Goal: Task Accomplishment & Management: Manage account settings

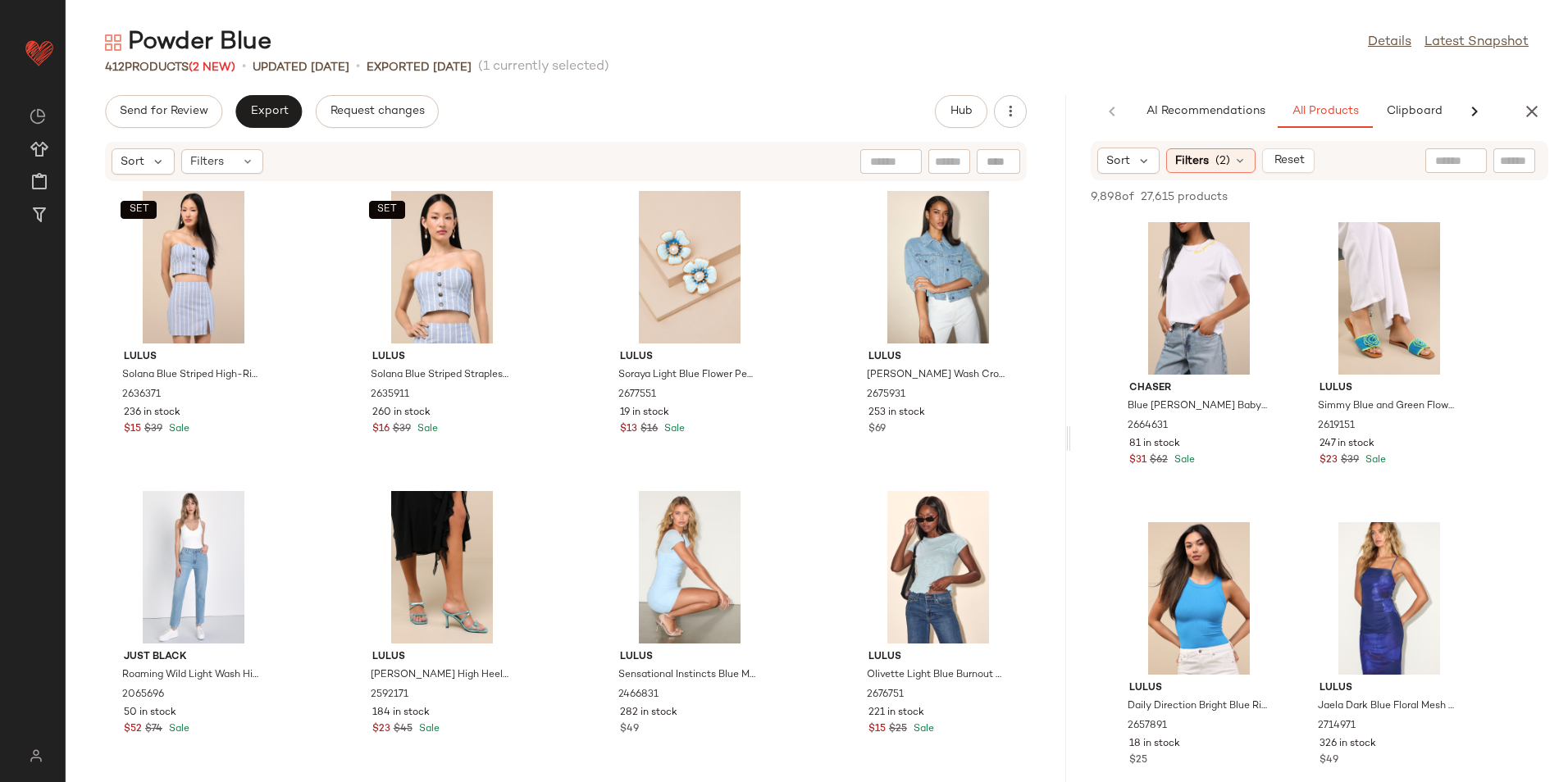
drag, startPoint x: 1068, startPoint y: 439, endPoint x: 1198, endPoint y: 442, distance: 130.0
click at [1193, 442] on div "Powder Blue Details Latest Snapshot 412 Products (2 New) • updated Aug 21st • E…" at bounding box center [816, 404] width 1502 height 756
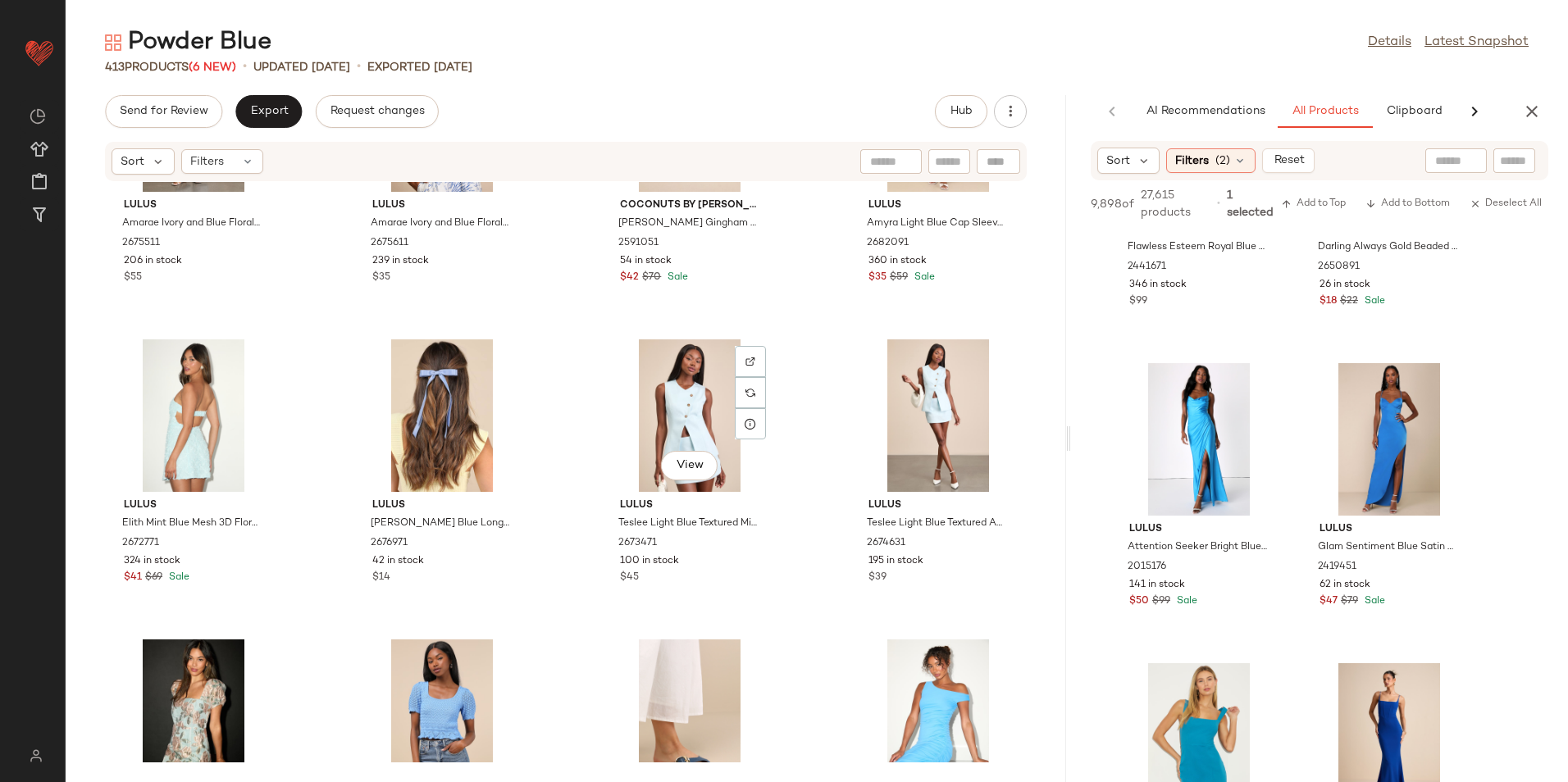
scroll to position [1489, 0]
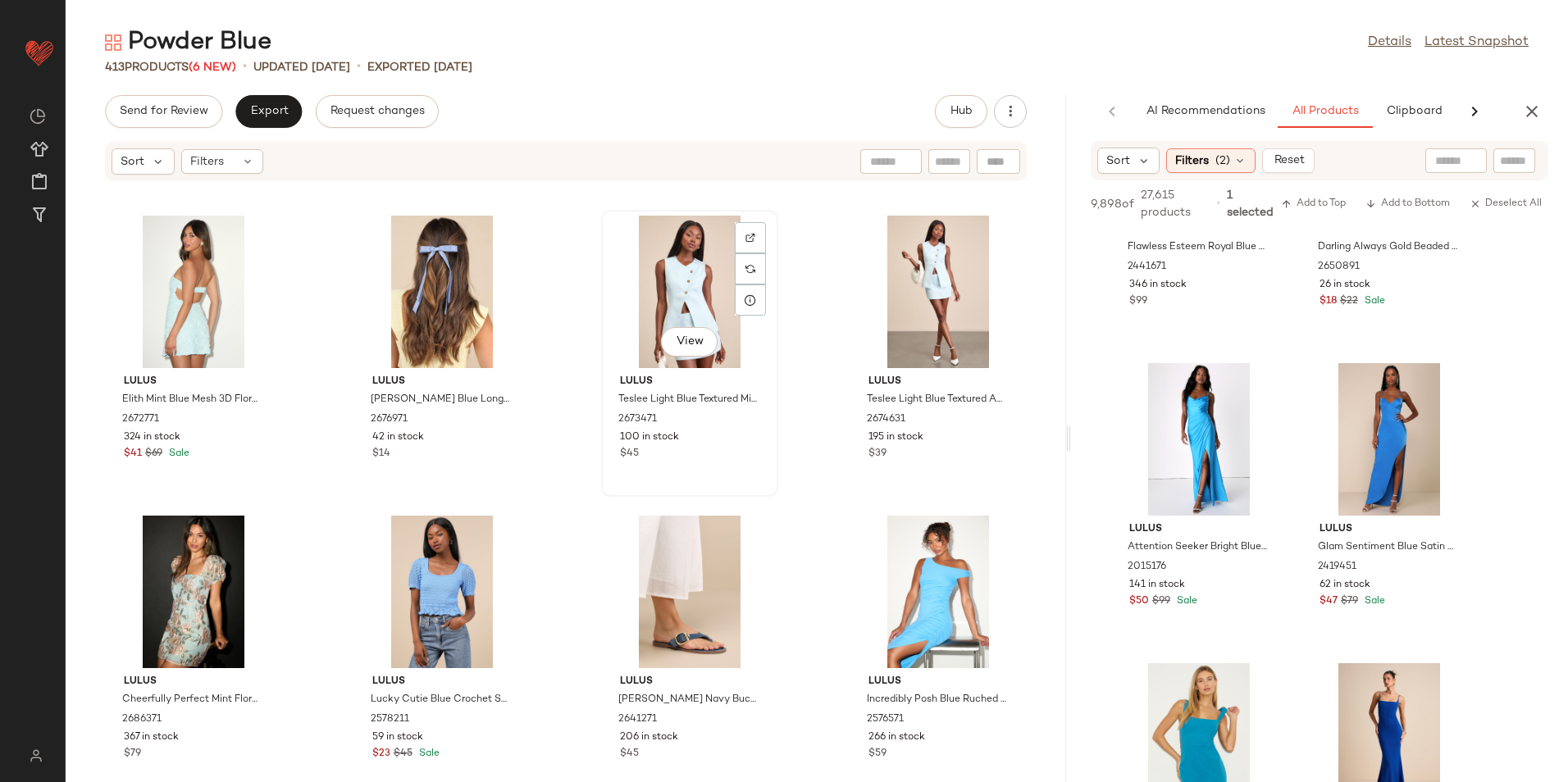
click at [649, 293] on div "View" at bounding box center [689, 292] width 165 height 153
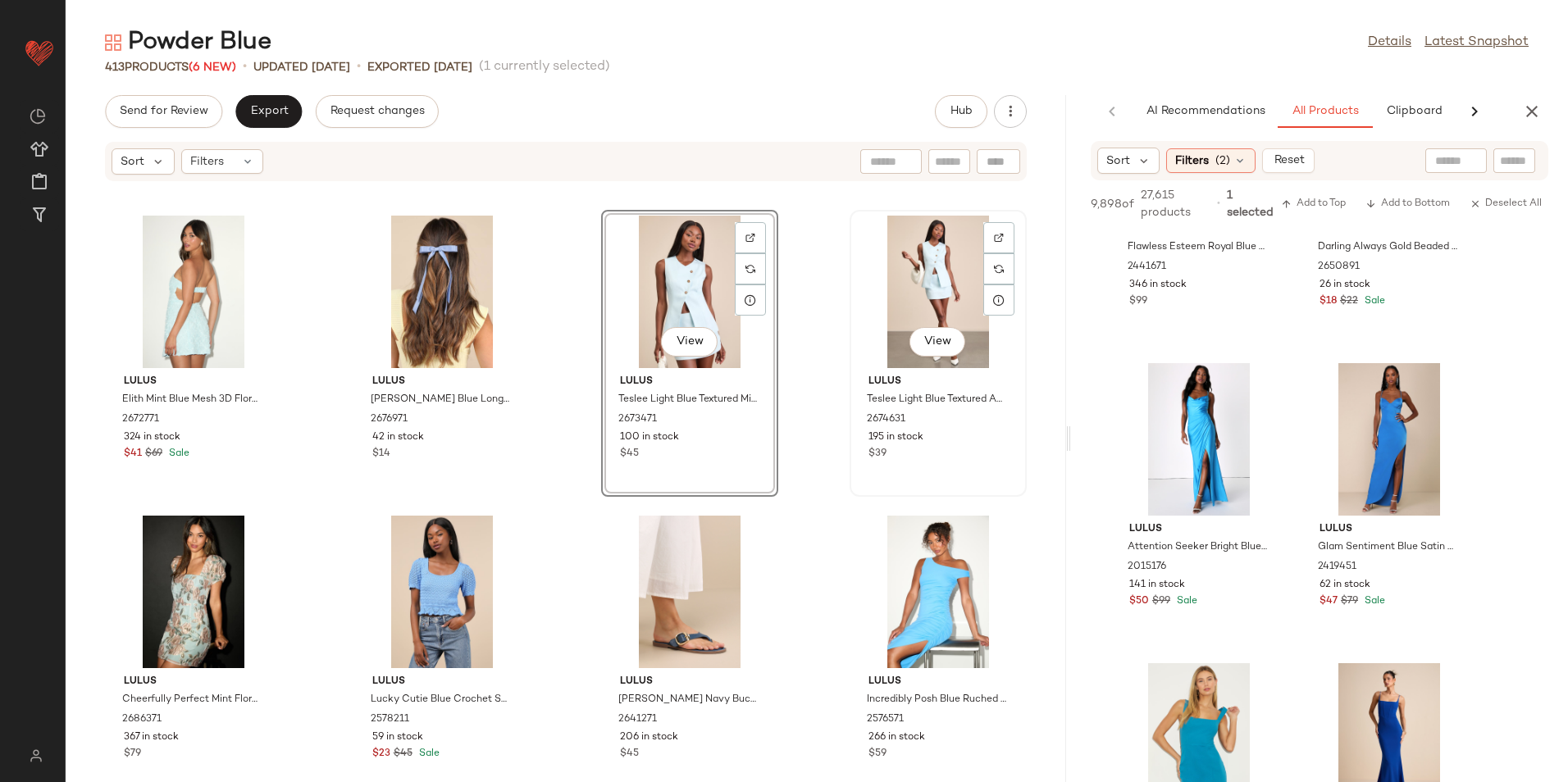
click at [912, 289] on div "View" at bounding box center [938, 292] width 165 height 153
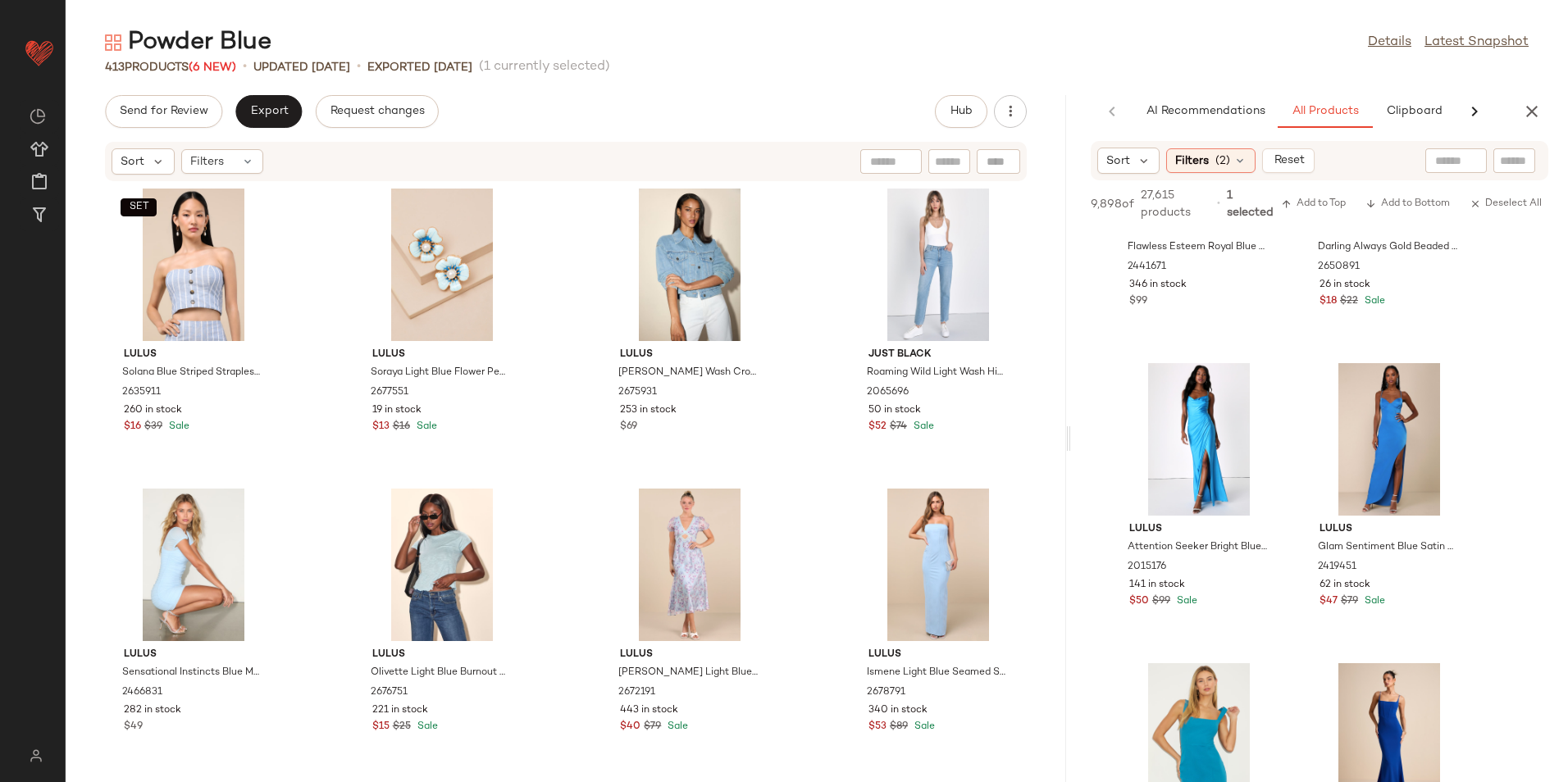
scroll to position [328, 0]
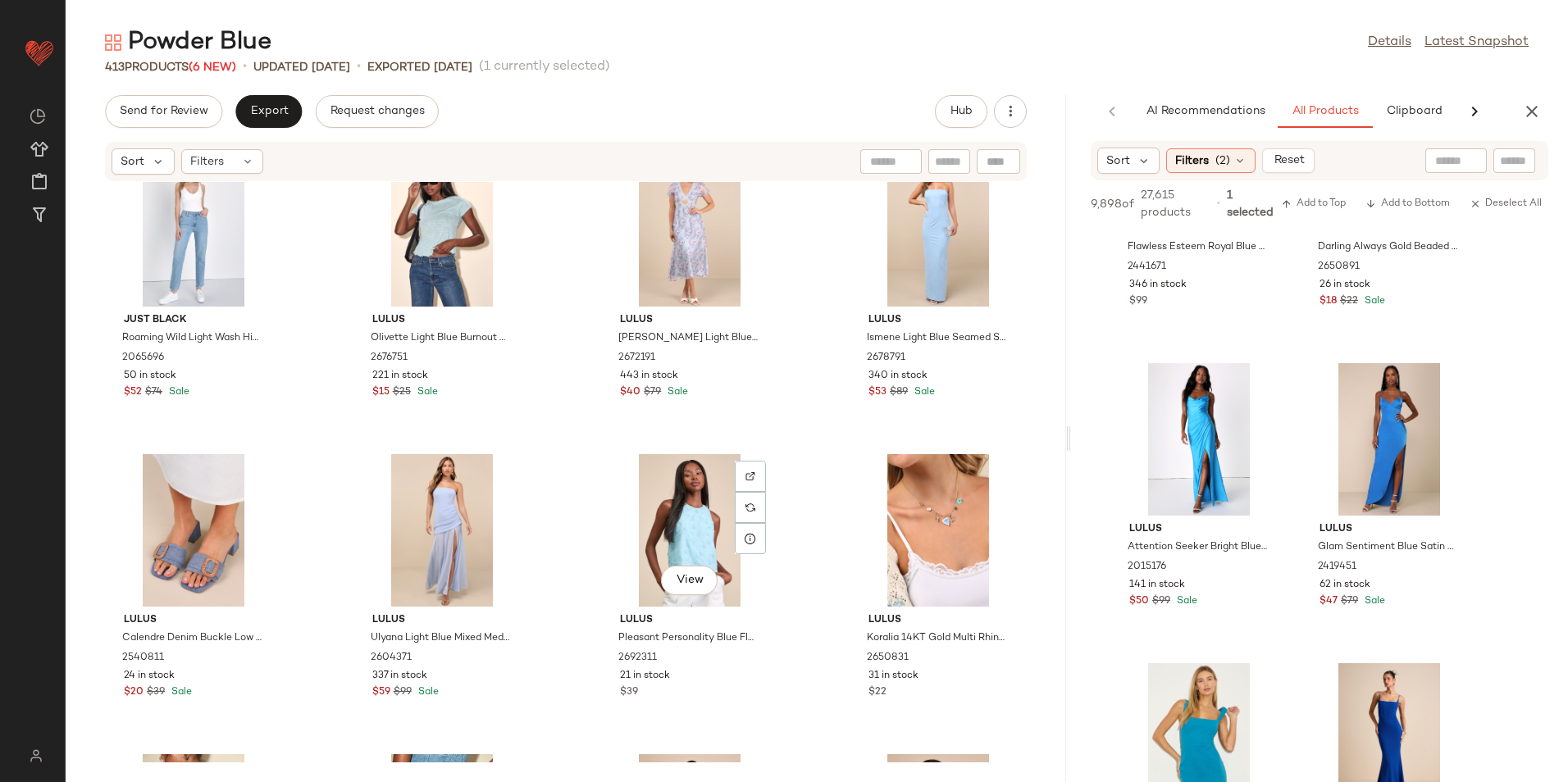
scroll to position [669, 0]
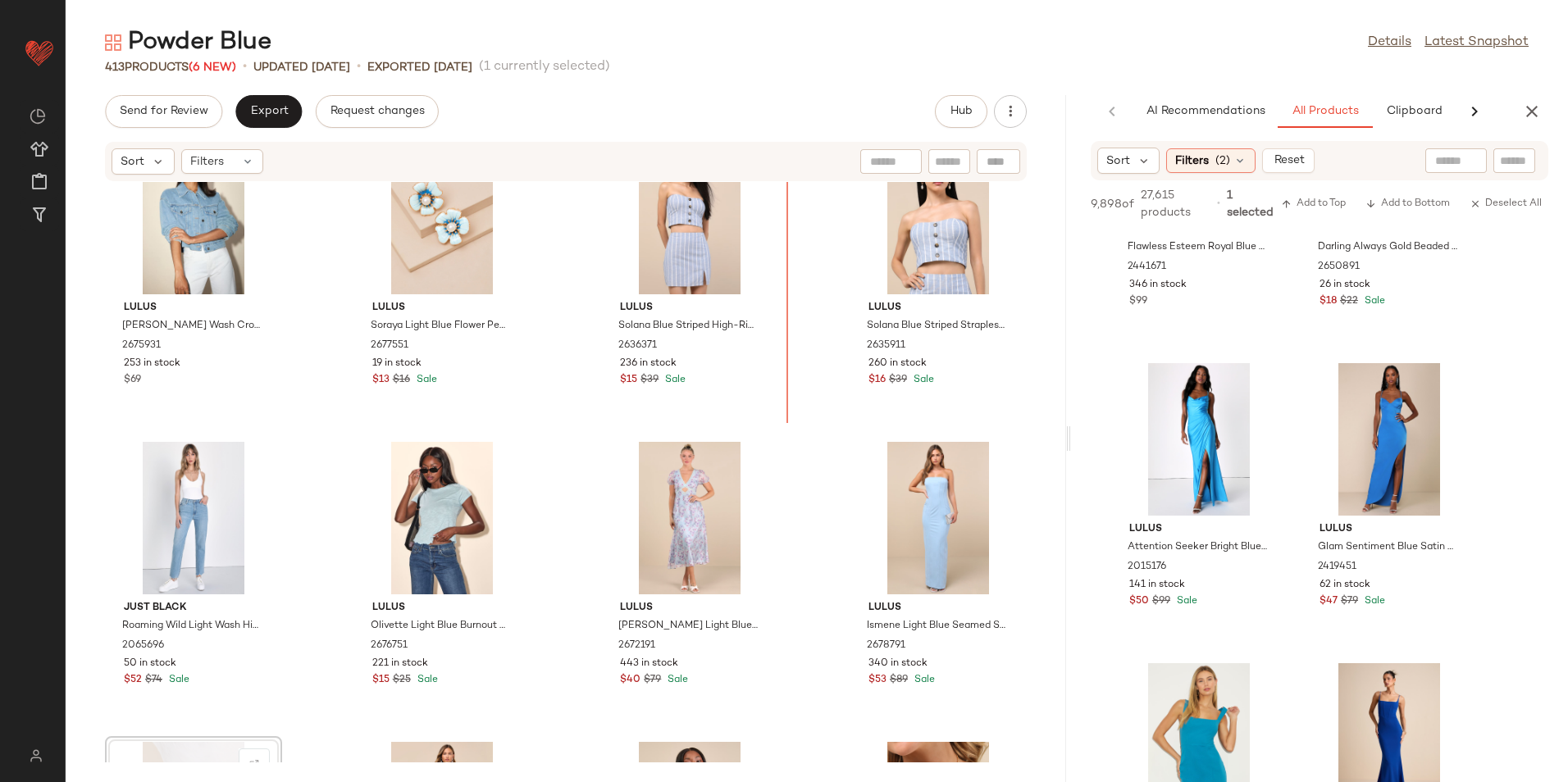
scroll to position [363, 0]
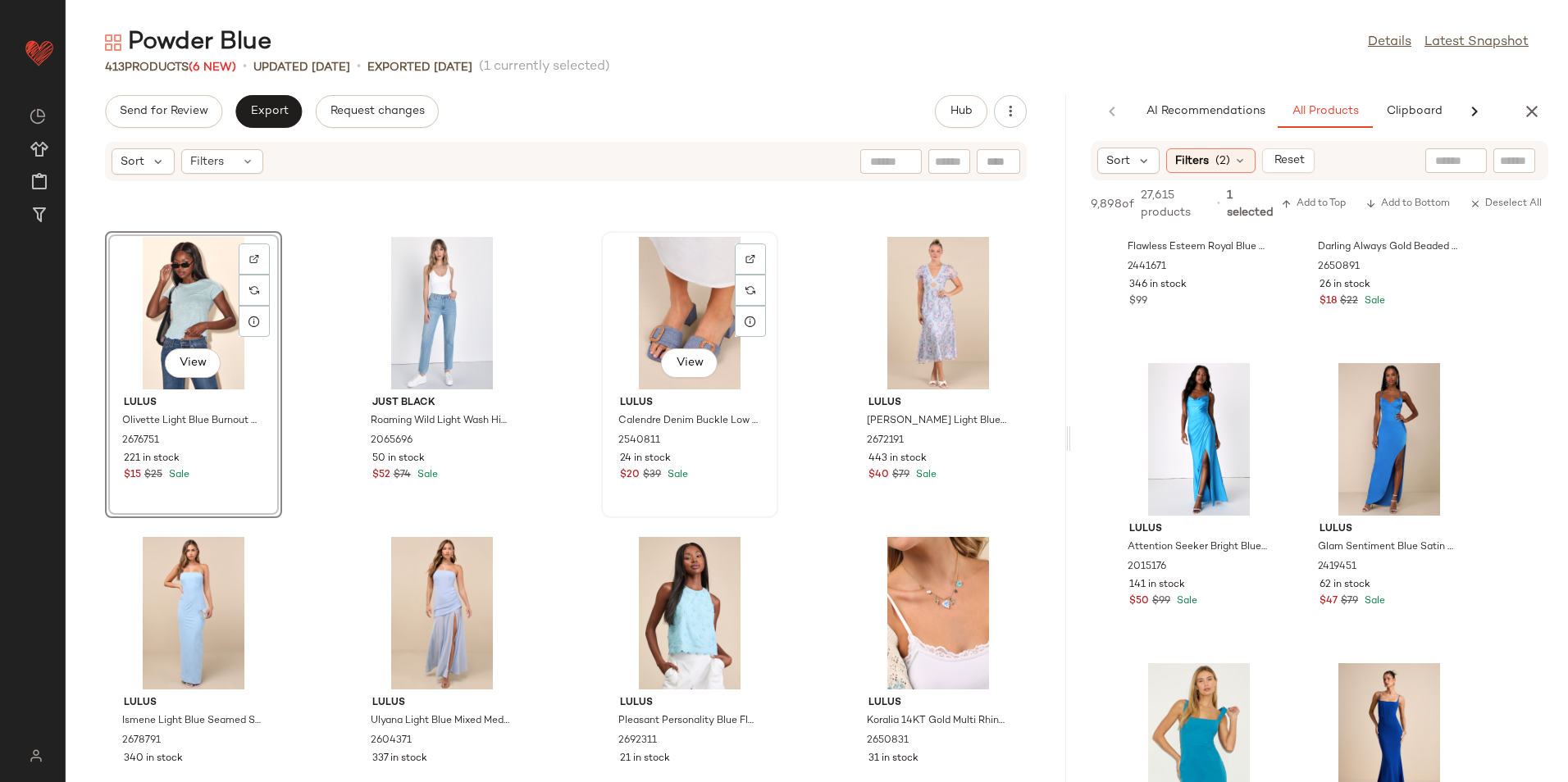
scroll to position [608, 0]
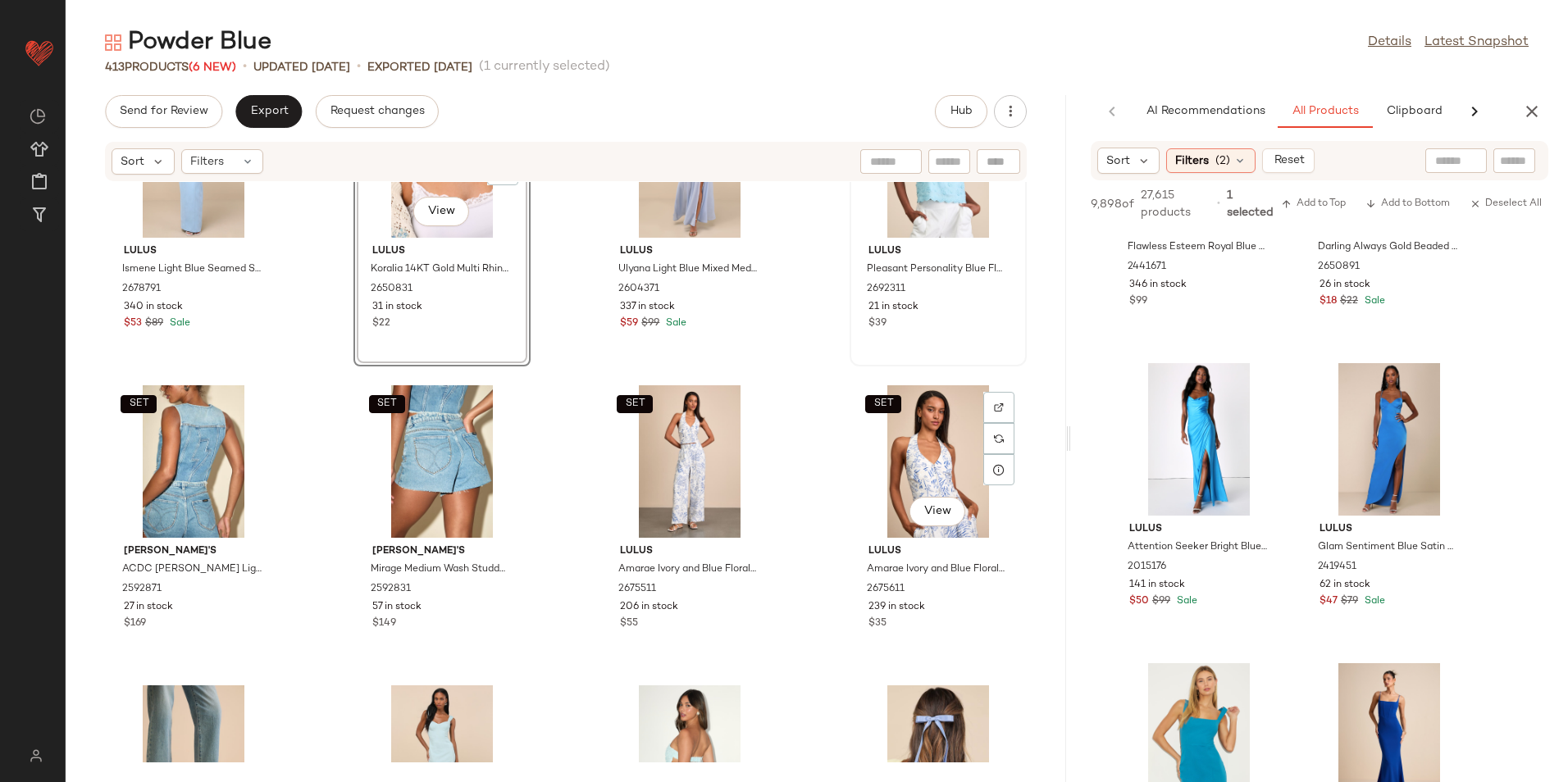
scroll to position [1183, 0]
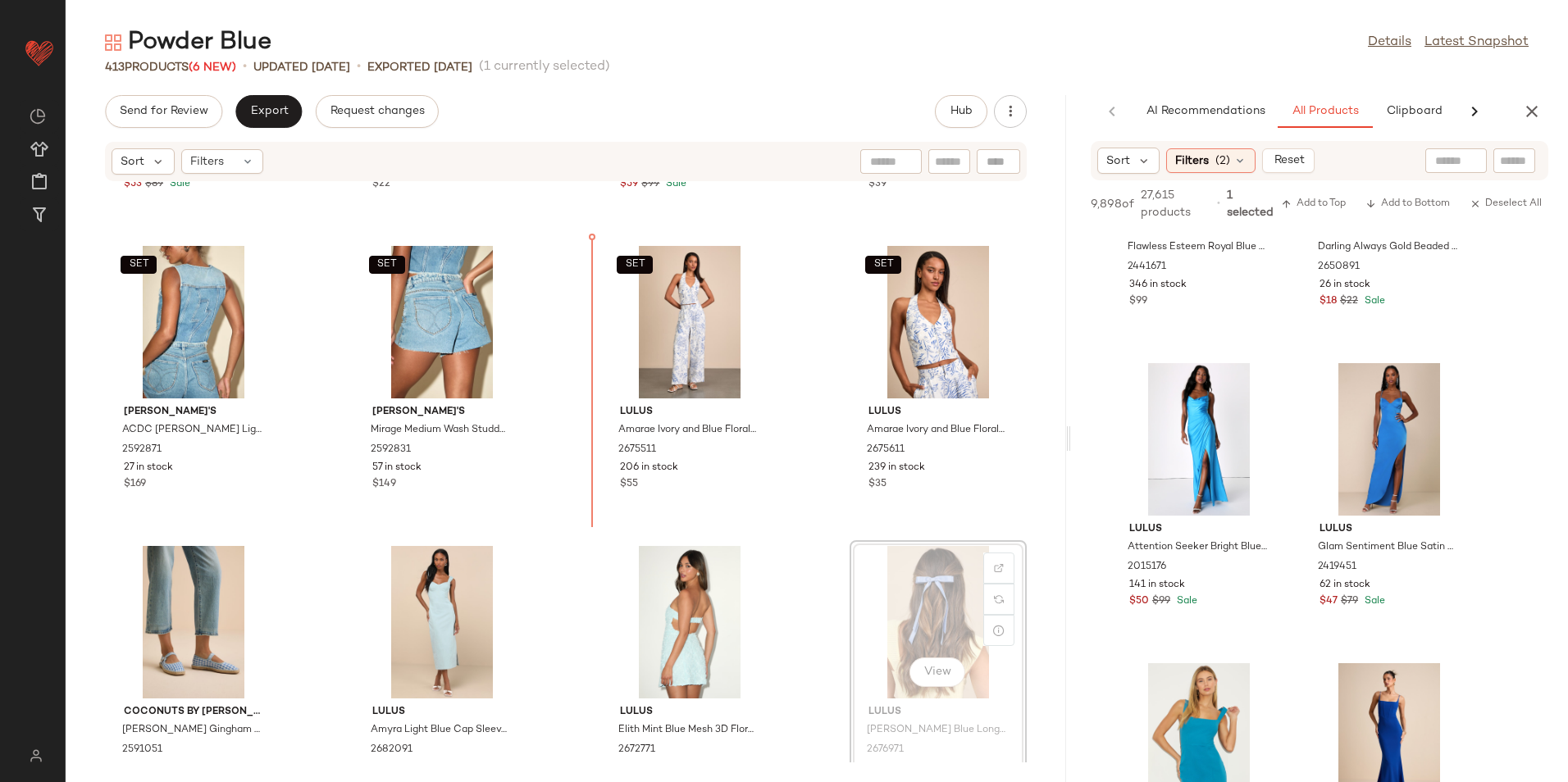
scroll to position [1159, 0]
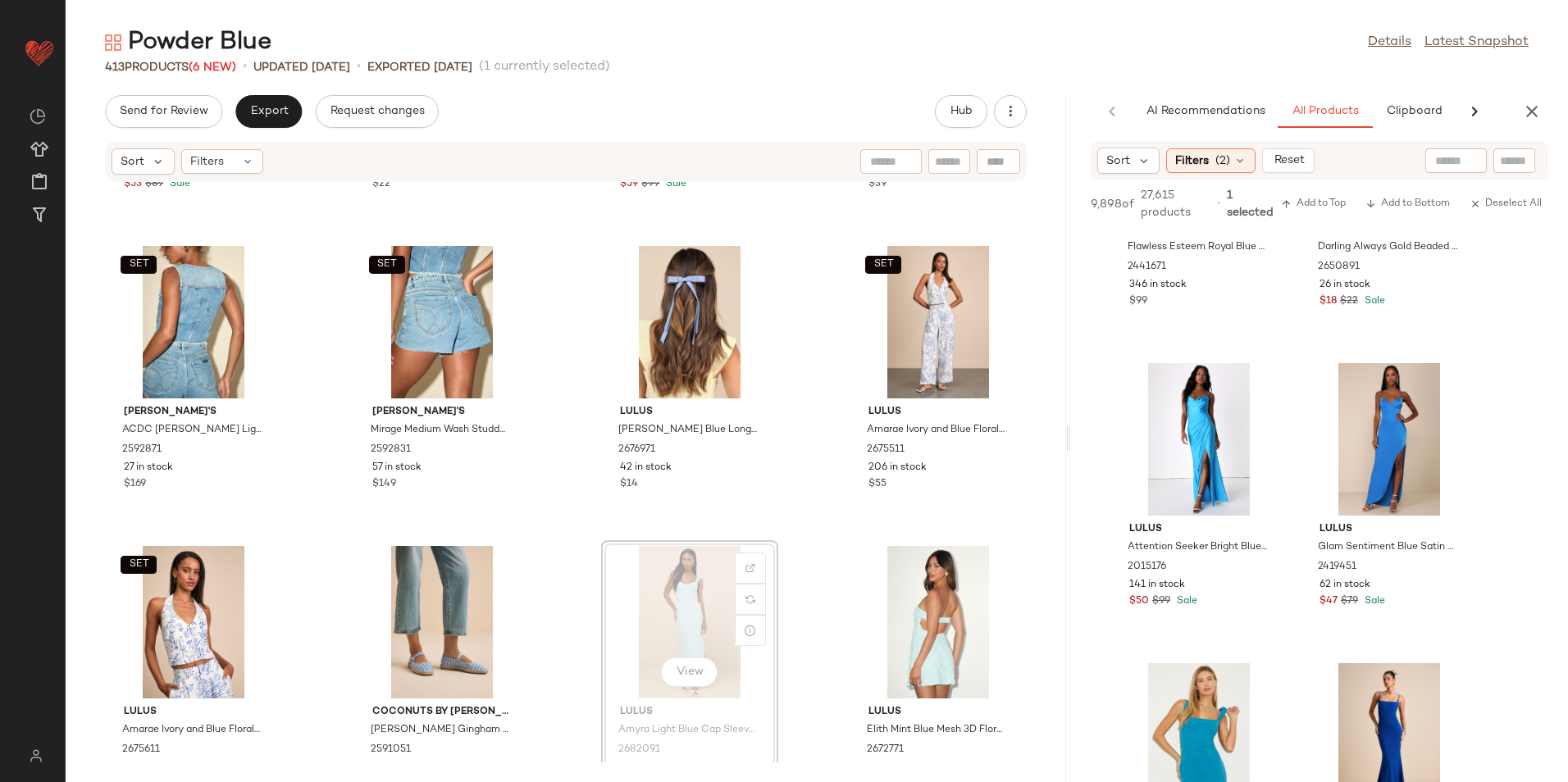
scroll to position [1161, 0]
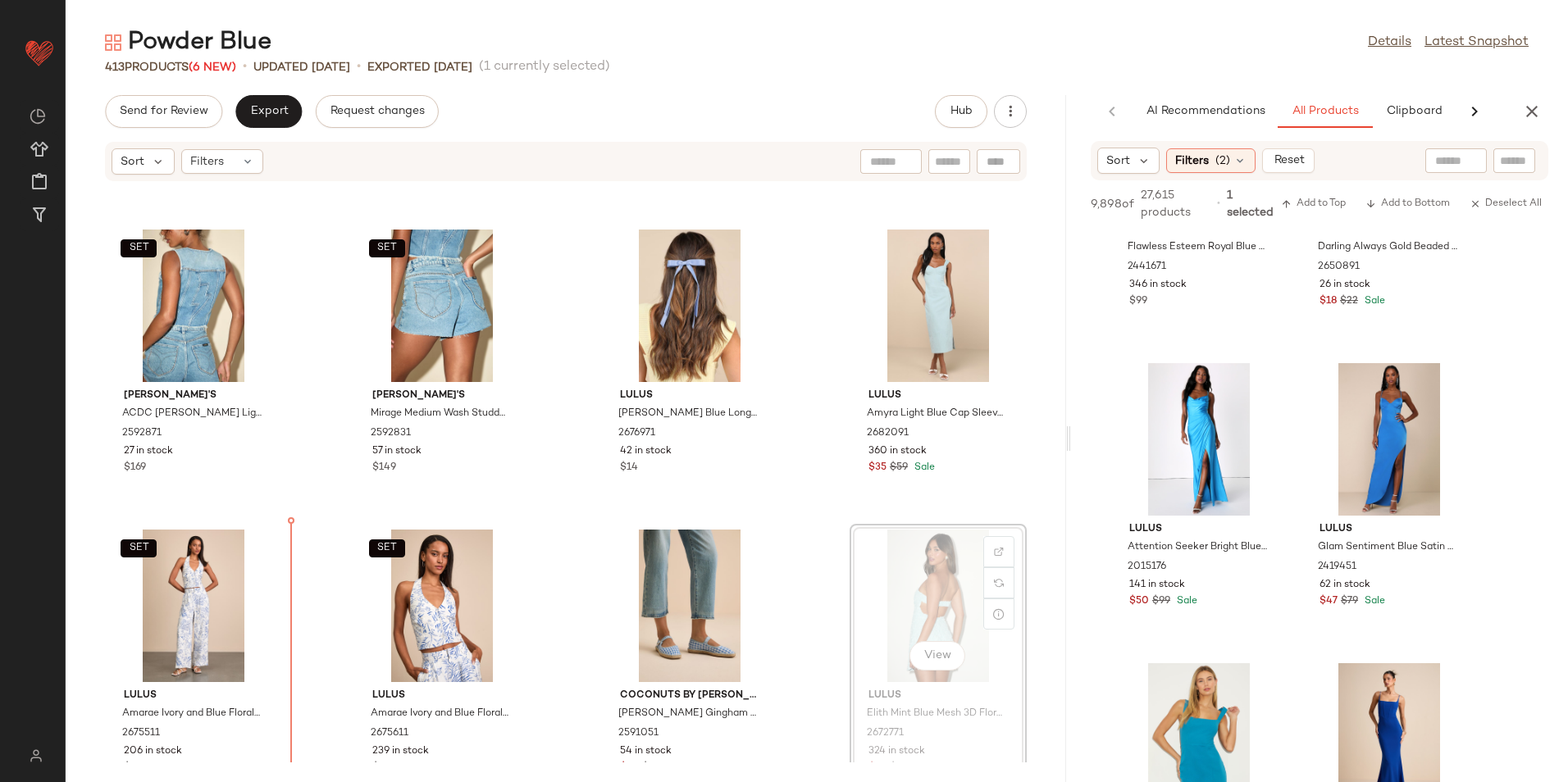
scroll to position [1185, 0]
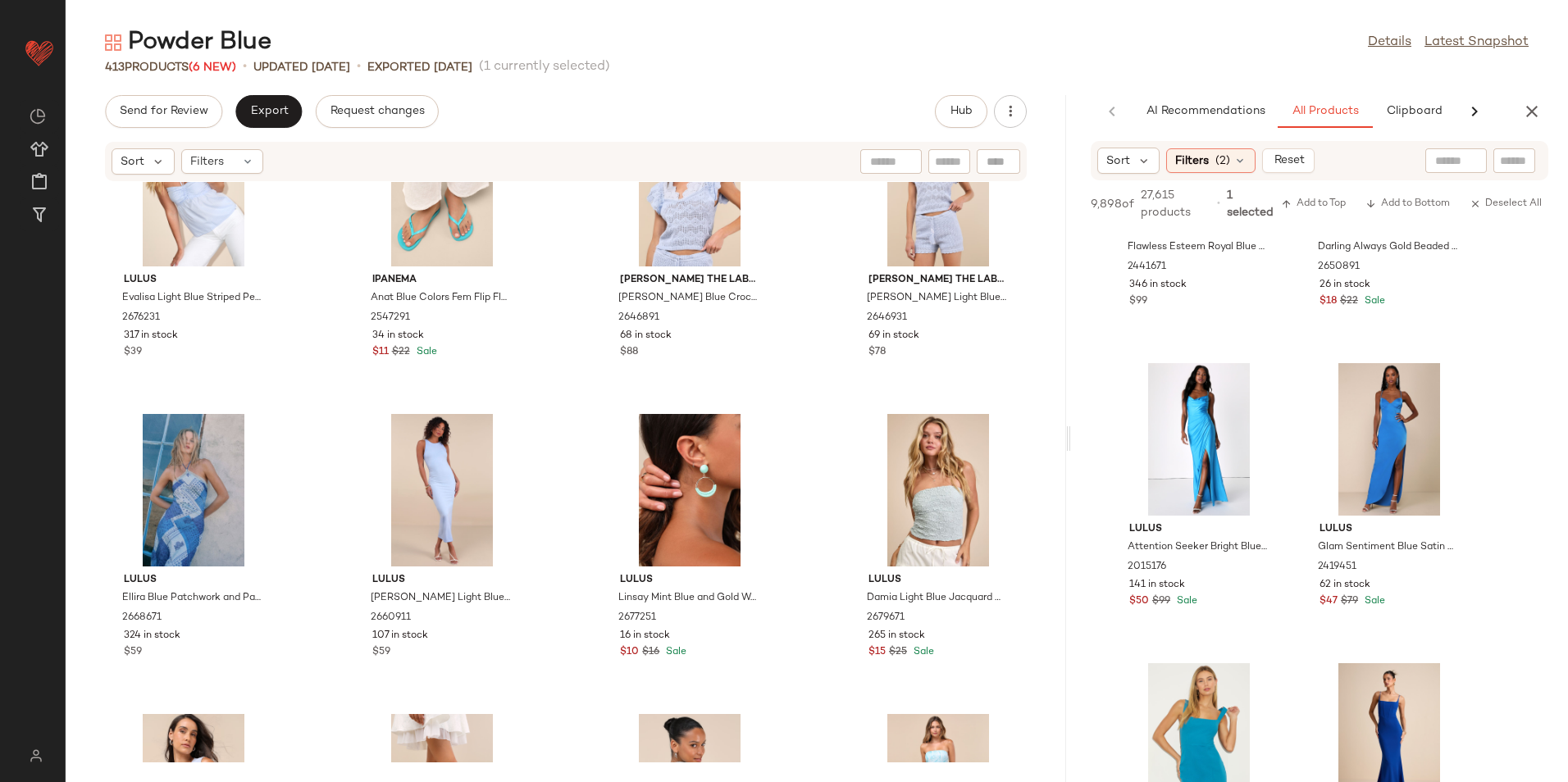
scroll to position [2437, 0]
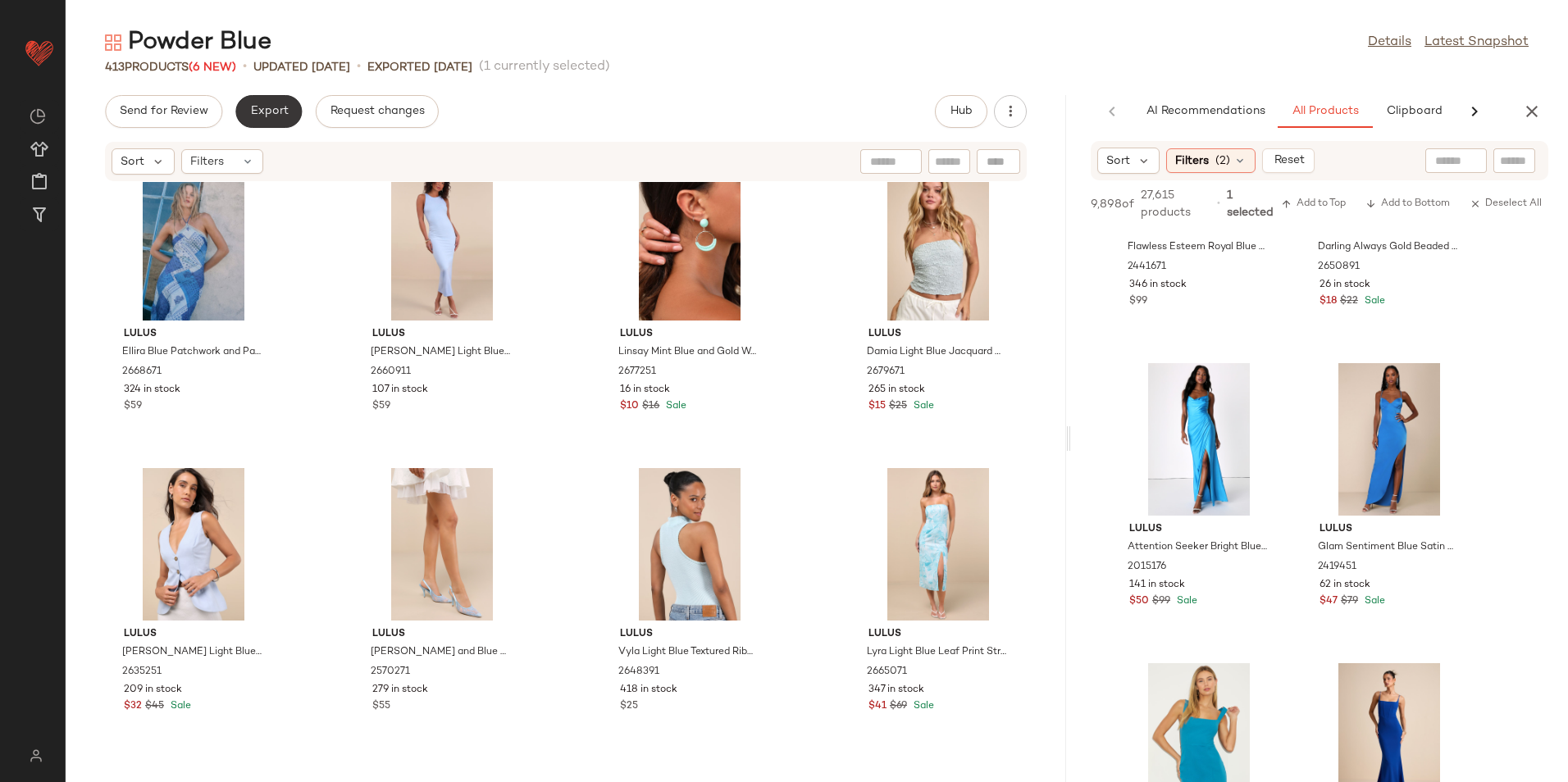
click at [279, 109] on span "Export" at bounding box center [269, 111] width 39 height 13
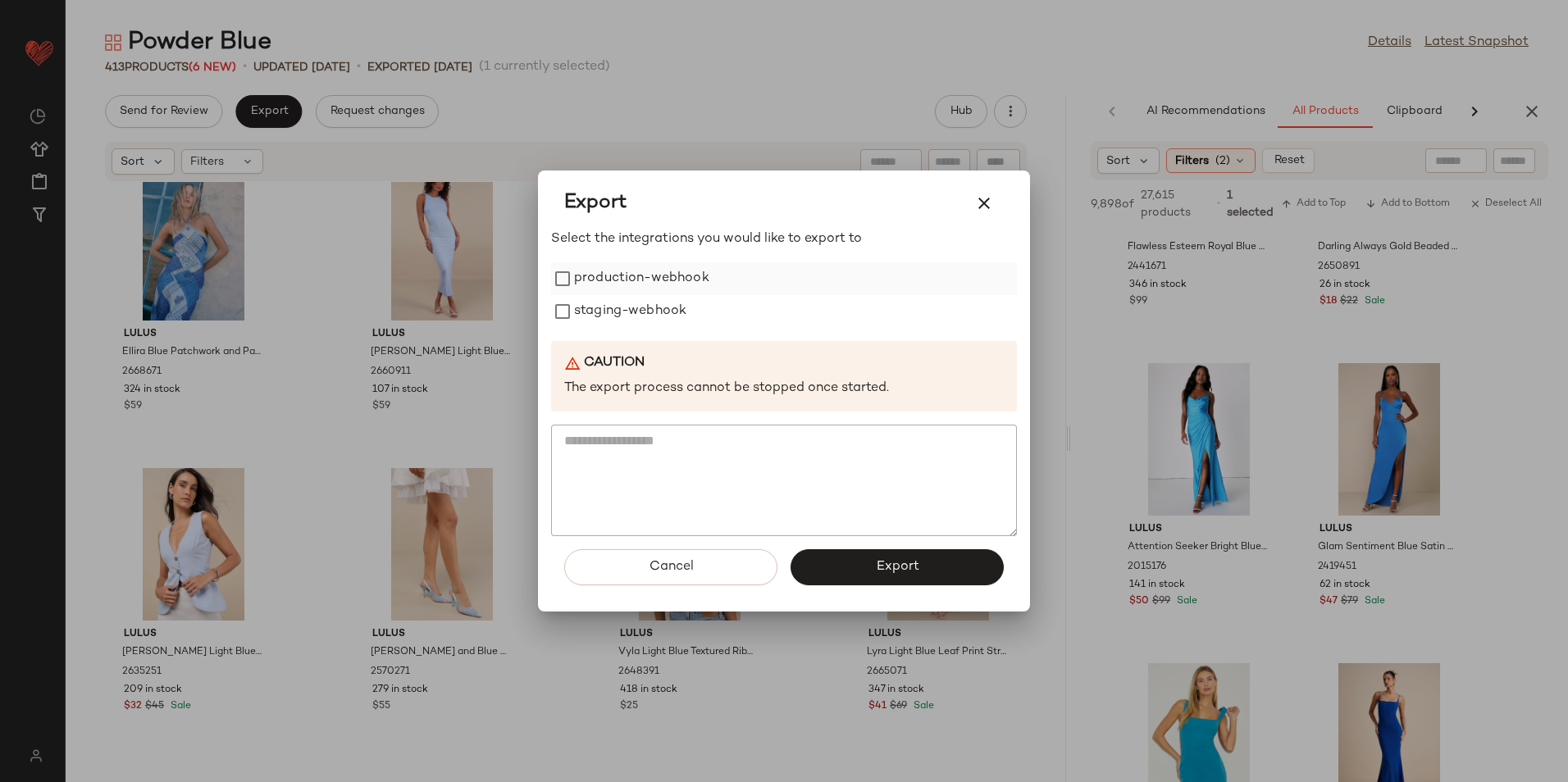
drag, startPoint x: 648, startPoint y: 266, endPoint x: 639, endPoint y: 294, distance: 29.4
click at [649, 266] on label "production-webhook" at bounding box center [641, 278] width 135 height 33
drag, startPoint x: 638, startPoint y: 307, endPoint x: 644, endPoint y: 321, distance: 15.2
click at [639, 308] on label "staging-webhook" at bounding box center [629, 311] width 112 height 33
click at [865, 575] on button "Export" at bounding box center [897, 567] width 213 height 36
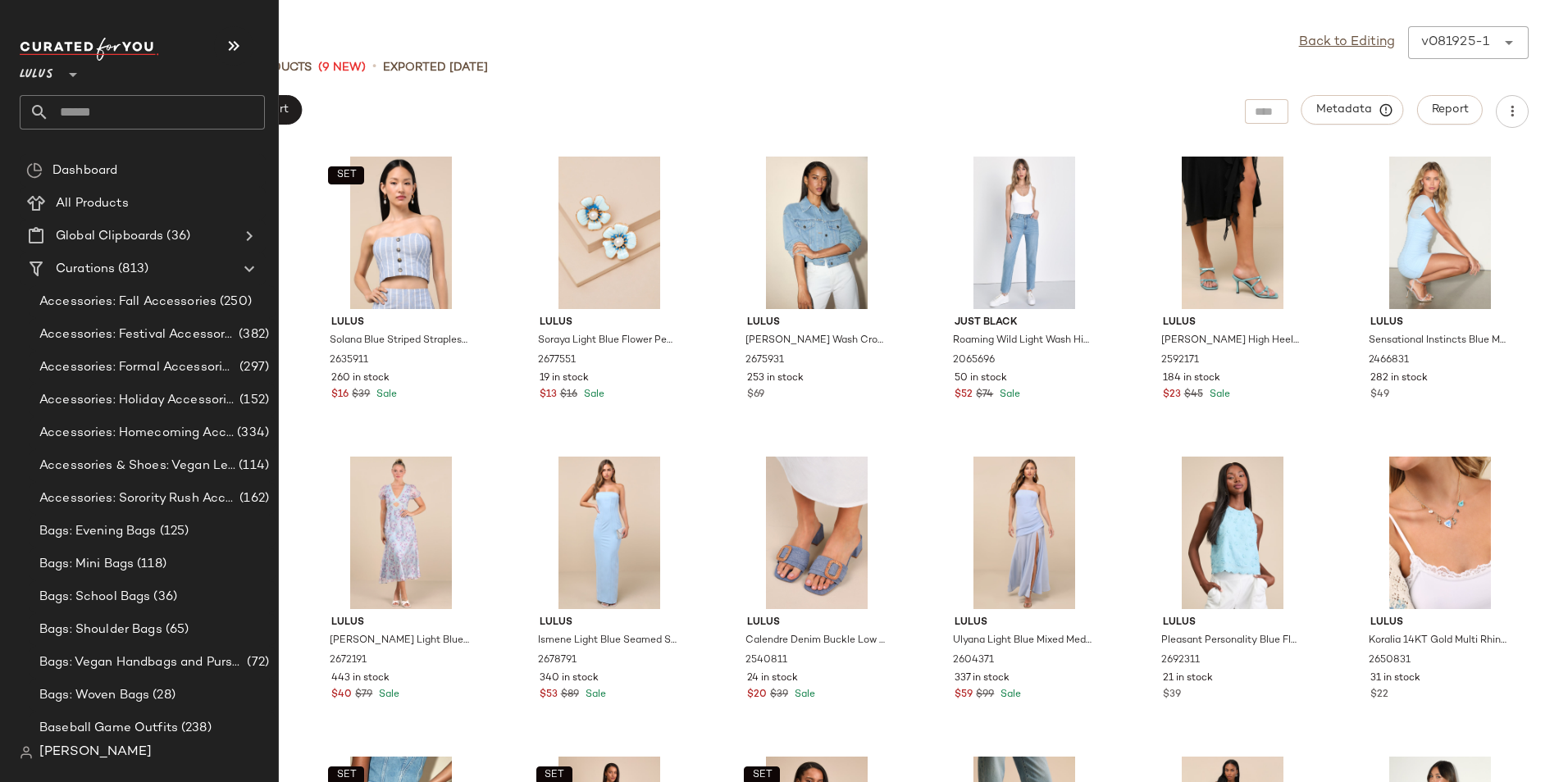
click at [132, 117] on input "text" at bounding box center [157, 112] width 216 height 35
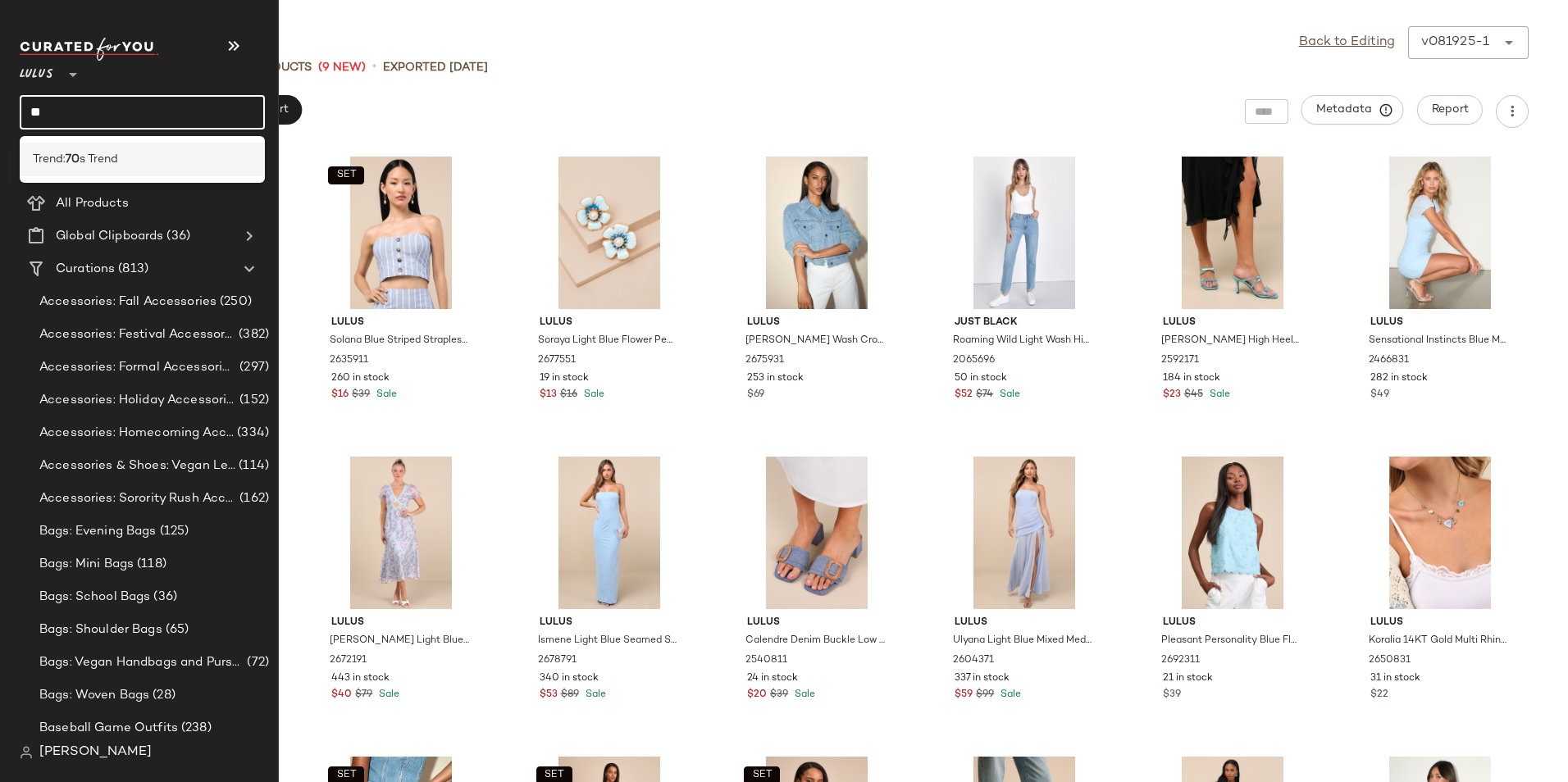
type input "**"
click at [84, 158] on span "s Trend" at bounding box center [99, 159] width 39 height 17
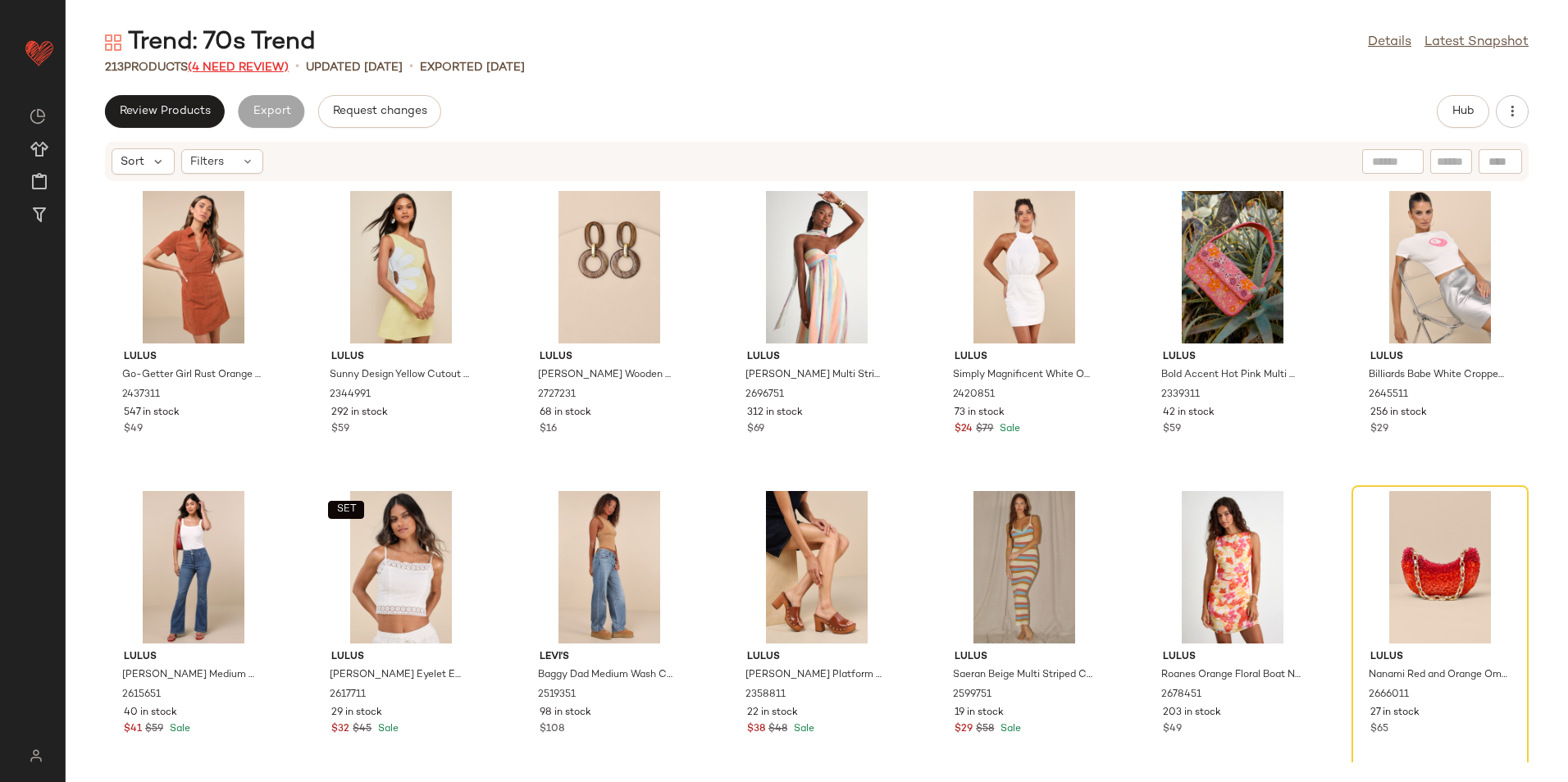
click at [252, 65] on span "(4 Need Review)" at bounding box center [239, 67] width 101 height 13
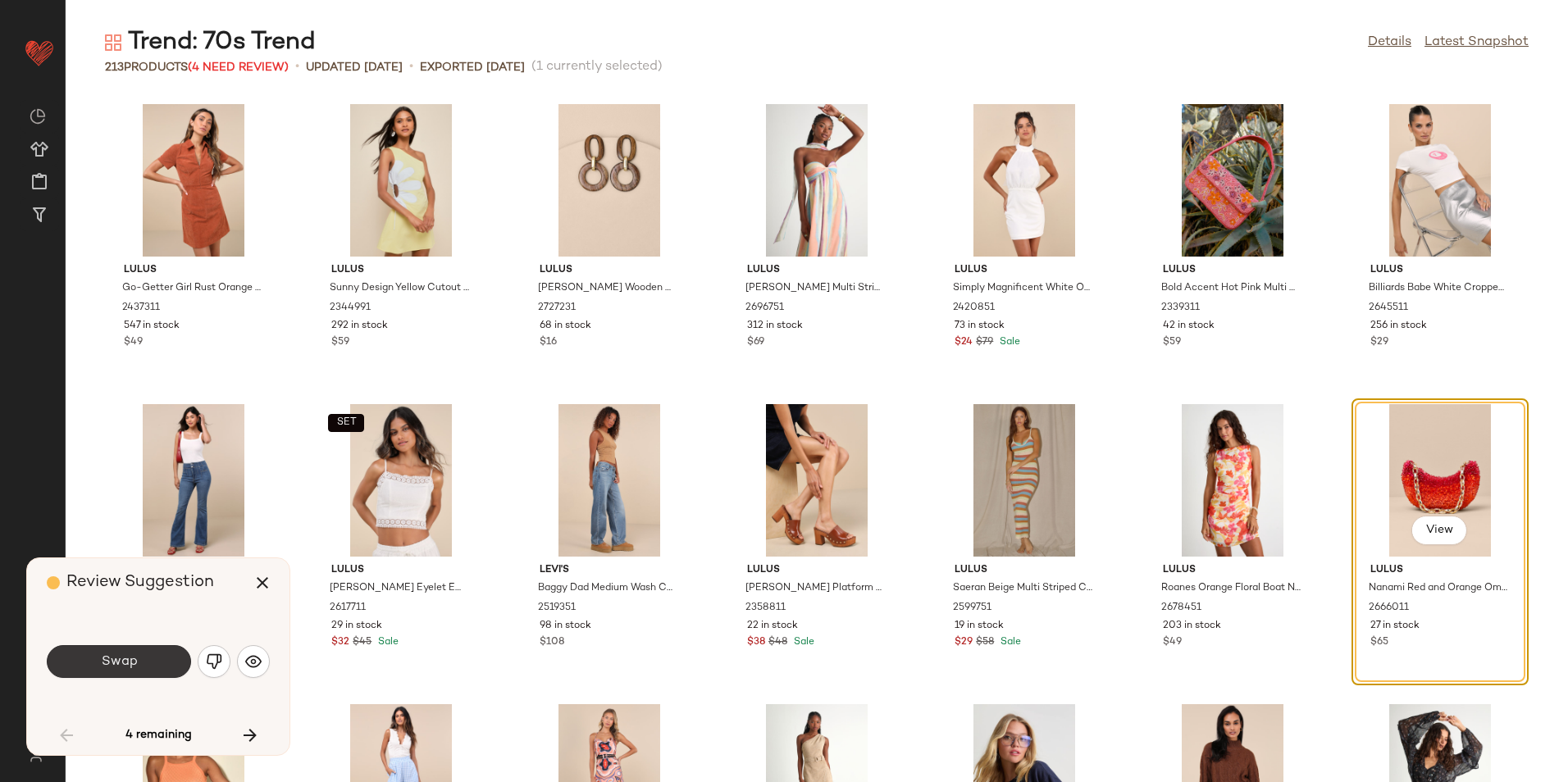
click at [165, 666] on button "Swap" at bounding box center [118, 661] width 144 height 33
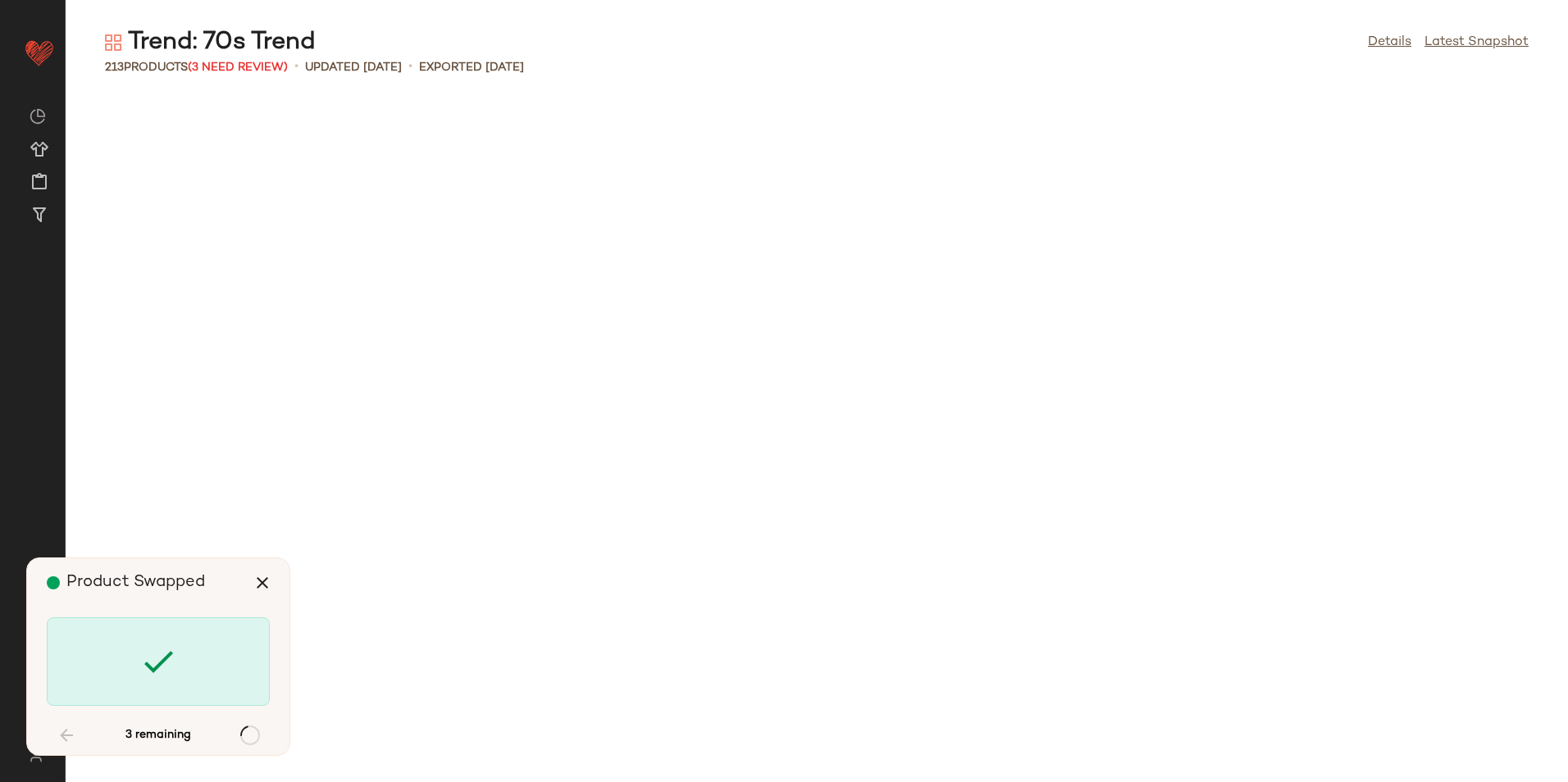
scroll to position [1501, 0]
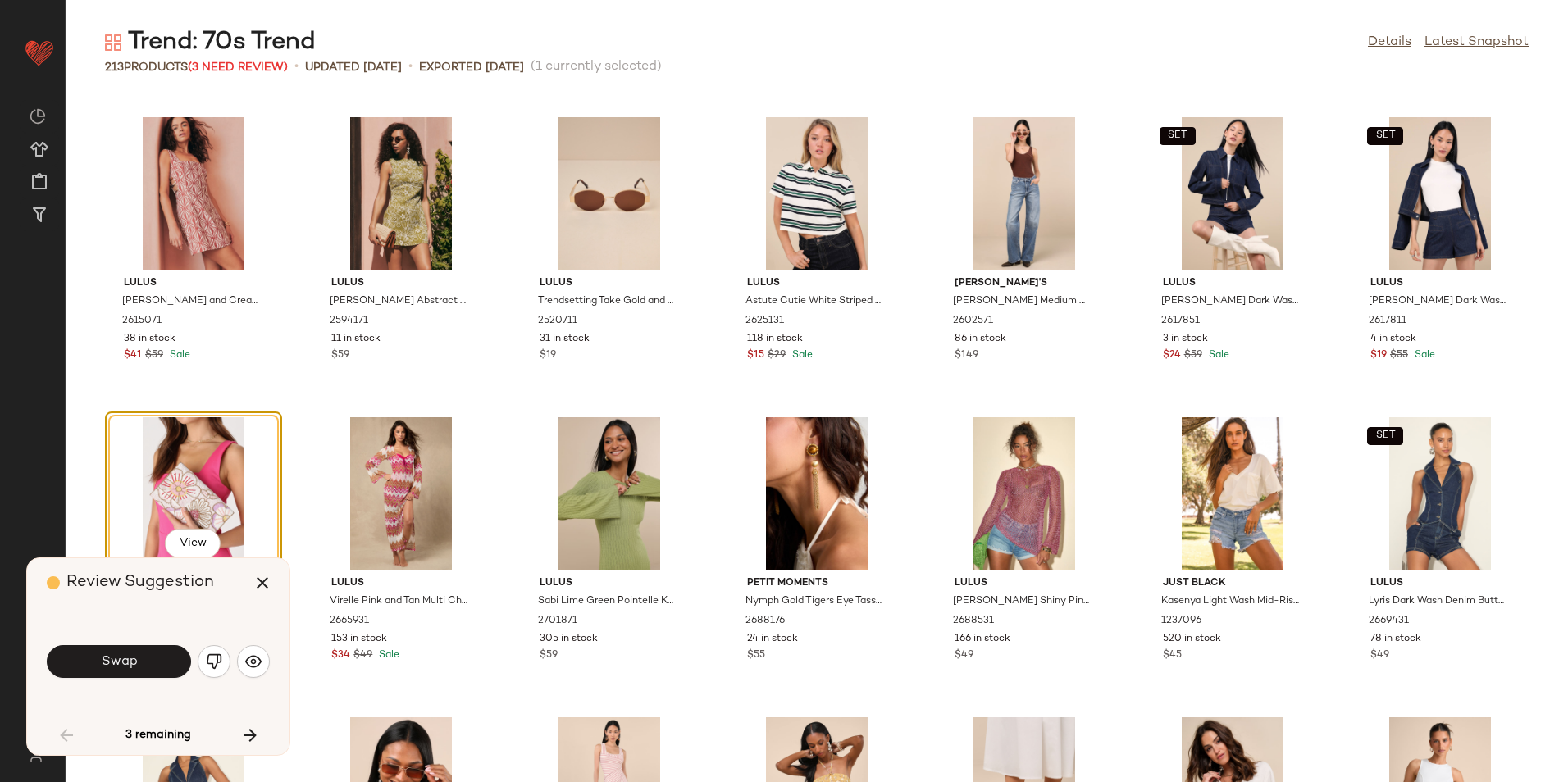
drag, startPoint x: 147, startPoint y: 671, endPoint x: 151, endPoint y: 654, distance: 17.5
click at [148, 670] on button "Swap" at bounding box center [118, 661] width 144 height 33
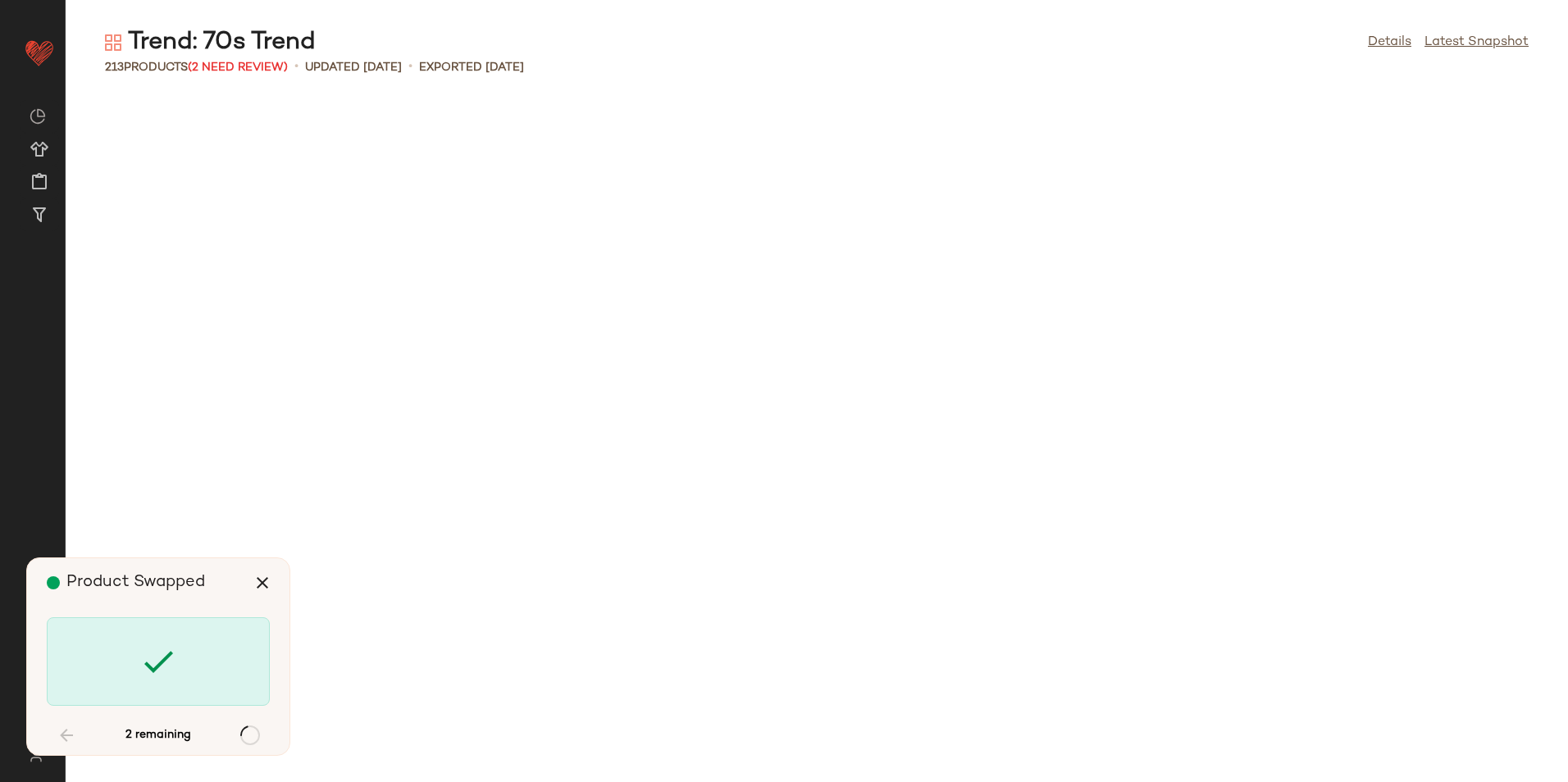
scroll to position [3302, 0]
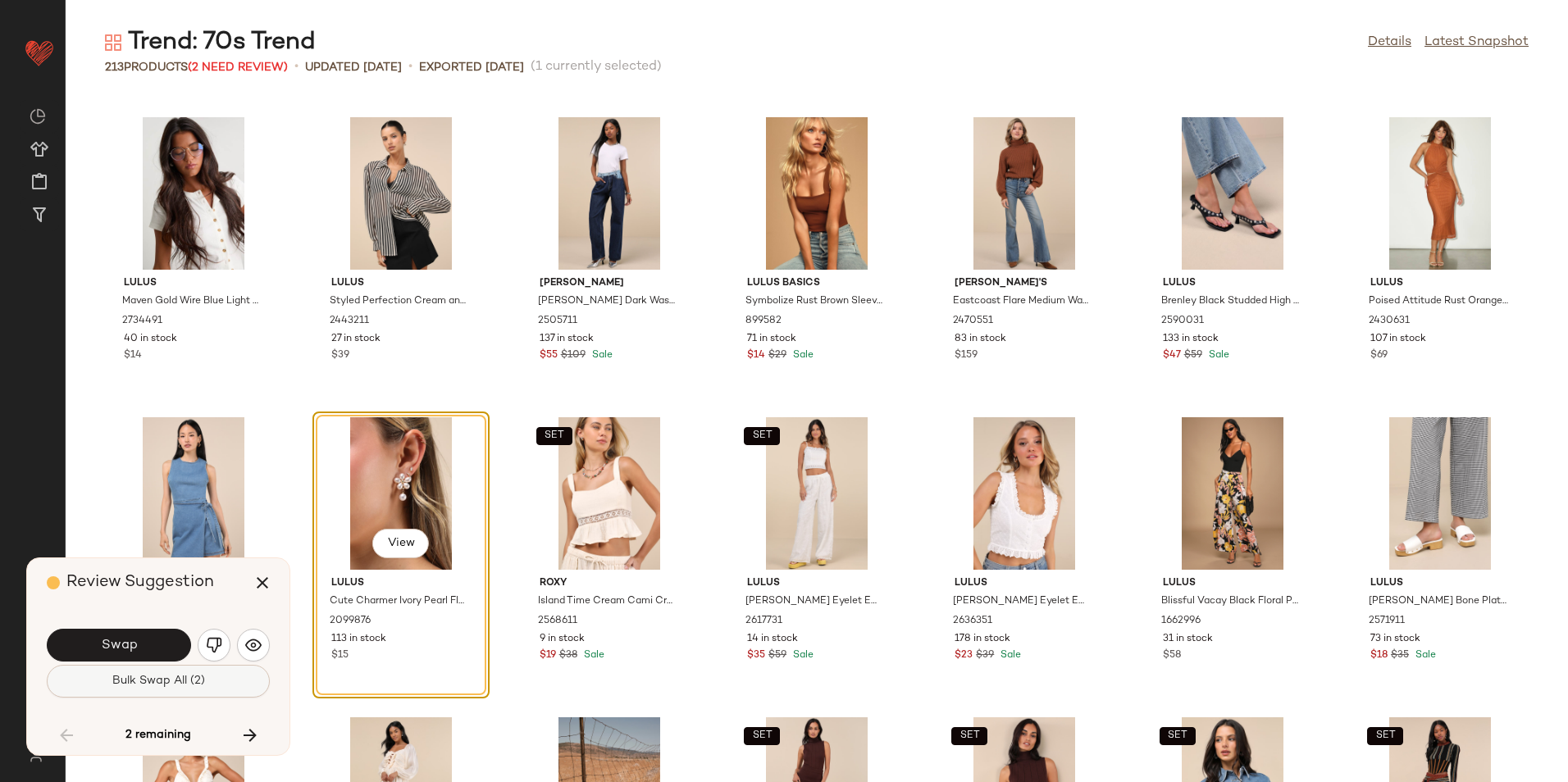
click at [211, 679] on button "Bulk Swap All (2)" at bounding box center [158, 681] width 223 height 33
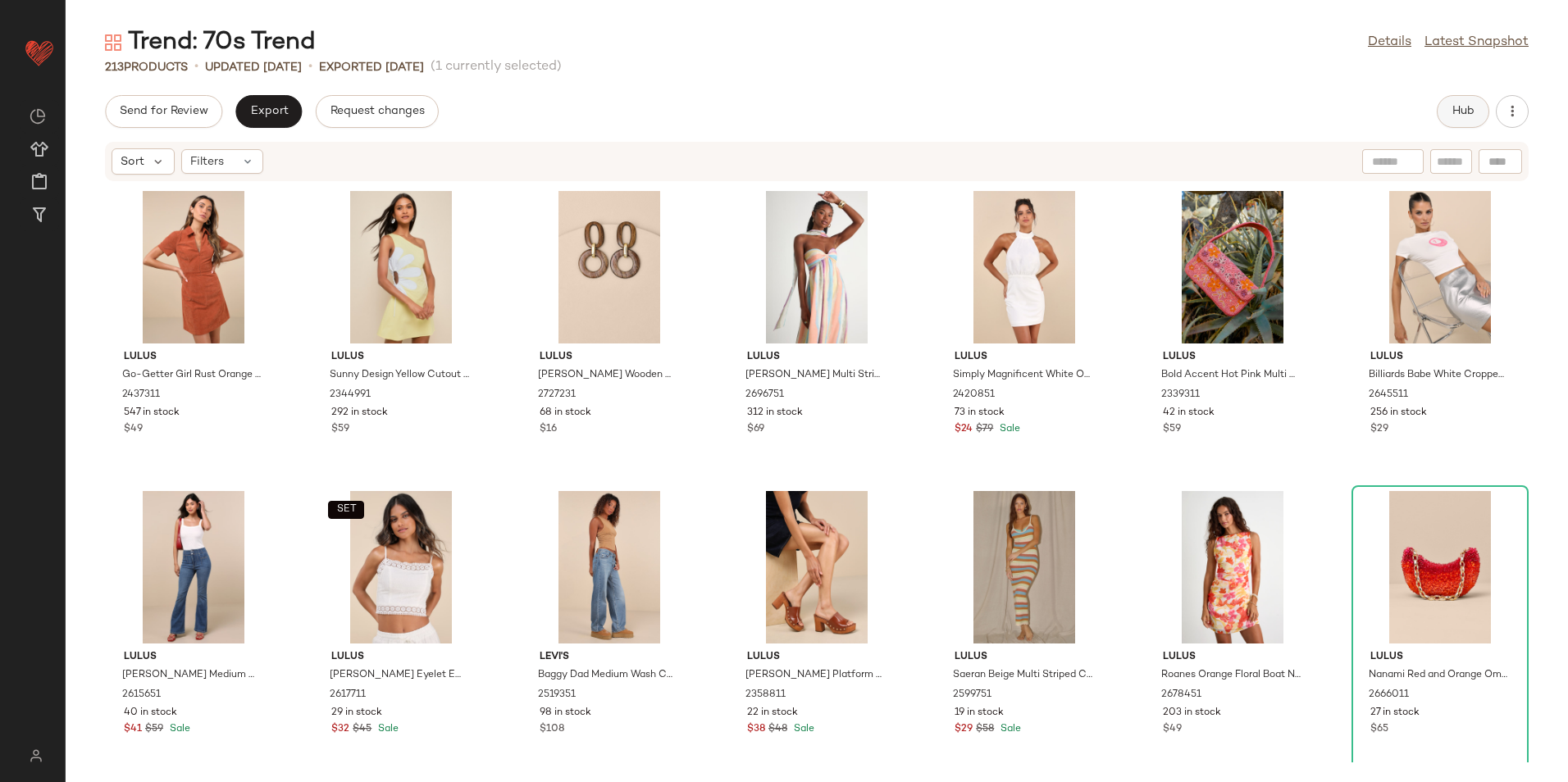
click at [1461, 106] on span "Hub" at bounding box center [1463, 111] width 23 height 13
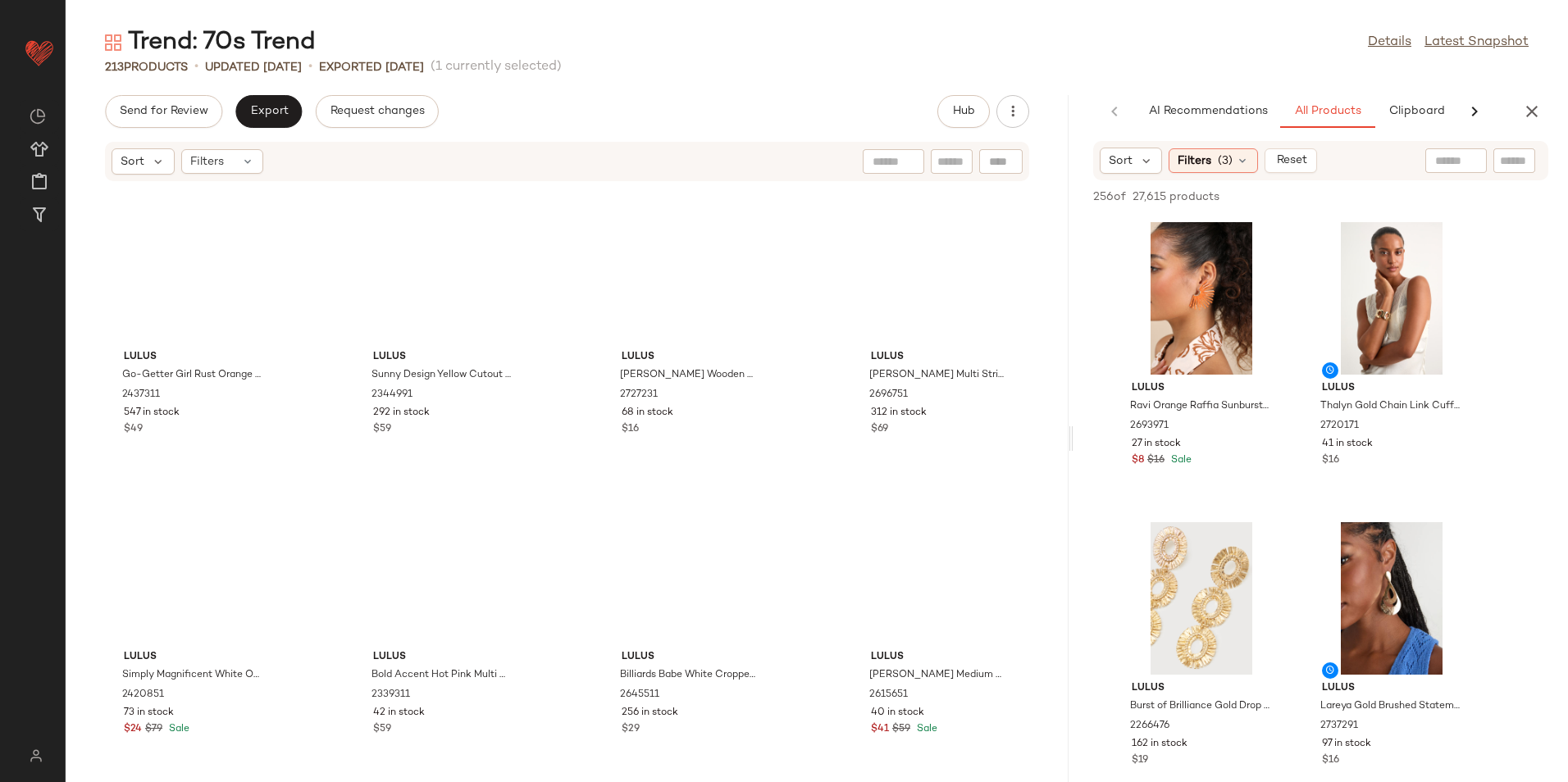
drag, startPoint x: 816, startPoint y: 435, endPoint x: 1279, endPoint y: 426, distance: 463.1
click at [1279, 426] on div "Trend: 70s Trend Details Latest Snapshot 213 Products • updated Aug 21st • Expo…" at bounding box center [816, 404] width 1502 height 756
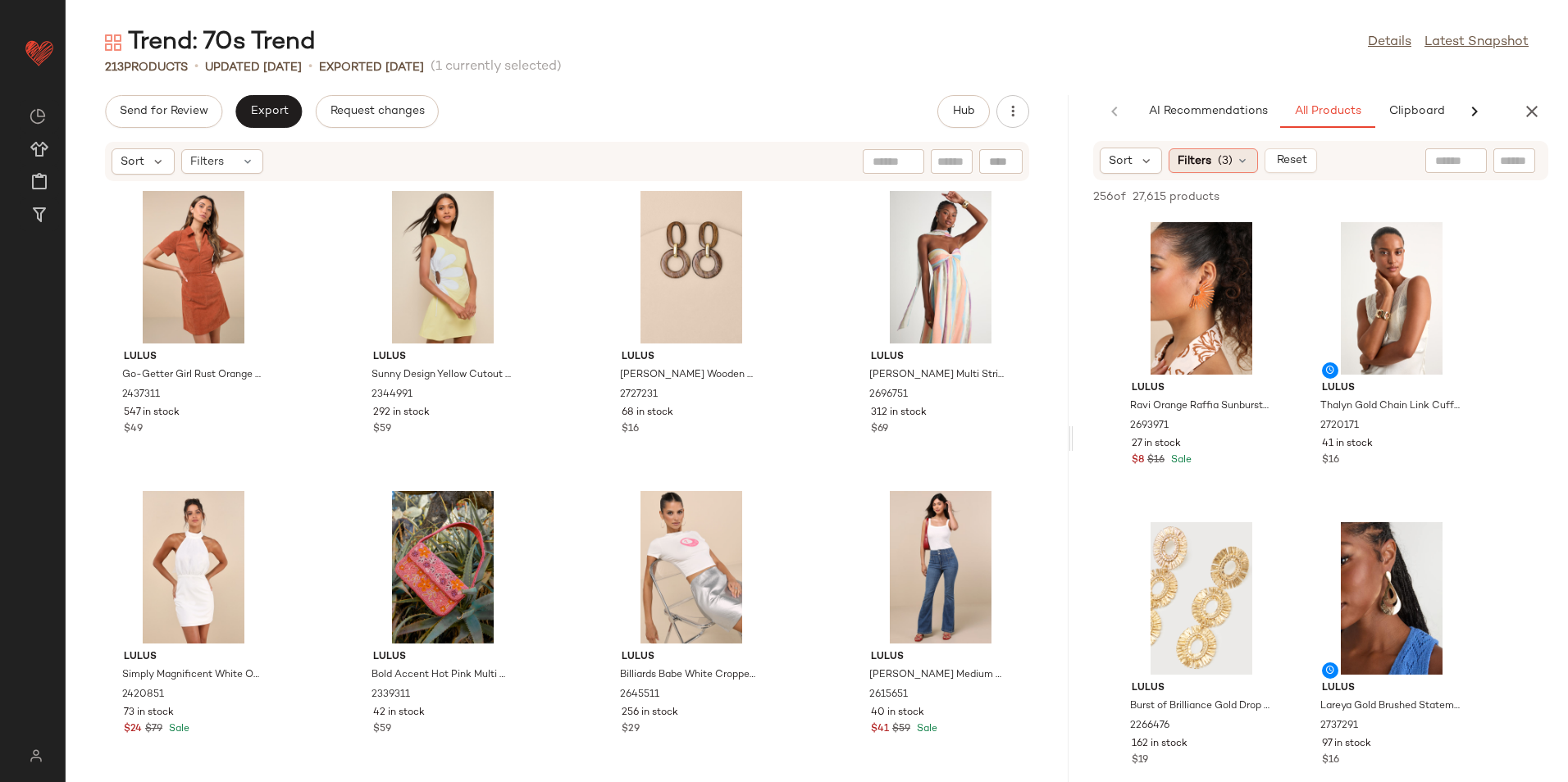
click at [1218, 159] on div "Filters (3)" at bounding box center [1213, 160] width 89 height 24
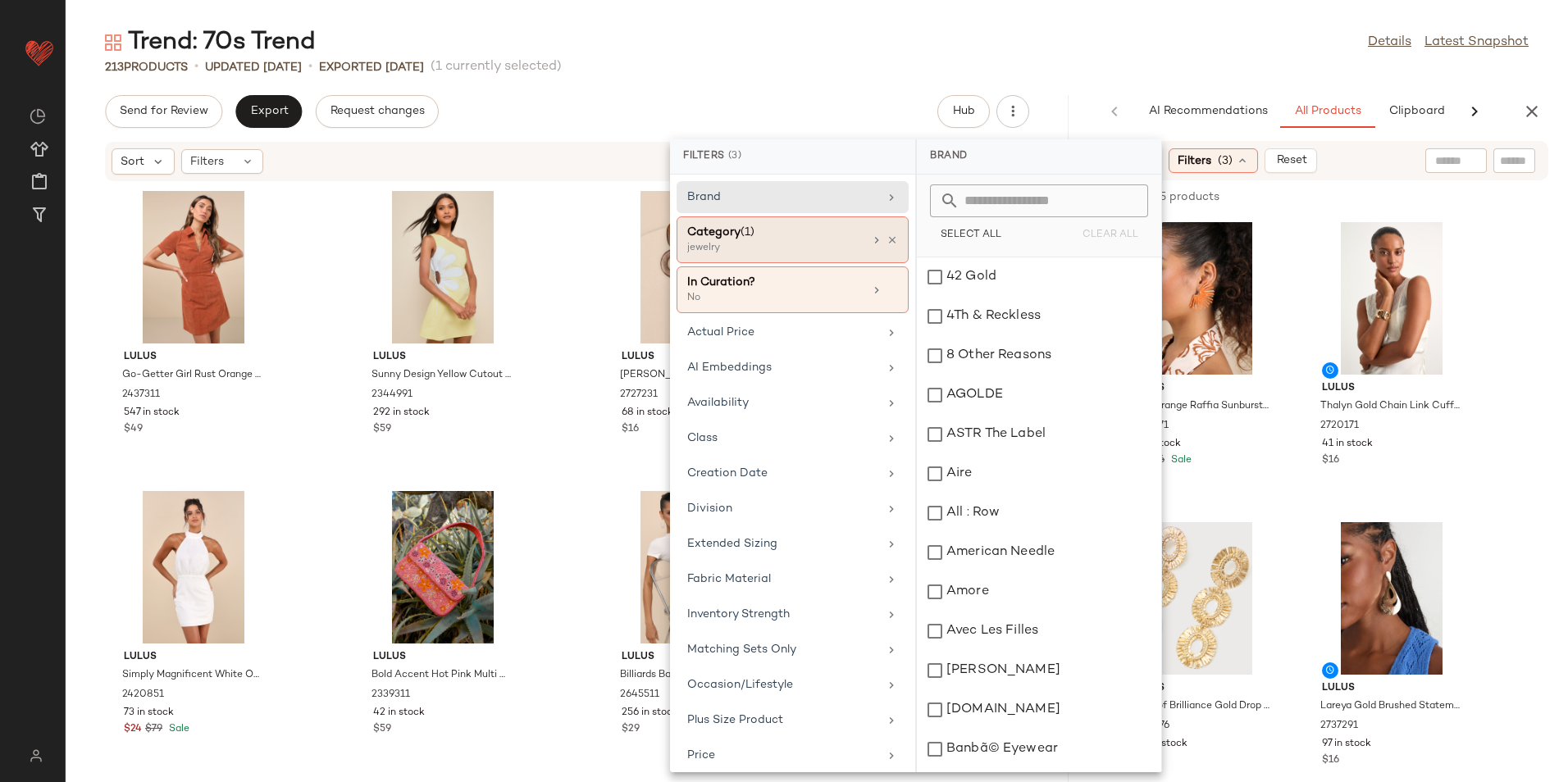
click at [750, 244] on div "jewelry" at bounding box center [769, 248] width 164 height 14
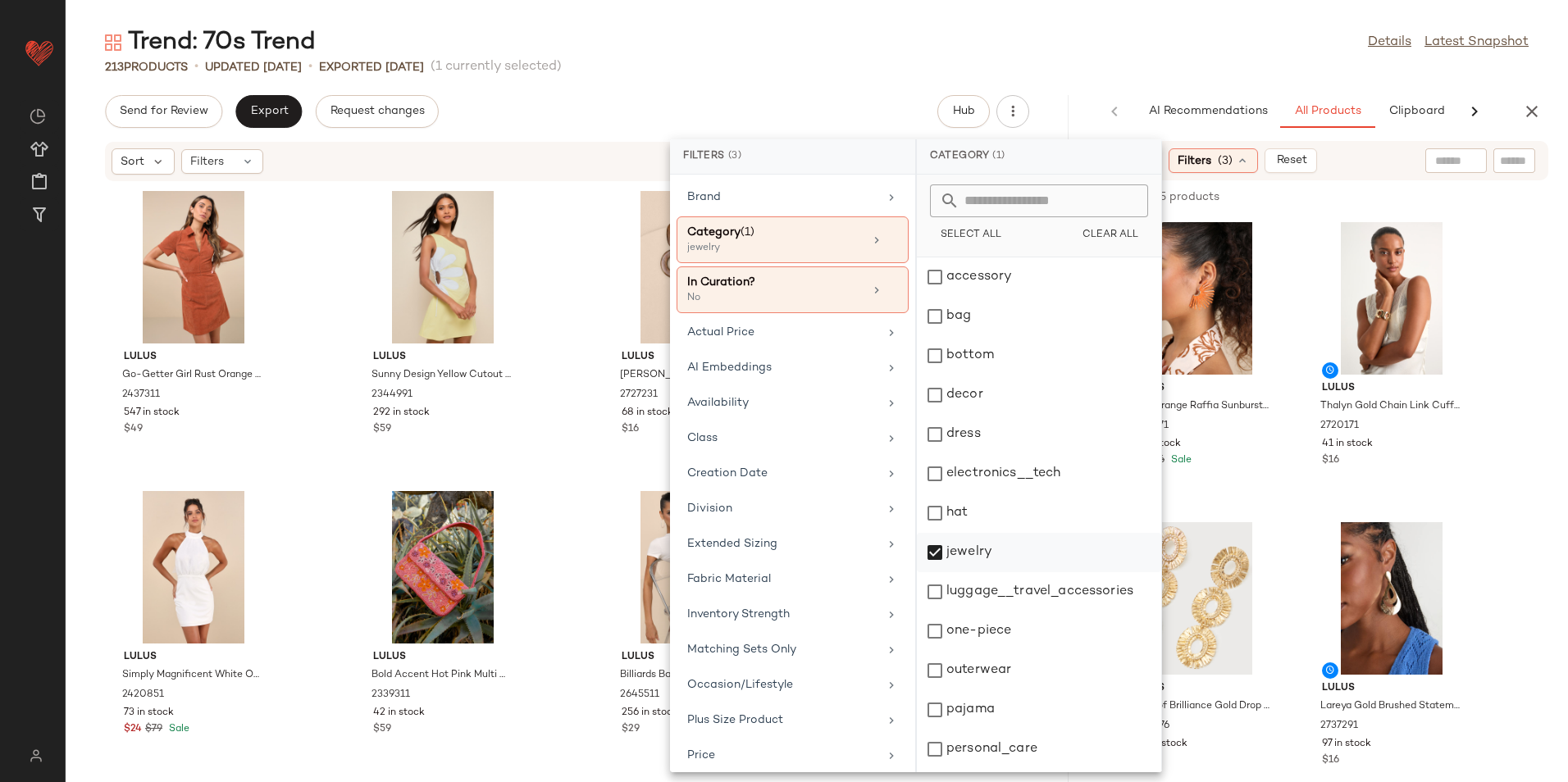
click at [969, 544] on div "jewelry" at bounding box center [1039, 553] width 245 height 40
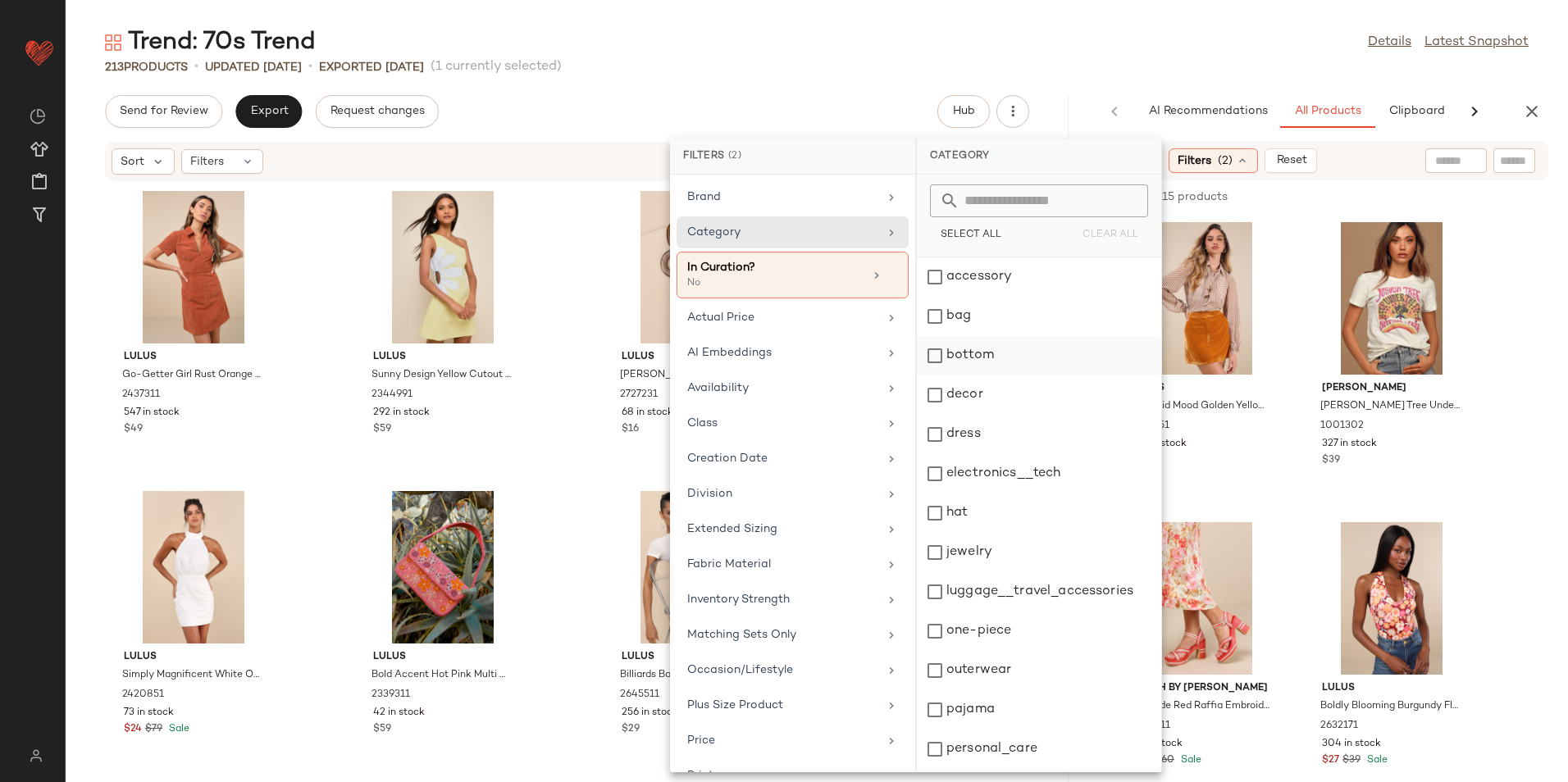
click at [983, 359] on div "bottom" at bounding box center [1039, 356] width 245 height 40
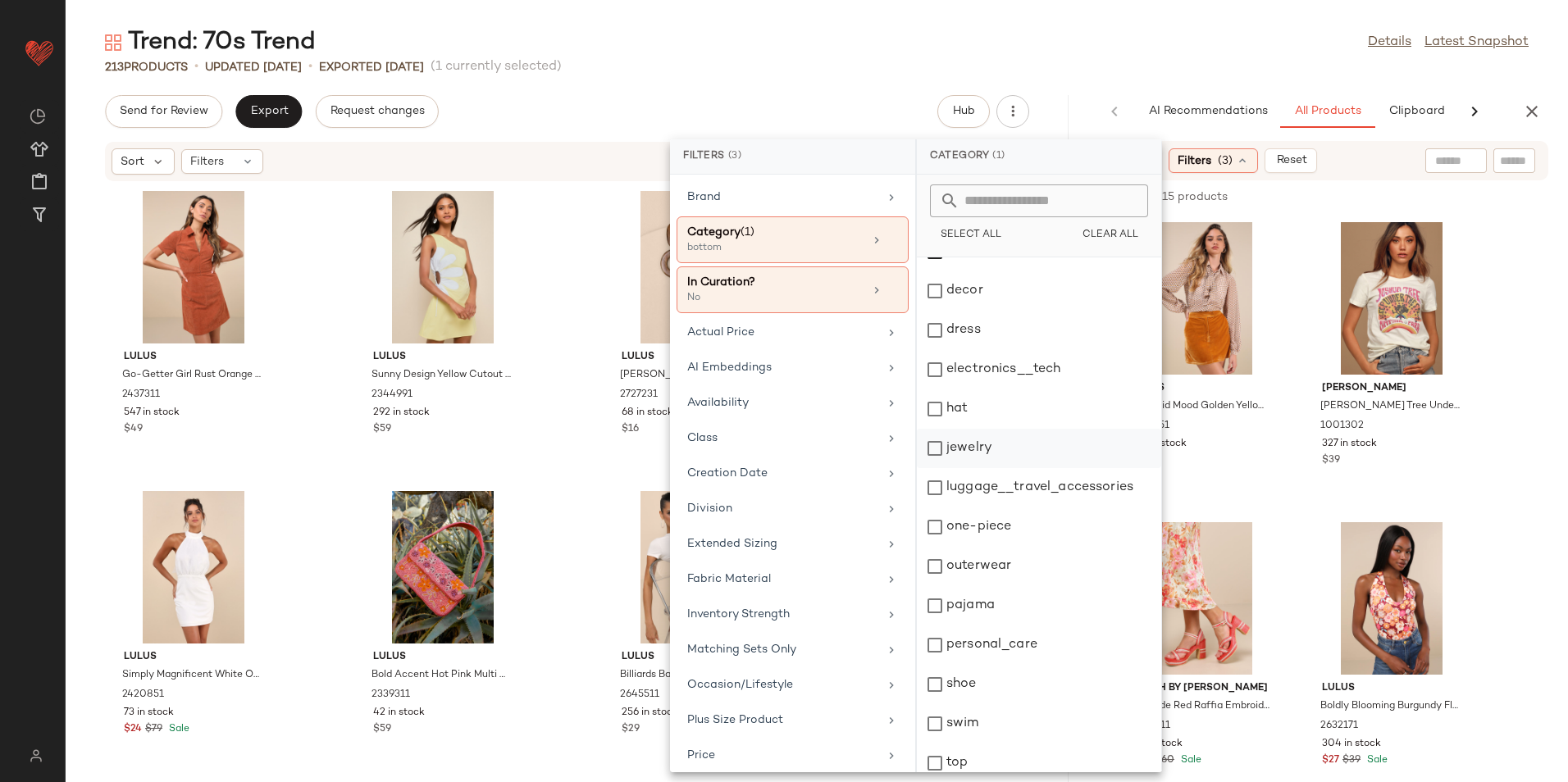
scroll to position [154, 0]
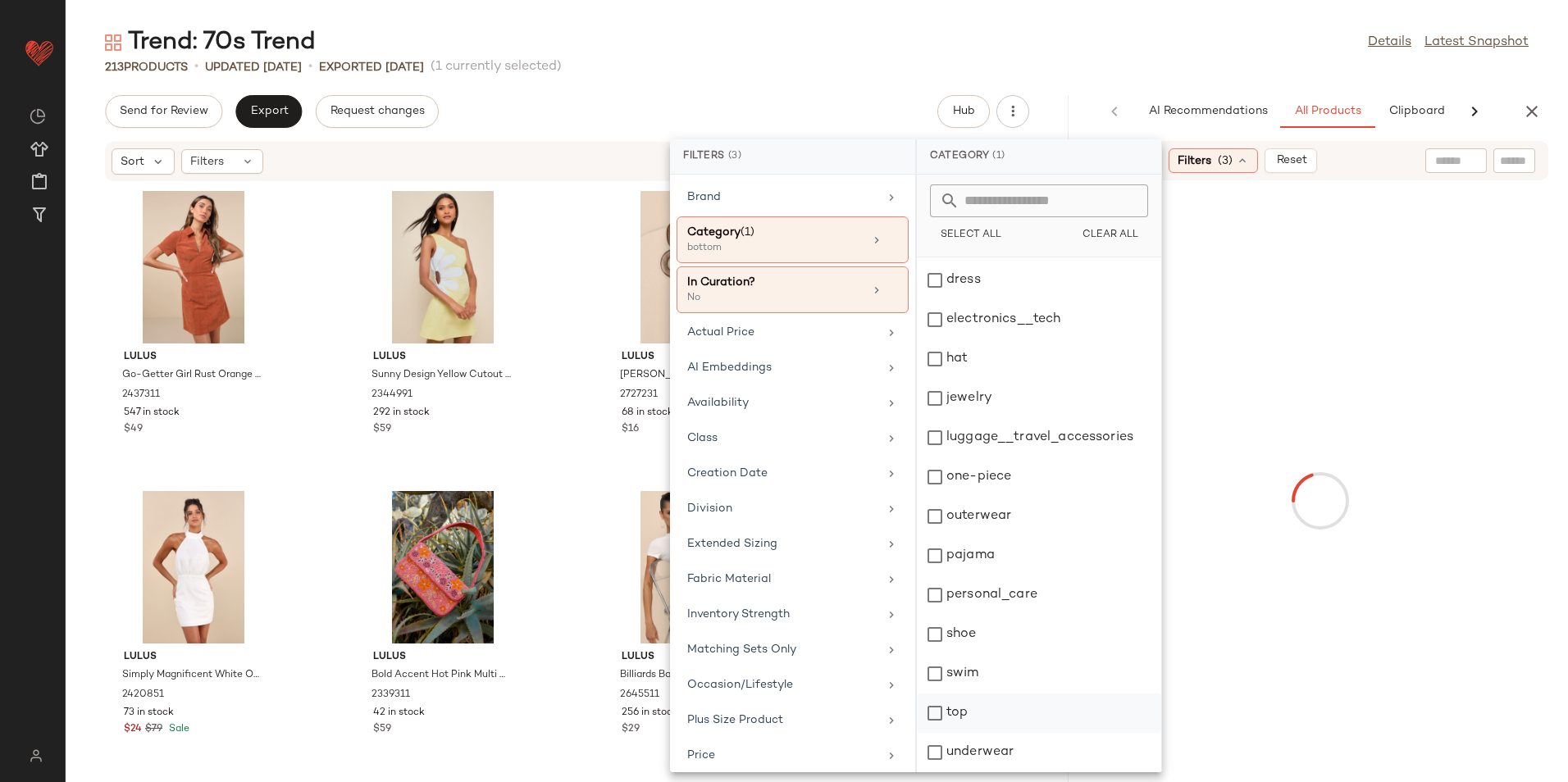
drag, startPoint x: 958, startPoint y: 715, endPoint x: 1053, endPoint y: 461, distance: 271.2
click at [957, 715] on div "top" at bounding box center [1039, 713] width 245 height 40
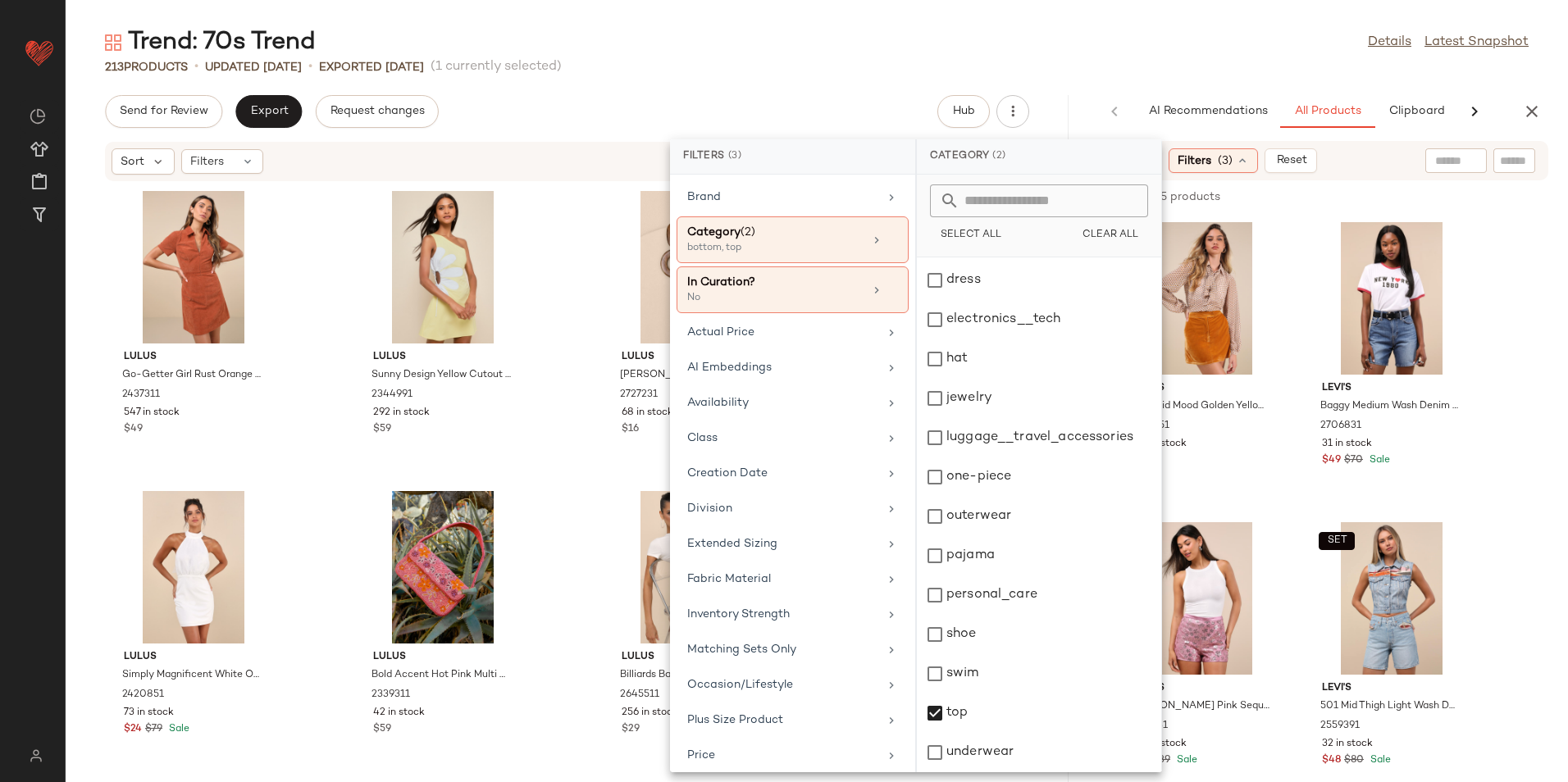
click at [1107, 40] on div "Trend: 70s Trend Details Latest Snapshot" at bounding box center [816, 42] width 1502 height 33
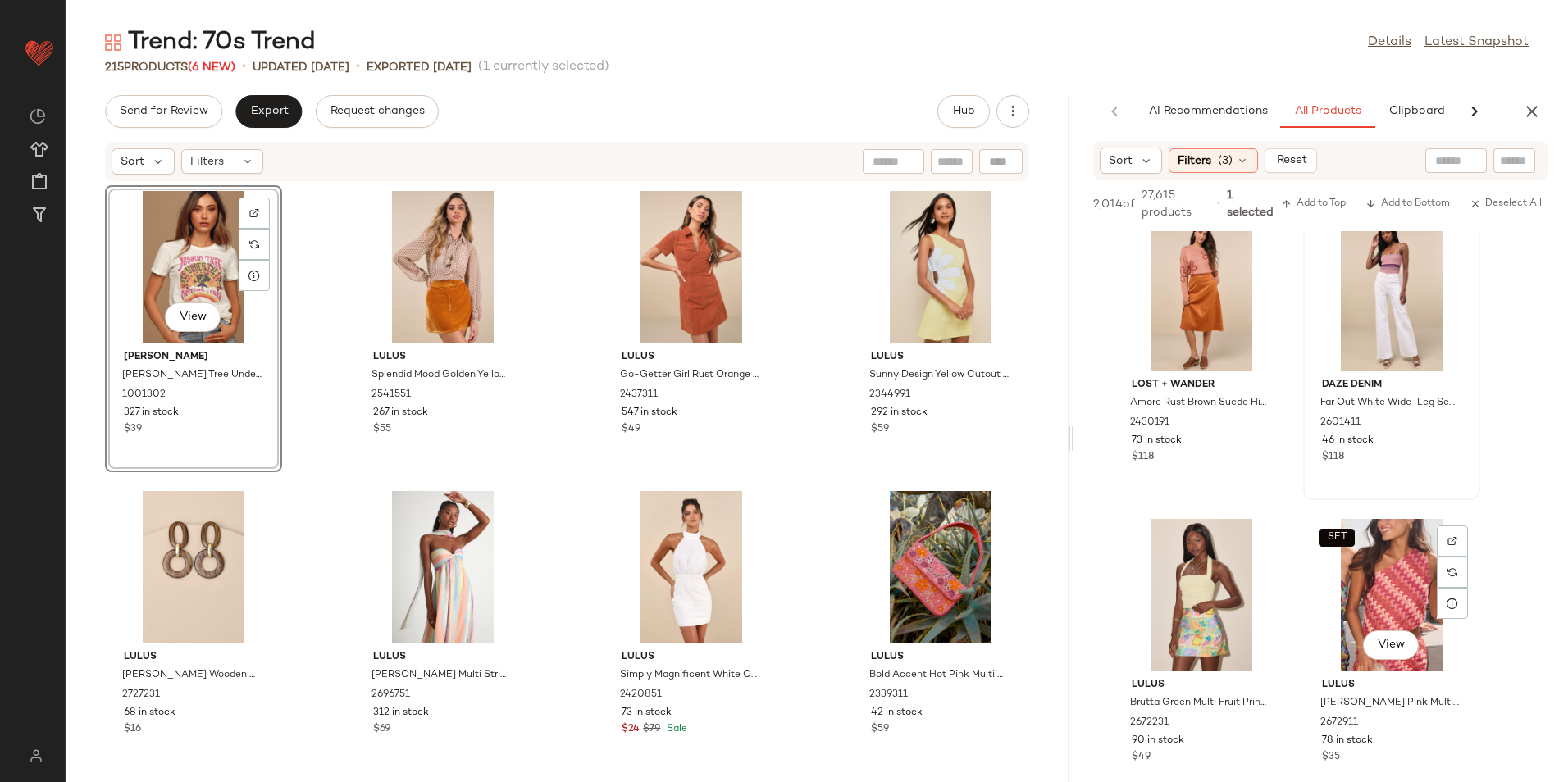
scroll to position [738, 0]
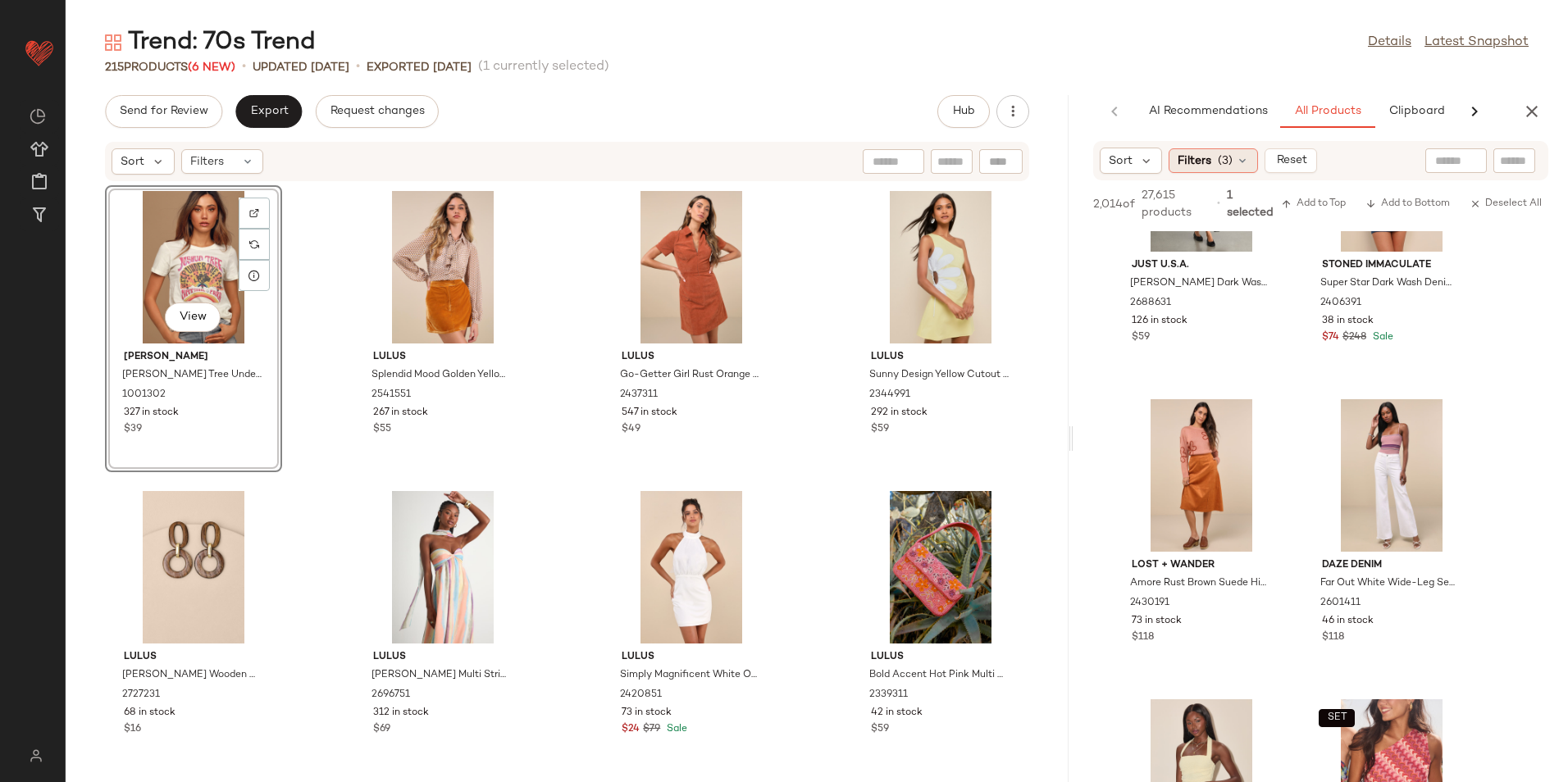
click at [1234, 162] on div "Filters (3)" at bounding box center [1213, 160] width 89 height 24
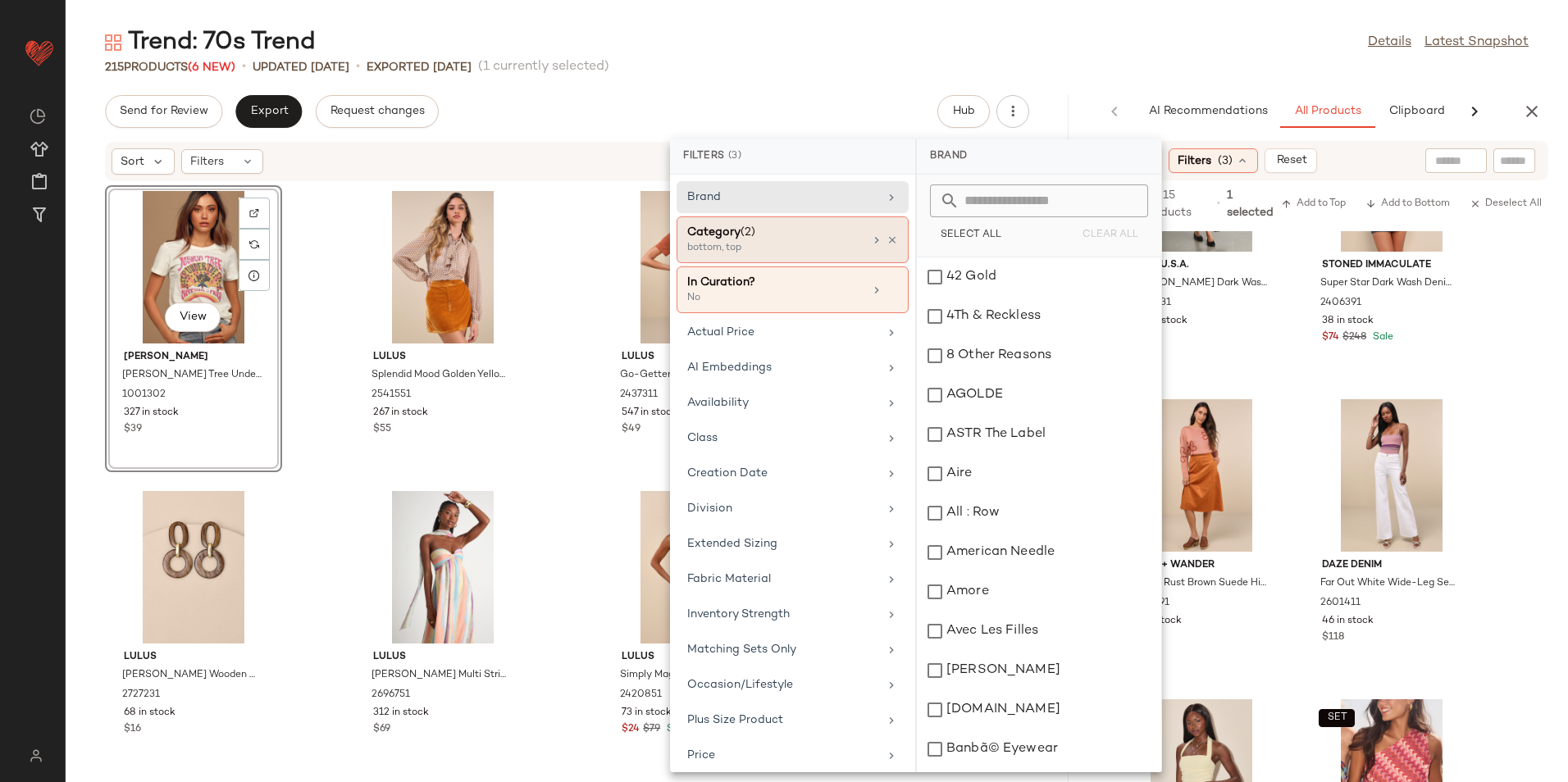
click at [767, 235] on div "Category (2)" at bounding box center [775, 232] width 176 height 17
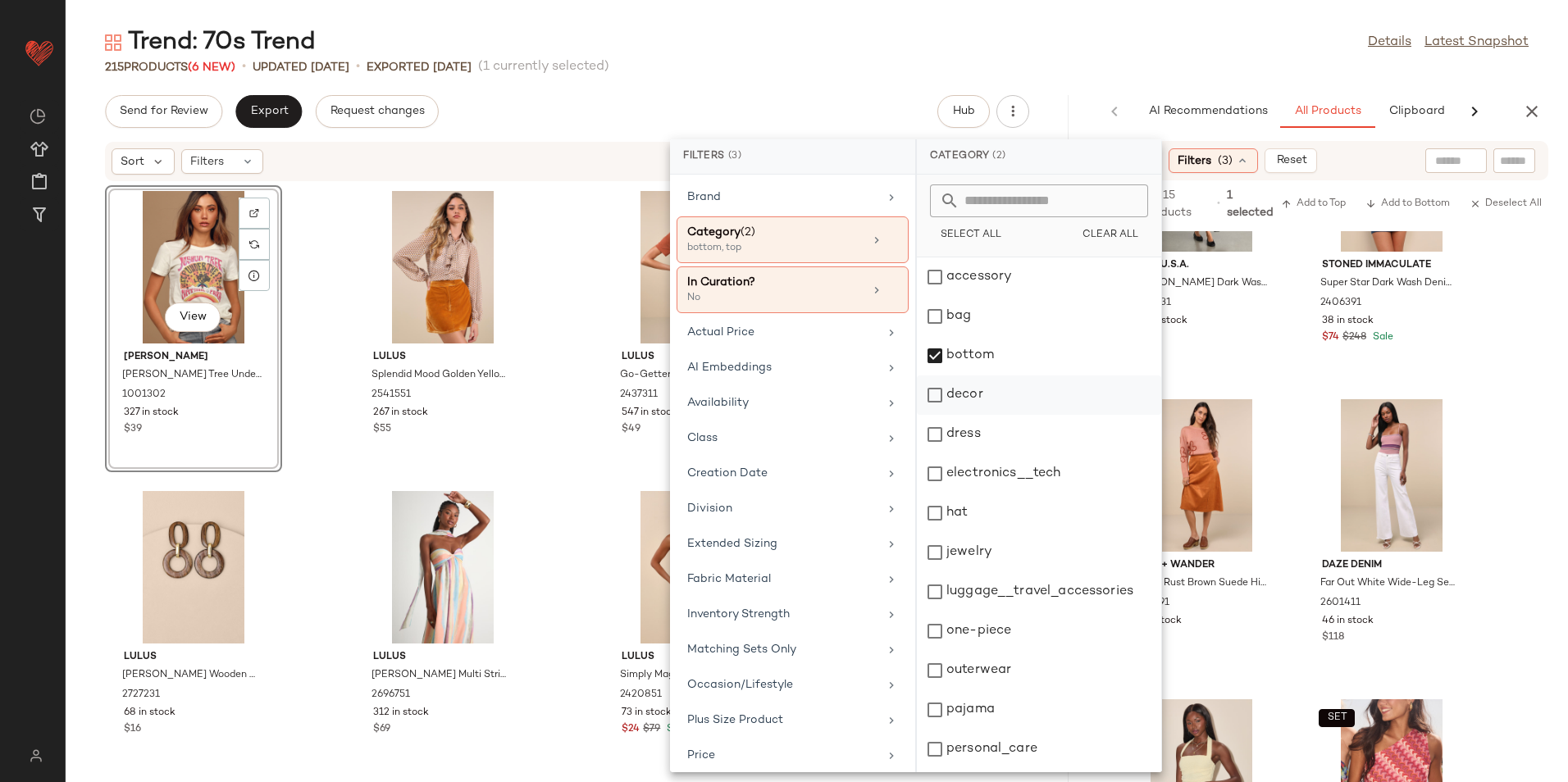
drag, startPoint x: 976, startPoint y: 362, endPoint x: 982, endPoint y: 386, distance: 24.7
click at [976, 361] on div "bottom" at bounding box center [1039, 356] width 245 height 40
click at [994, 435] on div "dress" at bounding box center [1039, 434] width 245 height 40
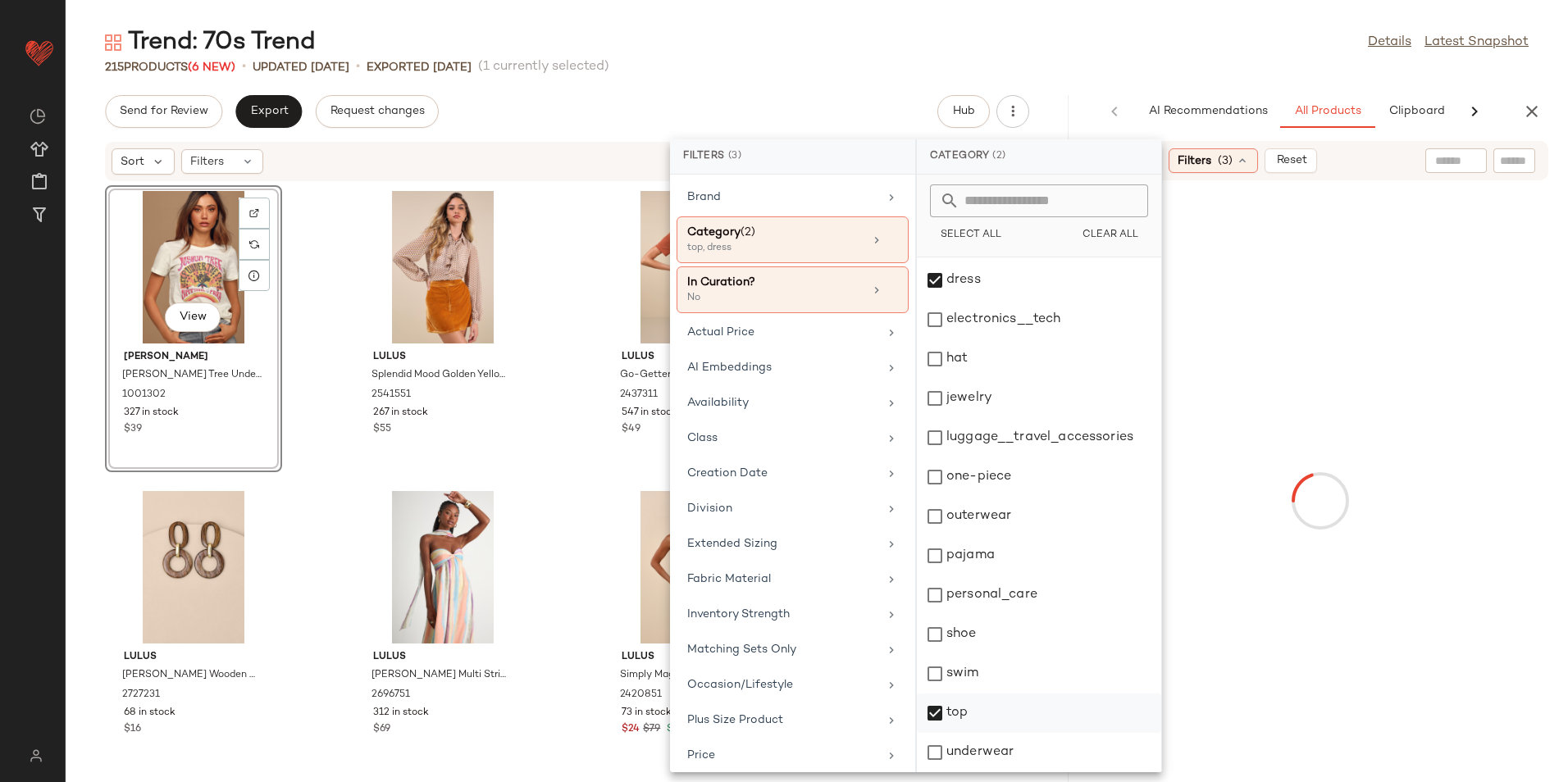
click at [959, 708] on div "top" at bounding box center [1039, 713] width 245 height 40
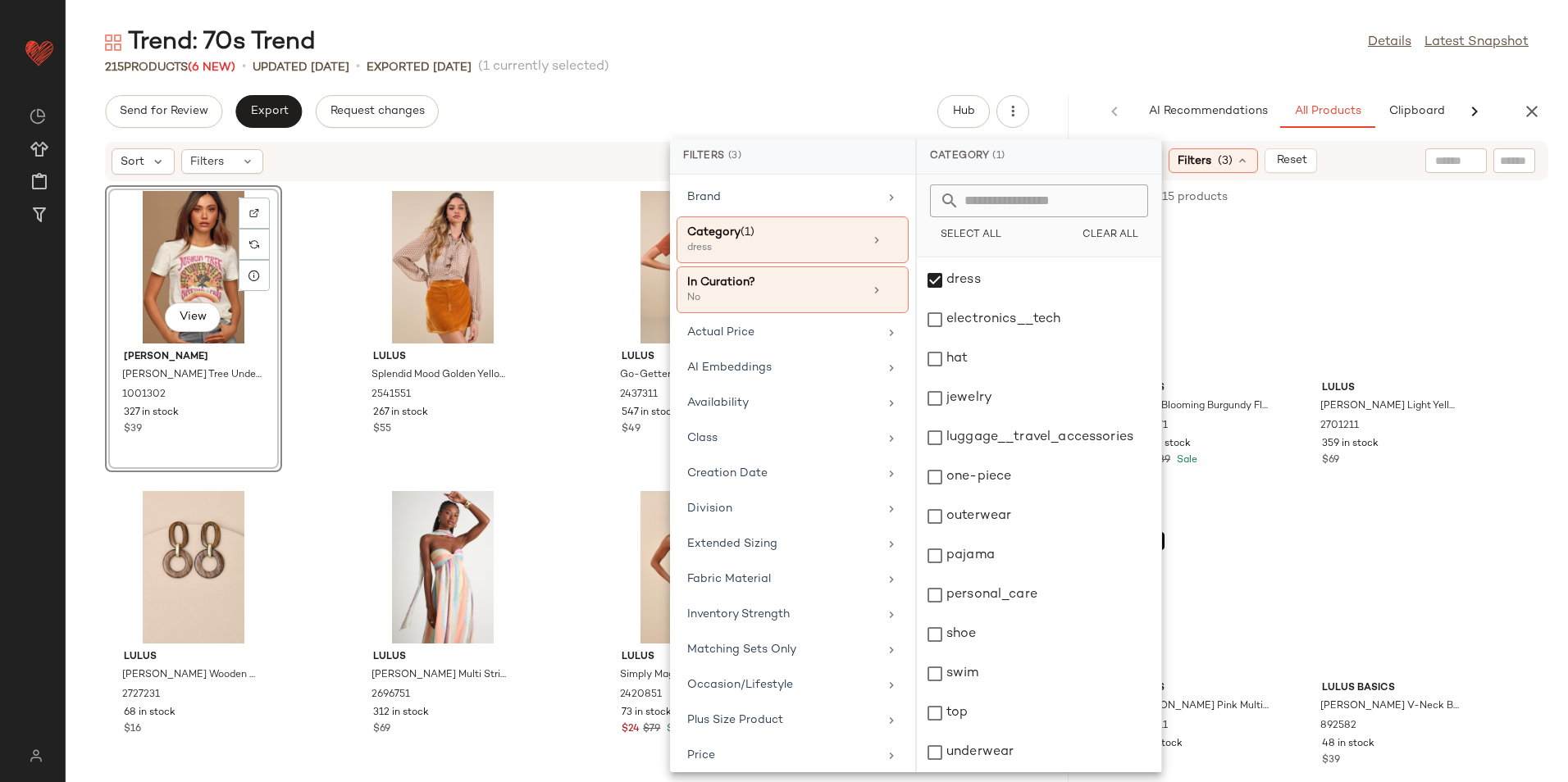
click at [1059, 63] on div "215 Products (6 New) • updated Aug 26th • Exported Aug 21st (1 currently select…" at bounding box center [816, 67] width 1502 height 16
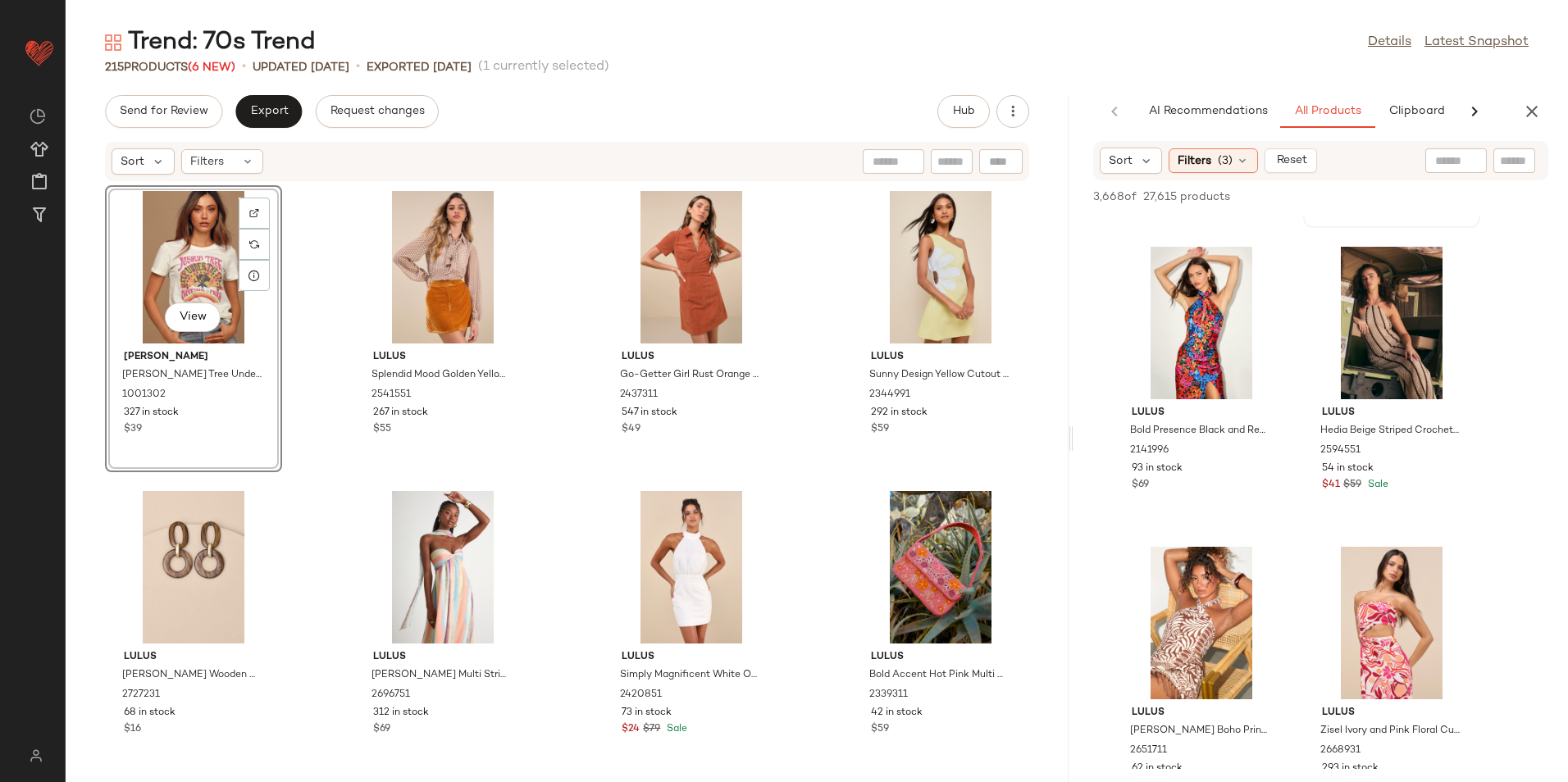
scroll to position [328, 0]
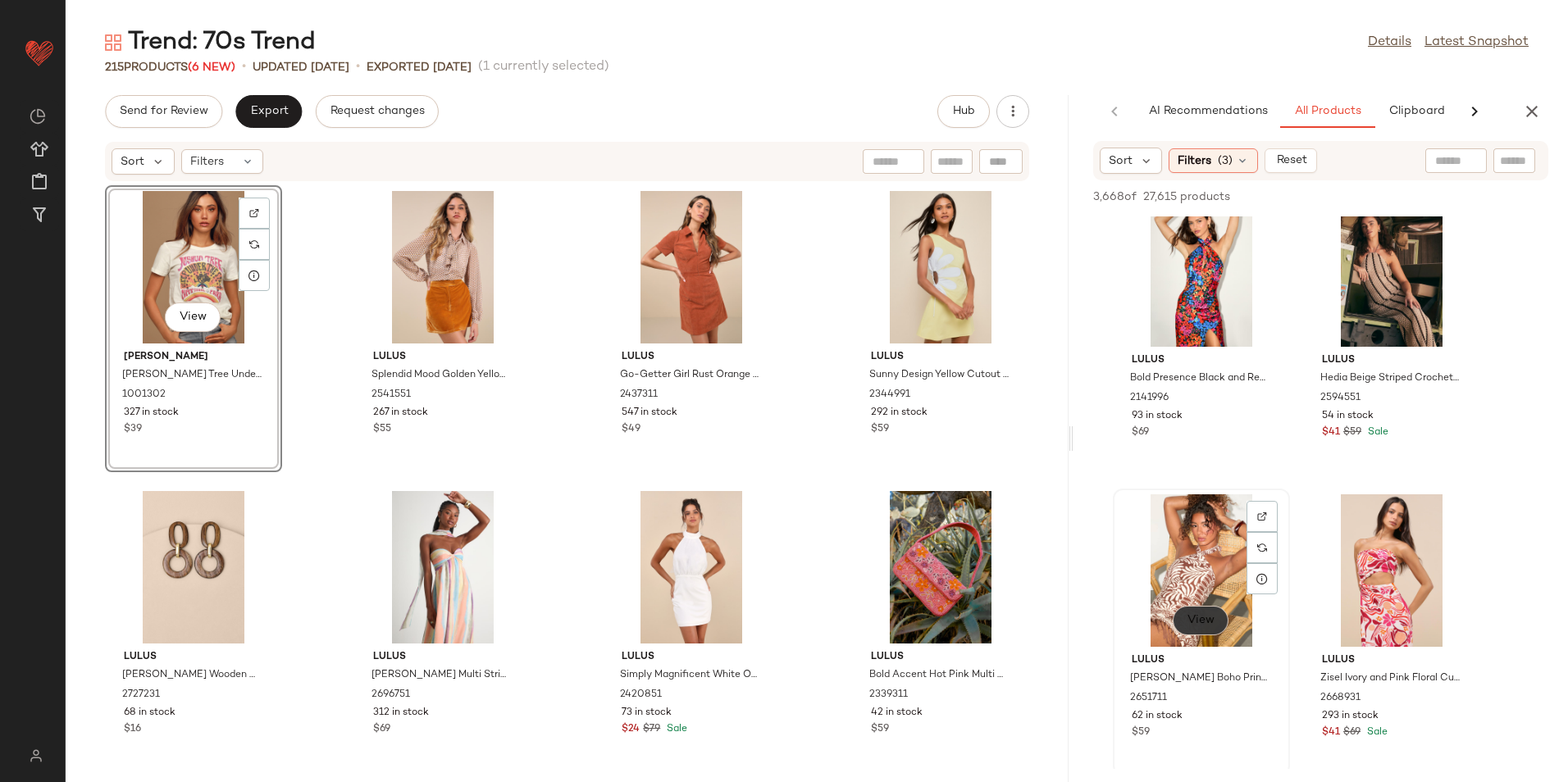
click at [1203, 619] on span "View" at bounding box center [1200, 621] width 28 height 13
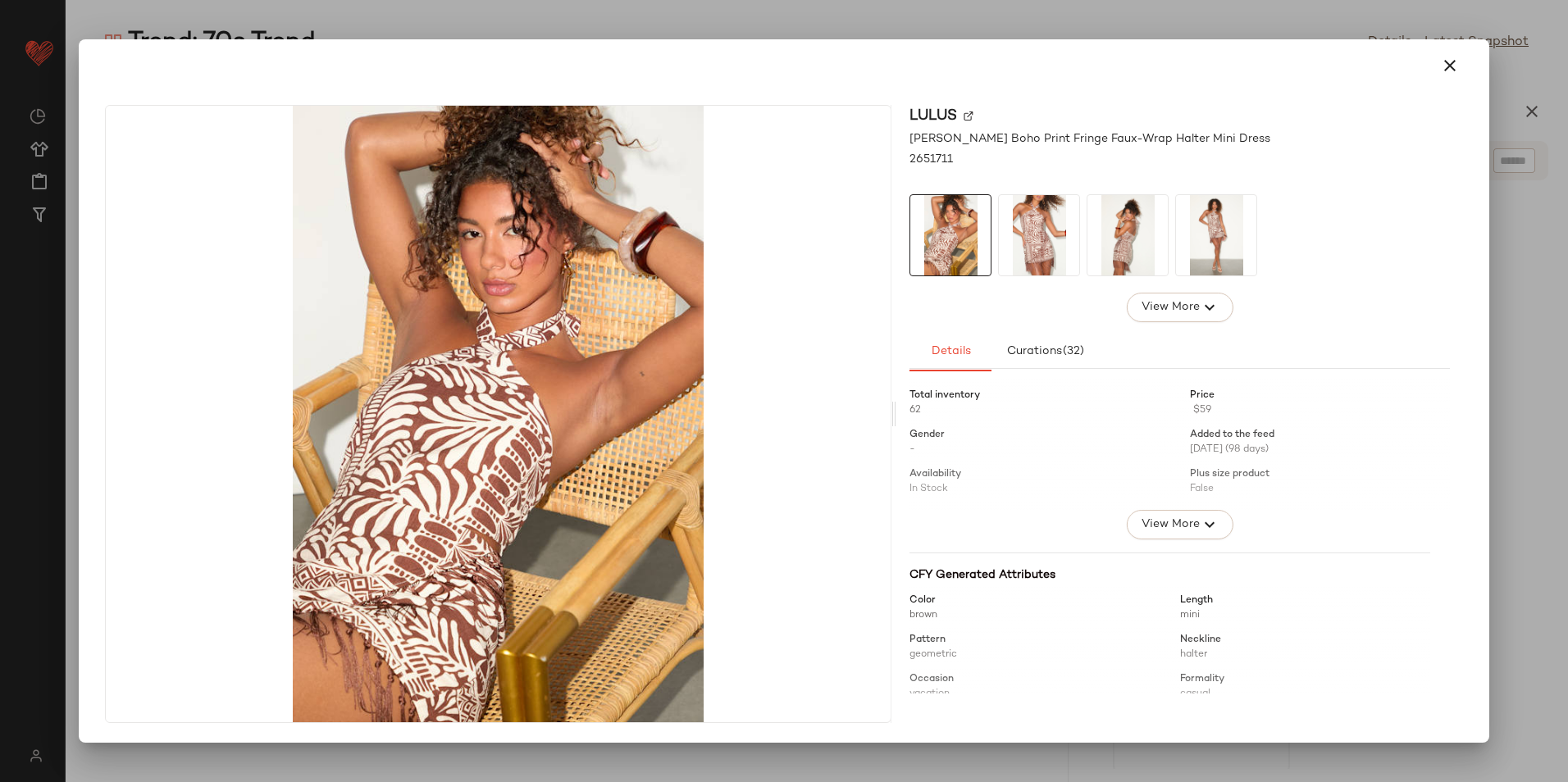
click at [1032, 226] on img at bounding box center [1038, 235] width 80 height 80
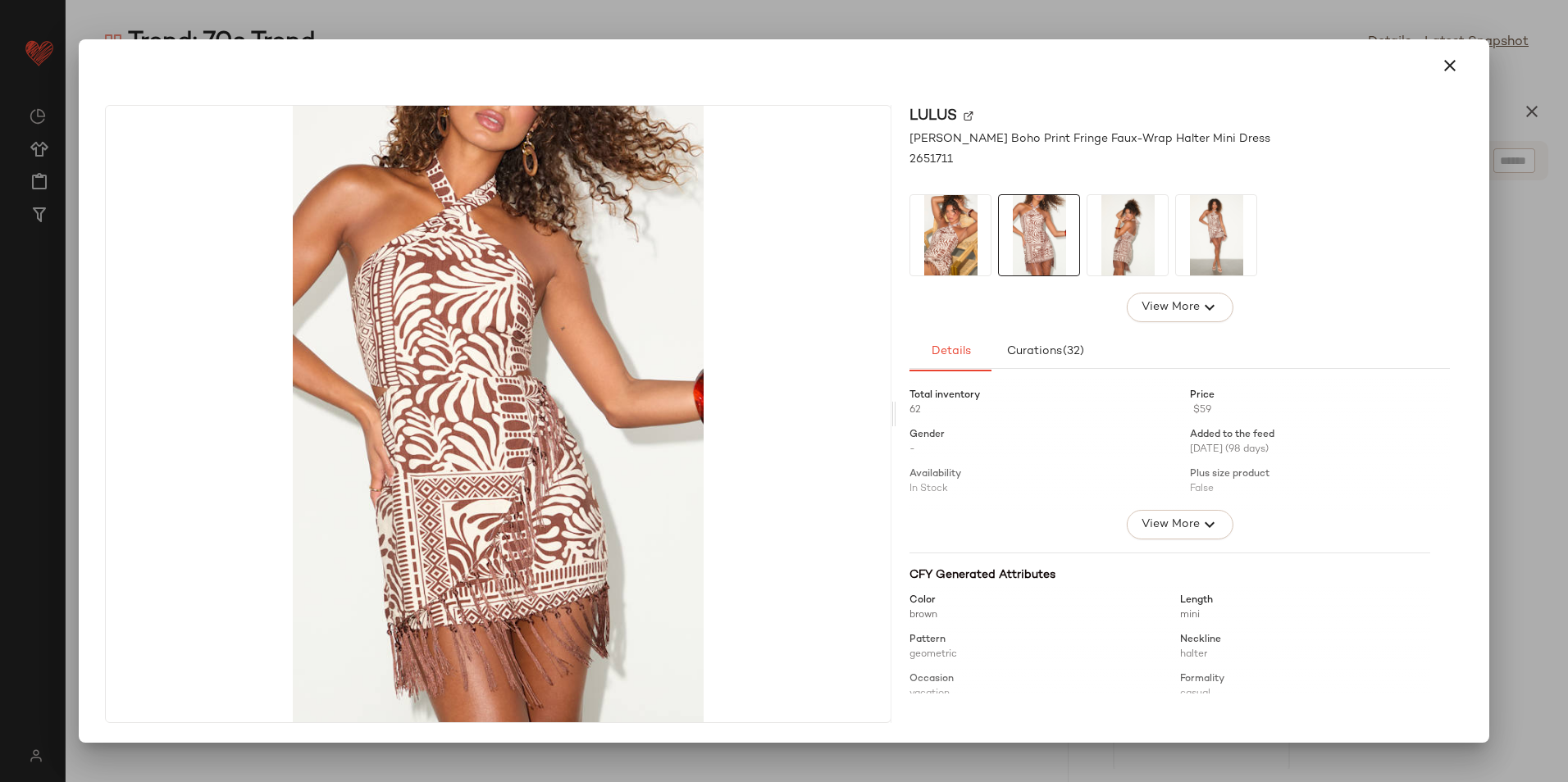
click at [1110, 249] on img at bounding box center [1127, 235] width 80 height 80
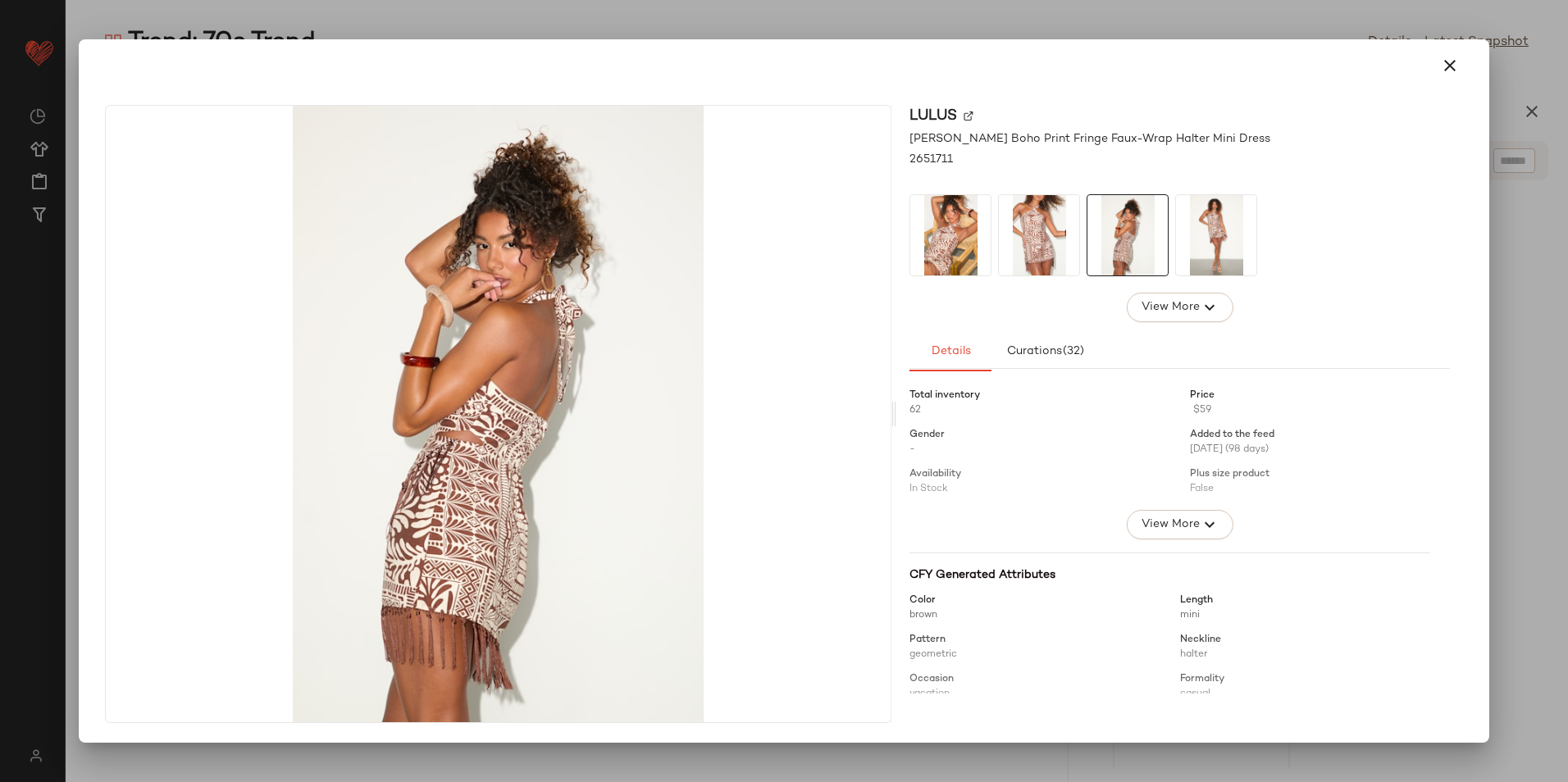
click at [1217, 259] on img at bounding box center [1215, 235] width 80 height 80
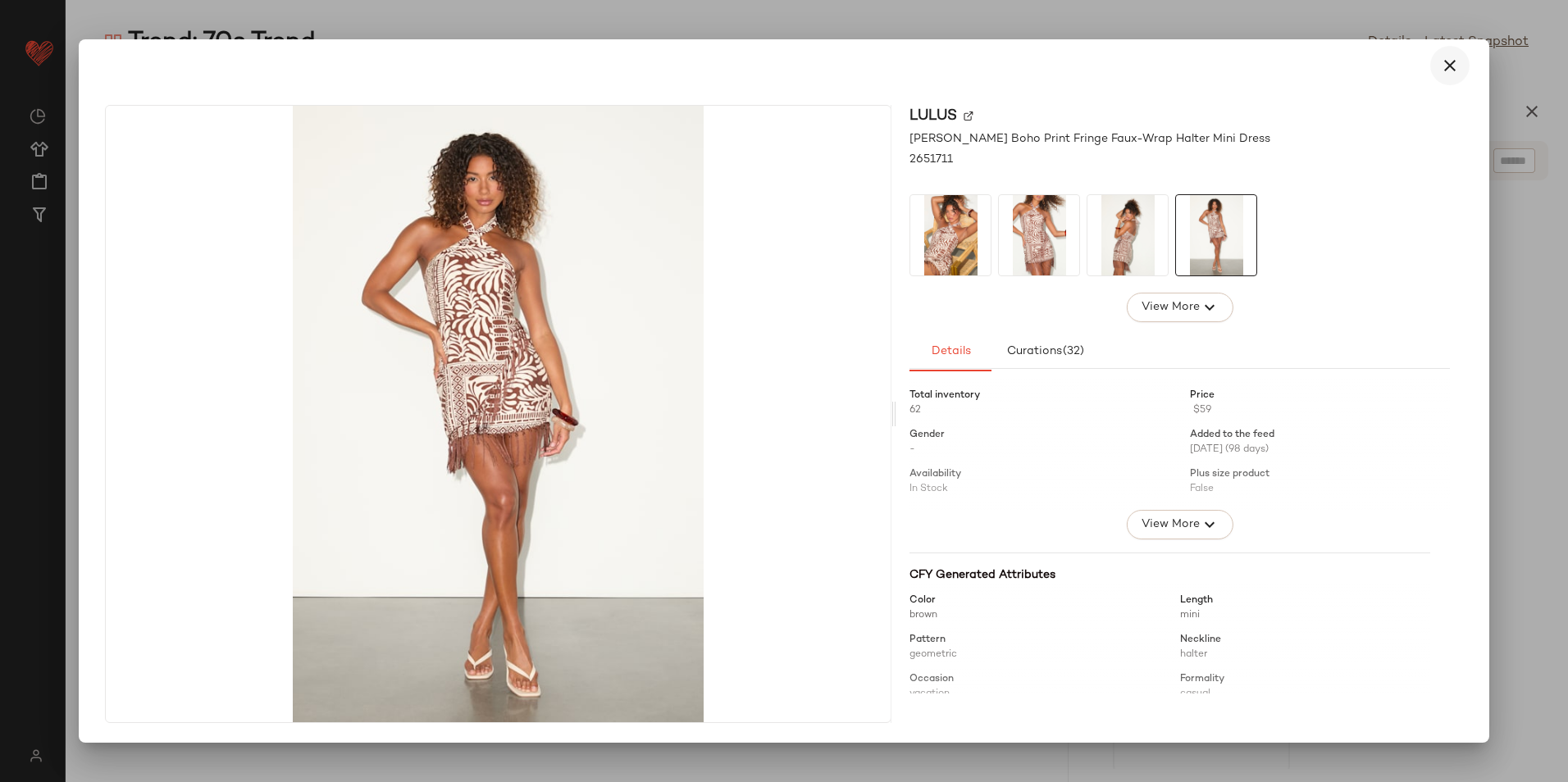
click at [1446, 64] on icon "button" at bounding box center [1449, 65] width 19 height 19
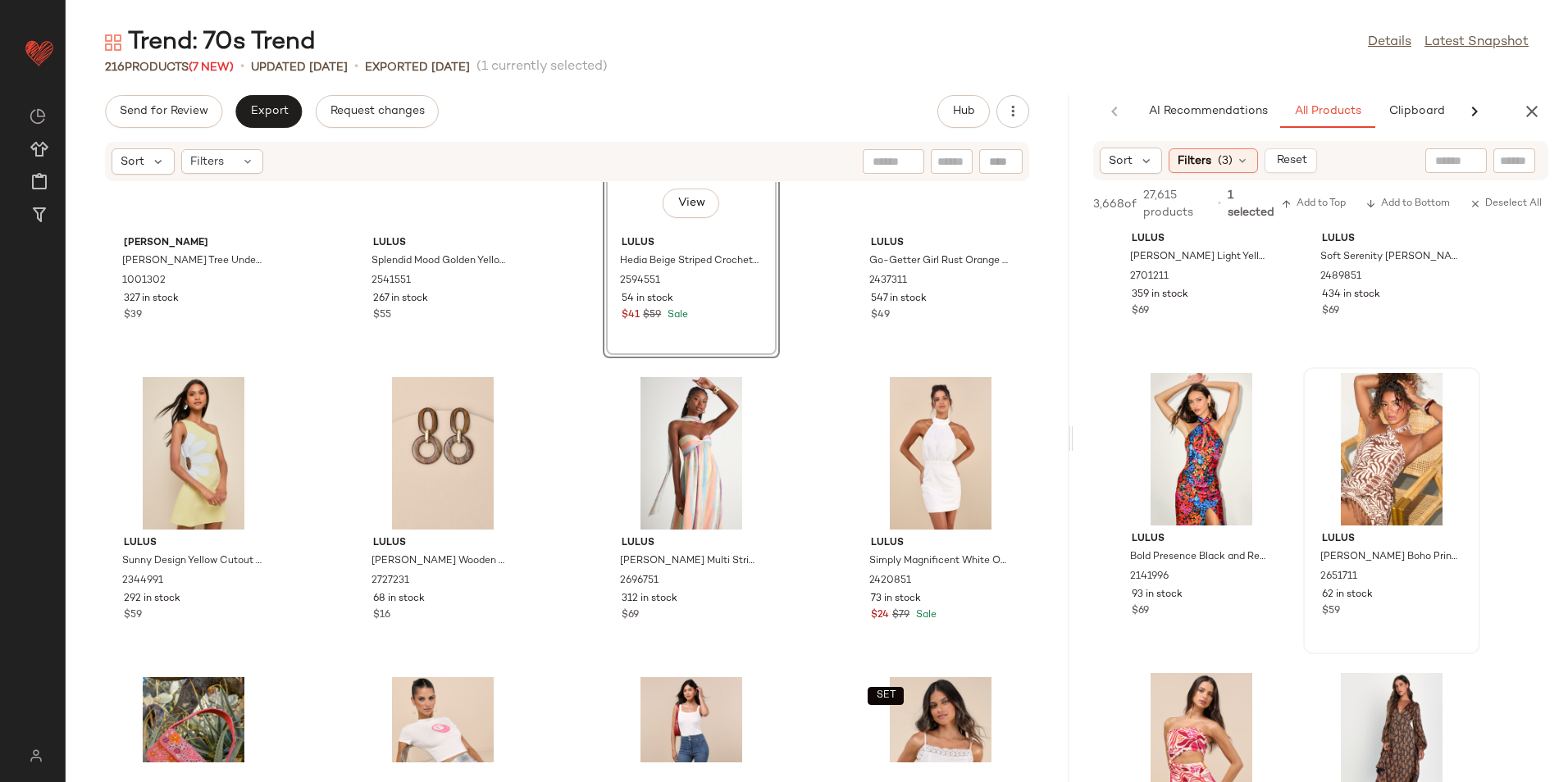
scroll to position [0, 0]
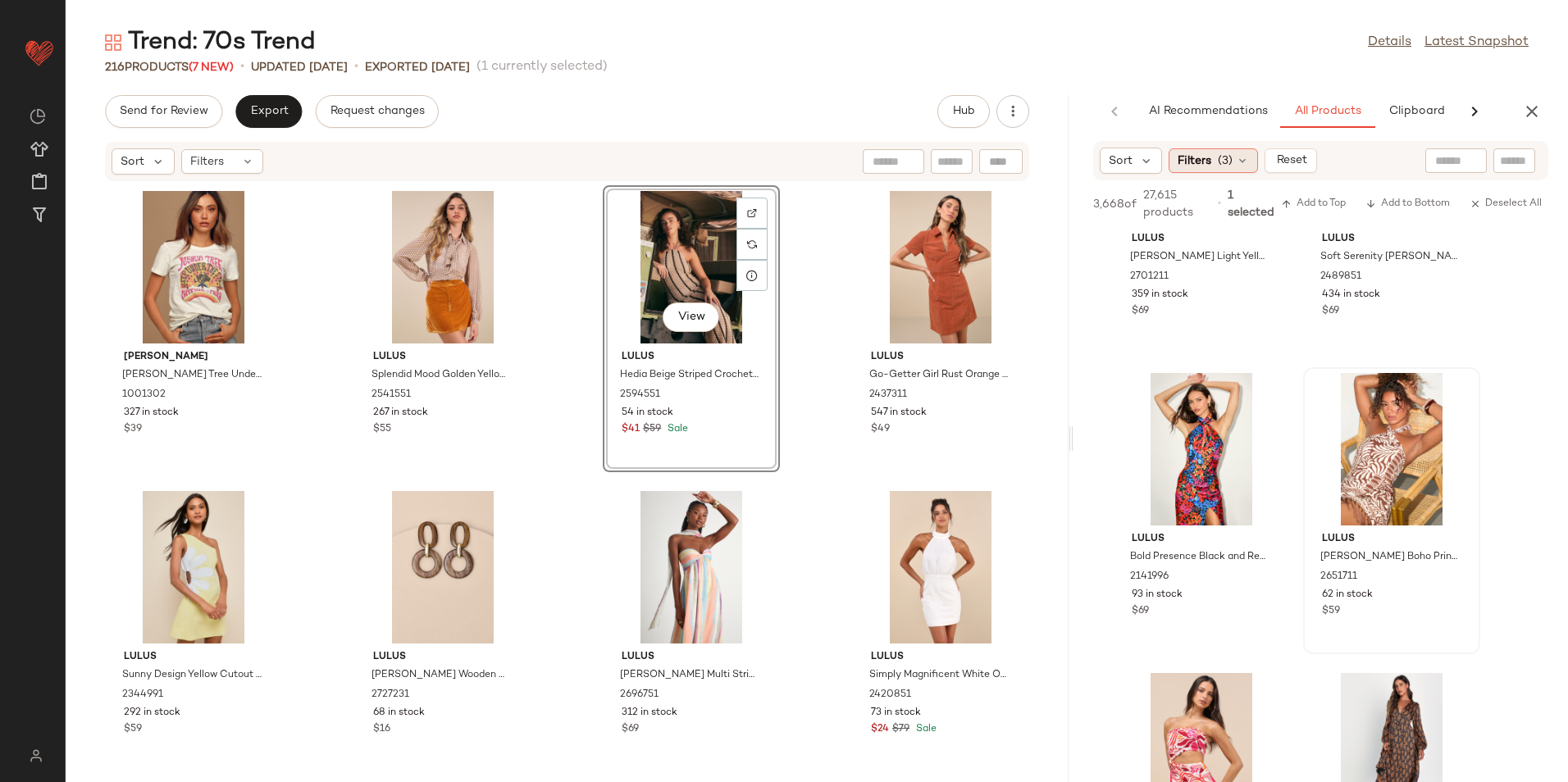
click at [1189, 151] on div "Filters (3)" at bounding box center [1213, 160] width 89 height 24
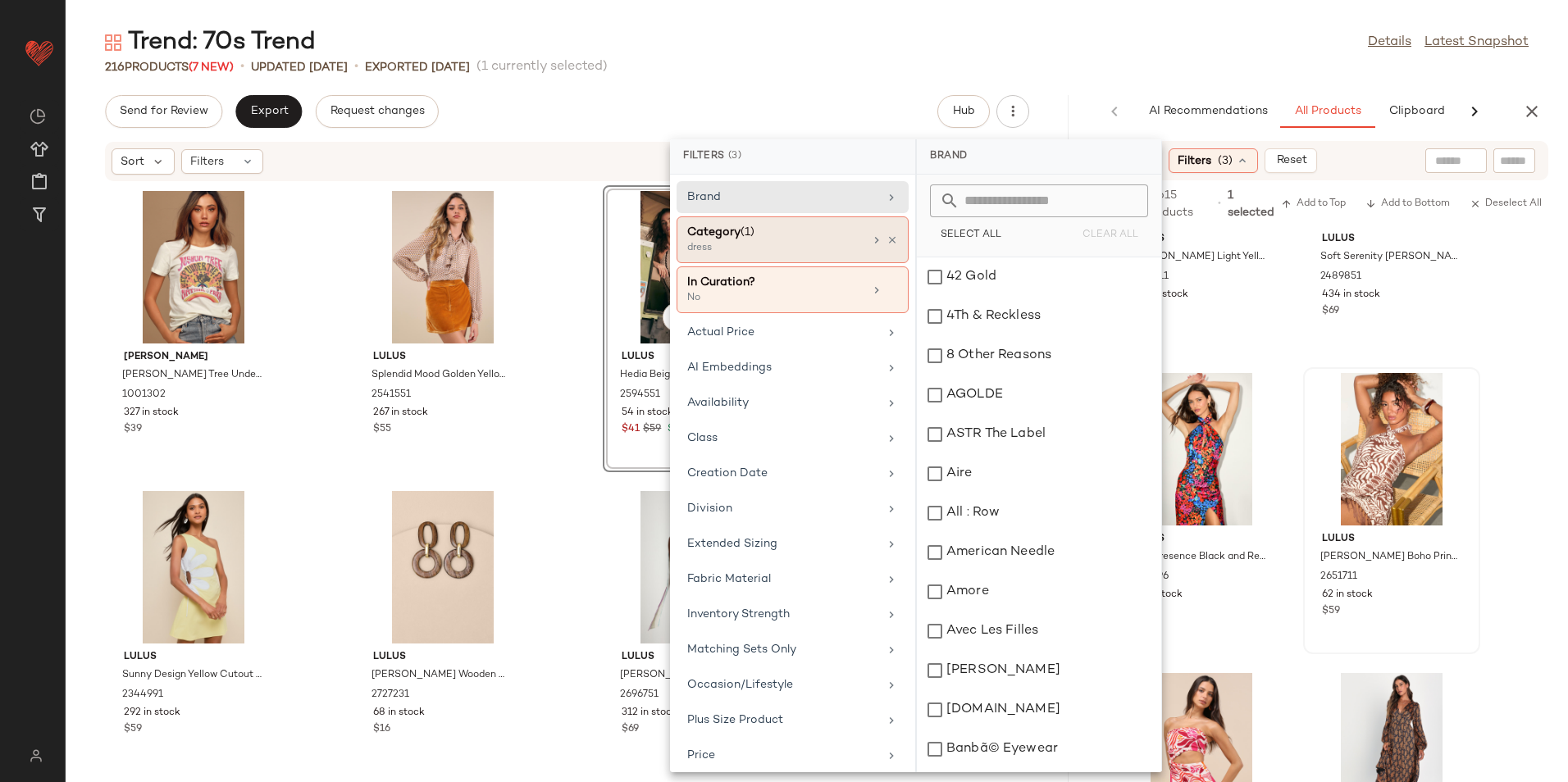
click at [764, 236] on div "Category (1)" at bounding box center [775, 232] width 176 height 17
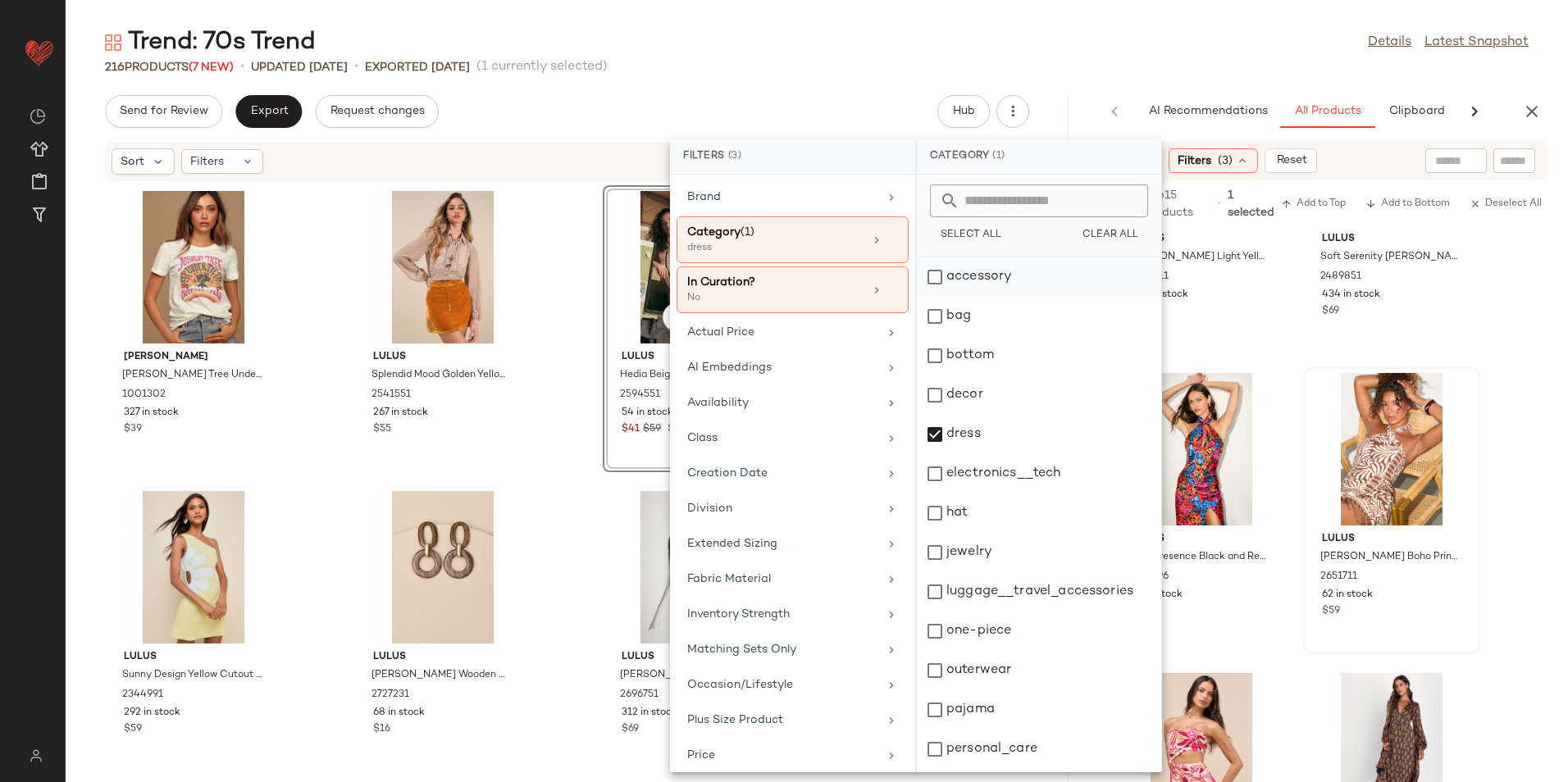
click at [1000, 279] on div "accessory" at bounding box center [1039, 277] width 245 height 40
click at [956, 429] on div "dress" at bounding box center [1039, 434] width 245 height 40
click at [991, 319] on div "bag" at bounding box center [1039, 316] width 245 height 40
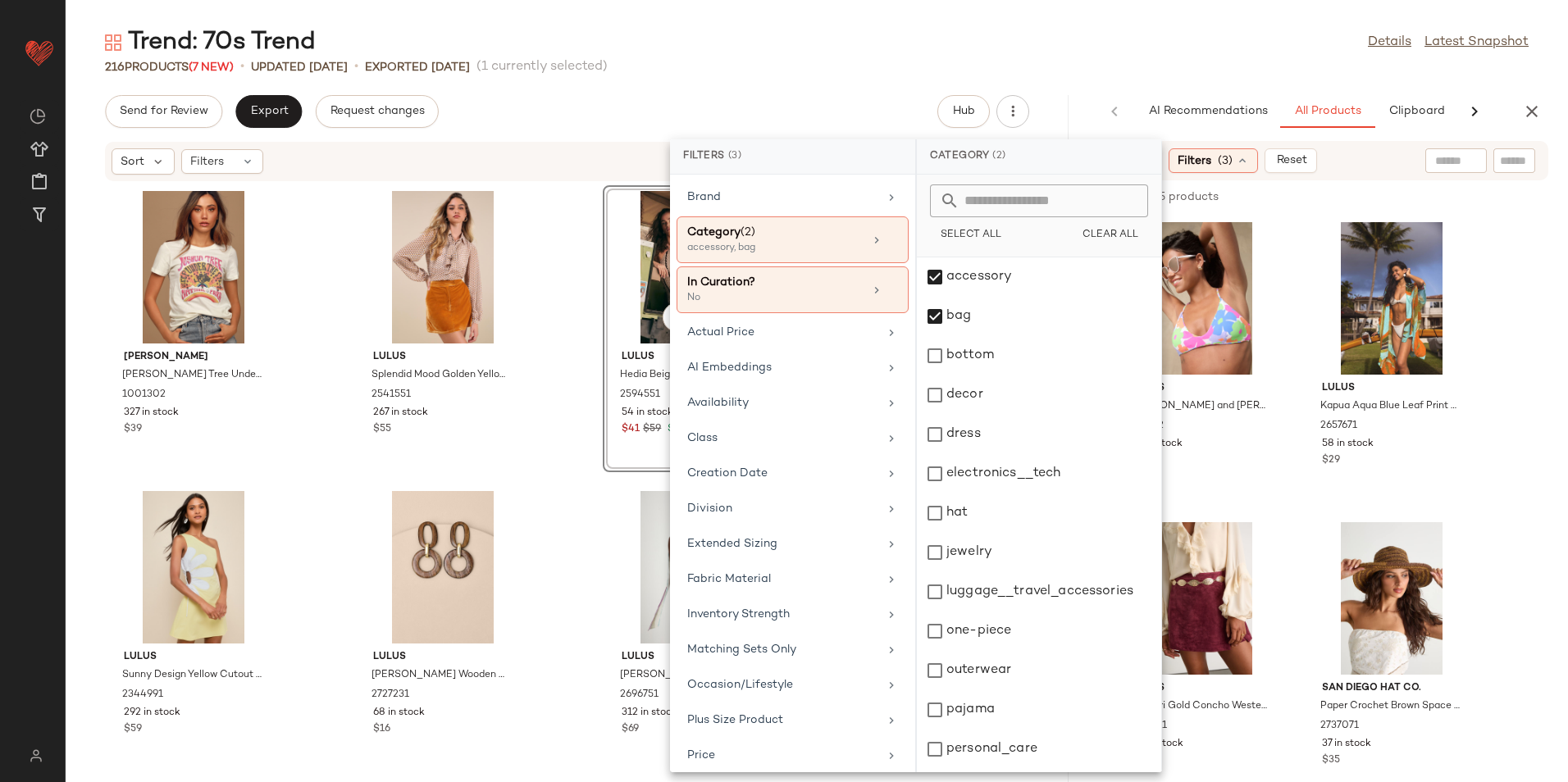
drag, startPoint x: 1091, startPoint y: 44, endPoint x: 1098, endPoint y: 51, distance: 9.9
click at [1091, 46] on div "Trend: 70s Trend Details Latest Snapshot" at bounding box center [816, 42] width 1502 height 33
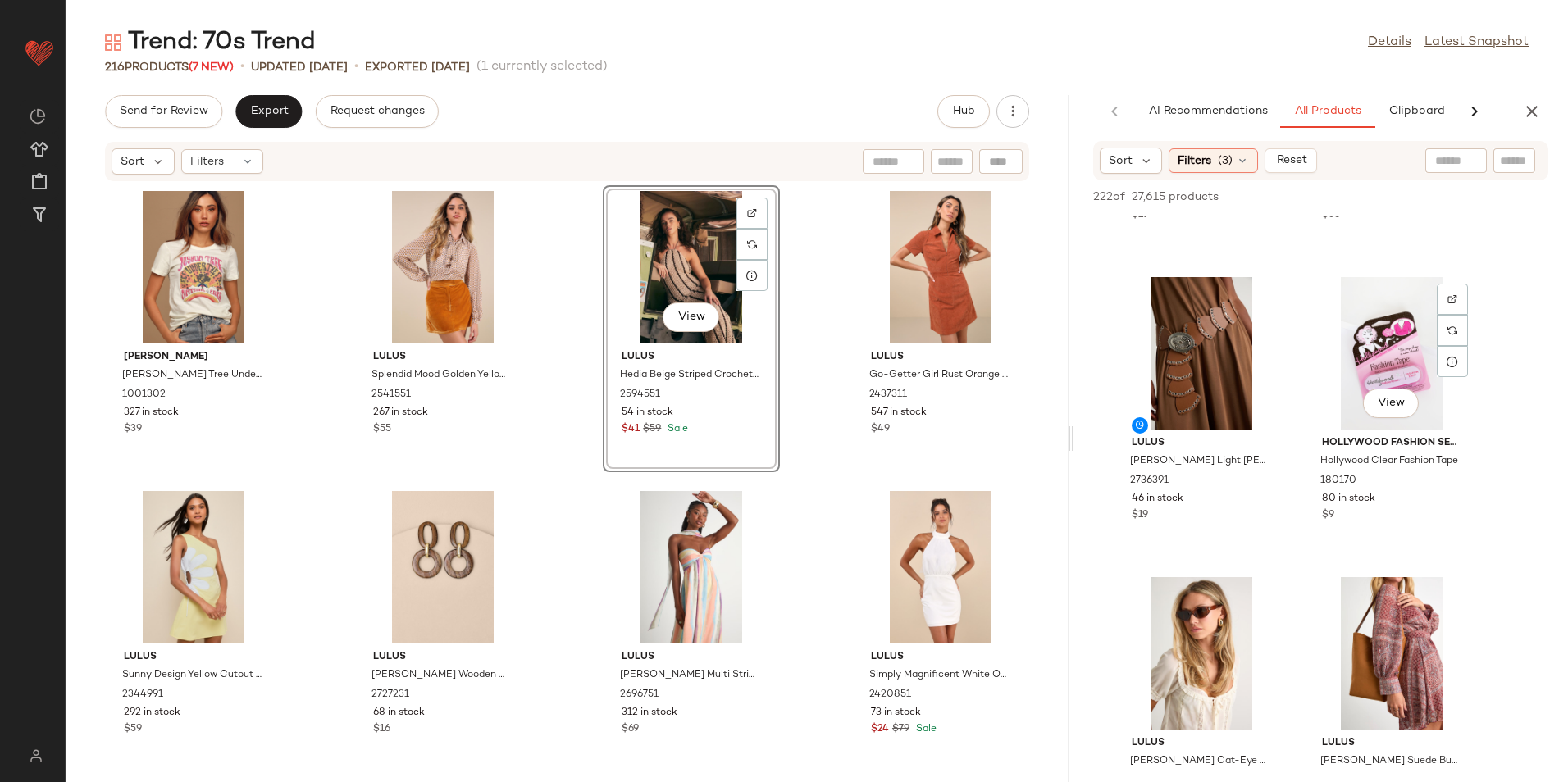
scroll to position [574, 0]
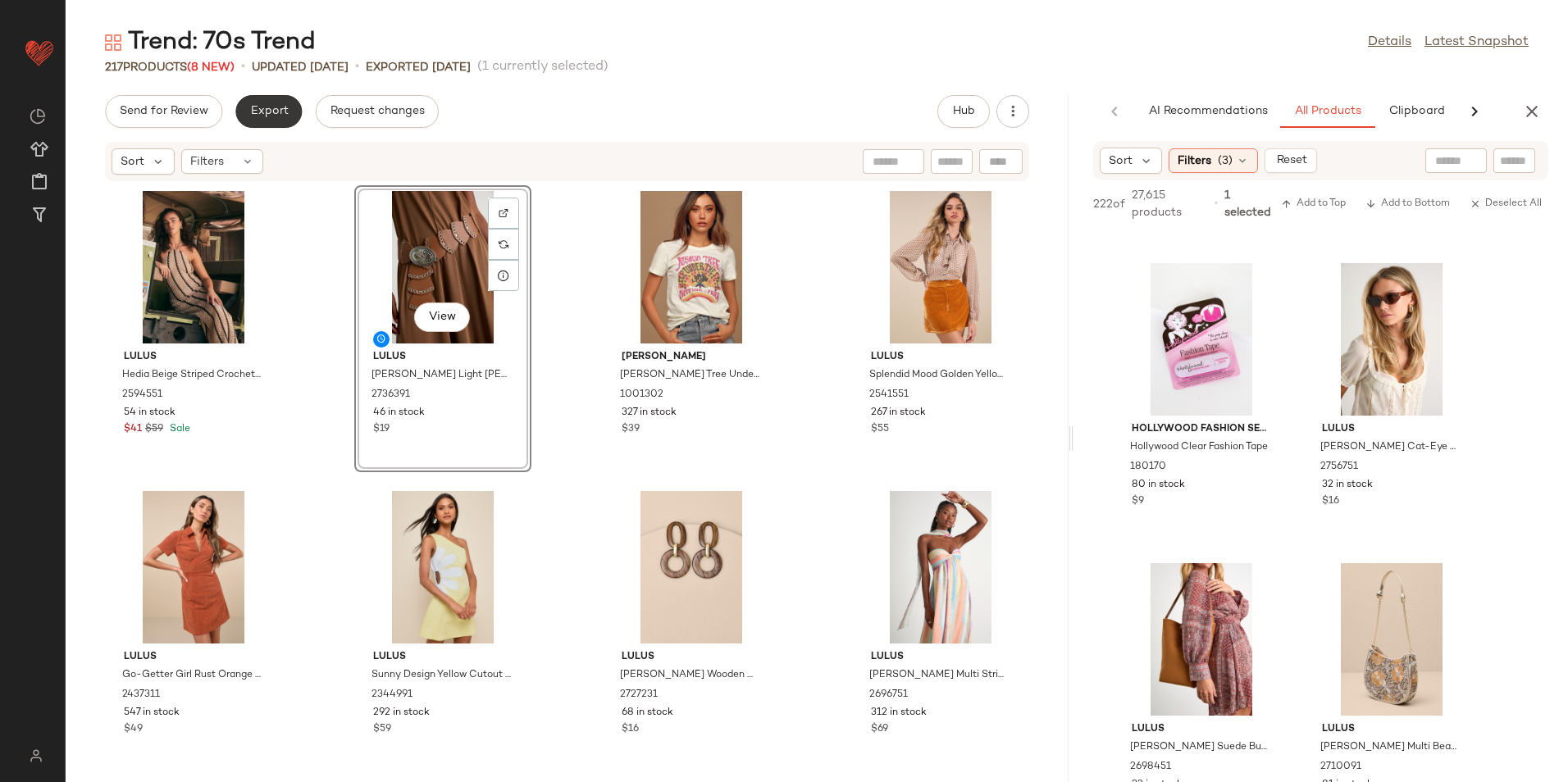
click at [272, 110] on span "Export" at bounding box center [269, 111] width 39 height 13
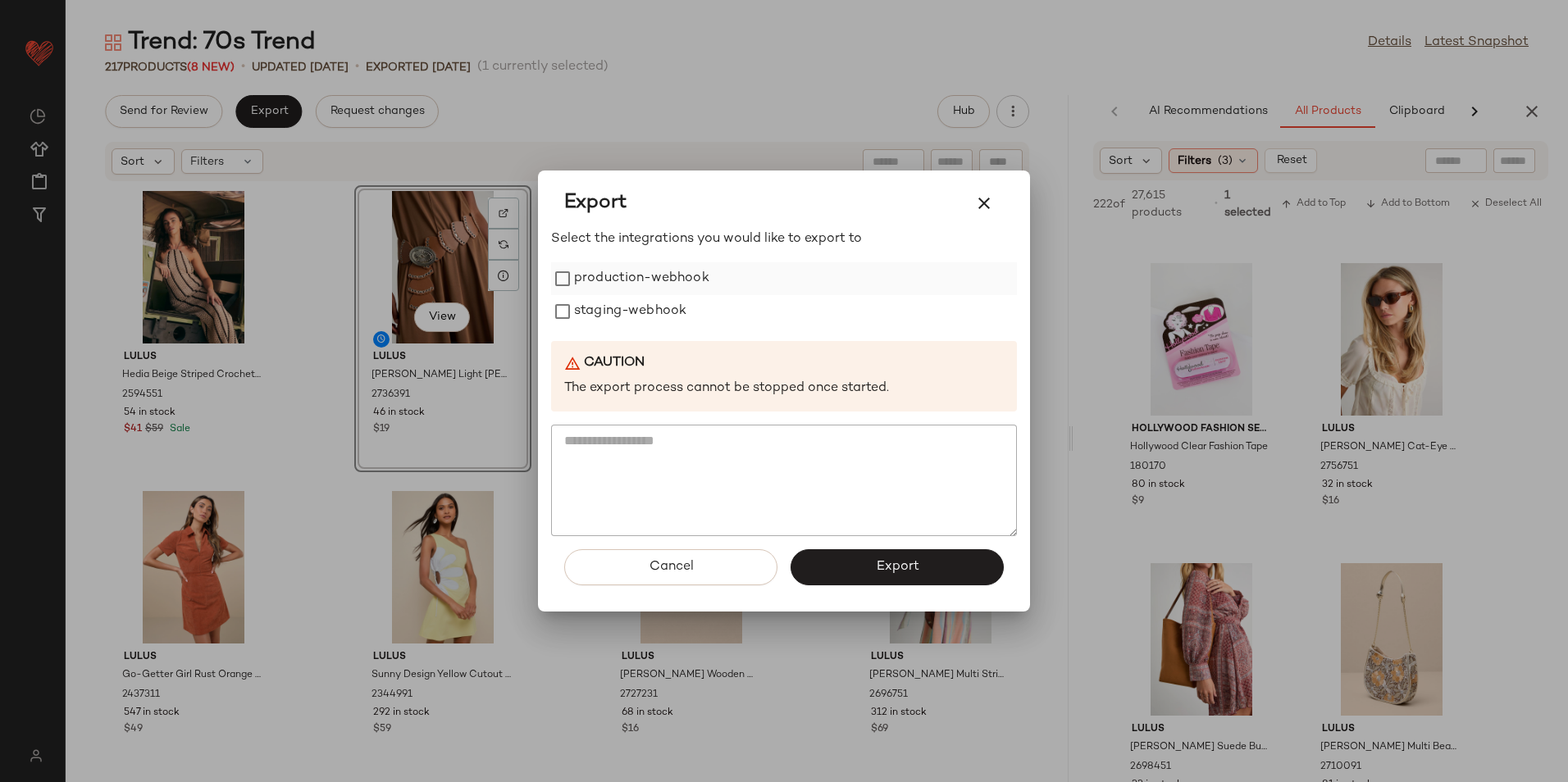
click at [619, 278] on label "production-webhook" at bounding box center [641, 278] width 135 height 33
click at [614, 316] on label "staging-webhook" at bounding box center [629, 311] width 112 height 33
click at [872, 564] on button "Export" at bounding box center [897, 567] width 213 height 36
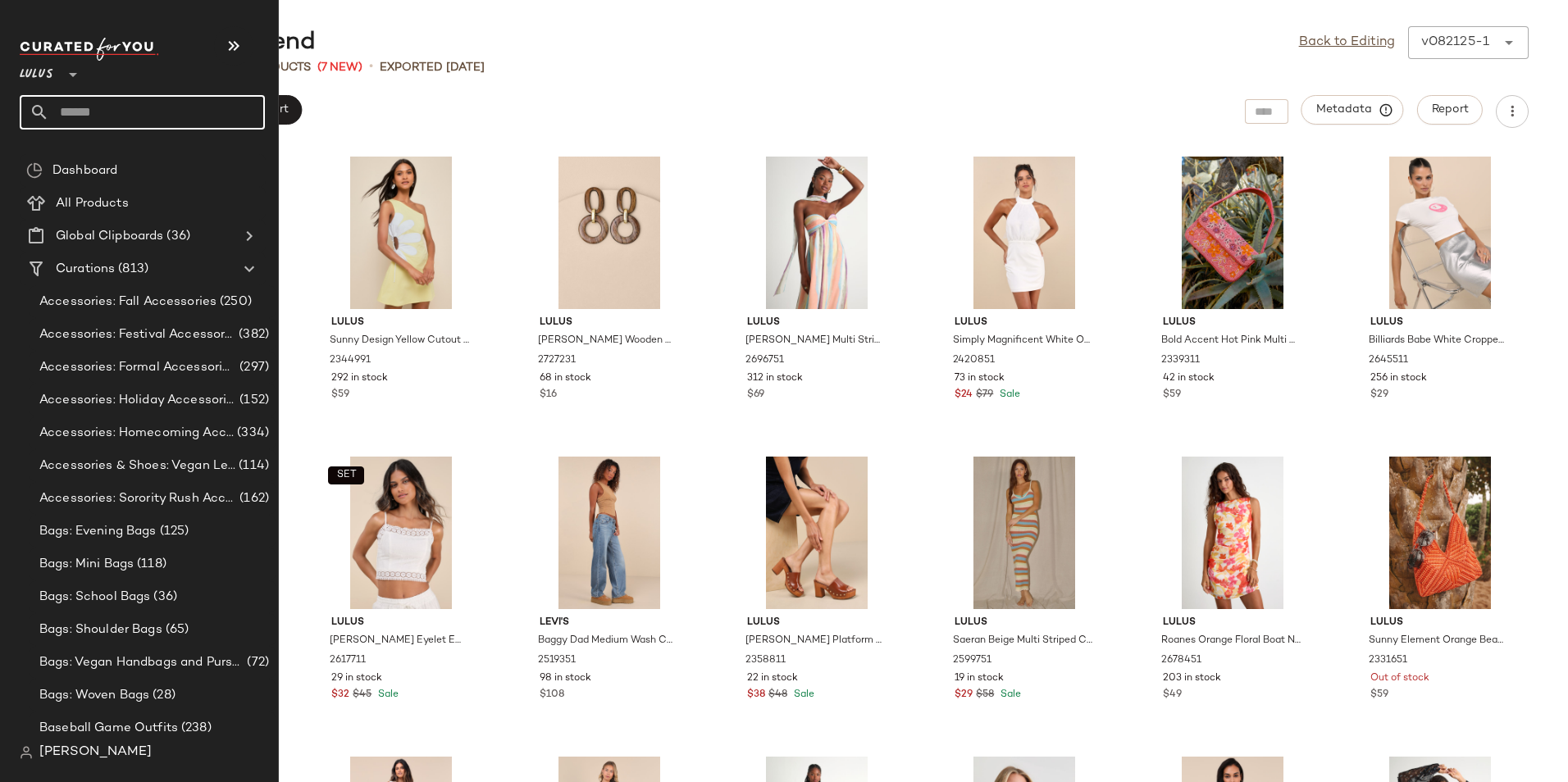
click at [96, 110] on input "text" at bounding box center [157, 112] width 216 height 35
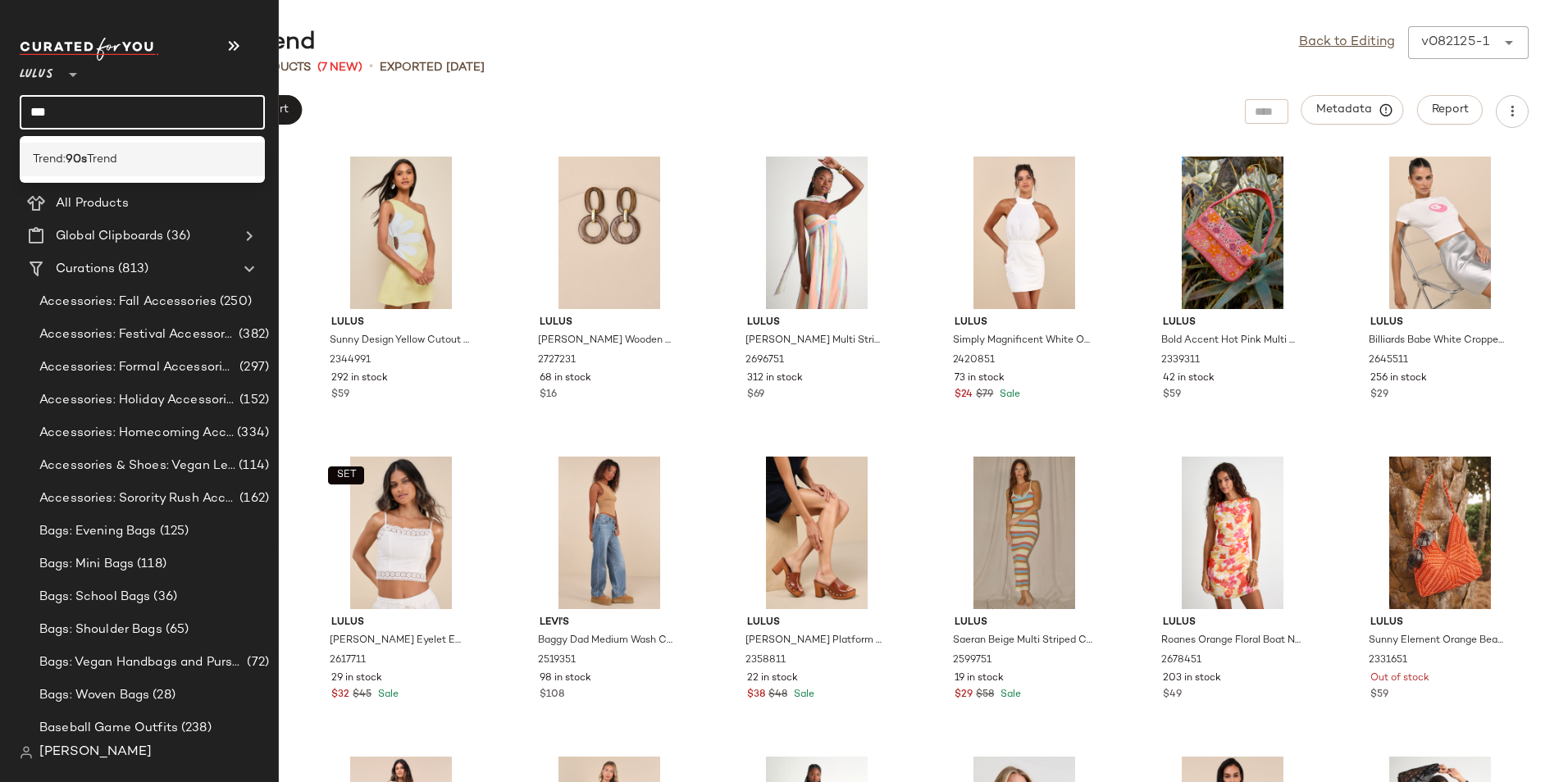
type input "***"
click at [110, 153] on span "Trend" at bounding box center [102, 159] width 30 height 17
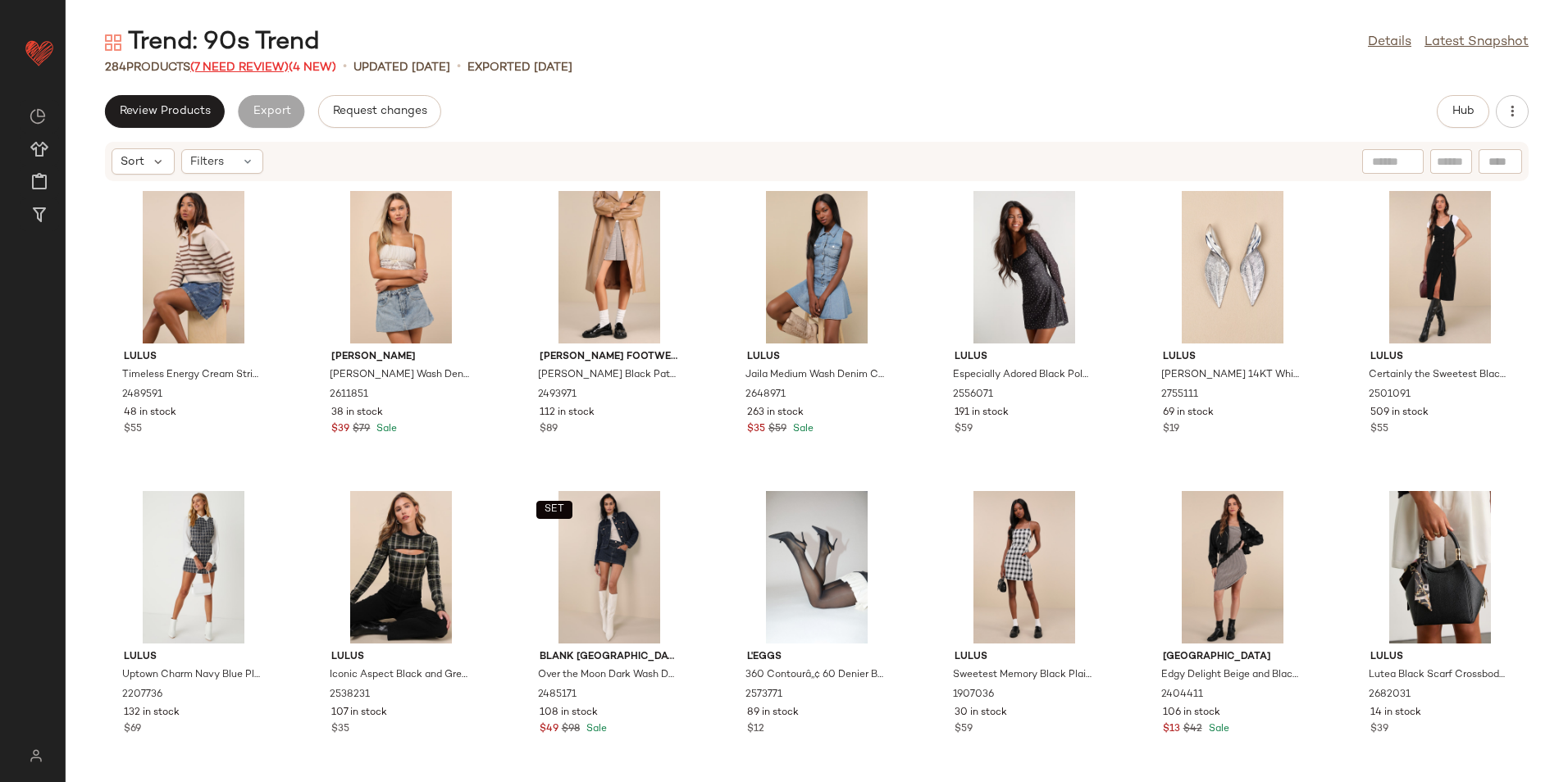
click at [270, 70] on span "(7 Need Review)" at bounding box center [240, 67] width 99 height 13
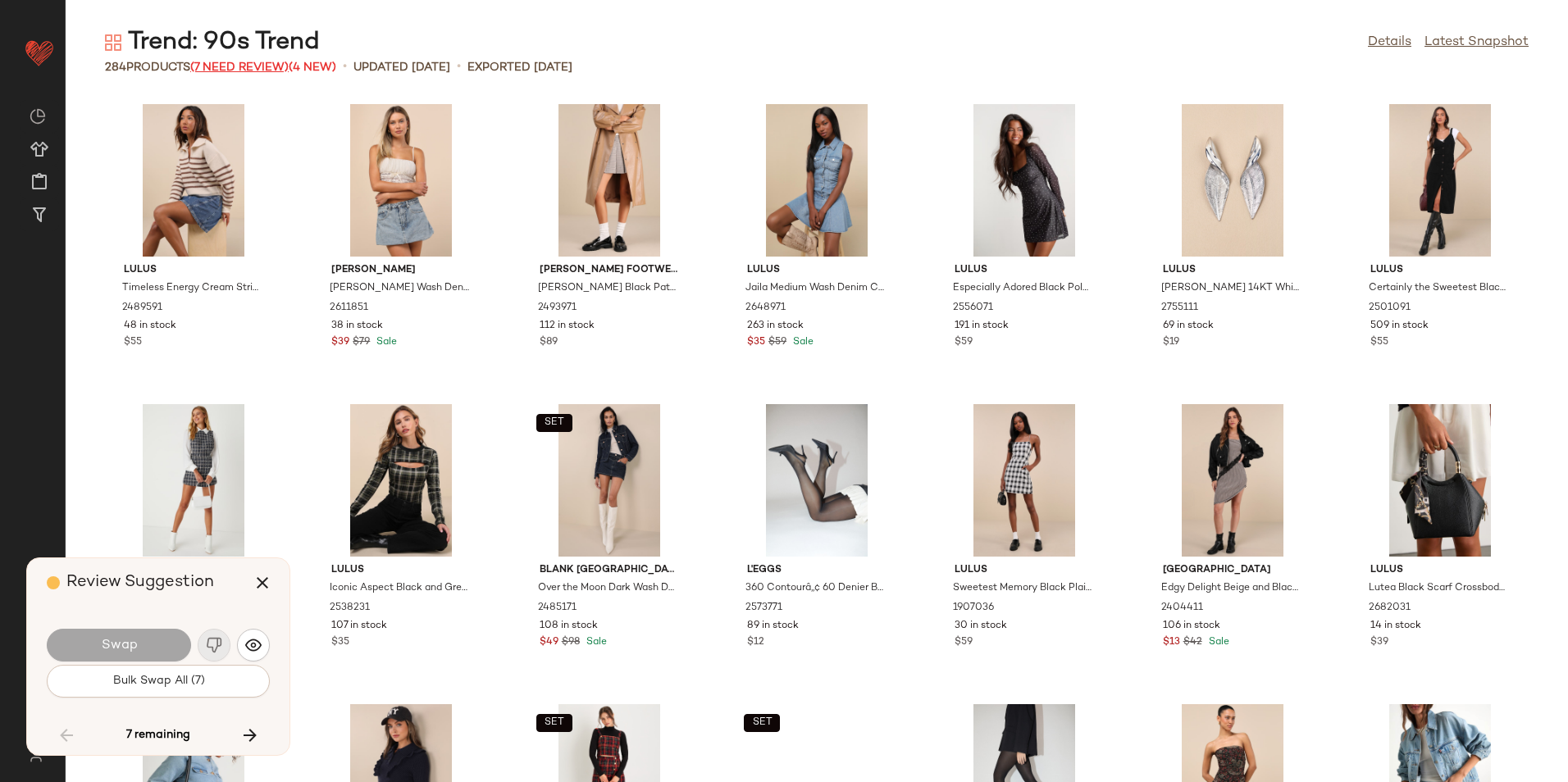
scroll to position [3601, 0]
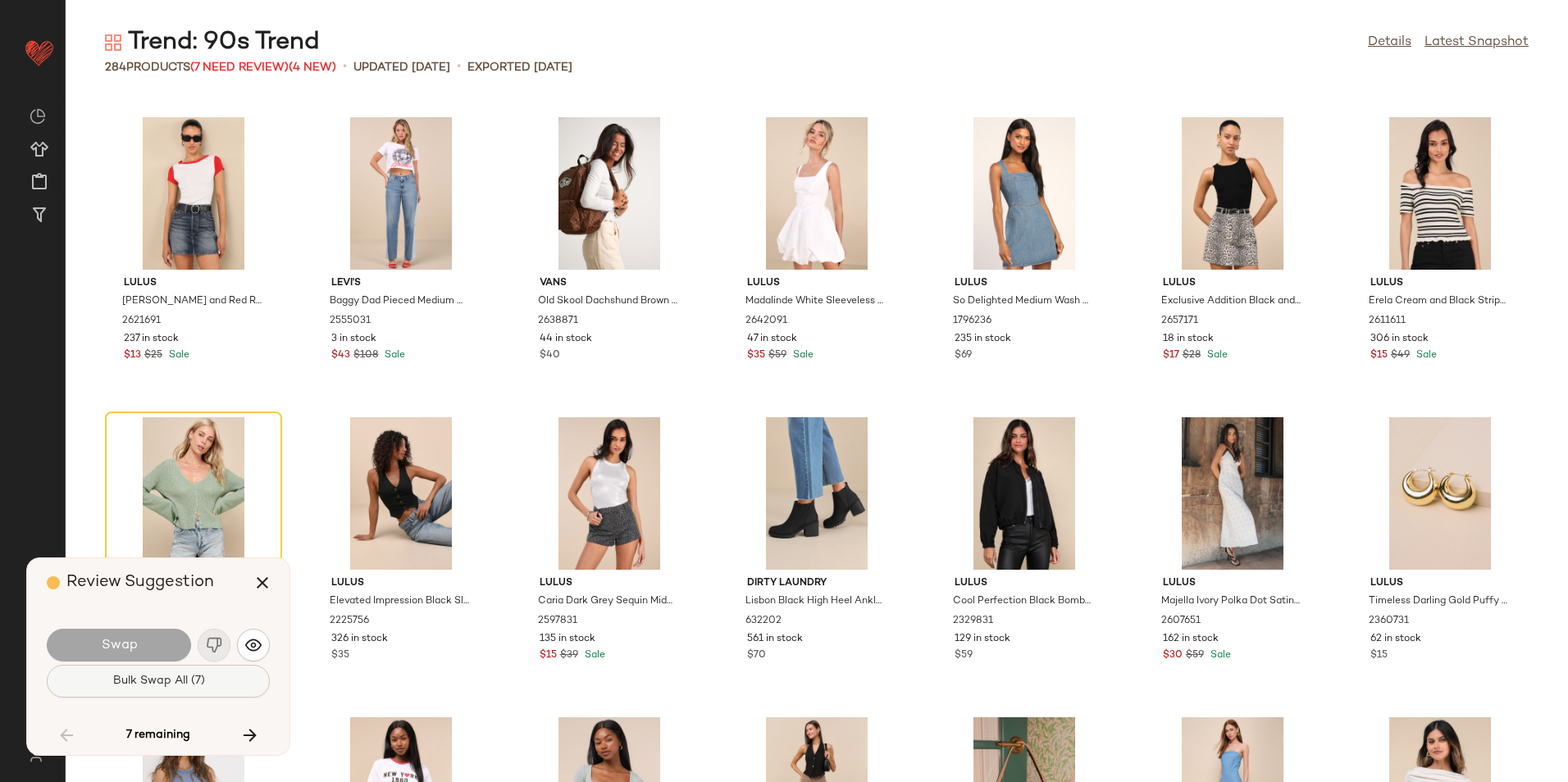
click at [176, 682] on span "Bulk Swap All (7)" at bounding box center [158, 682] width 93 height 13
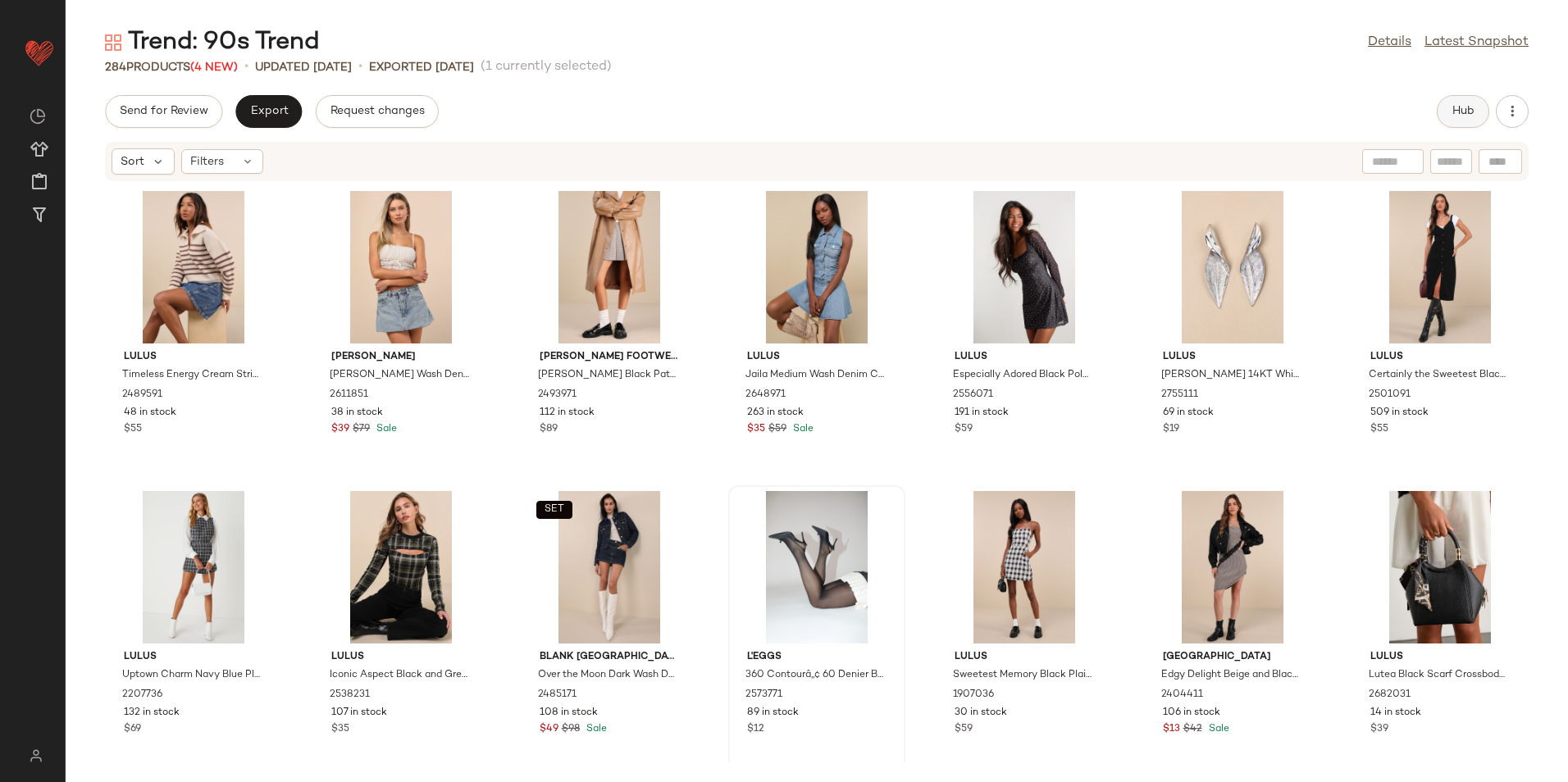
click at [1468, 110] on span "Hub" at bounding box center [1463, 111] width 23 height 13
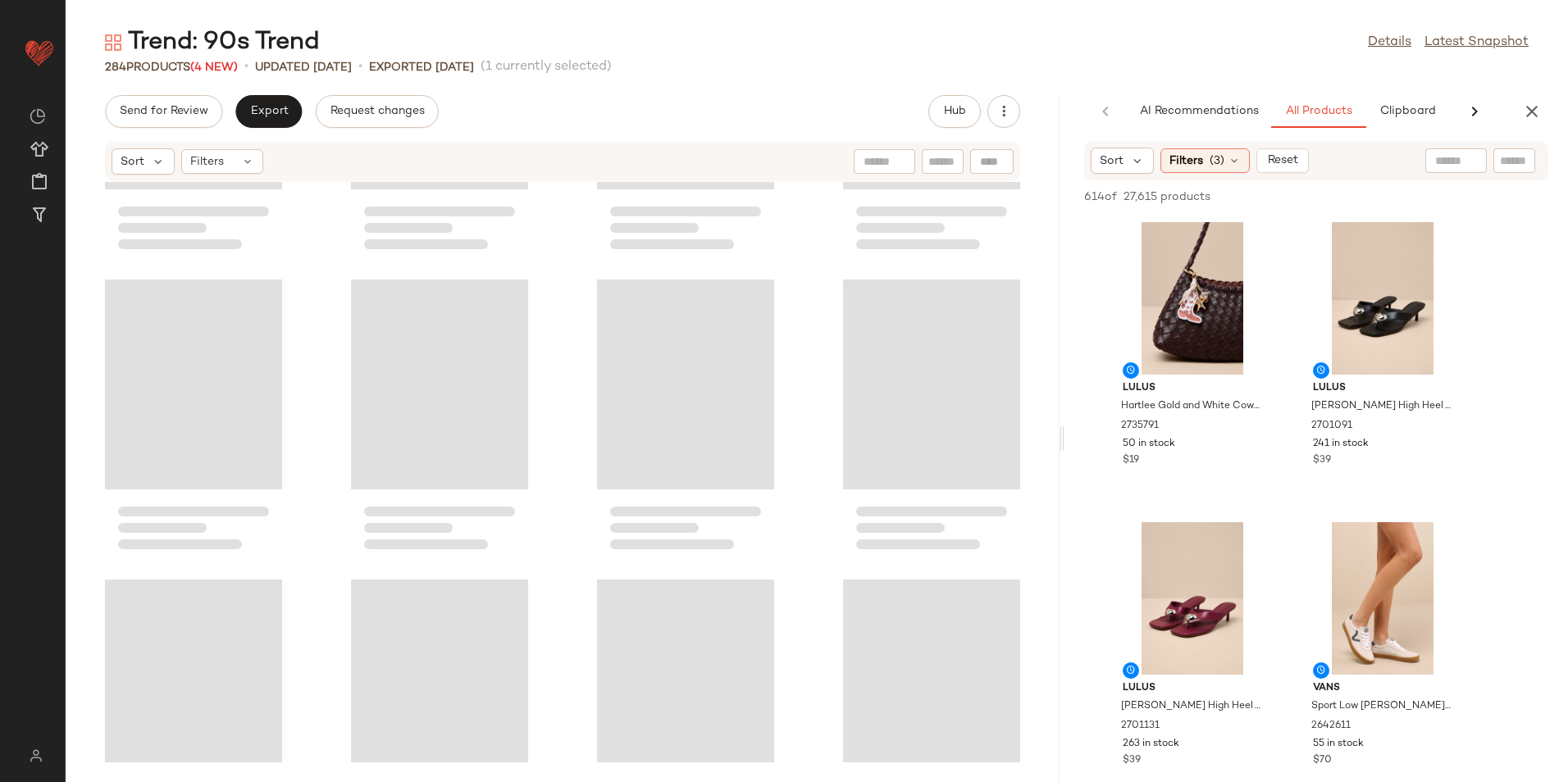
drag, startPoint x: 818, startPoint y: 441, endPoint x: 976, endPoint y: 269, distance: 233.6
click at [1167, 426] on div "Trend: 90s Trend Details Latest Snapshot 284 Products (4 New) • updated Aug 21s…" at bounding box center [816, 404] width 1502 height 756
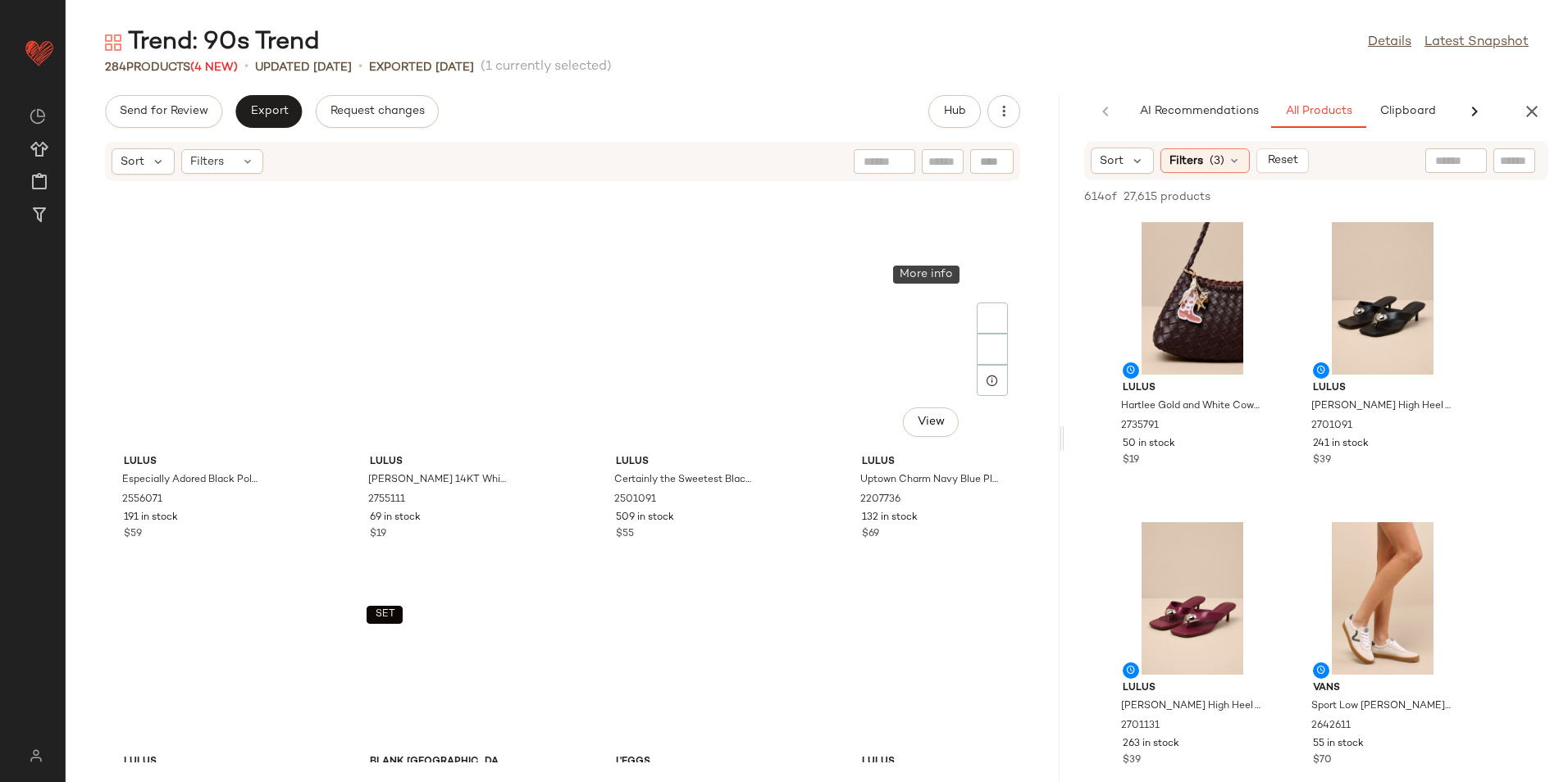
scroll to position [313, 0]
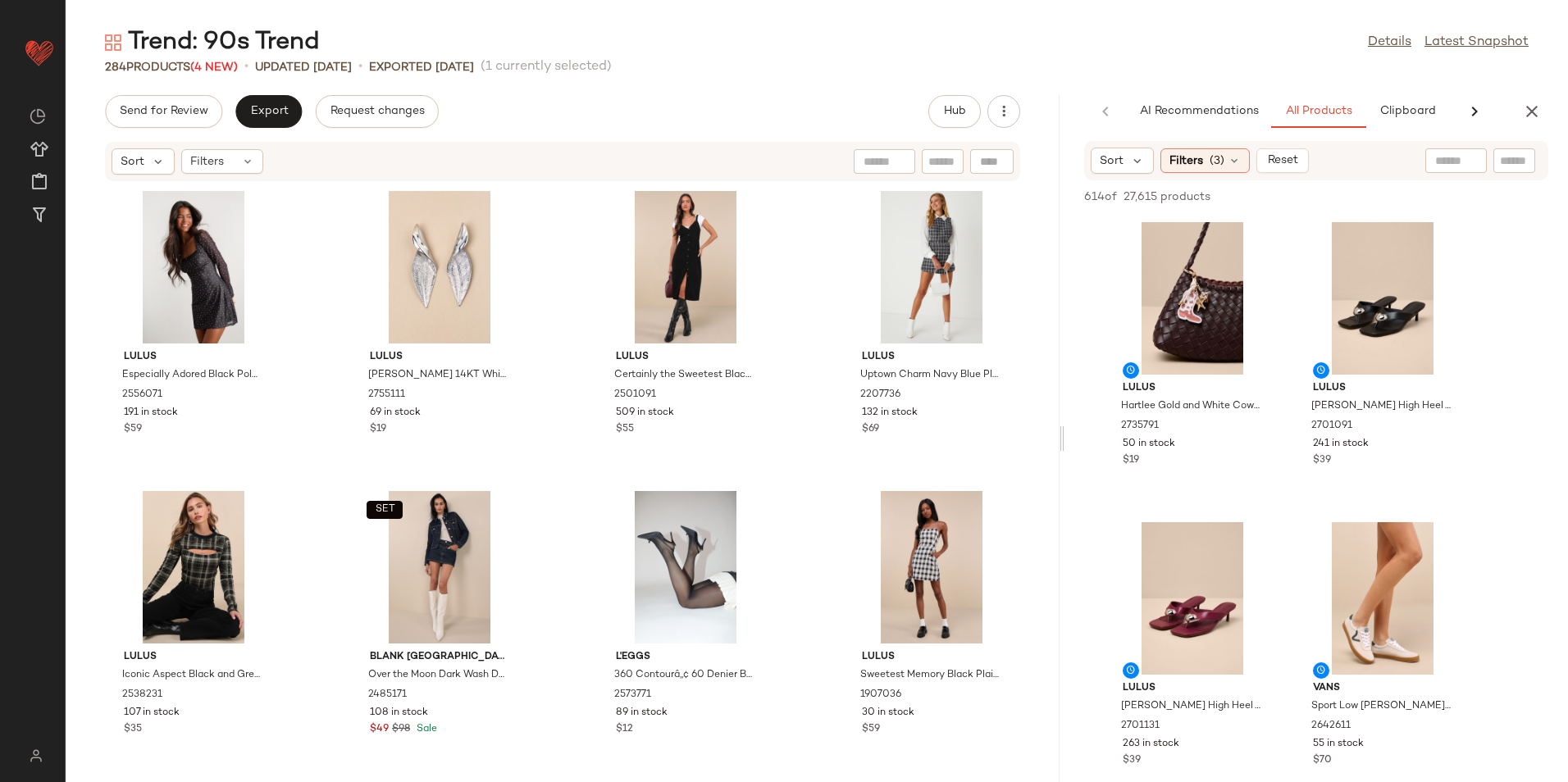
click at [1060, 198] on div at bounding box center [1061, 439] width 6 height 688
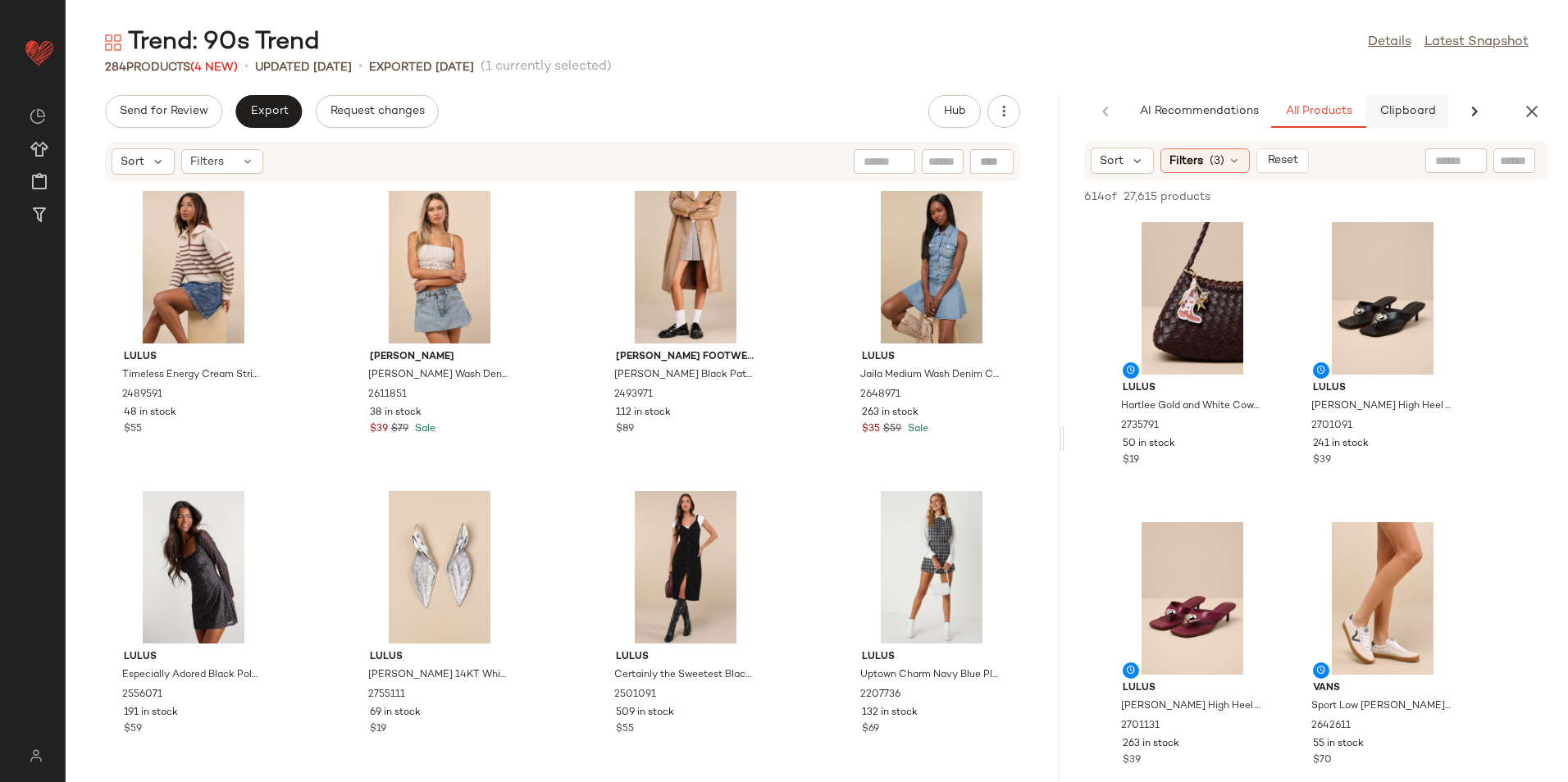
click at [1413, 109] on span "Clipboard" at bounding box center [1406, 111] width 57 height 13
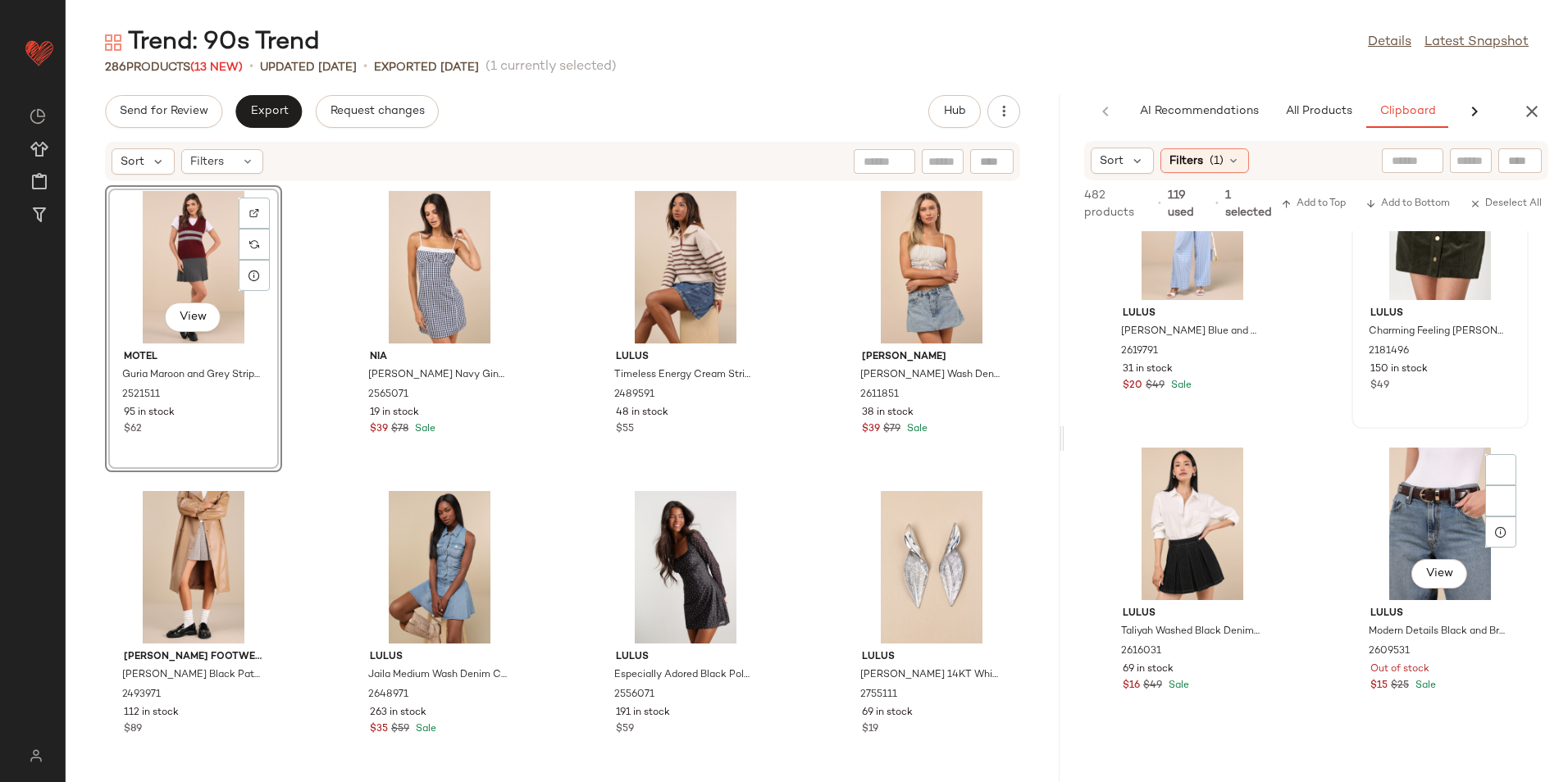
scroll to position [12721, 0]
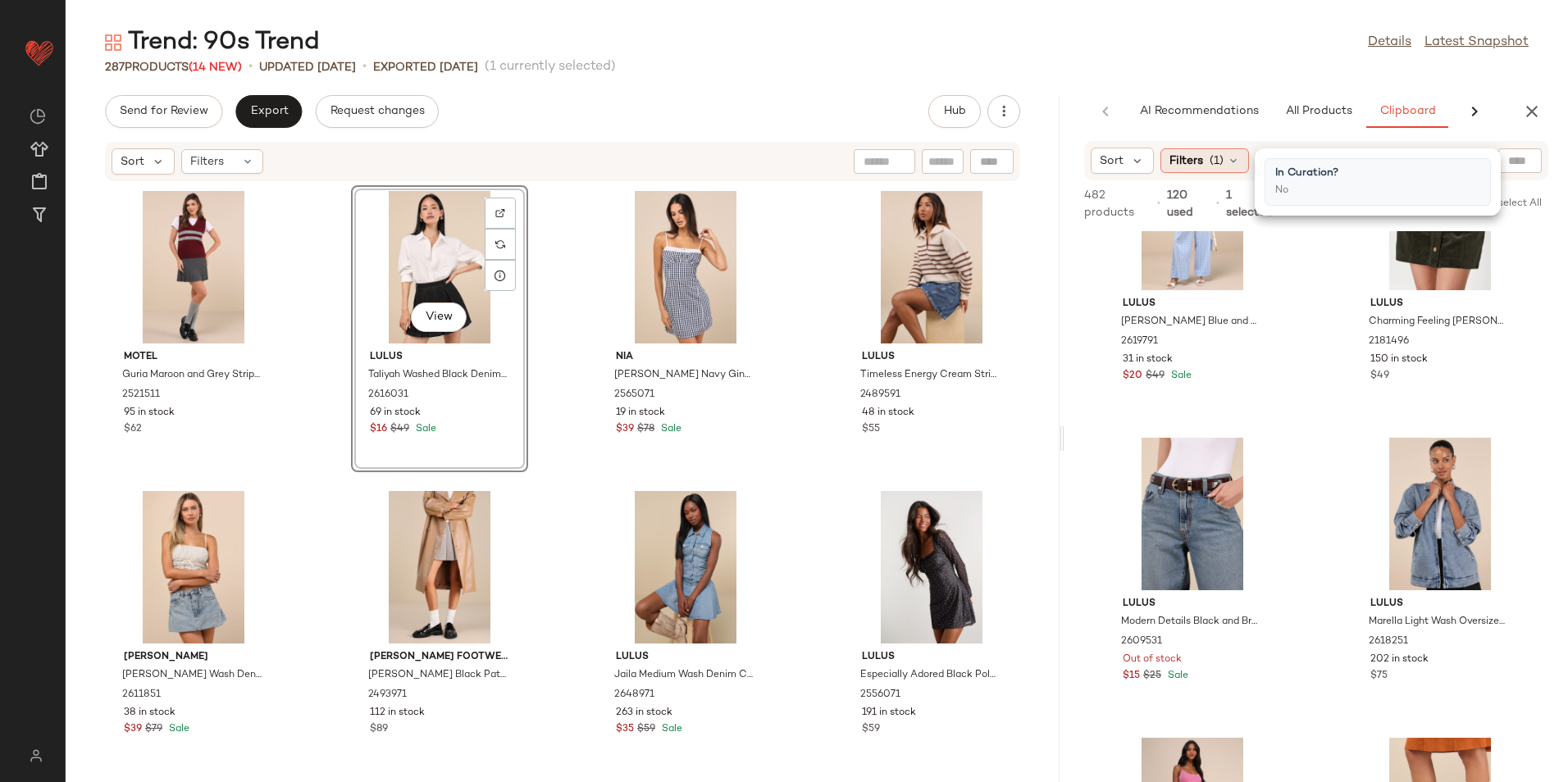
click at [1207, 157] on div "Filters (1)" at bounding box center [1204, 160] width 89 height 24
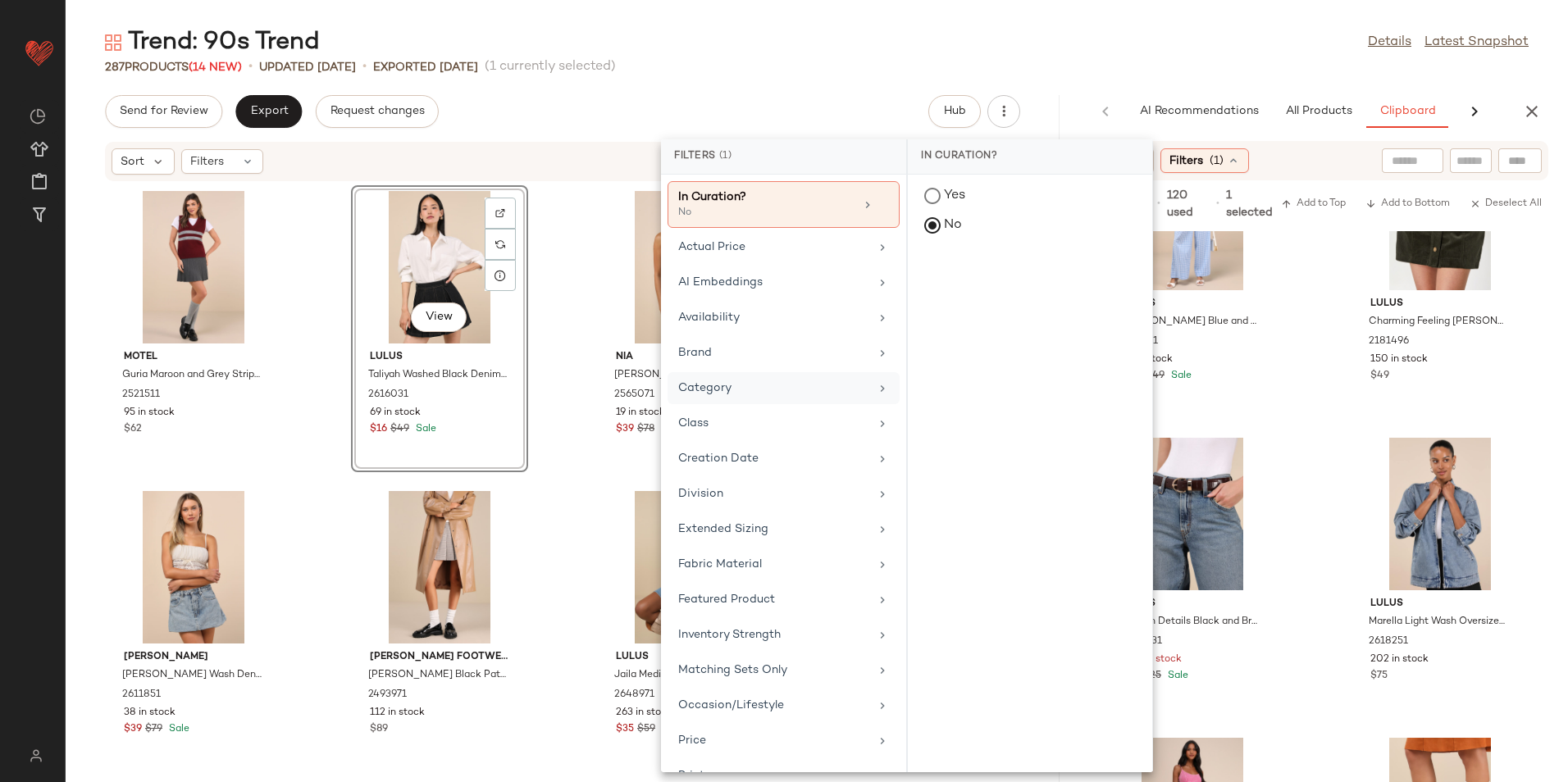
click at [726, 387] on div "Category" at bounding box center [773, 388] width 191 height 17
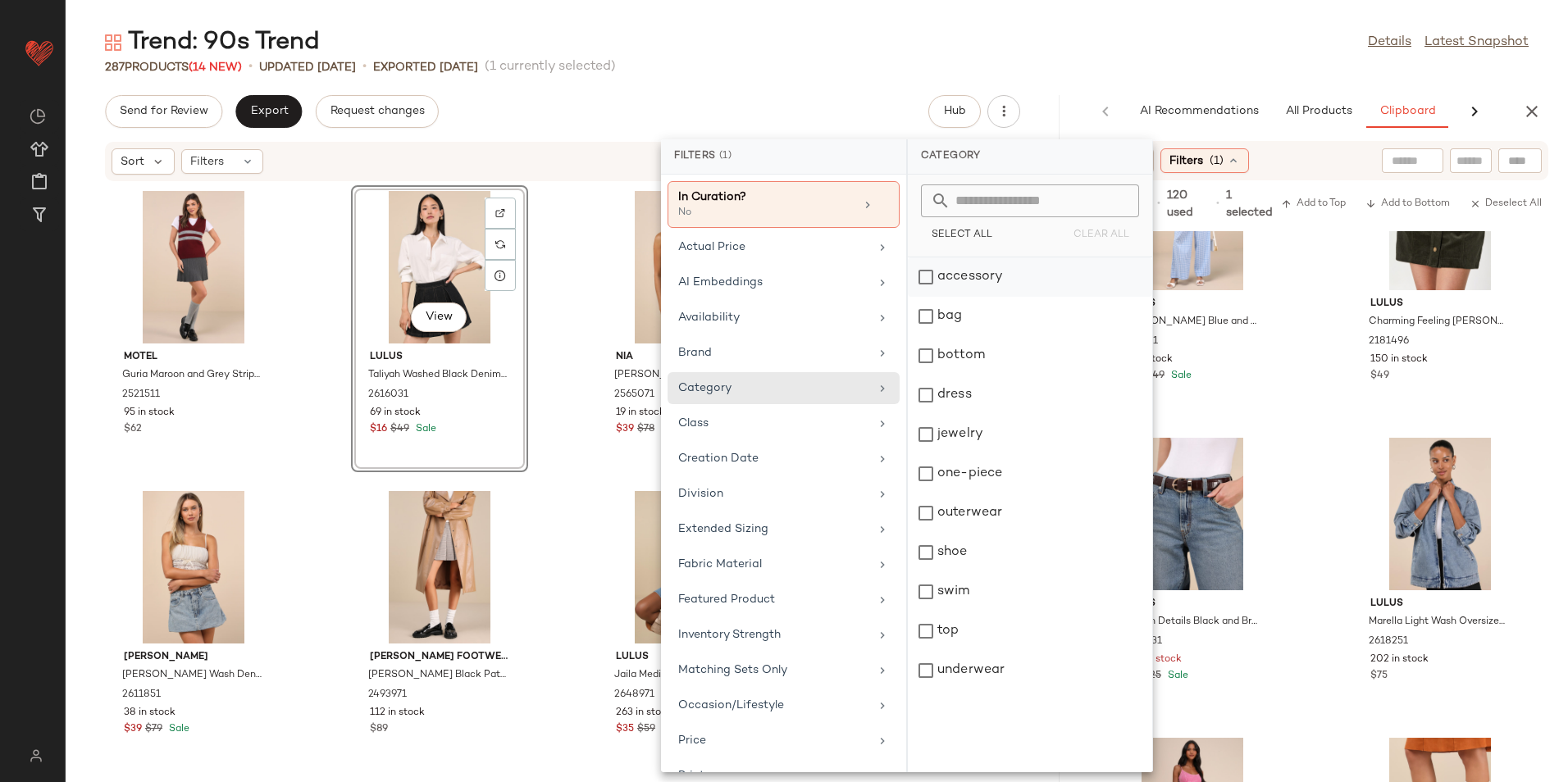
click at [972, 279] on div "accessory" at bounding box center [1030, 277] width 245 height 40
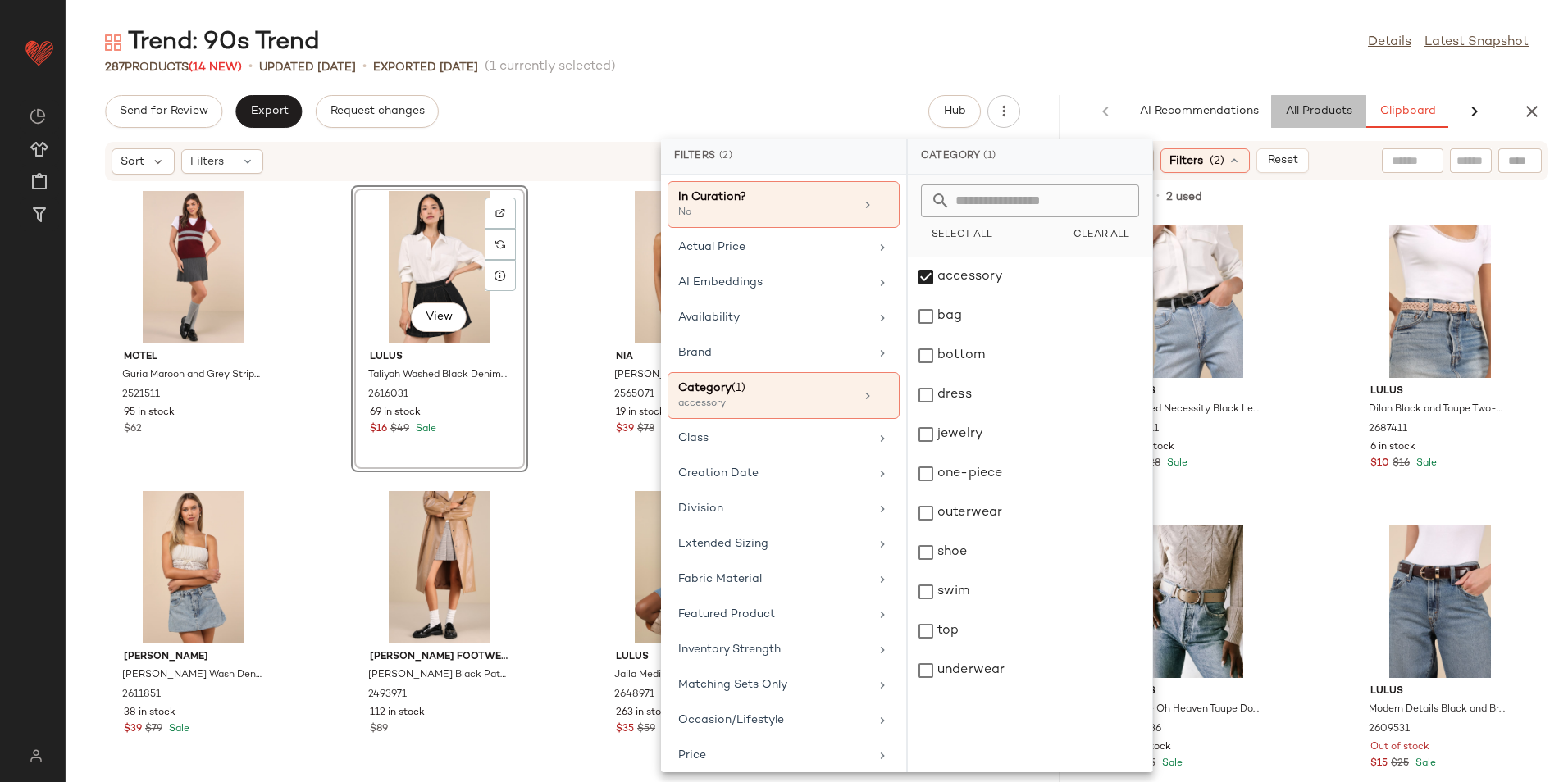
click at [1320, 122] on button "All Products" at bounding box center [1318, 111] width 95 height 33
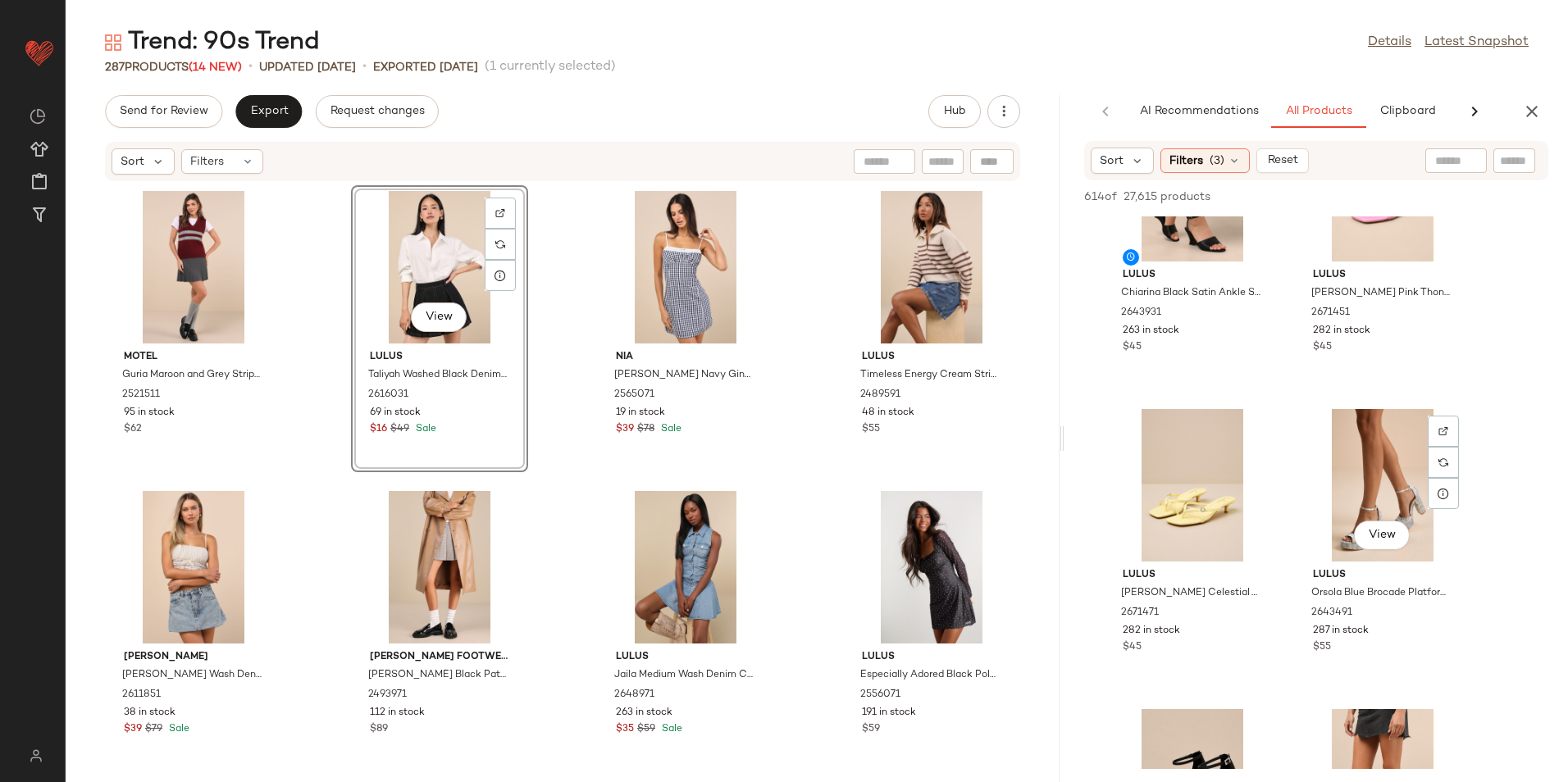
scroll to position [2624, 0]
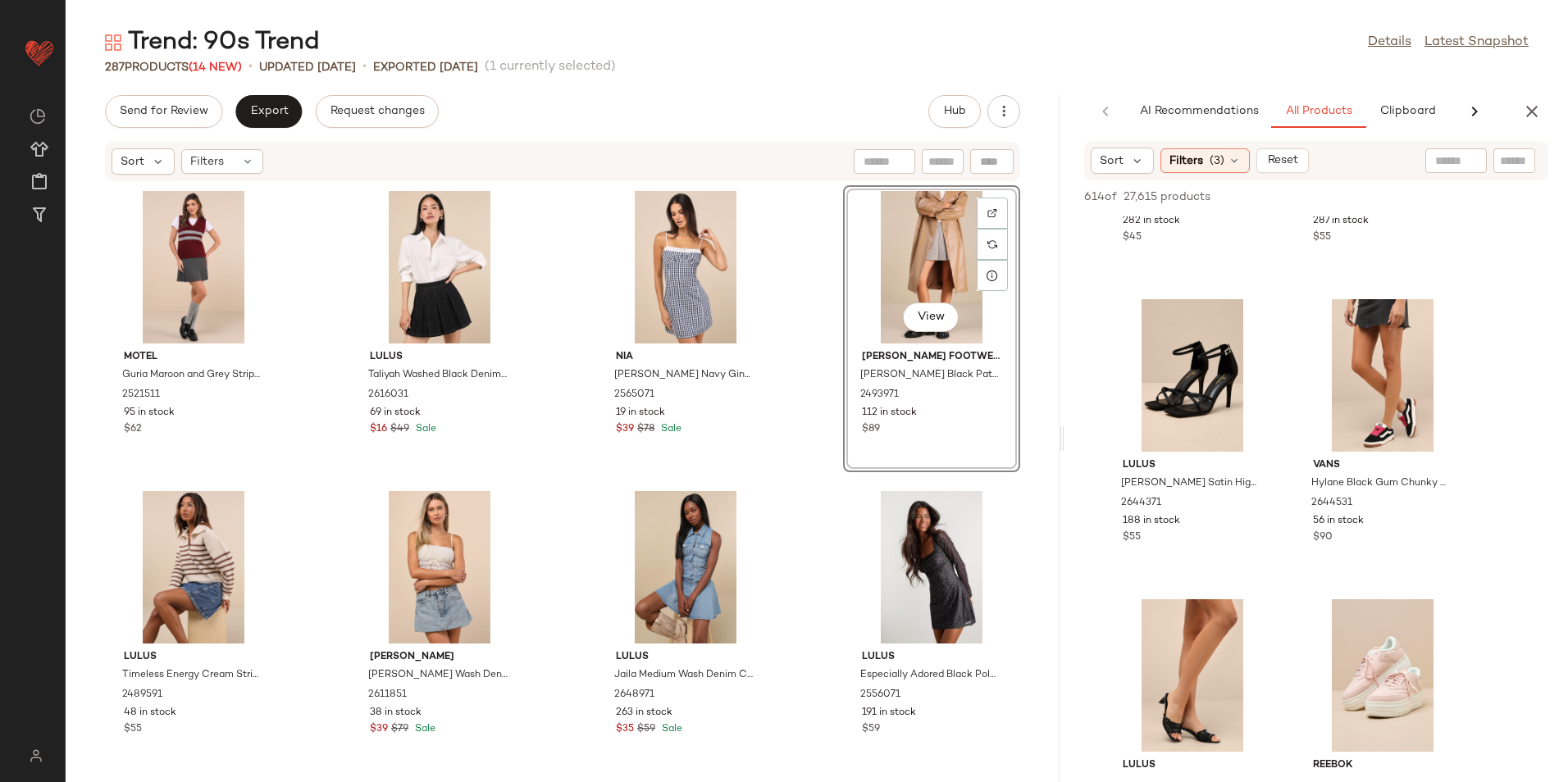
click at [1207, 175] on div "Sort Filters (3) Reset" at bounding box center [1316, 160] width 464 height 40
click at [1198, 155] on span "Filters" at bounding box center [1186, 161] width 34 height 17
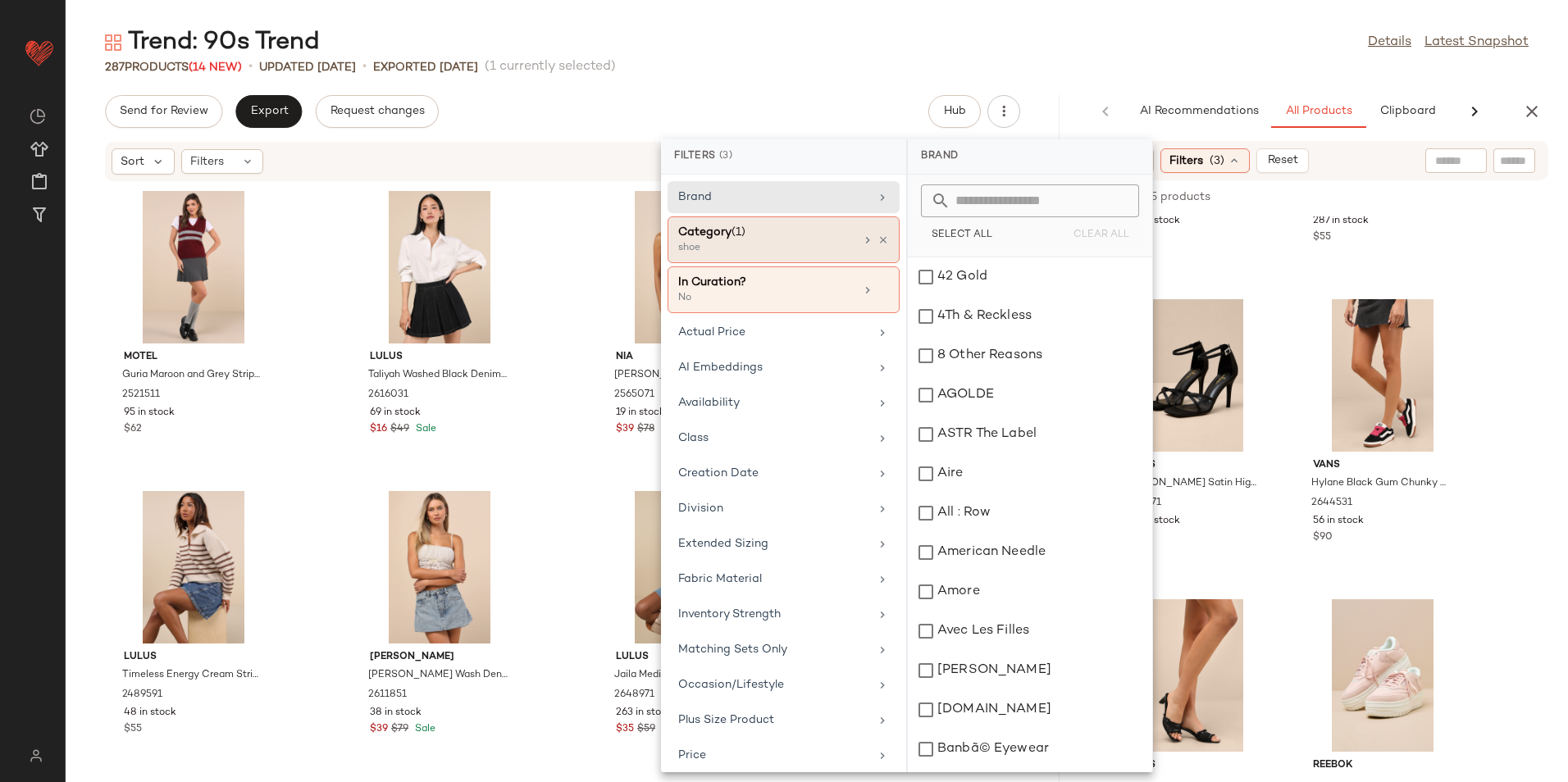
click at [733, 247] on div "shoe" at bounding box center [760, 248] width 164 height 14
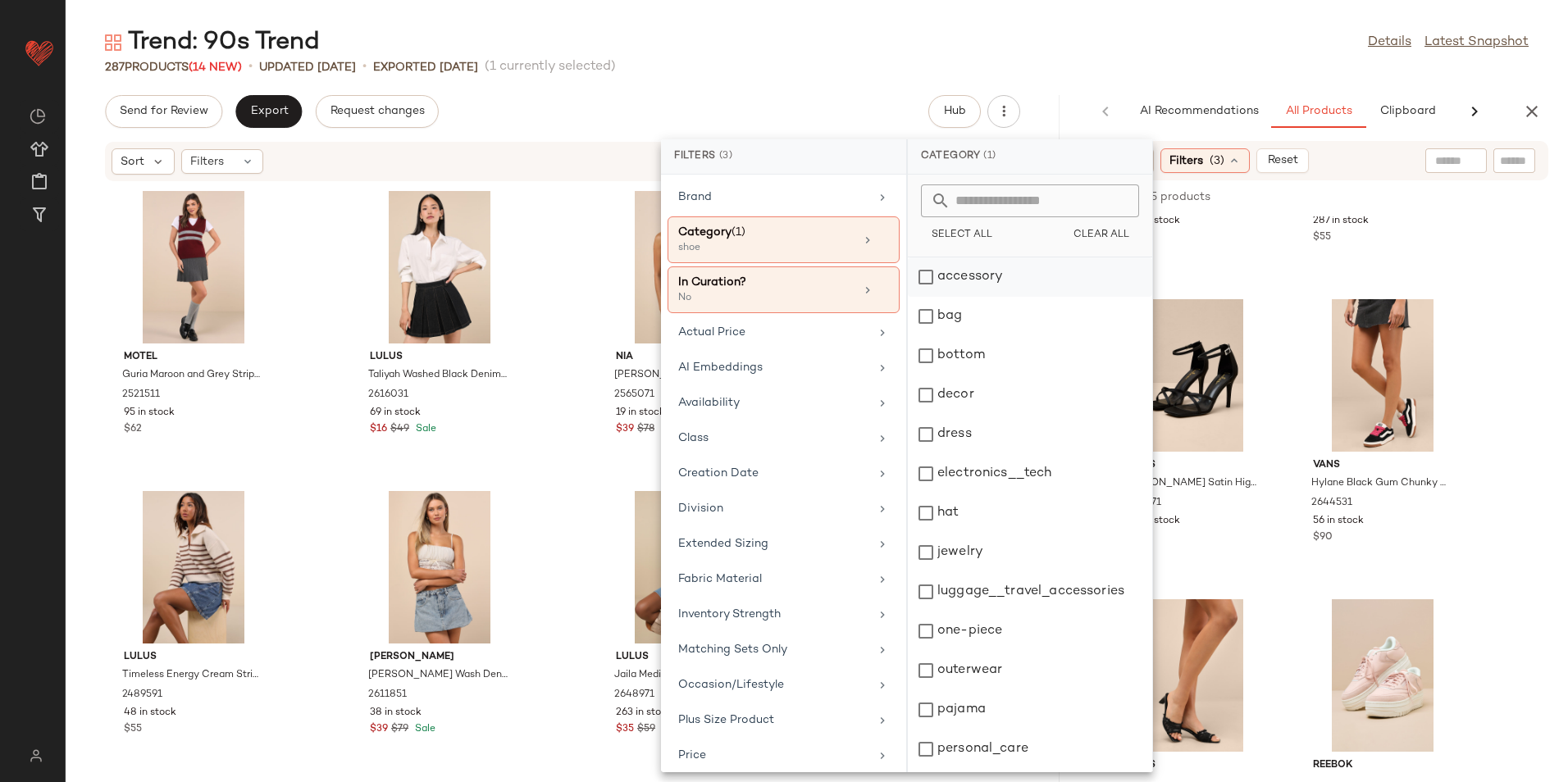
click at [984, 282] on div "accessory" at bounding box center [1030, 277] width 245 height 40
click at [967, 316] on div "bag" at bounding box center [1030, 316] width 245 height 40
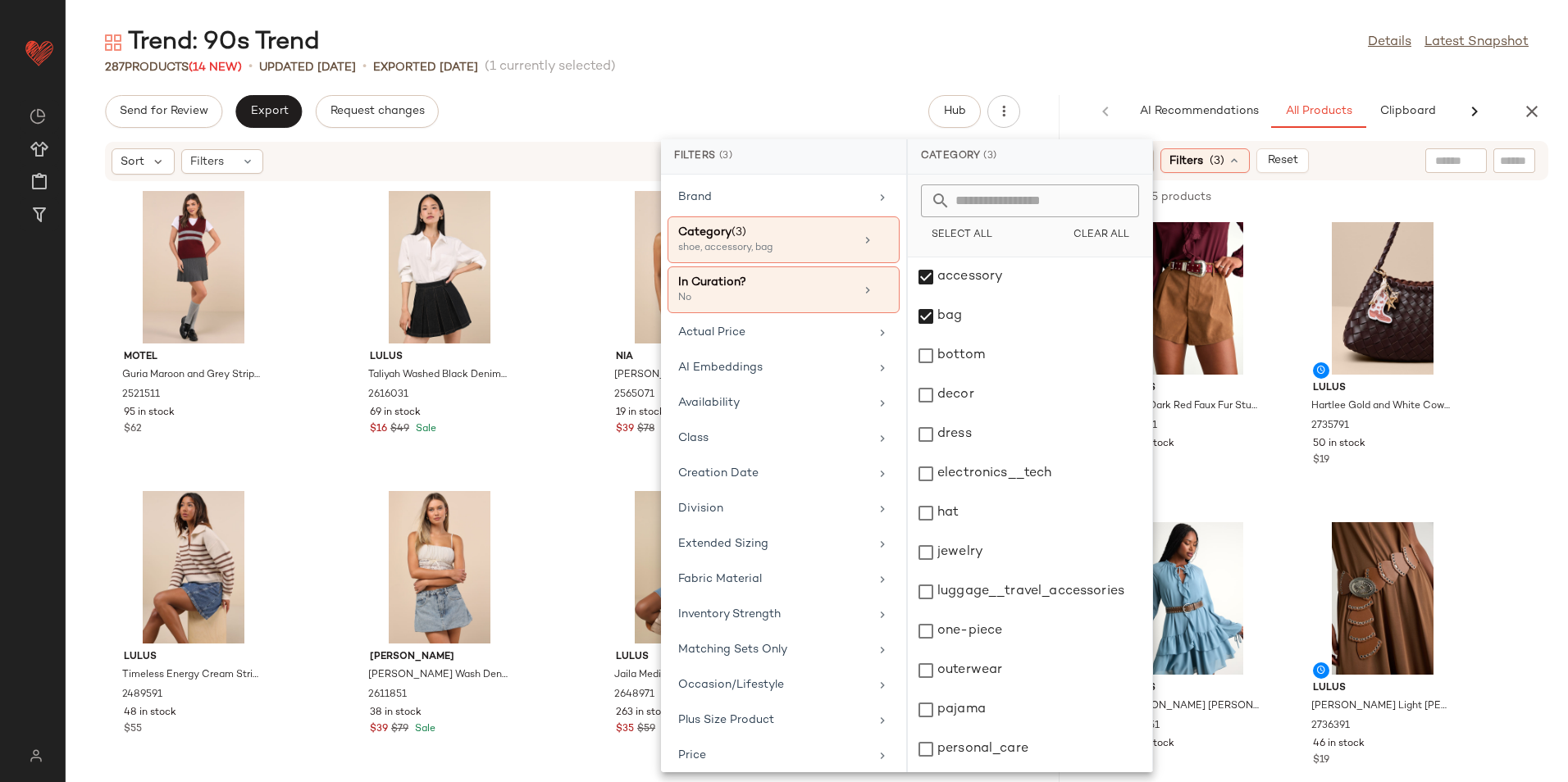
click at [1037, 51] on div "Trend: 90s Trend Details Latest Snapshot" at bounding box center [816, 42] width 1502 height 33
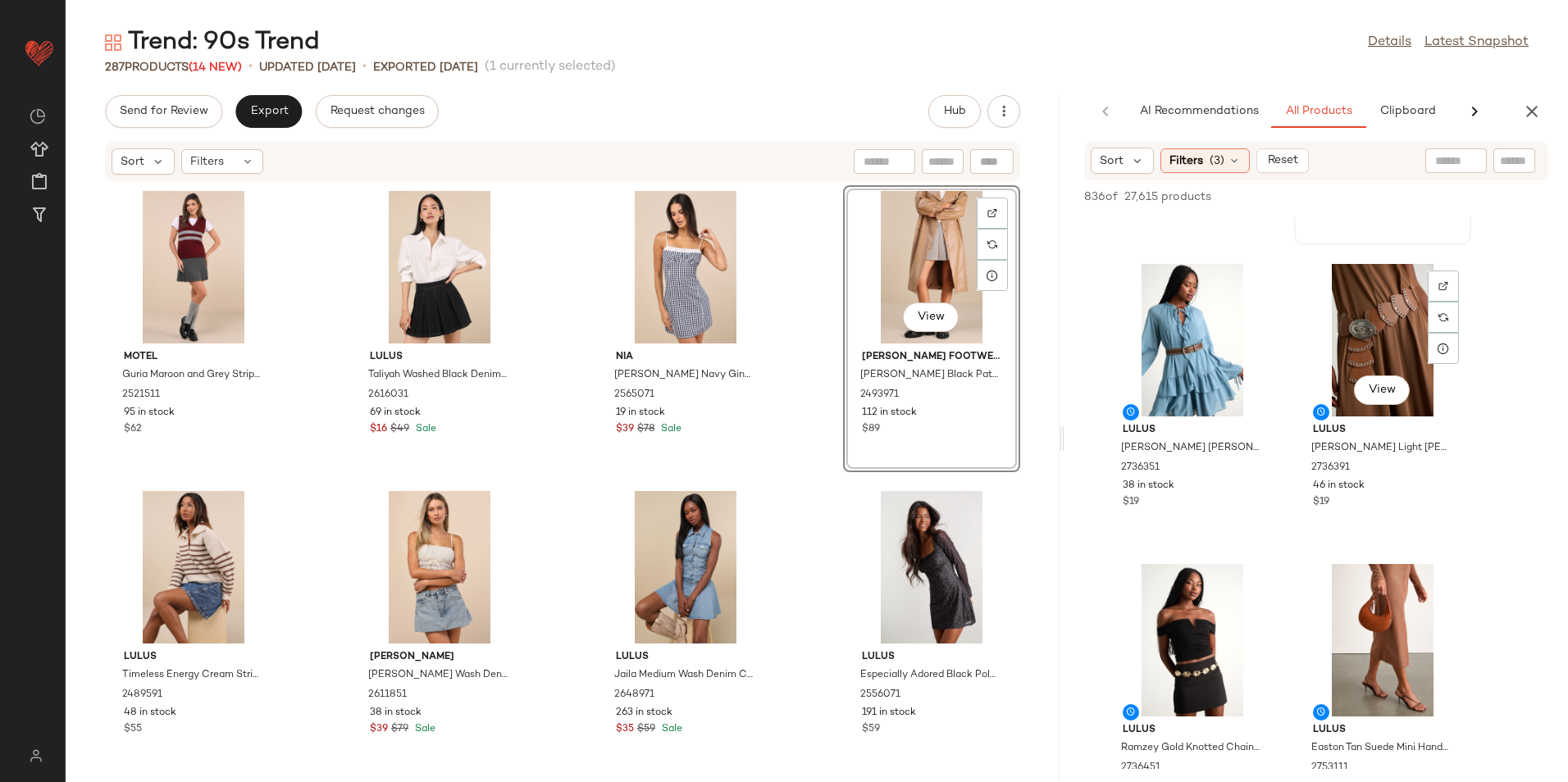
scroll to position [328, 0]
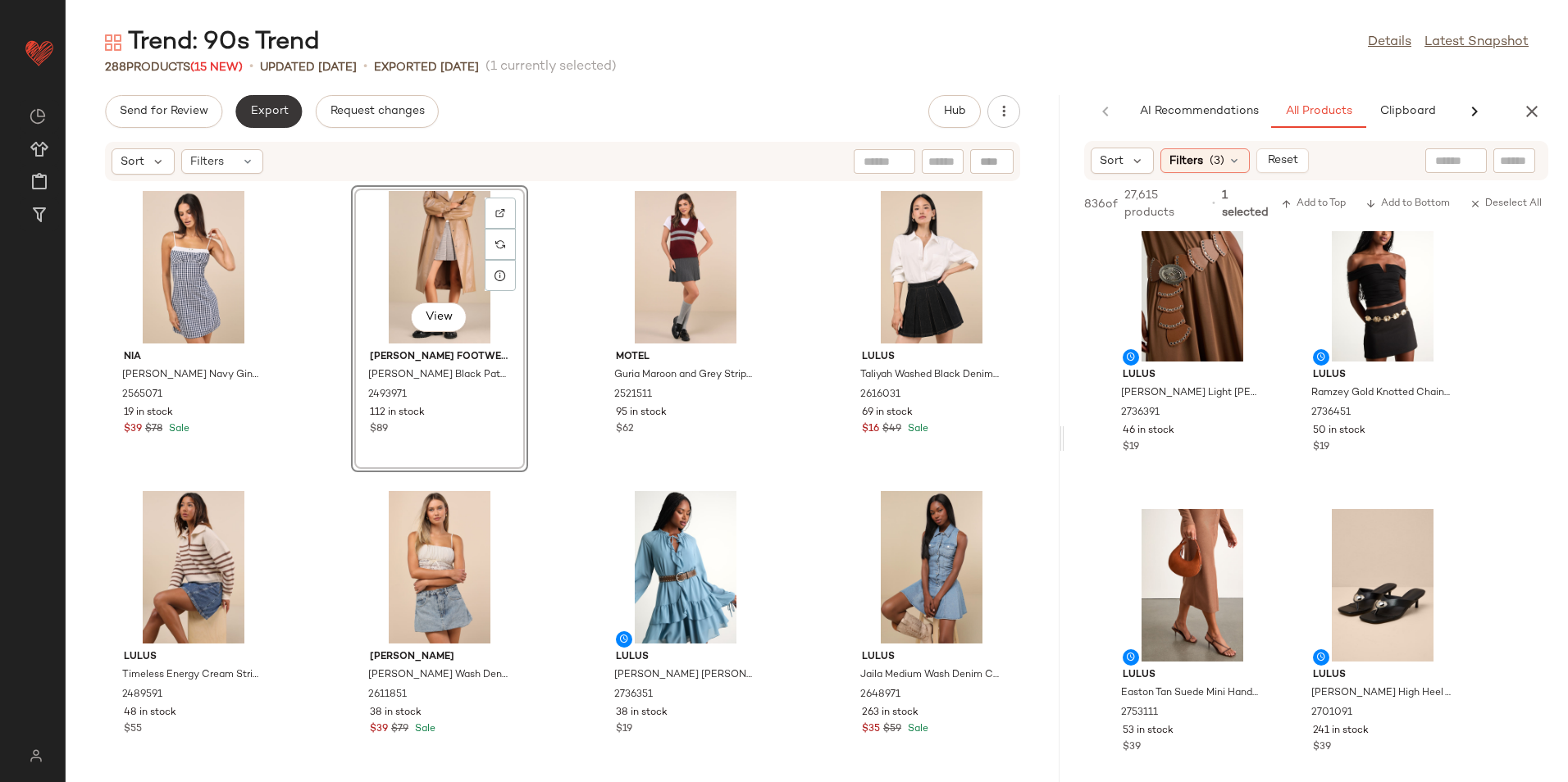
click at [266, 111] on span "Export" at bounding box center [269, 111] width 39 height 13
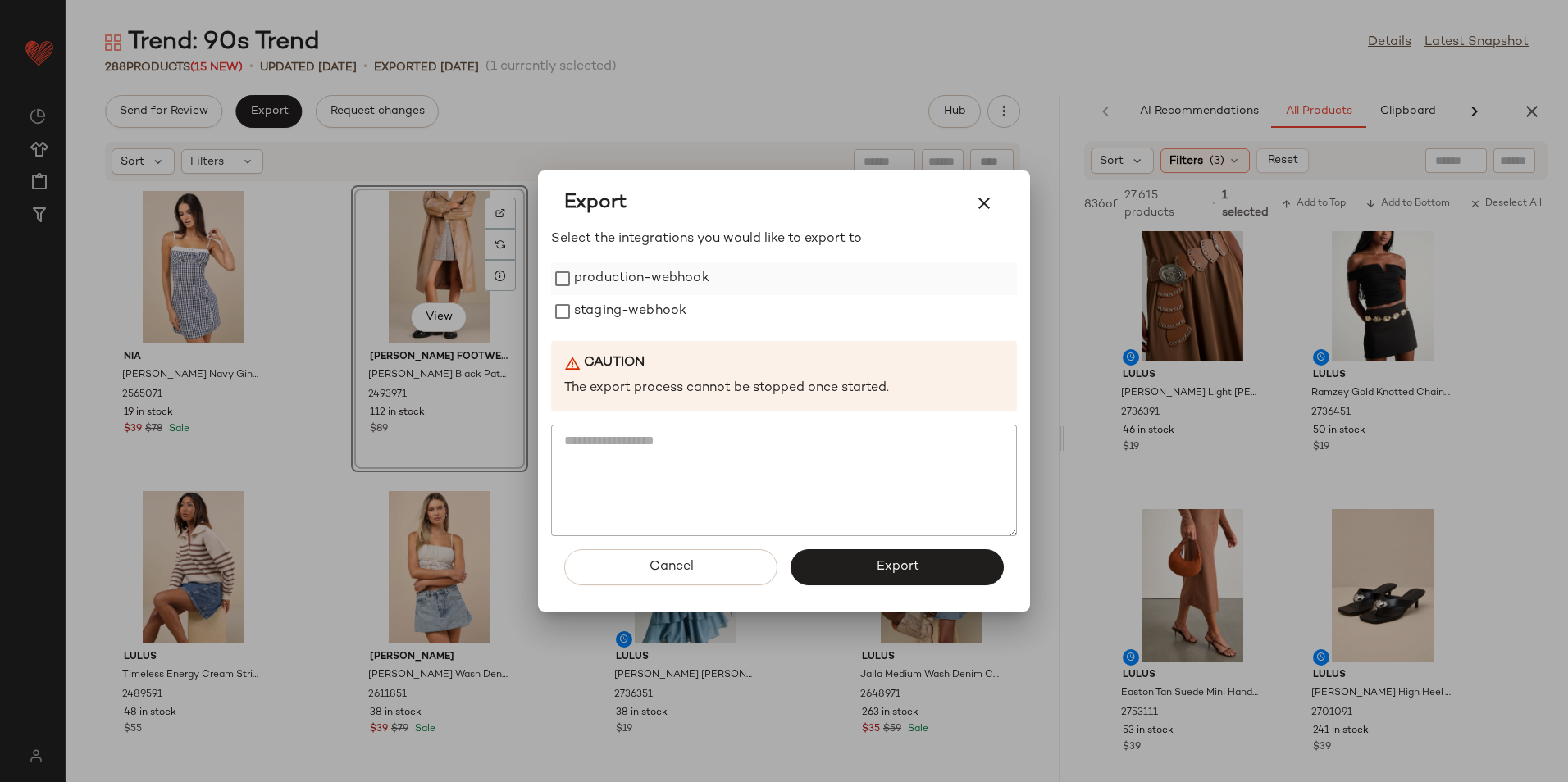
drag, startPoint x: 578, startPoint y: 272, endPoint x: 579, endPoint y: 280, distance: 8.1
click at [579, 273] on label "production-webhook" at bounding box center [641, 278] width 135 height 33
click at [584, 313] on label "staging-webhook" at bounding box center [629, 311] width 112 height 33
click at [883, 571] on span "Export" at bounding box center [897, 567] width 44 height 15
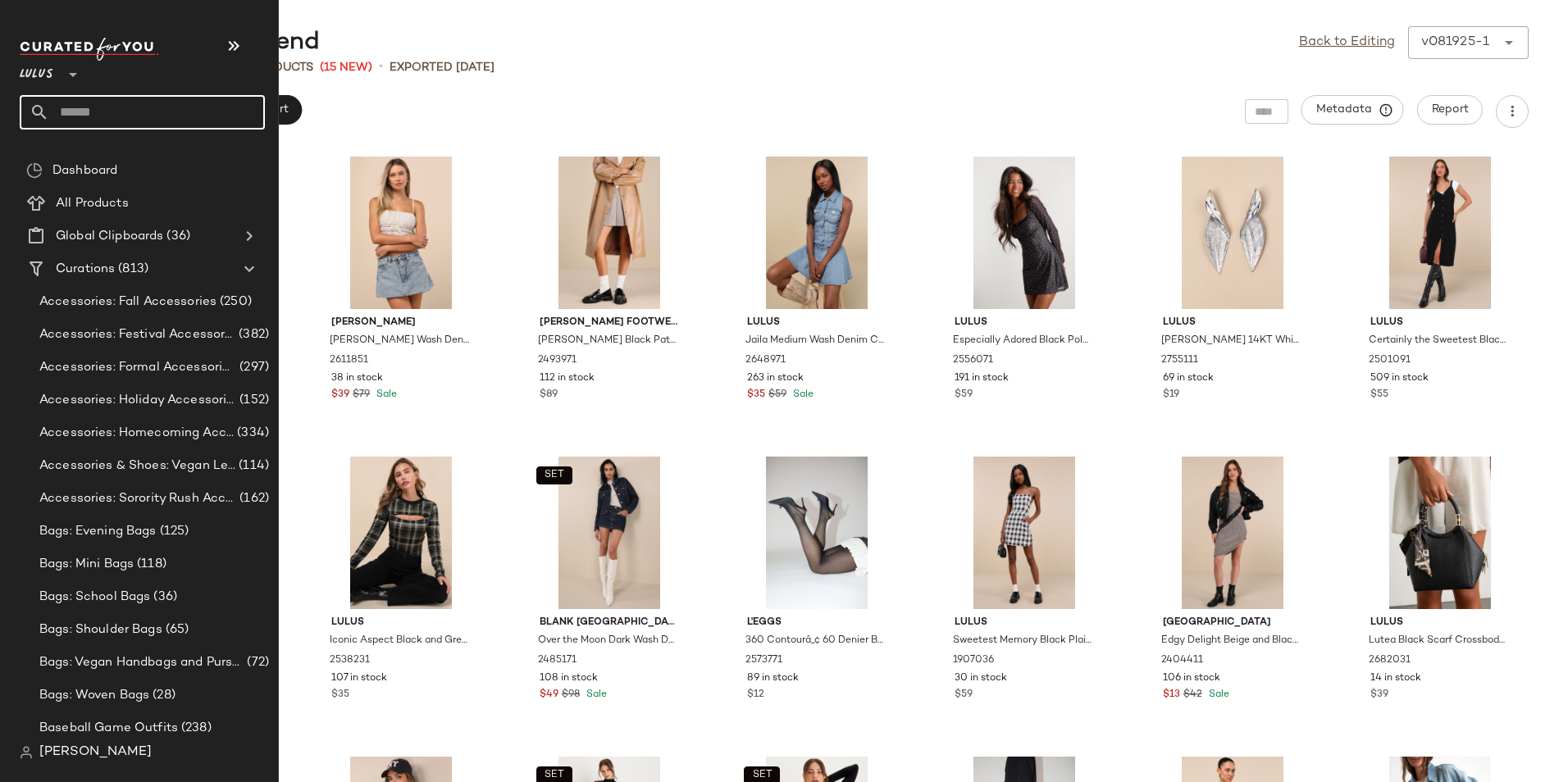
click at [68, 111] on input "text" at bounding box center [157, 112] width 216 height 35
click at [94, 105] on input "text" at bounding box center [157, 112] width 216 height 35
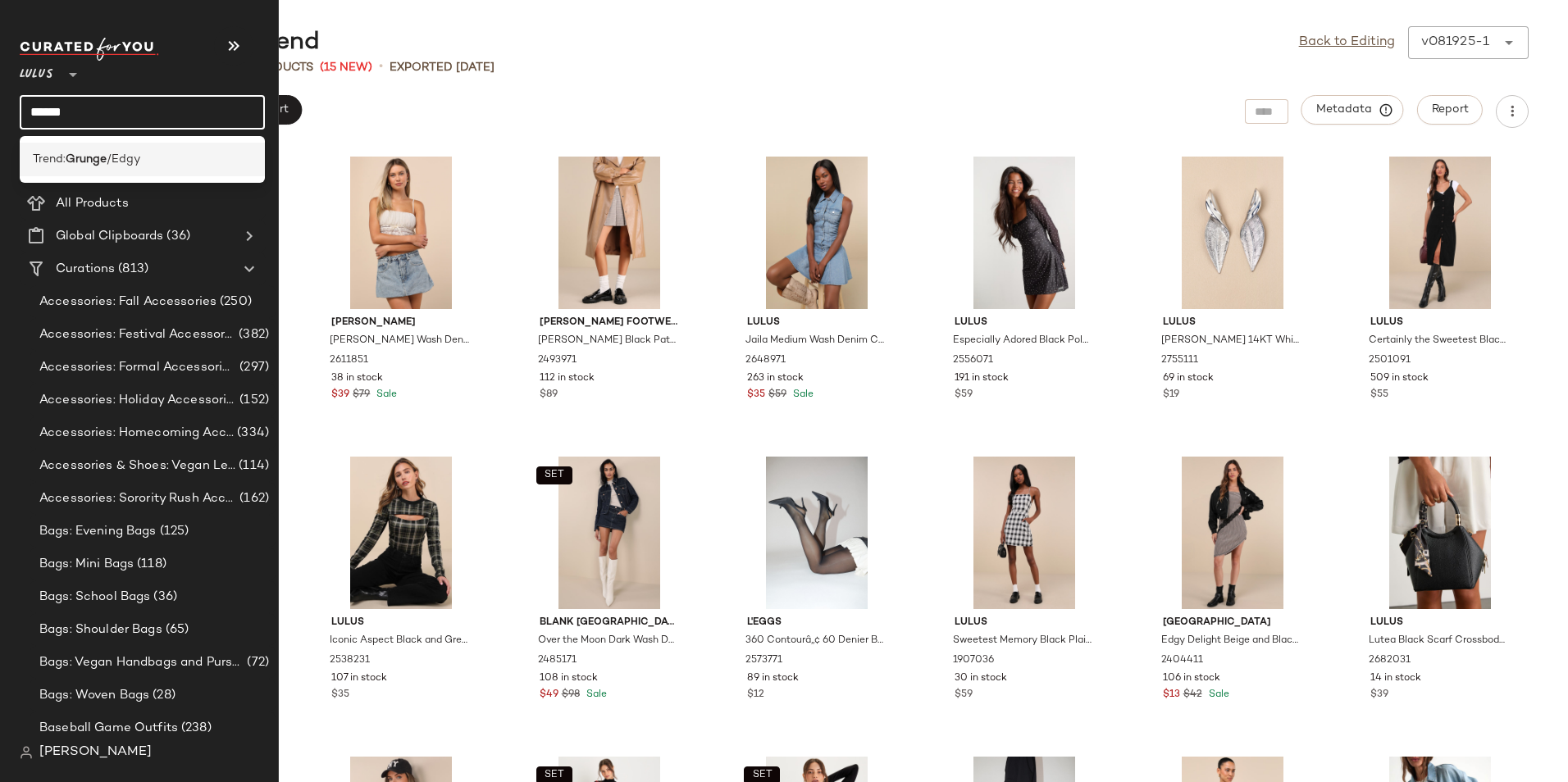
type input "******"
click at [98, 164] on b "Grunge" at bounding box center [86, 159] width 41 height 17
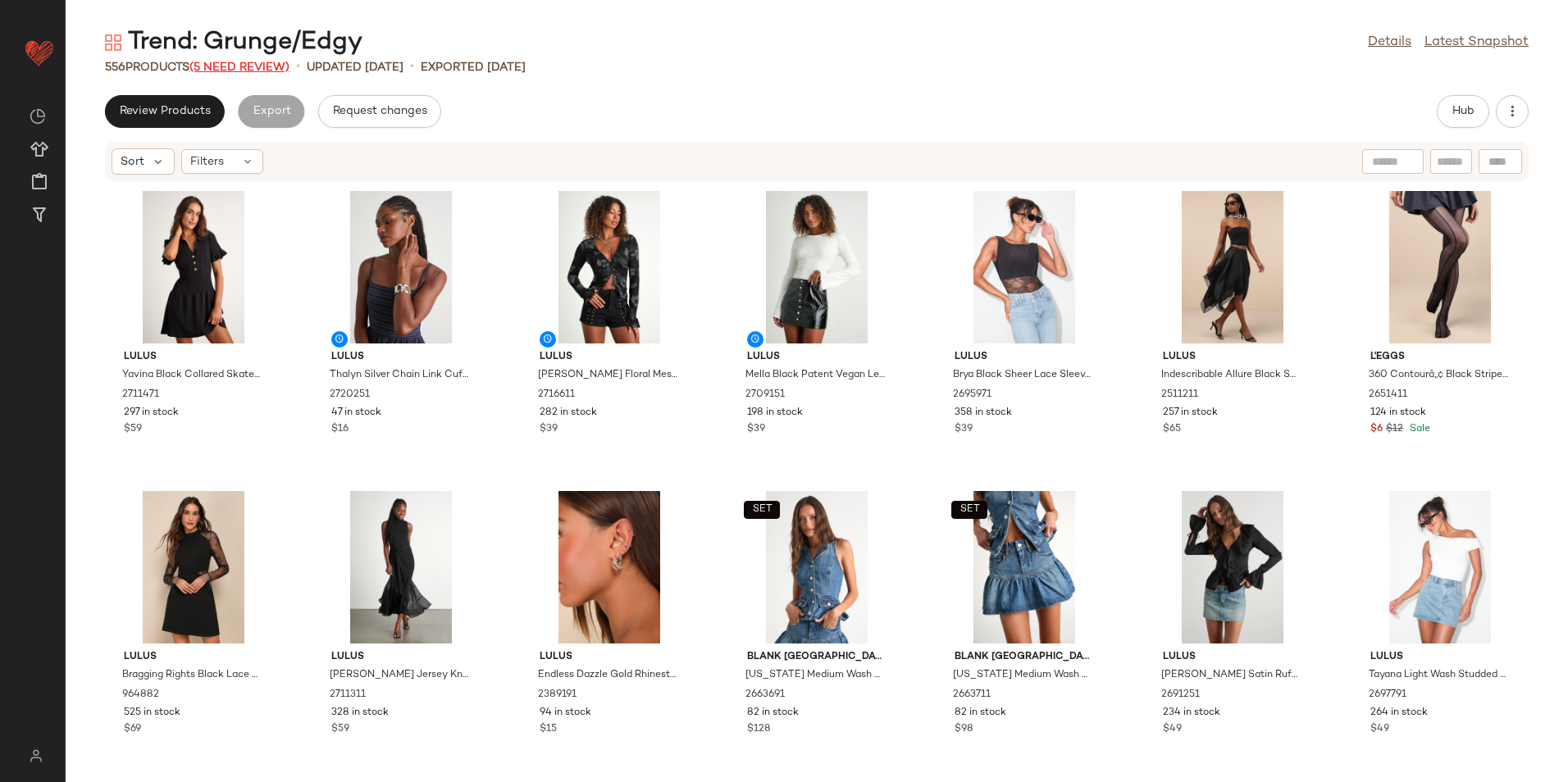
click at [270, 62] on span "(5 Need Review)" at bounding box center [240, 67] width 100 height 13
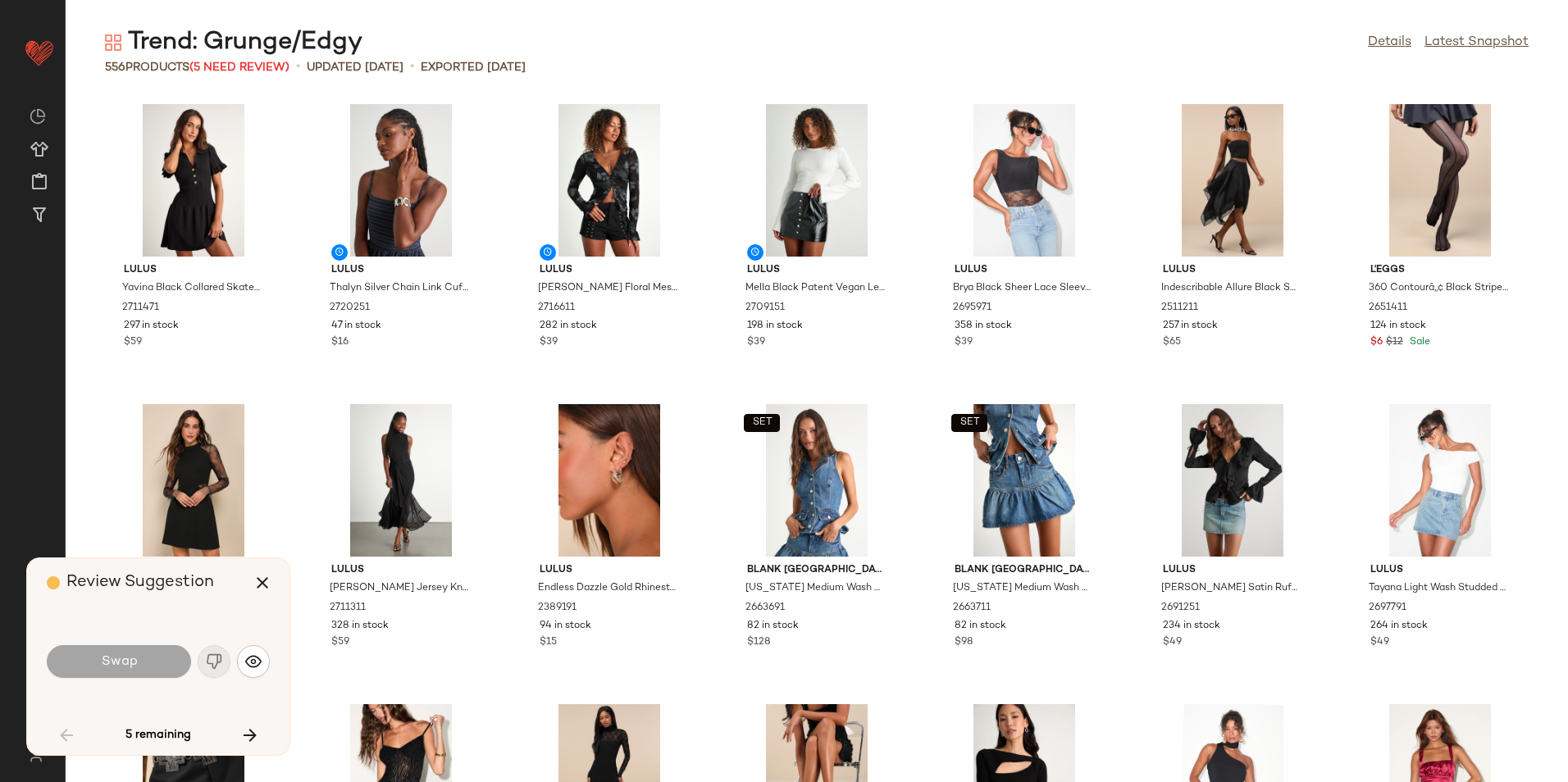
scroll to position [914, 0]
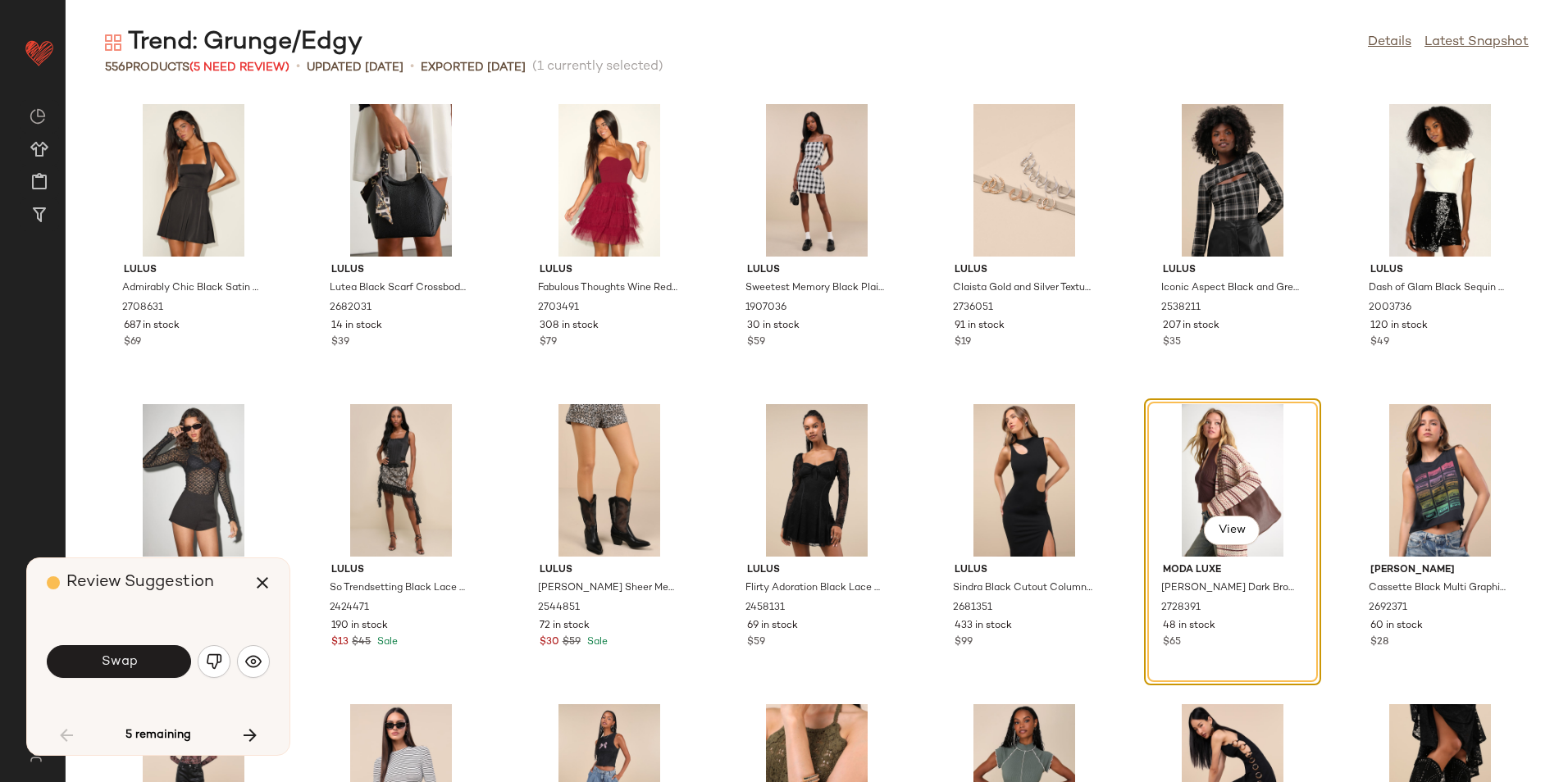
click at [150, 659] on button "Swap" at bounding box center [118, 661] width 144 height 33
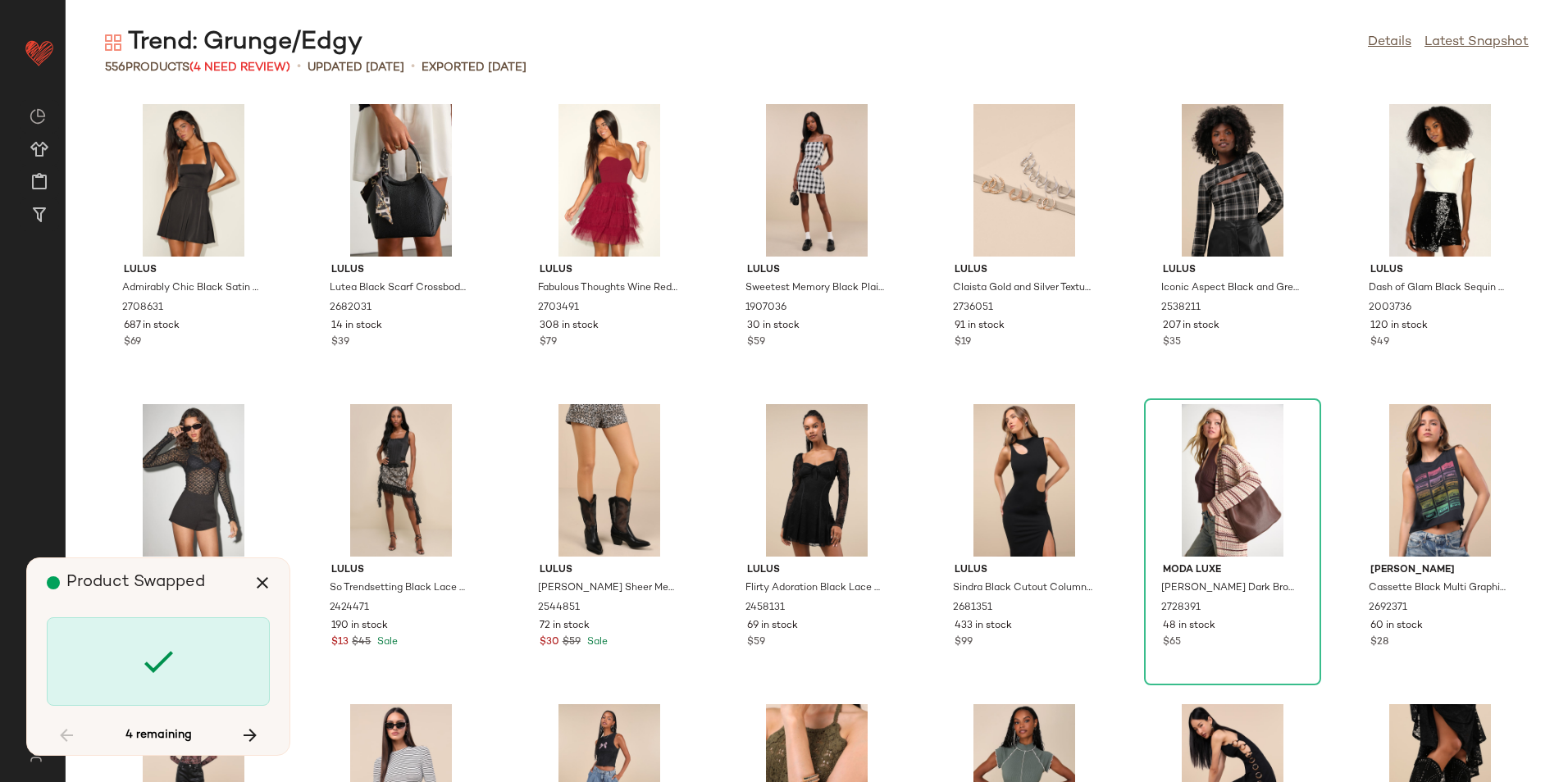
scroll to position [3902, 0]
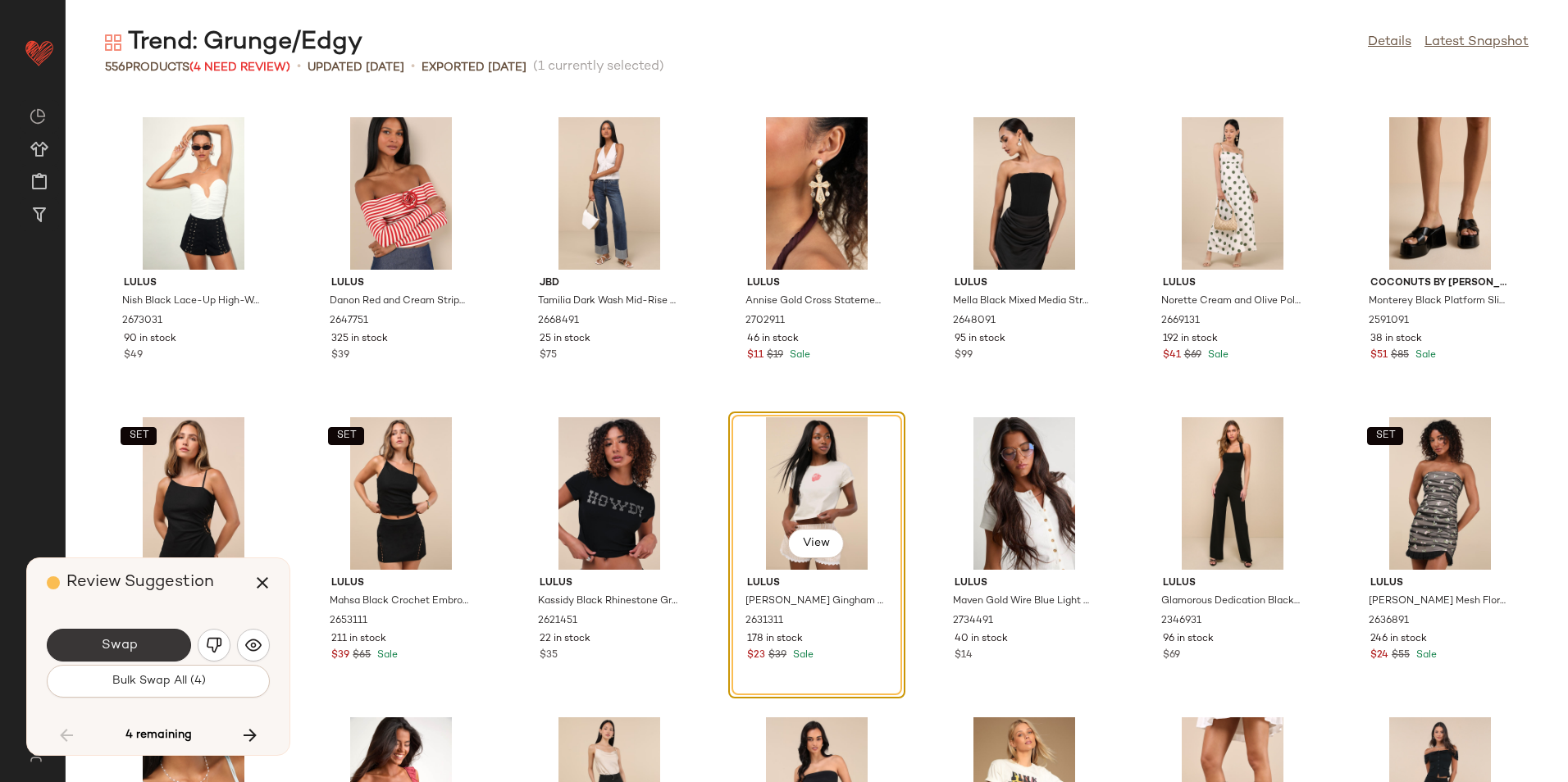
click at [116, 642] on span "Swap" at bounding box center [119, 645] width 37 height 15
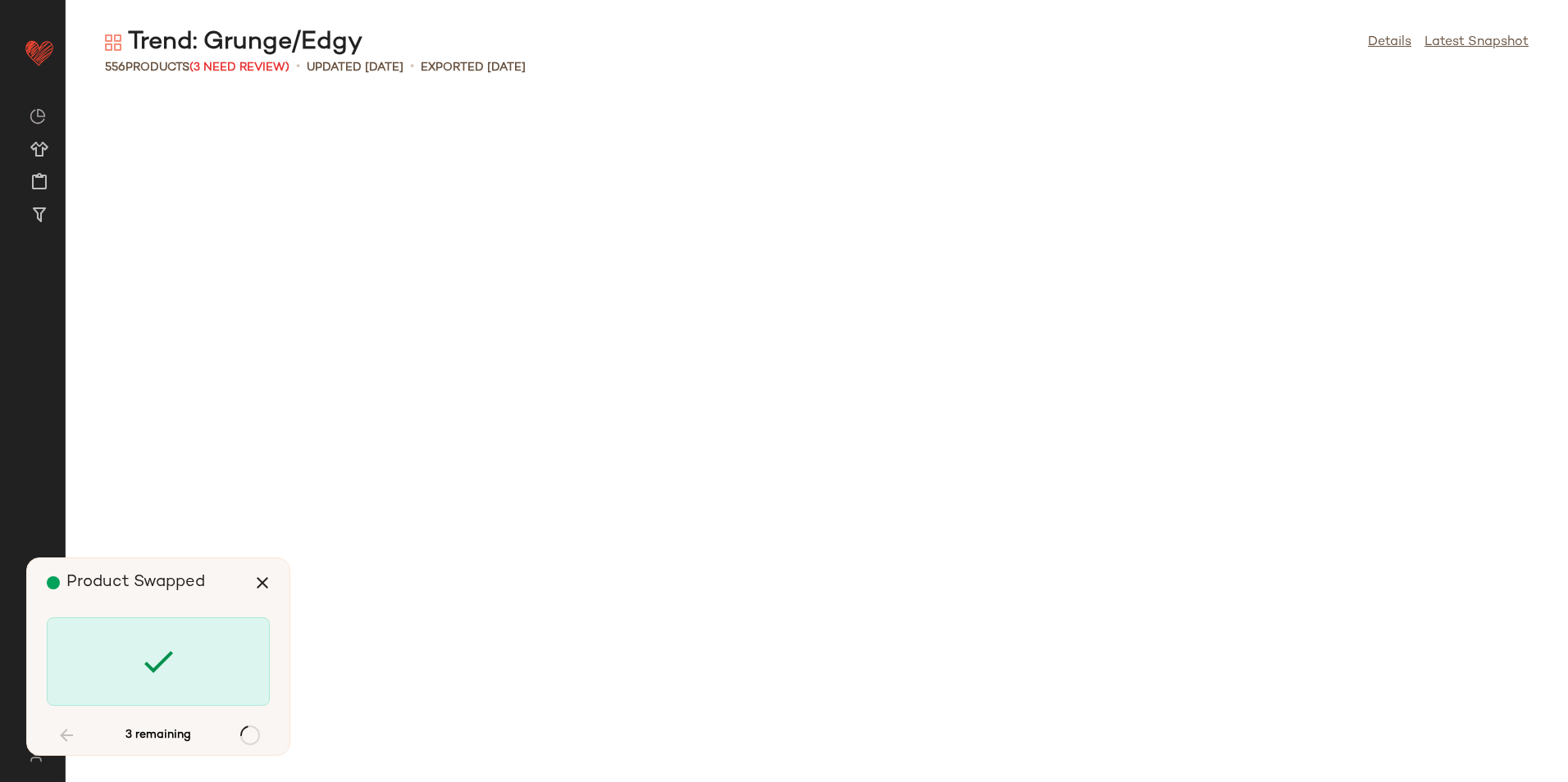
scroll to position [6003, 0]
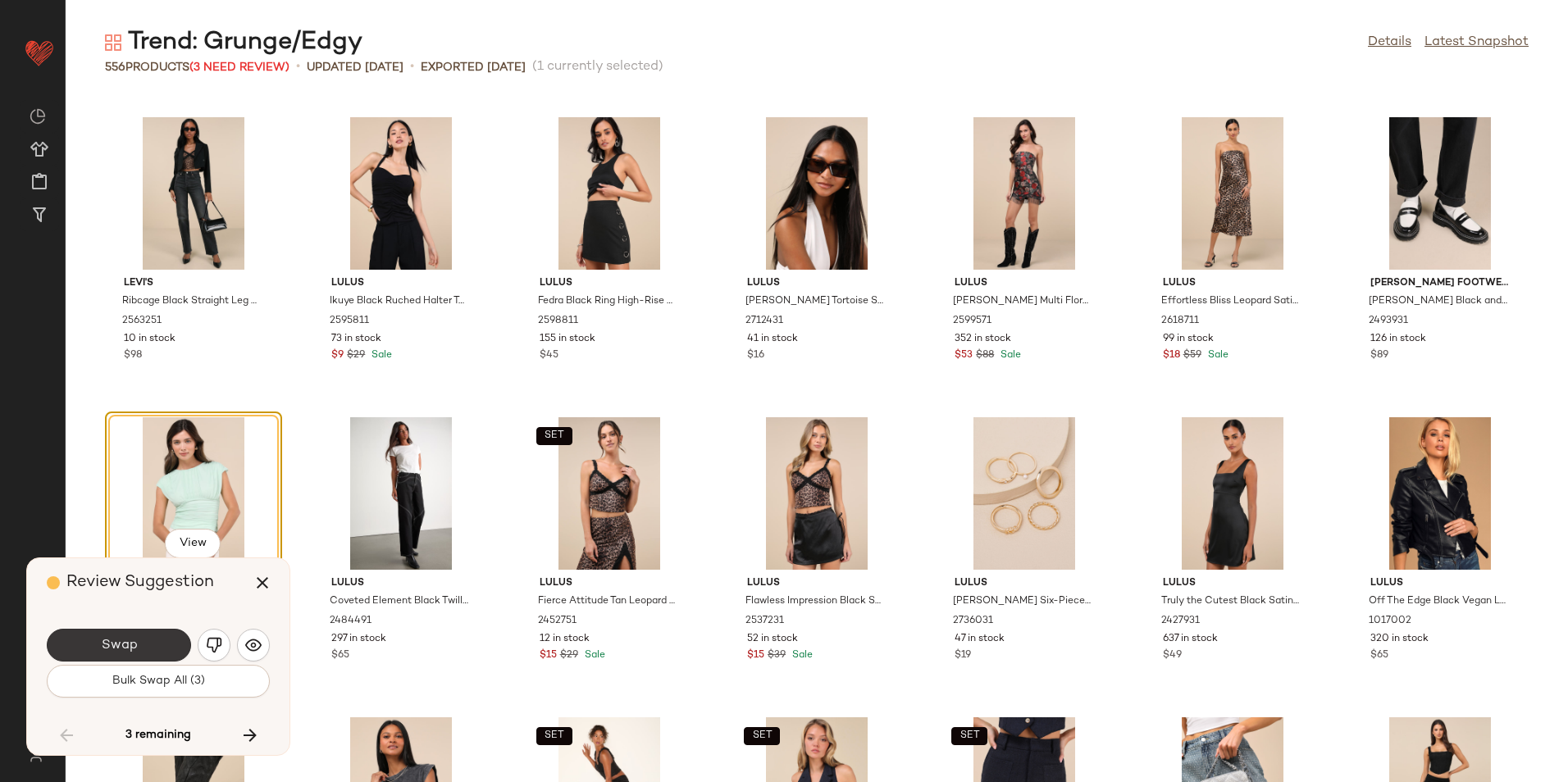
click at [150, 649] on button "Swap" at bounding box center [118, 645] width 144 height 33
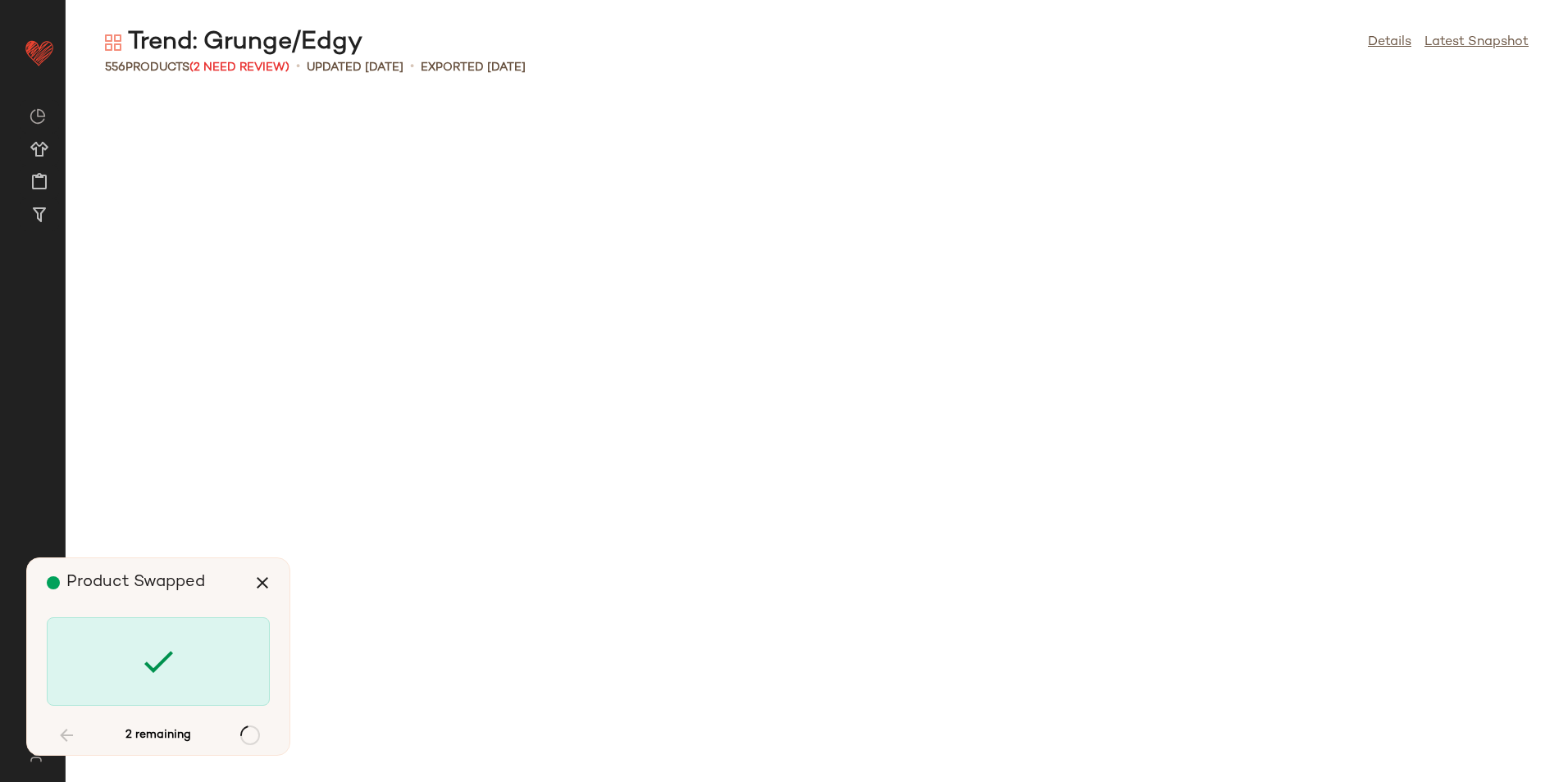
scroll to position [10505, 0]
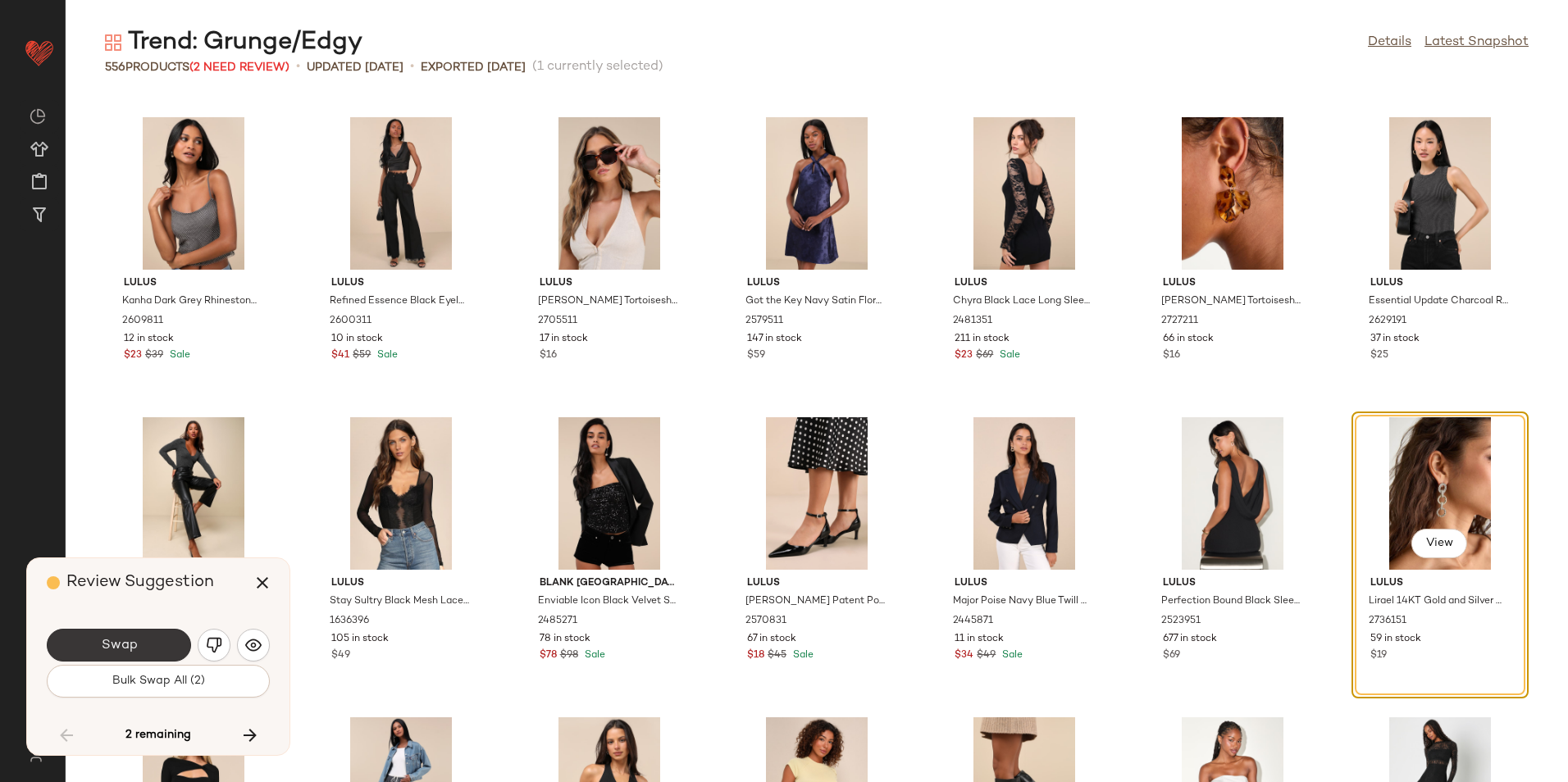
click at [142, 649] on button "Swap" at bounding box center [118, 645] width 144 height 33
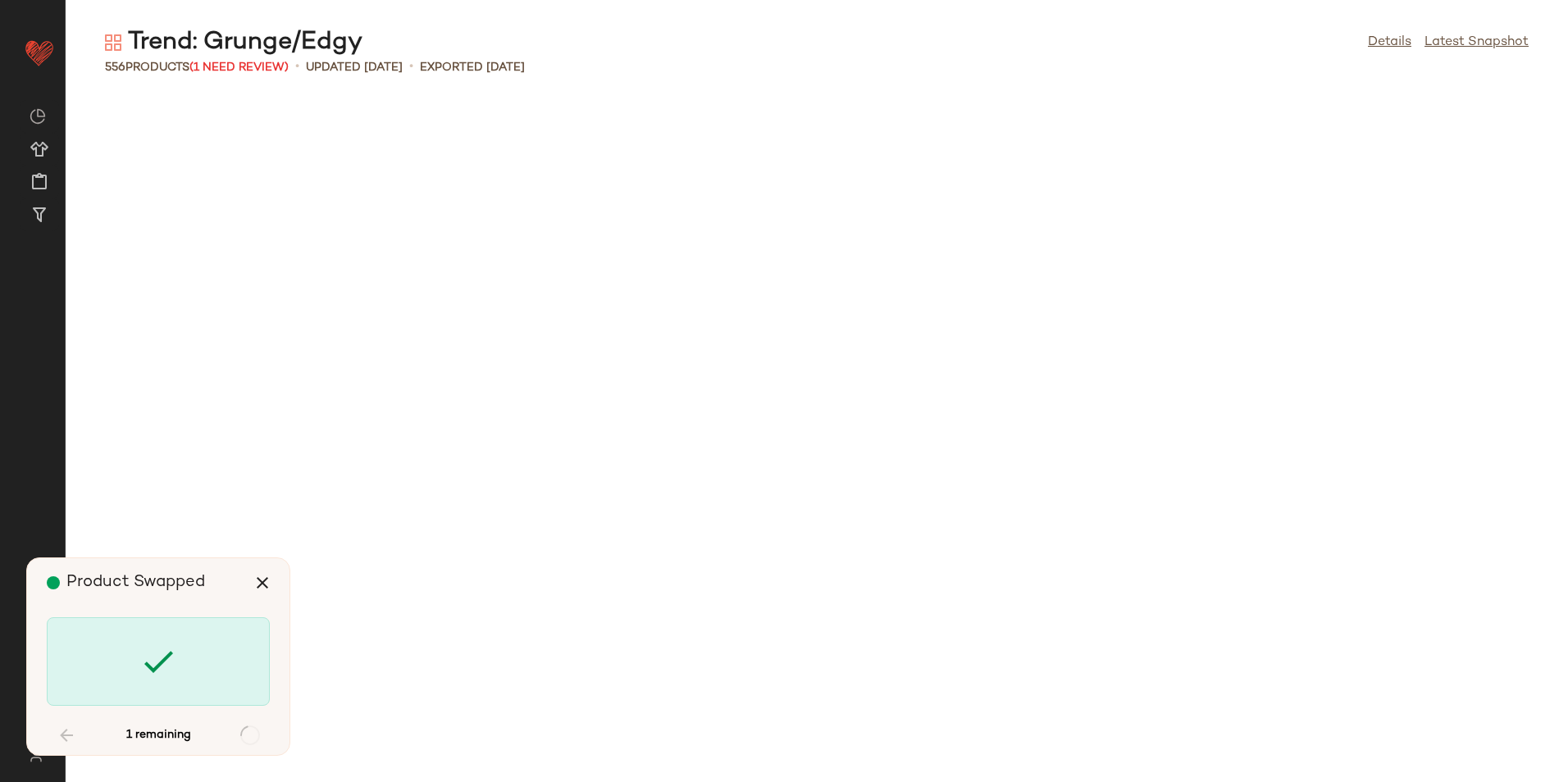
scroll to position [18008, 0]
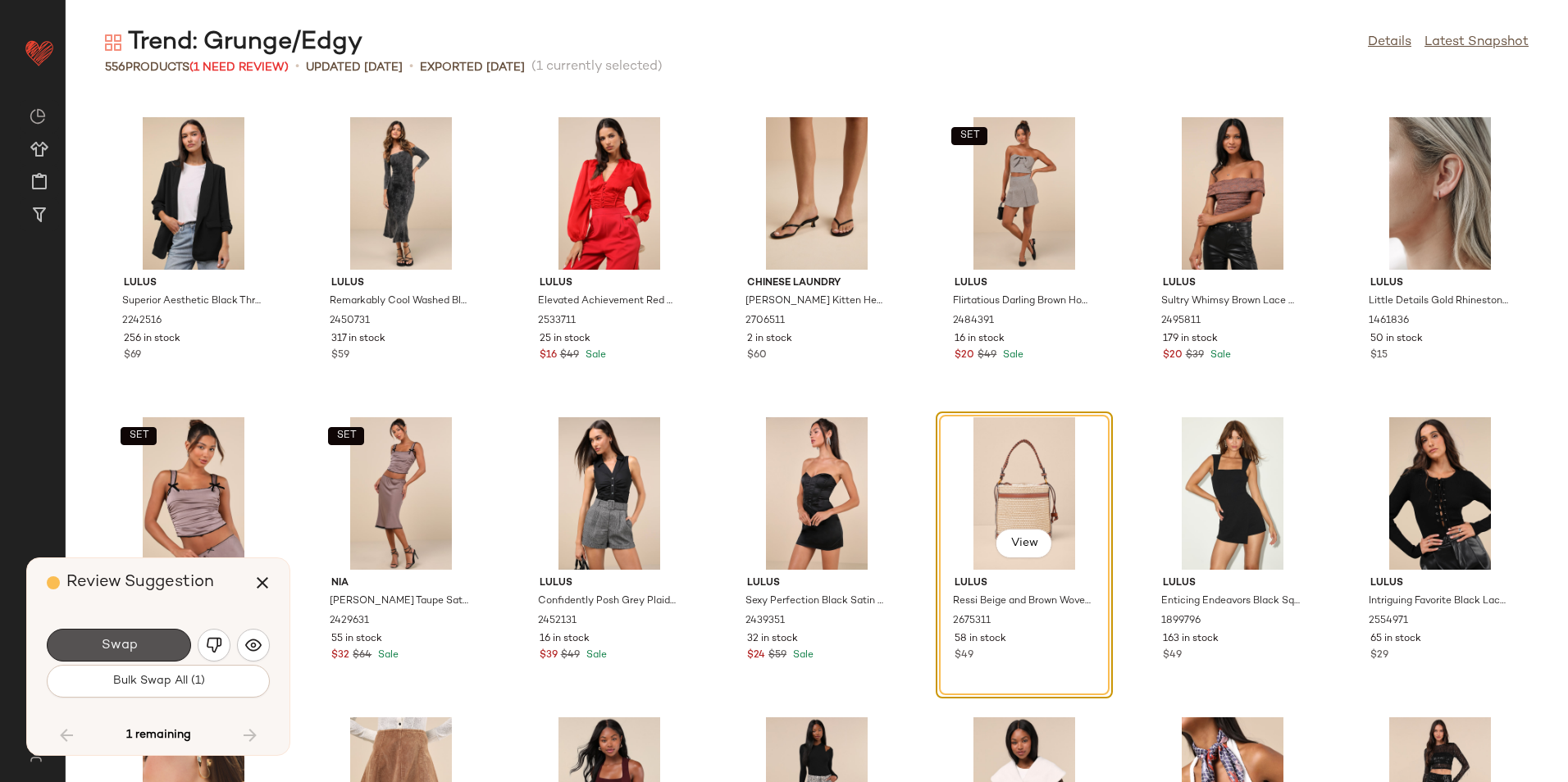
click at [142, 649] on button "Swap" at bounding box center [118, 645] width 144 height 33
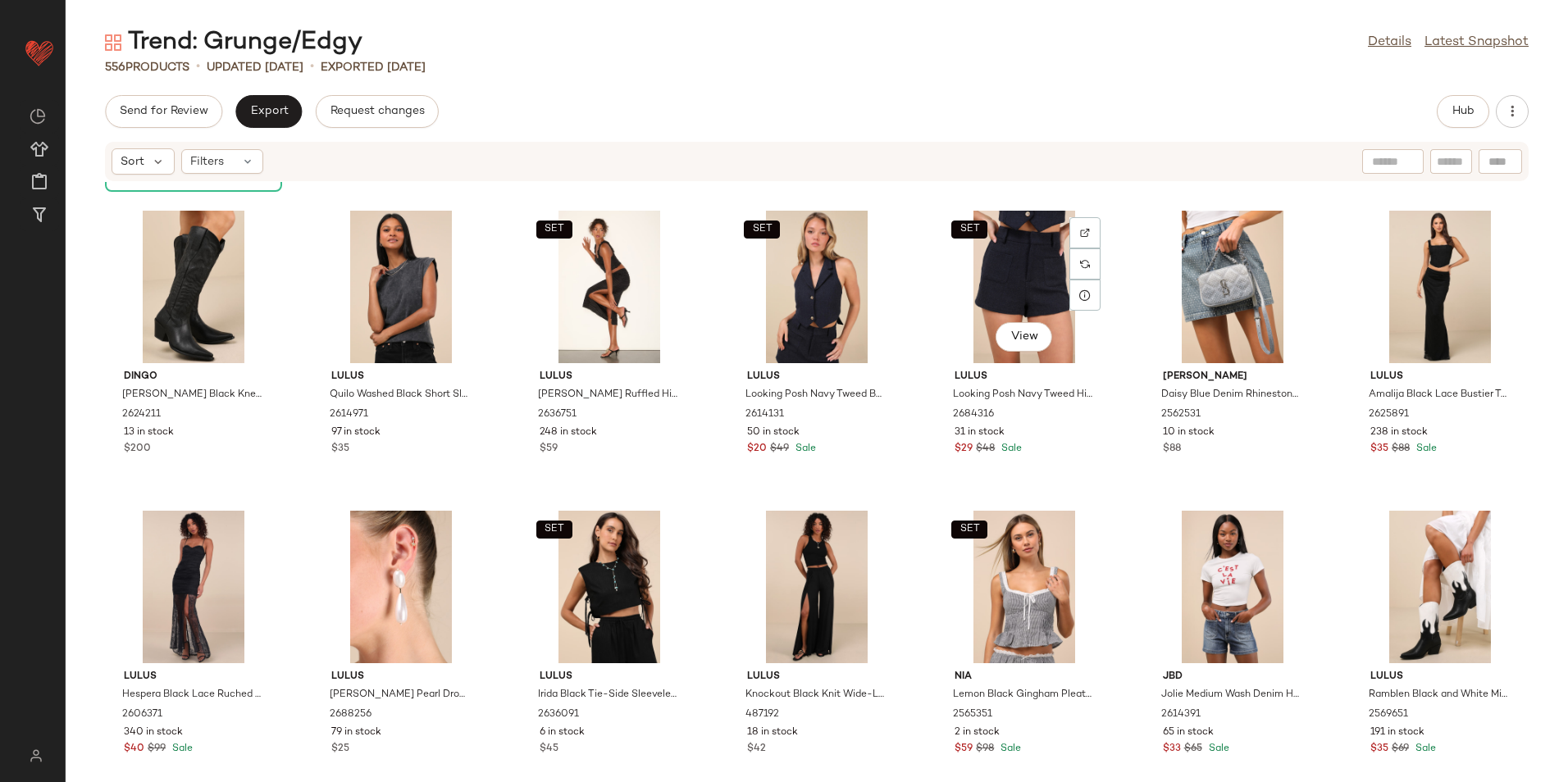
scroll to position [6446, 0]
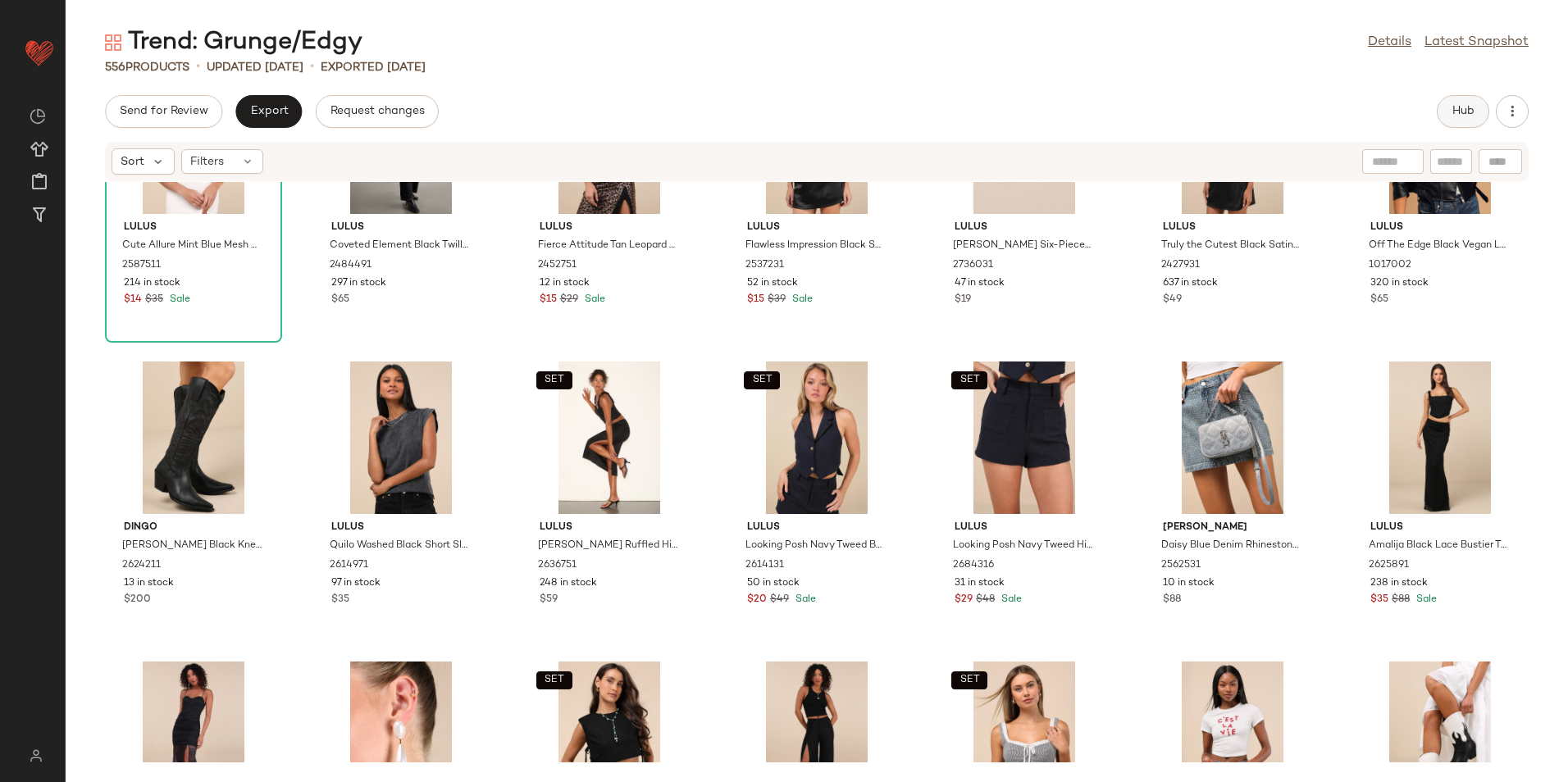
click at [1458, 103] on button "Hub" at bounding box center [1463, 111] width 52 height 33
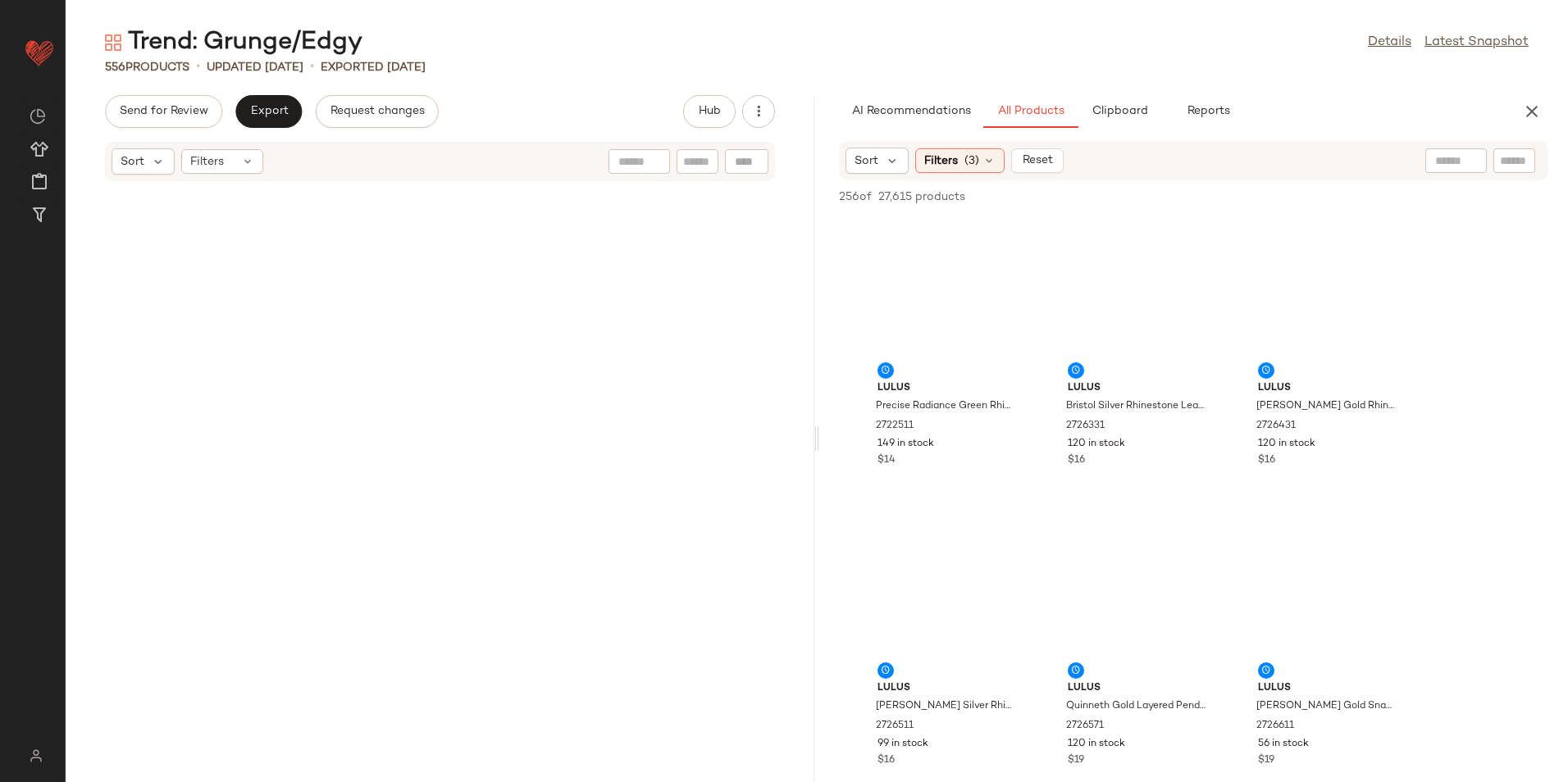
scroll to position [14707, 0]
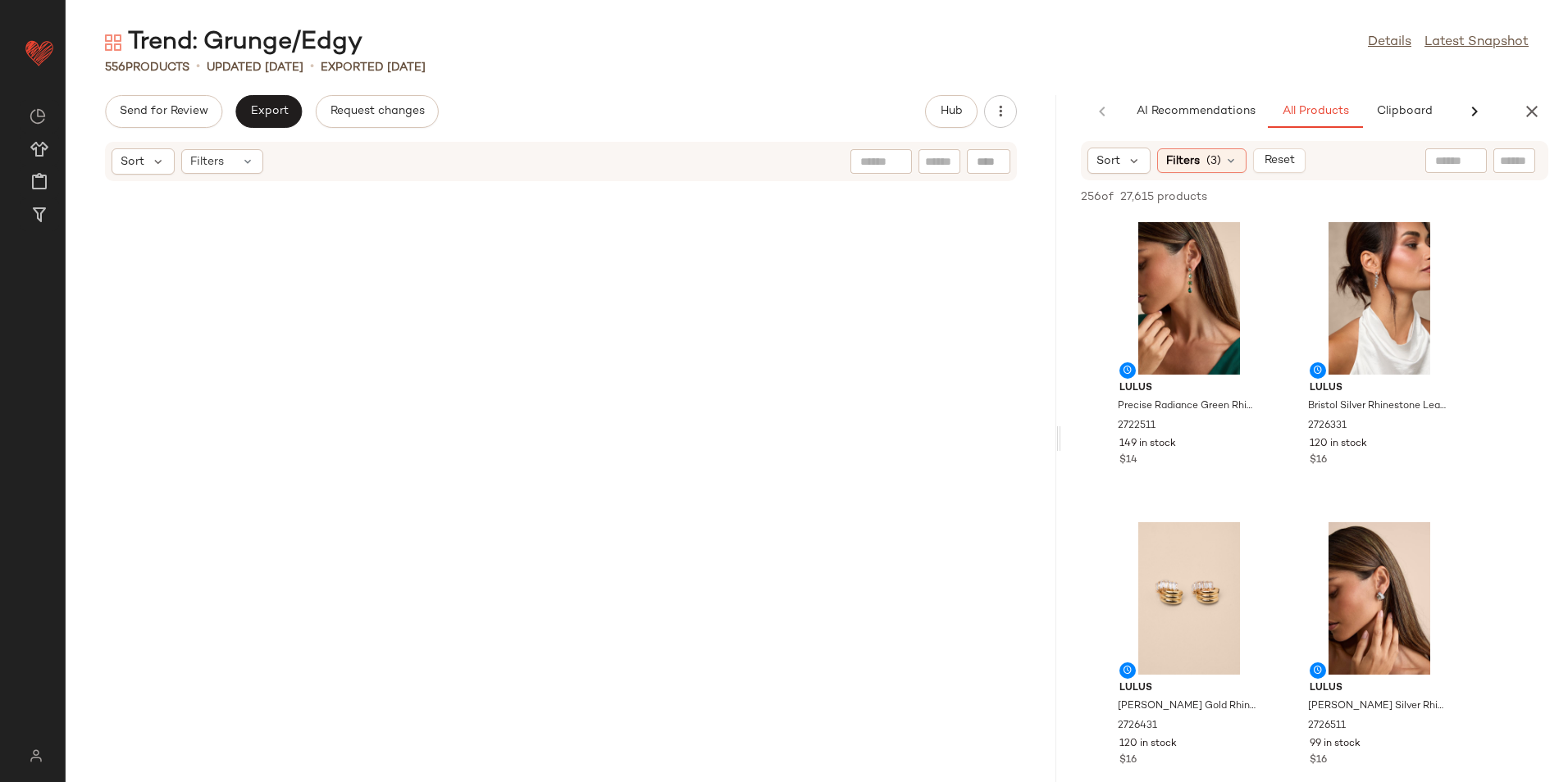
drag, startPoint x: 816, startPoint y: 445, endPoint x: 1260, endPoint y: 452, distance: 444.1
click at [1260, 452] on div "Trend: Grunge/Edgy Details Latest Snapshot 556 Products • updated Aug 21st • Ex…" at bounding box center [816, 404] width 1502 height 756
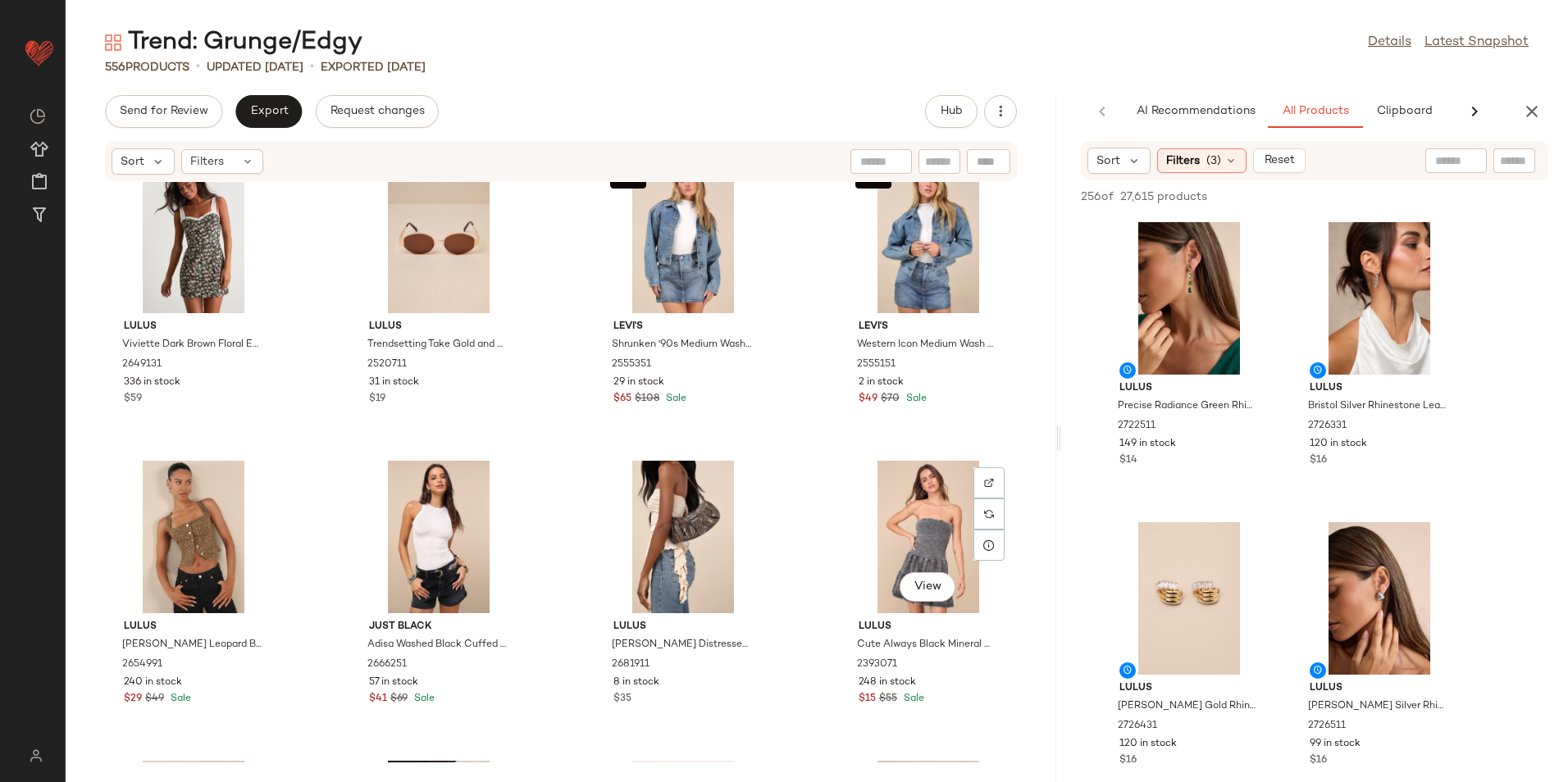
scroll to position [3999, 0]
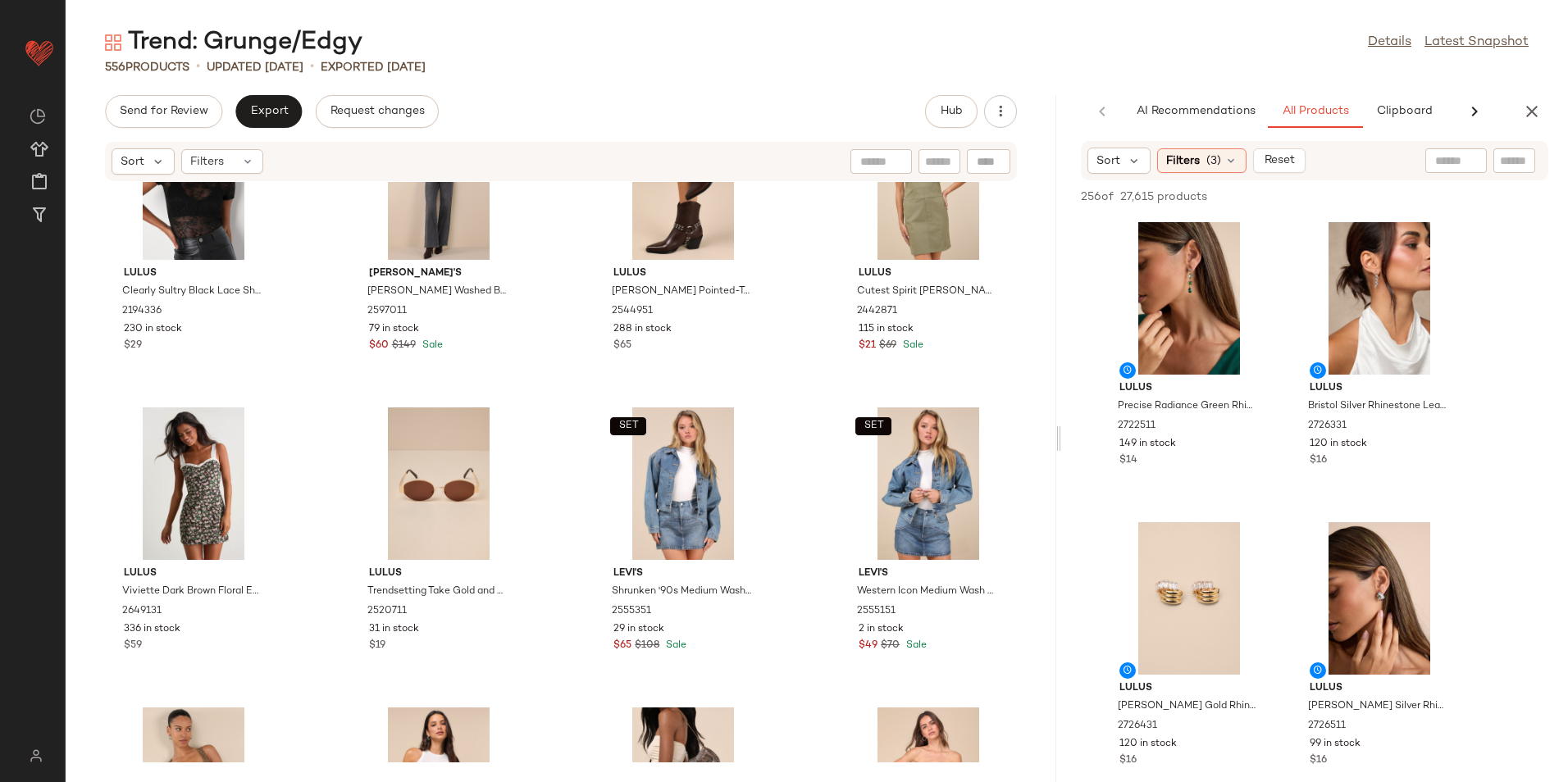
click at [1055, 244] on div at bounding box center [1058, 439] width 6 height 688
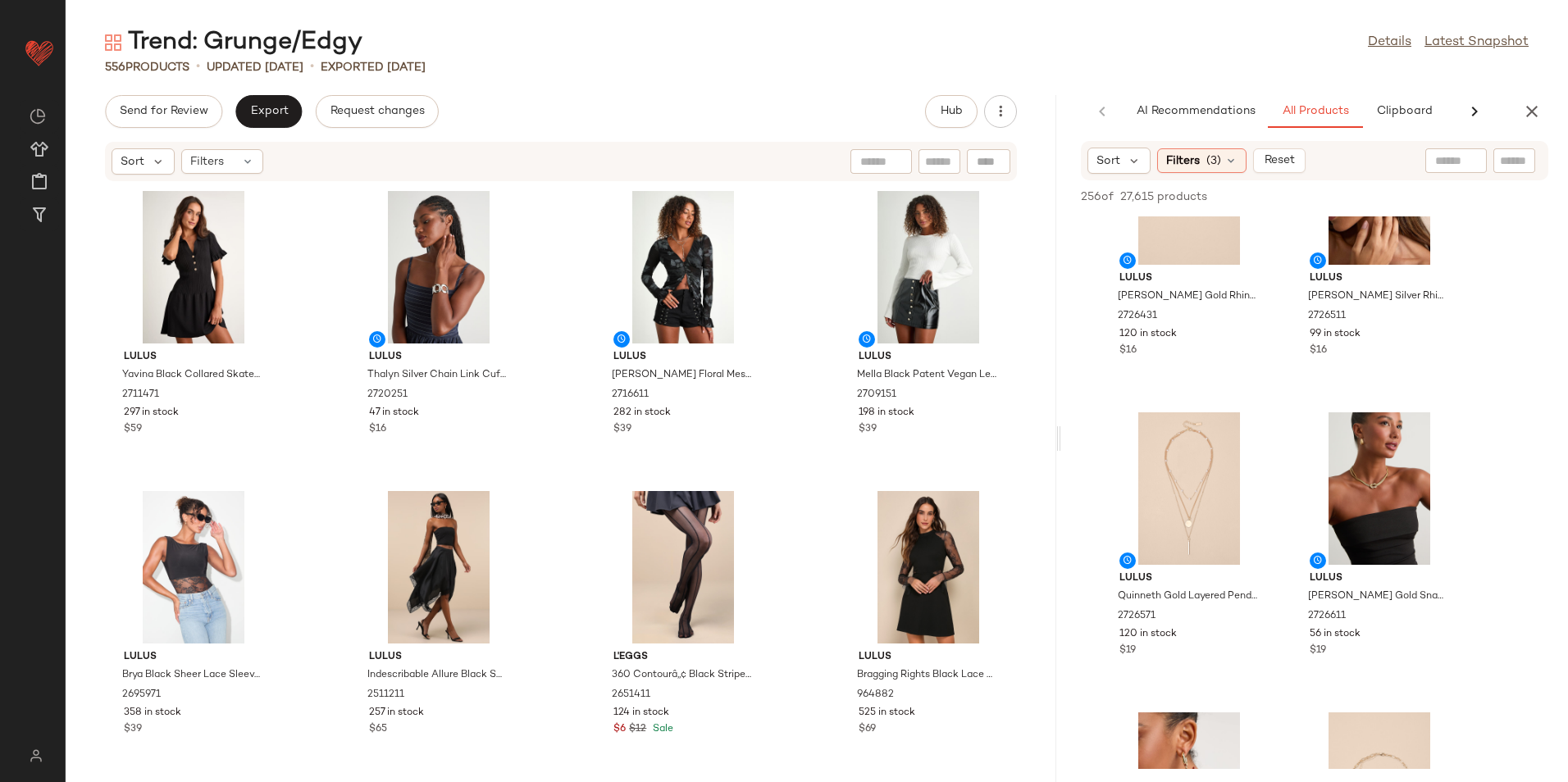
scroll to position [492, 0]
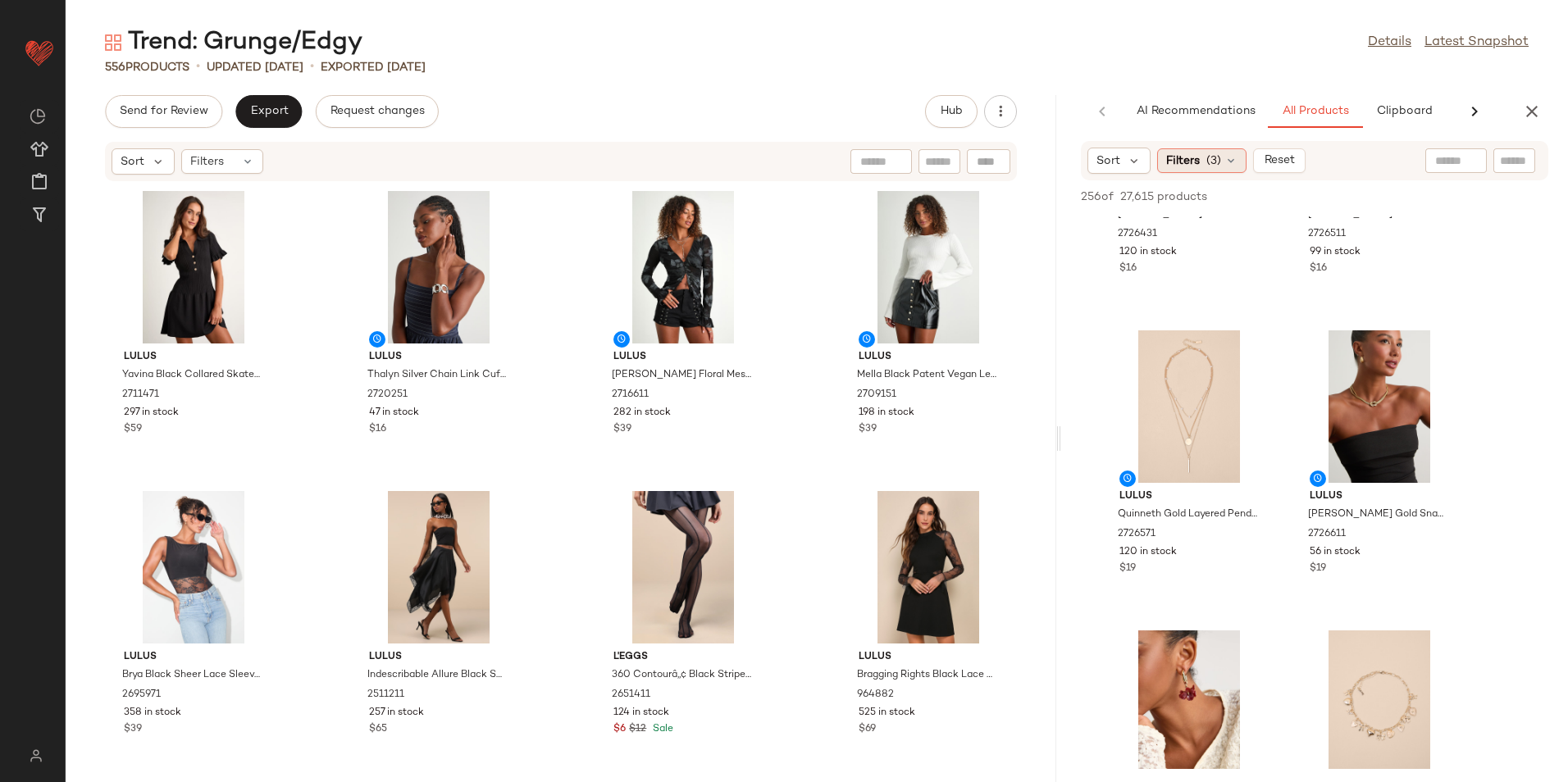
click at [1222, 157] on div "Filters (3)" at bounding box center [1202, 160] width 89 height 24
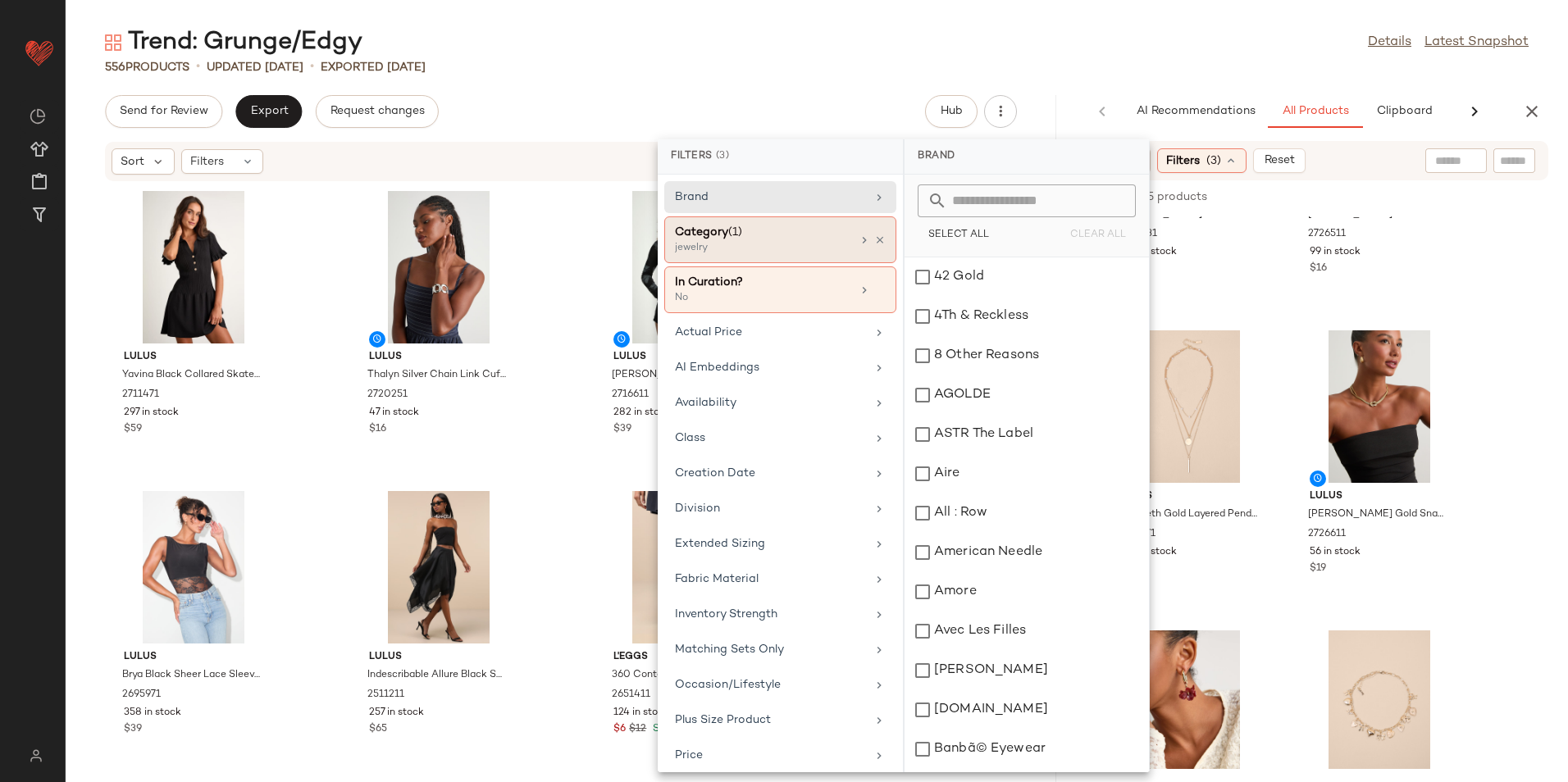
click at [752, 248] on div "jewelry" at bounding box center [757, 248] width 164 height 14
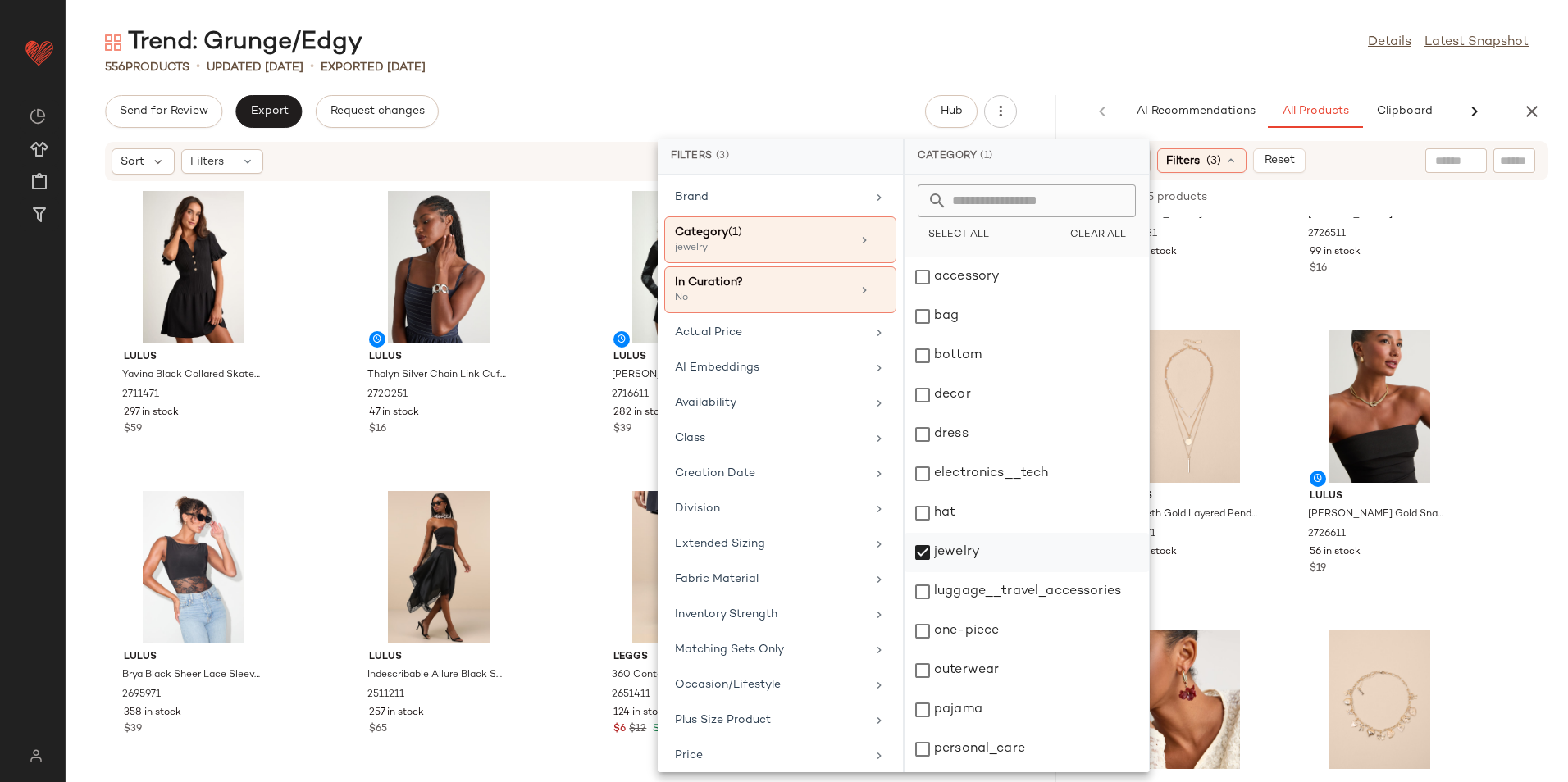
drag, startPoint x: 967, startPoint y: 552, endPoint x: 956, endPoint y: 544, distance: 13.6
click at [966, 552] on div "jewelry" at bounding box center [1026, 553] width 245 height 40
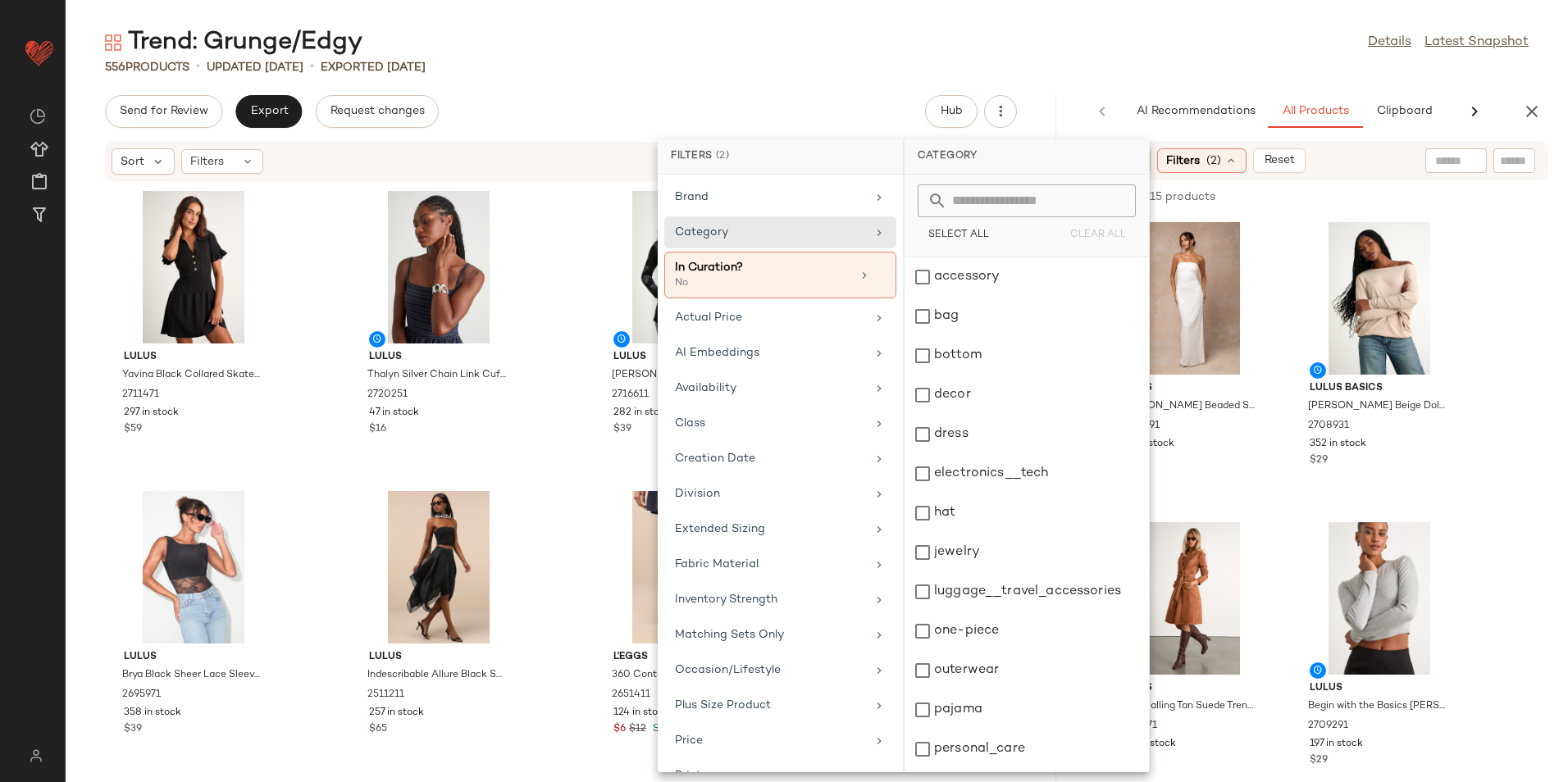
click at [1120, 51] on div "Trend: Grunge/Edgy Details Latest Snapshot" at bounding box center [816, 42] width 1502 height 33
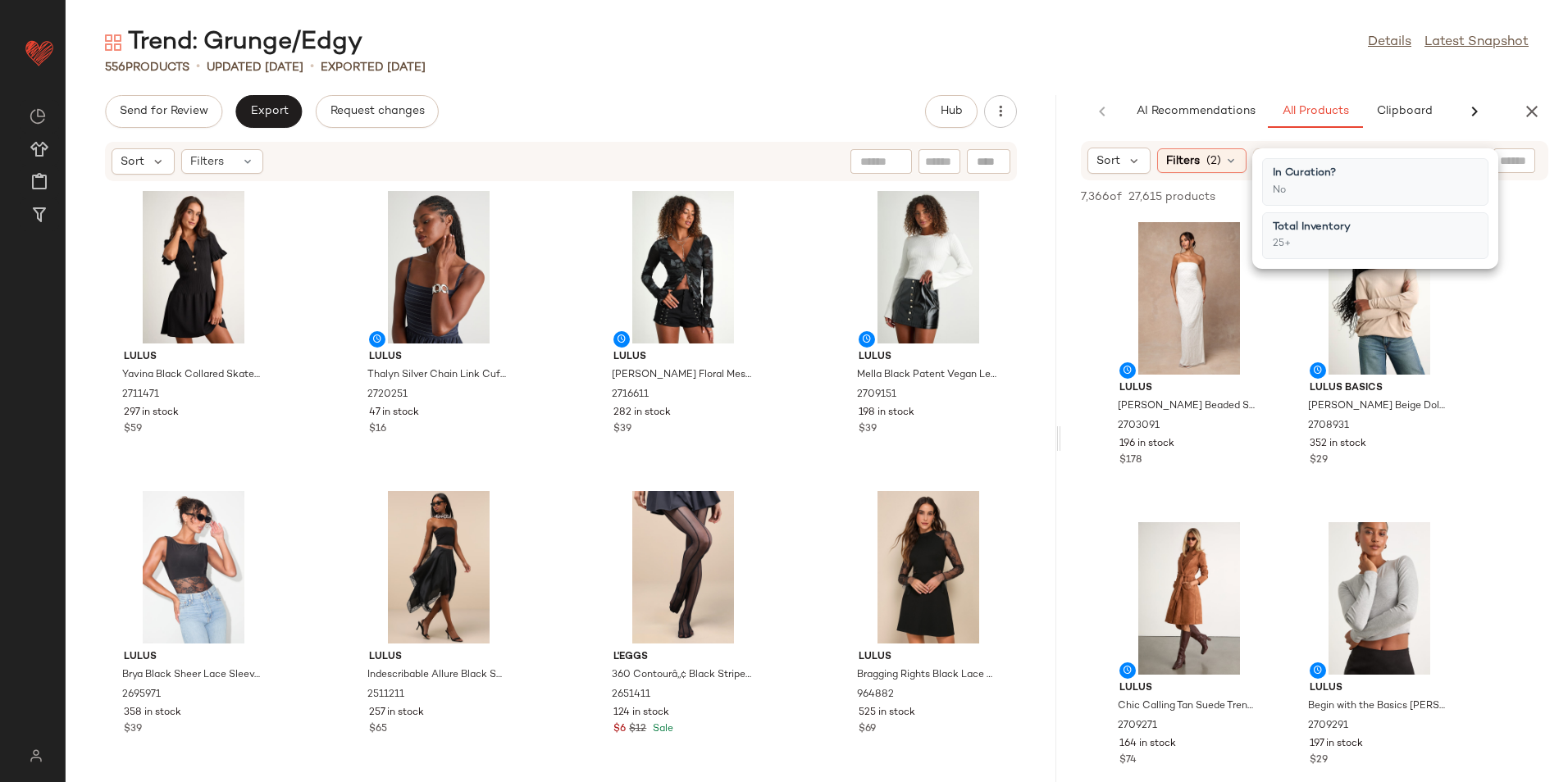
click at [992, 40] on div "Trend: Grunge/Edgy Details Latest Snapshot" at bounding box center [816, 42] width 1502 height 33
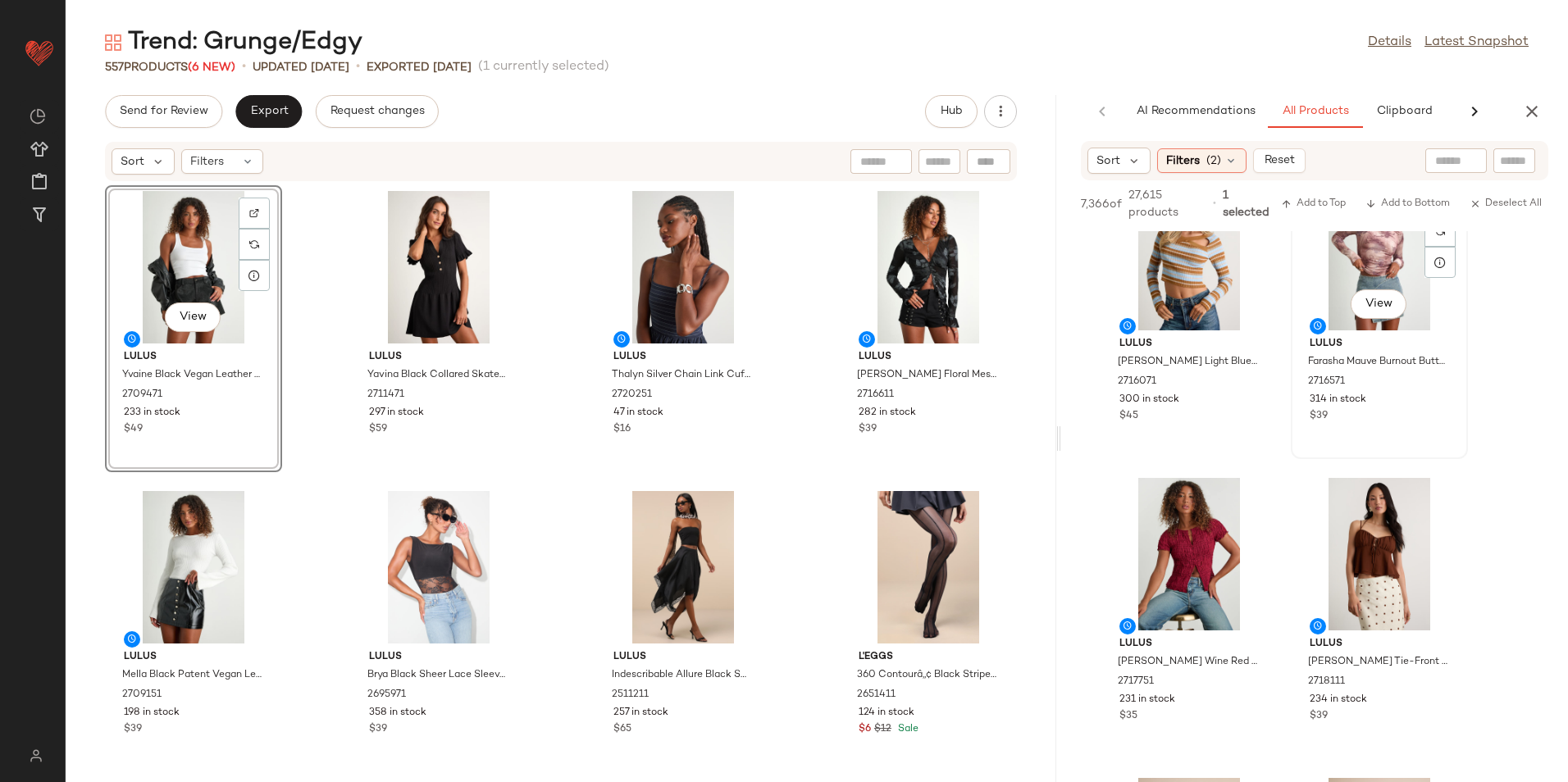
scroll to position [2296, 0]
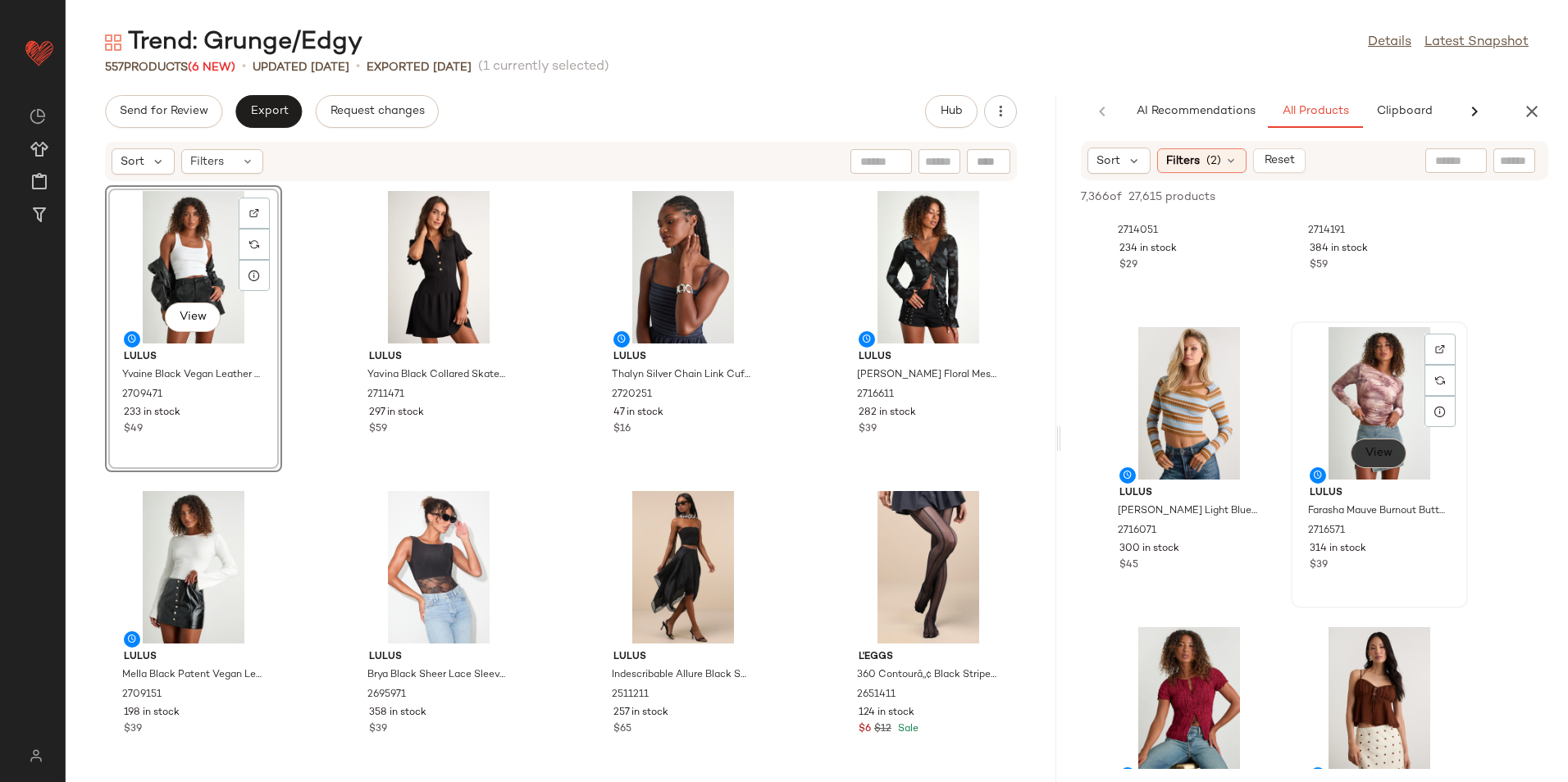
click at [1383, 467] on button "View" at bounding box center [1378, 453] width 56 height 30
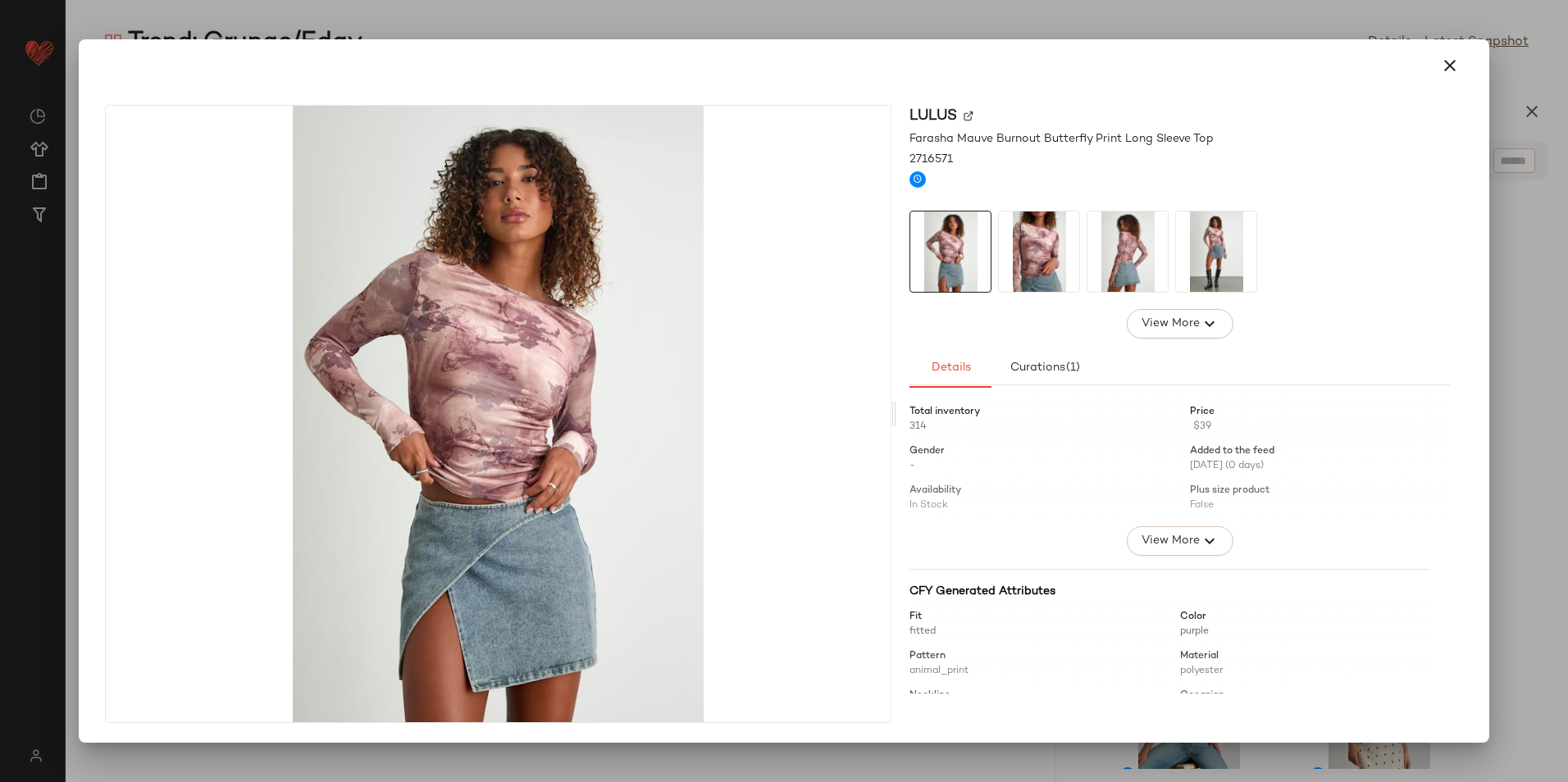
drag, startPoint x: 1453, startPoint y: 67, endPoint x: 1456, endPoint y: 115, distance: 48.1
click at [1451, 67] on icon "button" at bounding box center [1449, 65] width 19 height 19
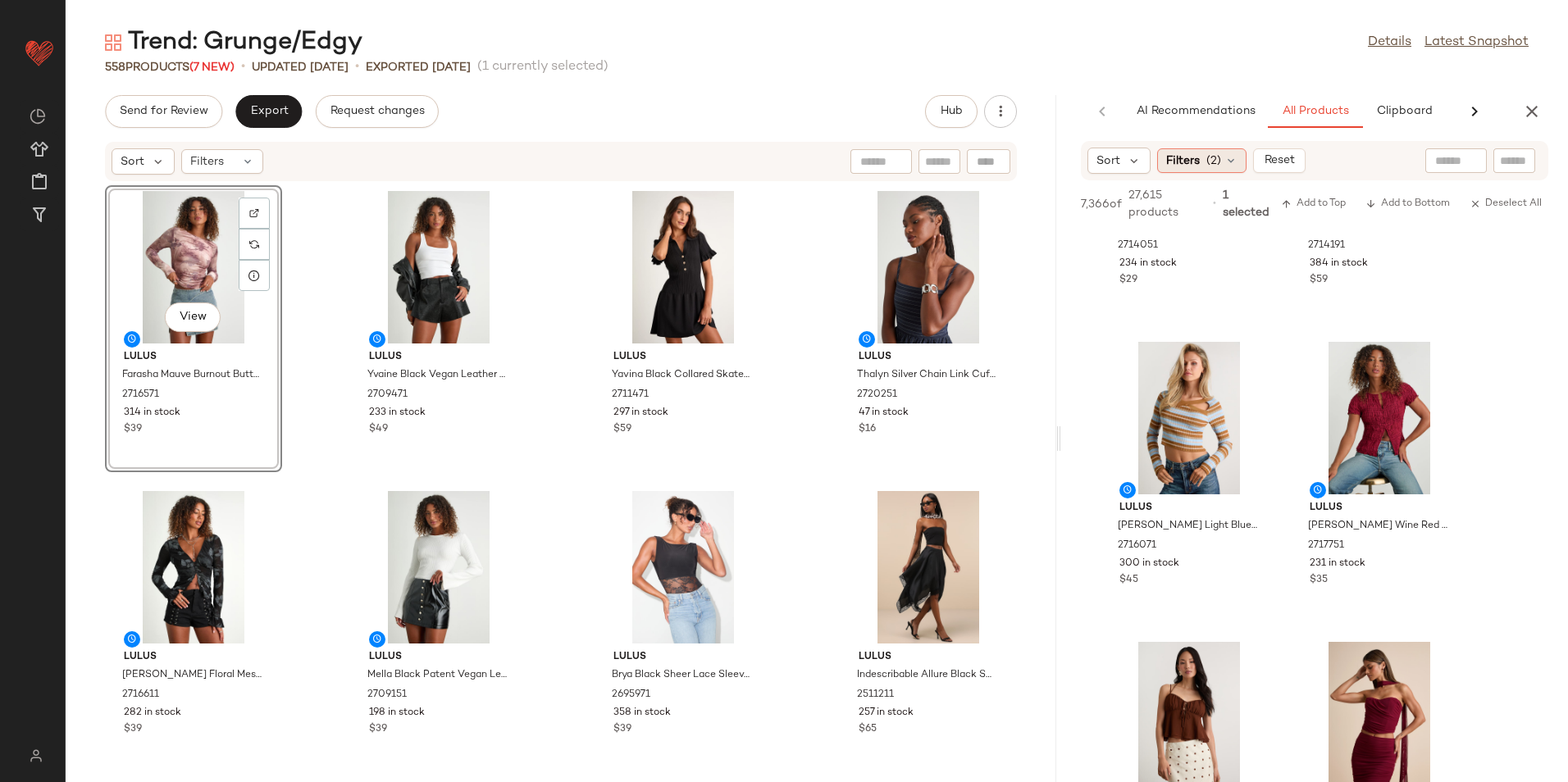
click at [1231, 162] on icon at bounding box center [1231, 161] width 13 height 13
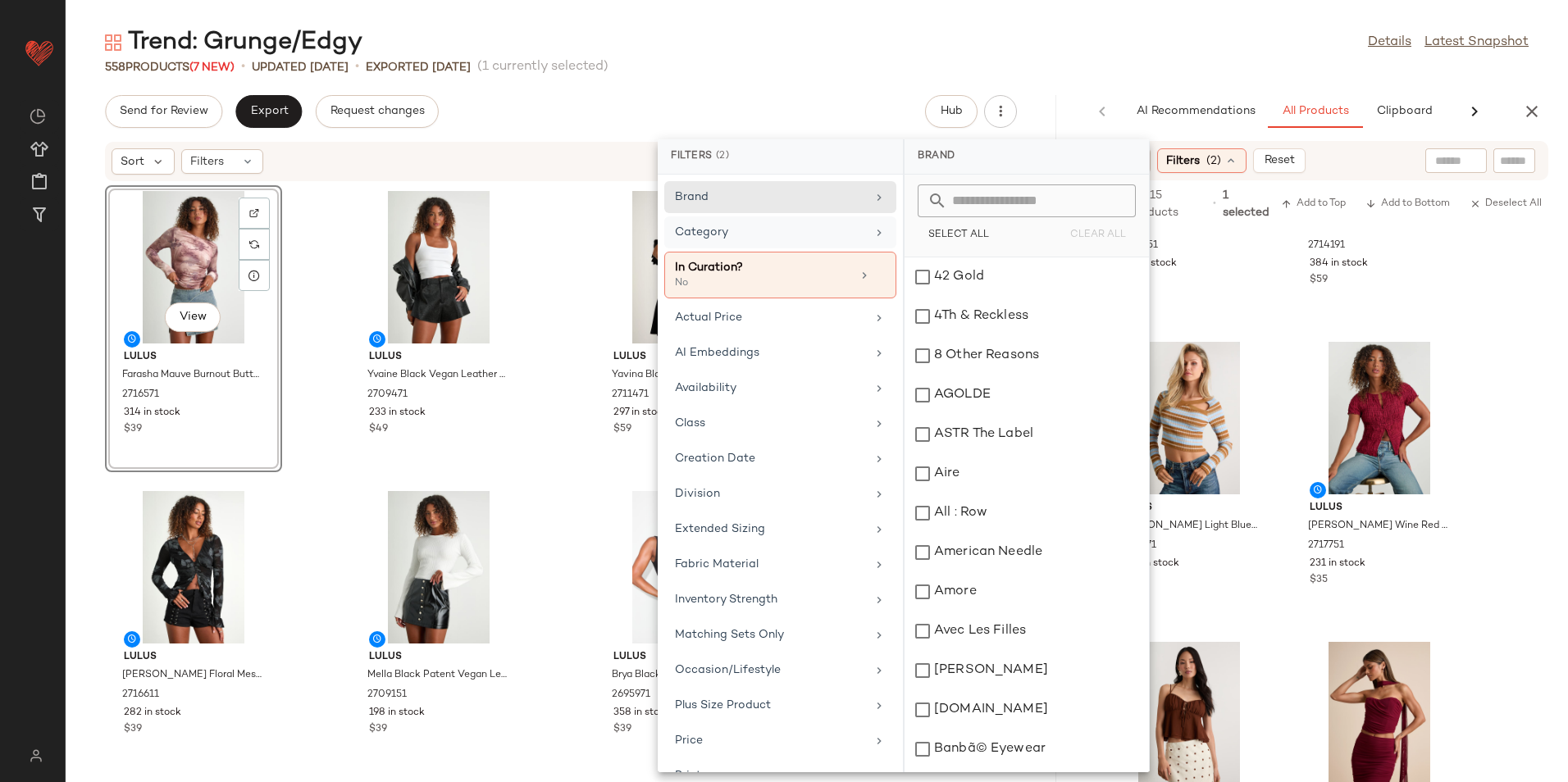
click at [728, 239] on div "Category" at bounding box center [770, 232] width 191 height 17
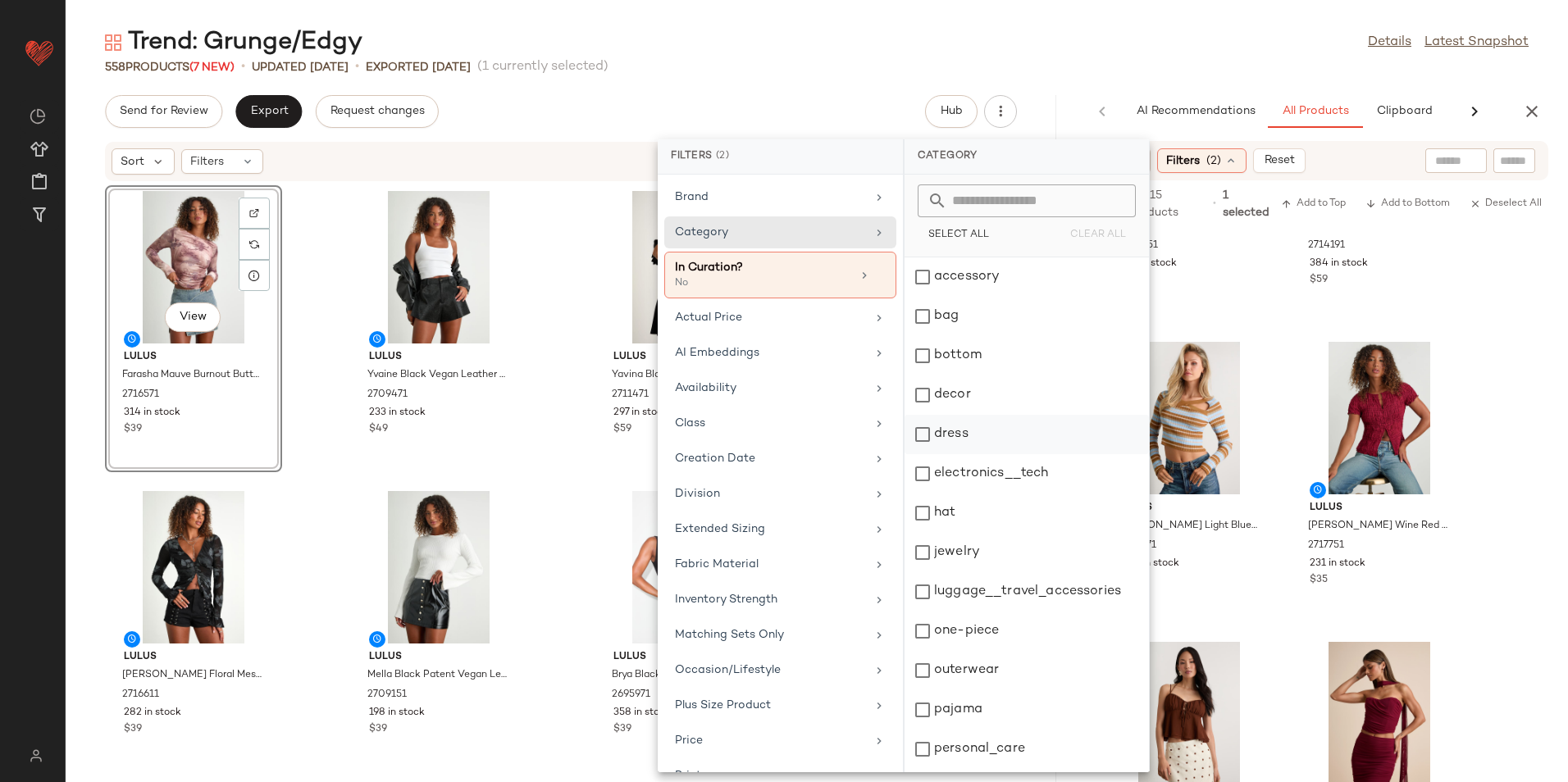
click at [946, 436] on div "dress" at bounding box center [1026, 434] width 245 height 40
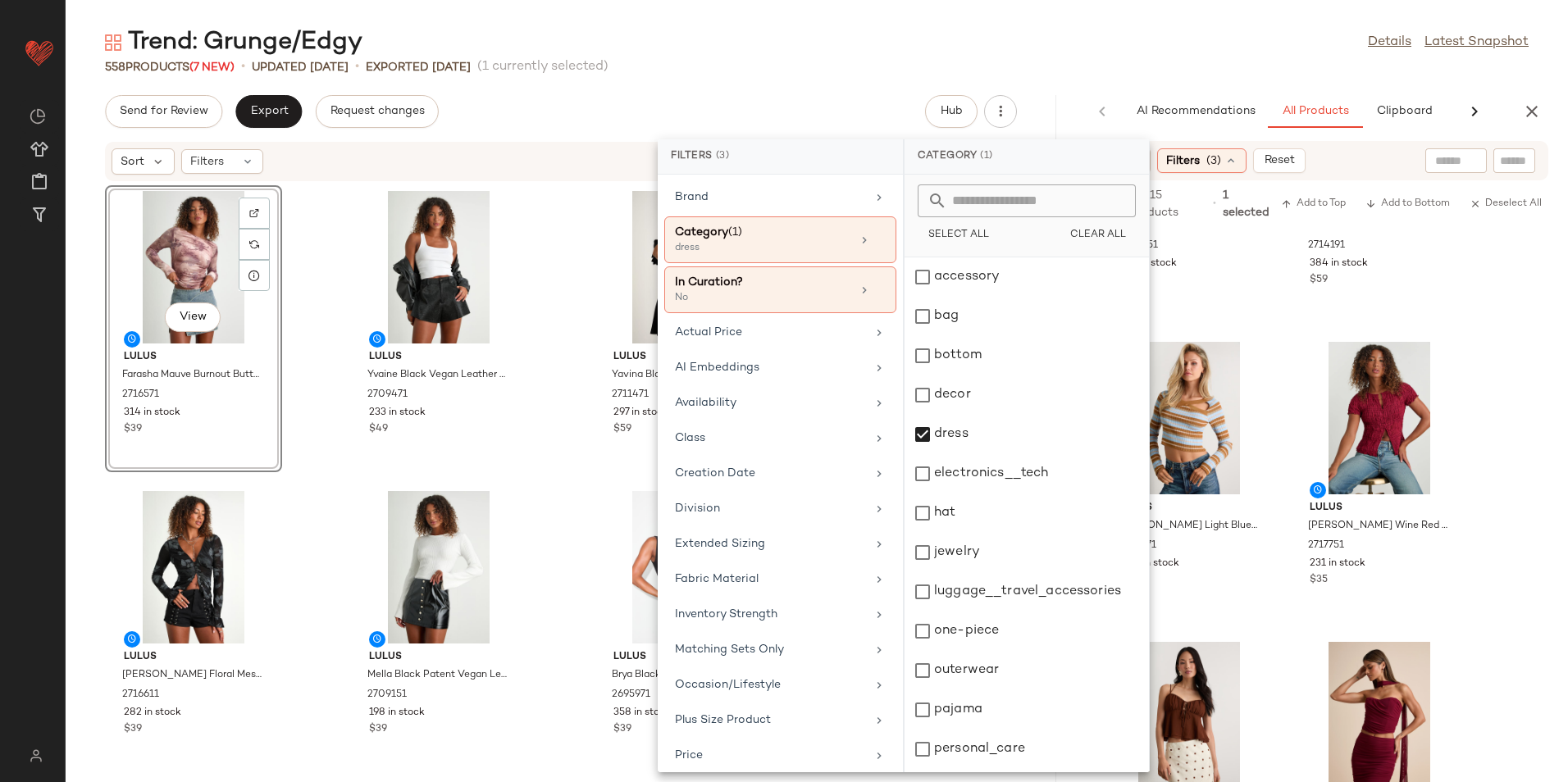
click at [1209, 40] on div "Trend: Grunge/Edgy Details Latest Snapshot" at bounding box center [816, 42] width 1502 height 33
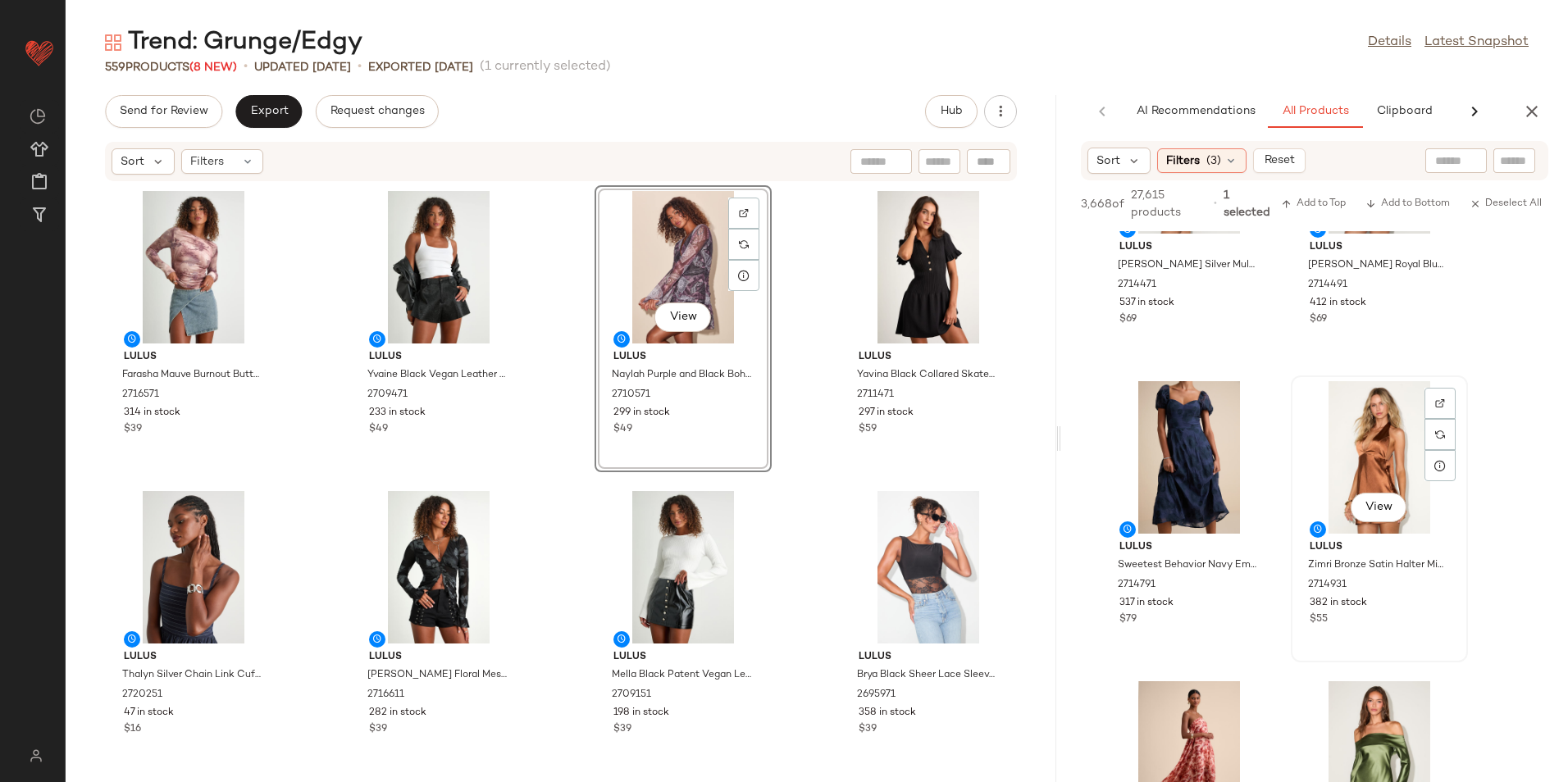
scroll to position [7052, 0]
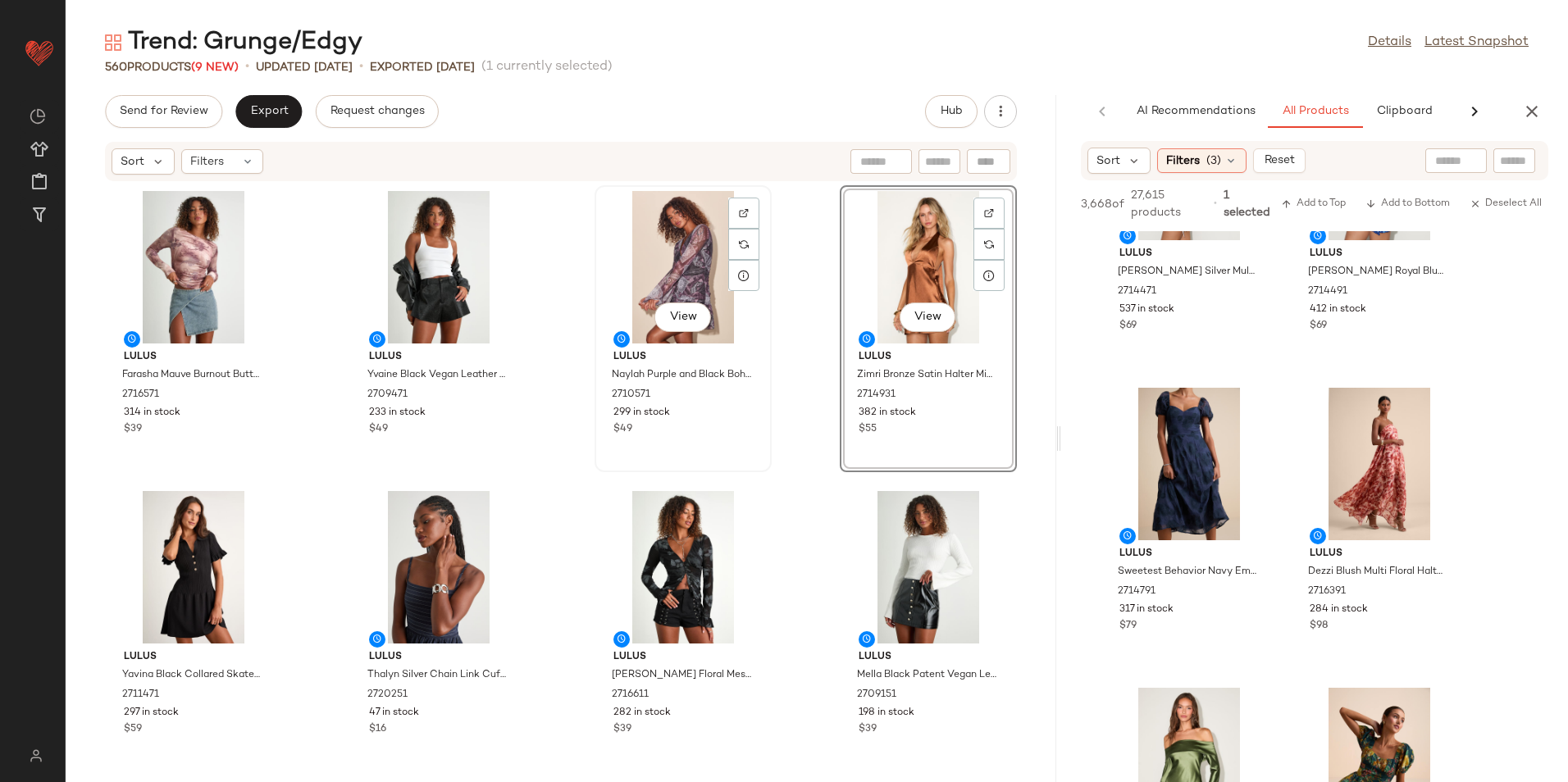
click at [662, 263] on div "View" at bounding box center [683, 267] width 165 height 153
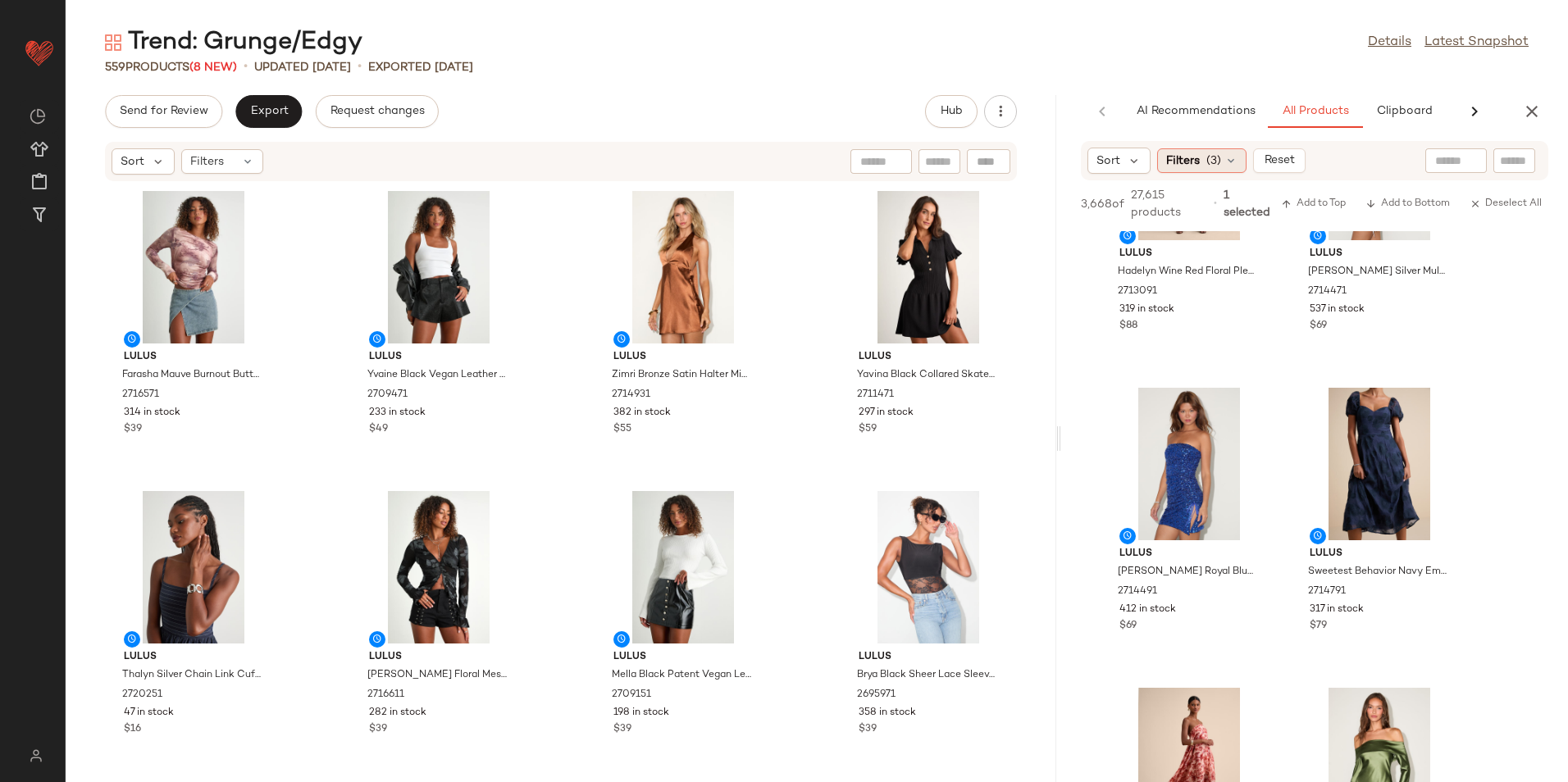
click at [1220, 159] on div "Filters (3)" at bounding box center [1202, 160] width 89 height 24
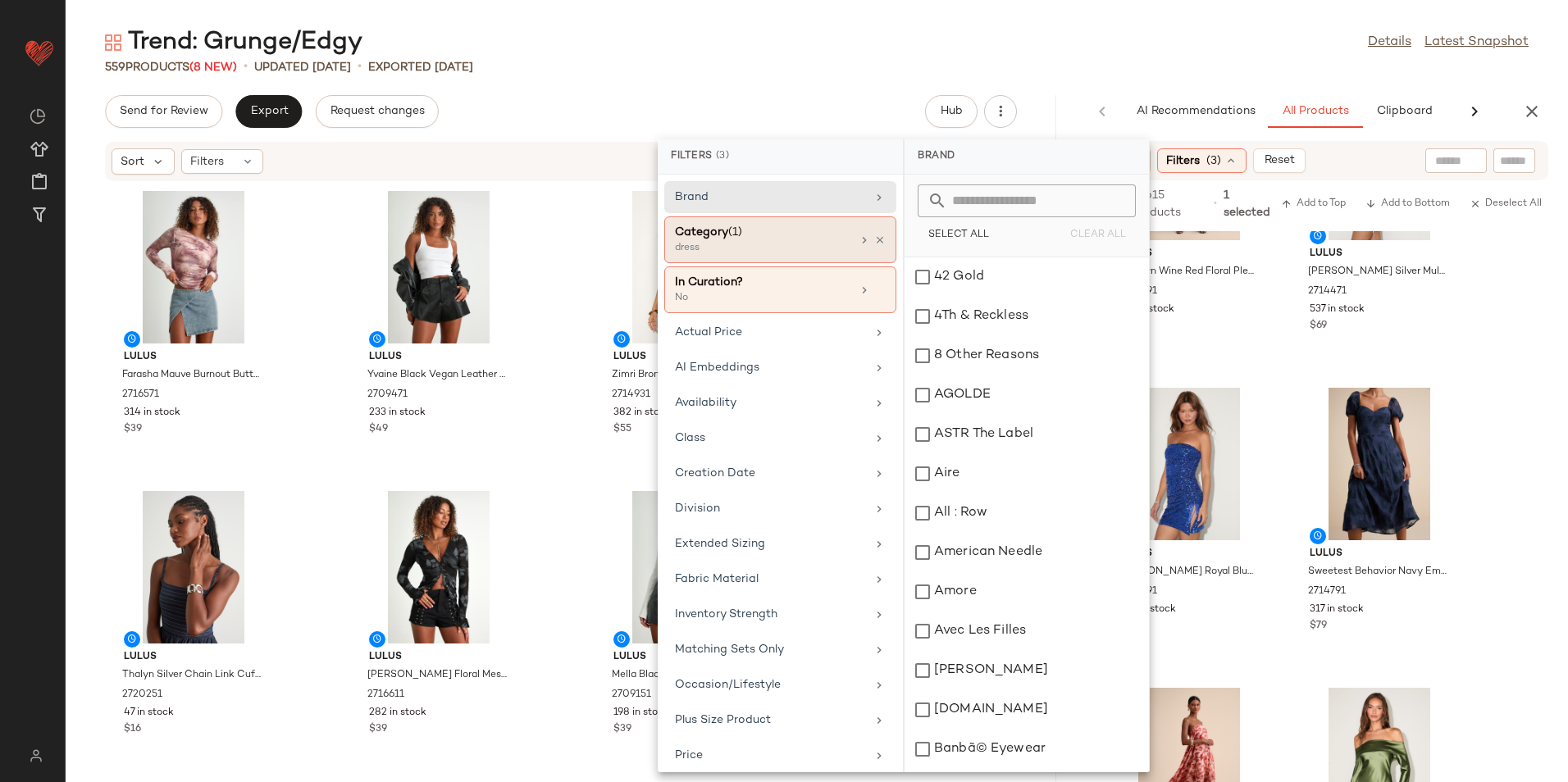
click at [734, 250] on div "dress" at bounding box center [757, 248] width 164 height 14
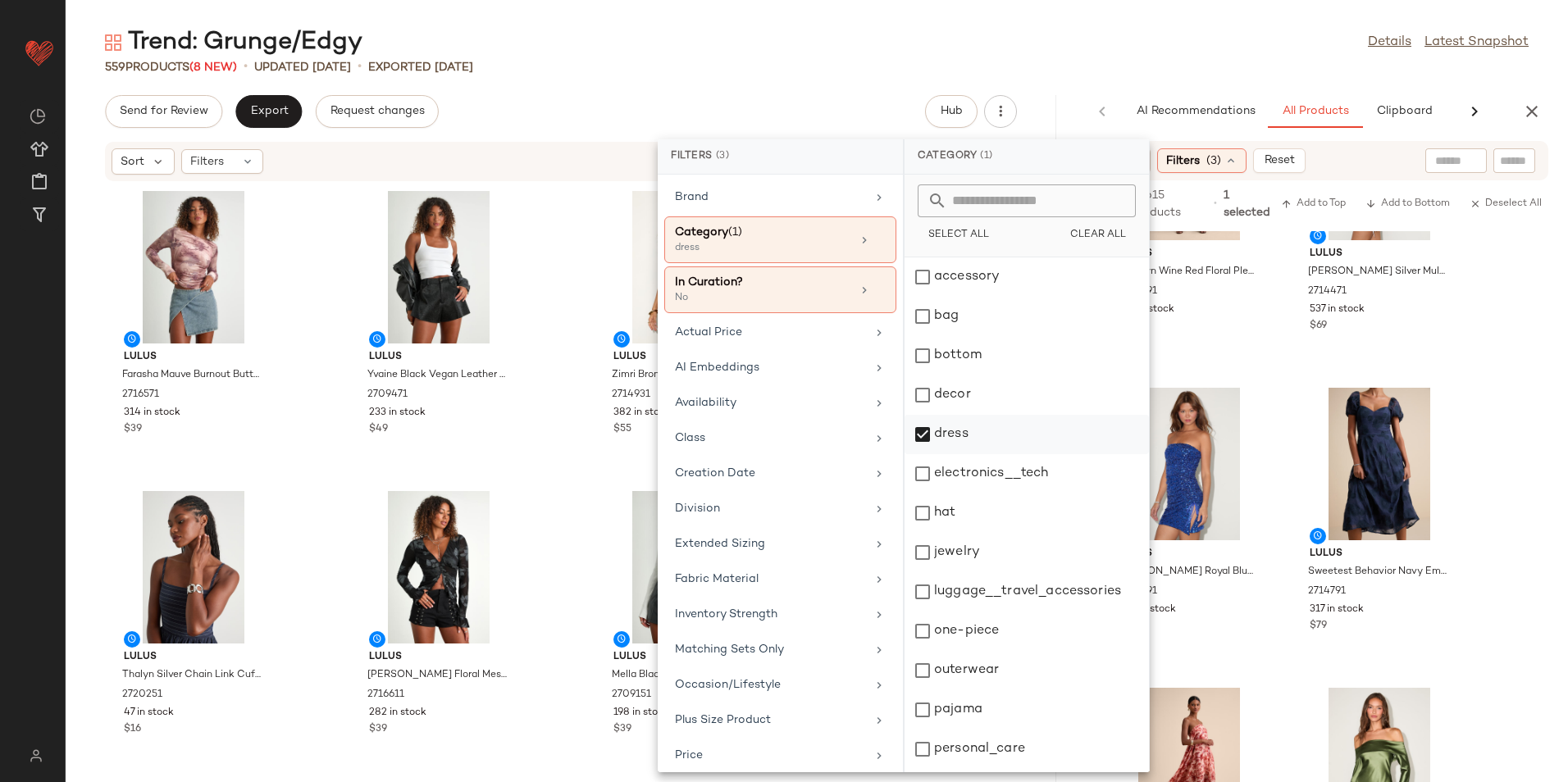
click at [951, 433] on div "dress" at bounding box center [1026, 434] width 245 height 40
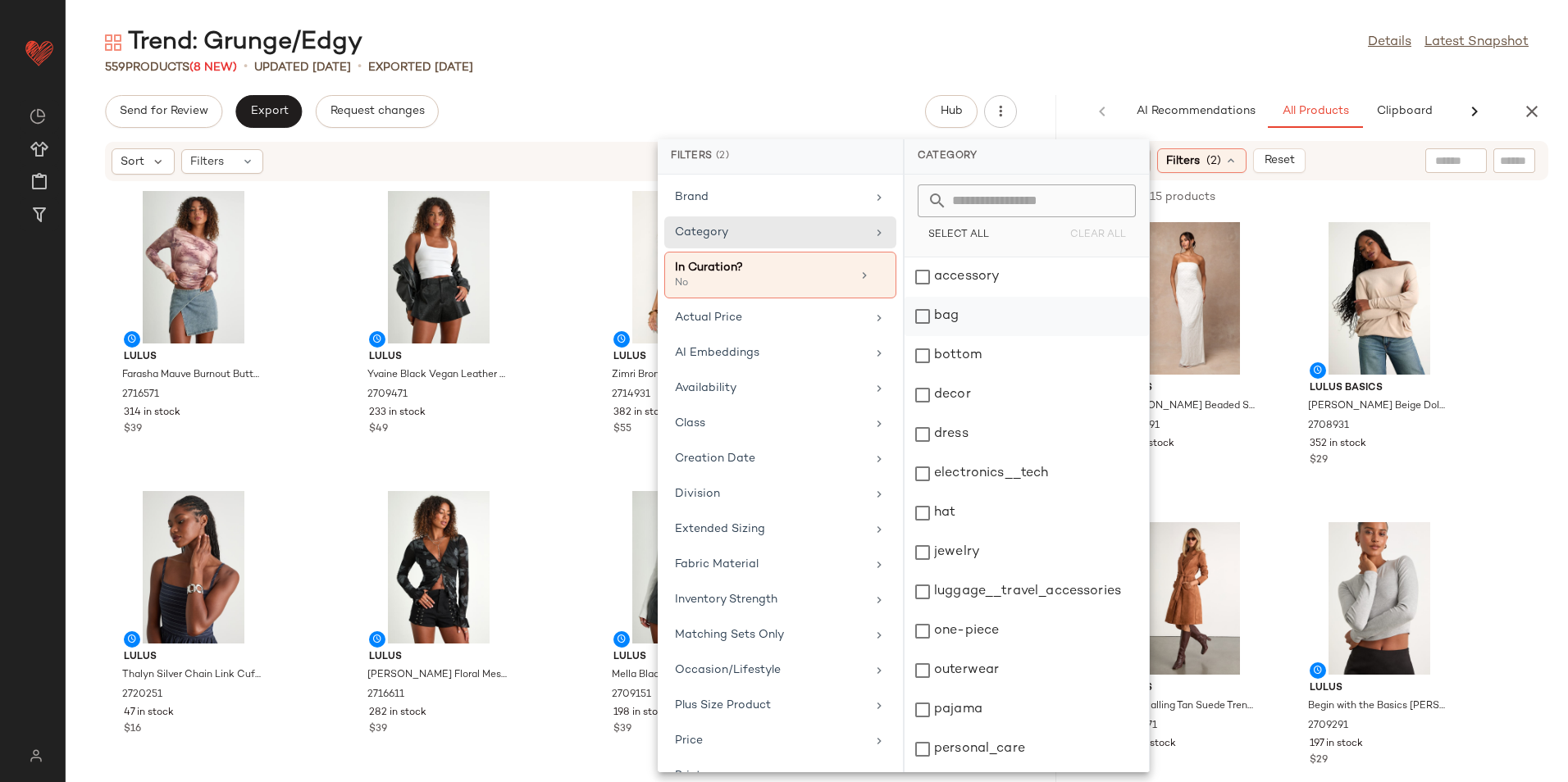
click at [947, 322] on div "bag" at bounding box center [1026, 316] width 245 height 40
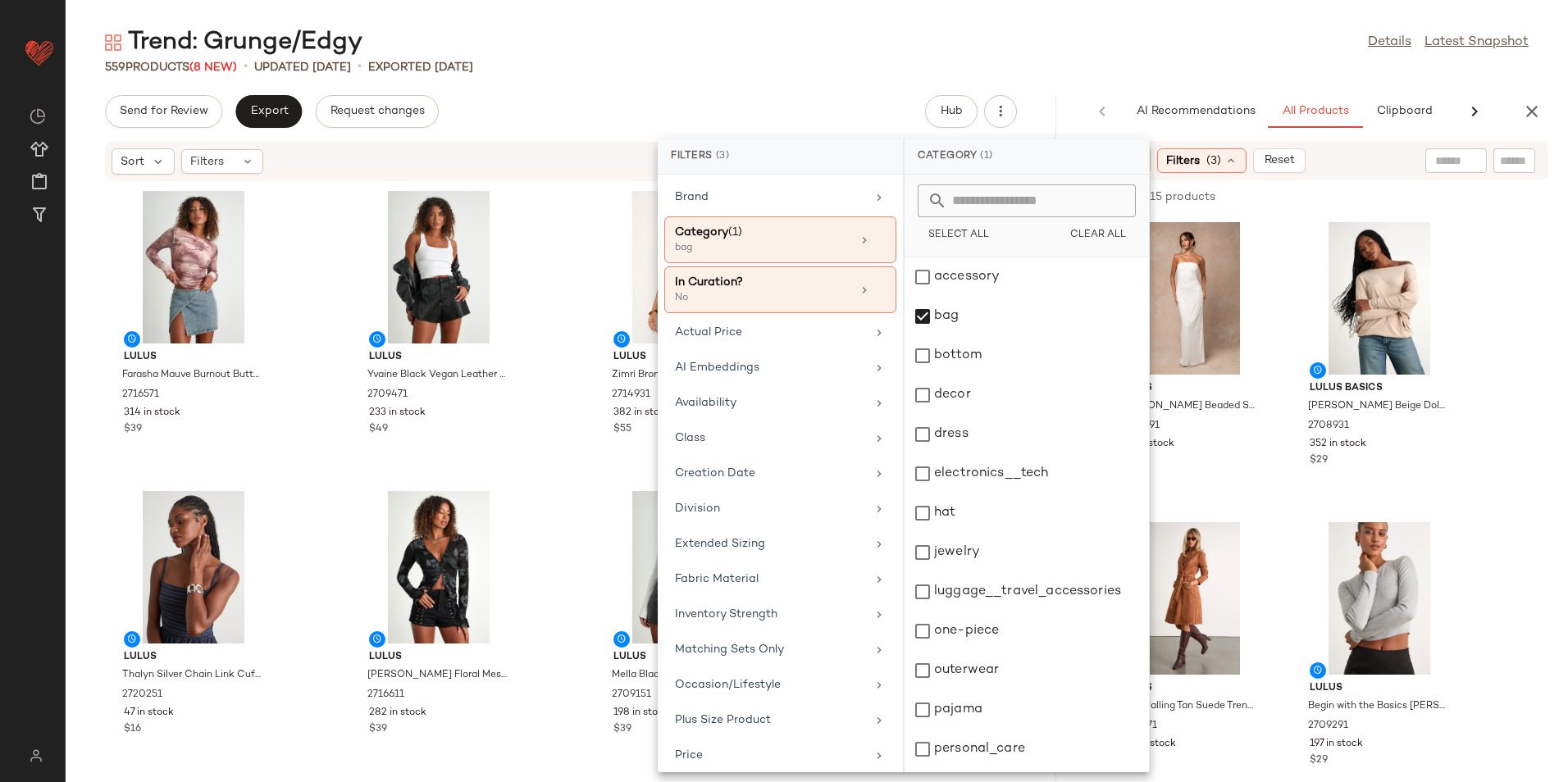
click at [1089, 62] on div "559 Products (8 New) • updated Aug 26th • Exported Aug 21st" at bounding box center [816, 67] width 1502 height 16
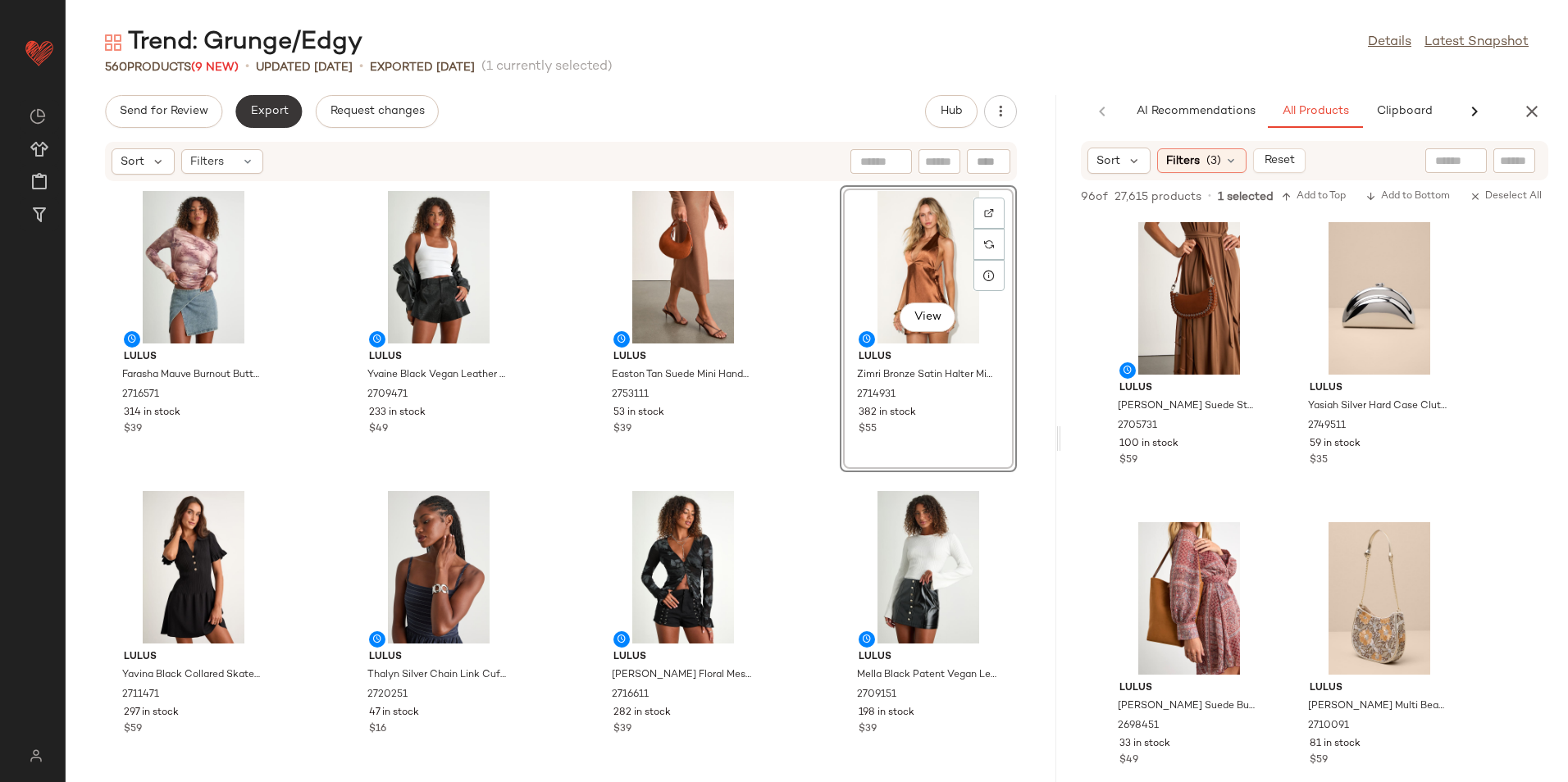
click at [285, 116] on span "Export" at bounding box center [269, 111] width 39 height 13
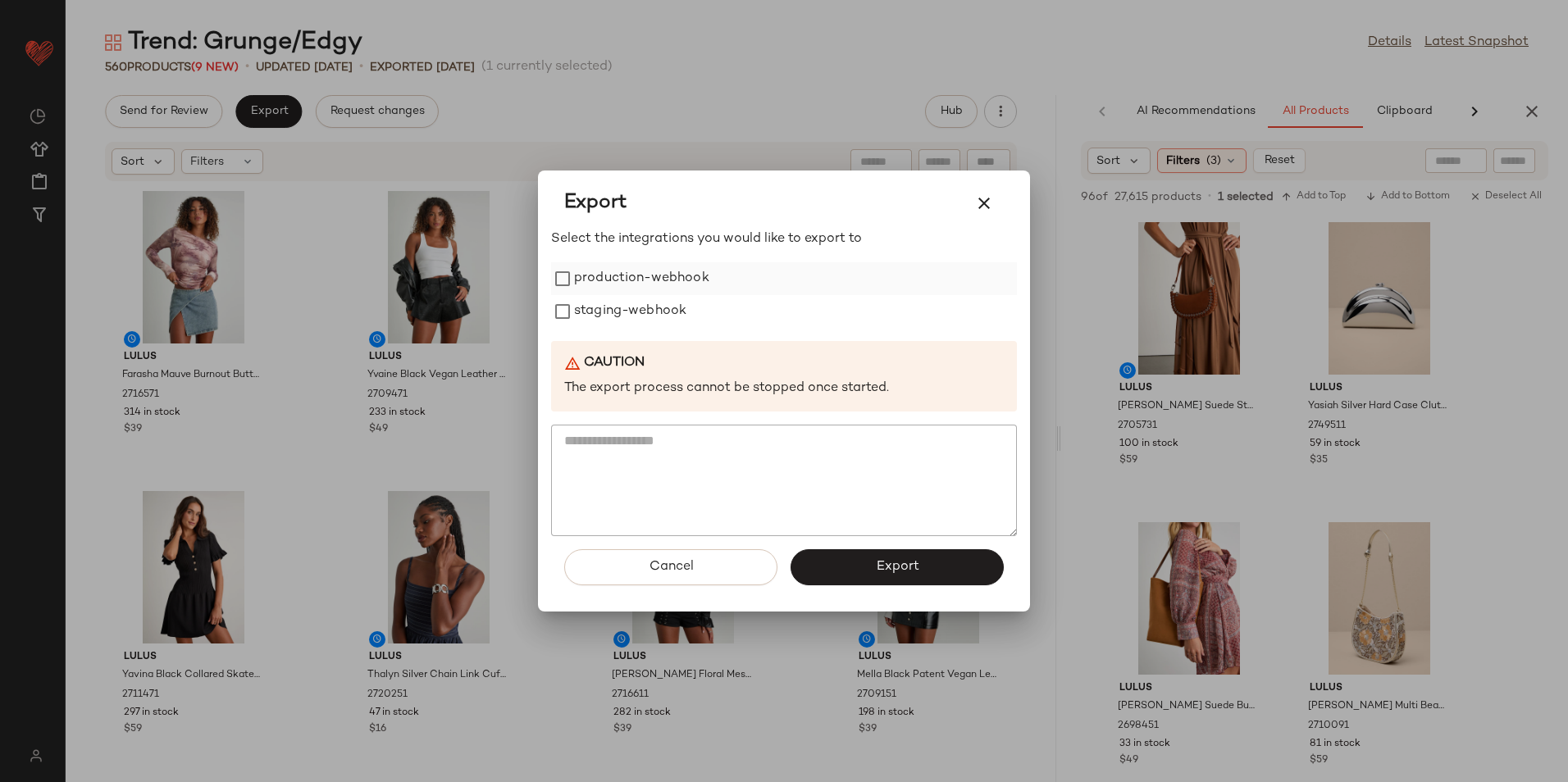
click at [642, 283] on label "production-webhook" at bounding box center [641, 278] width 135 height 33
click at [633, 320] on label "staging-webhook" at bounding box center [629, 311] width 112 height 33
click at [883, 570] on span "Export" at bounding box center [897, 567] width 44 height 15
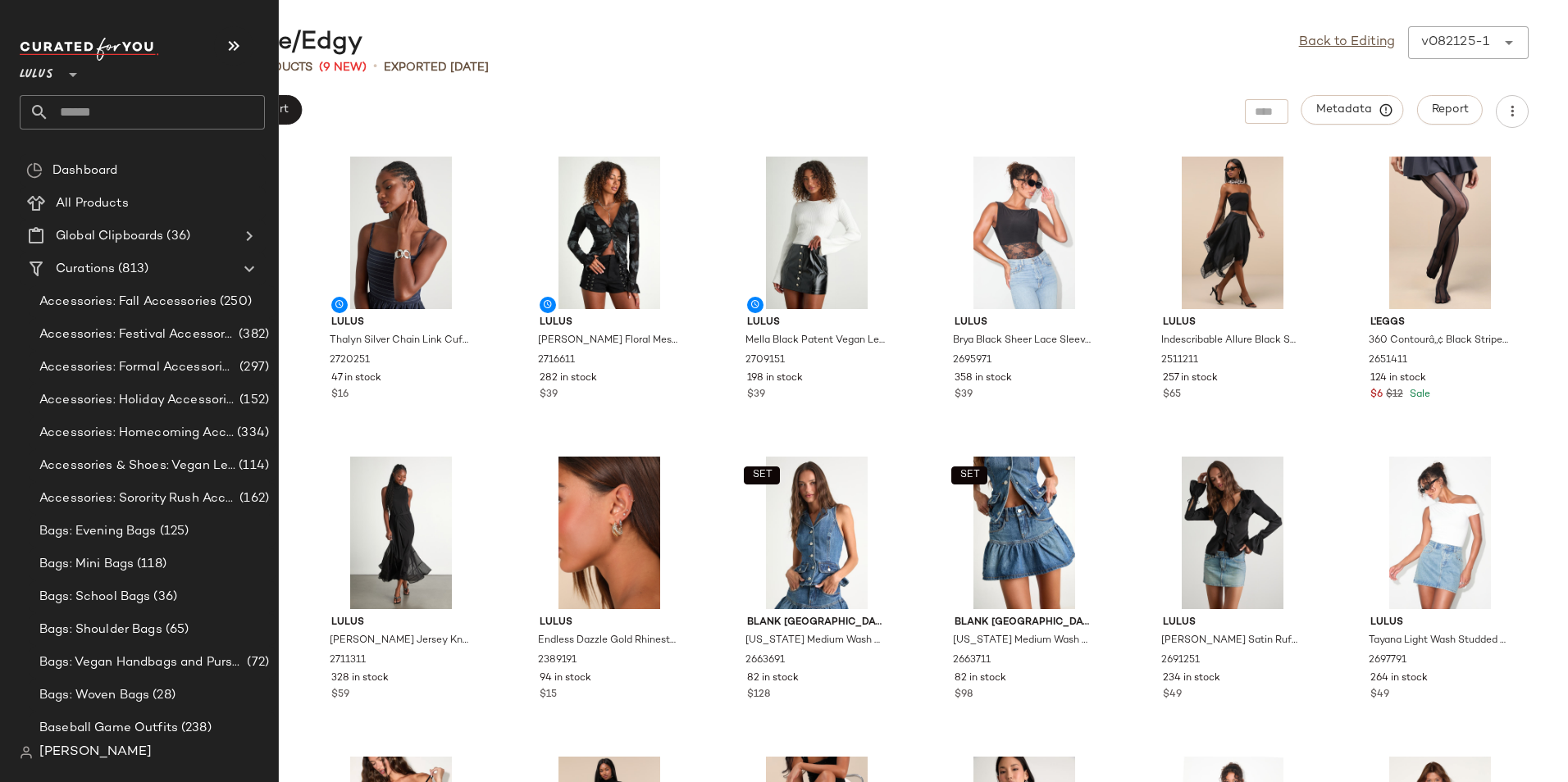
click at [101, 105] on input "text" at bounding box center [157, 112] width 216 height 35
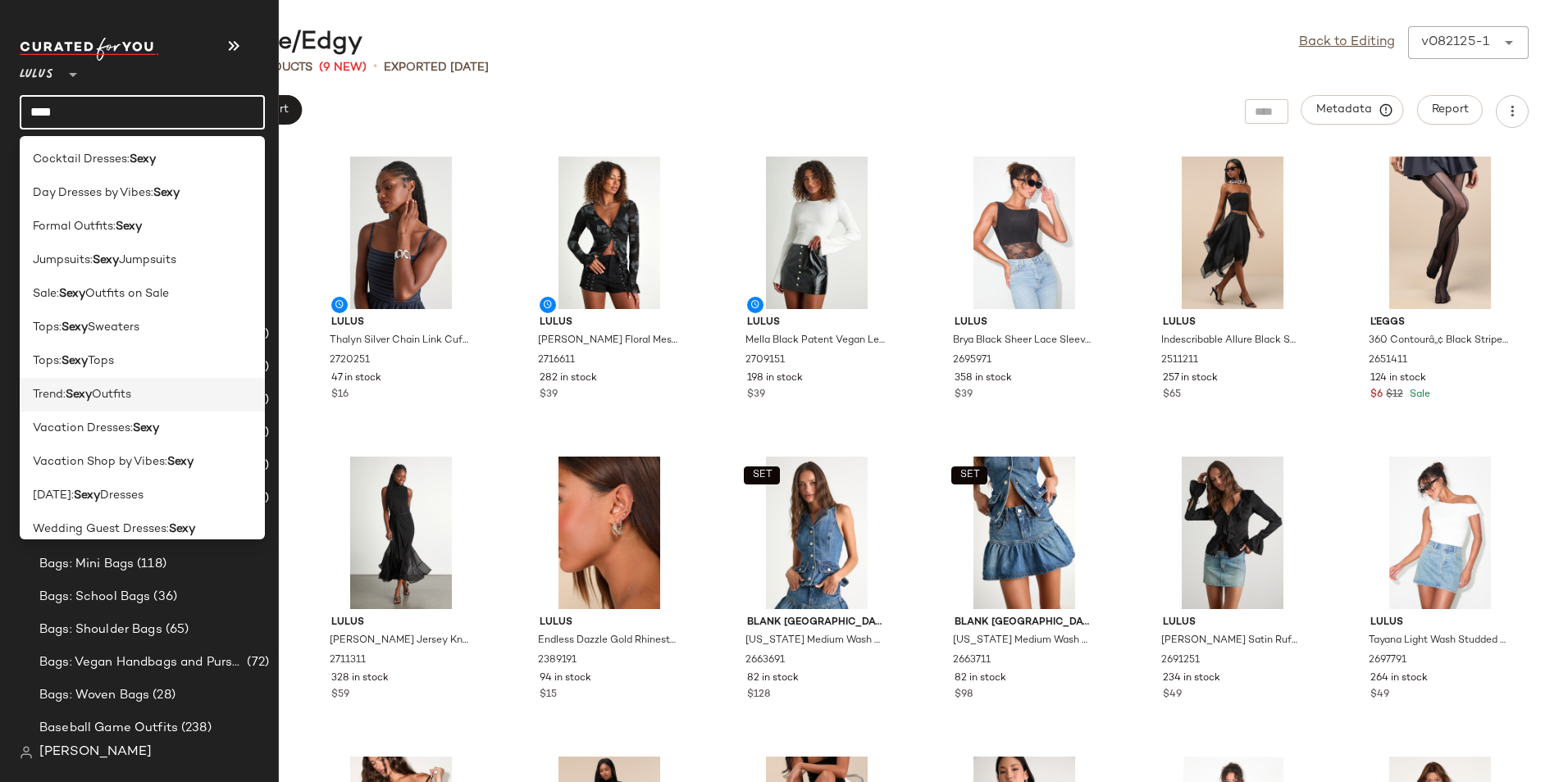
type input "****"
click at [124, 396] on span "Outfits" at bounding box center [111, 395] width 40 height 17
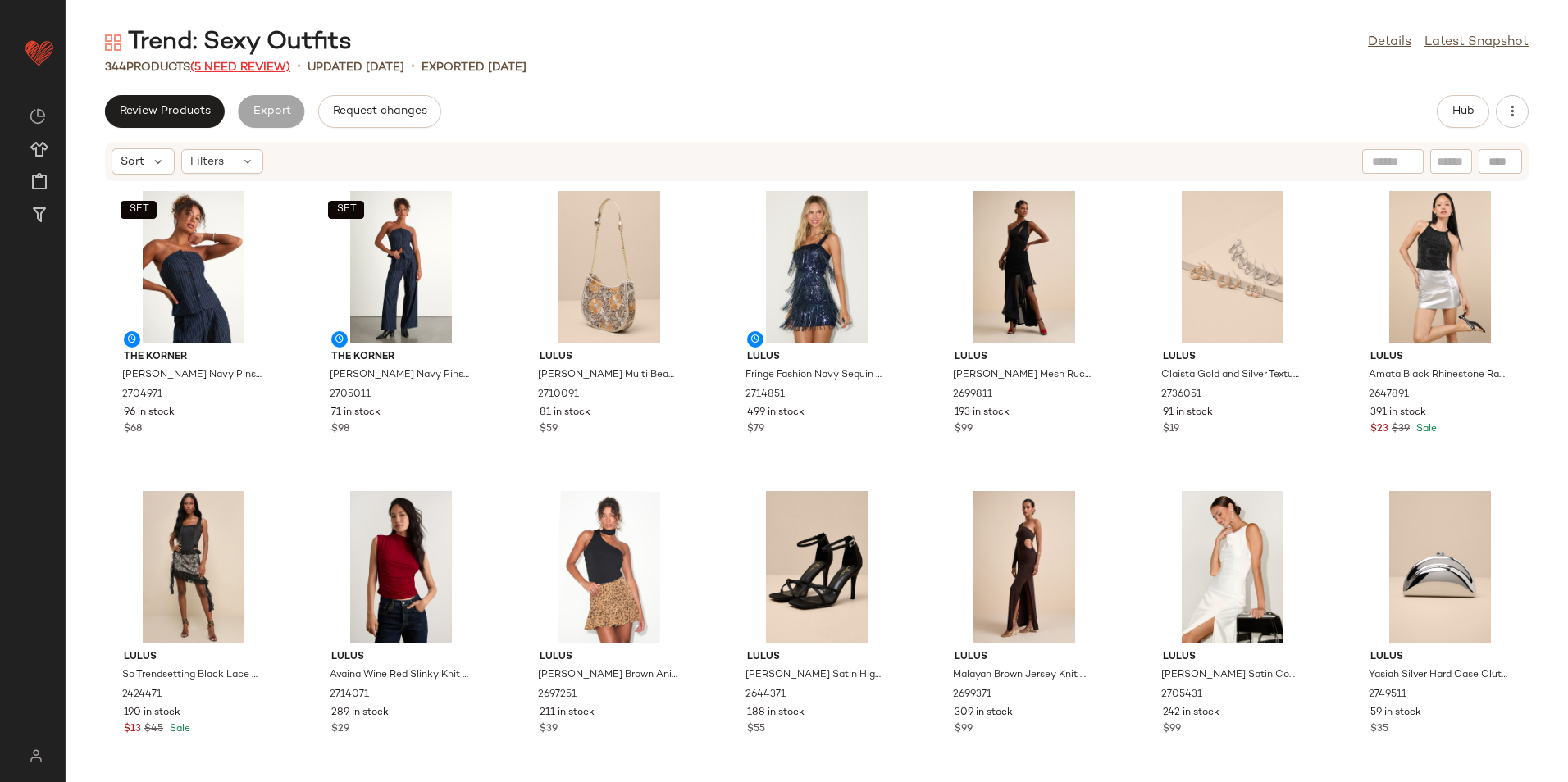
click at [254, 67] on span "(5 Need Review)" at bounding box center [240, 67] width 100 height 13
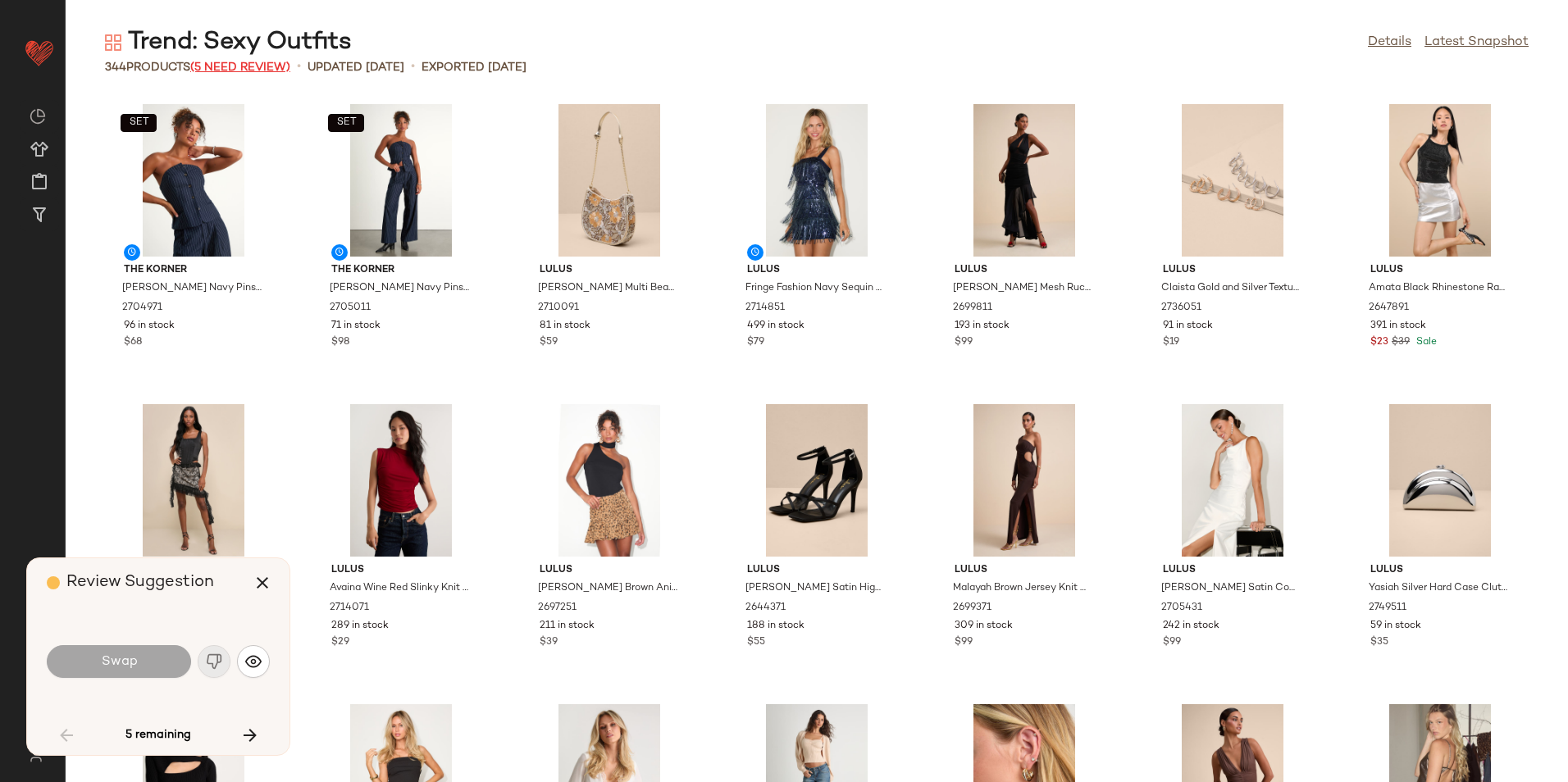
scroll to position [2101, 0]
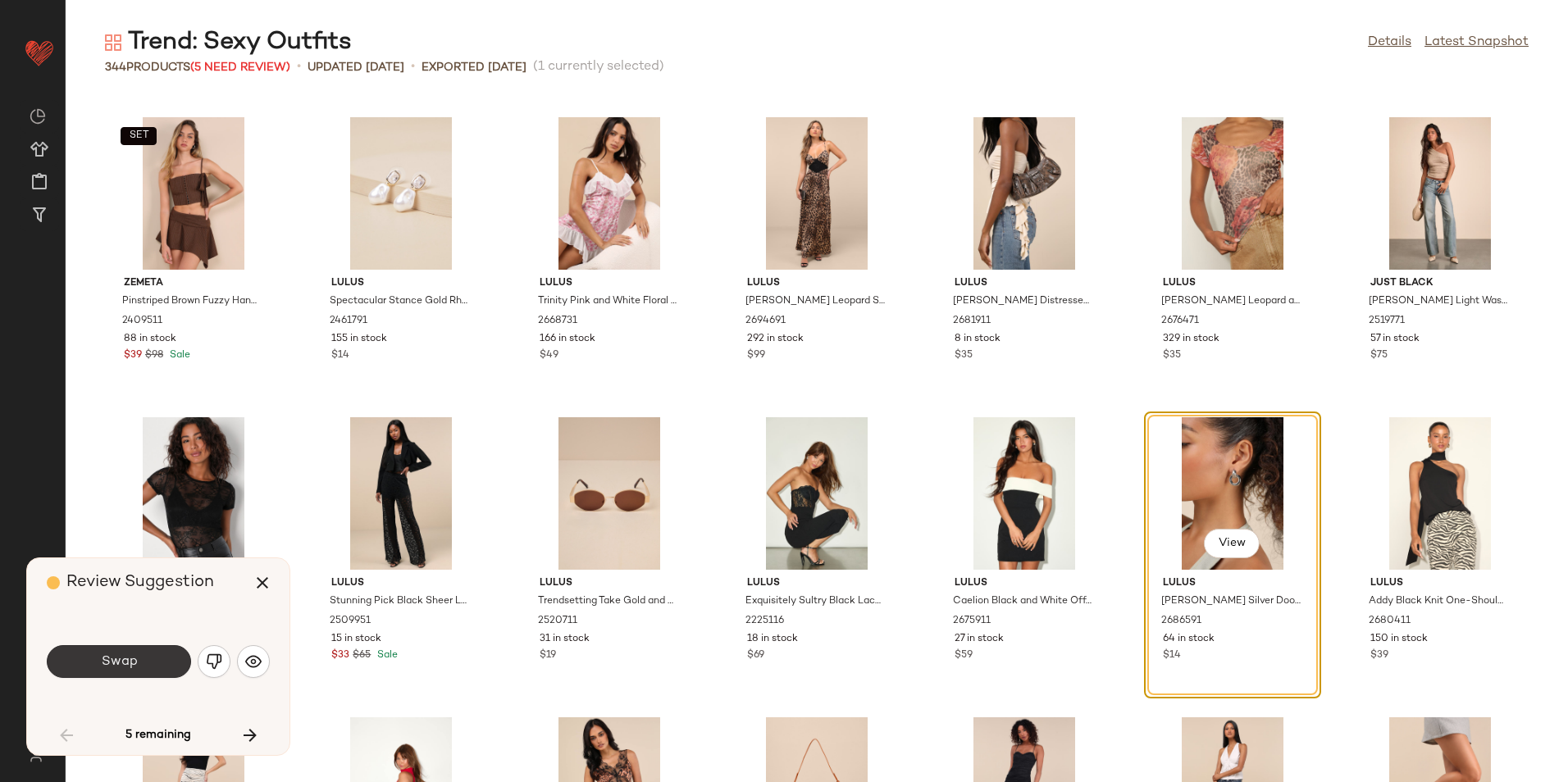
click at [152, 661] on button "Swap" at bounding box center [118, 661] width 144 height 33
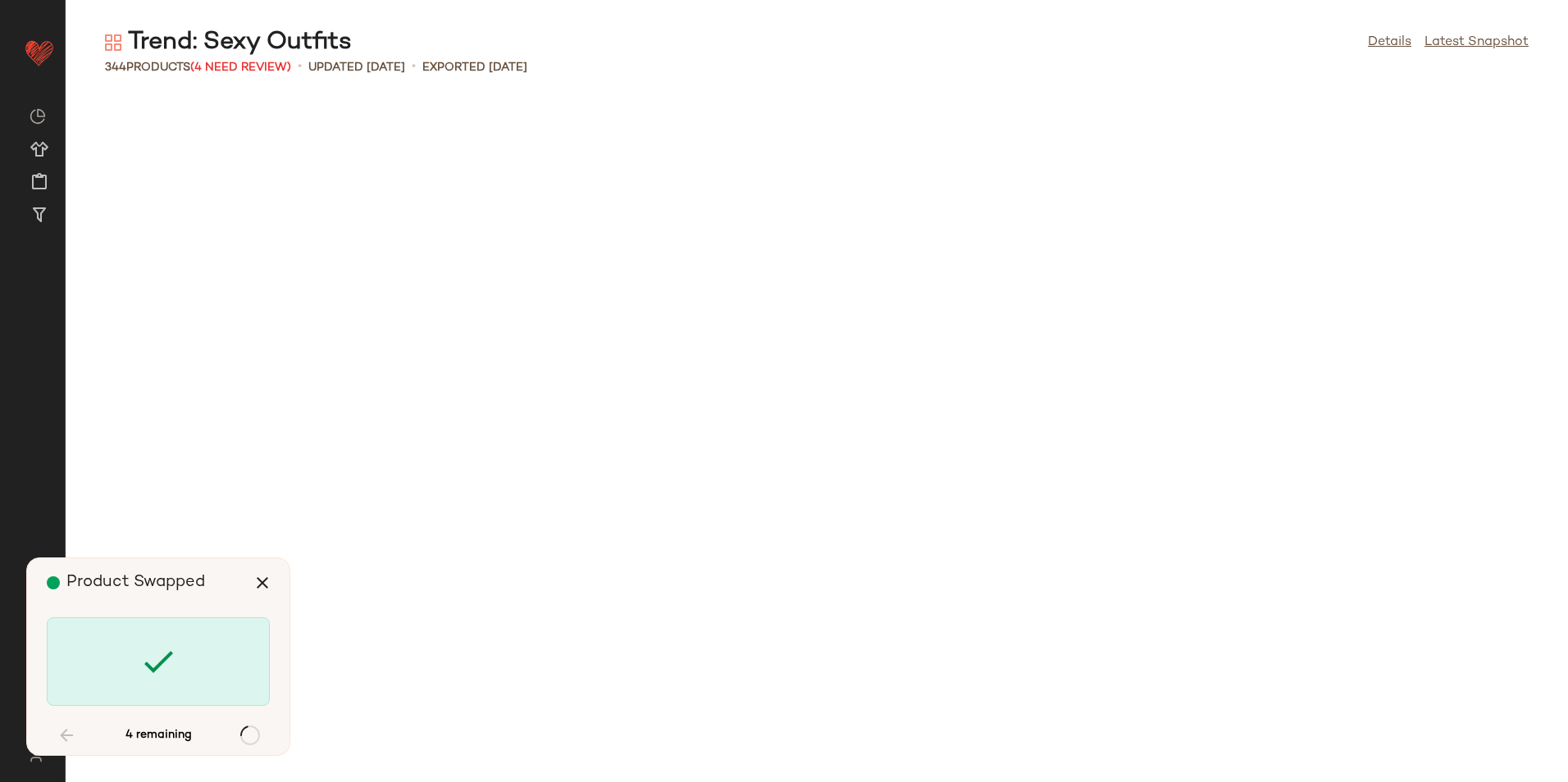
scroll to position [6603, 0]
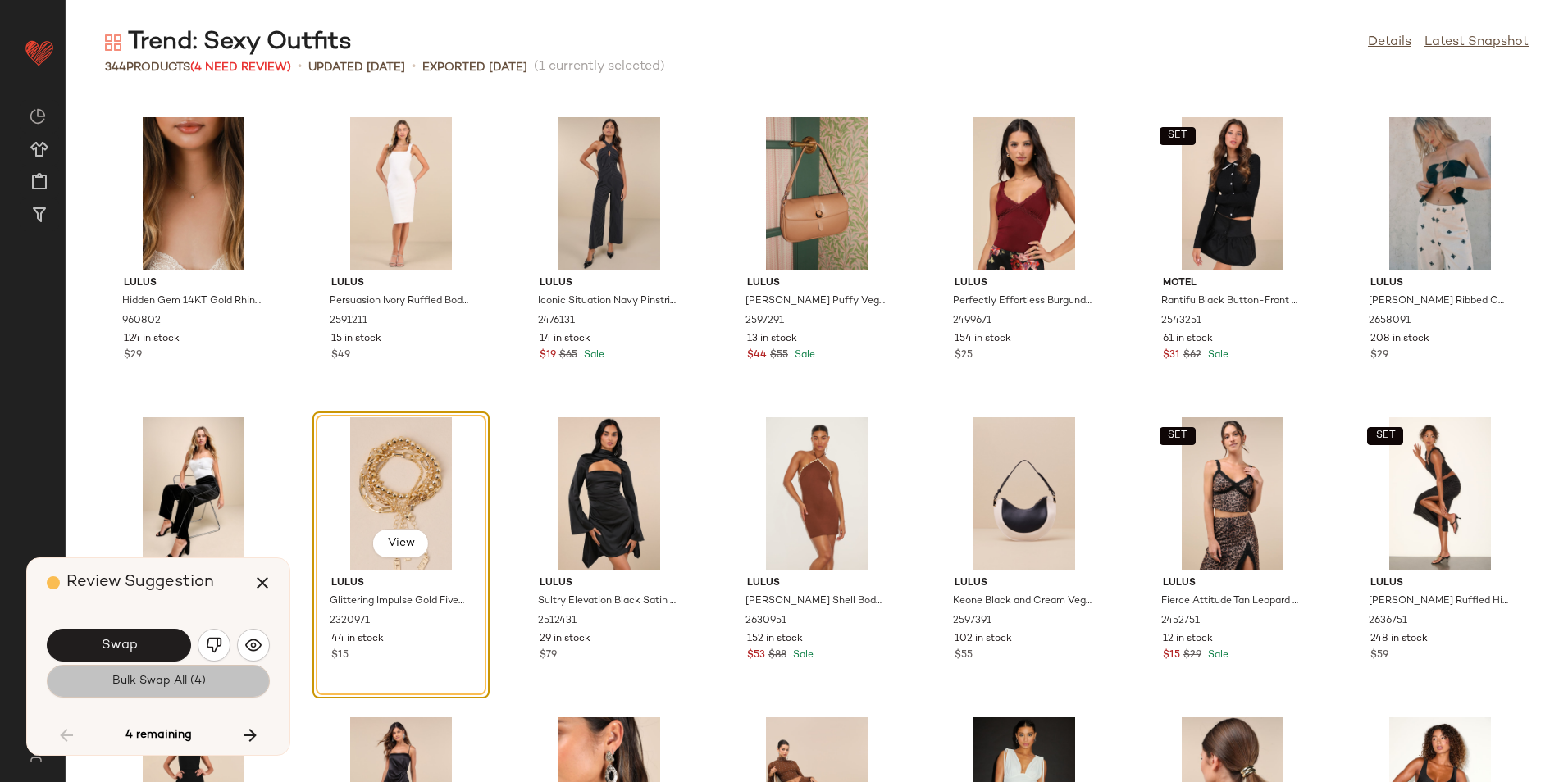
click at [153, 682] on span "Bulk Swap All (4)" at bounding box center [158, 682] width 94 height 13
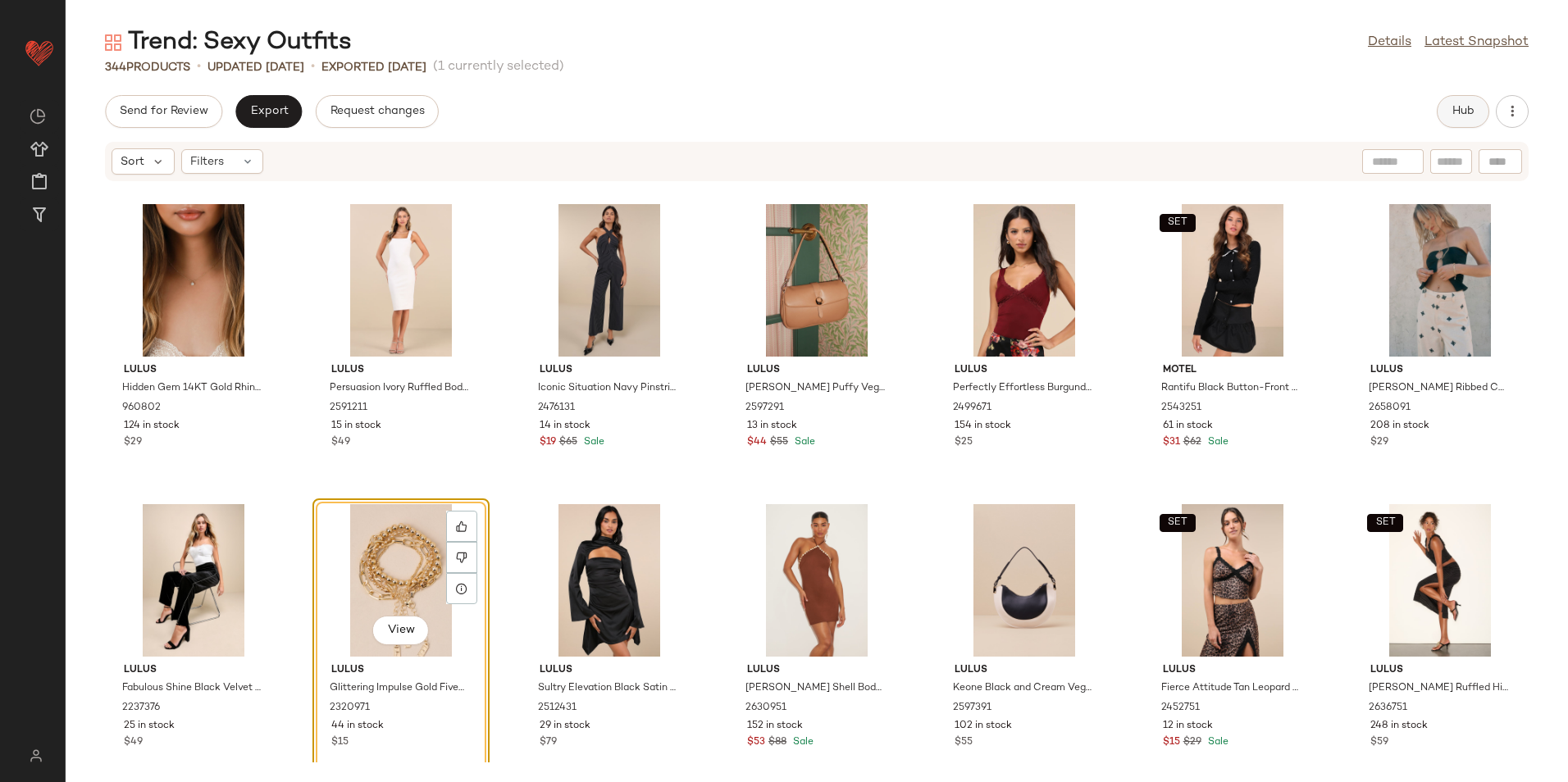
click at [1459, 115] on span "Hub" at bounding box center [1463, 111] width 23 height 13
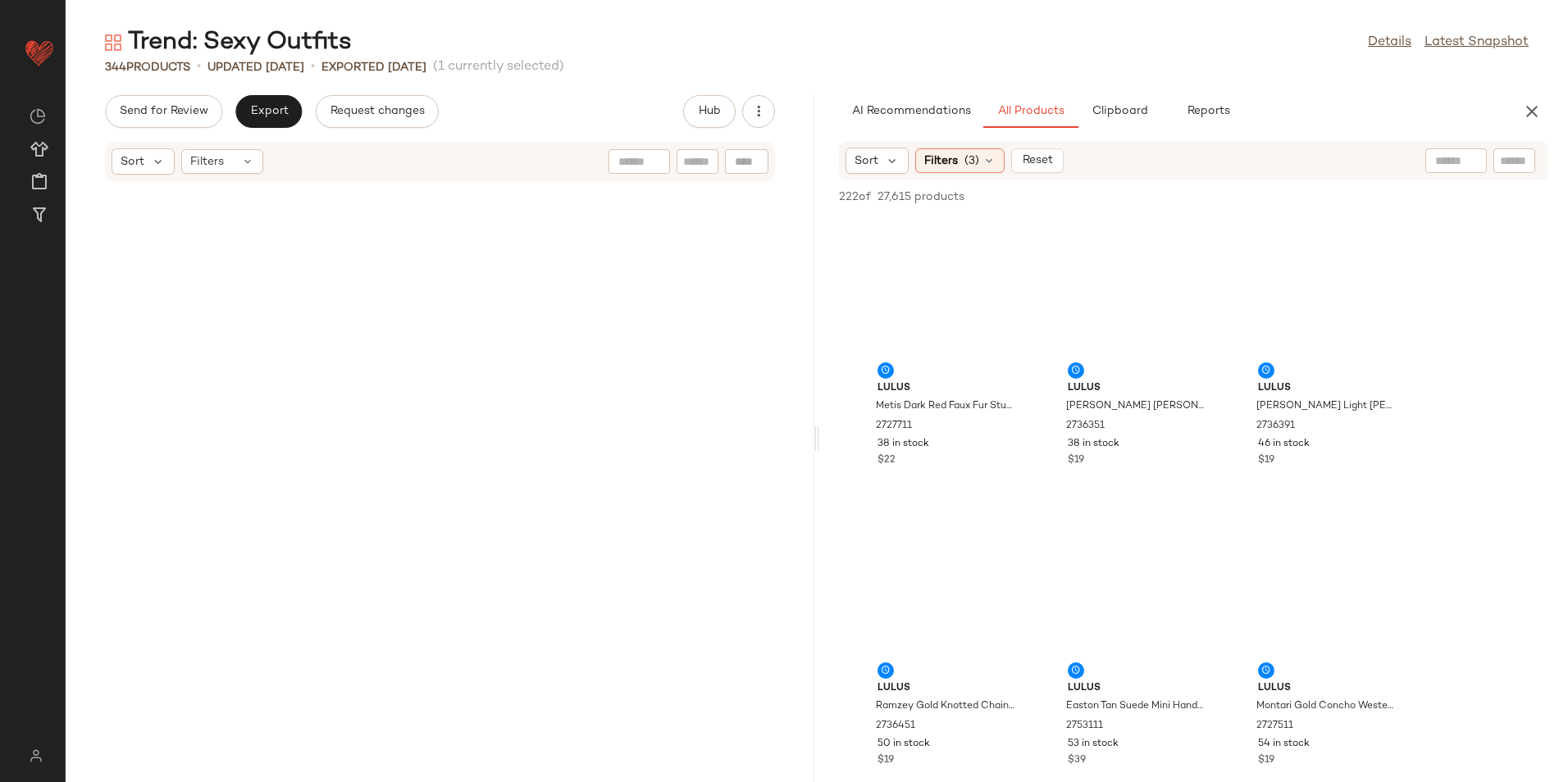
scroll to position [15307, 0]
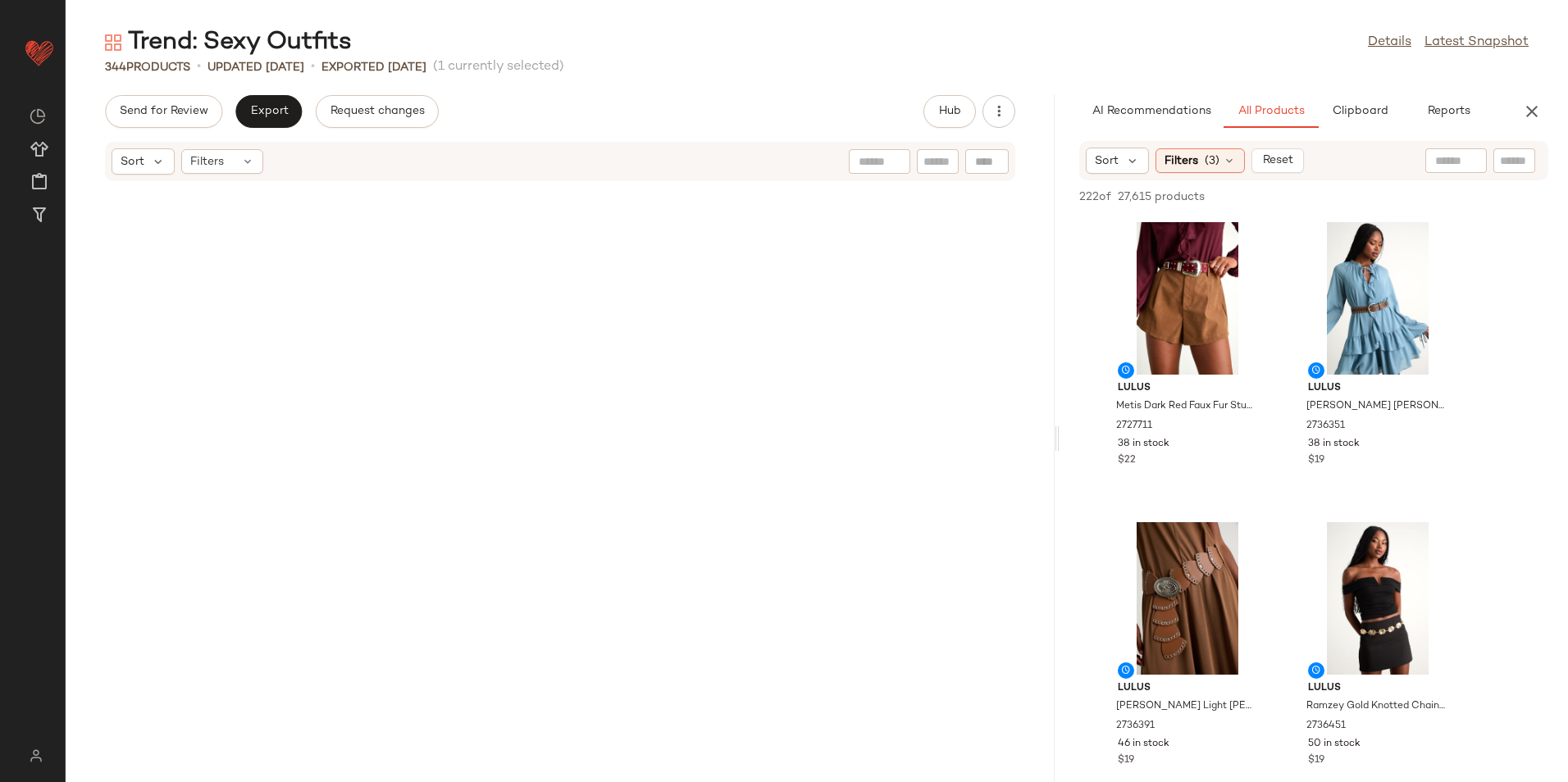
drag, startPoint x: 817, startPoint y: 440, endPoint x: 1280, endPoint y: 439, distance: 463.0
click at [1280, 439] on div "Trend: Sexy Outfits Details Latest Snapshot 344 Products • updated Aug 21st • E…" at bounding box center [816, 404] width 1502 height 756
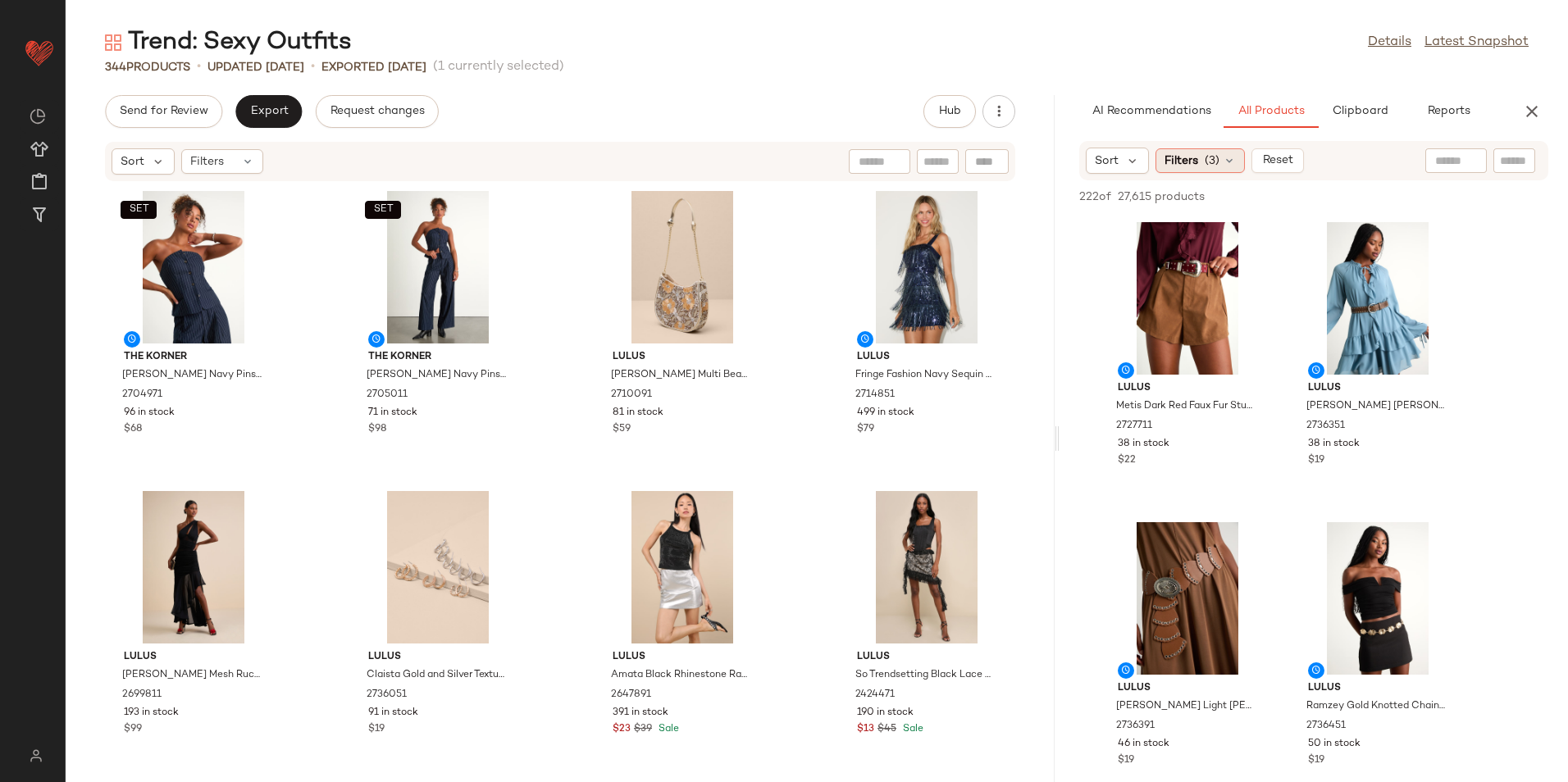
click at [1232, 161] on icon at bounding box center [1229, 161] width 13 height 13
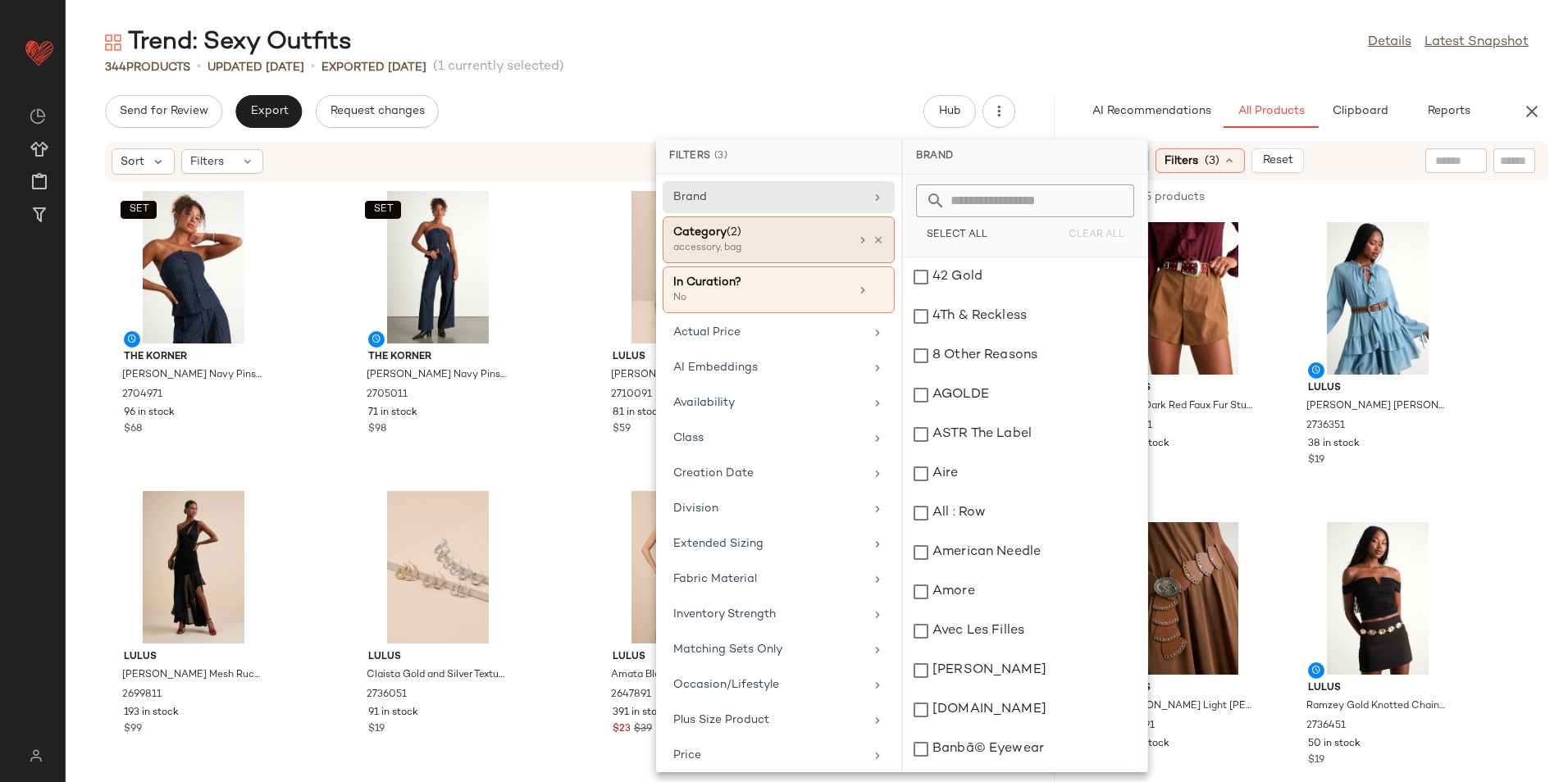
click at [791, 242] on div "accessory, bag" at bounding box center [755, 248] width 164 height 14
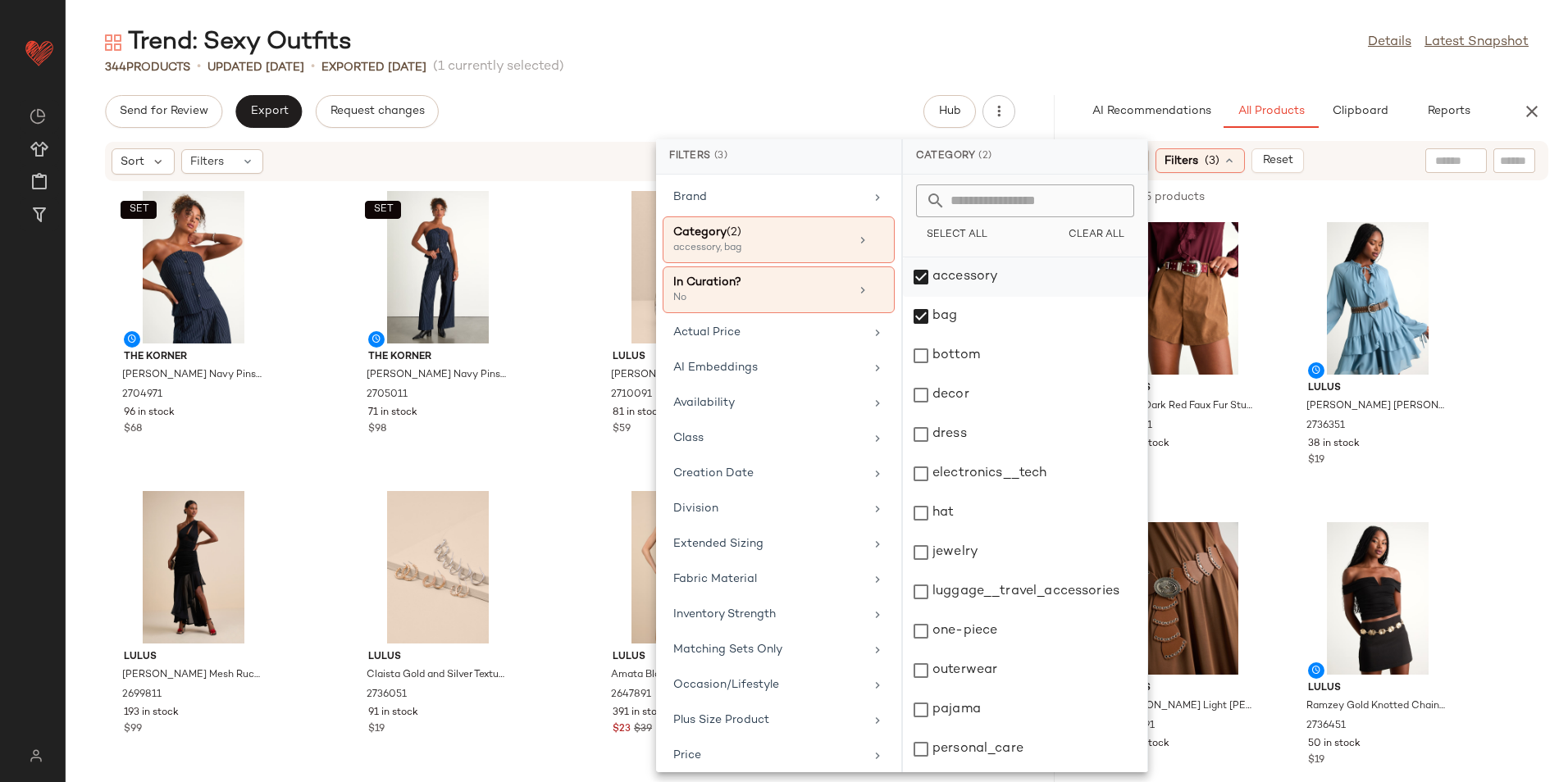
click at [955, 281] on div "accessory" at bounding box center [1025, 277] width 245 height 40
click at [949, 308] on div "bag" at bounding box center [1025, 316] width 245 height 40
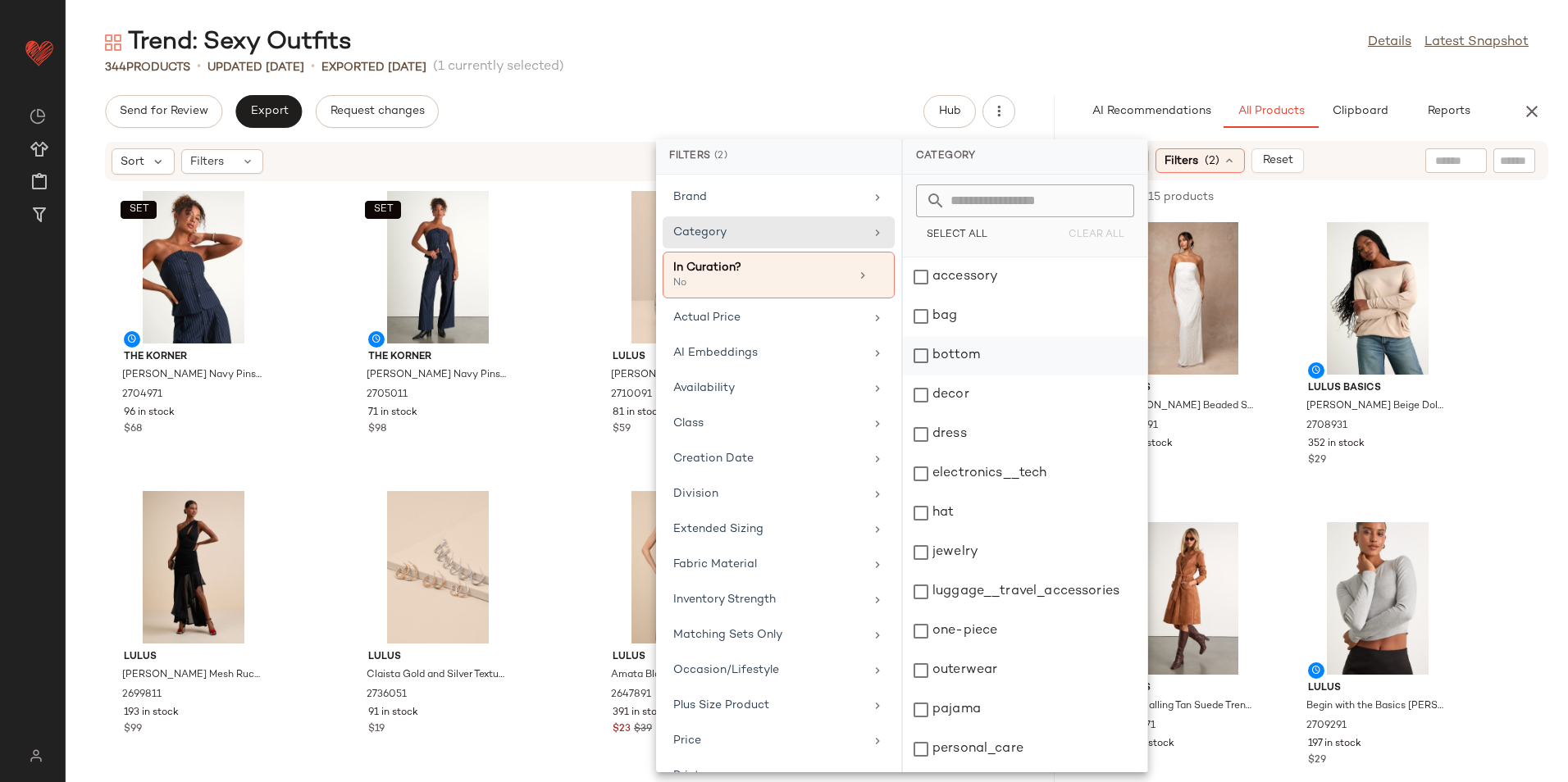
click at [963, 350] on div "bottom" at bounding box center [1025, 356] width 245 height 40
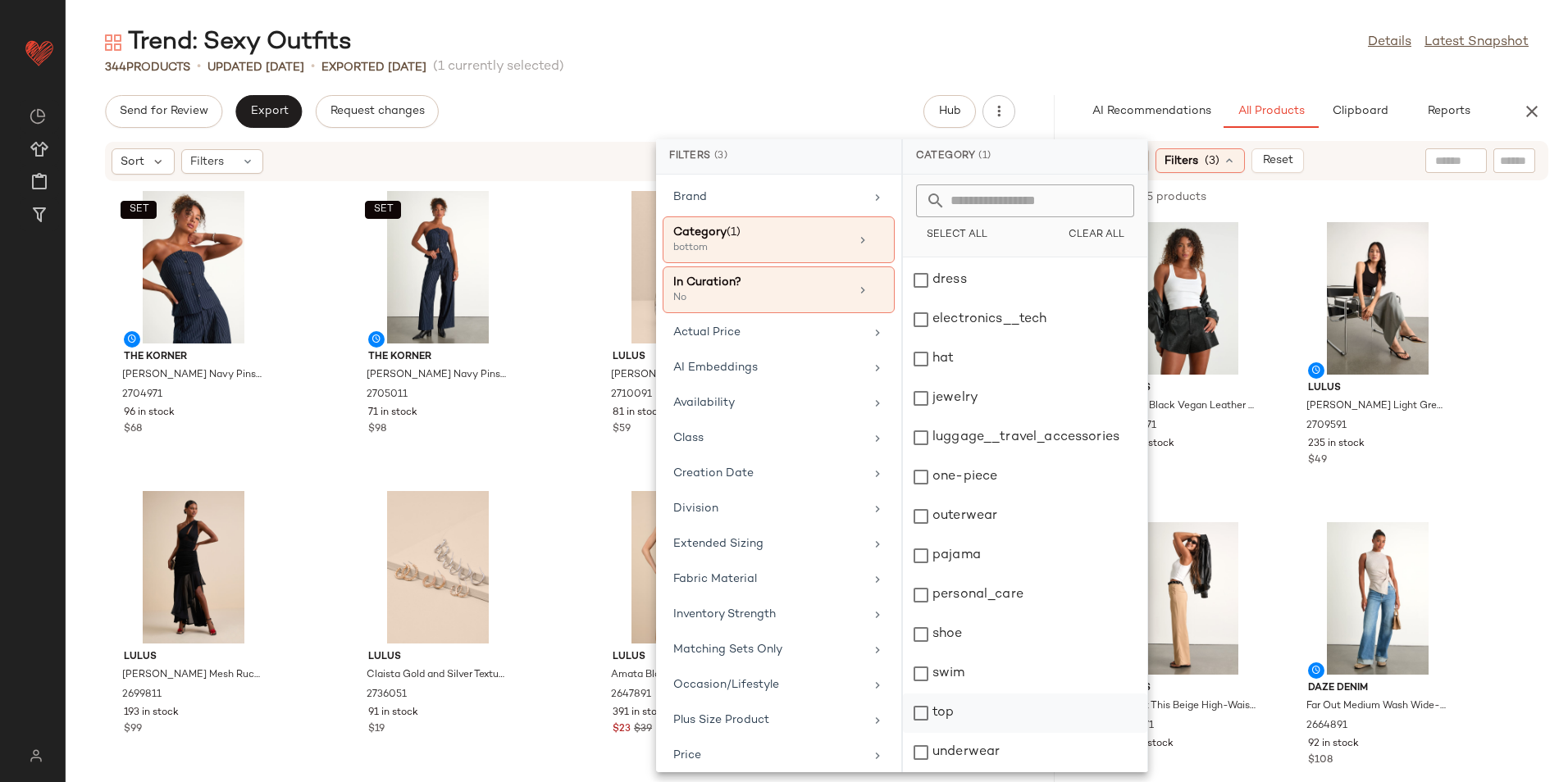
click at [953, 707] on div "top" at bounding box center [1025, 713] width 245 height 40
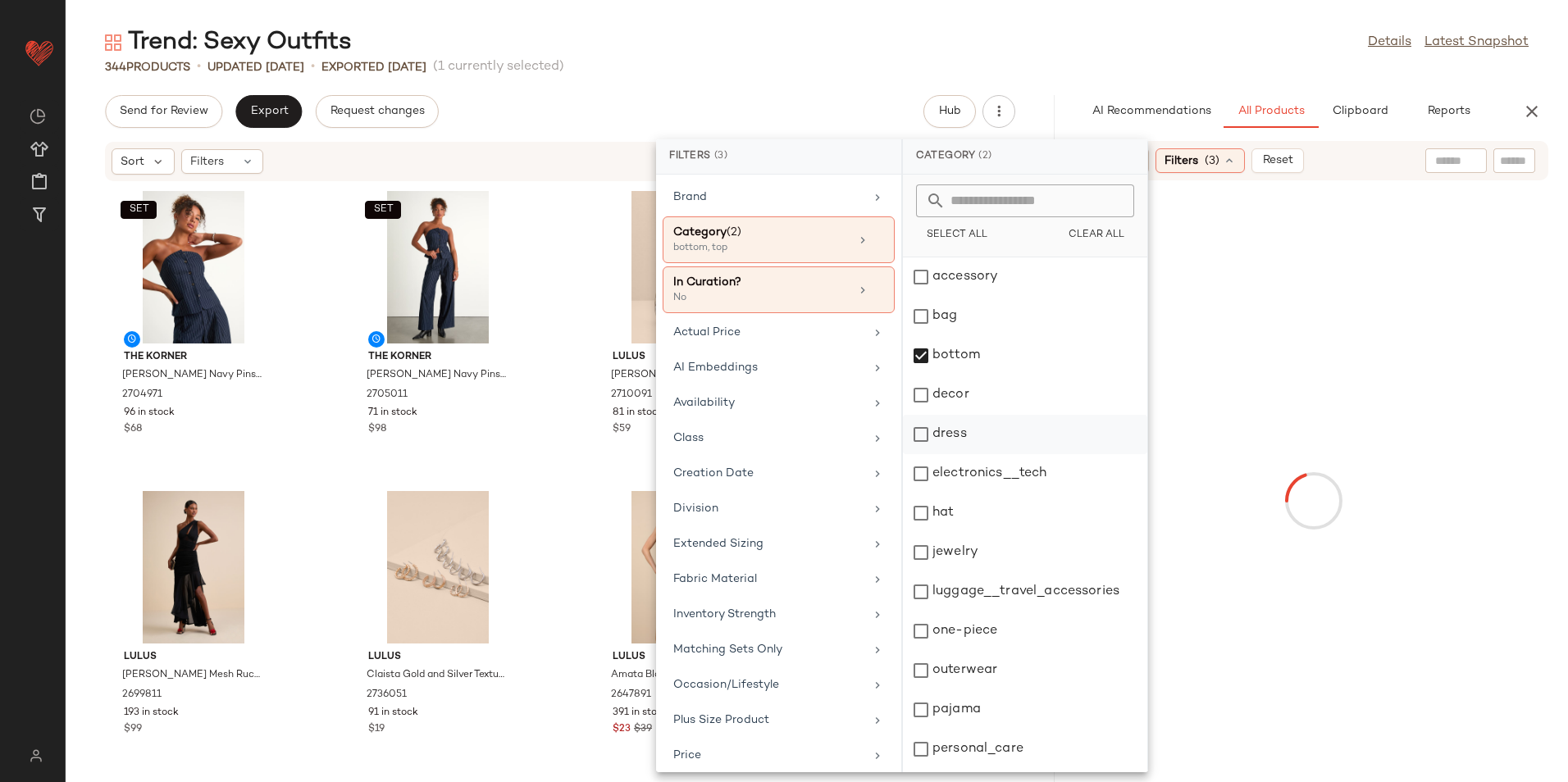
click at [955, 425] on div "dress" at bounding box center [1025, 434] width 245 height 40
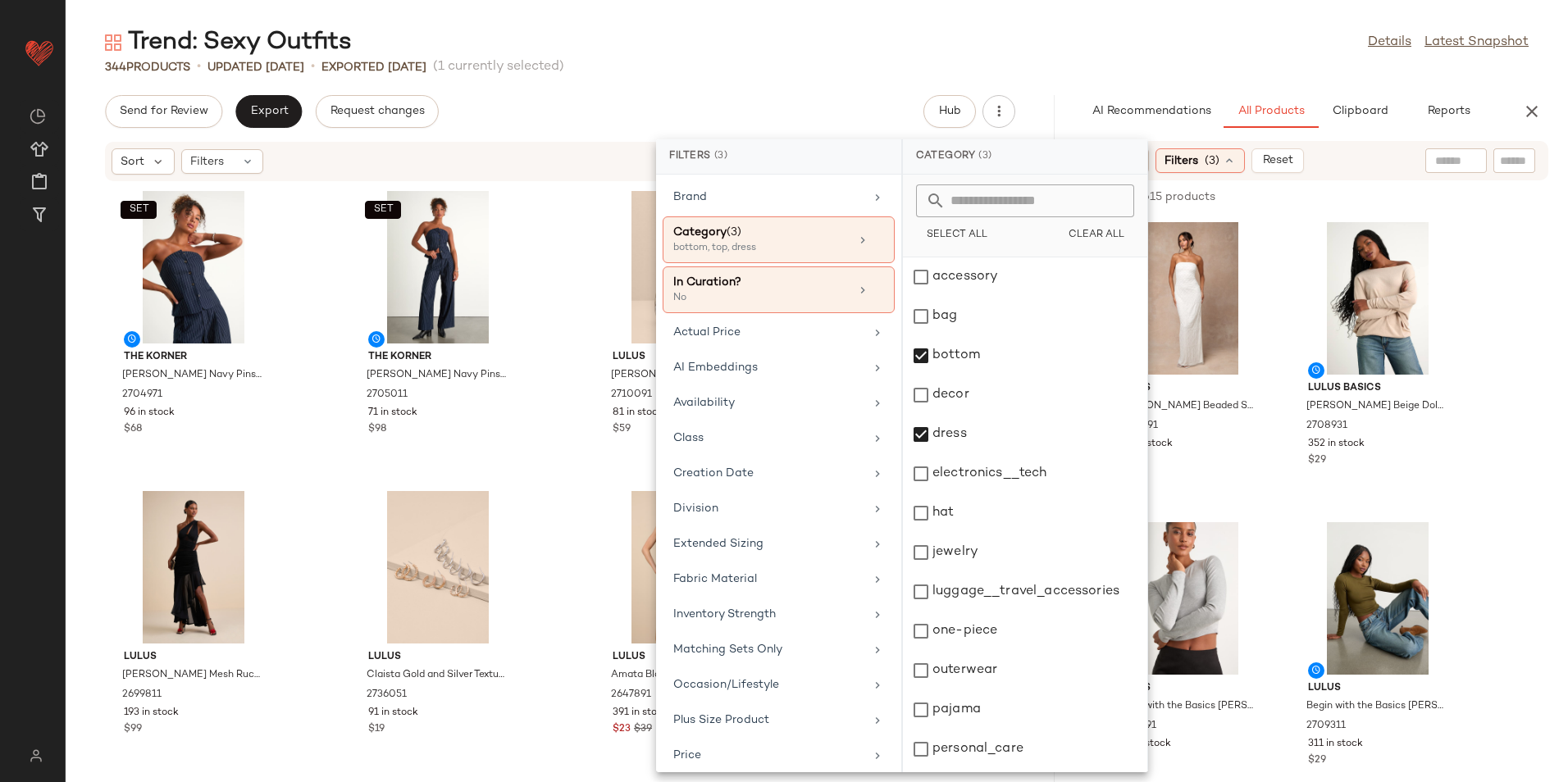
click at [1073, 56] on div "Trend: Sexy Outfits Details Latest Snapshot" at bounding box center [816, 42] width 1502 height 33
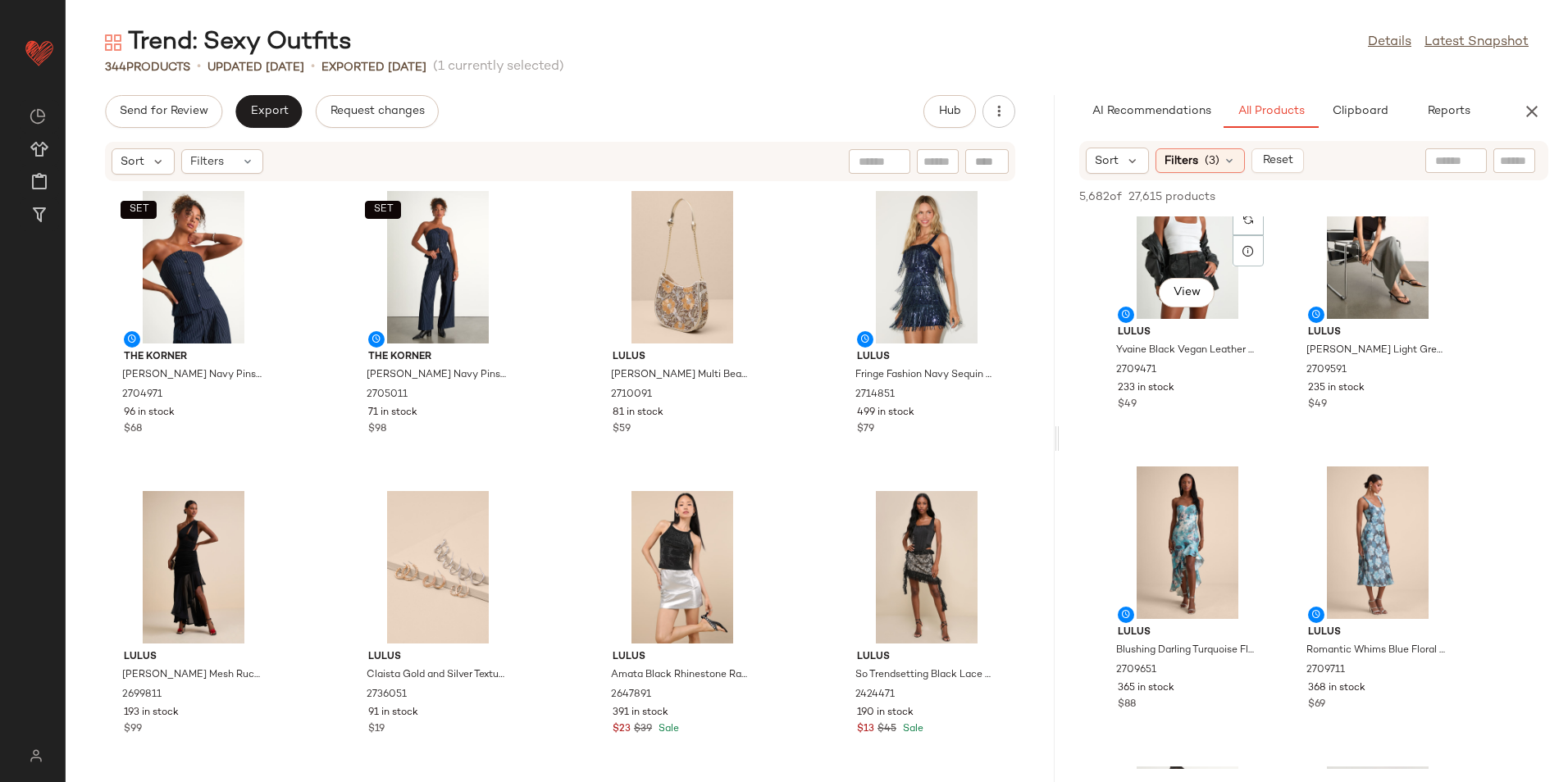
scroll to position [738, 0]
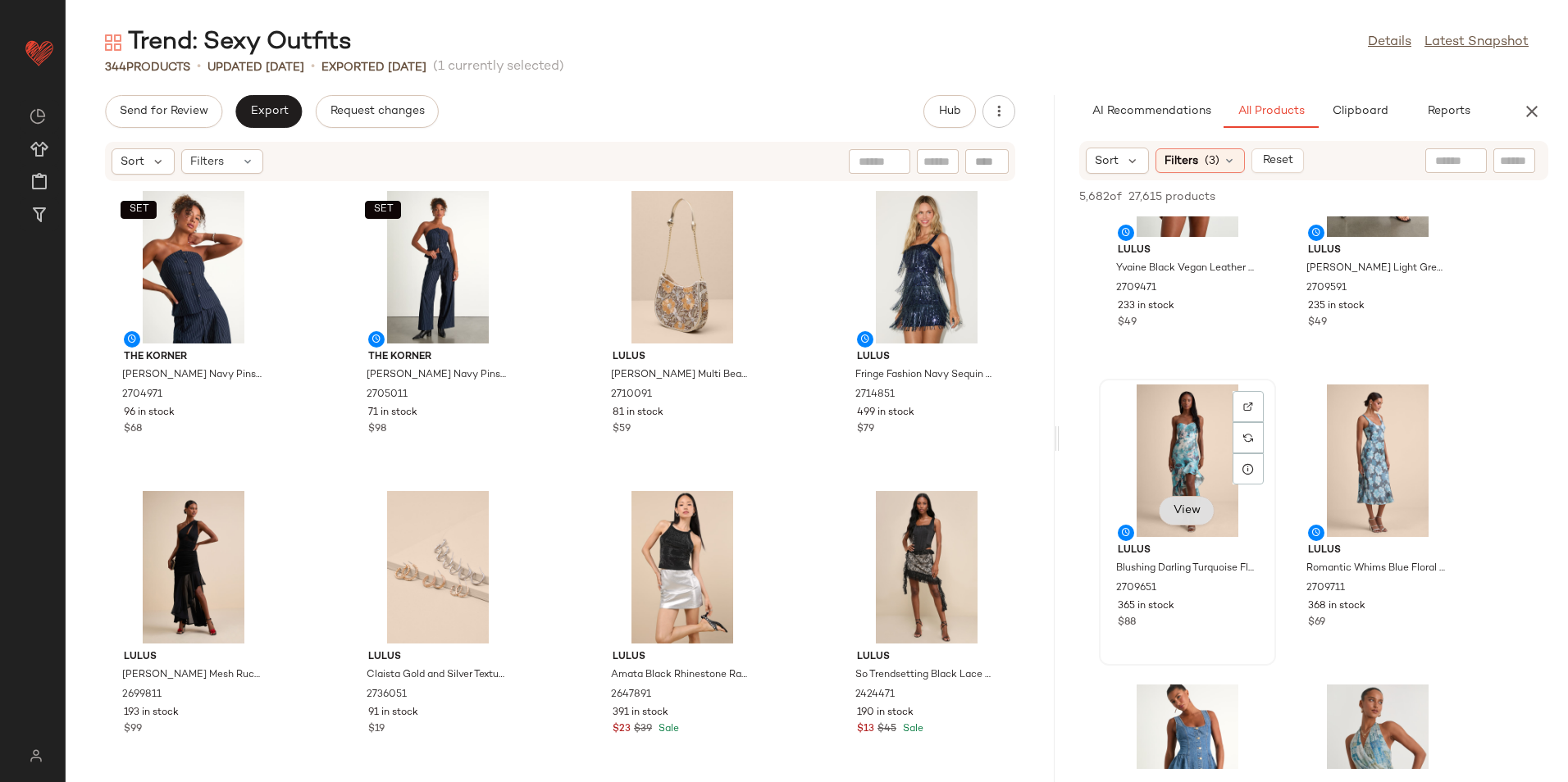
click at [1180, 504] on span "View" at bounding box center [1186, 511] width 28 height 13
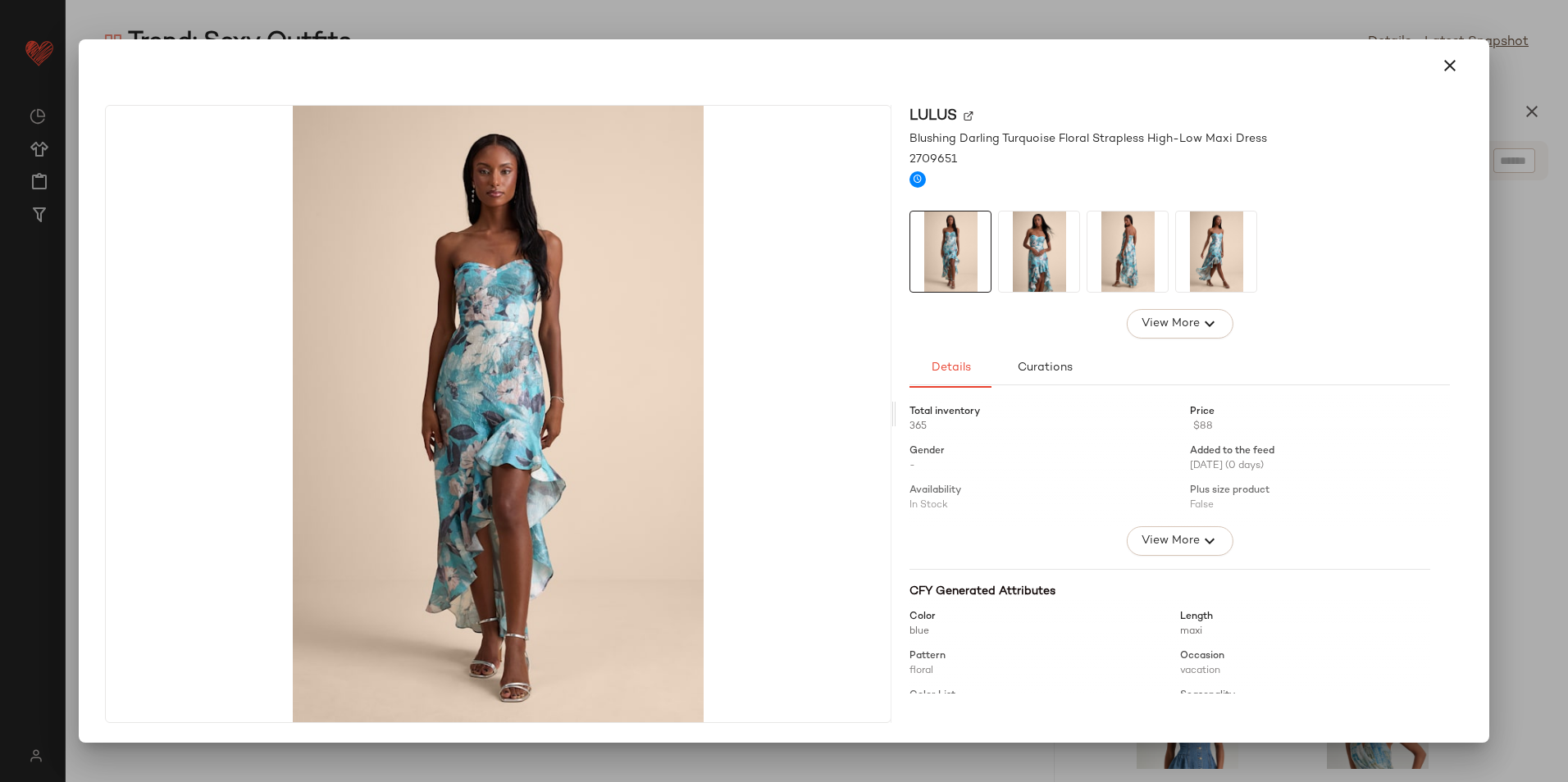
click at [1452, 65] on icon "button" at bounding box center [1449, 65] width 19 height 19
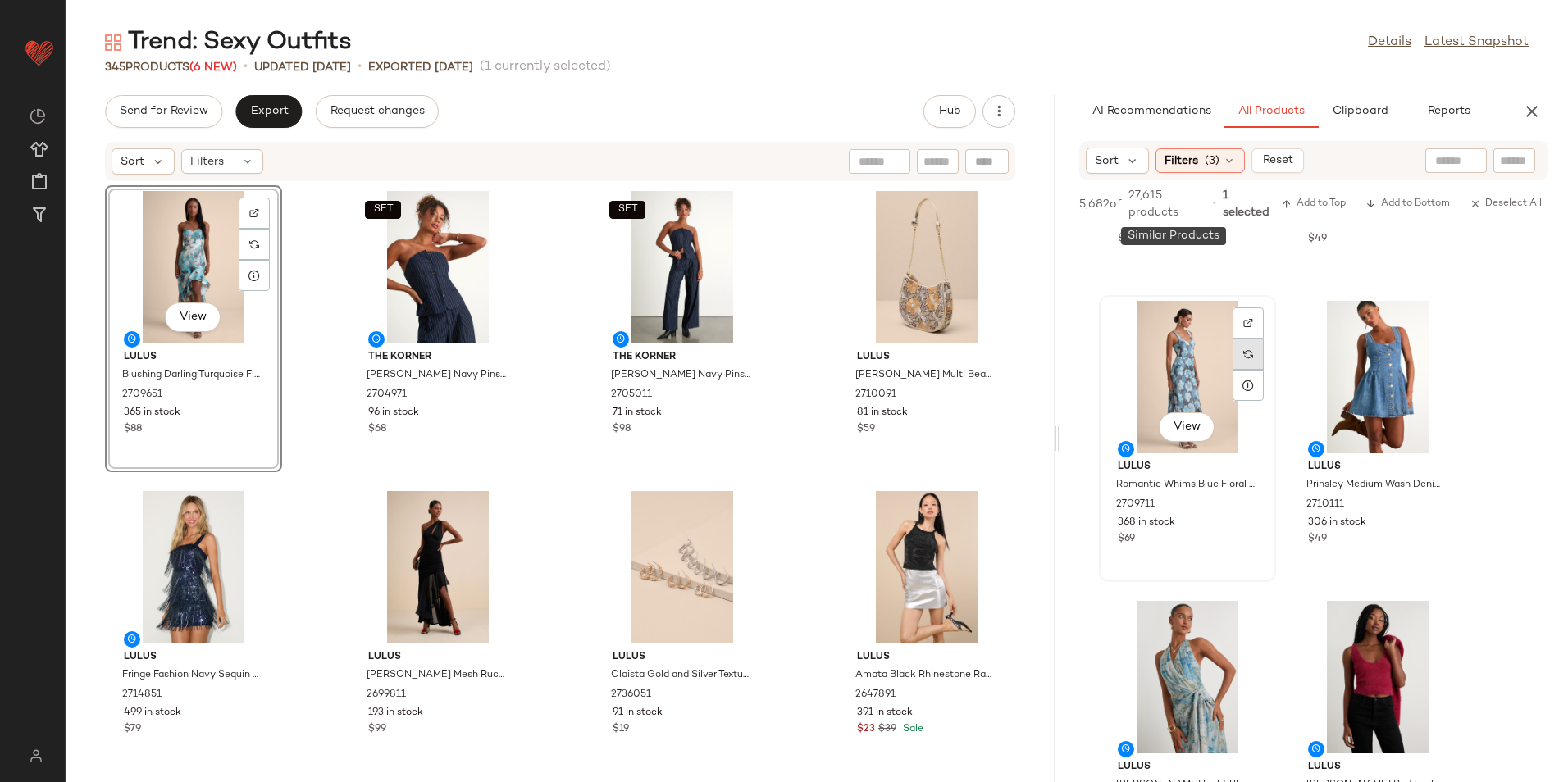
scroll to position [984, 0]
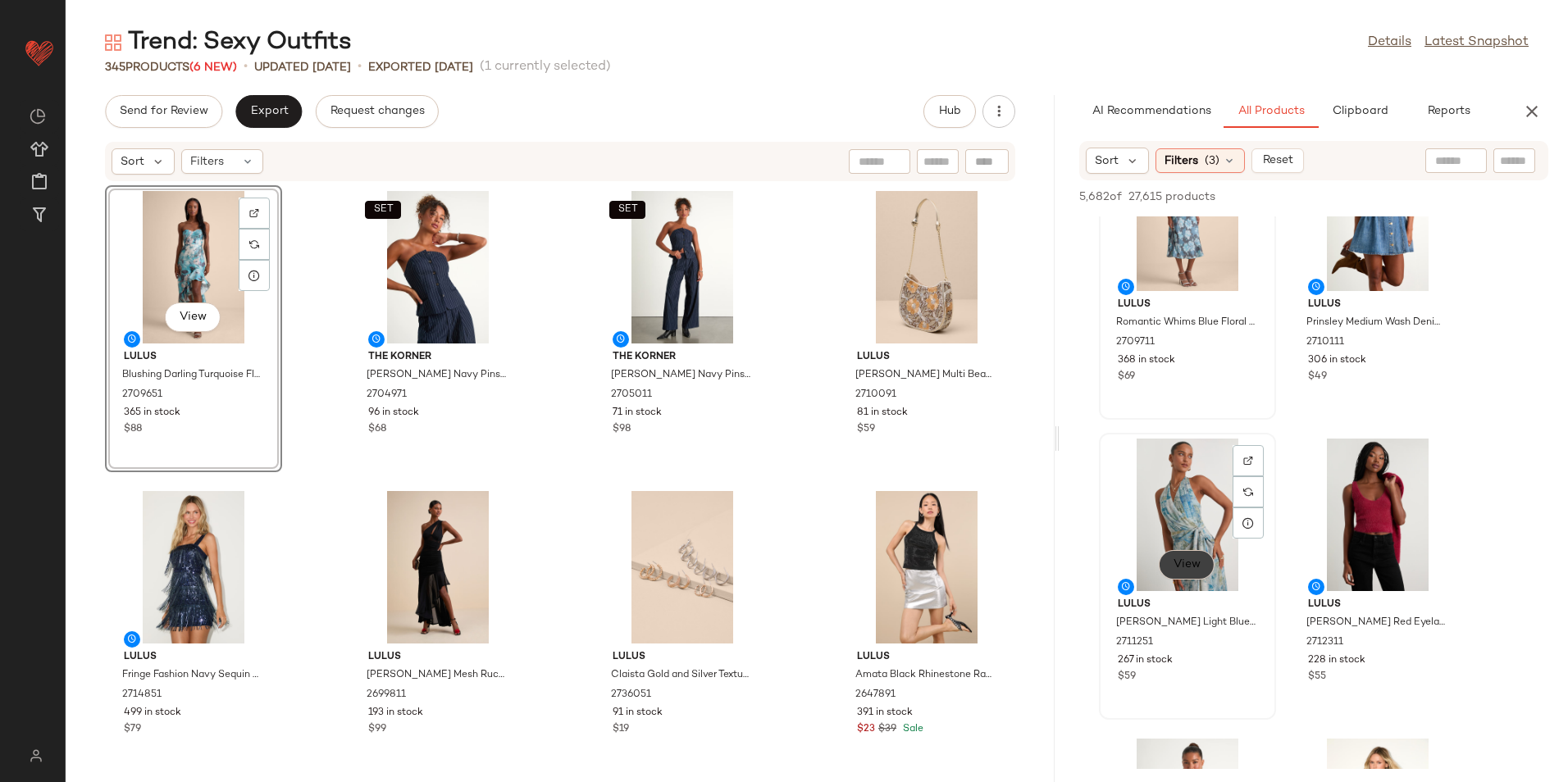
click at [1175, 587] on div "View" at bounding box center [1187, 515] width 165 height 153
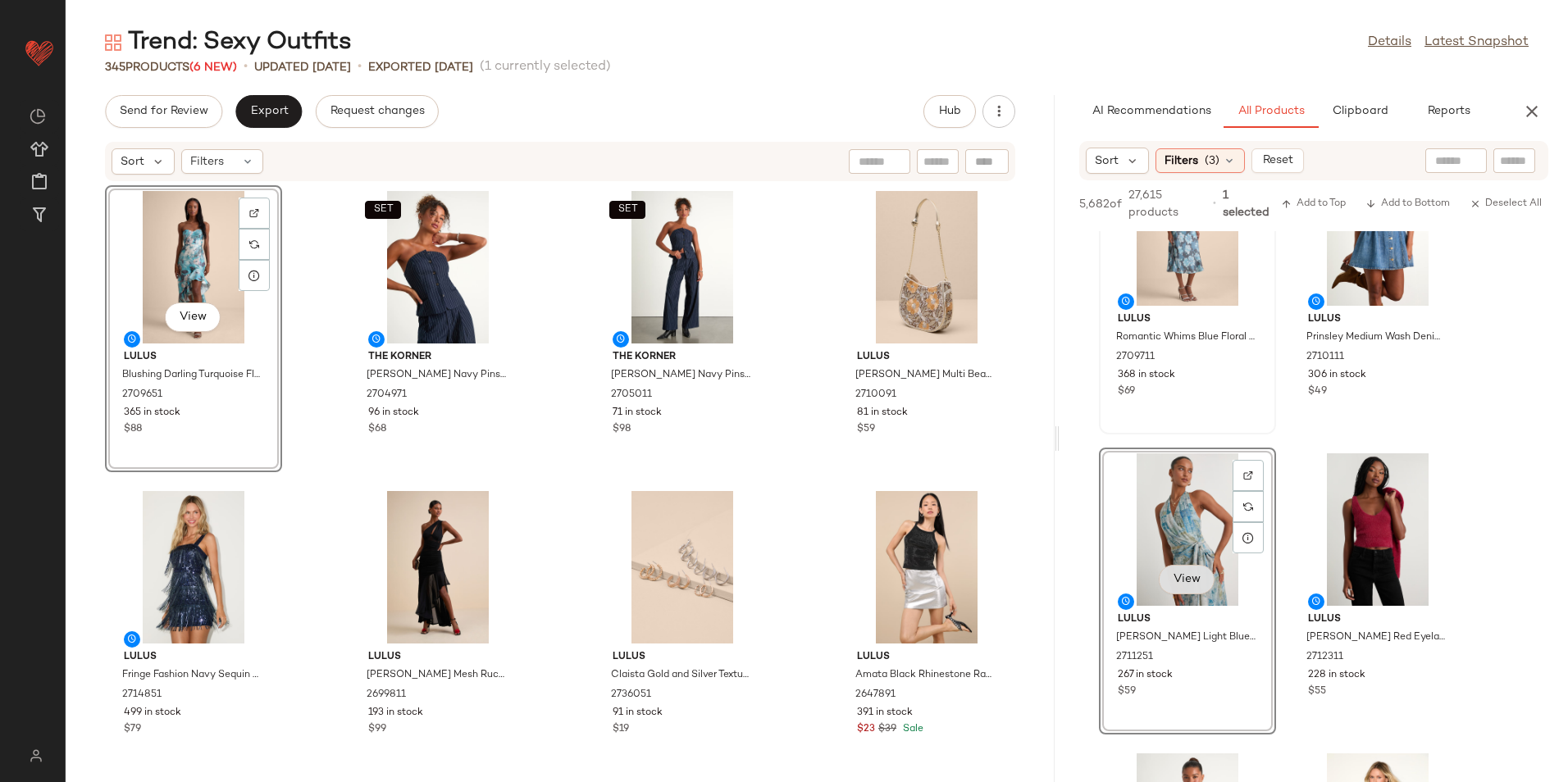
click at [1200, 576] on span "View" at bounding box center [1186, 580] width 28 height 13
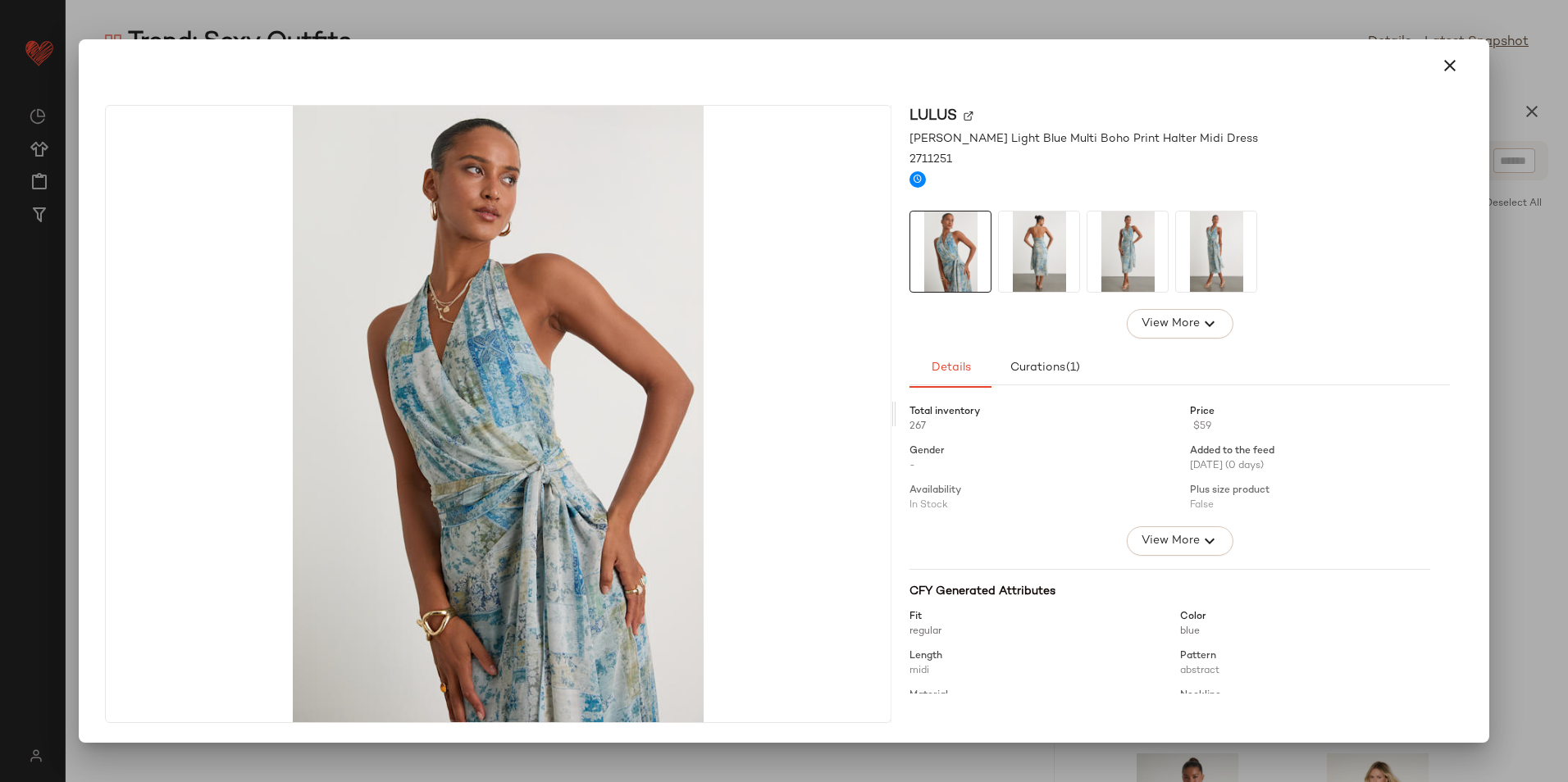
click at [1028, 232] on img at bounding box center [1038, 251] width 80 height 80
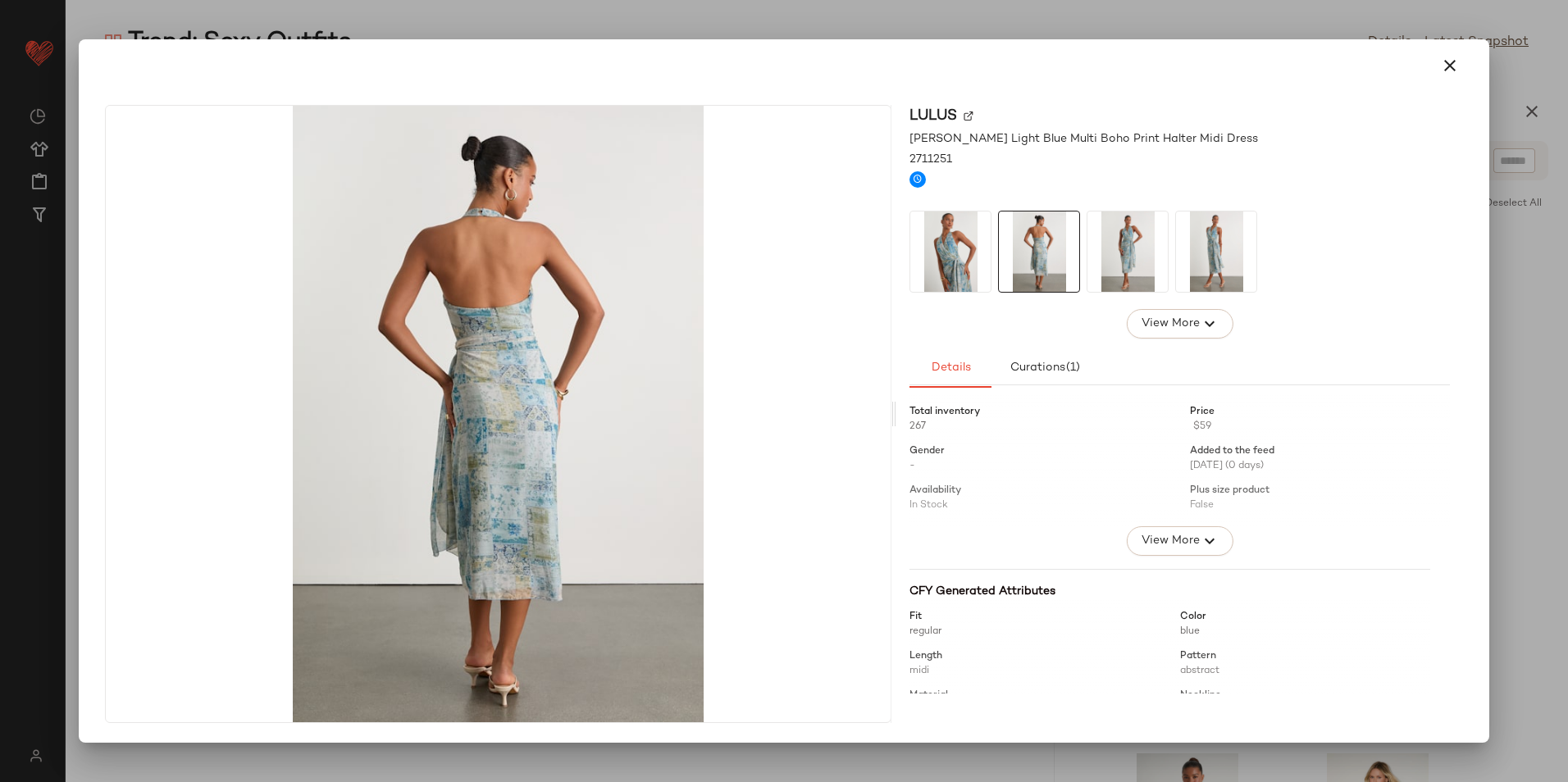
click at [1132, 261] on img at bounding box center [1127, 251] width 80 height 80
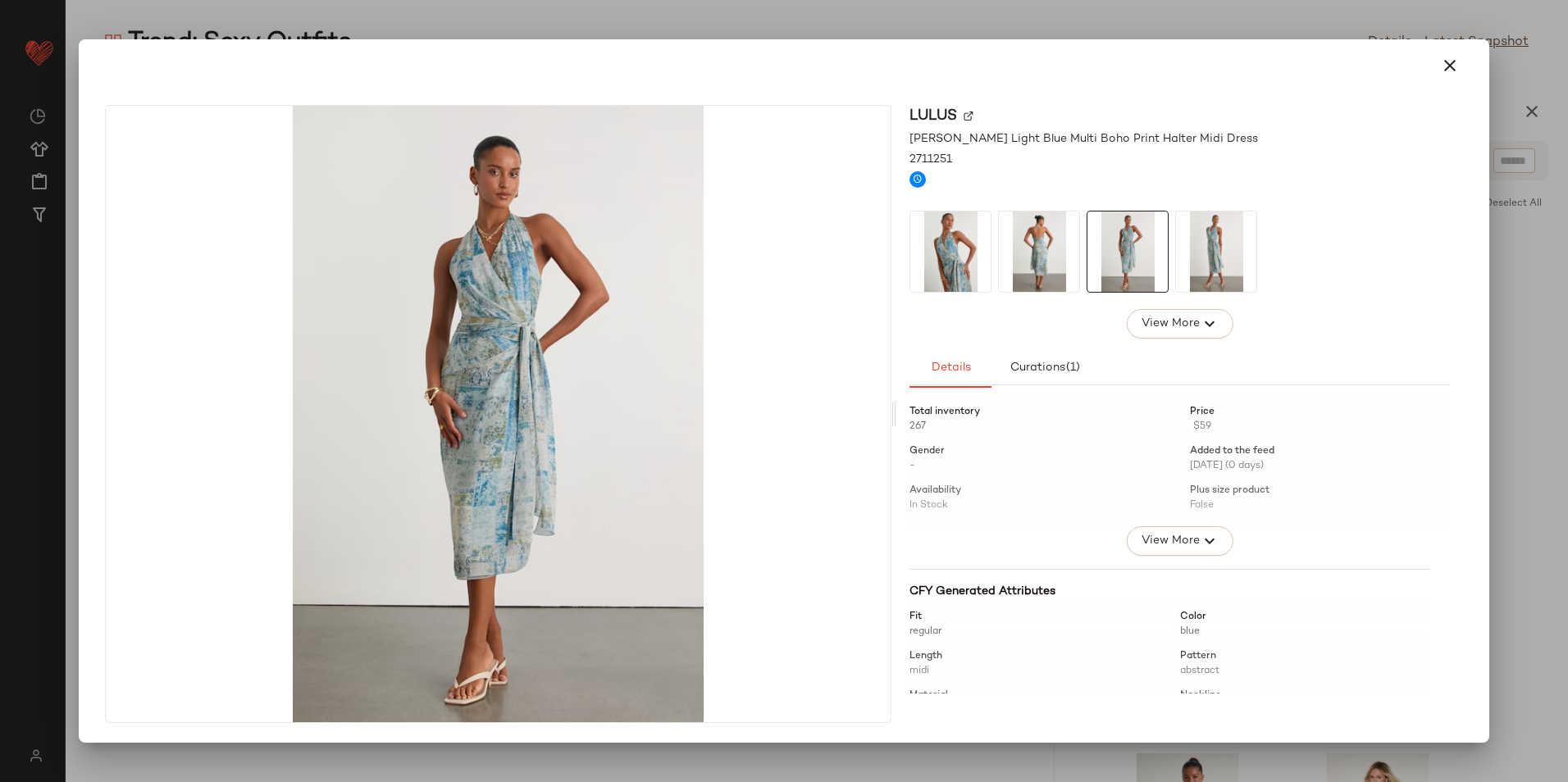
click at [1204, 256] on img at bounding box center [1215, 251] width 80 height 80
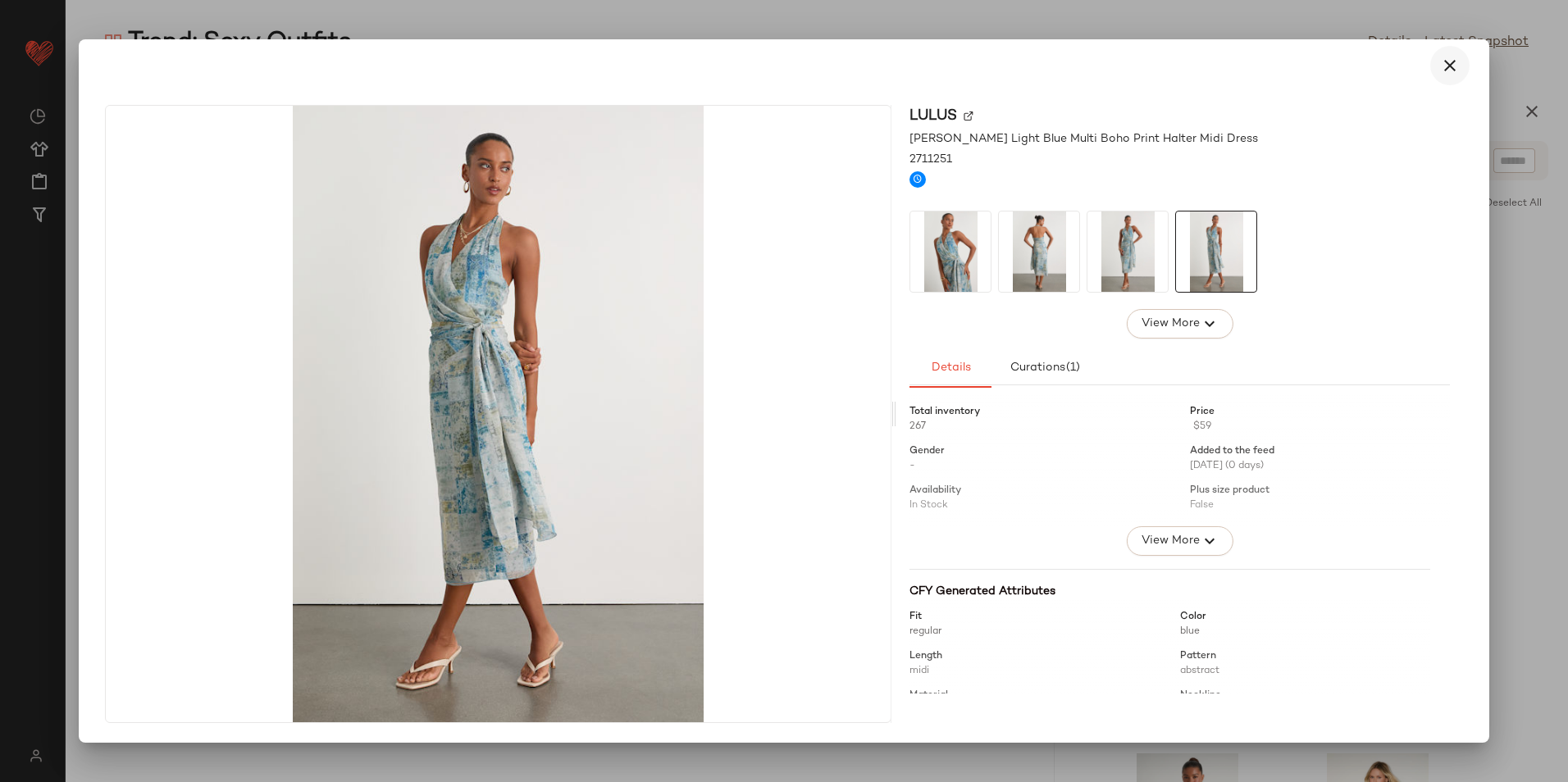
click at [1450, 59] on icon "button" at bounding box center [1449, 65] width 19 height 19
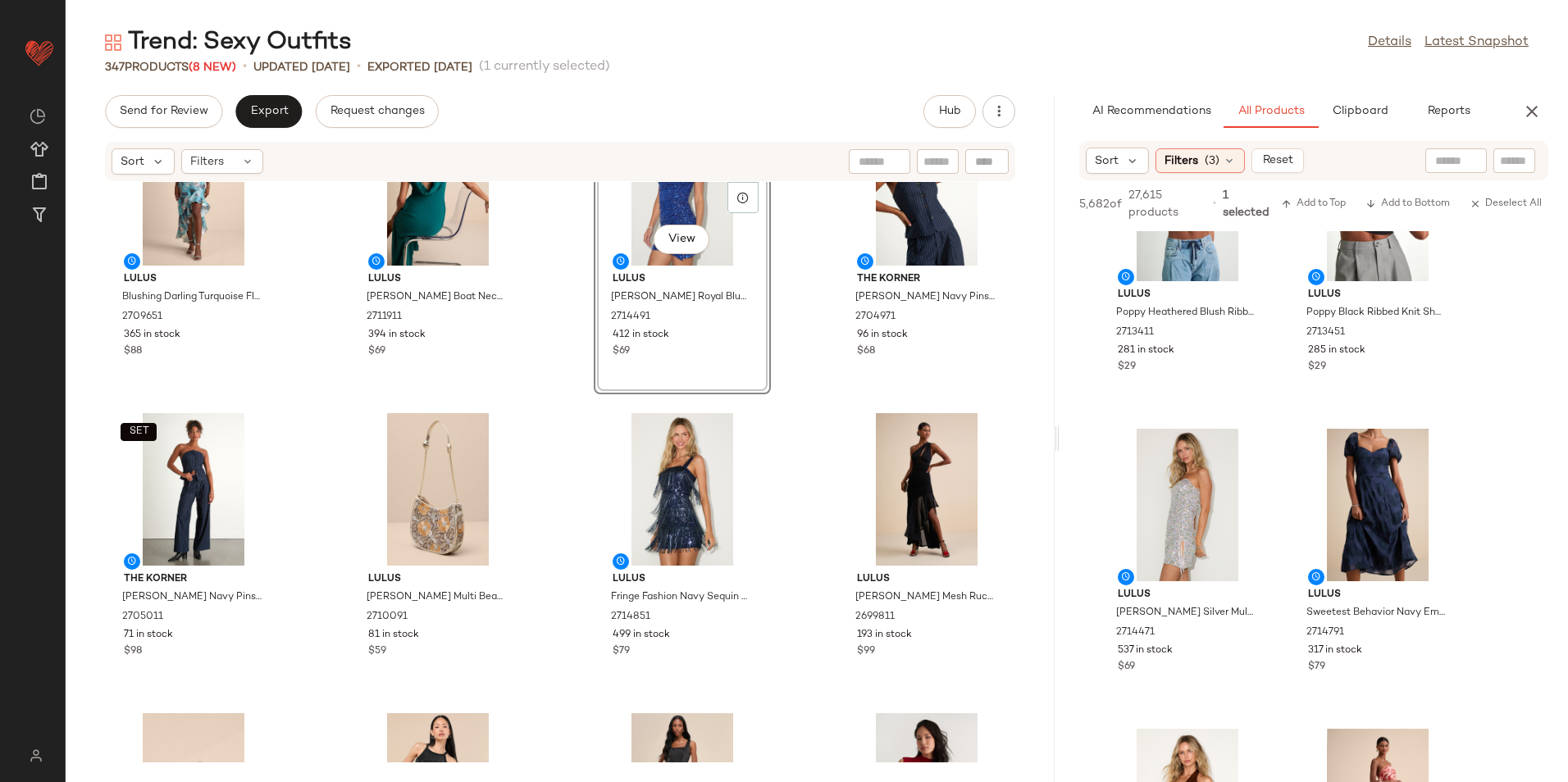
scroll to position [0, 0]
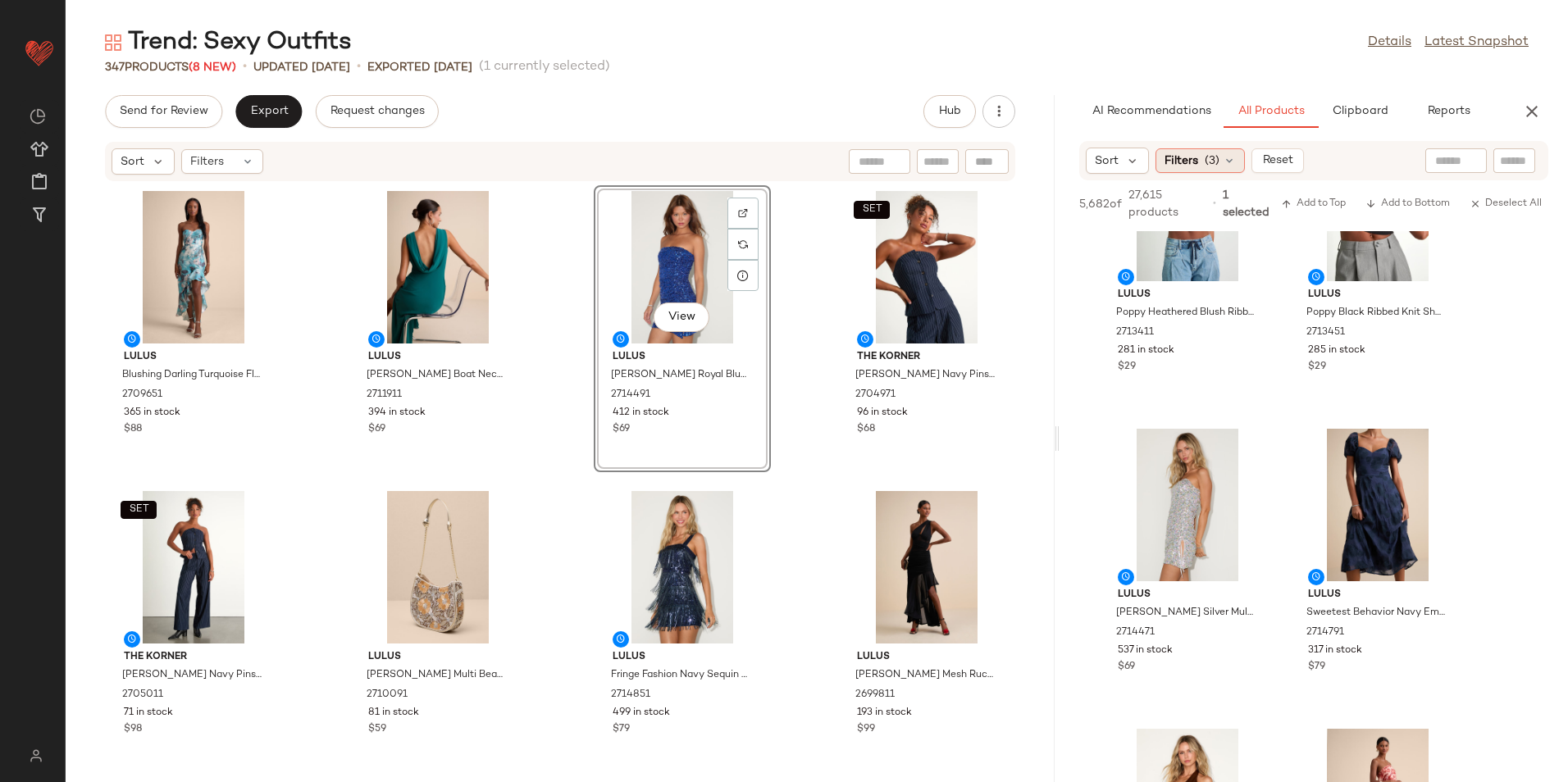
click at [1209, 160] on span "(3)" at bounding box center [1211, 161] width 14 height 17
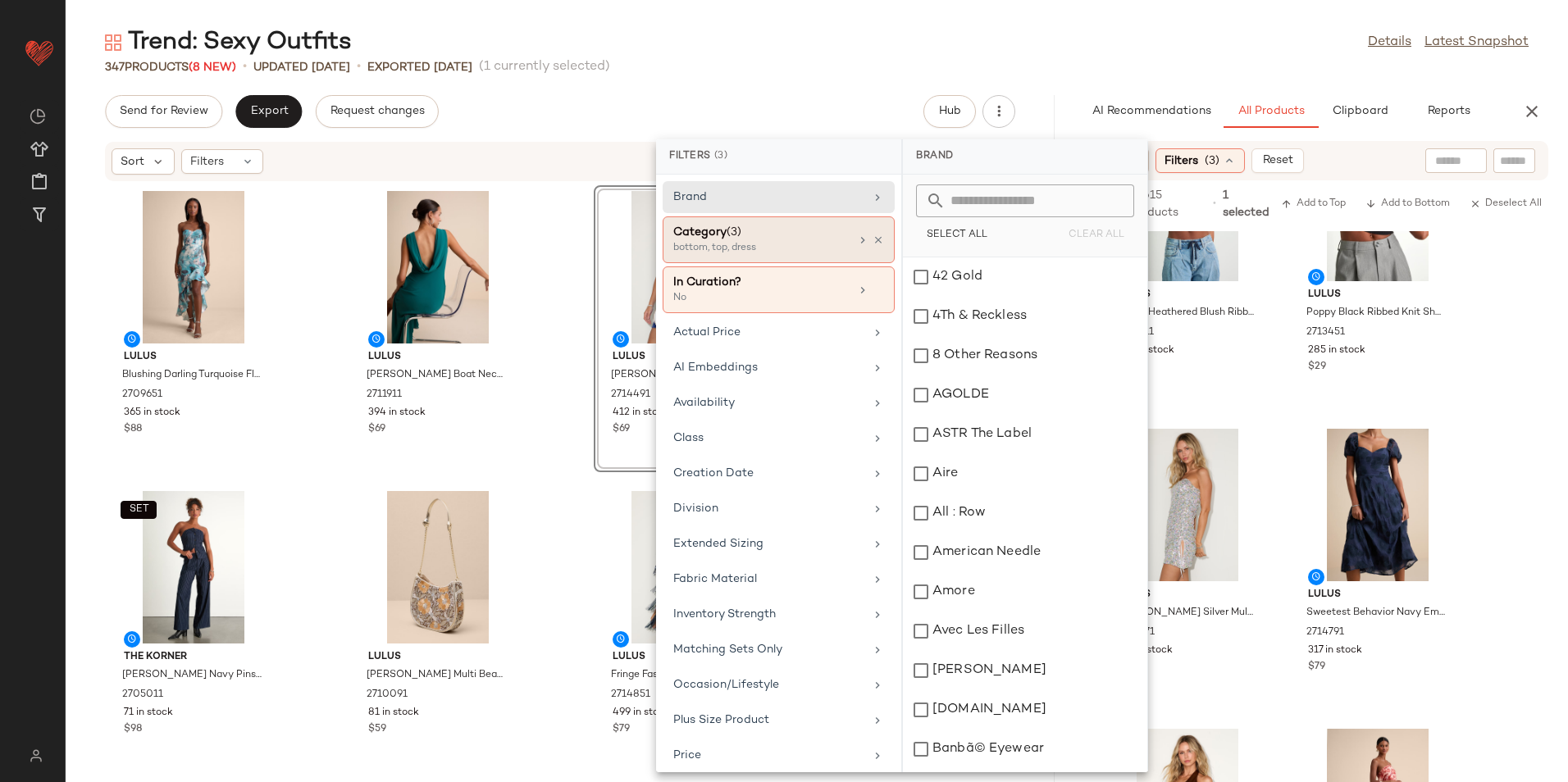
click at [775, 251] on div "bottom, top, dress" at bounding box center [755, 248] width 164 height 14
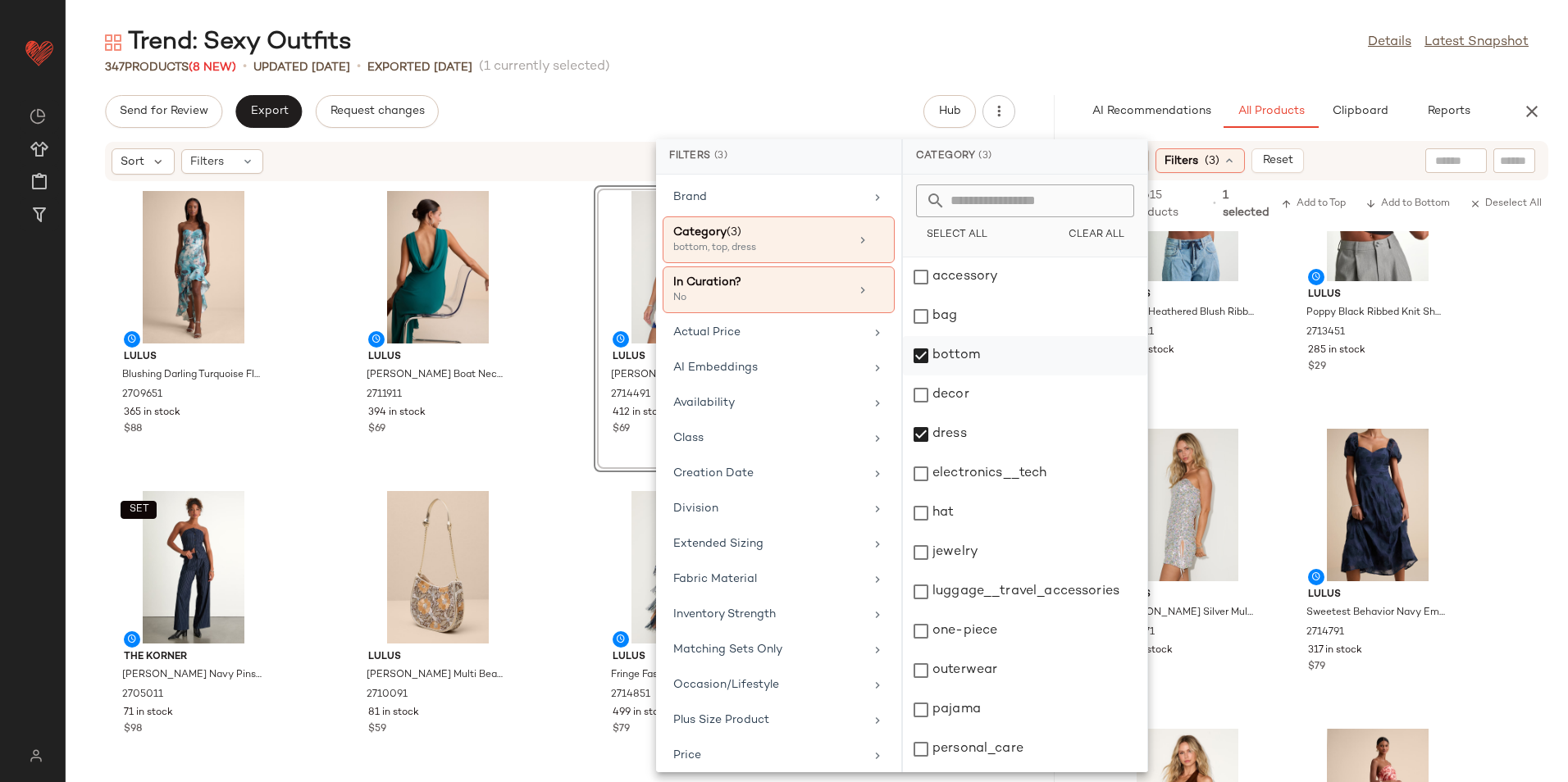
click at [963, 354] on div "bottom" at bounding box center [1025, 356] width 245 height 40
click at [955, 428] on div "dress" at bounding box center [1025, 434] width 245 height 40
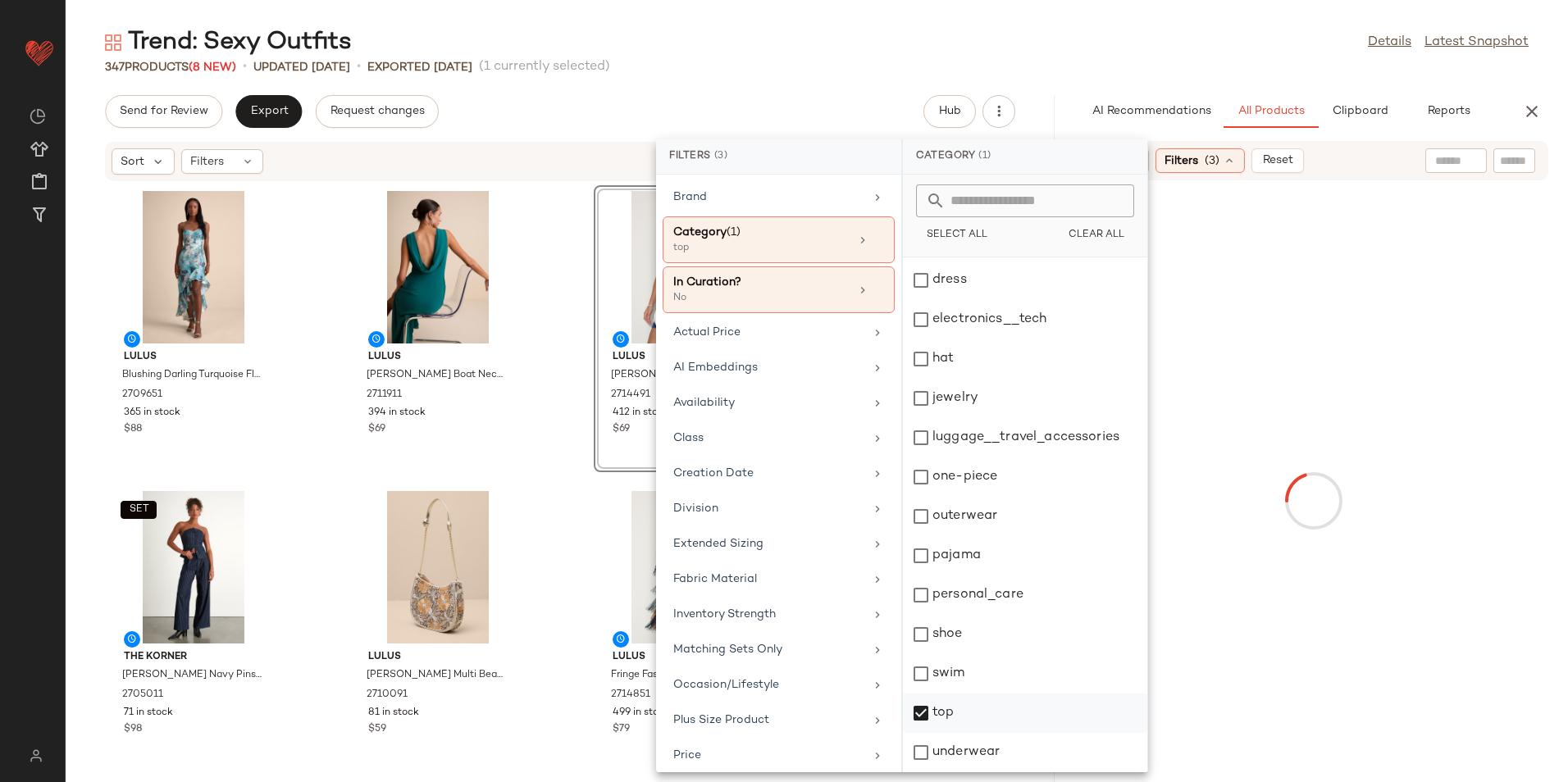
click at [951, 720] on div "top" at bounding box center [1025, 713] width 245 height 40
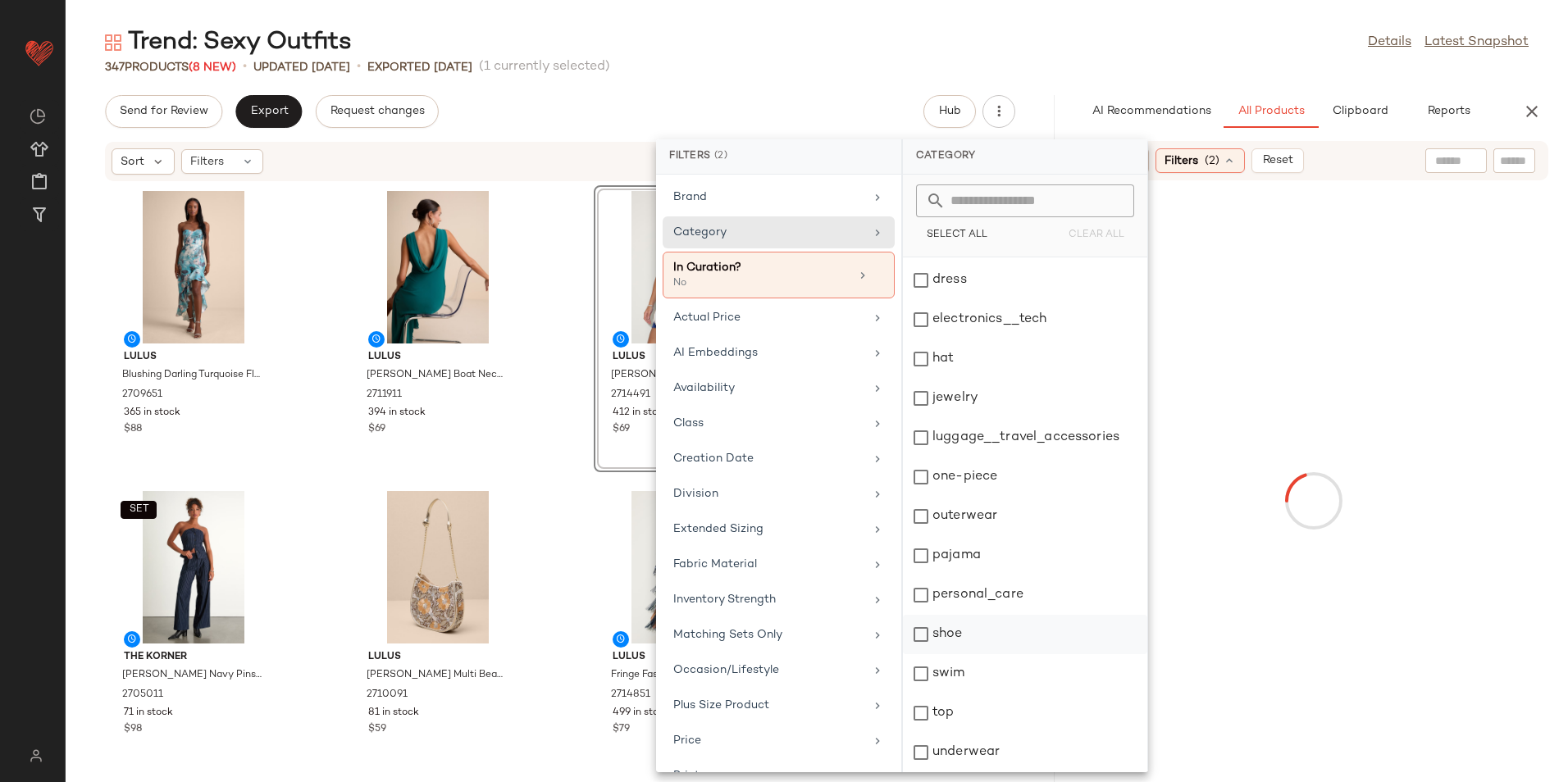
click at [956, 634] on div "shoe" at bounding box center [1025, 634] width 245 height 40
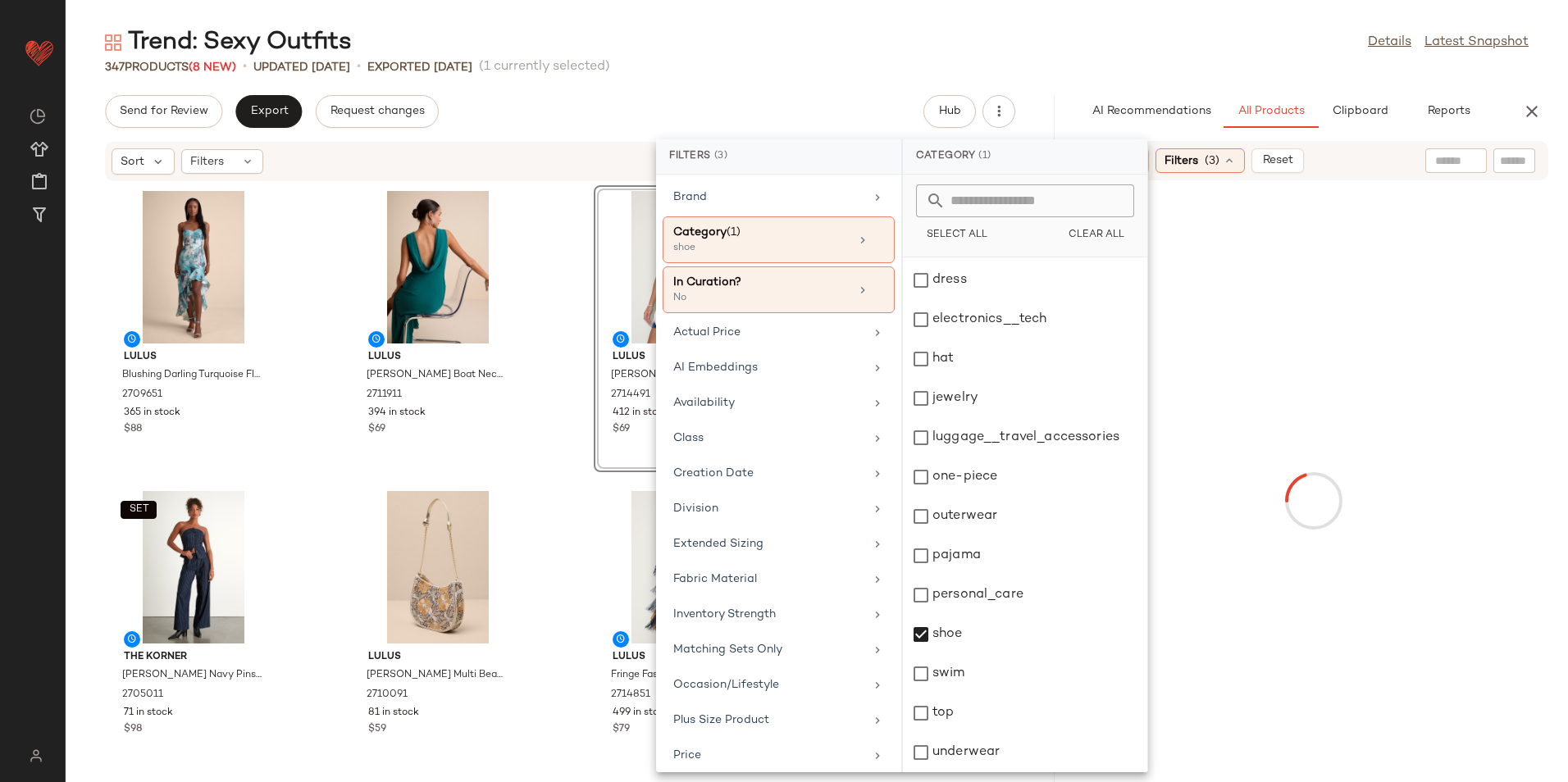
click at [936, 48] on div "Trend: Sexy Outfits Details Latest Snapshot" at bounding box center [816, 42] width 1502 height 33
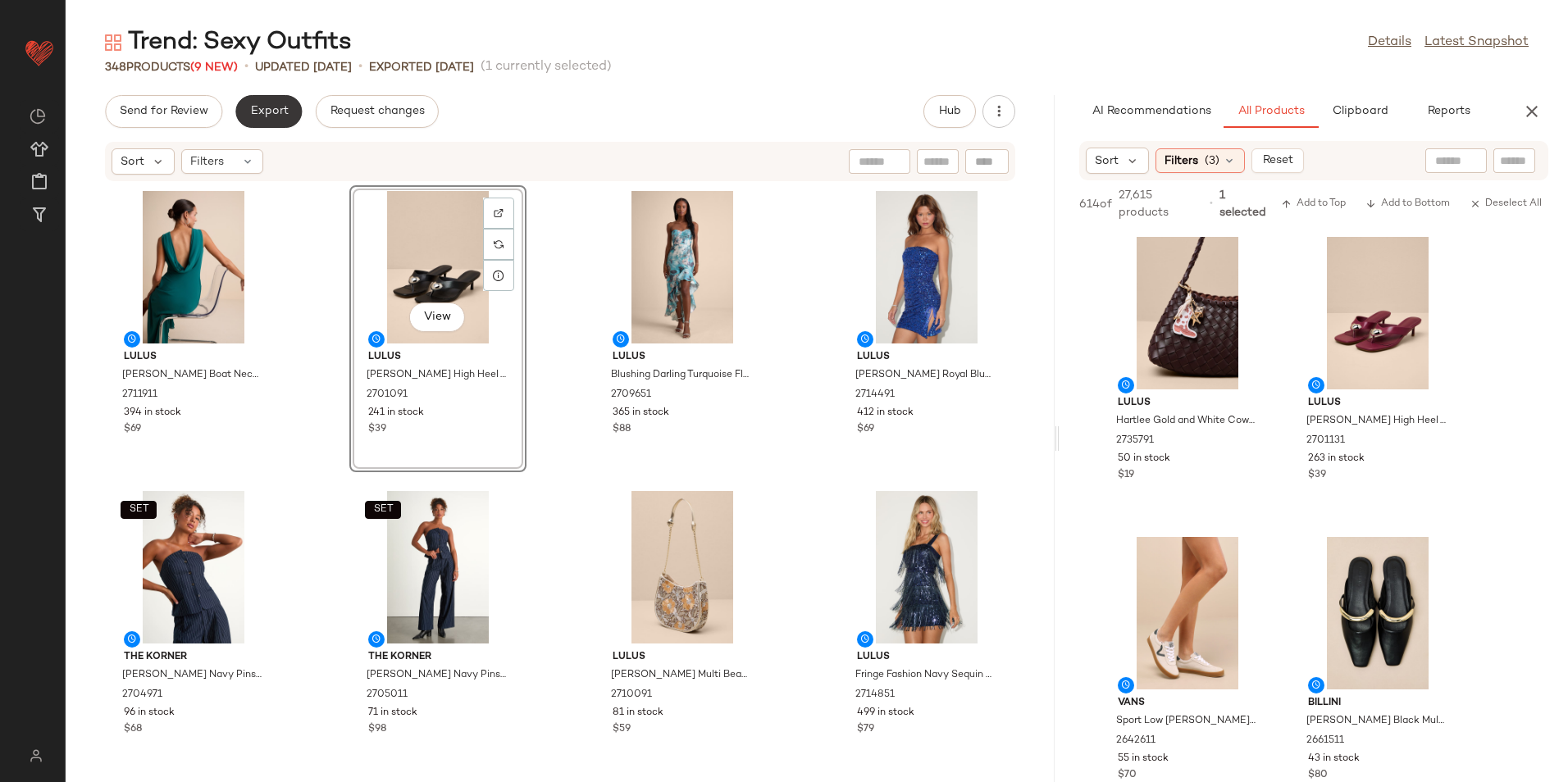
click at [277, 111] on span "Export" at bounding box center [269, 111] width 39 height 13
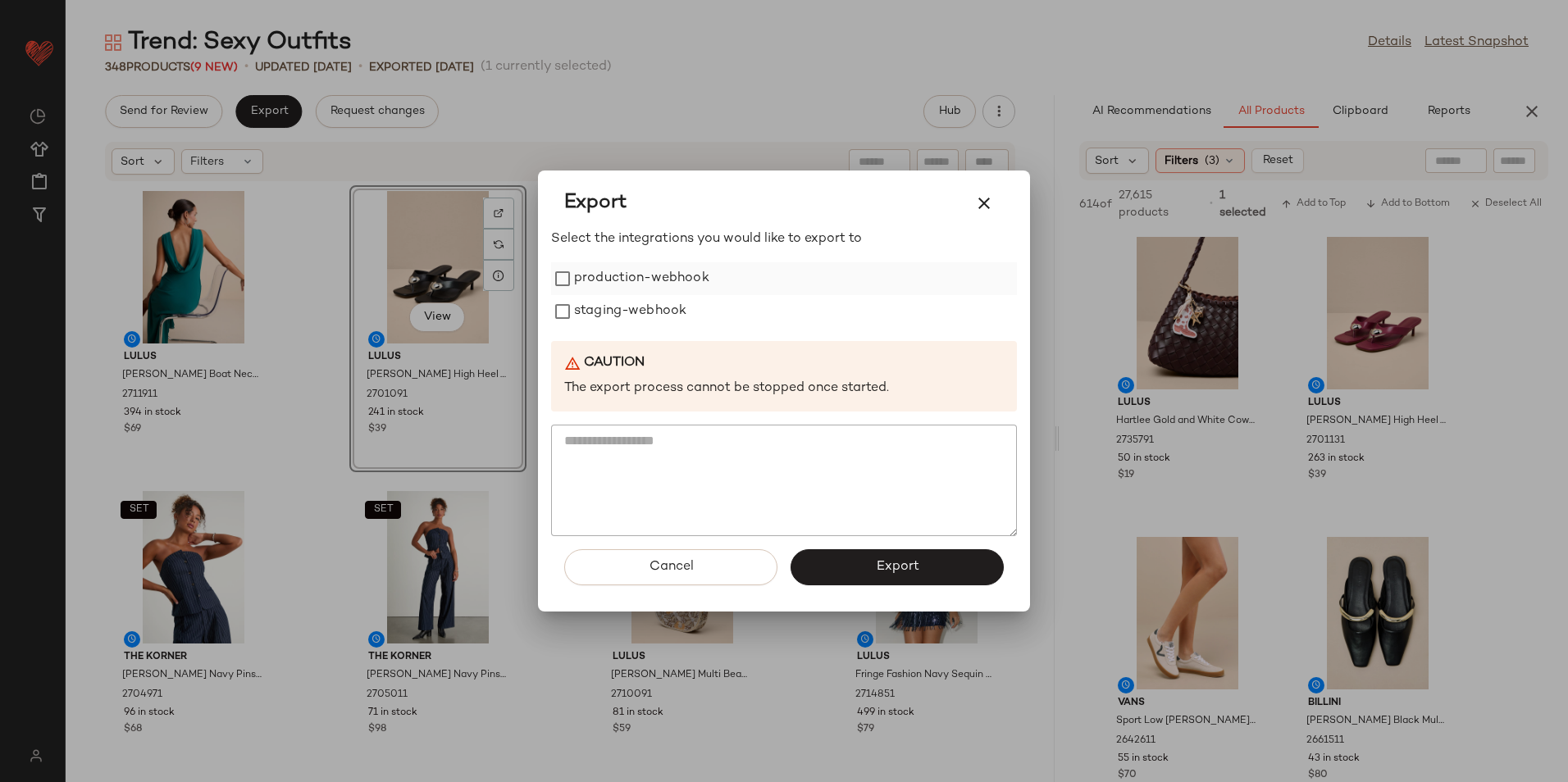
click at [612, 283] on label "production-webhook" at bounding box center [641, 278] width 135 height 33
click at [612, 317] on label "staging-webhook" at bounding box center [629, 311] width 112 height 33
click at [868, 553] on button "Export" at bounding box center [897, 567] width 213 height 36
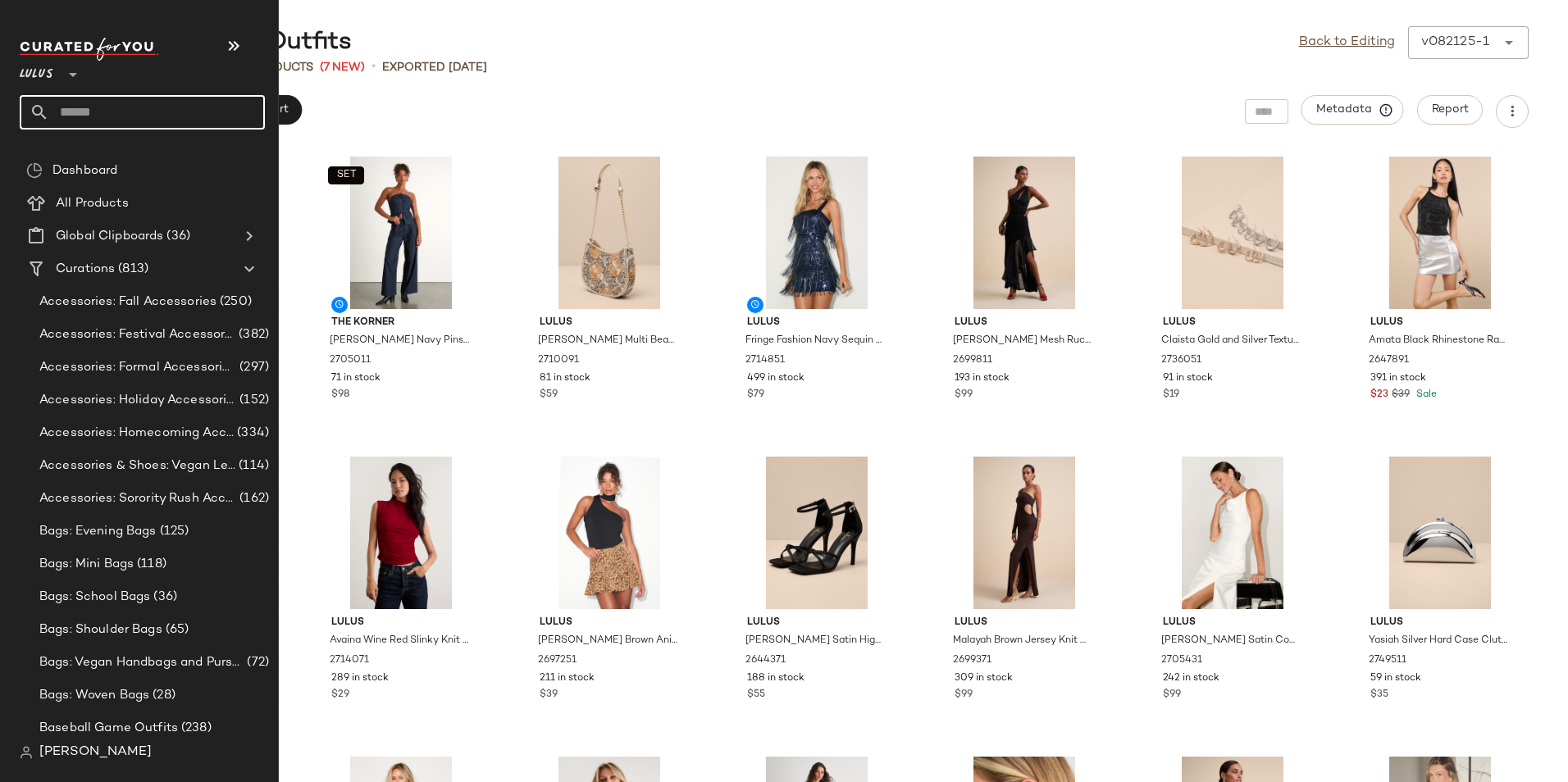
click at [135, 117] on input "text" at bounding box center [157, 112] width 216 height 35
type input "*****"
click at [93, 103] on input "text" at bounding box center [157, 112] width 216 height 35
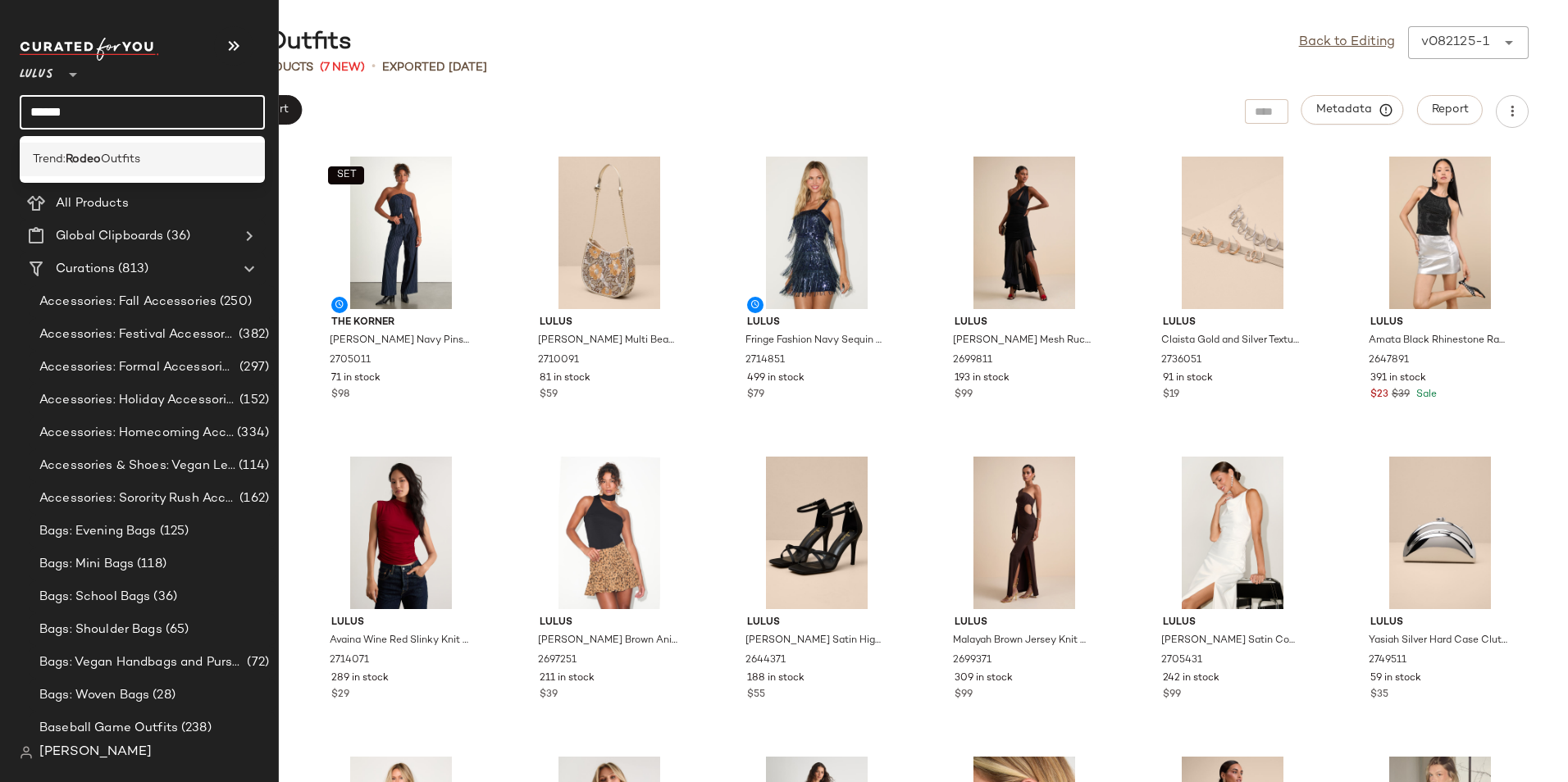
type input "*****"
click at [91, 162] on b "Rodeo" at bounding box center [84, 159] width 35 height 17
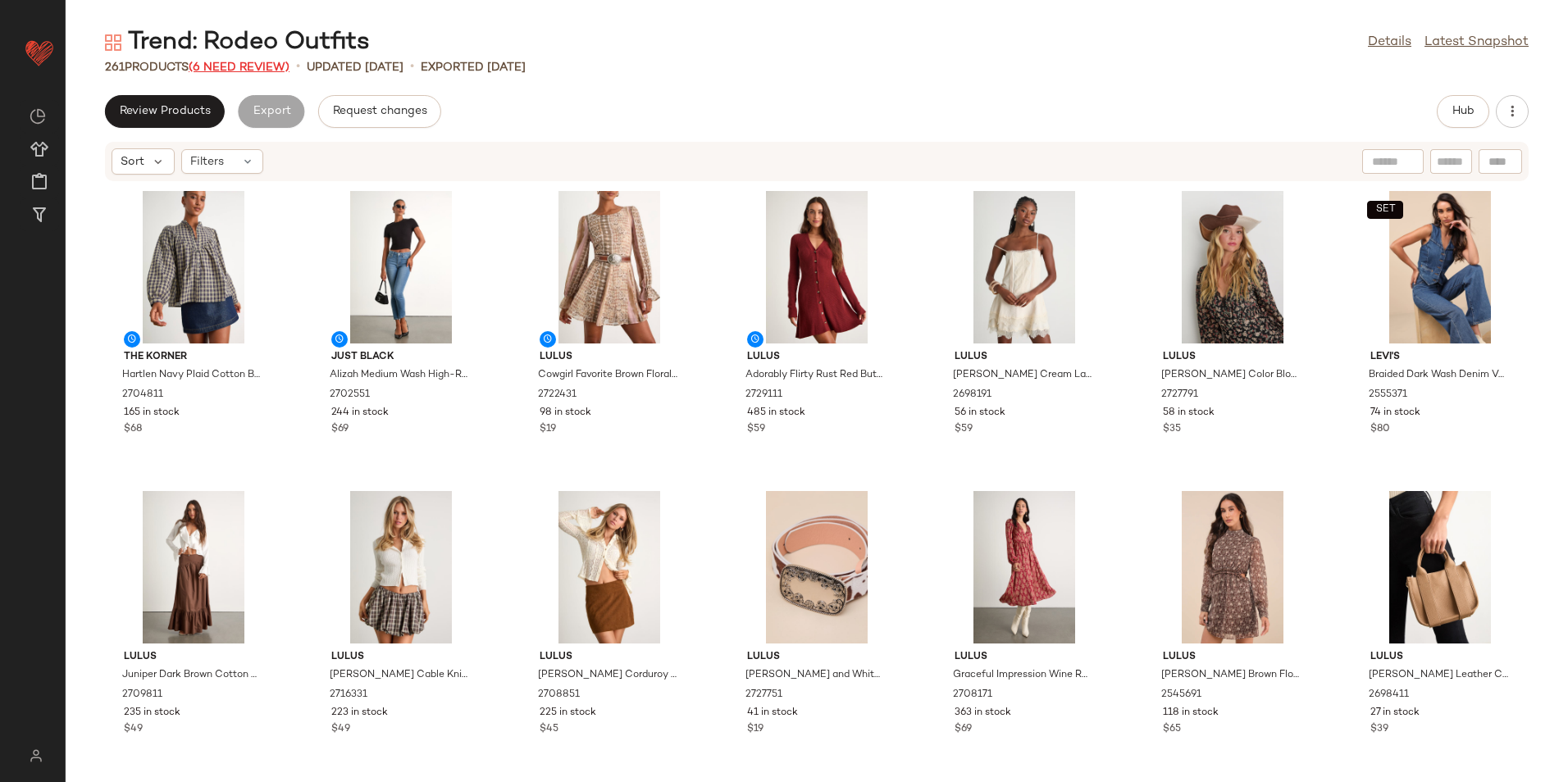
click at [274, 62] on span "(6 Need Review)" at bounding box center [240, 67] width 101 height 13
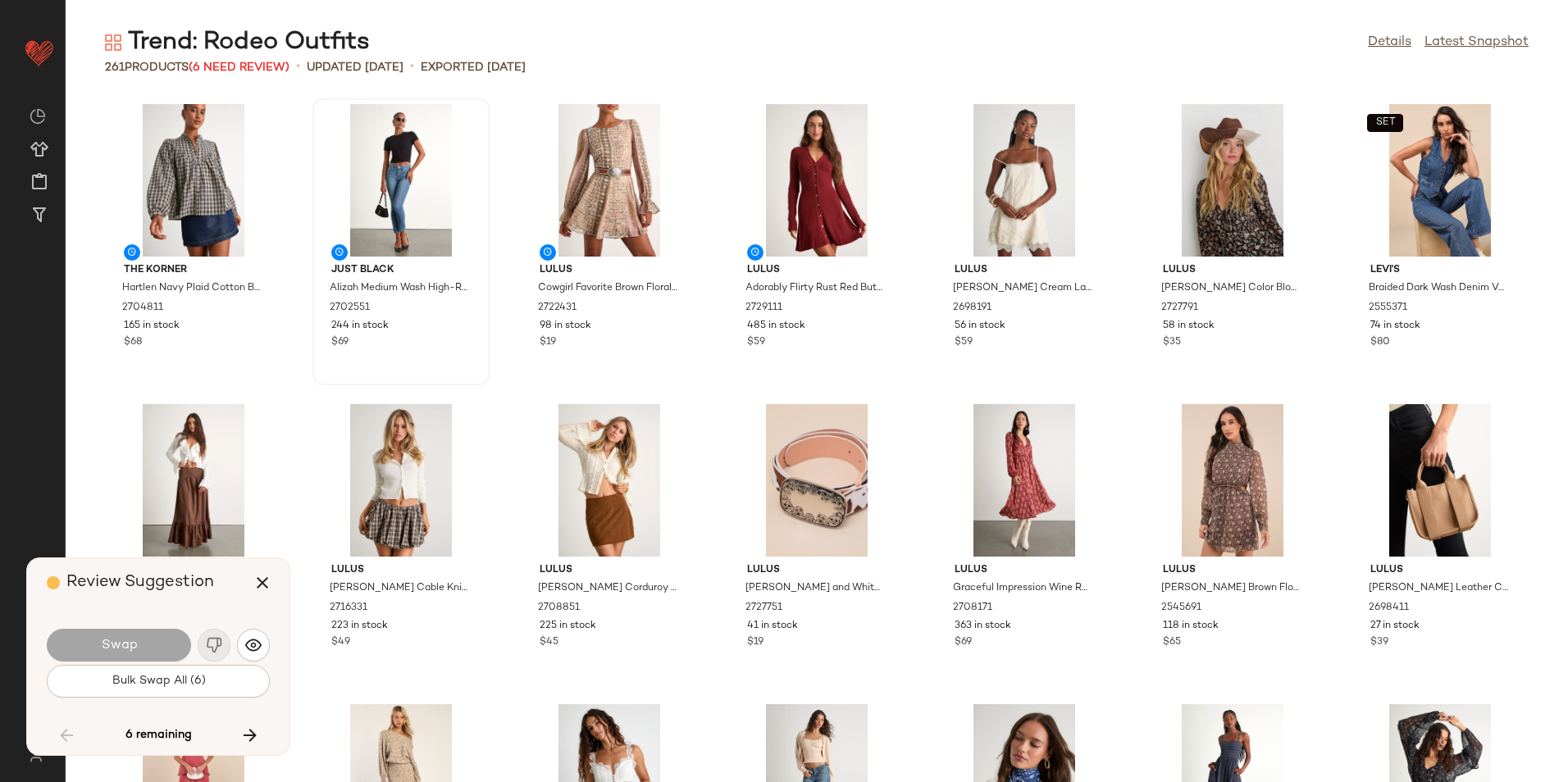
scroll to position [4202, 0]
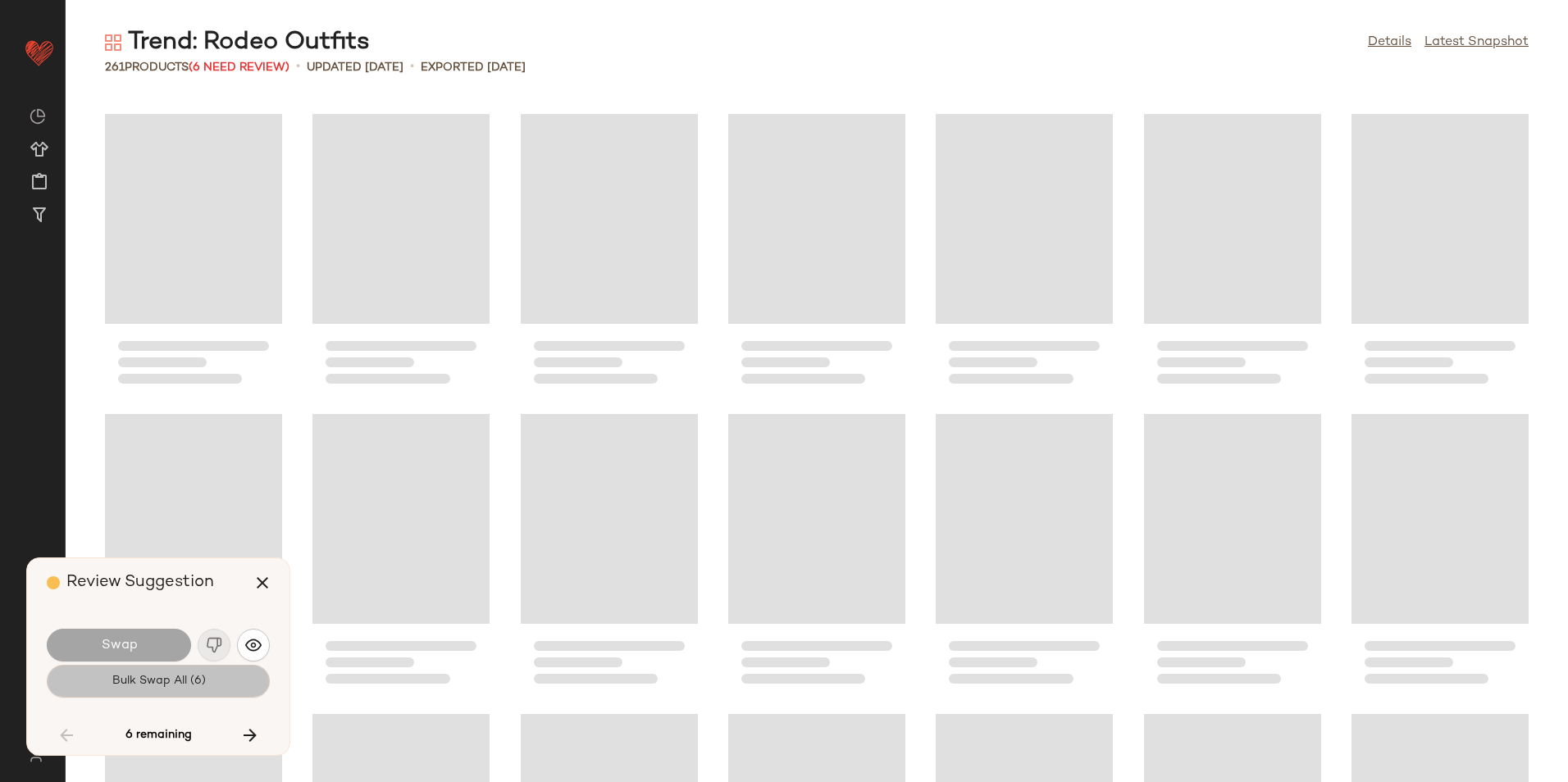
click at [224, 671] on button "Bulk Swap All (6)" at bounding box center [158, 681] width 223 height 33
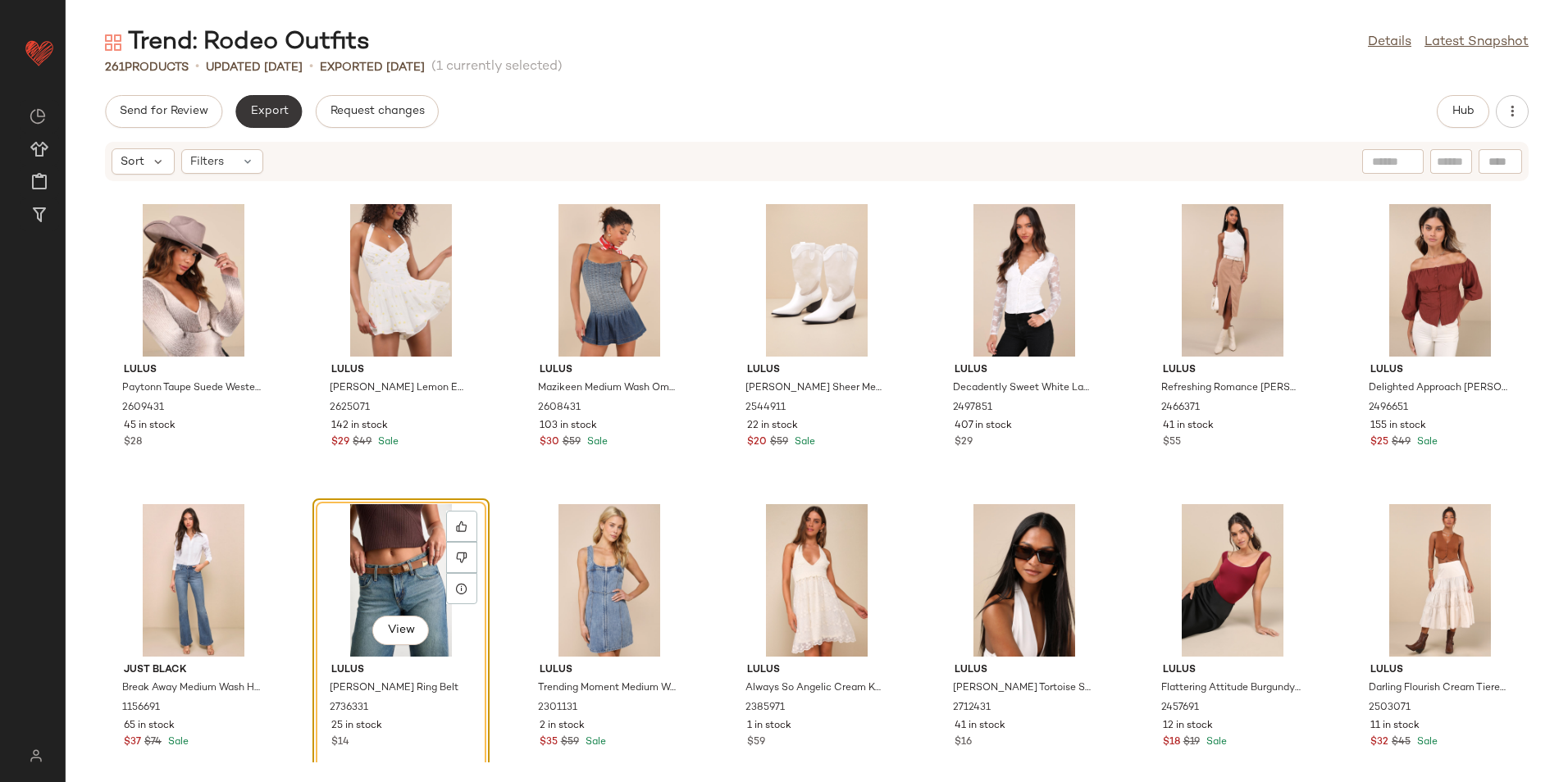
click at [251, 102] on button "Export" at bounding box center [268, 111] width 67 height 33
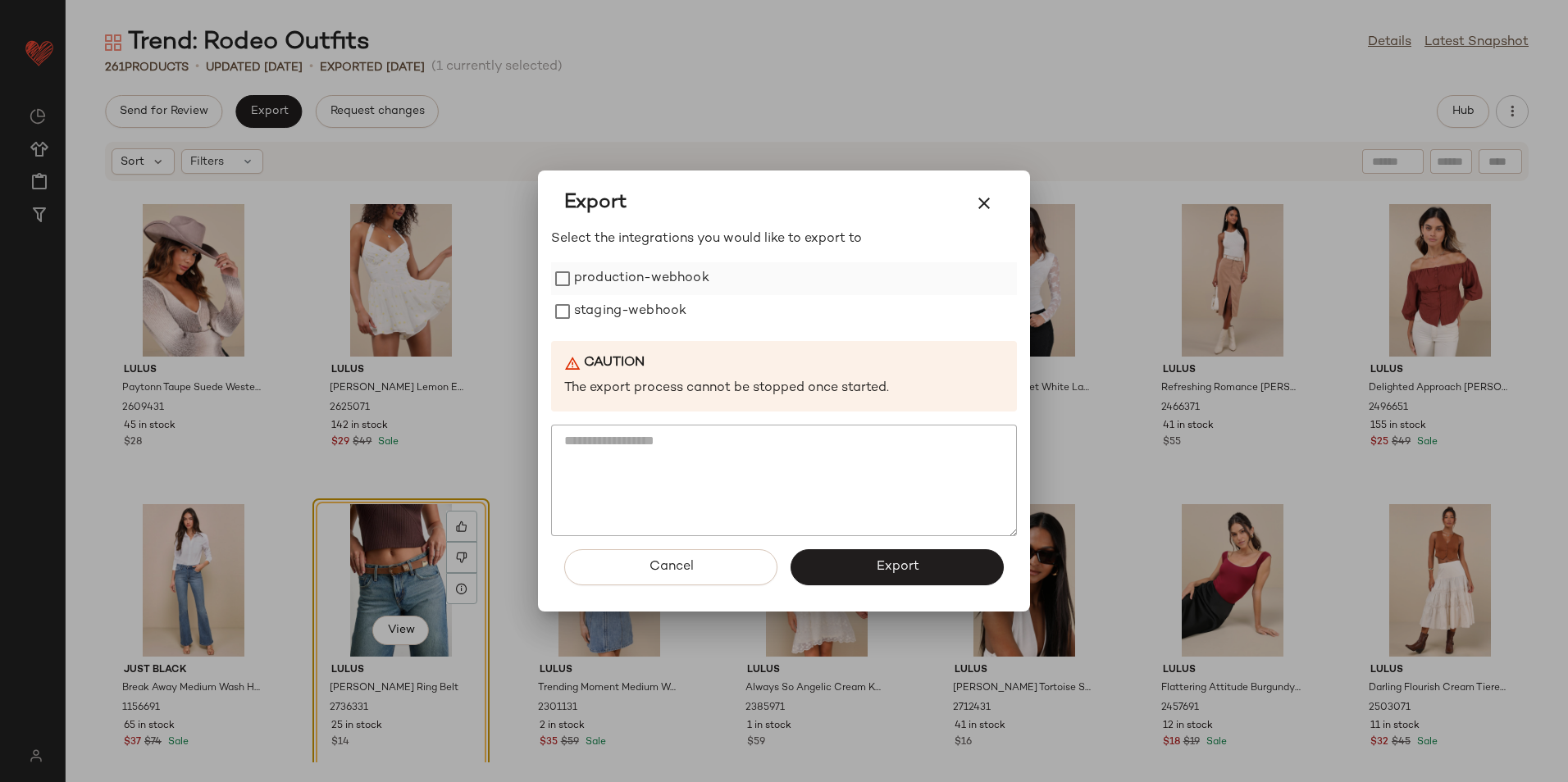
click at [614, 282] on label "production-webhook" at bounding box center [641, 278] width 135 height 33
click at [623, 316] on label "staging-webhook" at bounding box center [629, 311] width 112 height 33
click at [825, 574] on button "Export" at bounding box center [897, 567] width 213 height 36
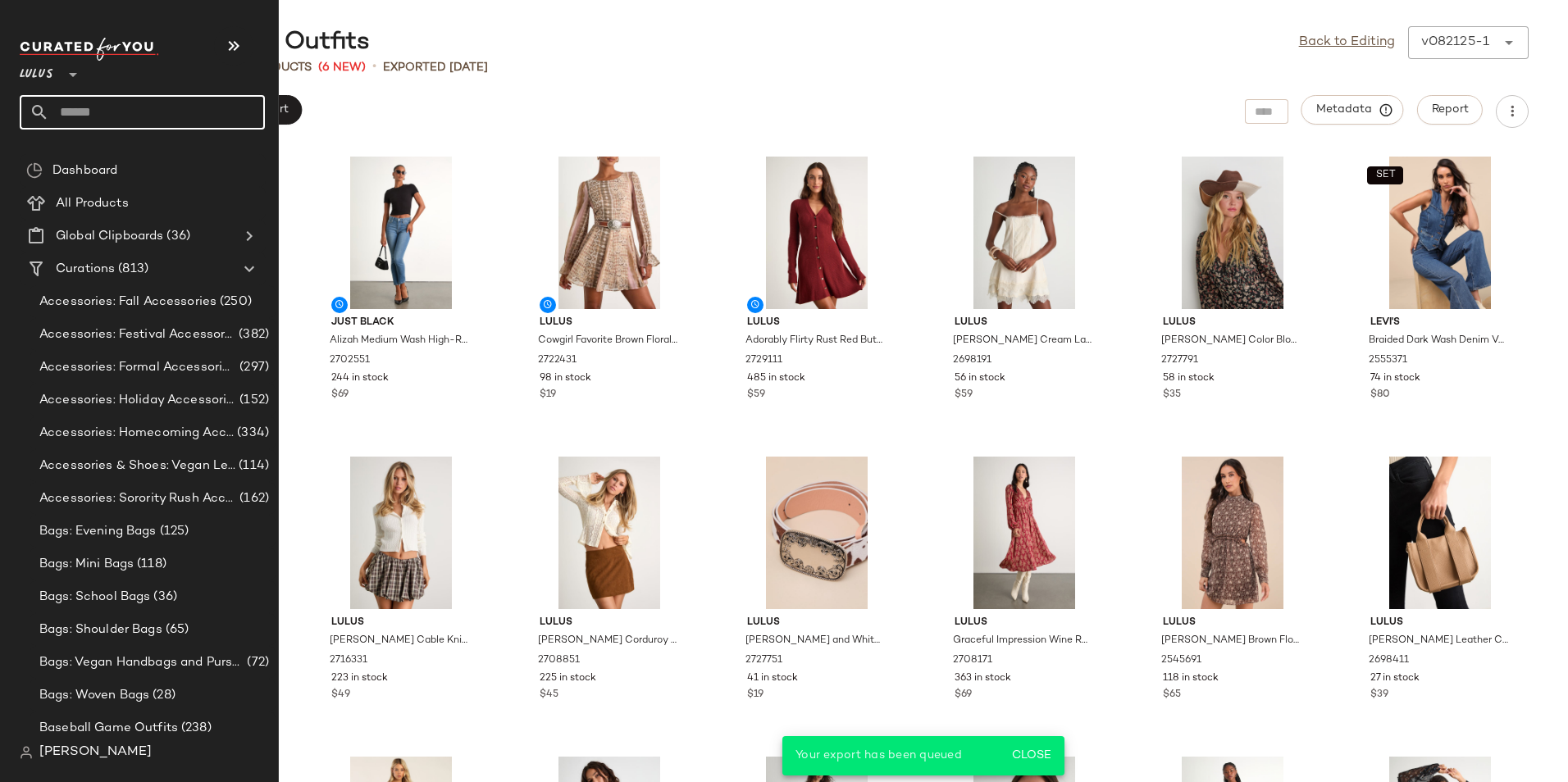
click at [99, 120] on input "text" at bounding box center [157, 112] width 216 height 35
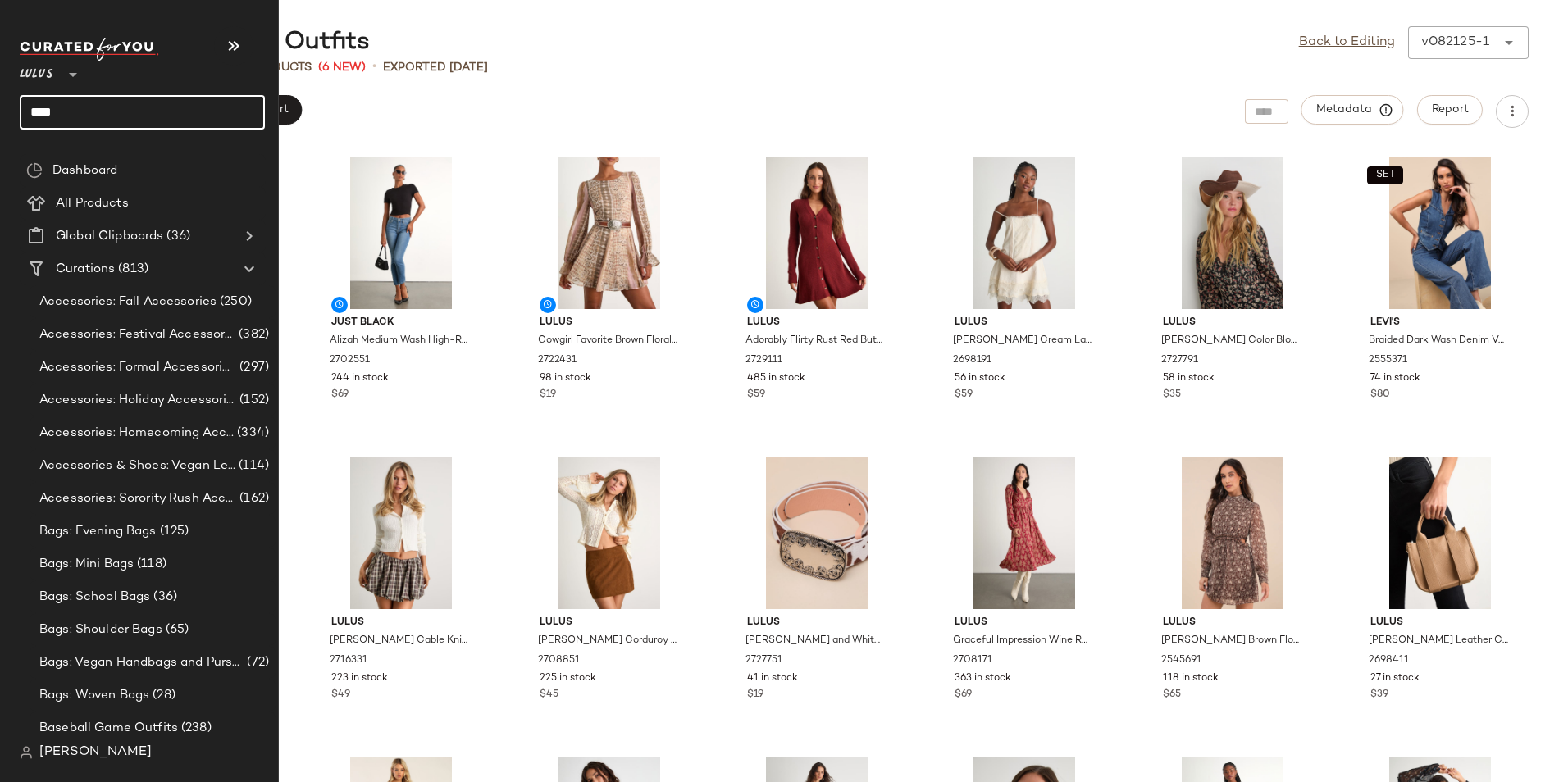
type input "*****"
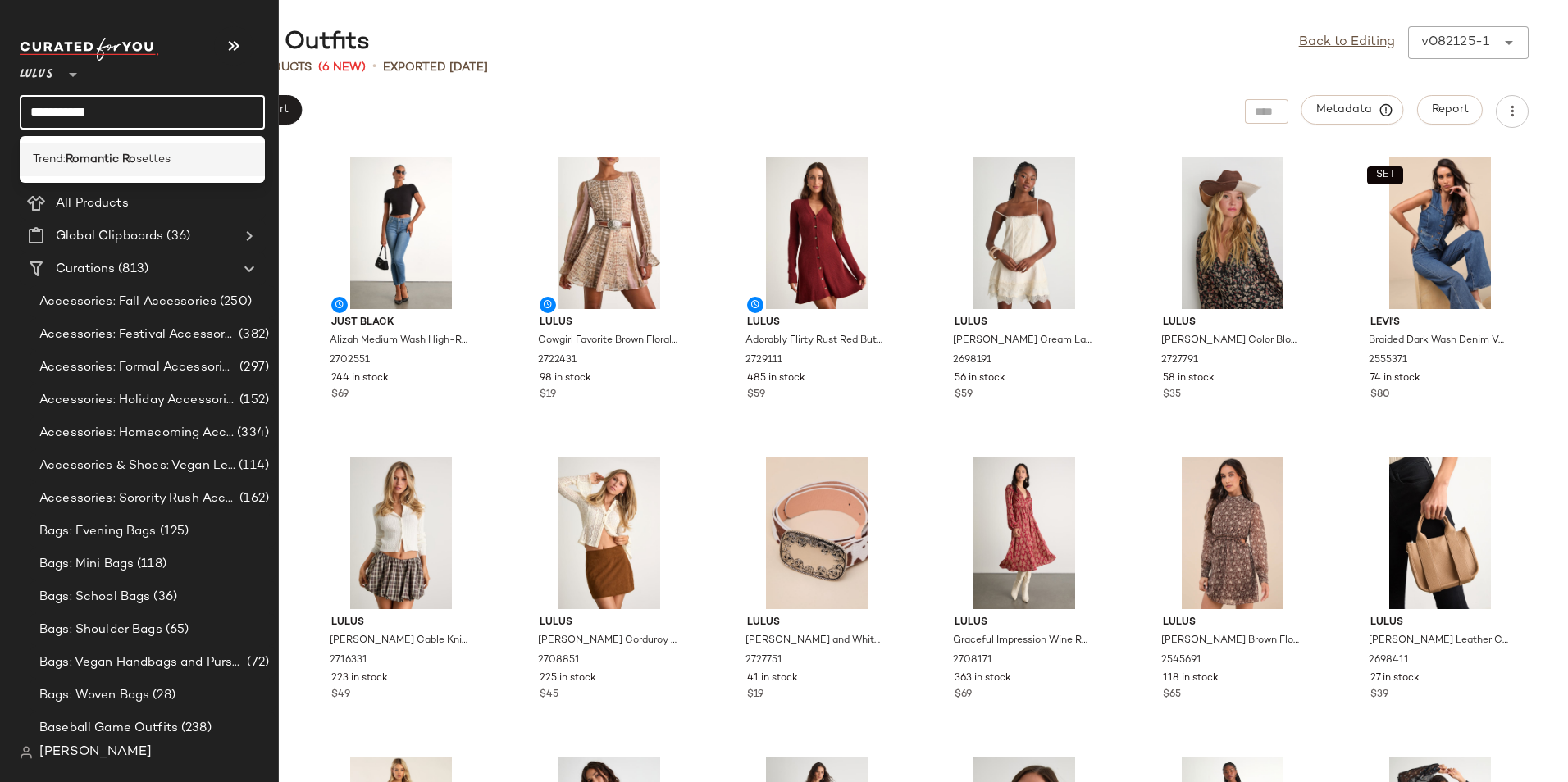
type input "**********"
click at [131, 166] on b "Romantic Ro" at bounding box center [101, 159] width 71 height 17
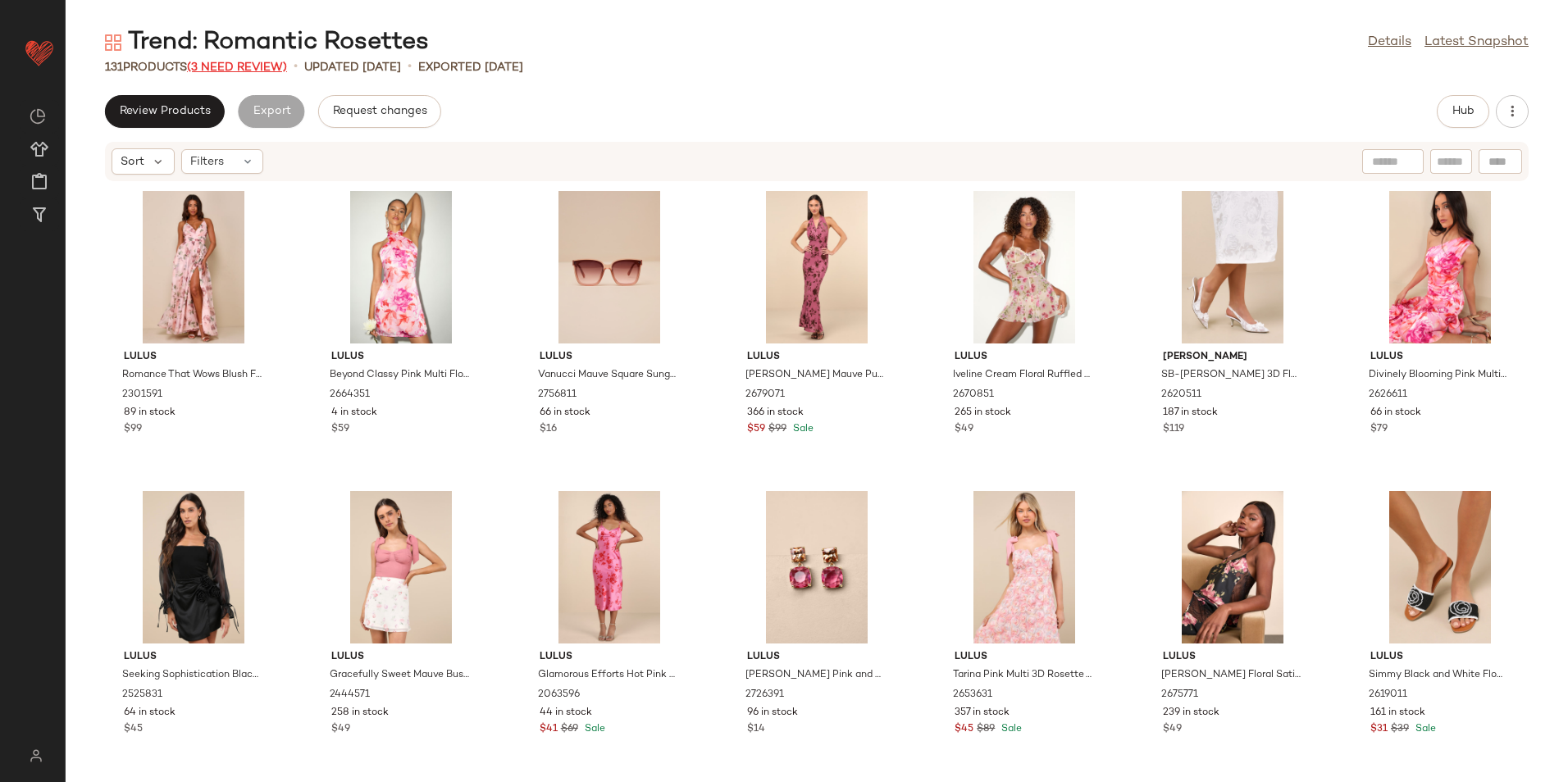
click at [234, 69] on span "(3 Need Review)" at bounding box center [237, 67] width 100 height 13
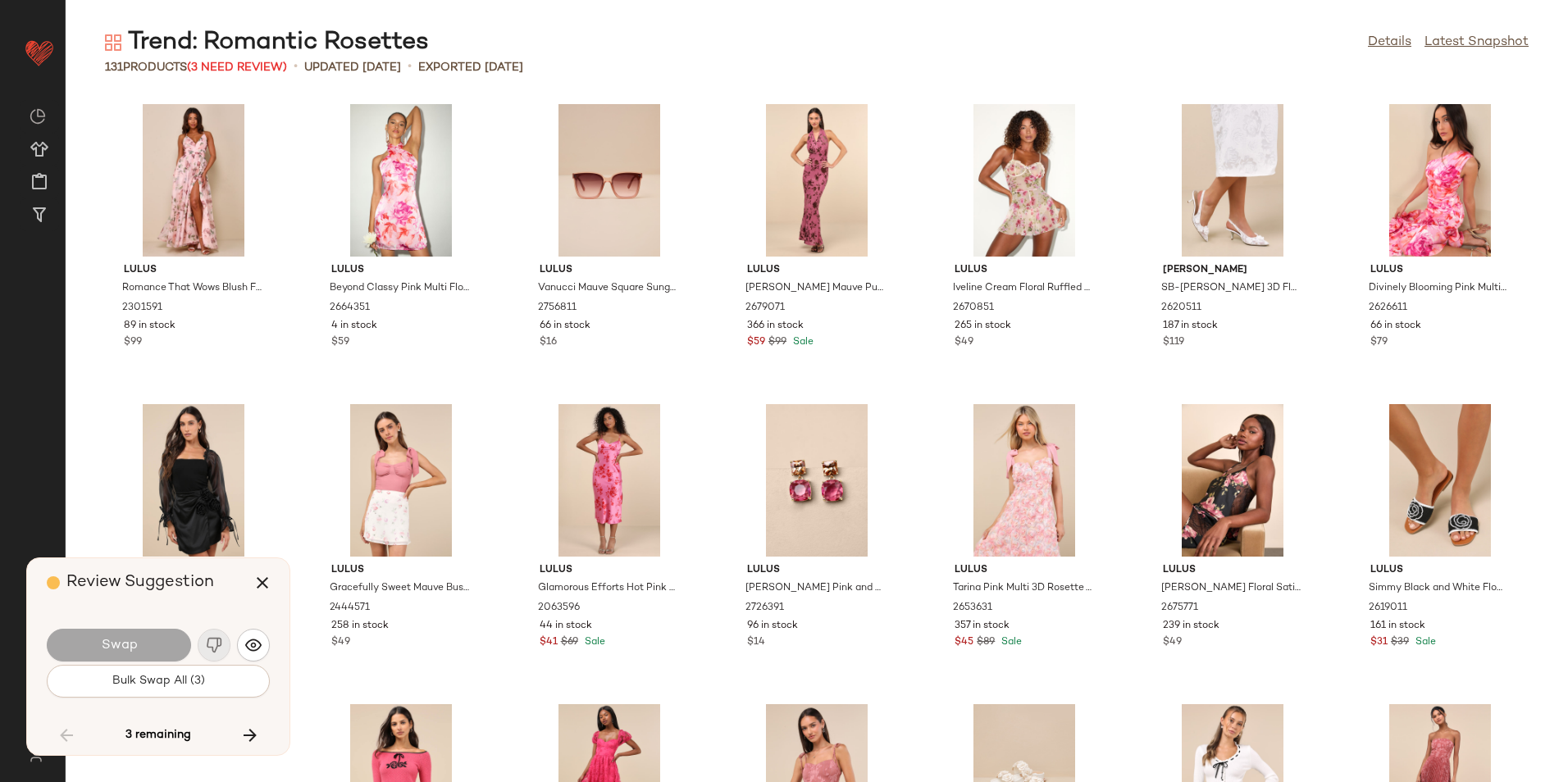
scroll to position [4202, 0]
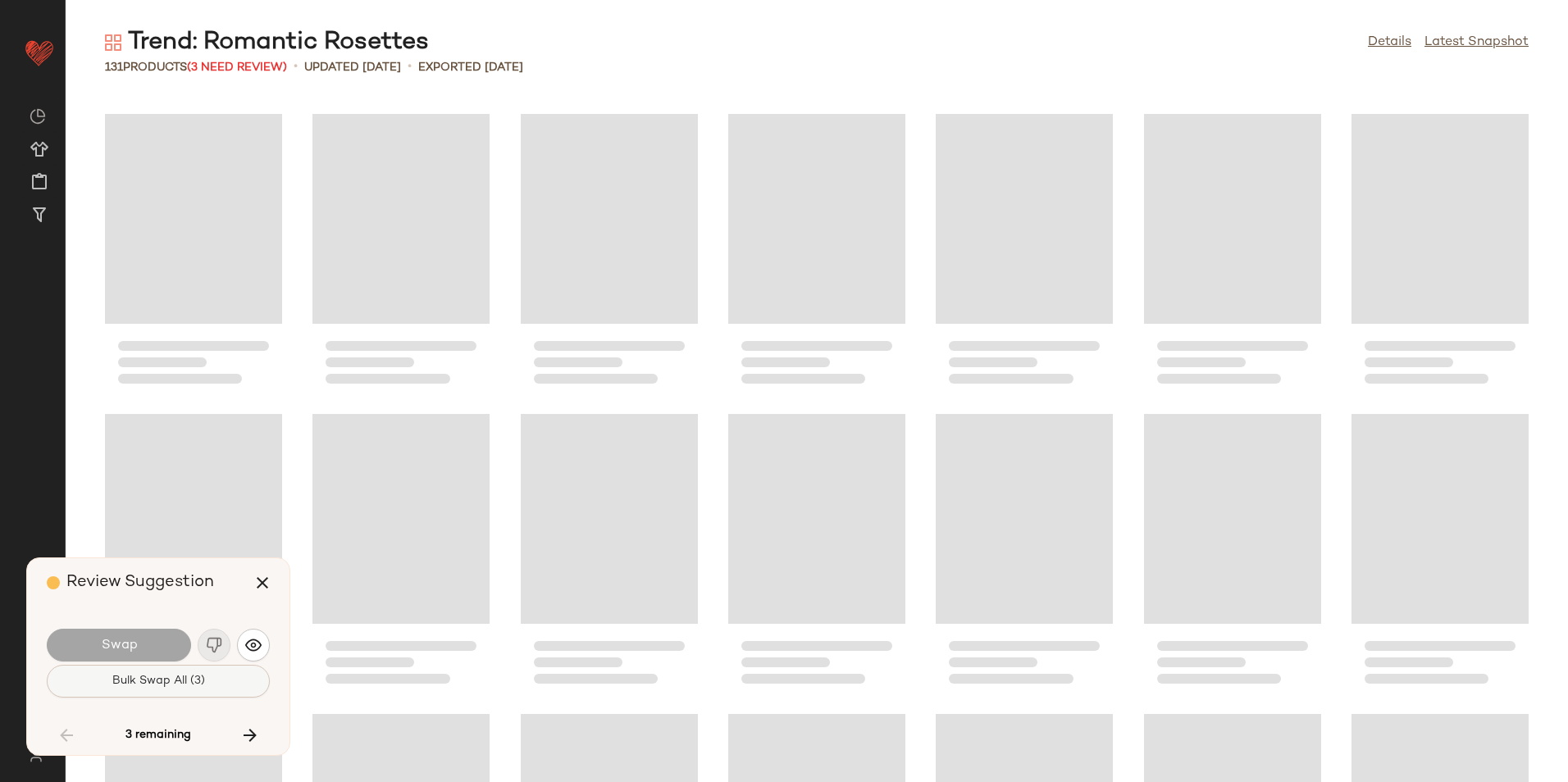
click at [194, 680] on span "Bulk Swap All (3)" at bounding box center [158, 682] width 94 height 13
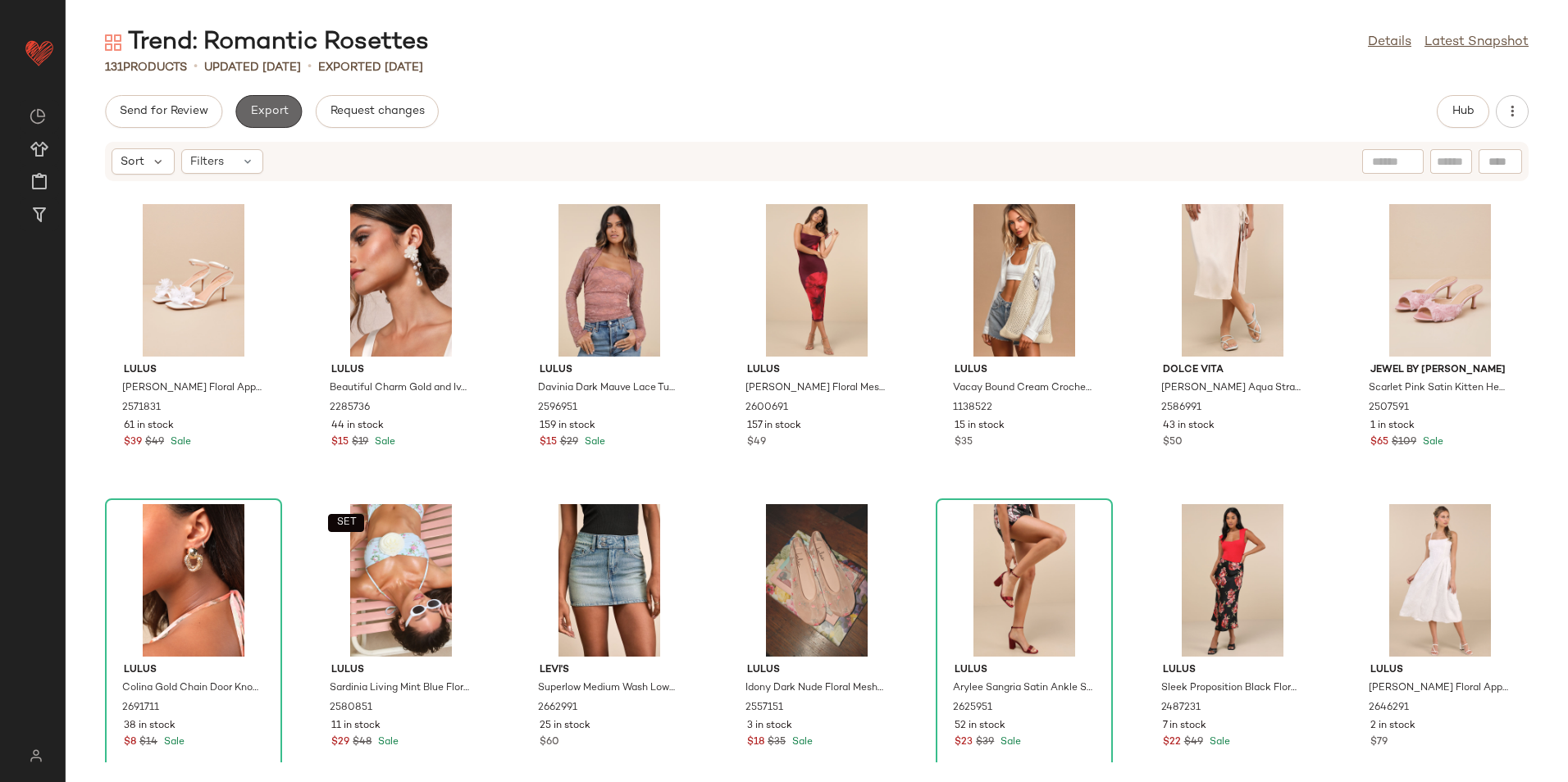
click at [268, 116] on span "Export" at bounding box center [269, 111] width 39 height 13
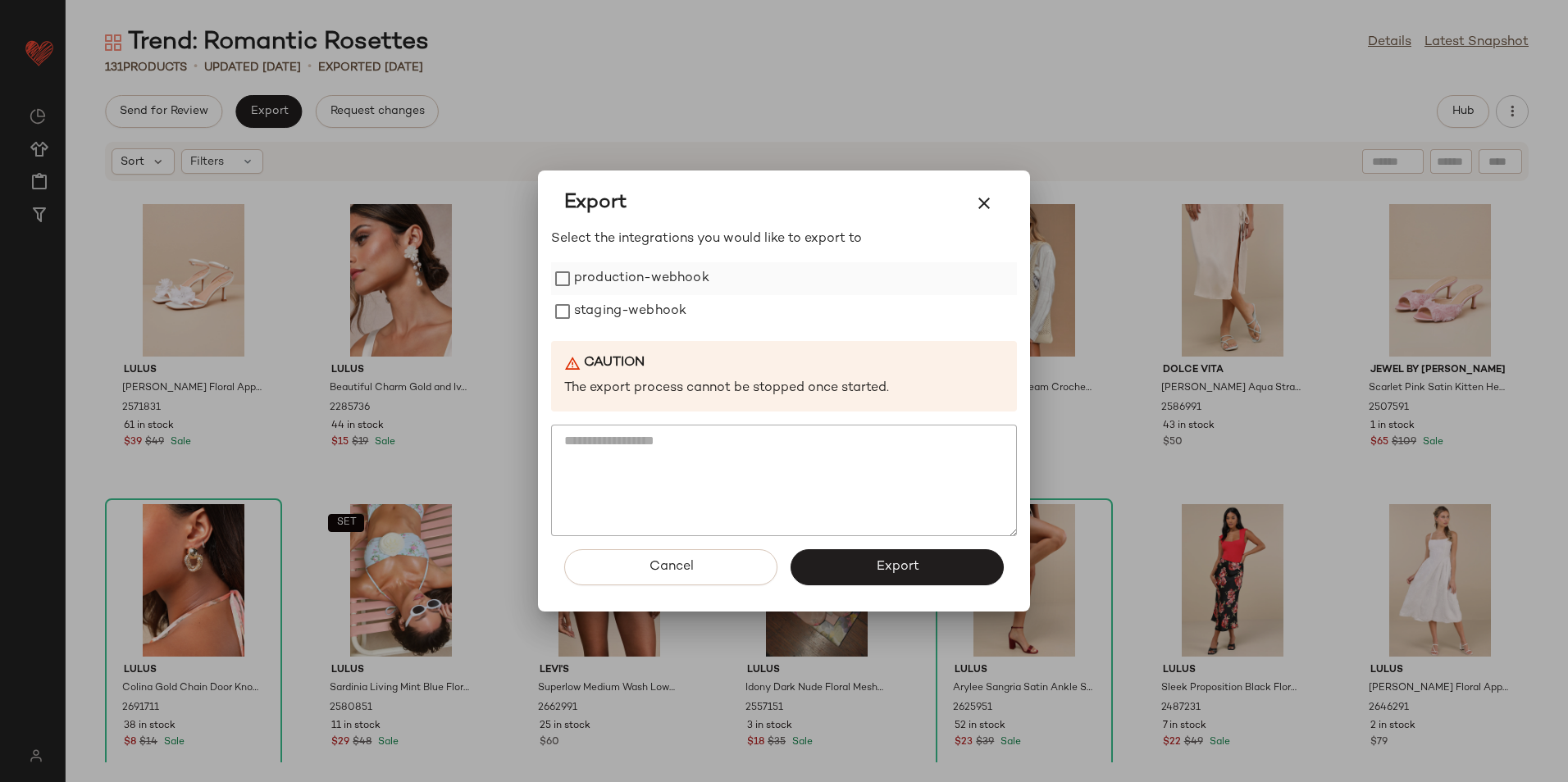
click at [602, 271] on label "production-webhook" at bounding box center [641, 278] width 135 height 33
click at [597, 300] on label "staging-webhook" at bounding box center [629, 311] width 112 height 33
click at [827, 555] on button "Export" at bounding box center [897, 567] width 213 height 36
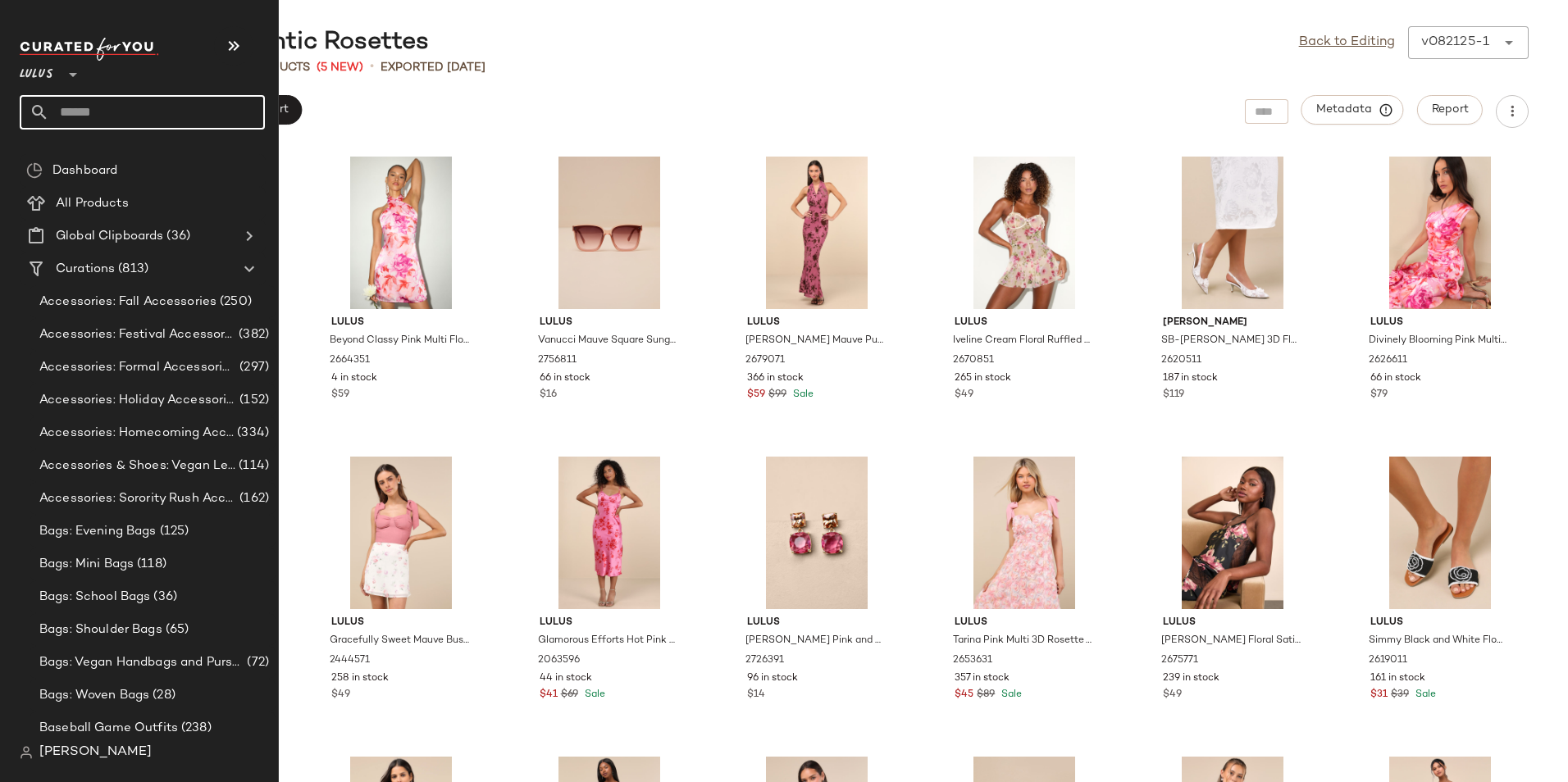
click at [68, 105] on input "text" at bounding box center [157, 112] width 216 height 35
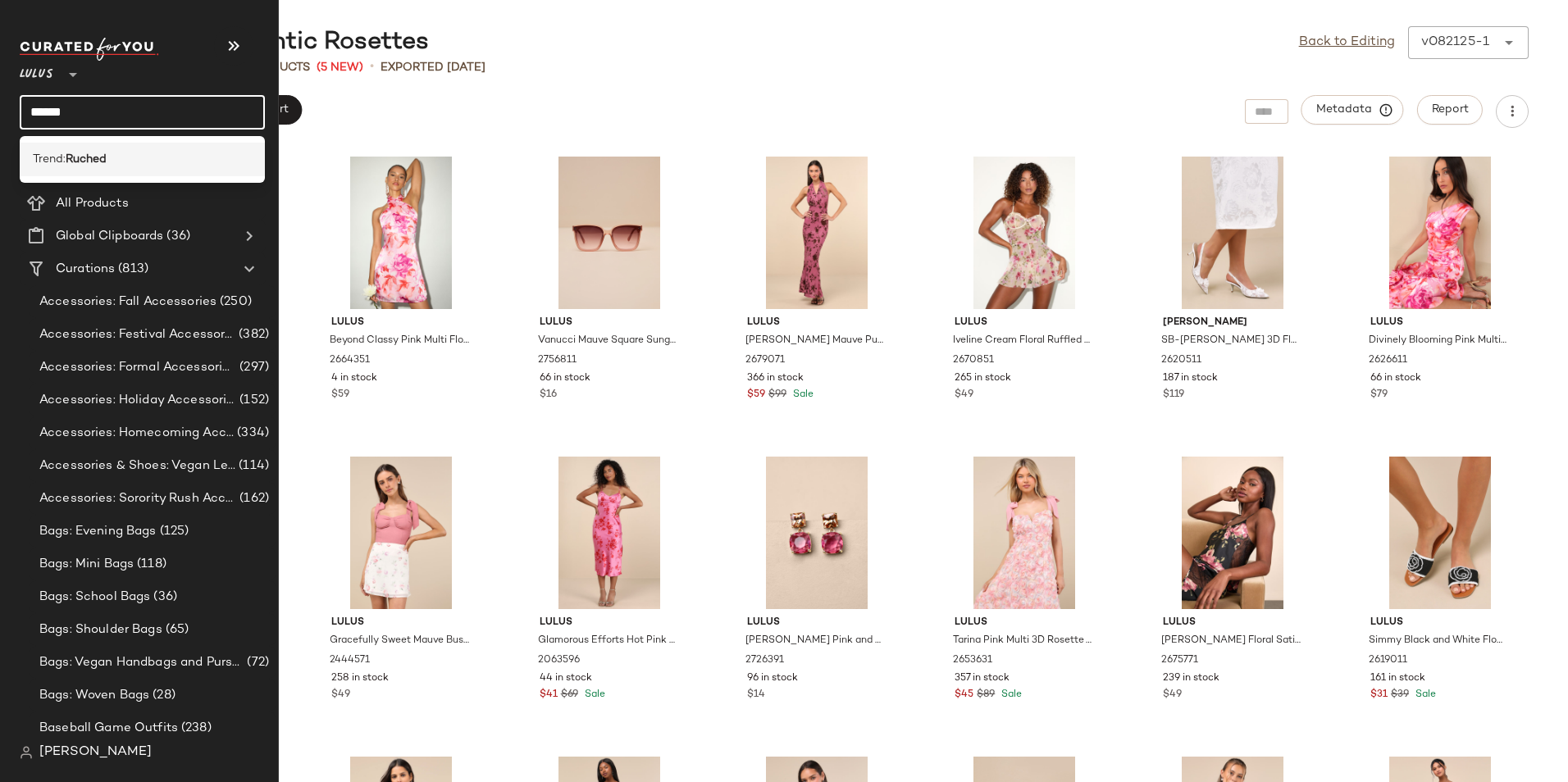
type input "******"
click at [84, 151] on b "Ruched" at bounding box center [86, 159] width 41 height 17
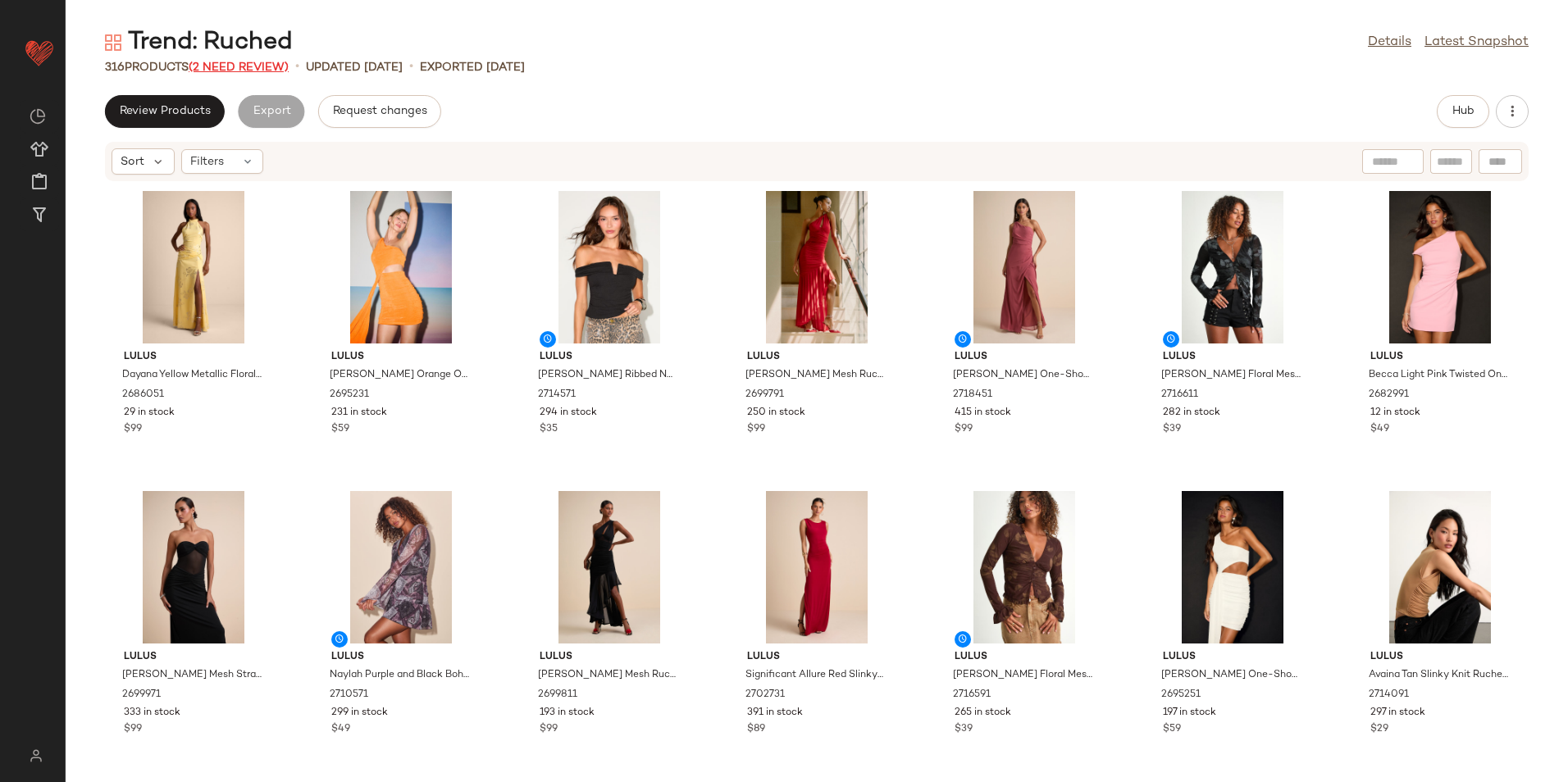
click at [256, 67] on span "(2 Need Review)" at bounding box center [239, 67] width 100 height 13
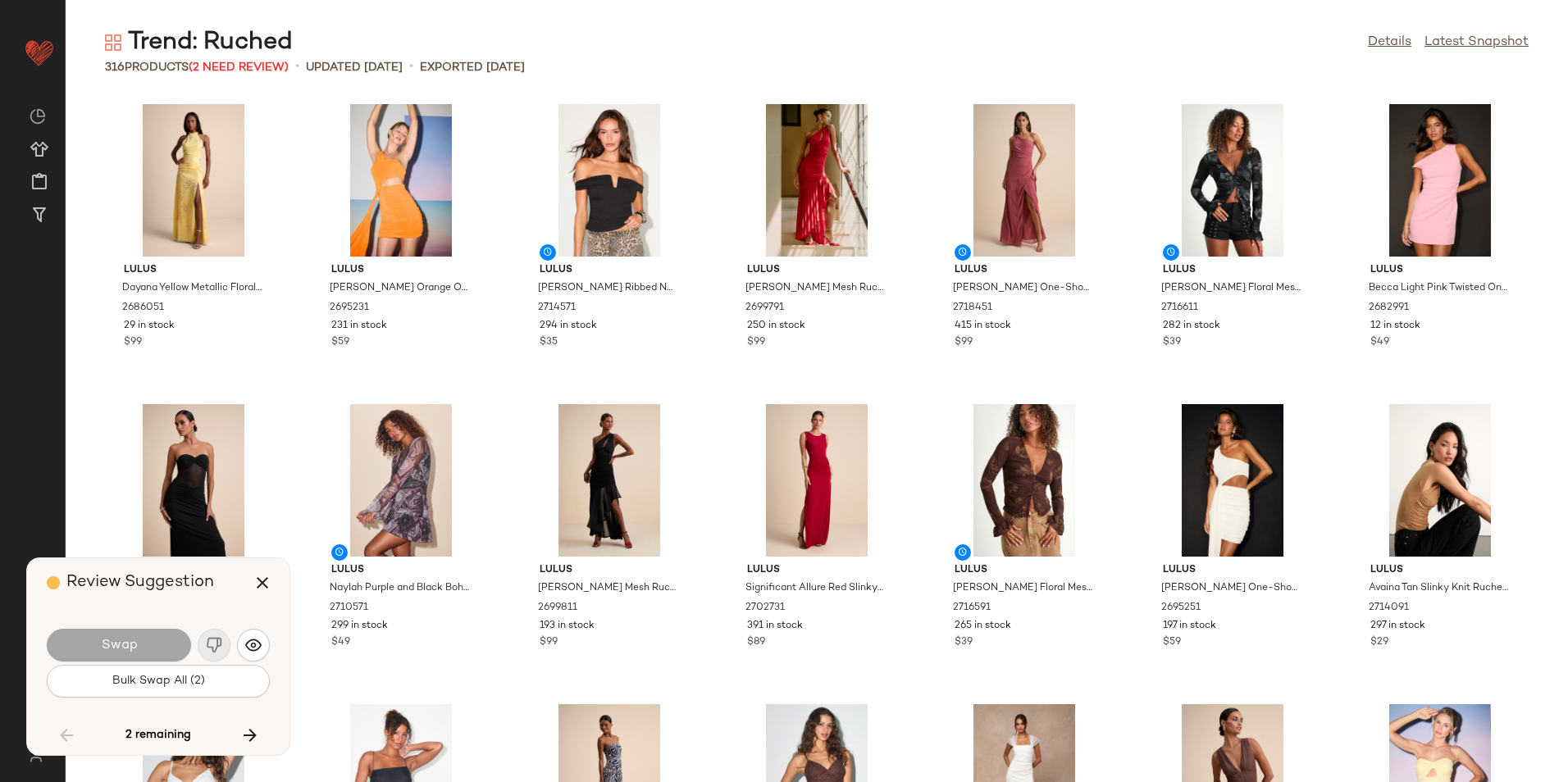
scroll to position [11706, 0]
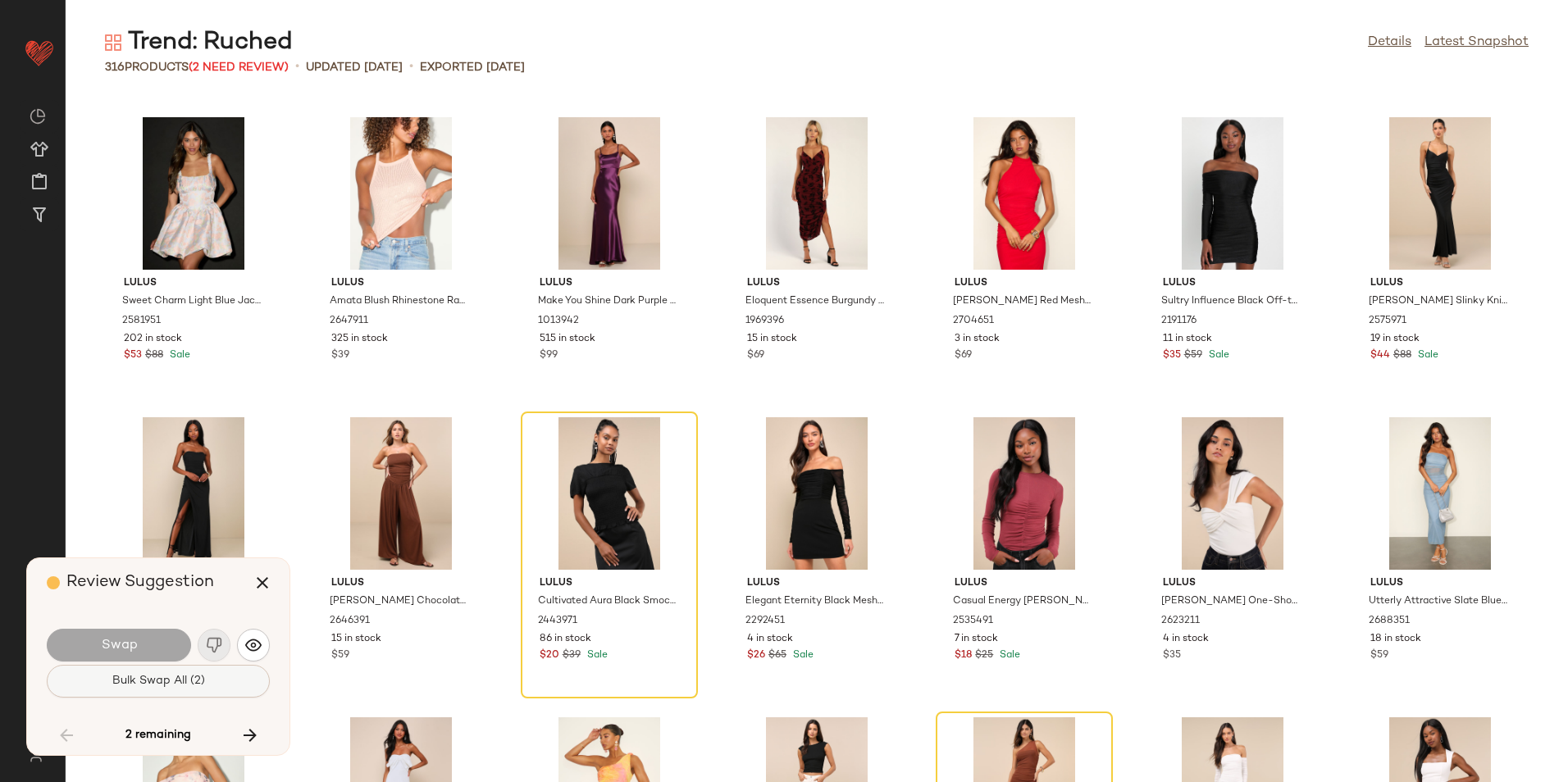
click at [196, 682] on span "Bulk Swap All (2)" at bounding box center [158, 682] width 94 height 13
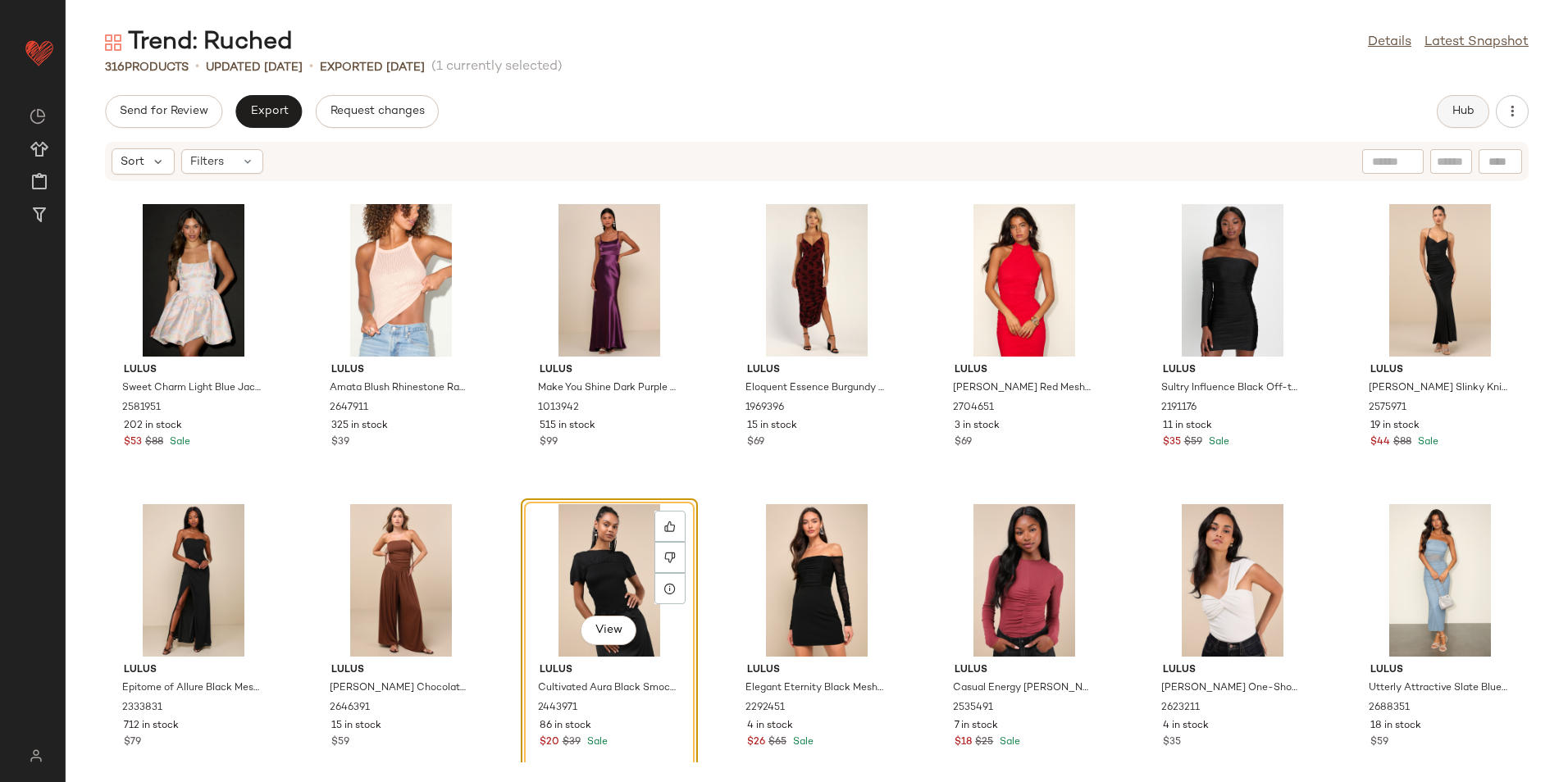
click at [1464, 116] on span "Hub" at bounding box center [1463, 111] width 23 height 13
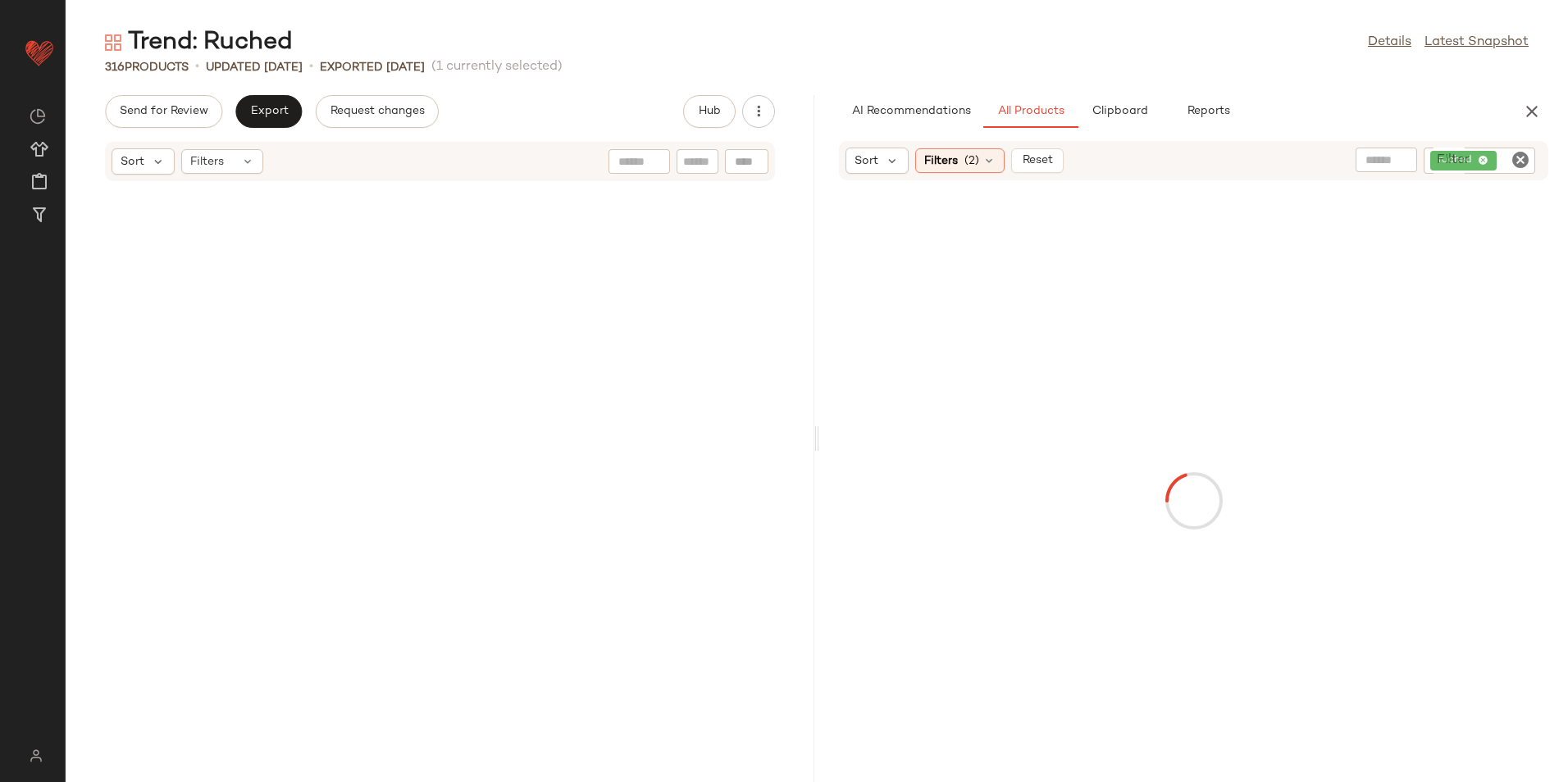
scroll to position [27313, 0]
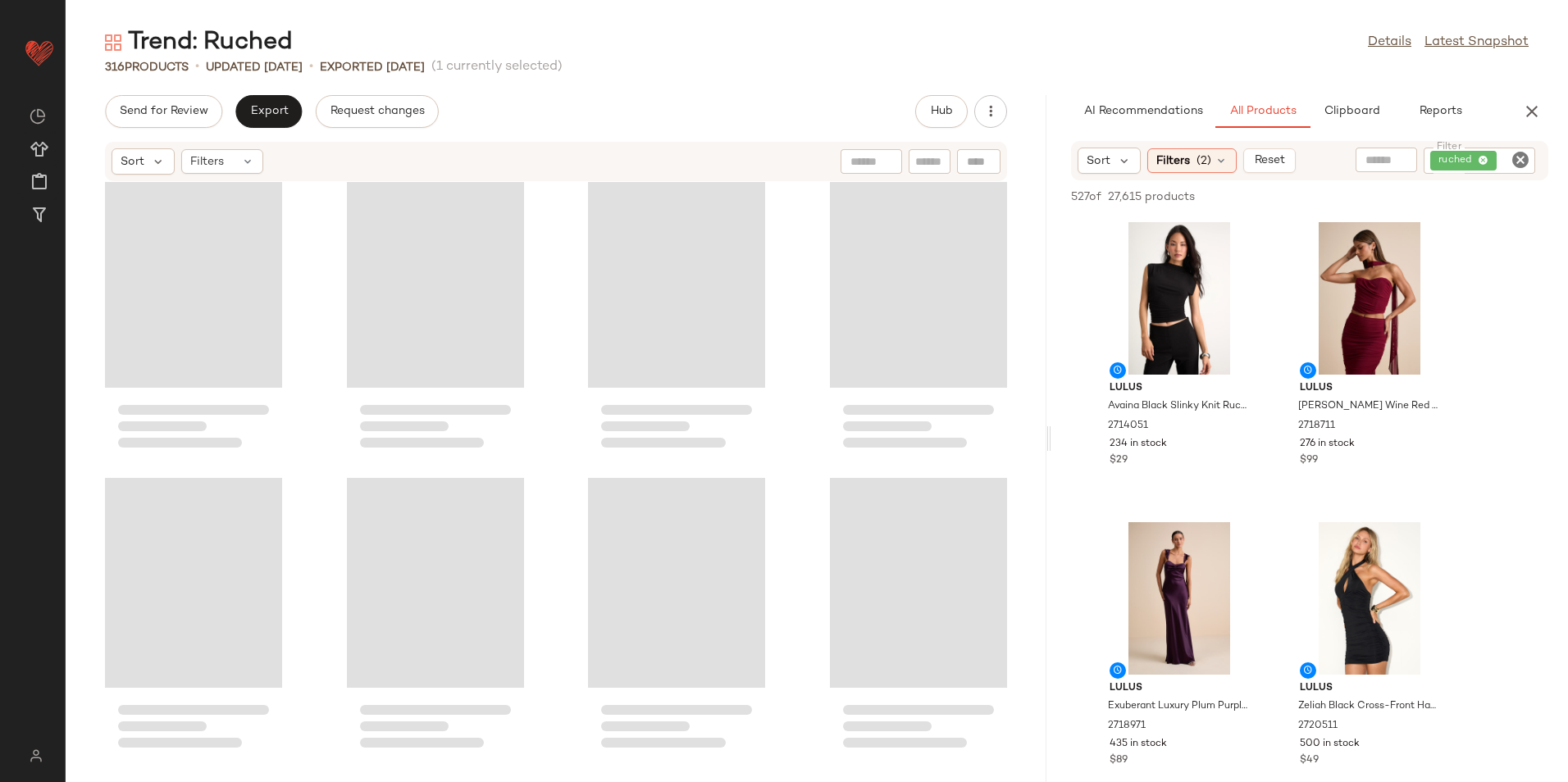
drag, startPoint x: 814, startPoint y: 438, endPoint x: 1239, endPoint y: 440, distance: 425.0
click at [1239, 440] on div "Trend: Ruched Details Latest Snapshot 316 Products • updated Aug 21st • Exporte…" at bounding box center [816, 404] width 1502 height 756
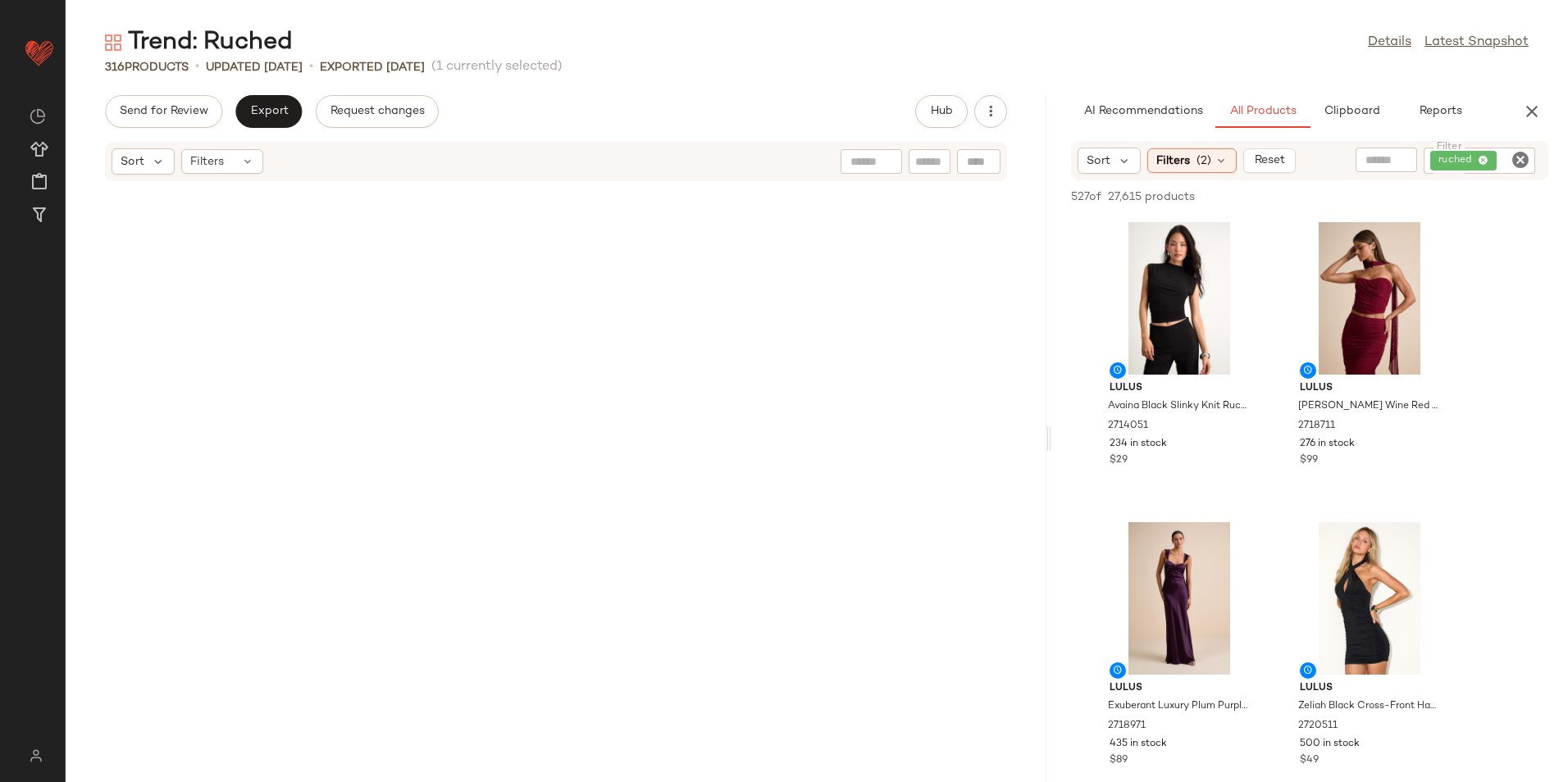
scroll to position [0, 0]
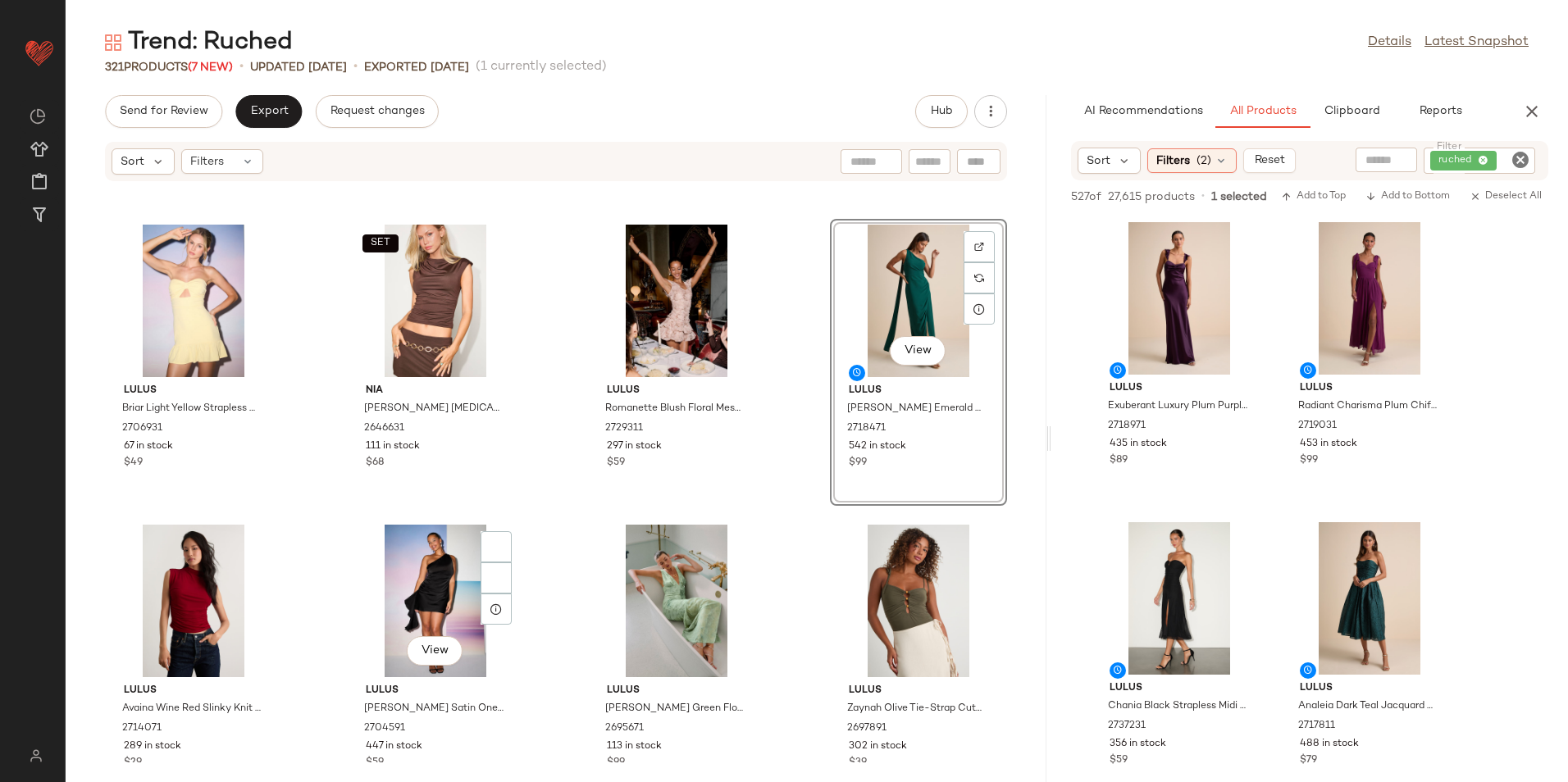
scroll to position [2032, 0]
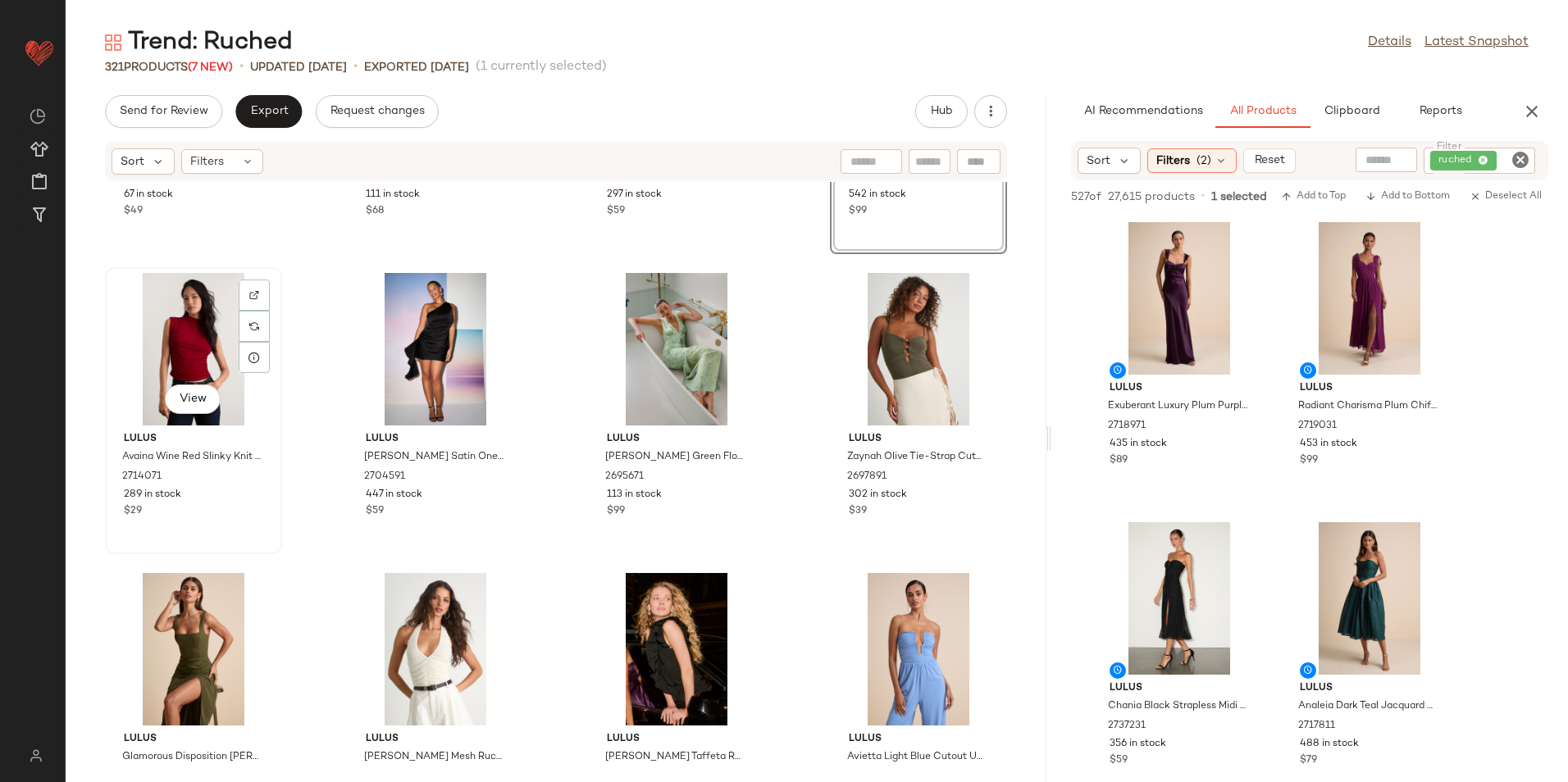
click at [188, 334] on div "View" at bounding box center [193, 349] width 165 height 153
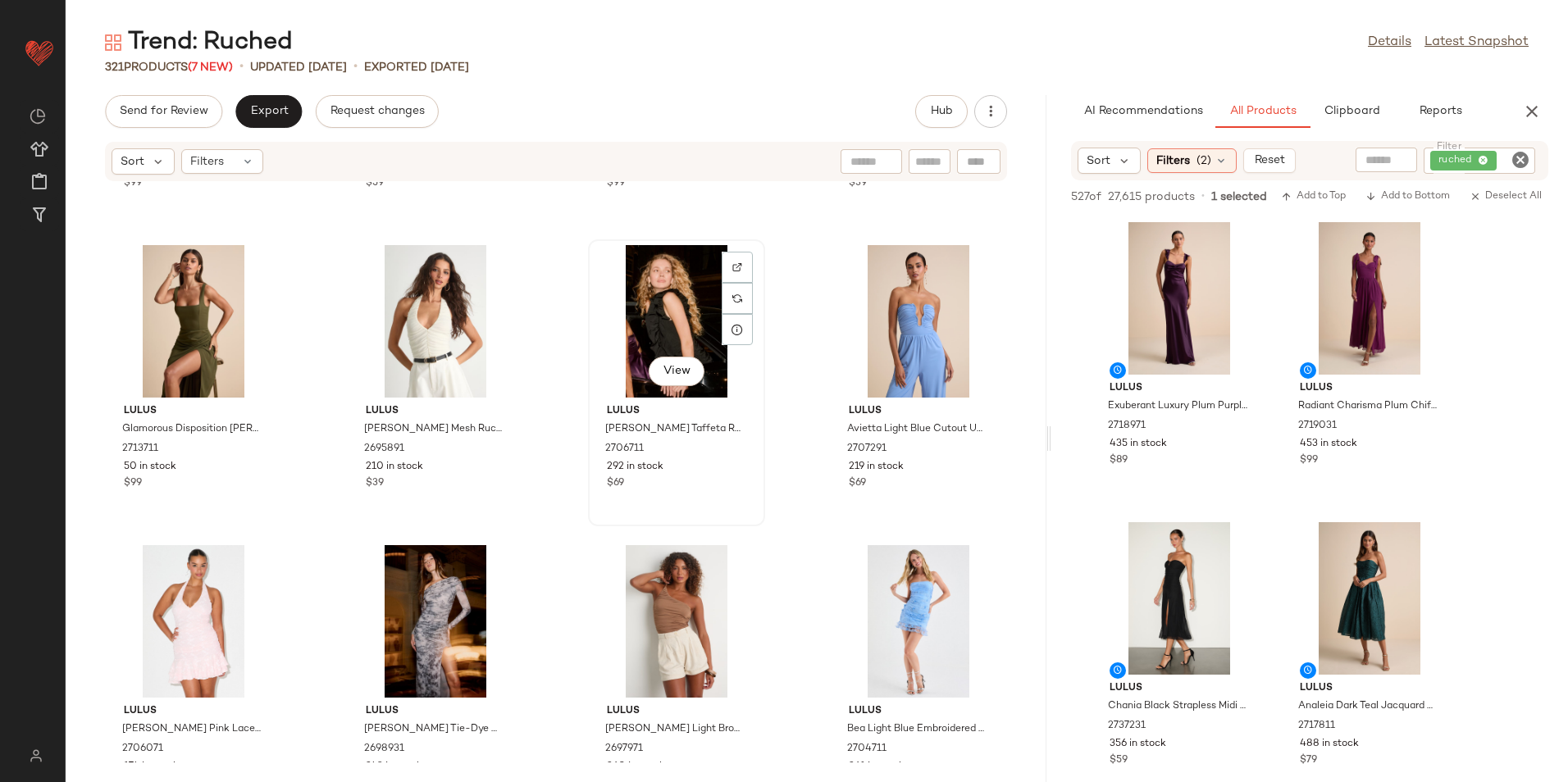
scroll to position [2688, 0]
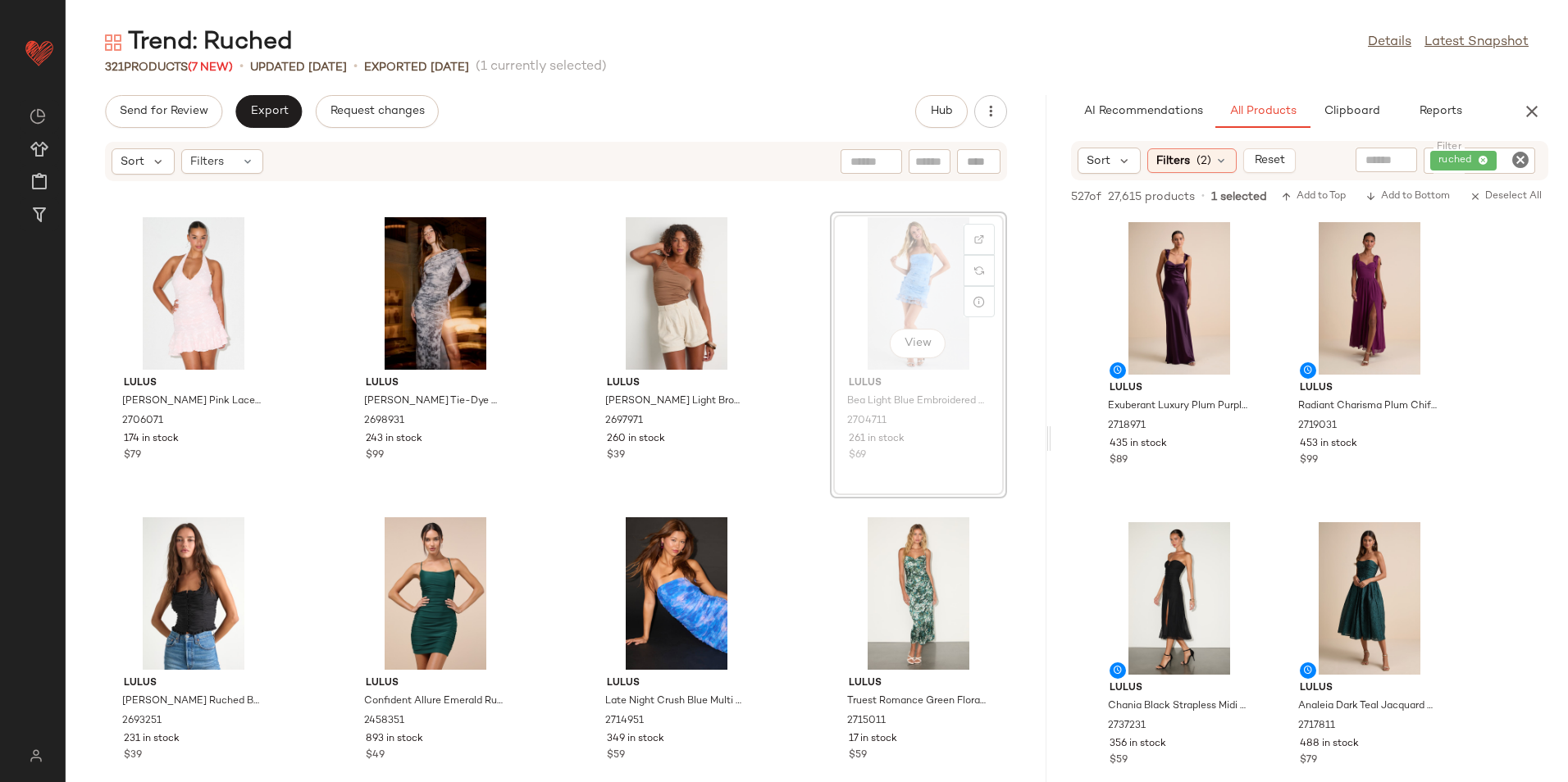
scroll to position [2683, 0]
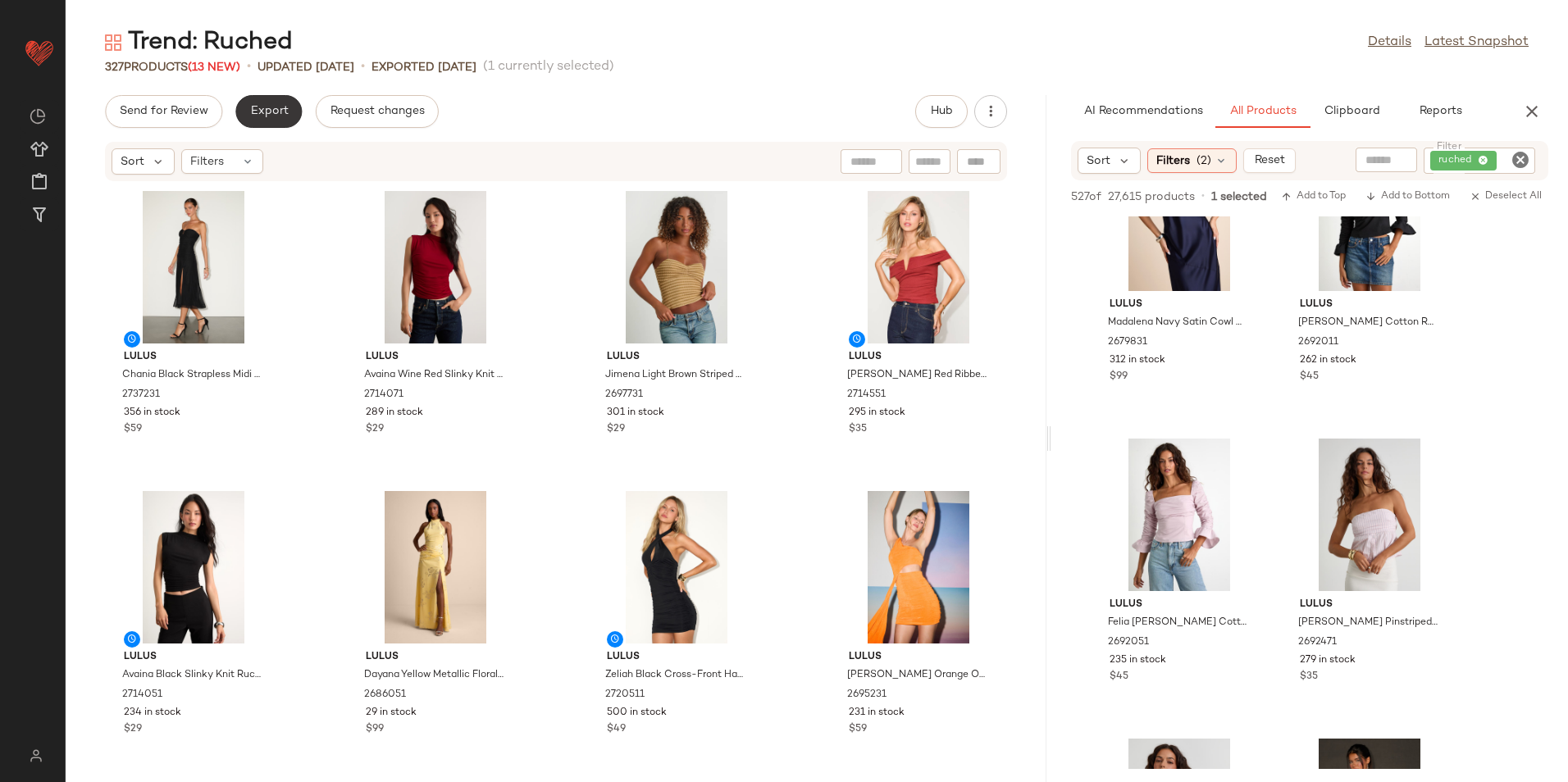
click at [261, 114] on span "Export" at bounding box center [269, 111] width 39 height 13
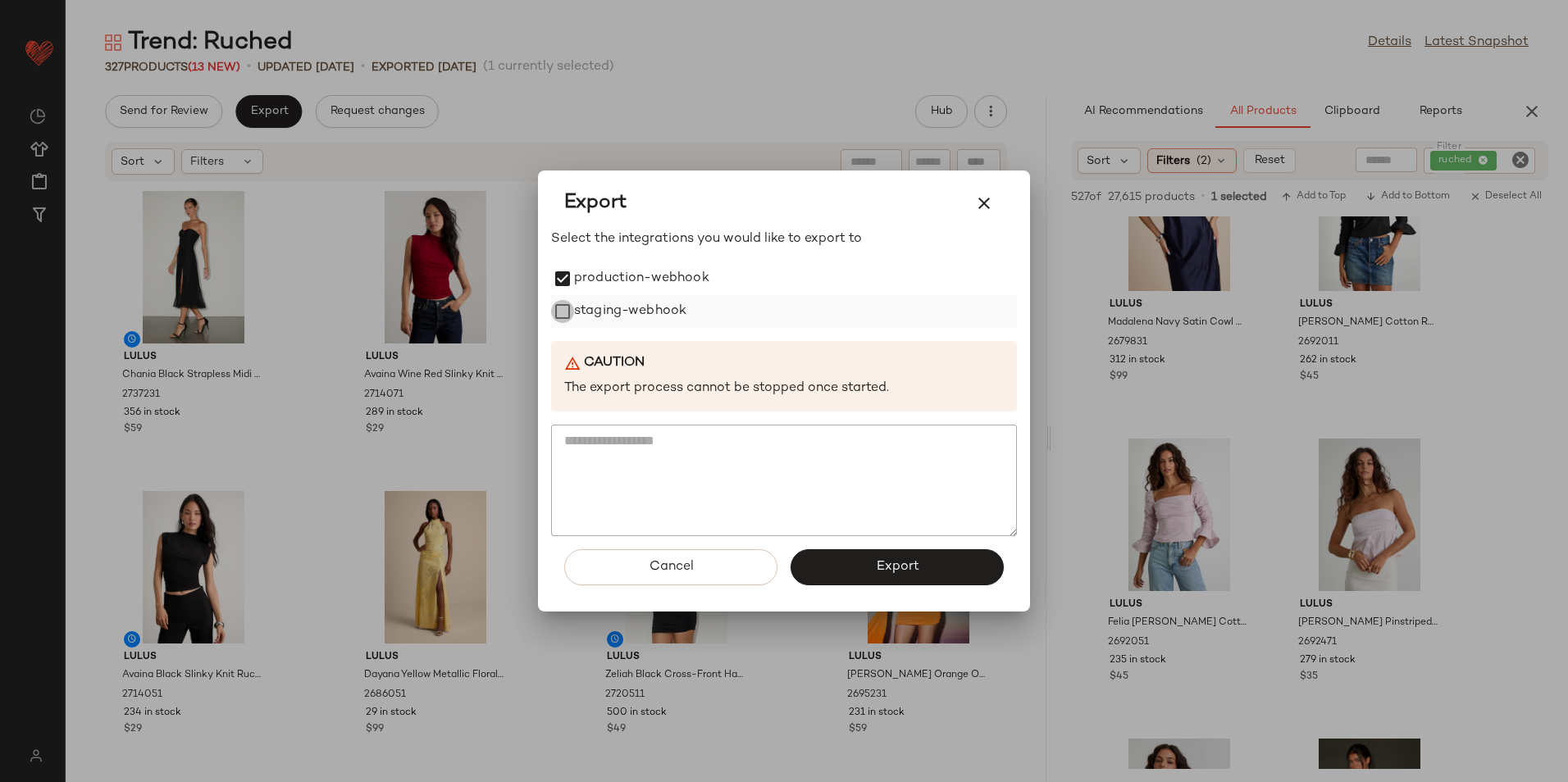
click at [576, 315] on div "staging-webhook" at bounding box center [784, 311] width 466 height 33
click at [843, 561] on button "Export" at bounding box center [897, 567] width 213 height 36
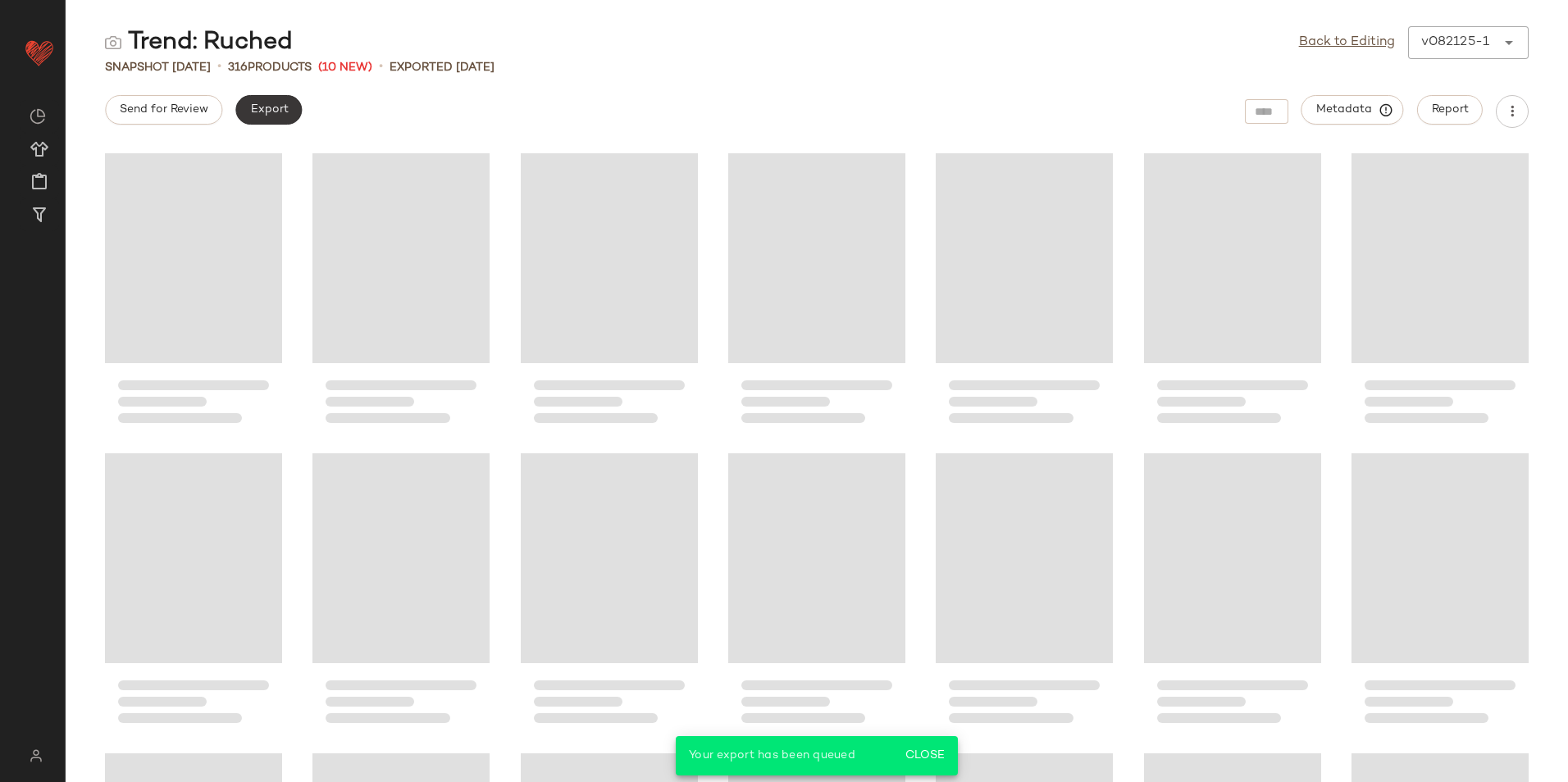
click at [266, 118] on button "Export" at bounding box center [268, 110] width 67 height 30
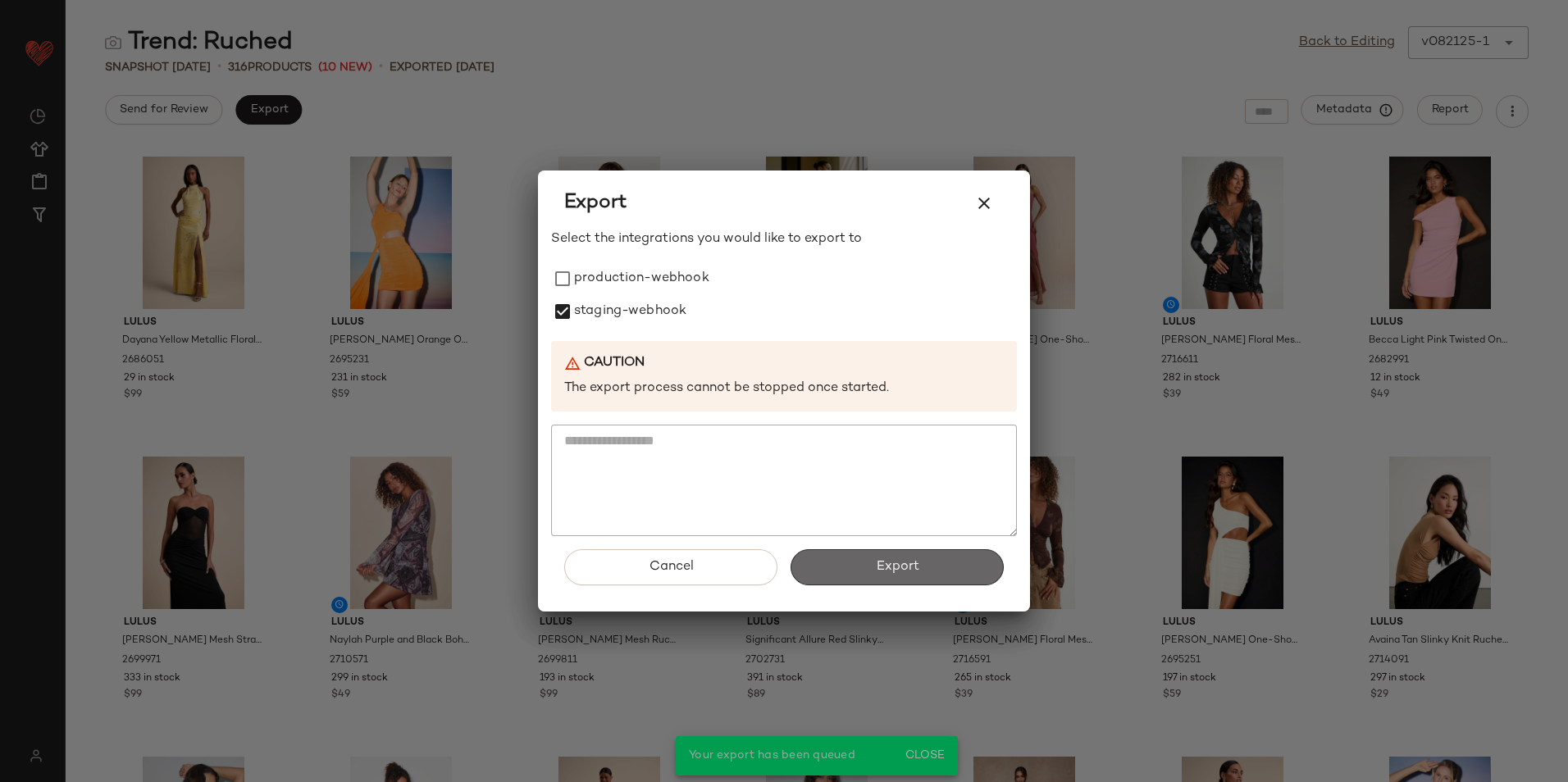
click at [870, 565] on button "Export" at bounding box center [897, 567] width 213 height 36
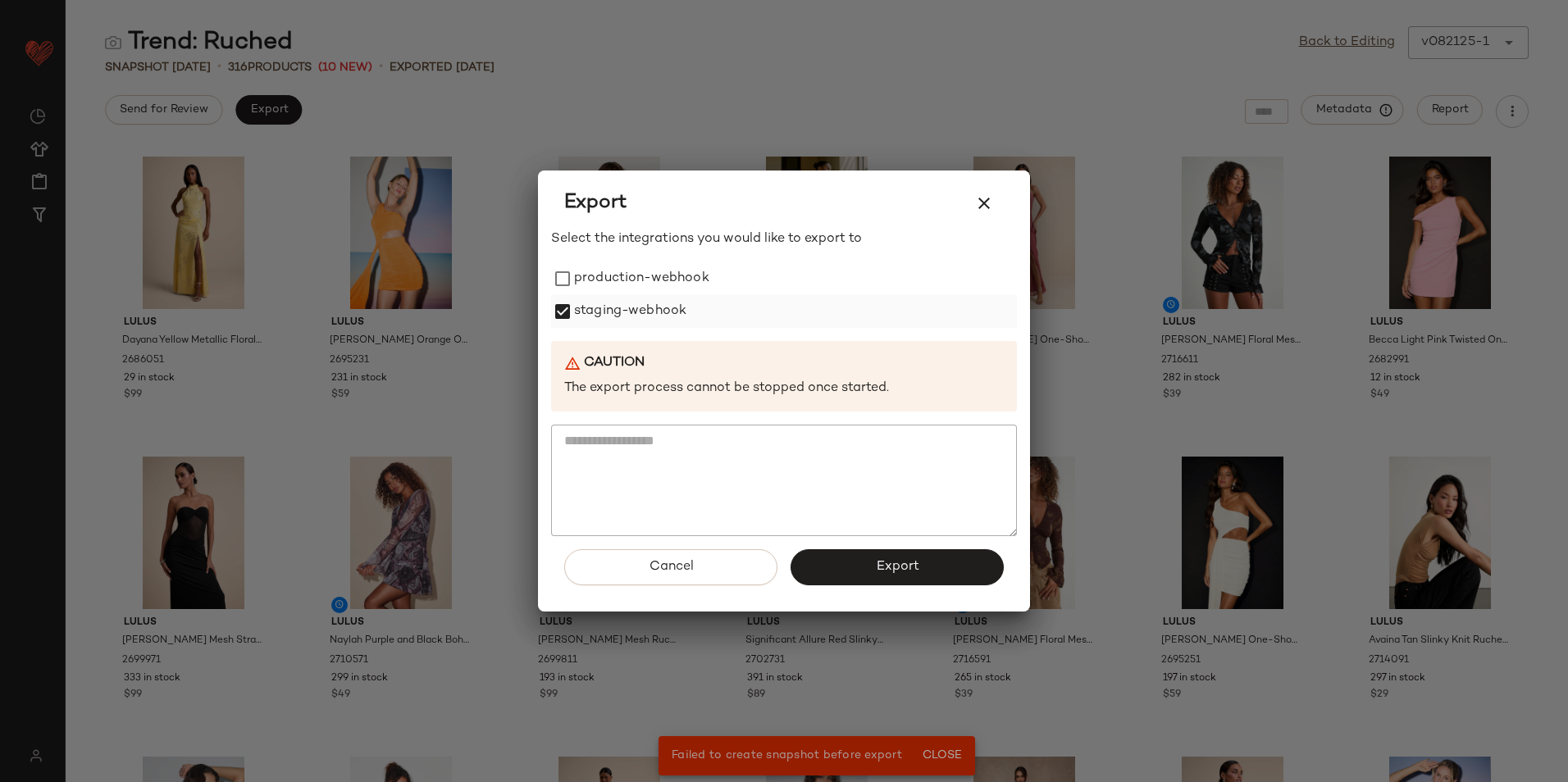
drag, startPoint x: 632, startPoint y: 273, endPoint x: 659, endPoint y: 325, distance: 58.6
click at [633, 275] on label "production-webhook" at bounding box center [641, 278] width 135 height 33
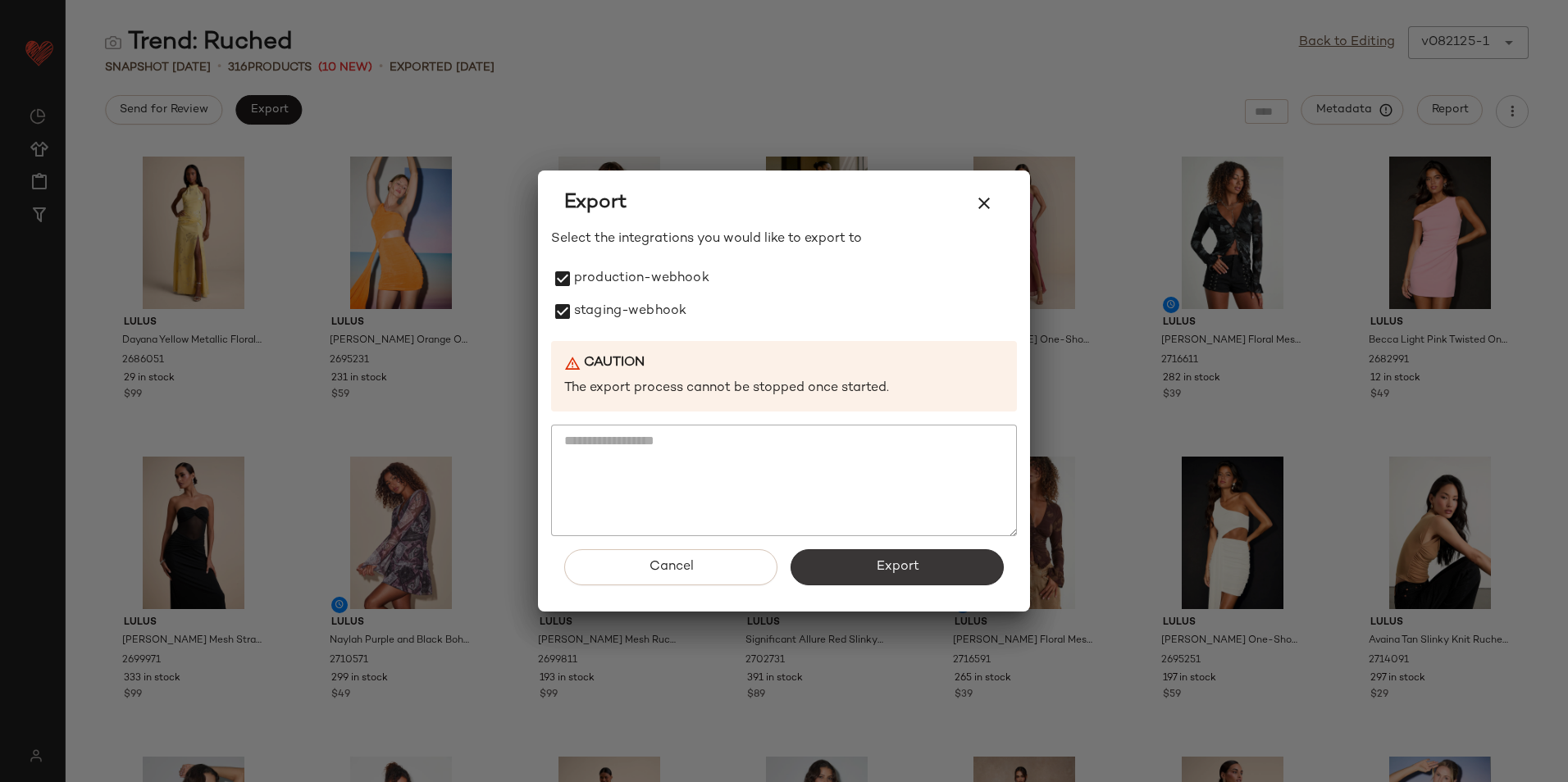
click at [870, 553] on button "Export" at bounding box center [897, 567] width 213 height 36
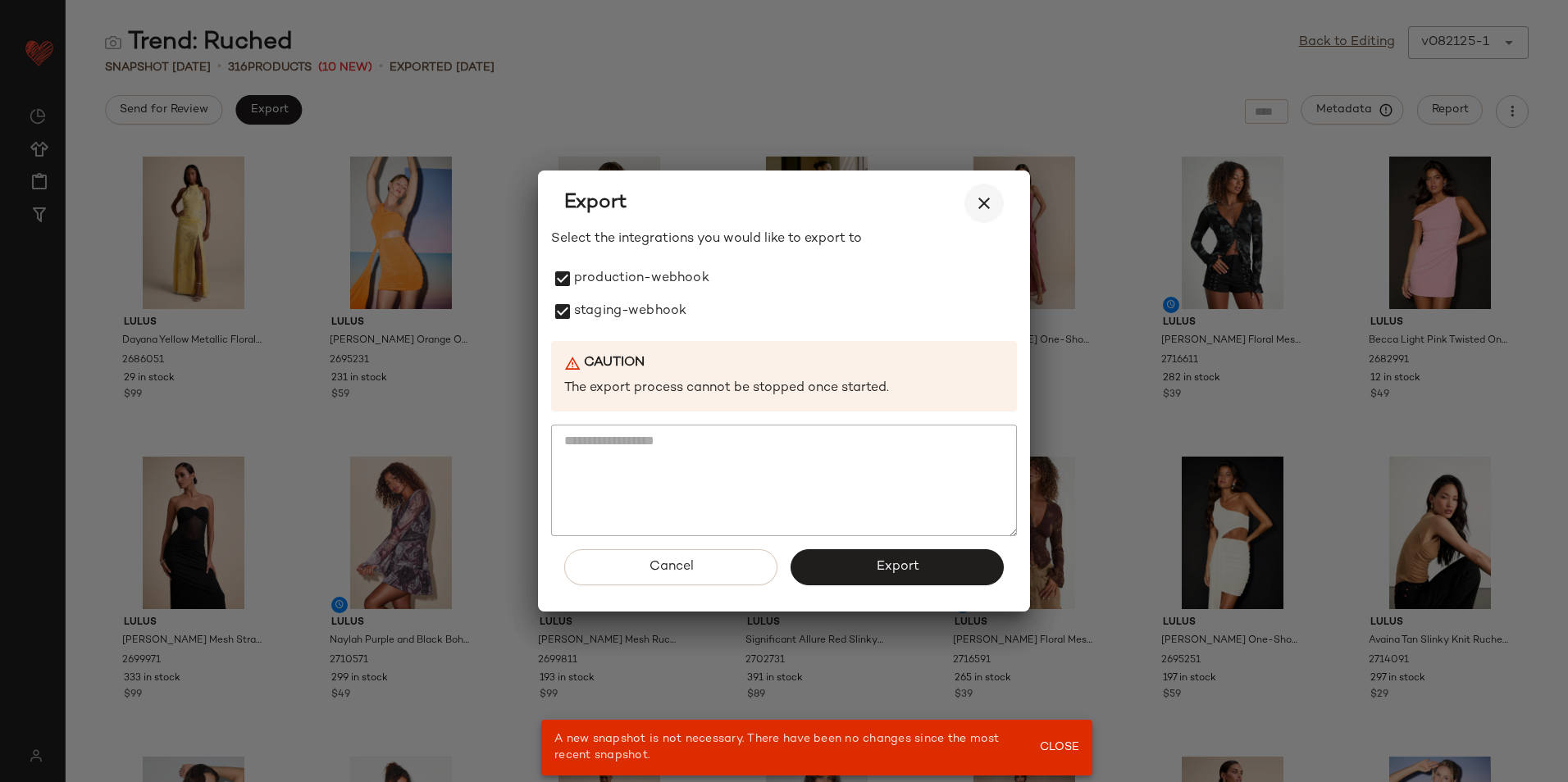
click at [989, 202] on icon "button" at bounding box center [983, 202] width 19 height 19
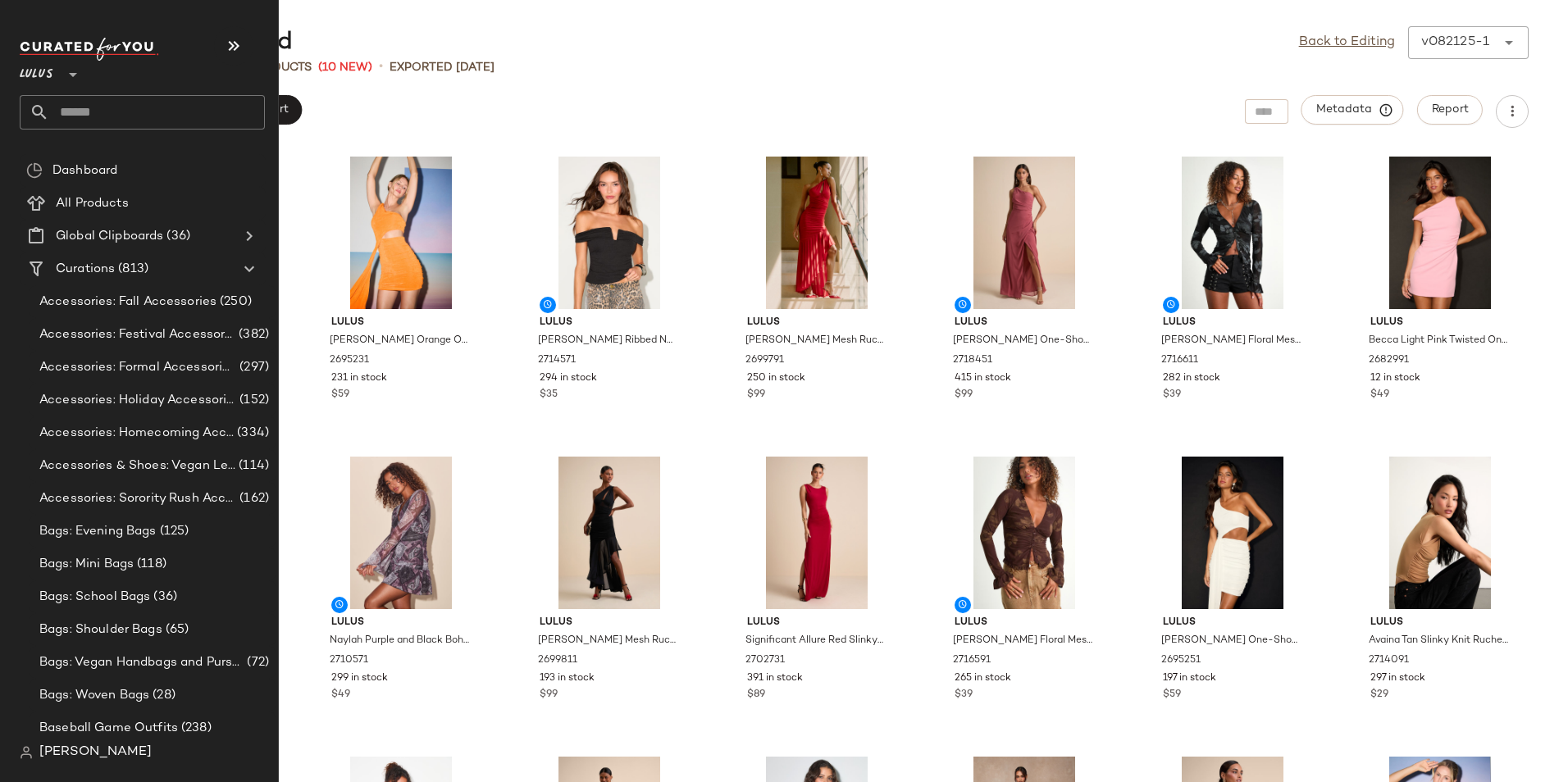
click at [109, 108] on input "text" at bounding box center [157, 112] width 216 height 35
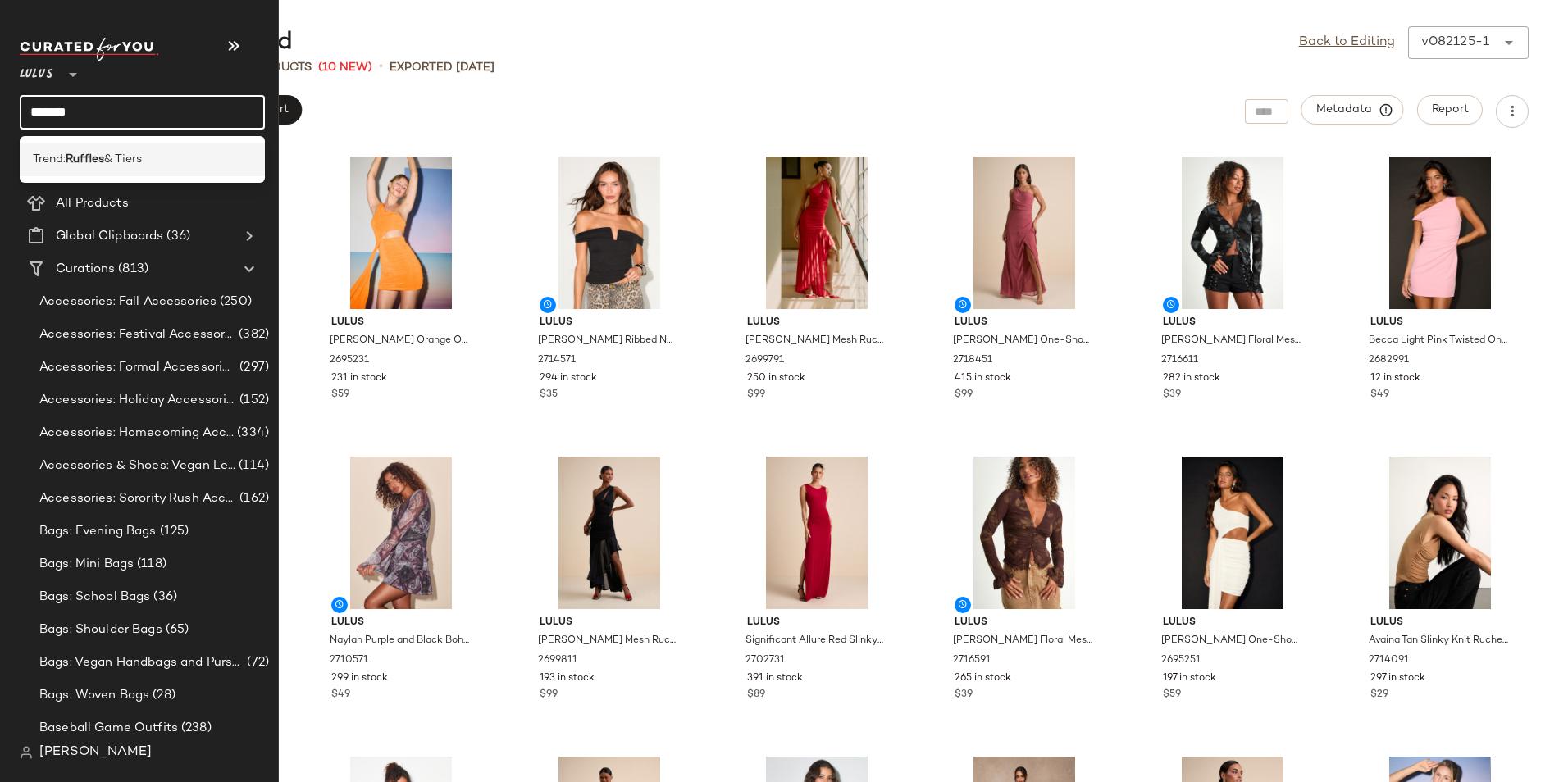
type input "*******"
click at [87, 151] on div "Trend: Ruffles & Tiers" at bounding box center [142, 159] width 245 height 34
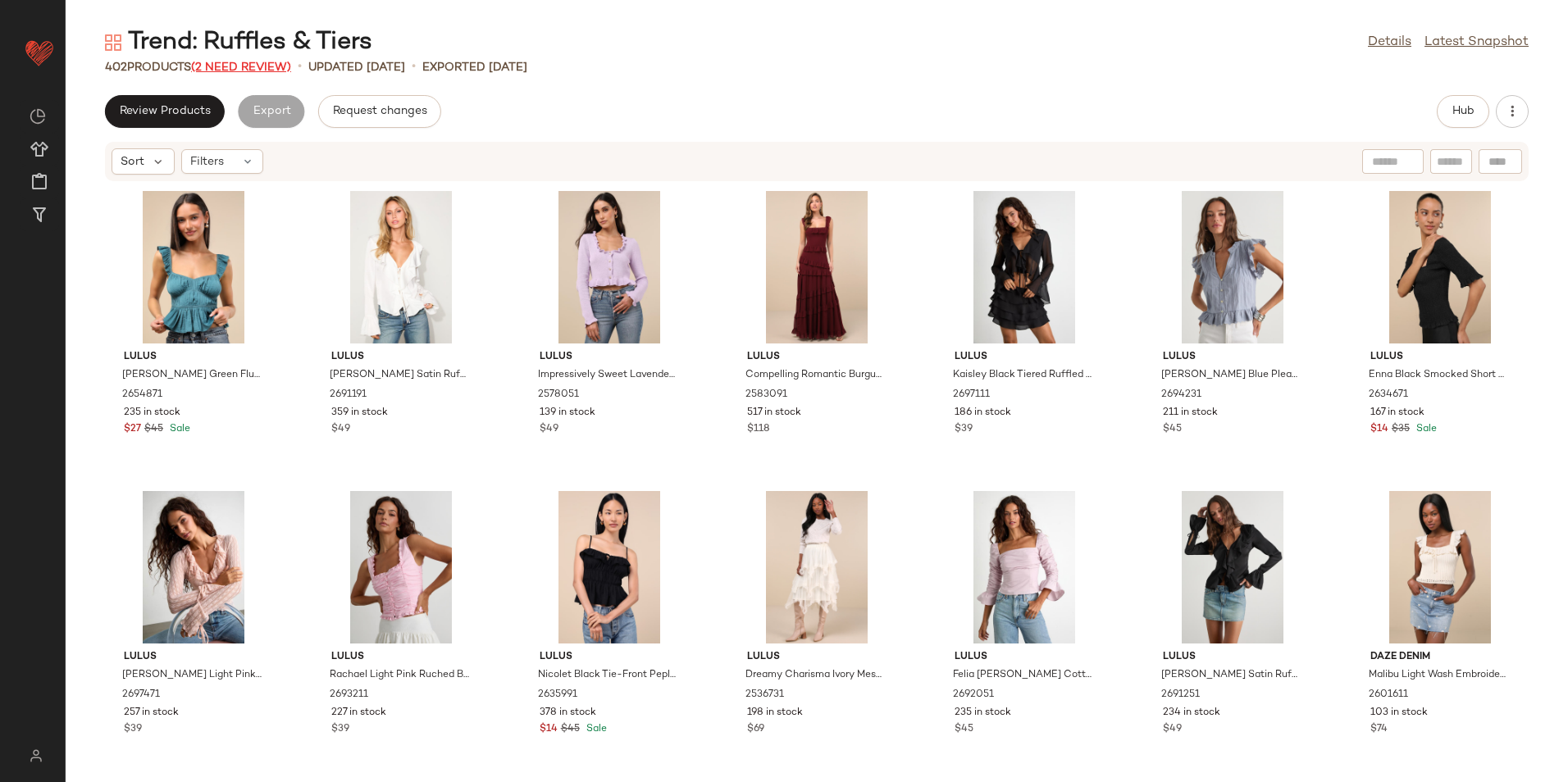
click at [271, 71] on span "(2 Need Review)" at bounding box center [241, 67] width 100 height 13
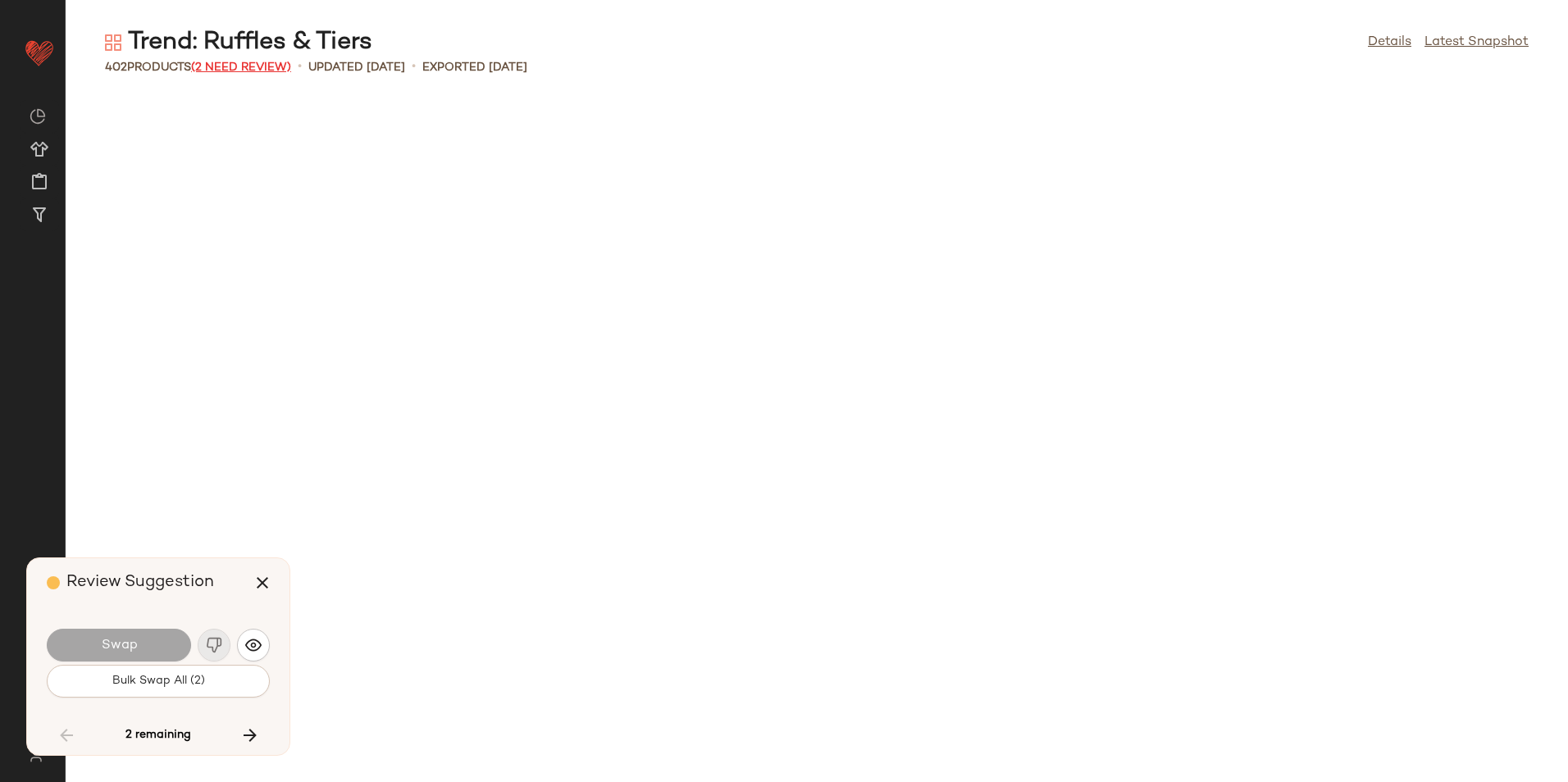
scroll to position [14407, 0]
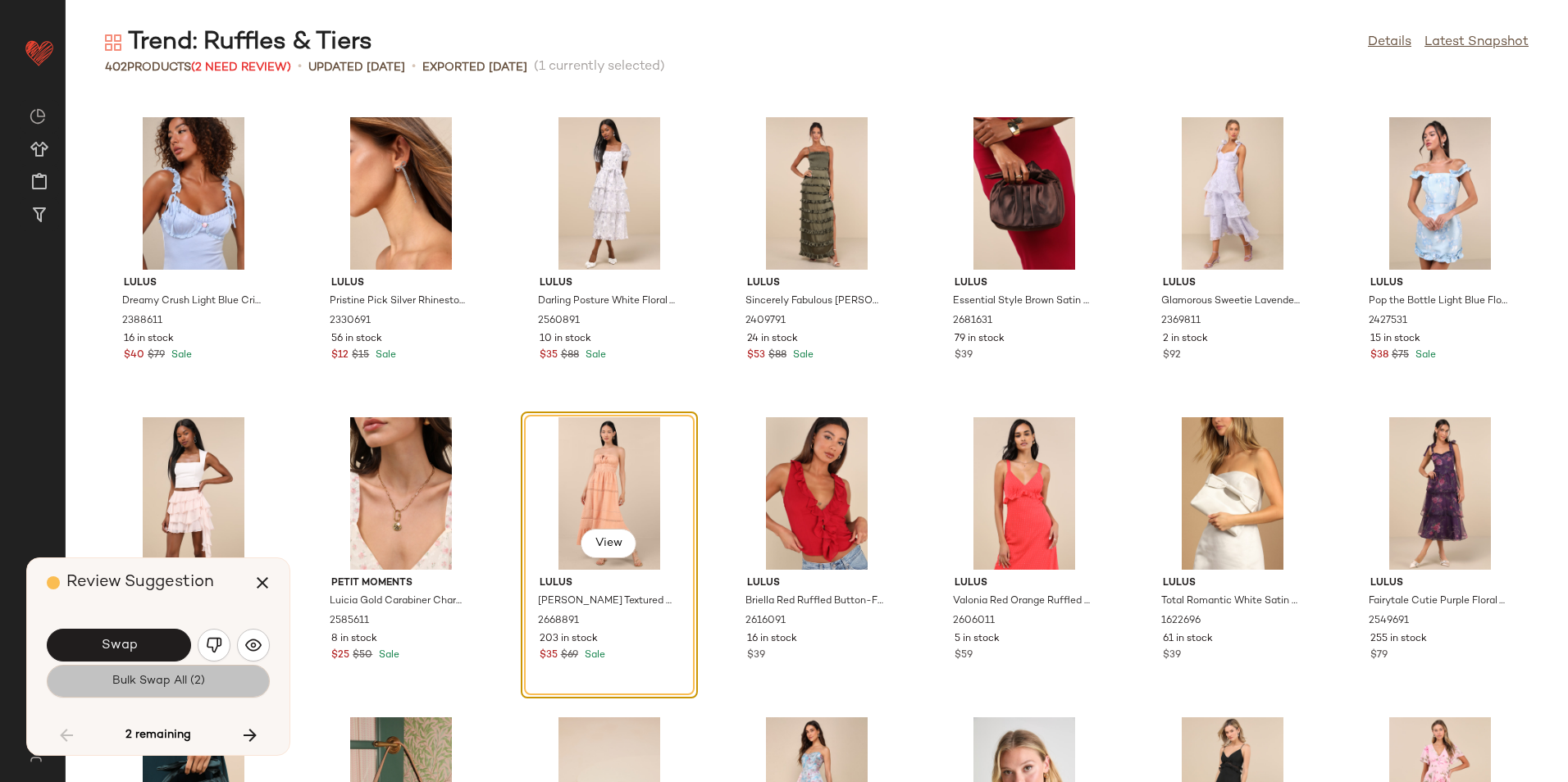
click at [191, 676] on span "Bulk Swap All (2)" at bounding box center [158, 682] width 94 height 13
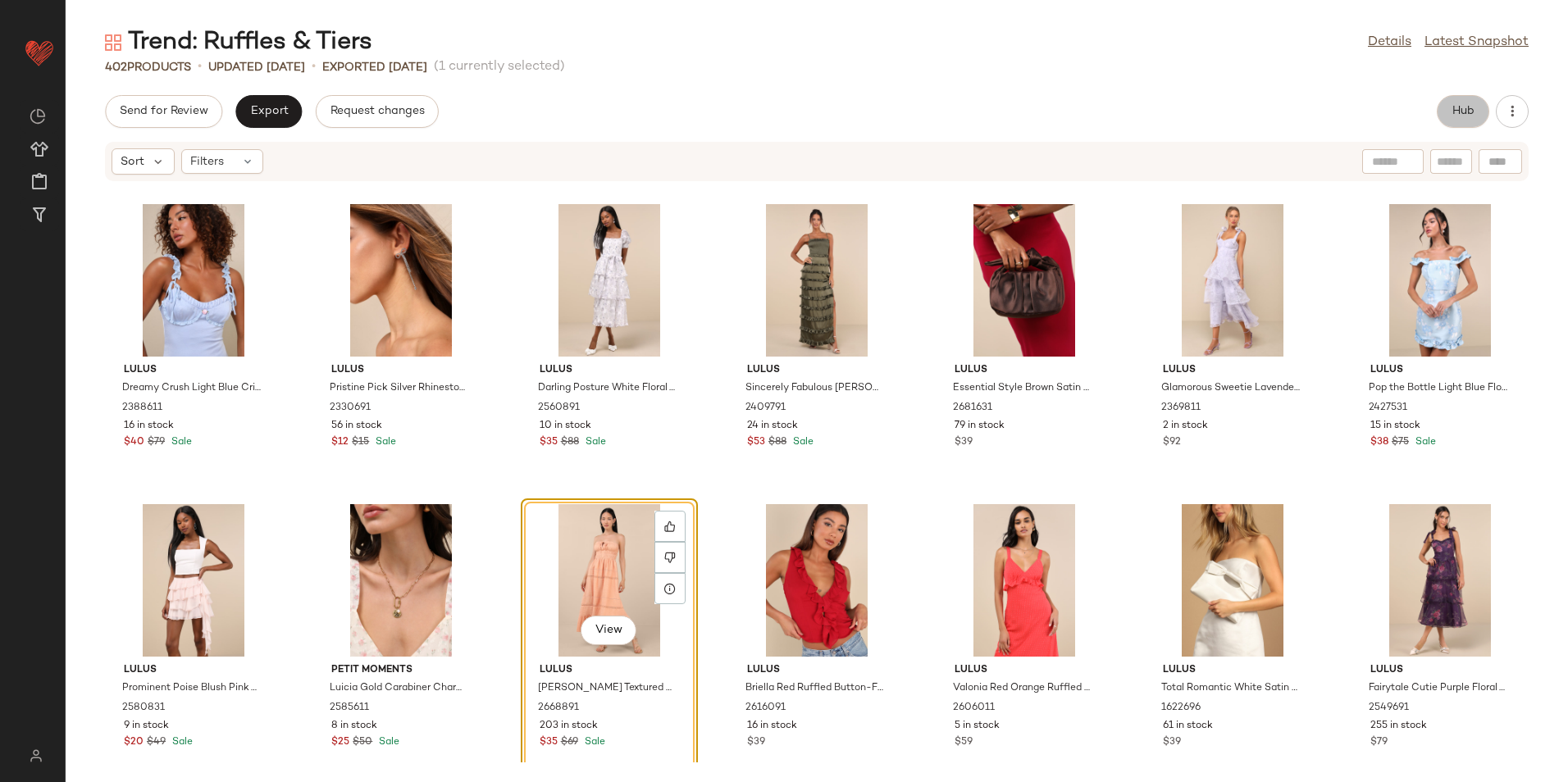
click at [1448, 121] on button "Hub" at bounding box center [1463, 111] width 52 height 33
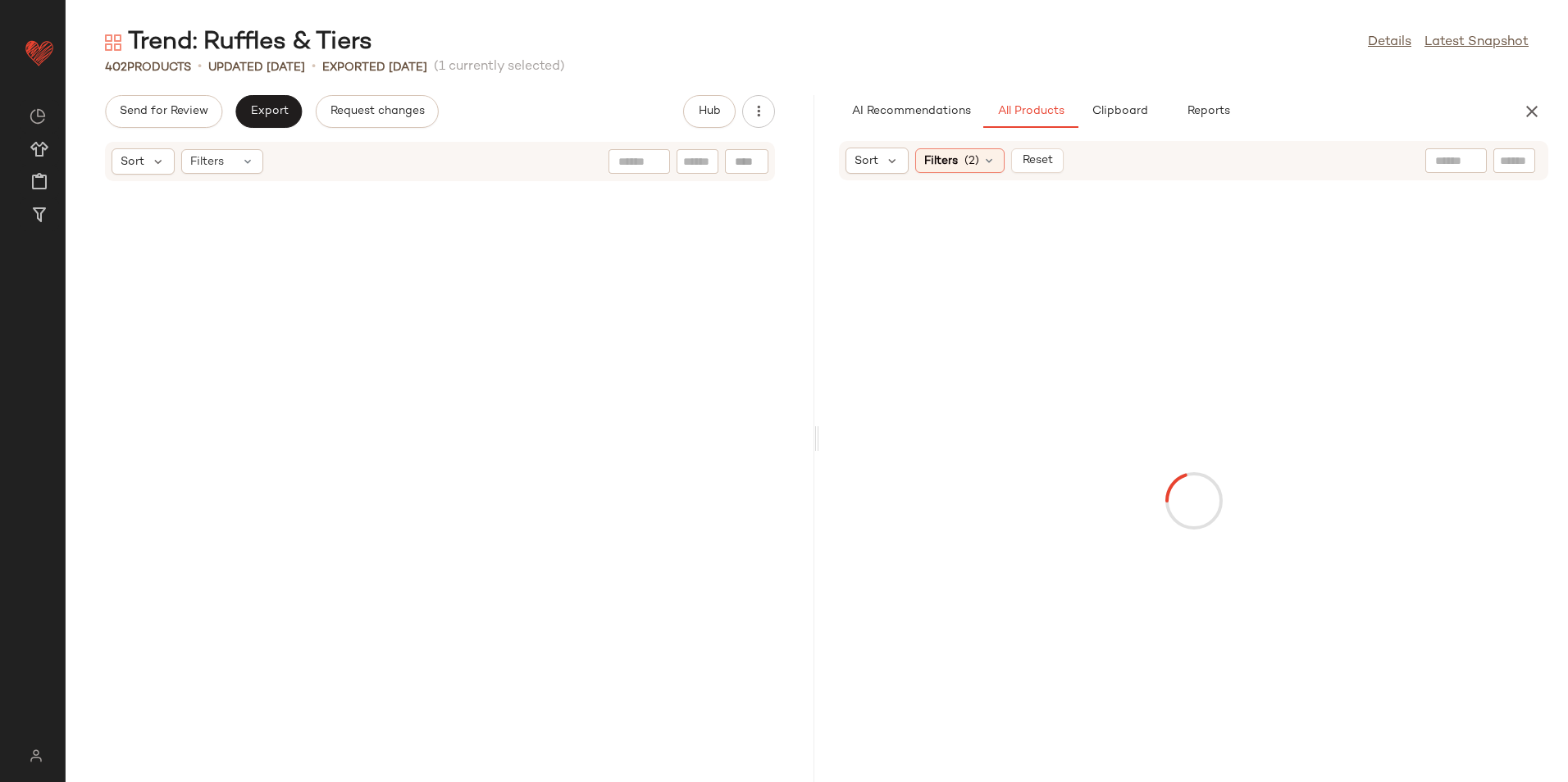
scroll to position [33616, 0]
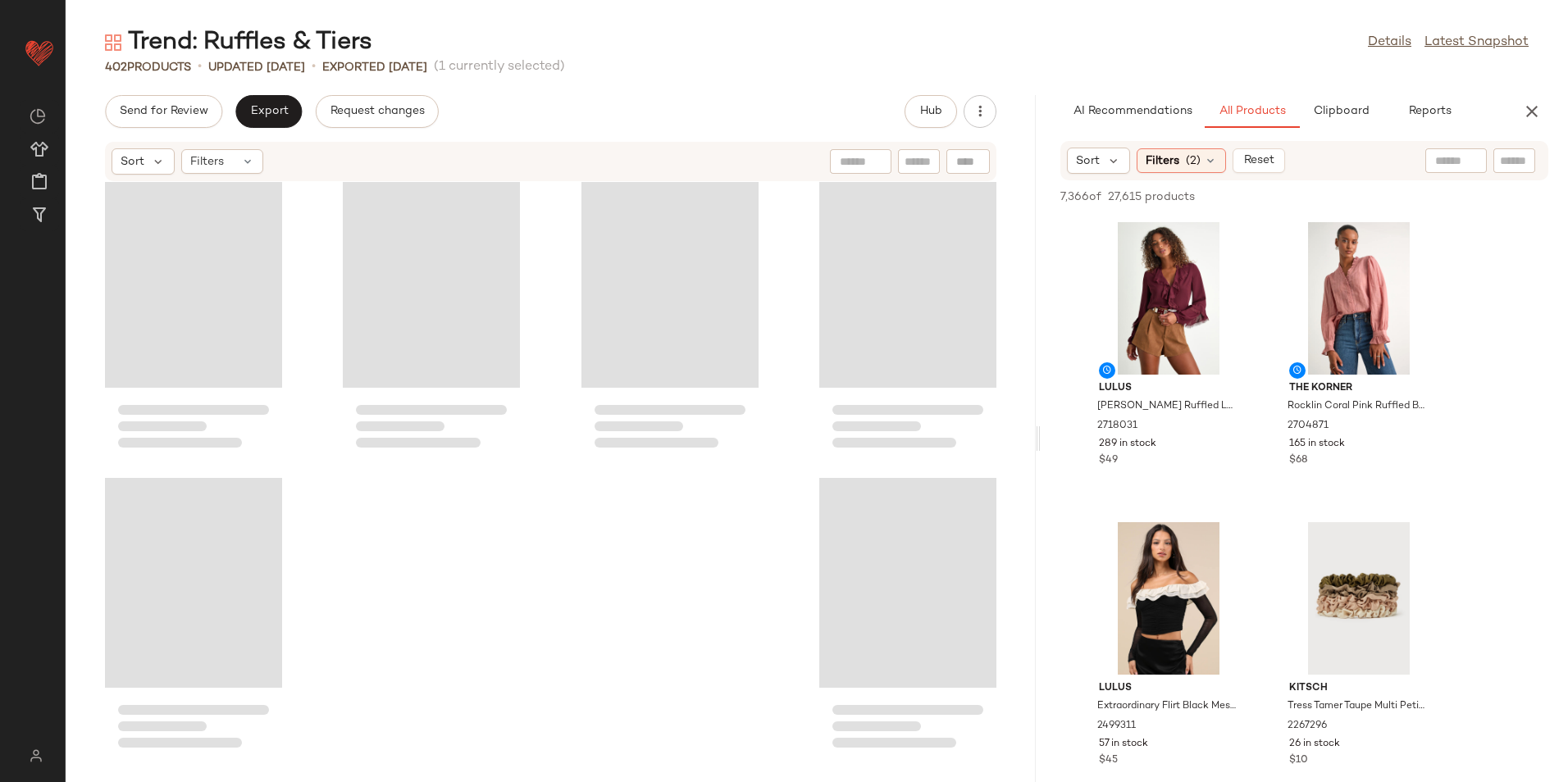
drag, startPoint x: 814, startPoint y: 445, endPoint x: 1338, endPoint y: 499, distance: 526.8
click at [1338, 499] on div "Trend: Ruffles & Tiers Details Latest Snapshot 402 Products • updated Aug 21st …" at bounding box center [816, 404] width 1502 height 756
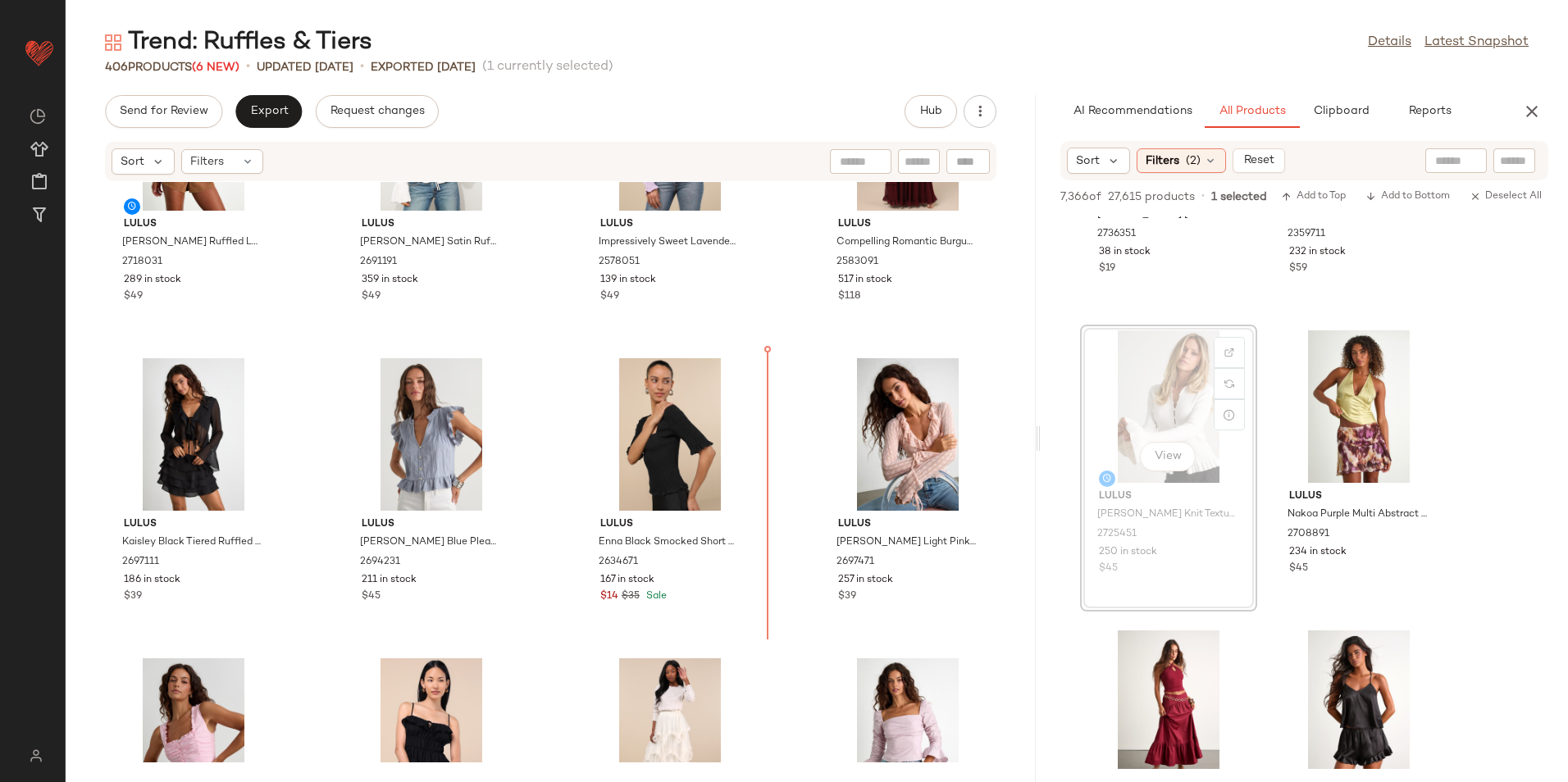
scroll to position [563, 0]
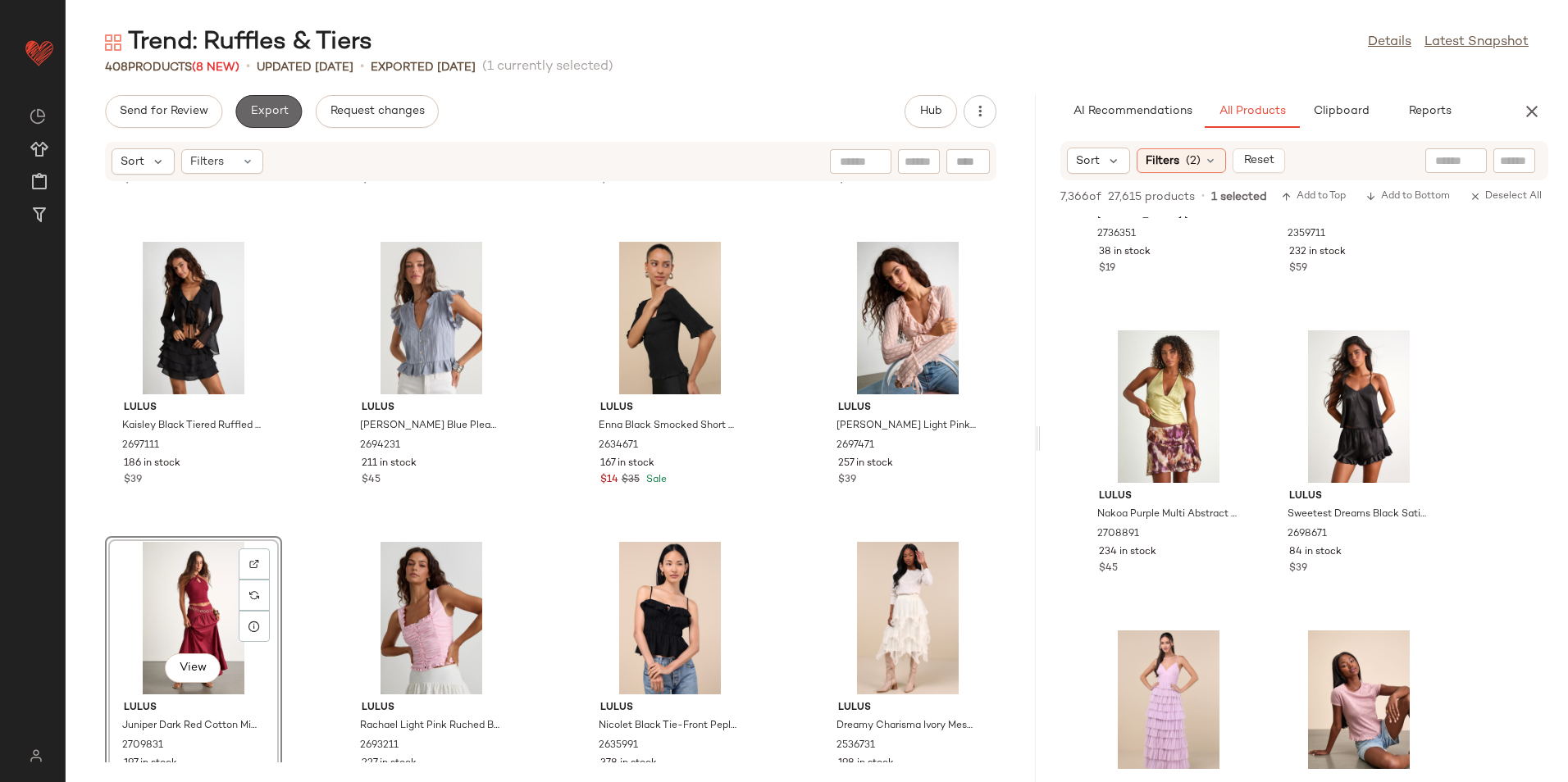
click at [278, 109] on span "Export" at bounding box center [269, 111] width 39 height 13
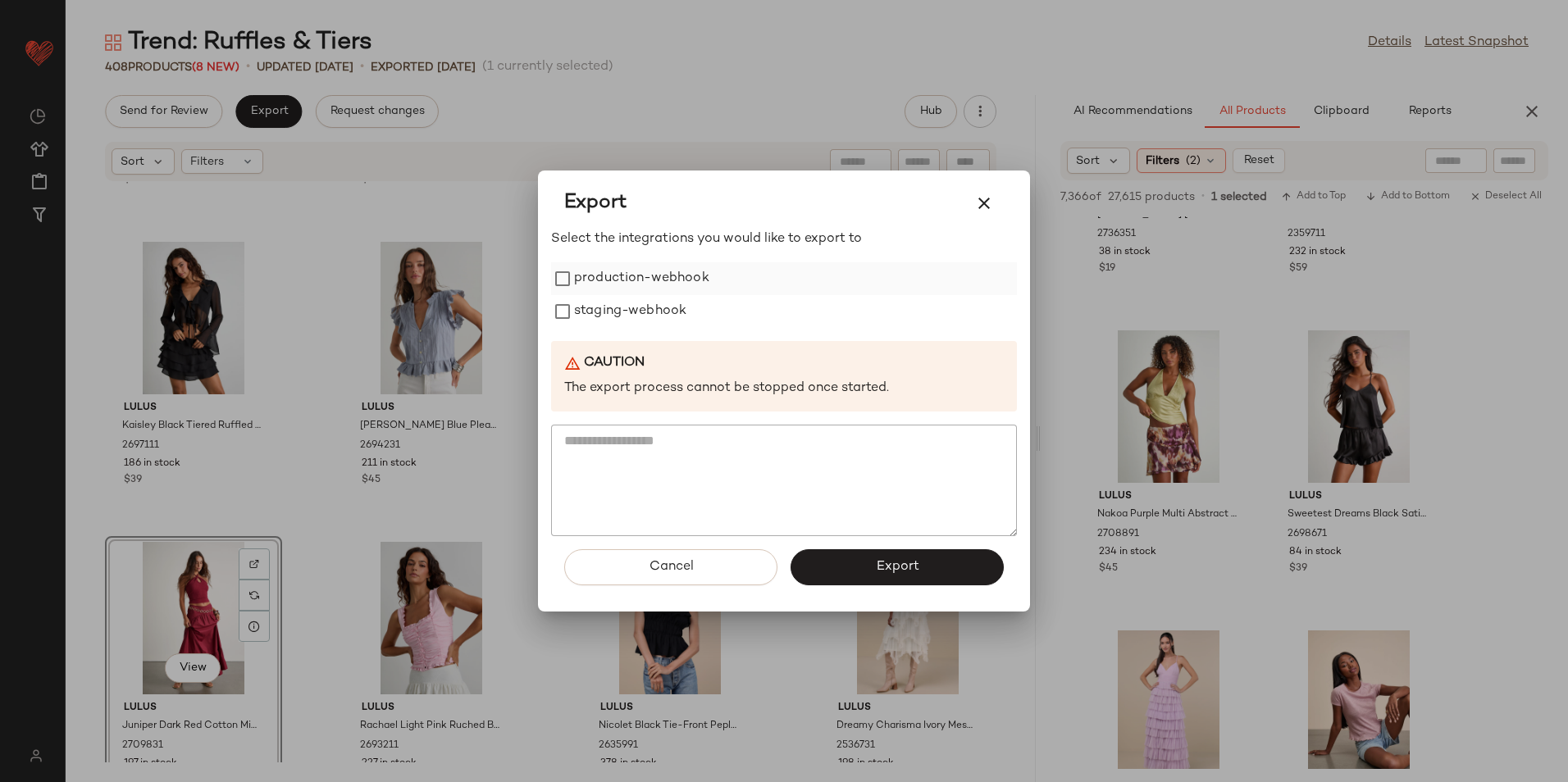
click at [676, 290] on label "production-webhook" at bounding box center [641, 278] width 135 height 33
click at [657, 315] on label "staging-webhook" at bounding box center [629, 311] width 112 height 33
click at [852, 570] on button "Export" at bounding box center [897, 567] width 213 height 36
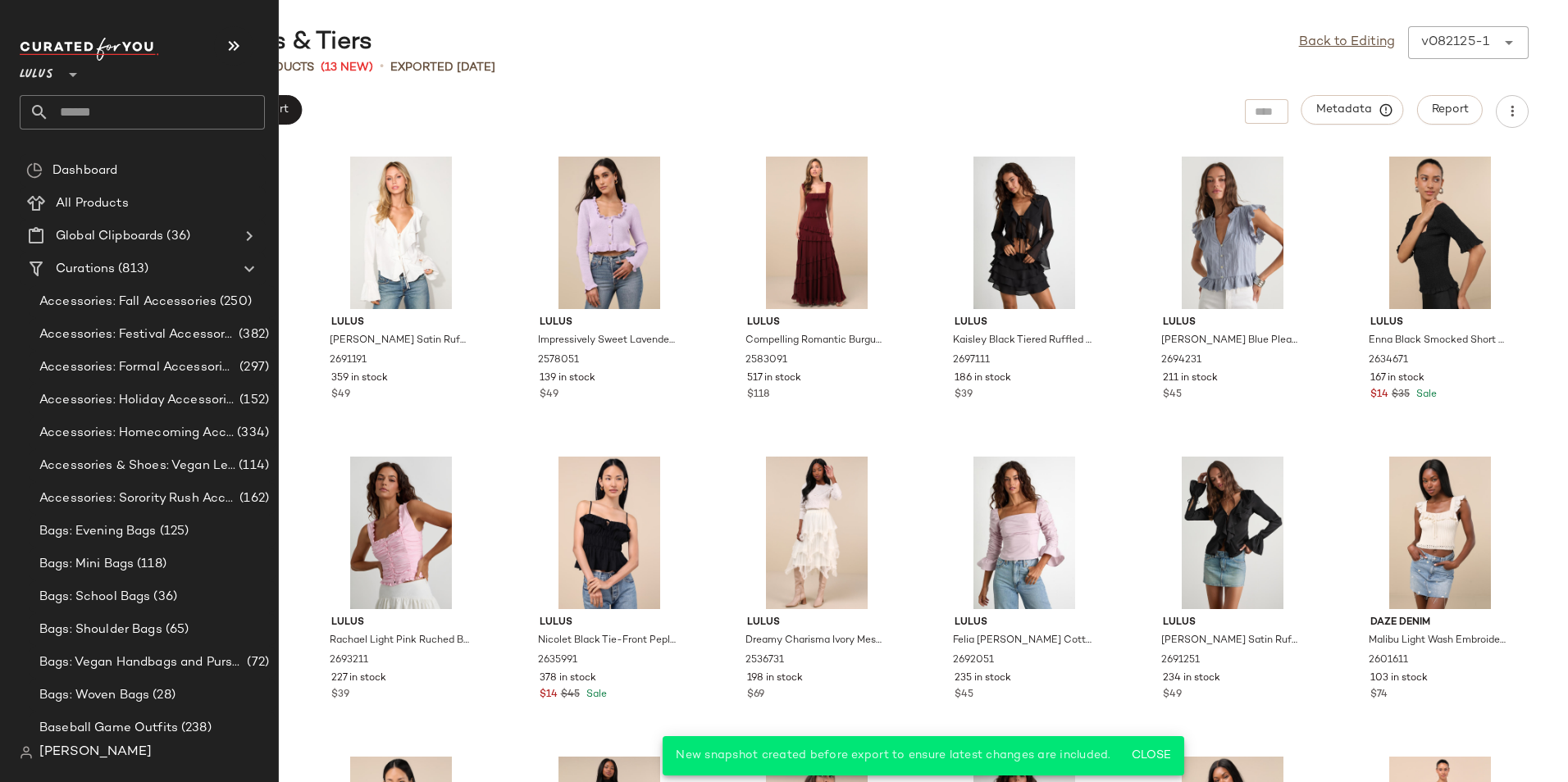
click at [116, 110] on input "text" at bounding box center [157, 112] width 216 height 35
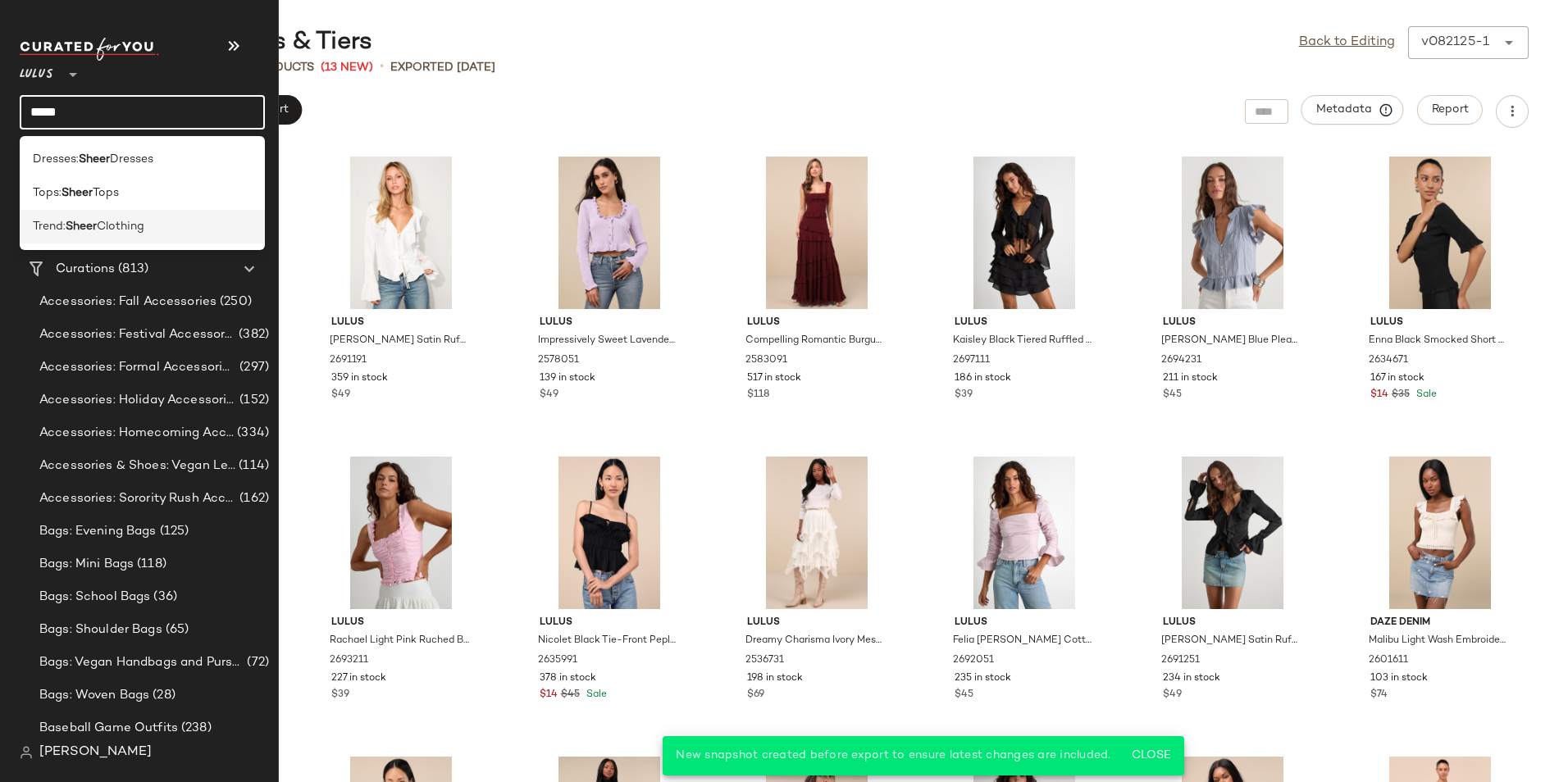
type input "*****"
click at [131, 234] on span "Clothing" at bounding box center [121, 227] width 47 height 17
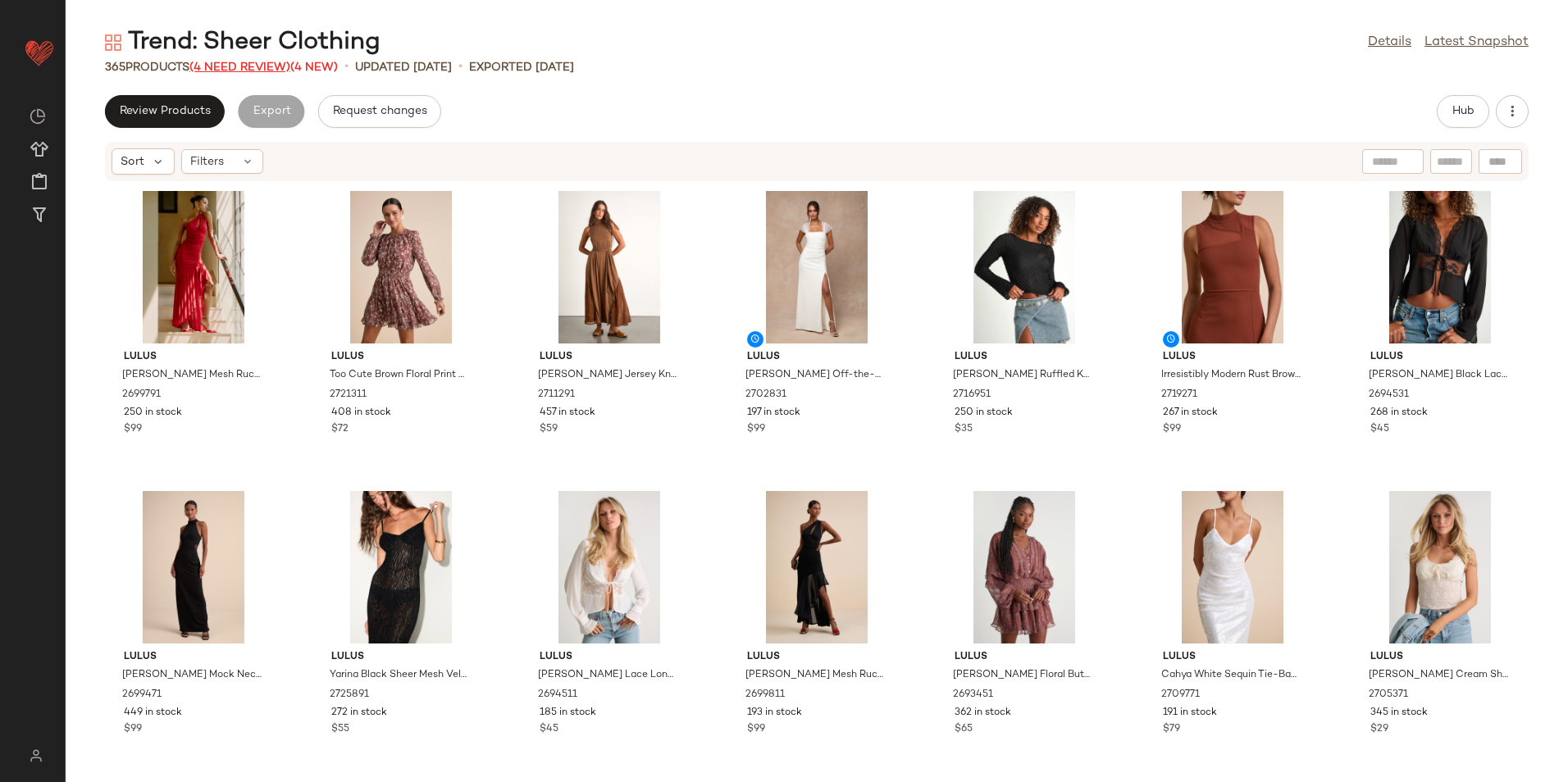
click at [277, 64] on span "(4 Need Review)" at bounding box center [240, 67] width 101 height 13
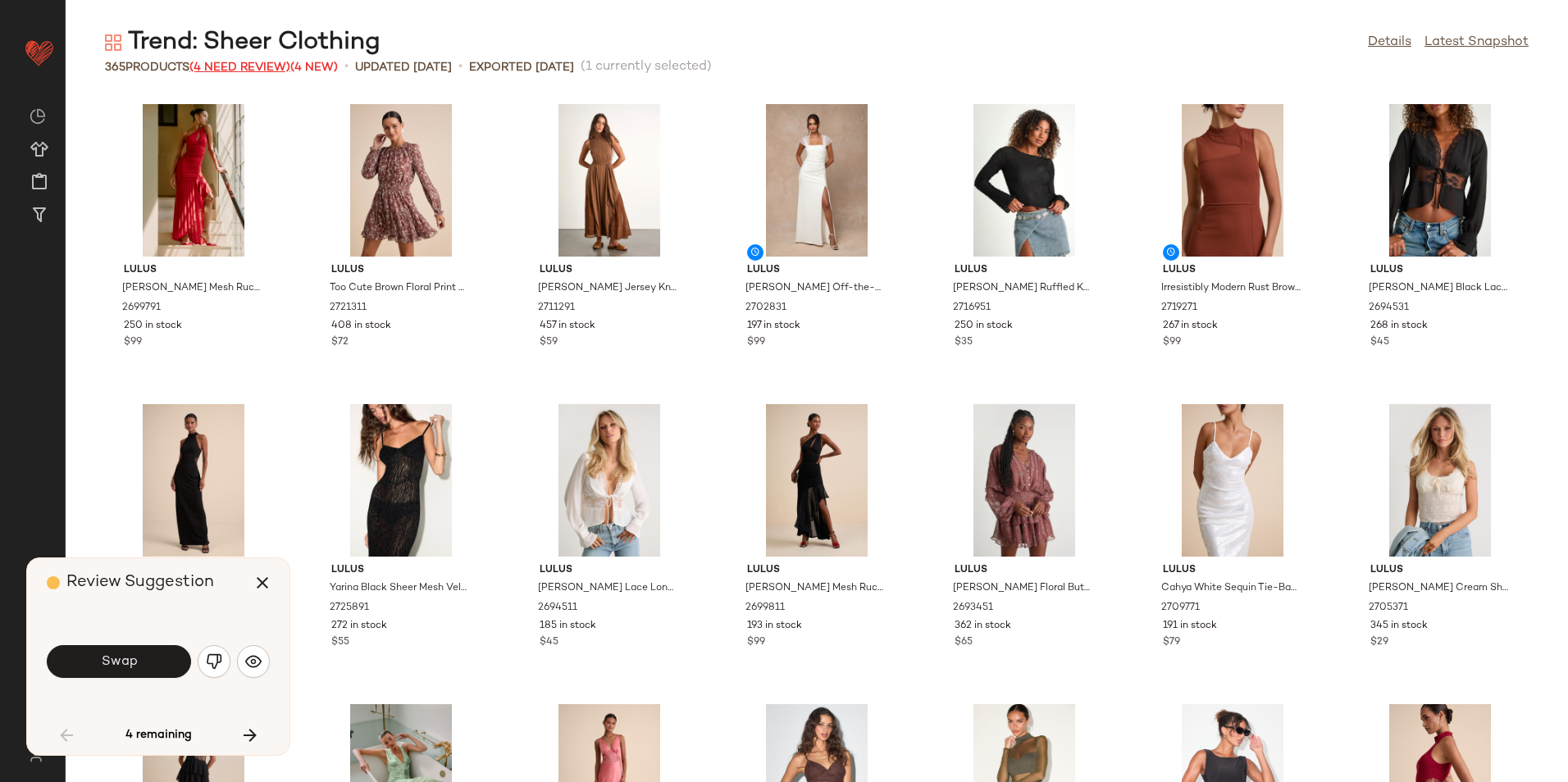
scroll to position [613, 0]
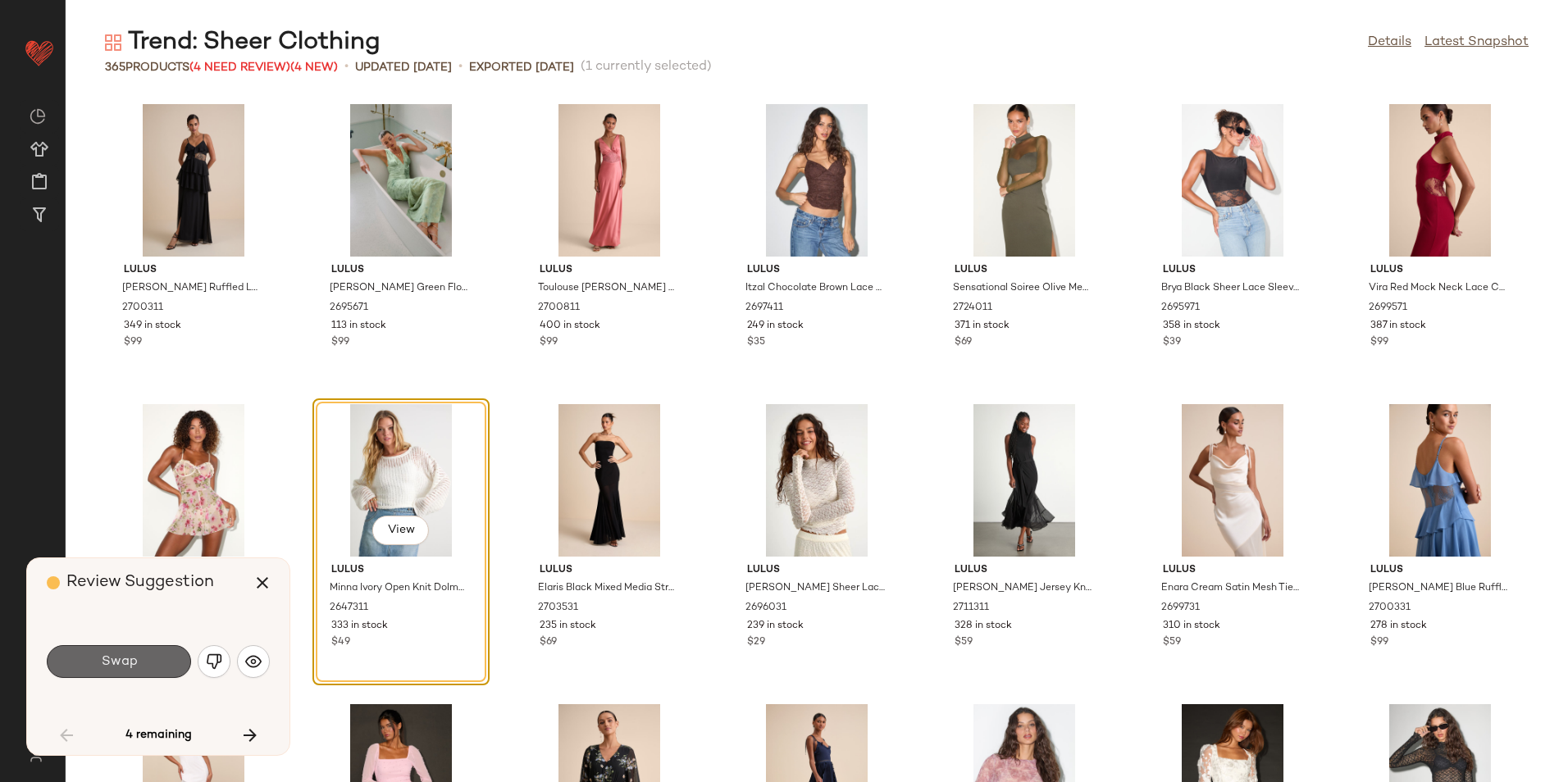
click at [116, 664] on span "Swap" at bounding box center [119, 662] width 37 height 15
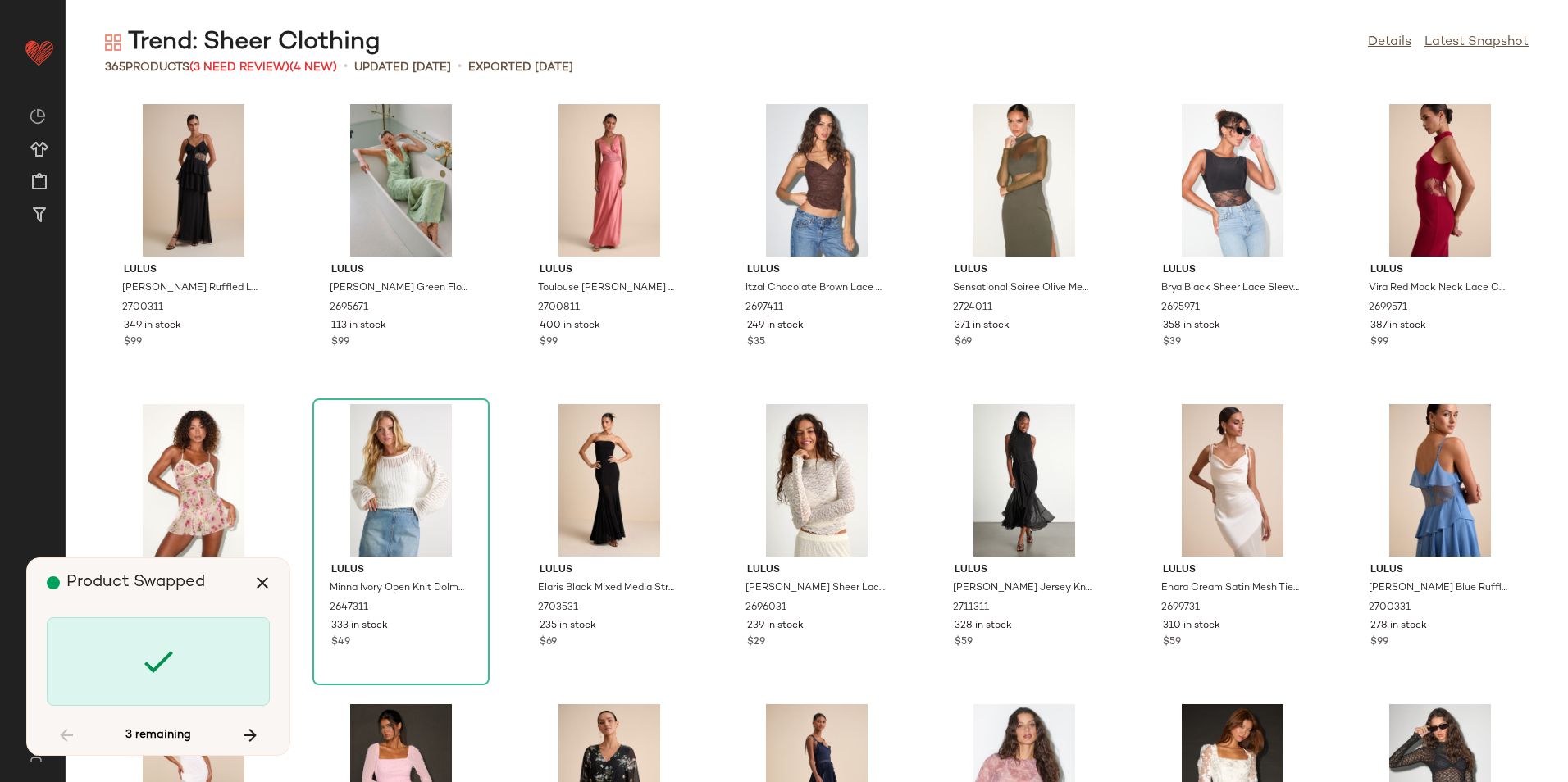
scroll to position [1200, 0]
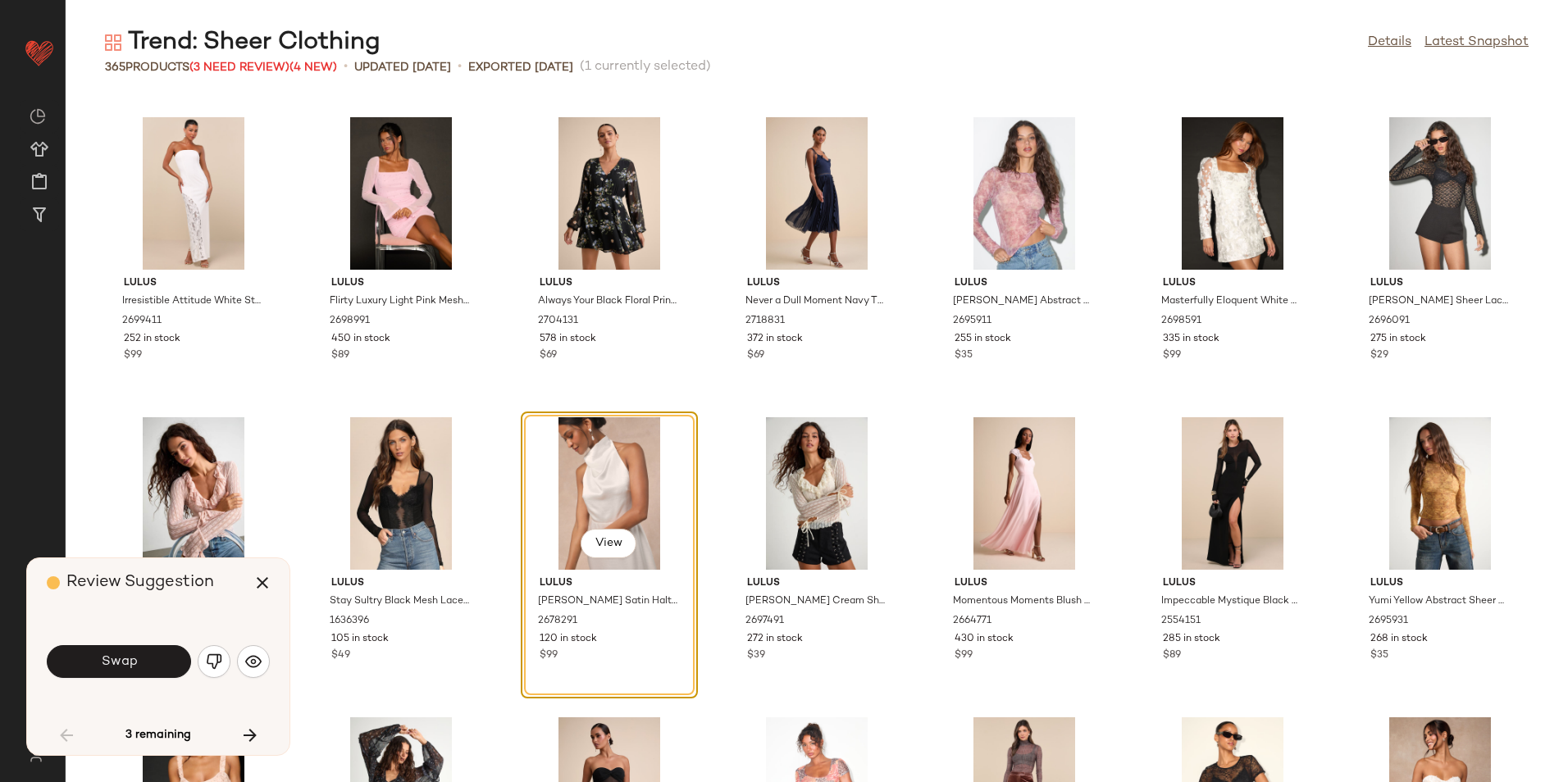
click at [154, 654] on button "Swap" at bounding box center [118, 661] width 144 height 33
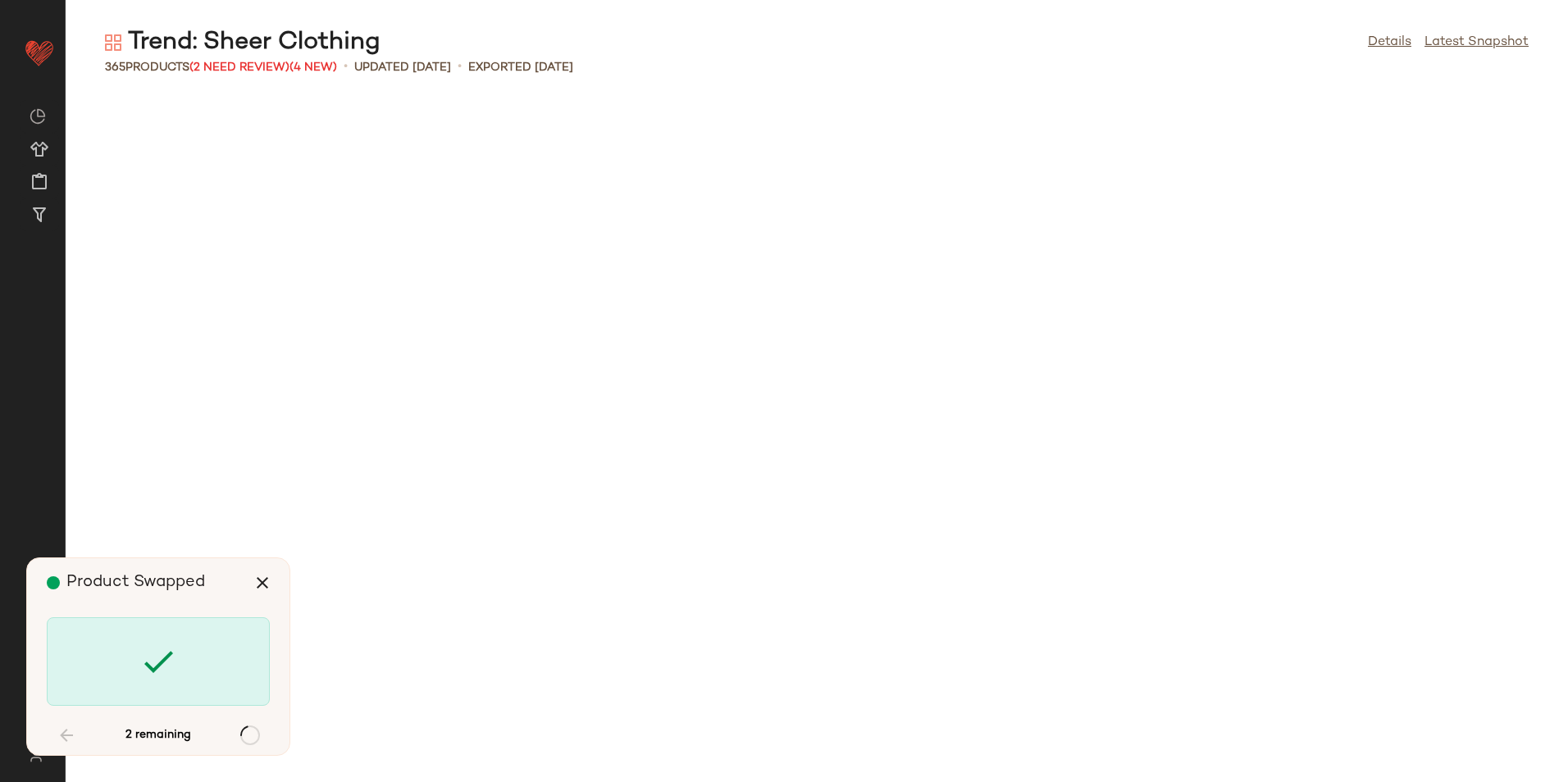
scroll to position [12606, 0]
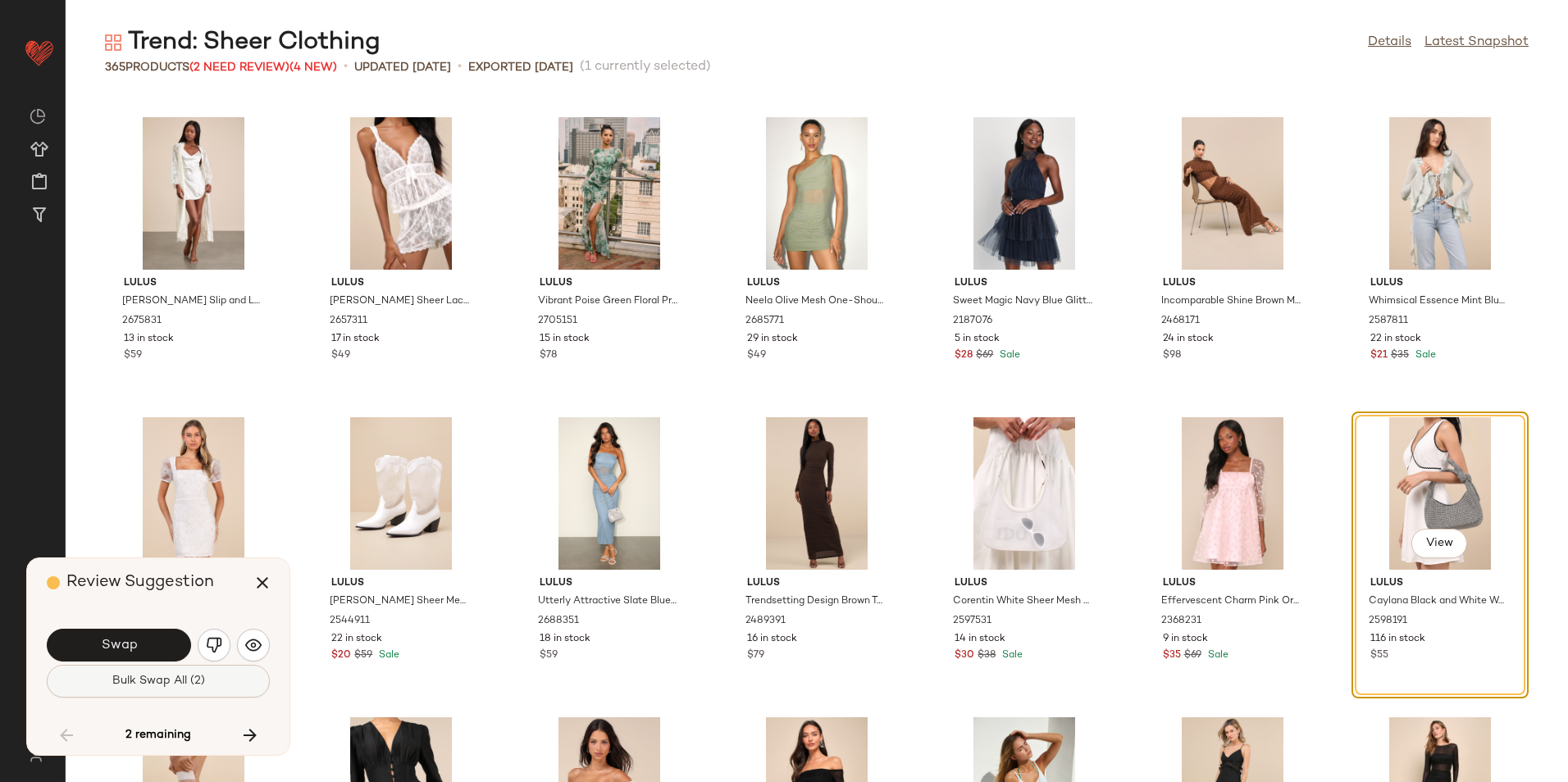
click at [191, 675] on span "Bulk Swap All (2)" at bounding box center [158, 682] width 94 height 13
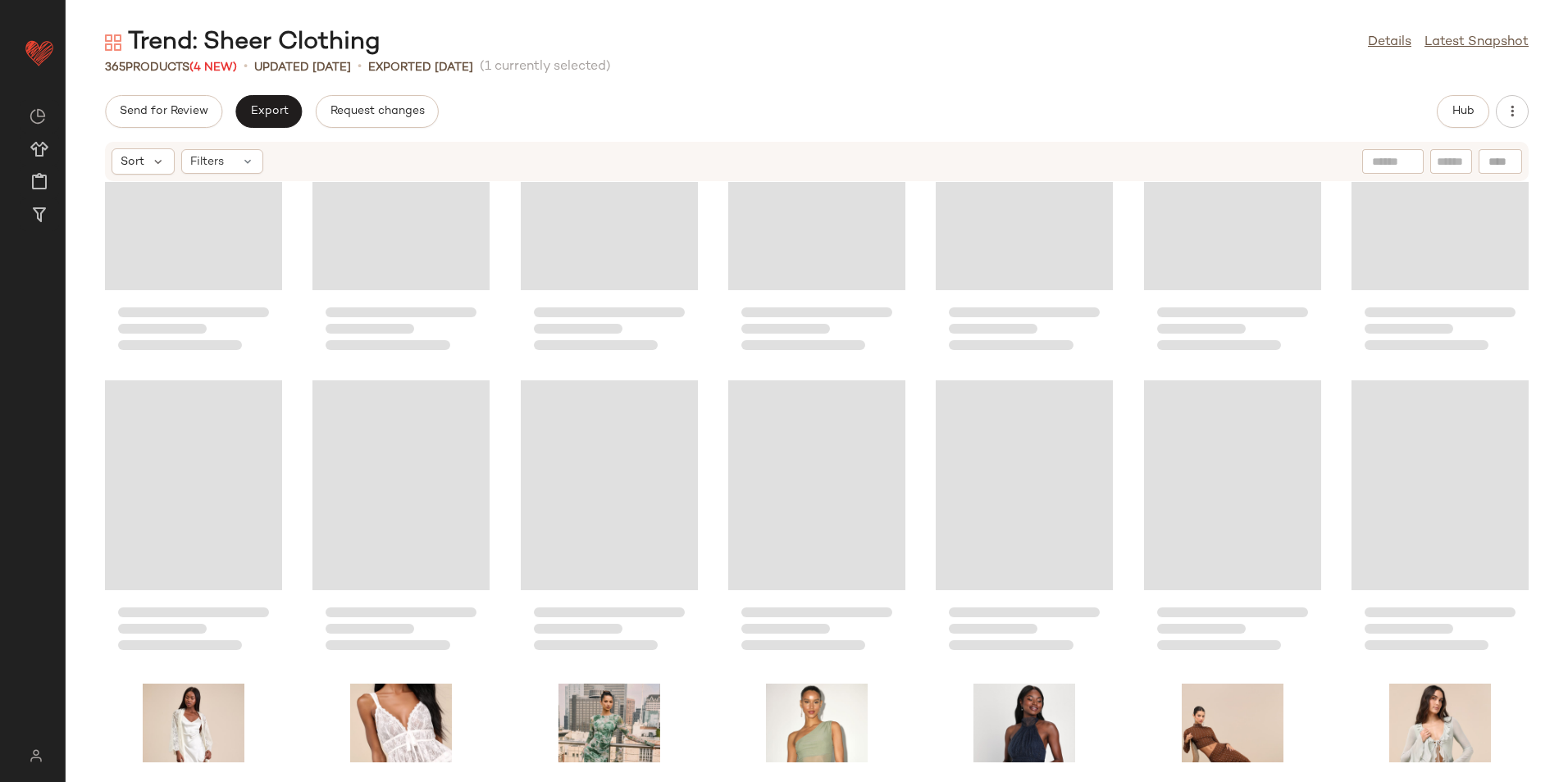
scroll to position [12114, 0]
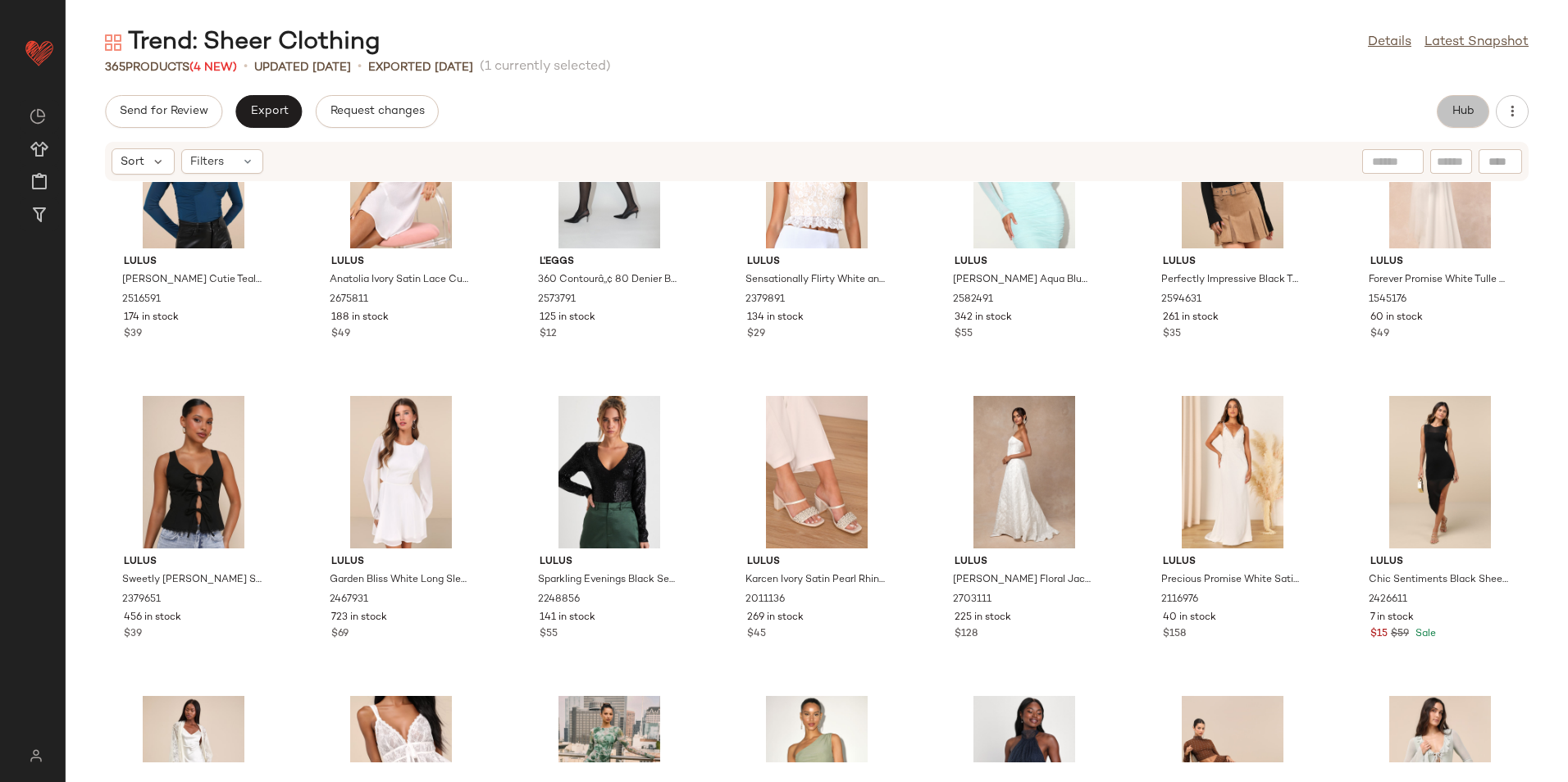
click at [1447, 115] on button "Hub" at bounding box center [1463, 111] width 52 height 33
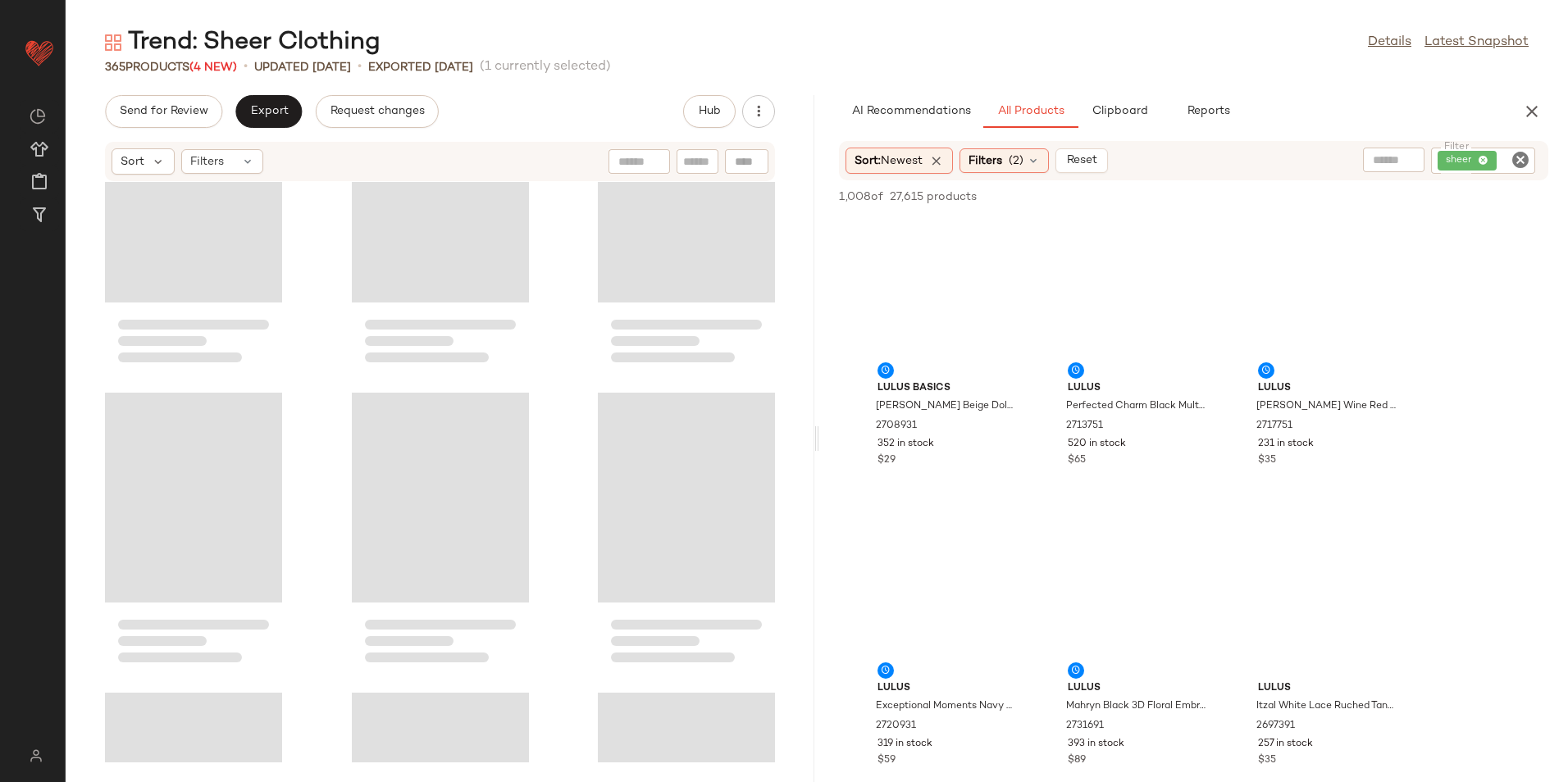
scroll to position [27913, 0]
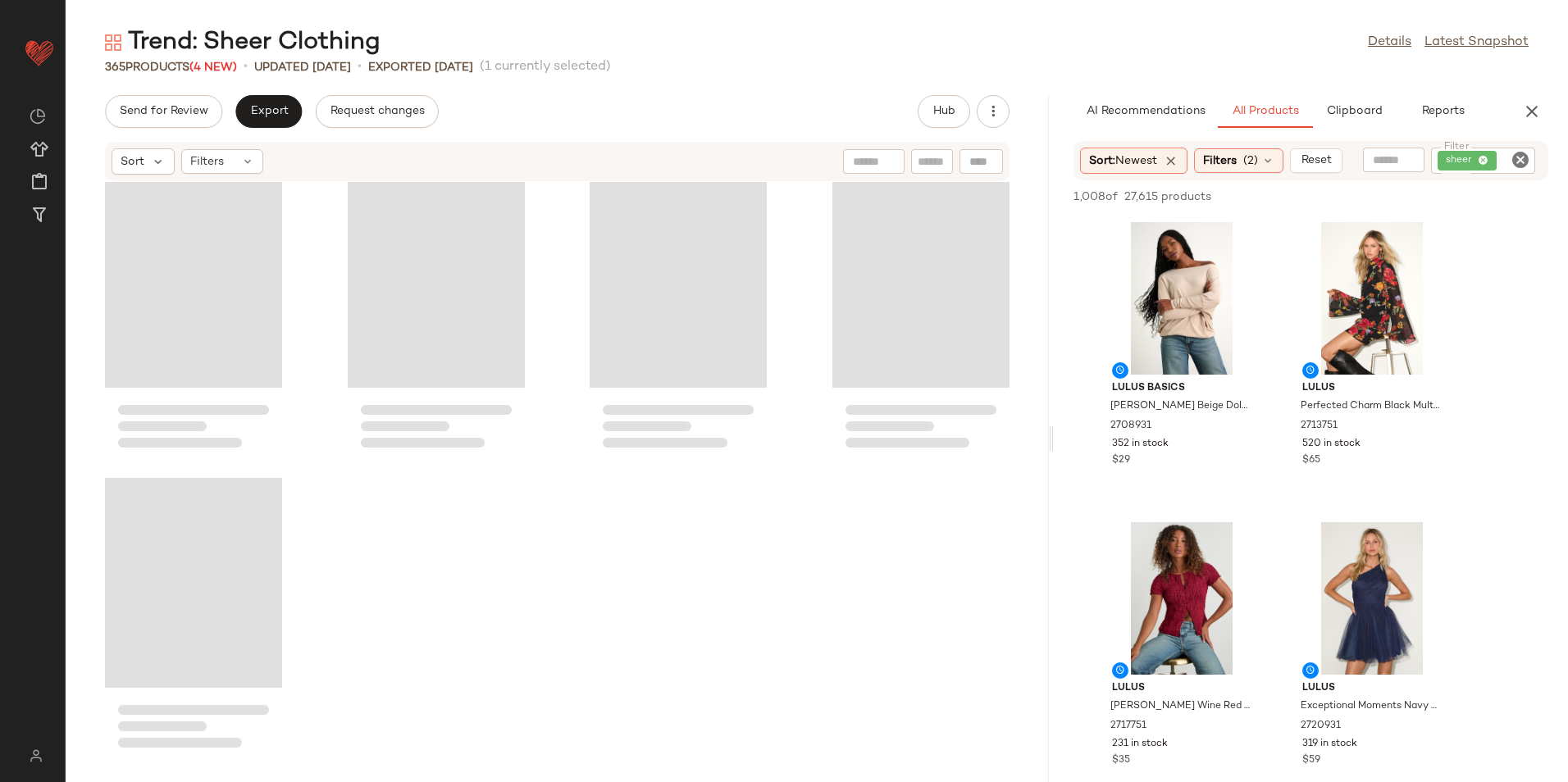
drag, startPoint x: 817, startPoint y: 438, endPoint x: 1242, endPoint y: 447, distance: 425.1
click at [1242, 447] on div "Trend: Sheer Clothing Details Latest Snapshot 365 Products (4 New) • updated Au…" at bounding box center [816, 404] width 1502 height 756
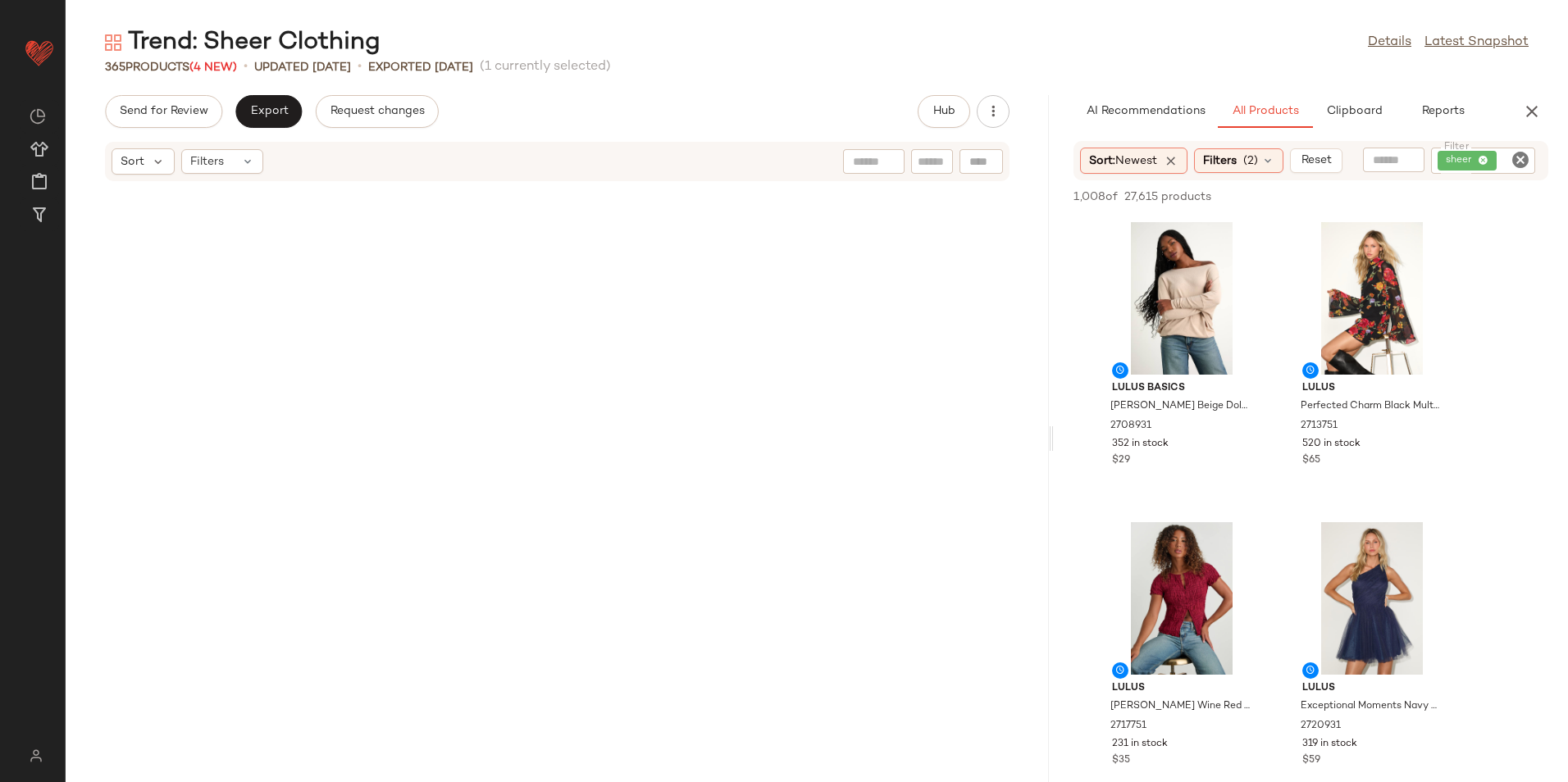
scroll to position [0, 0]
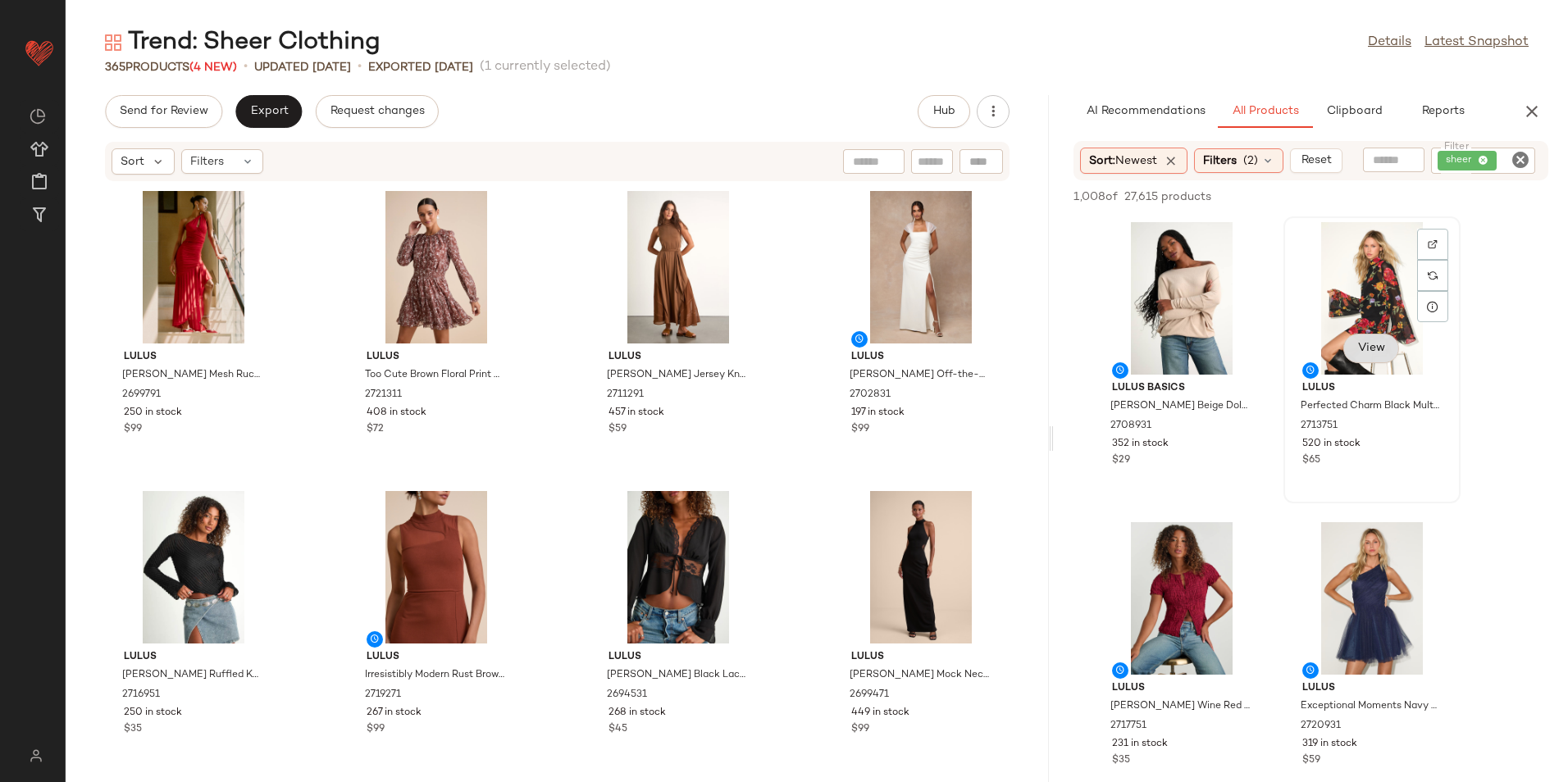
click at [1367, 344] on span "View" at bounding box center [1371, 348] width 28 height 13
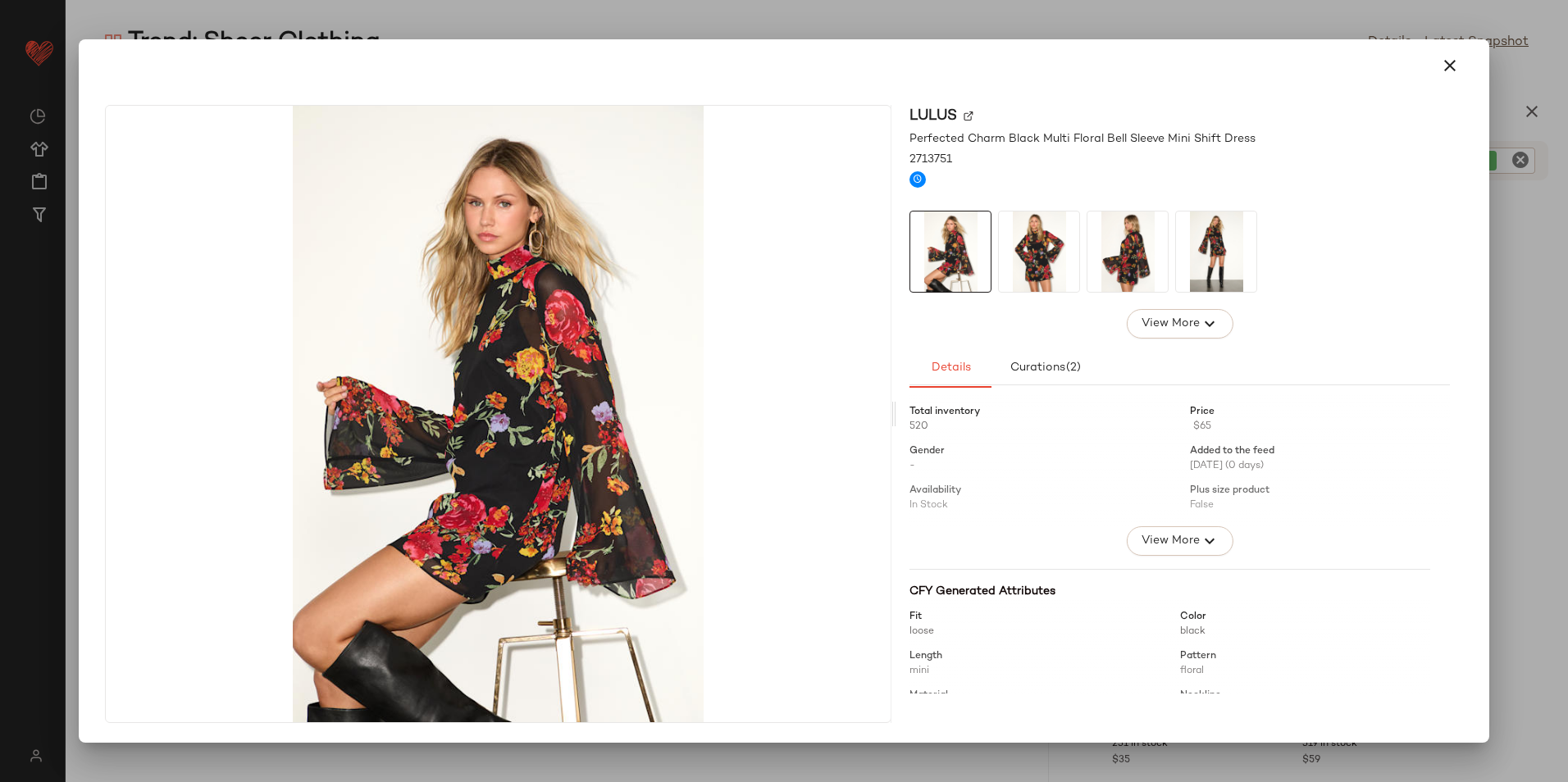
click at [1080, 256] on div at bounding box center [1038, 251] width 82 height 82
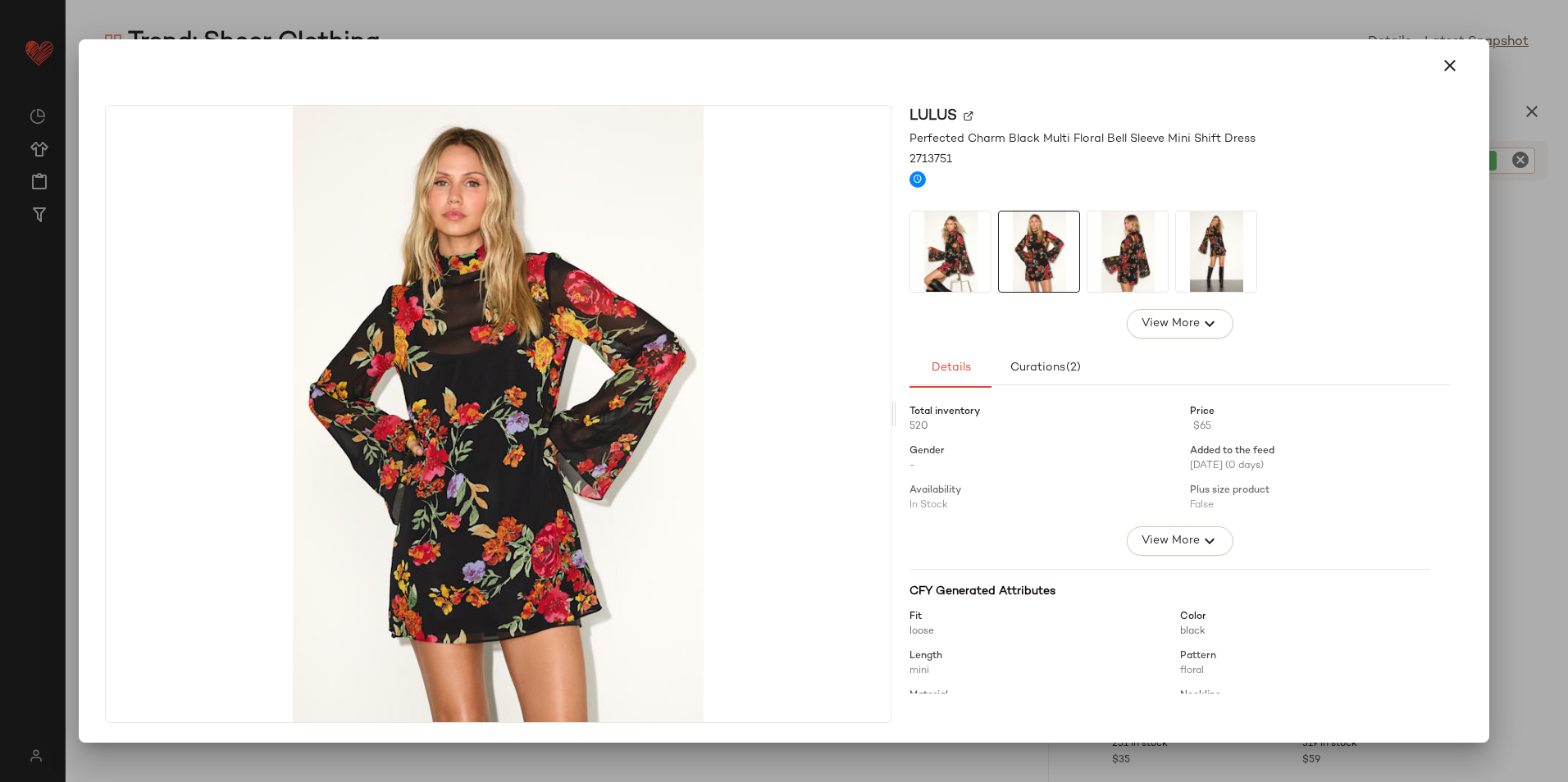
click at [1118, 267] on img at bounding box center [1127, 251] width 80 height 80
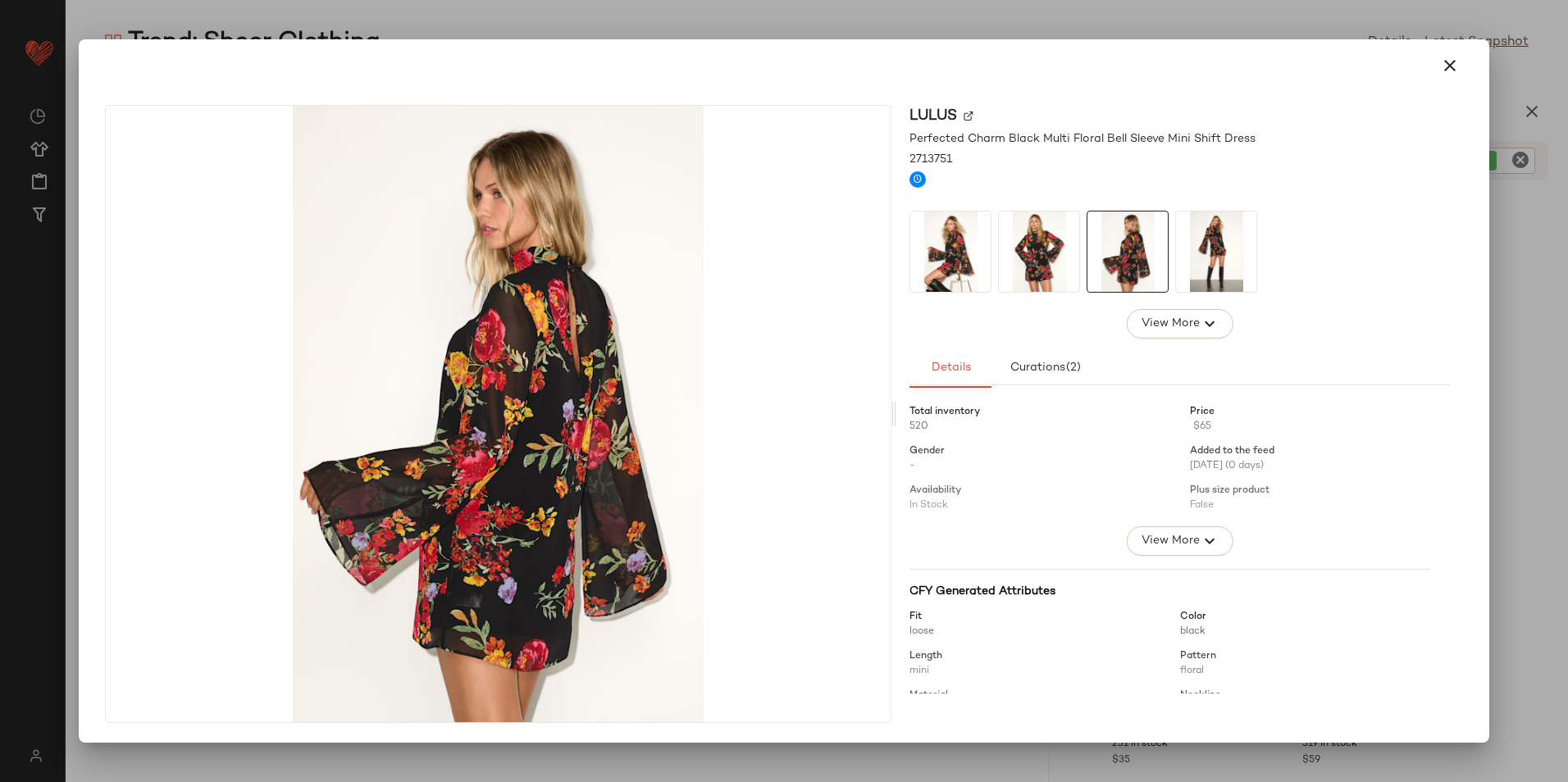
click at [1224, 248] on img at bounding box center [1215, 251] width 80 height 80
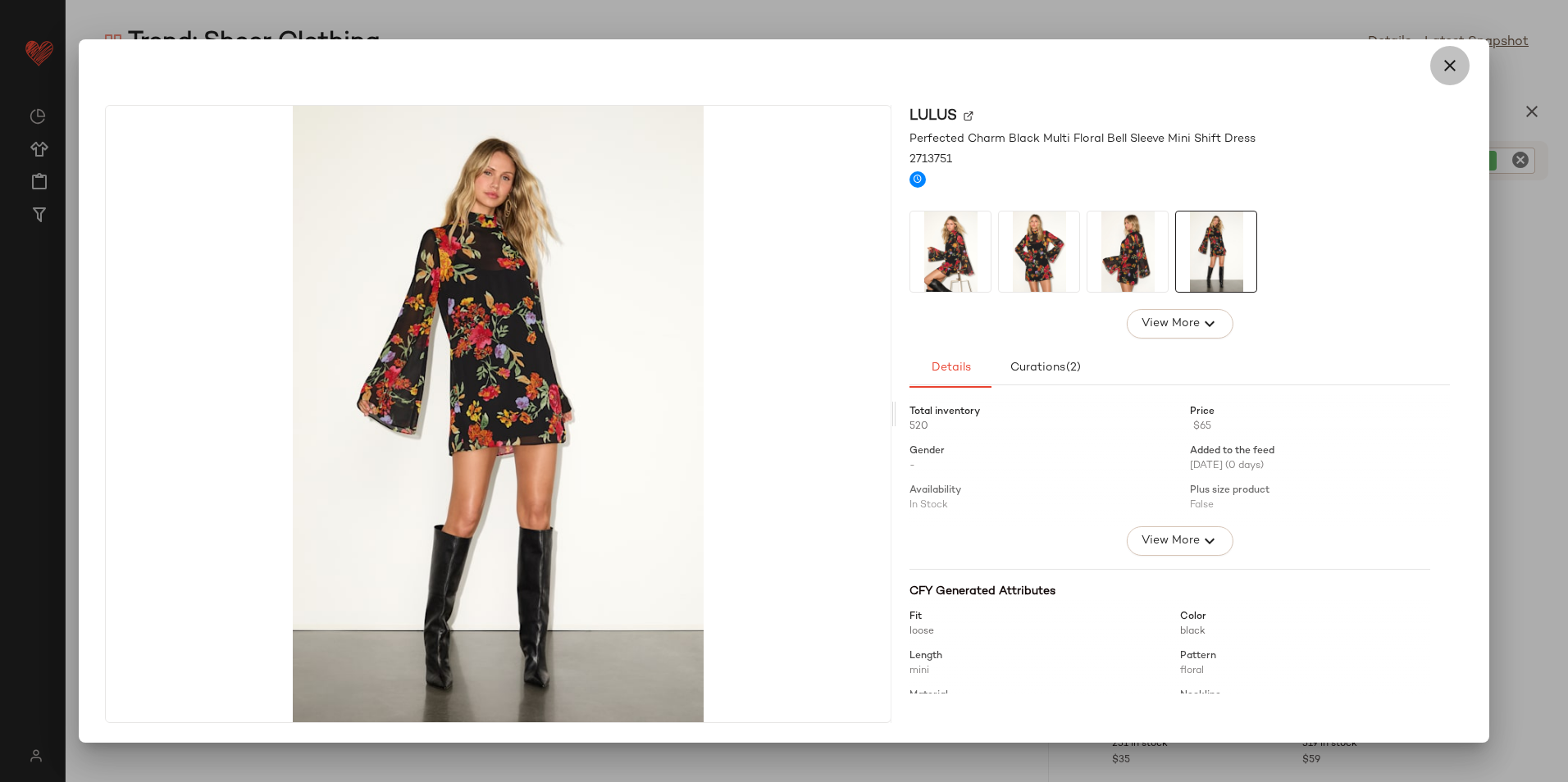
click at [1445, 64] on icon "button" at bounding box center [1449, 65] width 19 height 19
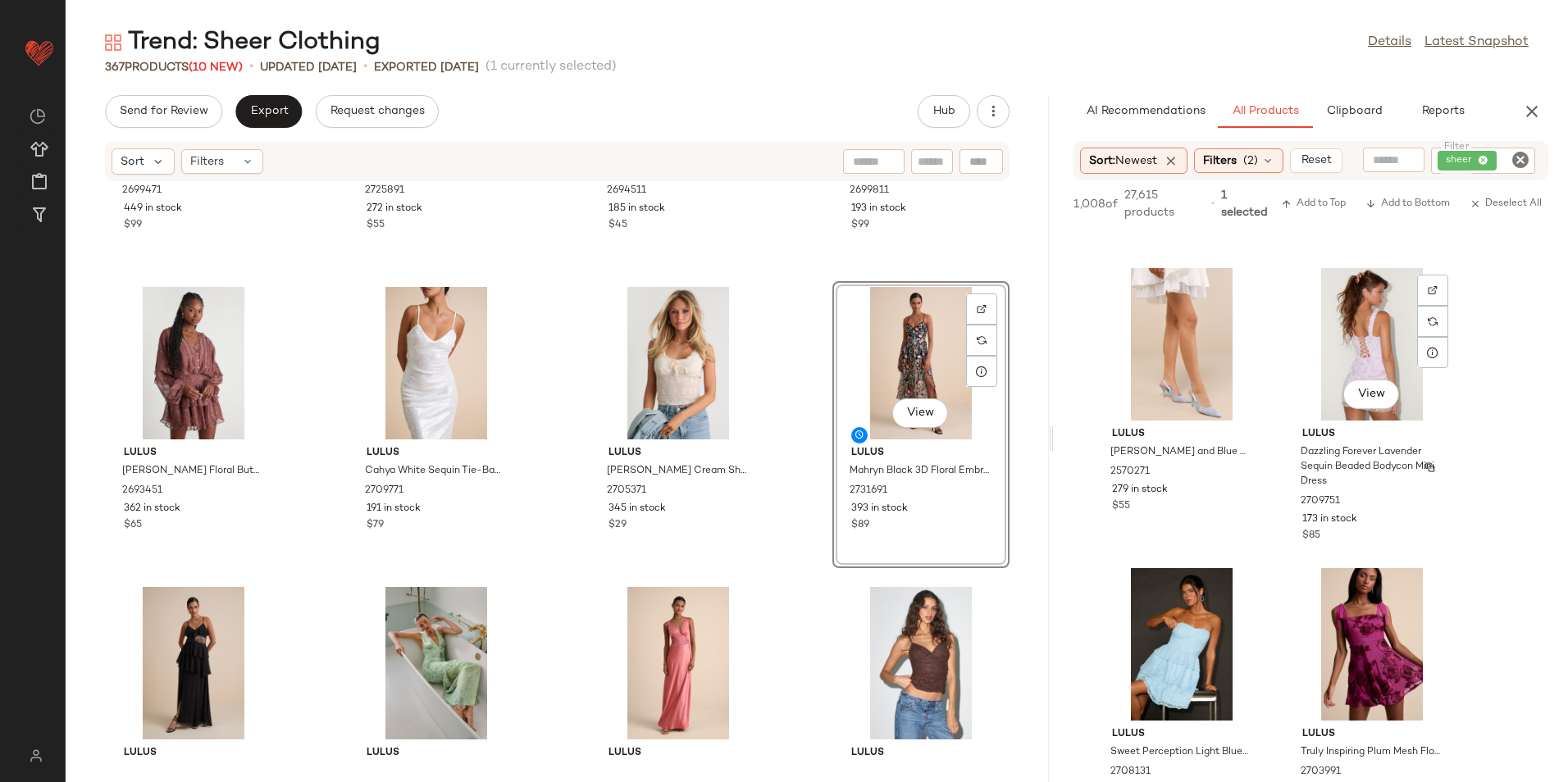
scroll to position [1476, 0]
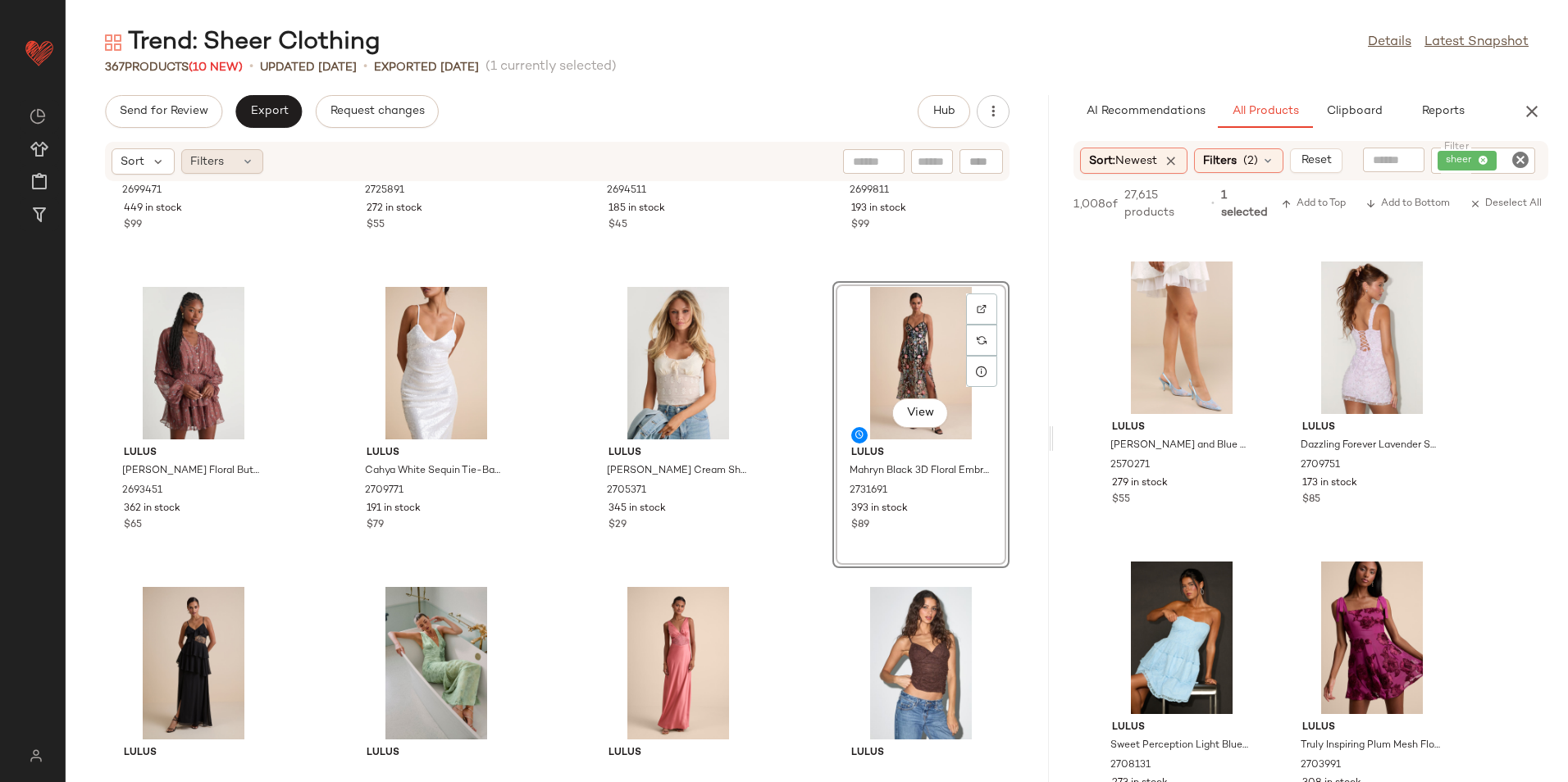
click at [220, 150] on div "Filters" at bounding box center [222, 161] width 82 height 24
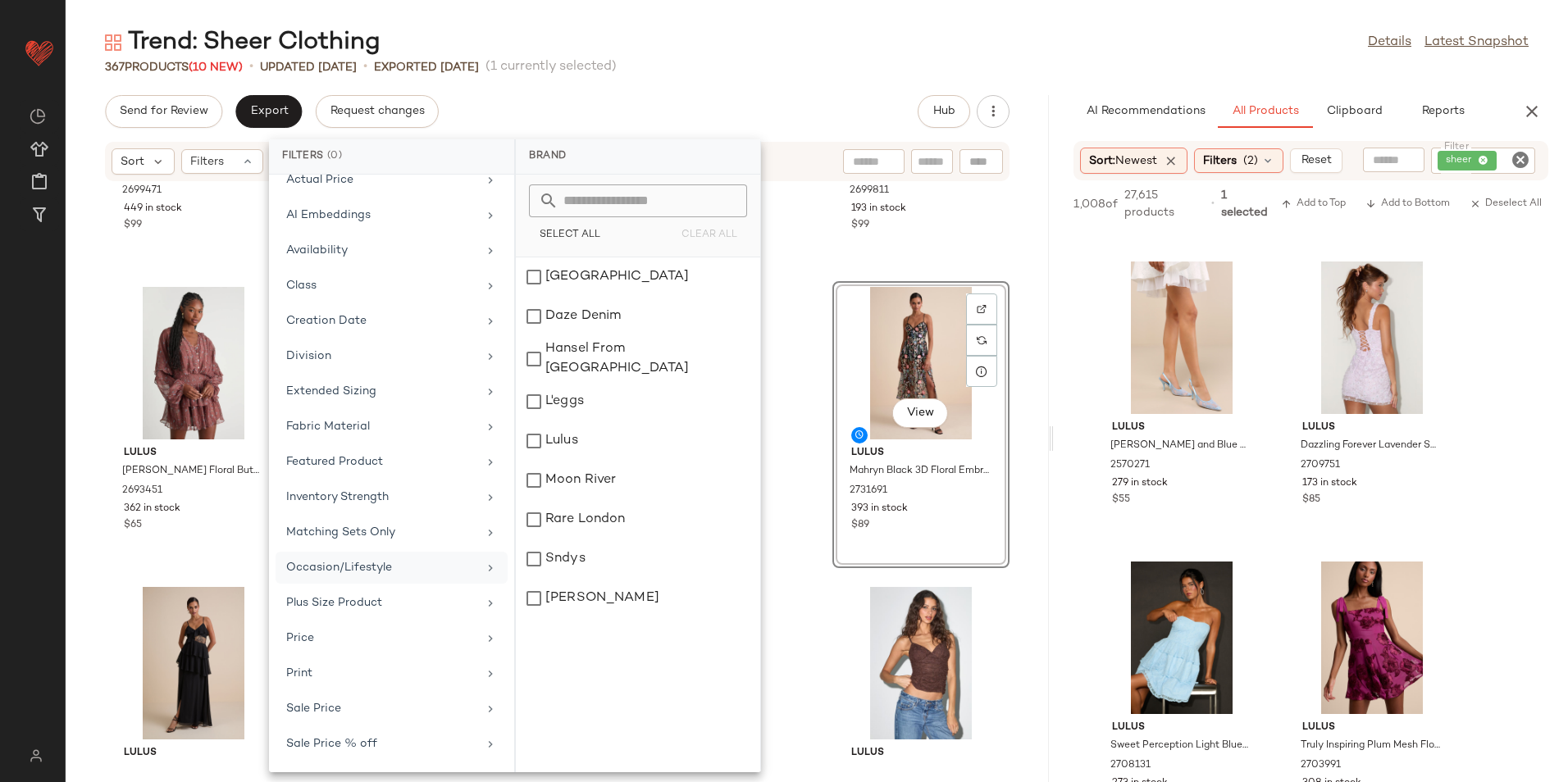
scroll to position [191, 0]
click at [364, 747] on div "Total Inventory" at bounding box center [381, 747] width 191 height 17
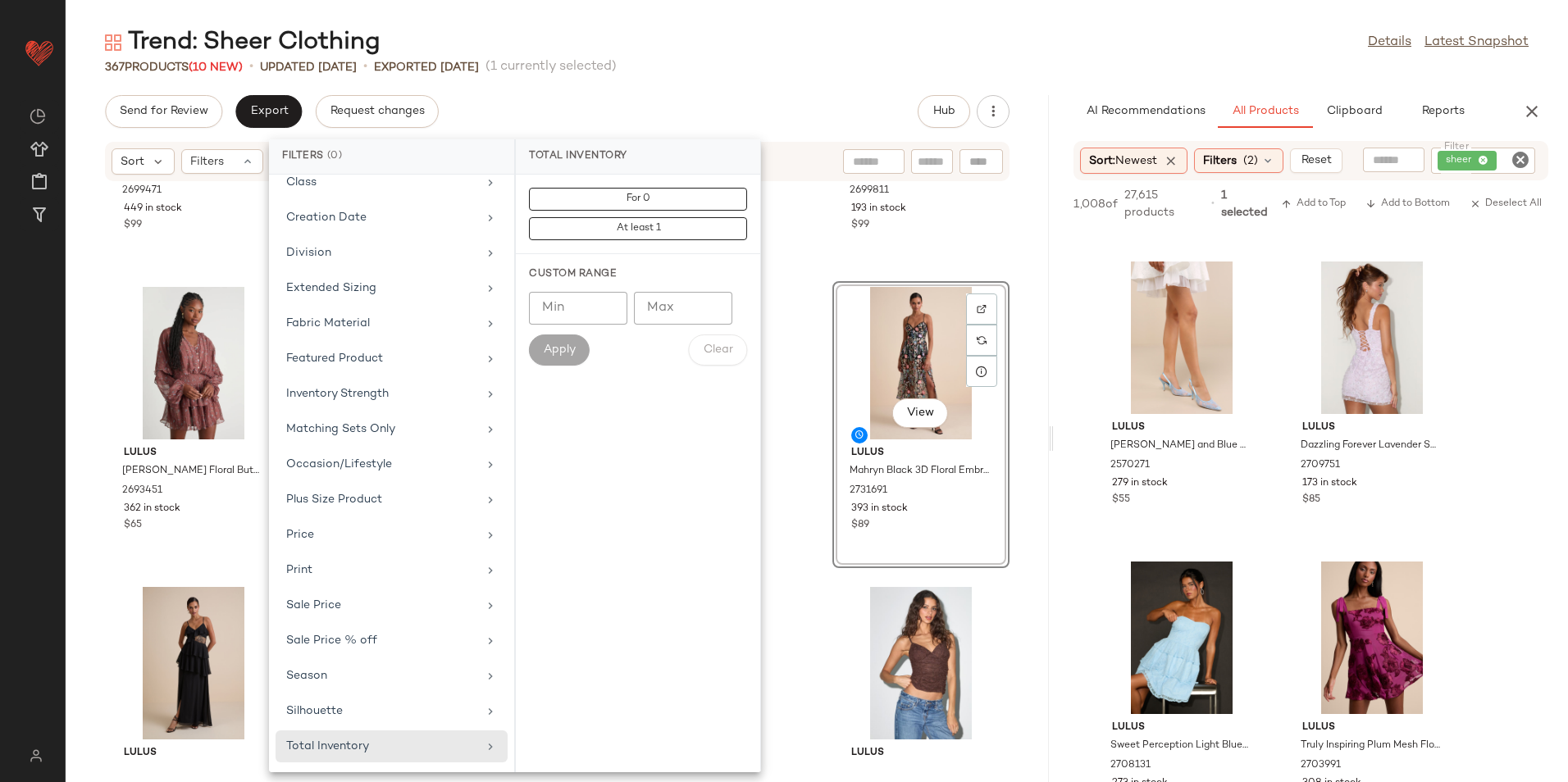
click at [678, 301] on input "Max" at bounding box center [682, 308] width 99 height 33
type input "**"
click at [572, 348] on span "Apply" at bounding box center [559, 350] width 33 height 13
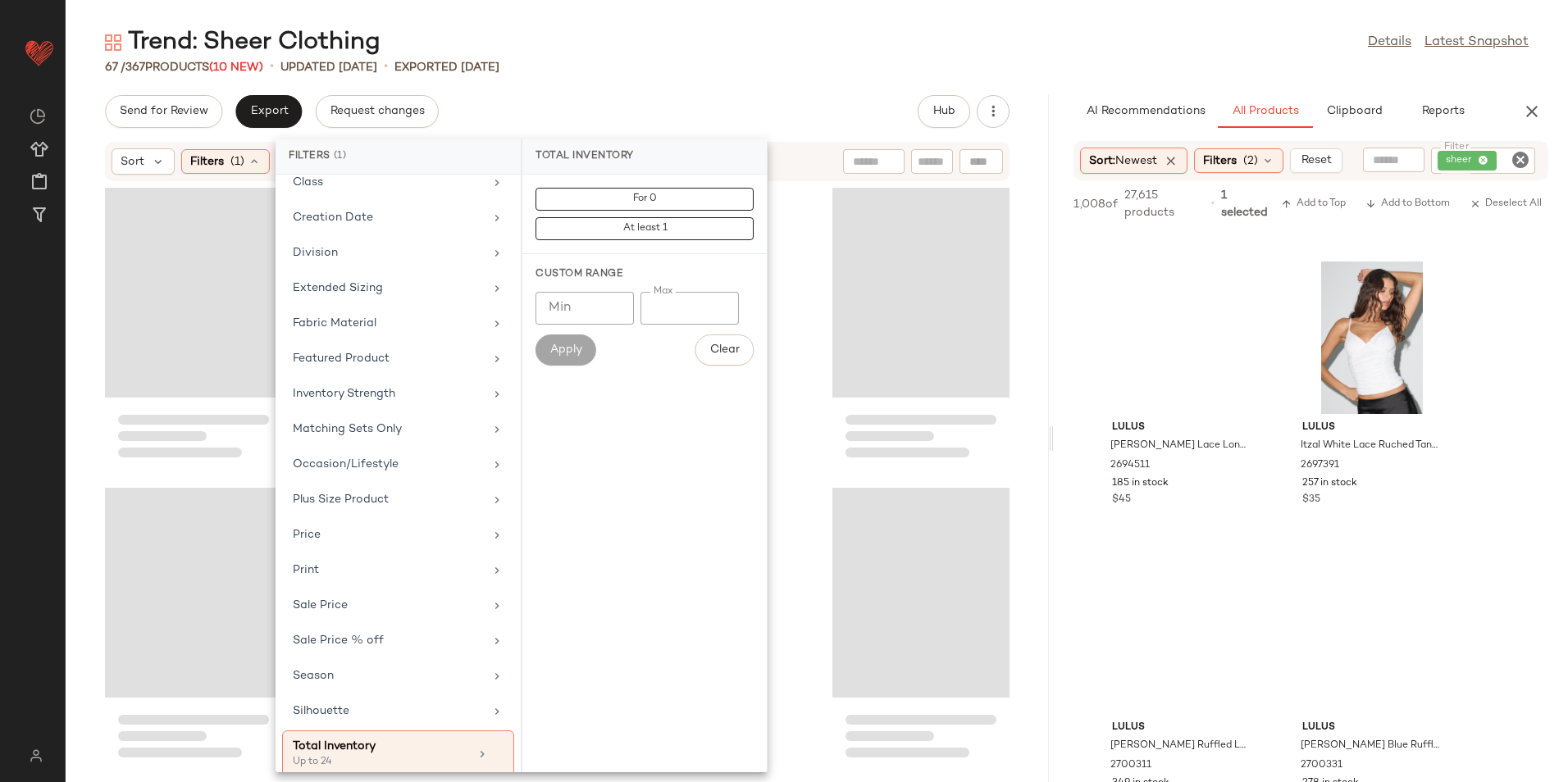
scroll to position [5378, 0]
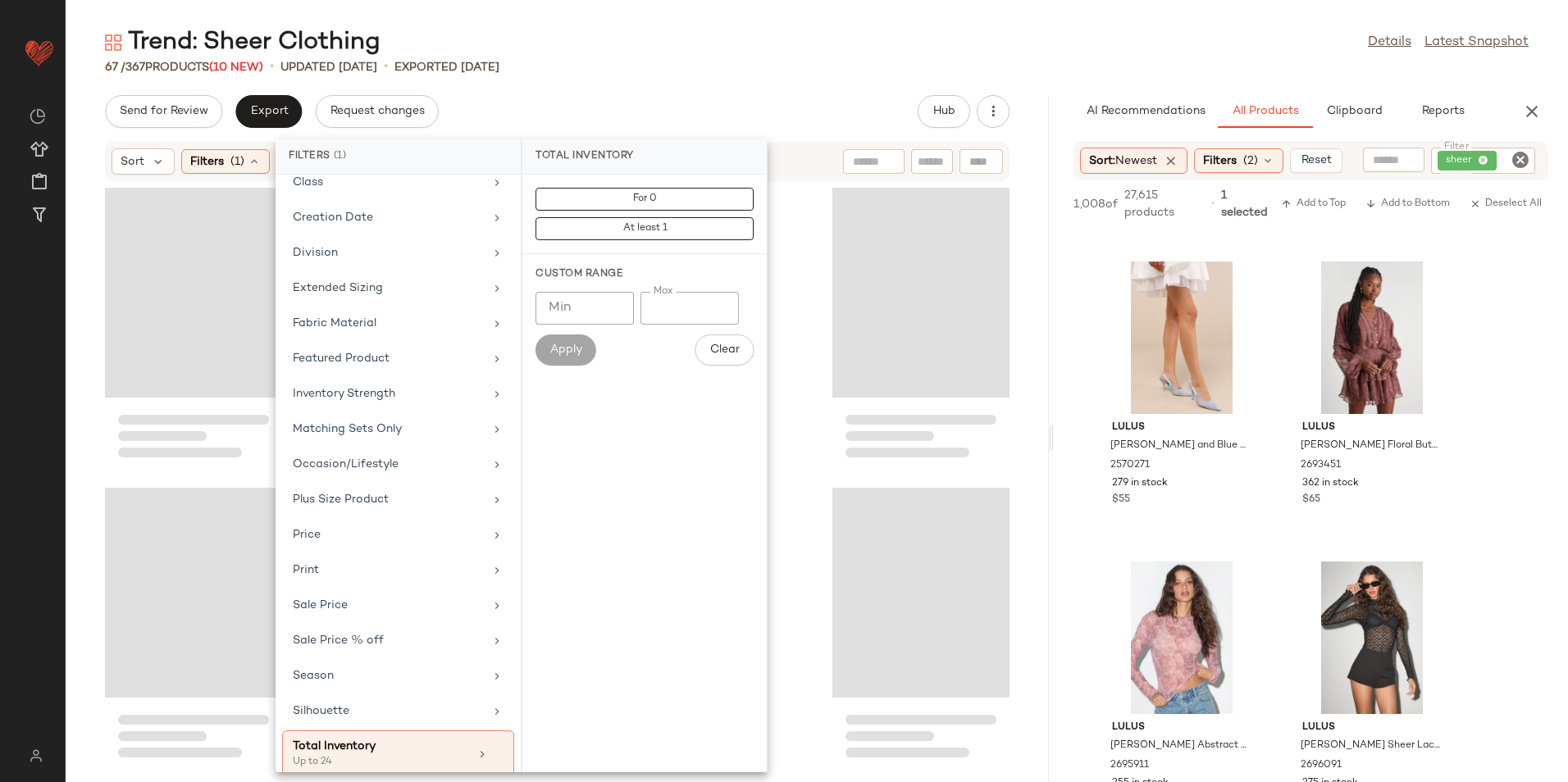
click at [832, 76] on div "Trend: Sheer Clothing Details Latest Snapshot 67 / 367 Products (10 New) • upda…" at bounding box center [816, 404] width 1502 height 756
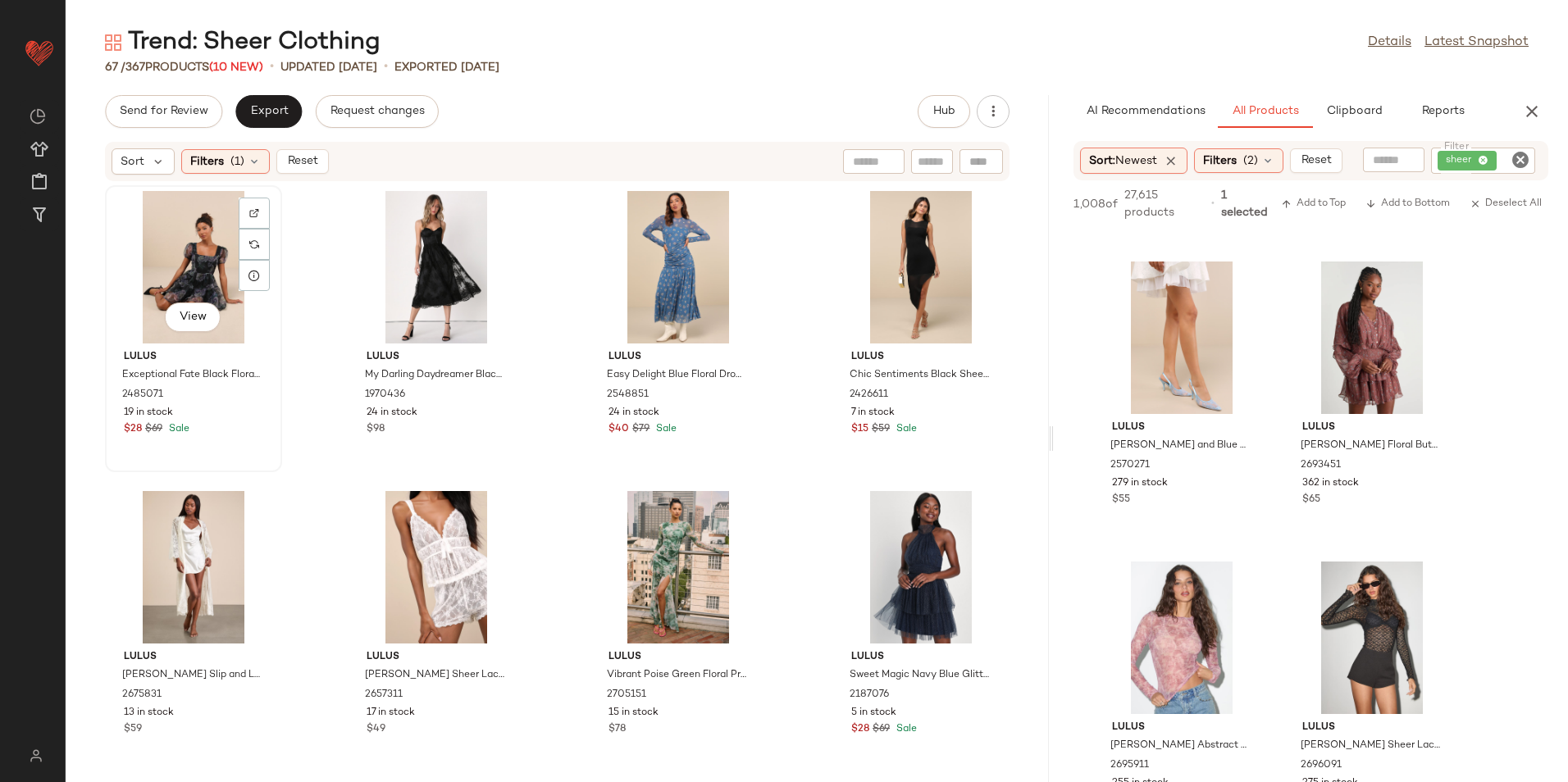
click at [191, 268] on div "View" at bounding box center [193, 267] width 165 height 153
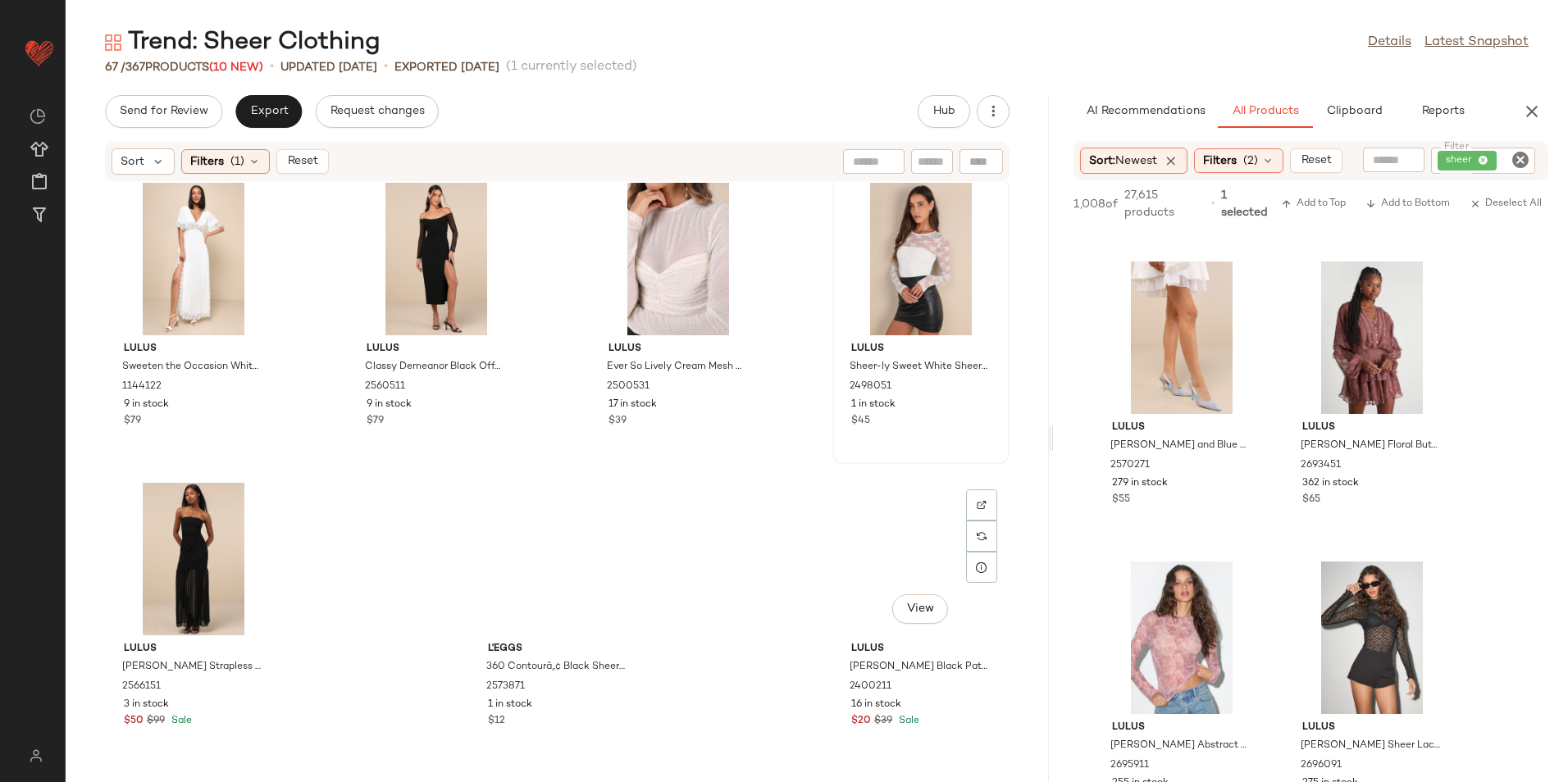
scroll to position [4525, 0]
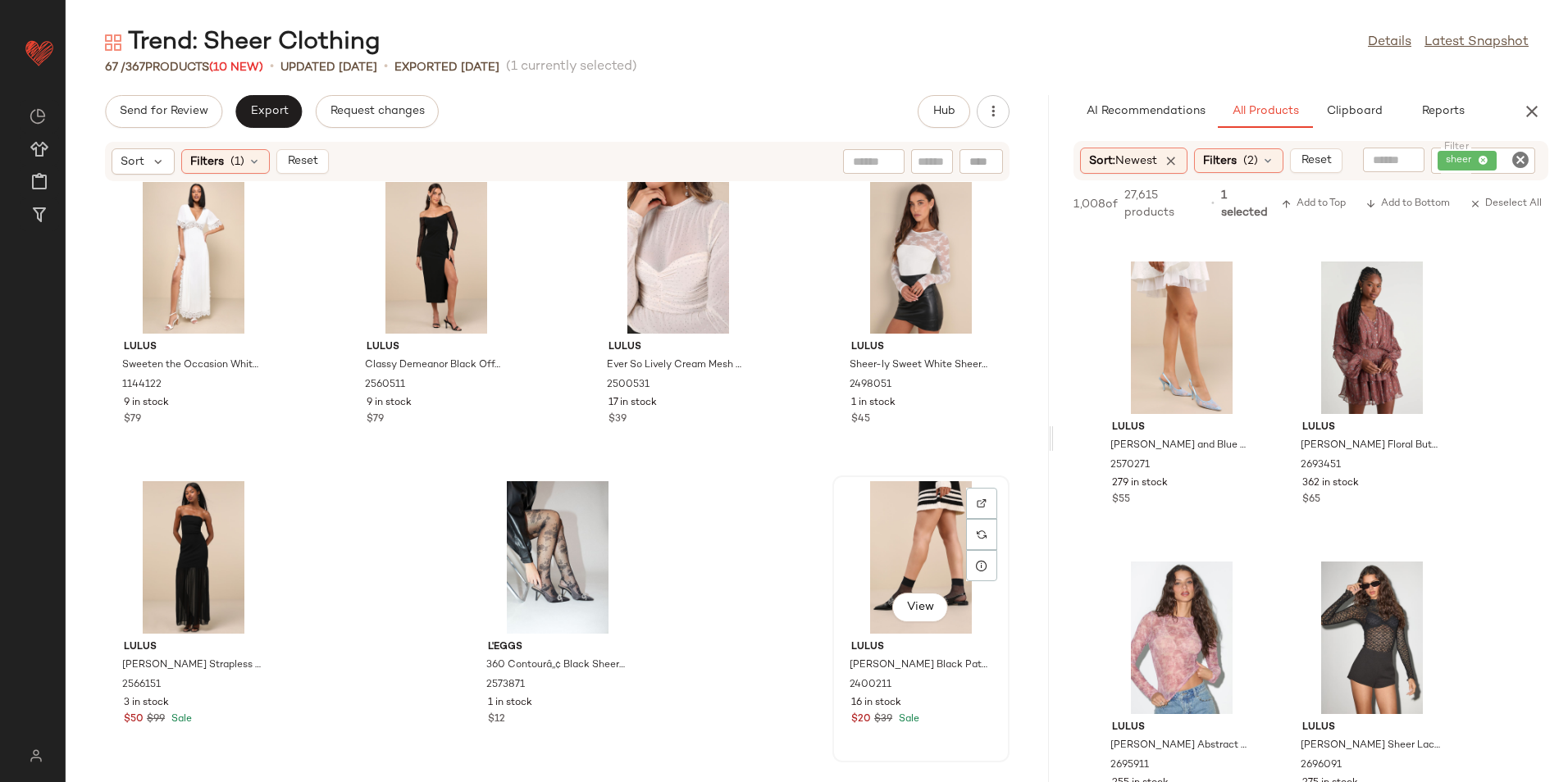
click at [890, 519] on div "View" at bounding box center [920, 558] width 165 height 153
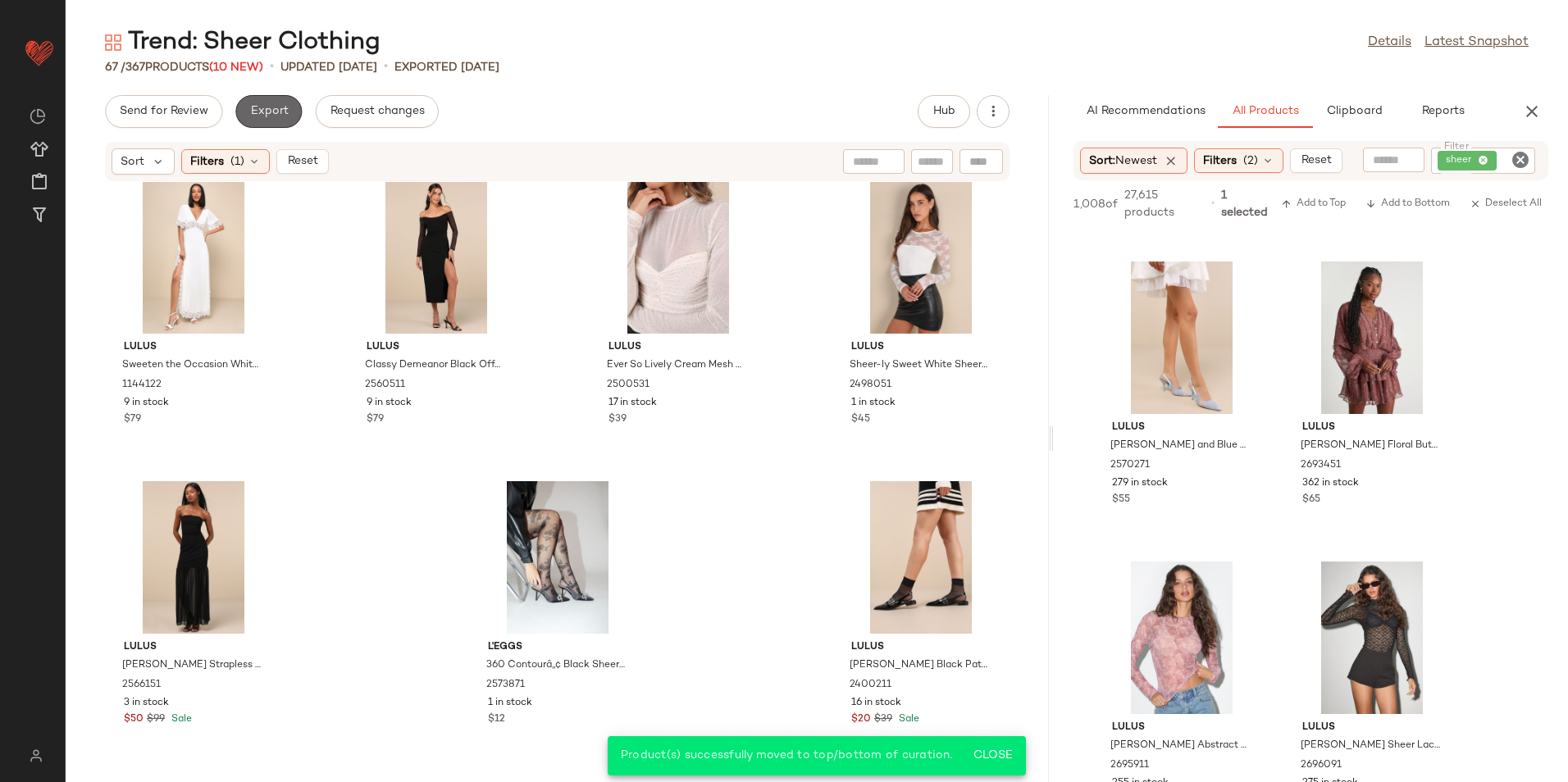
click at [253, 103] on button "Export" at bounding box center [268, 111] width 67 height 33
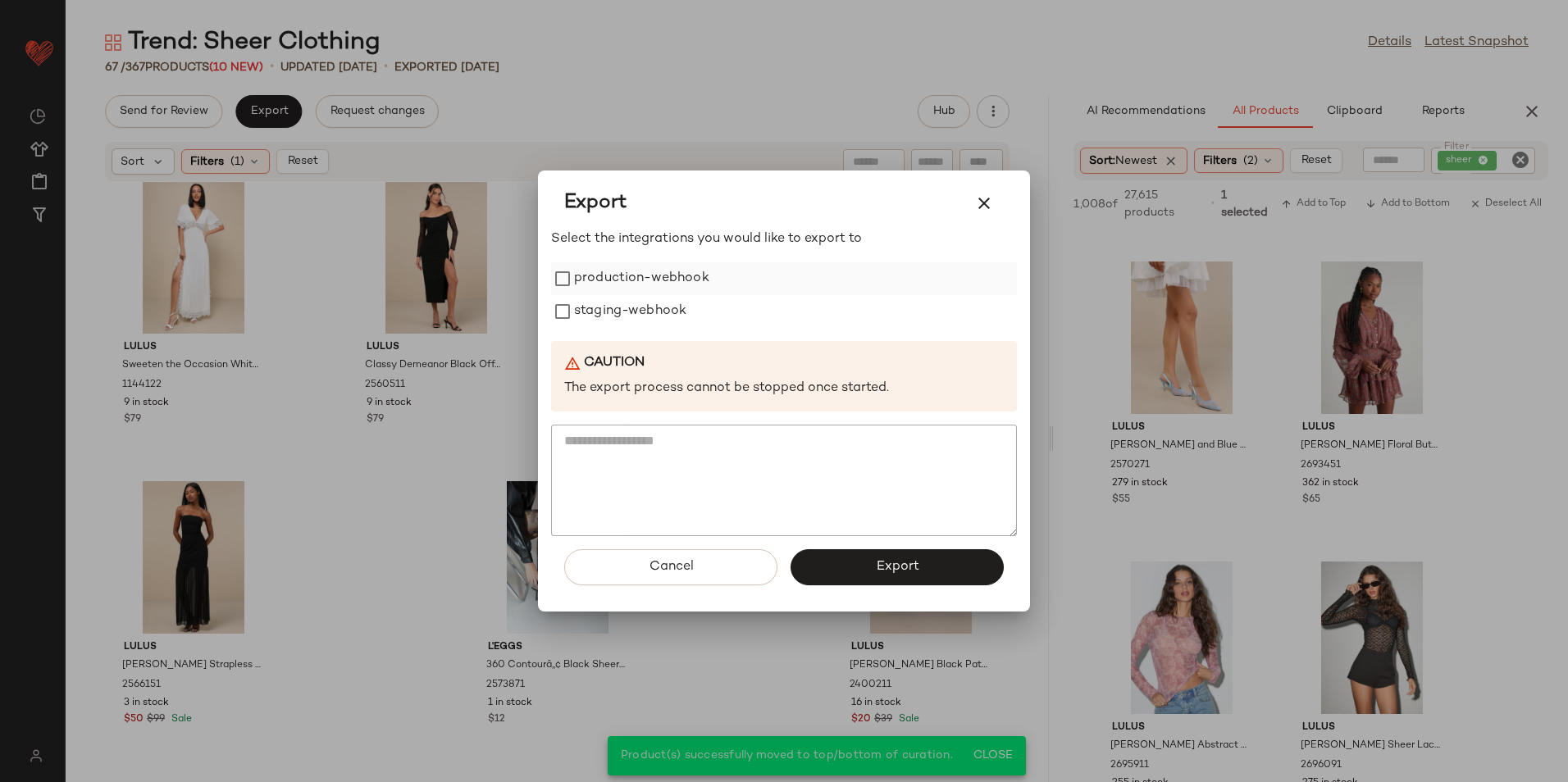
click at [617, 277] on label "production-webhook" at bounding box center [641, 278] width 135 height 33
click at [635, 307] on label "staging-webhook" at bounding box center [629, 311] width 112 height 33
click at [849, 565] on button "Export" at bounding box center [897, 567] width 213 height 36
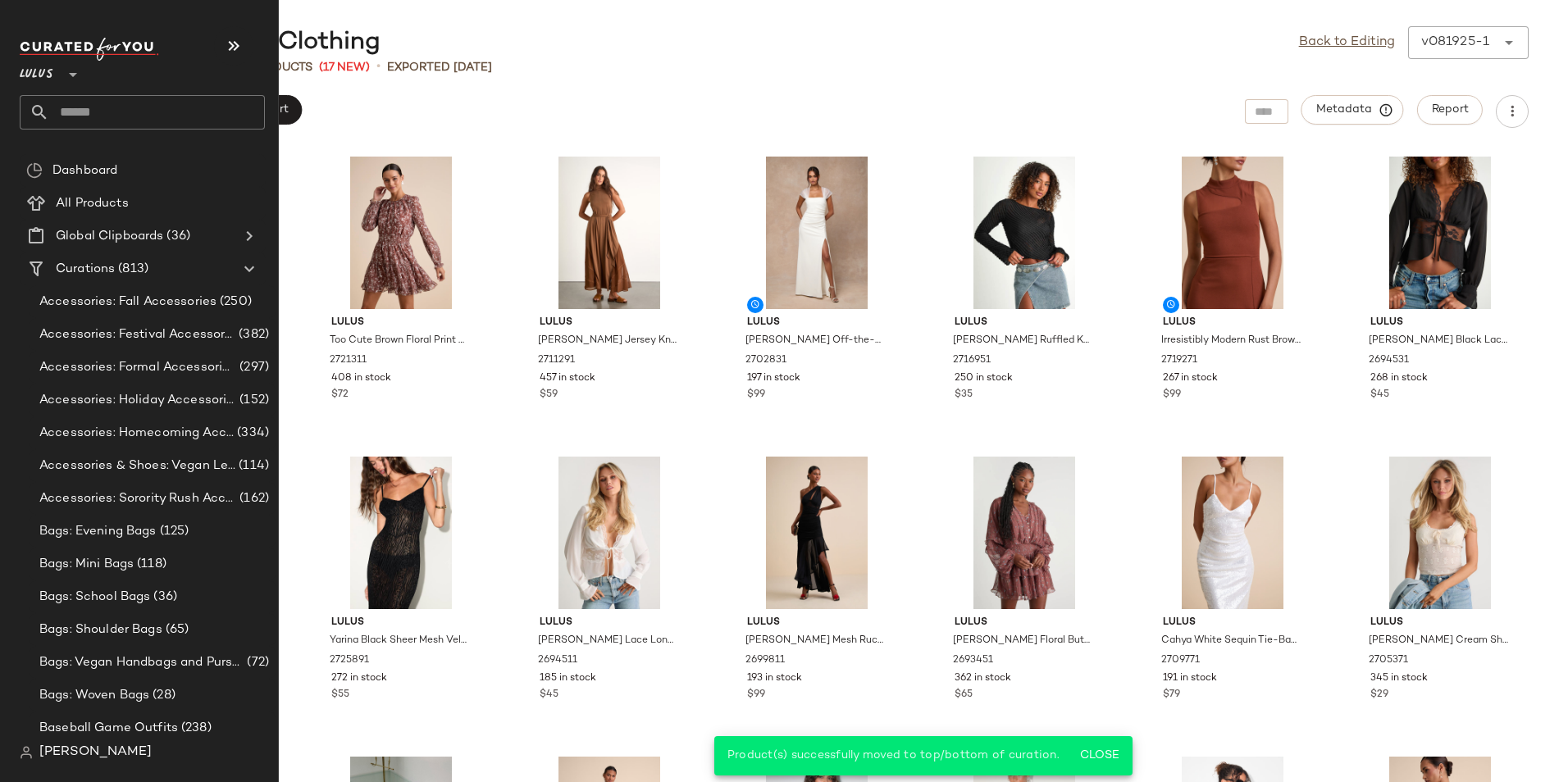
click at [78, 113] on input "text" at bounding box center [157, 112] width 216 height 35
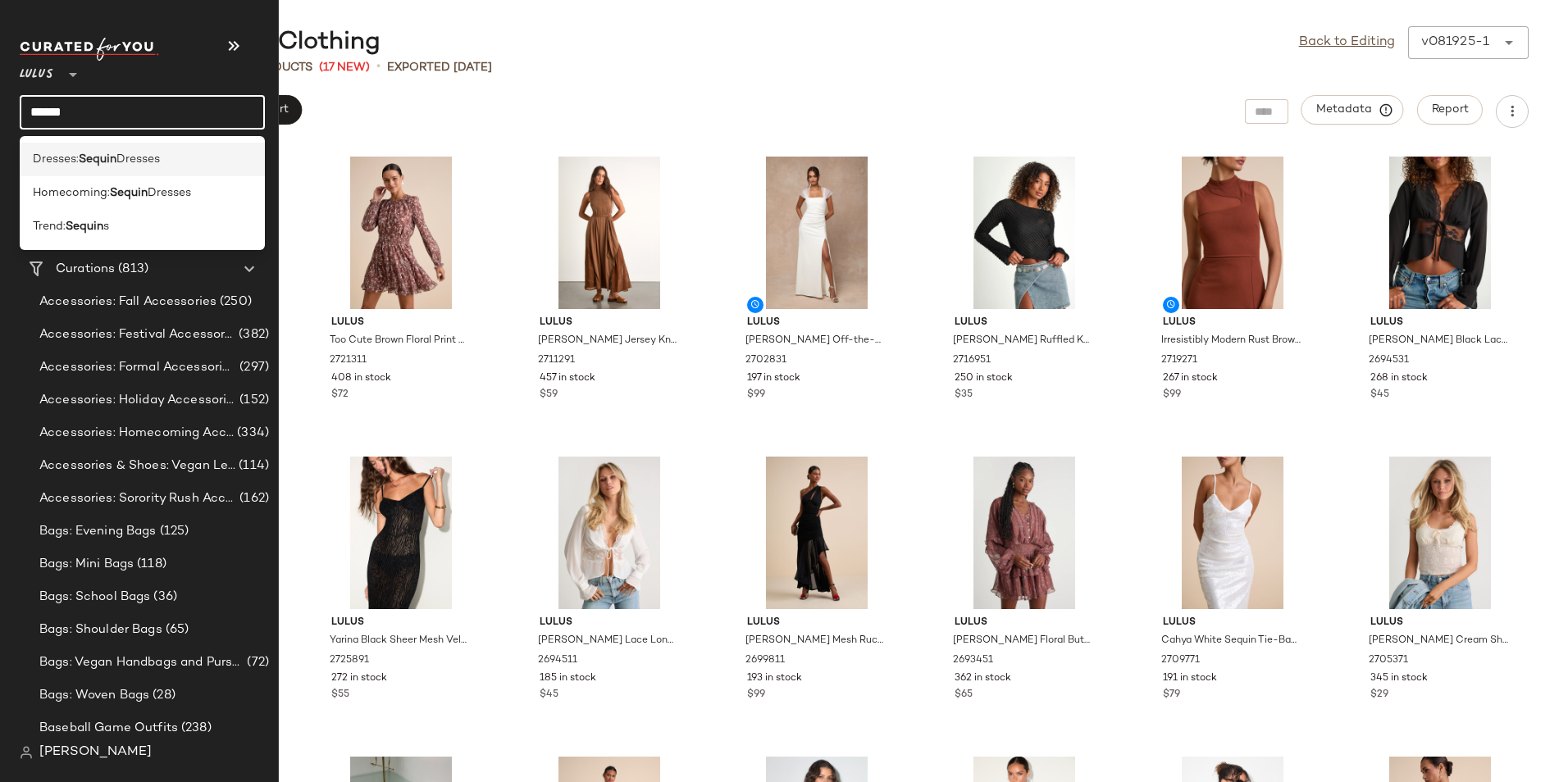
type input "******"
click at [152, 162] on span "Dresses" at bounding box center [138, 159] width 44 height 17
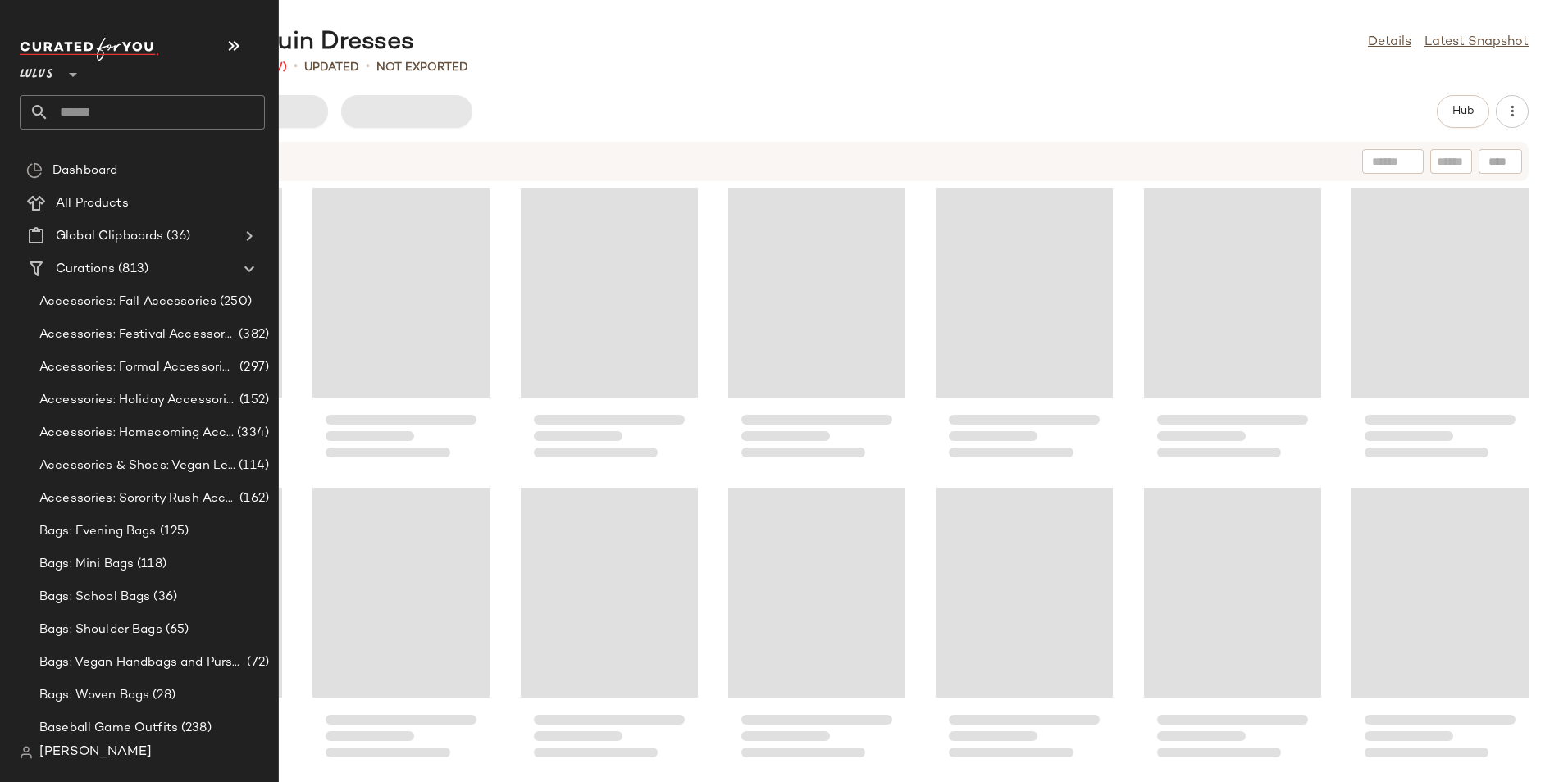
click at [141, 117] on input "text" at bounding box center [157, 112] width 216 height 35
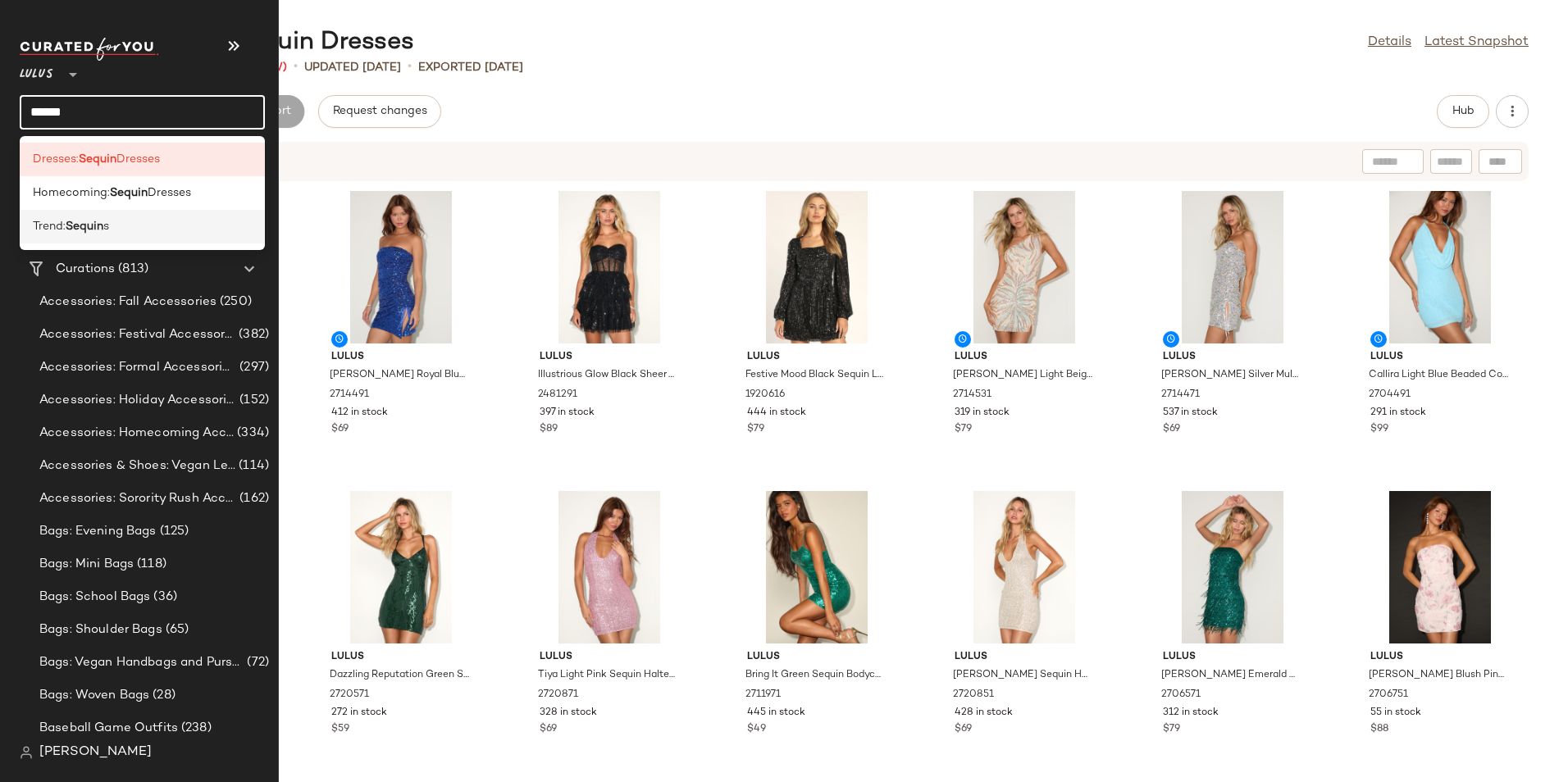
type input "******"
click at [112, 231] on div "Trend: Sequin s" at bounding box center [143, 227] width 219 height 17
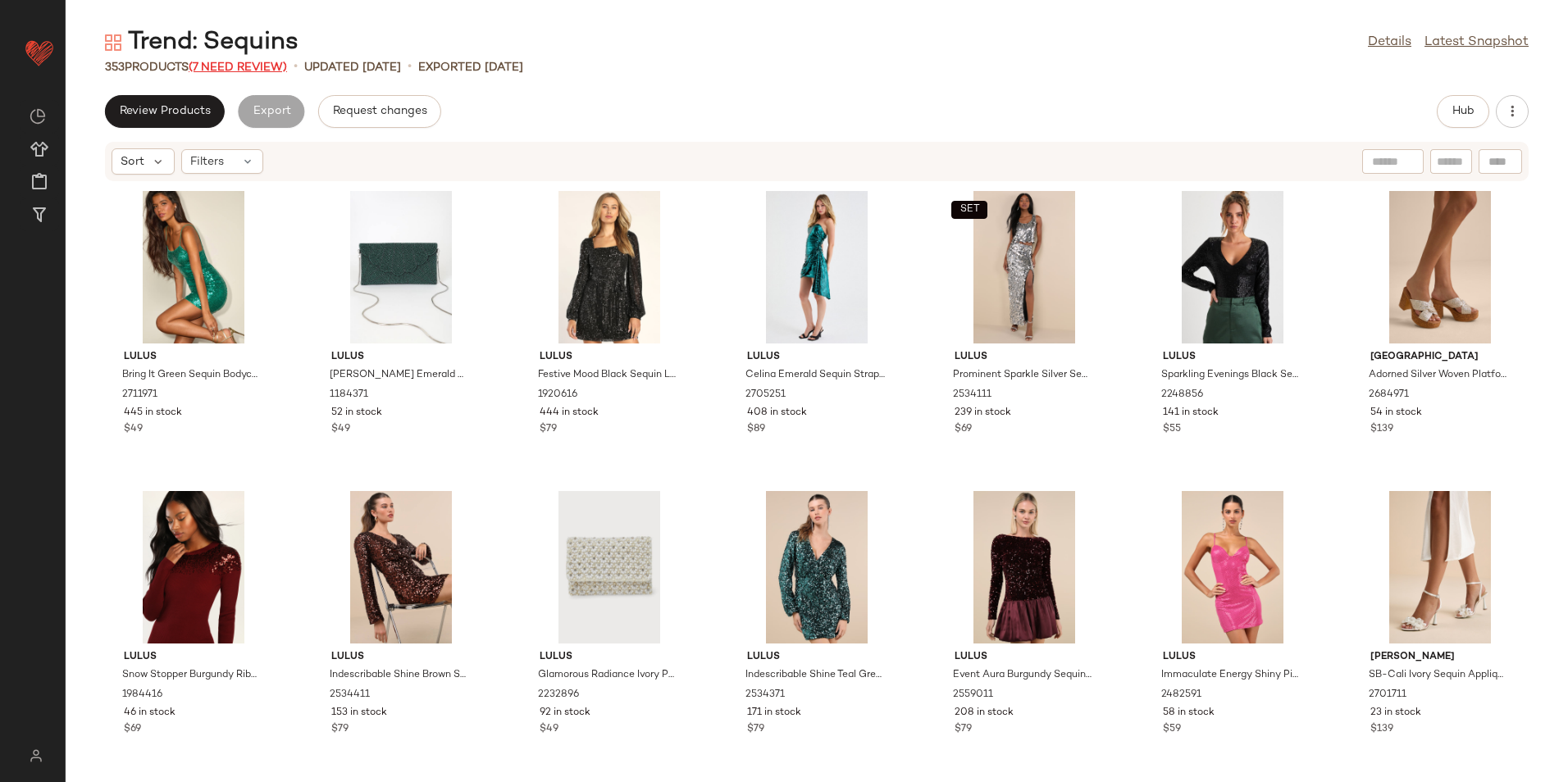
click at [258, 66] on span "(7 Need Review)" at bounding box center [238, 67] width 99 height 13
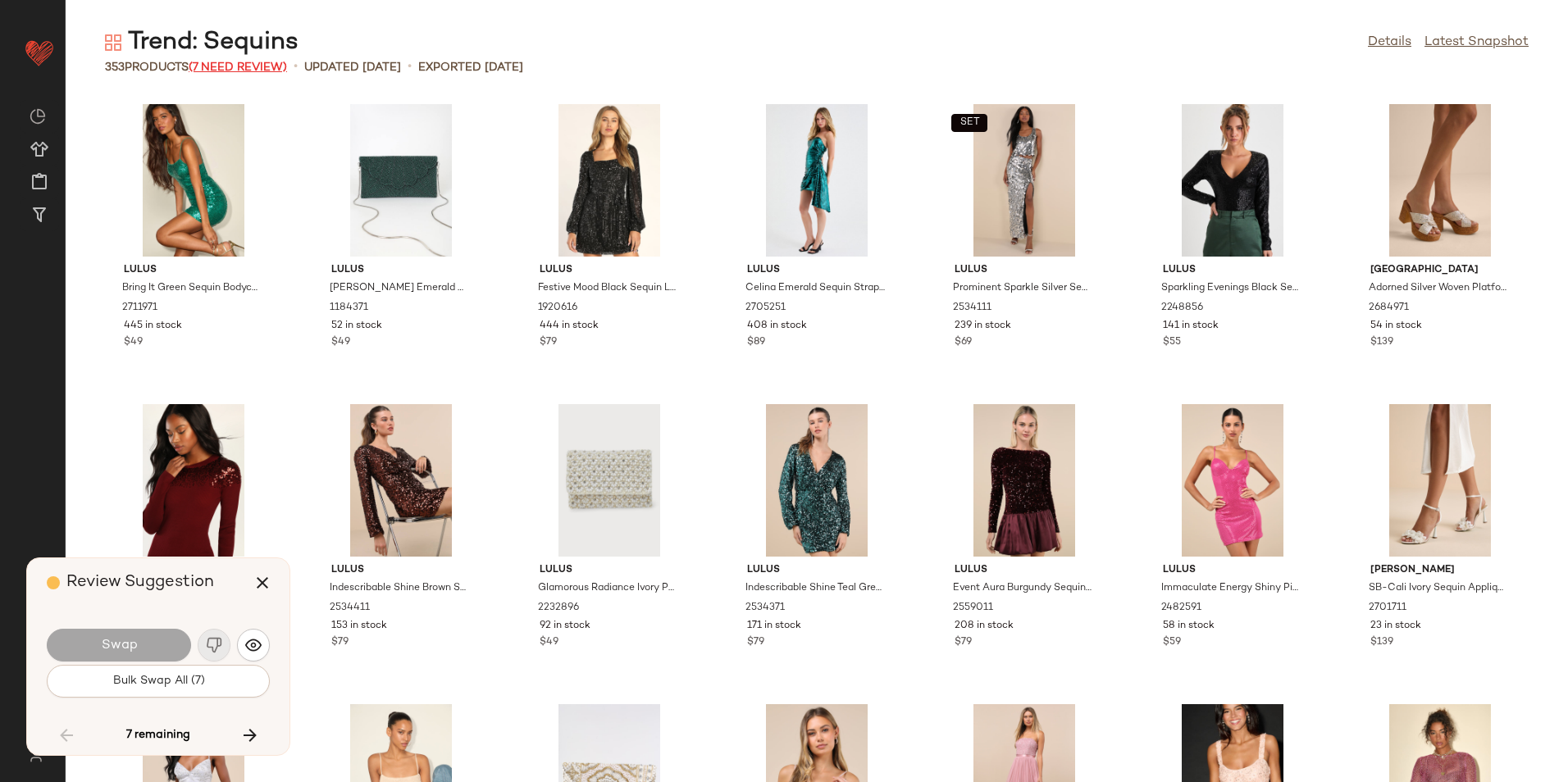
scroll to position [11105, 0]
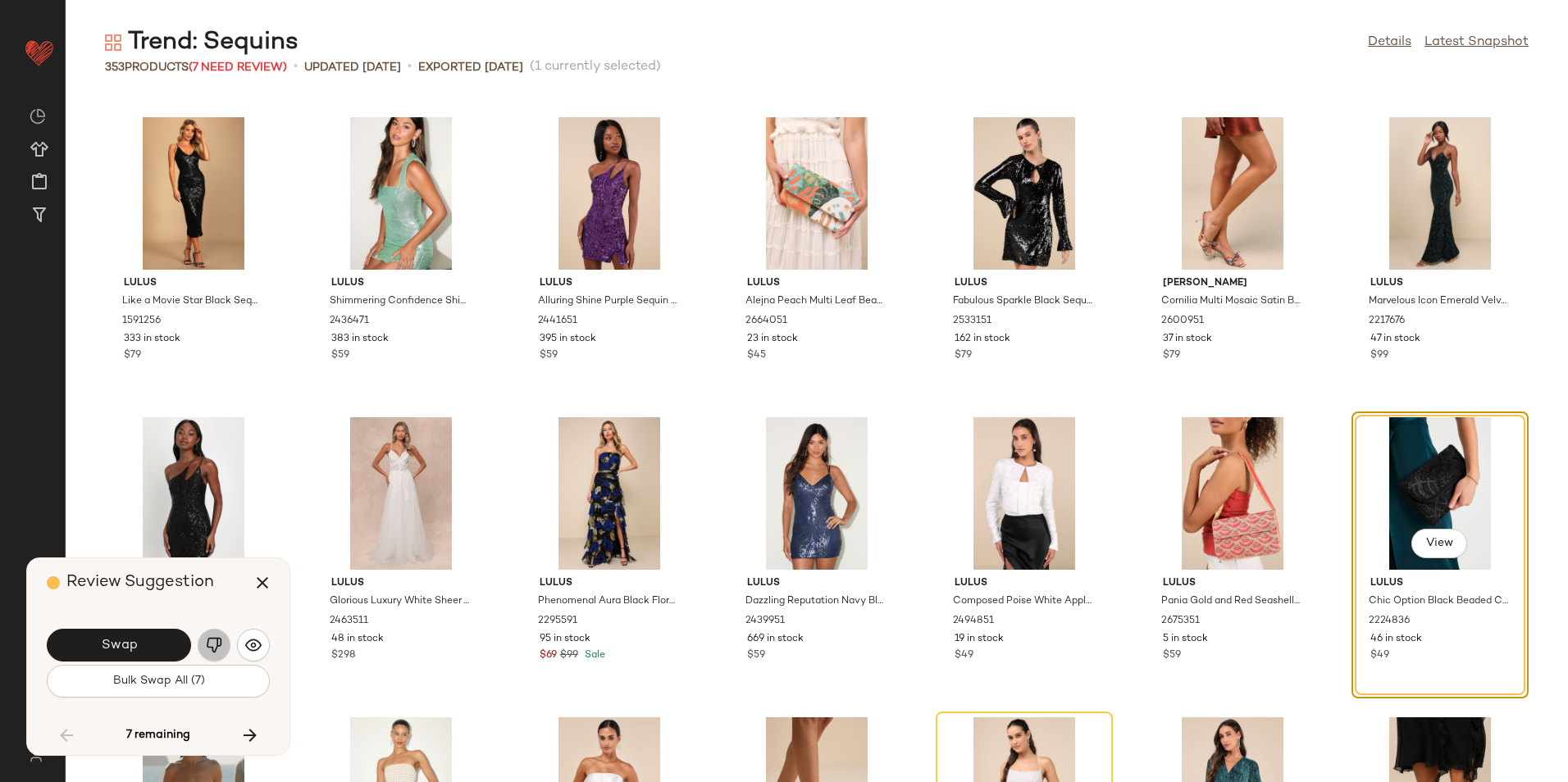
click at [222, 642] on button "button" at bounding box center [213, 645] width 33 height 33
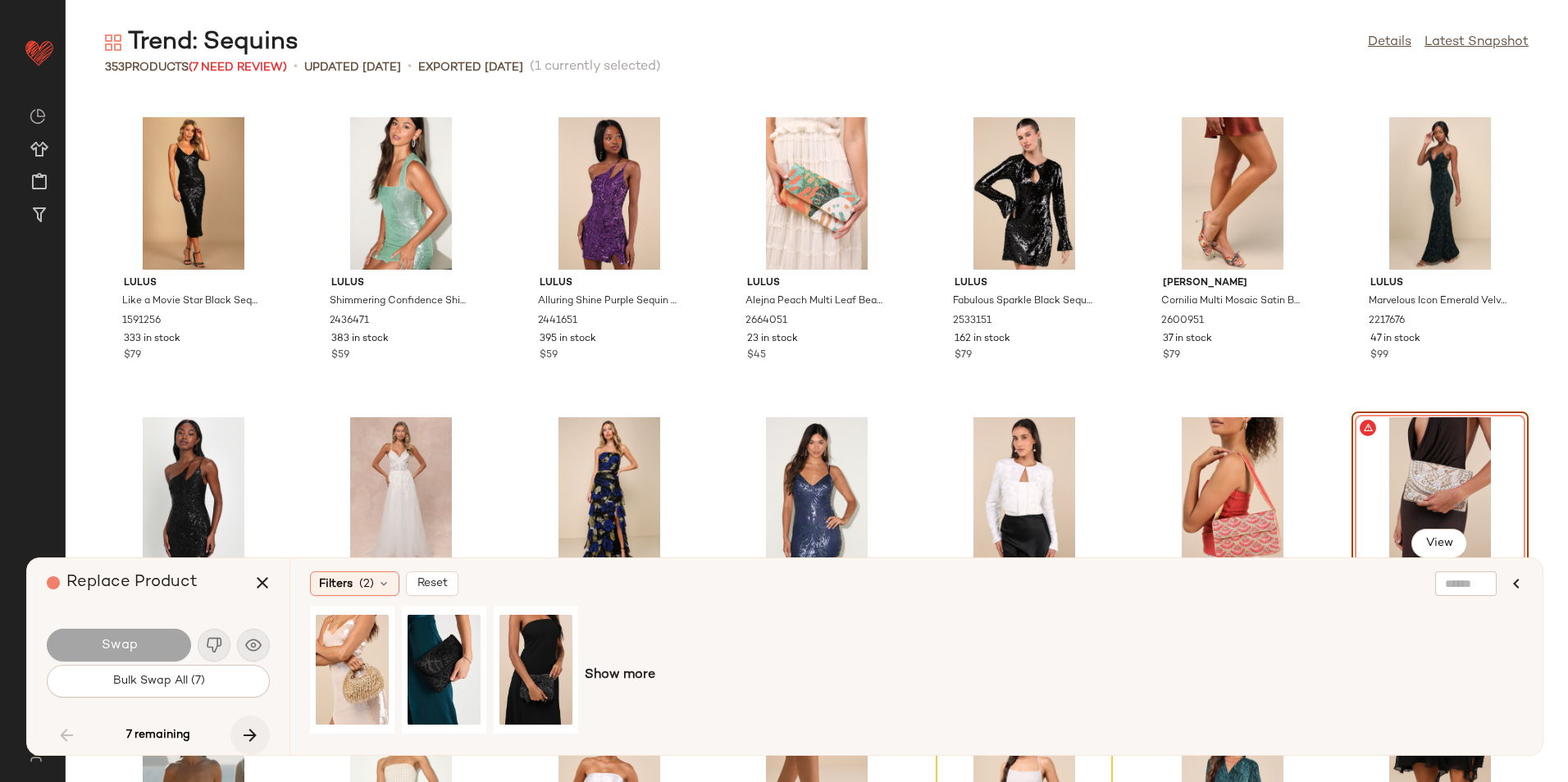
click at [251, 733] on icon "button" at bounding box center [250, 735] width 19 height 19
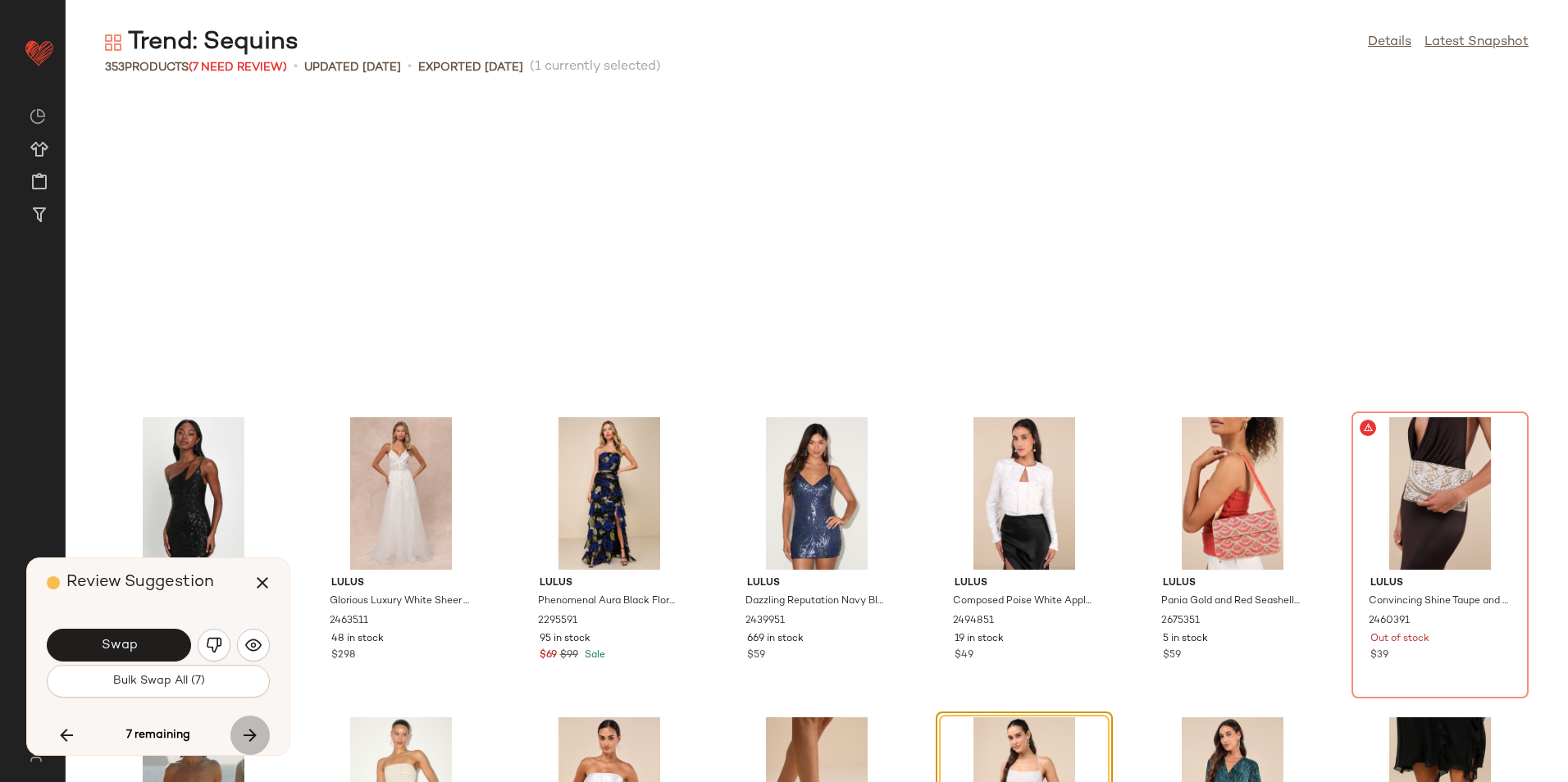
scroll to position [11405, 0]
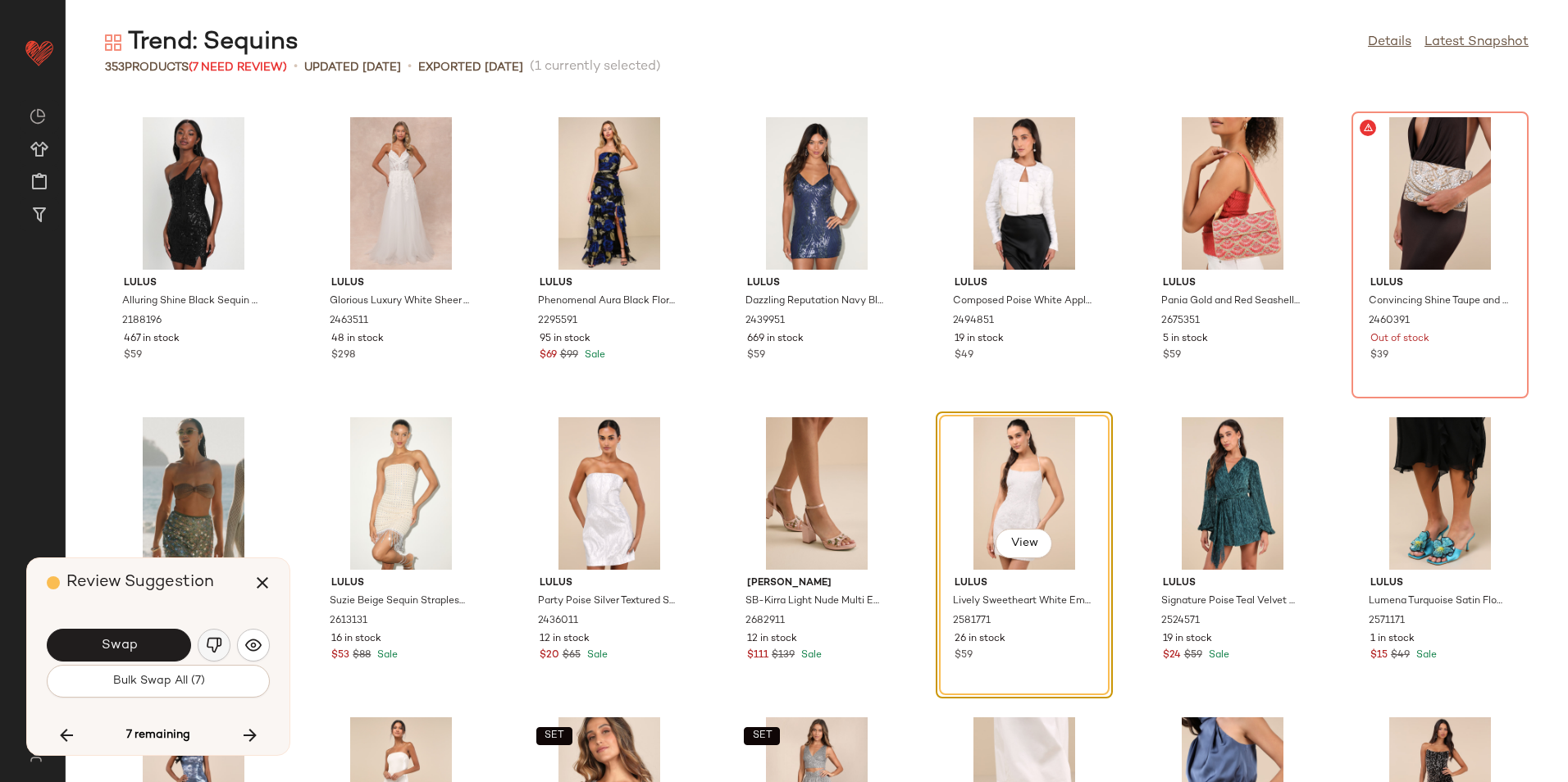
click at [217, 639] on img "button" at bounding box center [213, 644] width 16 height 16
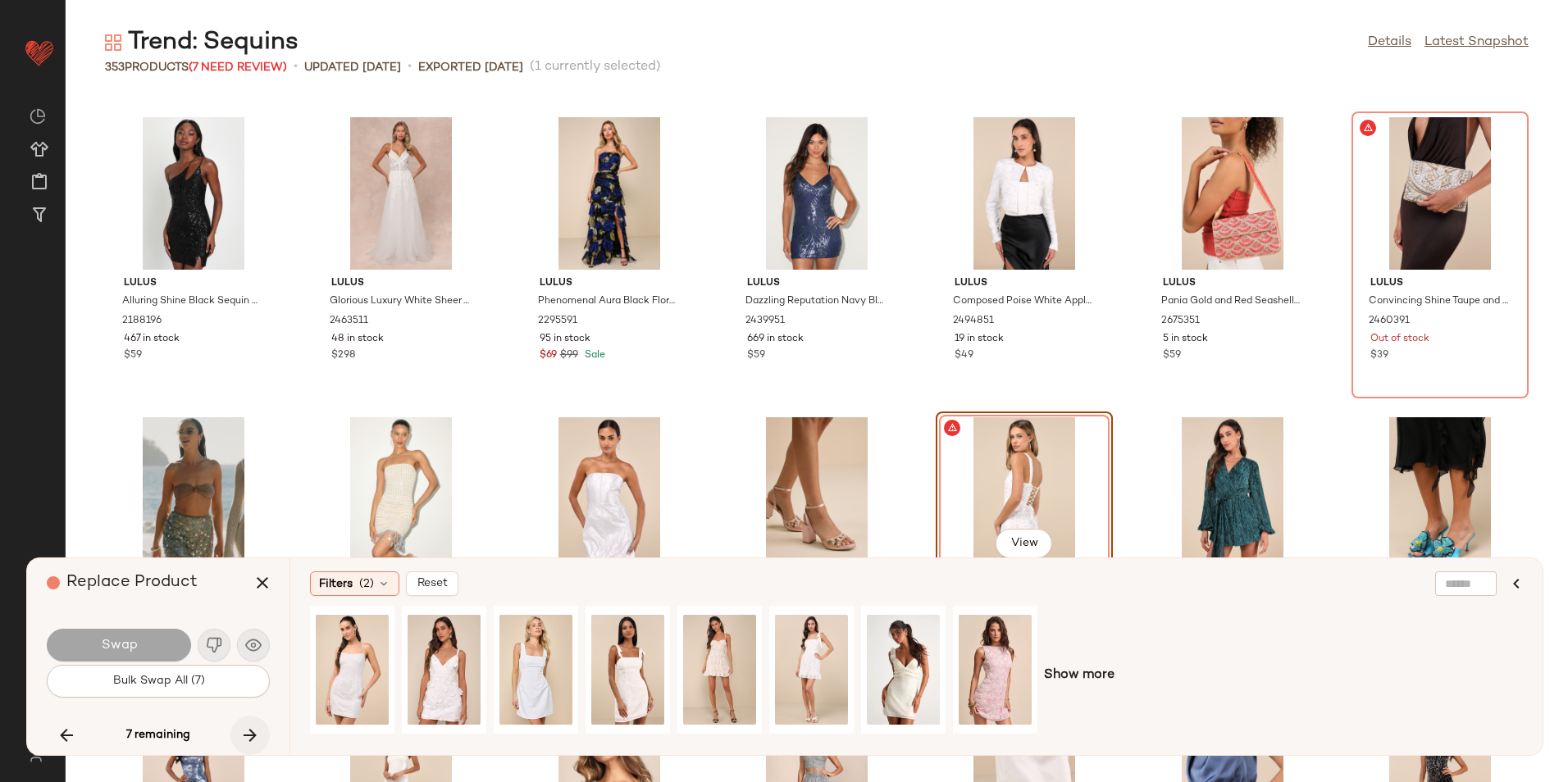
click at [252, 747] on button "button" at bounding box center [250, 736] width 40 height 40
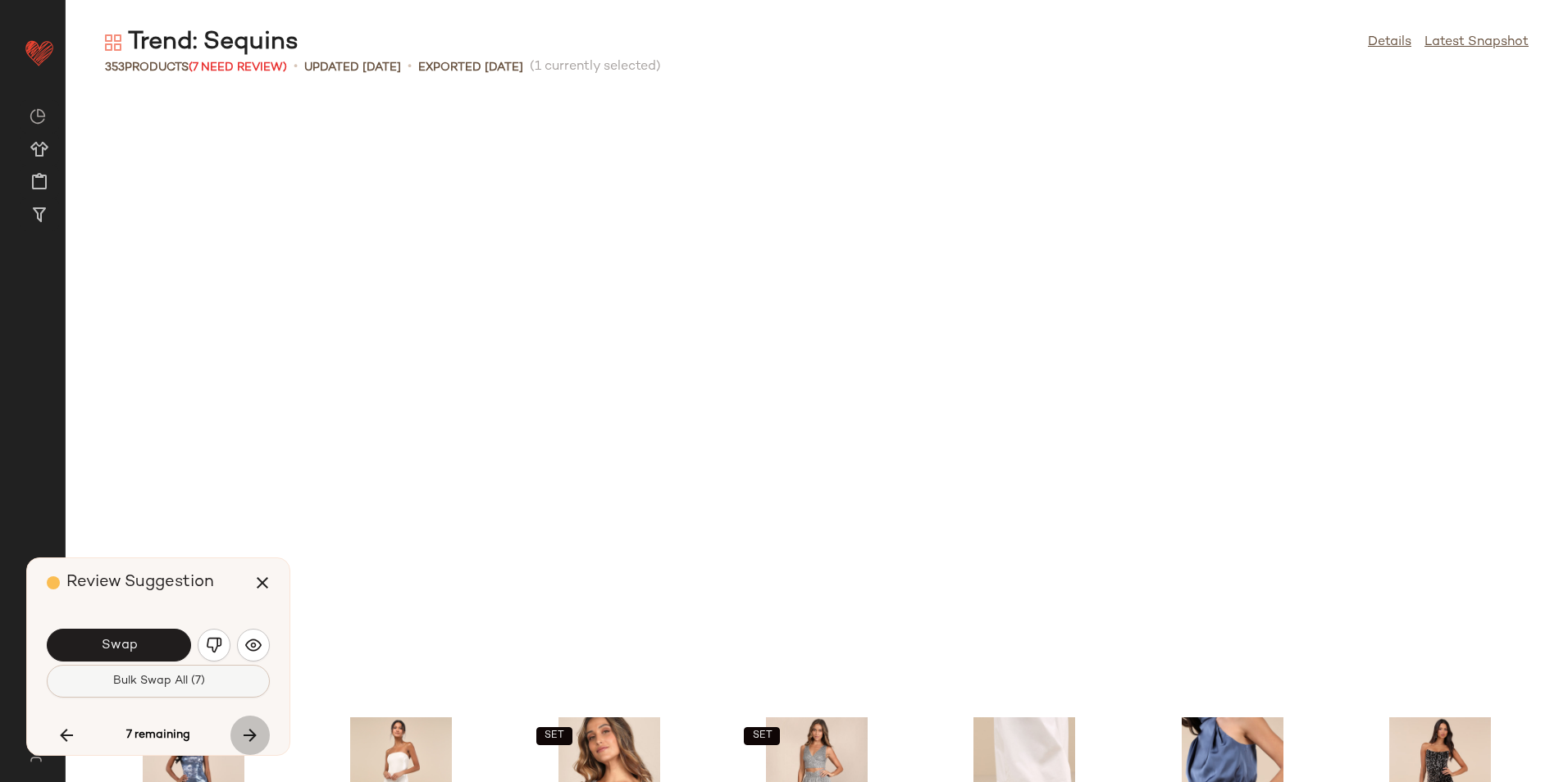
scroll to position [12006, 0]
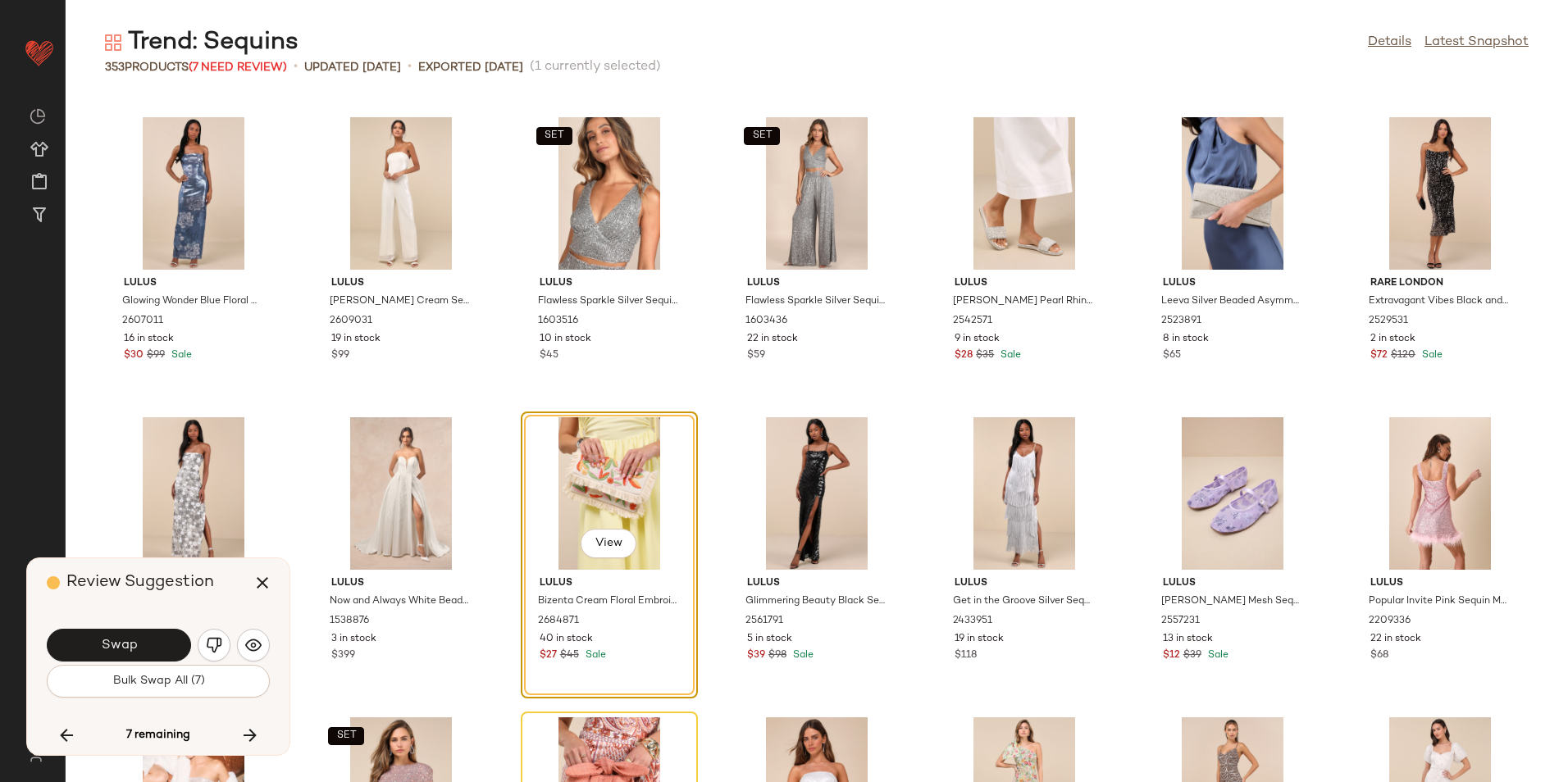
drag, startPoint x: 215, startPoint y: 629, endPoint x: 224, endPoint y: 655, distance: 27.5
click at [217, 629] on button "button" at bounding box center [213, 645] width 33 height 33
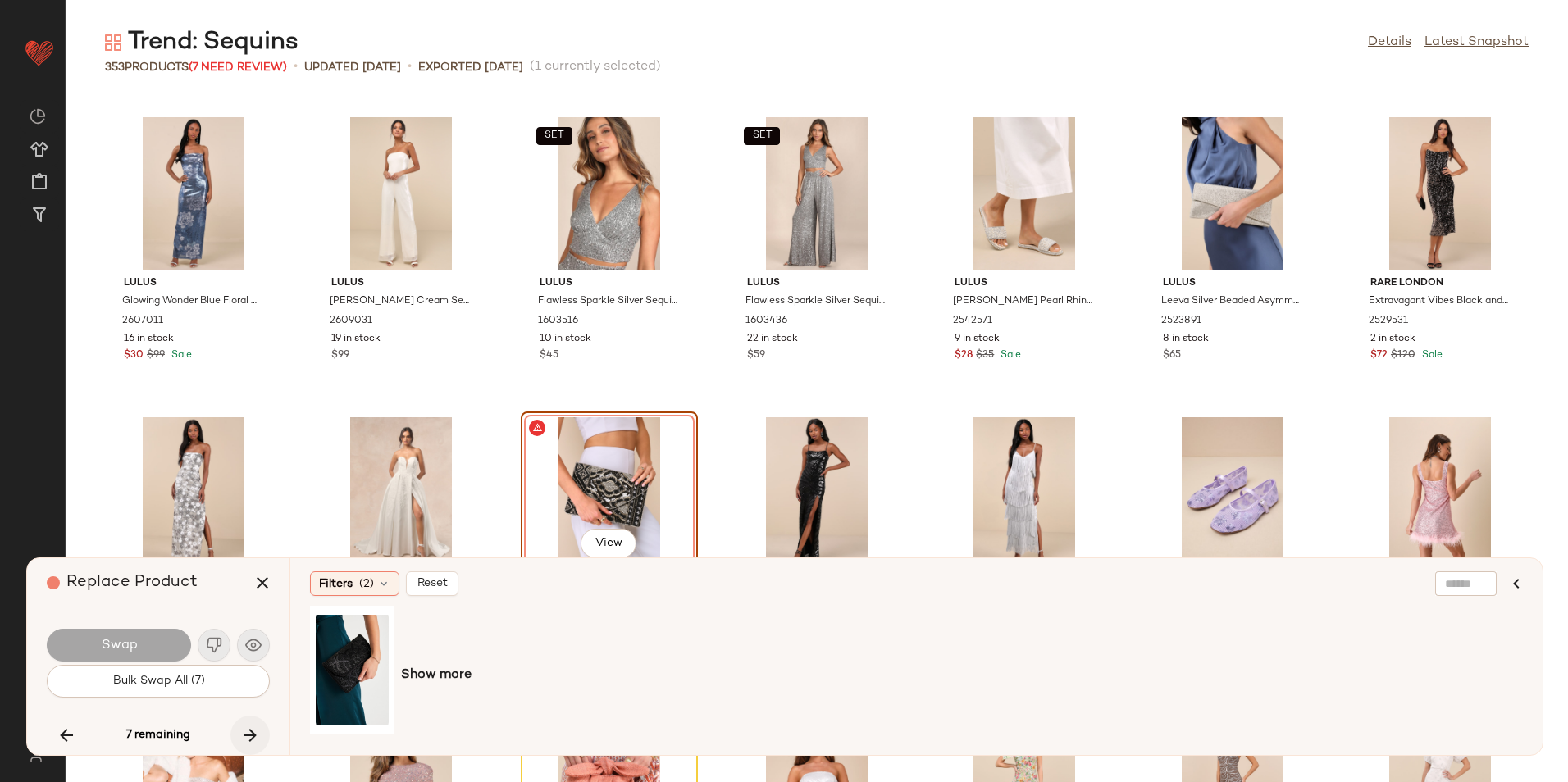
click at [242, 734] on icon "button" at bounding box center [250, 735] width 19 height 19
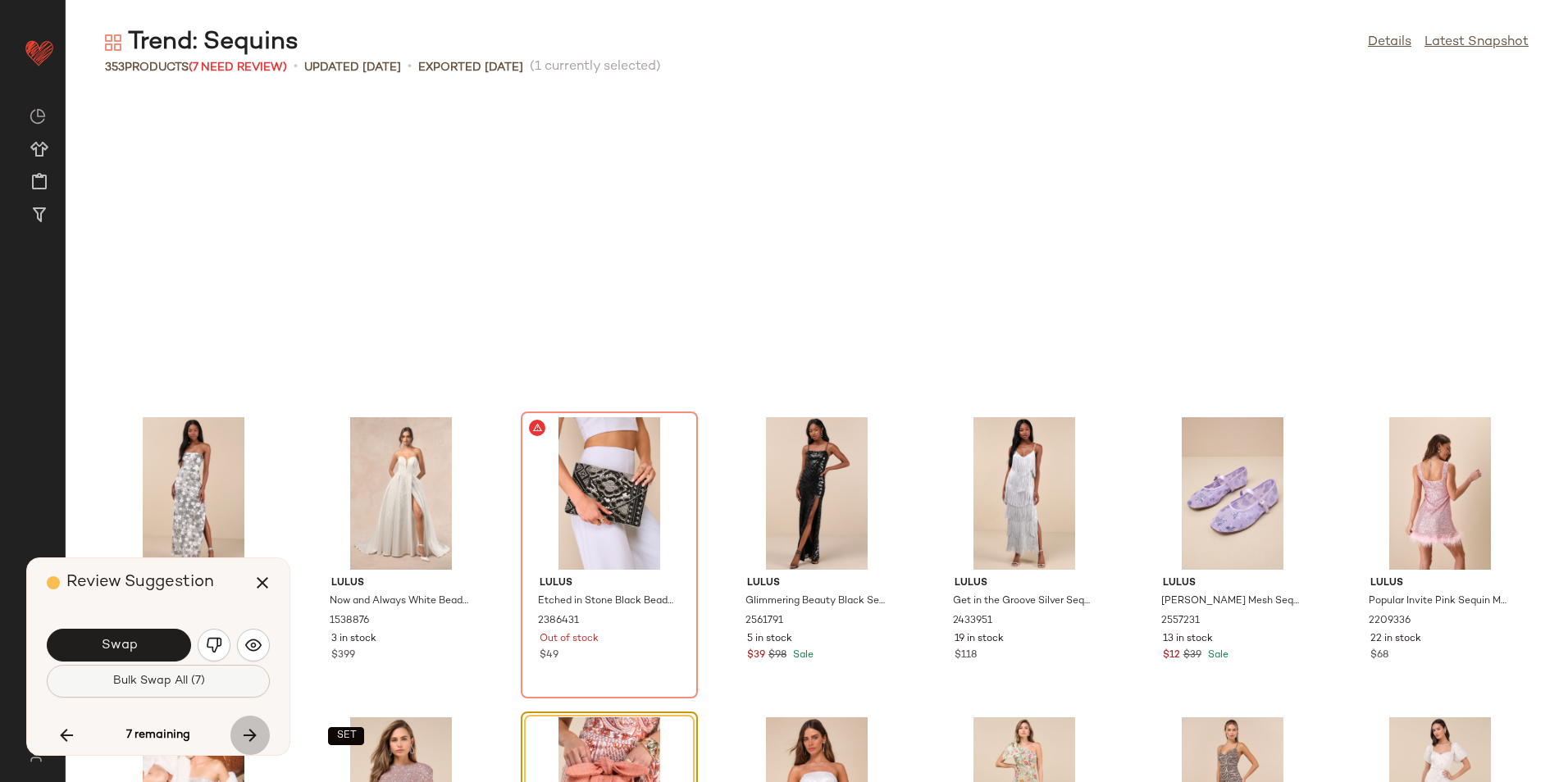
scroll to position [12305, 0]
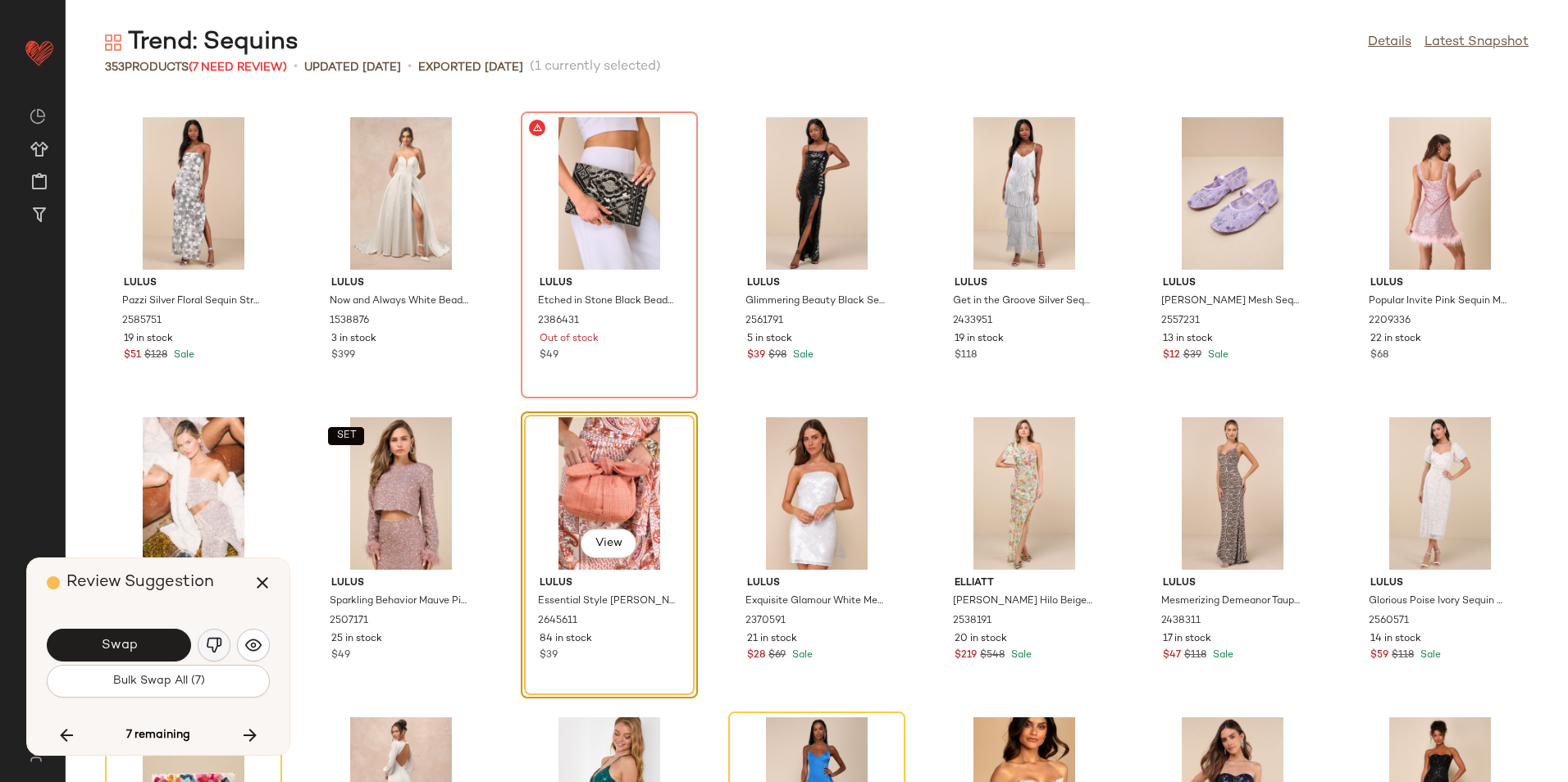
click at [211, 650] on img "button" at bounding box center [213, 644] width 16 height 16
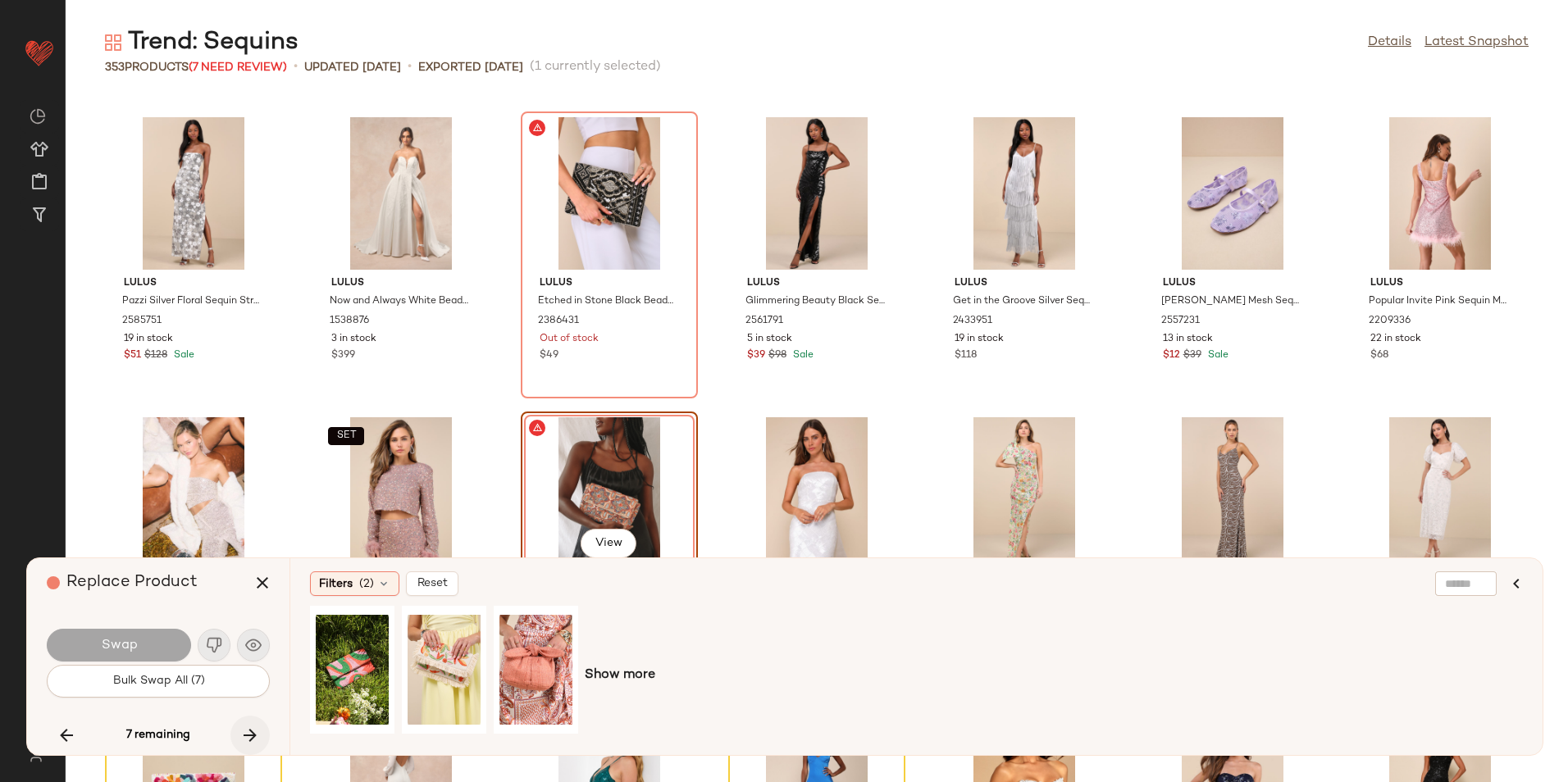
click at [244, 737] on icon "button" at bounding box center [250, 735] width 19 height 19
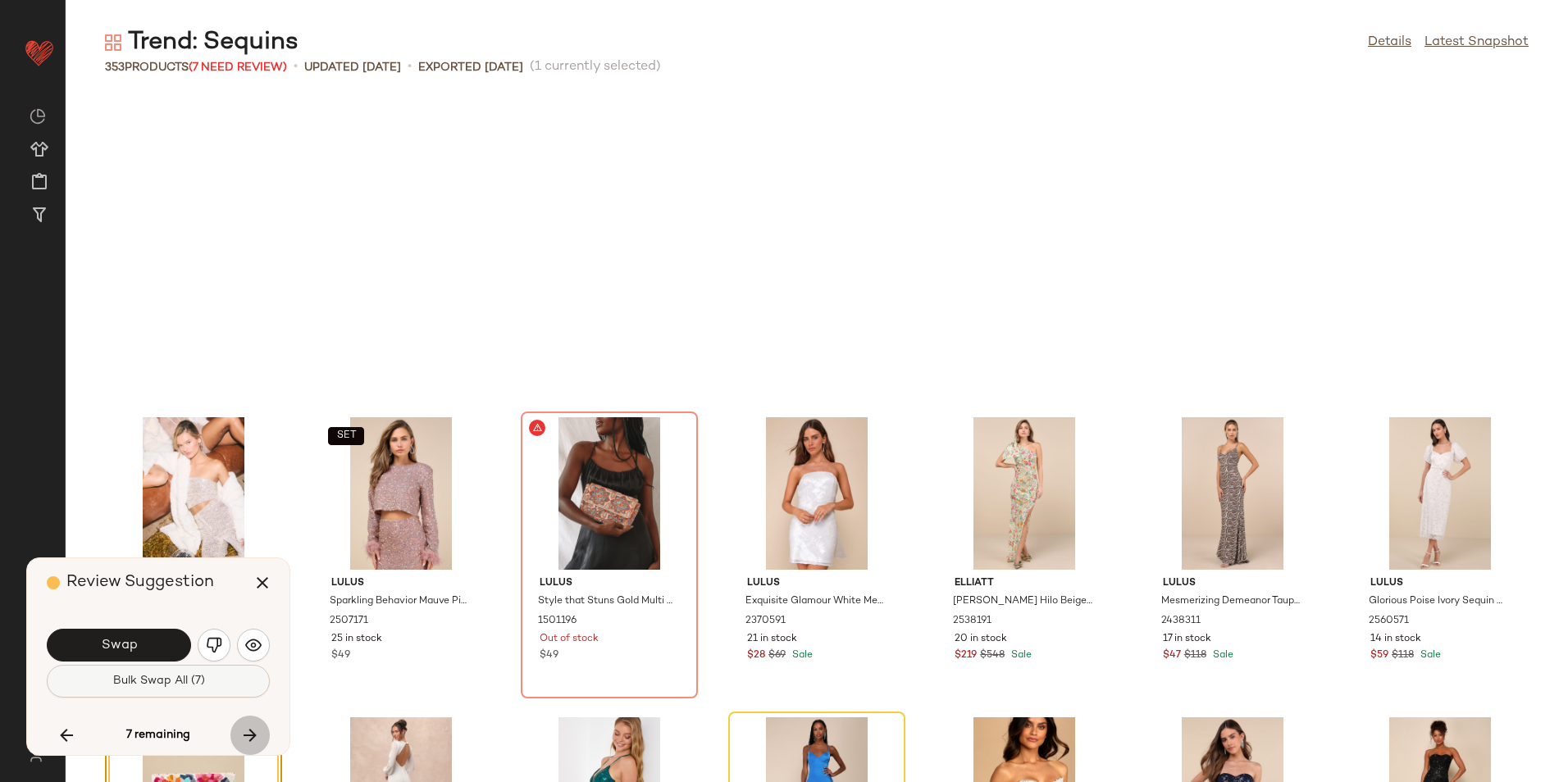
scroll to position [12606, 0]
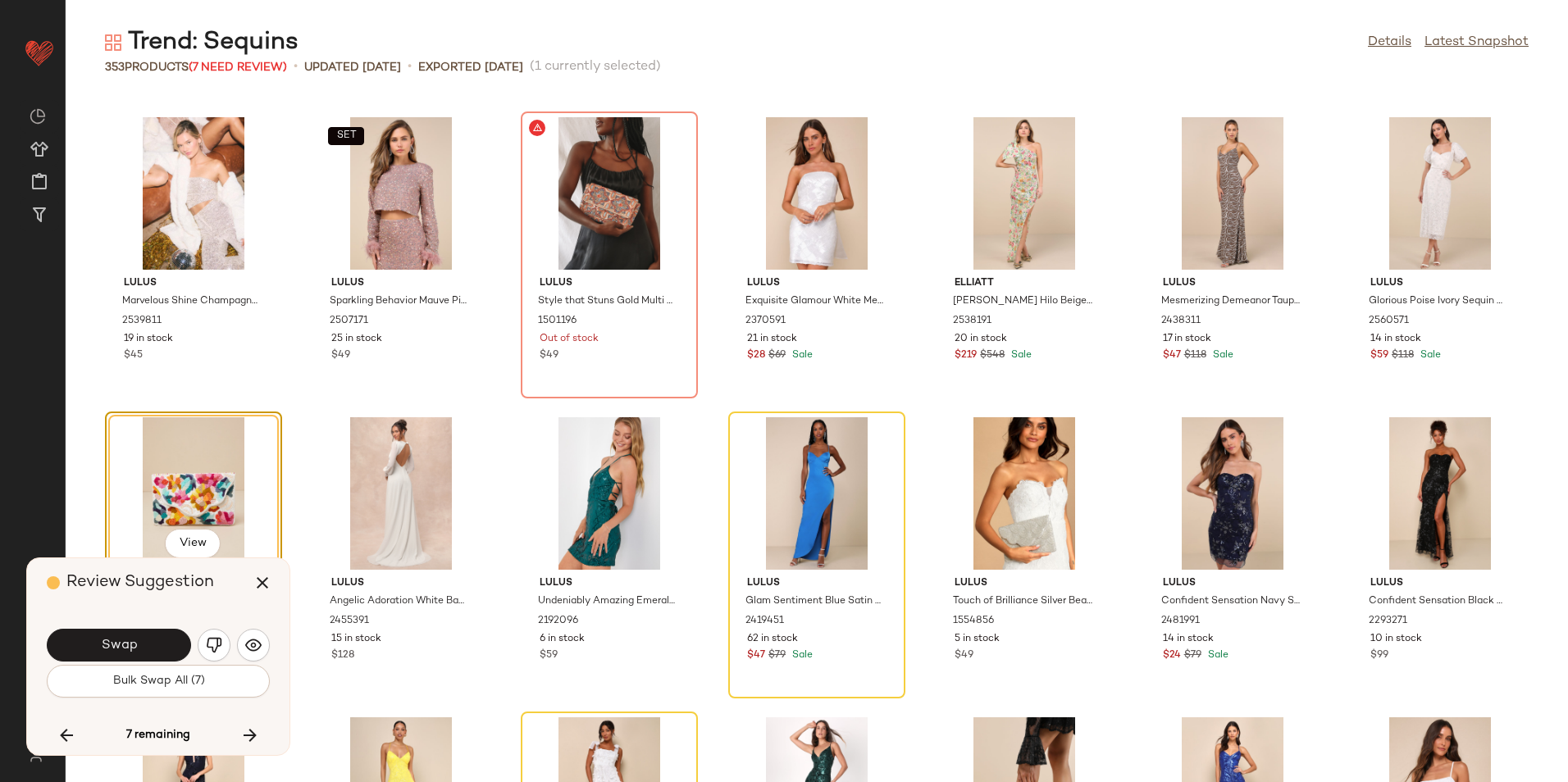
click at [211, 653] on button "button" at bounding box center [213, 645] width 33 height 33
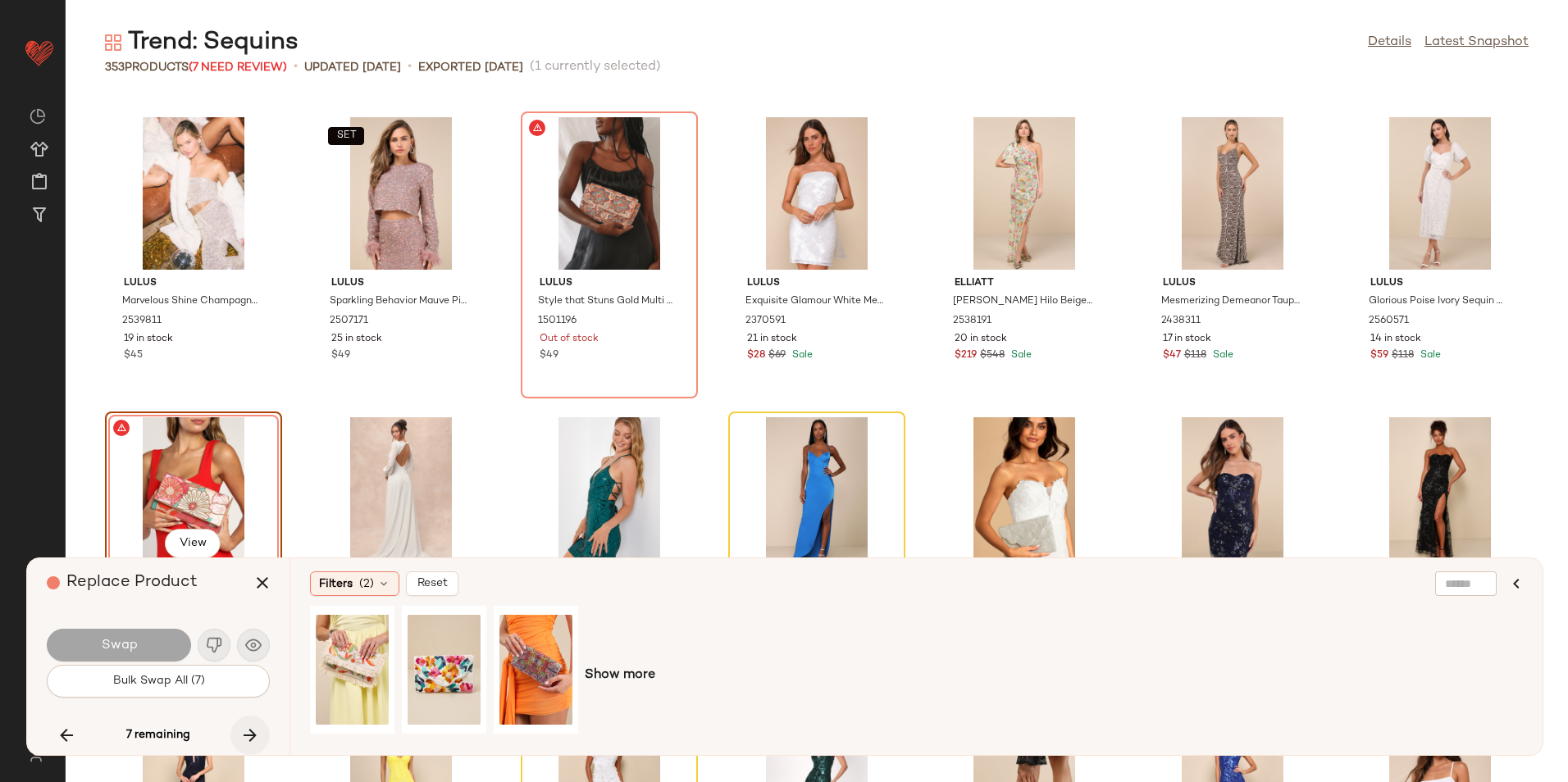
click at [250, 737] on icon "button" at bounding box center [250, 735] width 19 height 19
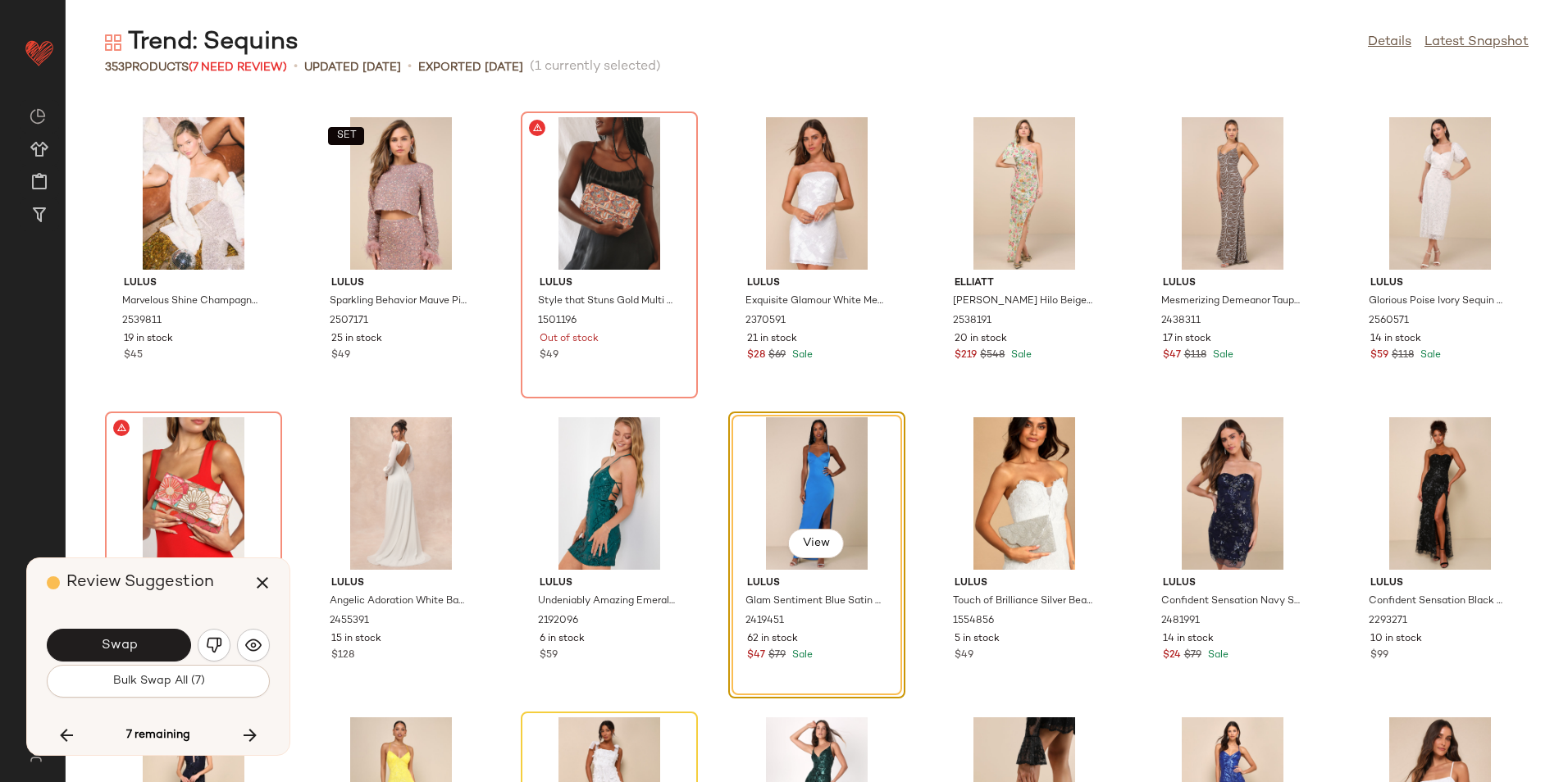
click at [213, 641] on img "button" at bounding box center [213, 644] width 16 height 16
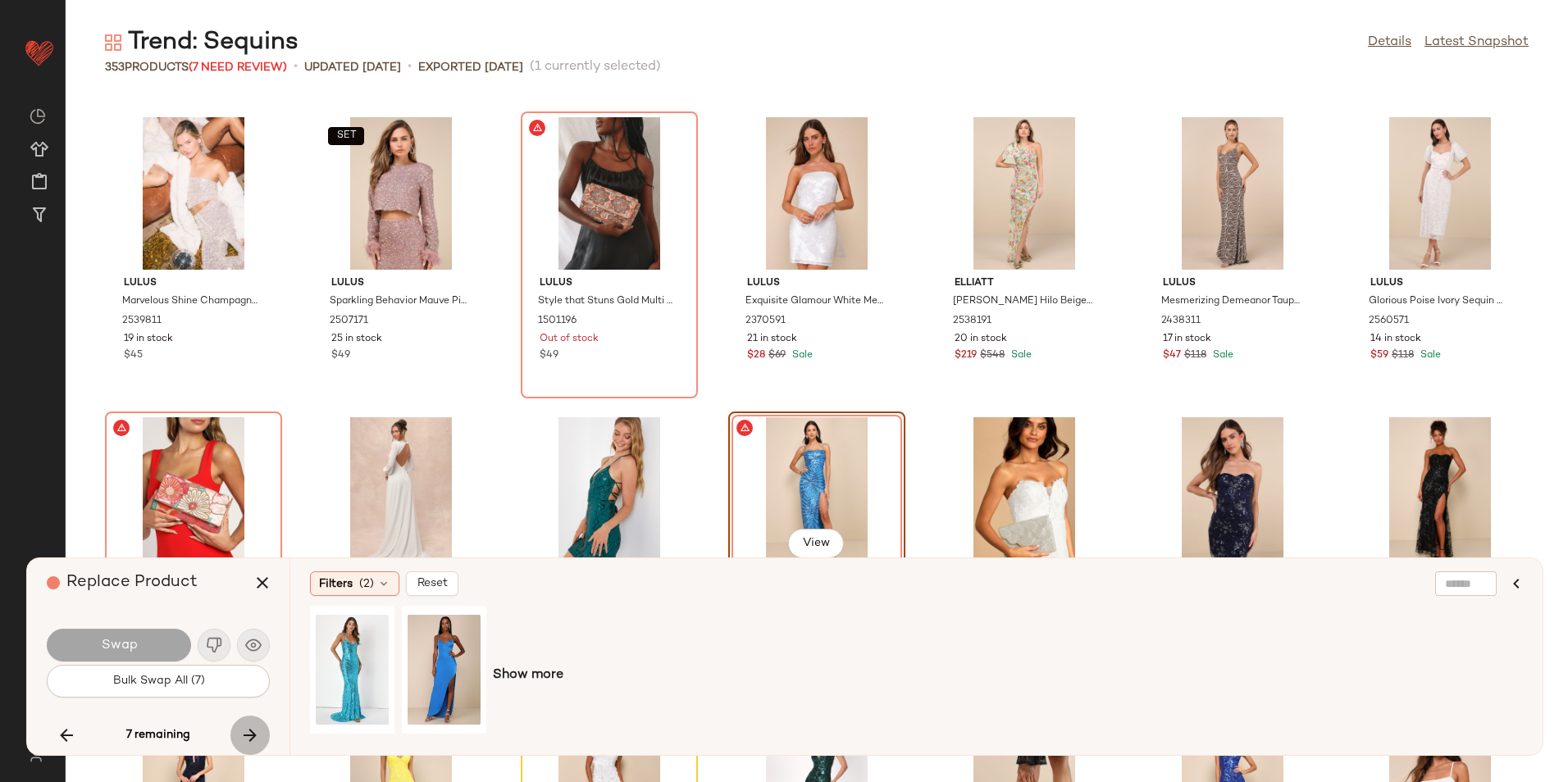
click at [262, 738] on button "button" at bounding box center [250, 736] width 40 height 40
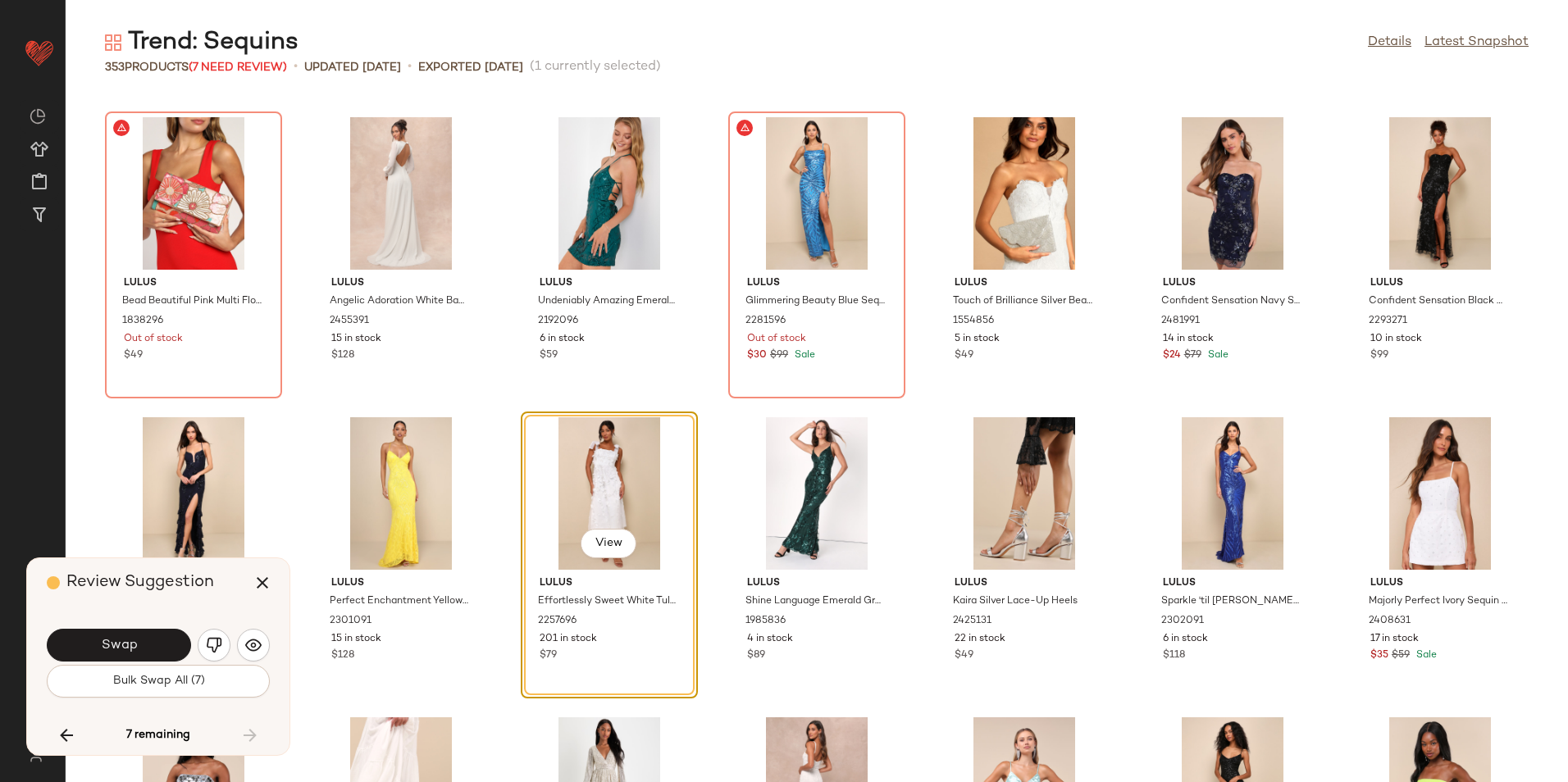
click at [220, 635] on button "button" at bounding box center [213, 645] width 33 height 33
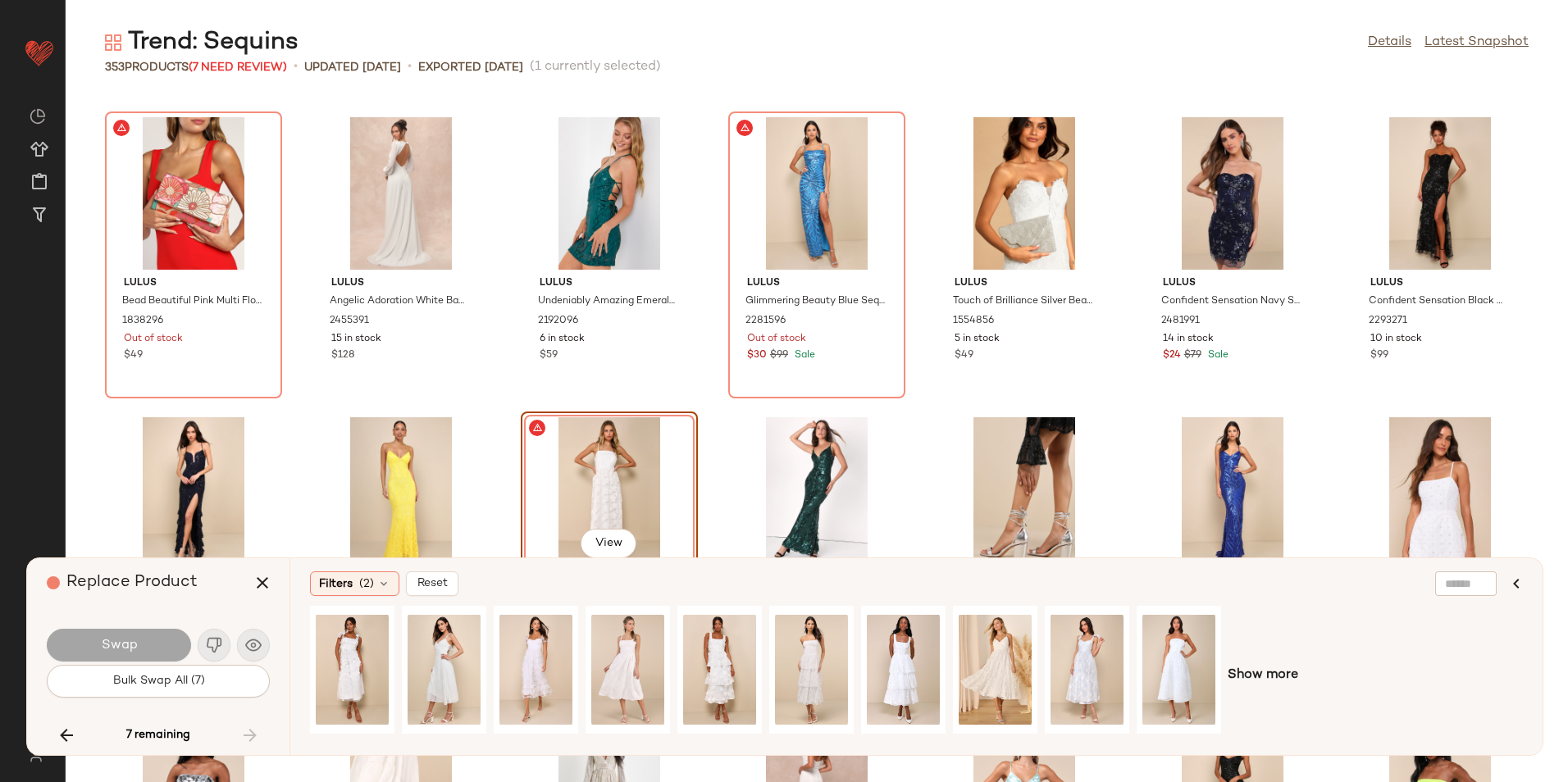
click at [254, 720] on div "7 remaining" at bounding box center [158, 736] width 223 height 40
click at [249, 731] on div "7 remaining" at bounding box center [158, 736] width 223 height 40
click at [268, 577] on icon "button" at bounding box center [261, 583] width 19 height 19
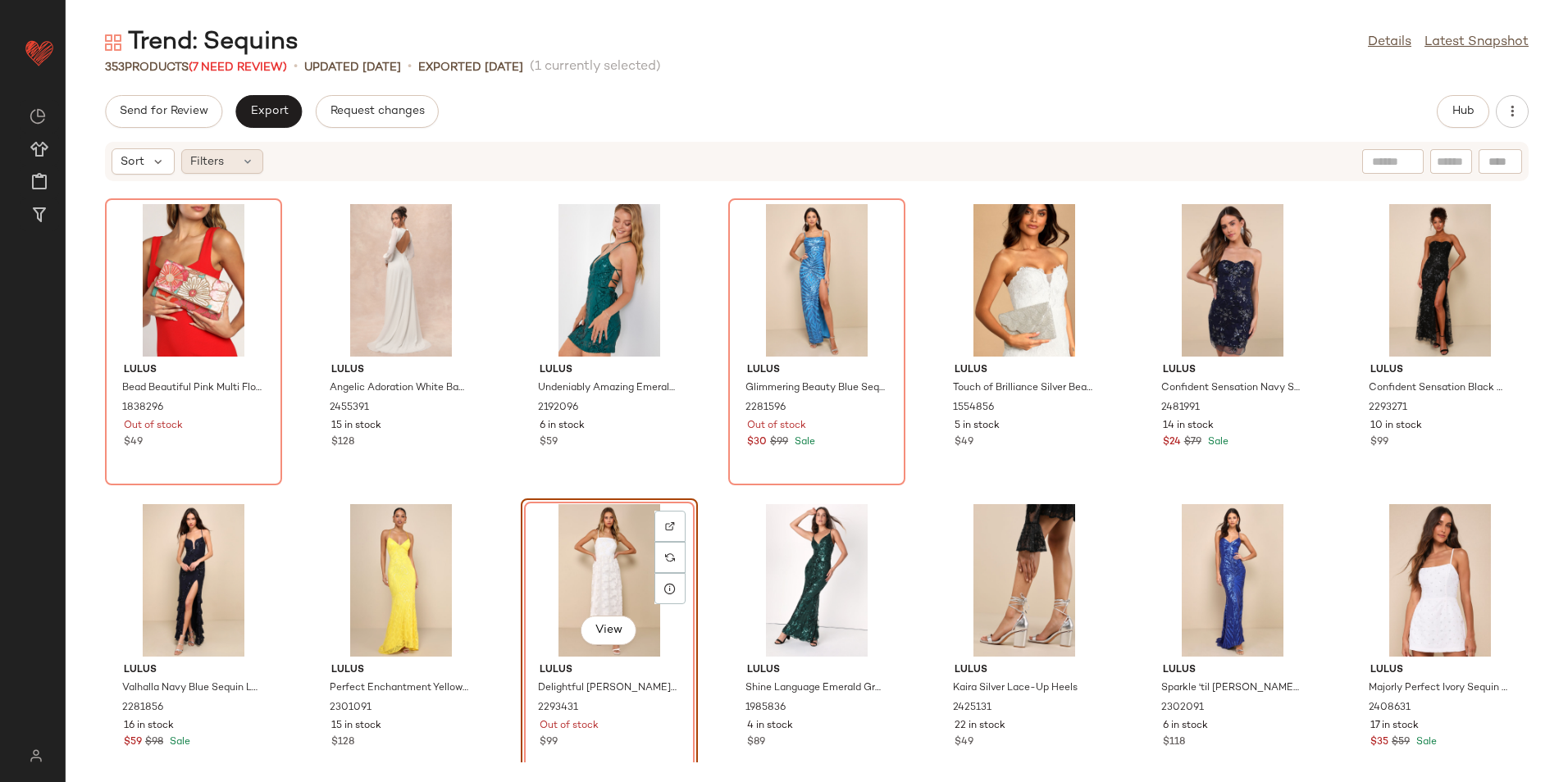
click at [230, 152] on div "Filters" at bounding box center [222, 161] width 82 height 24
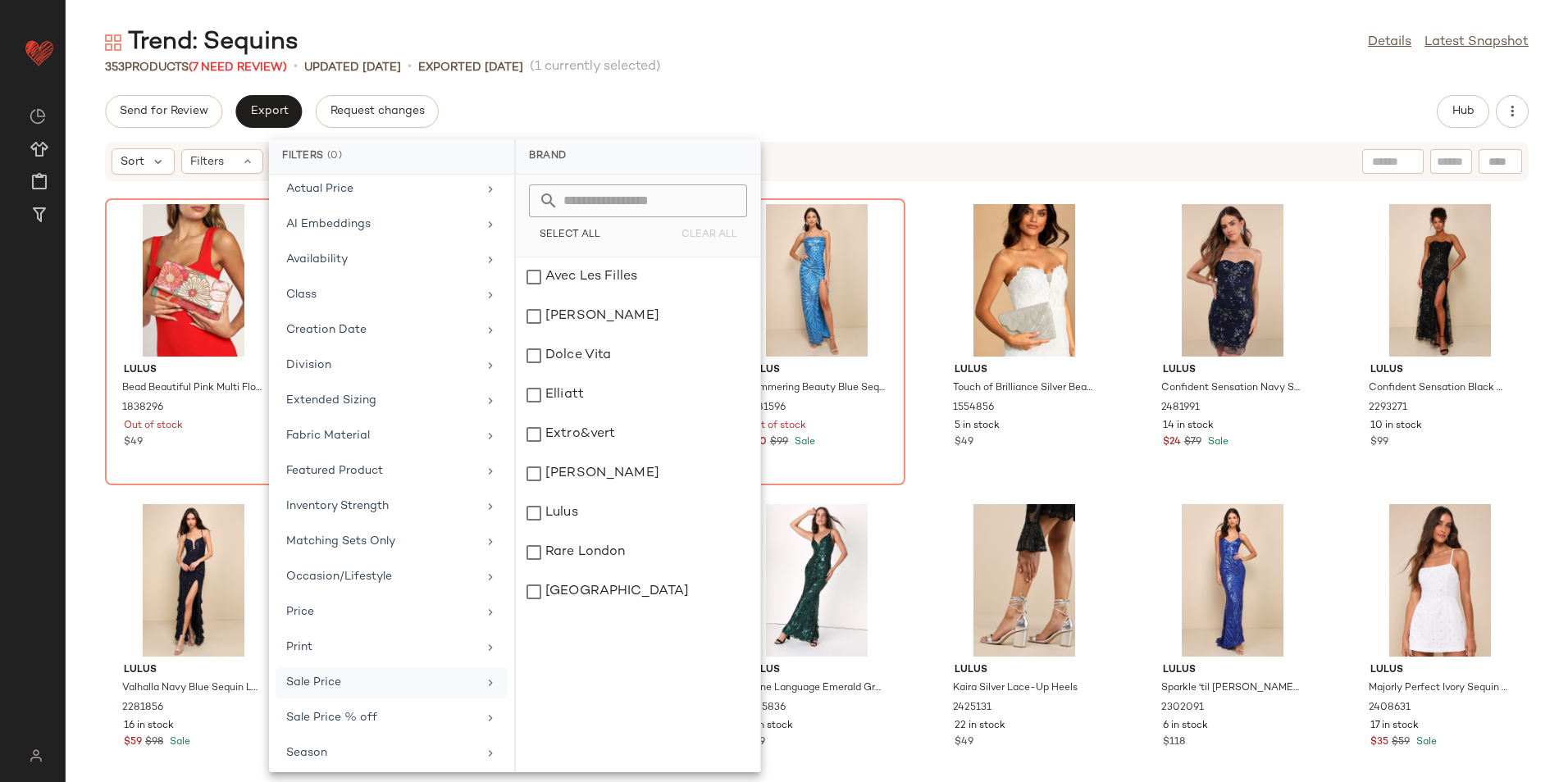
scroll to position [156, 0]
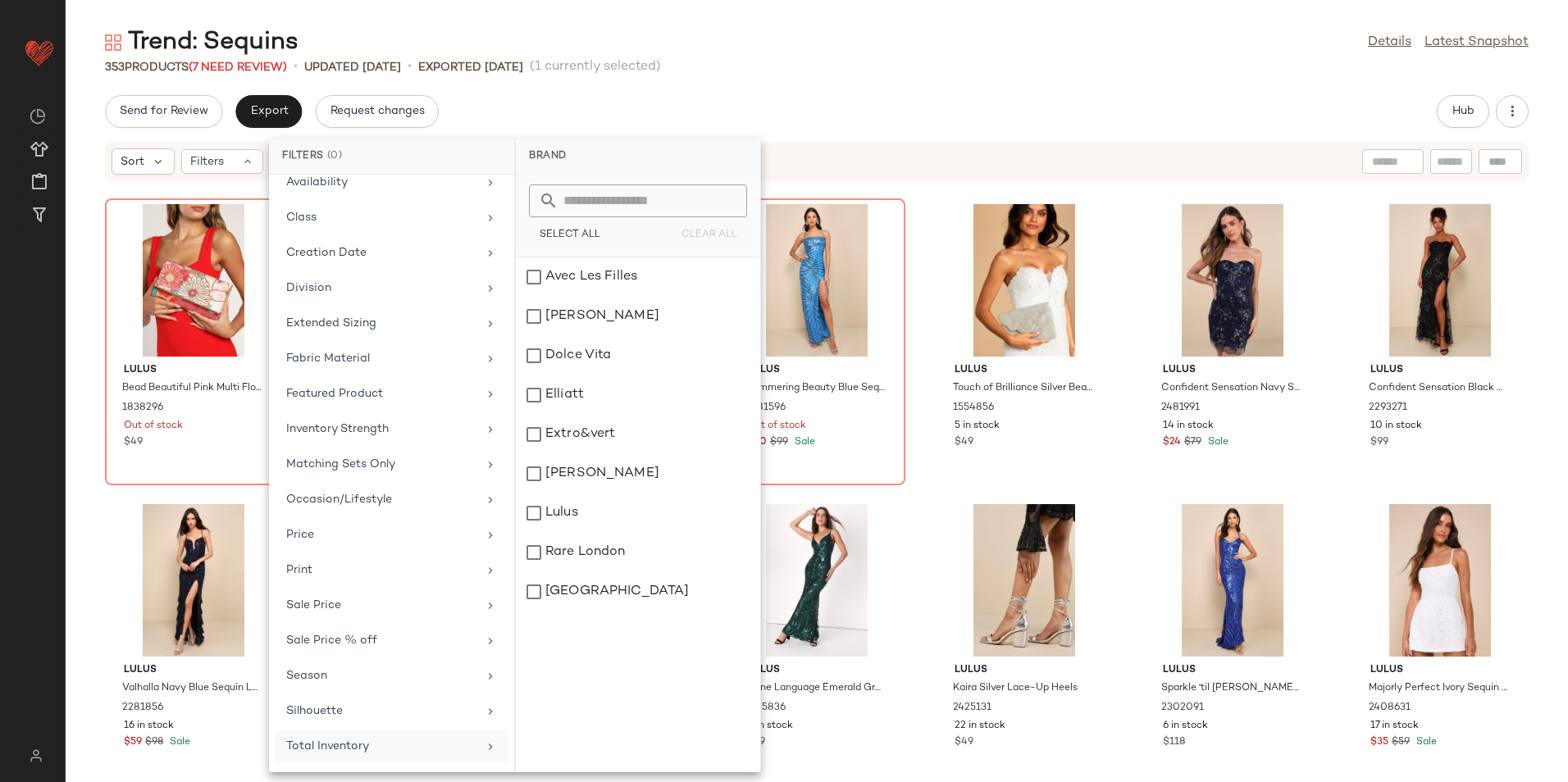
click at [338, 762] on div "Total Inventory" at bounding box center [391, 747] width 232 height 32
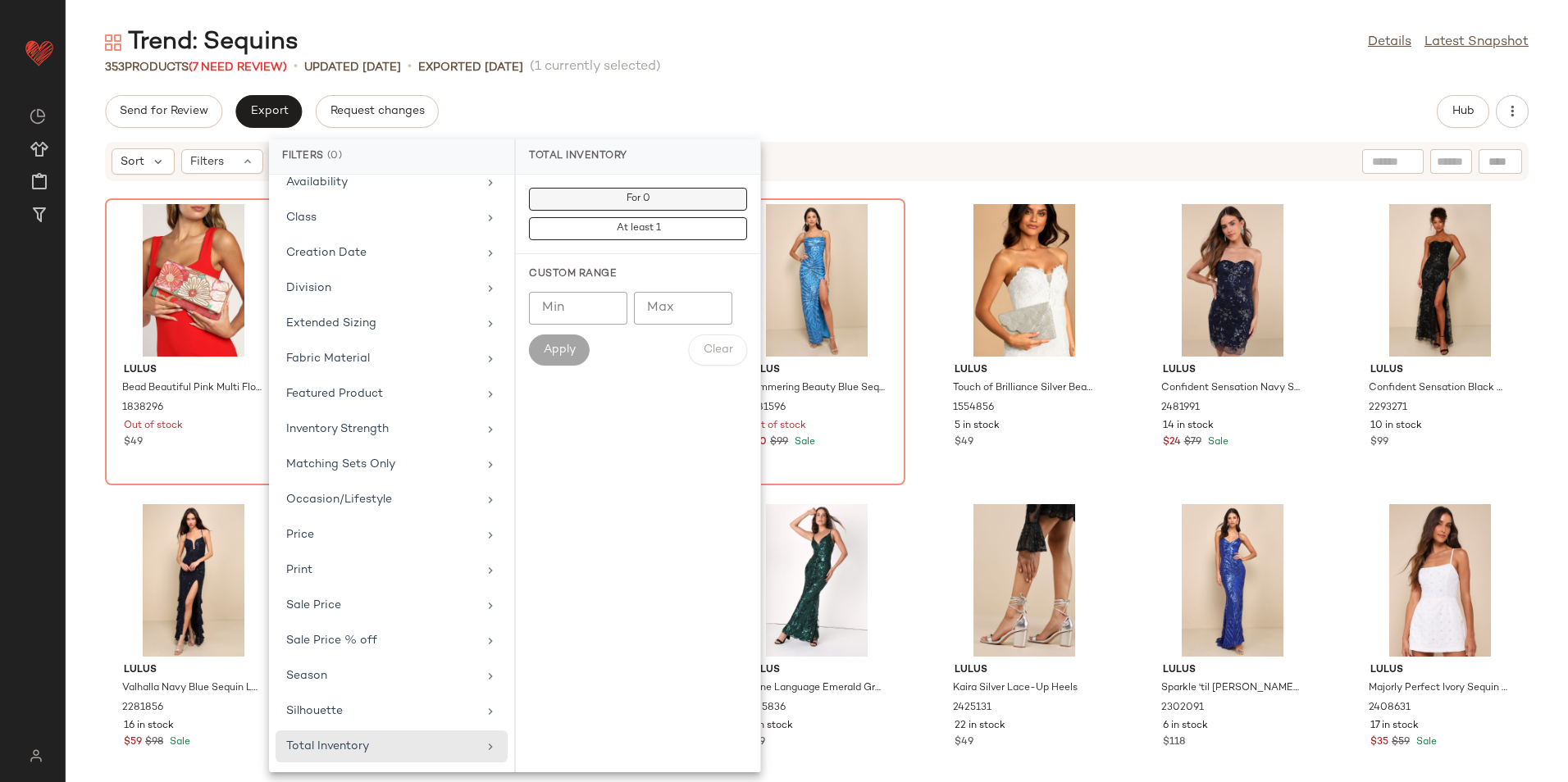
click at [665, 197] on button "For 0" at bounding box center [638, 199] width 218 height 23
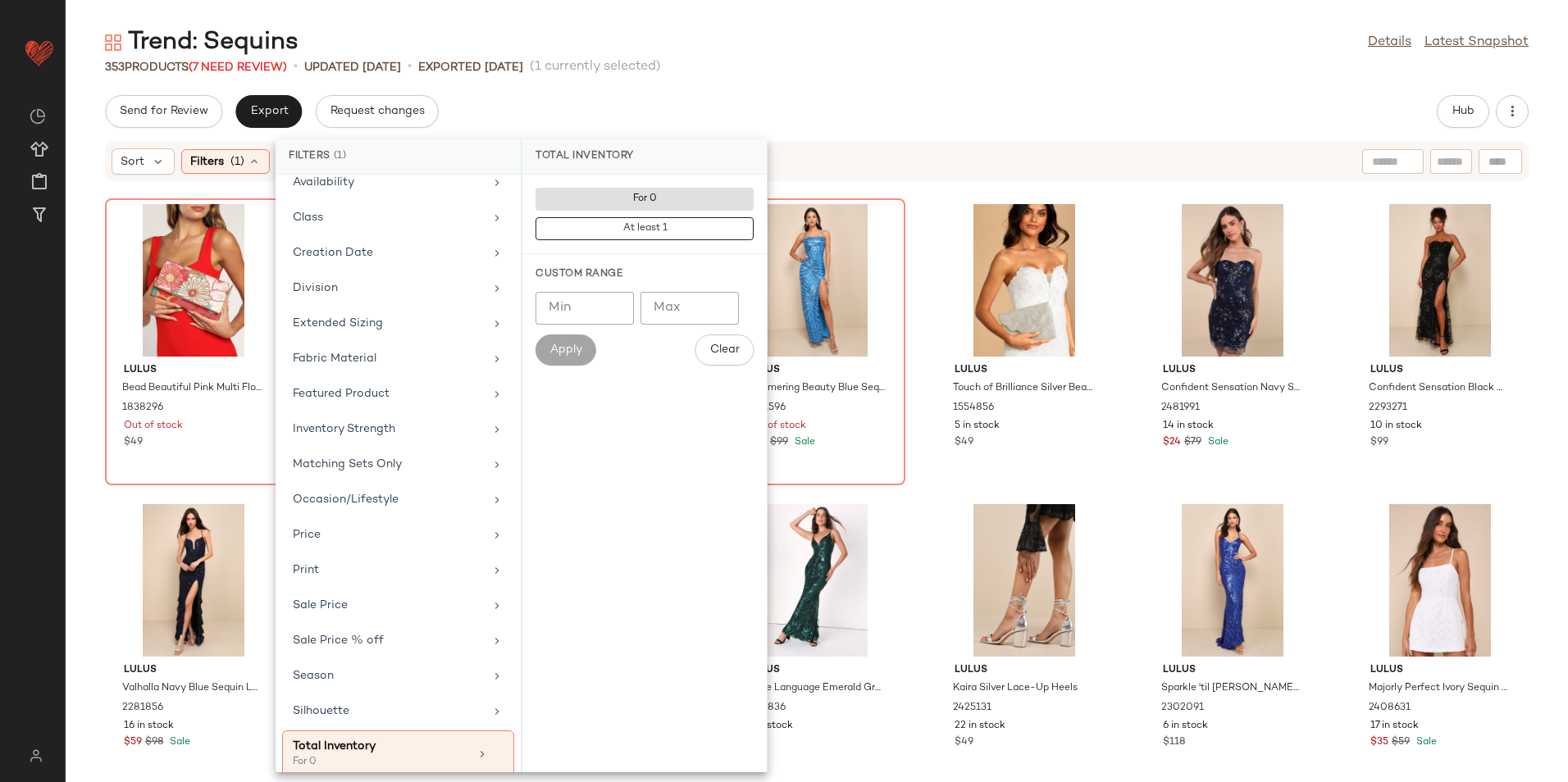
click at [824, 86] on div "Trend: Sequins Details Latest Snapshot 353 Products (7 Need Review) • updated A…" at bounding box center [816, 404] width 1502 height 756
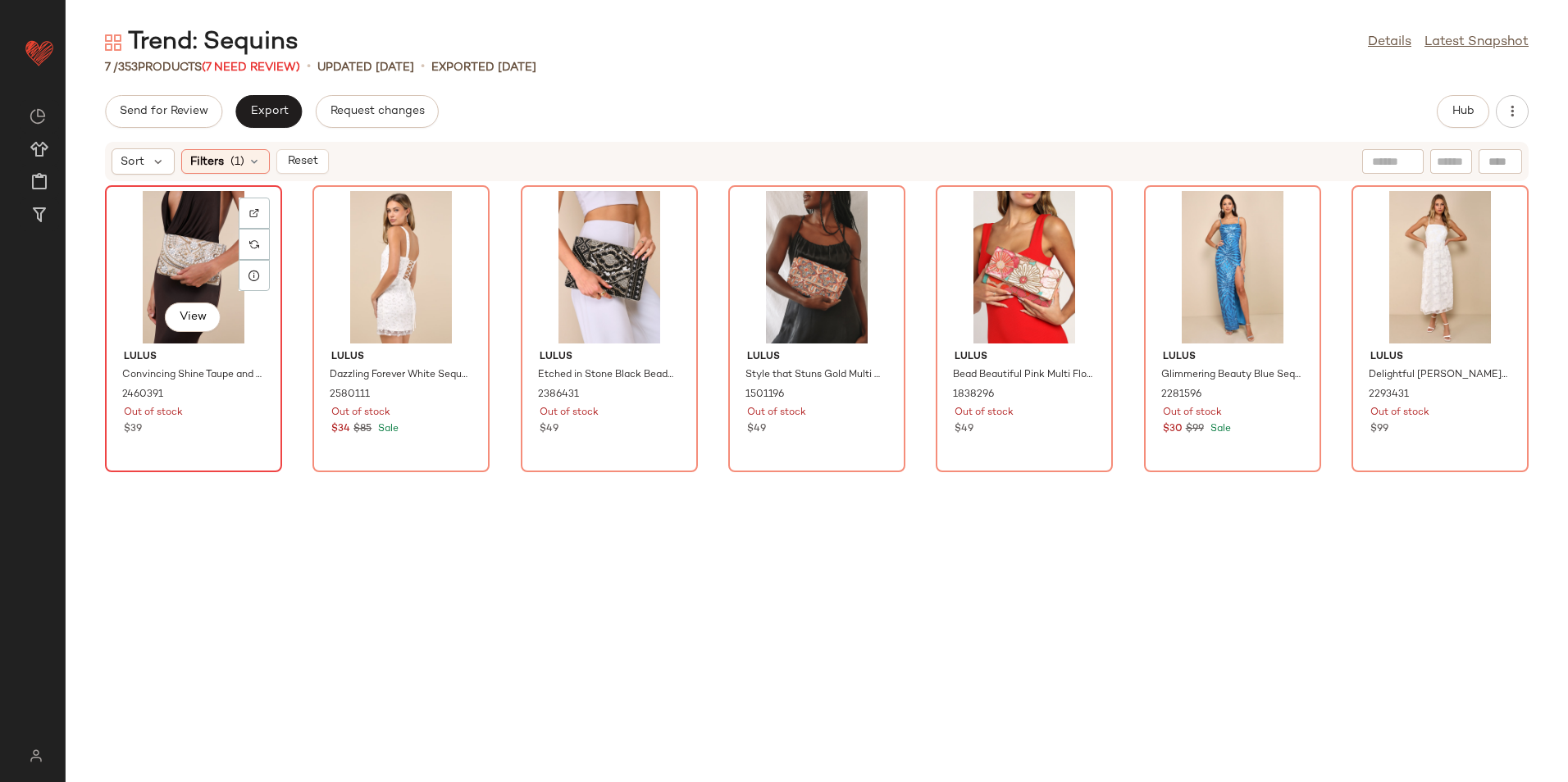
click at [170, 245] on div "View" at bounding box center [193, 267] width 165 height 153
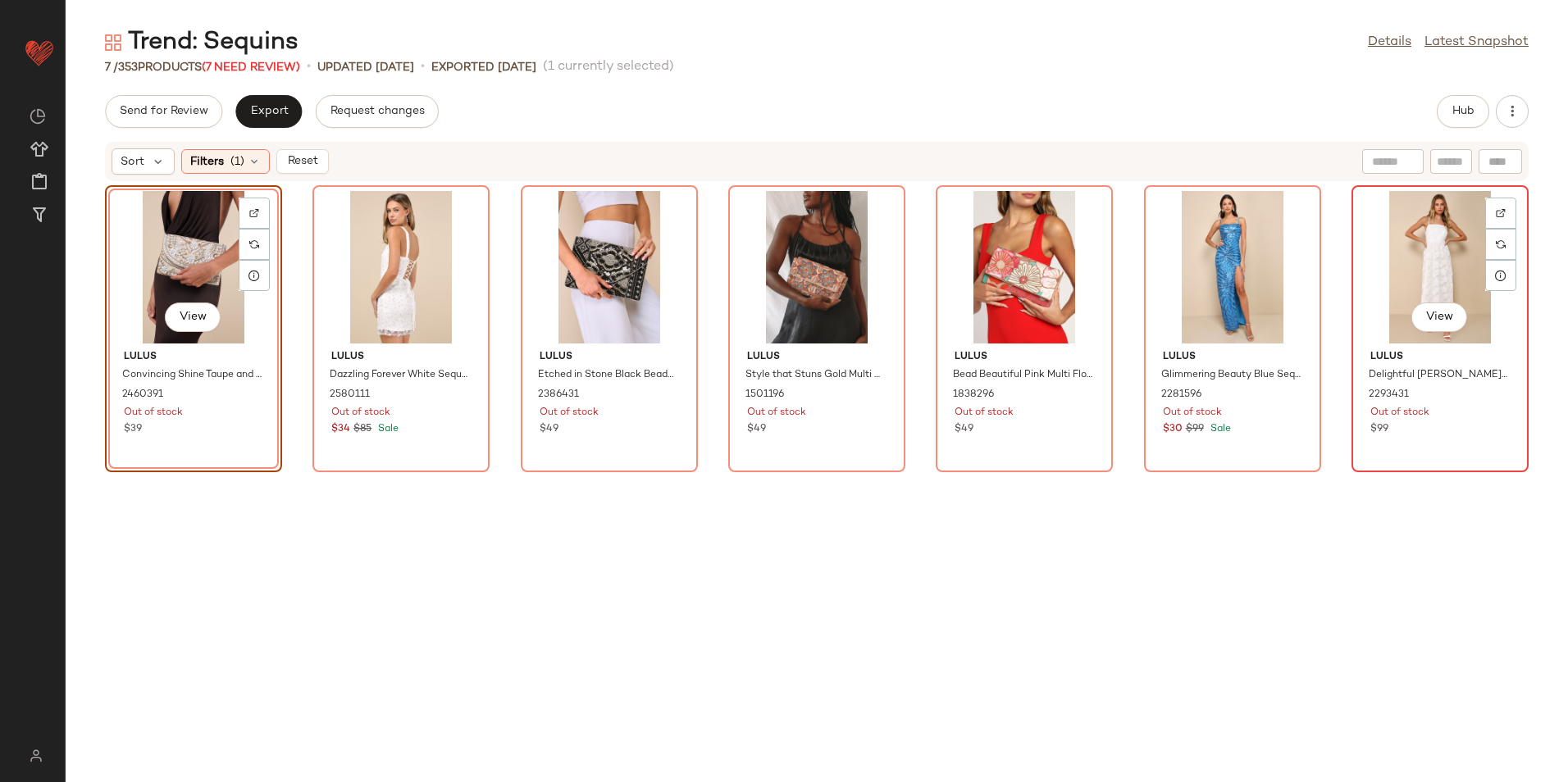
click at [1426, 218] on div "View" at bounding box center [1440, 267] width 165 height 153
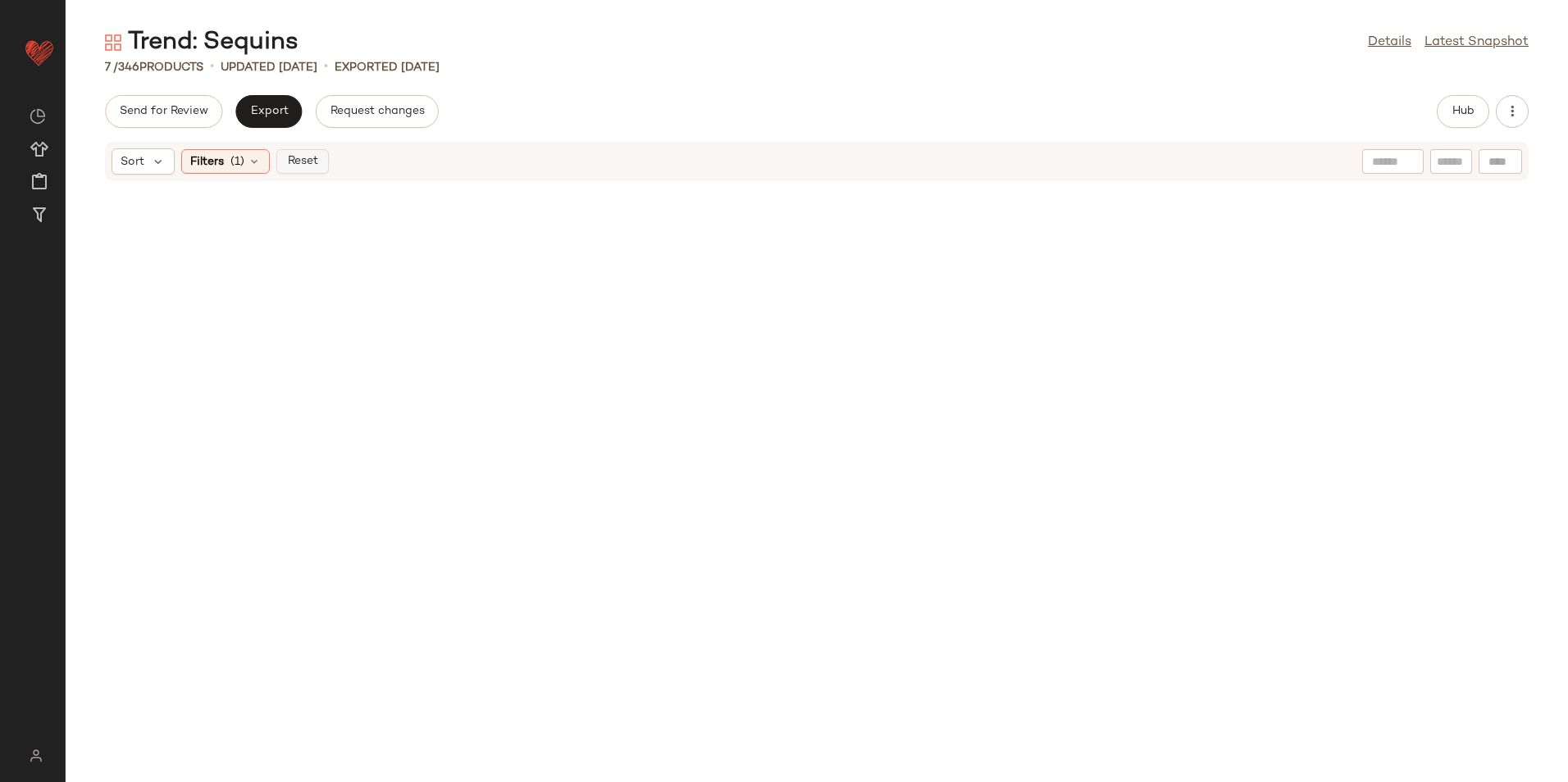
click at [301, 168] on span "Reset" at bounding box center [301, 162] width 31 height 13
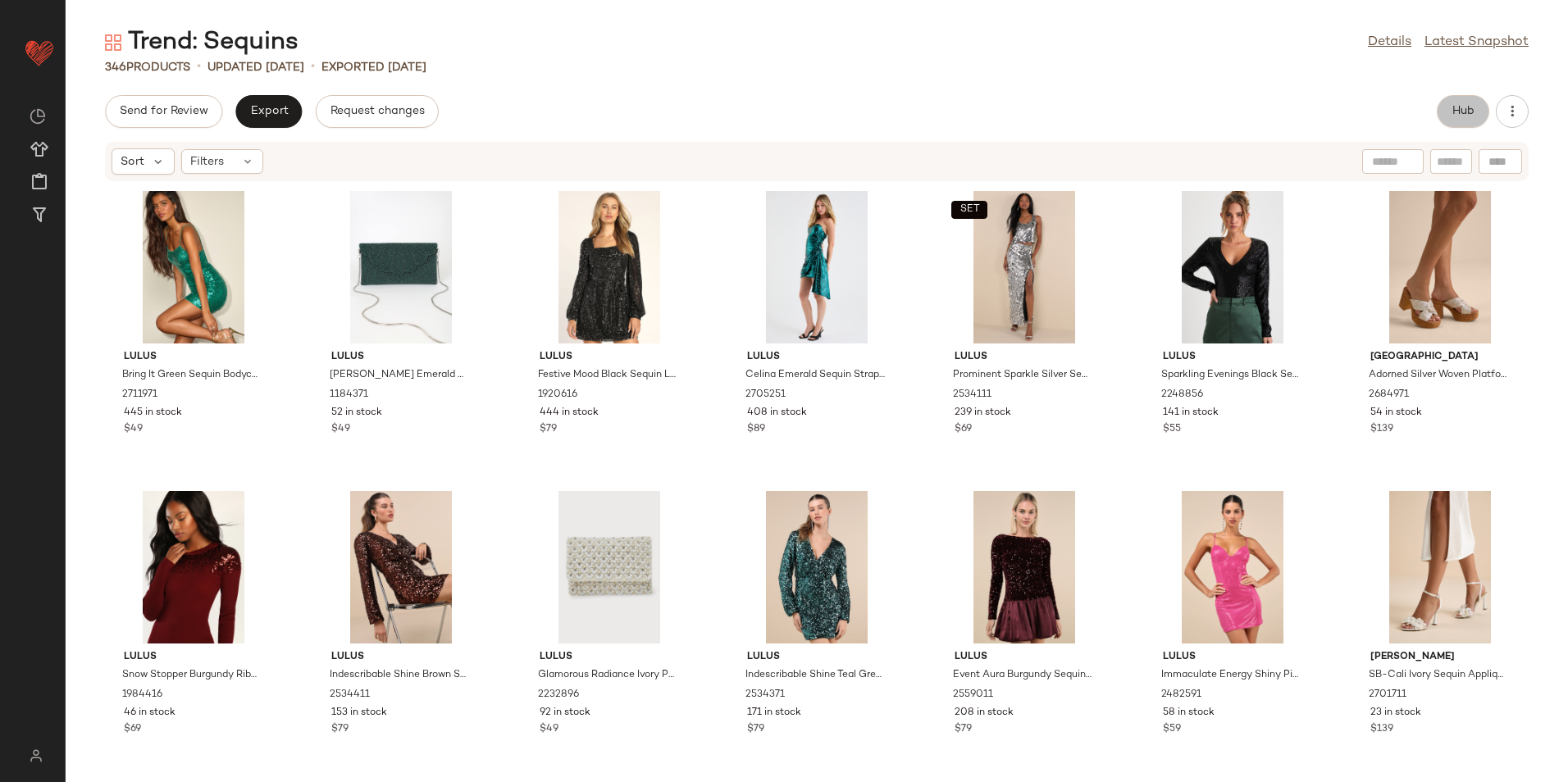
click at [1470, 111] on span "Hub" at bounding box center [1463, 111] width 23 height 13
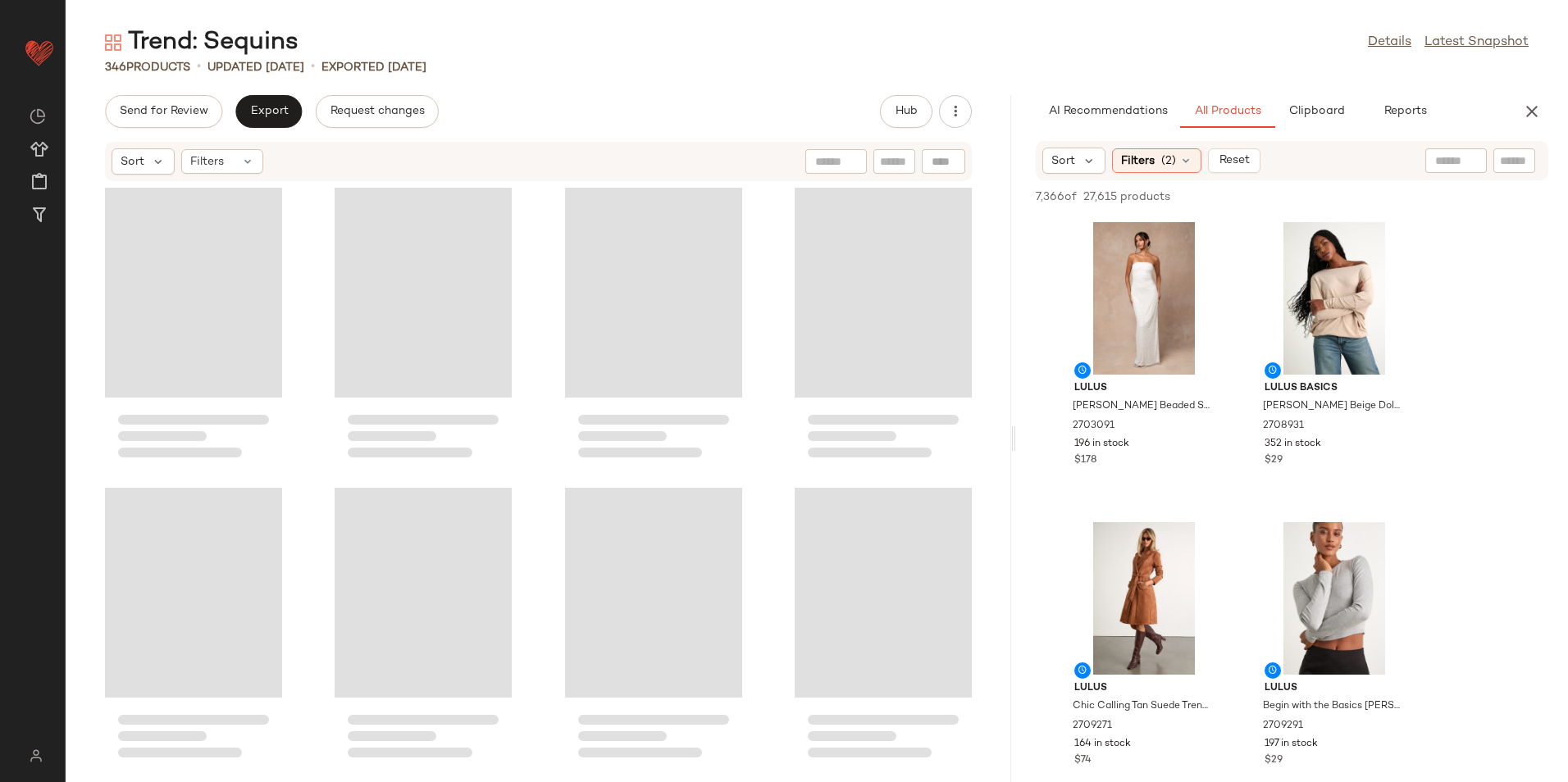
drag, startPoint x: 816, startPoint y: 437, endPoint x: 1384, endPoint y: 500, distance: 571.5
click at [1384, 500] on div "Trend: Sequins Details Latest Snapshot 346 Products • updated Aug 26th • Export…" at bounding box center [816, 404] width 1502 height 756
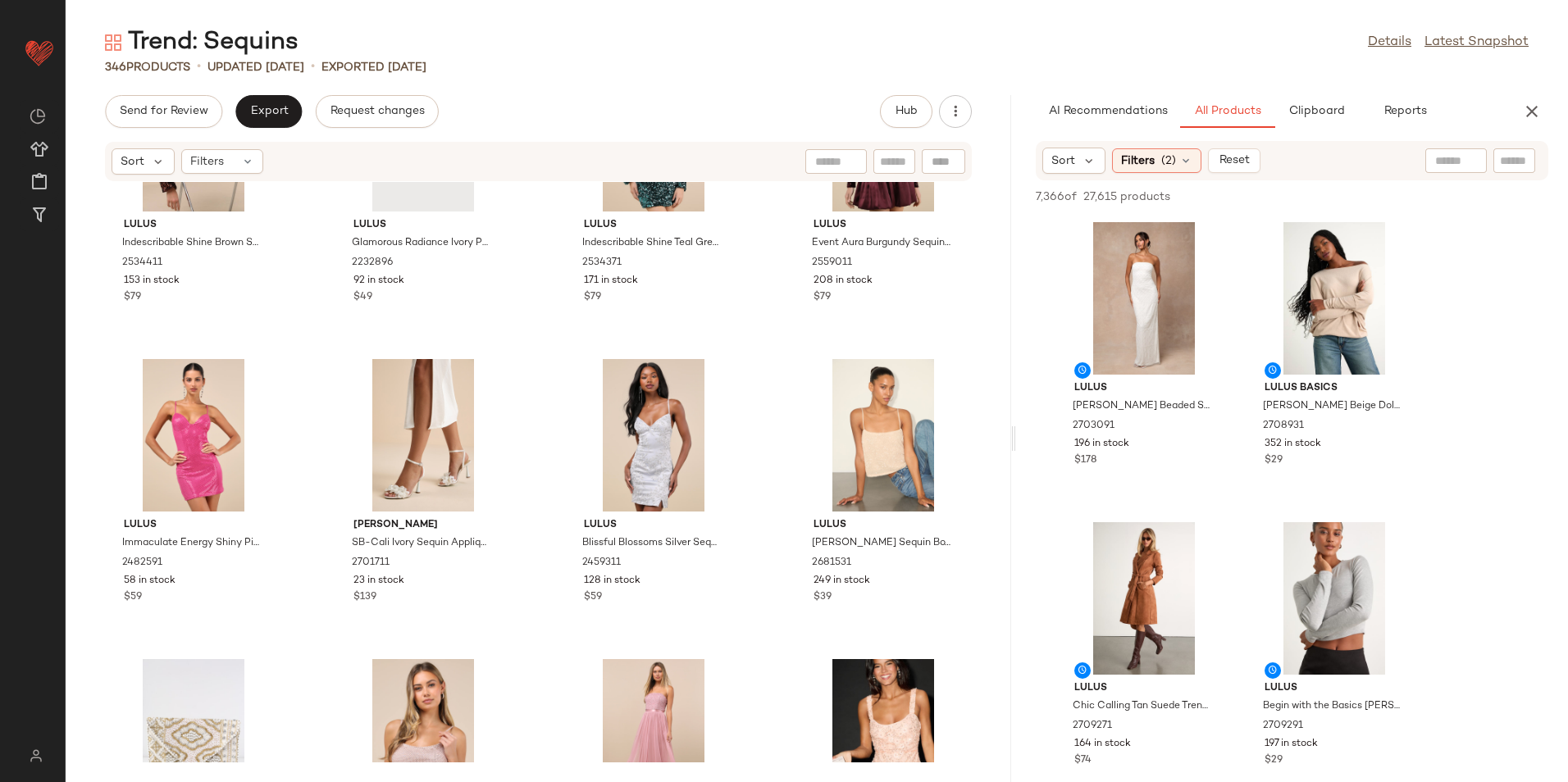
scroll to position [587, 0]
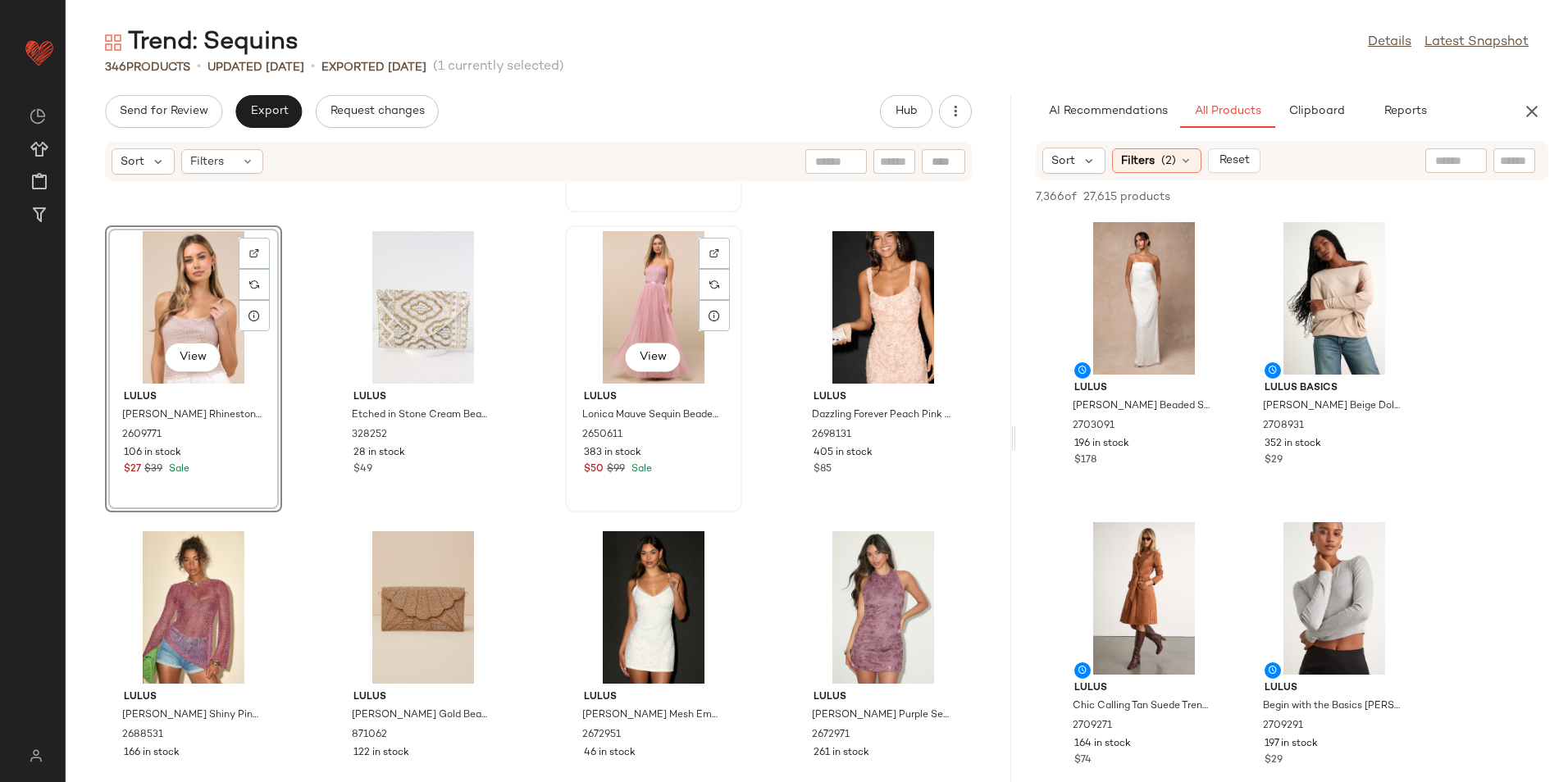
scroll to position [1190, 0]
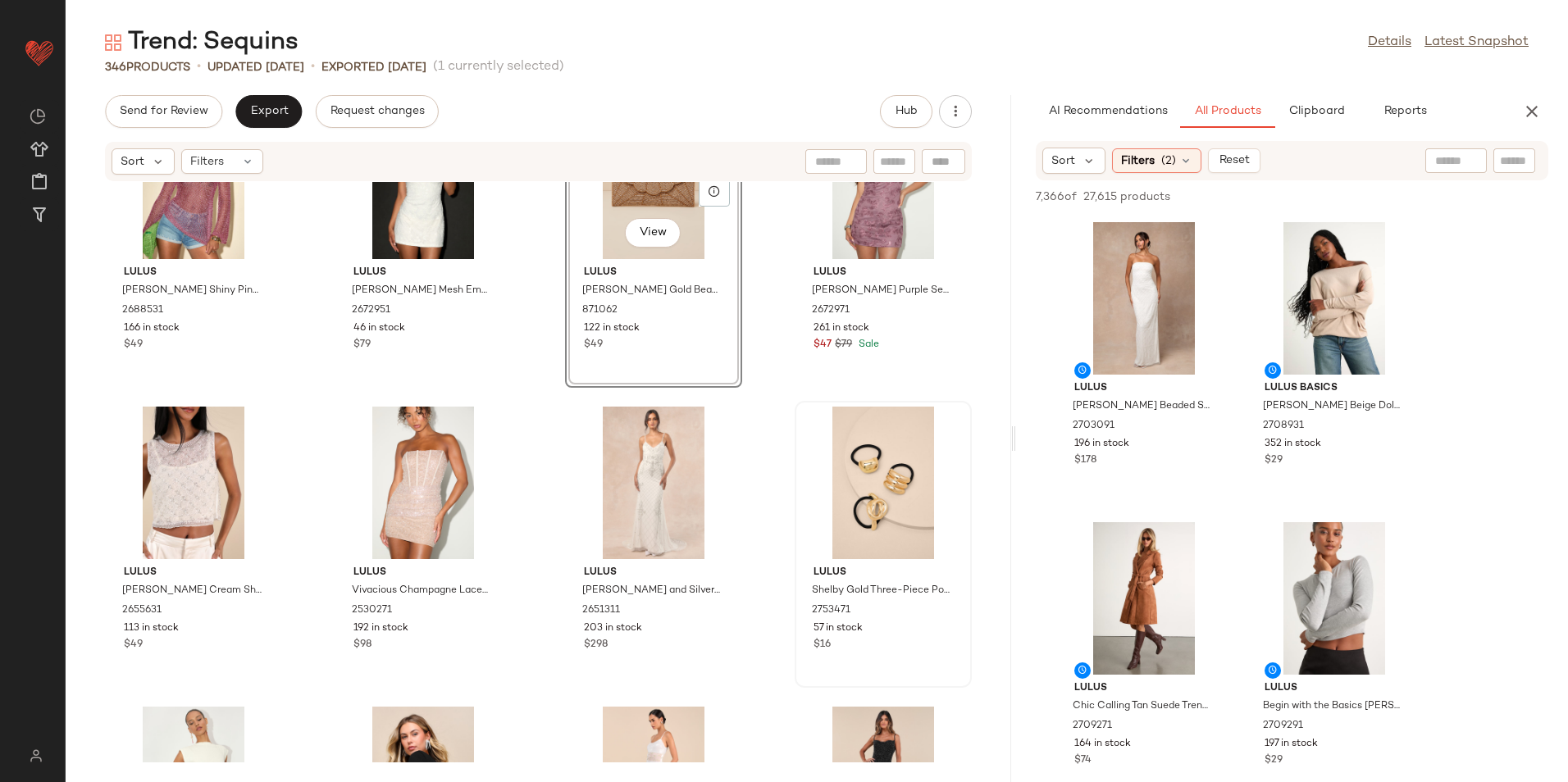
scroll to position [1600, 0]
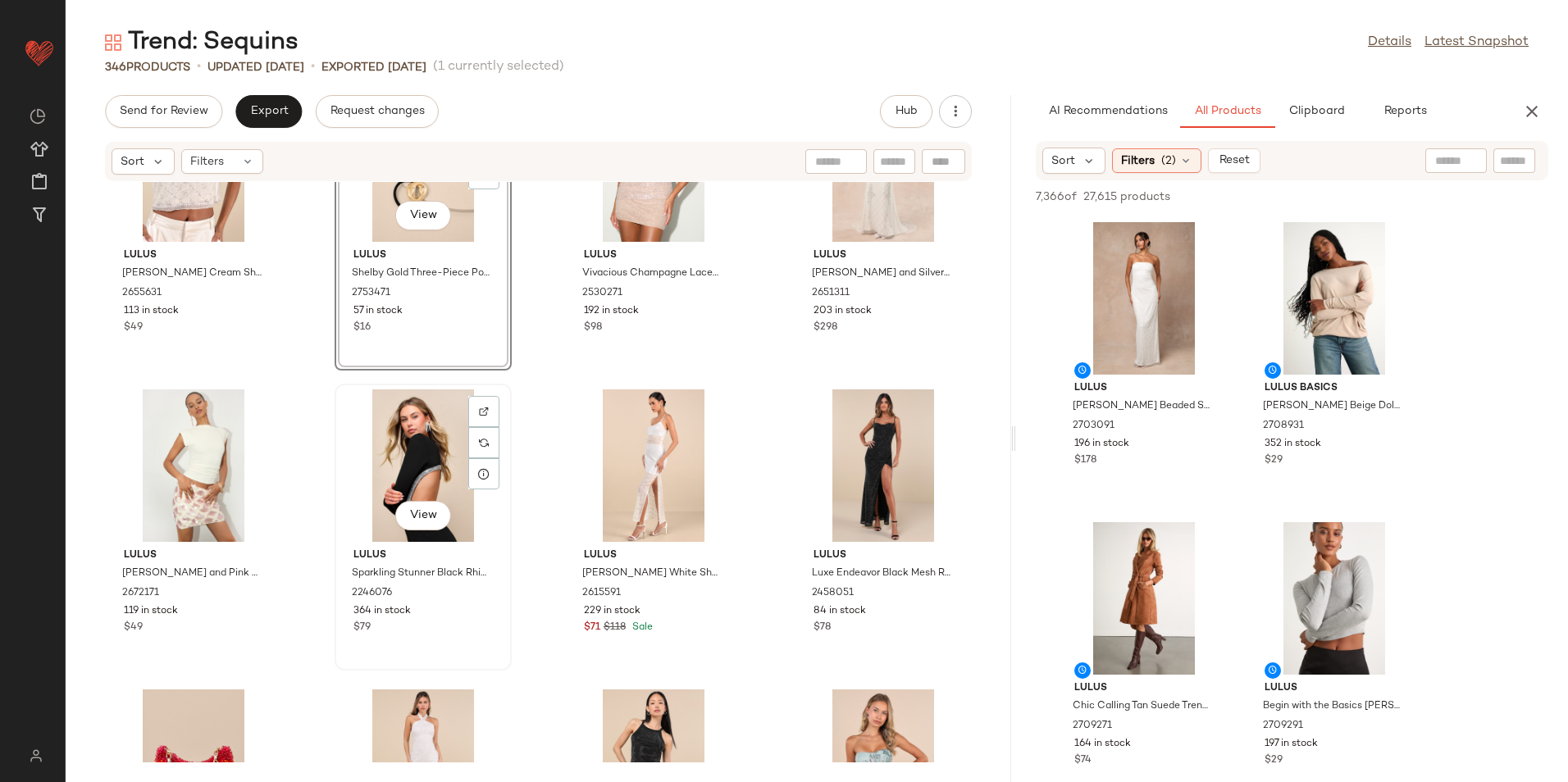
scroll to position [2010, 0]
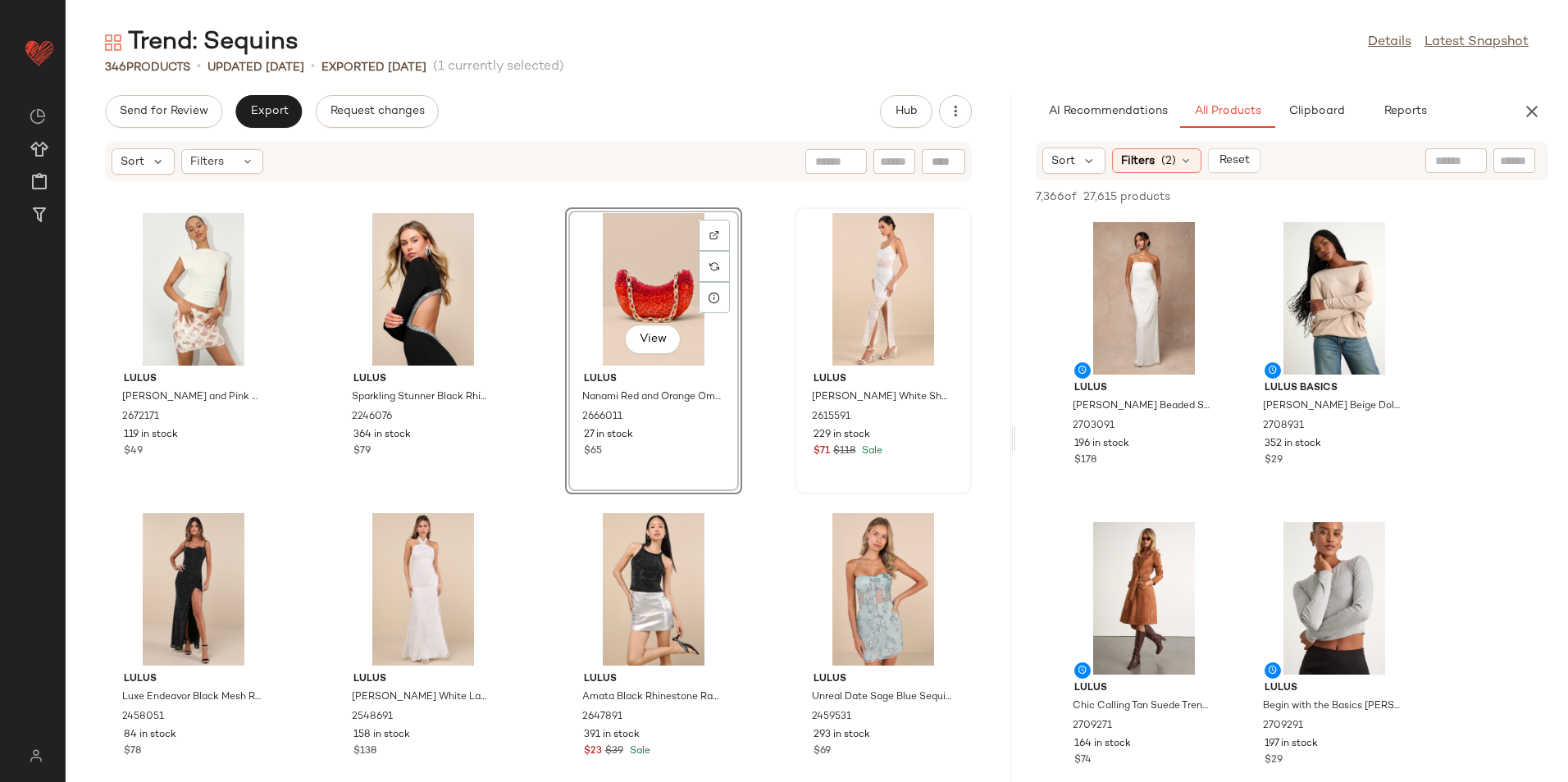
scroll to position [2338, 0]
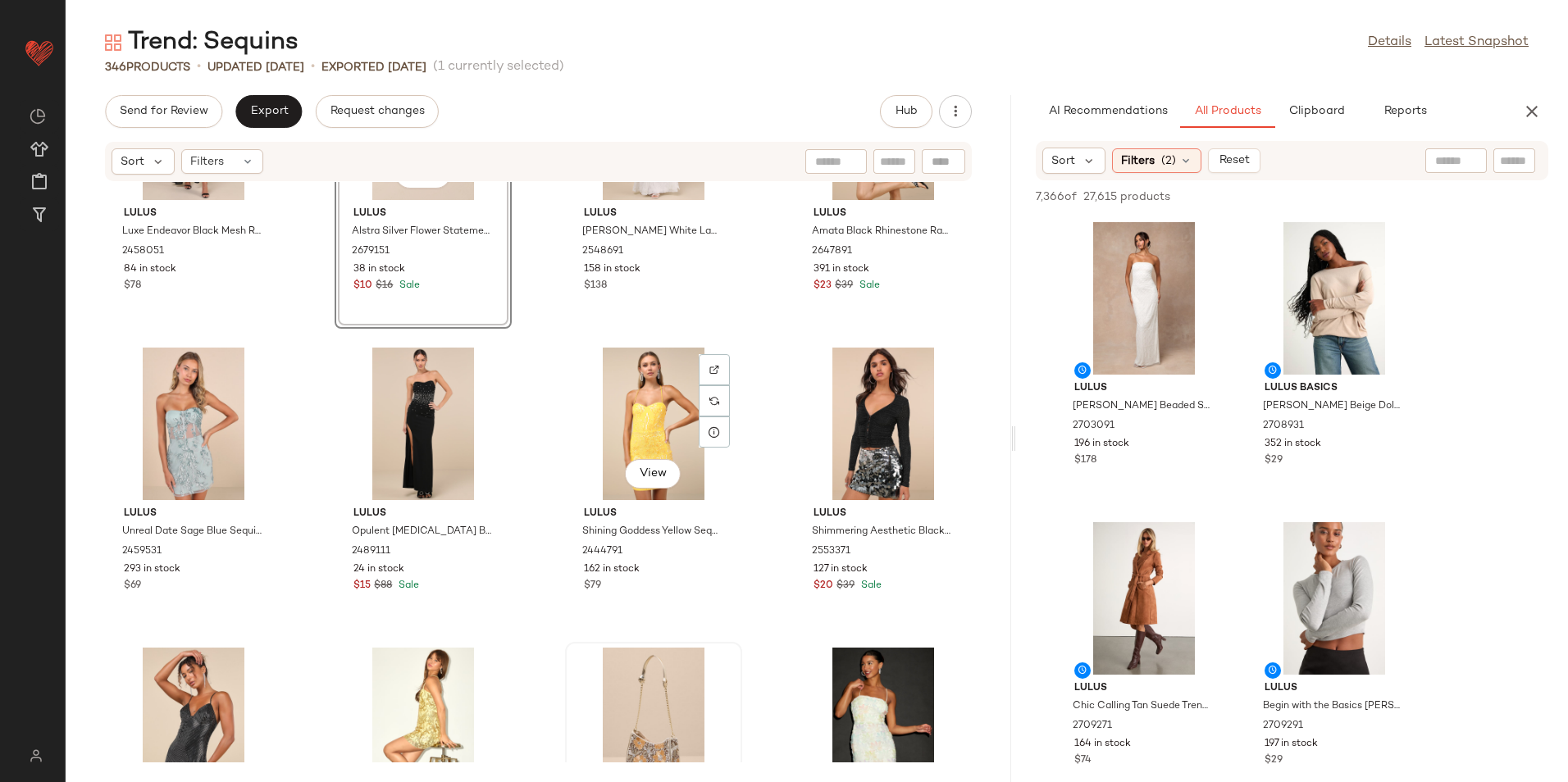
scroll to position [2748, 0]
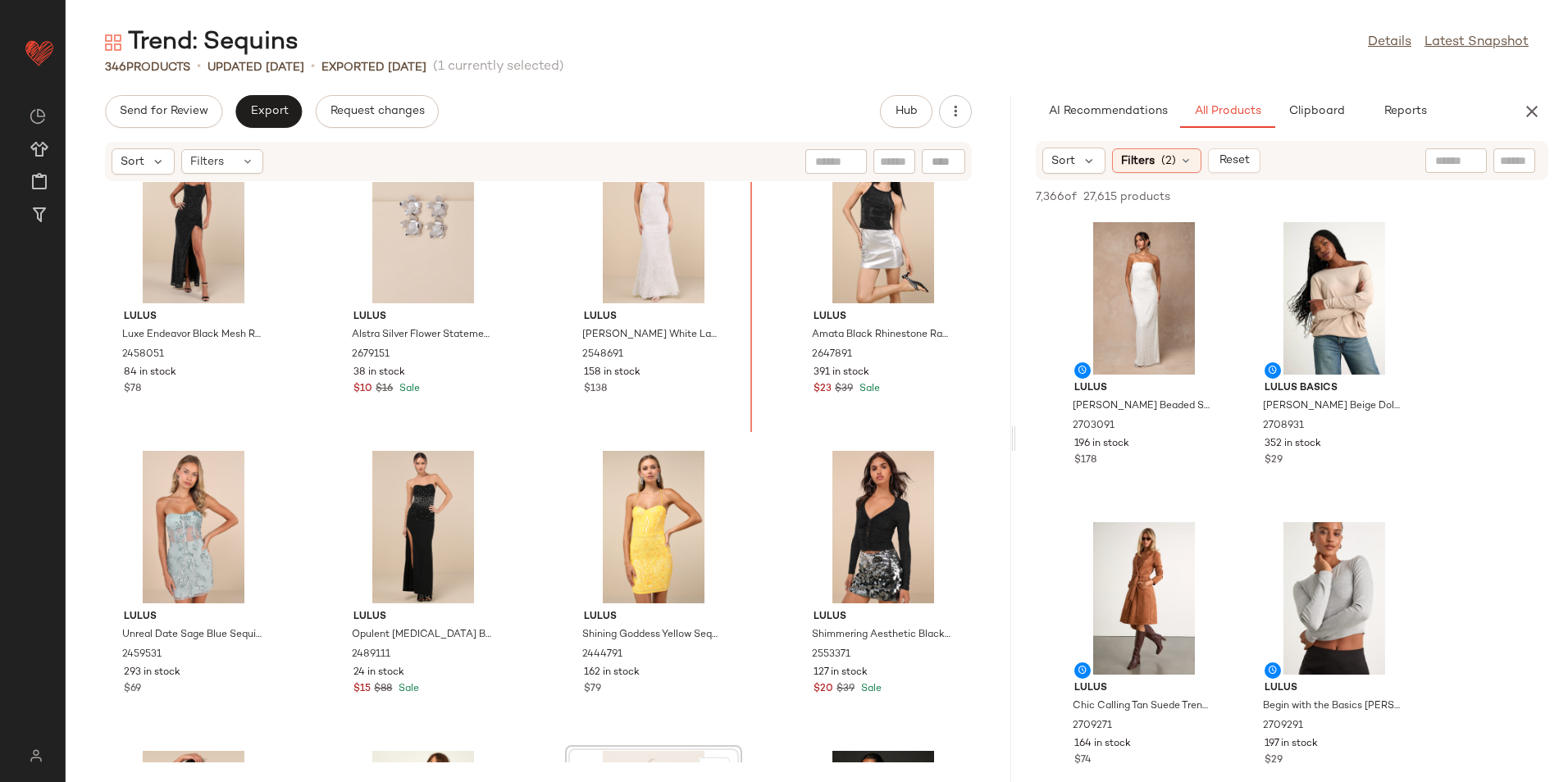
scroll to position [2392, 0]
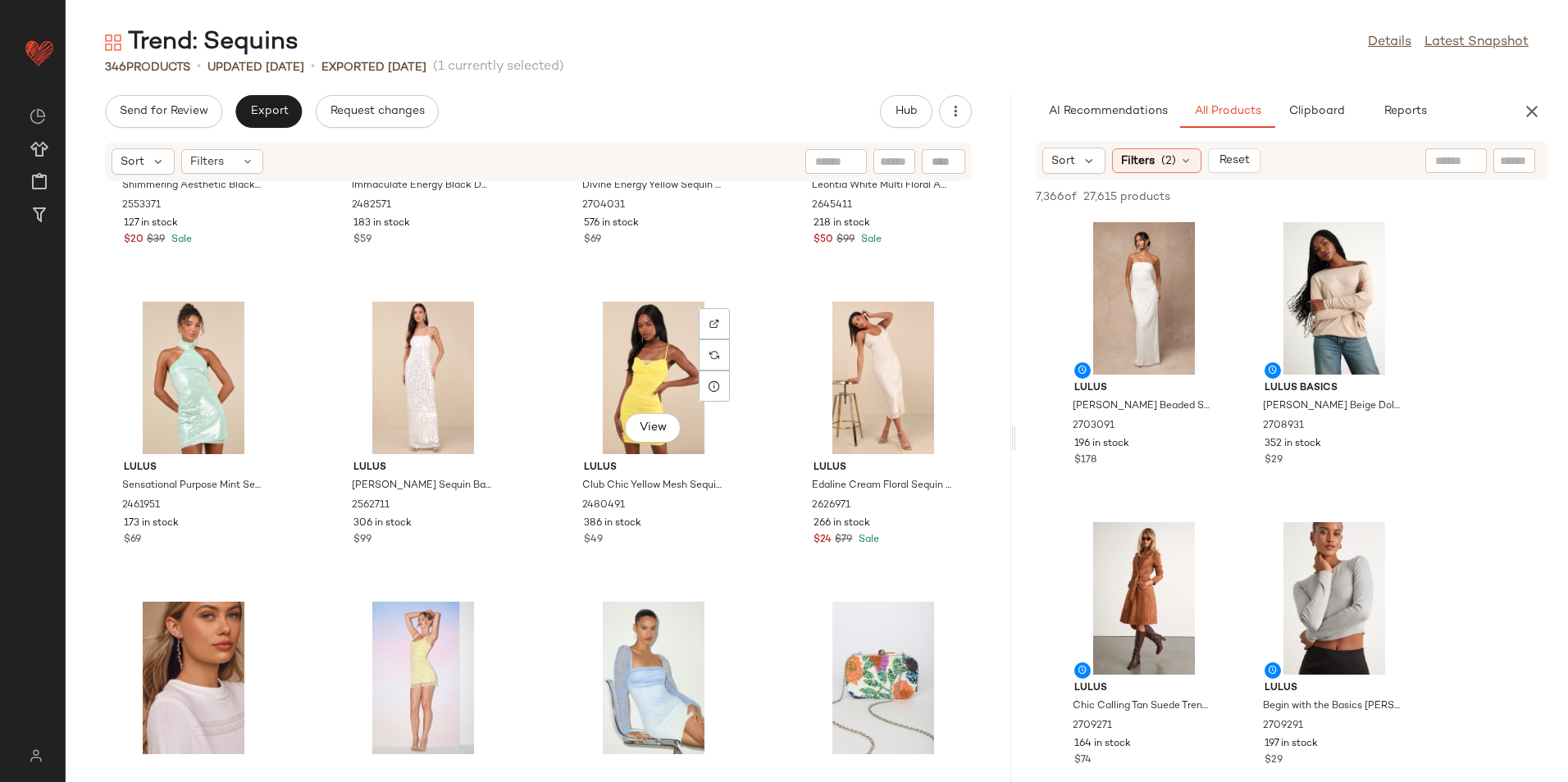
scroll to position [3212, 0]
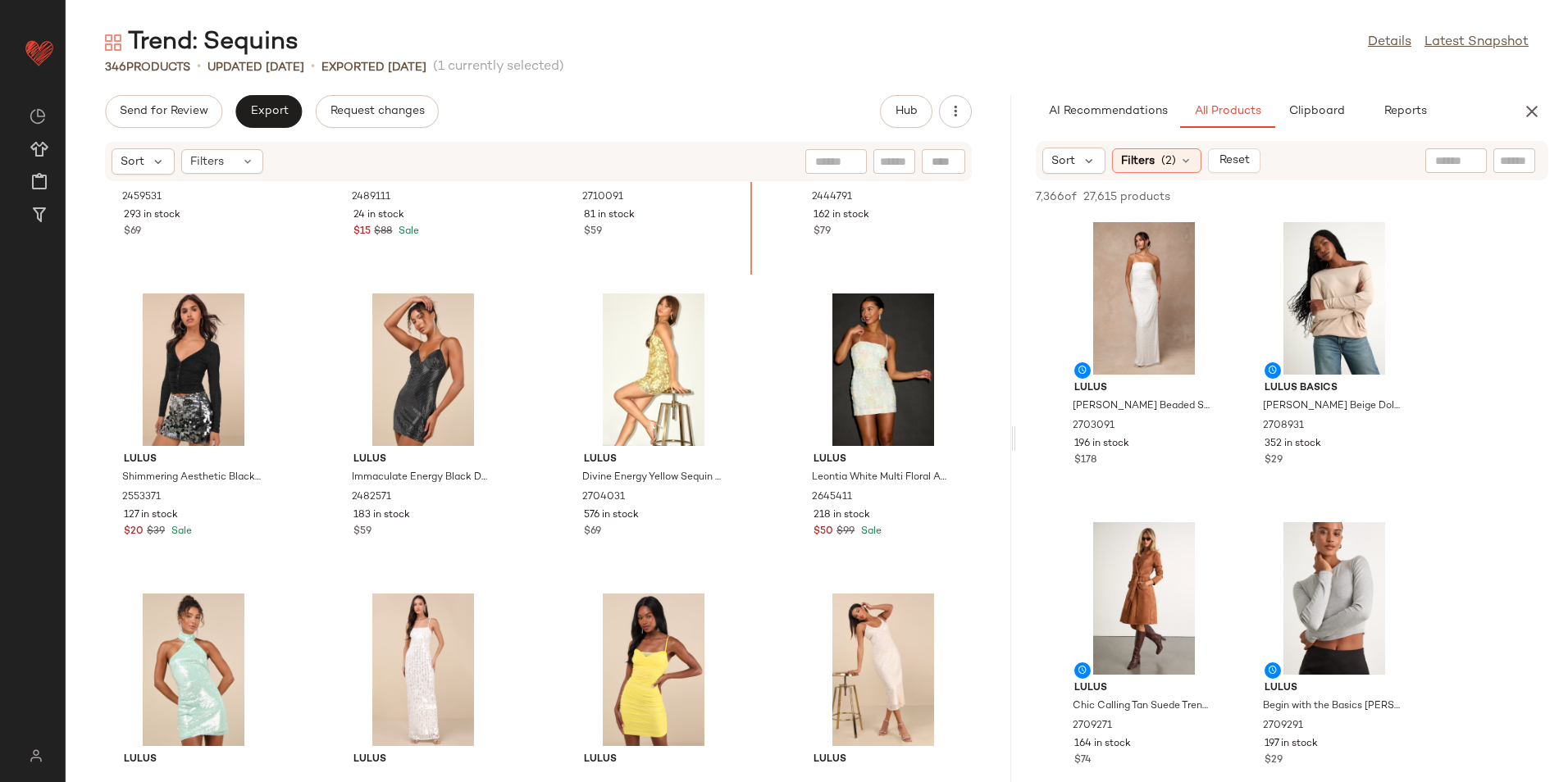
scroll to position [2790, 0]
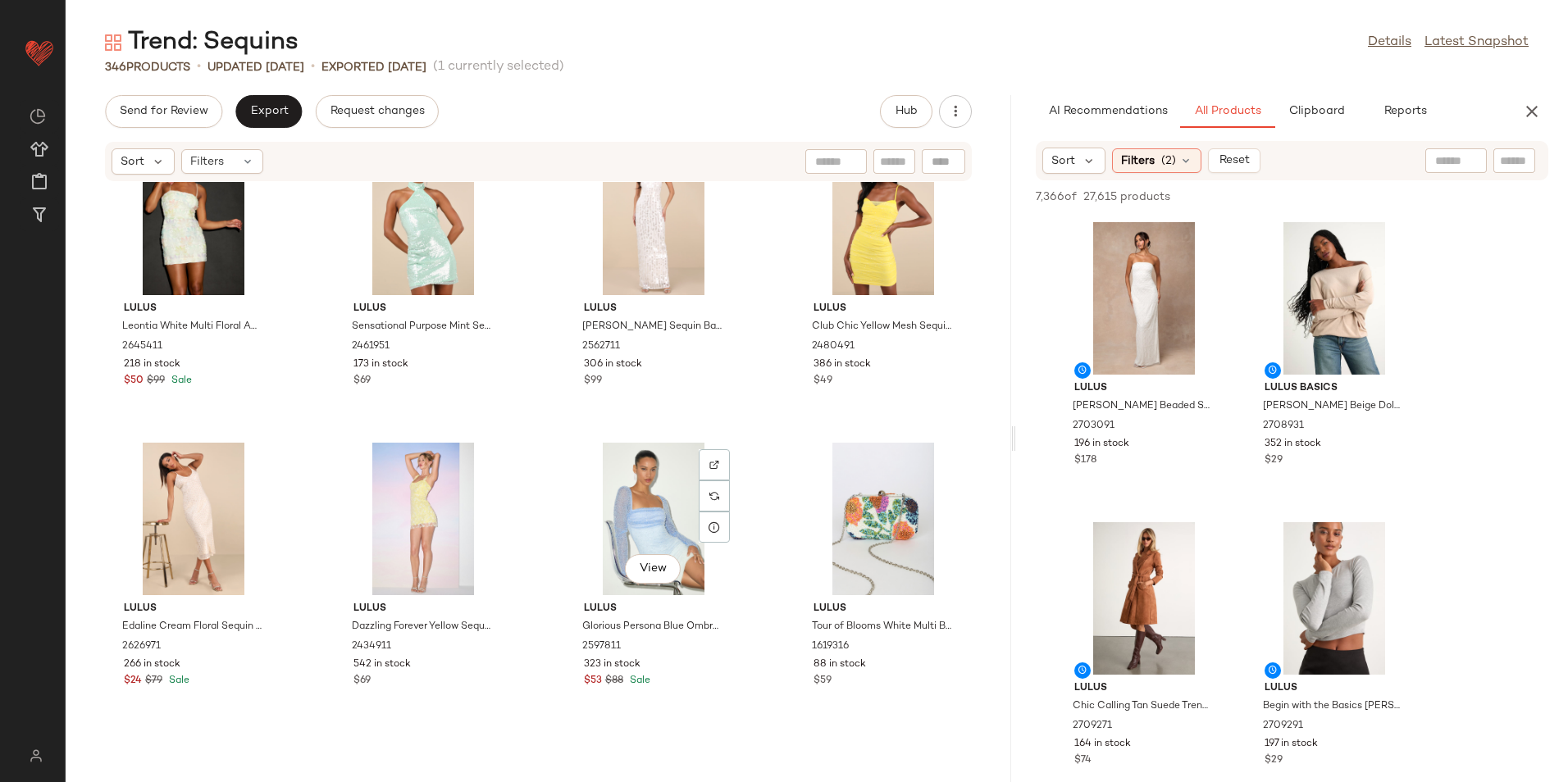
scroll to position [3364, 0]
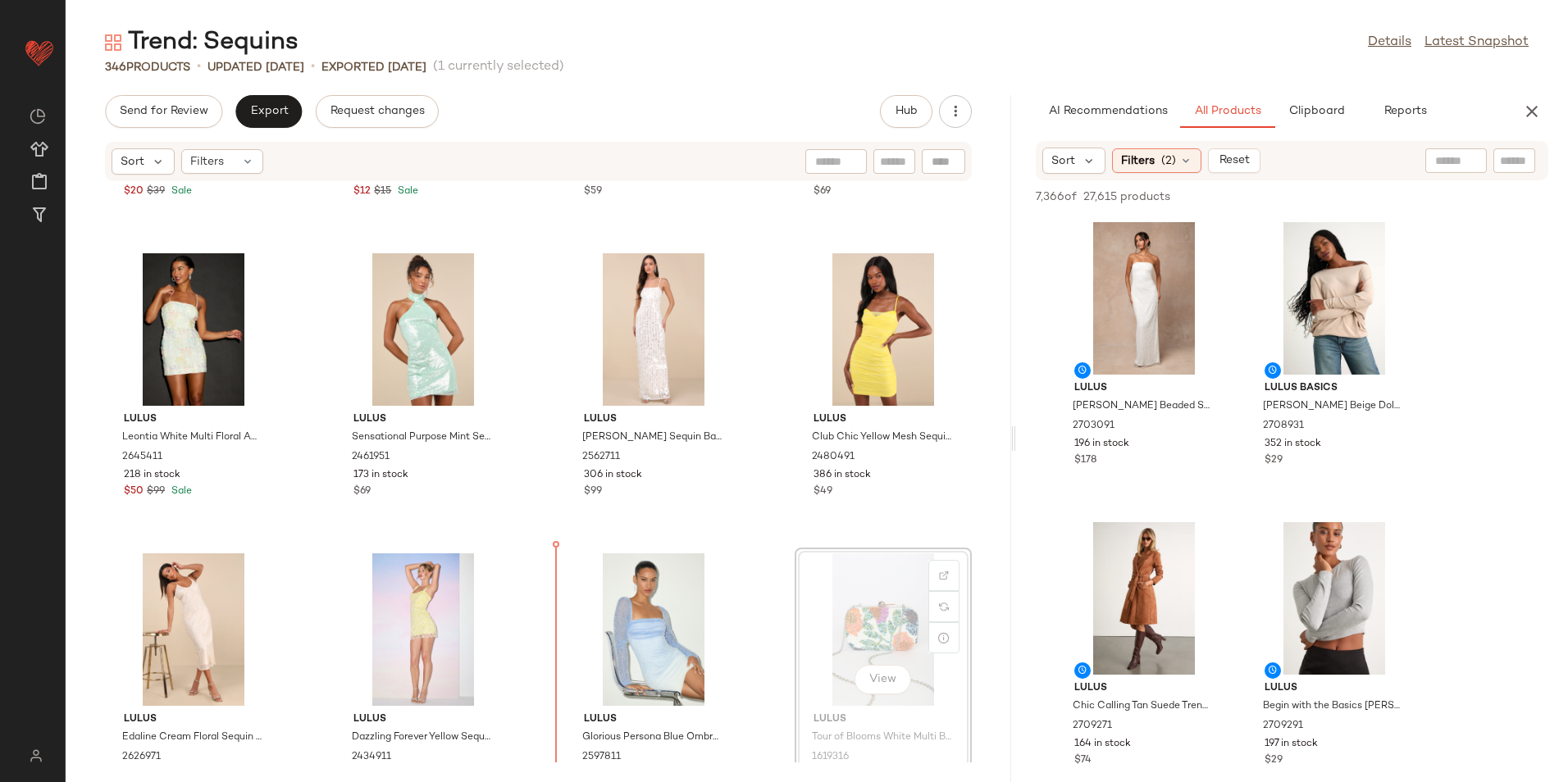
scroll to position [3262, 0]
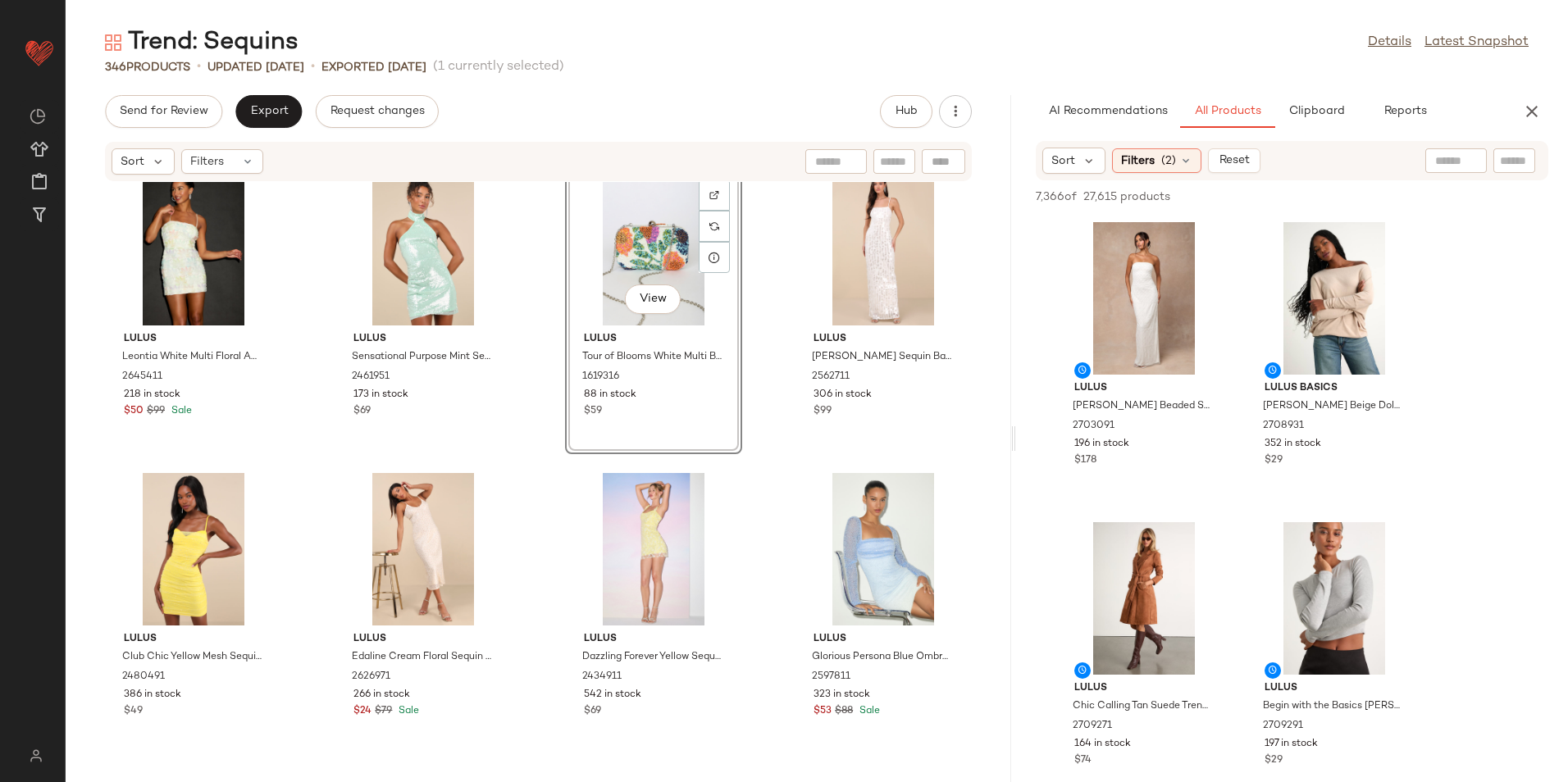
scroll to position [3590, 0]
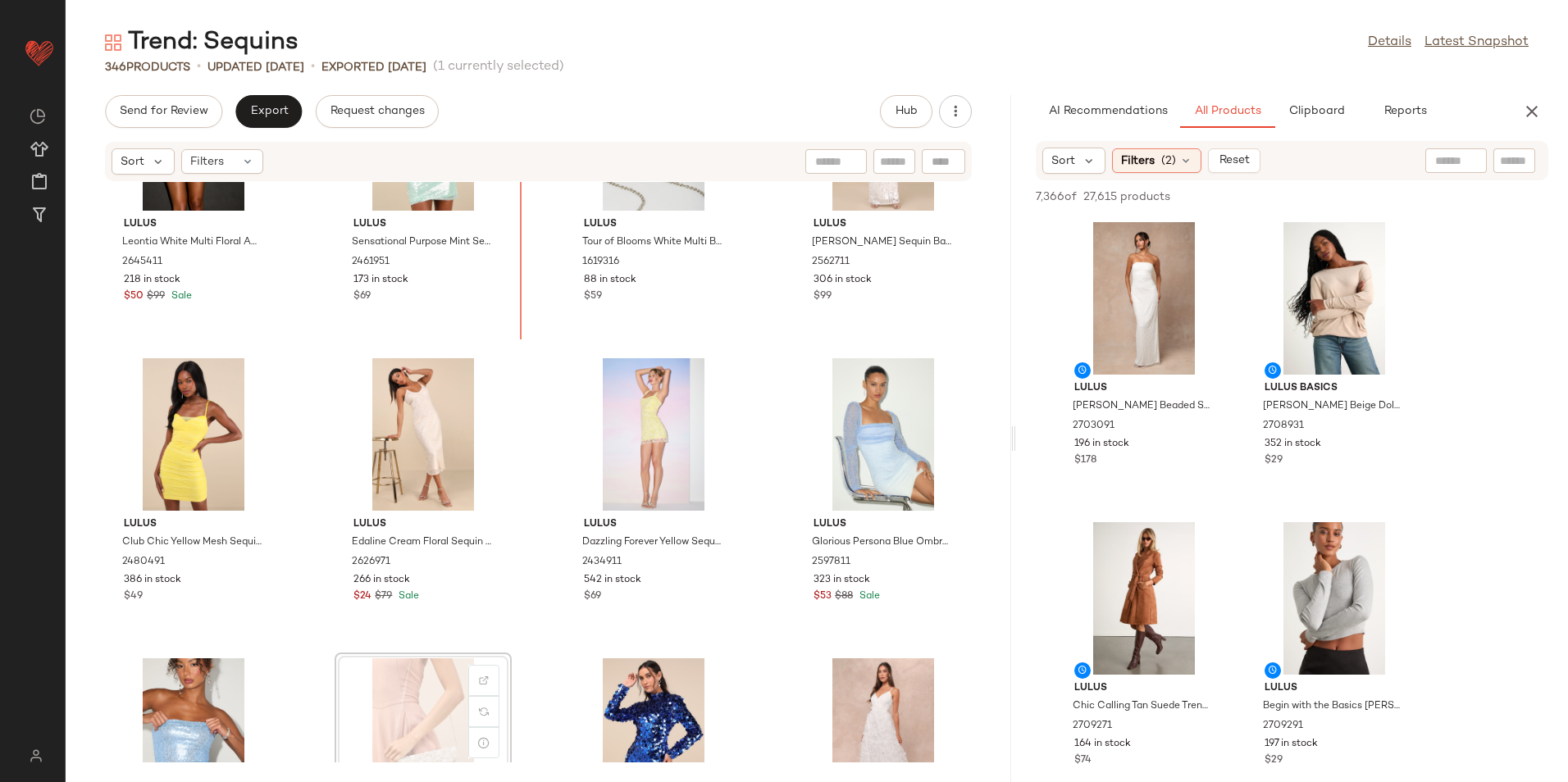
scroll to position [3332, 0]
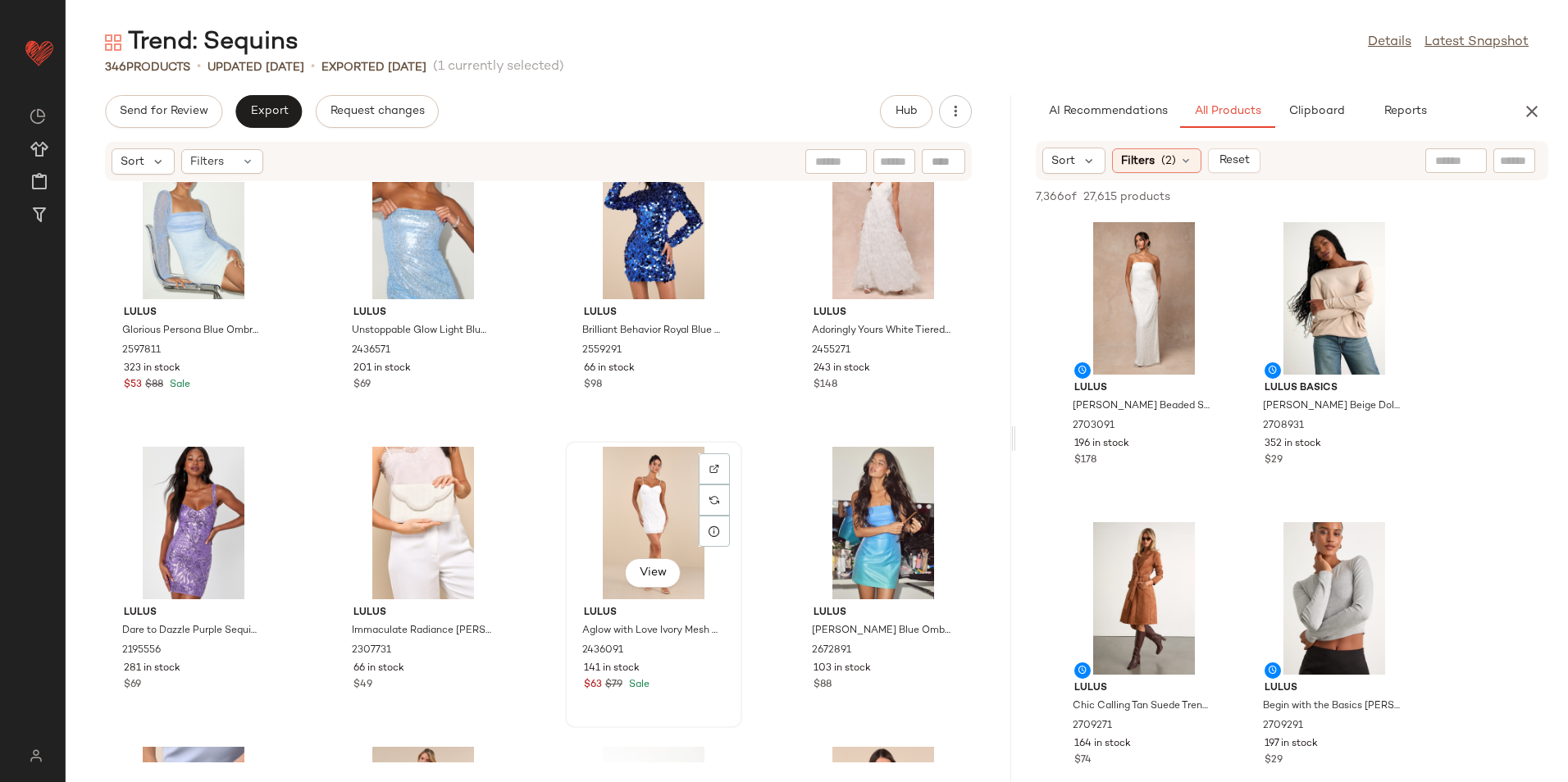
scroll to position [3988, 0]
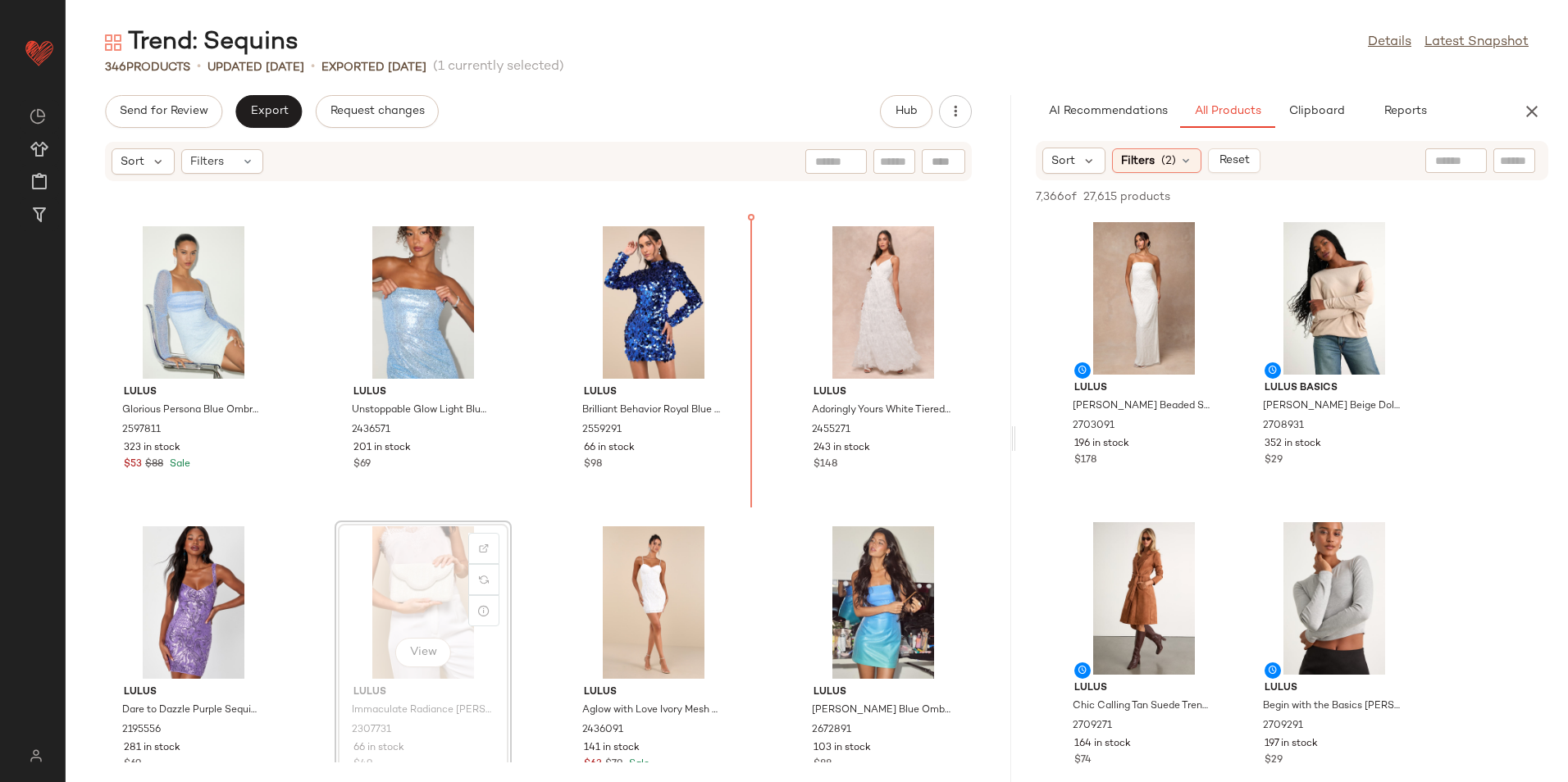
scroll to position [3740, 0]
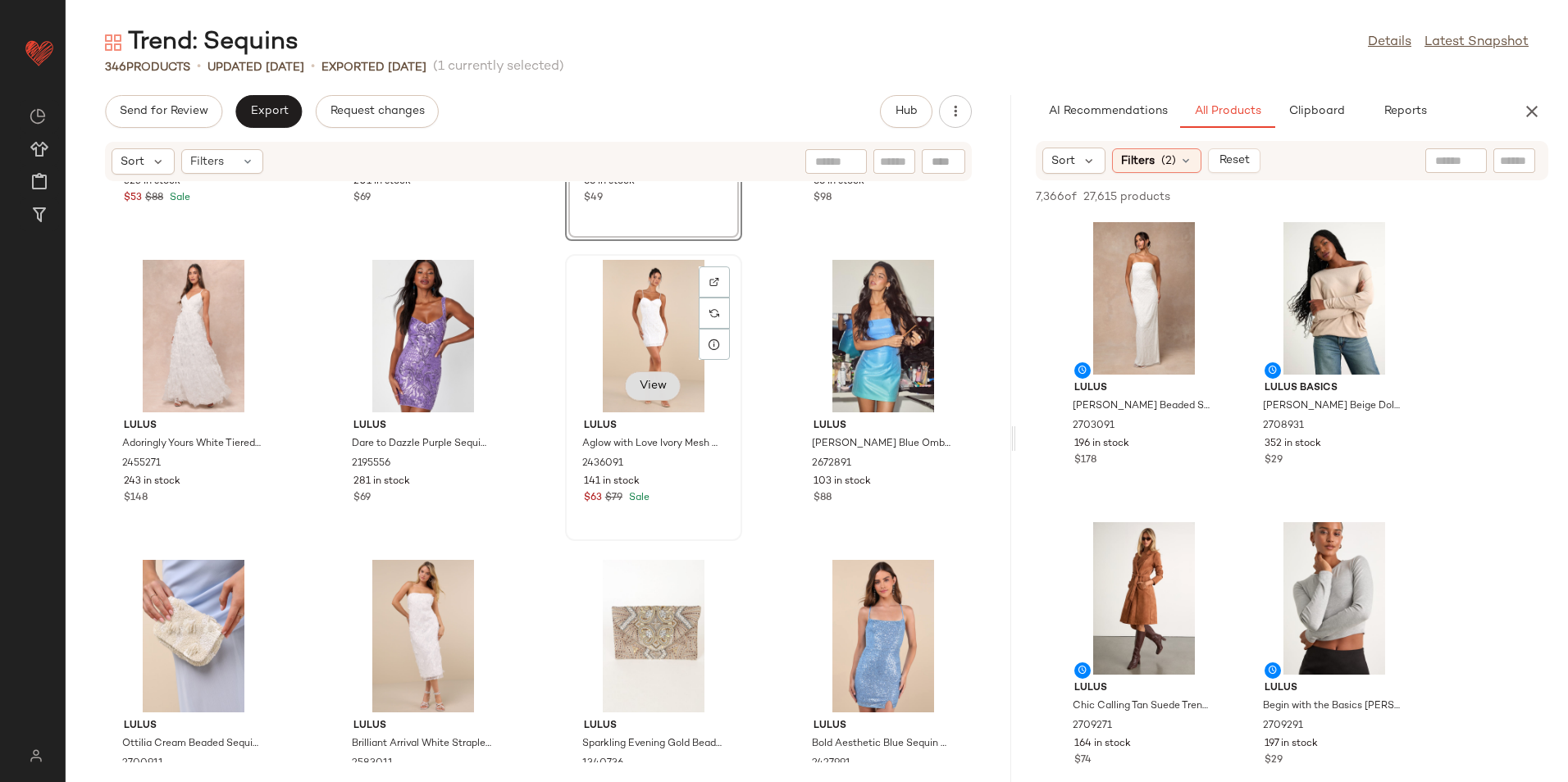
scroll to position [4150, 0]
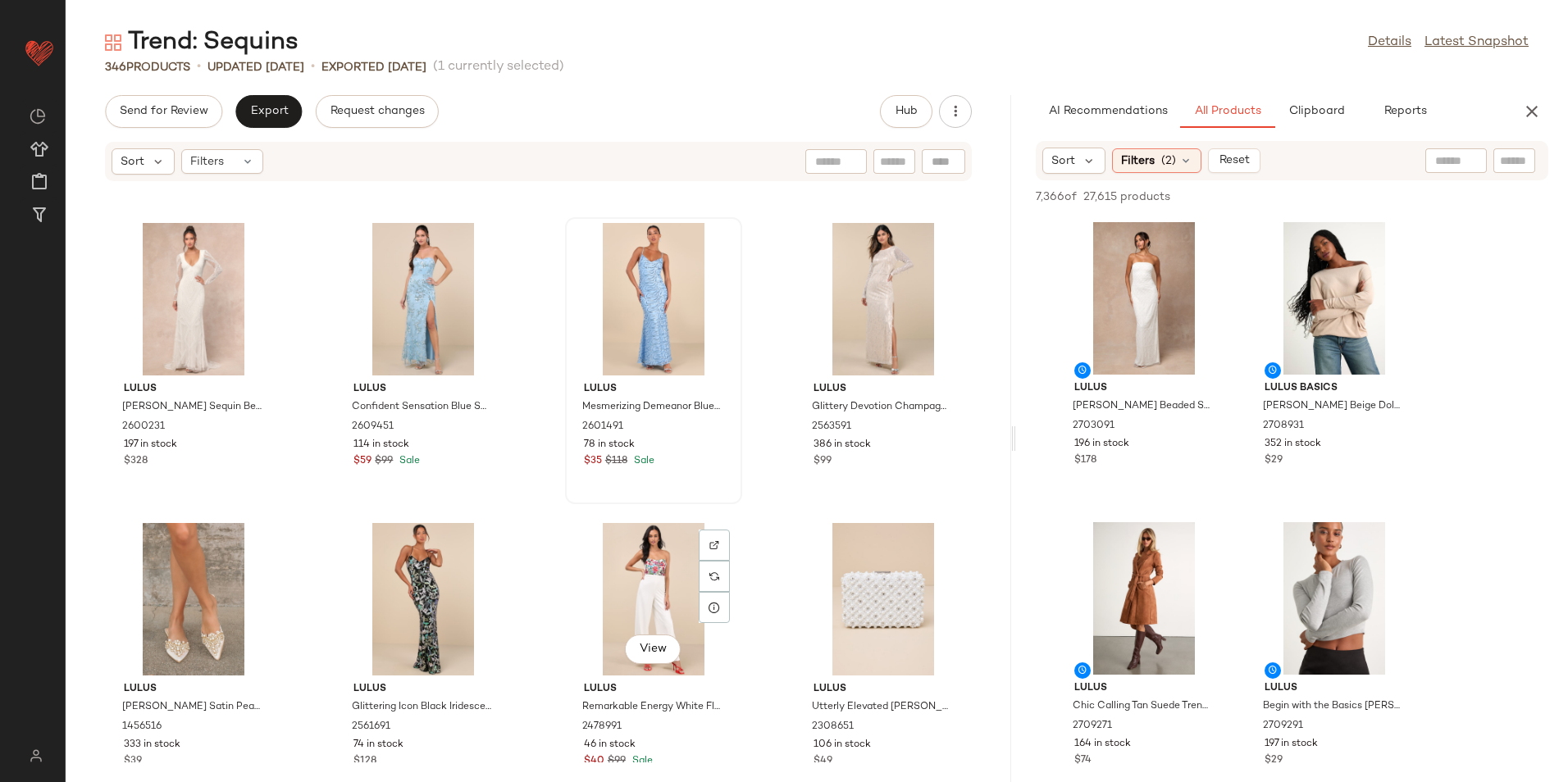
scroll to position [4807, 0]
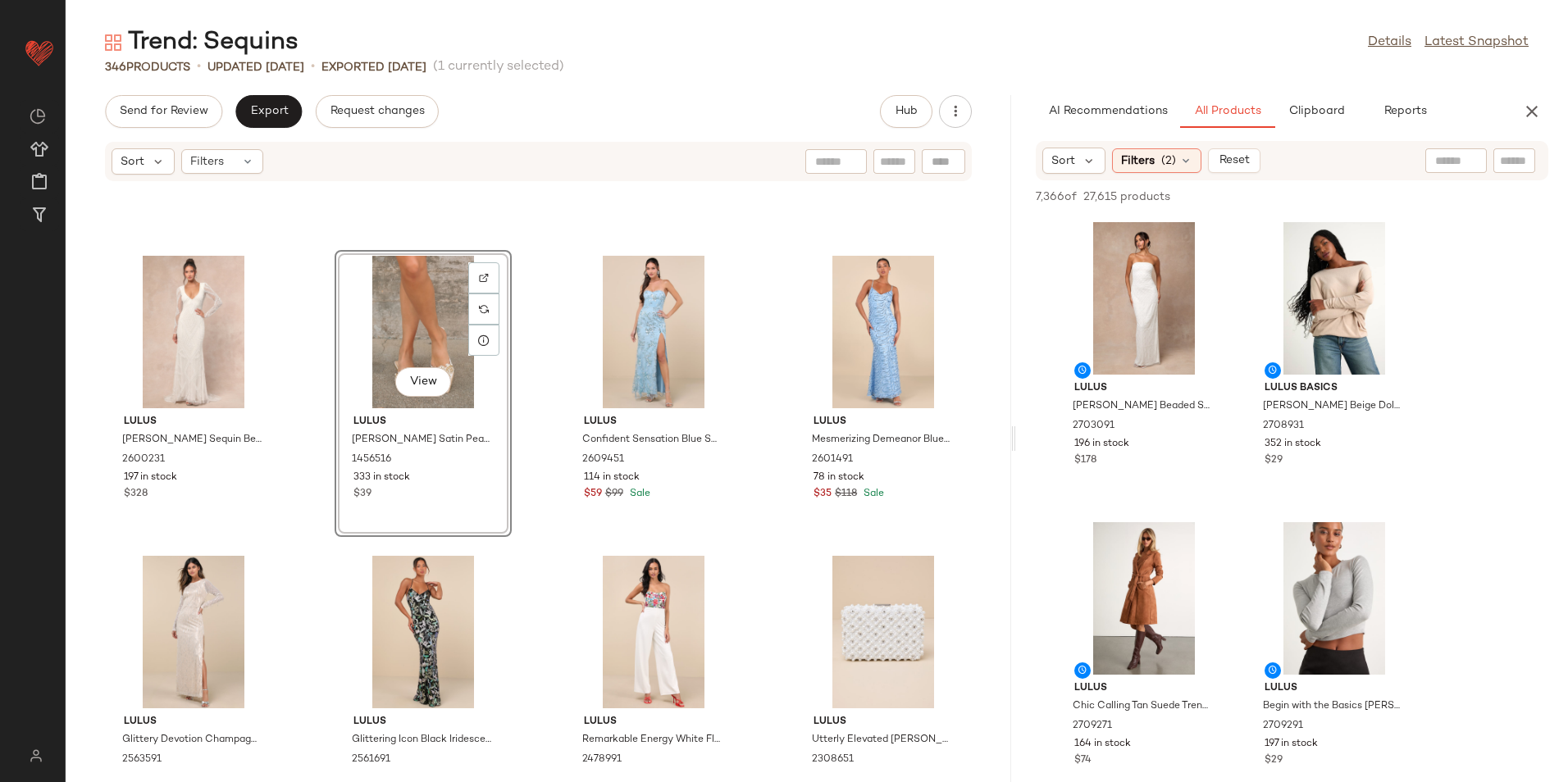
scroll to position [4924, 0]
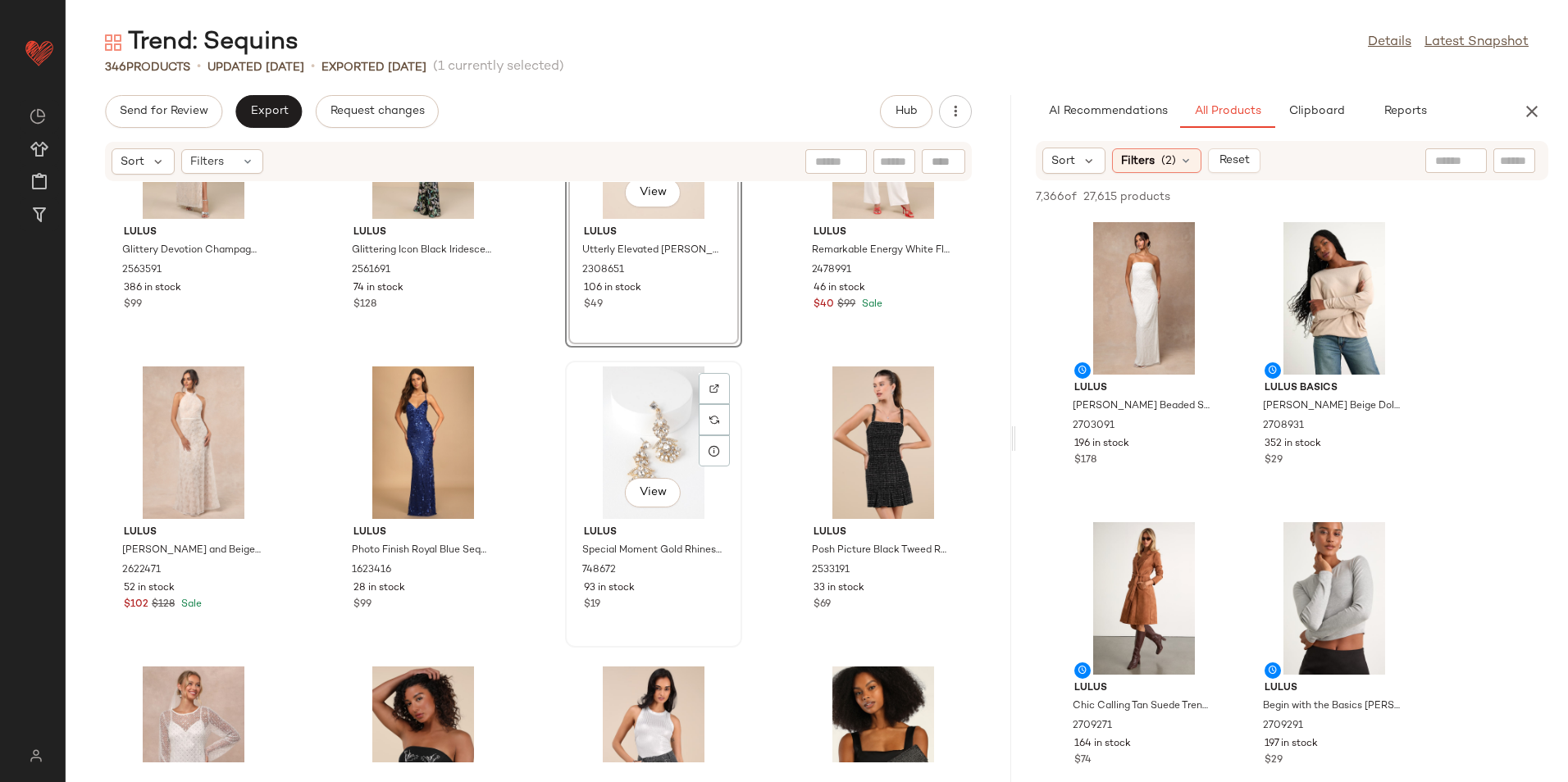
scroll to position [5251, 0]
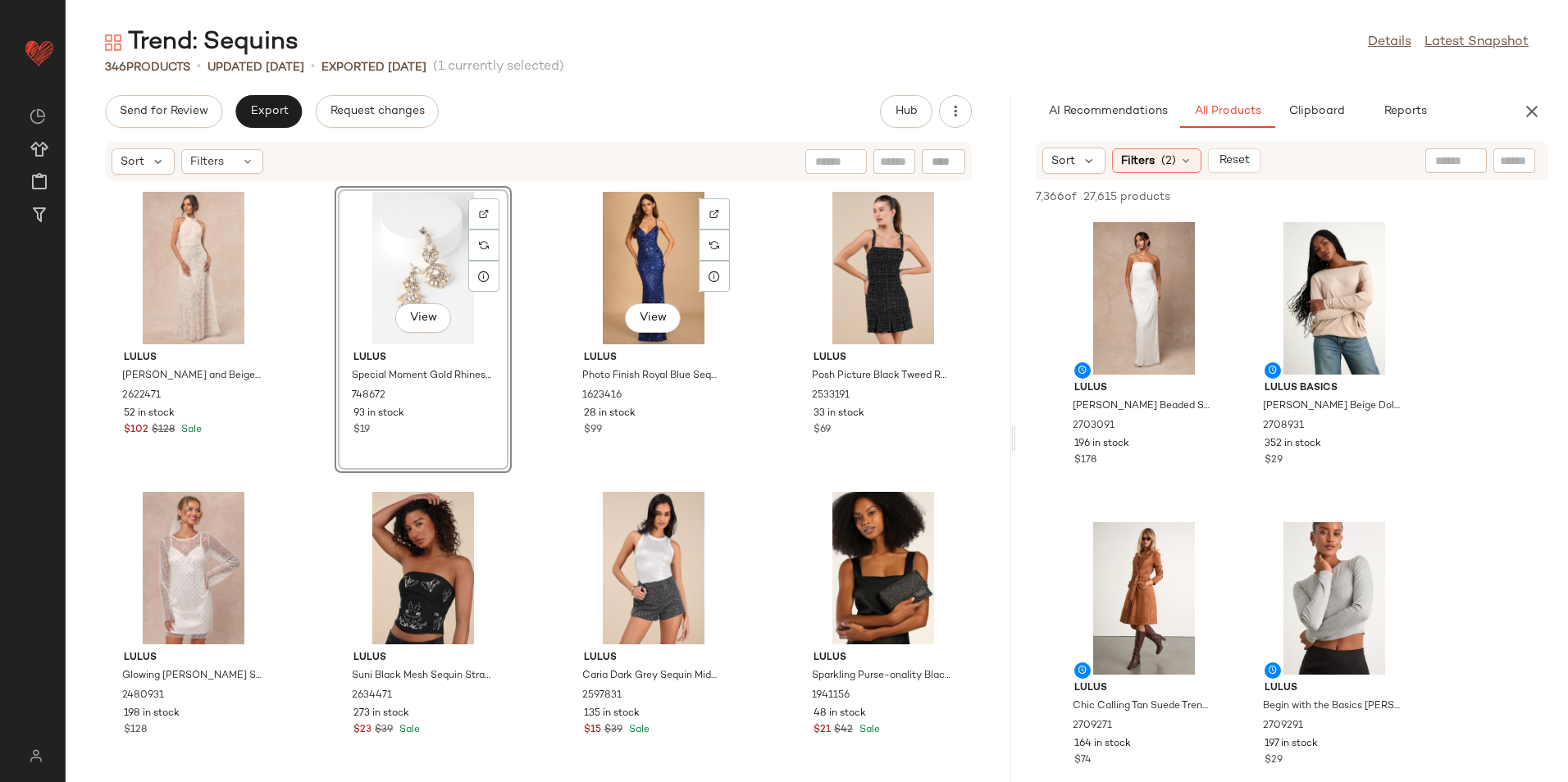
scroll to position [5498, 0]
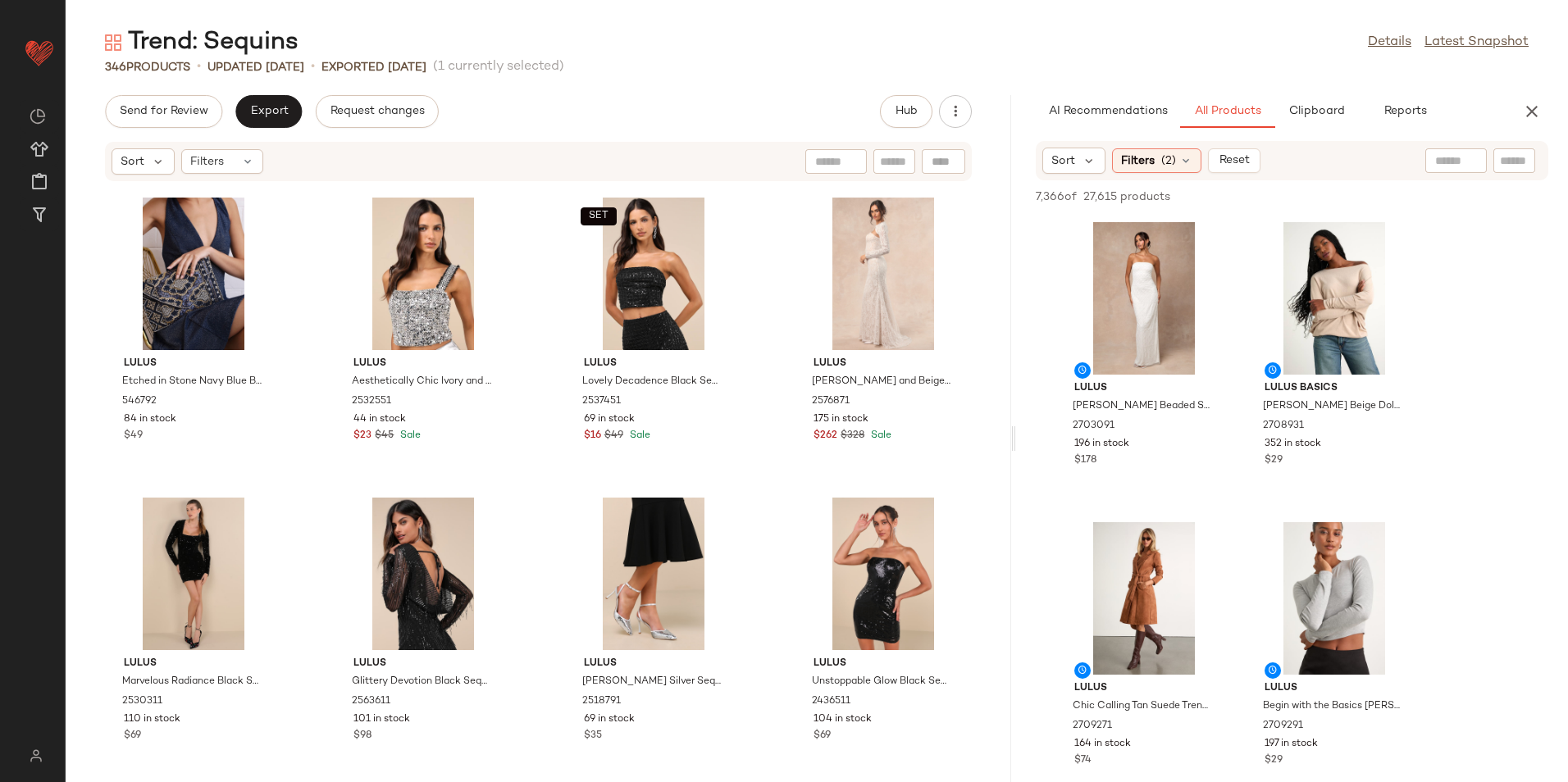
scroll to position [7219, 0]
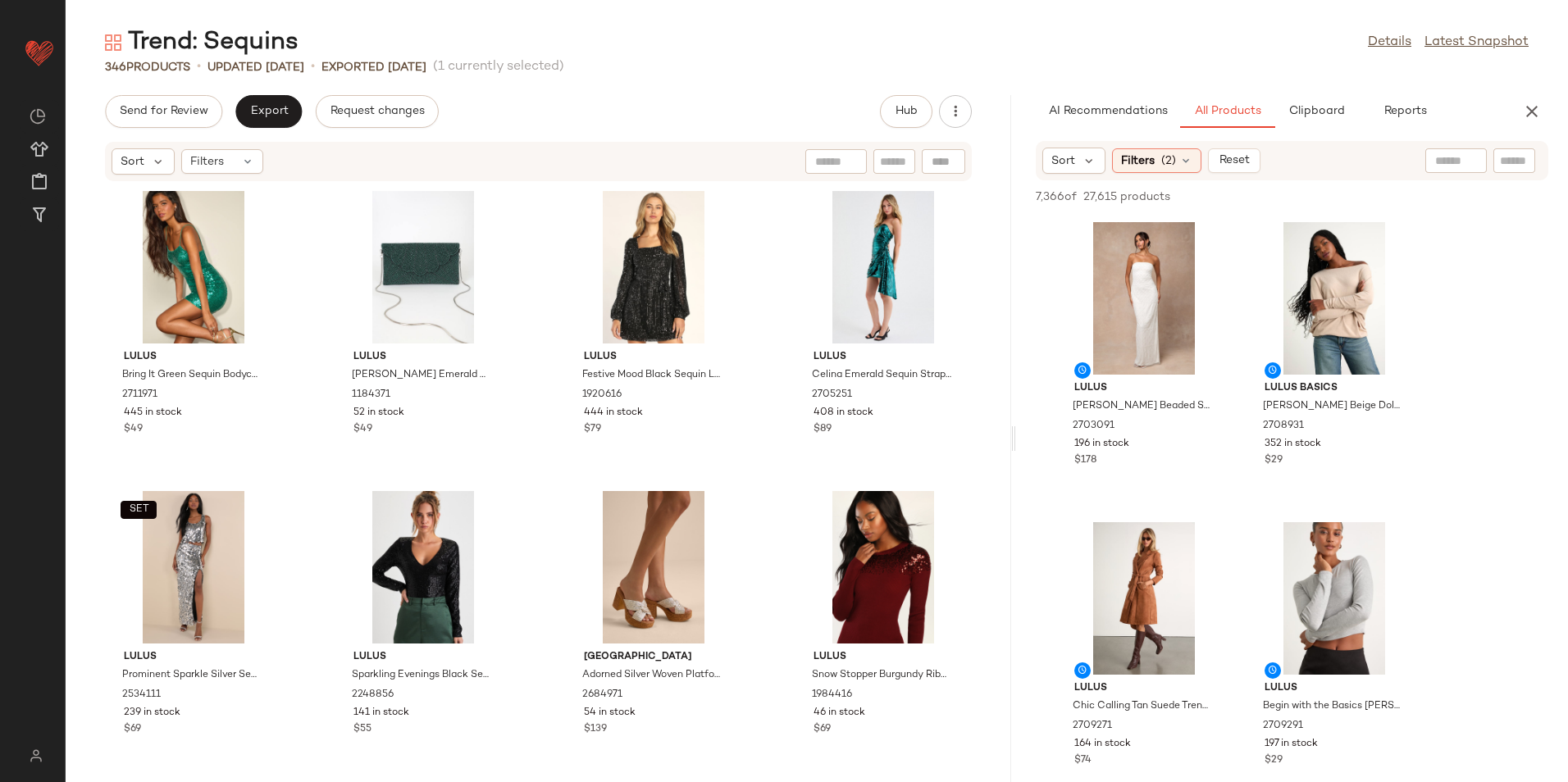
click at [1474, 159] on div at bounding box center [1456, 160] width 62 height 24
click at [1514, 164] on input "Filter" at bounding box center [1560, 161] width 139 height 17
type input "******"
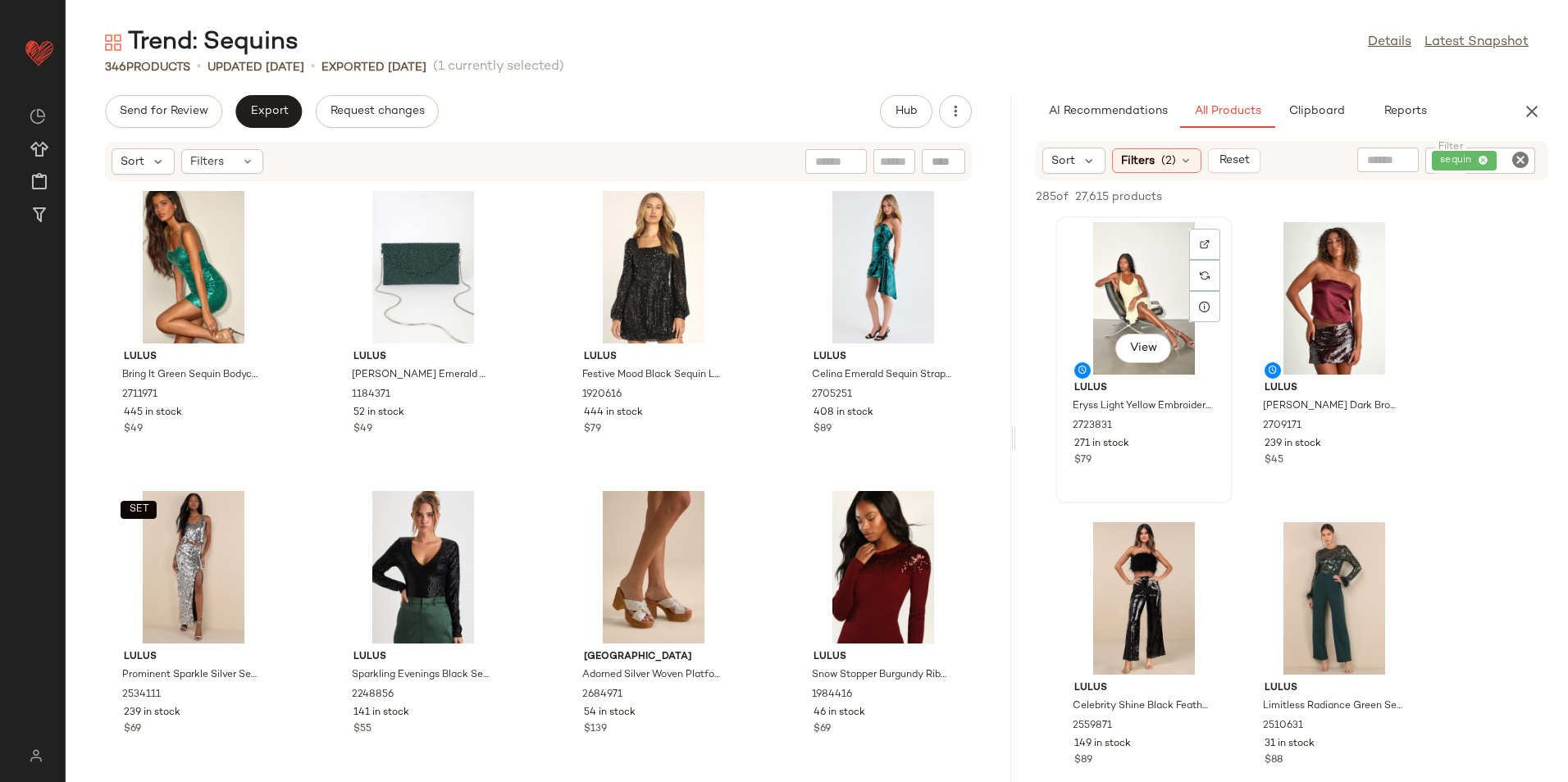
click at [1146, 374] on div "View" at bounding box center [1144, 298] width 165 height 153
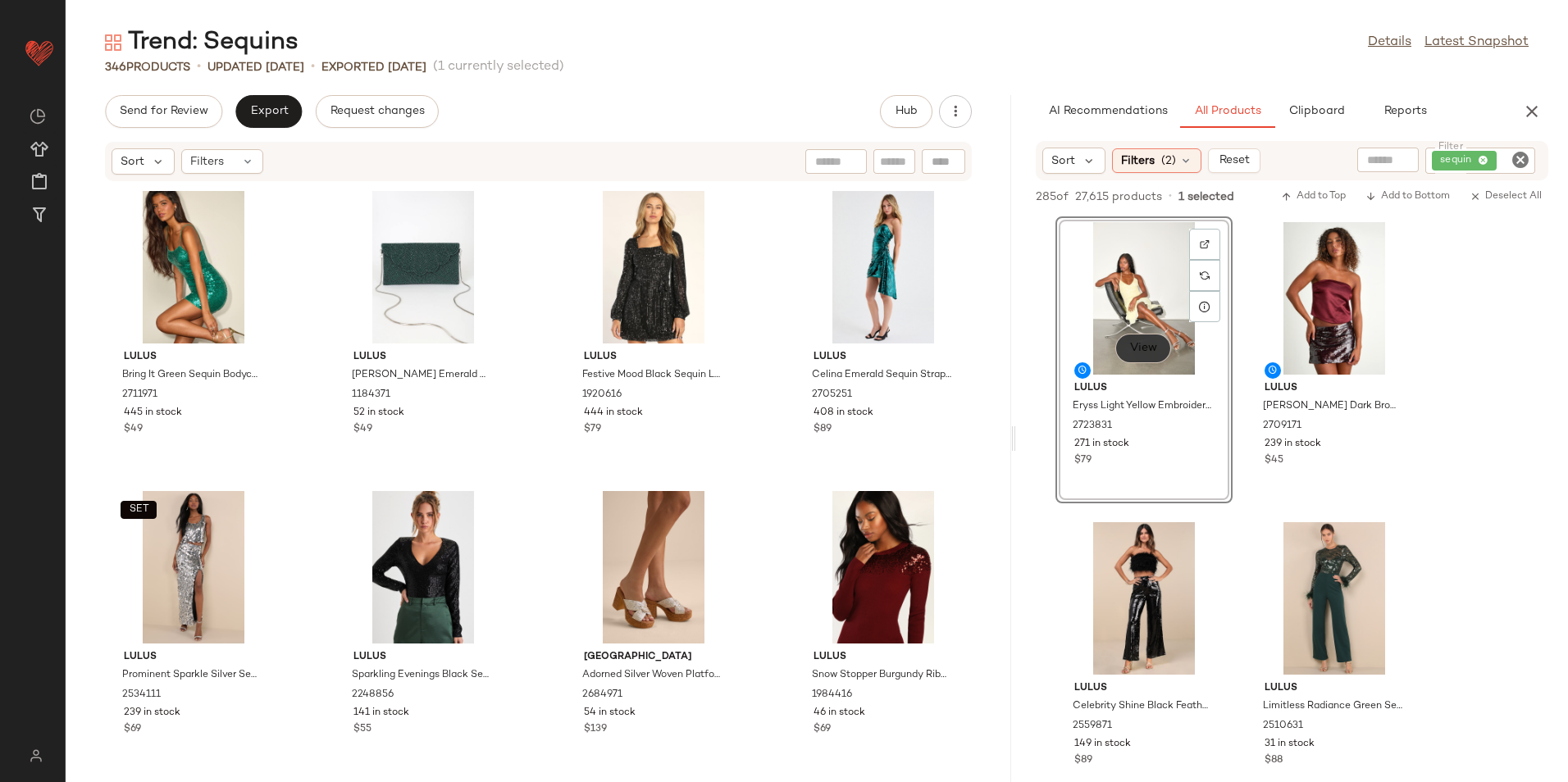
click at [1151, 343] on span "View" at bounding box center [1143, 348] width 28 height 13
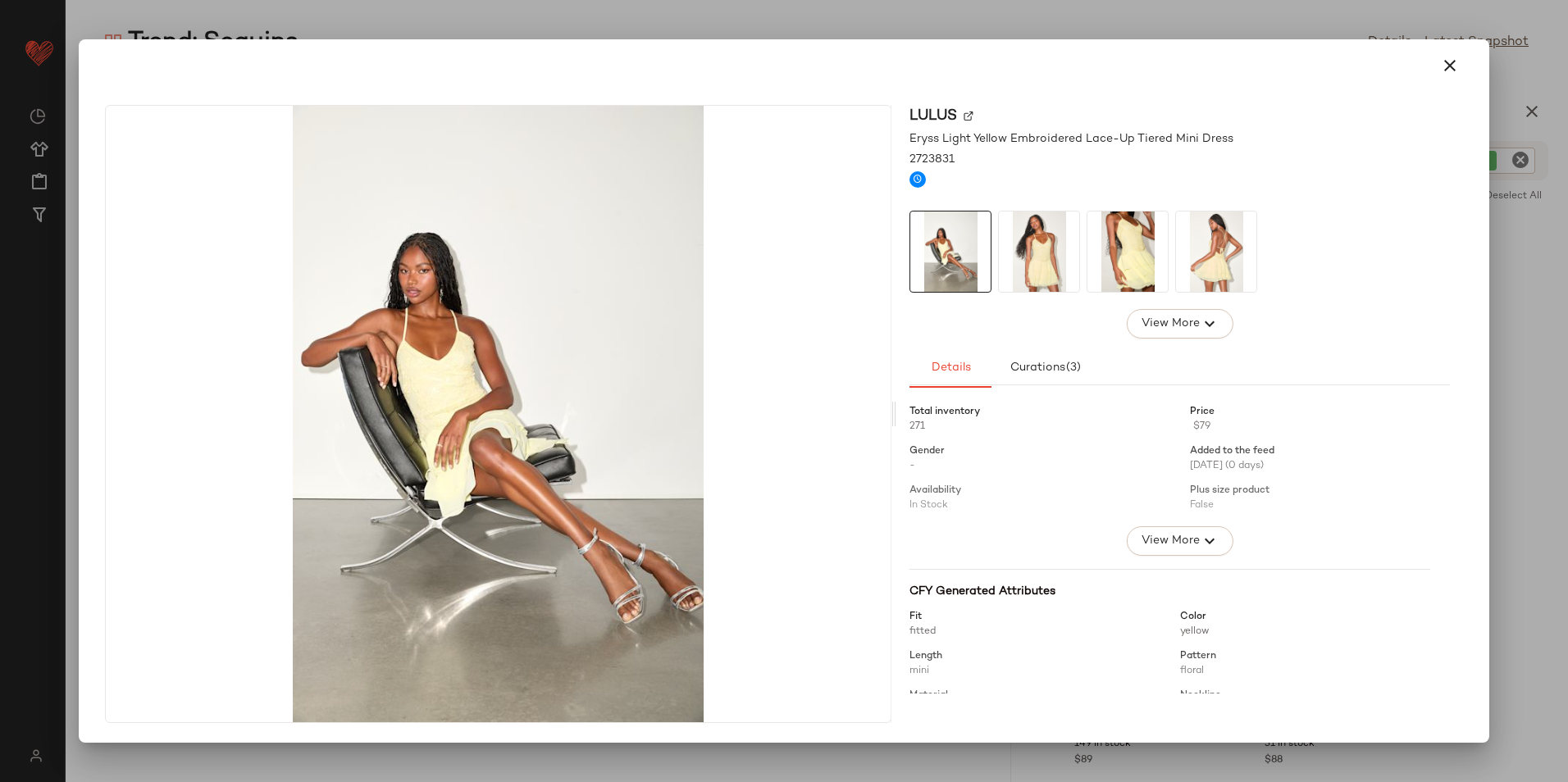
click at [1053, 261] on img at bounding box center [1038, 251] width 80 height 80
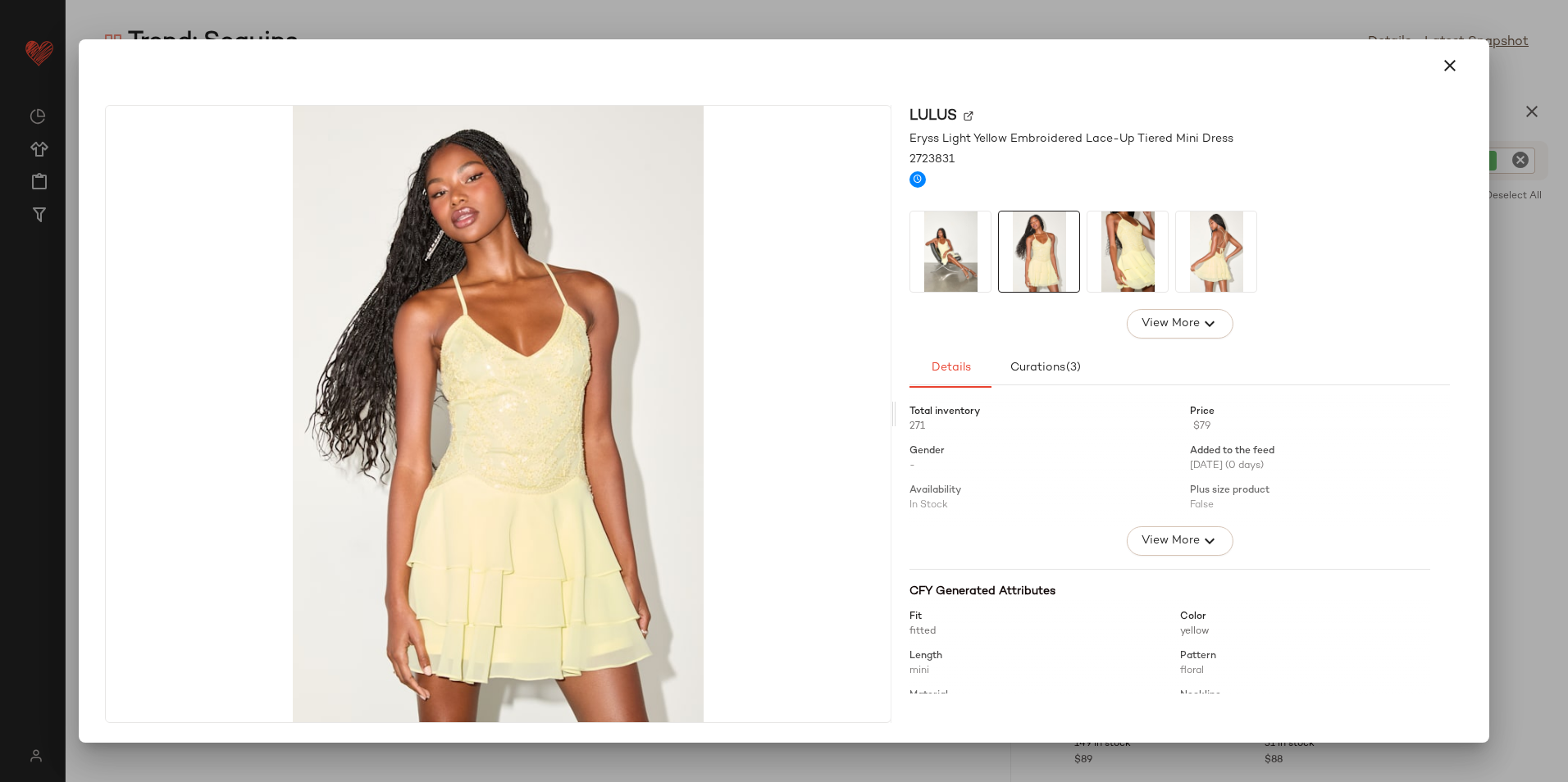
click at [1085, 257] on div at bounding box center [1179, 251] width 541 height 82
click at [1120, 255] on img at bounding box center [1127, 251] width 80 height 80
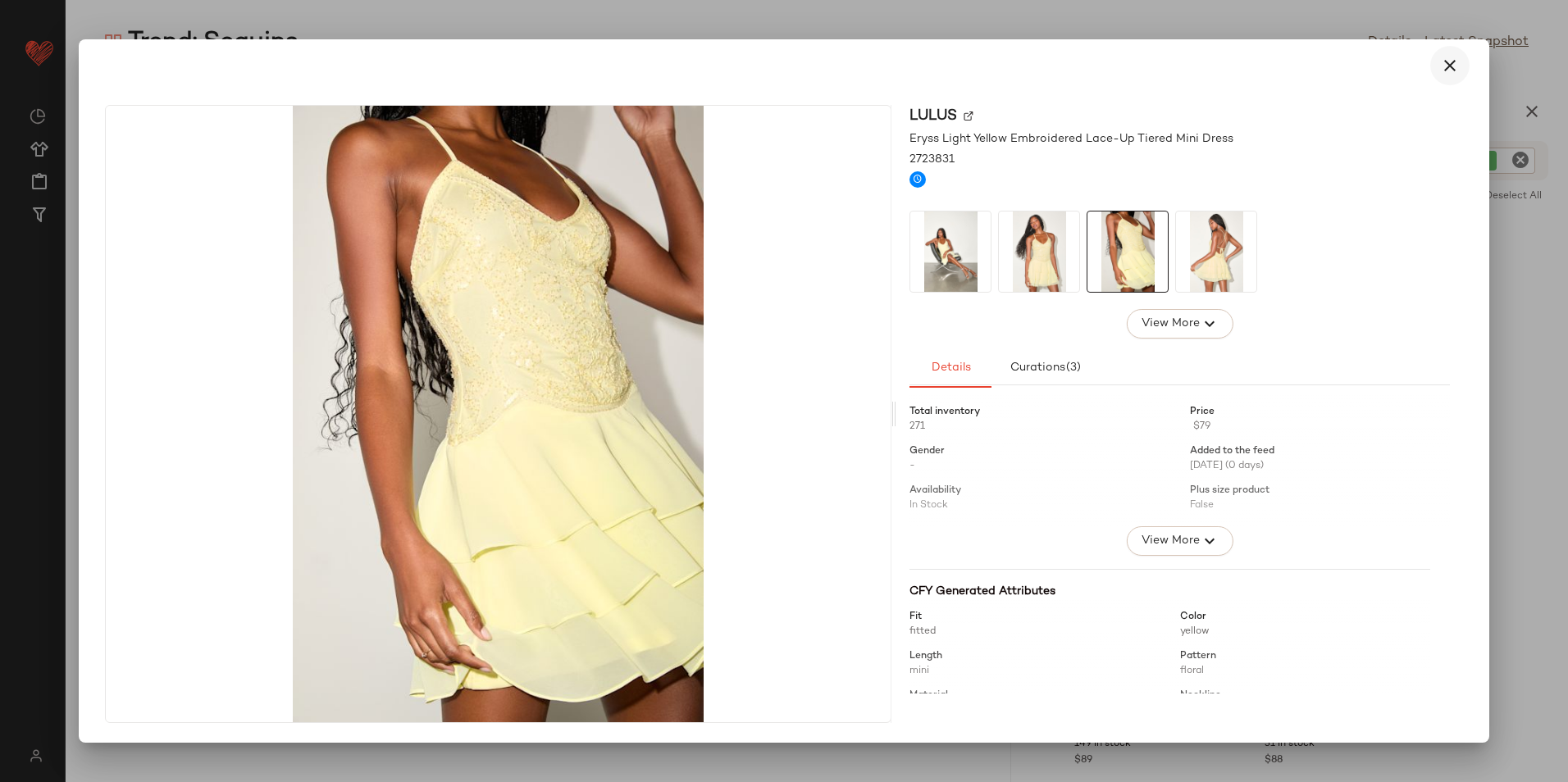
click at [1447, 69] on icon "button" at bounding box center [1449, 65] width 19 height 19
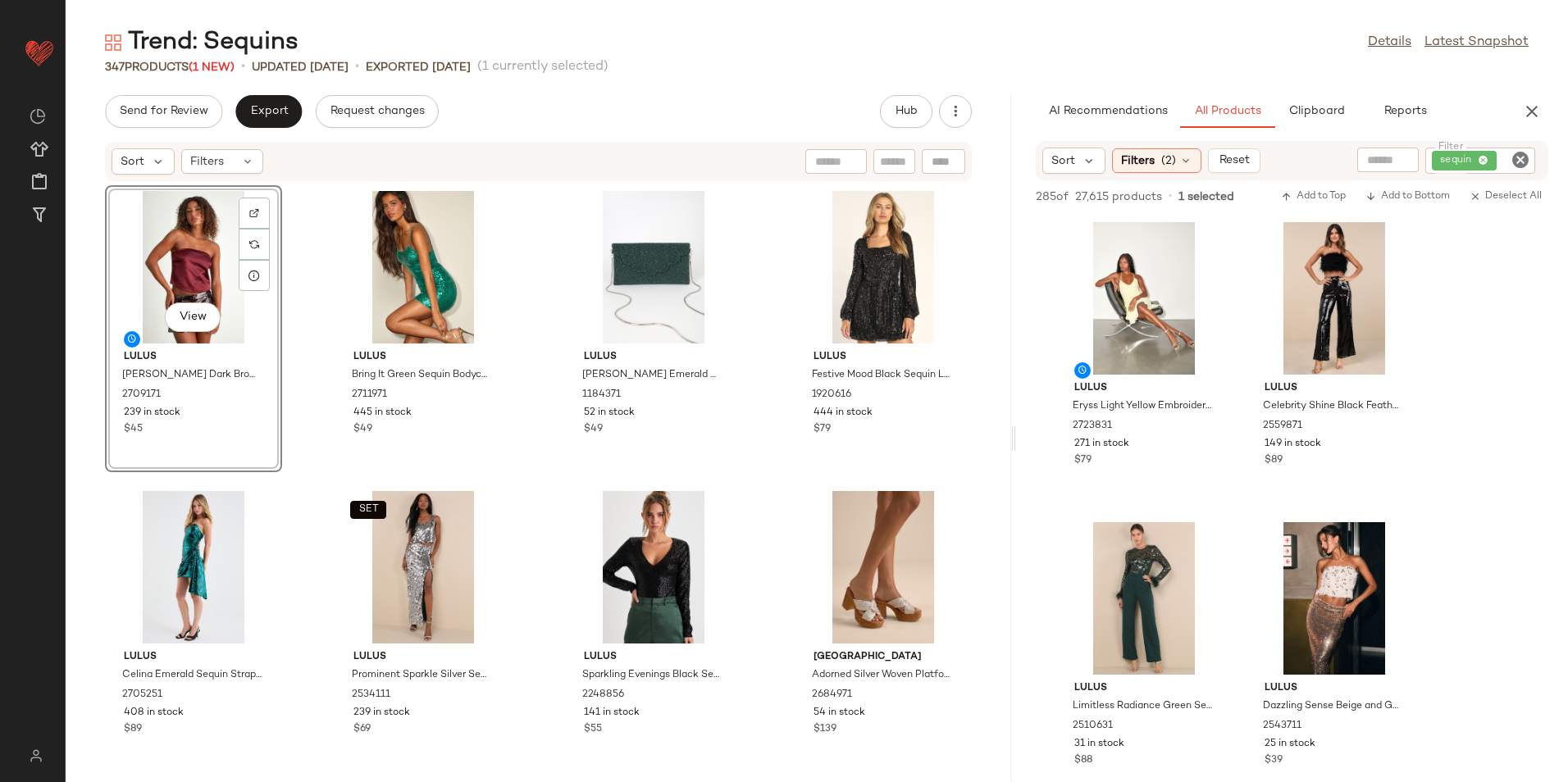
click at [166, 229] on div "View" at bounding box center [193, 267] width 165 height 153
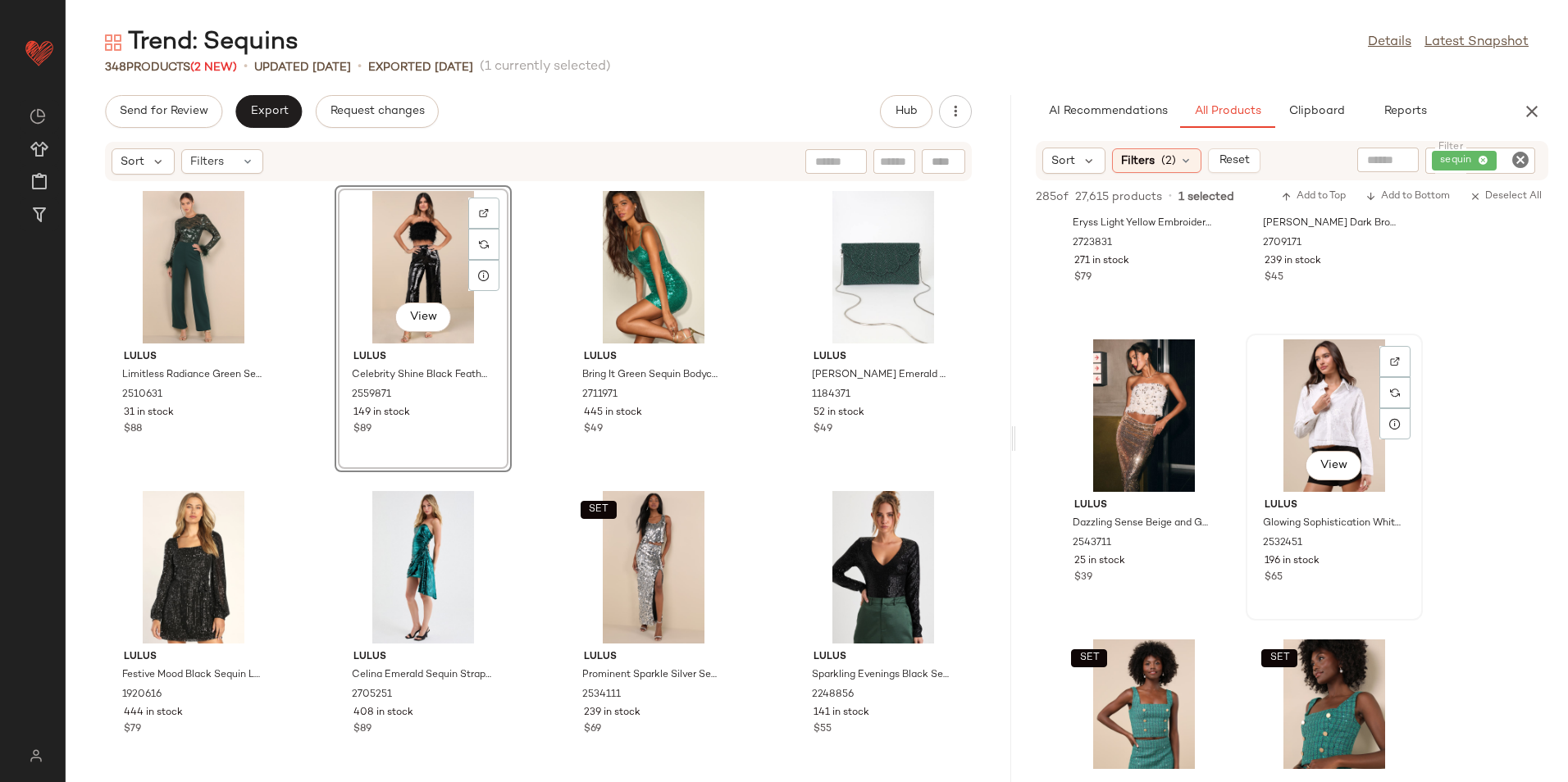
scroll to position [246, 0]
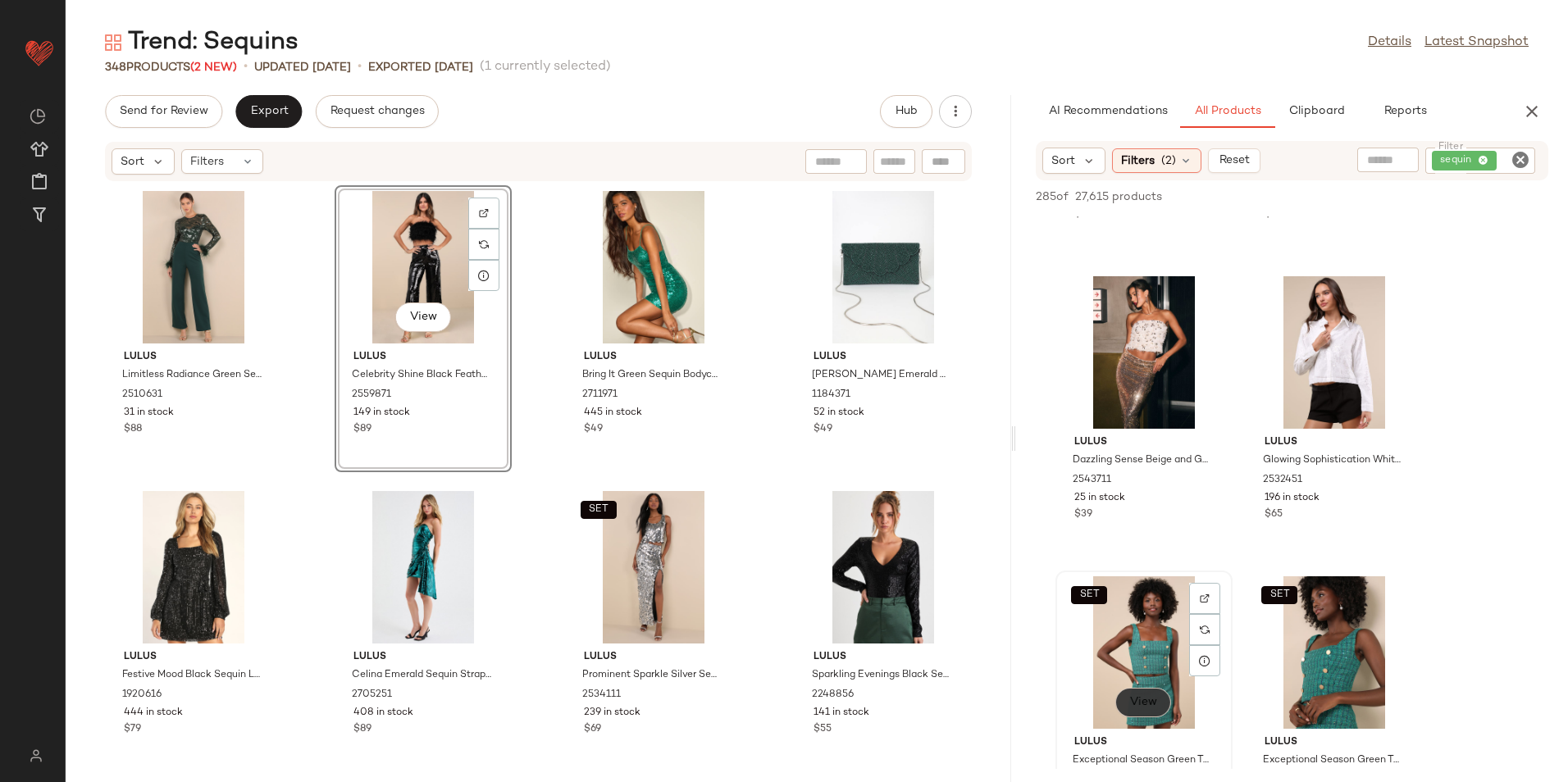
click at [1145, 701] on span "View" at bounding box center [1143, 703] width 28 height 13
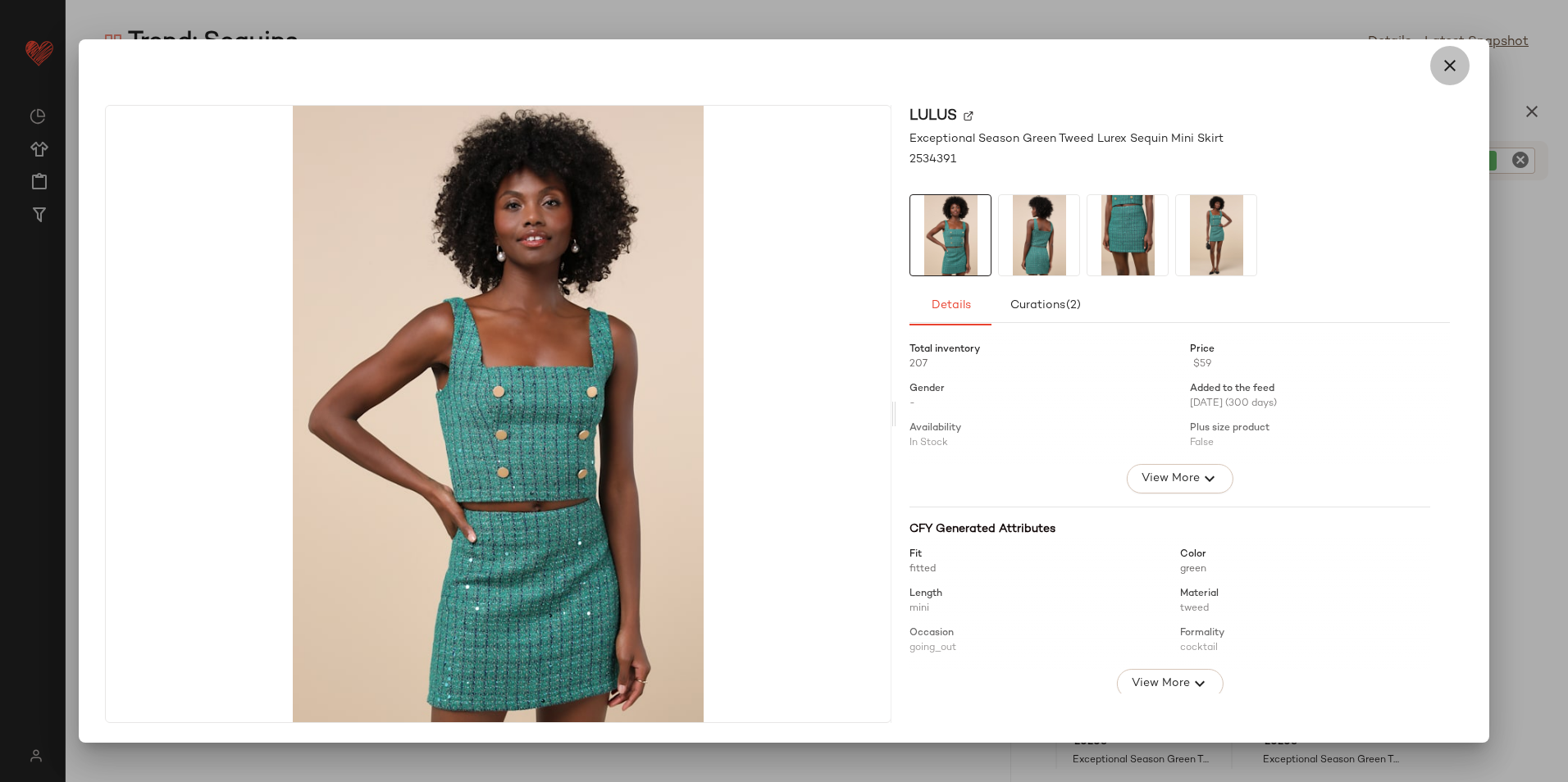
click at [1447, 74] on icon "button" at bounding box center [1449, 65] width 19 height 19
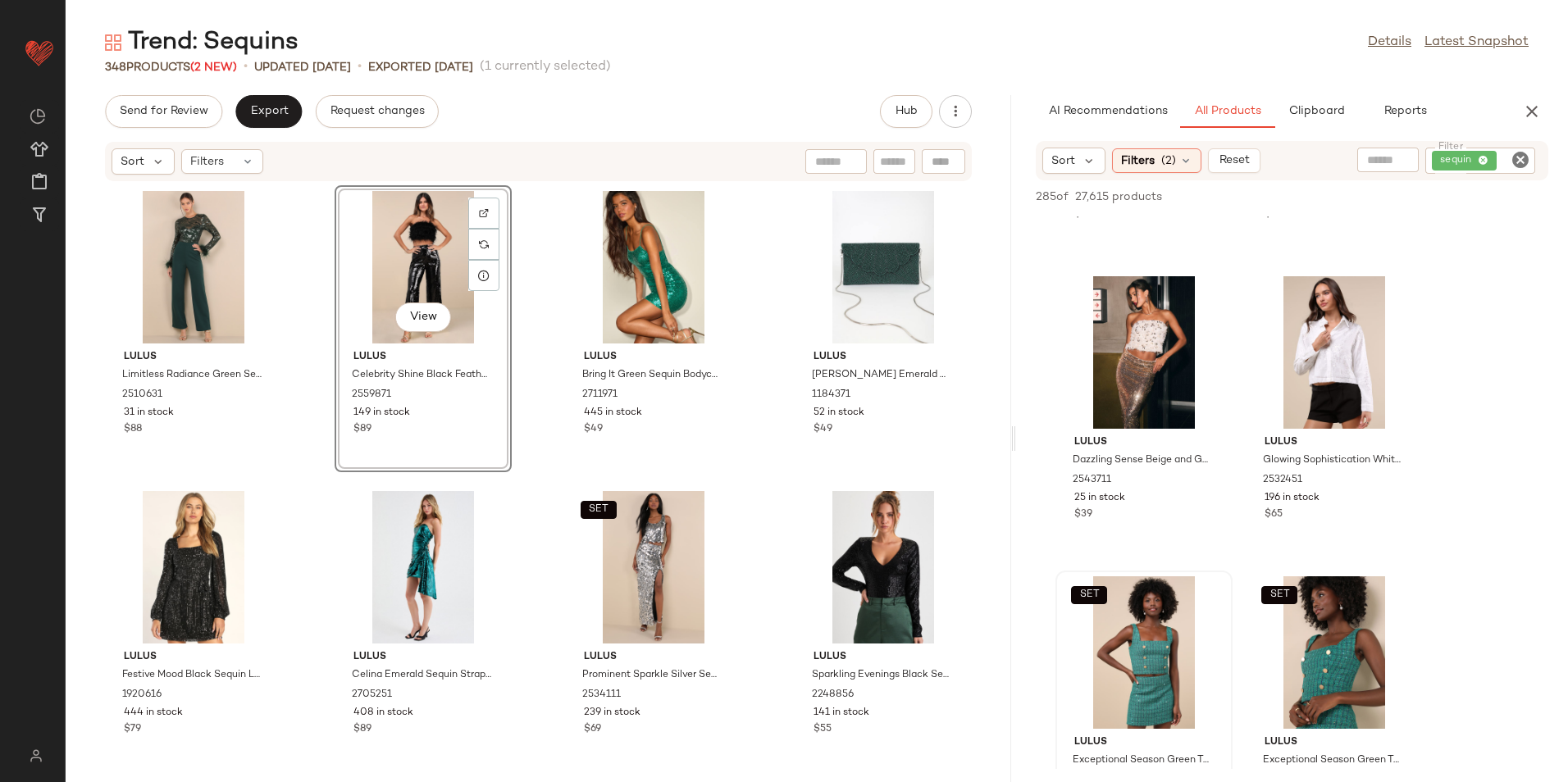
click at [374, 279] on div "View" at bounding box center [423, 267] width 165 height 153
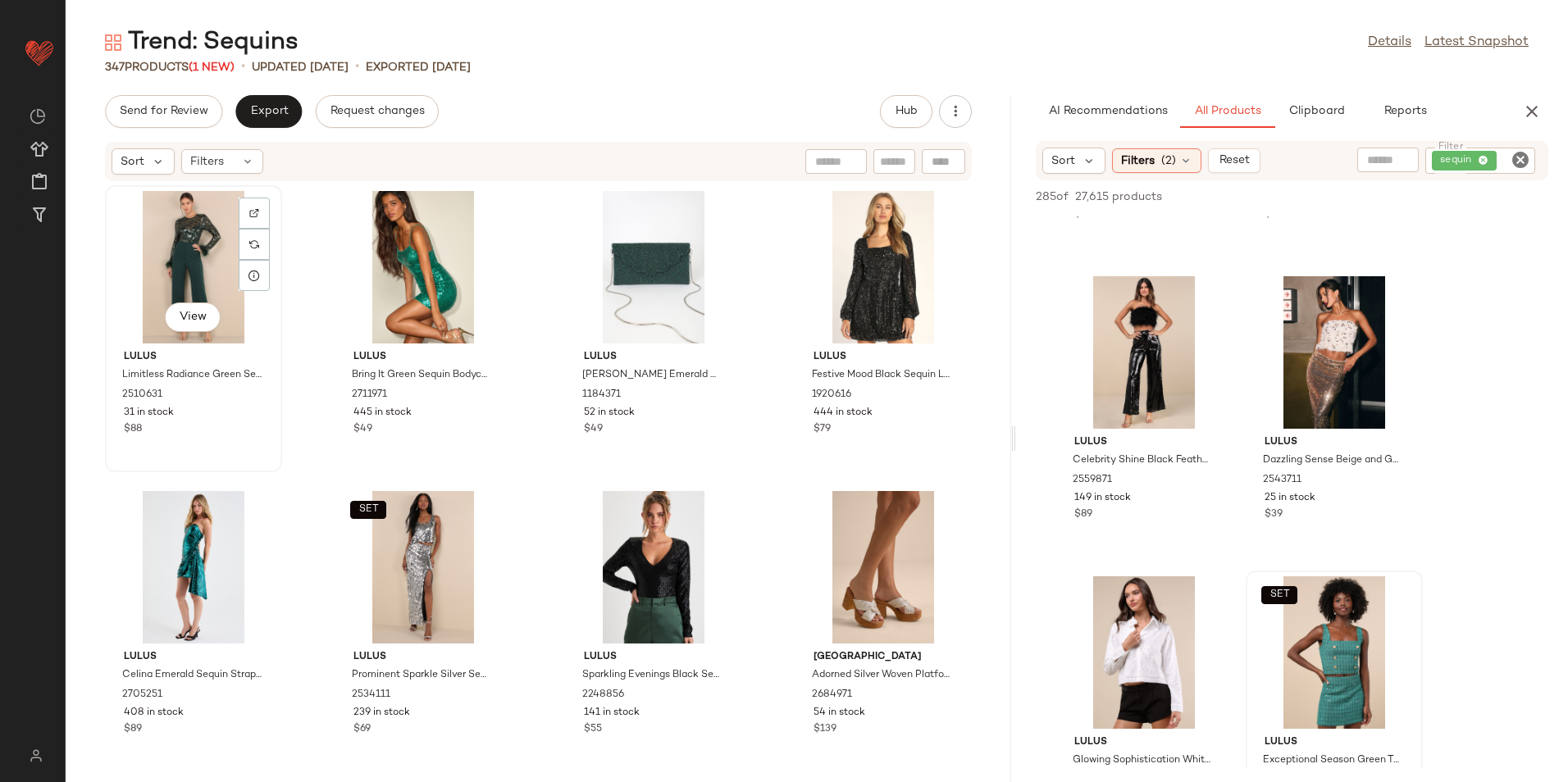
click at [164, 288] on div "View" at bounding box center [193, 267] width 165 height 153
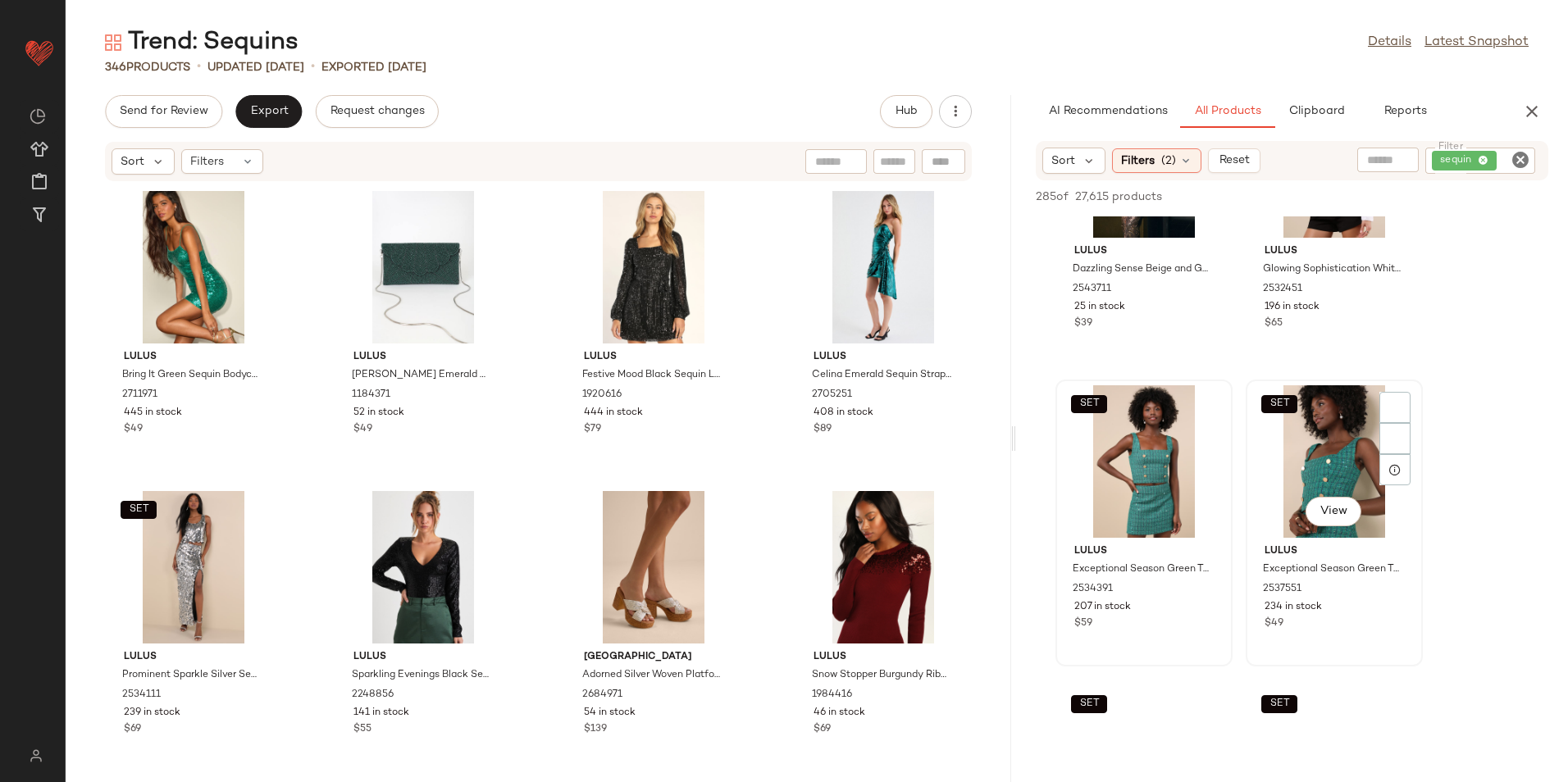
scroll to position [738, 0]
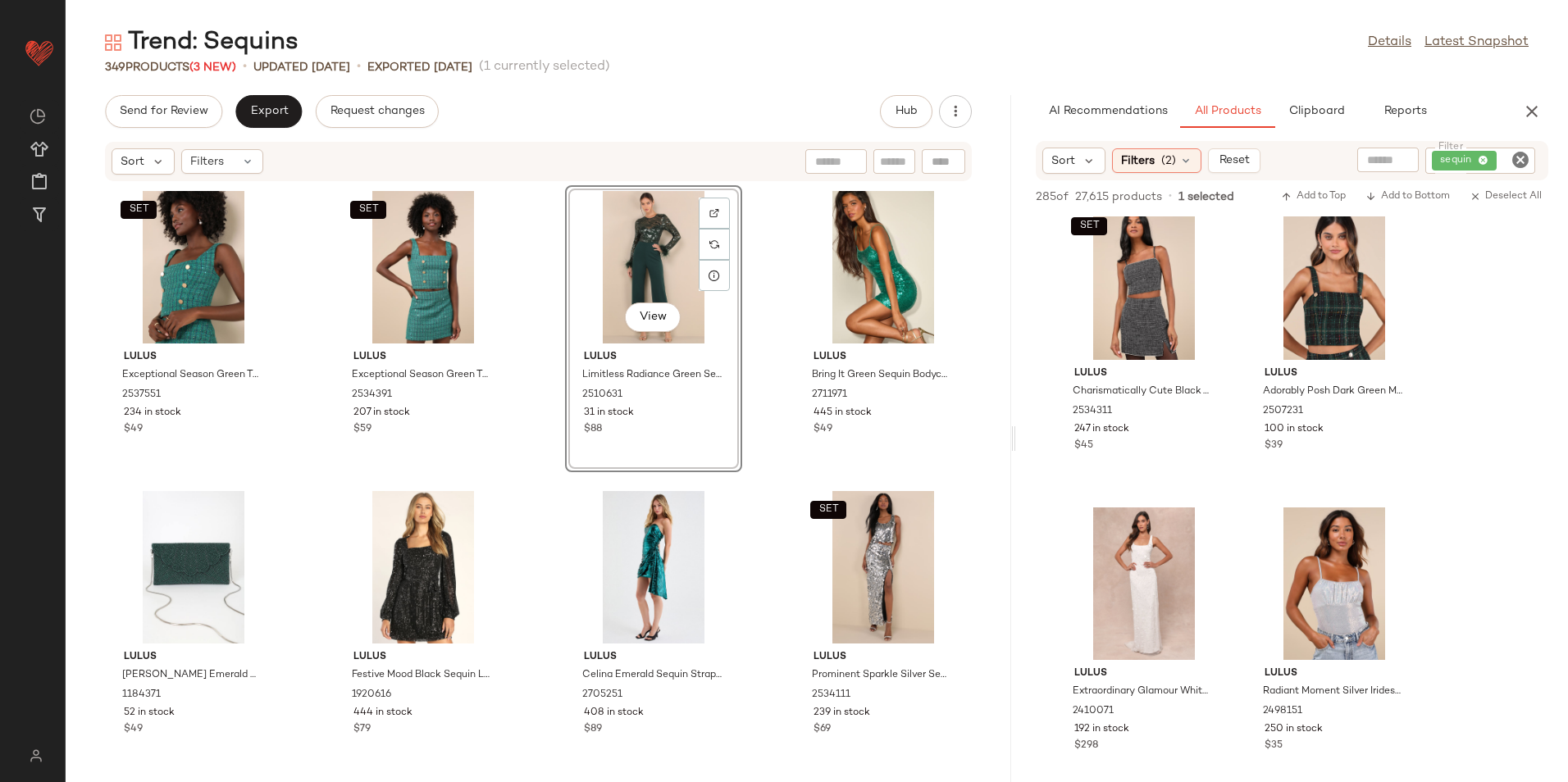
scroll to position [902, 0]
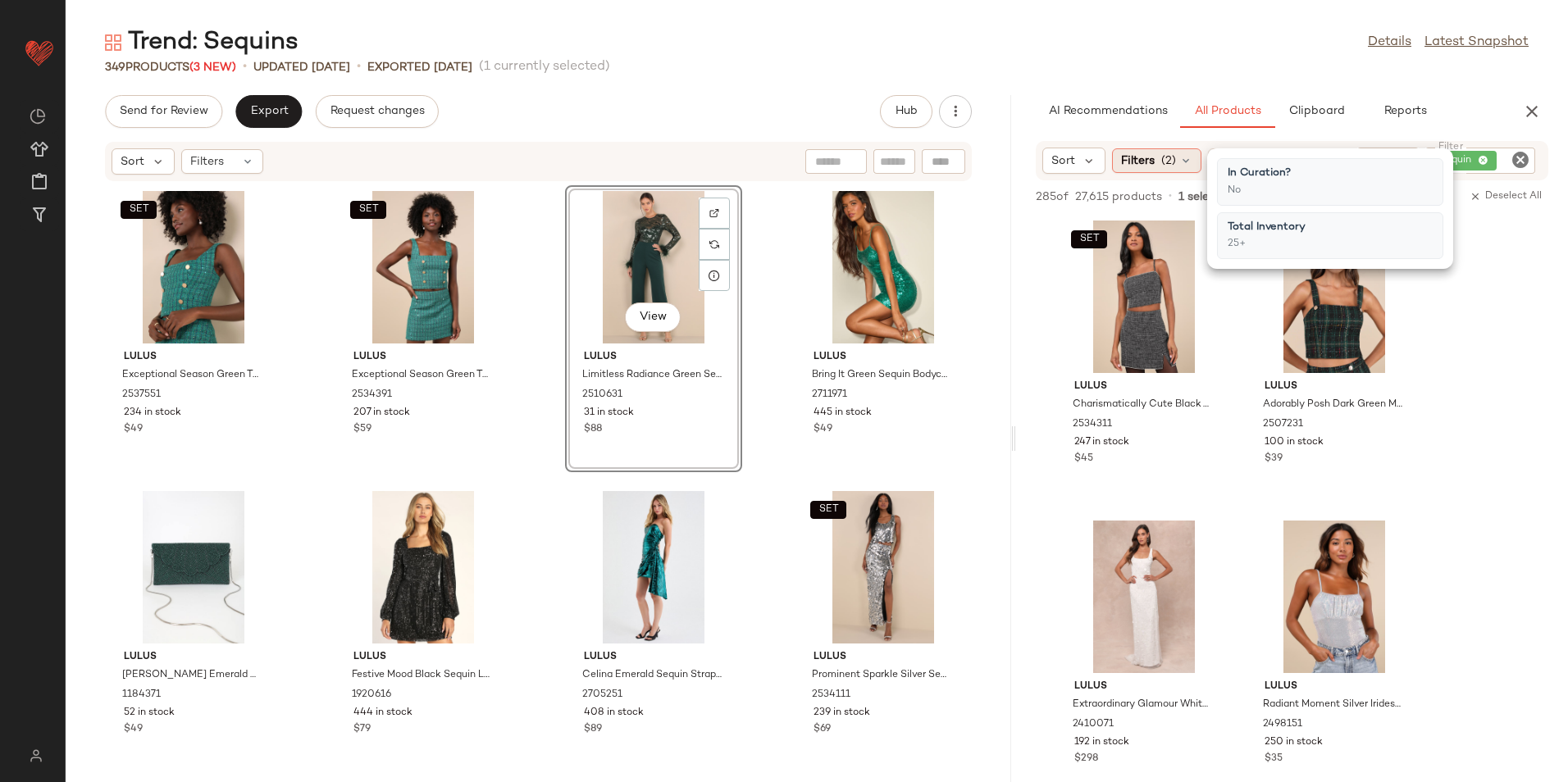
click at [1155, 165] on div "Filters (2)" at bounding box center [1156, 160] width 89 height 24
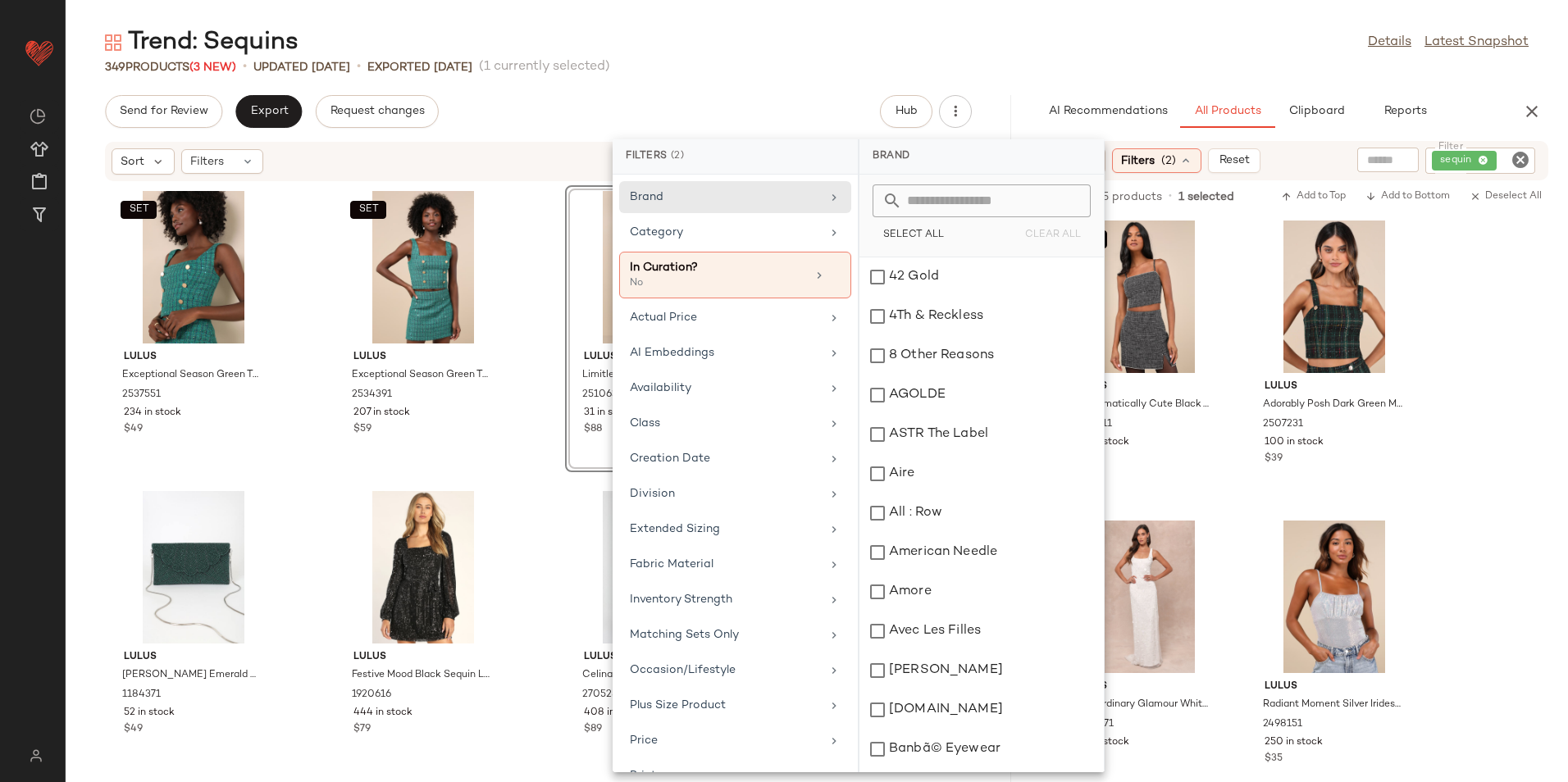
click at [1515, 163] on icon "Clear Filter" at bounding box center [1520, 159] width 19 height 19
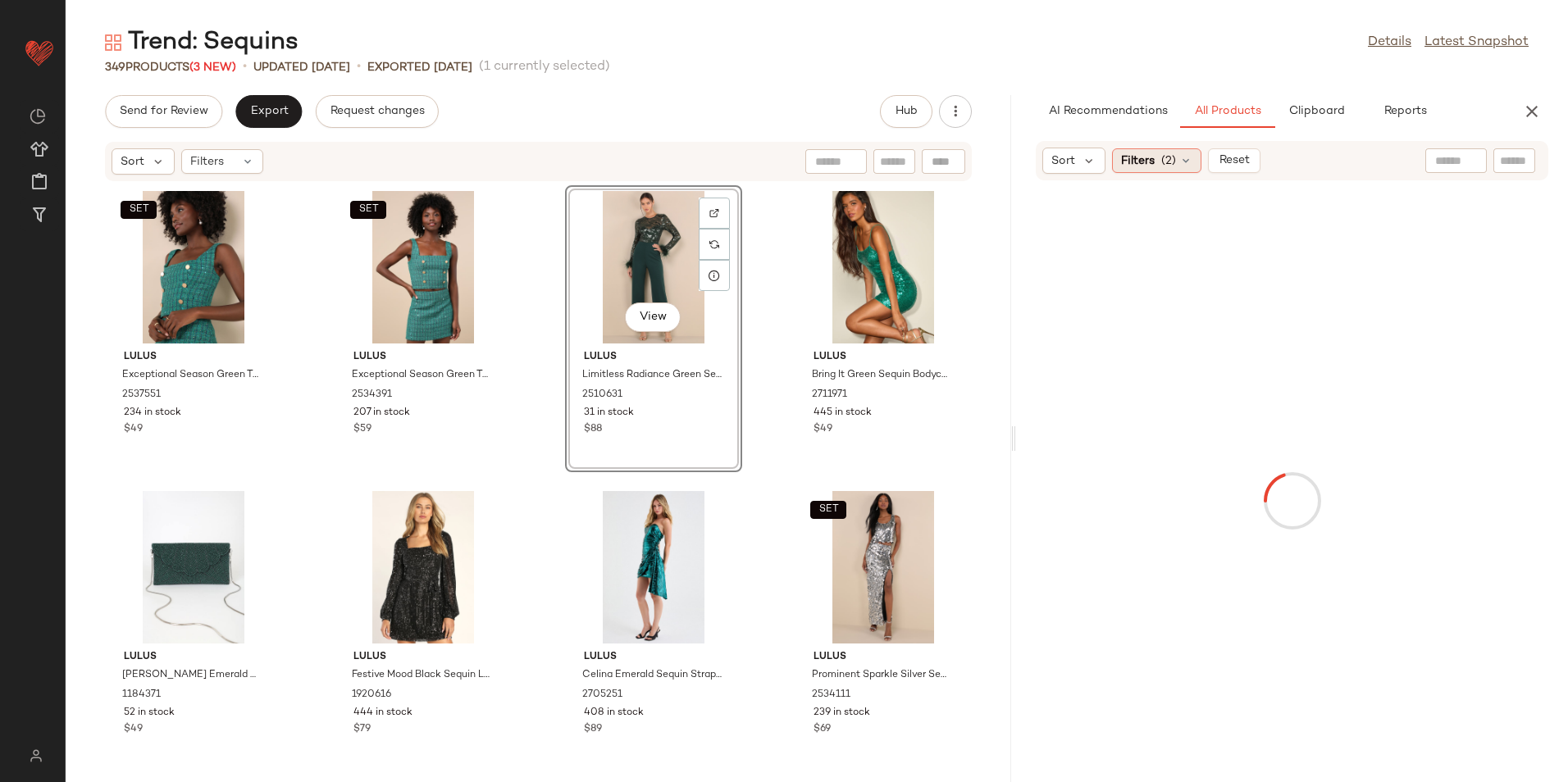
click at [1175, 164] on span "(2)" at bounding box center [1168, 161] width 14 height 17
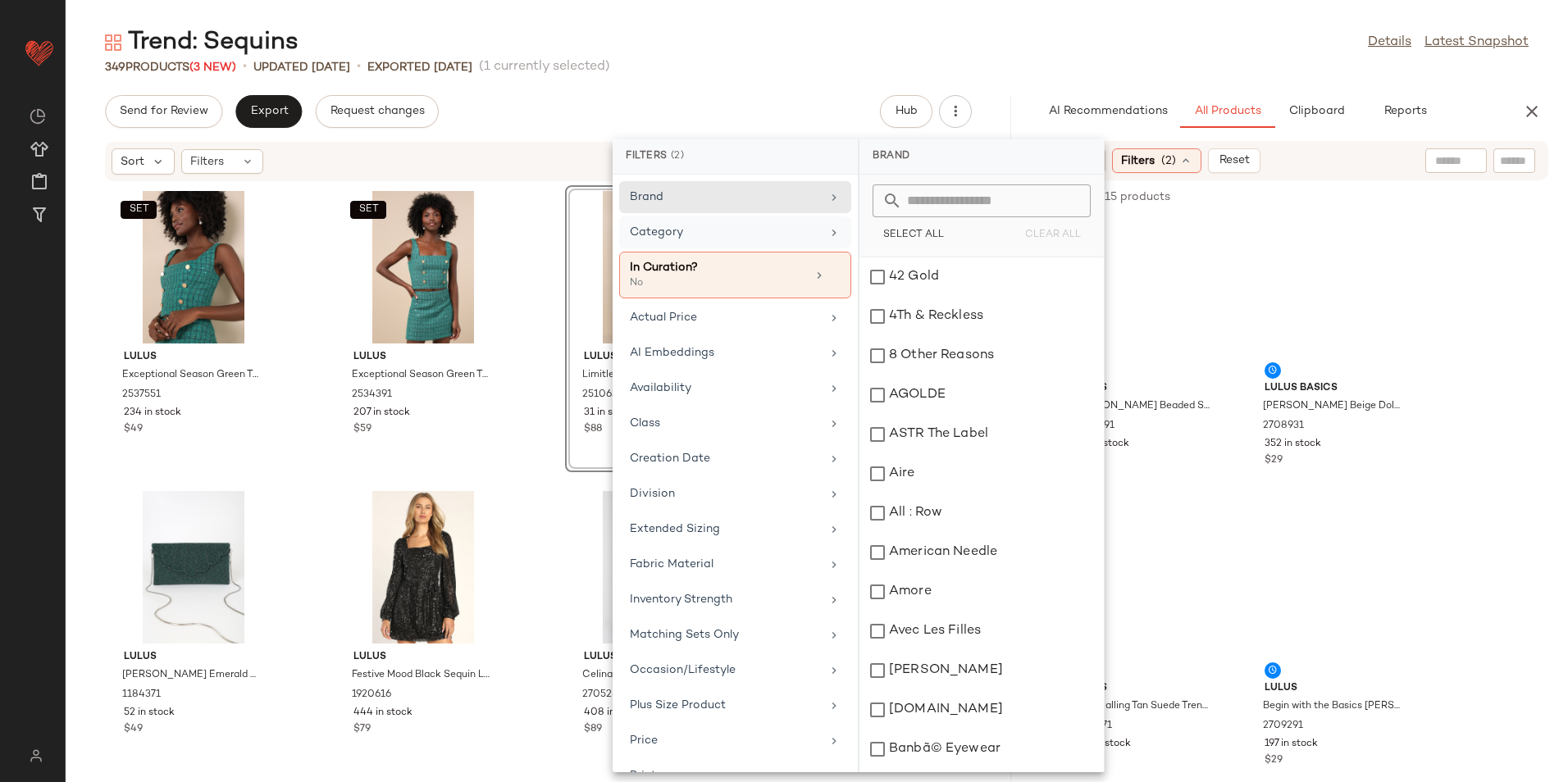
click at [668, 228] on div "Category" at bounding box center [725, 232] width 191 height 17
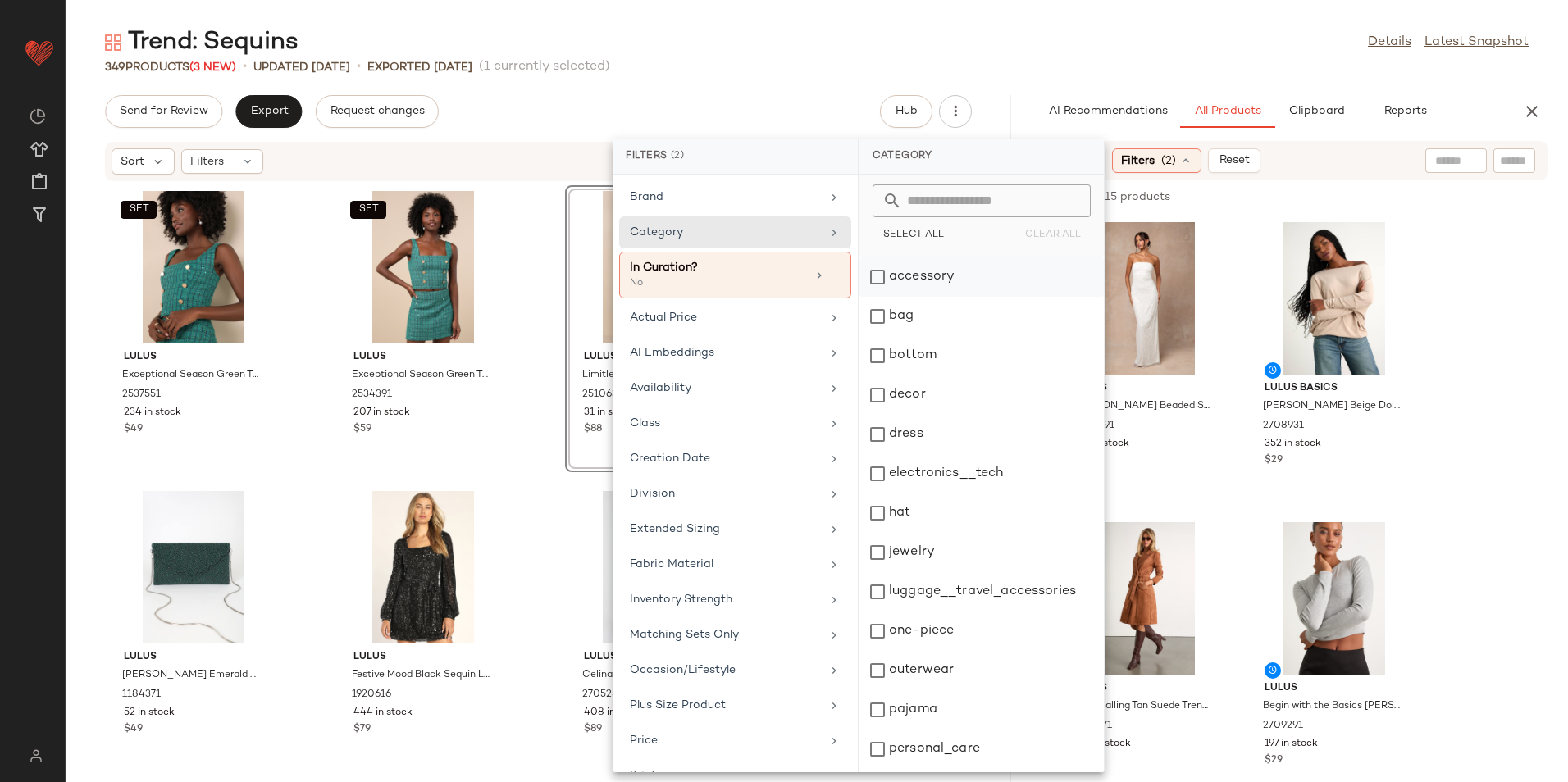
click at [955, 279] on div "accessory" at bounding box center [982, 277] width 245 height 40
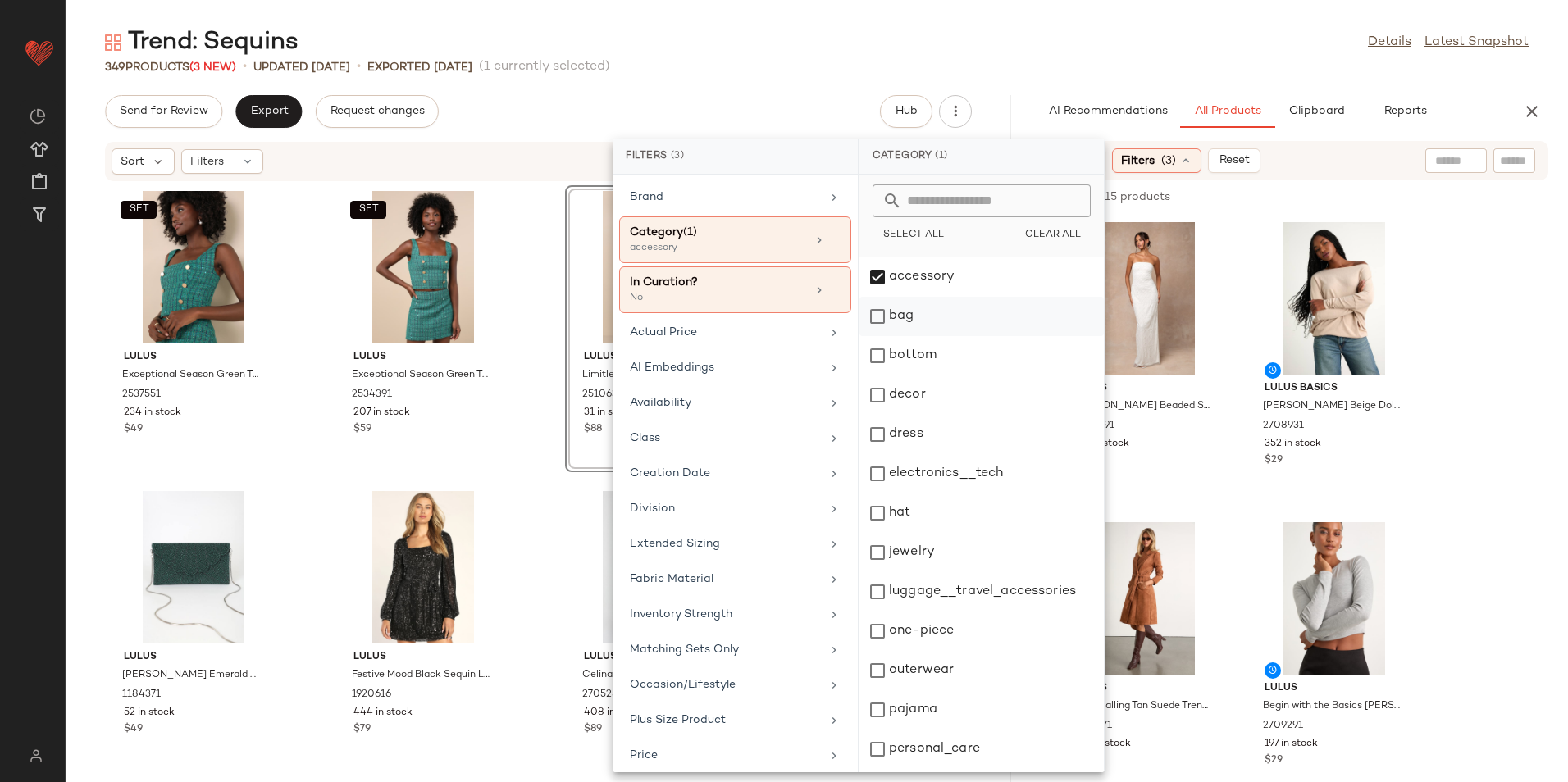
click at [906, 315] on div "bag" at bounding box center [982, 316] width 245 height 40
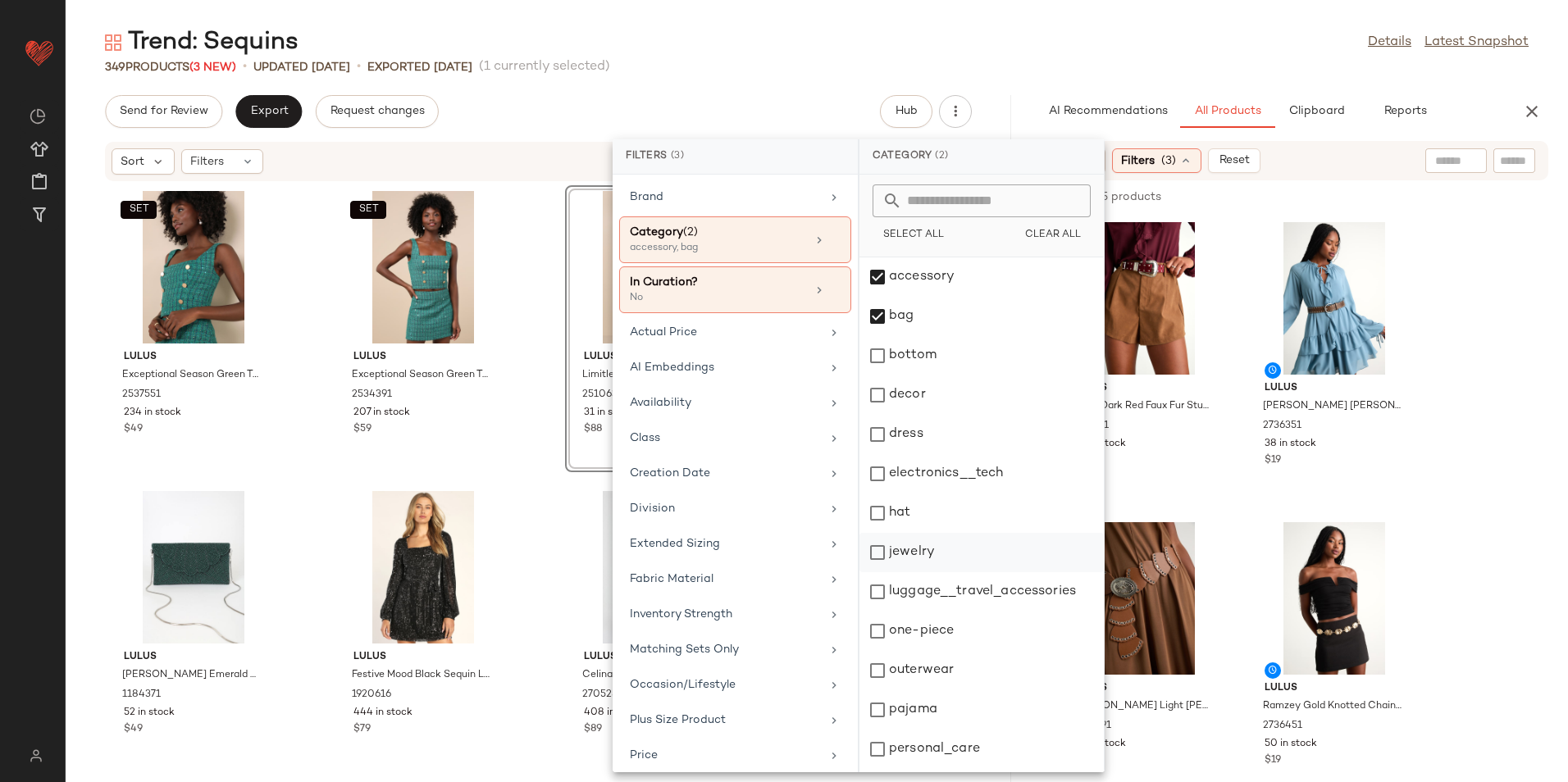
click at [897, 544] on div "jewelry" at bounding box center [982, 553] width 245 height 40
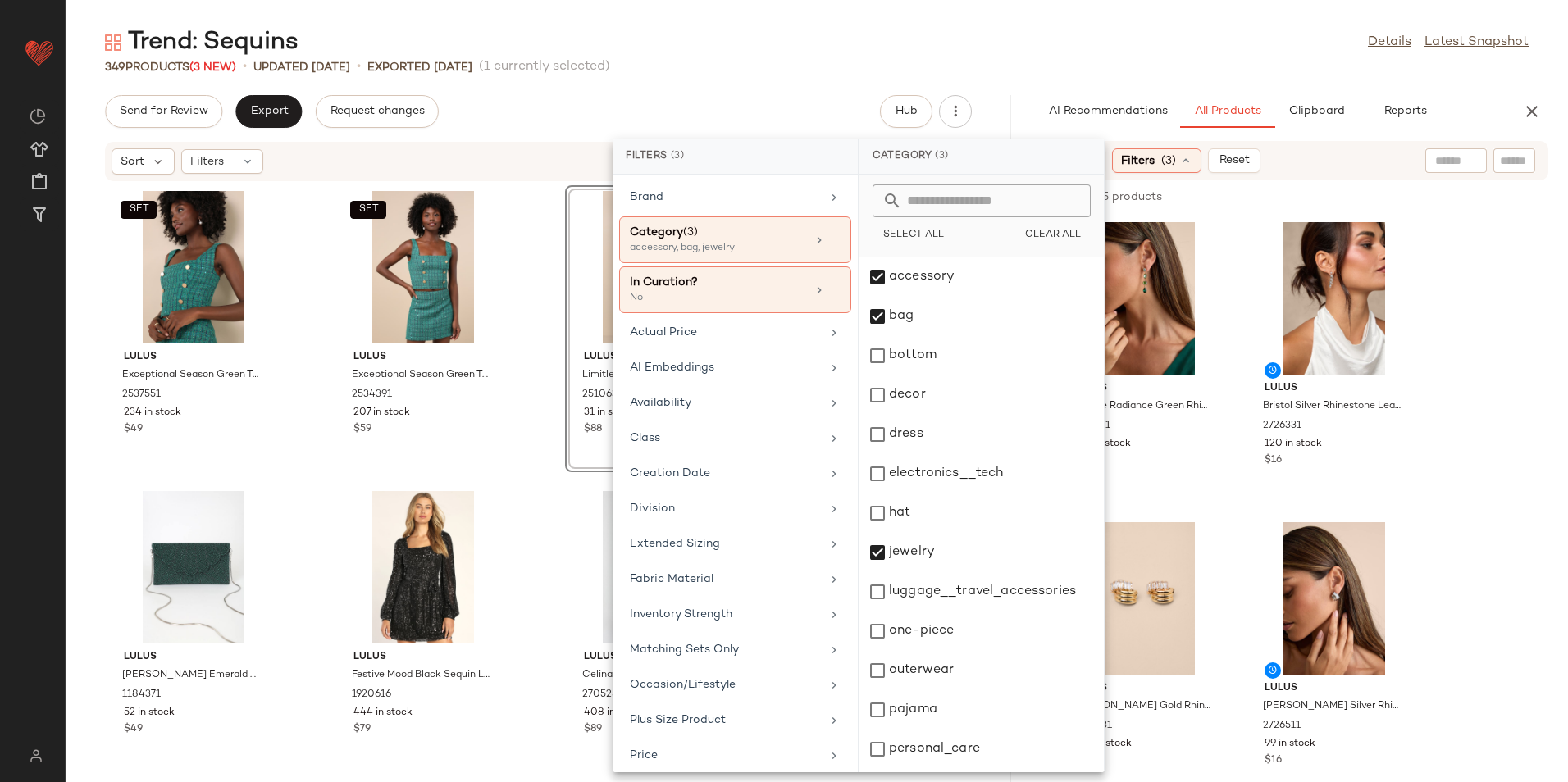
click at [1079, 55] on div "Trend: Sequins Details Latest Snapshot" at bounding box center [816, 42] width 1502 height 33
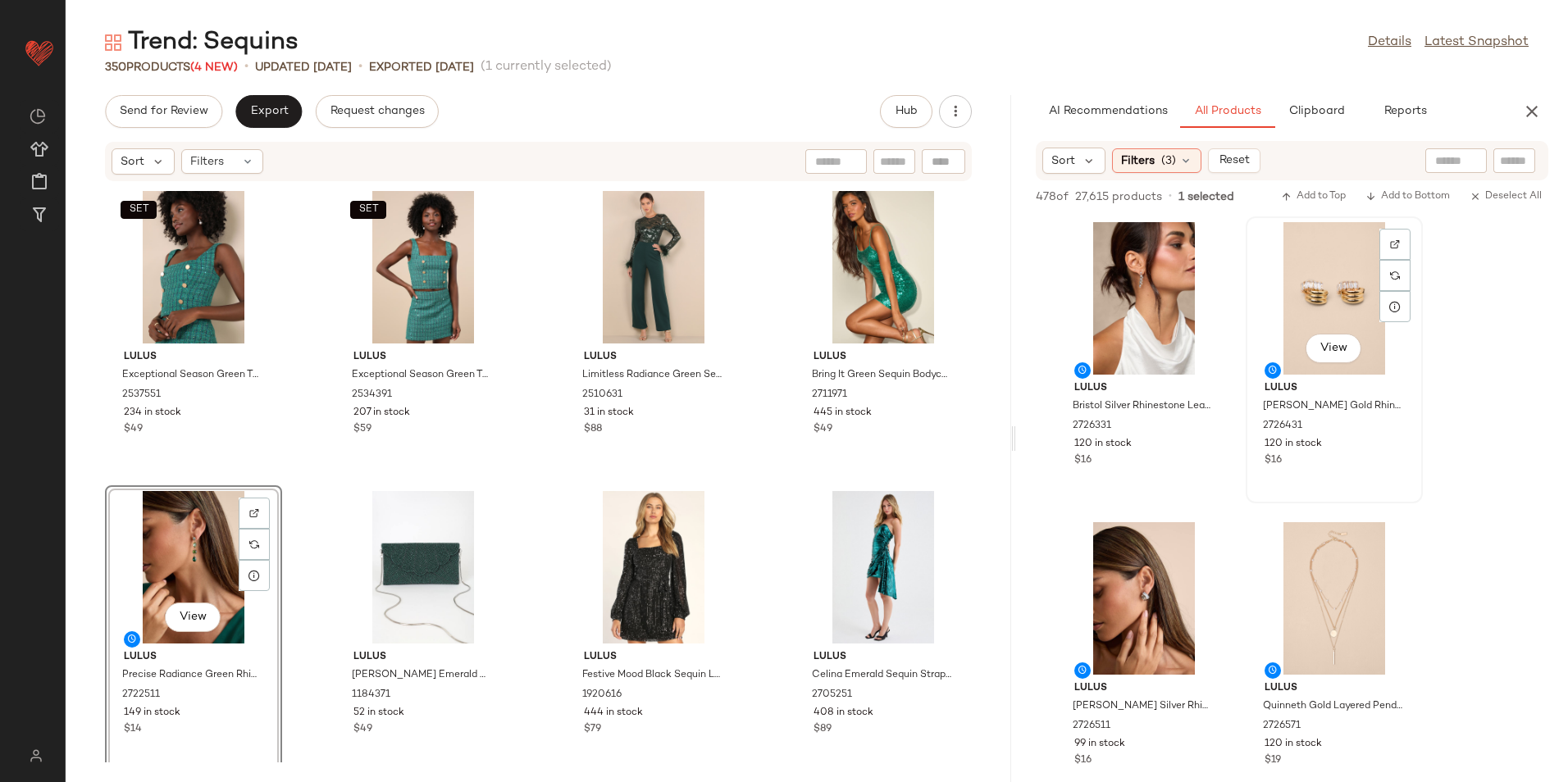
scroll to position [246, 0]
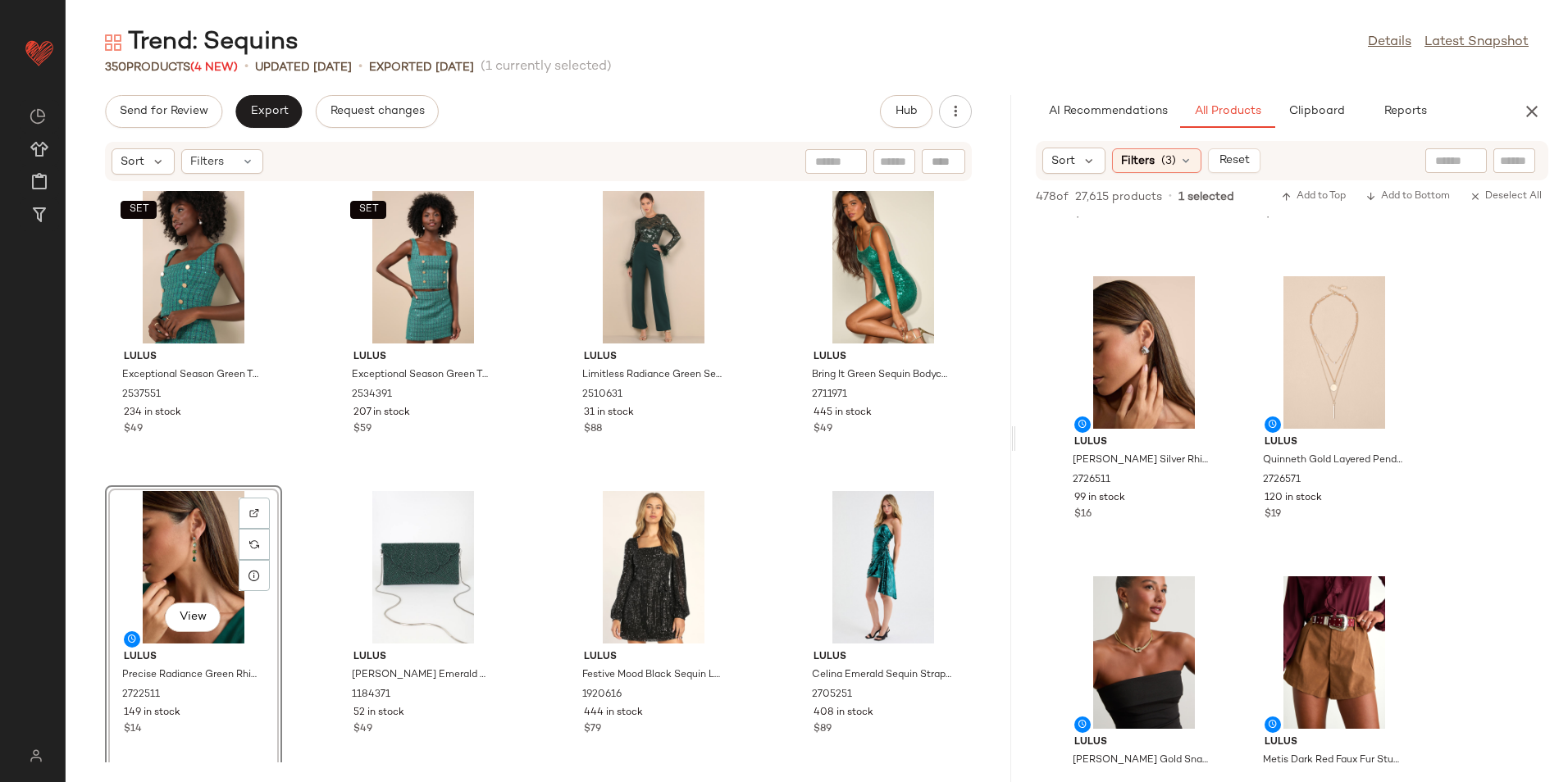
click at [207, 539] on div "View" at bounding box center [193, 567] width 165 height 153
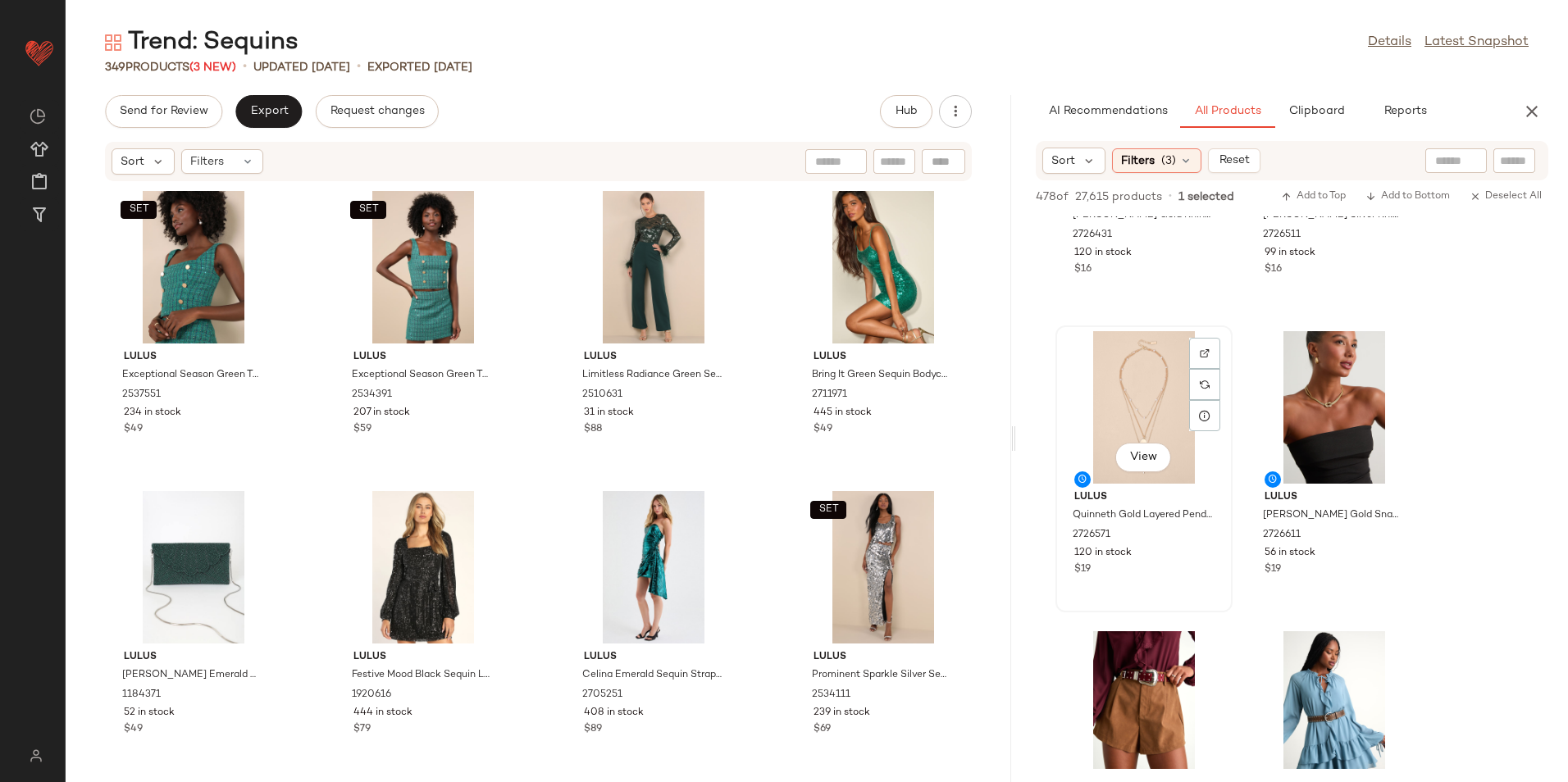
scroll to position [492, 0]
click at [1155, 162] on div "Filters (3)" at bounding box center [1156, 160] width 89 height 24
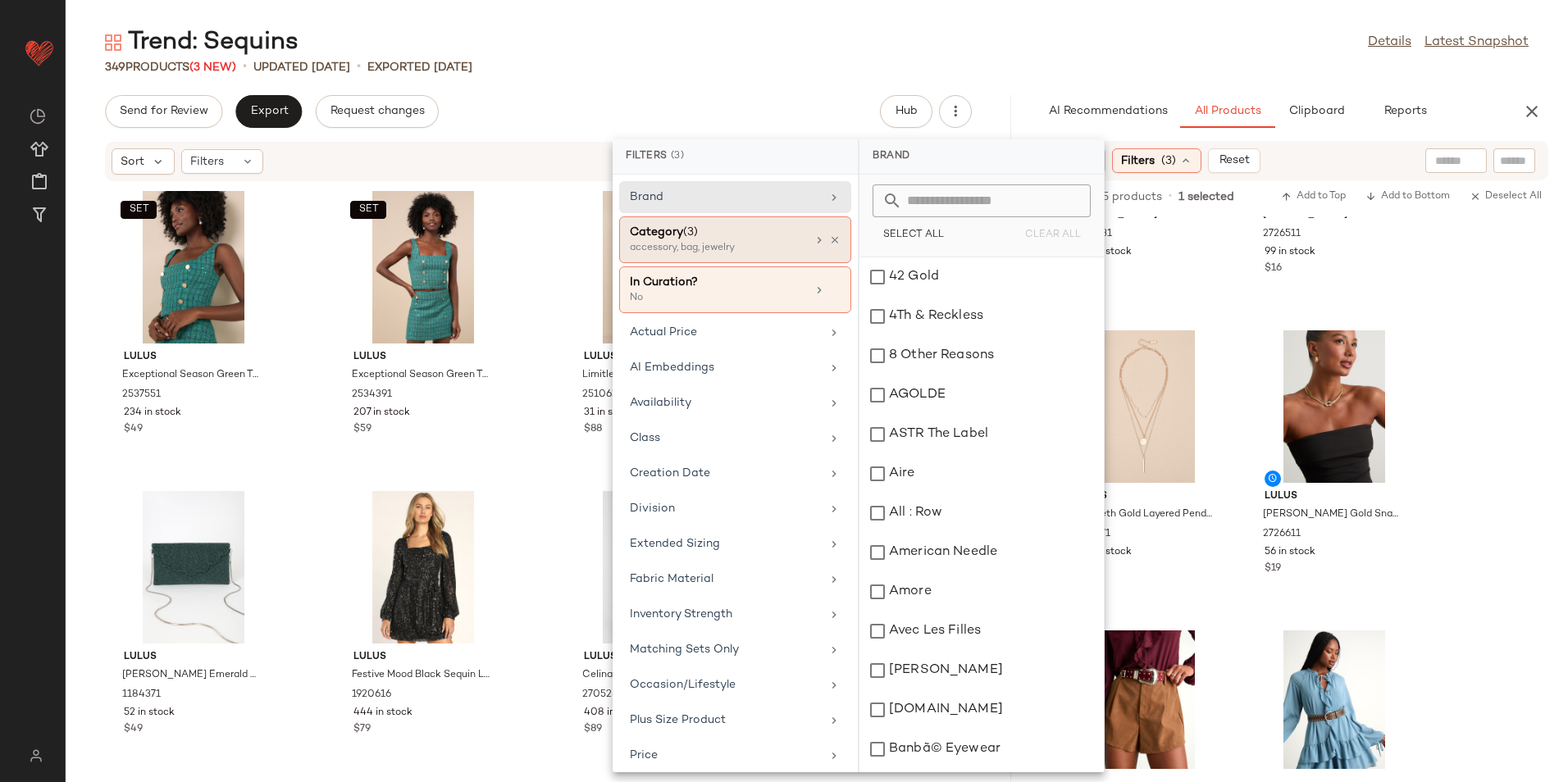
click at [741, 241] on div "Category (3) accessory, bag, jewelry" at bounding box center [718, 240] width 176 height 32
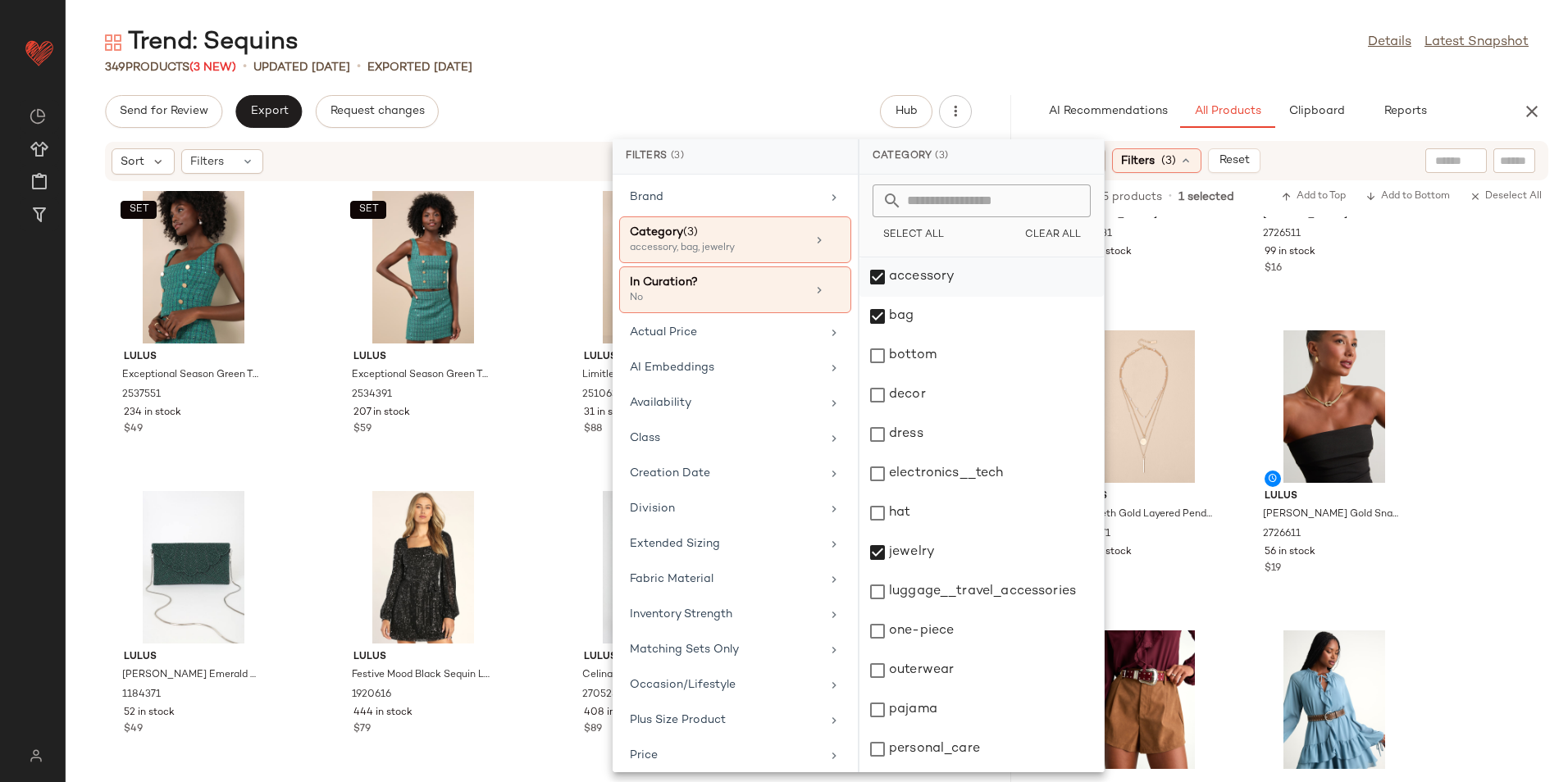
click at [942, 285] on div "accessory" at bounding box center [982, 277] width 245 height 40
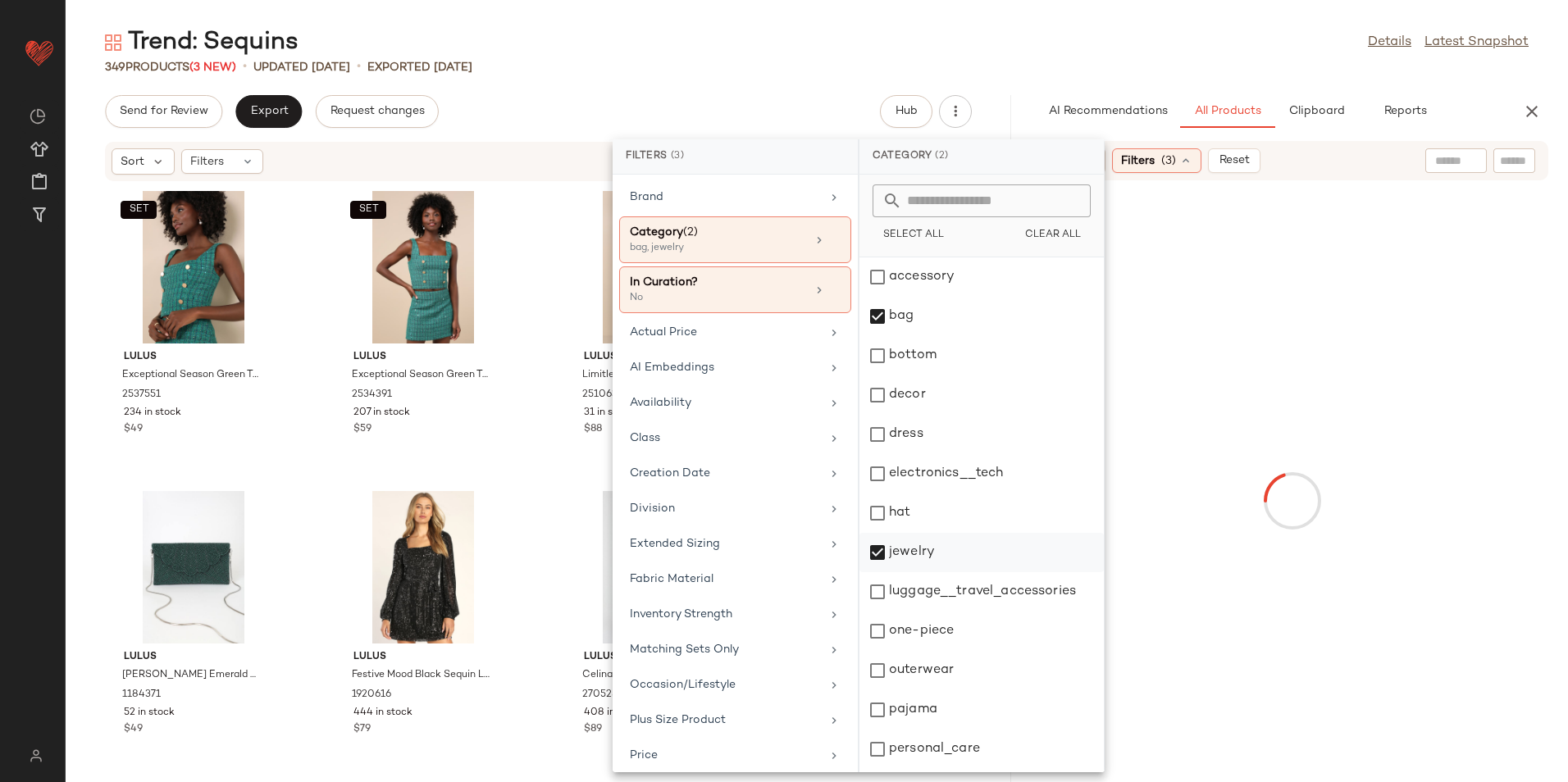
click at [925, 546] on div "jewelry" at bounding box center [982, 553] width 245 height 40
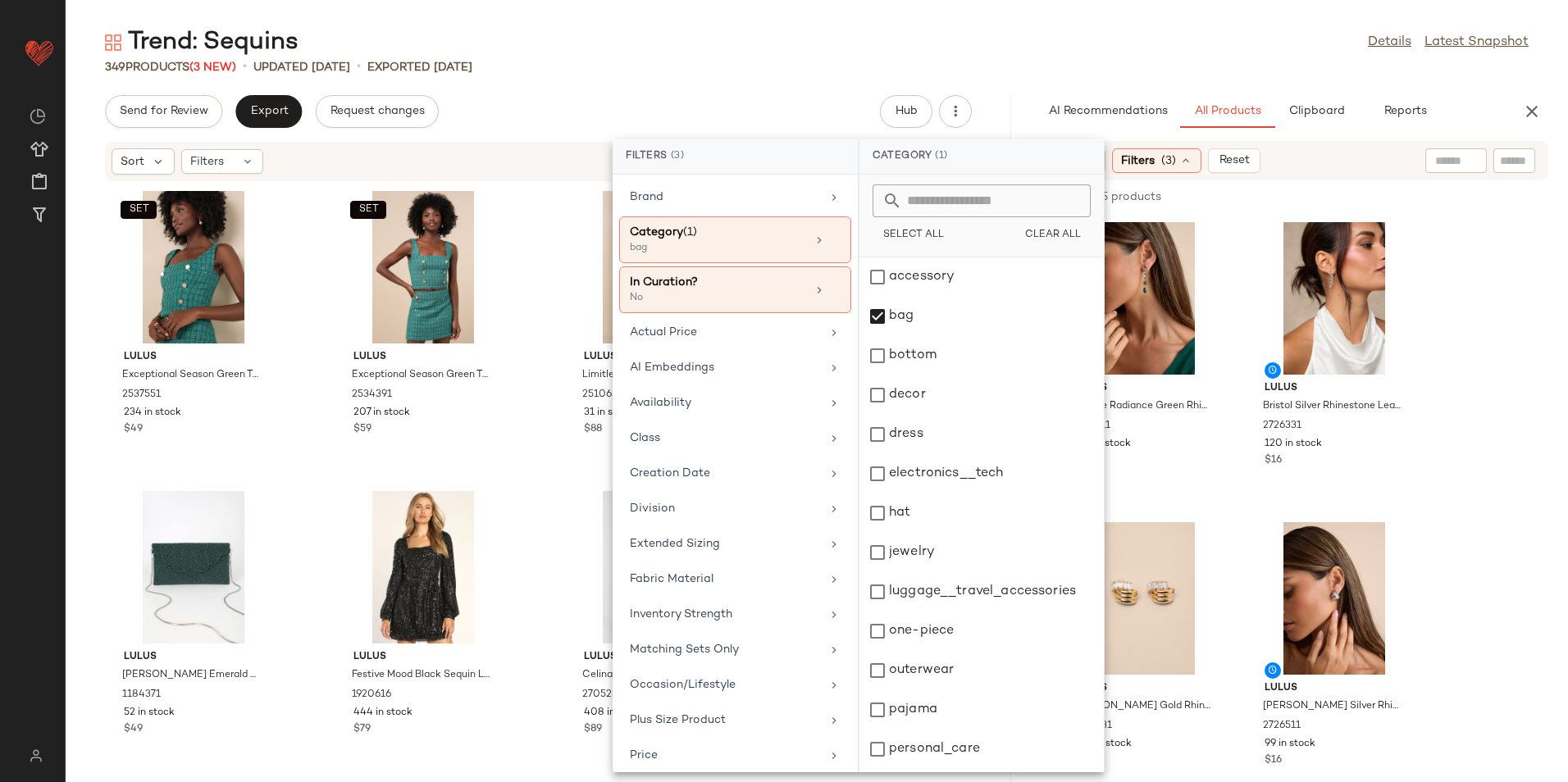
click at [1096, 46] on div "Trend: Sequins Details Latest Snapshot" at bounding box center [816, 42] width 1502 height 33
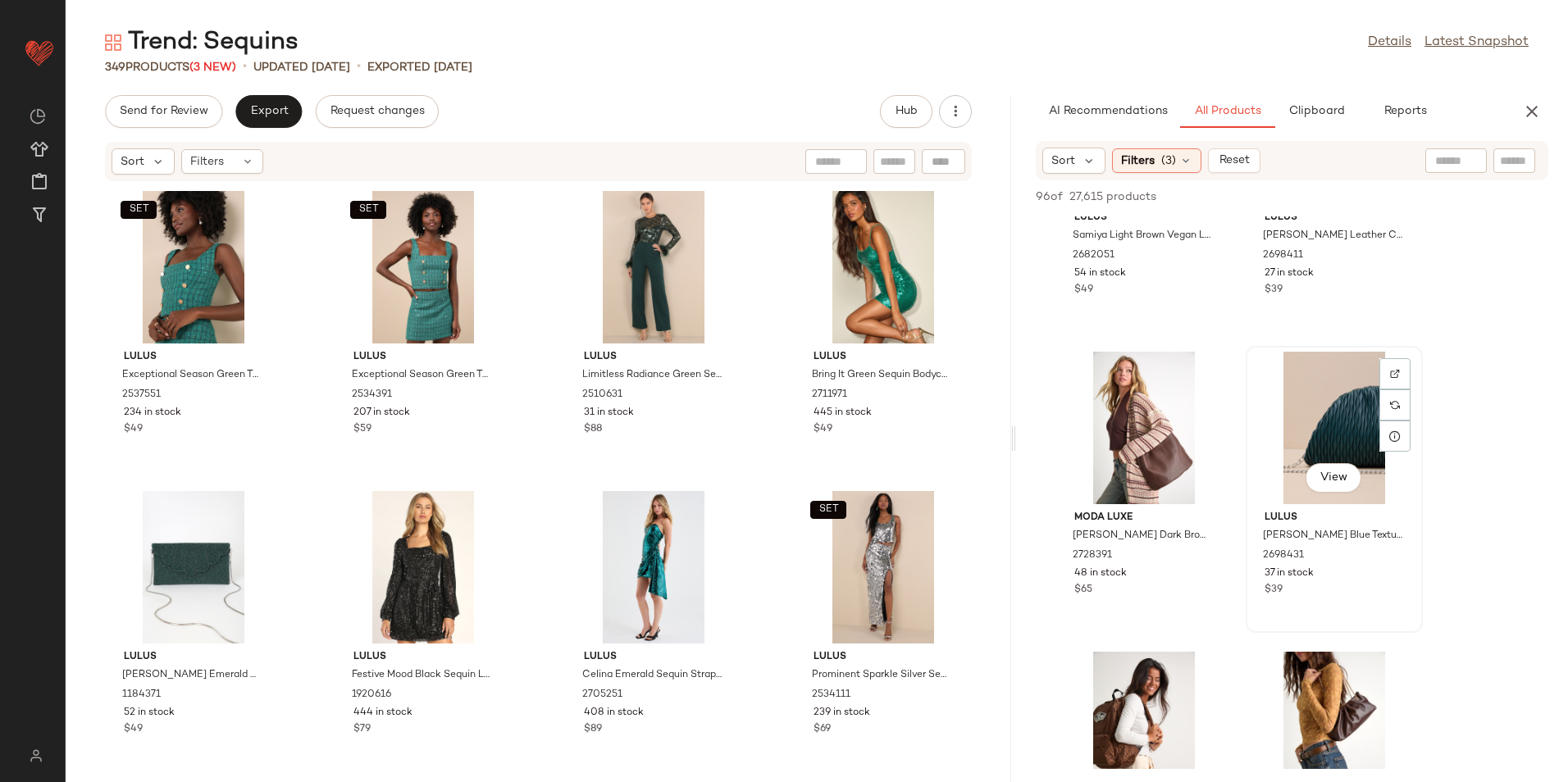
scroll to position [1804, 0]
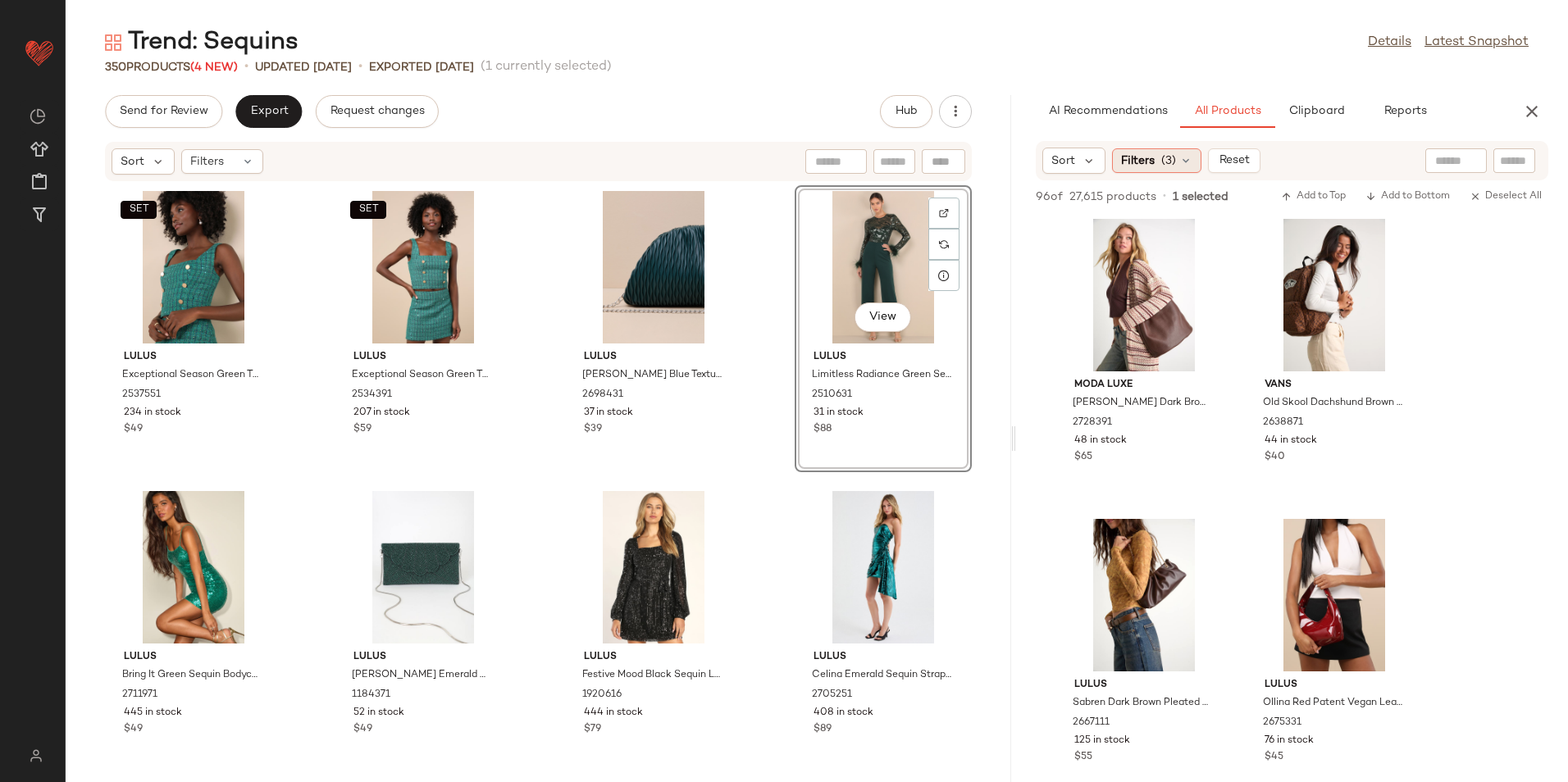
click at [1173, 159] on span "(3)" at bounding box center [1168, 161] width 14 height 17
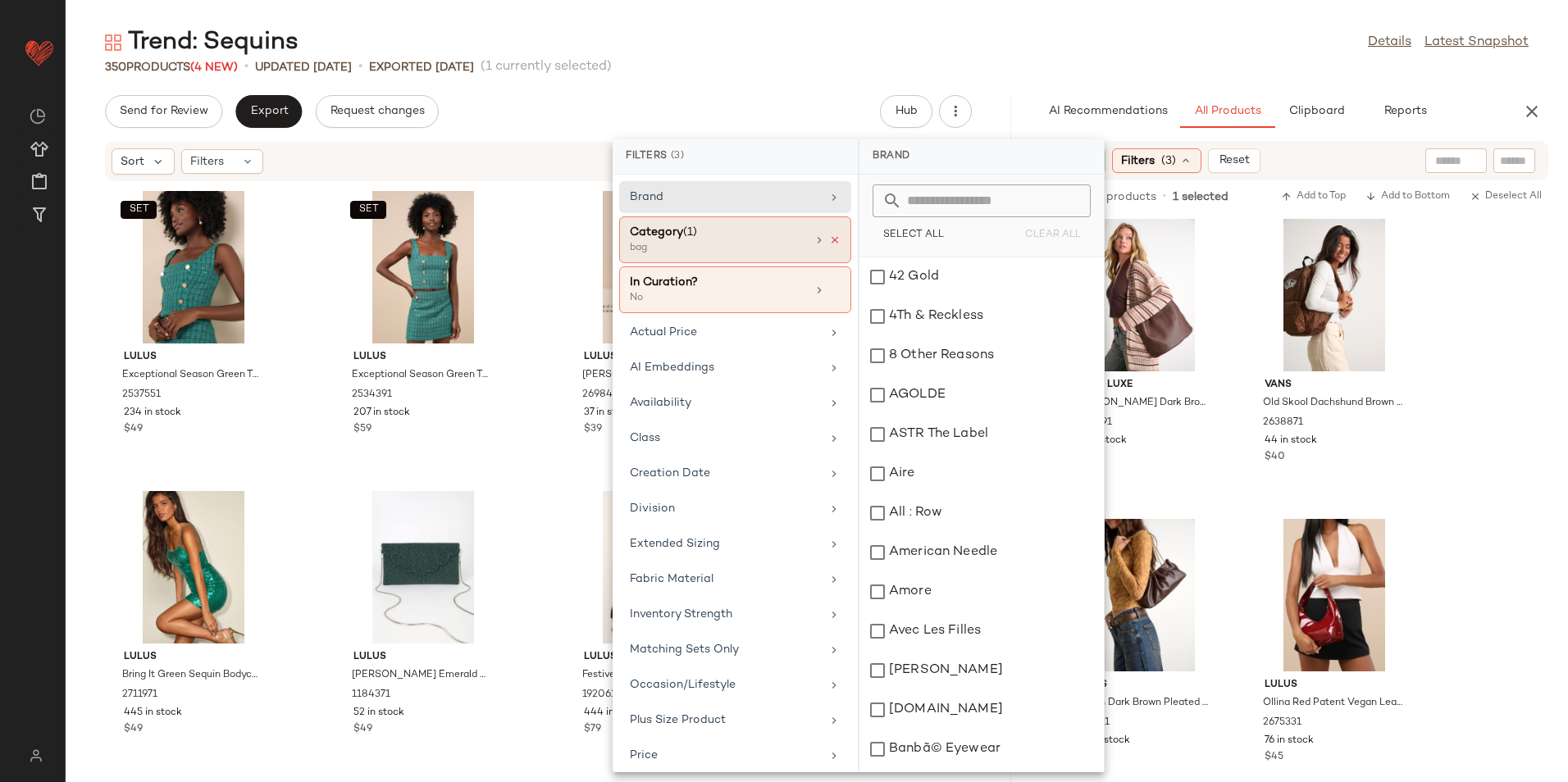
click at [830, 241] on icon at bounding box center [835, 240] width 12 height 12
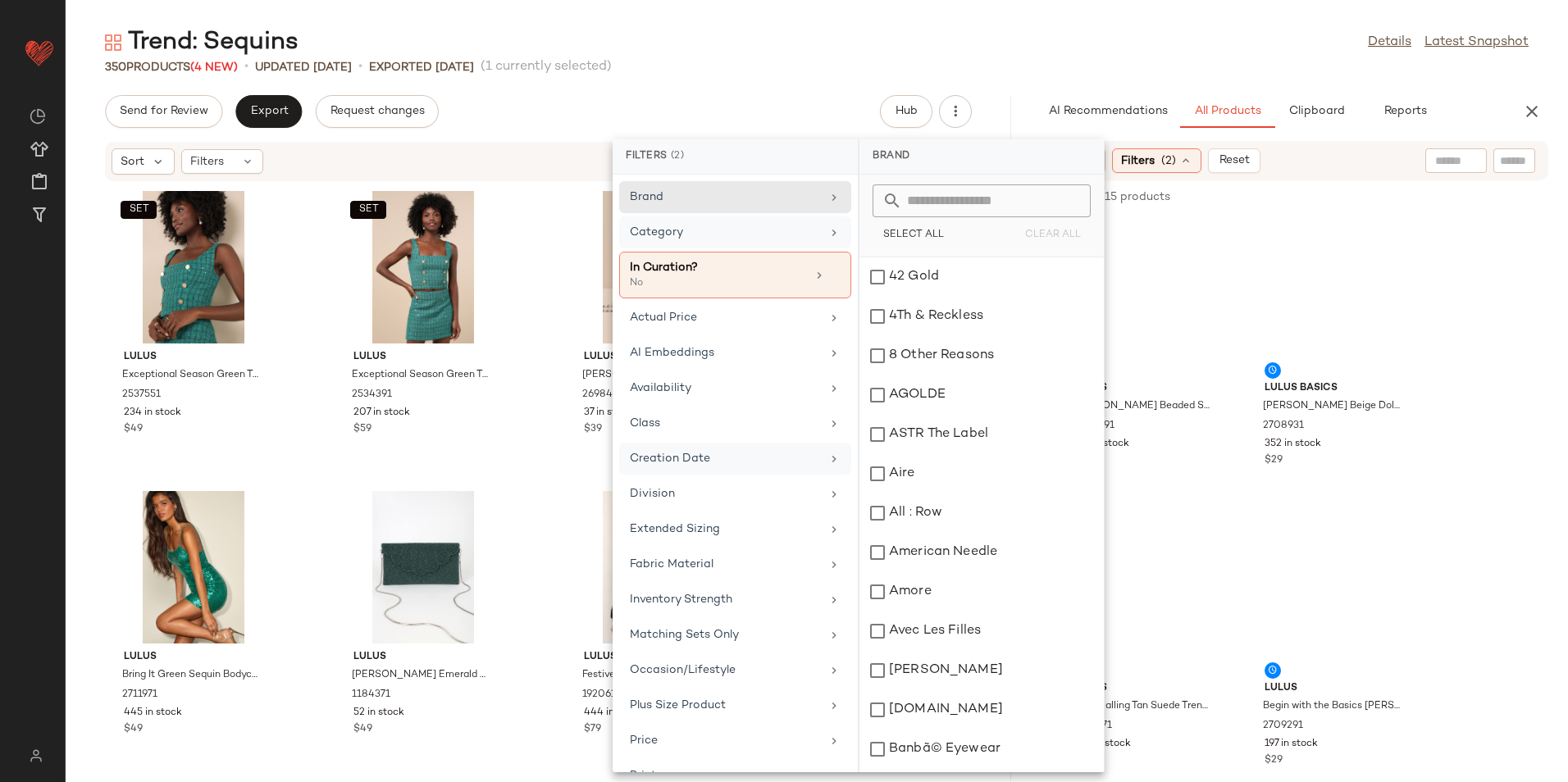
scroll to position [220, 0]
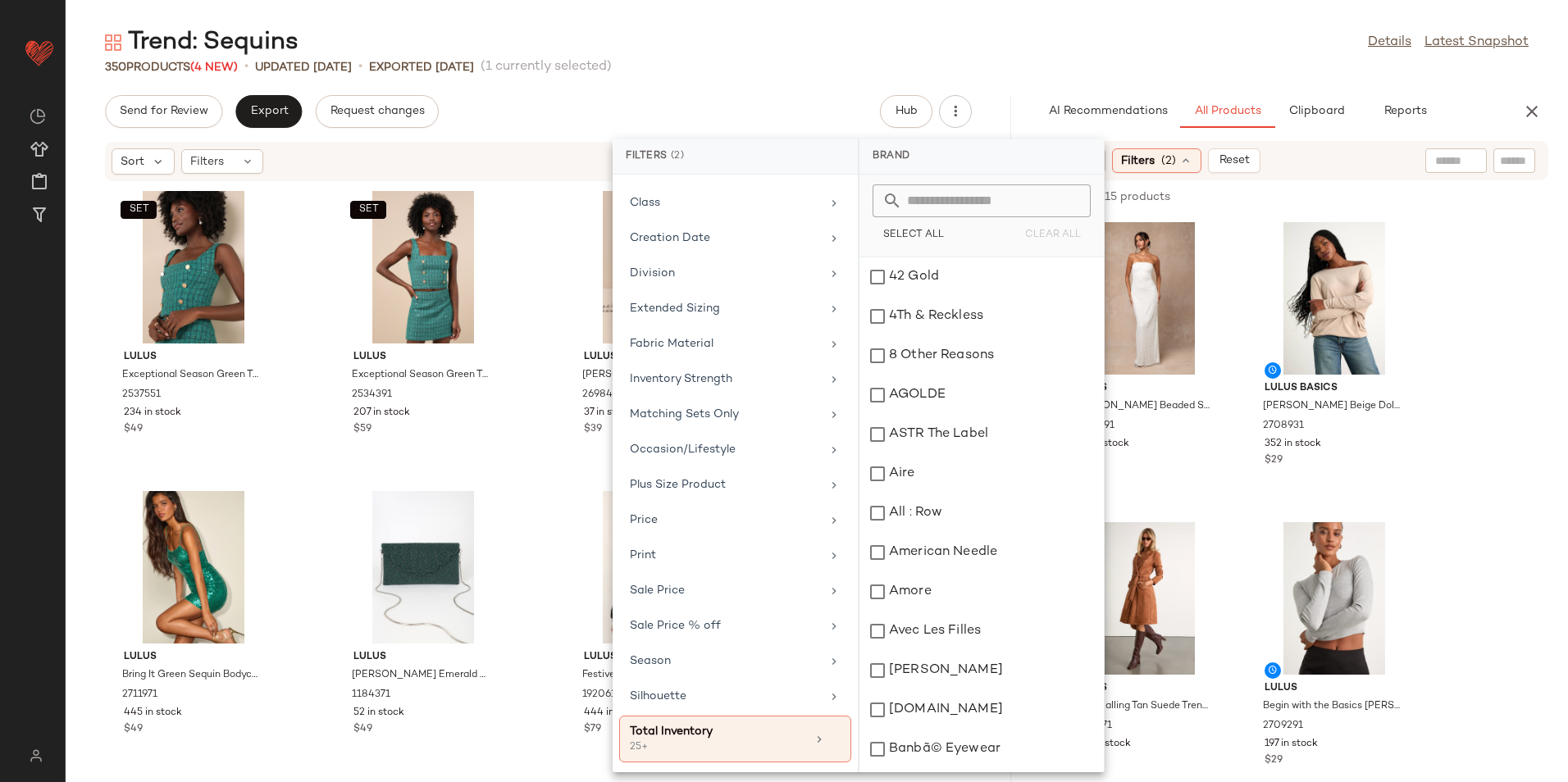
click at [1517, 158] on input "text" at bounding box center [1514, 161] width 29 height 17
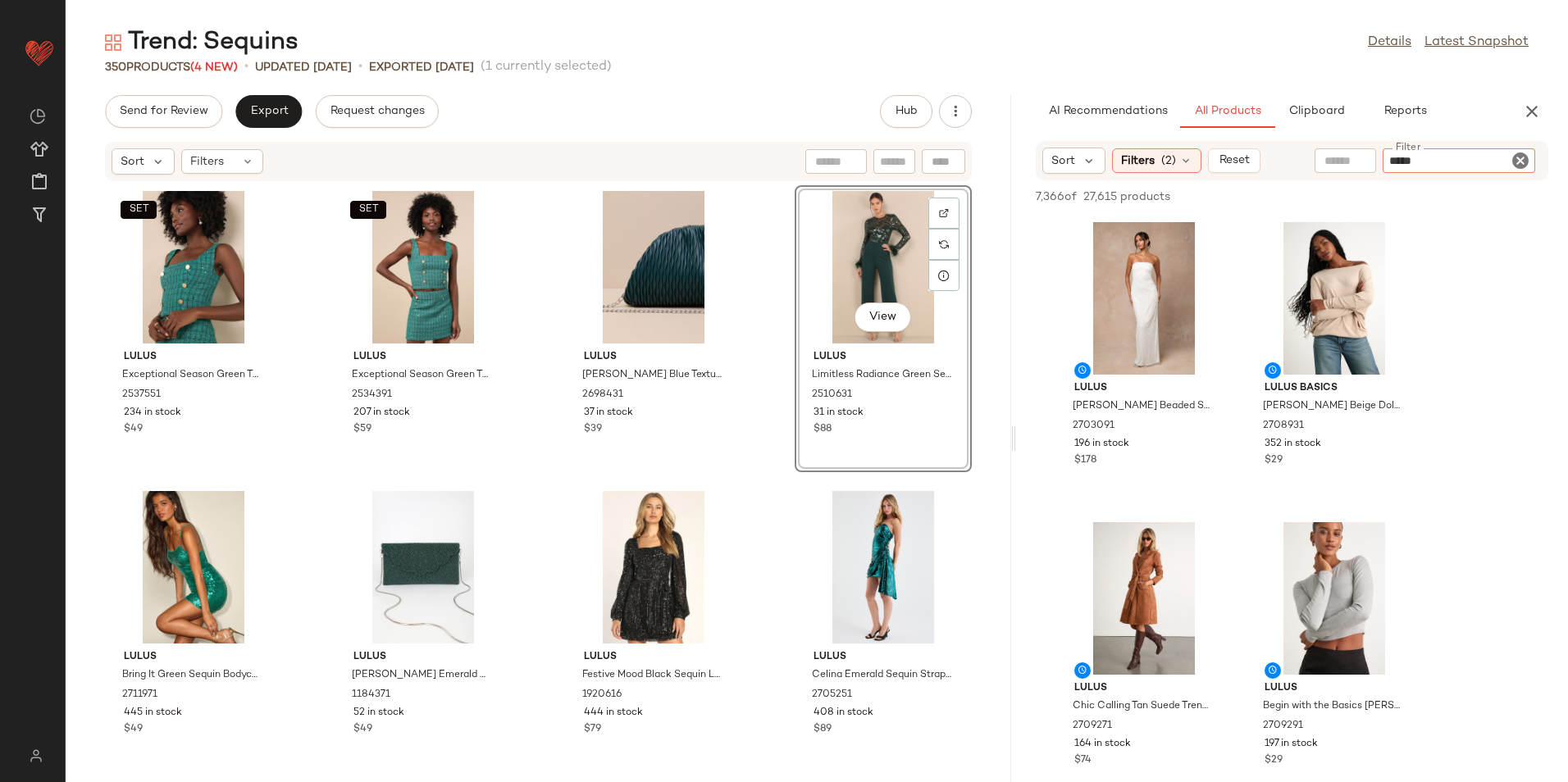
type input "******"
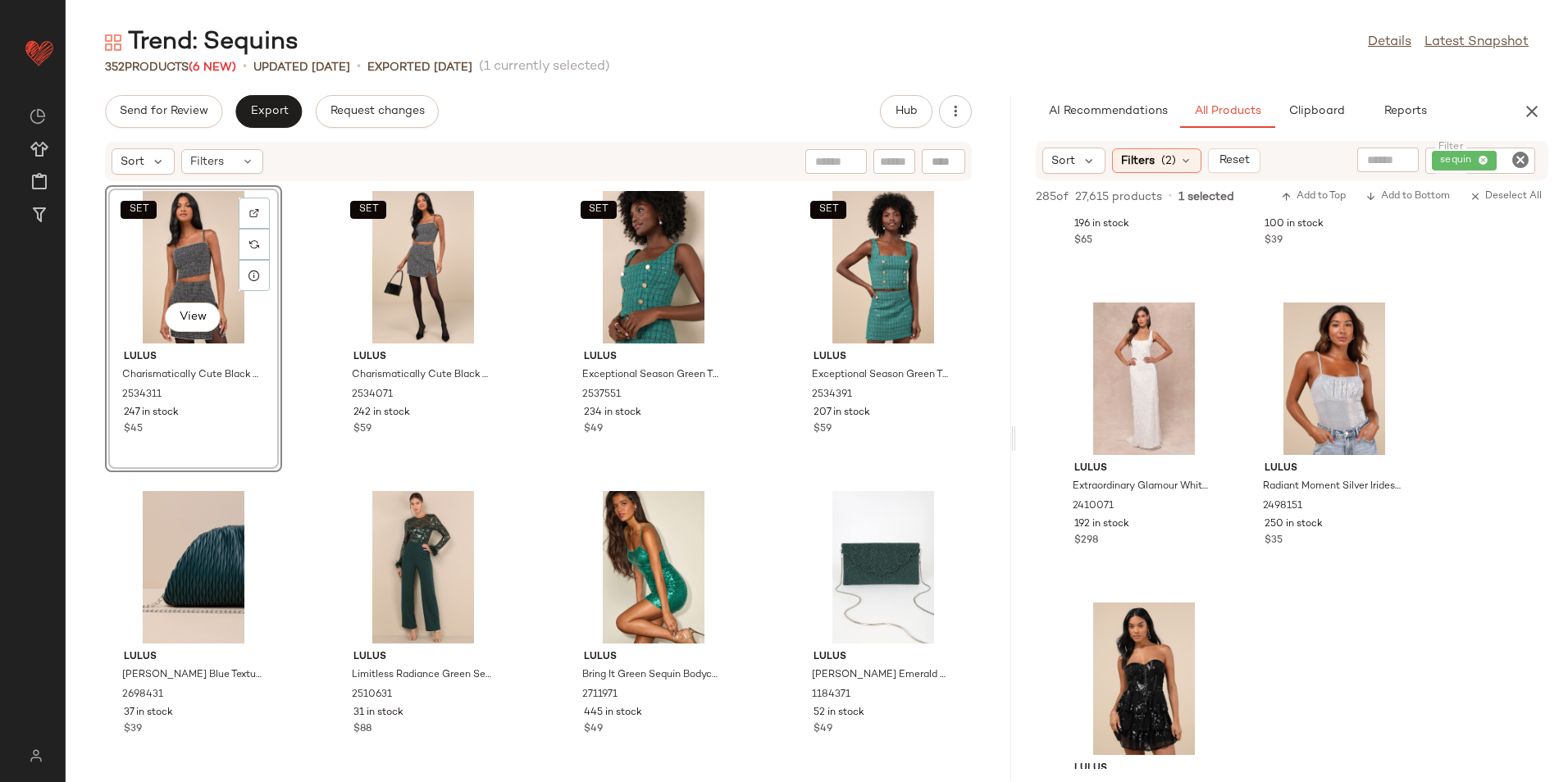
scroll to position [984, 0]
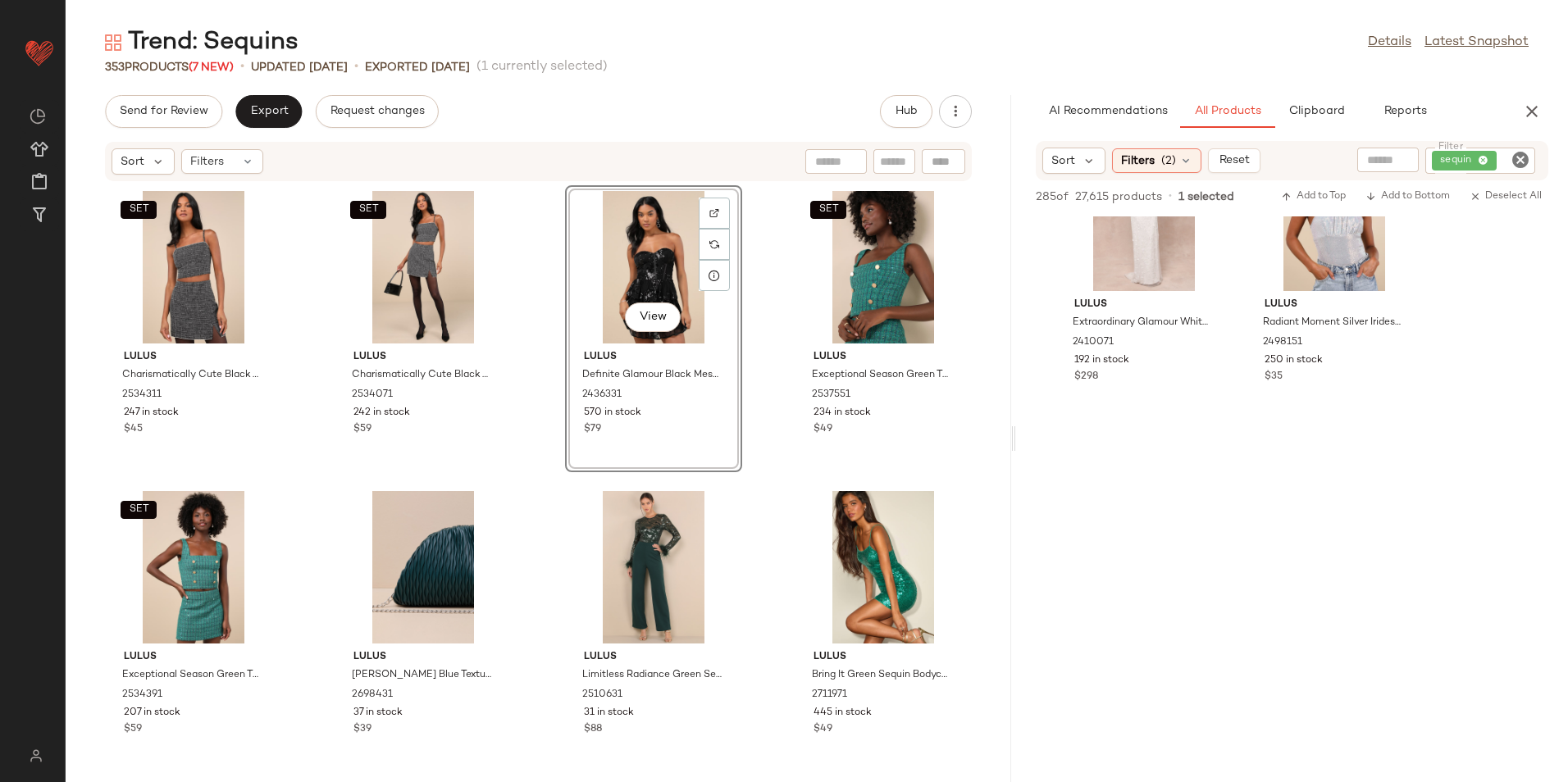
click at [1517, 162] on icon "Clear Filter" at bounding box center [1520, 159] width 19 height 19
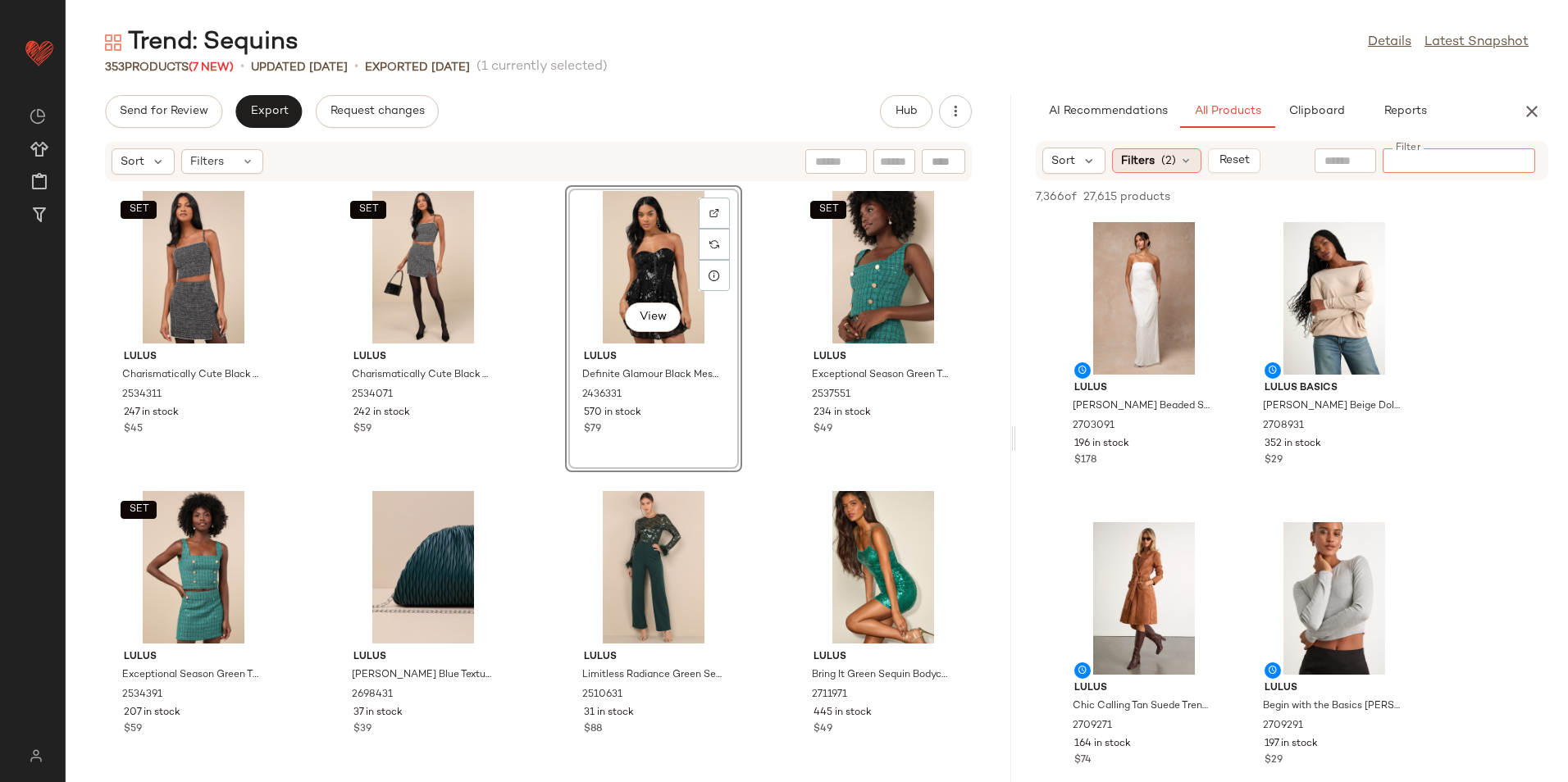
click at [1159, 164] on div "Filters (2)" at bounding box center [1156, 160] width 89 height 24
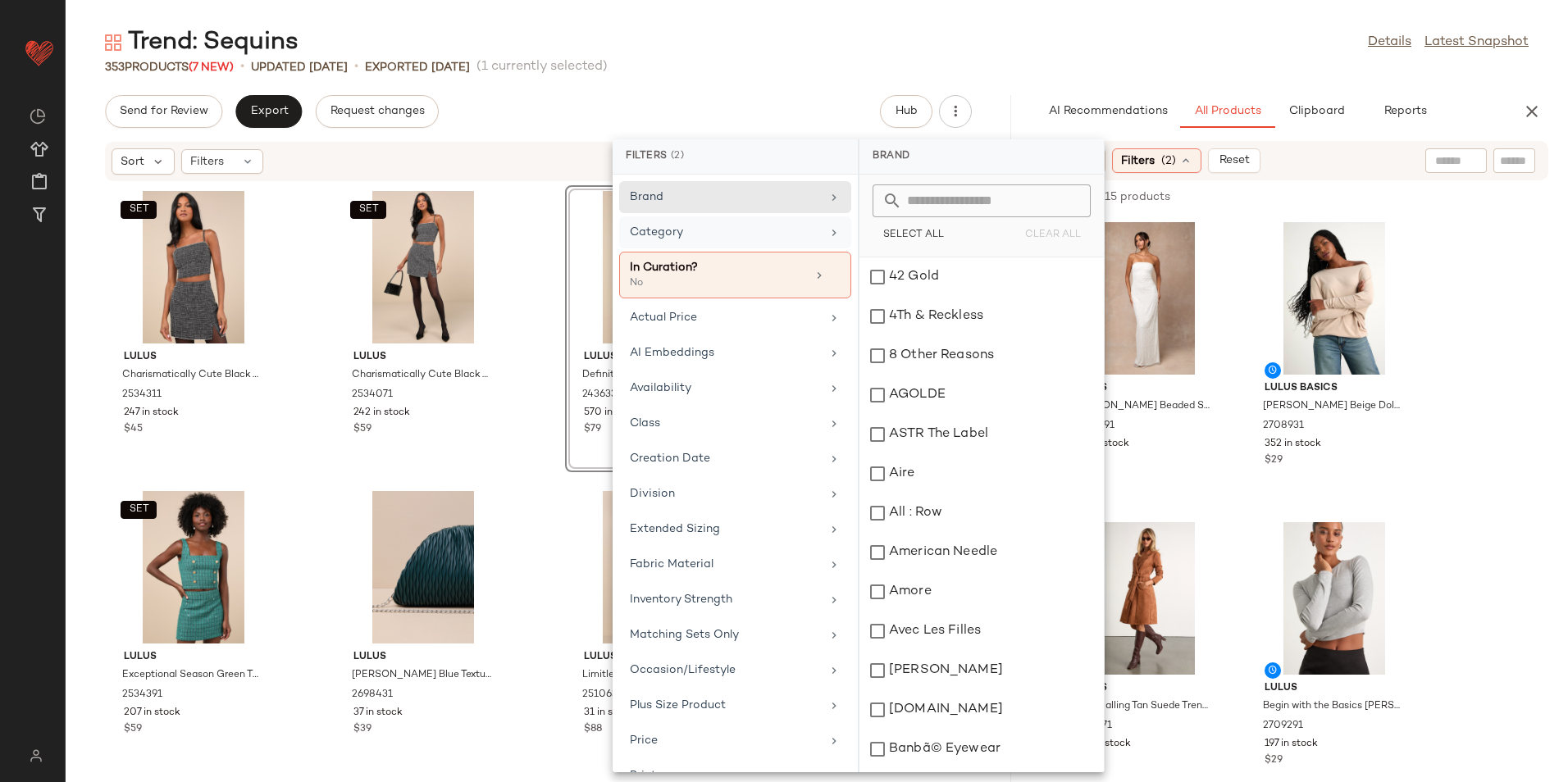
click at [720, 223] on div "Category" at bounding box center [735, 233] width 232 height 32
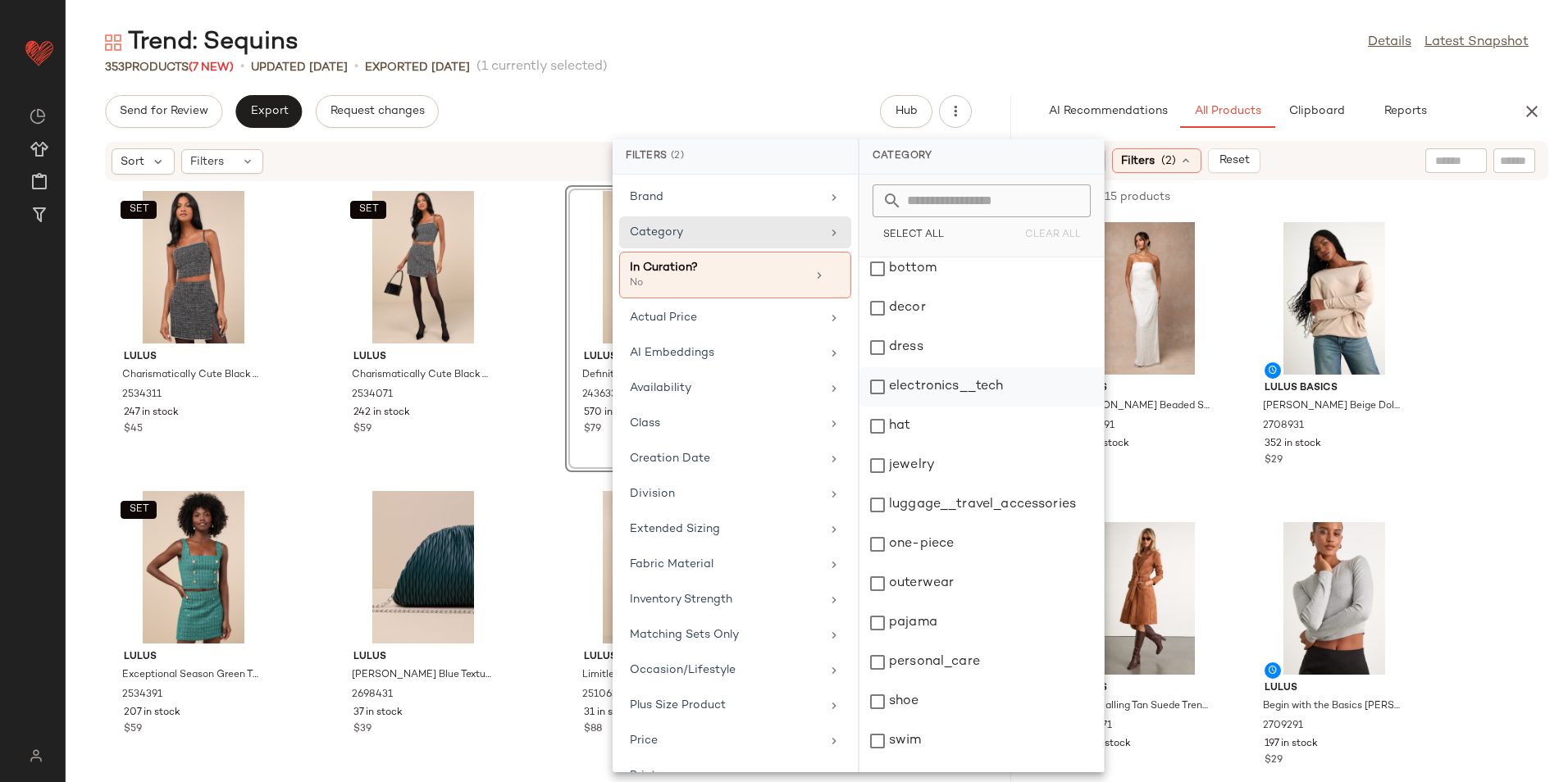
scroll to position [154, 0]
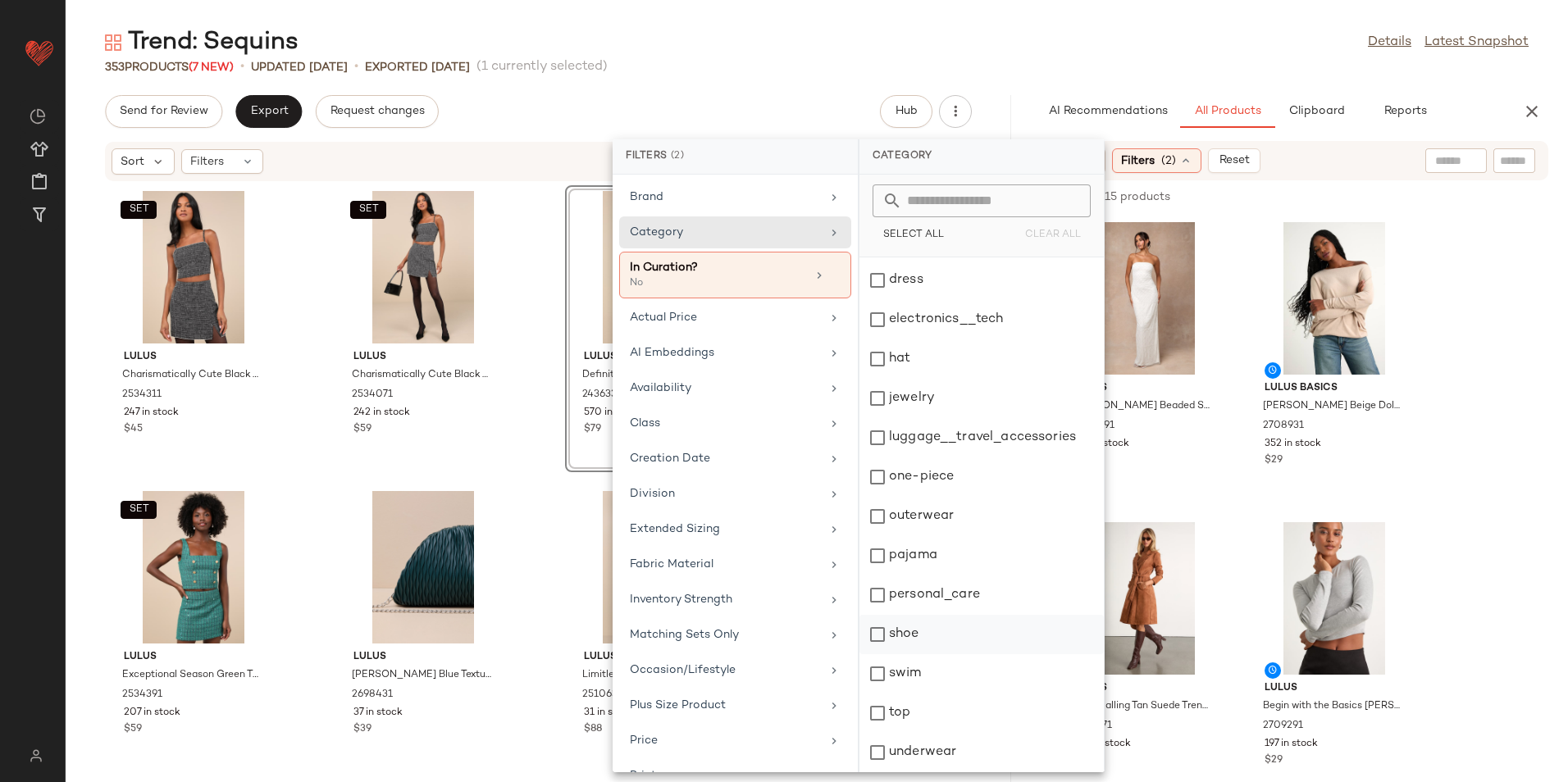
click at [909, 636] on div "shoe" at bounding box center [982, 634] width 245 height 40
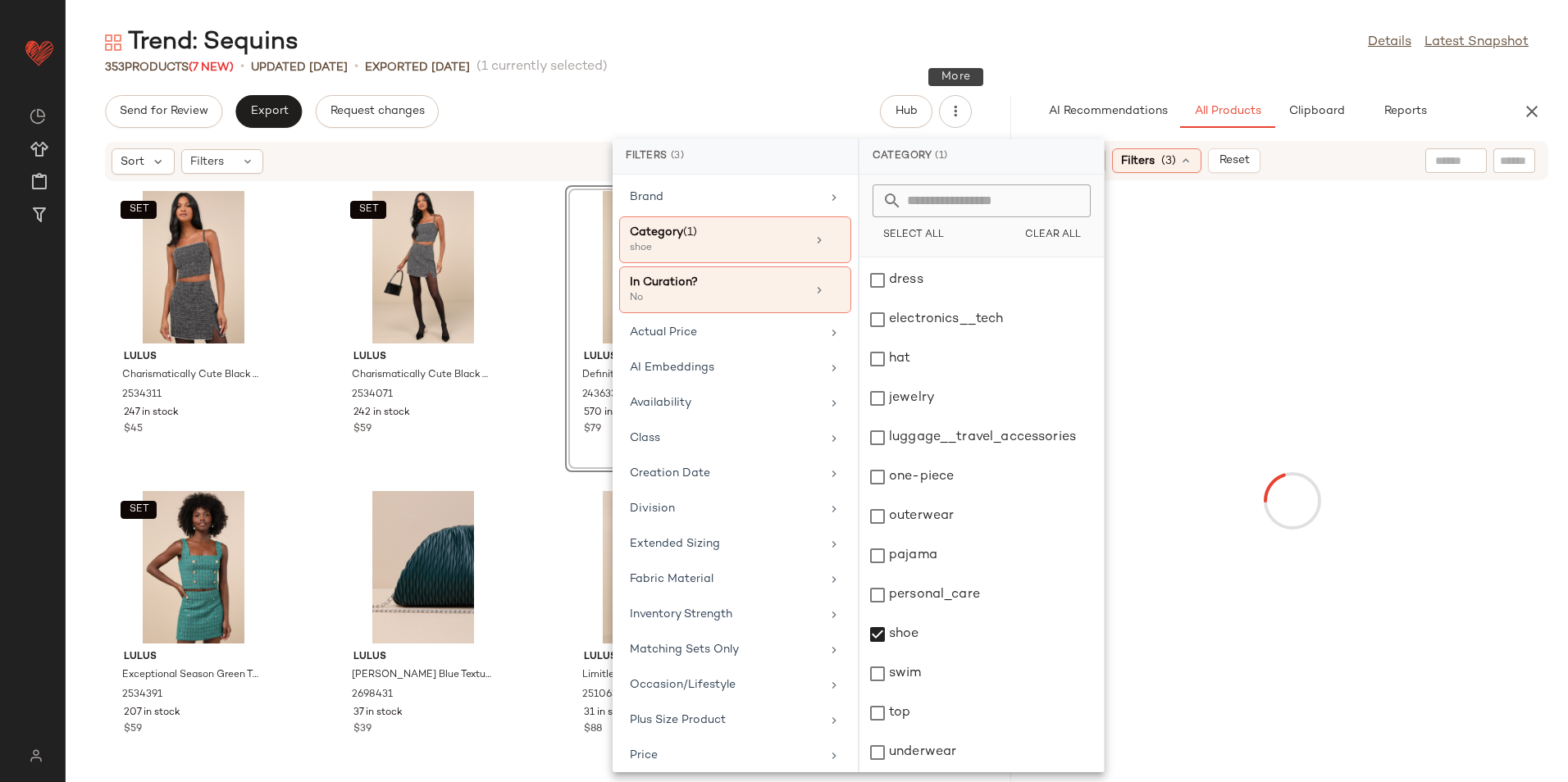
click at [1044, 46] on div "Trend: Sequins Details Latest Snapshot" at bounding box center [816, 42] width 1502 height 33
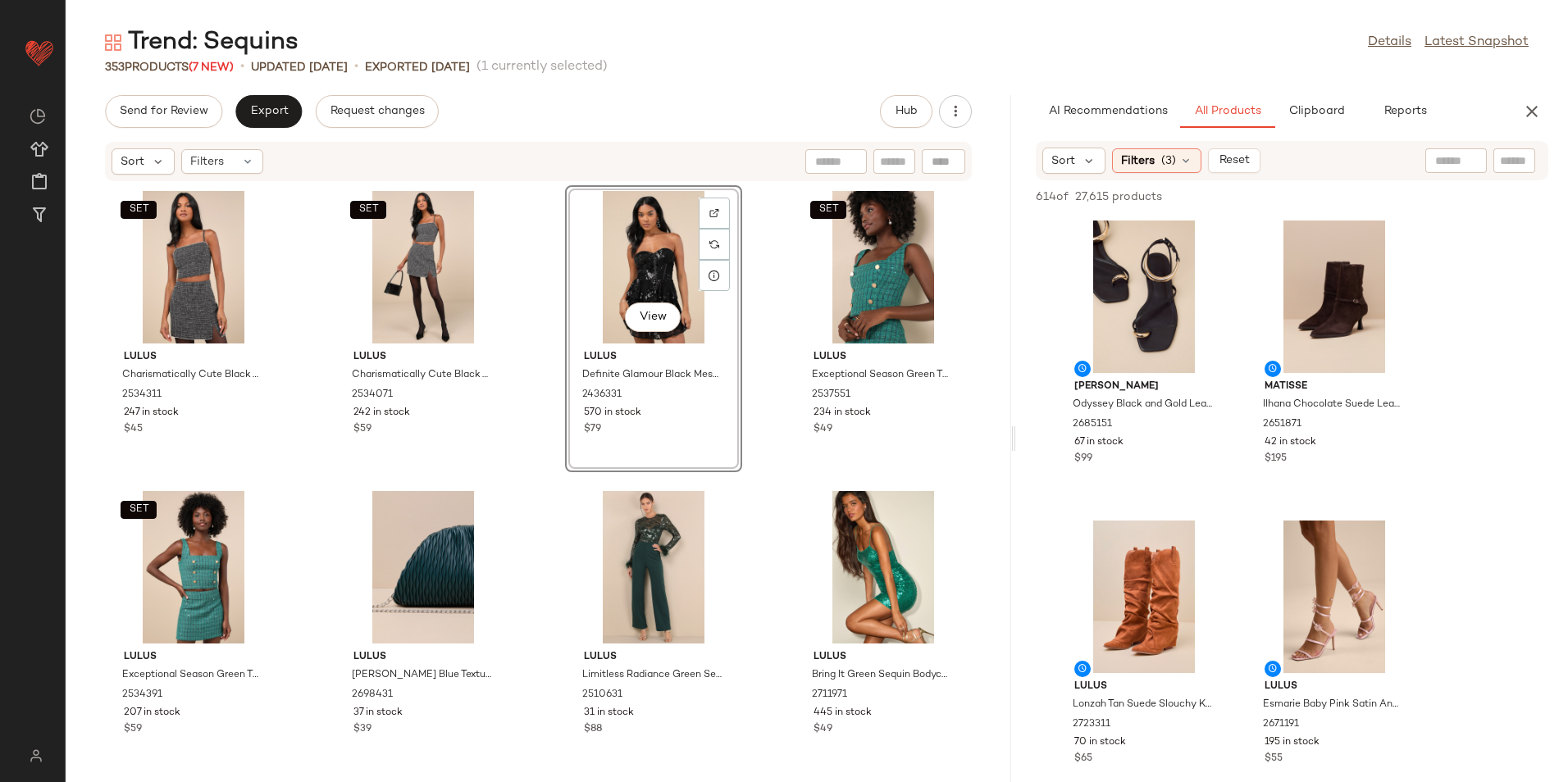
scroll to position [1148, 0]
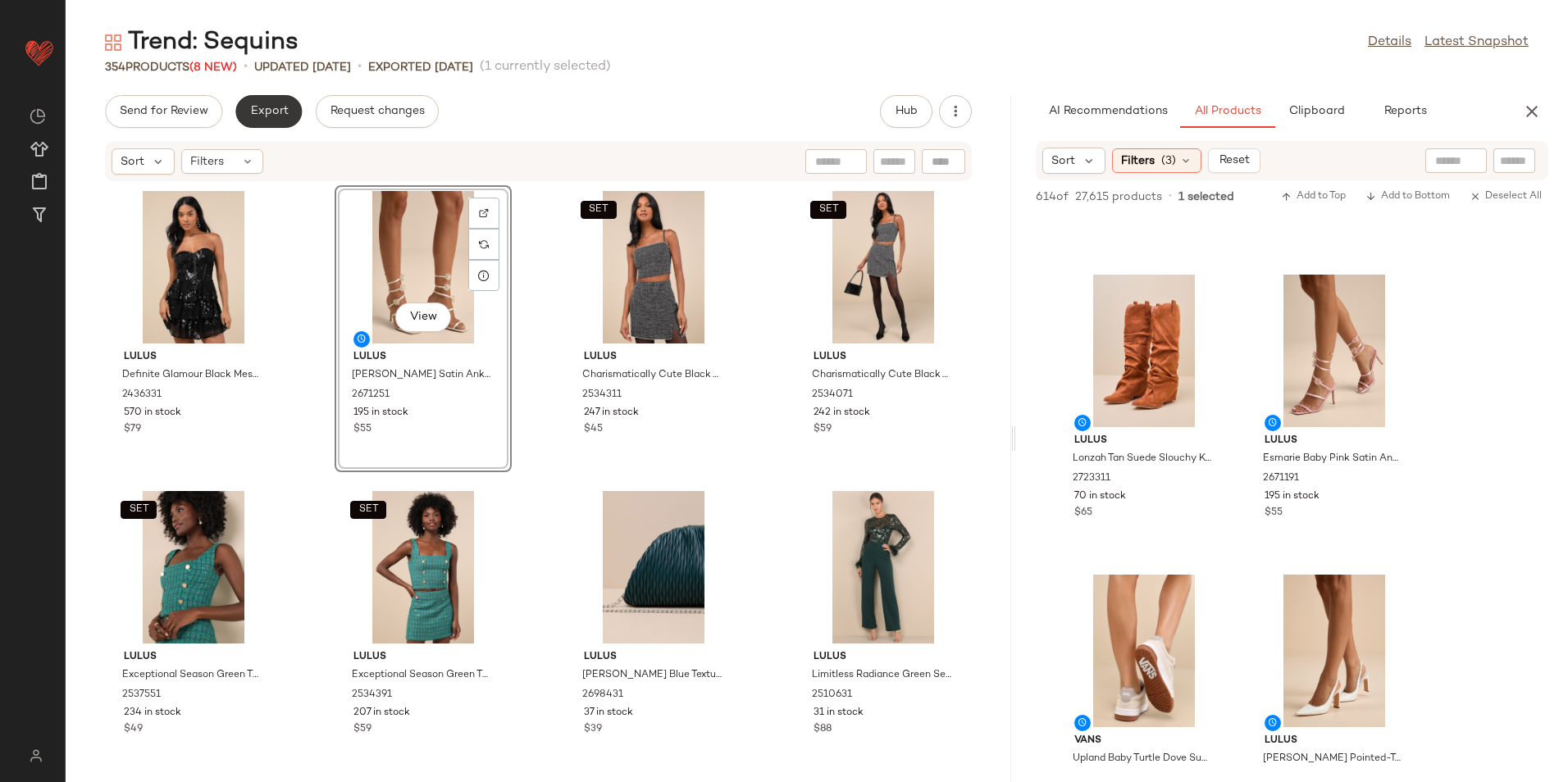
click at [260, 119] on button "Export" at bounding box center [268, 111] width 67 height 33
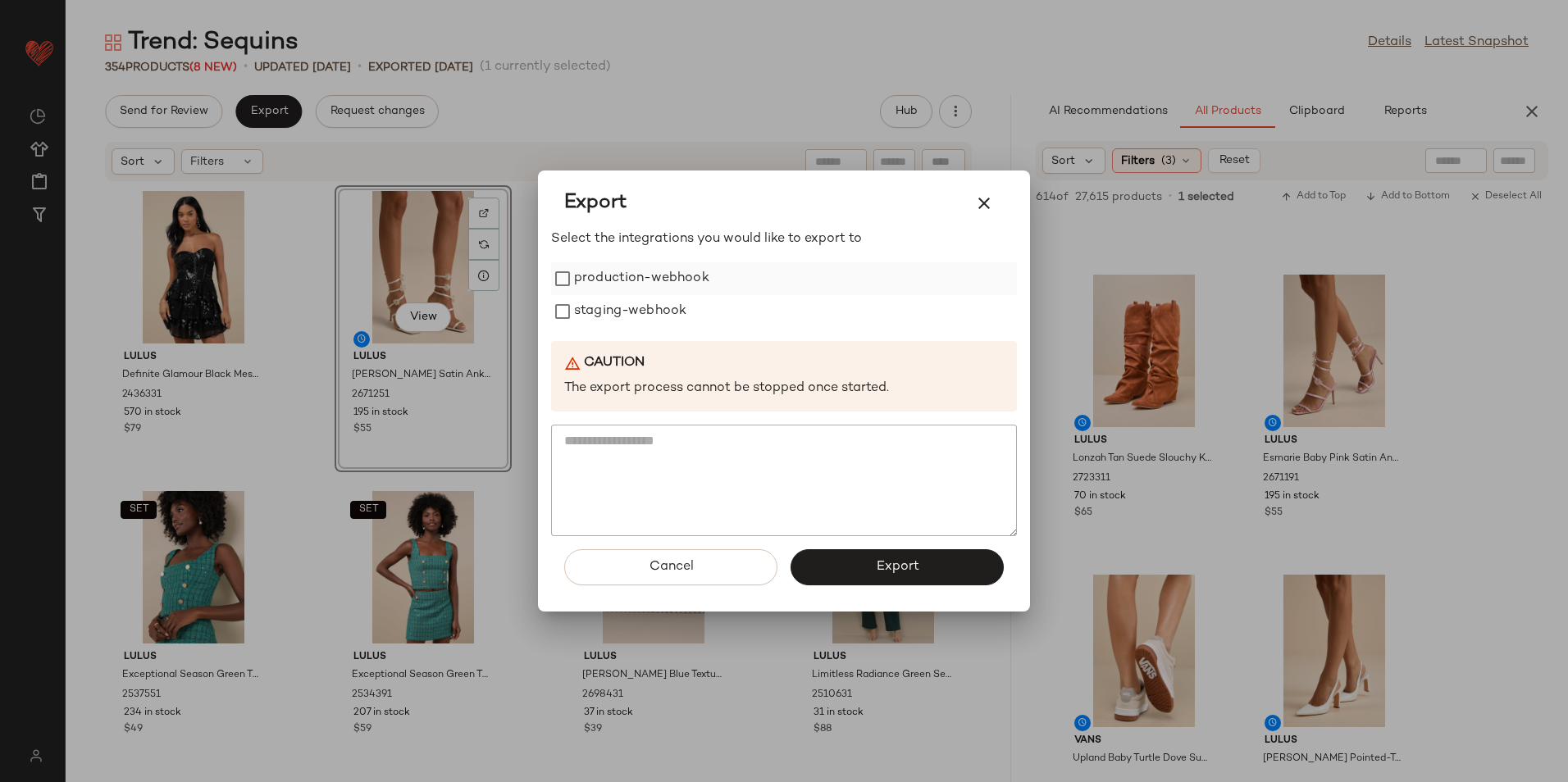
click at [618, 278] on label "production-webhook" at bounding box center [641, 278] width 135 height 33
click at [639, 324] on label "staging-webhook" at bounding box center [629, 311] width 112 height 33
click at [889, 560] on span "Export" at bounding box center [897, 567] width 44 height 15
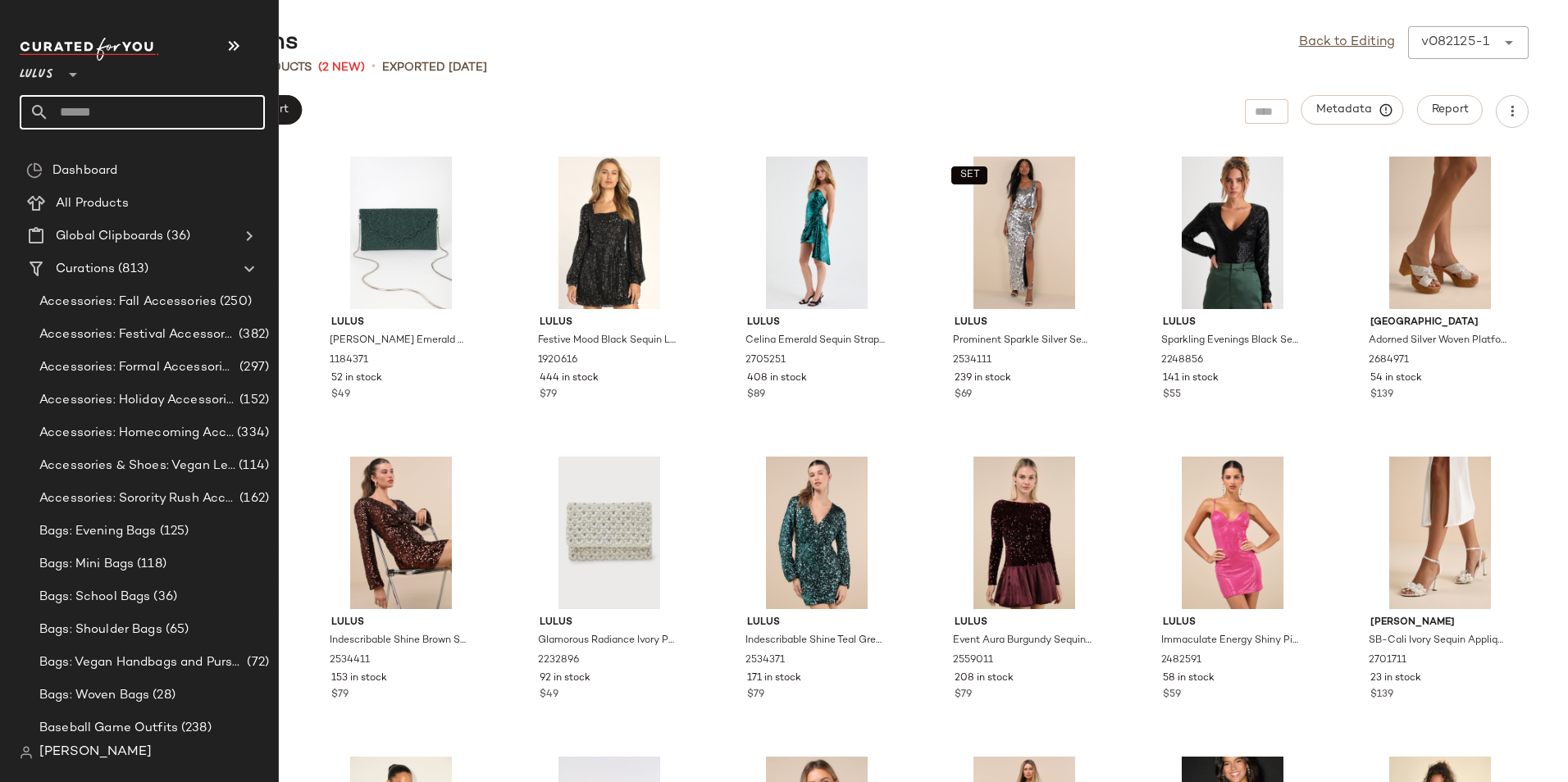
click at [121, 115] on input "text" at bounding box center [157, 112] width 216 height 35
click at [106, 118] on input "text" at bounding box center [157, 112] width 216 height 35
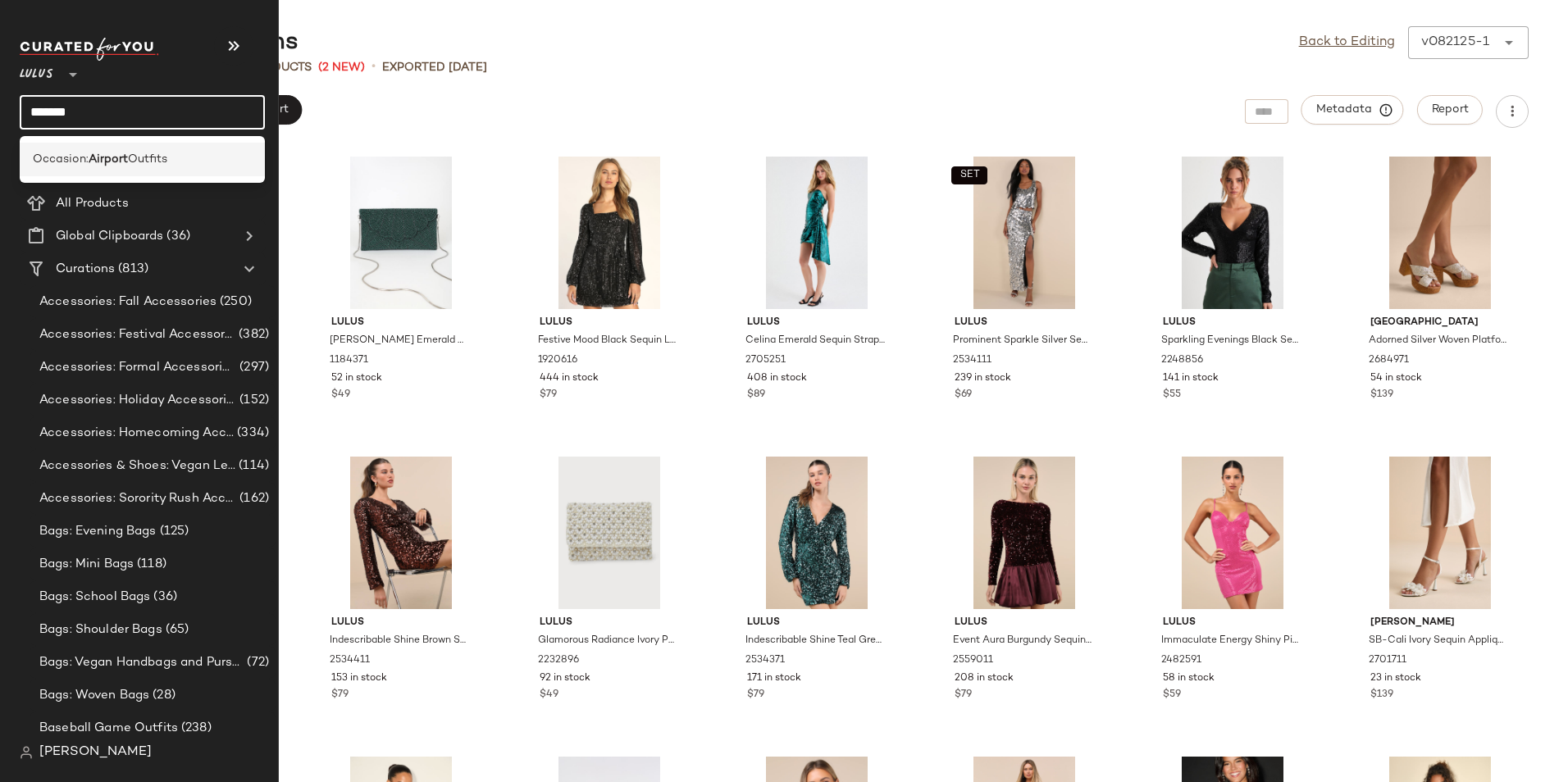
type input "*******"
click at [115, 148] on div "Occasion: Airport Outfits" at bounding box center [142, 159] width 245 height 34
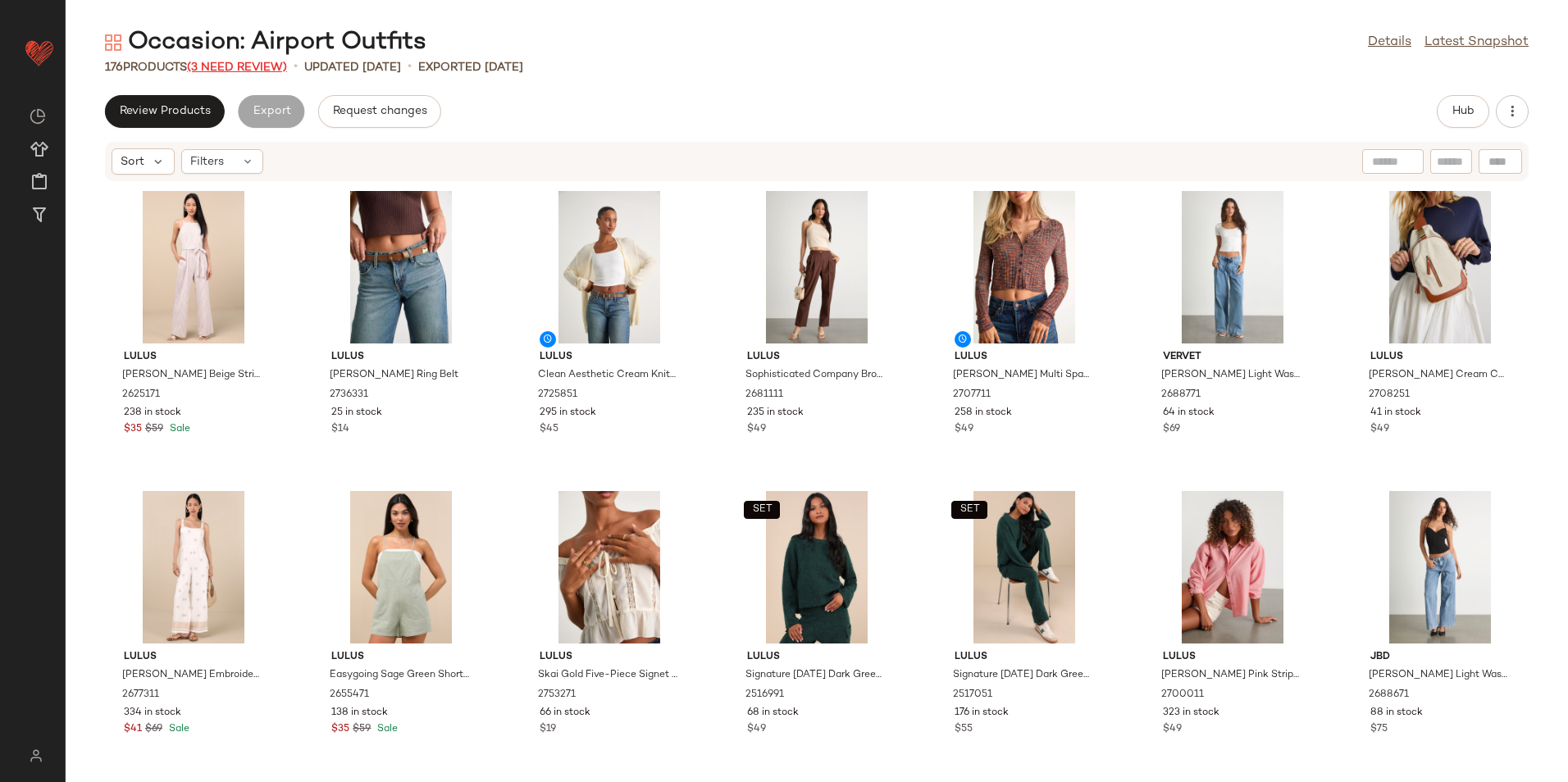
click at [236, 70] on span "(3 Need Review)" at bounding box center [237, 67] width 100 height 13
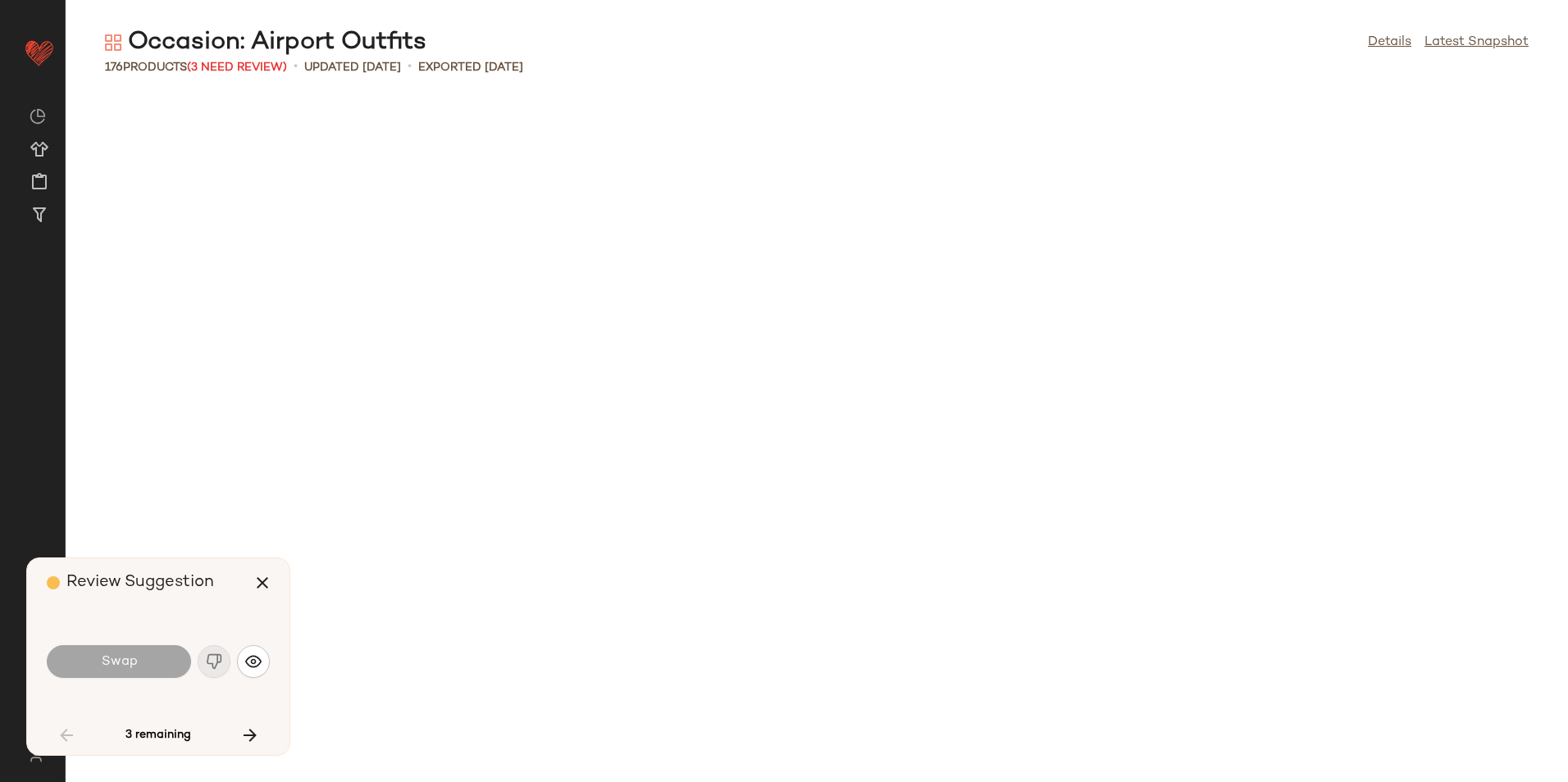
scroll to position [1801, 0]
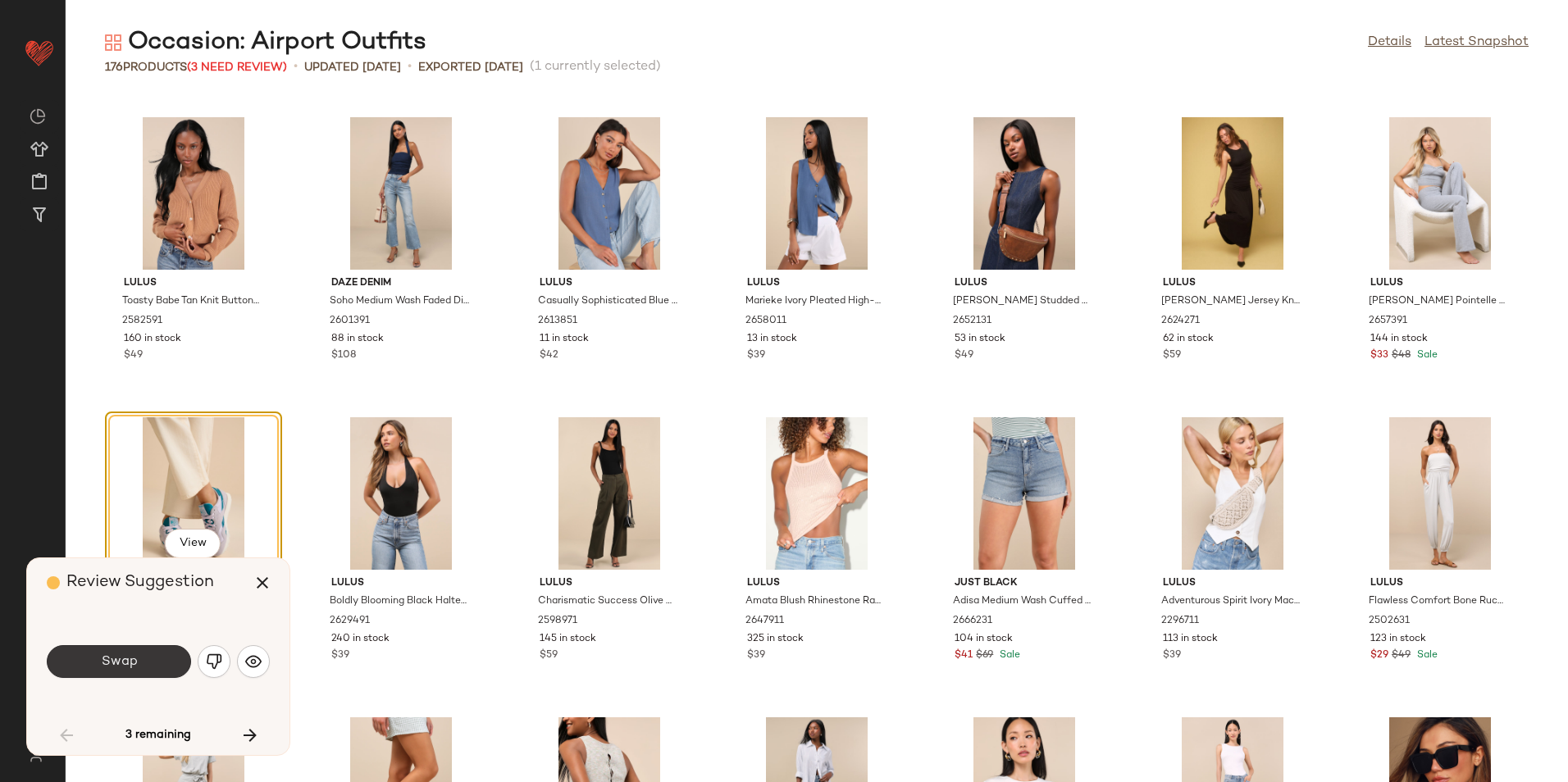
click at [148, 657] on button "Swap" at bounding box center [118, 661] width 144 height 33
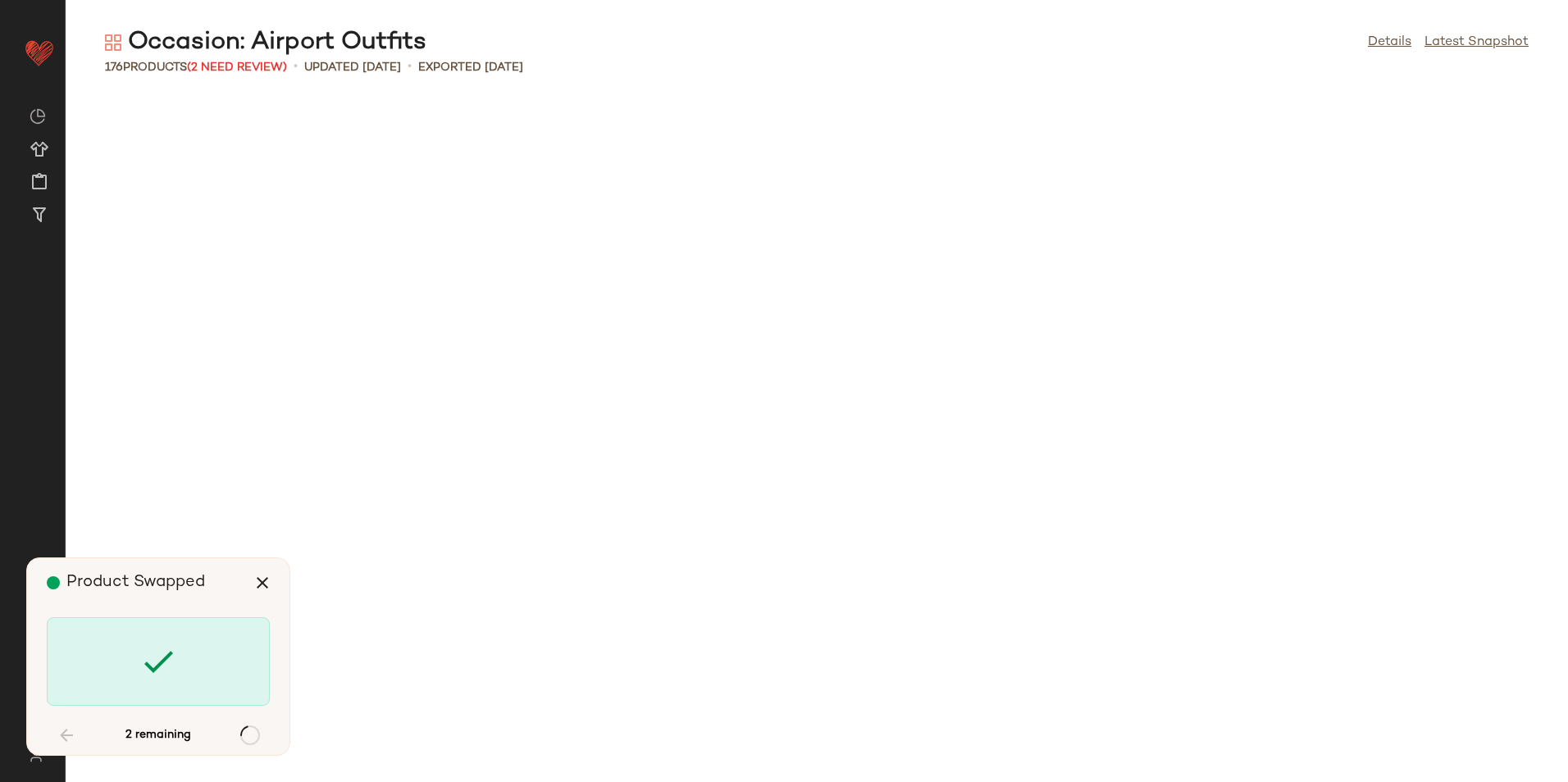
scroll to position [4803, 0]
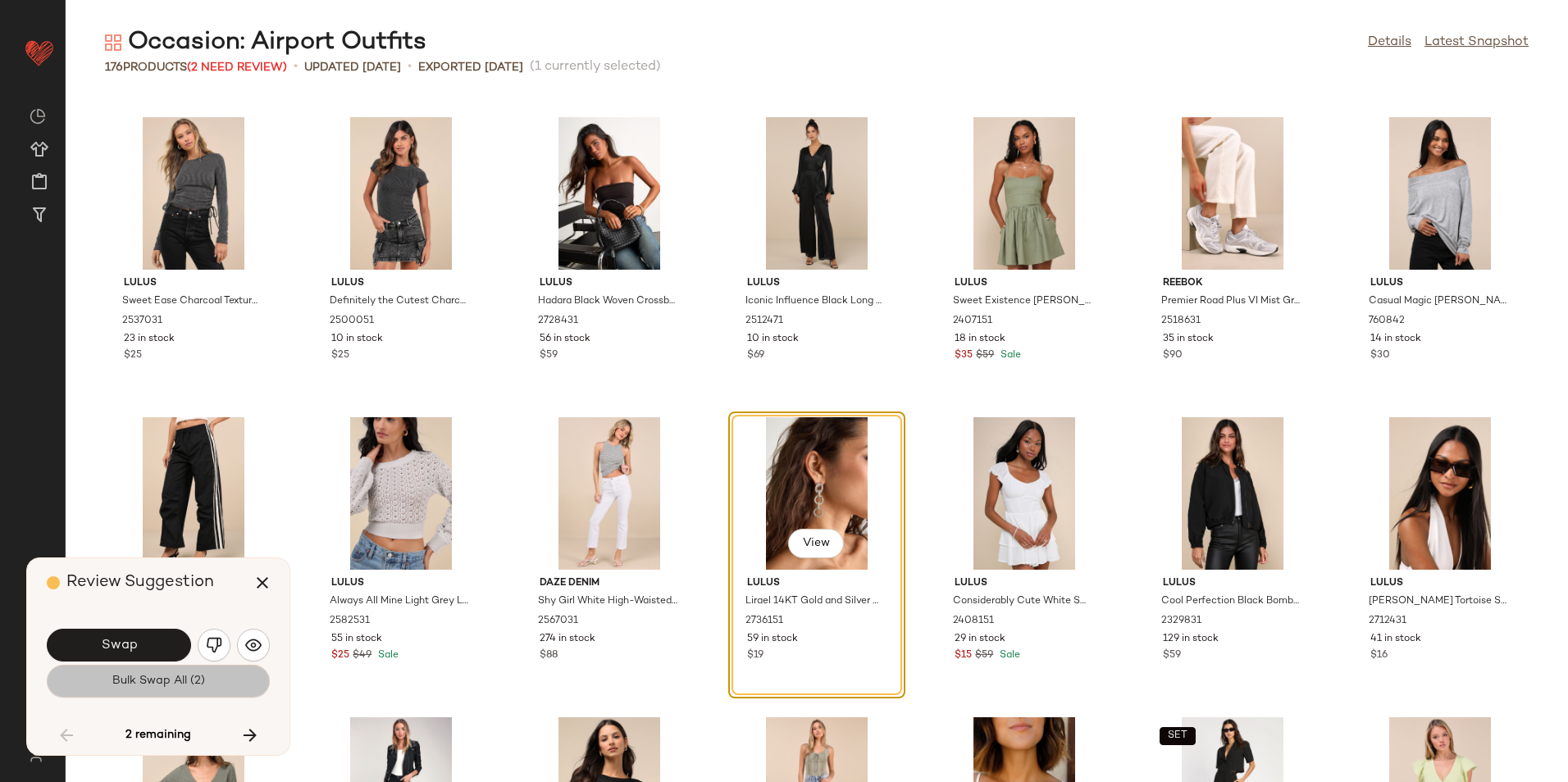
click at [181, 677] on span "Bulk Swap All (2)" at bounding box center [158, 682] width 94 height 13
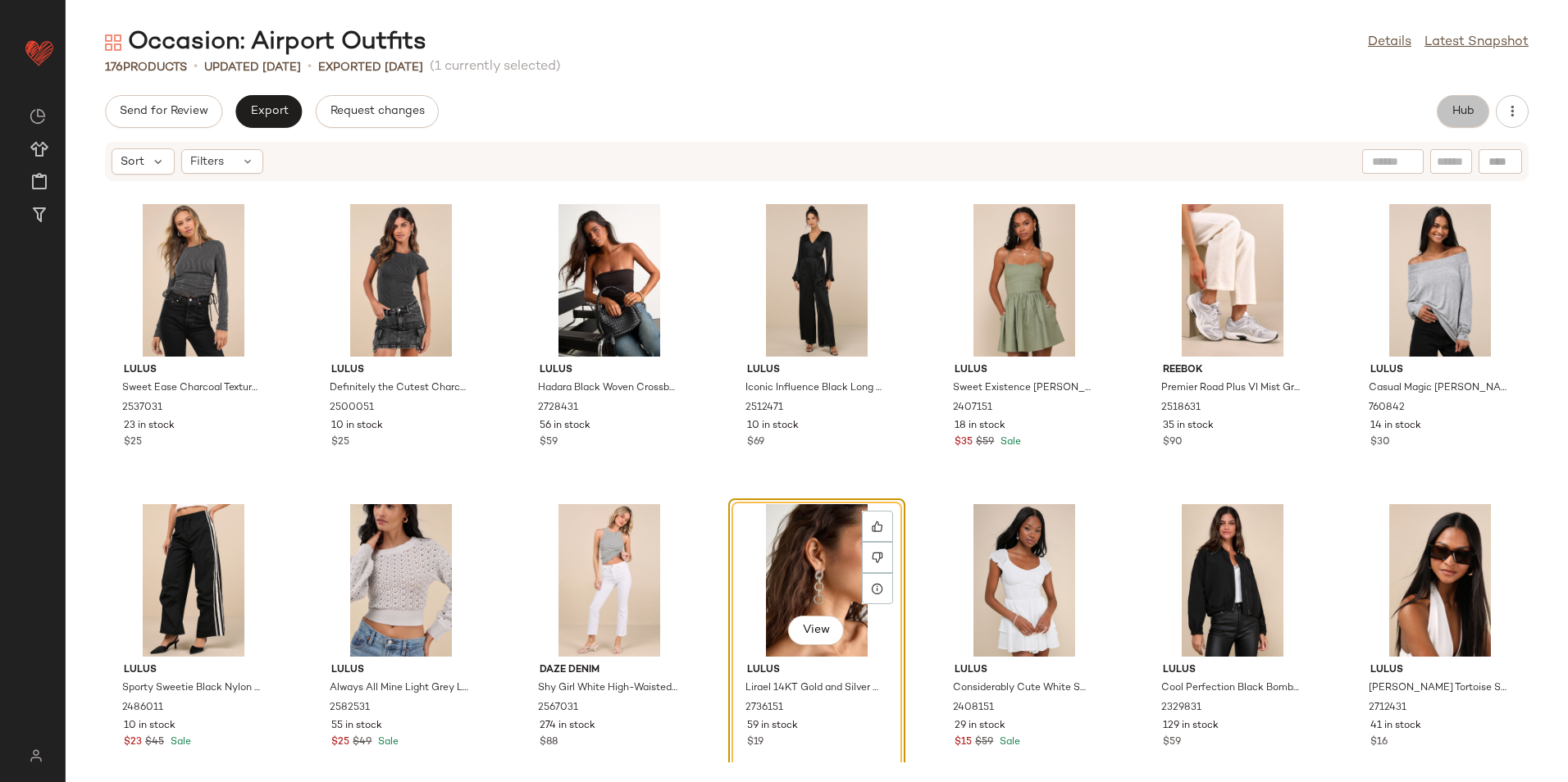
click at [1475, 114] on button "Hub" at bounding box center [1463, 111] width 52 height 33
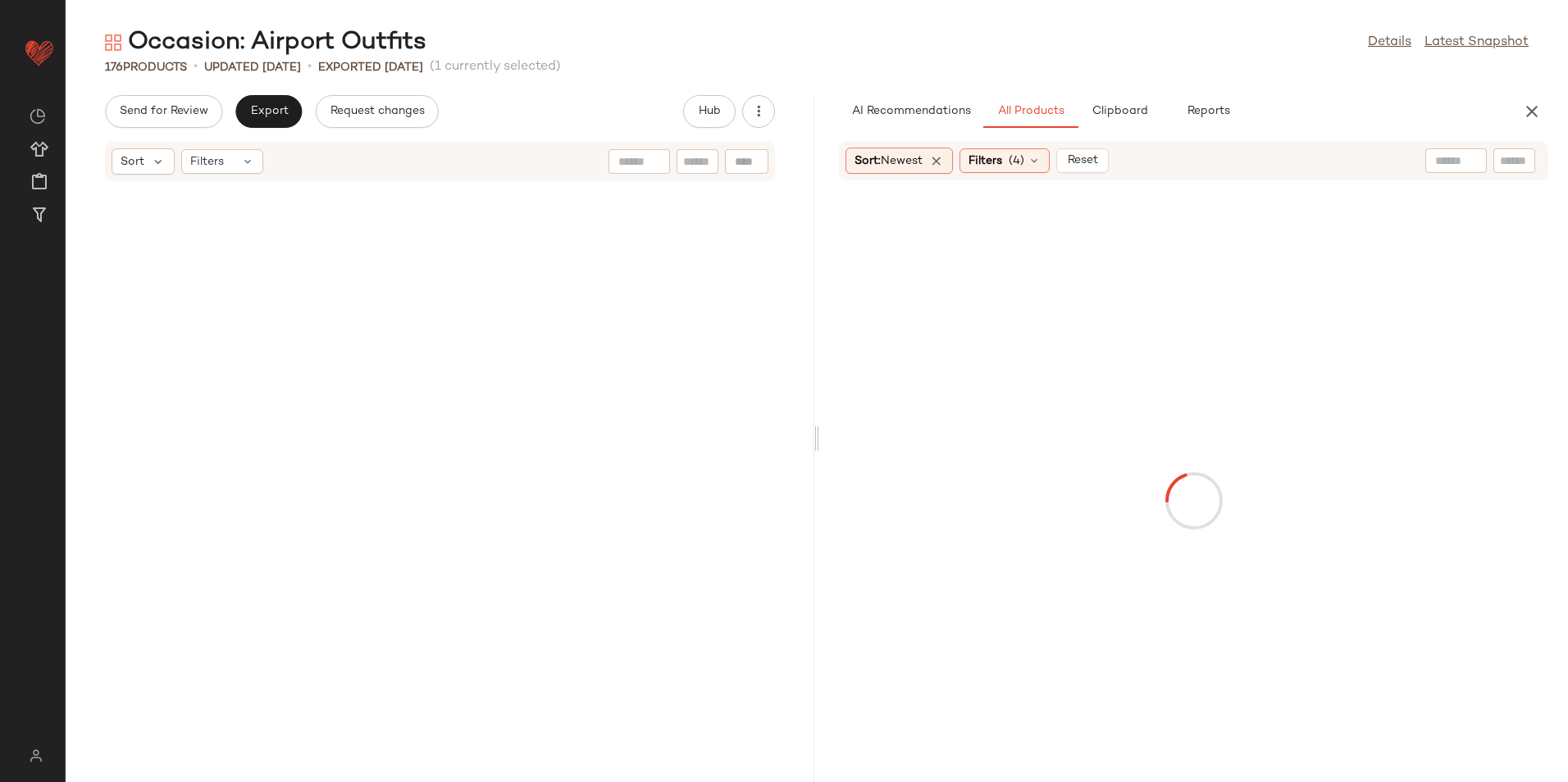
scroll to position [11105, 0]
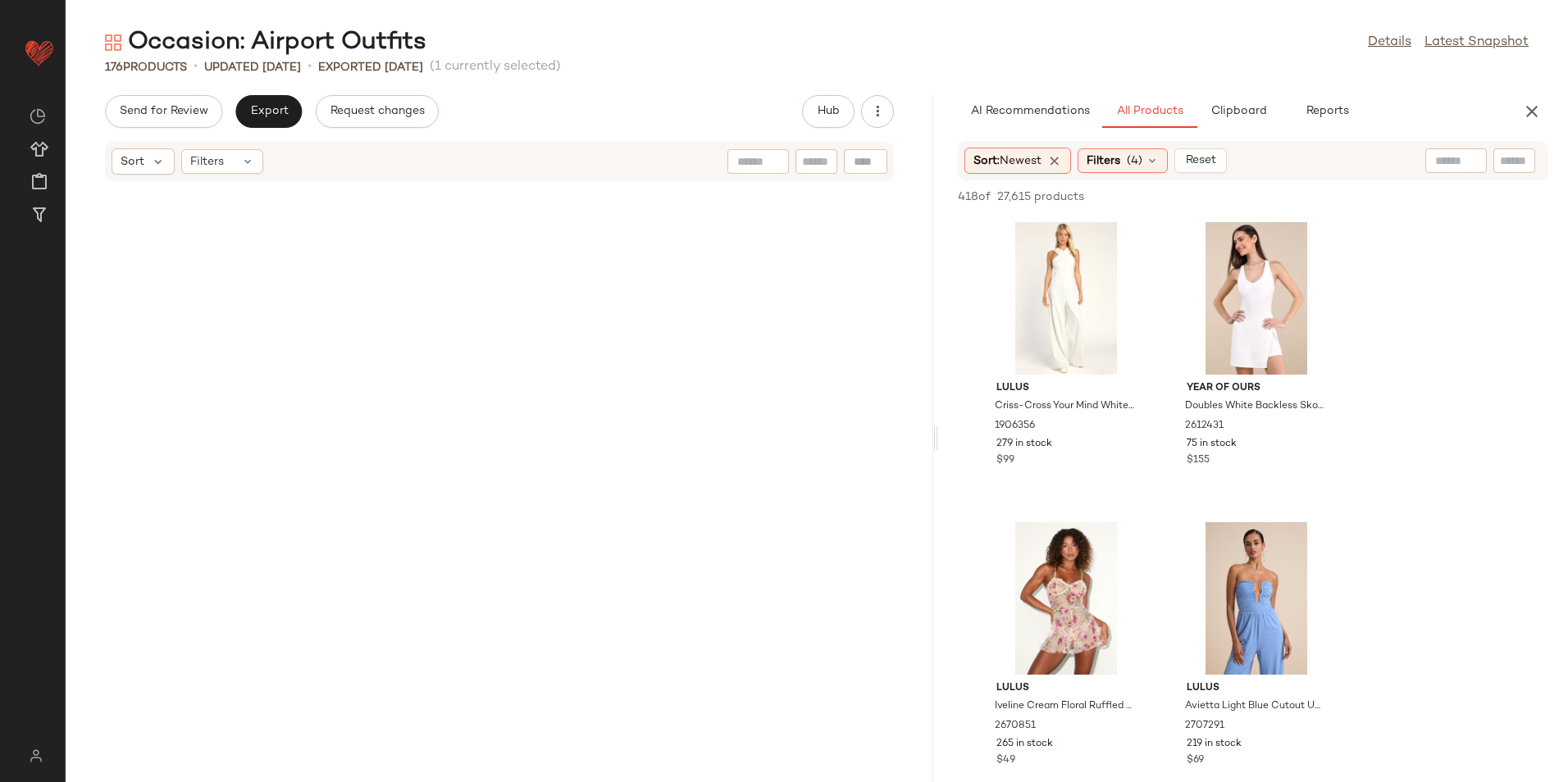
drag, startPoint x: 816, startPoint y: 444, endPoint x: 1409, endPoint y: 445, distance: 593.0
click at [1409, 445] on div "Occasion: Airport Outfits Details Latest Snapshot 176 Products • updated Aug 21…" at bounding box center [816, 404] width 1502 height 756
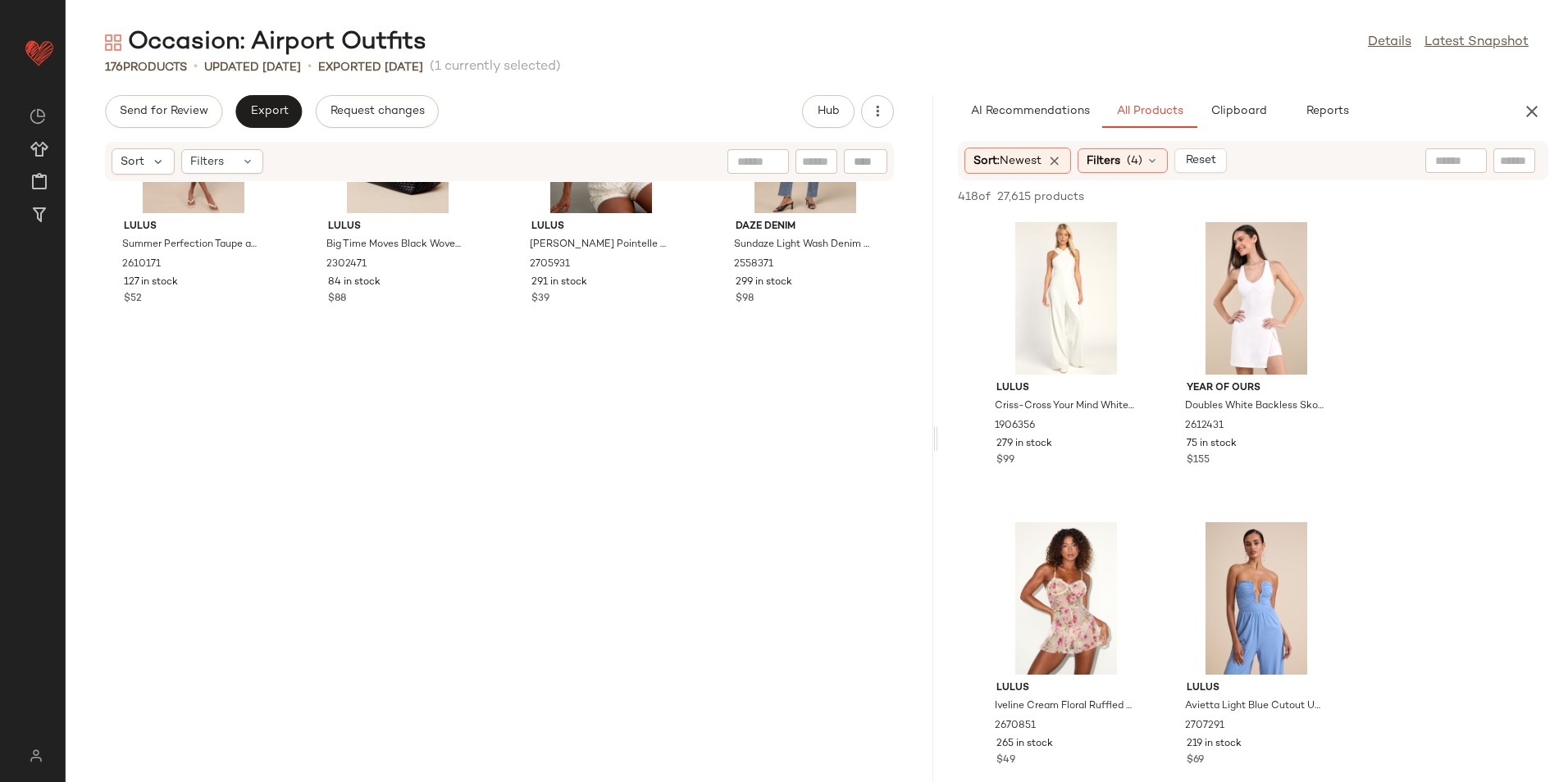
scroll to position [0, 0]
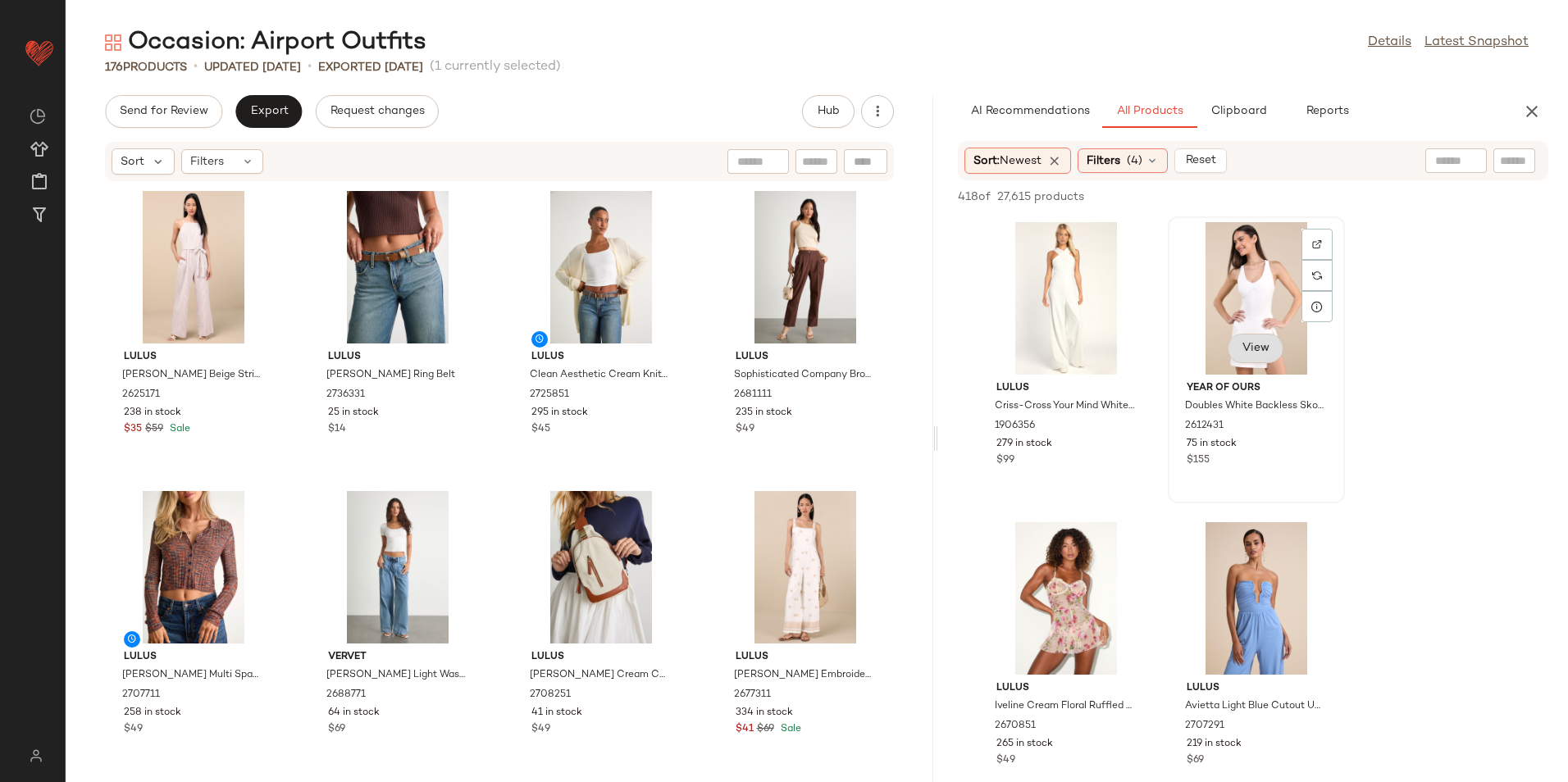
click at [1270, 342] on button "View" at bounding box center [1255, 348] width 56 height 30
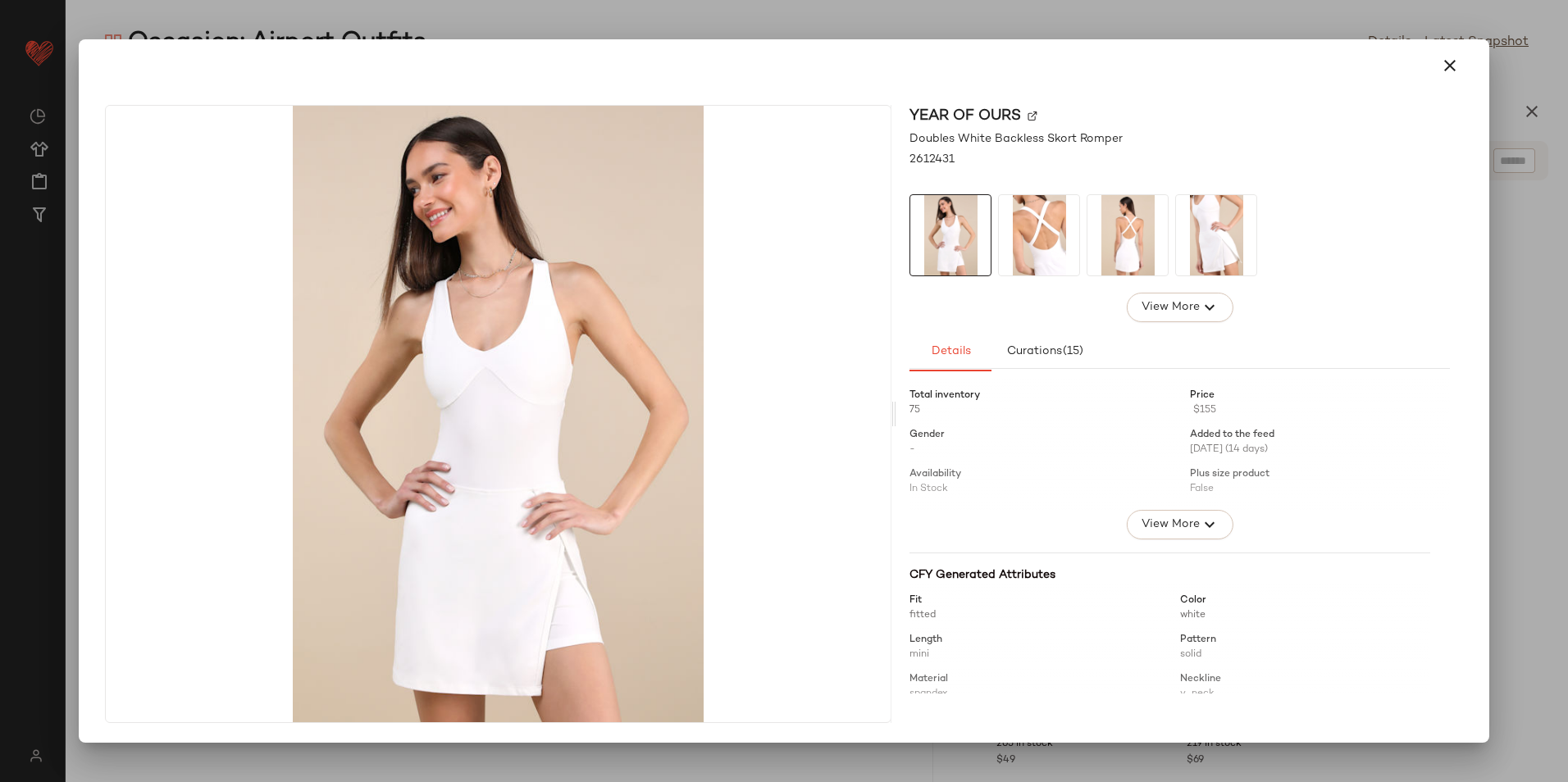
click at [1070, 235] on img at bounding box center [1038, 235] width 80 height 80
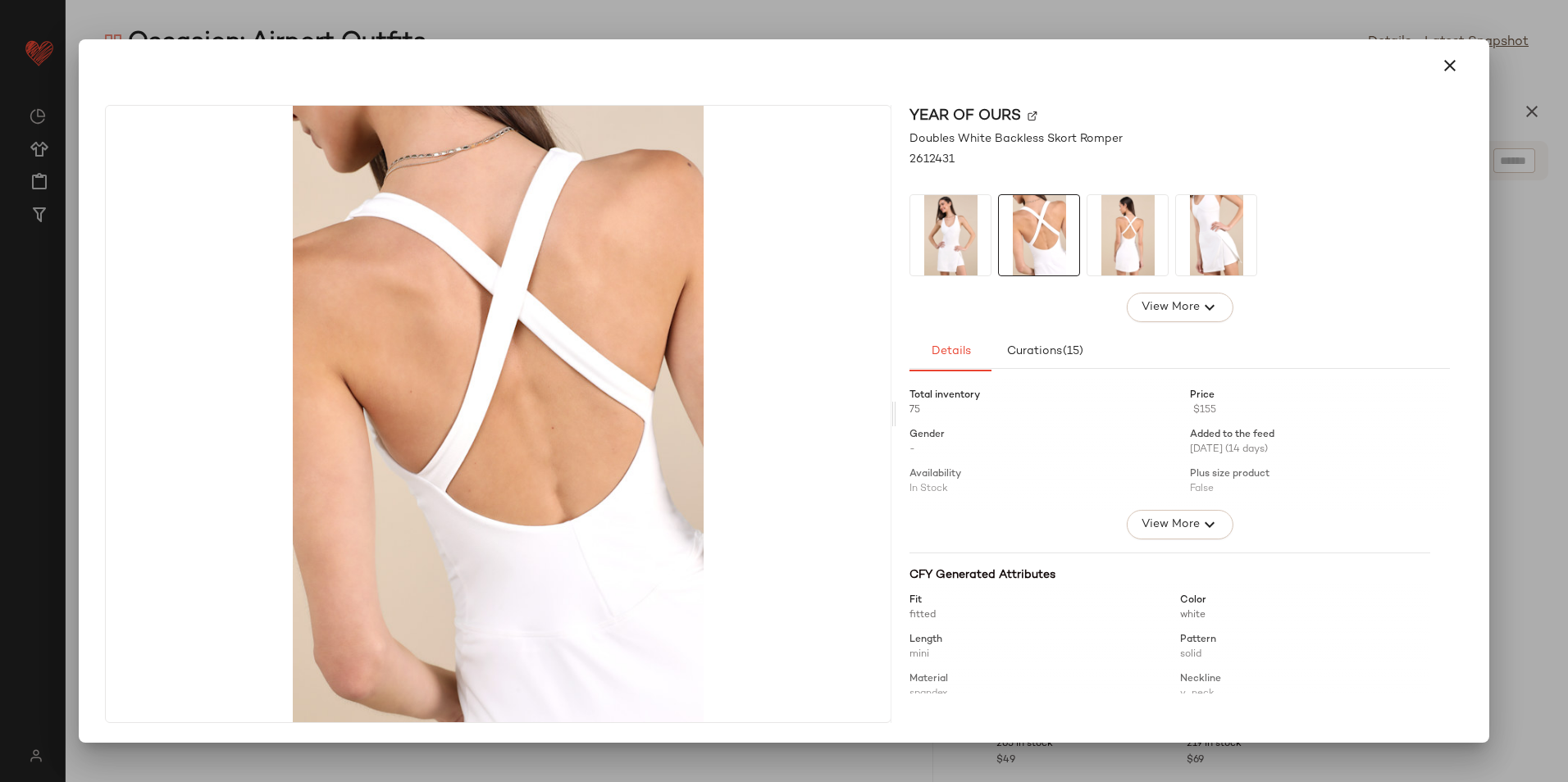
click at [1105, 238] on img at bounding box center [1127, 235] width 80 height 80
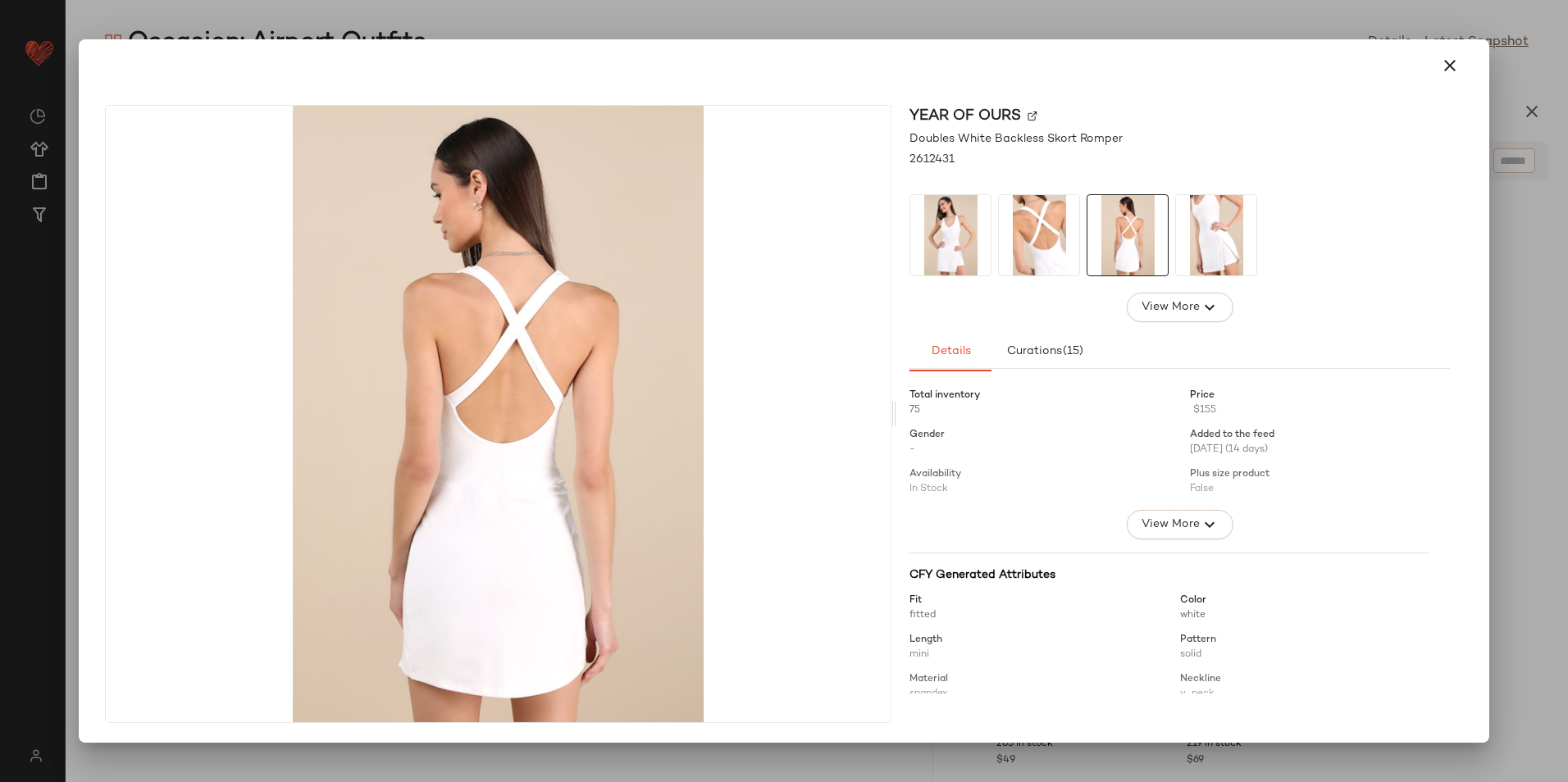
click at [1202, 247] on img at bounding box center [1215, 235] width 80 height 80
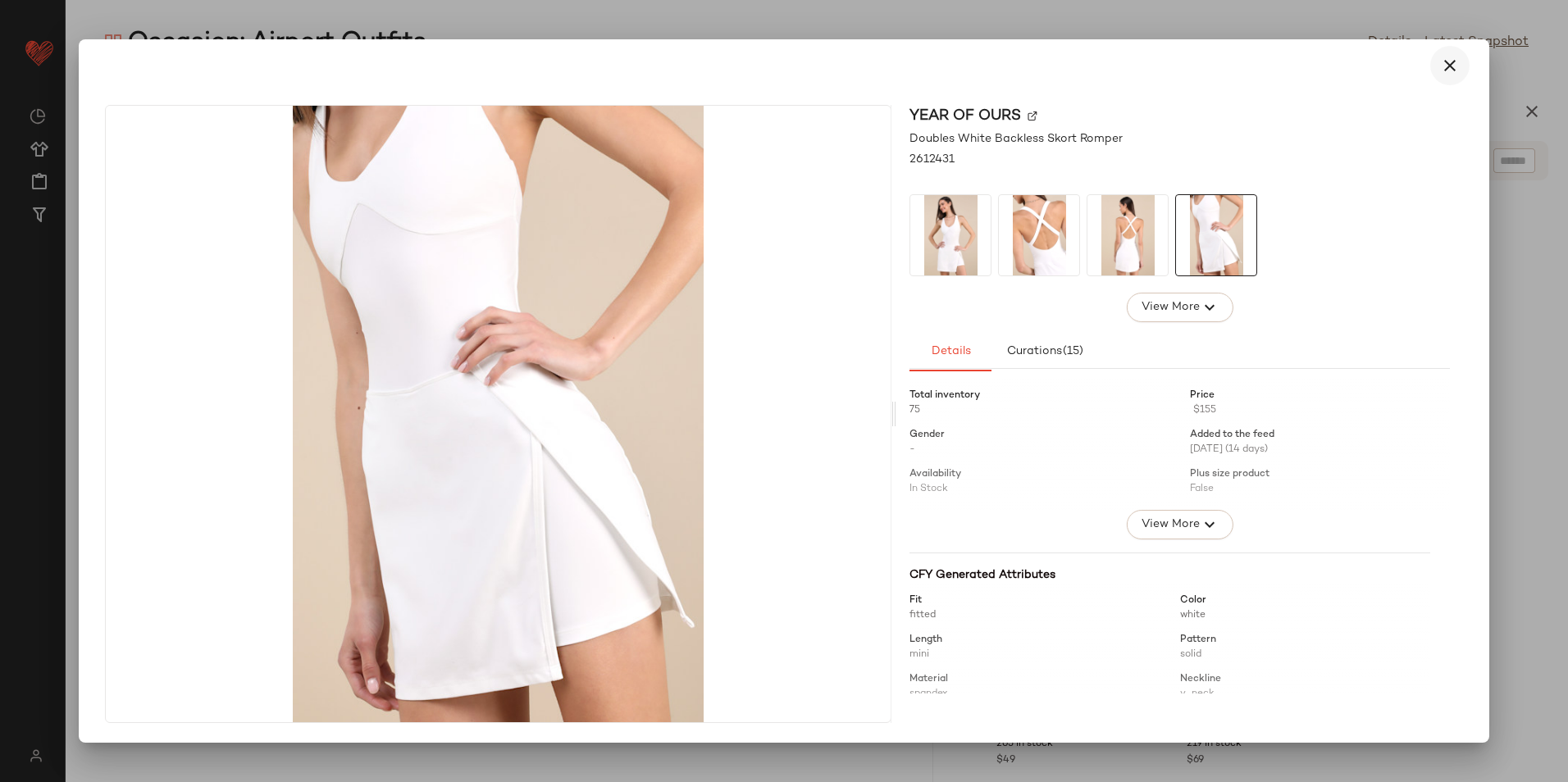
click at [1458, 55] on button "button" at bounding box center [1449, 65] width 40 height 40
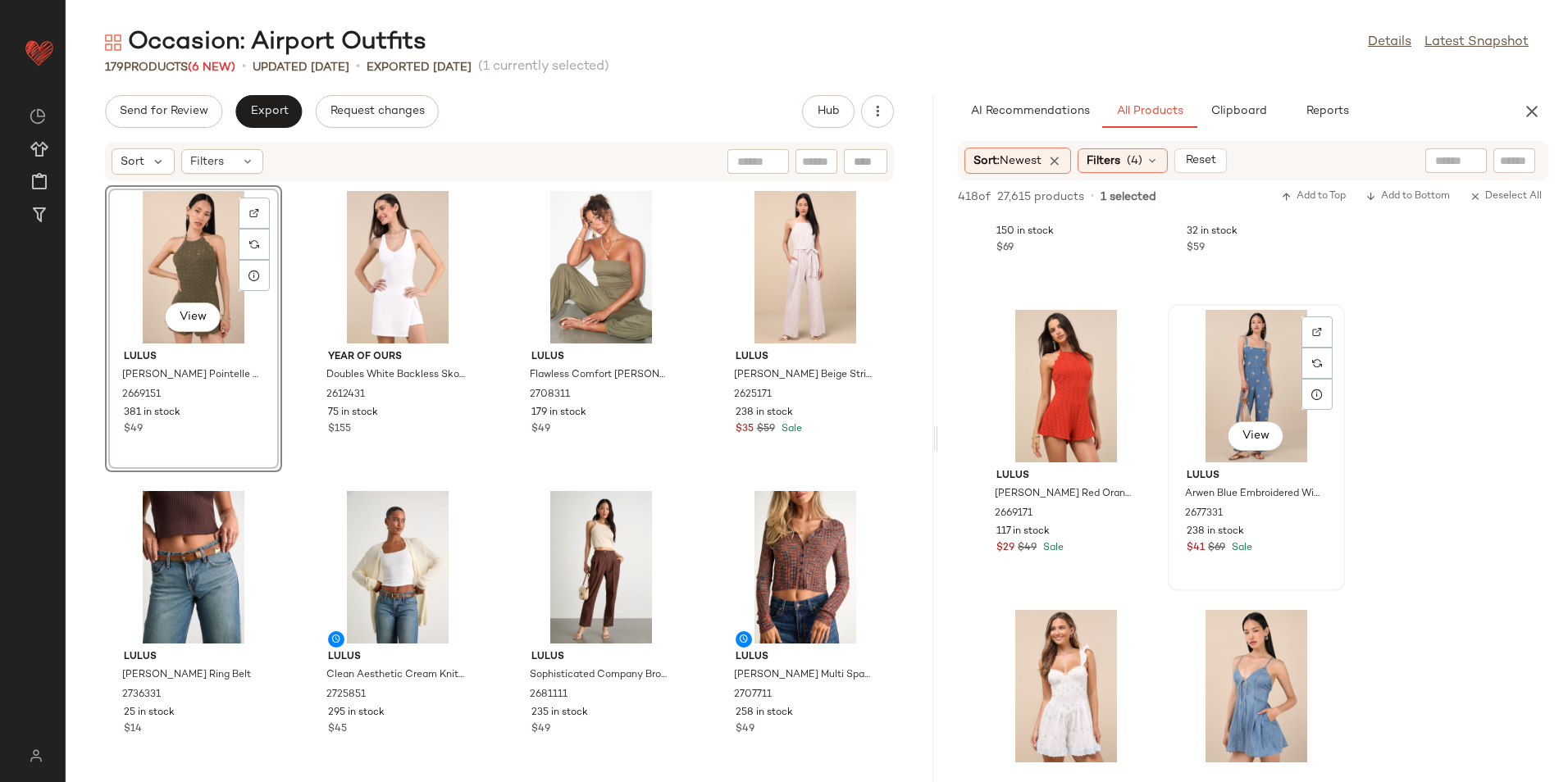
scroll to position [1804, 0]
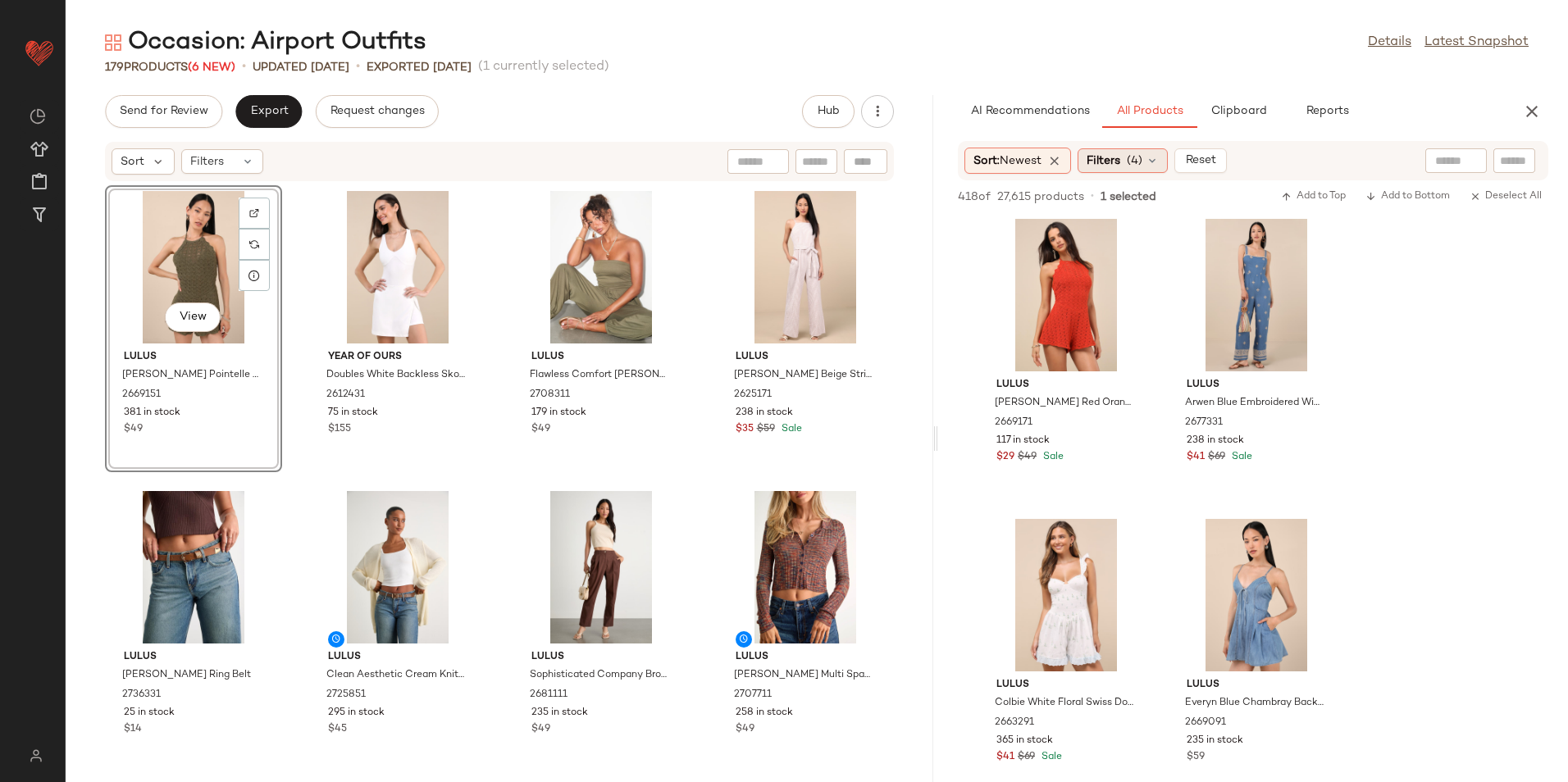
click at [1118, 166] on span "Filters" at bounding box center [1103, 161] width 34 height 17
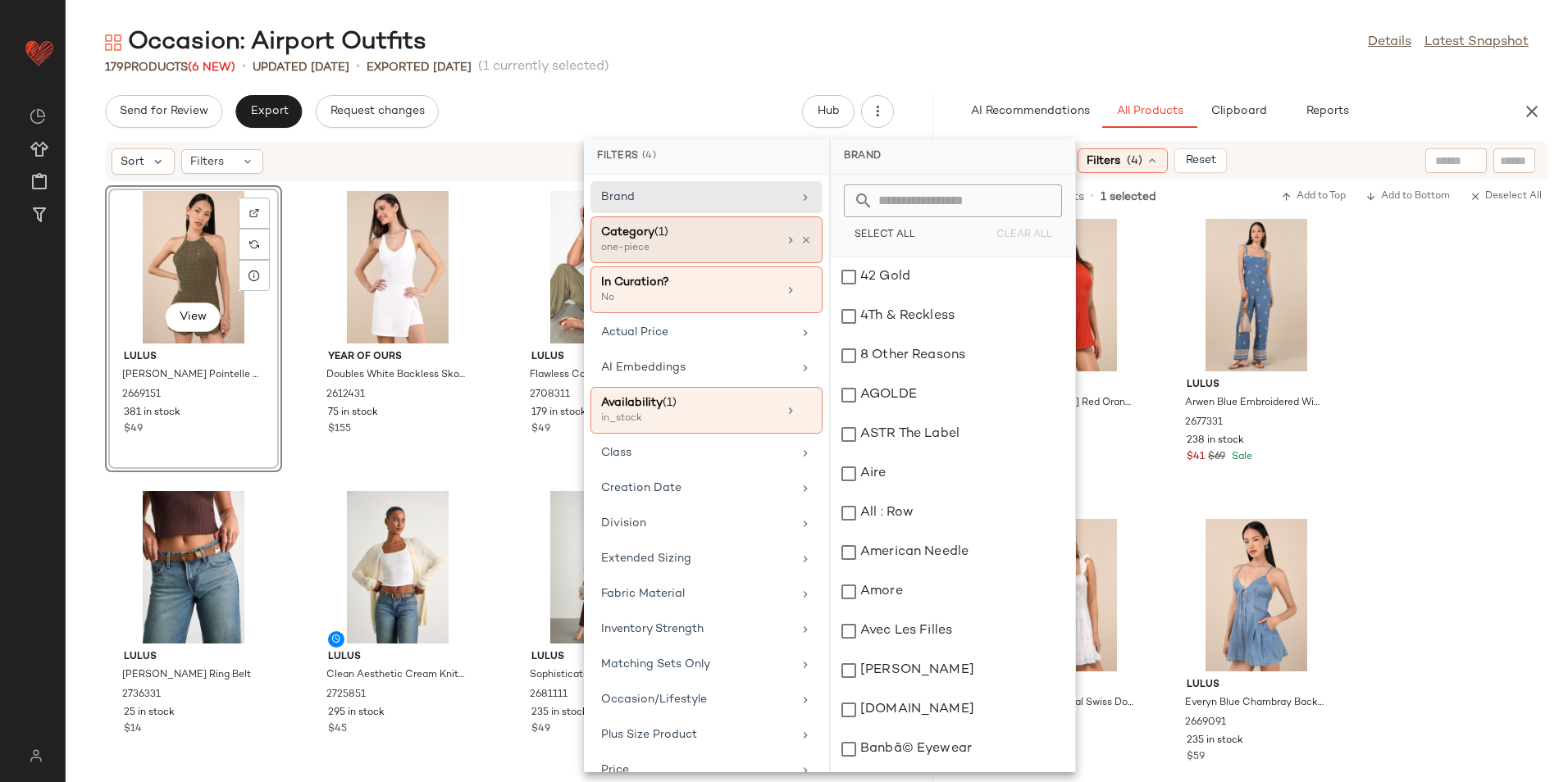
click at [724, 240] on div "Category (1)" at bounding box center [689, 232] width 176 height 17
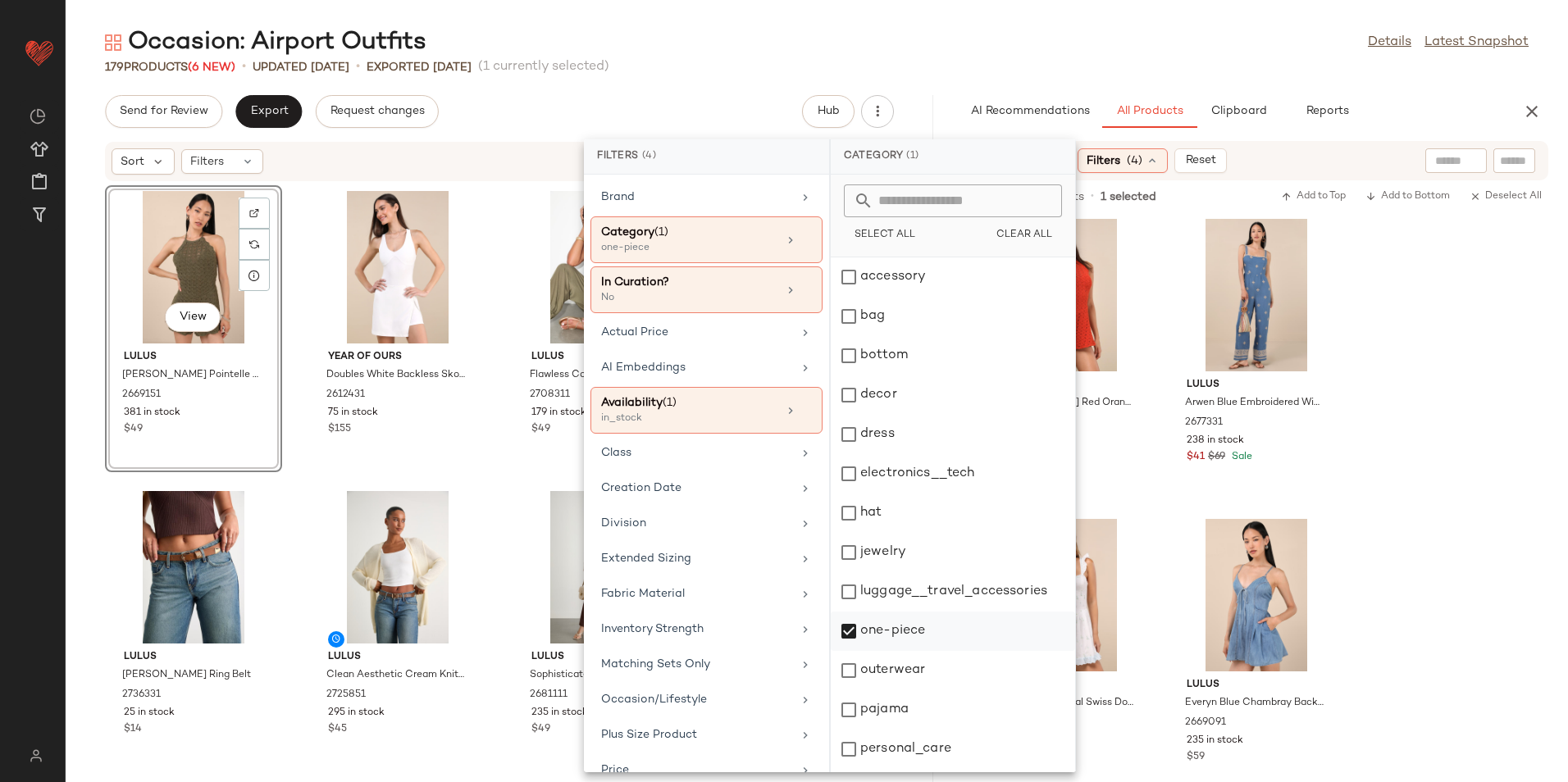
click at [897, 633] on div "one-piece" at bounding box center [953, 631] width 245 height 40
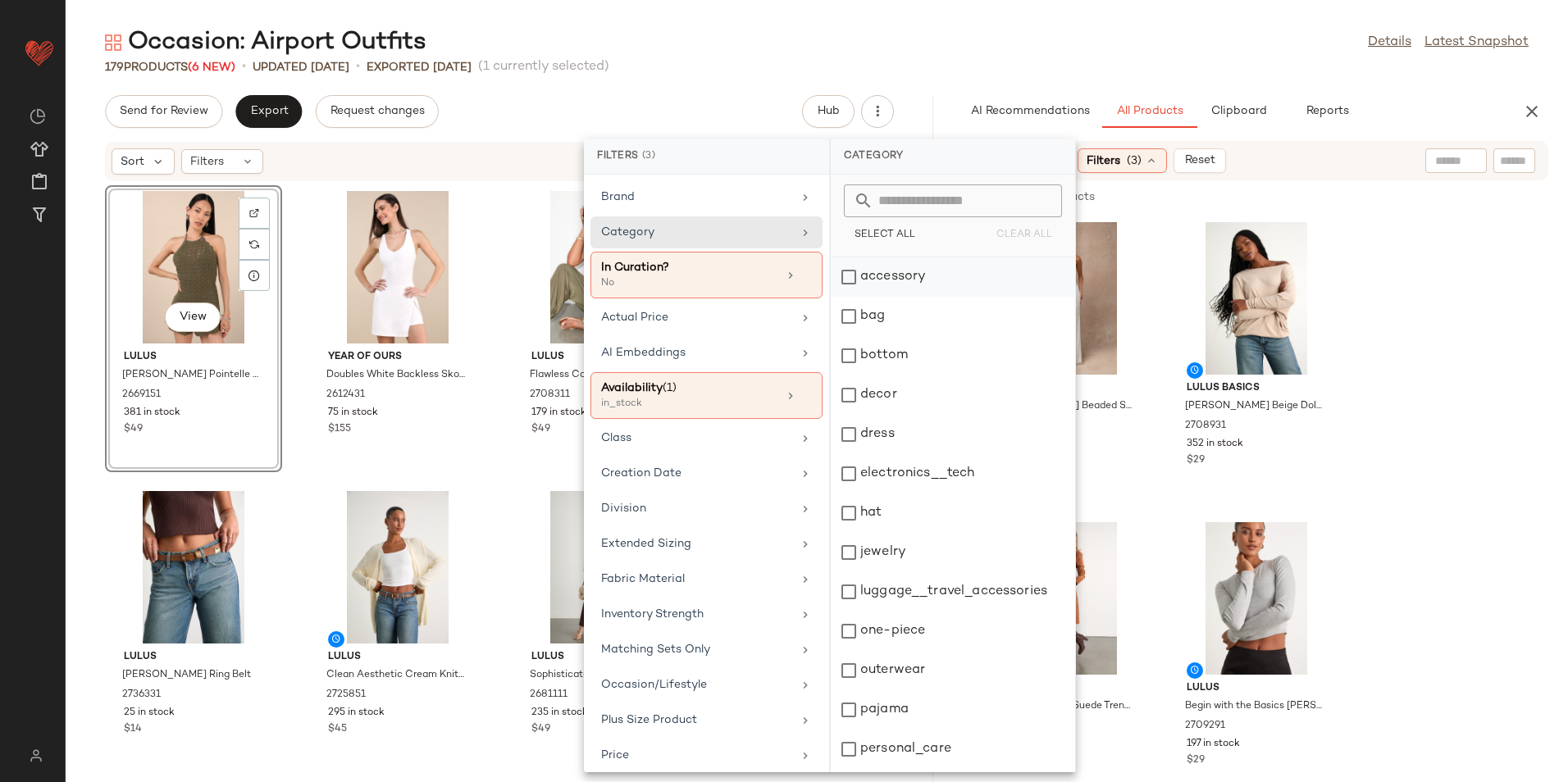
click at [913, 282] on div "accessory" at bounding box center [953, 277] width 245 height 40
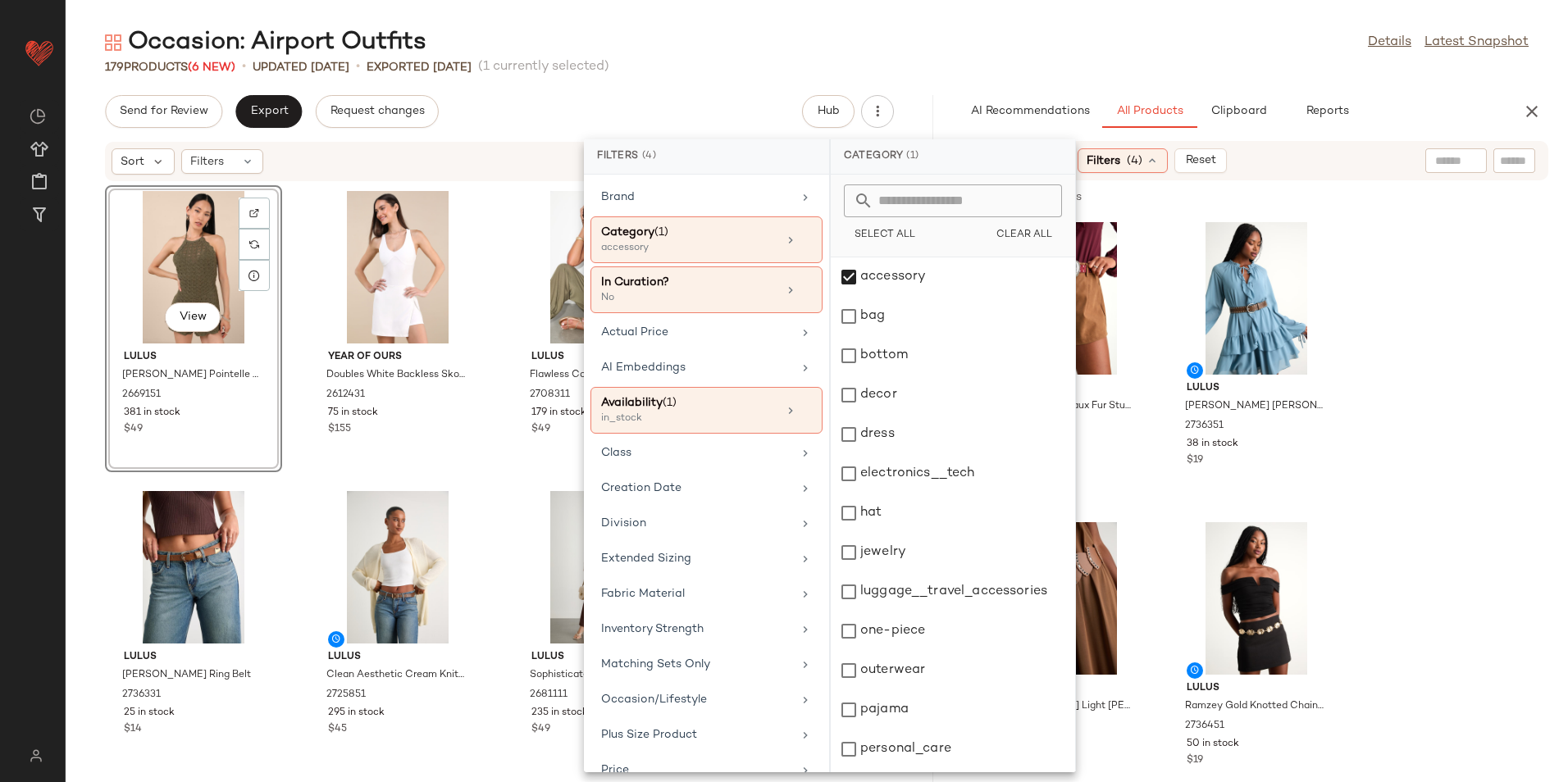
click at [937, 55] on div "Occasion: Airport Outfits Details Latest Snapshot" at bounding box center [816, 42] width 1502 height 33
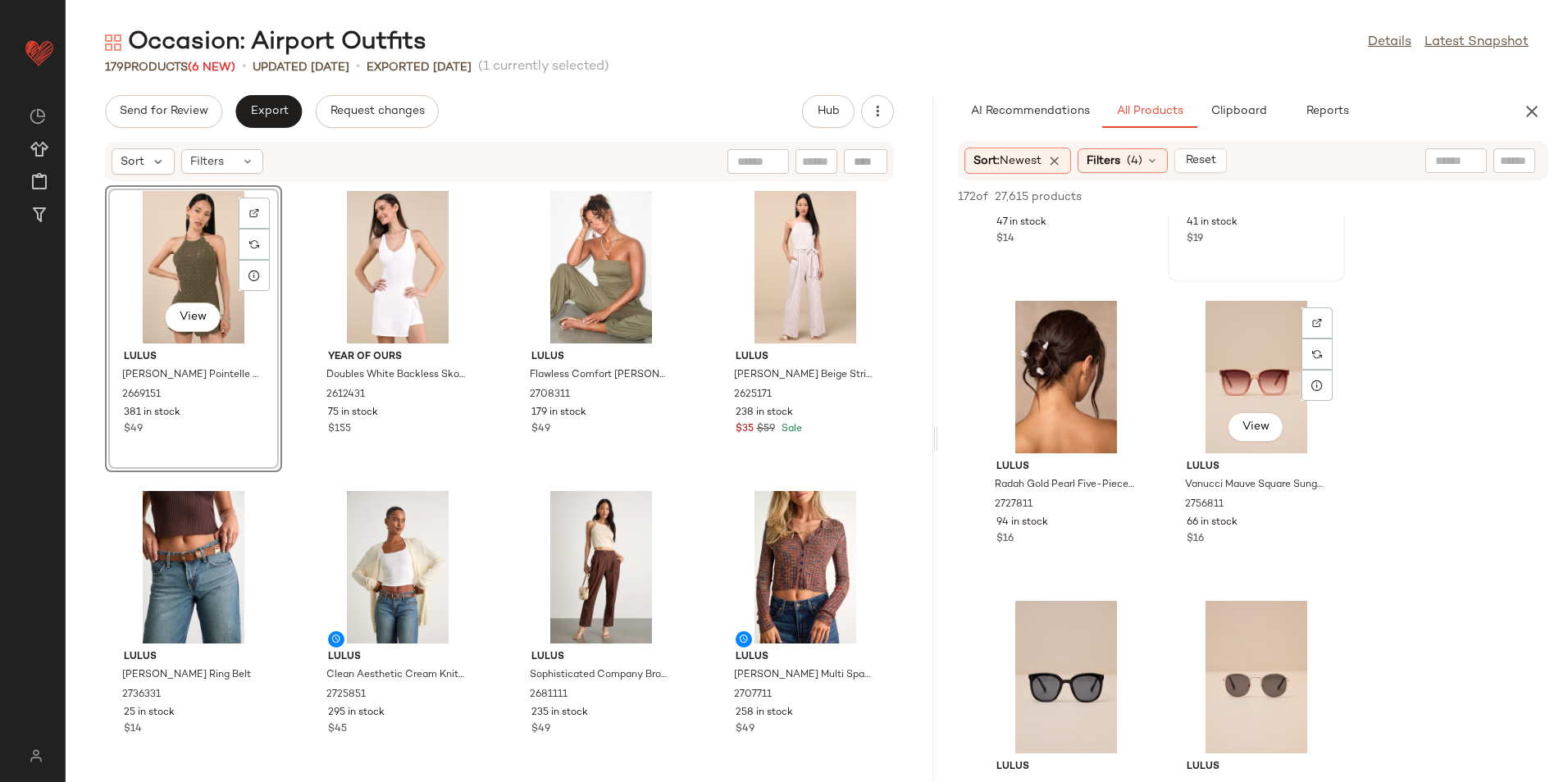
scroll to position [1968, 0]
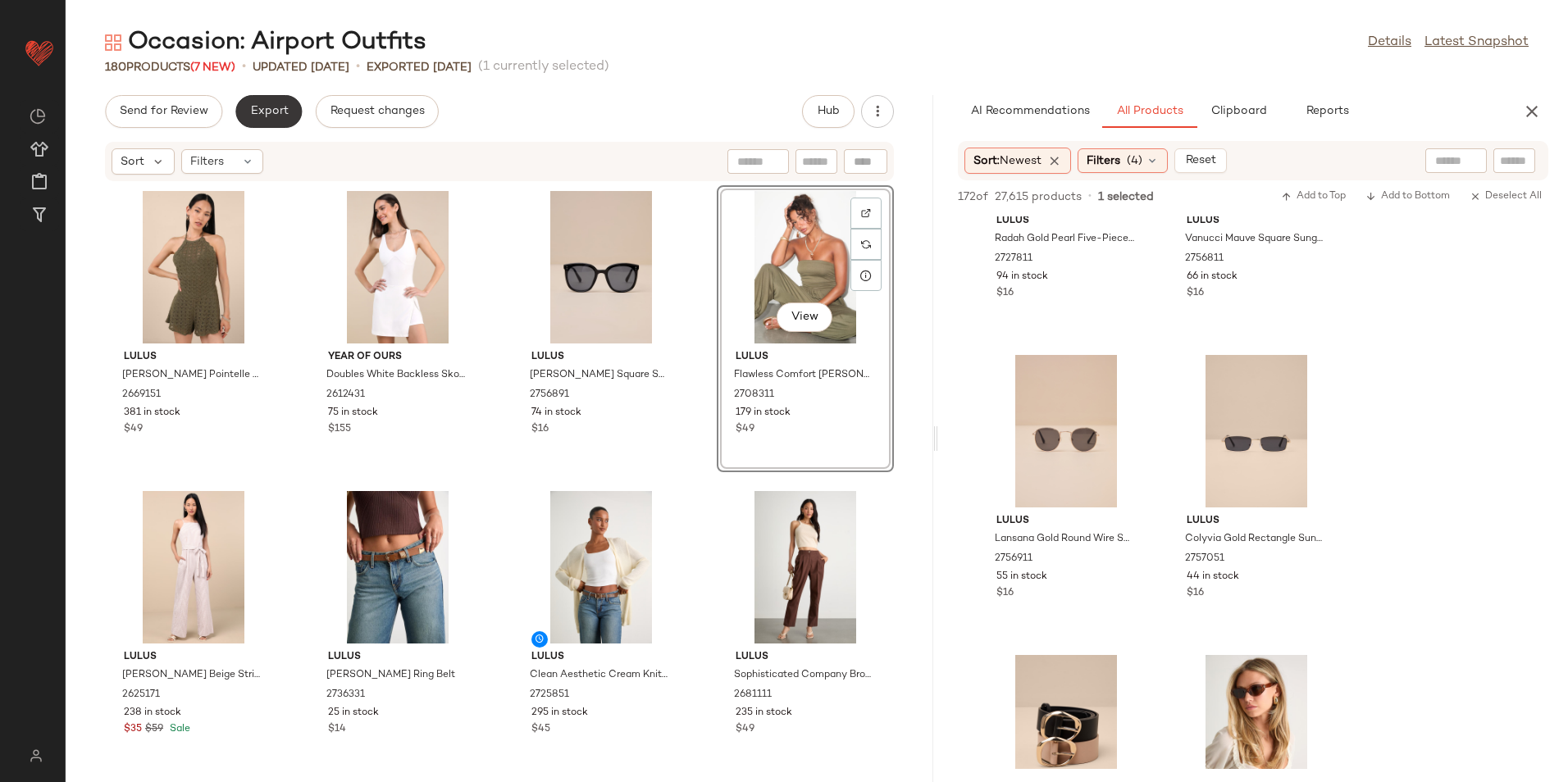
click at [280, 117] on span "Export" at bounding box center [269, 111] width 39 height 13
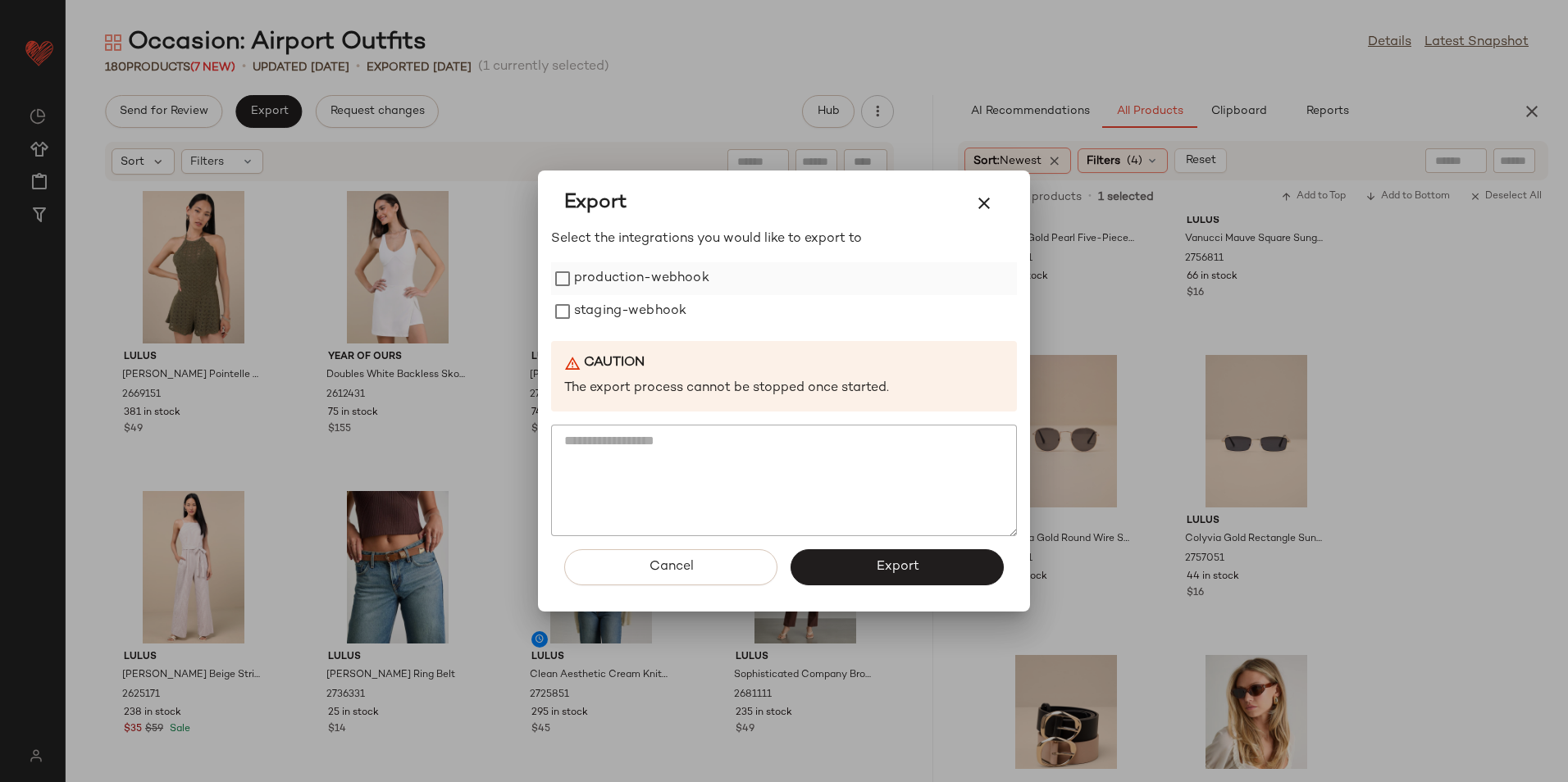
click at [643, 272] on label "production-webhook" at bounding box center [641, 278] width 135 height 33
click at [648, 321] on label "staging-webhook" at bounding box center [629, 311] width 112 height 33
click at [881, 576] on button "Export" at bounding box center [897, 567] width 213 height 36
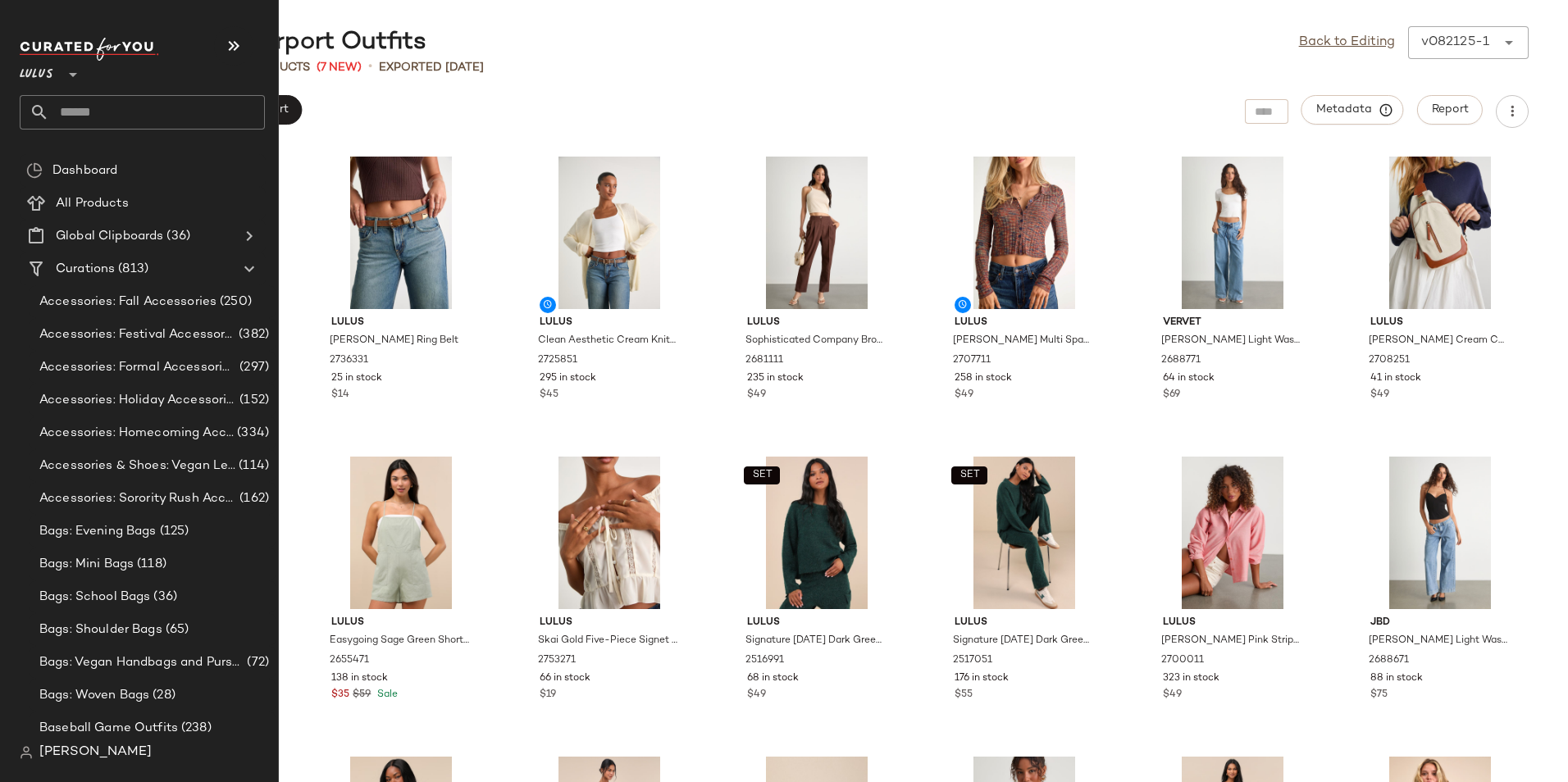
click at [98, 111] on input "text" at bounding box center [157, 112] width 216 height 35
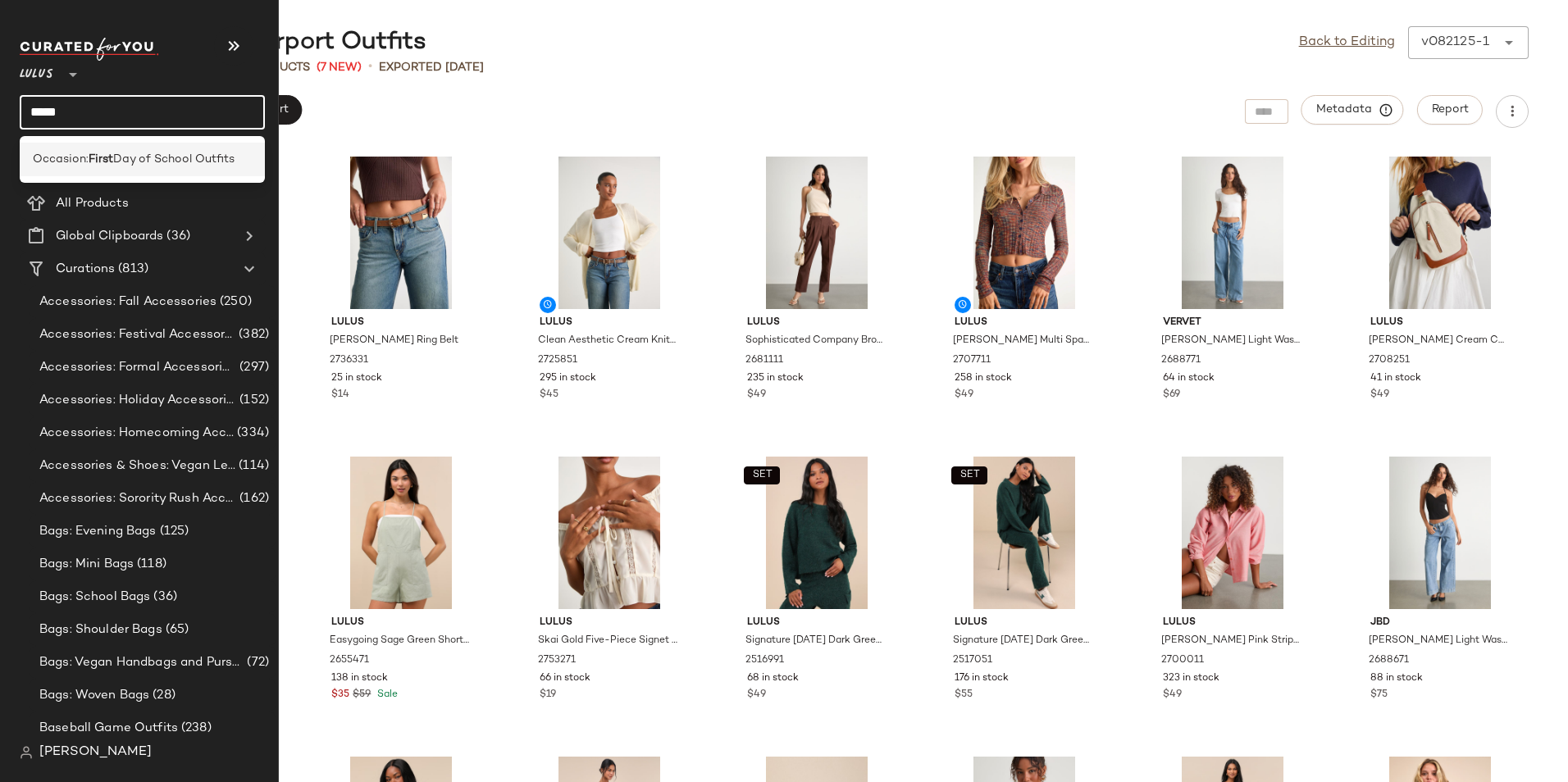
type input "*****"
click at [130, 163] on span "Day of School Outfits" at bounding box center [174, 159] width 121 height 17
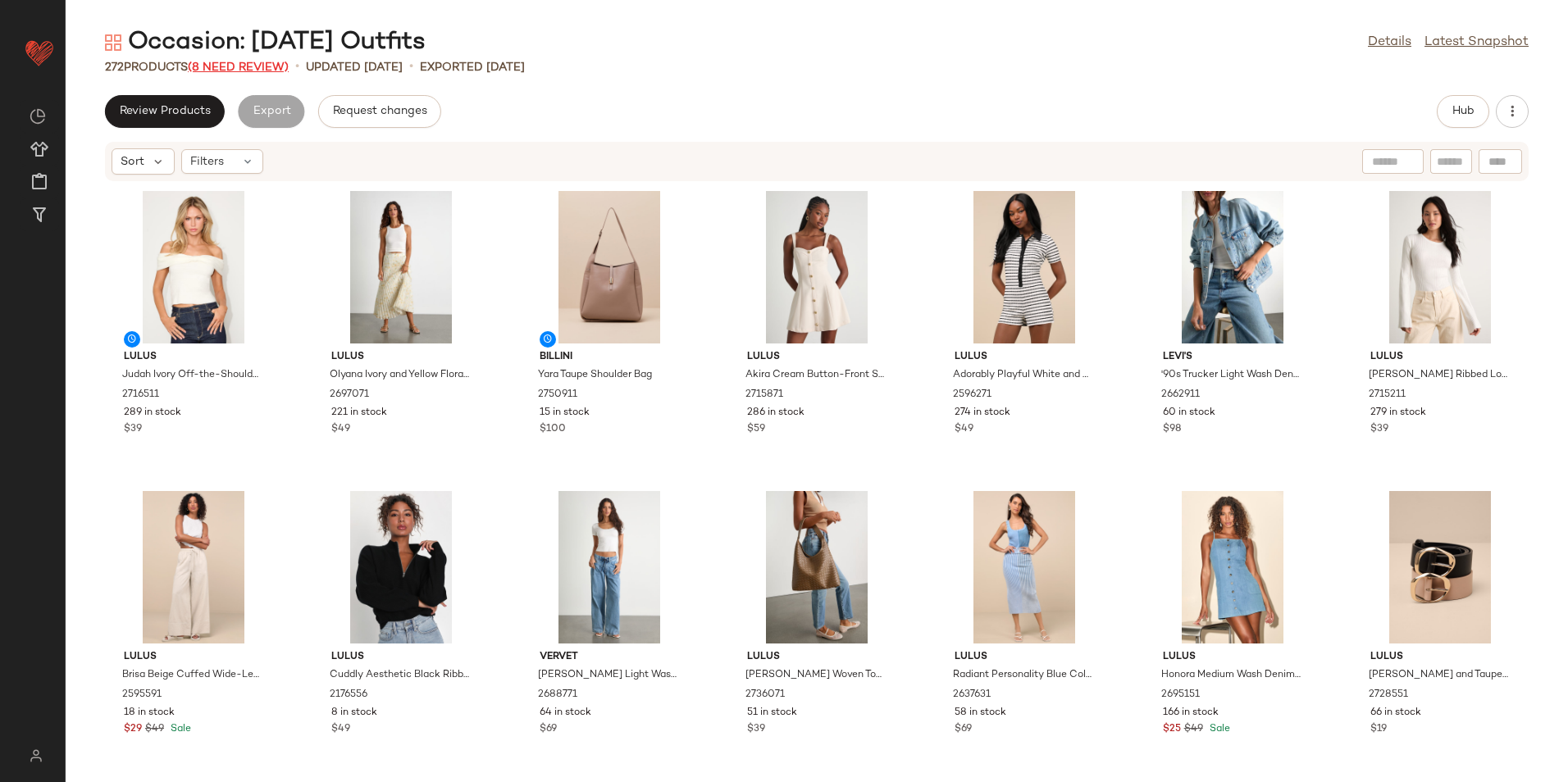
click at [261, 66] on span "(8 Need Review)" at bounding box center [239, 67] width 101 height 13
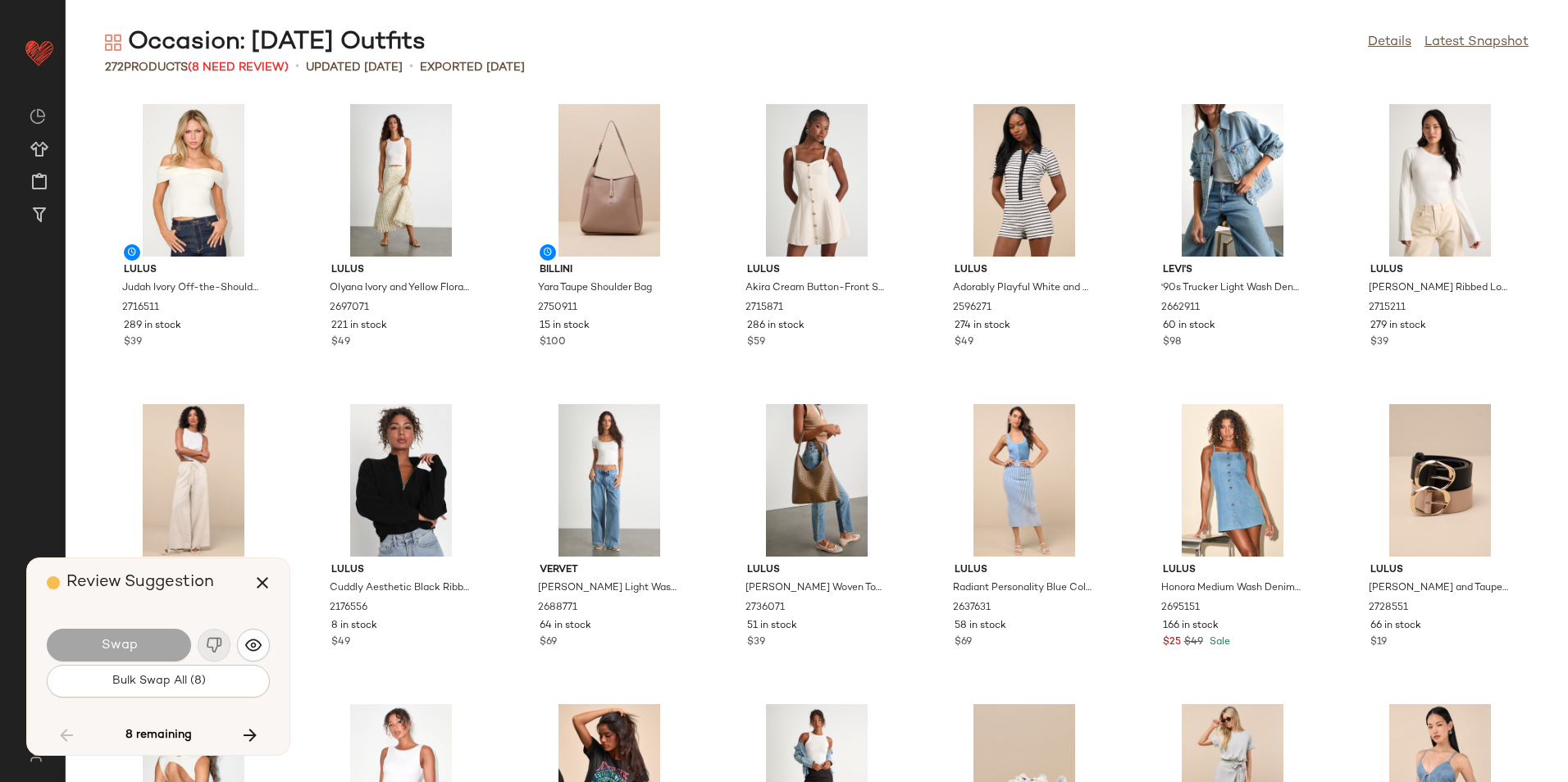
scroll to position [2701, 0]
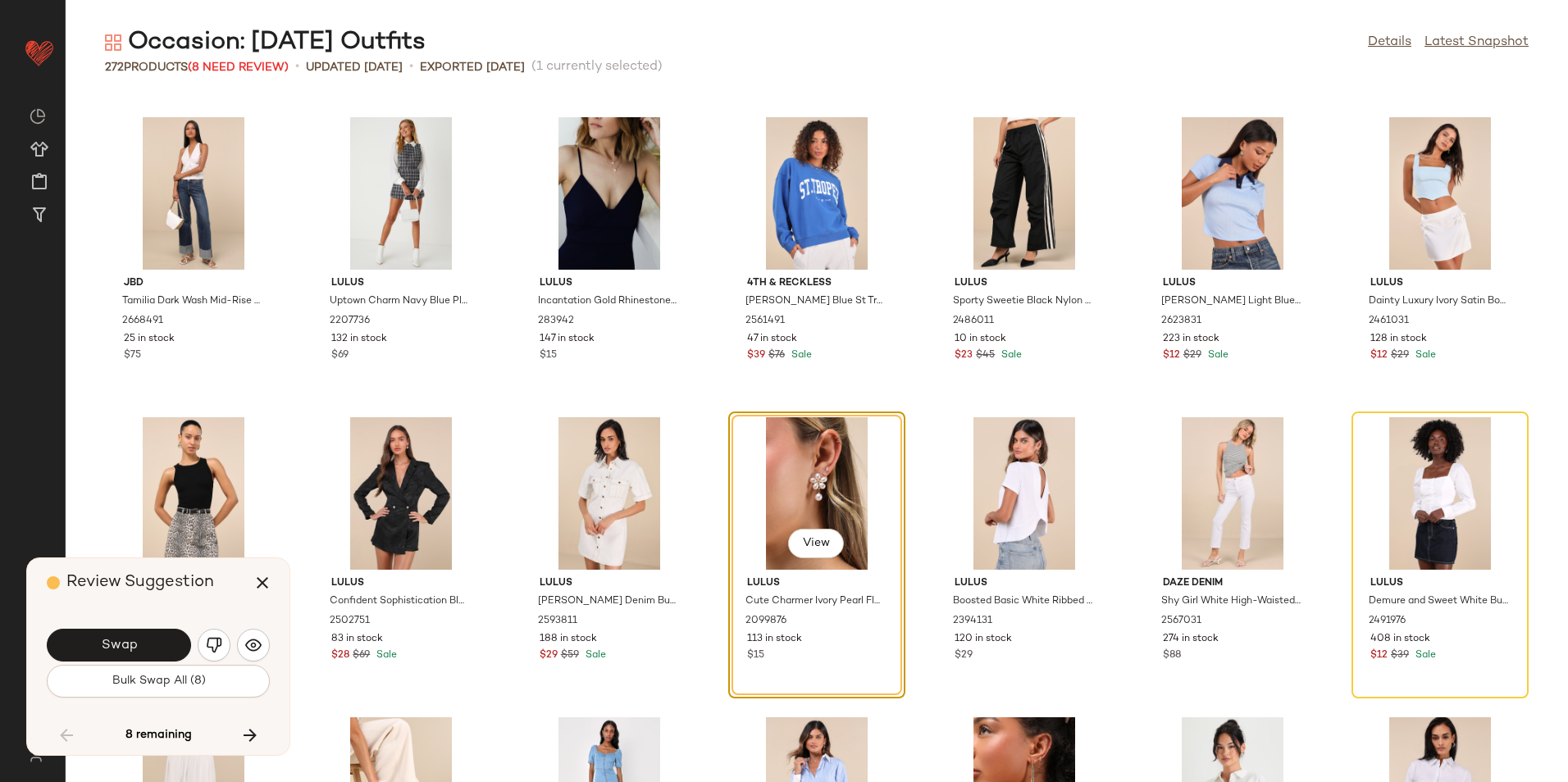
click at [181, 677] on span "Bulk Swap All (8)" at bounding box center [158, 682] width 94 height 13
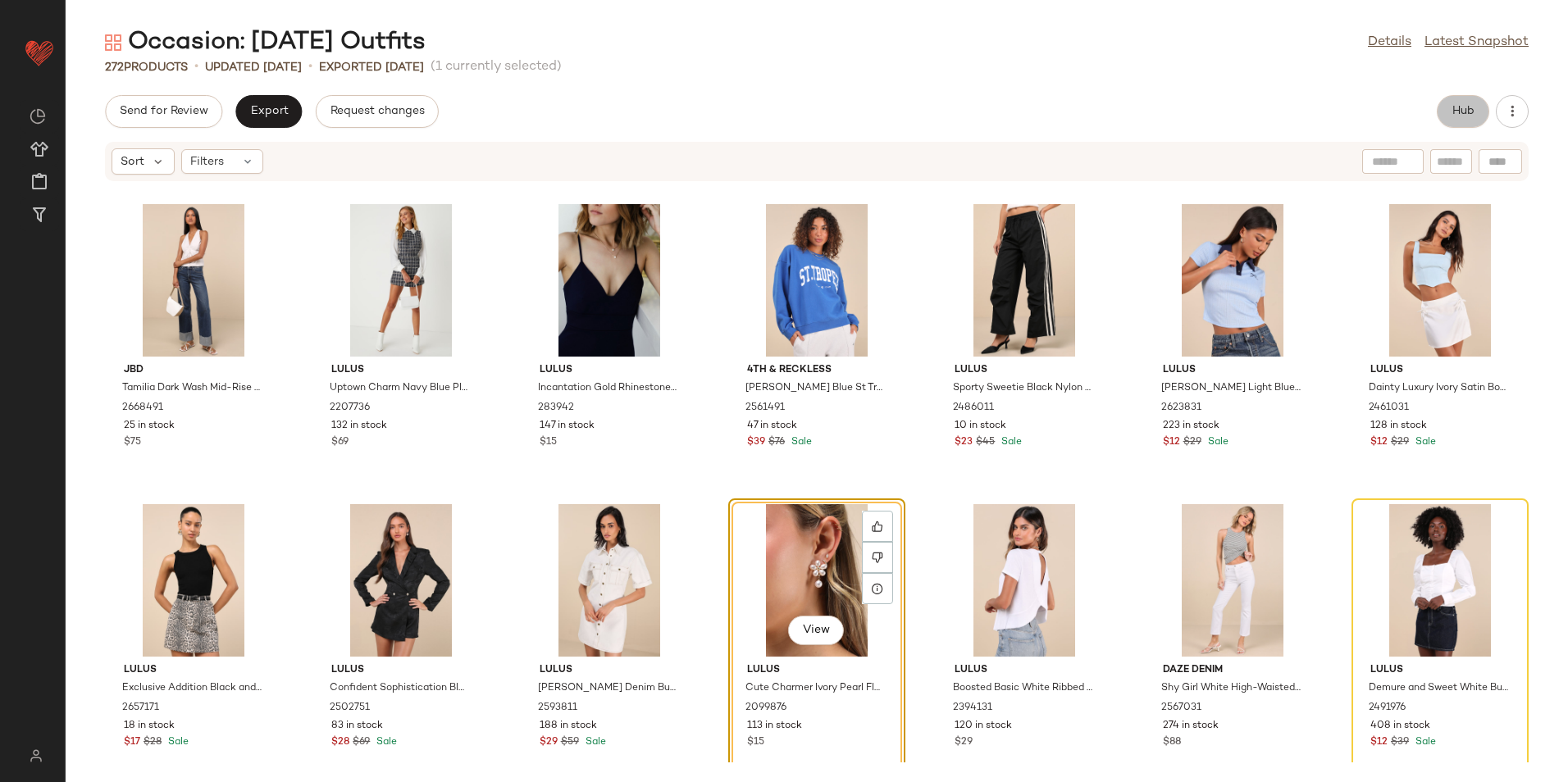
click at [1471, 111] on span "Hub" at bounding box center [1463, 111] width 23 height 13
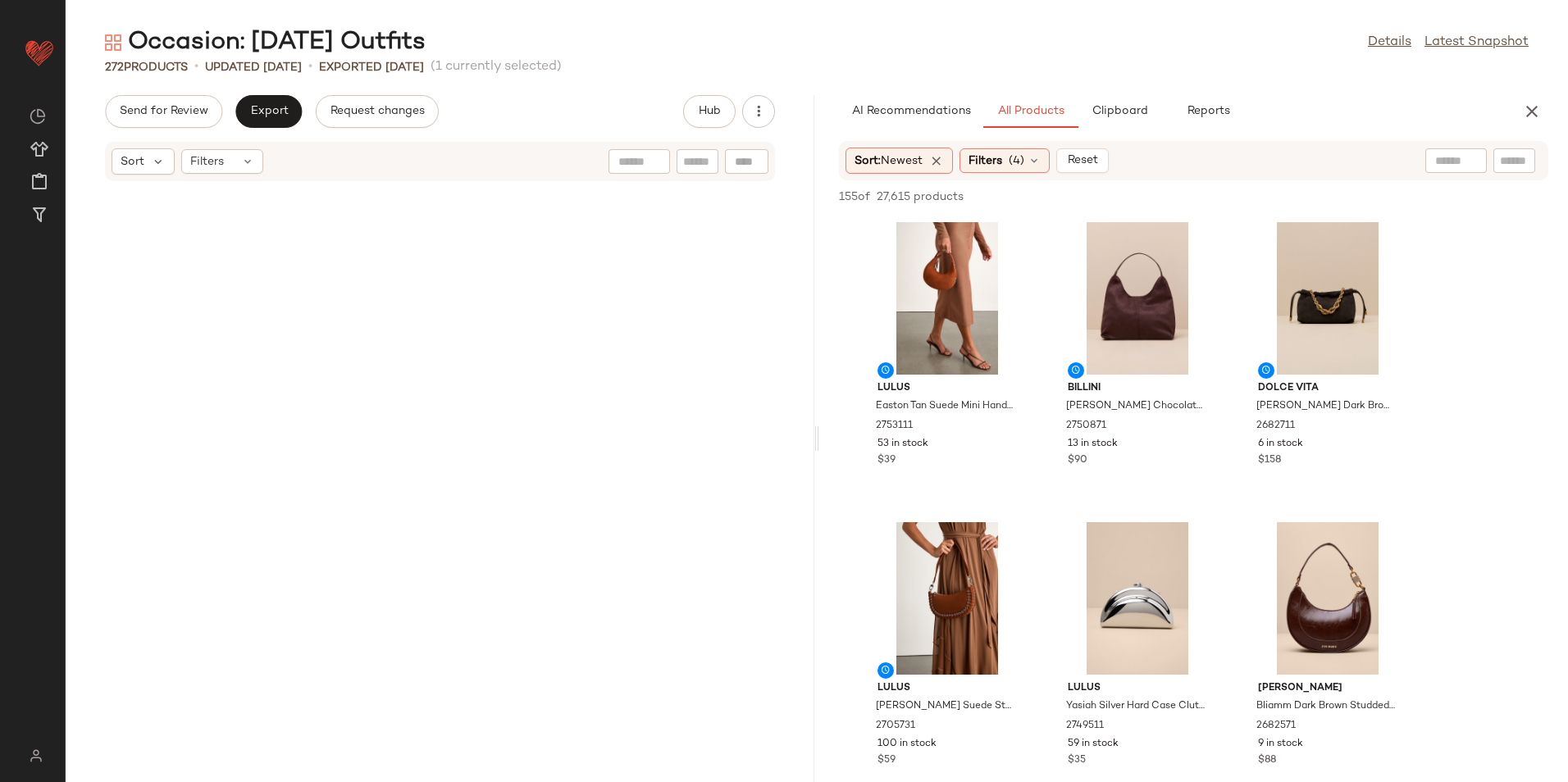
scroll to position [6303, 0]
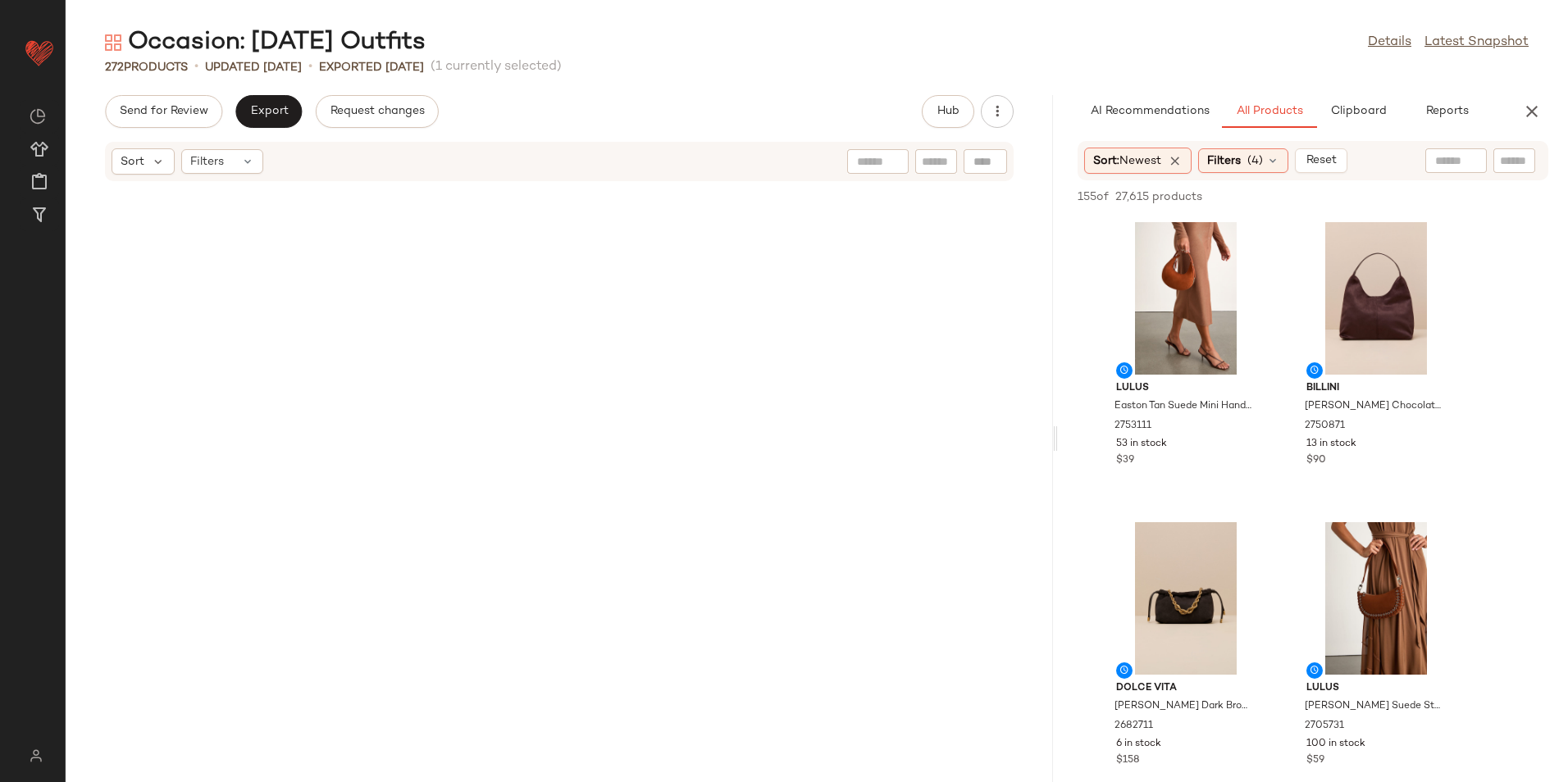
drag, startPoint x: 818, startPoint y: 442, endPoint x: 1403, endPoint y: 467, distance: 585.5
click at [1403, 467] on div "Occasion: First Day of School Outfits Details Latest Snapshot 272 Products • up…" at bounding box center [816, 404] width 1502 height 756
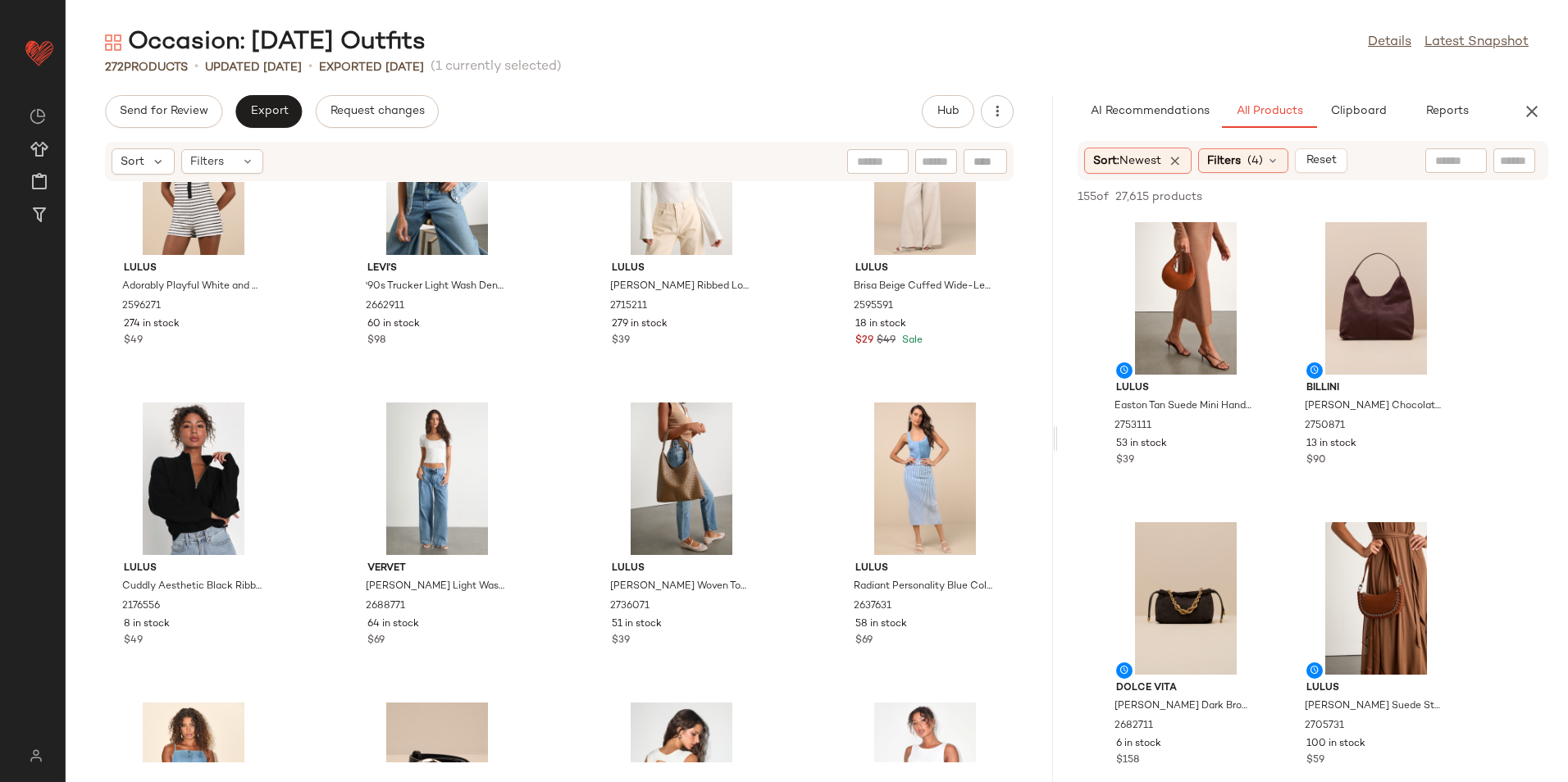
scroll to position [0, 0]
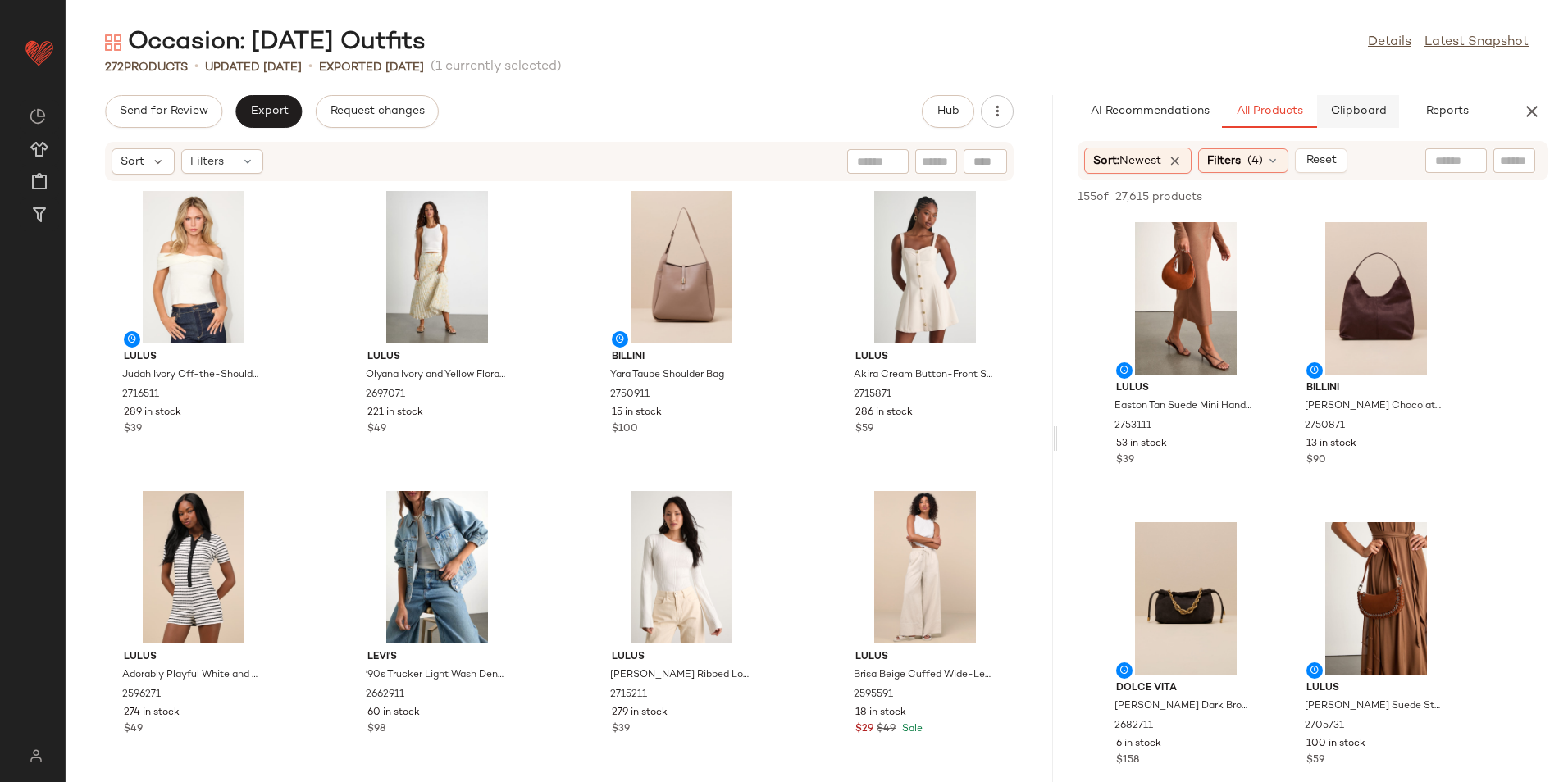
click at [1364, 119] on button "Clipboard" at bounding box center [1357, 111] width 82 height 33
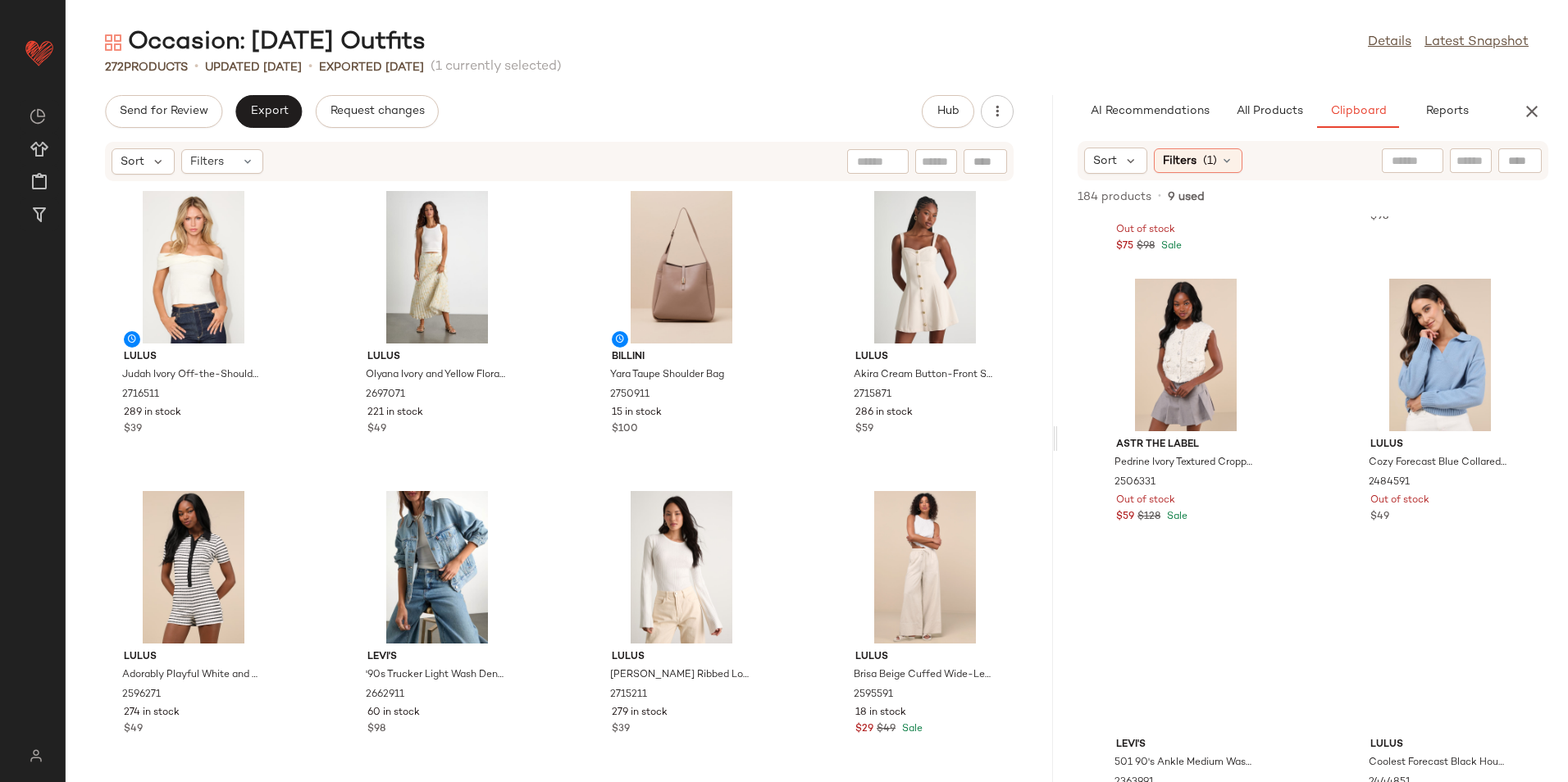
scroll to position [3017, 0]
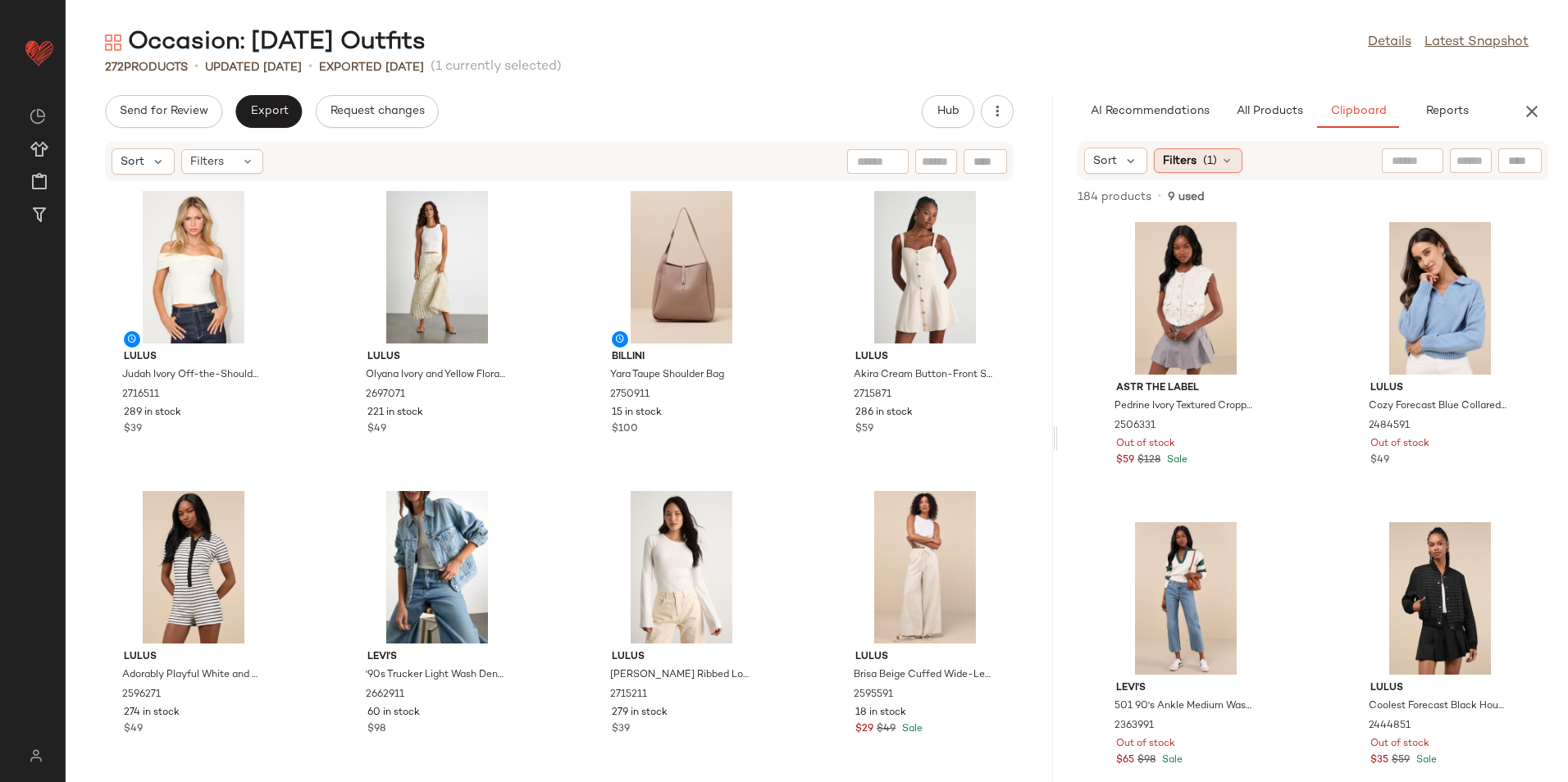
click at [1199, 163] on div "Filters (1)" at bounding box center [1198, 160] width 89 height 24
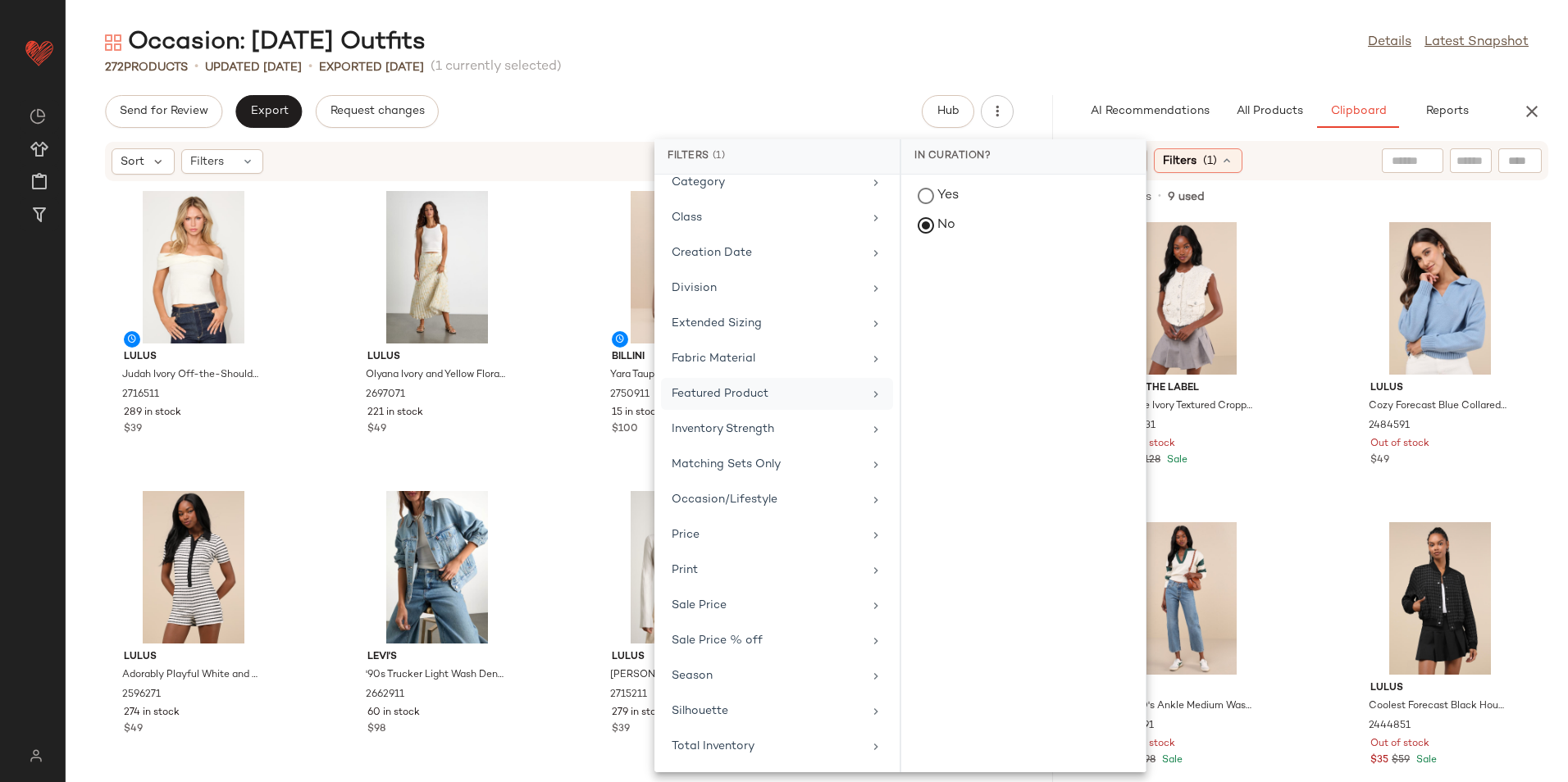
scroll to position [0, 0]
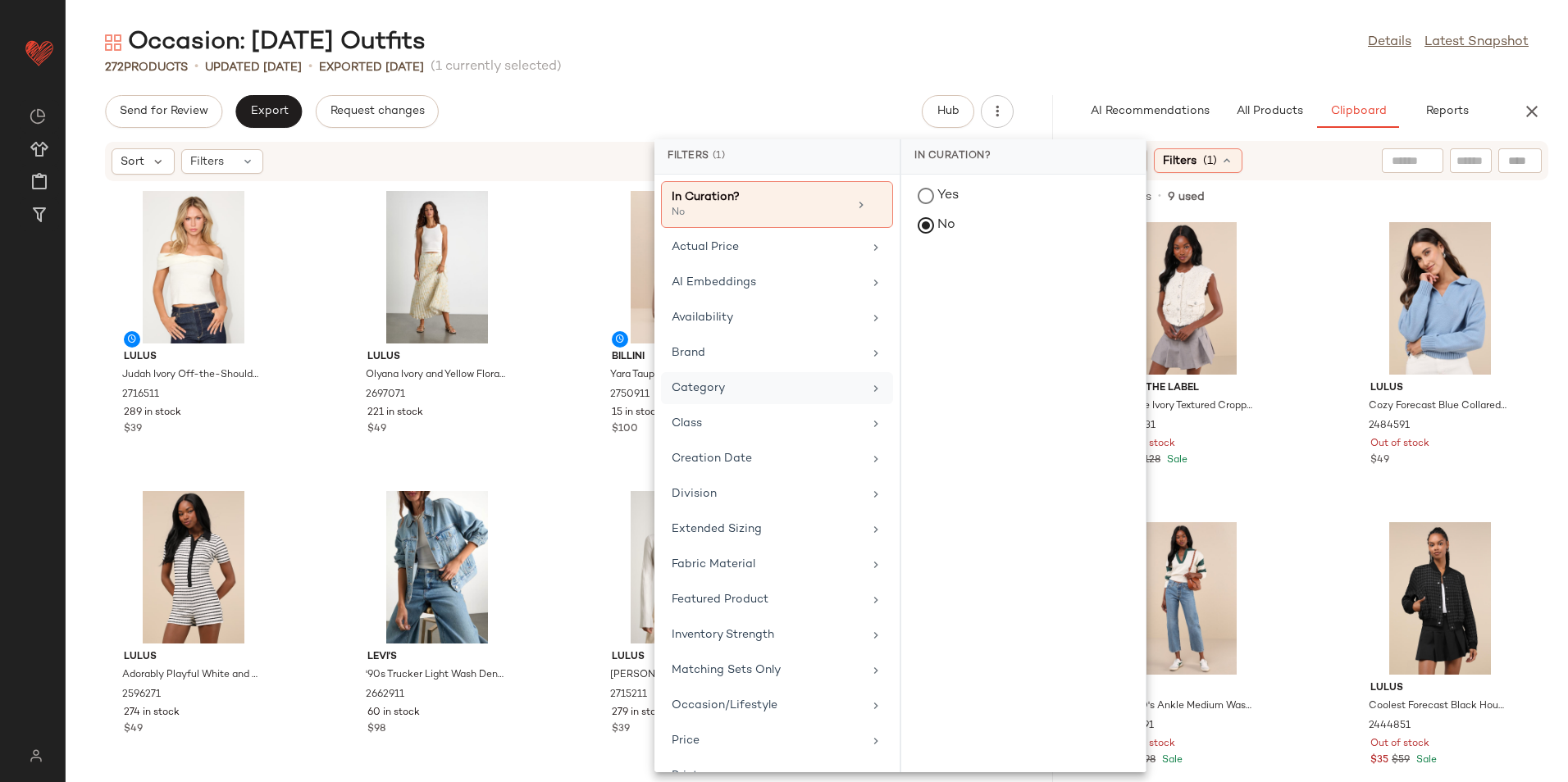
click at [709, 385] on div "Category" at bounding box center [767, 388] width 191 height 17
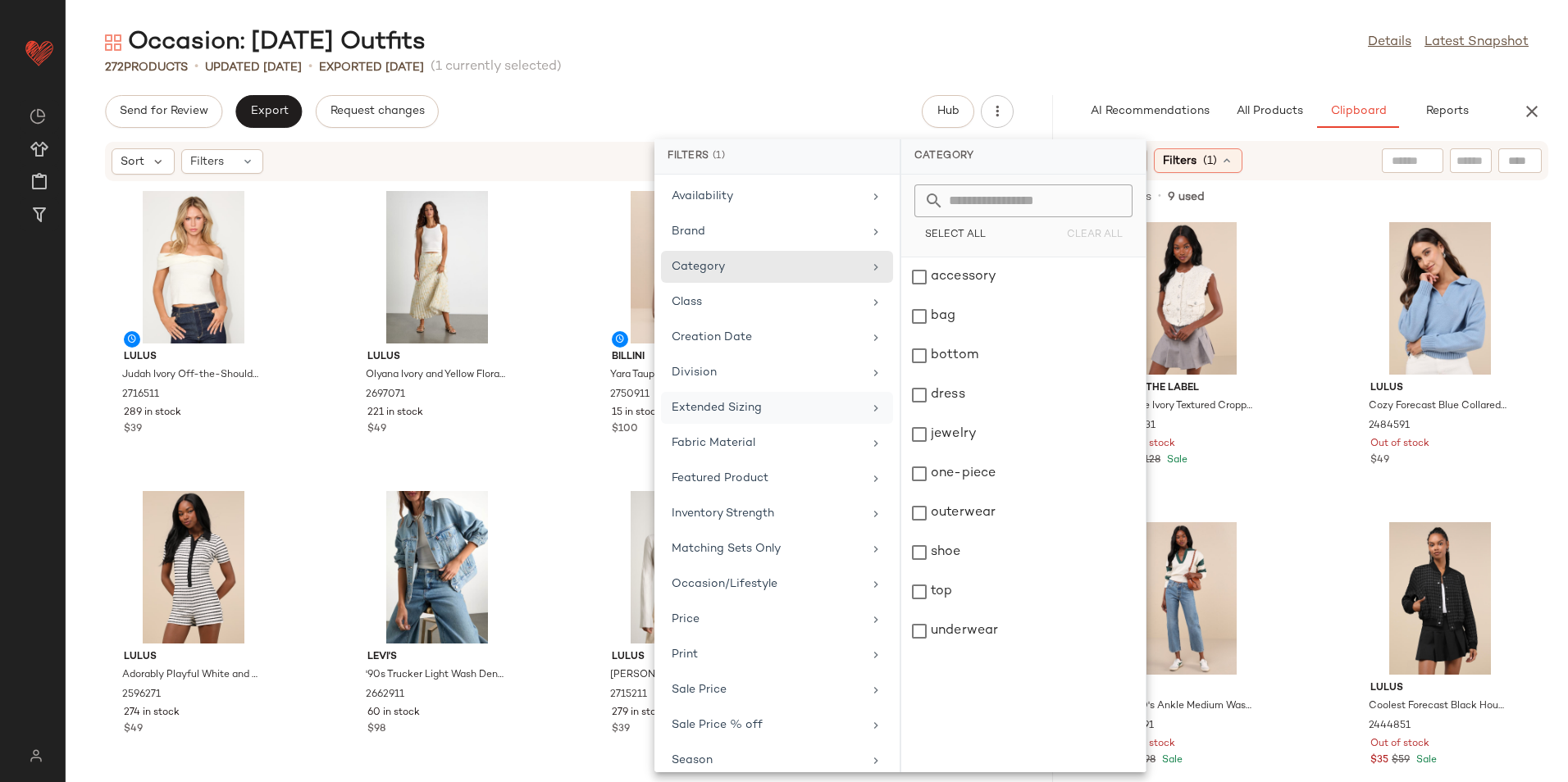
scroll to position [206, 0]
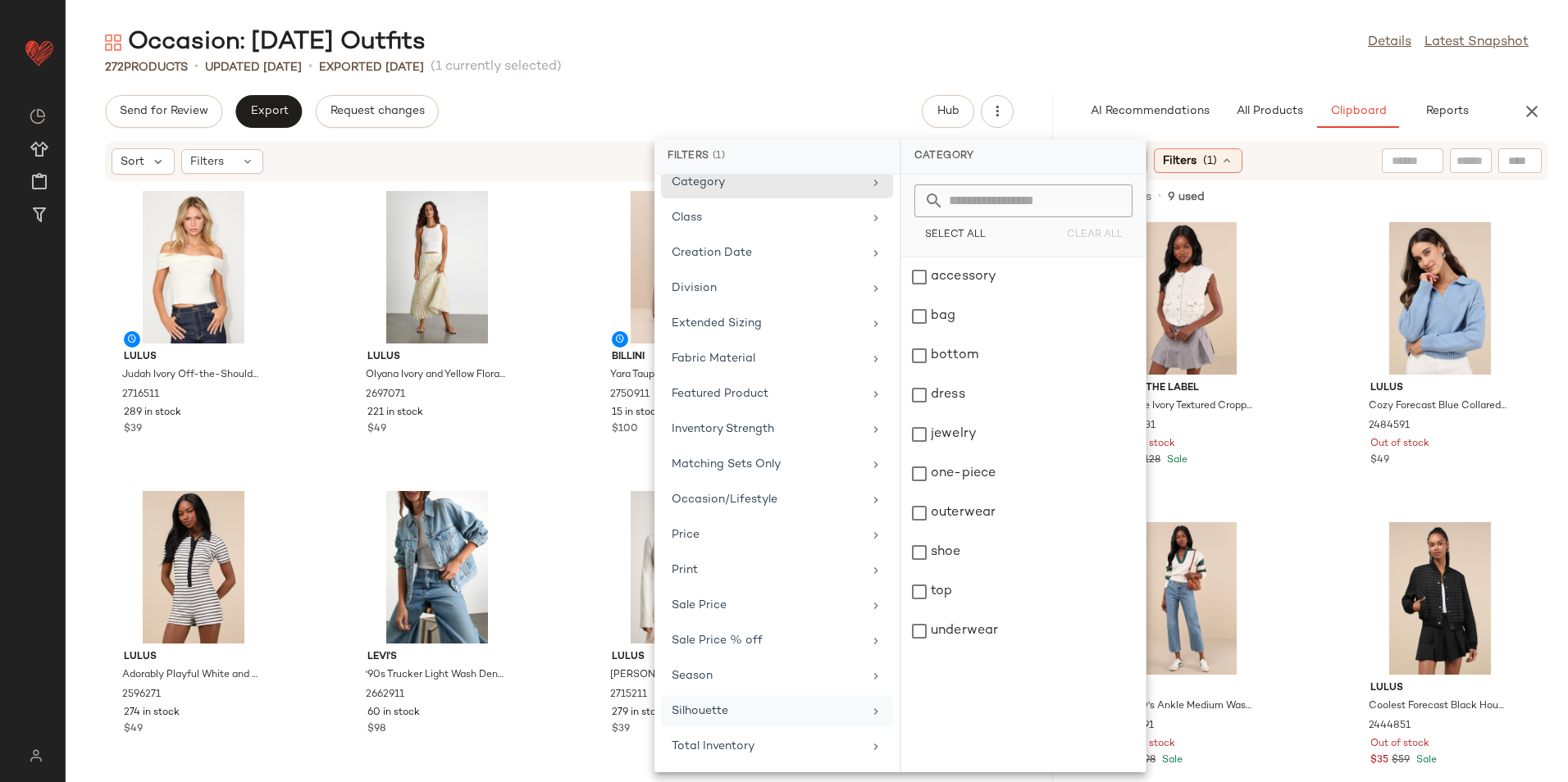
drag, startPoint x: 703, startPoint y: 750, endPoint x: 730, endPoint y: 716, distance: 43.4
click at [704, 747] on div "Total Inventory" at bounding box center [767, 747] width 191 height 17
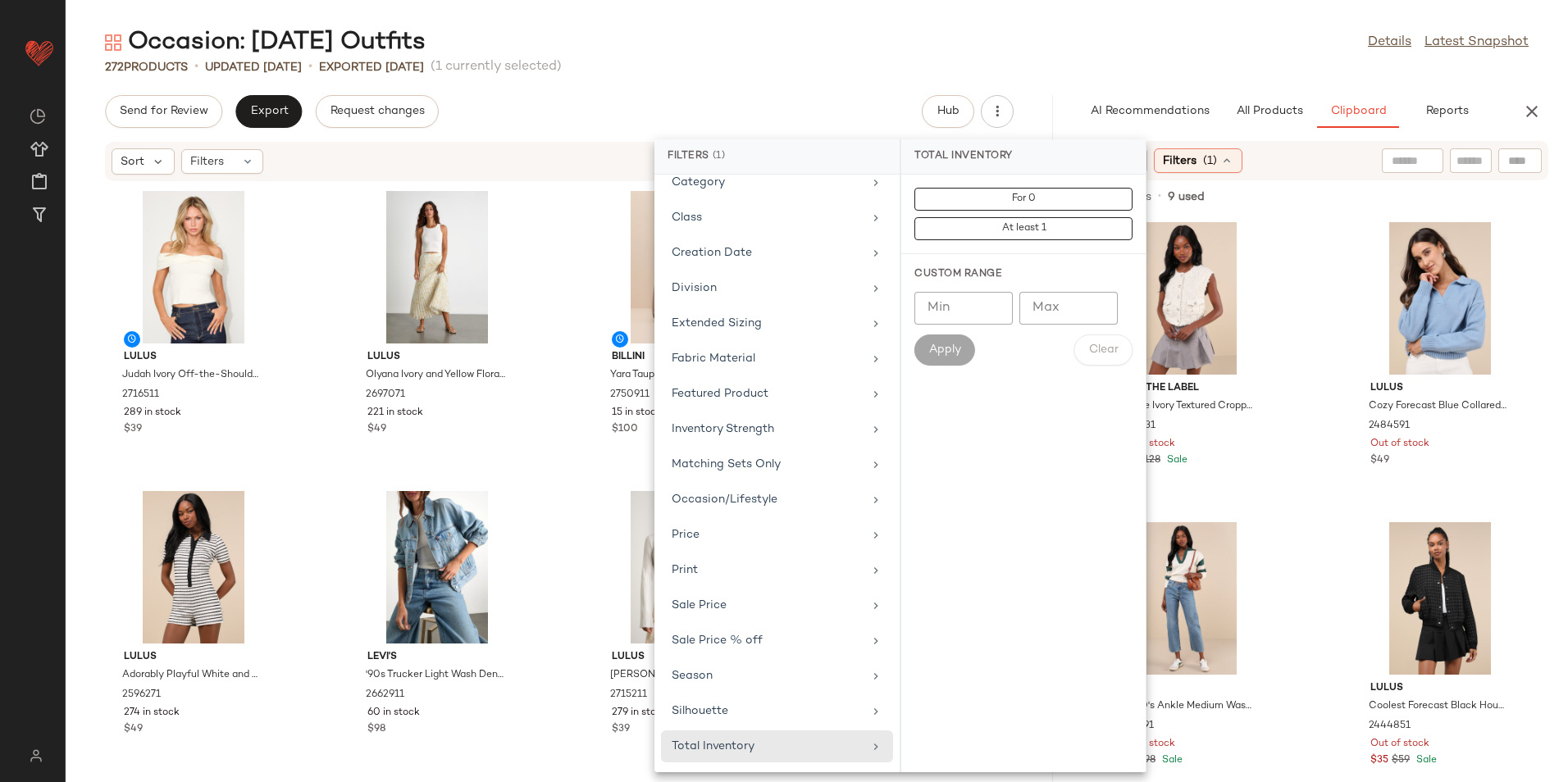
click at [944, 309] on input "Min" at bounding box center [963, 308] width 99 height 33
type input "**"
click at [935, 349] on span "Apply" at bounding box center [944, 350] width 33 height 13
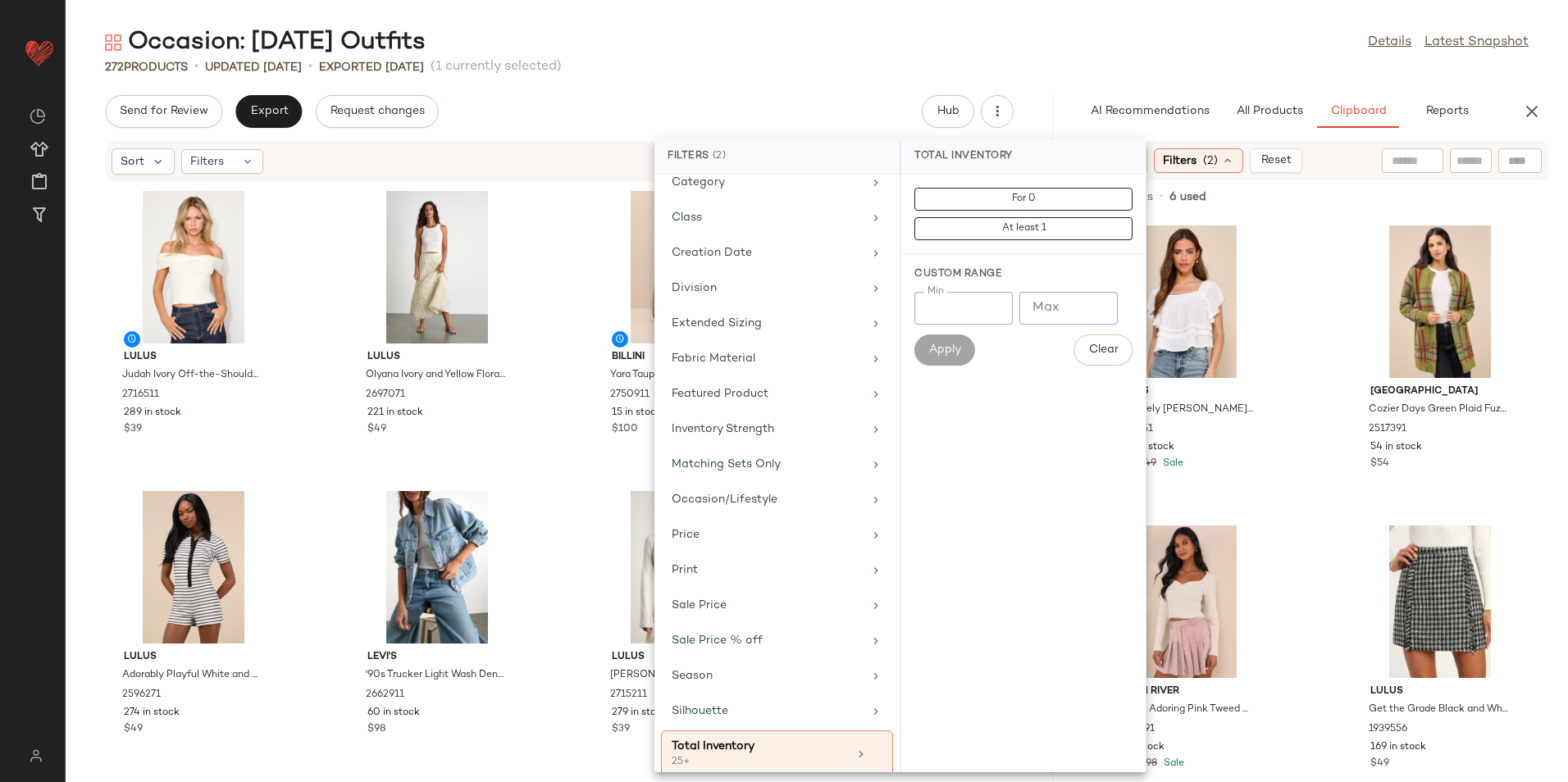
click at [1119, 24] on main "Occasion: First Day of School Outfits Details Latest Snapshot 272 Products • up…" at bounding box center [784, 391] width 1568 height 782
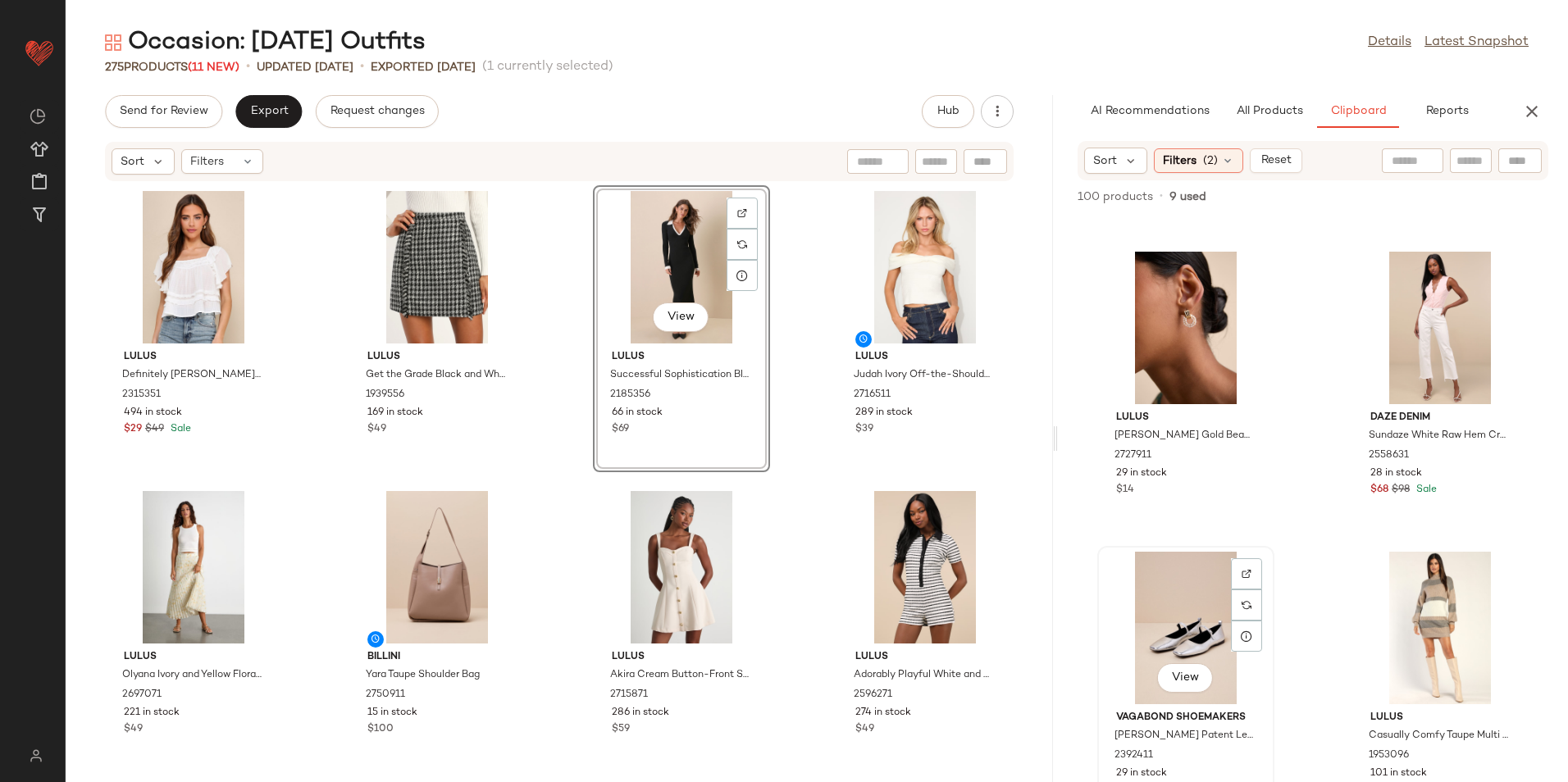
scroll to position [1489, 0]
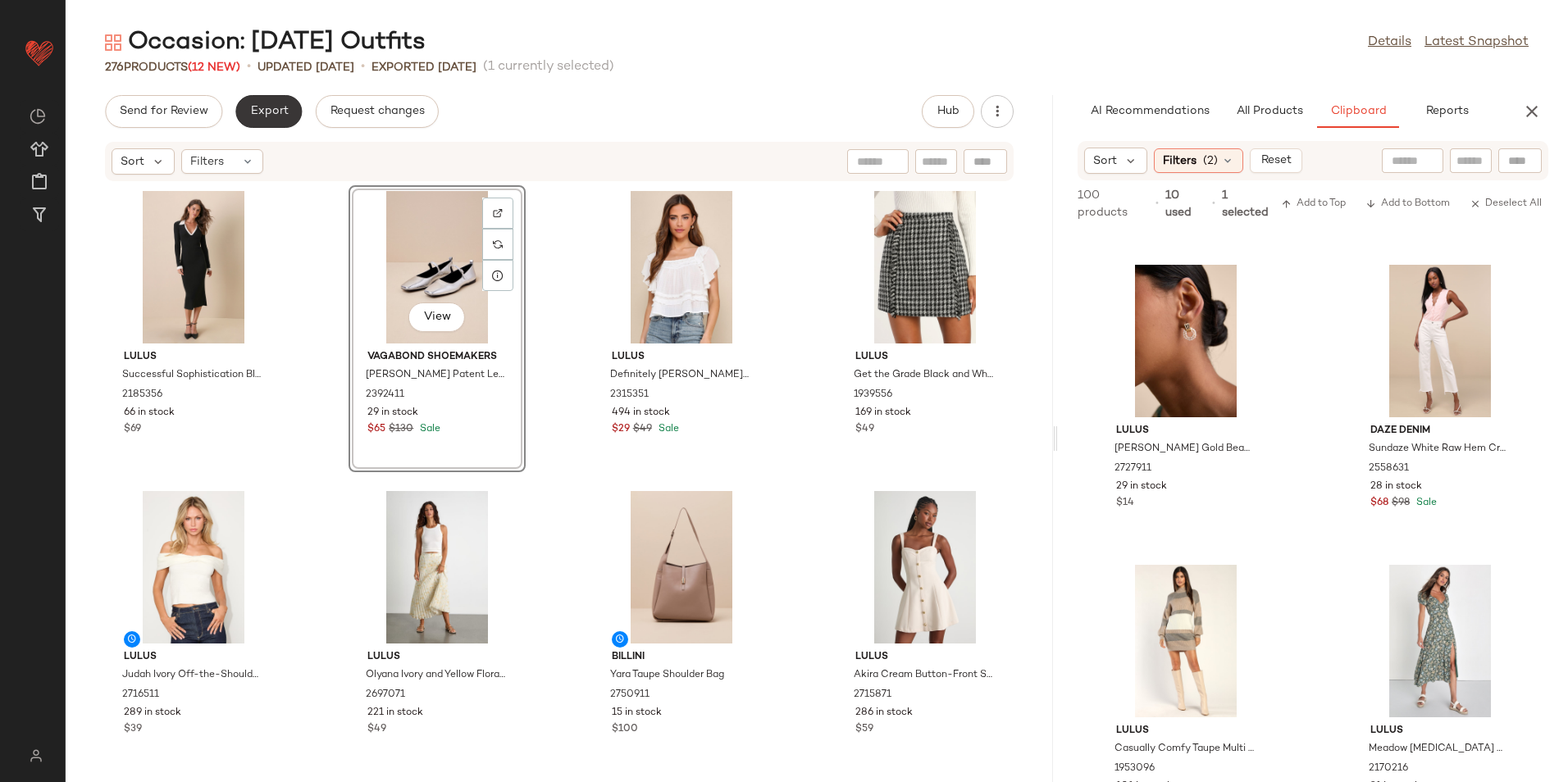
click at [239, 109] on button "Export" at bounding box center [268, 111] width 67 height 33
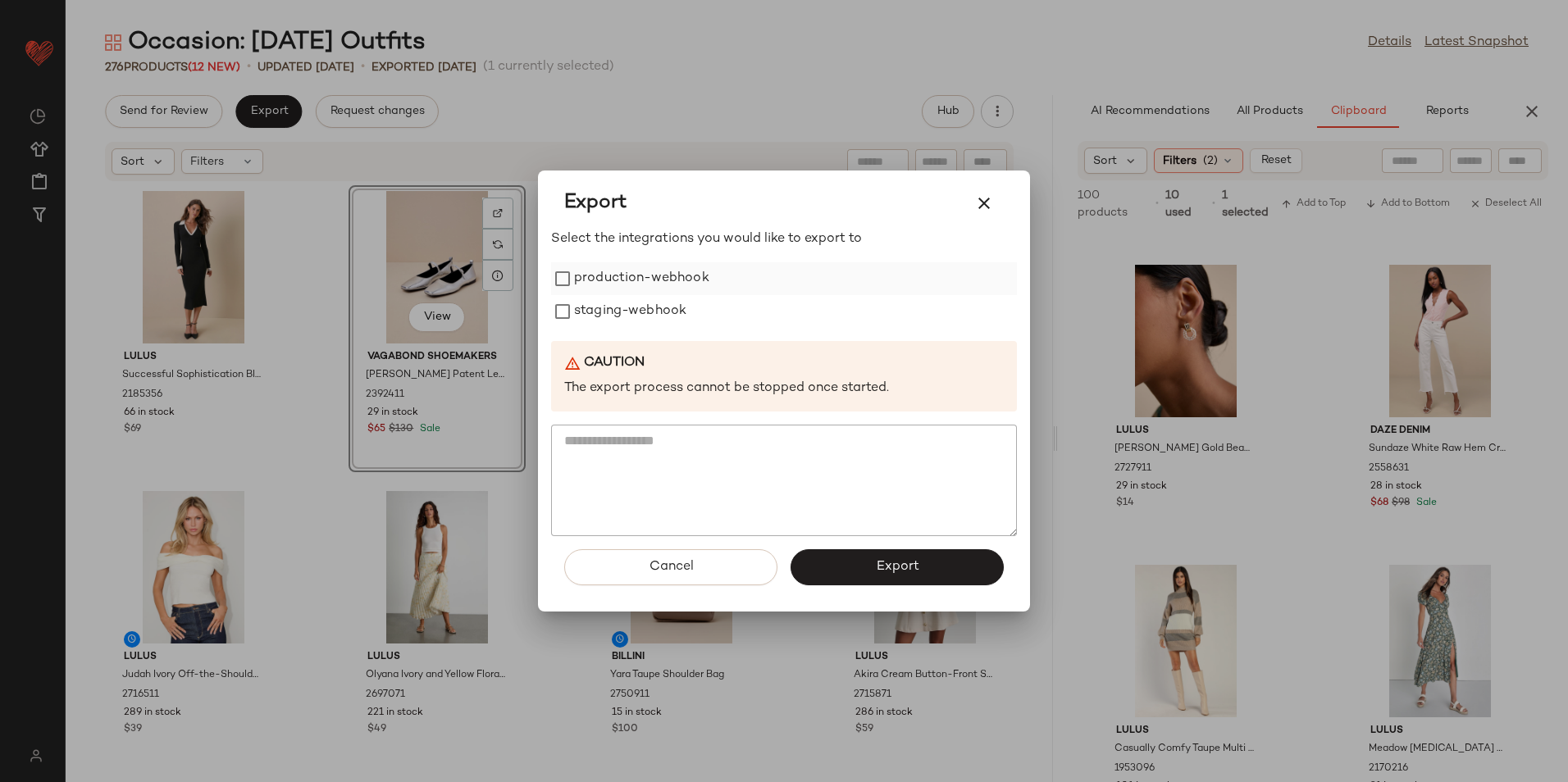
click at [648, 289] on label "production-webhook" at bounding box center [641, 278] width 135 height 33
click at [622, 310] on label "staging-webhook" at bounding box center [629, 311] width 112 height 33
click at [842, 565] on button "Export" at bounding box center [897, 567] width 213 height 36
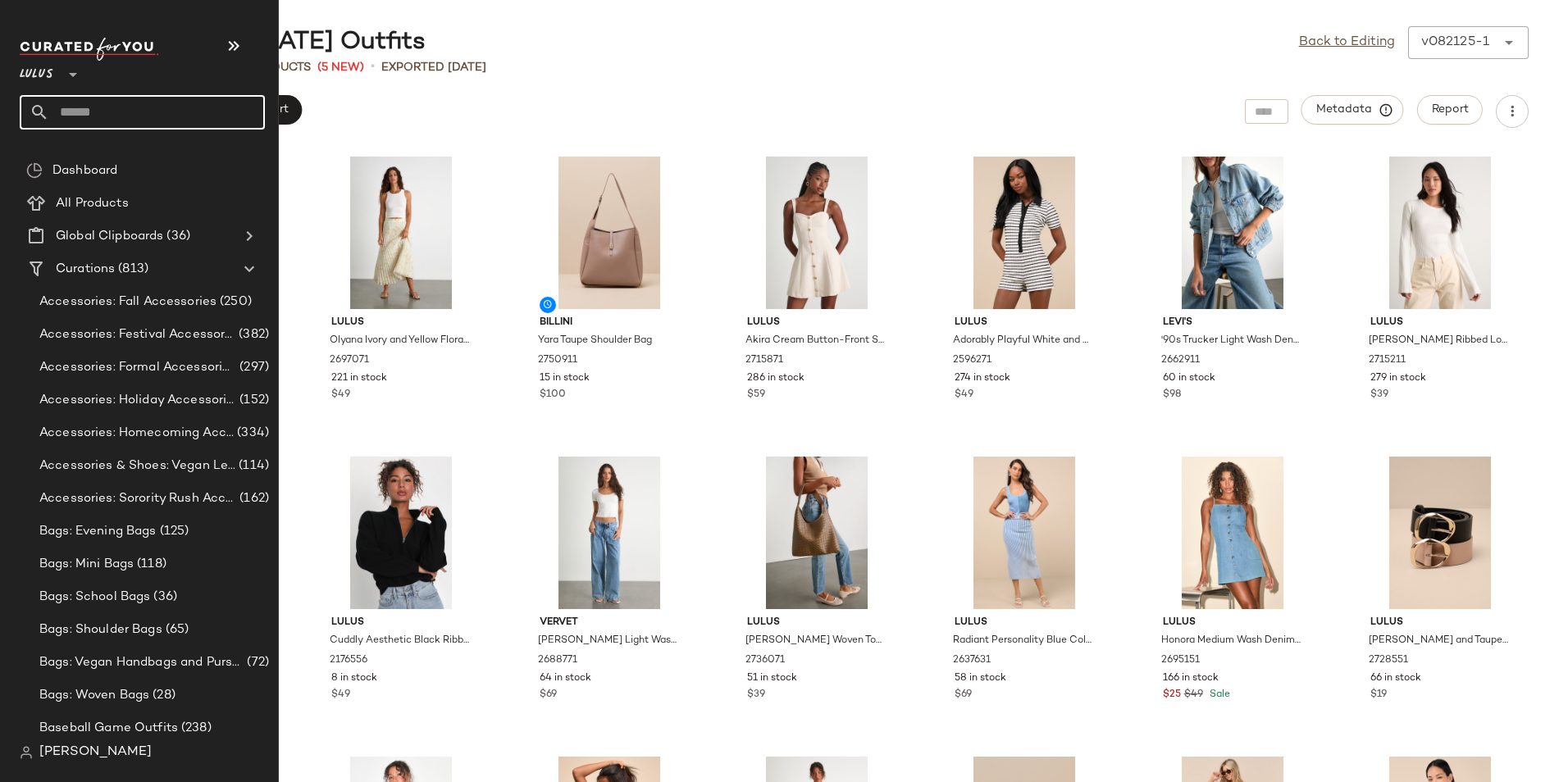
click at [123, 106] on input "text" at bounding box center [157, 112] width 216 height 35
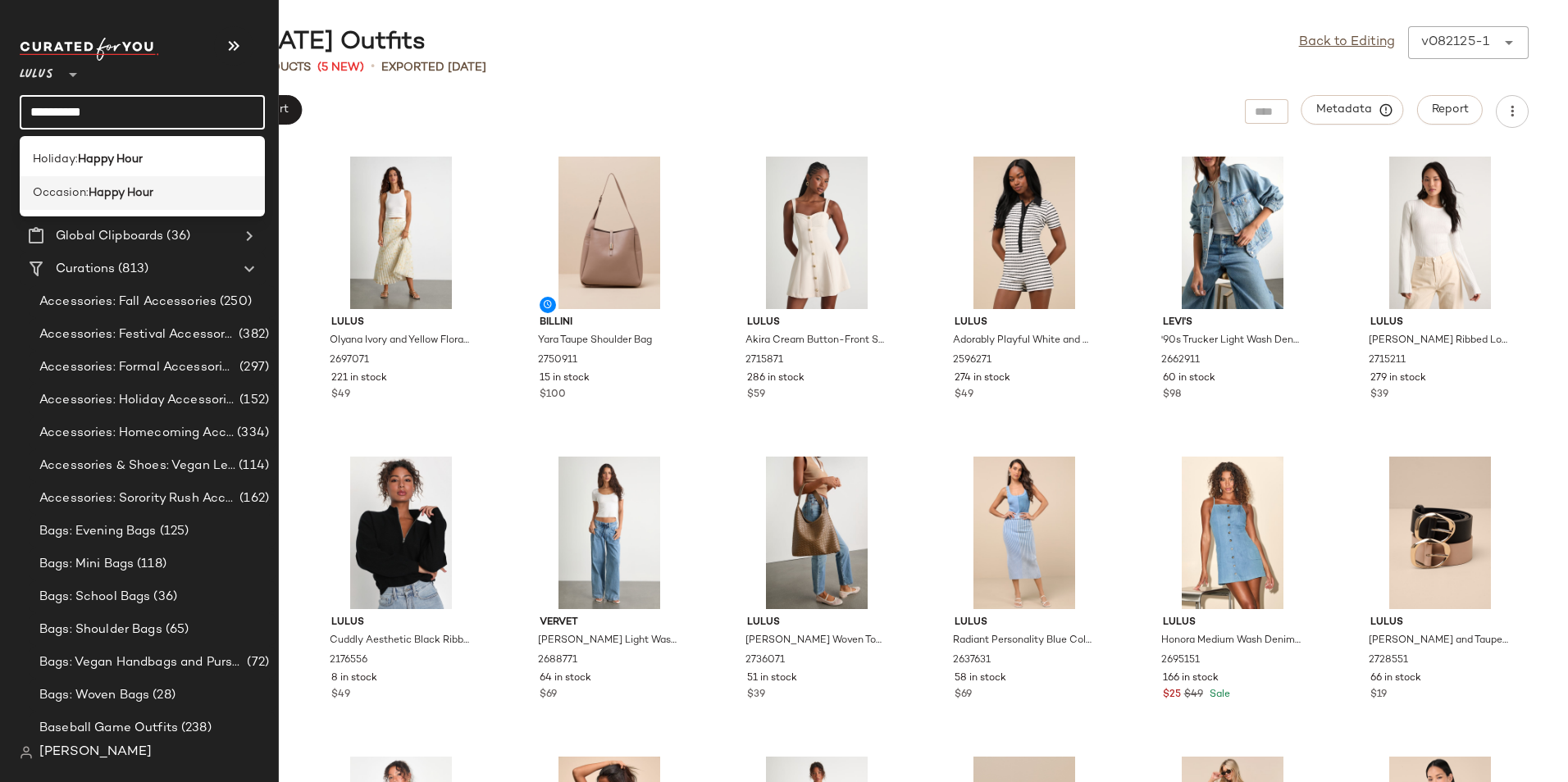
type input "**********"
click at [162, 195] on div "Occasion: Happy Hour" at bounding box center [143, 193] width 219 height 17
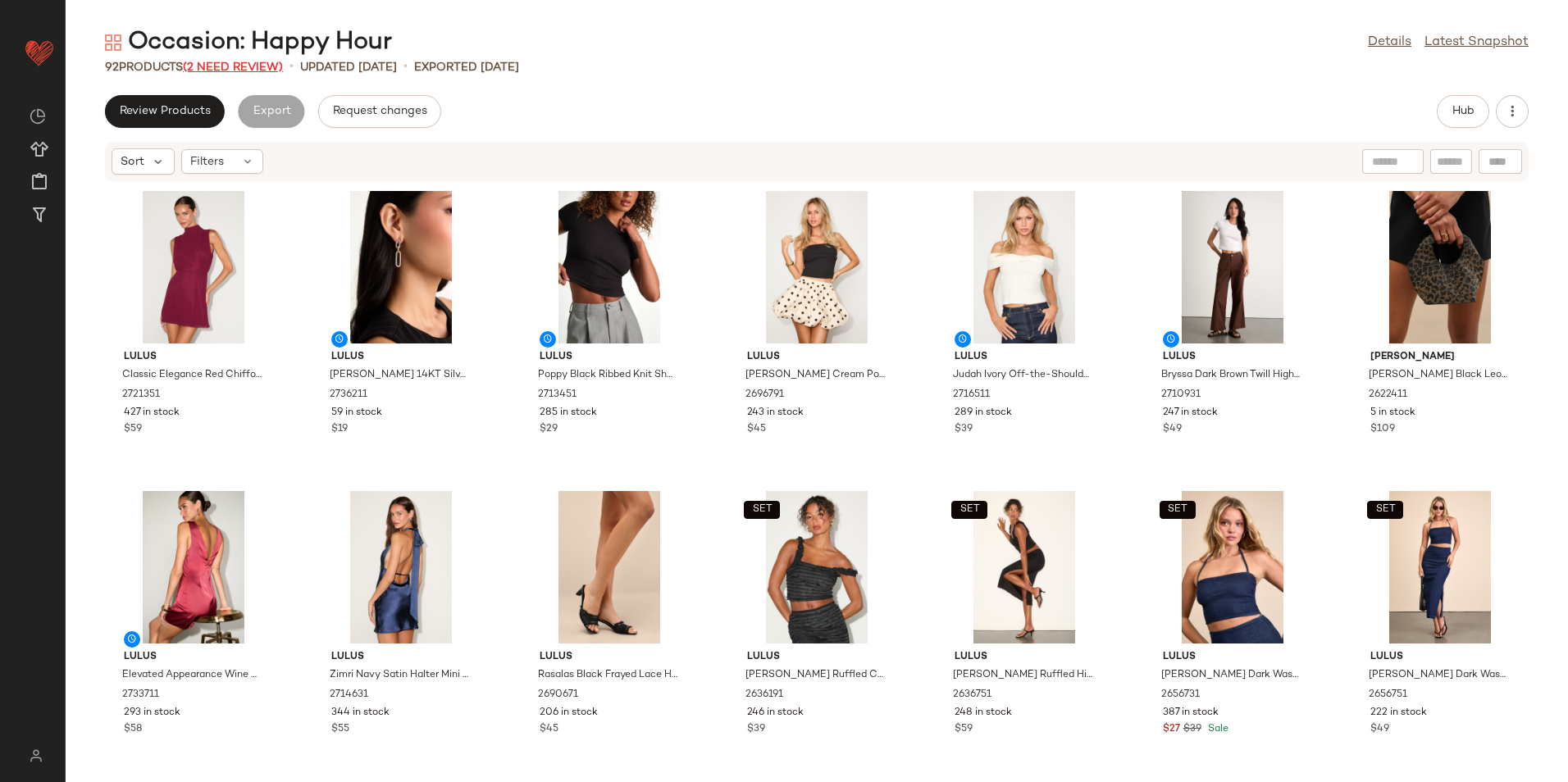
click at [224, 67] on span "(2 Need Review)" at bounding box center [233, 67] width 100 height 13
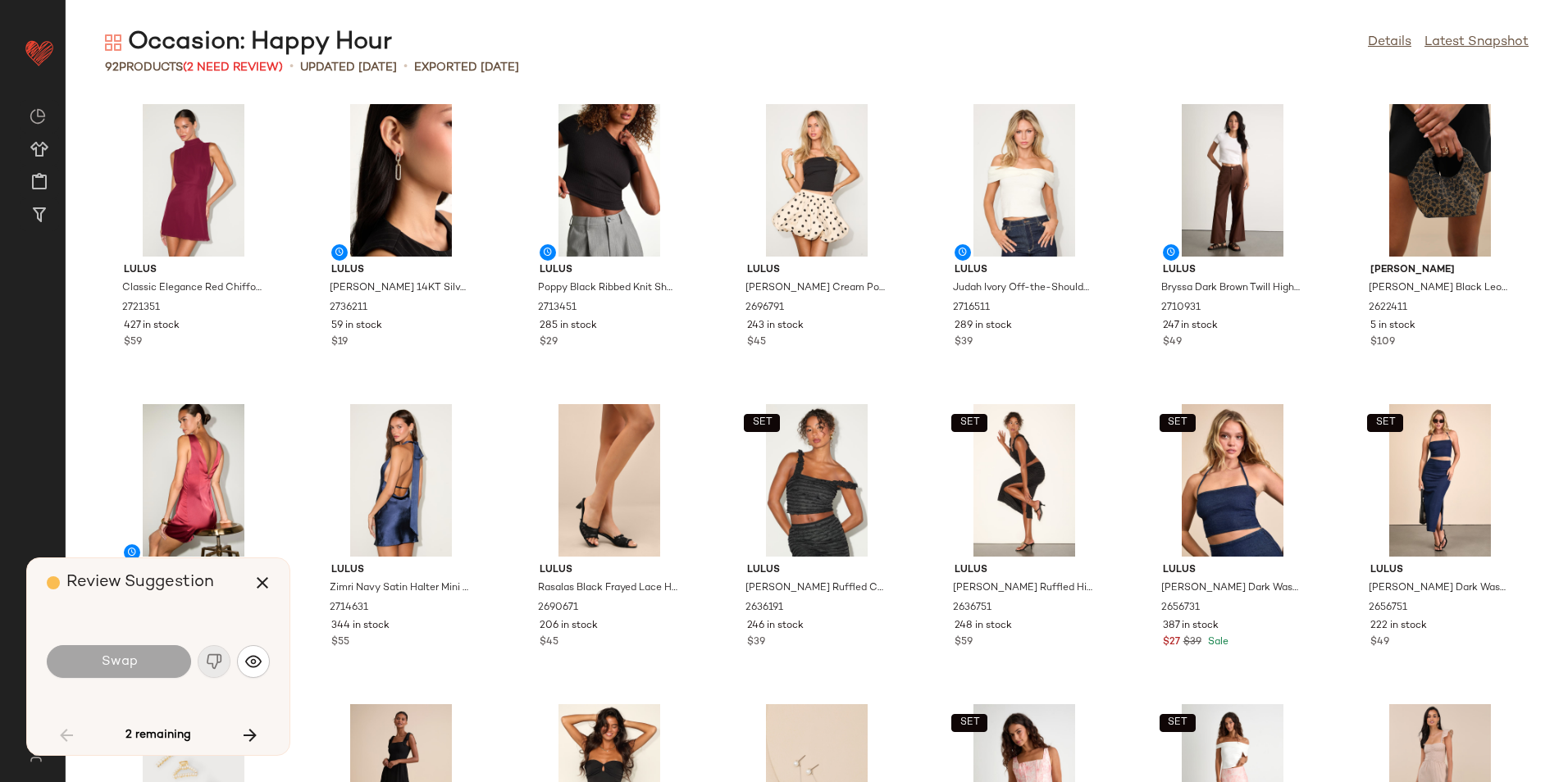
scroll to position [914, 0]
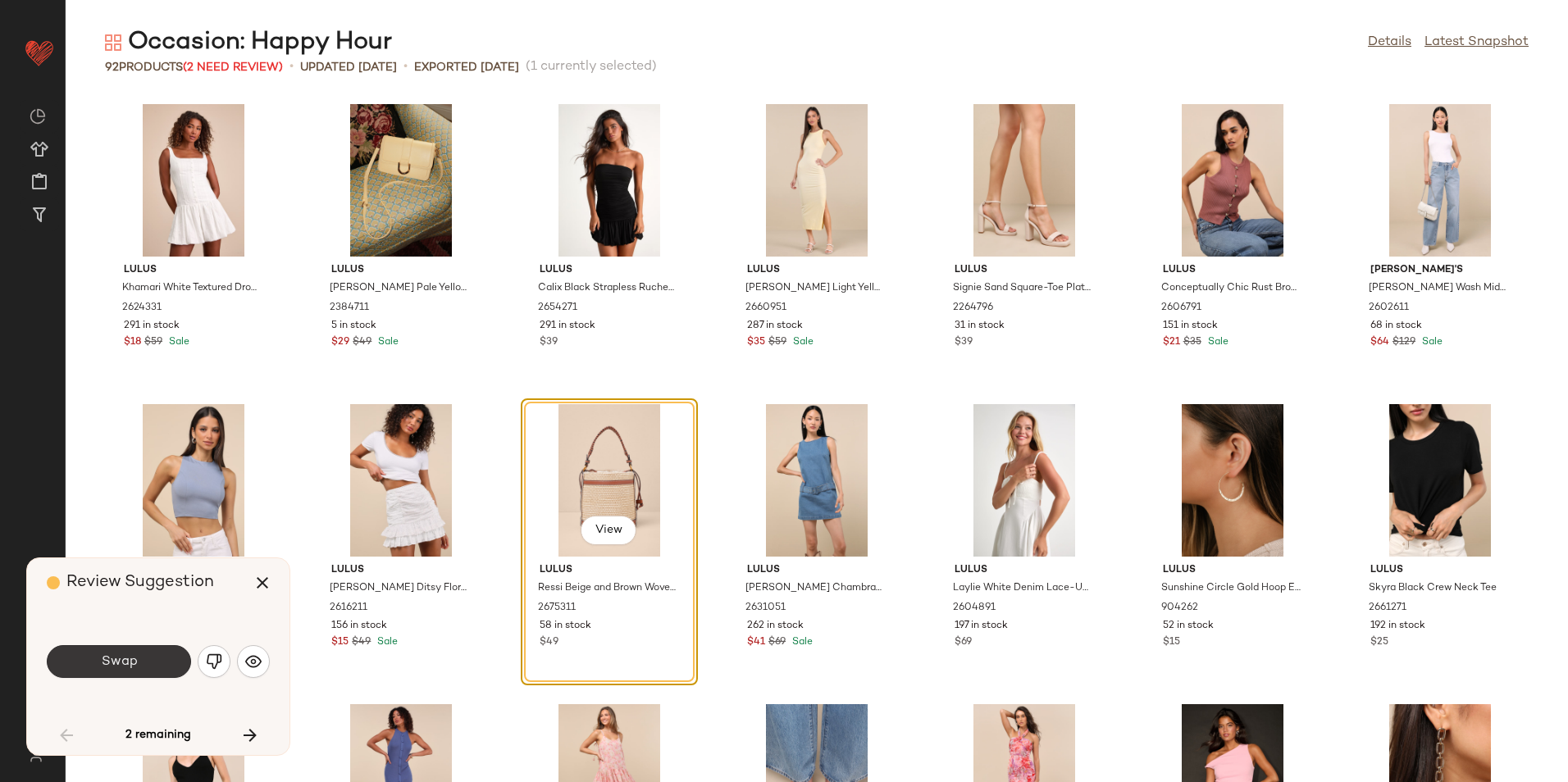
click at [131, 661] on span "Swap" at bounding box center [119, 662] width 37 height 15
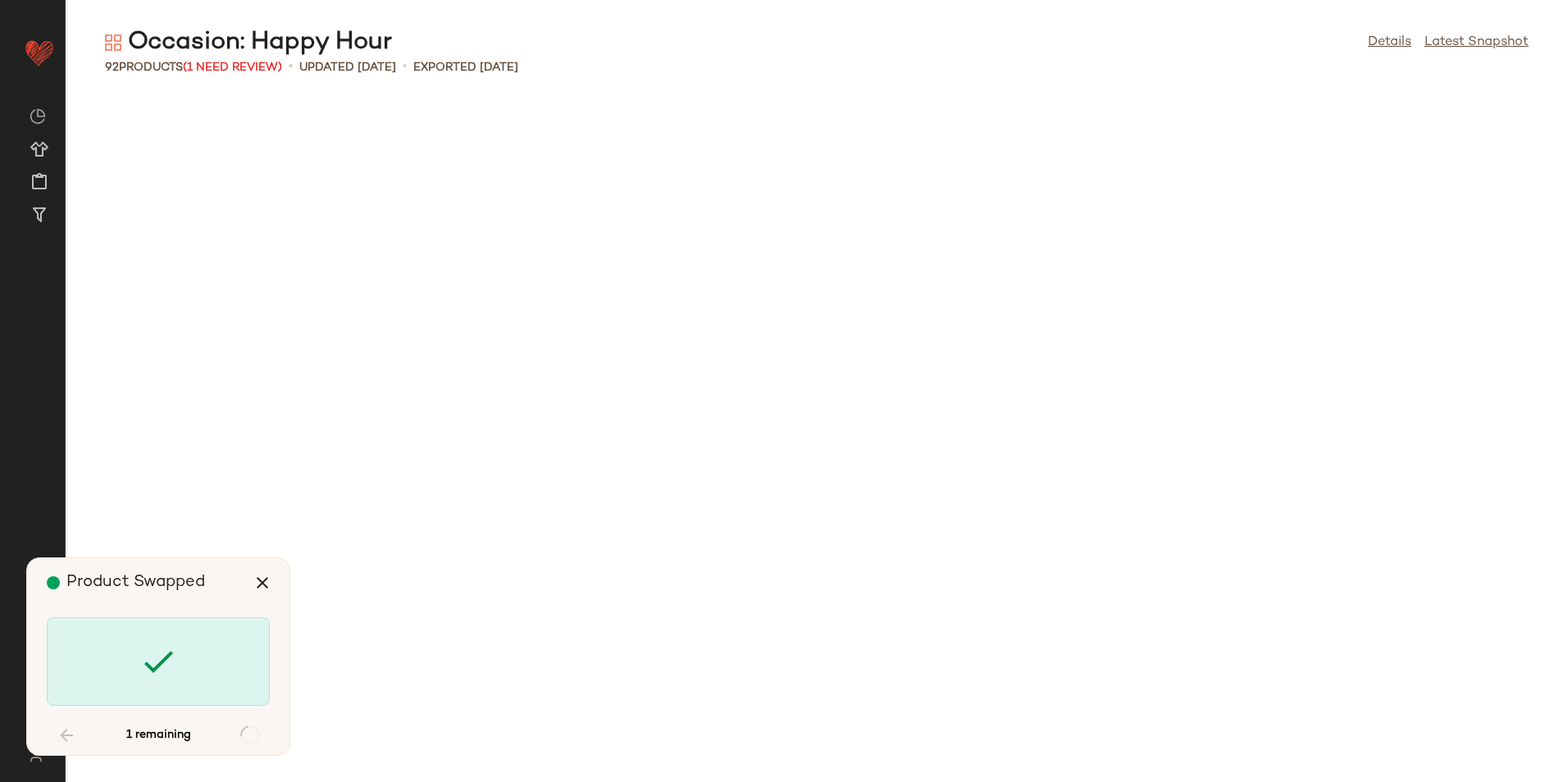
scroll to position [2401, 0]
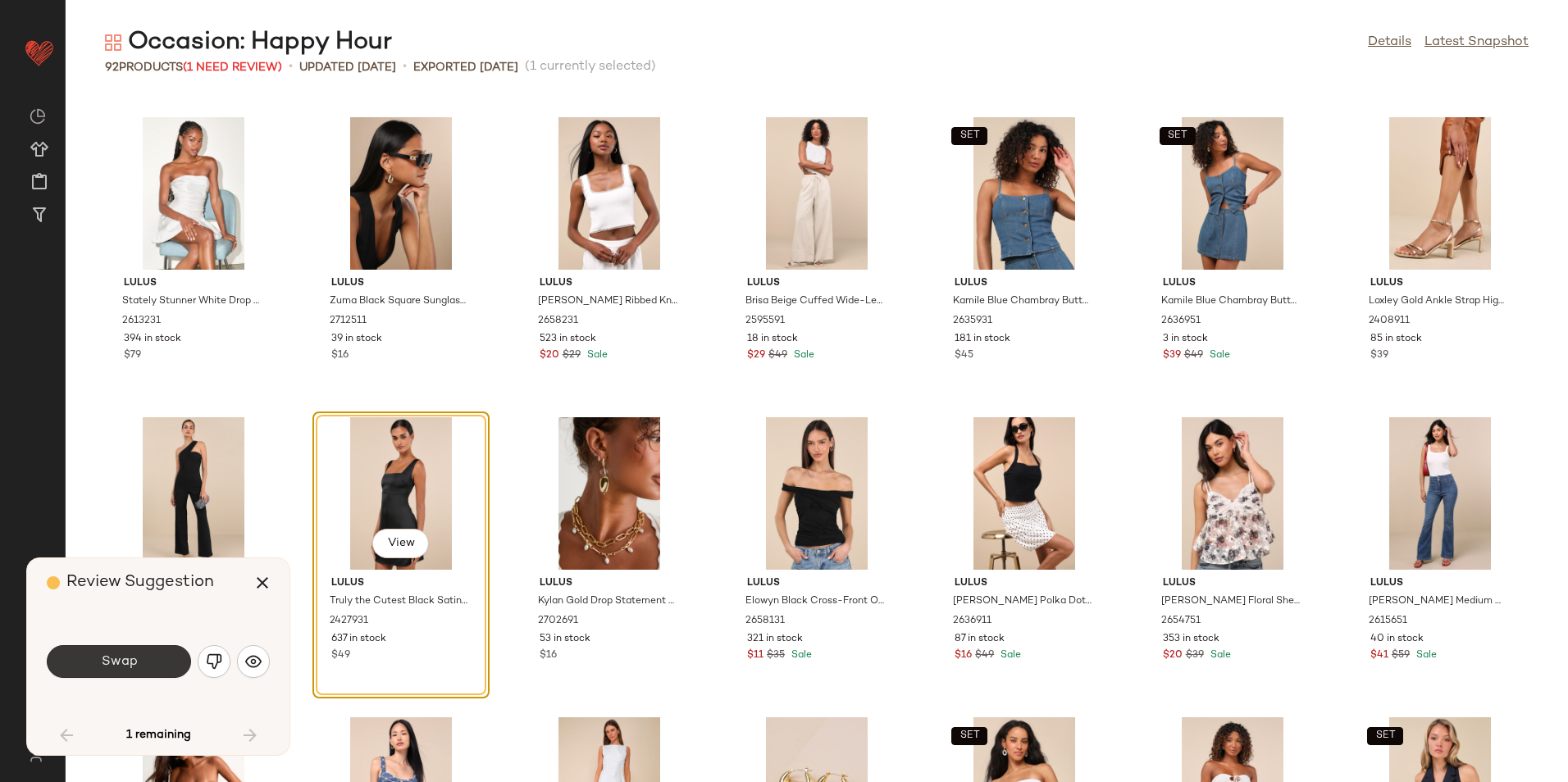
click at [150, 658] on button "Swap" at bounding box center [118, 661] width 144 height 33
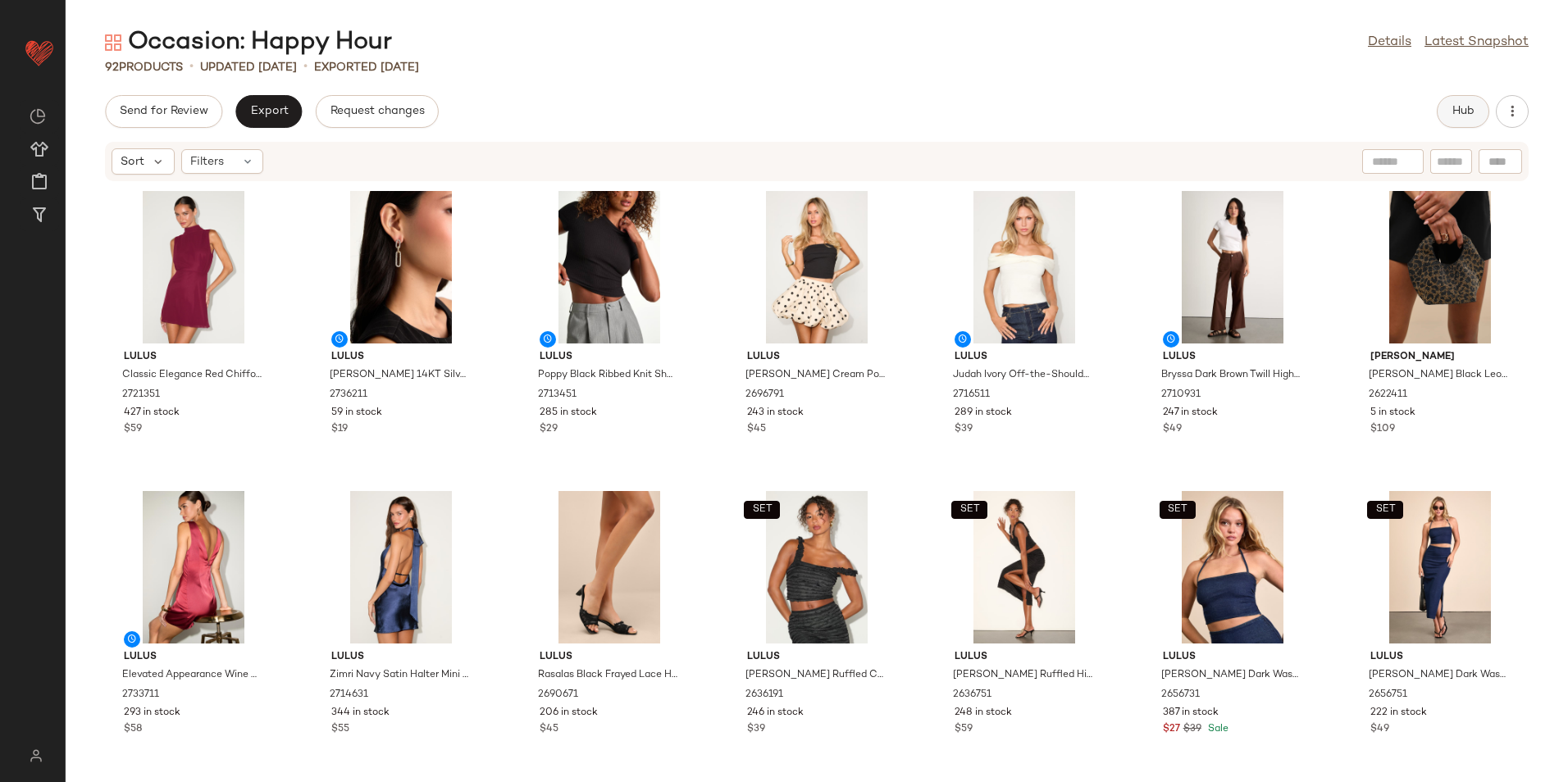
click at [1456, 116] on span "Hub" at bounding box center [1463, 111] width 23 height 13
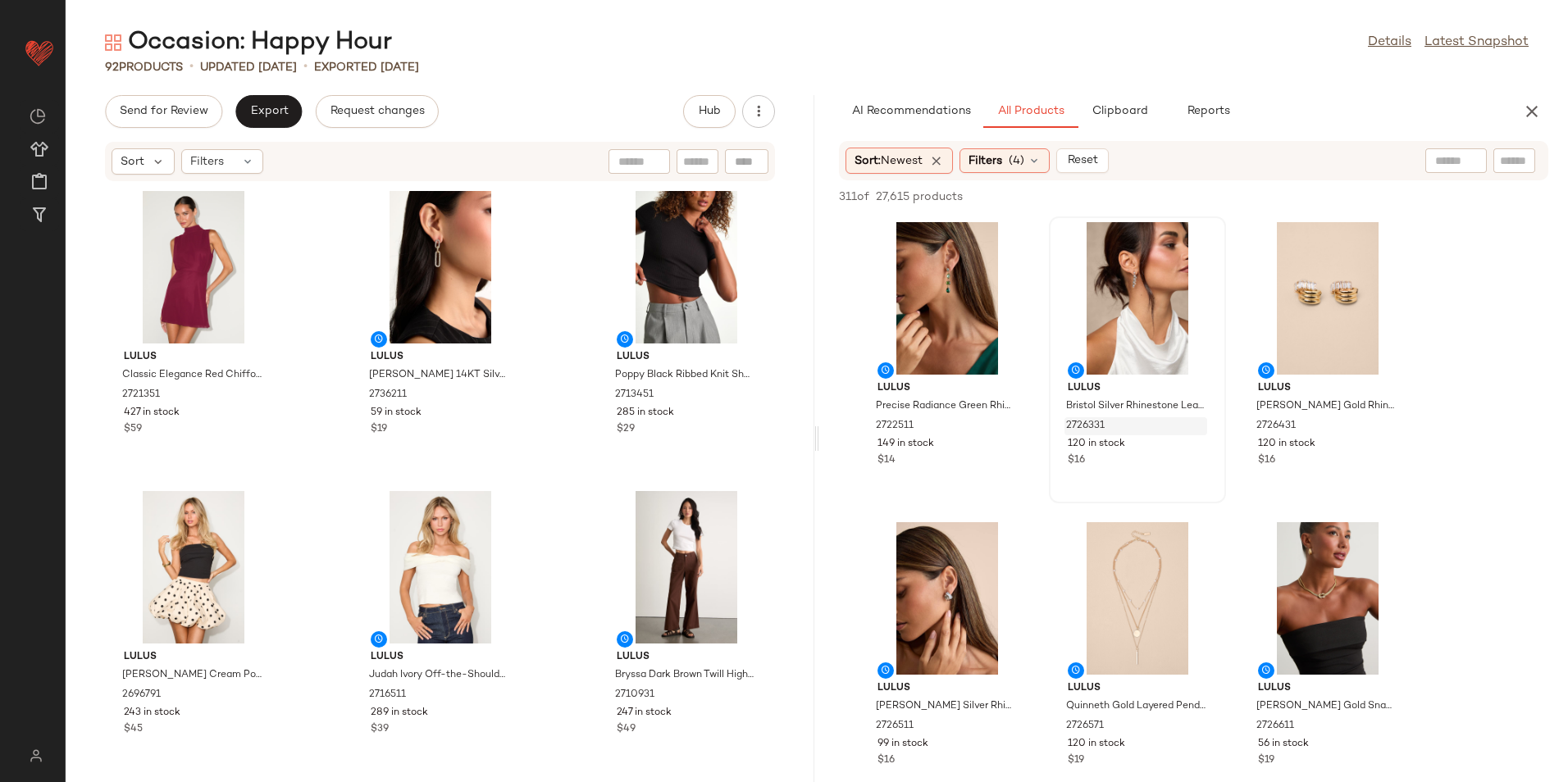
drag, startPoint x: 816, startPoint y: 434, endPoint x: 1150, endPoint y: 418, distance: 334.4
click at [1150, 418] on div "Occasion: Happy Hour Details Latest Snapshot 92 Products • updated Aug 21st • E…" at bounding box center [816, 404] width 1502 height 756
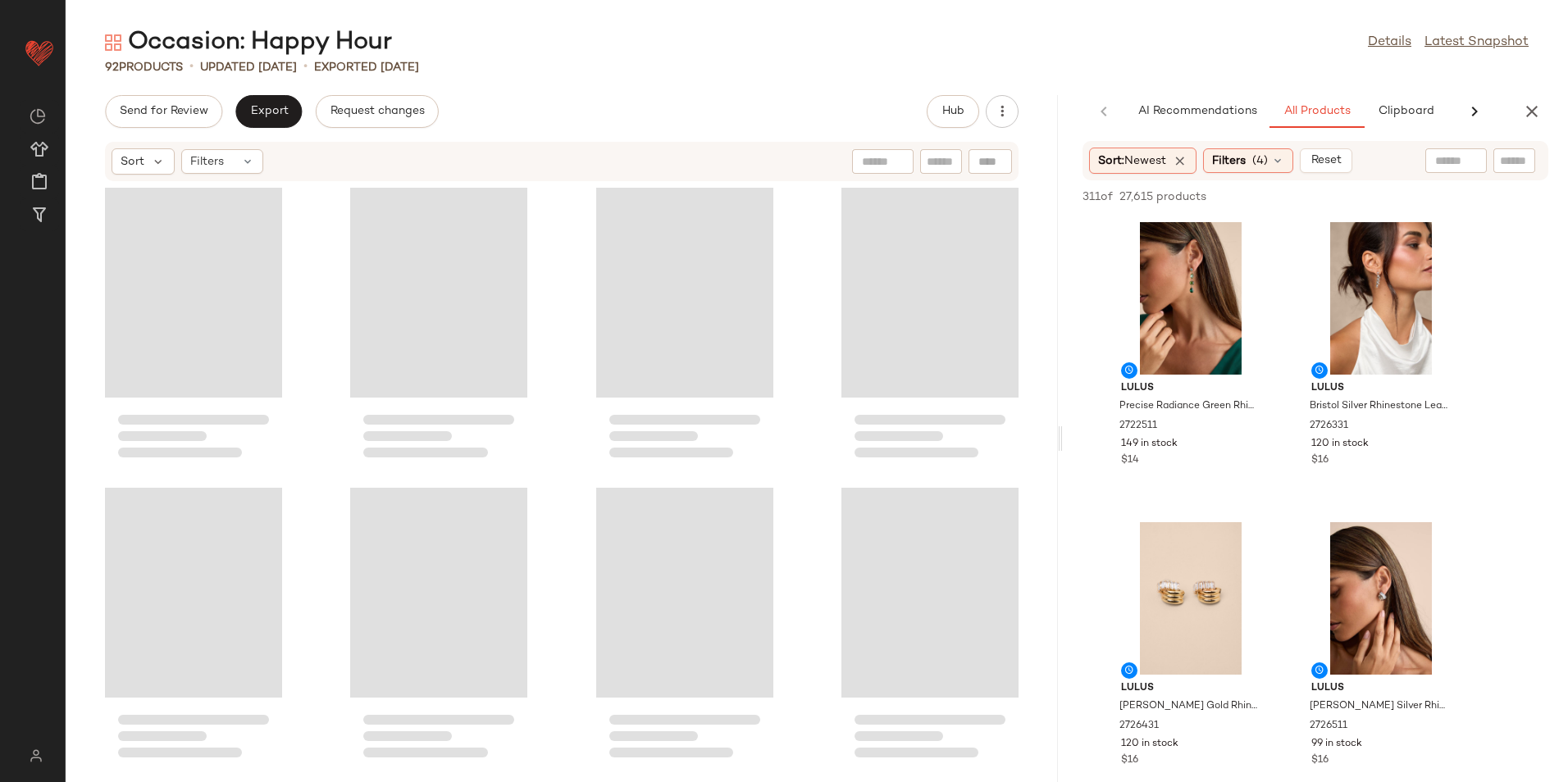
drag, startPoint x: 817, startPoint y: 434, endPoint x: 1223, endPoint y: 408, distance: 406.8
click at [1223, 408] on div "Occasion: Happy Hour Details Latest Snapshot 92 Products • updated Aug 21st • E…" at bounding box center [816, 404] width 1502 height 756
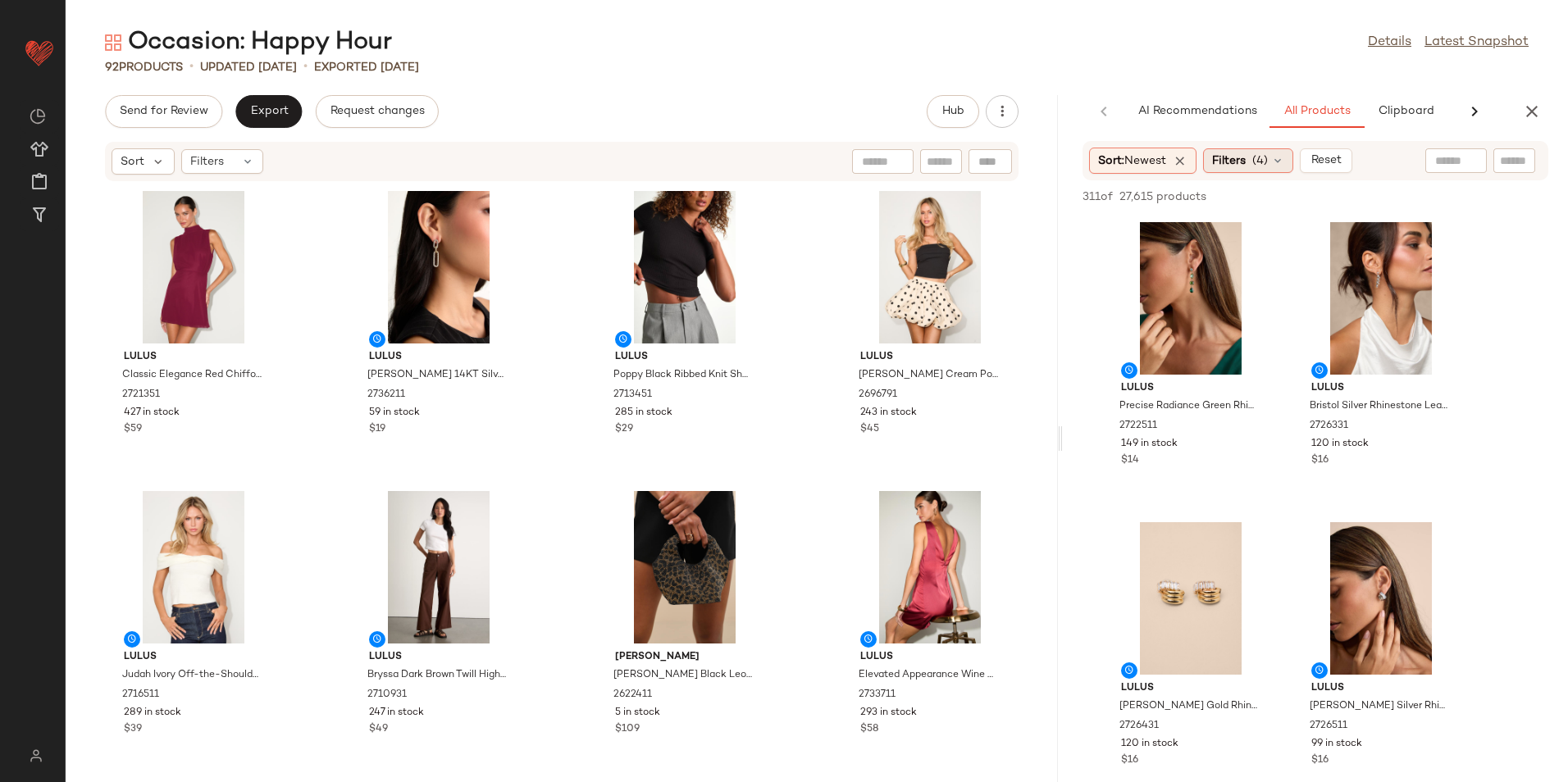
click at [1245, 161] on span "Filters" at bounding box center [1229, 161] width 34 height 17
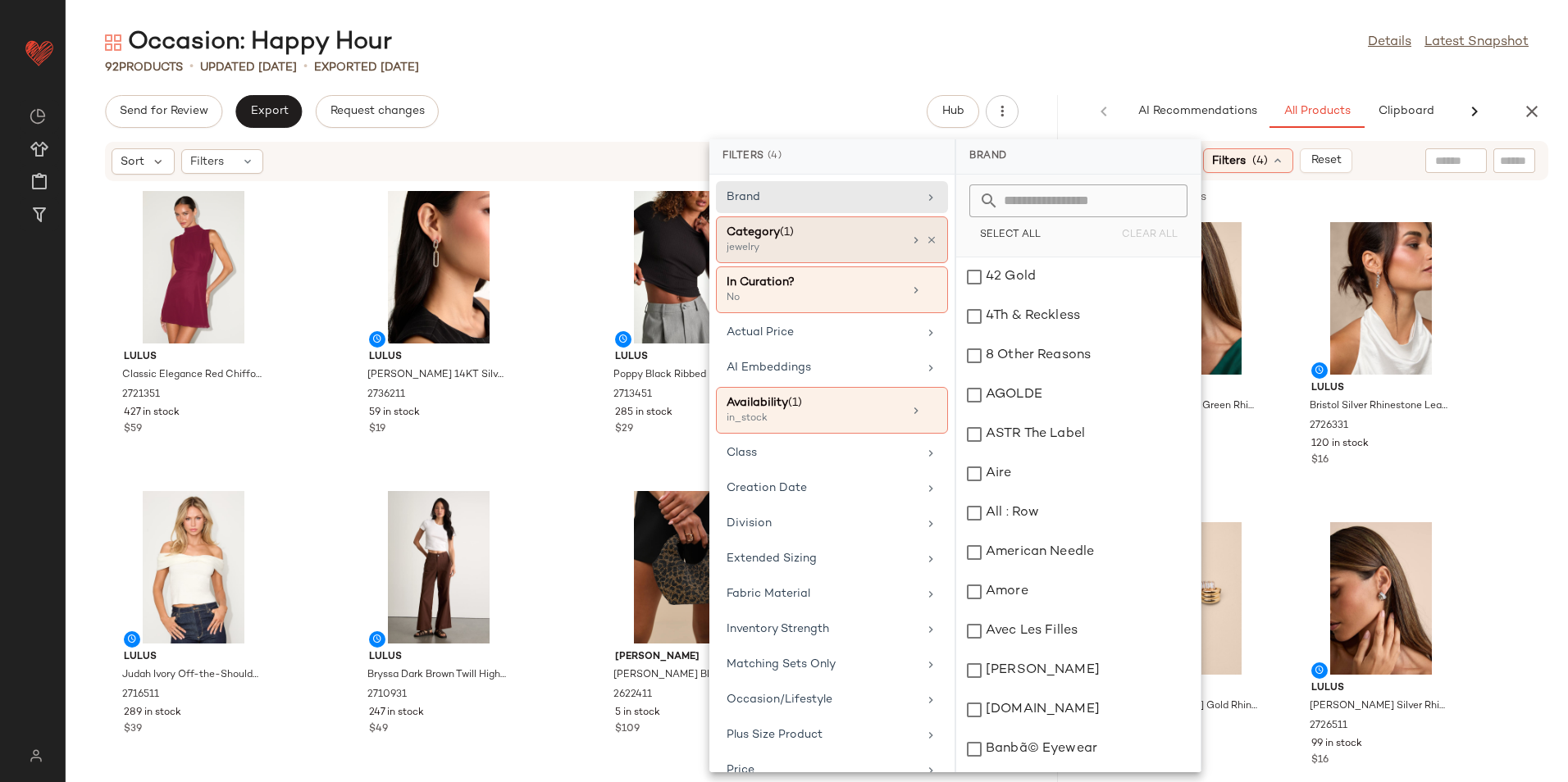
click at [836, 228] on div "Category (1)" at bounding box center [814, 232] width 176 height 17
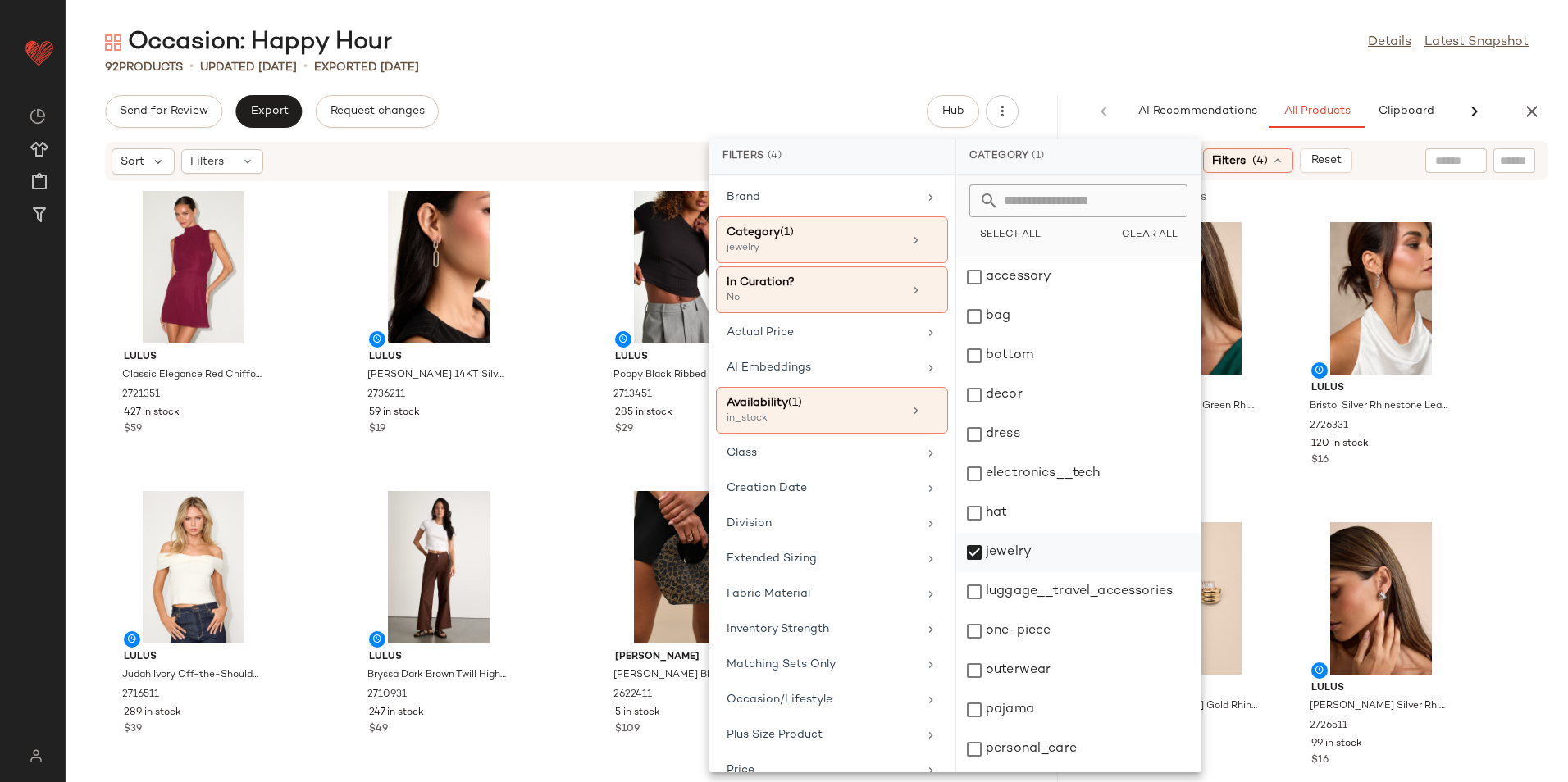
click at [1006, 548] on div "jewelry" at bounding box center [1078, 553] width 245 height 40
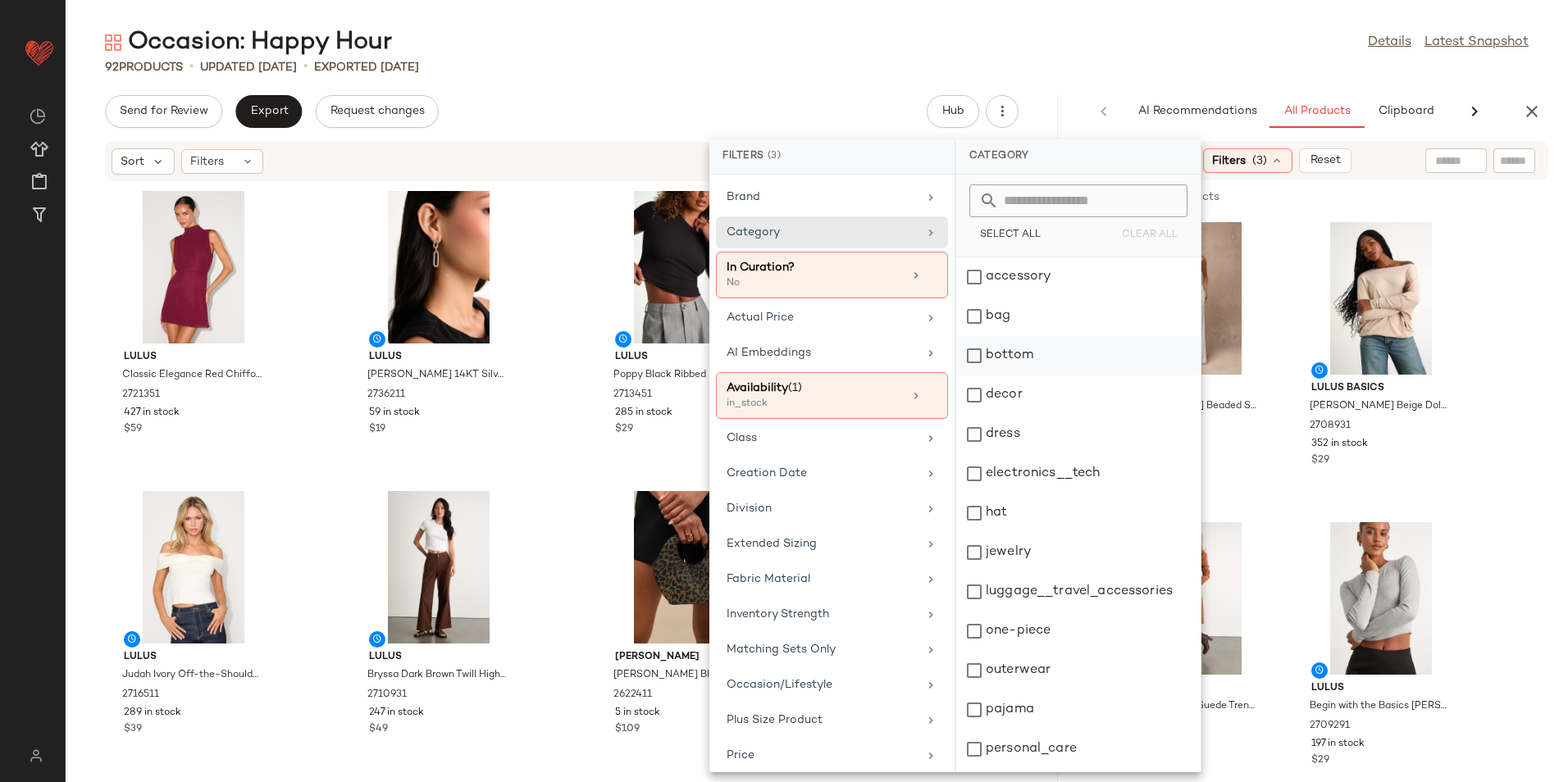
click at [1016, 348] on div "bottom" at bounding box center [1078, 356] width 245 height 40
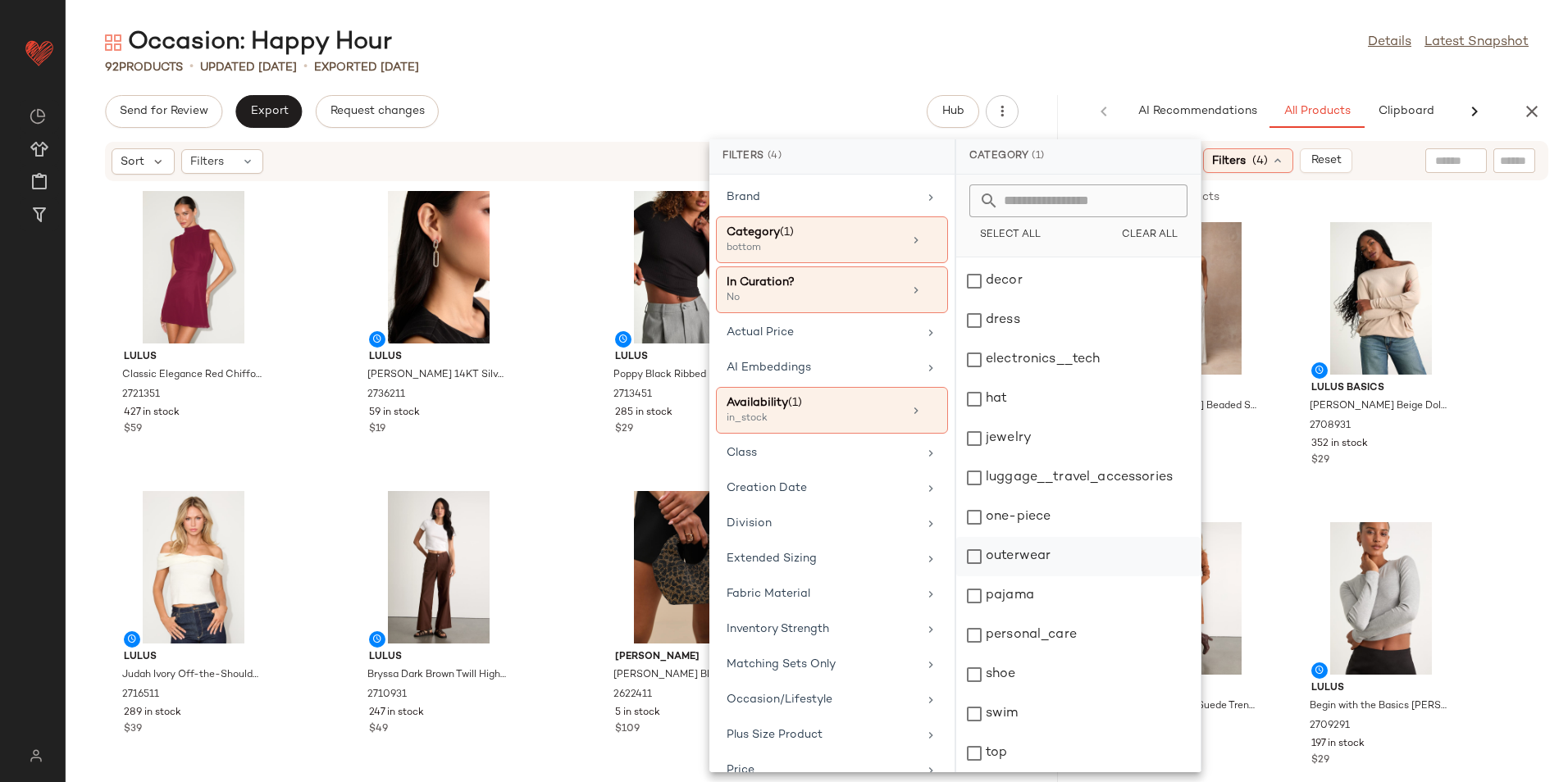
scroll to position [154, 0]
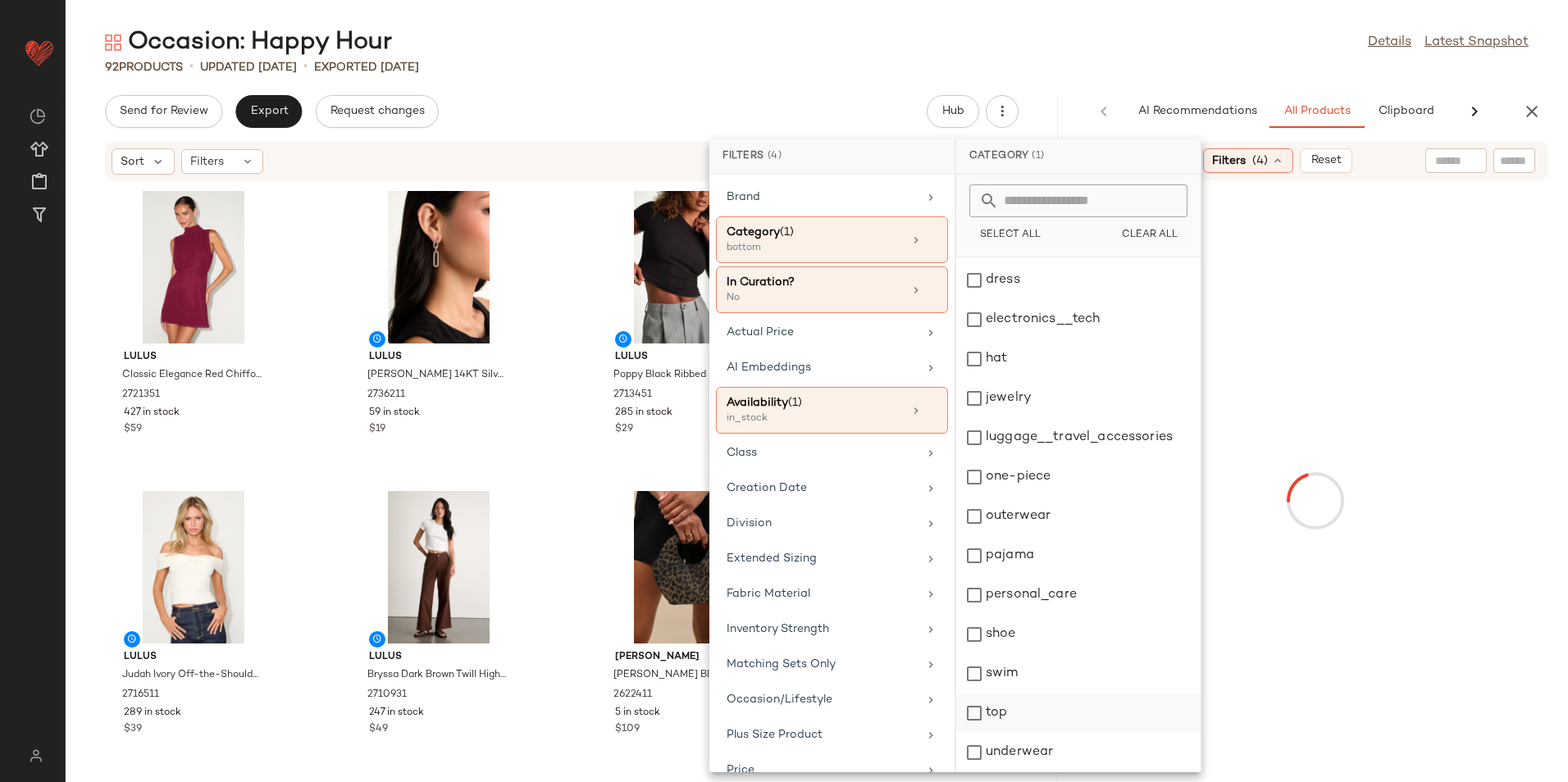
click at [1046, 720] on div "top" at bounding box center [1078, 713] width 245 height 40
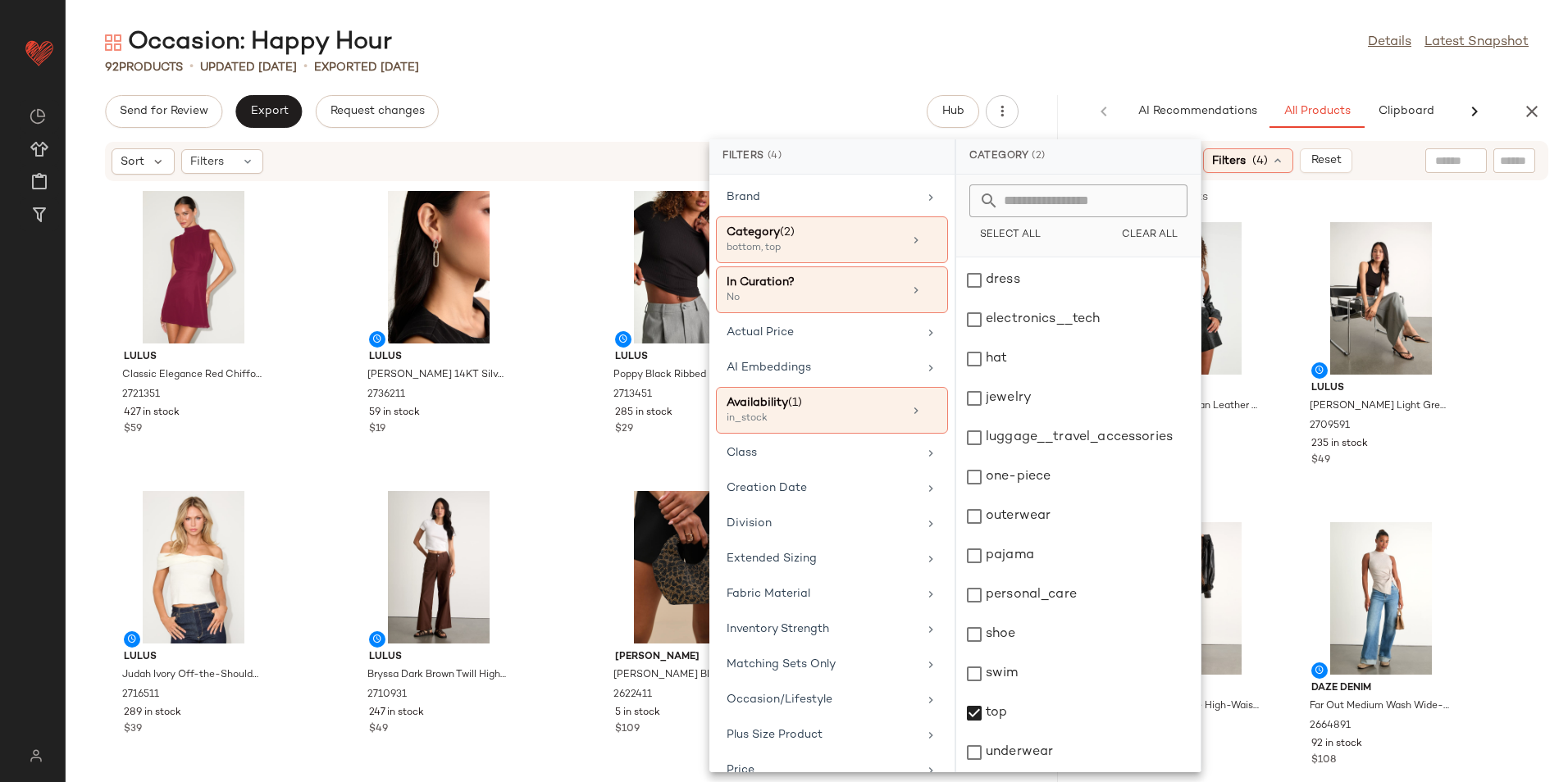
click at [1117, 31] on div "Occasion: Happy Hour Details Latest Snapshot" at bounding box center [816, 42] width 1502 height 33
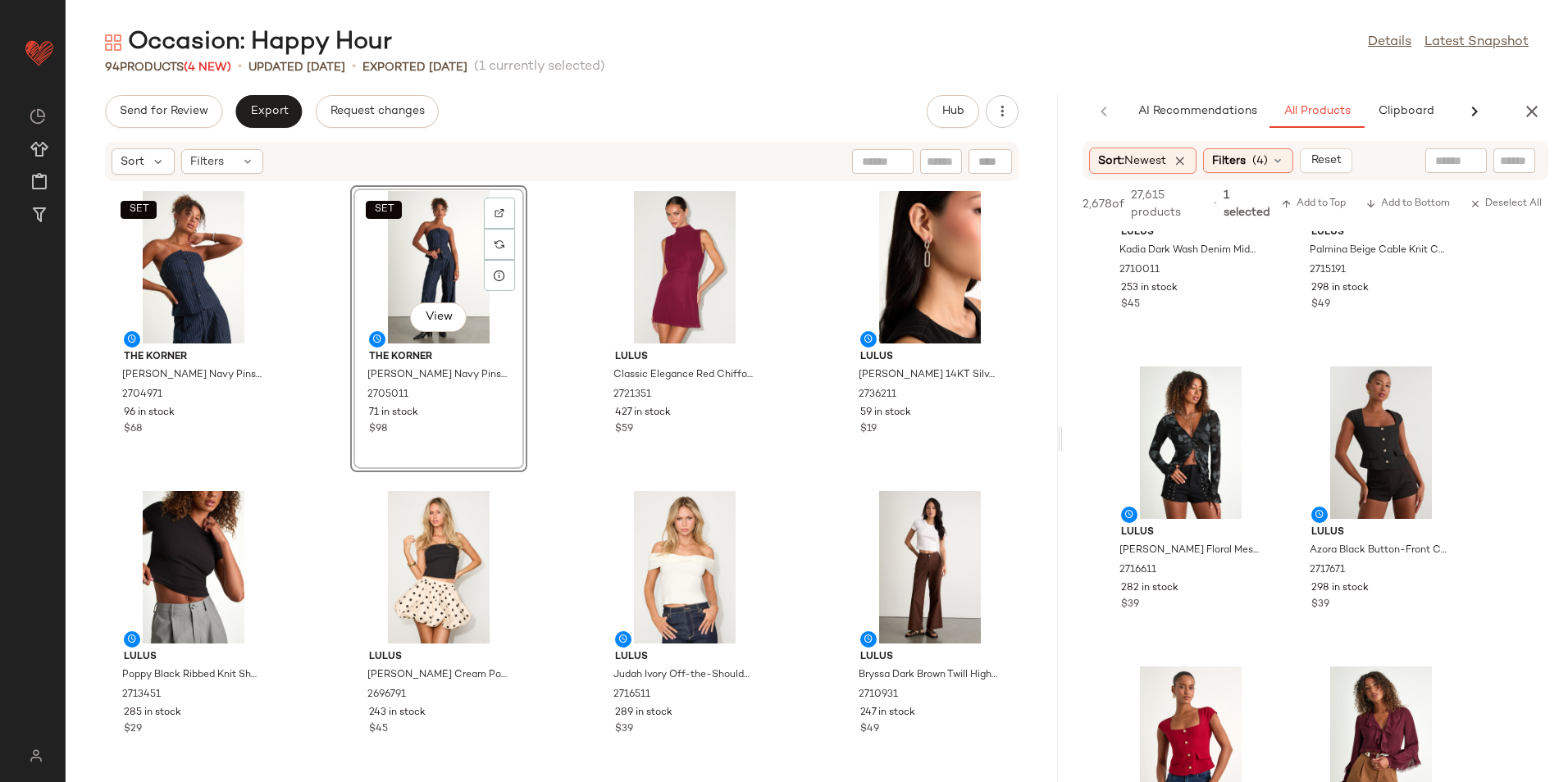
scroll to position [4101, 0]
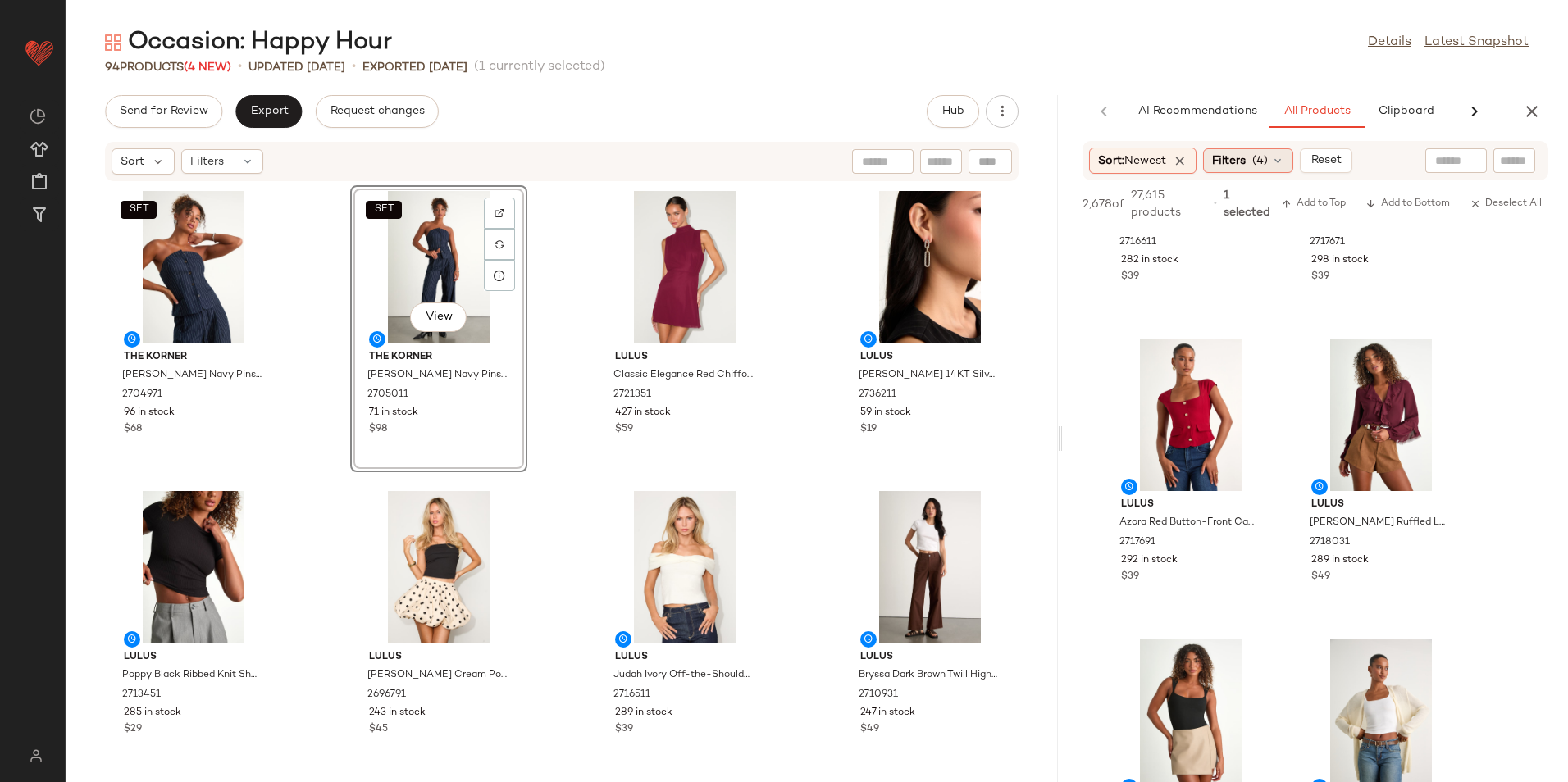
click at [1255, 158] on div "Filters (4)" at bounding box center [1247, 160] width 90 height 24
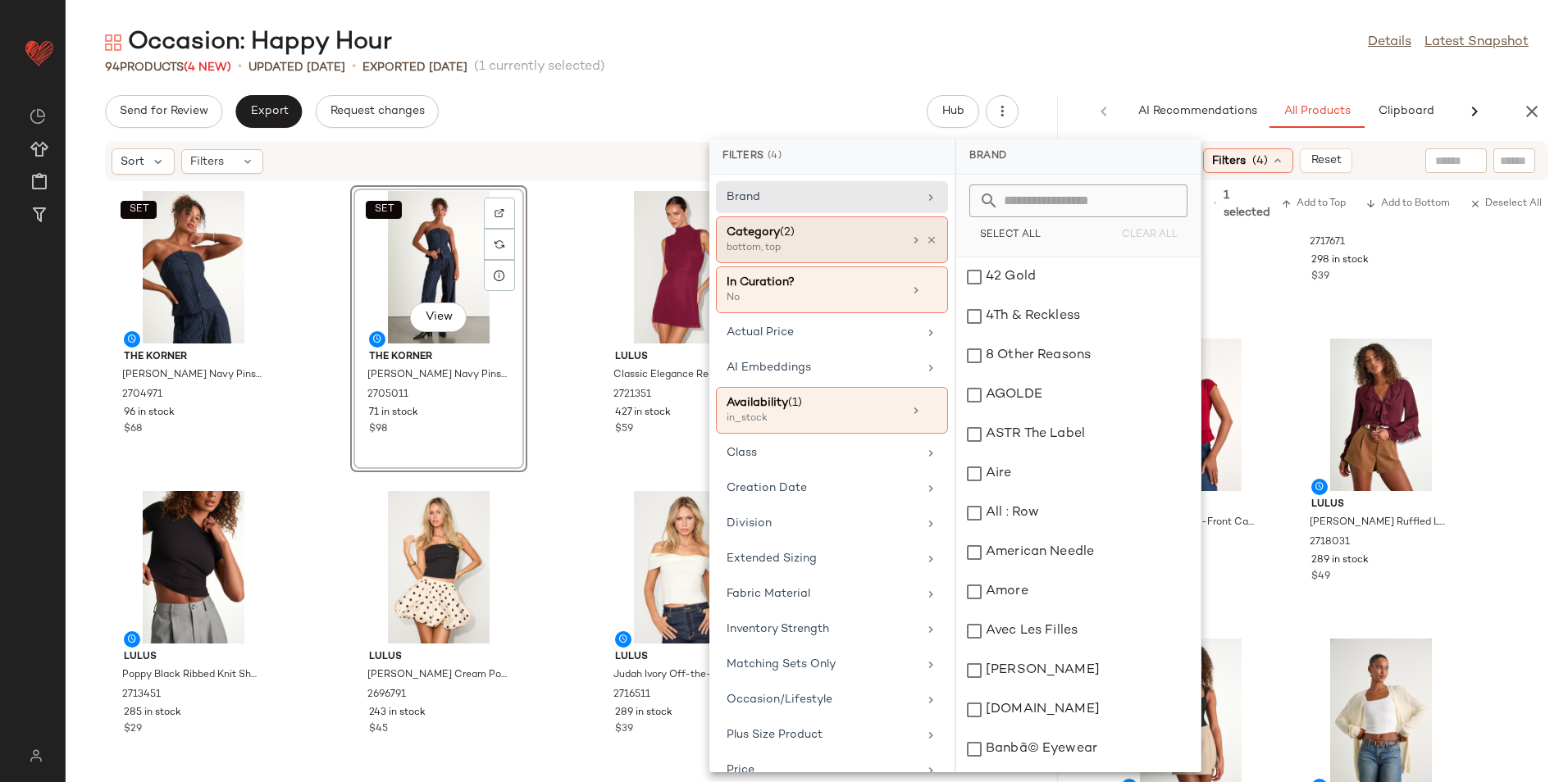
click at [769, 238] on div "Category (2)" at bounding box center [814, 232] width 176 height 17
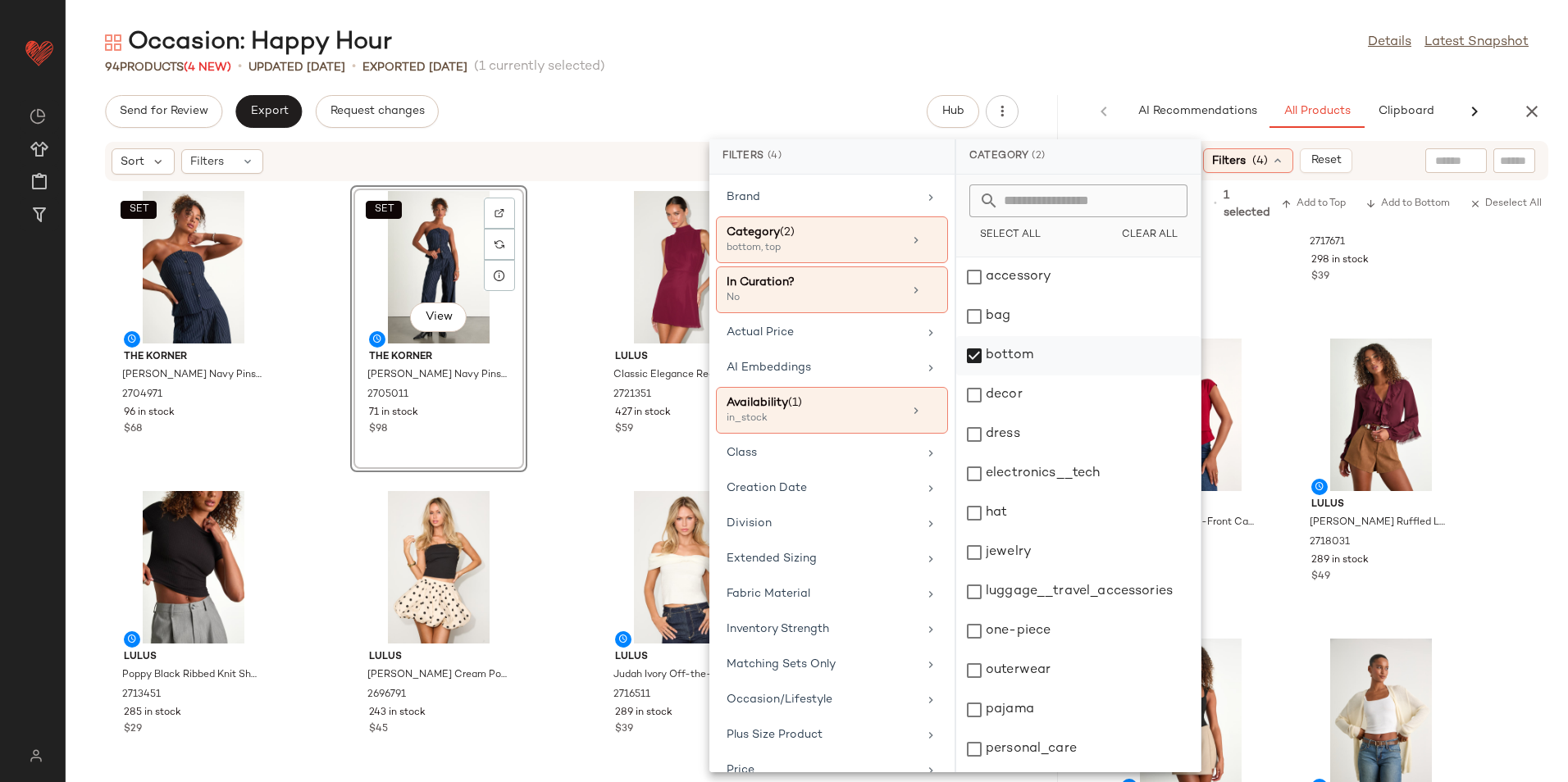
click at [1008, 361] on div "bottom" at bounding box center [1078, 356] width 245 height 40
click at [1001, 430] on div "dress" at bounding box center [1078, 434] width 245 height 40
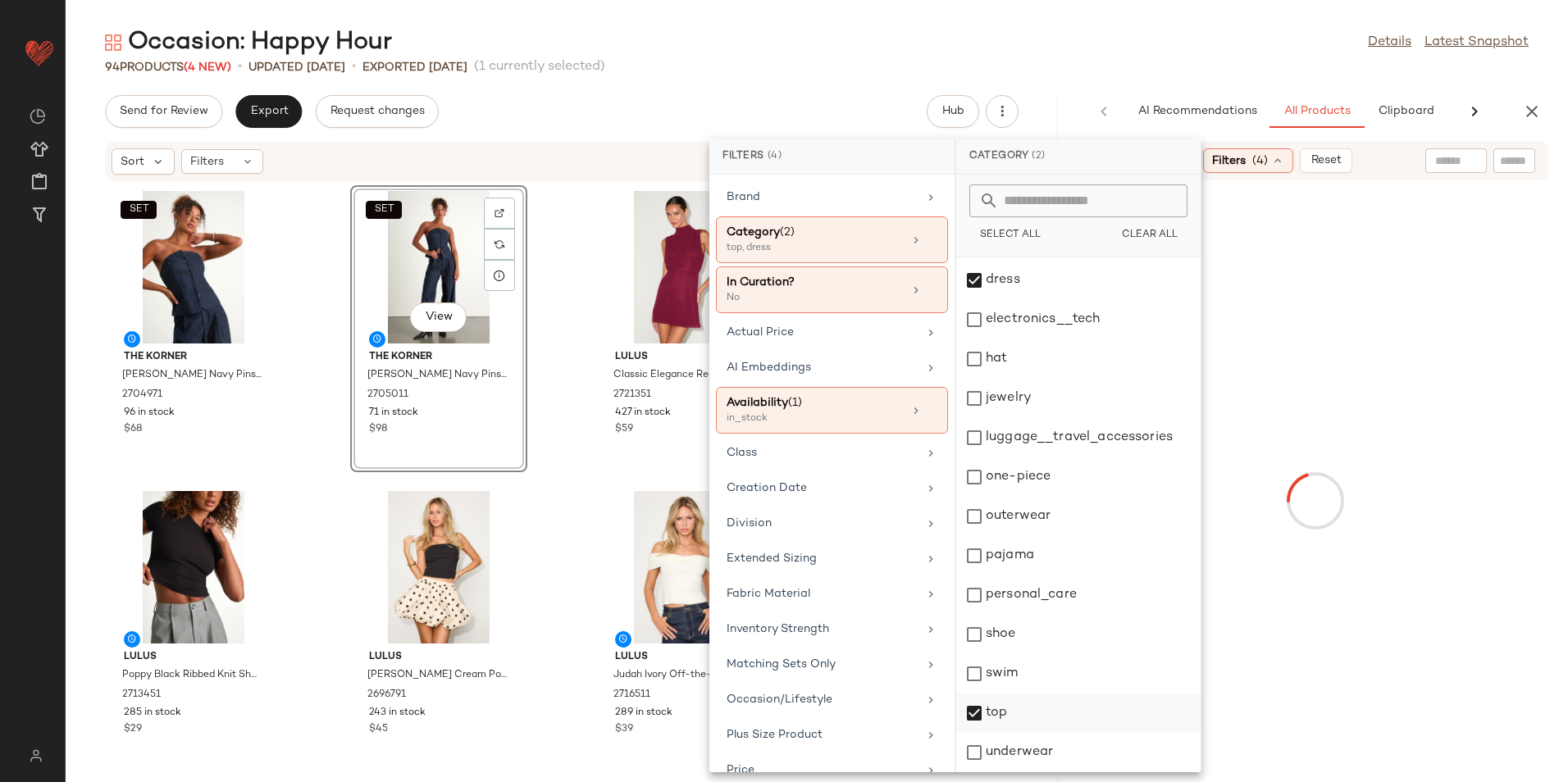
click at [1004, 714] on div "top" at bounding box center [1078, 713] width 245 height 40
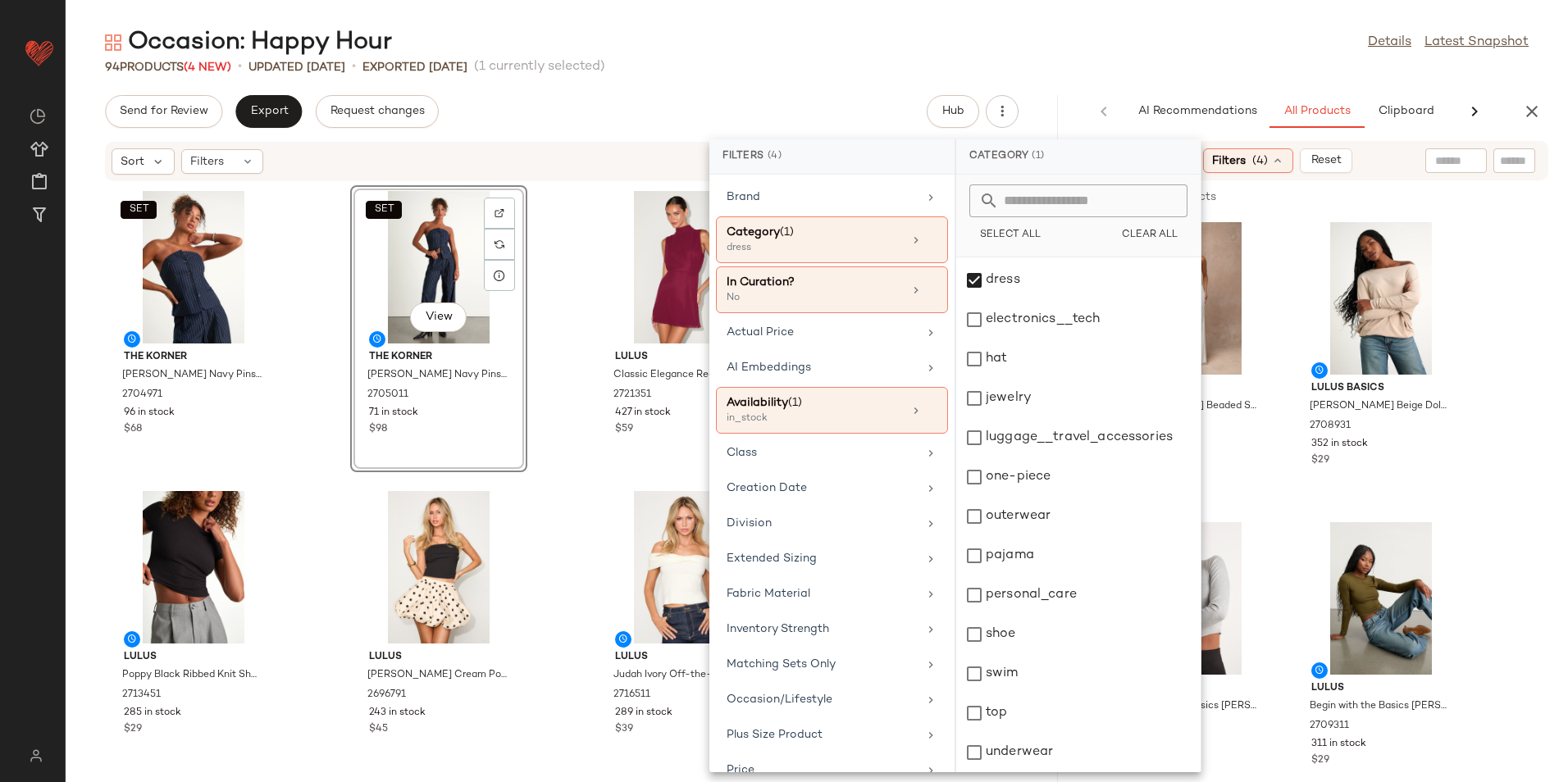
click at [1219, 65] on div "94 Products (4 New) • updated [DATE] • Exported [DATE] (1 currently selected)" at bounding box center [816, 67] width 1502 height 16
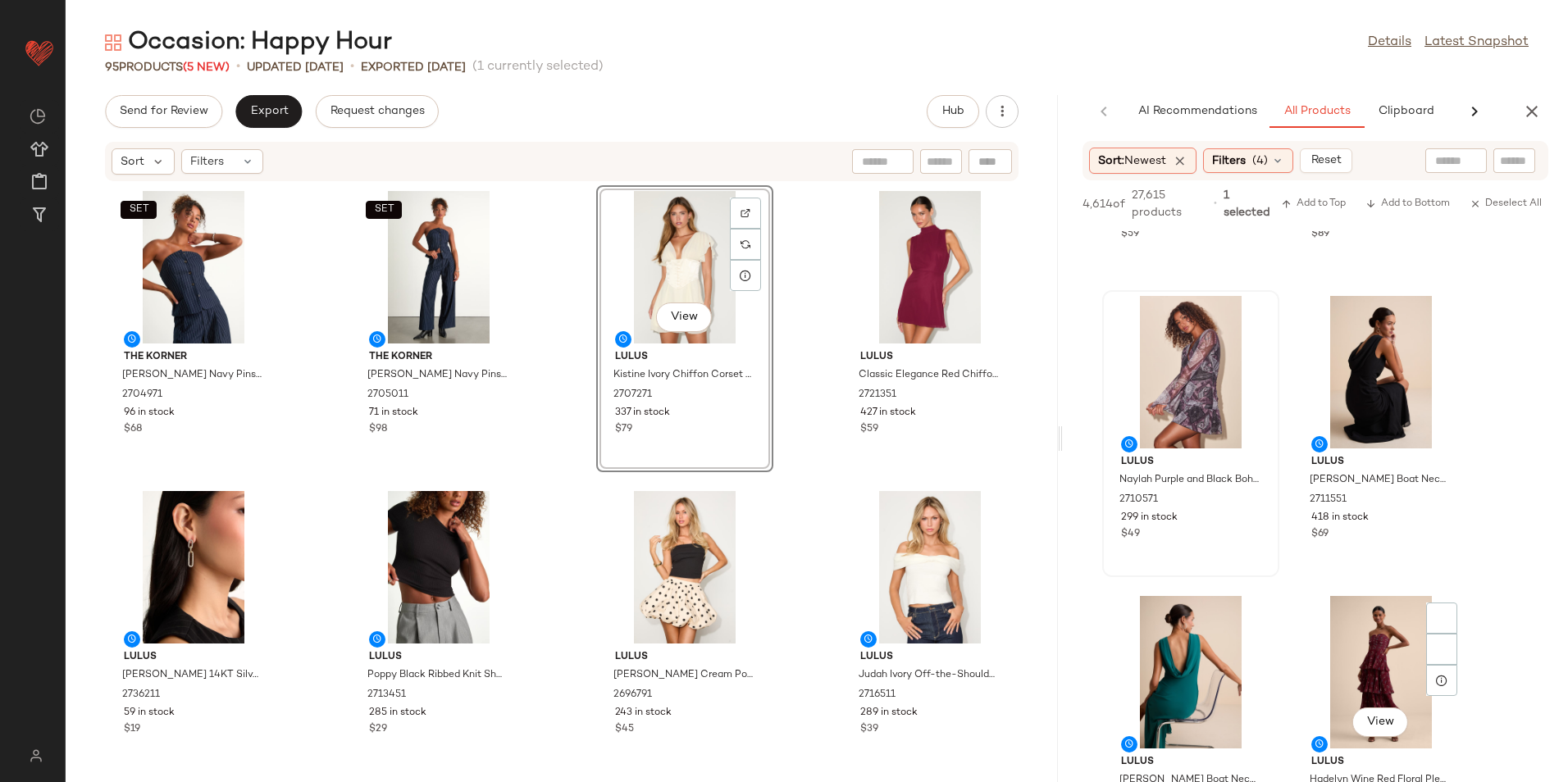
scroll to position [6314, 0]
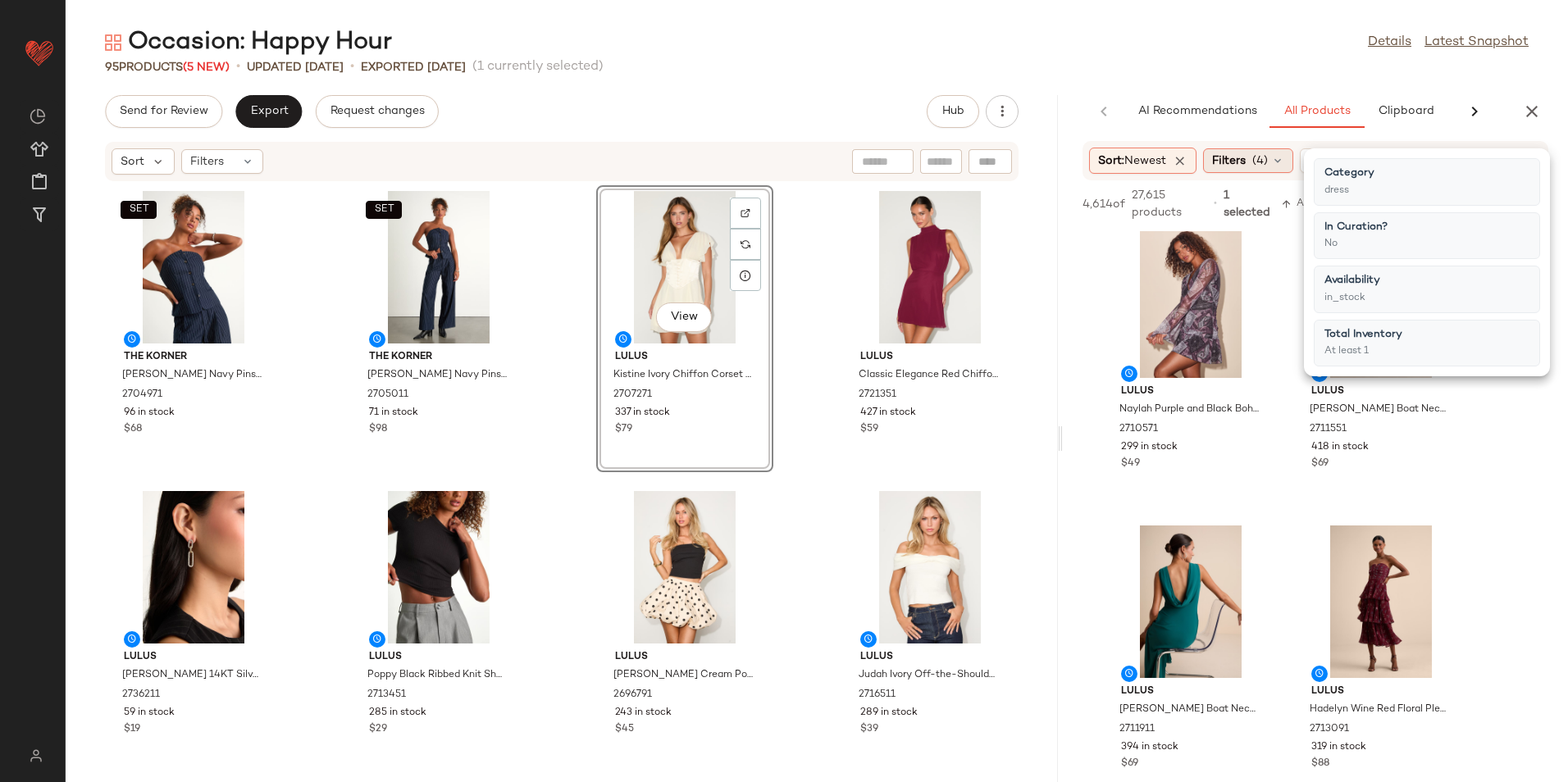
click at [1261, 160] on span "(4)" at bounding box center [1259, 161] width 15 height 17
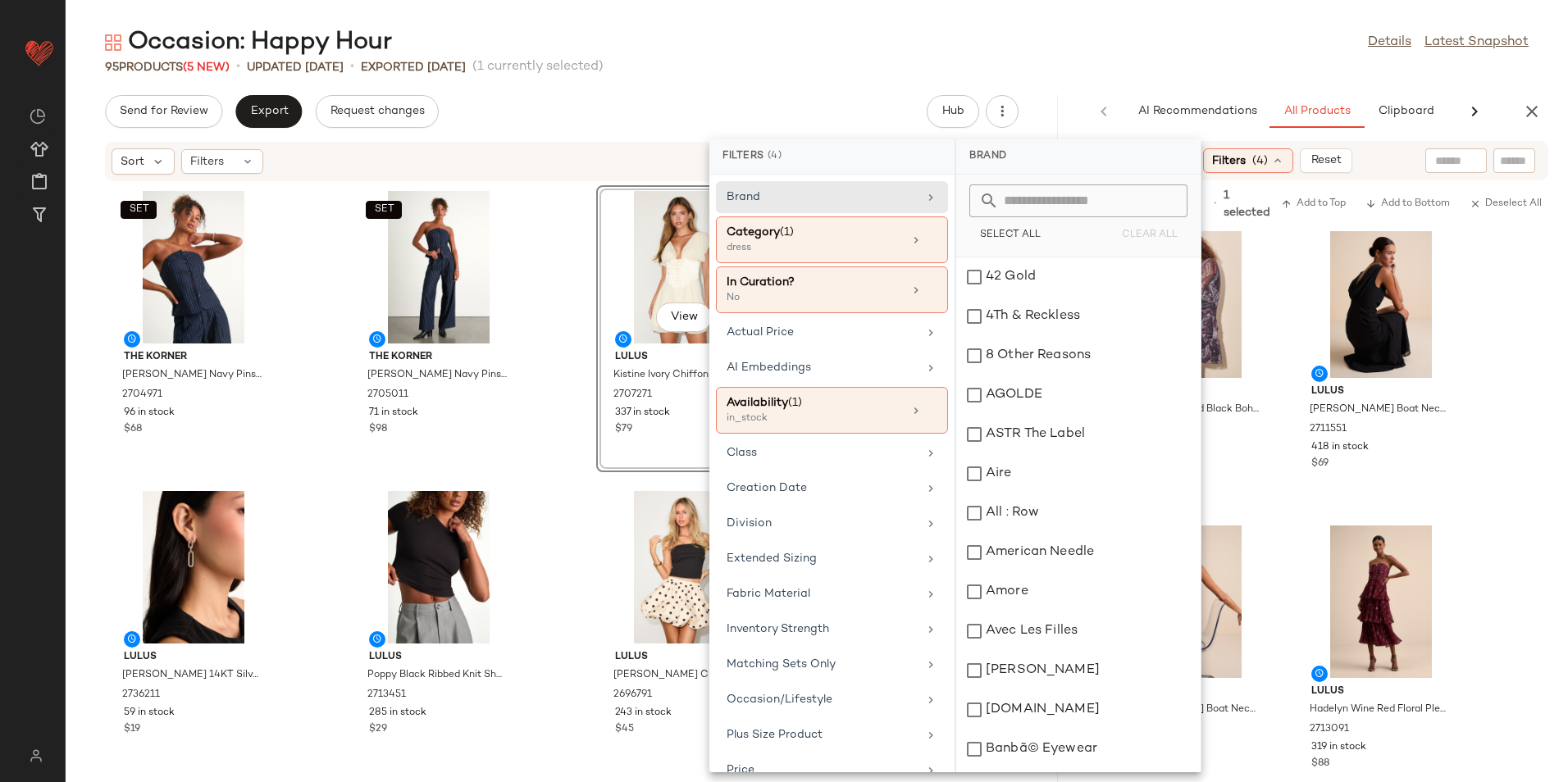
click at [1100, 46] on div "Occasion: Happy Hour Details Latest Snapshot" at bounding box center [816, 42] width 1502 height 33
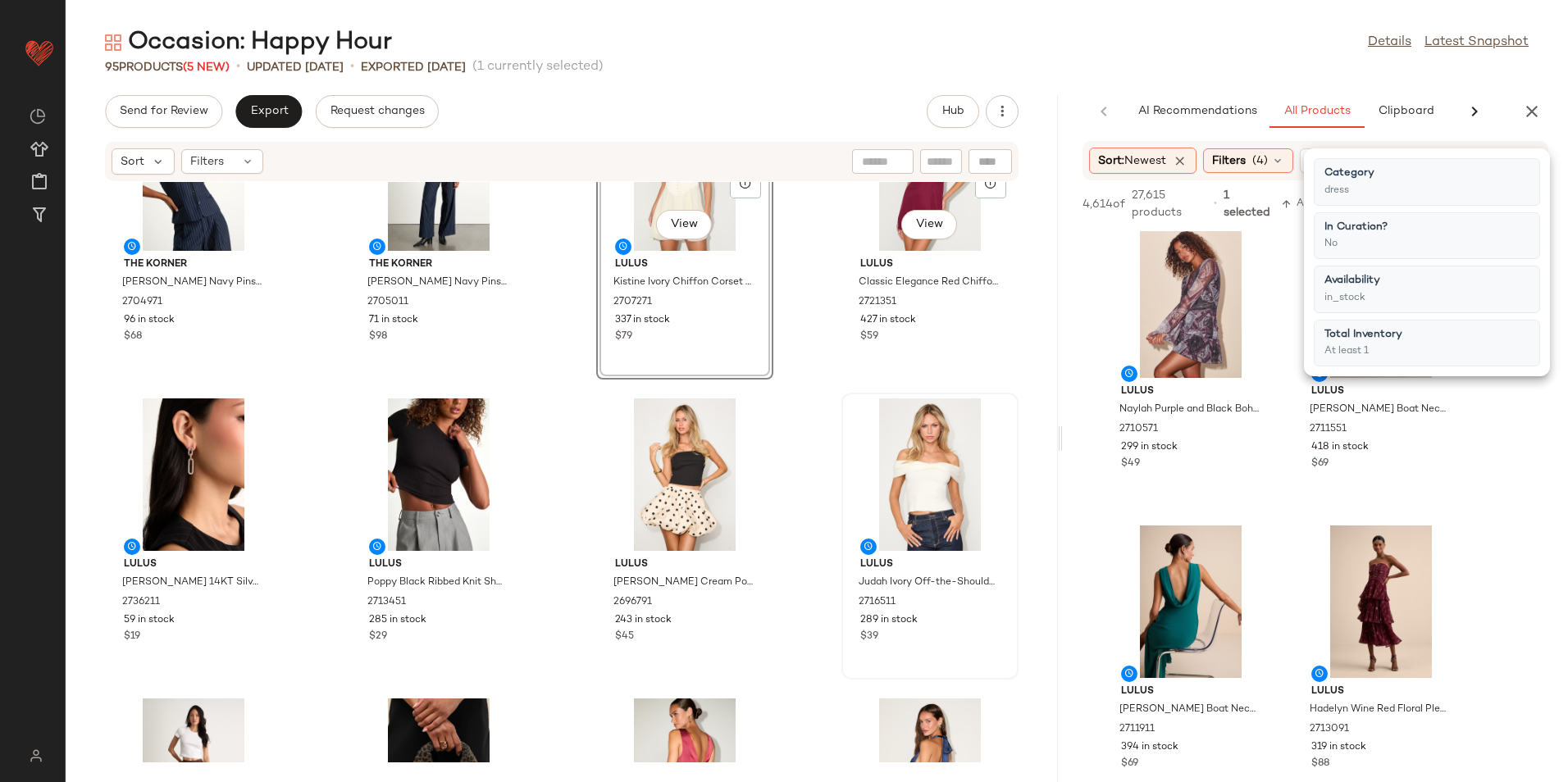
scroll to position [0, 0]
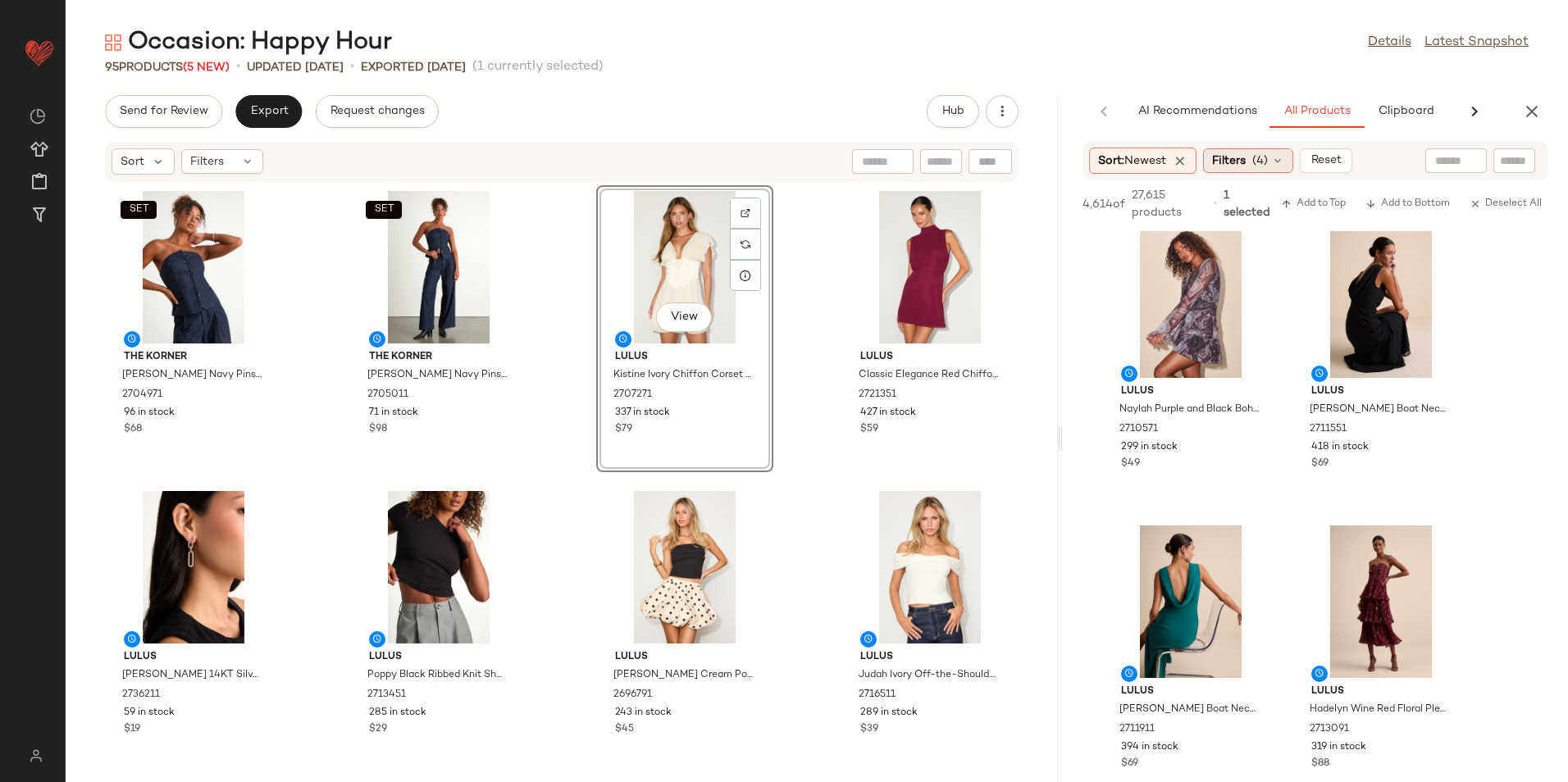
click at [1242, 164] on span "Filters" at bounding box center [1229, 161] width 34 height 17
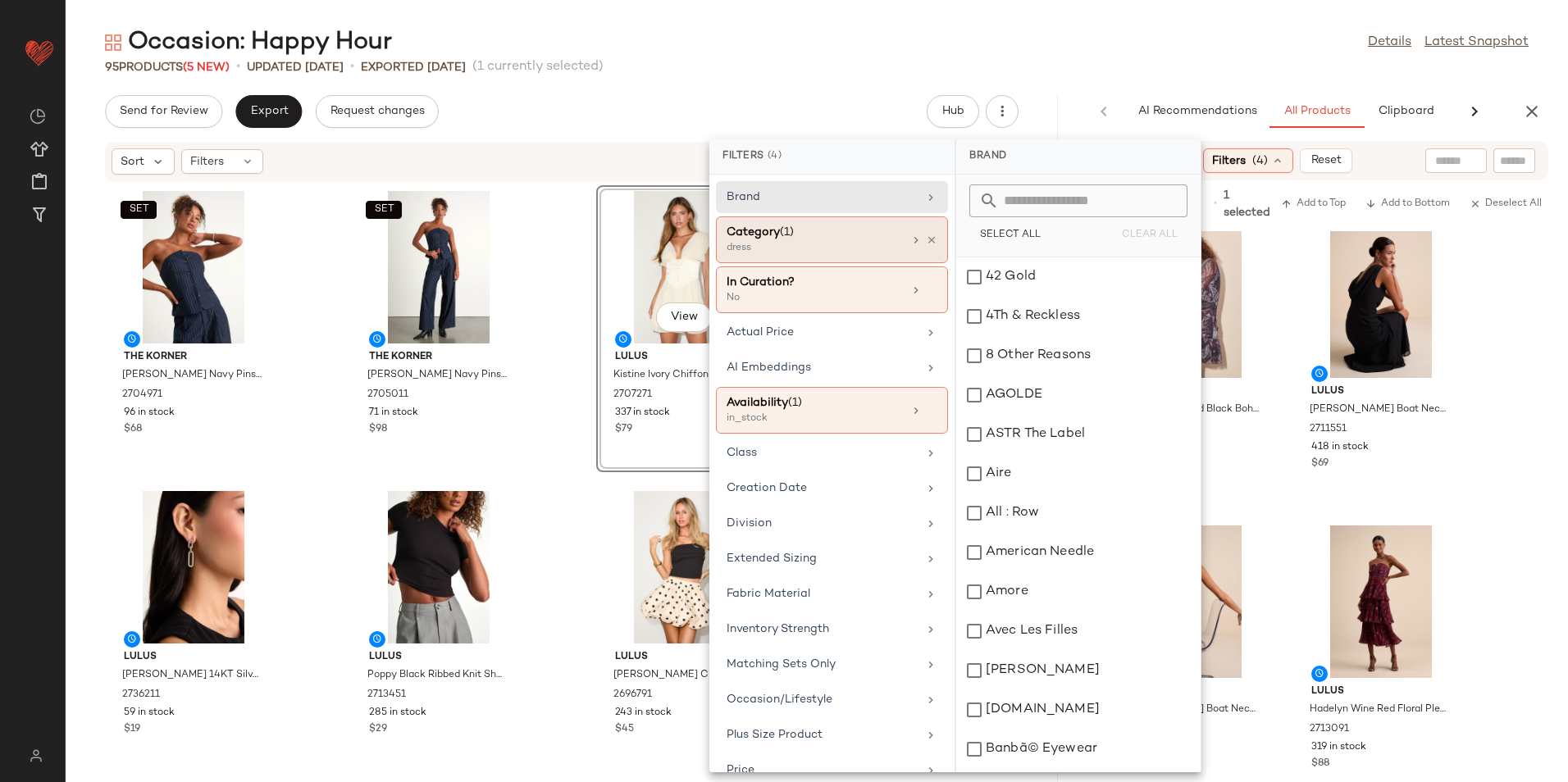
click at [804, 247] on div "dress" at bounding box center [808, 248] width 164 height 14
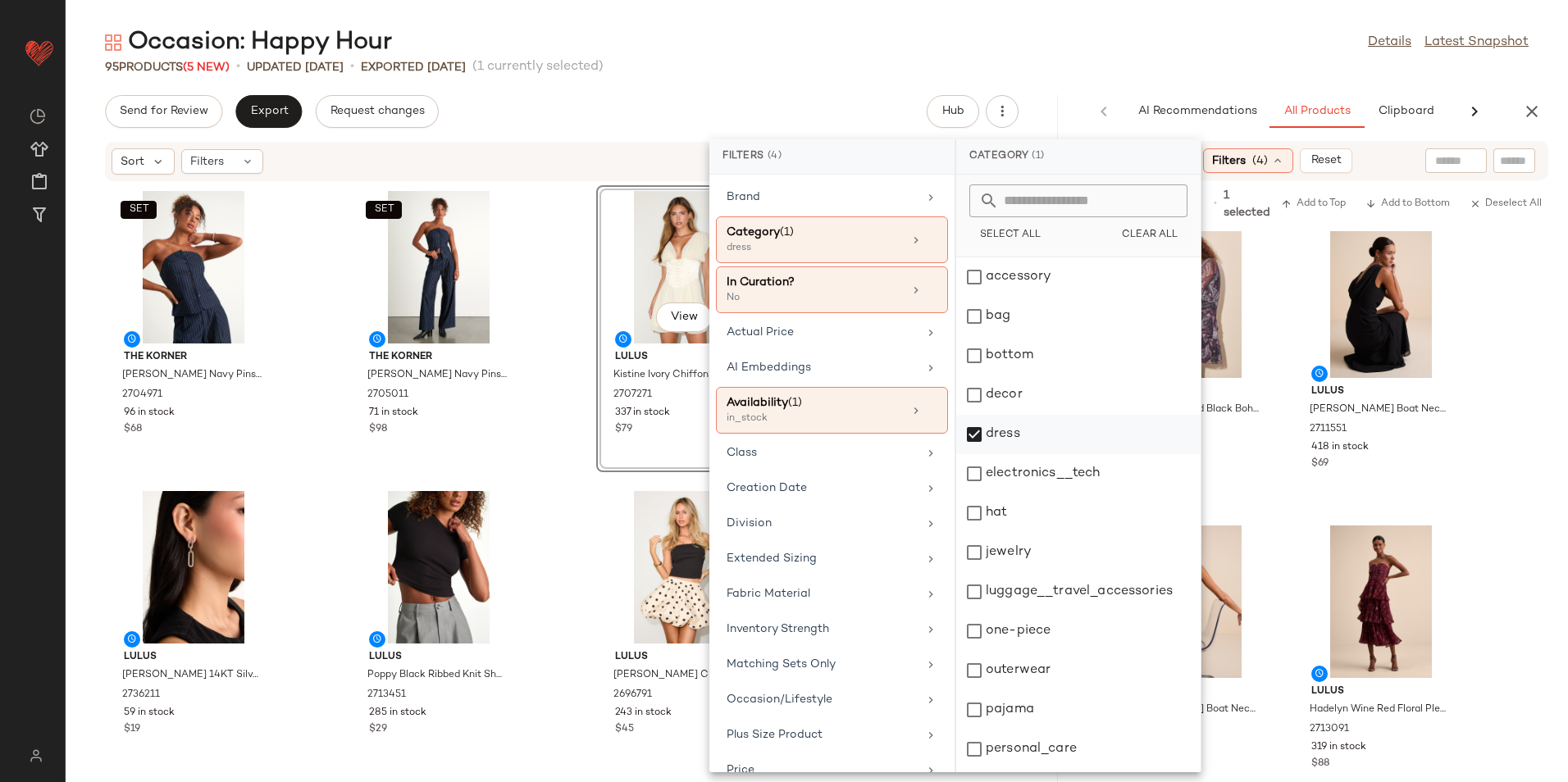
click at [968, 426] on div "dress" at bounding box center [1078, 434] width 245 height 40
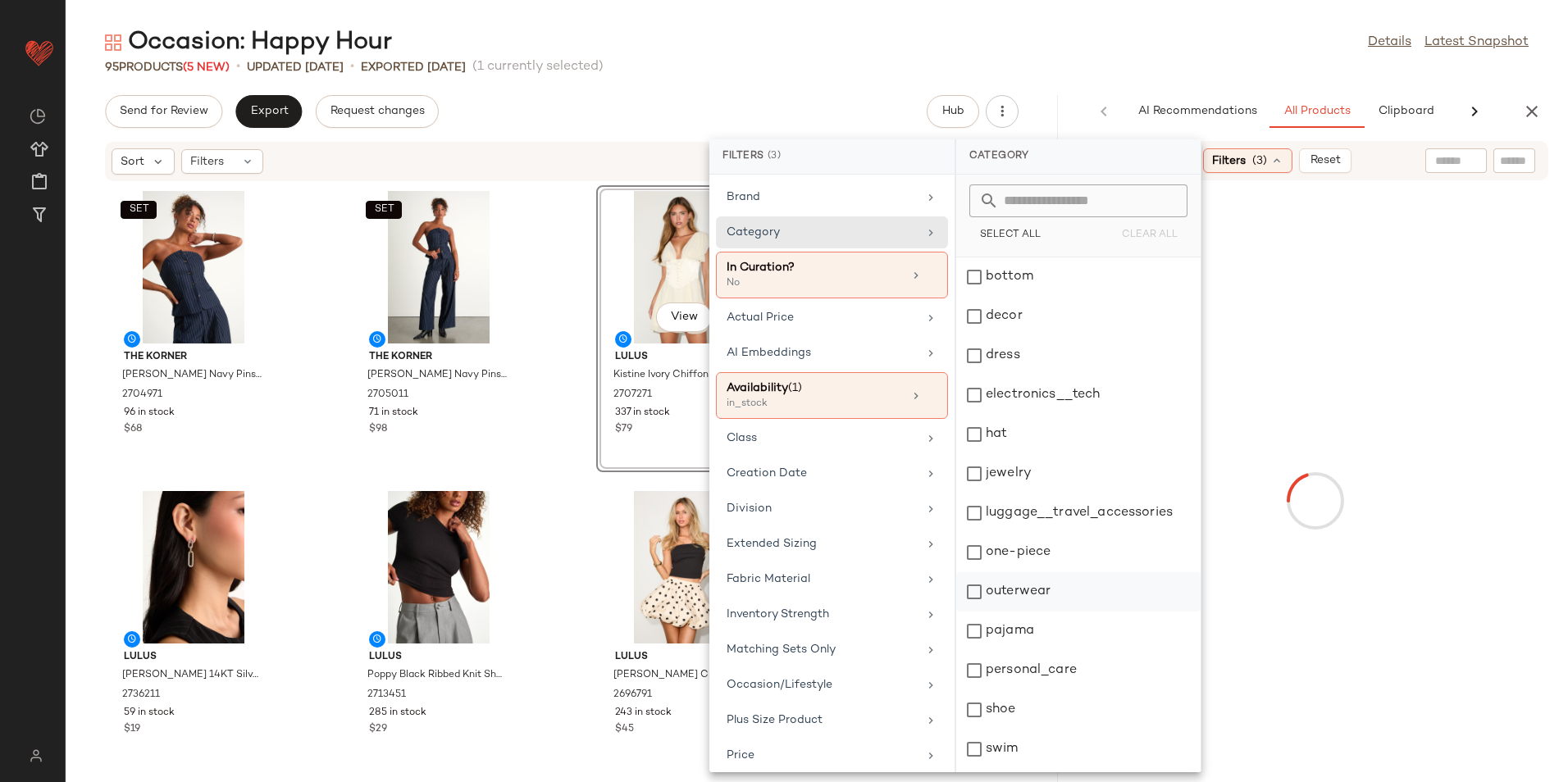
scroll to position [154, 0]
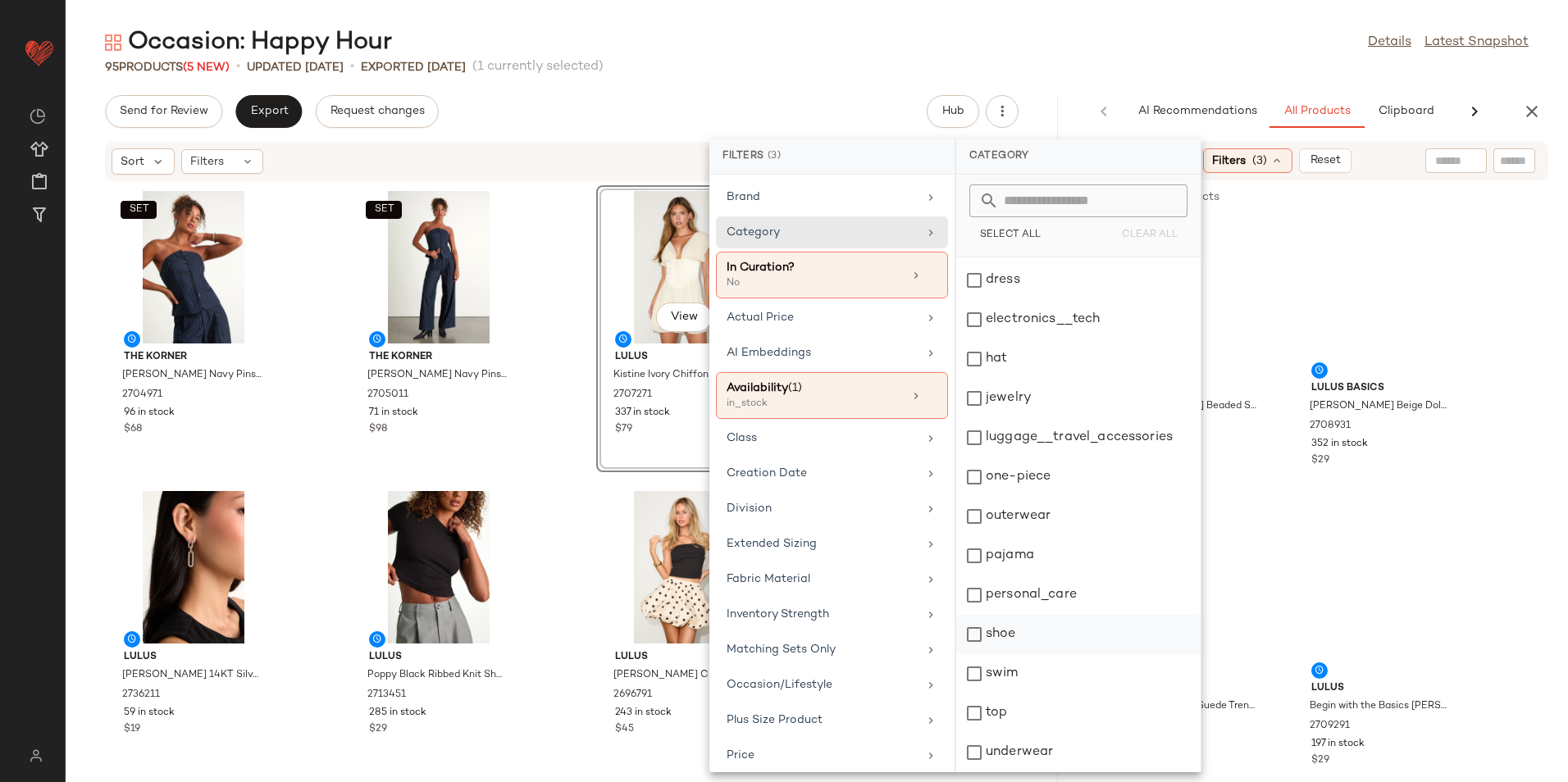
click at [1021, 636] on div "shoe" at bounding box center [1078, 634] width 245 height 40
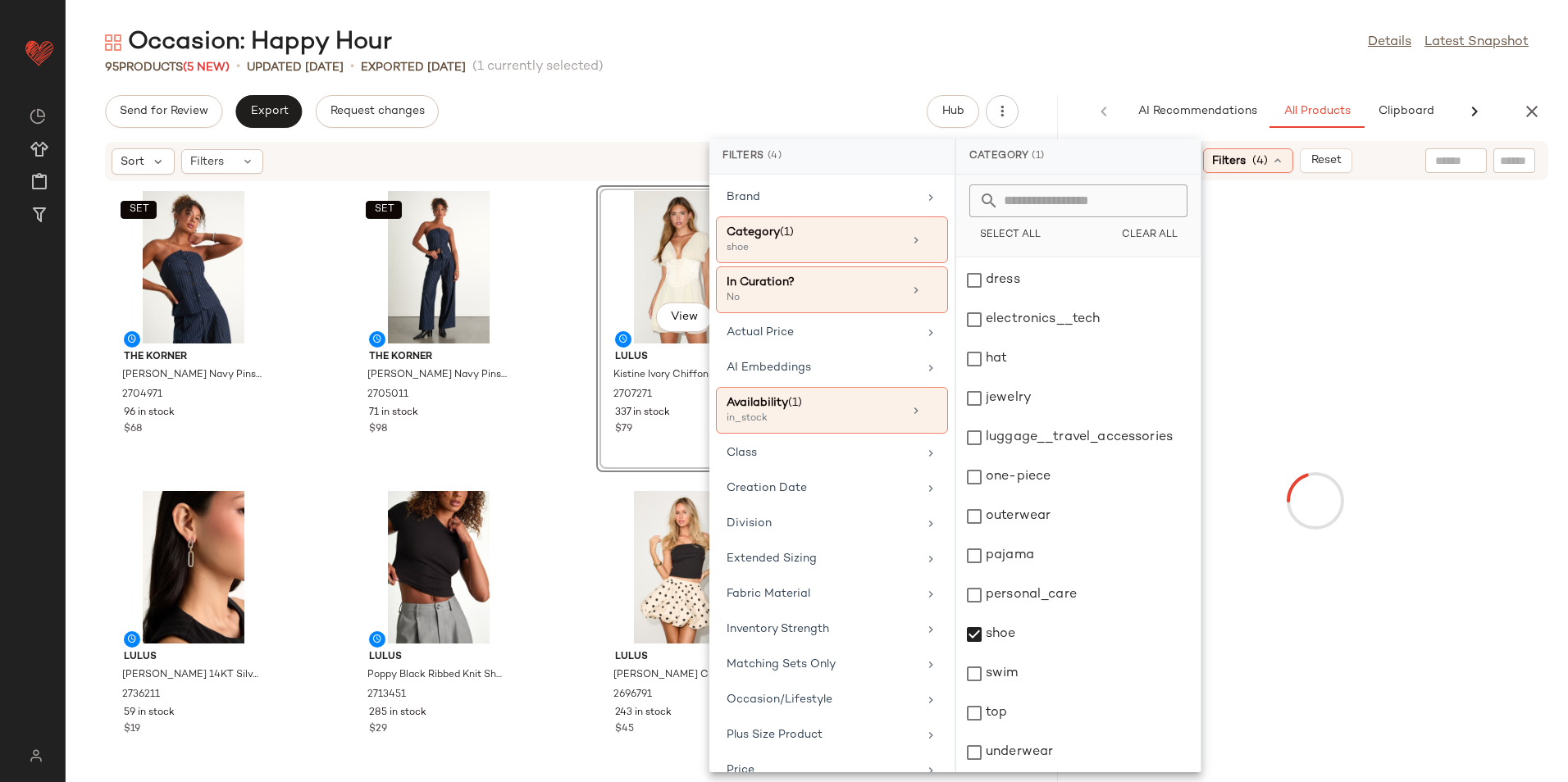
click at [1065, 58] on div "Occasion: Happy Hour Details Latest Snapshot" at bounding box center [816, 42] width 1502 height 33
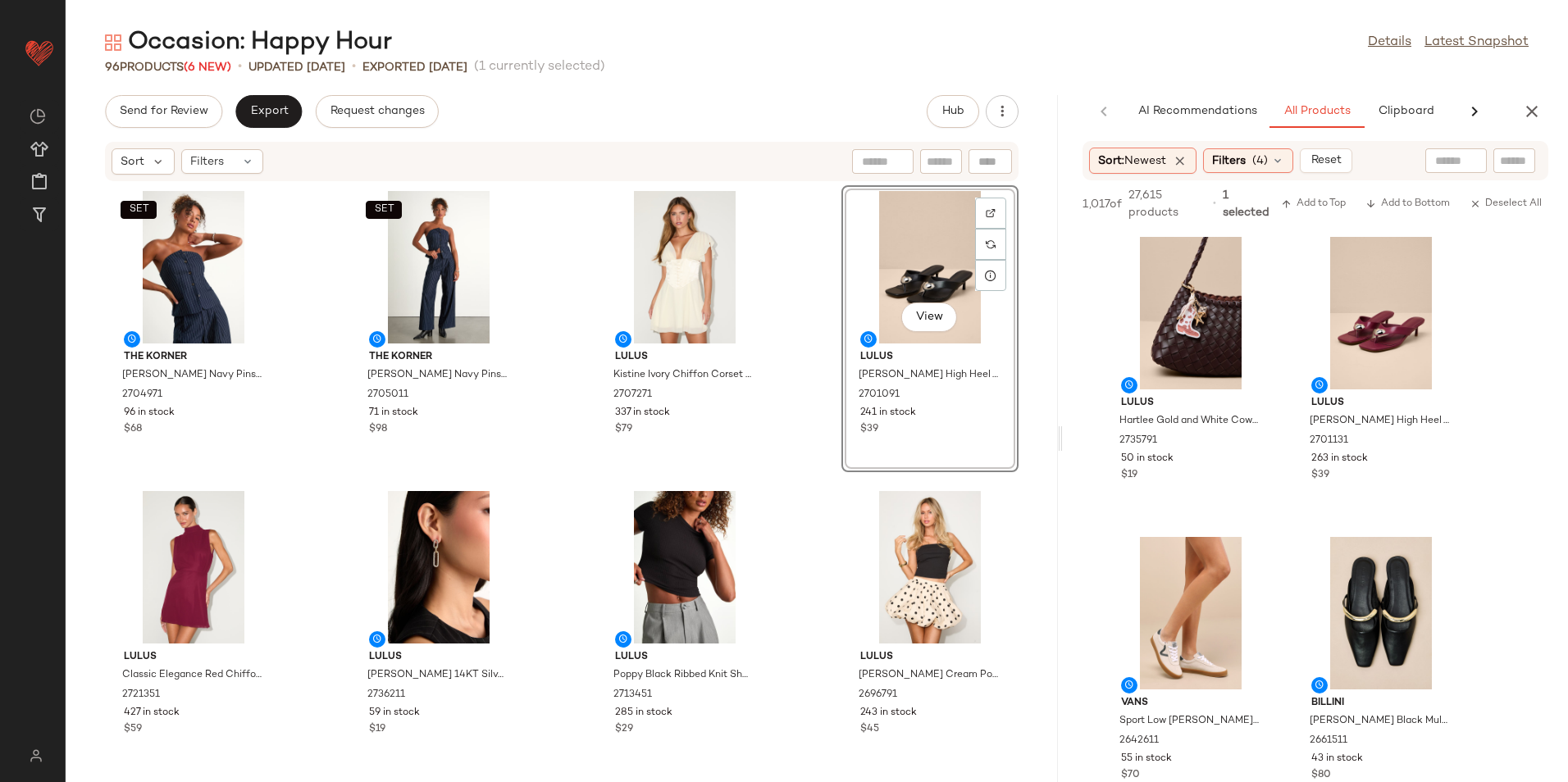
click at [918, 259] on div "View" at bounding box center [929, 267] width 165 height 153
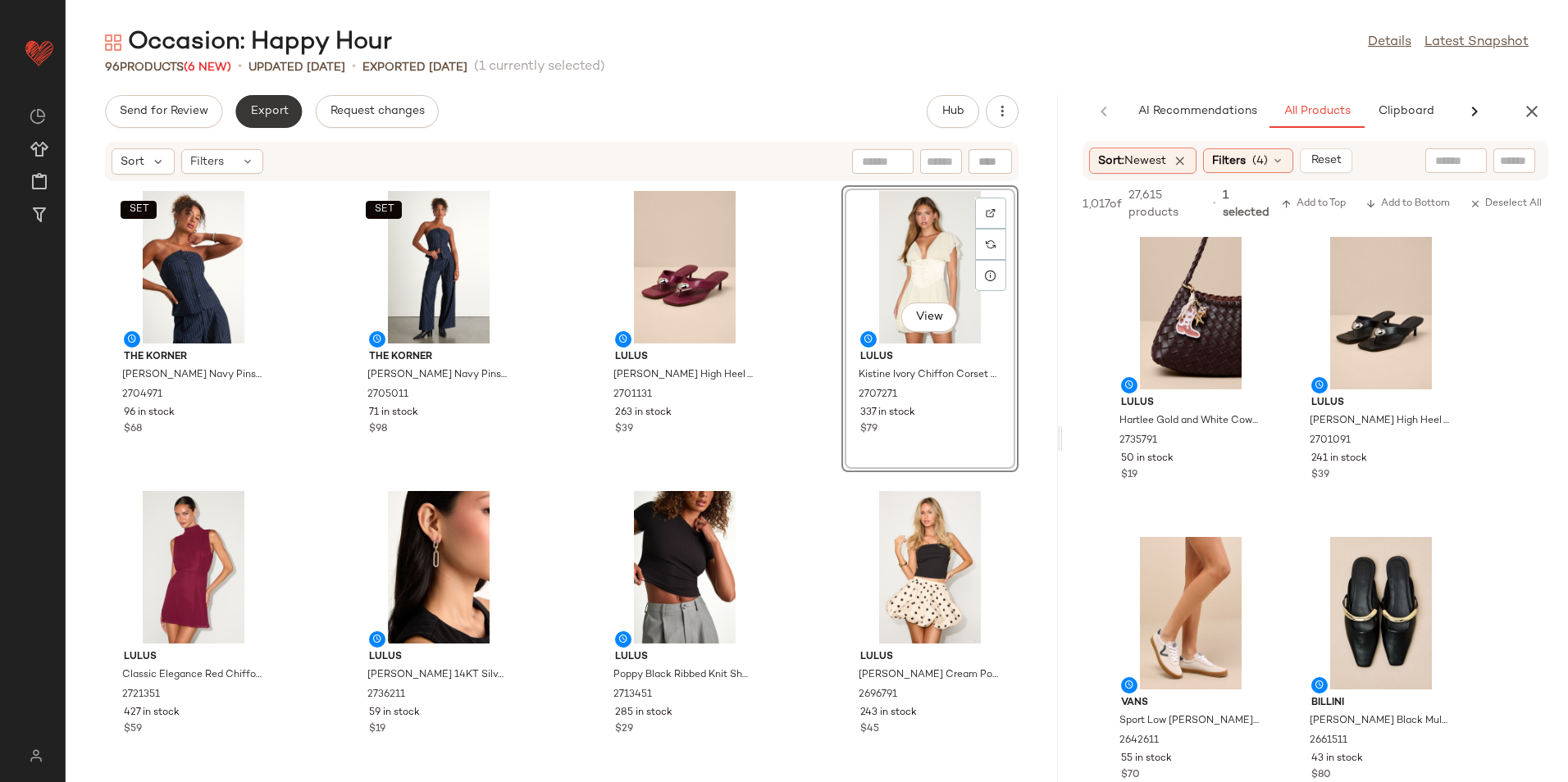
click at [256, 105] on span "Export" at bounding box center [269, 111] width 39 height 13
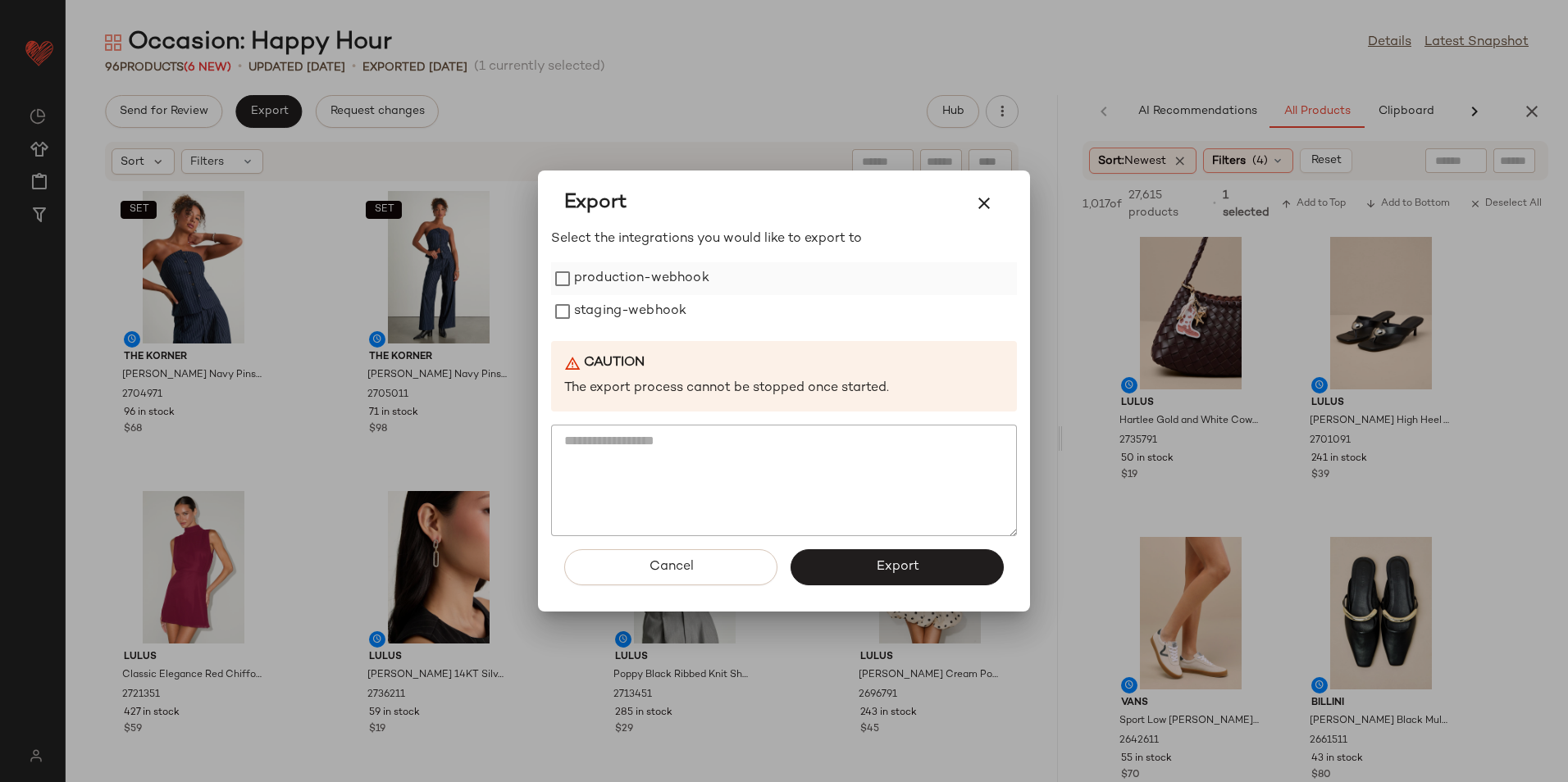
click at [641, 286] on label "production-webhook" at bounding box center [641, 278] width 135 height 33
click at [640, 312] on label "staging-webhook" at bounding box center [629, 311] width 112 height 33
click at [897, 556] on button "Export" at bounding box center [897, 567] width 213 height 36
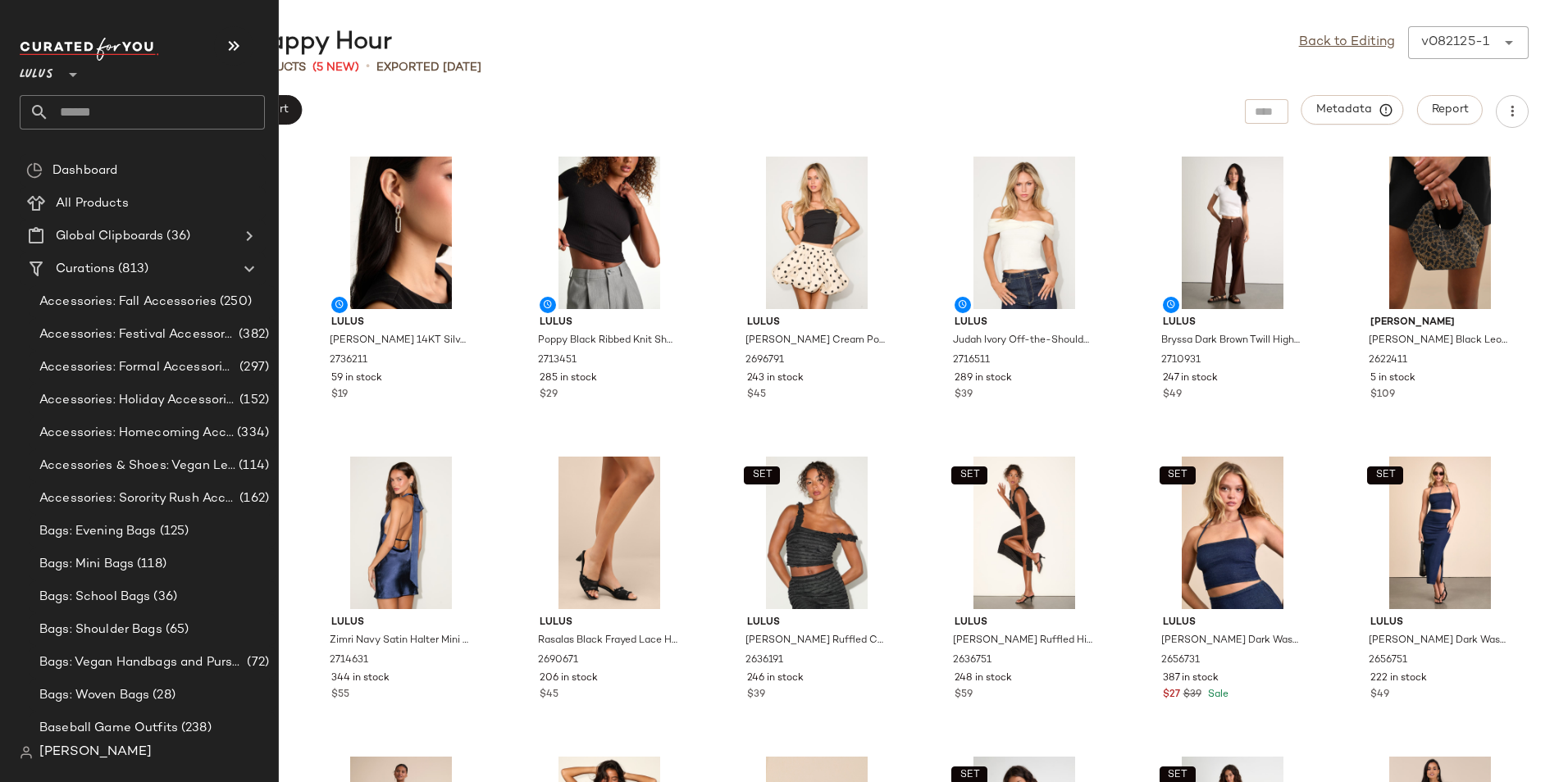
click at [99, 119] on input "text" at bounding box center [157, 112] width 216 height 35
type input "*******"
click at [88, 115] on input "text" at bounding box center [157, 112] width 216 height 35
click at [87, 115] on input "text" at bounding box center [157, 112] width 216 height 35
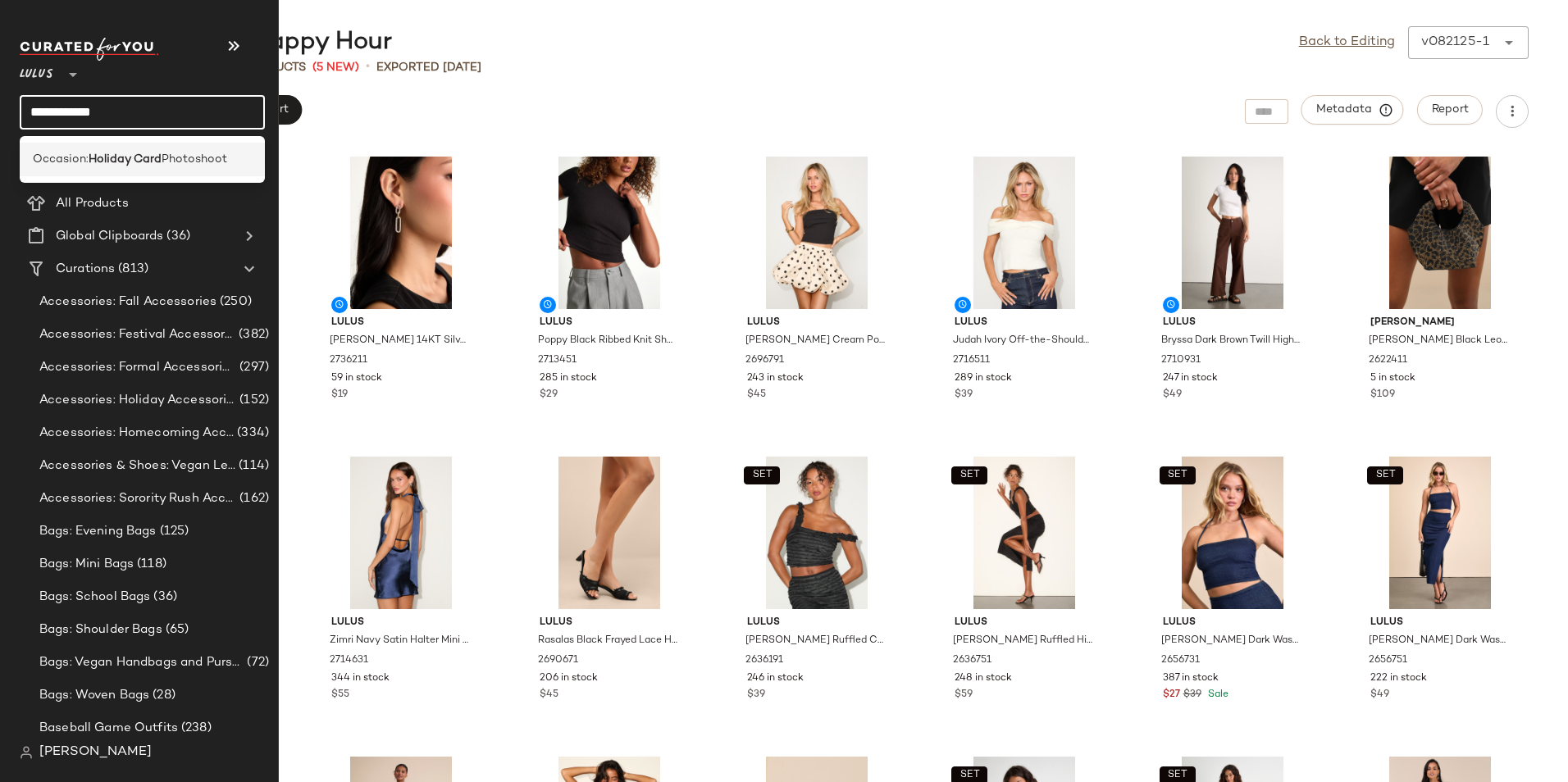
type input "**********"
click at [116, 159] on b "Holiday Card" at bounding box center [125, 159] width 73 height 17
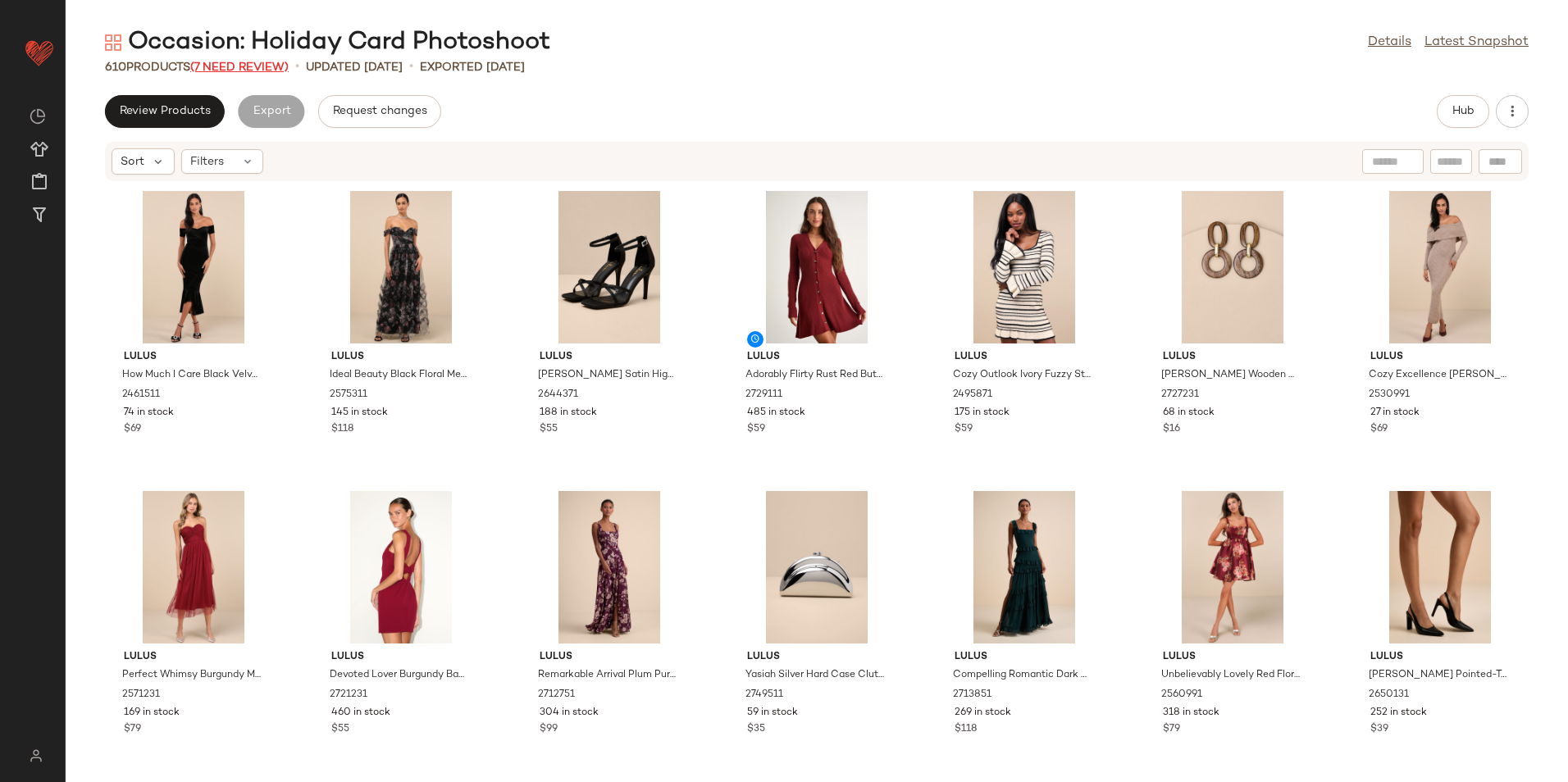
click at [243, 62] on span "(7 Need Review)" at bounding box center [240, 67] width 99 height 13
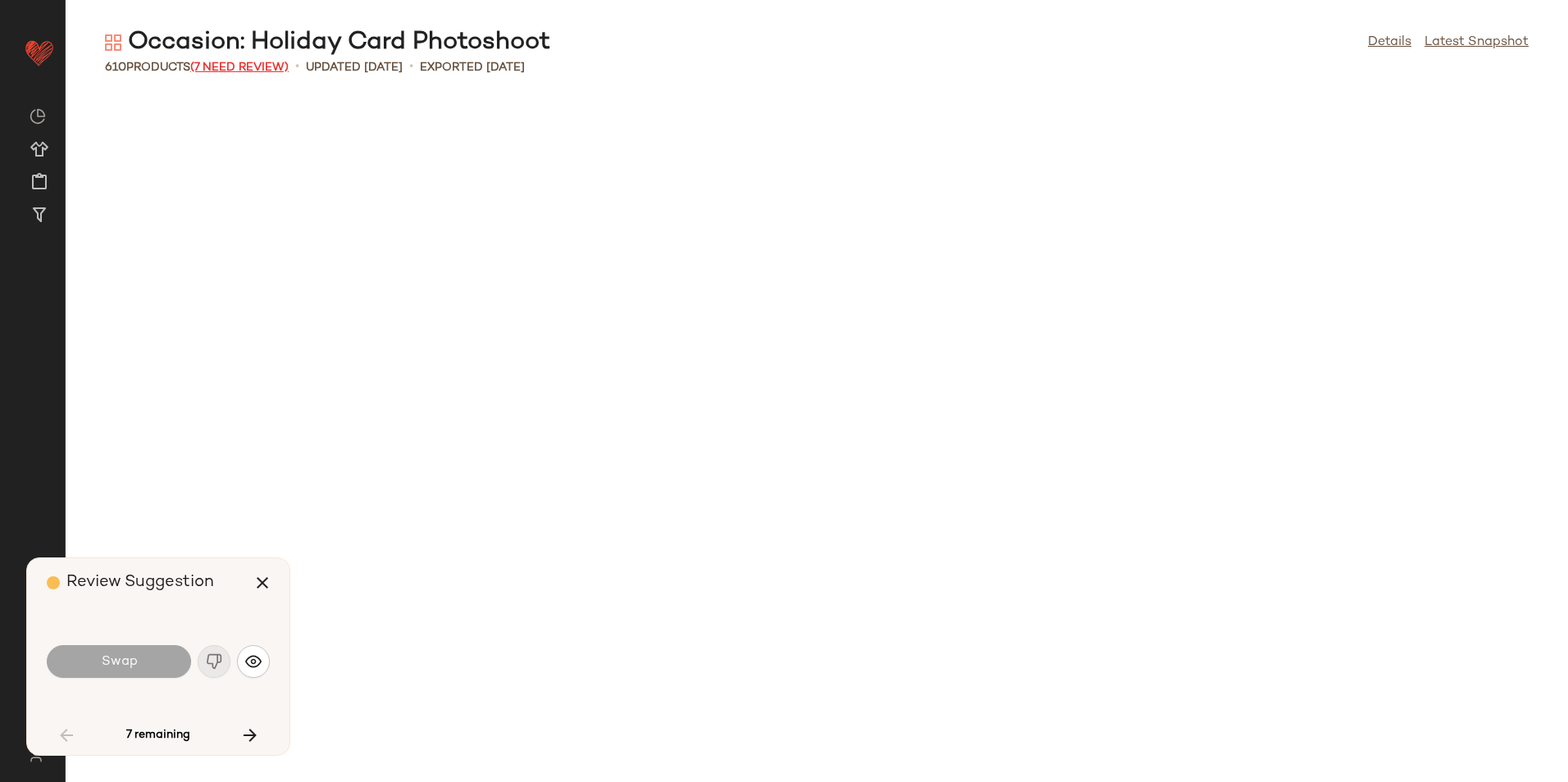
scroll to position [2101, 0]
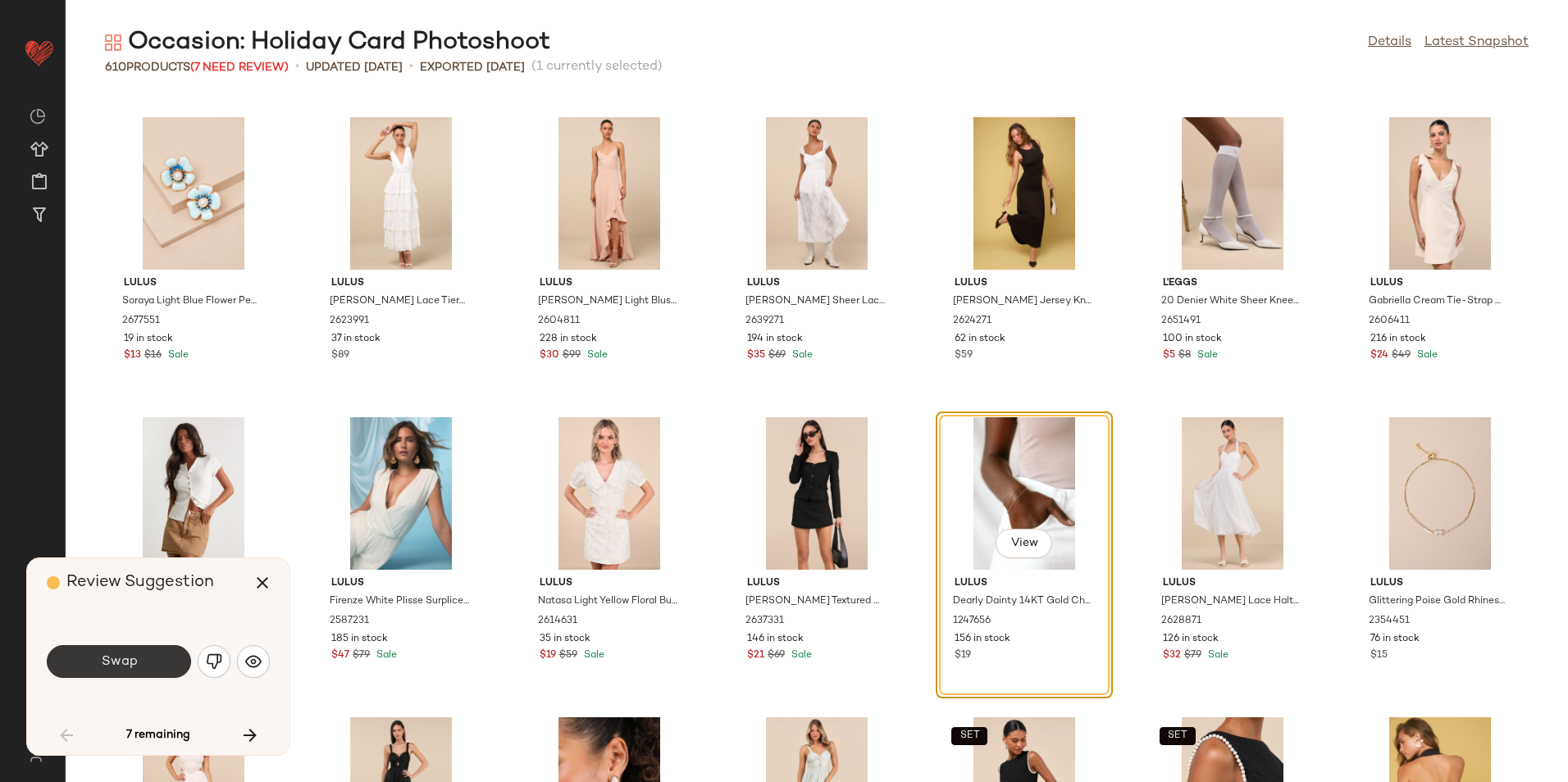
click at [117, 665] on span "Swap" at bounding box center [119, 662] width 37 height 15
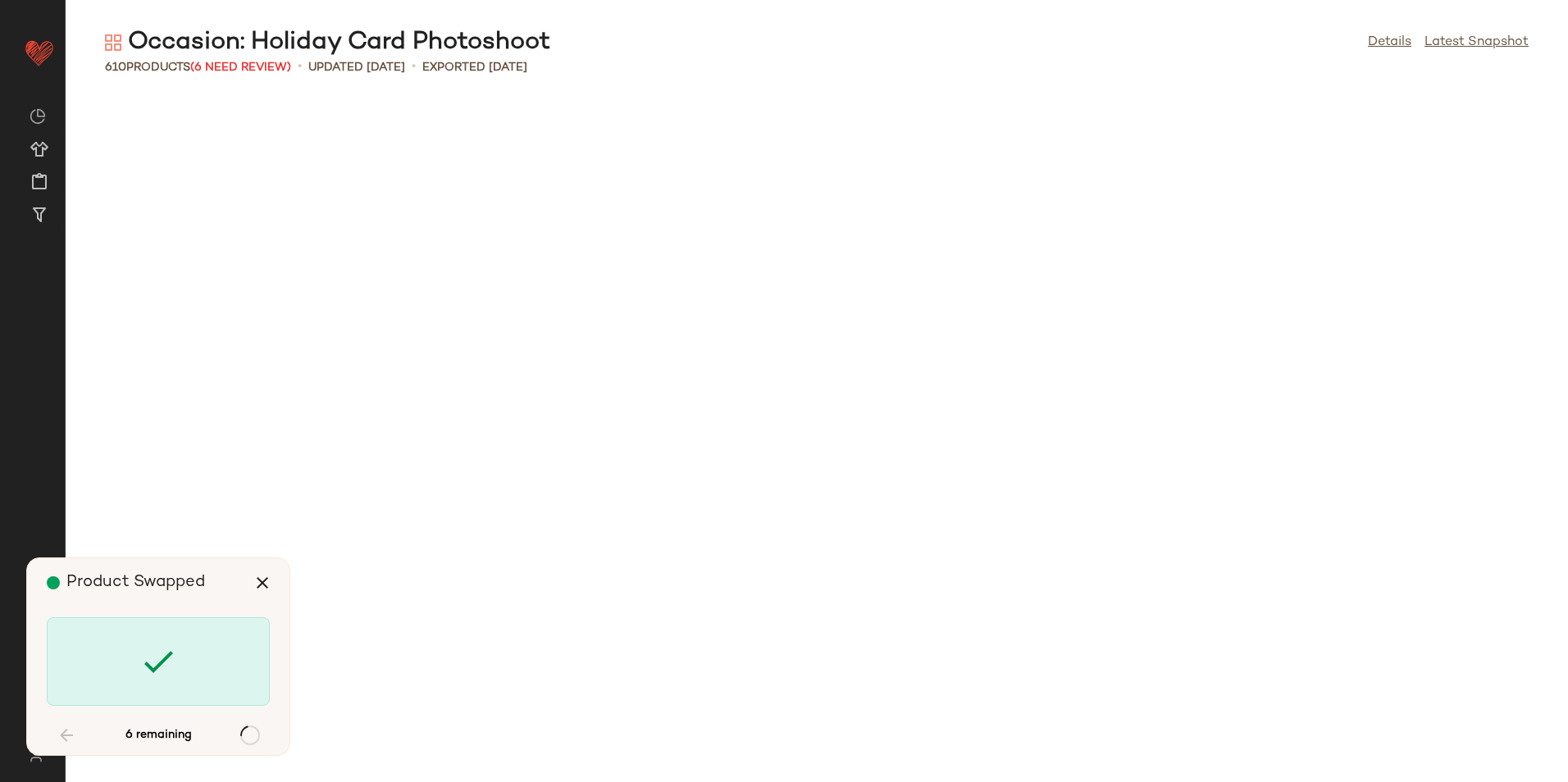
scroll to position [6003, 0]
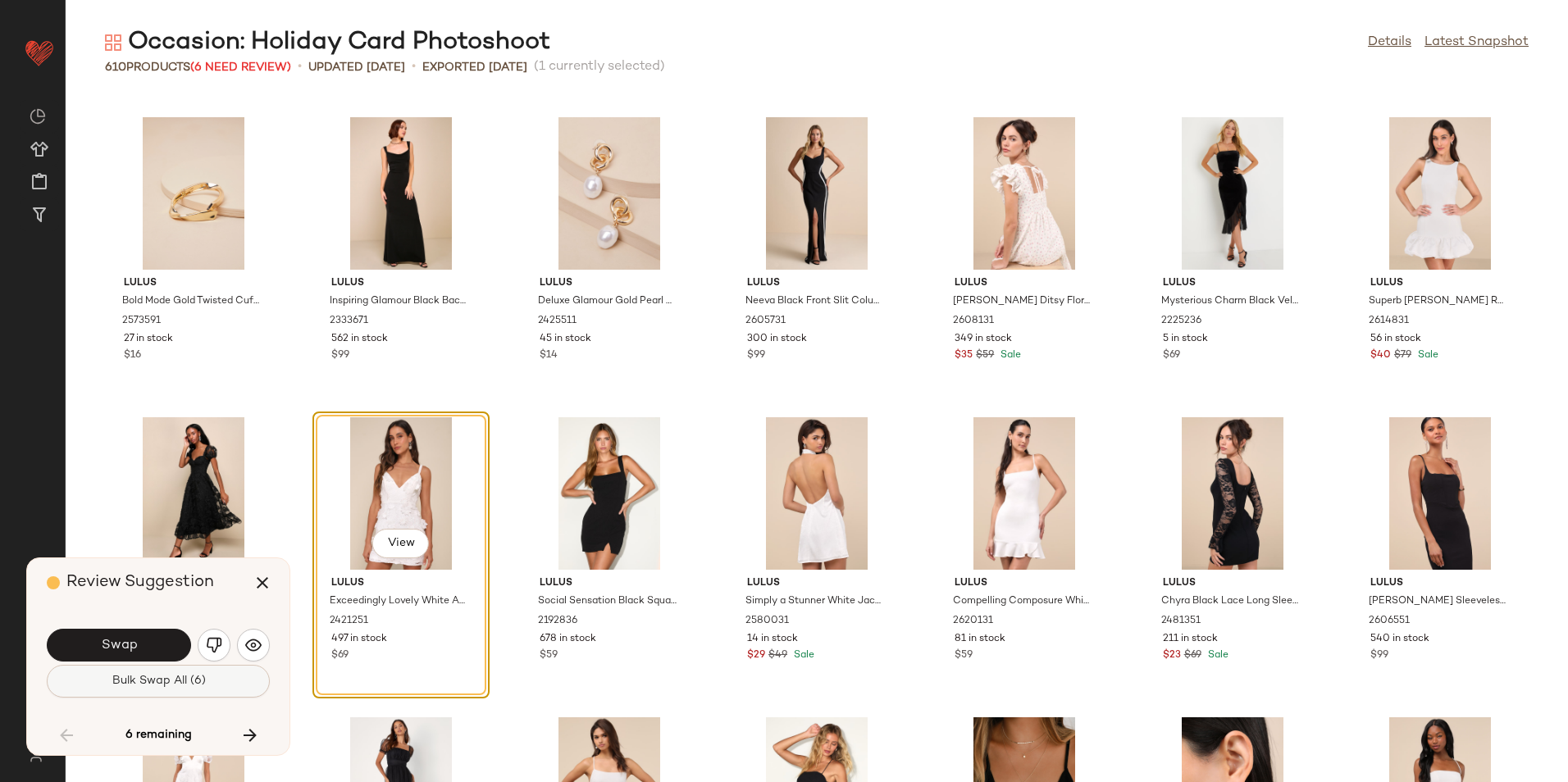
click at [208, 676] on button "Bulk Swap All (6)" at bounding box center [158, 681] width 223 height 33
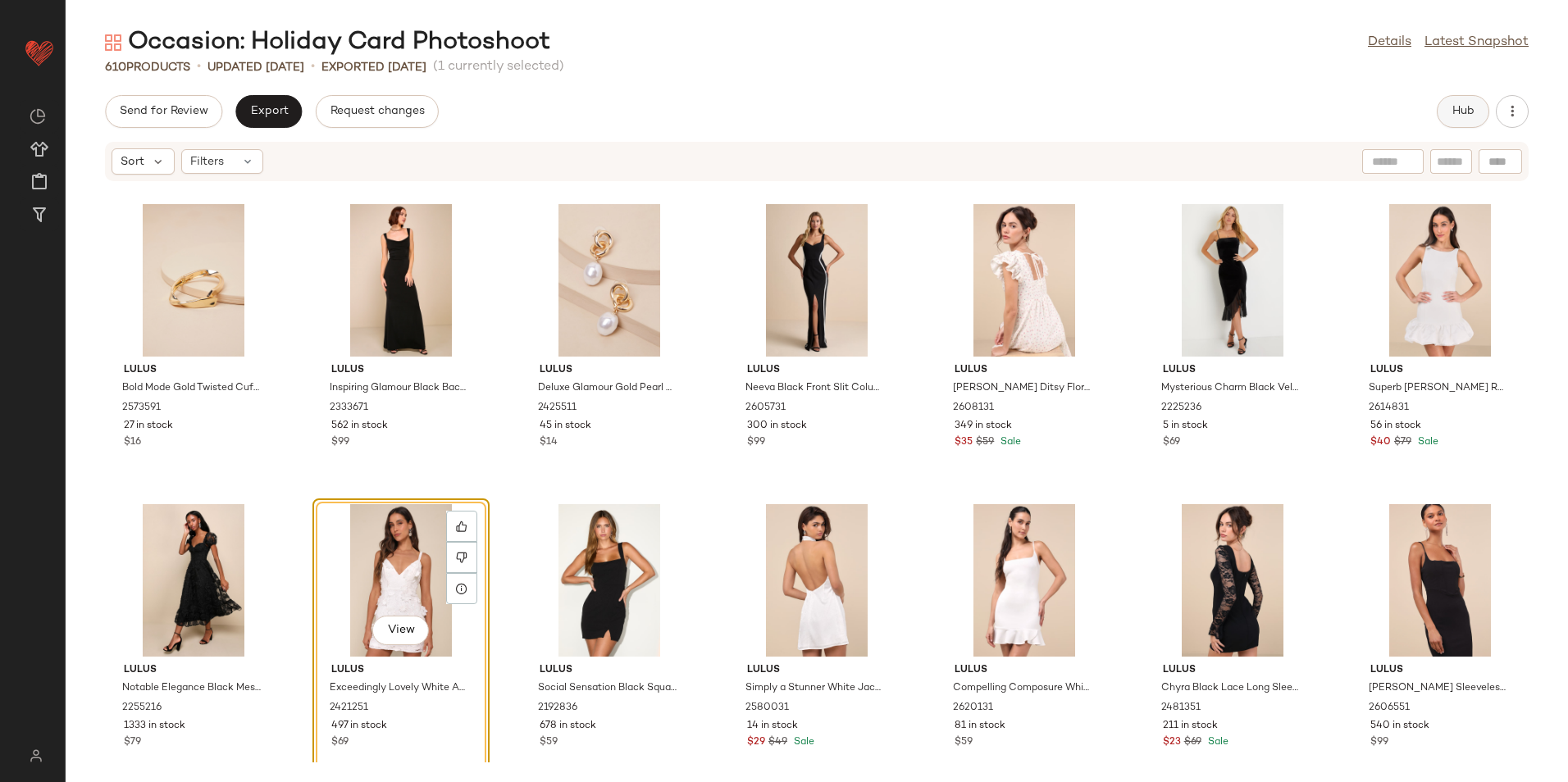
click at [1453, 112] on span "Hub" at bounding box center [1463, 111] width 23 height 13
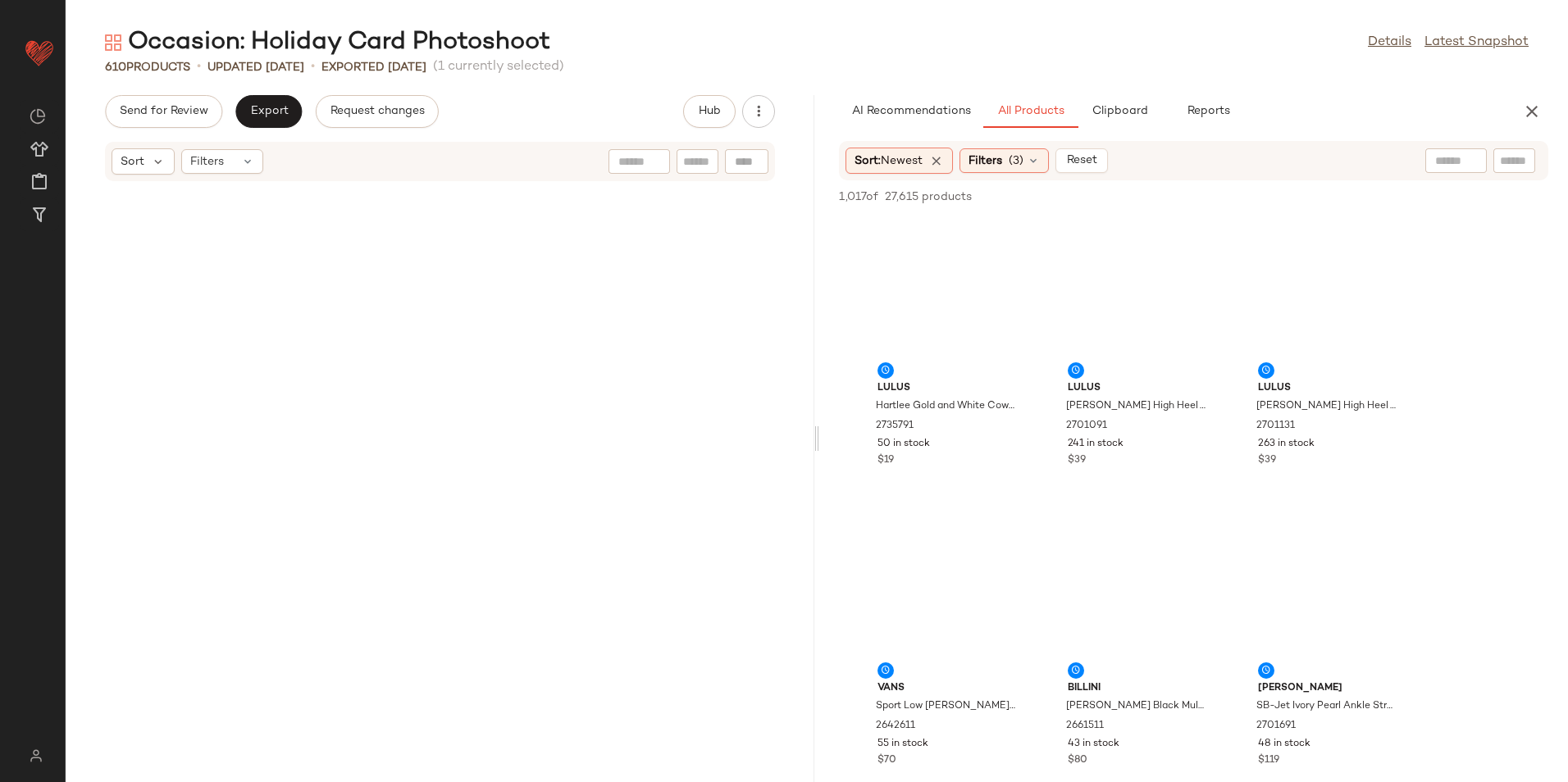
scroll to position [13806, 0]
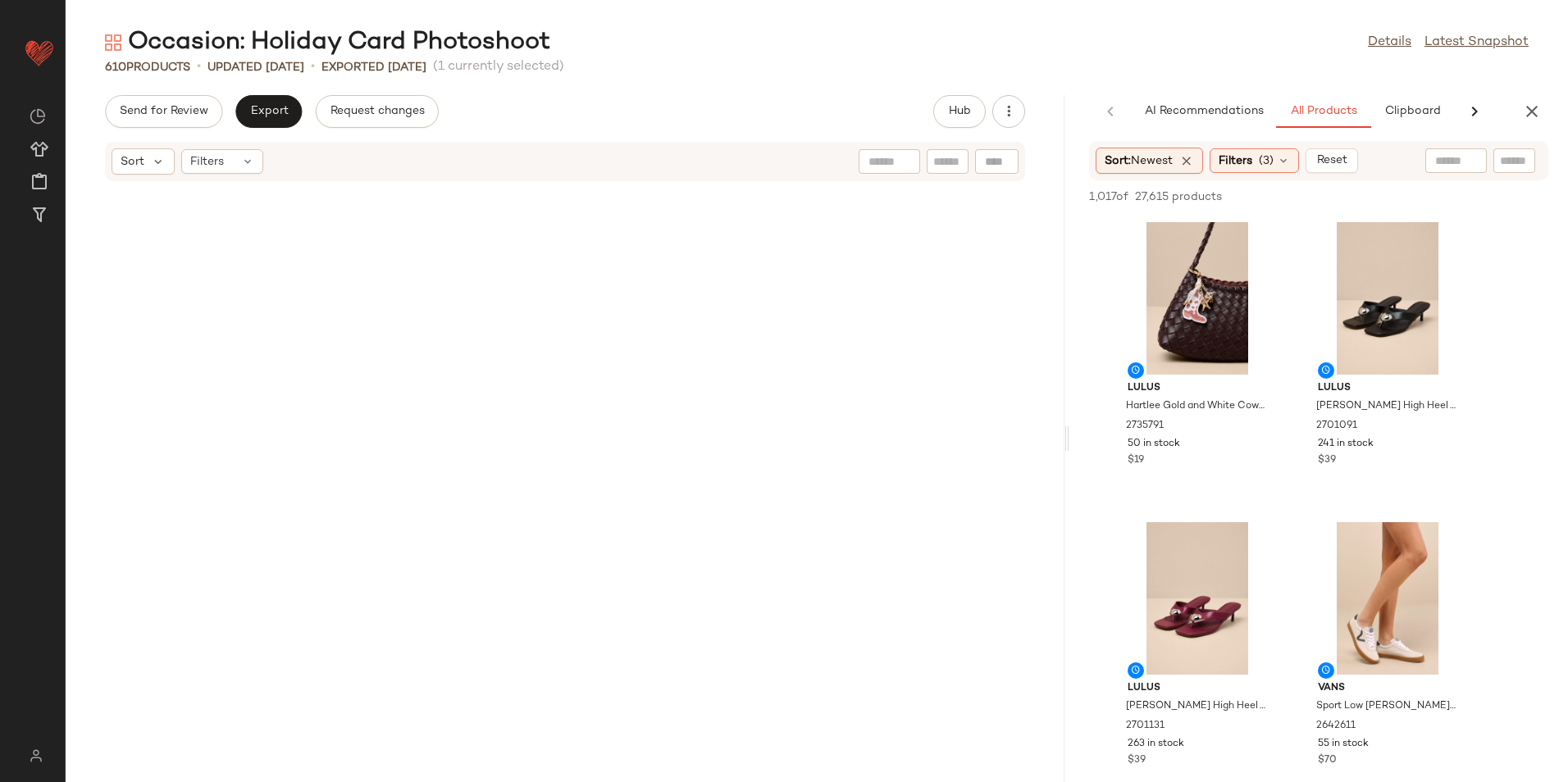
drag, startPoint x: 817, startPoint y: 442, endPoint x: 1314, endPoint y: 459, distance: 497.3
click at [1314, 459] on div "Occasion: Holiday Card Photoshoot Details Latest Snapshot 610 Products • update…" at bounding box center [816, 404] width 1502 height 756
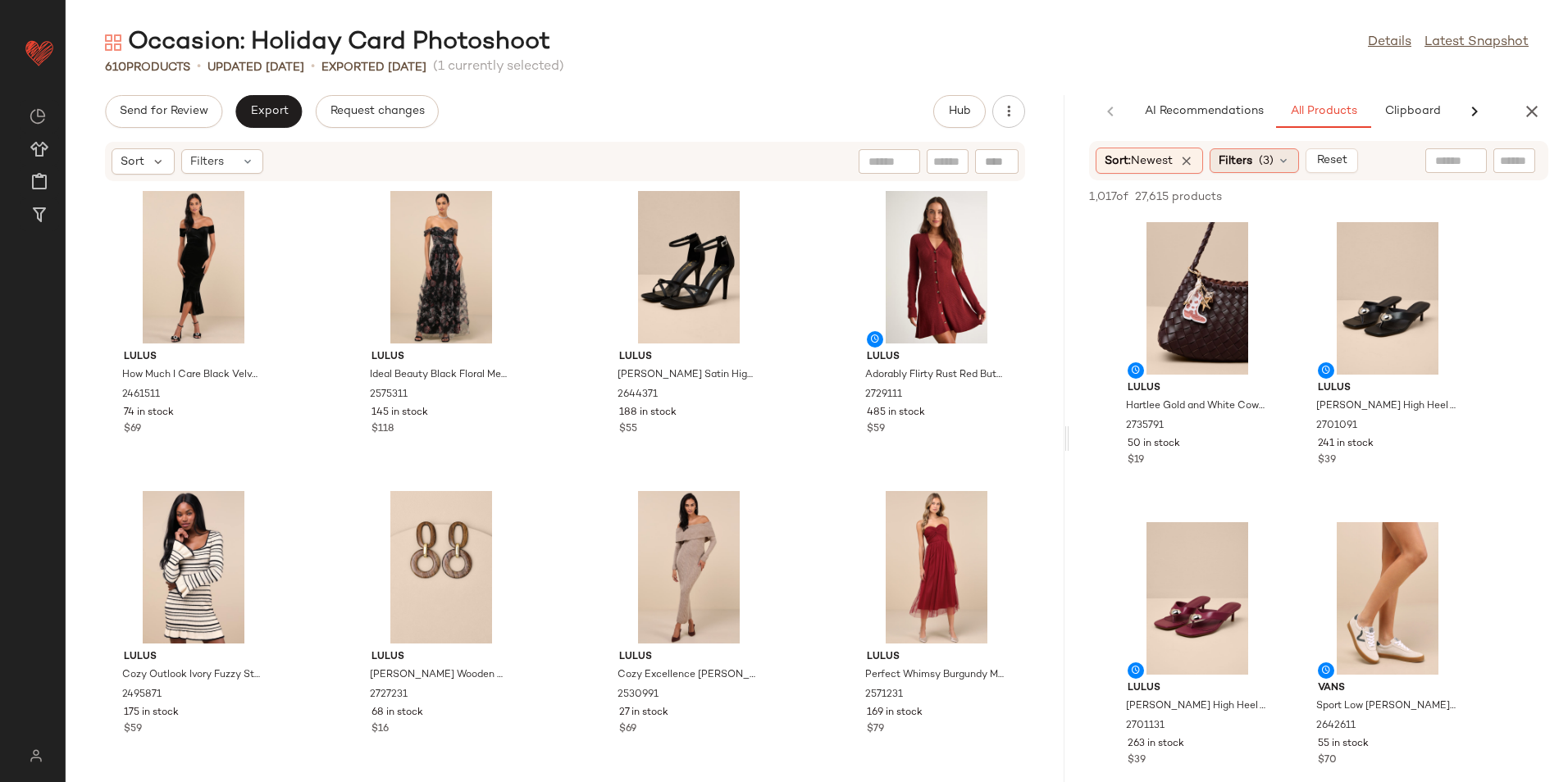
click at [1279, 157] on div "Filters (3)" at bounding box center [1254, 160] width 89 height 24
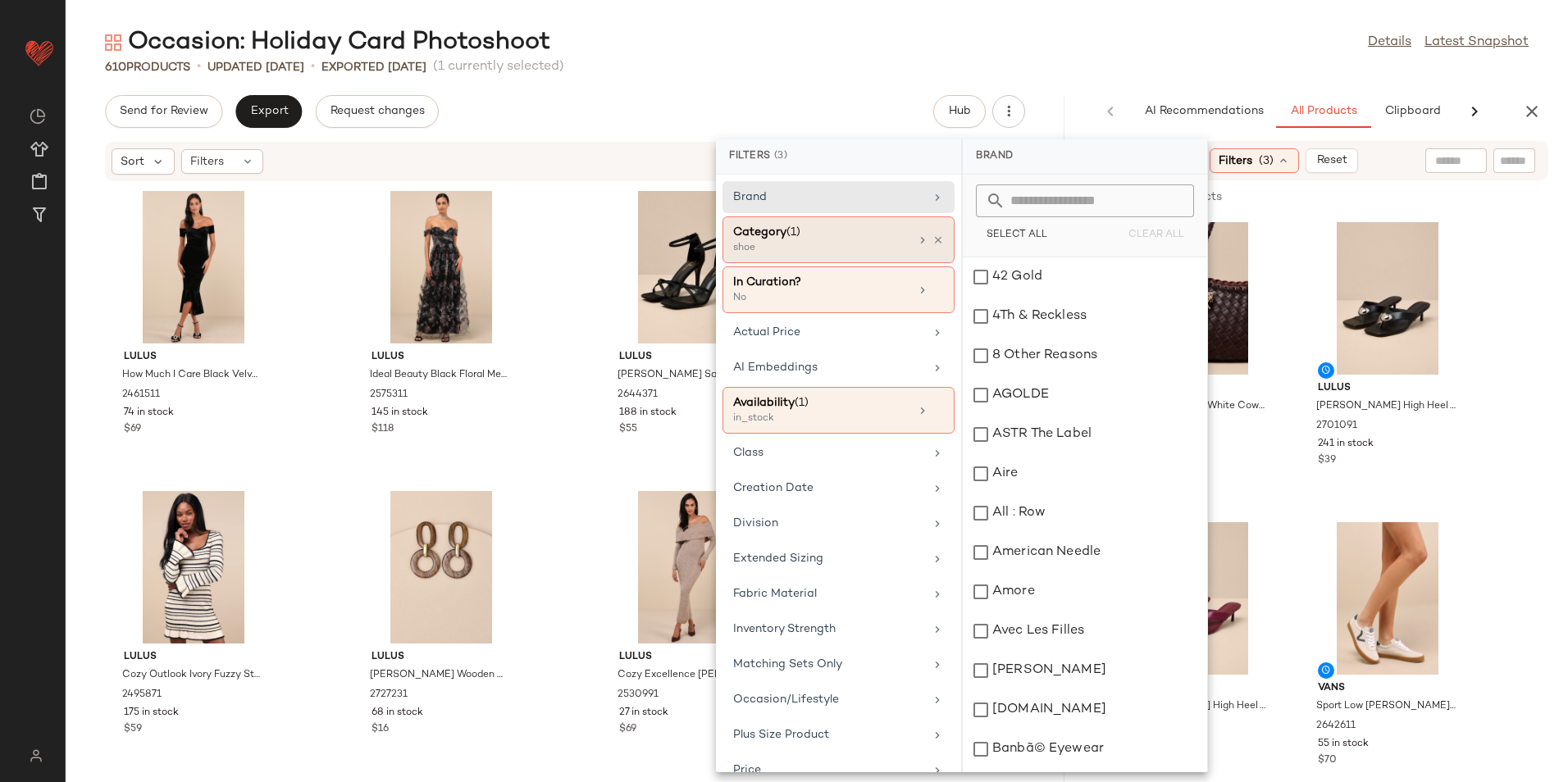
click at [846, 244] on div "shoe" at bounding box center [815, 248] width 164 height 14
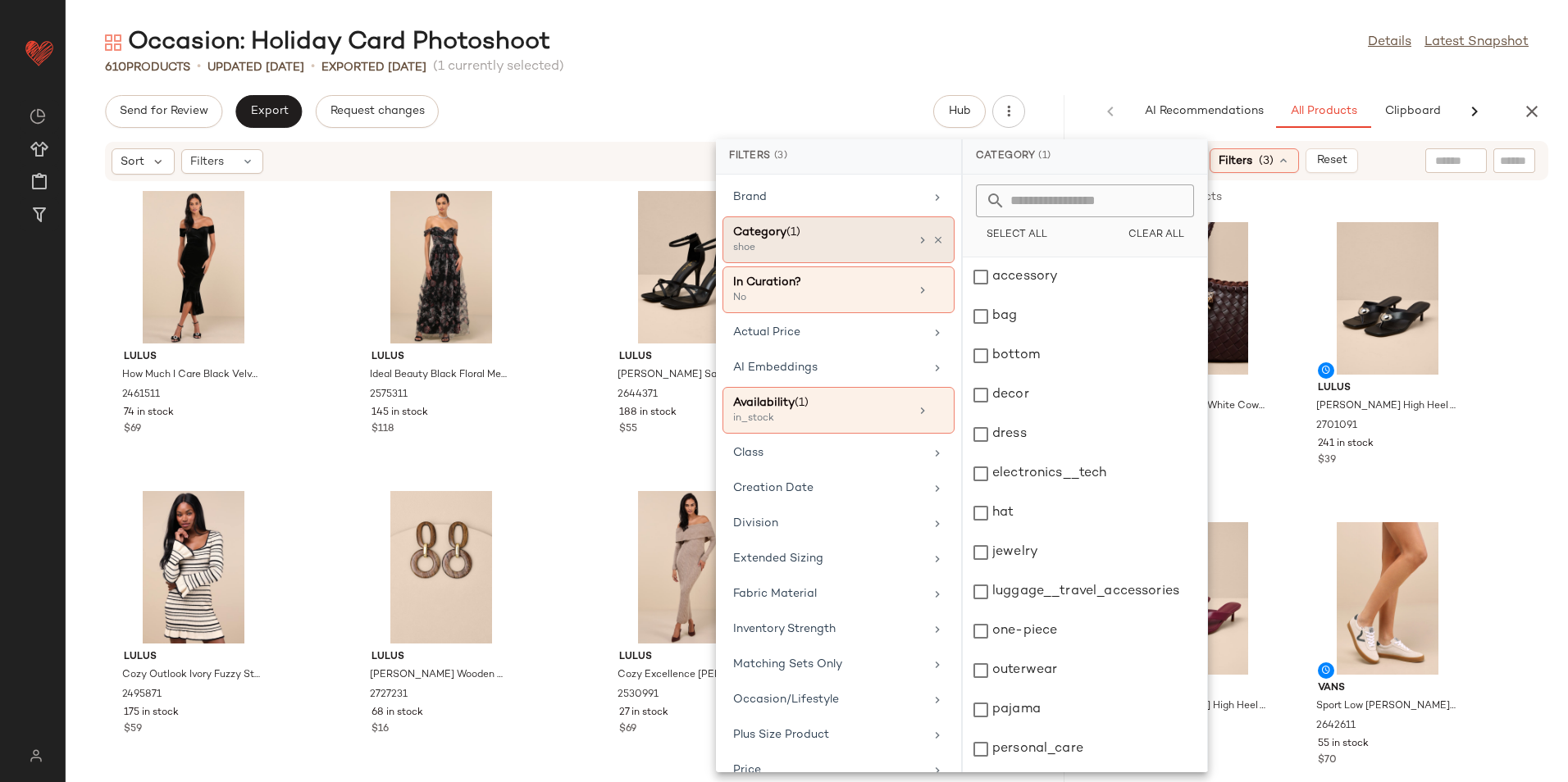
click at [828, 244] on div "shoe" at bounding box center [815, 248] width 164 height 14
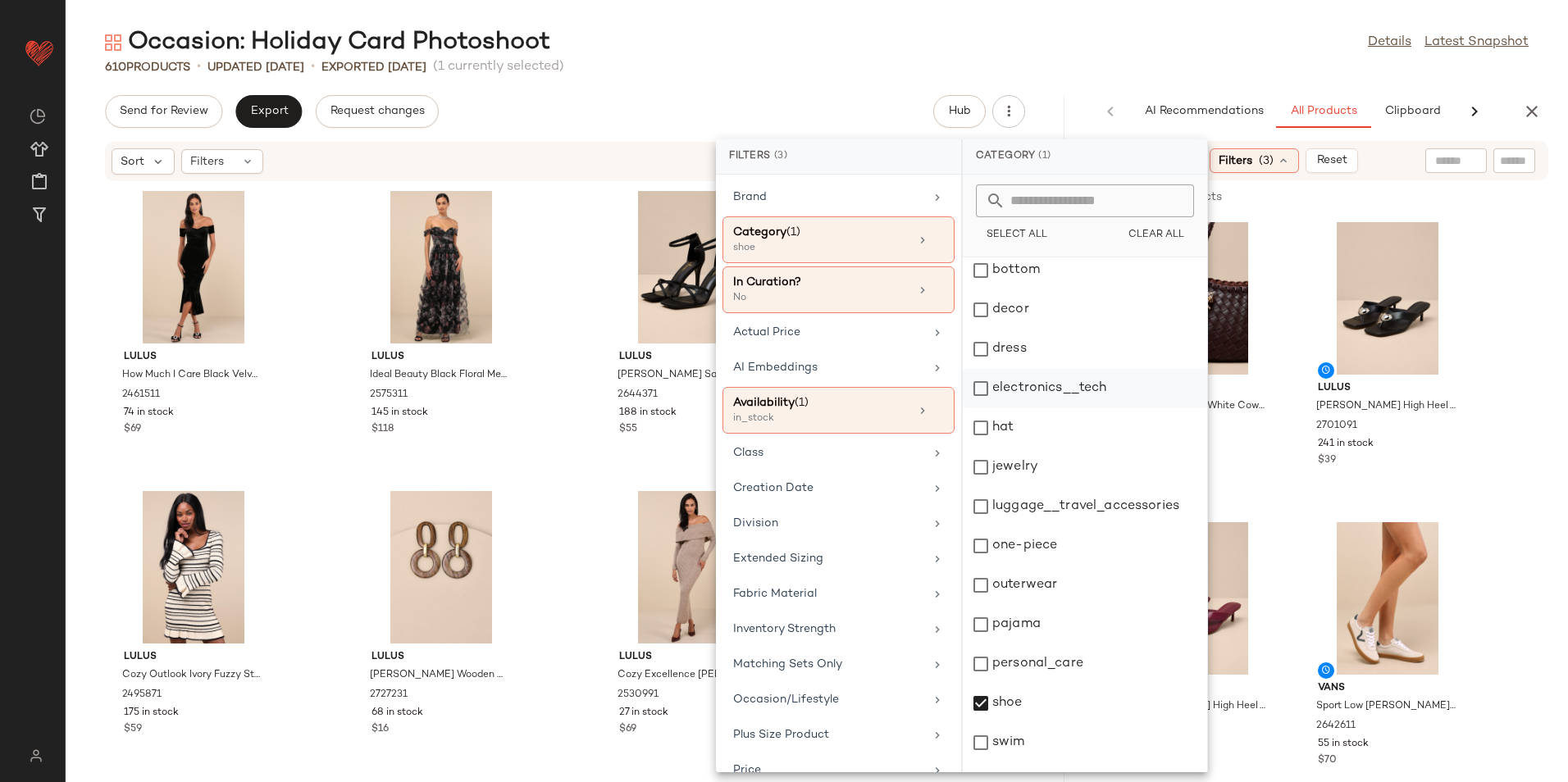
scroll to position [154, 0]
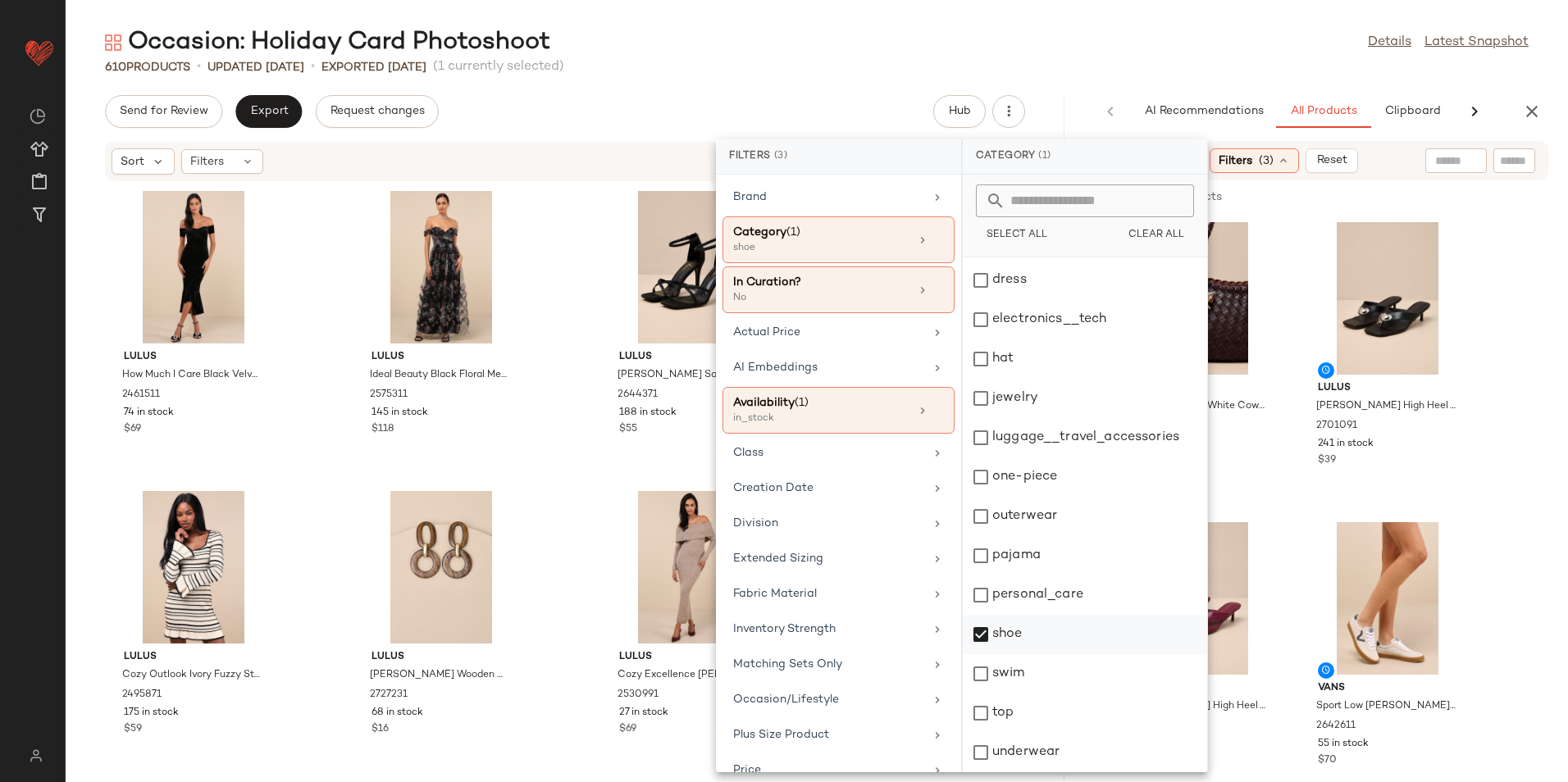
click at [989, 632] on div "shoe" at bounding box center [1085, 634] width 245 height 40
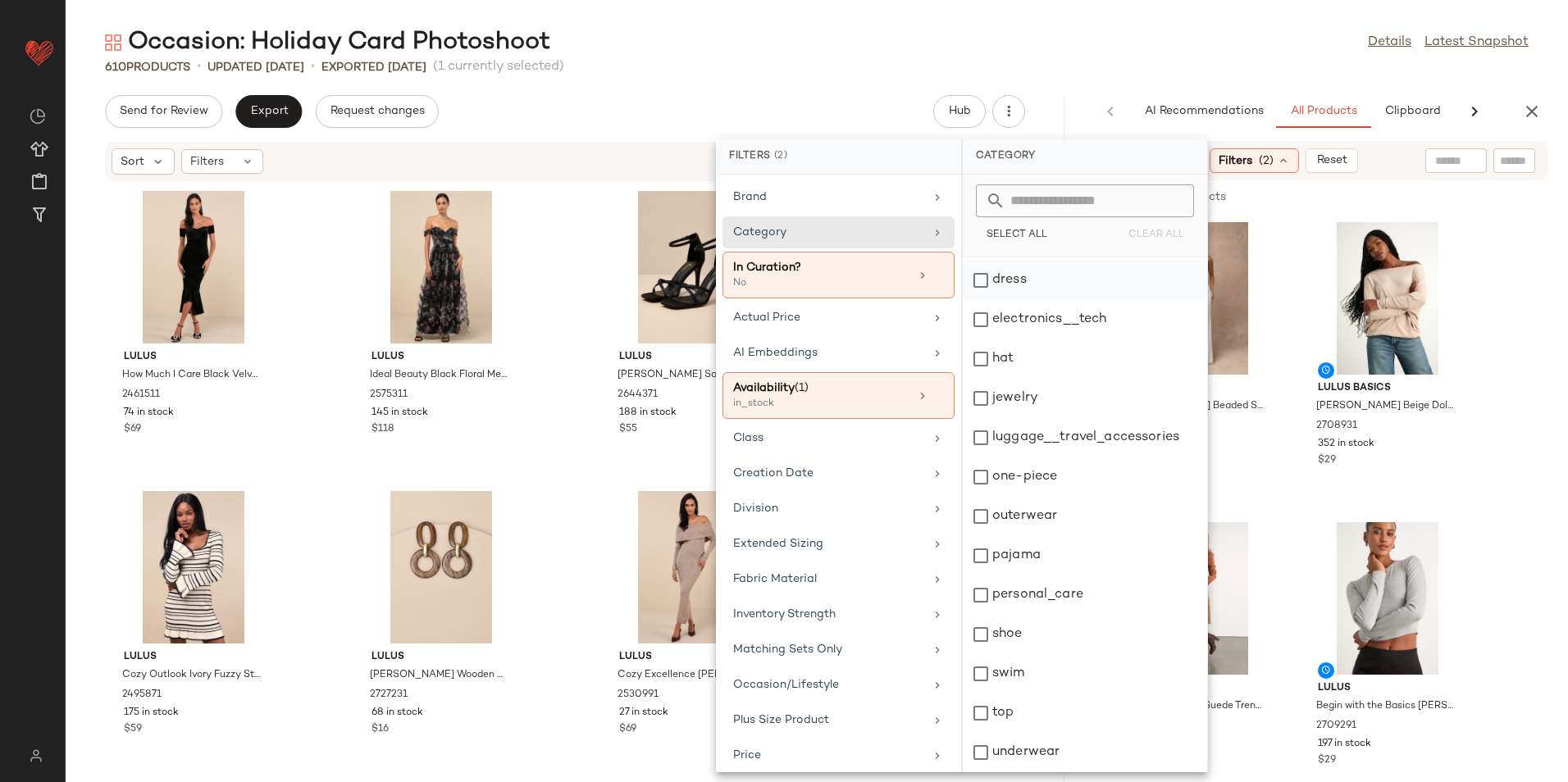
click at [1014, 287] on div "dress" at bounding box center [1085, 280] width 245 height 40
click at [1157, 42] on div "Occasion: Holiday Card Photoshoot Details Latest Snapshot" at bounding box center [816, 42] width 1502 height 33
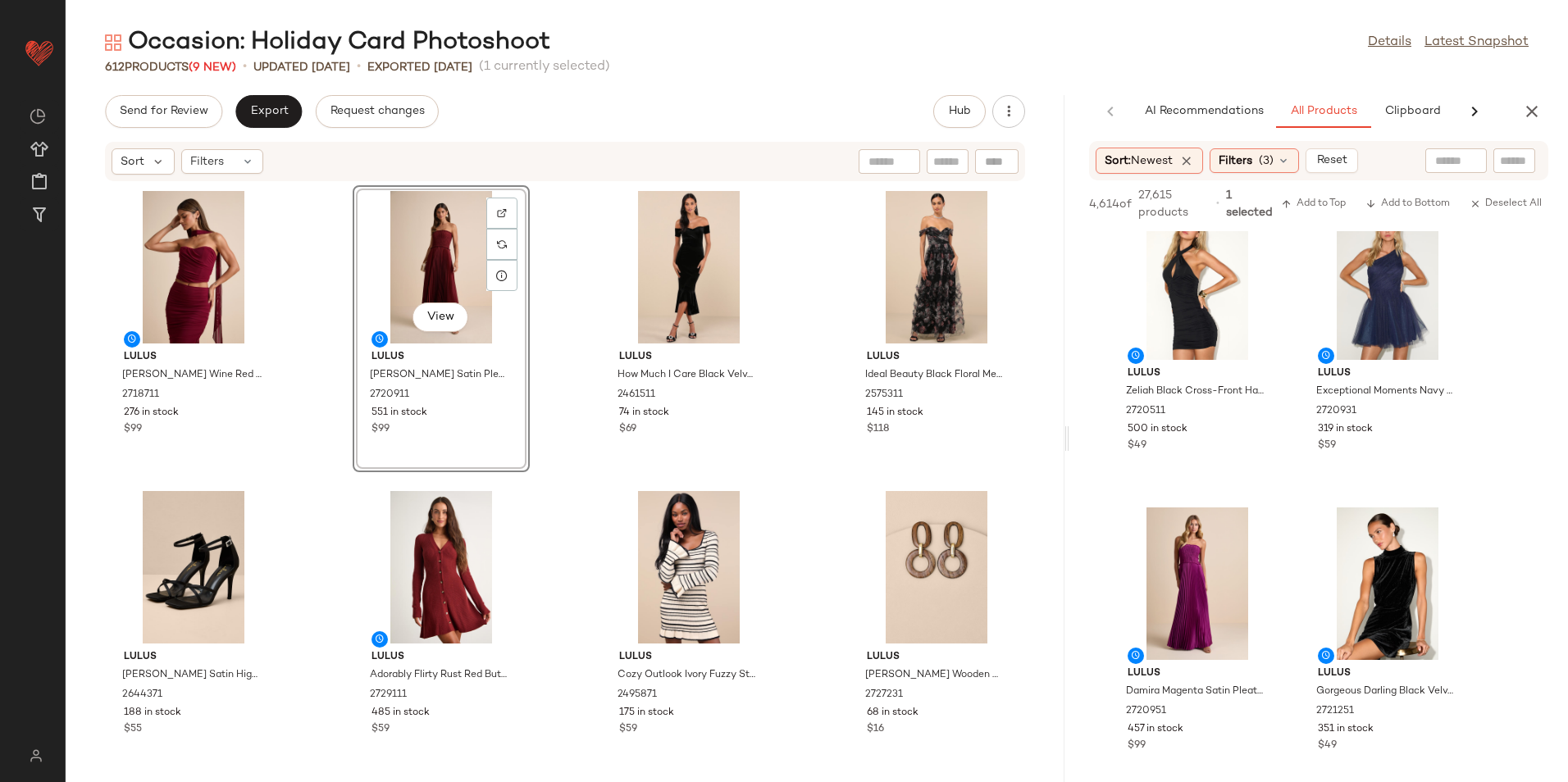
scroll to position [1312, 0]
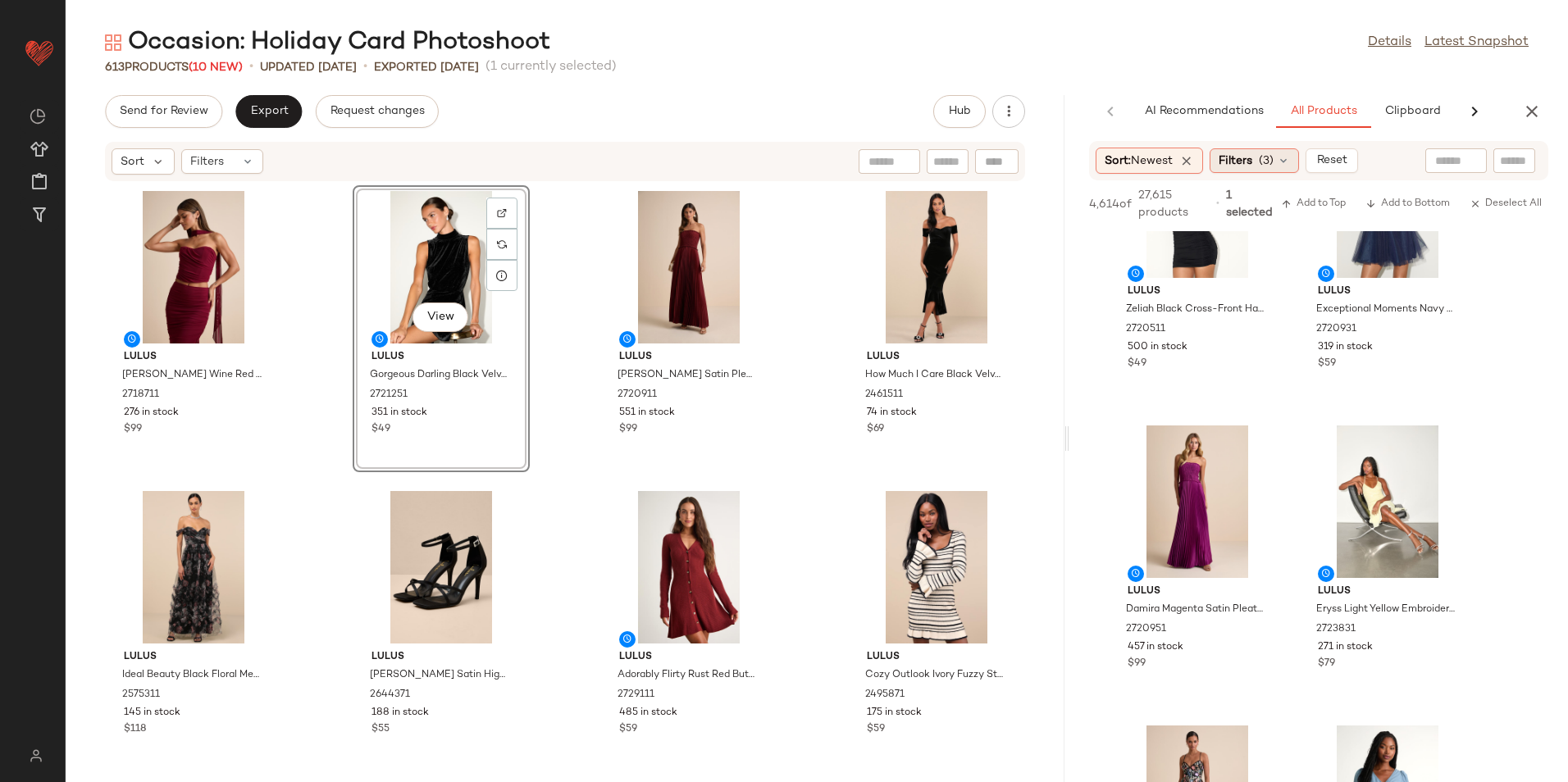
click at [1280, 154] on div "Filters (3)" at bounding box center [1254, 160] width 89 height 24
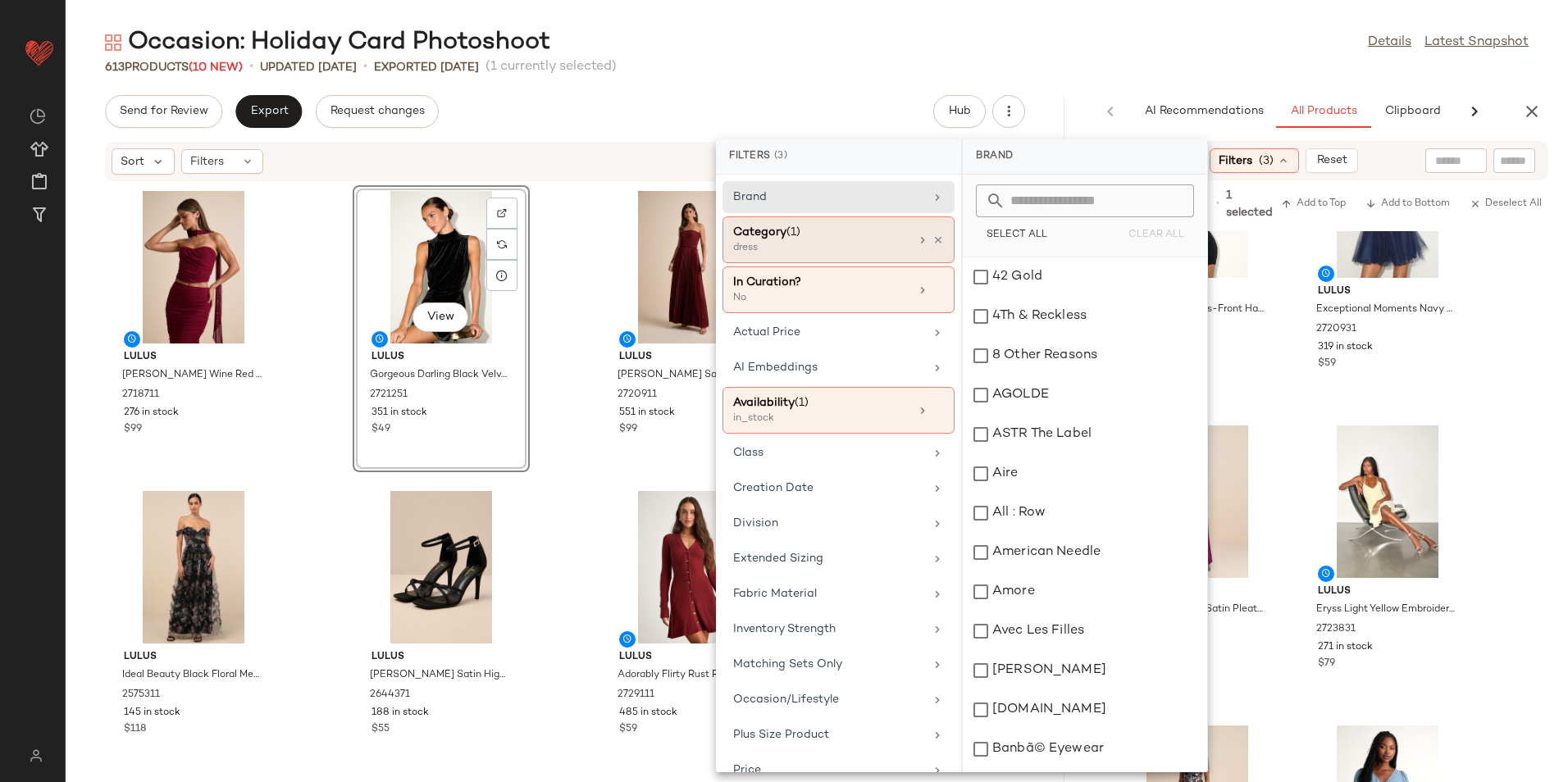
click at [806, 248] on div "dress" at bounding box center [815, 248] width 164 height 14
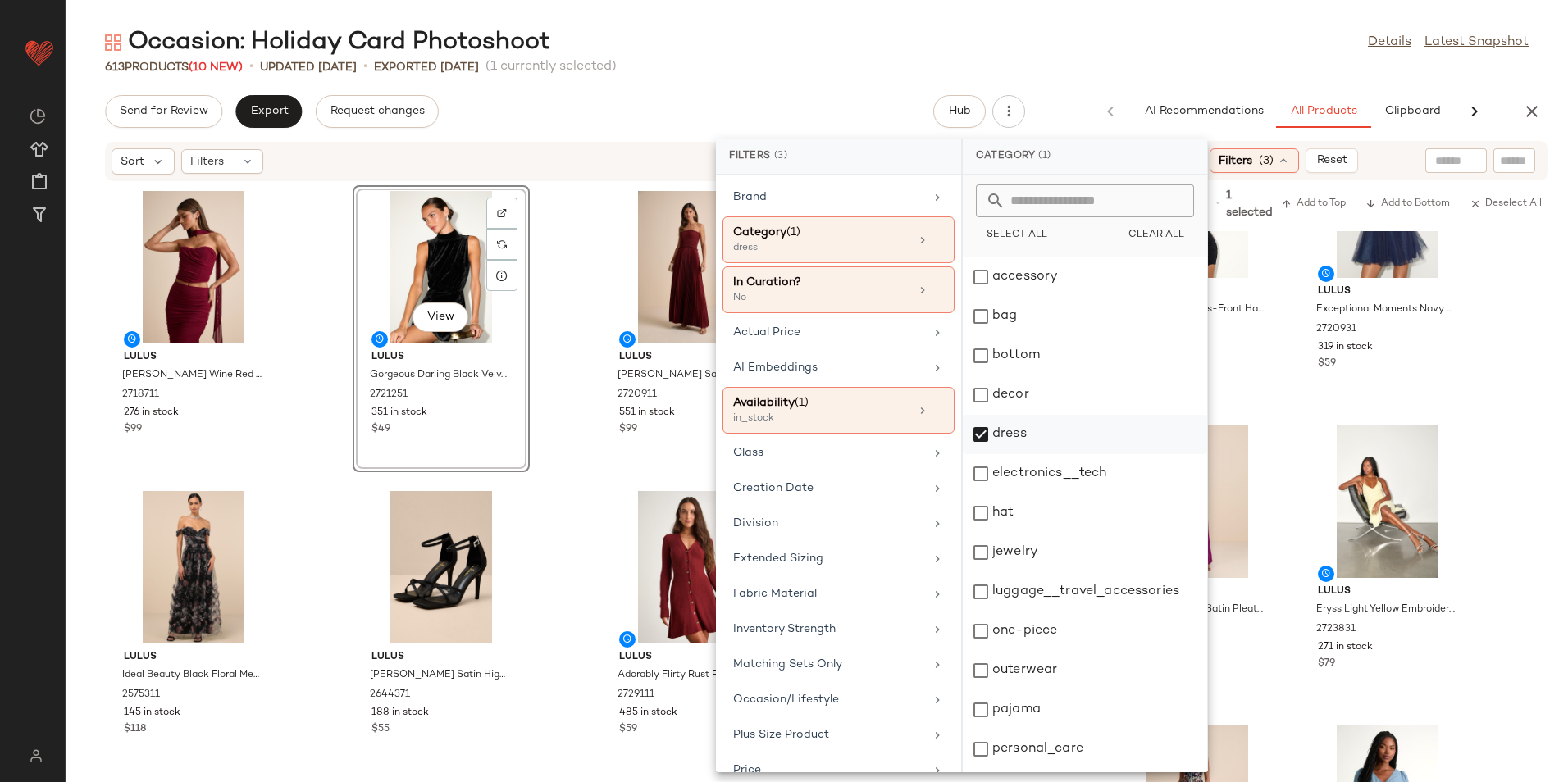
click at [1024, 437] on div "dress" at bounding box center [1085, 434] width 245 height 40
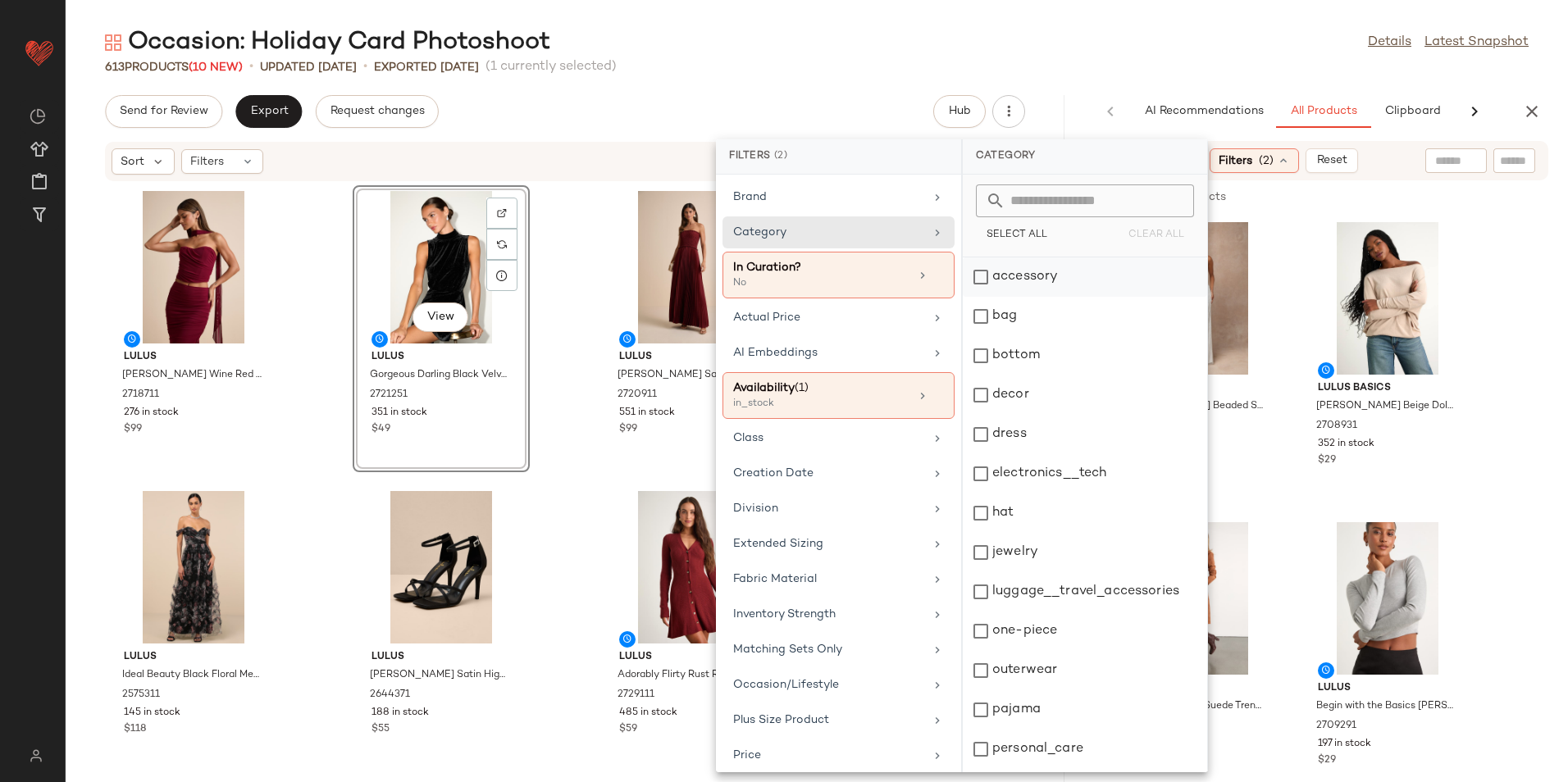
click at [993, 283] on div "accessory" at bounding box center [1085, 277] width 245 height 40
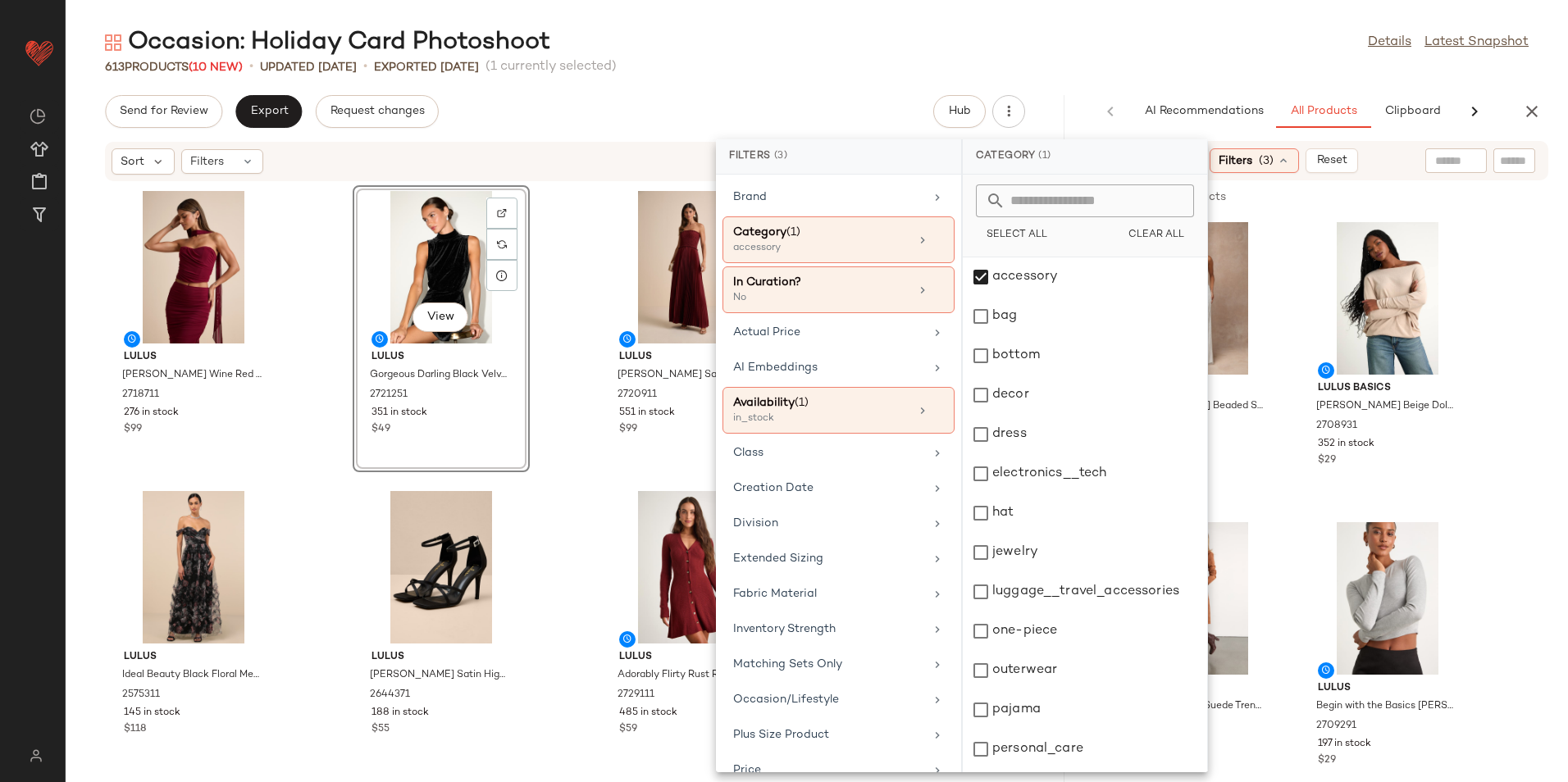
click at [1038, 46] on div "Occasion: Holiday Card Photoshoot Details Latest Snapshot" at bounding box center [816, 42] width 1502 height 33
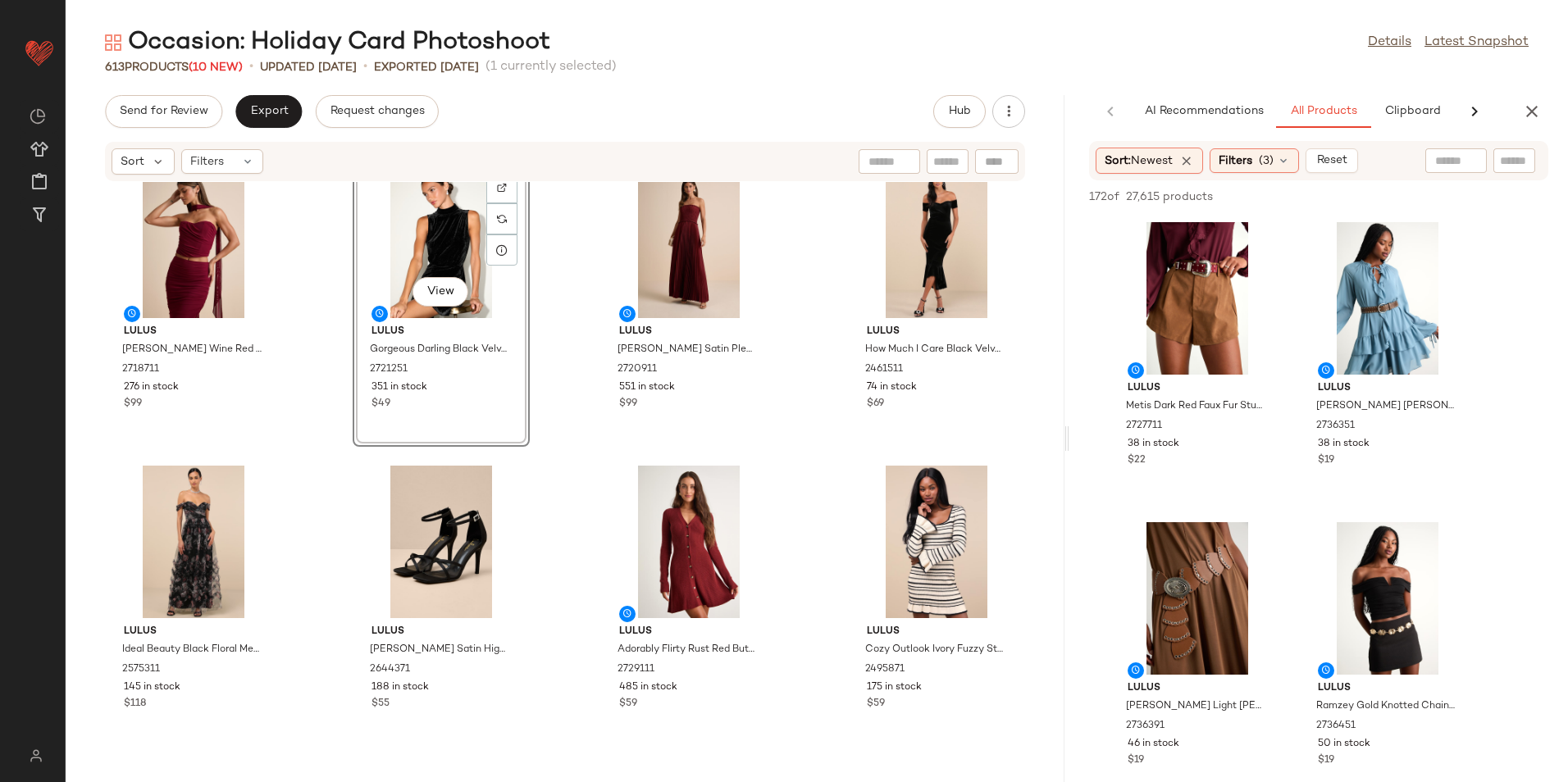
scroll to position [0, 0]
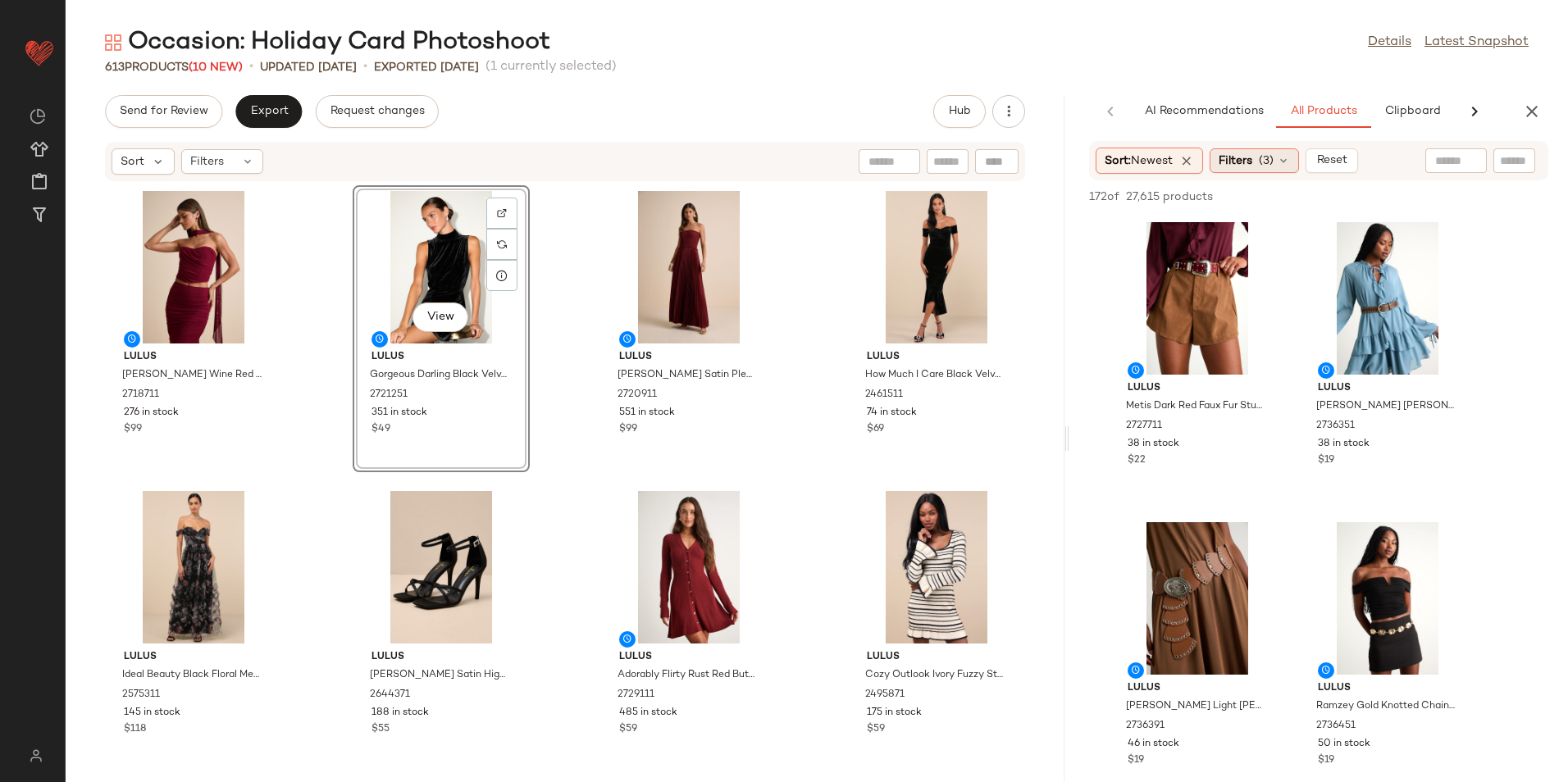
click at [1269, 154] on span "(3)" at bounding box center [1265, 161] width 14 height 17
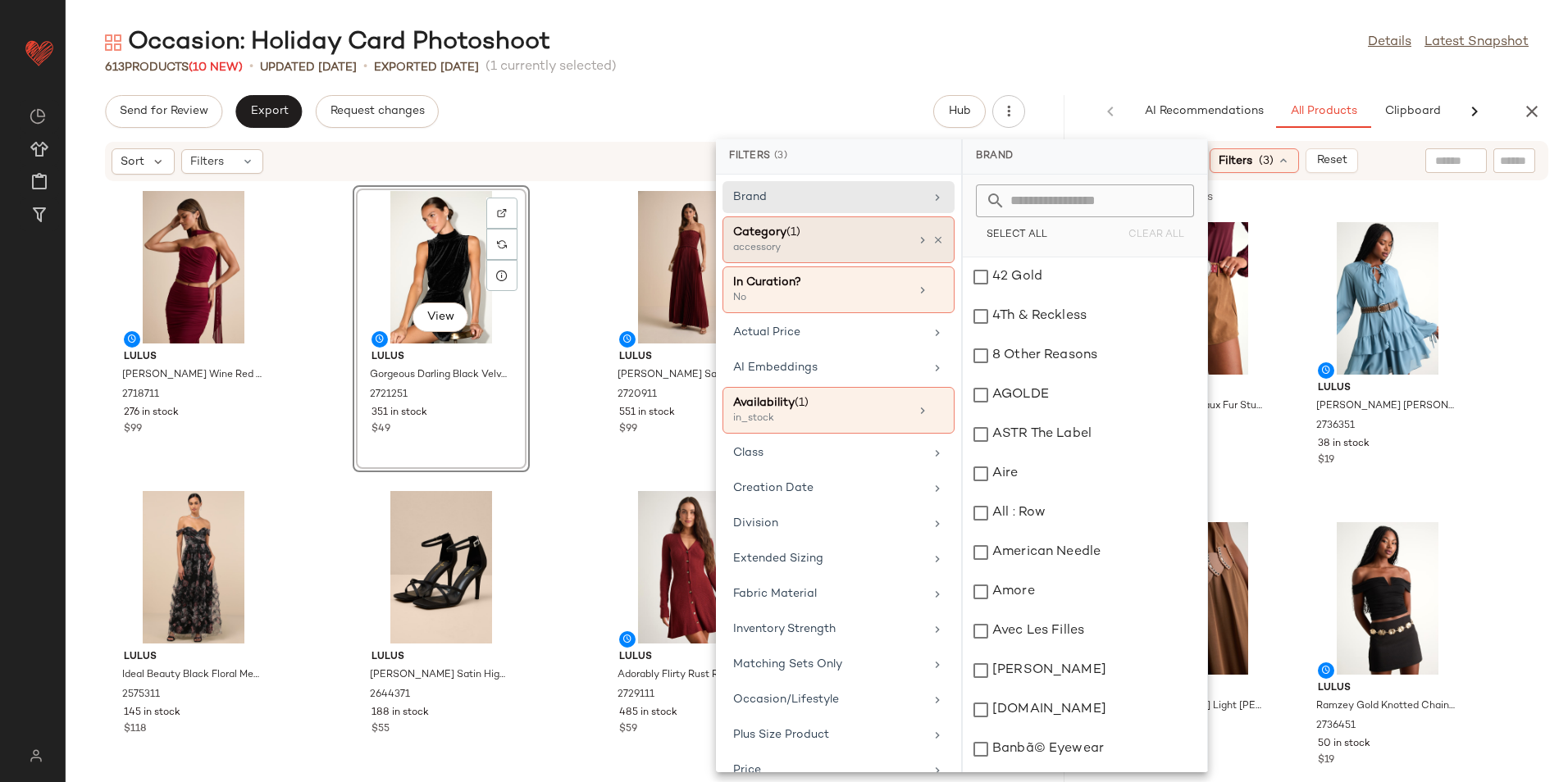
click at [773, 246] on div "accessory" at bounding box center [815, 248] width 164 height 14
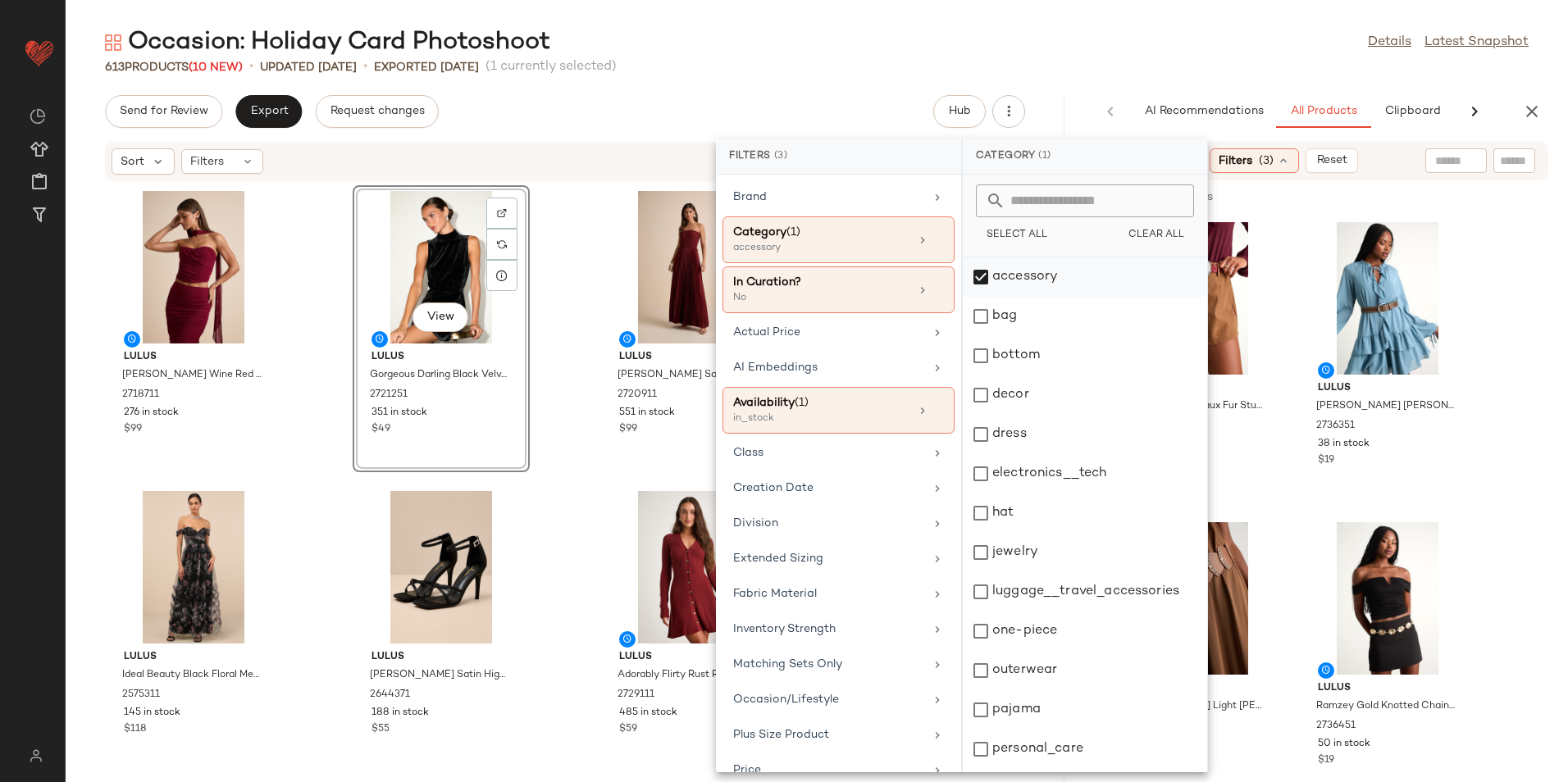
click at [1049, 269] on div "accessory" at bounding box center [1085, 277] width 245 height 40
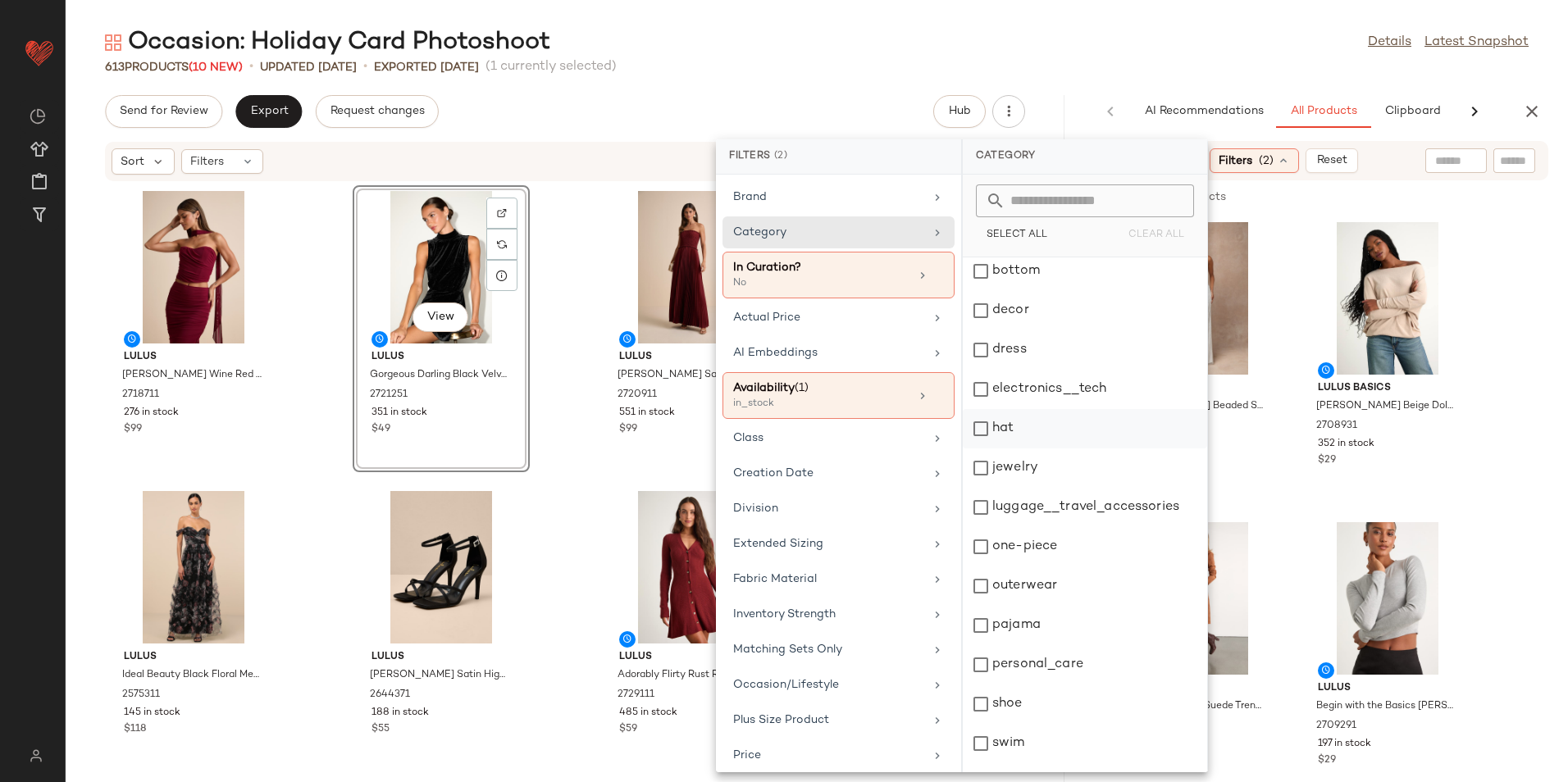
scroll to position [154, 0]
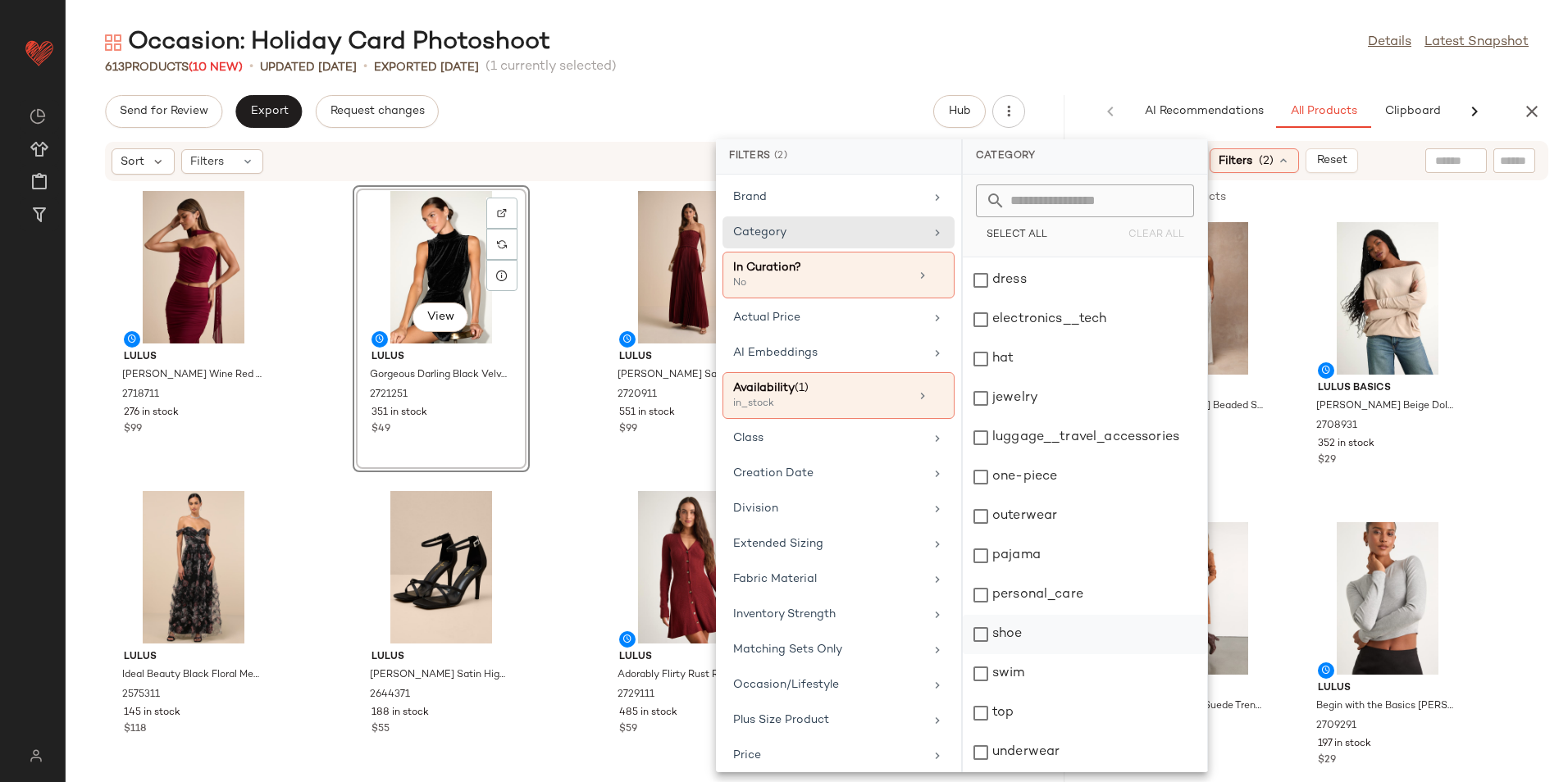
click at [1043, 628] on div "shoe" at bounding box center [1085, 634] width 245 height 40
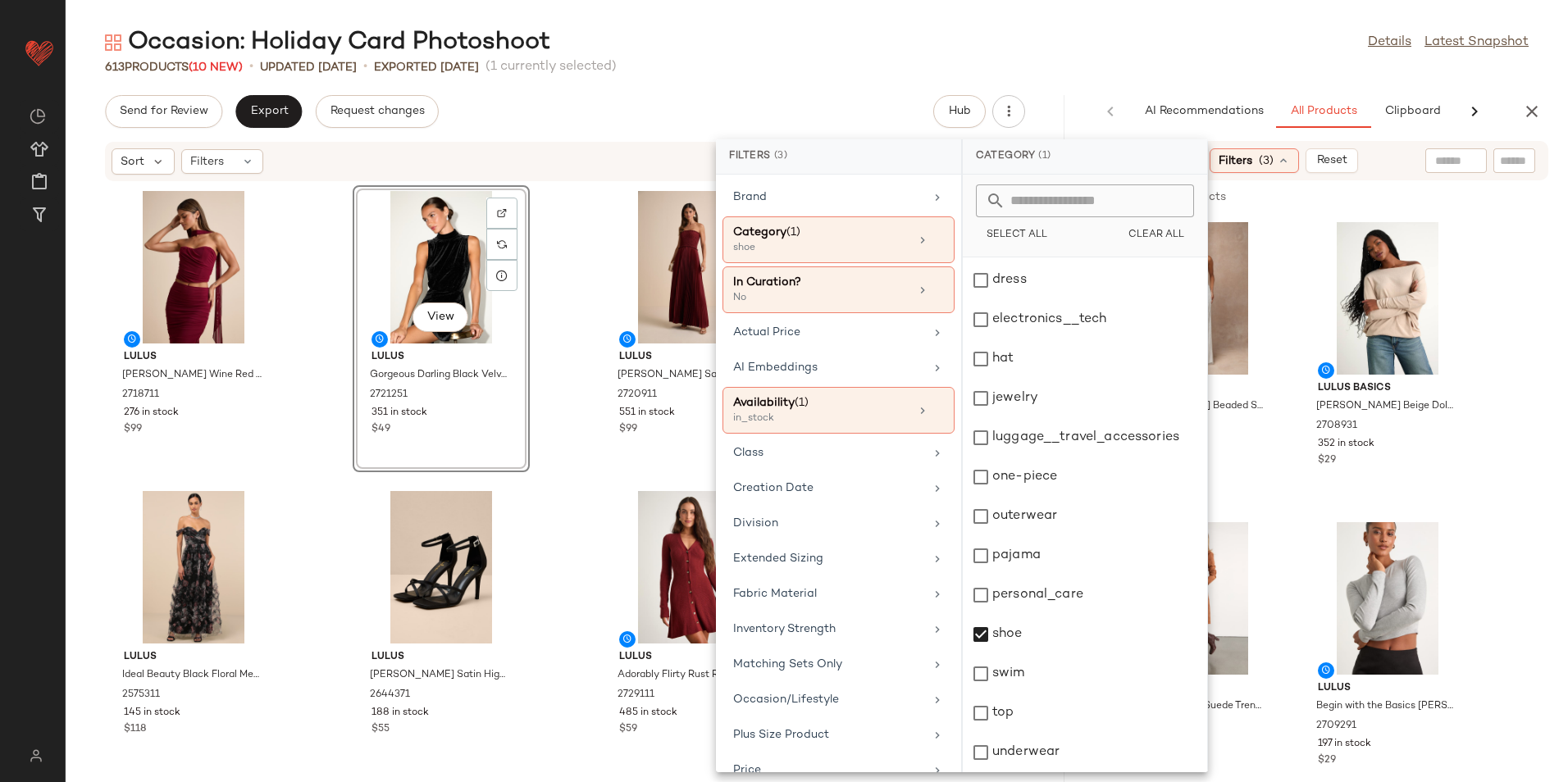
click at [1105, 32] on div "Occasion: Holiday Card Photoshoot Details Latest Snapshot" at bounding box center [816, 42] width 1502 height 33
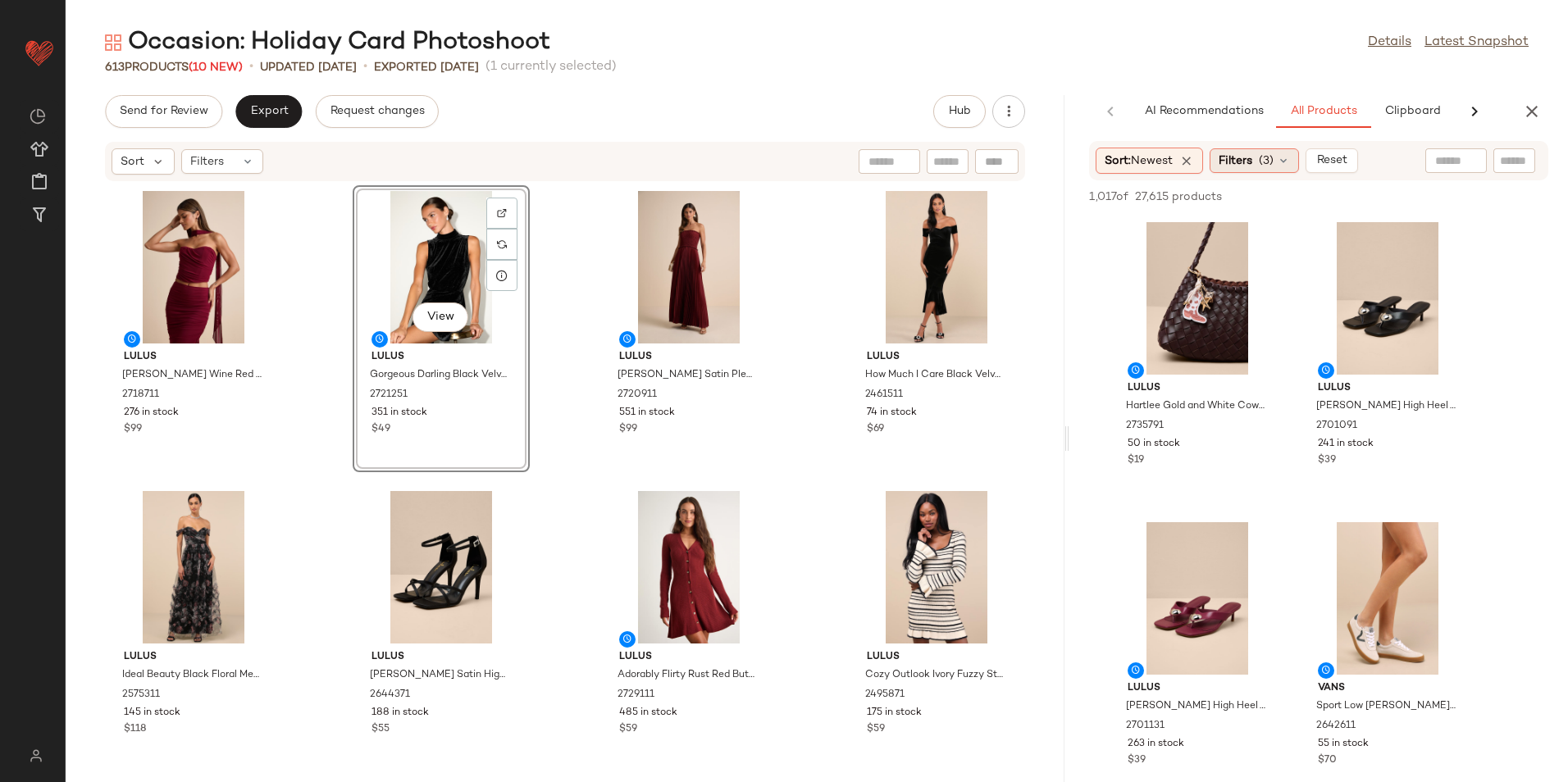
click at [1247, 175] on div "Sort: Newest Filters (3) Reset" at bounding box center [1318, 160] width 459 height 40
click at [1252, 163] on span "Filters" at bounding box center [1236, 161] width 34 height 17
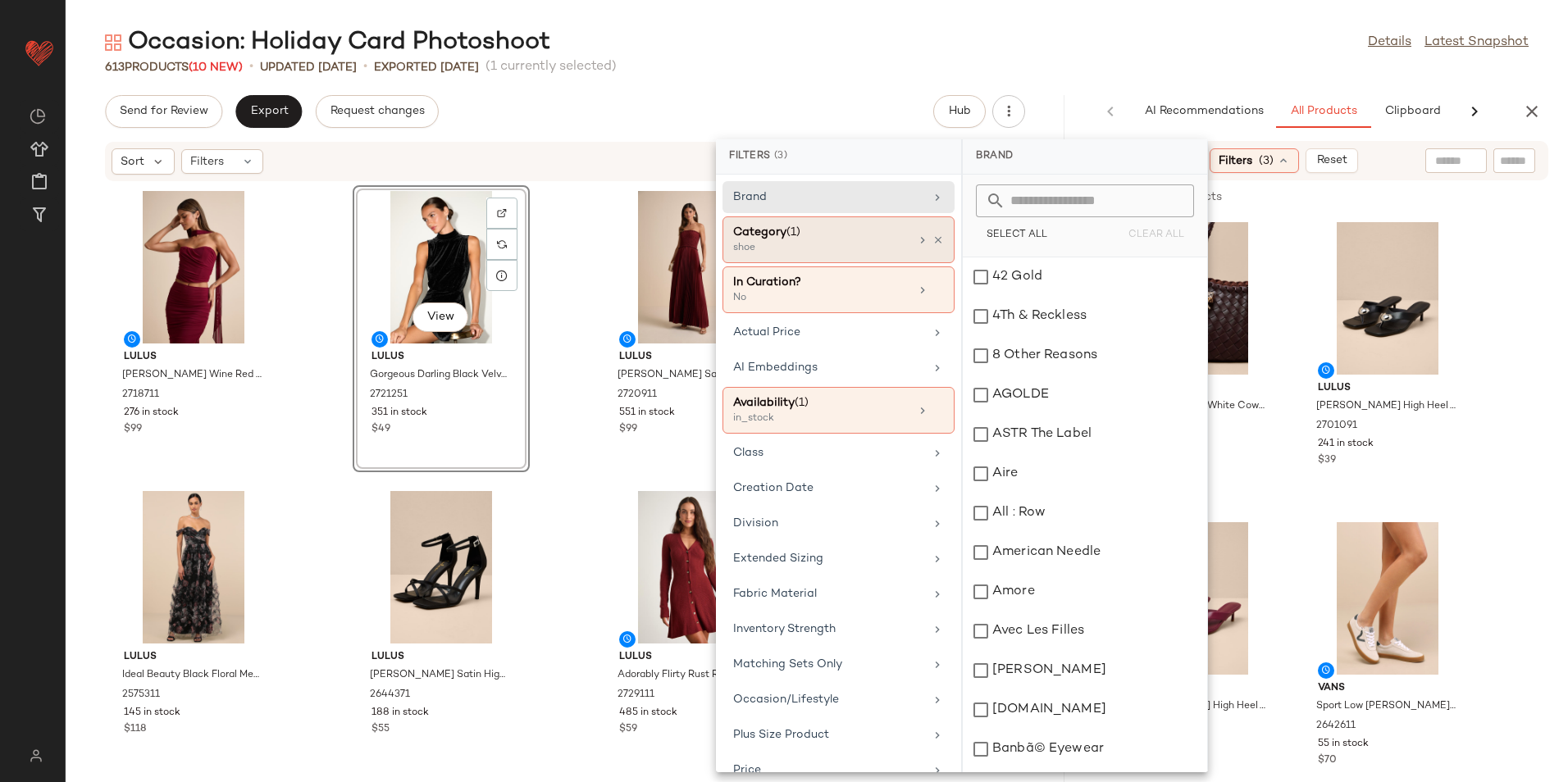
click at [817, 234] on div "Category (1)" at bounding box center [821, 232] width 176 height 17
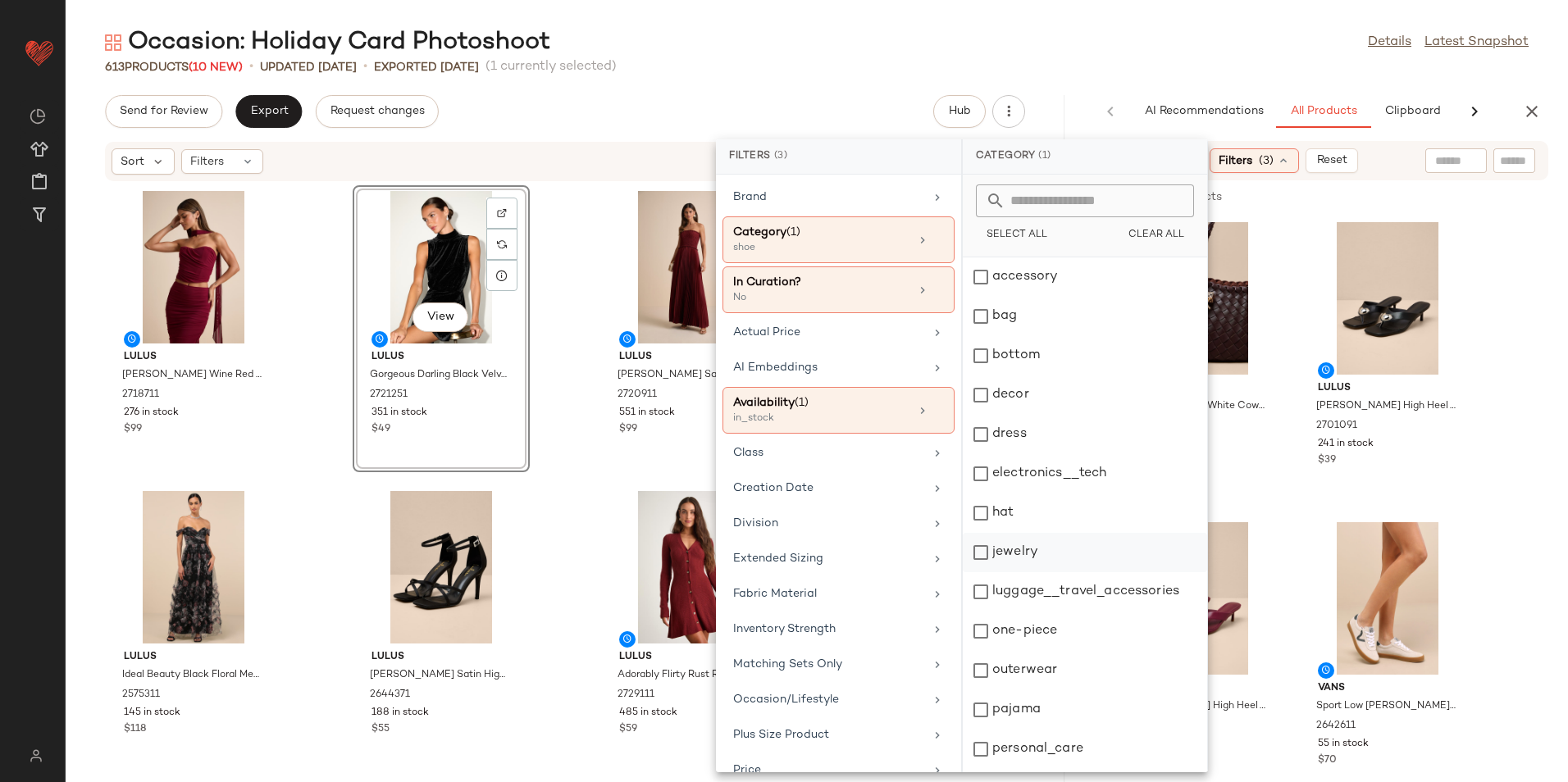
click at [992, 548] on div "jewelry" at bounding box center [1085, 553] width 245 height 40
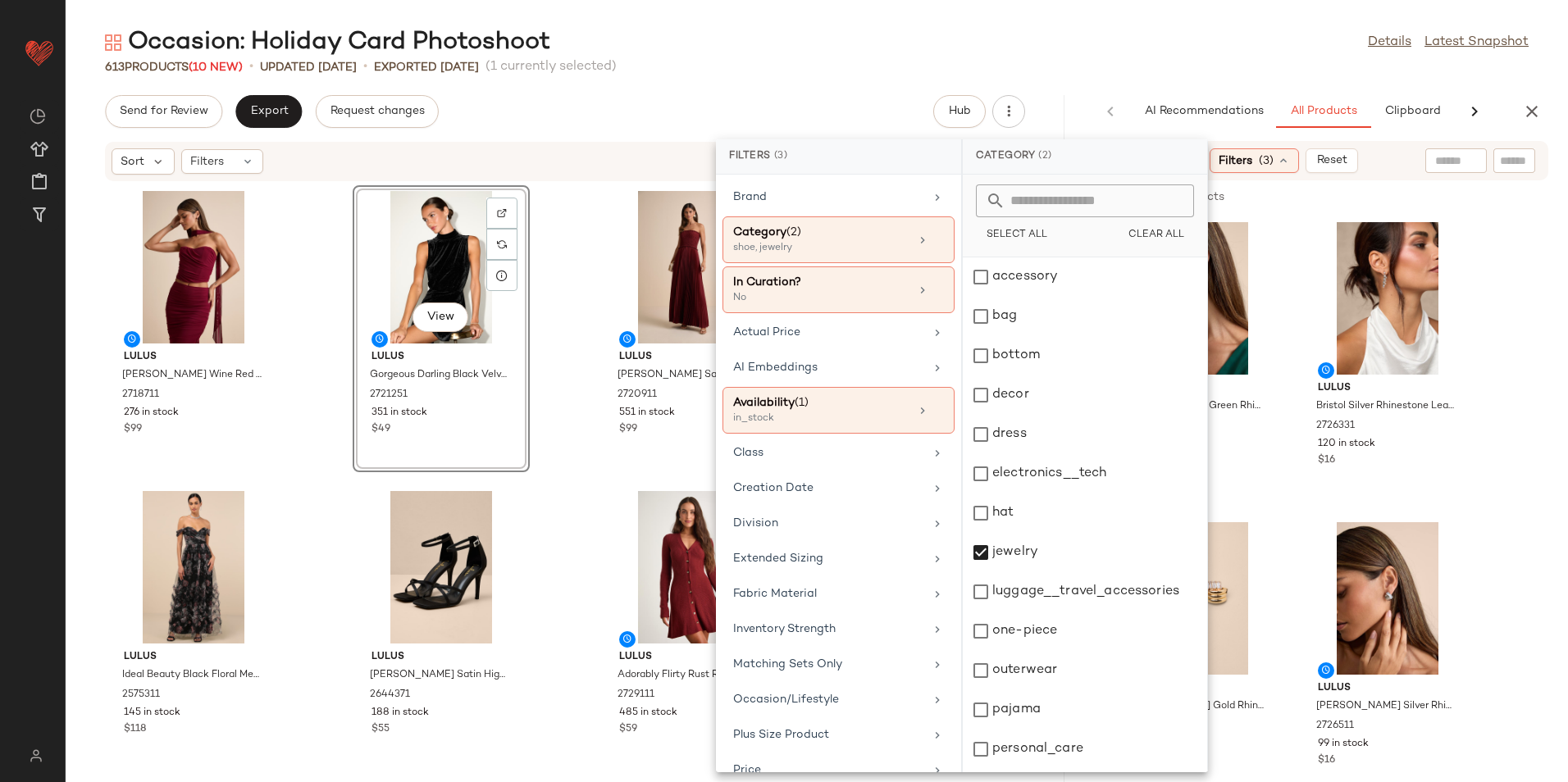
click at [1110, 61] on div "613 Products (10 New) • updated Aug 26th • Exported Aug 21st (1 currently selec…" at bounding box center [816, 67] width 1502 height 16
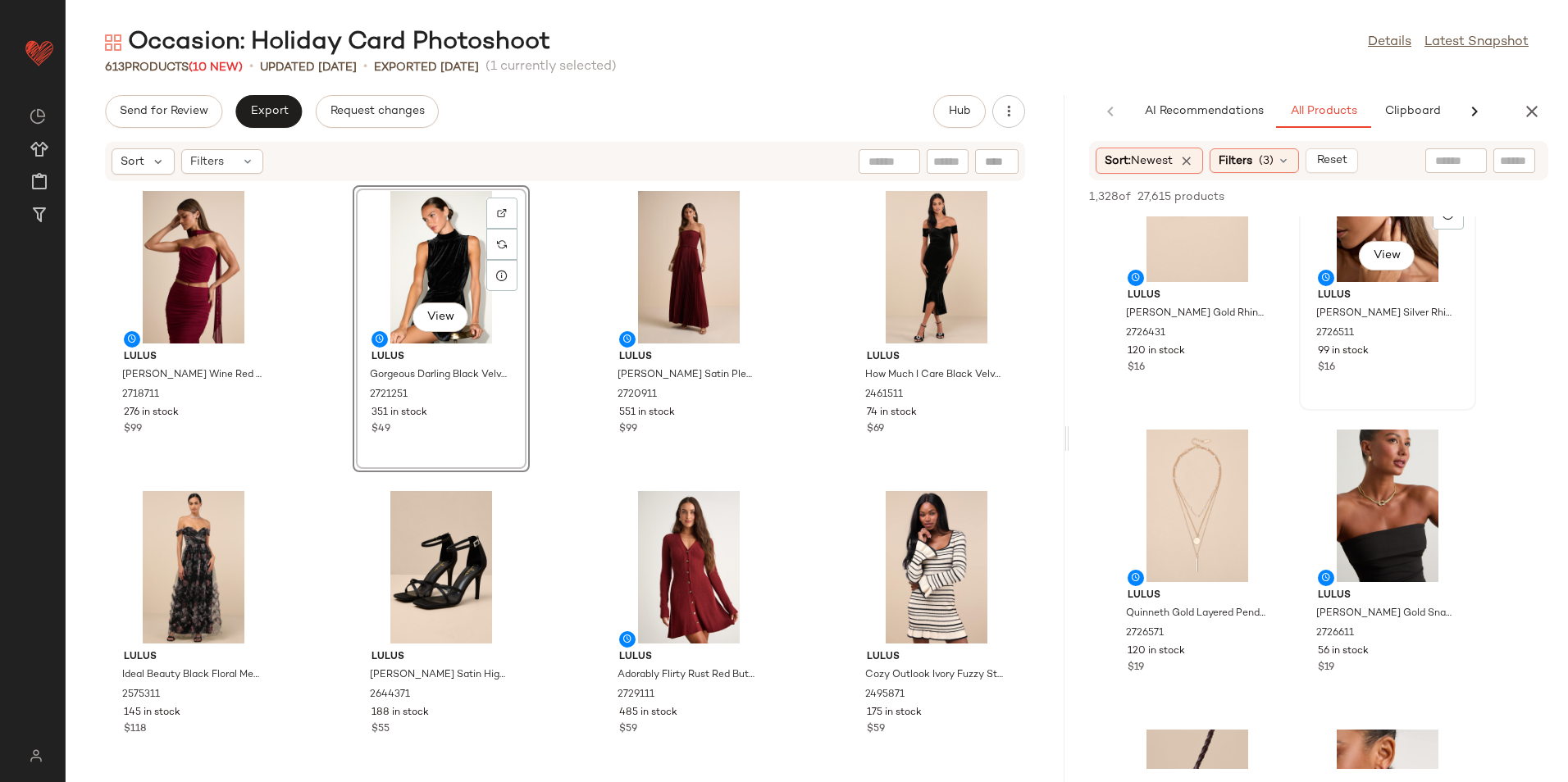
scroll to position [492, 0]
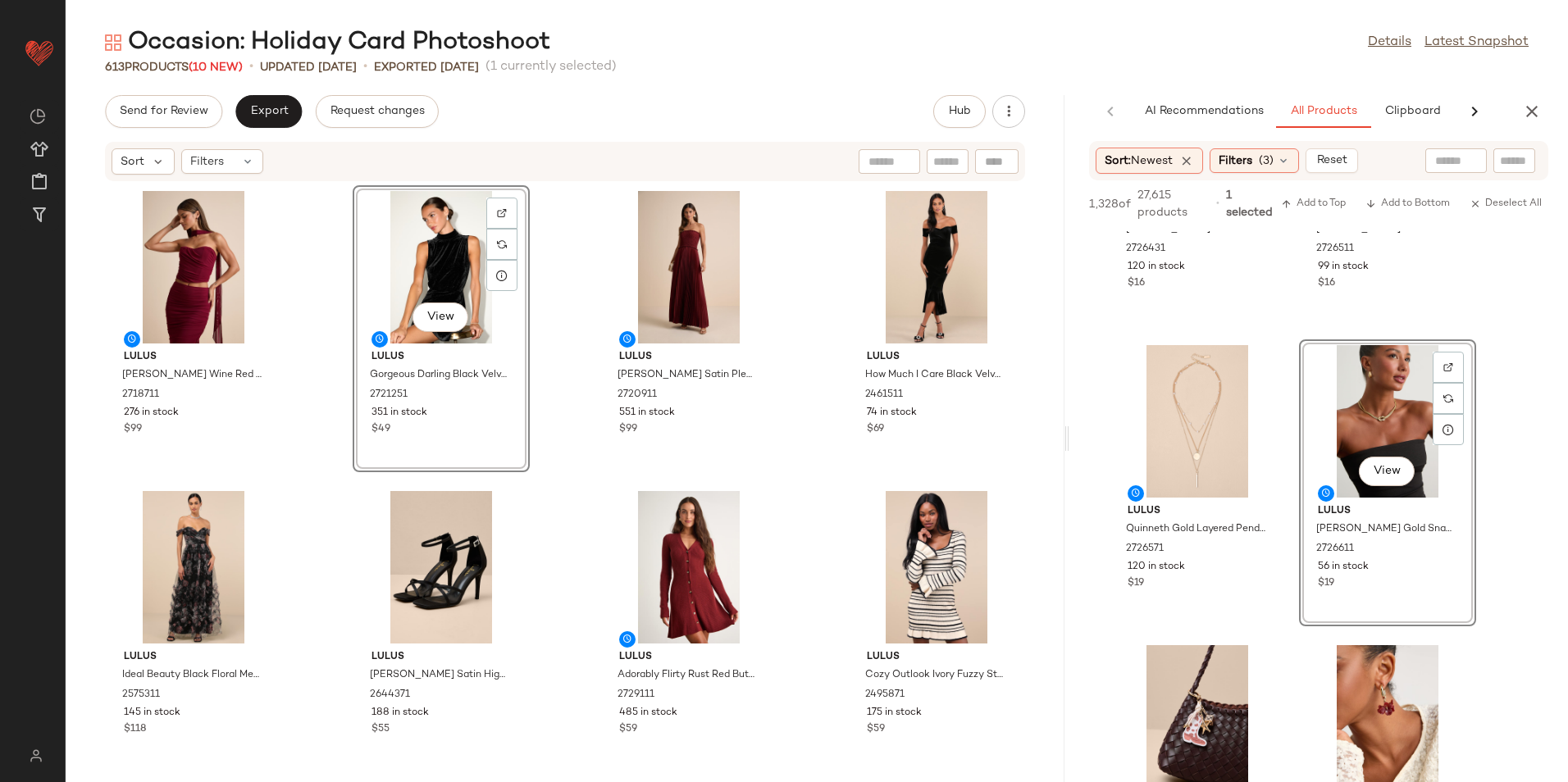
click at [778, 313] on div "Lulus Elvena Wine Red Mesh Ruched Strapless Two-Piece Maxi Dress 2718711 276 in…" at bounding box center [565, 472] width 999 height 580
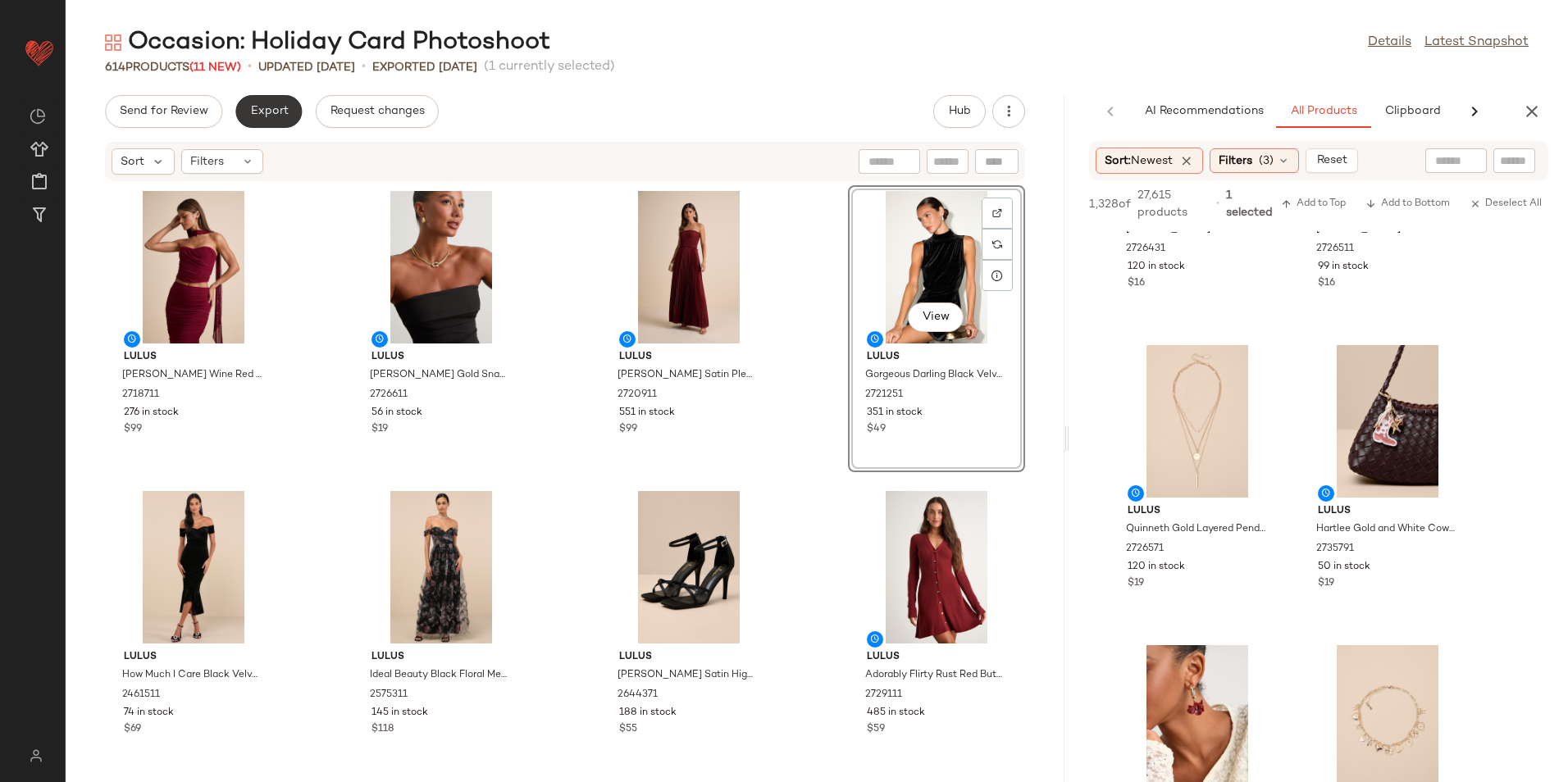
click at [267, 105] on span "Export" at bounding box center [269, 111] width 39 height 13
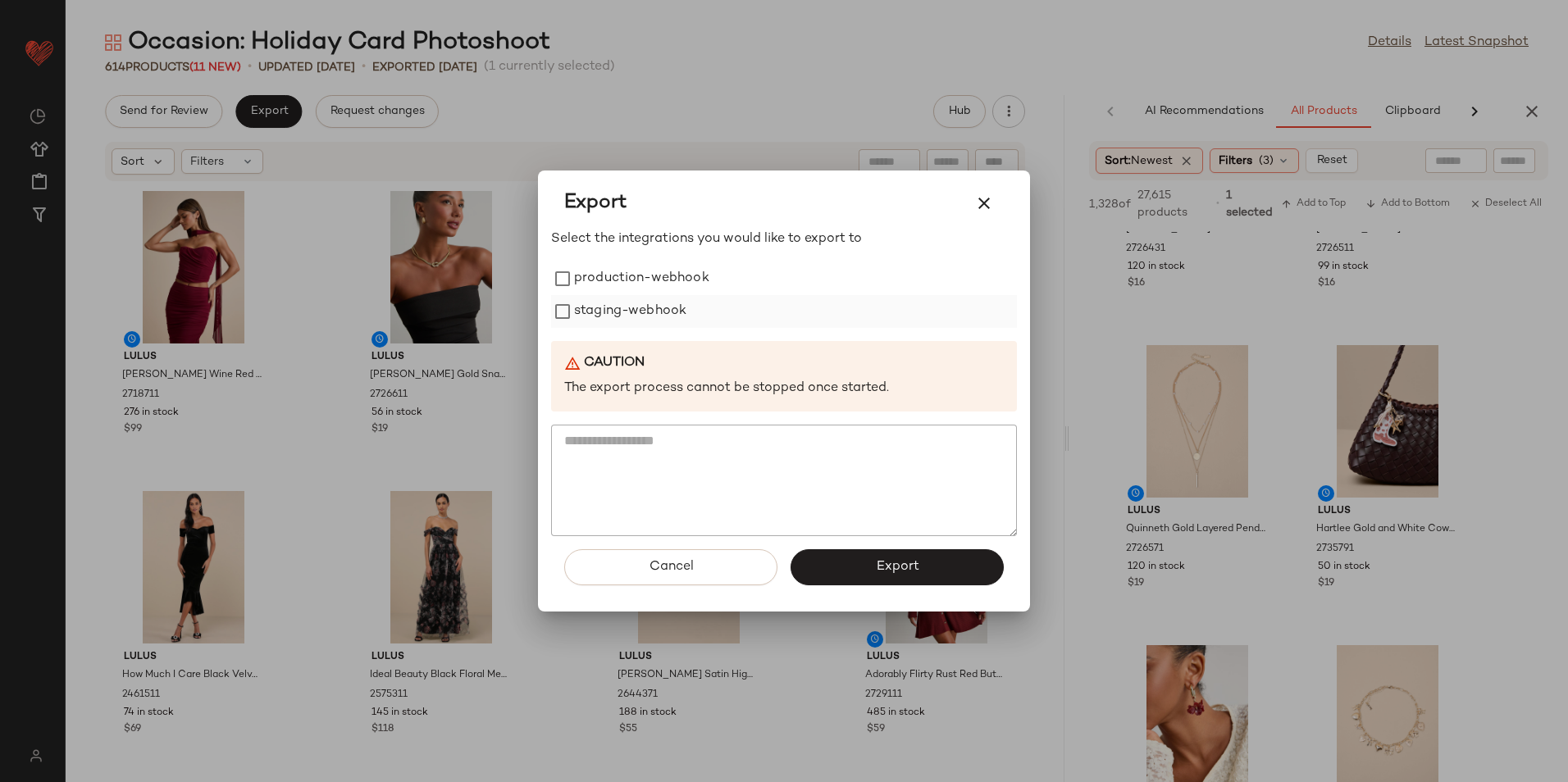
drag, startPoint x: 632, startPoint y: 276, endPoint x: 632, endPoint y: 302, distance: 26.0
click at [632, 277] on label "production-webhook" at bounding box center [641, 278] width 135 height 33
click at [646, 315] on label "staging-webhook" at bounding box center [629, 311] width 112 height 33
click at [894, 572] on span "Export" at bounding box center [897, 567] width 44 height 15
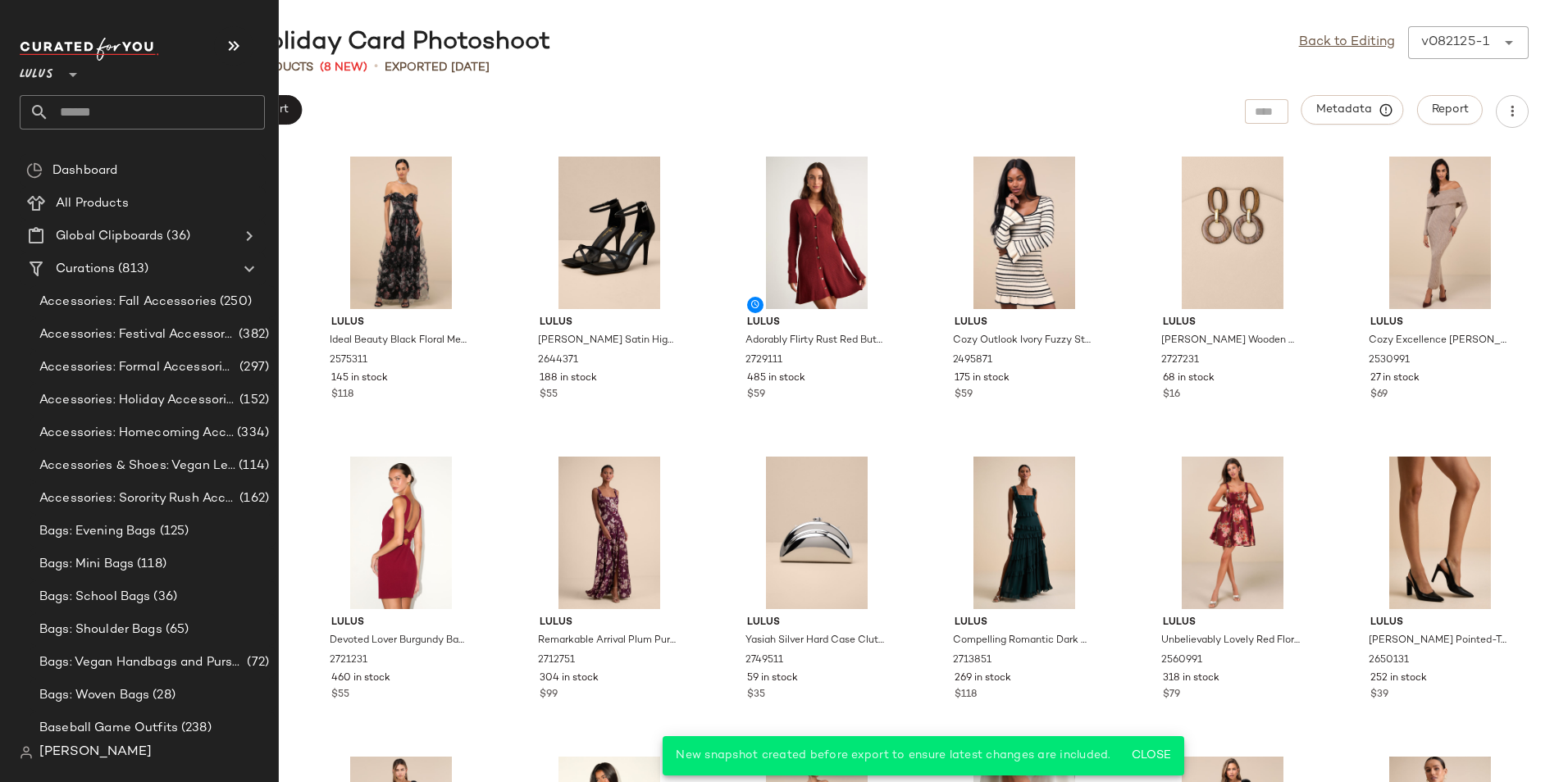
click at [111, 116] on input "text" at bounding box center [157, 112] width 216 height 35
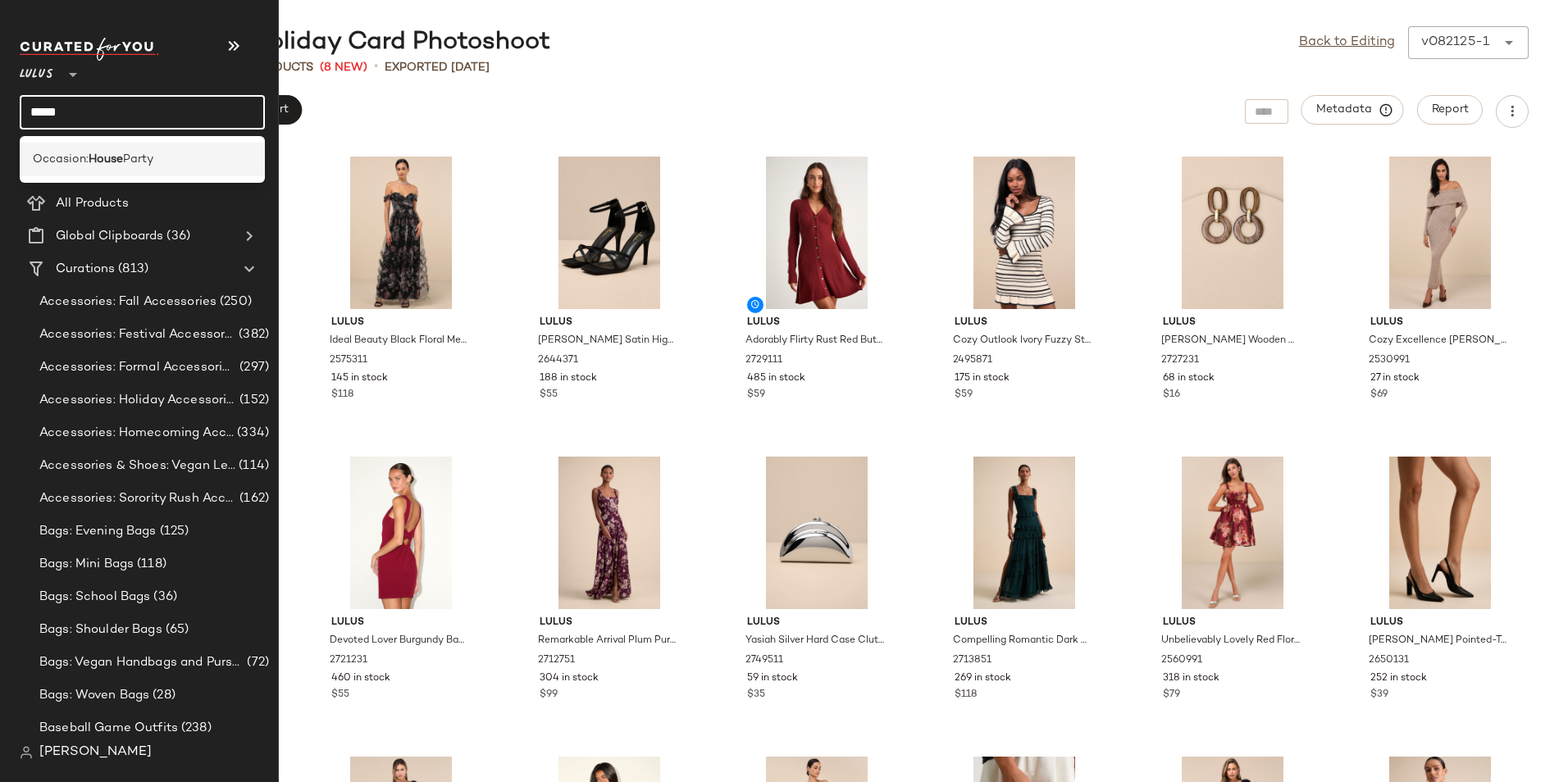
type input "*****"
click at [163, 156] on div "Occasion: House Party" at bounding box center [143, 159] width 219 height 17
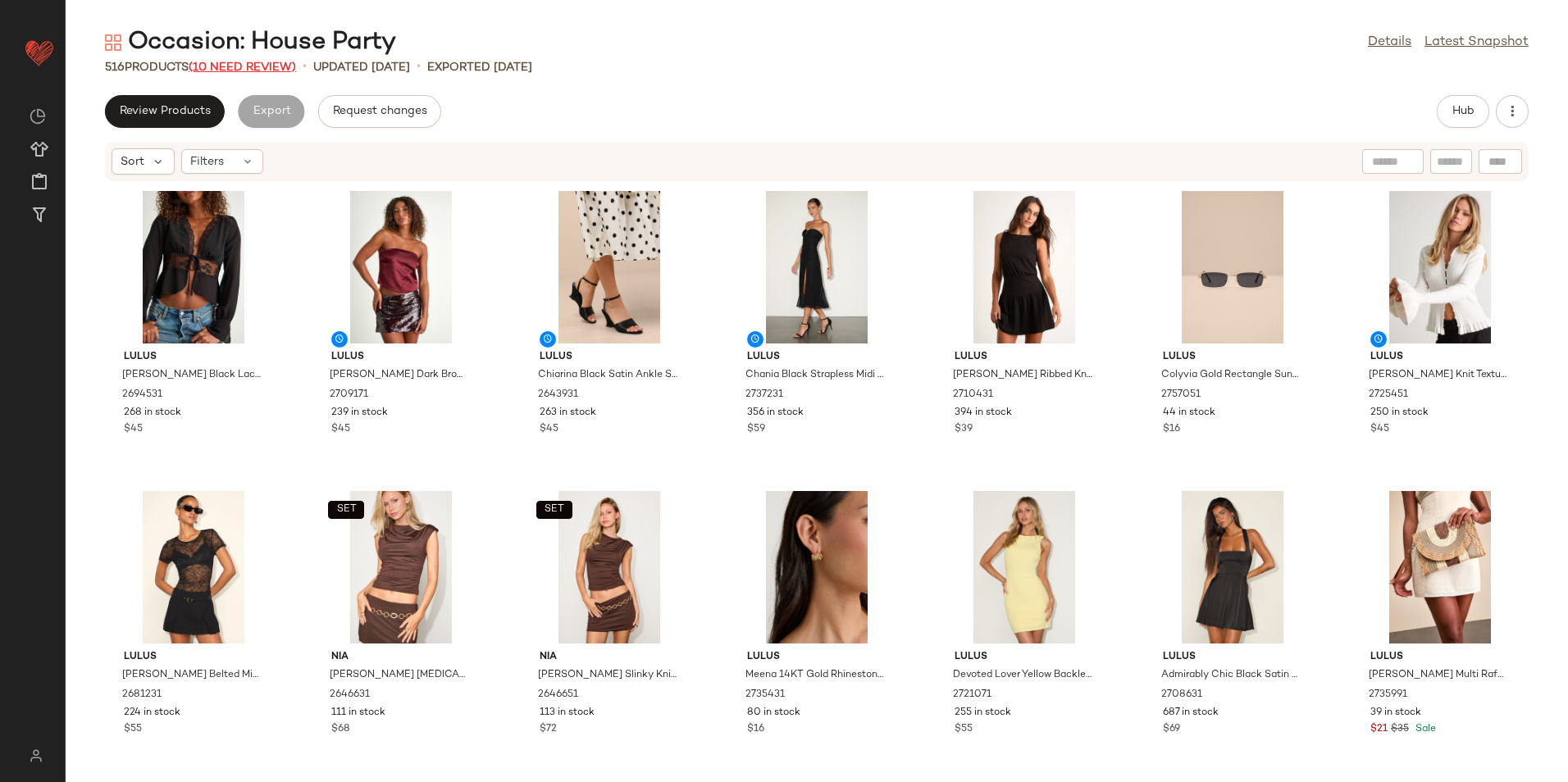
click at [222, 62] on span "(10 Need Review)" at bounding box center [242, 67] width 107 height 13
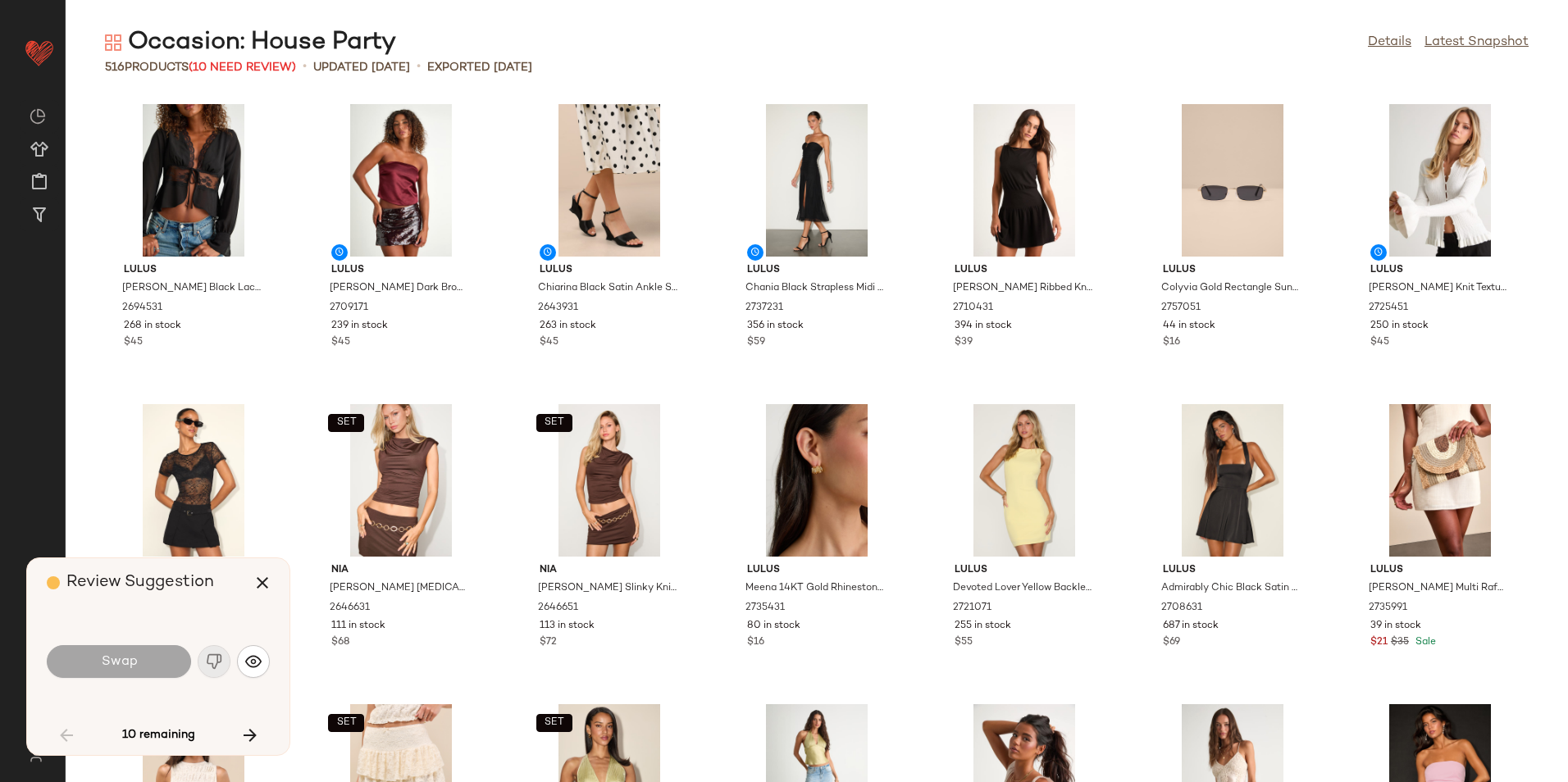
scroll to position [1801, 0]
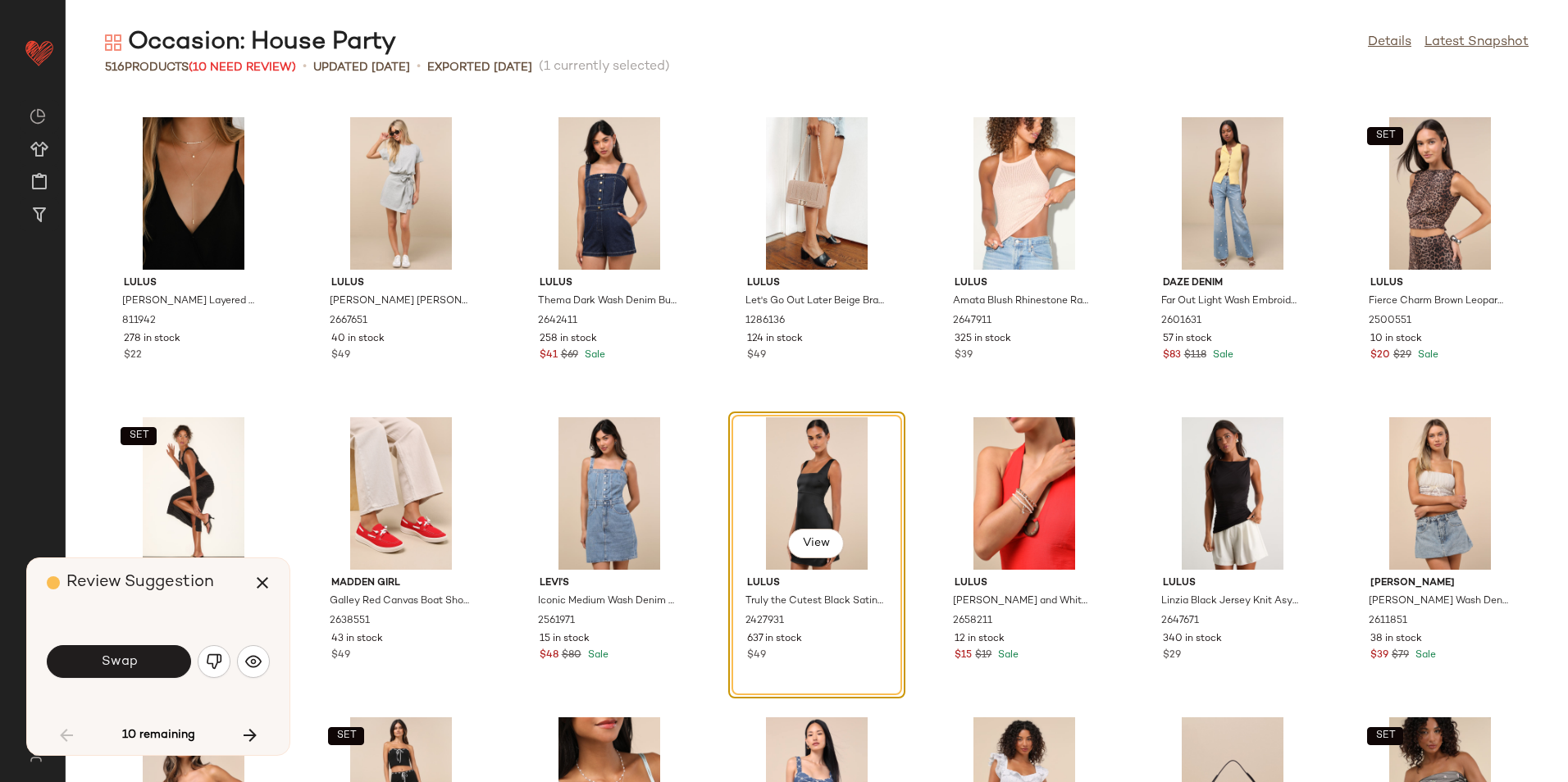
drag, startPoint x: 135, startPoint y: 662, endPoint x: 170, endPoint y: 665, distance: 35.1
click at [144, 666] on button "Swap" at bounding box center [118, 661] width 144 height 33
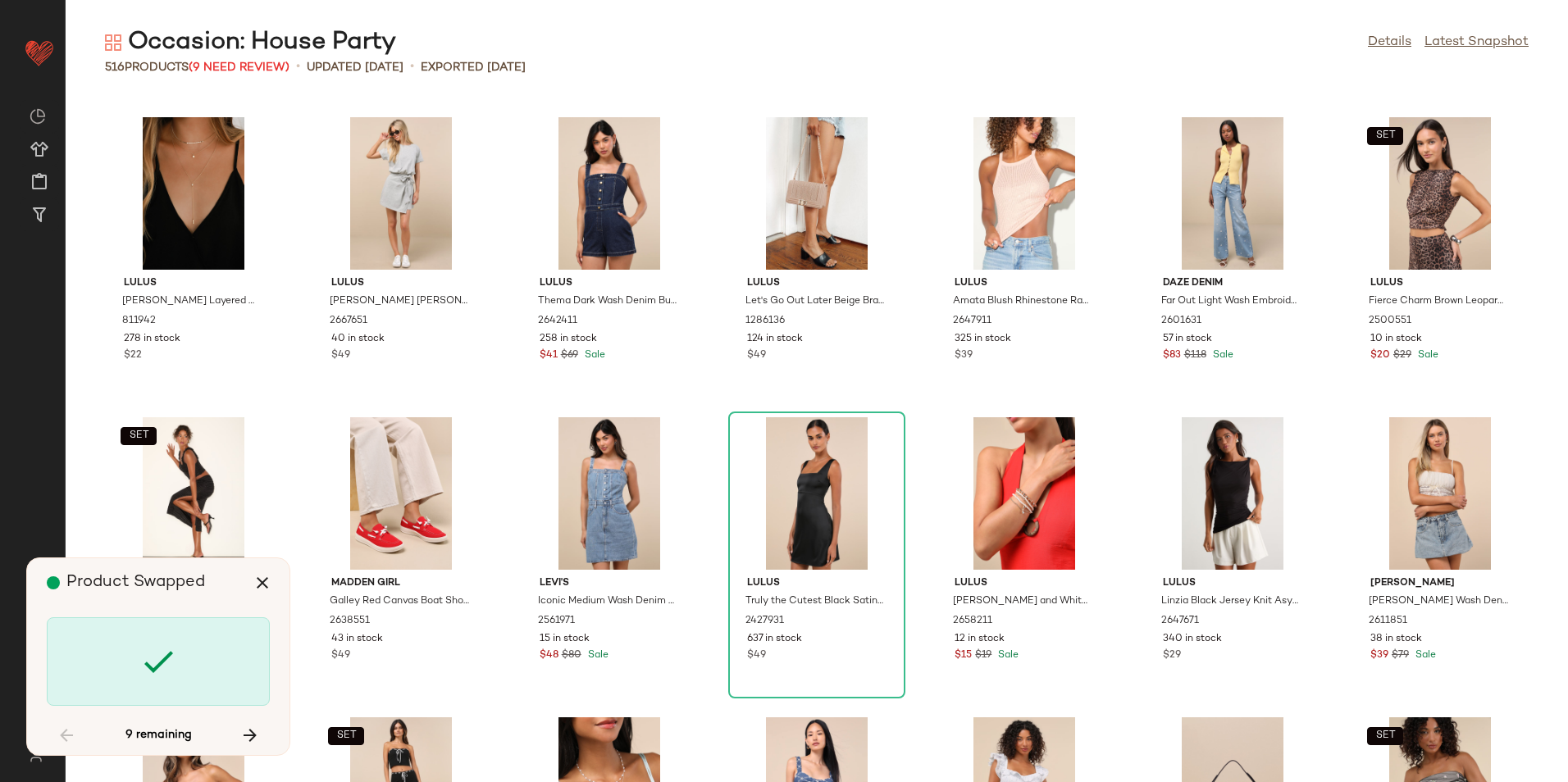
scroll to position [3001, 0]
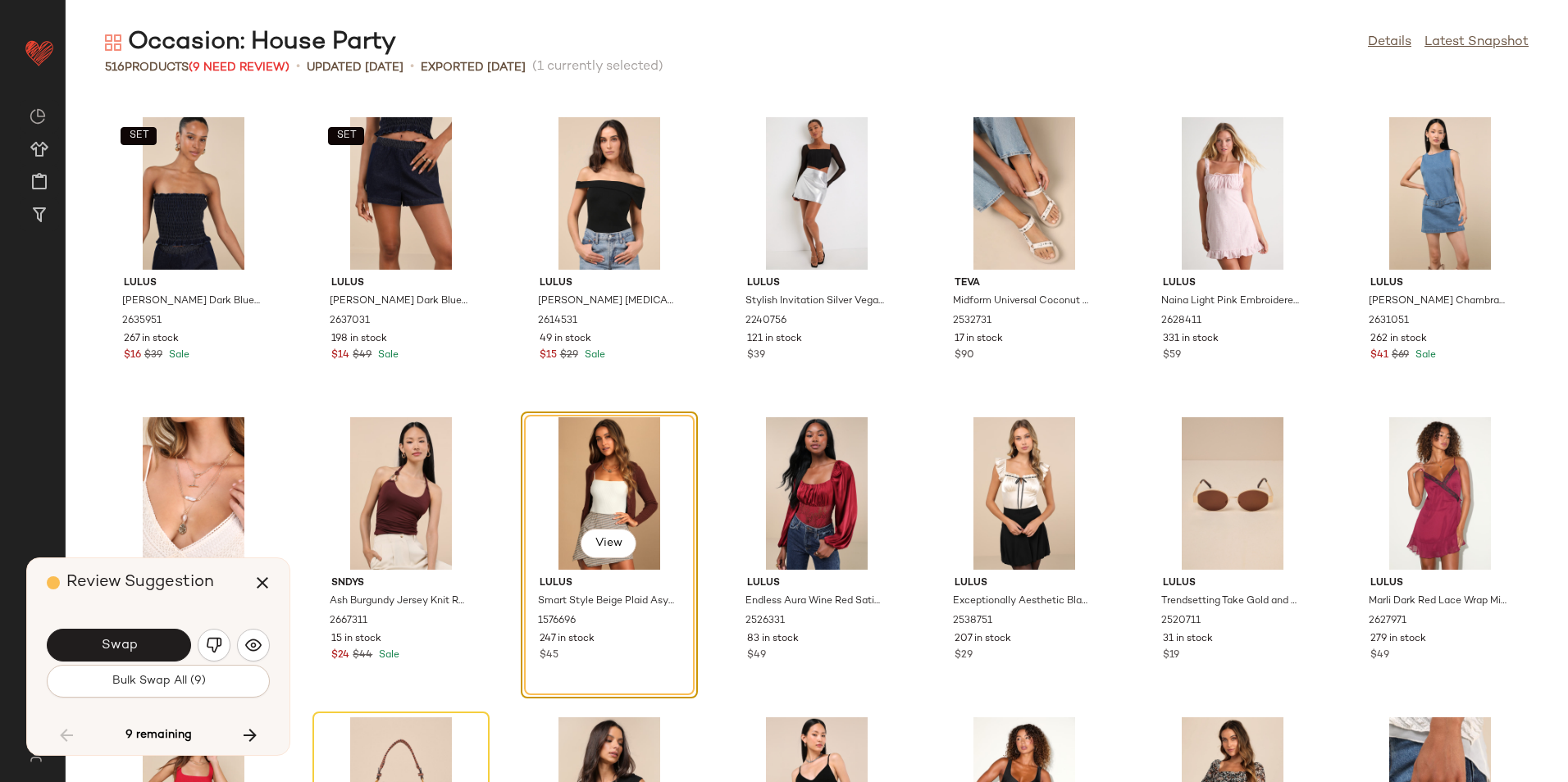
click at [154, 686] on span "Bulk Swap All (9)" at bounding box center [158, 682] width 94 height 13
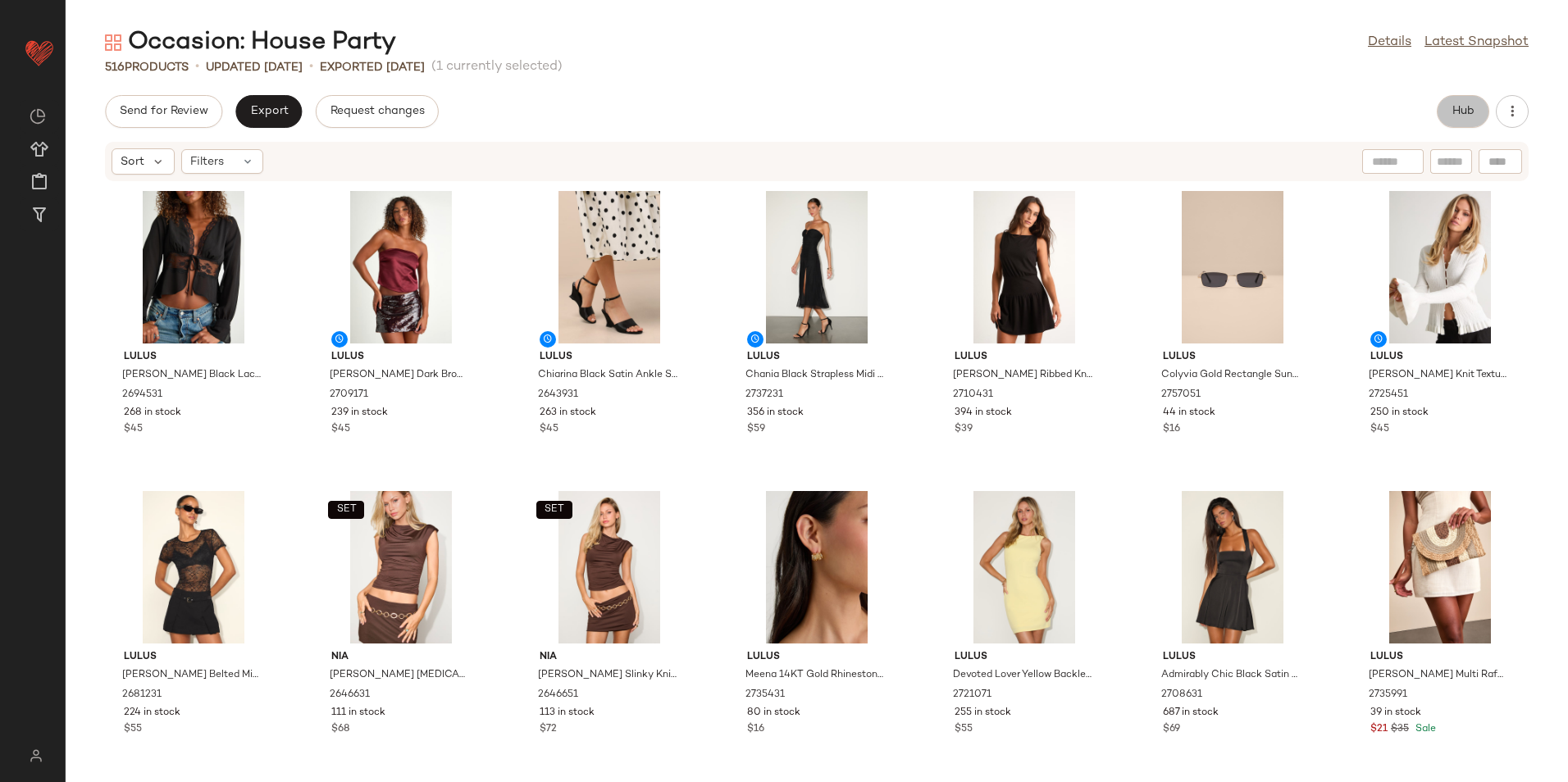
click at [1458, 105] on span "Hub" at bounding box center [1463, 111] width 23 height 13
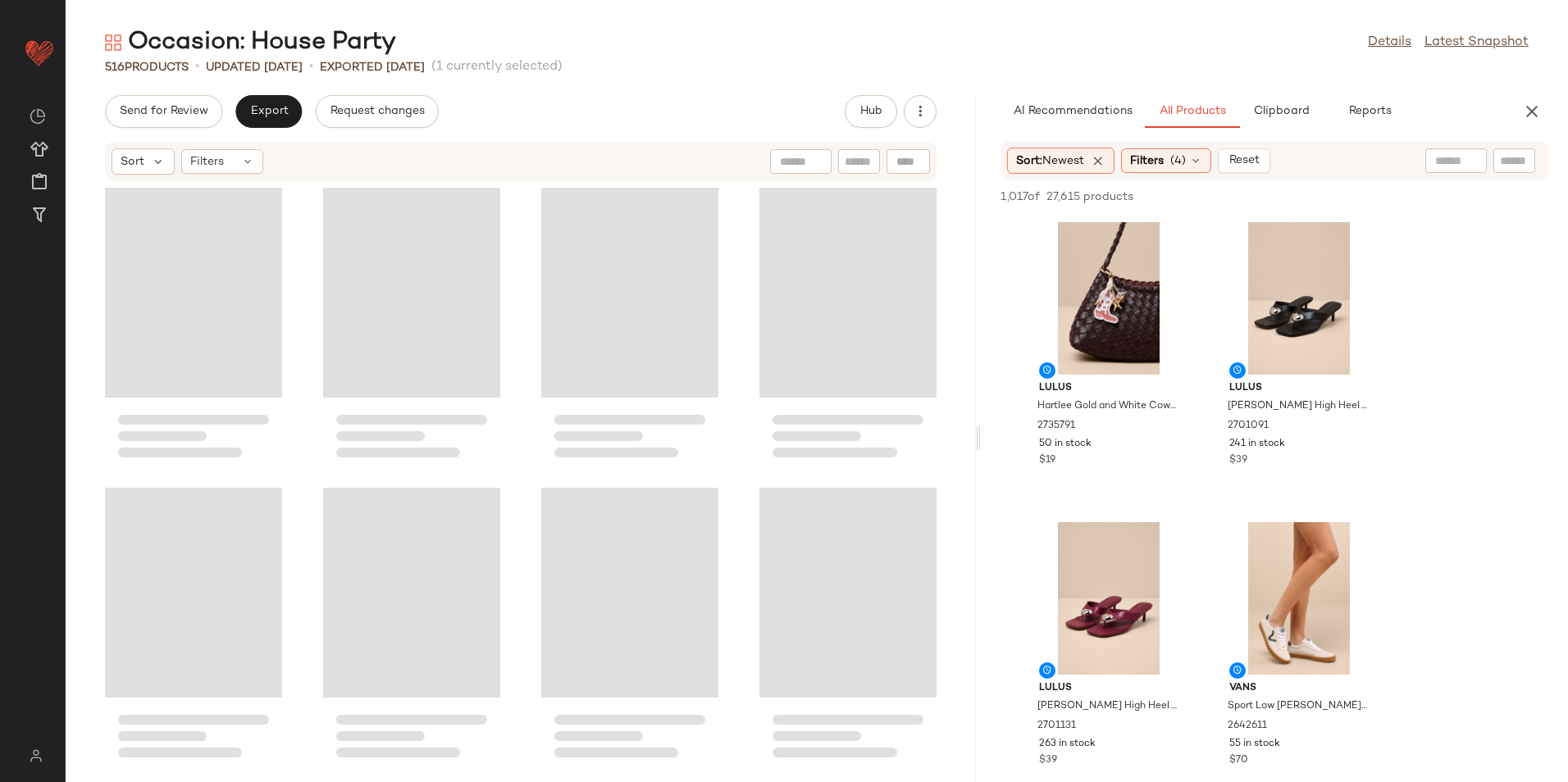
drag, startPoint x: 813, startPoint y: 437, endPoint x: 1283, endPoint y: 472, distance: 471.3
click at [1283, 472] on div "Occasion: House Party Details Latest Snapshot 516 Products • updated Aug 21st •…" at bounding box center [816, 404] width 1502 height 756
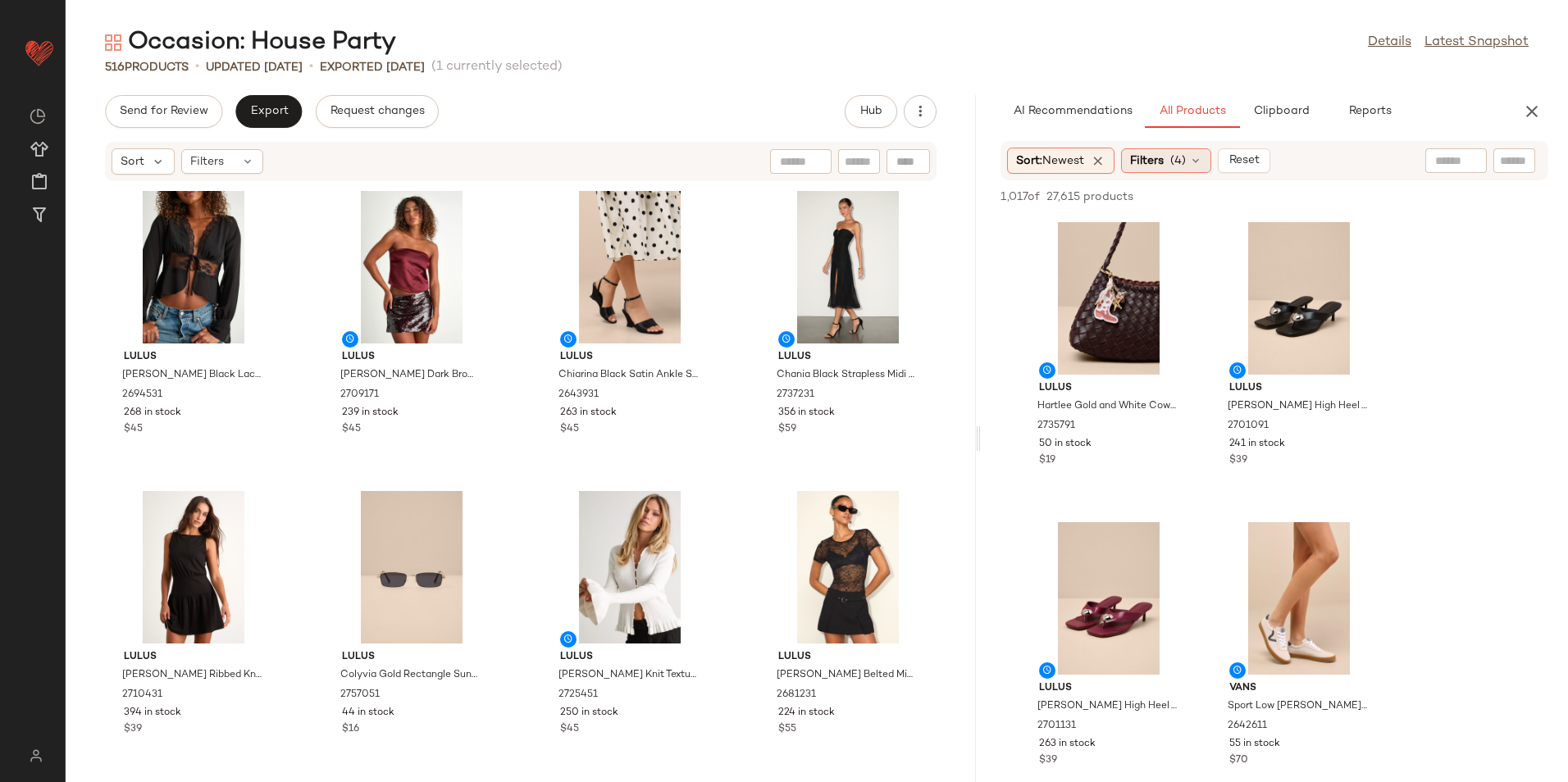
click at [1186, 163] on span "(4)" at bounding box center [1177, 161] width 15 height 17
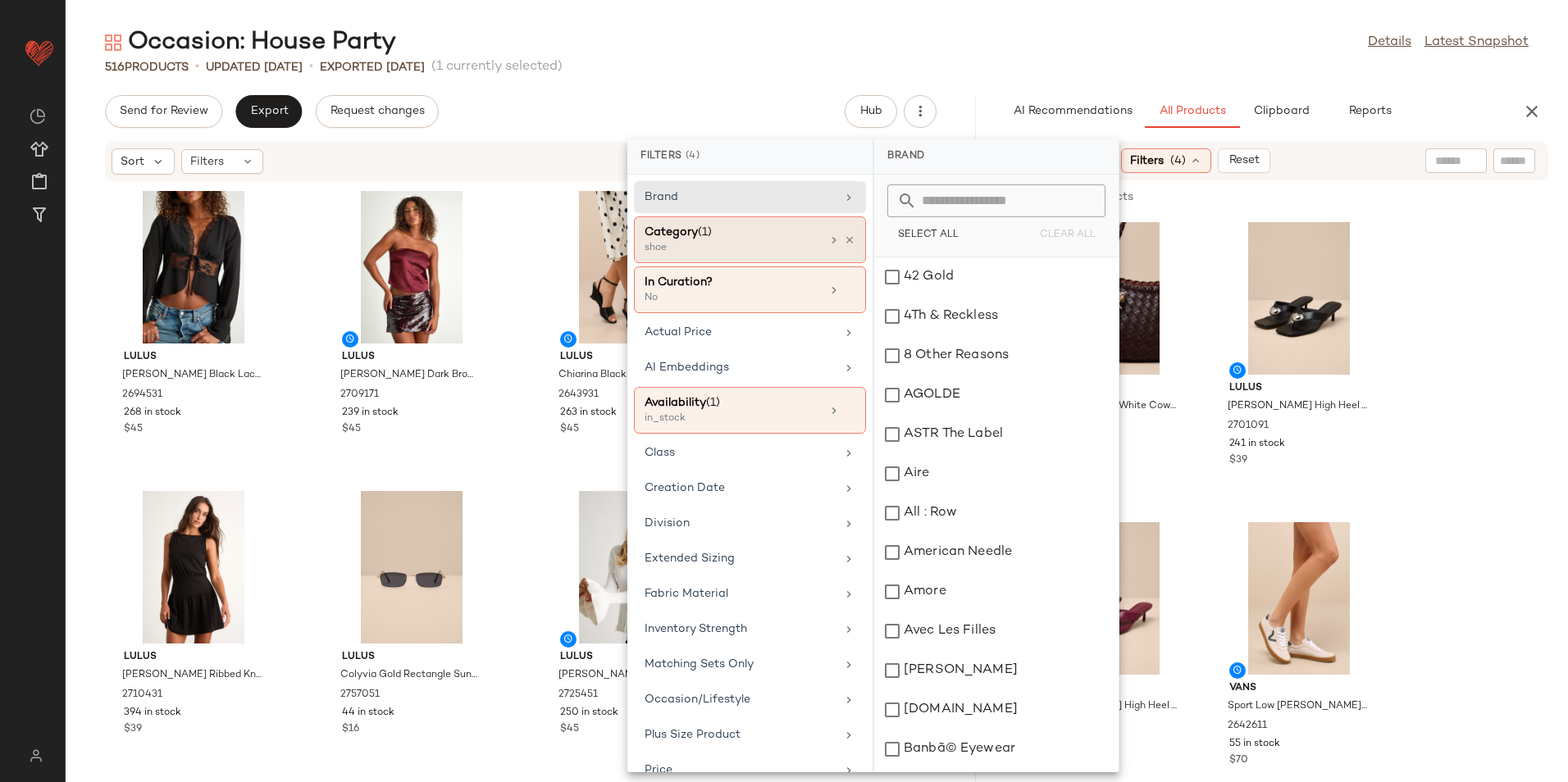
click at [779, 248] on div "shoe" at bounding box center [726, 248] width 164 height 14
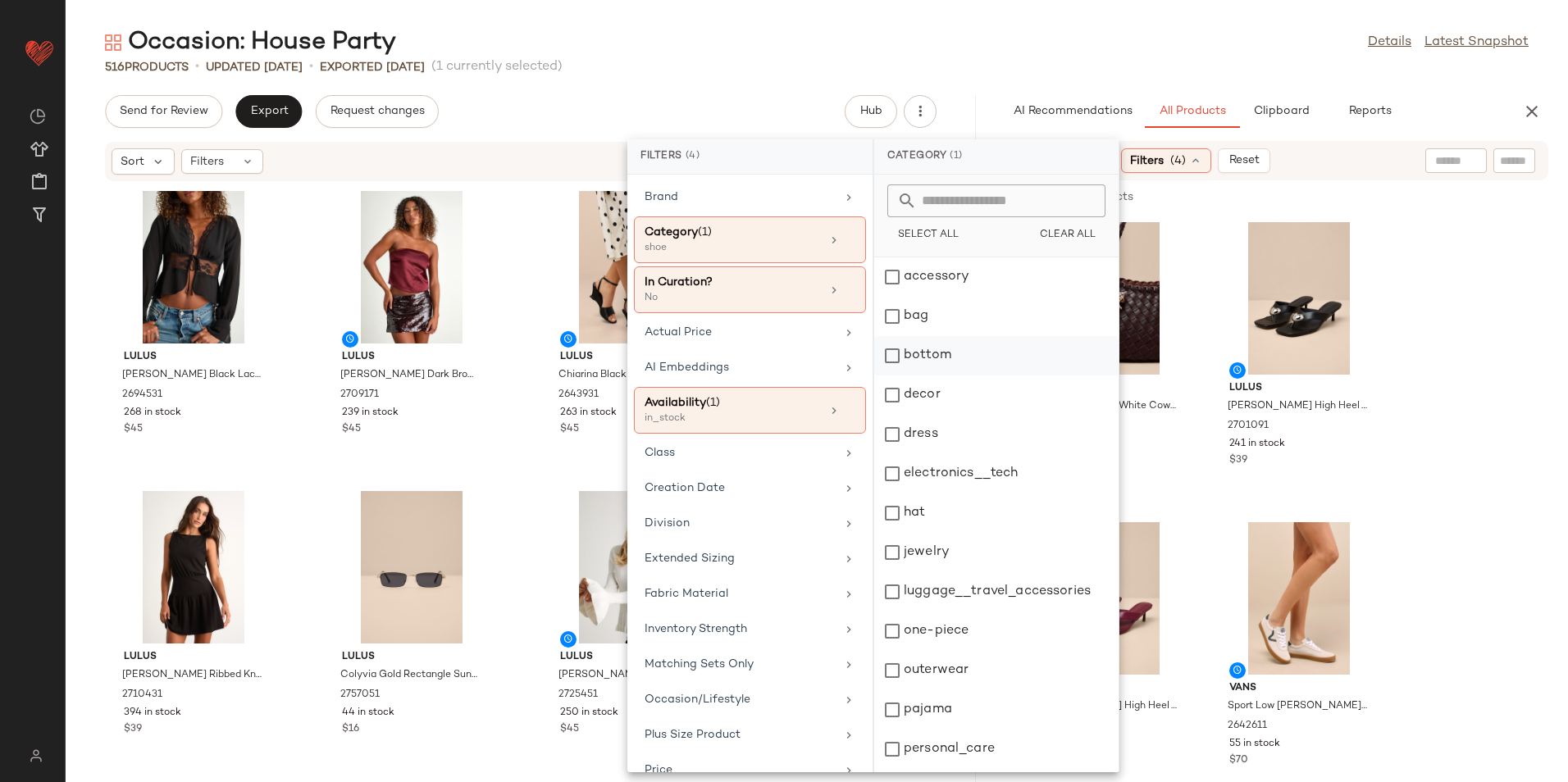
click at [932, 367] on div "bottom" at bounding box center [996, 356] width 245 height 40
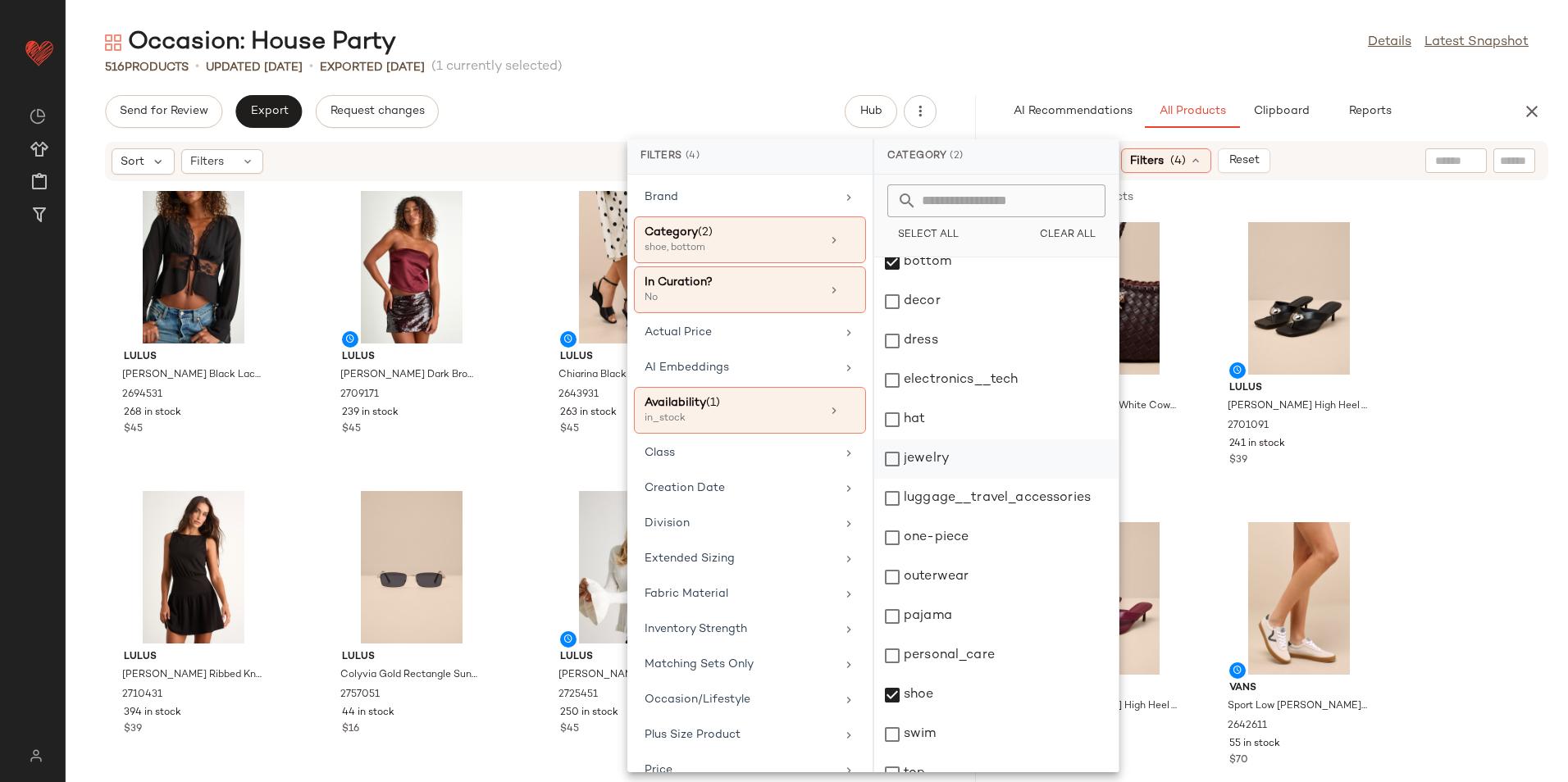
scroll to position [154, 0]
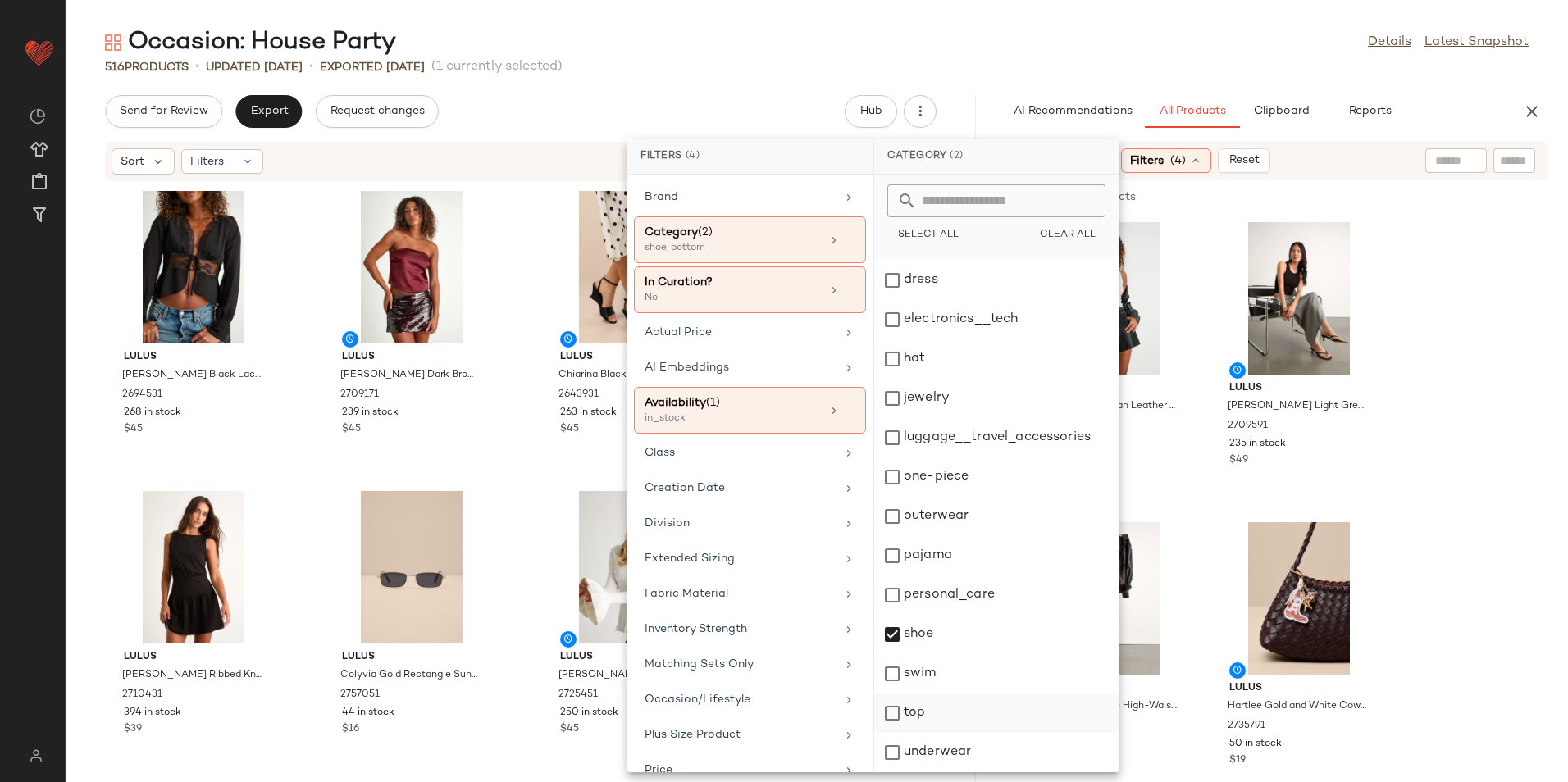
click at [935, 711] on div "top" at bounding box center [996, 713] width 245 height 40
click at [923, 641] on div "shoe" at bounding box center [996, 634] width 245 height 40
click at [908, 32] on div "Occasion: House Party Details Latest Snapshot" at bounding box center [816, 42] width 1502 height 33
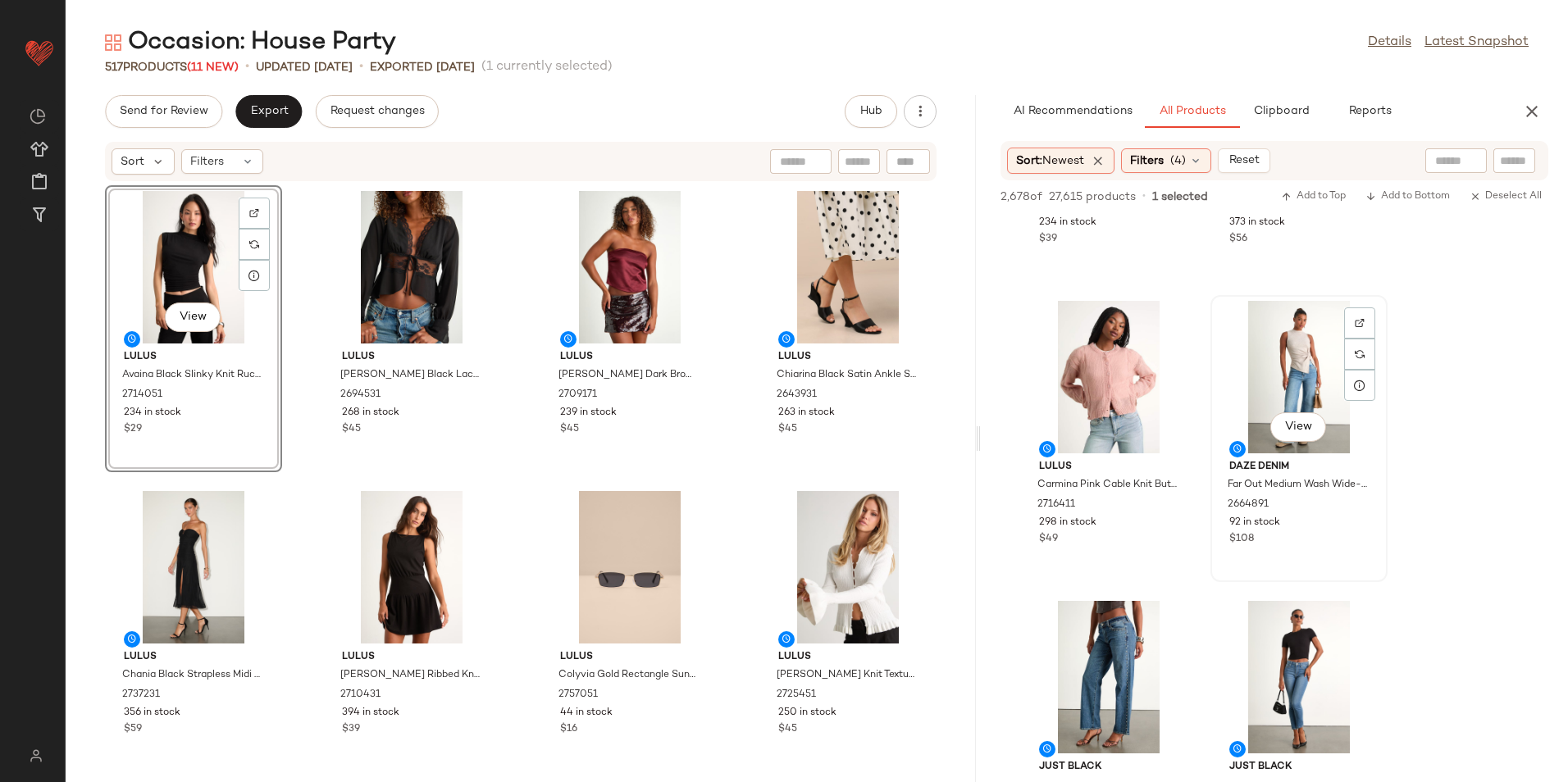
scroll to position [1886, 0]
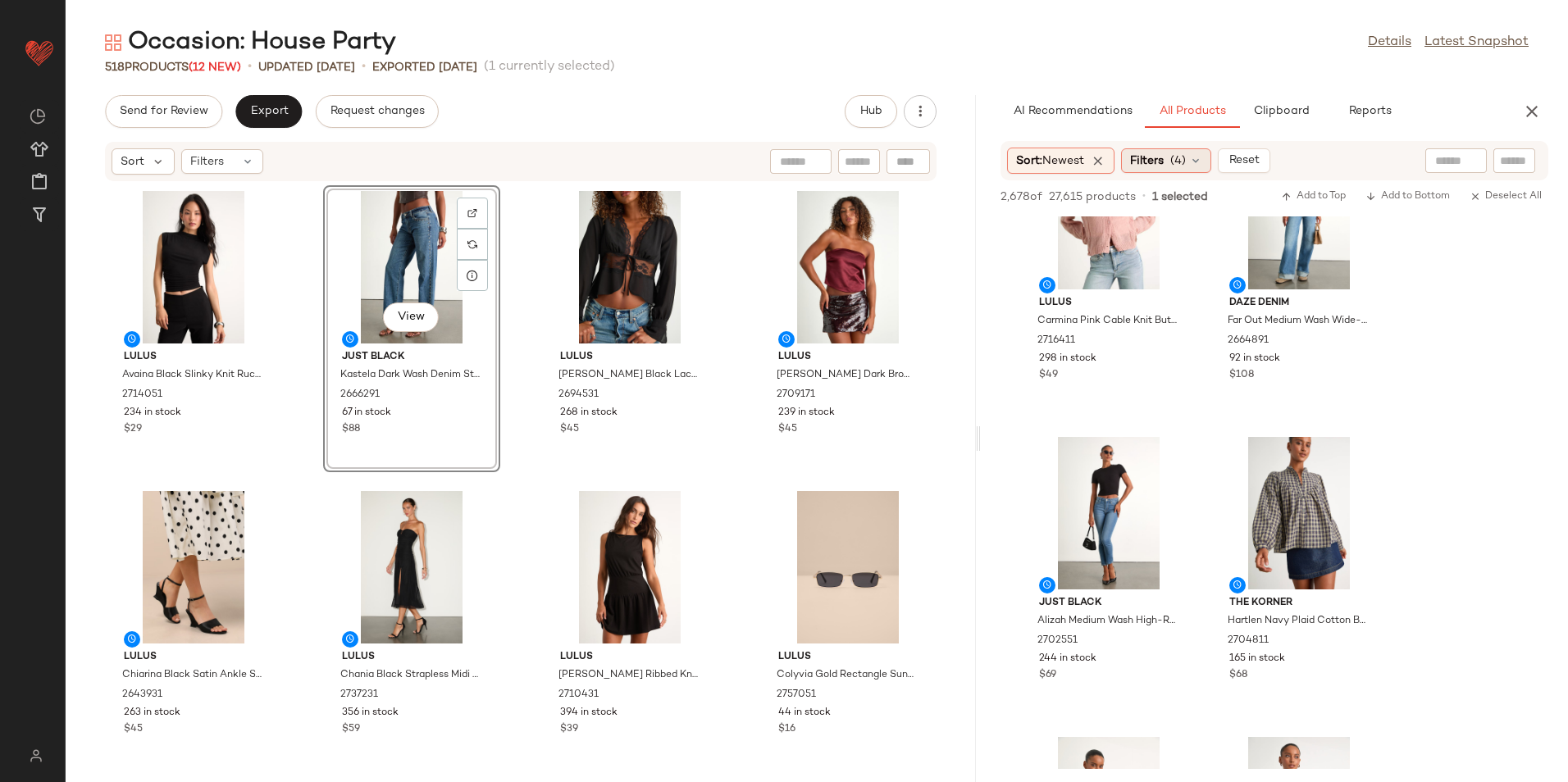
click at [1163, 159] on span "Filters" at bounding box center [1147, 161] width 34 height 17
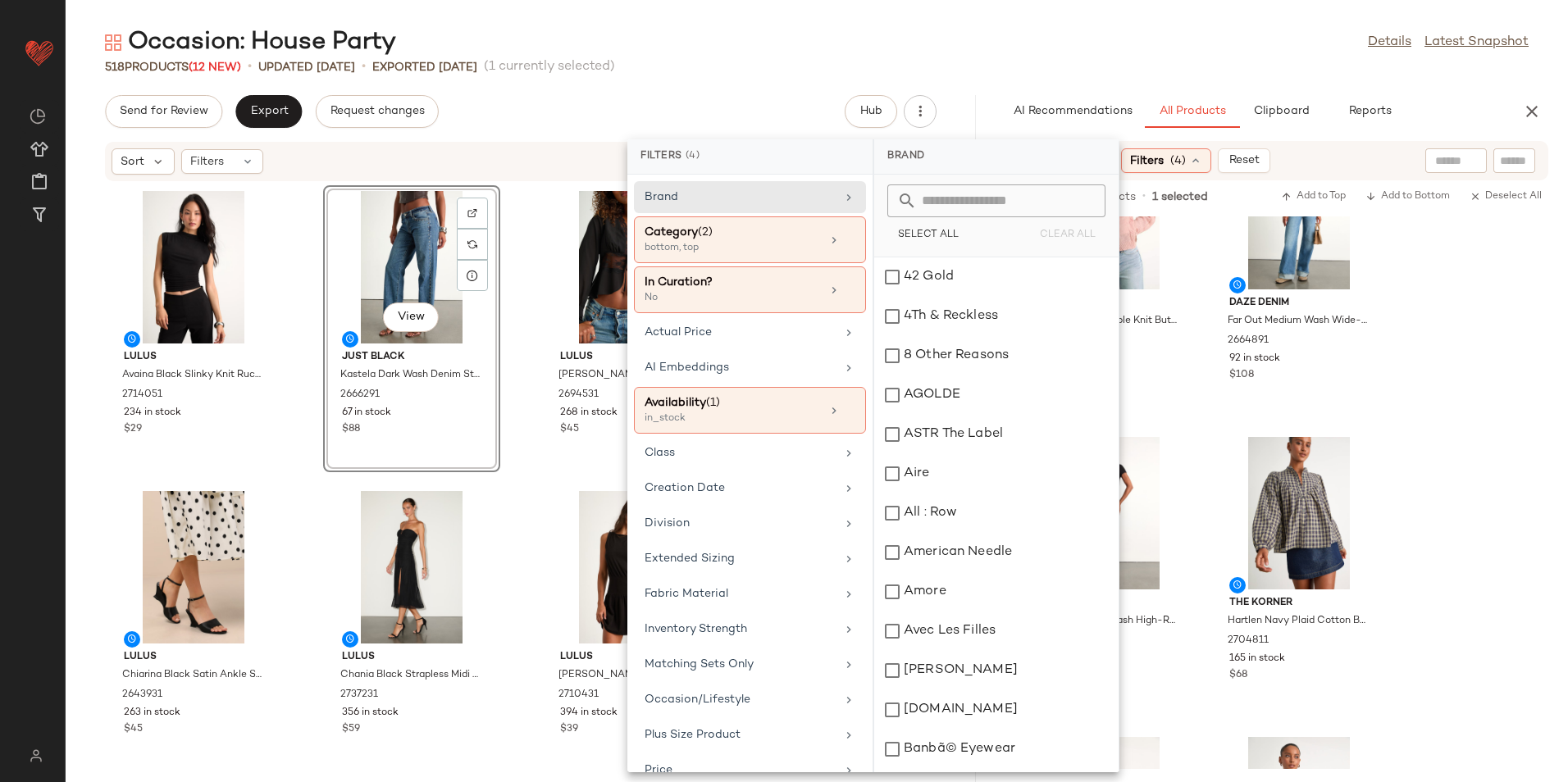
drag, startPoint x: 750, startPoint y: 251, endPoint x: 788, endPoint y: 265, distance: 40.5
click at [750, 253] on div "bottom, top" at bounding box center [726, 248] width 164 height 14
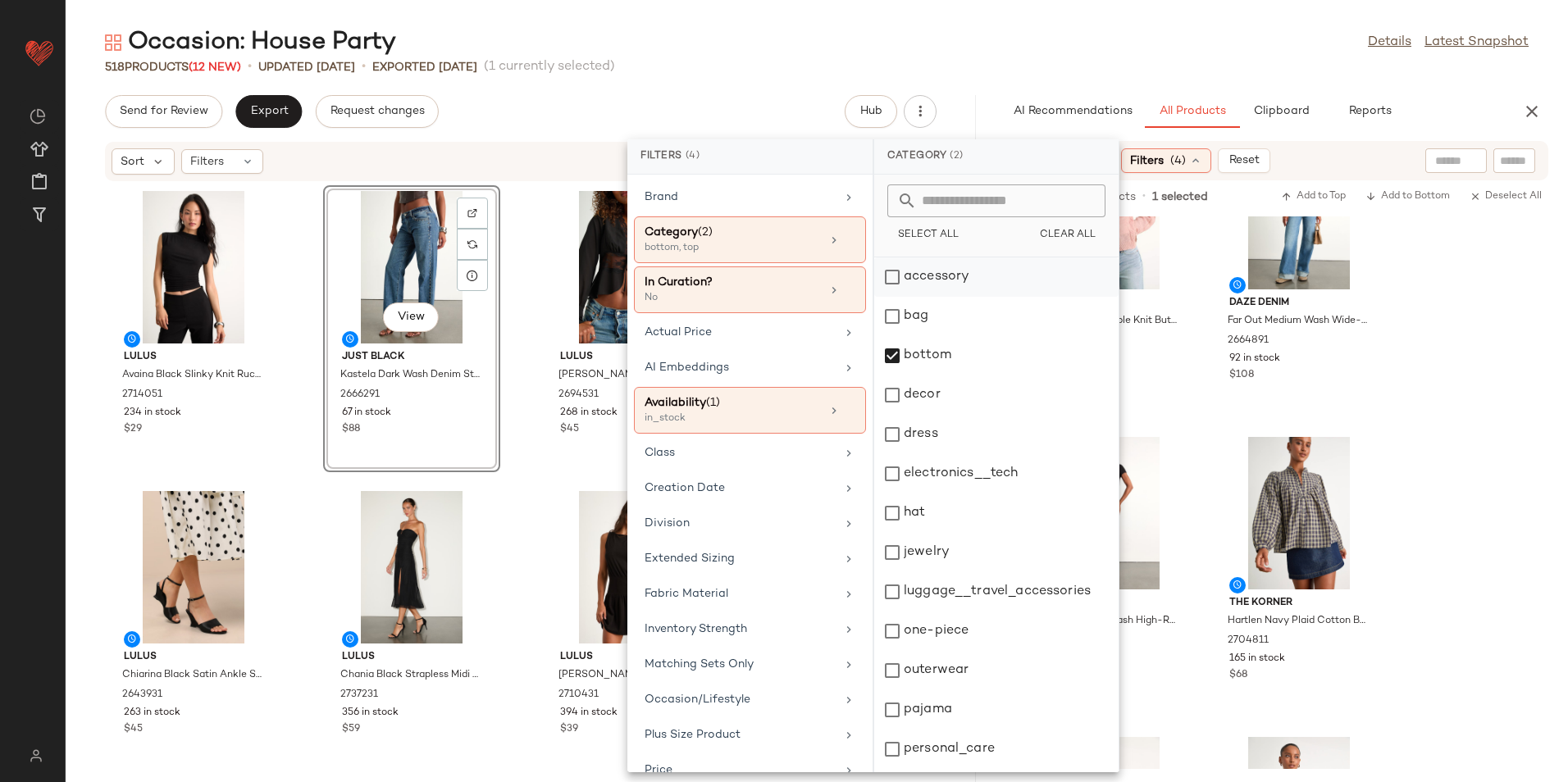
click at [969, 270] on div "accessory" at bounding box center [996, 277] width 245 height 40
click at [947, 348] on div "bottom" at bounding box center [996, 356] width 245 height 40
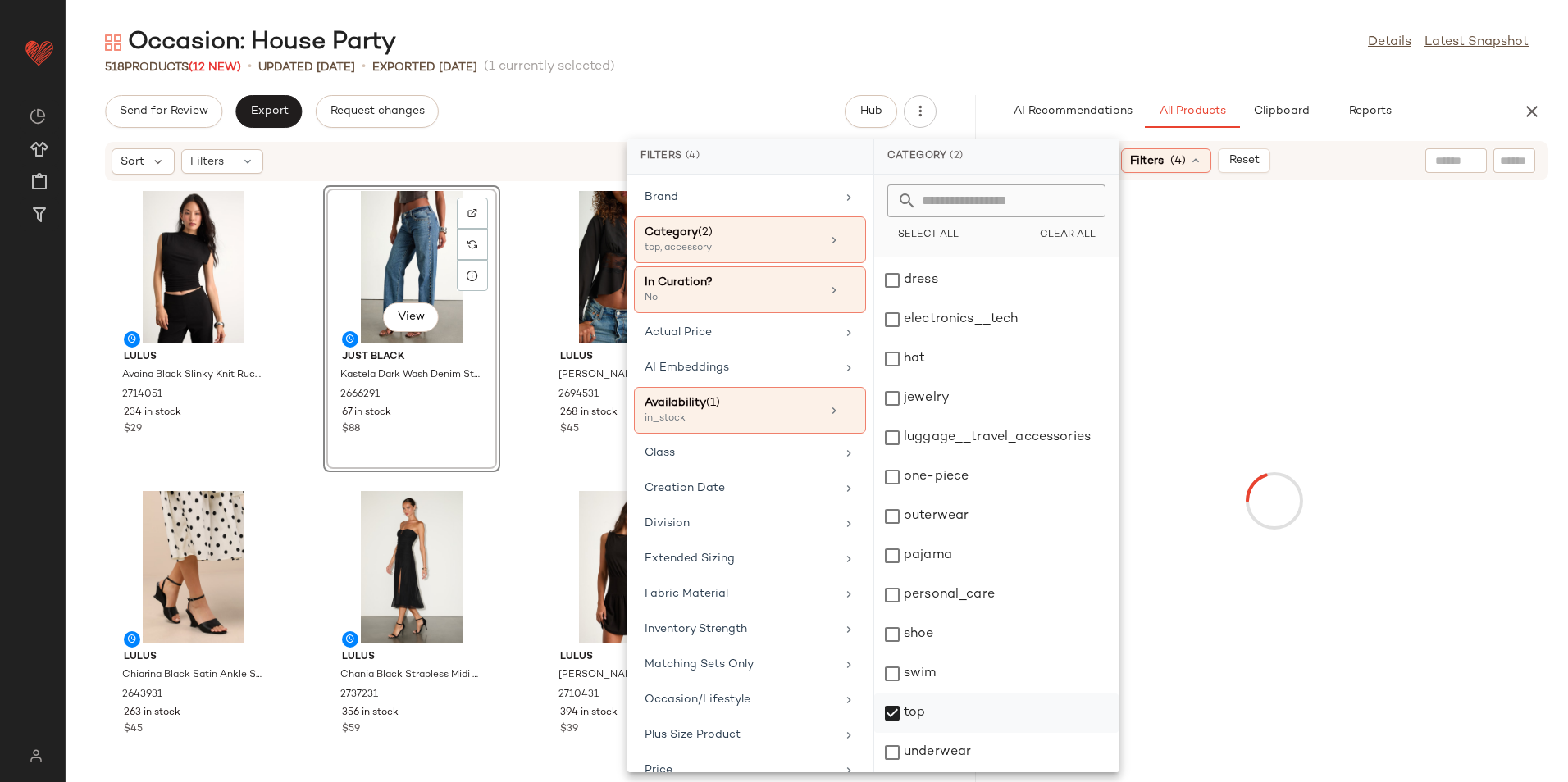
click at [924, 724] on div "top" at bounding box center [996, 713] width 245 height 40
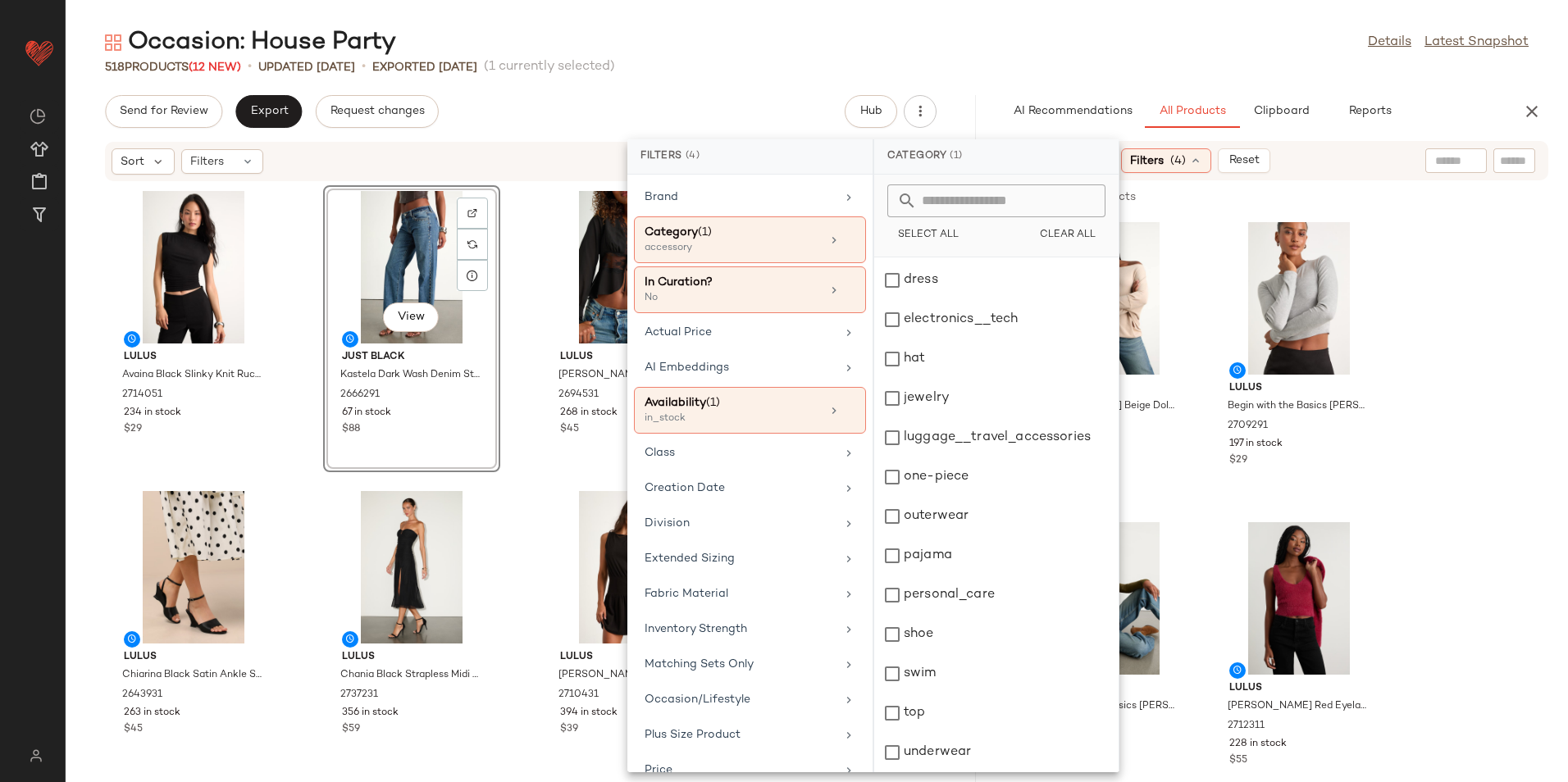
click at [1010, 56] on div "Occasion: House Party Details Latest Snapshot" at bounding box center [816, 42] width 1502 height 33
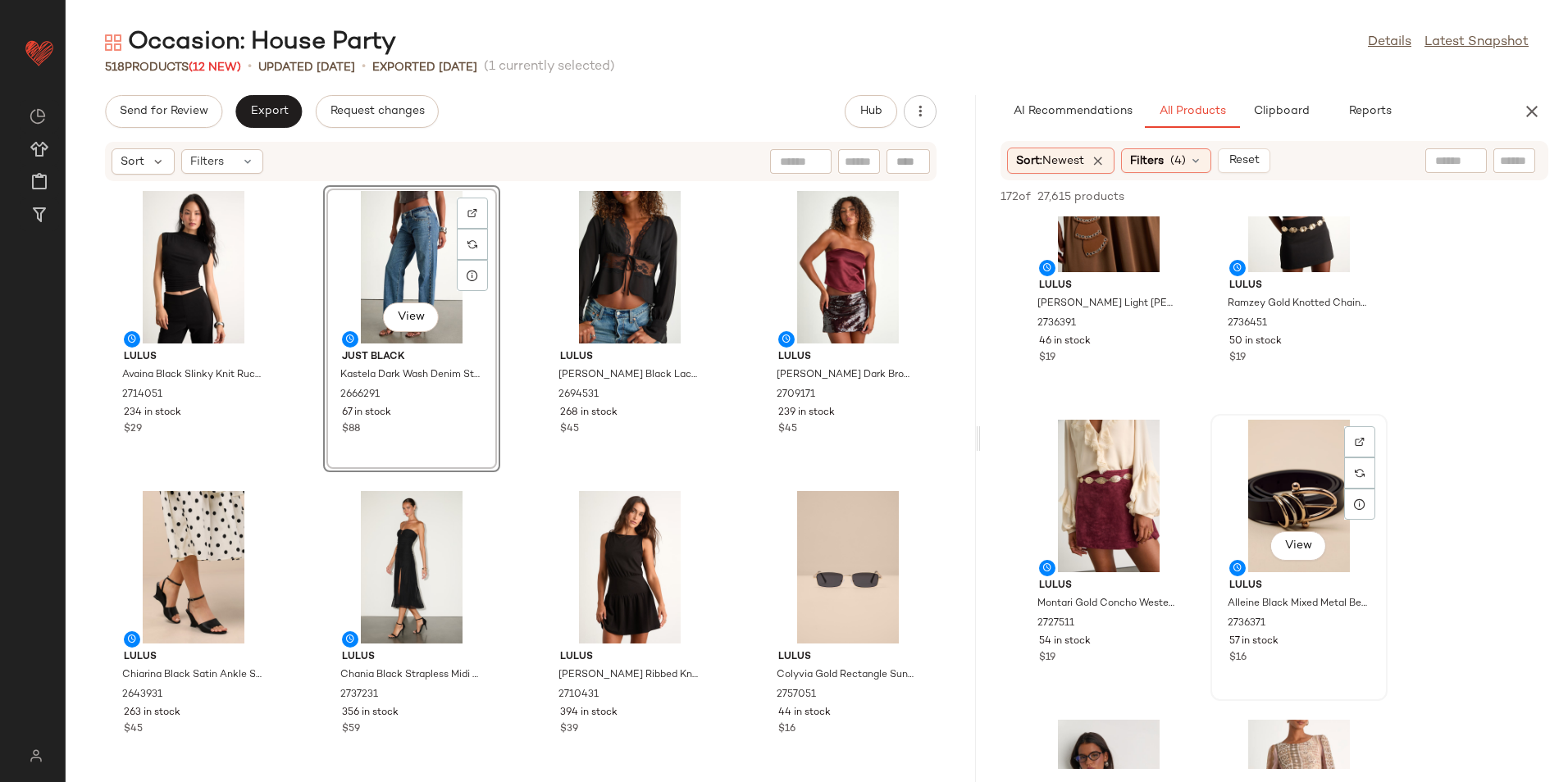
scroll to position [410, 0]
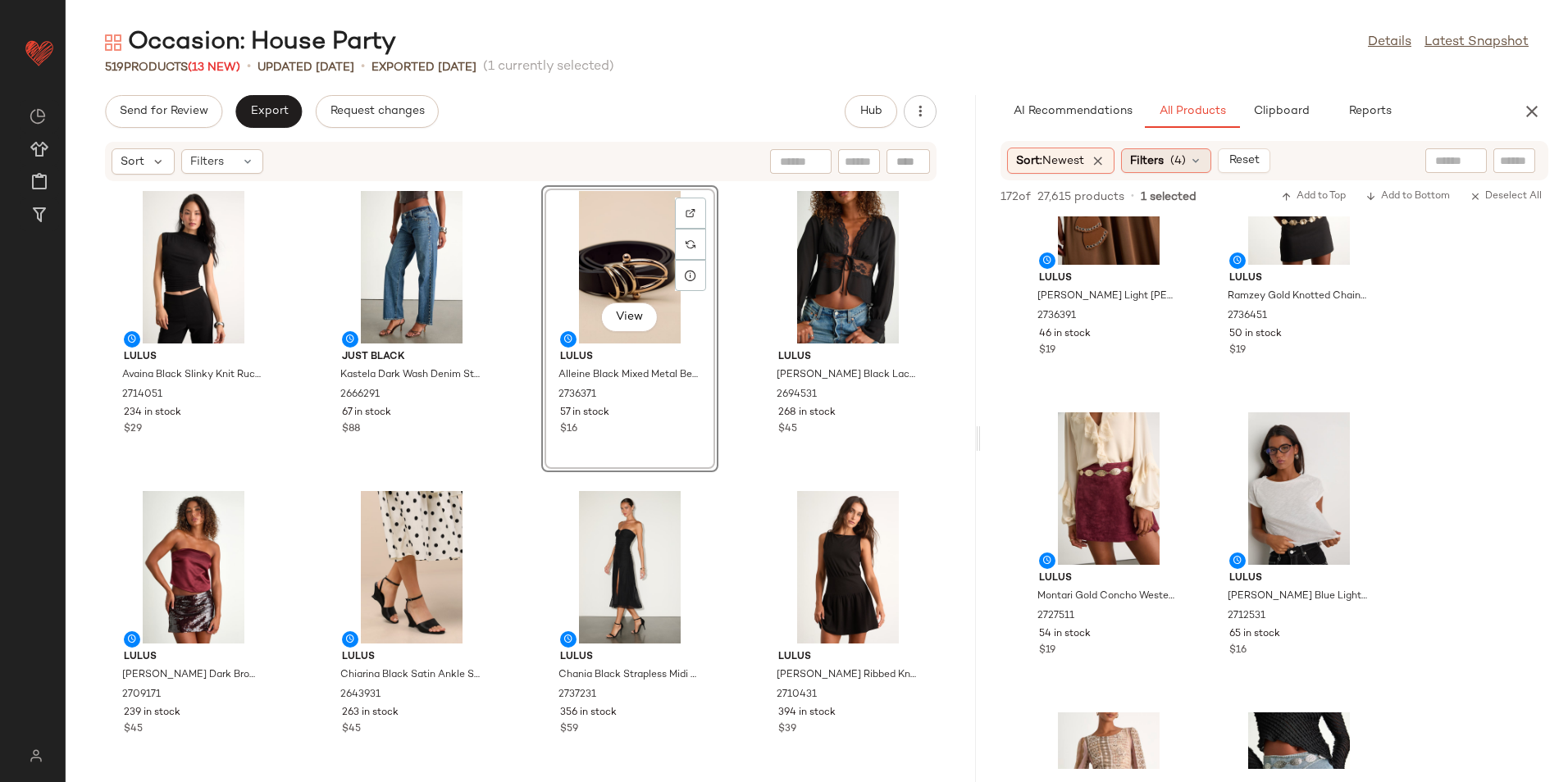
click at [1182, 154] on span "(4)" at bounding box center [1177, 161] width 15 height 17
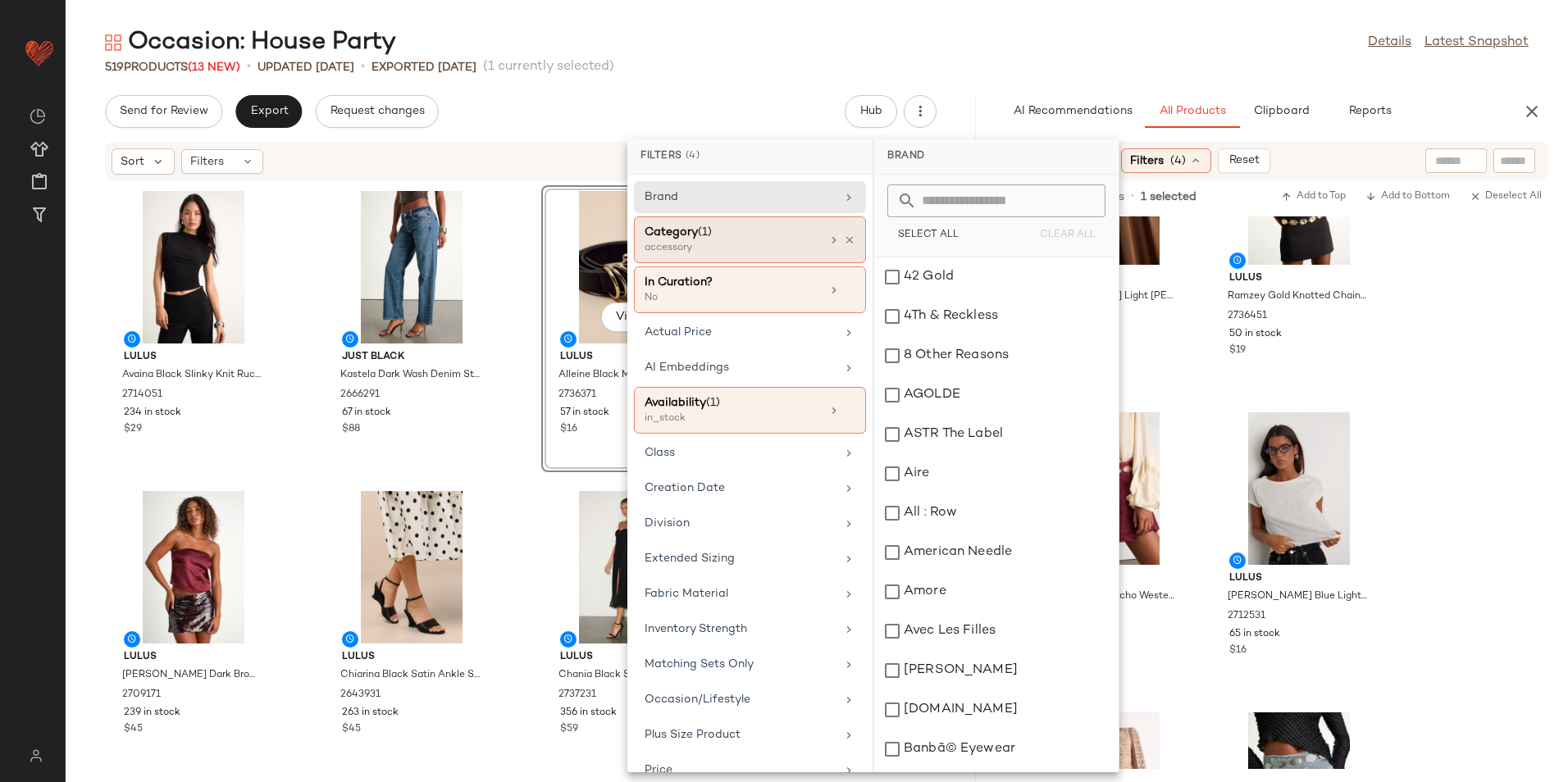
click at [720, 235] on div "Category (1)" at bounding box center [732, 232] width 176 height 17
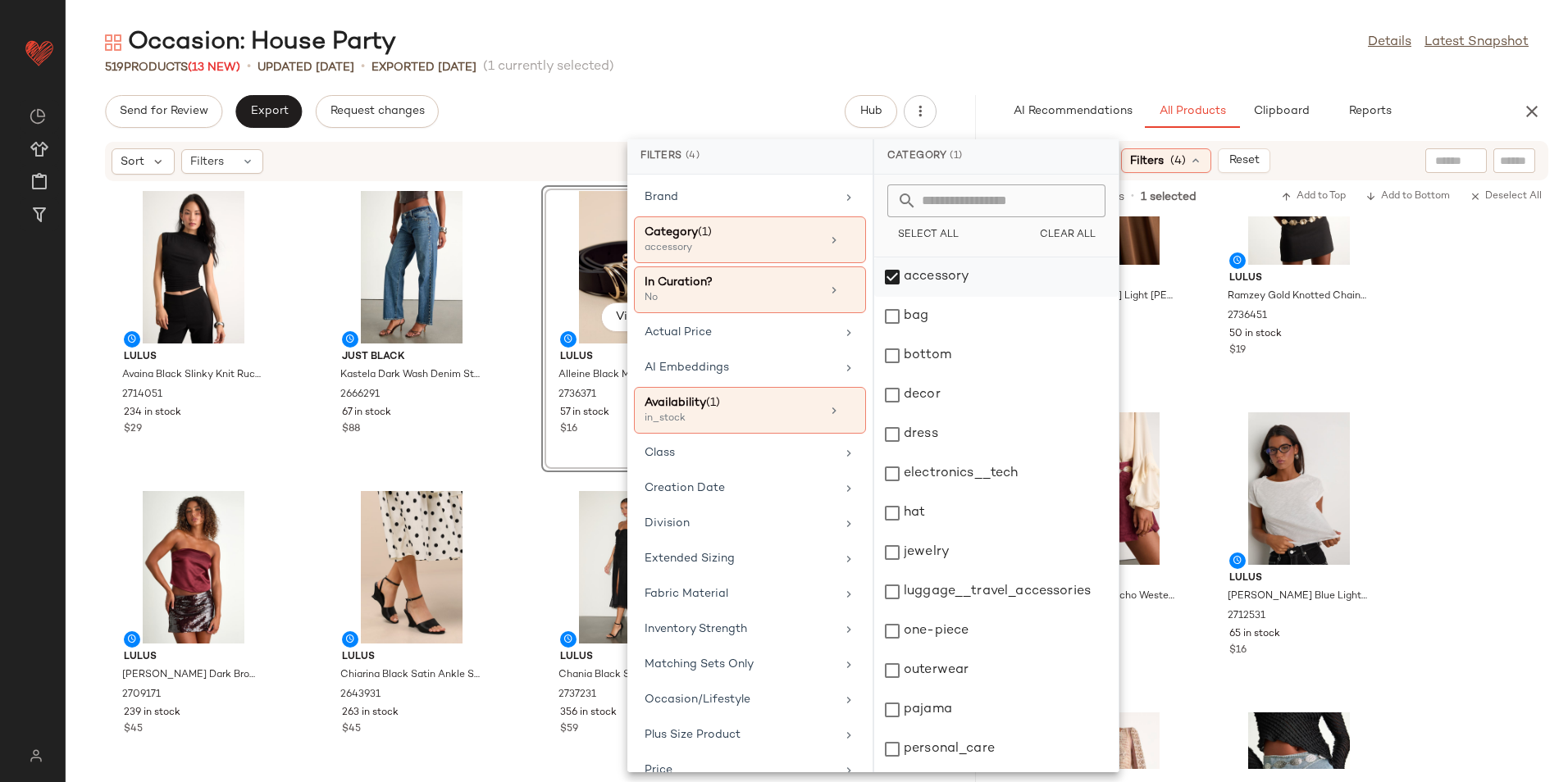
click at [975, 283] on div "accessory" at bounding box center [996, 277] width 245 height 40
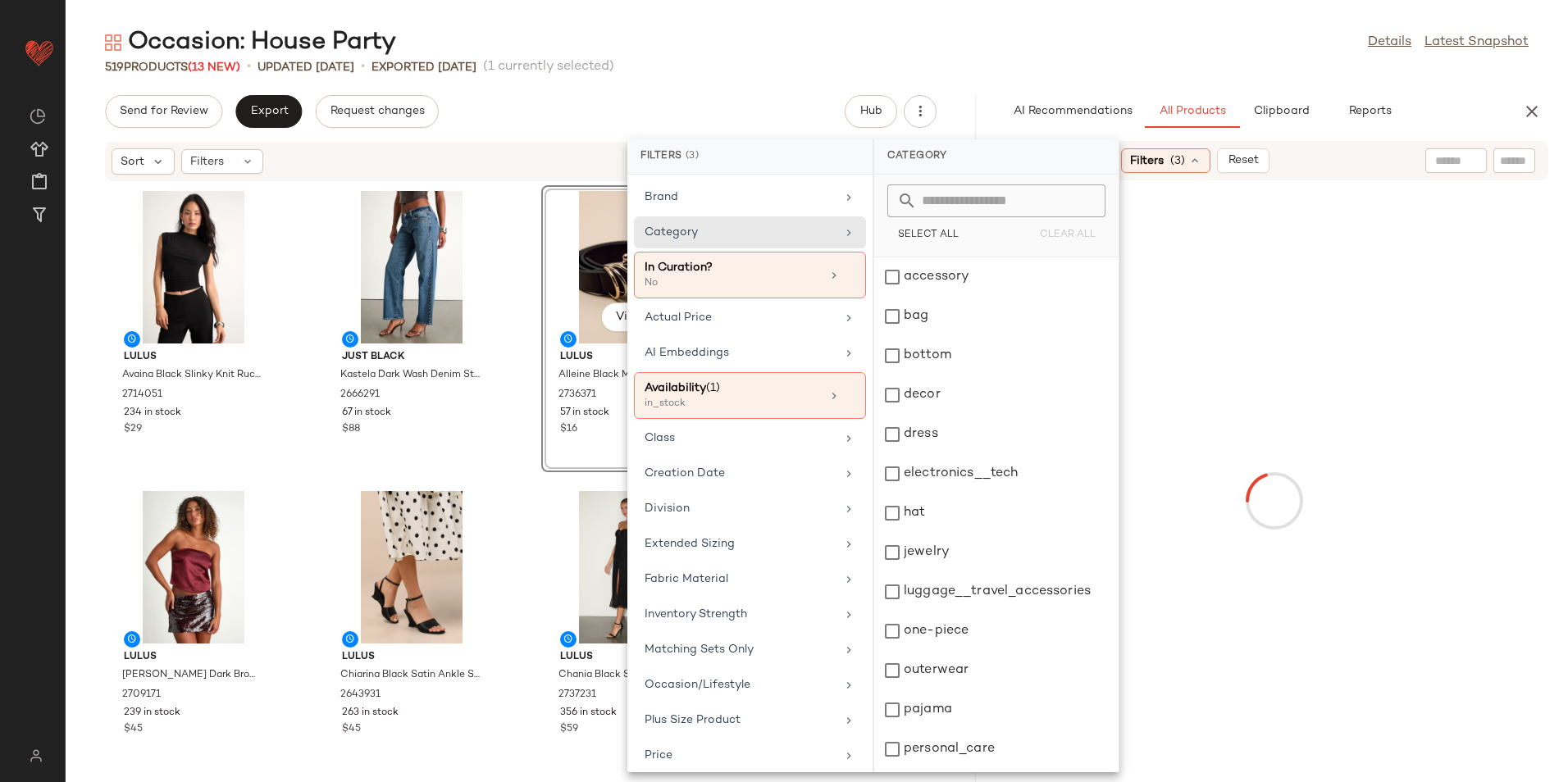
click at [939, 435] on div "dress" at bounding box center [996, 434] width 245 height 40
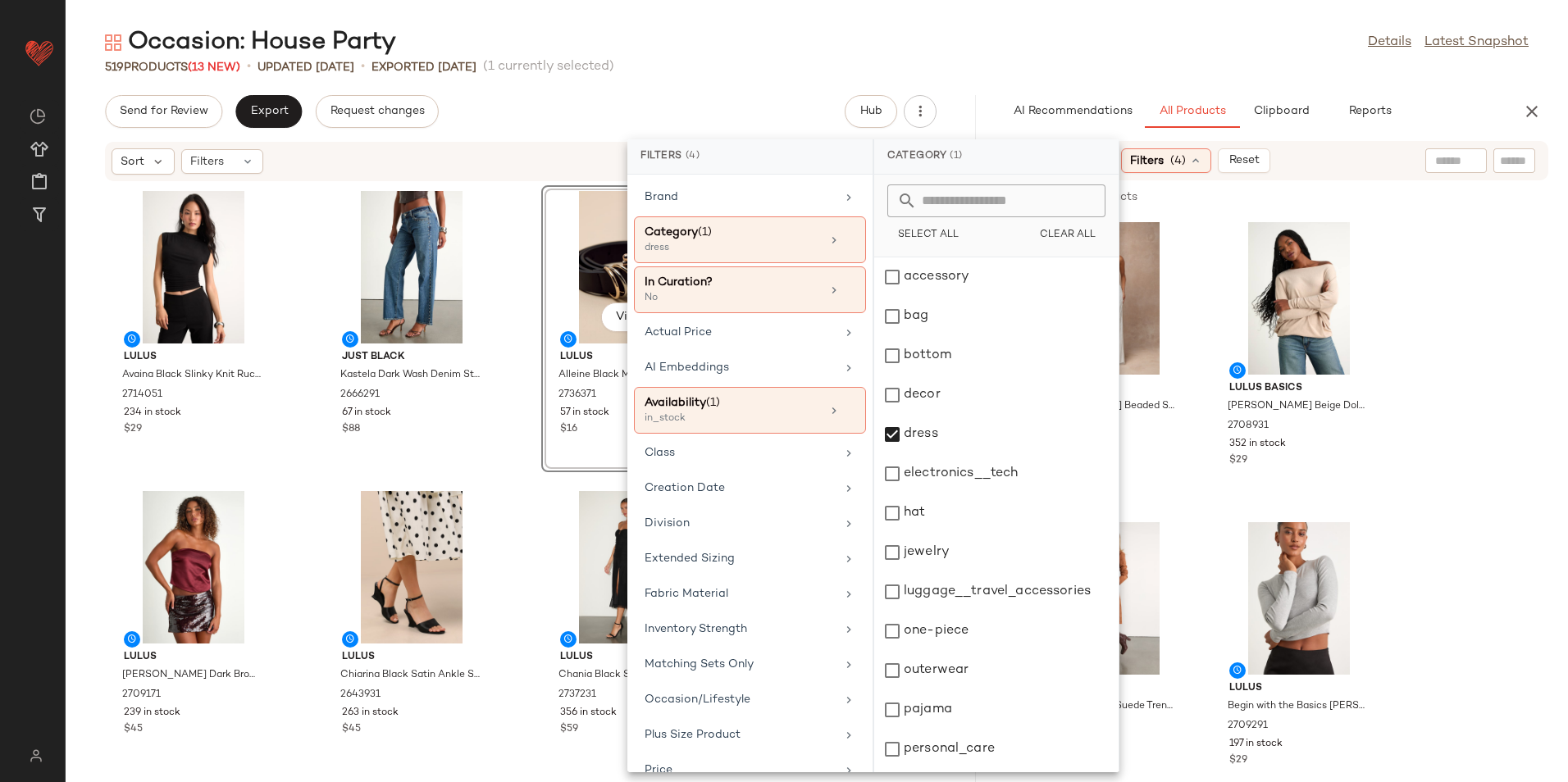
click at [1020, 49] on div "Occasion: House Party Details Latest Snapshot" at bounding box center [816, 42] width 1502 height 33
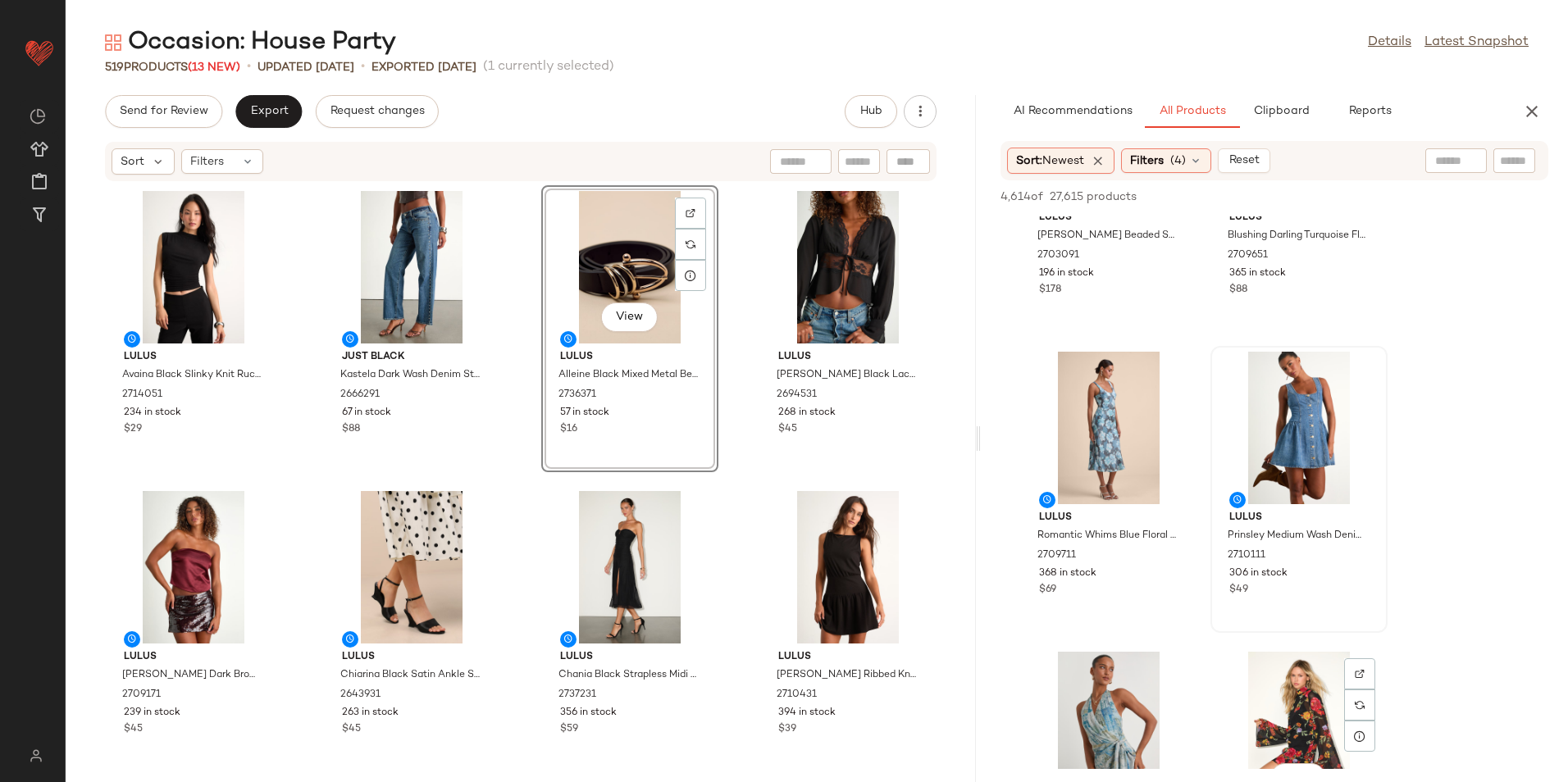
scroll to position [164, 0]
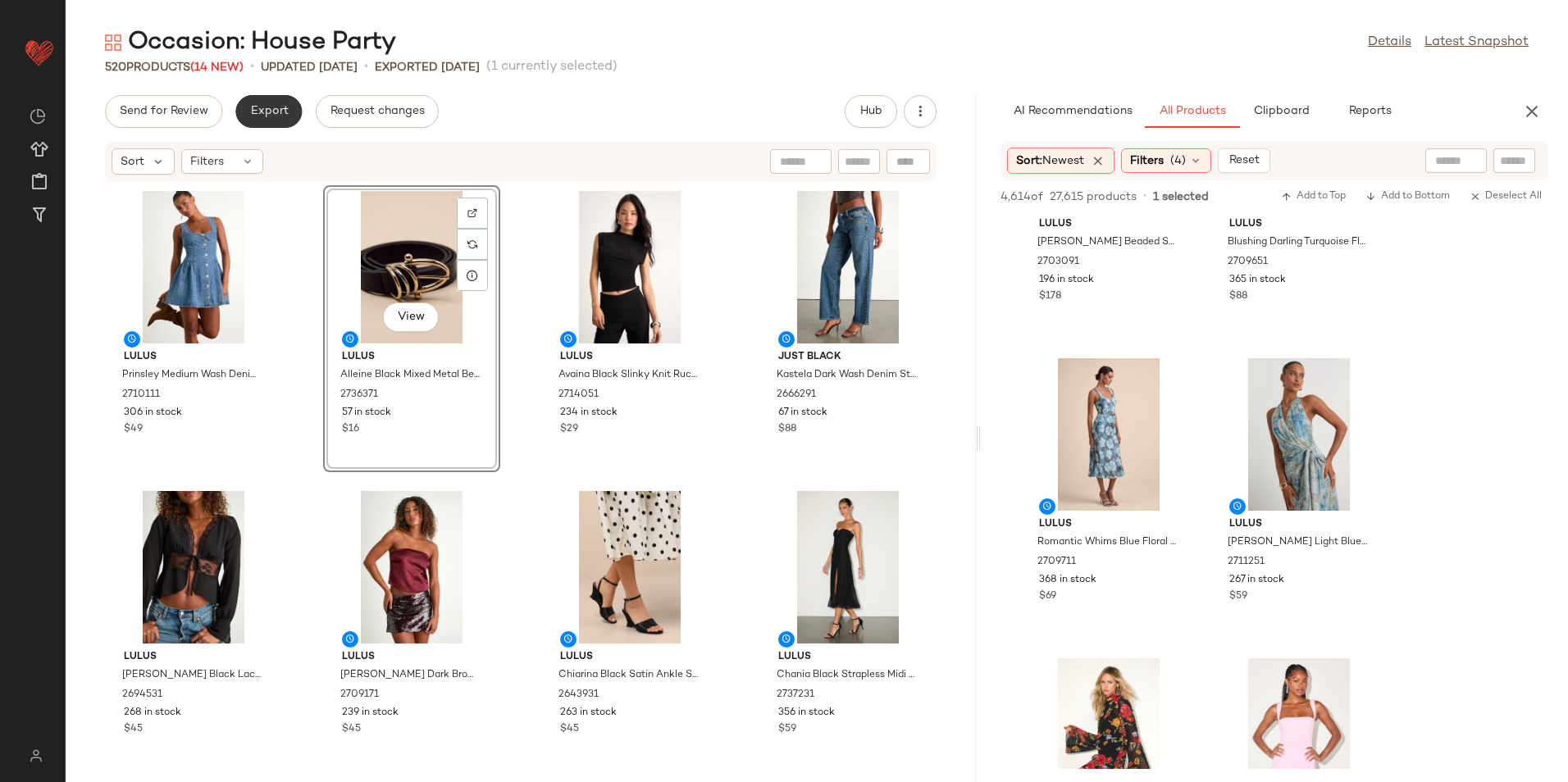
click at [285, 107] on span "Export" at bounding box center [269, 111] width 39 height 13
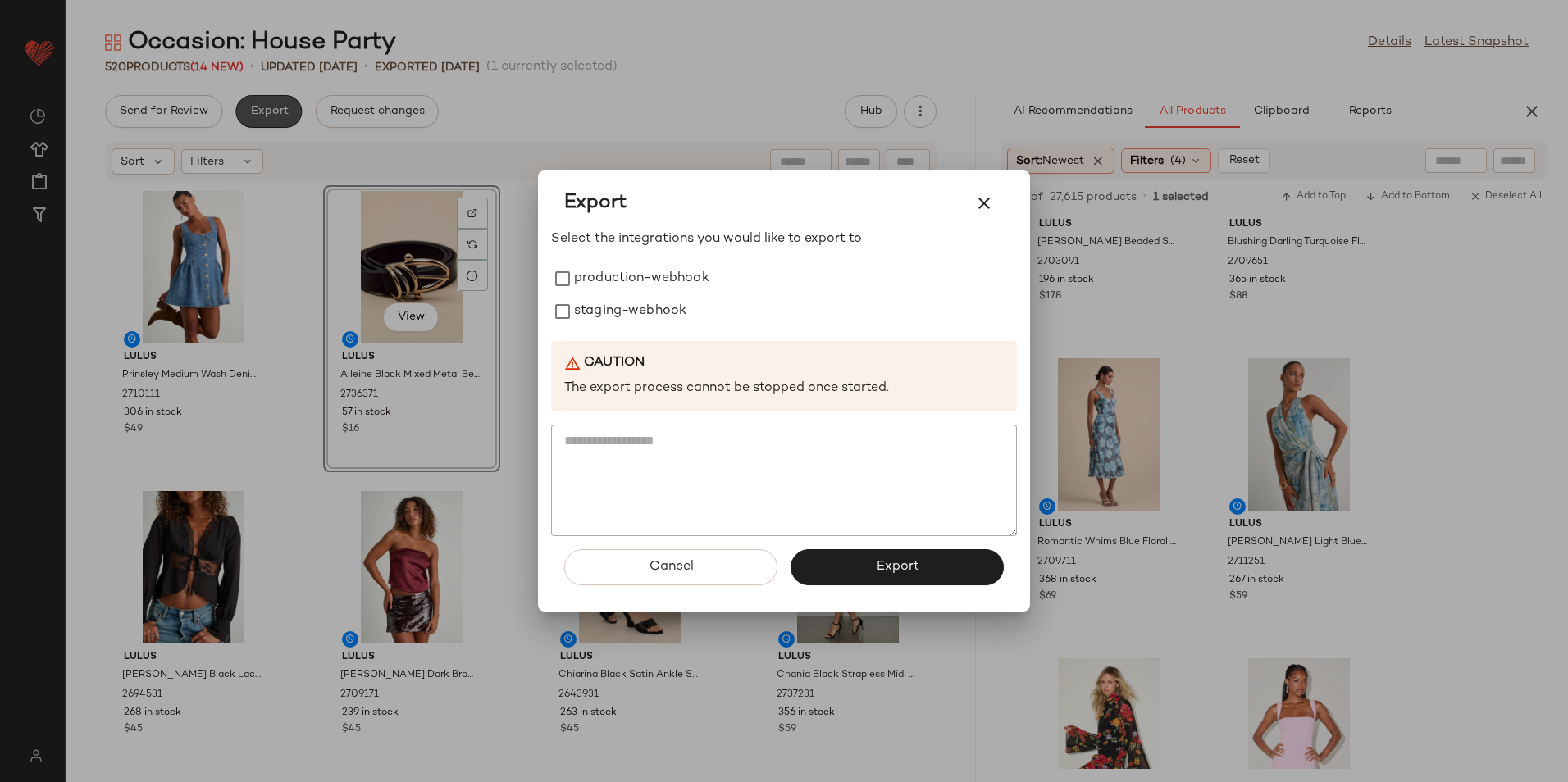
click at [627, 278] on div at bounding box center [784, 391] width 1568 height 782
click at [634, 320] on div at bounding box center [784, 391] width 1568 height 782
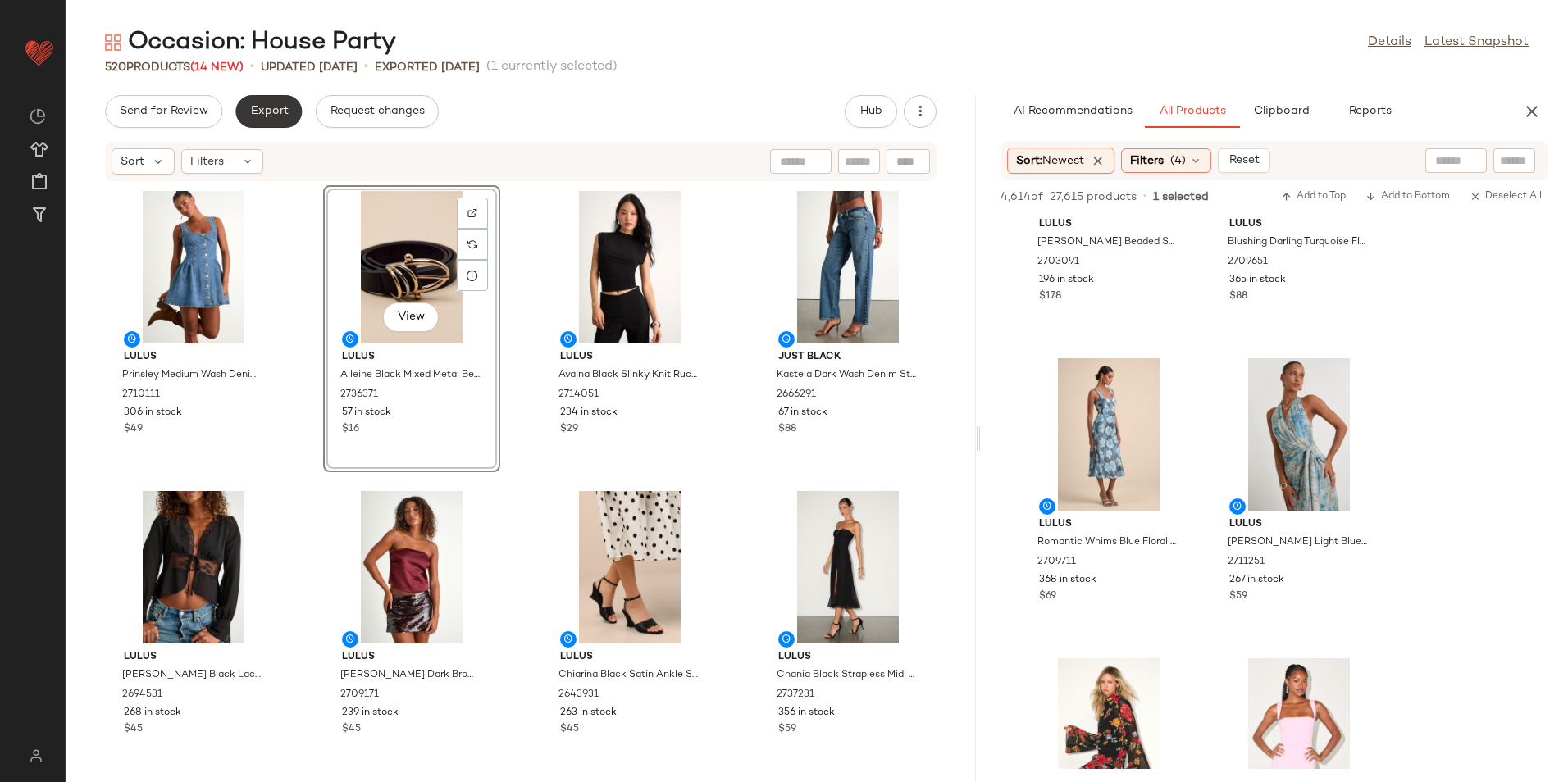
click at [286, 112] on span "Export" at bounding box center [269, 111] width 39 height 13
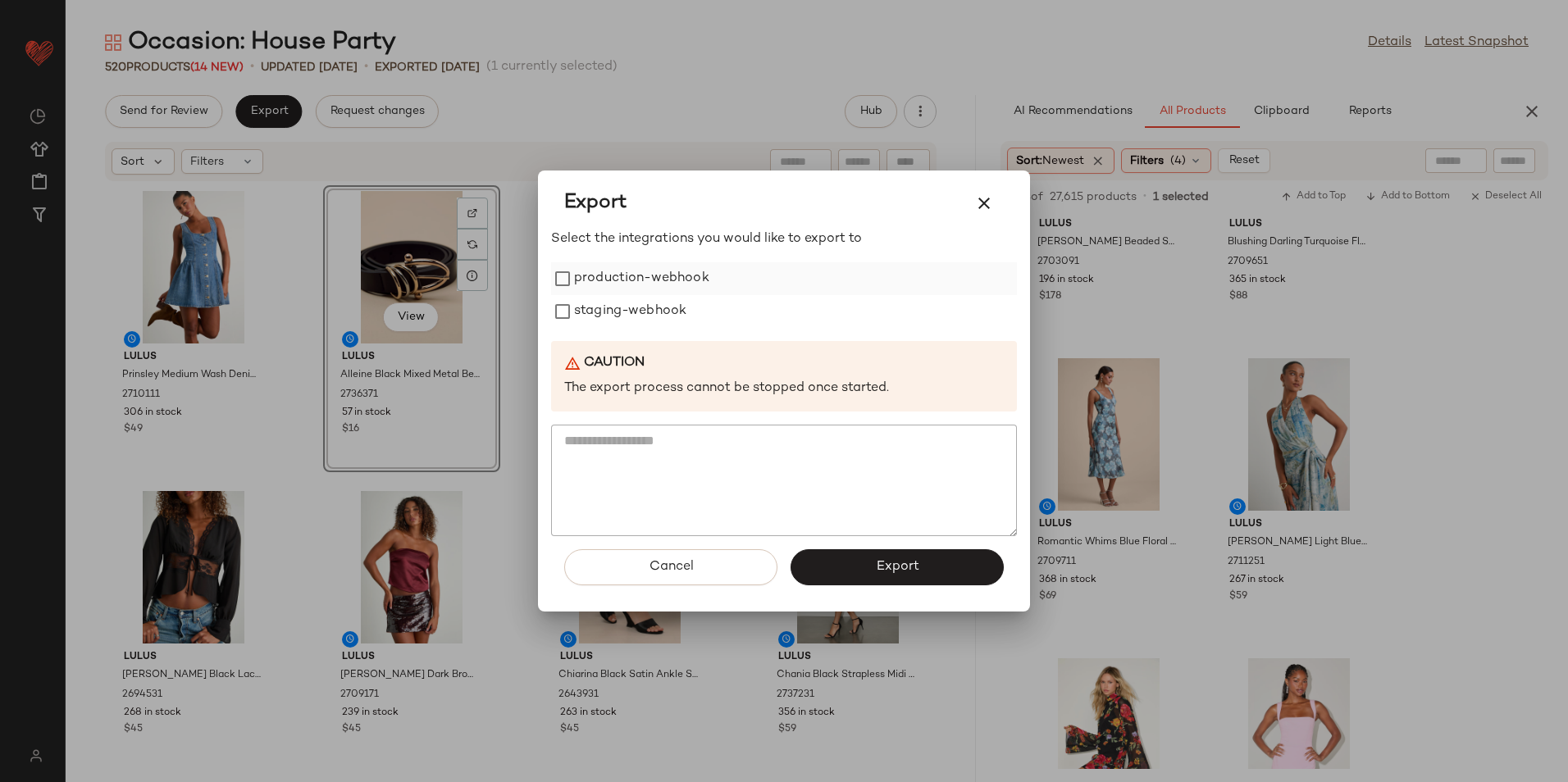
click at [599, 273] on label "production-webhook" at bounding box center [641, 278] width 135 height 33
click at [602, 310] on label "staging-webhook" at bounding box center [629, 311] width 112 height 33
click at [864, 574] on button "Export" at bounding box center [897, 567] width 213 height 36
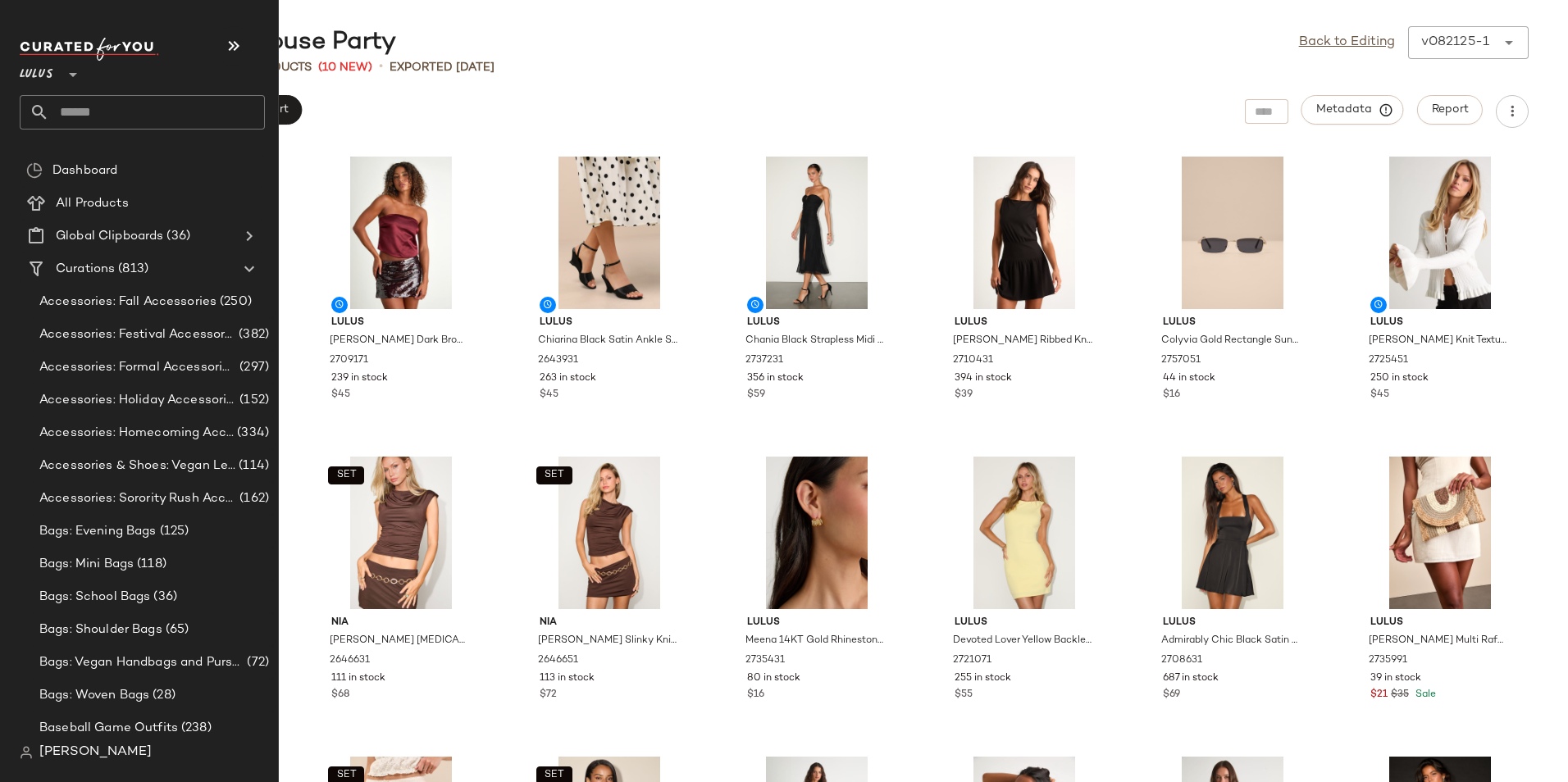
click at [89, 117] on input "text" at bounding box center [157, 112] width 216 height 35
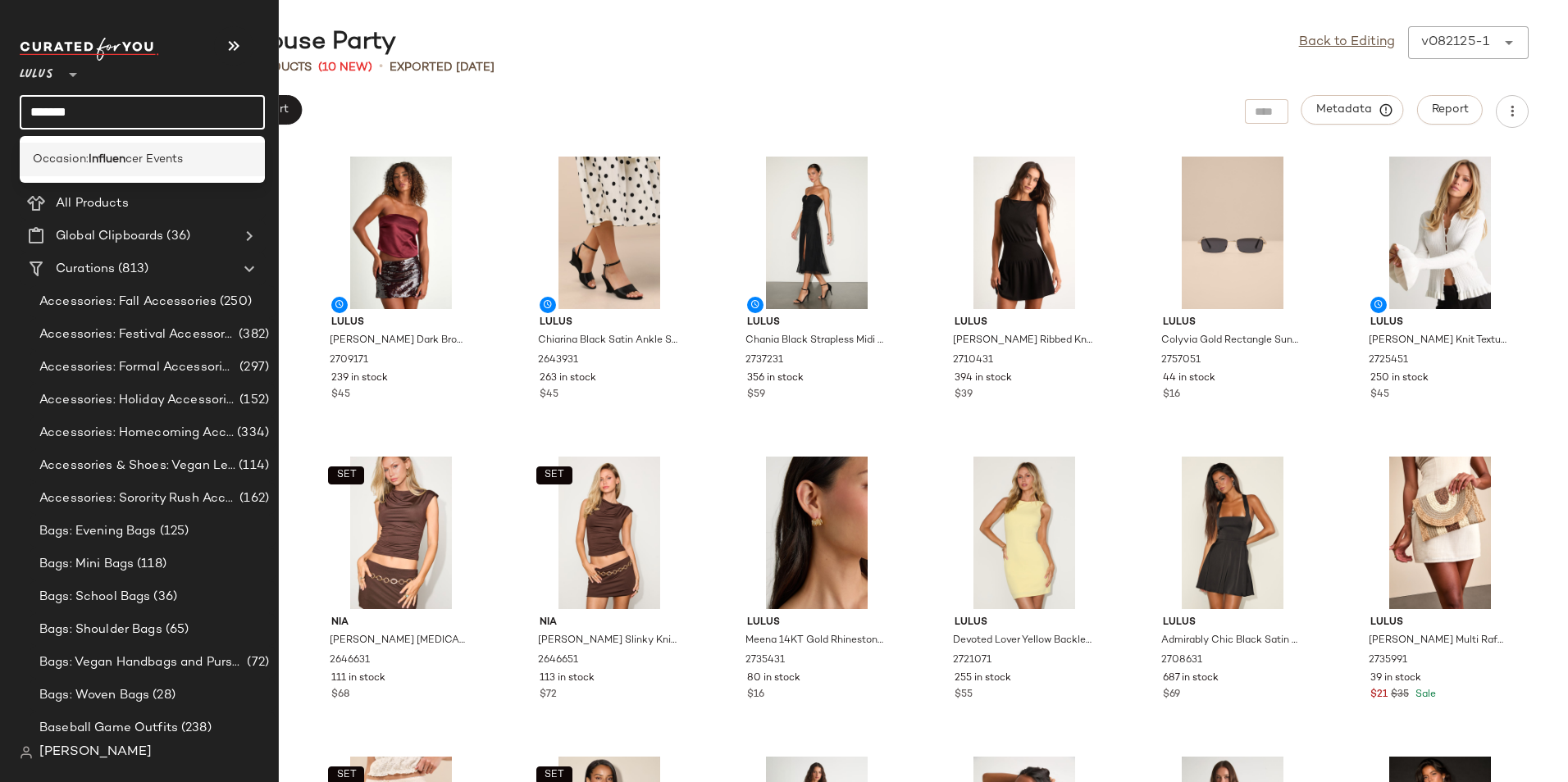
type input "*******"
click at [106, 162] on b "Influen" at bounding box center [107, 159] width 37 height 17
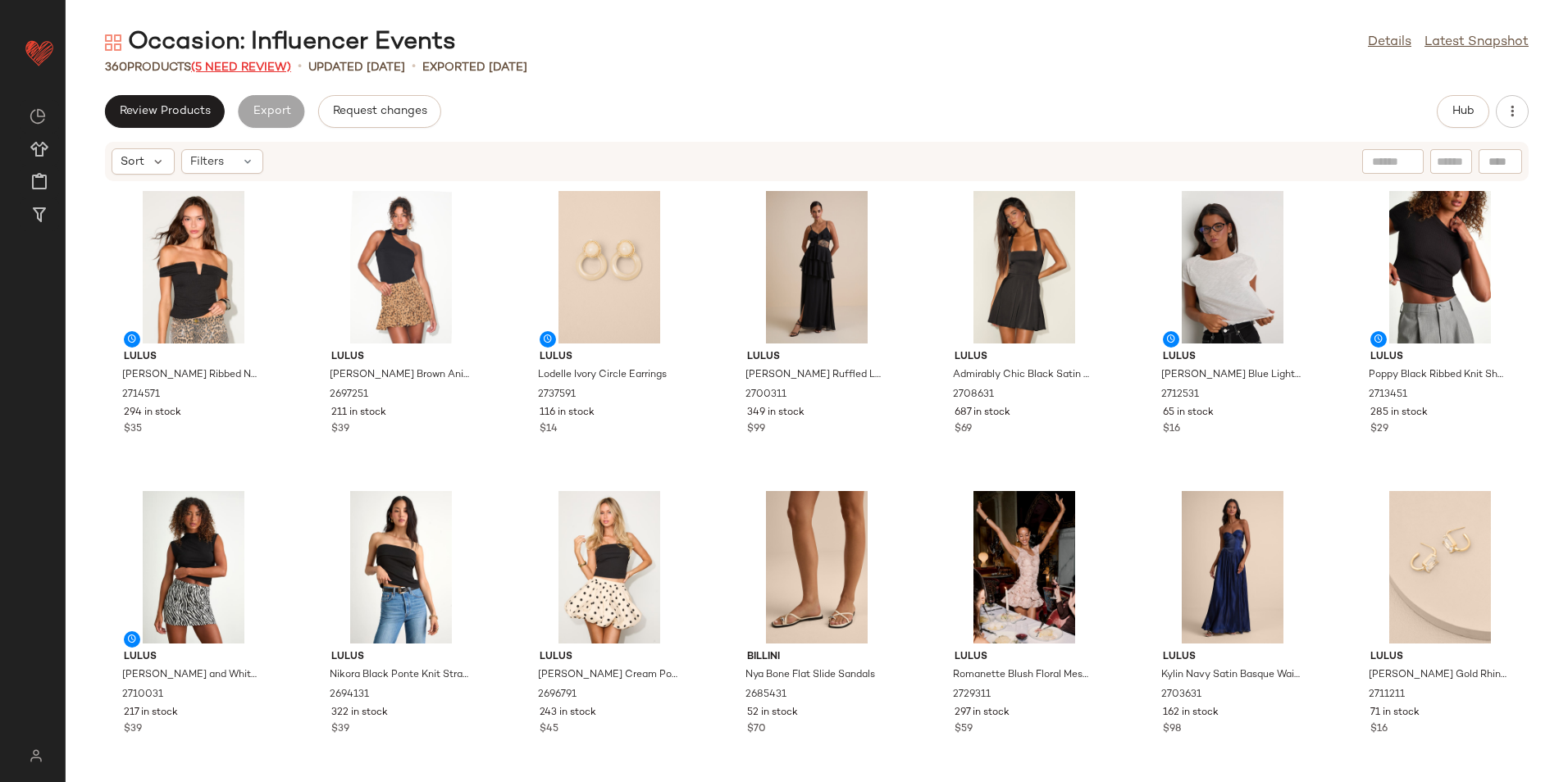
click at [266, 73] on span "(5 Need Review)" at bounding box center [241, 67] width 100 height 13
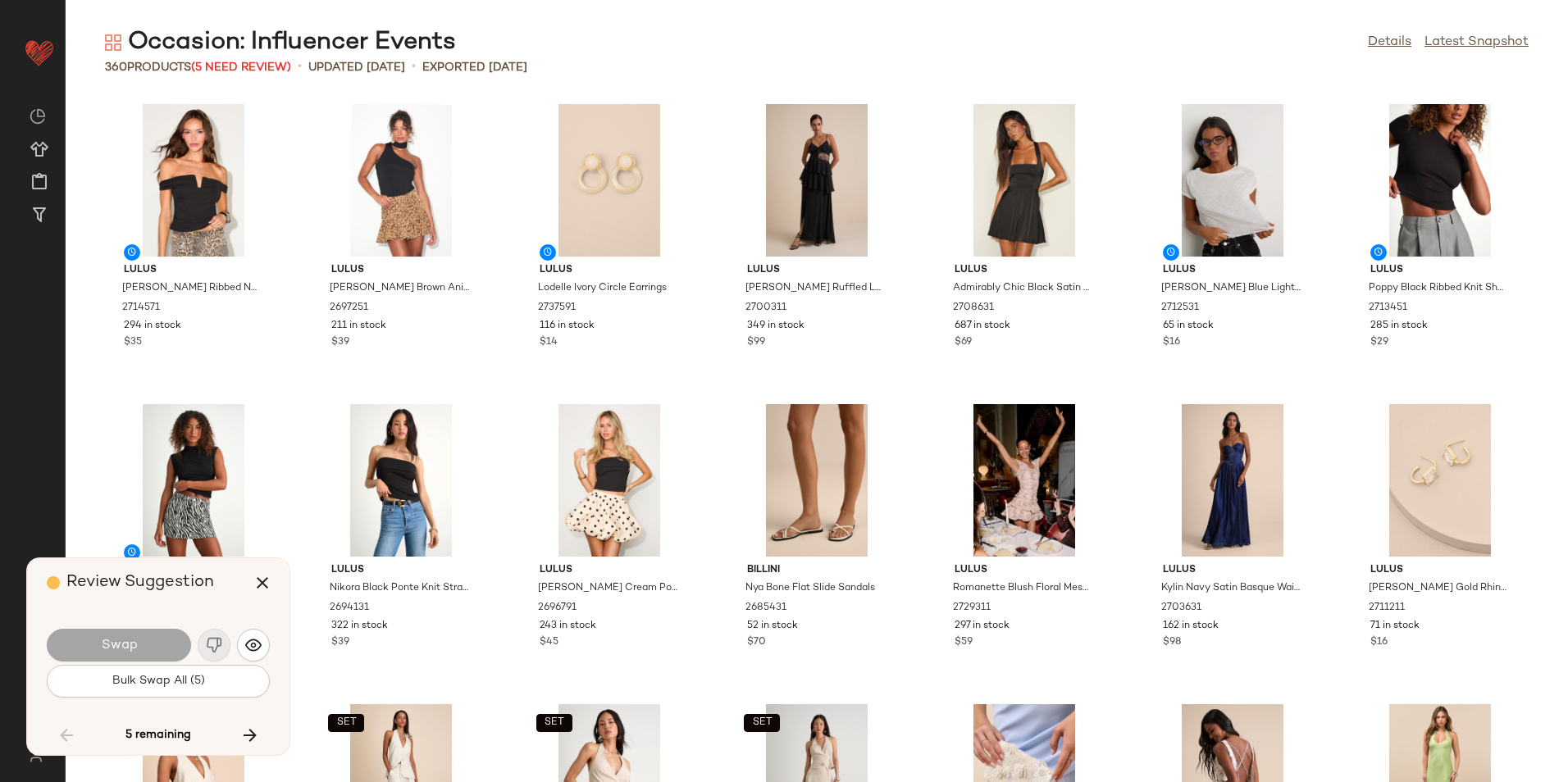
scroll to position [3601, 0]
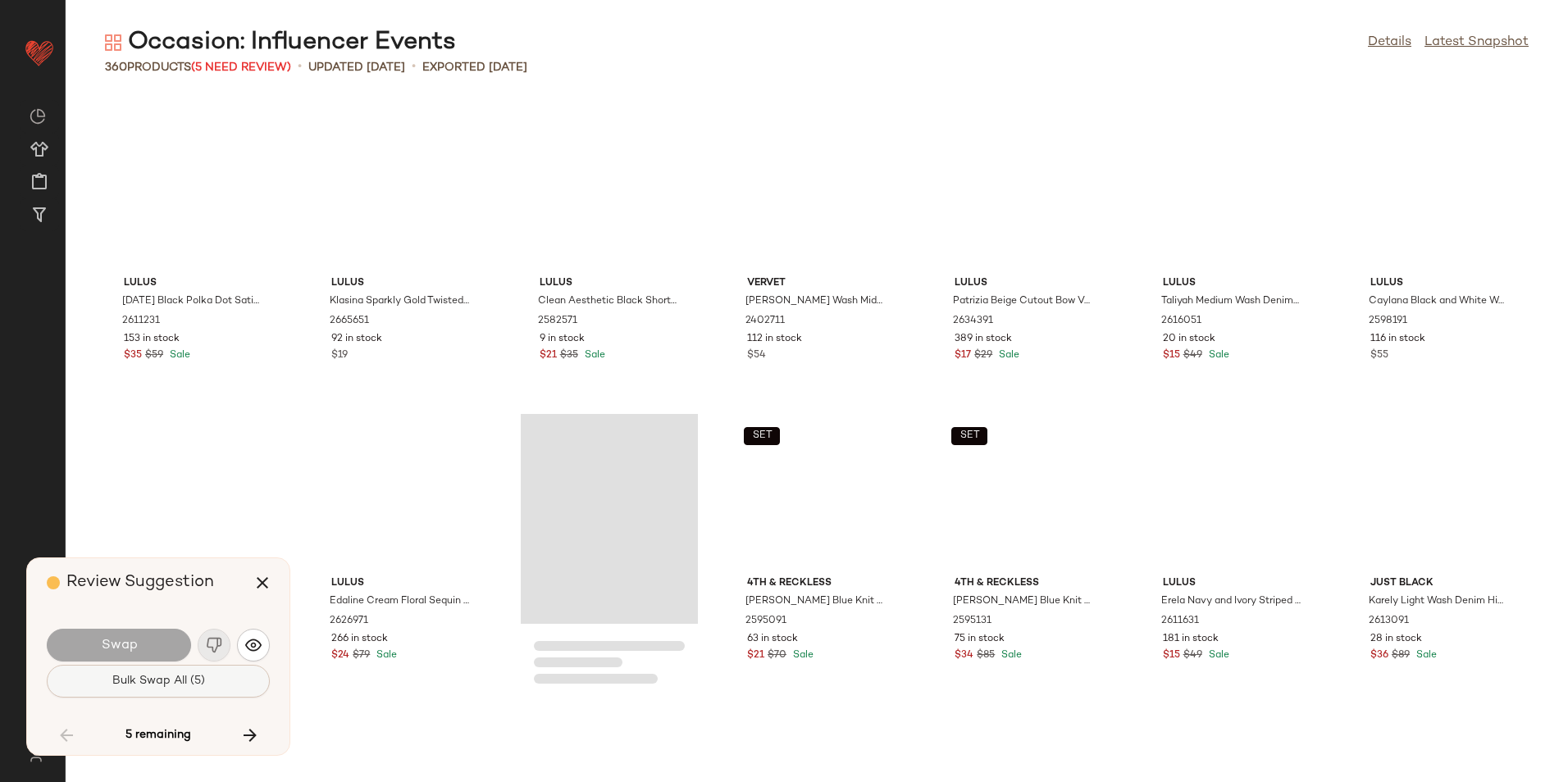
click at [198, 681] on span "Bulk Swap All (5)" at bounding box center [158, 682] width 94 height 13
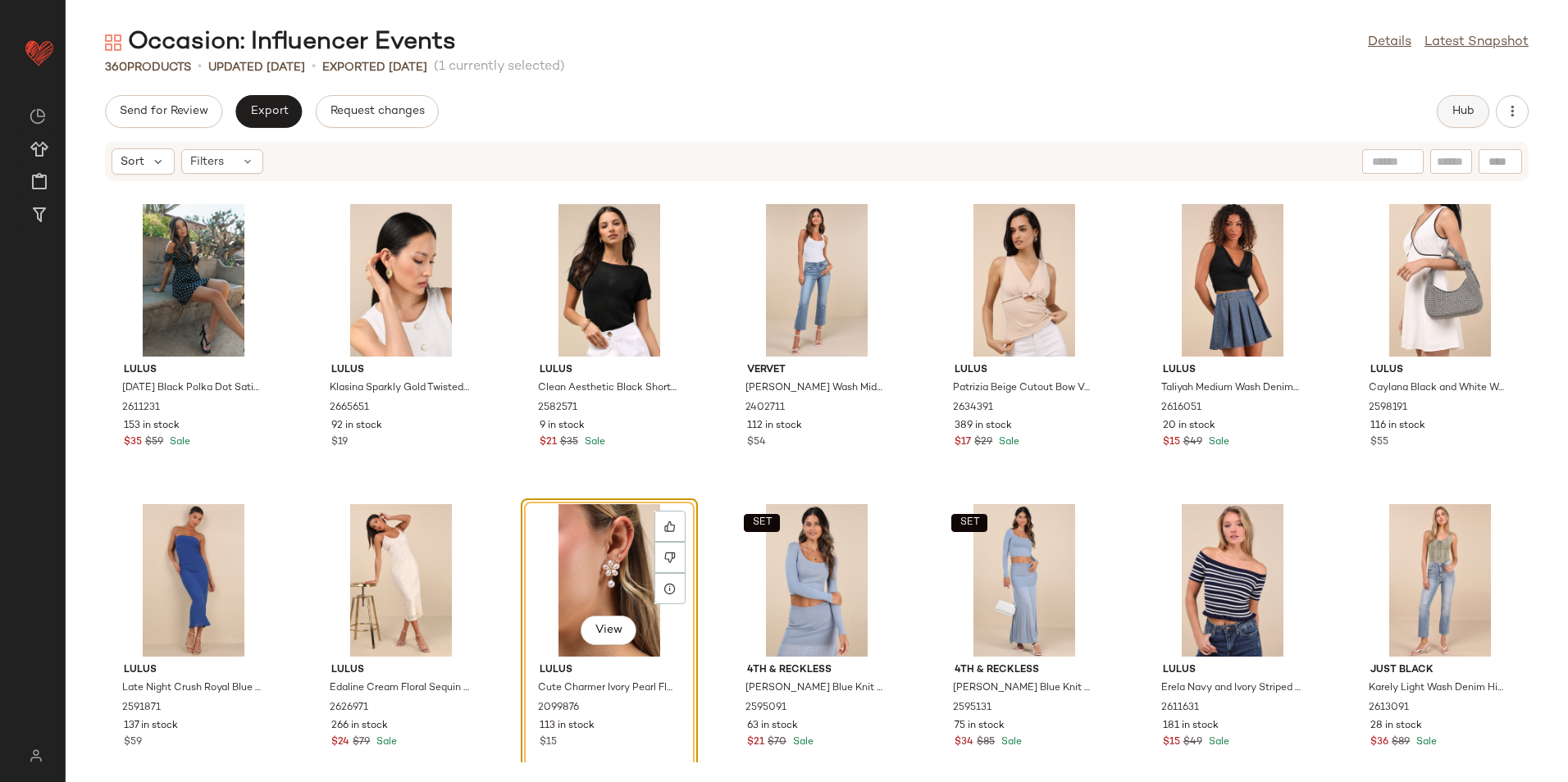
click at [1445, 121] on button "Hub" at bounding box center [1463, 111] width 52 height 33
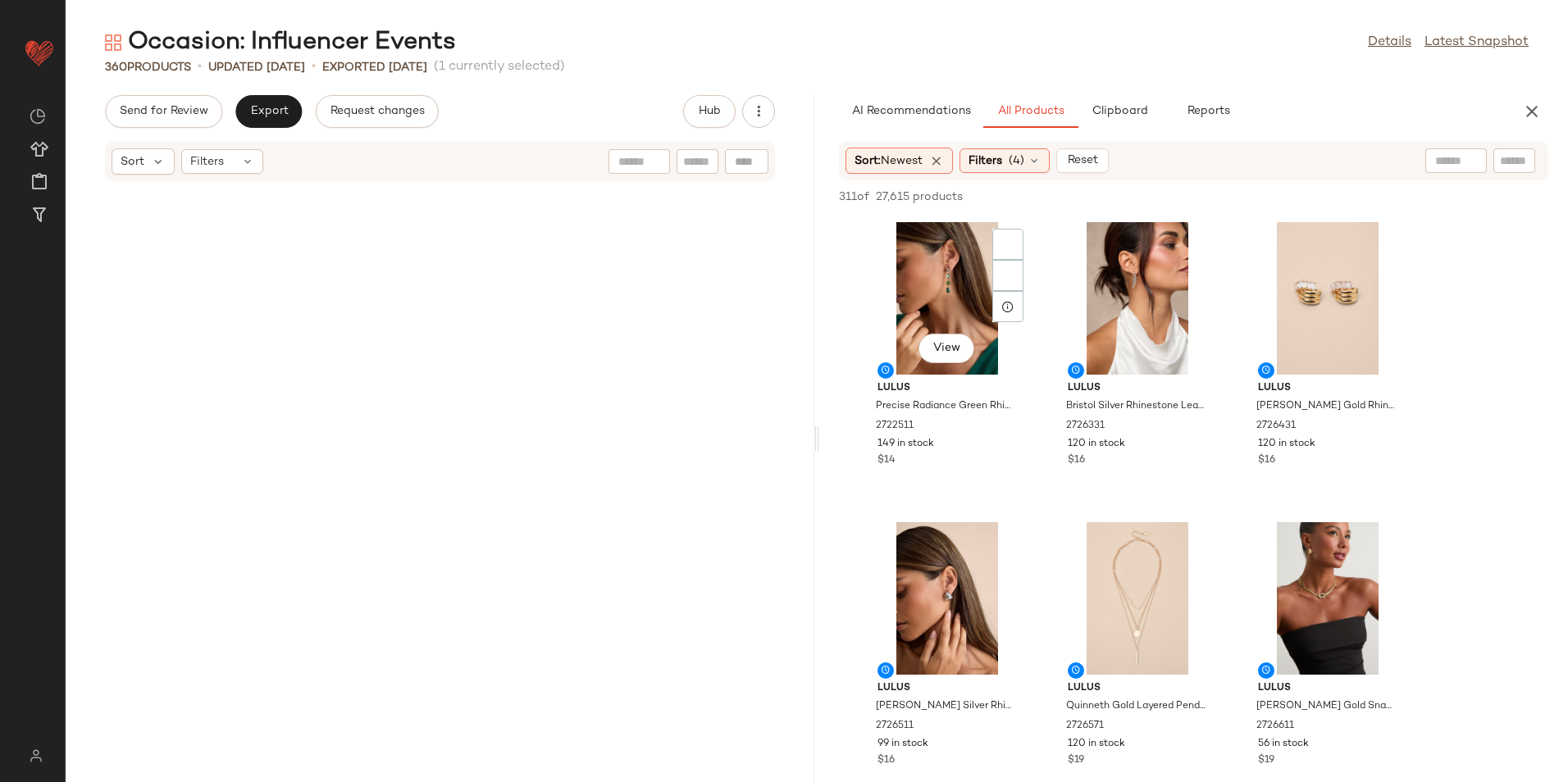
scroll to position [8404, 0]
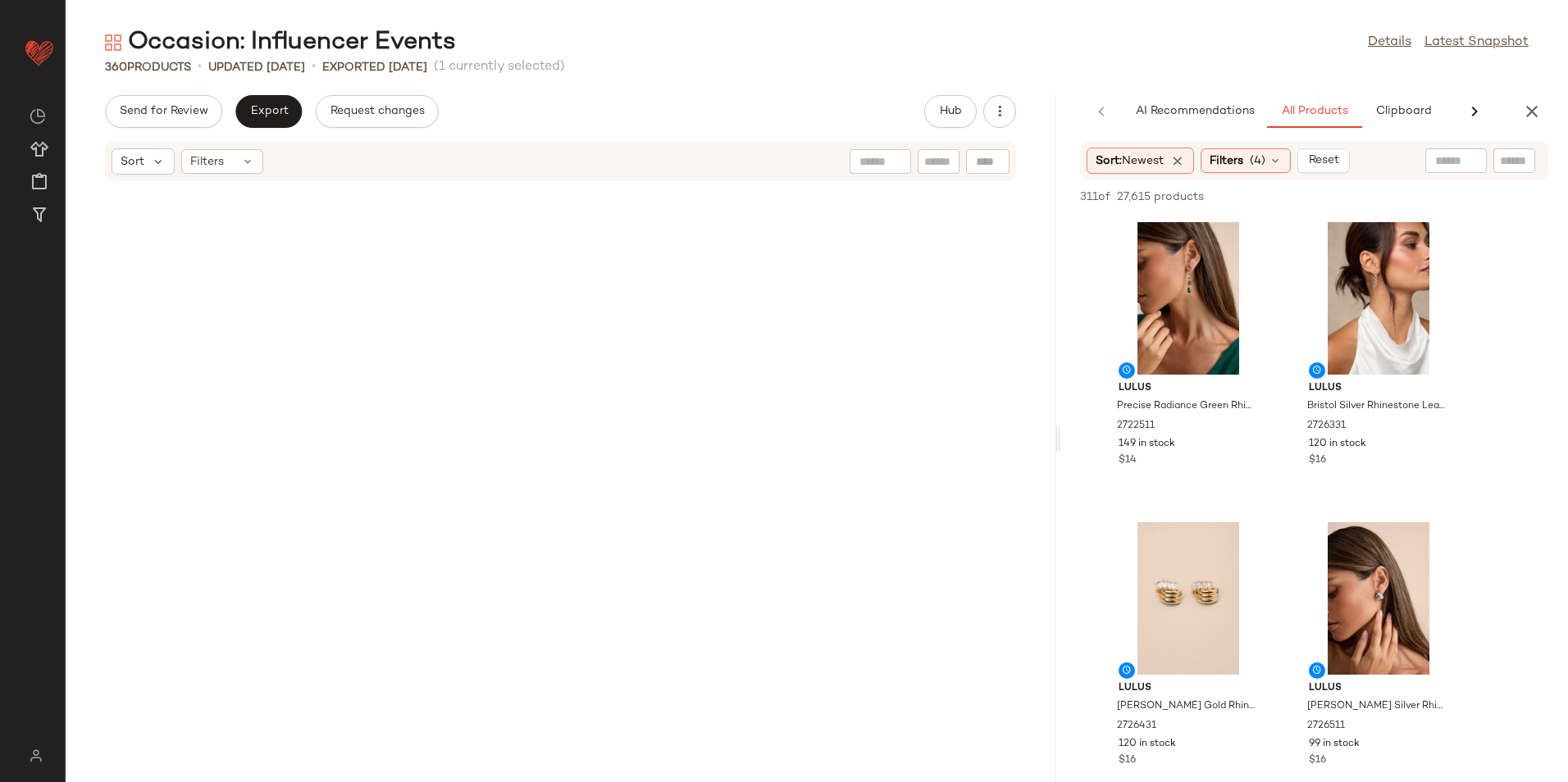
drag, startPoint x: 818, startPoint y: 434, endPoint x: 1167, endPoint y: 441, distance: 349.1
click at [1167, 441] on div "Occasion: Influencer Events Details Latest Snapshot 360 Products • updated Aug …" at bounding box center [816, 404] width 1502 height 756
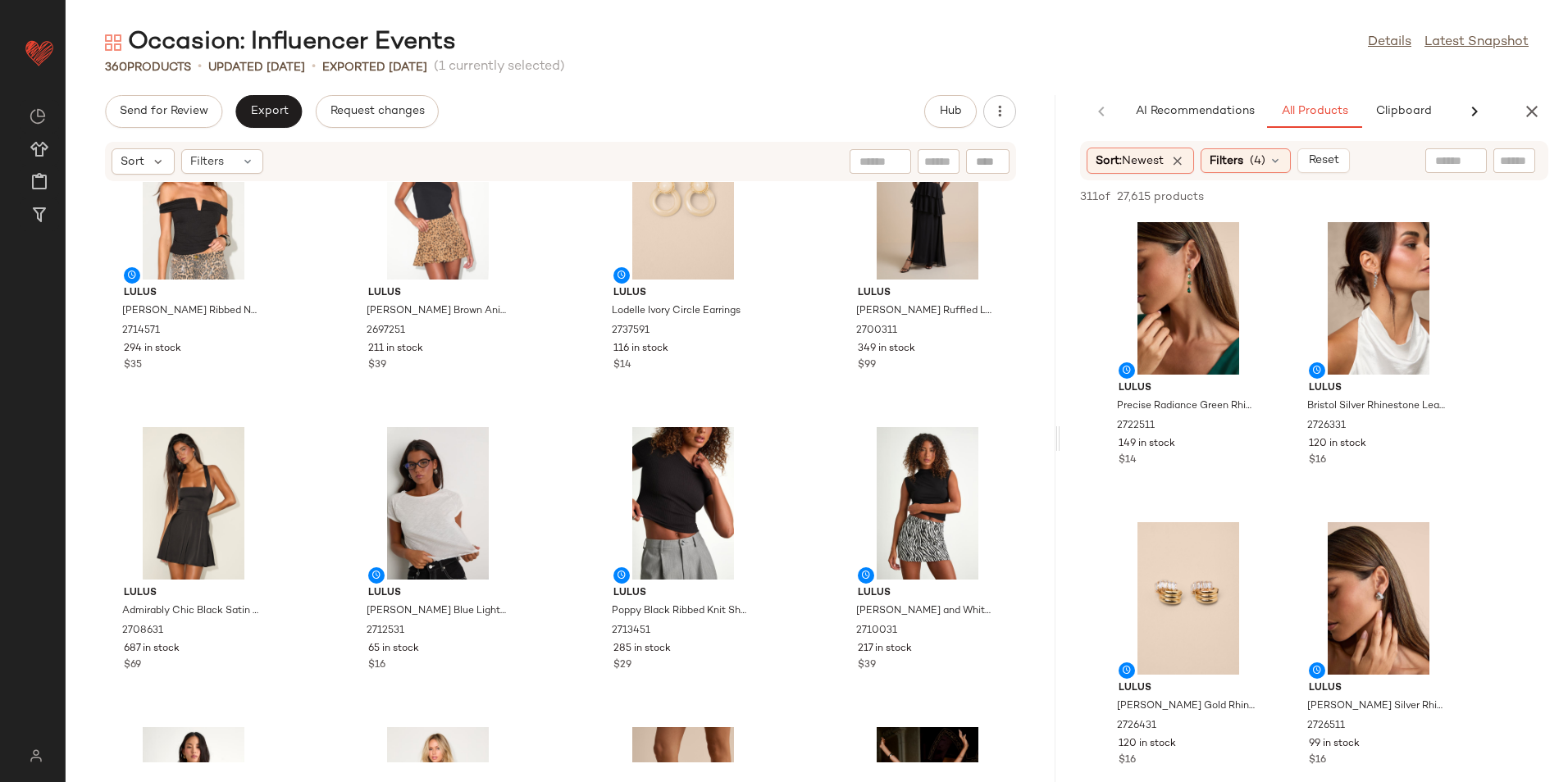
scroll to position [0, 0]
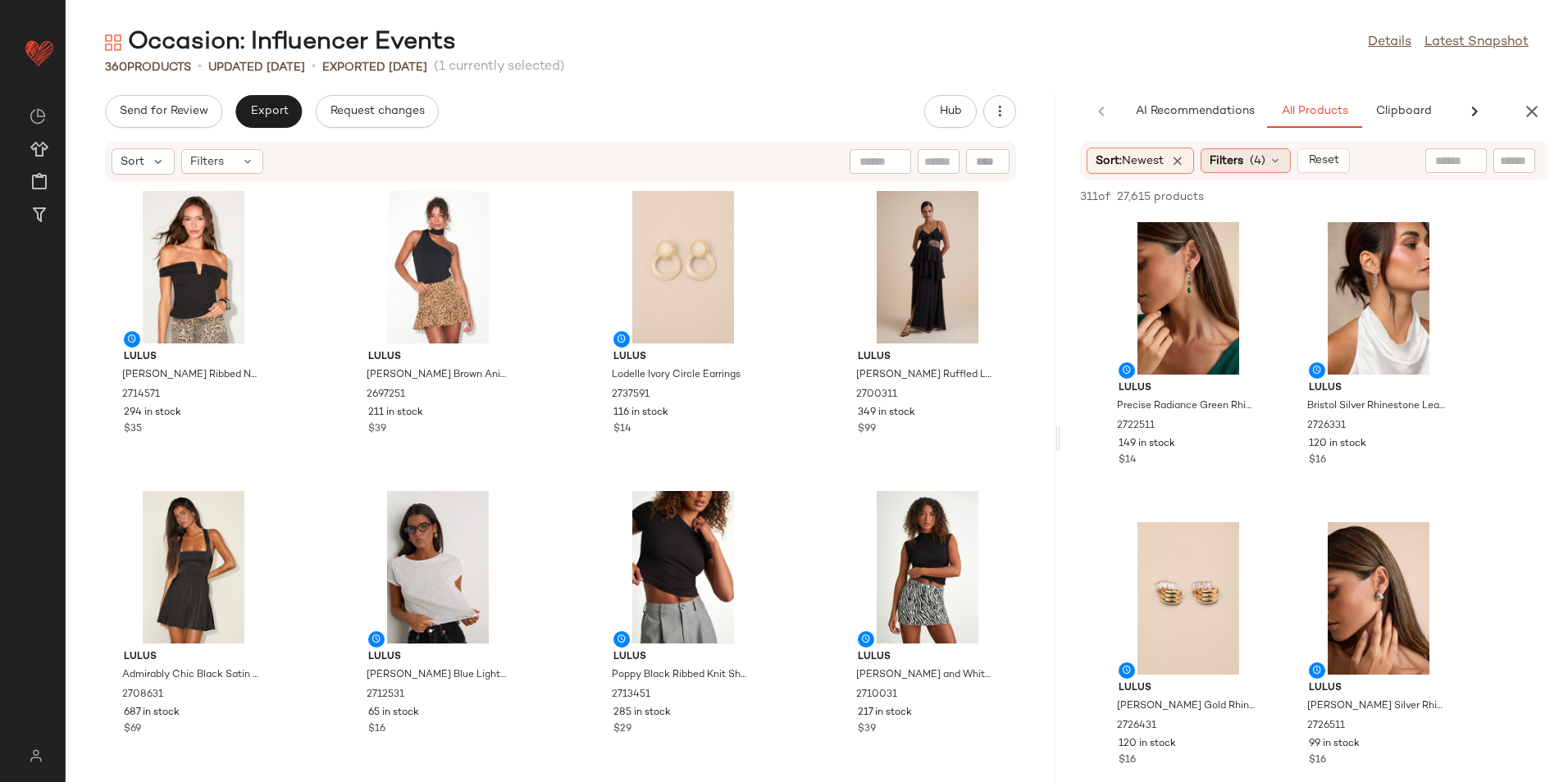
click at [1265, 156] on span "(4)" at bounding box center [1257, 161] width 15 height 17
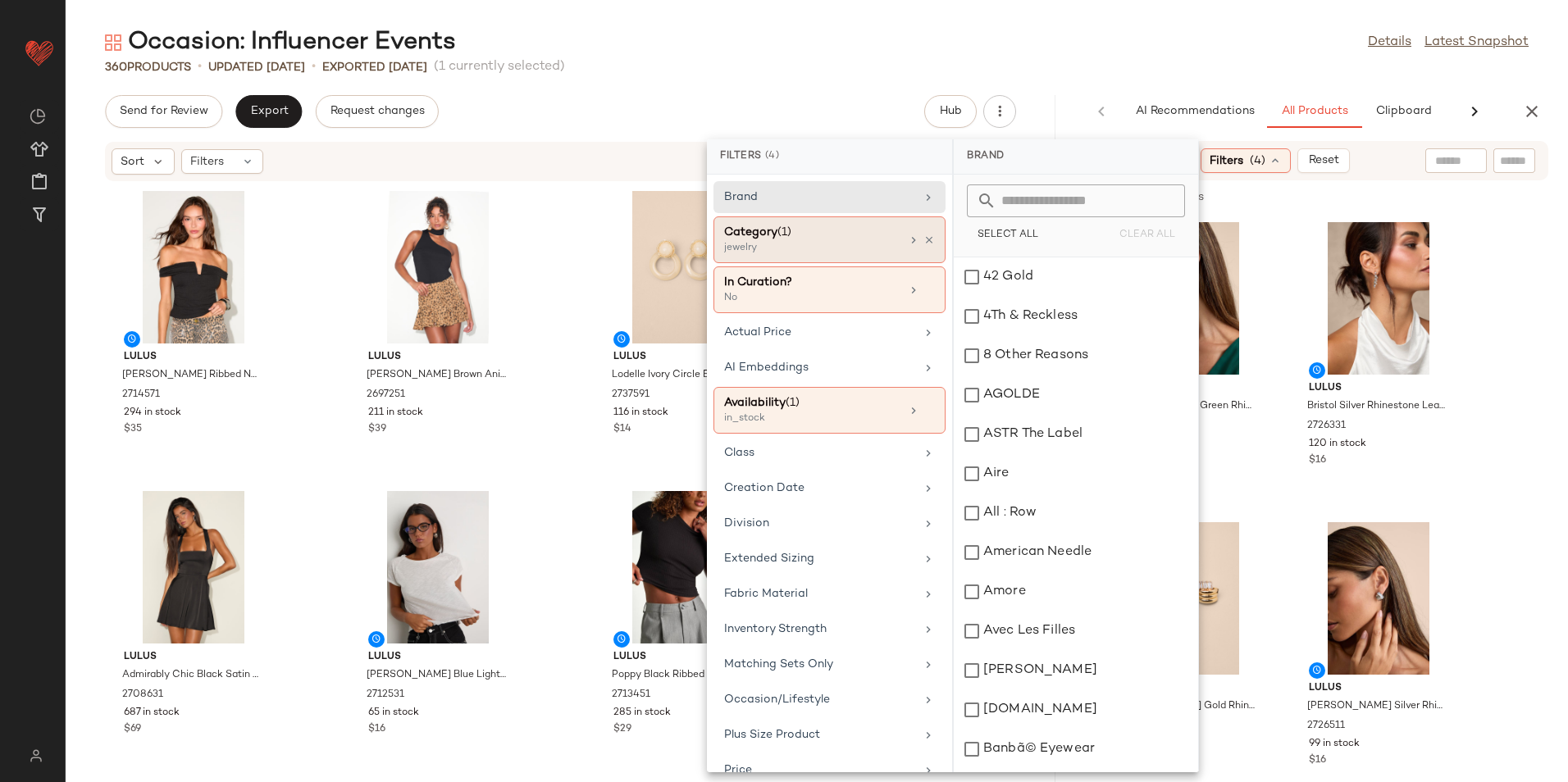
click at [816, 254] on div "jewelry" at bounding box center [806, 248] width 164 height 14
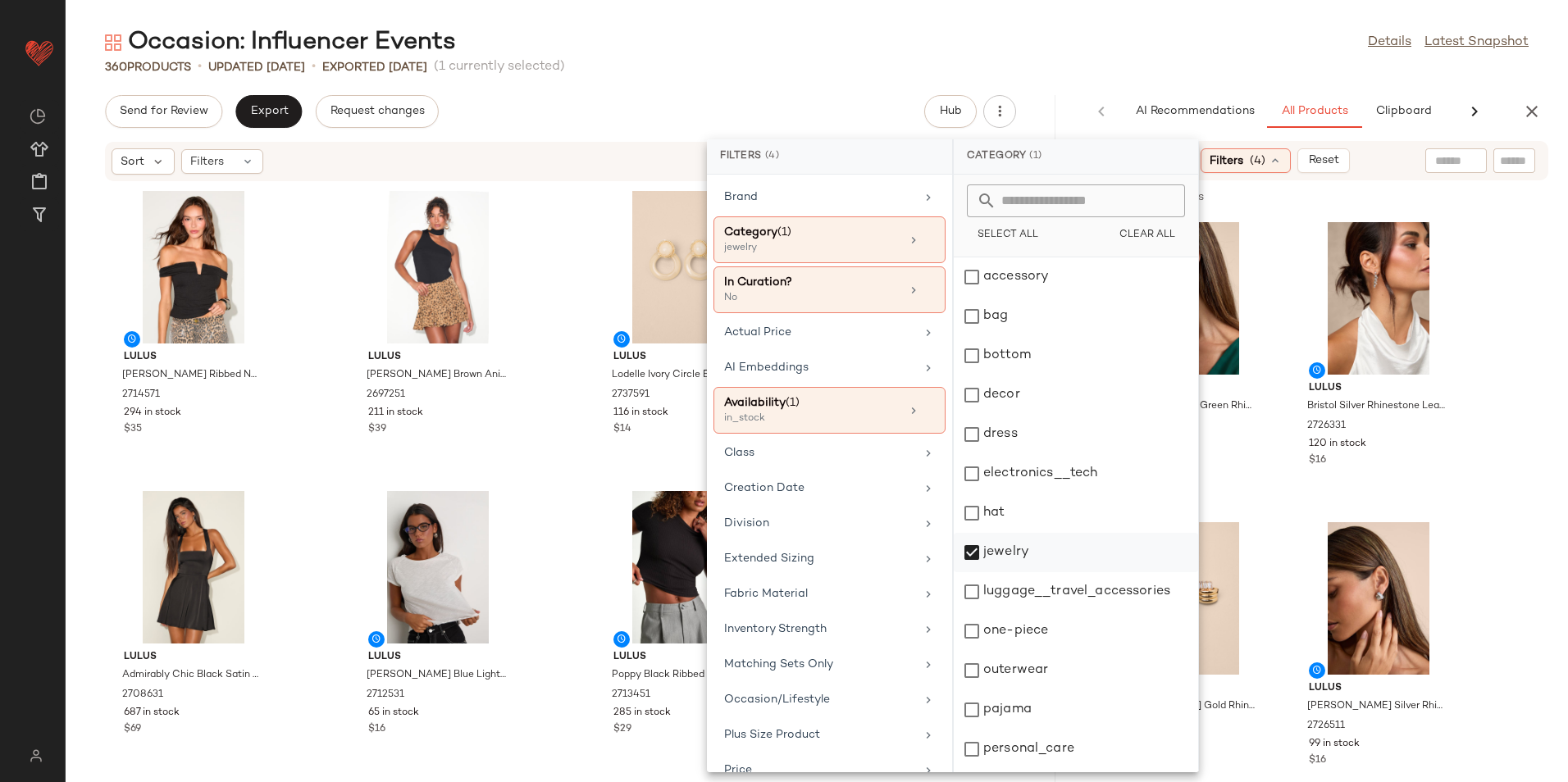
click at [990, 554] on div "jewelry" at bounding box center [1076, 553] width 245 height 40
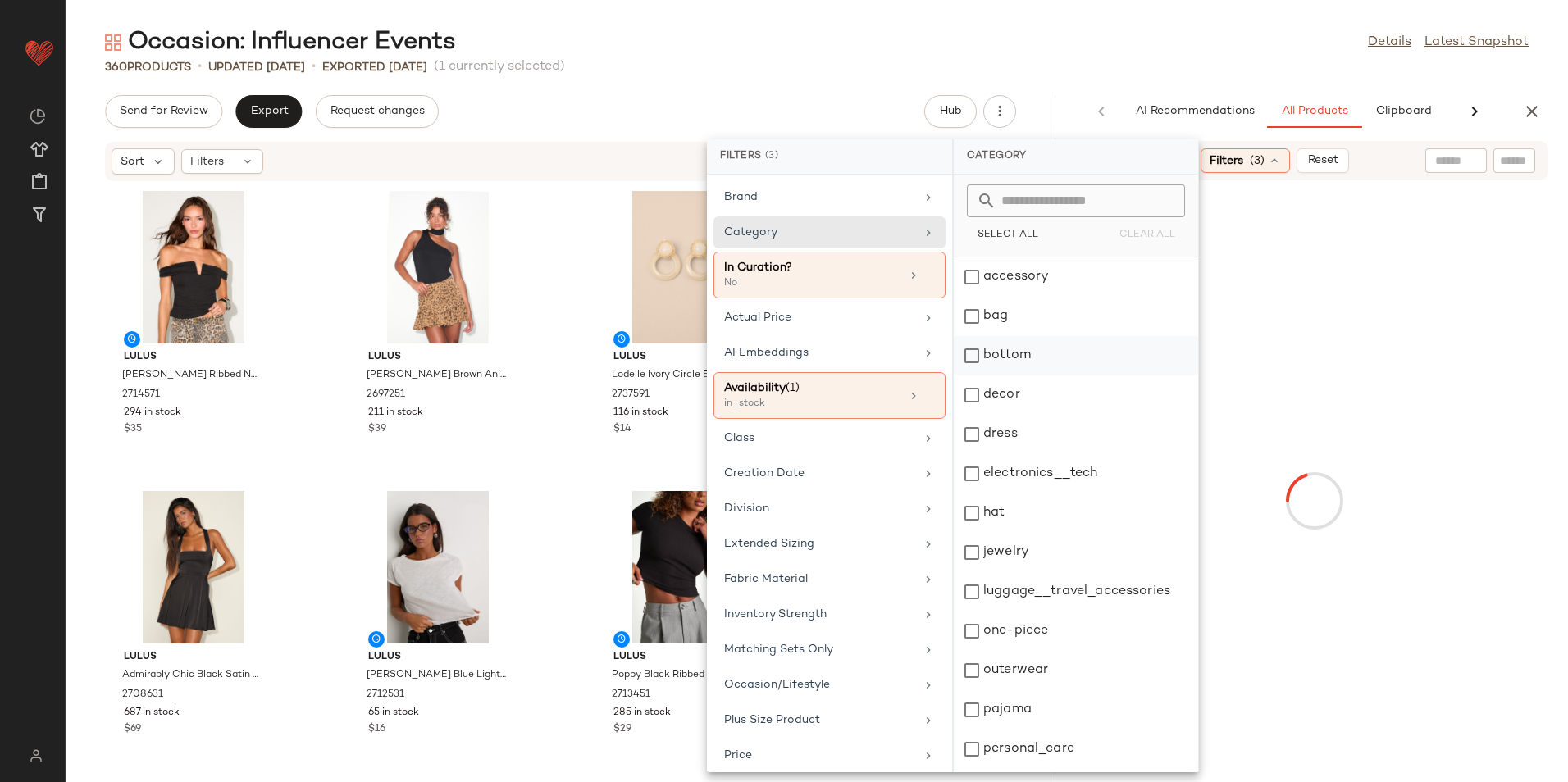
click at [1029, 354] on div "bottom" at bounding box center [1076, 356] width 245 height 40
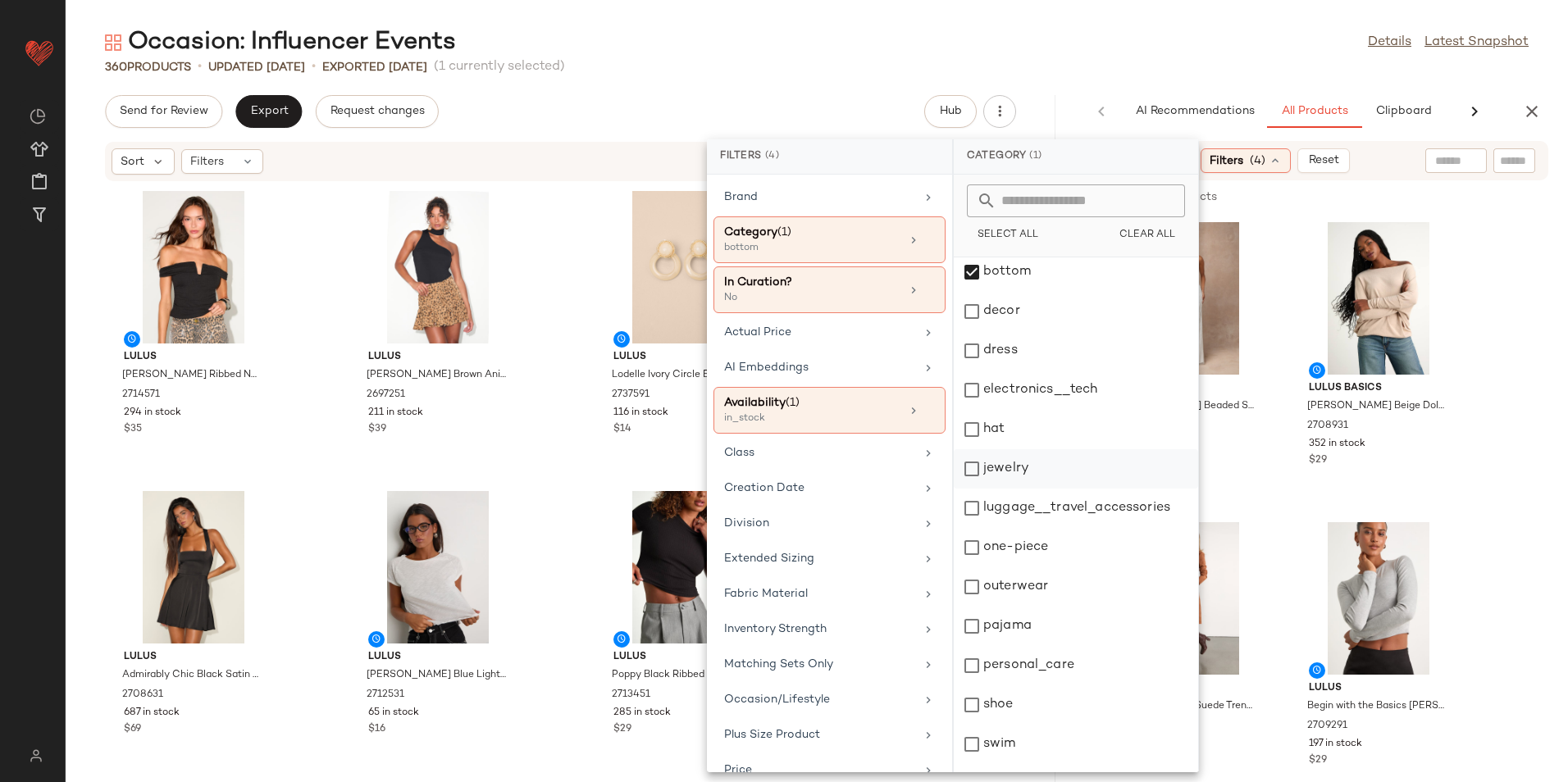
scroll to position [154, 0]
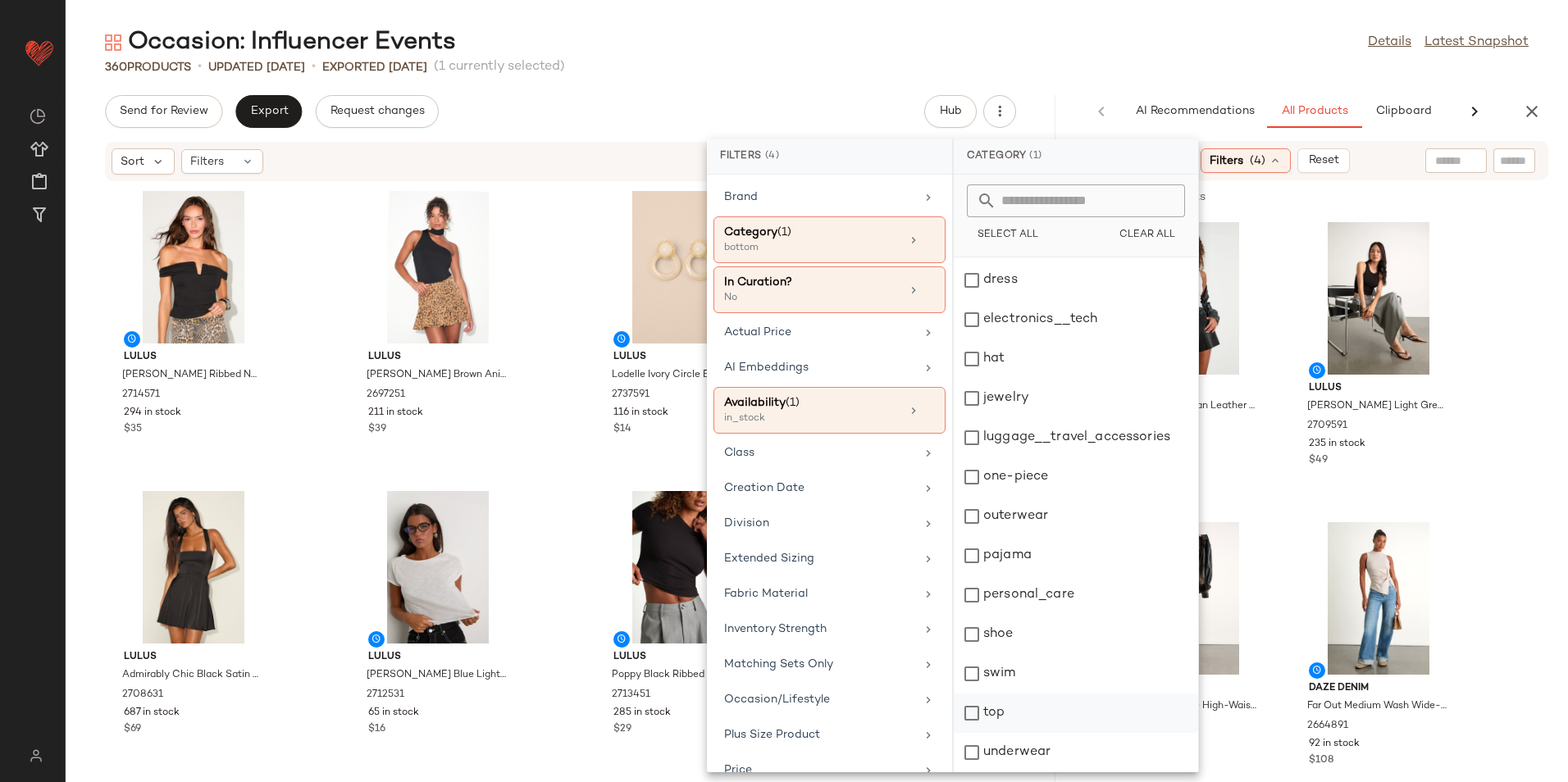
click at [1005, 704] on div "top" at bounding box center [1076, 713] width 245 height 40
click at [1094, 64] on div "360 Products • updated Aug 21st • Exported Aug 21st (1 currently selected)" at bounding box center [816, 67] width 1502 height 16
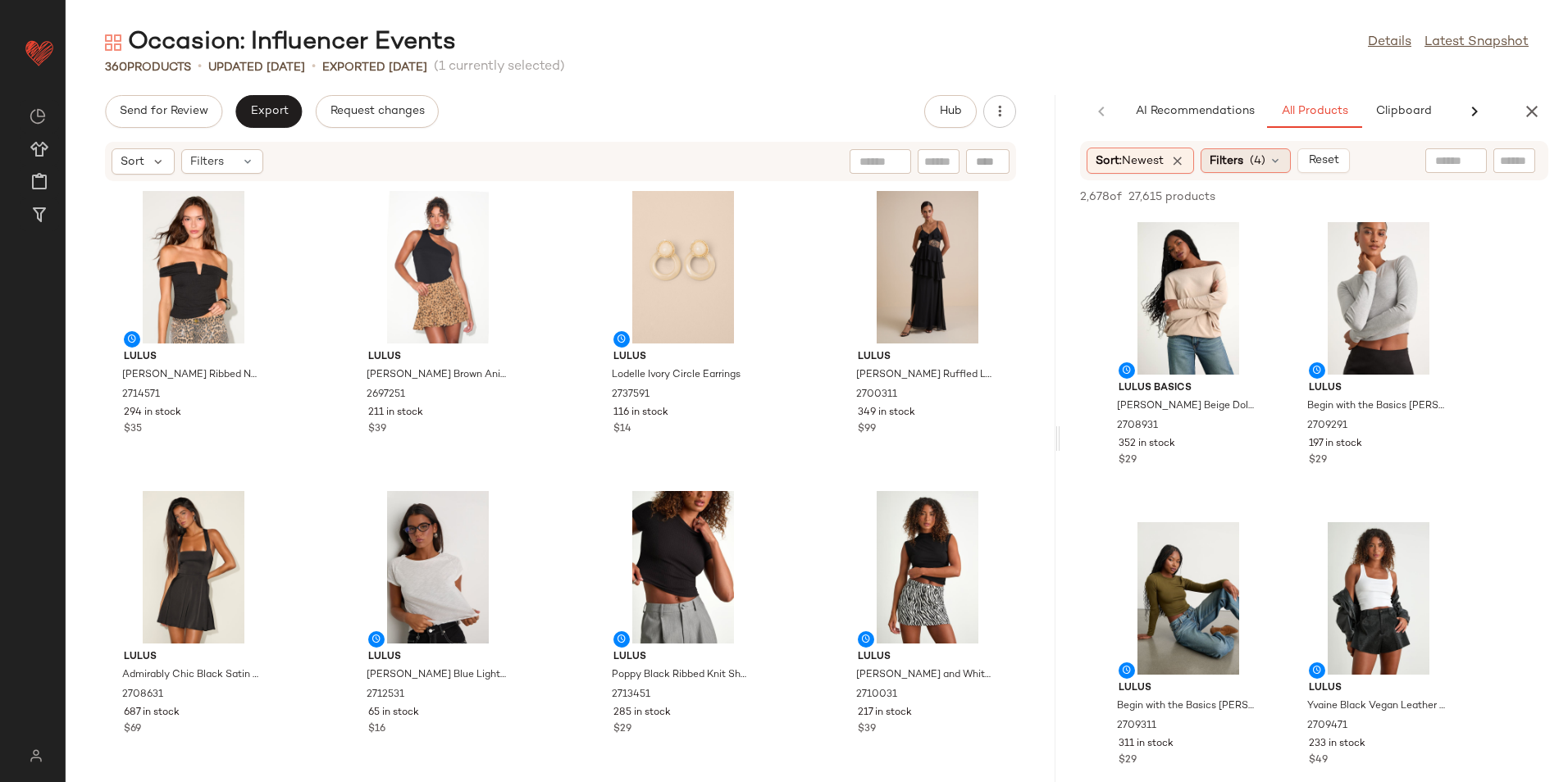
click at [1264, 166] on span "(4)" at bounding box center [1257, 161] width 15 height 17
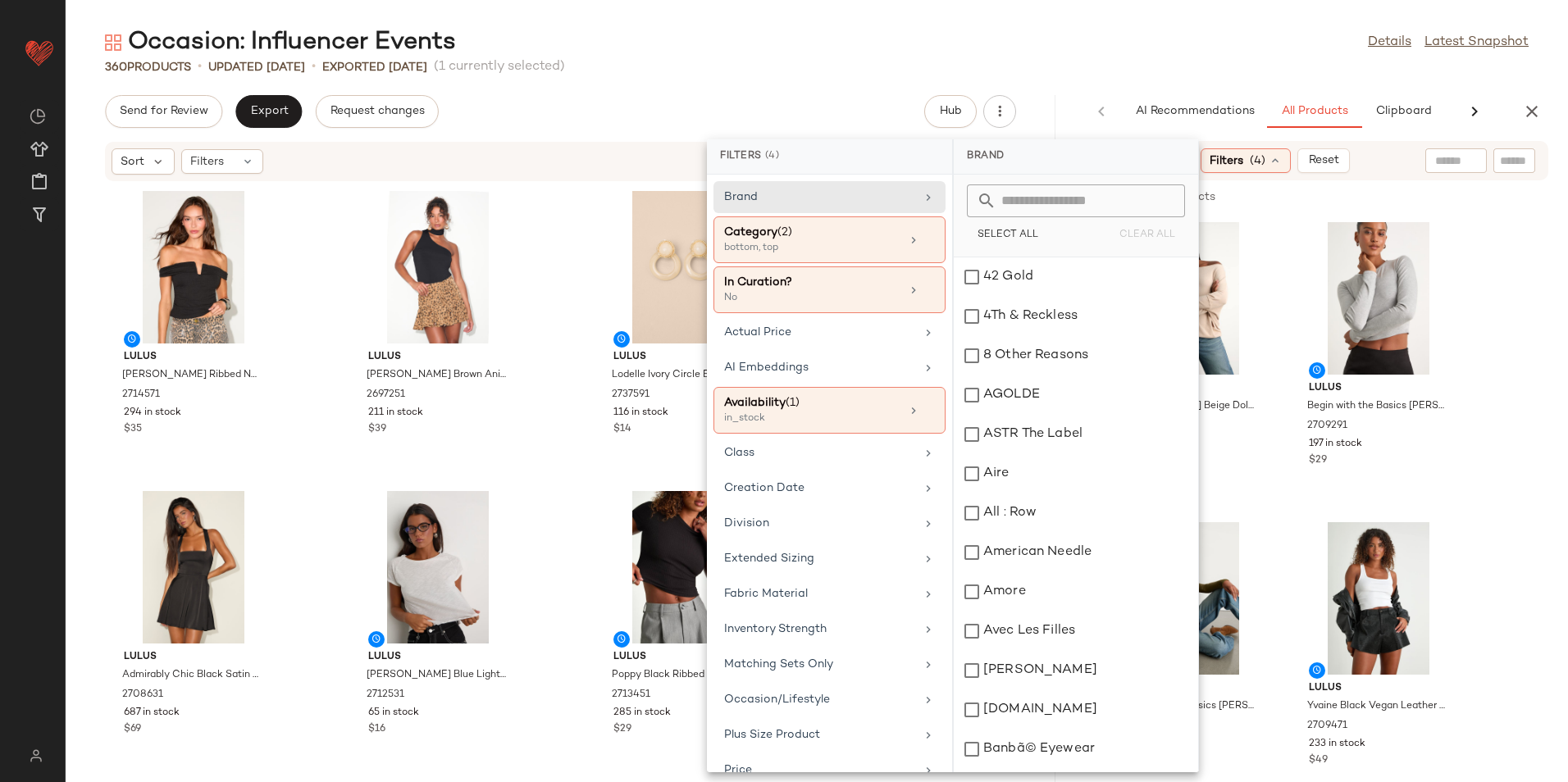
click at [1264, 166] on span "(4)" at bounding box center [1257, 161] width 15 height 17
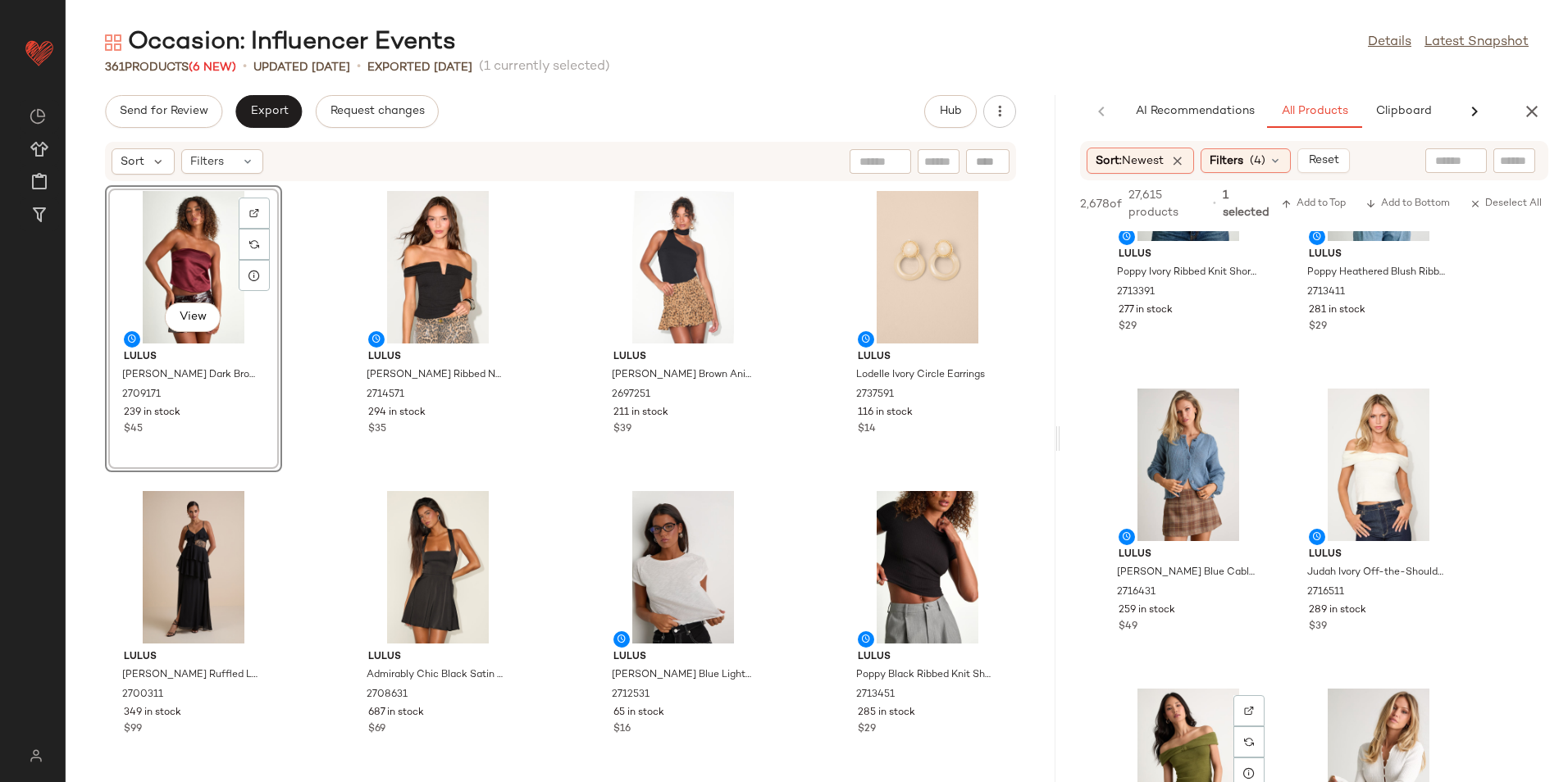
scroll to position [7627, 0]
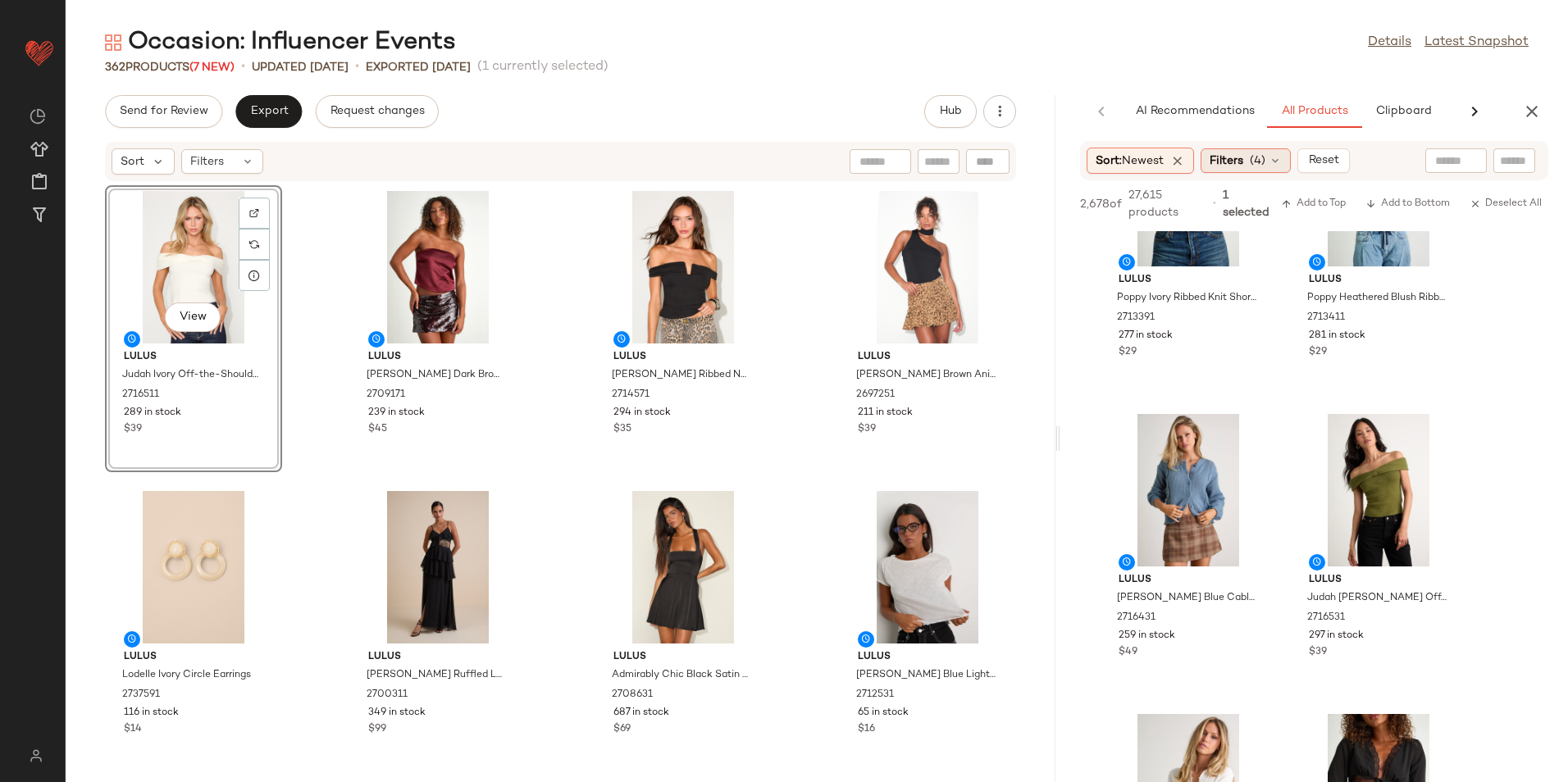
click at [1258, 164] on span "(4)" at bounding box center [1257, 161] width 15 height 17
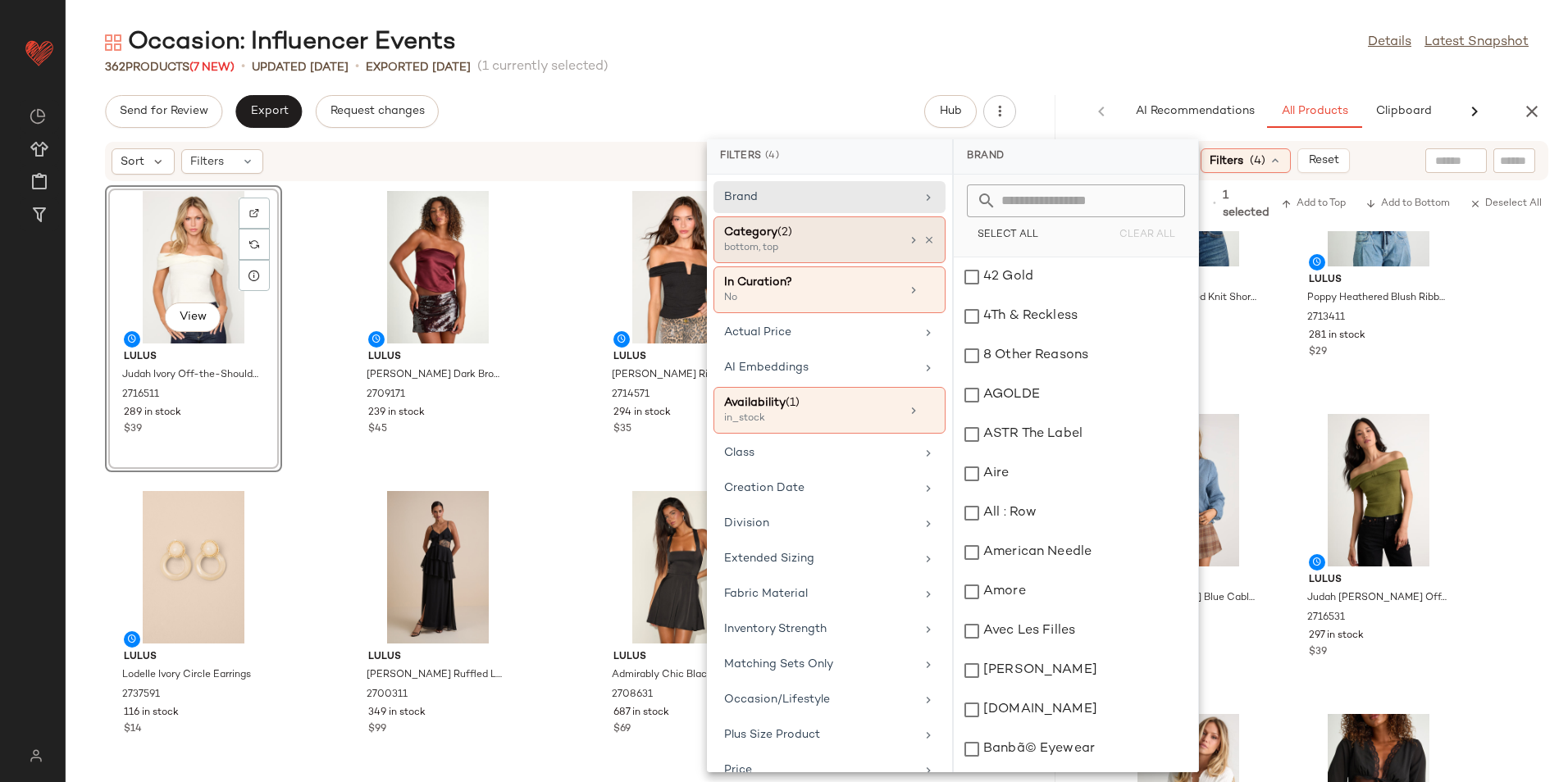
click at [836, 242] on div "bottom, top" at bounding box center [806, 248] width 164 height 14
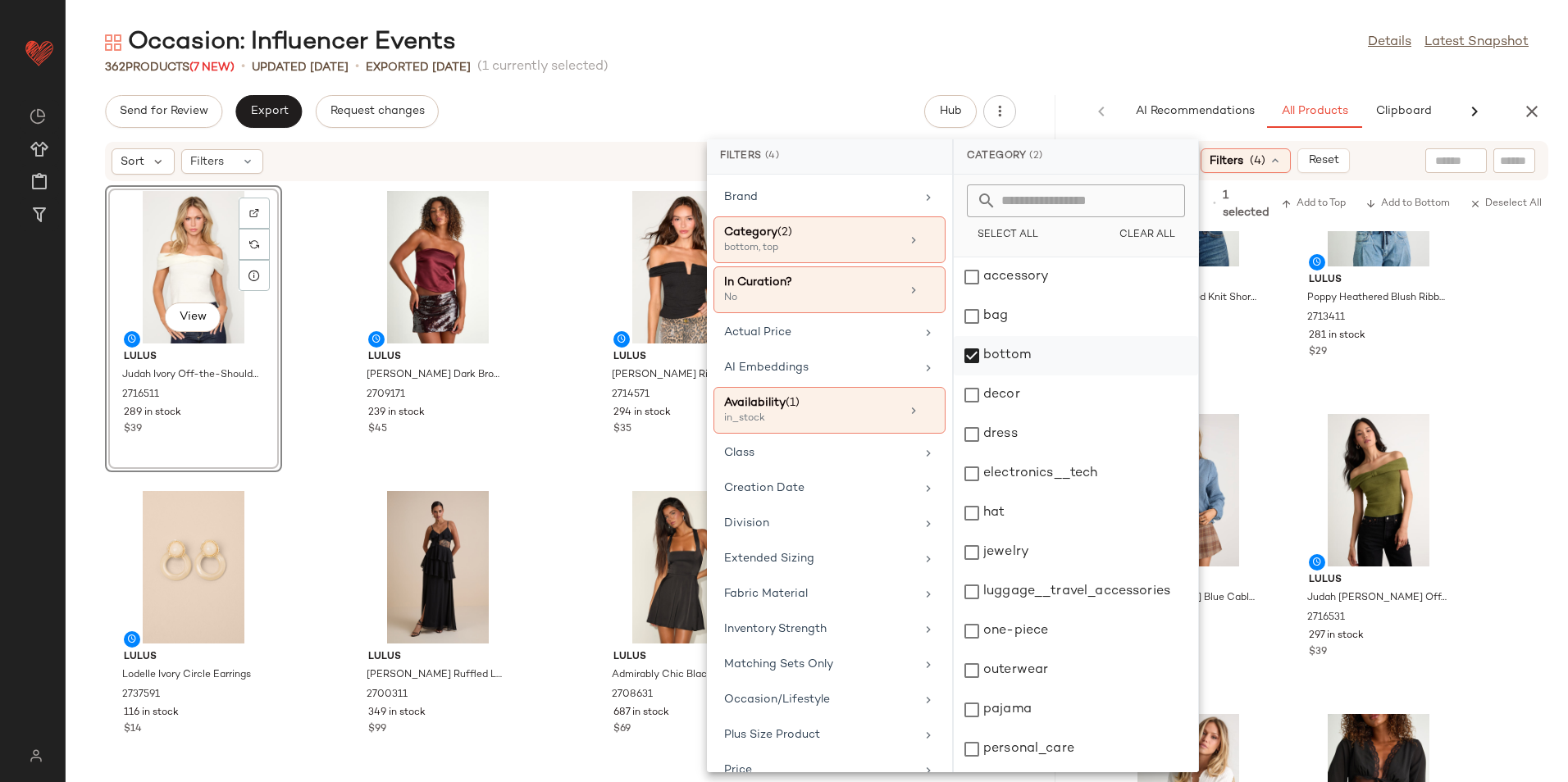
click at [994, 364] on div "bottom" at bounding box center [1076, 356] width 245 height 40
click at [1004, 431] on div "dress" at bounding box center [1076, 434] width 245 height 40
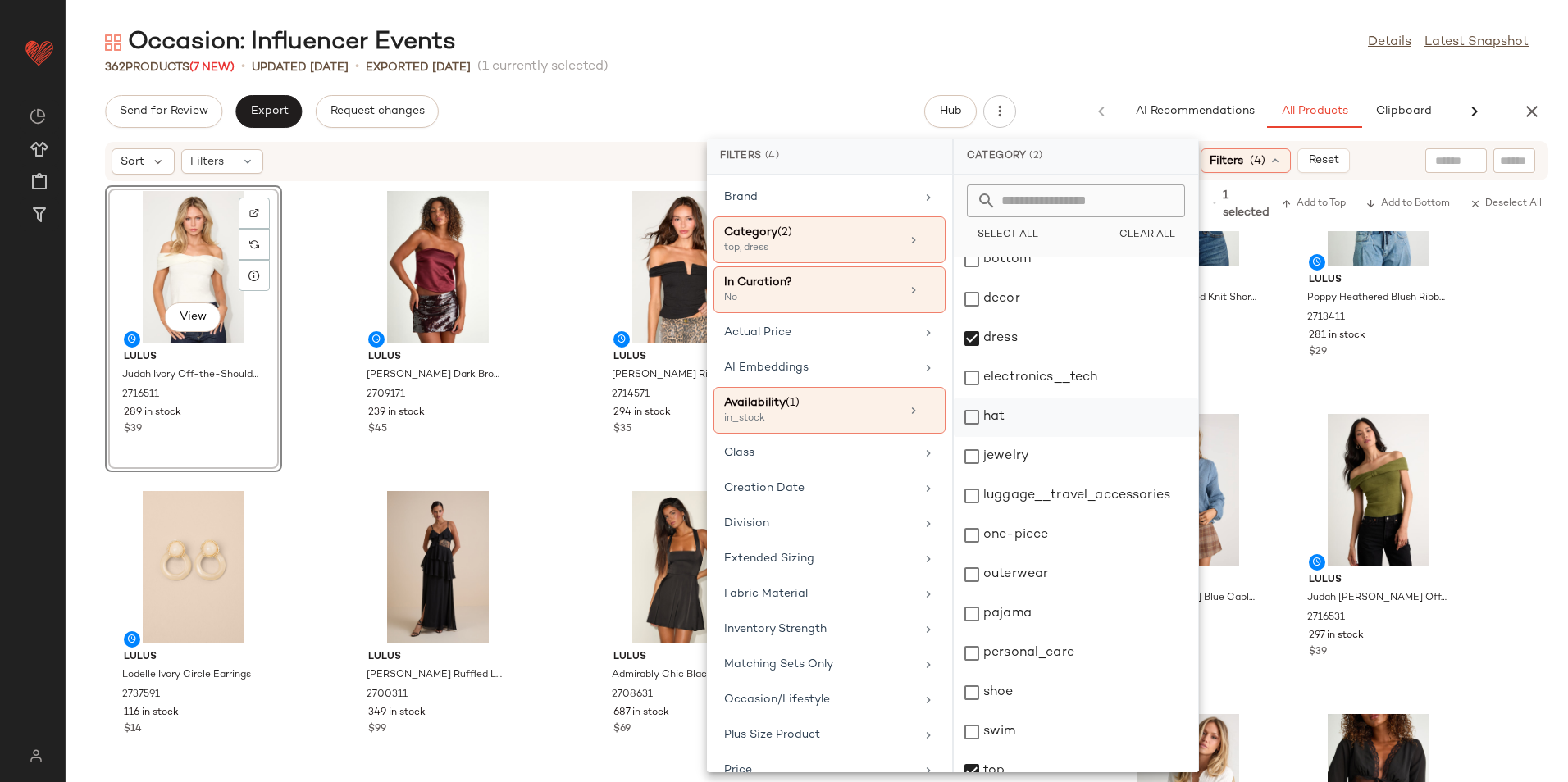
scroll to position [154, 0]
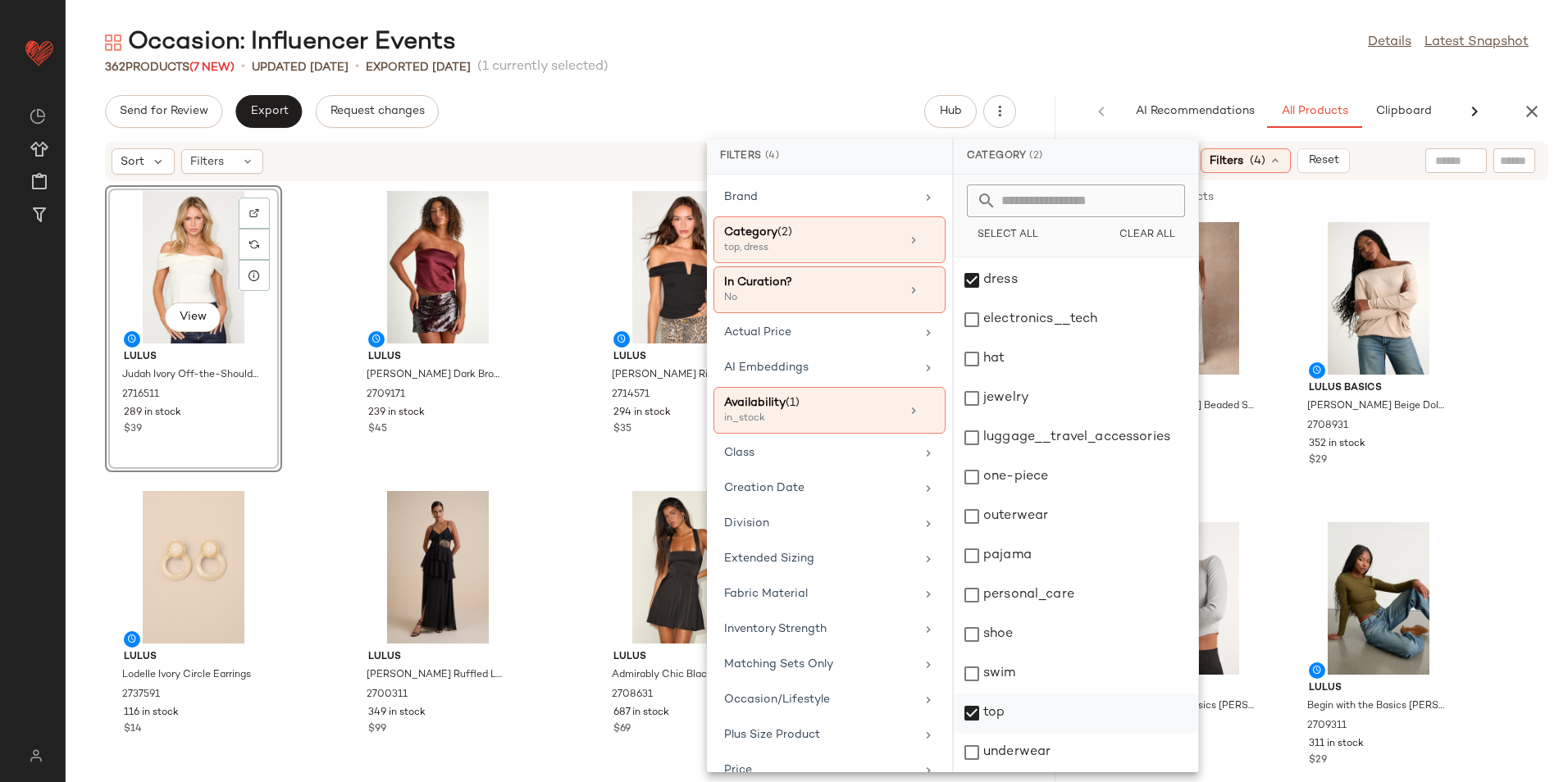
click at [1000, 711] on div "top" at bounding box center [1076, 713] width 245 height 40
click at [1136, 19] on main "Occasion: Influencer Events Details Latest Snapshot 362 Products (7 New) • upda…" at bounding box center [784, 391] width 1568 height 782
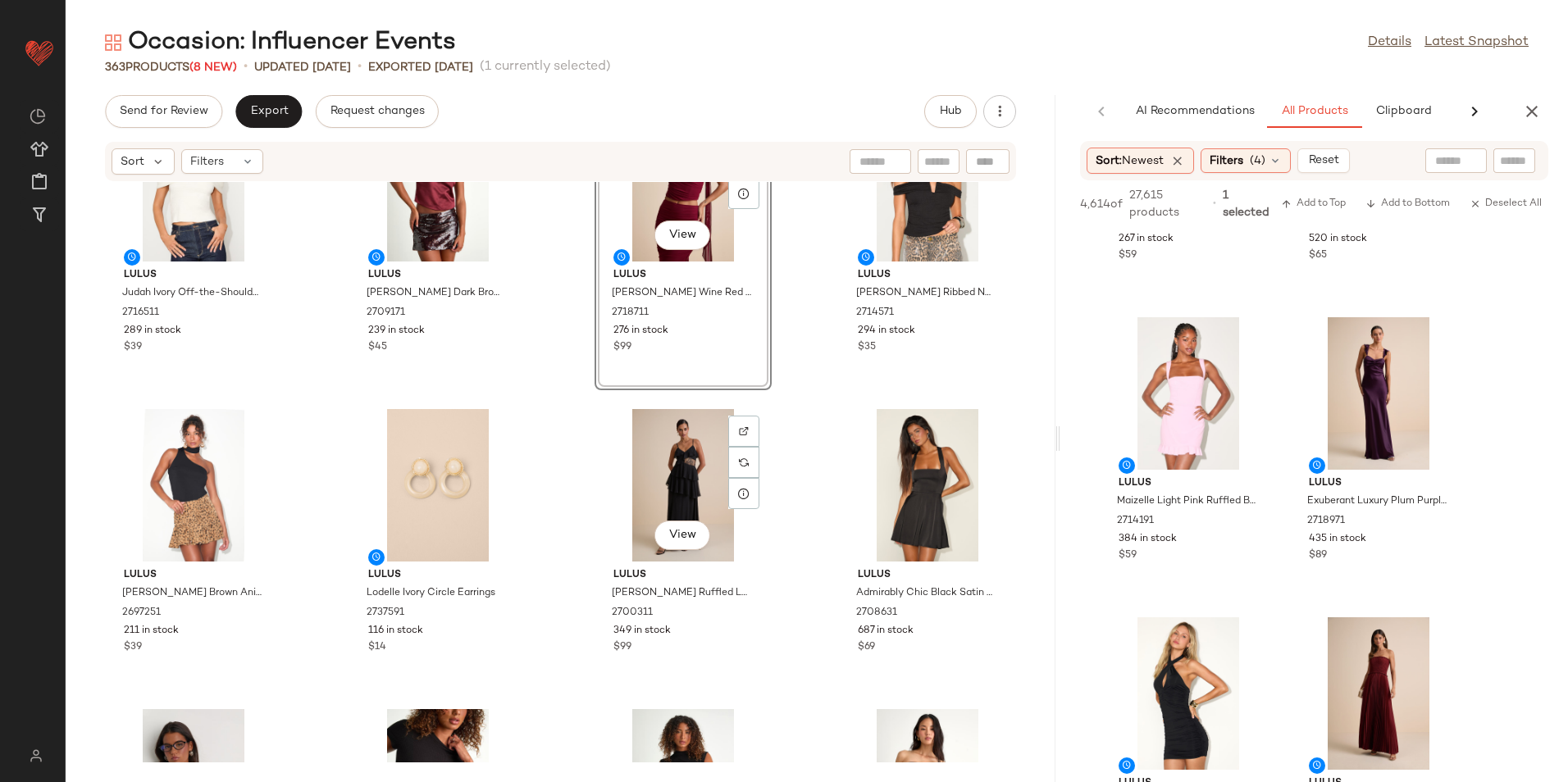
scroll to position [0, 0]
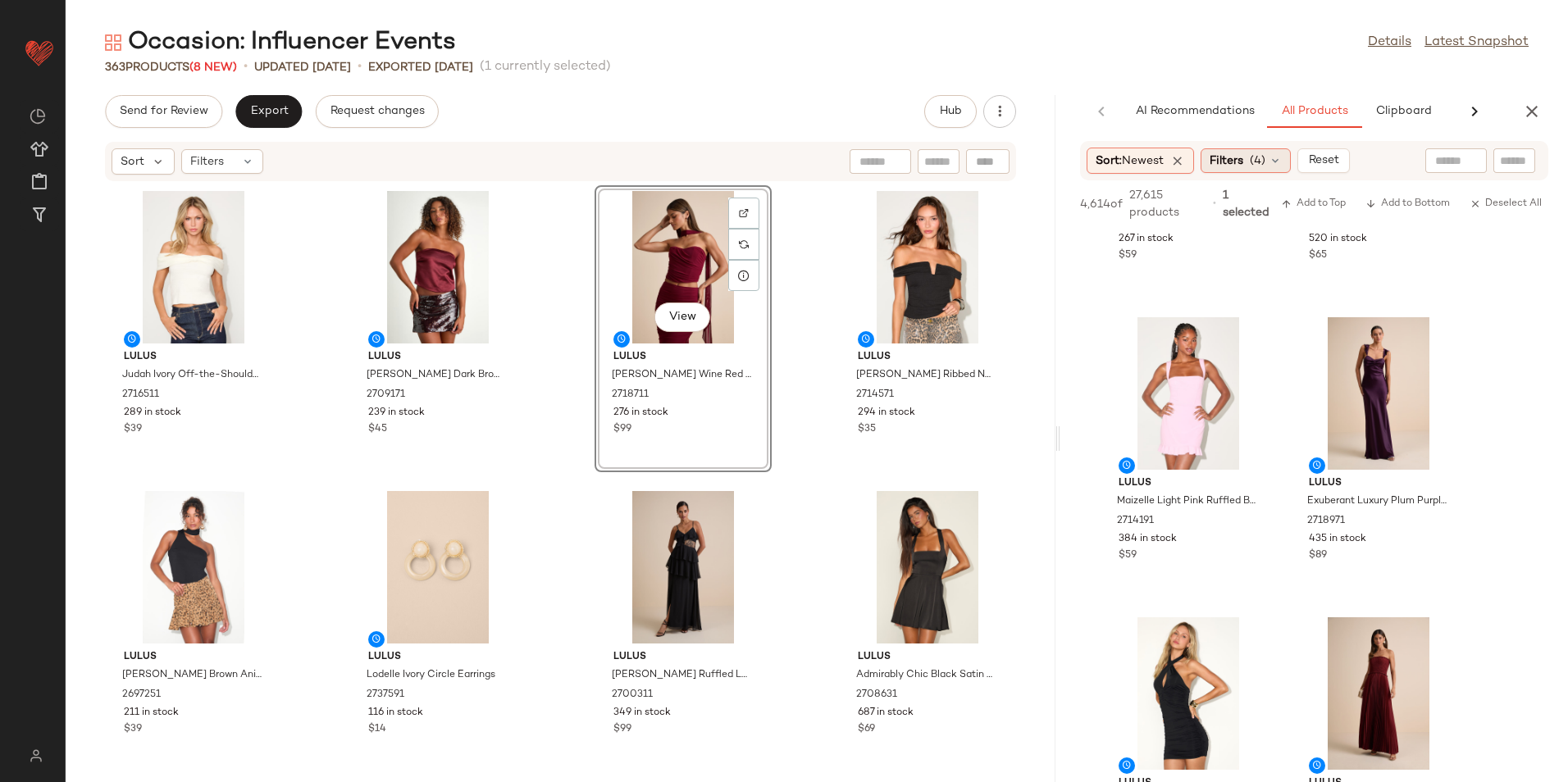
click at [1243, 154] on span "Filters" at bounding box center [1226, 161] width 34 height 17
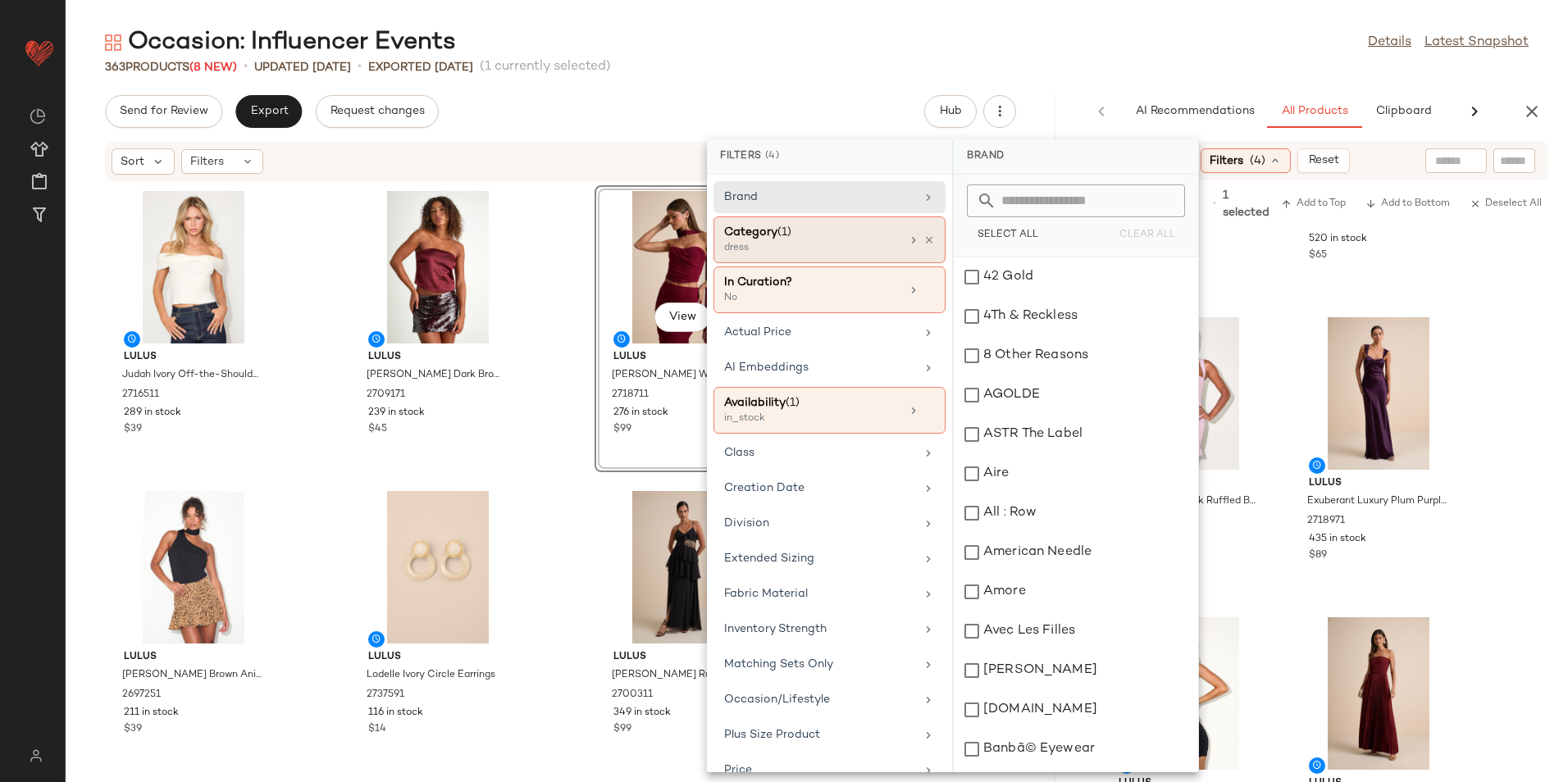
click at [884, 245] on div "dress" at bounding box center [806, 248] width 164 height 14
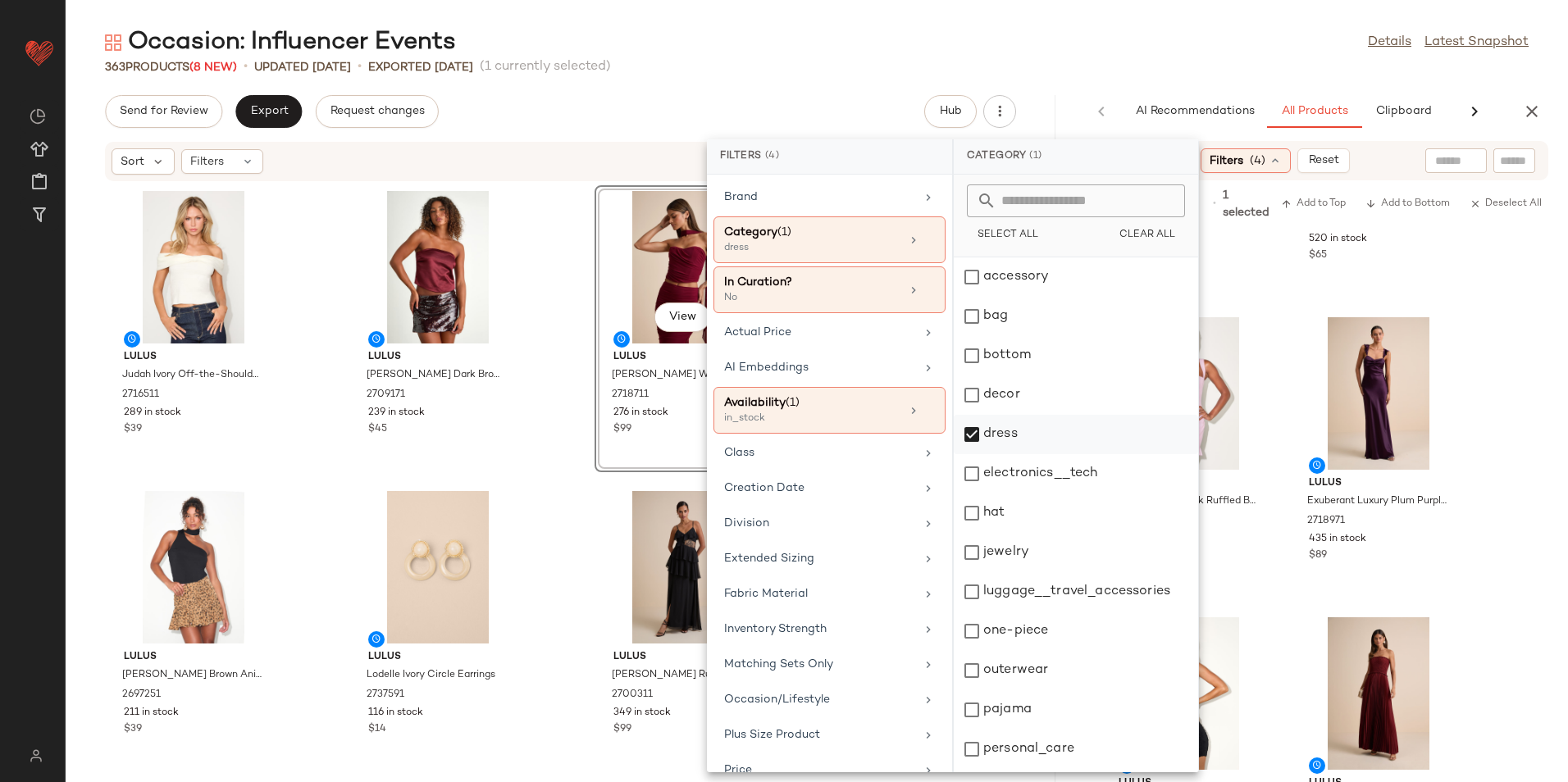
click at [989, 441] on div "dress" at bounding box center [1076, 434] width 245 height 40
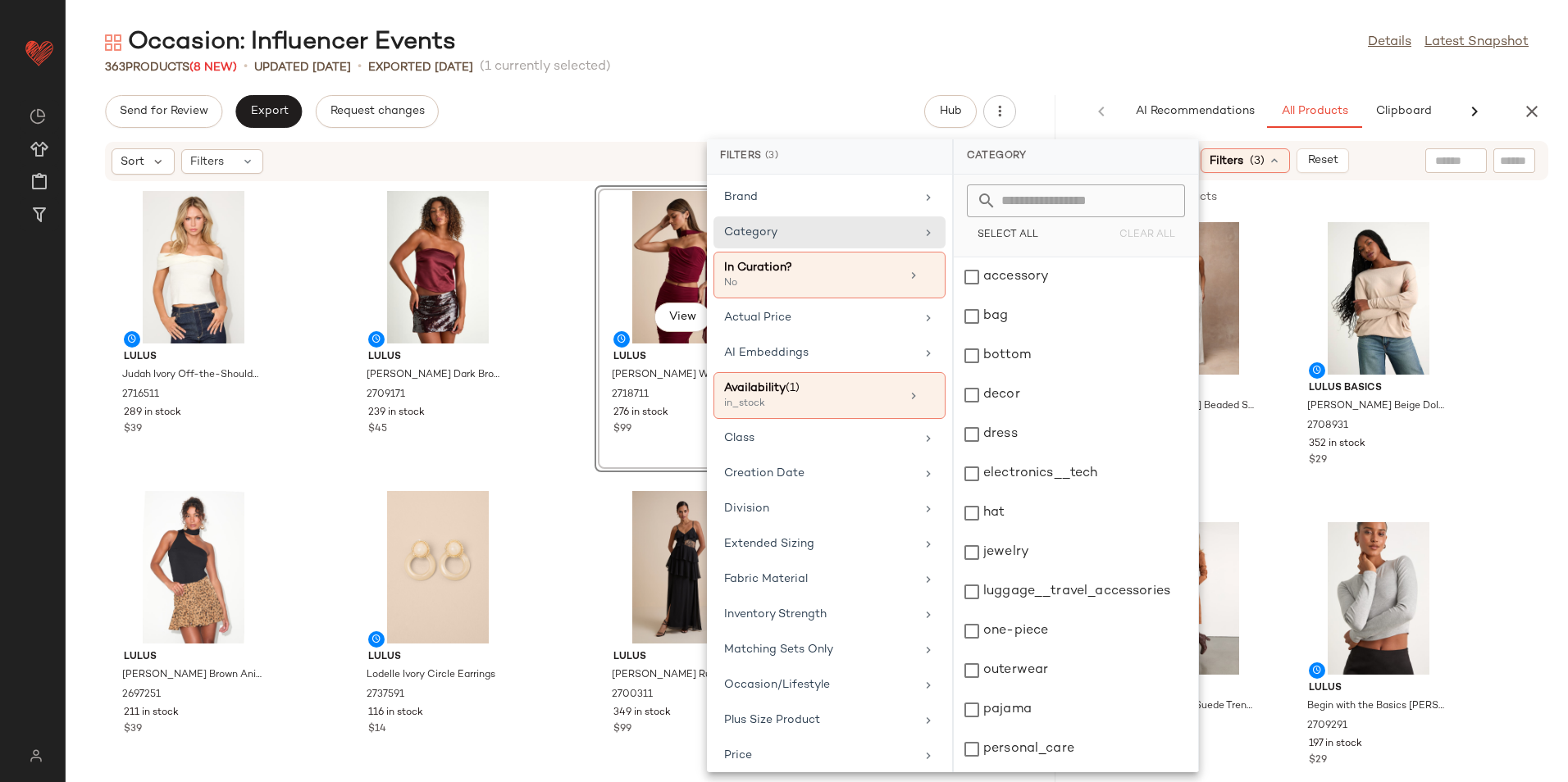
click at [821, 84] on div "Occasion: Influencer Events Details Latest Snapshot 363 Products (8 New) • upda…" at bounding box center [816, 404] width 1502 height 756
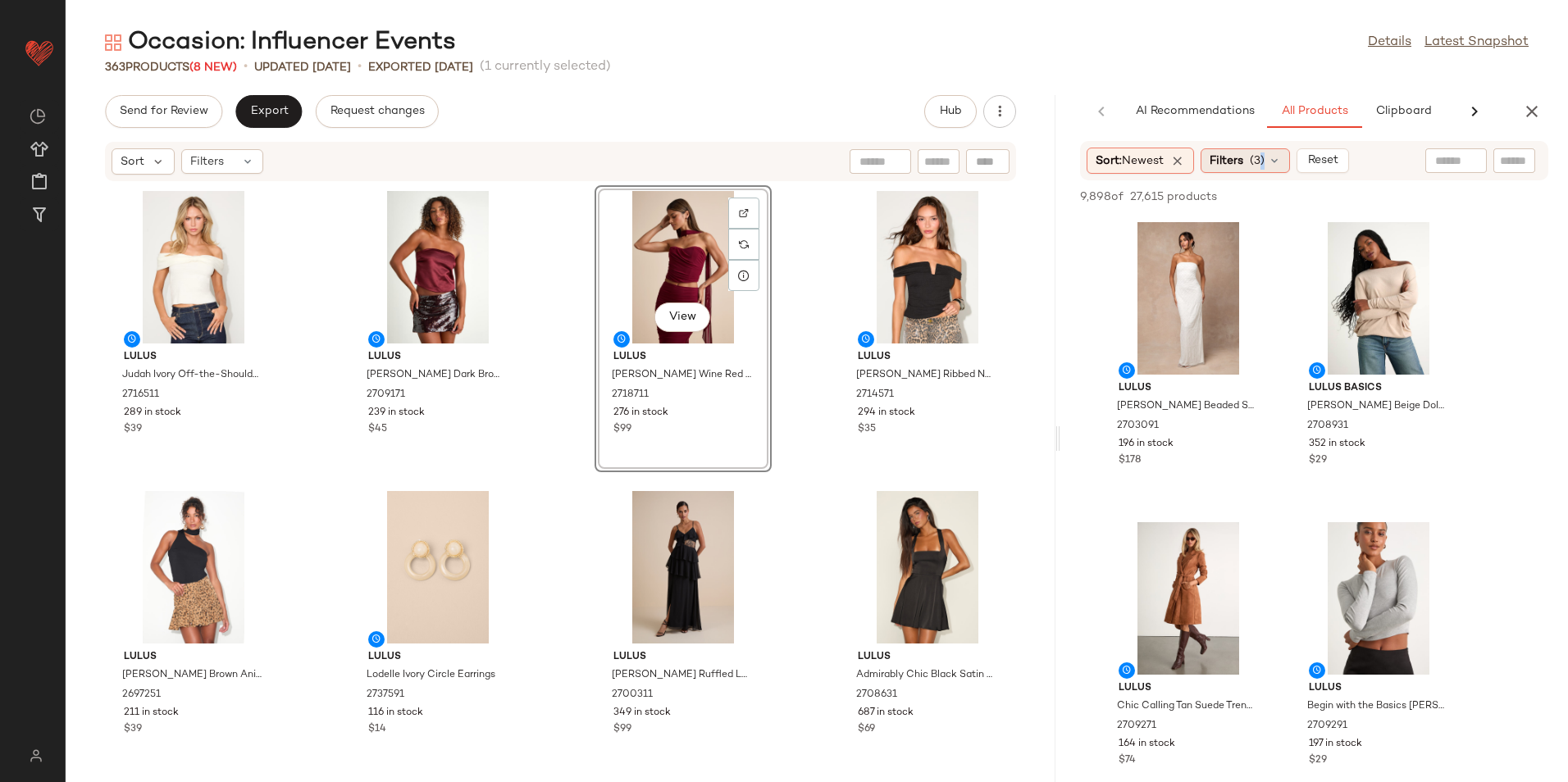
click at [1263, 159] on span "(3)" at bounding box center [1256, 161] width 14 height 17
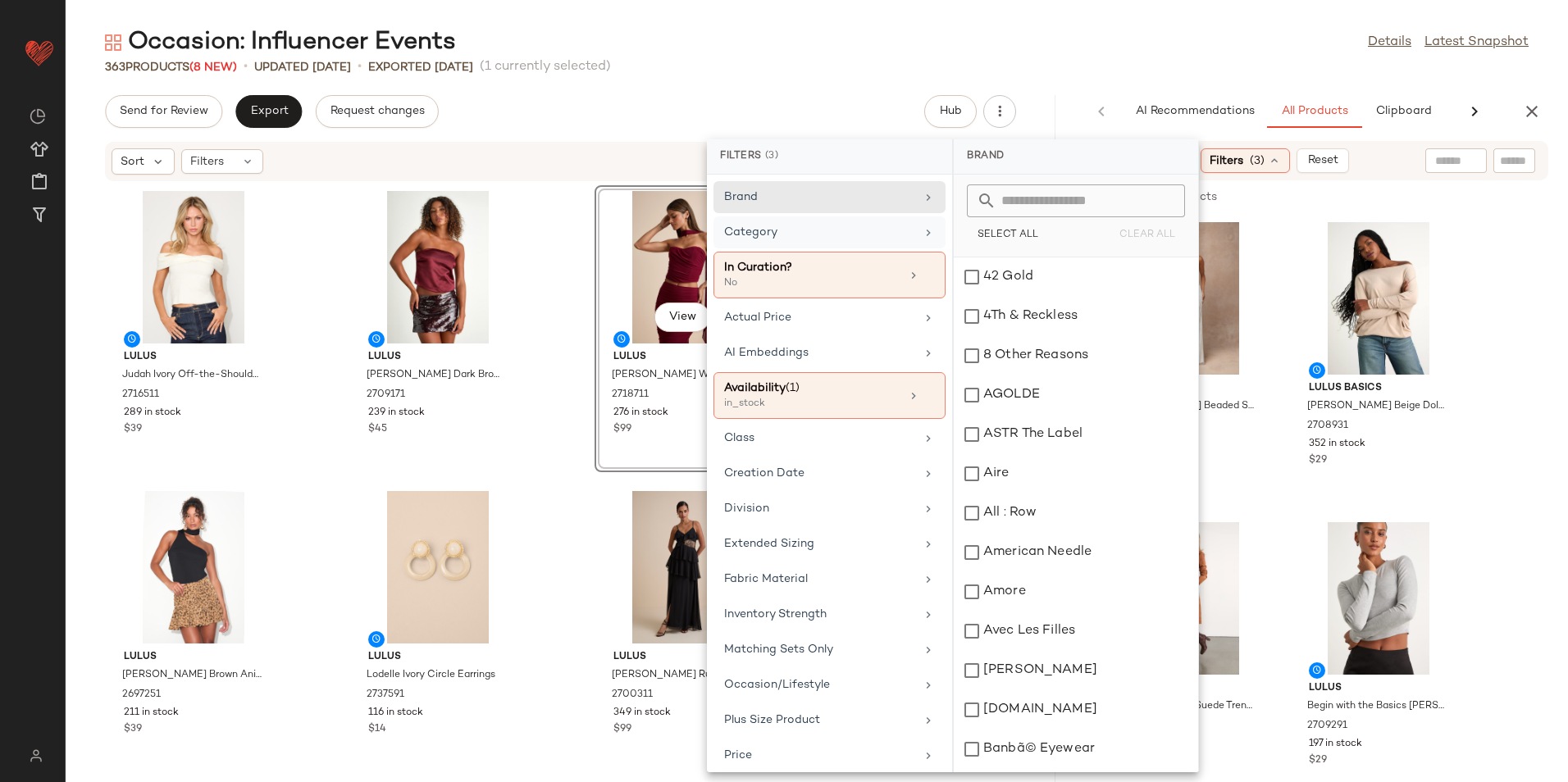
click at [831, 235] on div "Category" at bounding box center [819, 232] width 191 height 17
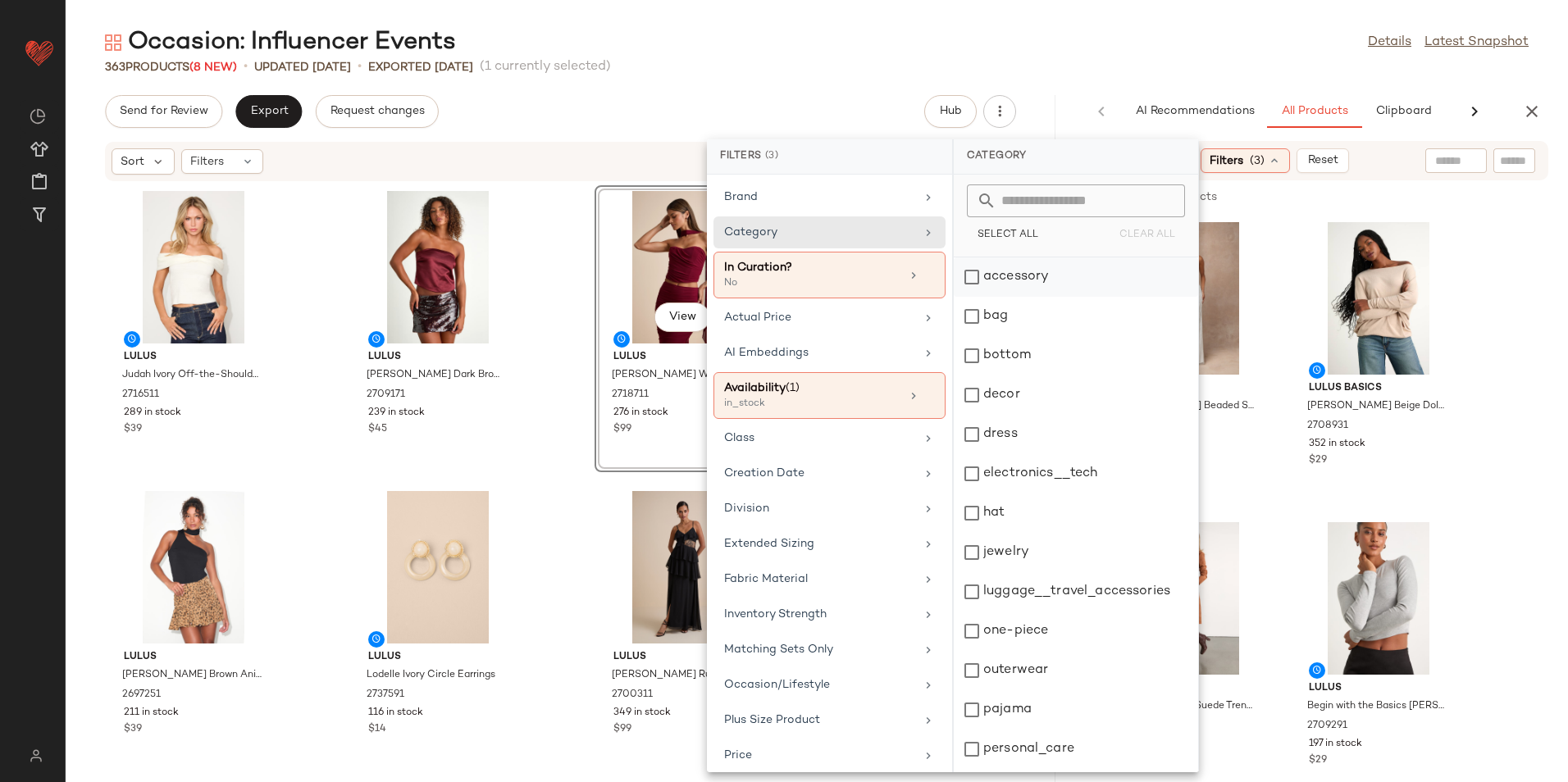
click at [1018, 279] on div "accessory" at bounding box center [1076, 277] width 245 height 40
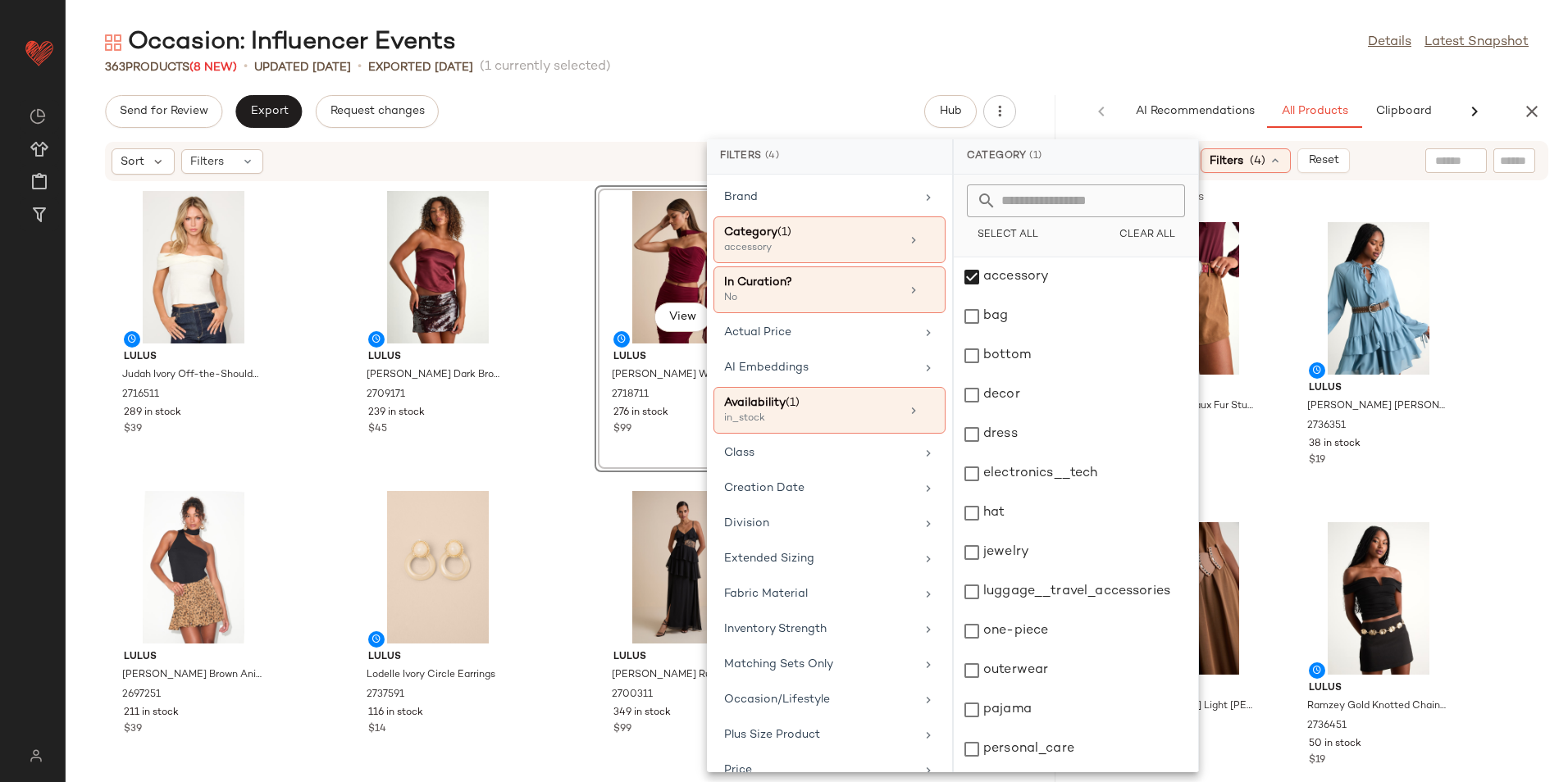
click at [1042, 62] on div "363 Products (8 New) • updated Aug 26th • Exported Aug 21st (1 currently select…" at bounding box center [816, 67] width 1502 height 16
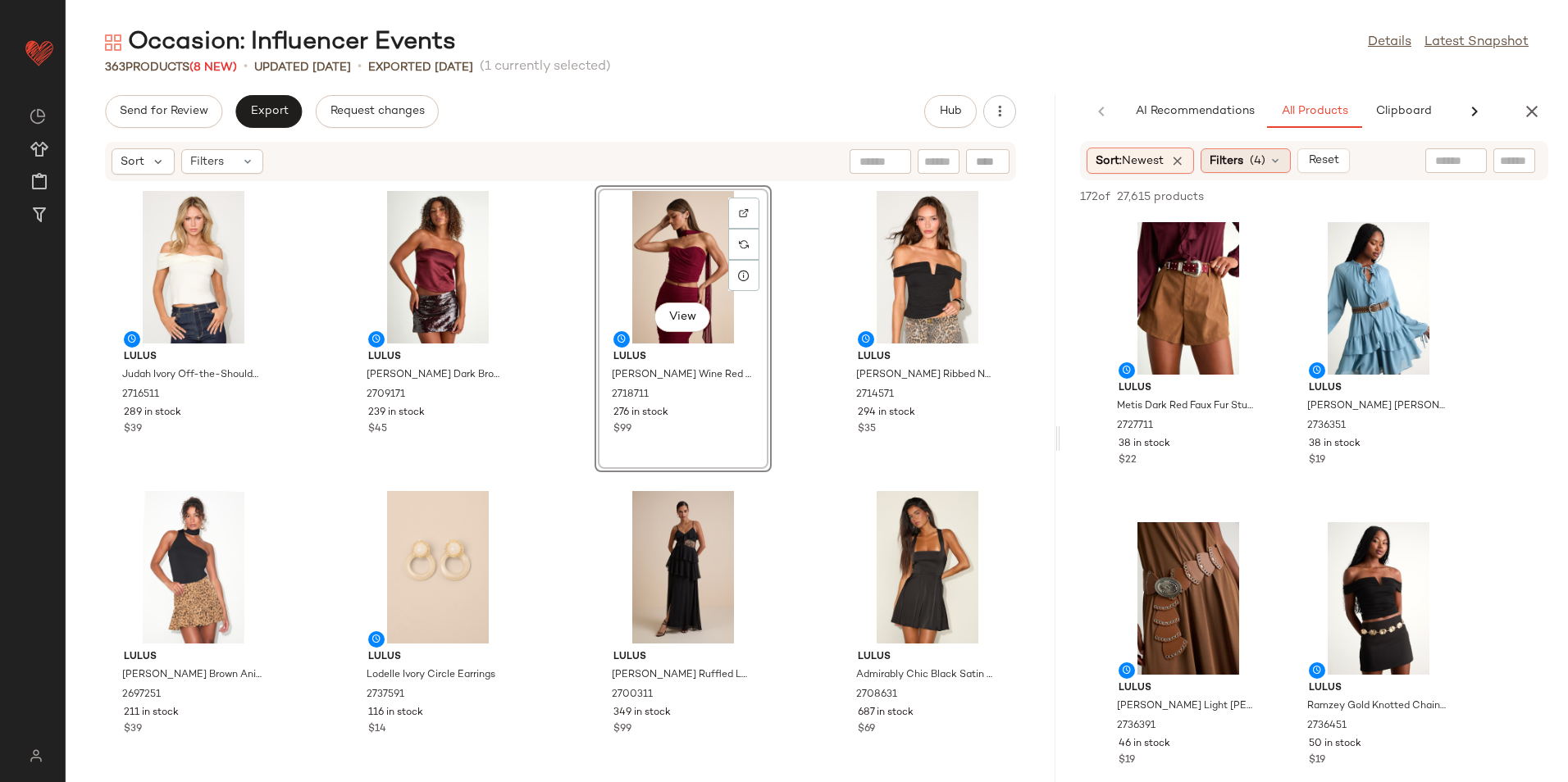
click at [1265, 164] on span "(4)" at bounding box center [1257, 161] width 15 height 17
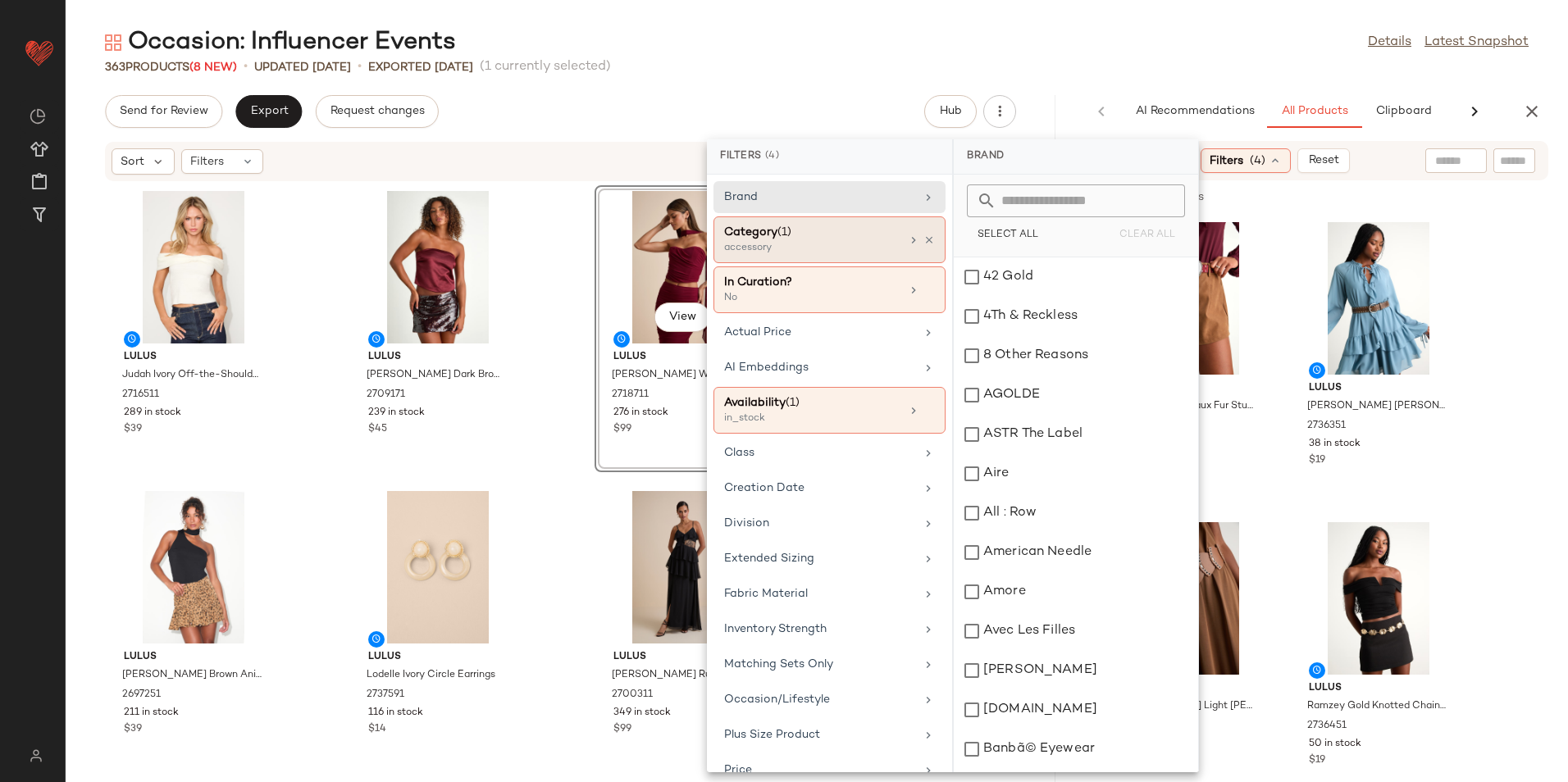
click at [795, 230] on div "Category (1)" at bounding box center [811, 232] width 176 height 17
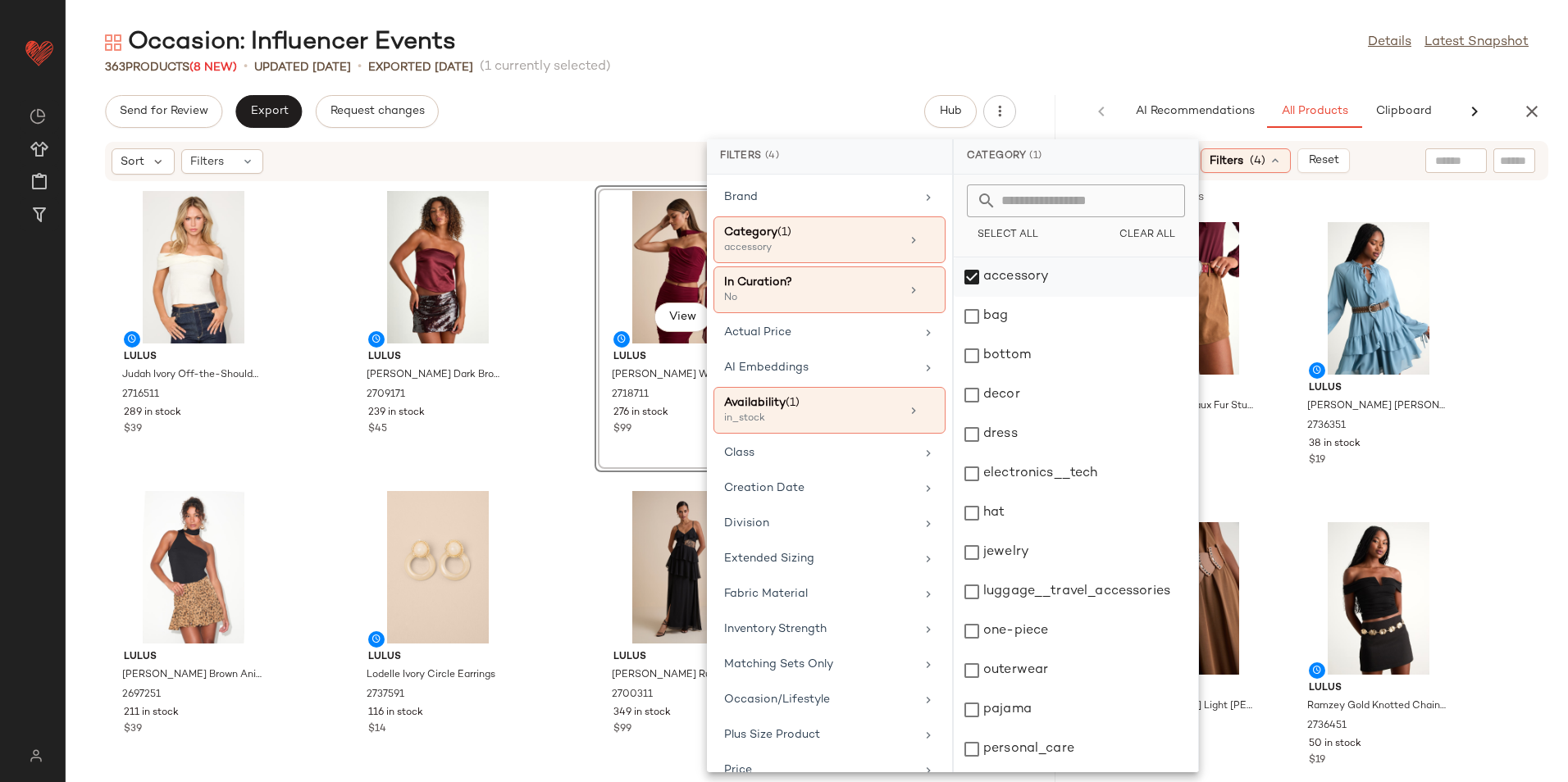
click at [997, 281] on div "accessory" at bounding box center [1076, 277] width 245 height 40
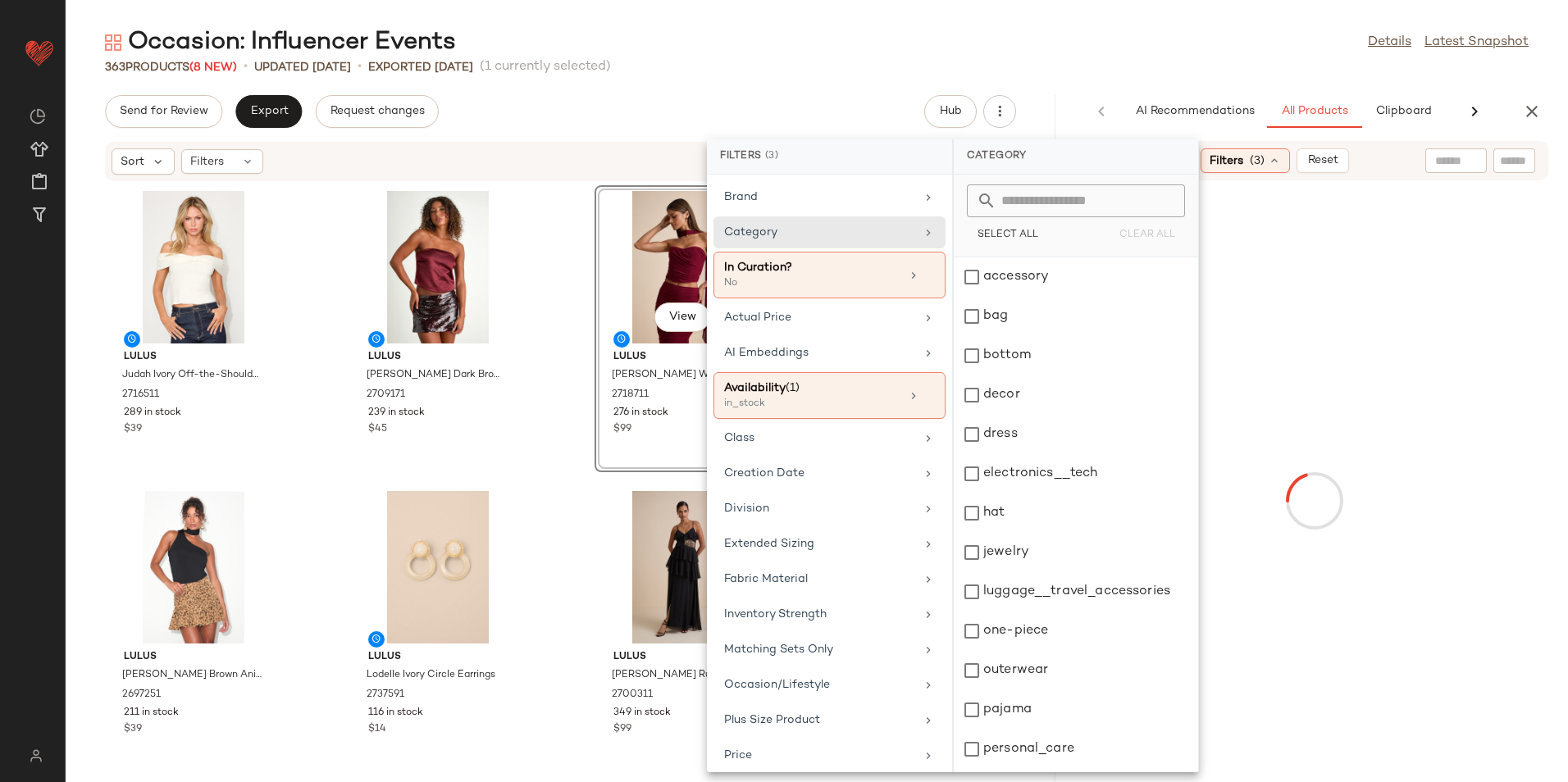
click at [991, 310] on div "bag" at bounding box center [1076, 316] width 245 height 40
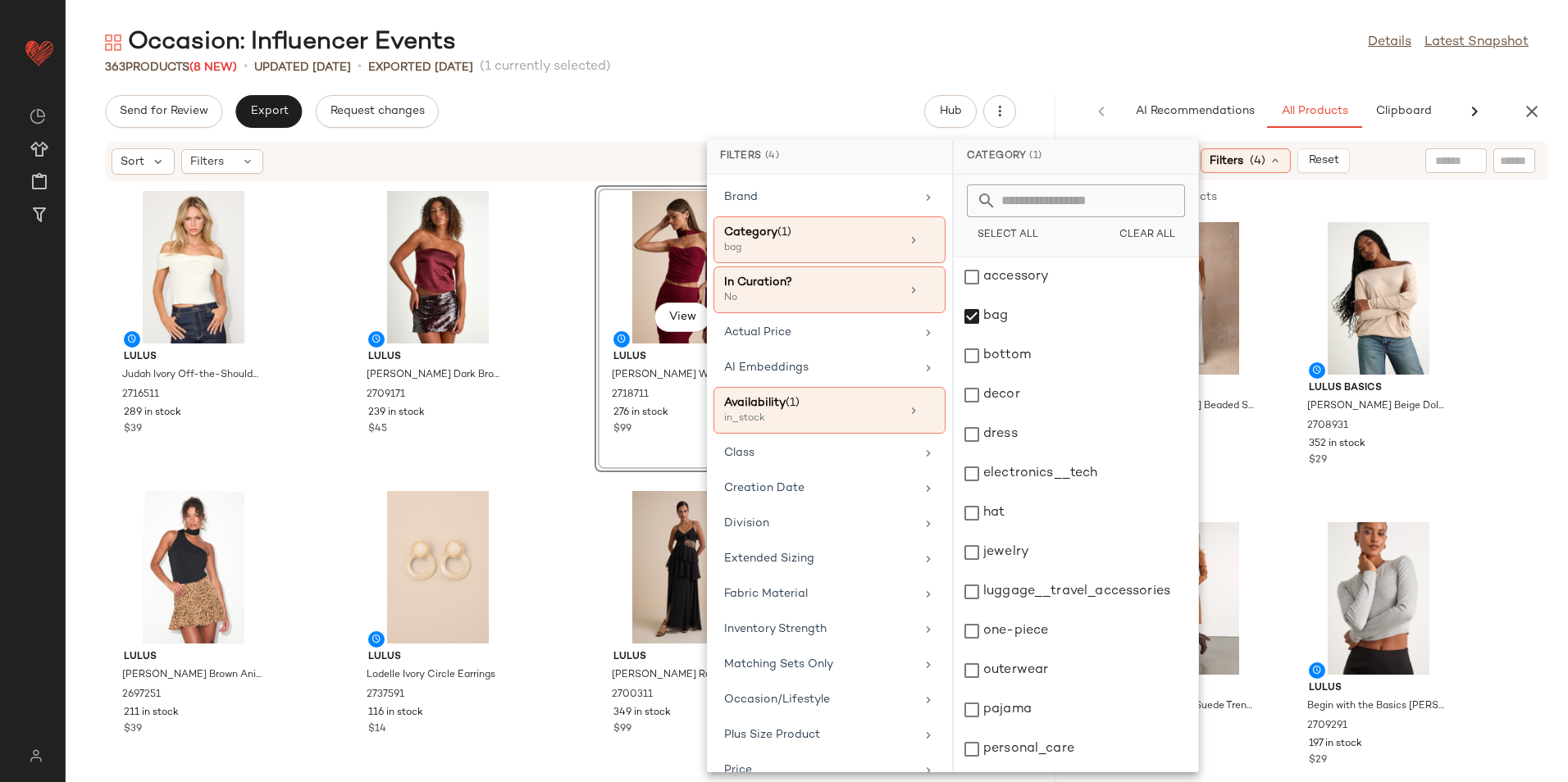
click at [1042, 46] on div "Occasion: Influencer Events Details Latest Snapshot" at bounding box center [816, 42] width 1502 height 33
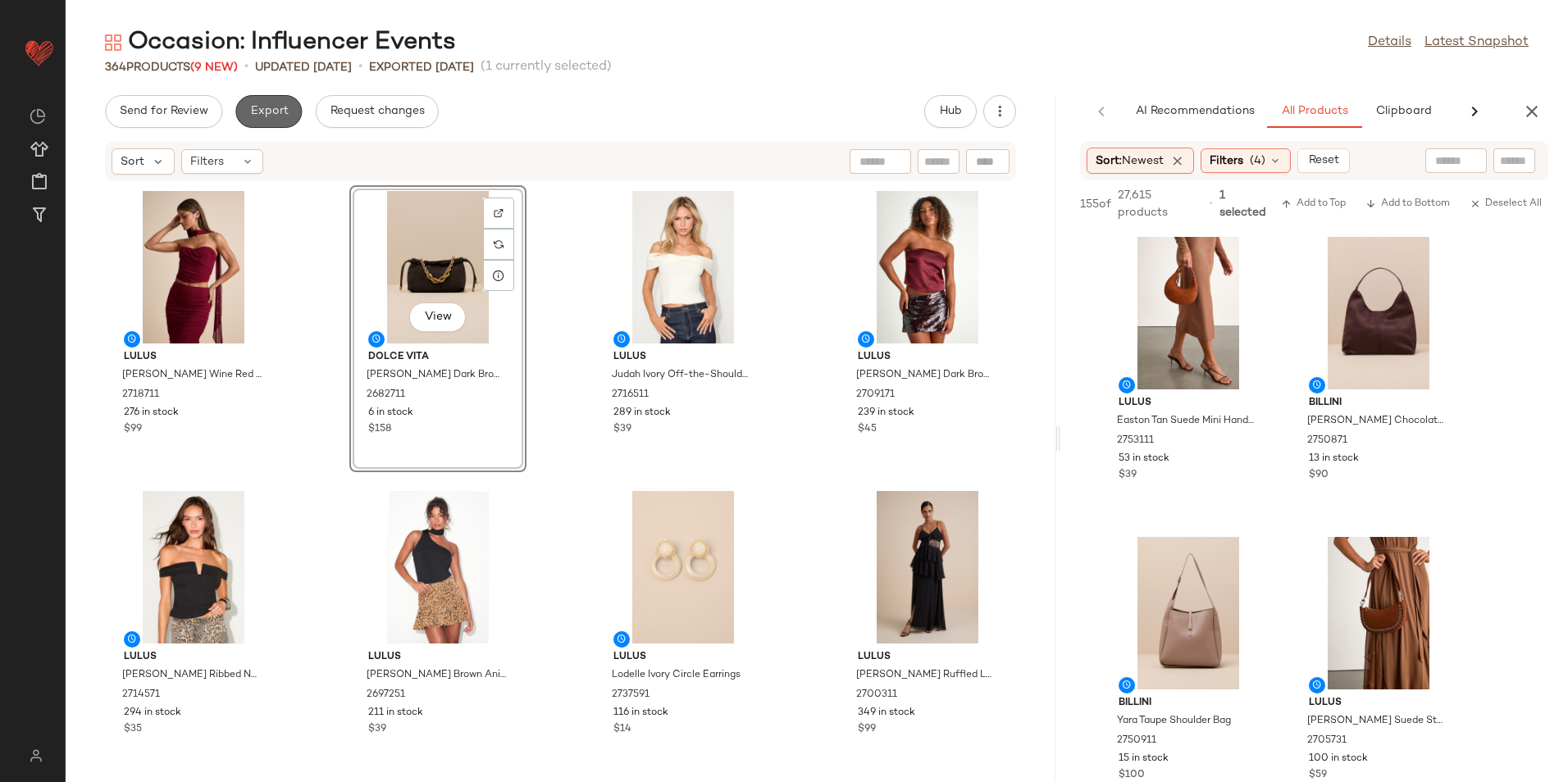
click at [291, 105] on button "Export" at bounding box center [268, 111] width 67 height 33
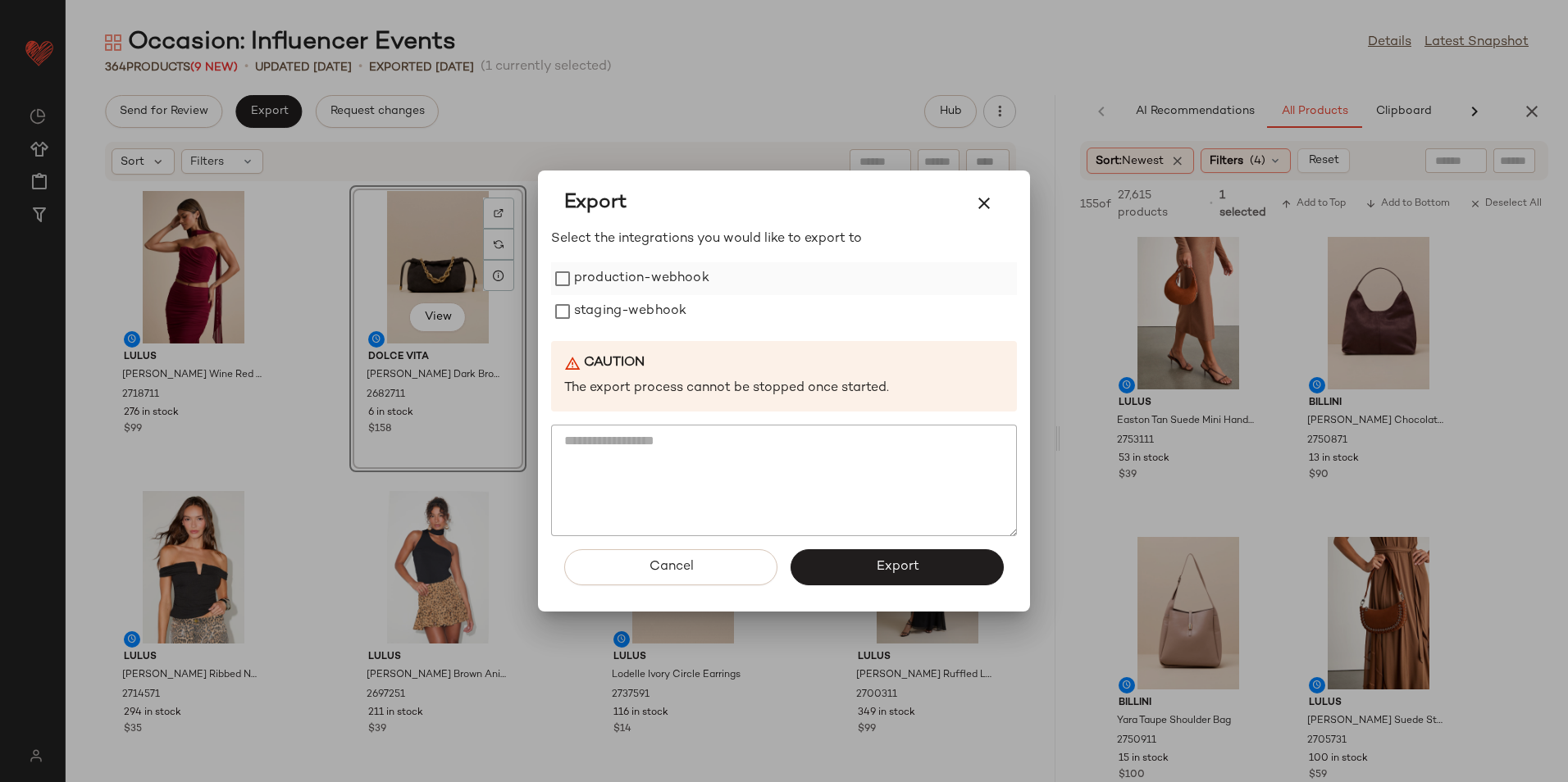
click at [669, 272] on label "production-webhook" at bounding box center [641, 278] width 135 height 33
click at [655, 310] on label "staging-webhook" at bounding box center [629, 311] width 112 height 33
click at [850, 564] on button "Export" at bounding box center [897, 567] width 213 height 36
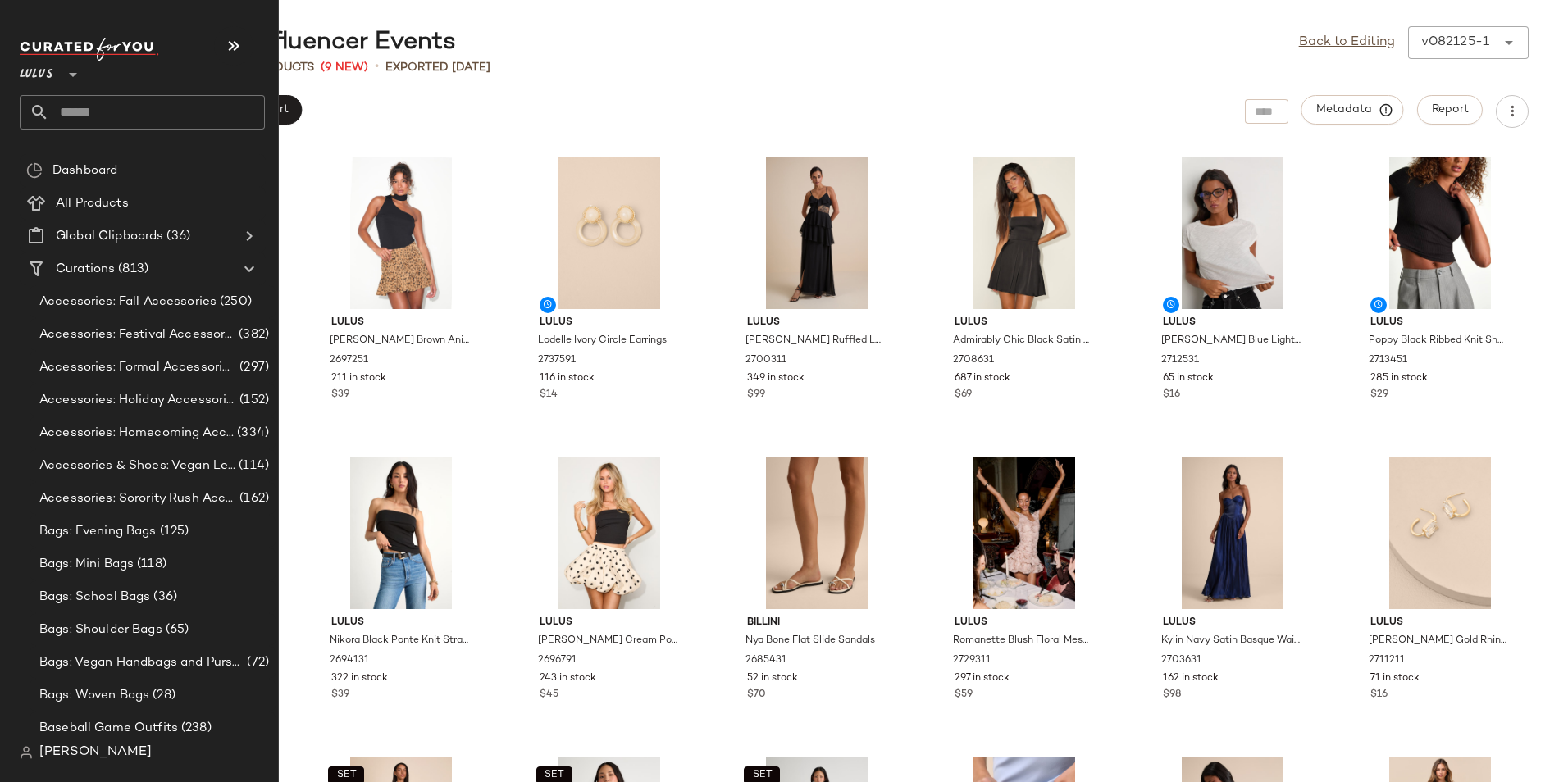
click at [80, 111] on input "text" at bounding box center [157, 112] width 216 height 35
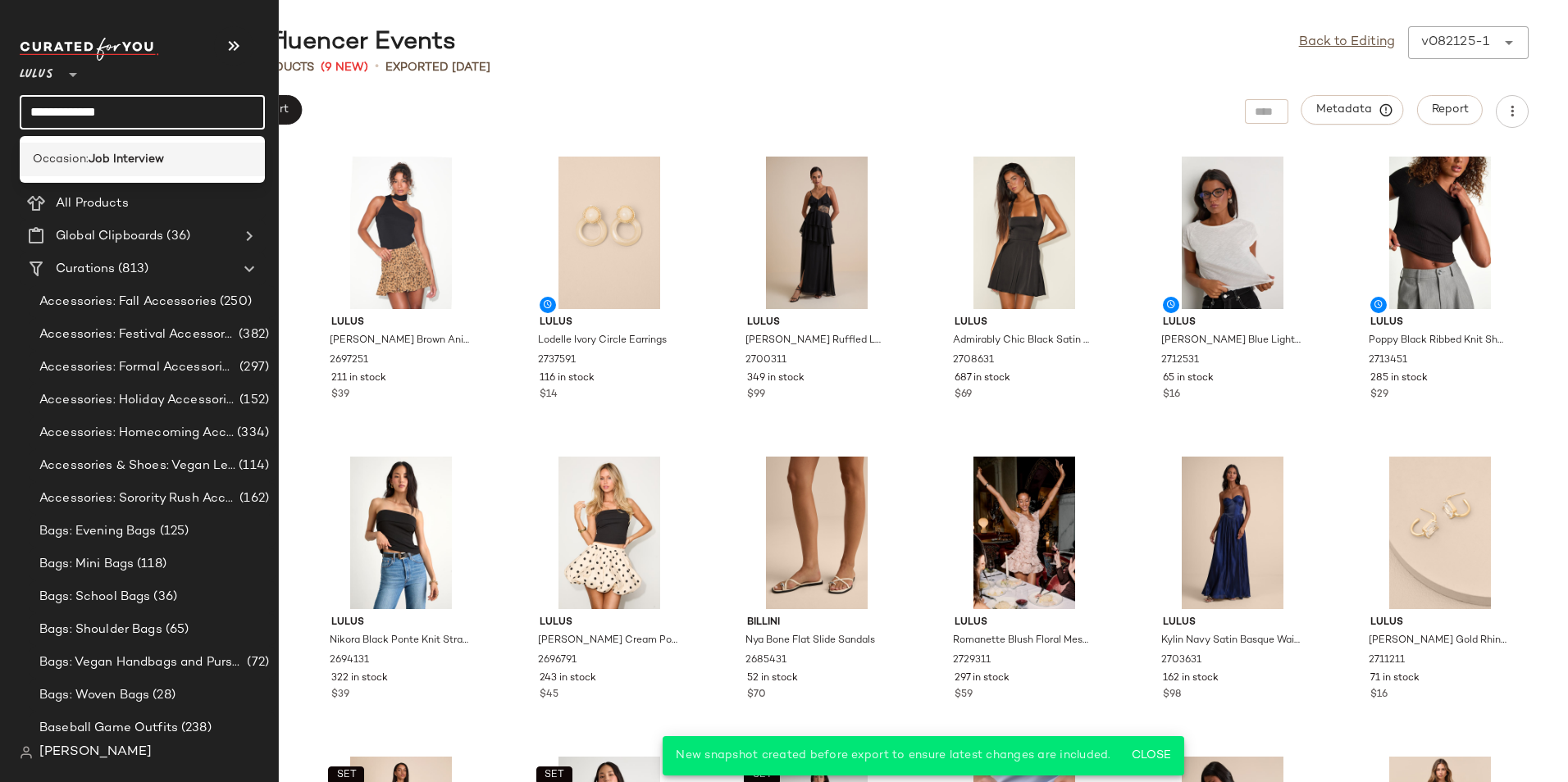
type input "**********"
click at [94, 152] on b "Job Interview" at bounding box center [126, 159] width 75 height 17
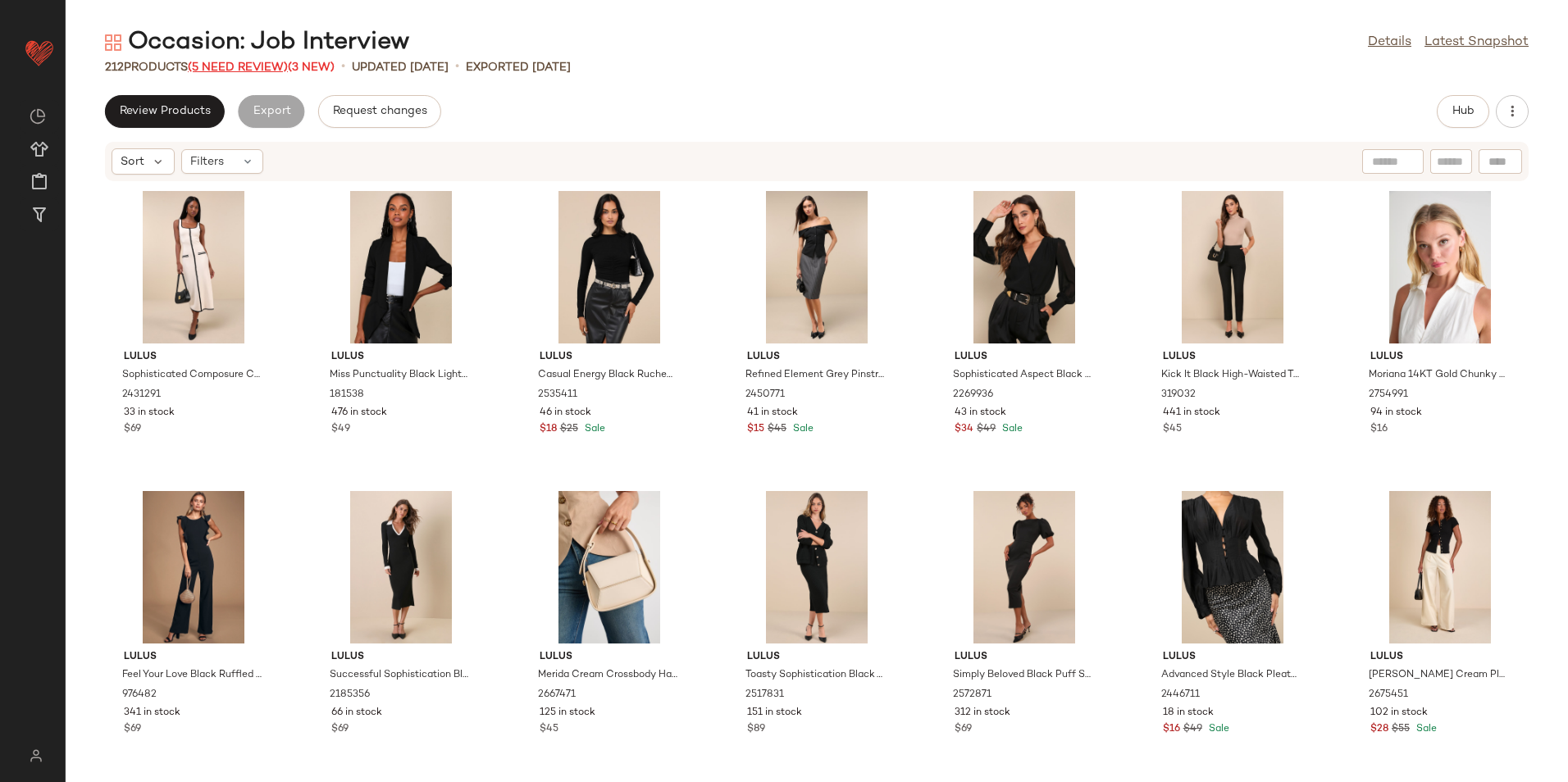
click at [246, 70] on span "(5 Need Review)" at bounding box center [238, 67] width 100 height 13
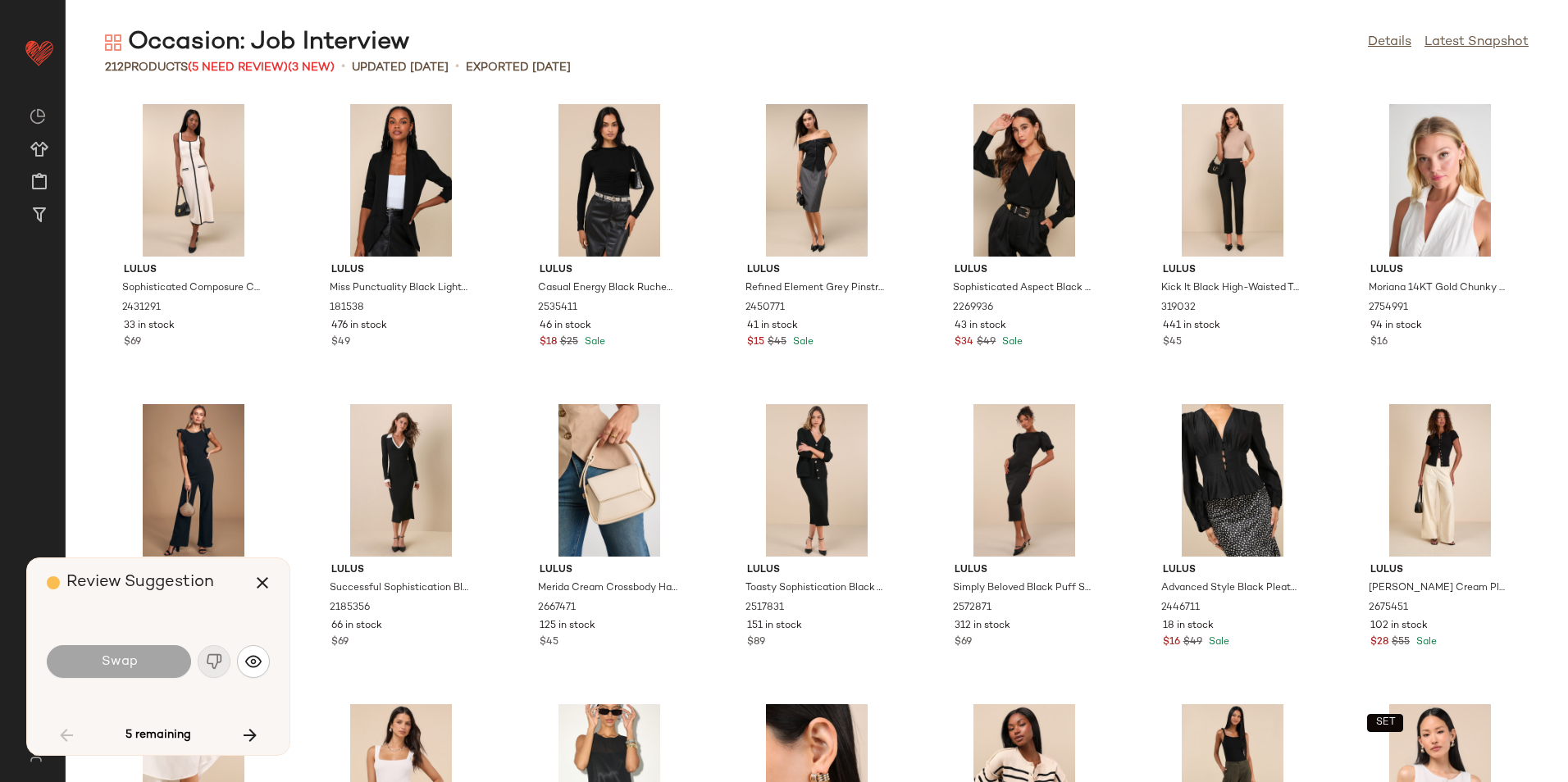
scroll to position [613, 0]
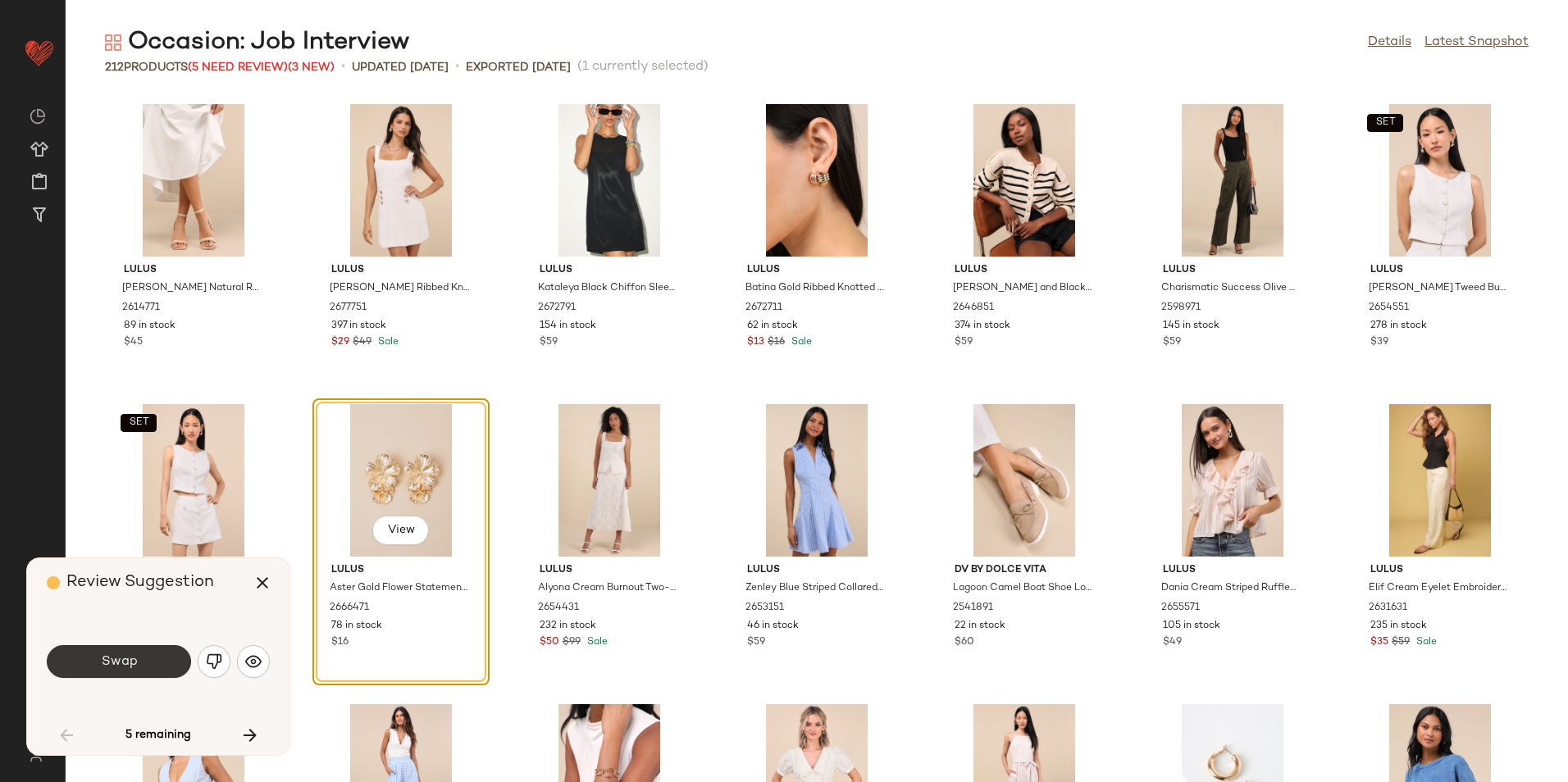
click at [112, 673] on button "Swap" at bounding box center [118, 661] width 144 height 33
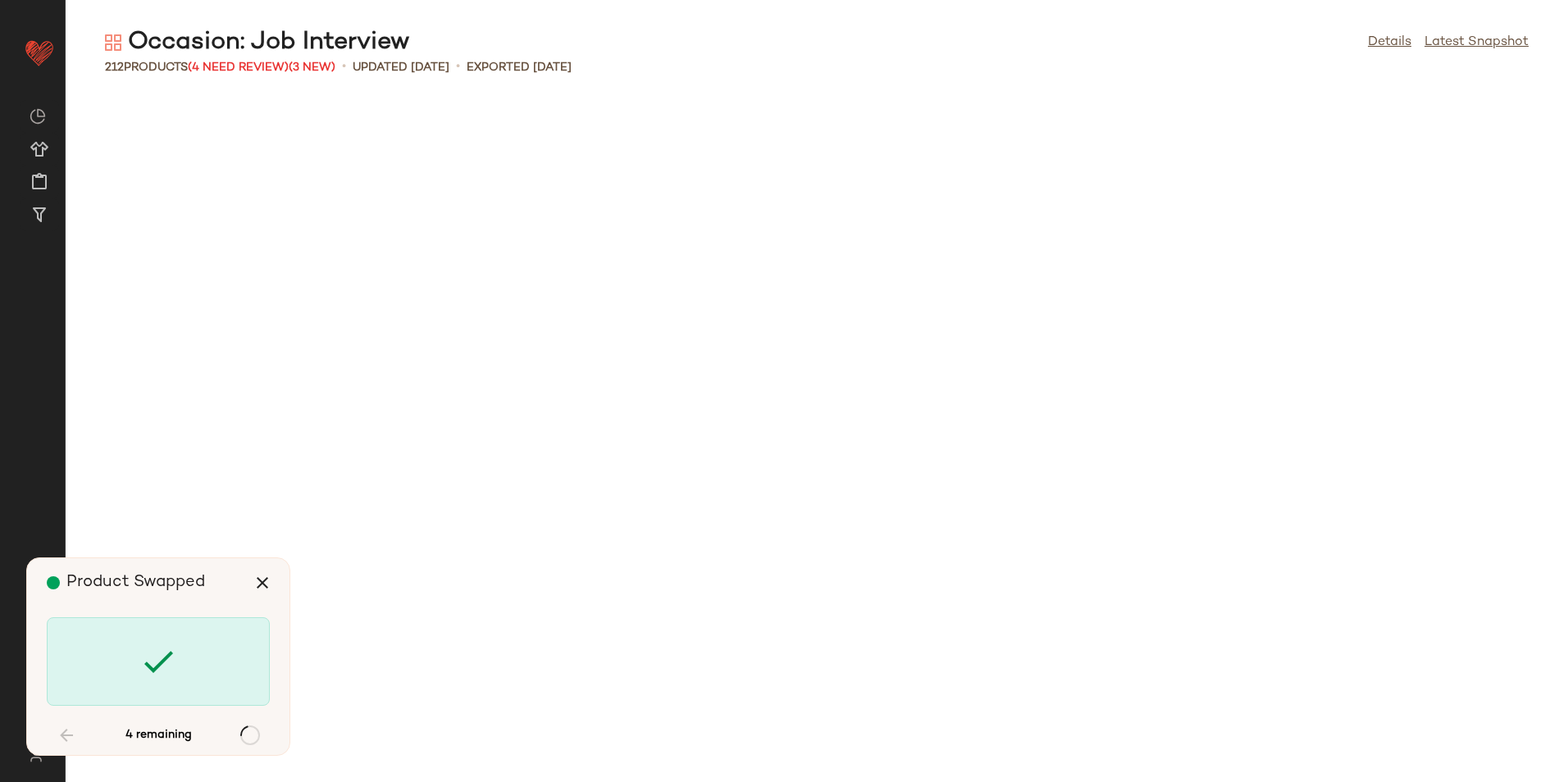
scroll to position [2401, 0]
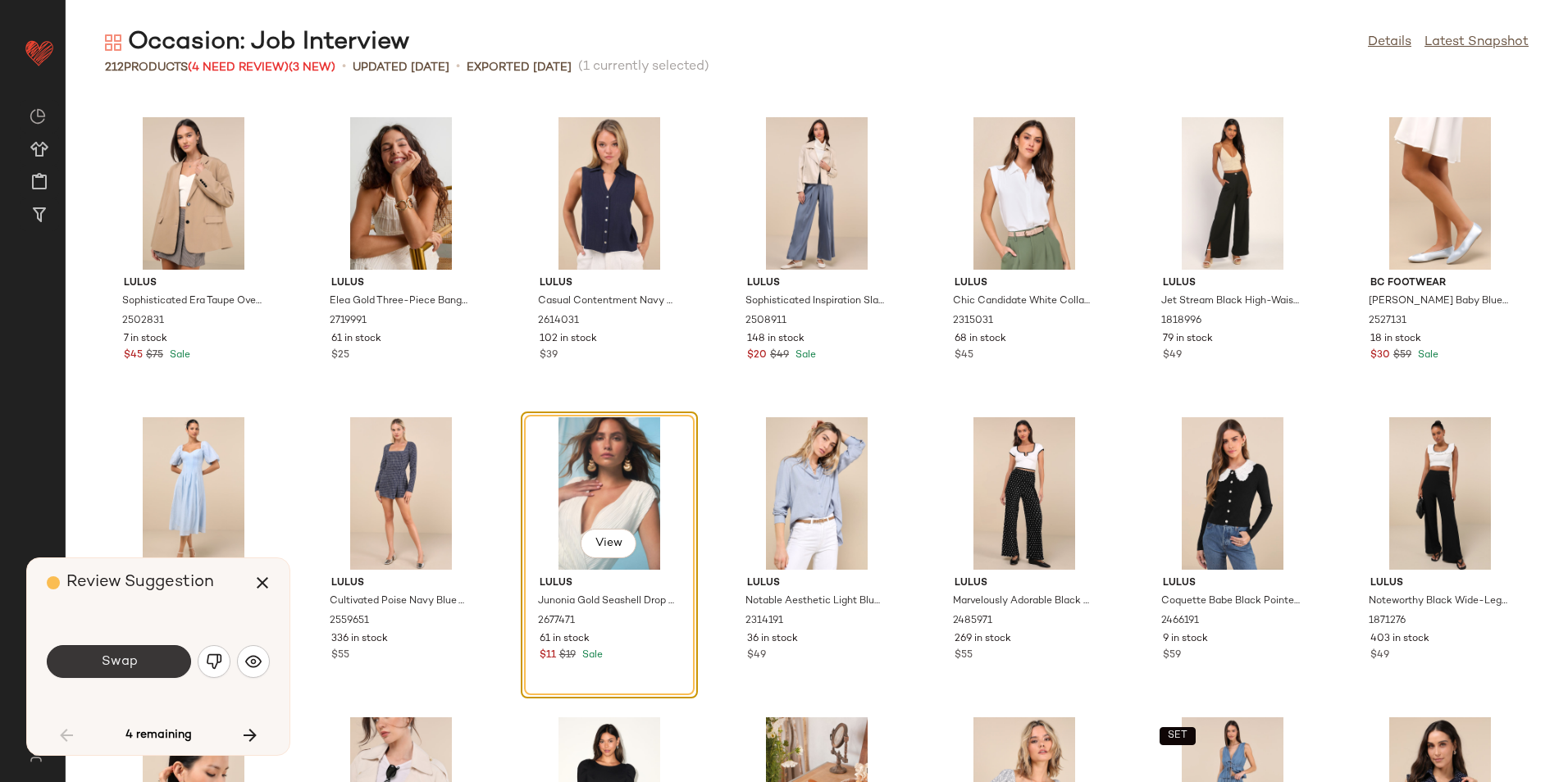
click at [139, 661] on button "Swap" at bounding box center [118, 661] width 144 height 33
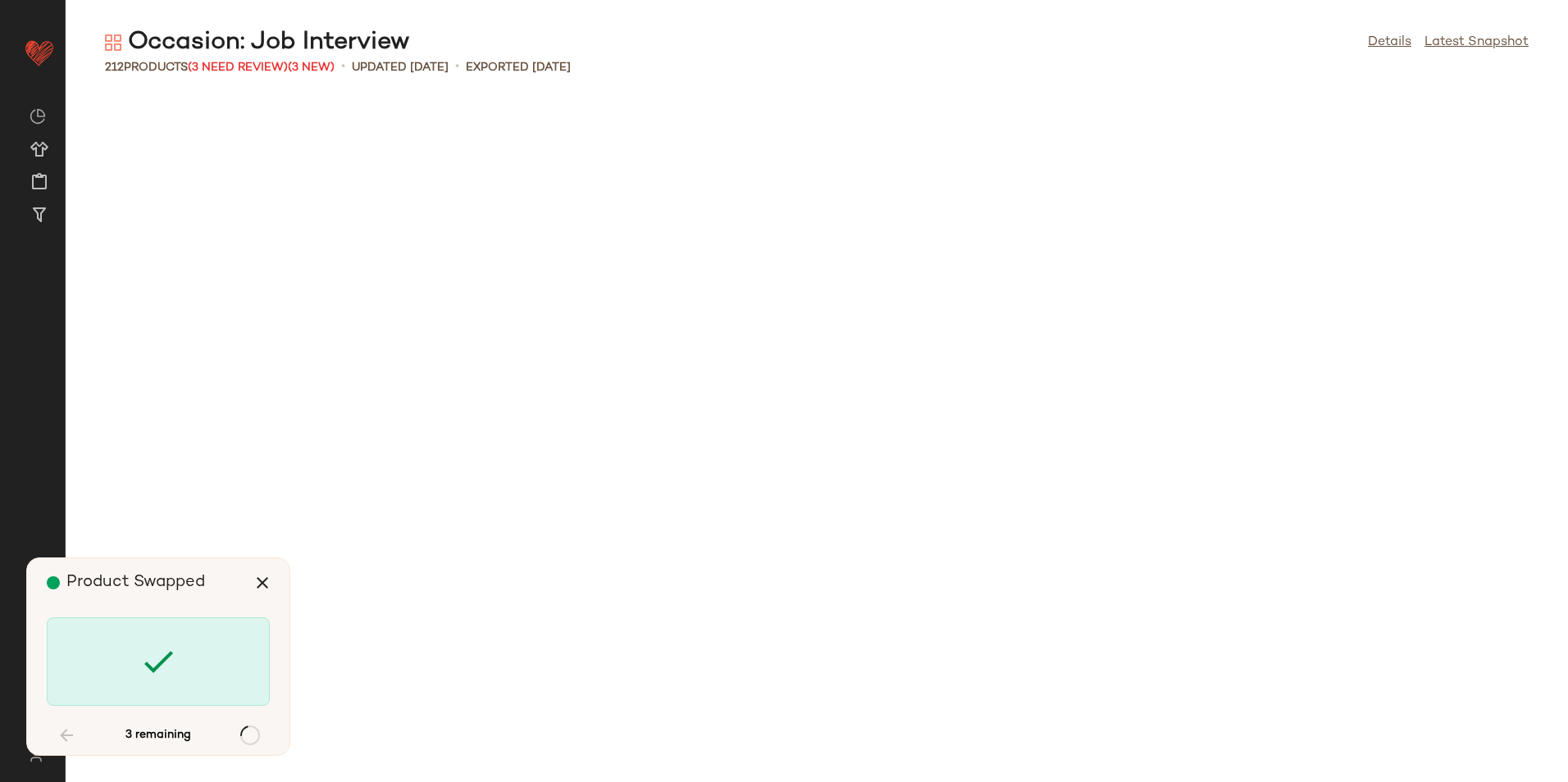
scroll to position [5102, 0]
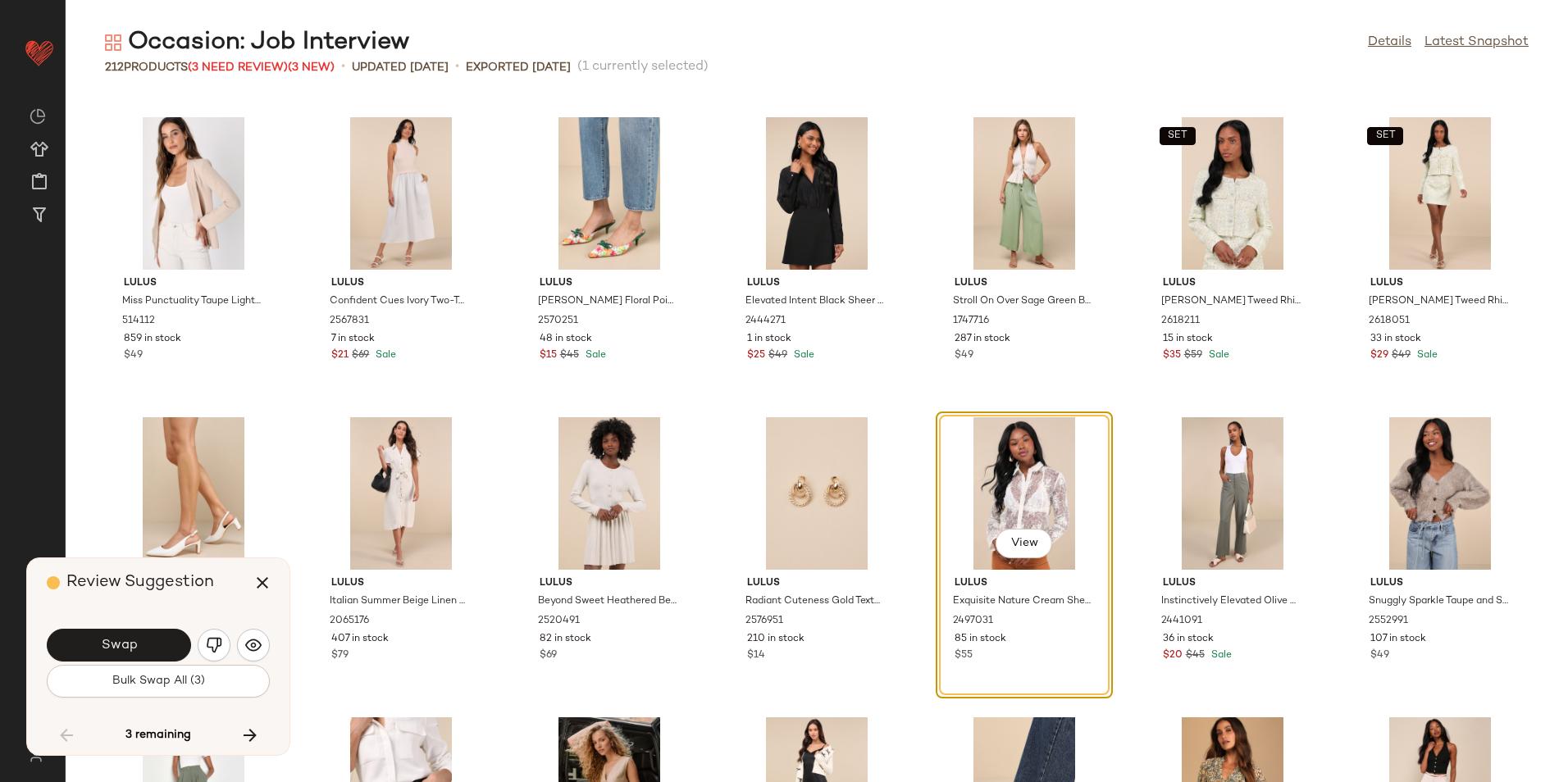
click at [170, 689] on button "Bulk Swap All (3)" at bounding box center [158, 681] width 223 height 33
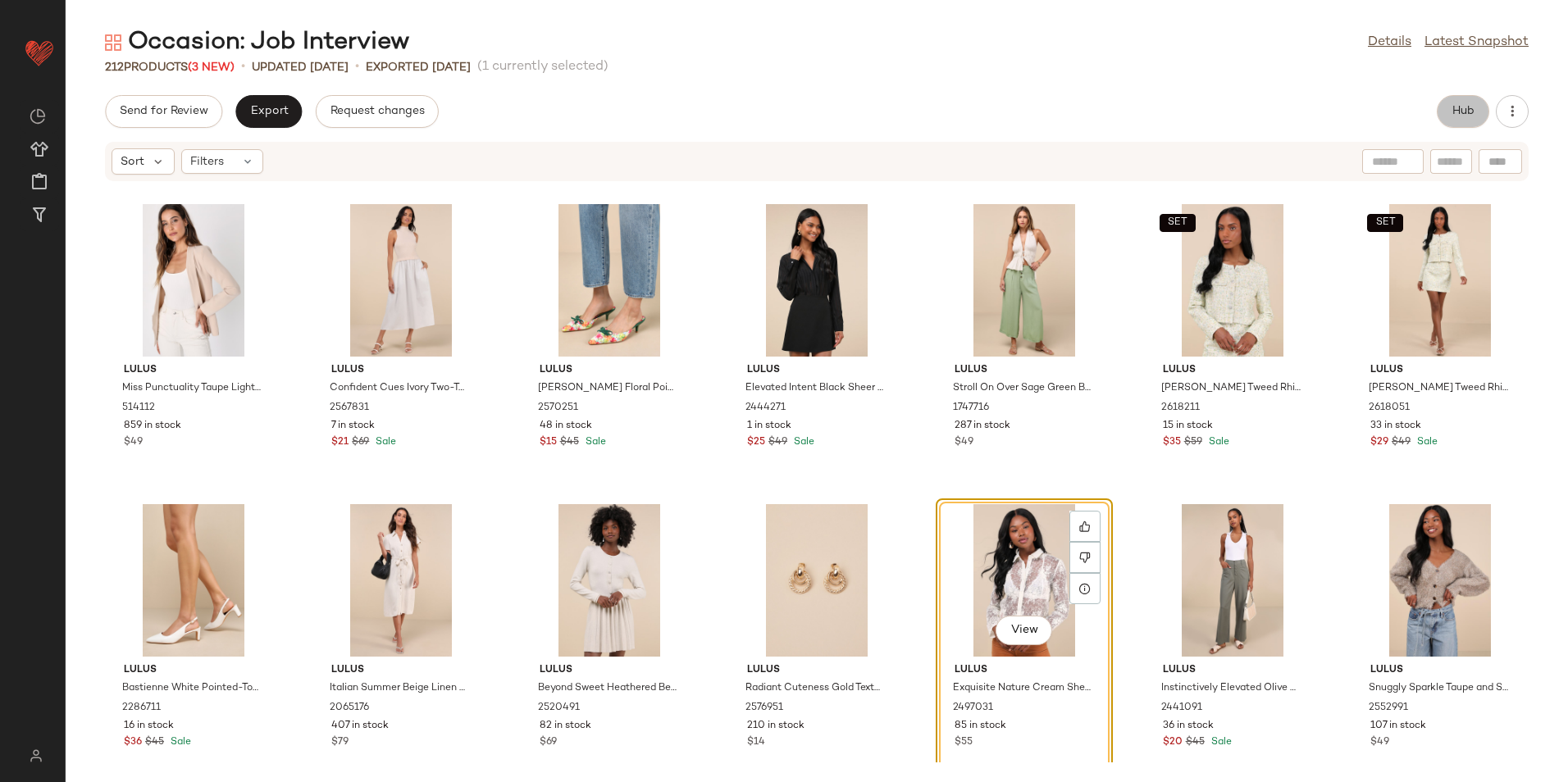
click at [1456, 111] on span "Hub" at bounding box center [1463, 111] width 23 height 13
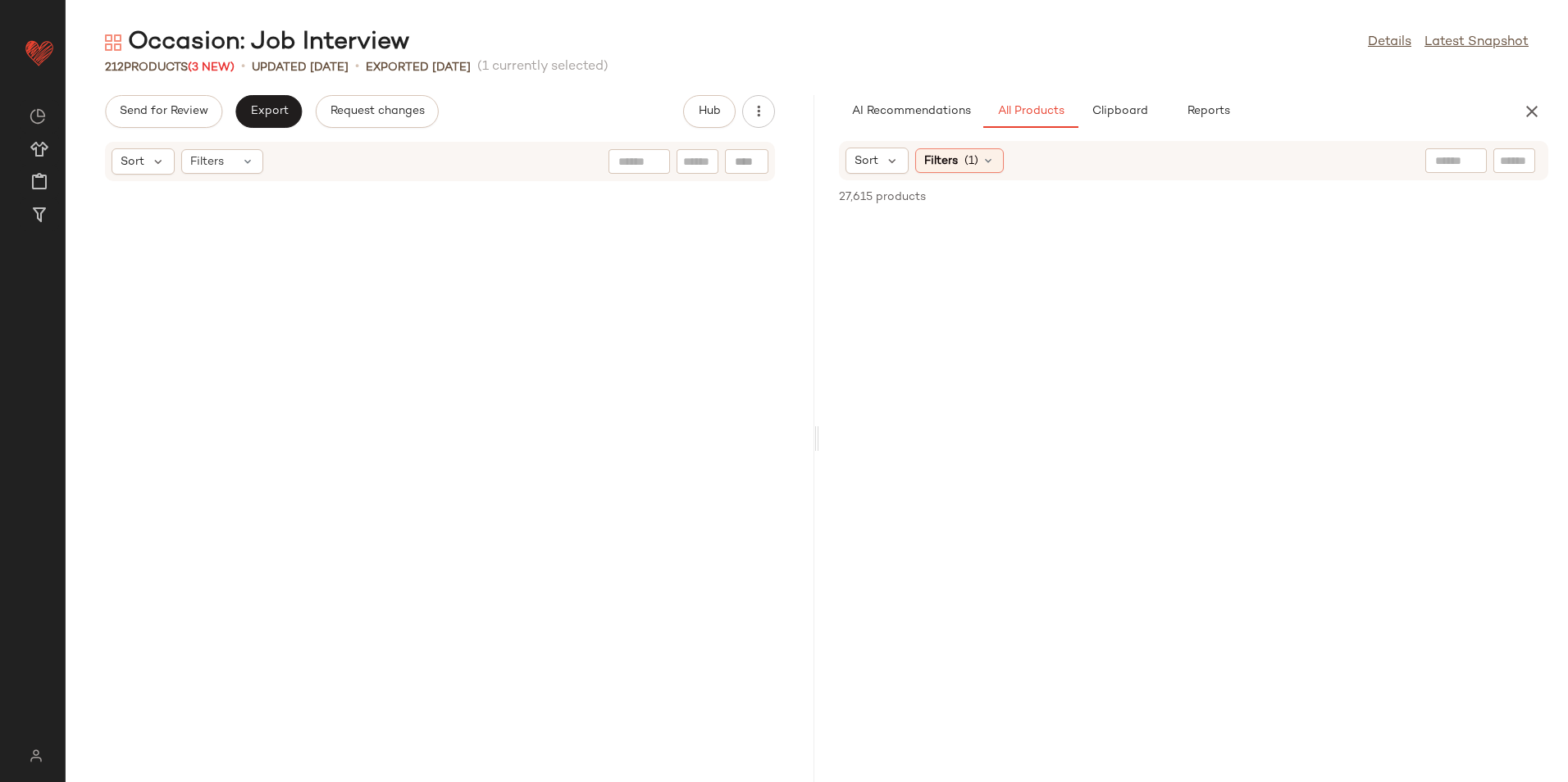
scroll to position [11706, 0]
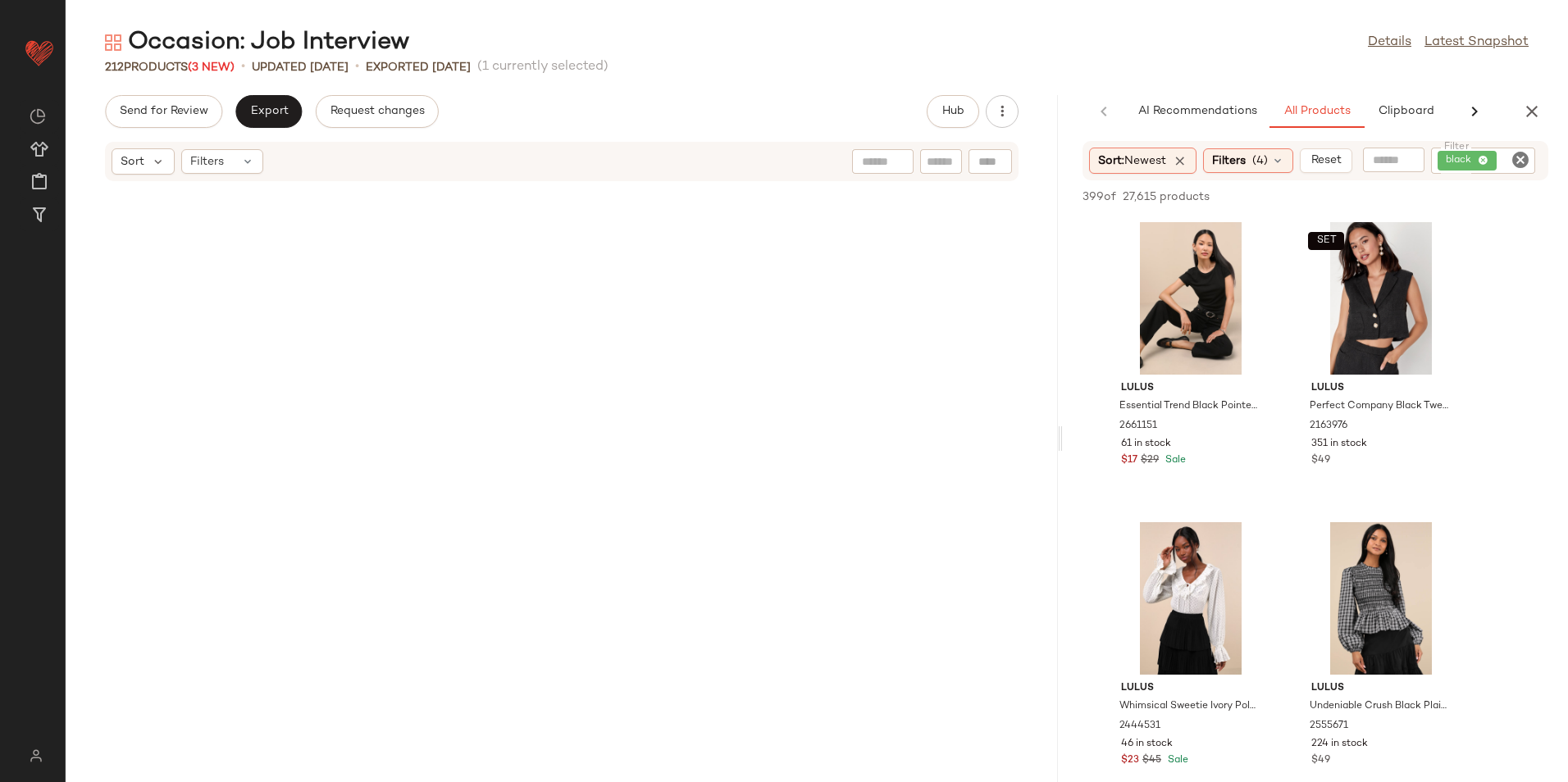
drag, startPoint x: 818, startPoint y: 440, endPoint x: 1150, endPoint y: 443, distance: 332.0
click at [1134, 450] on div "Occasion: Job Interview Details Latest Snapshot 212 Products (3 New) • updated …" at bounding box center [816, 404] width 1502 height 756
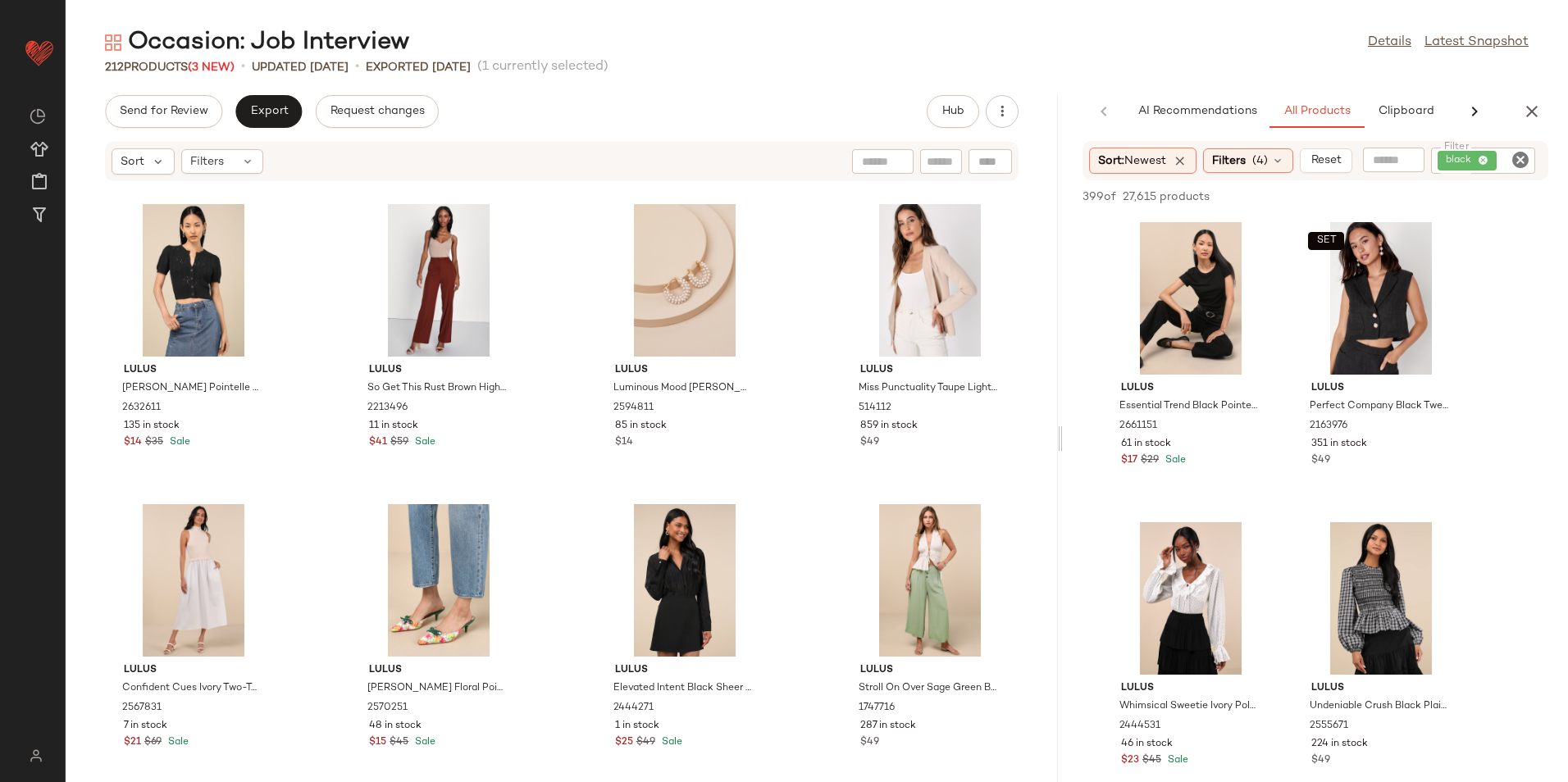
click at [1057, 507] on div at bounding box center [1059, 439] width 6 height 688
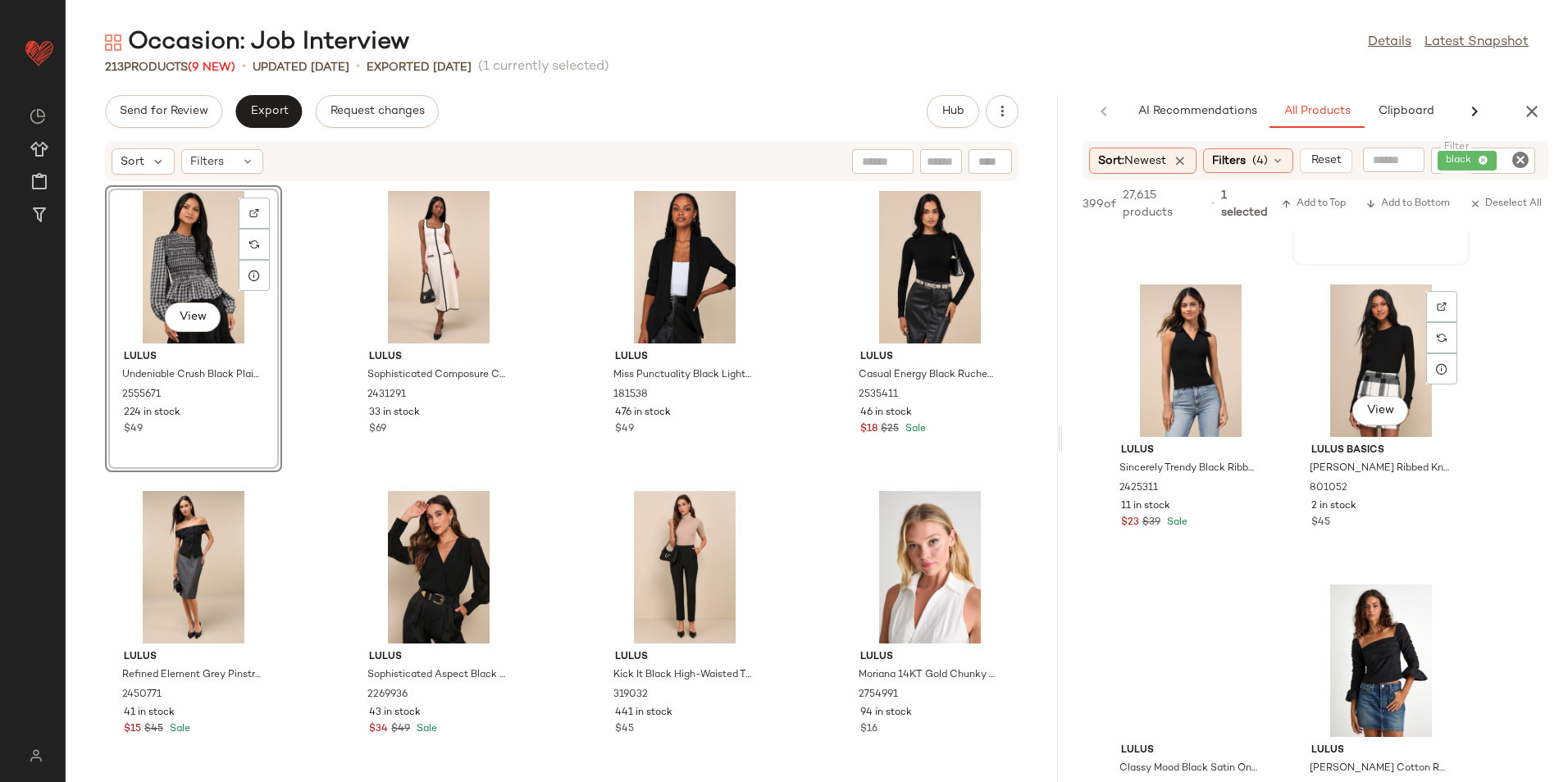
scroll to position [6396, 0]
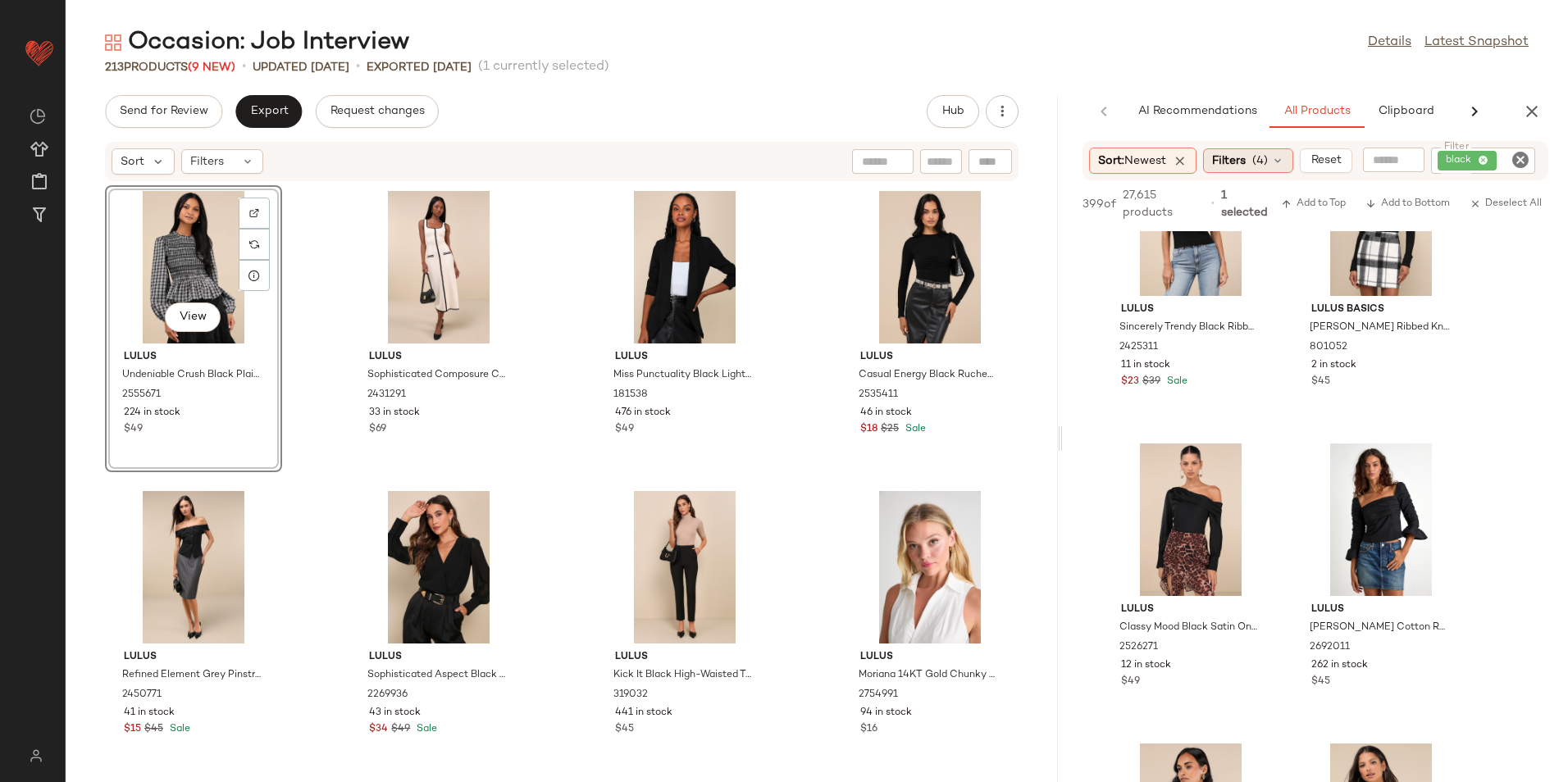
click at [1220, 163] on span "Filters" at bounding box center [1229, 161] width 34 height 17
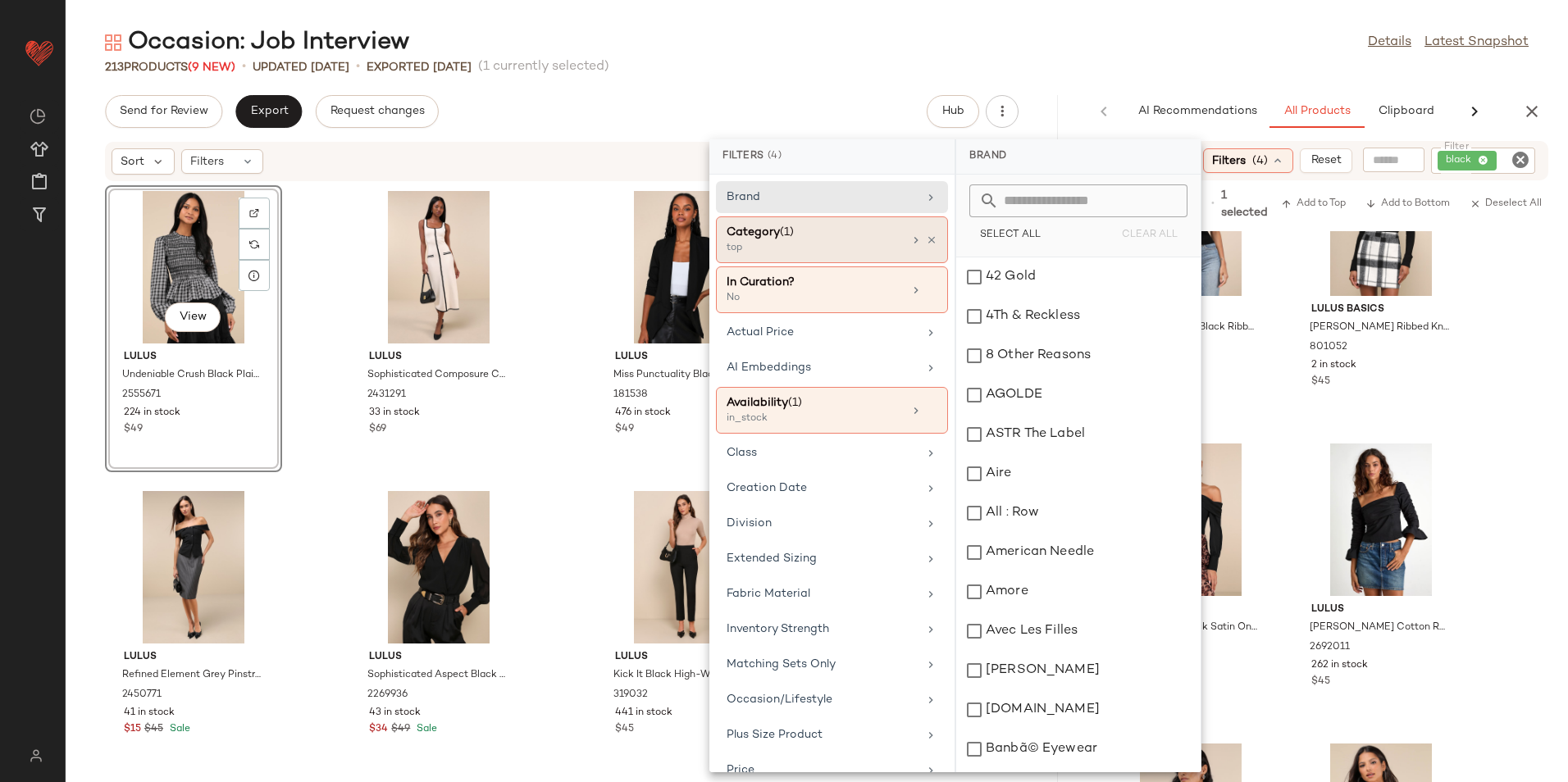
click at [777, 241] on div "top" at bounding box center [808, 248] width 164 height 14
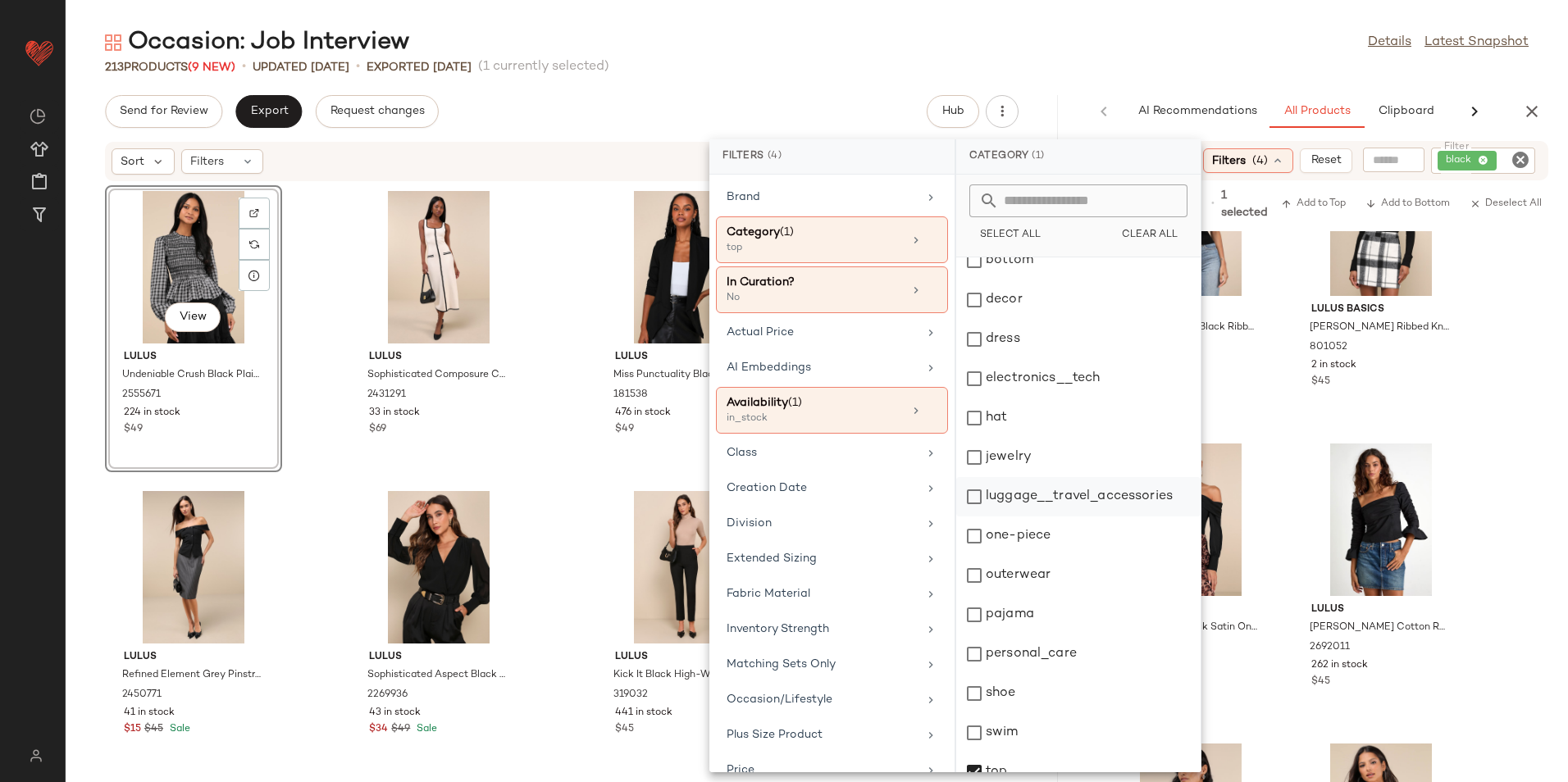
scroll to position [154, 0]
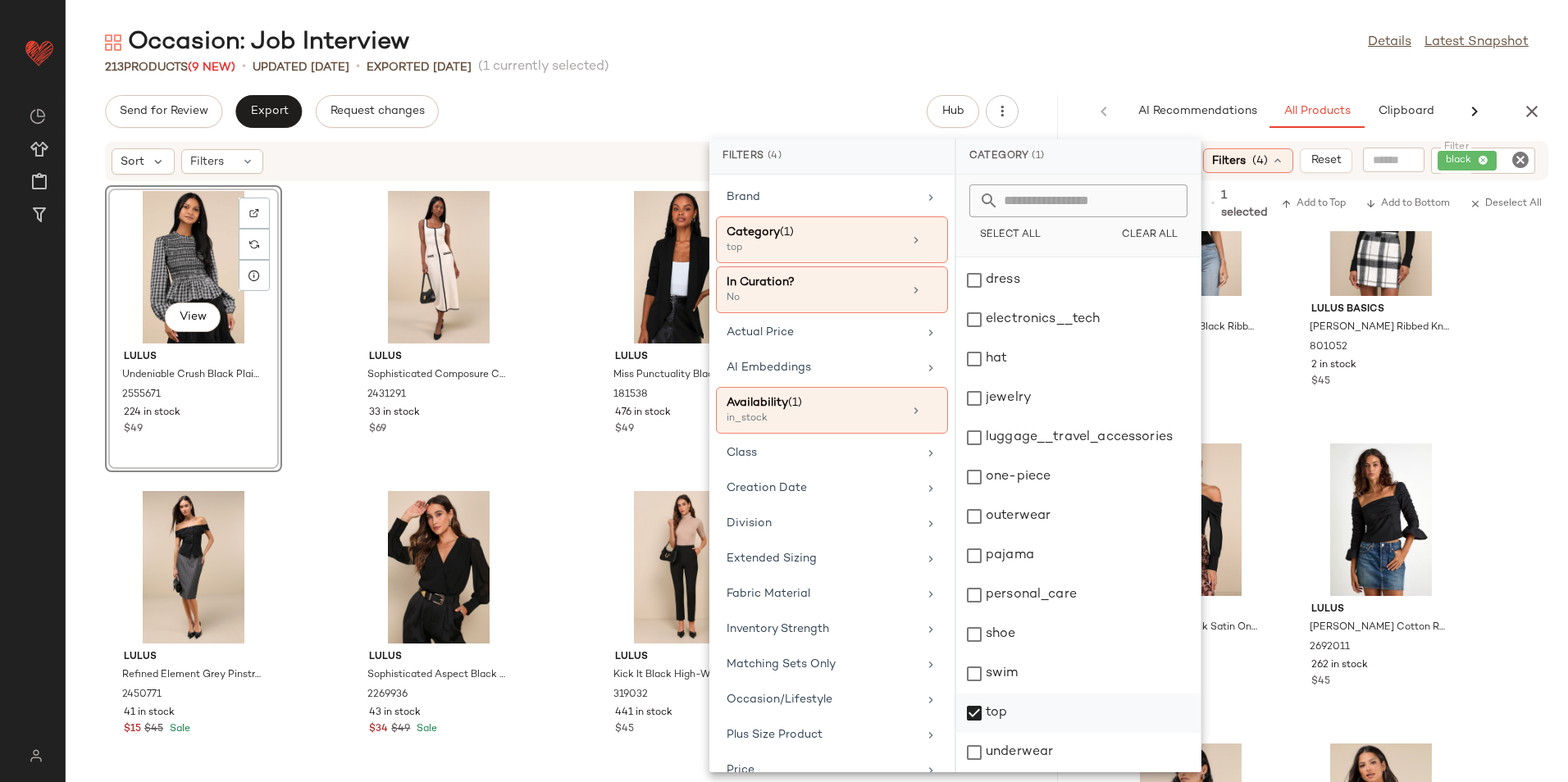
drag, startPoint x: 1027, startPoint y: 718, endPoint x: 1032, endPoint y: 693, distance: 25.5
click at [1028, 718] on div "top" at bounding box center [1078, 713] width 245 height 40
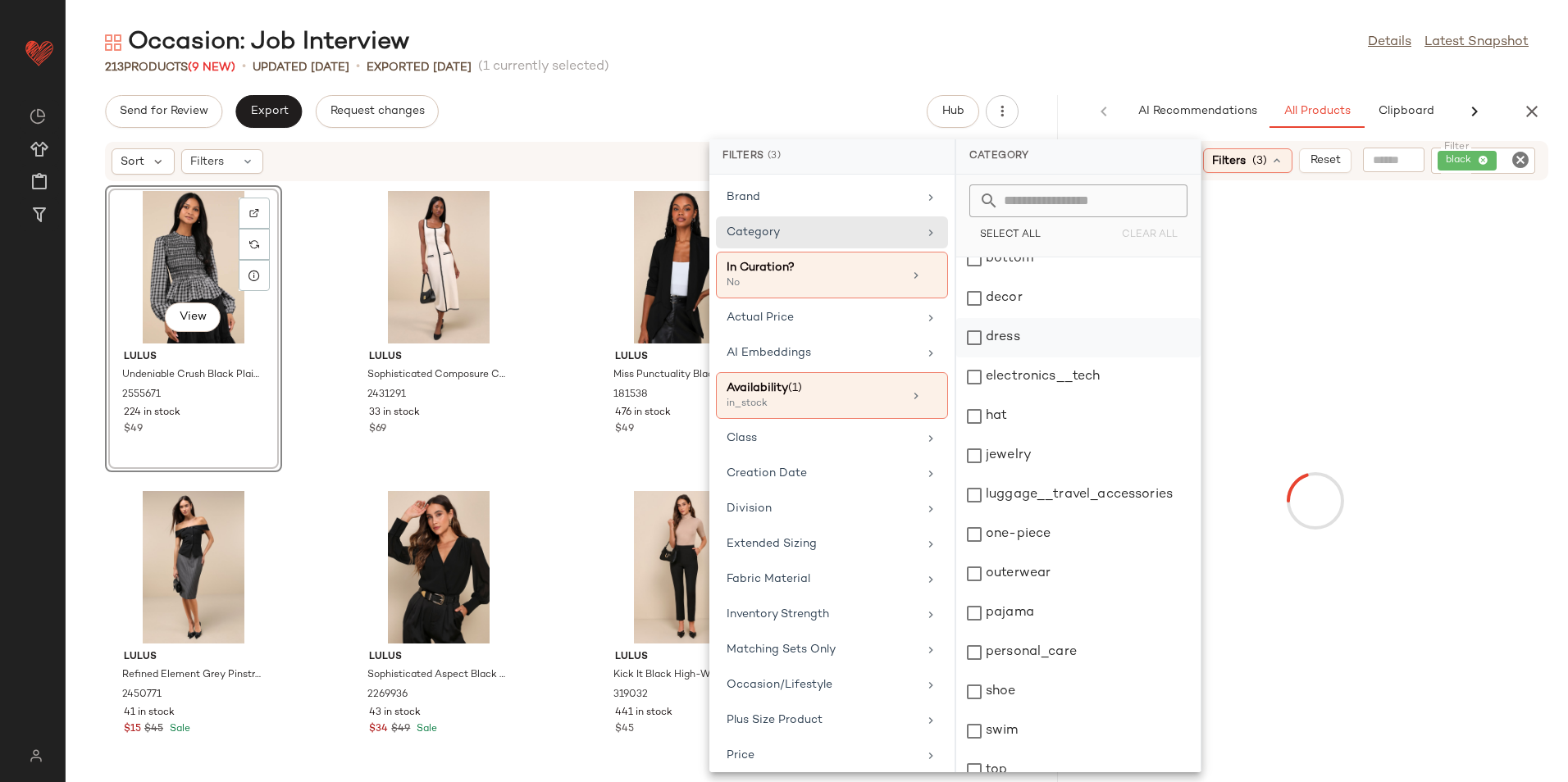
scroll to position [0, 0]
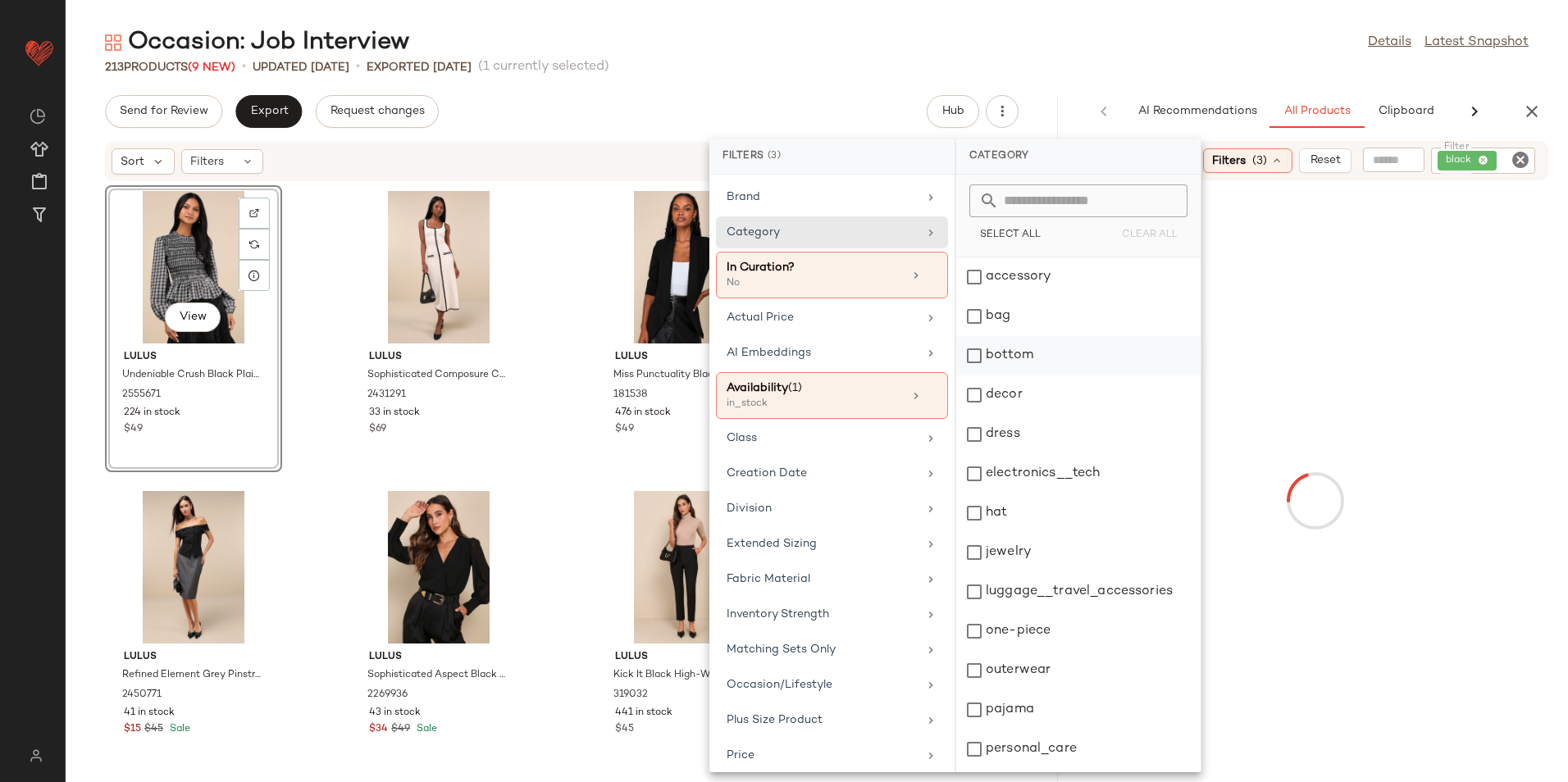
click at [1019, 363] on div "bottom" at bounding box center [1078, 356] width 245 height 40
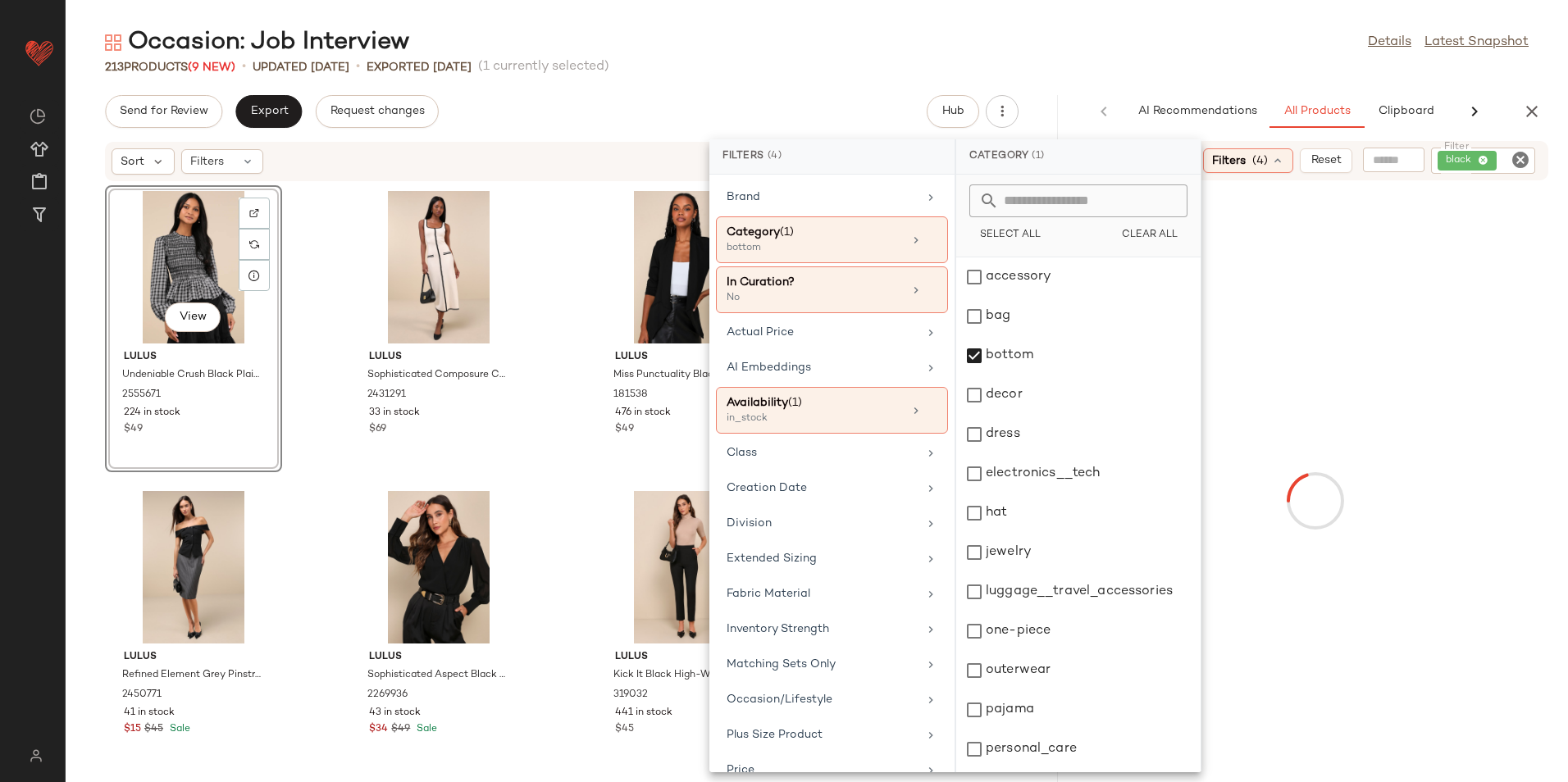
click at [1112, 48] on div "Occasion: Job Interview Details Latest Snapshot" at bounding box center [816, 42] width 1502 height 33
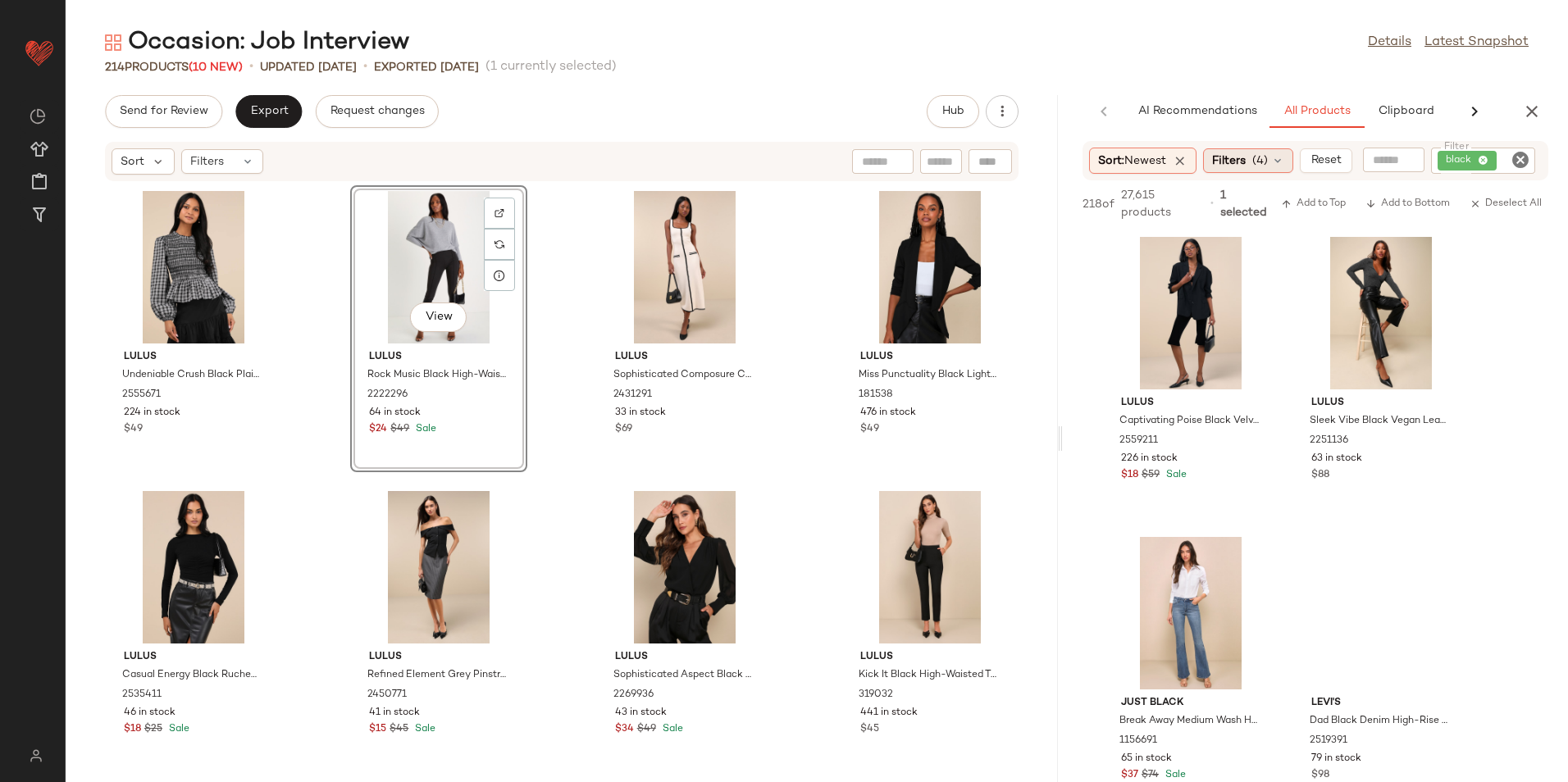
click at [1253, 161] on div "Filters (4)" at bounding box center [1247, 160] width 90 height 24
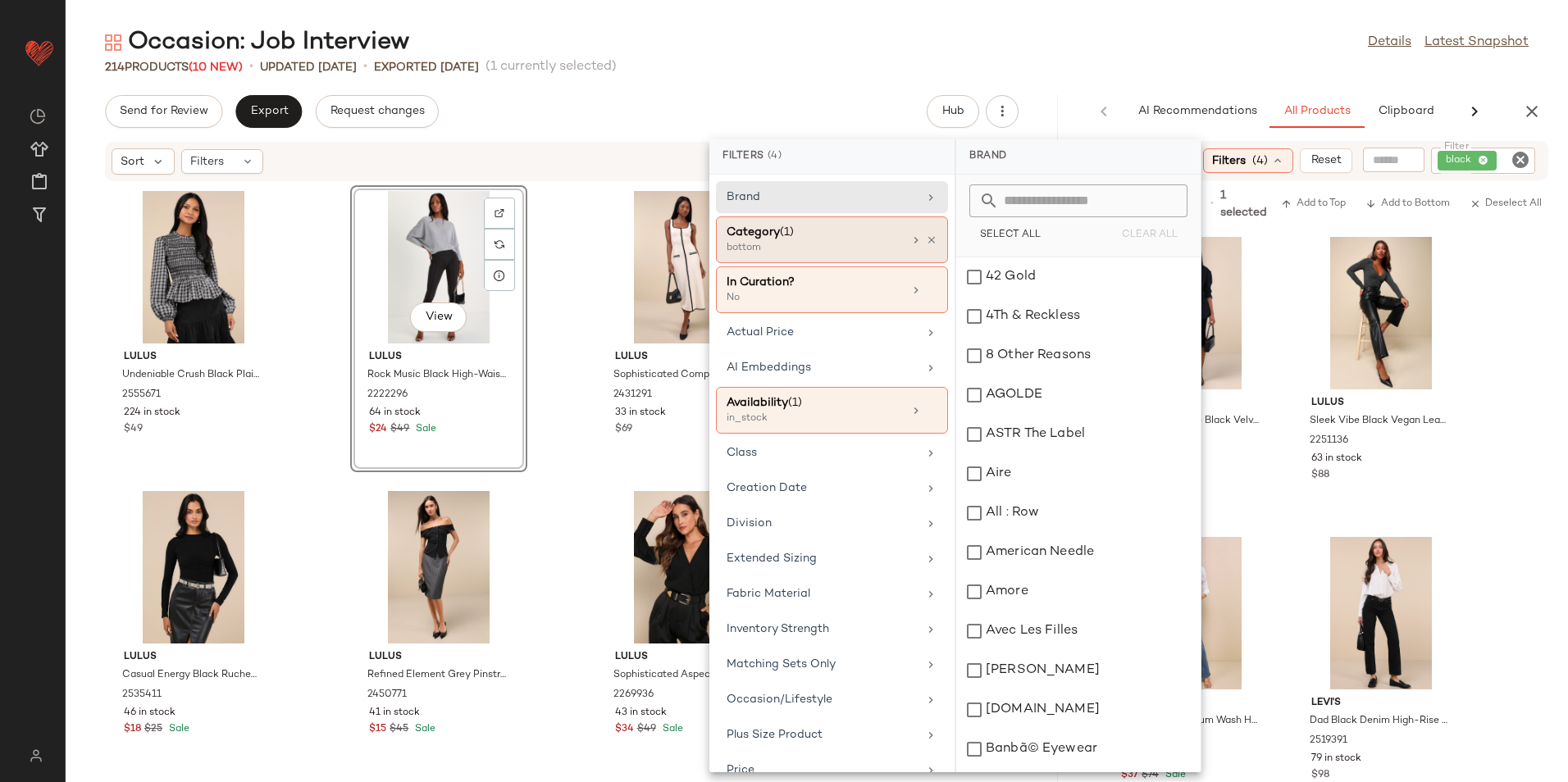
click at [817, 231] on div "Category (1)" at bounding box center [814, 232] width 176 height 17
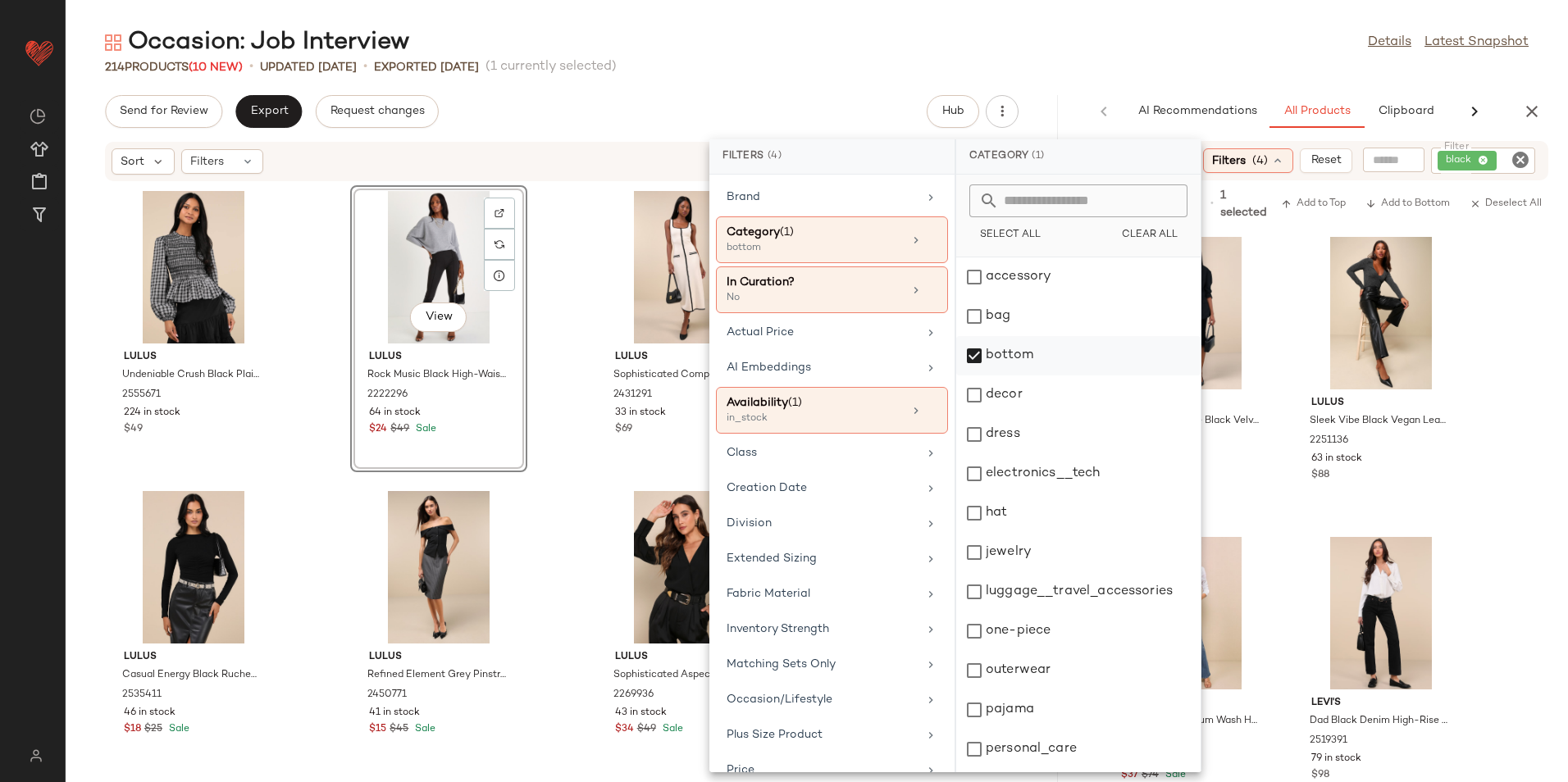
click at [996, 357] on div "bottom" at bounding box center [1078, 356] width 245 height 40
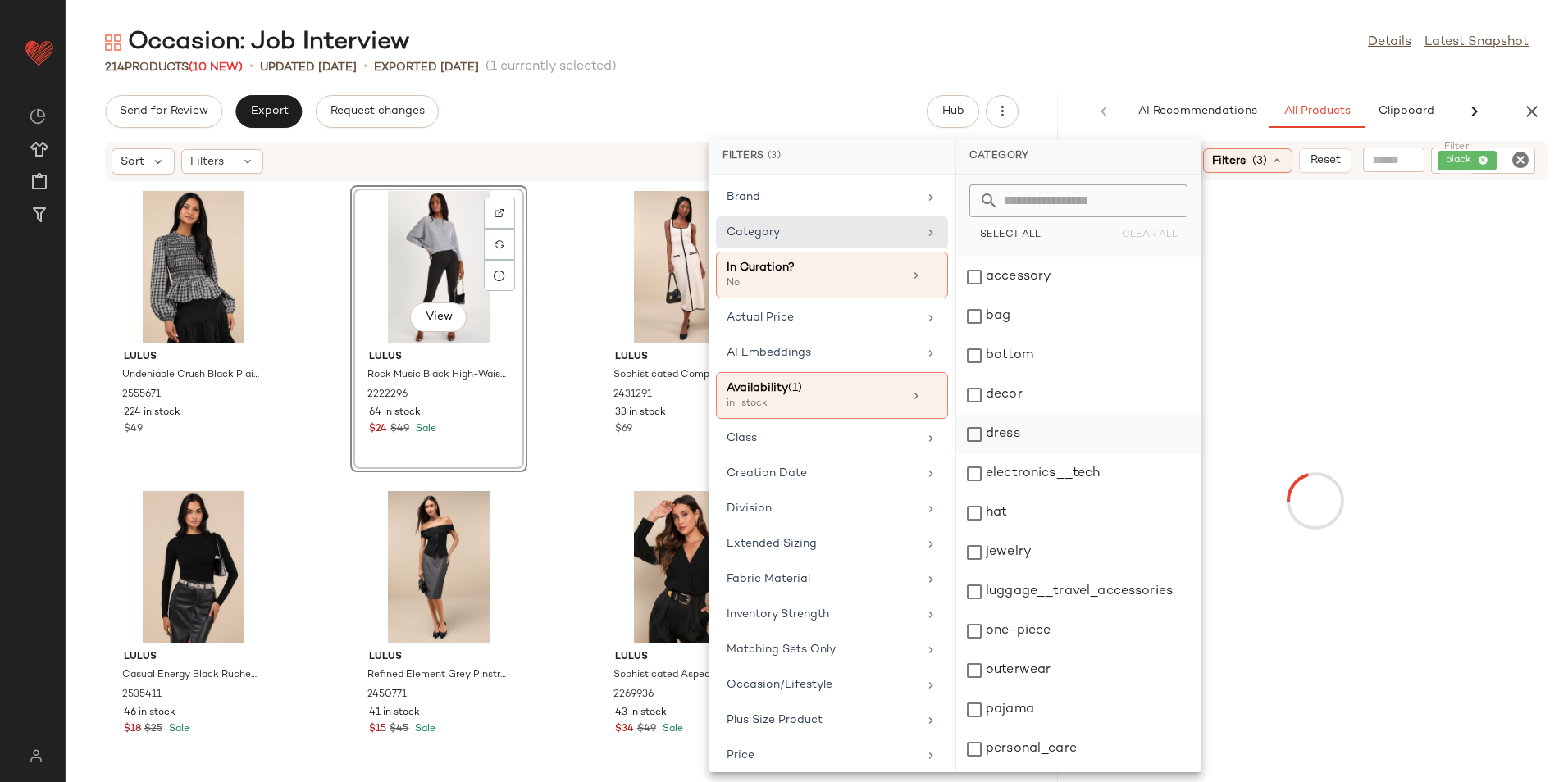
click at [1004, 435] on div "dress" at bounding box center [1078, 434] width 245 height 40
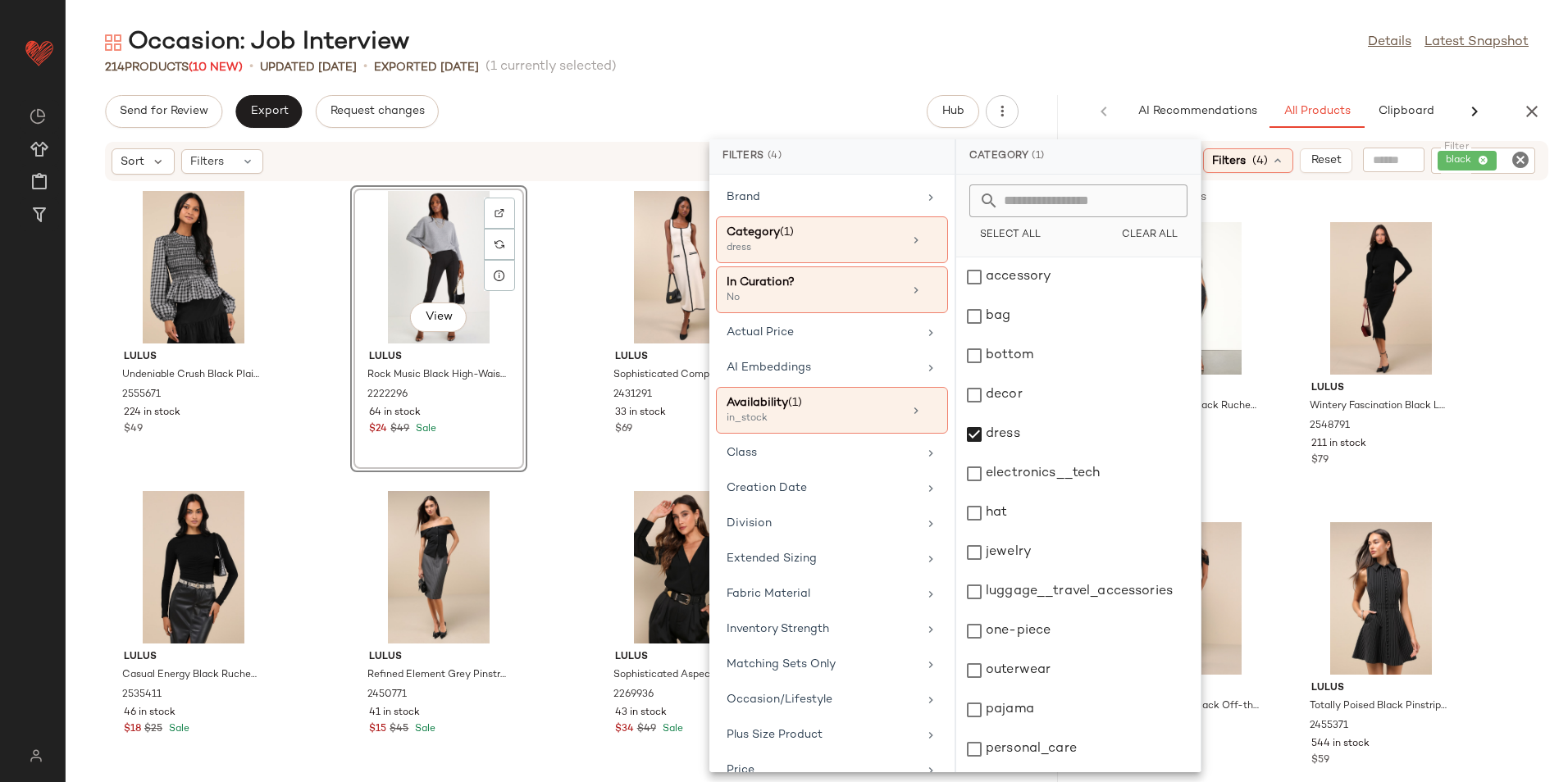
click at [1214, 46] on div "Occasion: Job Interview Details Latest Snapshot" at bounding box center [816, 42] width 1502 height 33
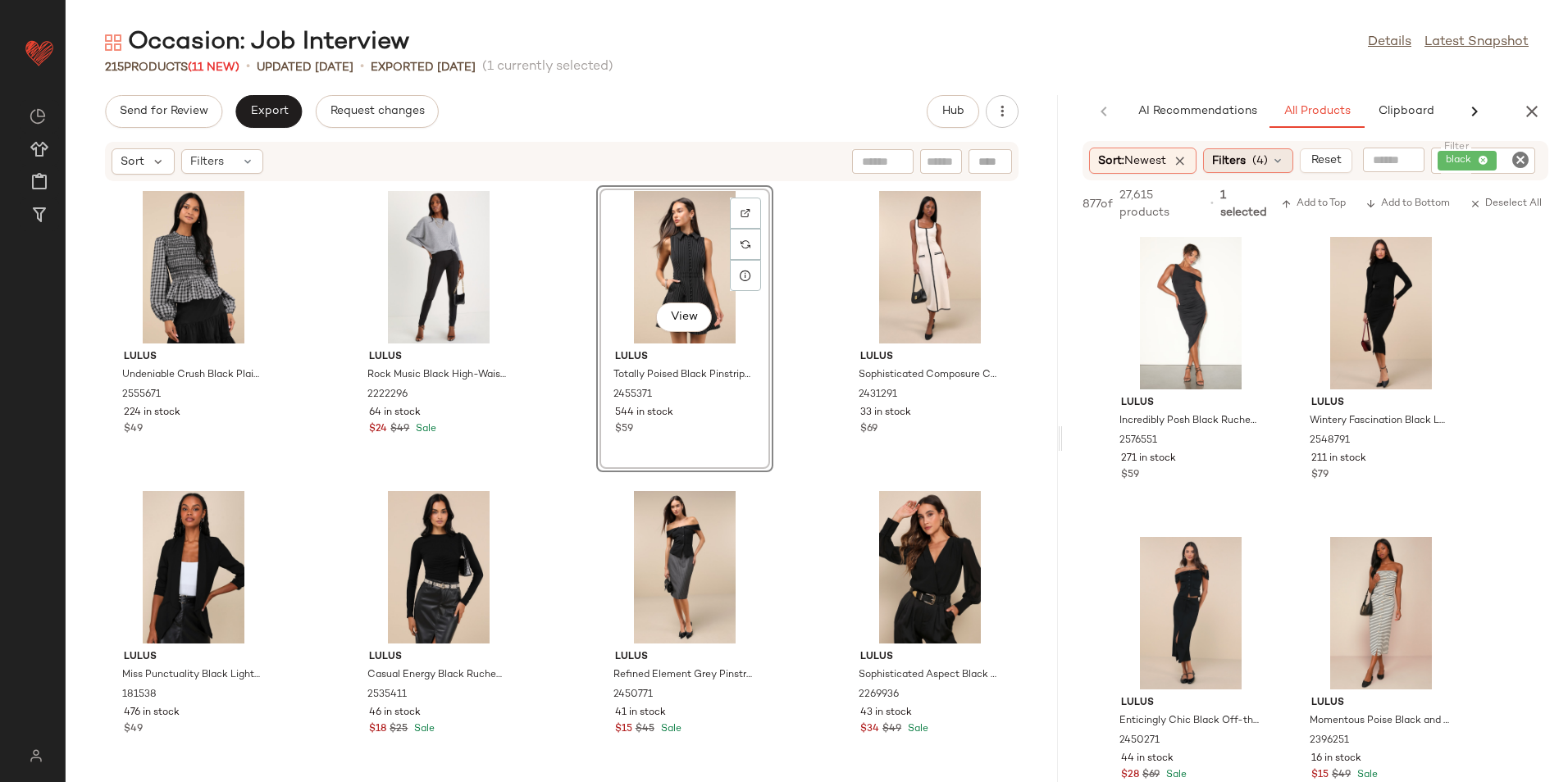
click at [1246, 163] on span "Filters" at bounding box center [1229, 161] width 34 height 17
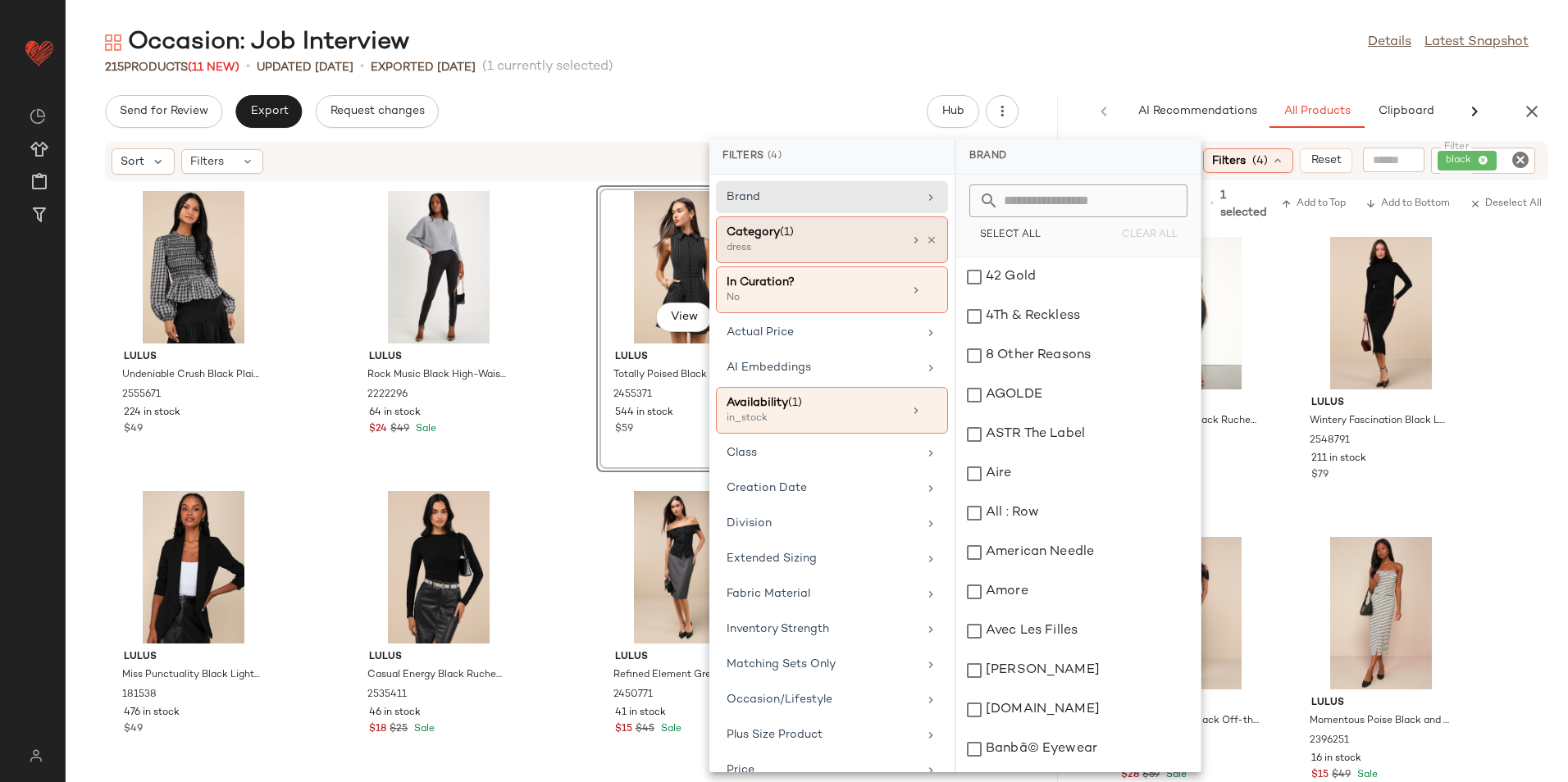
click at [830, 251] on div "dress" at bounding box center [808, 248] width 164 height 14
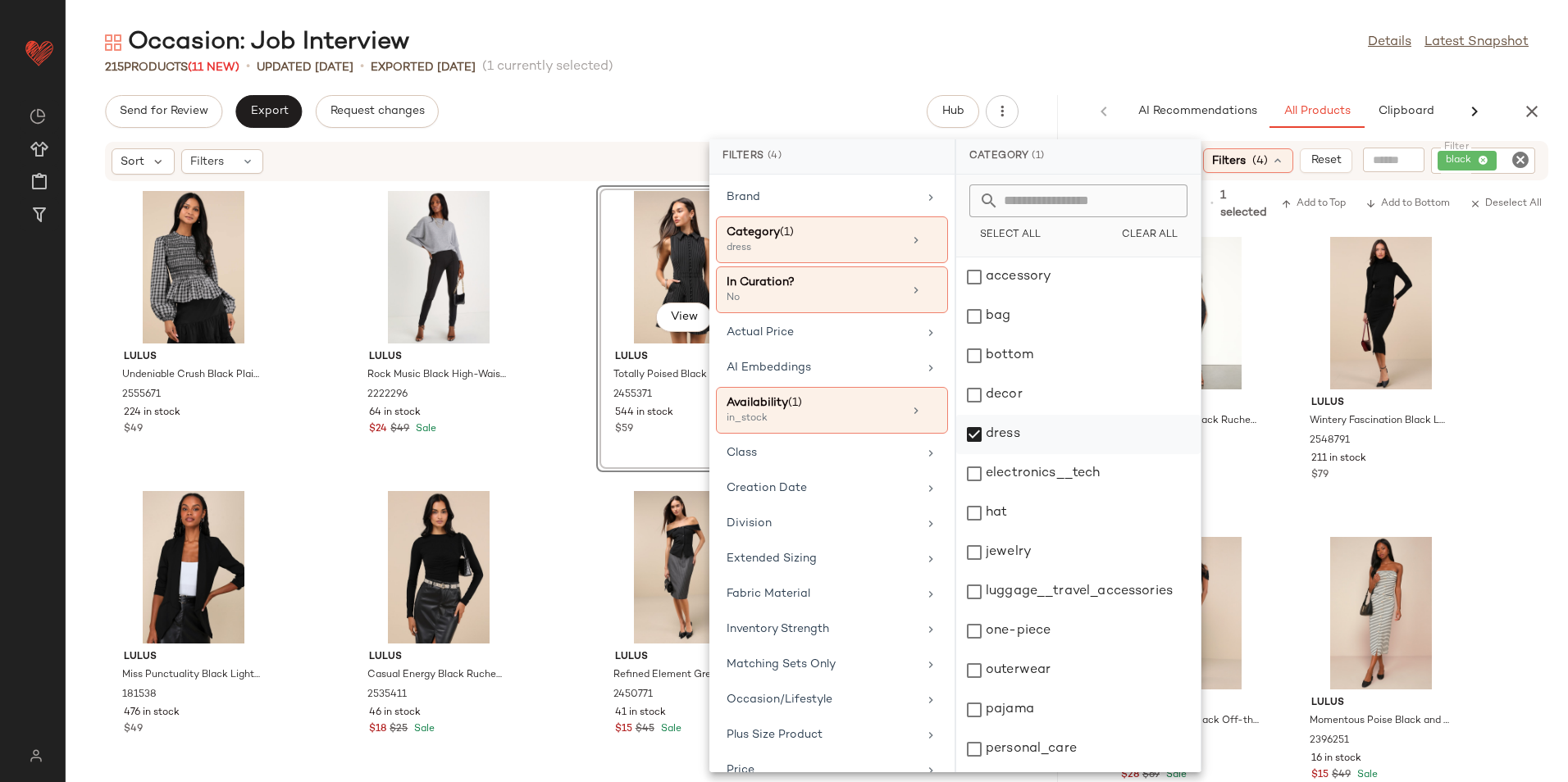
click at [1005, 432] on div "dress" at bounding box center [1078, 434] width 245 height 40
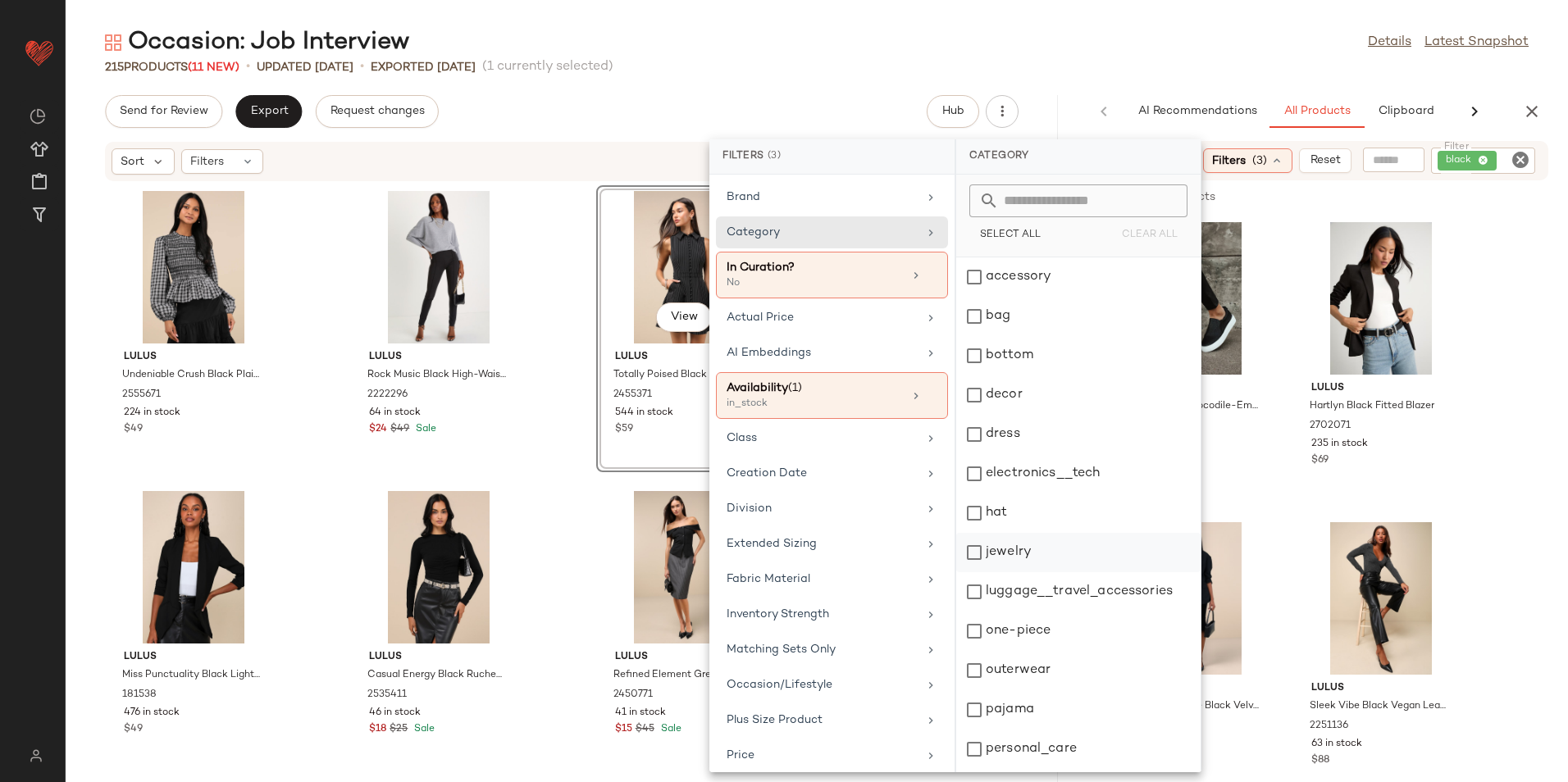
click at [1021, 554] on div "jewelry" at bounding box center [1078, 553] width 245 height 40
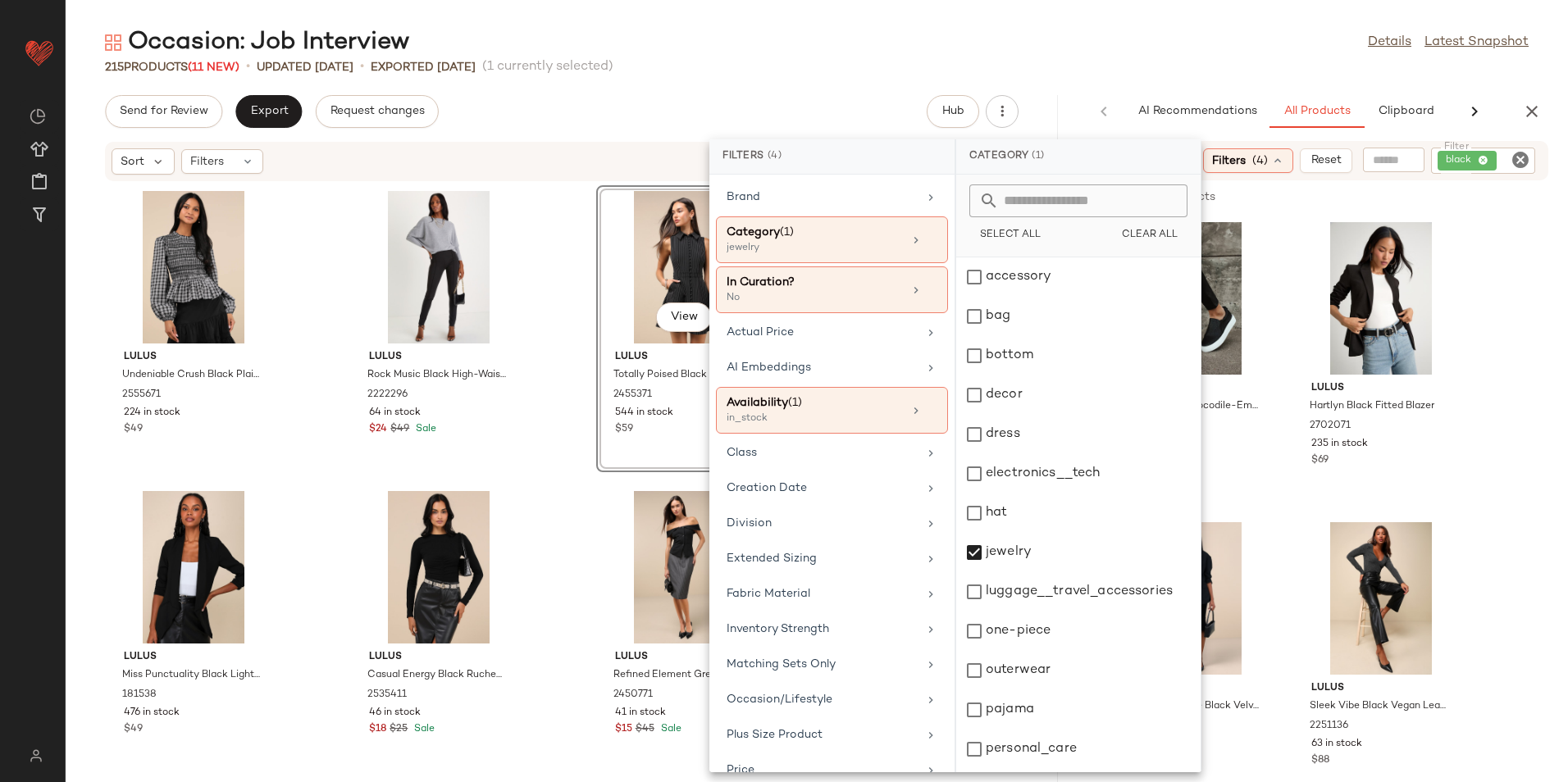
click at [1058, 57] on div "Occasion: Job Interview Details Latest Snapshot" at bounding box center [816, 42] width 1502 height 33
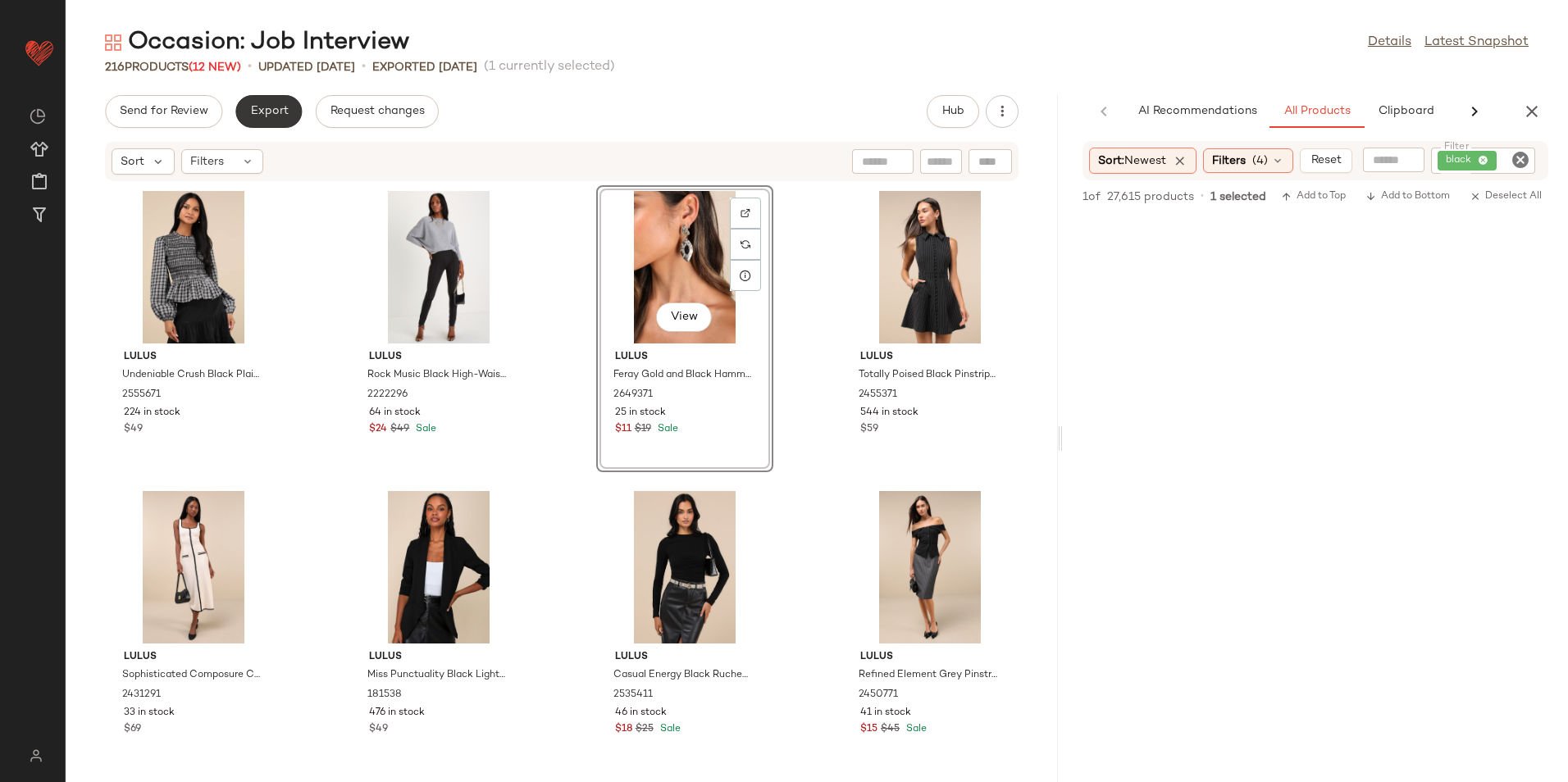
click at [271, 119] on button "Export" at bounding box center [268, 111] width 67 height 33
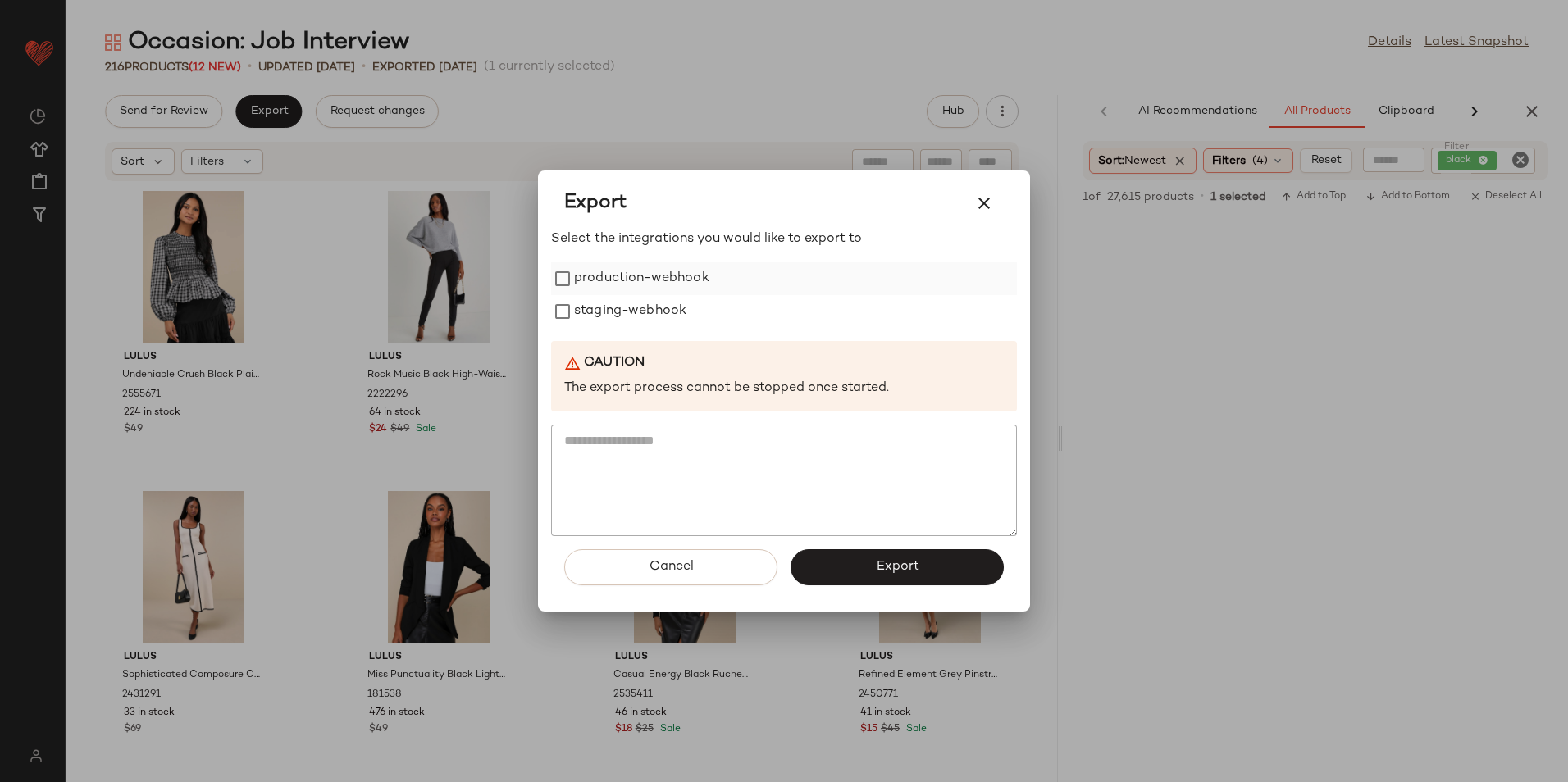
click at [672, 283] on label "production-webhook" at bounding box center [641, 278] width 135 height 33
click at [655, 315] on label "staging-webhook" at bounding box center [629, 311] width 112 height 33
click at [897, 574] on span "Export" at bounding box center [897, 567] width 44 height 15
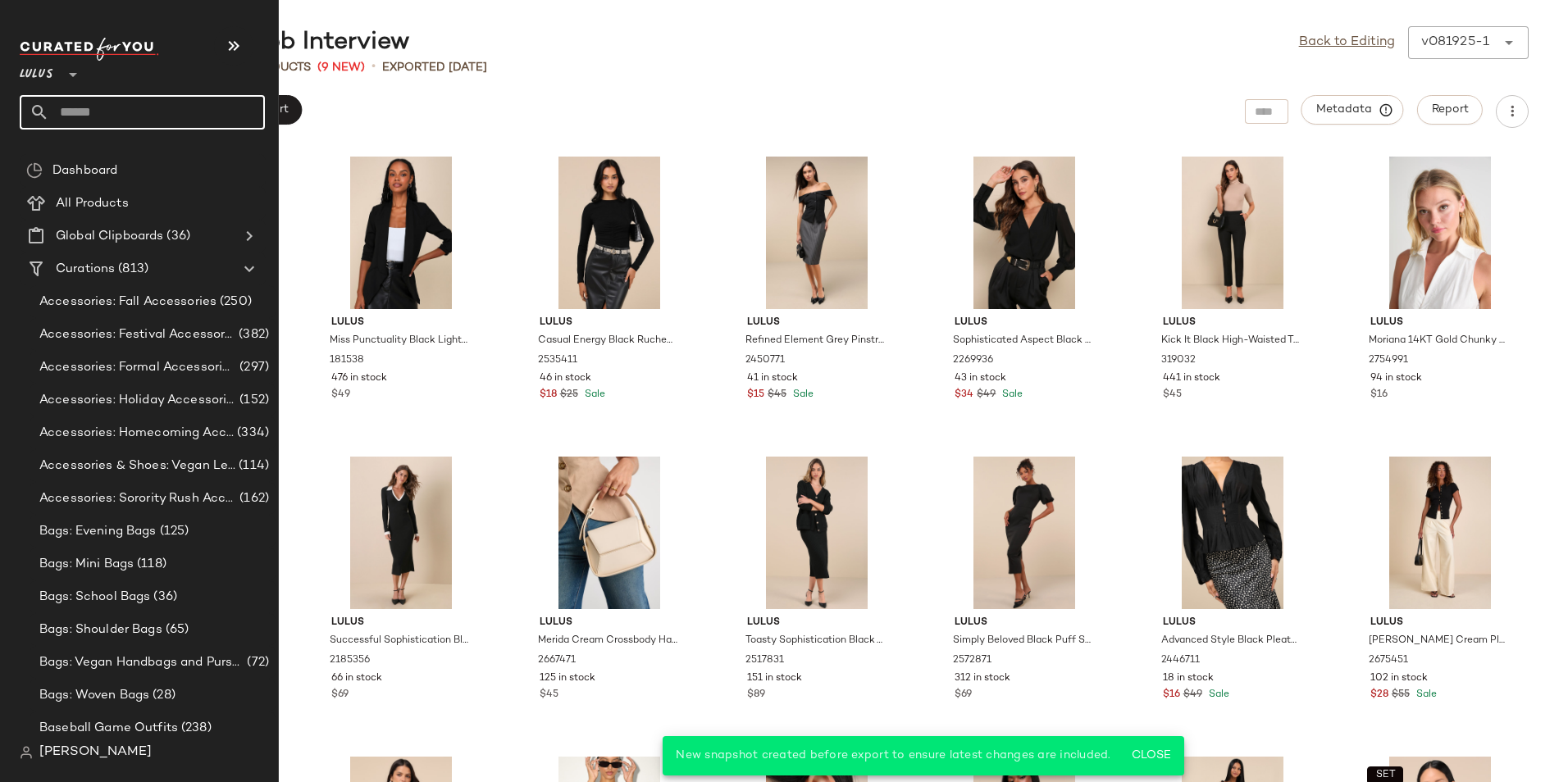
click at [73, 108] on input "text" at bounding box center [157, 112] width 216 height 35
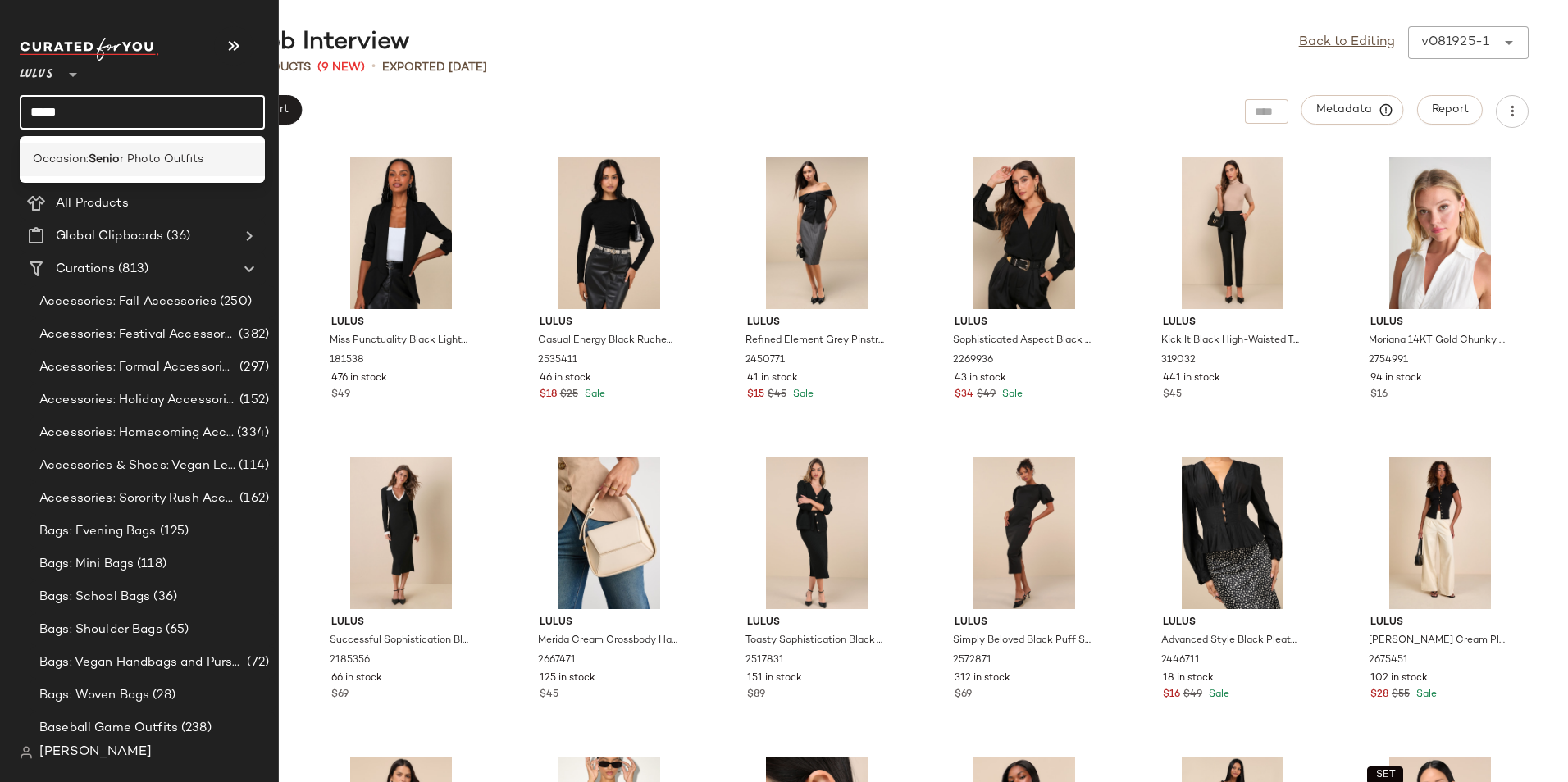
type input "*****"
click at [103, 157] on b "Senio" at bounding box center [104, 159] width 31 height 17
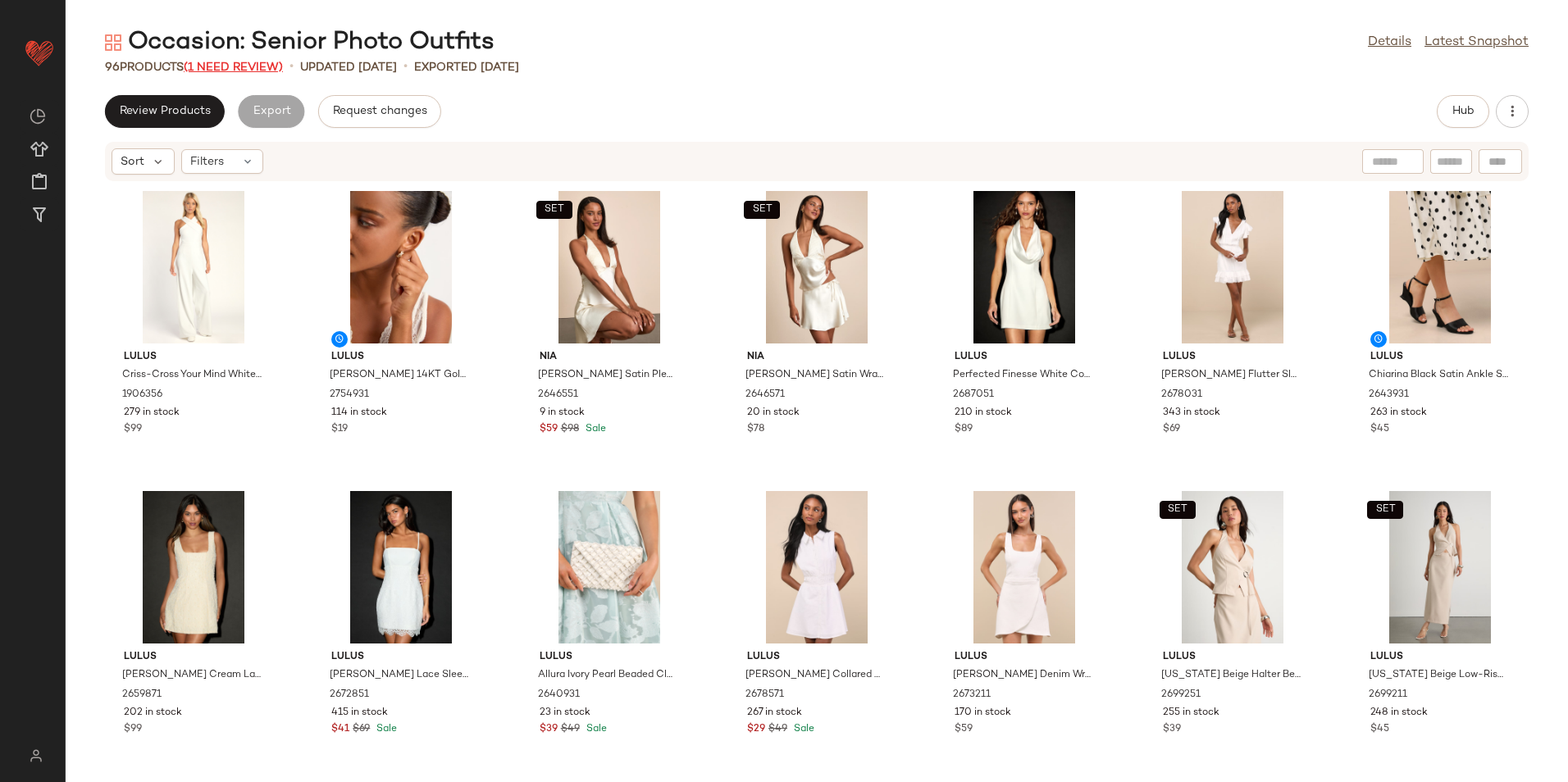
click at [256, 62] on span "(1 Need Review)" at bounding box center [234, 67] width 100 height 13
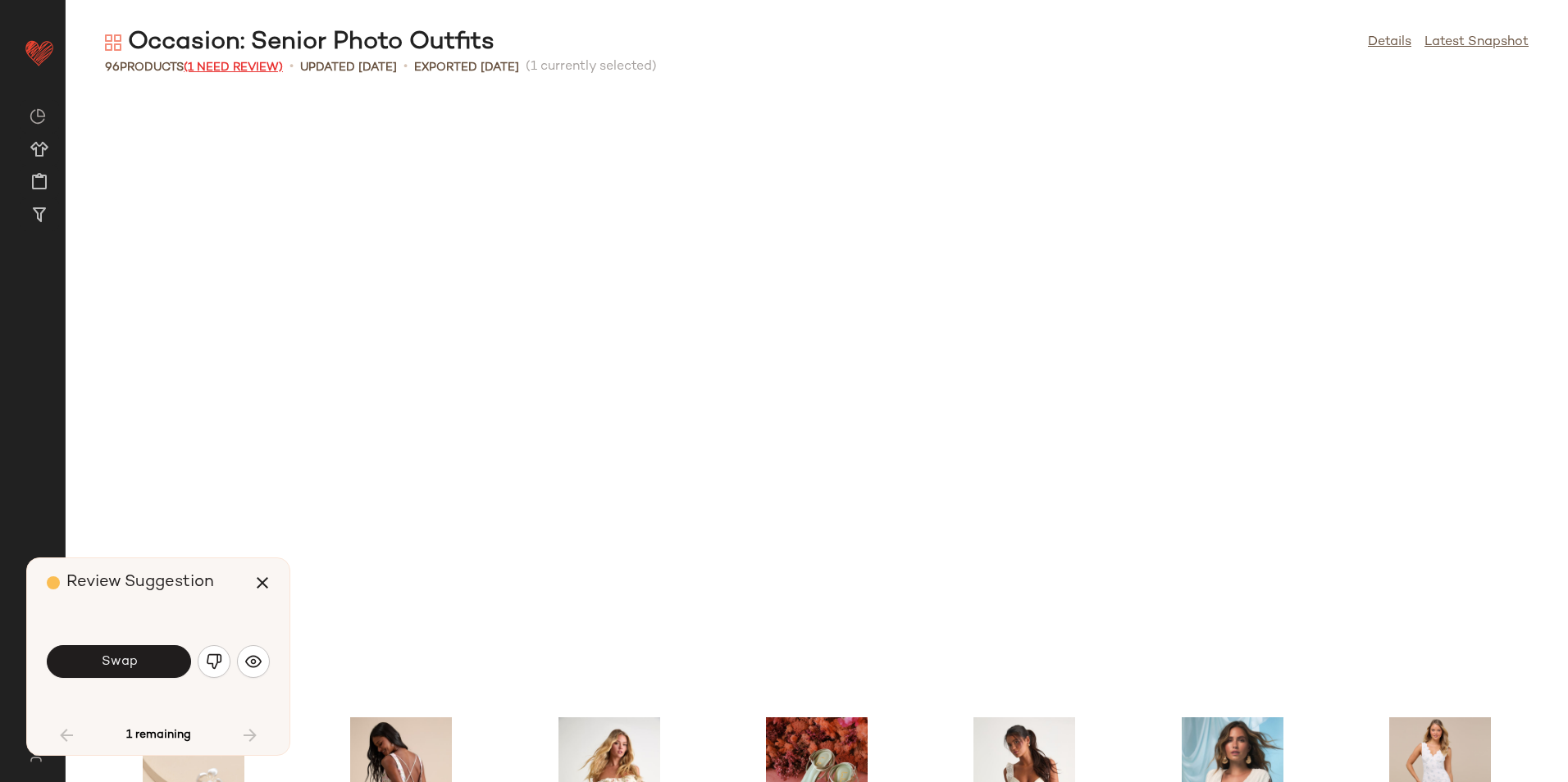
scroll to position [613, 0]
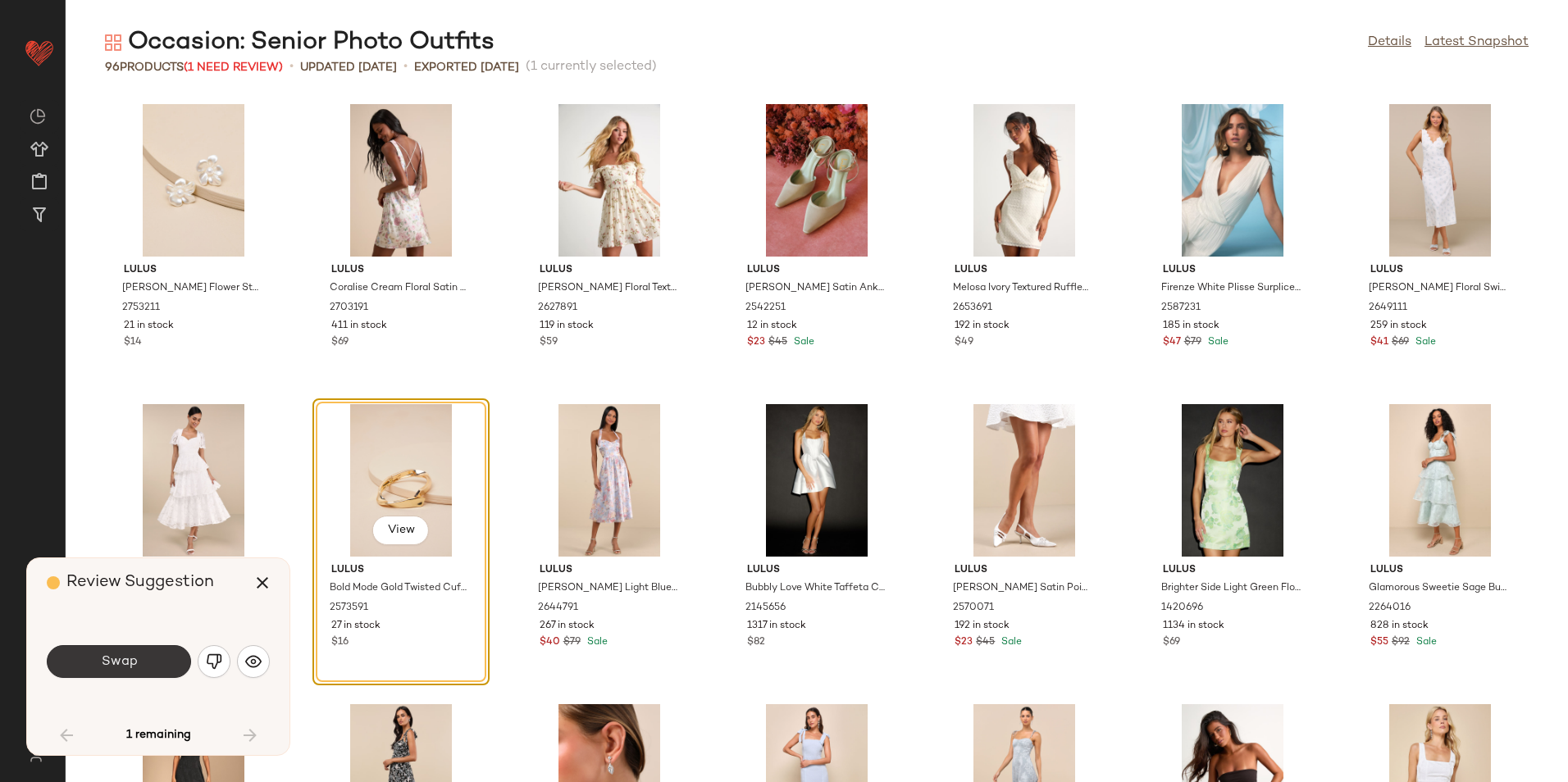
click at [165, 651] on button "Swap" at bounding box center [118, 661] width 144 height 33
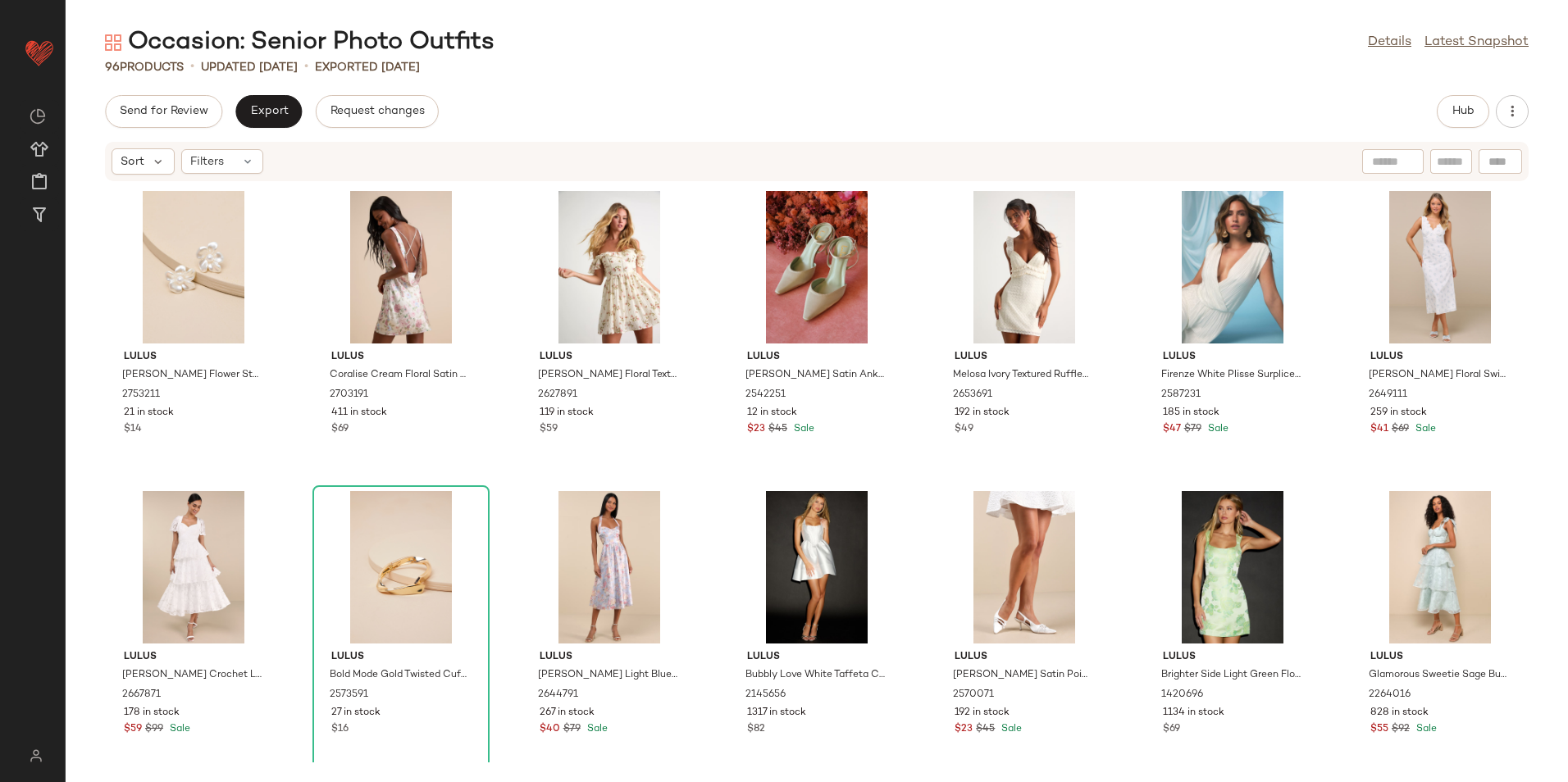
click at [1452, 130] on div "Send for Review Export Request changes Hub Sort Filters Lulus Sasha White Flowe…" at bounding box center [816, 439] width 1502 height 688
click at [1458, 121] on button "Hub" at bounding box center [1463, 111] width 52 height 33
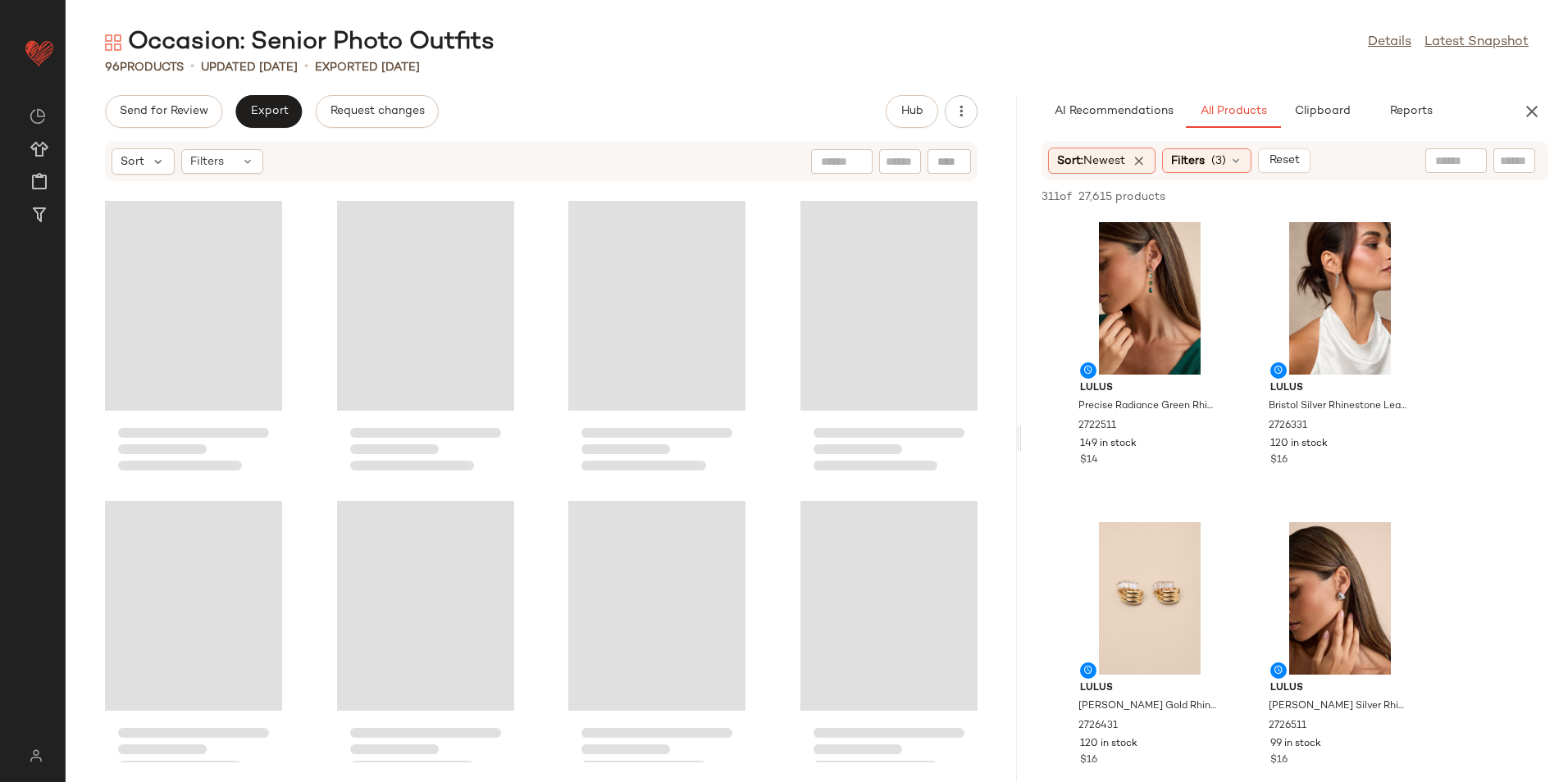
scroll to position [900, 0]
drag, startPoint x: 816, startPoint y: 437, endPoint x: 1253, endPoint y: 418, distance: 437.4
click at [1253, 418] on div "Occasion: Senior Photo Outfits Details Latest Snapshot 96 Products • updated Au…" at bounding box center [816, 404] width 1502 height 756
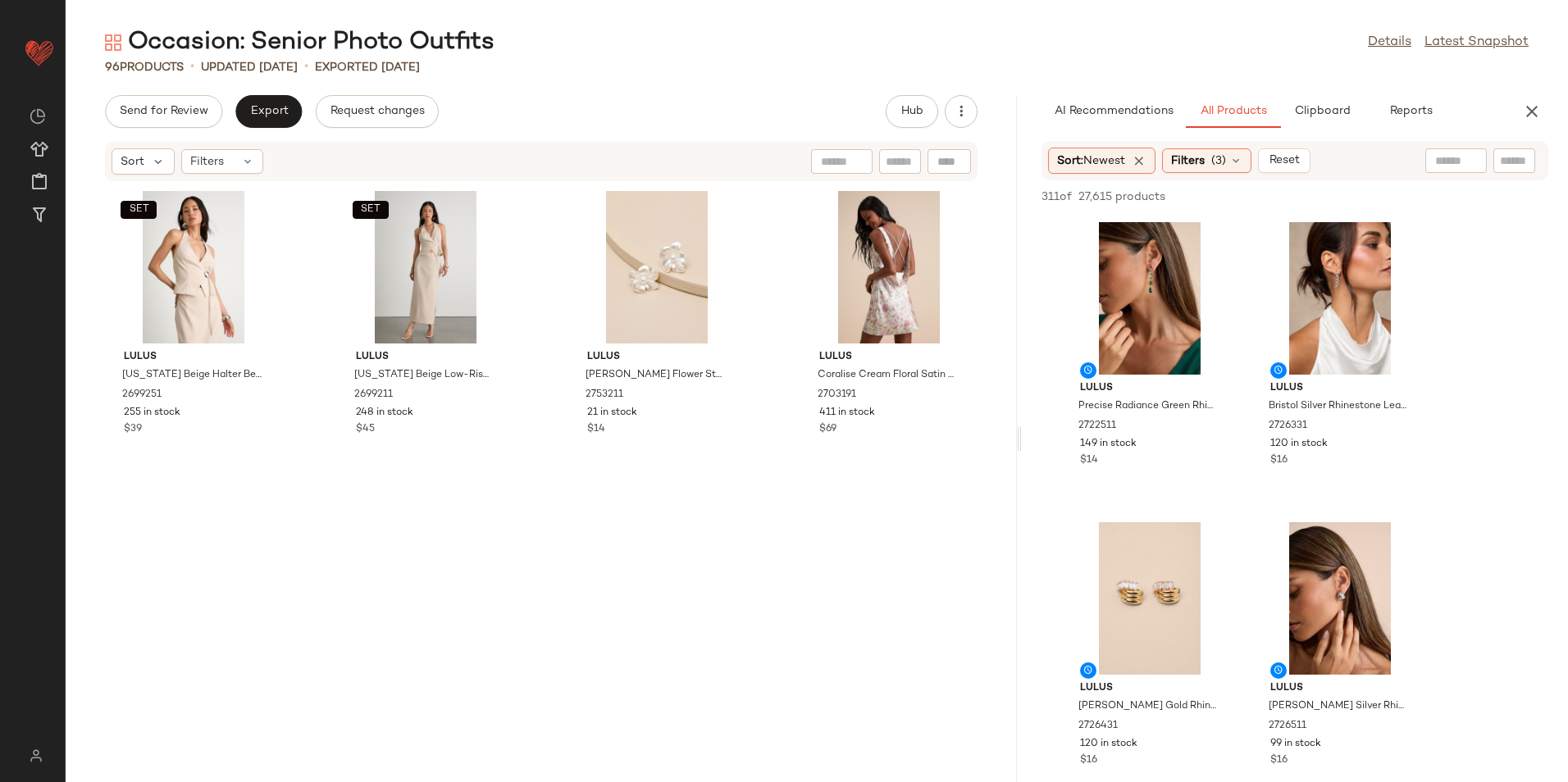
scroll to position [0, 0]
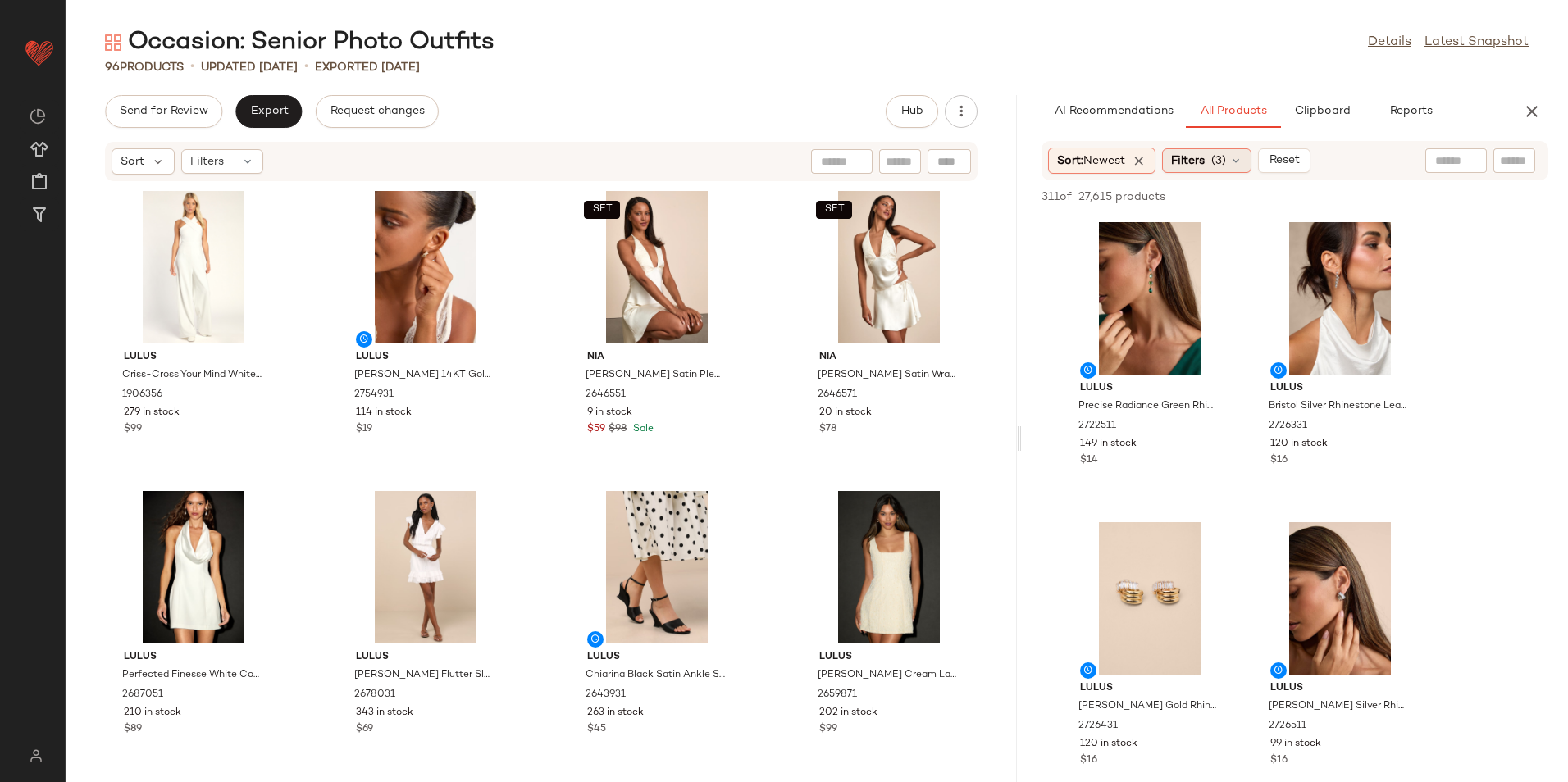
click at [1237, 157] on icon at bounding box center [1236, 161] width 13 height 13
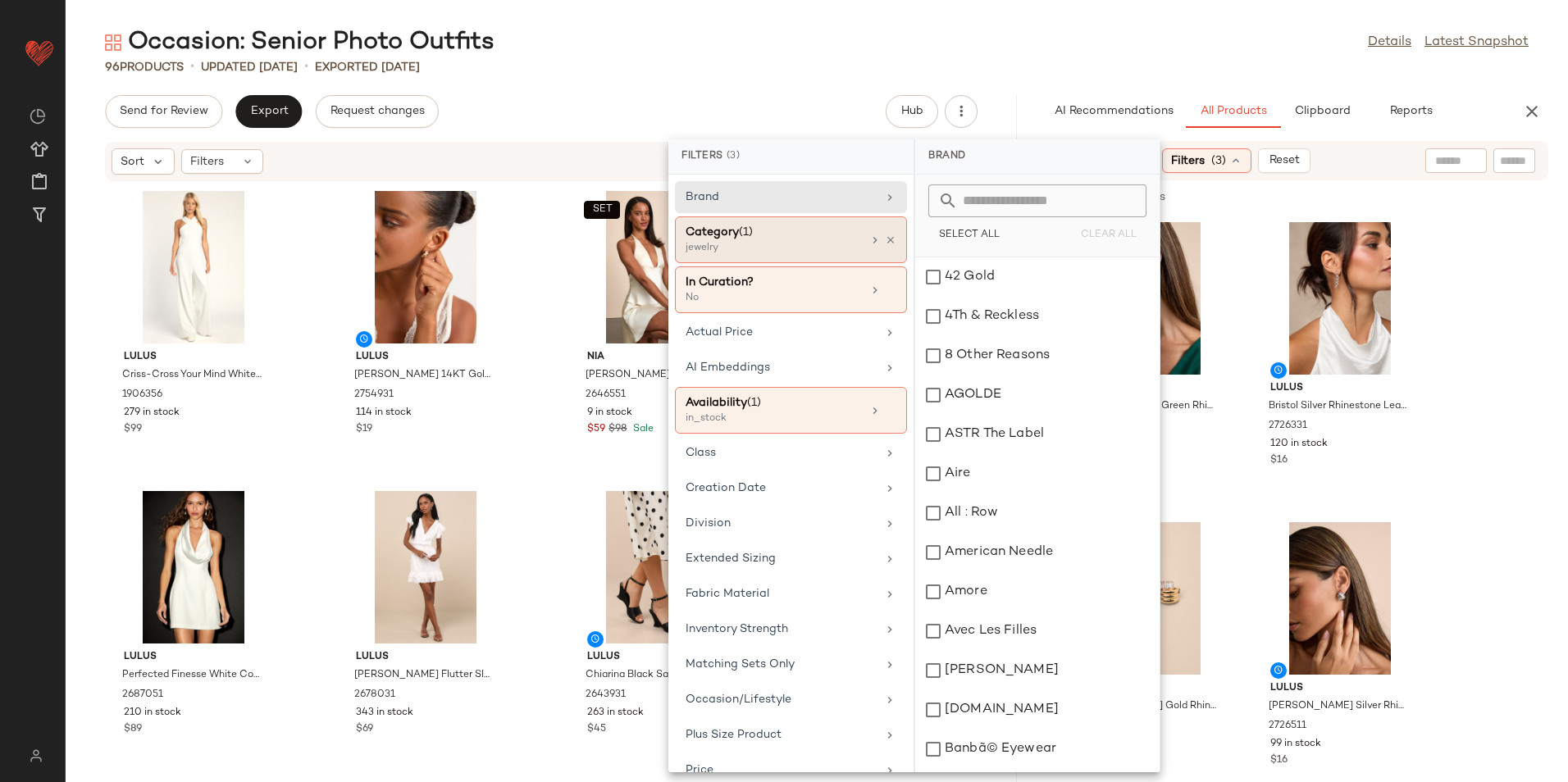
click at [758, 239] on div "Category (1)" at bounding box center [773, 232] width 176 height 17
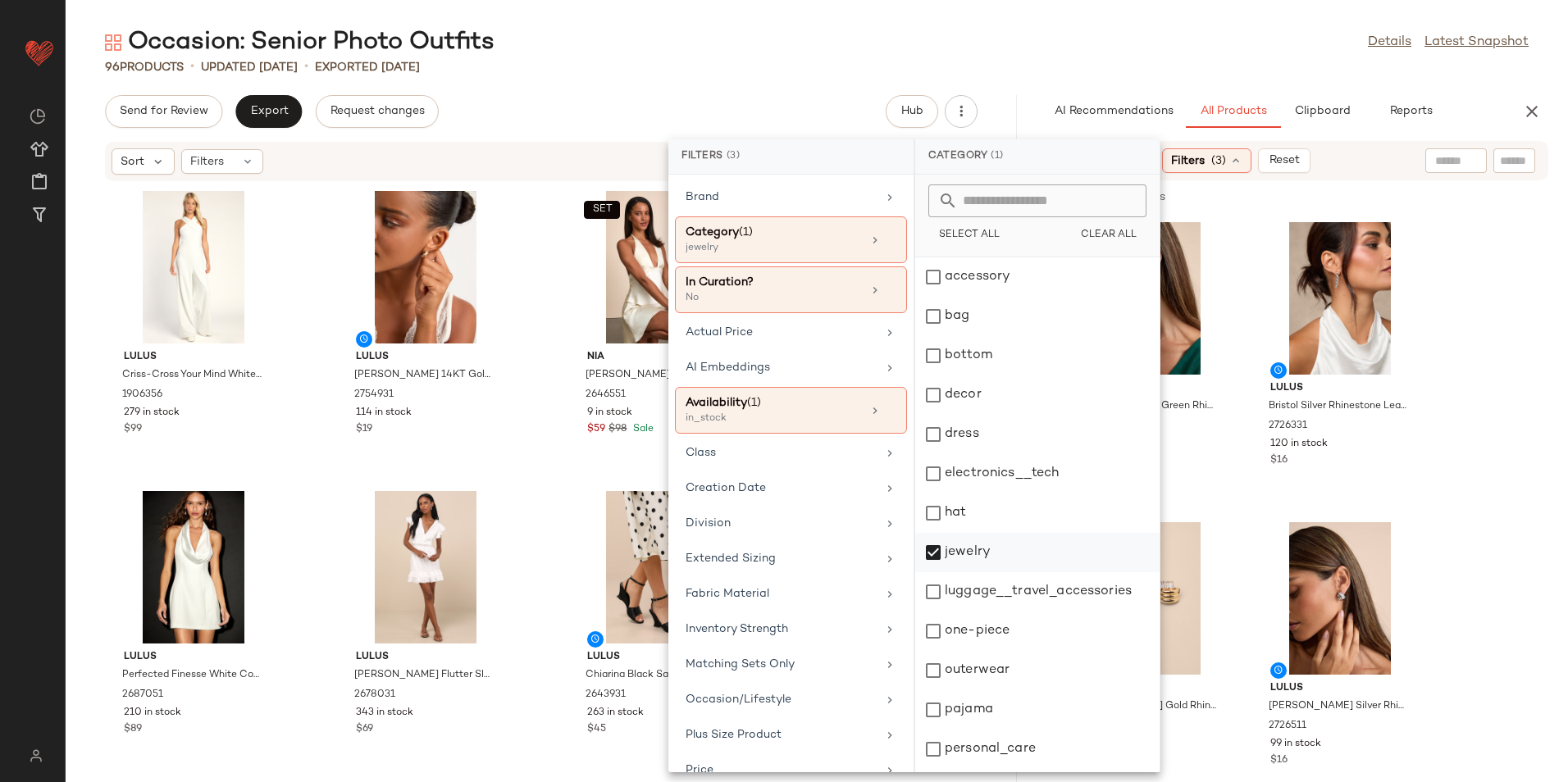
click at [996, 550] on div "jewelry" at bounding box center [1037, 553] width 245 height 40
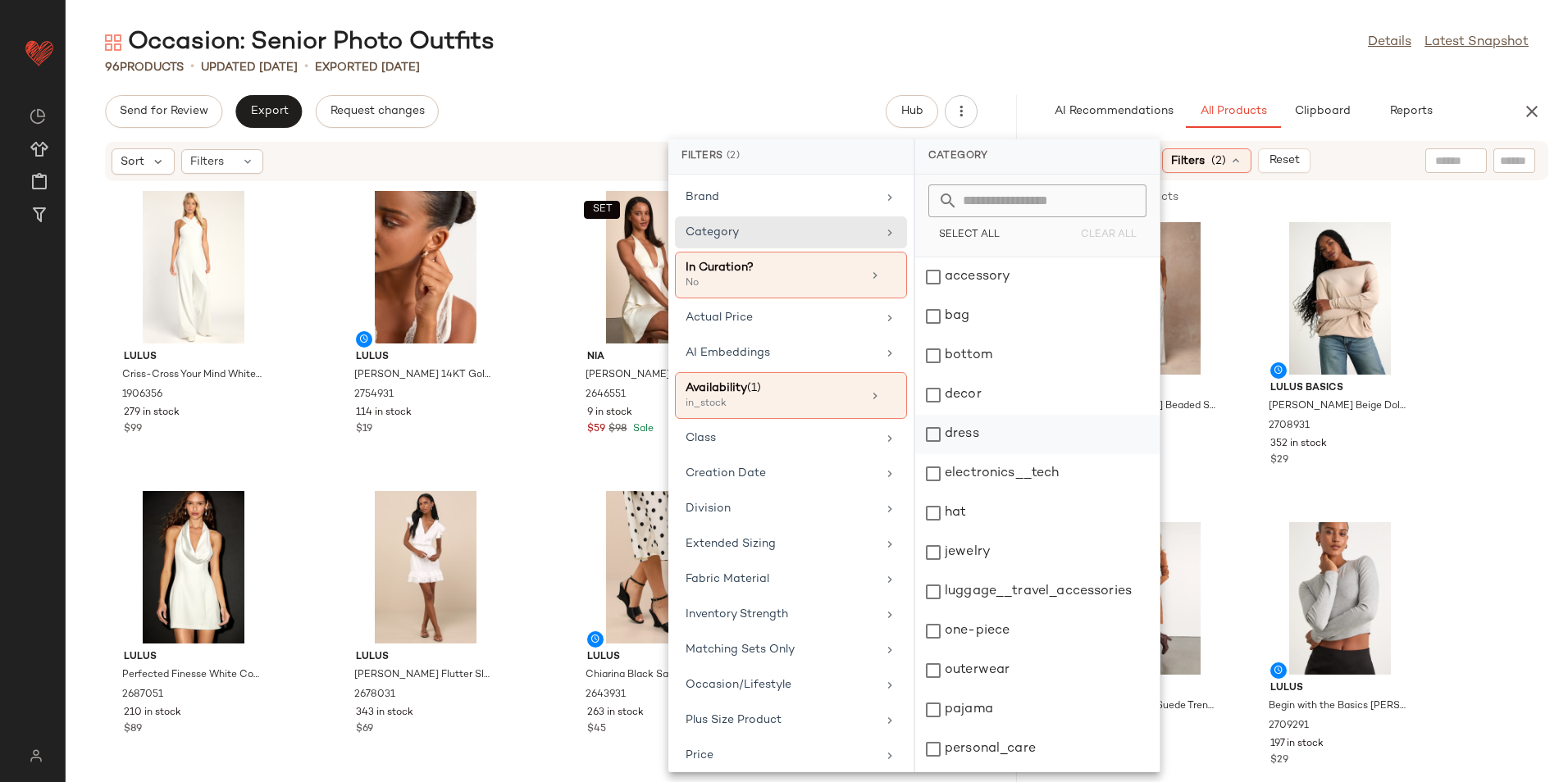
click at [982, 429] on div "dress" at bounding box center [1037, 434] width 245 height 40
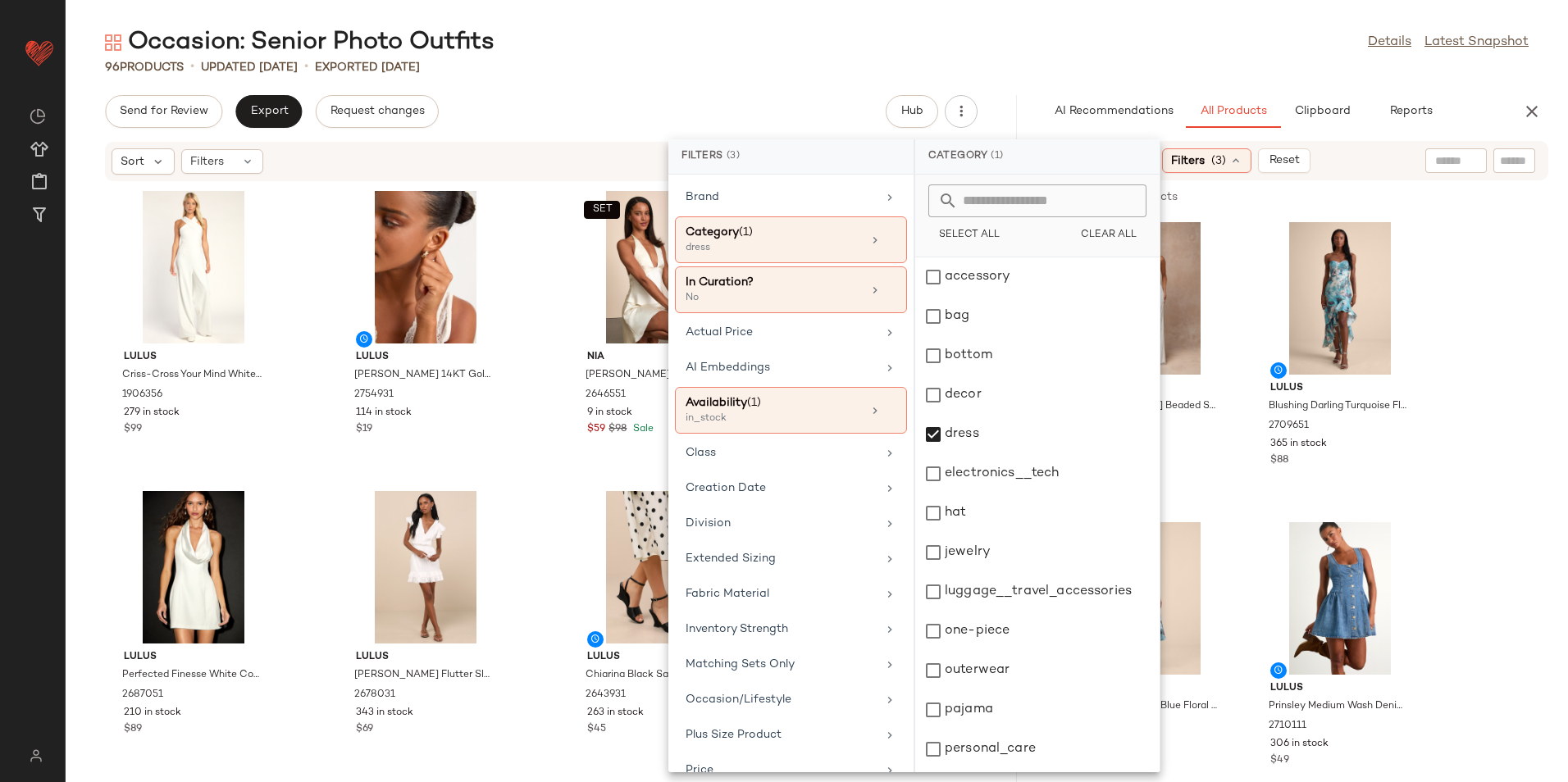
click at [1118, 43] on div "Occasion: Senior Photo Outfits Details Latest Snapshot" at bounding box center [816, 42] width 1502 height 33
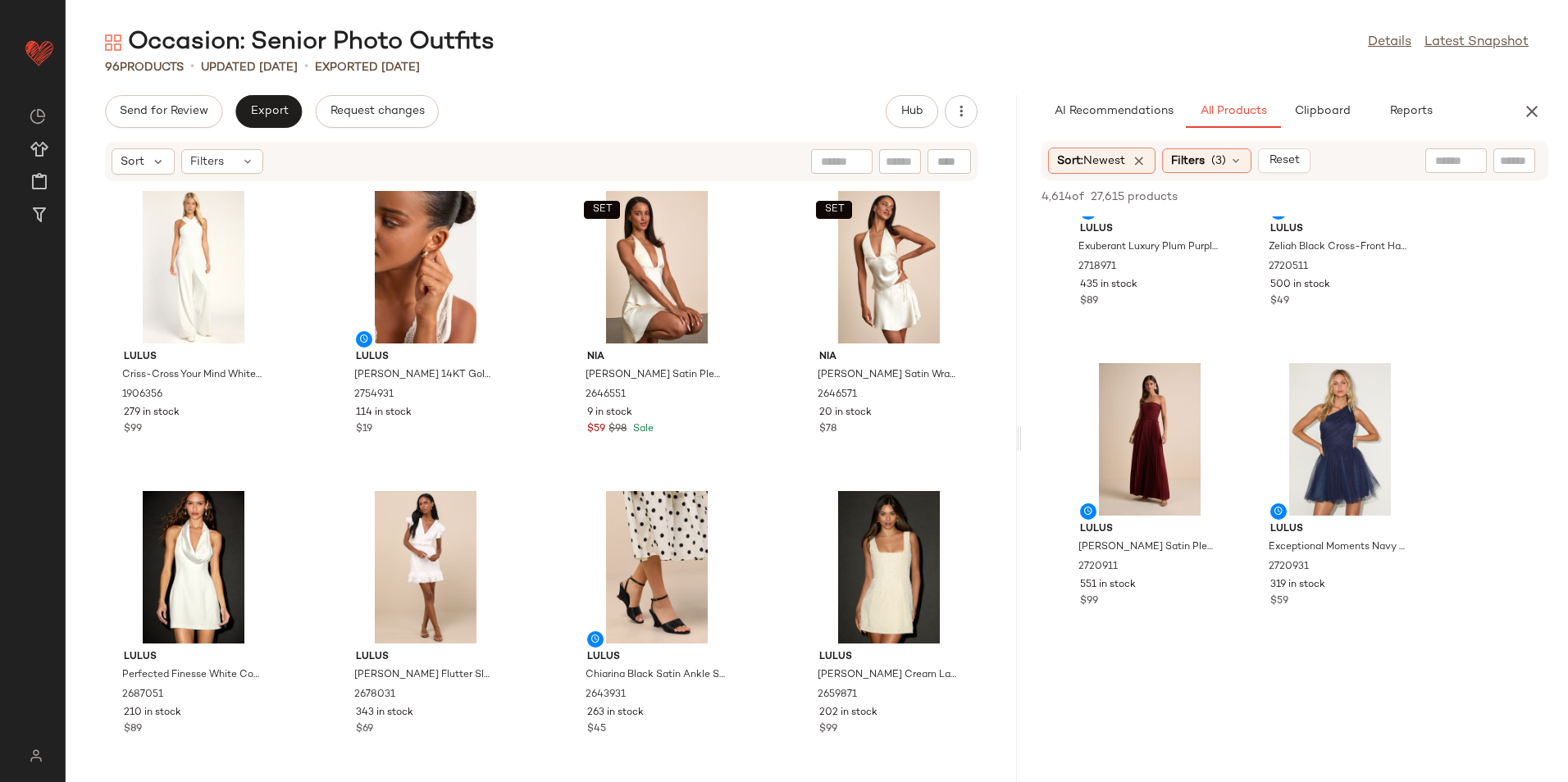
scroll to position [1394, 0]
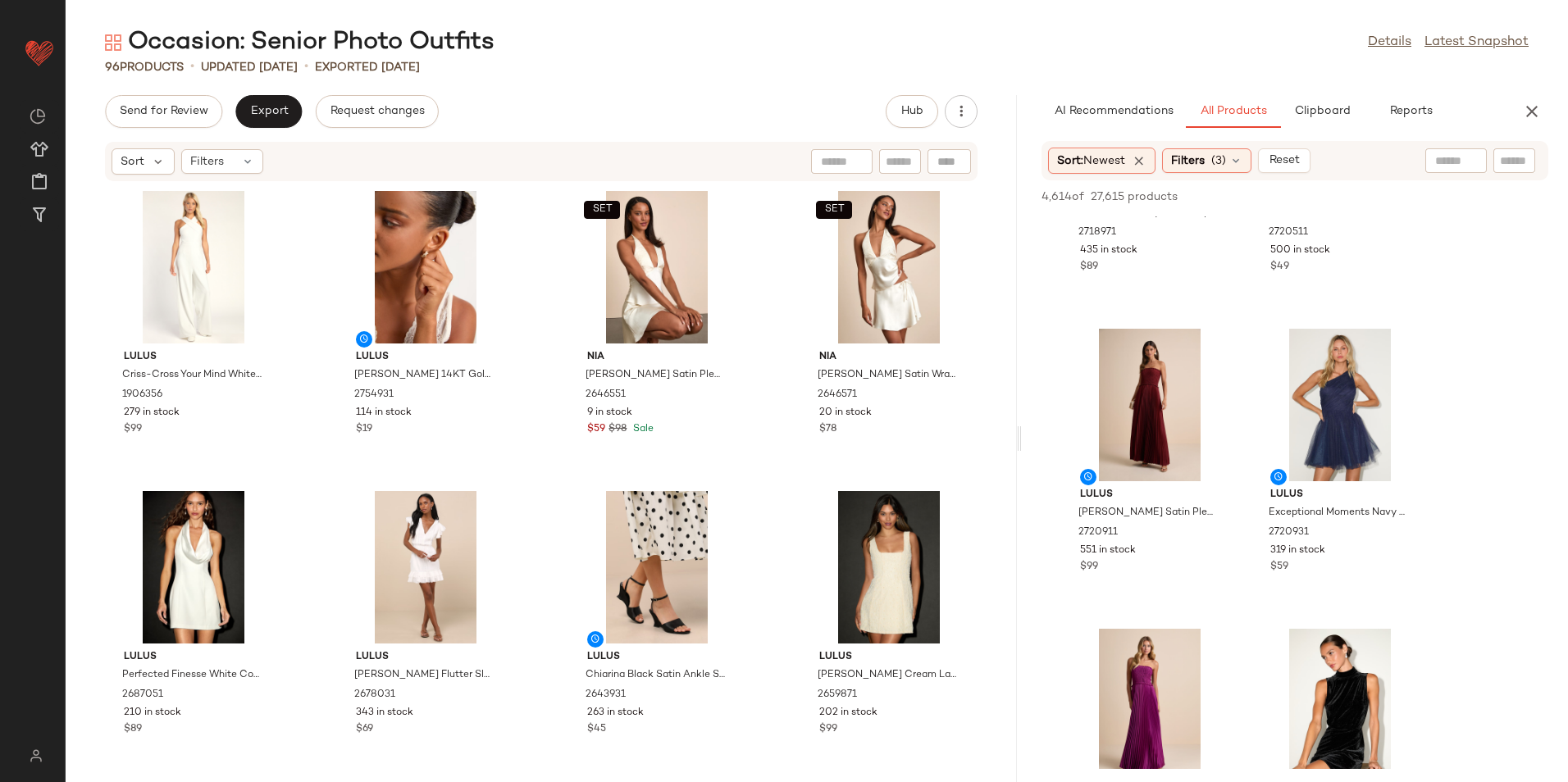
click at [1458, 155] on input "text" at bounding box center [1456, 161] width 42 height 17
type input "**********"
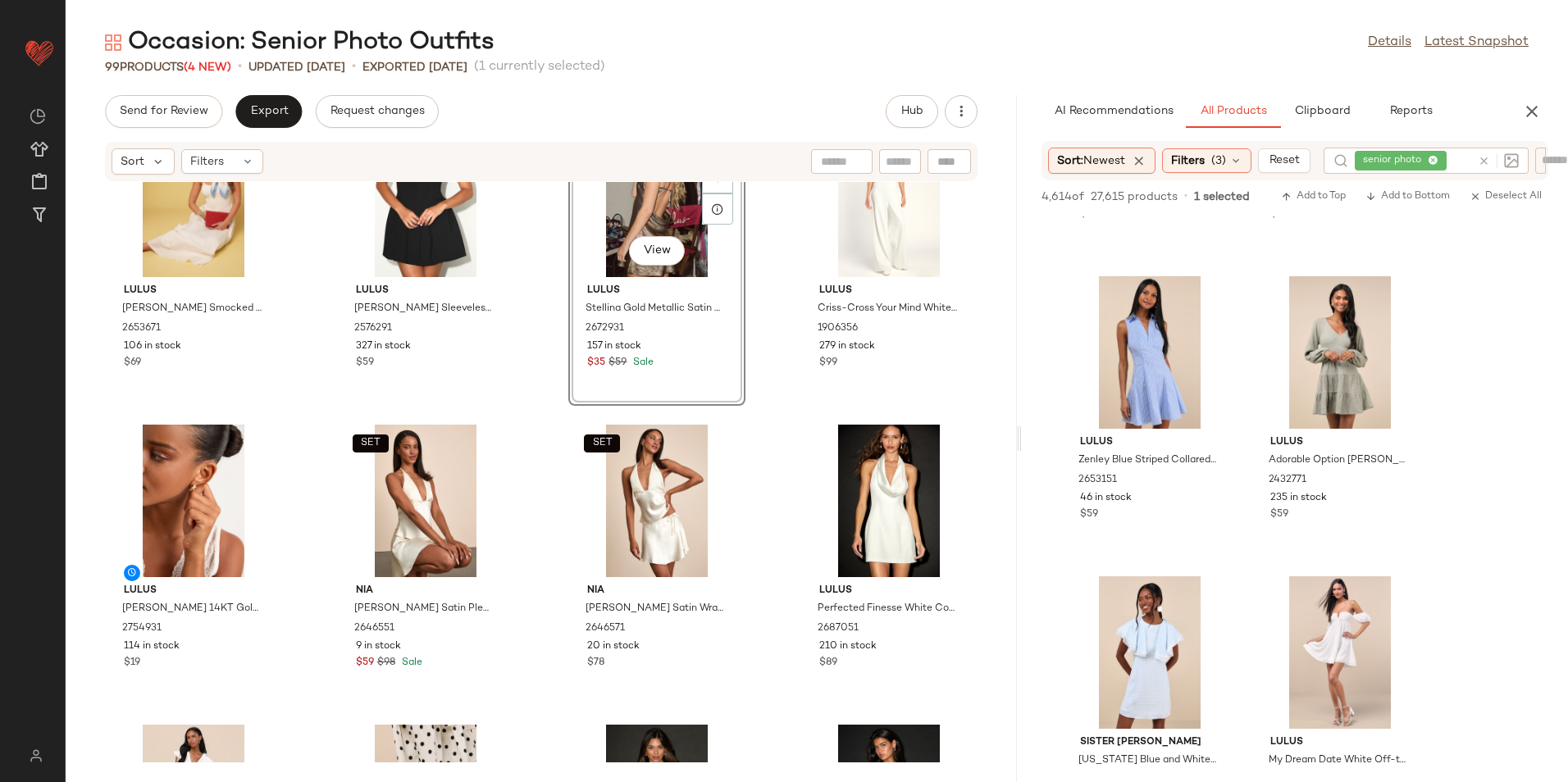
scroll to position [0, 0]
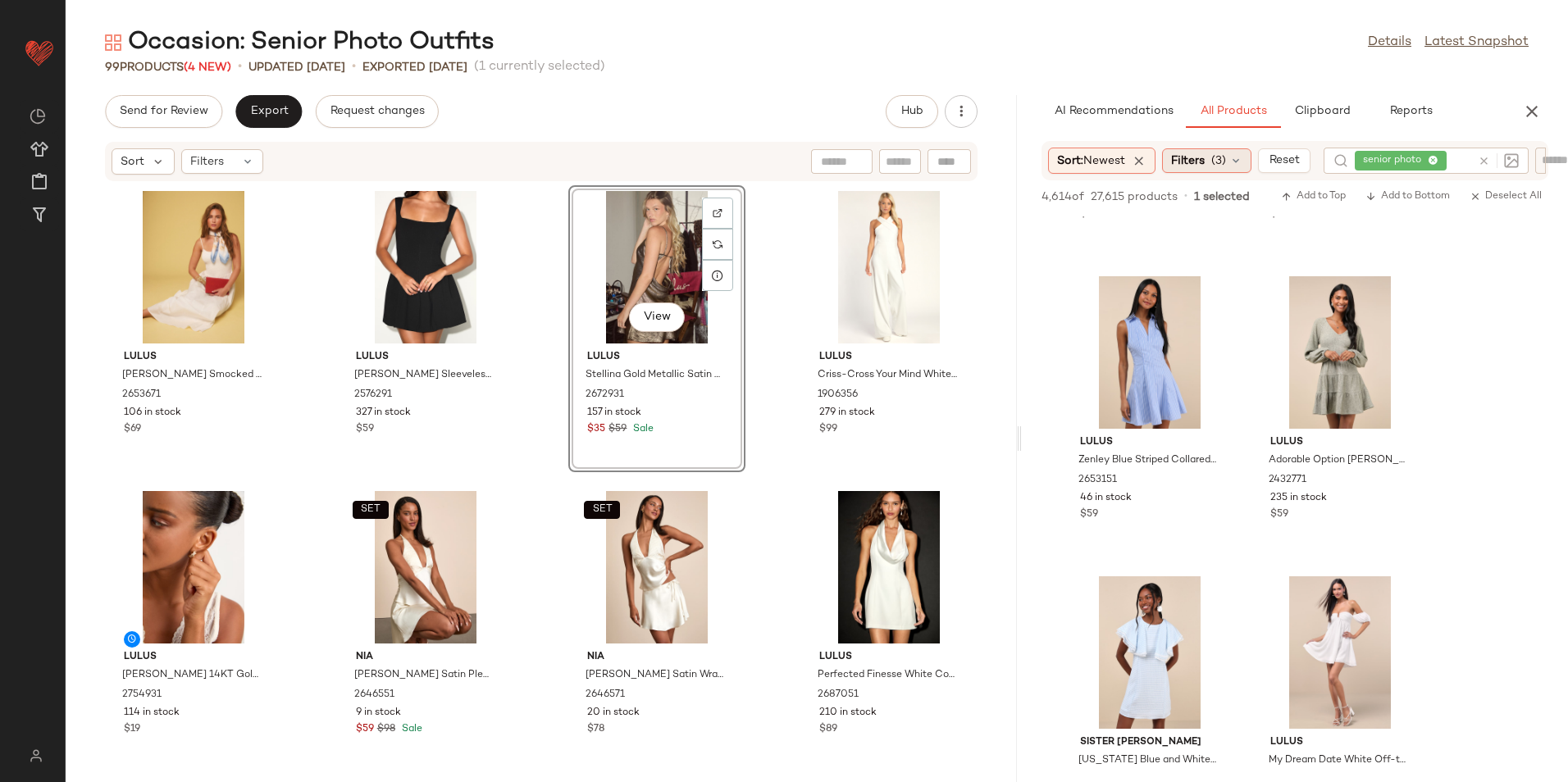
click at [1215, 166] on div "Filters (3)" at bounding box center [1206, 160] width 89 height 24
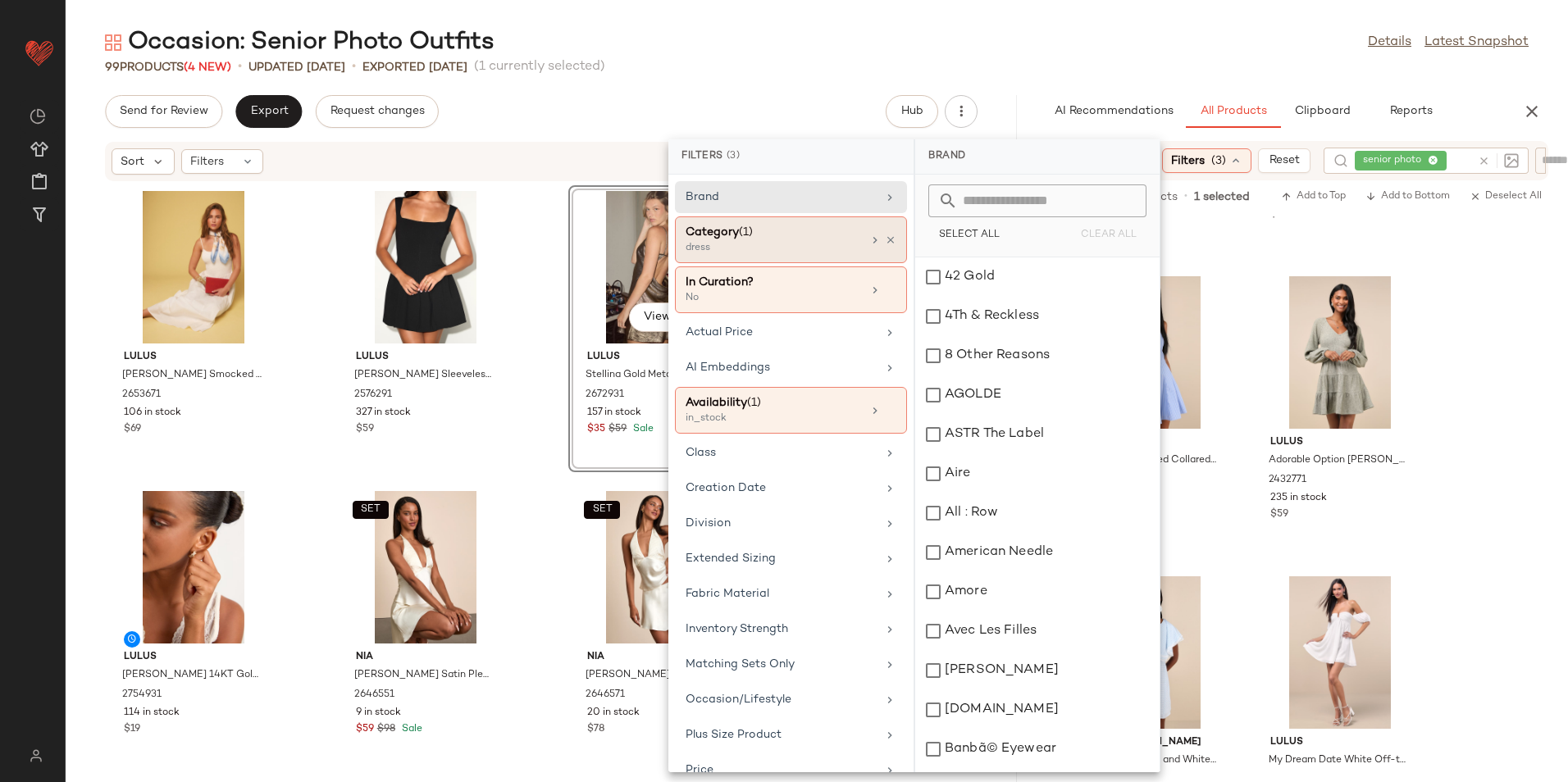
click at [762, 240] on div "Category (1)" at bounding box center [773, 232] width 176 height 17
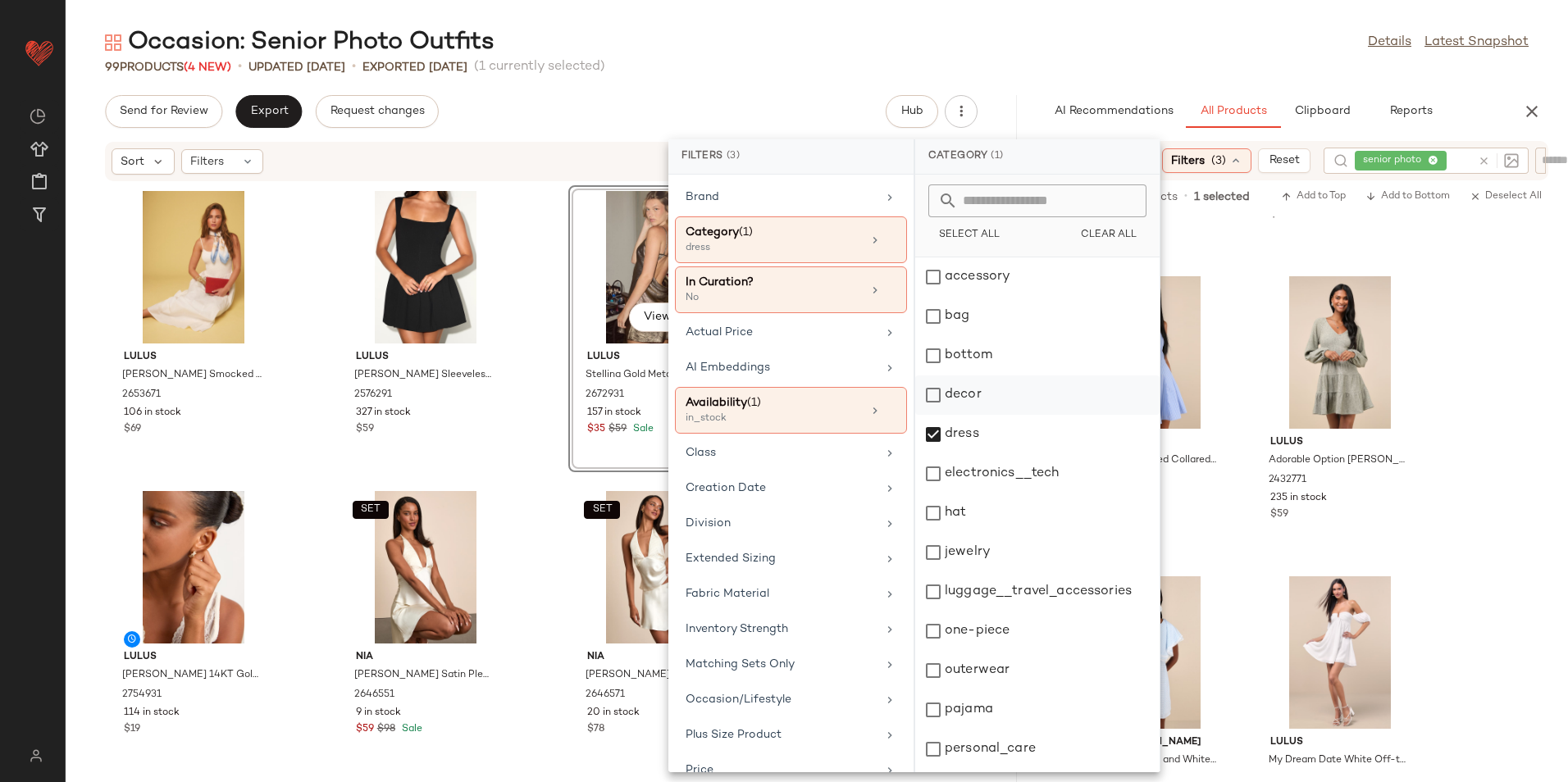
drag, startPoint x: 982, startPoint y: 321, endPoint x: 965, endPoint y: 405, distance: 85.7
click at [981, 320] on div "bag" at bounding box center [1037, 316] width 245 height 40
click at [967, 426] on div "dress" at bounding box center [1037, 434] width 245 height 40
click at [1134, 40] on div "Occasion: Senior Photo Outfits Details Latest Snapshot" at bounding box center [816, 42] width 1502 height 33
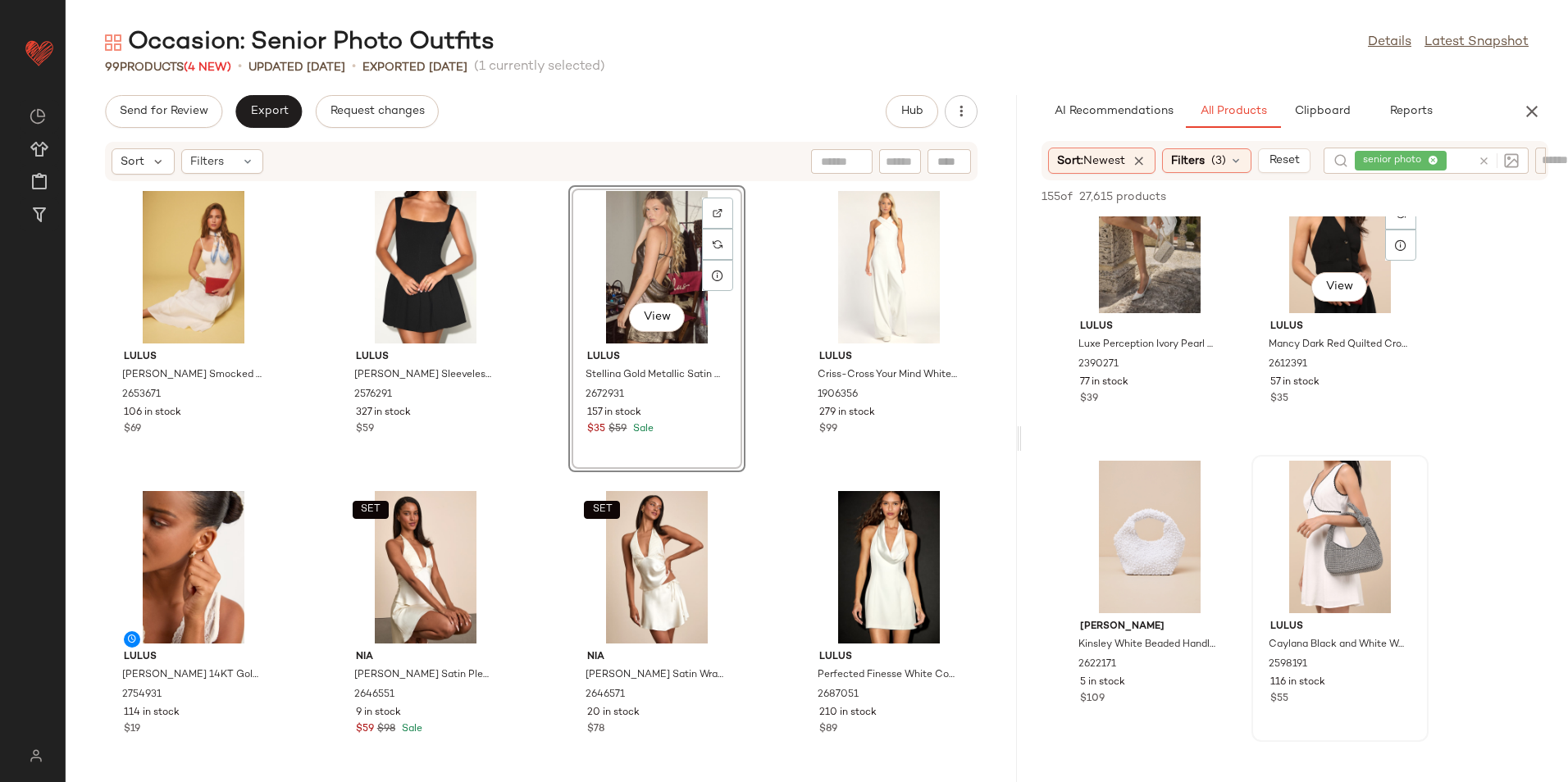
scroll to position [984, 0]
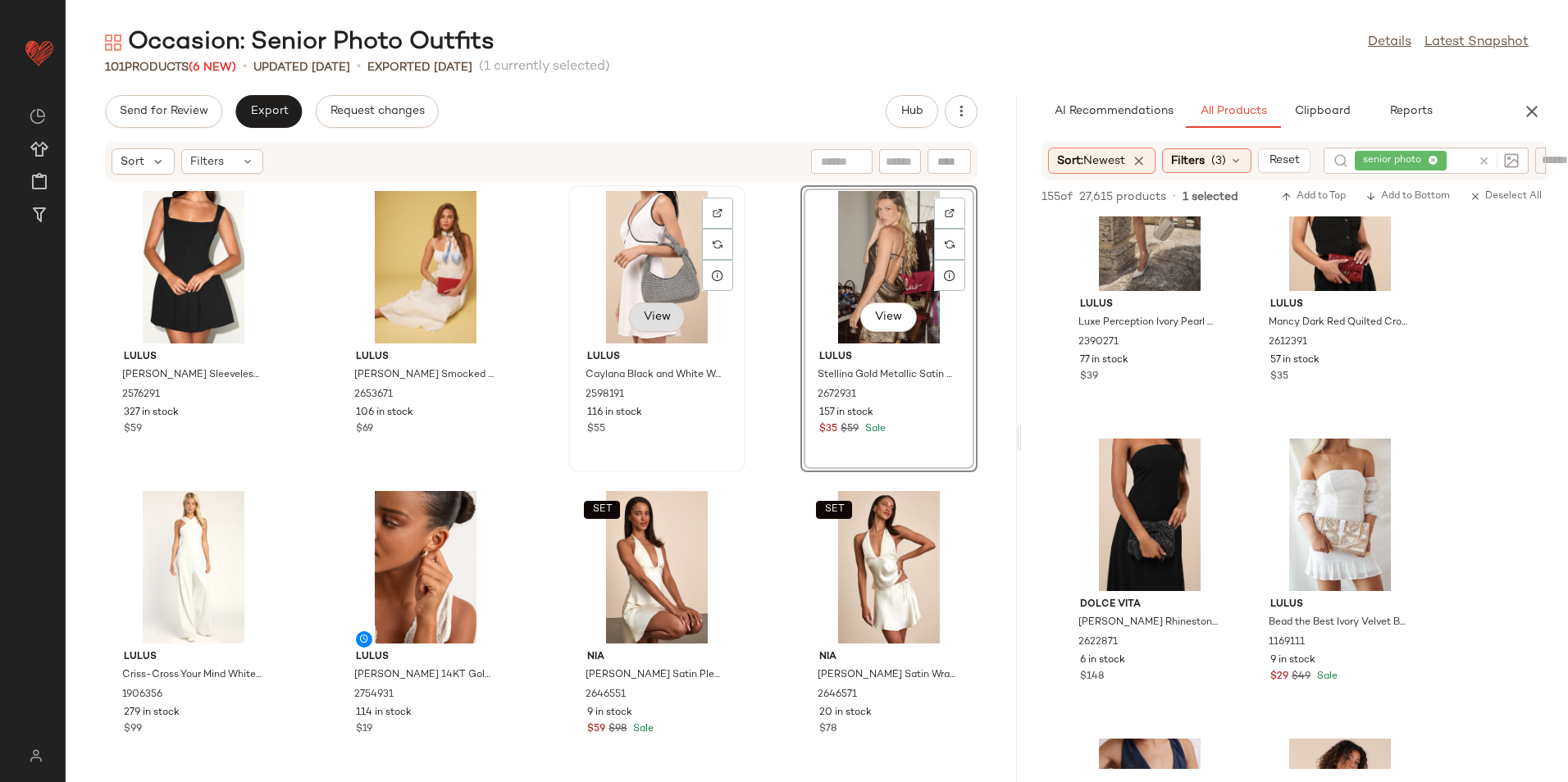
click at [635, 309] on button "View" at bounding box center [656, 317] width 56 height 30
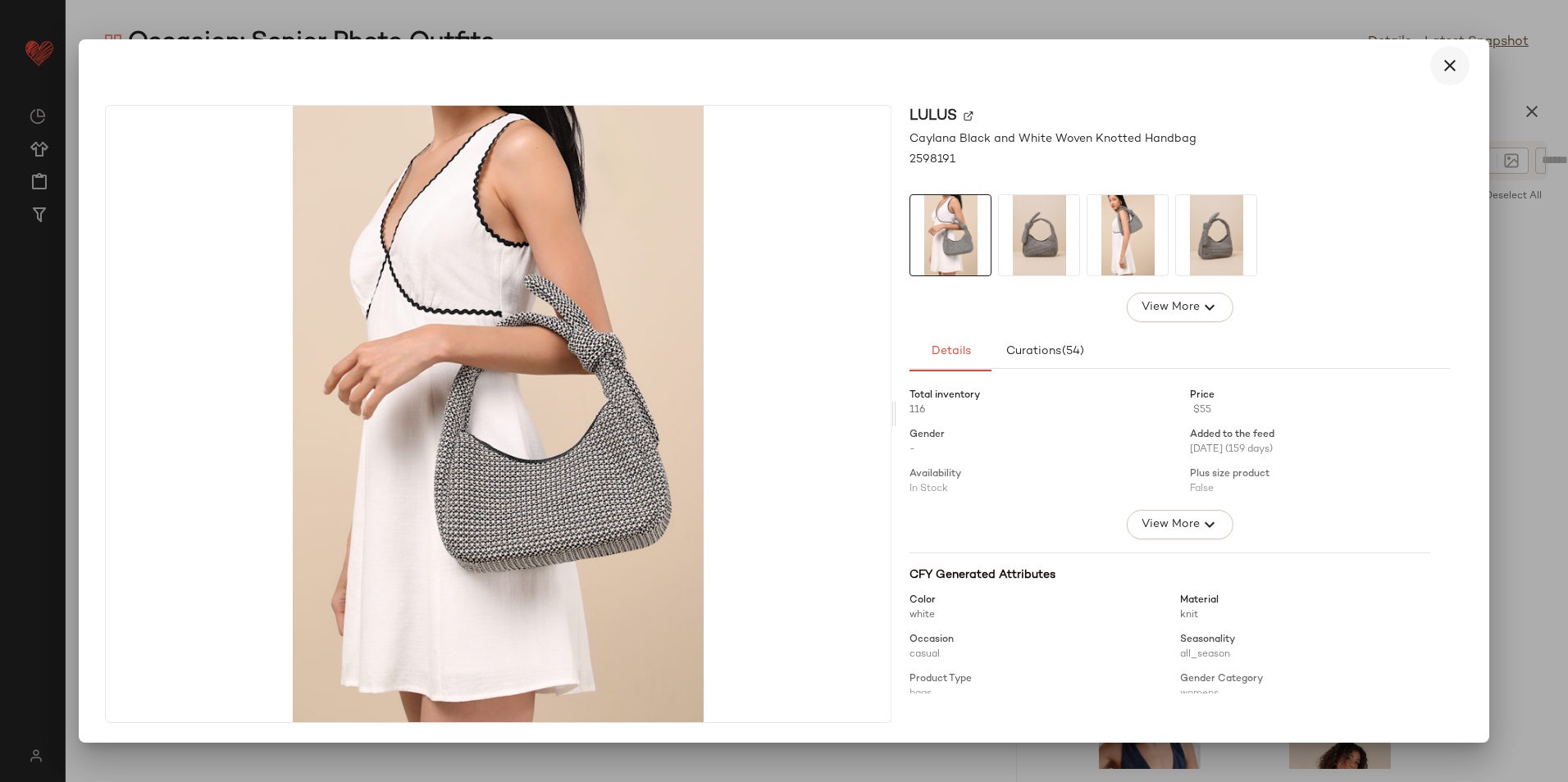
click at [1451, 61] on icon "button" at bounding box center [1449, 65] width 19 height 19
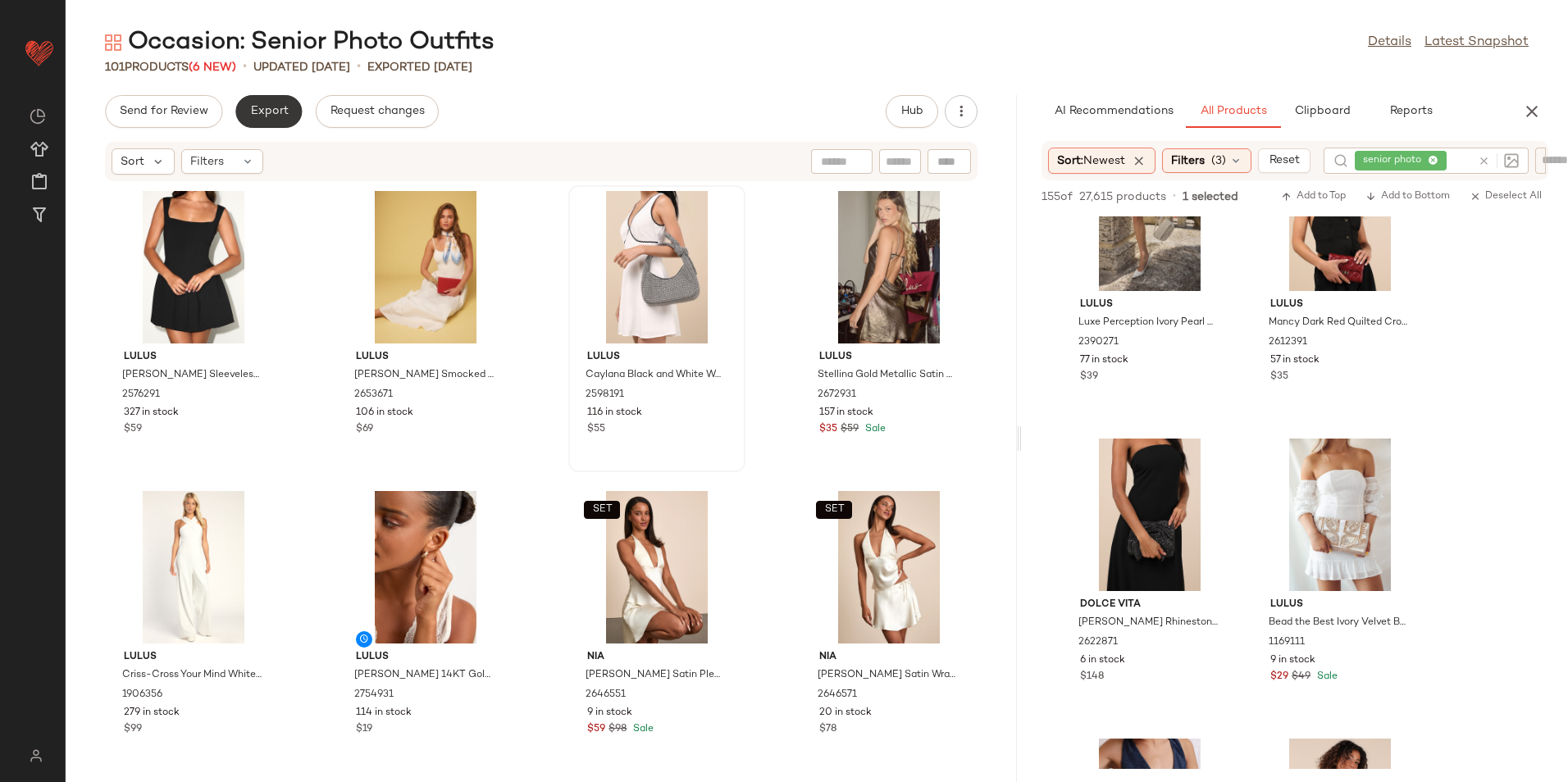
click at [255, 105] on span "Export" at bounding box center [269, 111] width 39 height 13
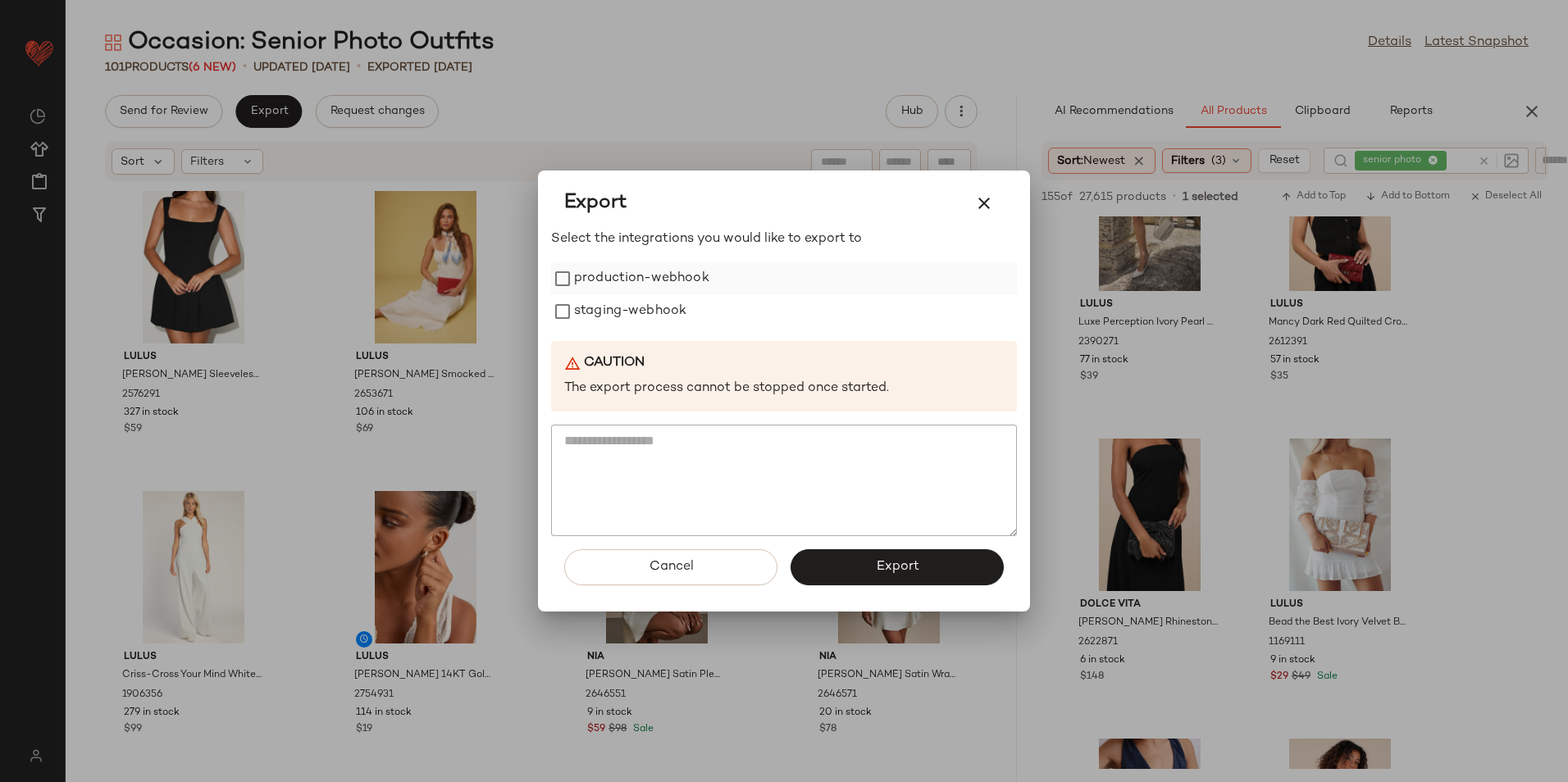
click at [610, 282] on label "production-webhook" at bounding box center [641, 278] width 135 height 33
click at [616, 310] on label "staging-webhook" at bounding box center [629, 311] width 112 height 33
drag, startPoint x: 876, startPoint y: 570, endPoint x: 656, endPoint y: 423, distance: 264.6
click at [876, 571] on span "Export" at bounding box center [897, 567] width 44 height 15
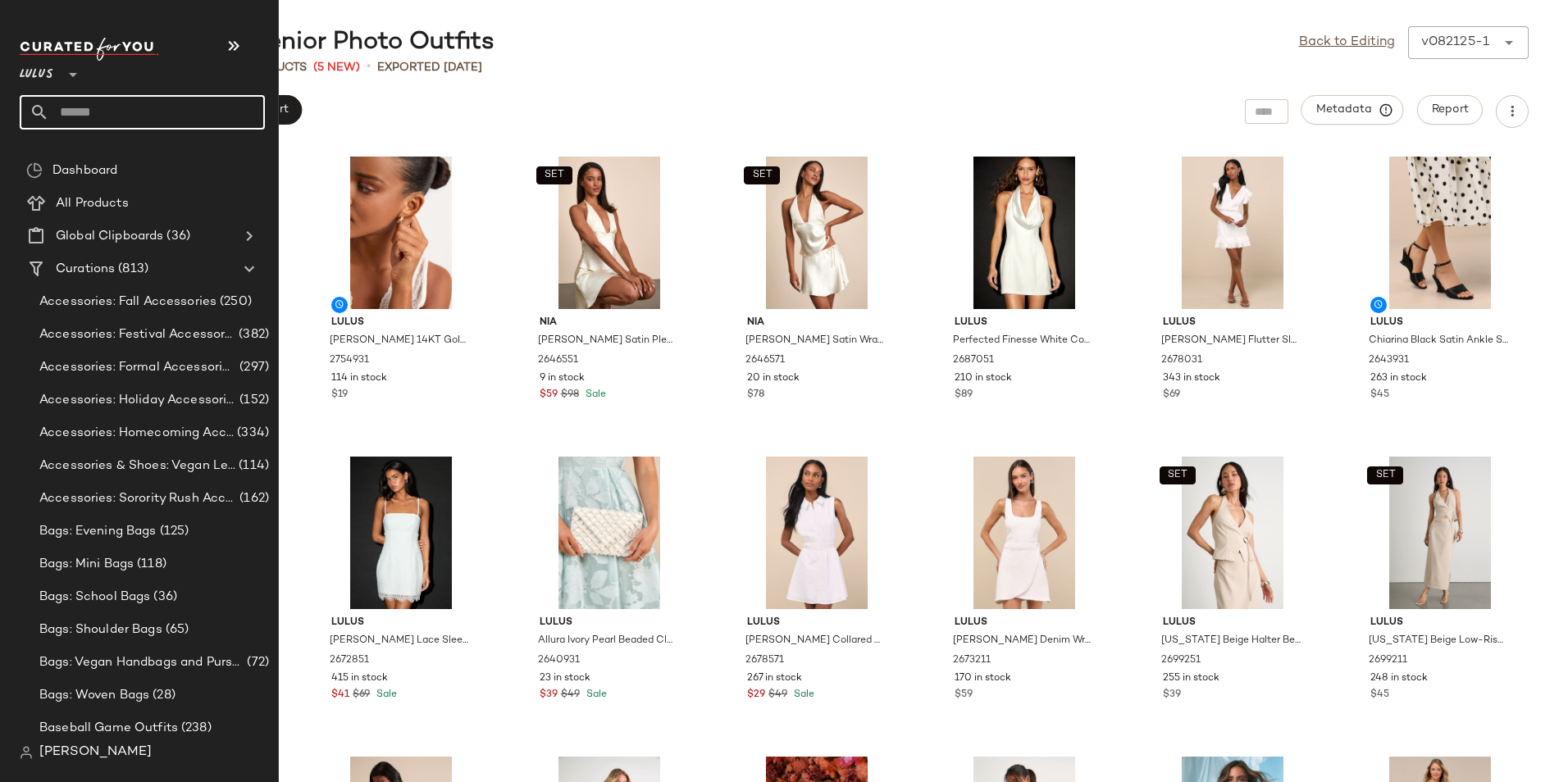
click at [67, 107] on input "text" at bounding box center [157, 112] width 216 height 35
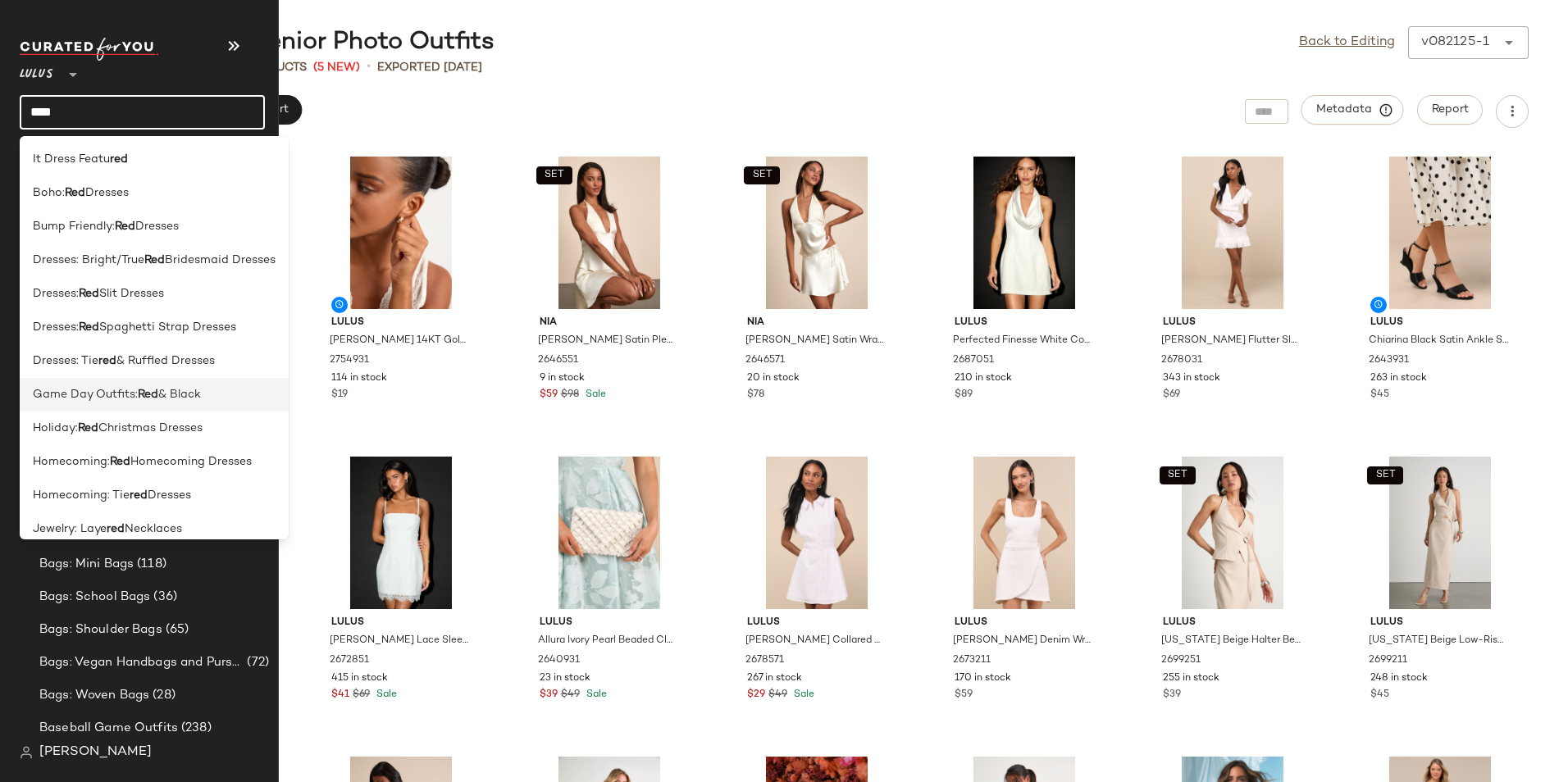
type input "***"
click at [197, 396] on span "& Black" at bounding box center [180, 395] width 43 height 17
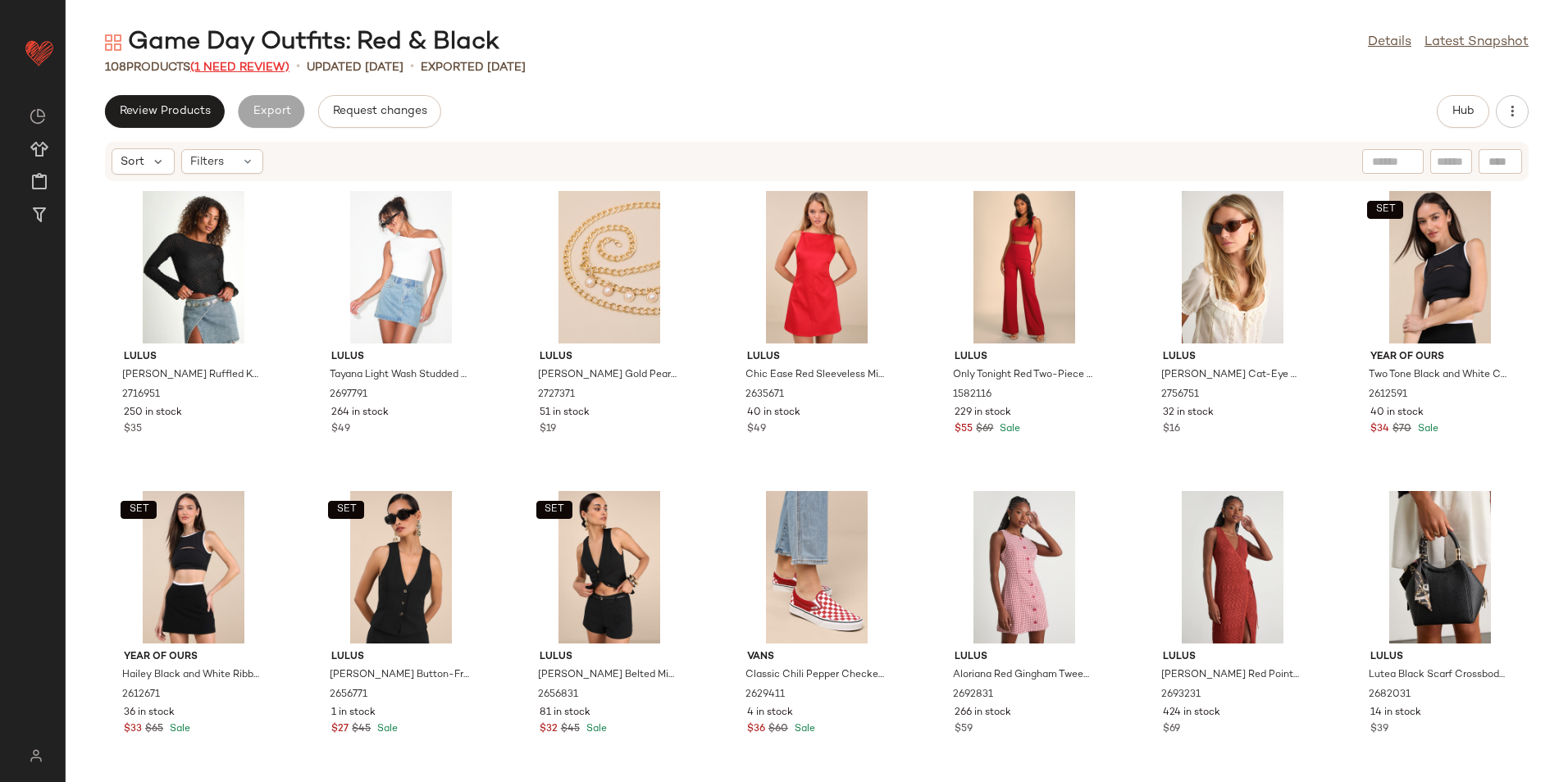
click at [247, 66] on span "(1 Need Review)" at bounding box center [240, 67] width 100 height 13
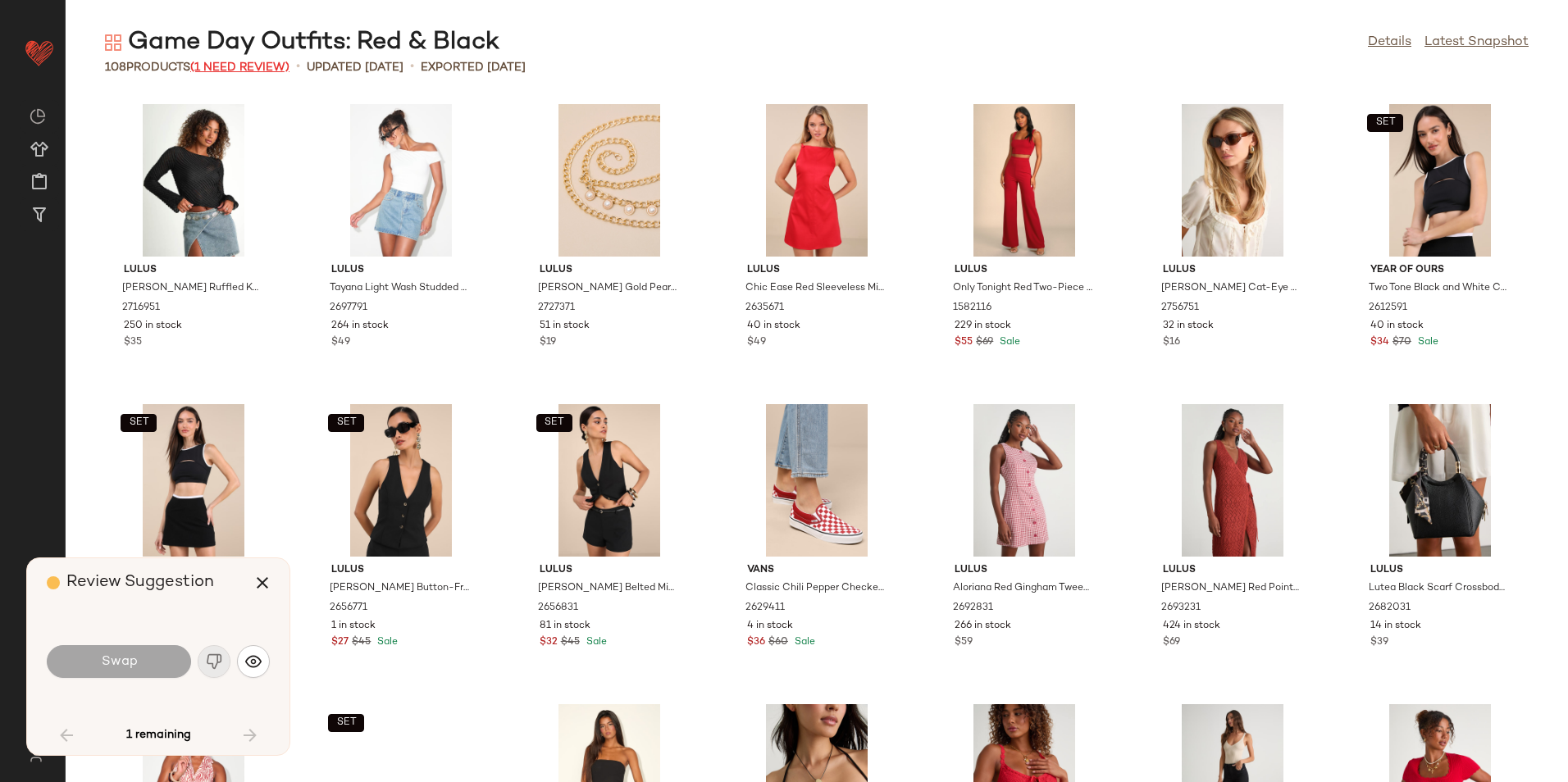
scroll to position [1501, 0]
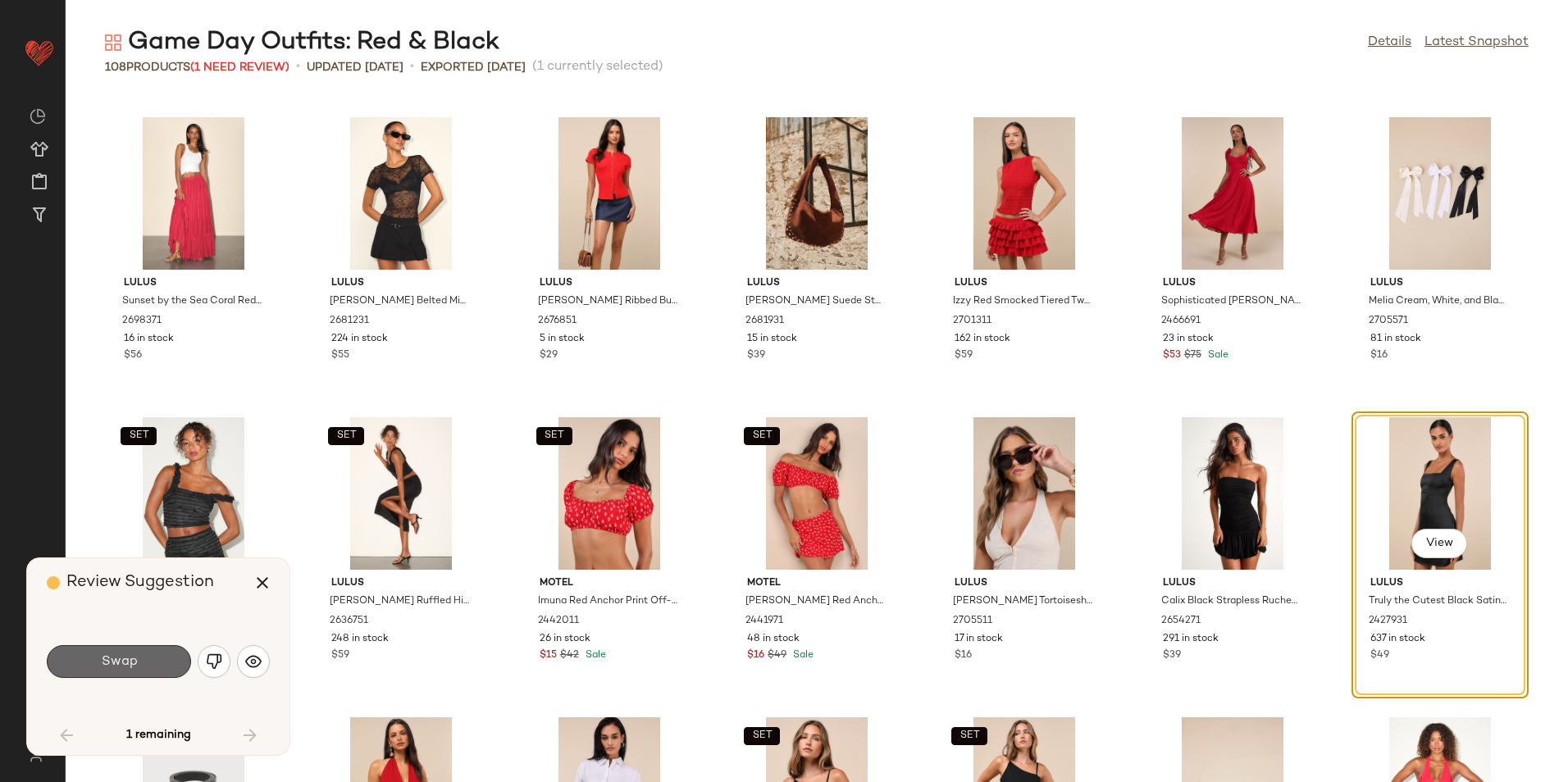
click at [109, 670] on span "Swap" at bounding box center [119, 662] width 37 height 15
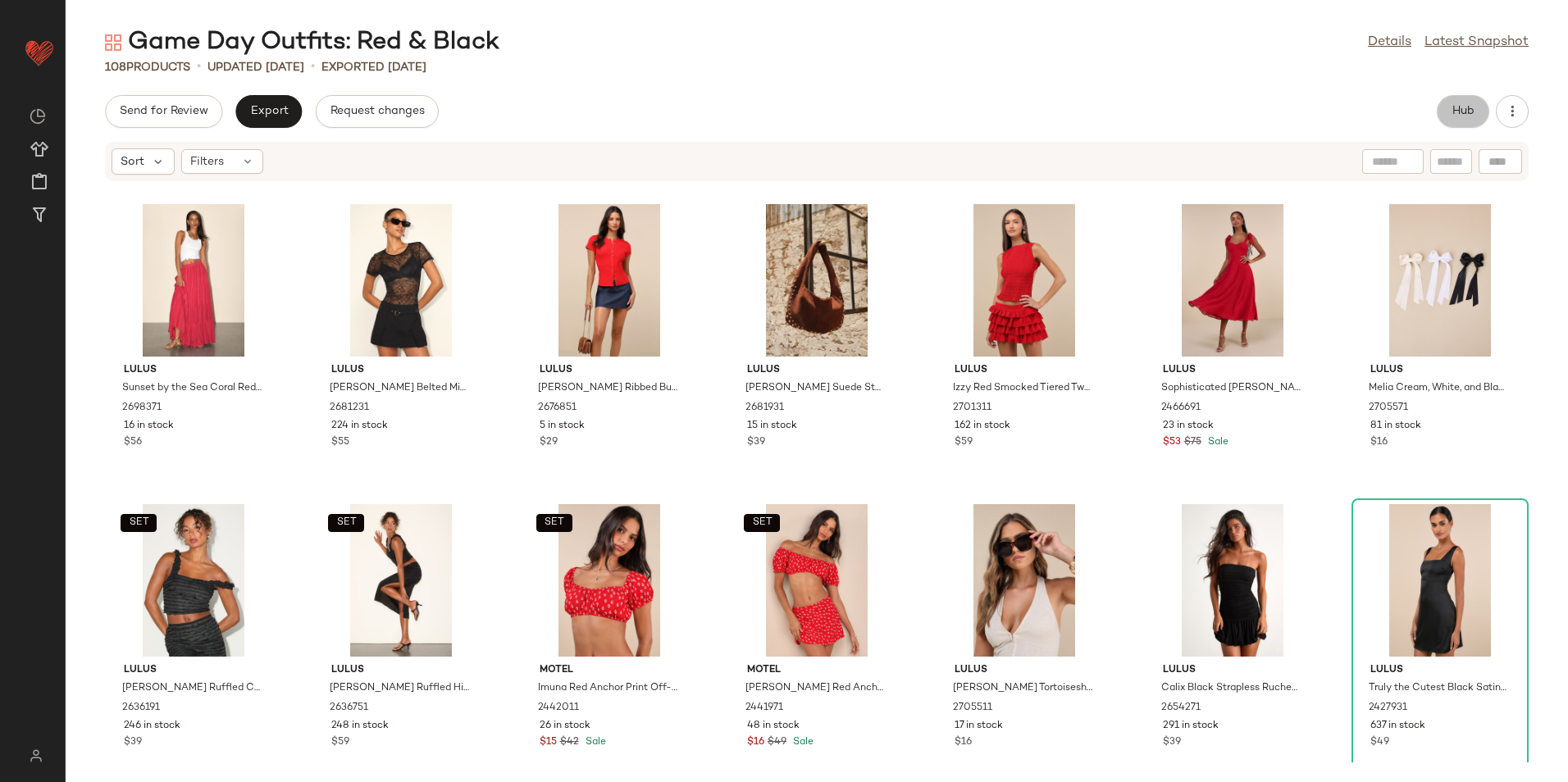
click at [1458, 126] on button "Hub" at bounding box center [1463, 111] width 52 height 33
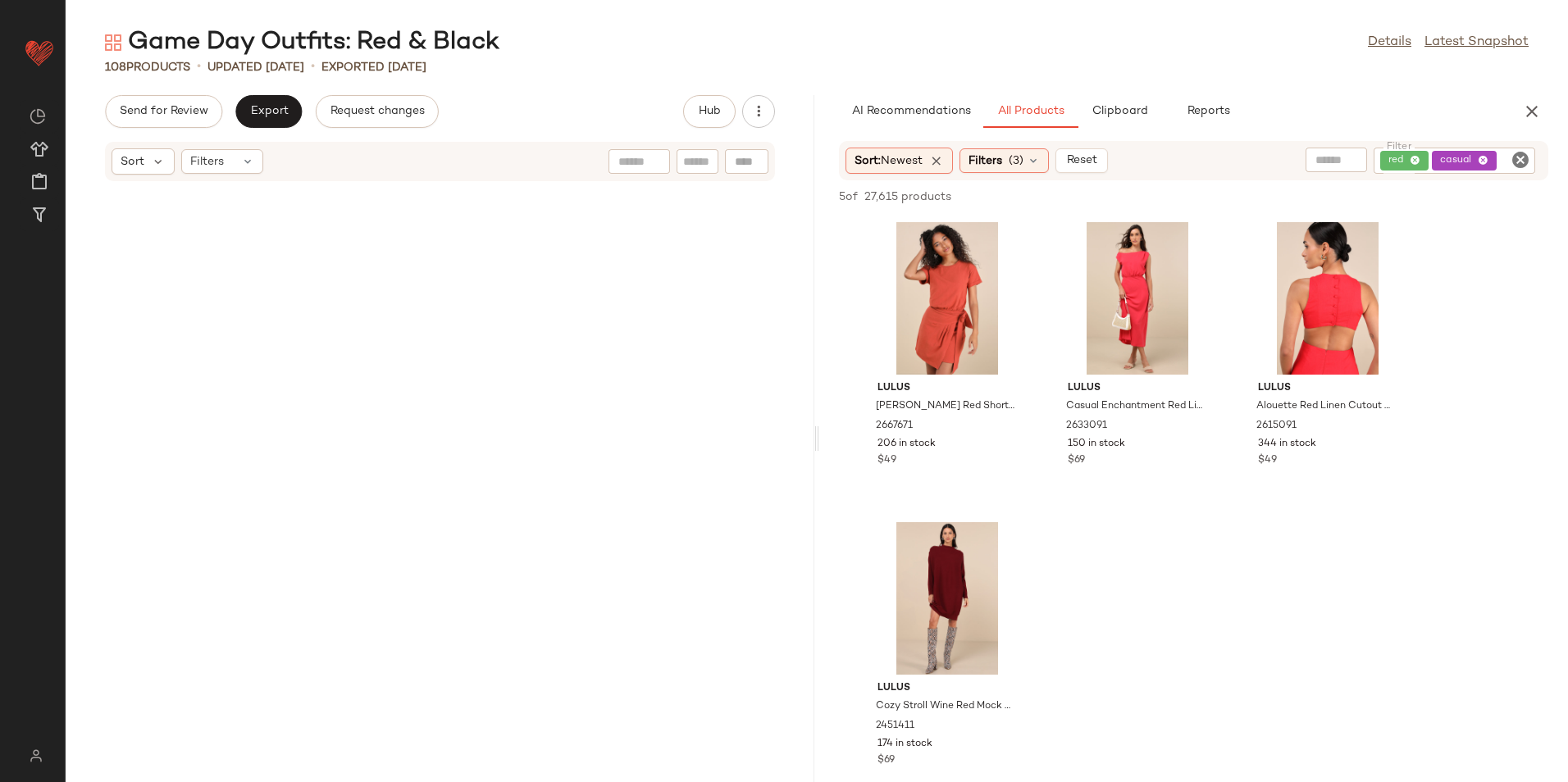
scroll to position [3302, 0]
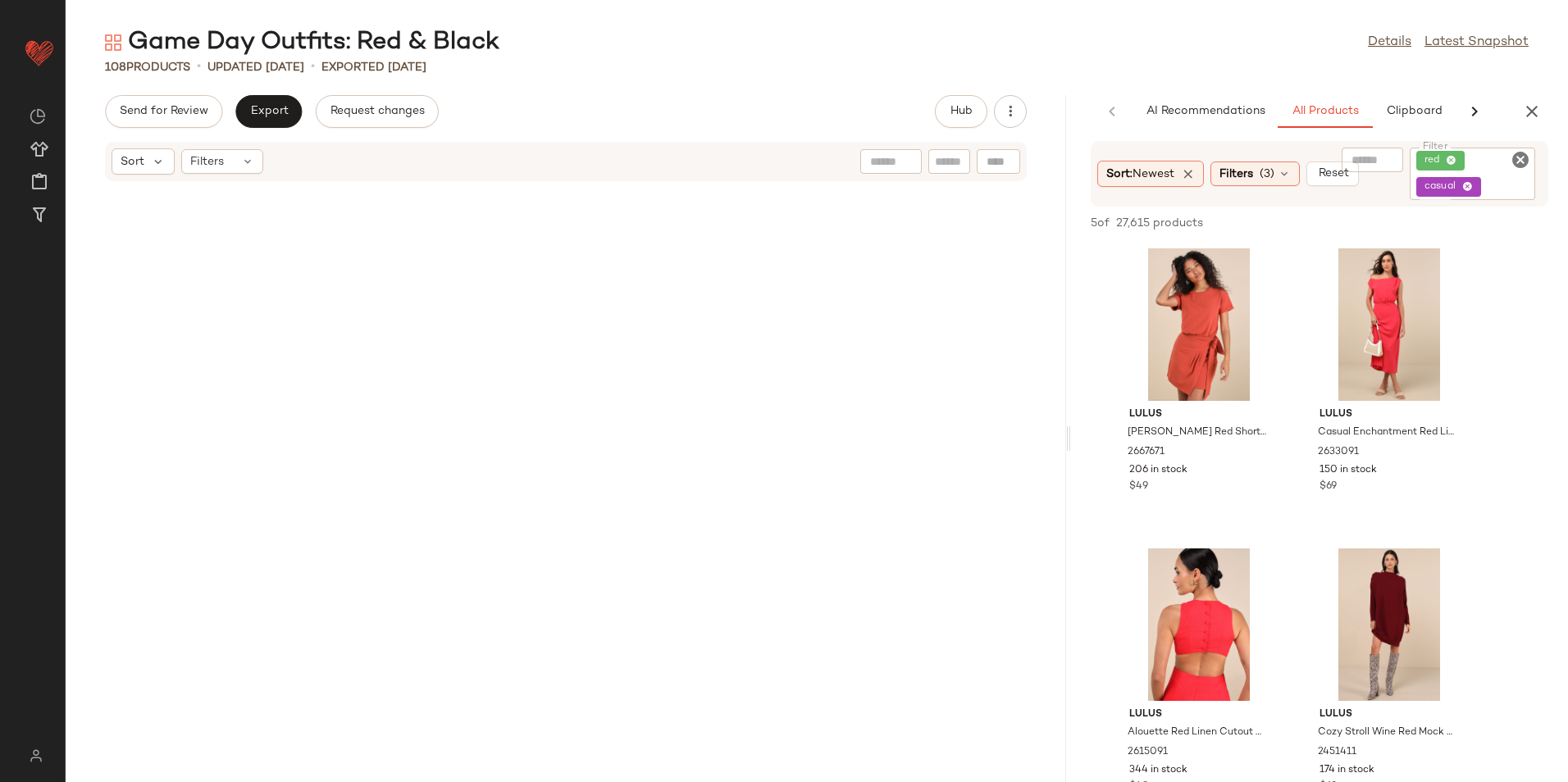
drag, startPoint x: 814, startPoint y: 440, endPoint x: 1193, endPoint y: 461, distance: 379.6
click at [1193, 461] on div "Game Day Outfits: Red & Black Details Latest Snapshot 108 Products • updated Au…" at bounding box center [816, 404] width 1502 height 756
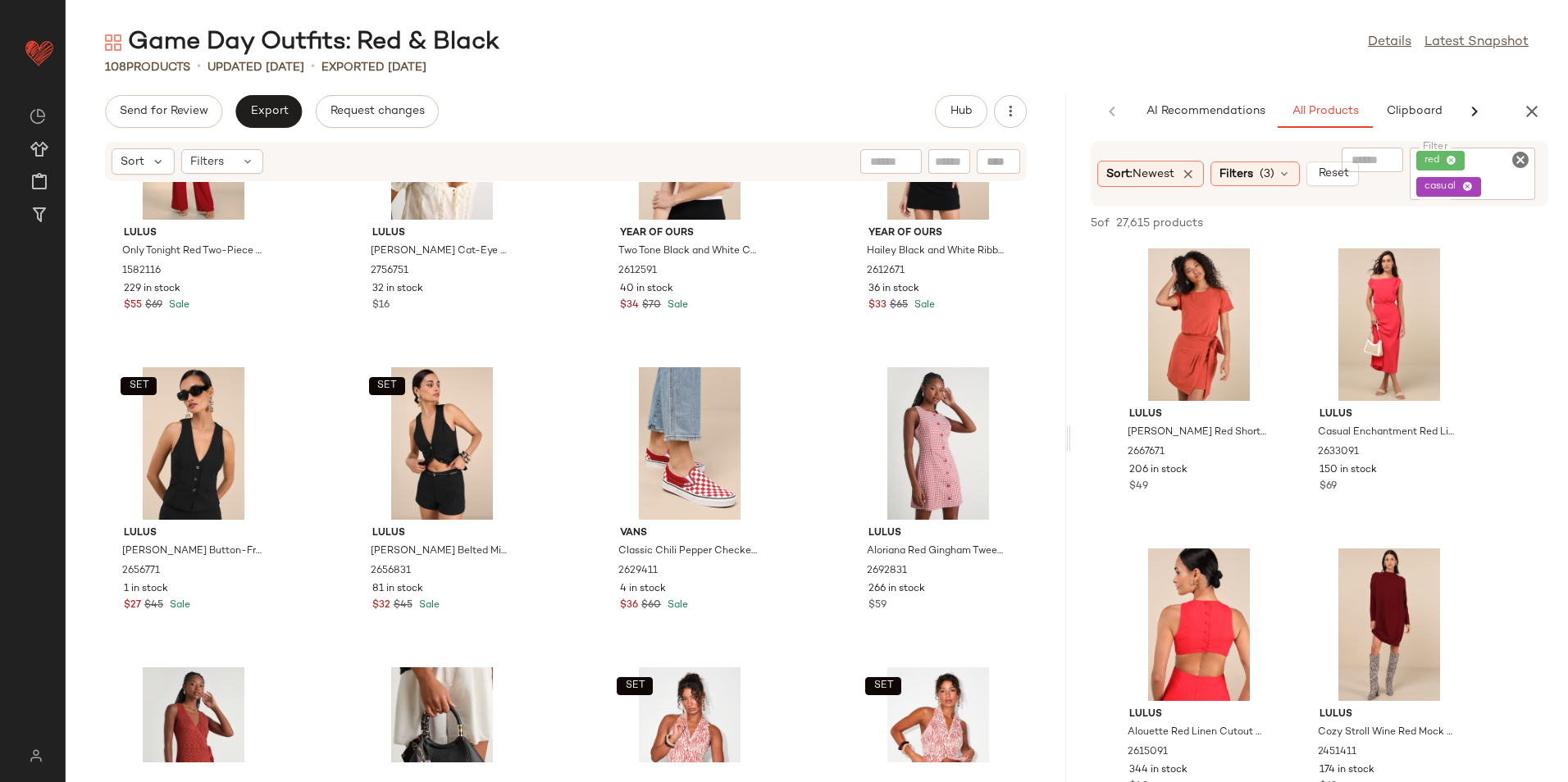
scroll to position [0, 0]
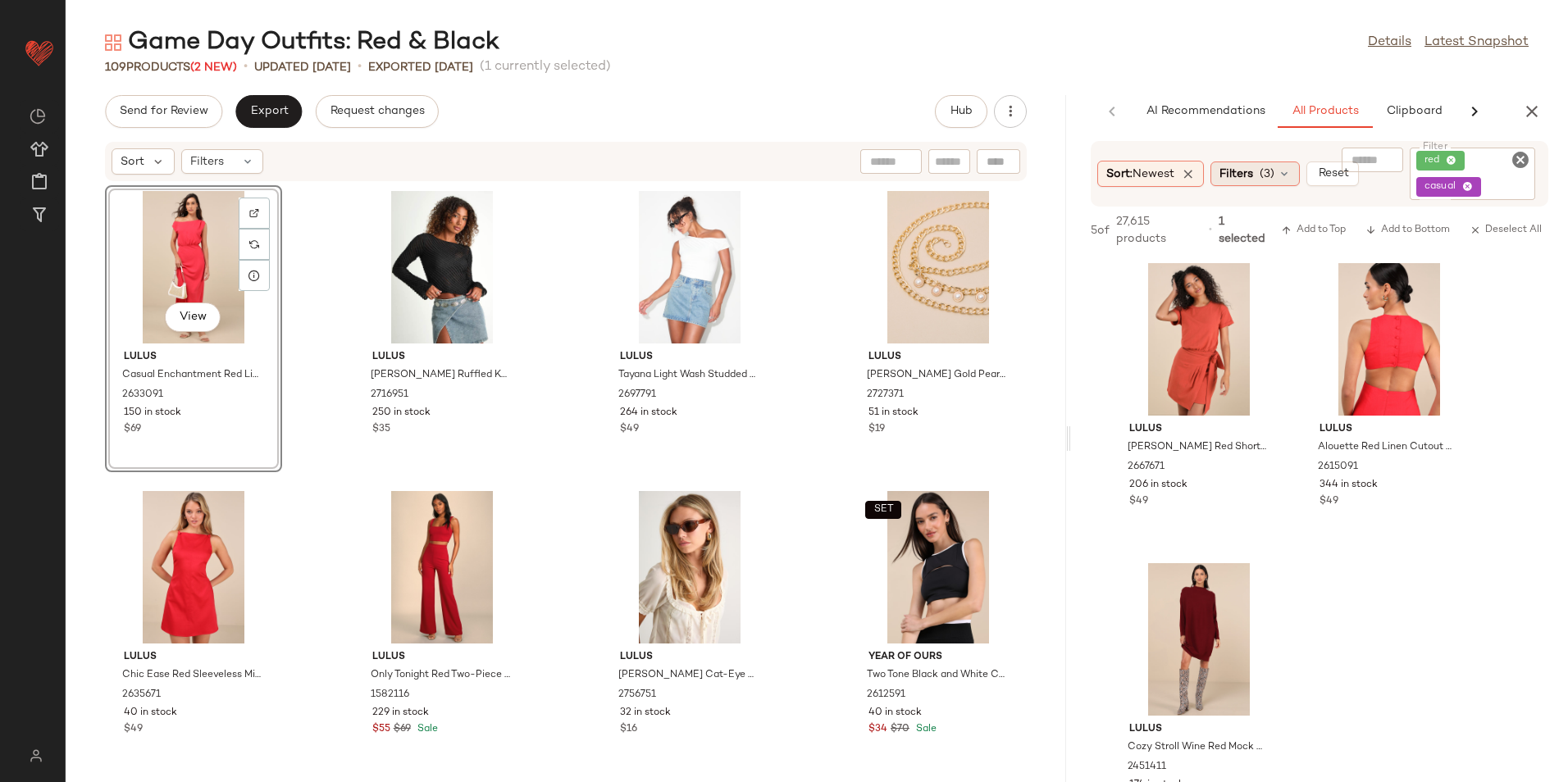
click at [1265, 180] on span "(3)" at bounding box center [1266, 174] width 14 height 17
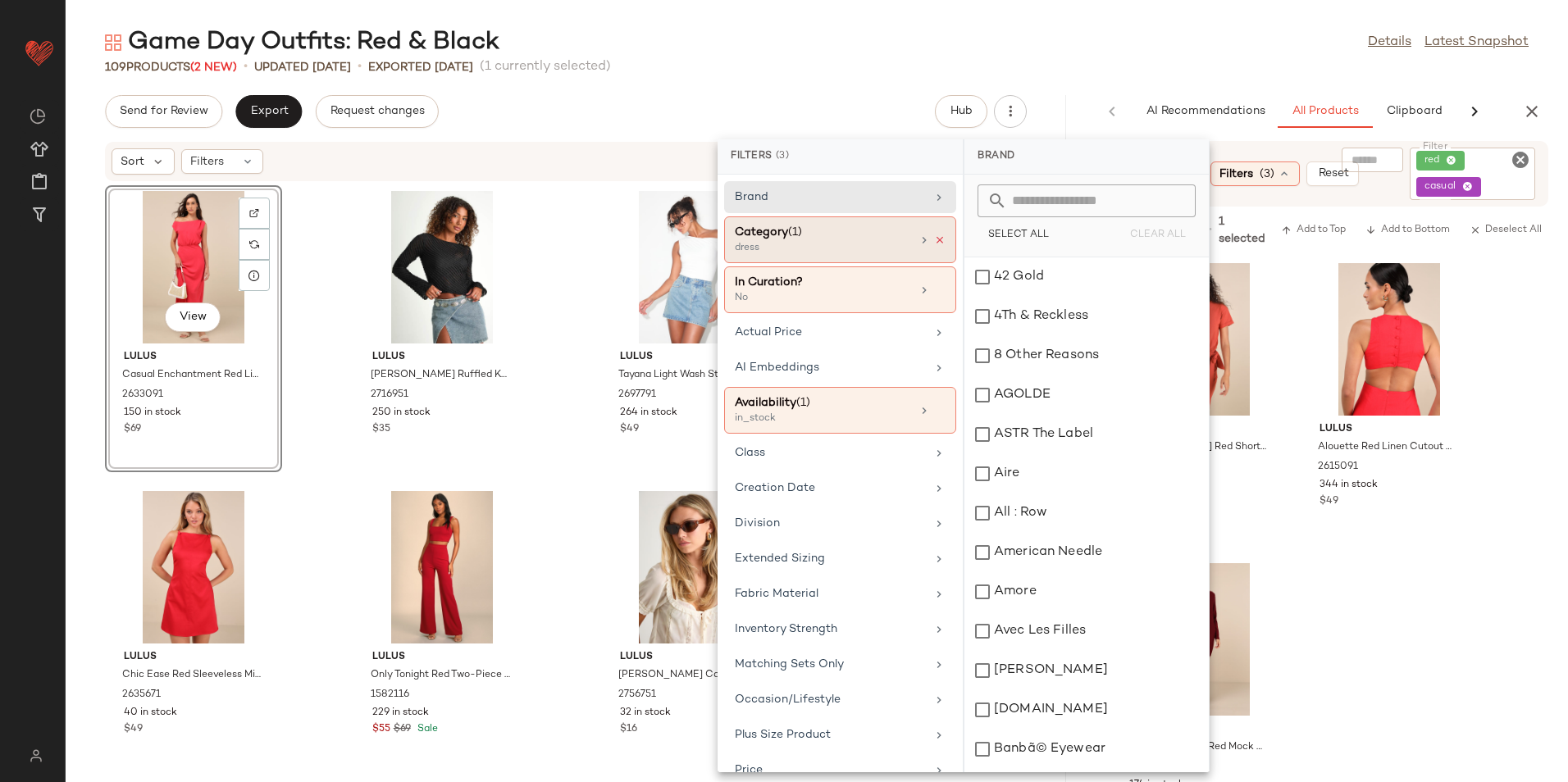
click at [935, 239] on icon at bounding box center [940, 240] width 12 height 12
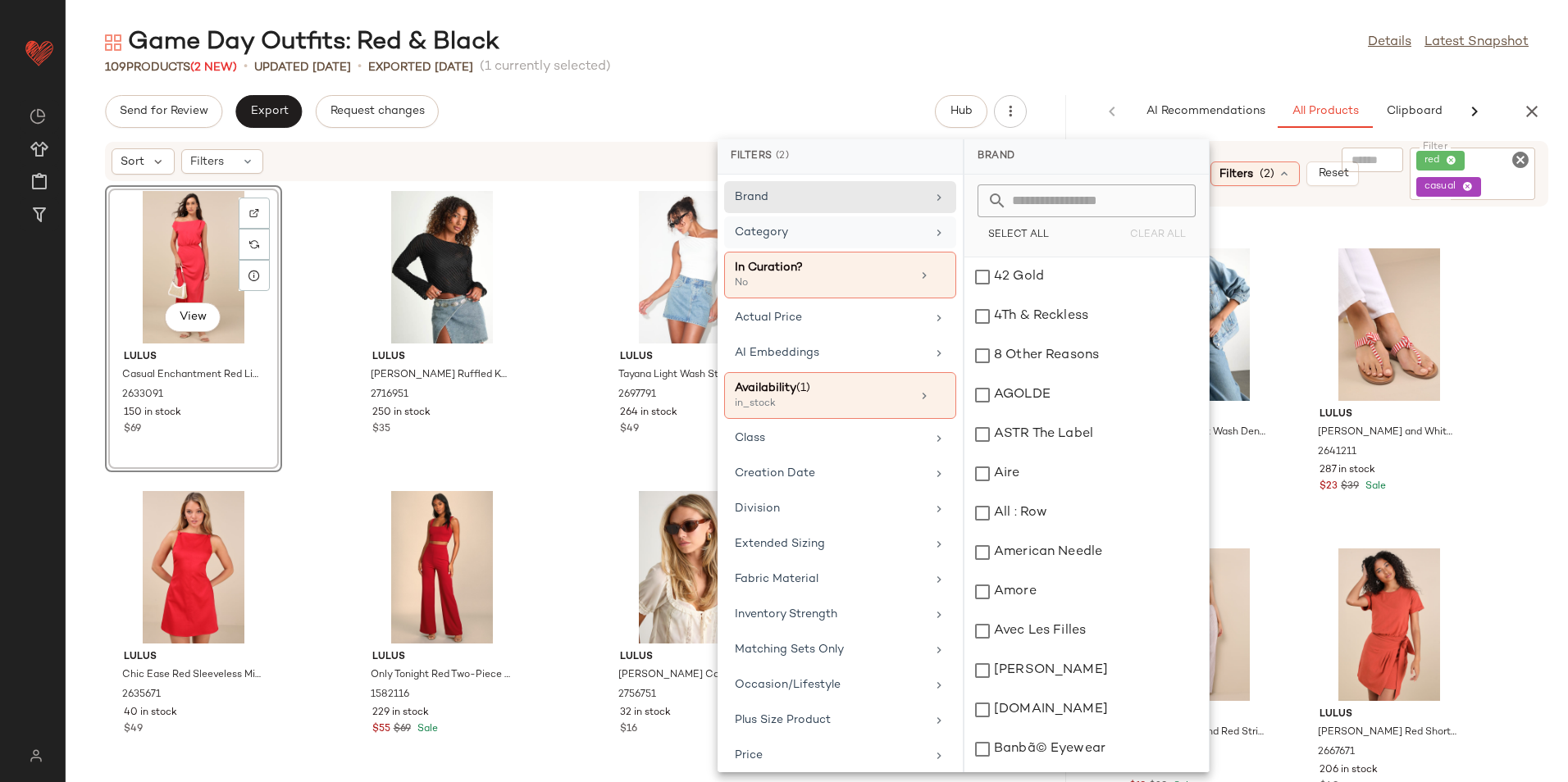
click at [1454, 157] on icon at bounding box center [1451, 161] width 11 height 11
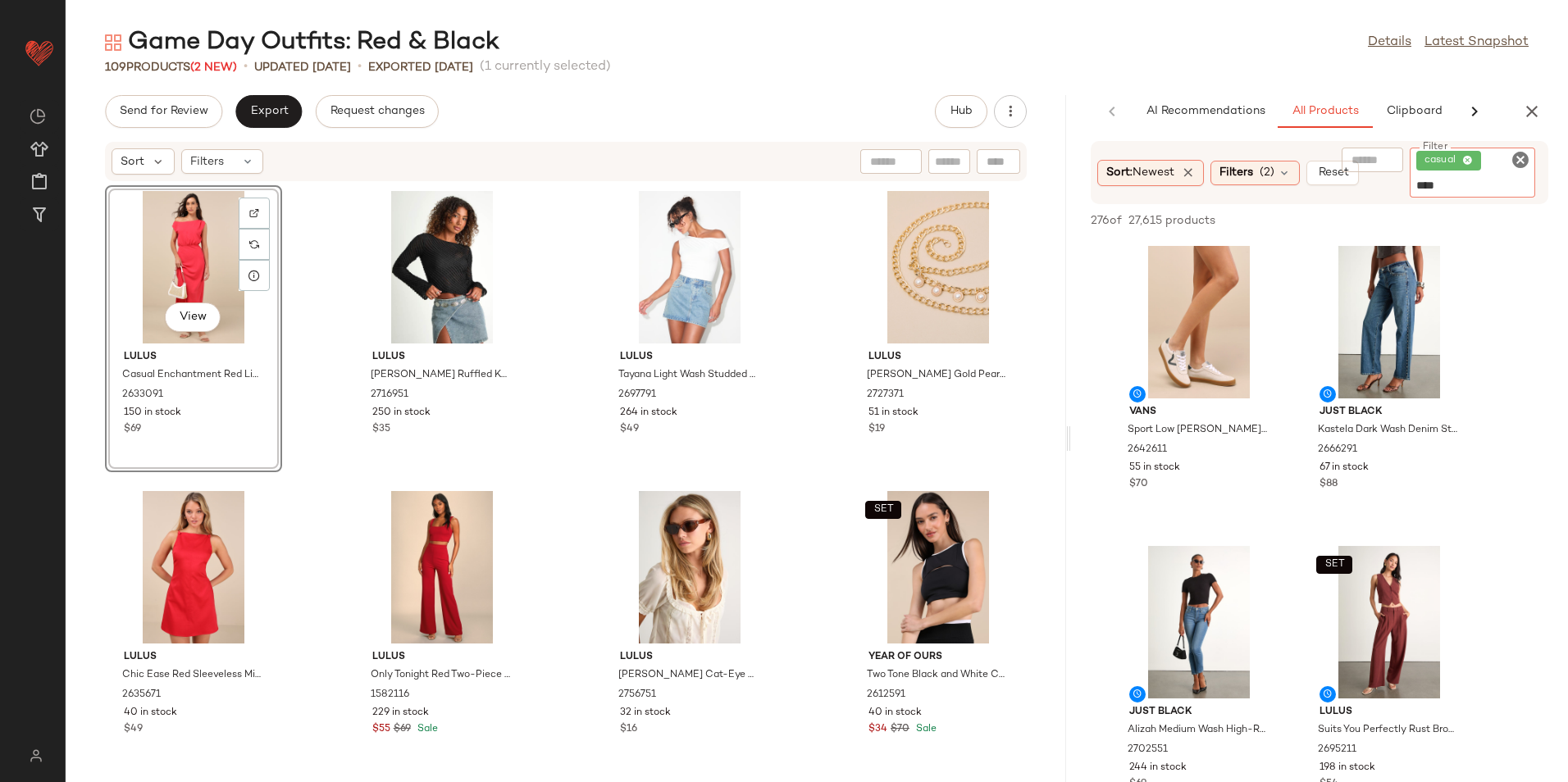
type input "*****"
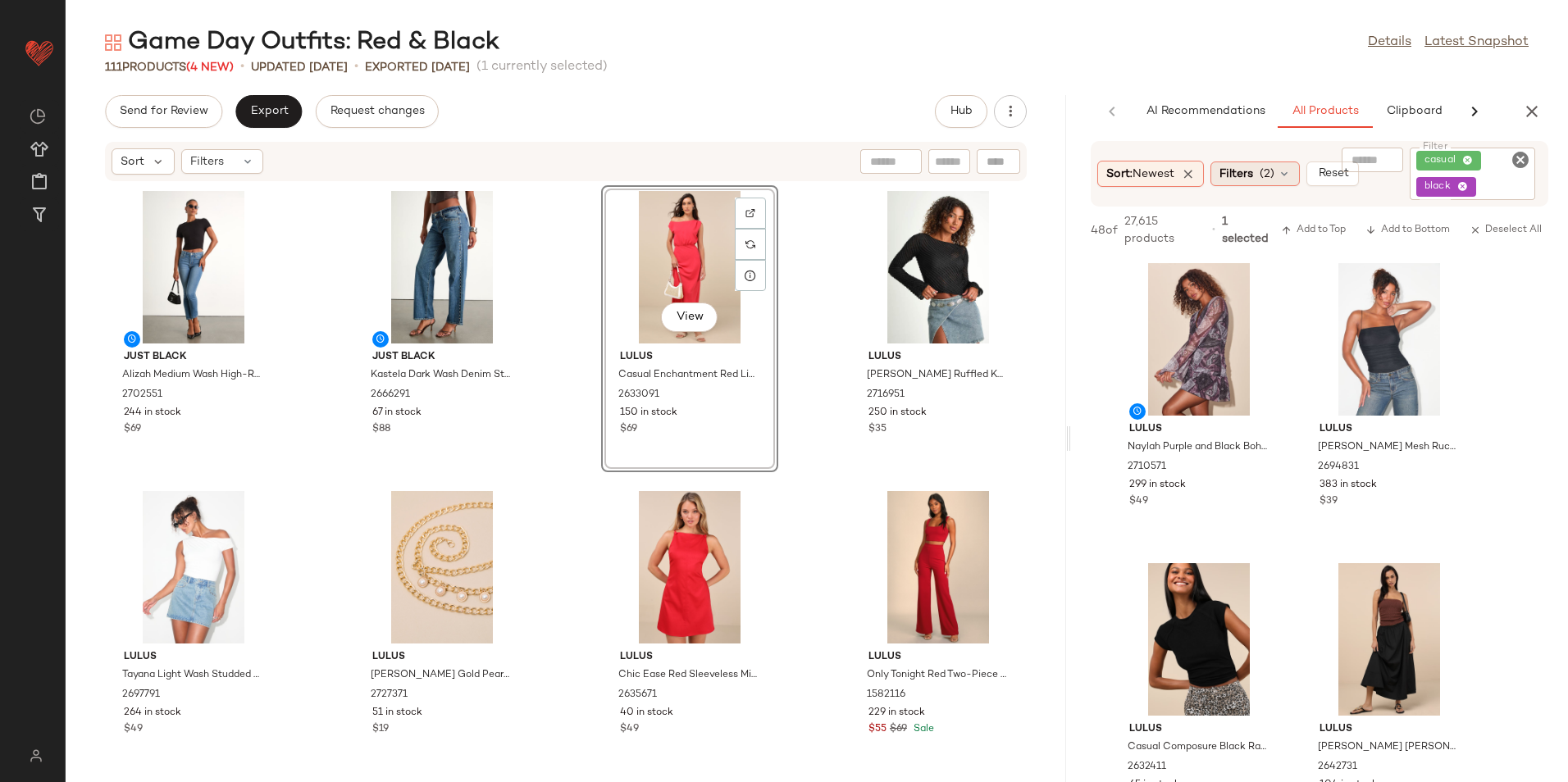
click at [1288, 178] on icon at bounding box center [1285, 174] width 13 height 13
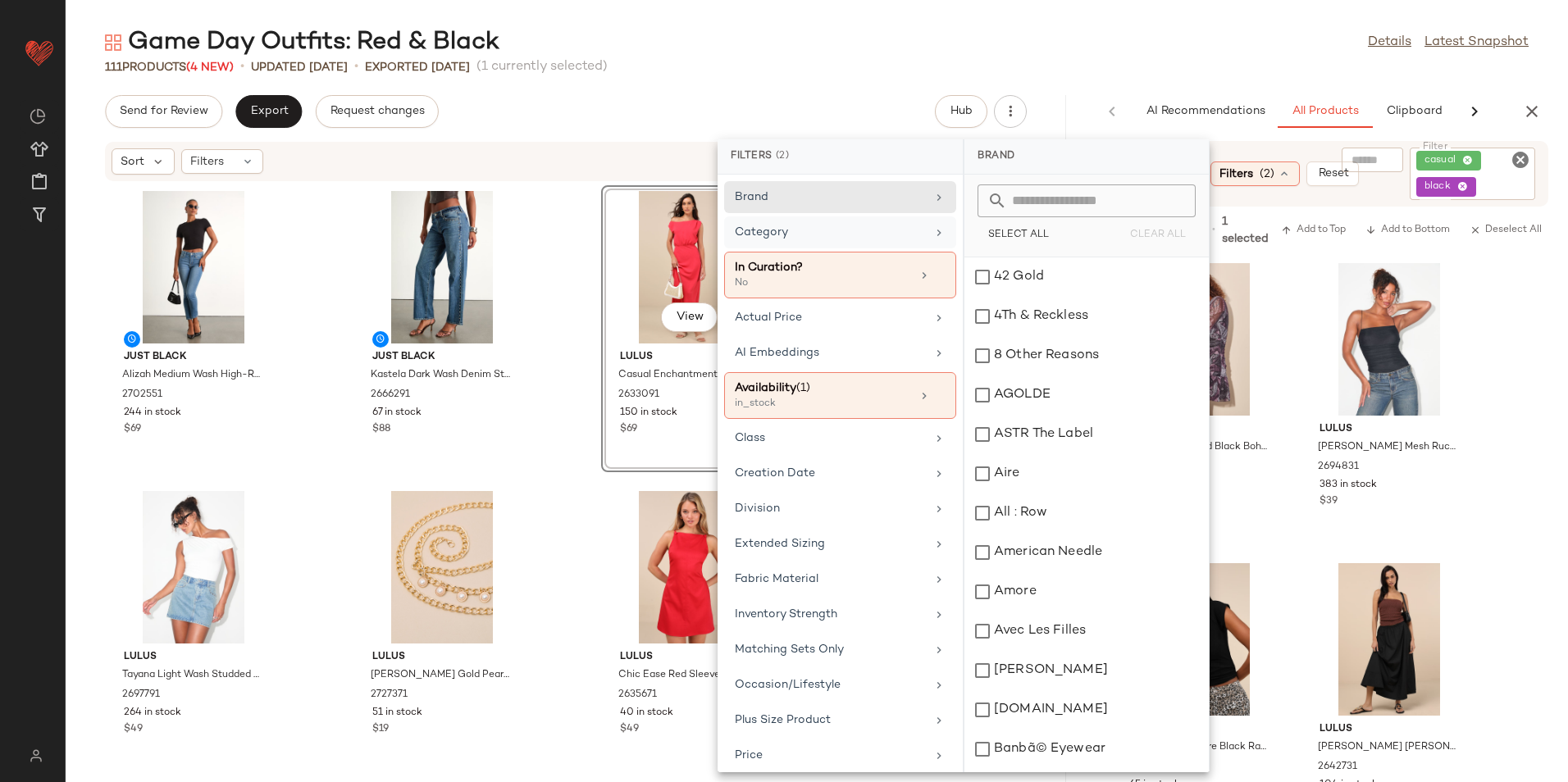
click at [827, 221] on div "Category" at bounding box center [839, 233] width 232 height 32
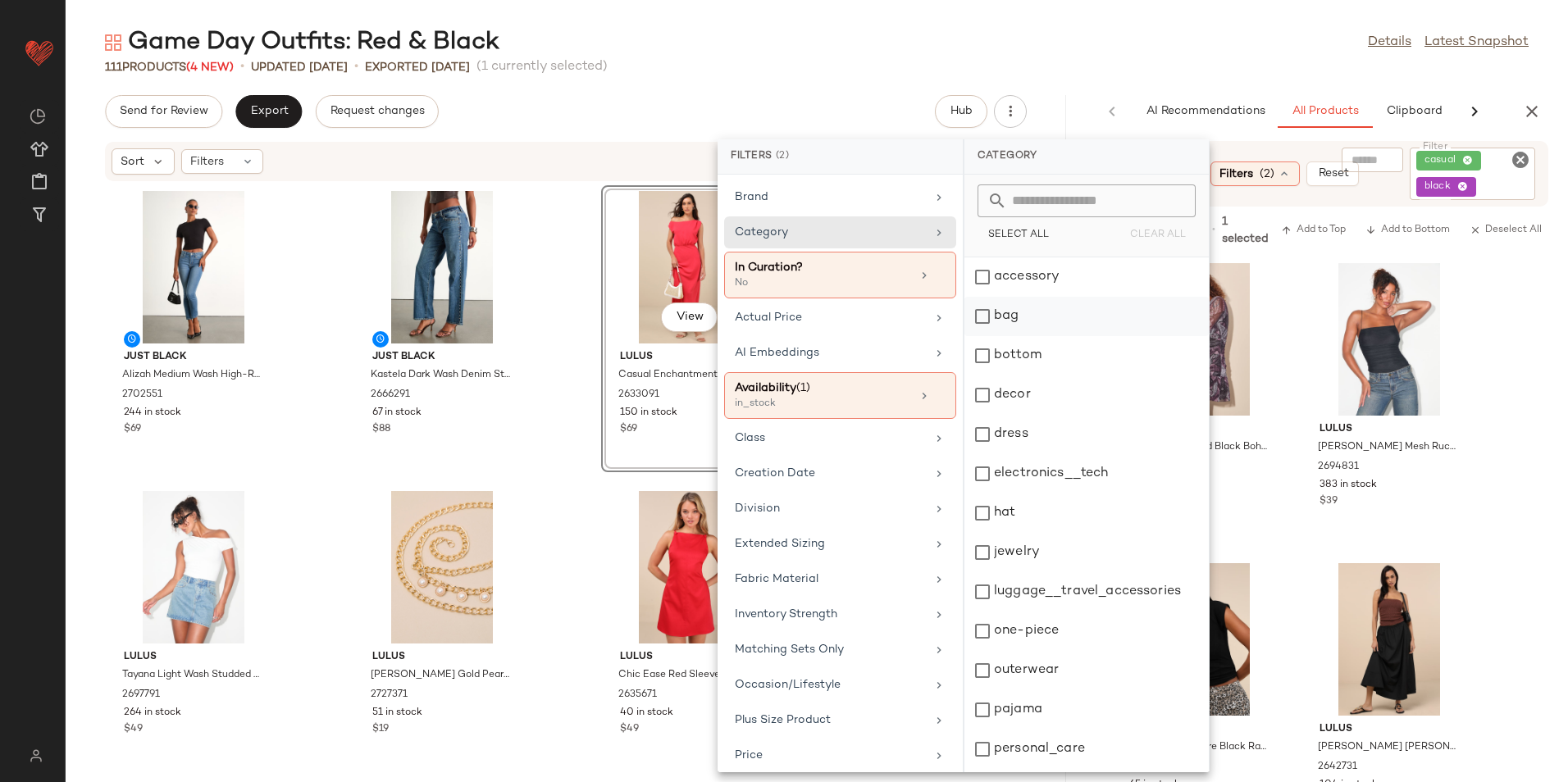
click at [1037, 310] on div "bag" at bounding box center [1086, 316] width 245 height 40
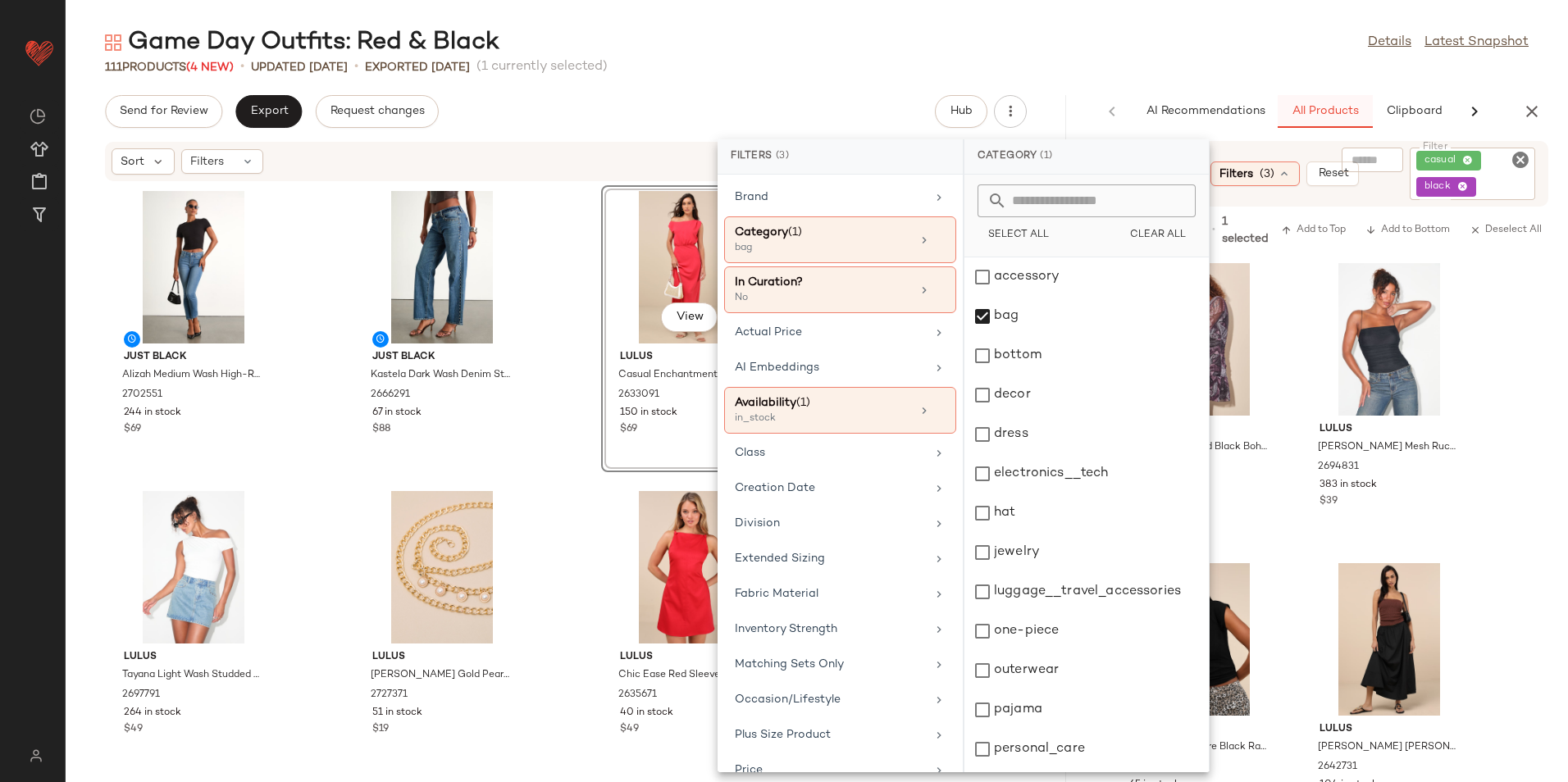
drag, startPoint x: 1278, startPoint y: 62, endPoint x: 1347, endPoint y: 112, distance: 85.2
click at [1279, 62] on div "111 Products (4 New) • updated Aug 26th • Exported Aug 21st (1 currently select…" at bounding box center [816, 67] width 1502 height 16
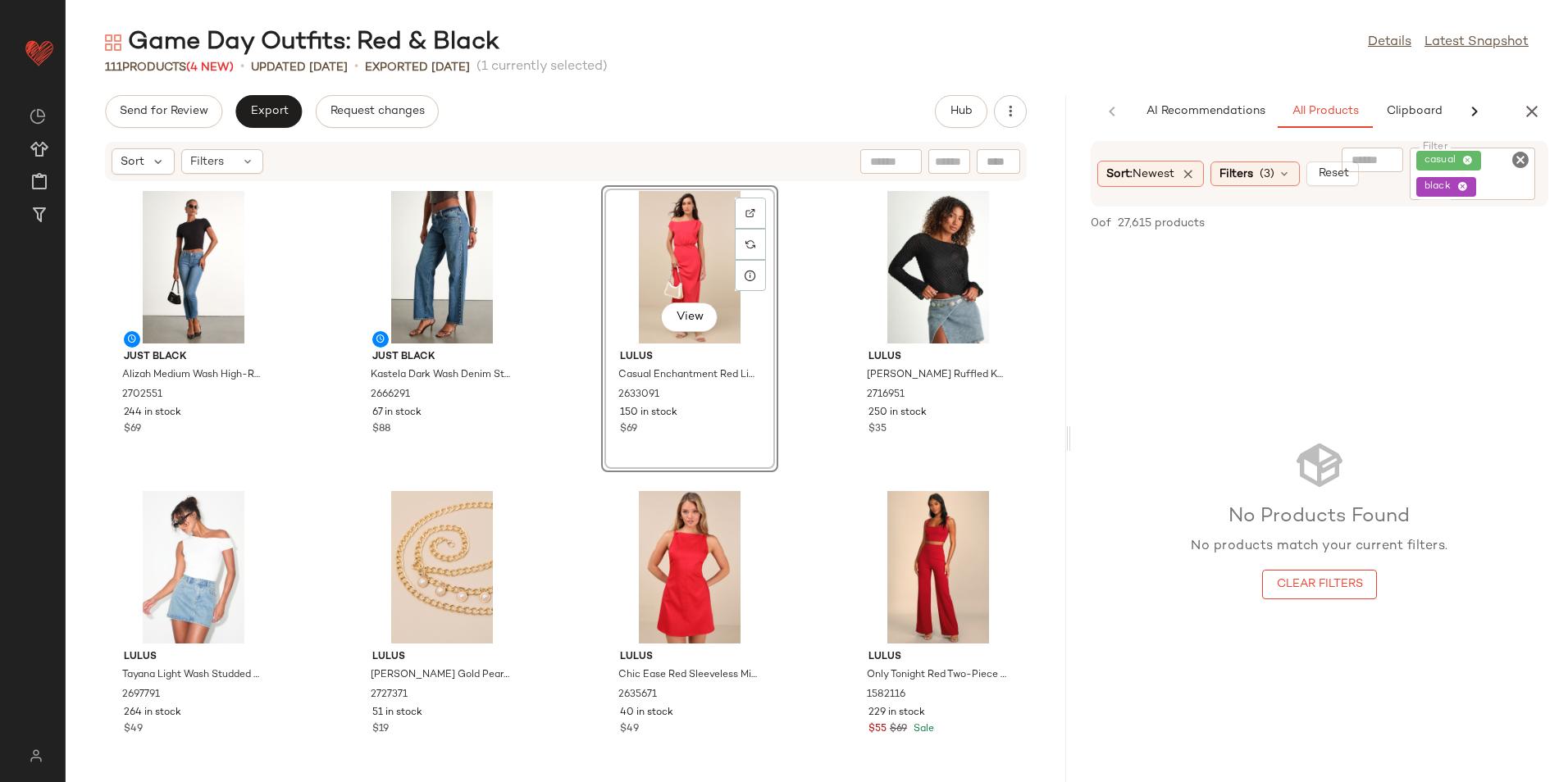
click at [1467, 185] on icon at bounding box center [1462, 187] width 11 height 11
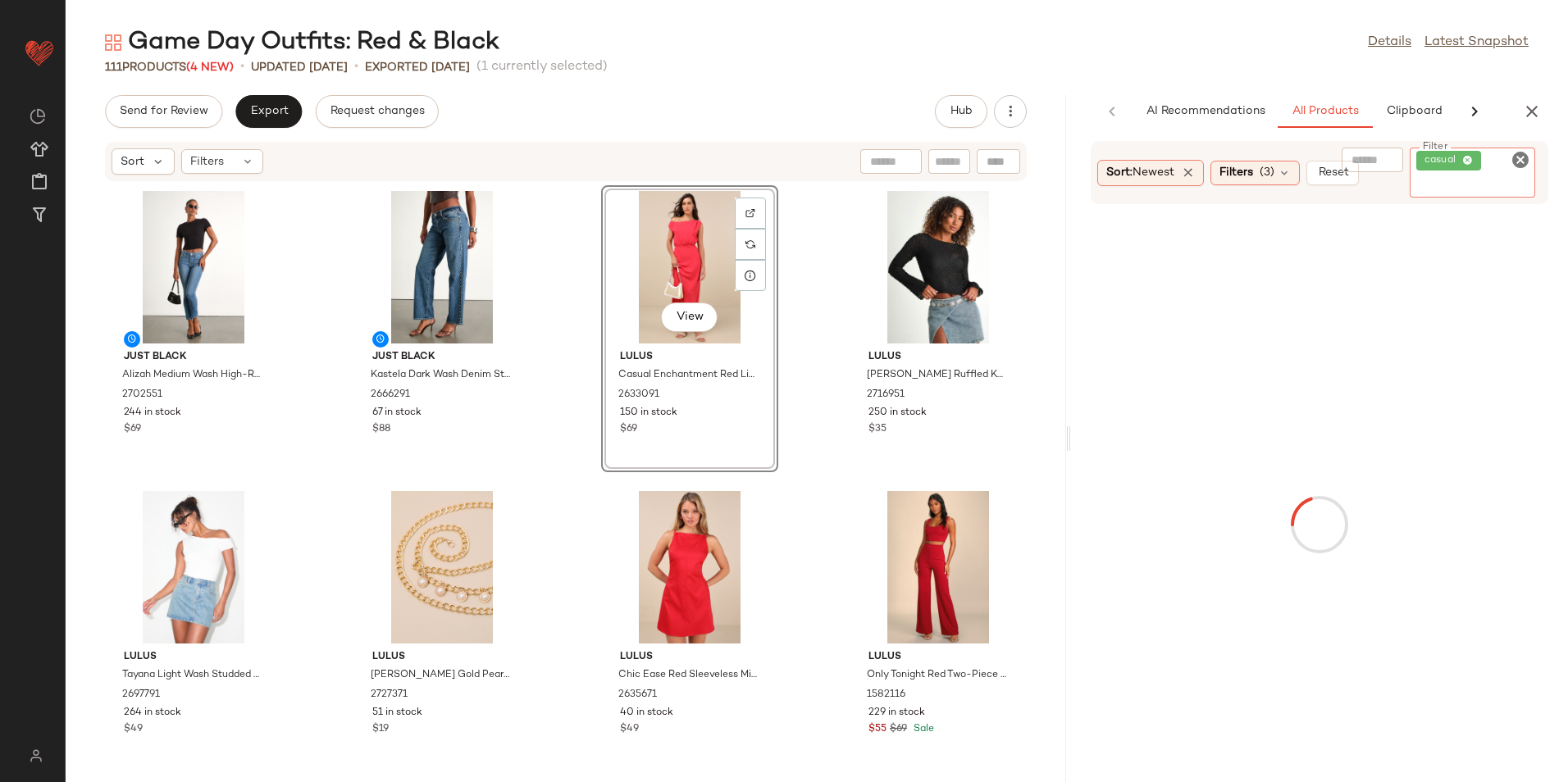
click at [1470, 158] on icon at bounding box center [1467, 161] width 11 height 11
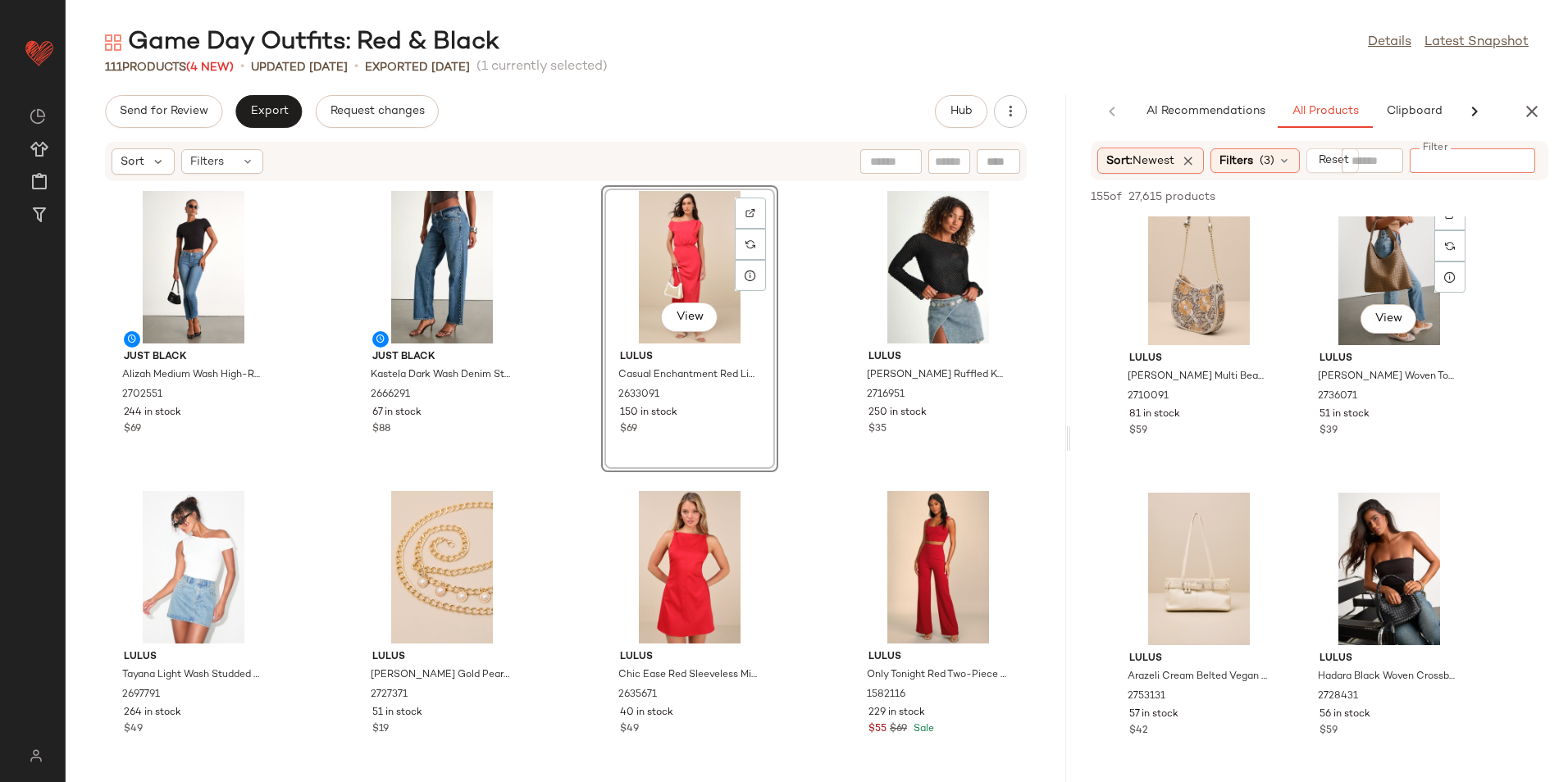
scroll to position [1312, 0]
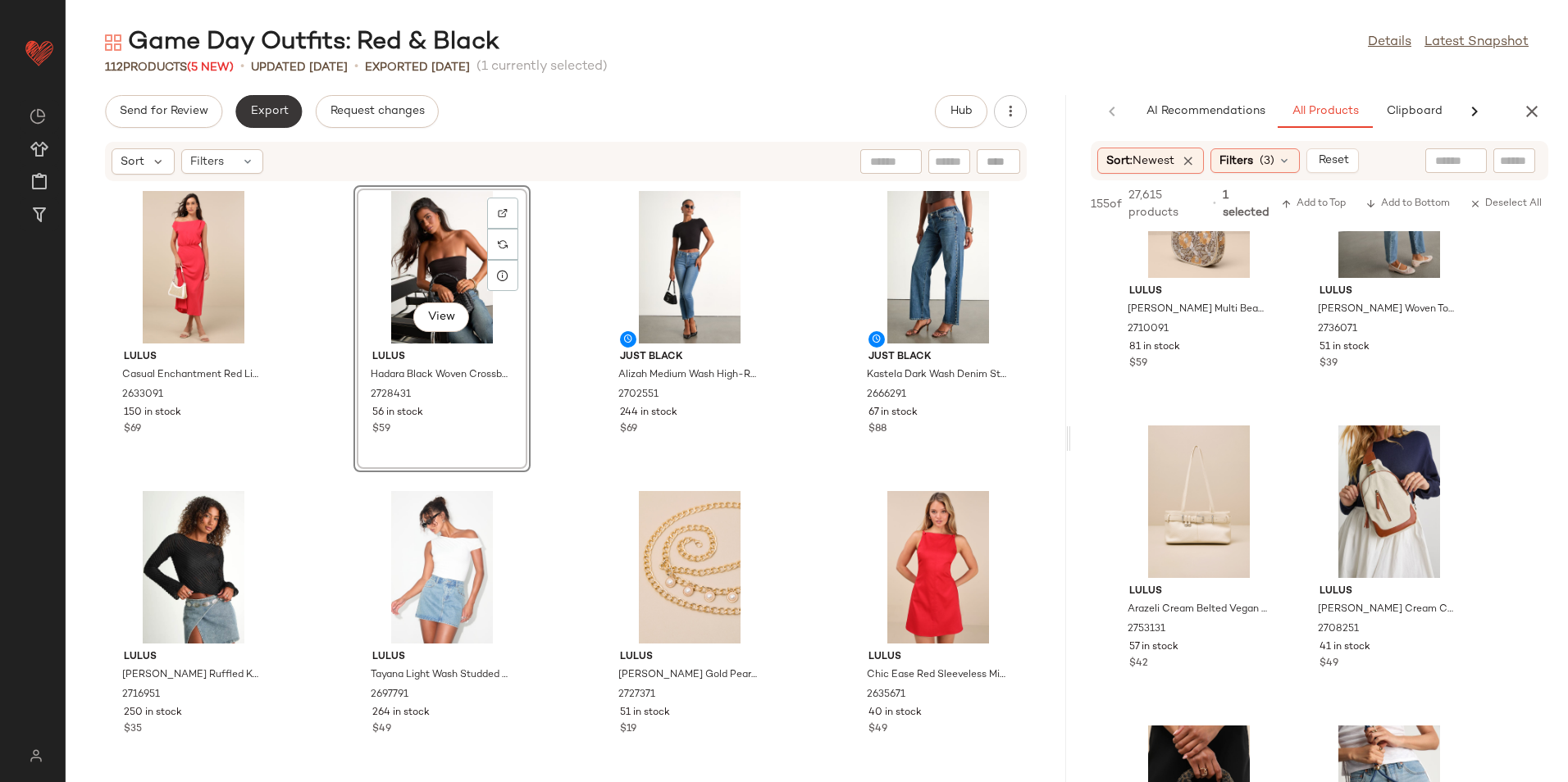
click at [271, 112] on span "Export" at bounding box center [269, 111] width 39 height 13
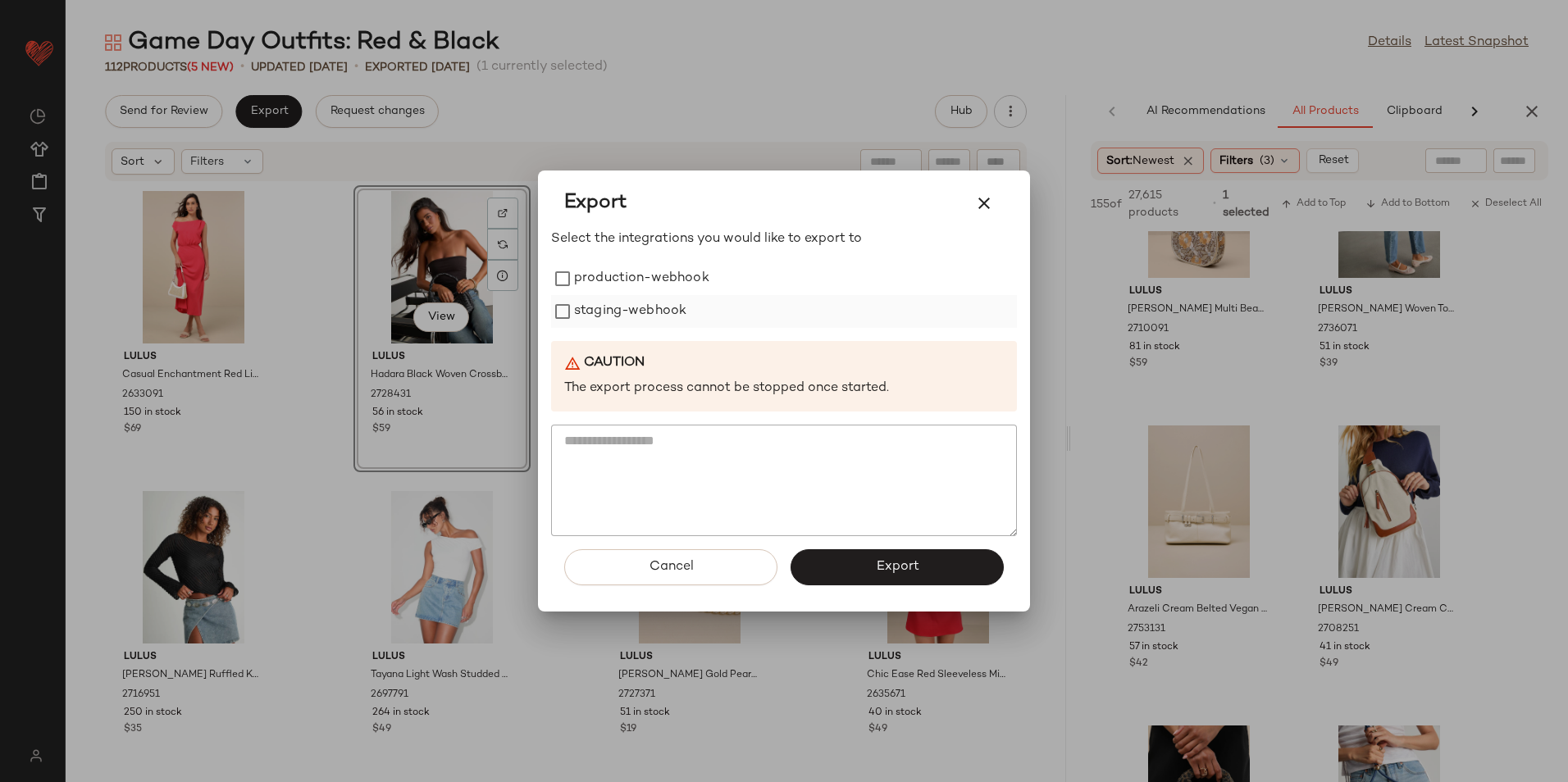
drag, startPoint x: 657, startPoint y: 278, endPoint x: 651, endPoint y: 306, distance: 28.6
click at [657, 282] on label "production-webhook" at bounding box center [641, 278] width 135 height 33
click at [651, 306] on label "staging-webhook" at bounding box center [629, 311] width 112 height 33
click at [831, 574] on button "Export" at bounding box center [897, 567] width 213 height 36
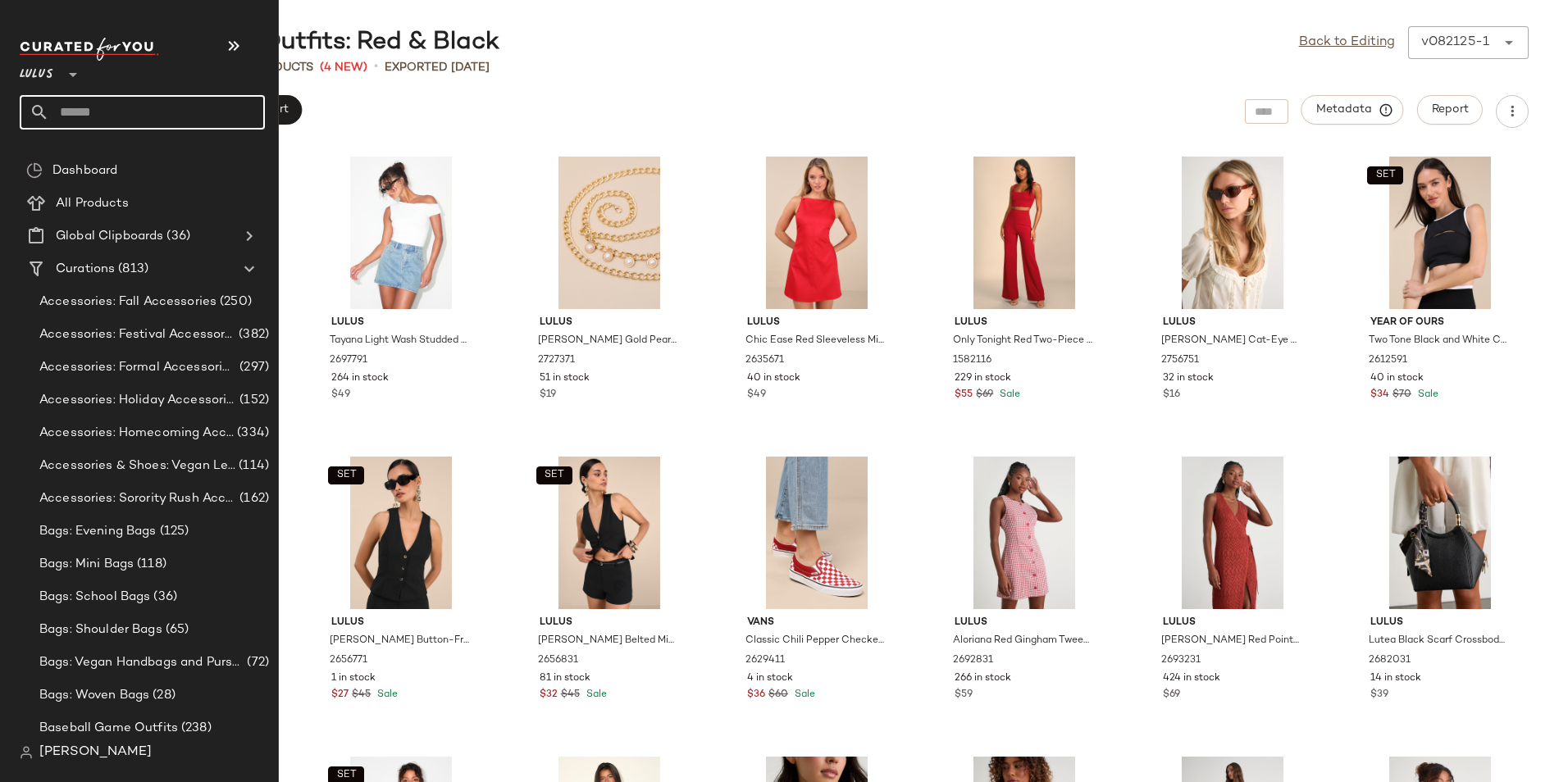
click at [124, 104] on input "text" at bounding box center [157, 112] width 216 height 35
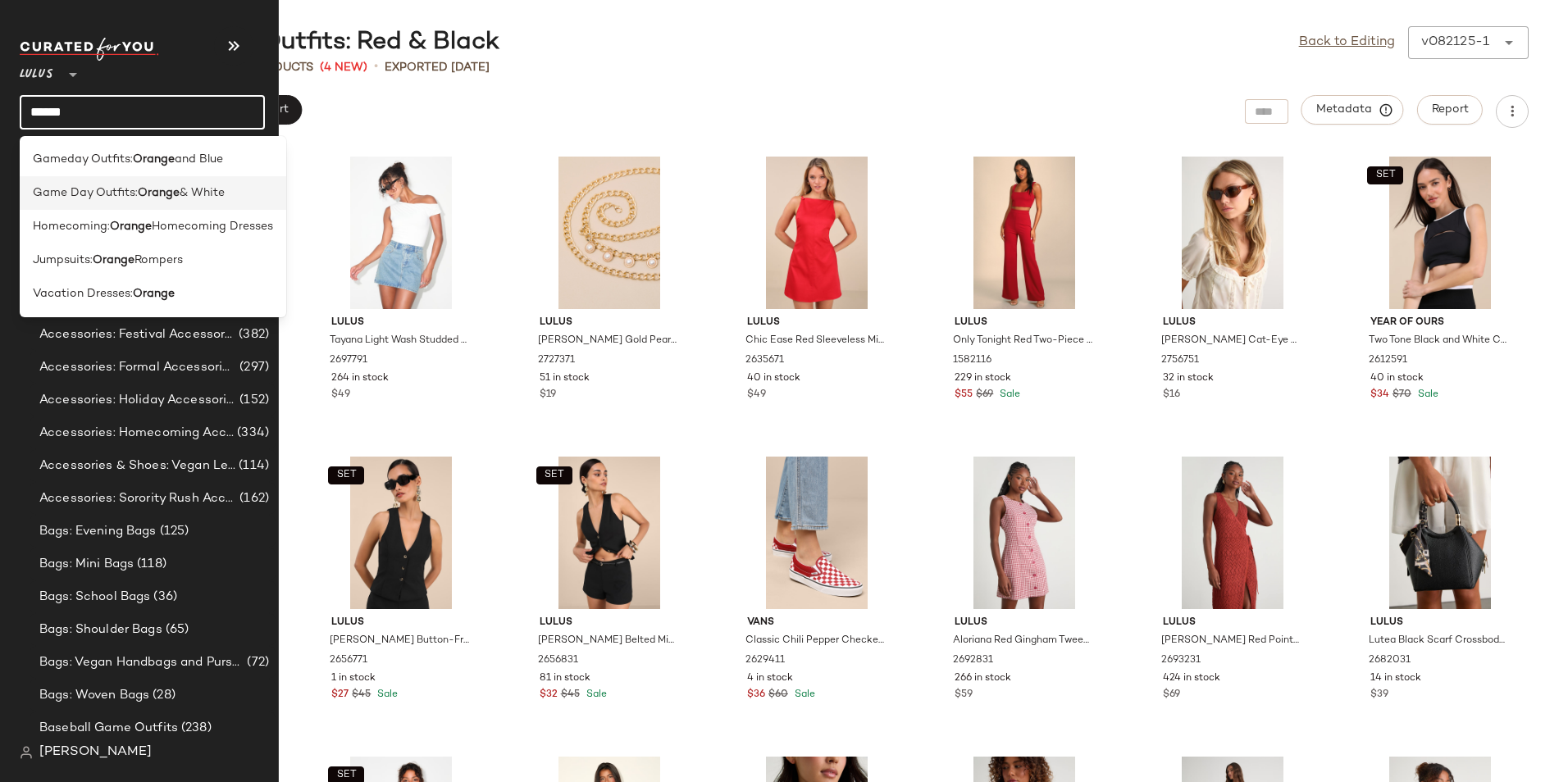
type input "******"
click at [160, 193] on b "Orange" at bounding box center [159, 193] width 42 height 17
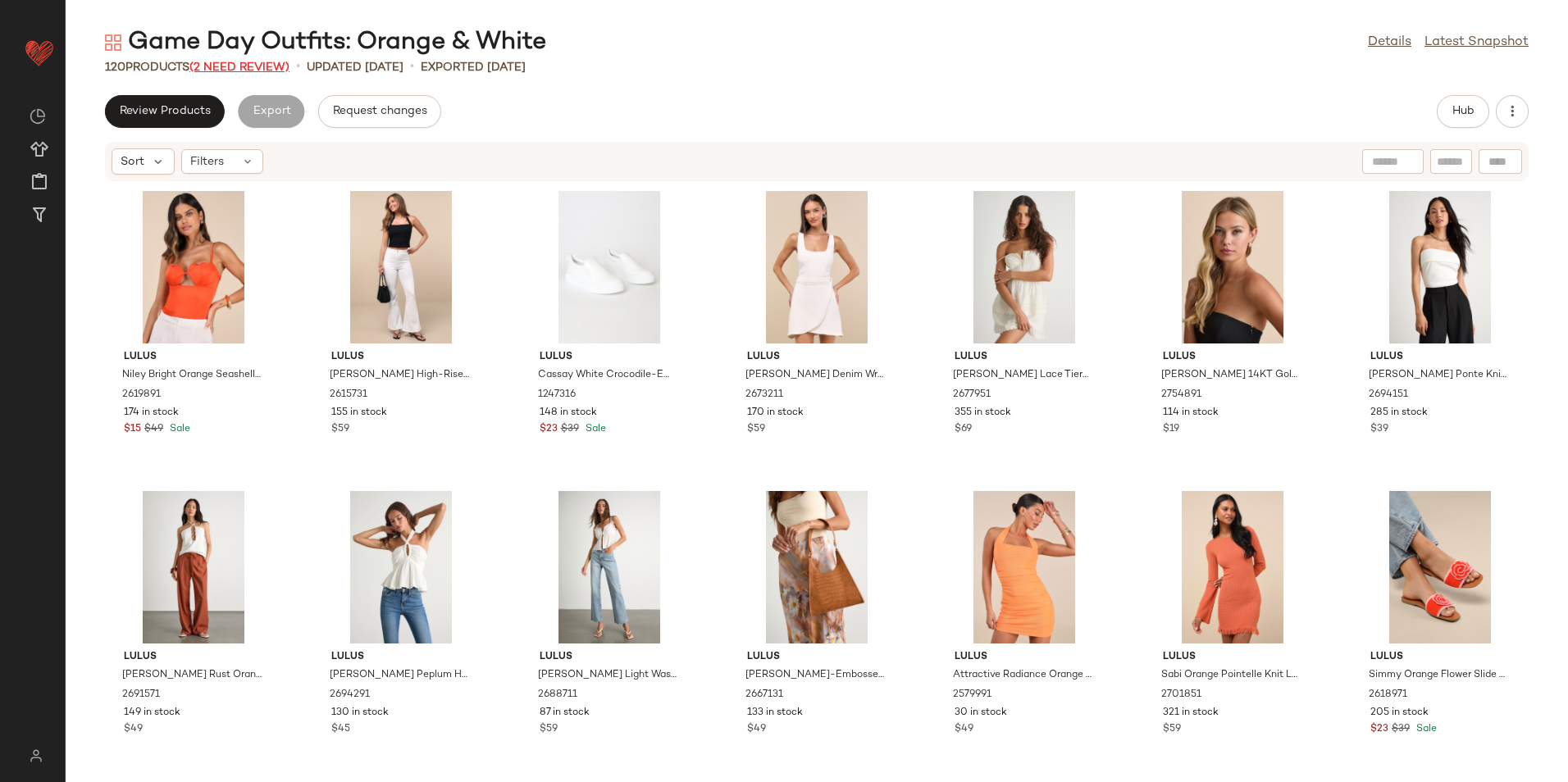
click at [257, 65] on span "(2 Need Review)" at bounding box center [240, 67] width 100 height 13
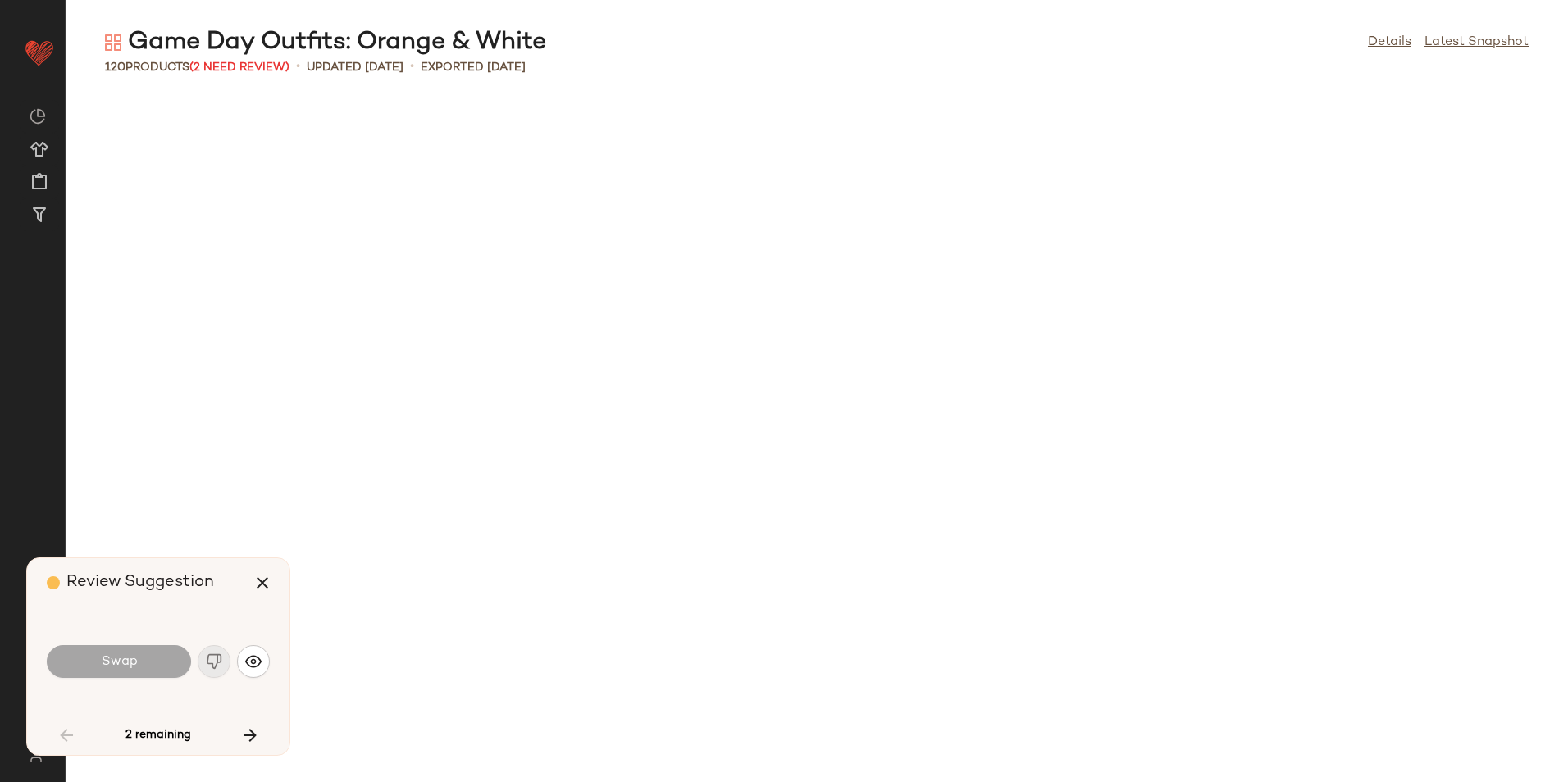
scroll to position [1214, 0]
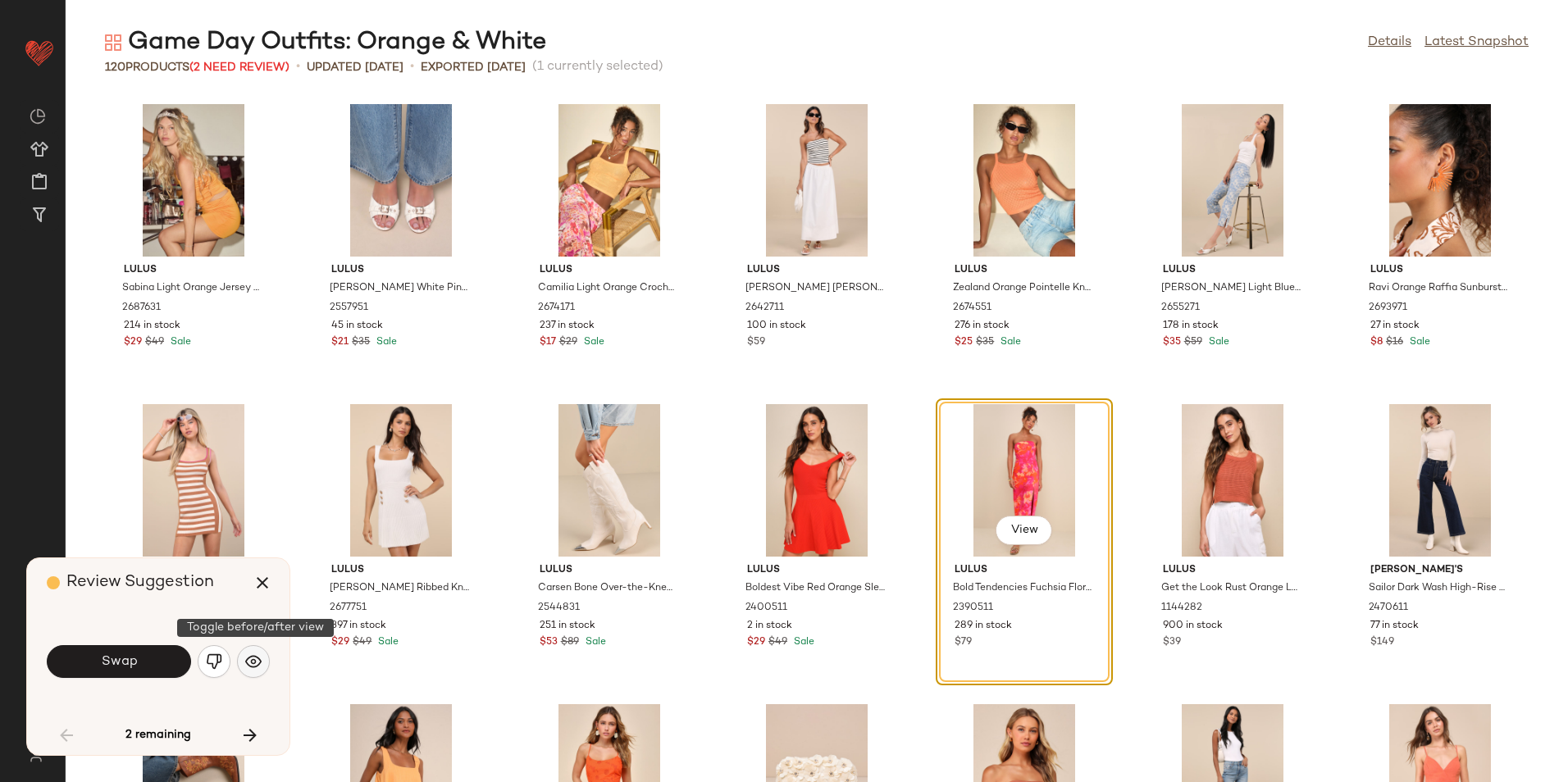
click at [253, 658] on img "button" at bounding box center [253, 661] width 16 height 16
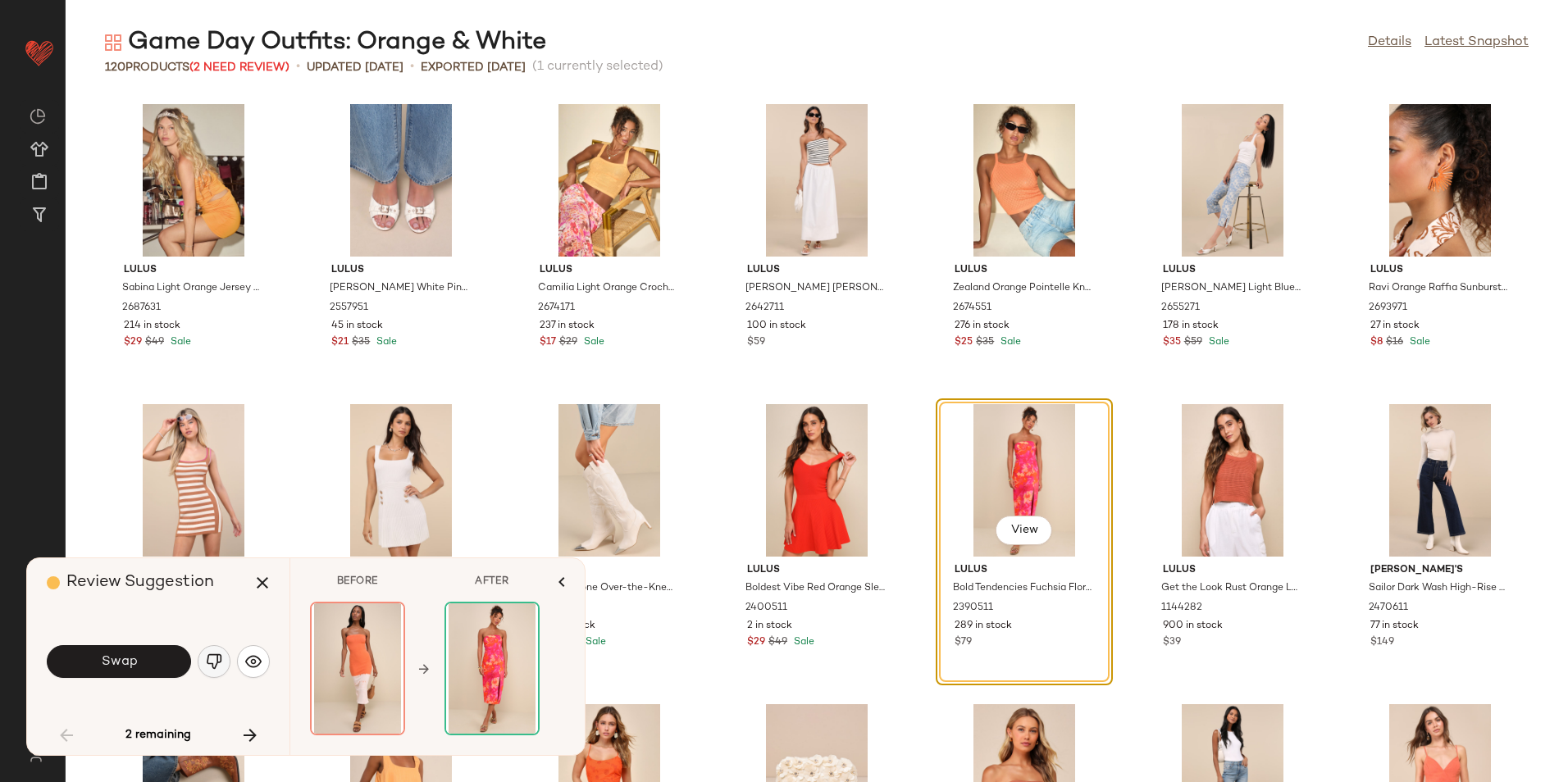
click at [202, 661] on button "button" at bounding box center [213, 661] width 33 height 33
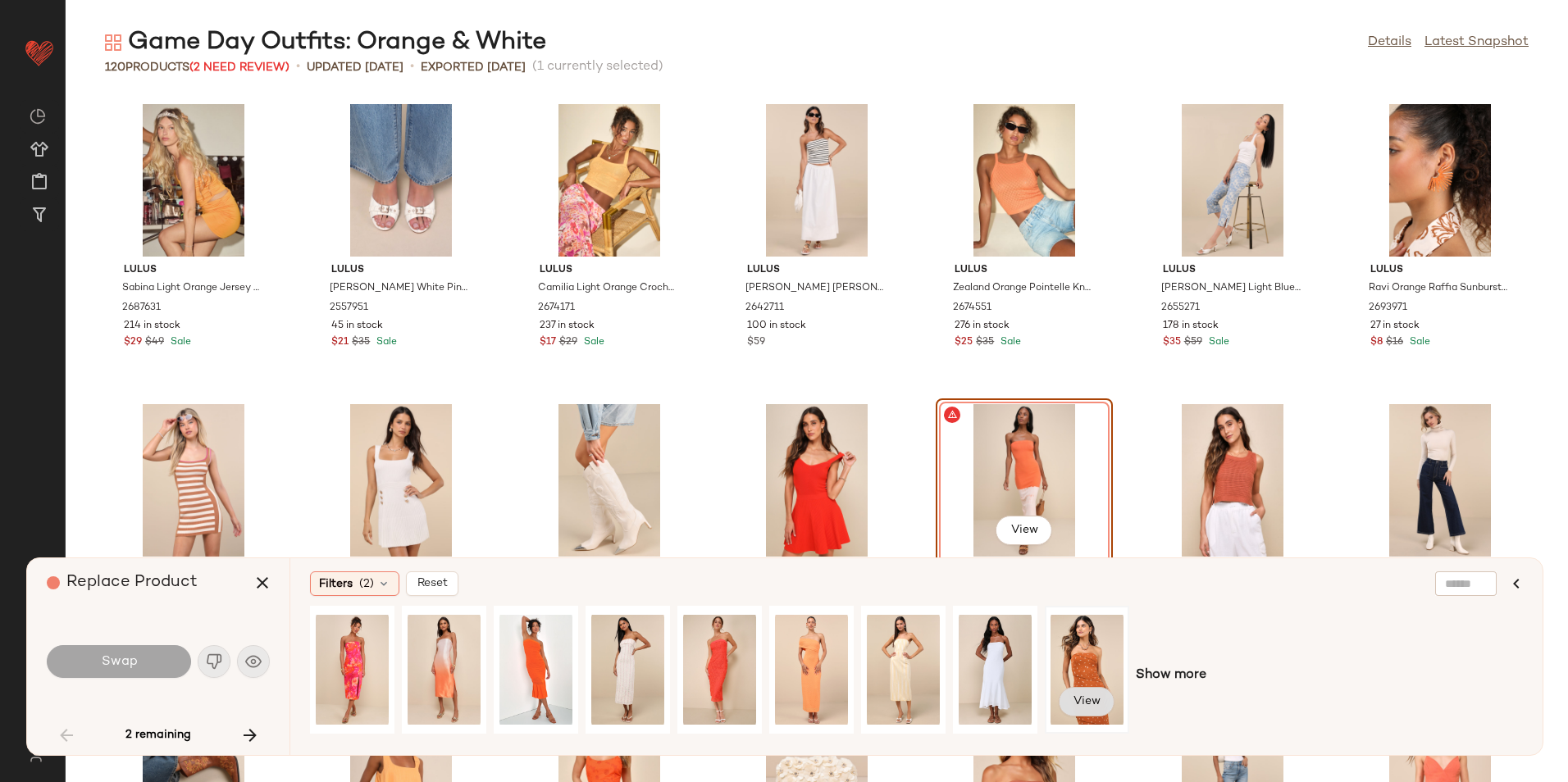
click at [1094, 696] on span "View" at bounding box center [1086, 702] width 28 height 13
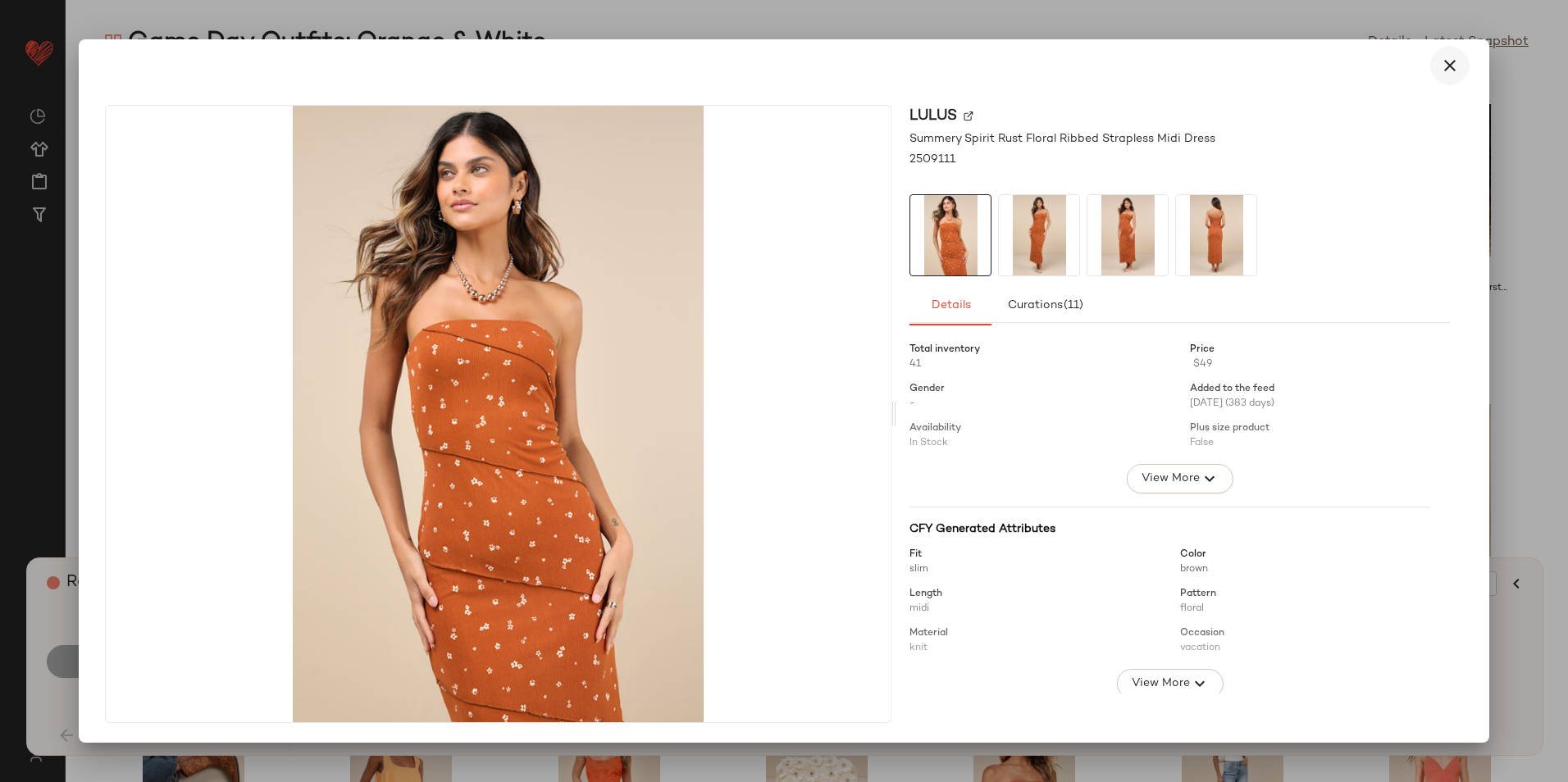
click at [1468, 58] on button "button" at bounding box center [1449, 65] width 40 height 40
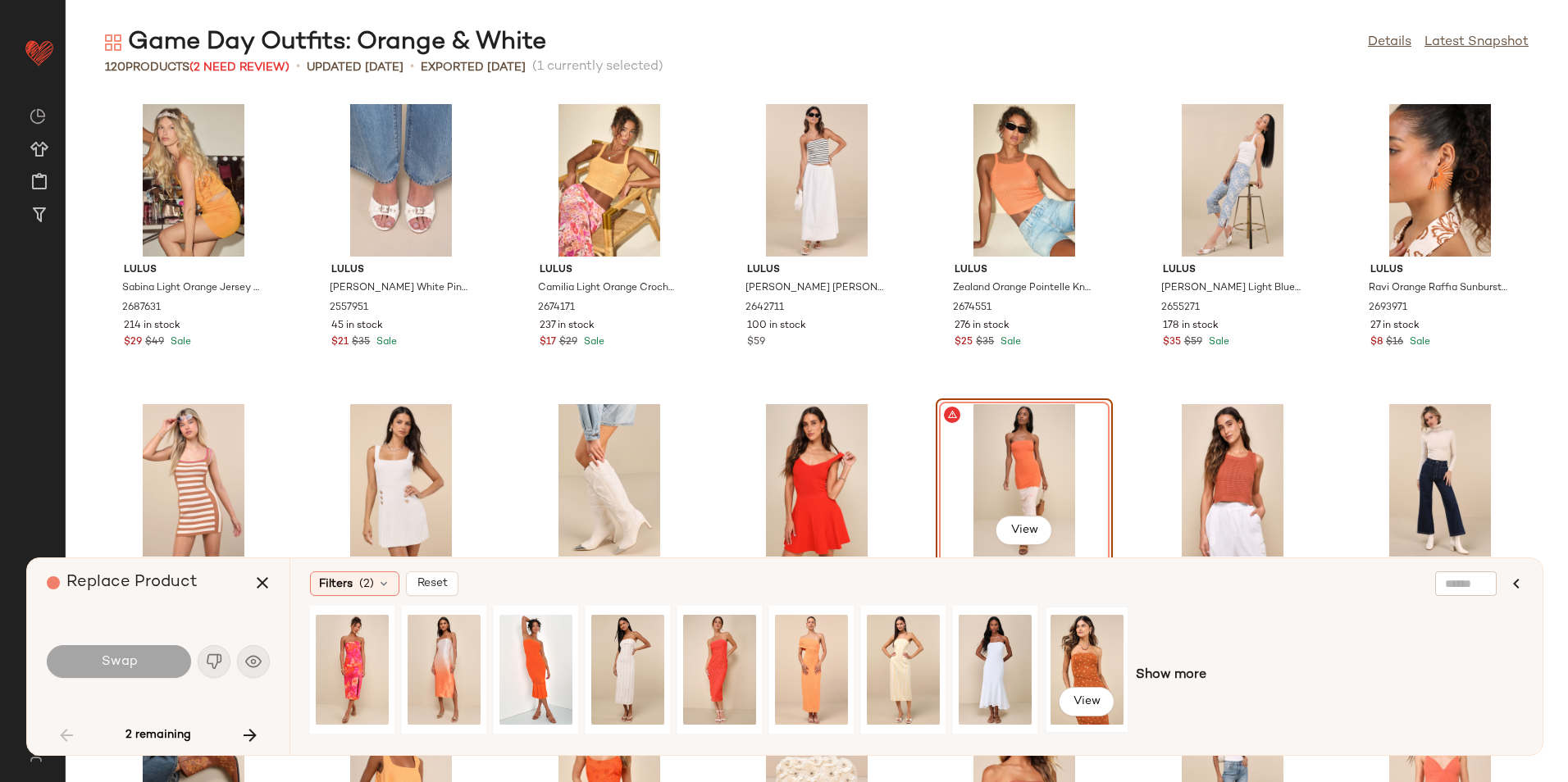
click at [1088, 656] on div "View" at bounding box center [1086, 670] width 73 height 116
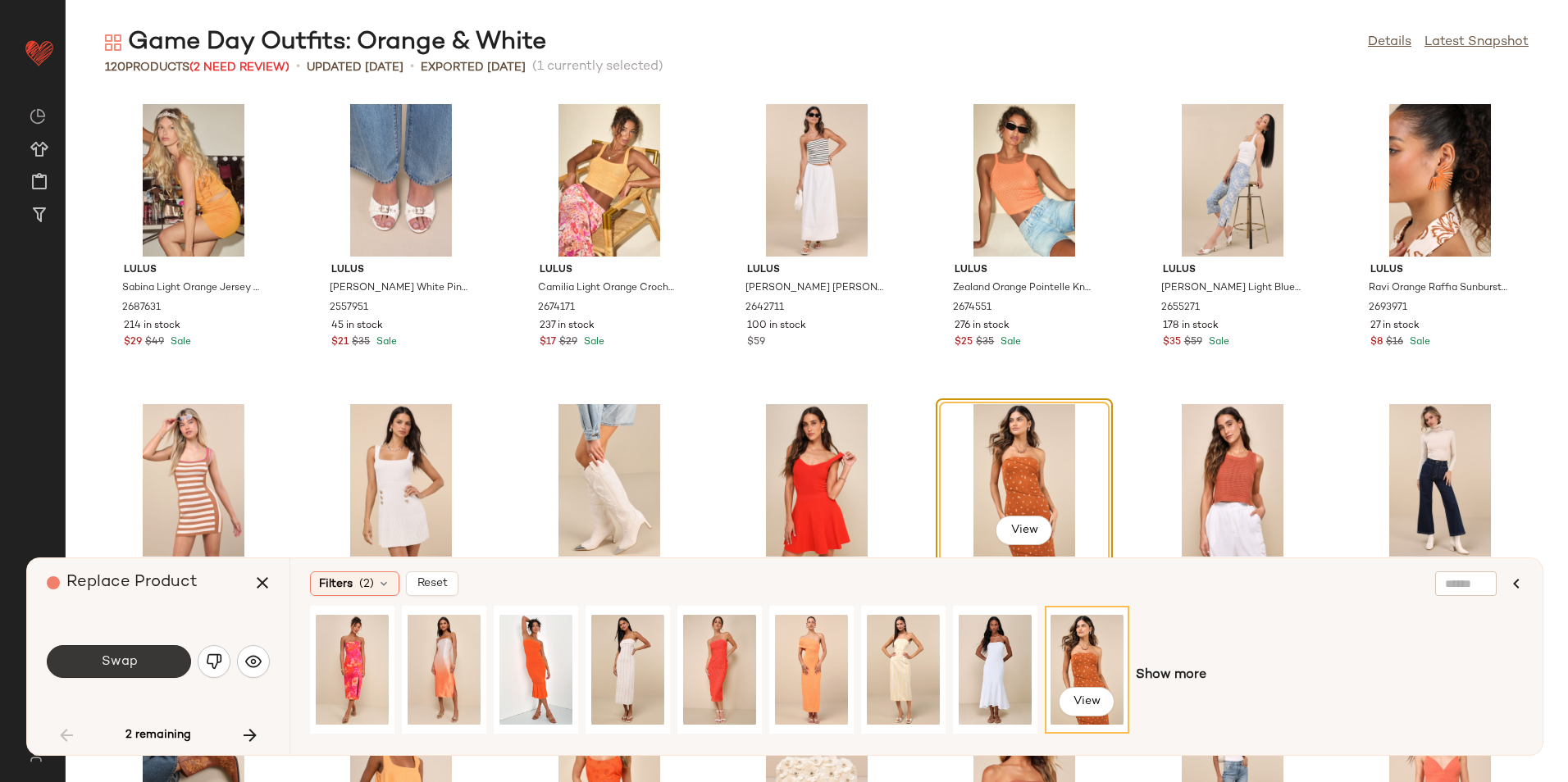
click at [147, 668] on button "Swap" at bounding box center [118, 661] width 144 height 33
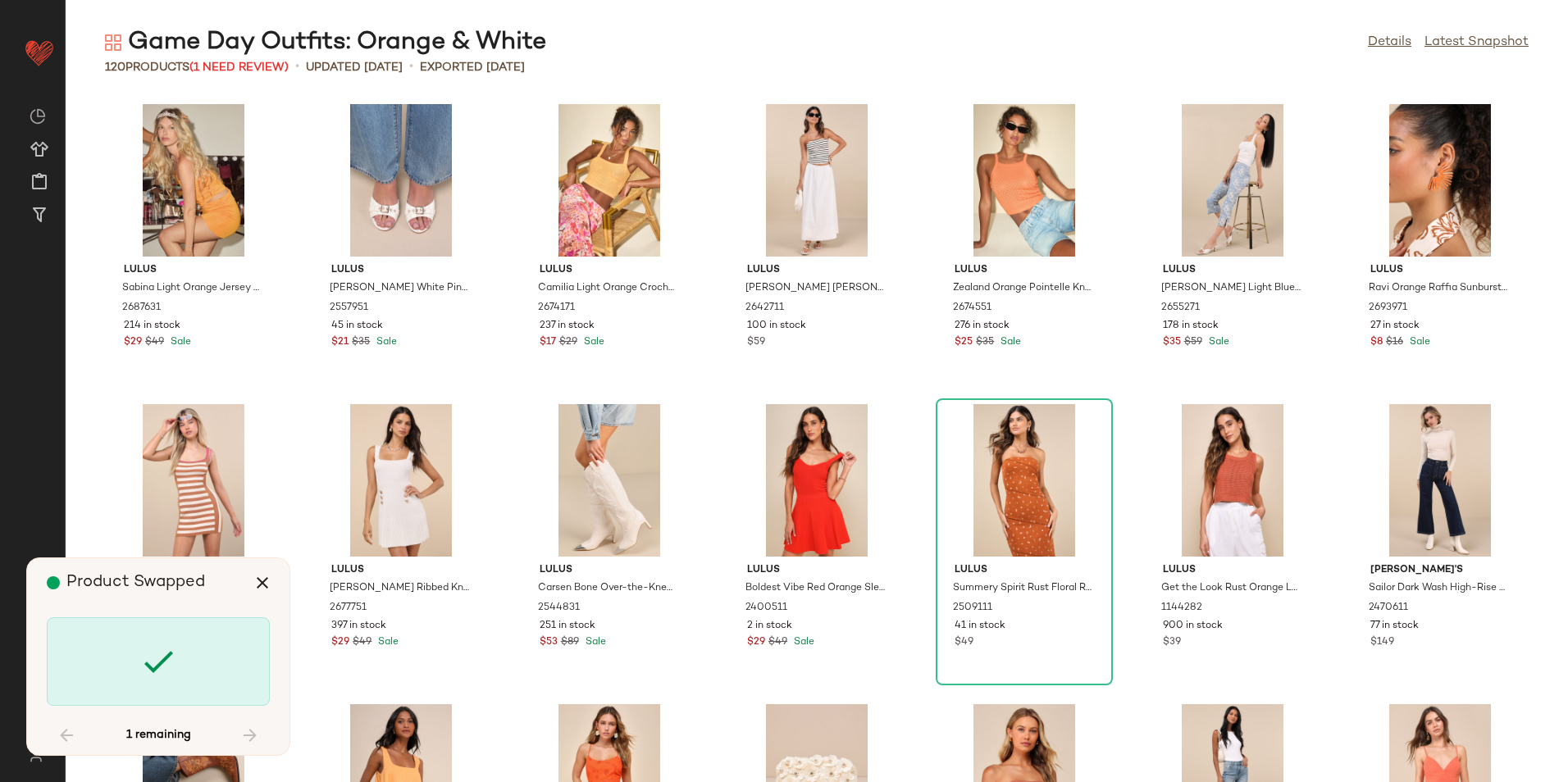
scroll to position [3601, 0]
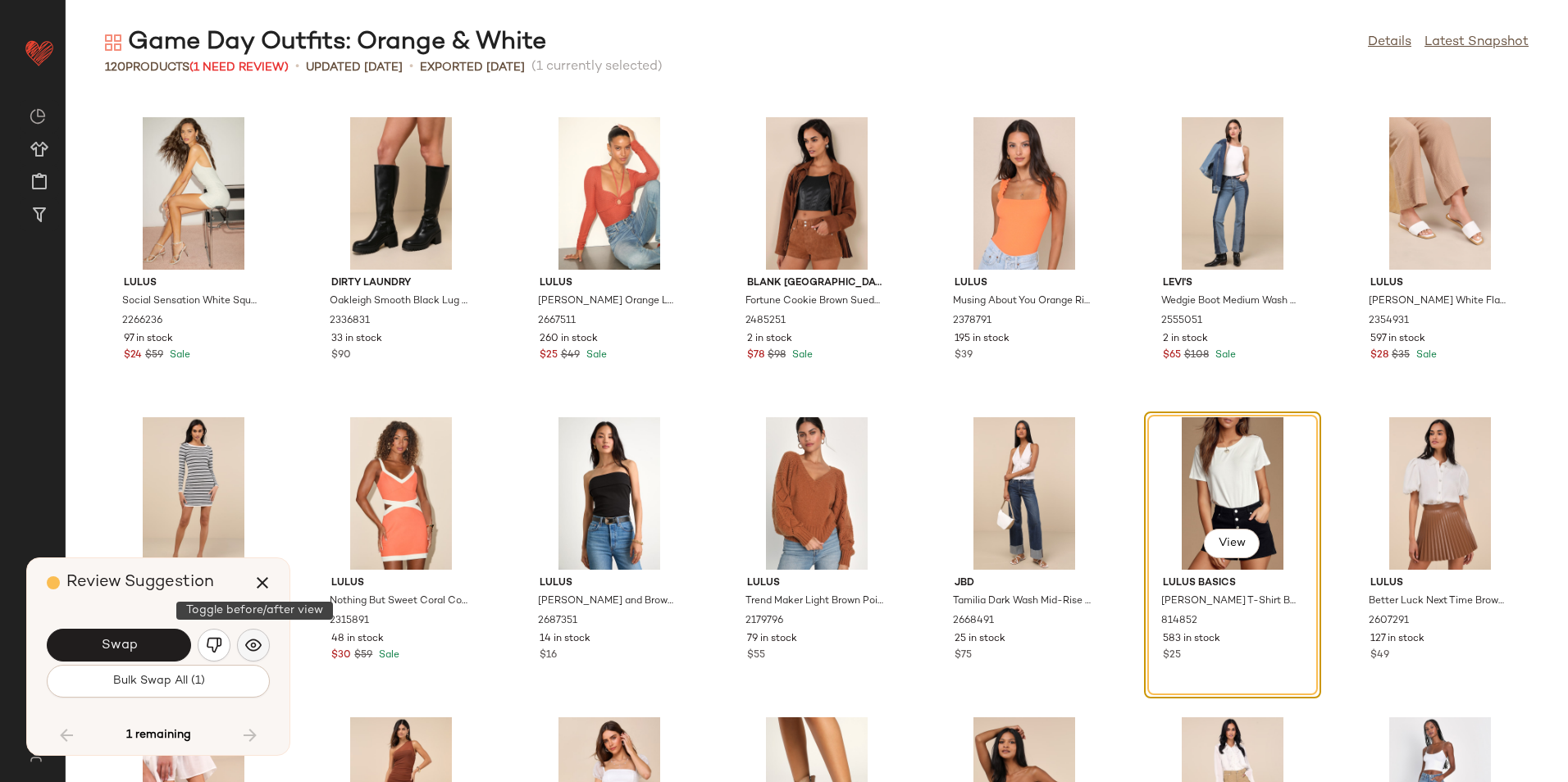
click at [261, 644] on img "button" at bounding box center [253, 644] width 16 height 16
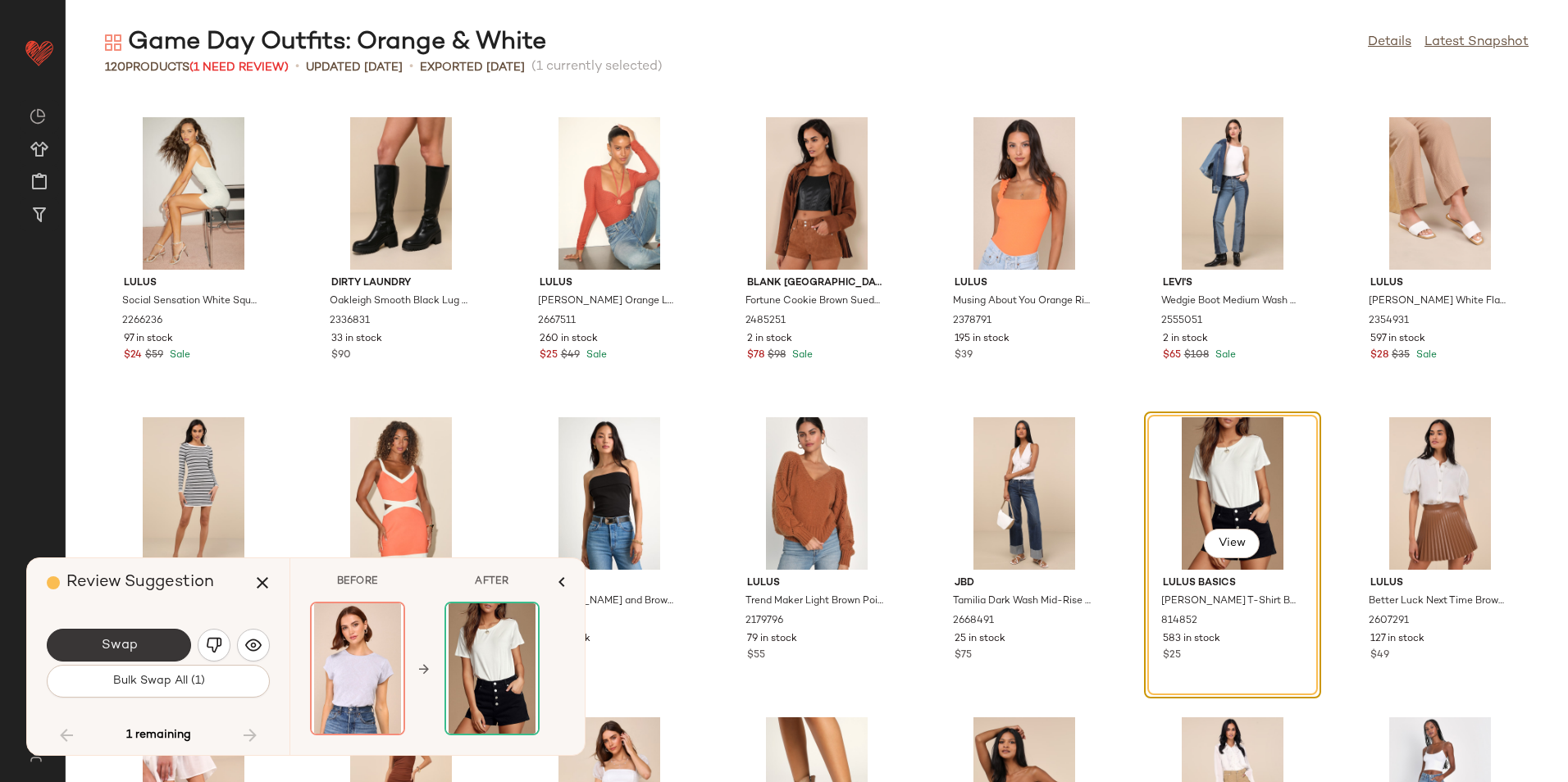
click at [108, 638] on span "Swap" at bounding box center [119, 645] width 37 height 15
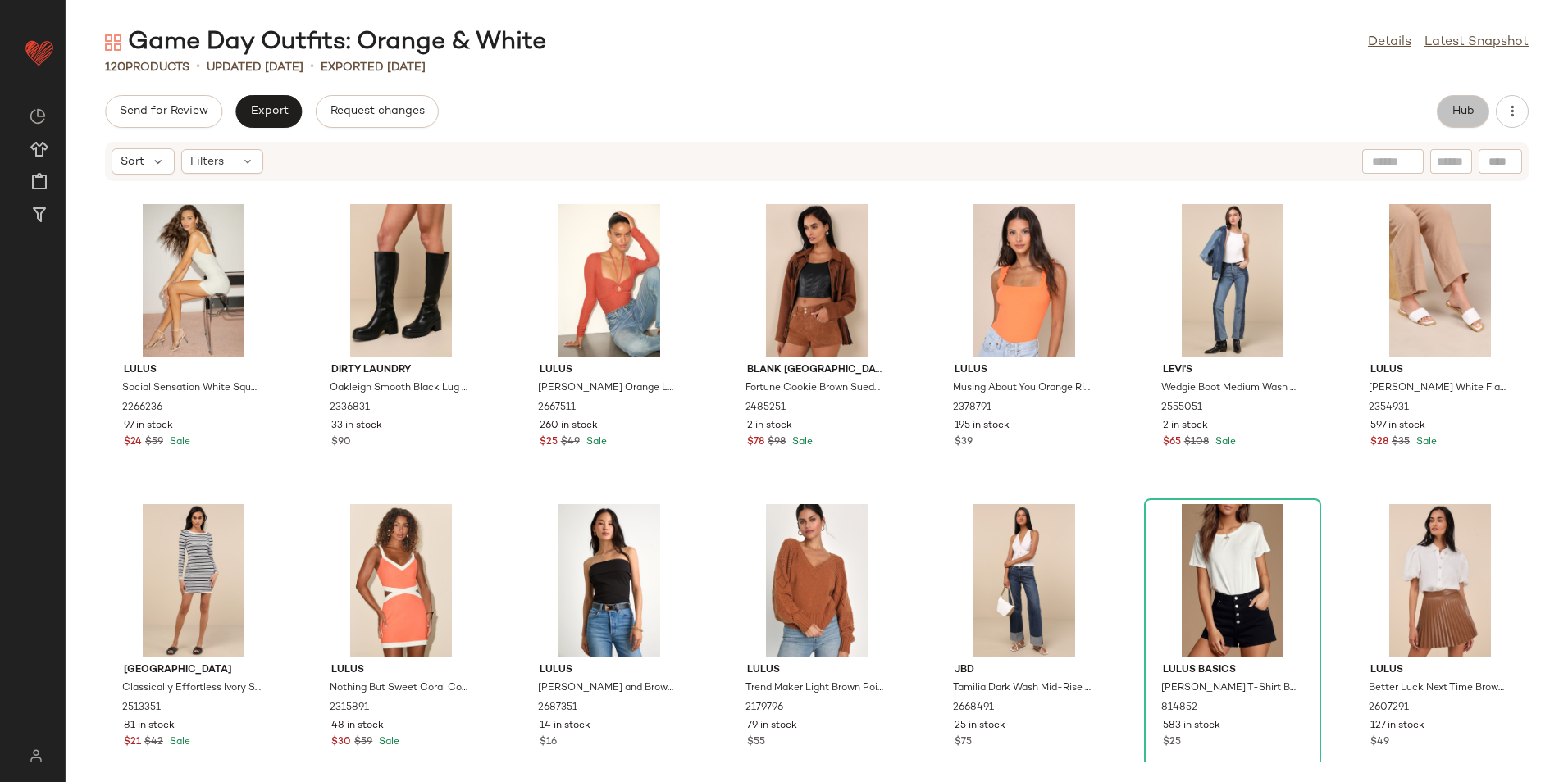
click at [1465, 106] on span "Hub" at bounding box center [1463, 111] width 23 height 13
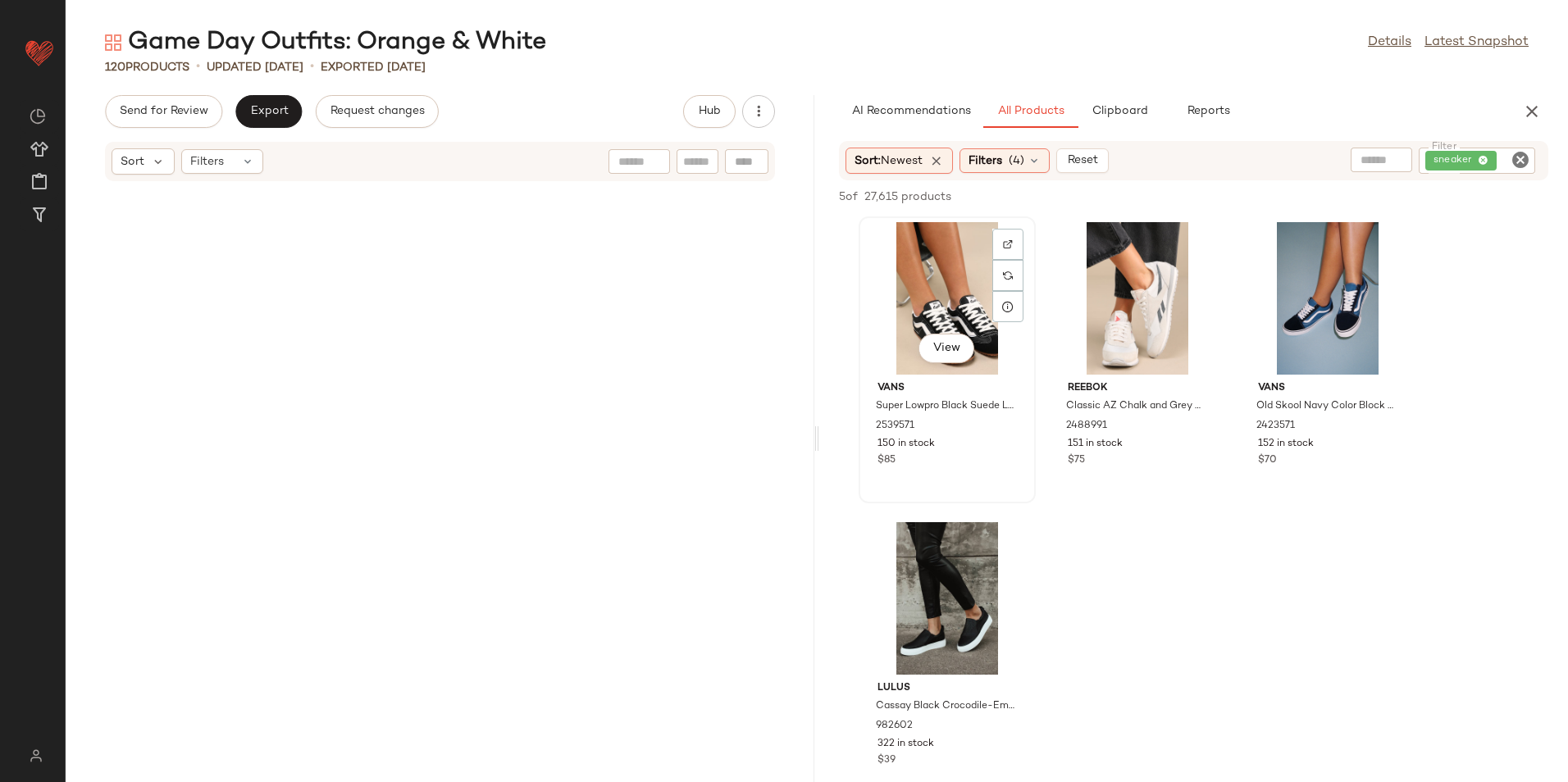
scroll to position [8404, 0]
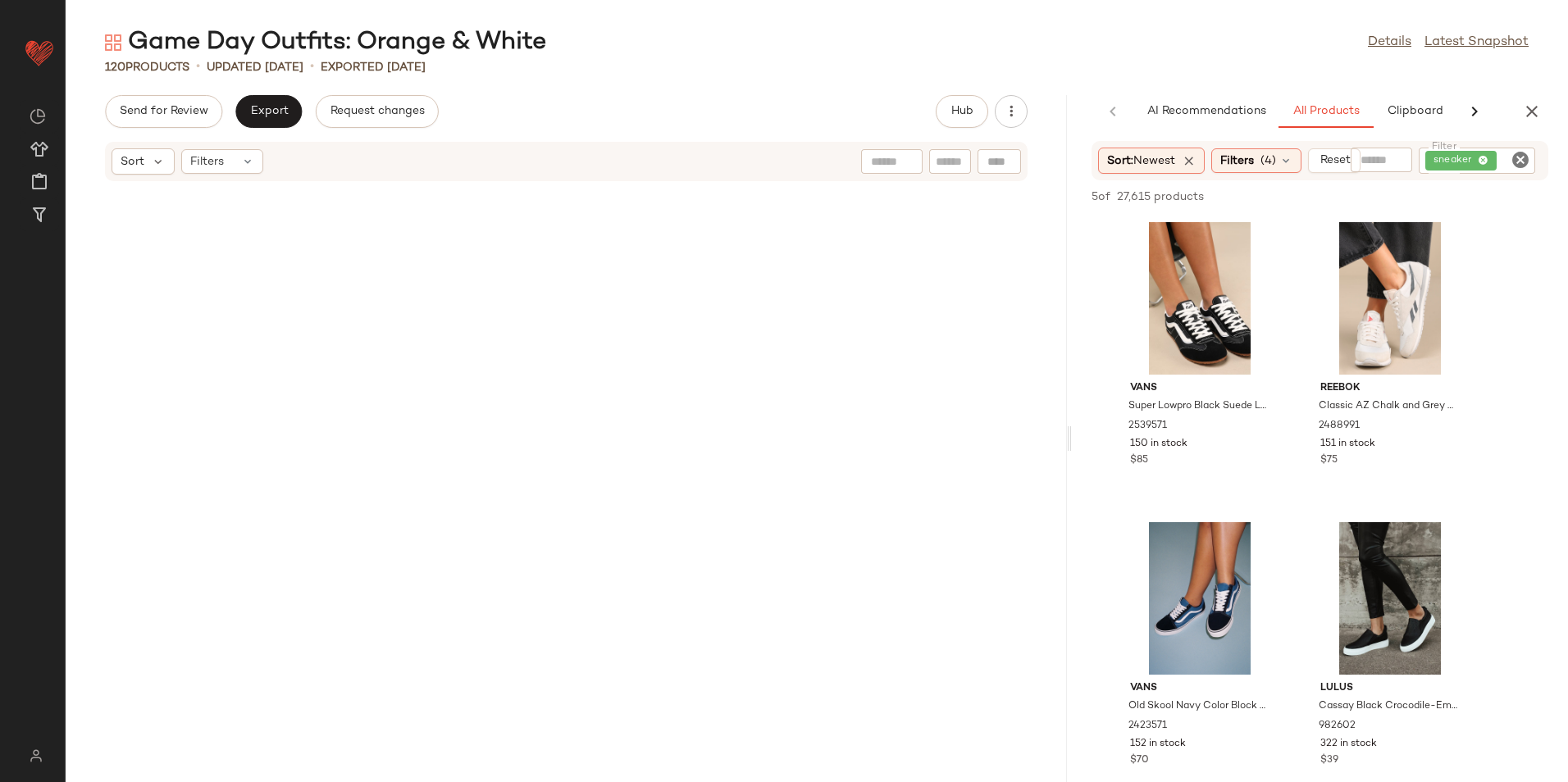
drag, startPoint x: 817, startPoint y: 437, endPoint x: 1220, endPoint y: 407, distance: 404.1
click at [1220, 407] on div "Game Day Outfits: Orange & White Details Latest Snapshot 120 Products • updated…" at bounding box center [816, 404] width 1502 height 756
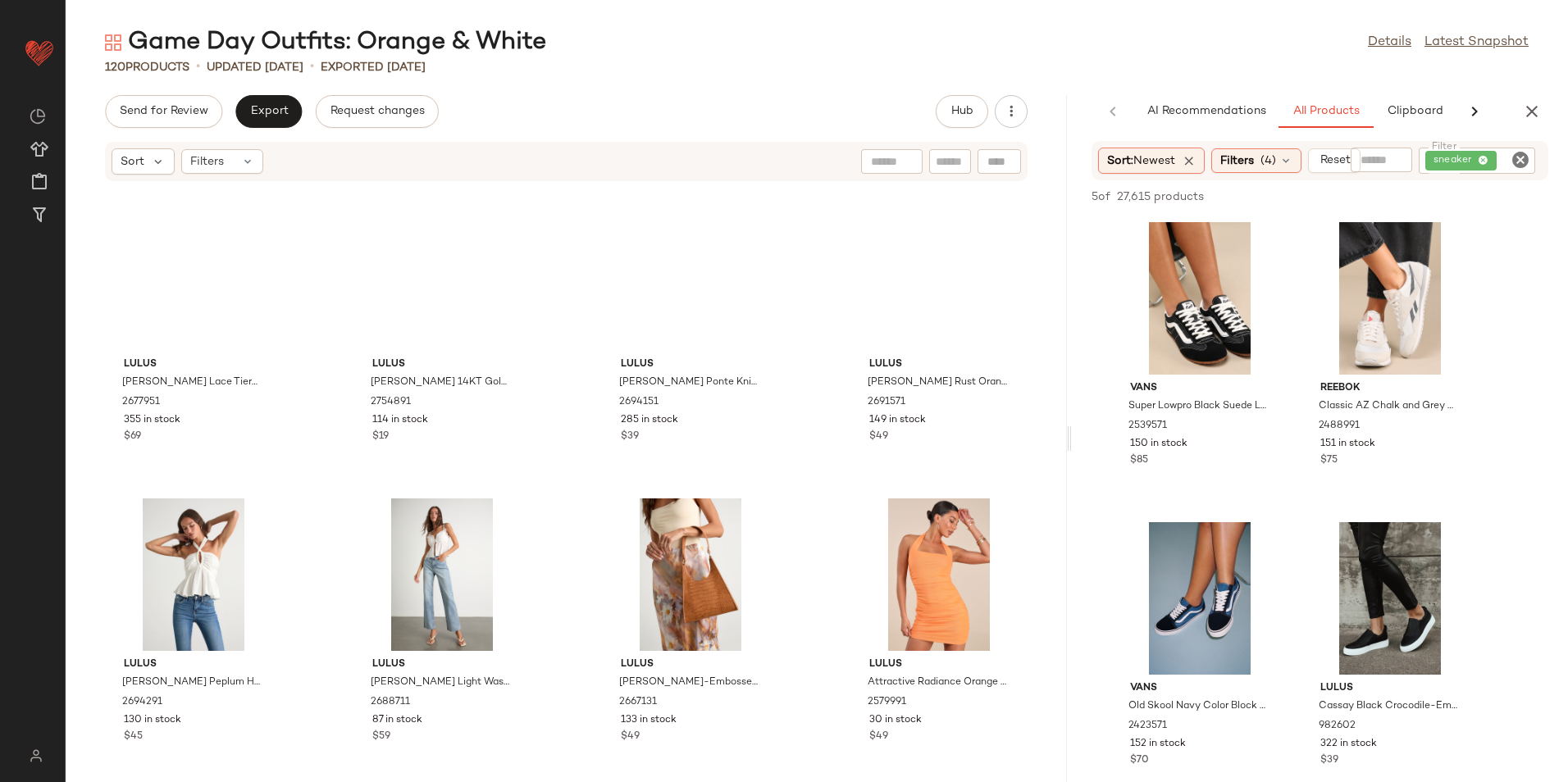
scroll to position [0, 0]
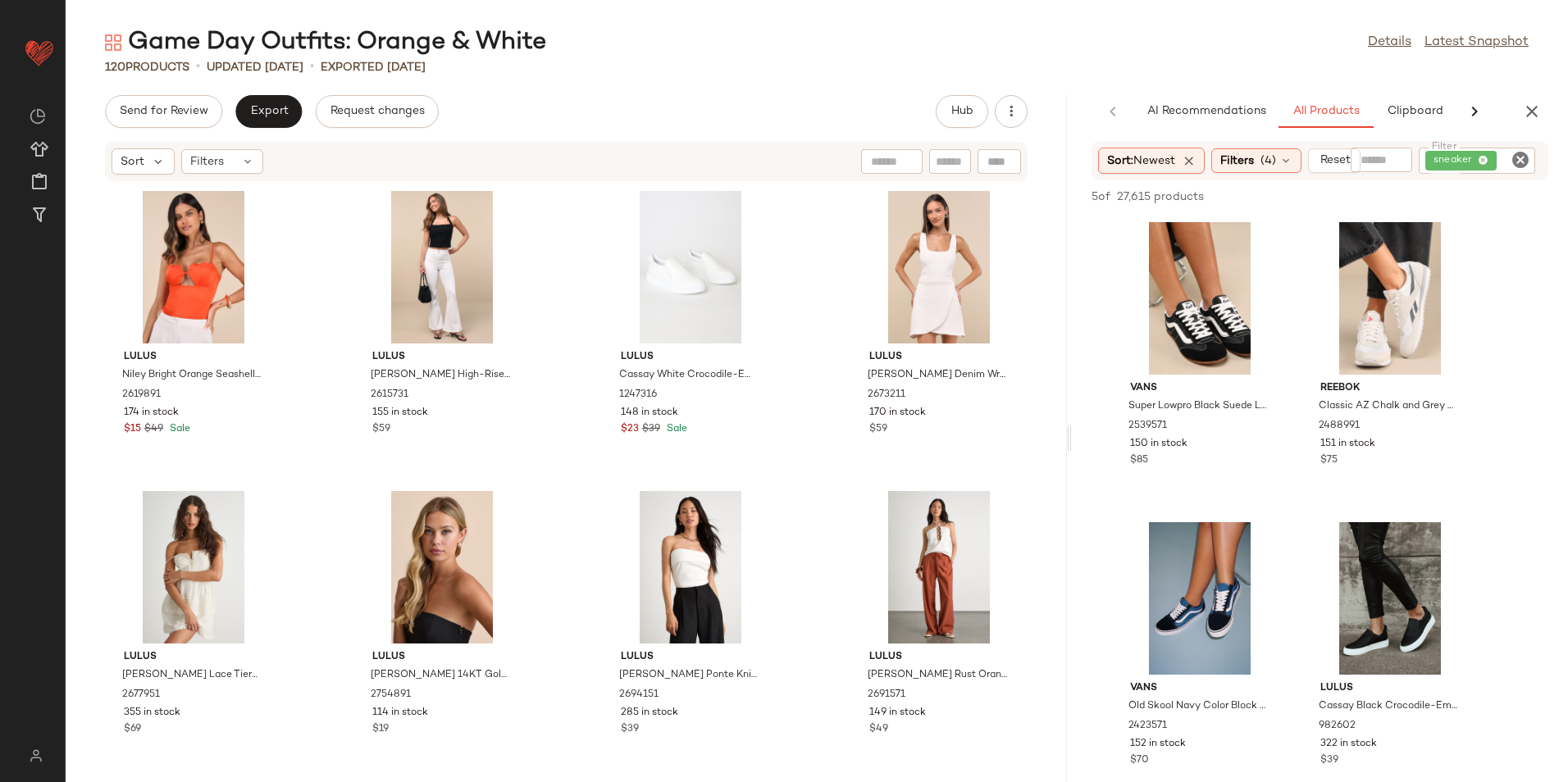
click at [1524, 154] on icon "Clear Filter" at bounding box center [1520, 159] width 19 height 19
click at [1266, 167] on span "(4)" at bounding box center [1268, 161] width 15 height 17
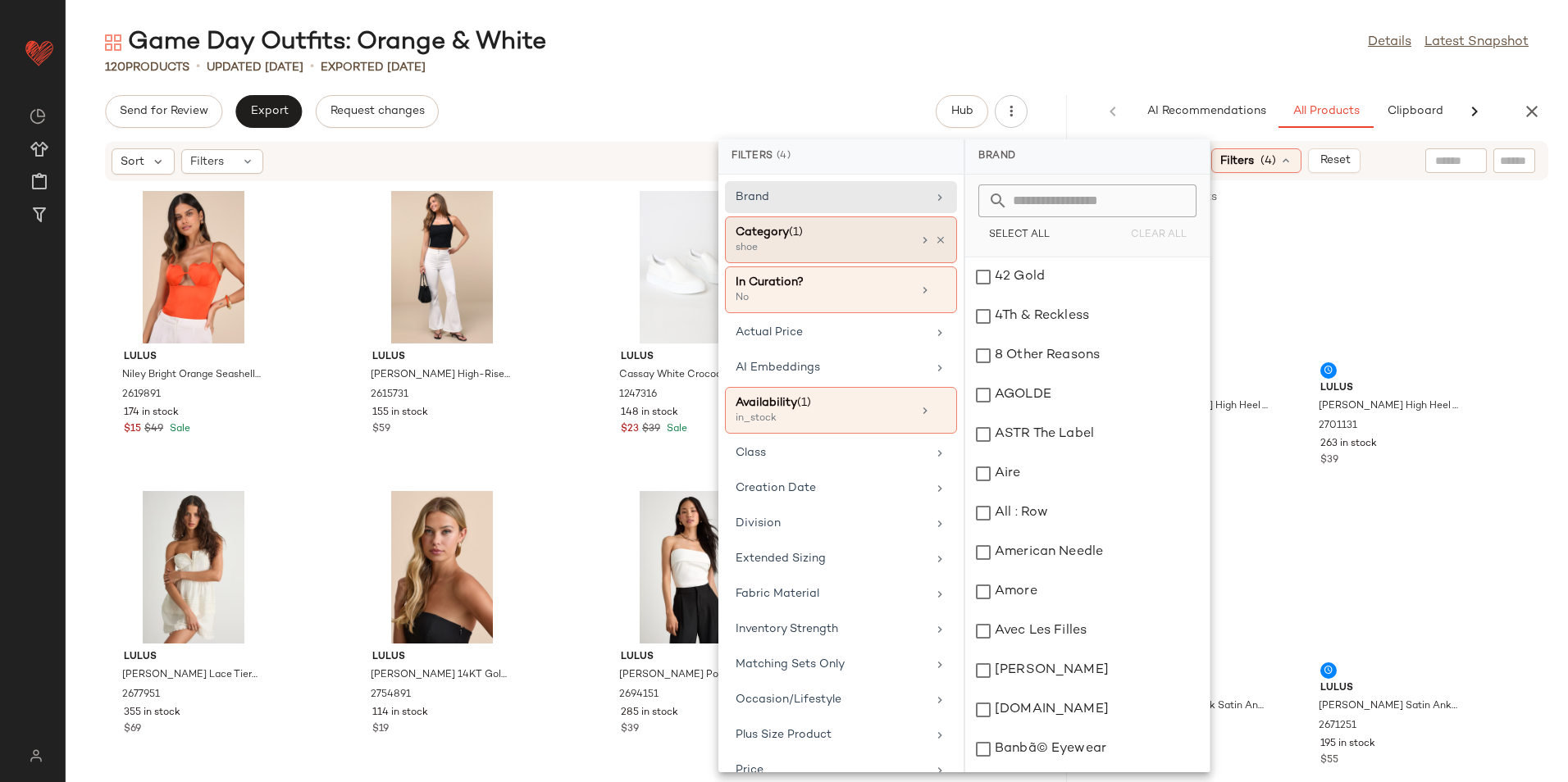
click at [870, 241] on div "shoe" at bounding box center [817, 248] width 164 height 14
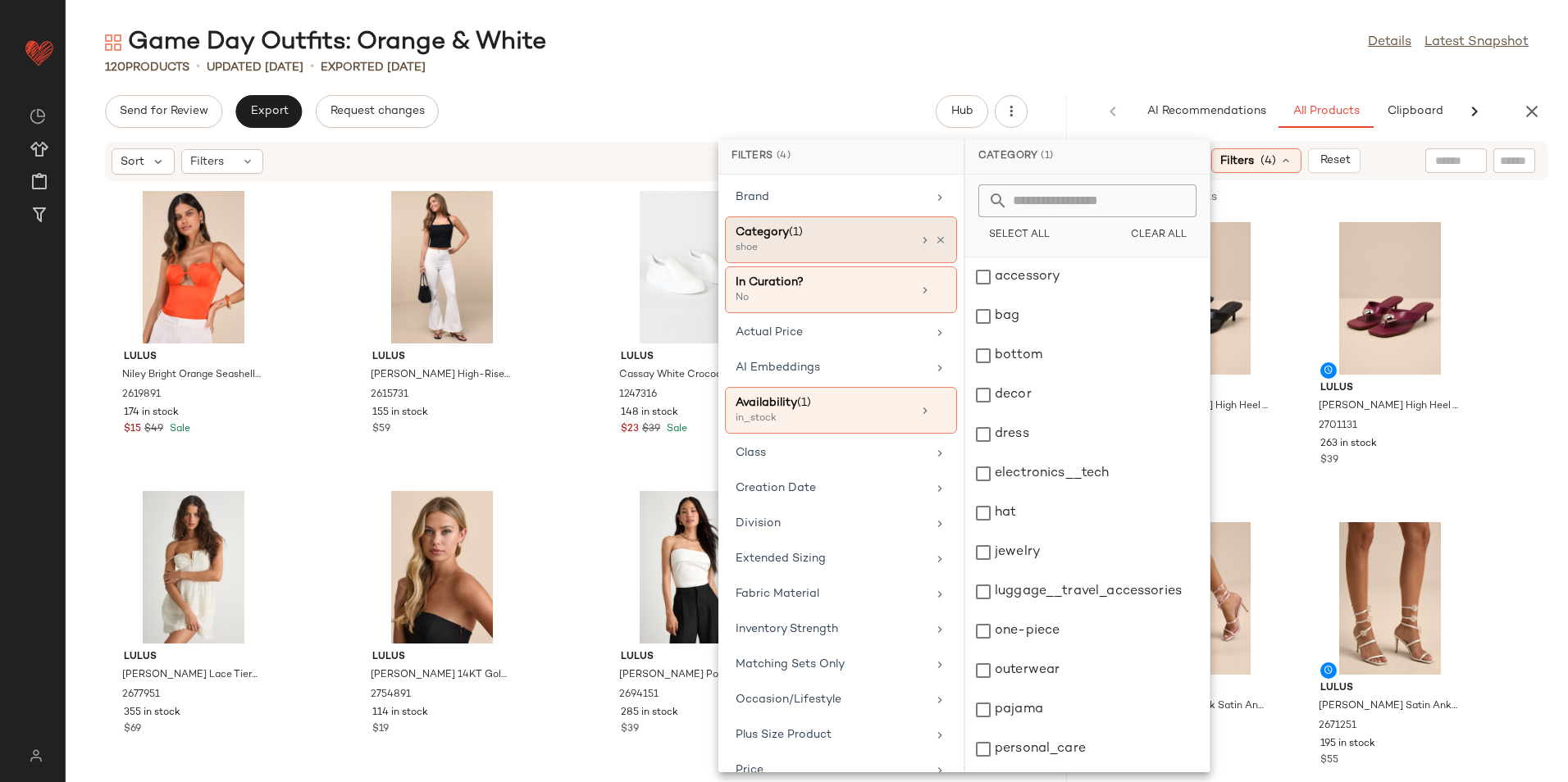
click at [919, 240] on icon at bounding box center [925, 240] width 13 height 13
click at [1024, 353] on div "bottom" at bounding box center [1087, 356] width 245 height 40
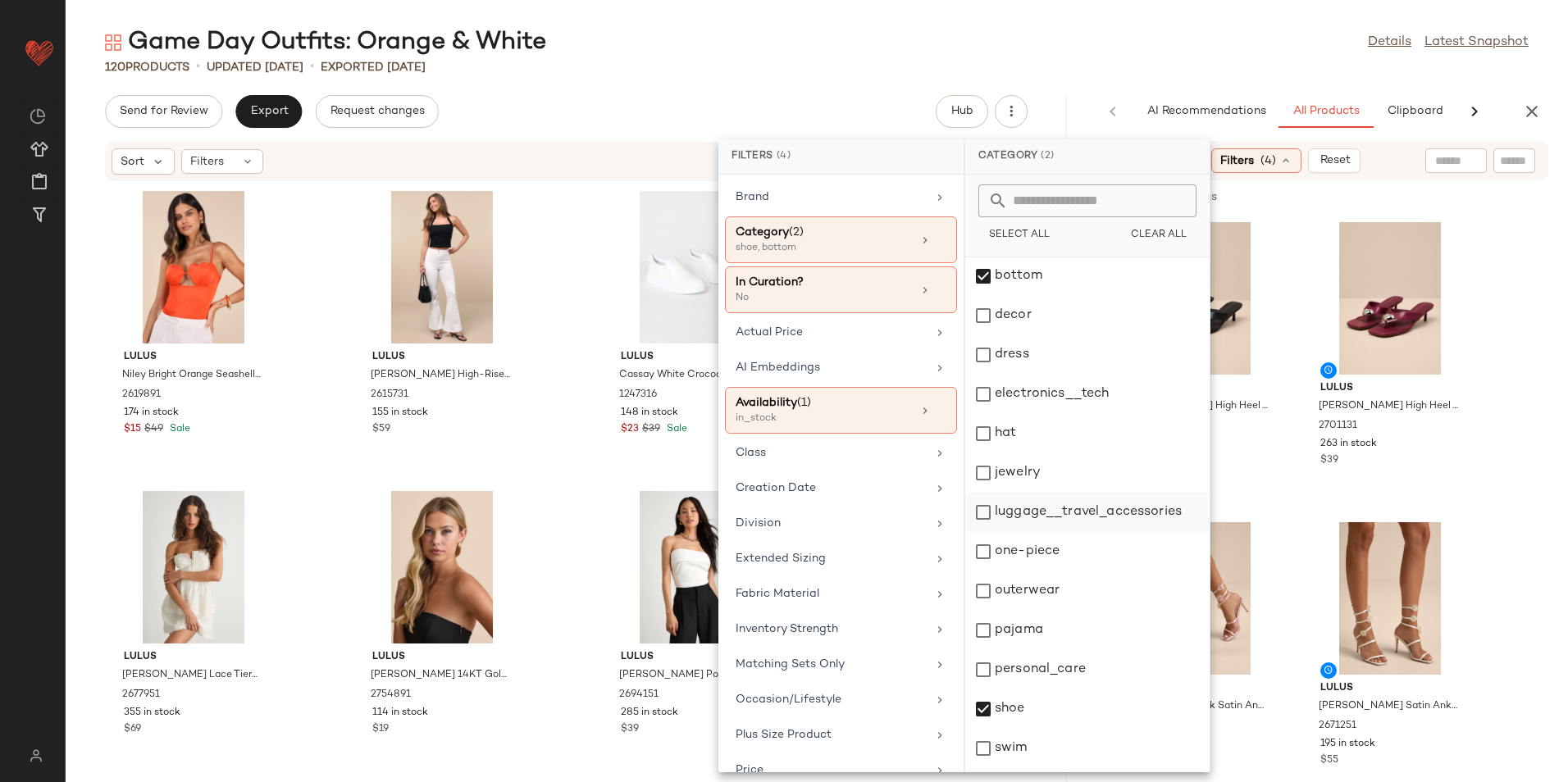
scroll to position [154, 0]
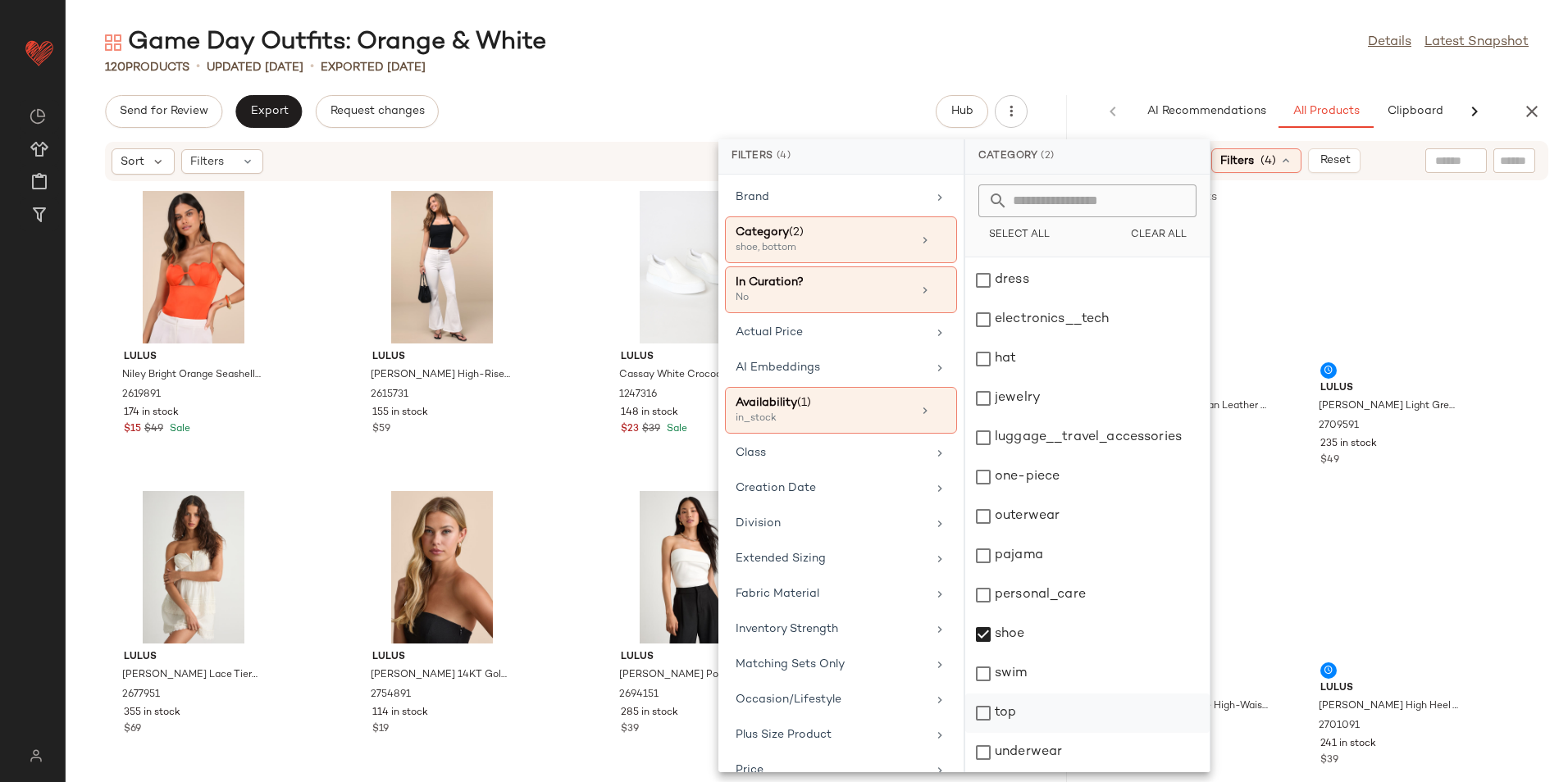
click at [1013, 702] on div "top" at bounding box center [1087, 713] width 245 height 40
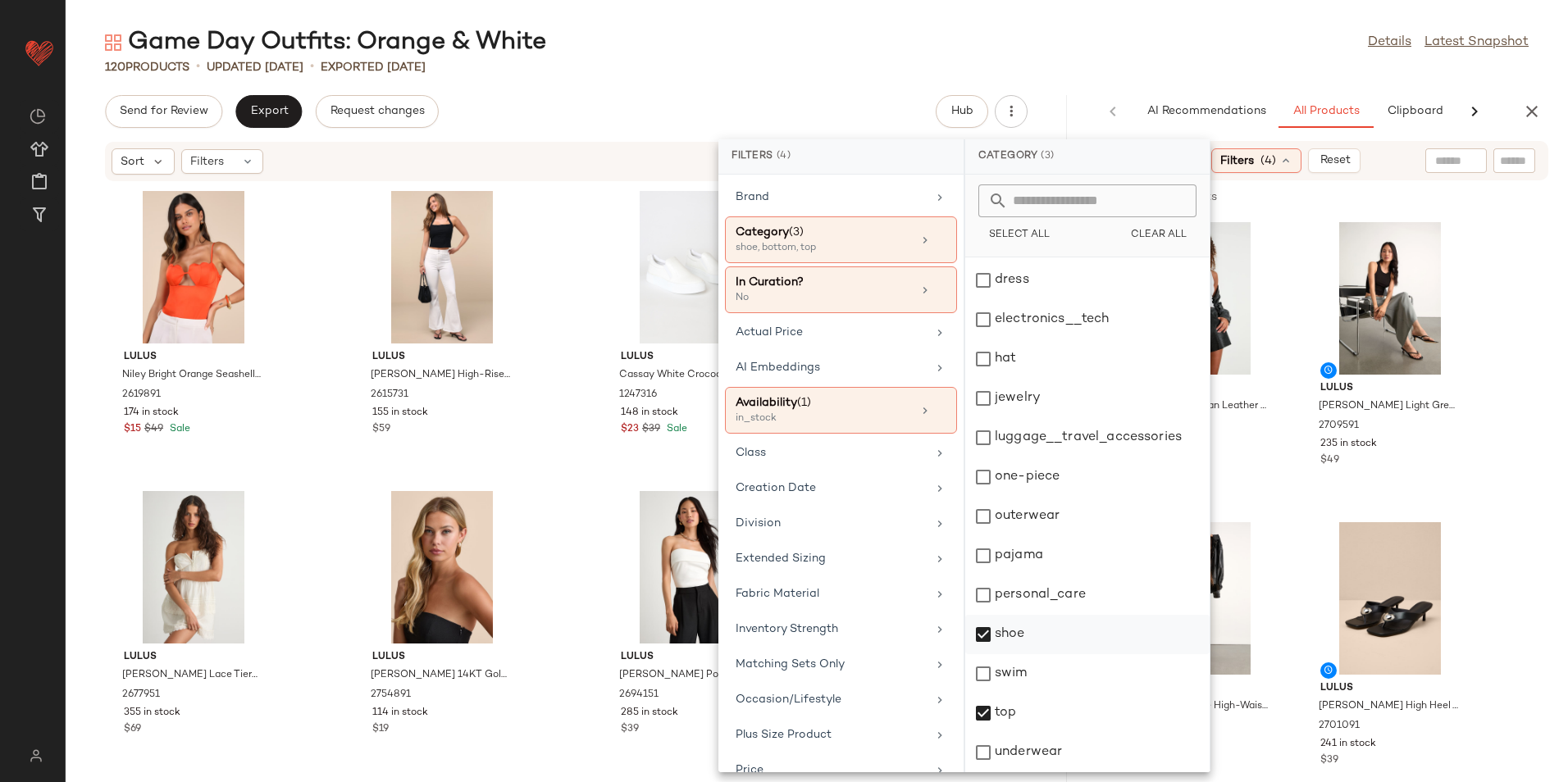
click at [1027, 630] on div "shoe" at bounding box center [1087, 634] width 245 height 40
click at [1171, 35] on div "Game Day Outfits: Orange & White Details Latest Snapshot" at bounding box center [816, 42] width 1502 height 33
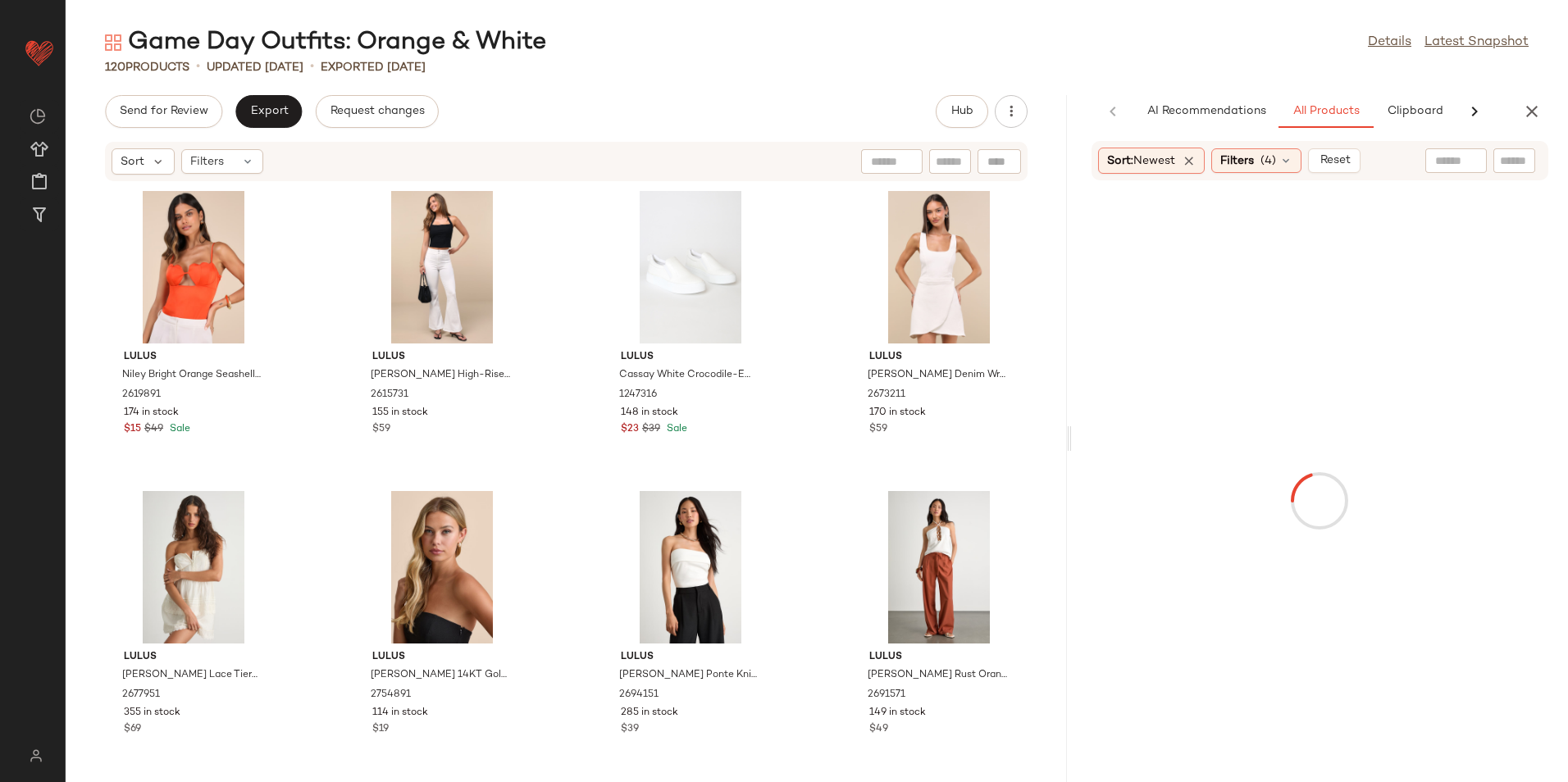
click at [1447, 160] on input "text" at bounding box center [1456, 161] width 42 height 17
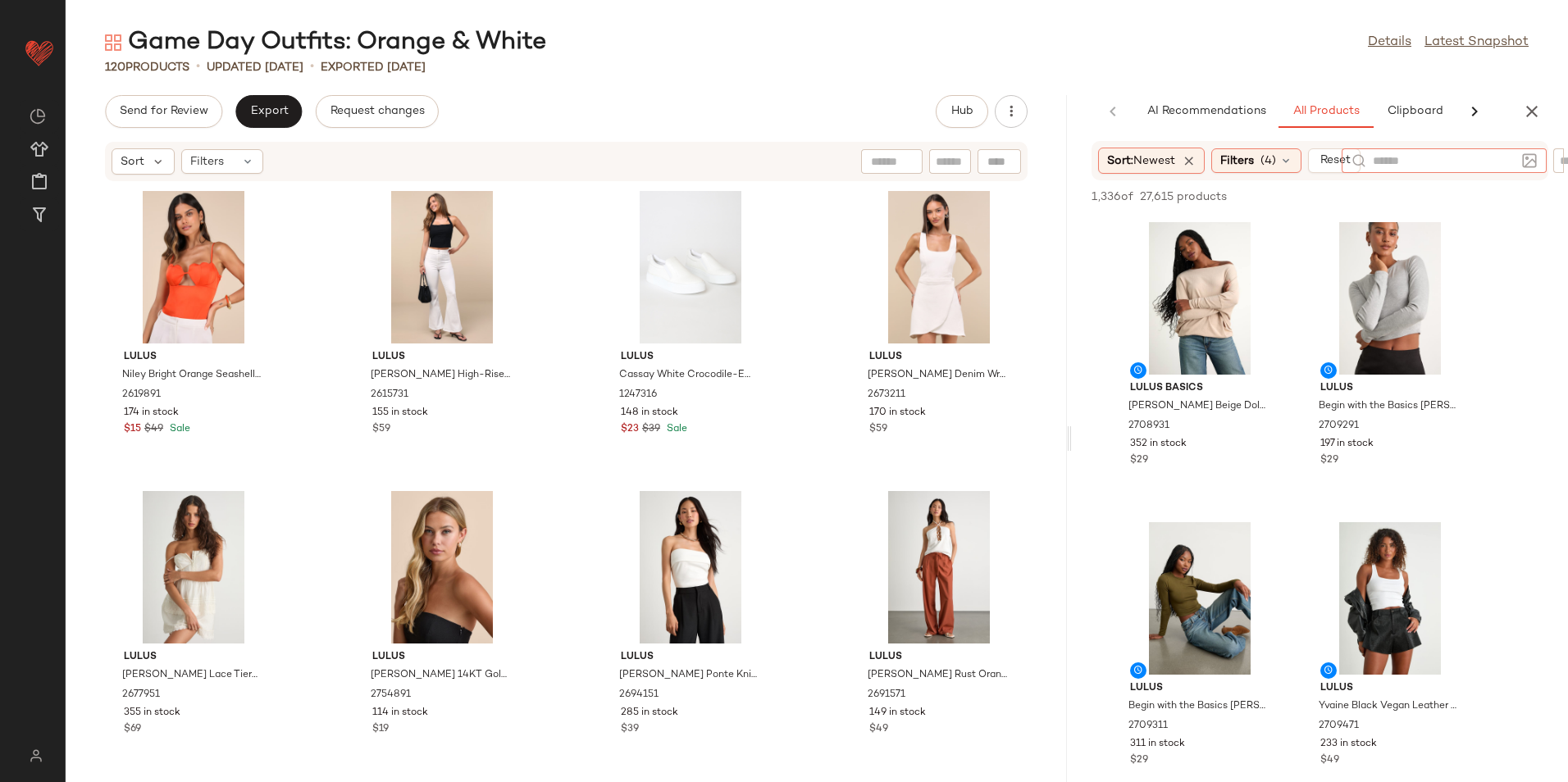
click at [1366, 51] on div "Game Day Outfits: Orange & White Details Latest Snapshot" at bounding box center [816, 42] width 1502 height 33
click at [1510, 160] on input "text" at bounding box center [1514, 161] width 29 height 17
type input "******"
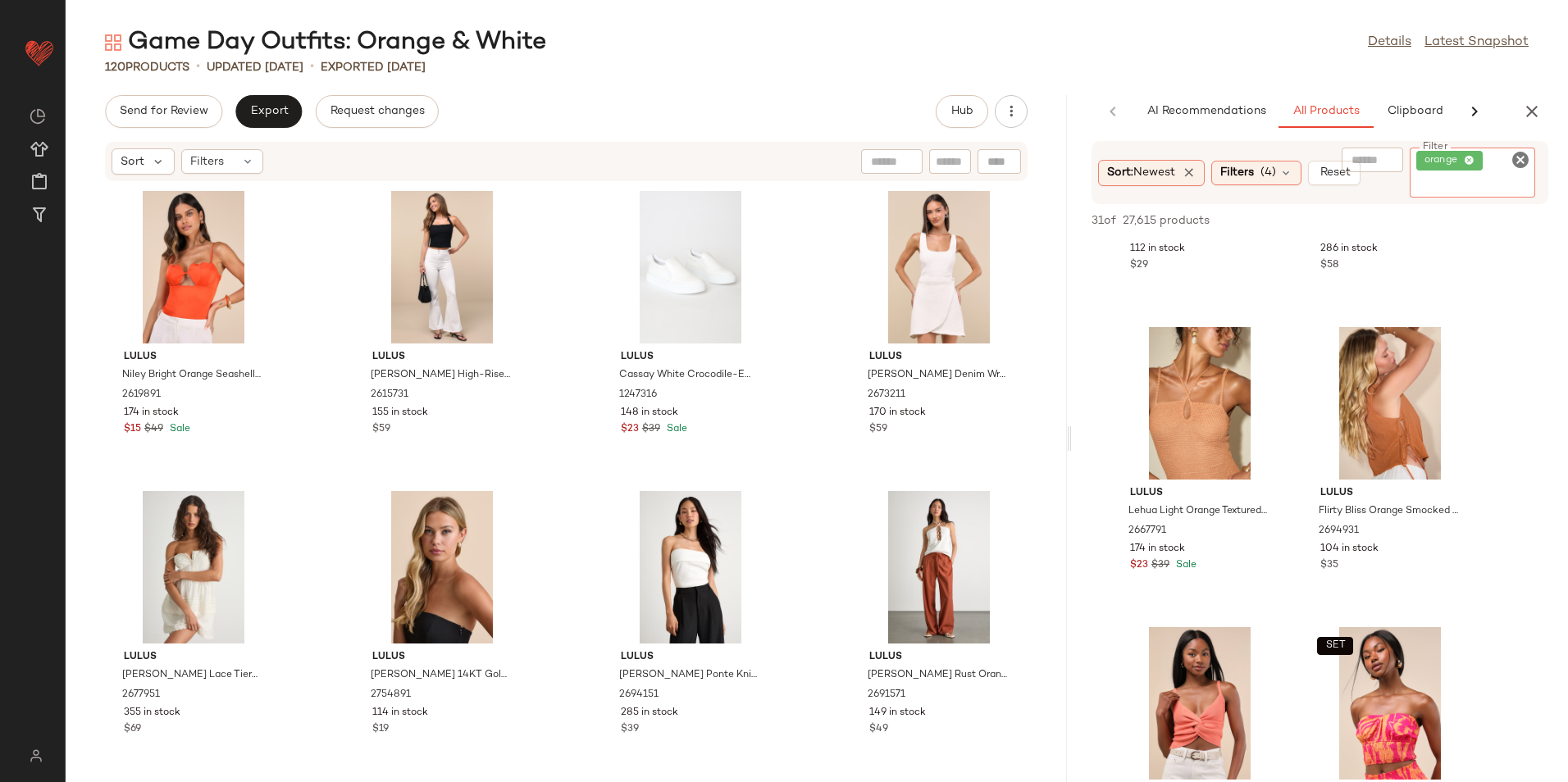
scroll to position [246, 0]
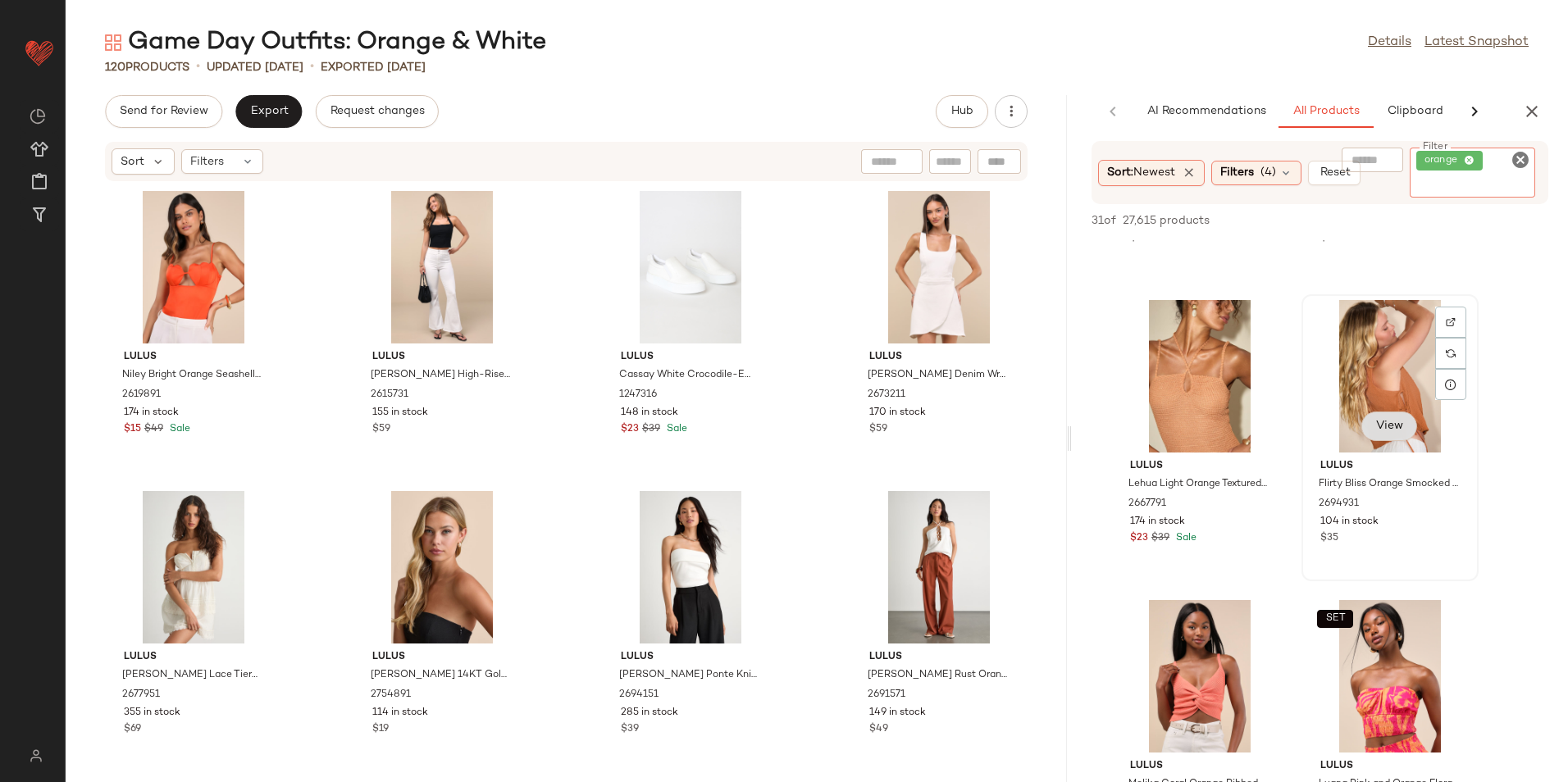
click at [1389, 415] on button "View" at bounding box center [1389, 426] width 56 height 30
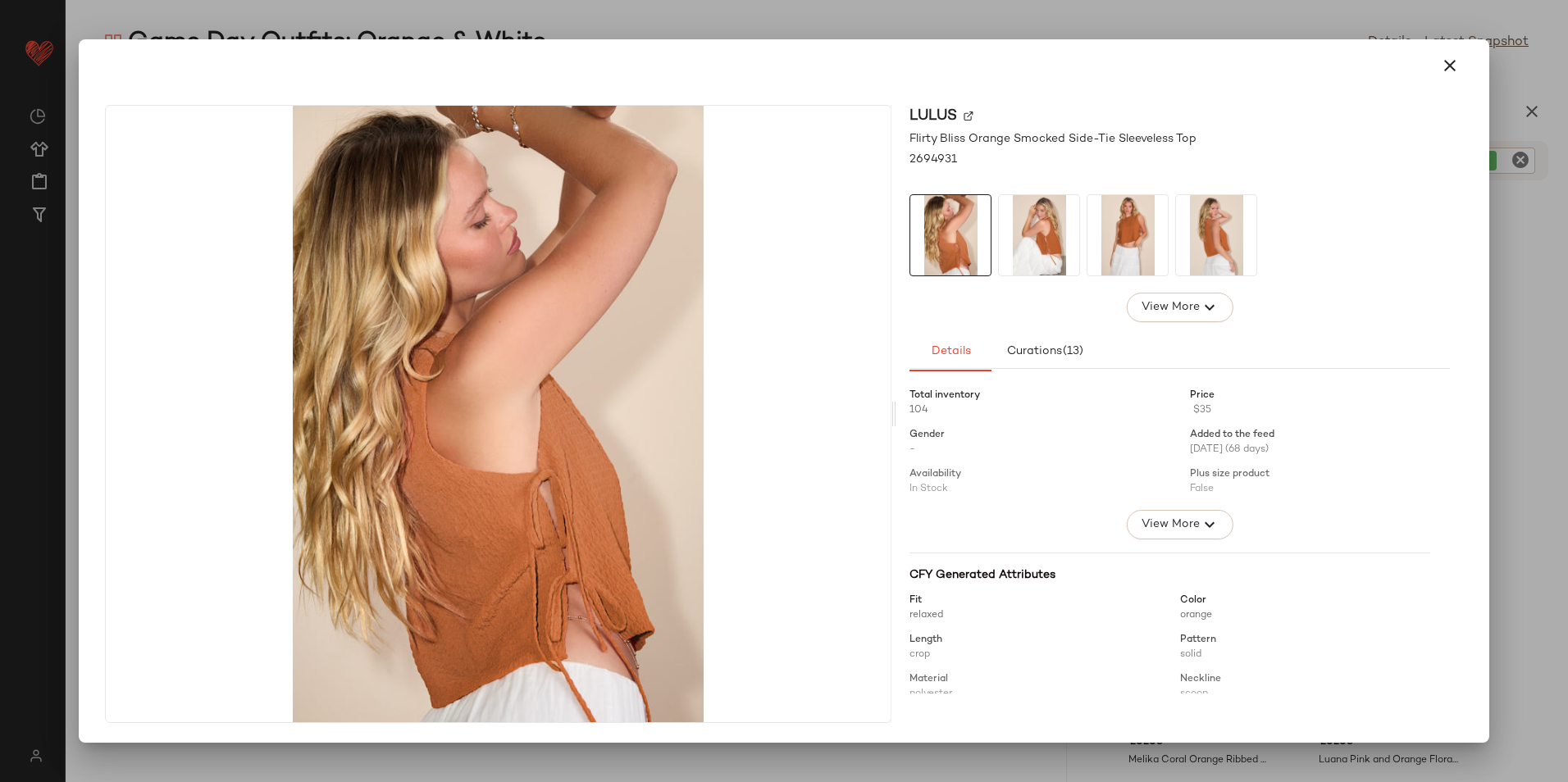
click at [1043, 251] on img at bounding box center [1038, 235] width 80 height 80
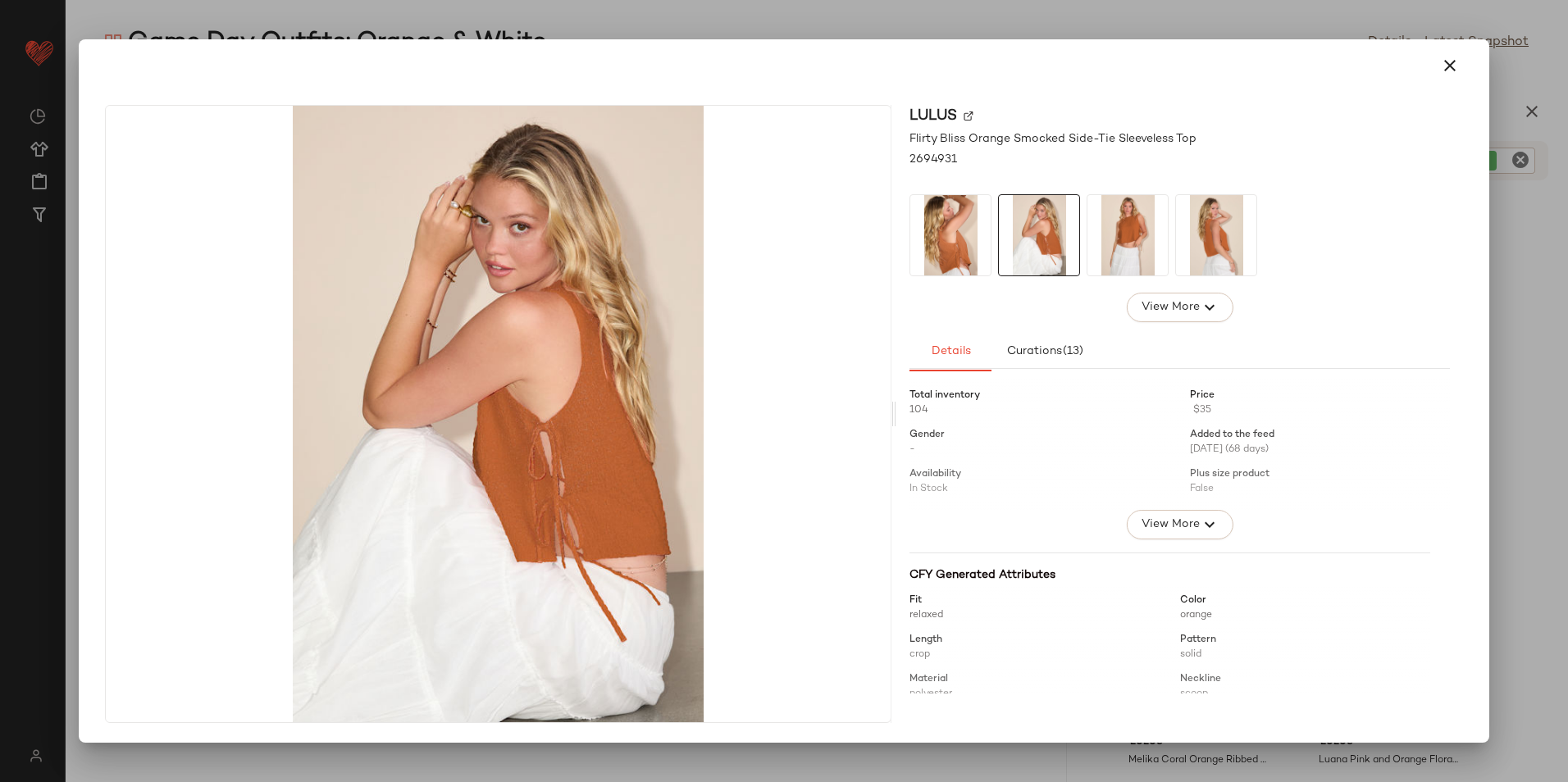
click at [1127, 226] on img at bounding box center [1127, 235] width 80 height 80
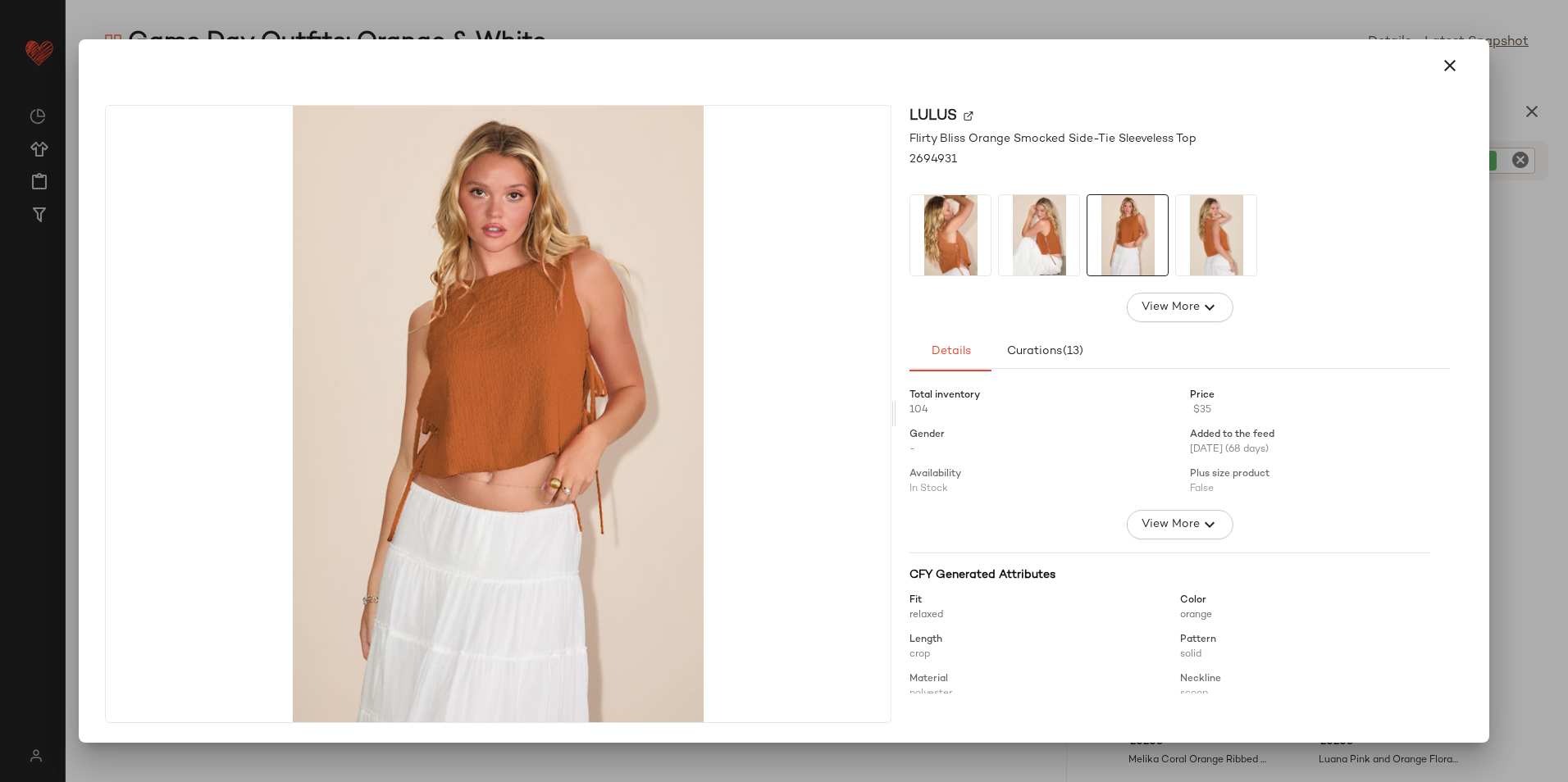
click at [1224, 242] on img at bounding box center [1215, 235] width 80 height 80
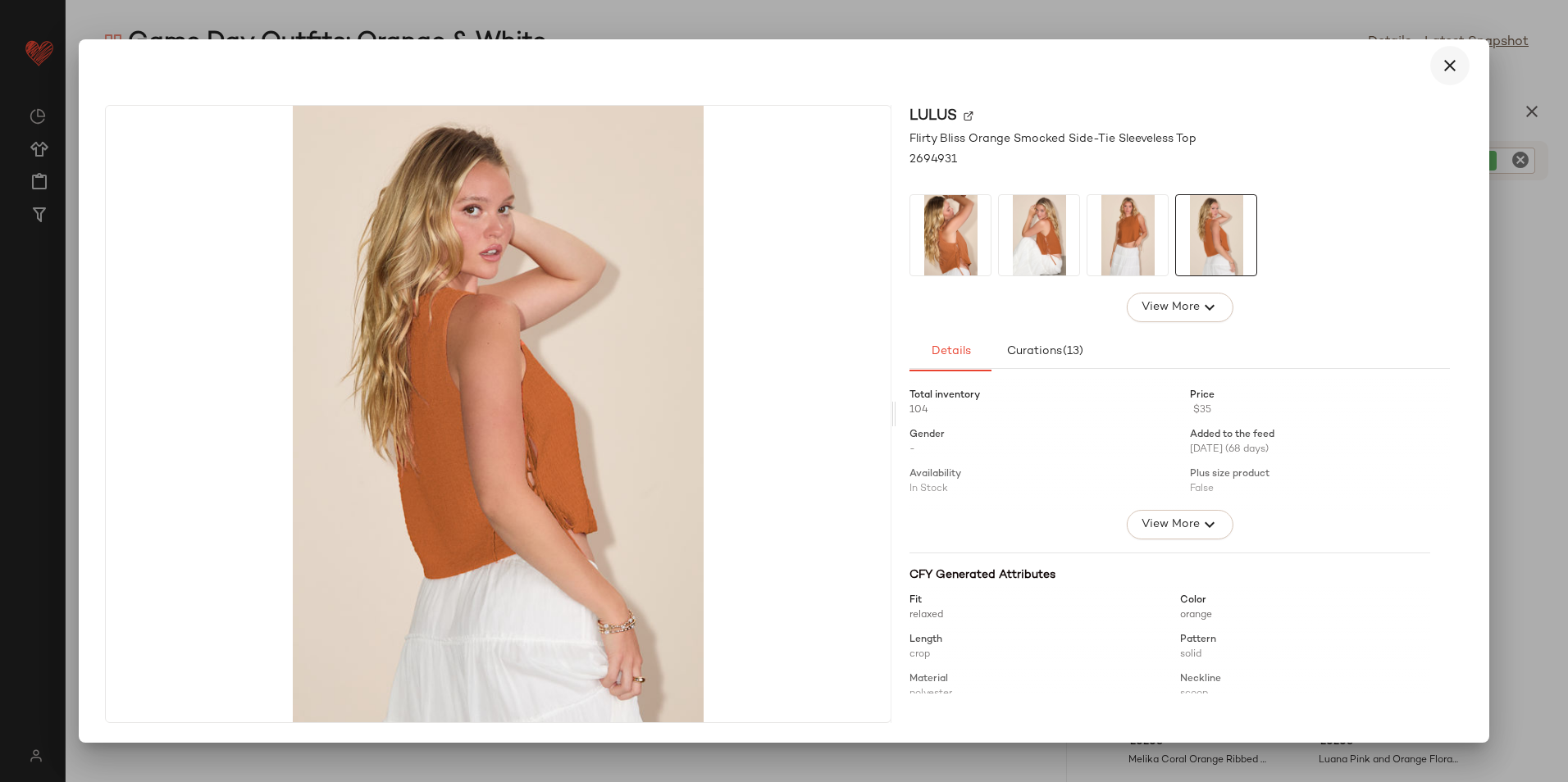
click at [1458, 66] on icon "button" at bounding box center [1449, 65] width 19 height 19
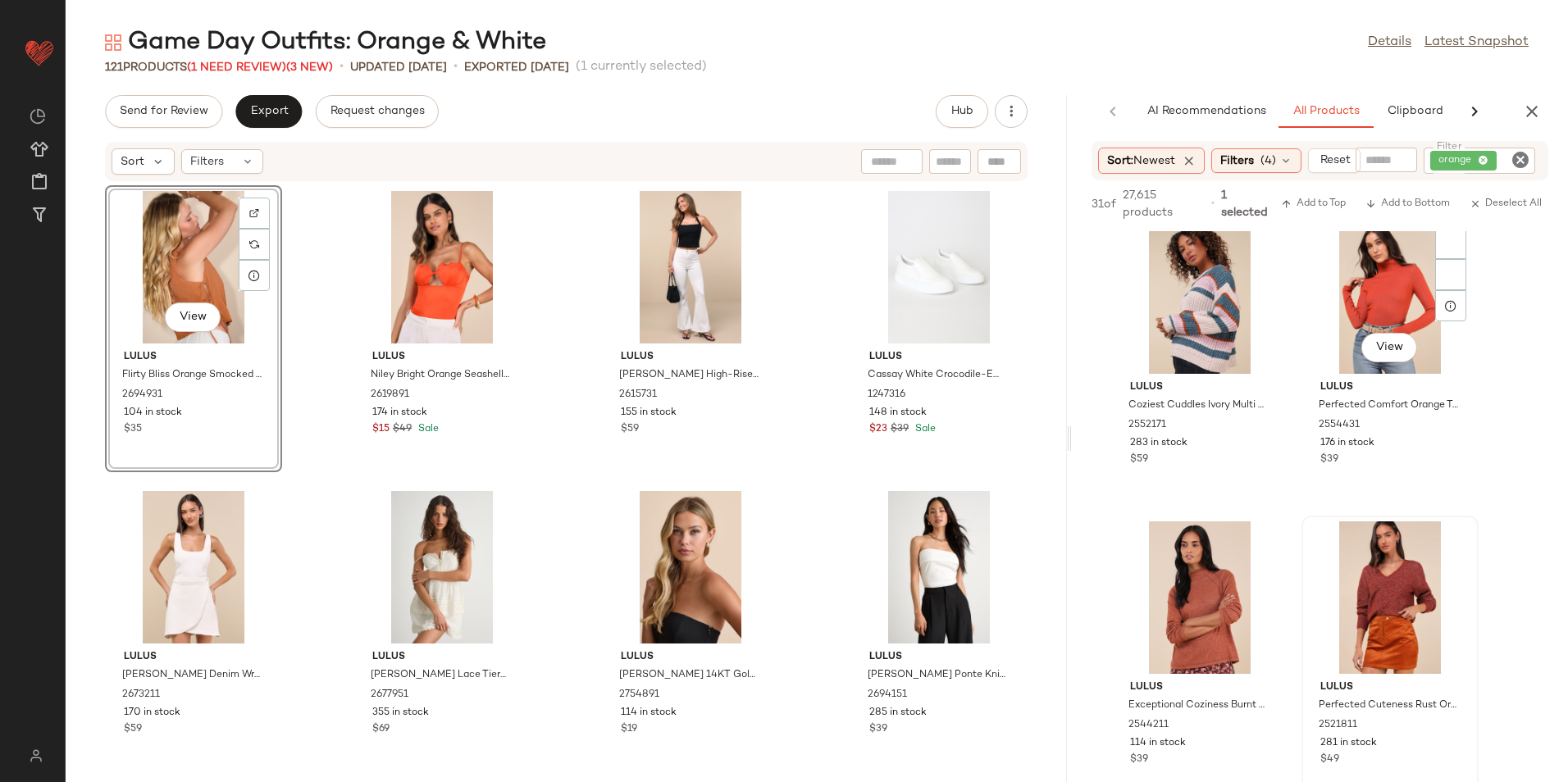
scroll to position [1066, 0]
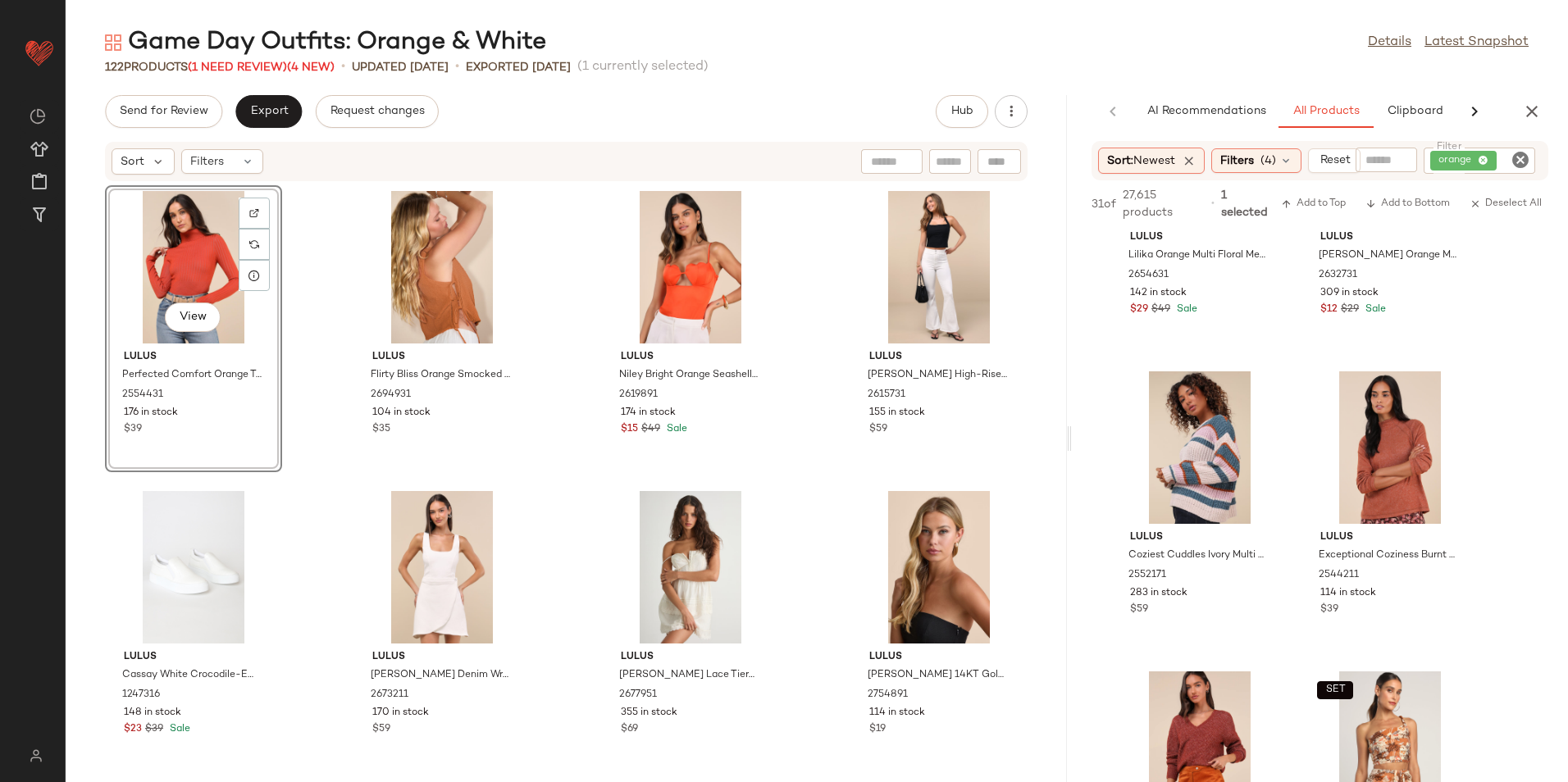
click at [1520, 157] on icon "Clear Filter" at bounding box center [1520, 159] width 19 height 19
click at [1276, 164] on span "(4)" at bounding box center [1268, 161] width 15 height 17
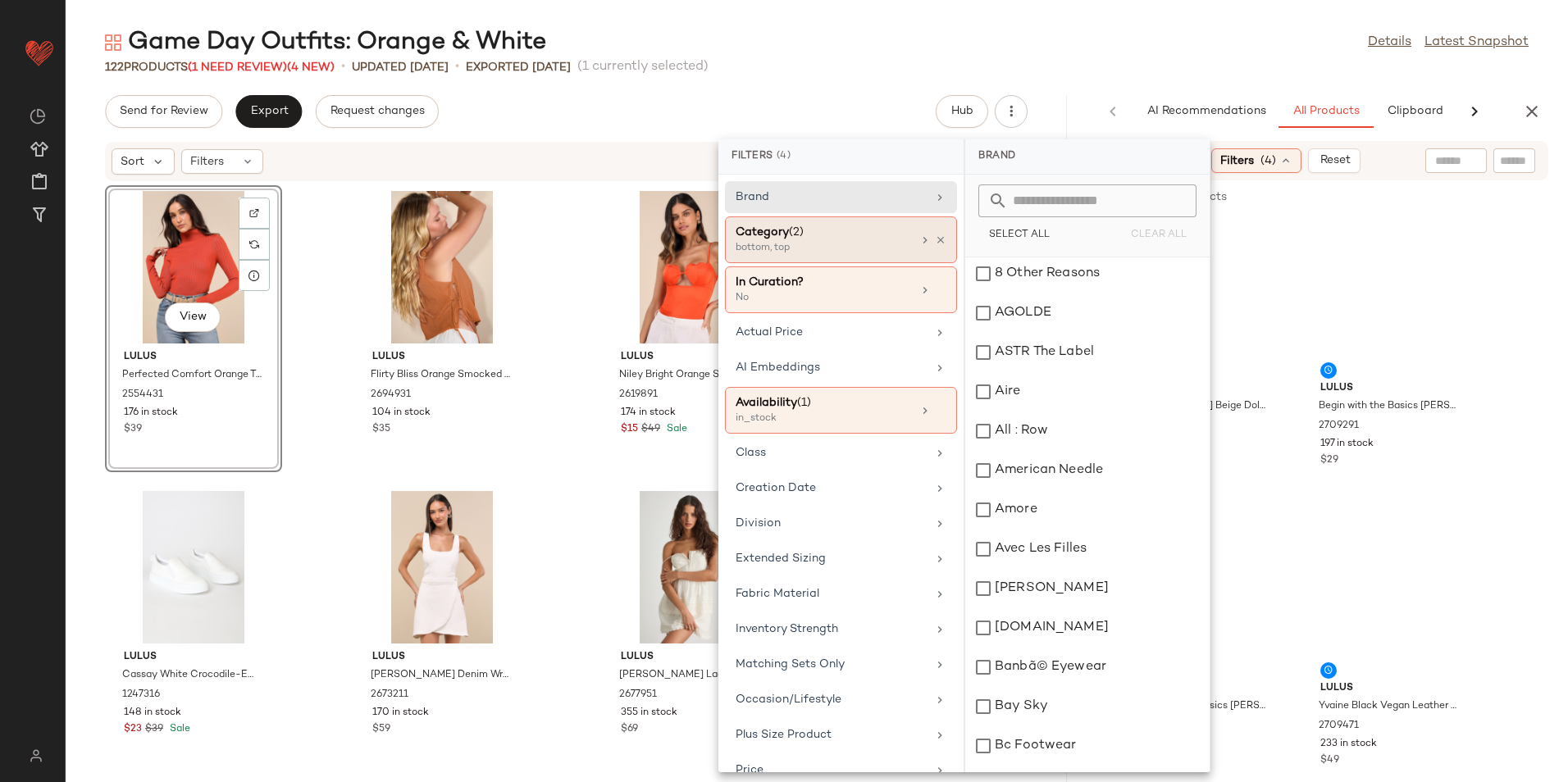
click at [872, 240] on div "Category (2)" at bounding box center [823, 232] width 176 height 17
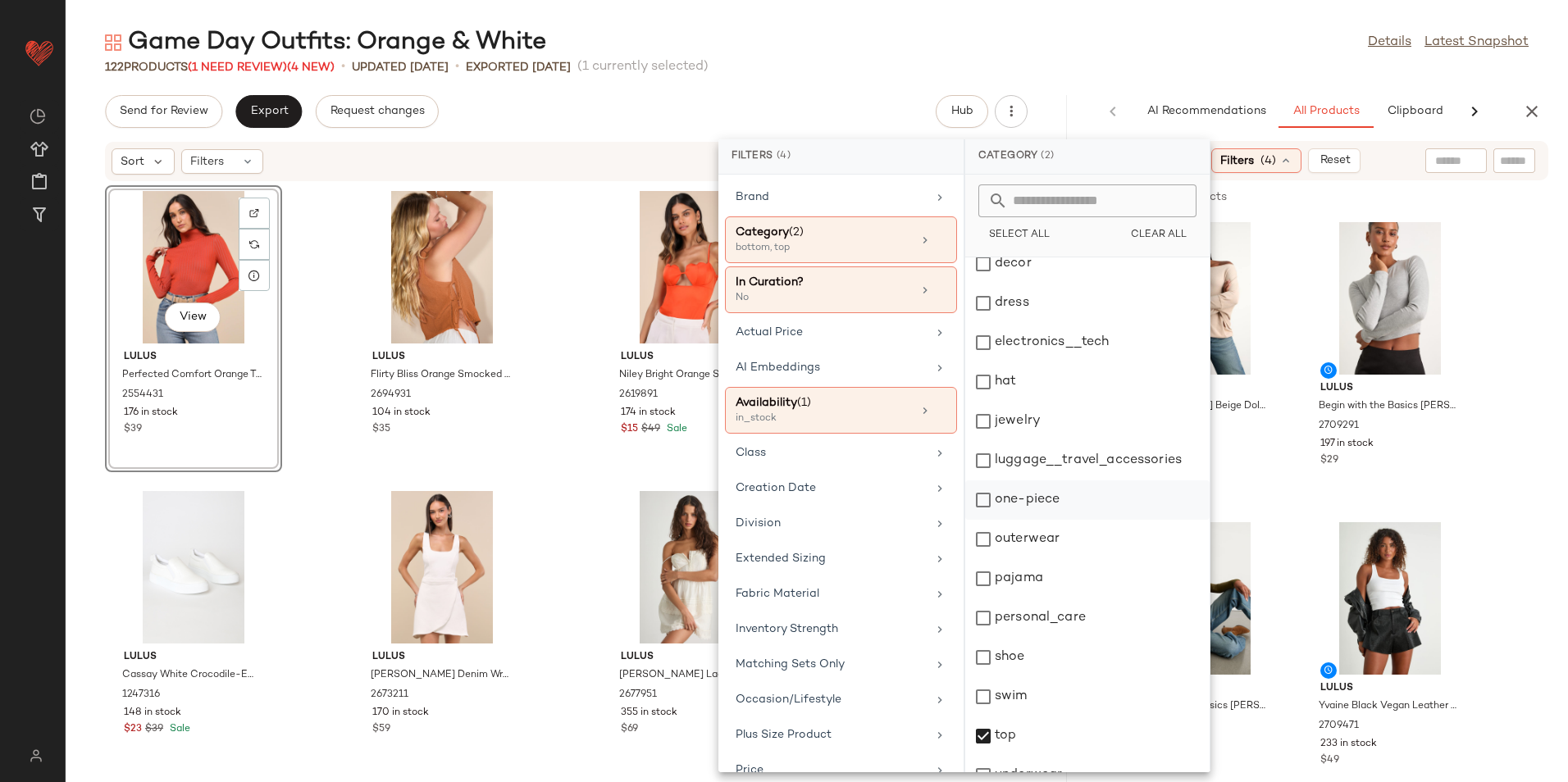
scroll to position [154, 0]
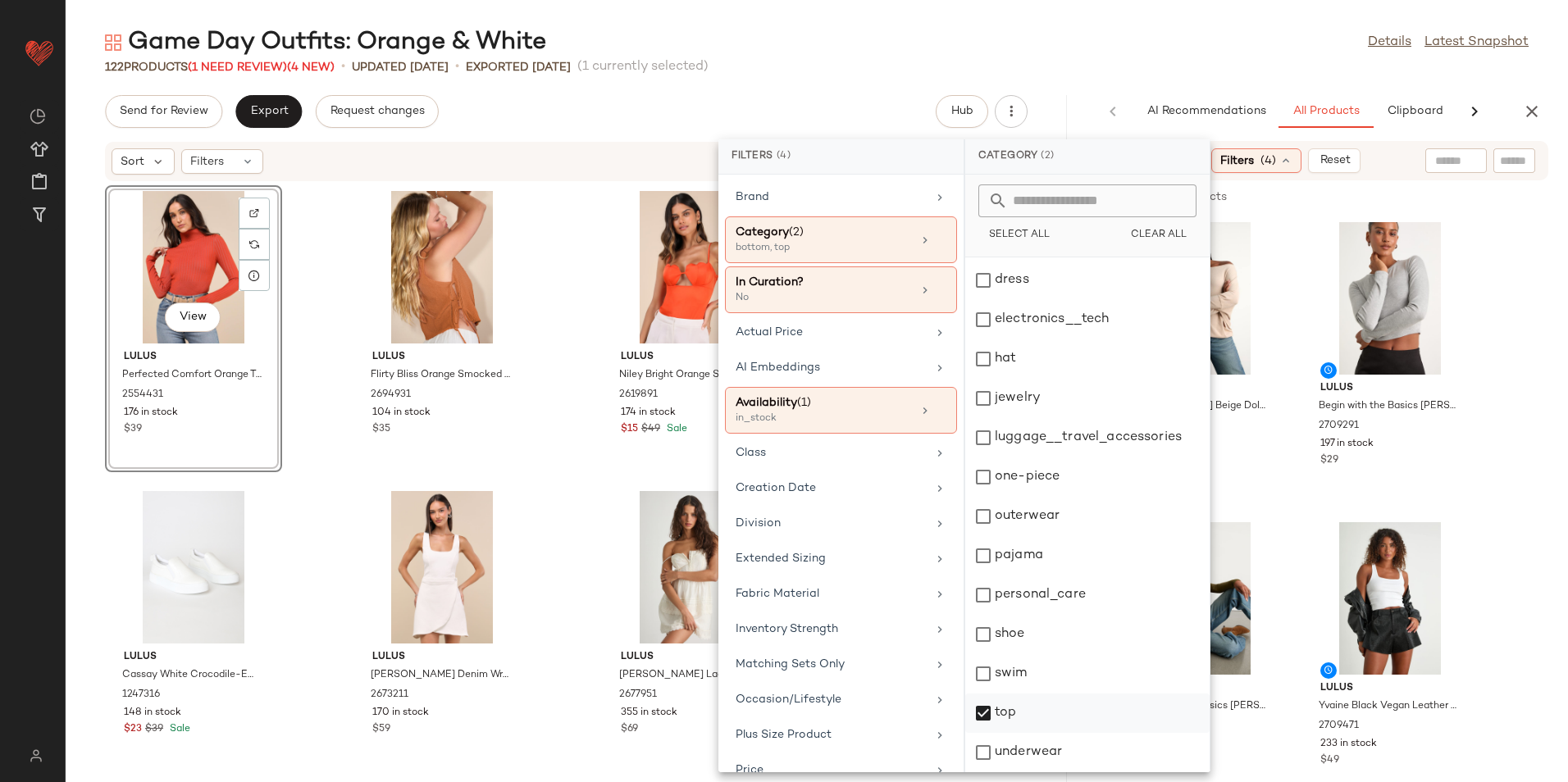
click at [1027, 713] on div "top" at bounding box center [1087, 713] width 245 height 40
click at [1186, 62] on div "122 Products (1 Need Review) (4 New) • updated Aug 26th • Exported Aug 21st (1 …" at bounding box center [816, 67] width 1502 height 16
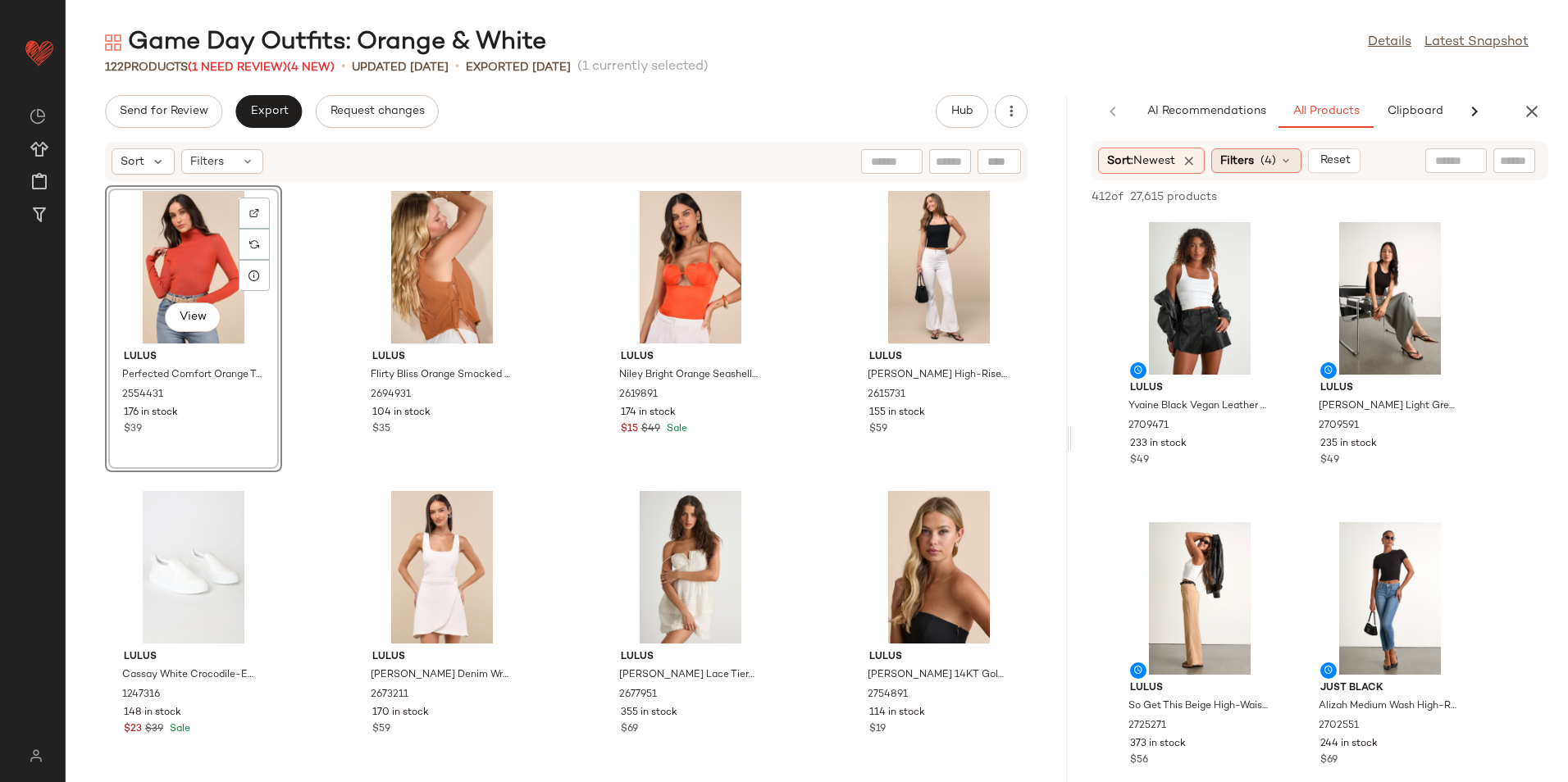
click at [1252, 162] on span "Filters" at bounding box center [1237, 161] width 34 height 17
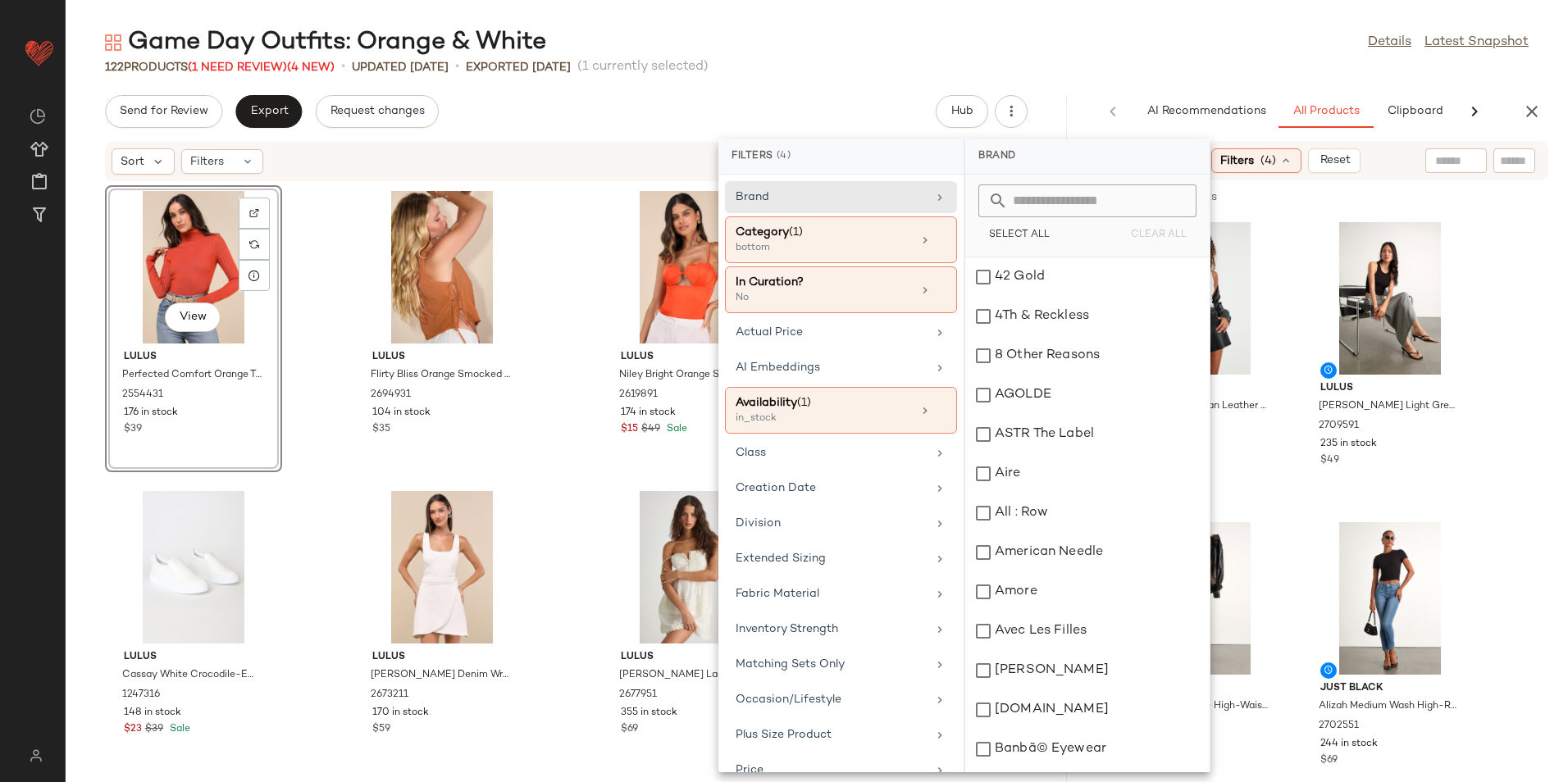
drag, startPoint x: 1141, startPoint y: 35, endPoint x: 1227, endPoint y: 102, distance: 109.0
click at [1143, 35] on div "Game Day Outfits: Orange & White Details Latest Snapshot" at bounding box center [816, 42] width 1502 height 33
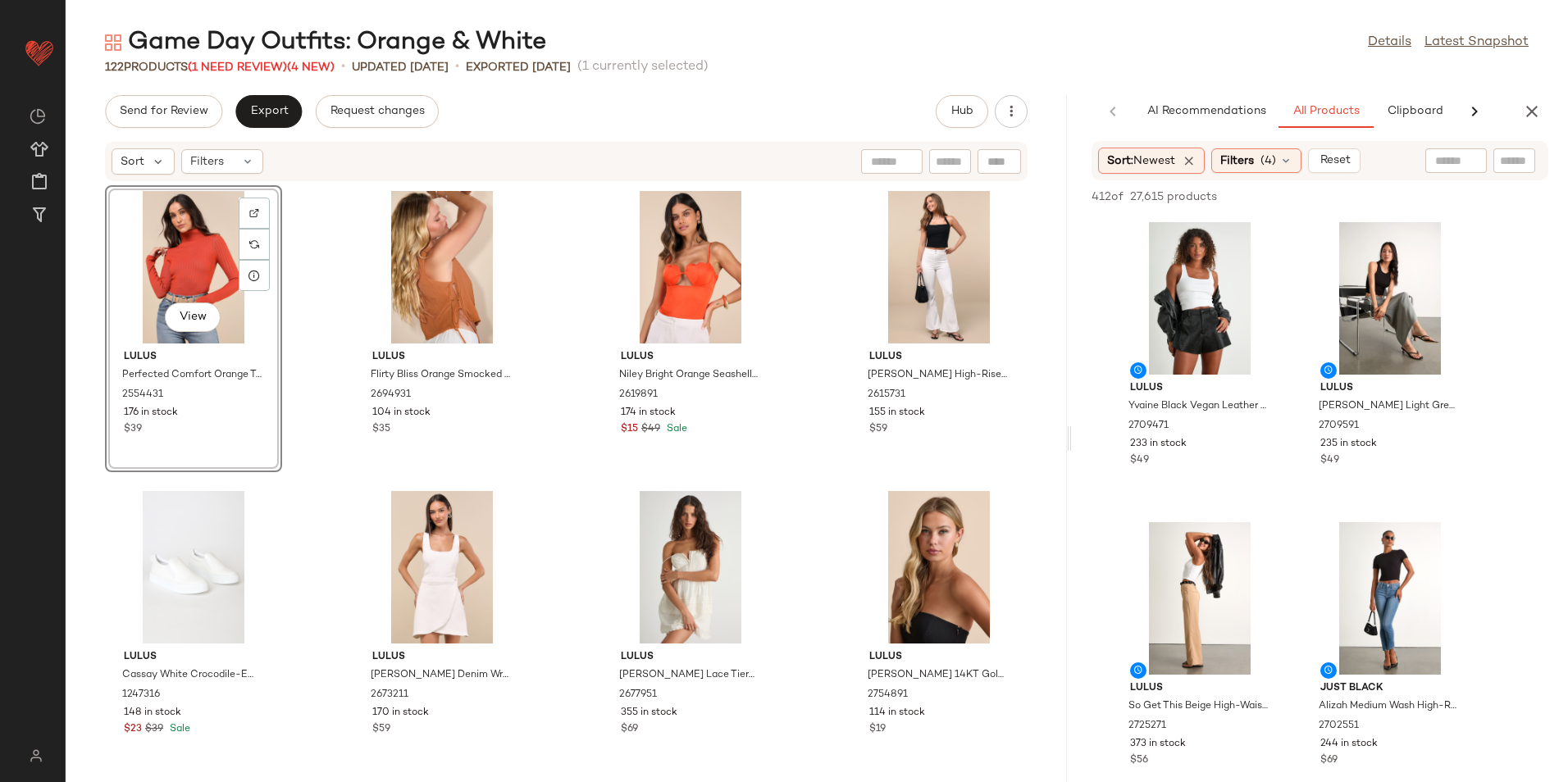
click at [1513, 158] on input "text" at bounding box center [1514, 161] width 29 height 17
type input "*****"
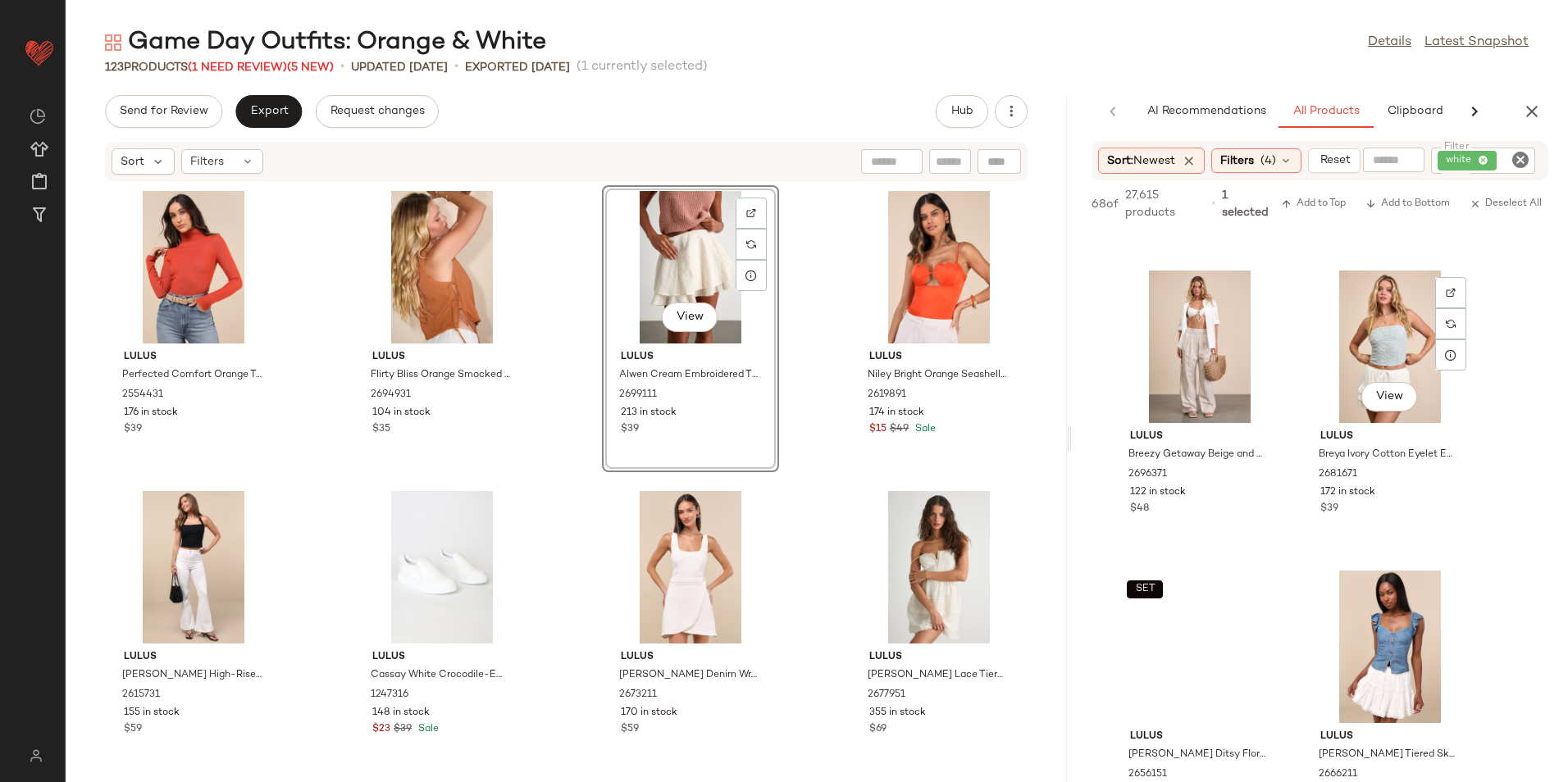
scroll to position [1476, 0]
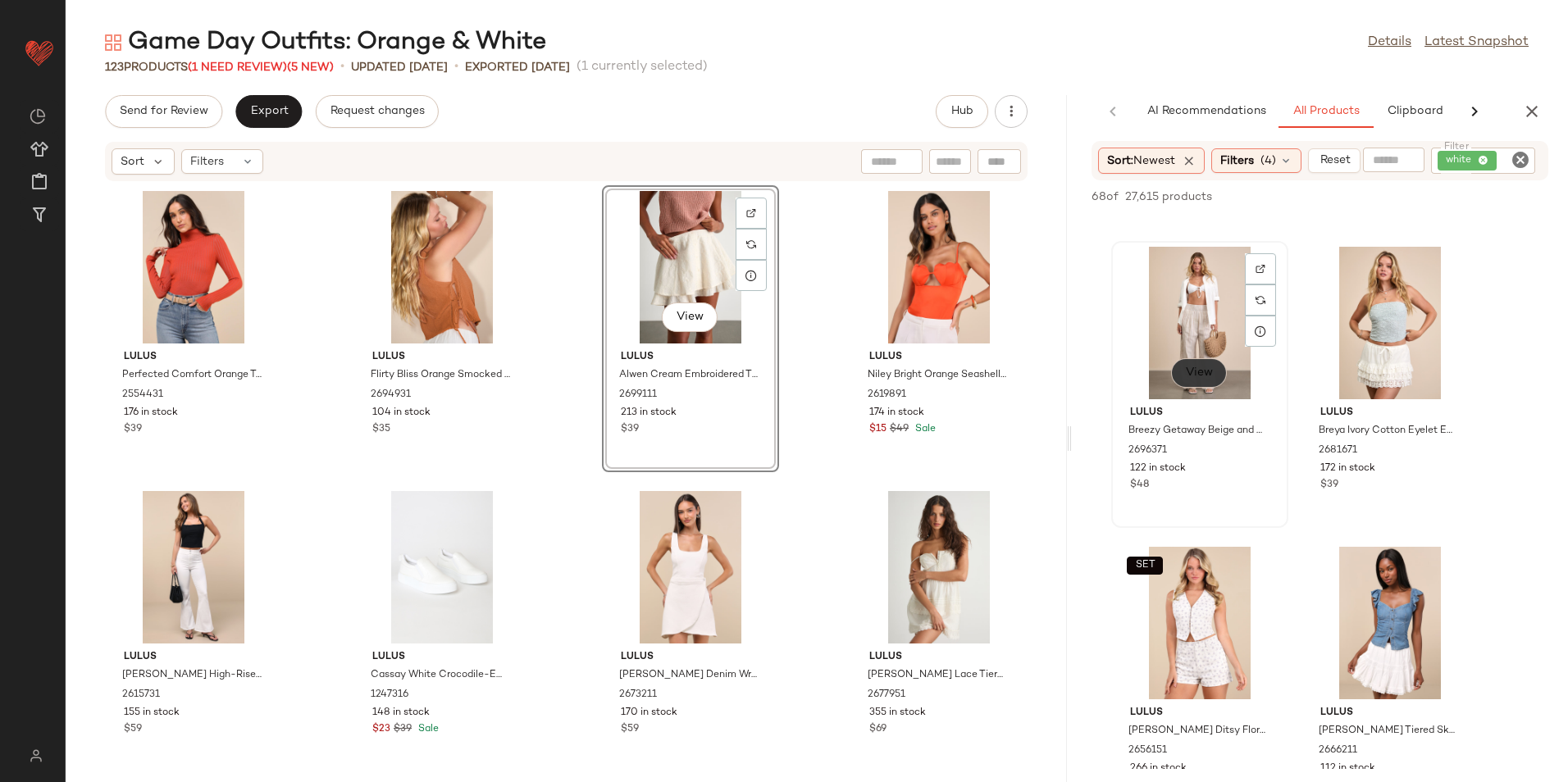
click at [1204, 375] on button "View" at bounding box center [1199, 373] width 56 height 30
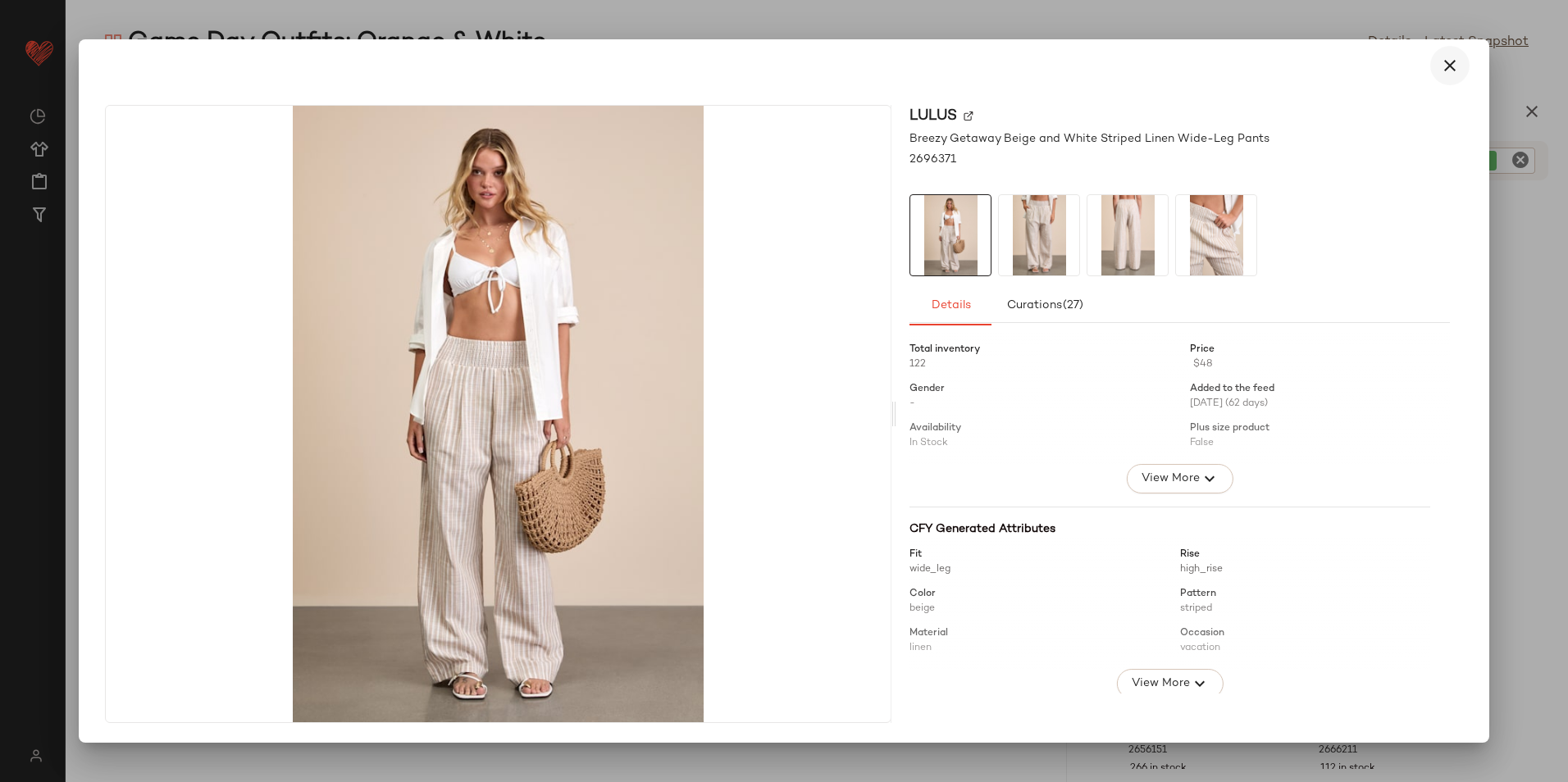
click at [1440, 65] on icon "button" at bounding box center [1449, 65] width 19 height 19
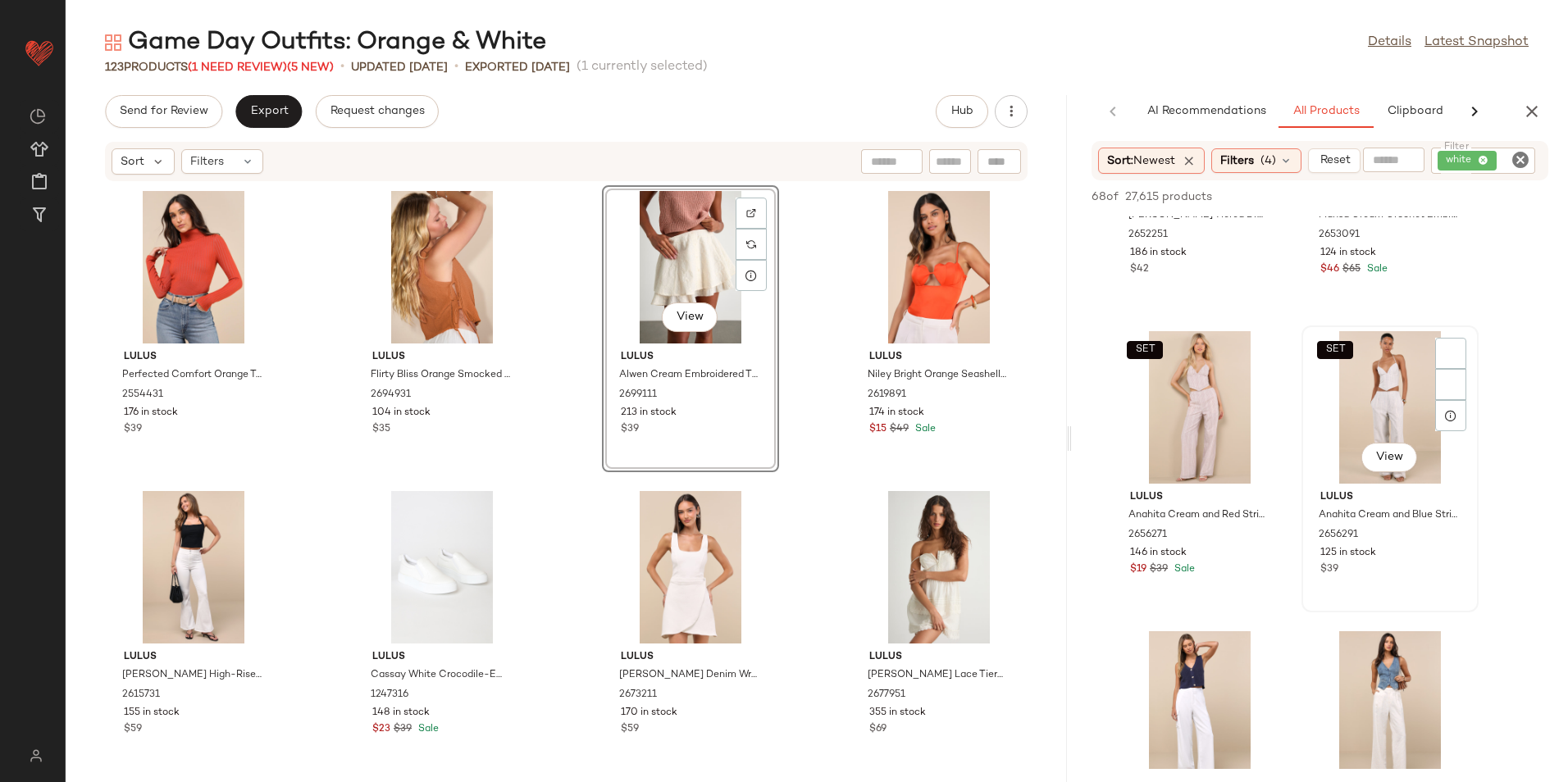
scroll to position [2296, 0]
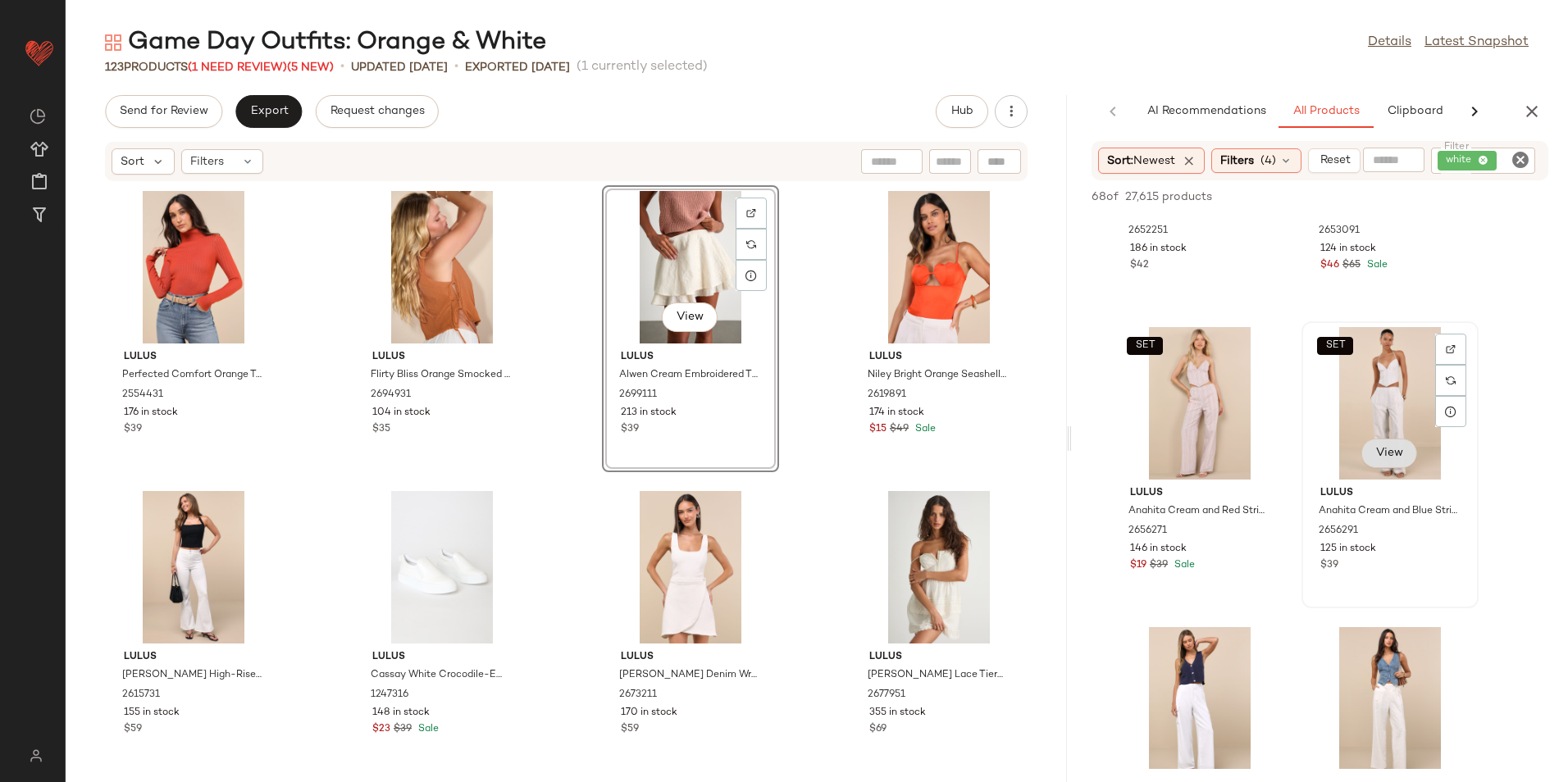
click at [1398, 452] on span "View" at bounding box center [1388, 454] width 28 height 13
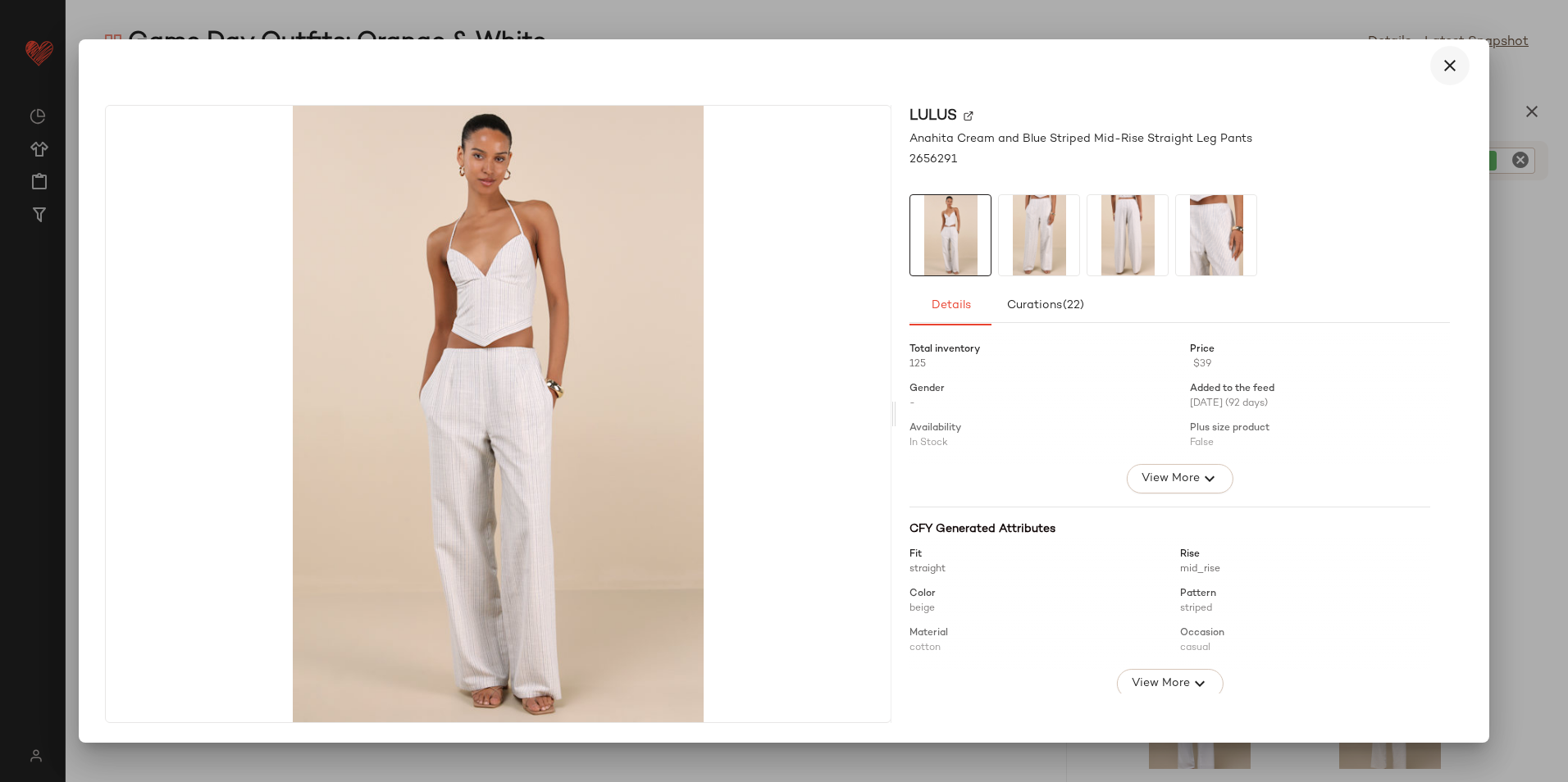
click at [1451, 68] on icon "button" at bounding box center [1449, 65] width 19 height 19
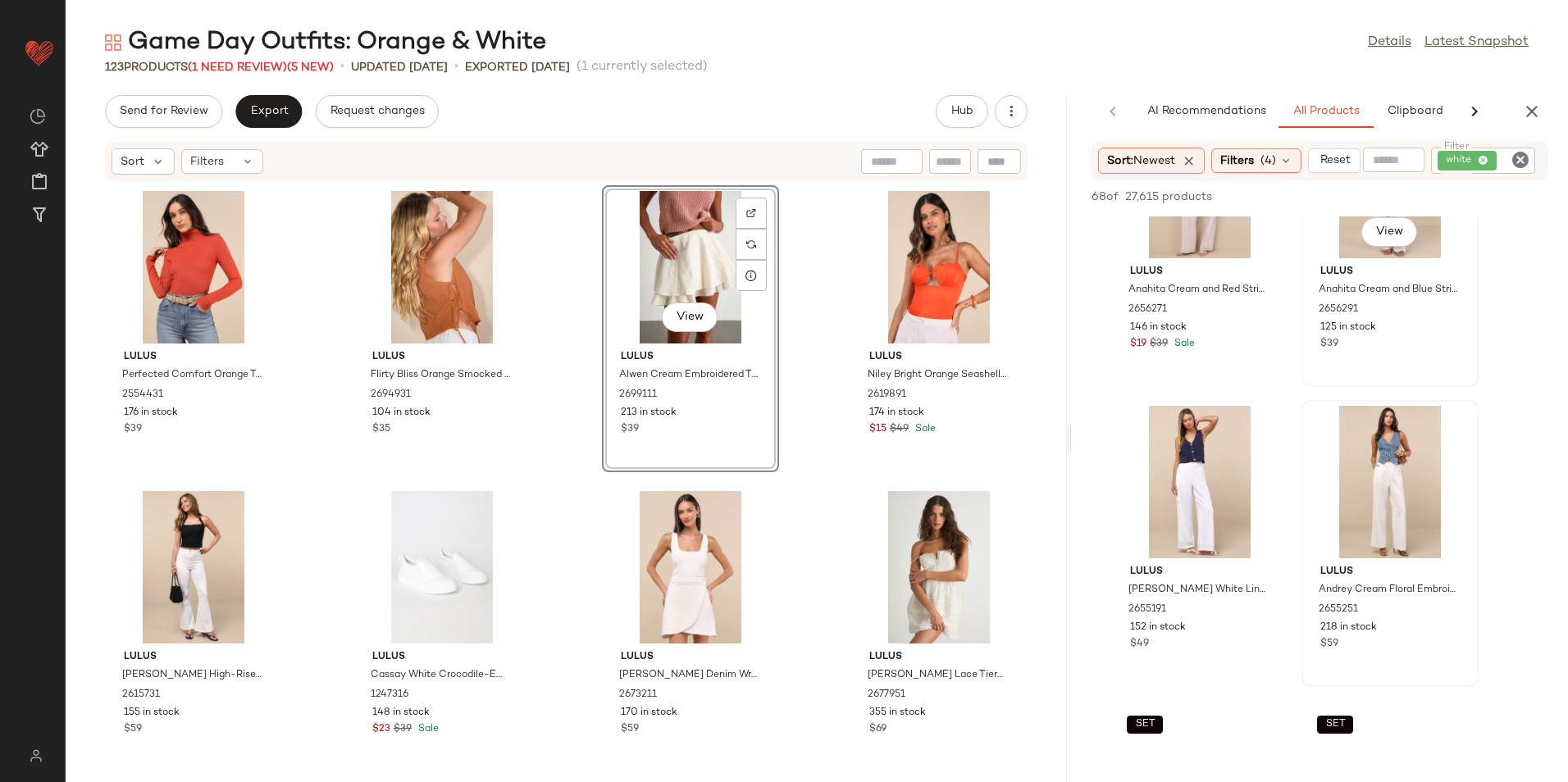
scroll to position [2543, 0]
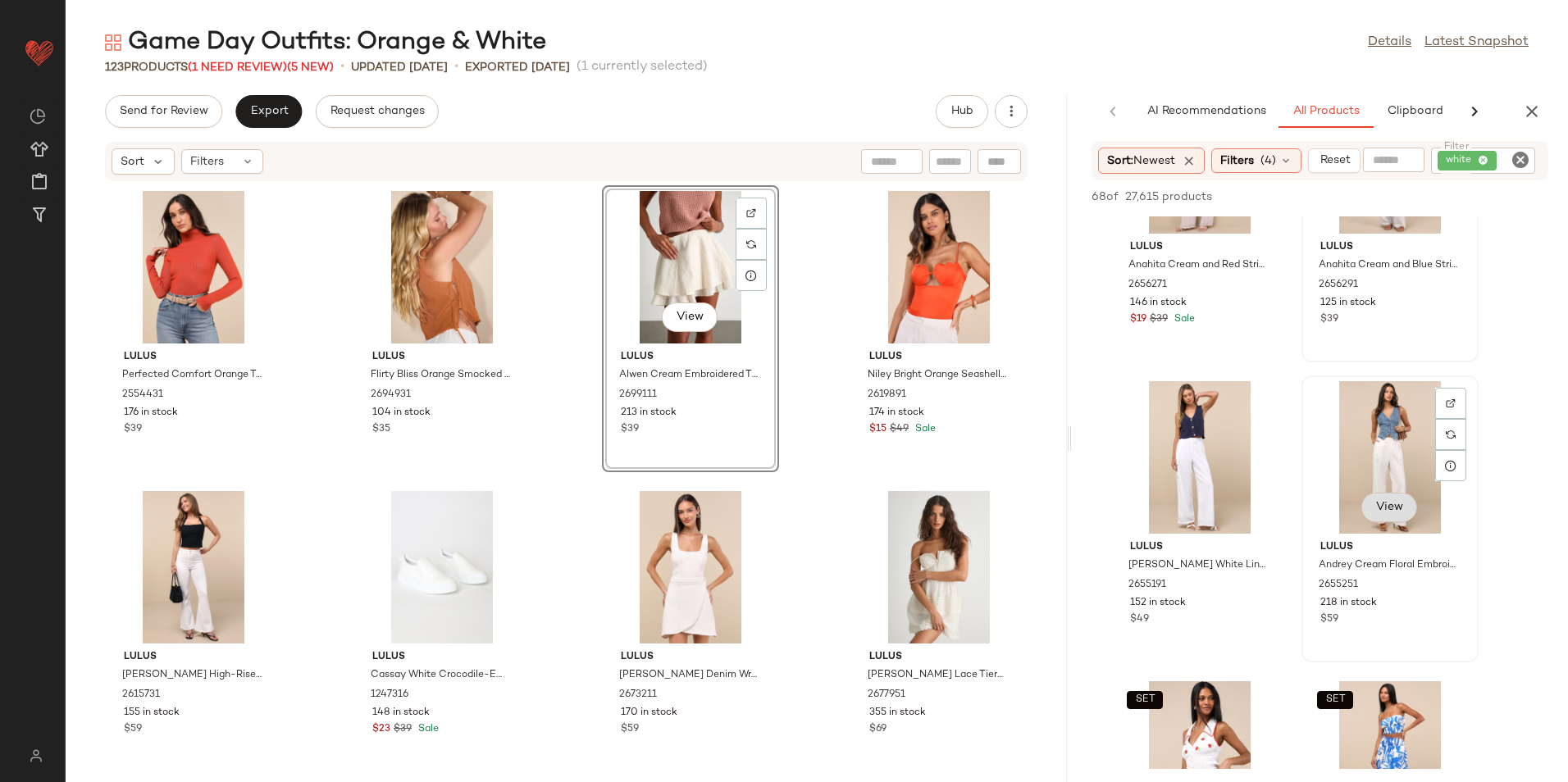
click at [1393, 510] on span "View" at bounding box center [1388, 508] width 28 height 13
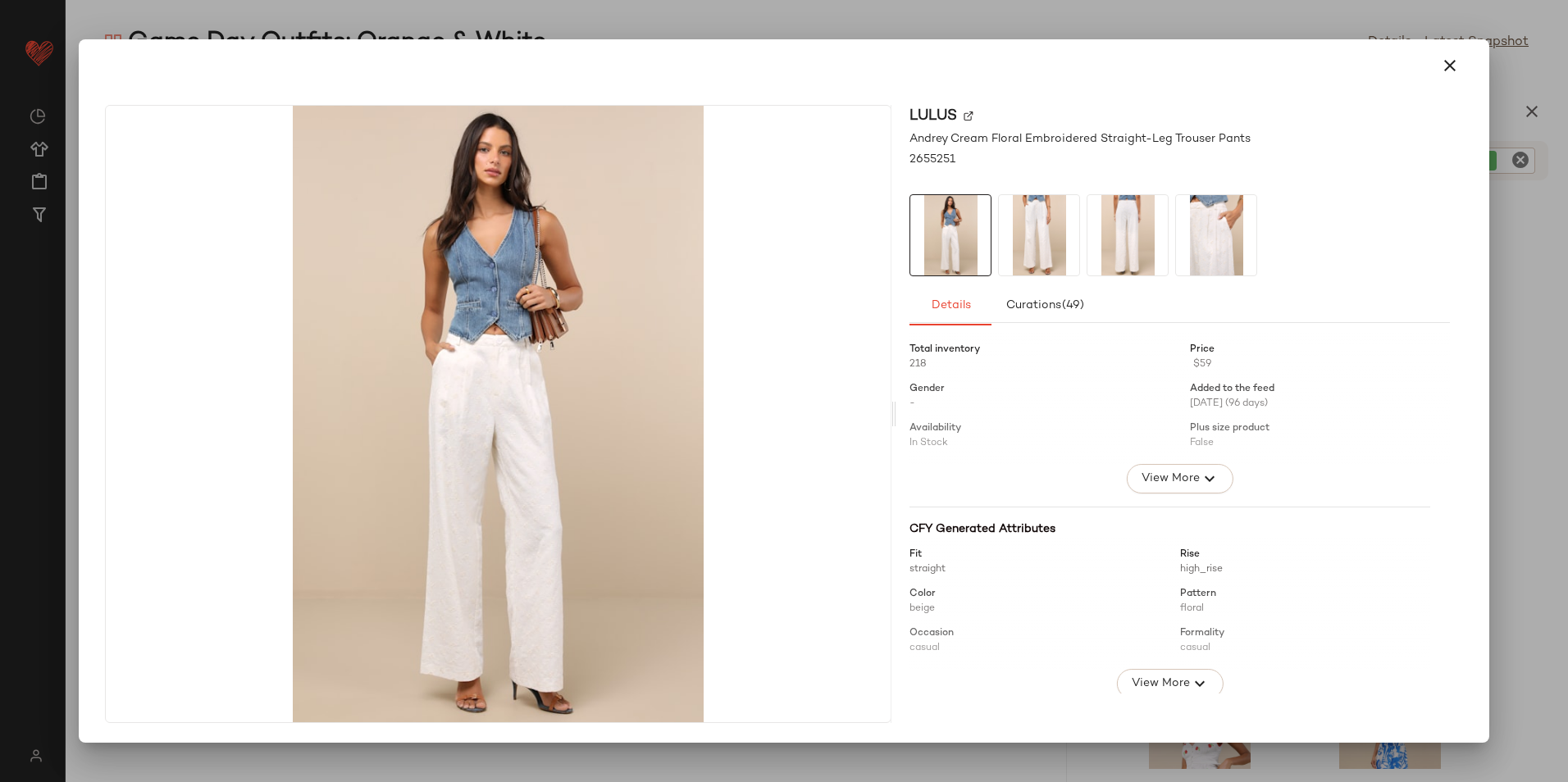
click at [1447, 62] on icon "button" at bounding box center [1449, 65] width 19 height 19
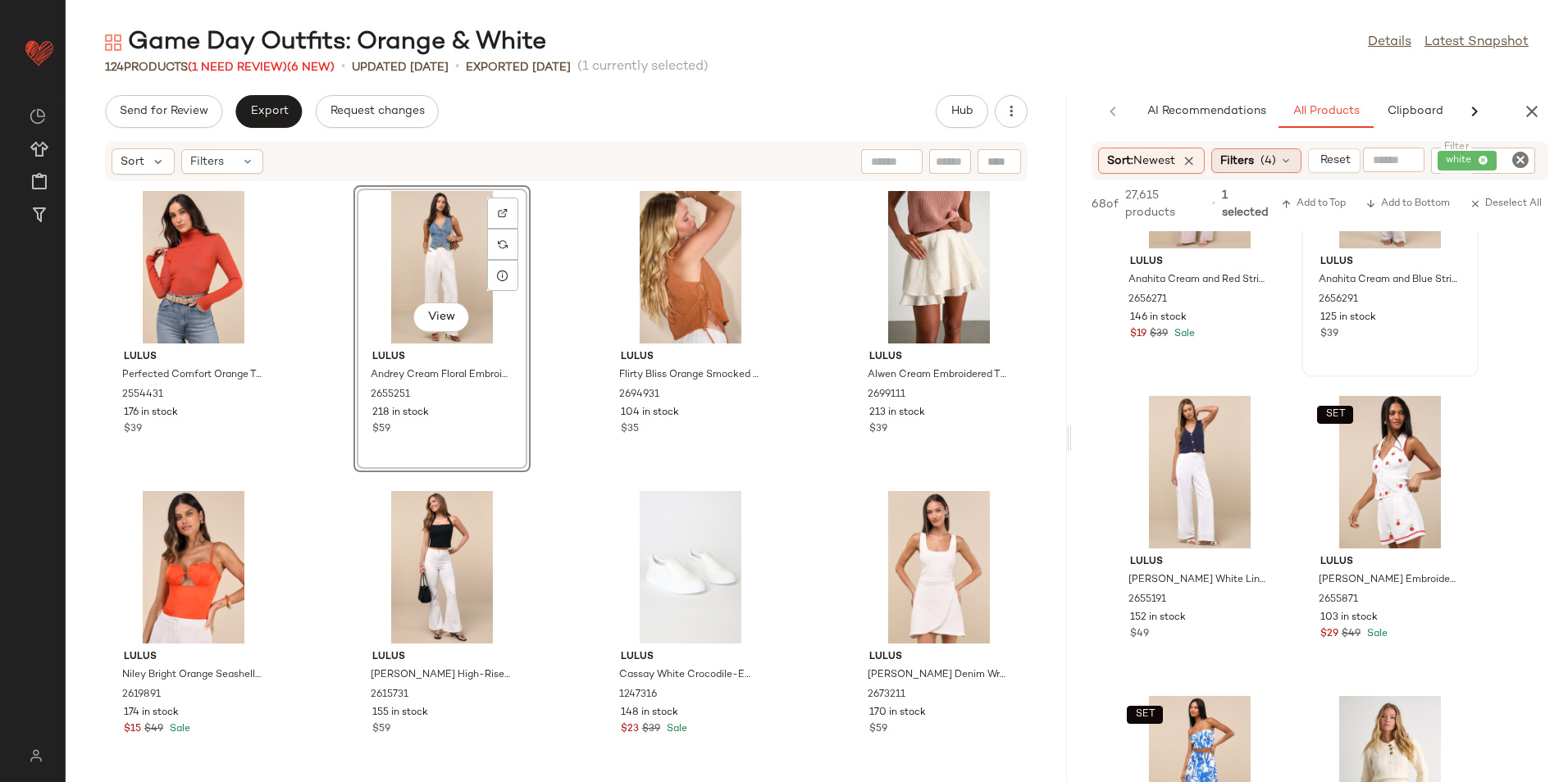
click at [1264, 151] on div "Filters (4)" at bounding box center [1256, 160] width 90 height 24
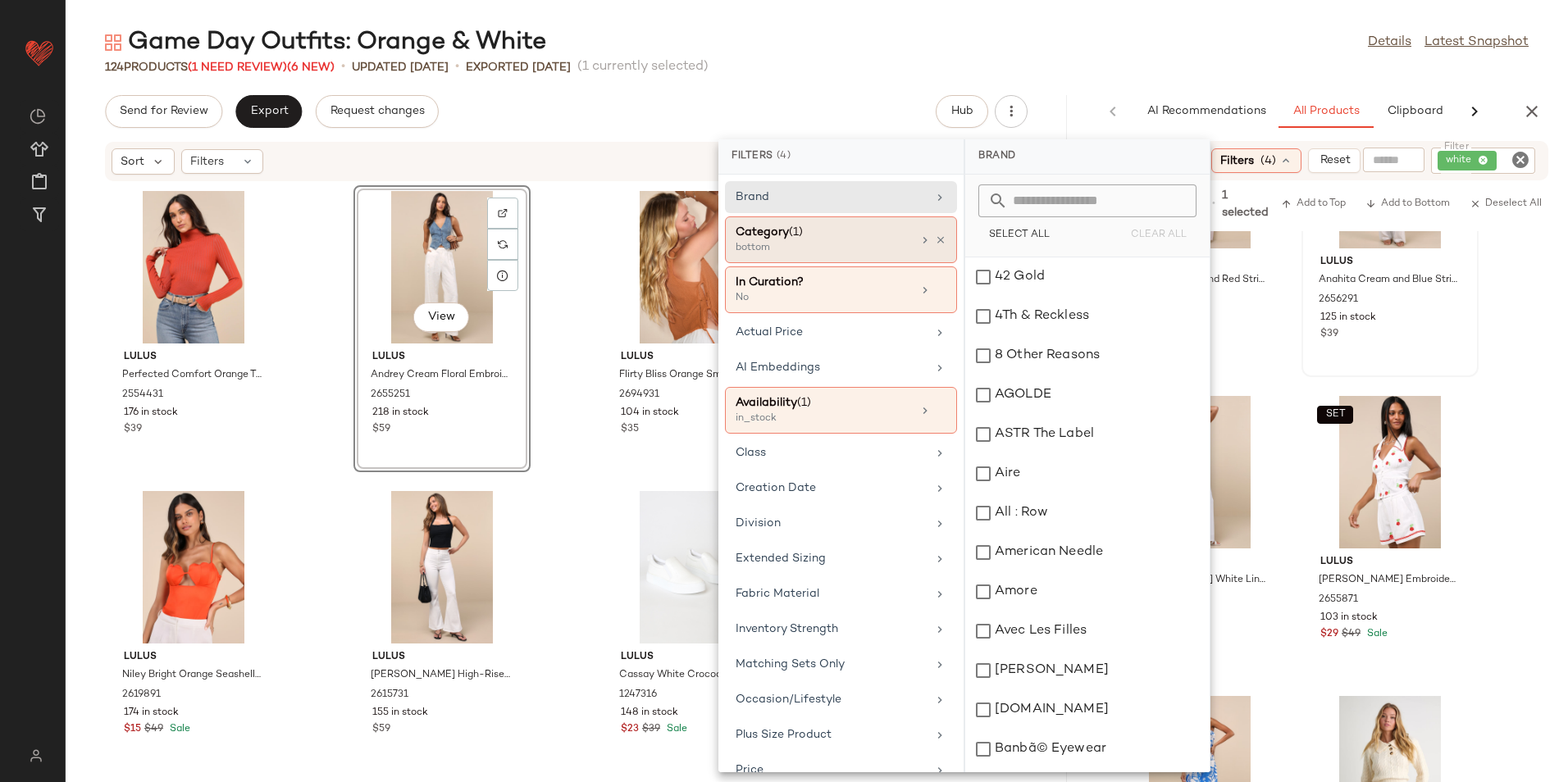
click at [792, 246] on div "bottom" at bounding box center [817, 248] width 164 height 14
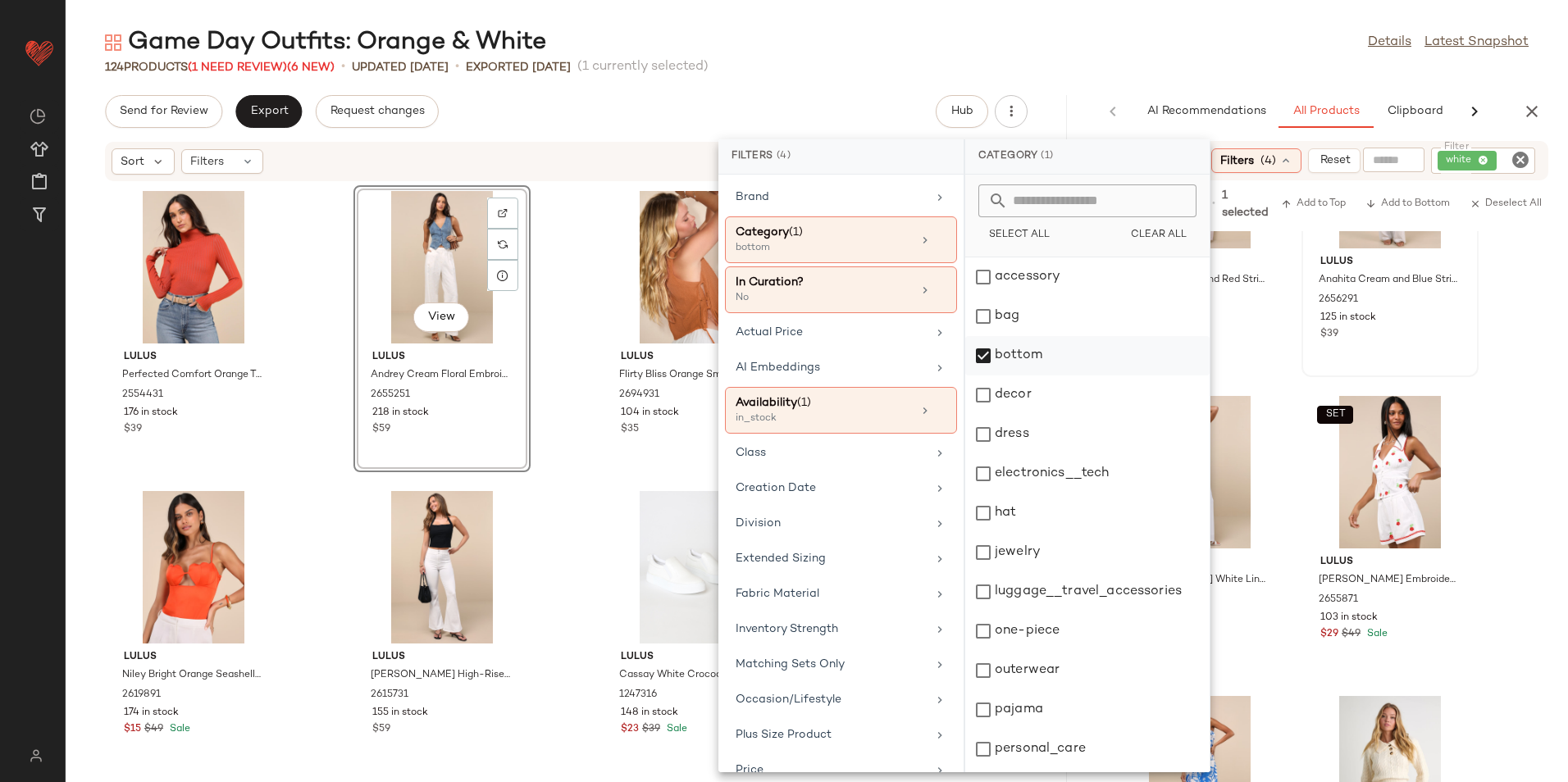
click at [989, 356] on div "bottom" at bounding box center [1087, 356] width 245 height 40
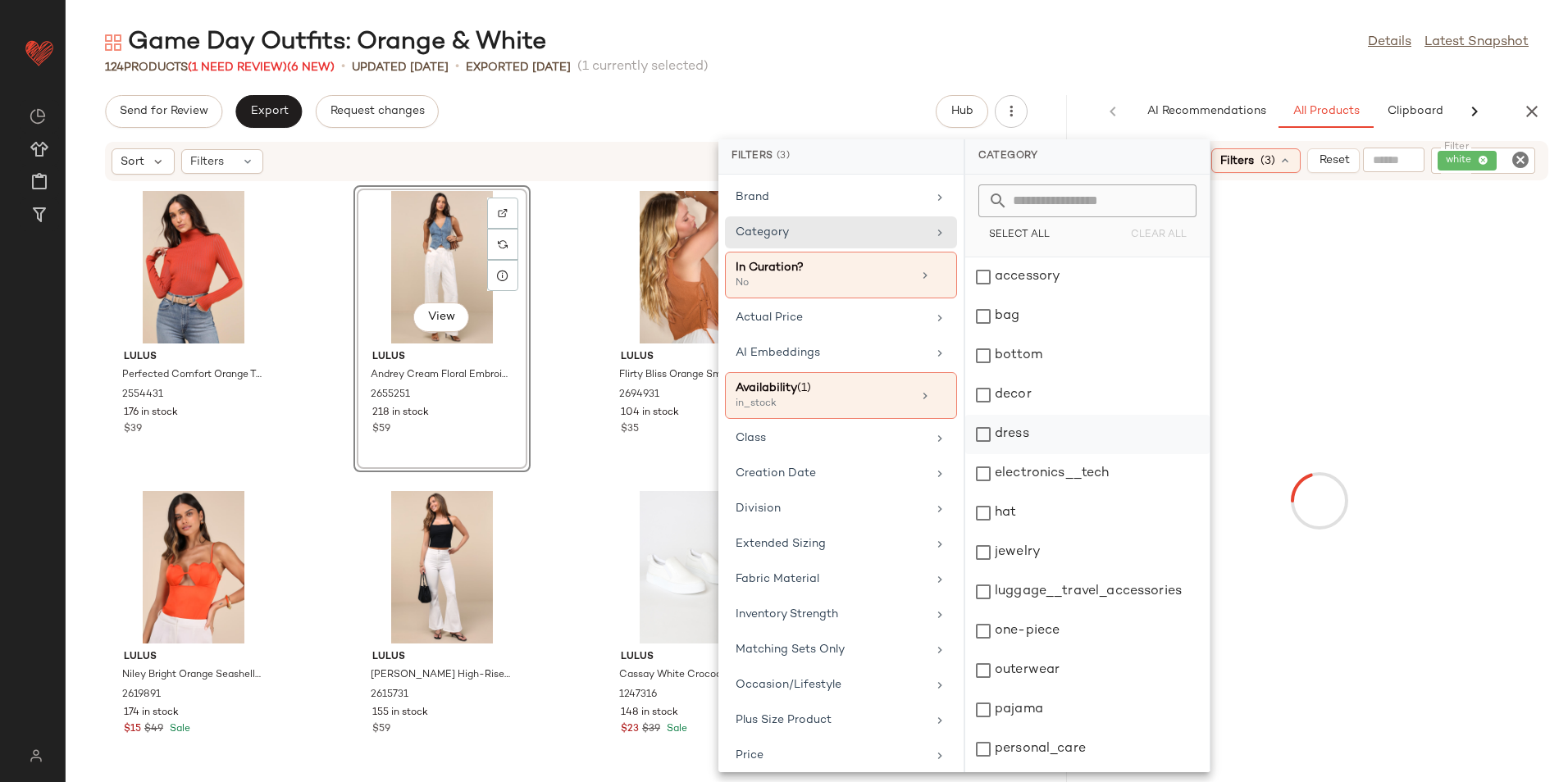
click at [1028, 445] on div "dress" at bounding box center [1087, 434] width 245 height 40
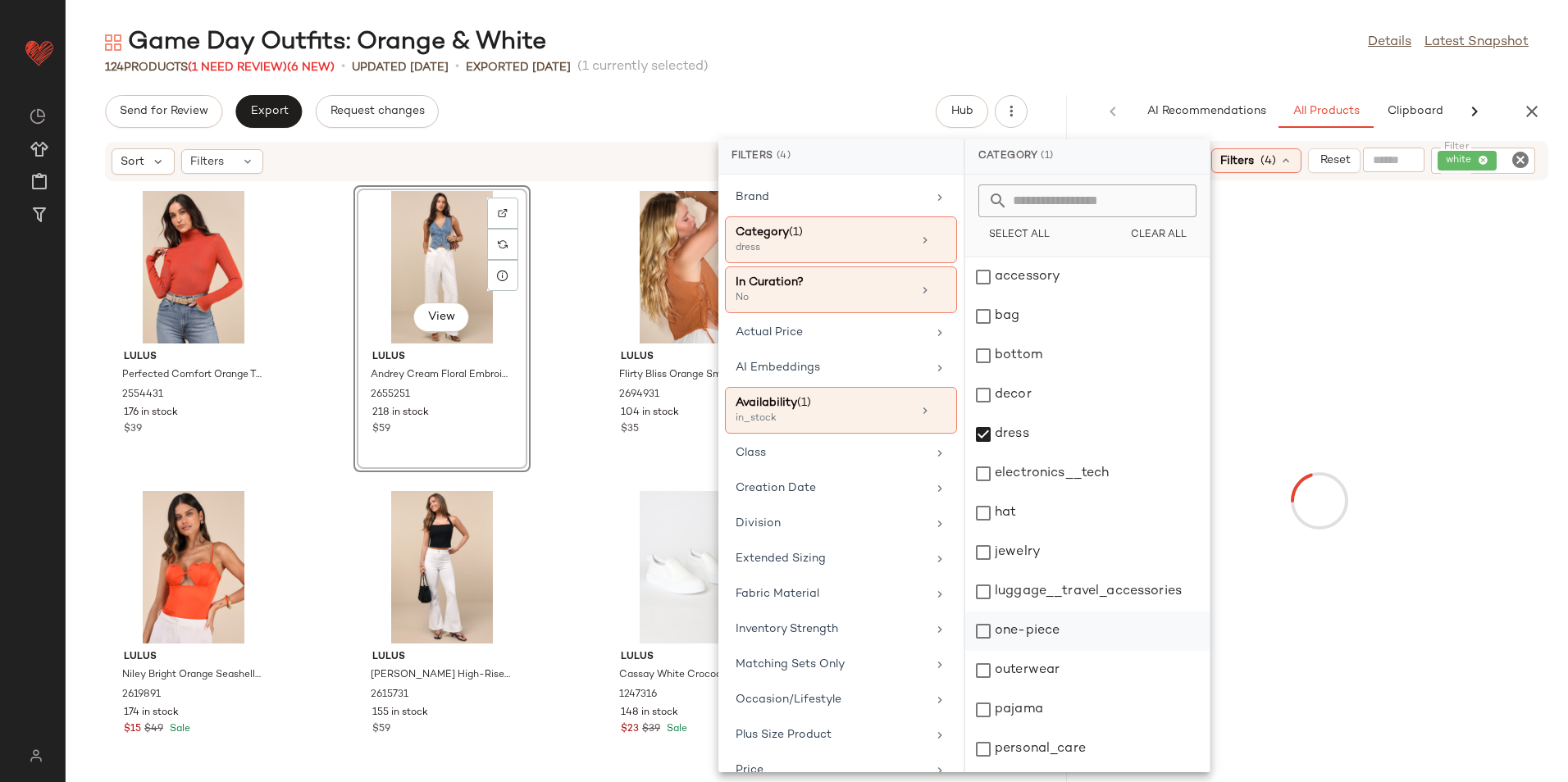
click at [1019, 628] on div "one-piece" at bounding box center [1087, 631] width 245 height 40
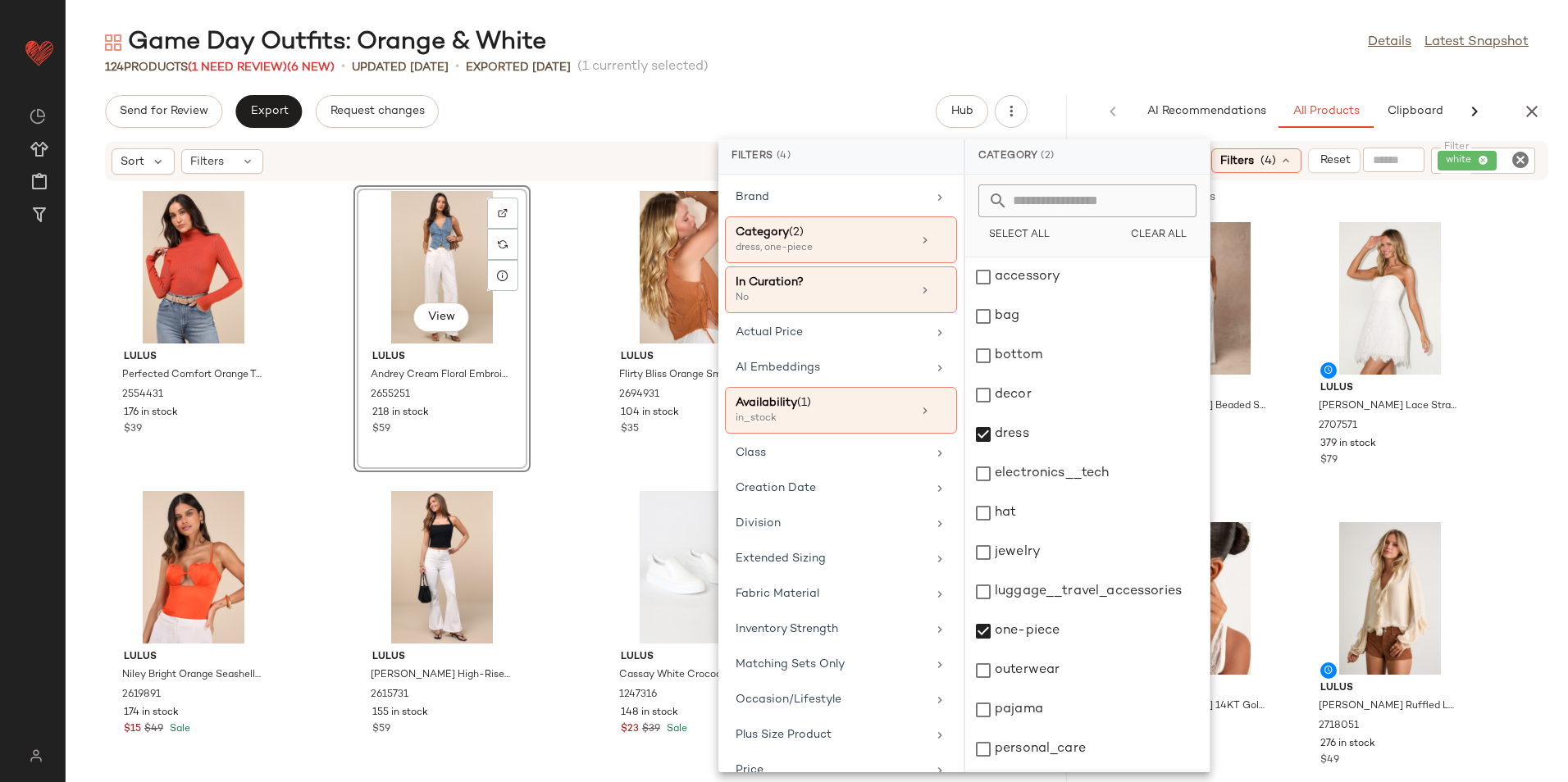
scroll to position [154, 0]
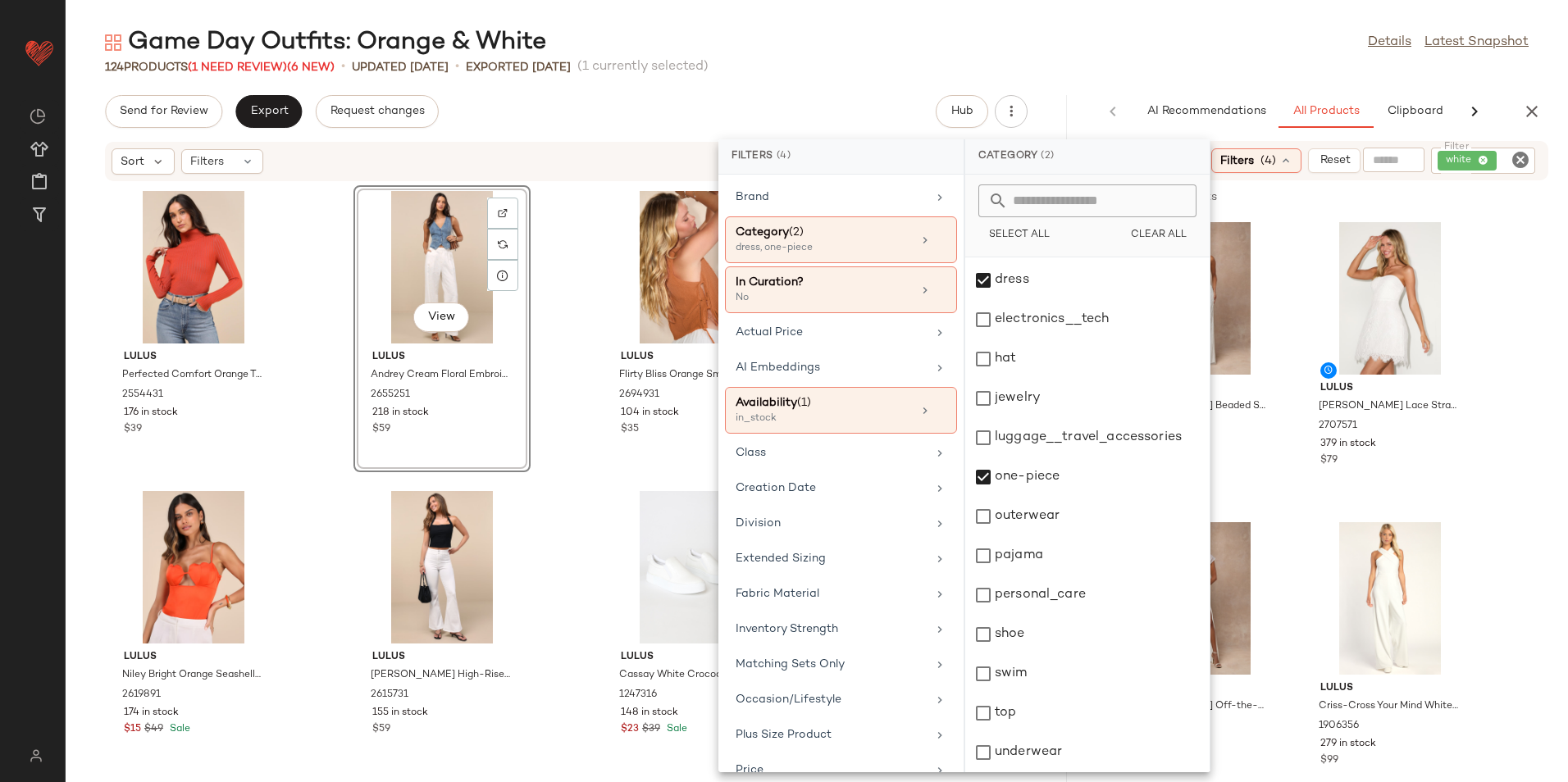
click at [1213, 52] on div "Game Day Outfits: Orange & White Details Latest Snapshot" at bounding box center [816, 42] width 1502 height 33
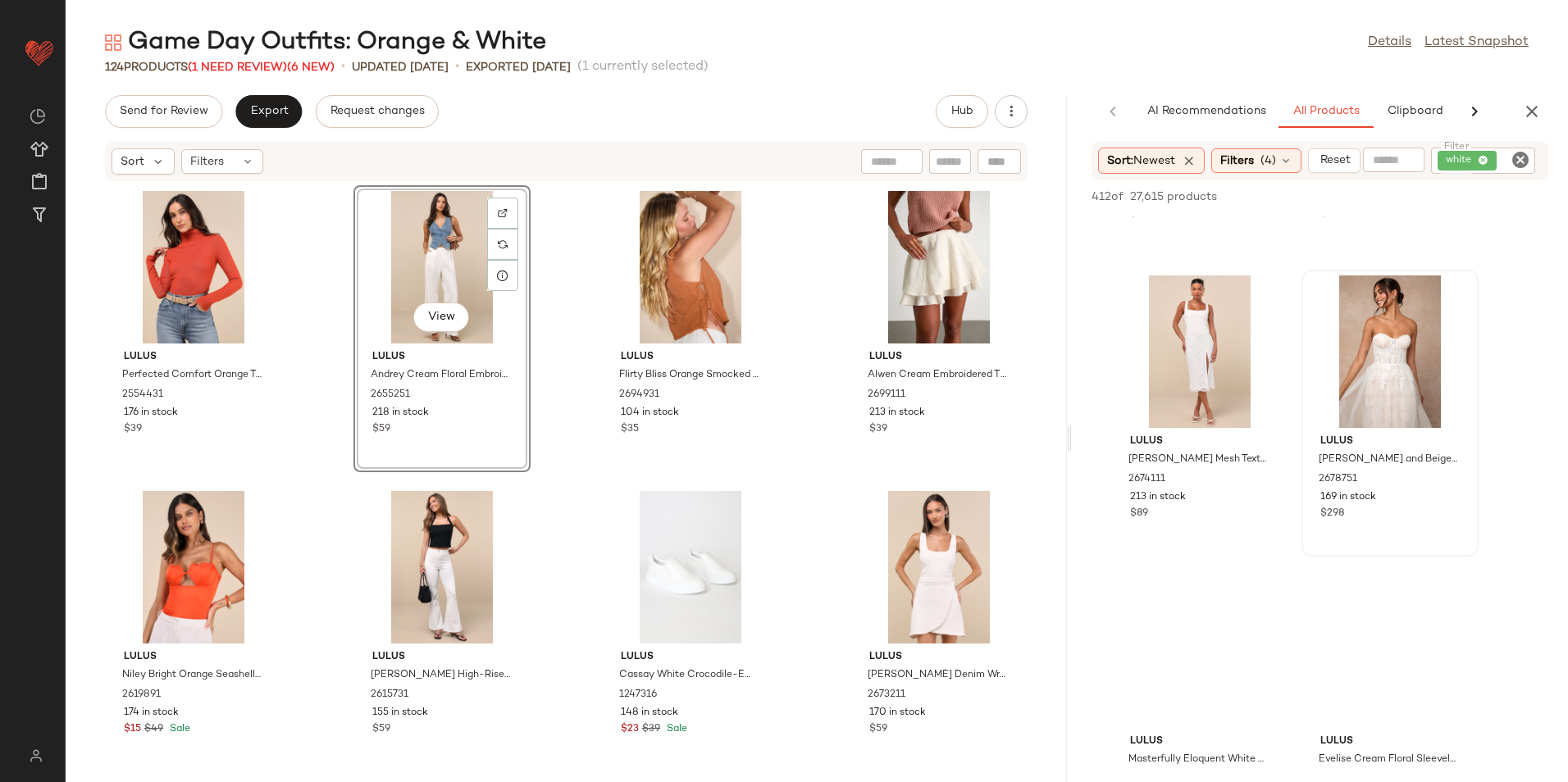
scroll to position [2460, 0]
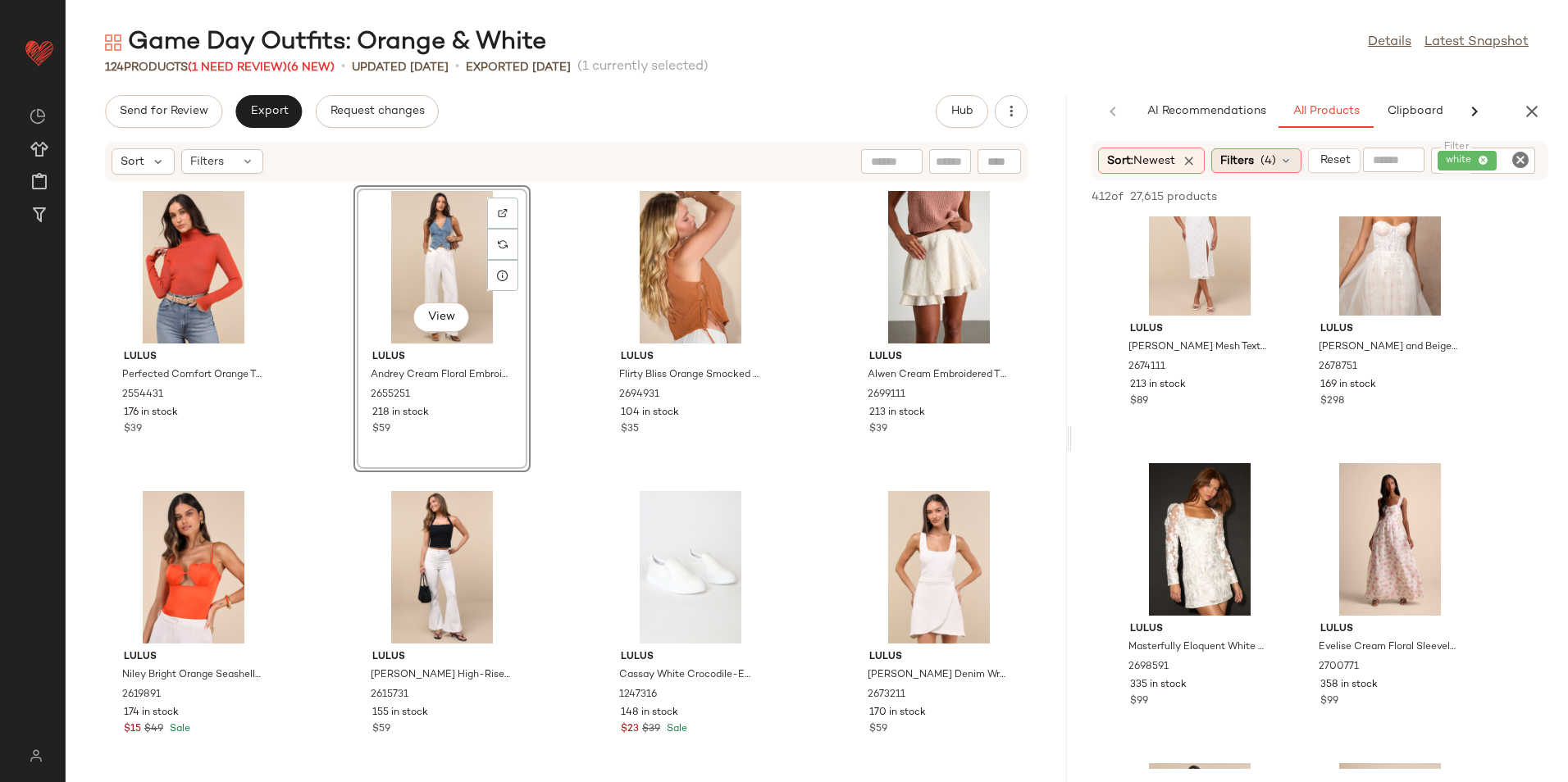
click at [1261, 158] on div "Filters (4)" at bounding box center [1256, 160] width 90 height 24
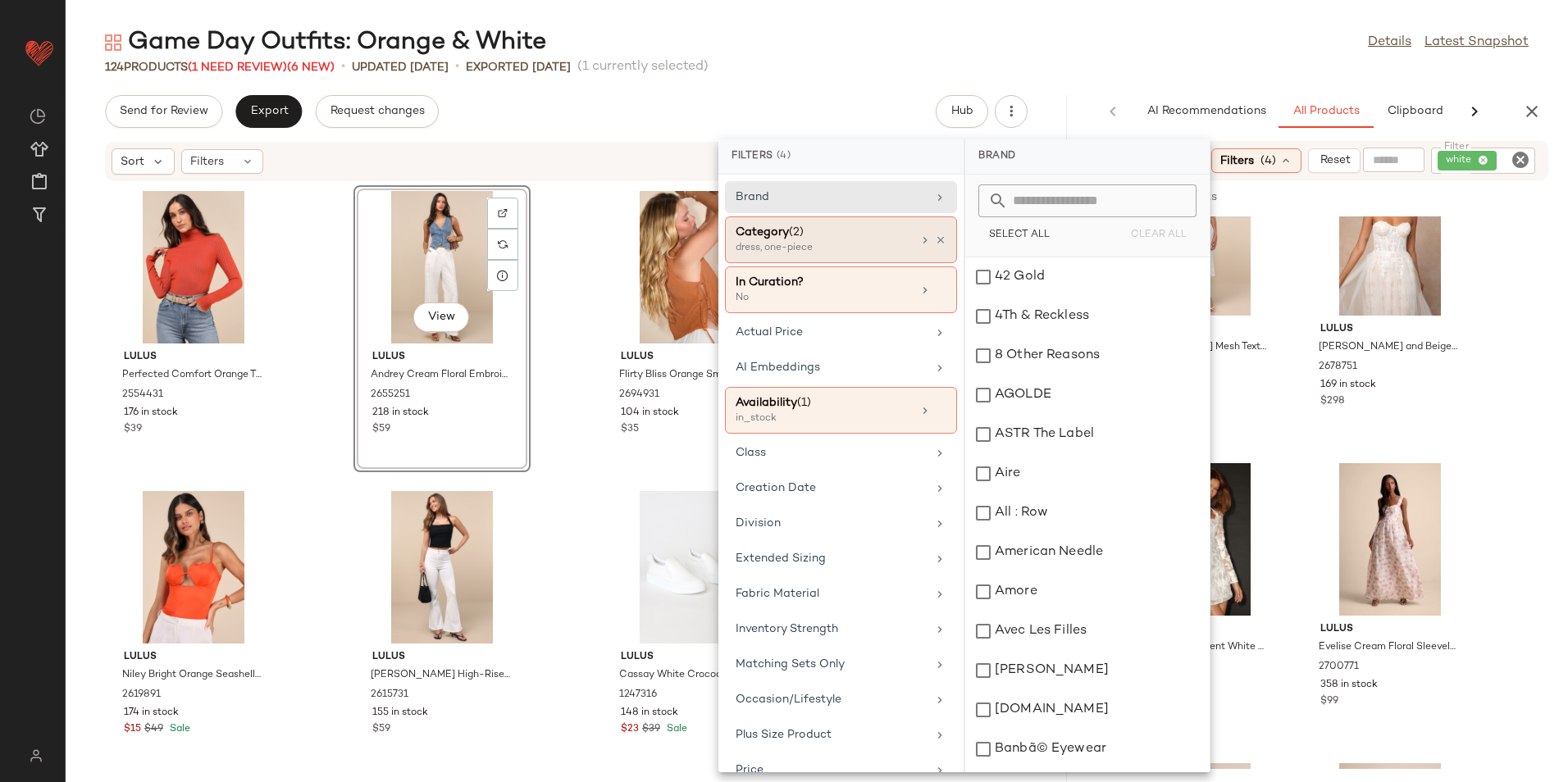
click at [801, 246] on div "dress, one-piece" at bounding box center [817, 248] width 164 height 14
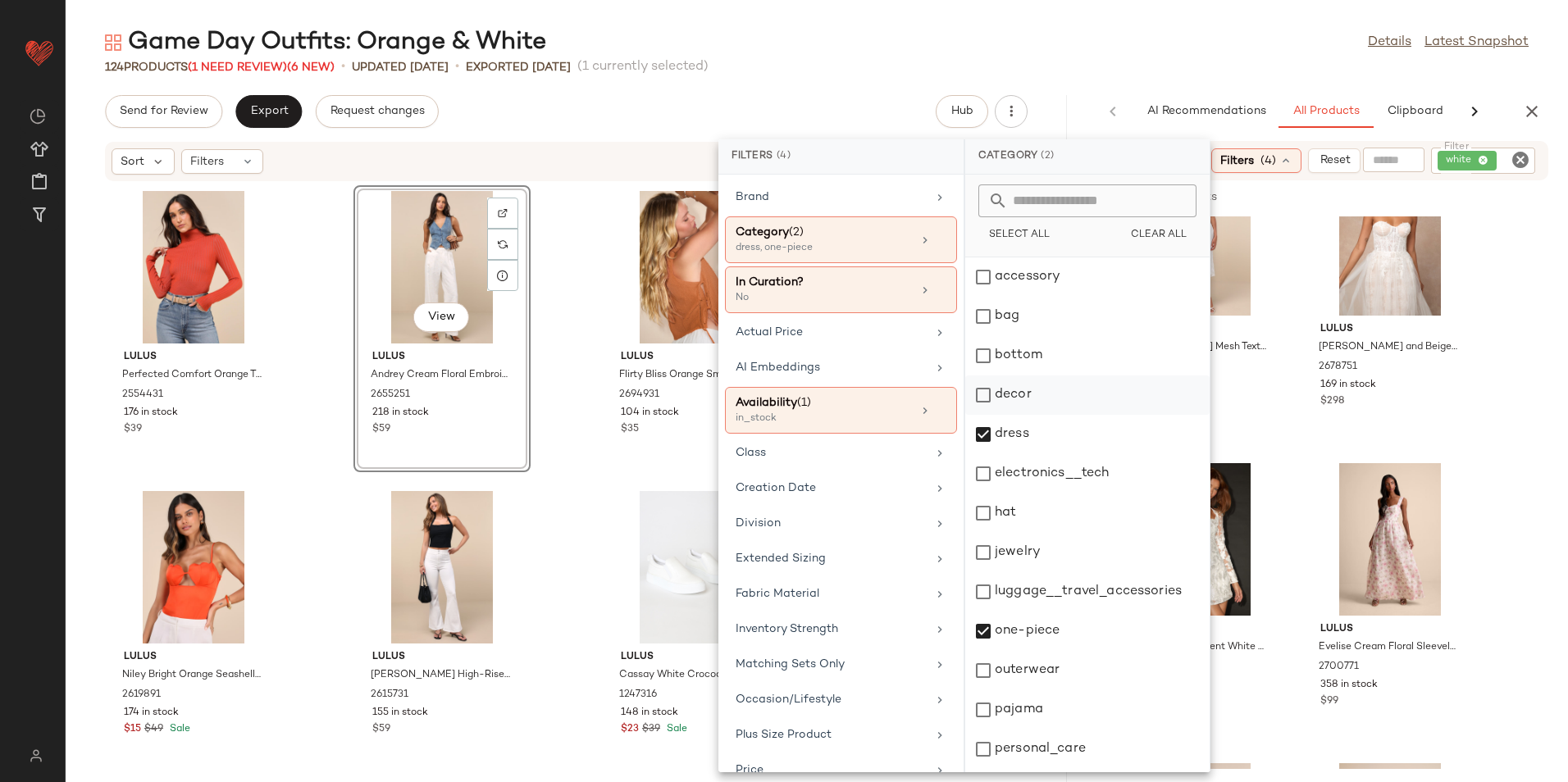
drag, startPoint x: 1000, startPoint y: 427, endPoint x: 1008, endPoint y: 414, distance: 15.3
click at [1003, 429] on div "dress" at bounding box center [1087, 434] width 245 height 40
click at [1177, 47] on div "Game Day Outfits: Orange & White Details Latest Snapshot" at bounding box center [816, 42] width 1502 height 33
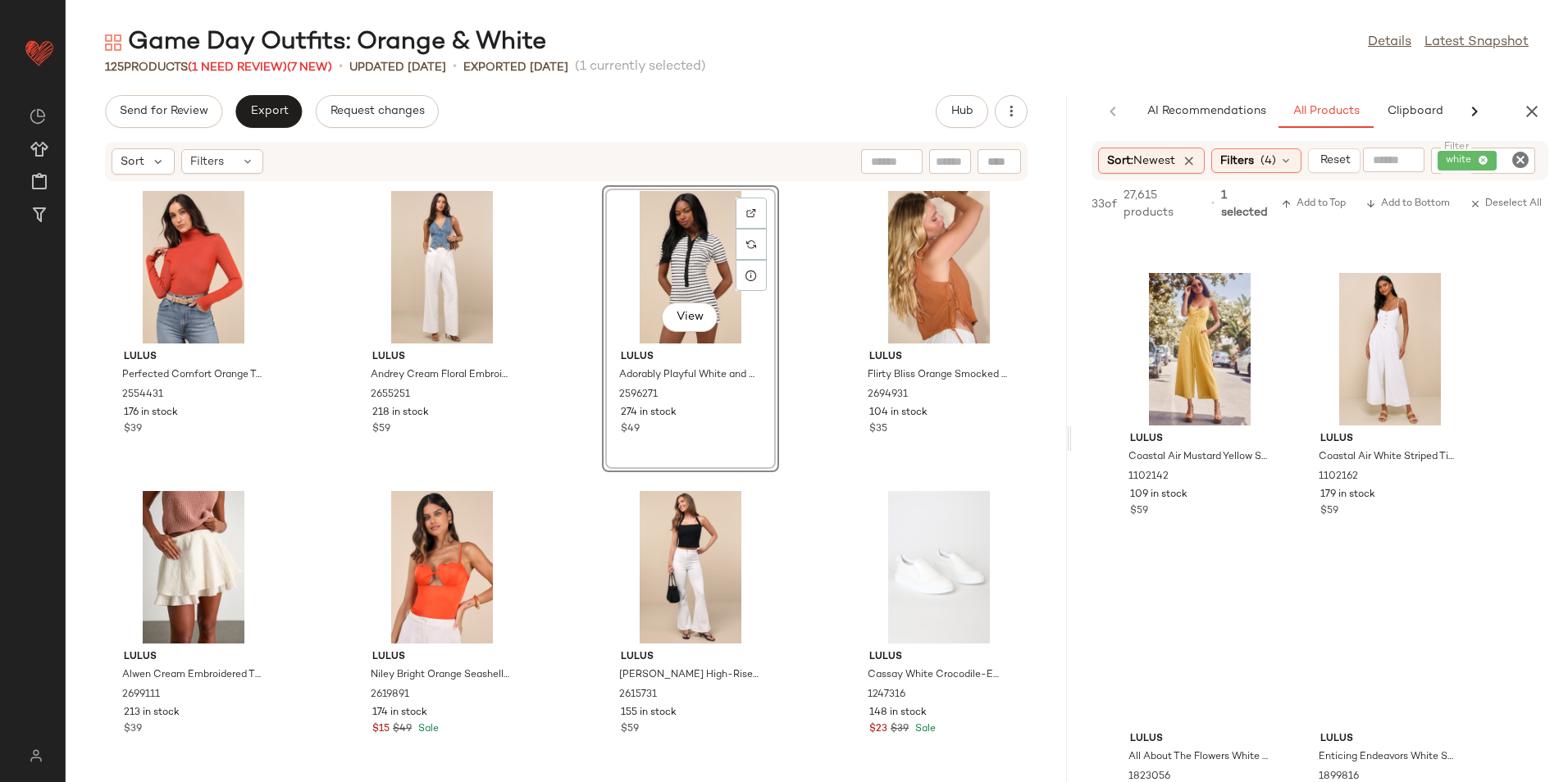
scroll to position [3034, 0]
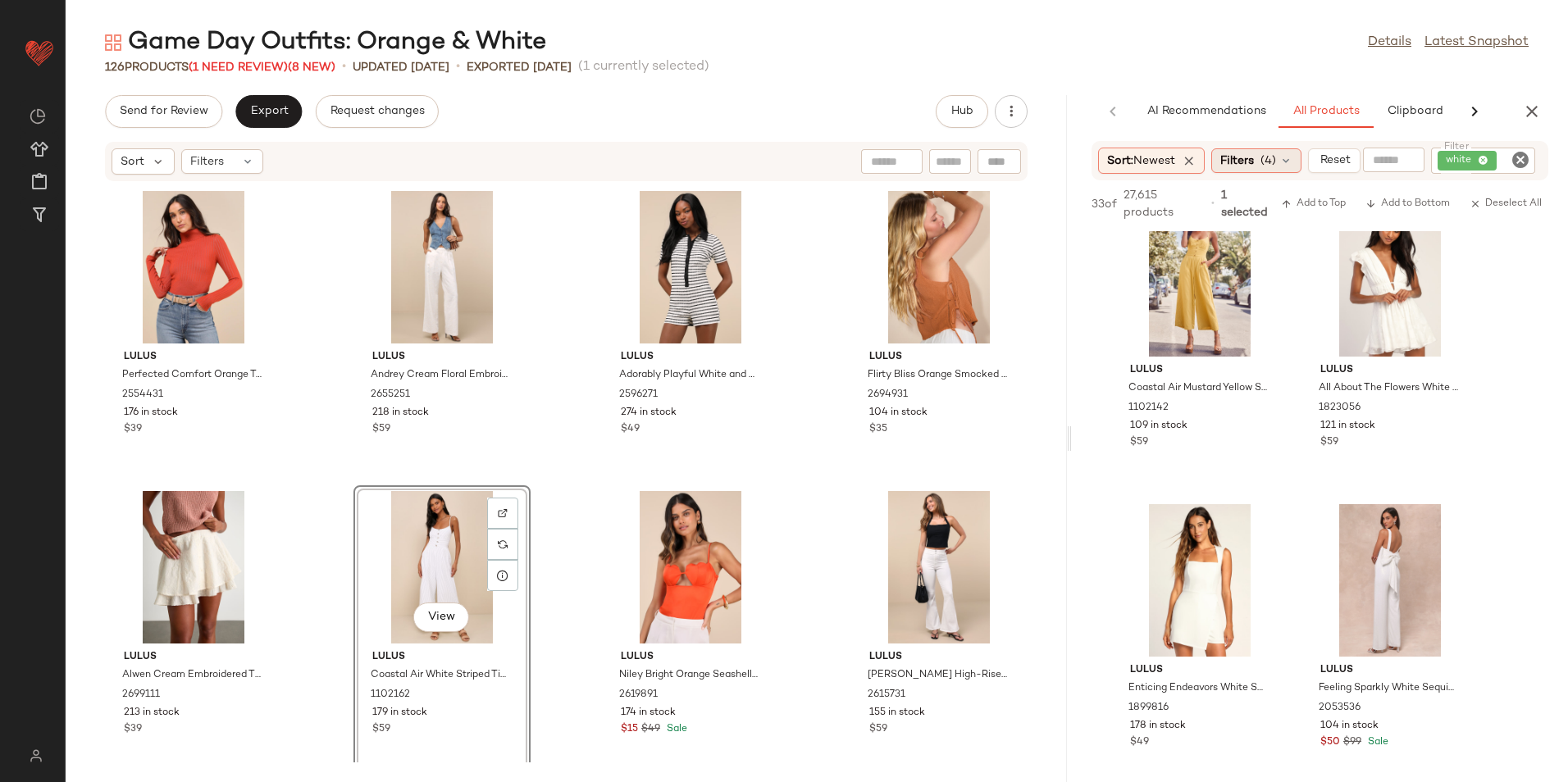
click at [1237, 156] on span "Filters" at bounding box center [1237, 161] width 34 height 17
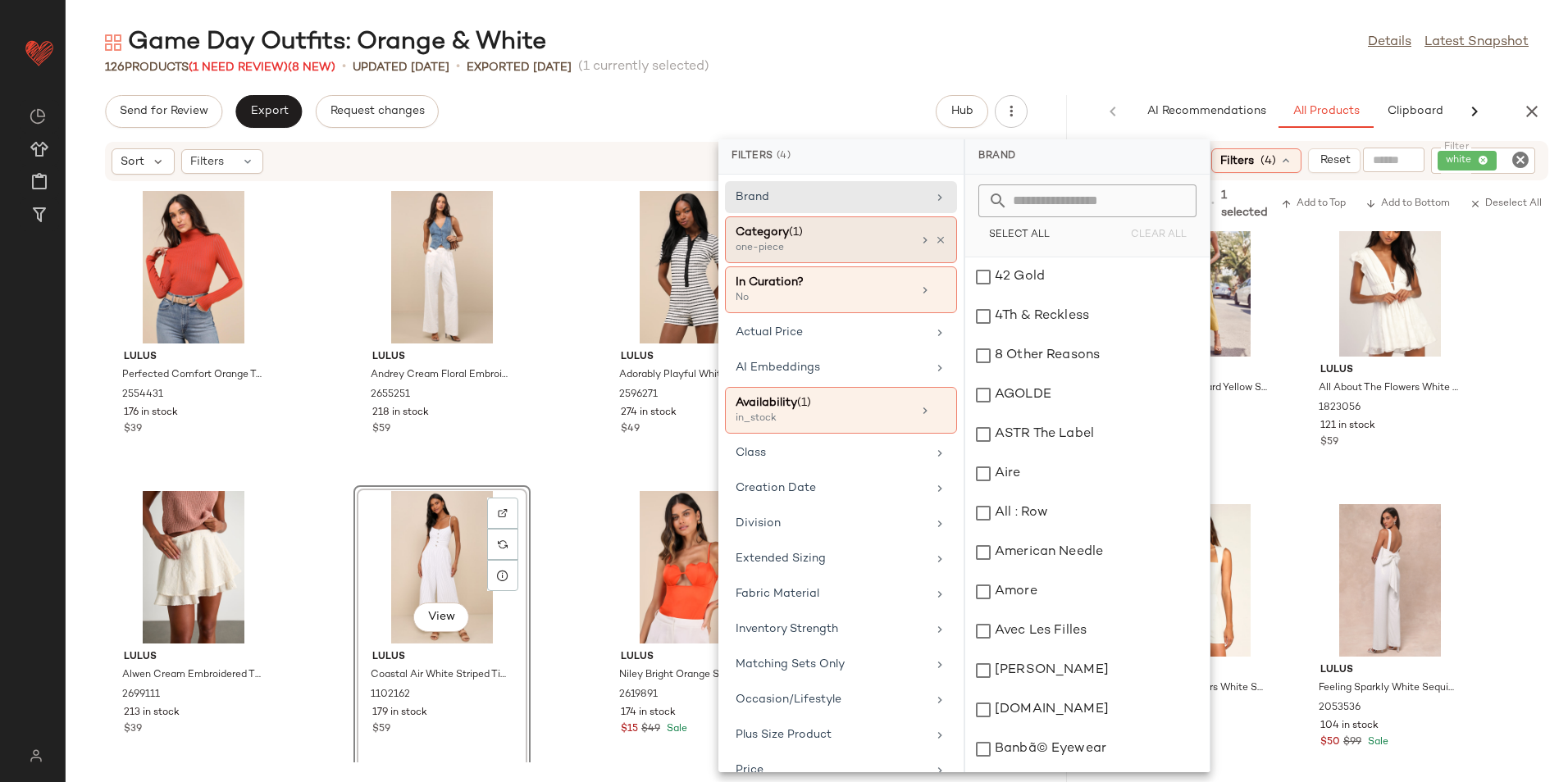
click at [781, 230] on div "Category (1)" at bounding box center [823, 232] width 176 height 17
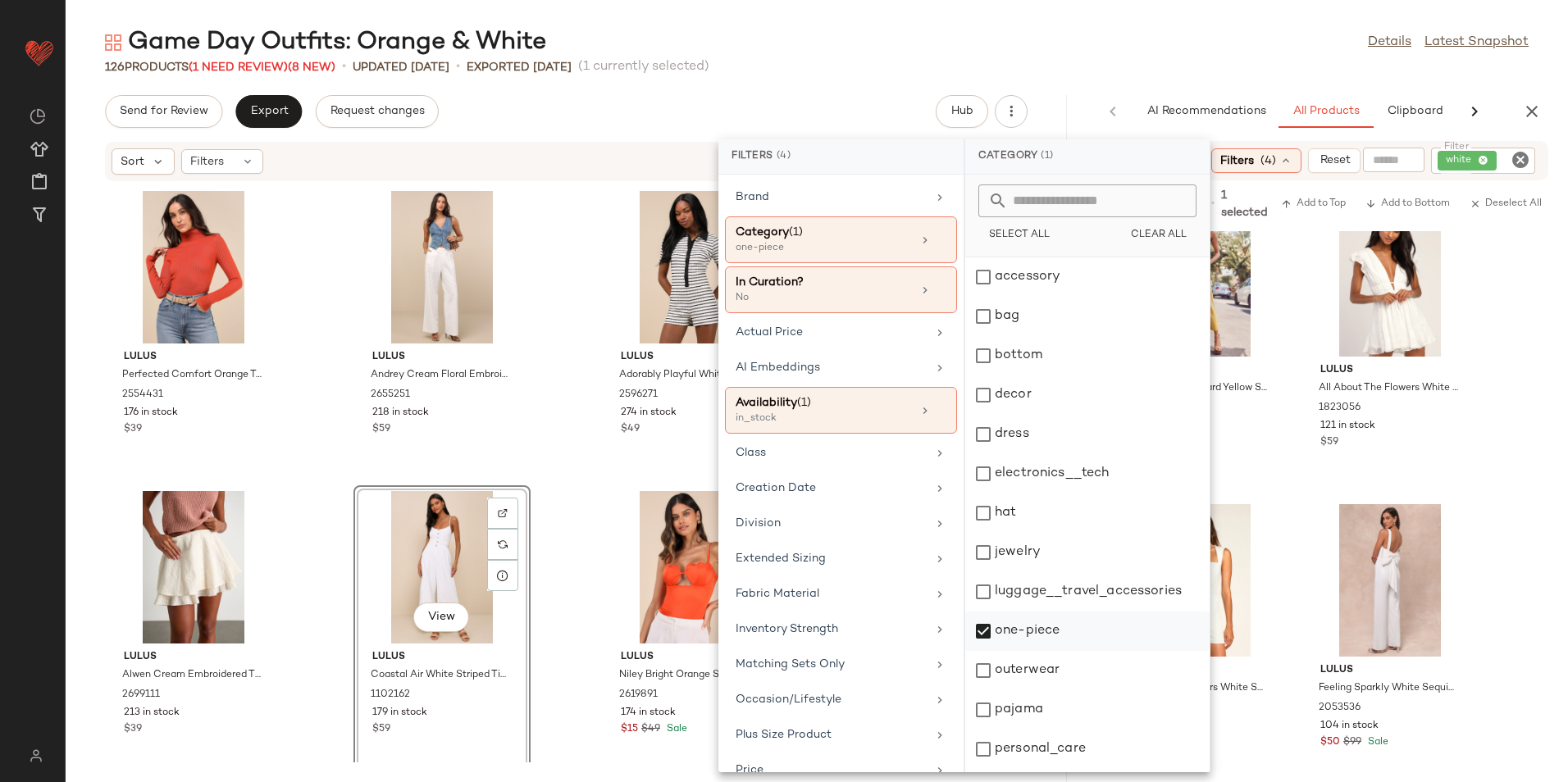
click at [1001, 646] on div "one-piece" at bounding box center [1087, 631] width 245 height 40
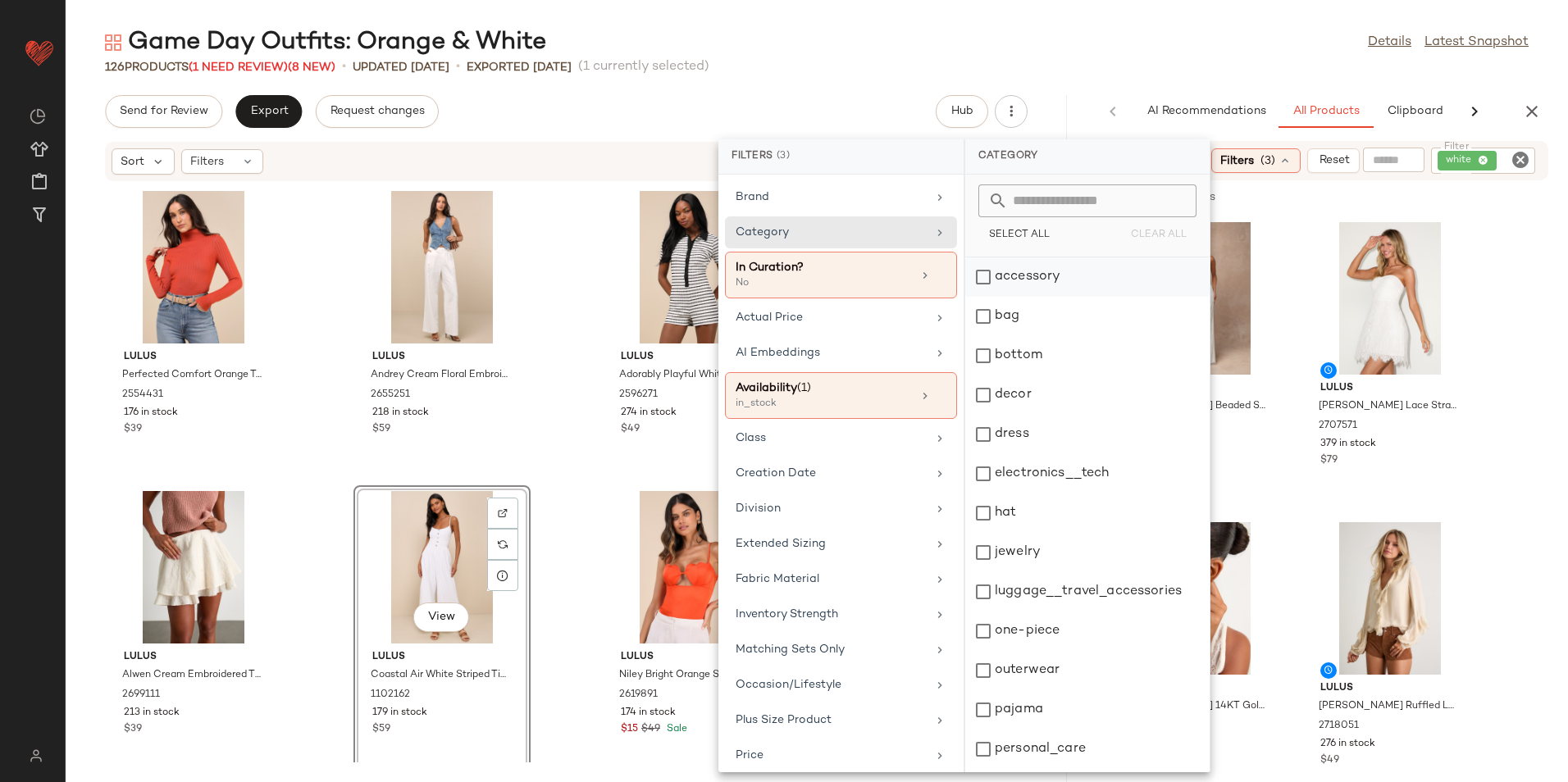
click at [1043, 272] on div "accessory" at bounding box center [1087, 277] width 245 height 40
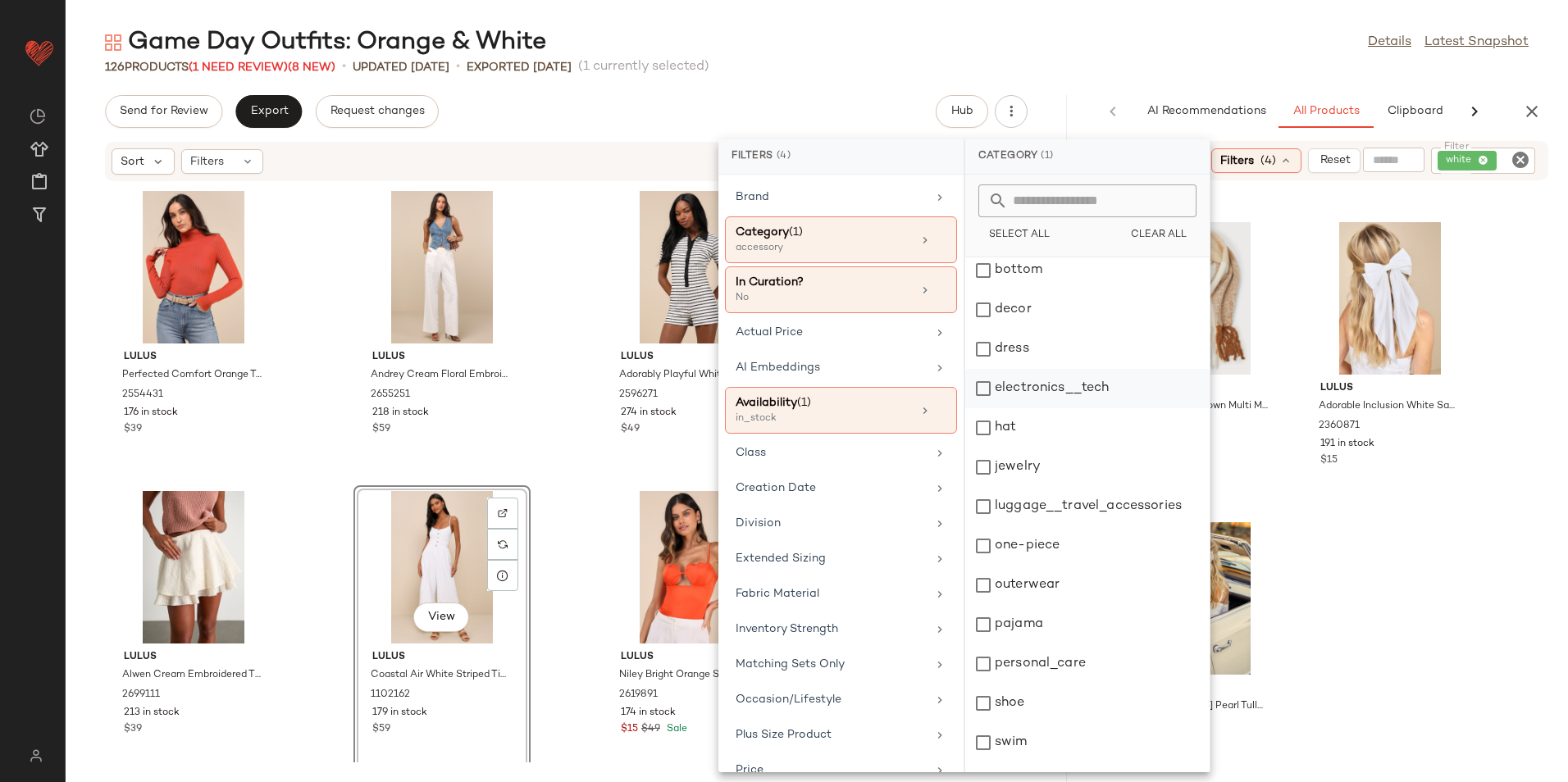
scroll to position [154, 0]
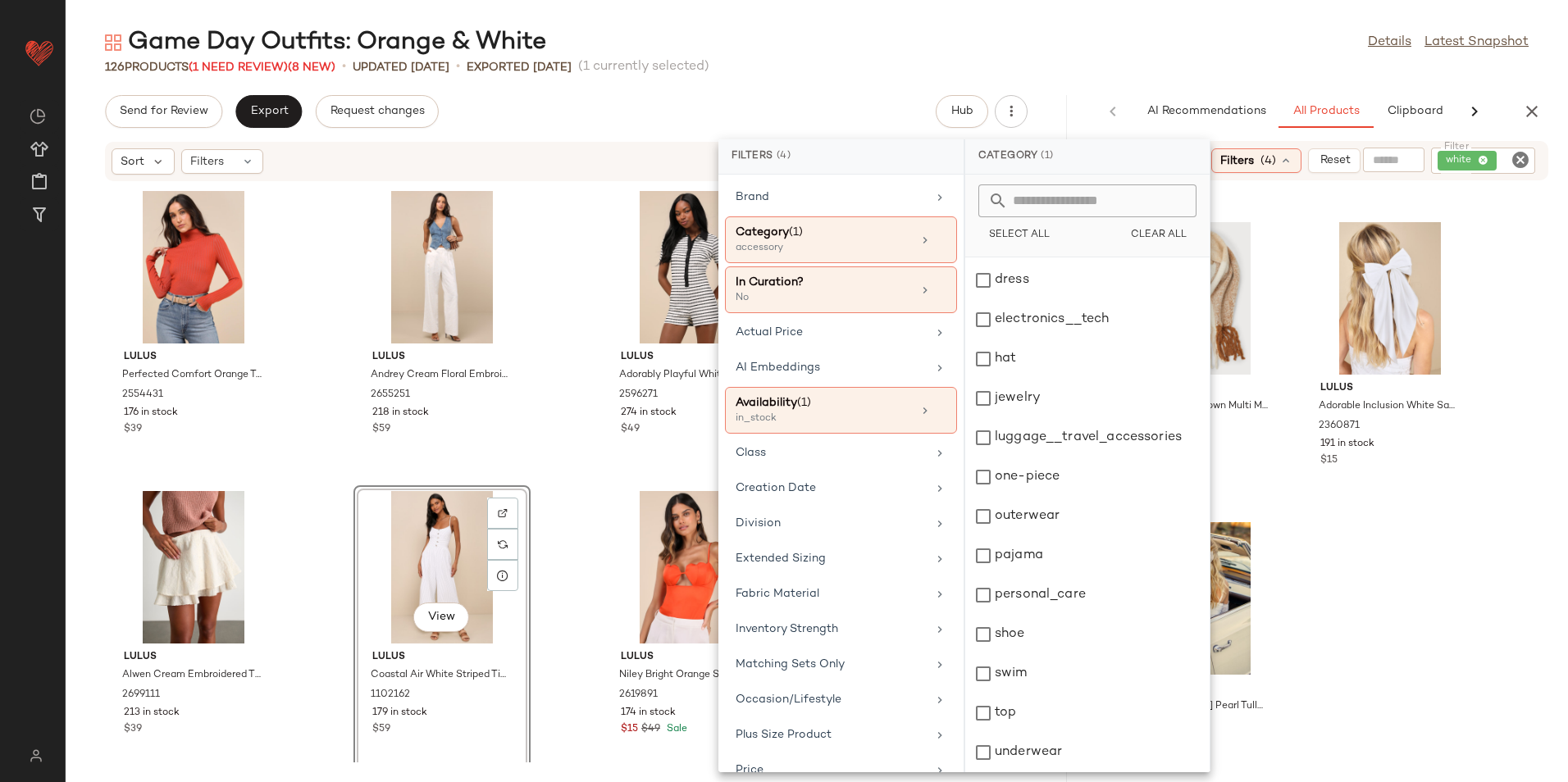
click at [1050, 49] on div "Game Day Outfits: Orange & White Details Latest Snapshot" at bounding box center [816, 42] width 1502 height 33
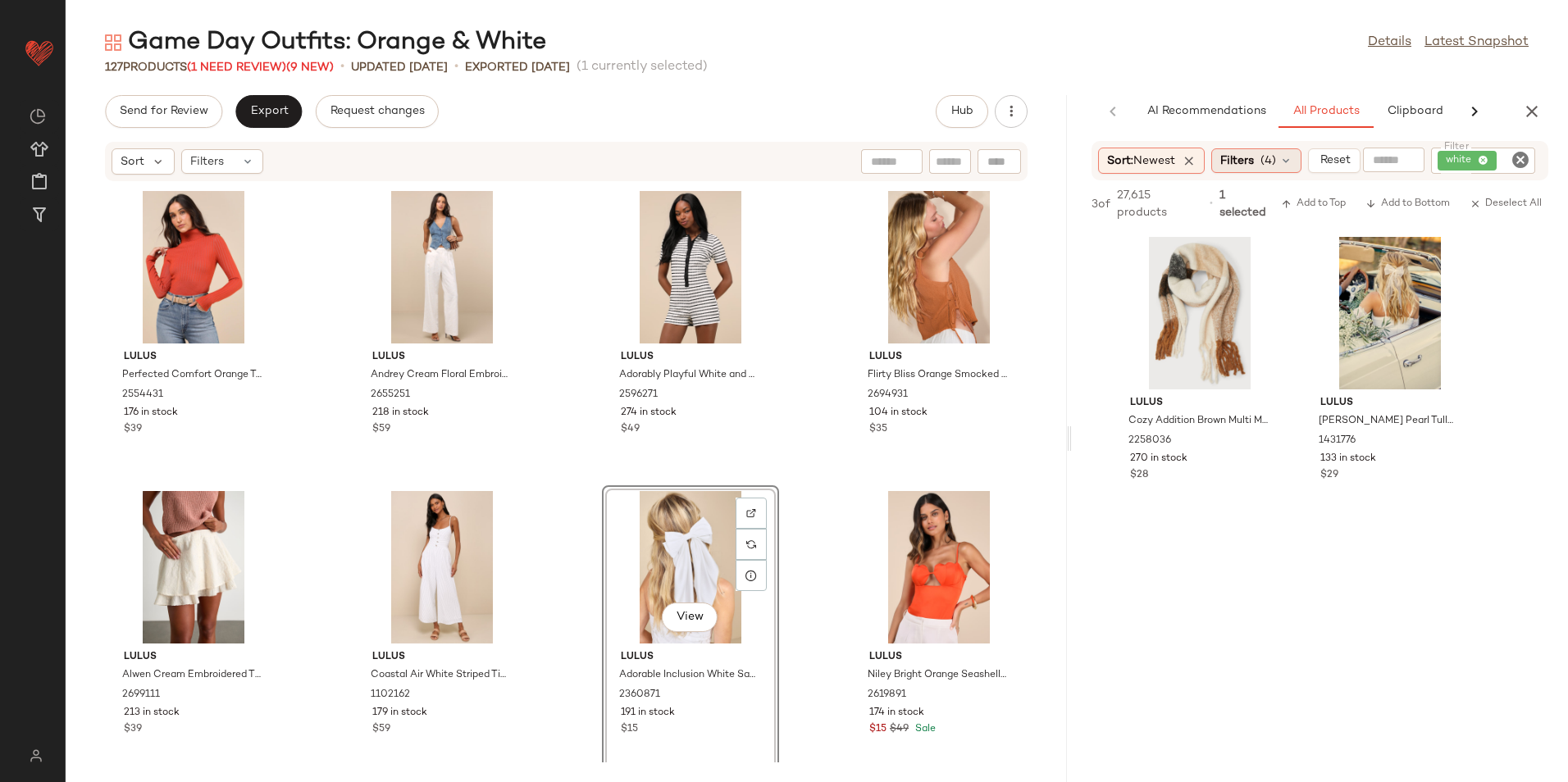
click at [1243, 159] on span "Filters" at bounding box center [1237, 161] width 34 height 17
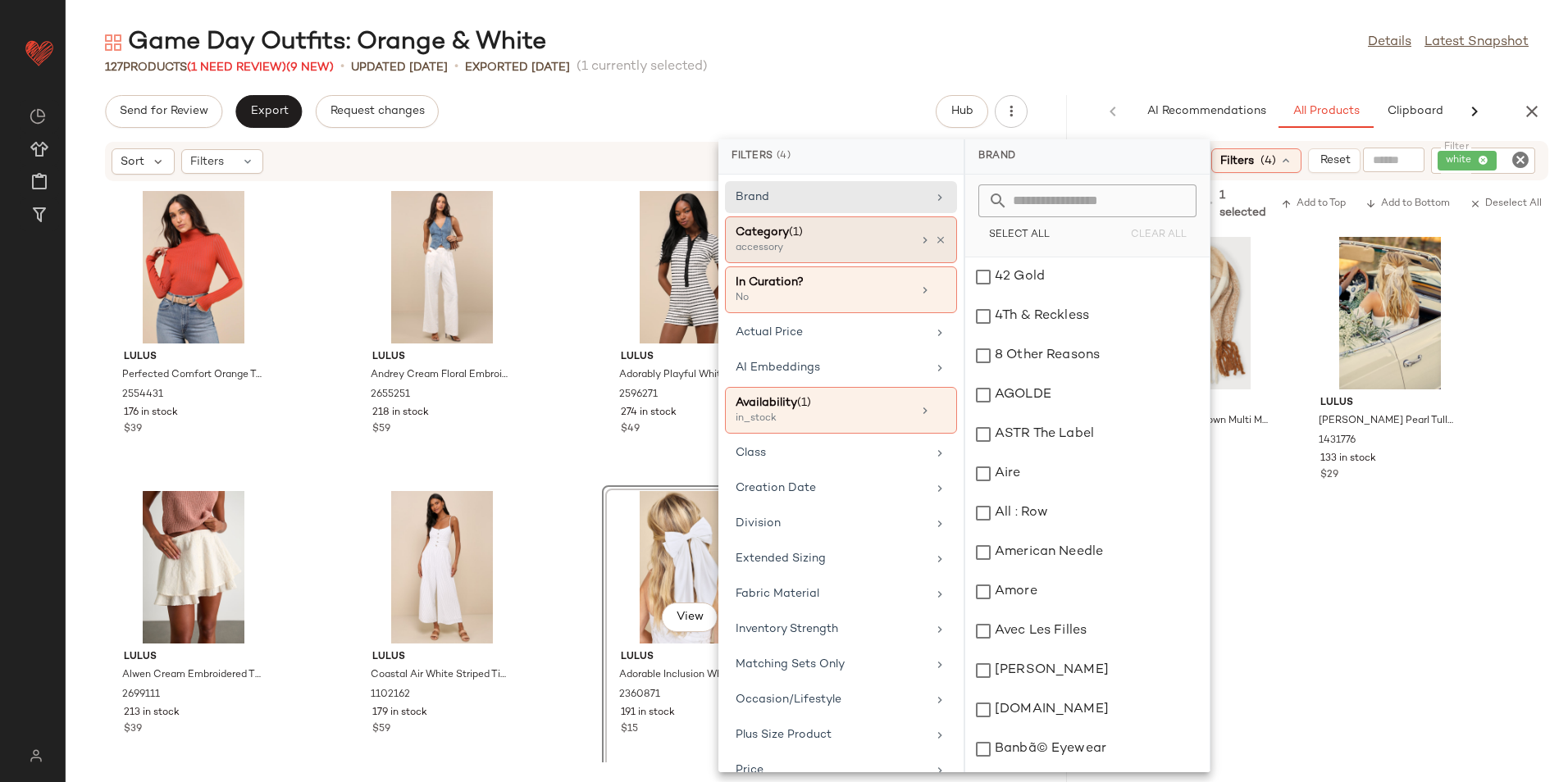
click at [802, 232] on span "(1)" at bounding box center [795, 232] width 14 height 13
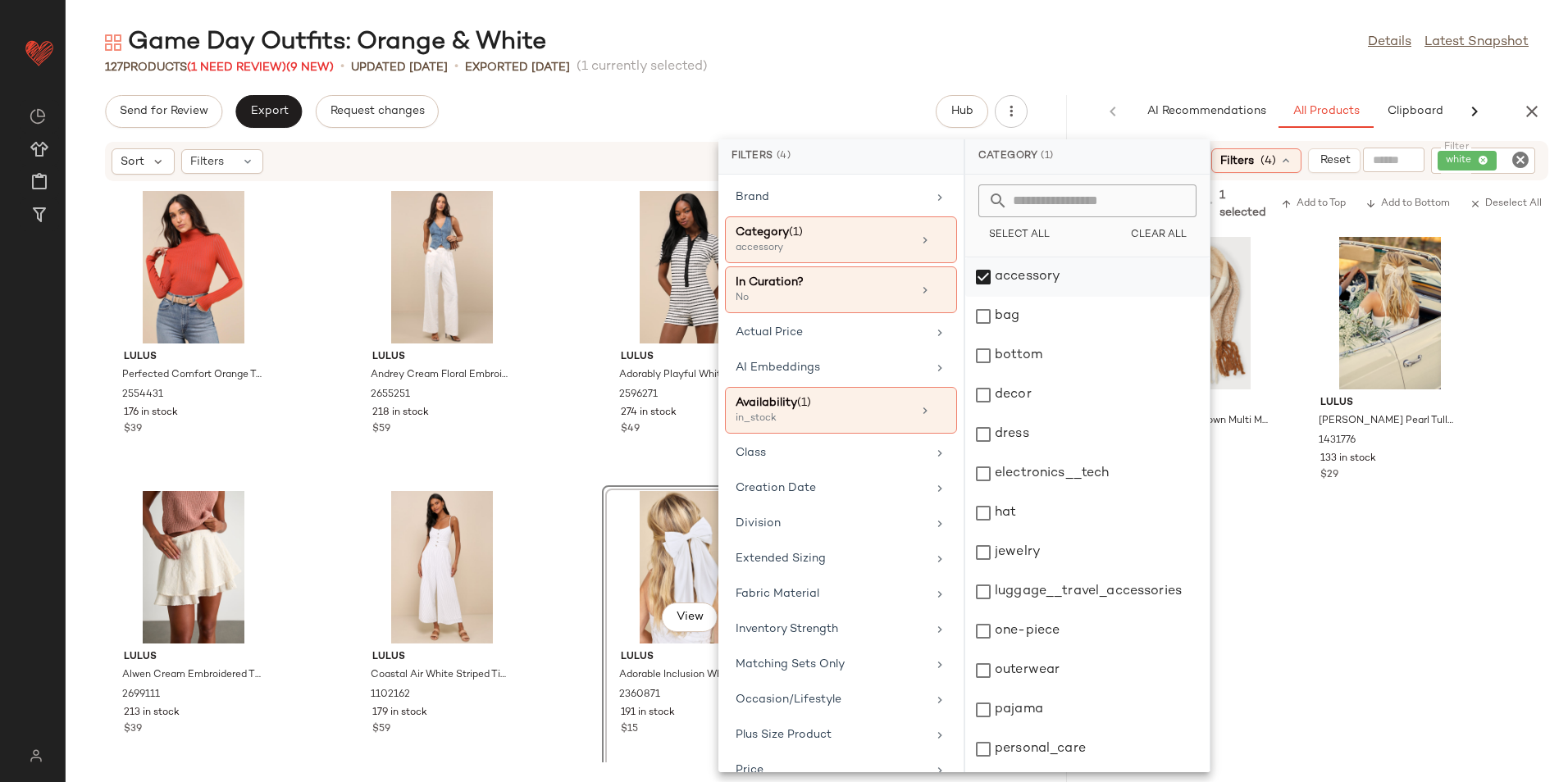
drag, startPoint x: 1006, startPoint y: 283, endPoint x: 1020, endPoint y: 283, distance: 14.0
click at [1011, 283] on div "accessory" at bounding box center [1087, 277] width 245 height 40
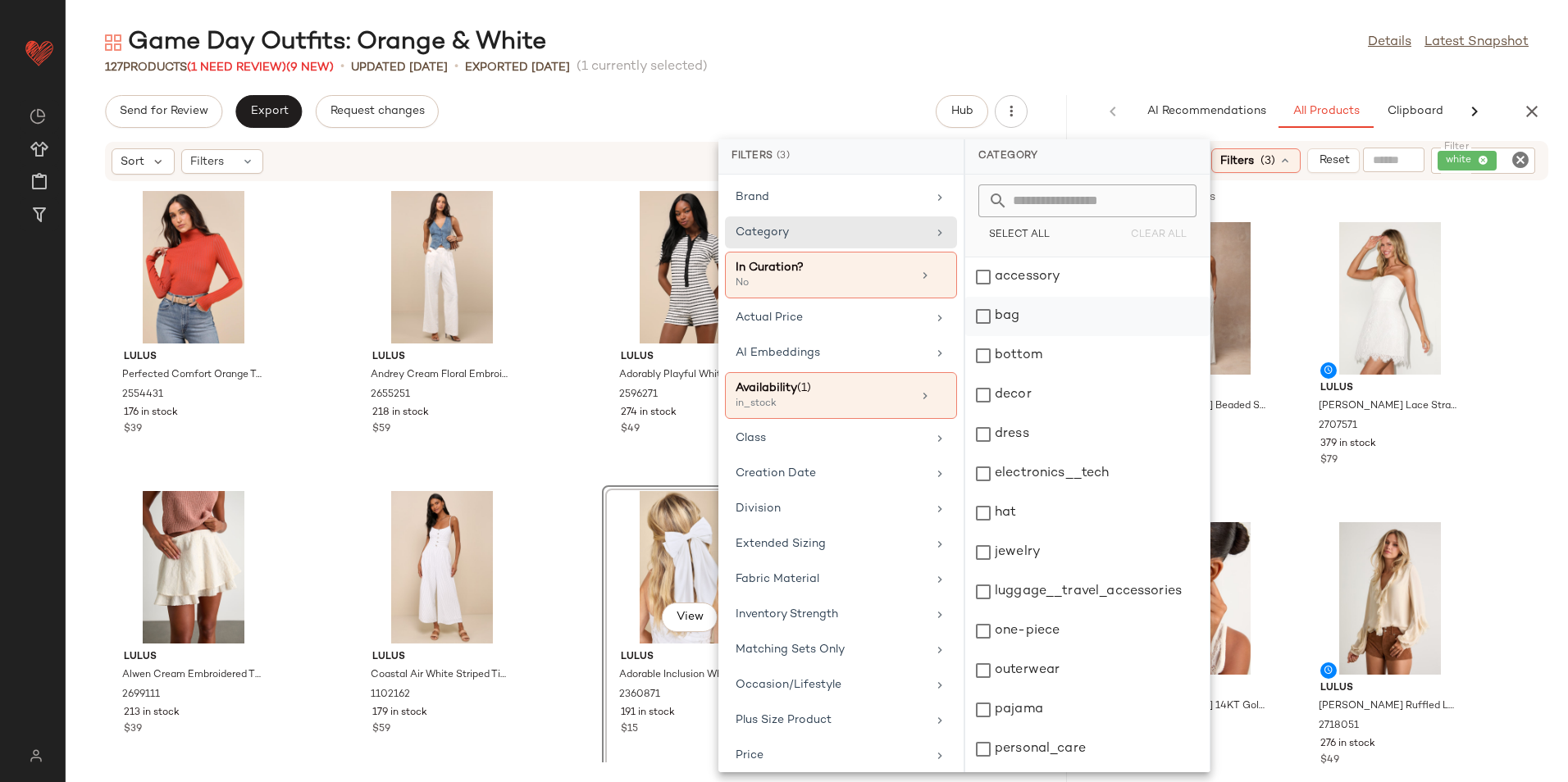
click at [1004, 321] on div "bag" at bounding box center [1087, 316] width 245 height 40
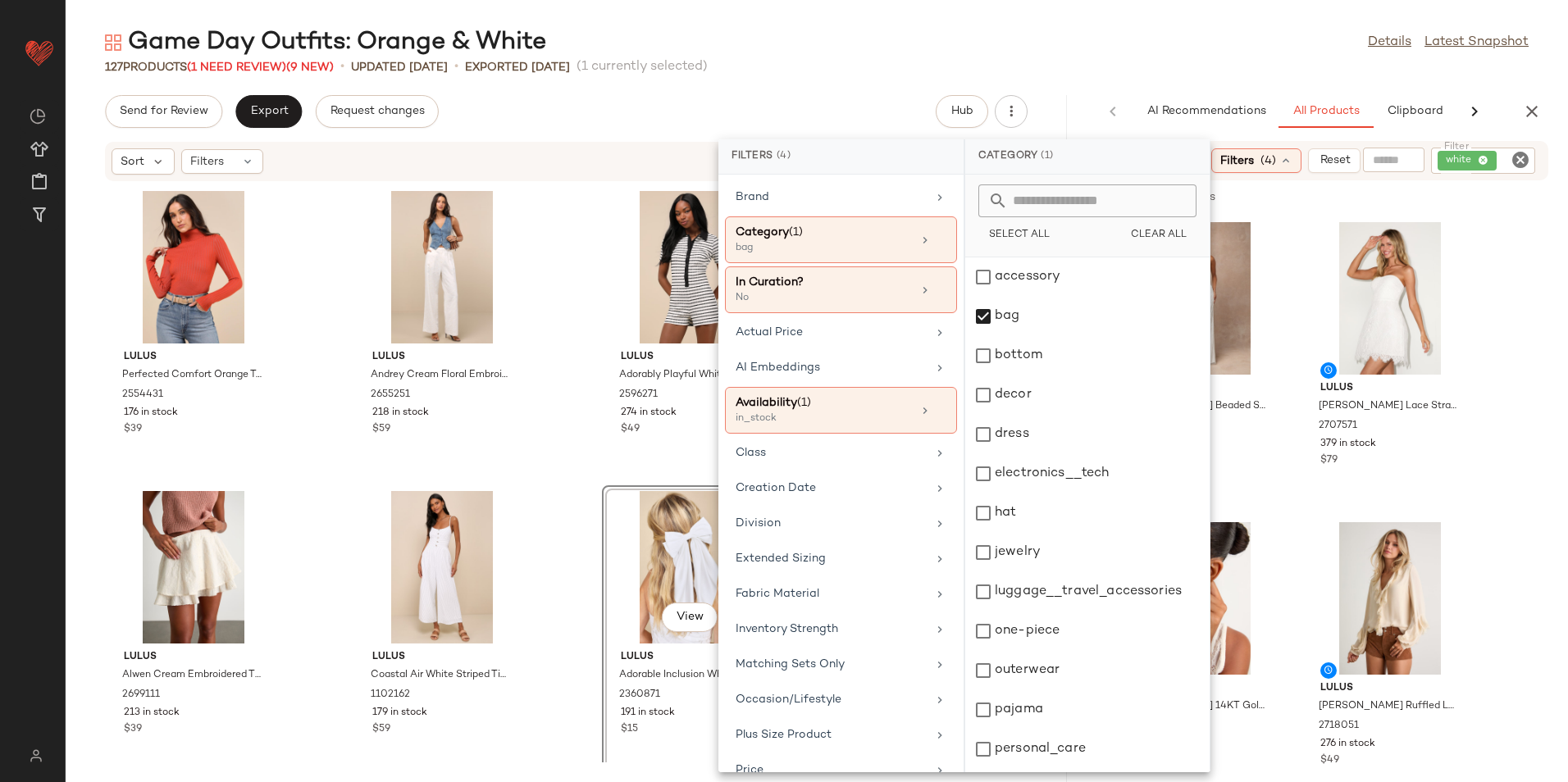
click at [1109, 60] on div "127 Products (1 Need Review) (9 New) • updated Aug 26th • Exported Aug 21st (1 …" at bounding box center [816, 67] width 1502 height 16
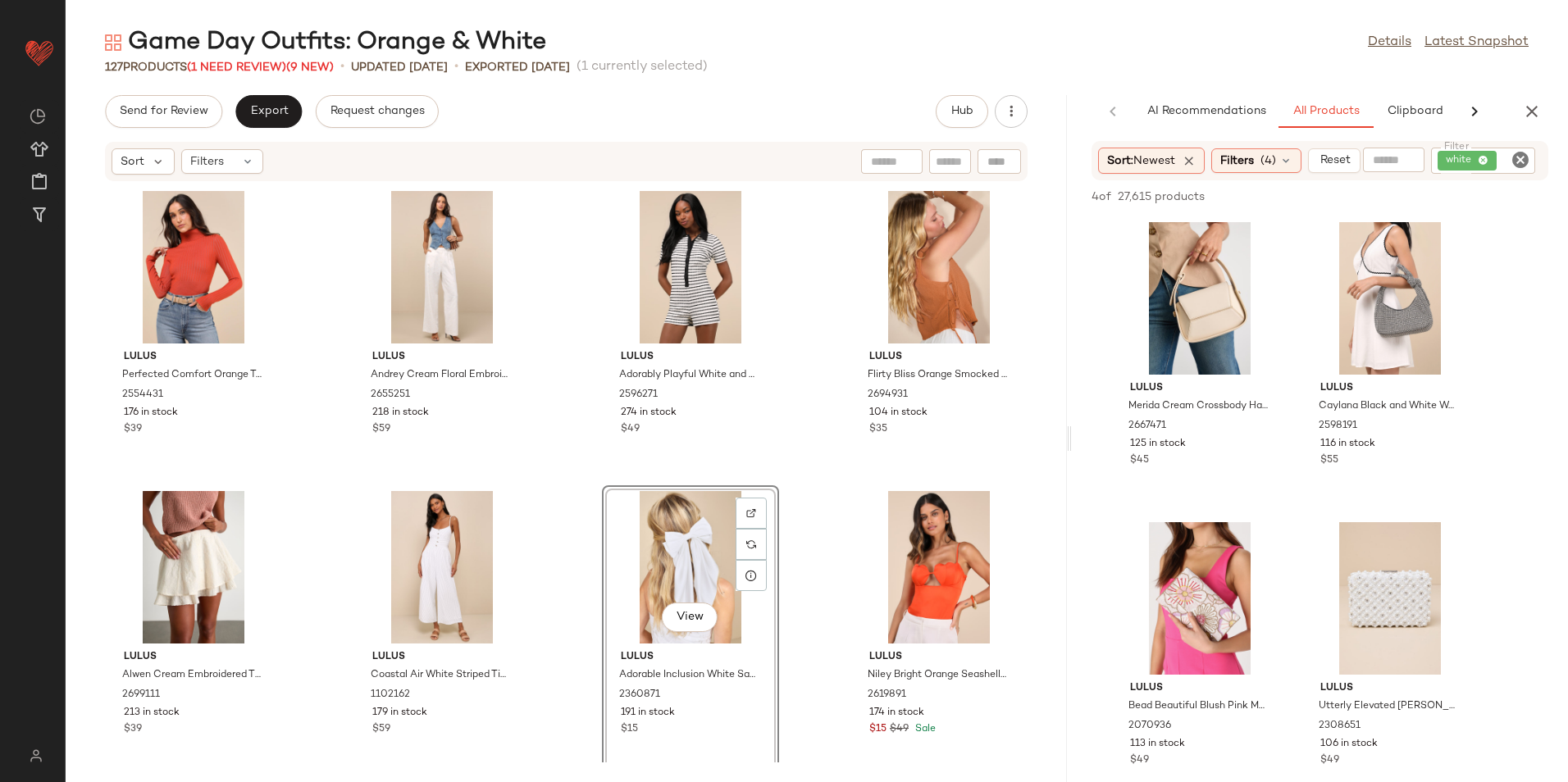
click at [1522, 160] on icon "Clear Filter" at bounding box center [1520, 159] width 19 height 19
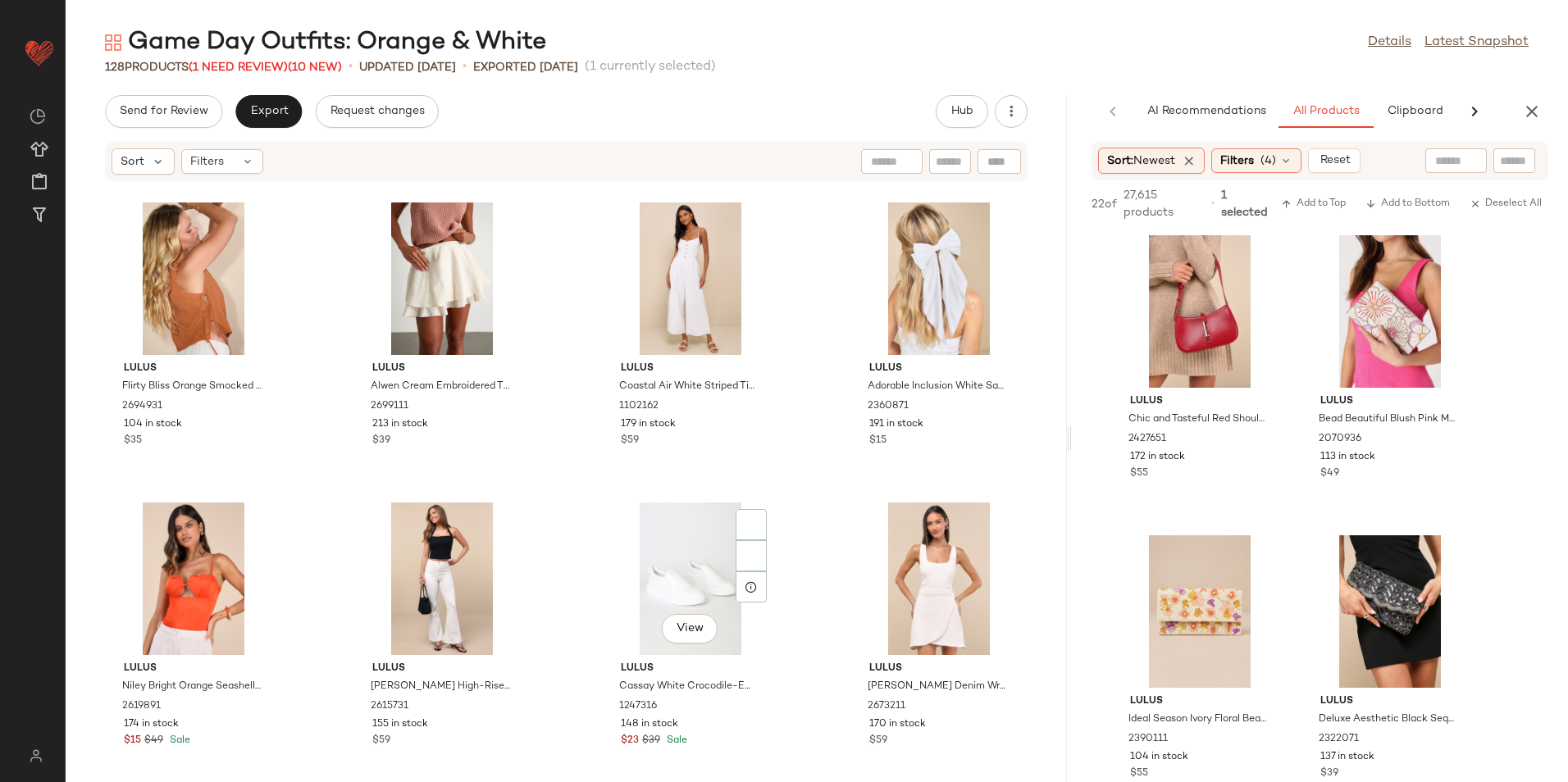
scroll to position [341, 0]
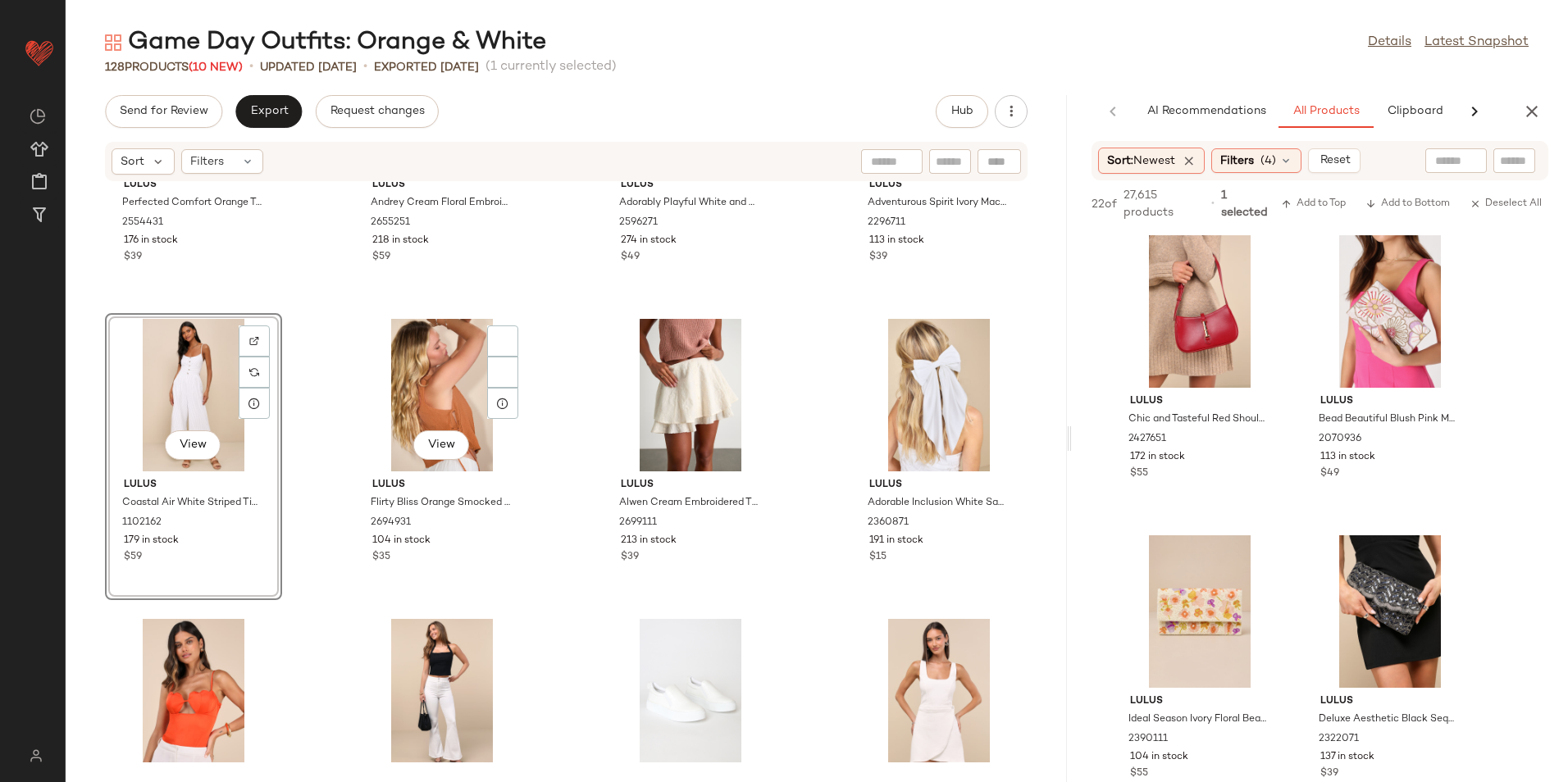
scroll to position [159, 0]
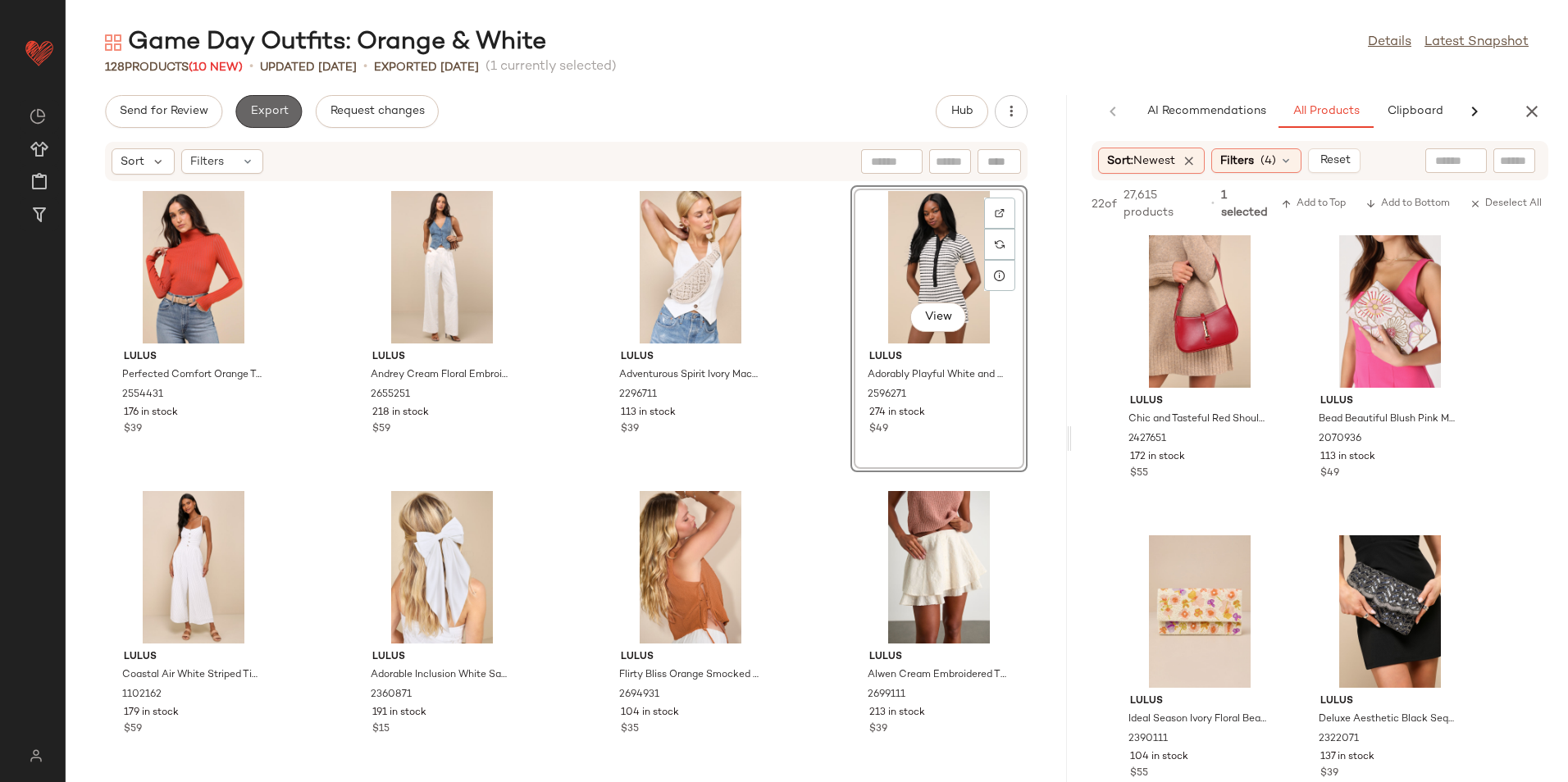
click at [274, 110] on span "Export" at bounding box center [269, 111] width 39 height 13
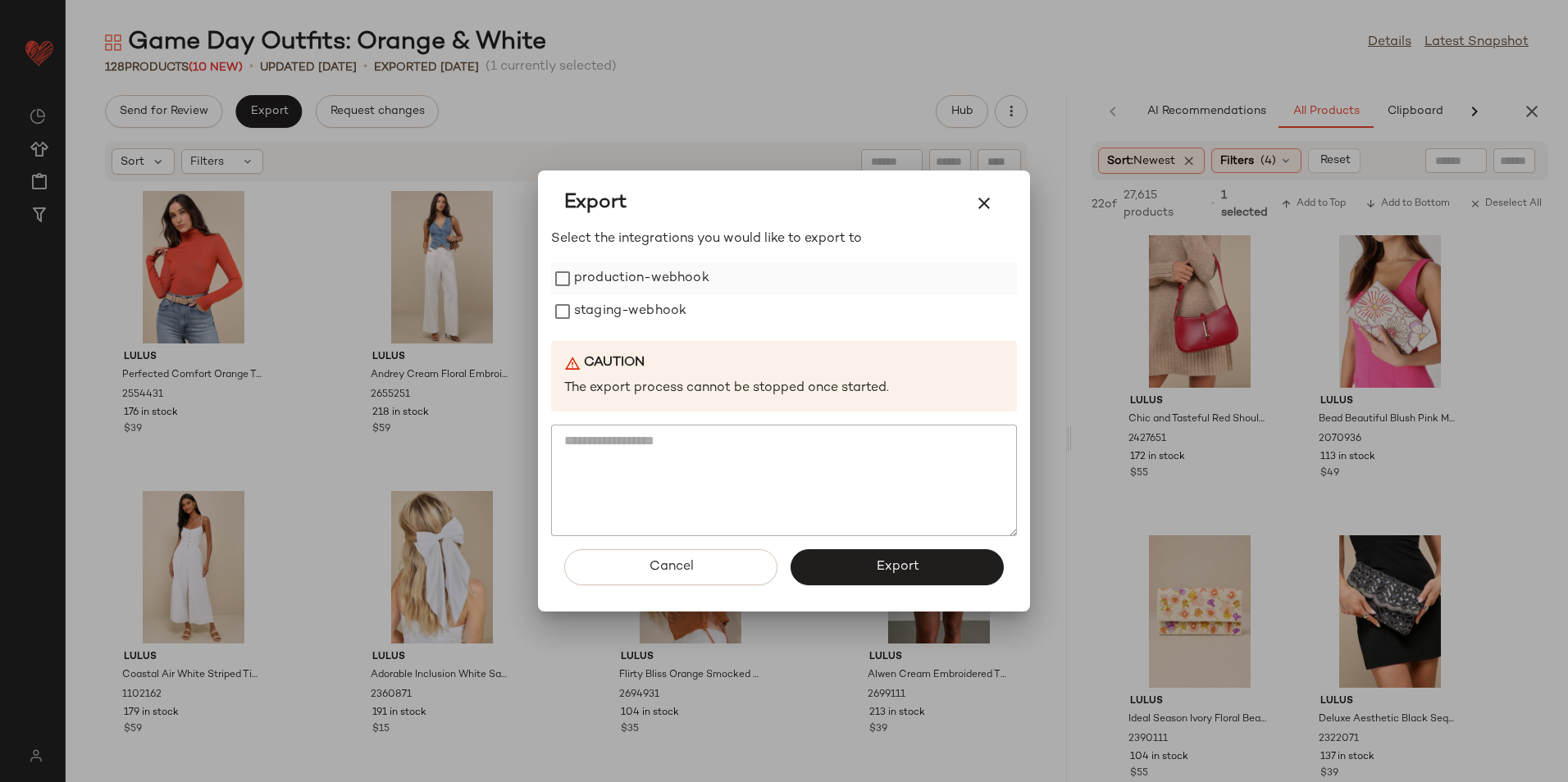
click at [594, 279] on label "production-webhook" at bounding box center [641, 278] width 135 height 33
click at [598, 326] on label "staging-webhook" at bounding box center [629, 311] width 112 height 33
click at [860, 577] on button "Export" at bounding box center [897, 567] width 213 height 36
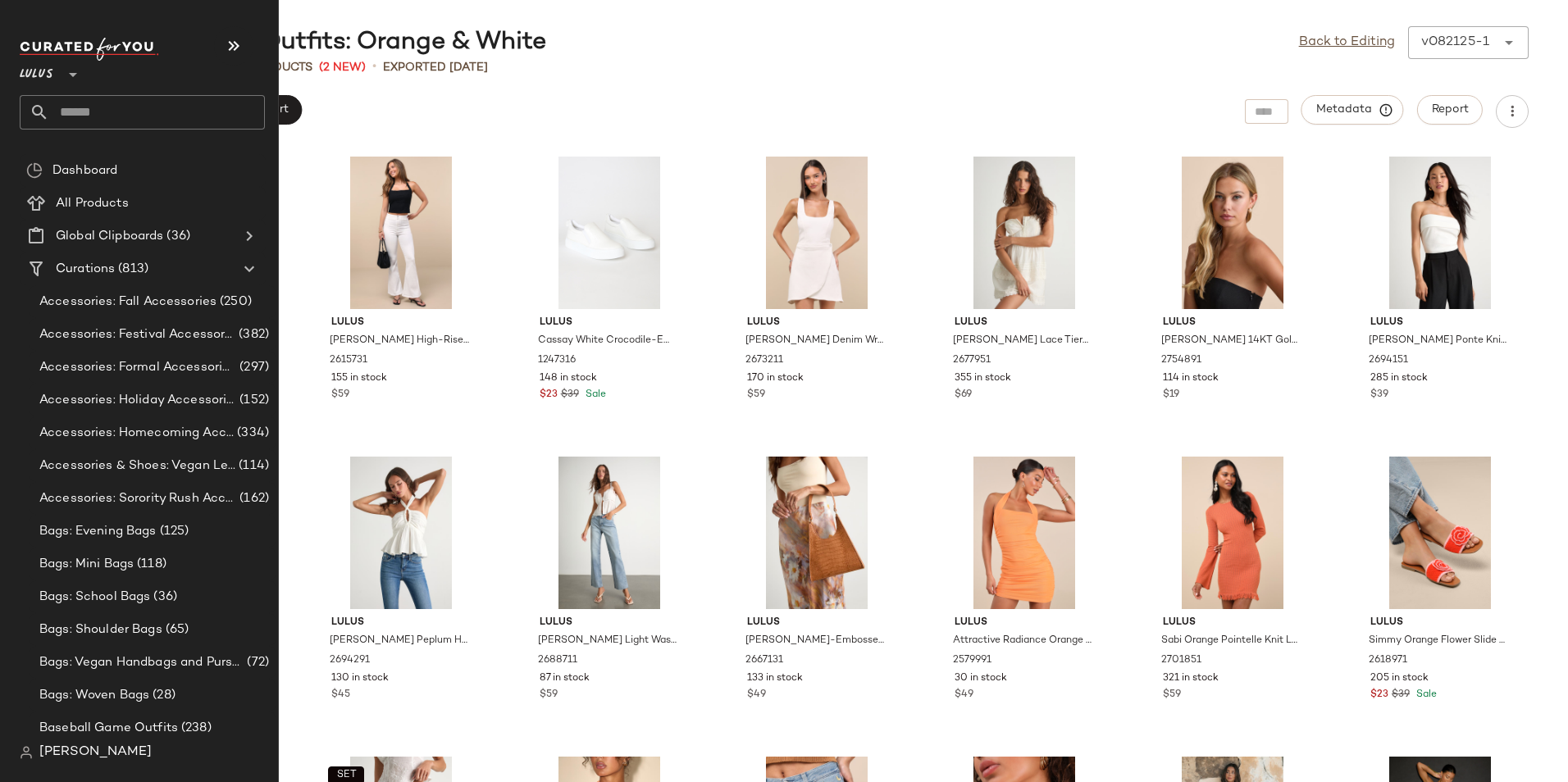
click at [86, 111] on input "text" at bounding box center [157, 112] width 216 height 35
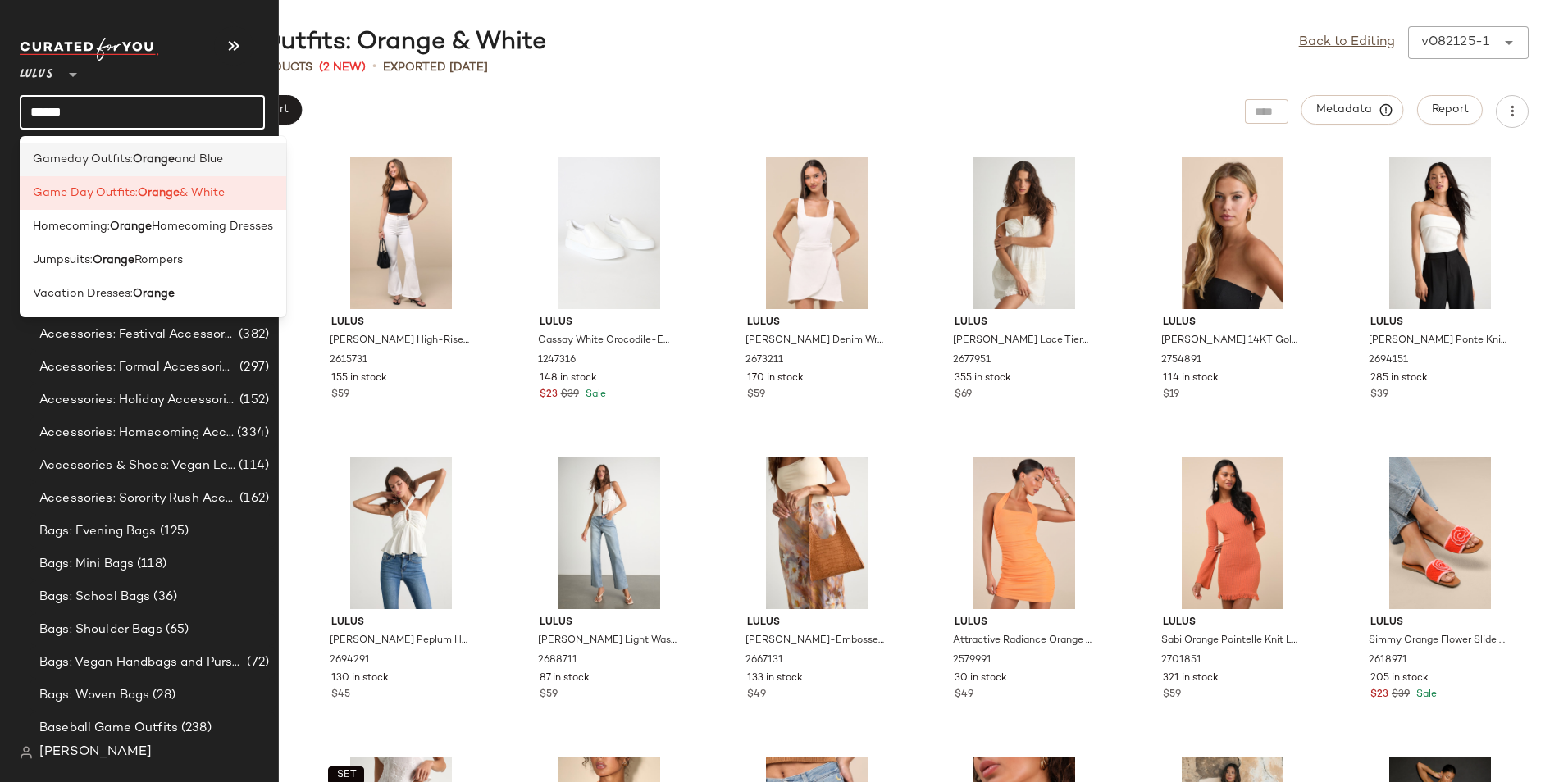
type input "******"
click at [162, 164] on b "Orange" at bounding box center [154, 159] width 42 height 17
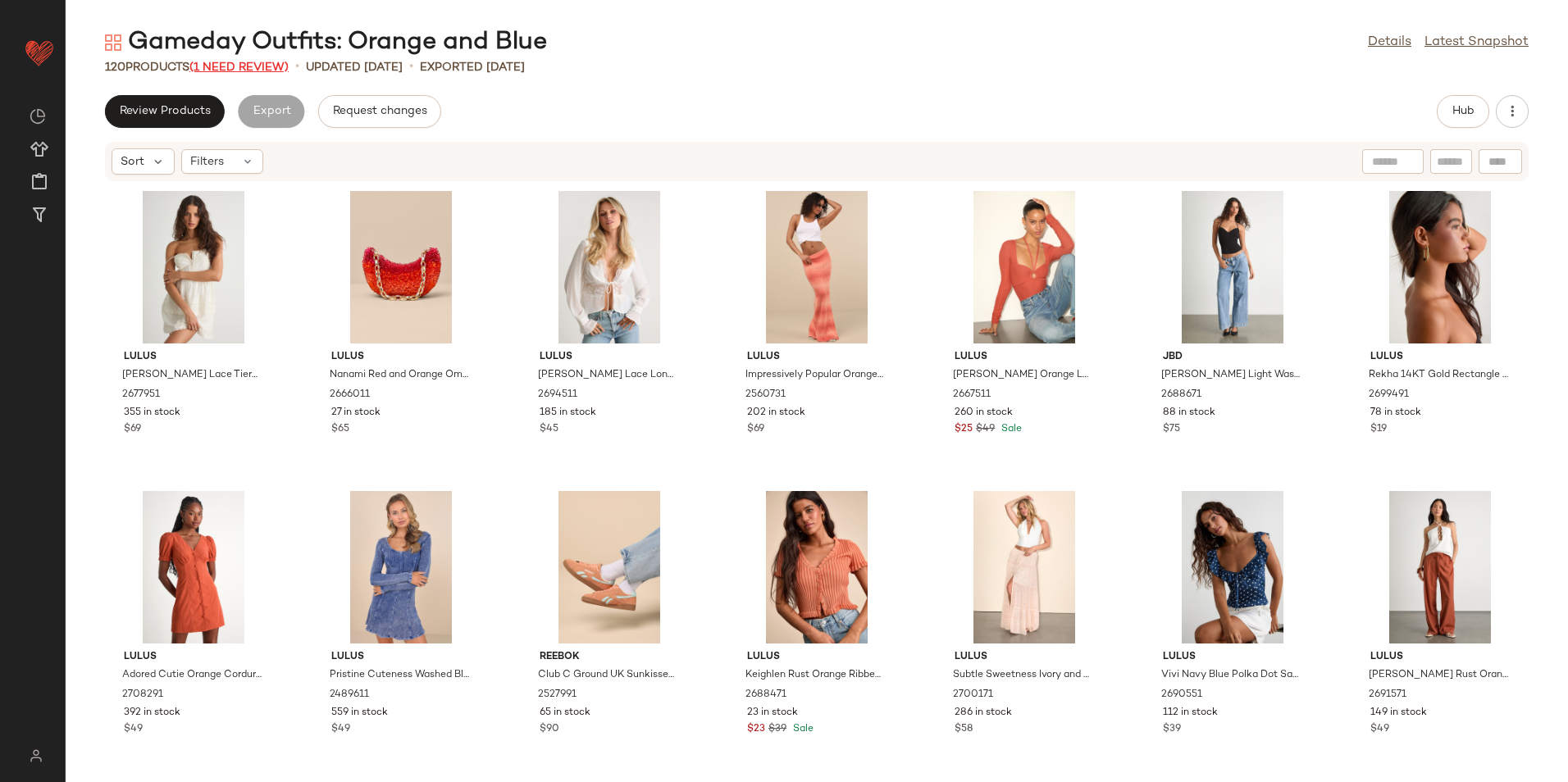
click at [271, 70] on span "(1 Need Review)" at bounding box center [240, 67] width 100 height 13
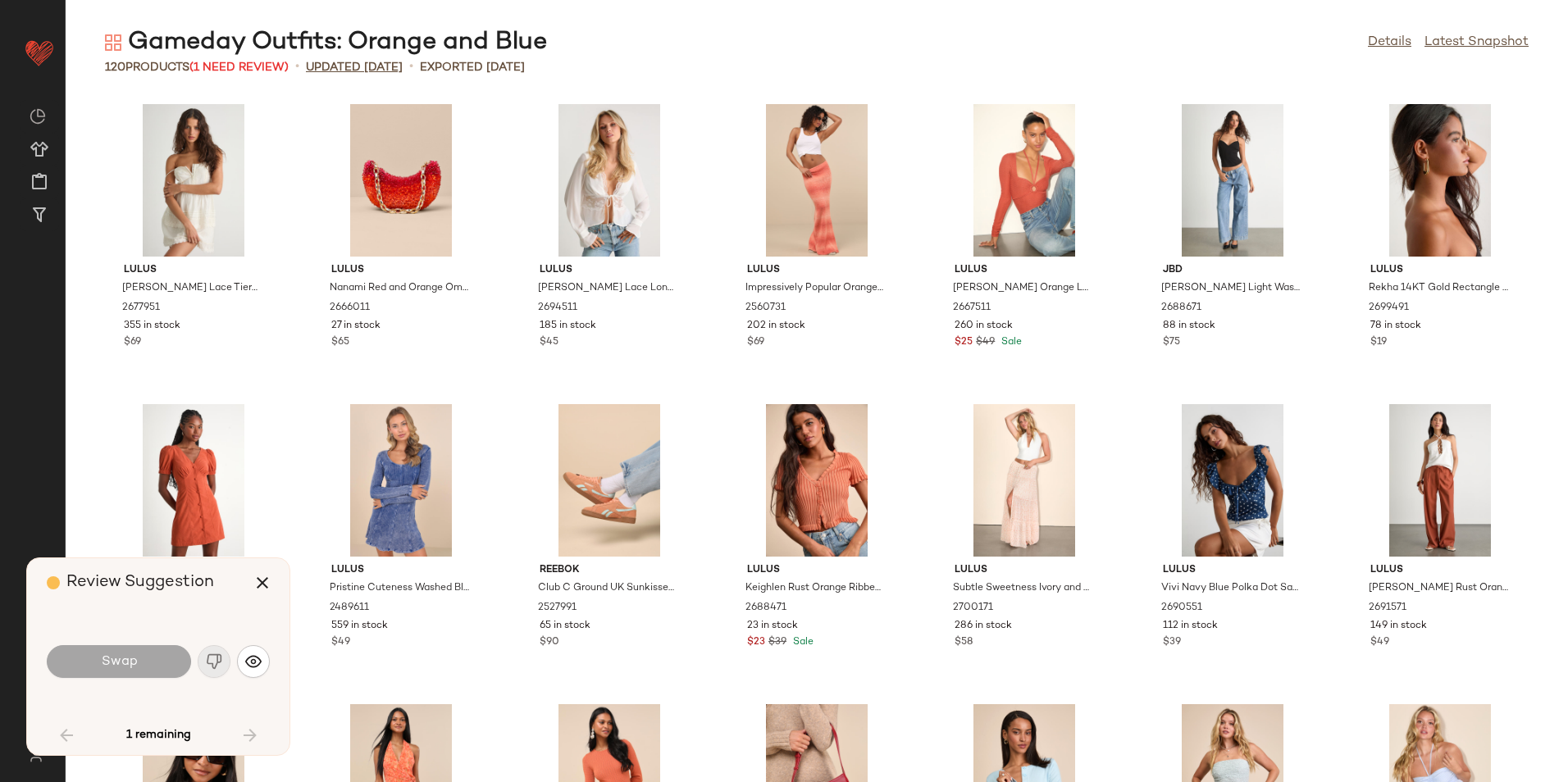
scroll to position [1214, 0]
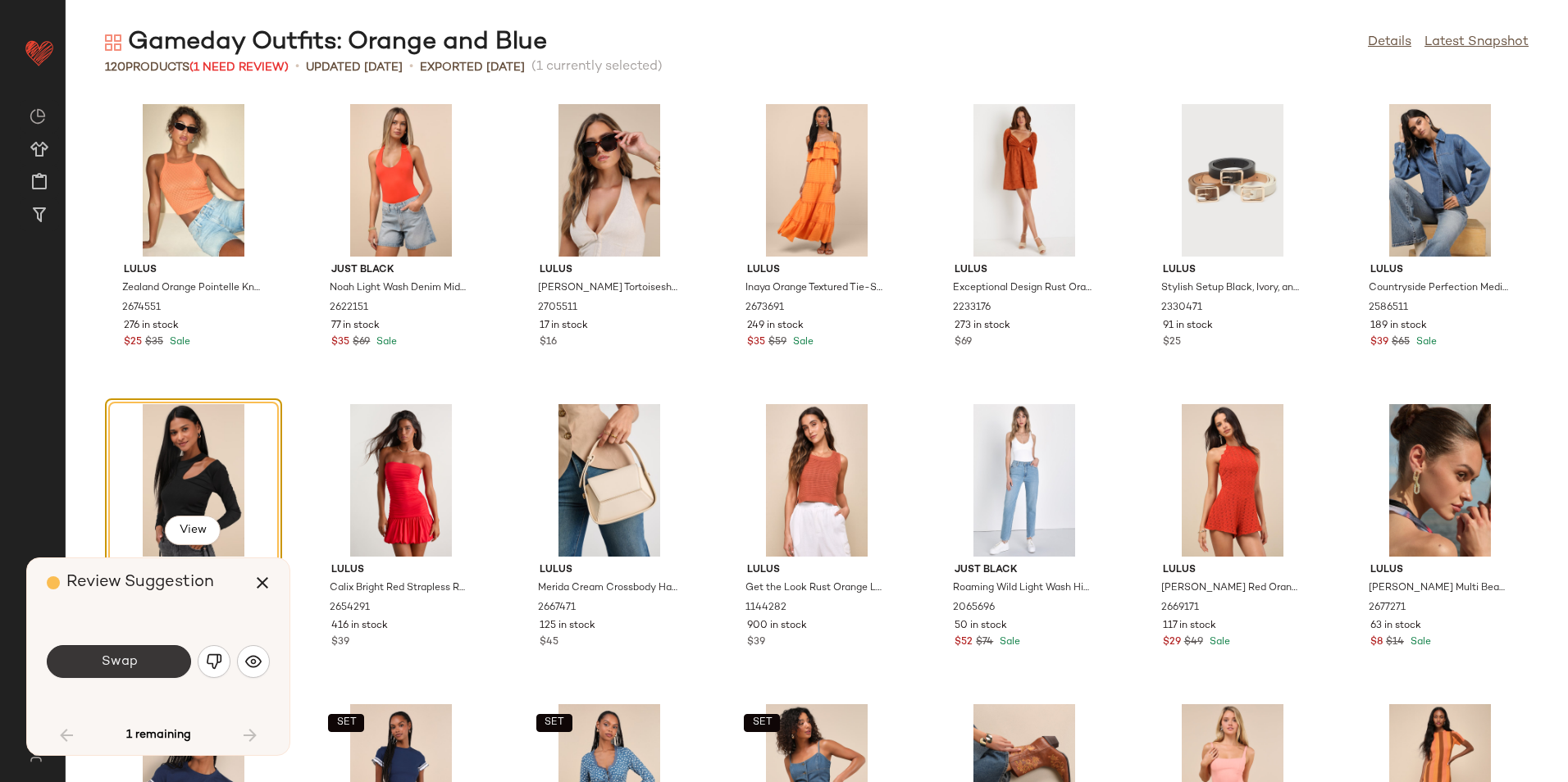
click at [158, 666] on button "Swap" at bounding box center [118, 661] width 144 height 33
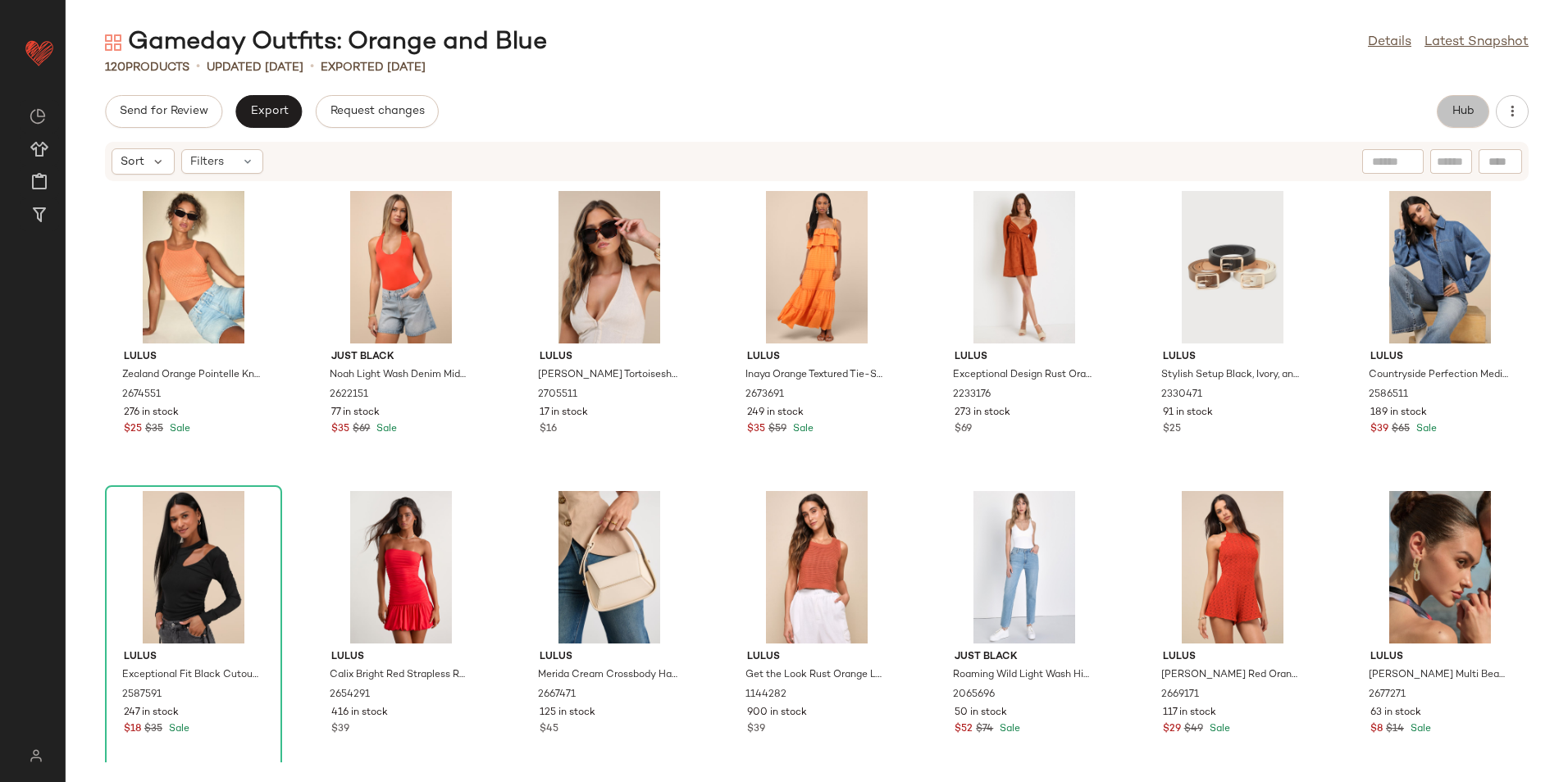
click at [1456, 113] on span "Hub" at bounding box center [1463, 111] width 23 height 13
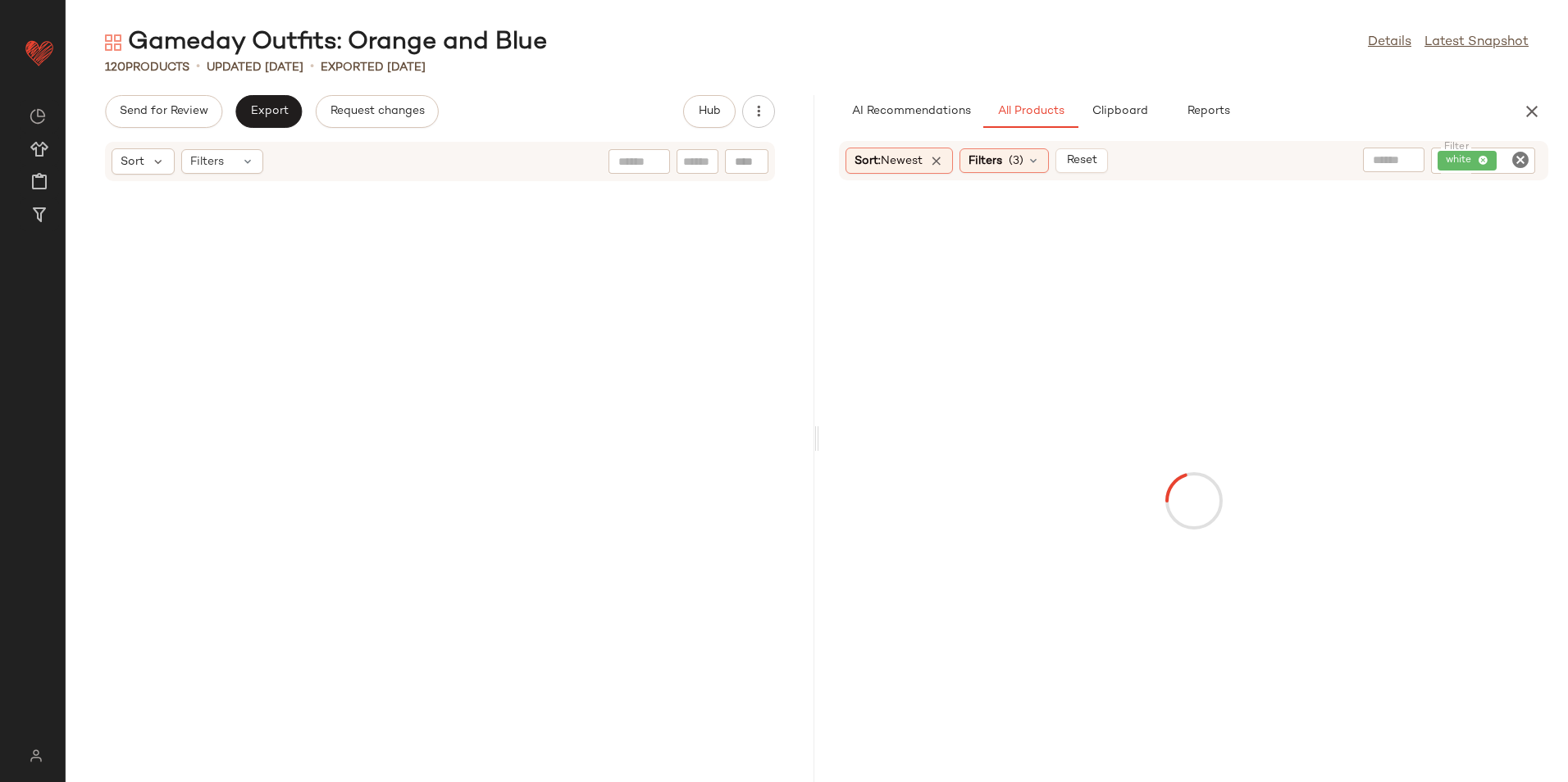
scroll to position [2701, 0]
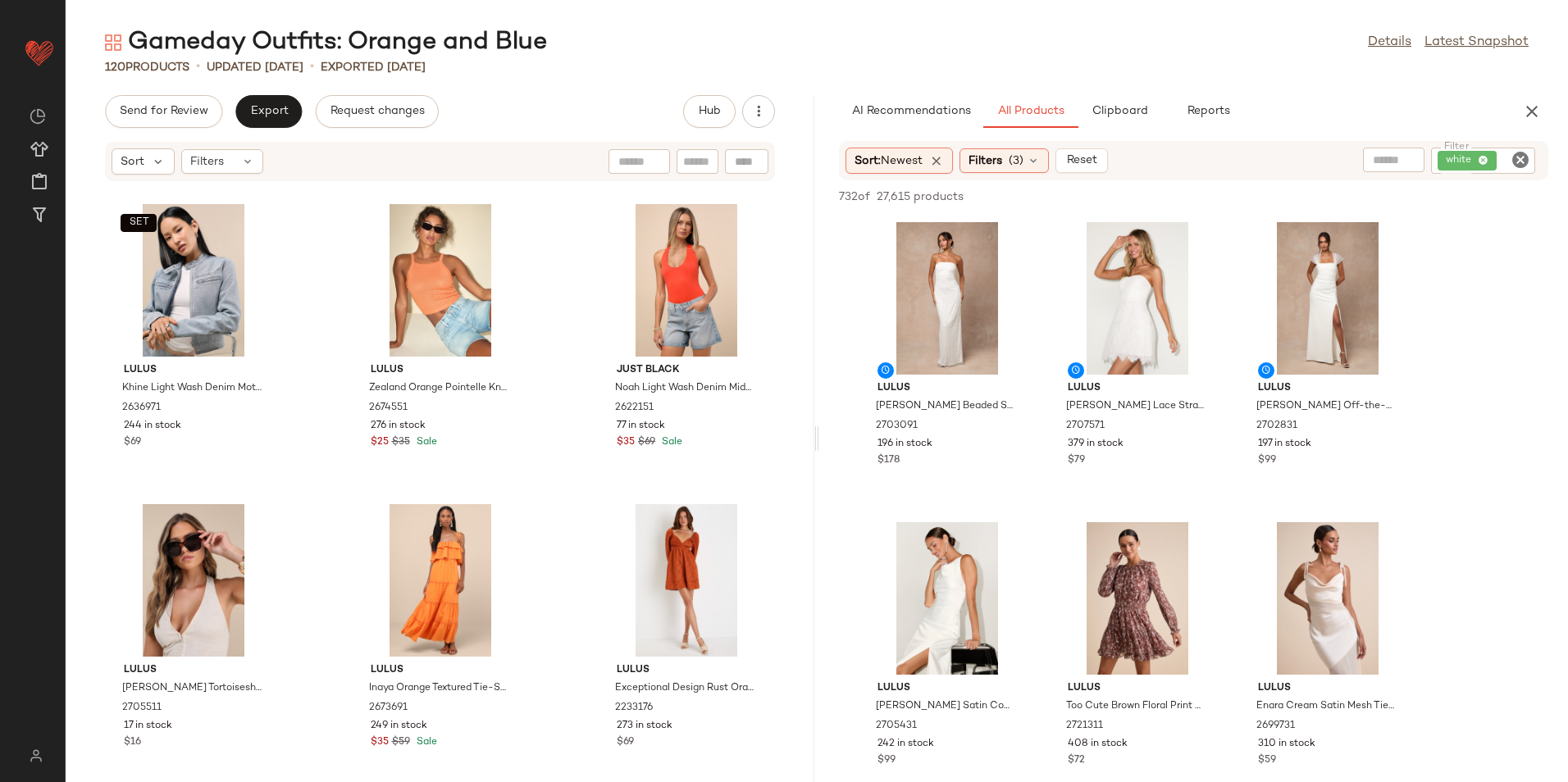
drag, startPoint x: 817, startPoint y: 441, endPoint x: 1109, endPoint y: 428, distance: 292.3
click at [1108, 429] on div "Gameday Outfits: Orange and Blue Details Latest Snapshot 120 Products • updated…" at bounding box center [816, 404] width 1502 height 756
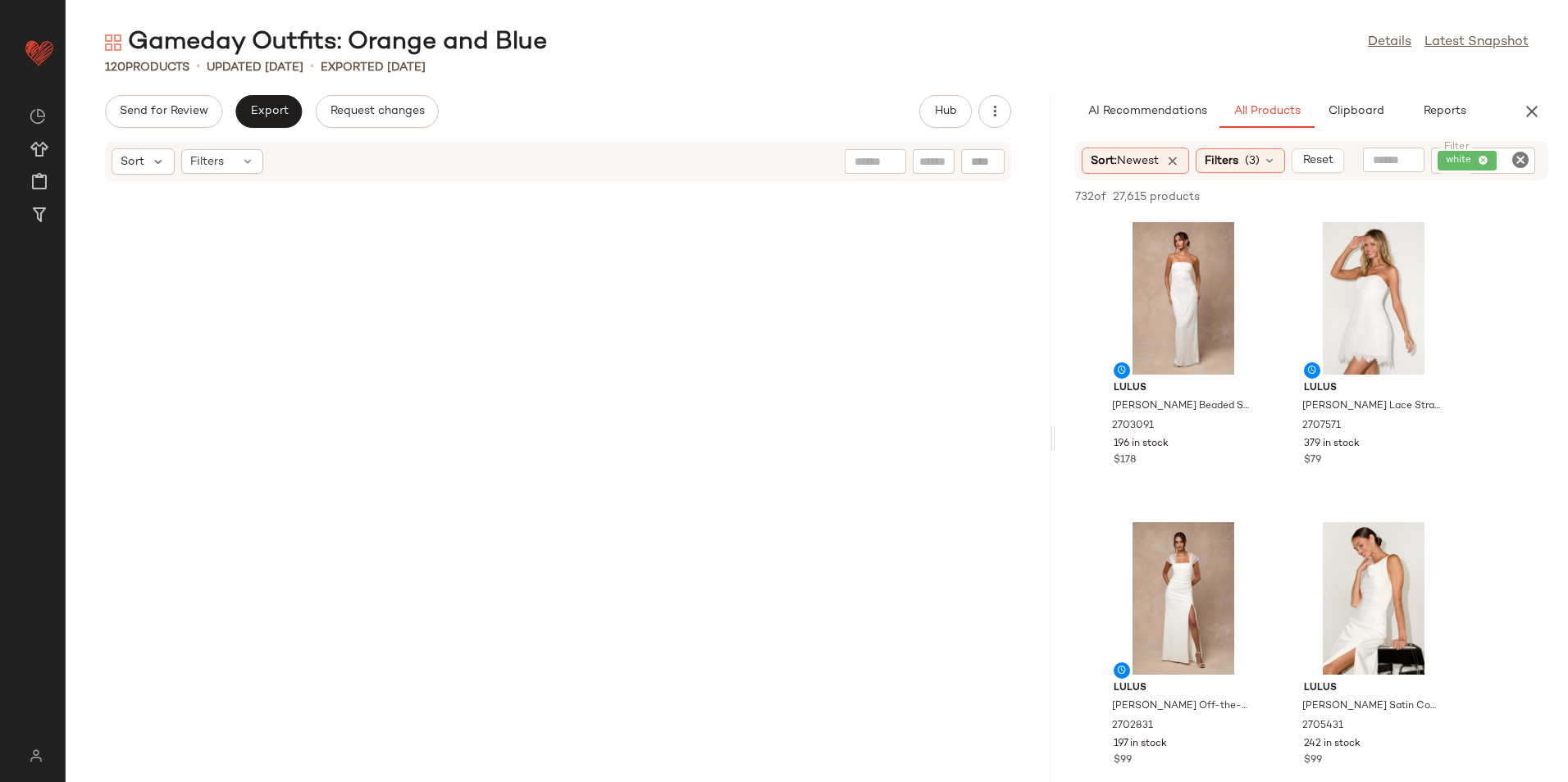
drag, startPoint x: 819, startPoint y: 442, endPoint x: 1202, endPoint y: 451, distance: 383.1
click at [1202, 451] on div "Gameday Outfits: Orange and Blue Details Latest Snapshot 120 Products • updated…" at bounding box center [816, 404] width 1502 height 756
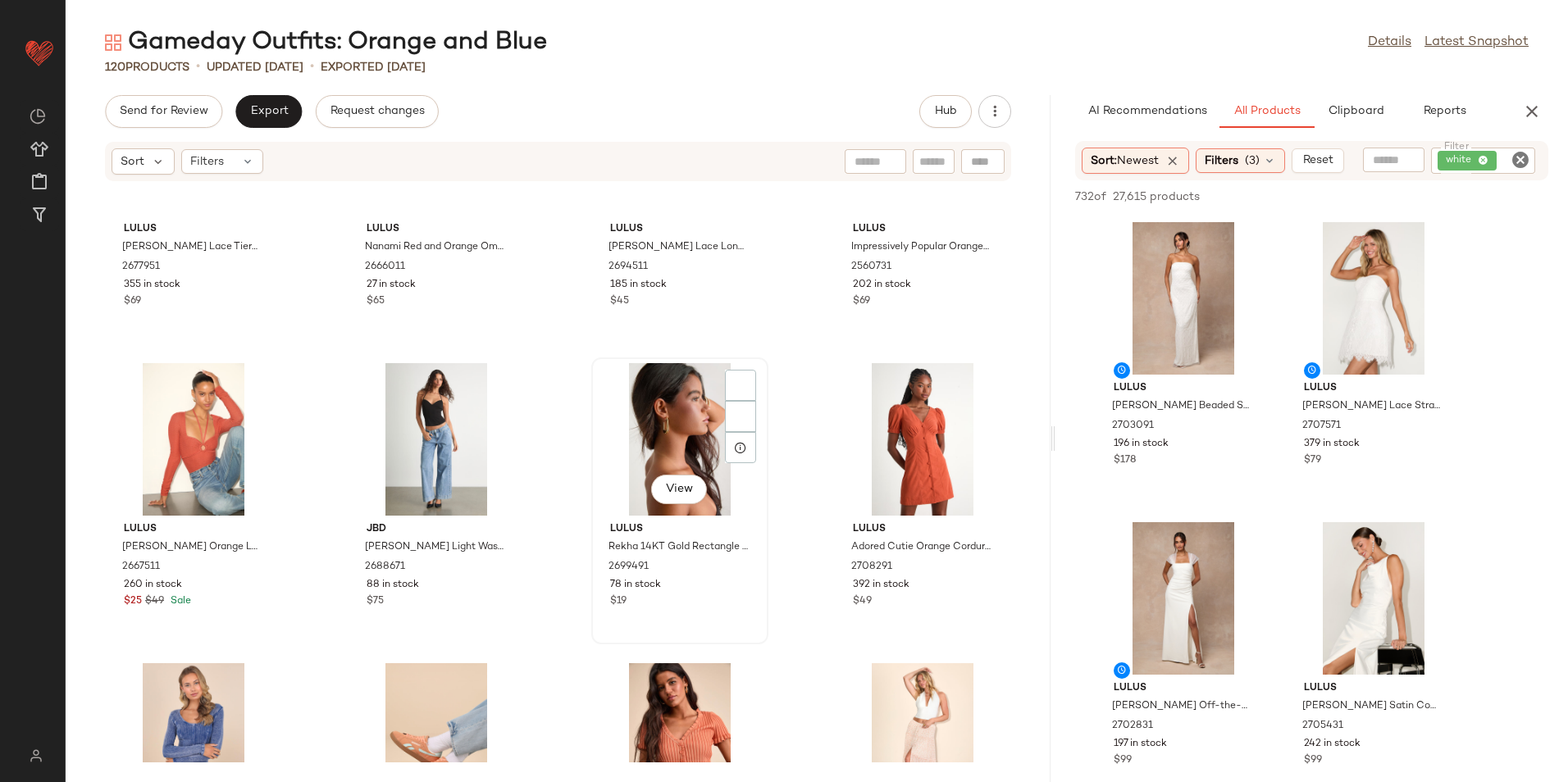
scroll to position [0, 0]
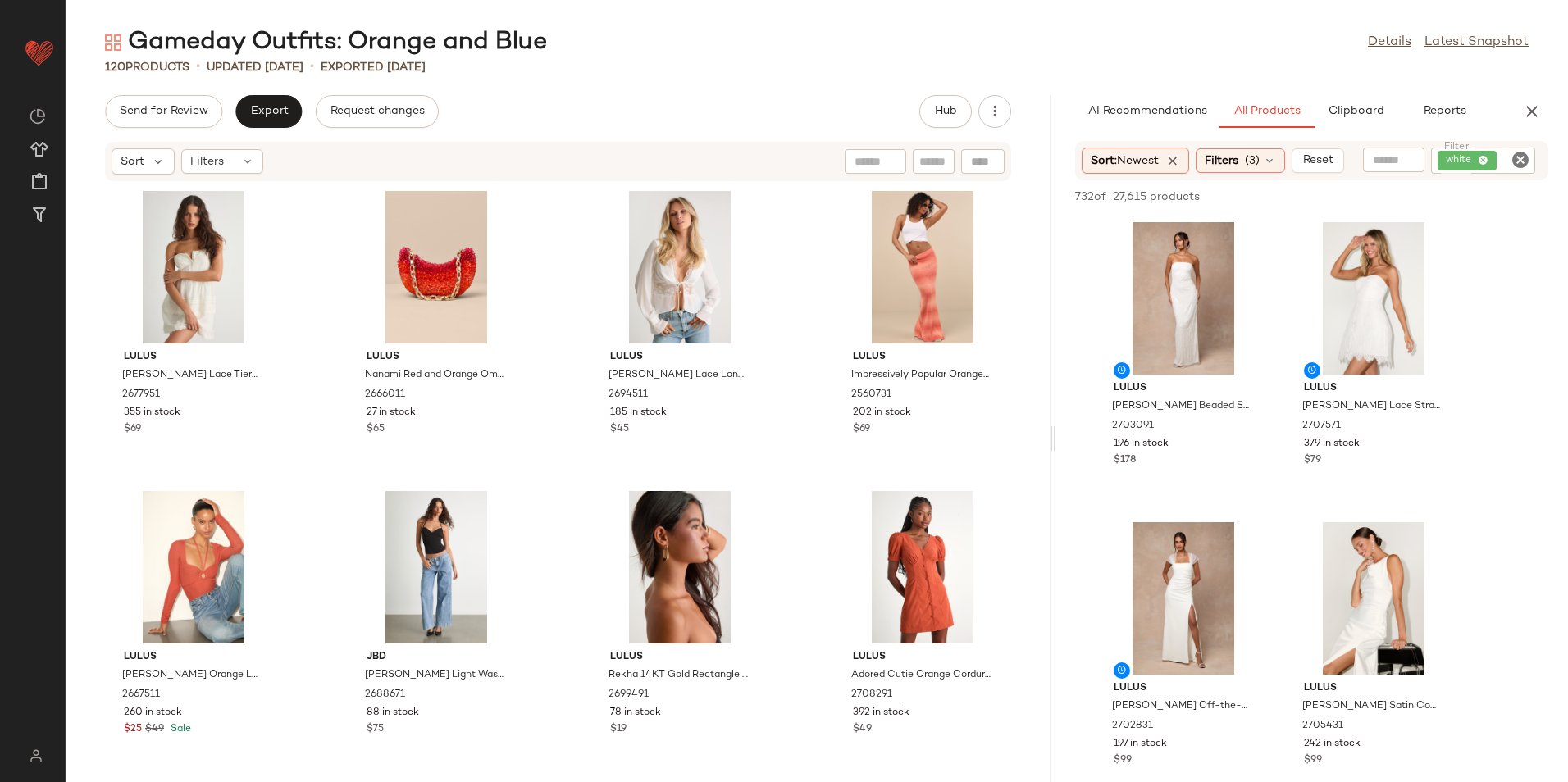
click at [1517, 163] on icon "Clear Filter" at bounding box center [1520, 159] width 19 height 19
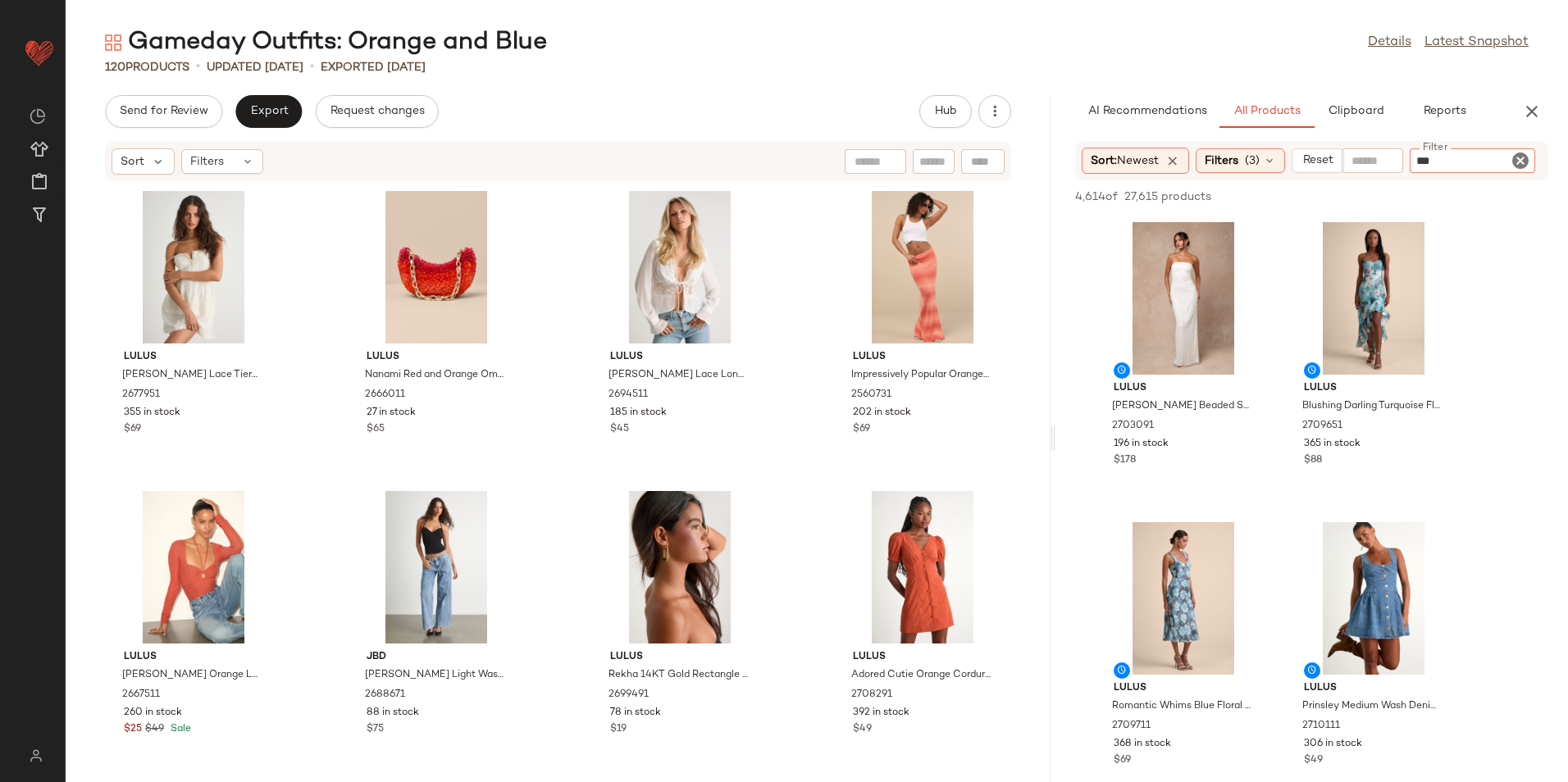
type input "****"
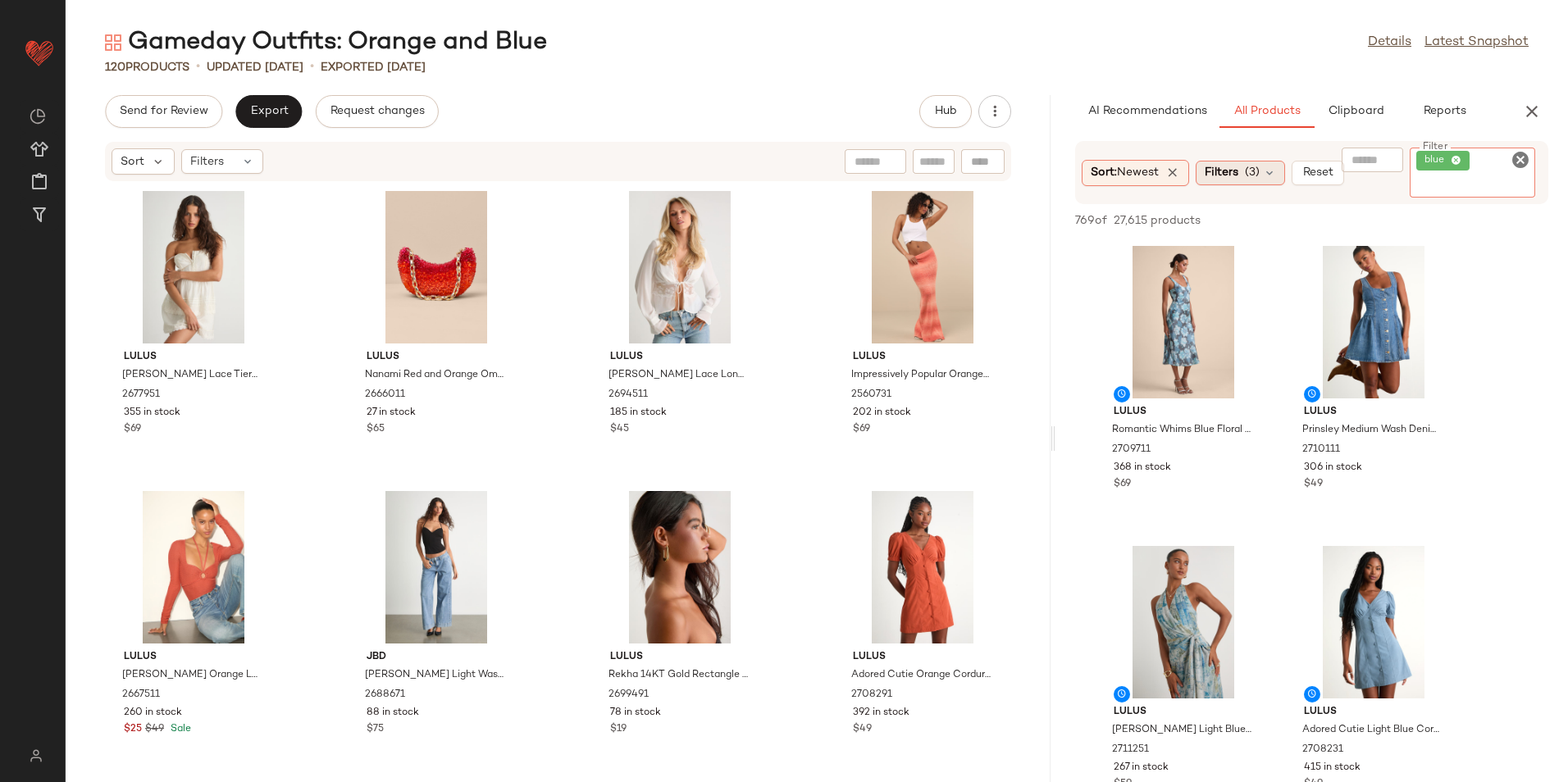
click at [1254, 172] on div "Filters (3)" at bounding box center [1240, 173] width 89 height 24
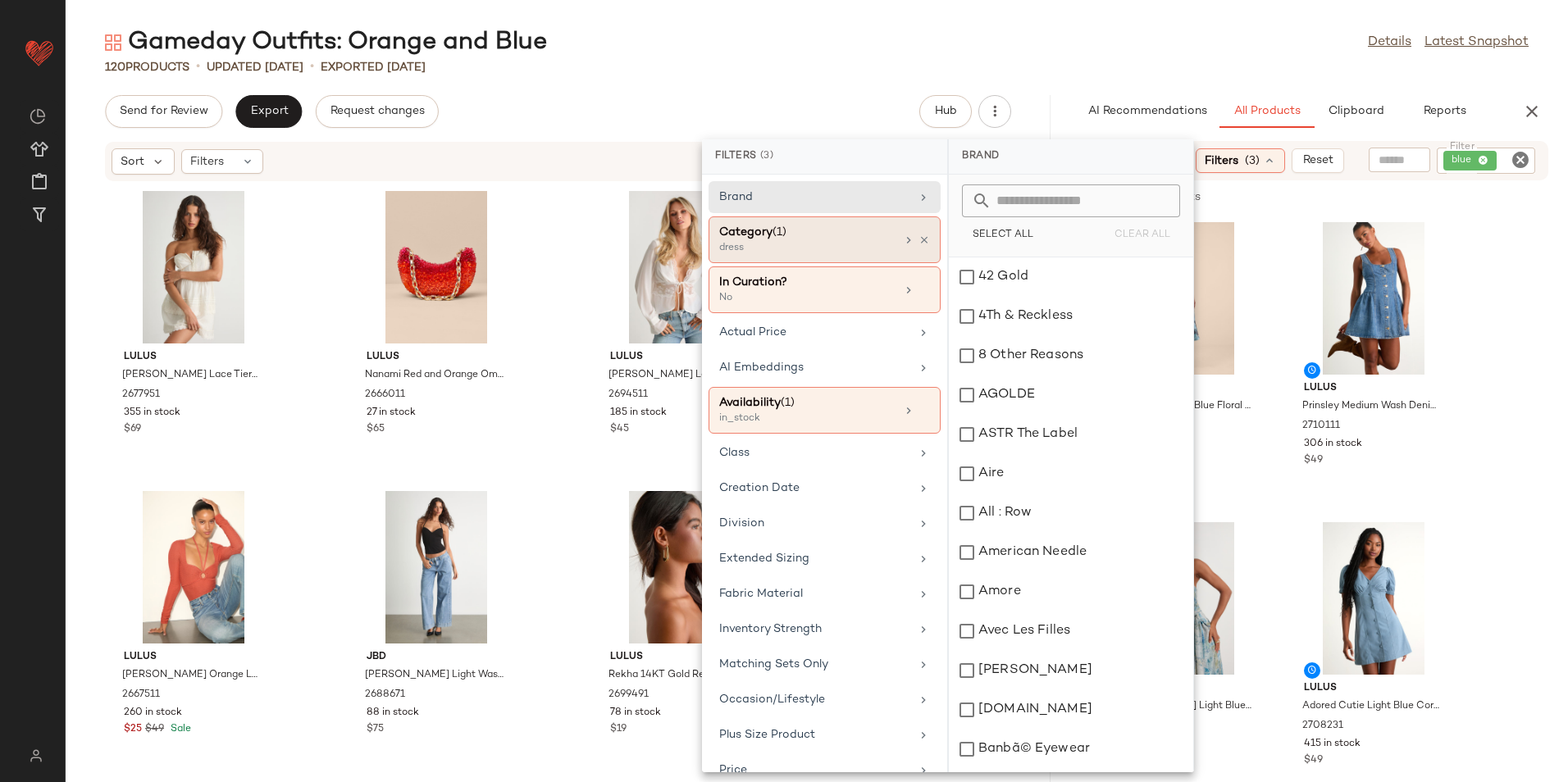
click at [830, 238] on div "Category (1)" at bounding box center [807, 232] width 176 height 17
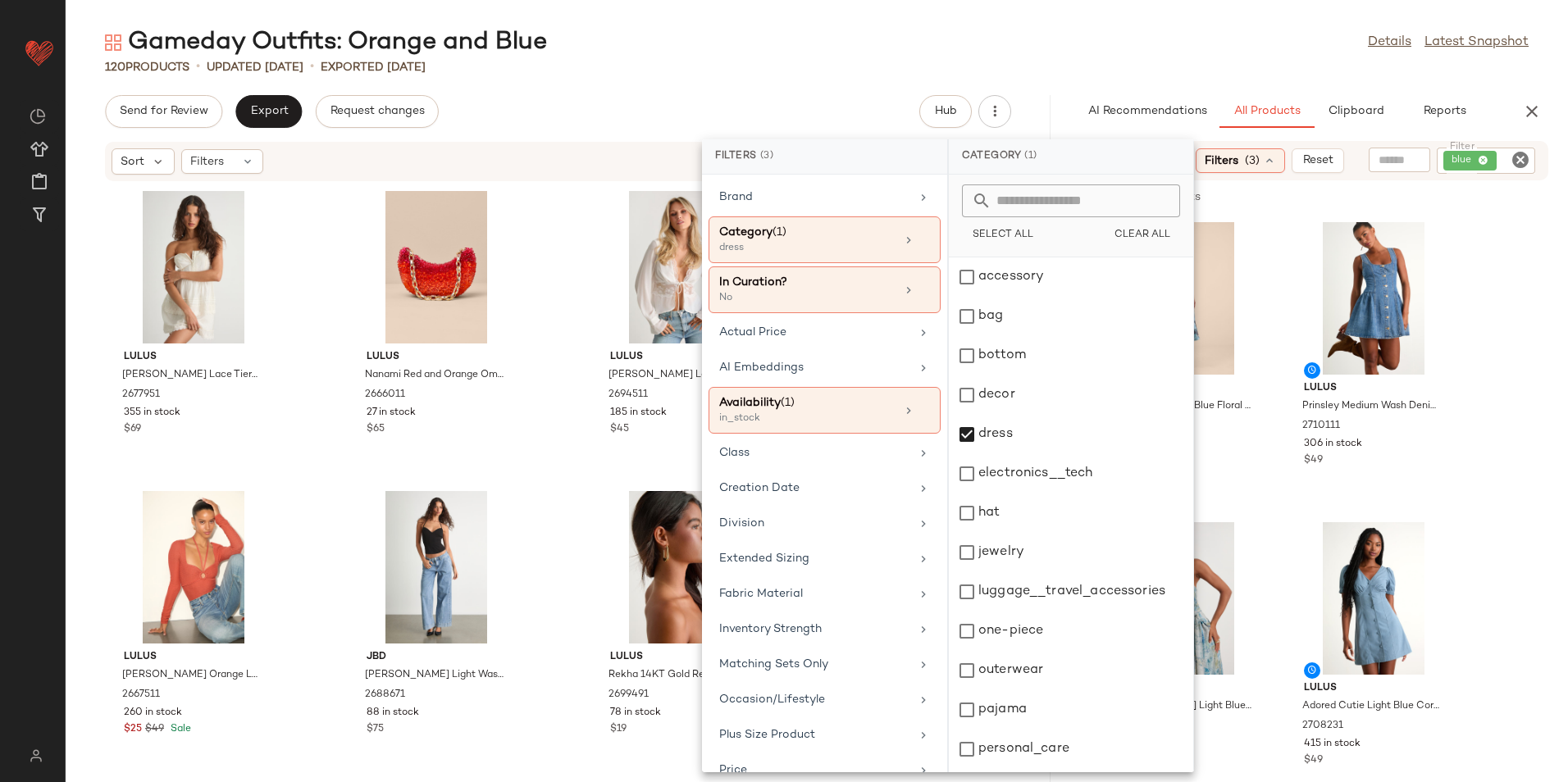
click at [1100, 38] on div "Gameday Outfits: Orange and Blue Details Latest Snapshot" at bounding box center [816, 42] width 1502 height 33
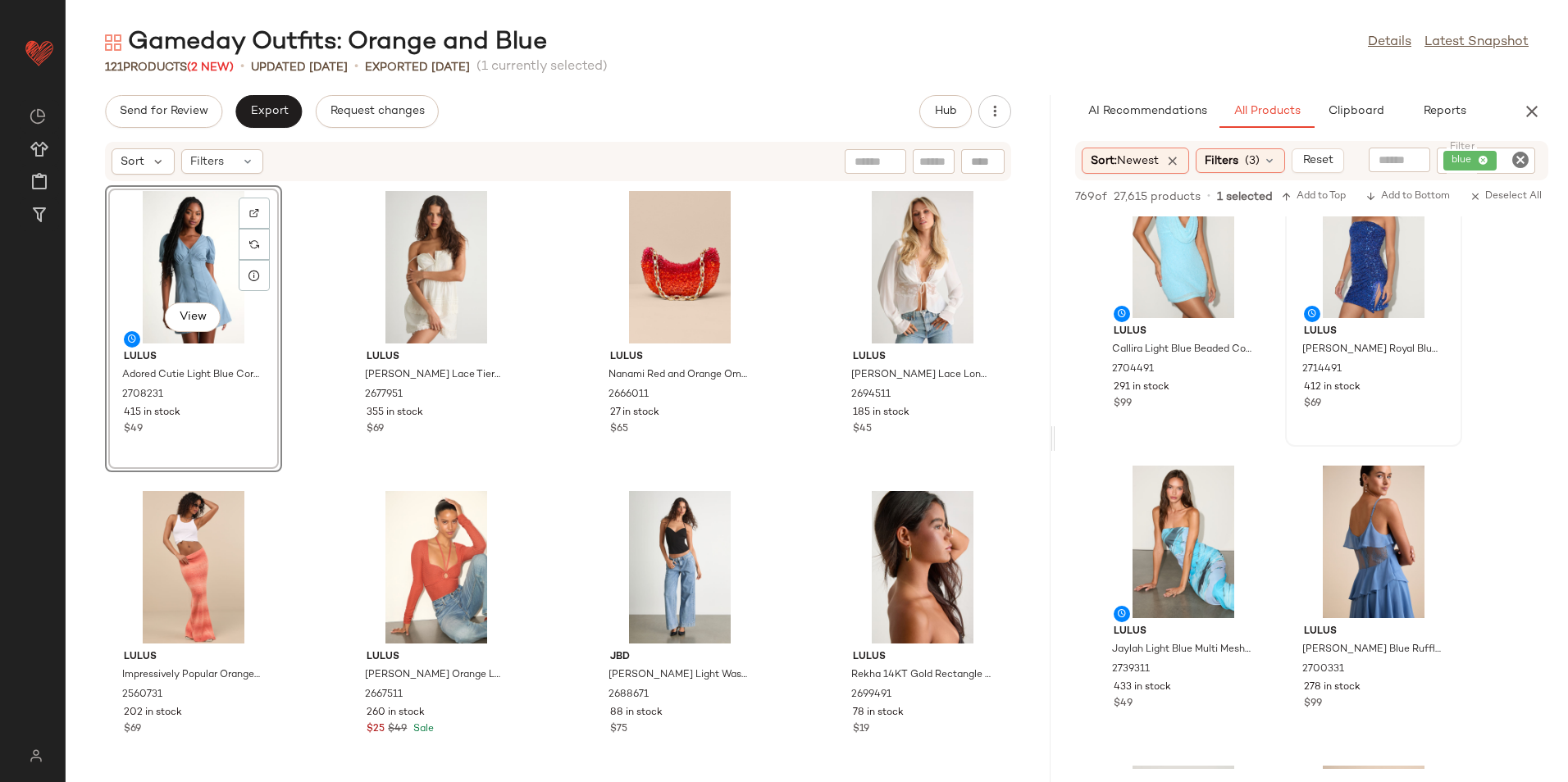
scroll to position [656, 0]
click at [1243, 165] on div "Filters (3)" at bounding box center [1240, 160] width 89 height 24
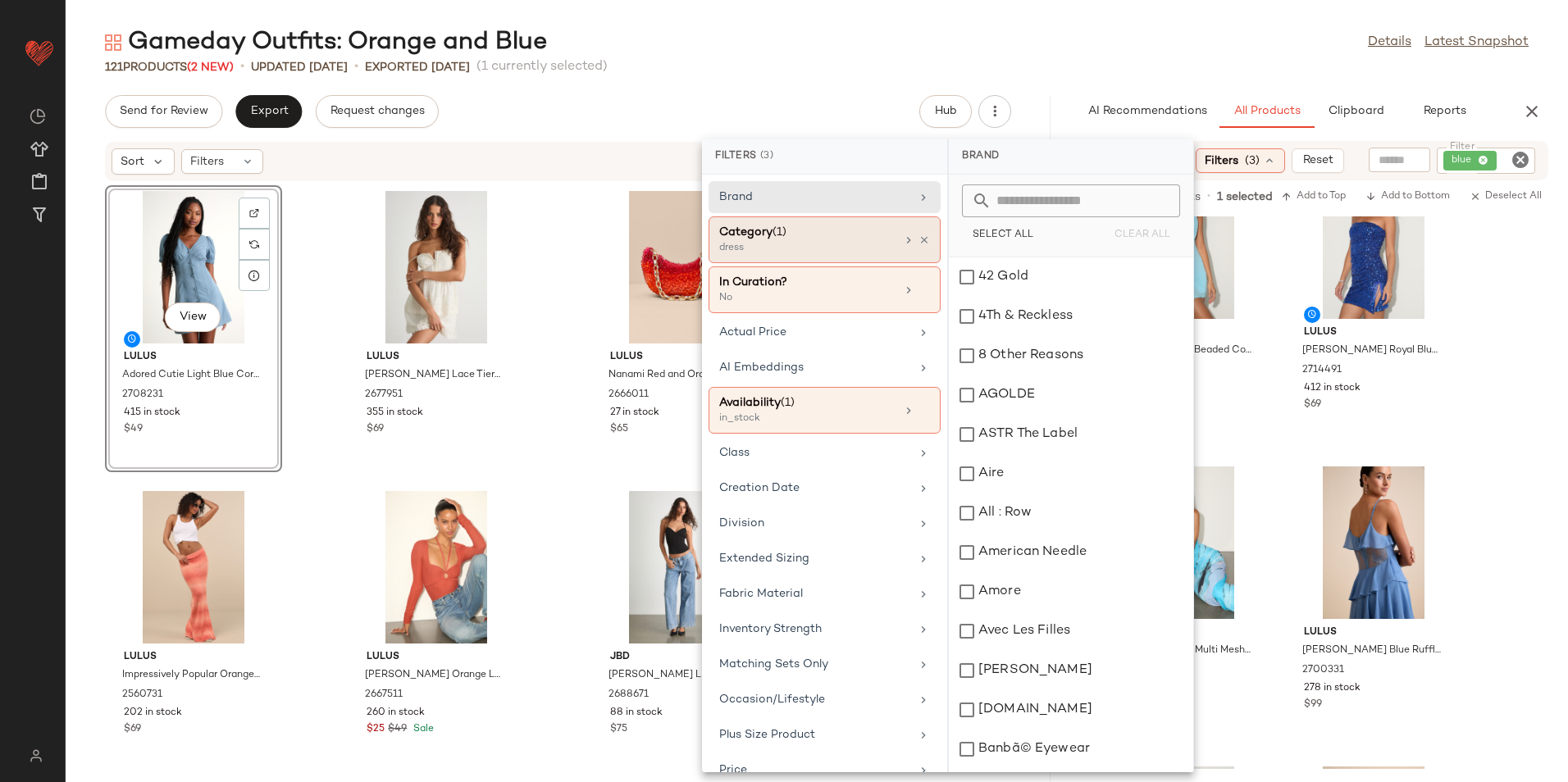
click at [779, 236] on span "(1)" at bounding box center [779, 232] width 14 height 13
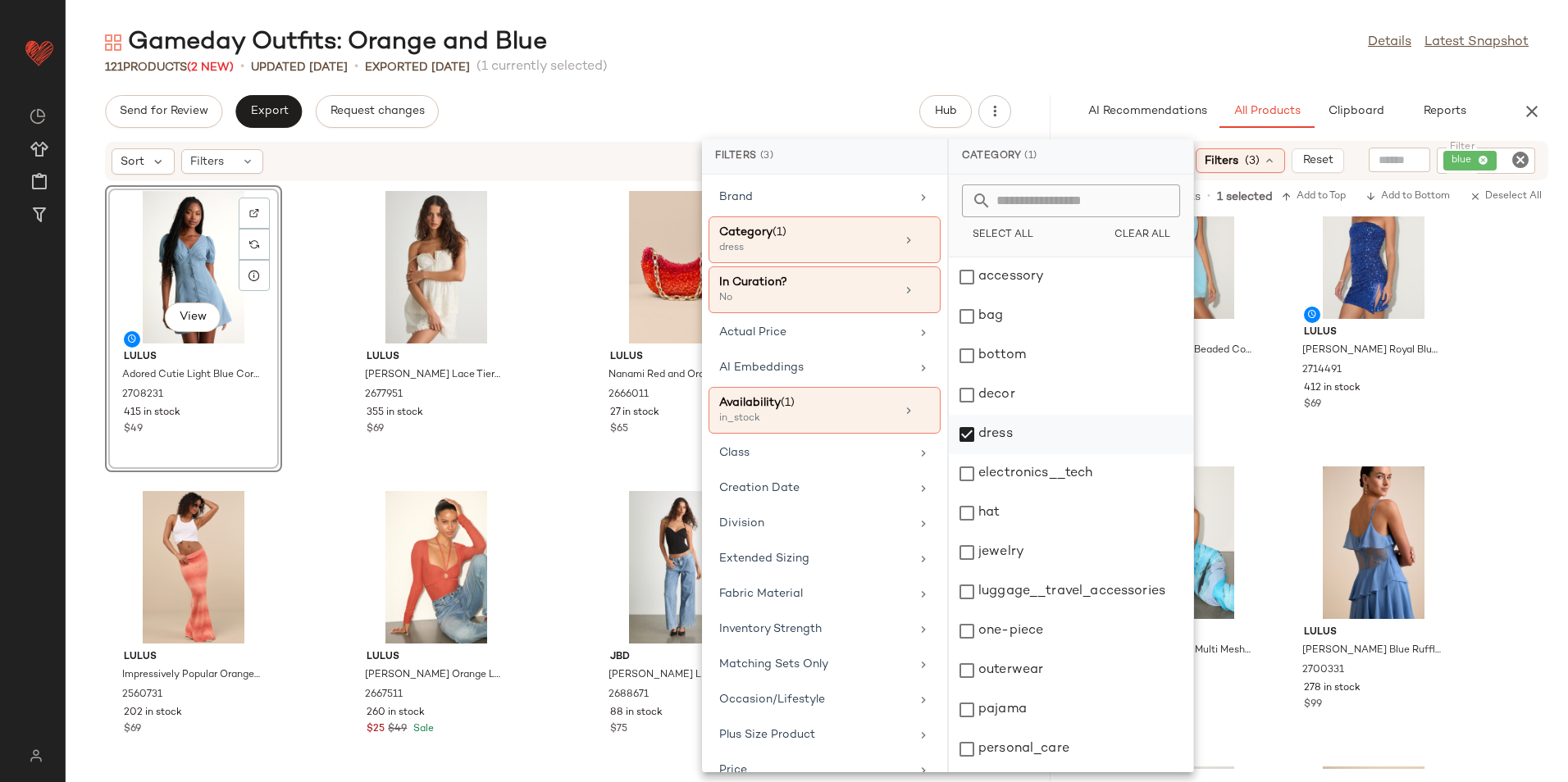
click at [1020, 437] on div "dress" at bounding box center [1071, 434] width 245 height 40
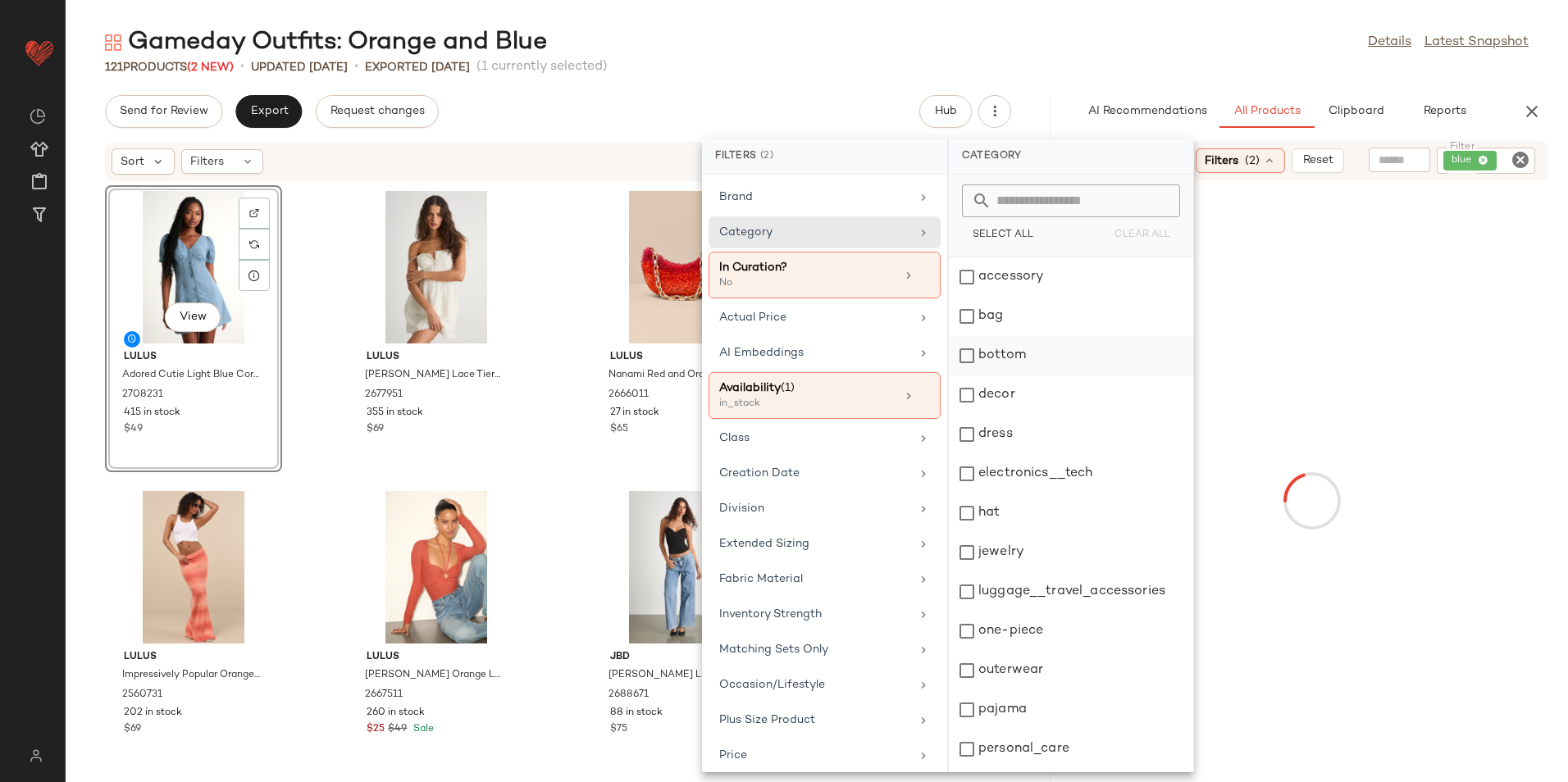
click at [1018, 346] on div "bottom" at bounding box center [1071, 356] width 245 height 40
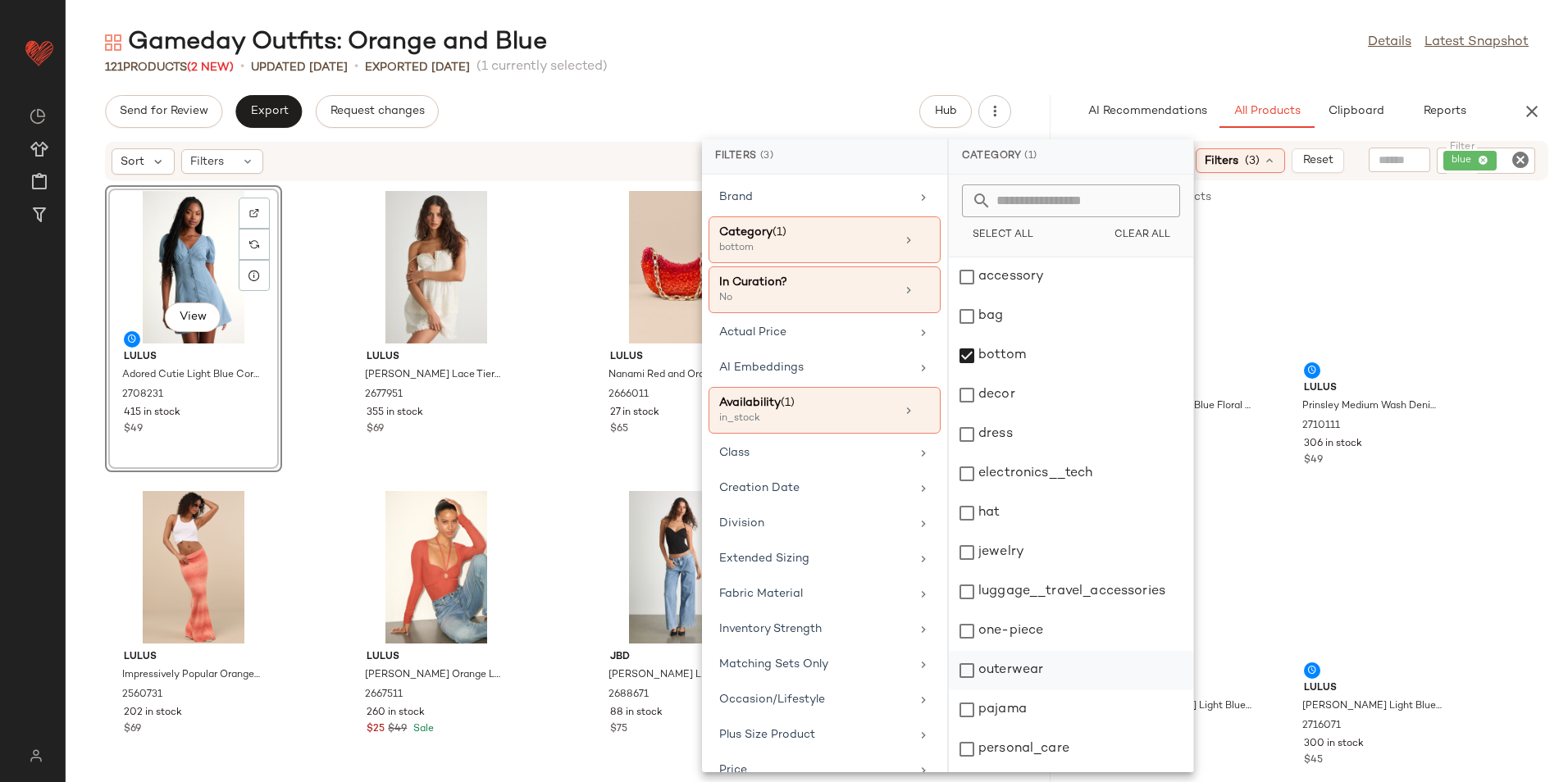
scroll to position [154, 0]
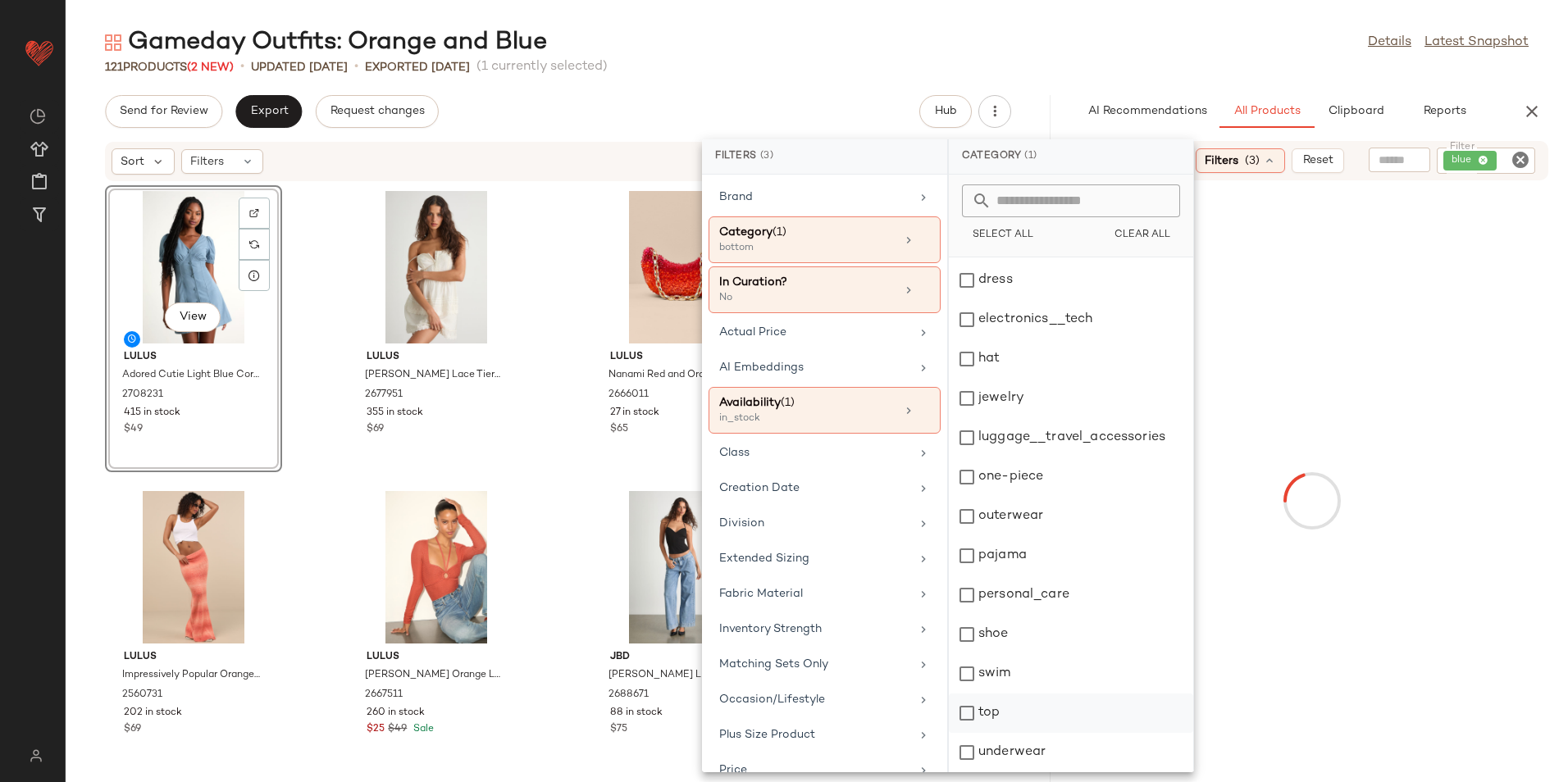
click at [1002, 715] on div "top" at bounding box center [1071, 713] width 245 height 40
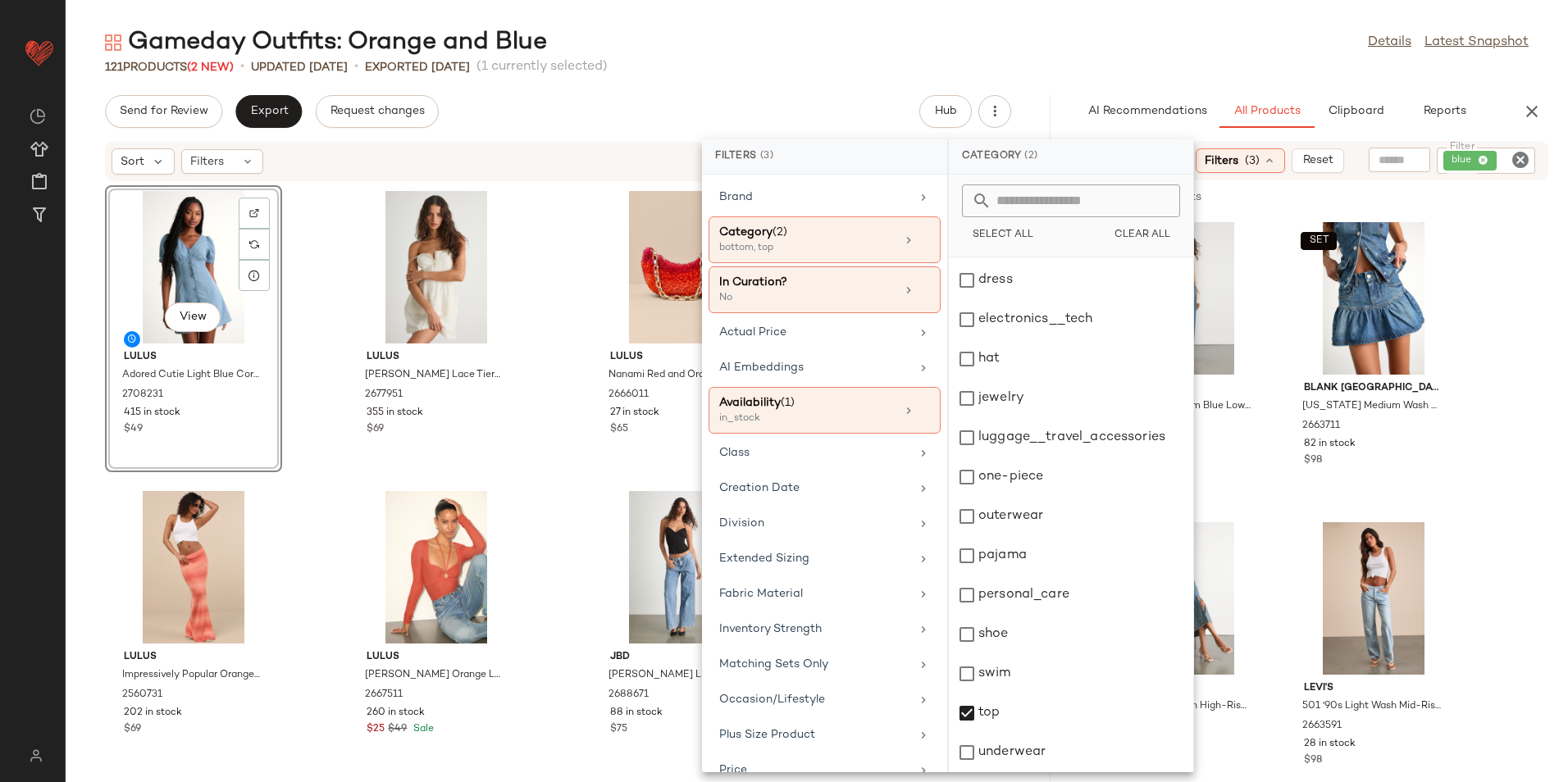
click at [1095, 27] on div "Gameday Outfits: Orange and Blue Details Latest Snapshot" at bounding box center [816, 42] width 1502 height 33
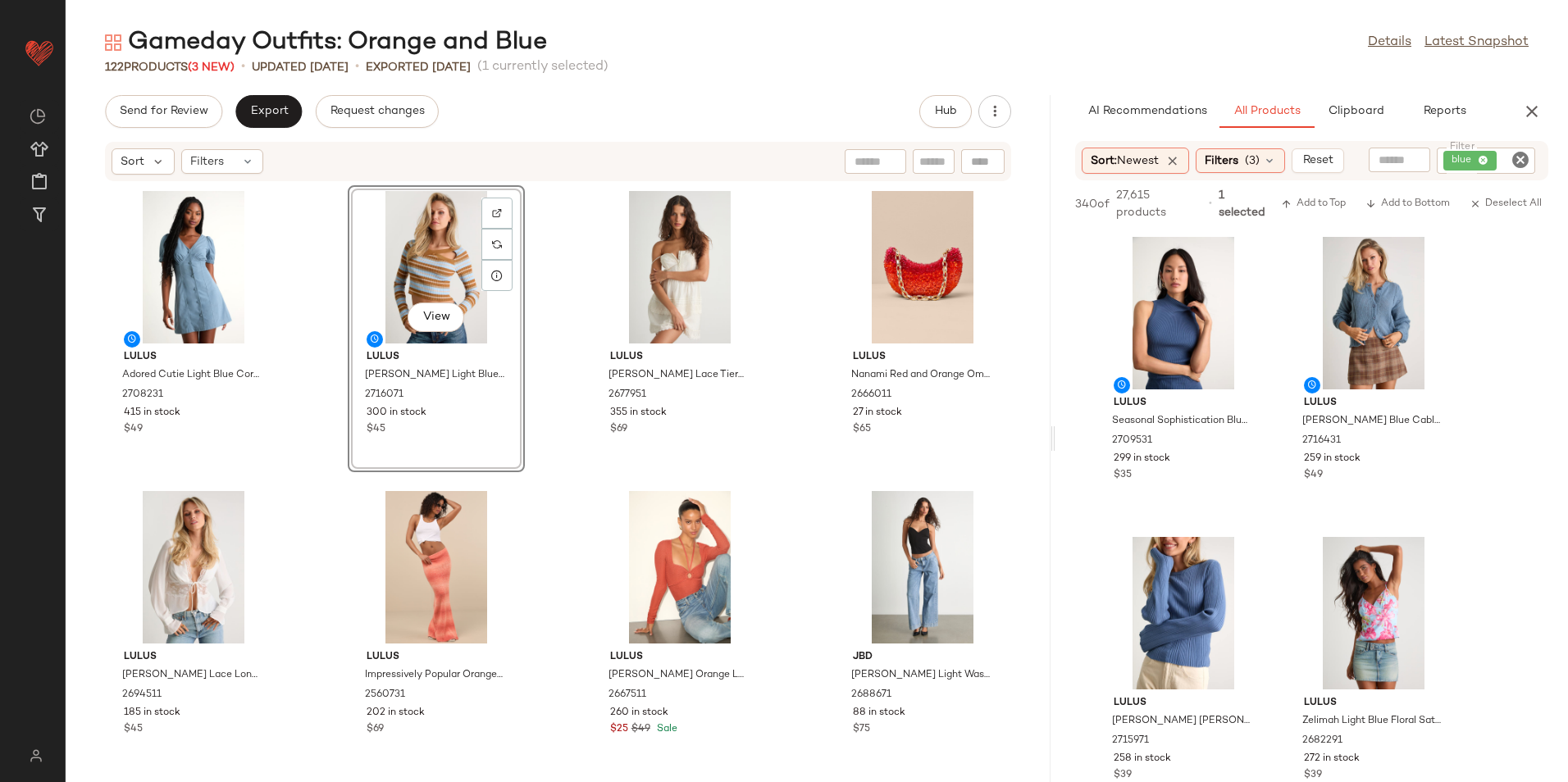
click at [1254, 166] on span "(3)" at bounding box center [1252, 161] width 14 height 17
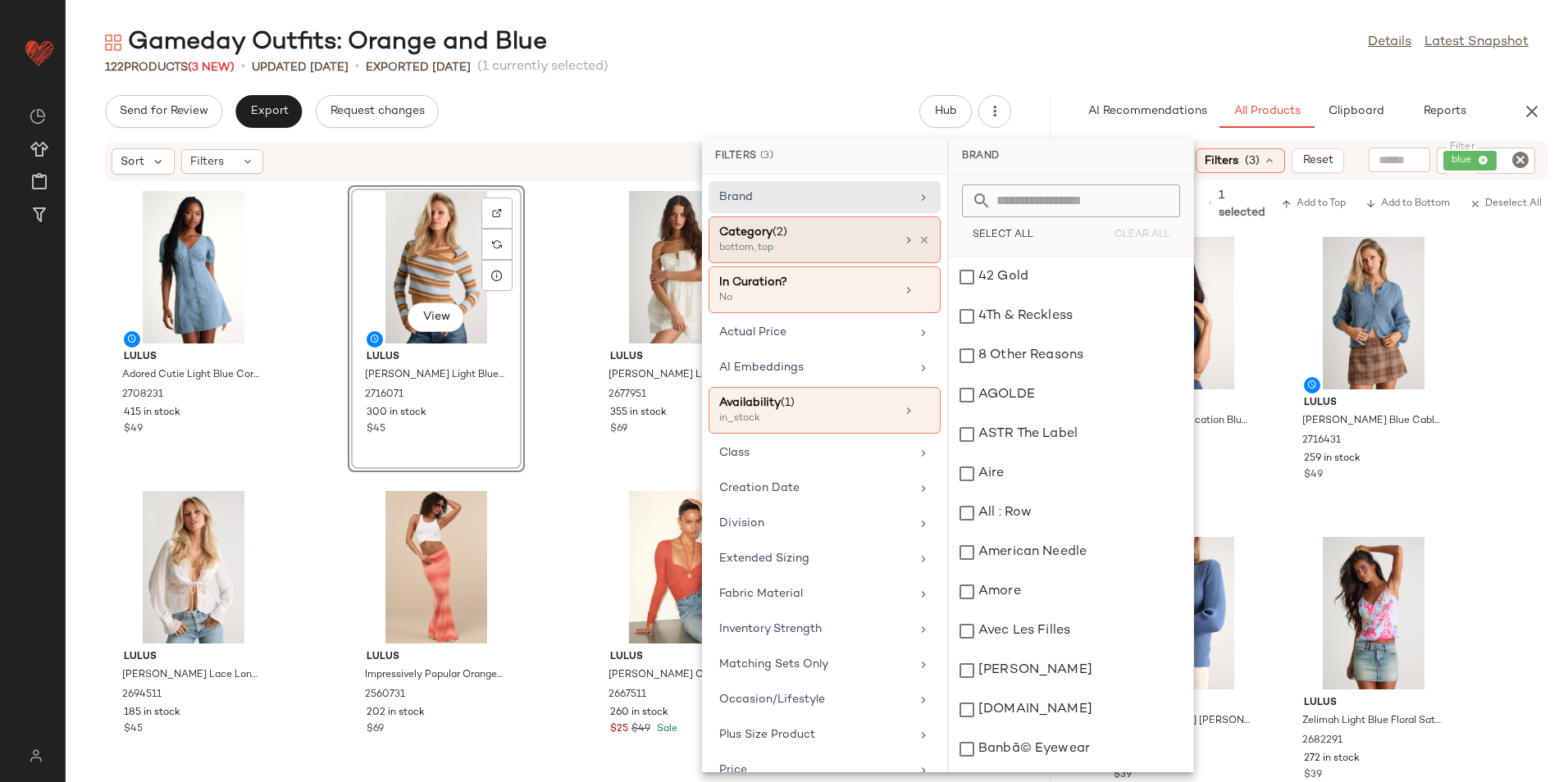
click at [757, 249] on div "bottom, top" at bounding box center [801, 248] width 164 height 14
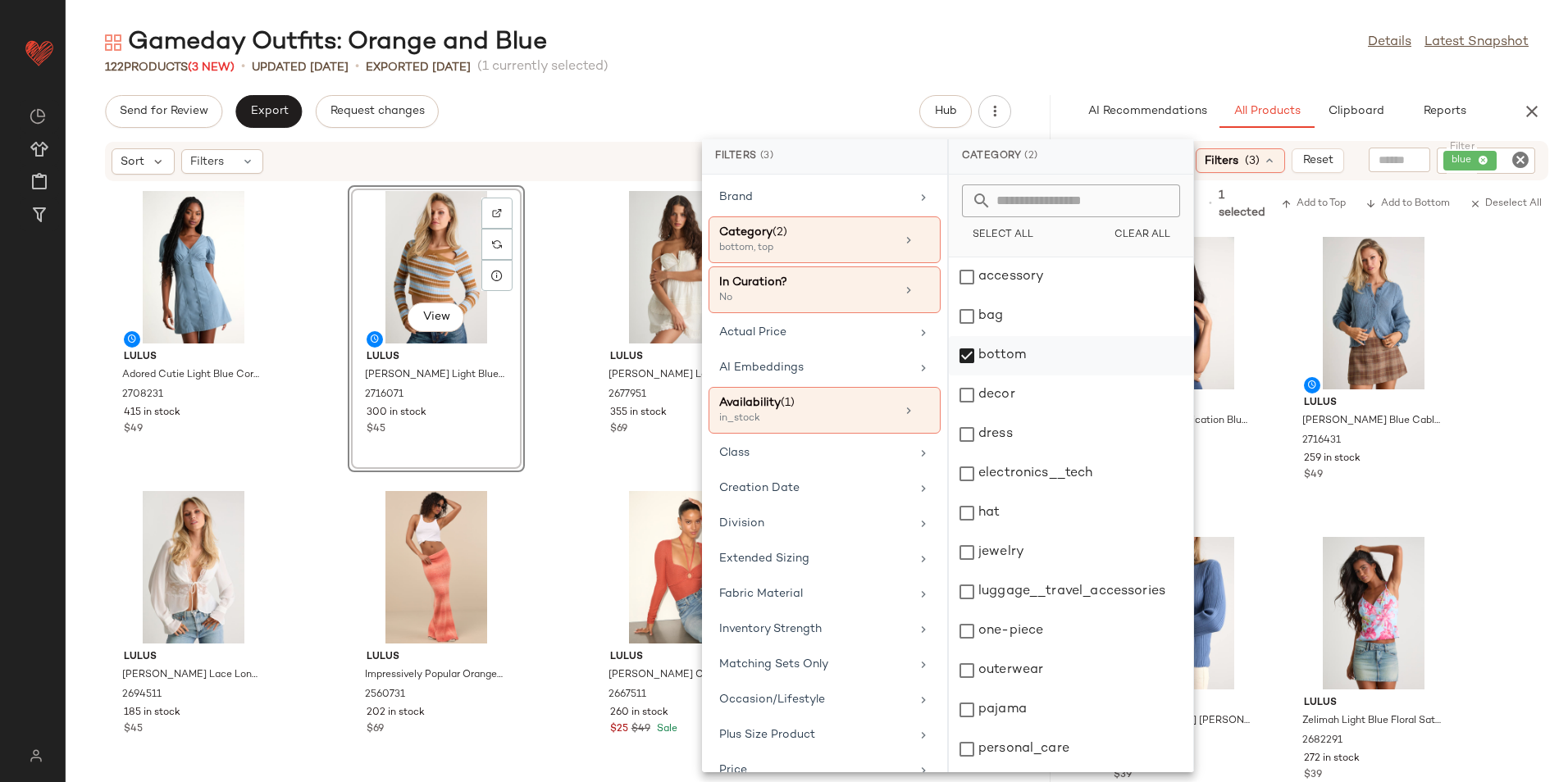
click at [1002, 355] on div "bottom" at bounding box center [1071, 356] width 245 height 40
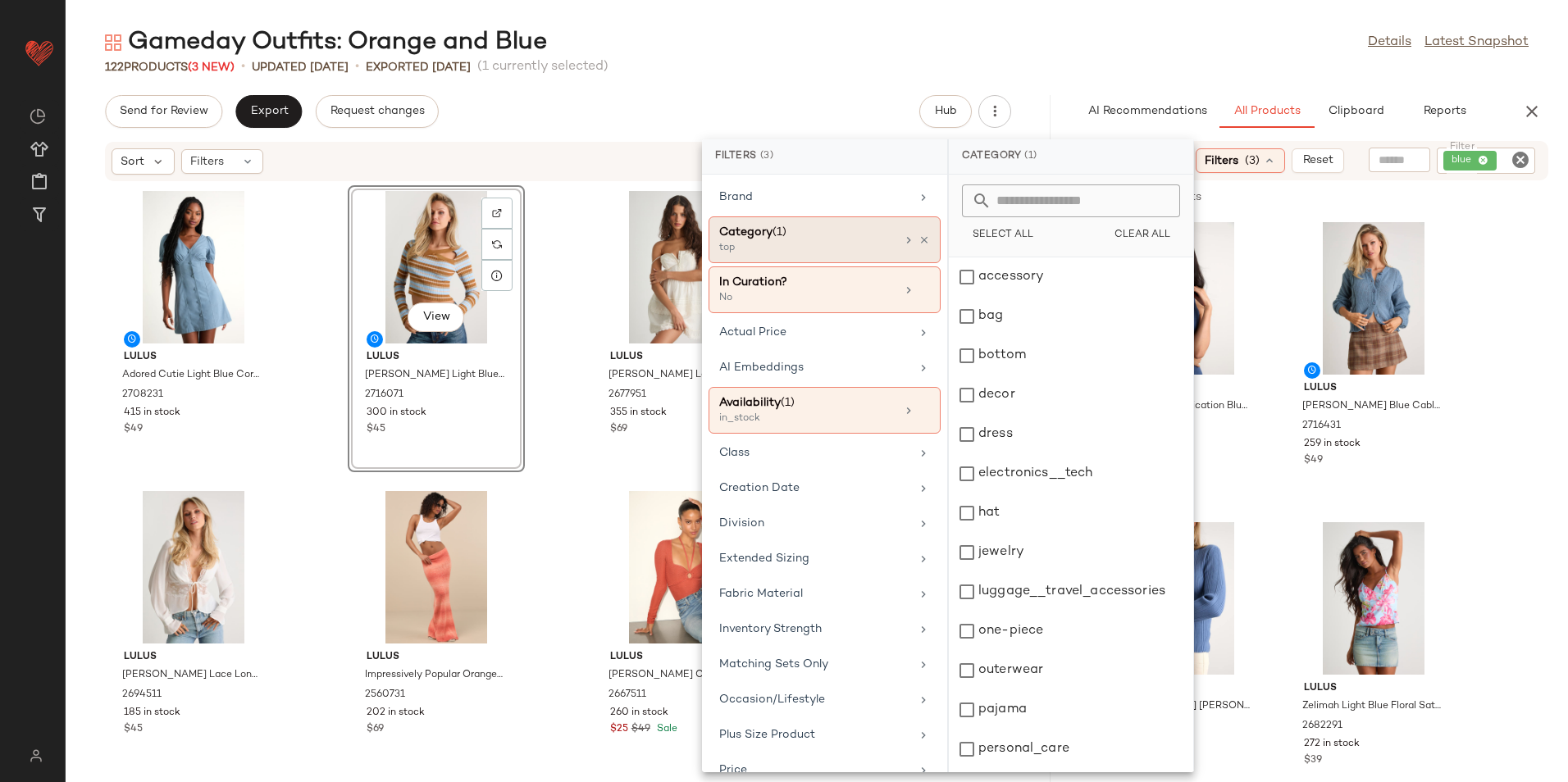
click at [854, 230] on div "Category (1)" at bounding box center [807, 232] width 176 height 17
click at [797, 253] on div "top" at bounding box center [801, 248] width 164 height 14
click at [745, 240] on div "Category (1)" at bounding box center [807, 232] width 176 height 17
drag, startPoint x: 750, startPoint y: 235, endPoint x: 789, endPoint y: 254, distance: 43.4
click at [751, 235] on div "Category (1)" at bounding box center [807, 232] width 176 height 17
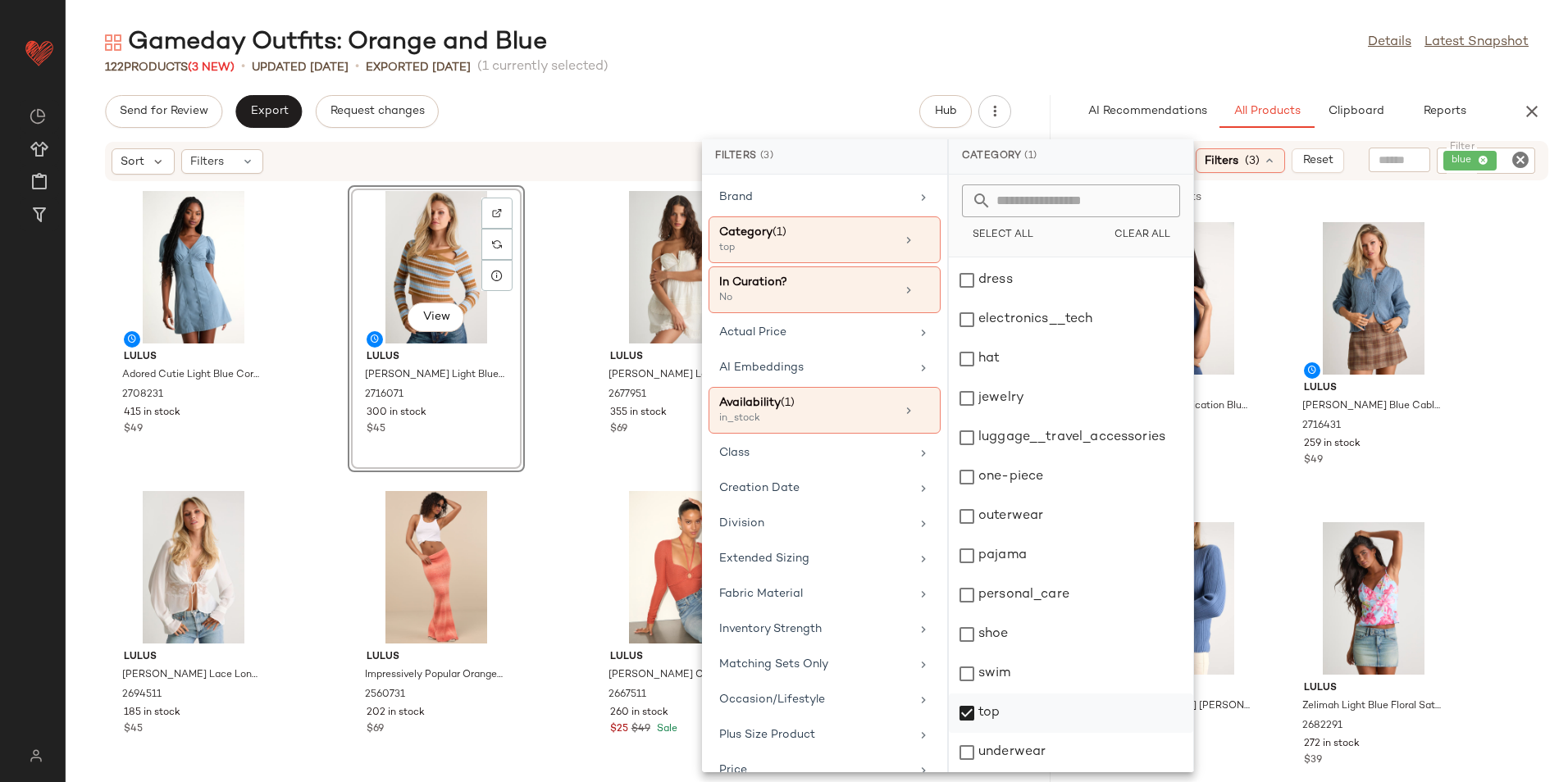
click at [1005, 716] on div "top" at bounding box center [1071, 713] width 245 height 40
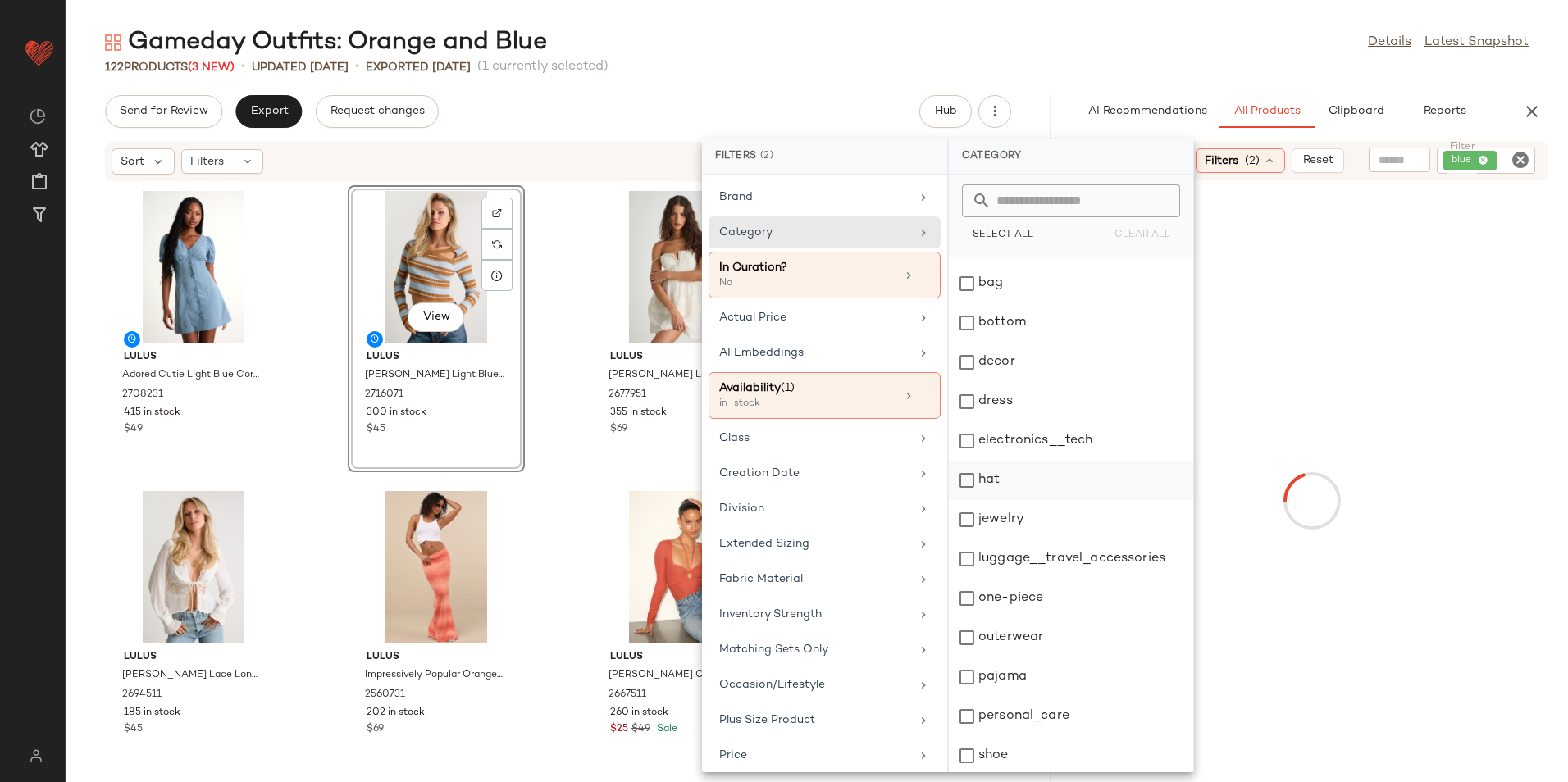
scroll to position [0, 0]
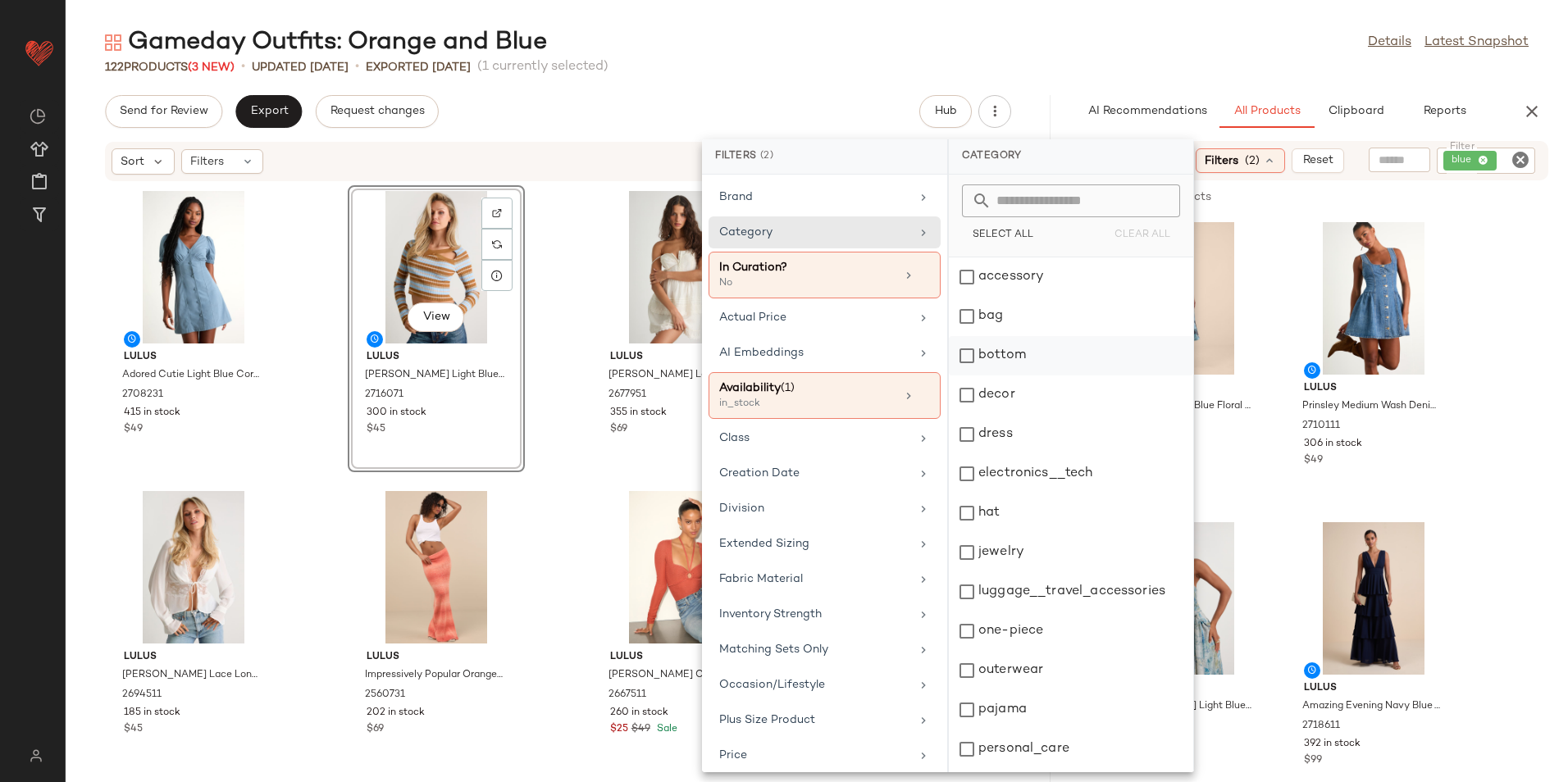
click at [1029, 351] on div "bottom" at bounding box center [1071, 356] width 245 height 40
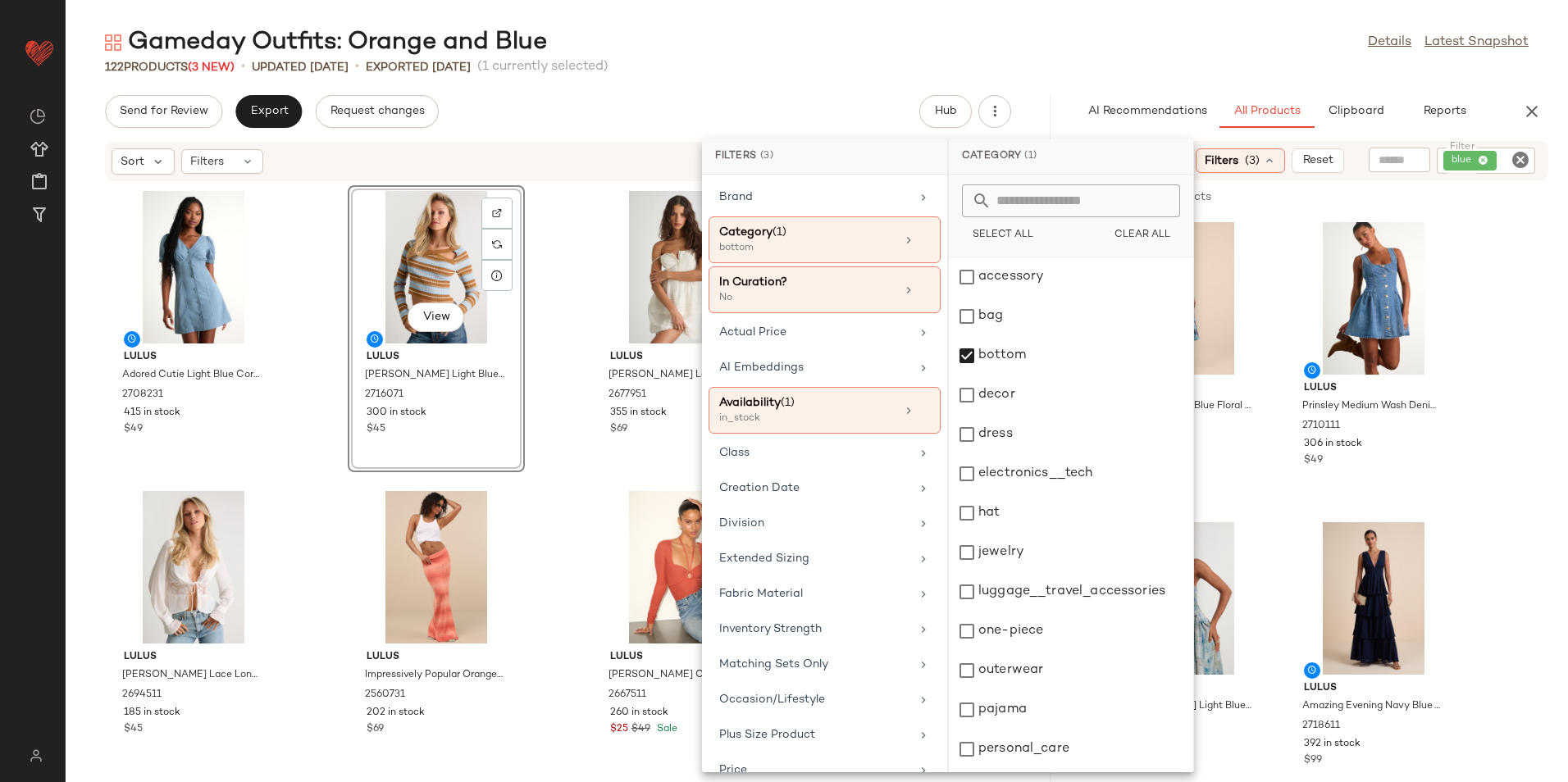
click at [1064, 26] on div "Gameday Outfits: Orange and Blue Details Latest Snapshot" at bounding box center [816, 42] width 1502 height 33
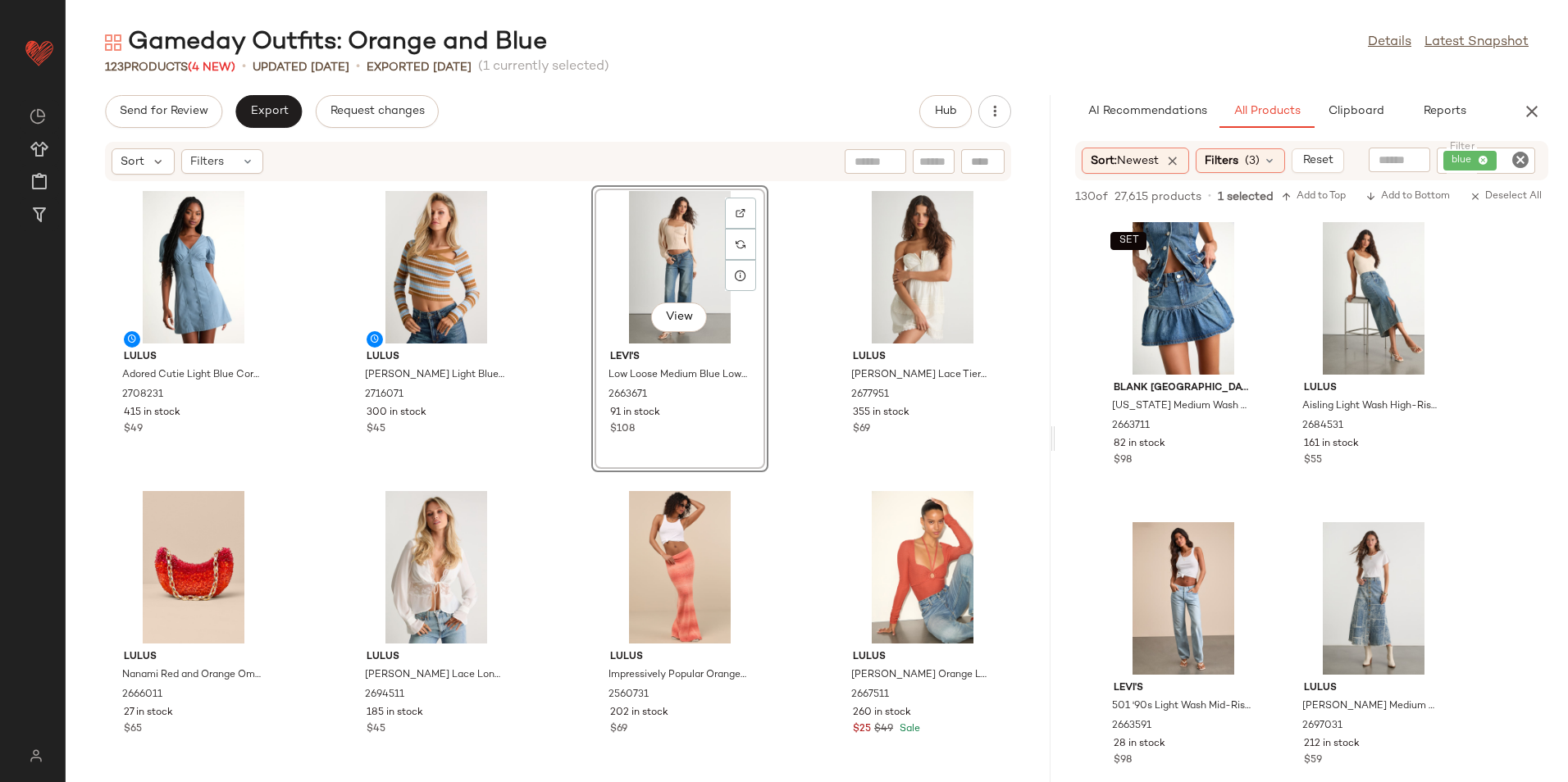
click at [1521, 162] on icon "Clear Filter" at bounding box center [1520, 159] width 19 height 19
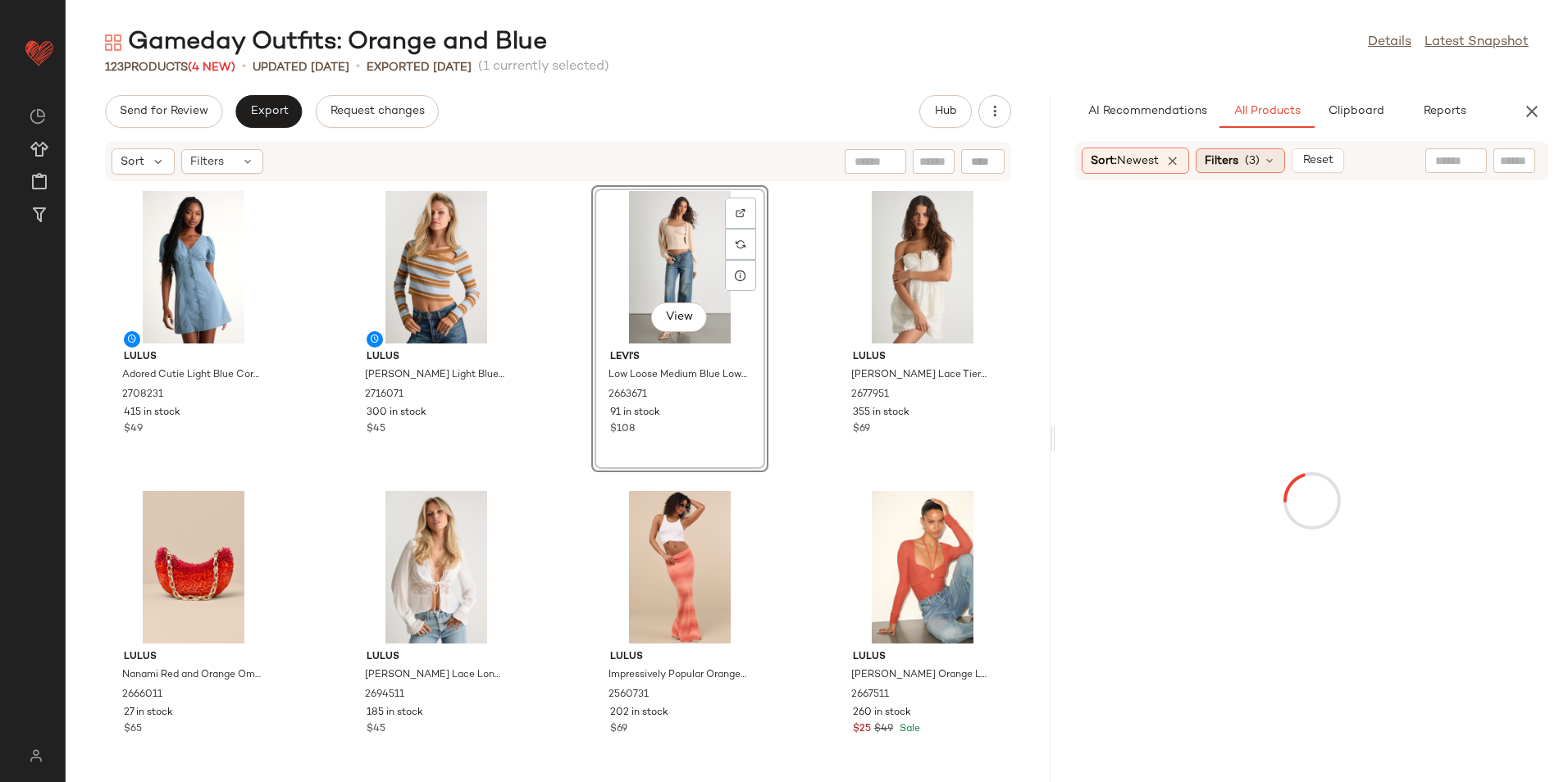
click at [1254, 168] on span "(3)" at bounding box center [1252, 161] width 14 height 17
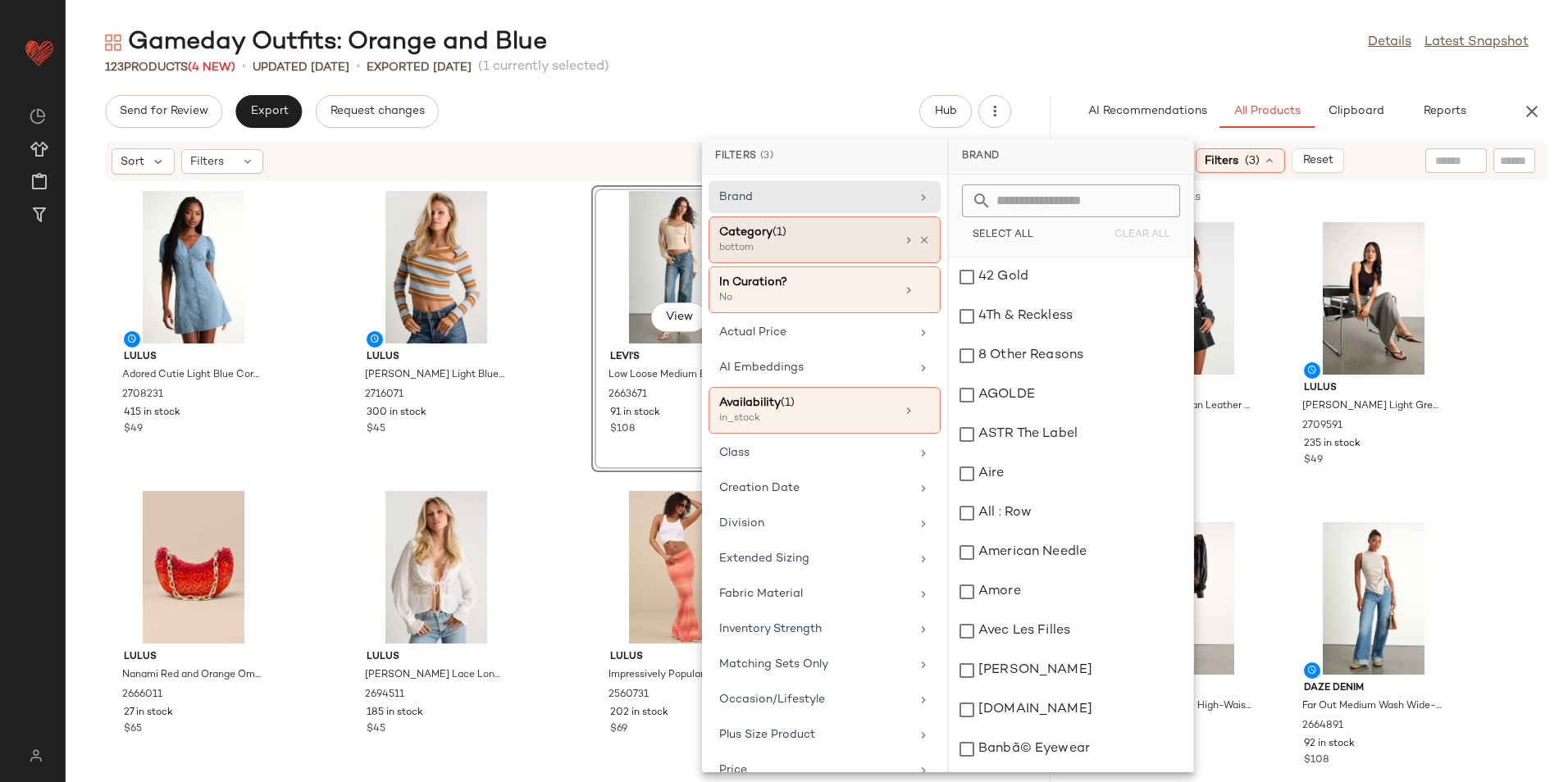
click at [835, 243] on div "bottom" at bounding box center [801, 248] width 164 height 14
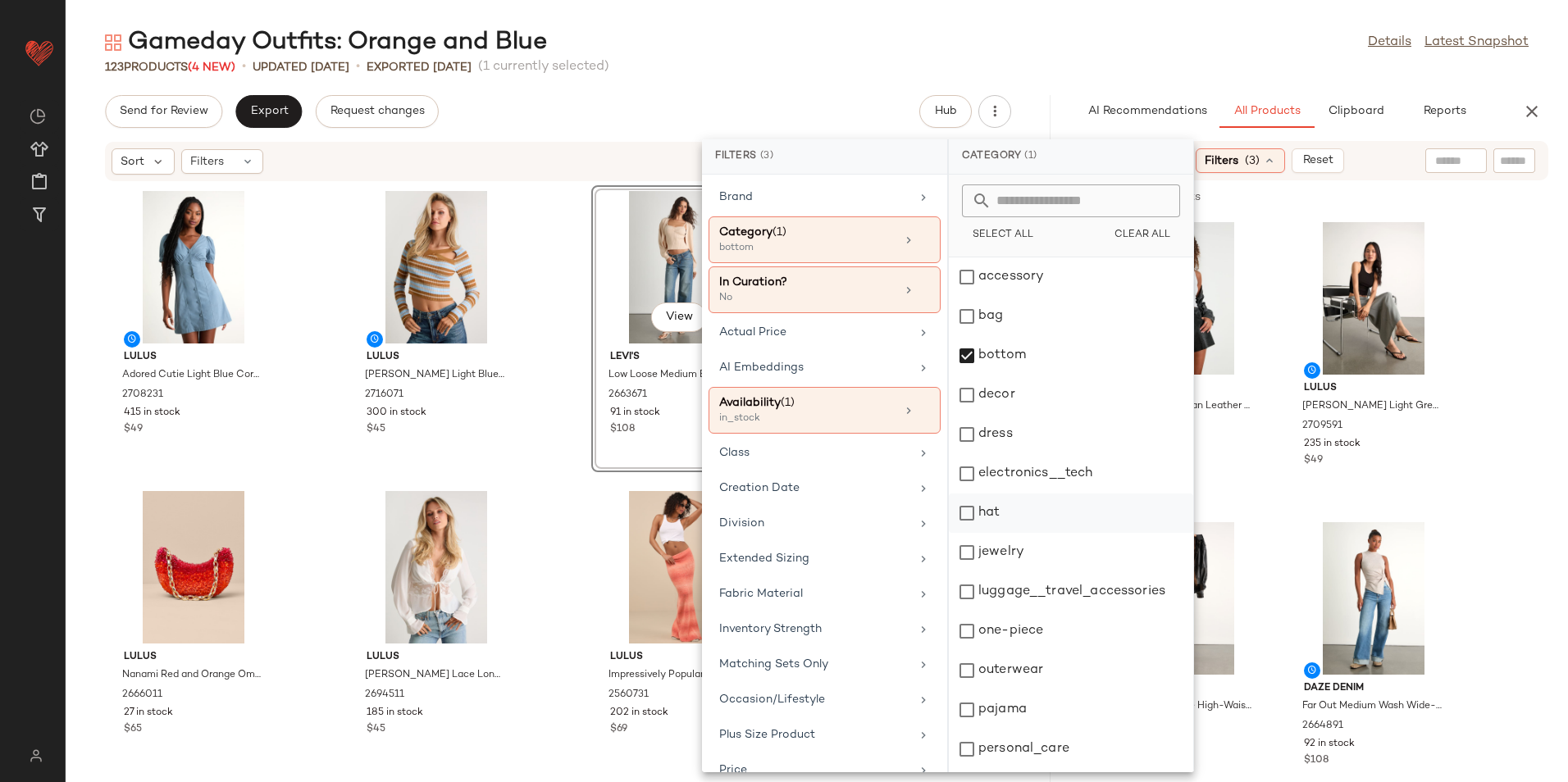
click at [998, 518] on div "hat" at bounding box center [1071, 513] width 245 height 40
click at [1014, 352] on div "bottom" at bounding box center [1071, 356] width 245 height 40
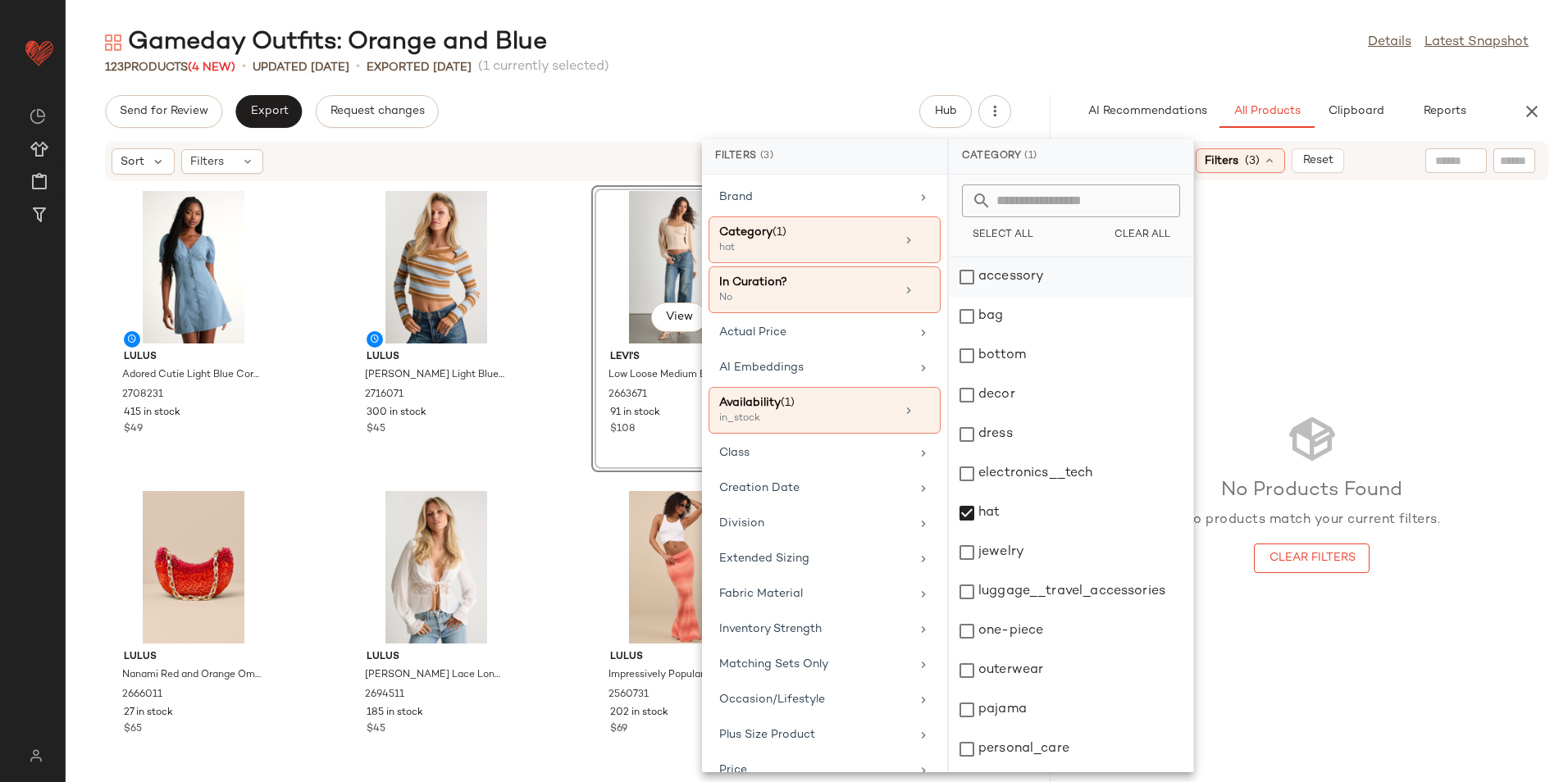
click at [1011, 281] on div "accessory" at bounding box center [1071, 277] width 245 height 40
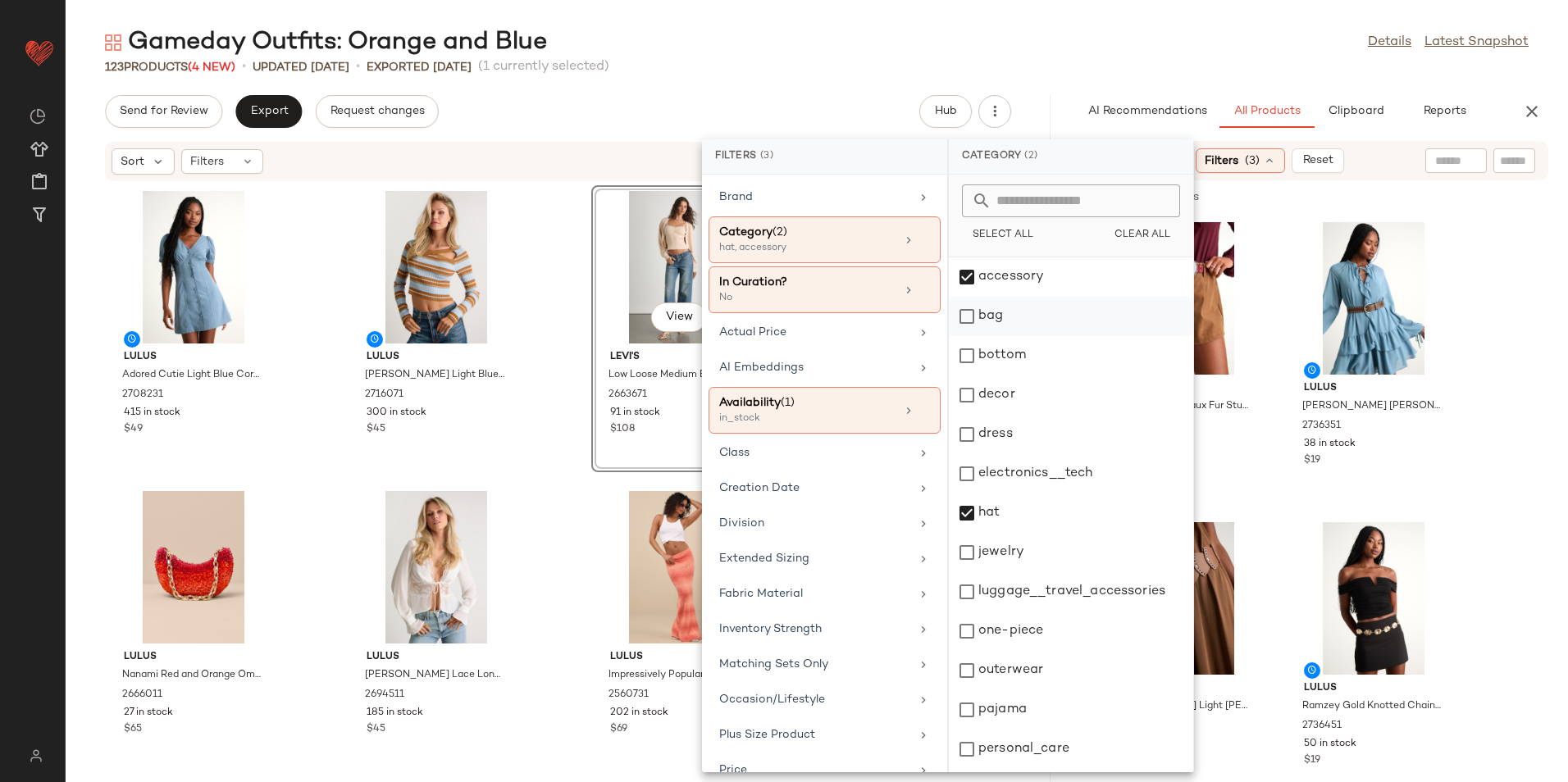
click at [1006, 317] on div "bag" at bounding box center [1071, 316] width 245 height 40
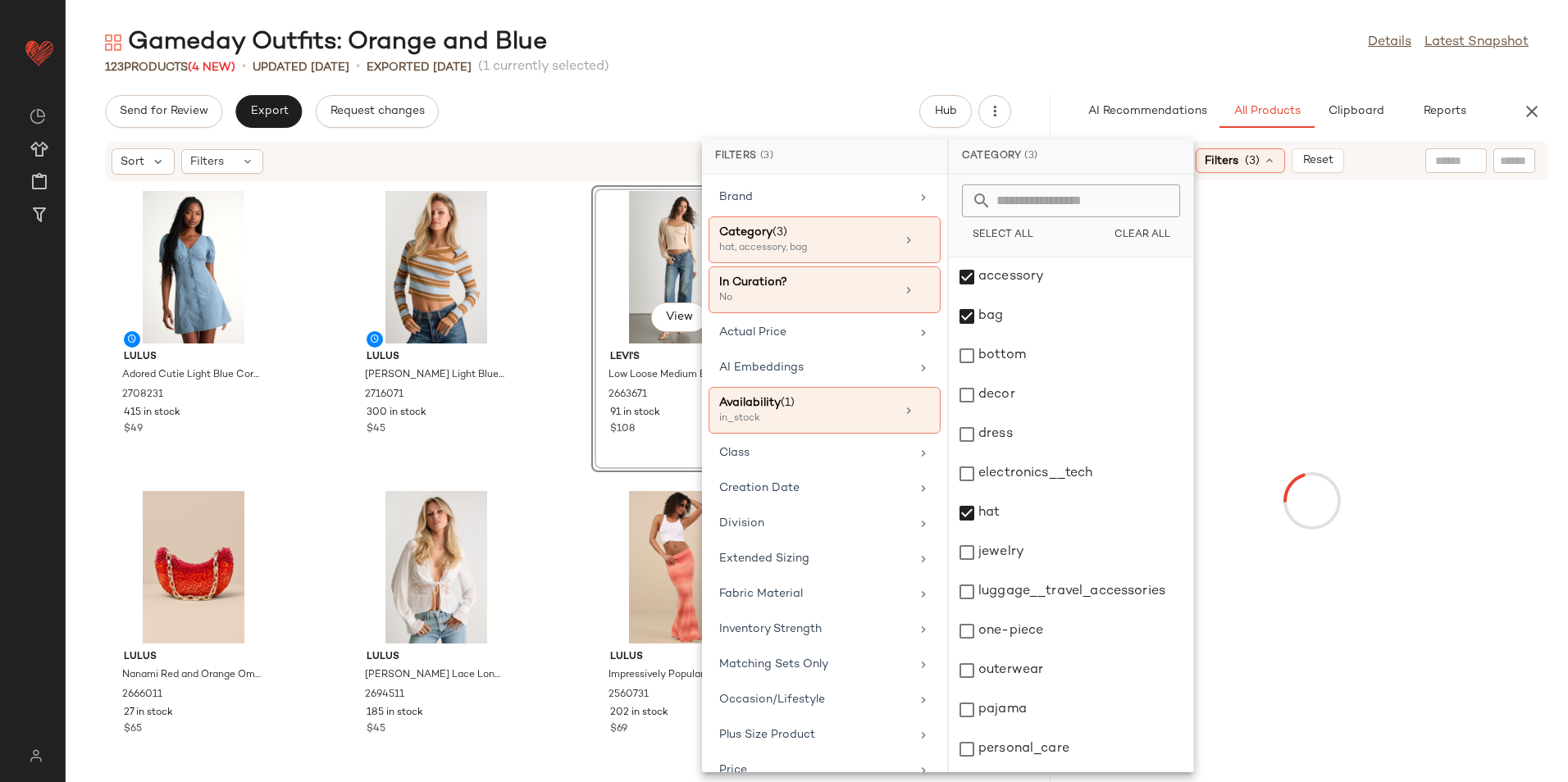
click at [1099, 30] on div "Gameday Outfits: Orange and Blue Details Latest Snapshot" at bounding box center [816, 42] width 1502 height 33
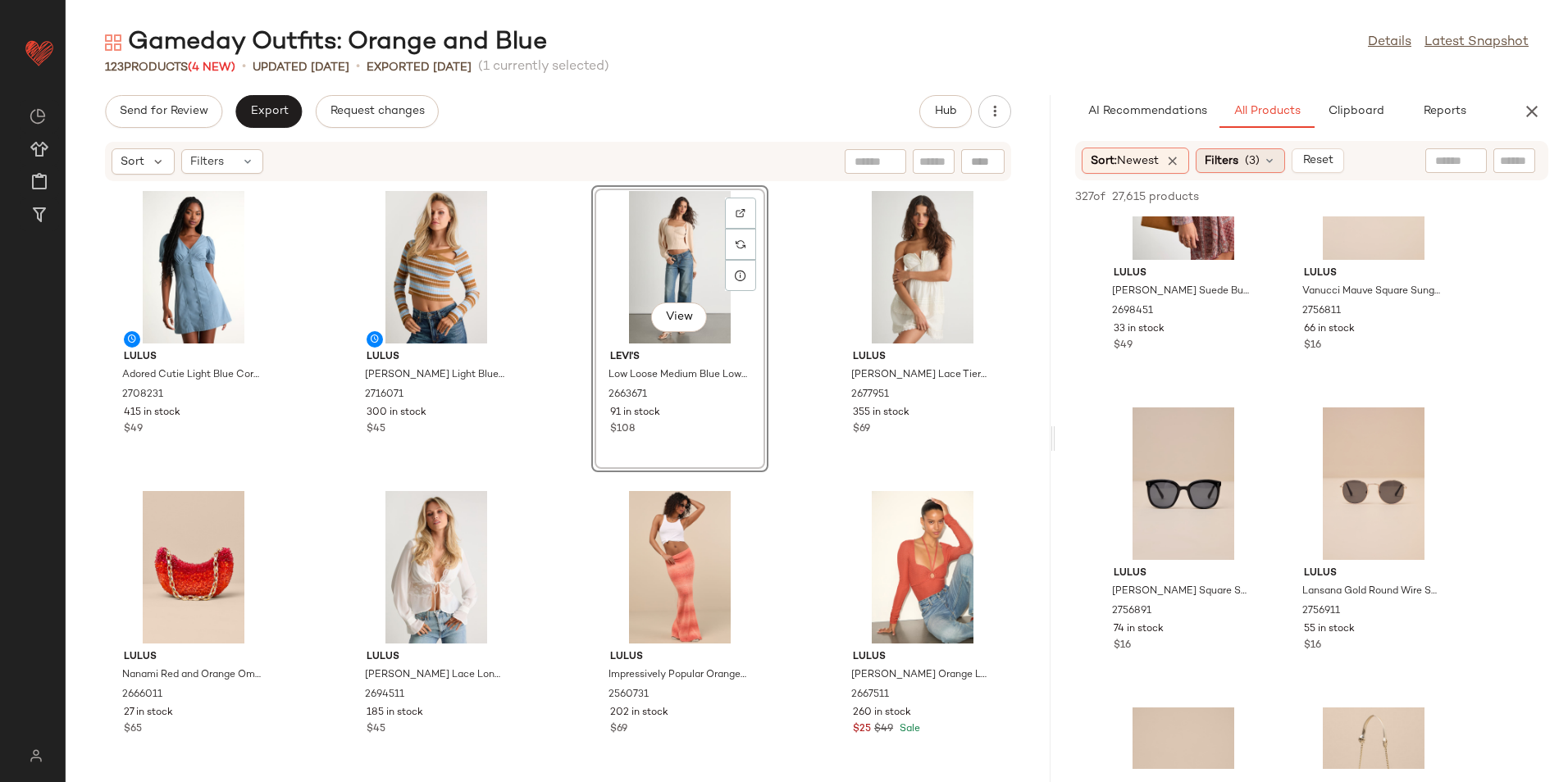
click at [1238, 167] on span "Filters" at bounding box center [1221, 161] width 34 height 17
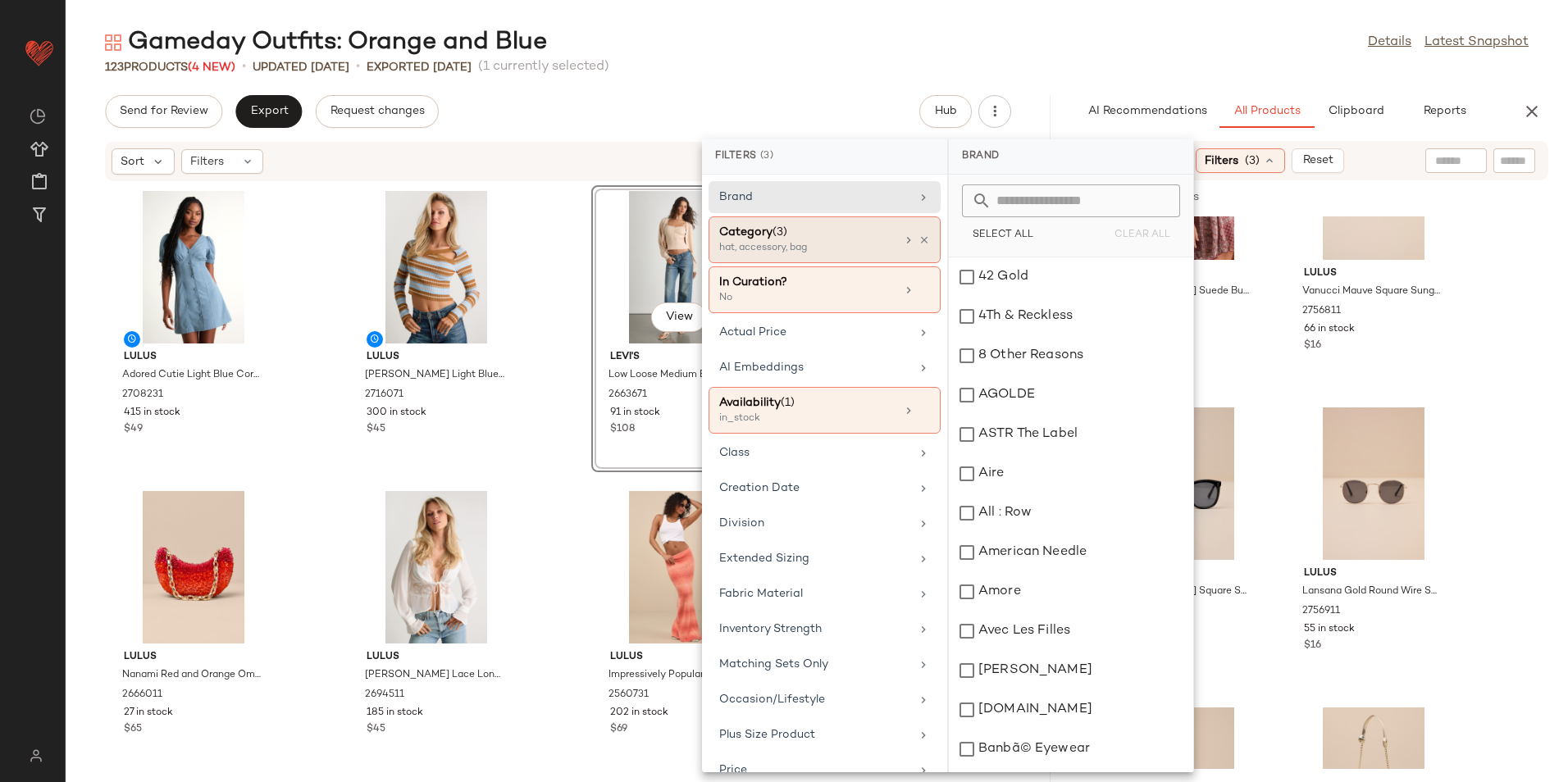
click at [784, 247] on div "hat, accessory, bag" at bounding box center [801, 248] width 164 height 14
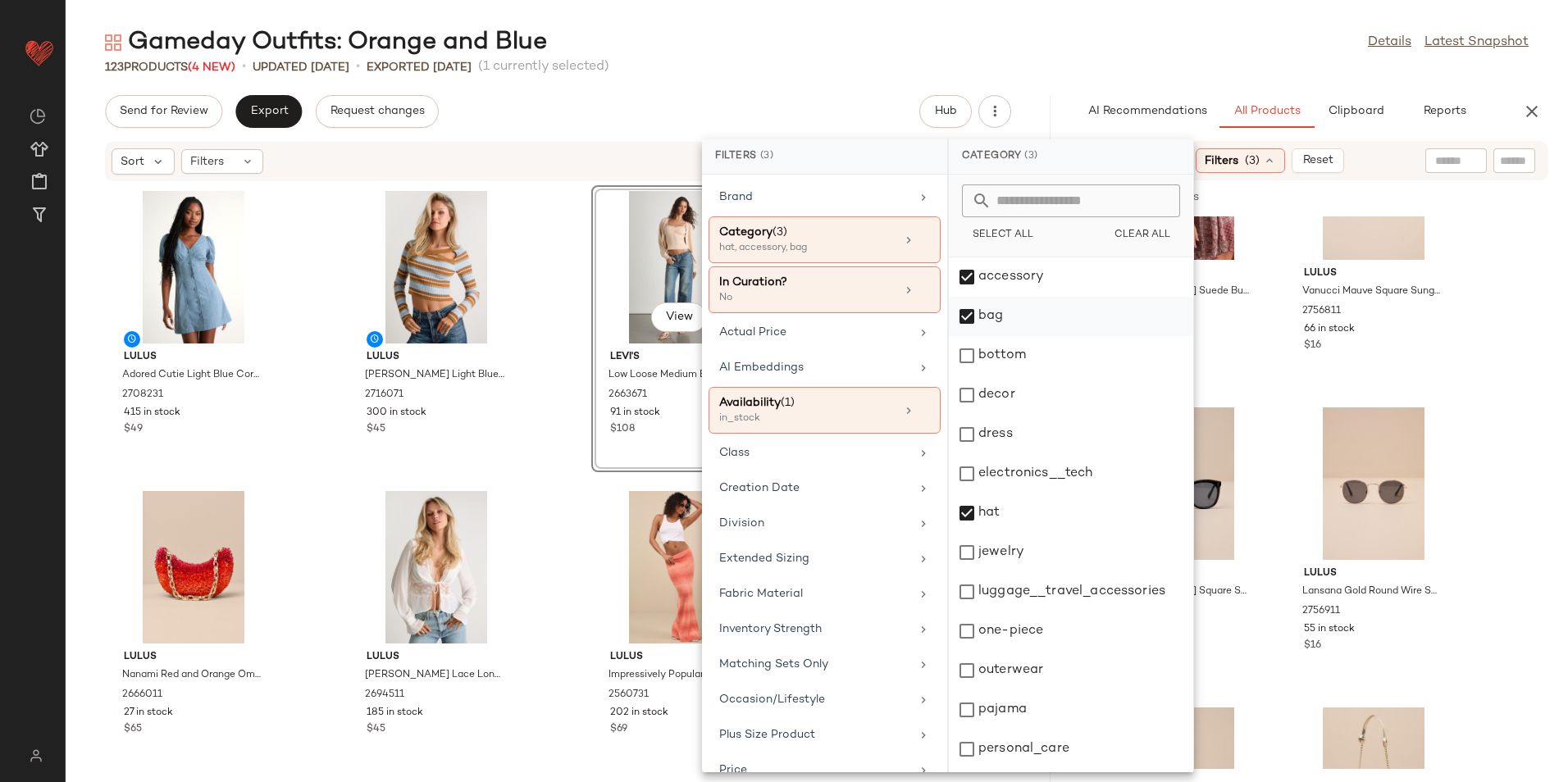
click at [962, 314] on div "bag" at bounding box center [1071, 316] width 245 height 40
click at [984, 277] on div "accessory" at bounding box center [1071, 277] width 245 height 40
click at [1000, 515] on div "hat" at bounding box center [1071, 513] width 245 height 40
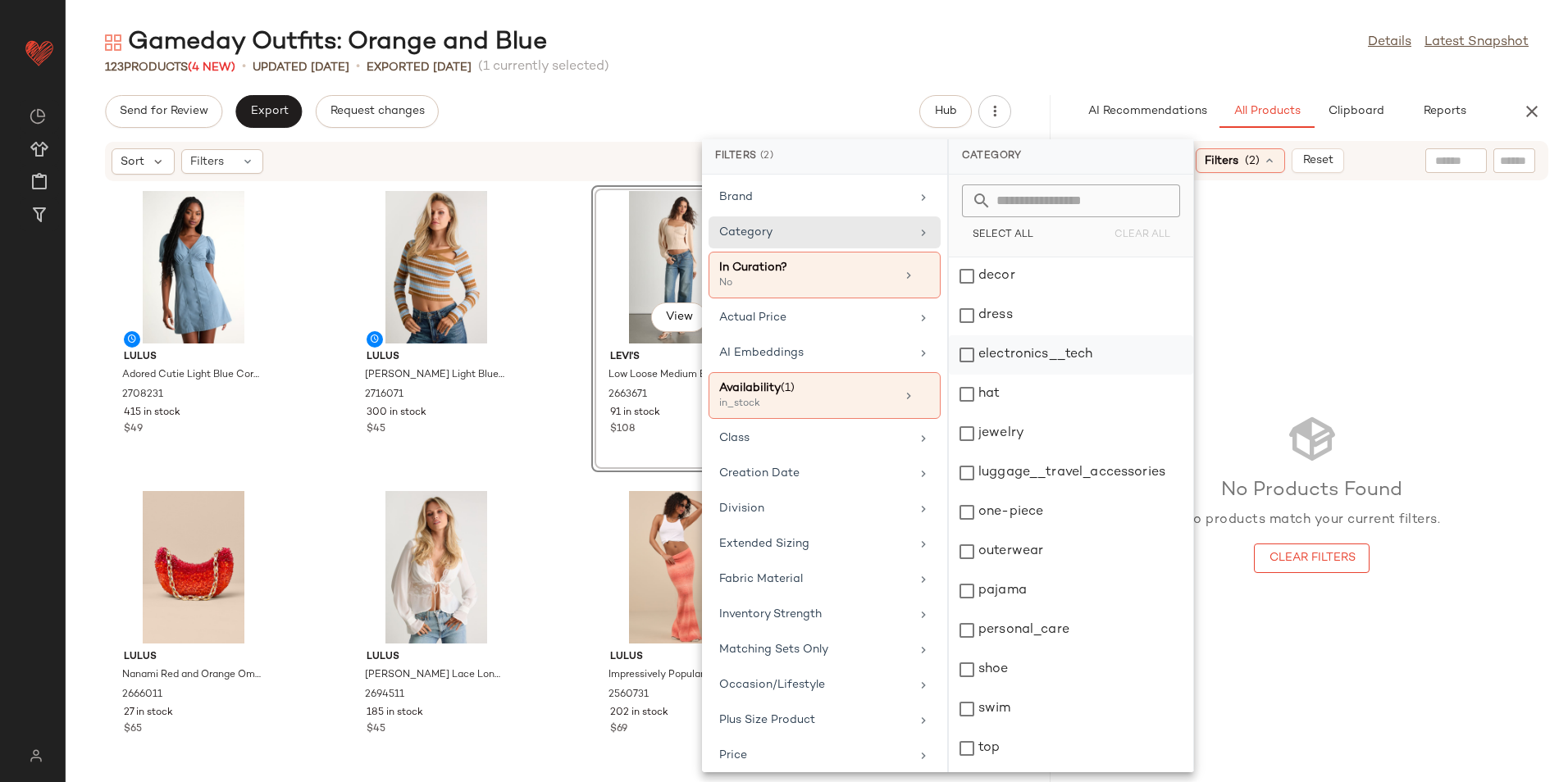
scroll to position [154, 0]
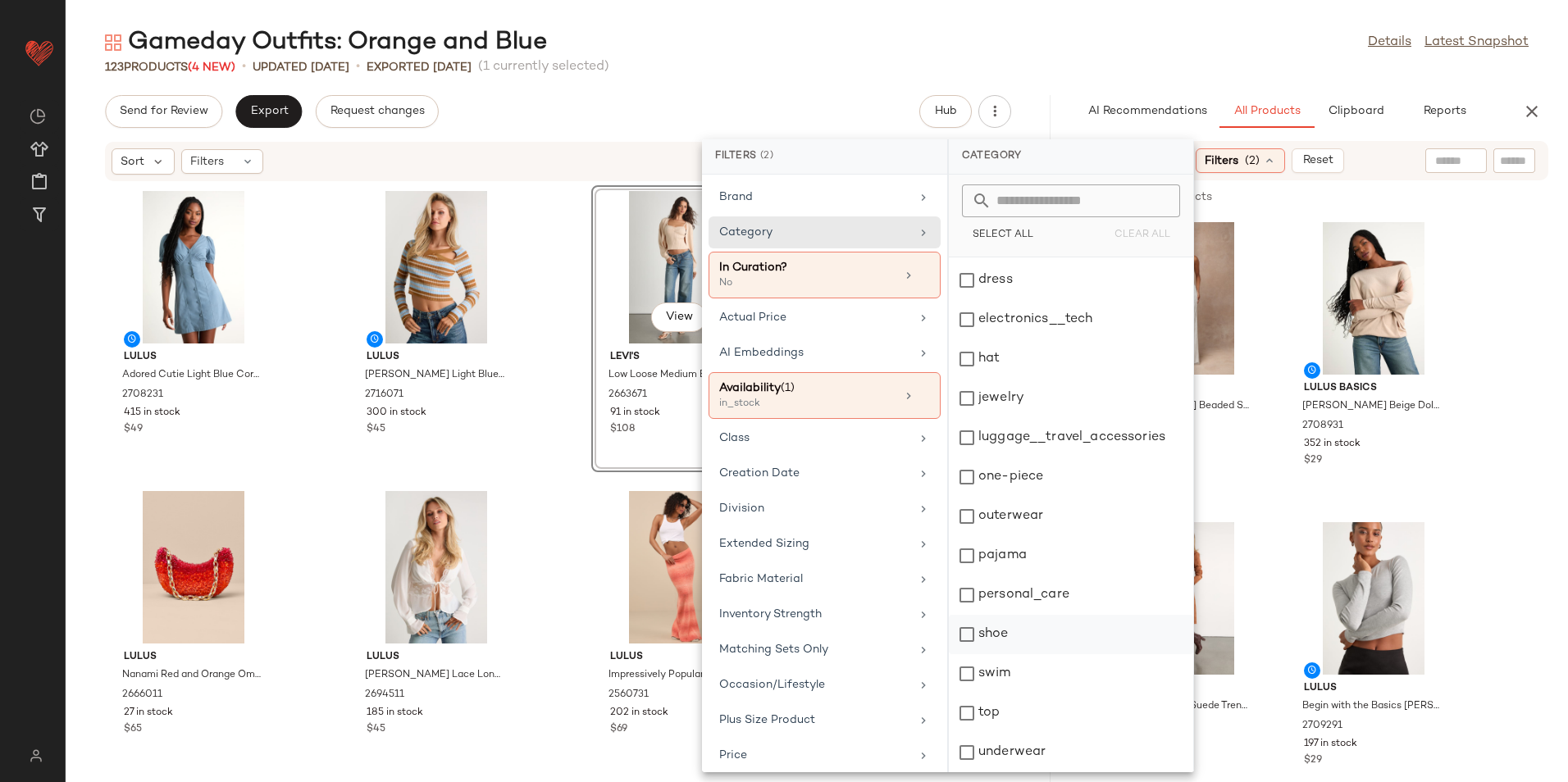
click at [1016, 631] on div "shoe" at bounding box center [1071, 634] width 245 height 40
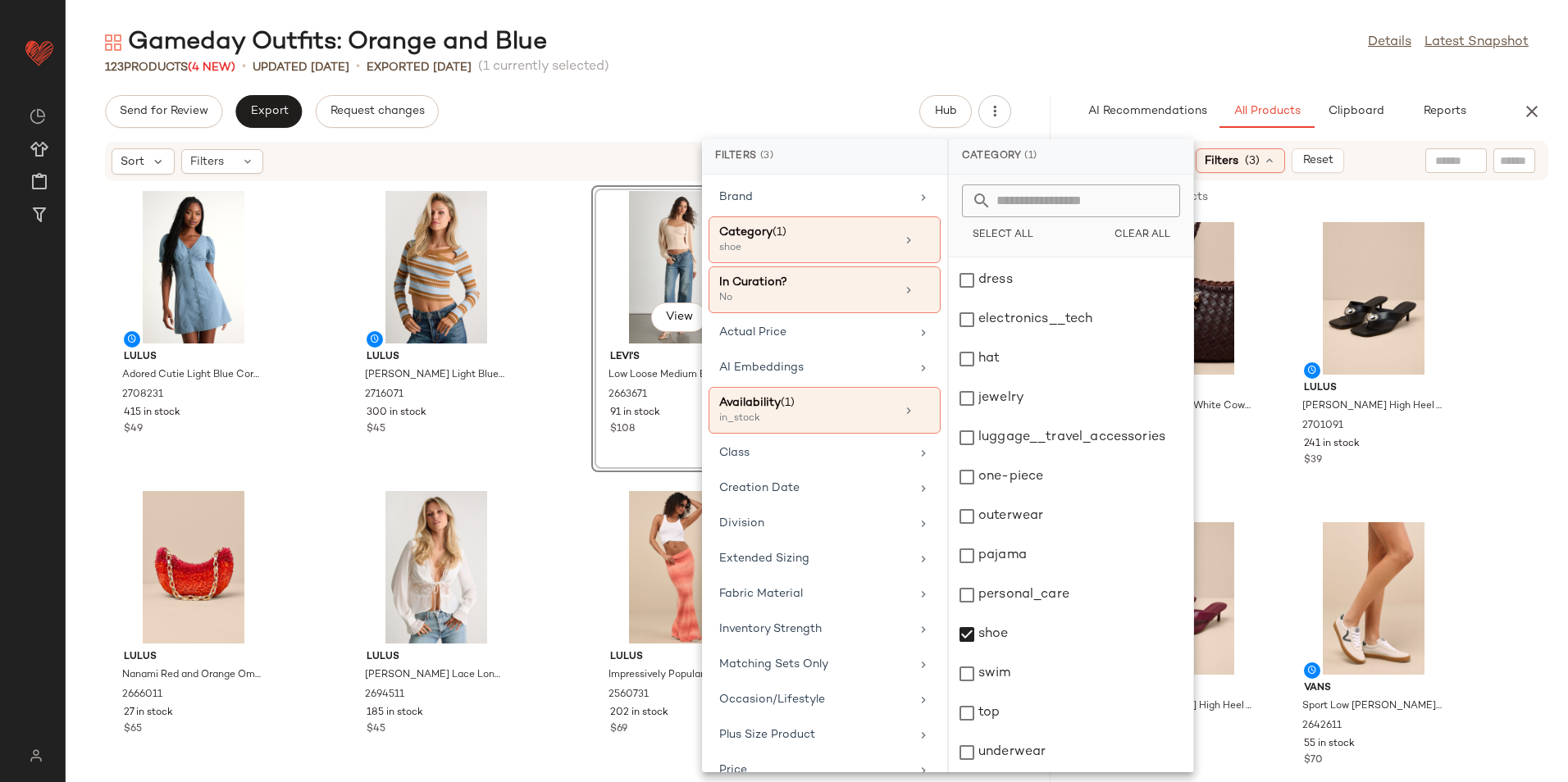
click at [1181, 39] on div "Gameday Outfits: Orange and Blue Details Latest Snapshot" at bounding box center [816, 42] width 1502 height 33
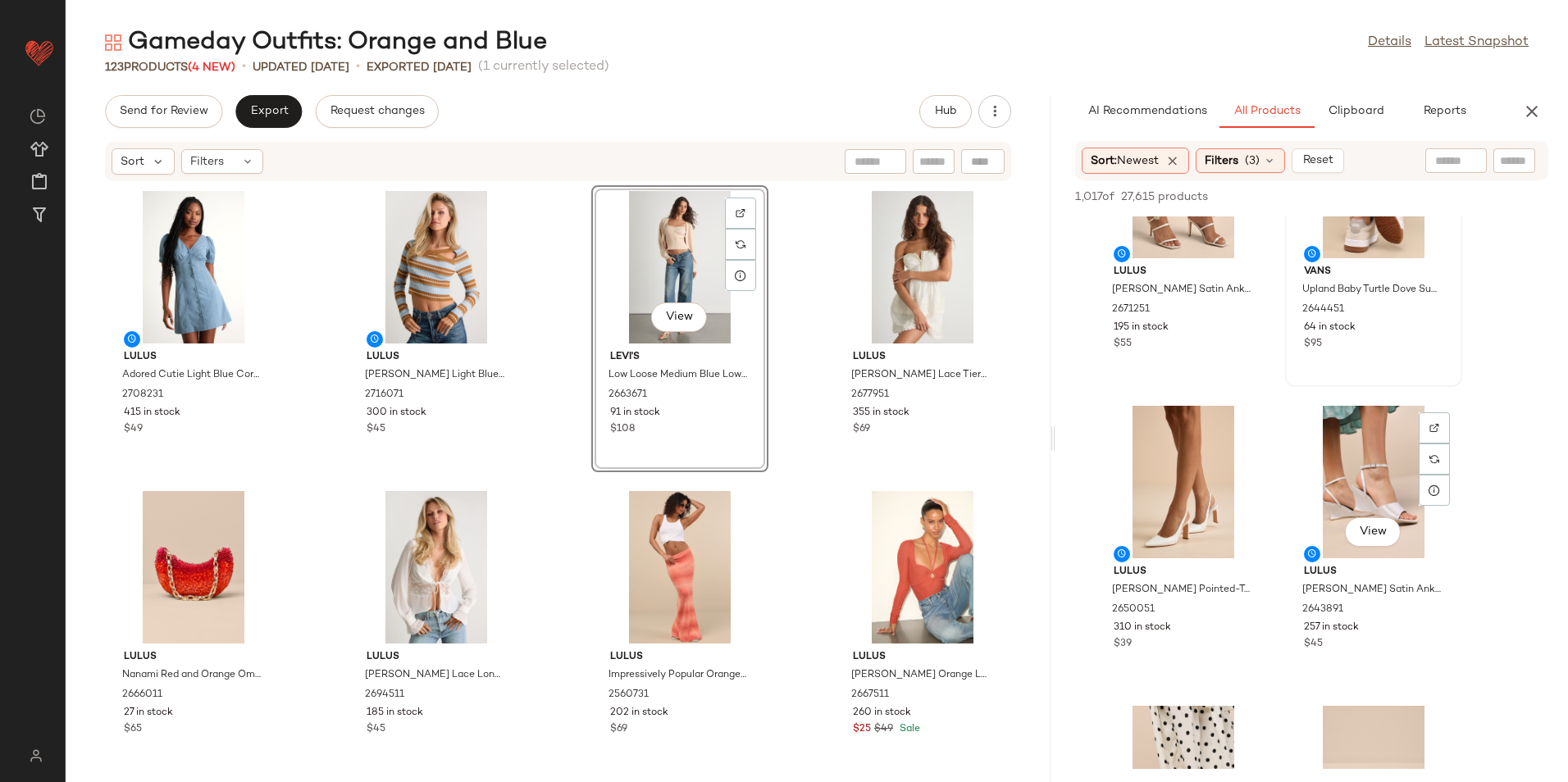
scroll to position [1394, 0]
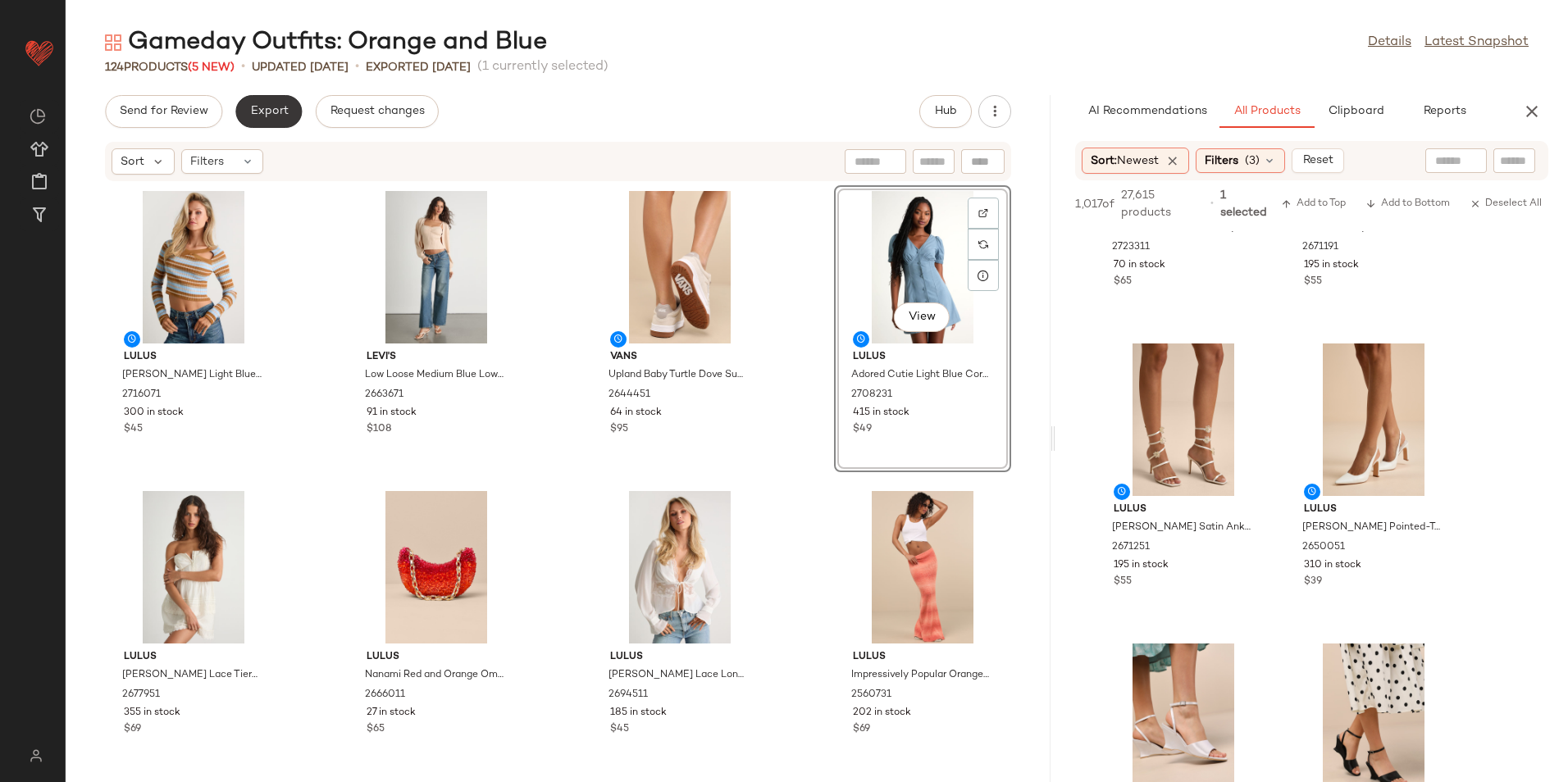
click at [253, 111] on span "Export" at bounding box center [269, 111] width 39 height 13
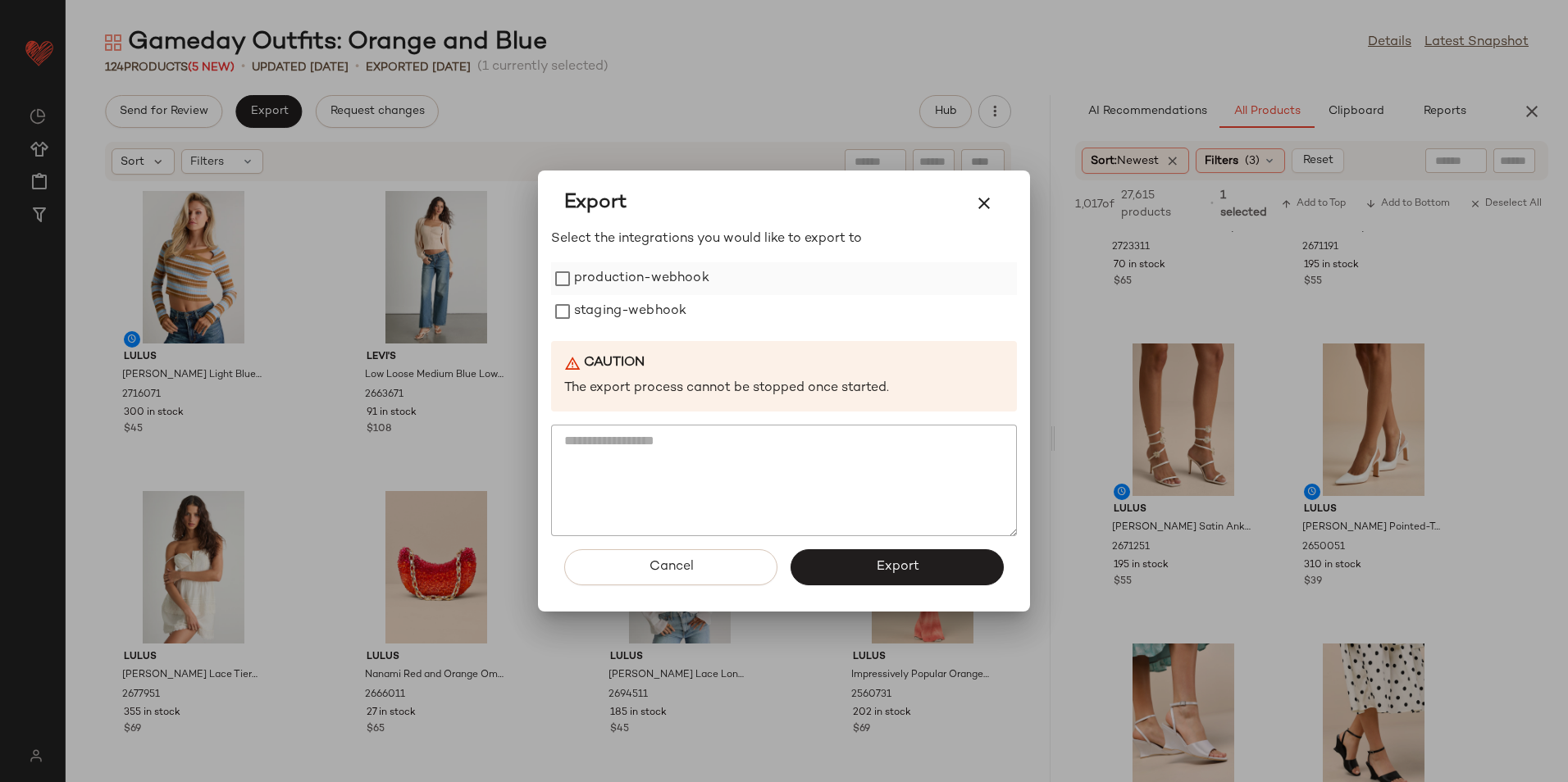
click at [645, 288] on label "production-webhook" at bounding box center [641, 278] width 135 height 33
drag, startPoint x: 645, startPoint y: 309, endPoint x: 661, endPoint y: 329, distance: 25.6
click at [648, 312] on label "staging-webhook" at bounding box center [629, 311] width 112 height 33
drag, startPoint x: 858, startPoint y: 560, endPoint x: 854, endPoint y: 544, distance: 16.5
click at [859, 560] on button "Export" at bounding box center [897, 567] width 213 height 36
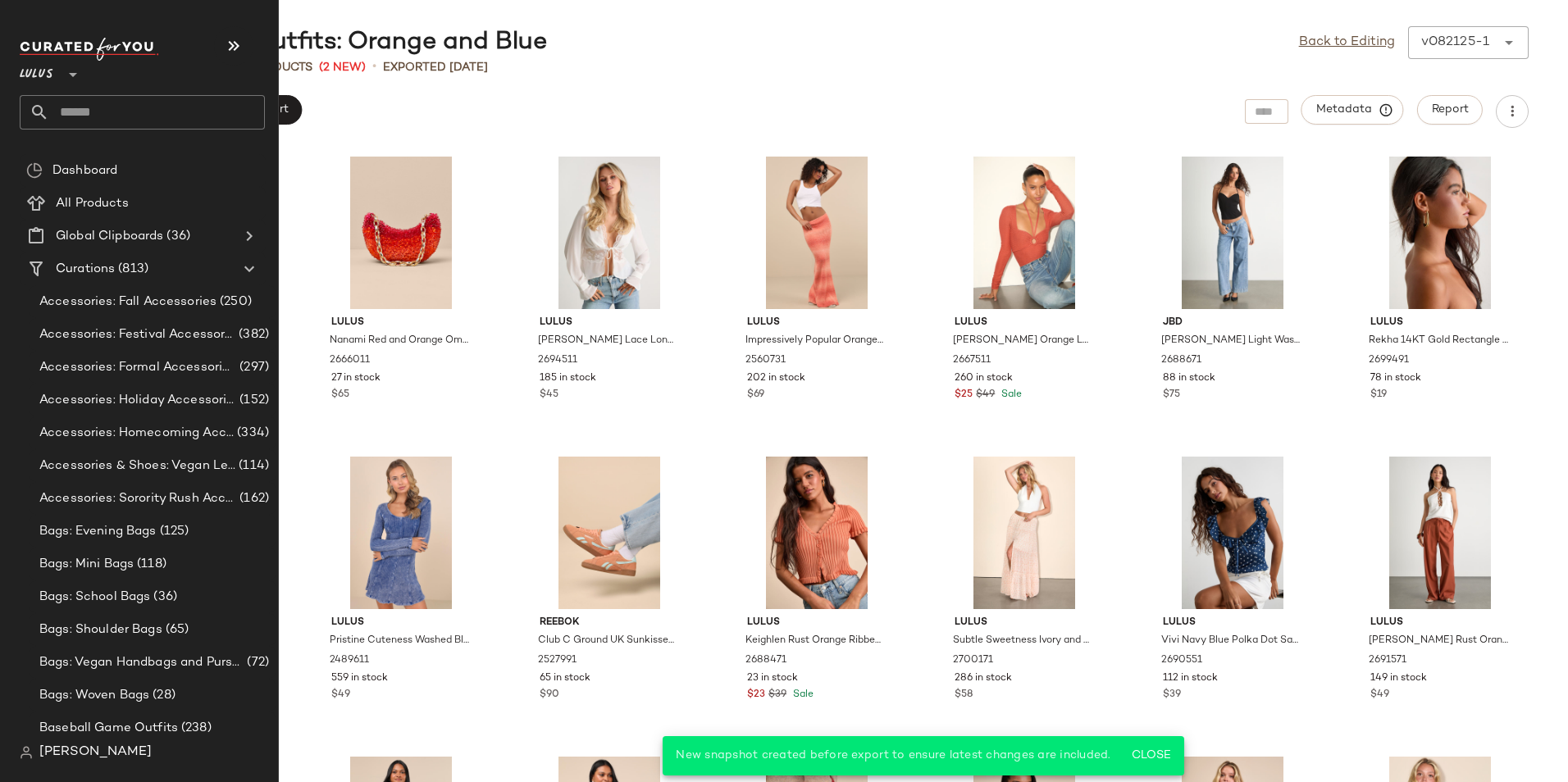
click at [102, 100] on input "text" at bounding box center [157, 112] width 216 height 35
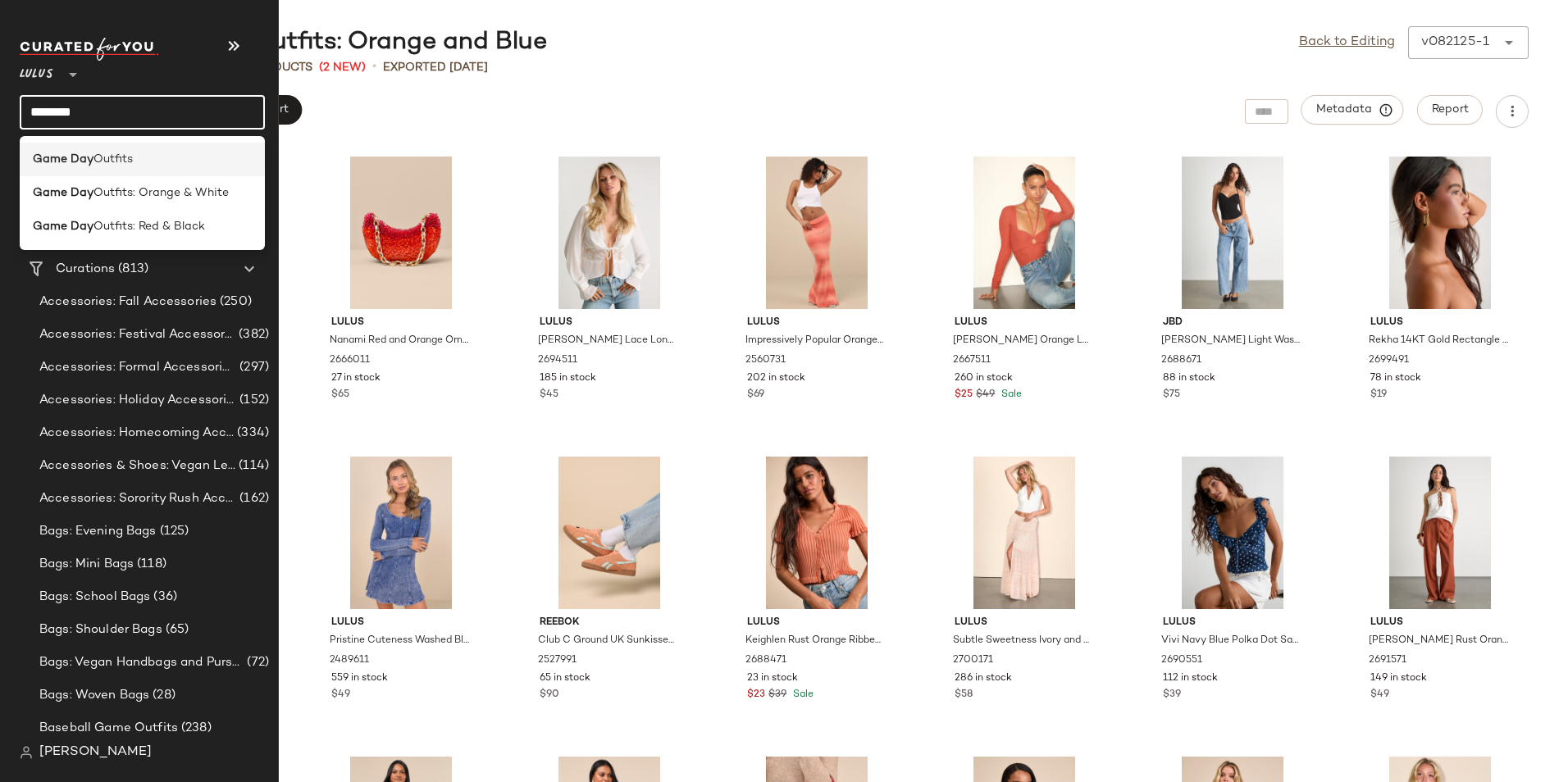
type input "********"
click at [181, 160] on div "Game Day Outfits" at bounding box center [143, 159] width 219 height 17
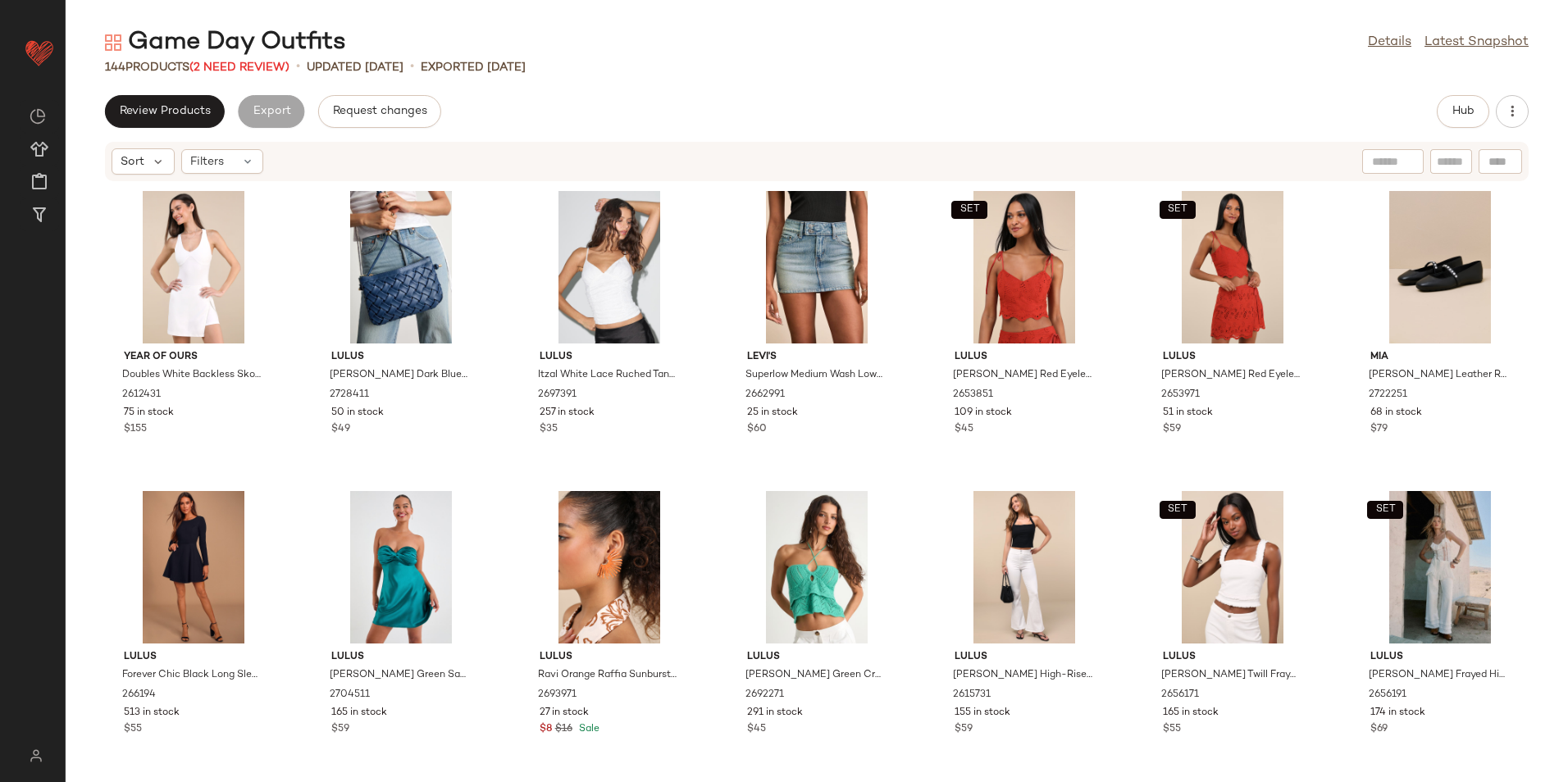
click at [257, 59] on div "144 Products (2 Need Review)" at bounding box center [197, 67] width 185 height 17
click at [256, 62] on span "(2 Need Review)" at bounding box center [240, 67] width 100 height 13
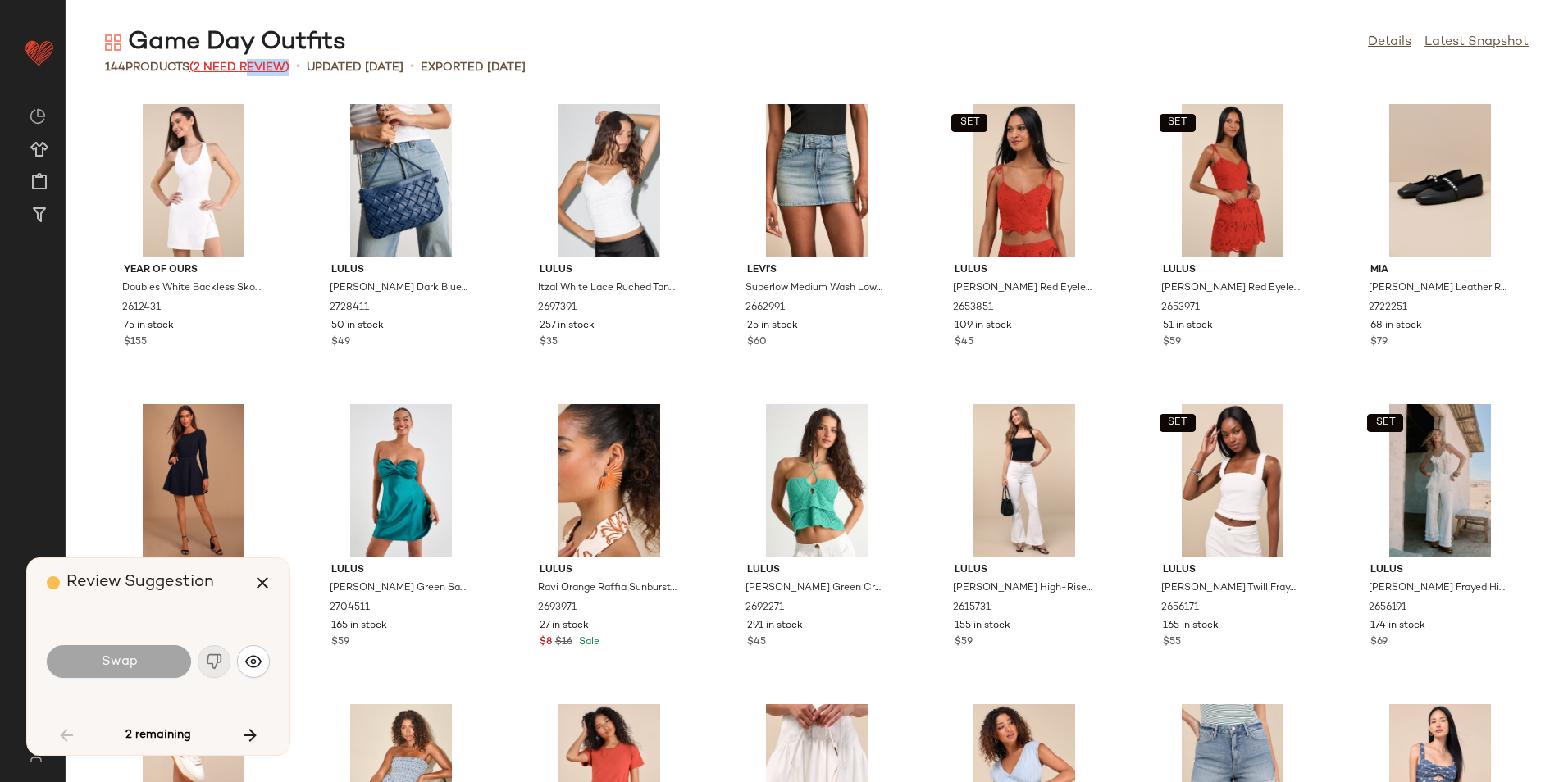
scroll to position [1214, 0]
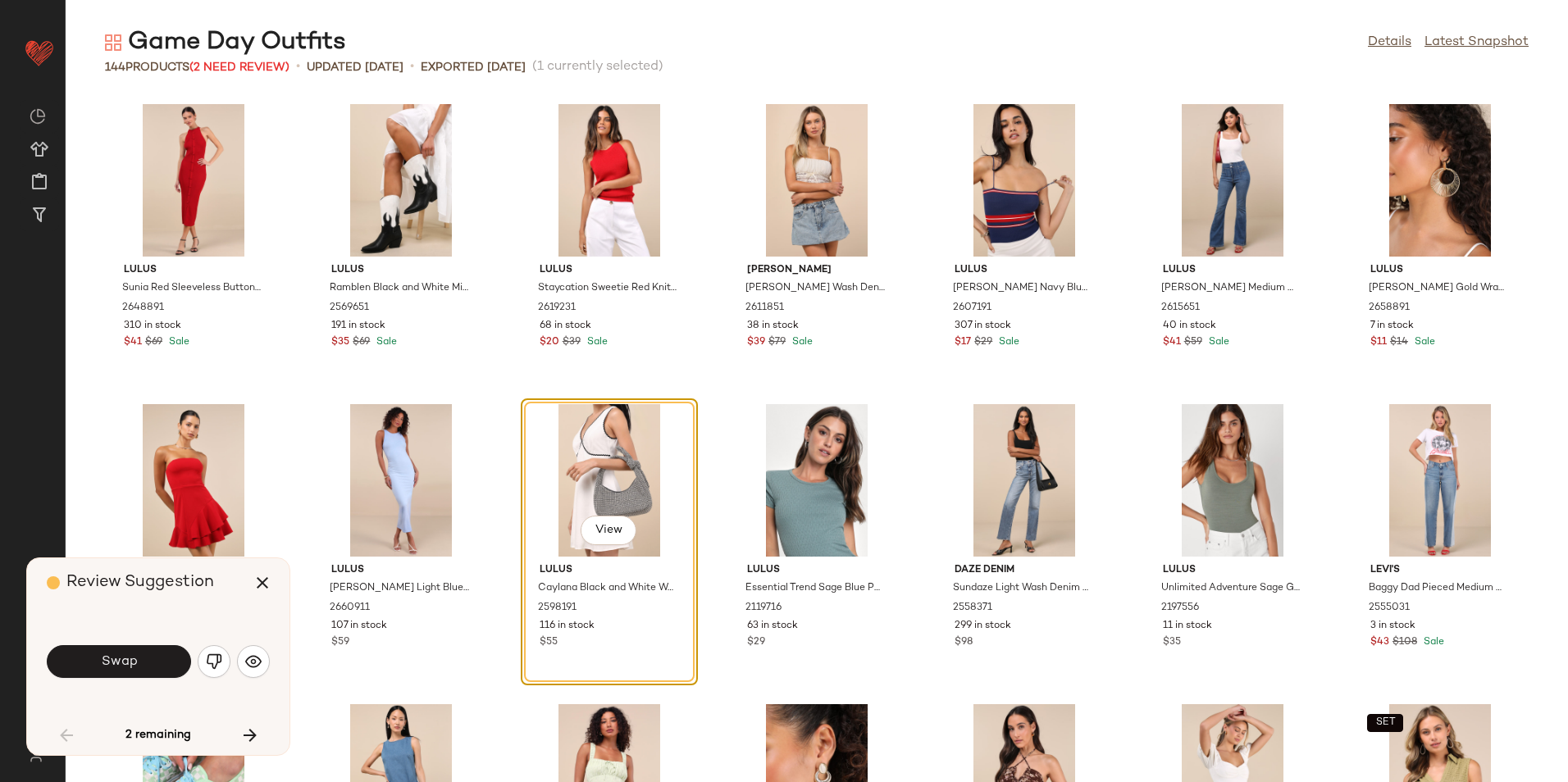
drag, startPoint x: 256, startPoint y: 59, endPoint x: 428, endPoint y: 37, distance: 173.4
click at [437, 24] on main "Game Day Outfits Details Latest Snapshot 144 Products (2 Need Review) • updated…" at bounding box center [784, 391] width 1568 height 782
click at [166, 676] on button "Swap" at bounding box center [118, 661] width 144 height 33
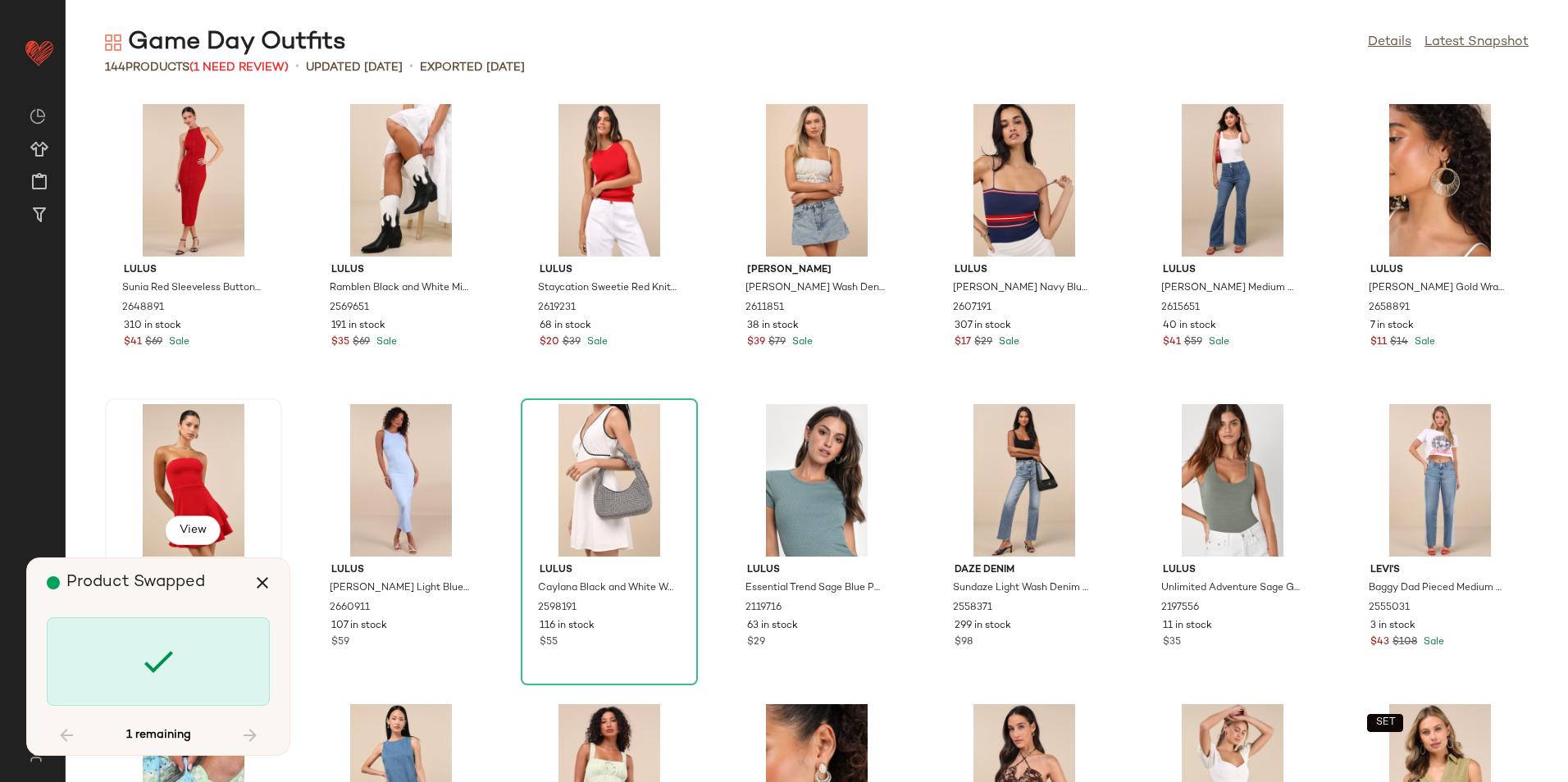
scroll to position [2101, 0]
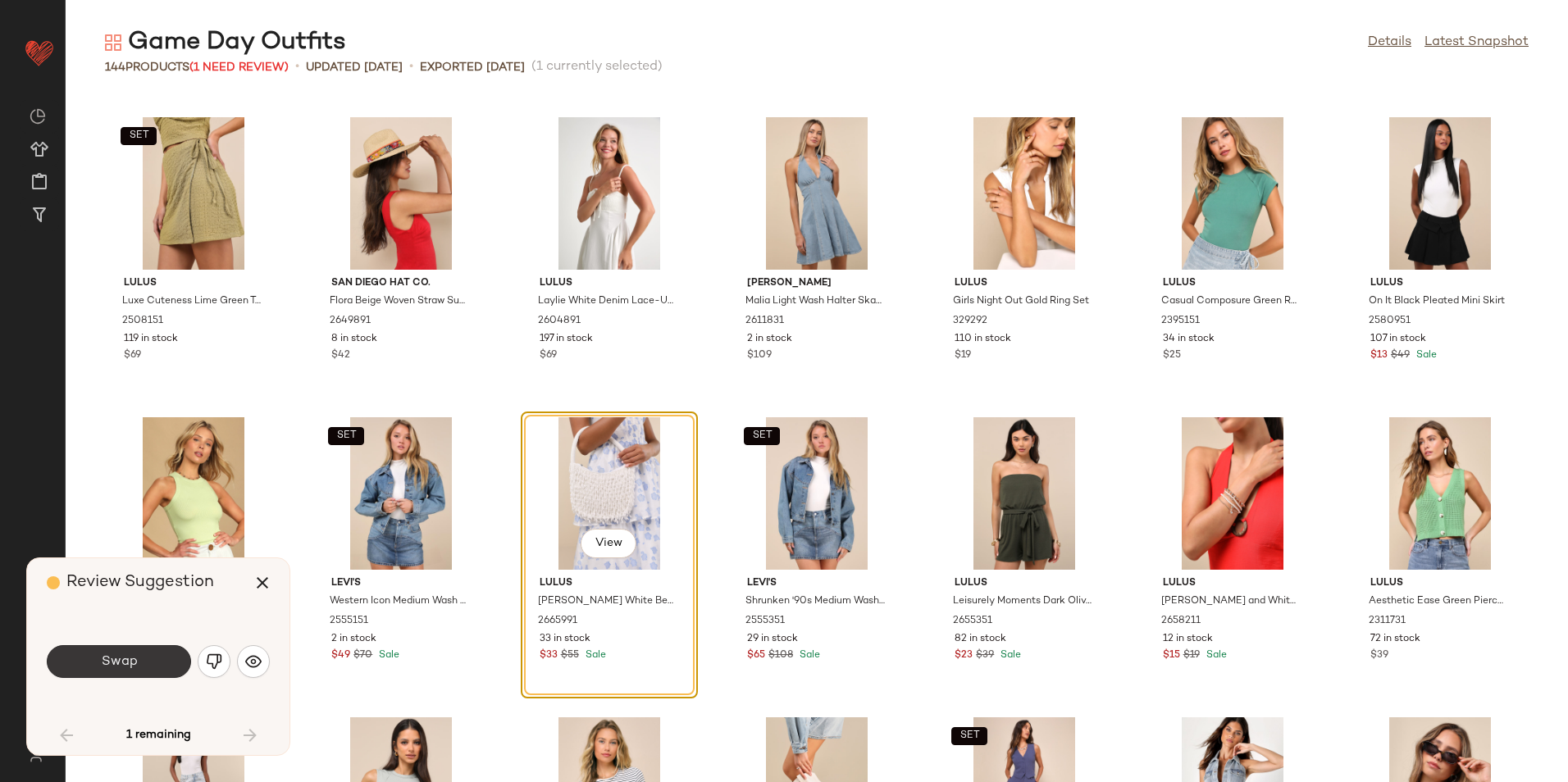
click at [138, 667] on button "Swap" at bounding box center [118, 661] width 144 height 33
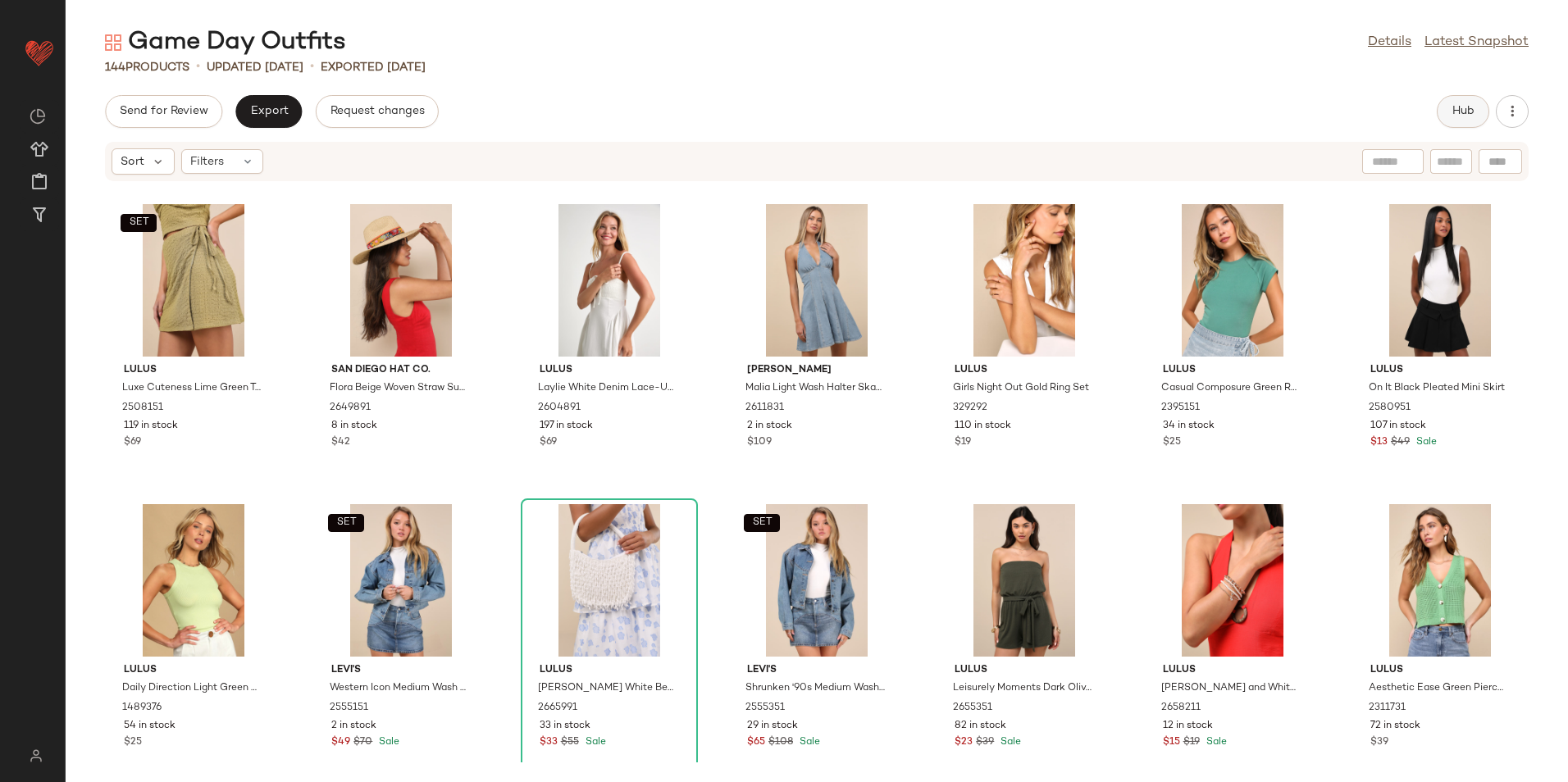
click at [1476, 97] on button "Hub" at bounding box center [1463, 111] width 52 height 33
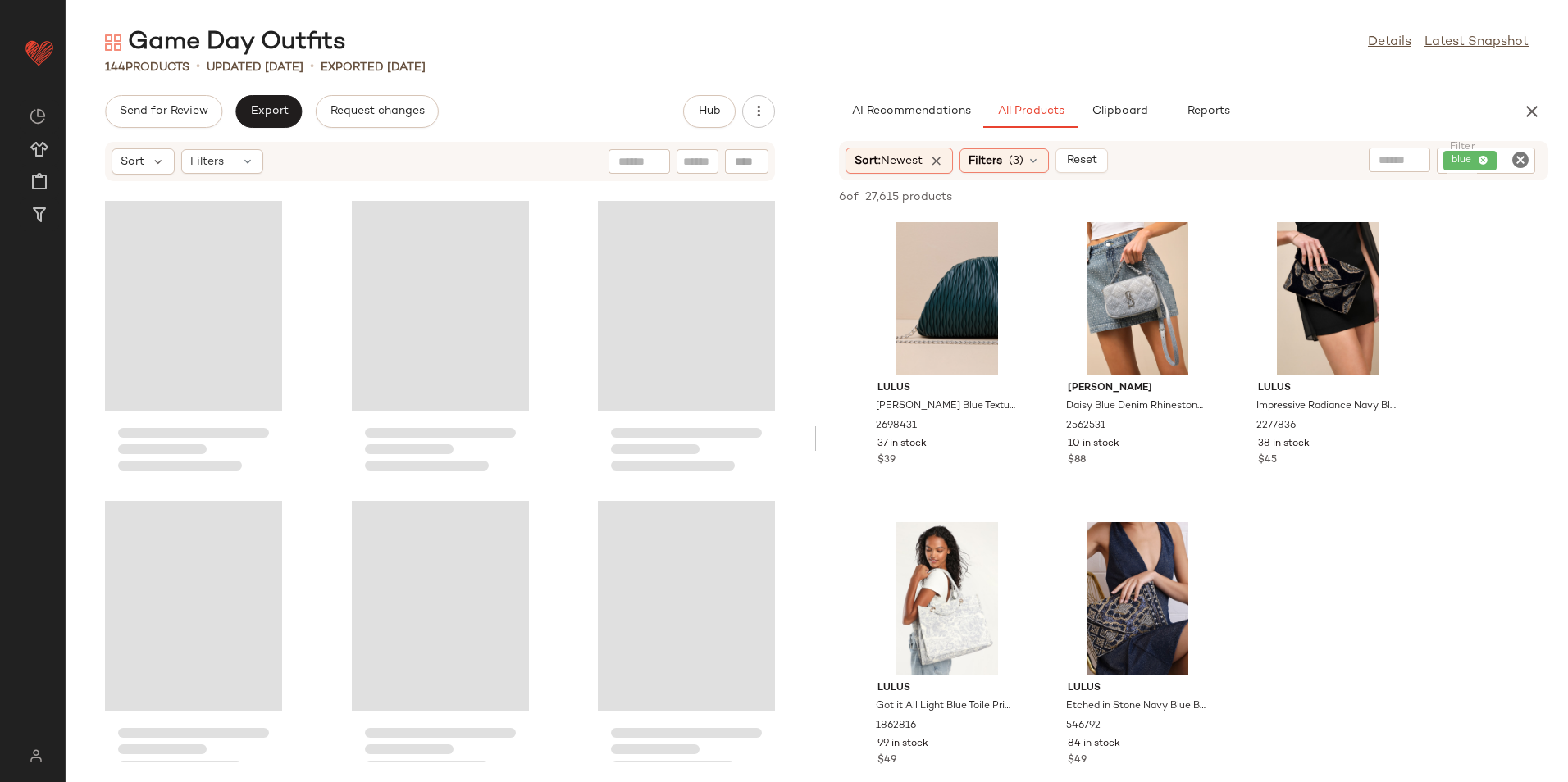
scroll to position [4803, 0]
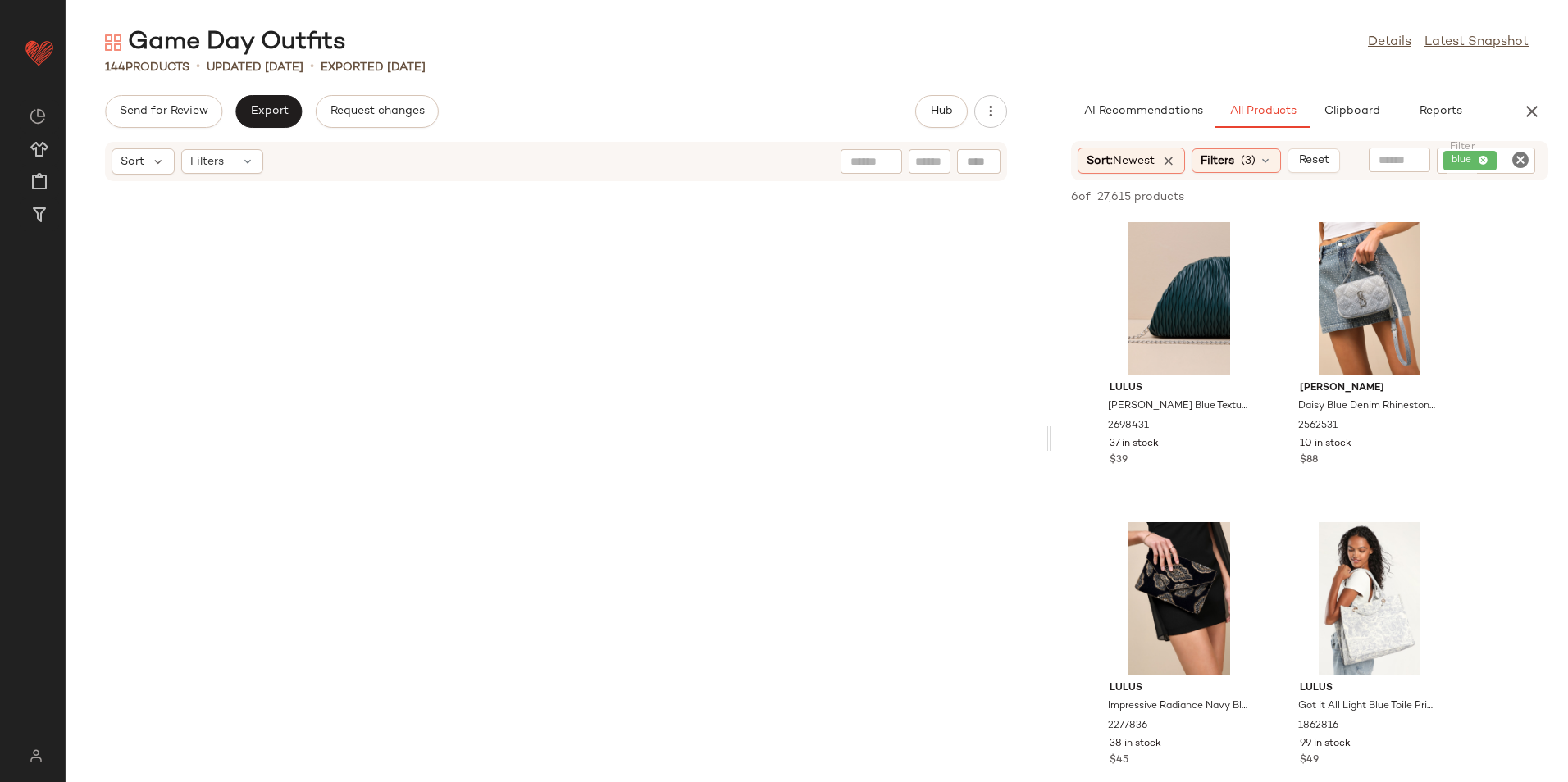
drag, startPoint x: 815, startPoint y: 446, endPoint x: 1342, endPoint y: 451, distance: 527.0
click at [1342, 451] on div "Game Day Outfits Details Latest Snapshot 144 Products • updated [DATE] • Export…" at bounding box center [816, 404] width 1502 height 756
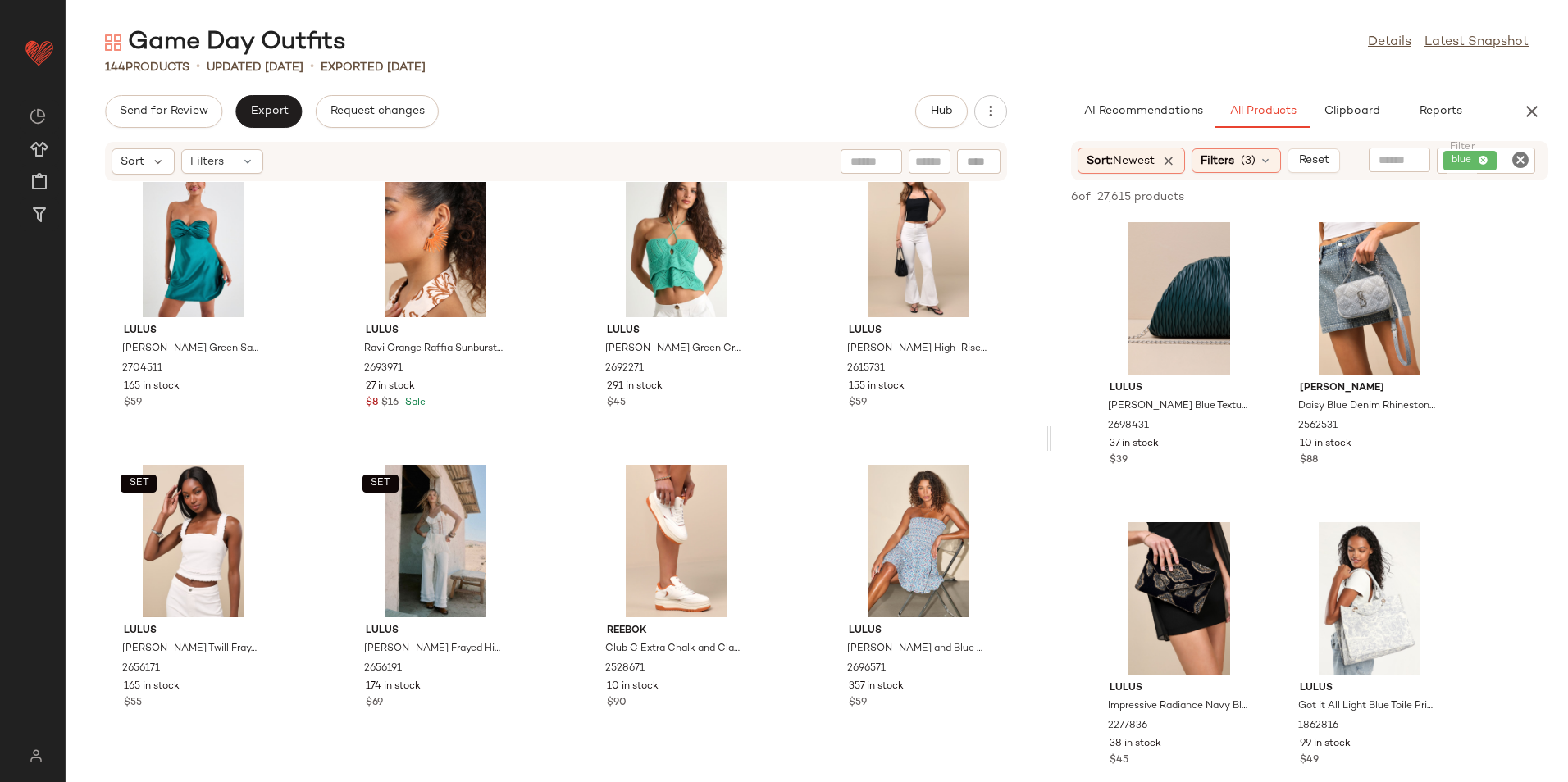
scroll to position [0, 0]
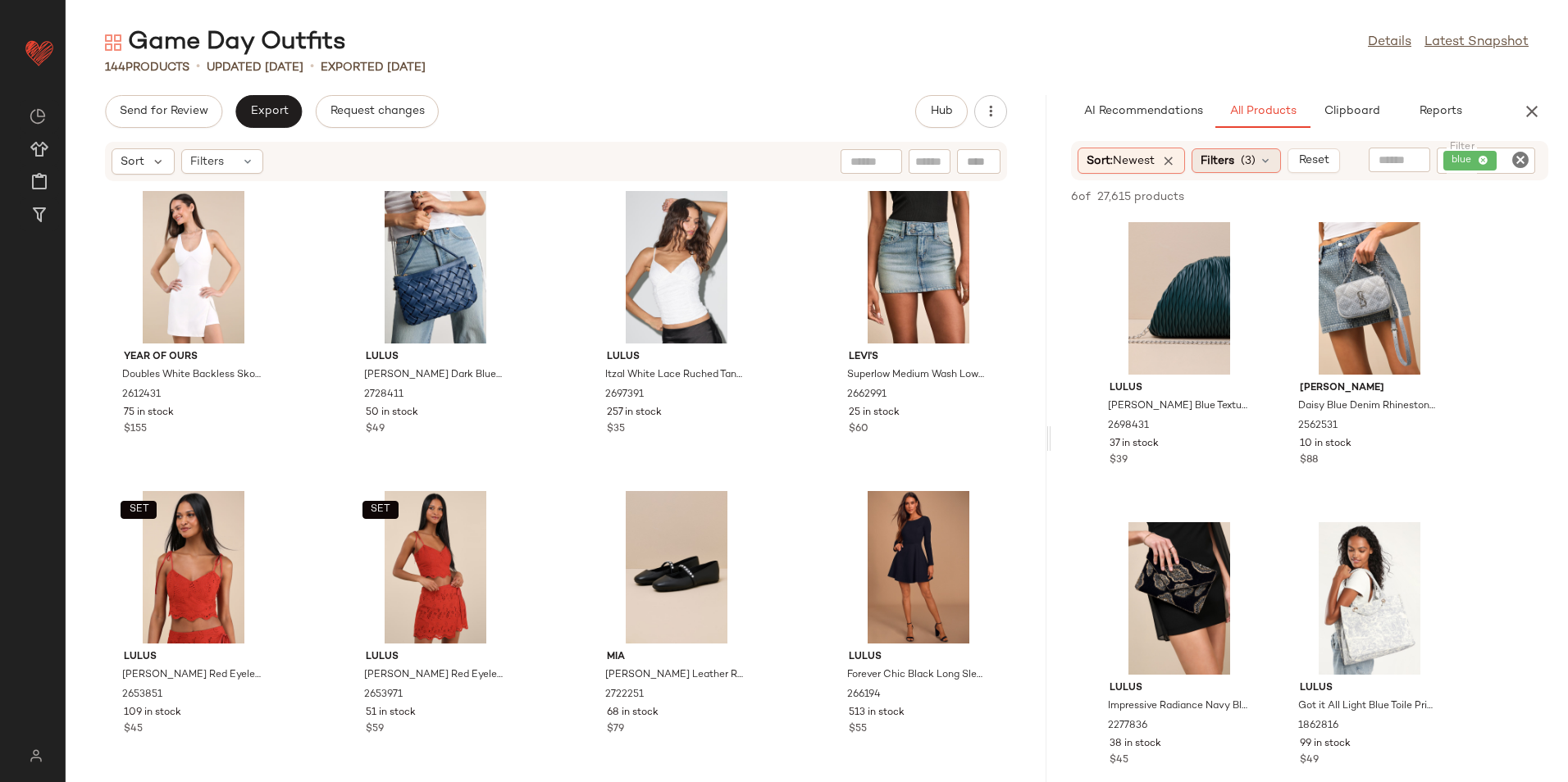
click at [1210, 159] on span "Filters" at bounding box center [1217, 161] width 34 height 17
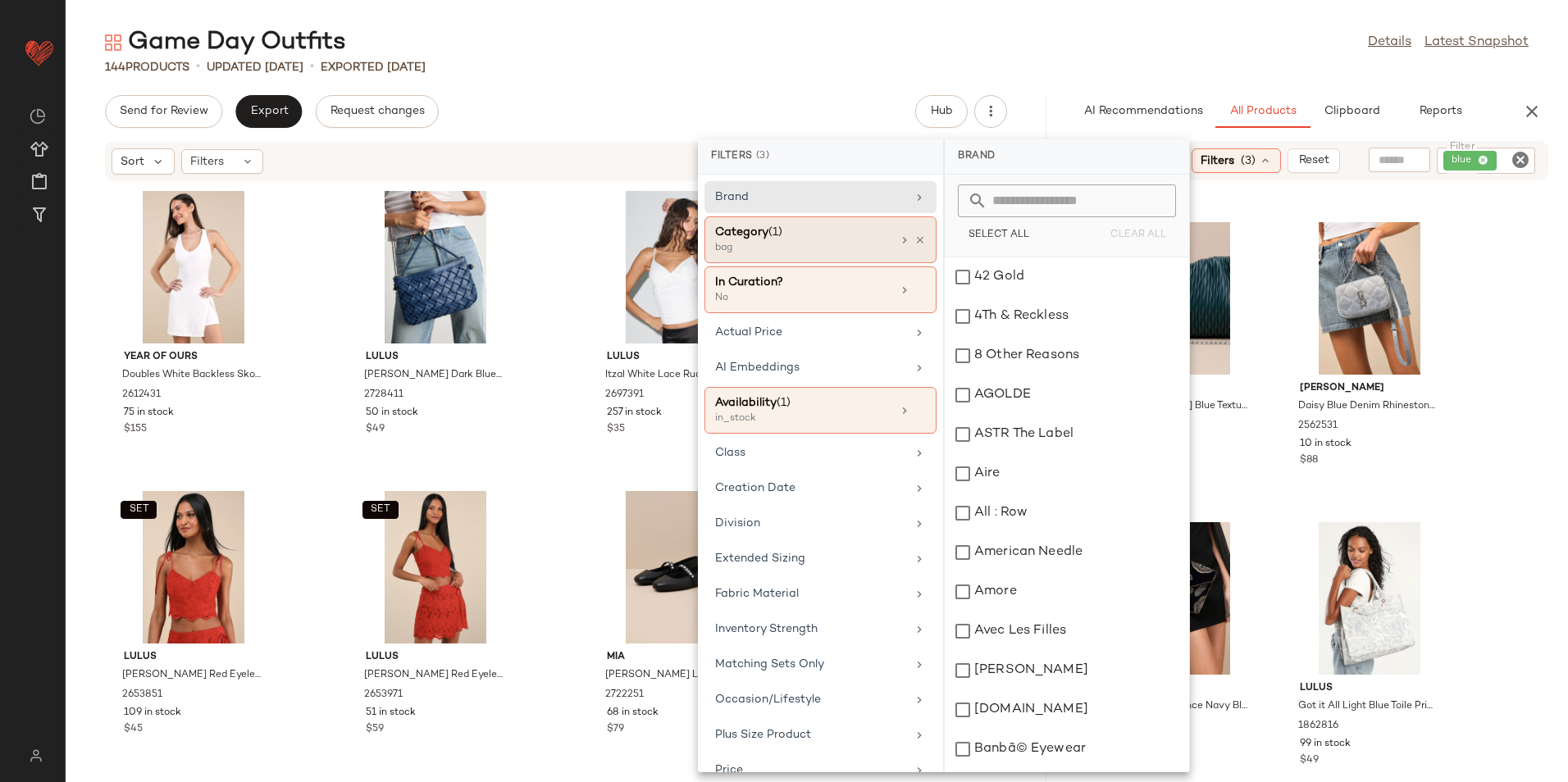
click at [760, 236] on div "Category (1)" at bounding box center [803, 232] width 176 height 17
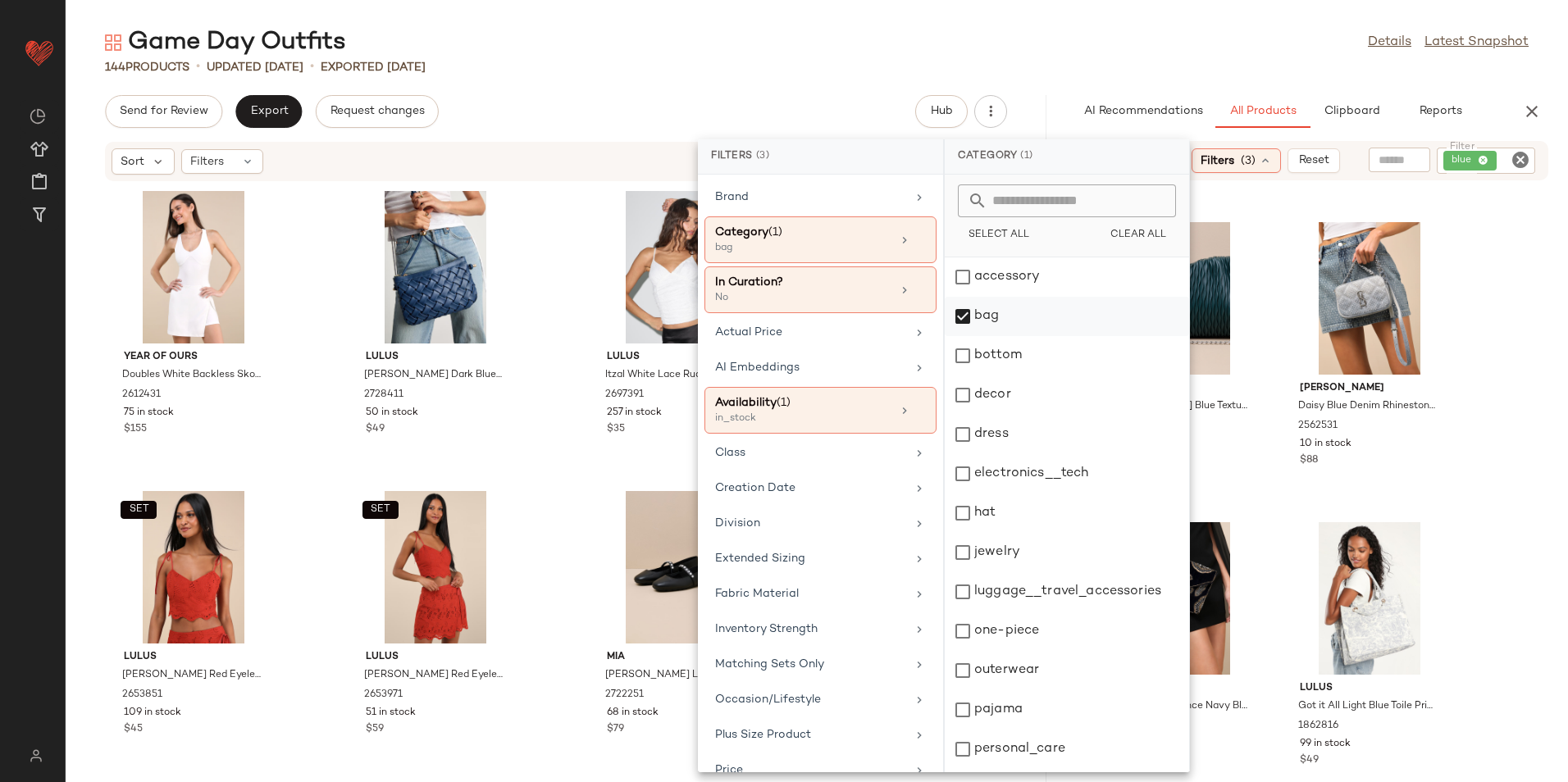
click at [989, 317] on div "bag" at bounding box center [1067, 316] width 245 height 40
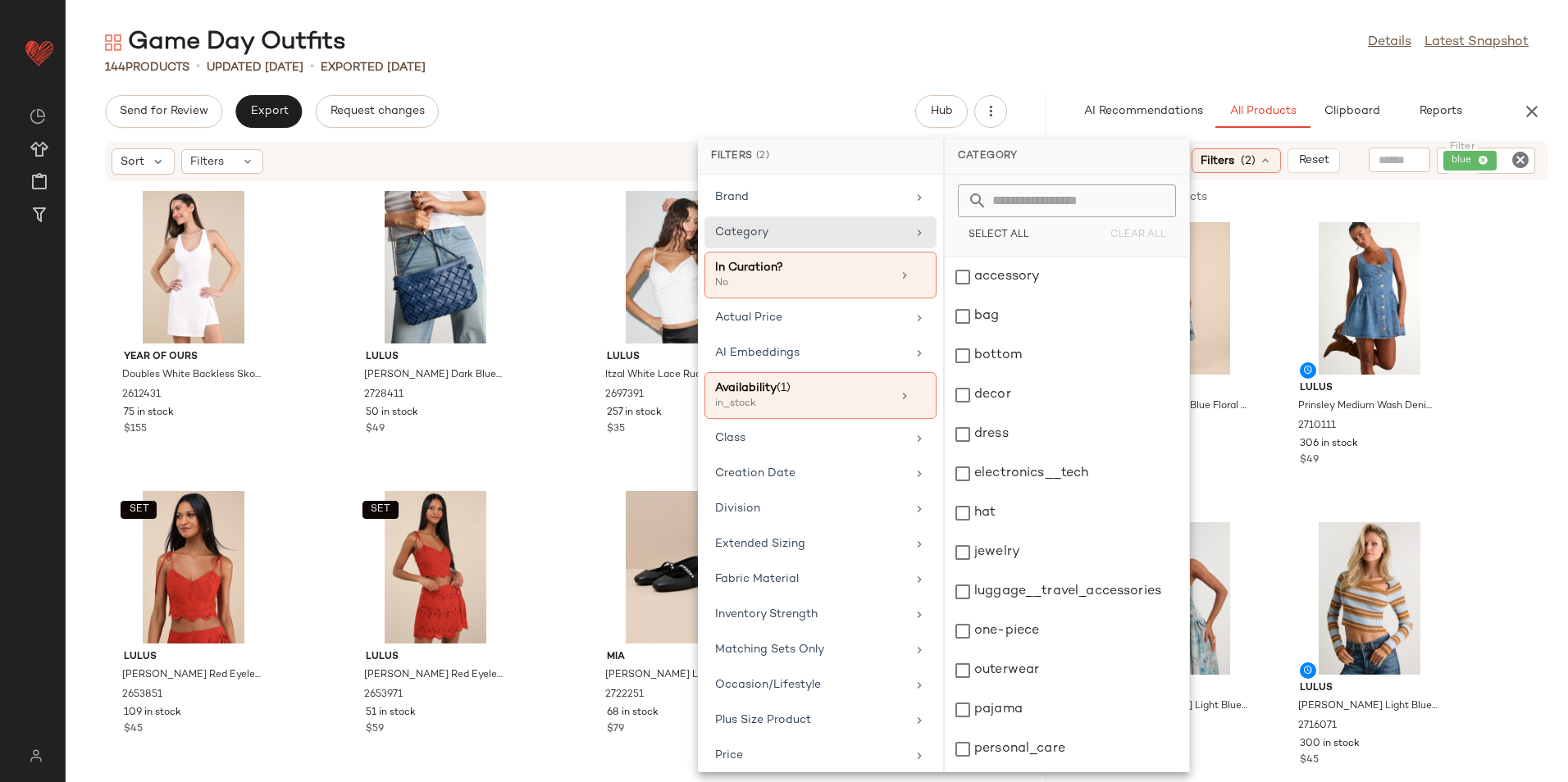
click at [1058, 57] on div "Game Day Outfits Details Latest Snapshot" at bounding box center [816, 42] width 1502 height 33
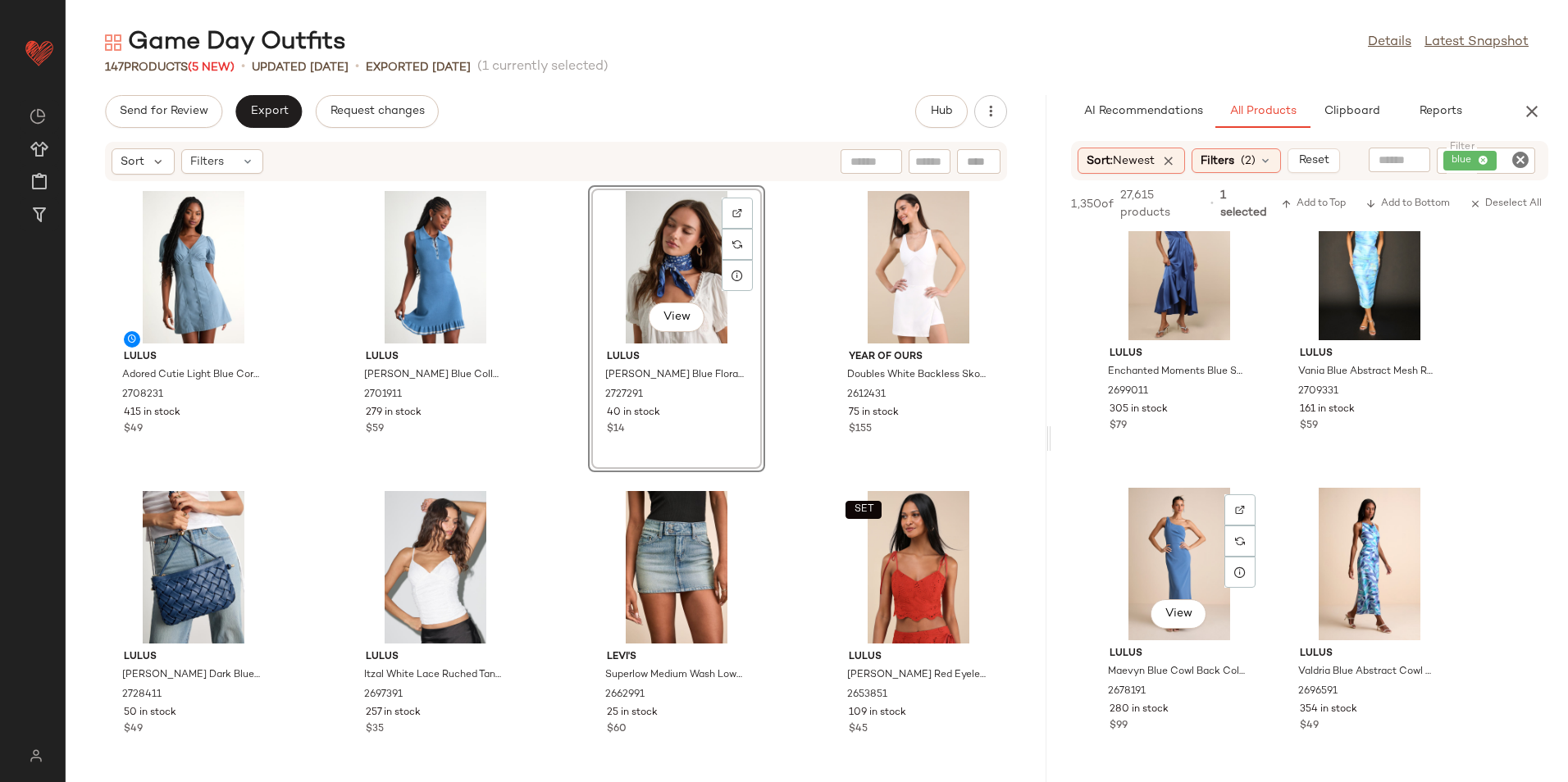
scroll to position [13477, 0]
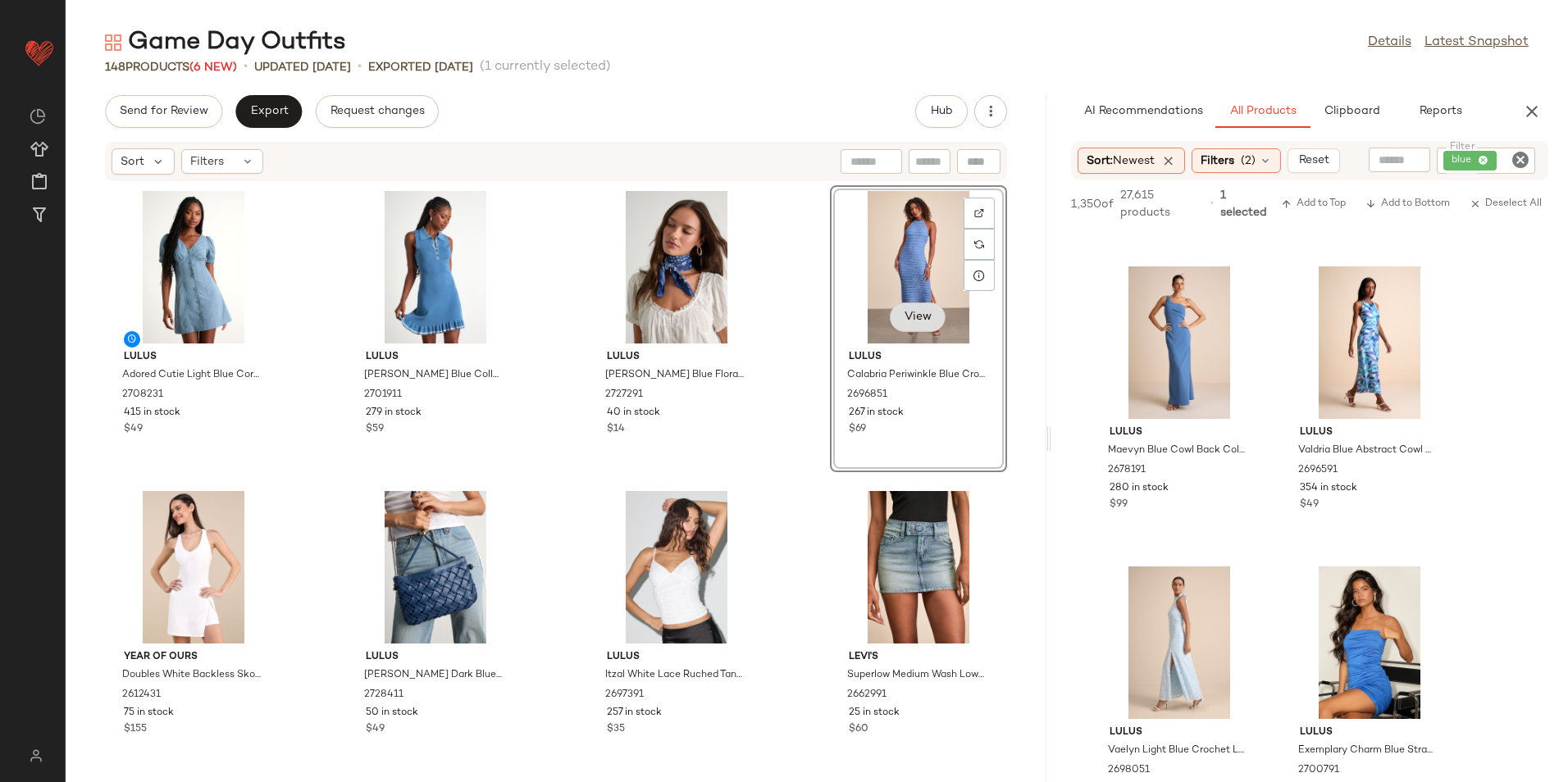
click at [903, 309] on button "View" at bounding box center [918, 317] width 56 height 30
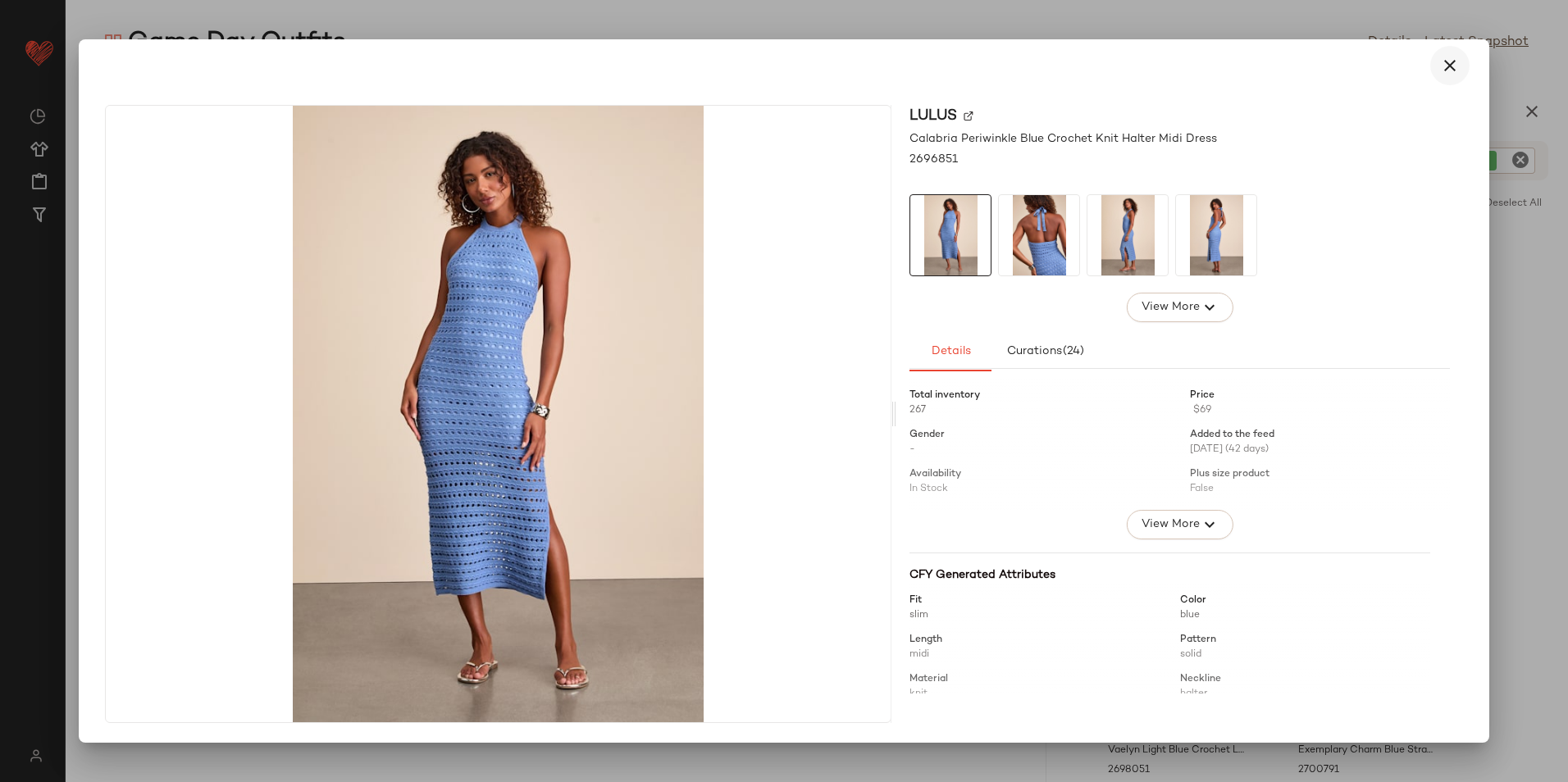
click at [1442, 63] on icon "button" at bounding box center [1449, 65] width 19 height 19
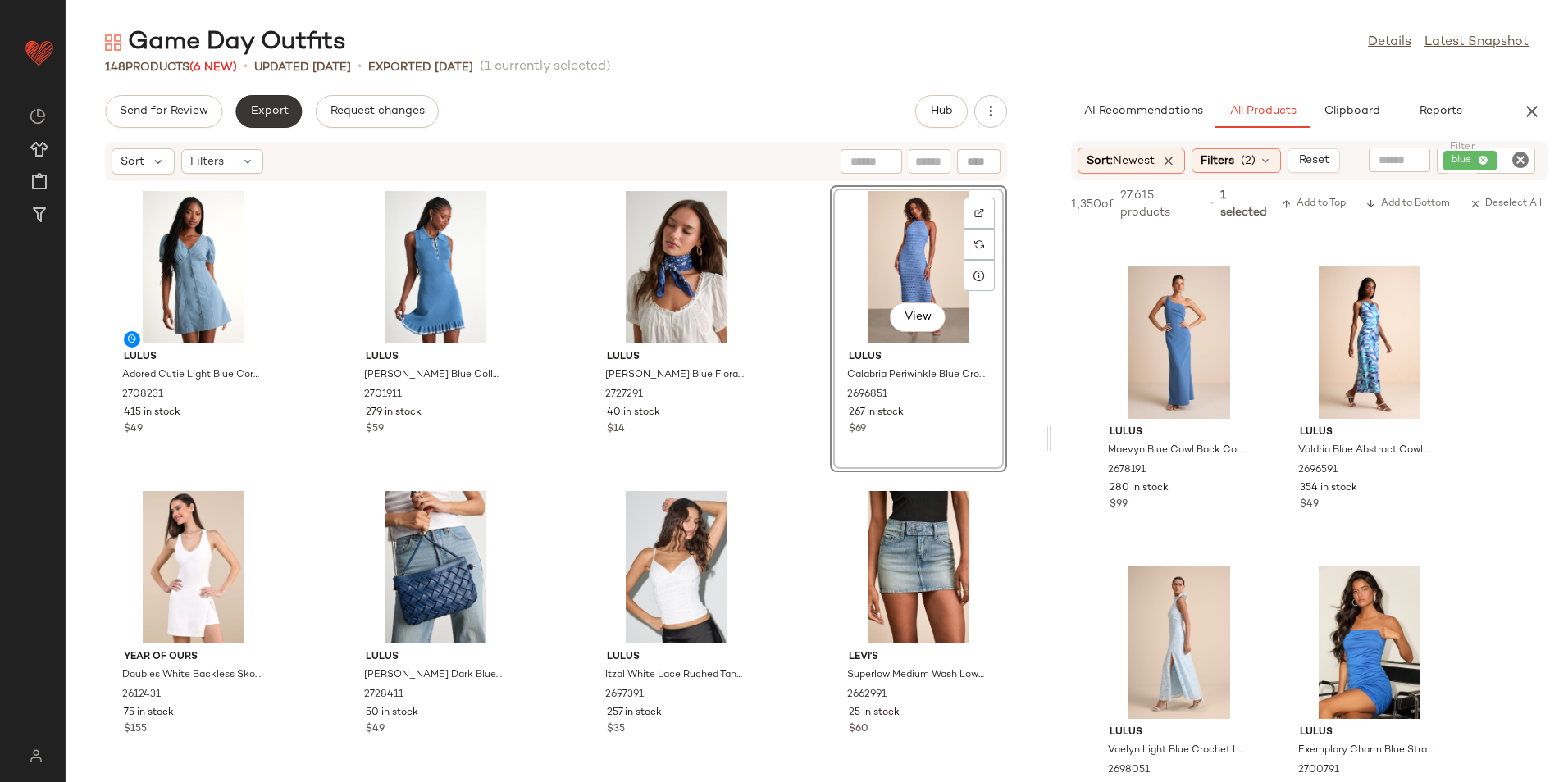
click at [270, 105] on span "Export" at bounding box center [269, 111] width 39 height 13
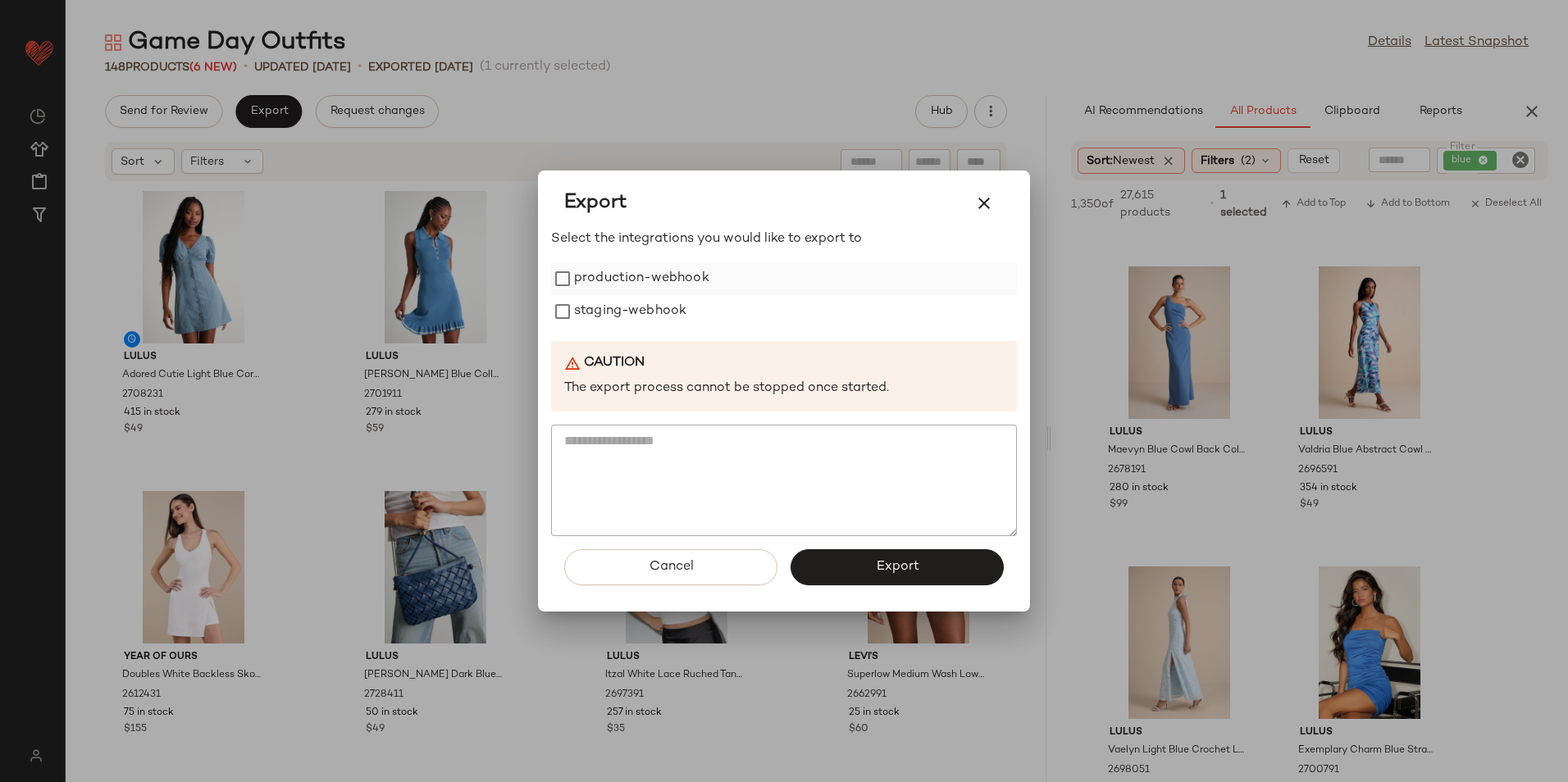
click at [606, 279] on label "production-webhook" at bounding box center [641, 278] width 135 height 33
click at [612, 315] on label "staging-webhook" at bounding box center [629, 311] width 112 height 33
click at [894, 555] on button "Export" at bounding box center [897, 567] width 213 height 36
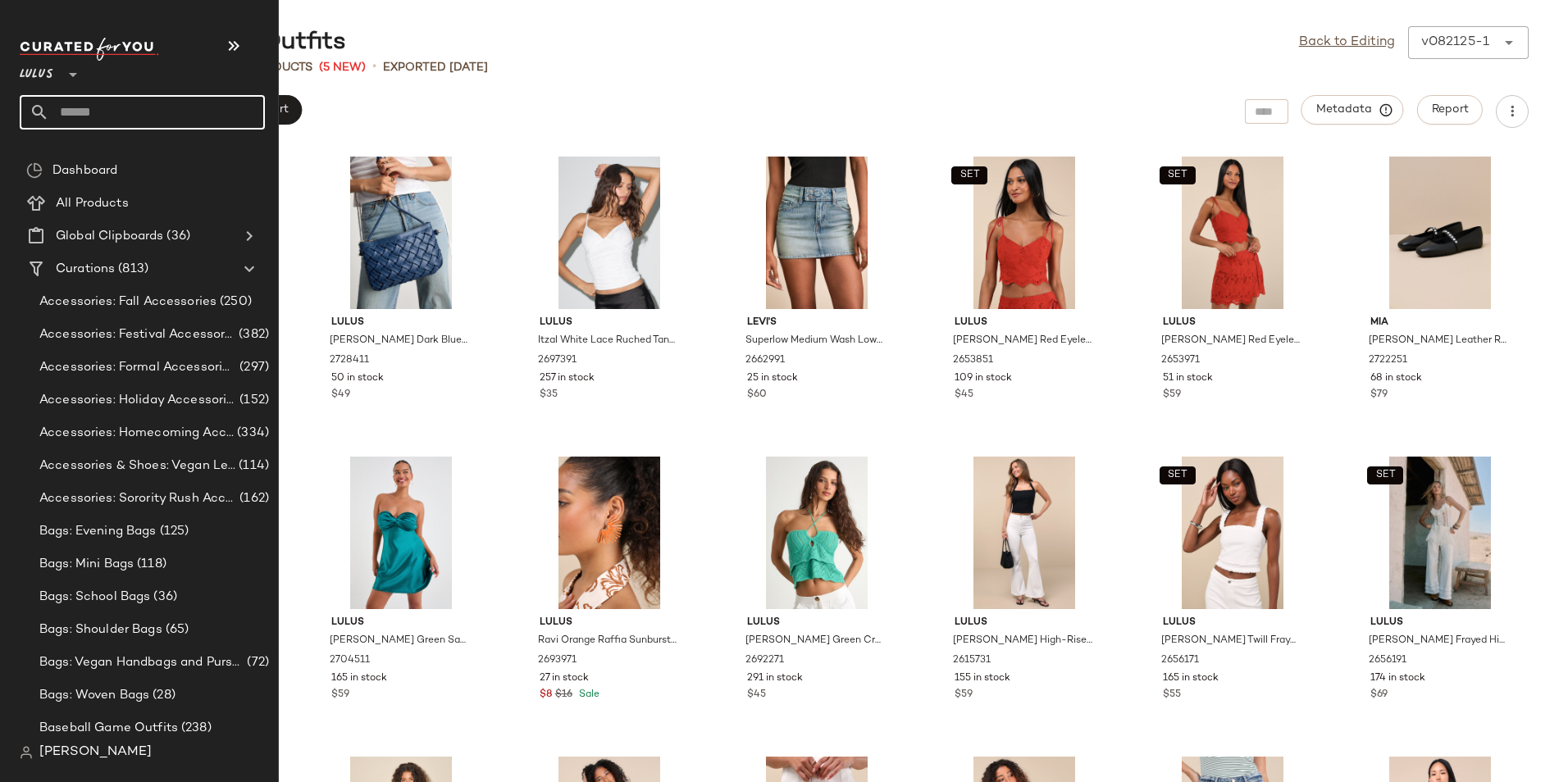
click at [127, 114] on input "text" at bounding box center [157, 112] width 216 height 35
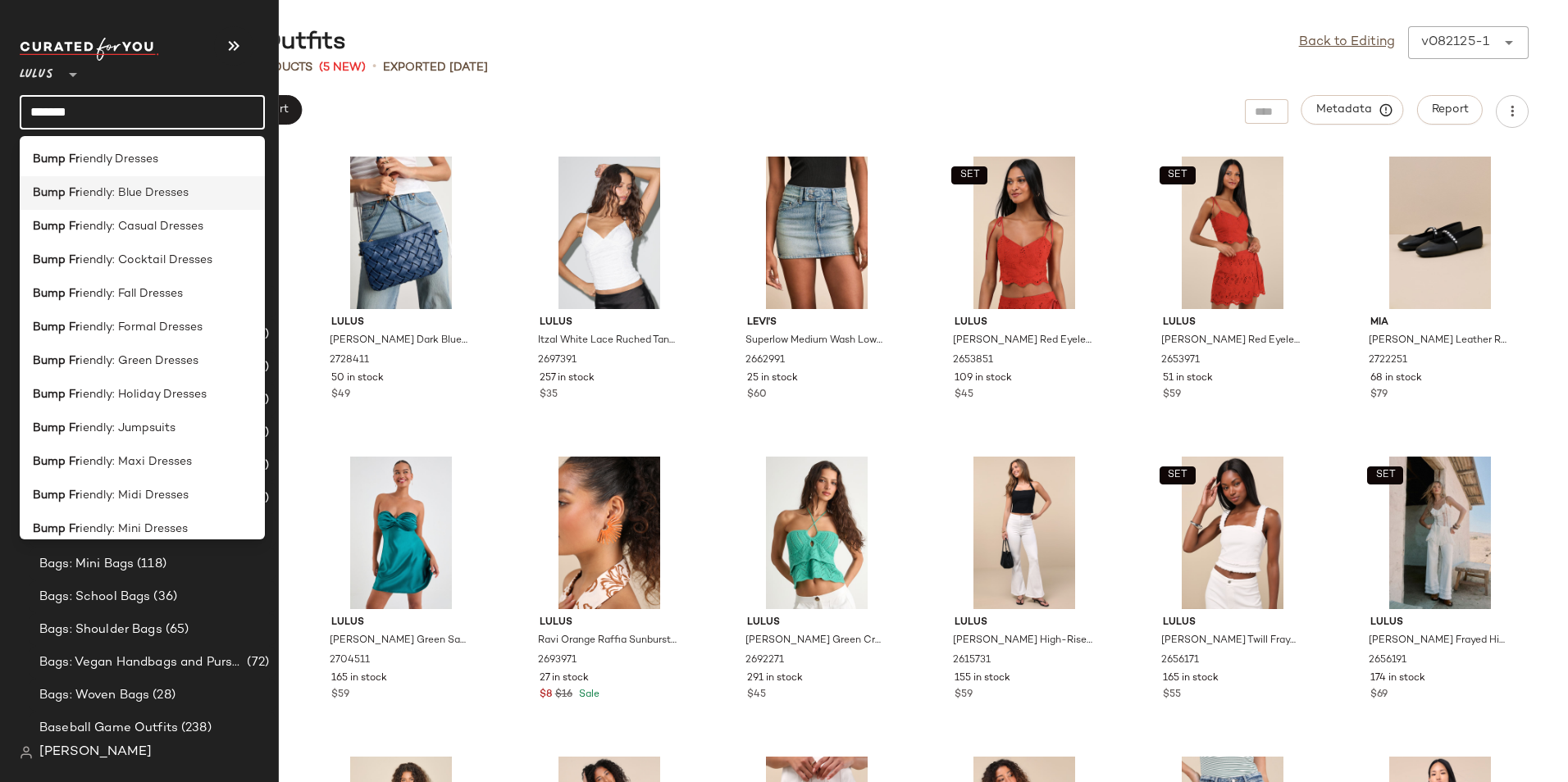
type input "*******"
click at [126, 196] on span "iendly: Blue Dresses" at bounding box center [133, 193] width 109 height 17
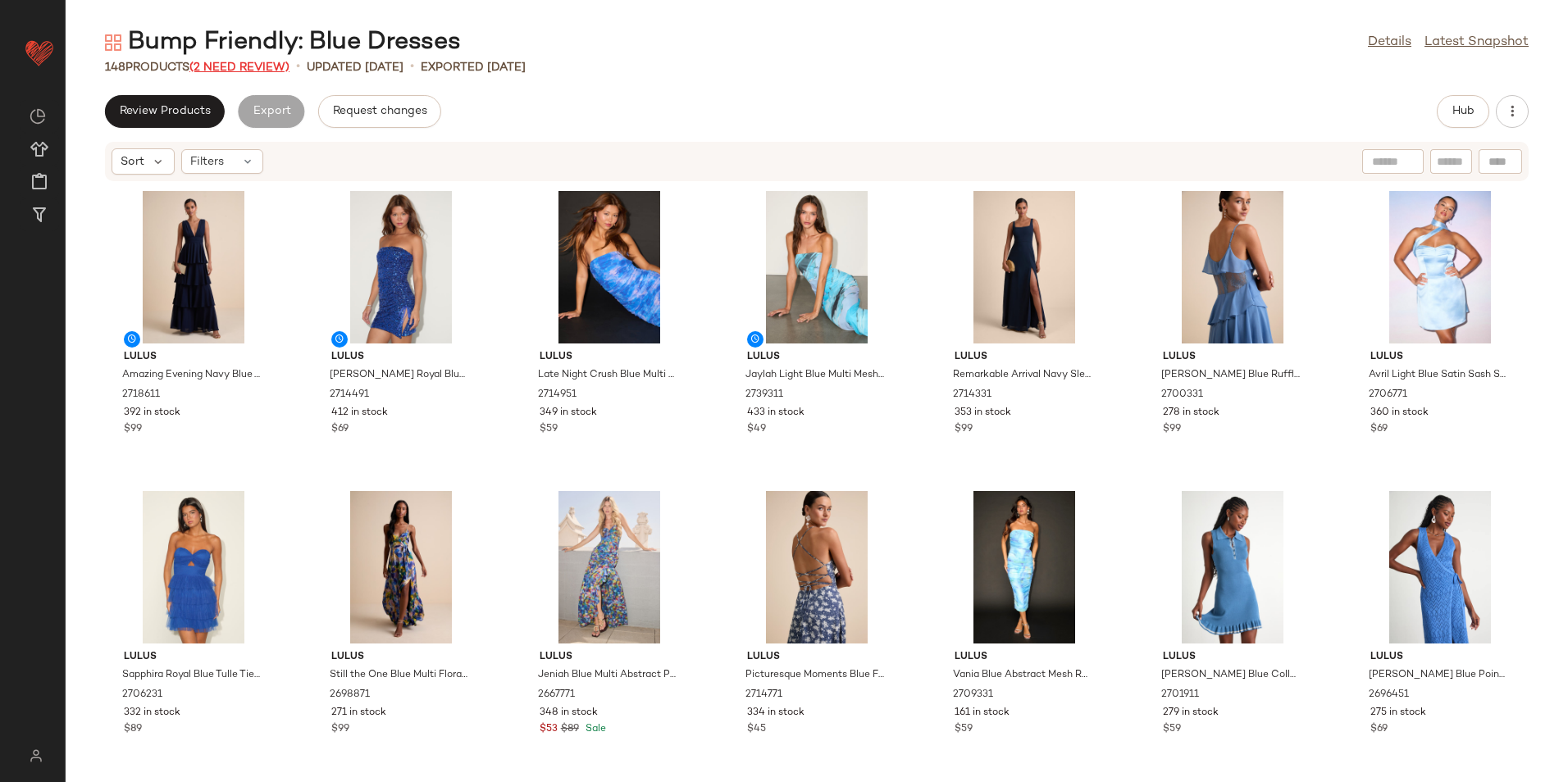
click at [216, 64] on span "(2 Need Review)" at bounding box center [240, 67] width 100 height 13
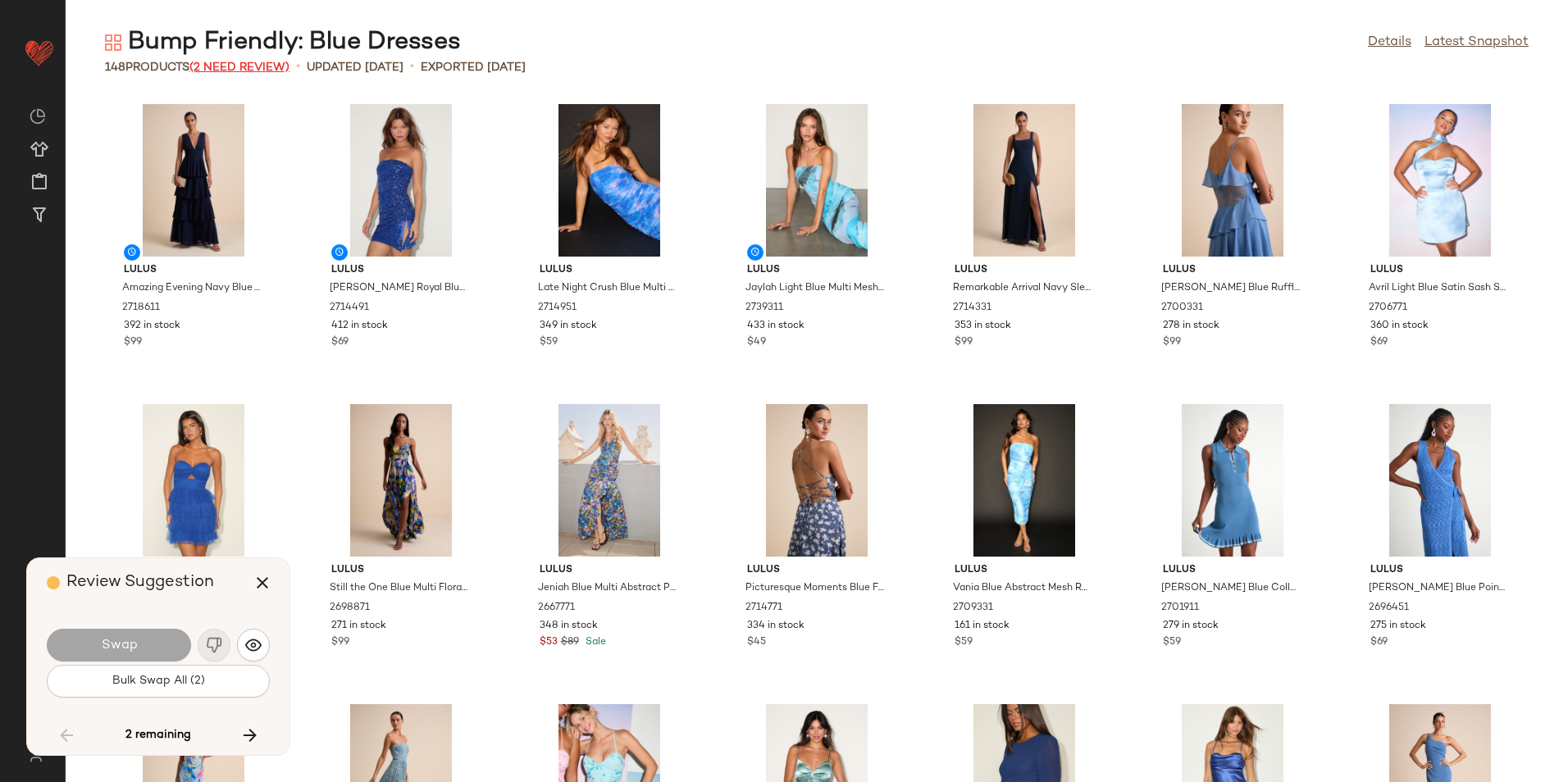
scroll to position [5402, 0]
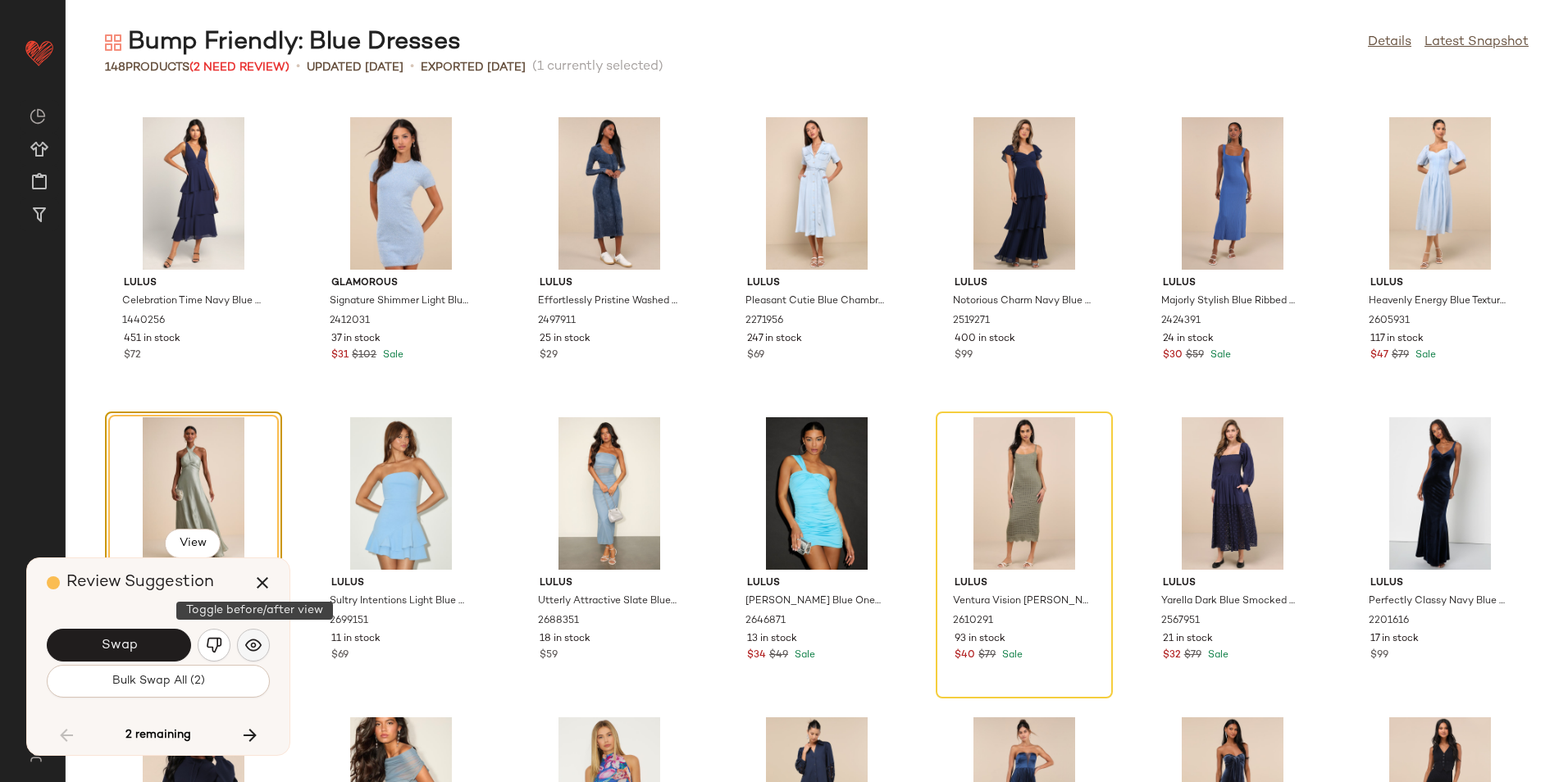
click at [256, 644] on img "button" at bounding box center [253, 644] width 16 height 16
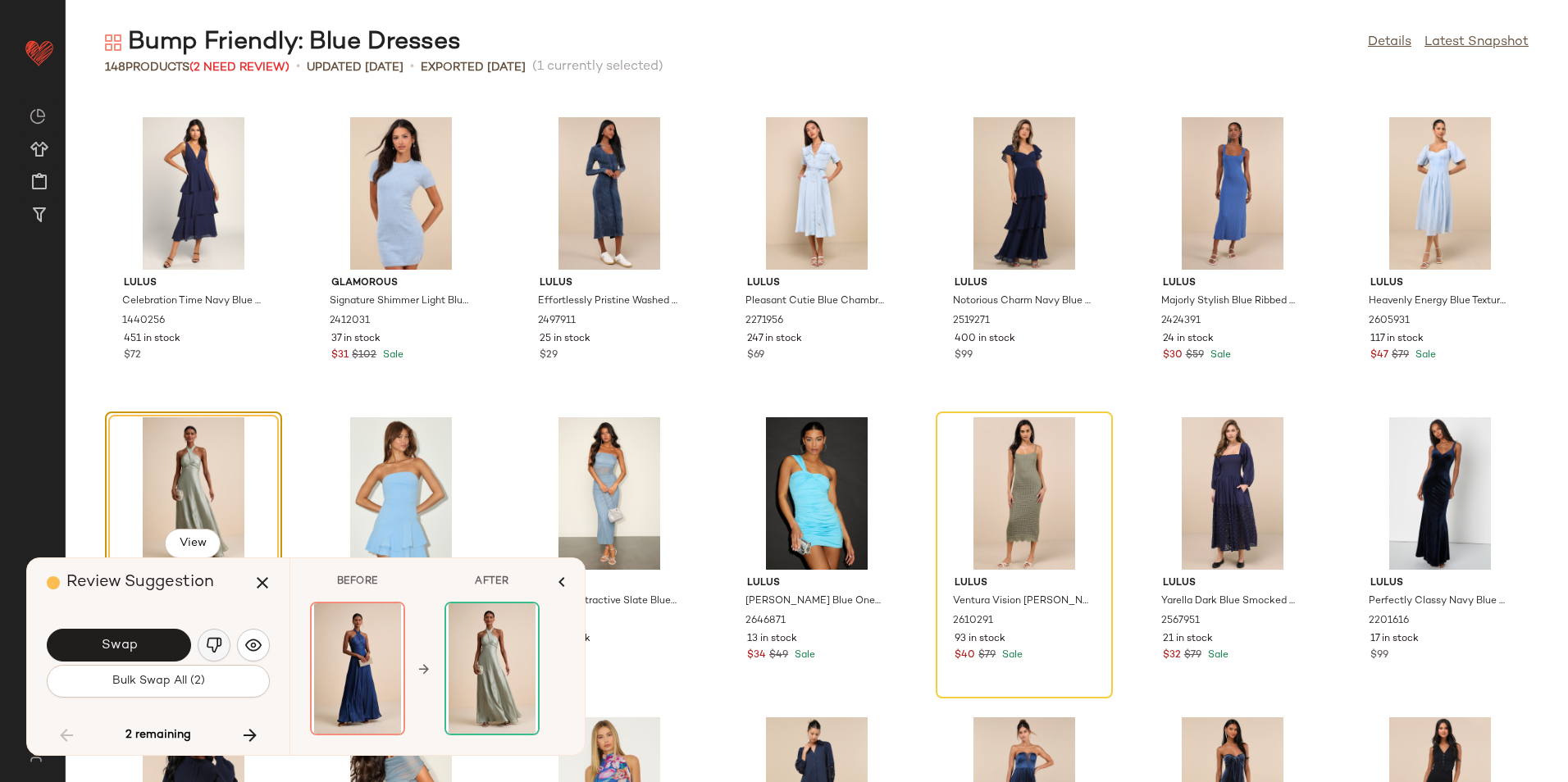
click at [213, 648] on img "button" at bounding box center [213, 644] width 16 height 16
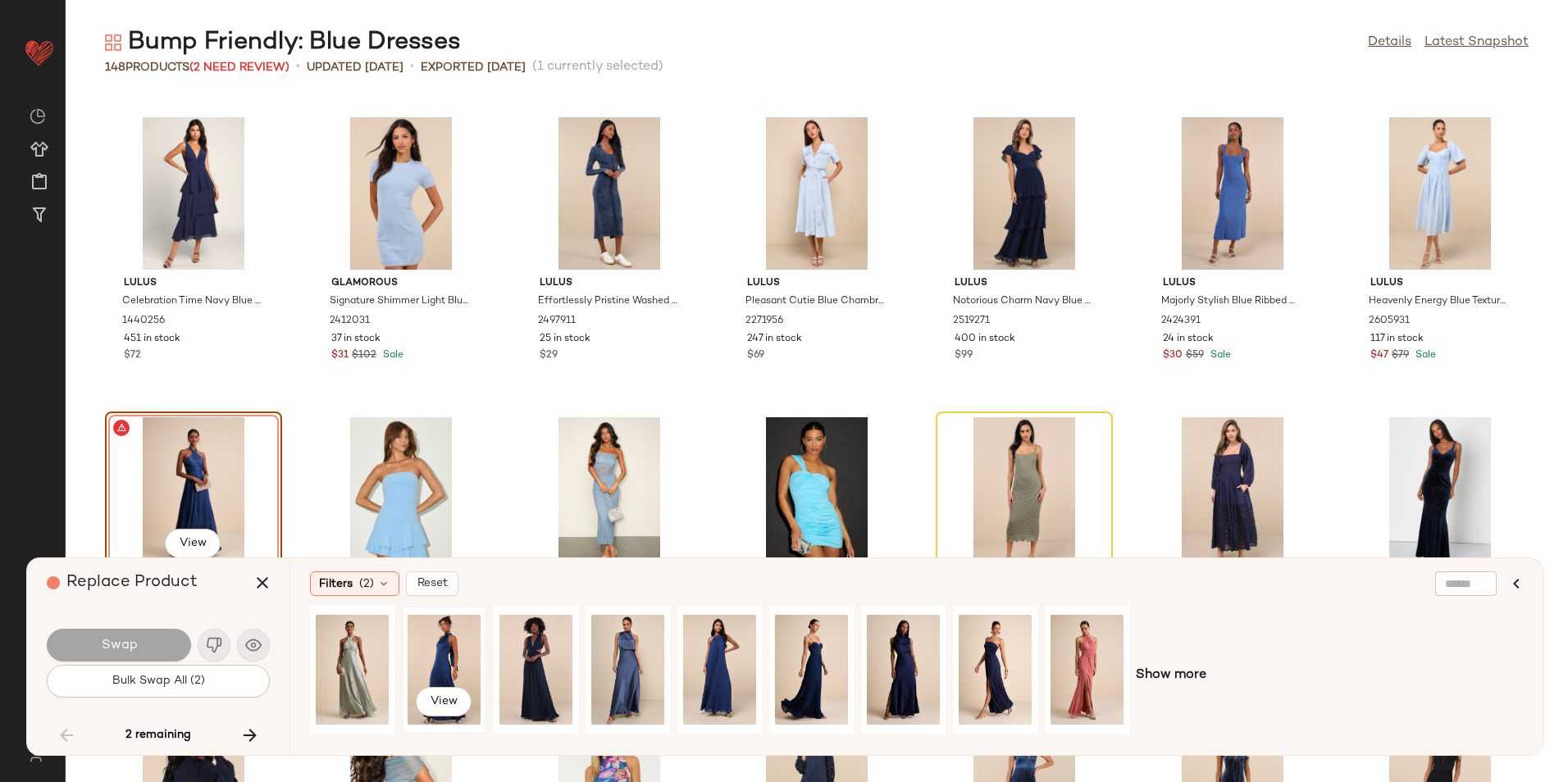
click at [449, 671] on div "View" at bounding box center [444, 670] width 73 height 116
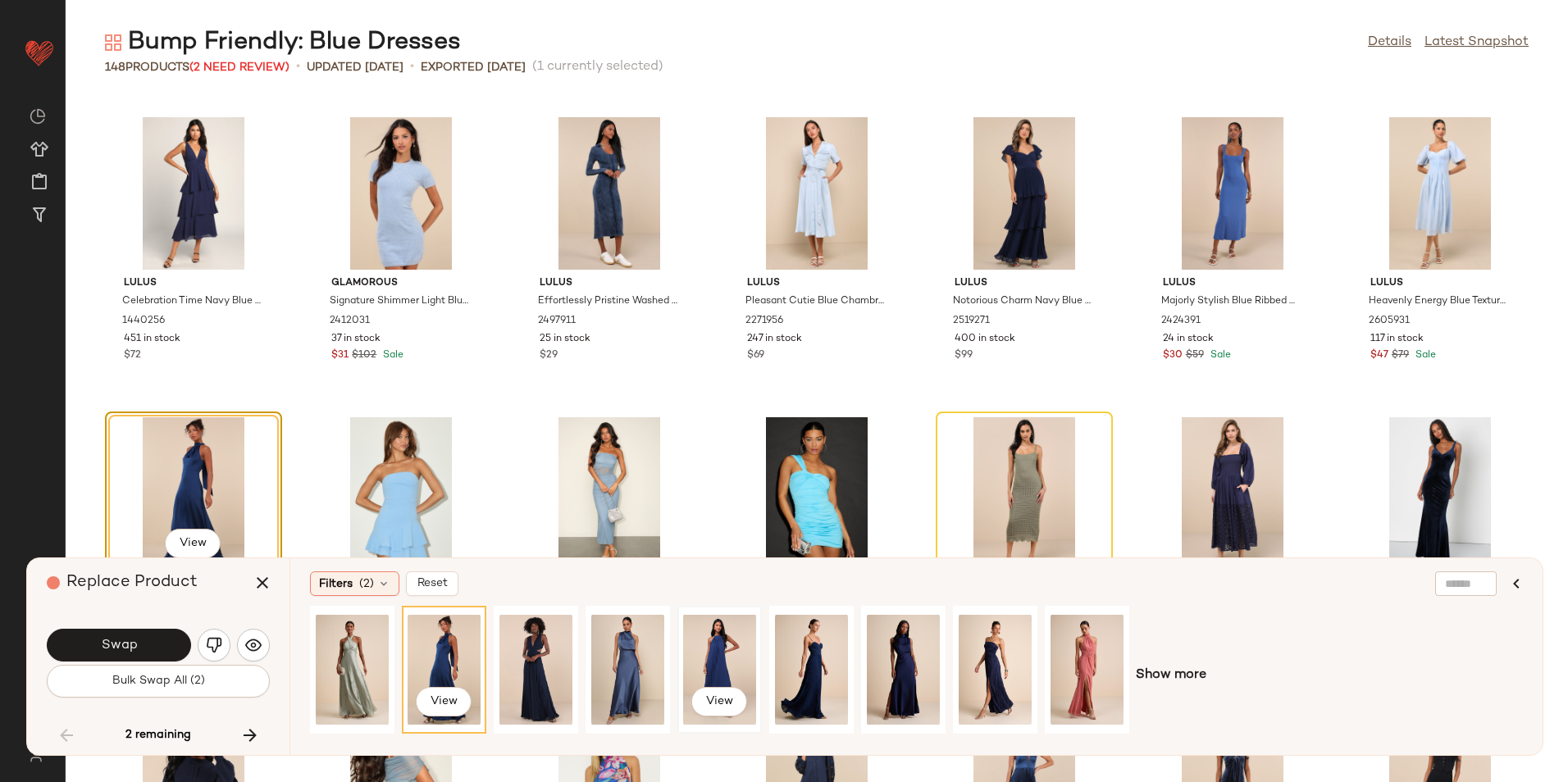
click at [704, 664] on div "View" at bounding box center [719, 670] width 73 height 116
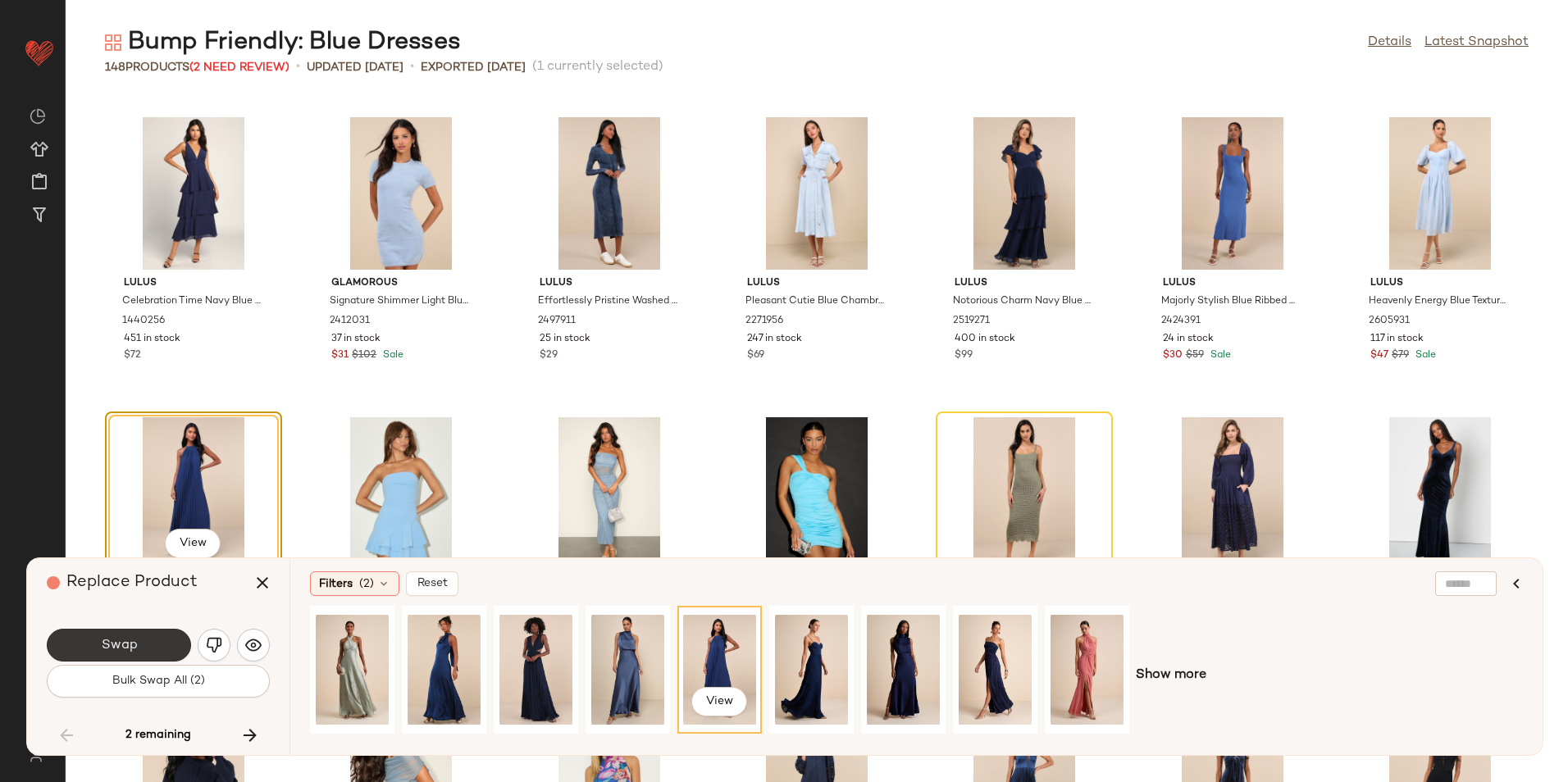
click at [161, 647] on button "Swap" at bounding box center [118, 645] width 144 height 33
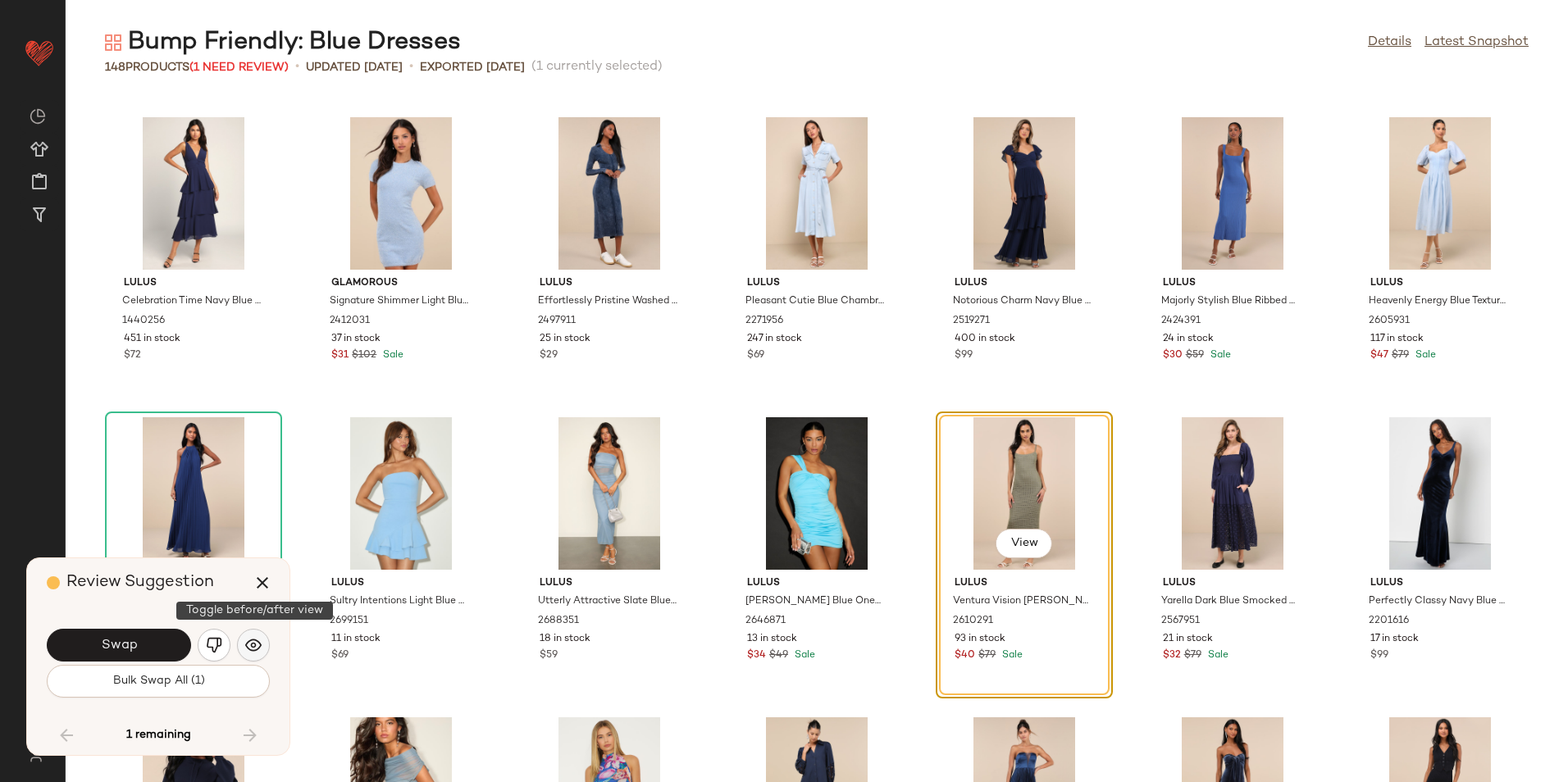
click at [249, 641] on img "button" at bounding box center [253, 644] width 16 height 16
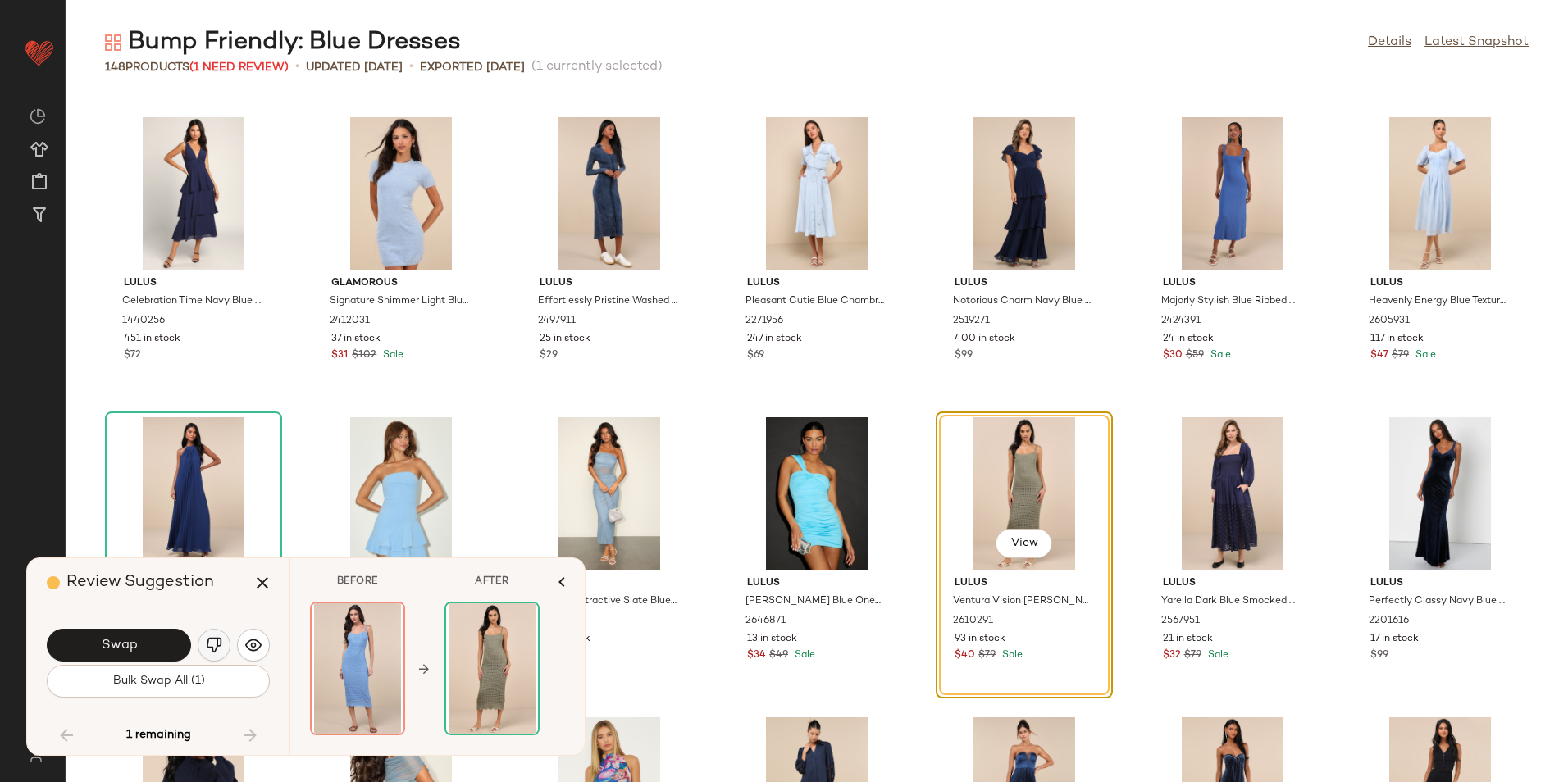
click at [221, 650] on img "button" at bounding box center [213, 644] width 16 height 16
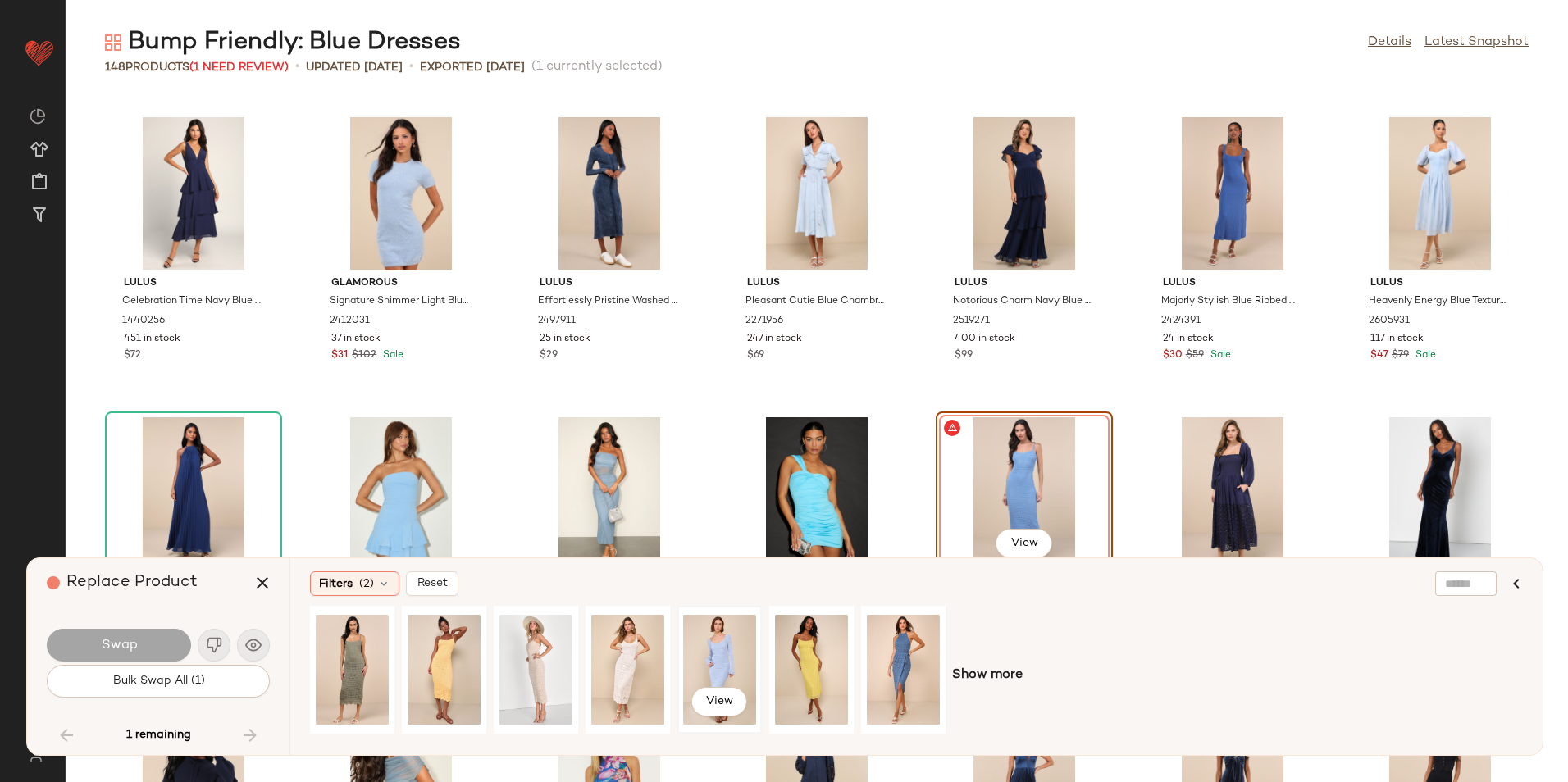
click at [708, 661] on div "View" at bounding box center [719, 670] width 73 height 116
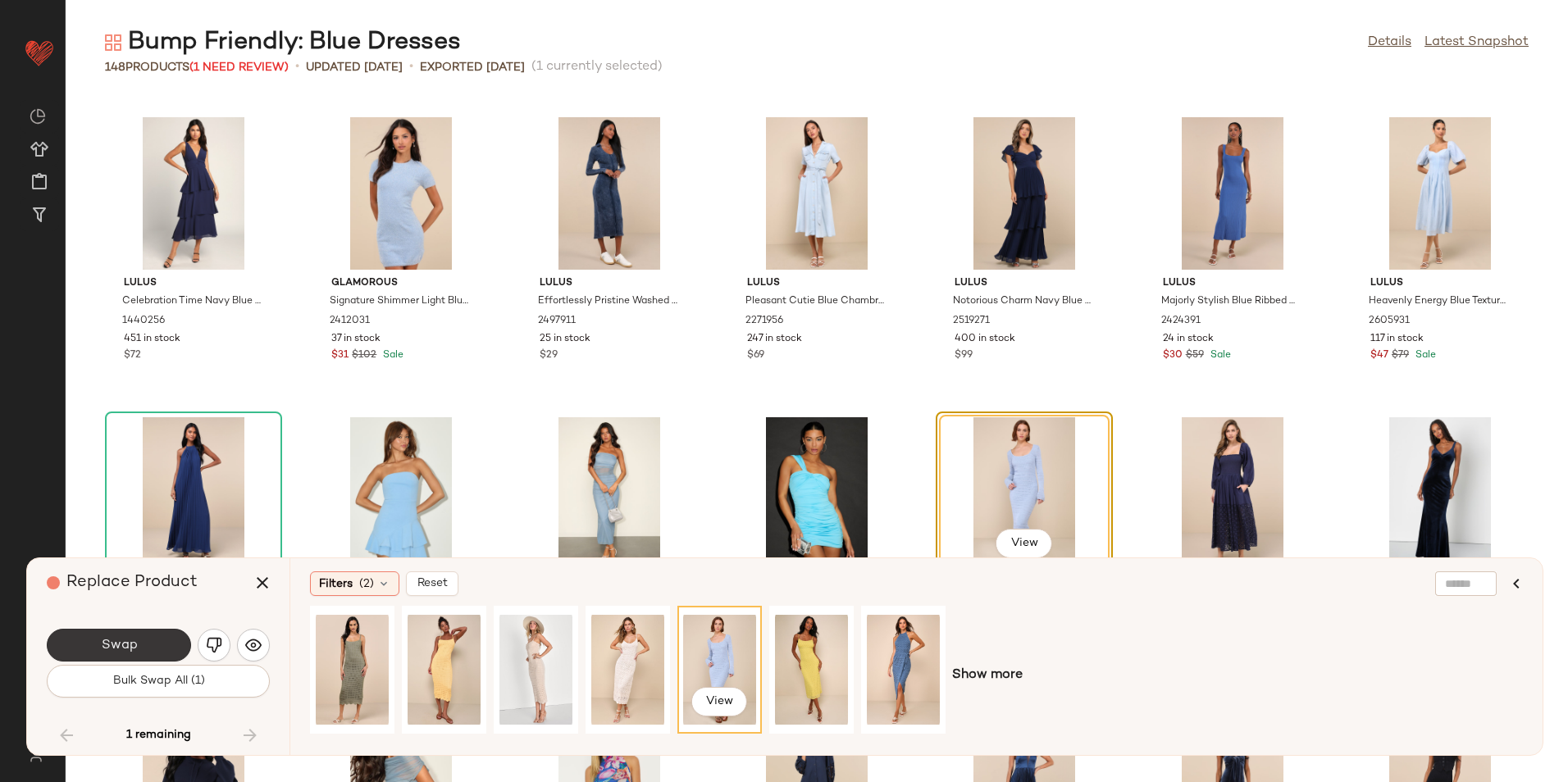
click at [166, 639] on button "Swap" at bounding box center [118, 645] width 144 height 33
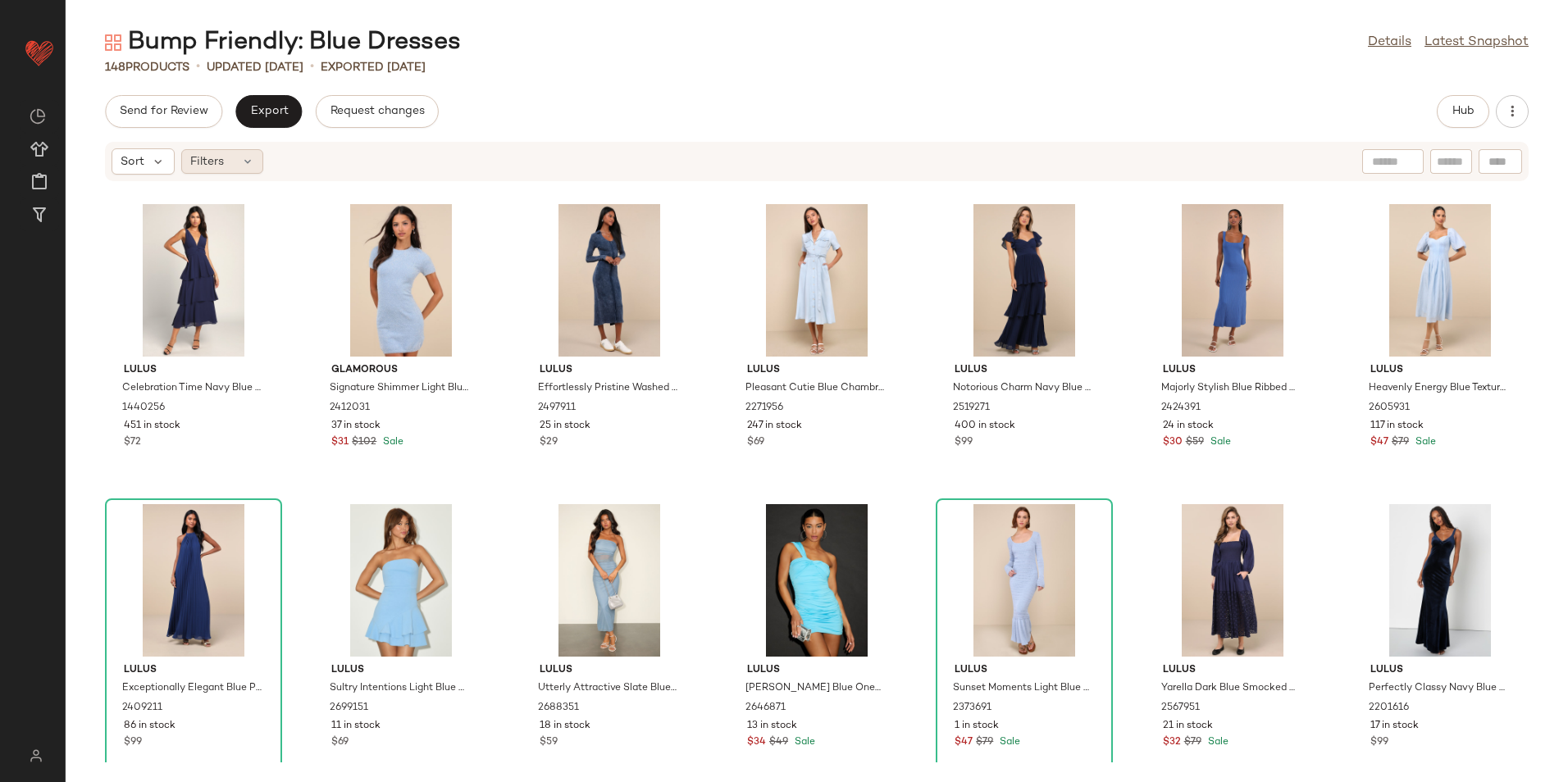
click at [242, 167] on icon at bounding box center [248, 162] width 13 height 13
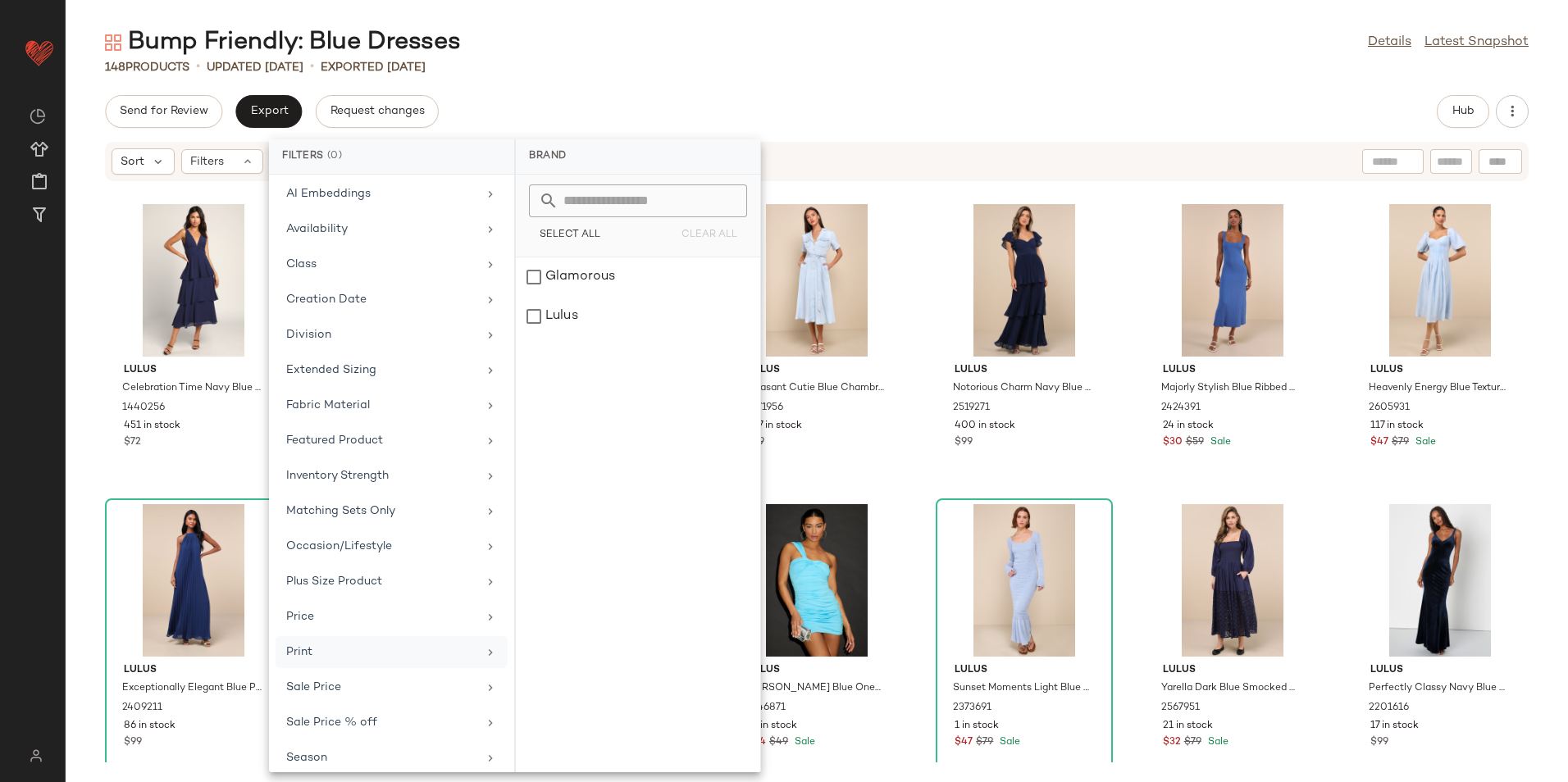
scroll to position [191, 0]
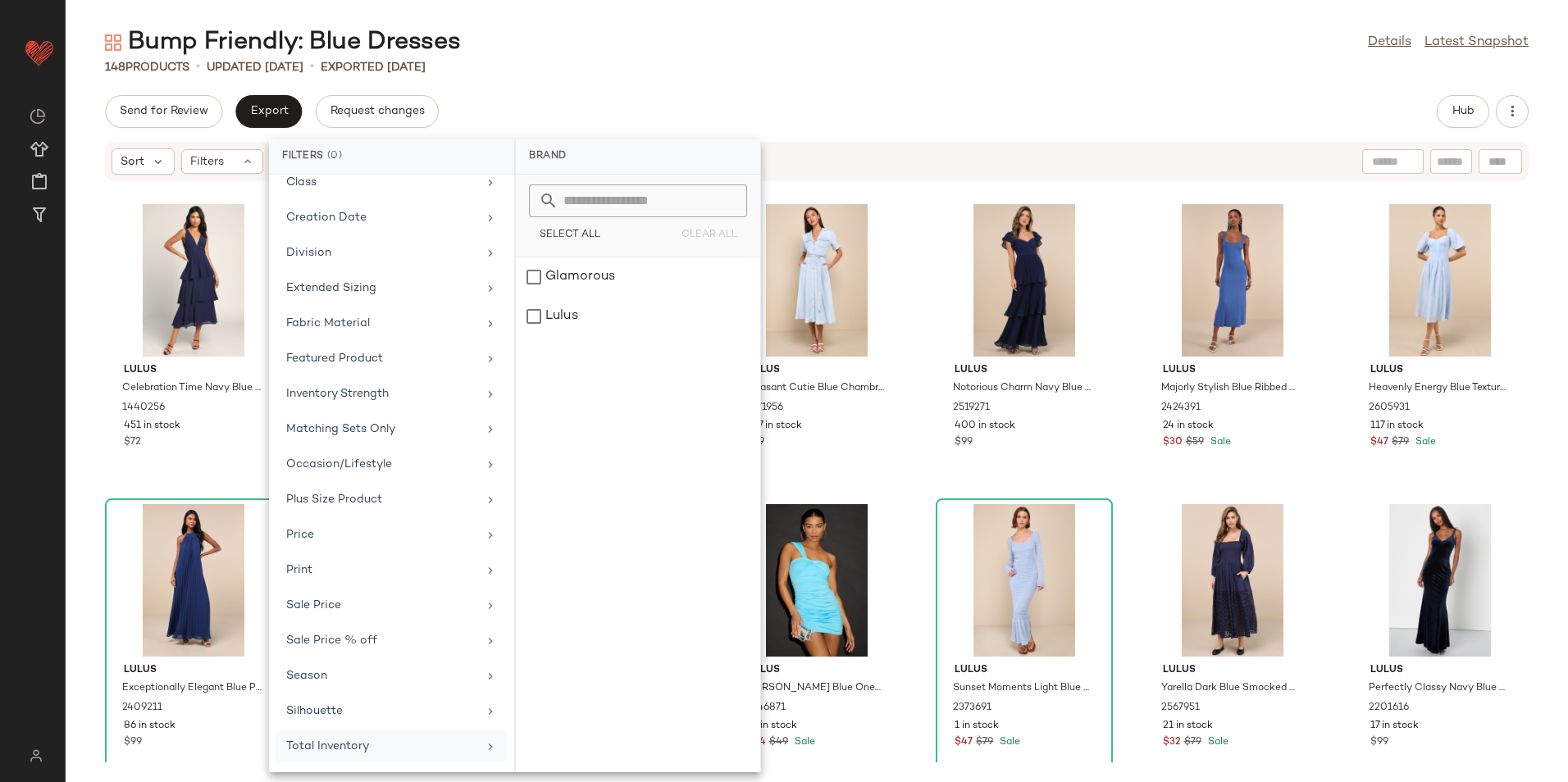
click at [337, 739] on div "Total Inventory" at bounding box center [381, 747] width 191 height 17
click at [700, 310] on input "Max" at bounding box center [682, 308] width 99 height 33
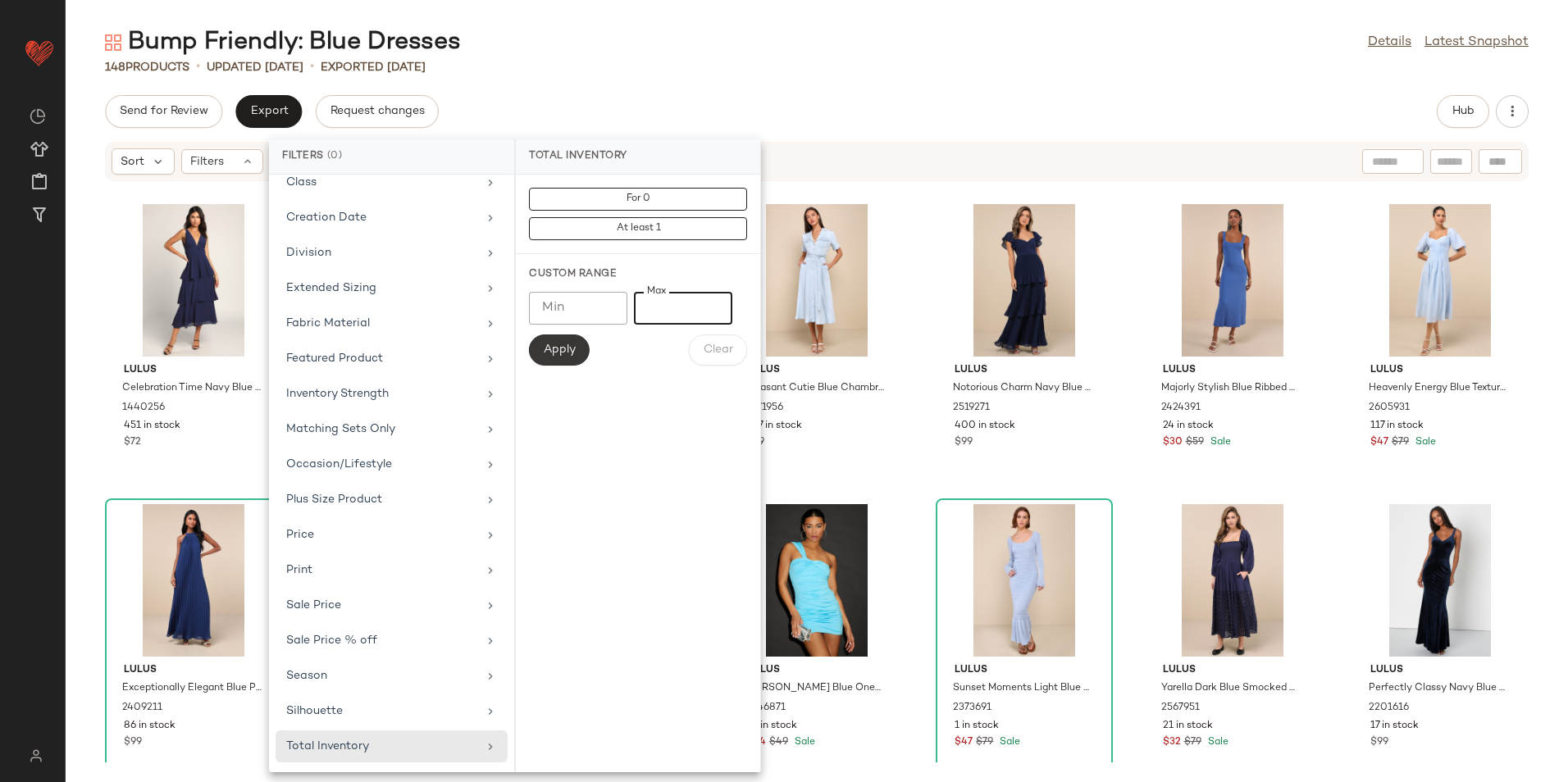
type input "**"
click at [569, 343] on span "Apply" at bounding box center [559, 350] width 33 height 13
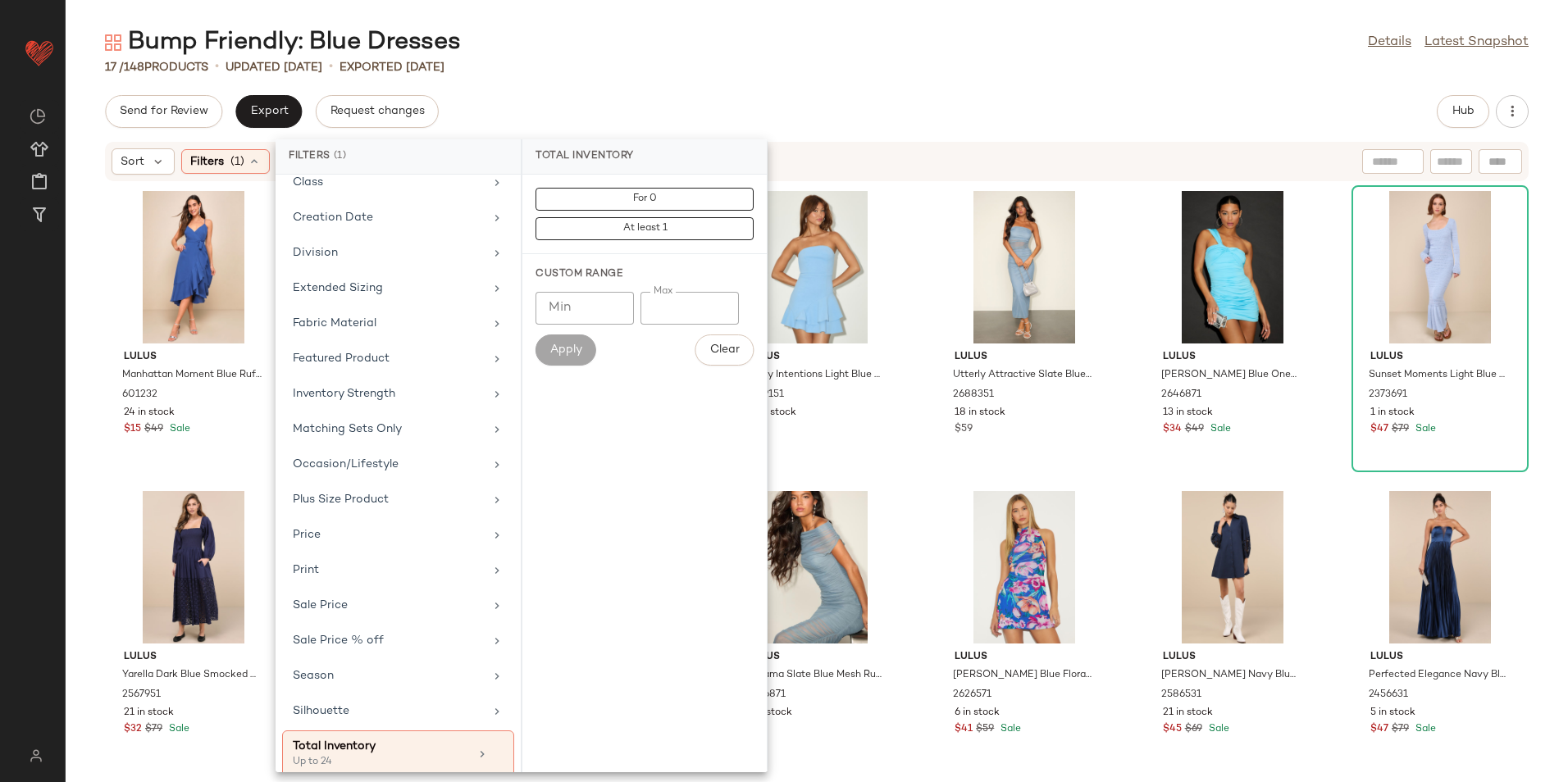
click at [810, 46] on div "Bump Friendly: Blue Dresses Details Latest Snapshot" at bounding box center [816, 42] width 1502 height 33
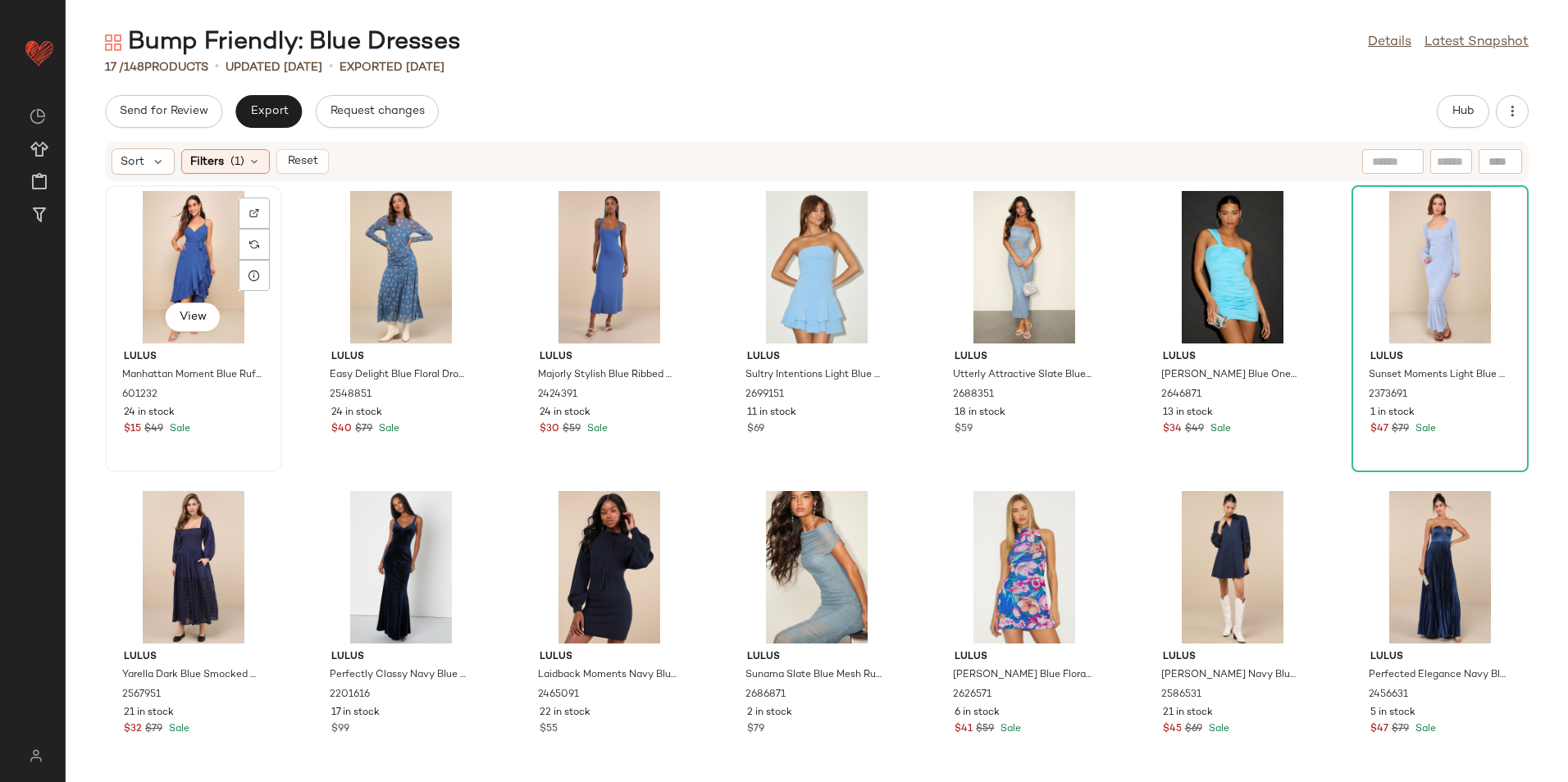
click at [207, 289] on div "View" at bounding box center [193, 267] width 165 height 153
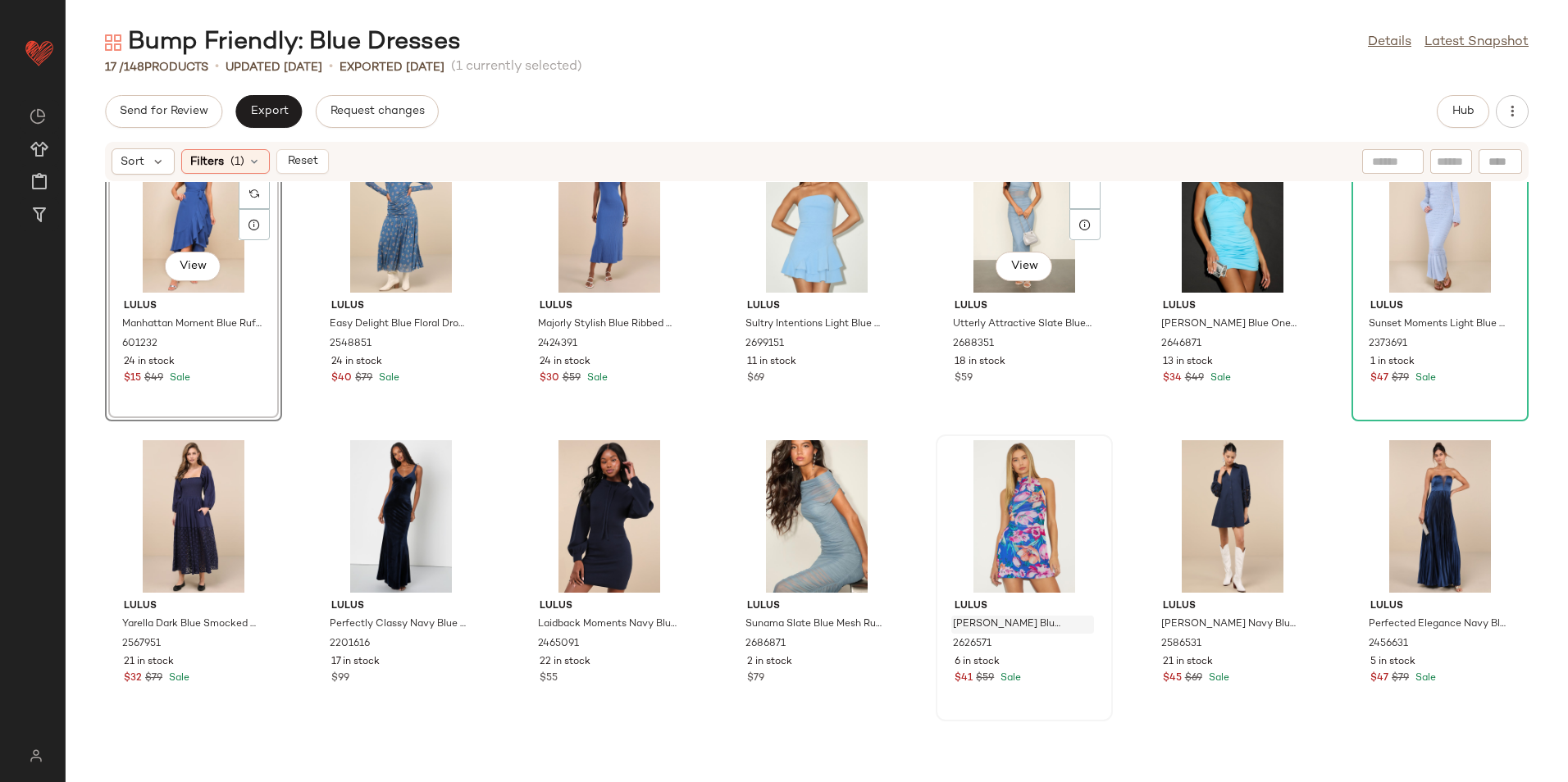
scroll to position [310, 0]
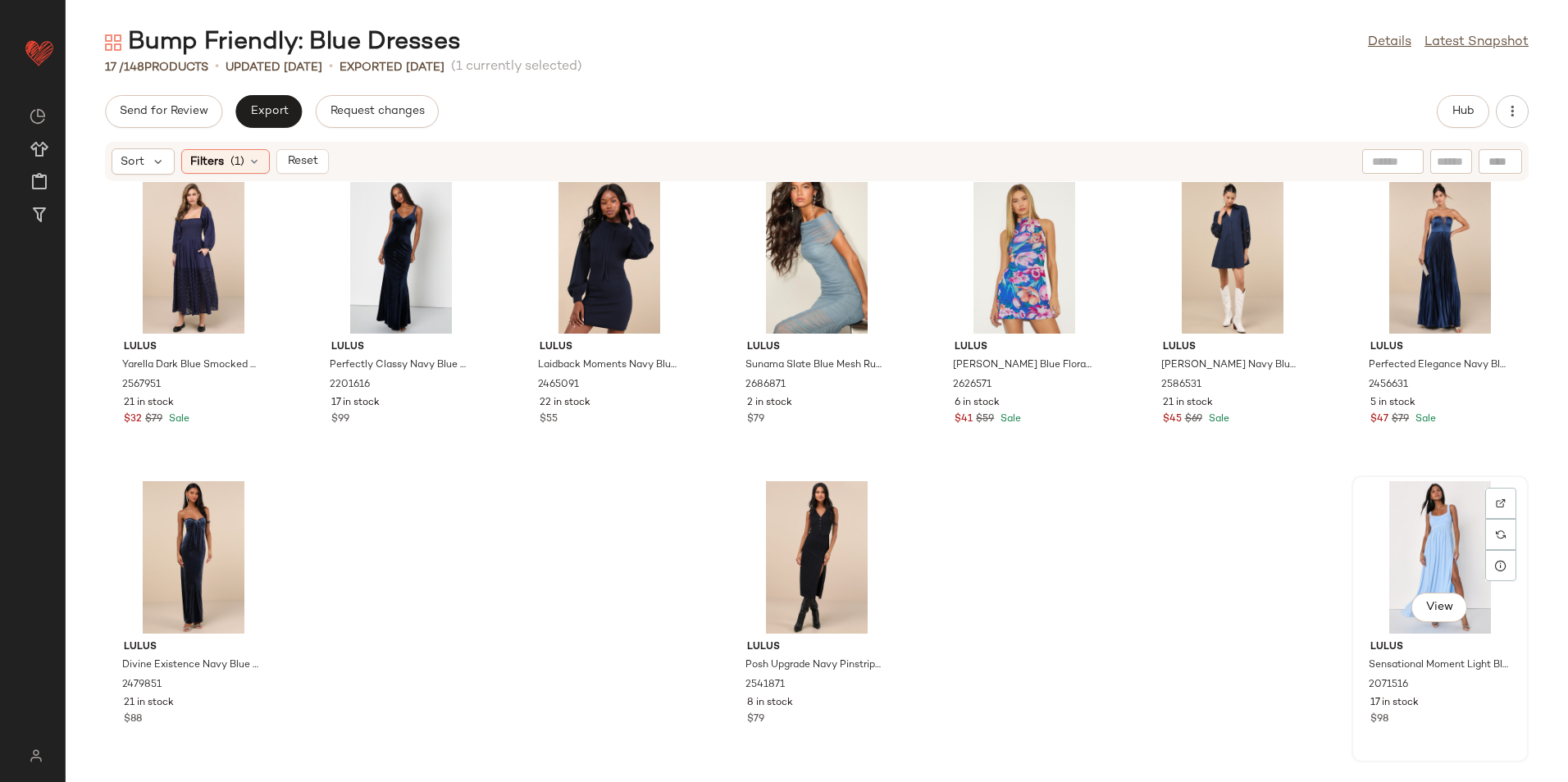
click at [1401, 544] on div "View" at bounding box center [1440, 558] width 165 height 153
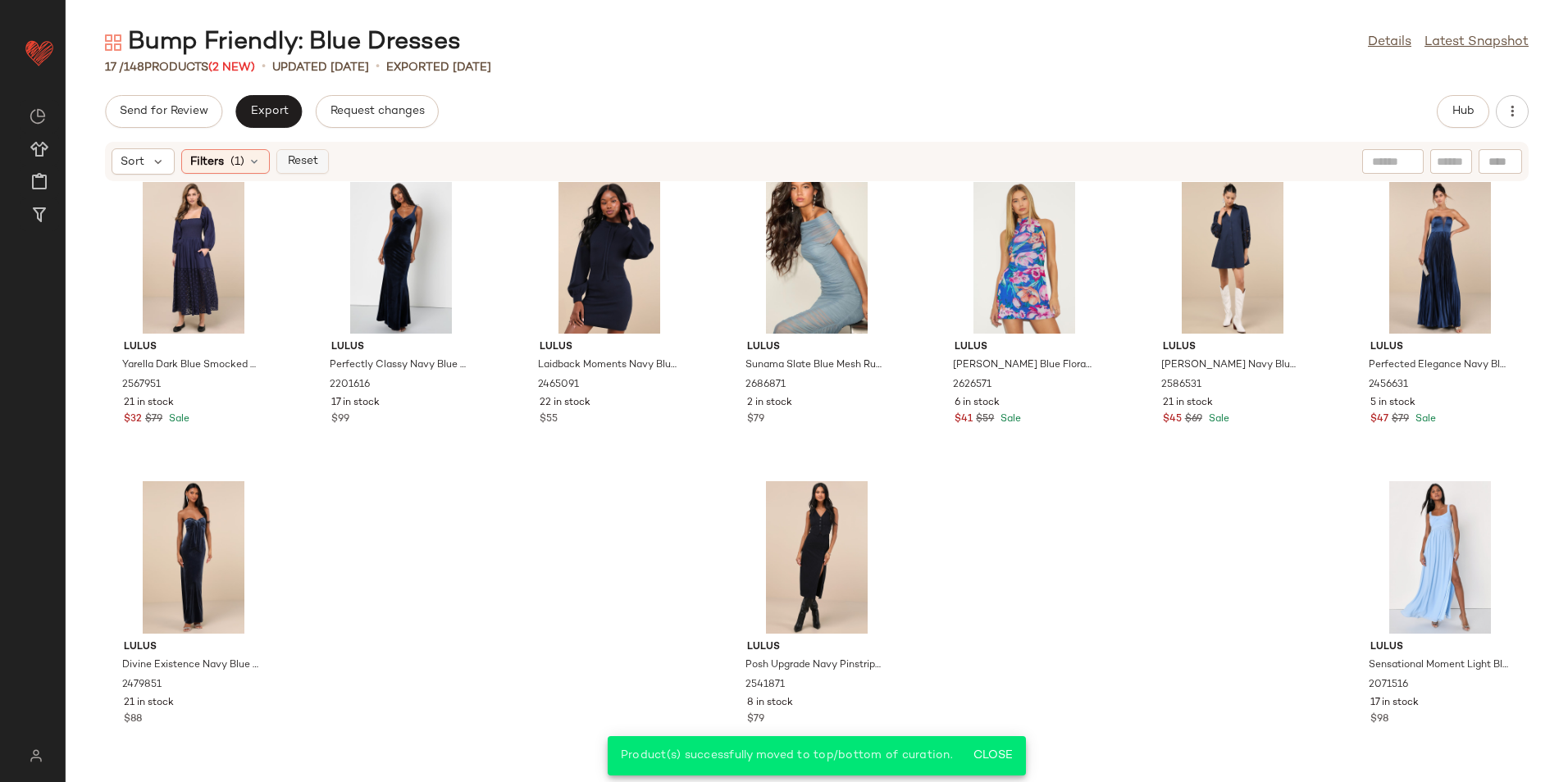
click at [321, 158] on button "Reset" at bounding box center [303, 161] width 52 height 24
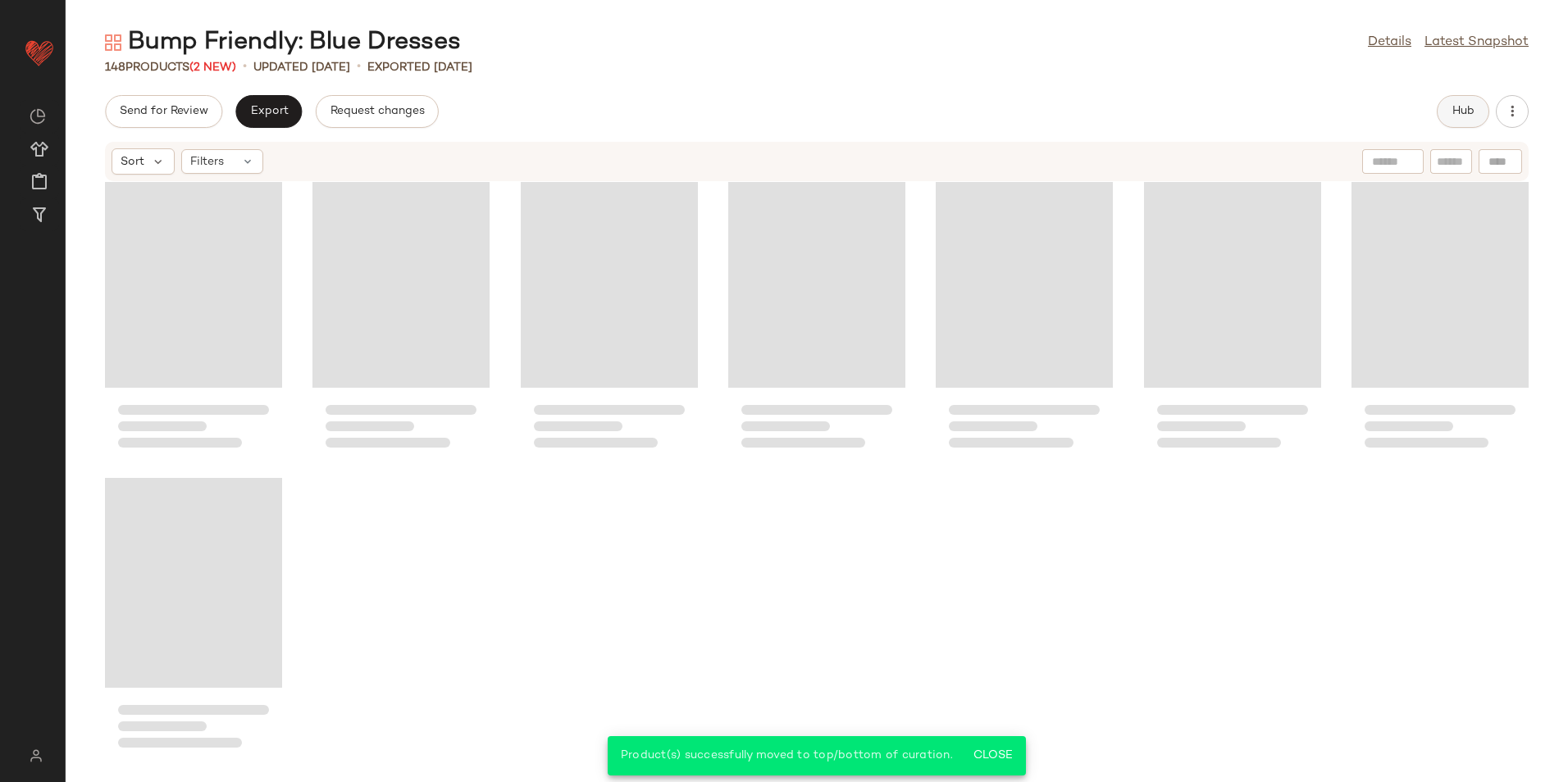
click at [1455, 114] on span "Hub" at bounding box center [1463, 111] width 23 height 13
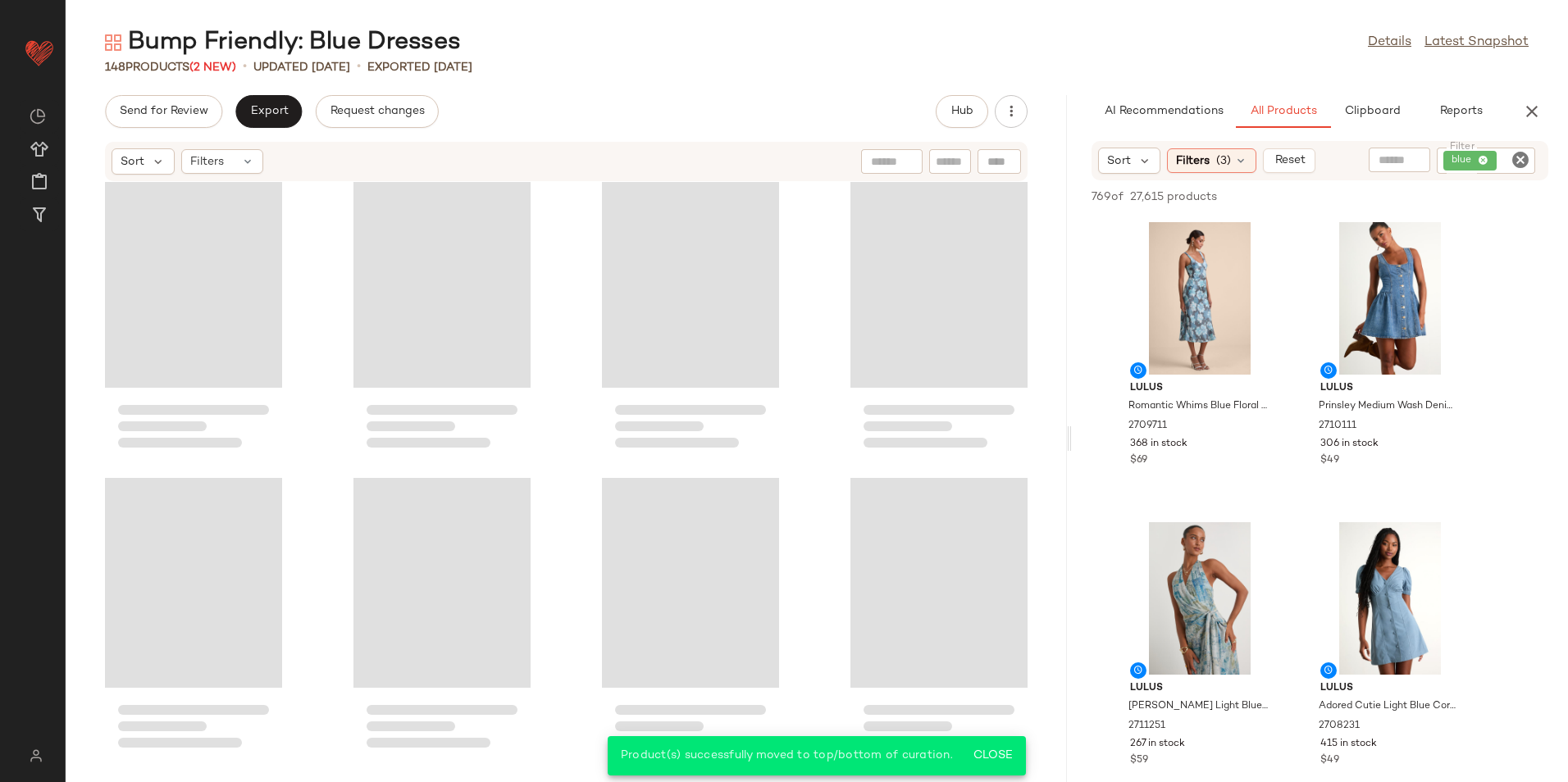
scroll to position [10528, 0]
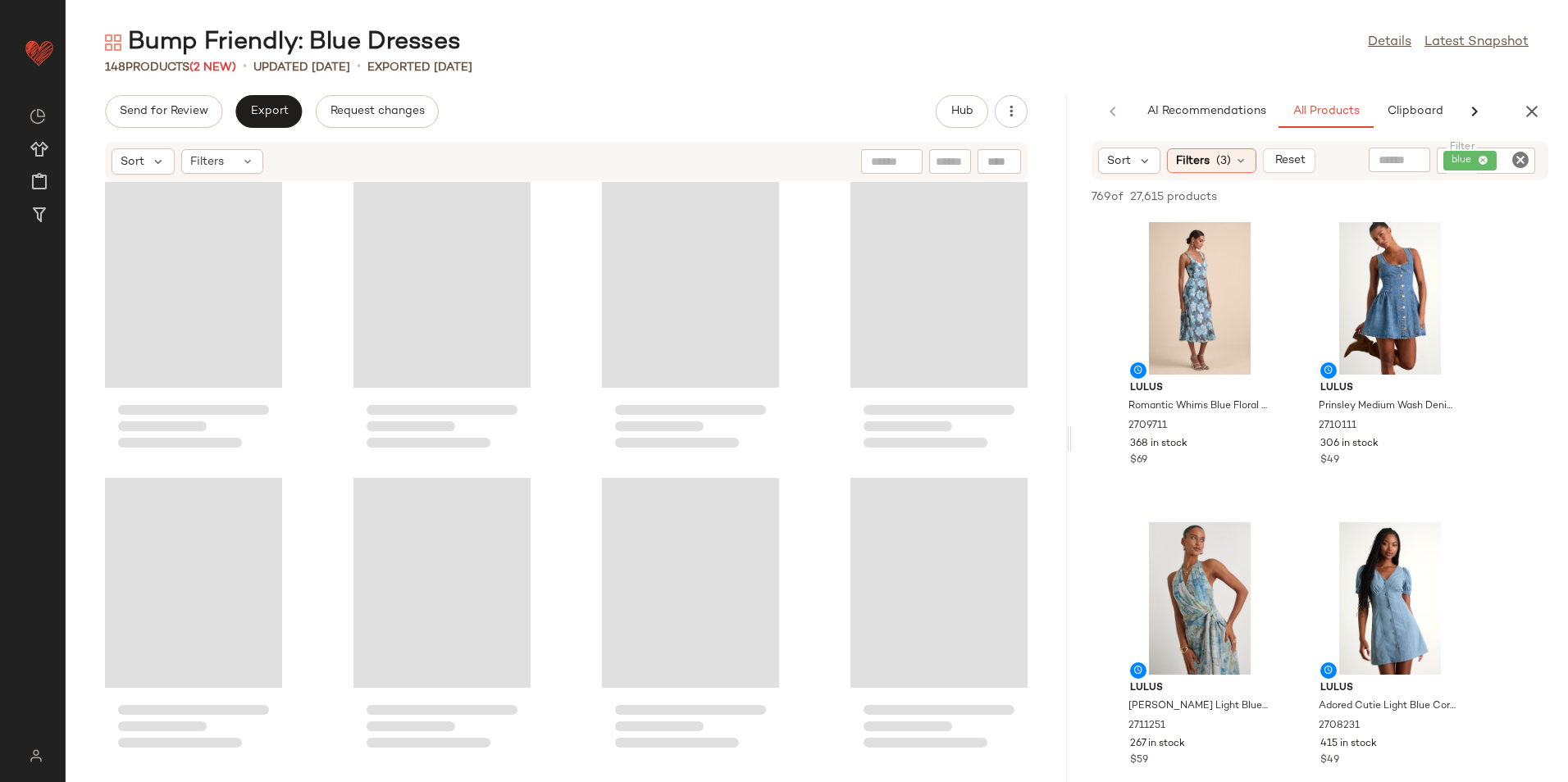
drag, startPoint x: 818, startPoint y: 440, endPoint x: 1168, endPoint y: 443, distance: 350.0
click at [1168, 443] on div "Bump Friendly: Blue Dresses Details Latest Snapshot 148 Products (2 New) • upda…" at bounding box center [816, 404] width 1502 height 756
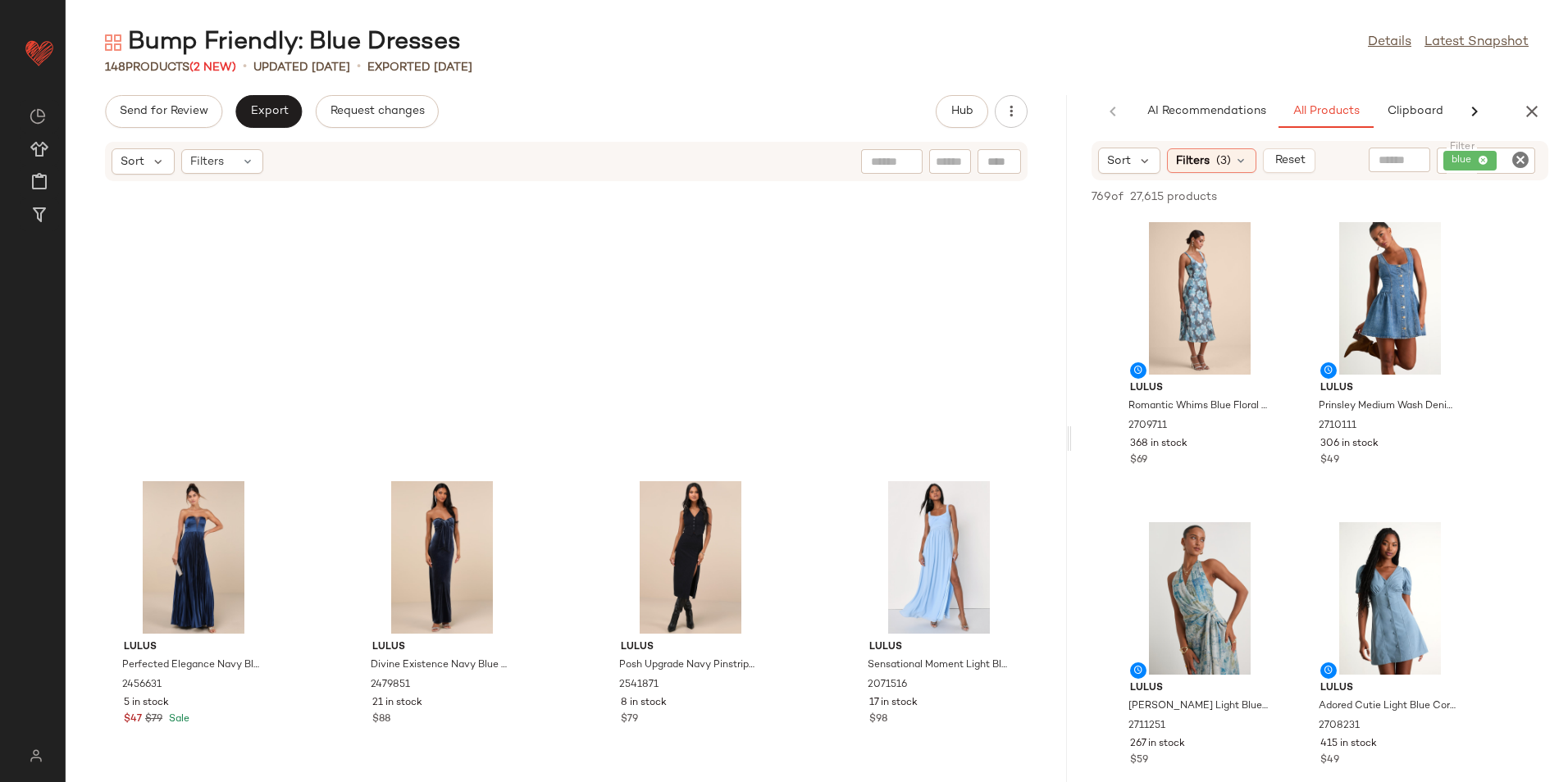
drag, startPoint x: 1056, startPoint y: 739, endPoint x: 1064, endPoint y: 627, distance: 112.3
click at [1064, 613] on div "Lulus Perfected Elegance Navy Blue Satin Pleated Strapless Maxi Dress 2456631 5…" at bounding box center [566, 472] width 1001 height 580
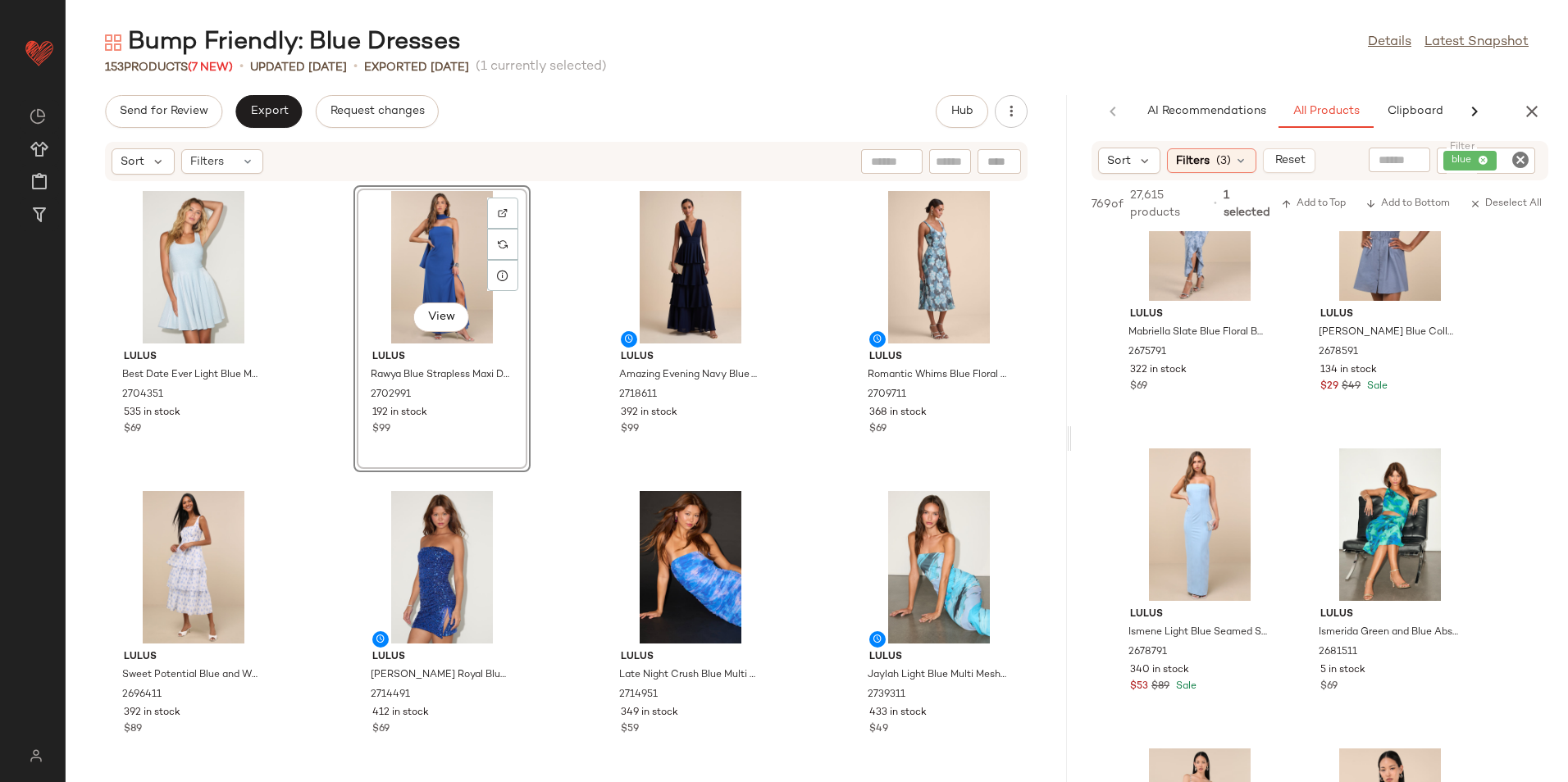
scroll to position [3444, 0]
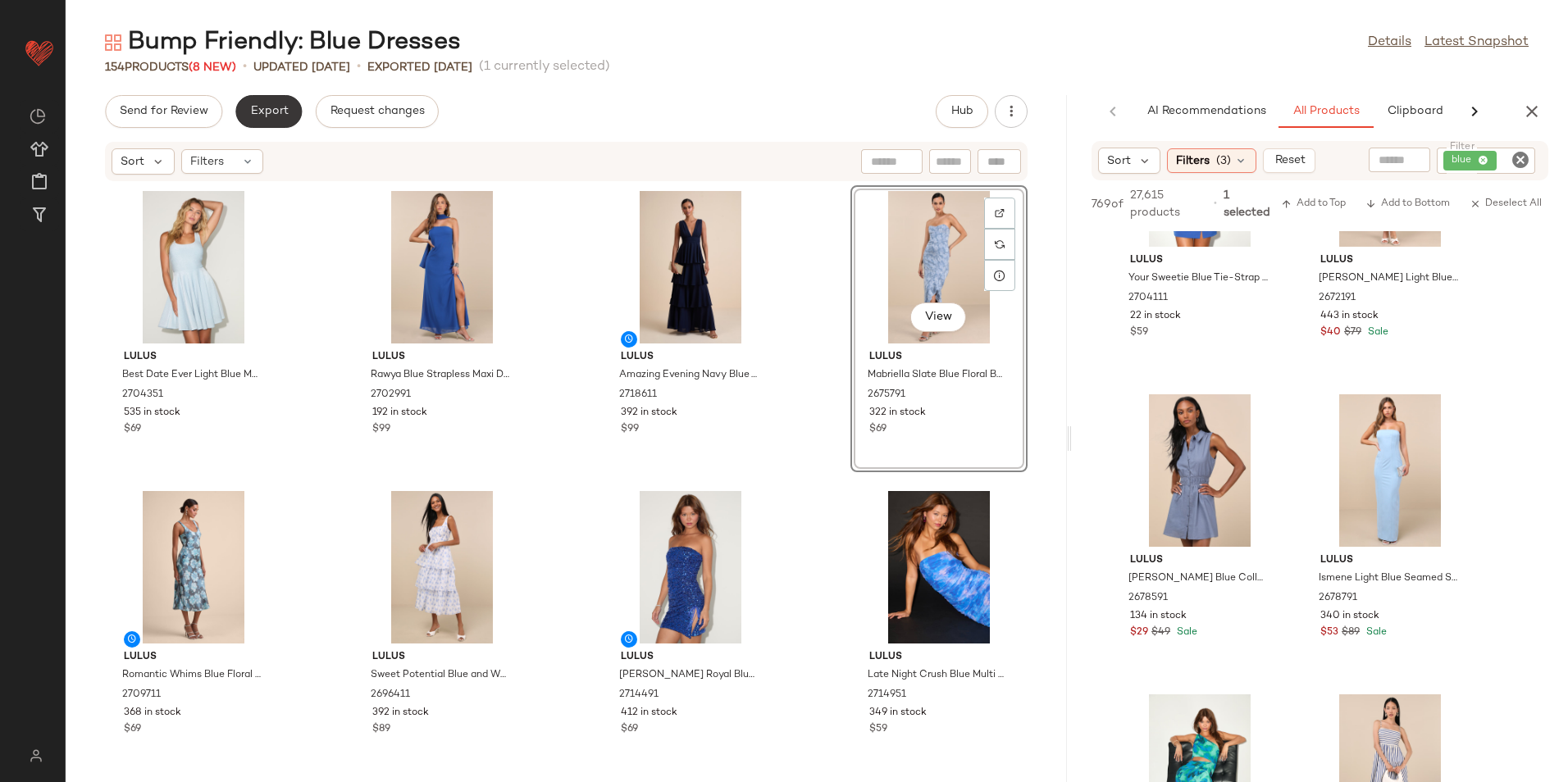
click at [270, 100] on button "Export" at bounding box center [268, 111] width 67 height 33
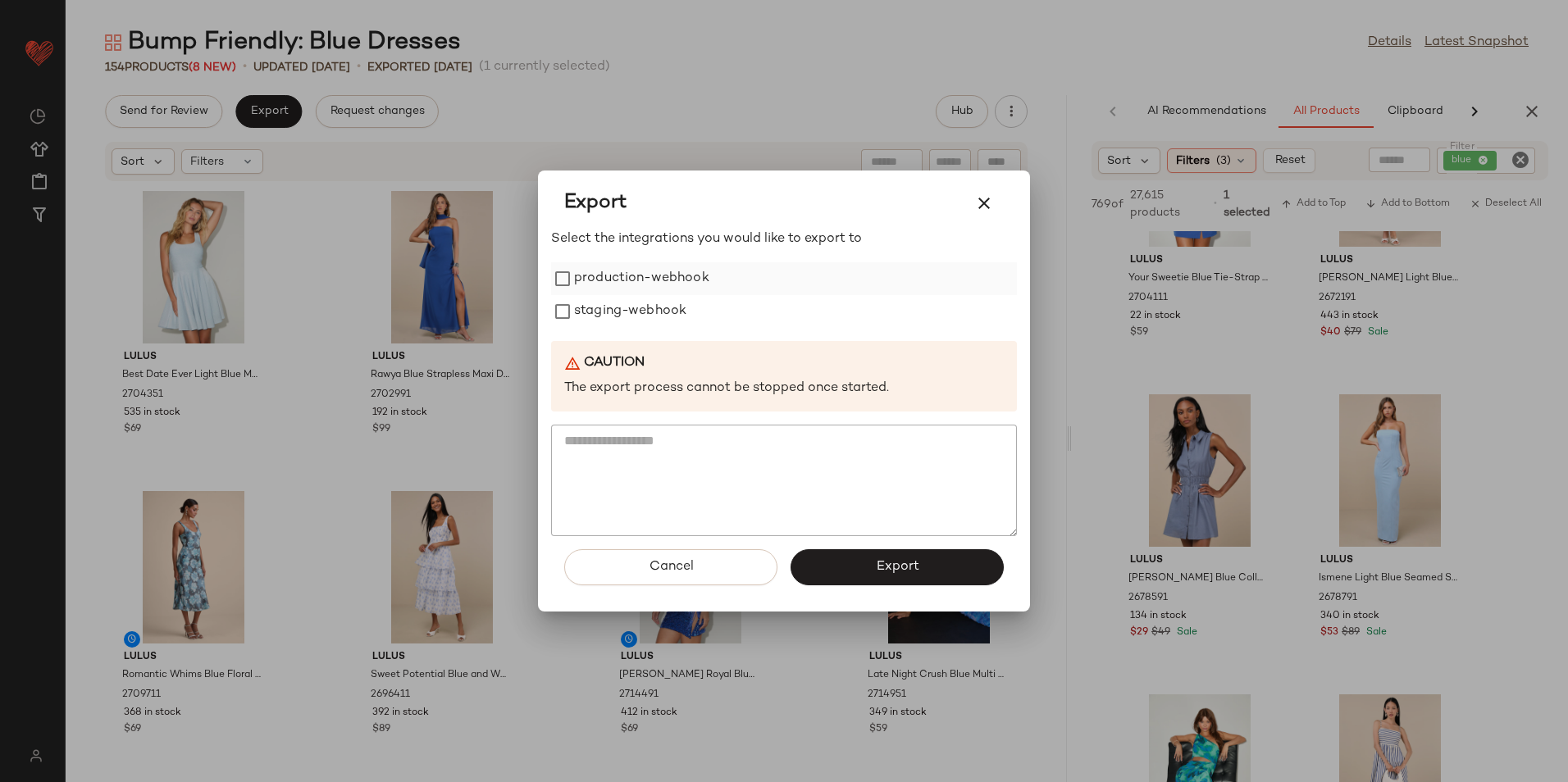
click at [665, 272] on label "production-webhook" at bounding box center [641, 278] width 135 height 33
click at [658, 307] on label "staging-webhook" at bounding box center [629, 311] width 112 height 33
click at [852, 561] on button "Export" at bounding box center [897, 567] width 213 height 36
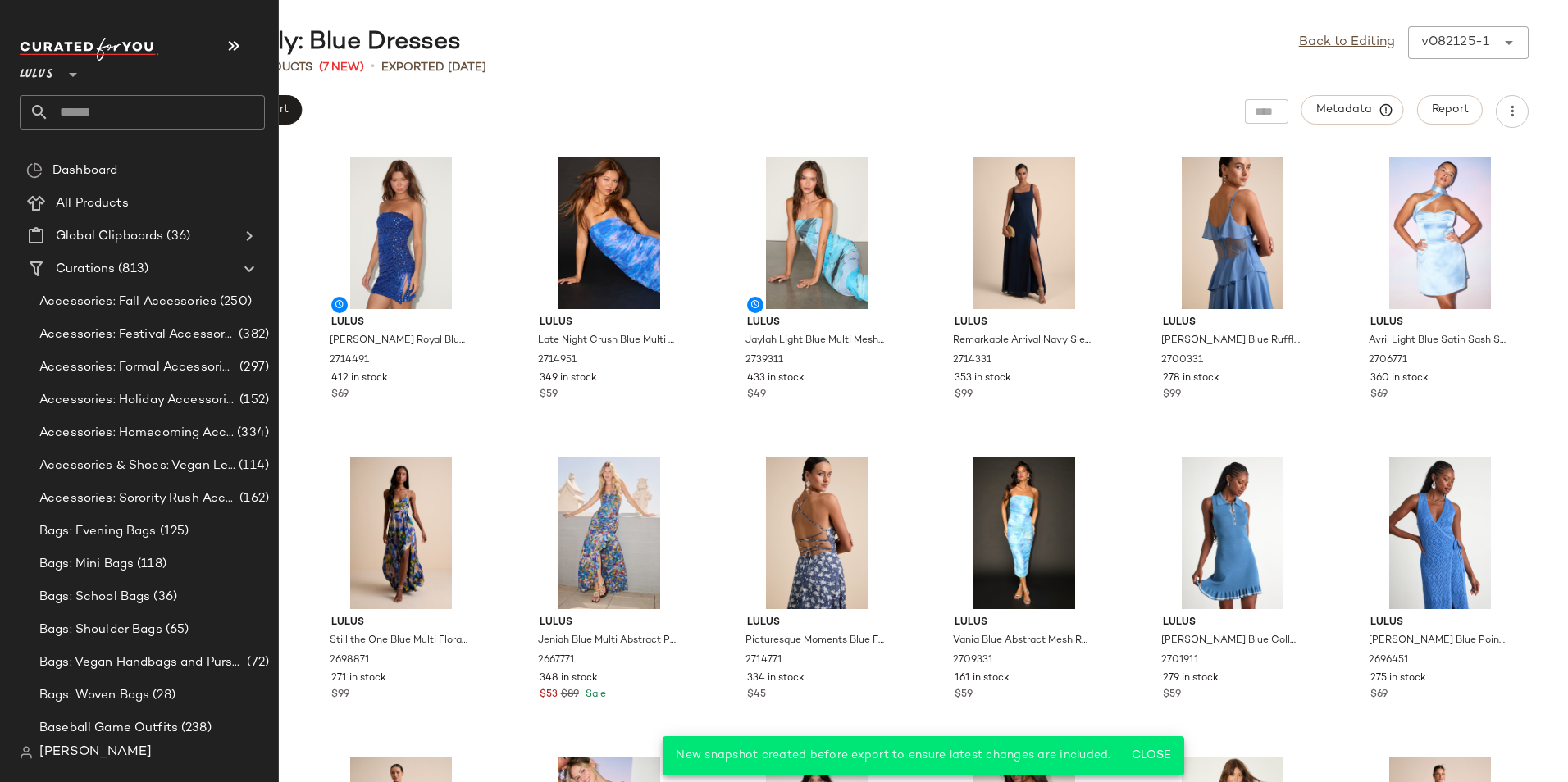
click at [127, 111] on input "text" at bounding box center [157, 112] width 216 height 35
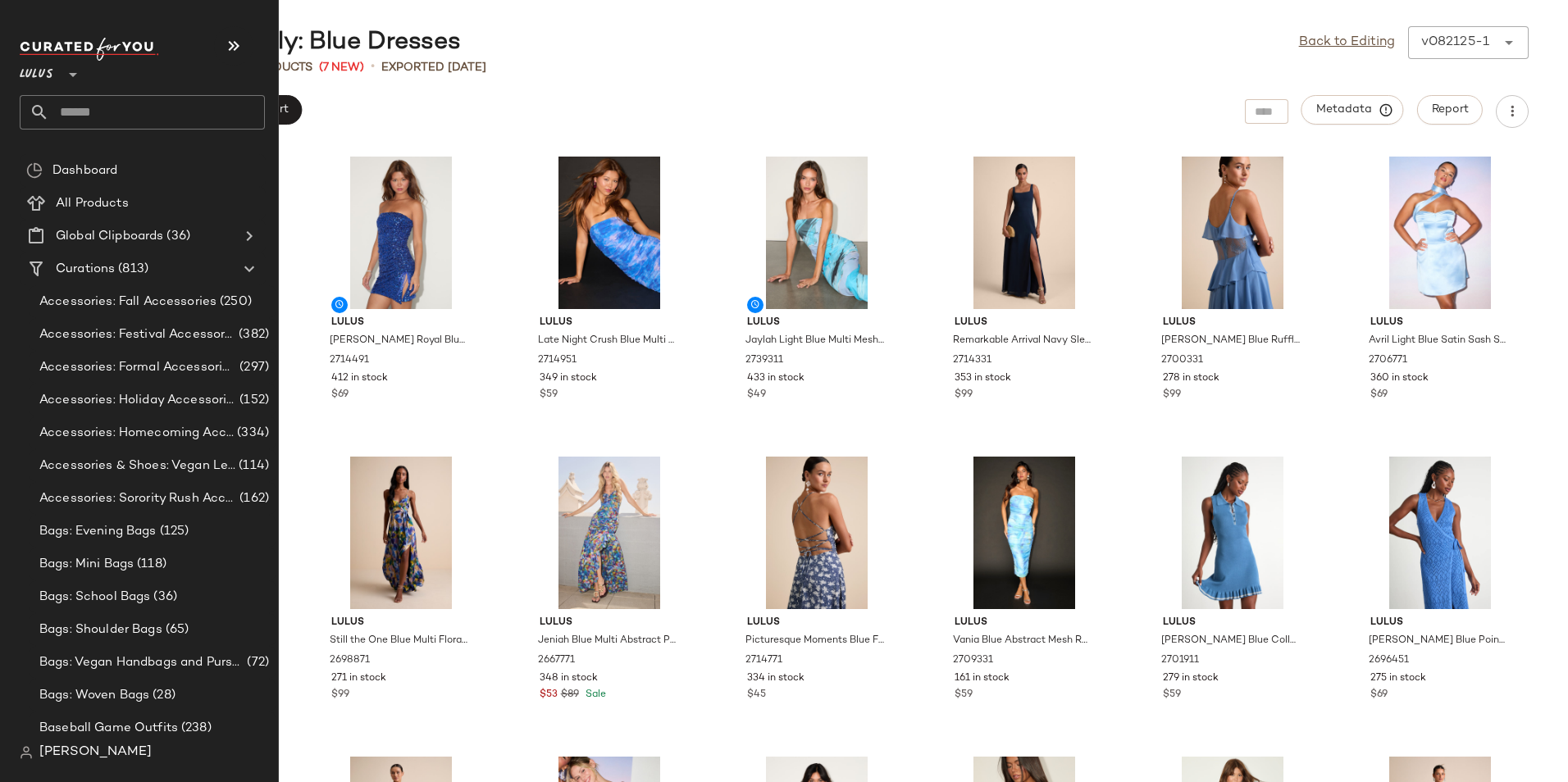
click at [105, 113] on input "text" at bounding box center [157, 112] width 216 height 35
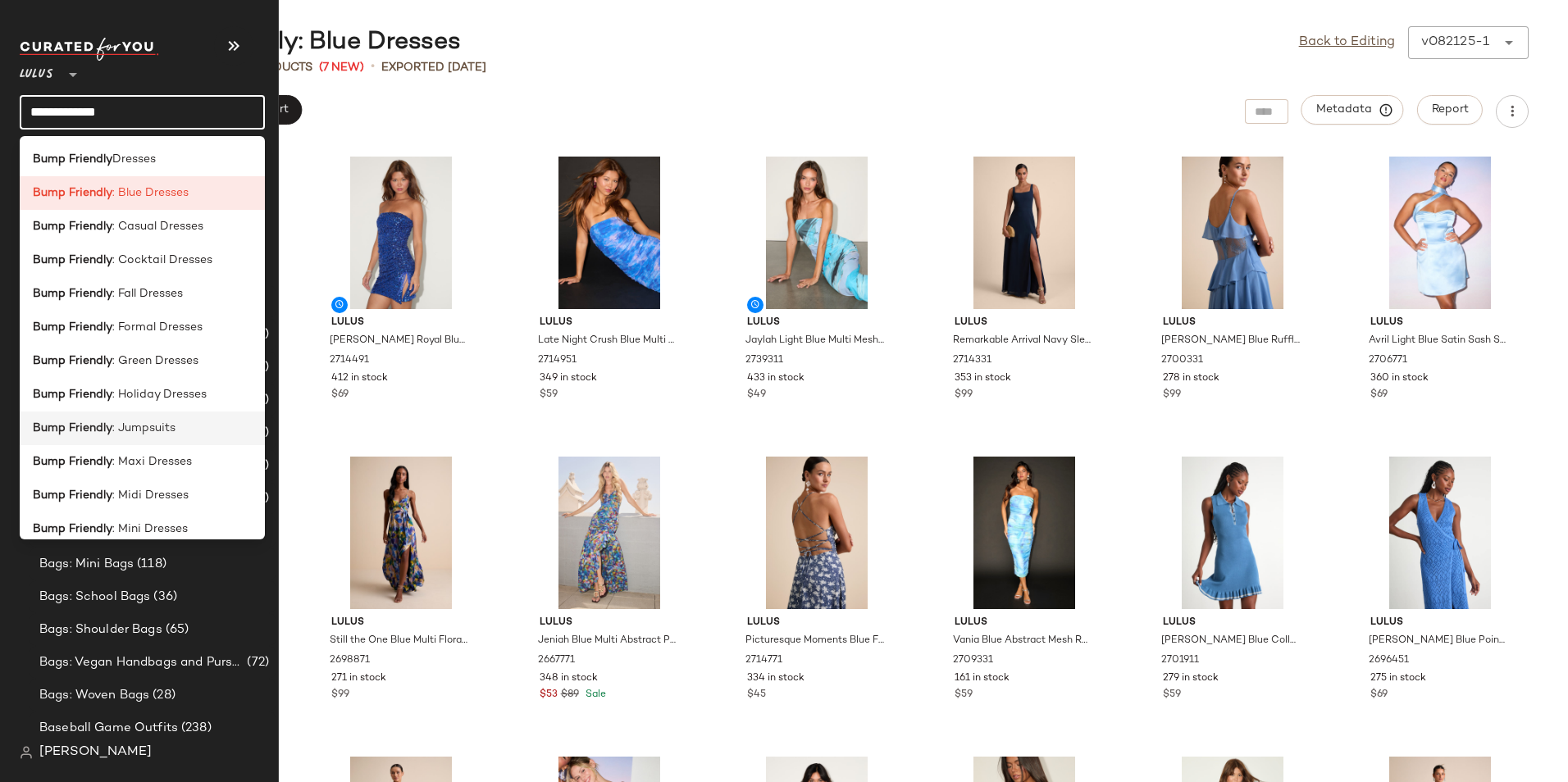
type input "**********"
click at [172, 437] on div "Bump Friendly : Jumpsuits" at bounding box center [142, 429] width 245 height 34
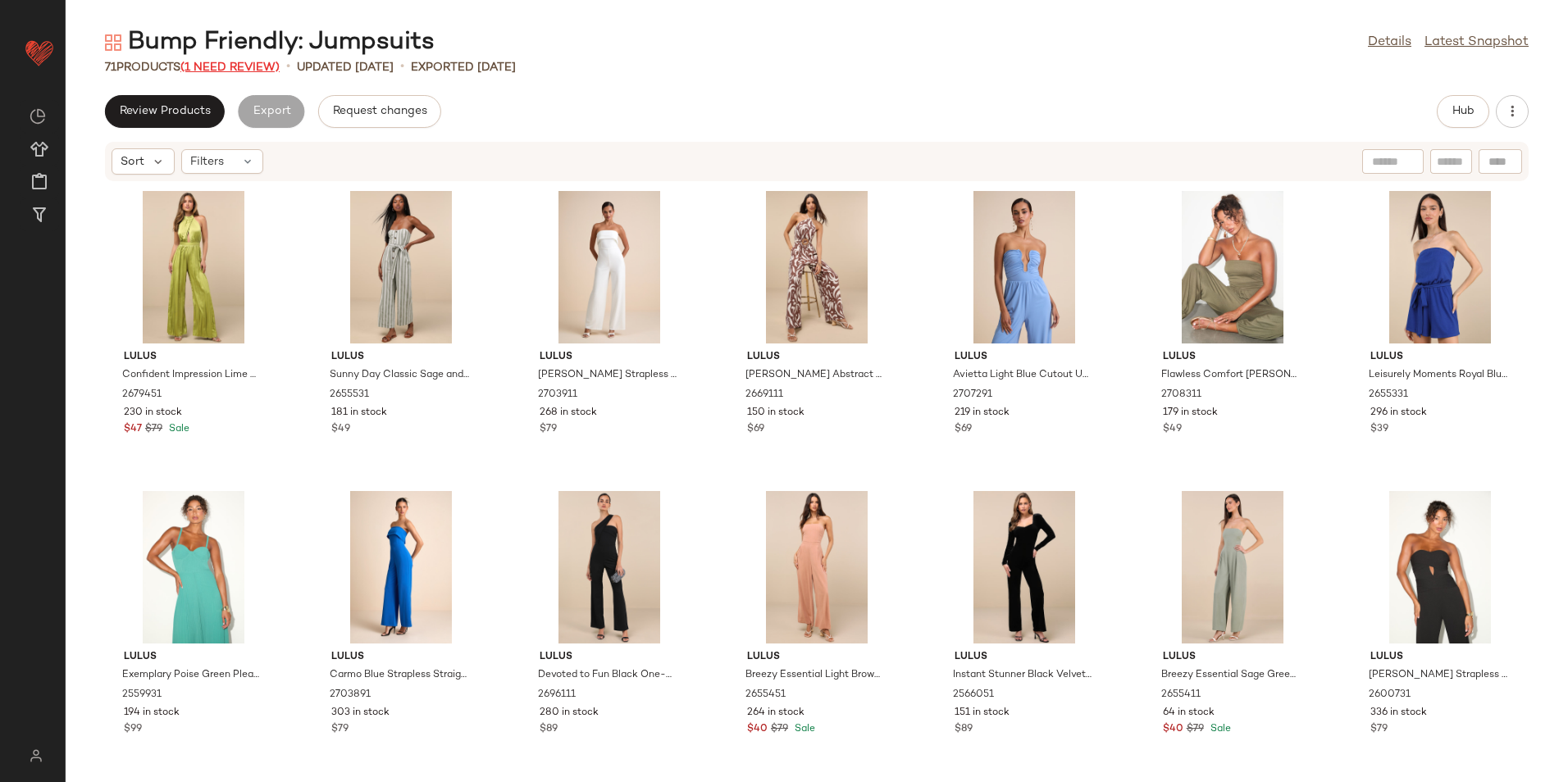
click at [257, 63] on span "(1 Need Review)" at bounding box center [230, 67] width 100 height 13
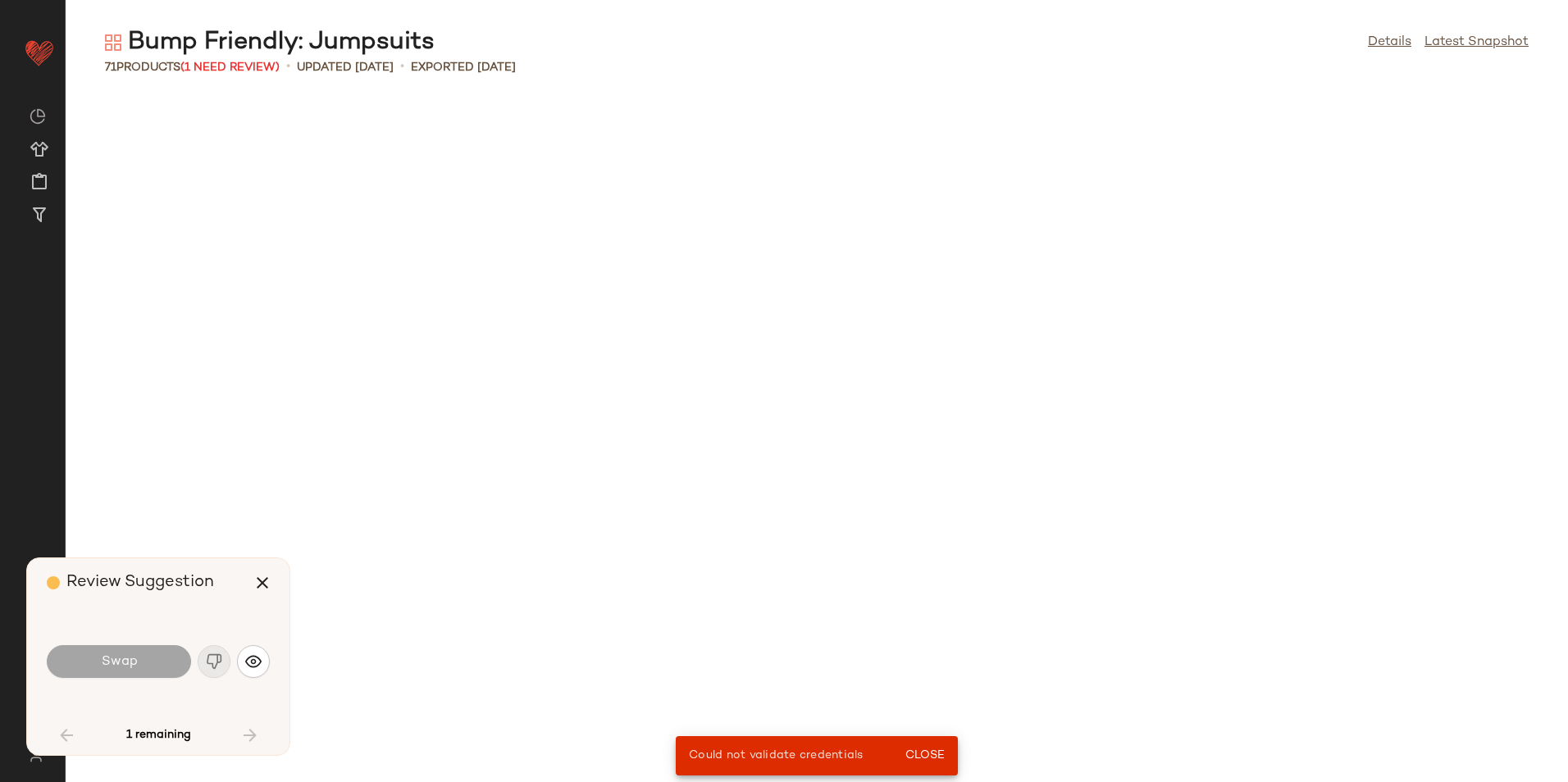
scroll to position [2401, 0]
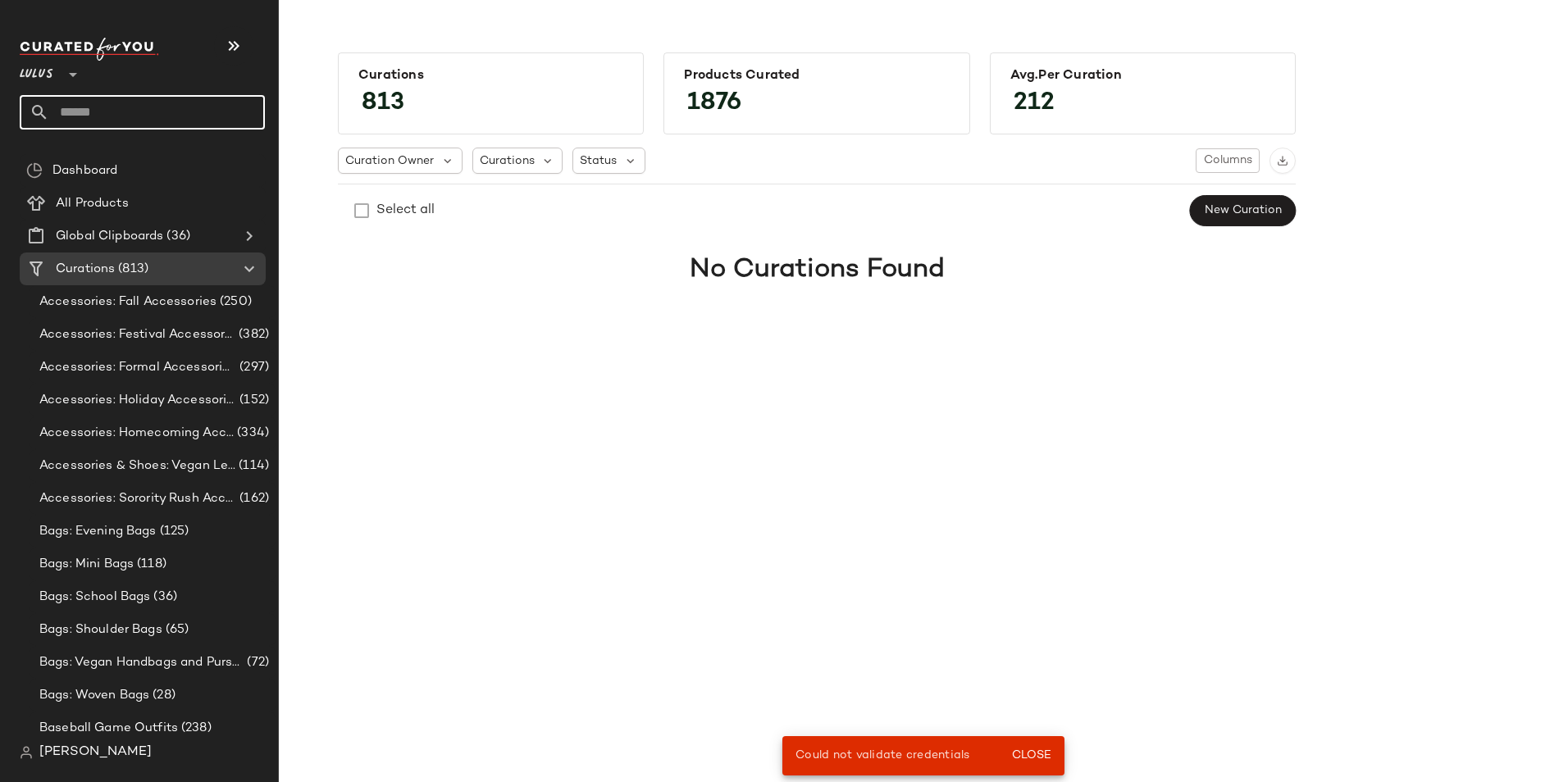
click at [118, 109] on input "text" at bounding box center [157, 112] width 216 height 35
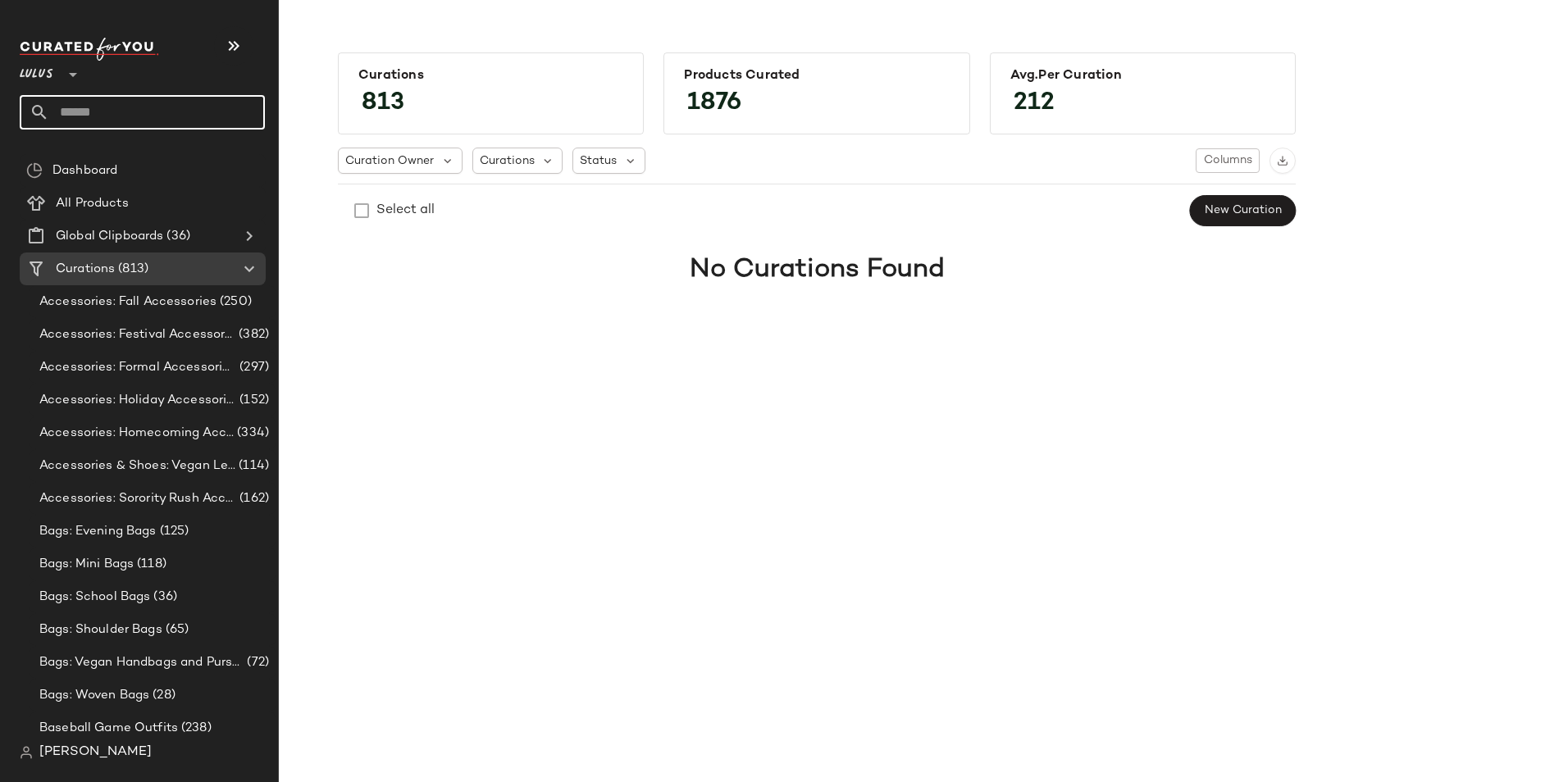
click at [98, 105] on input "text" at bounding box center [157, 112] width 216 height 35
type input "**********"
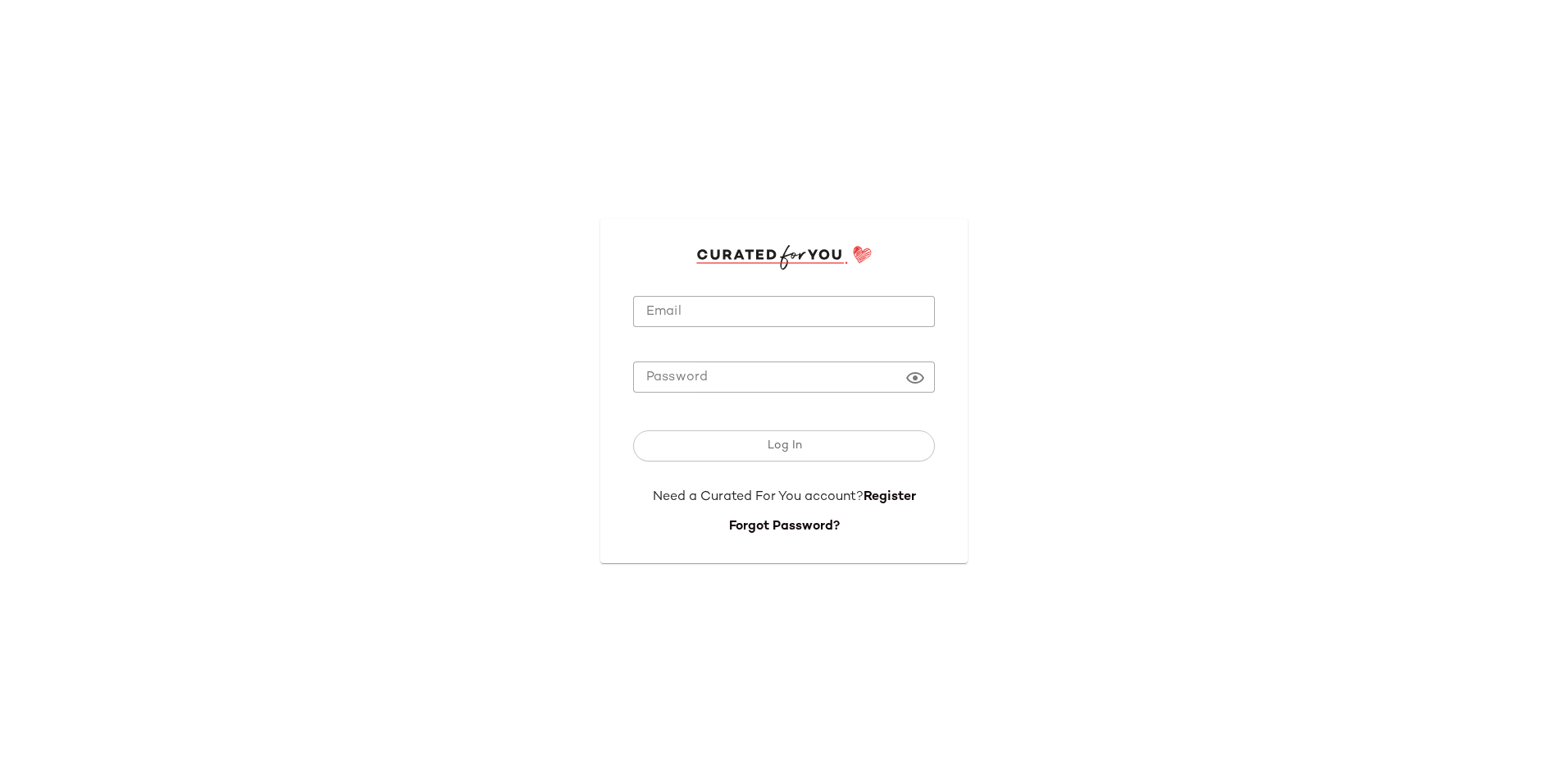
type input "**********"
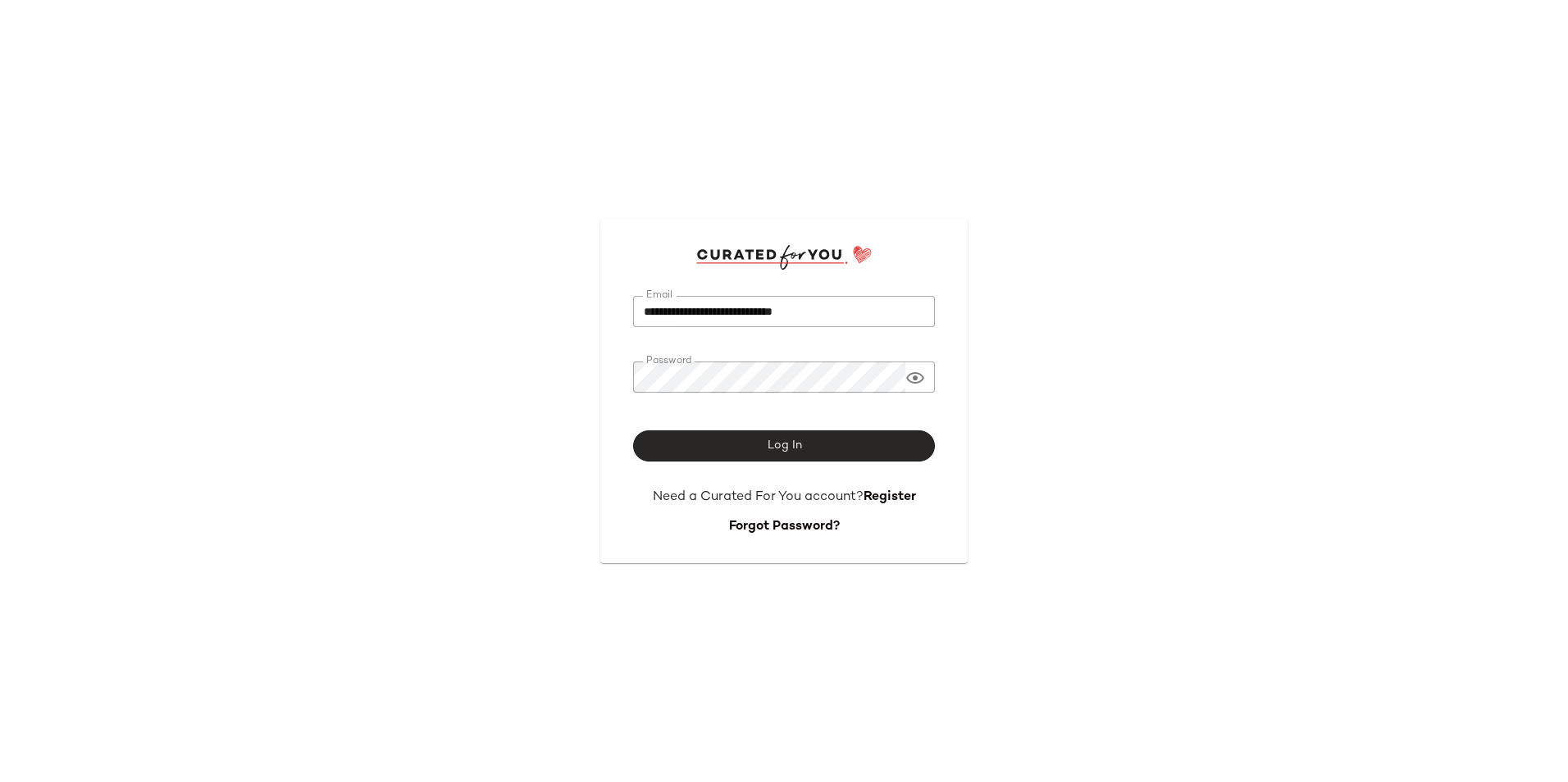
click at [755, 461] on button "Log In" at bounding box center [784, 445] width 302 height 31
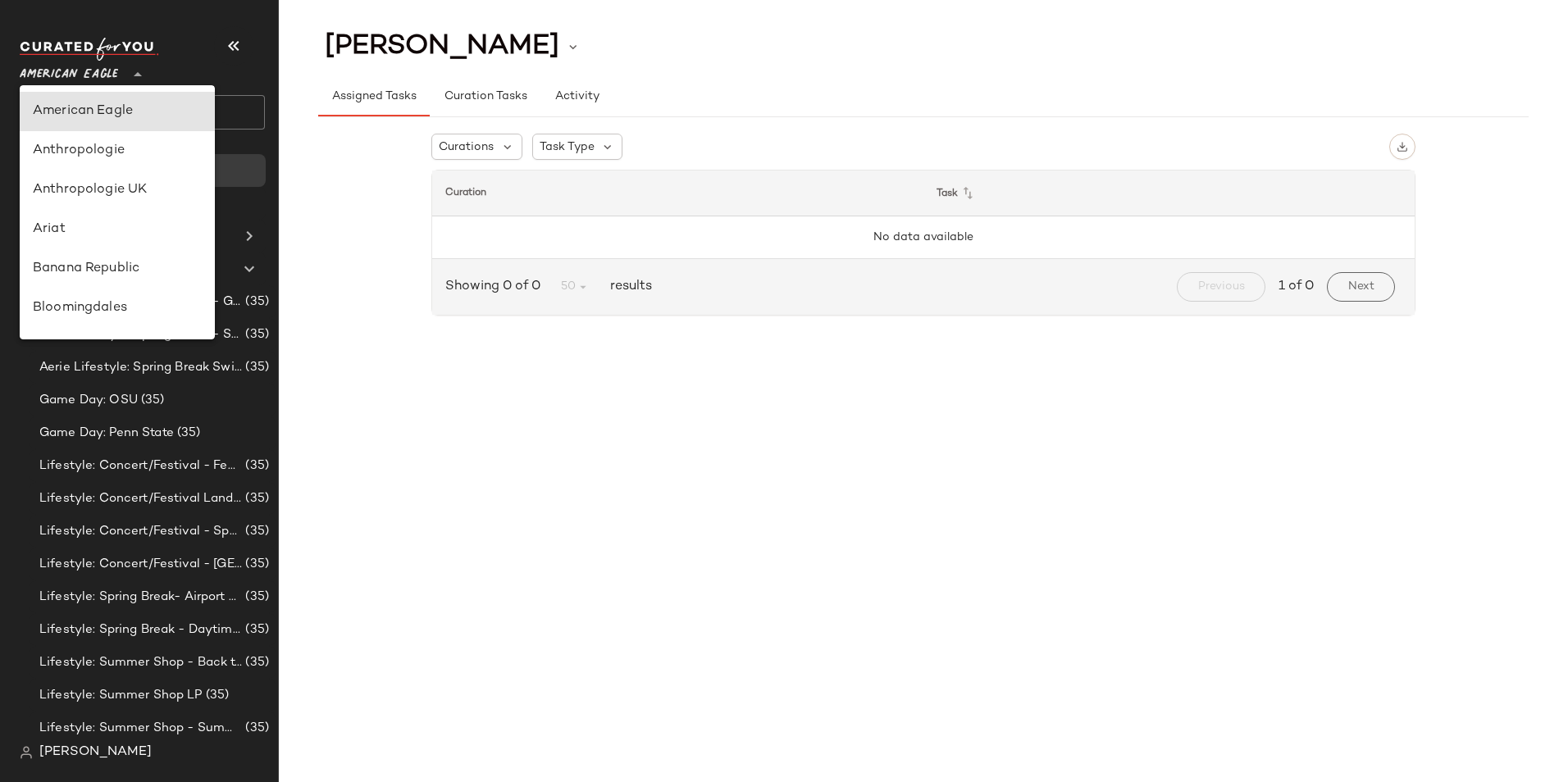
click at [116, 81] on span "American Eagle" at bounding box center [68, 70] width 99 height 30
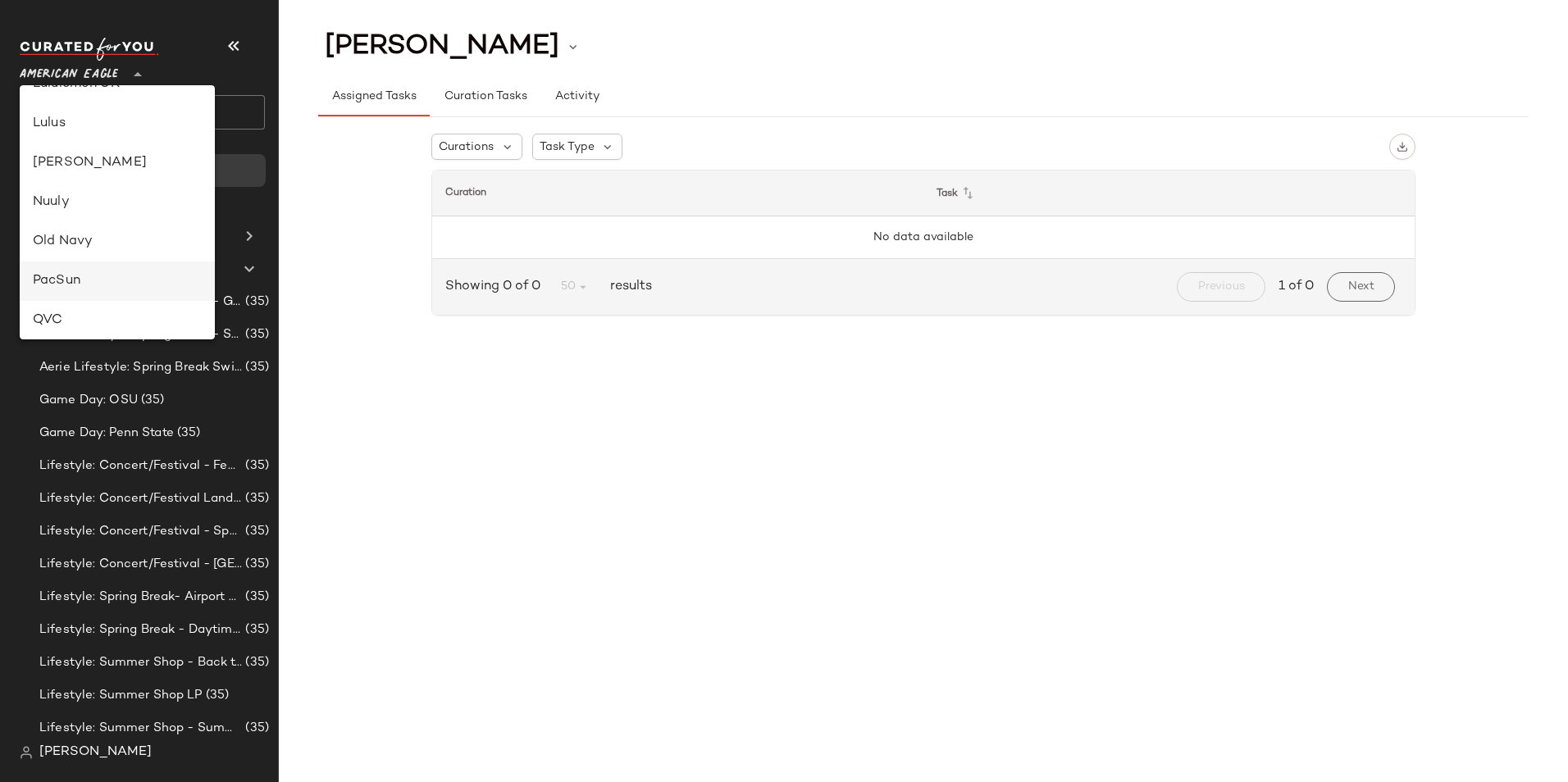
scroll to position [492, 0]
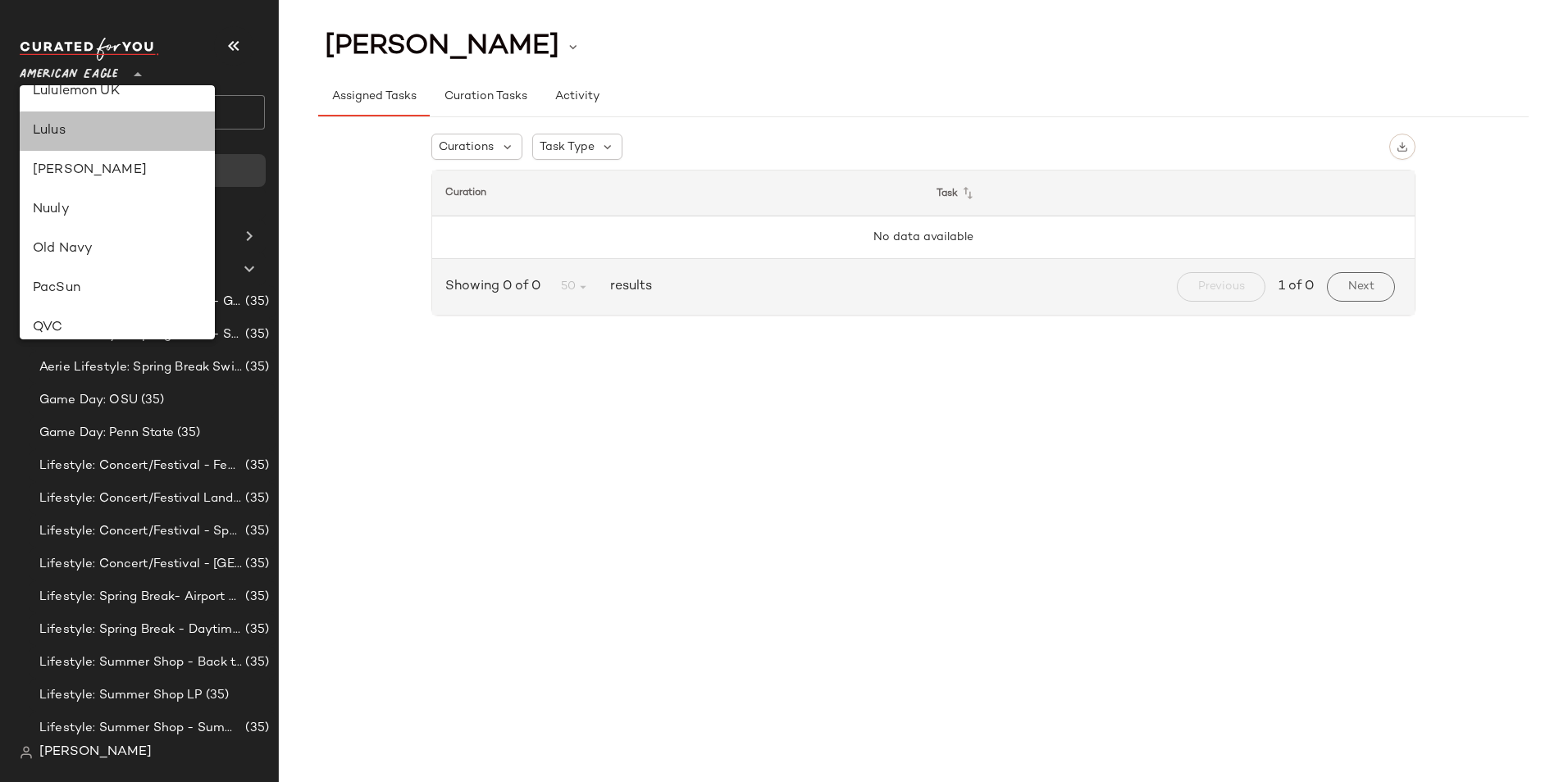
click at [80, 144] on div "Lulus" at bounding box center [116, 131] width 195 height 40
type input "**"
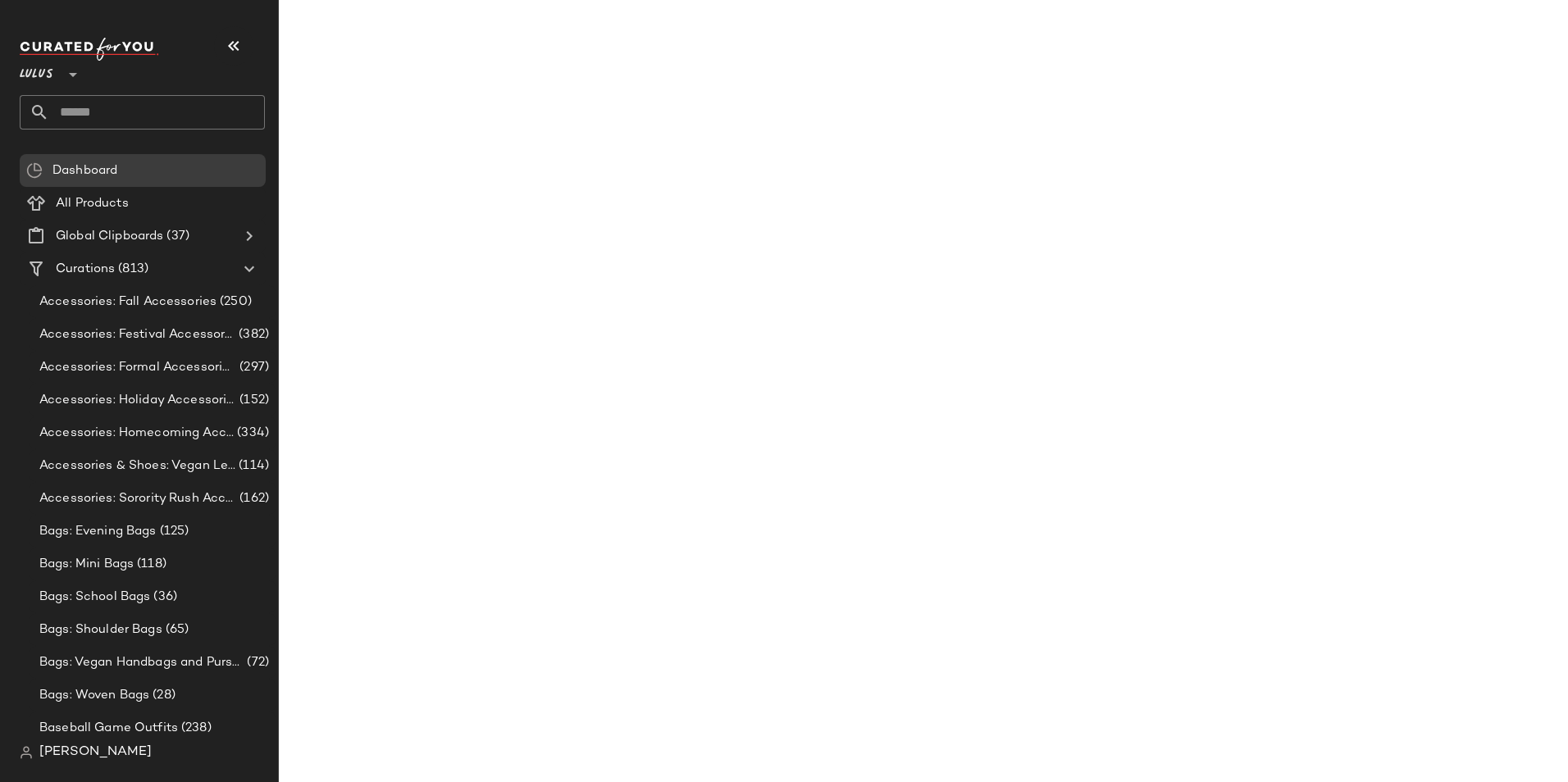
click at [147, 112] on input "text" at bounding box center [157, 112] width 216 height 35
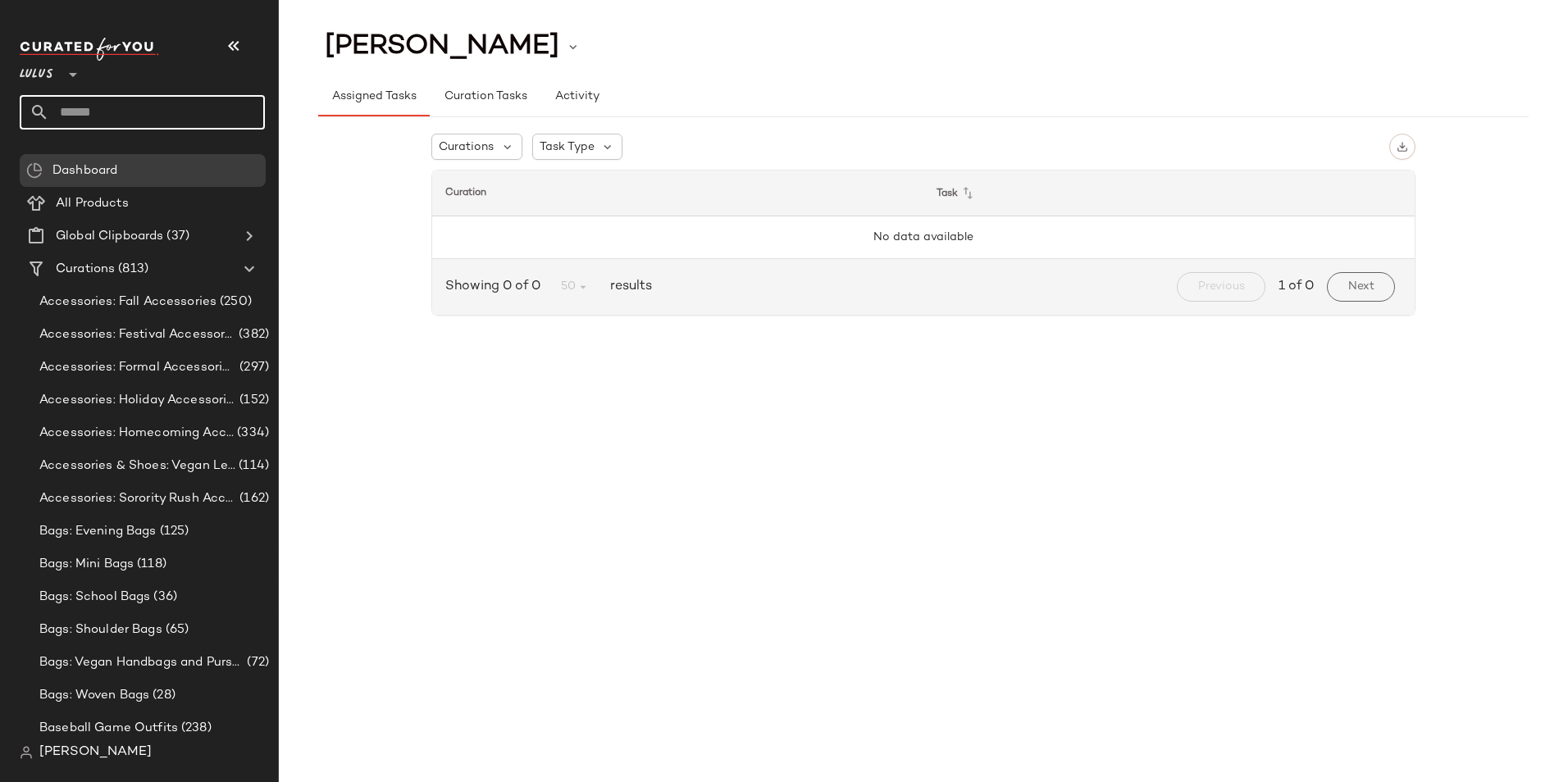
click at [149, 109] on input "text" at bounding box center [157, 112] width 216 height 35
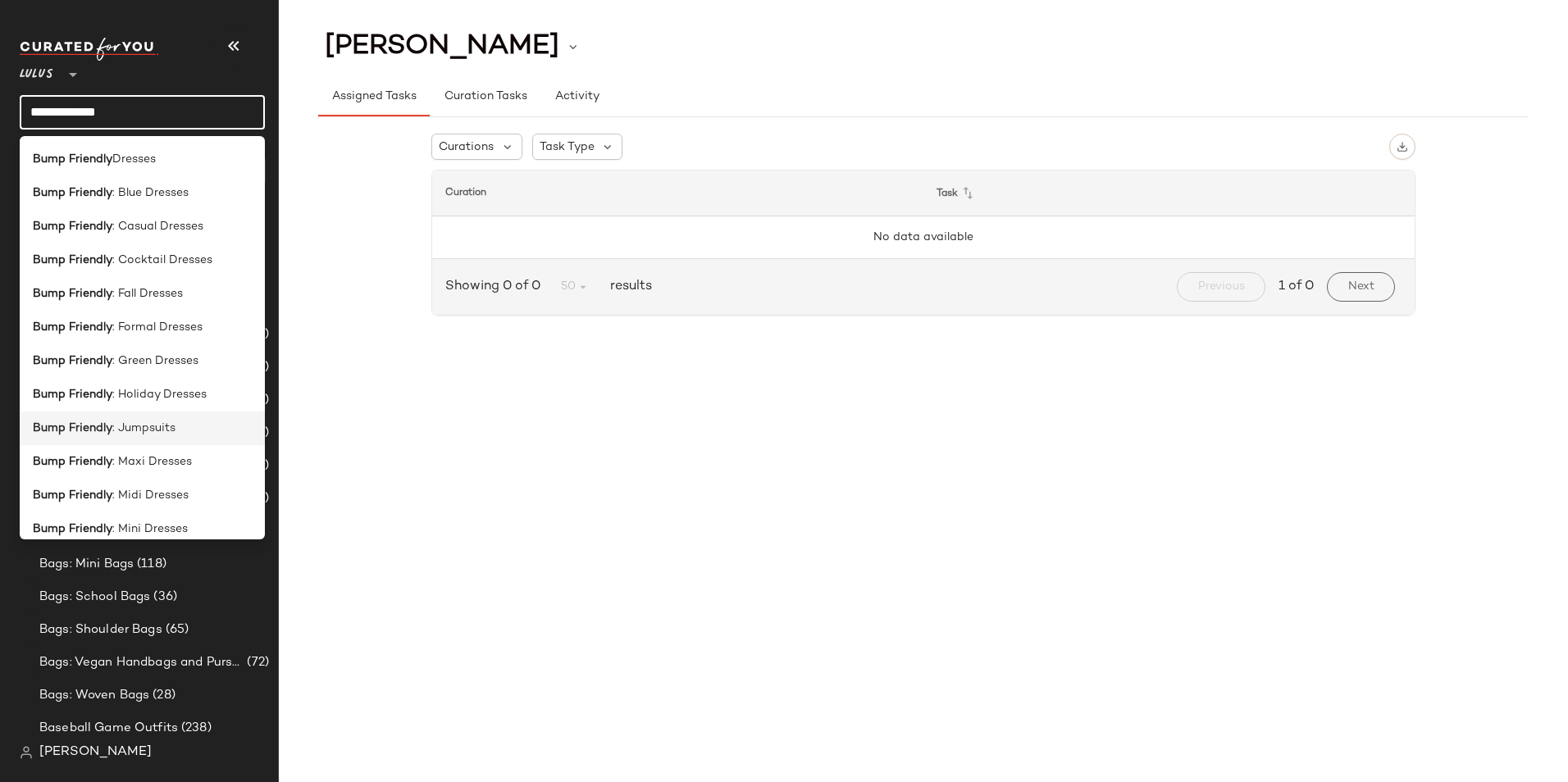
type input "**********"
click at [165, 431] on span ": Jumpsuits" at bounding box center [143, 429] width 63 height 17
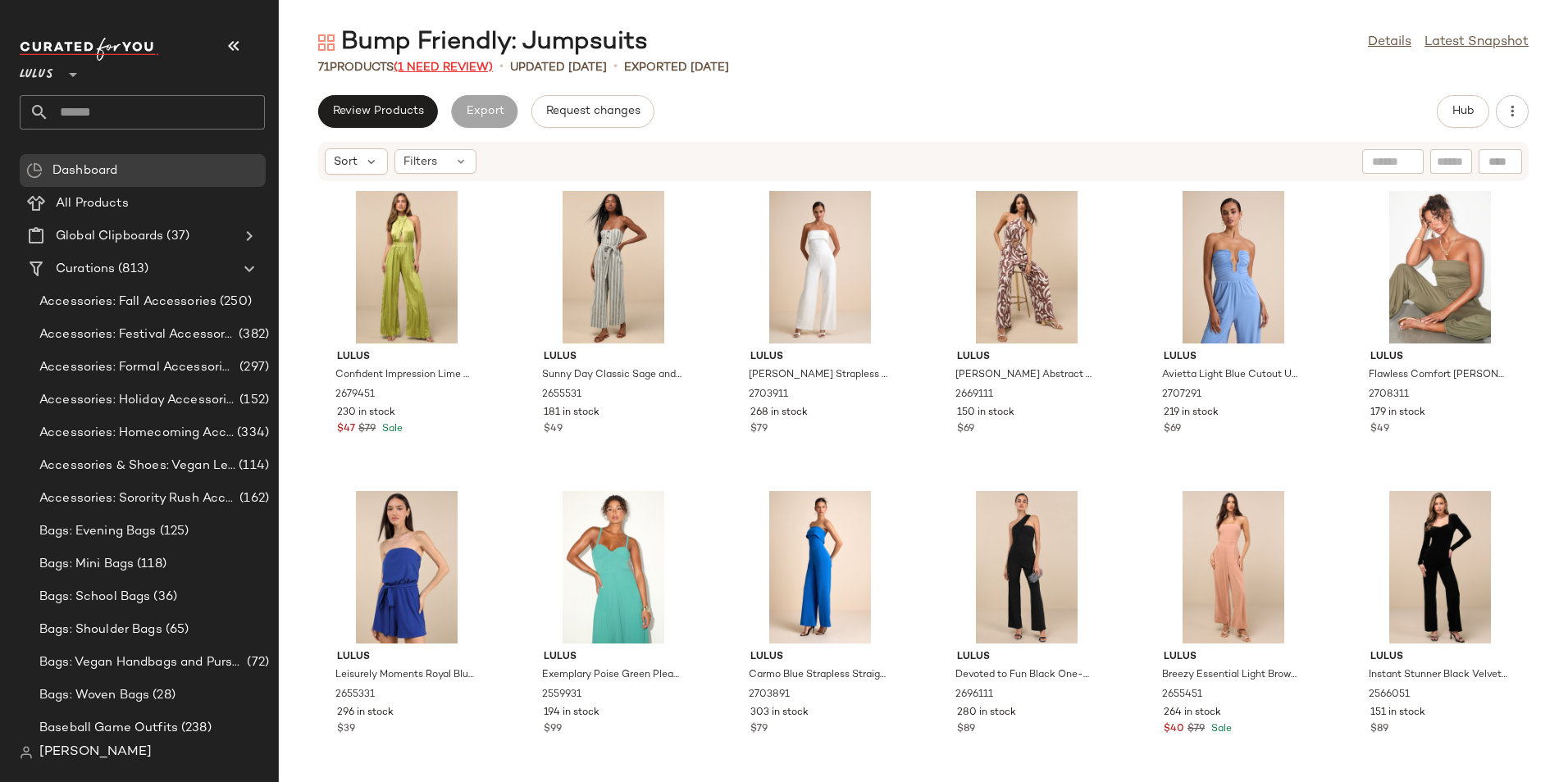
click at [458, 68] on span "(1 Need Review)" at bounding box center [444, 67] width 100 height 13
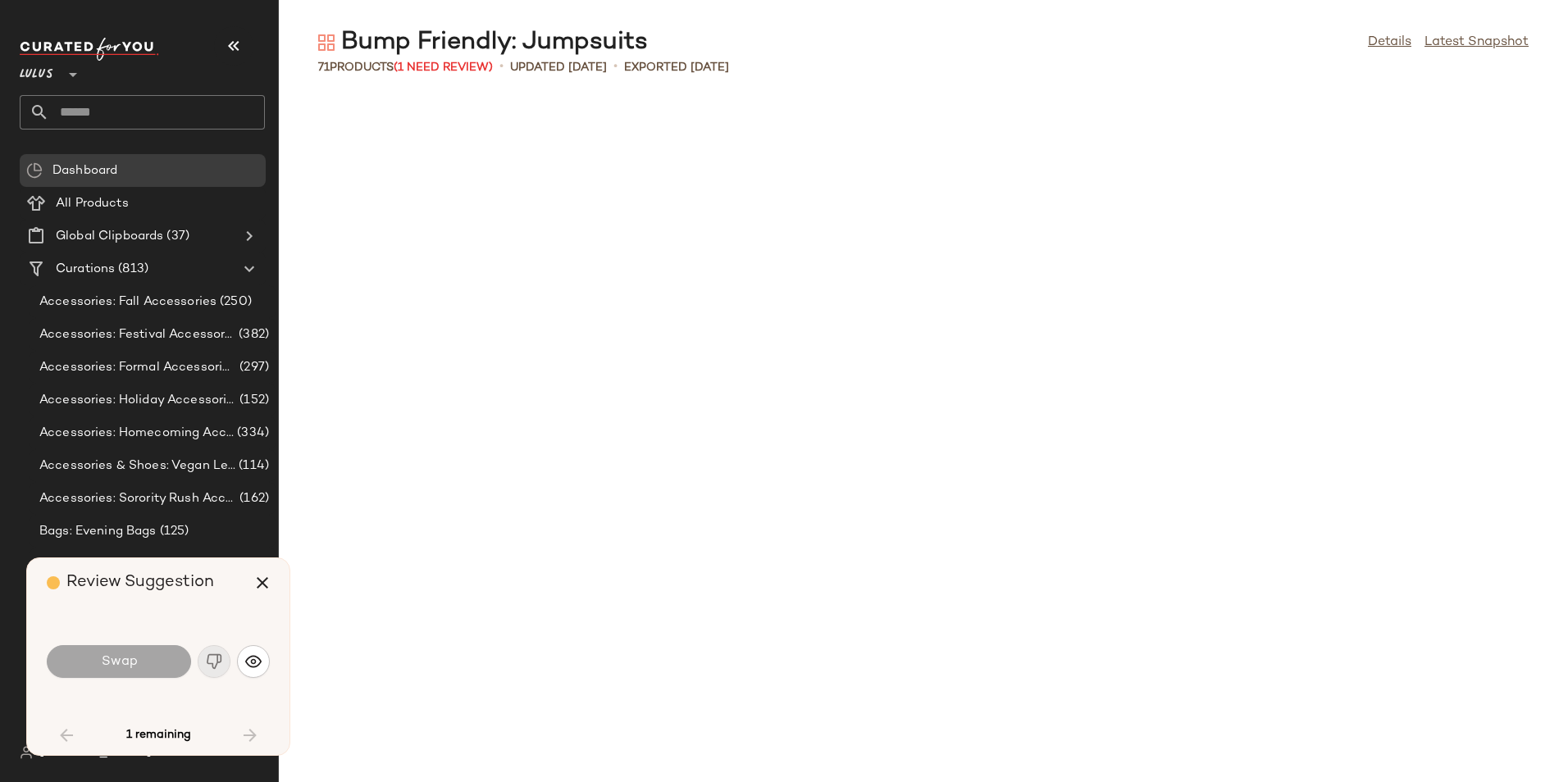
scroll to position [2918, 0]
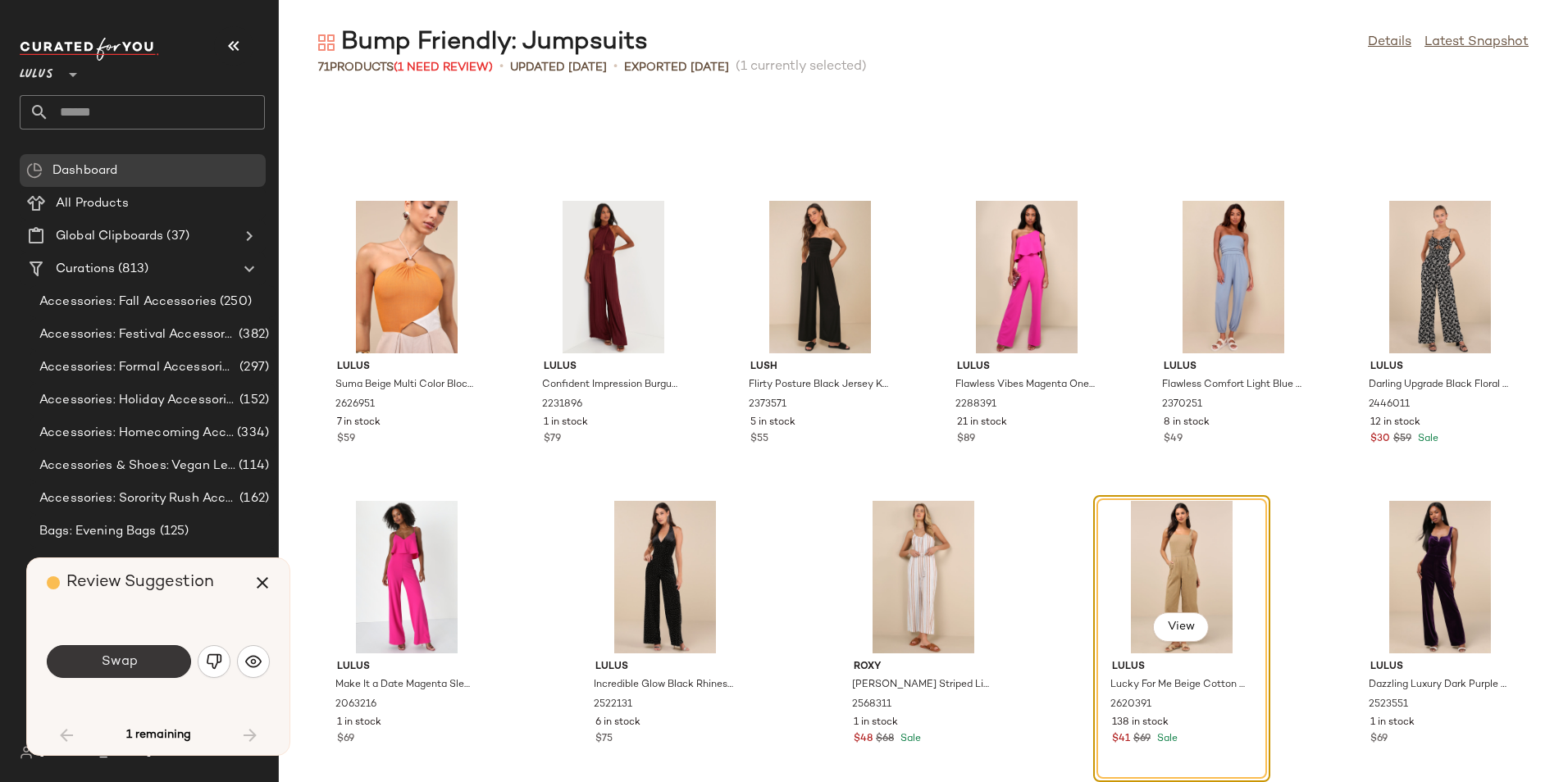
click at [132, 666] on span "Swap" at bounding box center [119, 662] width 37 height 15
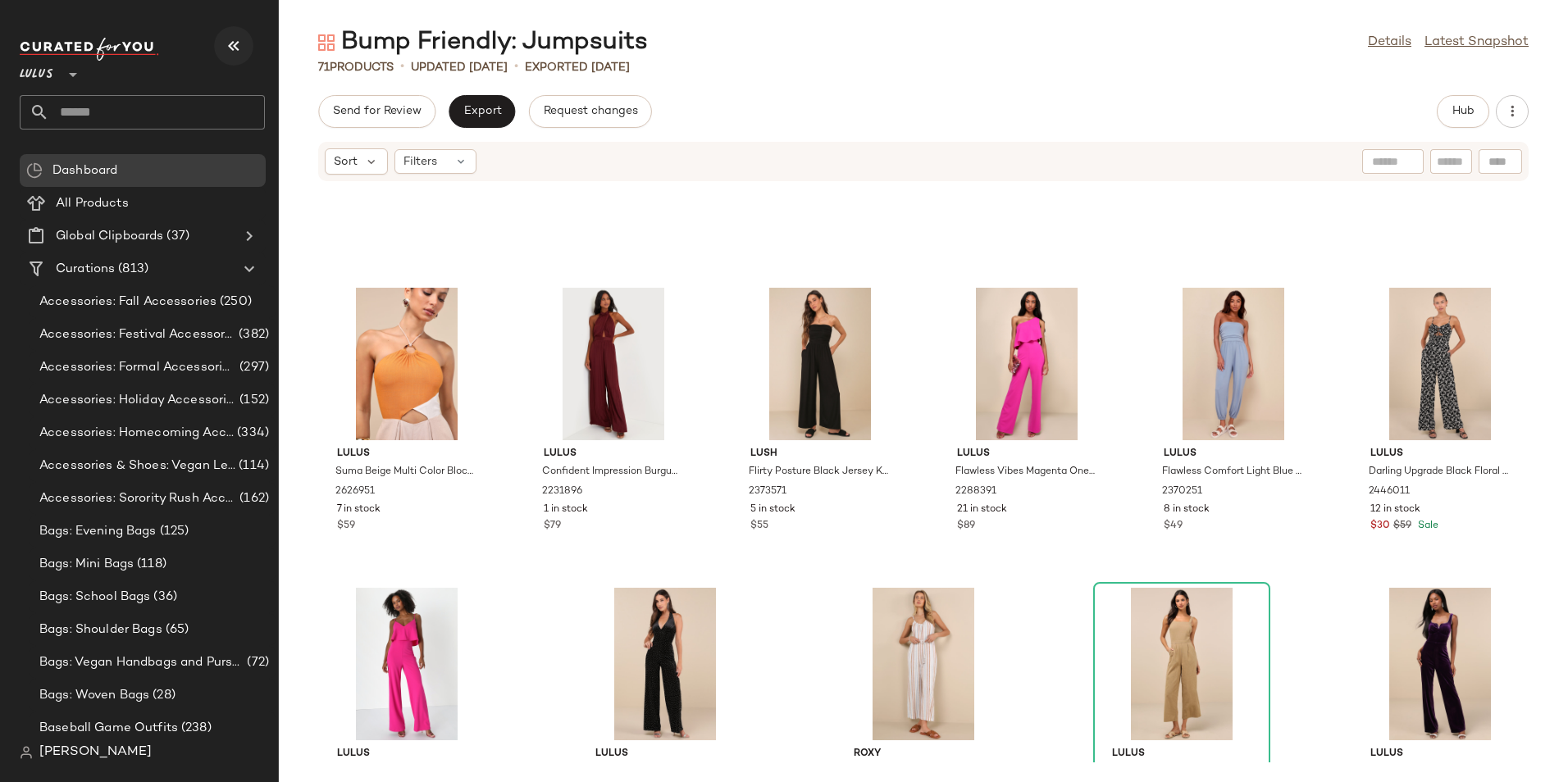
click at [238, 51] on icon "button" at bounding box center [233, 46] width 19 height 19
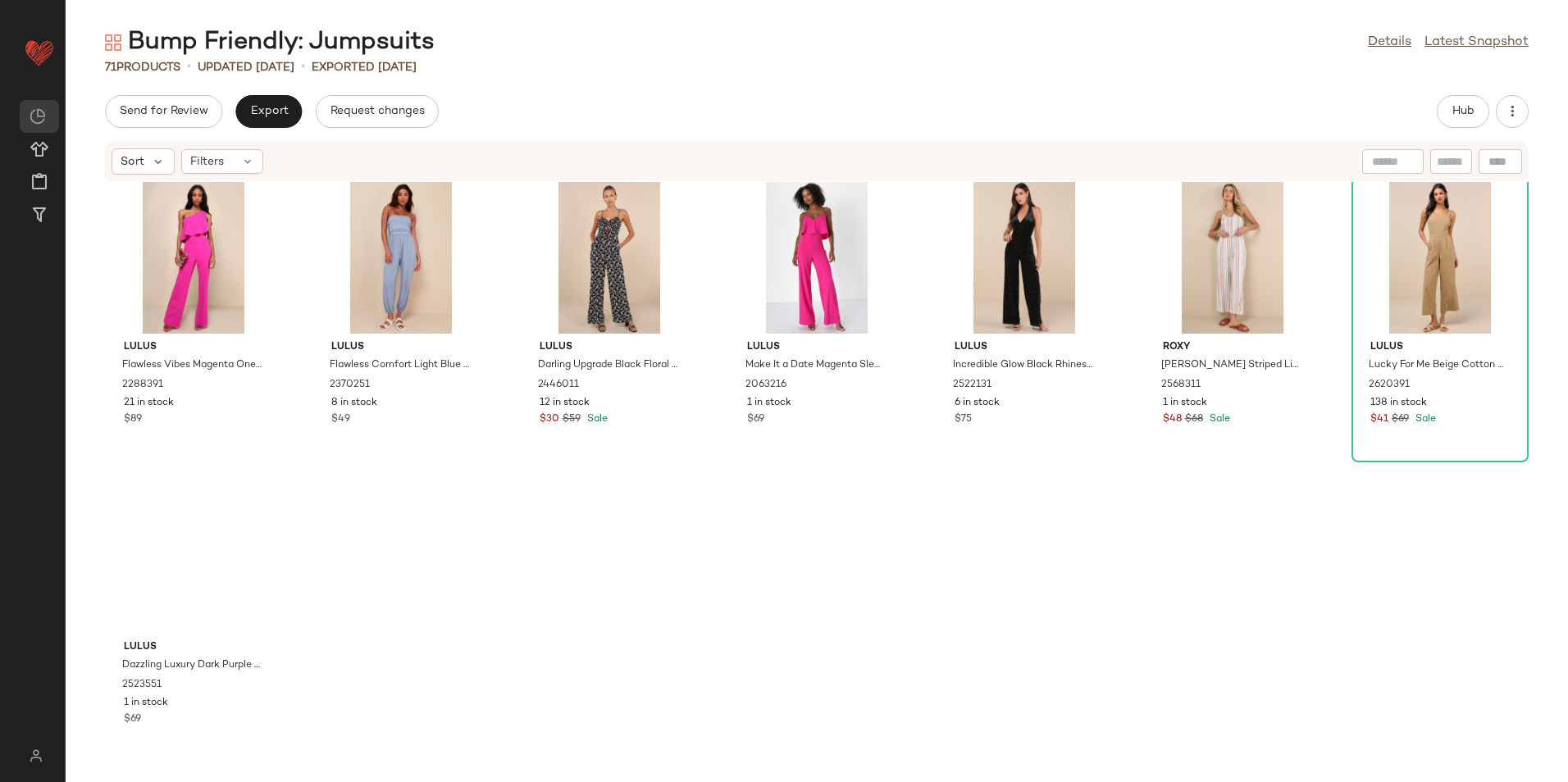
scroll to position [2401, 0]
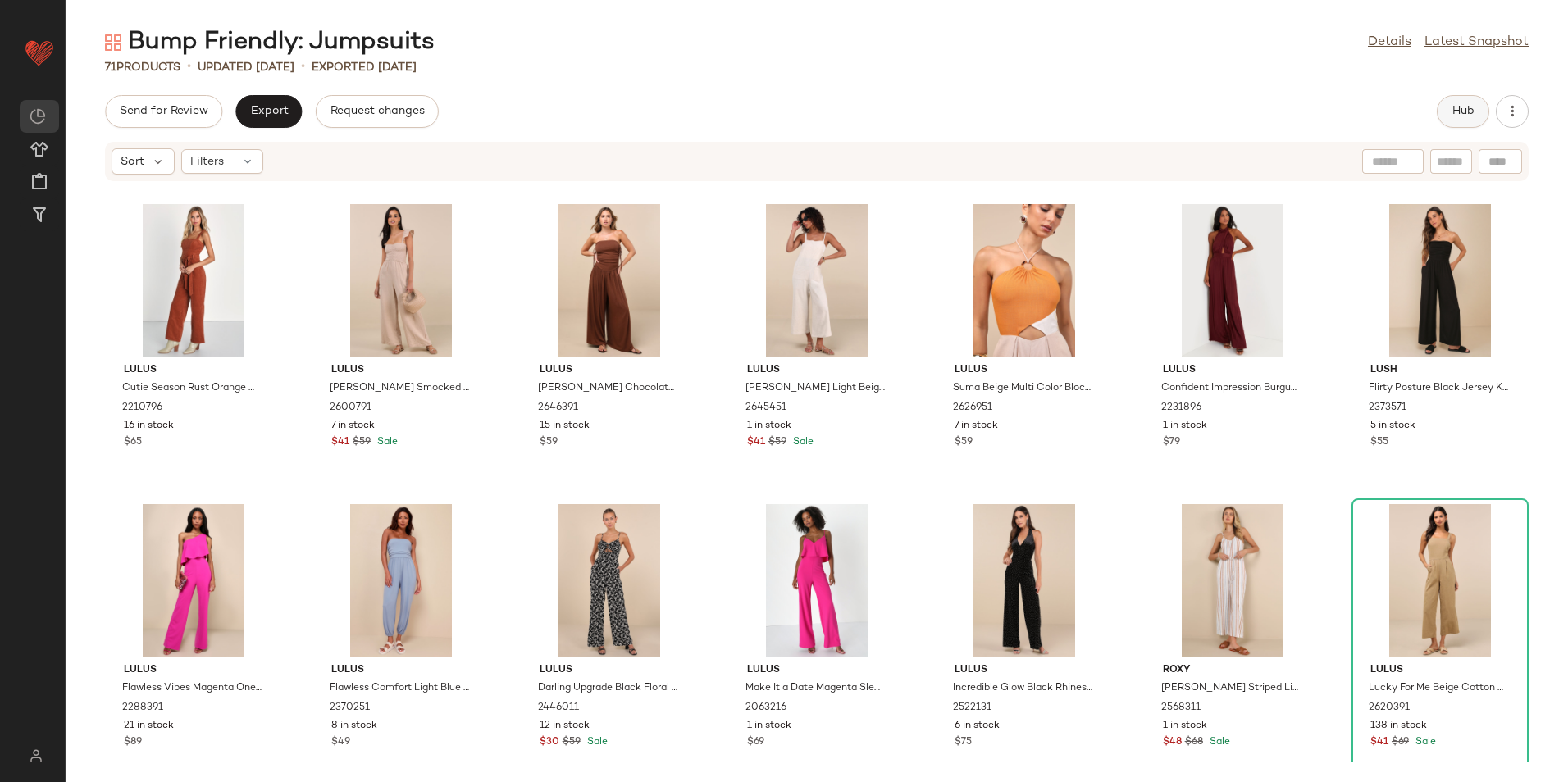
click at [1445, 113] on button "Hub" at bounding box center [1463, 111] width 52 height 33
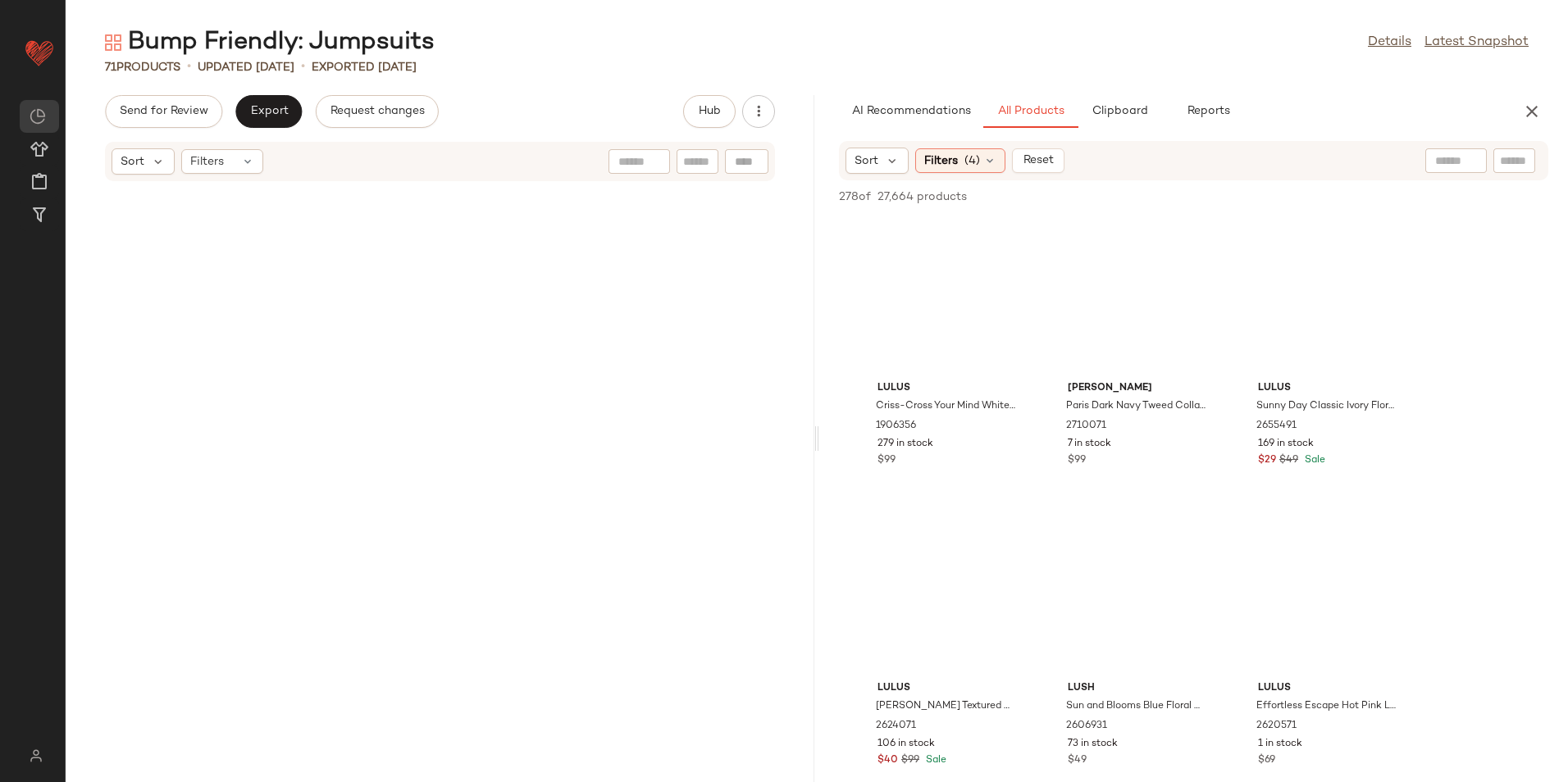
scroll to position [5402, 0]
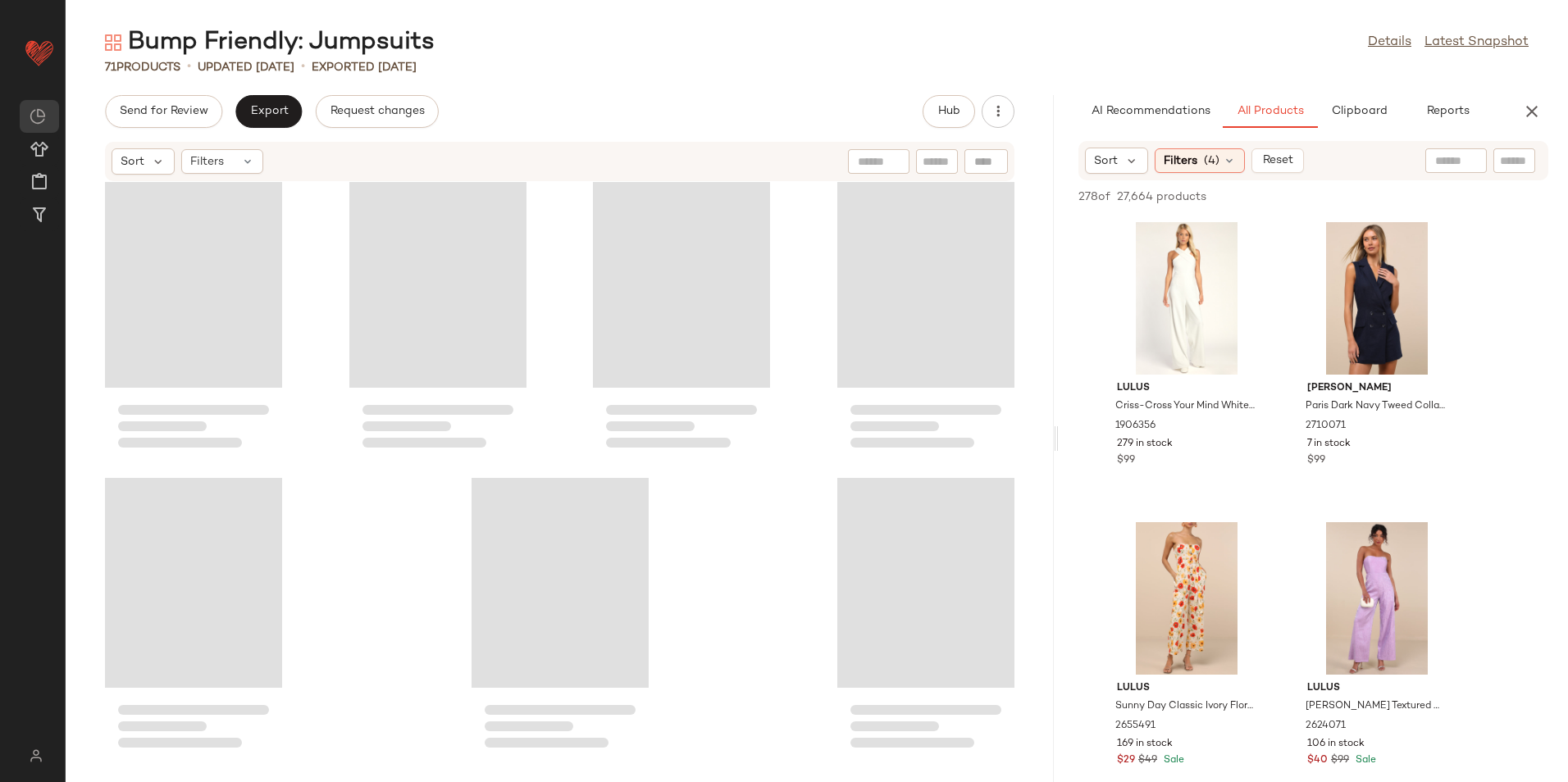
drag, startPoint x: 814, startPoint y: 439, endPoint x: 1063, endPoint y: 470, distance: 250.9
click at [1059, 471] on div "Bump Friendly: Jumpsuits Details Latest Snapshot 71 Products • updated [DATE] •…" at bounding box center [816, 404] width 1502 height 756
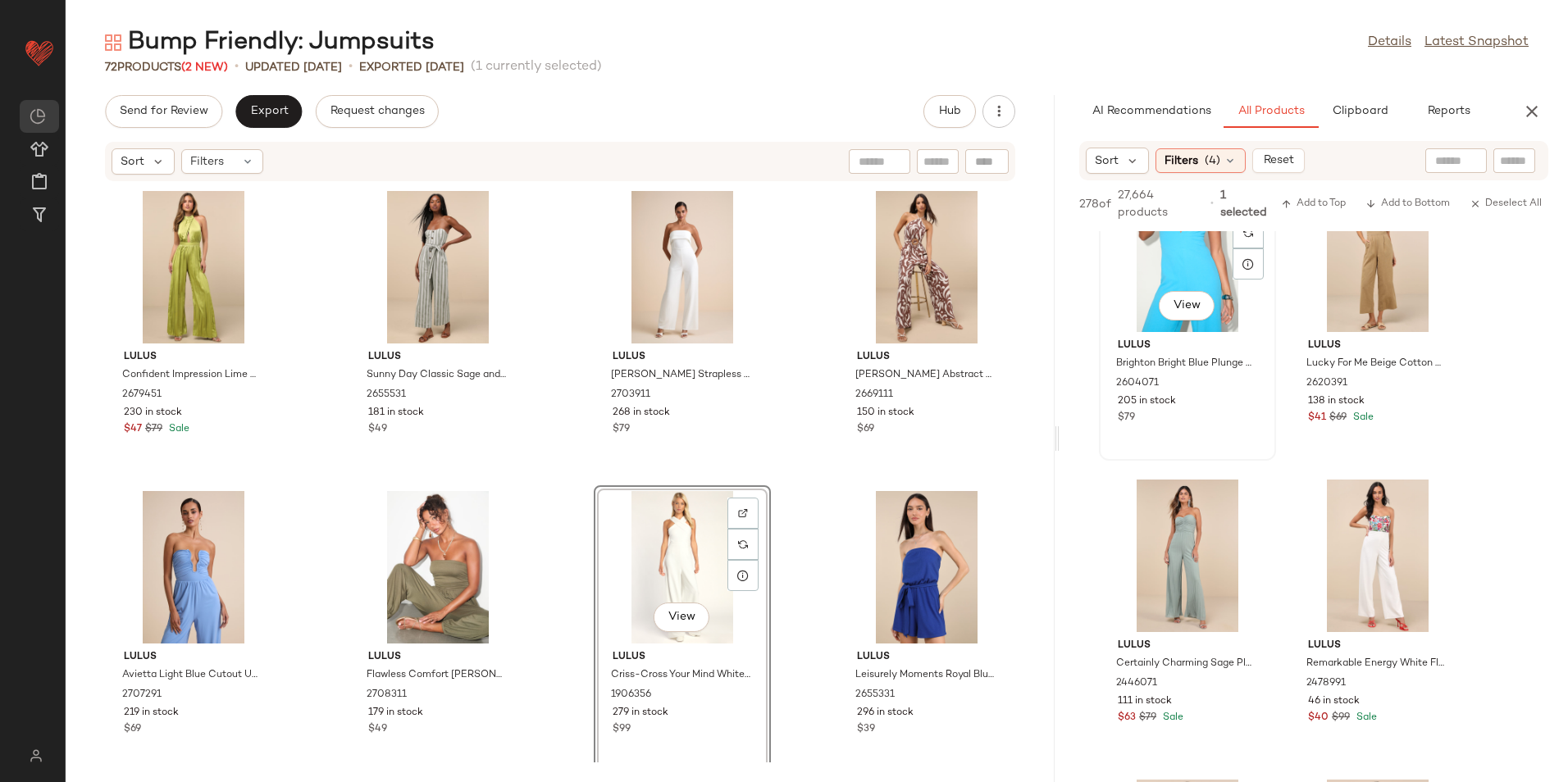
scroll to position [1176, 0]
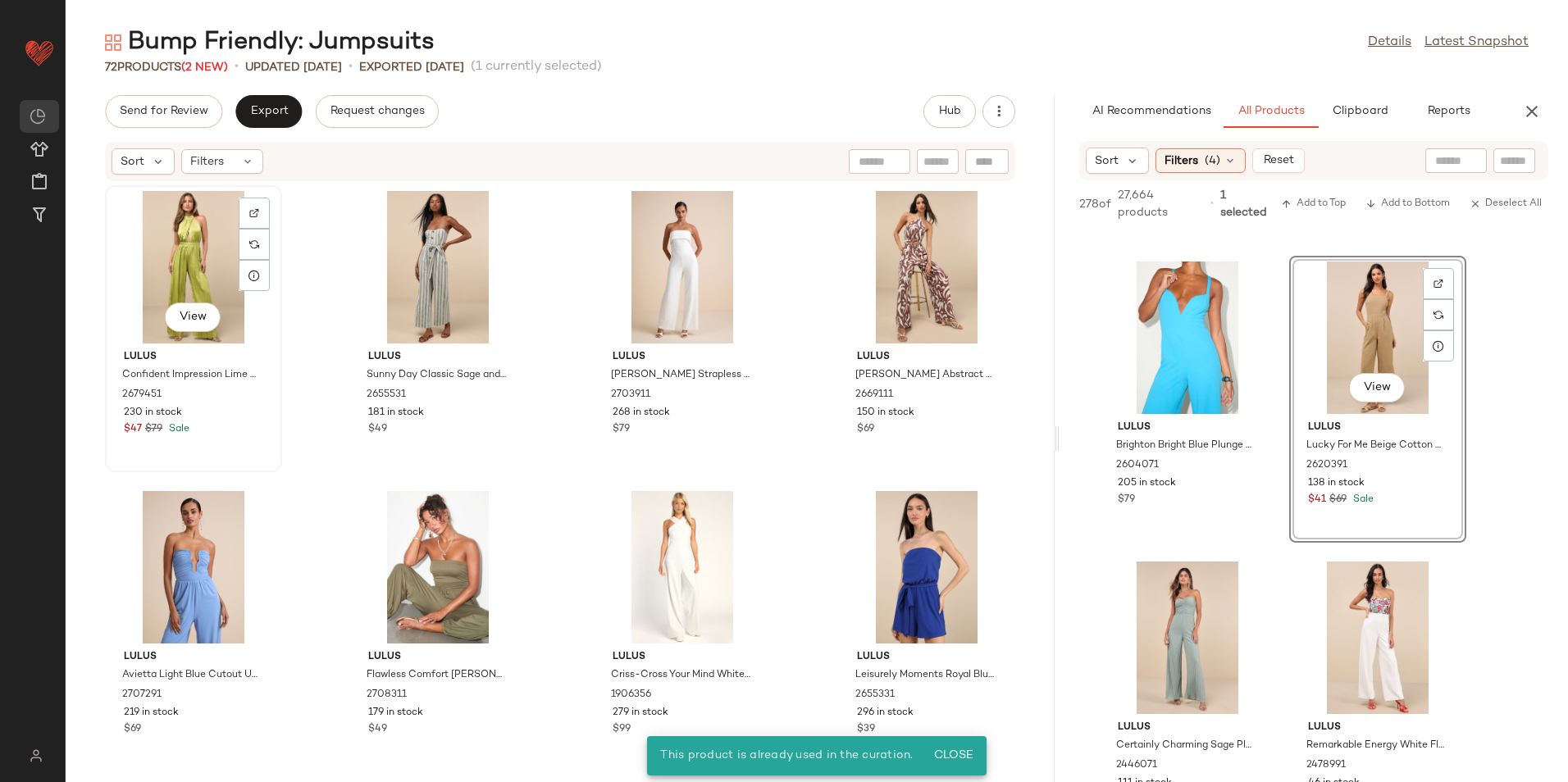
click at [182, 246] on div "View" at bounding box center [193, 267] width 165 height 153
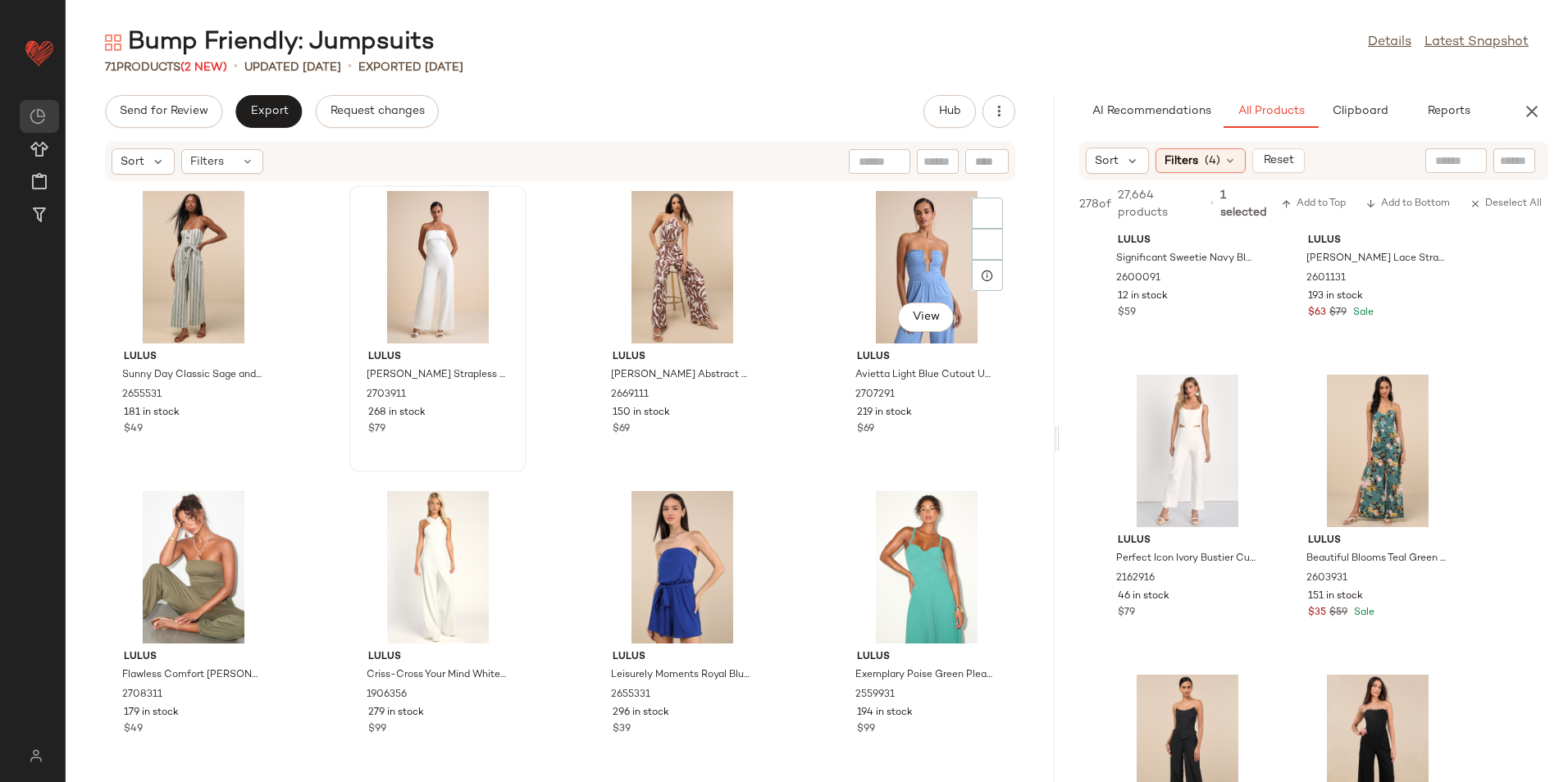
scroll to position [2570, 0]
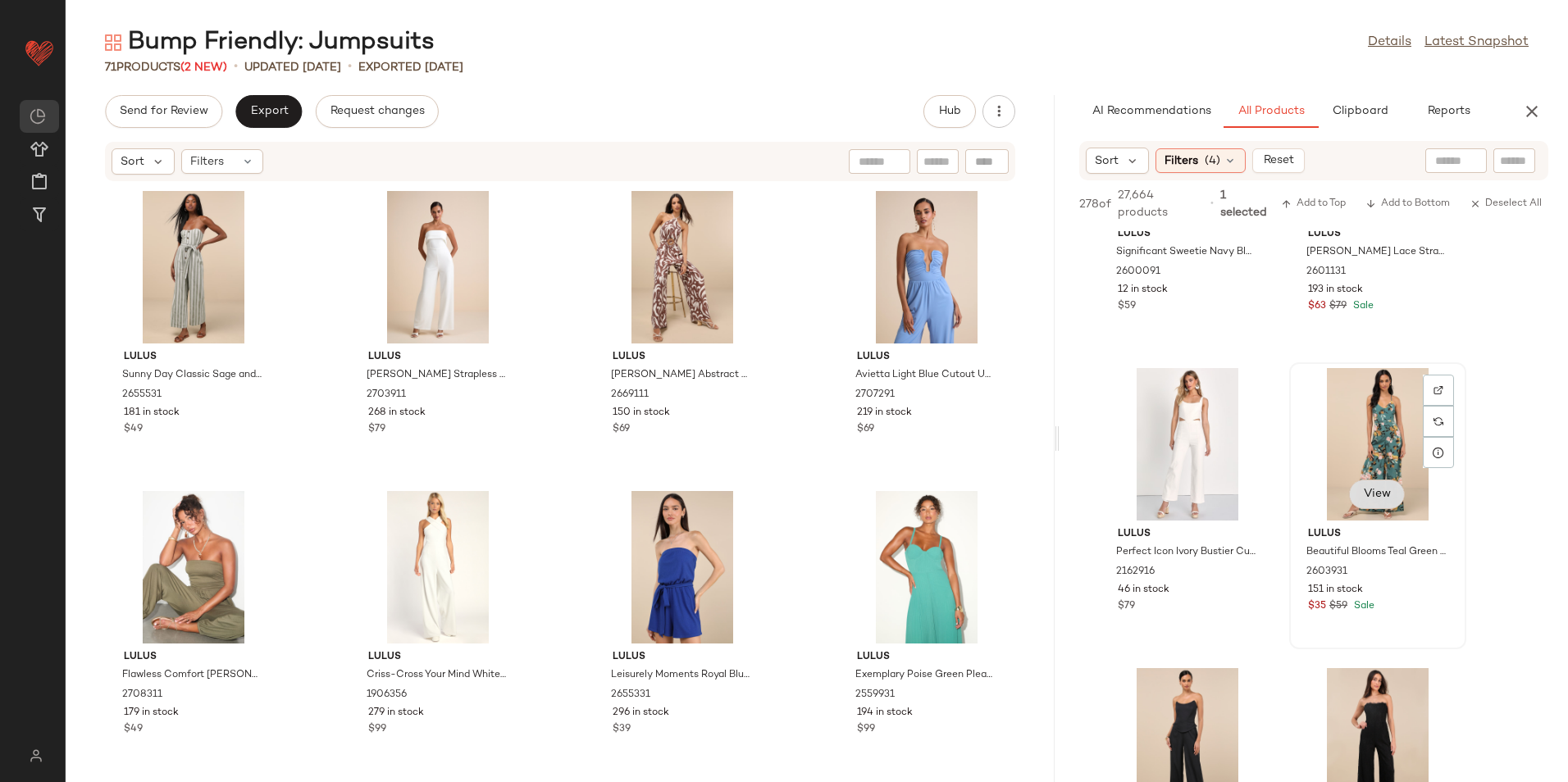
click at [1372, 482] on button "View" at bounding box center [1377, 494] width 56 height 30
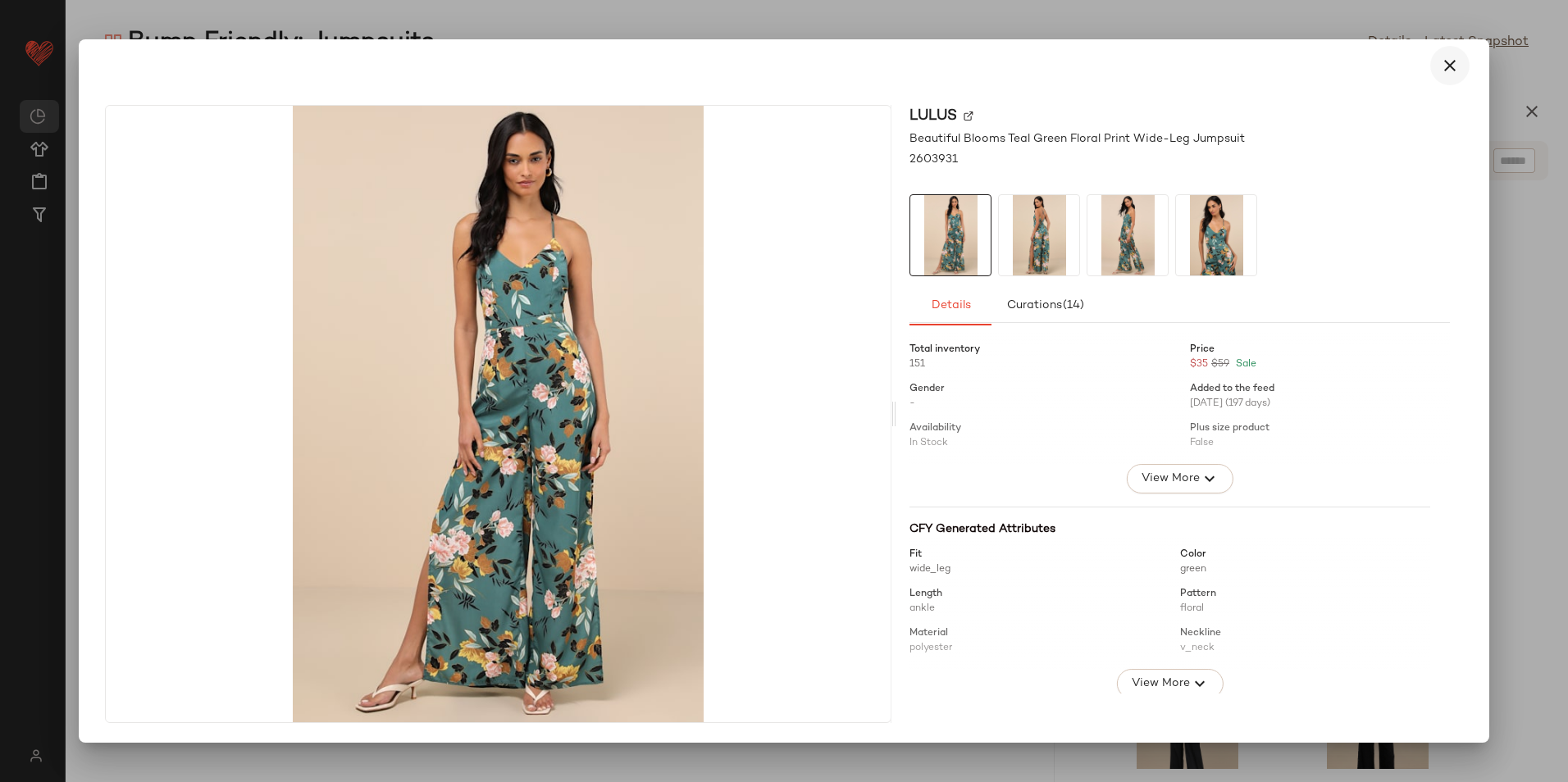
click at [1452, 69] on icon "button" at bounding box center [1449, 65] width 19 height 19
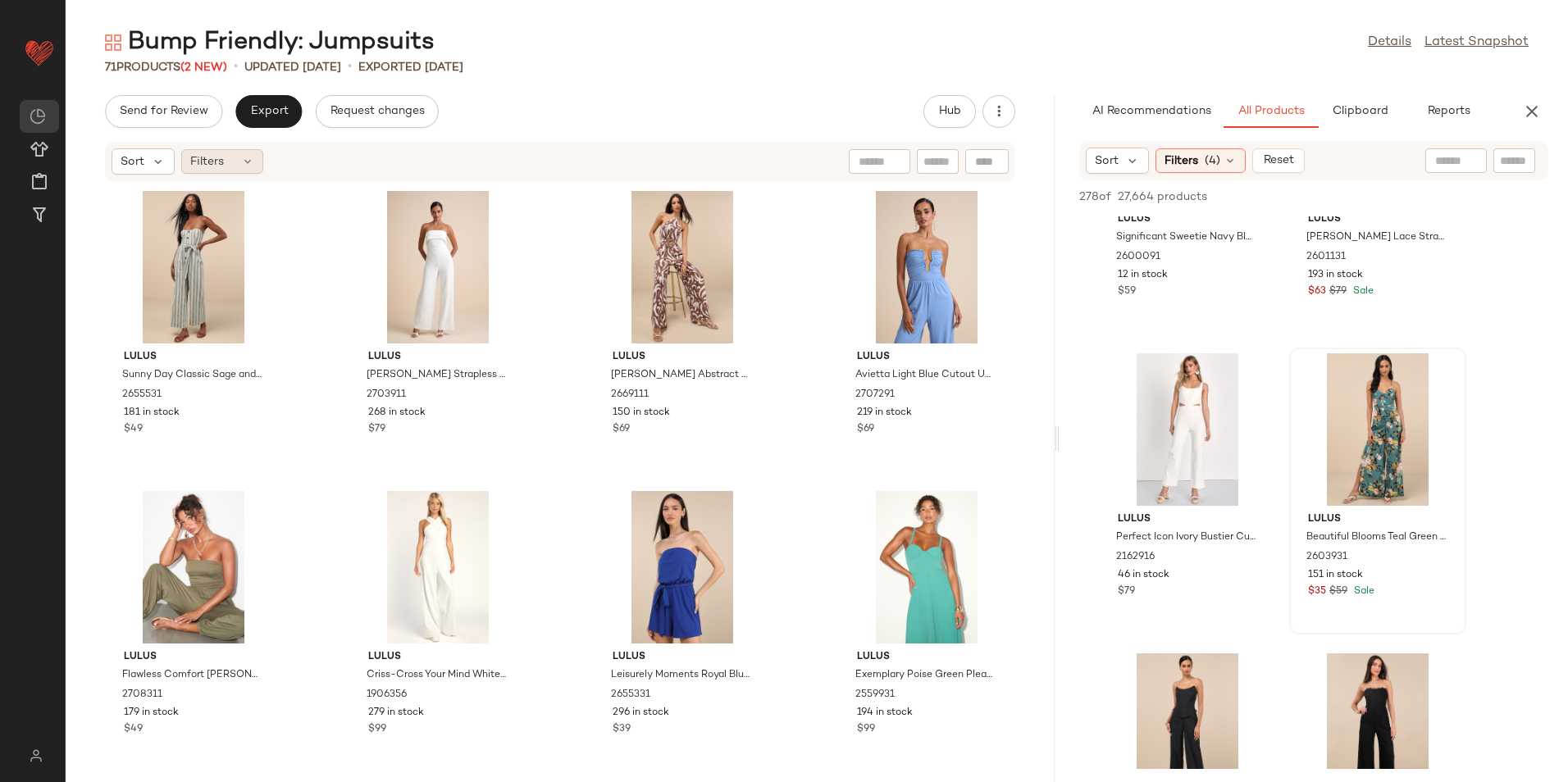
click at [229, 169] on div "Filters" at bounding box center [222, 161] width 82 height 24
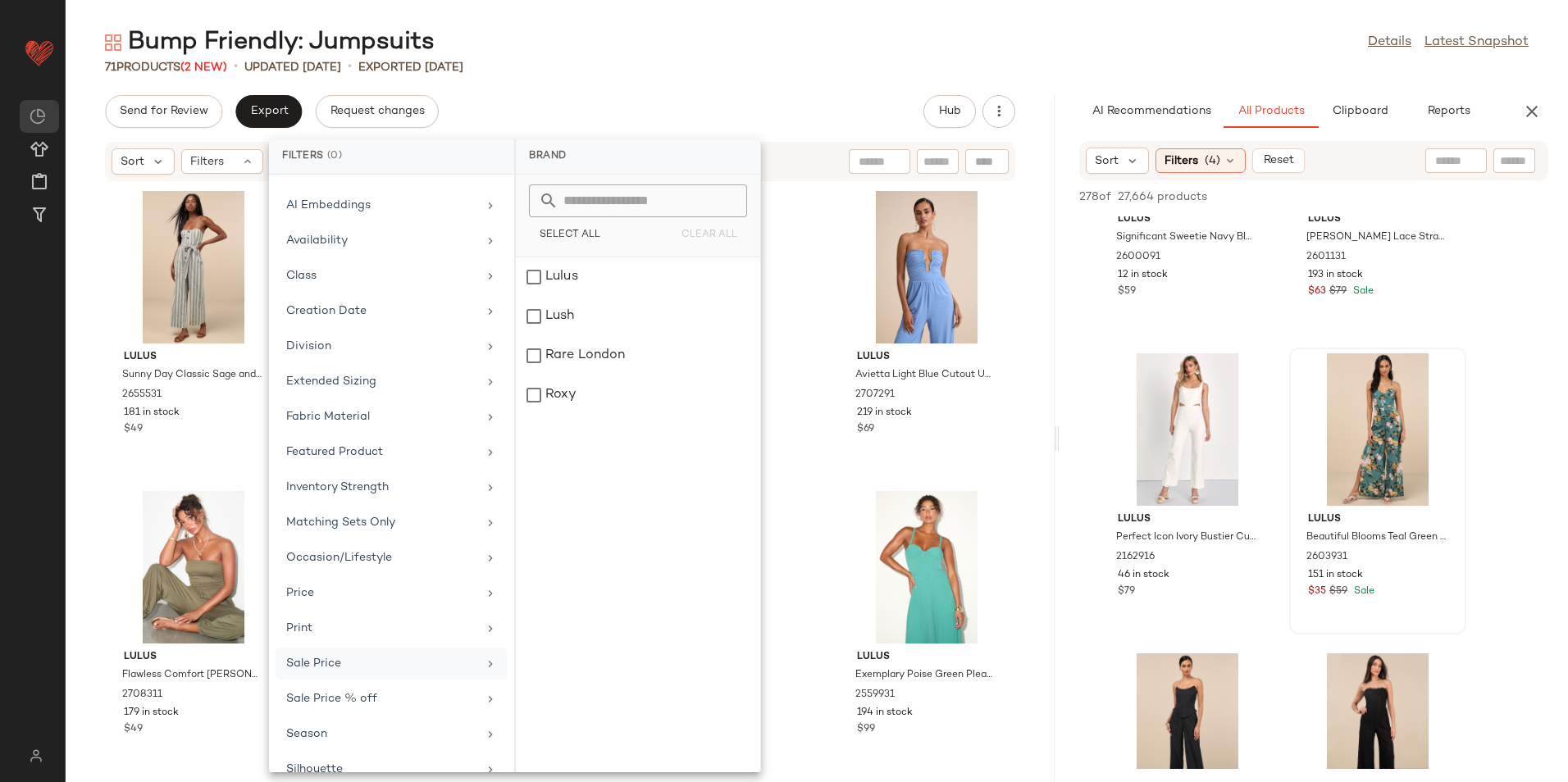
scroll to position [156, 0]
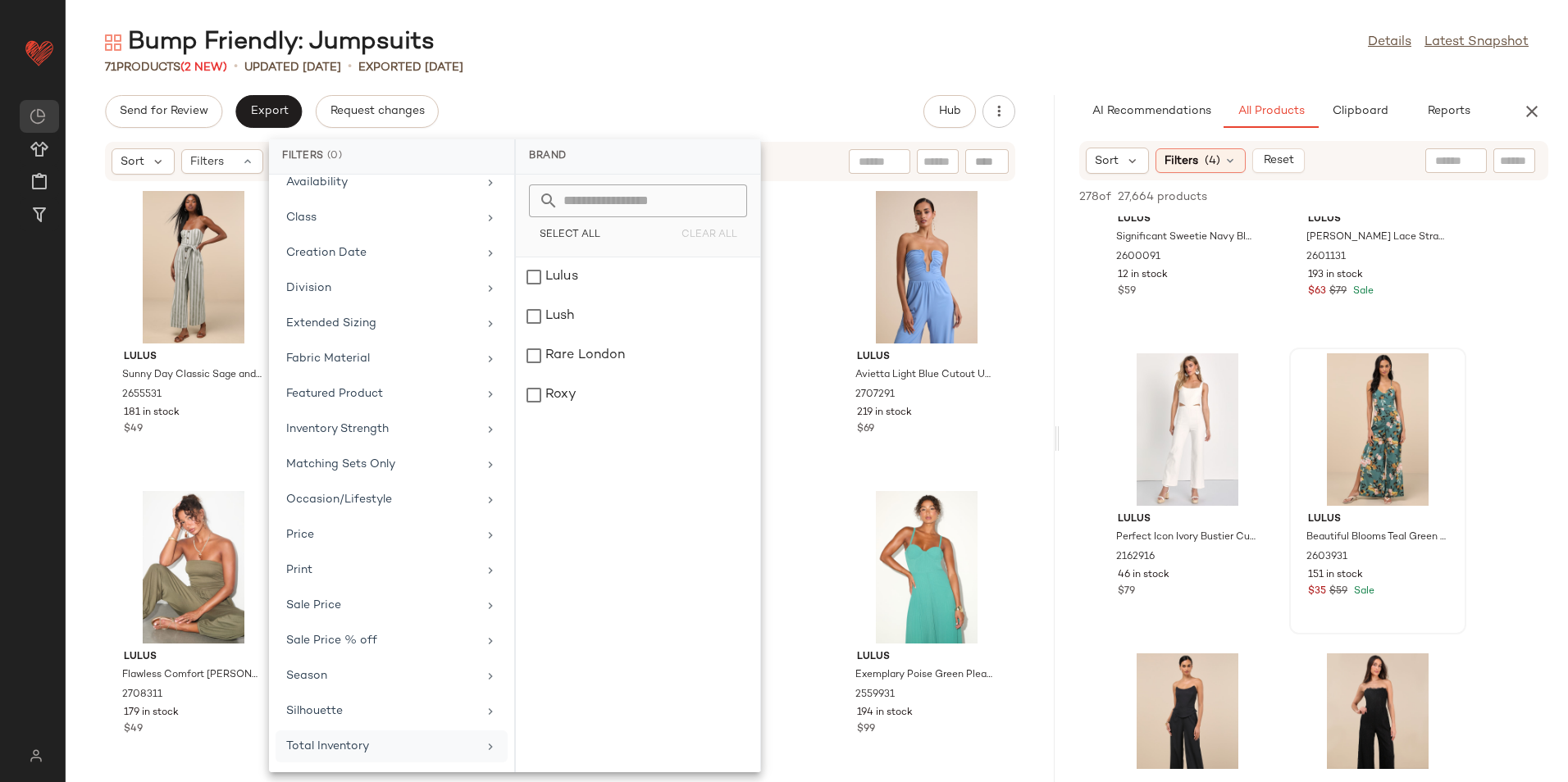
click at [351, 744] on div "Total Inventory" at bounding box center [381, 747] width 191 height 17
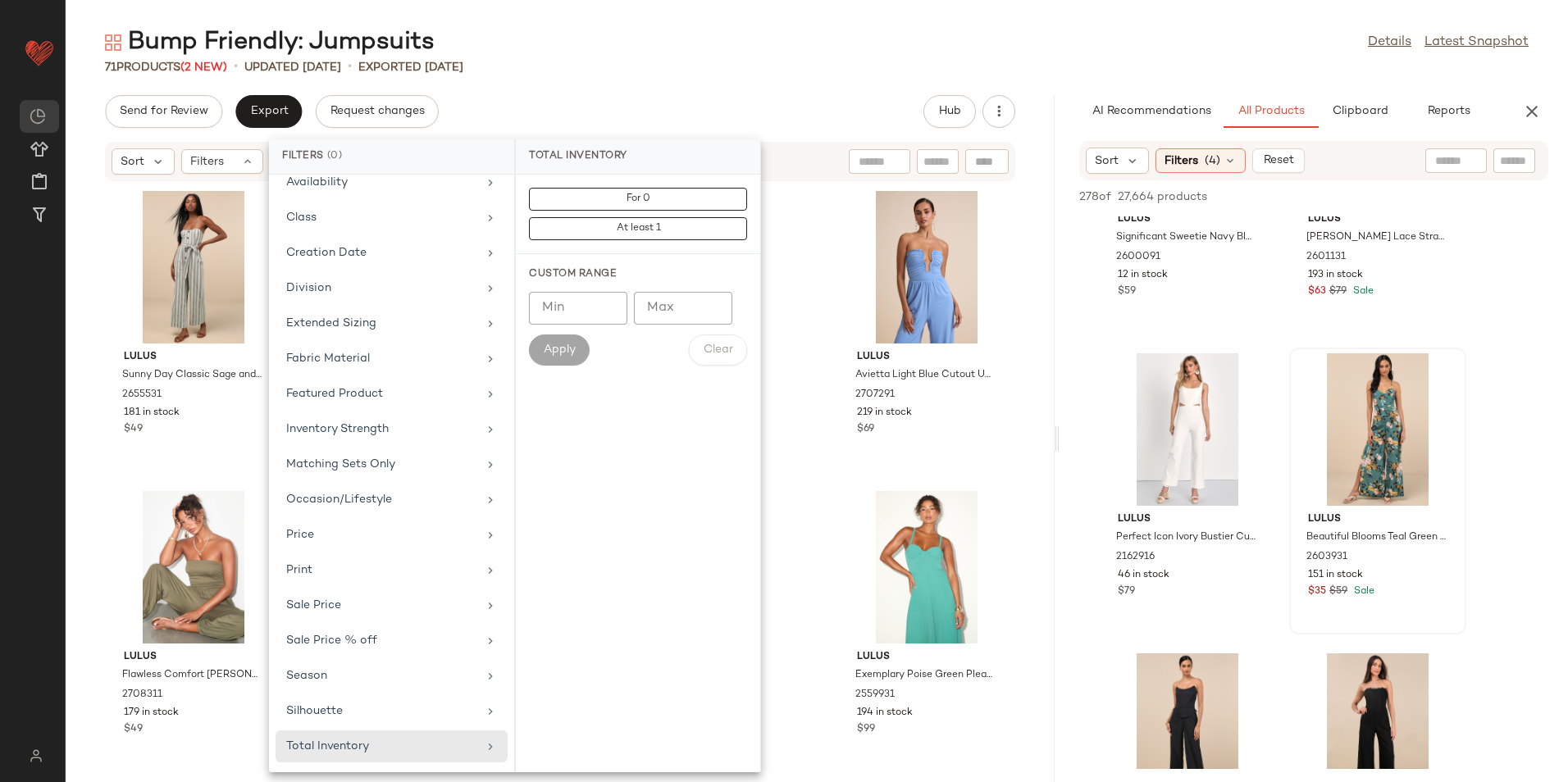
click at [695, 323] on input "Max" at bounding box center [682, 308] width 99 height 33
type input "**"
drag, startPoint x: 572, startPoint y: 346, endPoint x: 630, endPoint y: 262, distance: 102.1
click at [571, 346] on span "Apply" at bounding box center [559, 350] width 33 height 13
click at [735, 100] on div "Send for Review Export Request changes Hub" at bounding box center [559, 111] width 910 height 33
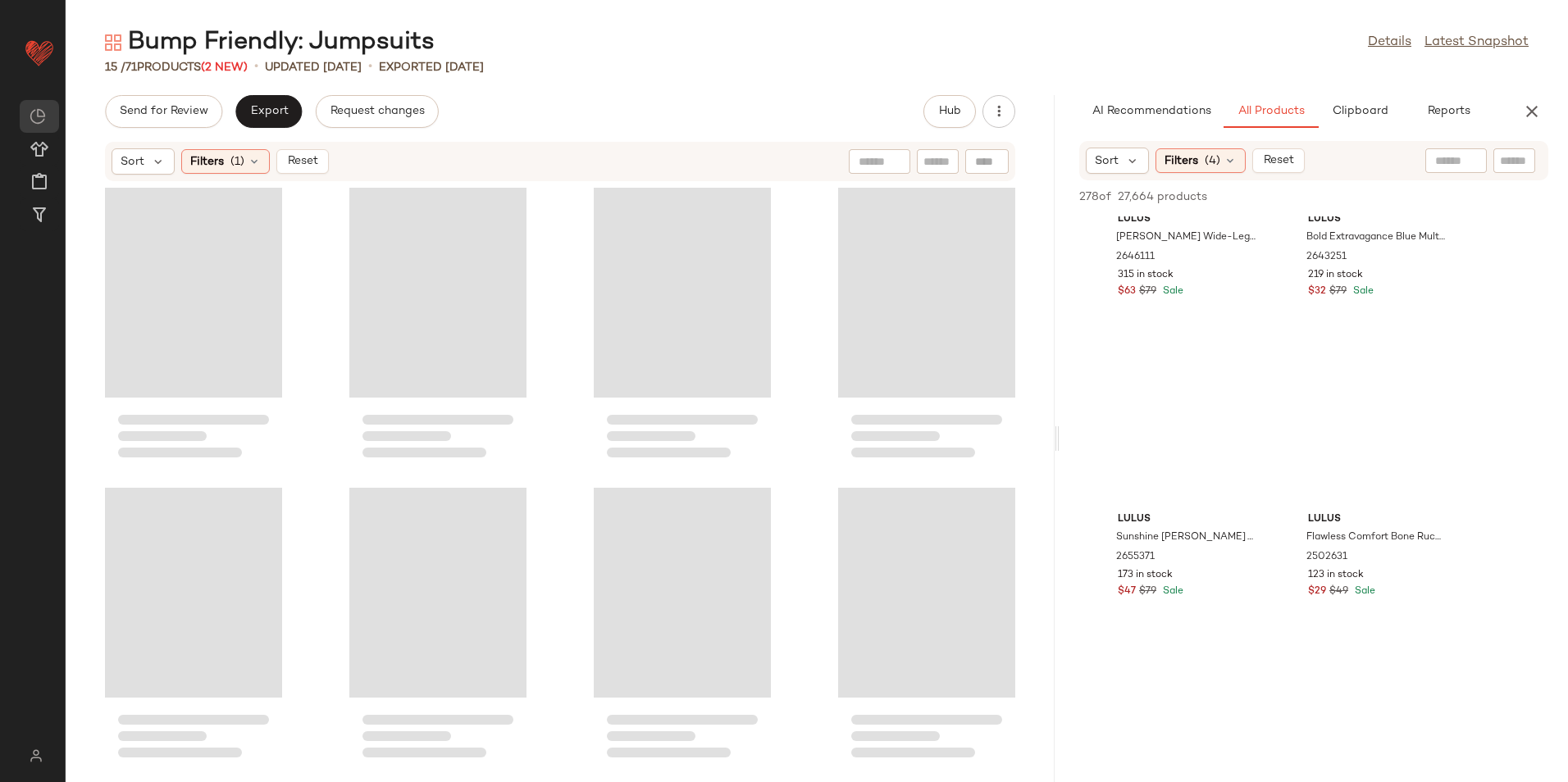
scroll to position [7672, 0]
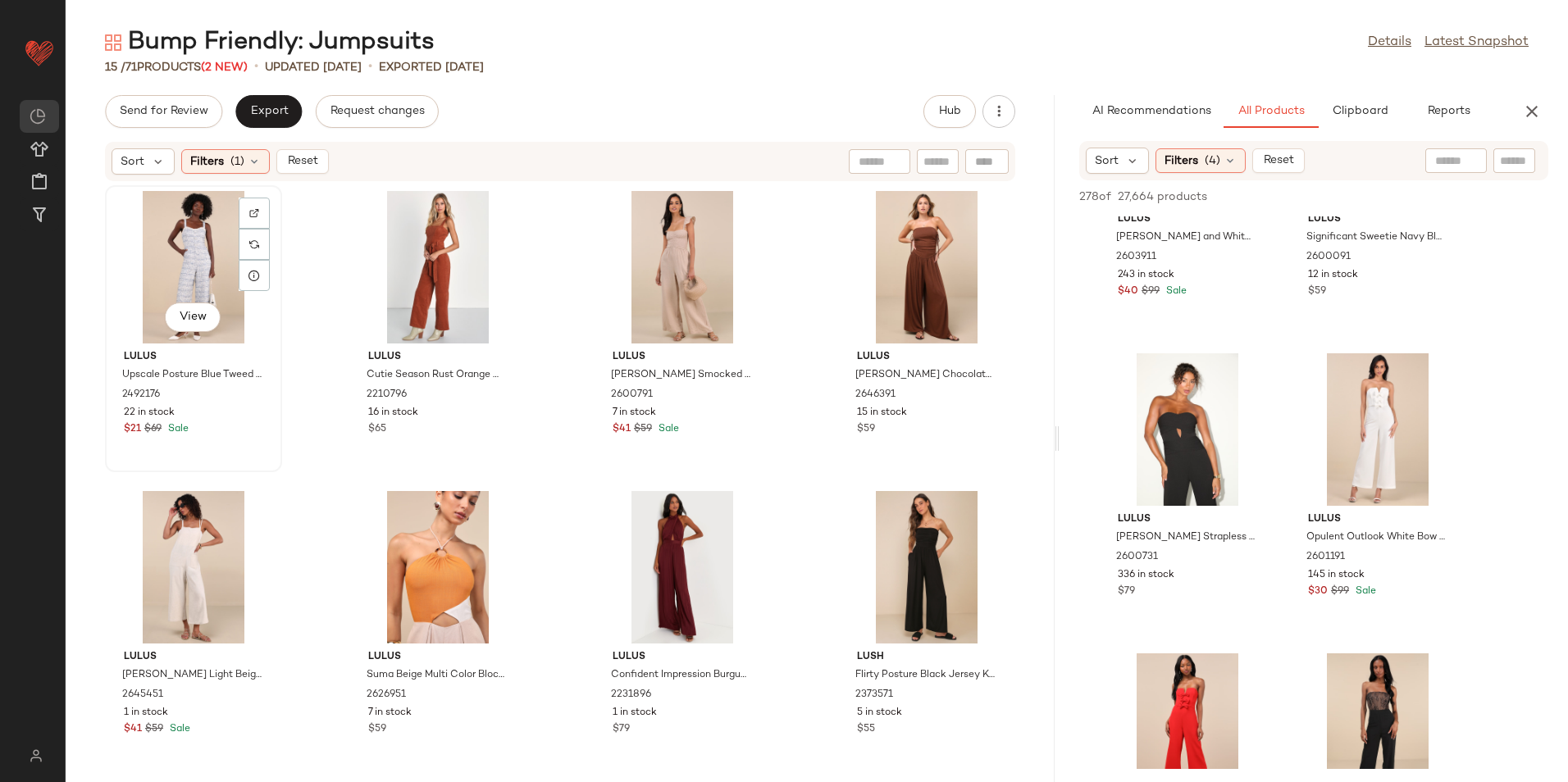
click at [197, 268] on div "View" at bounding box center [193, 267] width 165 height 153
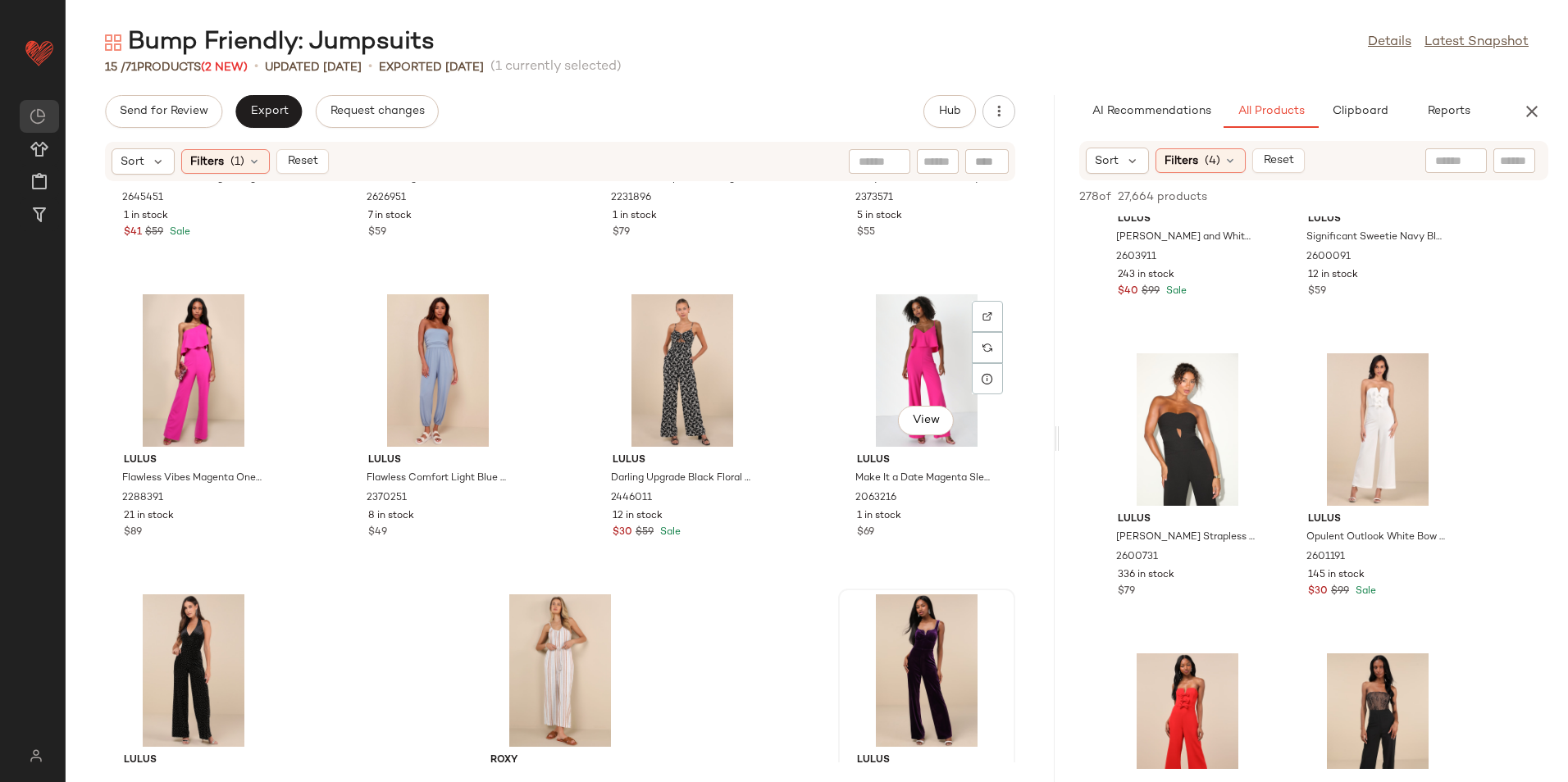
scroll to position [623, 0]
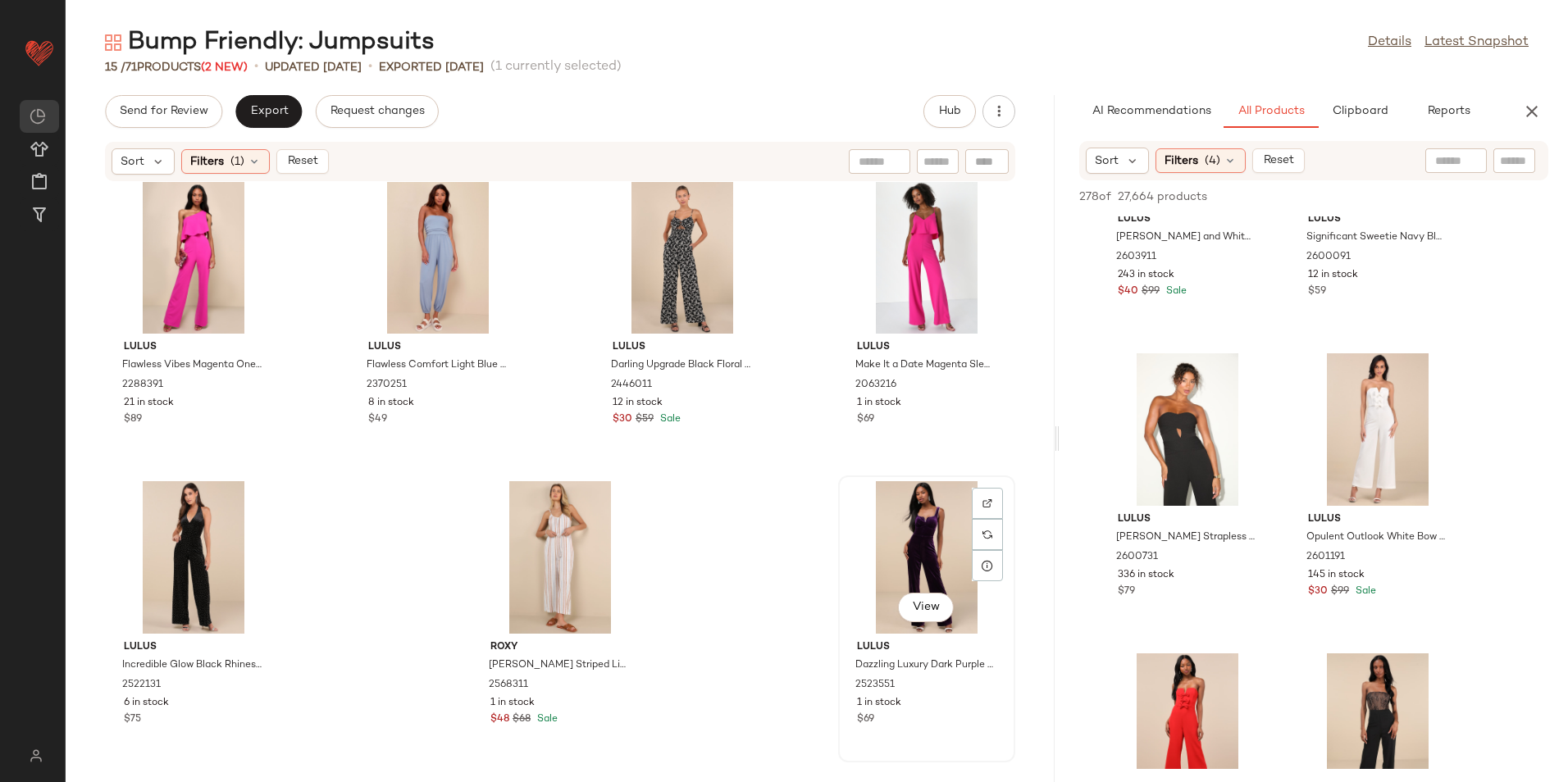
click at [883, 552] on div "View" at bounding box center [926, 558] width 165 height 153
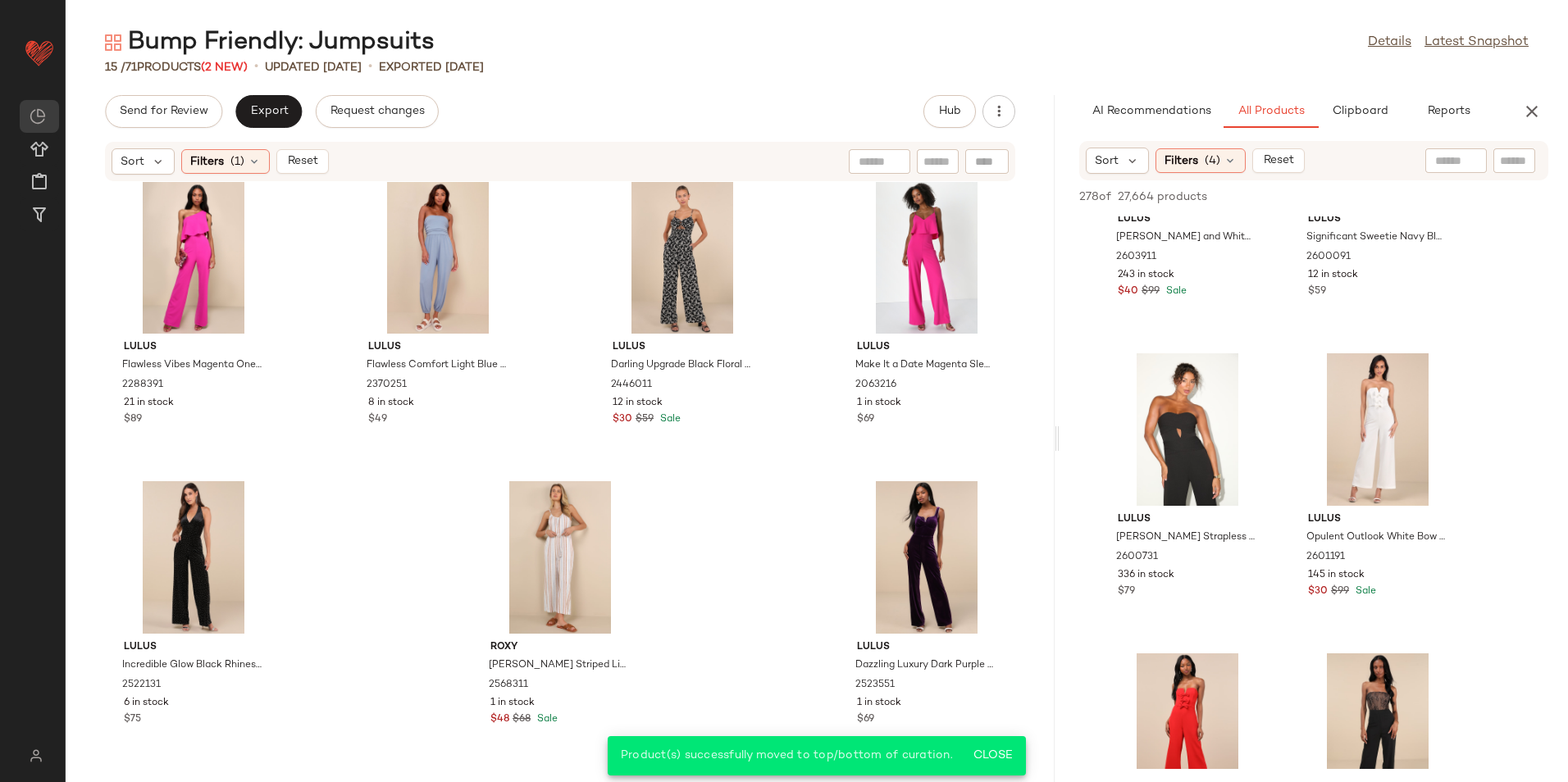
click at [245, 92] on div "Bump Friendly: Jumpsuits Details Latest Snapshot 15 / 71 Products (2 New) • upd…" at bounding box center [816, 404] width 1502 height 756
click at [258, 98] on button "Export" at bounding box center [268, 111] width 67 height 33
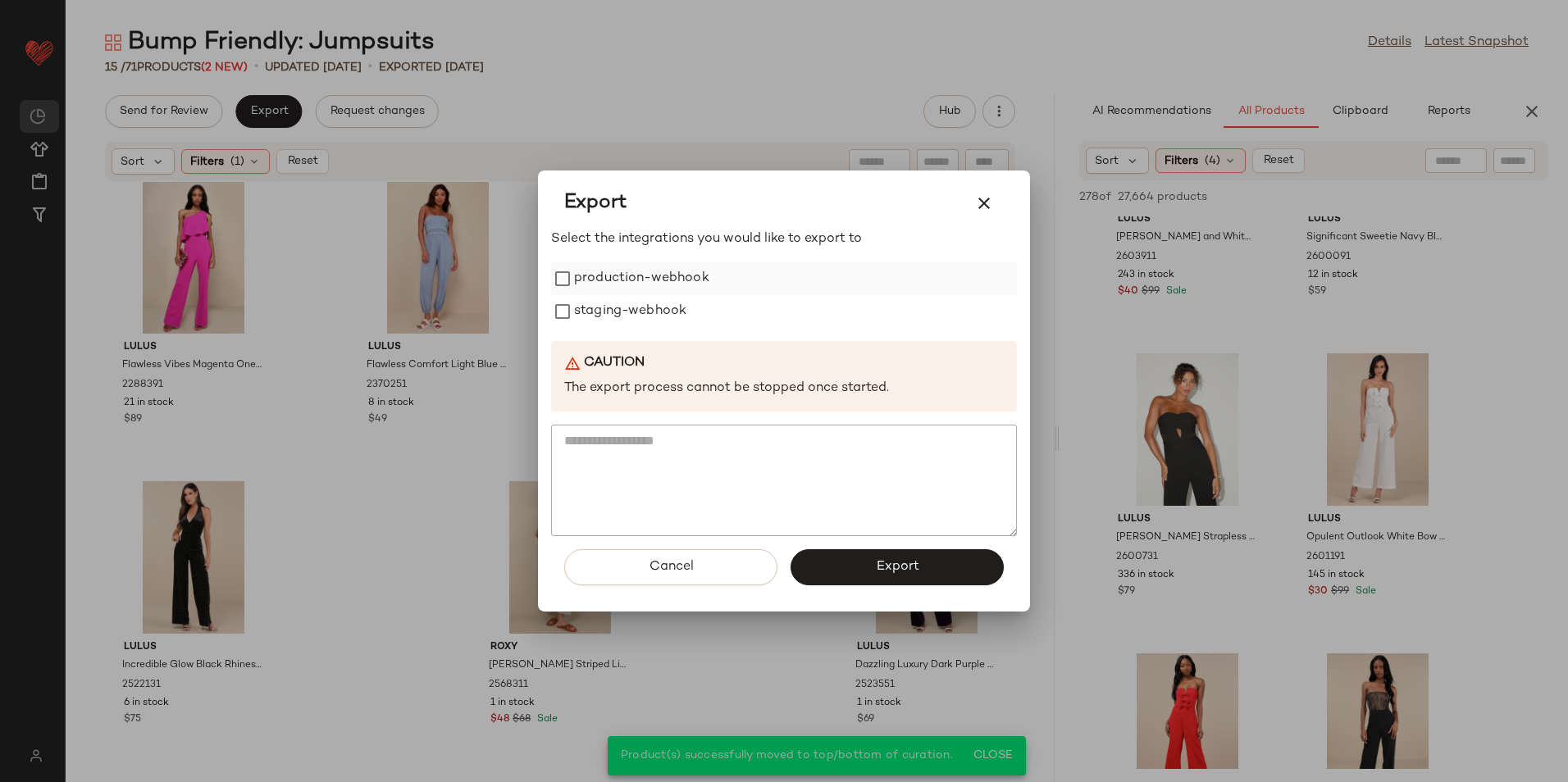
click at [671, 269] on label "production-webhook" at bounding box center [641, 278] width 135 height 33
click at [672, 309] on label "staging-webhook" at bounding box center [629, 311] width 112 height 33
click at [863, 561] on button "Export" at bounding box center [897, 567] width 213 height 36
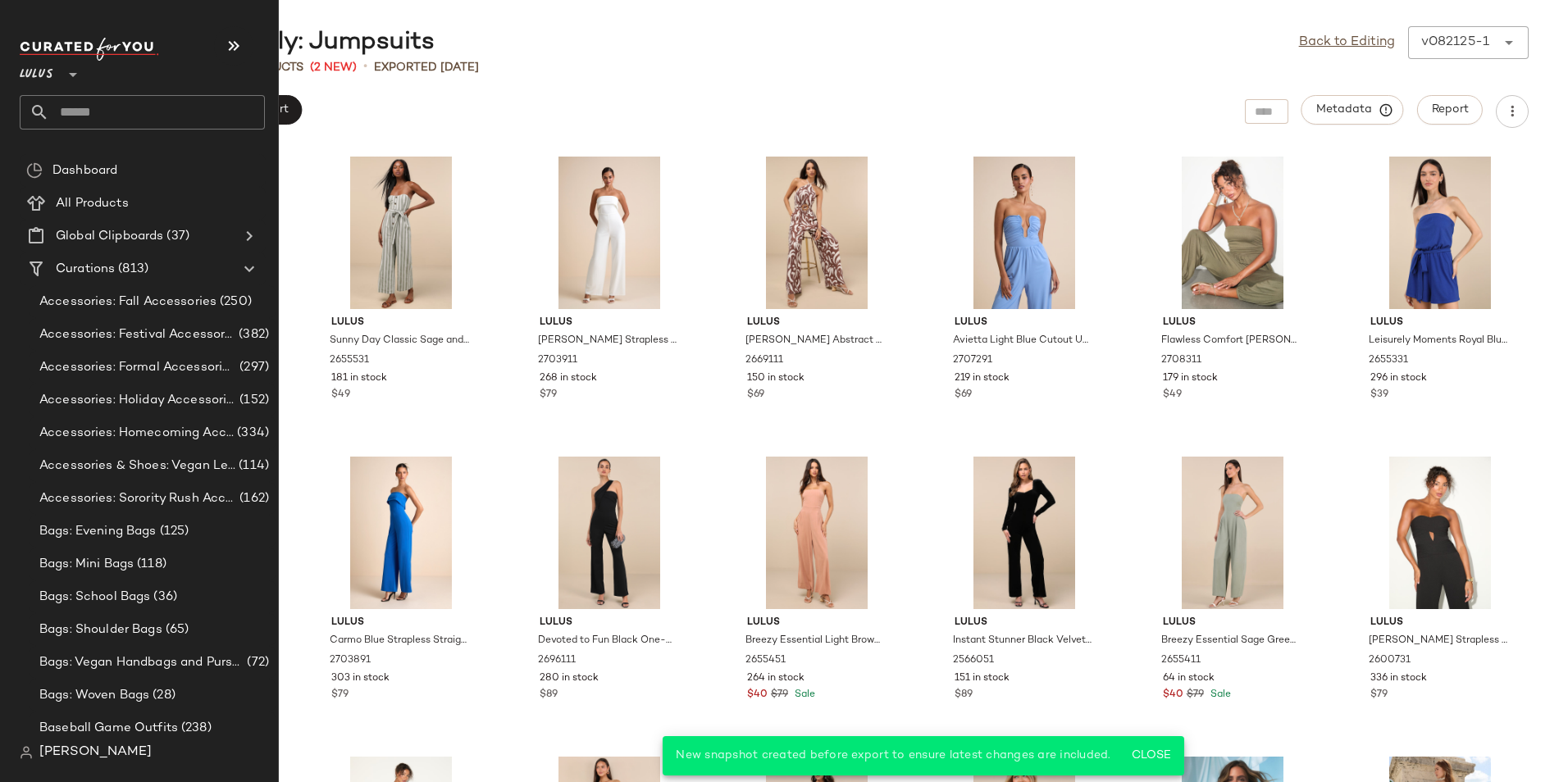
click at [104, 119] on input "text" at bounding box center [157, 112] width 216 height 35
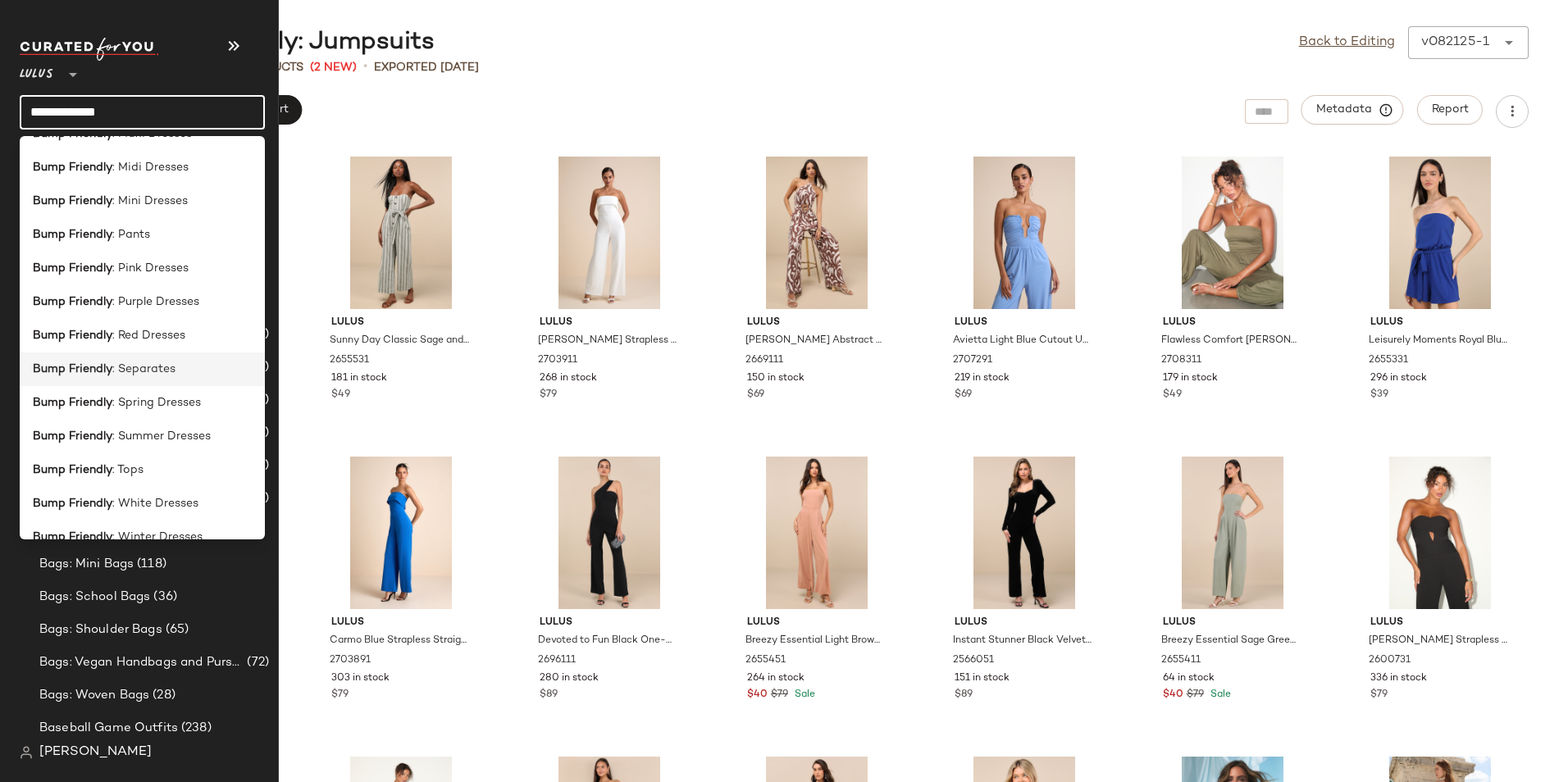
scroll to position [417, 0]
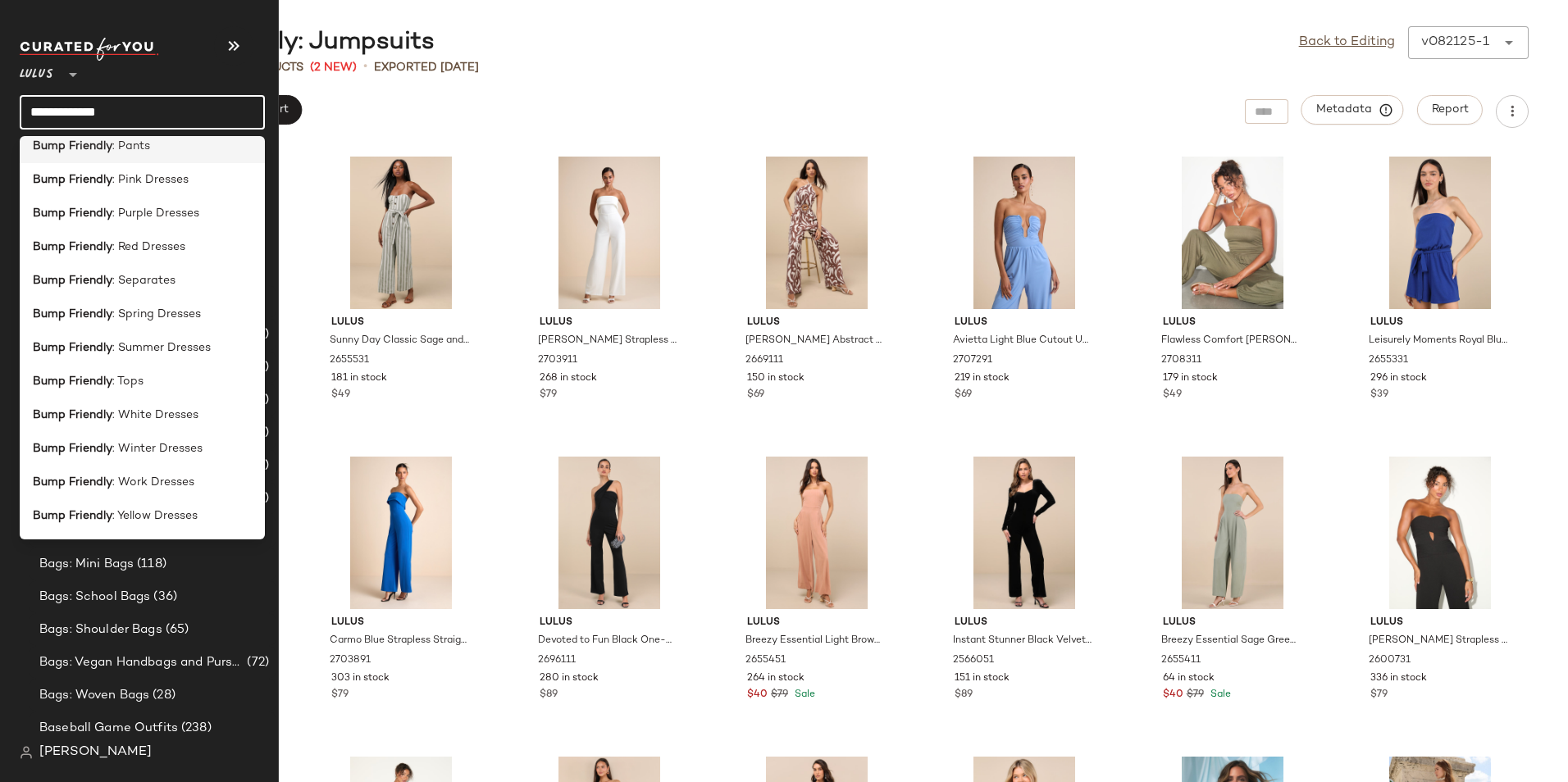
type input "**********"
click at [132, 148] on span ": Pants" at bounding box center [131, 146] width 38 height 17
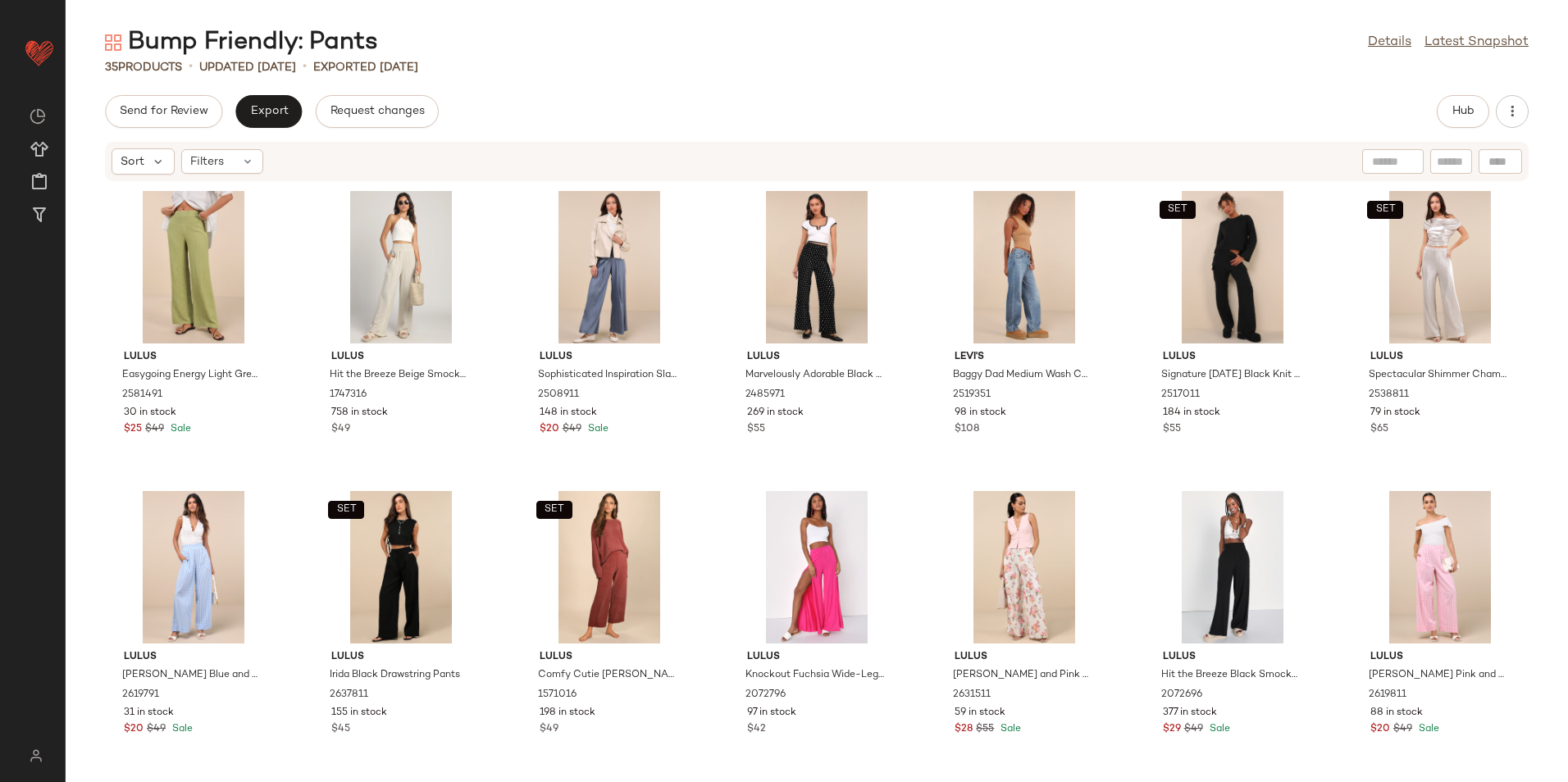
click at [1431, 100] on div "Send for Review Export Request changes Hub" at bounding box center [816, 111] width 1424 height 33
click at [1452, 111] on span "Hub" at bounding box center [1463, 111] width 23 height 13
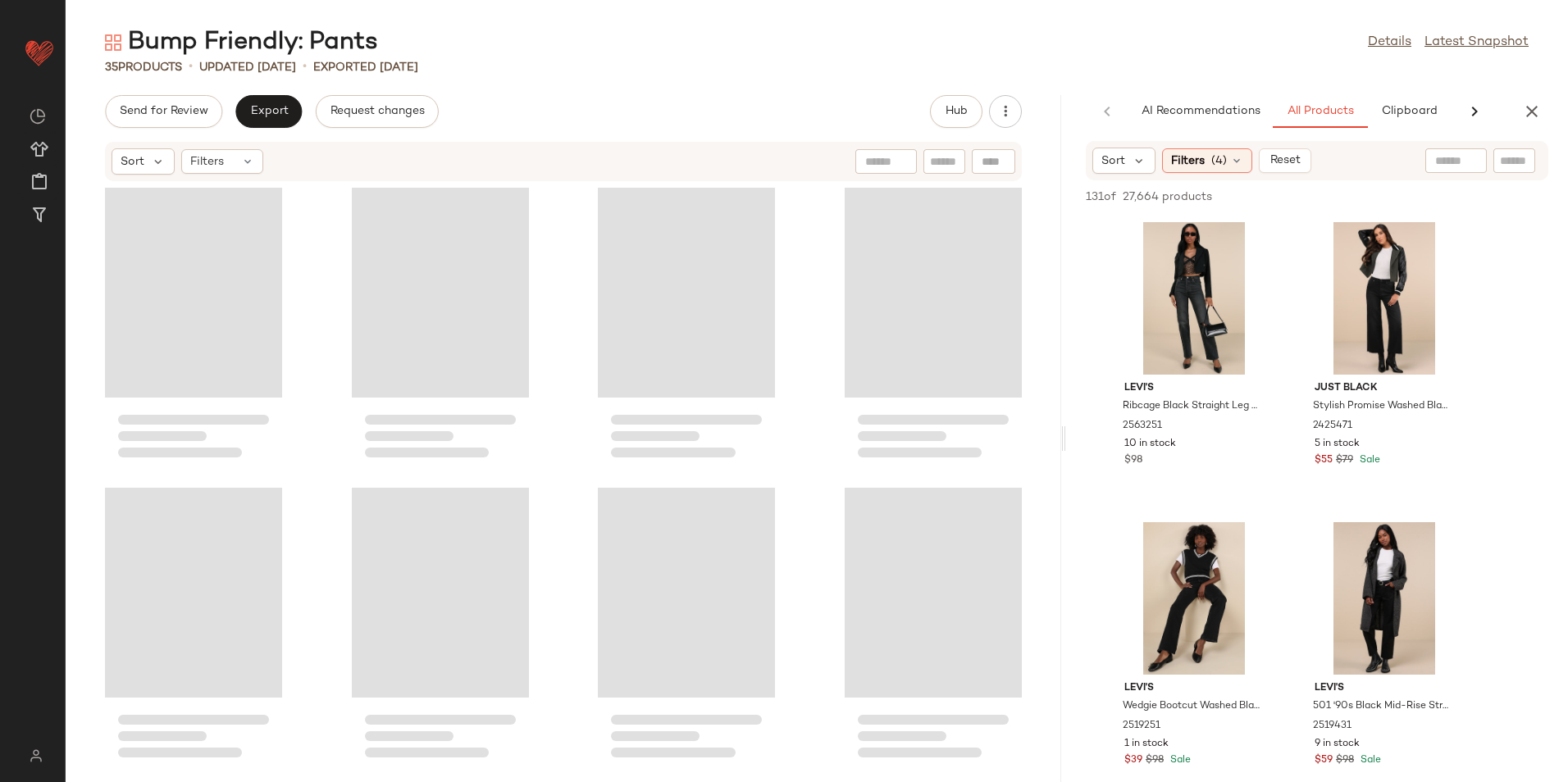
drag, startPoint x: 817, startPoint y: 445, endPoint x: 1183, endPoint y: 459, distance: 366.3
click at [1183, 459] on div "Bump Friendly: Pants Details Latest Snapshot 35 Products • updated [DATE] • Exp…" at bounding box center [816, 404] width 1502 height 756
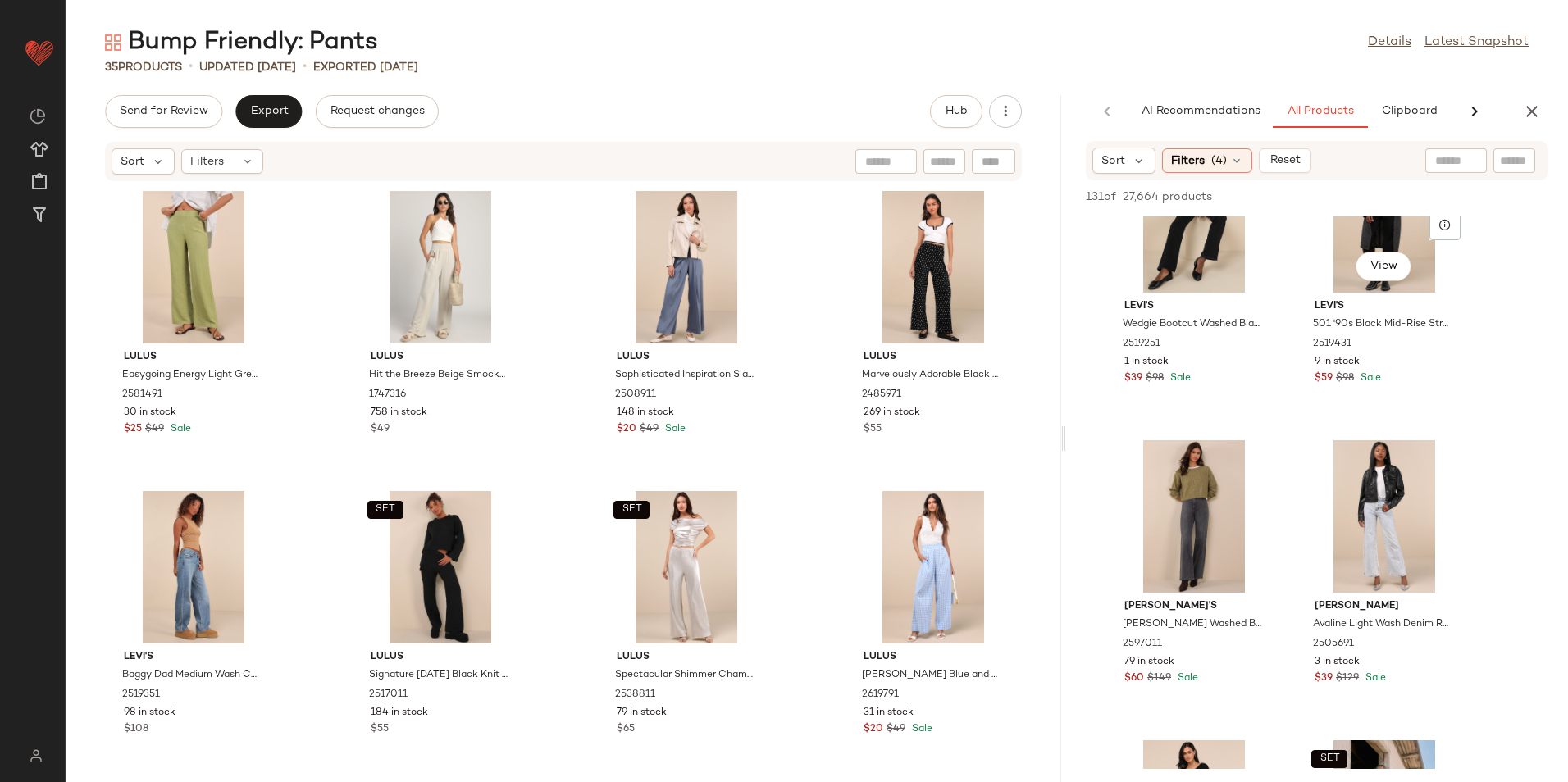
scroll to position [410, 0]
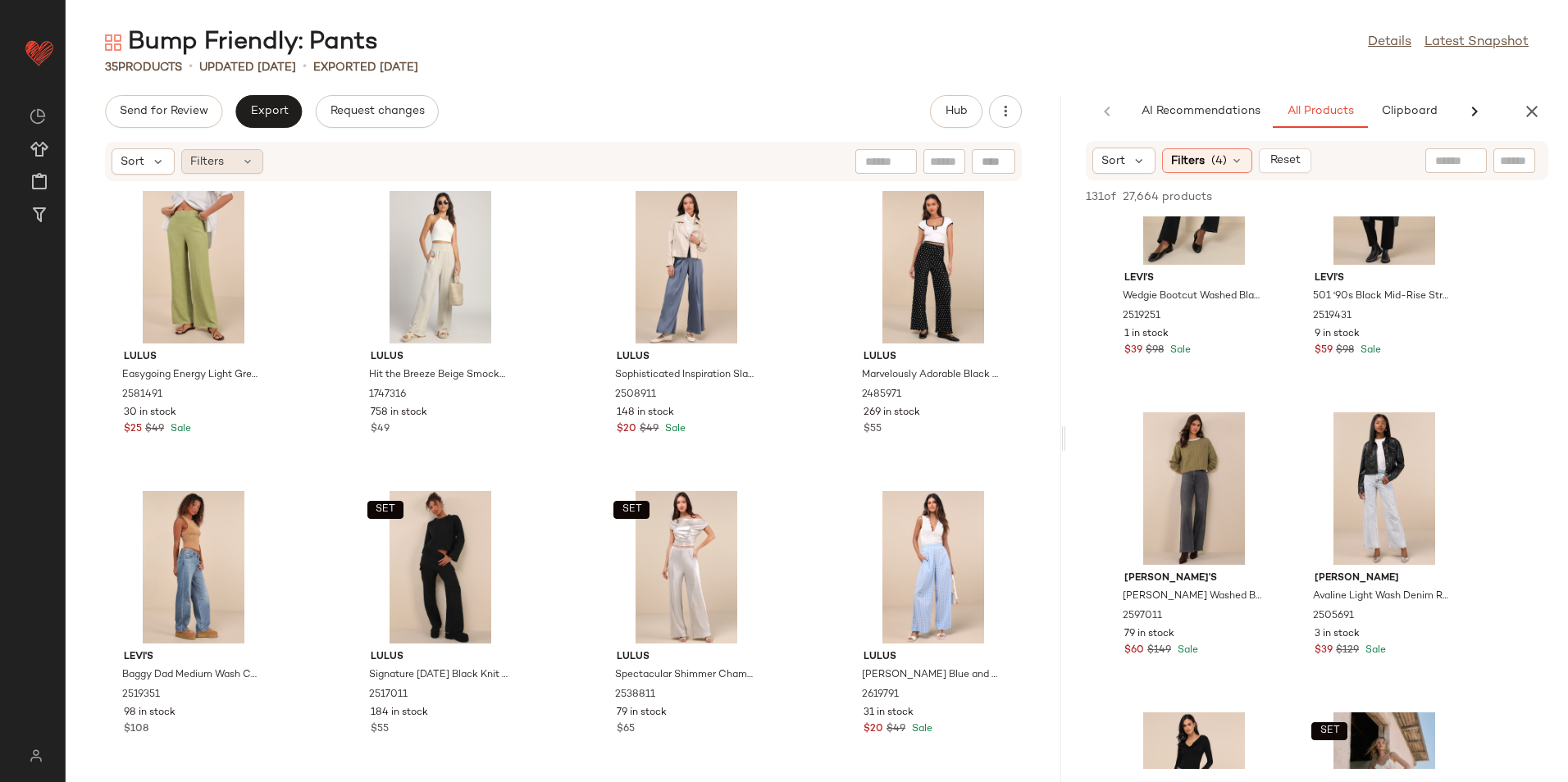
click at [191, 157] on span "Filters" at bounding box center [207, 162] width 34 height 17
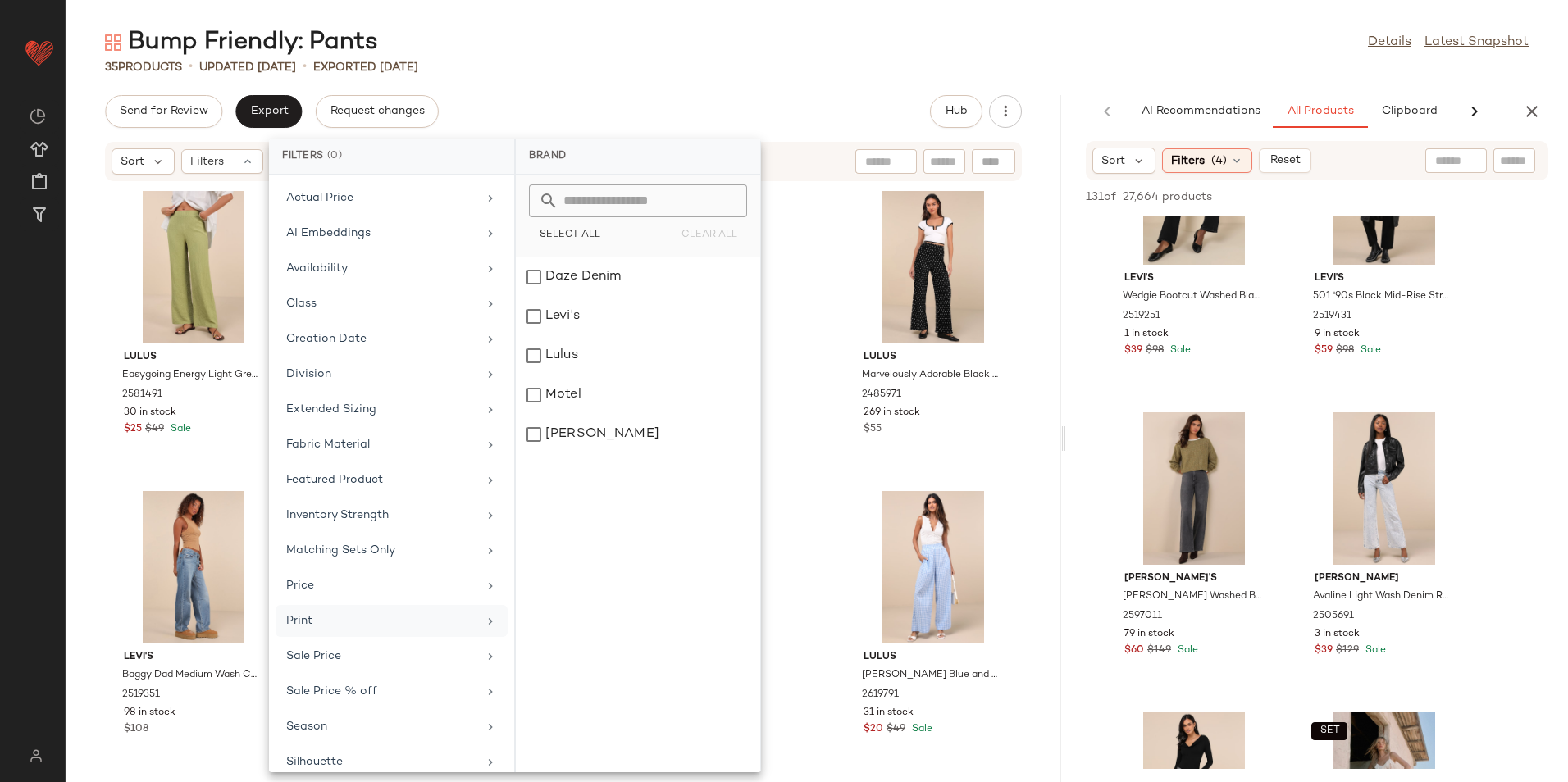
scroll to position [121, 0]
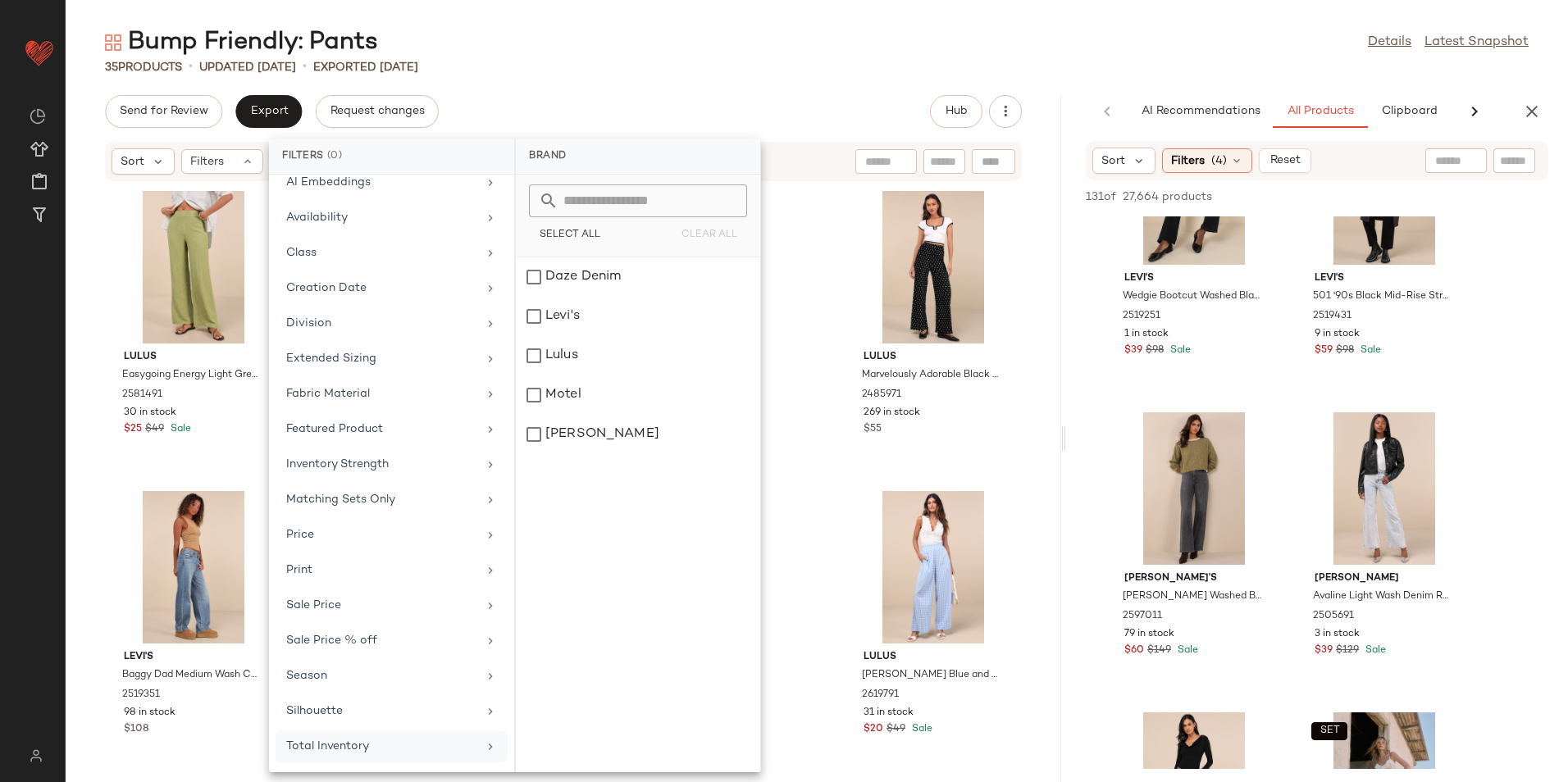
click at [337, 750] on div "Total Inventory" at bounding box center [381, 747] width 191 height 17
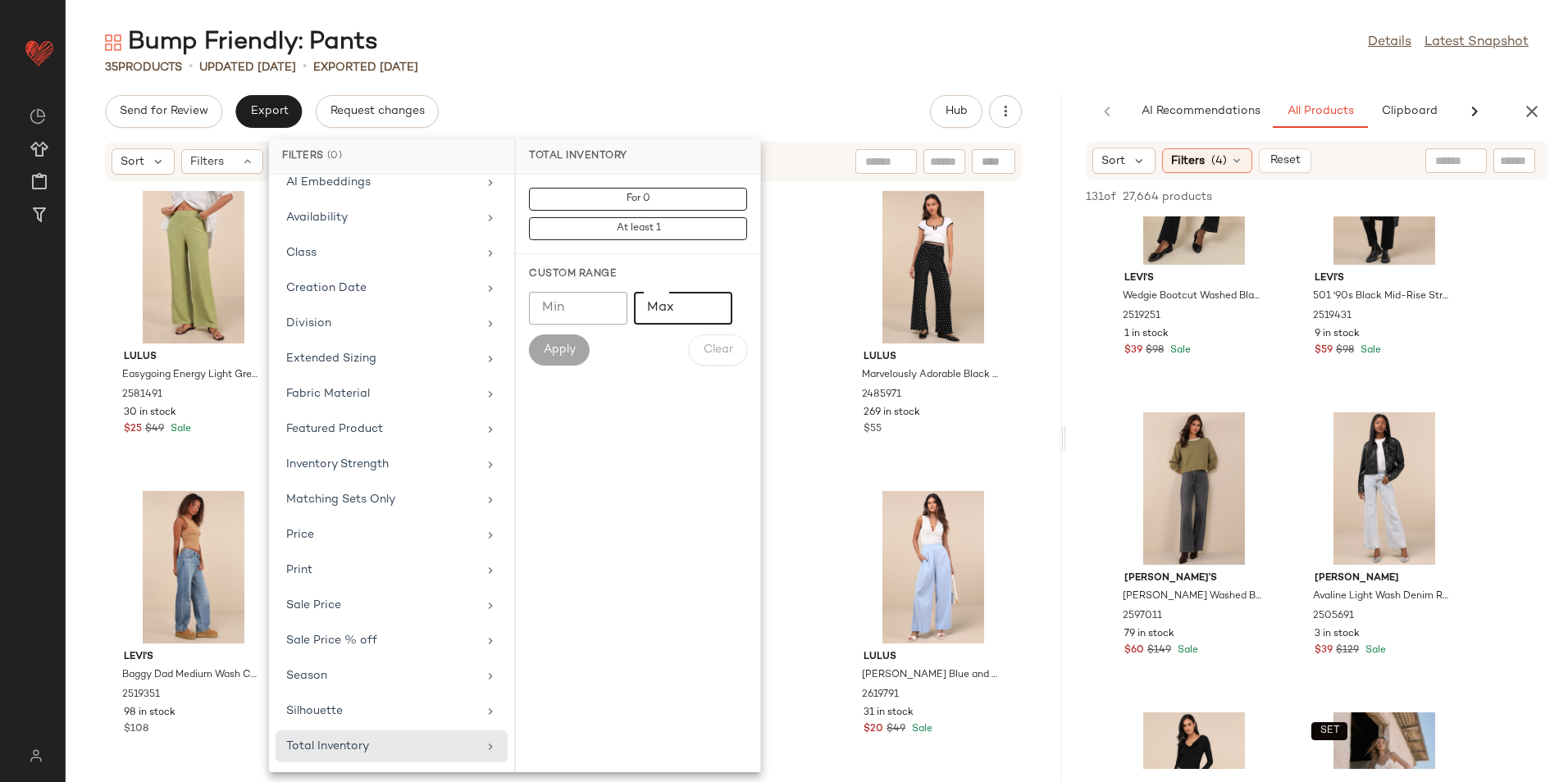
click at [673, 306] on input "Max" at bounding box center [682, 308] width 99 height 33
type input "**"
click at [582, 345] on button "Apply" at bounding box center [559, 350] width 61 height 31
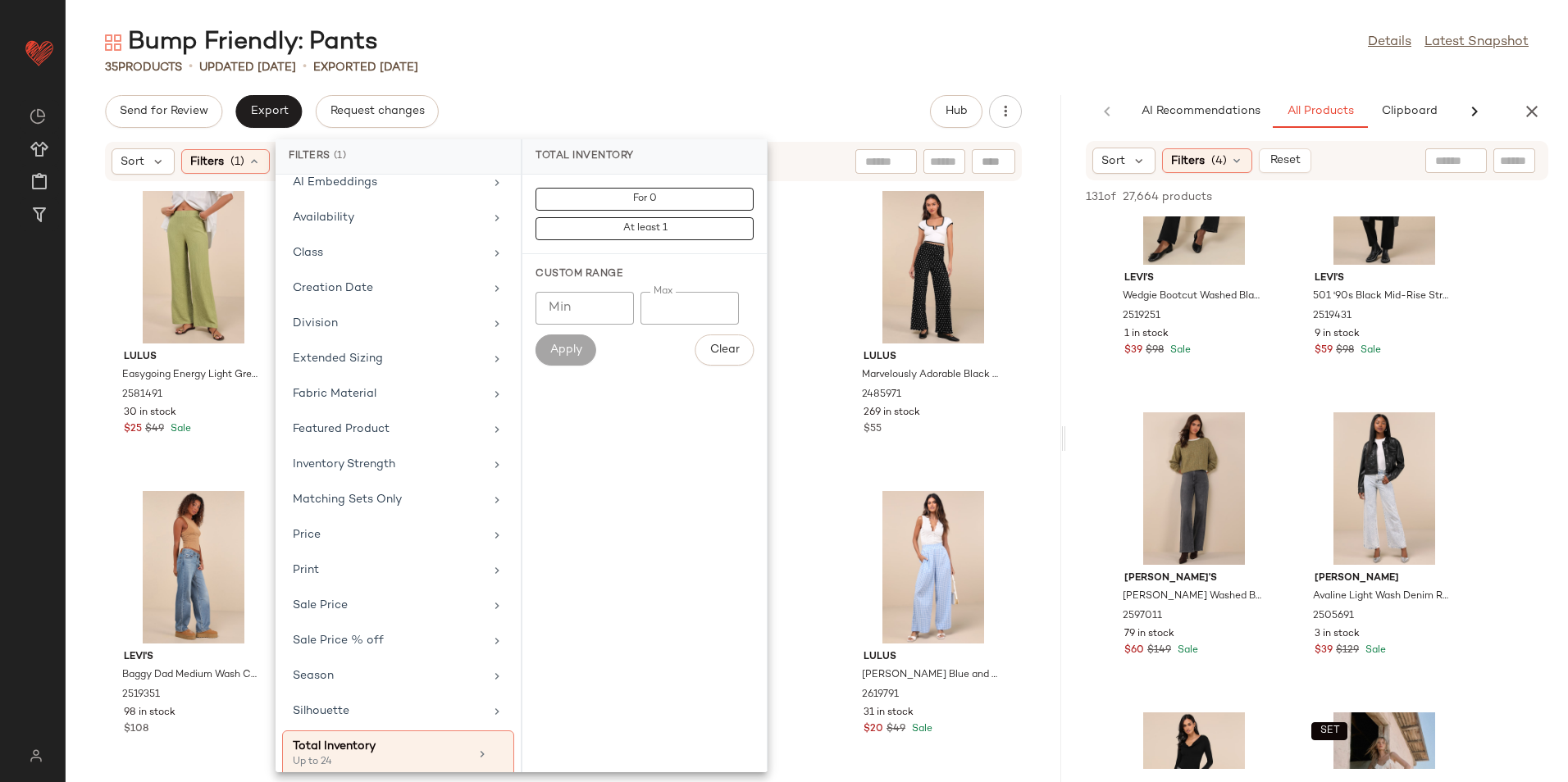
click at [647, 93] on div "Bump Friendly: Pants Details Latest Snapshot 35 Products • updated [DATE] • Exp…" at bounding box center [816, 404] width 1502 height 756
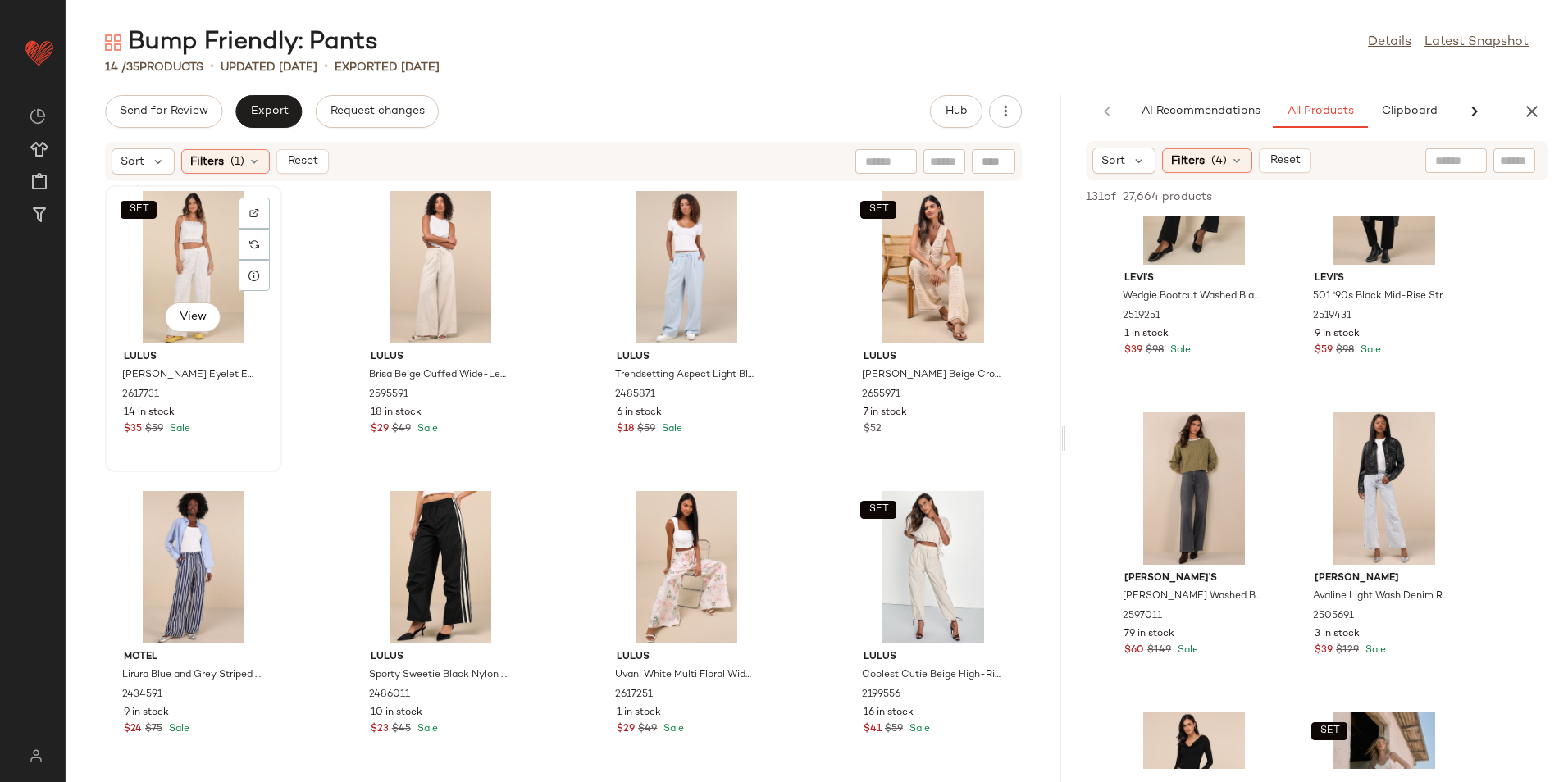
click at [191, 267] on div "SET View" at bounding box center [193, 267] width 165 height 153
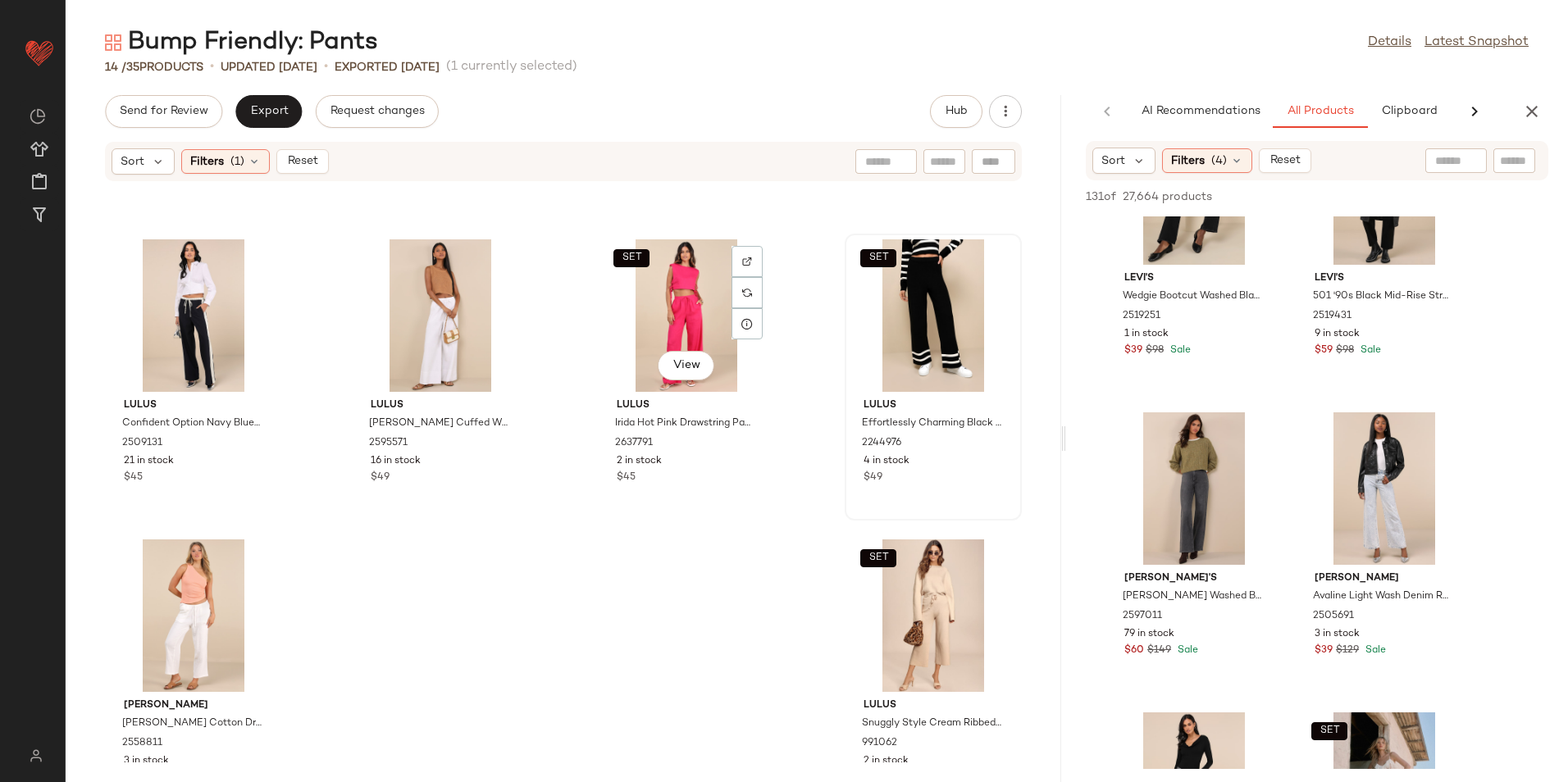
scroll to position [623, 0]
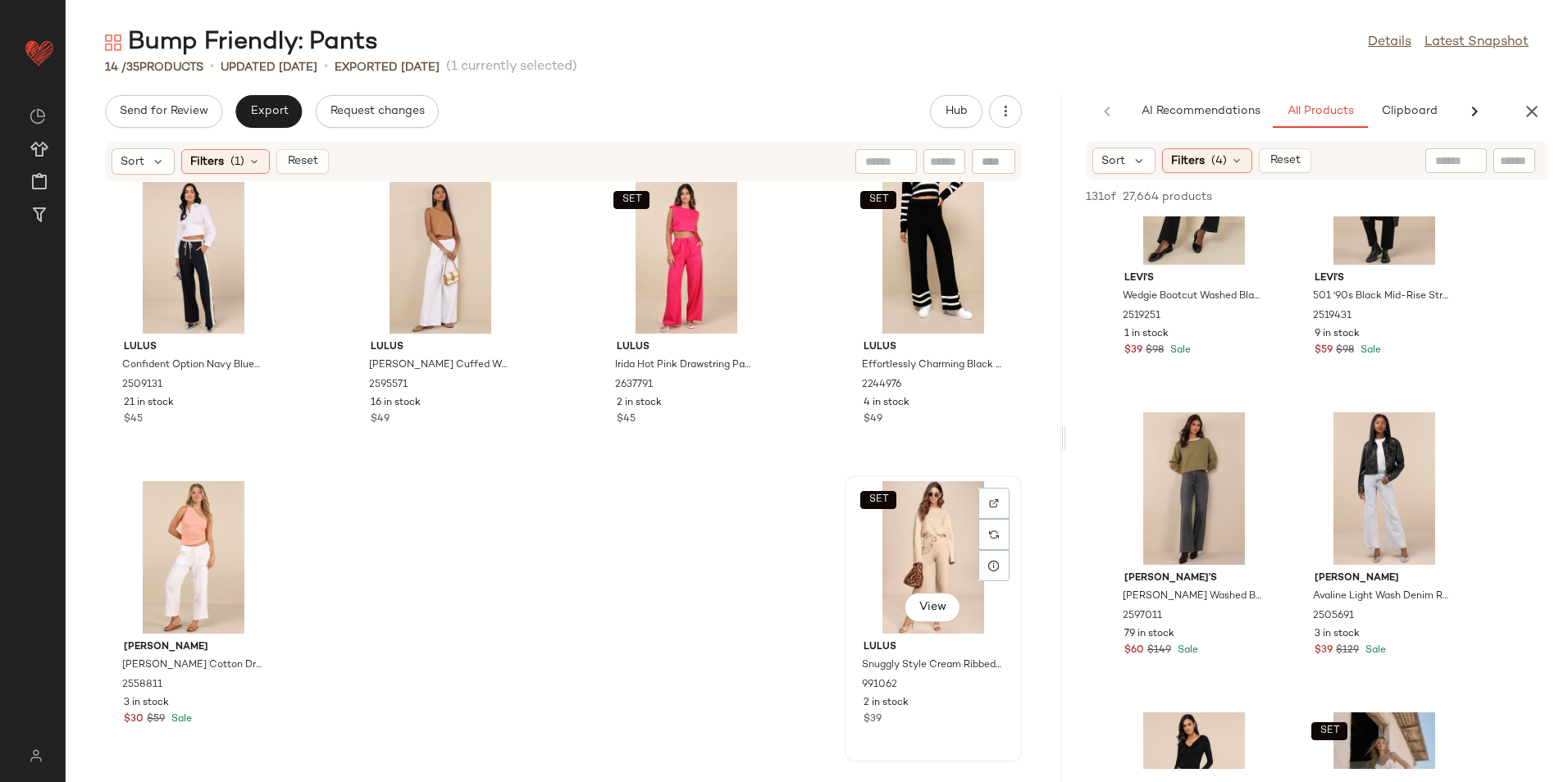
click at [903, 520] on div "SET View" at bounding box center [933, 558] width 165 height 153
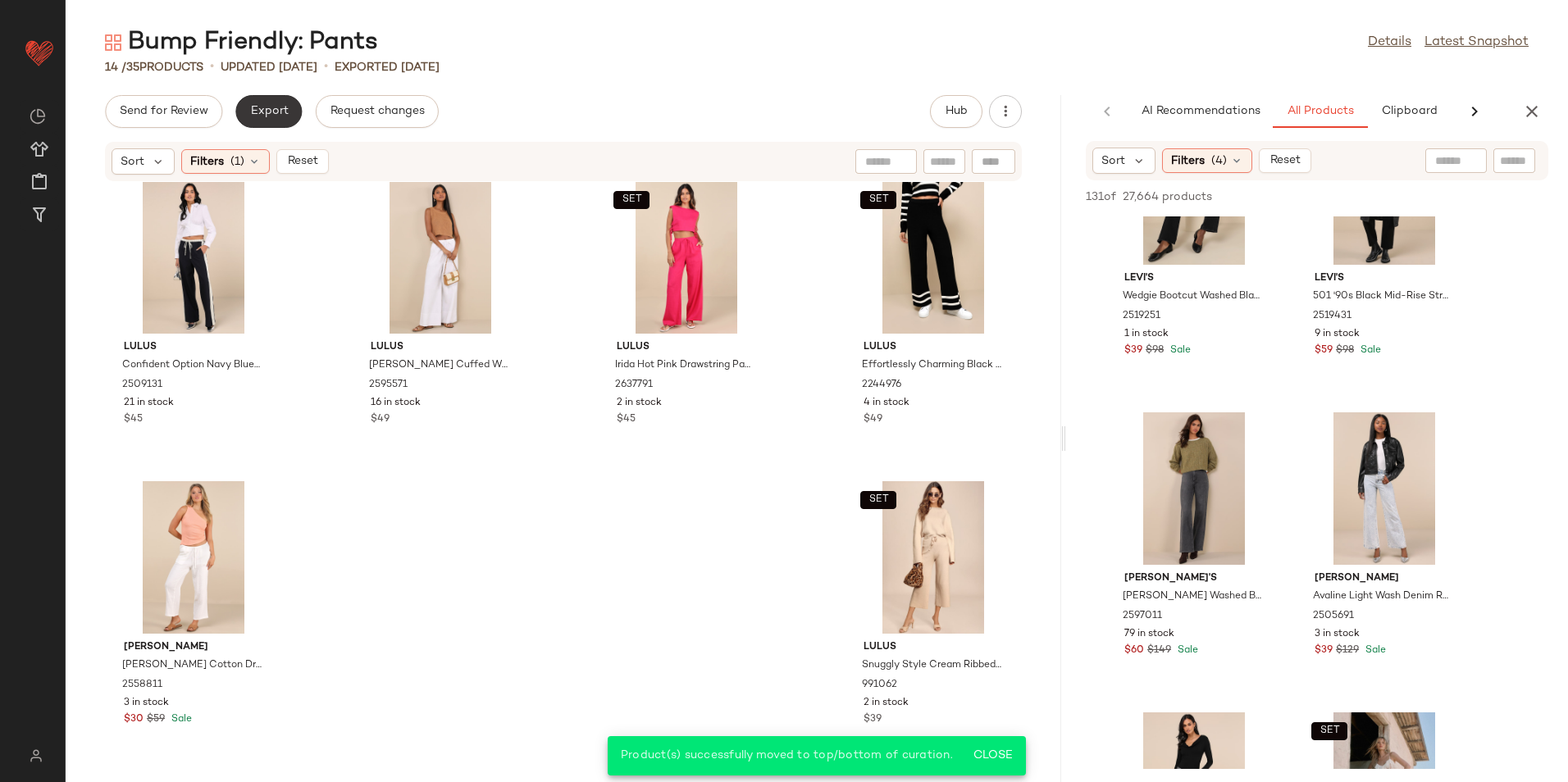
click at [268, 99] on button "Export" at bounding box center [268, 111] width 67 height 33
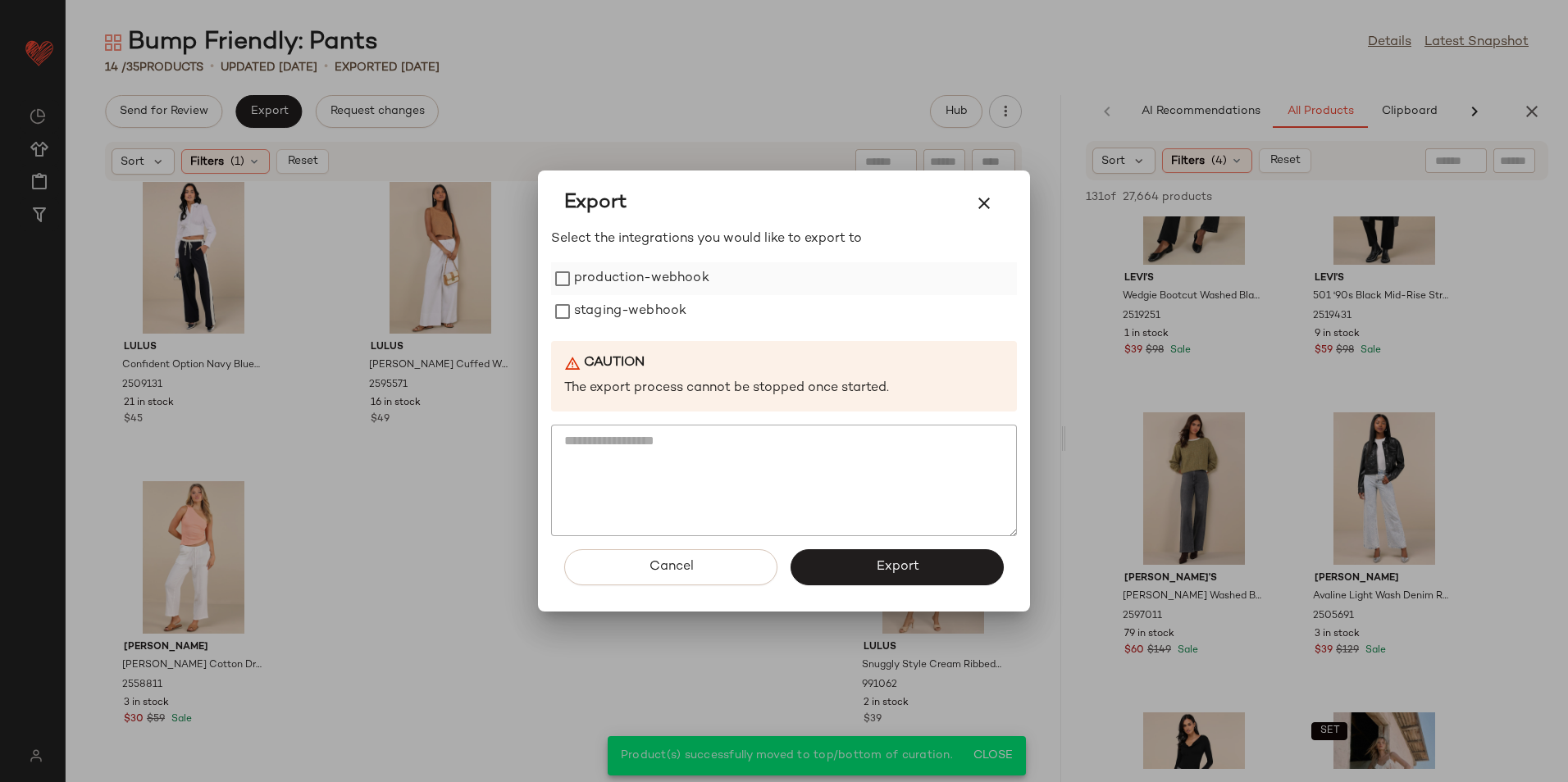
click at [584, 271] on label "production-webhook" at bounding box center [641, 278] width 135 height 33
click at [597, 315] on label "staging-webhook" at bounding box center [629, 311] width 112 height 33
click at [836, 572] on button "Export" at bounding box center [897, 567] width 213 height 36
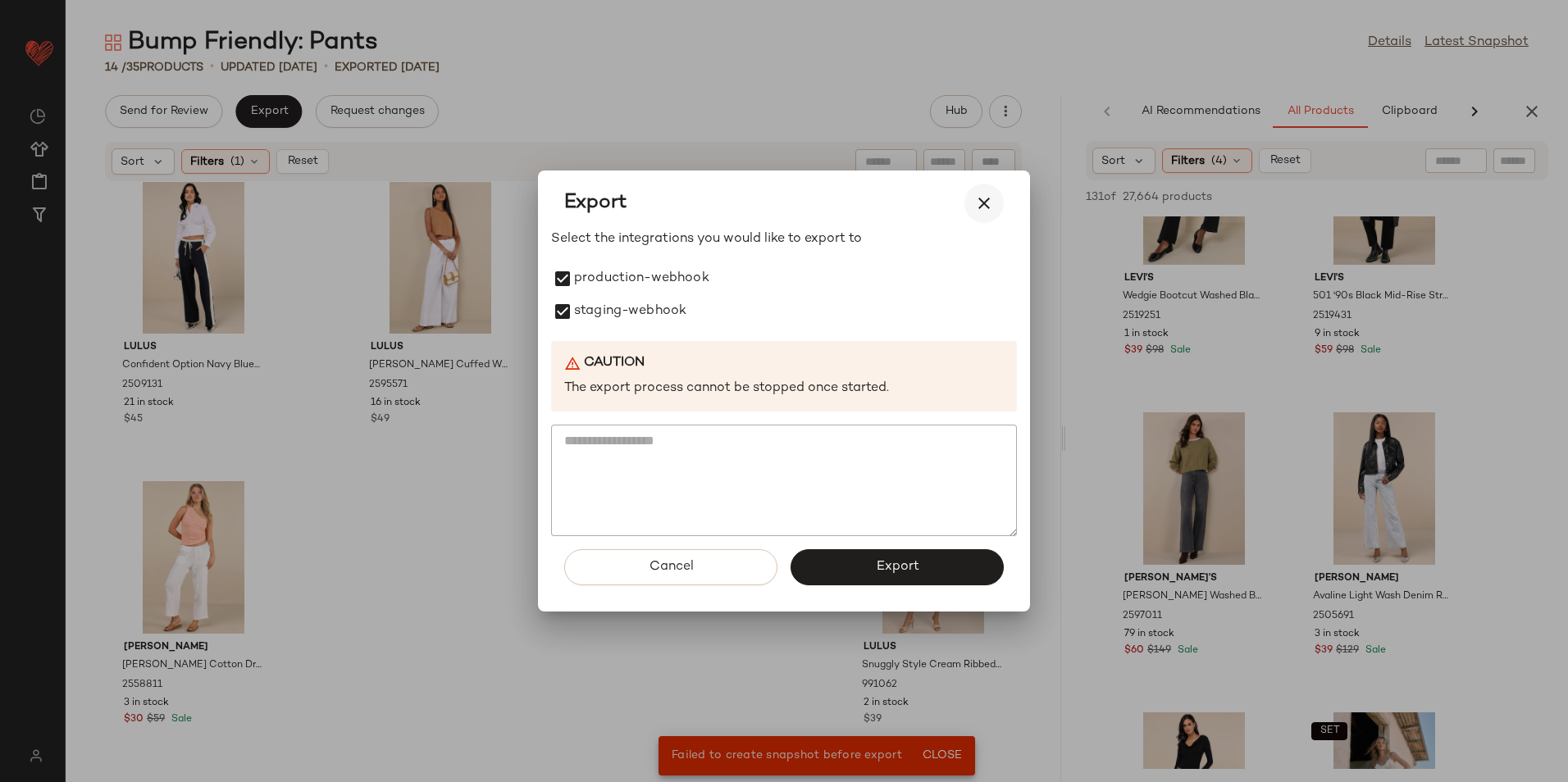
click at [981, 193] on icon "button" at bounding box center [983, 202] width 19 height 19
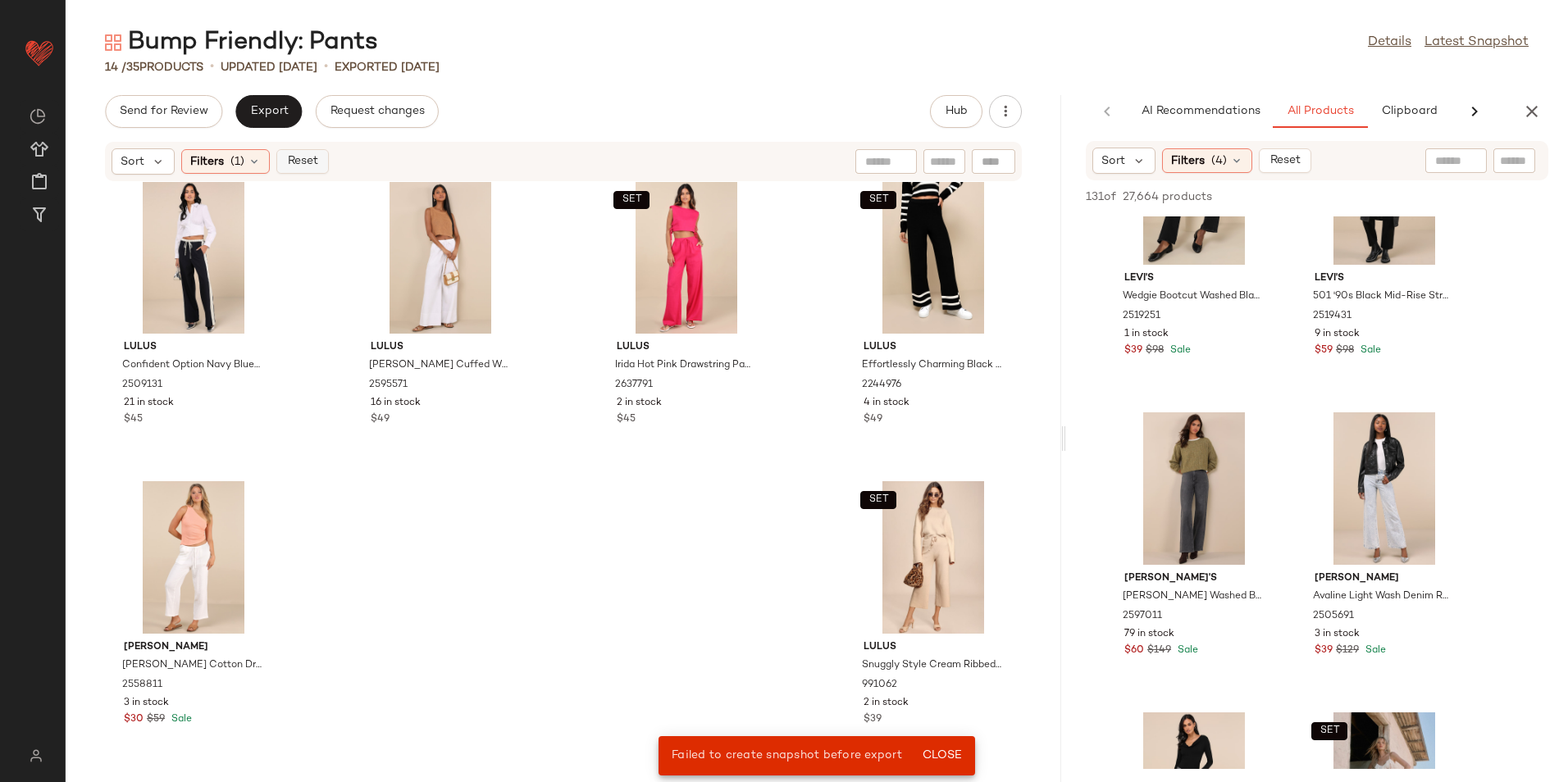
click at [296, 160] on span "Reset" at bounding box center [301, 162] width 31 height 13
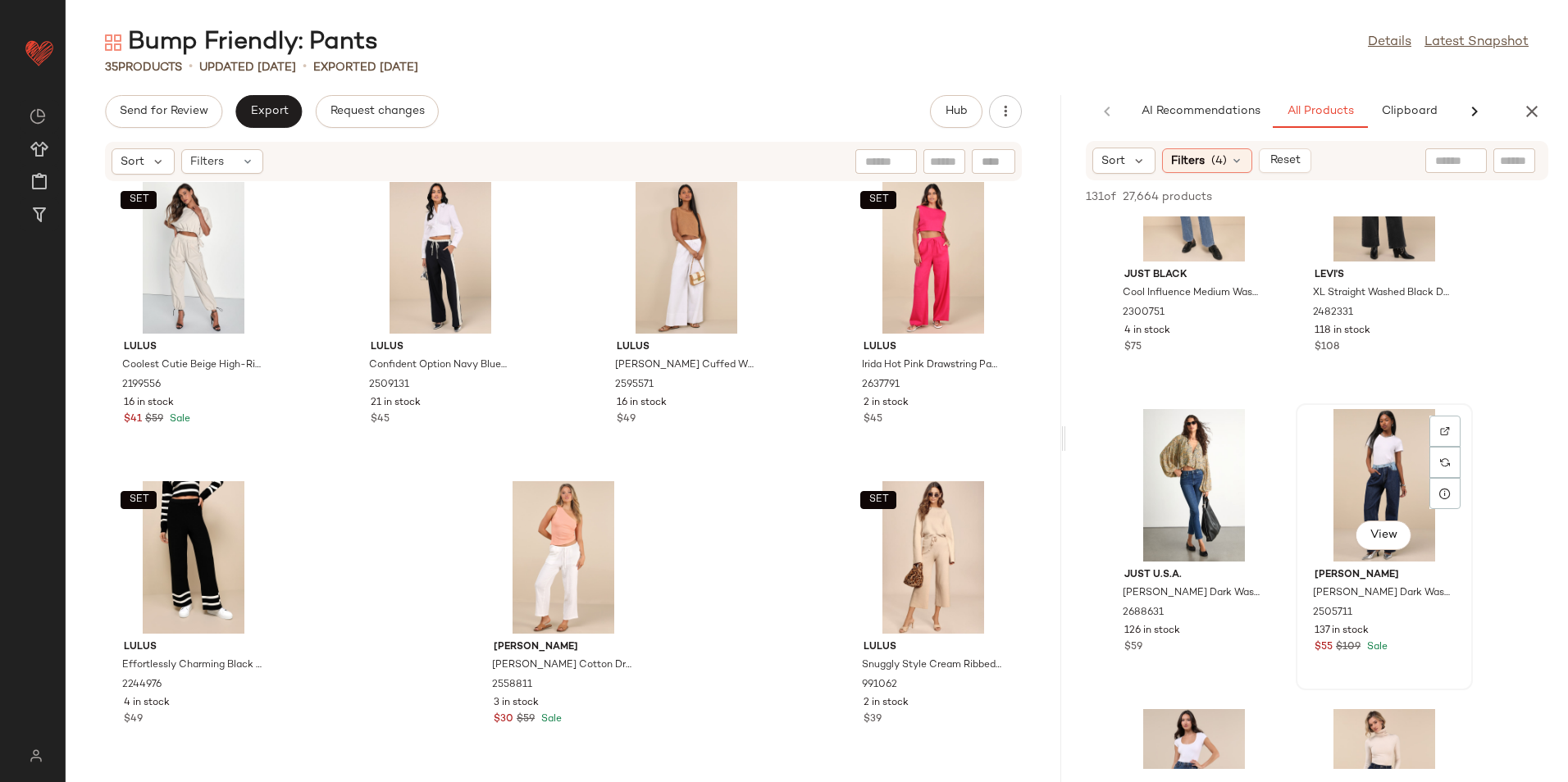
scroll to position [2378, 0]
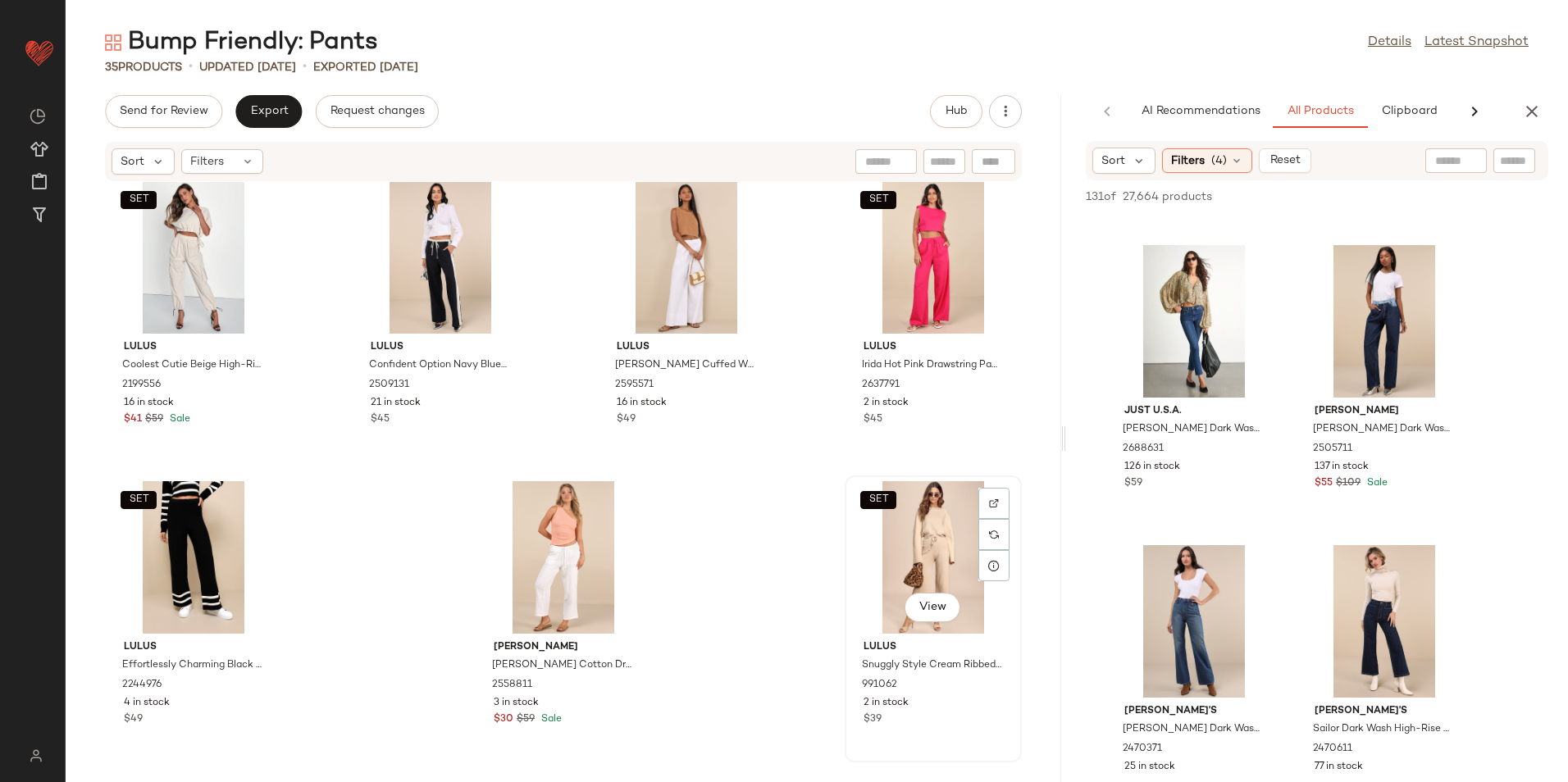
click at [943, 581] on div "SET View" at bounding box center [933, 558] width 165 height 153
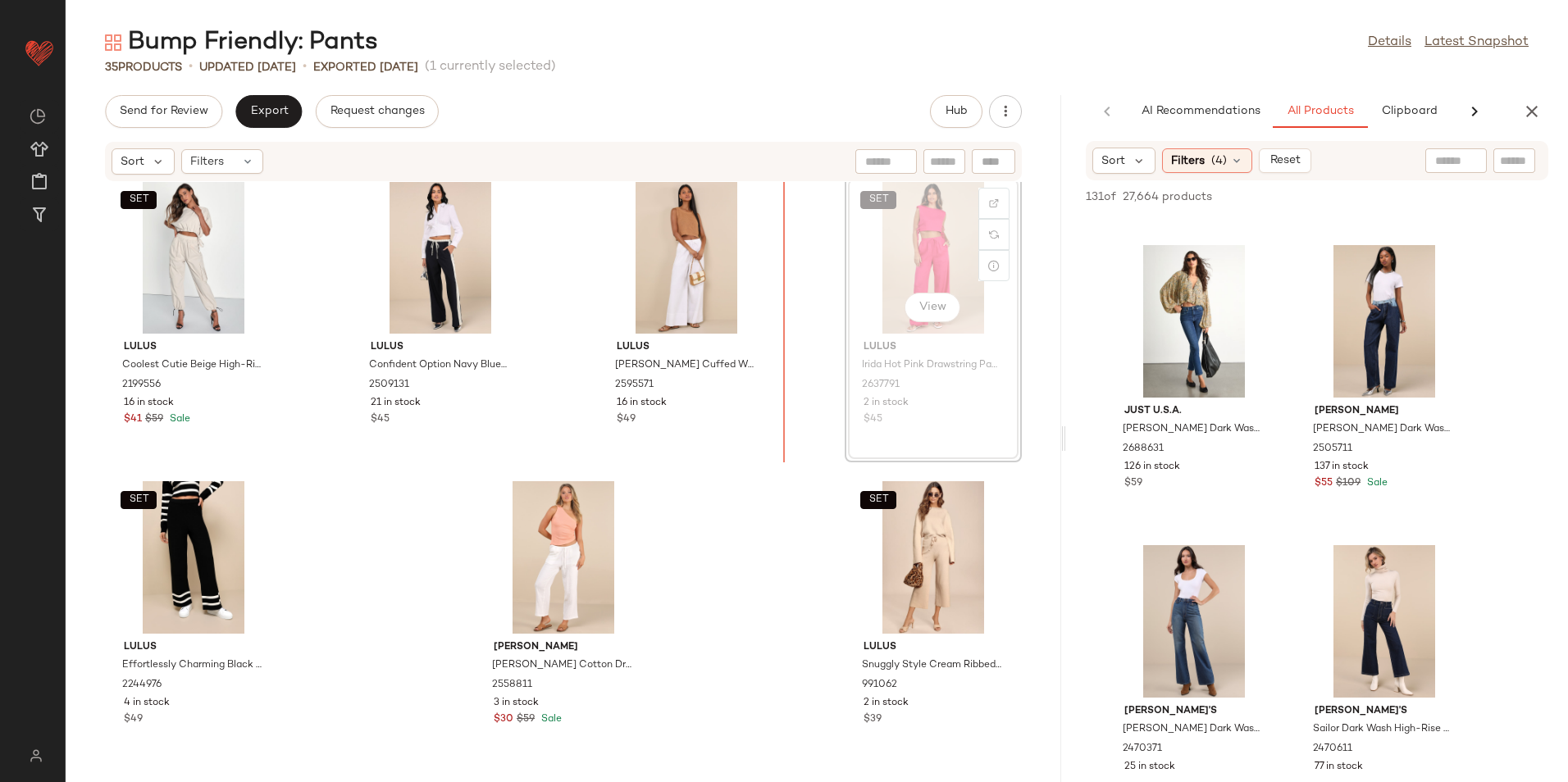
scroll to position [2122, 0]
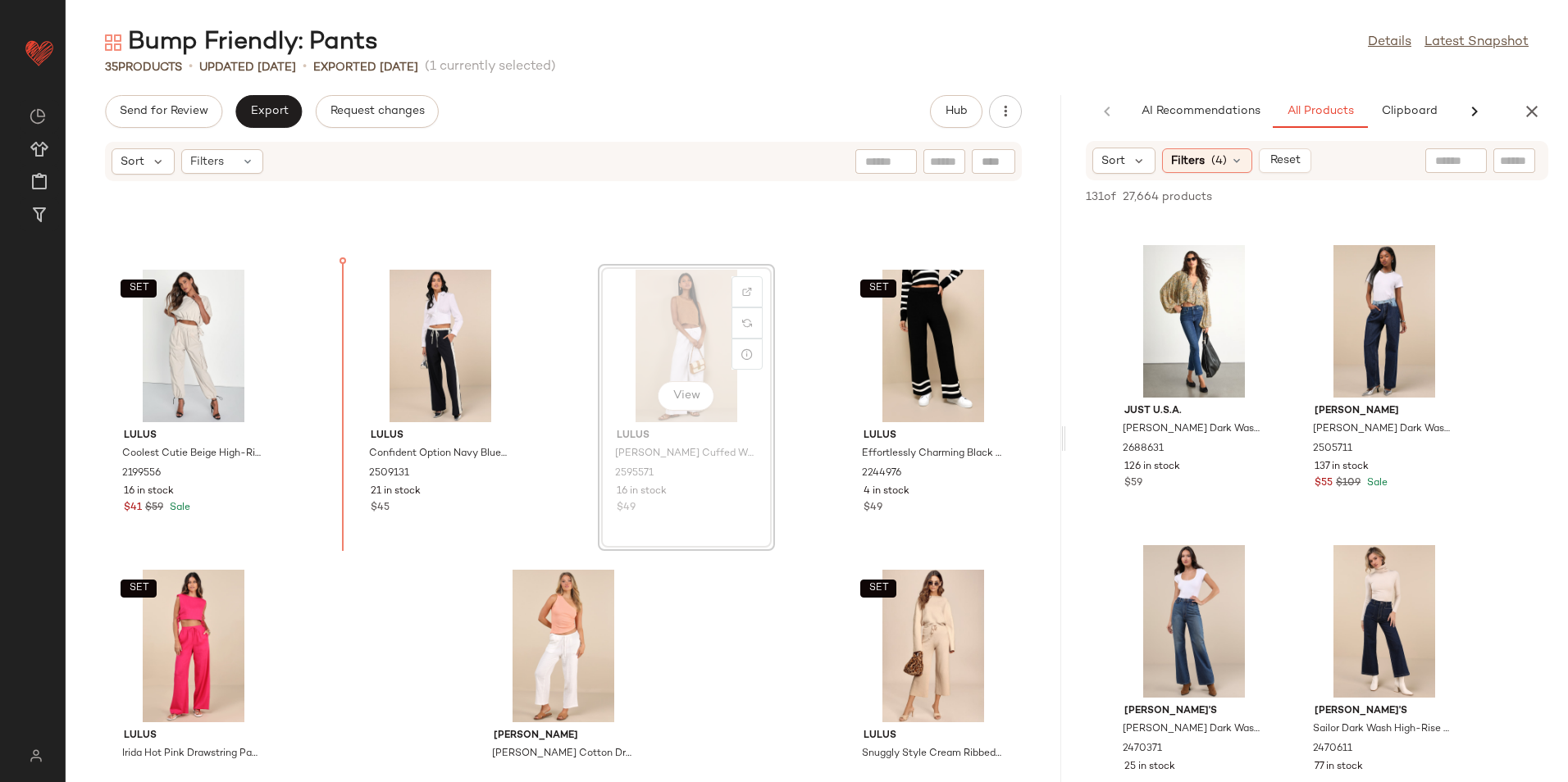
scroll to position [2030, 0]
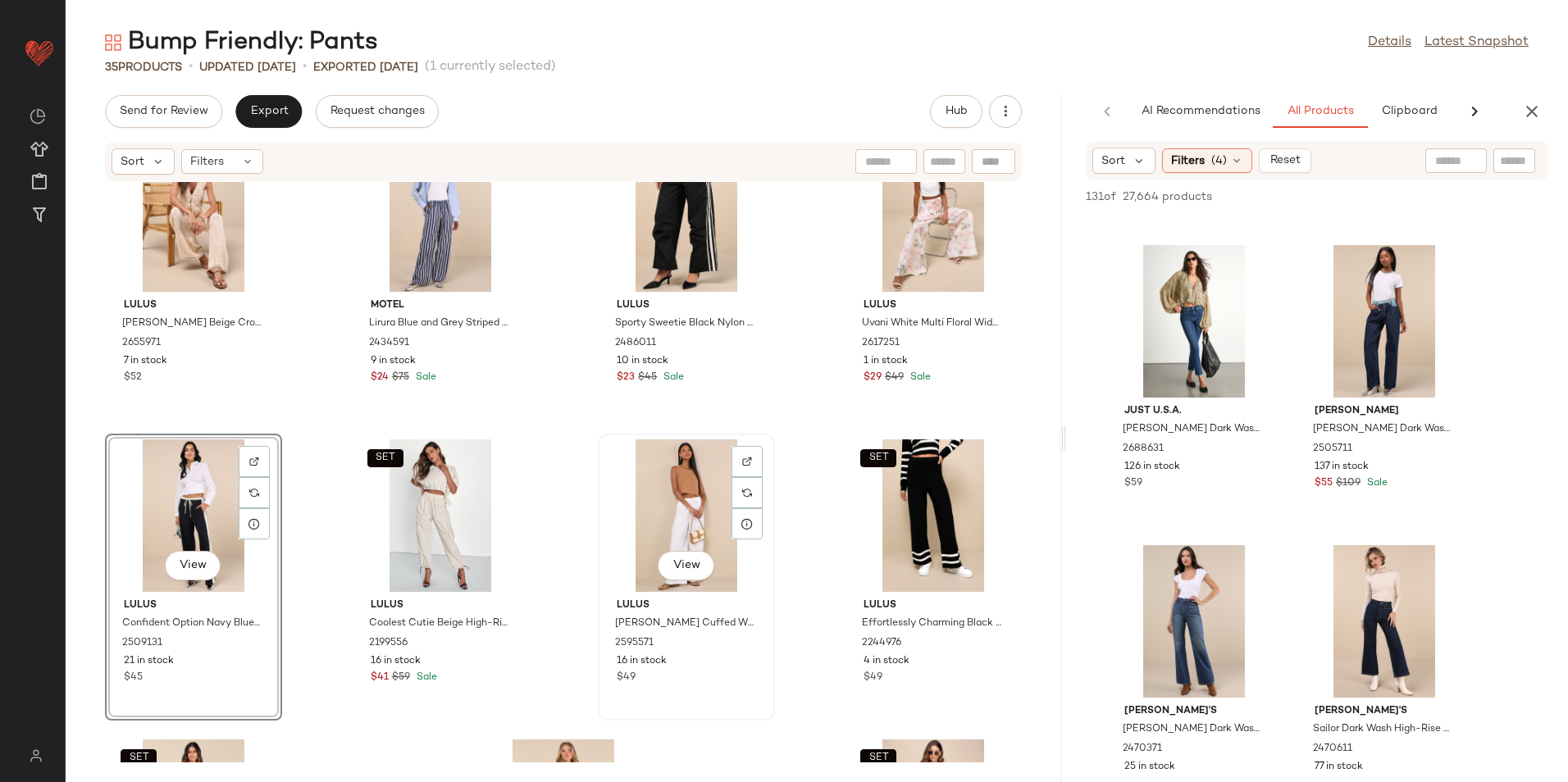
scroll to position [1783, 0]
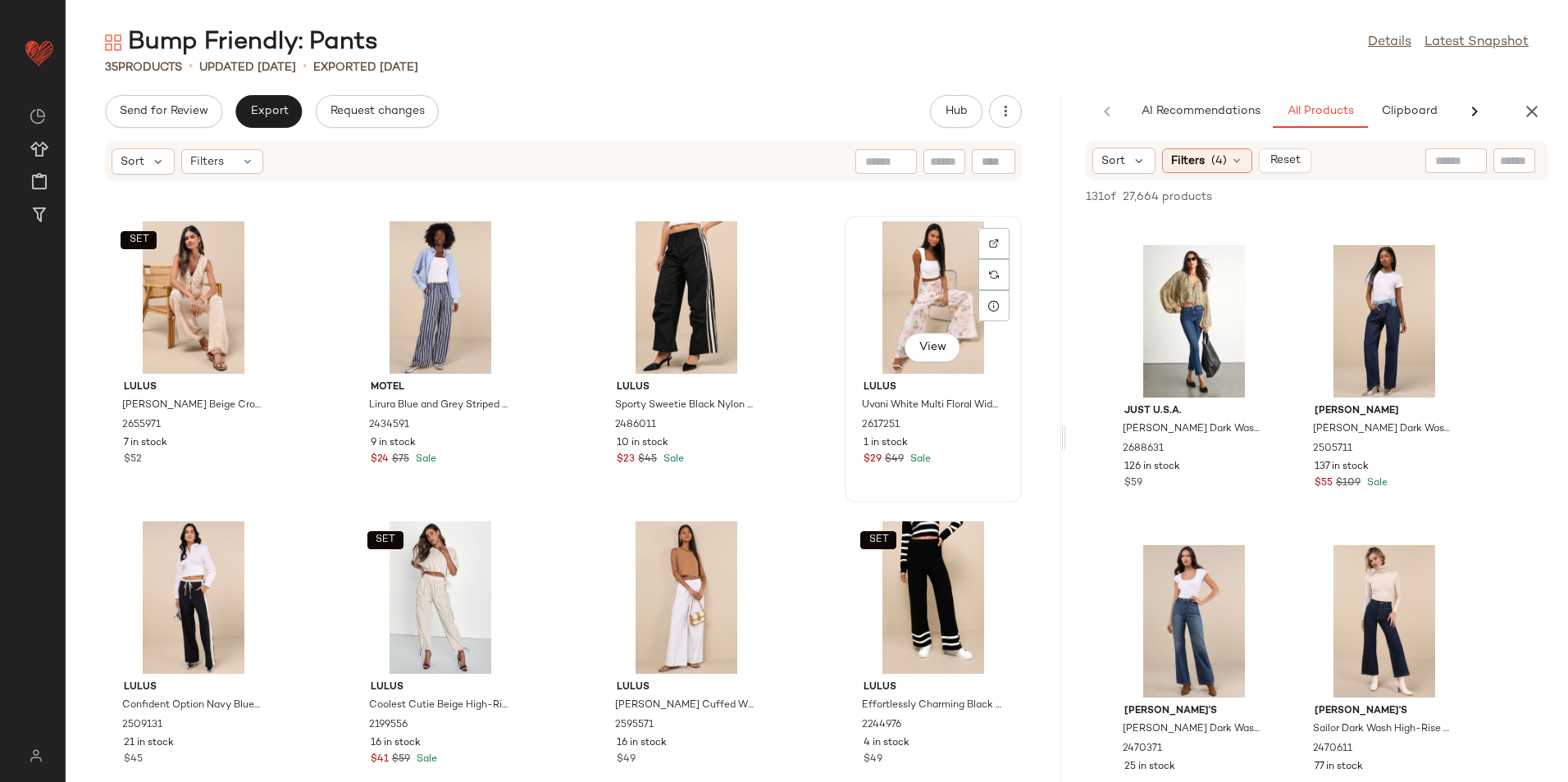
click at [900, 290] on div "View" at bounding box center [933, 297] width 165 height 153
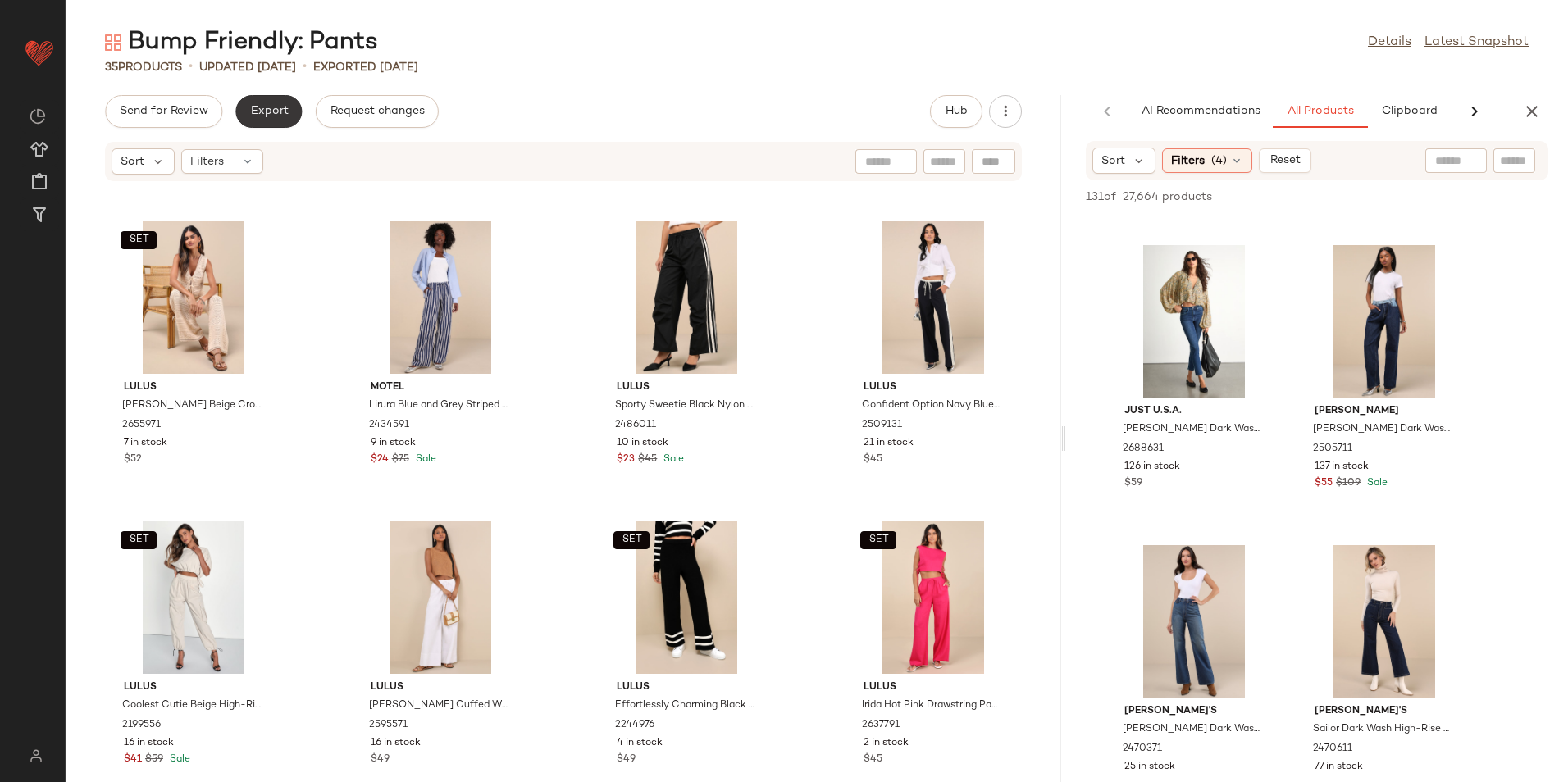
click at [267, 115] on span "Export" at bounding box center [269, 111] width 39 height 13
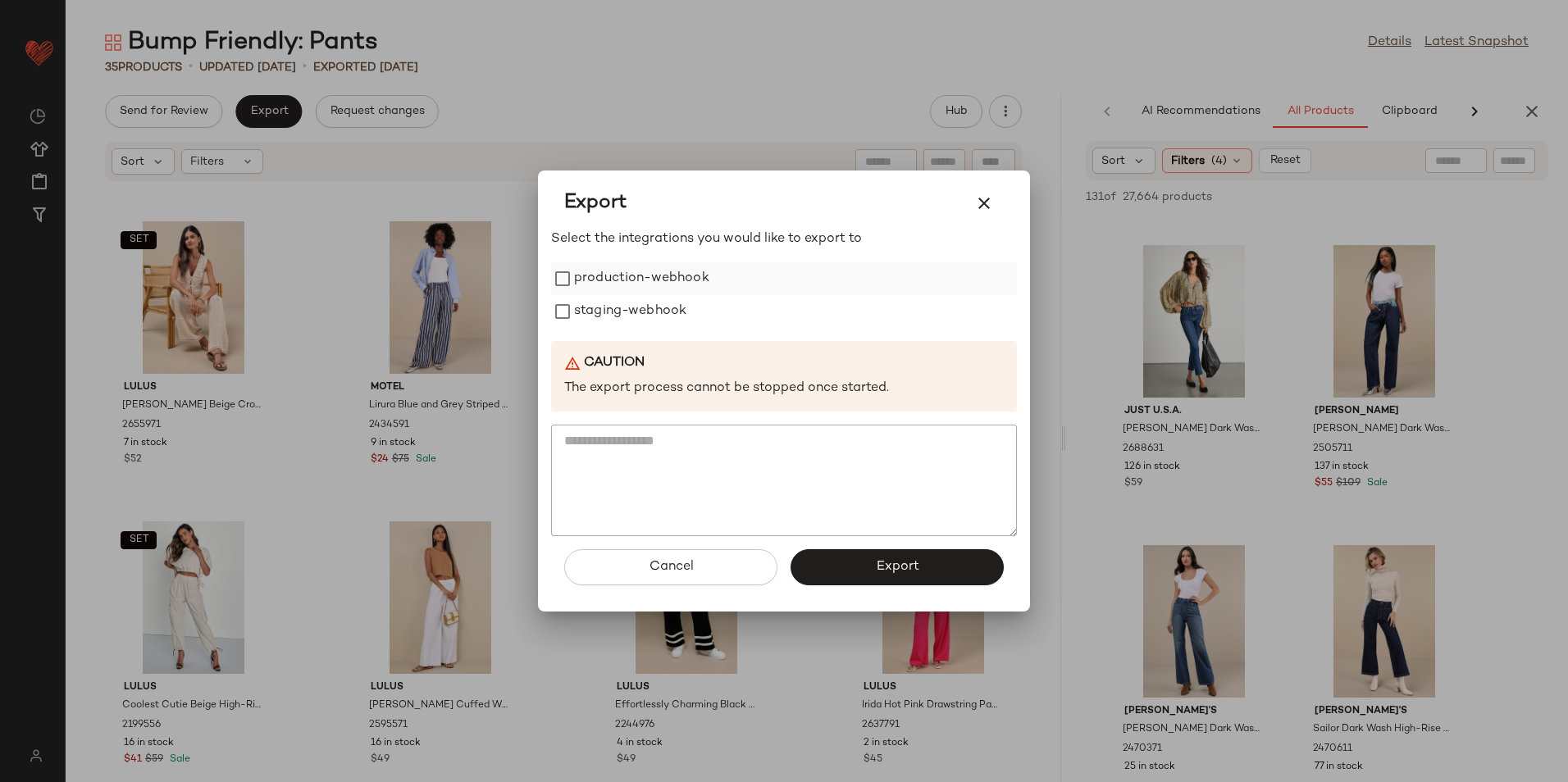
click at [671, 279] on label "production-webhook" at bounding box center [641, 278] width 135 height 33
click at [660, 294] on label "production-webhook" at bounding box center [641, 278] width 135 height 33
click at [662, 308] on label "staging-webhook" at bounding box center [629, 311] width 112 height 33
click at [664, 282] on label "production-webhook" at bounding box center [641, 278] width 135 height 33
click at [833, 573] on button "Export" at bounding box center [897, 567] width 213 height 36
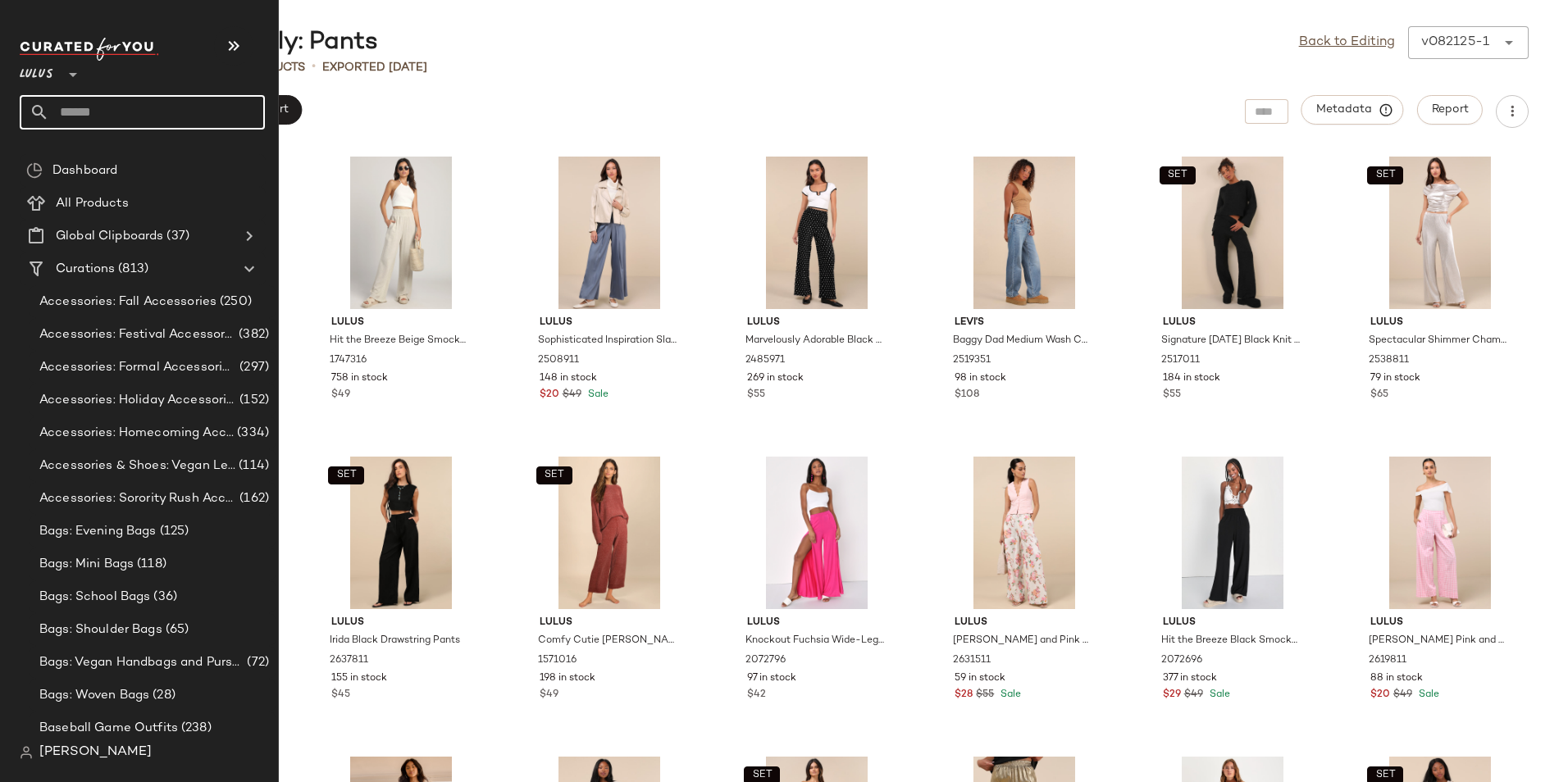
click at [83, 106] on input "text" at bounding box center [157, 112] width 216 height 35
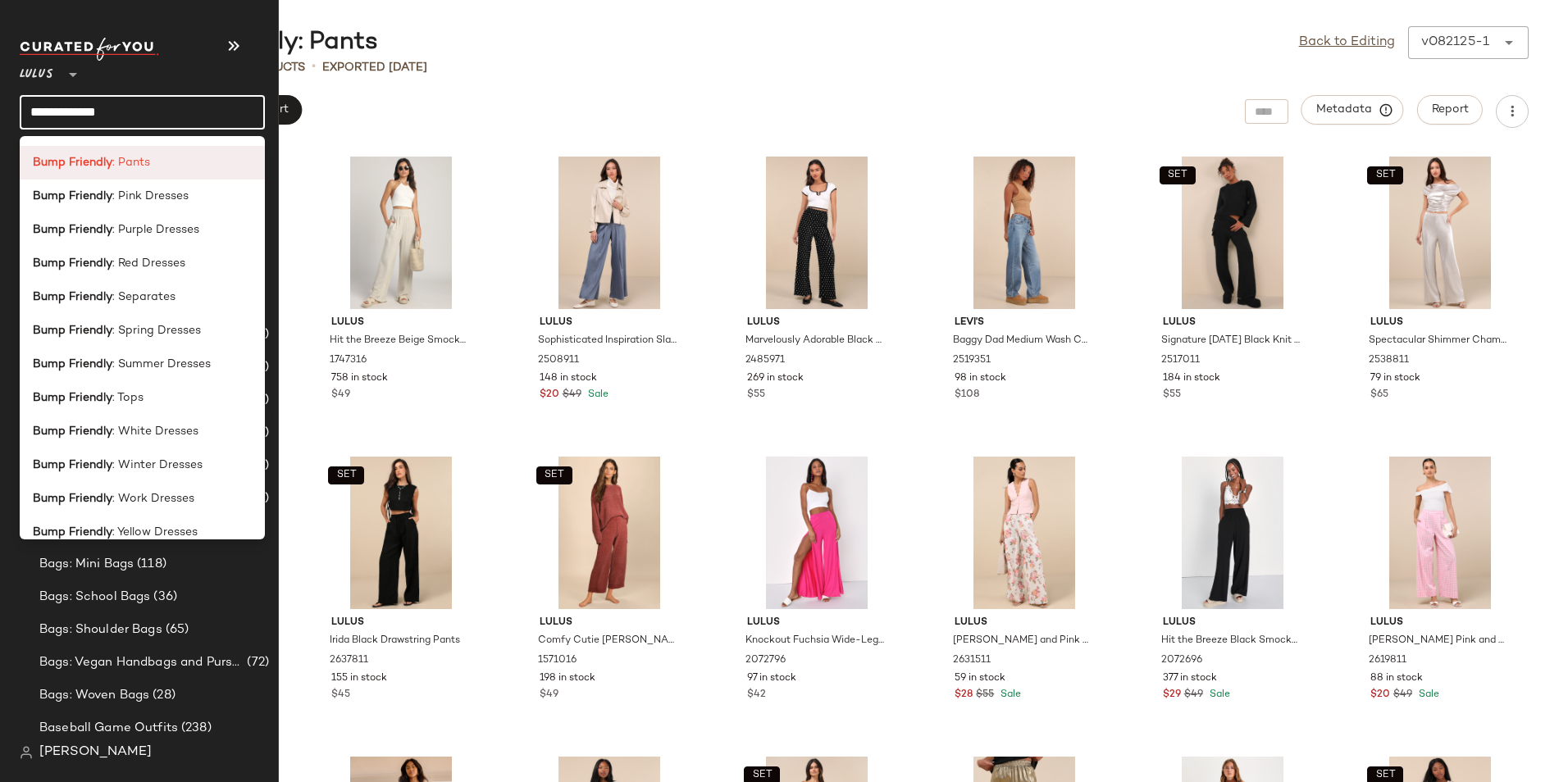
scroll to position [417, 0]
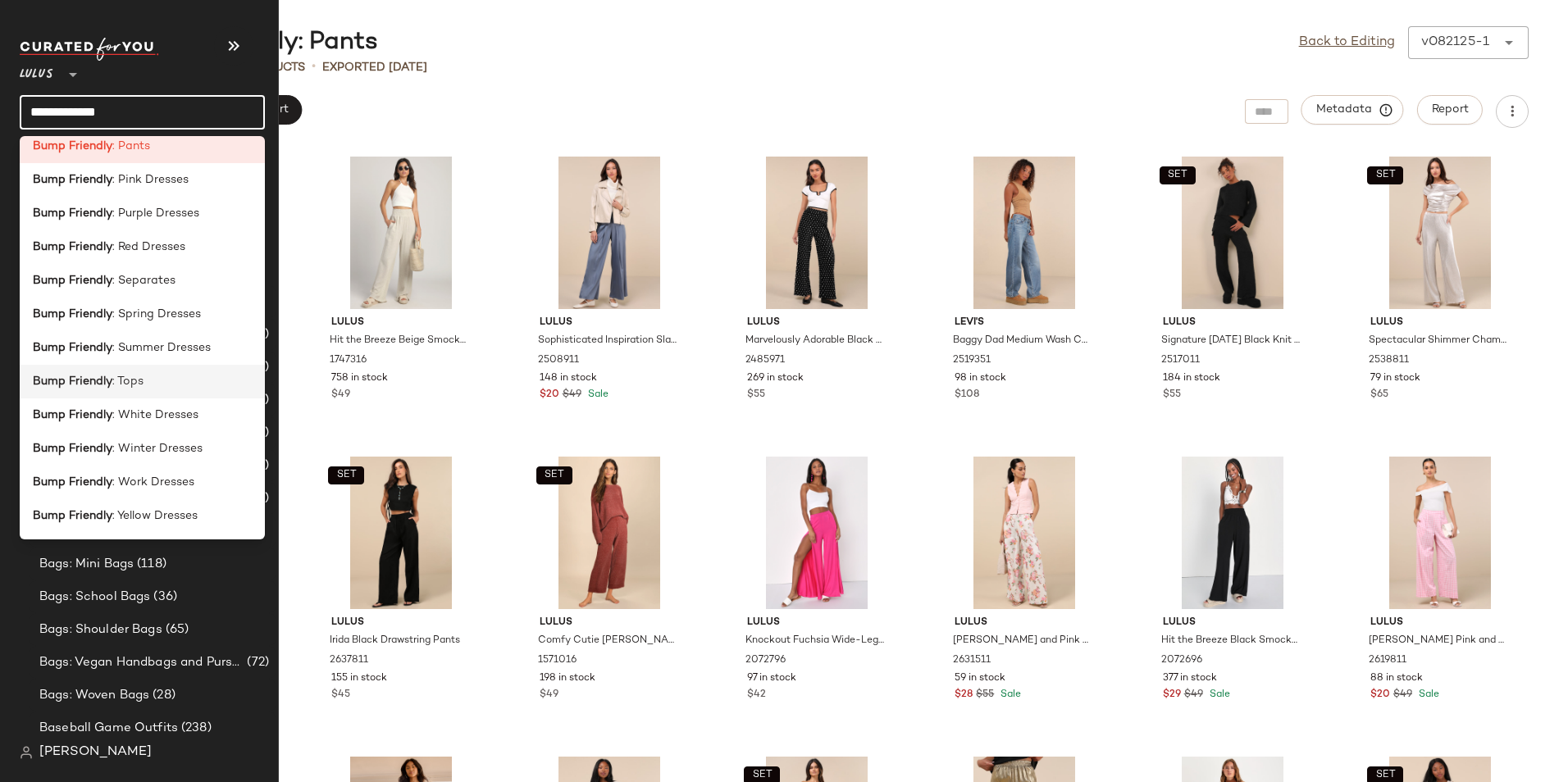
type input "**********"
click at [148, 384] on div "Bump Friendly : Tops" at bounding box center [143, 381] width 219 height 17
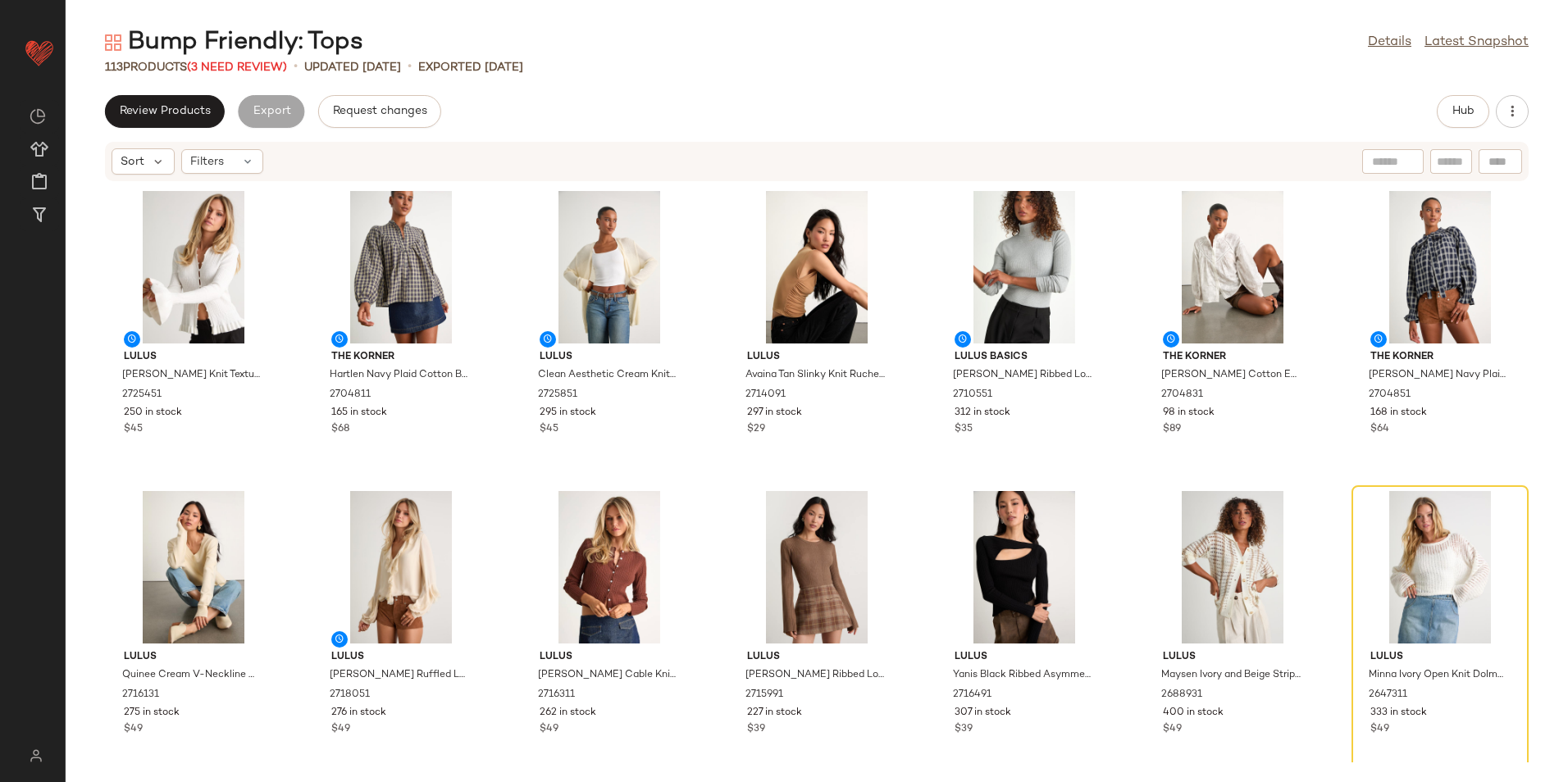
click at [234, 75] on div "113 Products (3 Need Review)" at bounding box center [196, 67] width 182 height 17
click at [239, 69] on span "(3 Need Review)" at bounding box center [237, 67] width 100 height 13
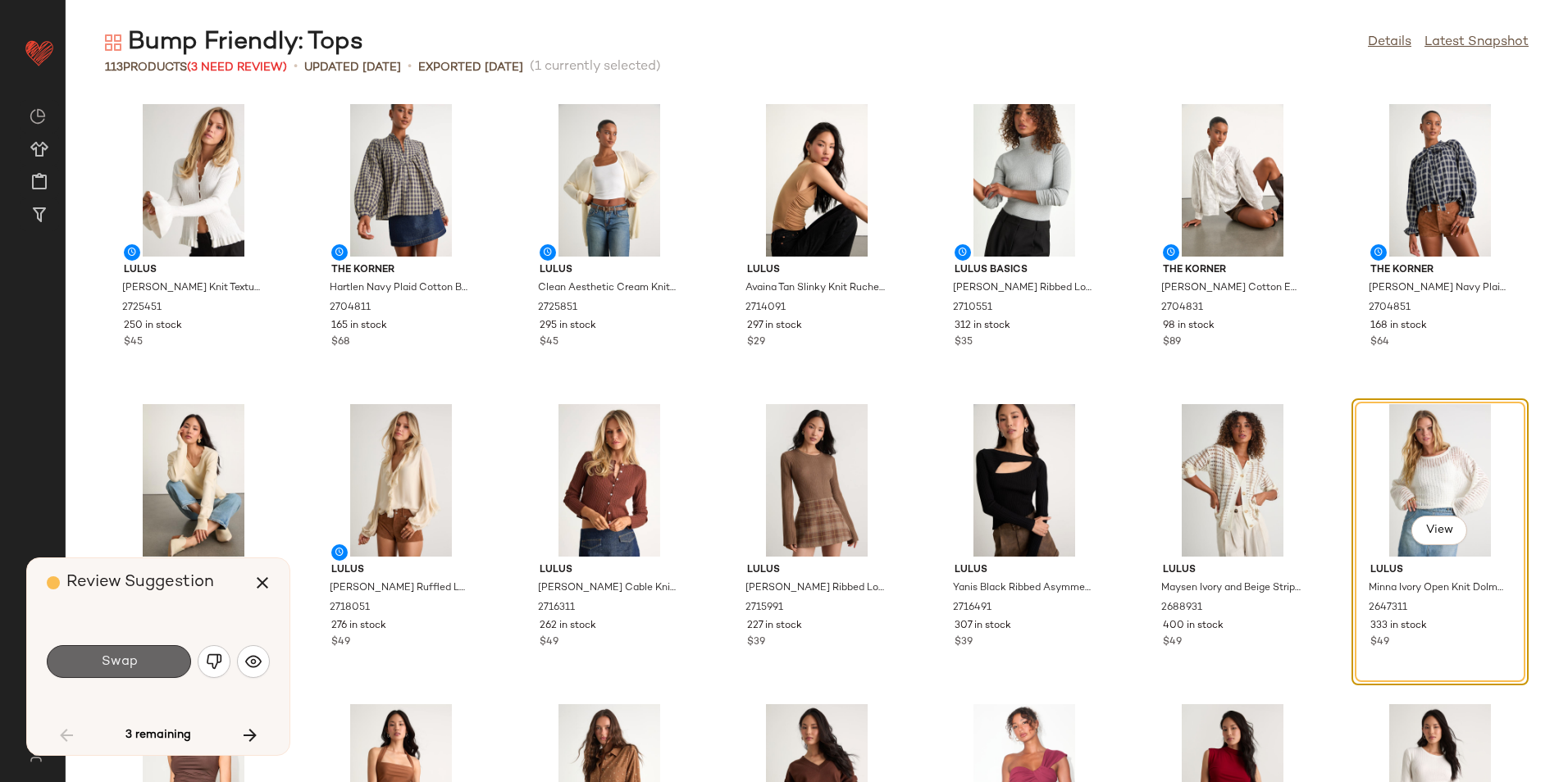
click at [150, 663] on button "Swap" at bounding box center [118, 661] width 144 height 33
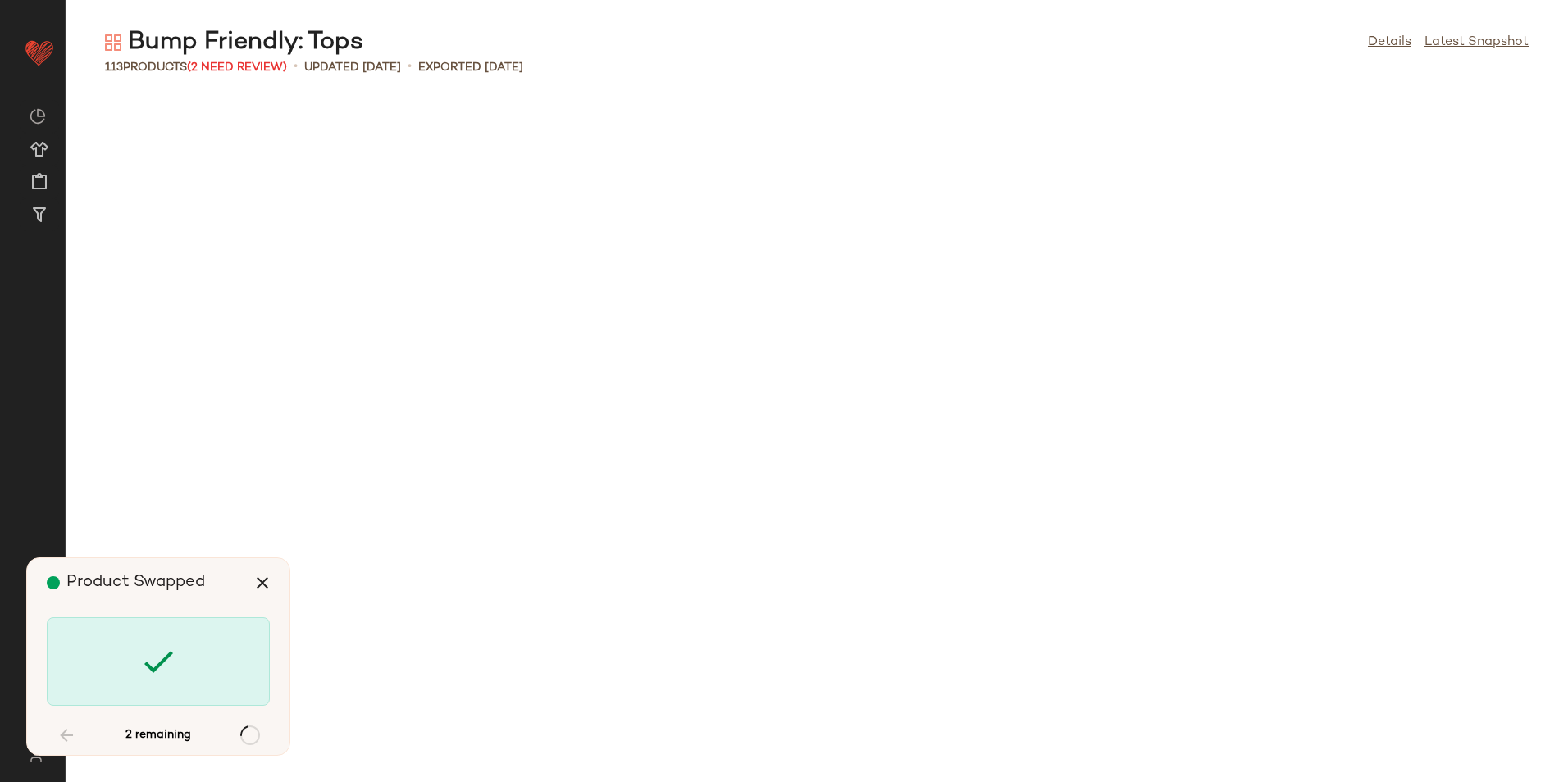
scroll to position [3902, 0]
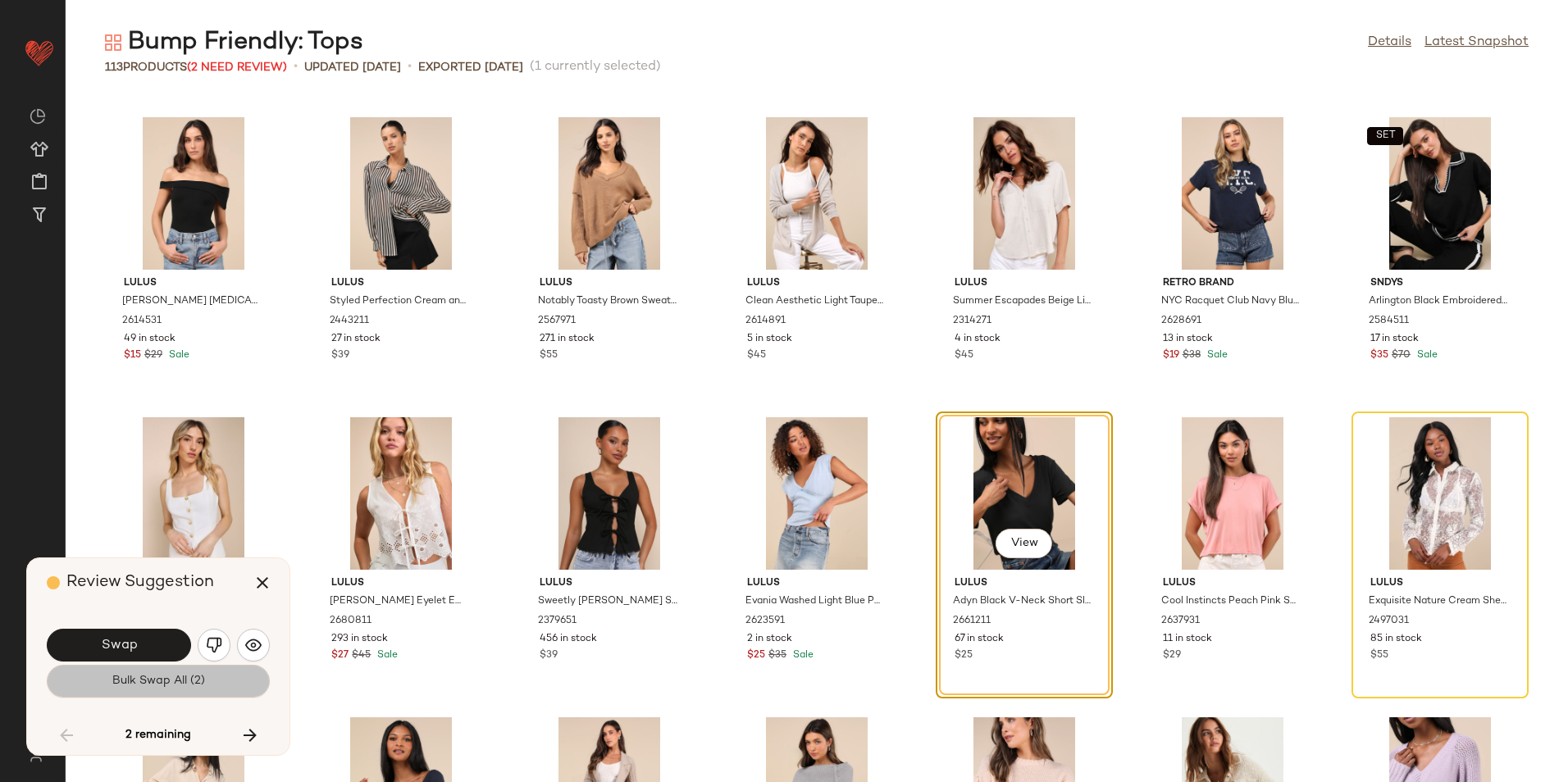
click at [150, 680] on span "Bulk Swap All (2)" at bounding box center [158, 682] width 94 height 13
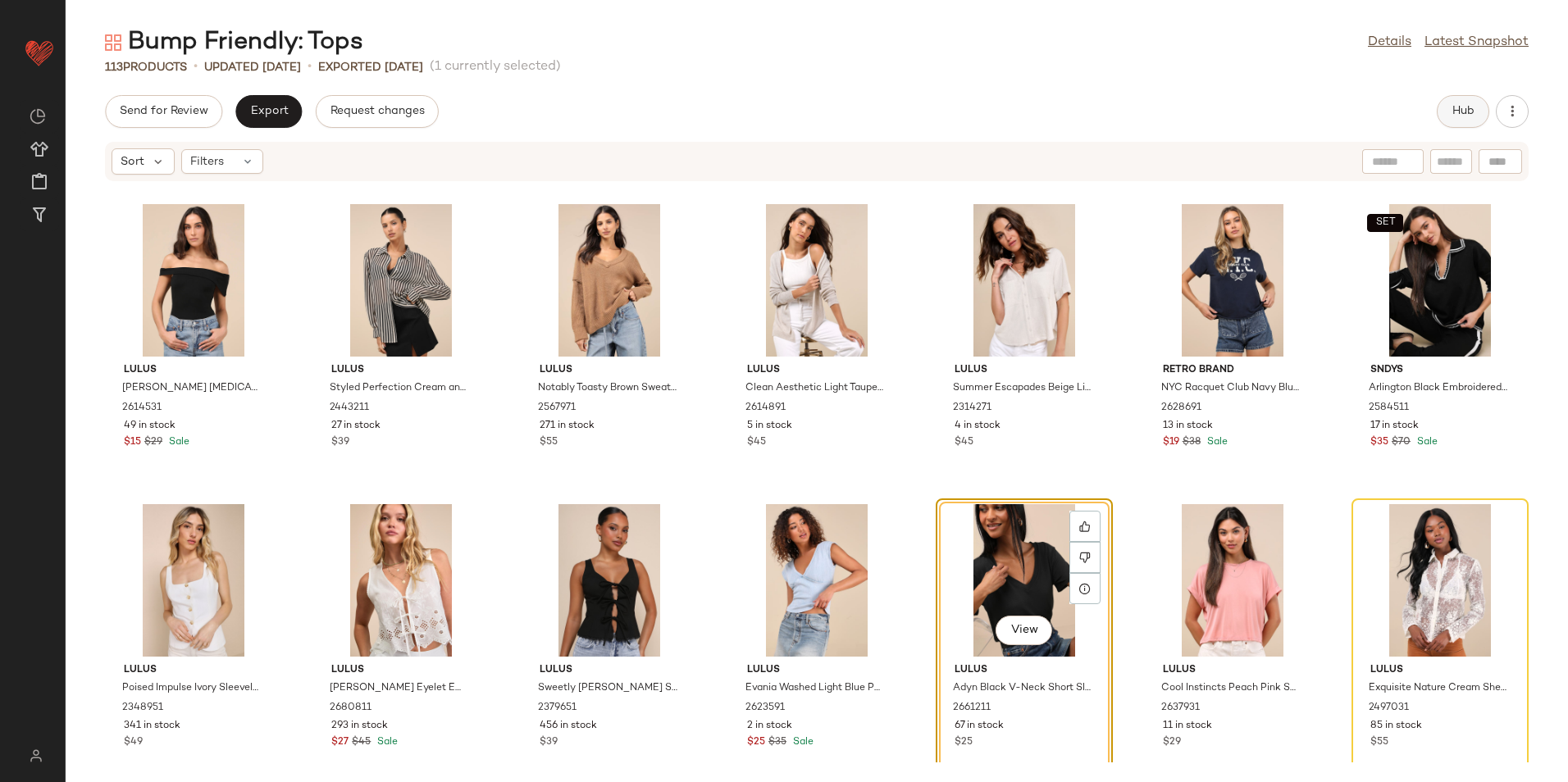
click at [1450, 103] on button "Hub" at bounding box center [1463, 111] width 52 height 33
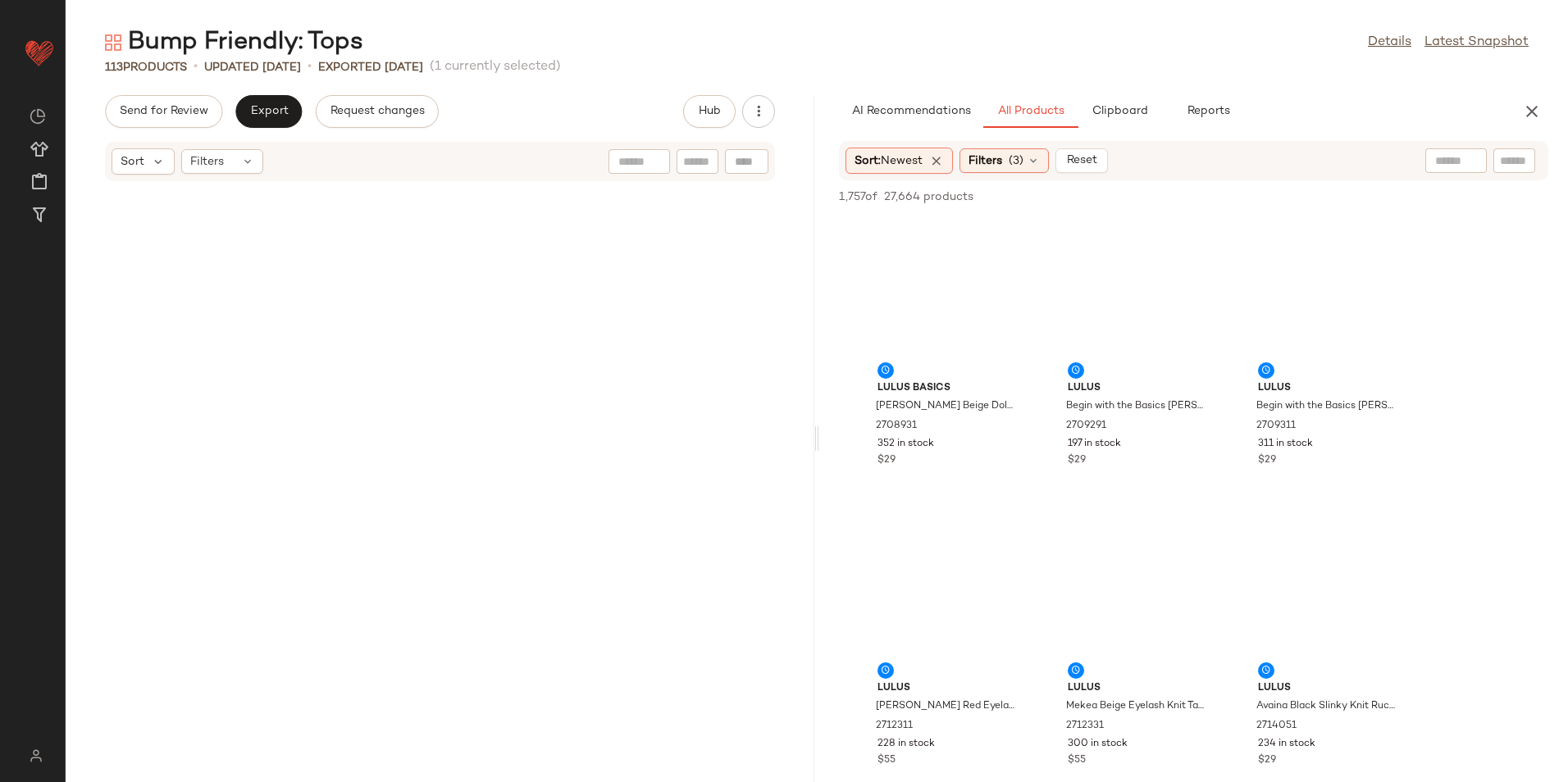
scroll to position [9004, 0]
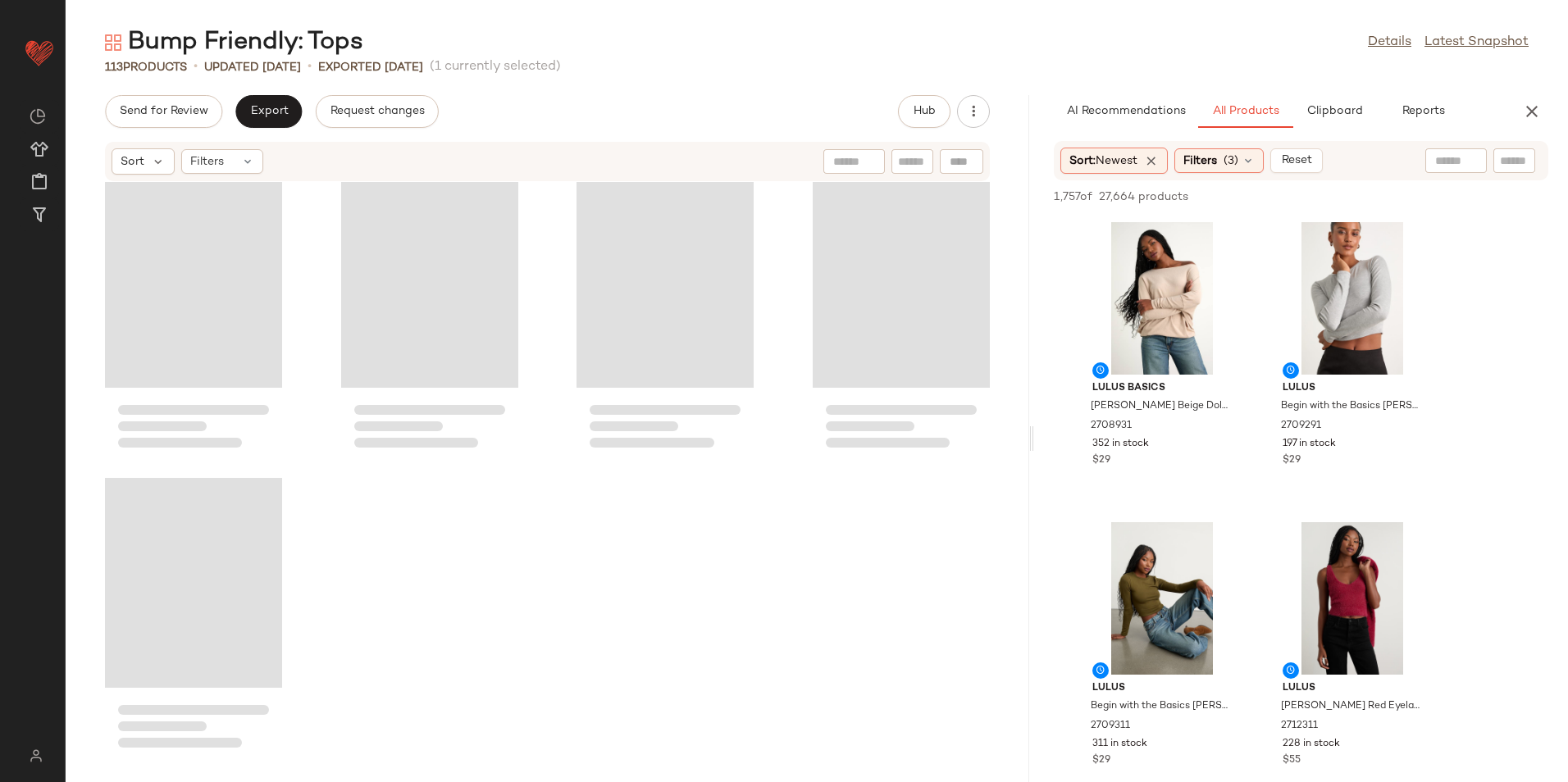
drag, startPoint x: 815, startPoint y: 442, endPoint x: 1394, endPoint y: 448, distance: 579.0
click at [1394, 448] on div "Bump Friendly: Tops Details Latest Snapshot 113 Products • updated [DATE] • Exp…" at bounding box center [816, 404] width 1502 height 756
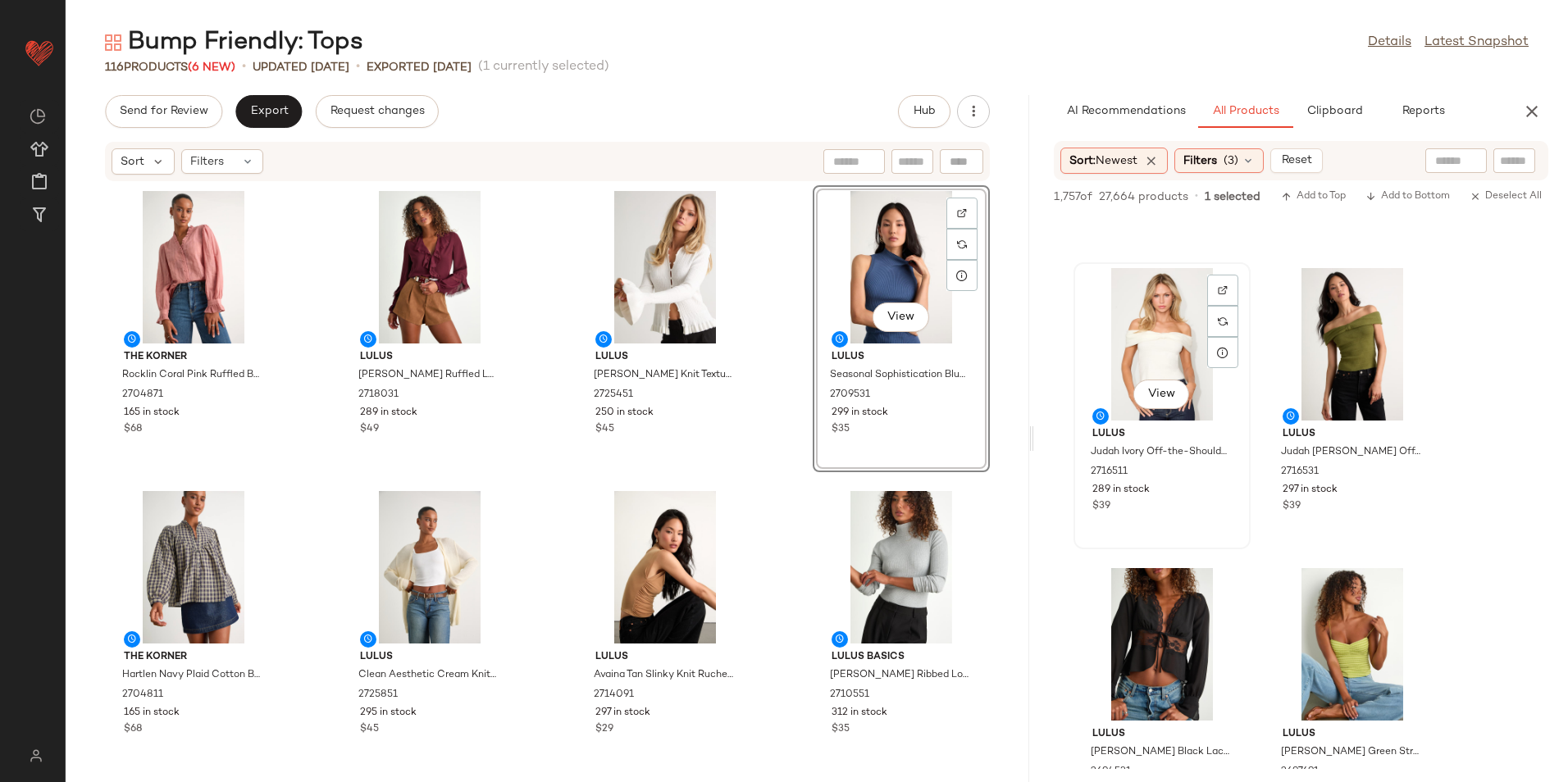
scroll to position [4182, 0]
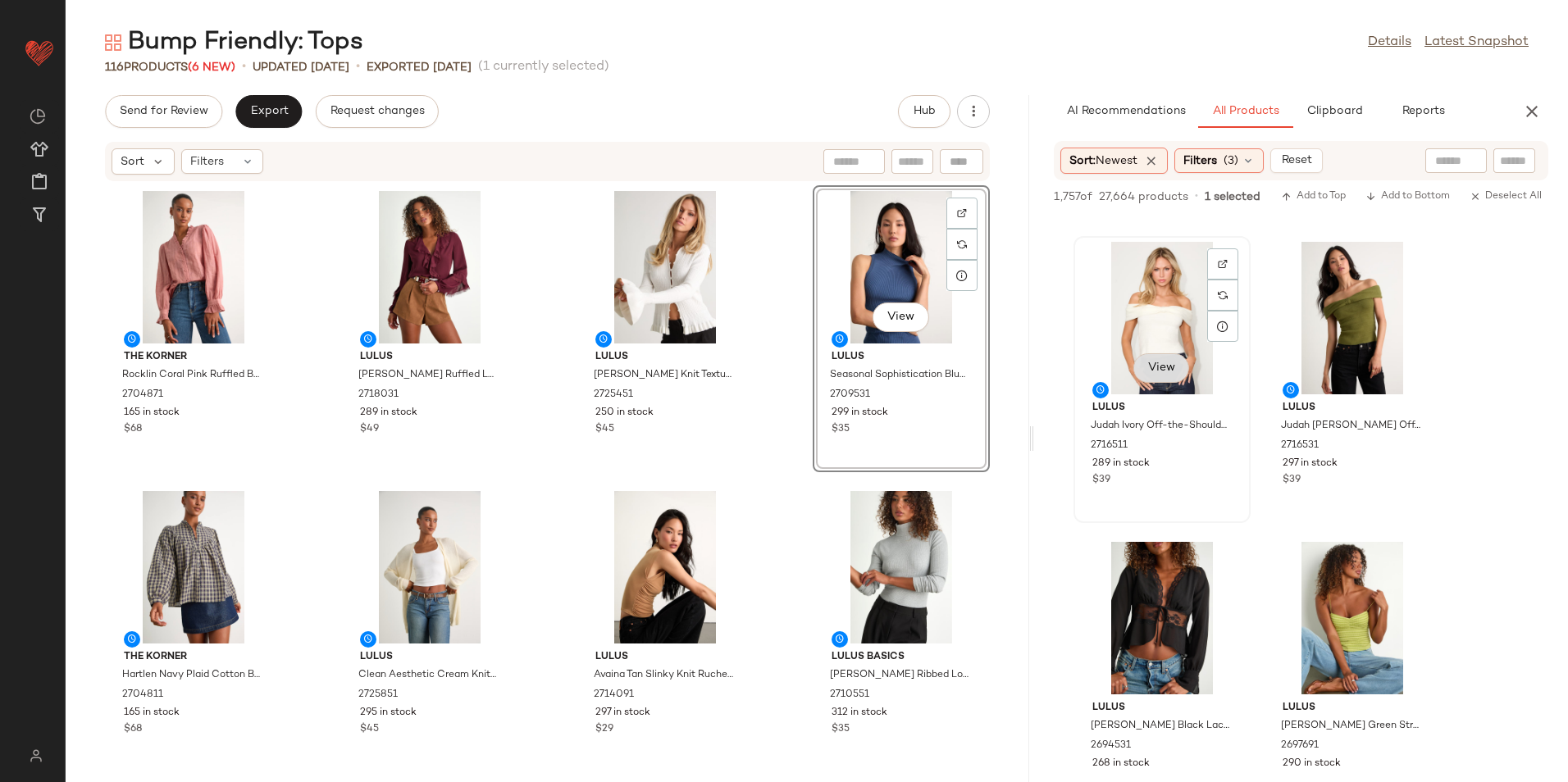
click at [1173, 365] on span "View" at bounding box center [1161, 369] width 28 height 13
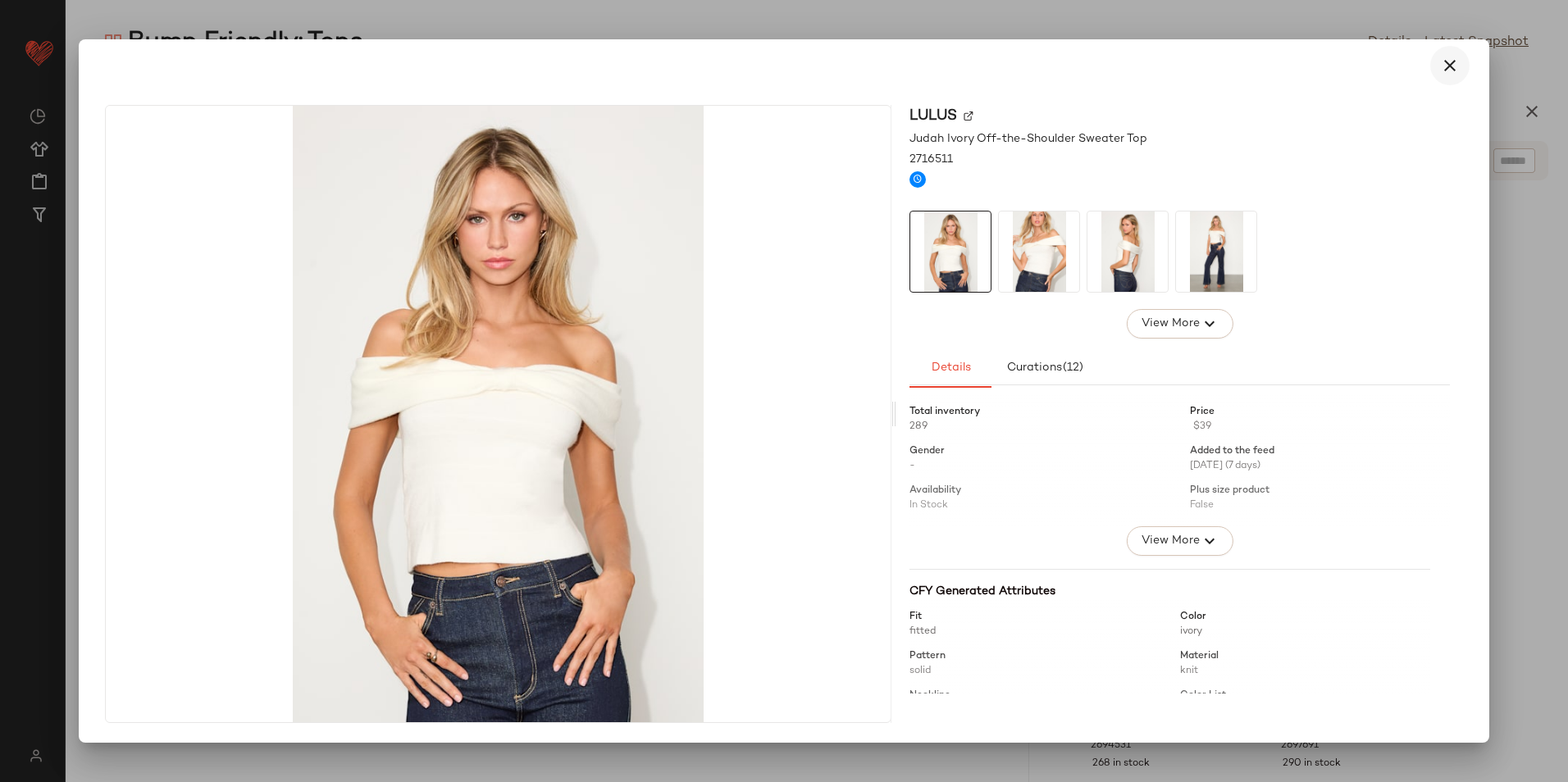
click at [1431, 69] on button "button" at bounding box center [1449, 65] width 40 height 40
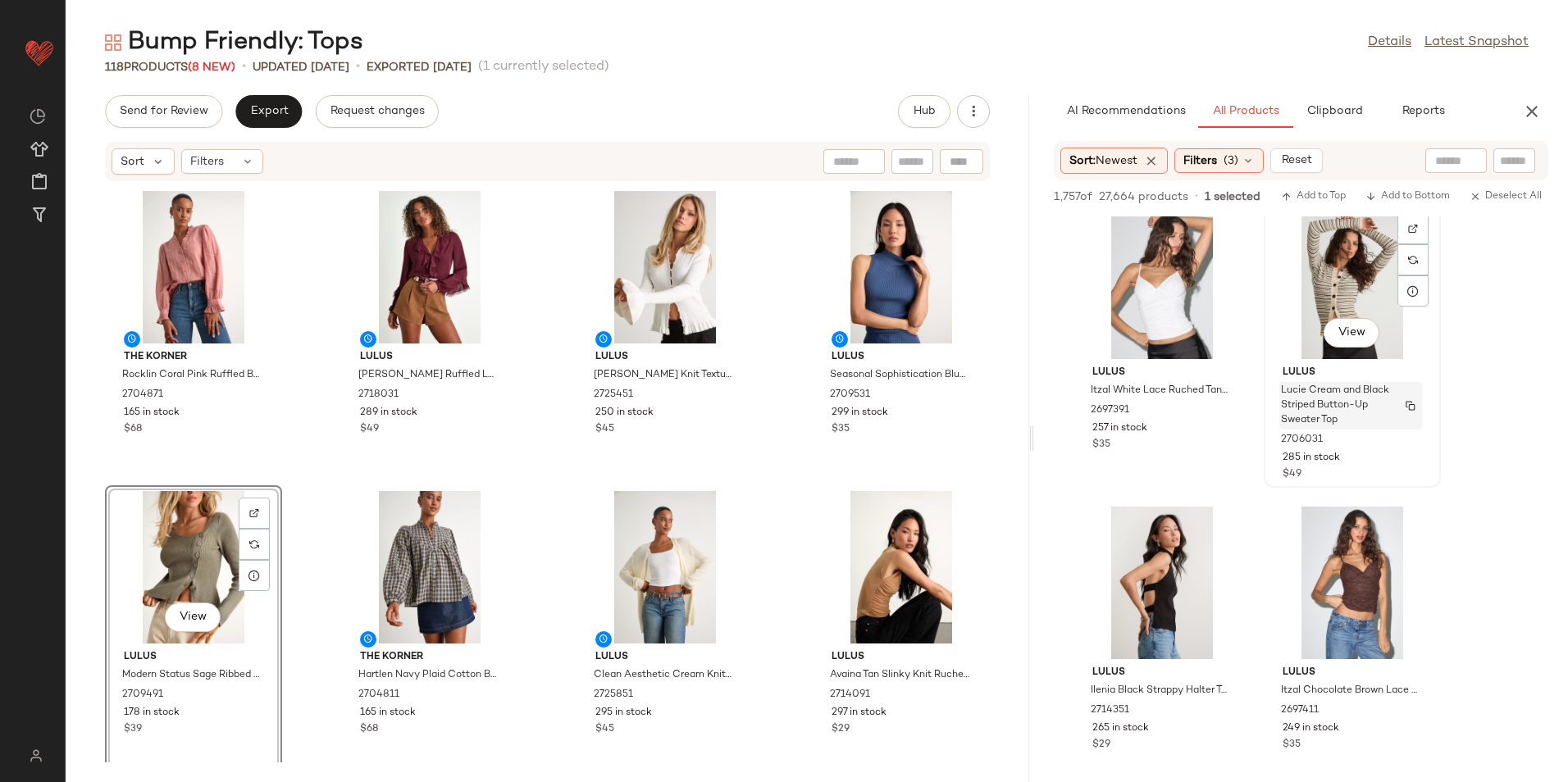
scroll to position [5822, 0]
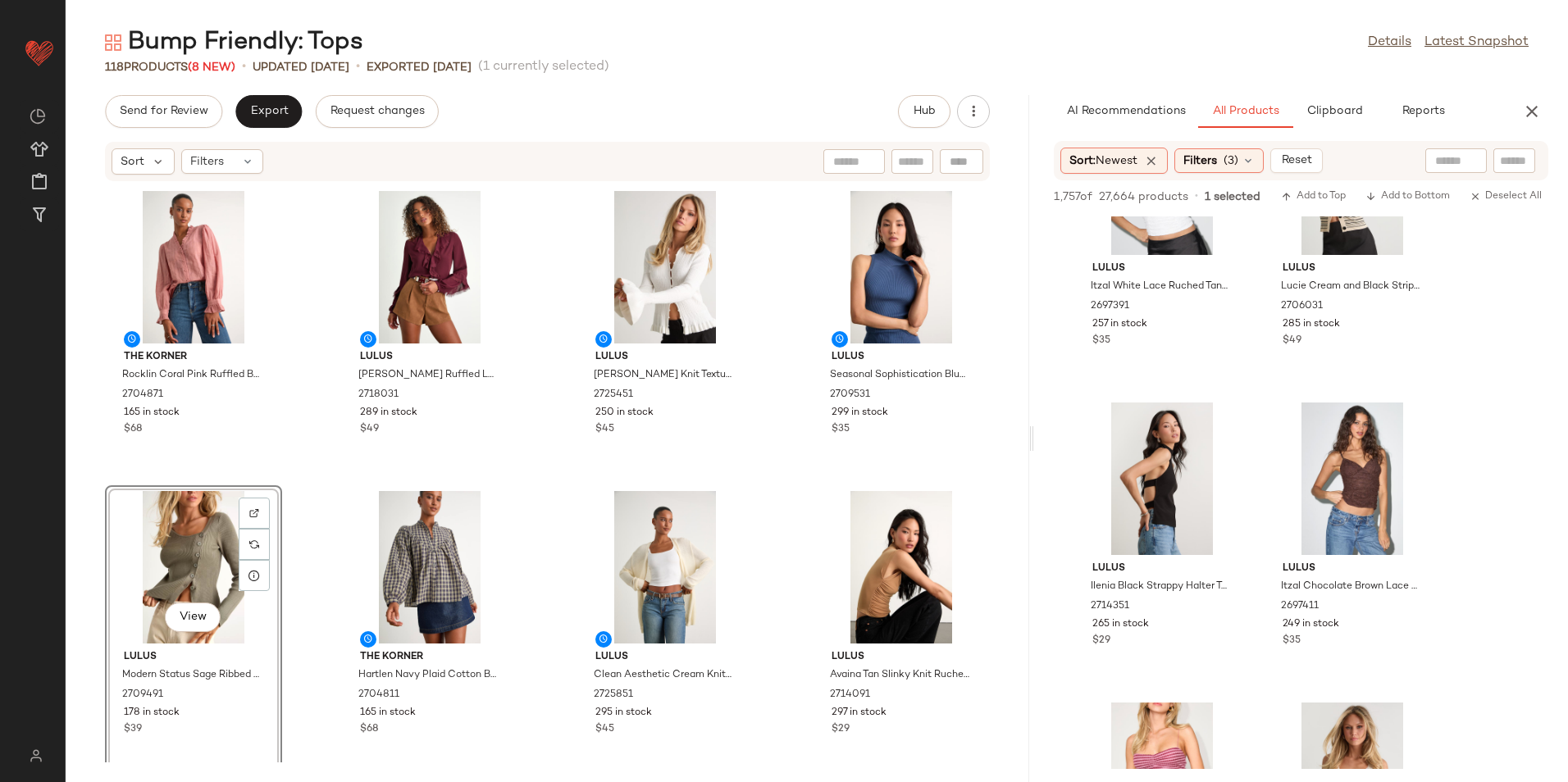
drag, startPoint x: 226, startPoint y: 575, endPoint x: 218, endPoint y: 574, distance: 8.1
click at [224, 574] on div "View" at bounding box center [193, 567] width 165 height 153
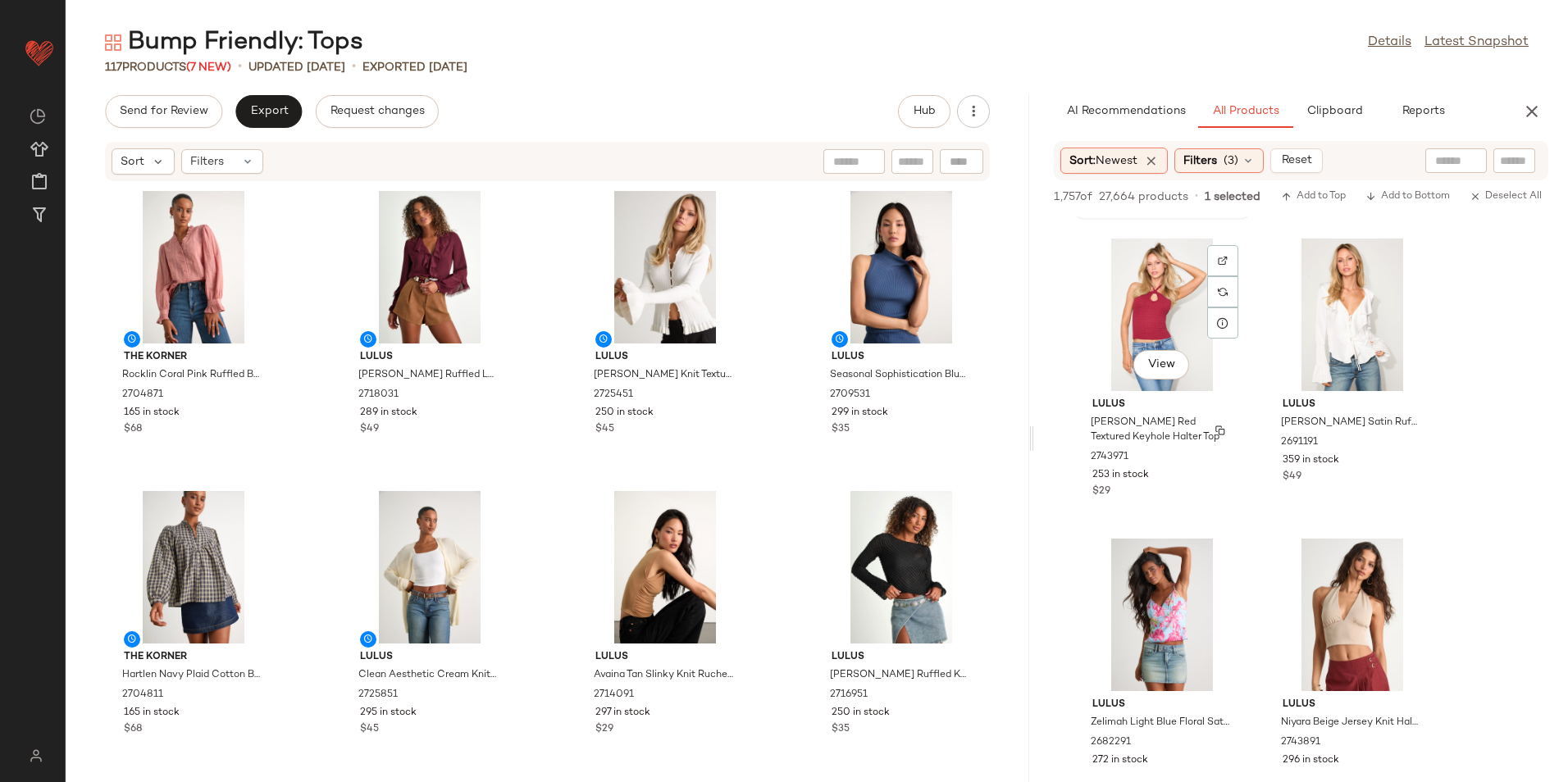
scroll to position [6889, 0]
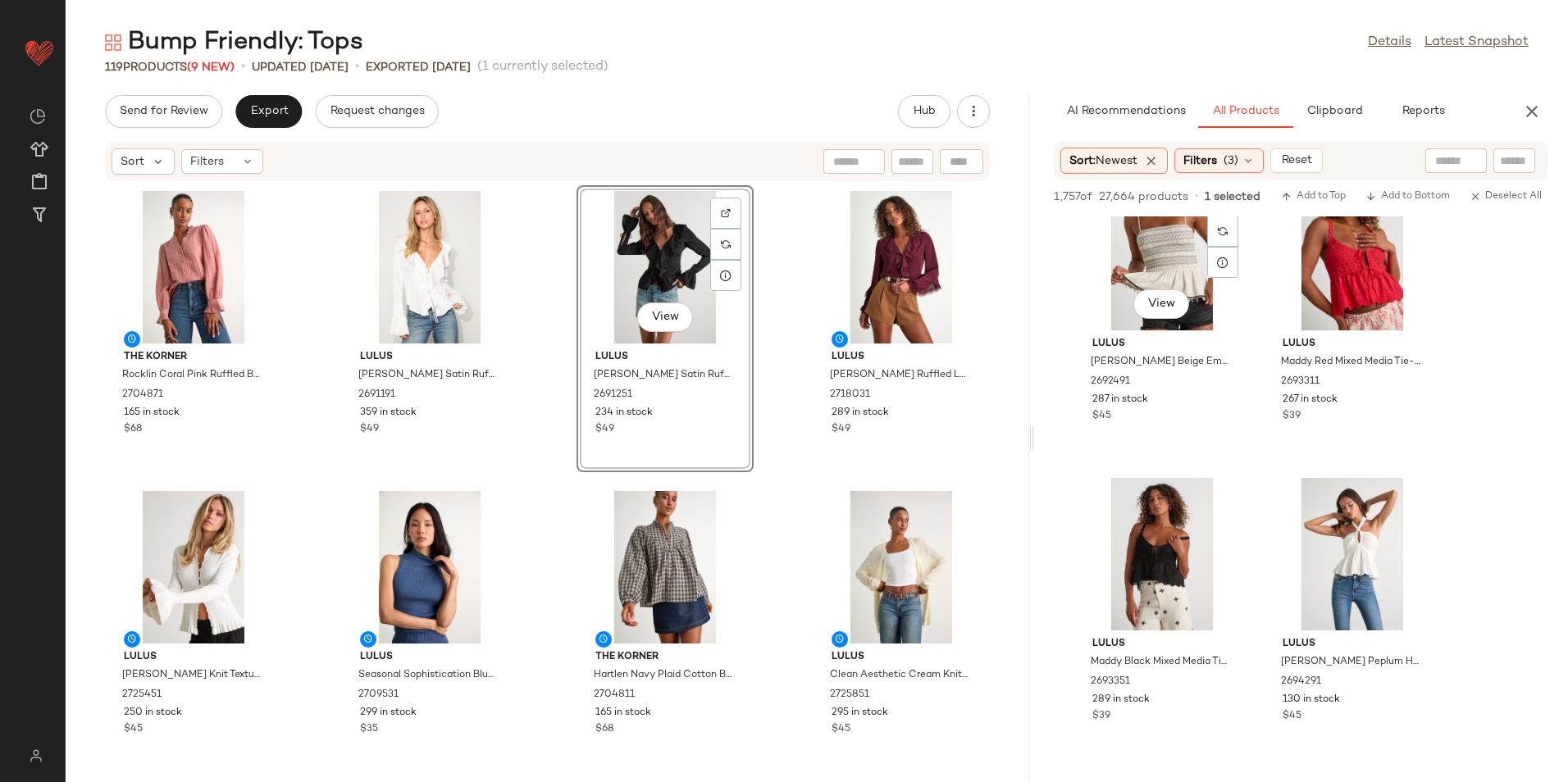
scroll to position [9595, 0]
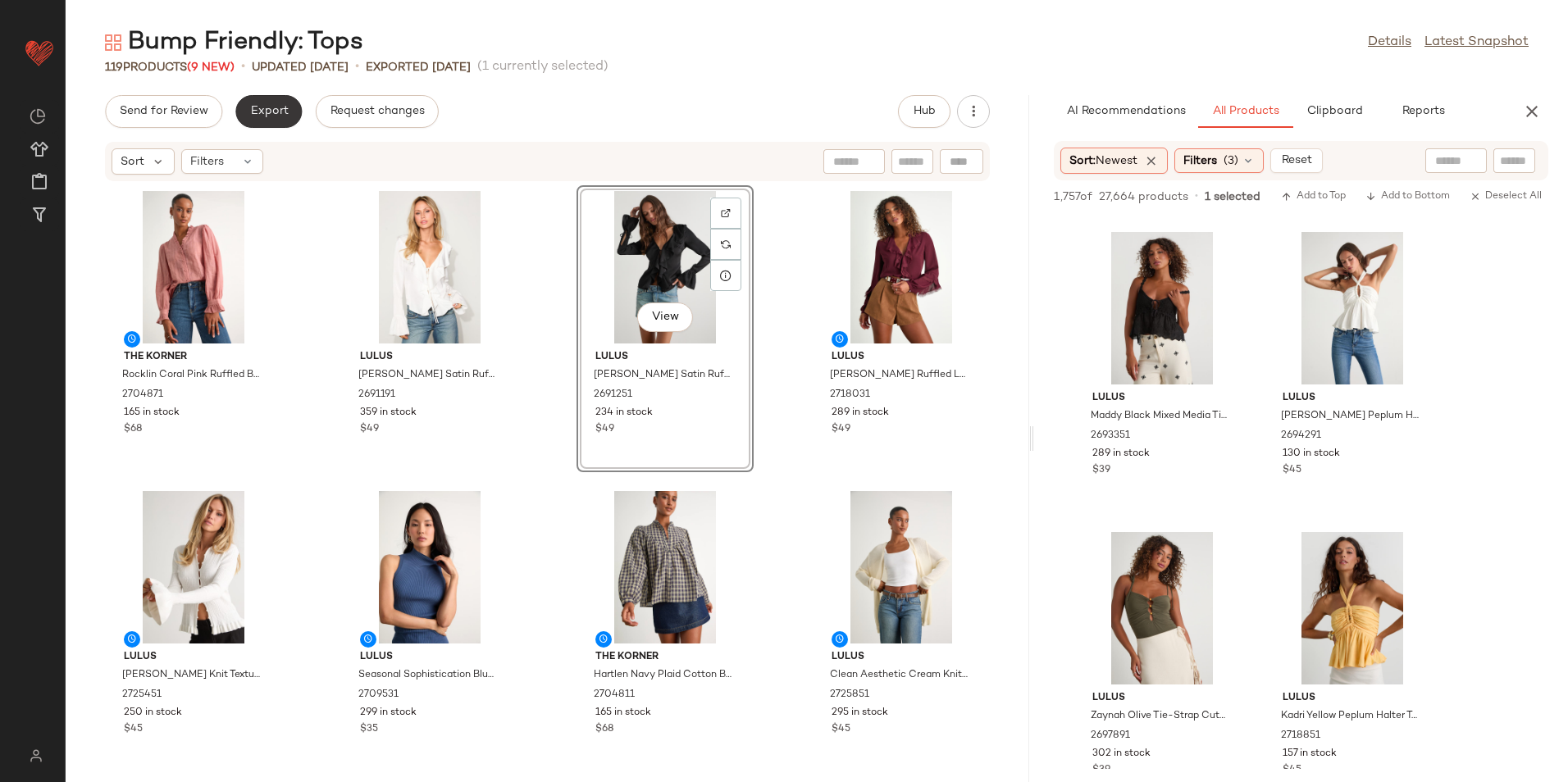
click at [283, 112] on span "Export" at bounding box center [269, 111] width 39 height 13
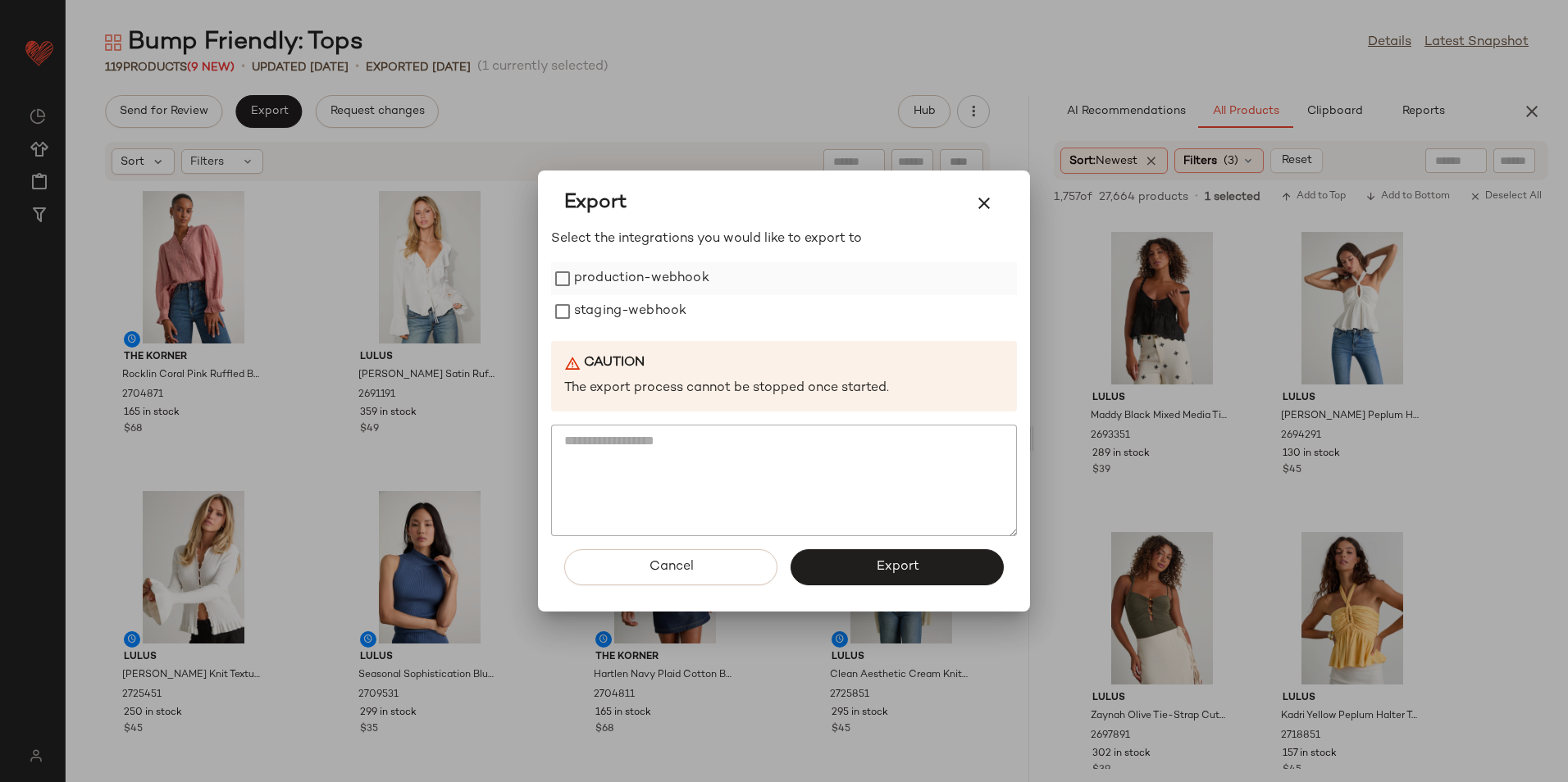
click at [692, 272] on label "production-webhook" at bounding box center [641, 278] width 135 height 33
click at [678, 321] on label "staging-webhook" at bounding box center [629, 311] width 112 height 33
click at [854, 566] on button "Export" at bounding box center [897, 567] width 213 height 36
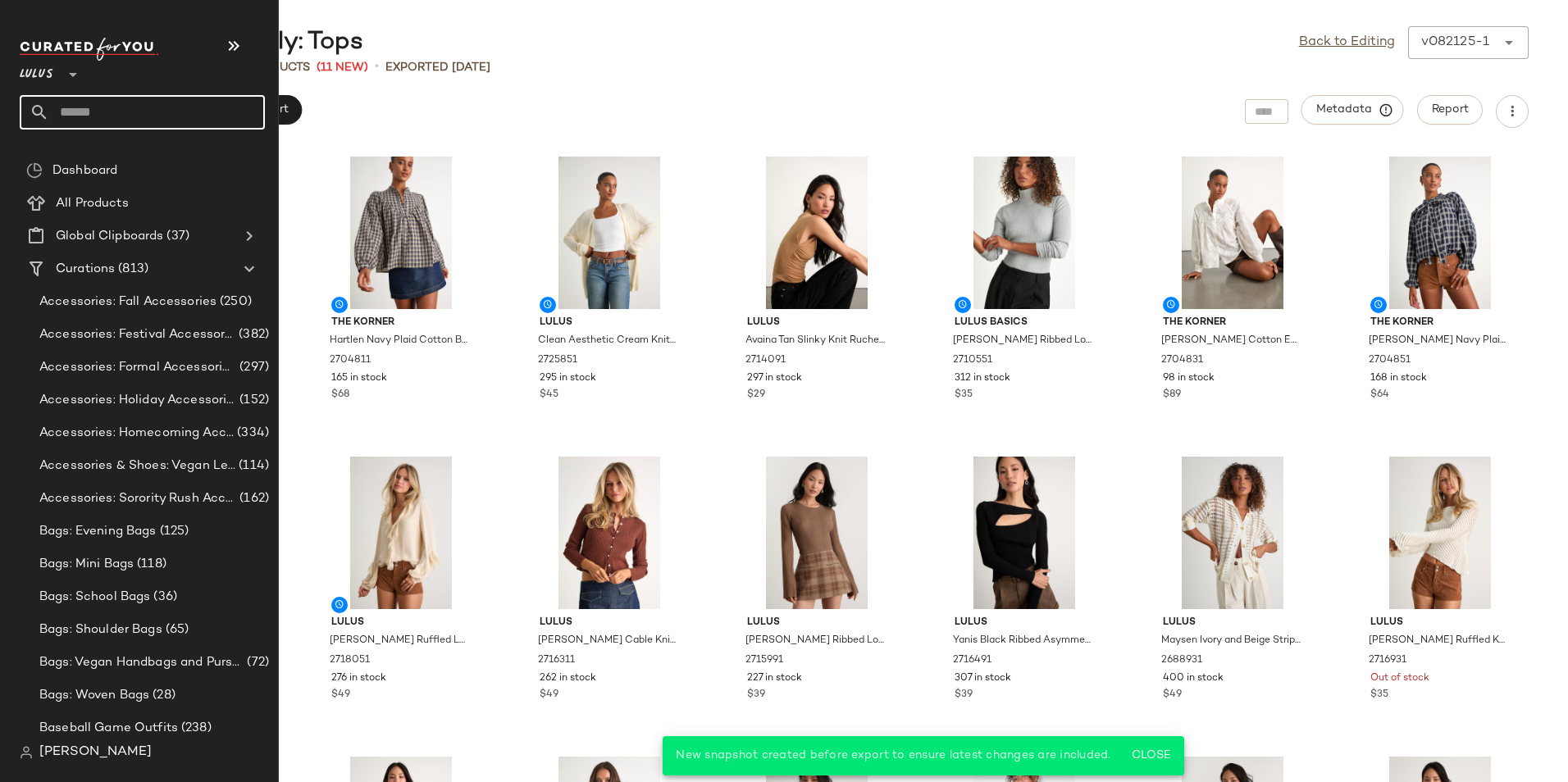
click at [105, 120] on input "text" at bounding box center [157, 112] width 216 height 35
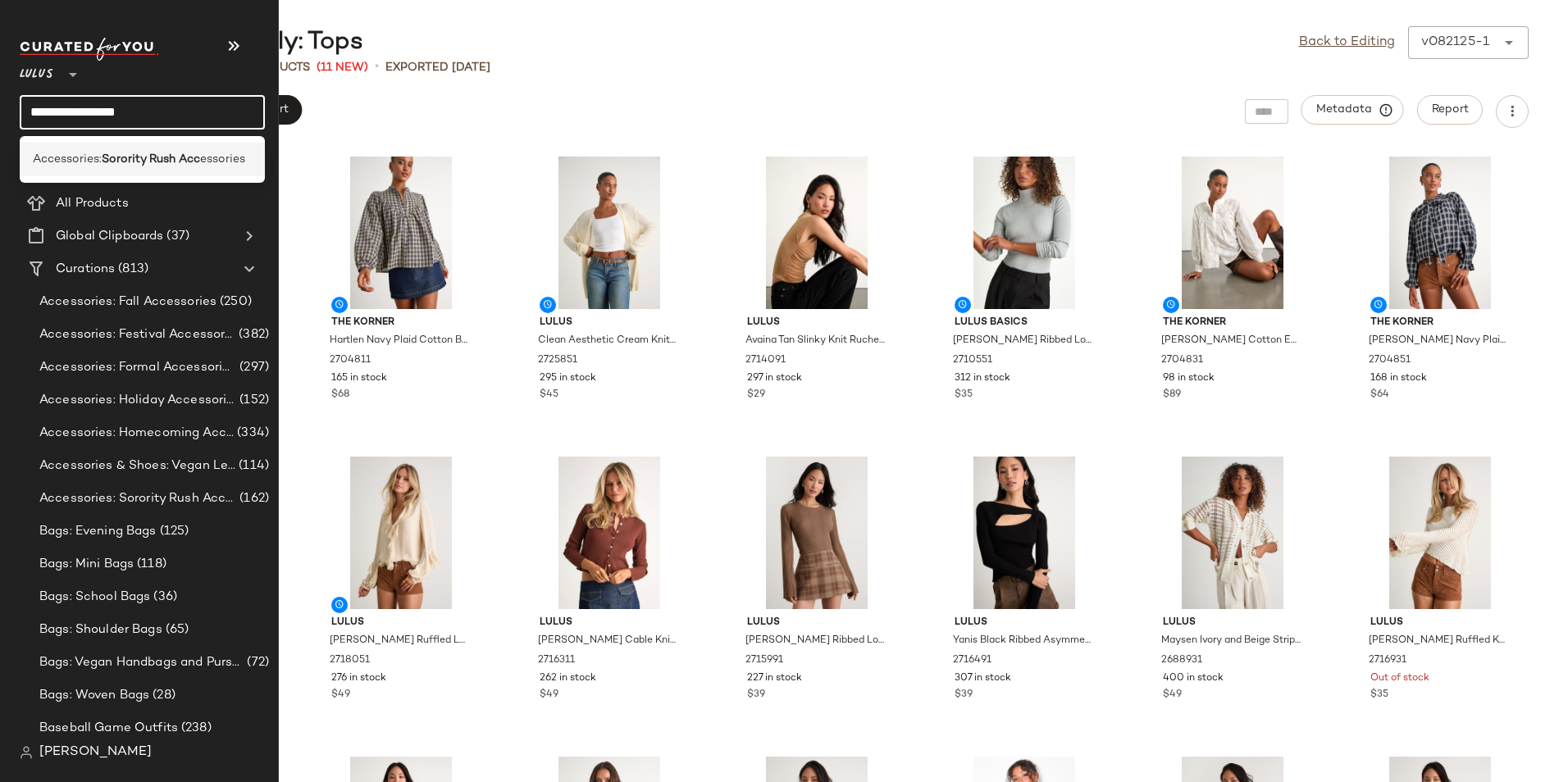
type input "**********"
click at [85, 151] on span "Accessories:" at bounding box center [67, 159] width 69 height 17
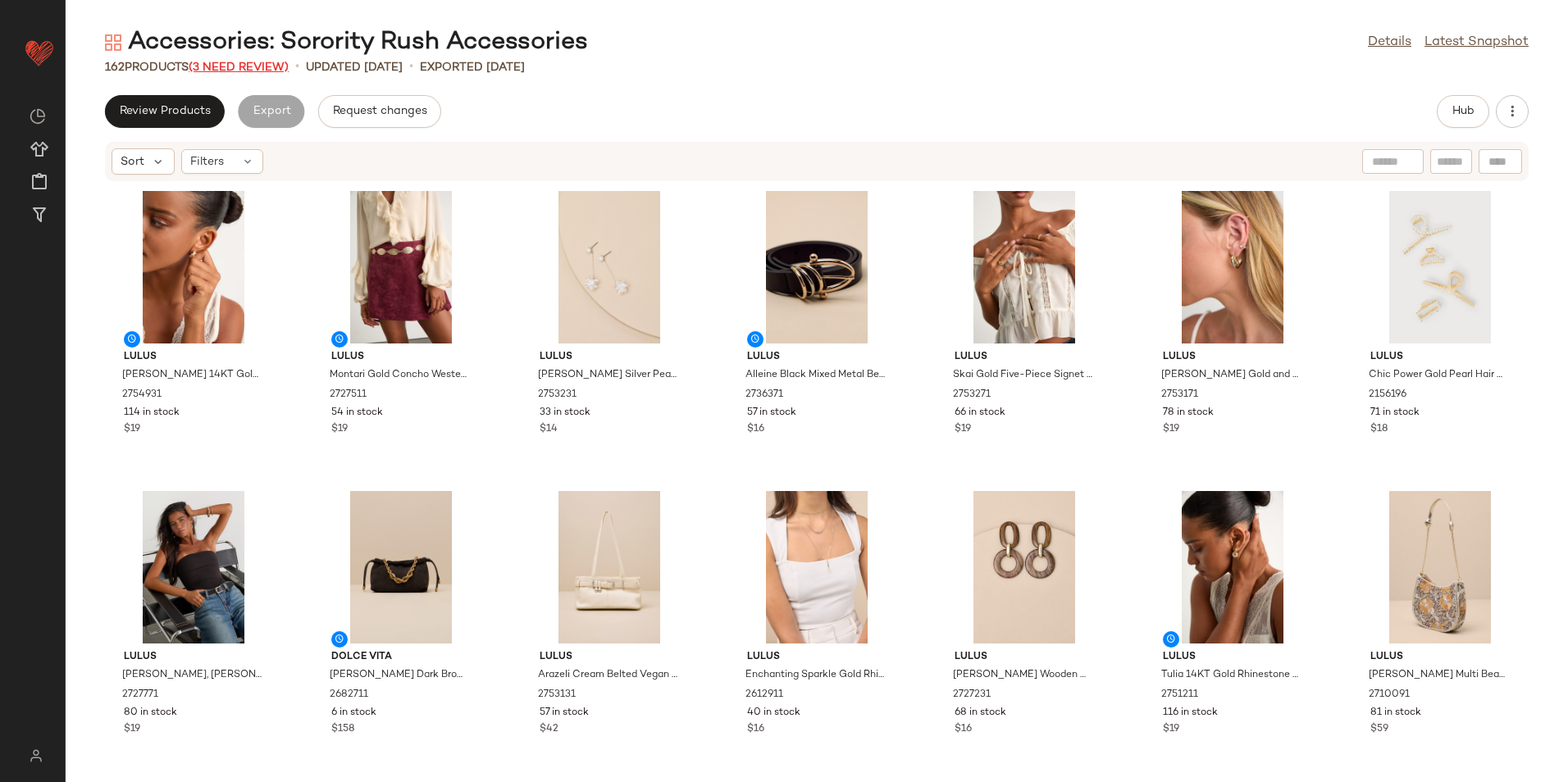
click at [224, 68] on span "(3 Need Review)" at bounding box center [239, 67] width 100 height 13
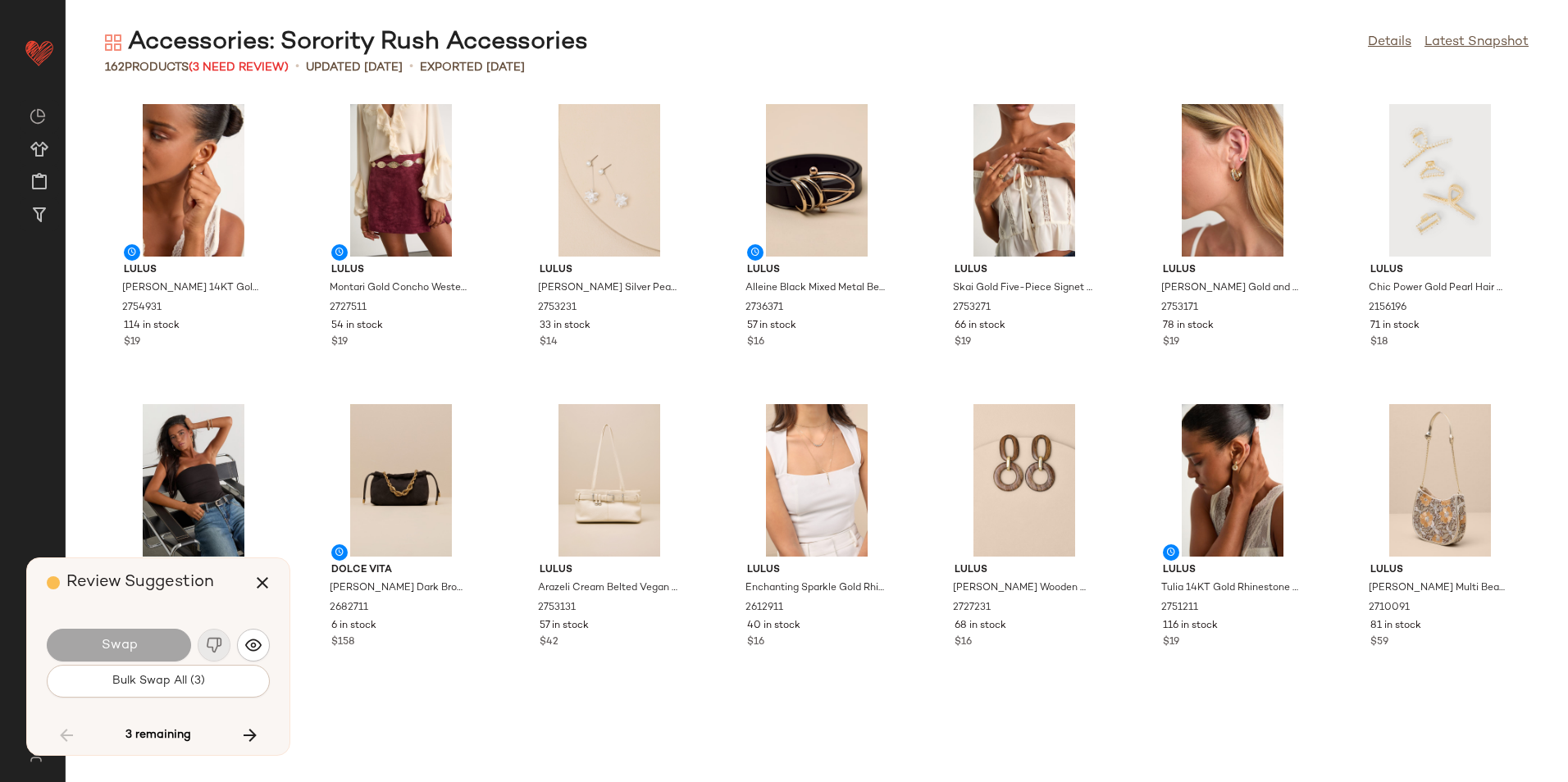
scroll to position [5102, 0]
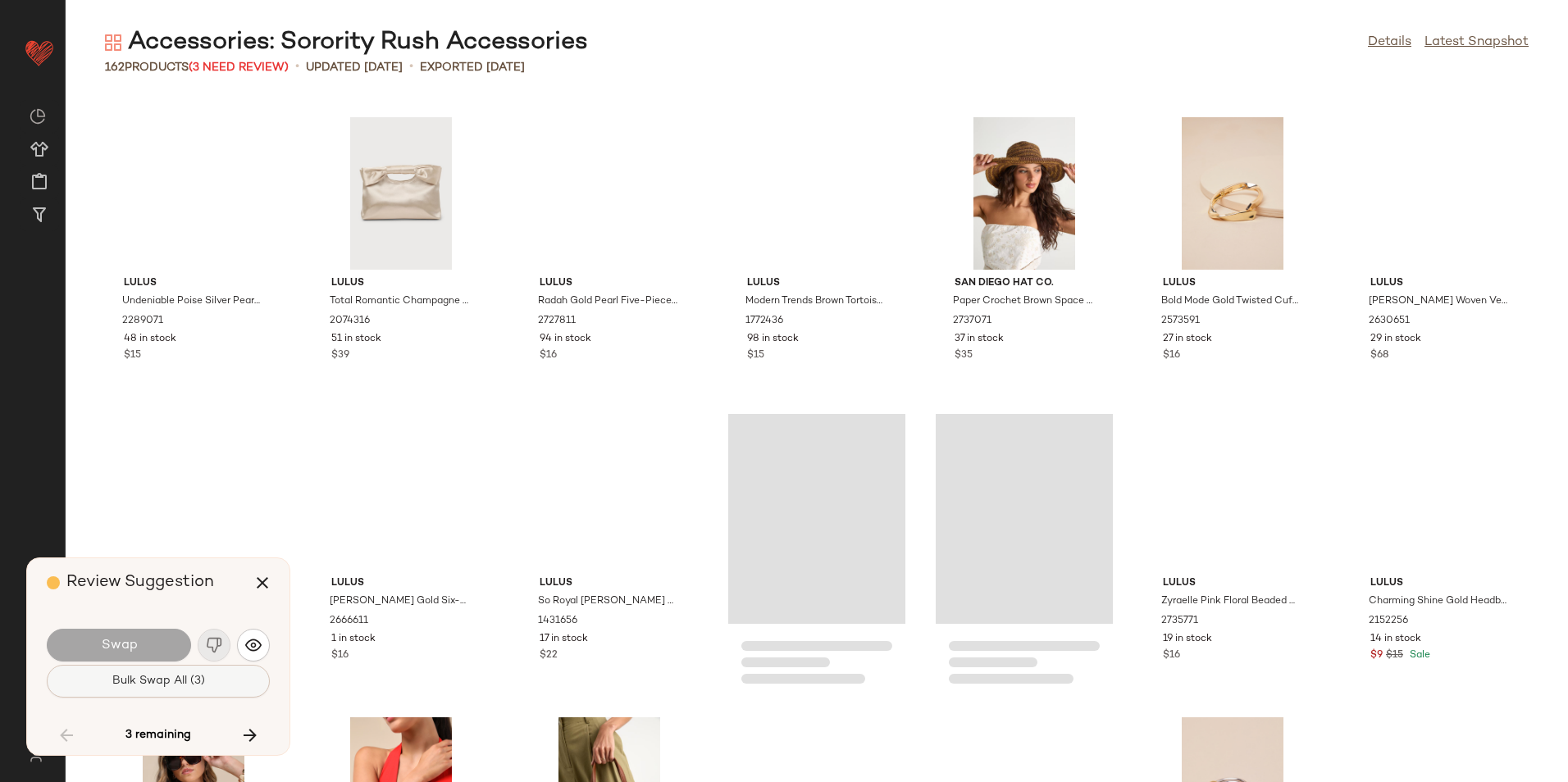
click at [181, 675] on span "Bulk Swap All (3)" at bounding box center [158, 682] width 94 height 13
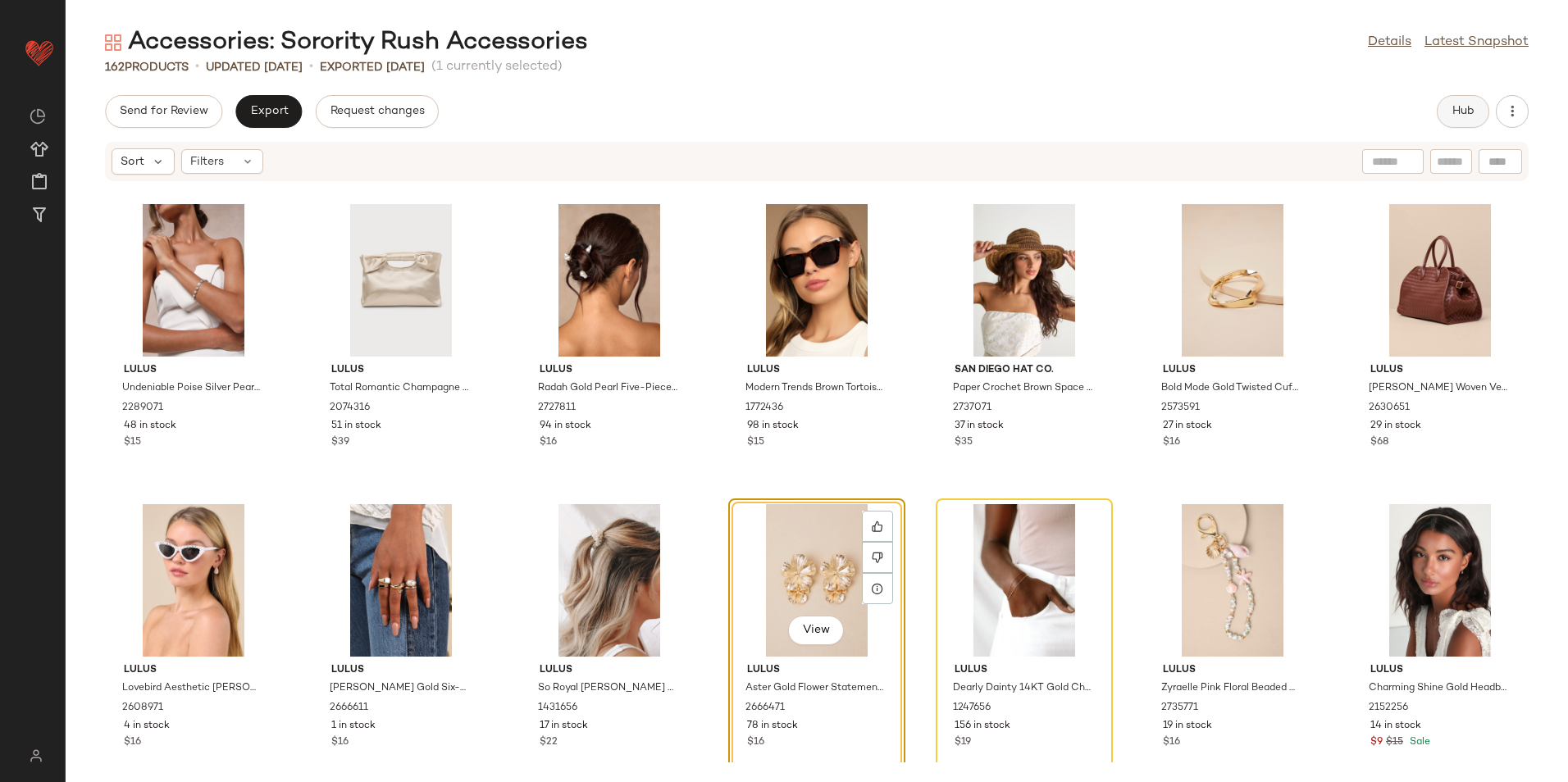
click at [1463, 101] on button "Hub" at bounding box center [1463, 111] width 52 height 33
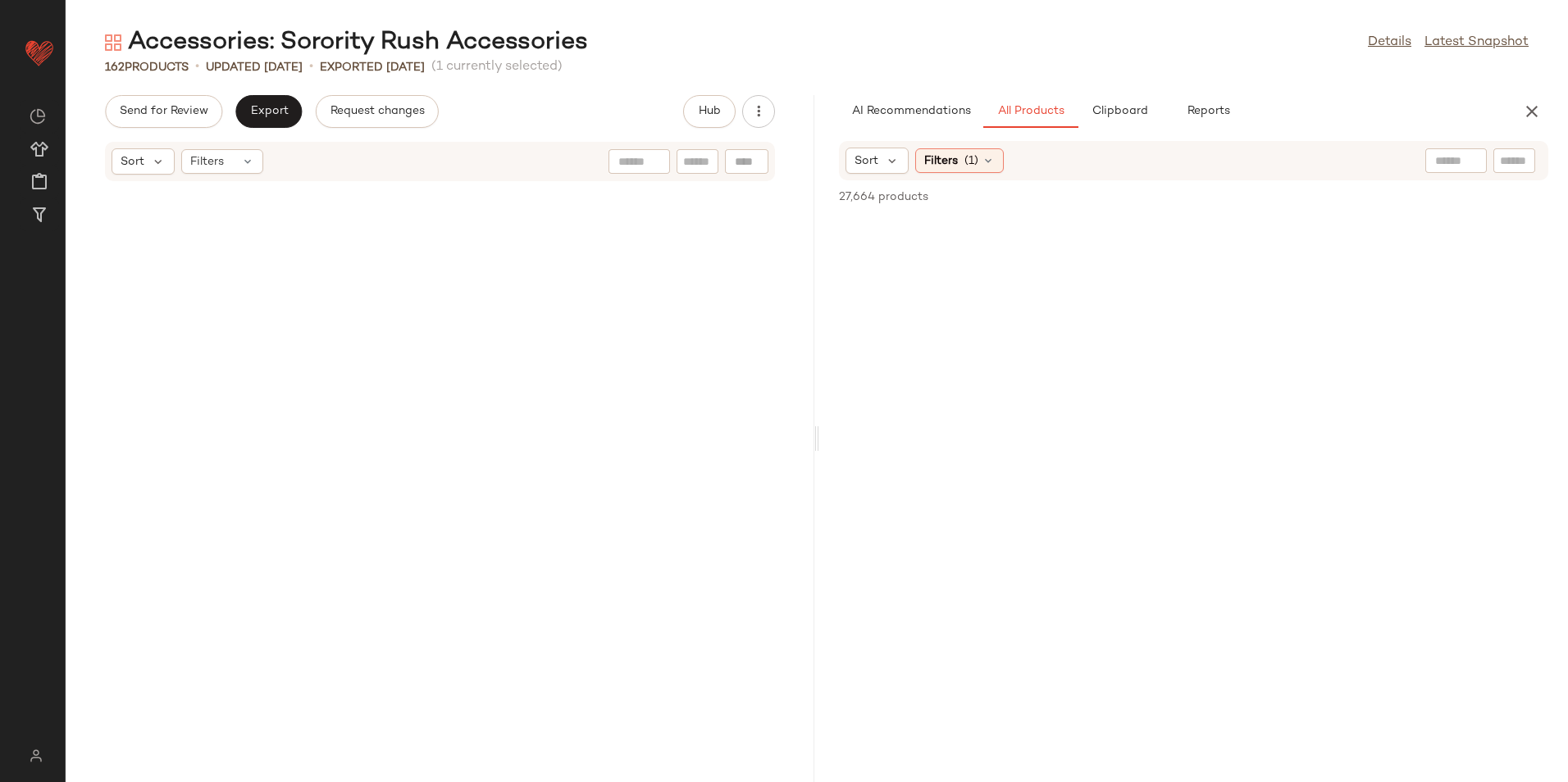
scroll to position [11706, 0]
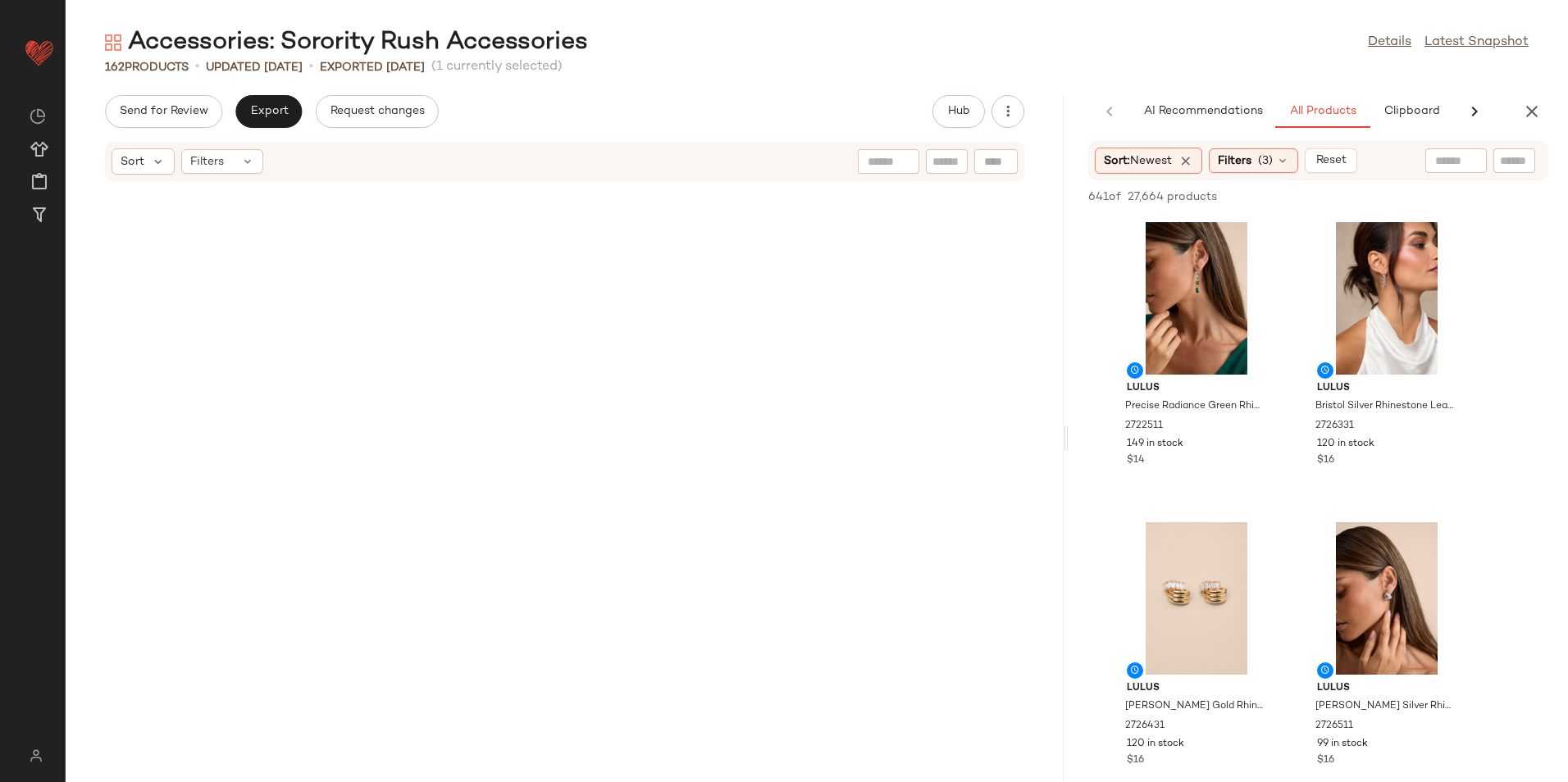
drag, startPoint x: 816, startPoint y: 439, endPoint x: 1210, endPoint y: 464, distance: 394.8
click at [1210, 464] on div "Accessories: Sorority Rush Accessories Details Latest Snapshot 162 Products • u…" at bounding box center [816, 404] width 1502 height 756
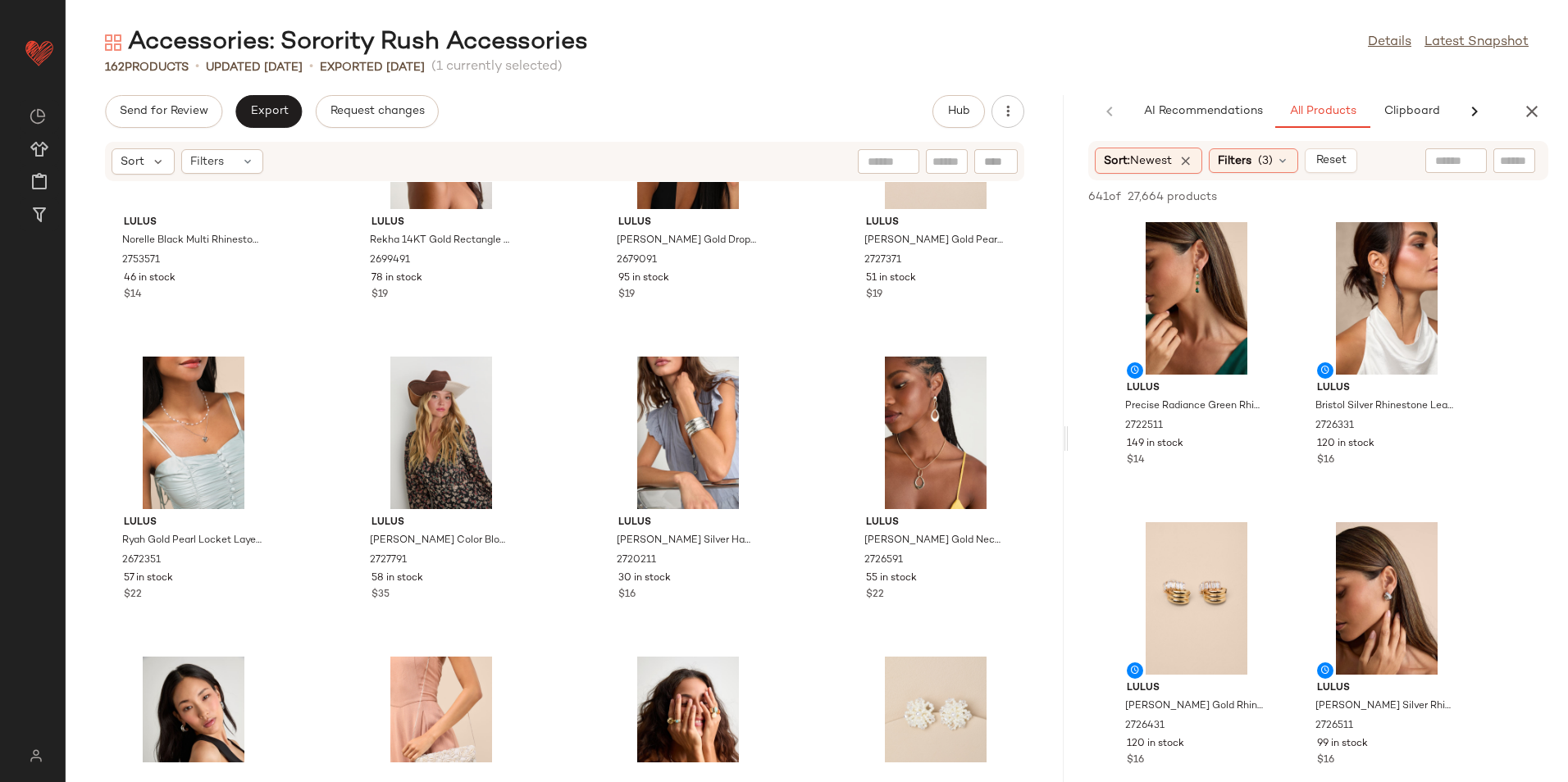
scroll to position [0, 0]
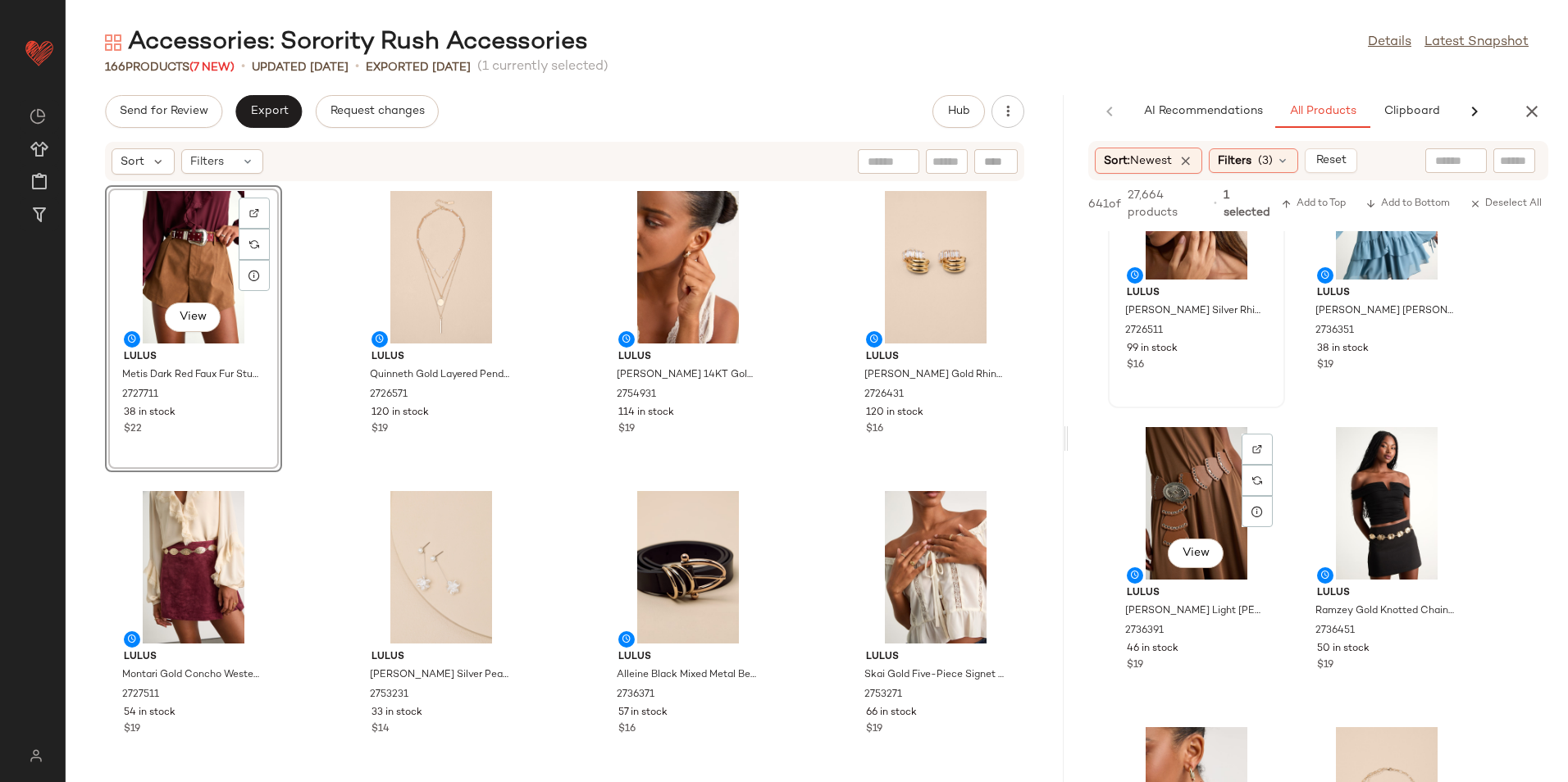
scroll to position [492, 0]
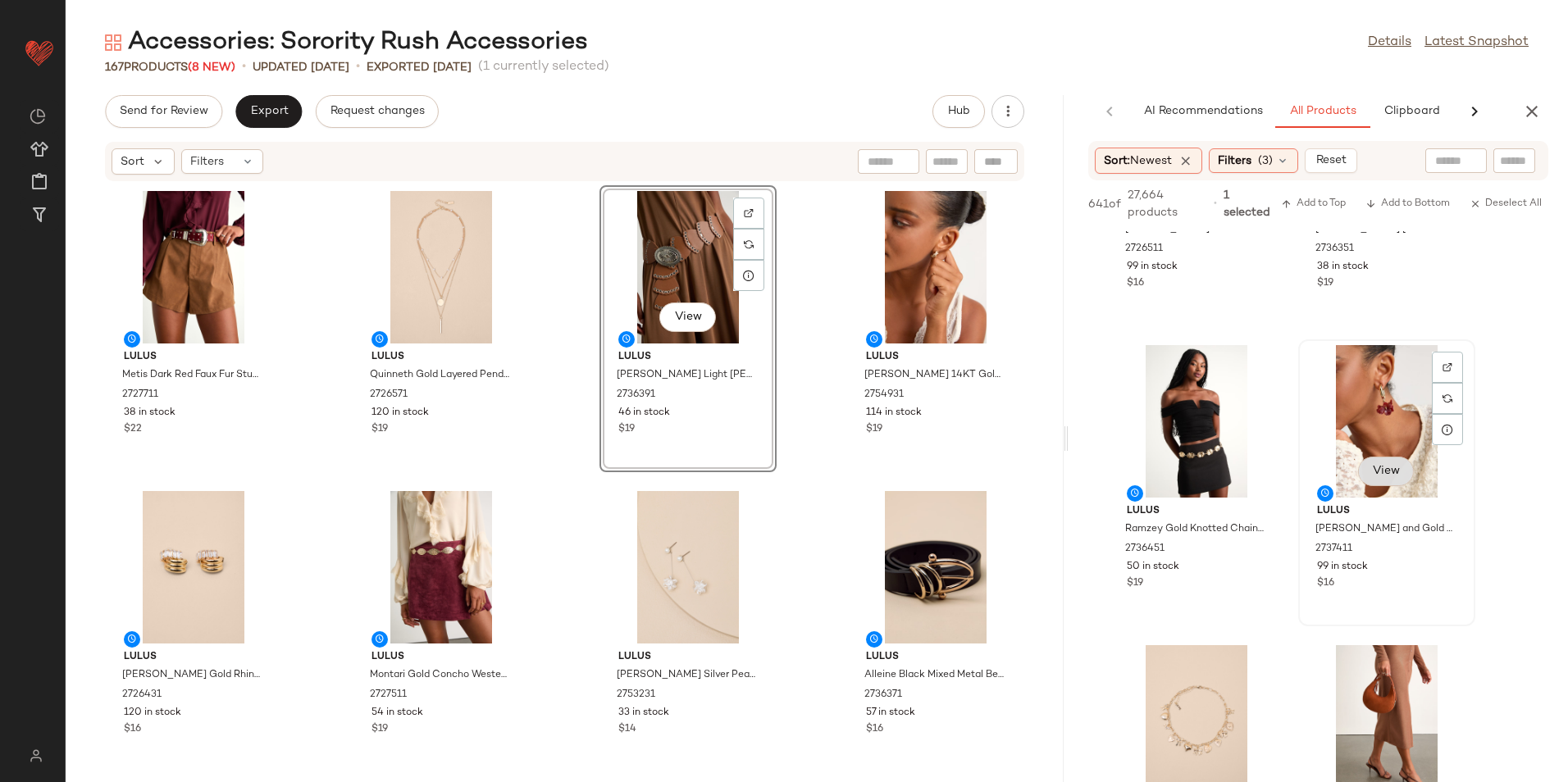
click at [1398, 472] on div "View" at bounding box center [1386, 472] width 56 height 33
click at [1403, 467] on button "View" at bounding box center [1386, 471] width 56 height 30
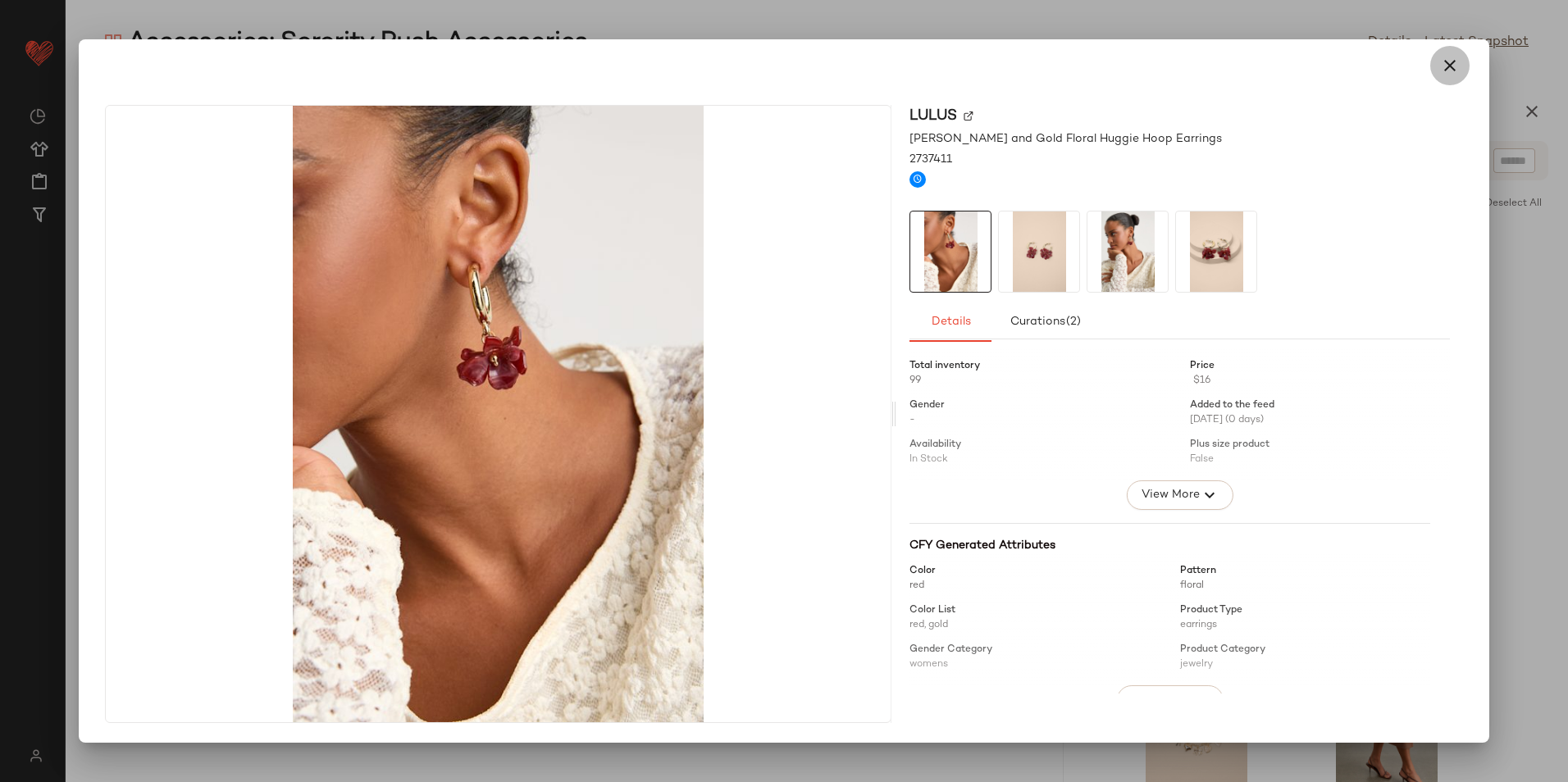
click at [1441, 67] on icon "button" at bounding box center [1449, 65] width 19 height 19
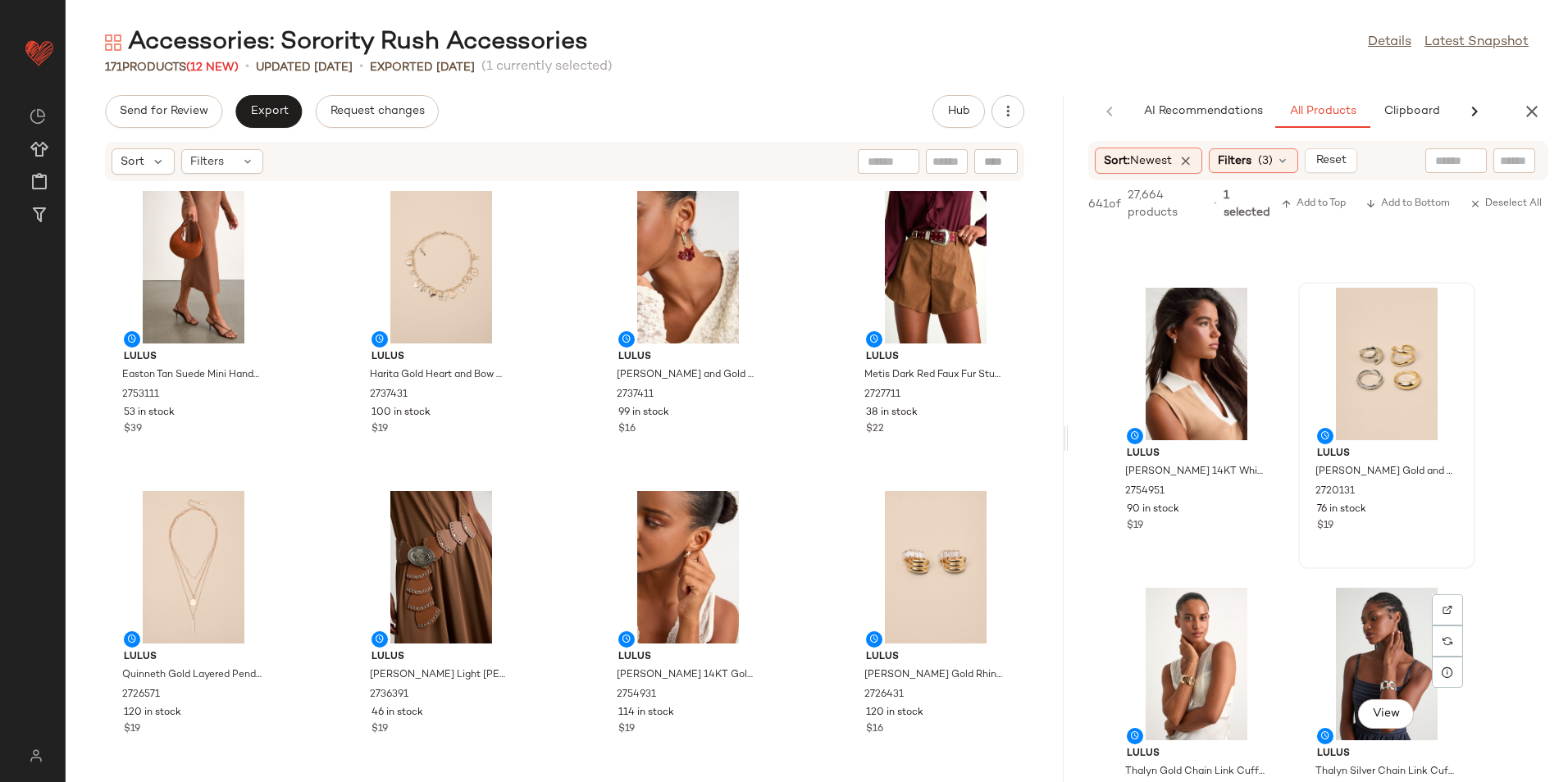
scroll to position [1148, 0]
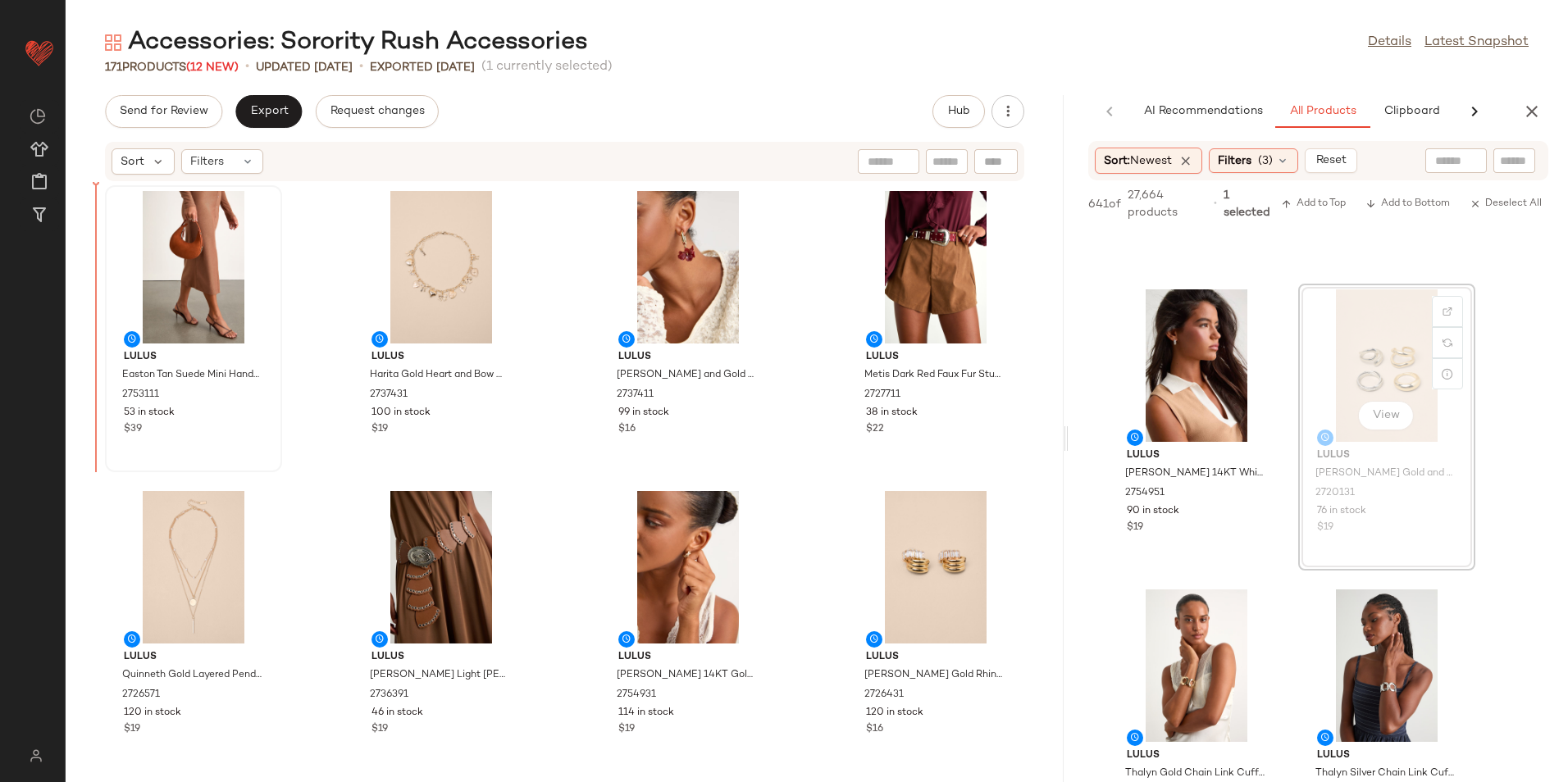
click at [126, 295] on div at bounding box center [193, 267] width 165 height 153
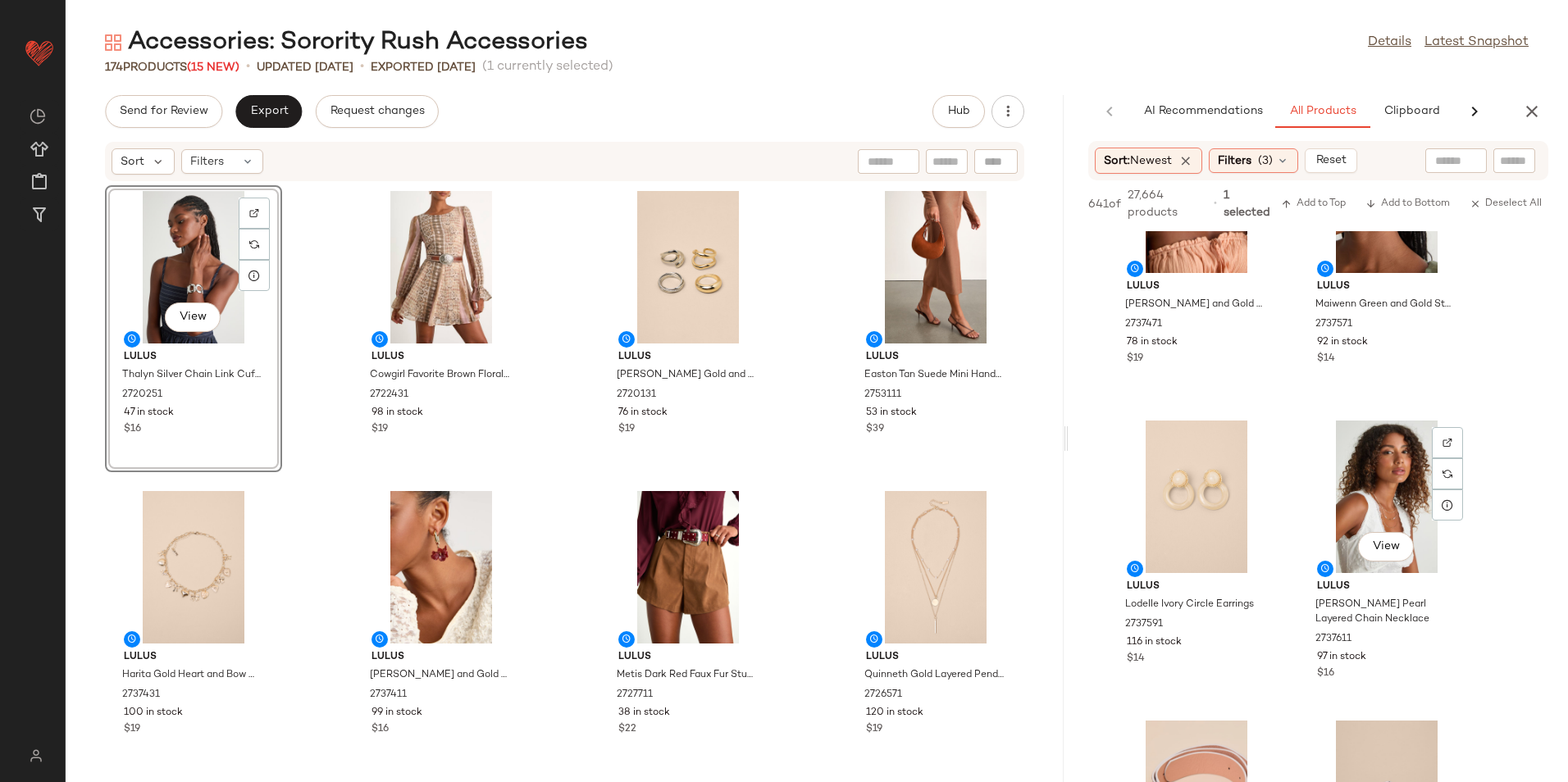
scroll to position [2543, 0]
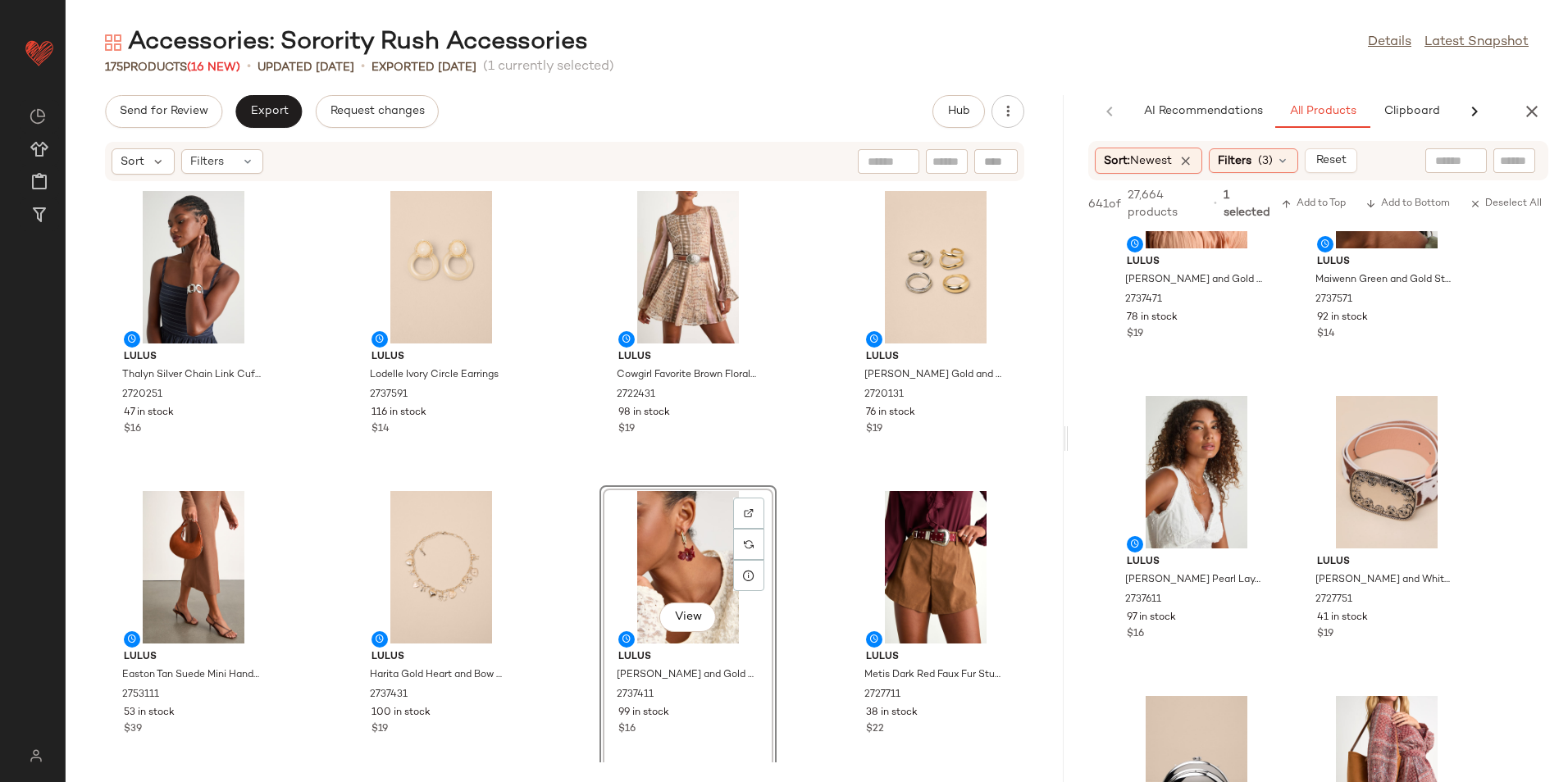
scroll to position [246, 0]
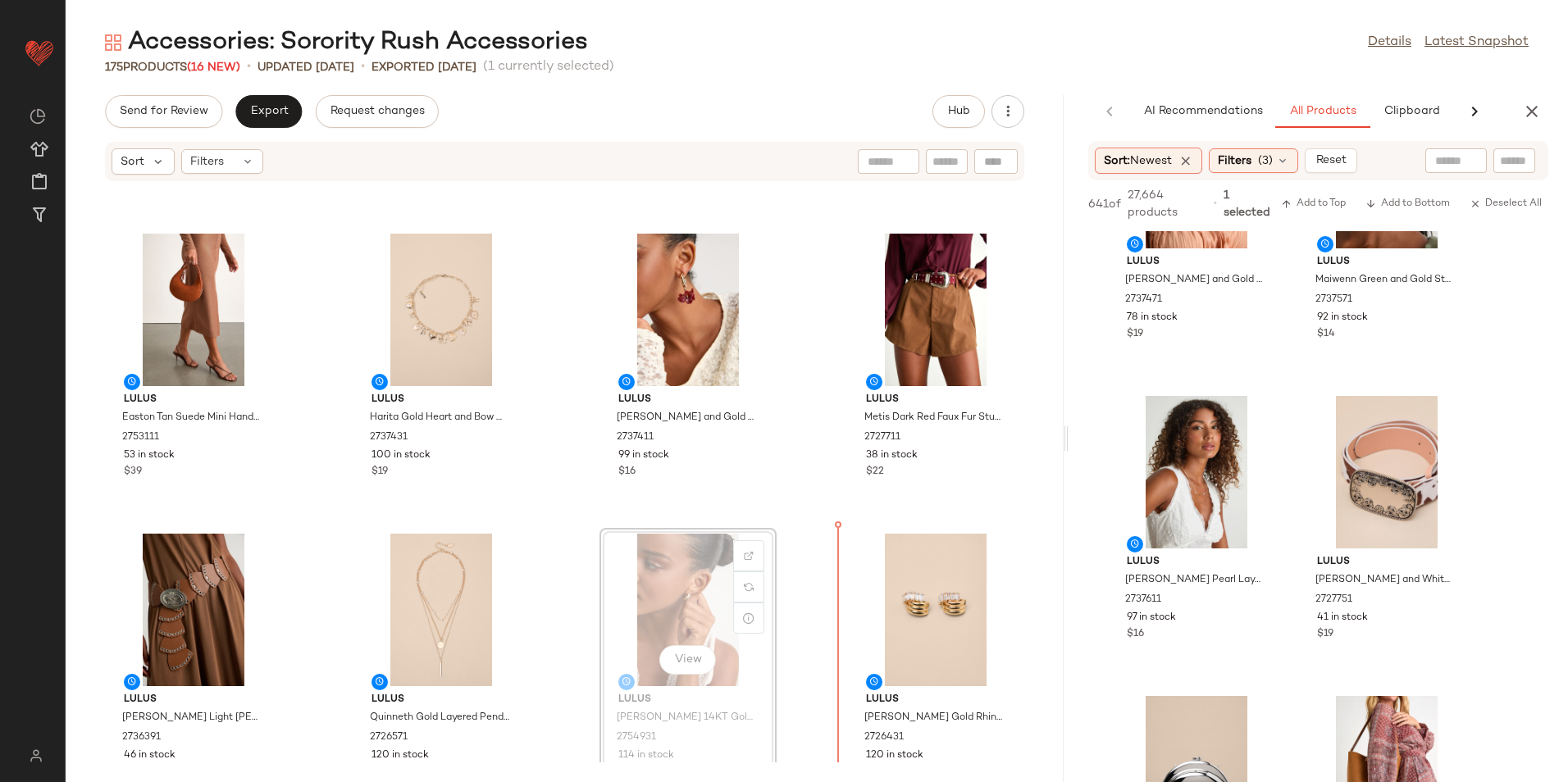
scroll to position [261, 0]
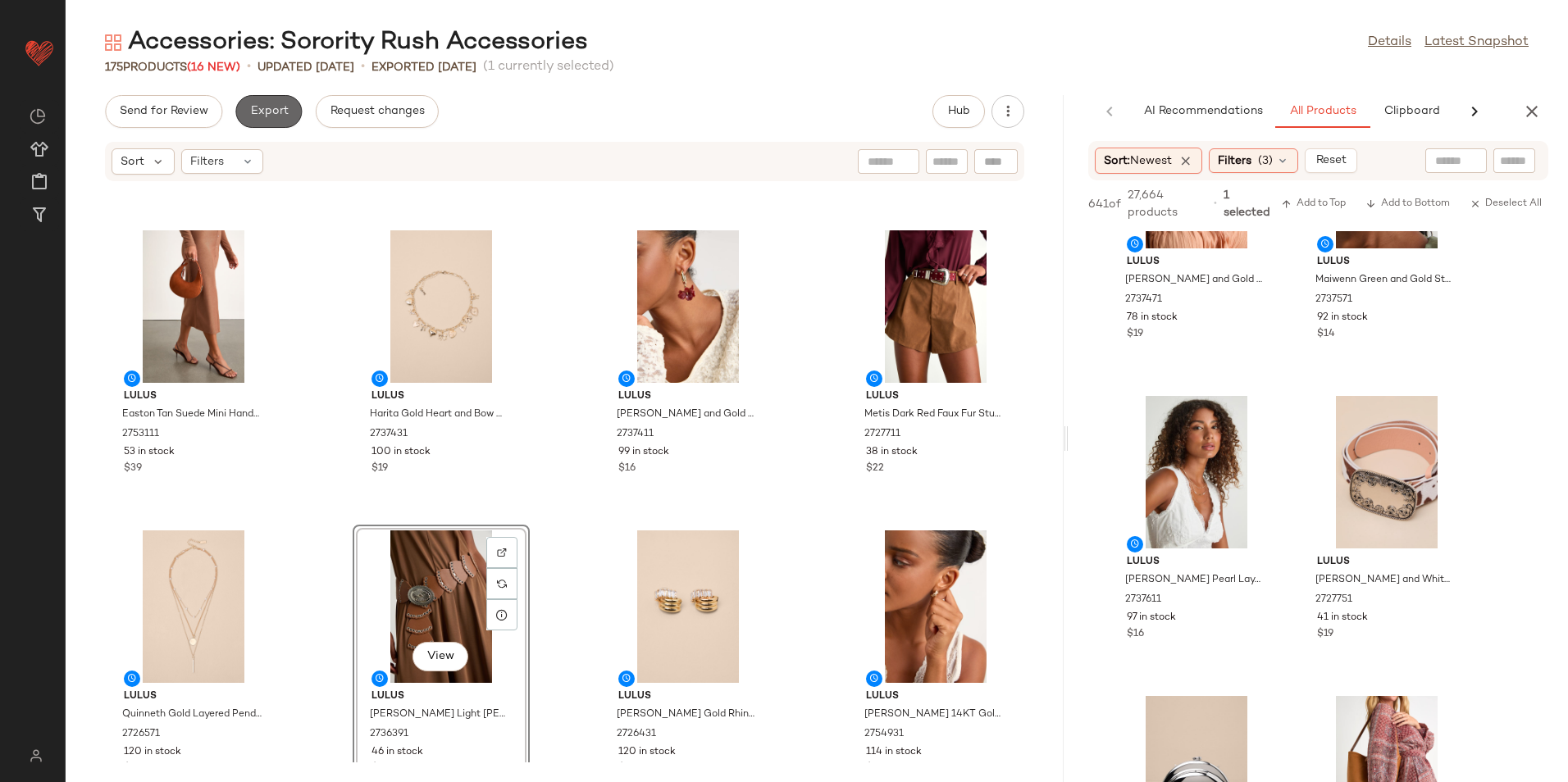
click at [266, 107] on span "Export" at bounding box center [269, 111] width 39 height 13
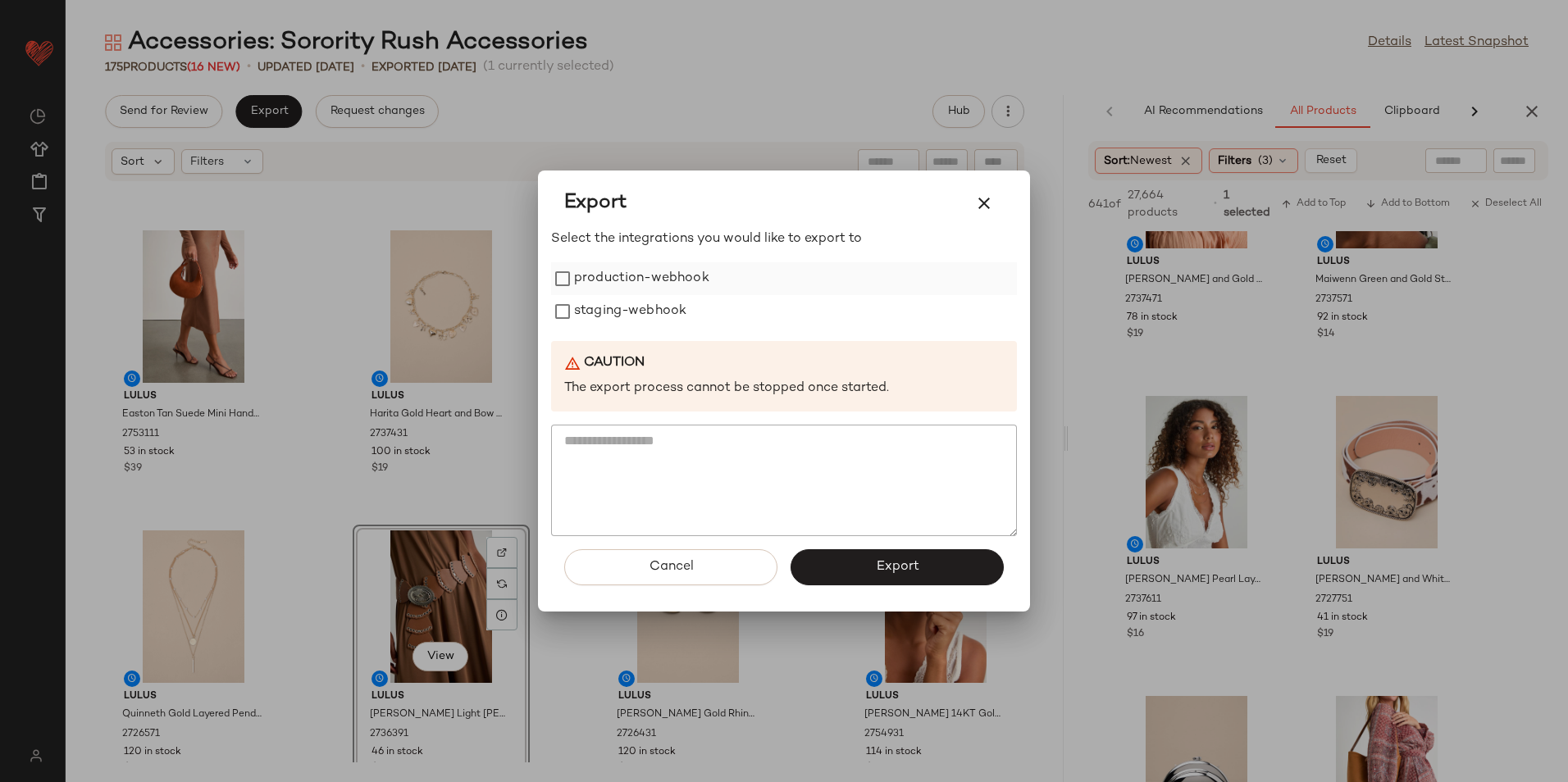
click at [632, 273] on label "production-webhook" at bounding box center [641, 278] width 135 height 33
click at [616, 312] on label "staging-webhook" at bounding box center [629, 311] width 112 height 33
click at [880, 572] on span "Export" at bounding box center [897, 567] width 44 height 15
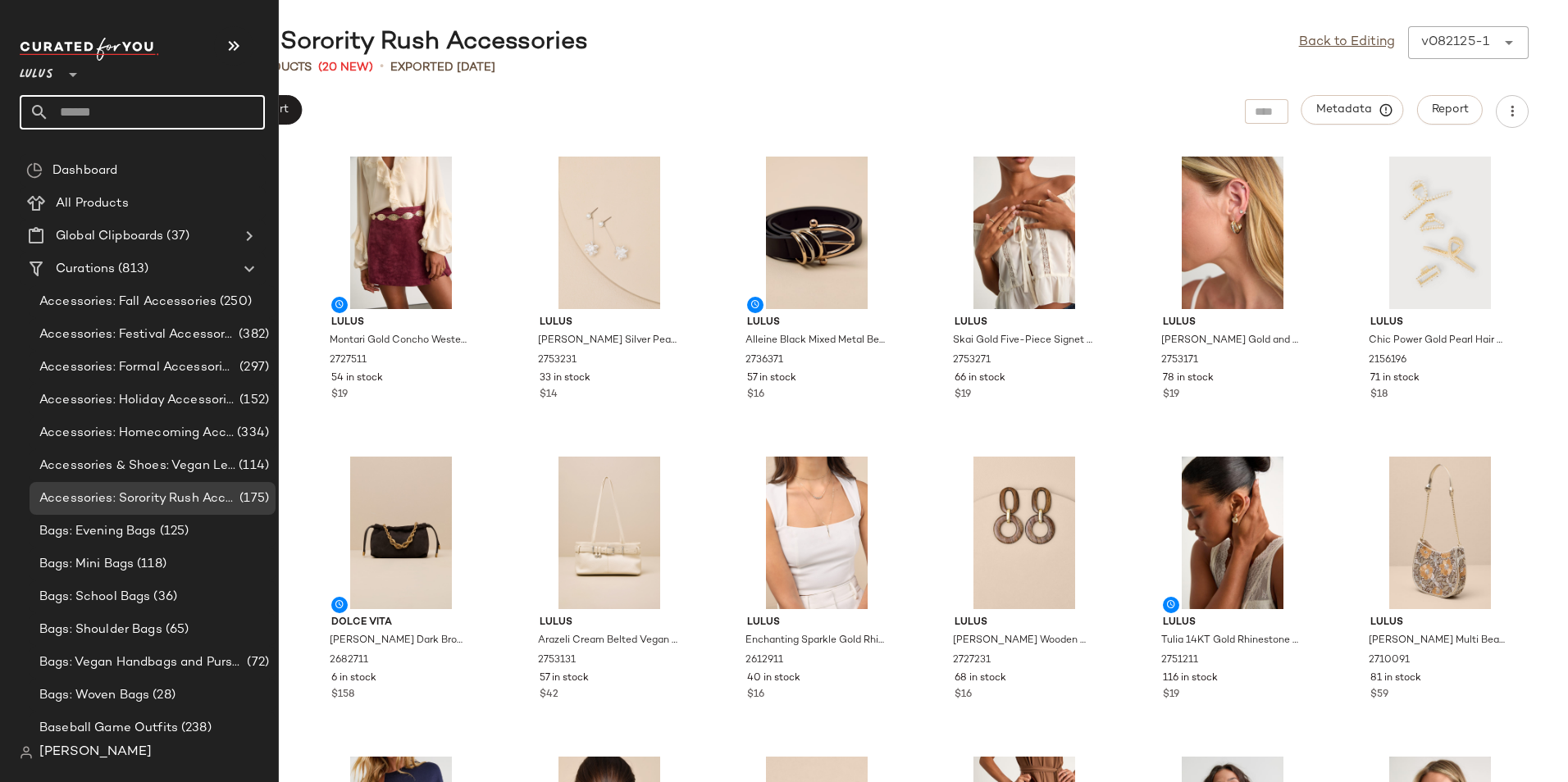
click at [79, 118] on input "text" at bounding box center [157, 112] width 216 height 35
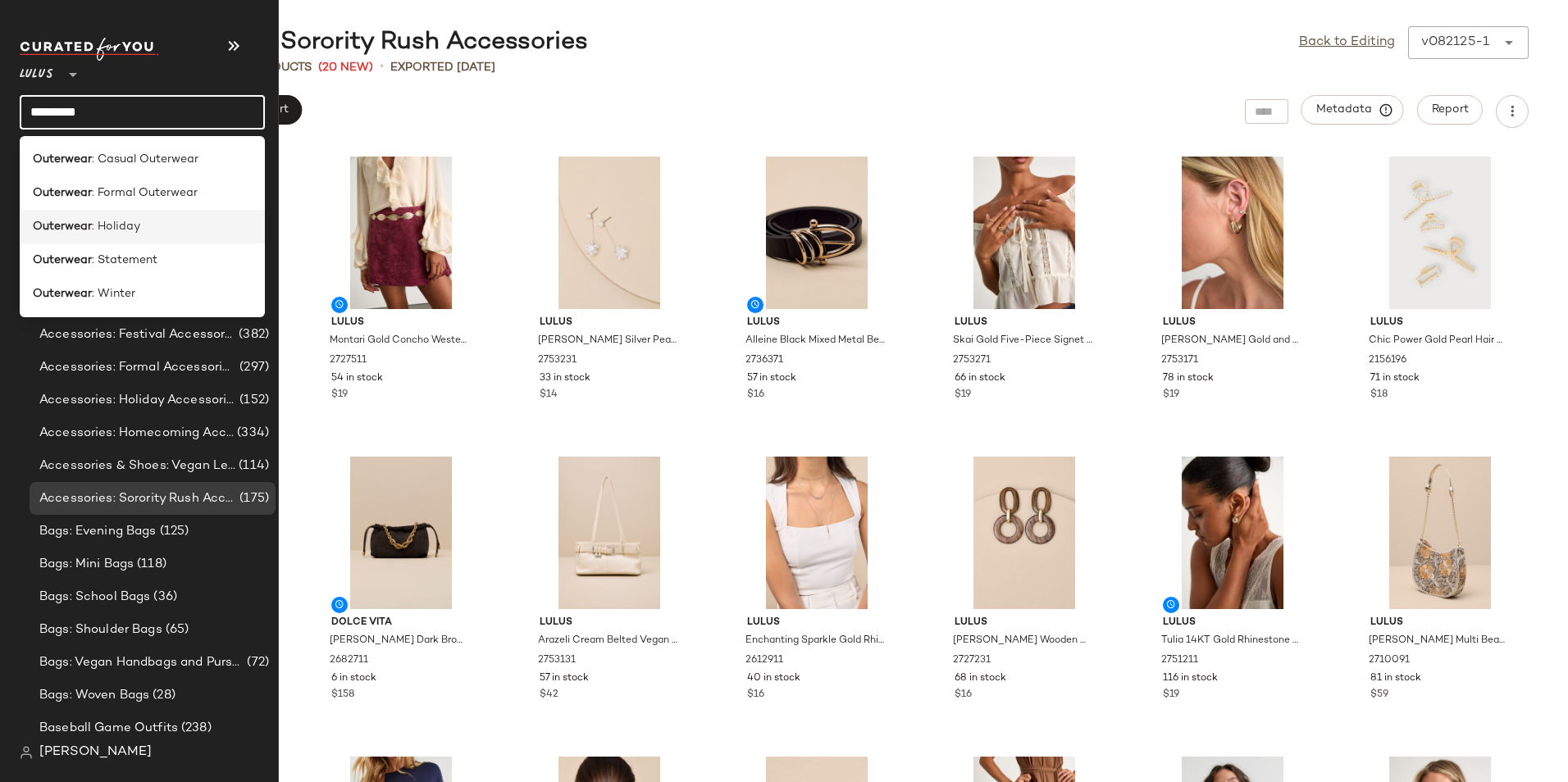
type input "*********"
click at [92, 222] on span ": Holiday" at bounding box center [116, 227] width 48 height 17
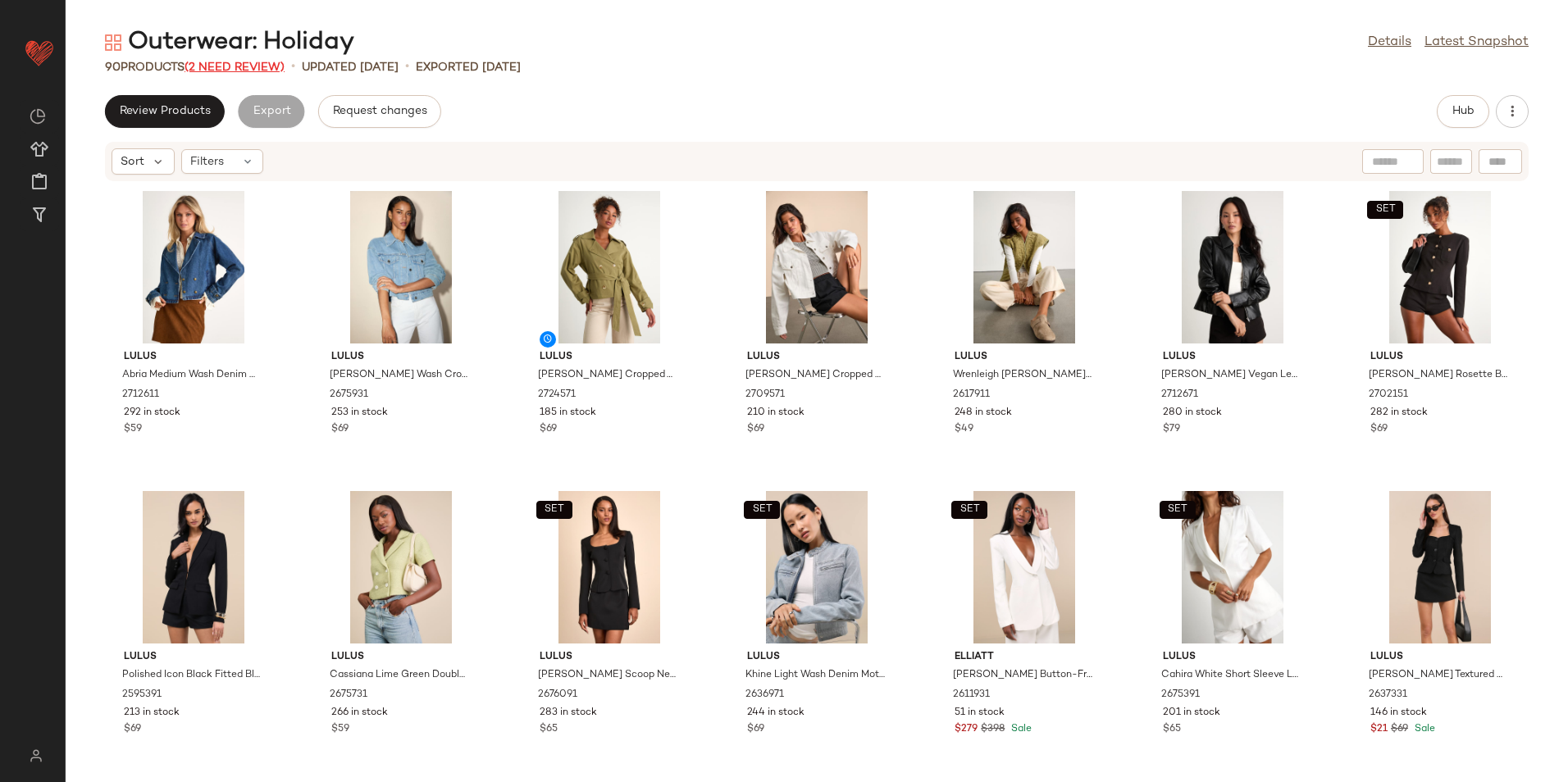
click at [232, 67] on span "(2 Need Review)" at bounding box center [234, 67] width 100 height 13
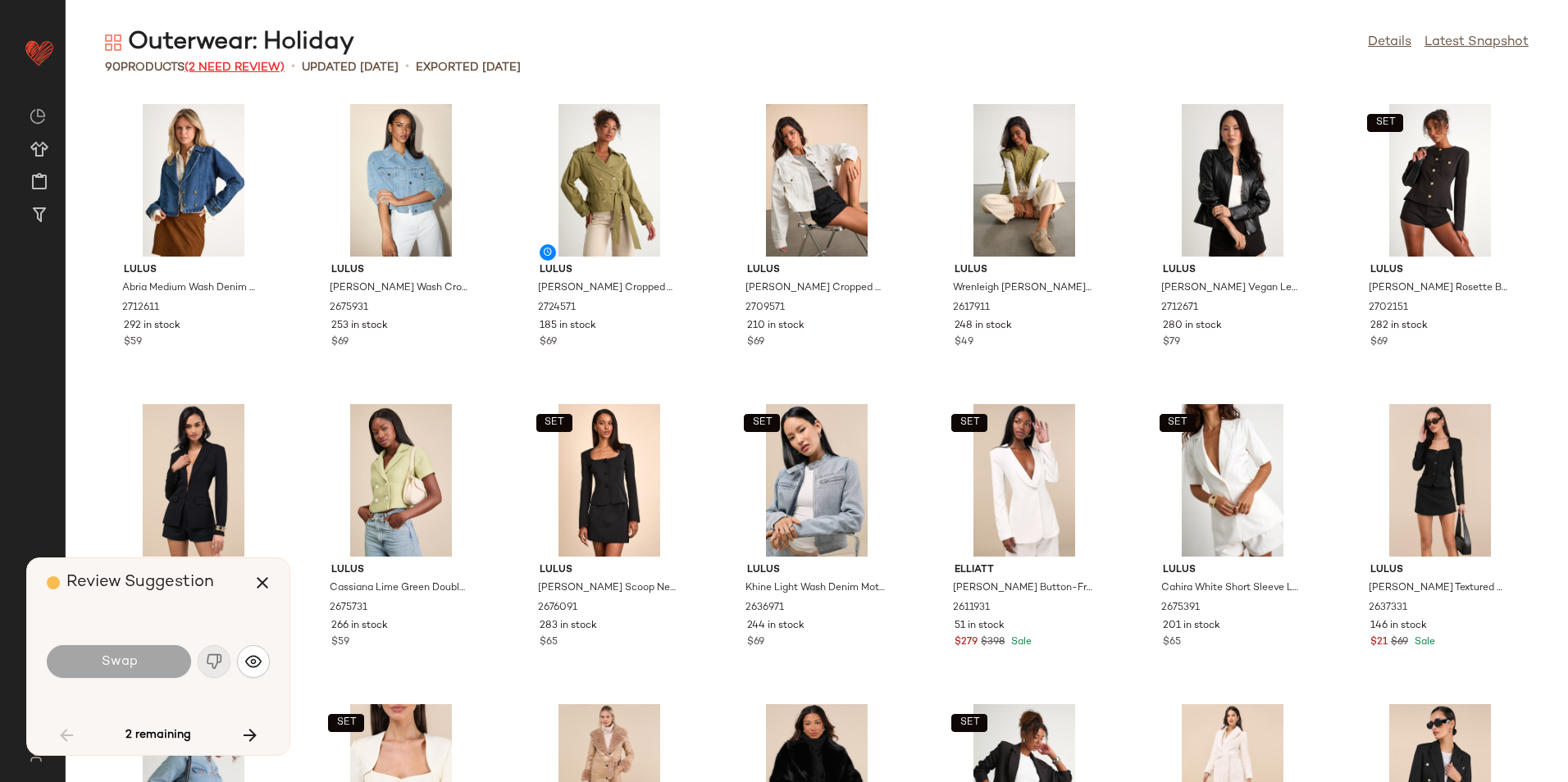
scroll to position [2701, 0]
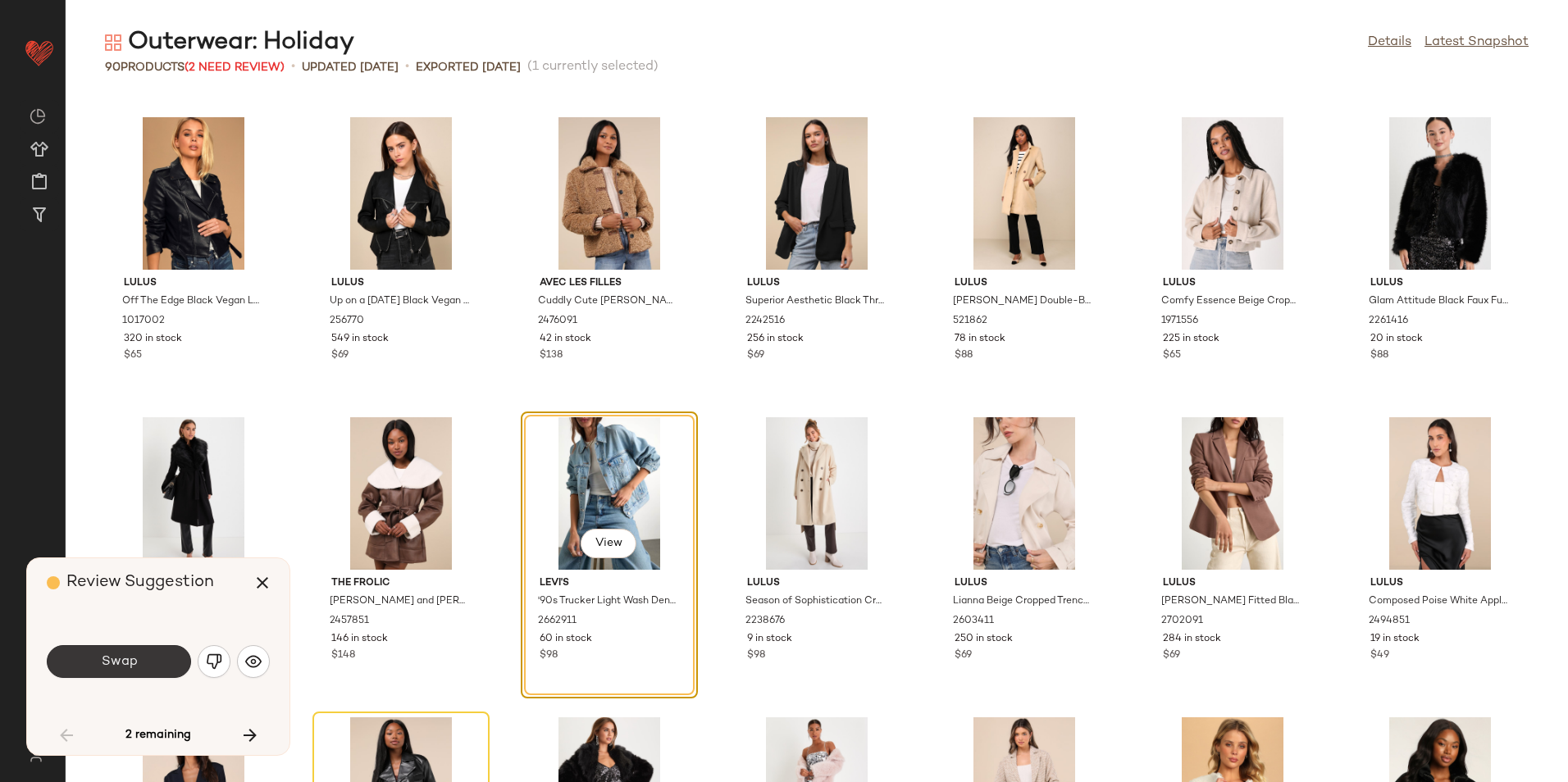
click at [162, 646] on button "Swap" at bounding box center [118, 661] width 144 height 33
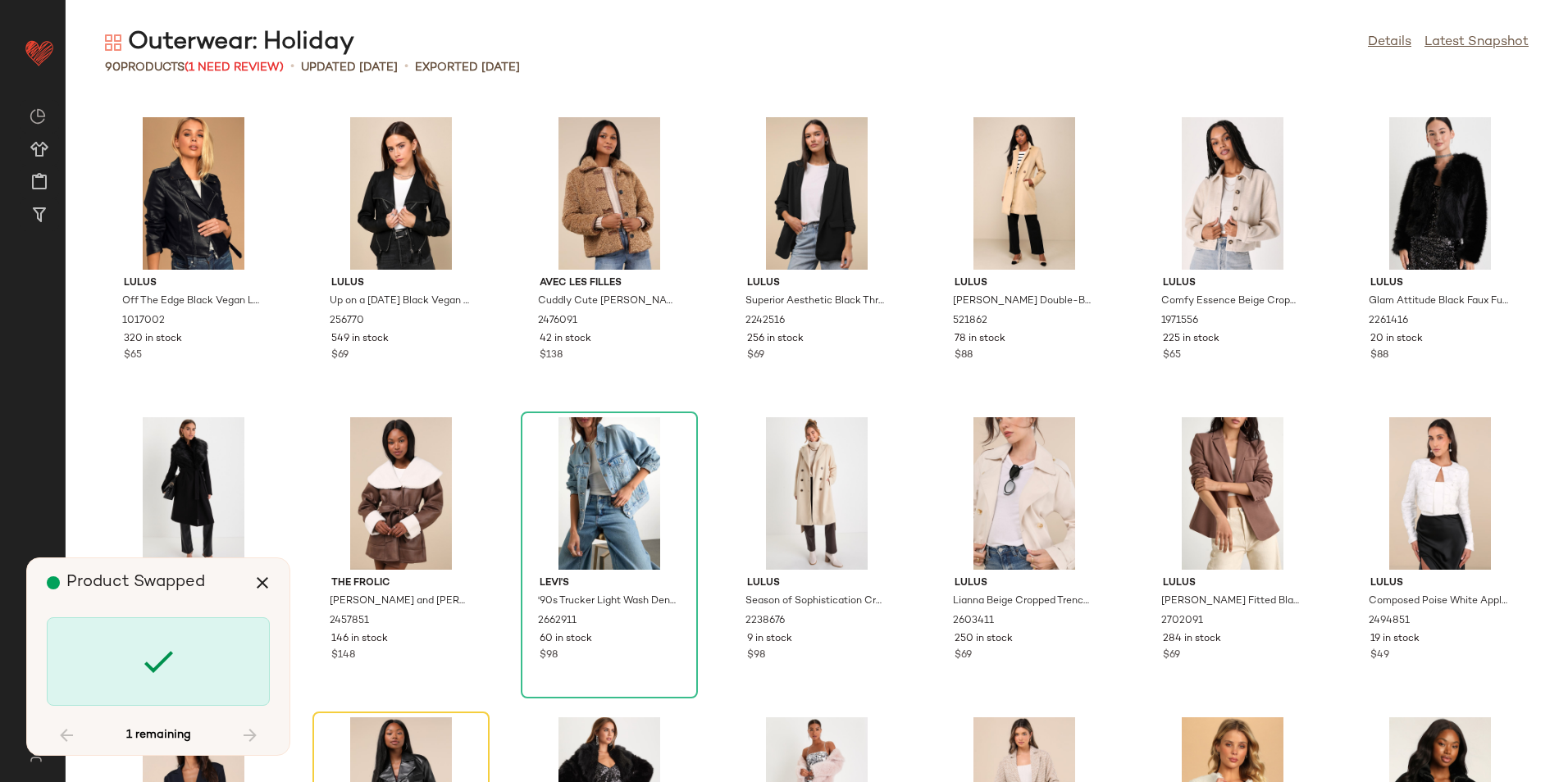
scroll to position [3001, 0]
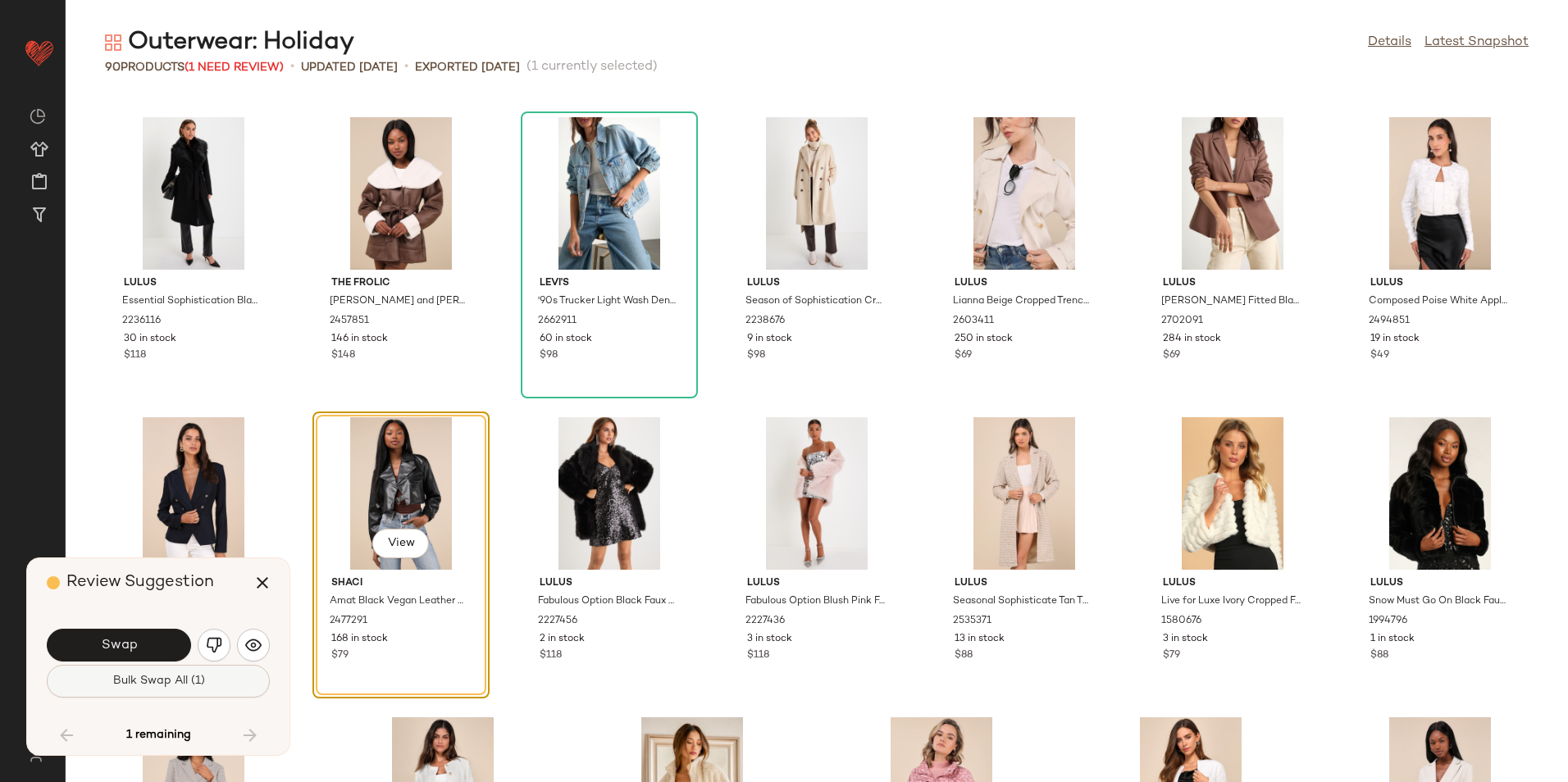
click at [191, 680] on span "Bulk Swap All (1)" at bounding box center [158, 682] width 93 height 13
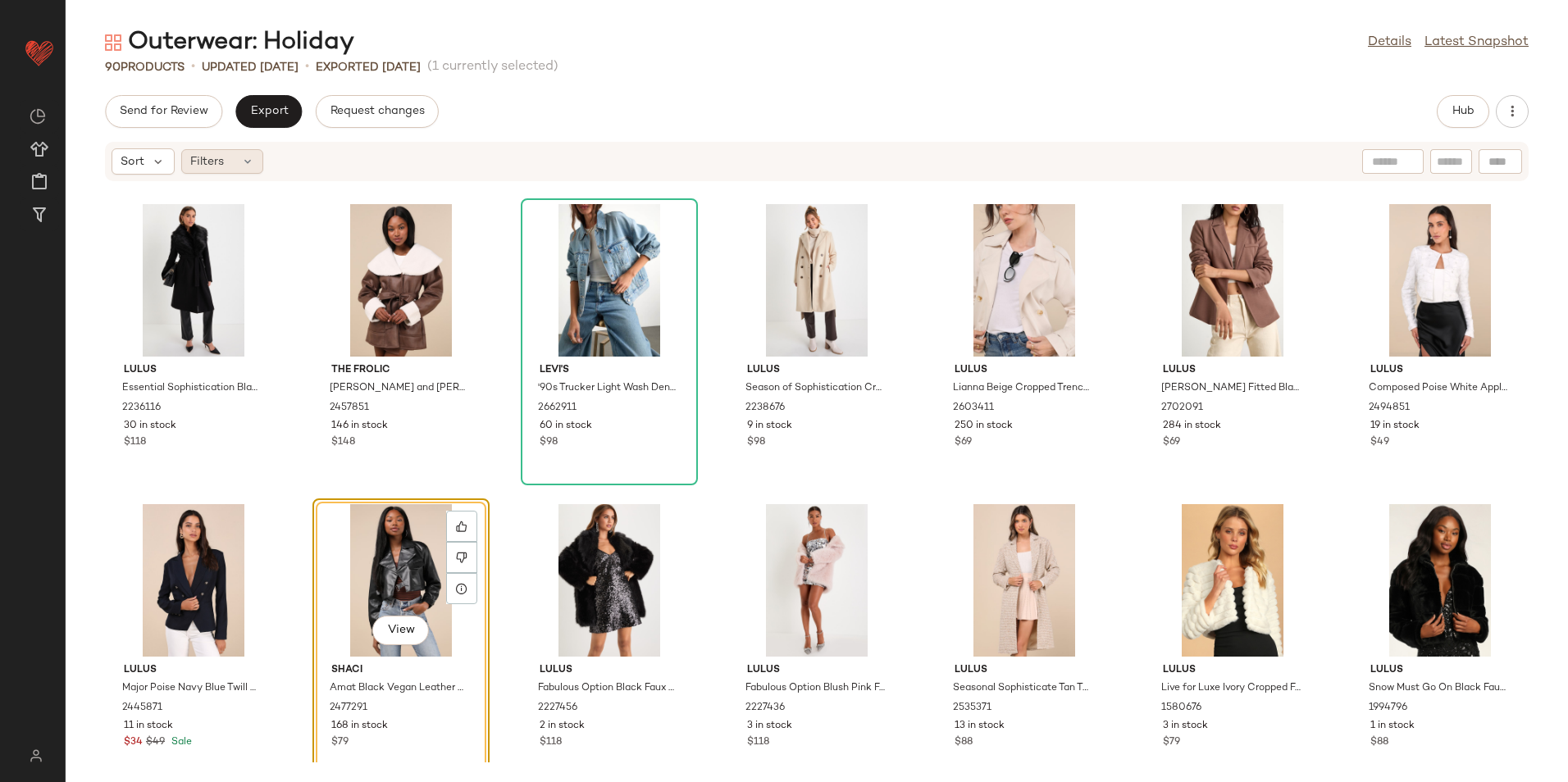
click at [229, 167] on div "Filters" at bounding box center [222, 161] width 82 height 24
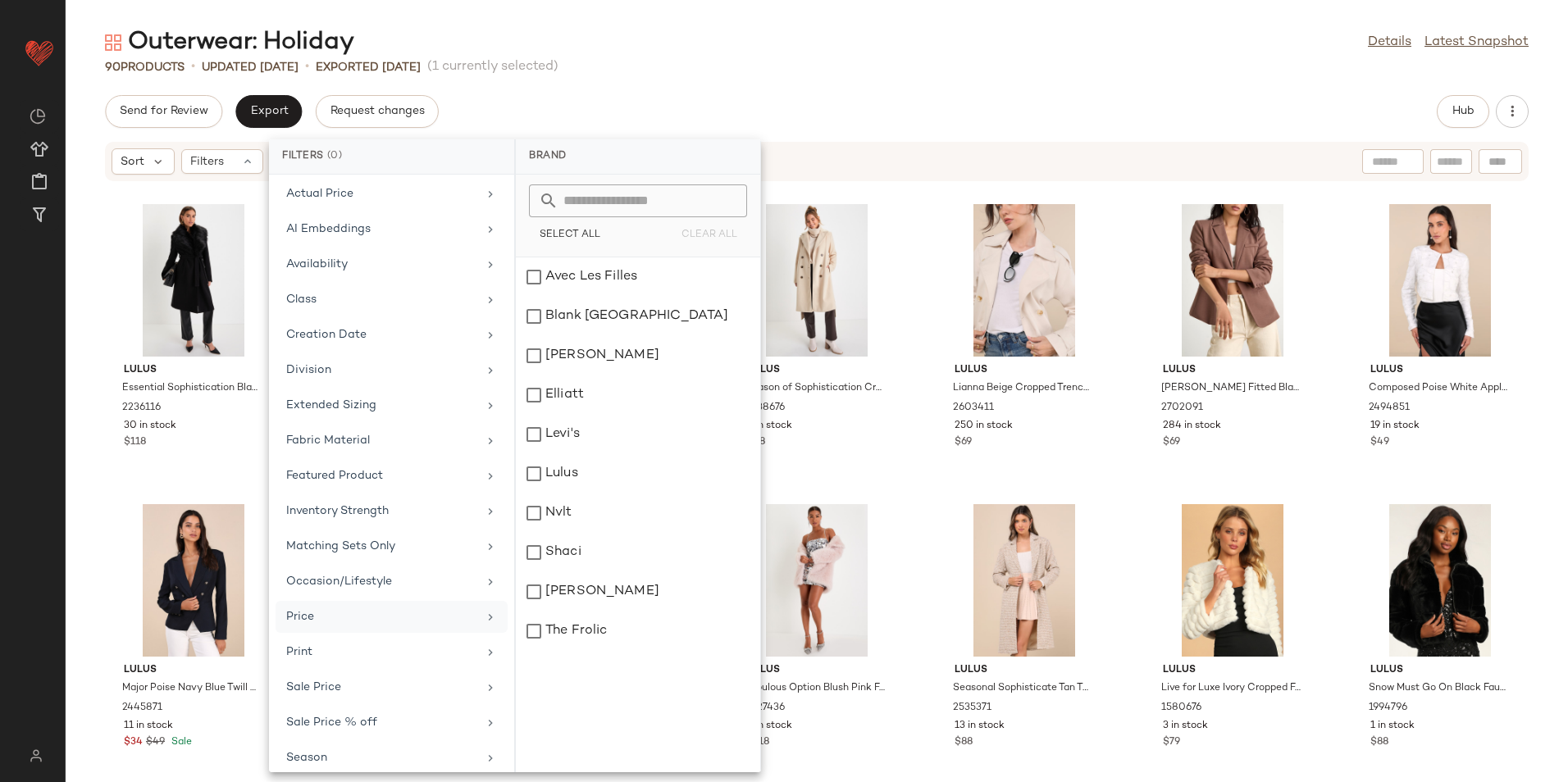
scroll to position [156, 0]
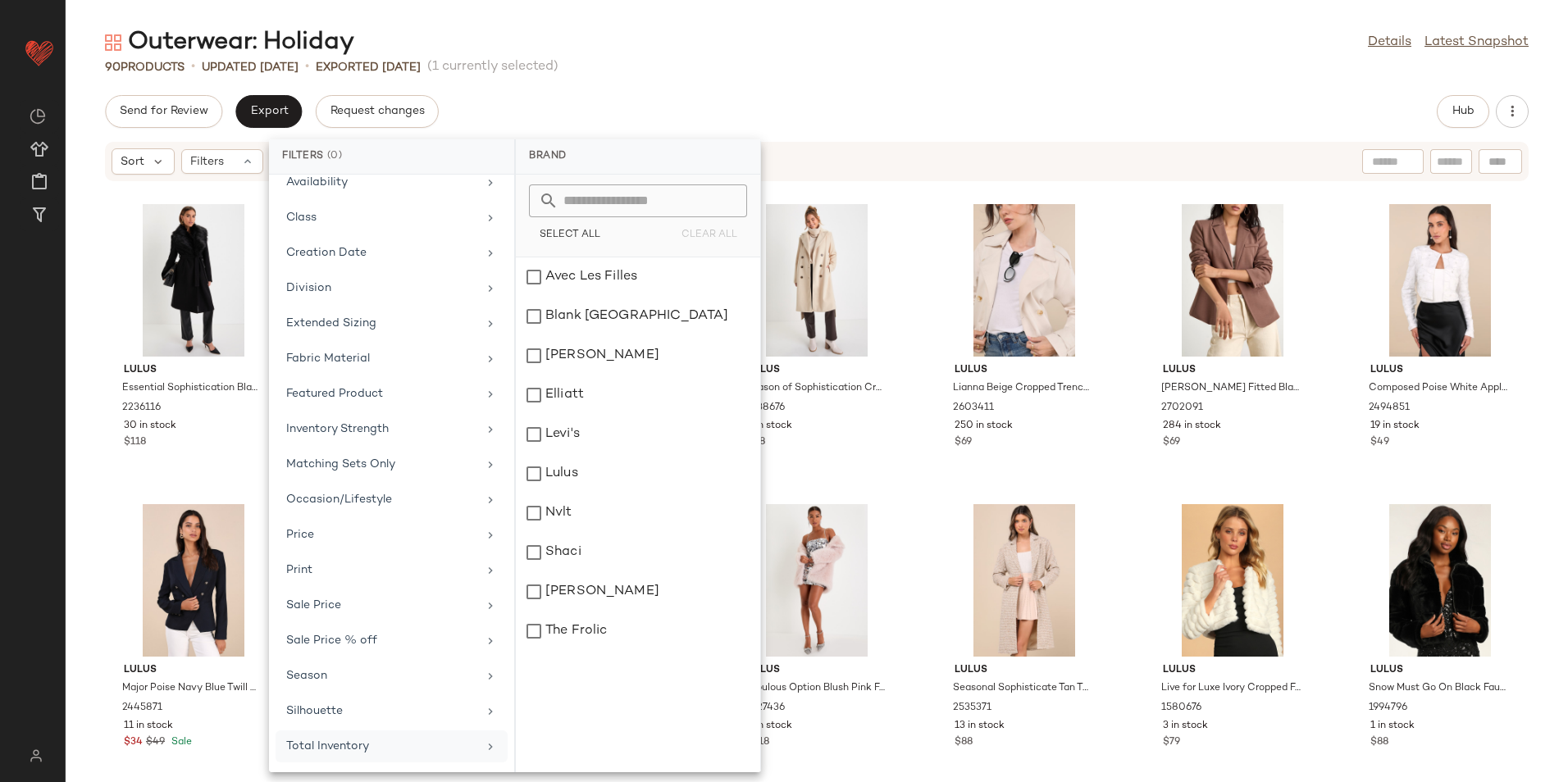
click at [355, 737] on div "Total Inventory" at bounding box center [391, 747] width 232 height 32
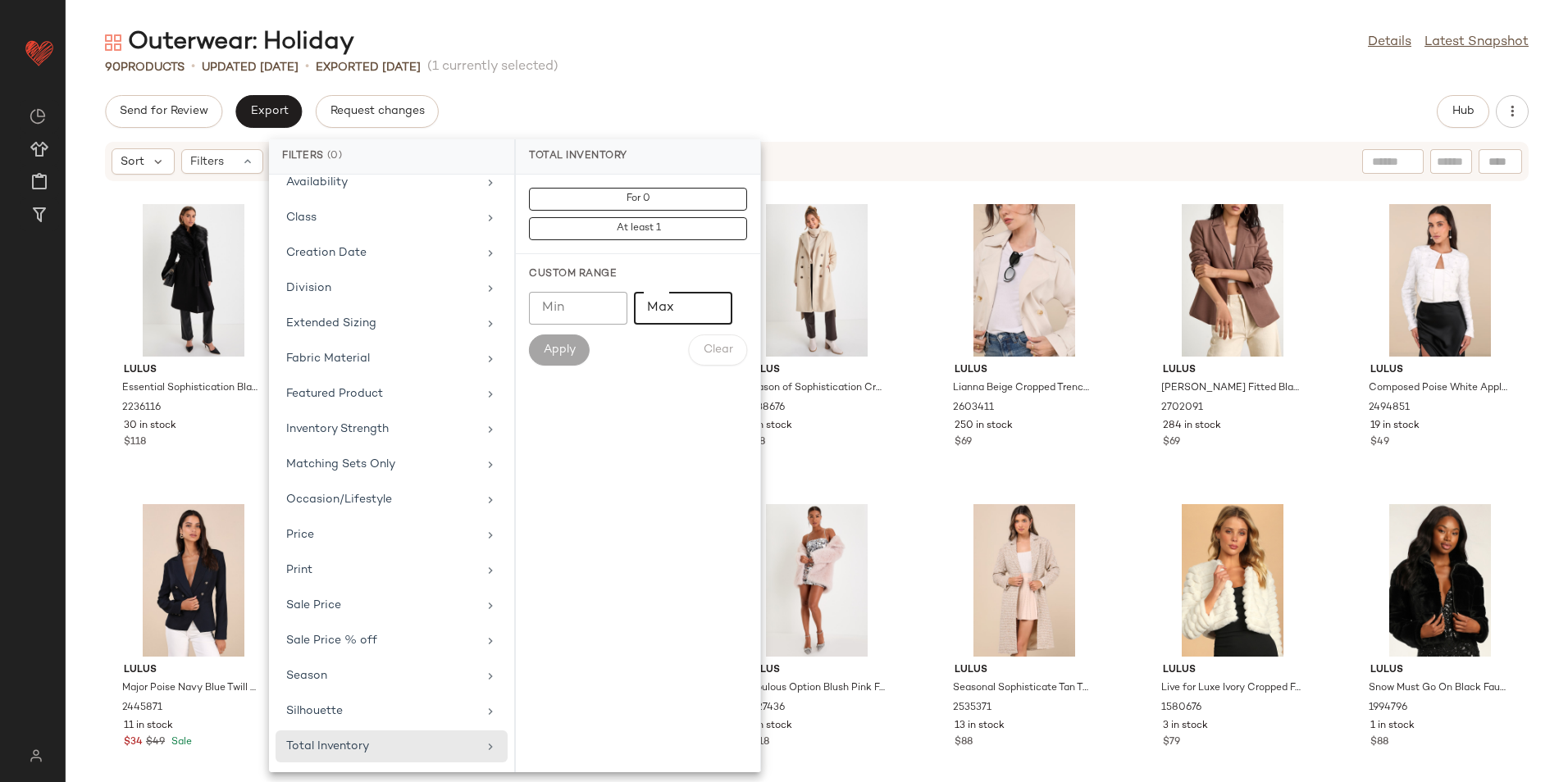
click at [651, 301] on input "Max" at bounding box center [682, 308] width 99 height 33
type input "**"
click at [568, 338] on button "Apply" at bounding box center [559, 350] width 61 height 31
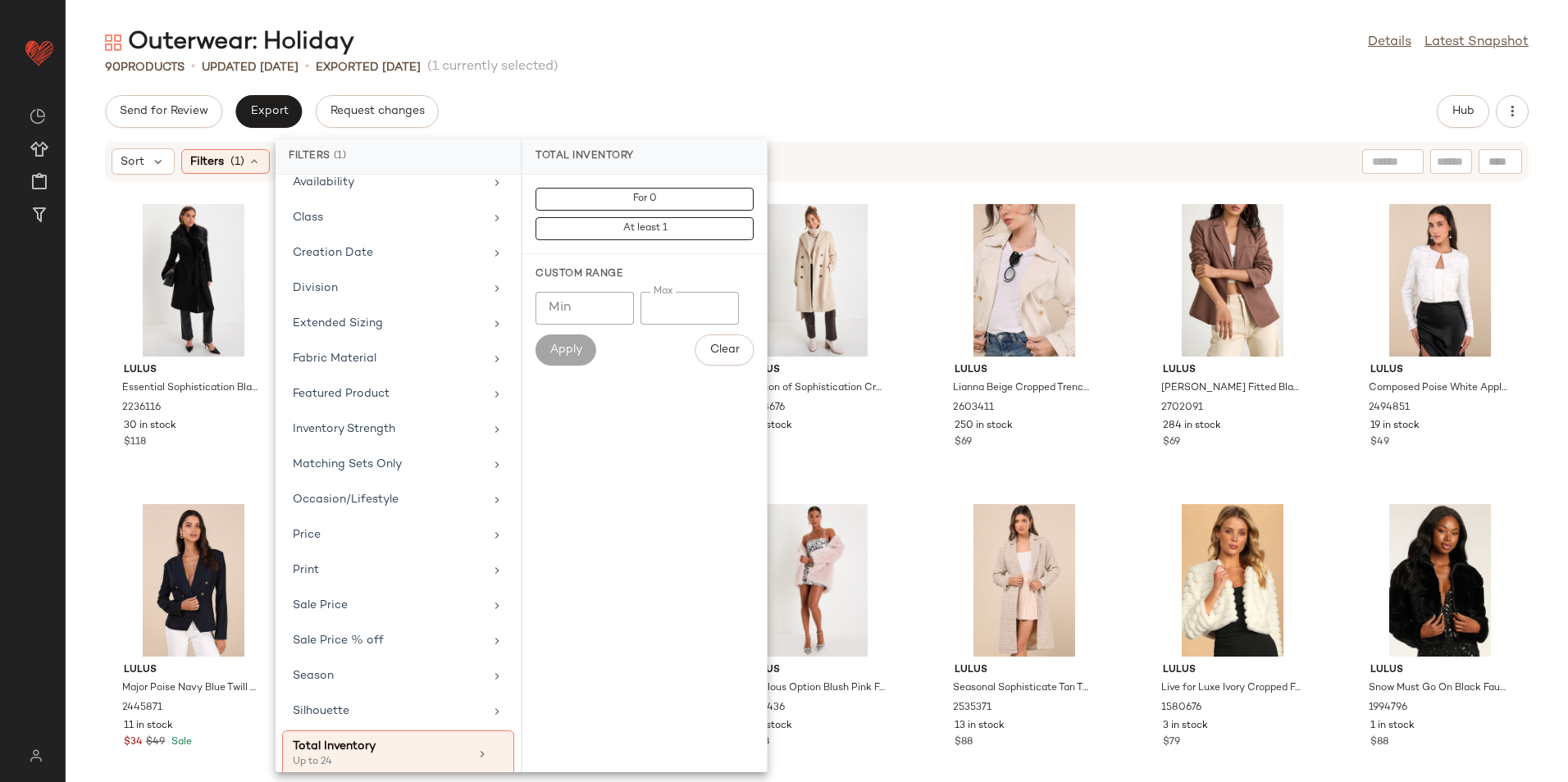
click at [819, 51] on div "Outerwear: Holiday Details Latest Snapshot" at bounding box center [816, 42] width 1502 height 33
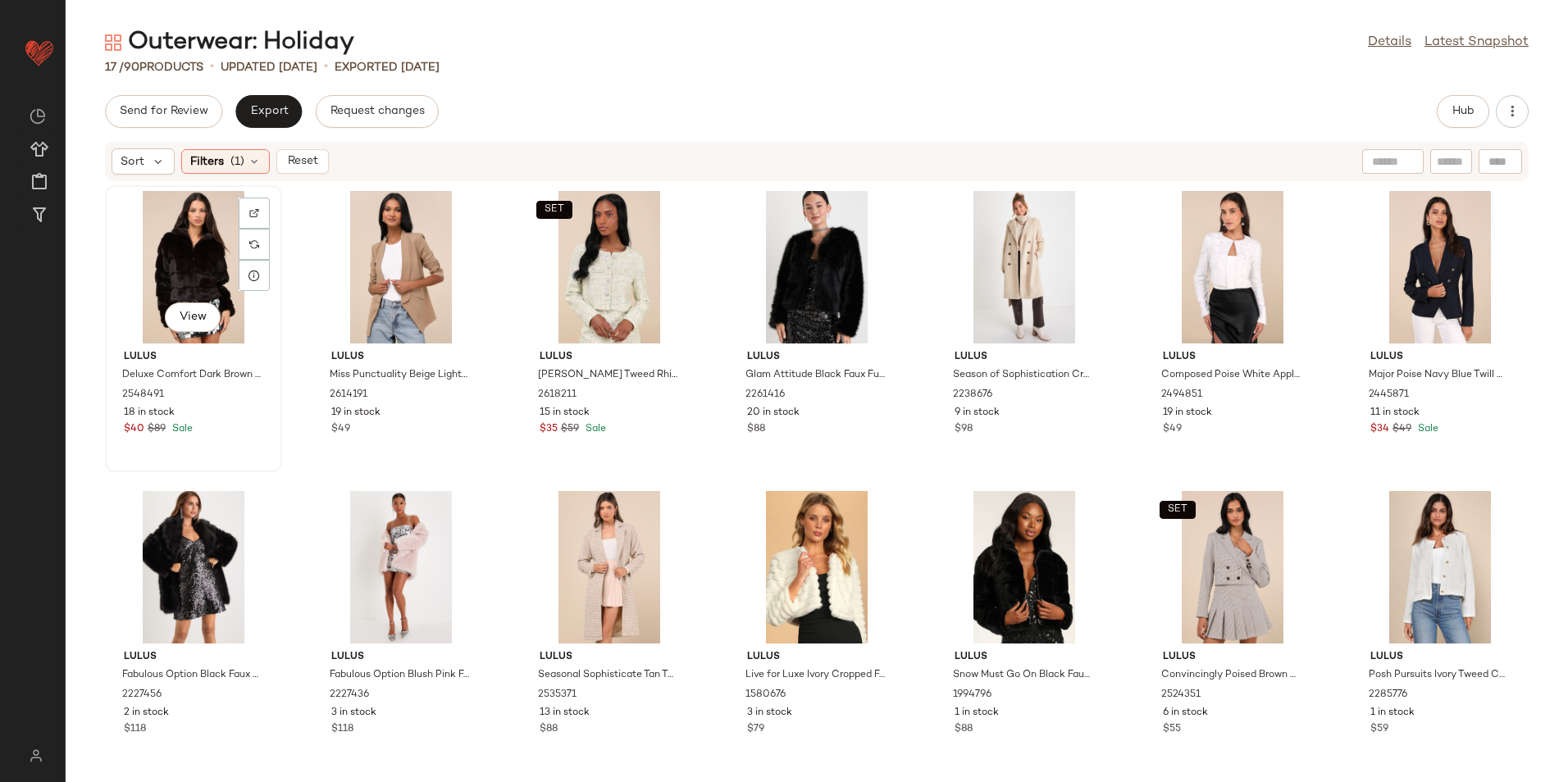
click at [180, 250] on div "View" at bounding box center [193, 267] width 165 height 153
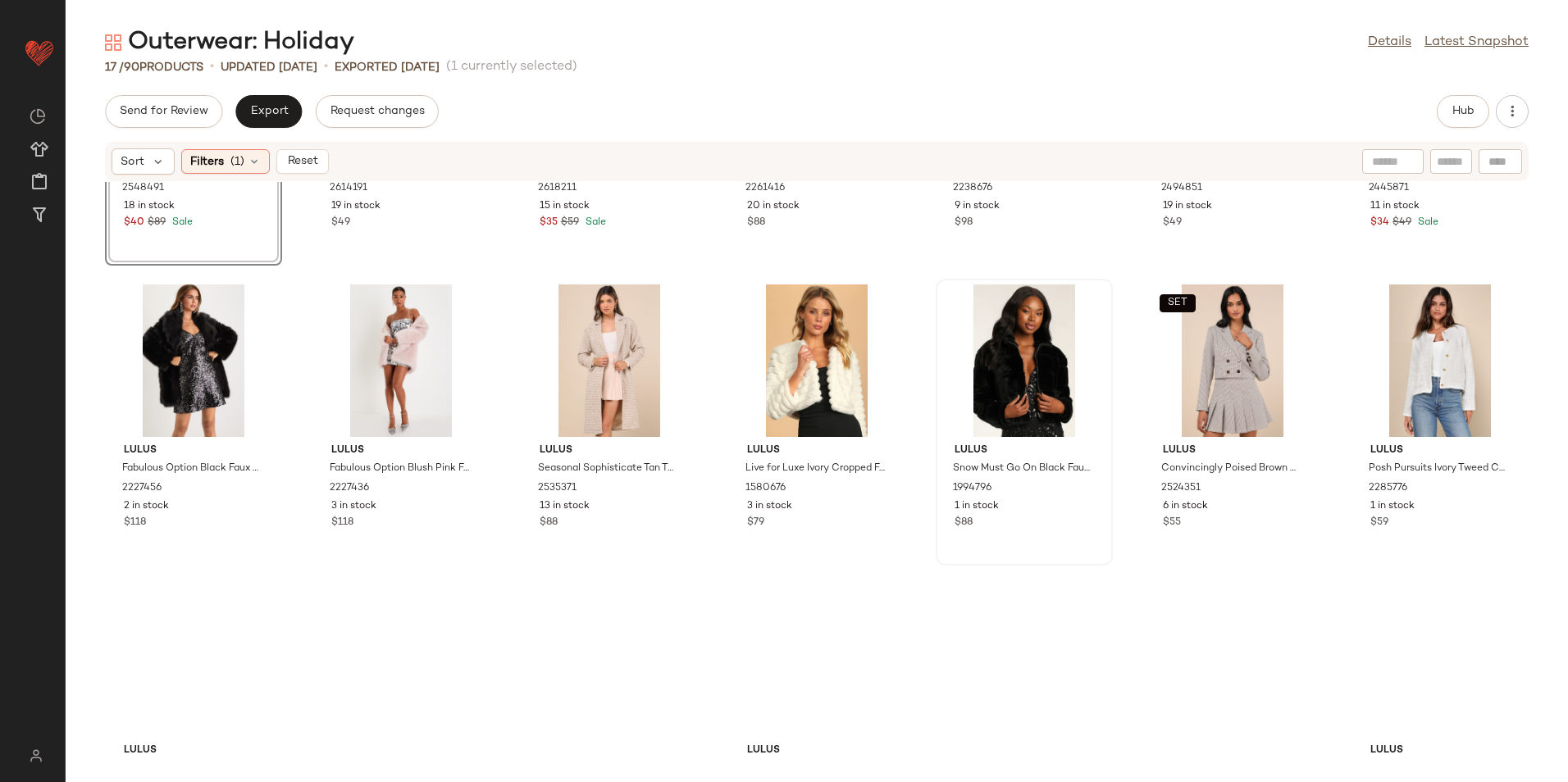
scroll to position [310, 0]
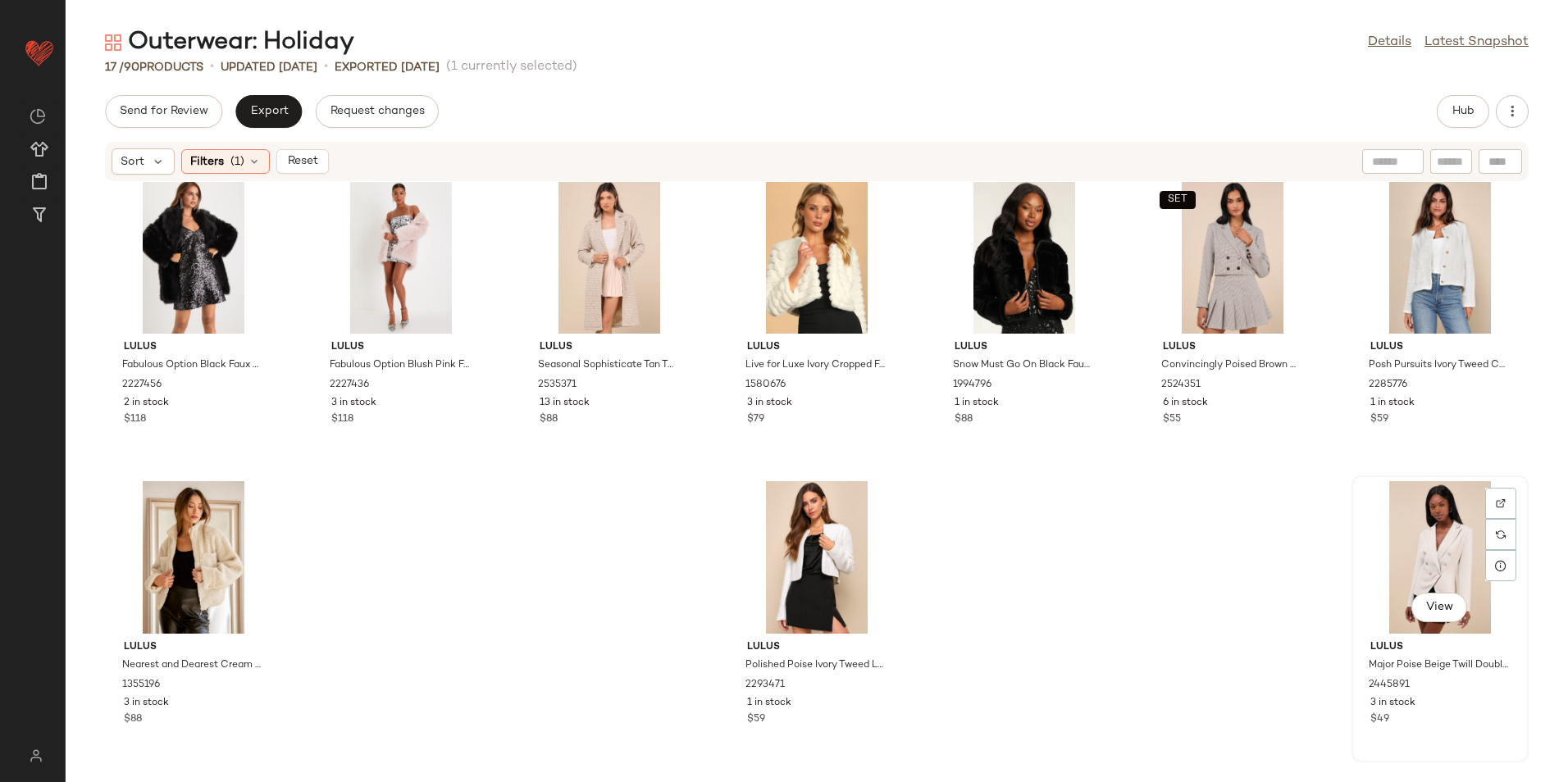
click at [1434, 551] on div "View" at bounding box center [1440, 558] width 165 height 153
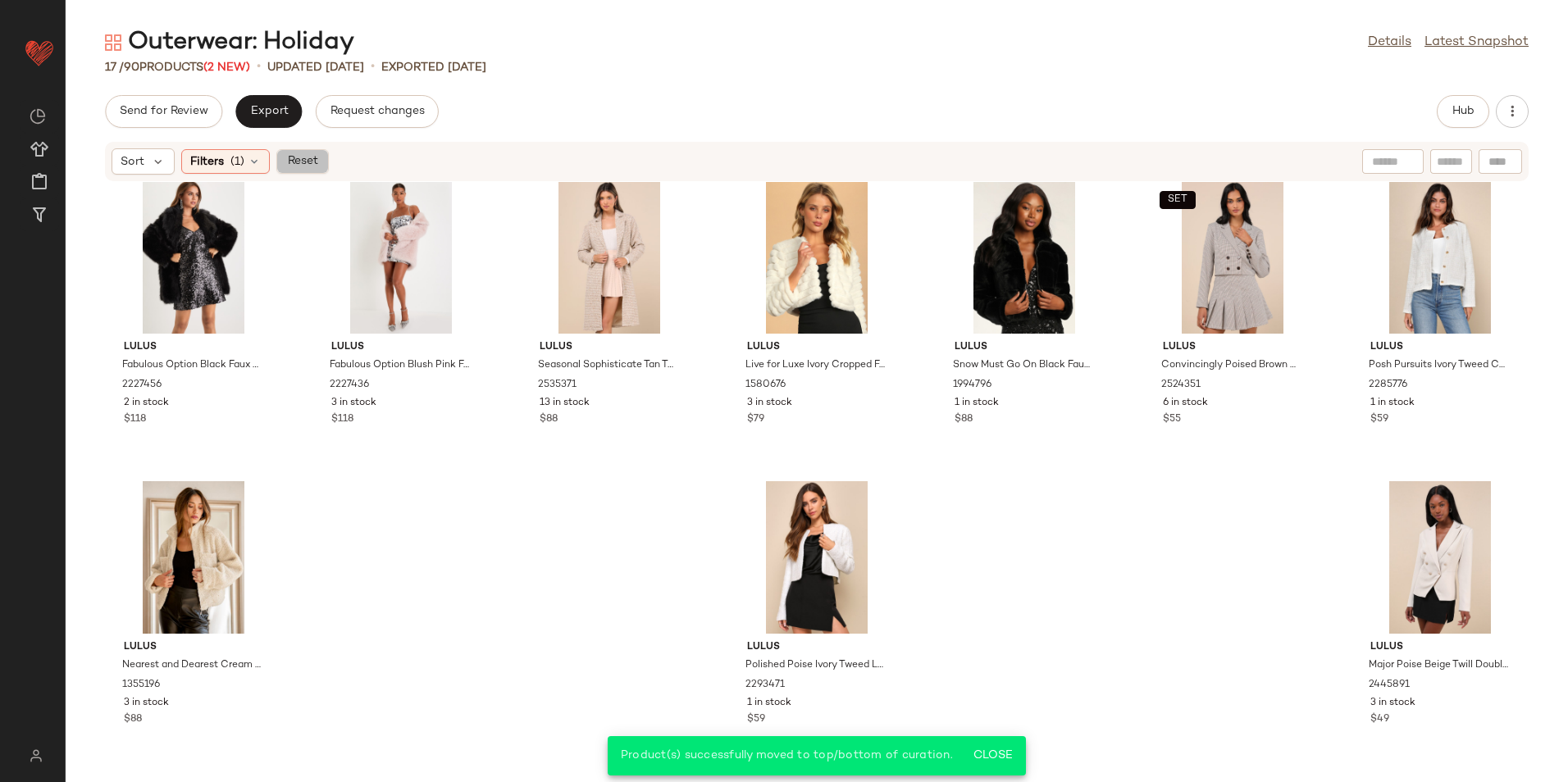
click at [304, 160] on span "Reset" at bounding box center [301, 162] width 31 height 13
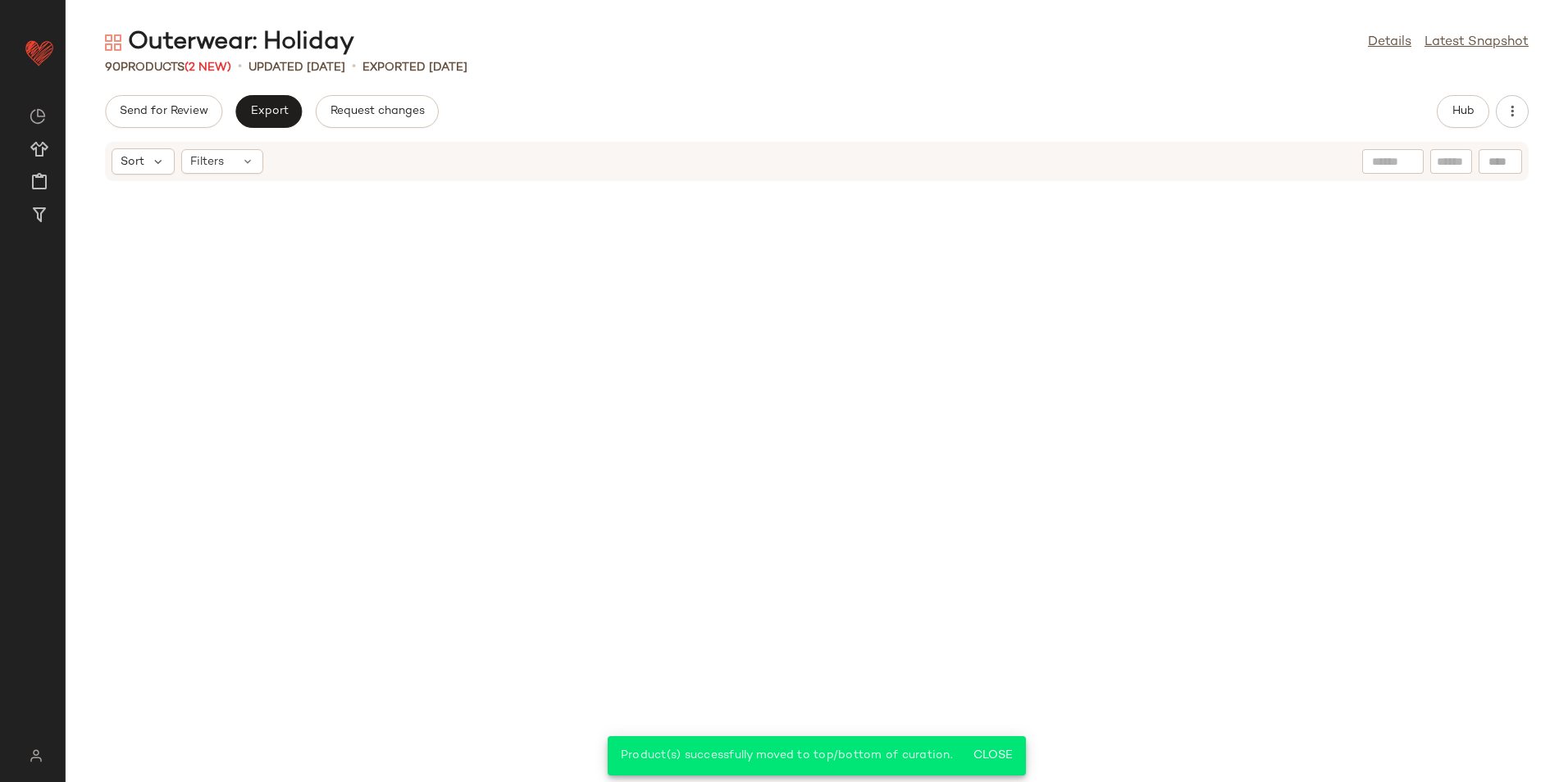
scroll to position [3325, 0]
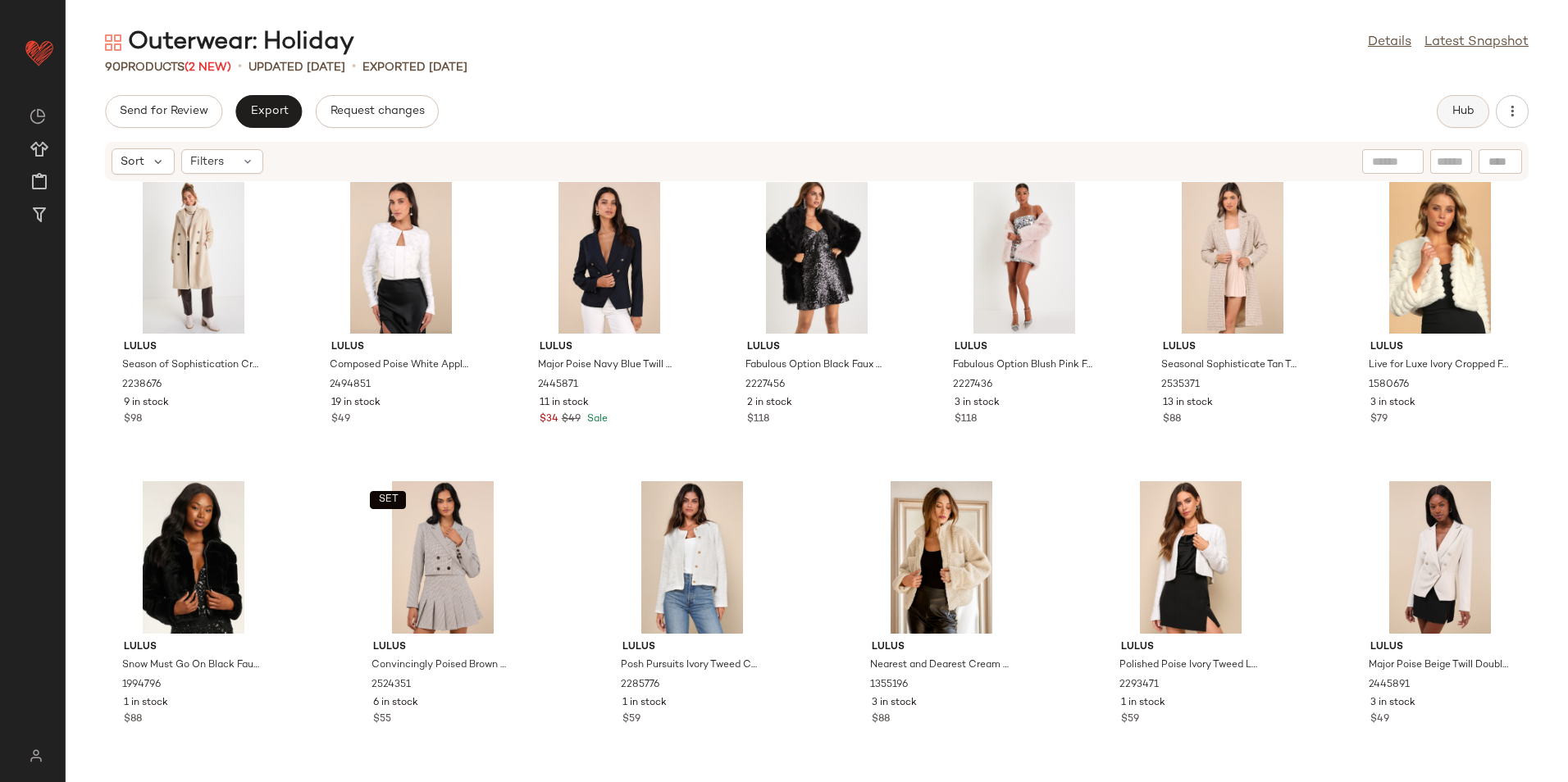
click at [1447, 117] on button "Hub" at bounding box center [1463, 111] width 52 height 33
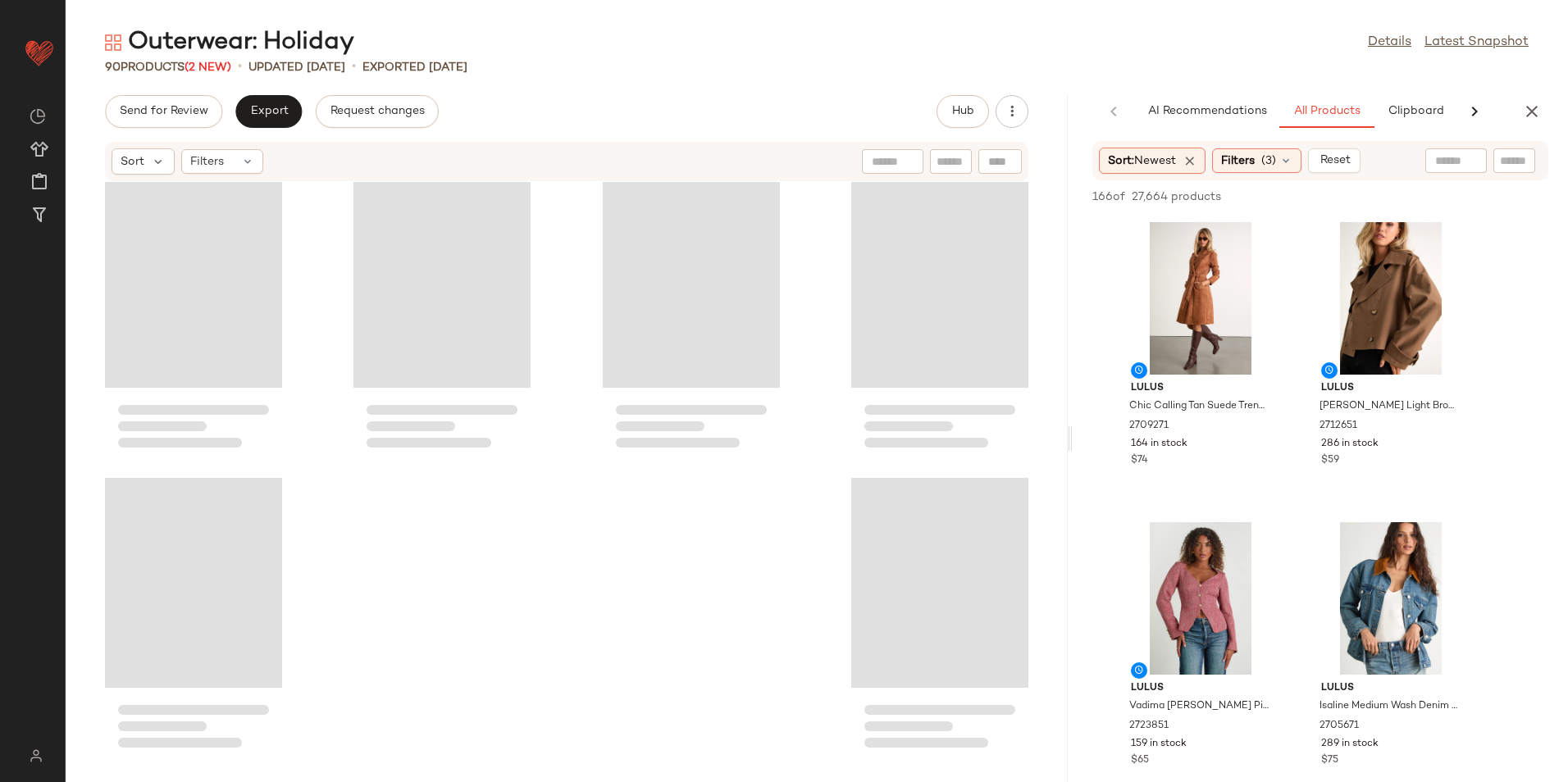
scroll to position [6326, 0]
drag, startPoint x: 816, startPoint y: 443, endPoint x: 1326, endPoint y: 468, distance: 510.6
click at [1326, 468] on div "Outerwear: Holiday Details Latest Snapshot 90 Products (2 New) • updated [DATE]…" at bounding box center [816, 404] width 1502 height 756
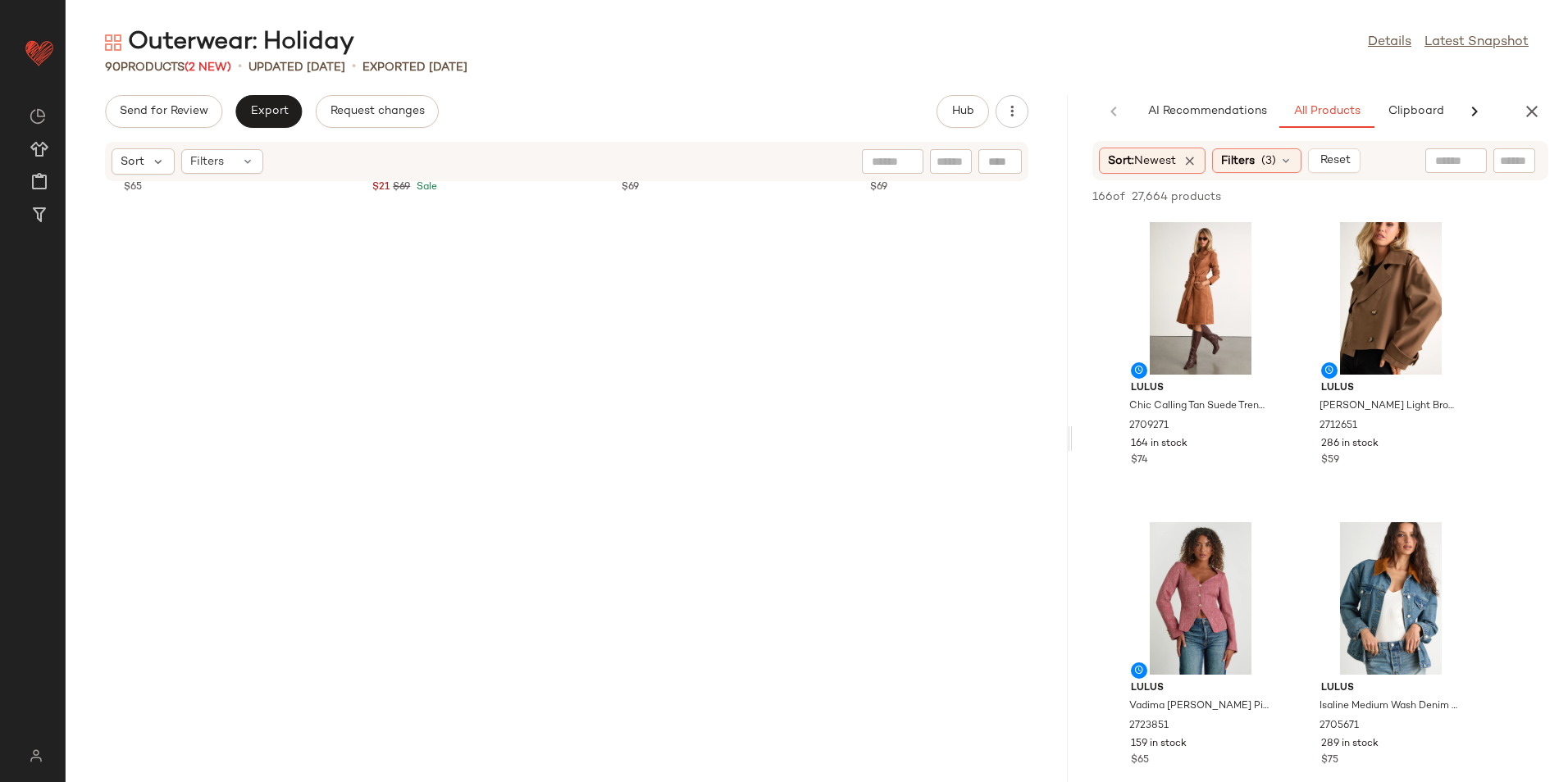
scroll to position [0, 0]
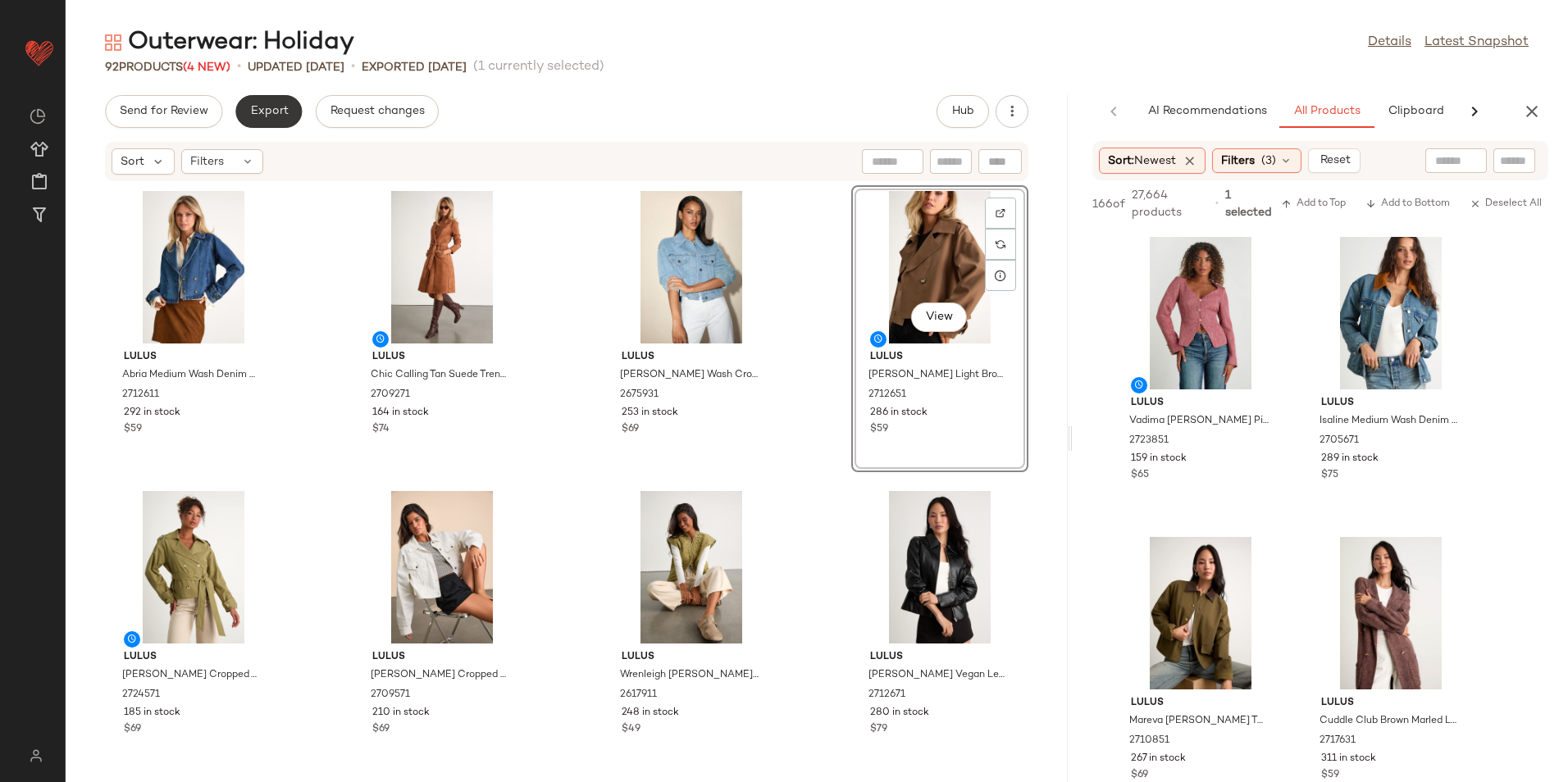
click at [263, 107] on span "Export" at bounding box center [269, 111] width 39 height 13
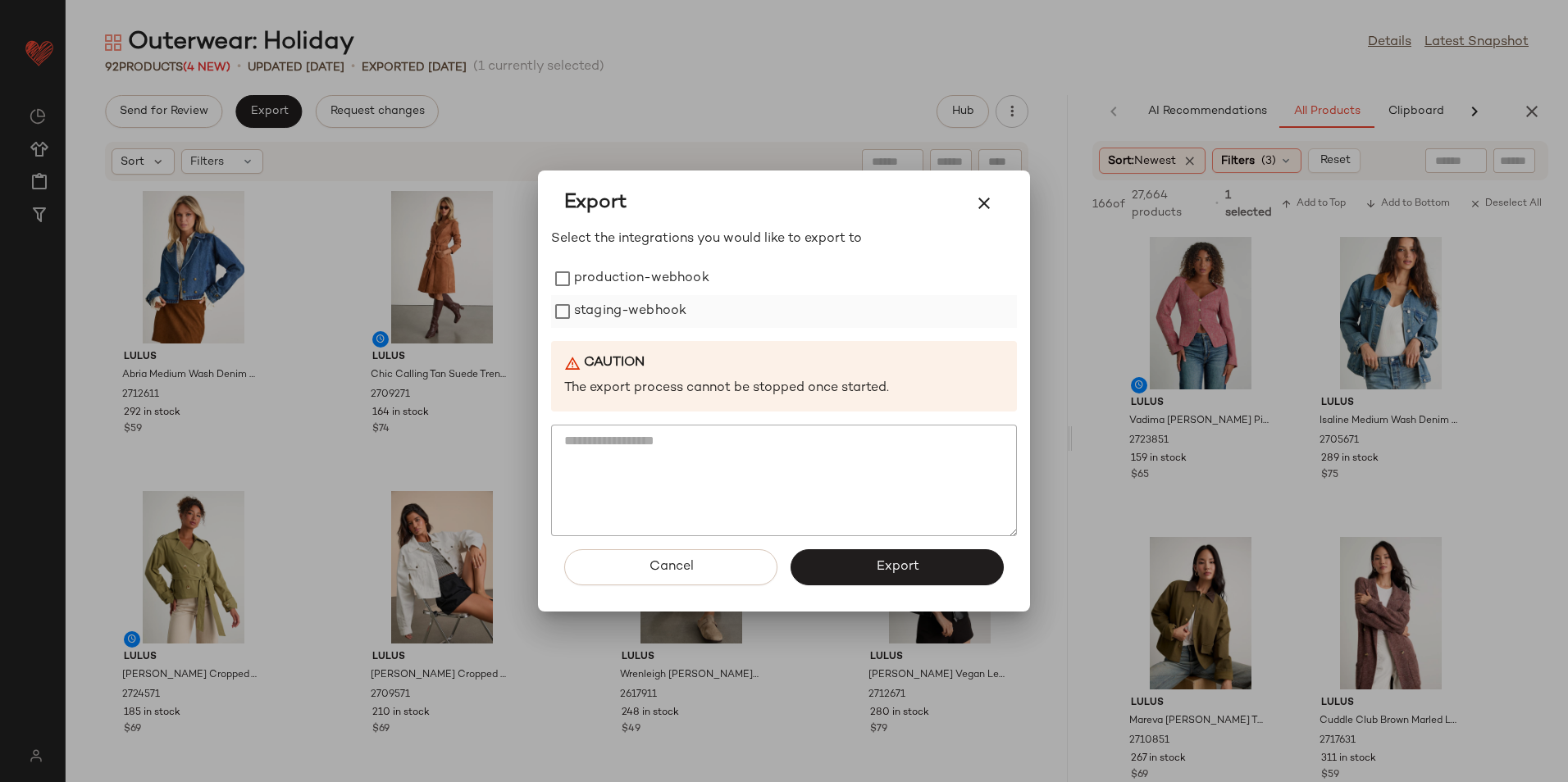
drag, startPoint x: 673, startPoint y: 279, endPoint x: 652, endPoint y: 310, distance: 37.4
click at [672, 279] on label "production-webhook" at bounding box center [641, 278] width 135 height 33
click at [652, 310] on label "staging-webhook" at bounding box center [629, 311] width 112 height 33
click at [863, 560] on button "Export" at bounding box center [897, 567] width 213 height 36
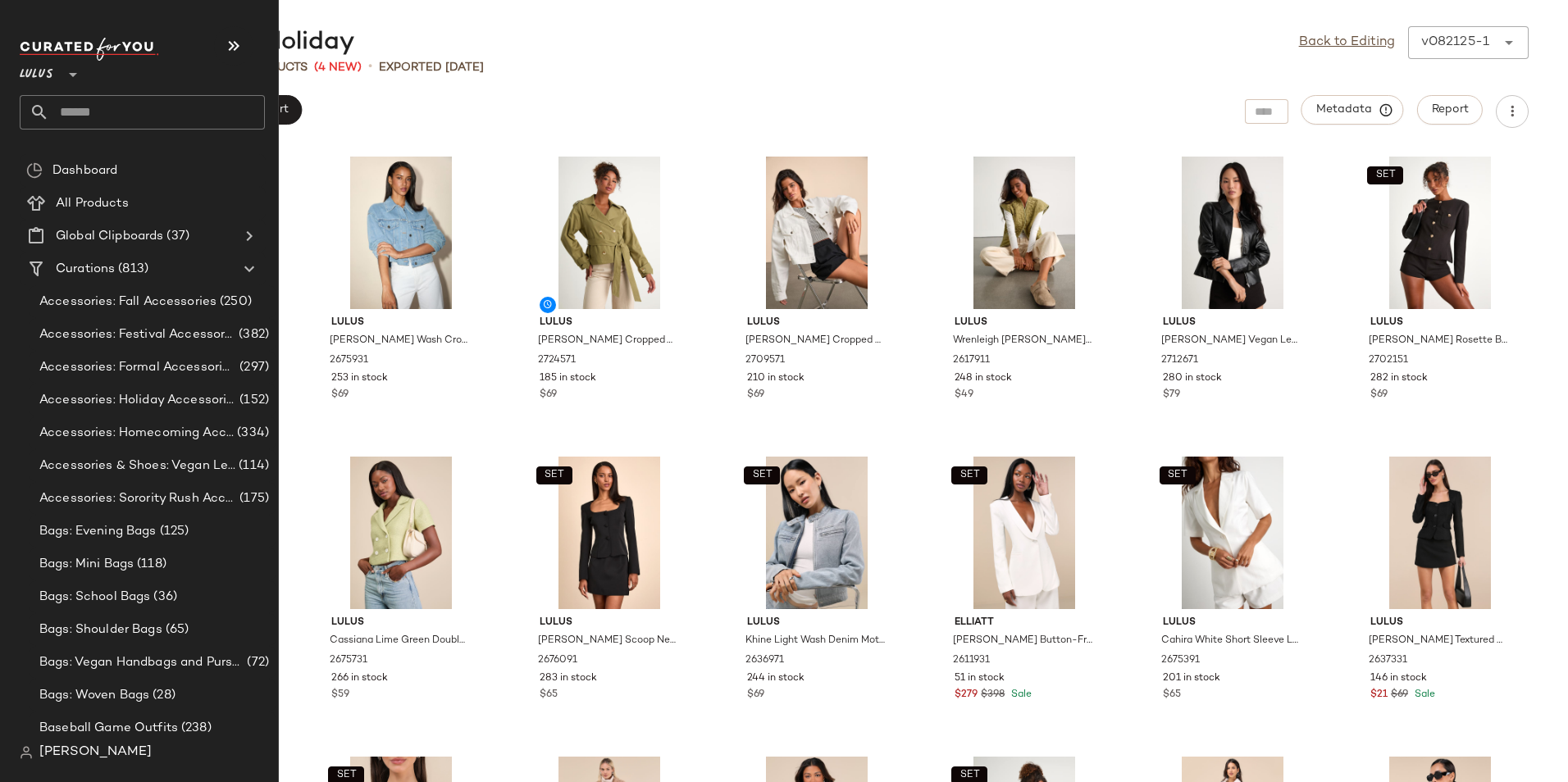
click at [132, 121] on input "text" at bounding box center [157, 112] width 216 height 35
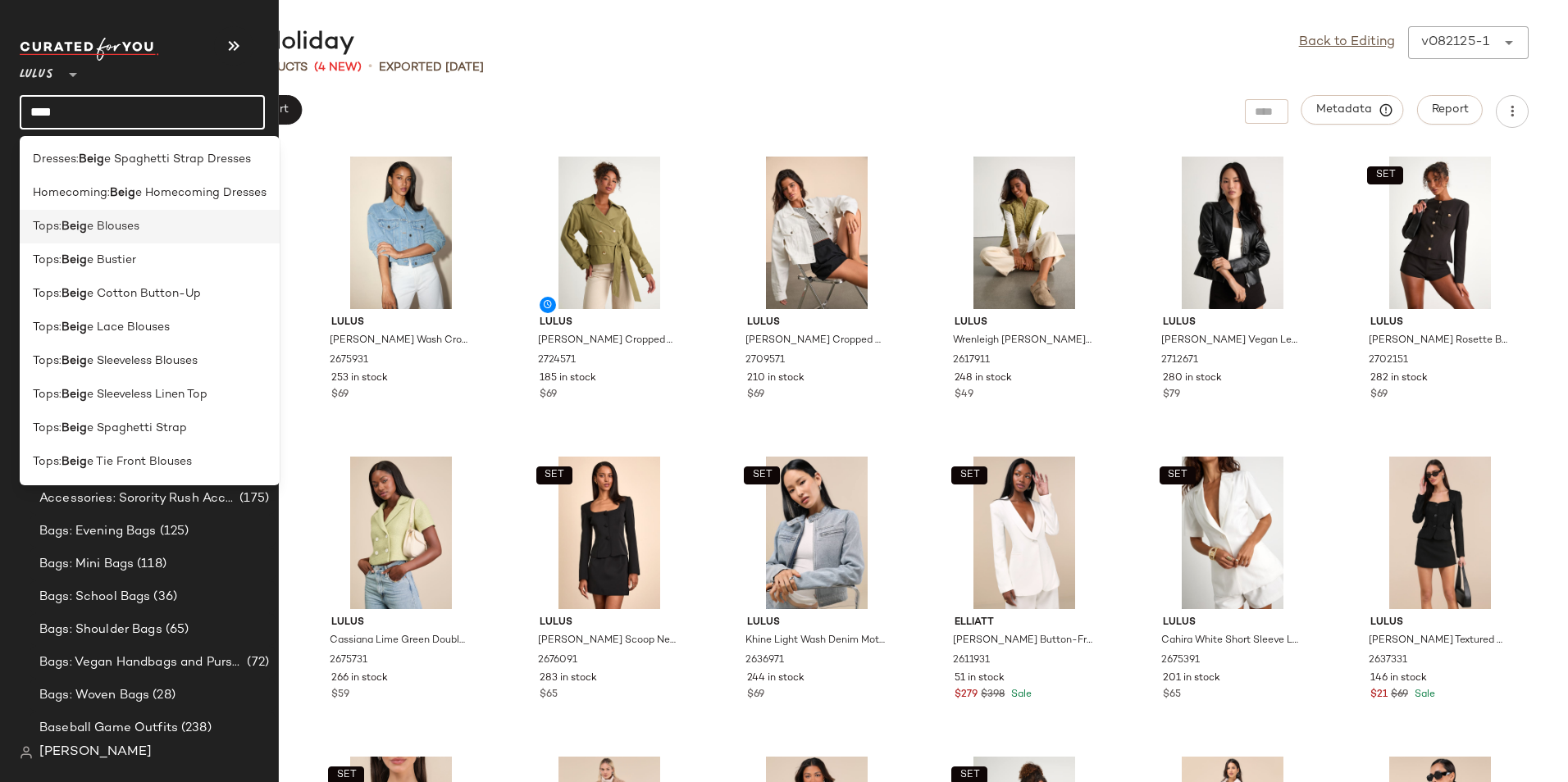
type input "****"
click at [132, 224] on span "e Blouses" at bounding box center [113, 227] width 52 height 17
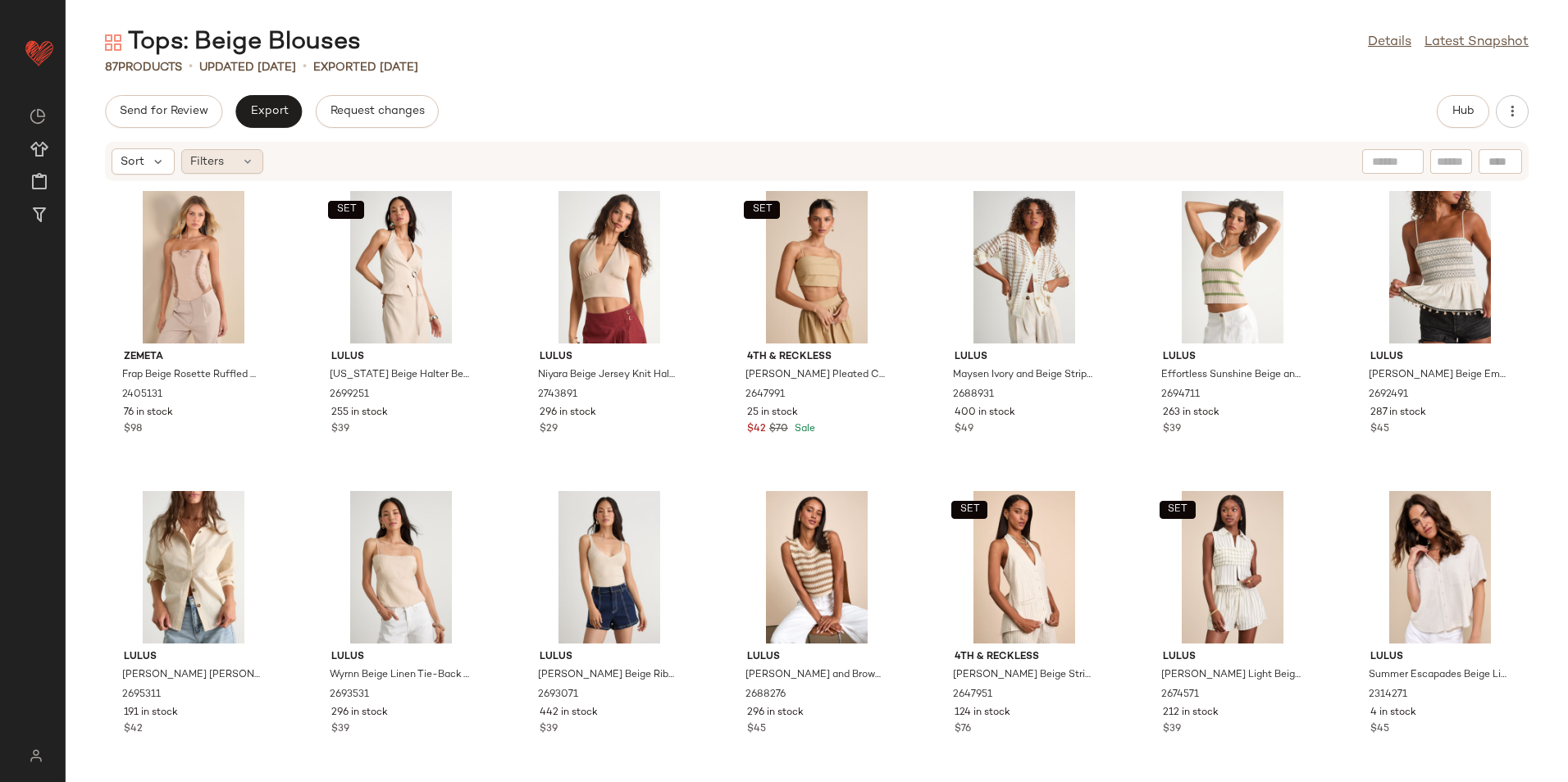
click at [250, 155] on icon at bounding box center [248, 162] width 13 height 13
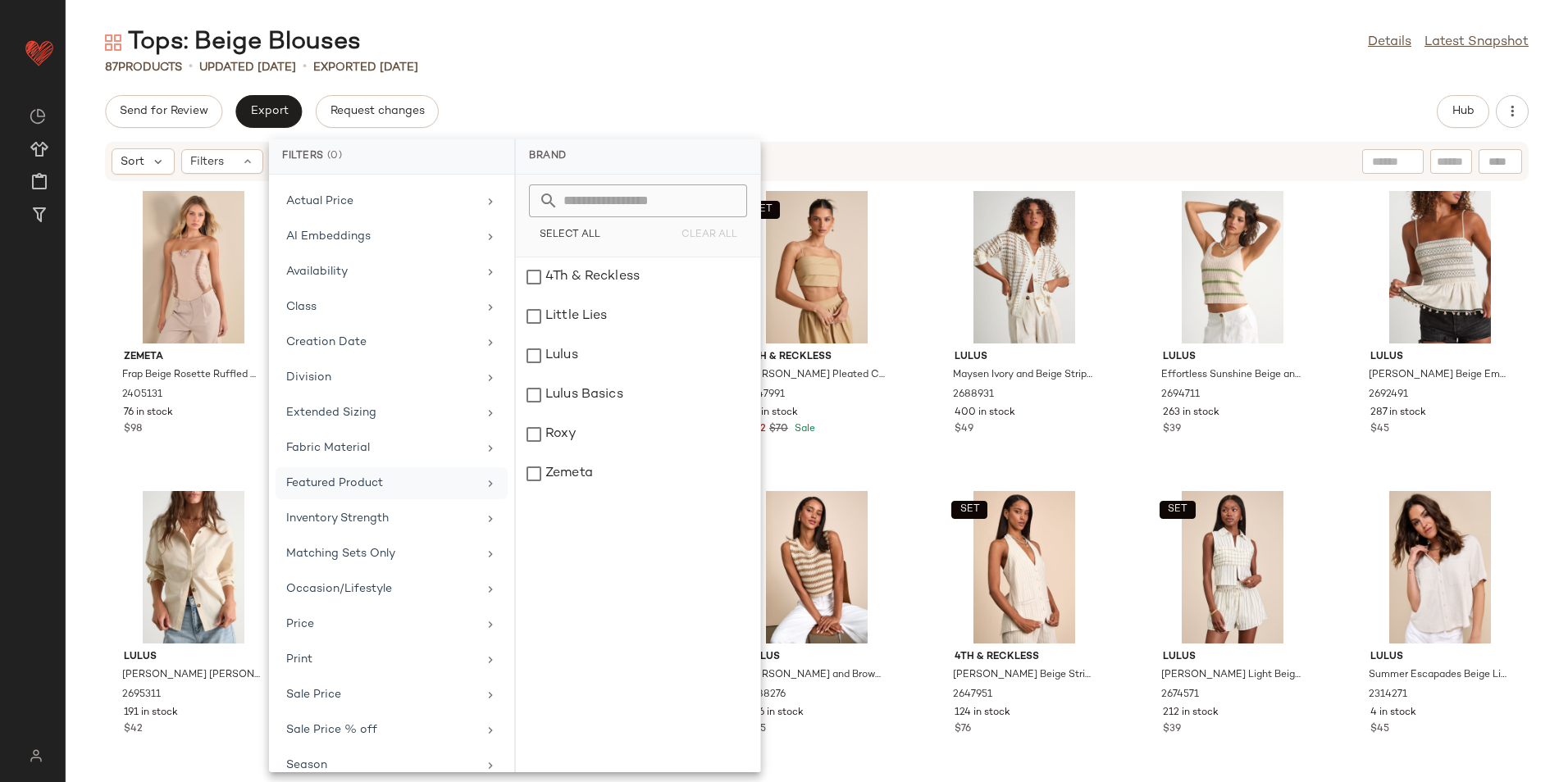
scroll to position [156, 0]
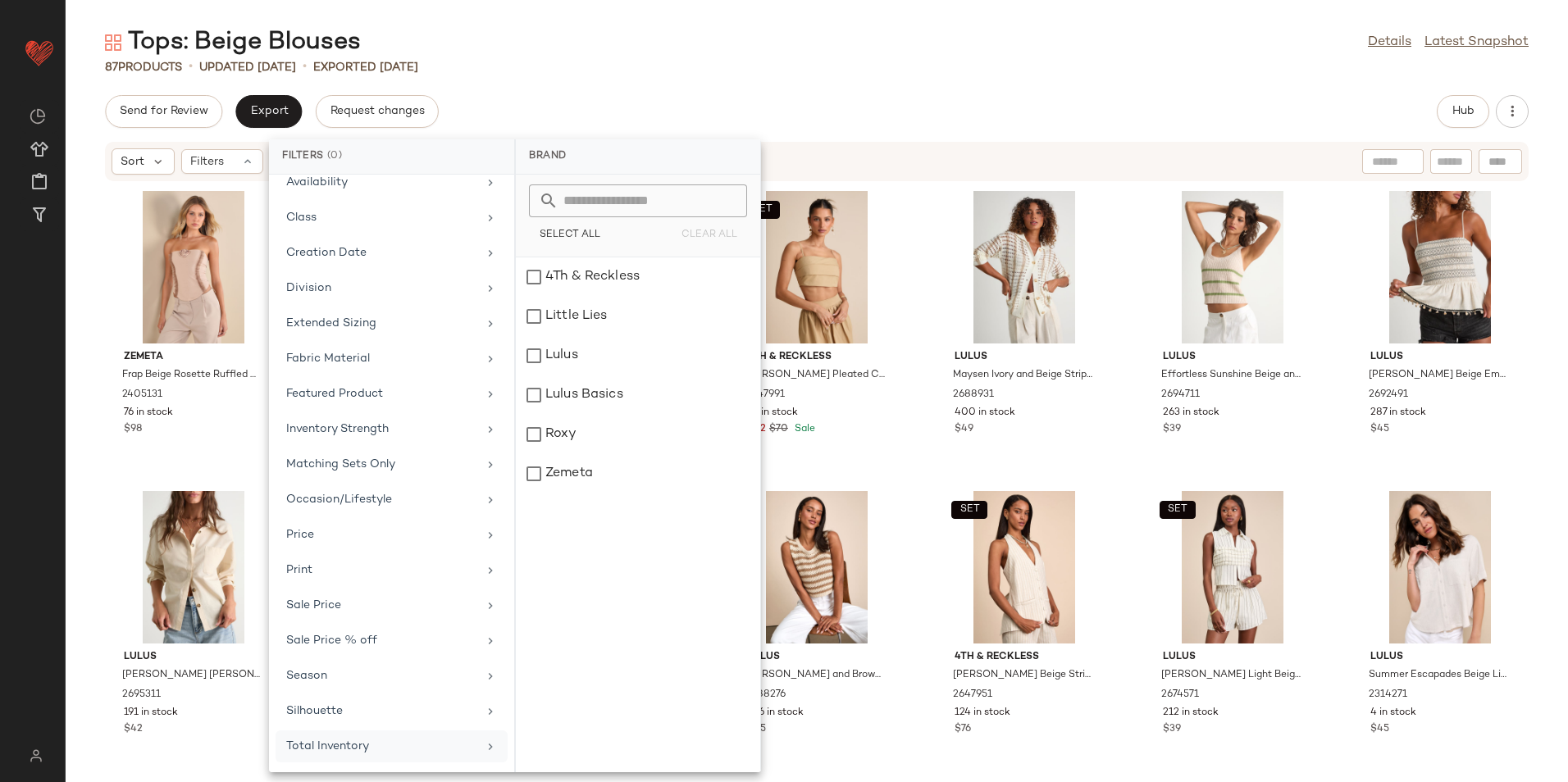
click at [363, 736] on div "Total Inventory" at bounding box center [391, 747] width 232 height 32
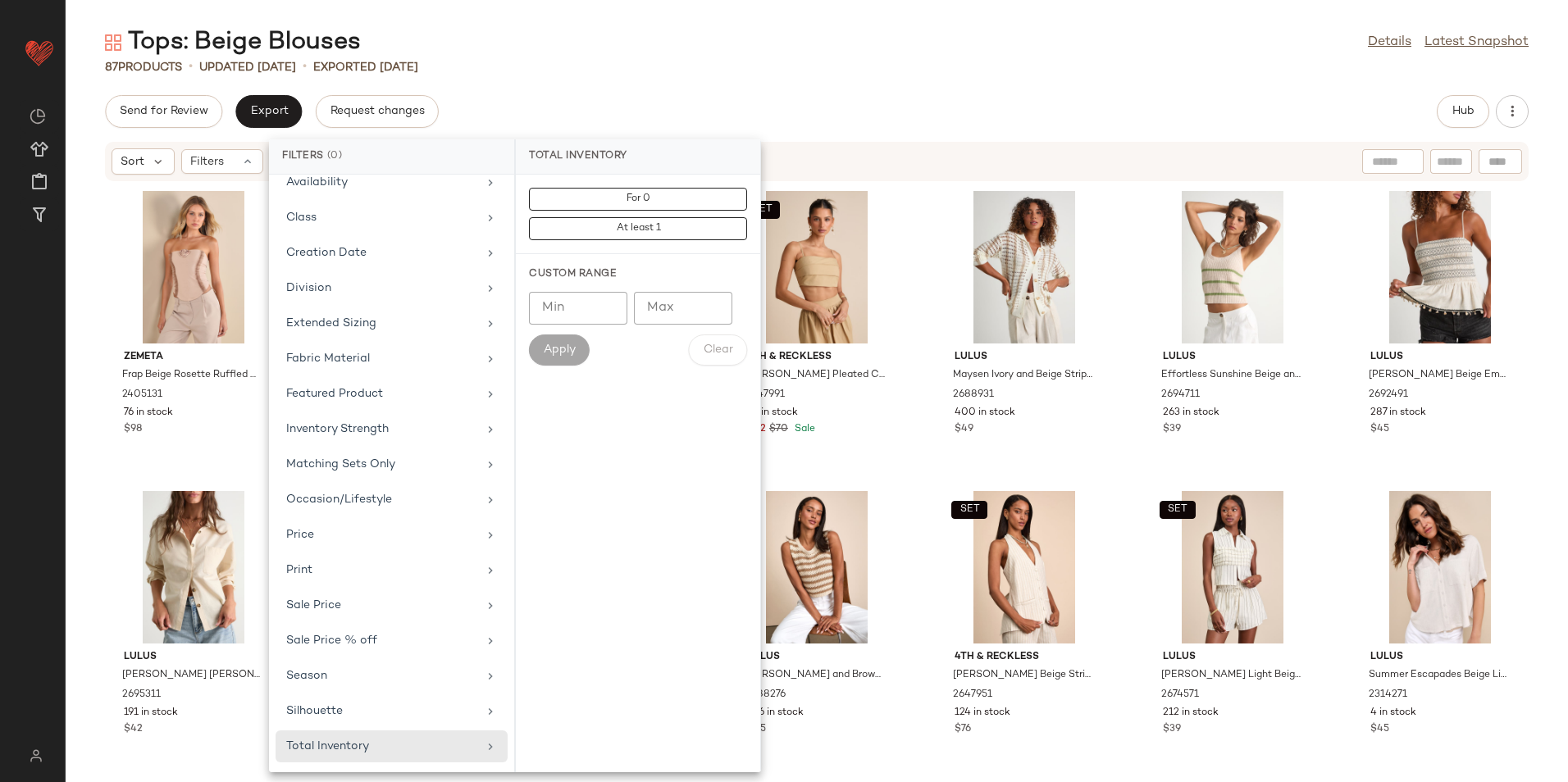
click at [690, 306] on input "Max" at bounding box center [682, 308] width 99 height 33
click at [678, 307] on input "Max" at bounding box center [682, 308] width 99 height 33
type input "**"
click at [568, 352] on span "Apply" at bounding box center [559, 350] width 33 height 13
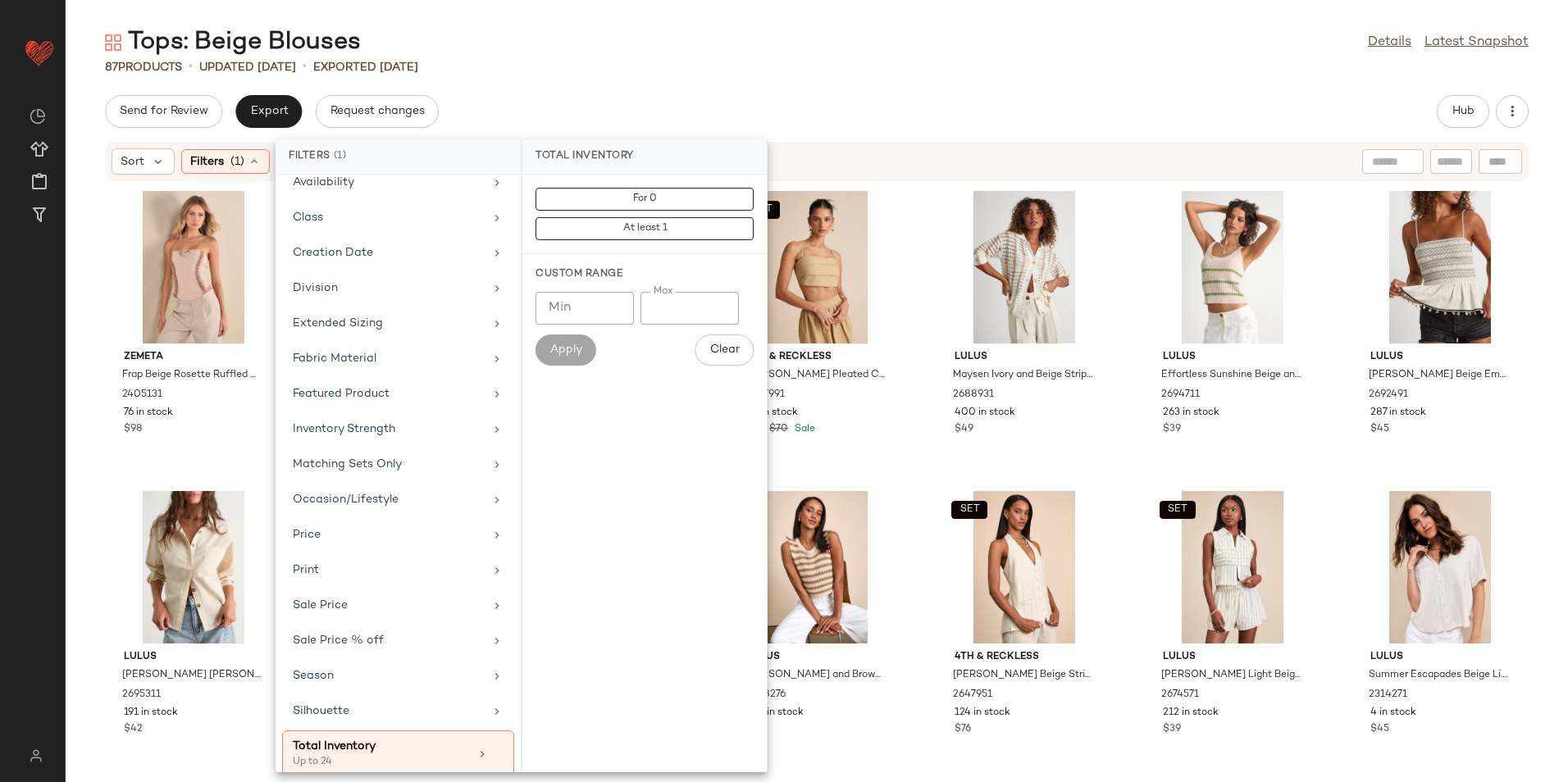
click at [835, 73] on div "87 Products • updated [DATE] • Exported [DATE]" at bounding box center [816, 67] width 1502 height 16
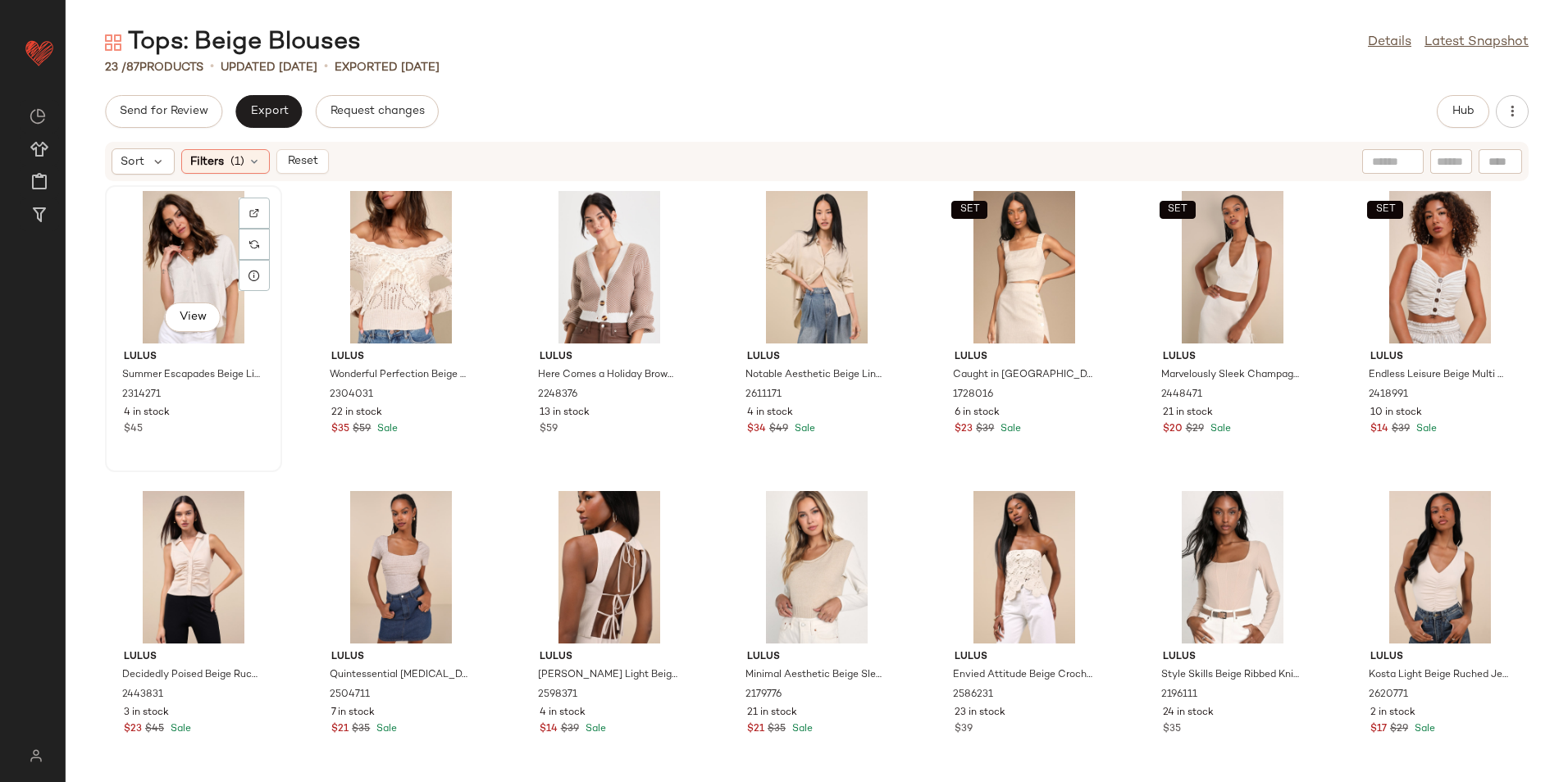
click at [154, 254] on div "View" at bounding box center [193, 267] width 165 height 153
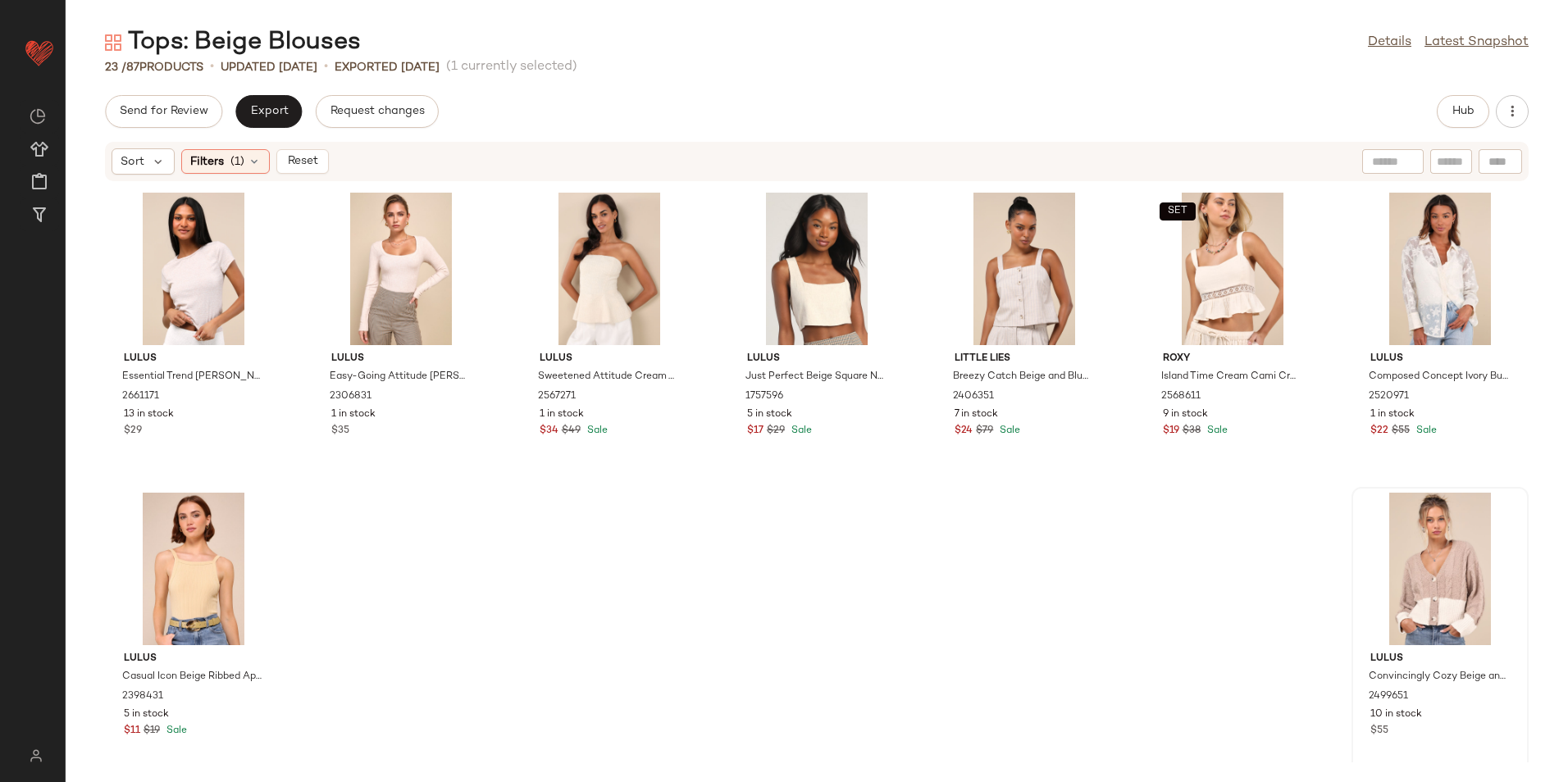
scroll to position [623, 0]
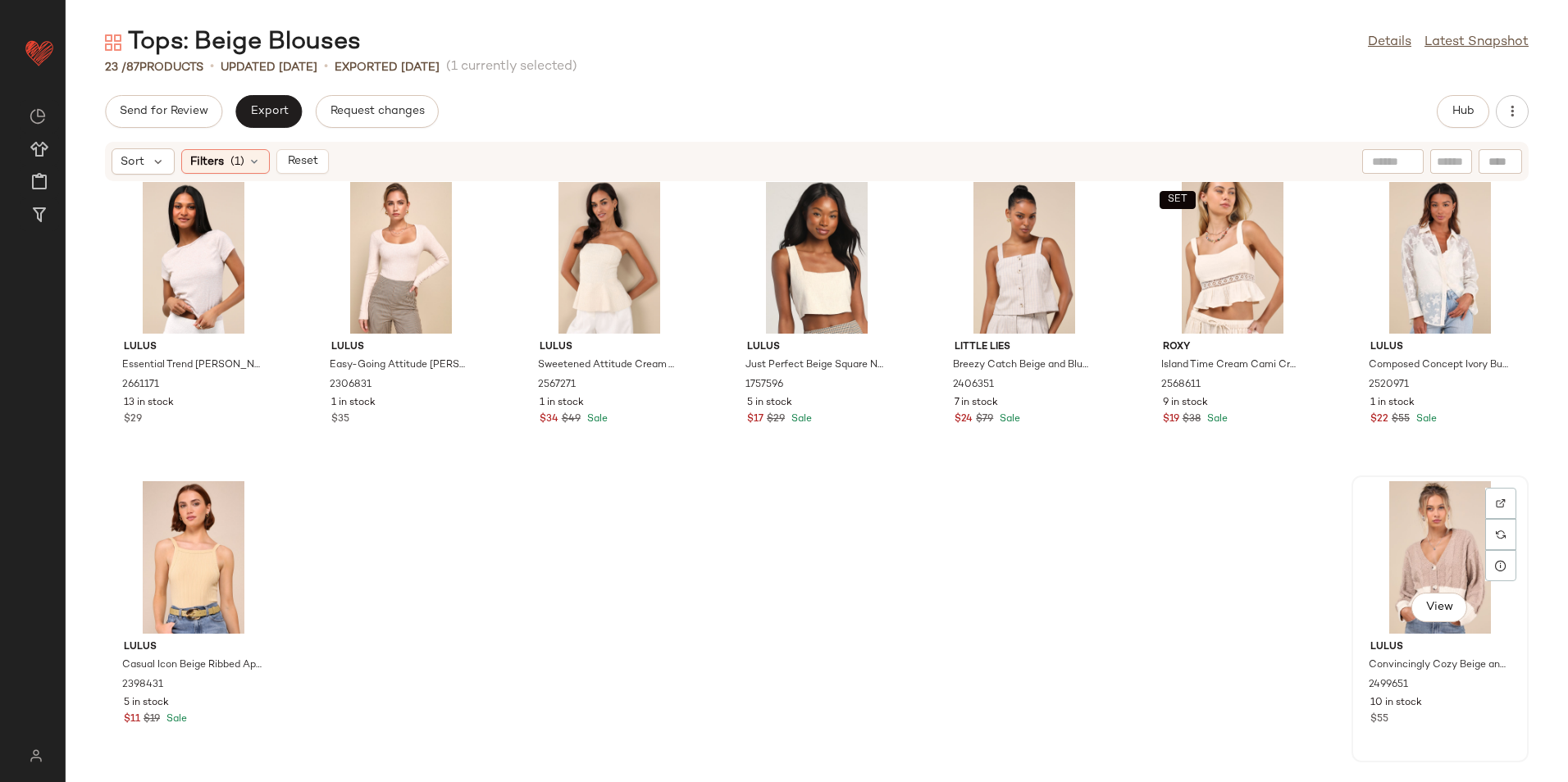
click at [1416, 537] on div "View" at bounding box center [1440, 558] width 165 height 153
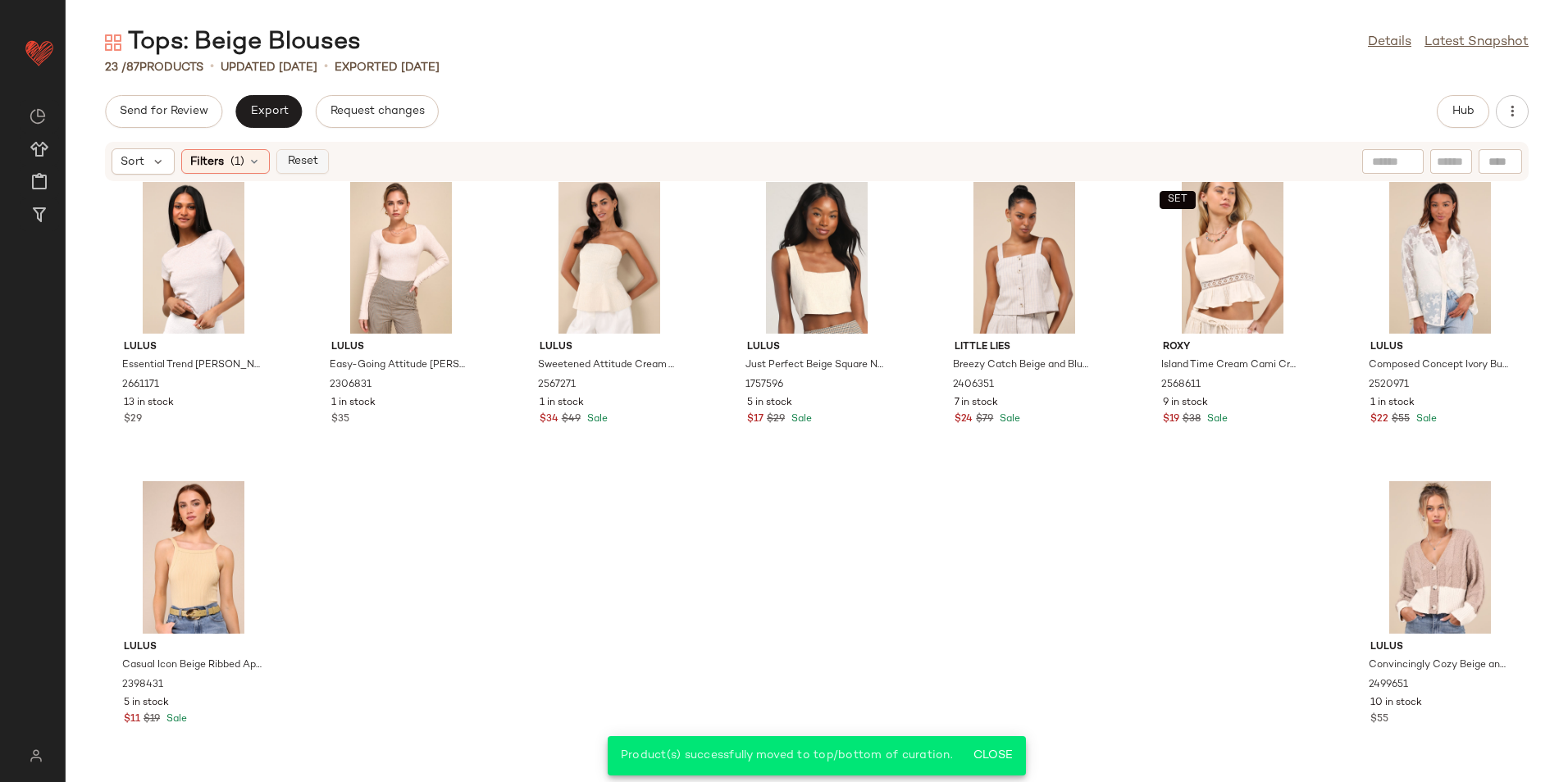
click at [310, 170] on button "Reset" at bounding box center [303, 161] width 52 height 24
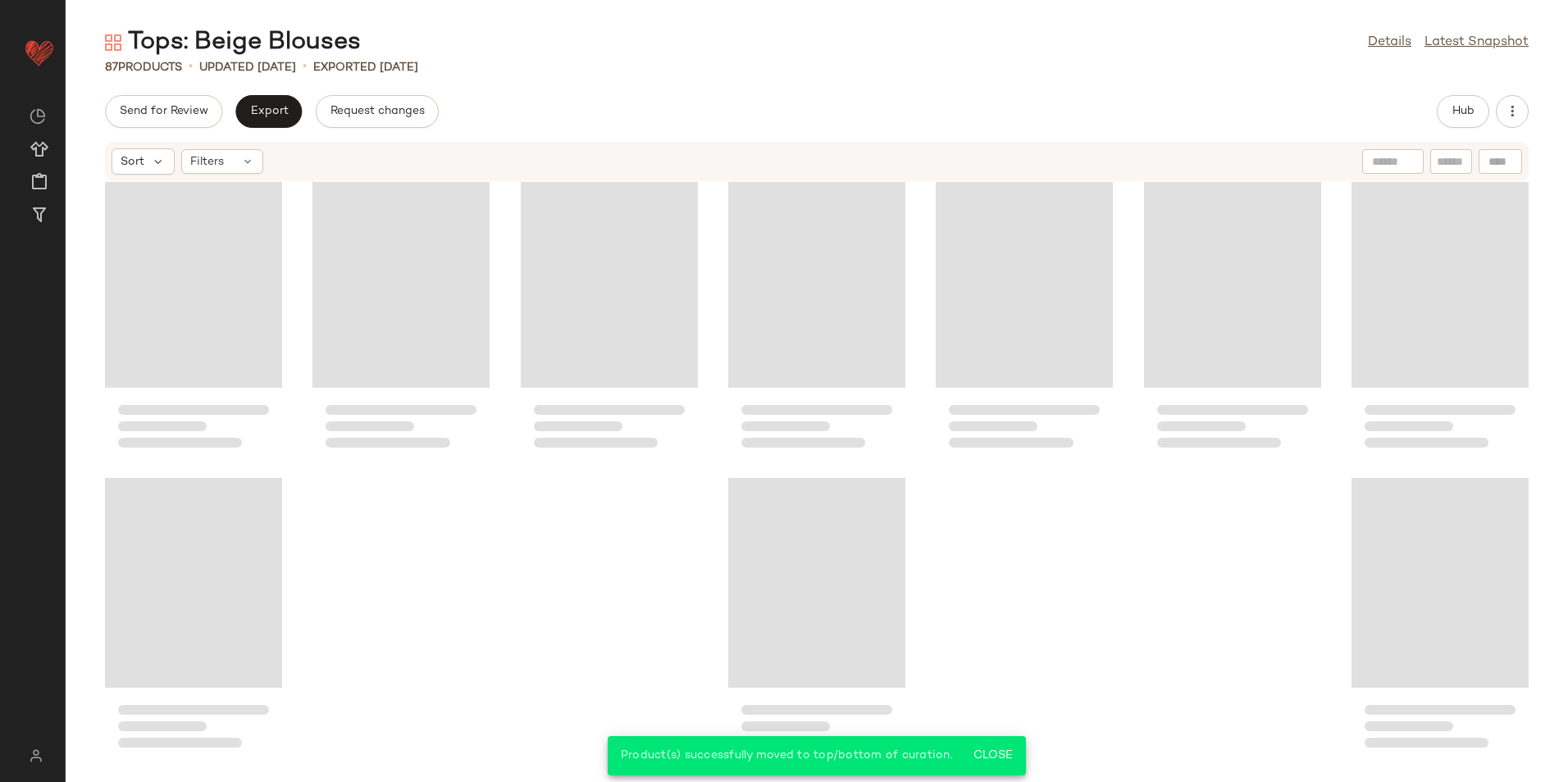
click at [1433, 108] on div "Send for Review Export Request changes Hub" at bounding box center [816, 111] width 1424 height 33
click at [1454, 101] on button "Hub" at bounding box center [1463, 111] width 52 height 33
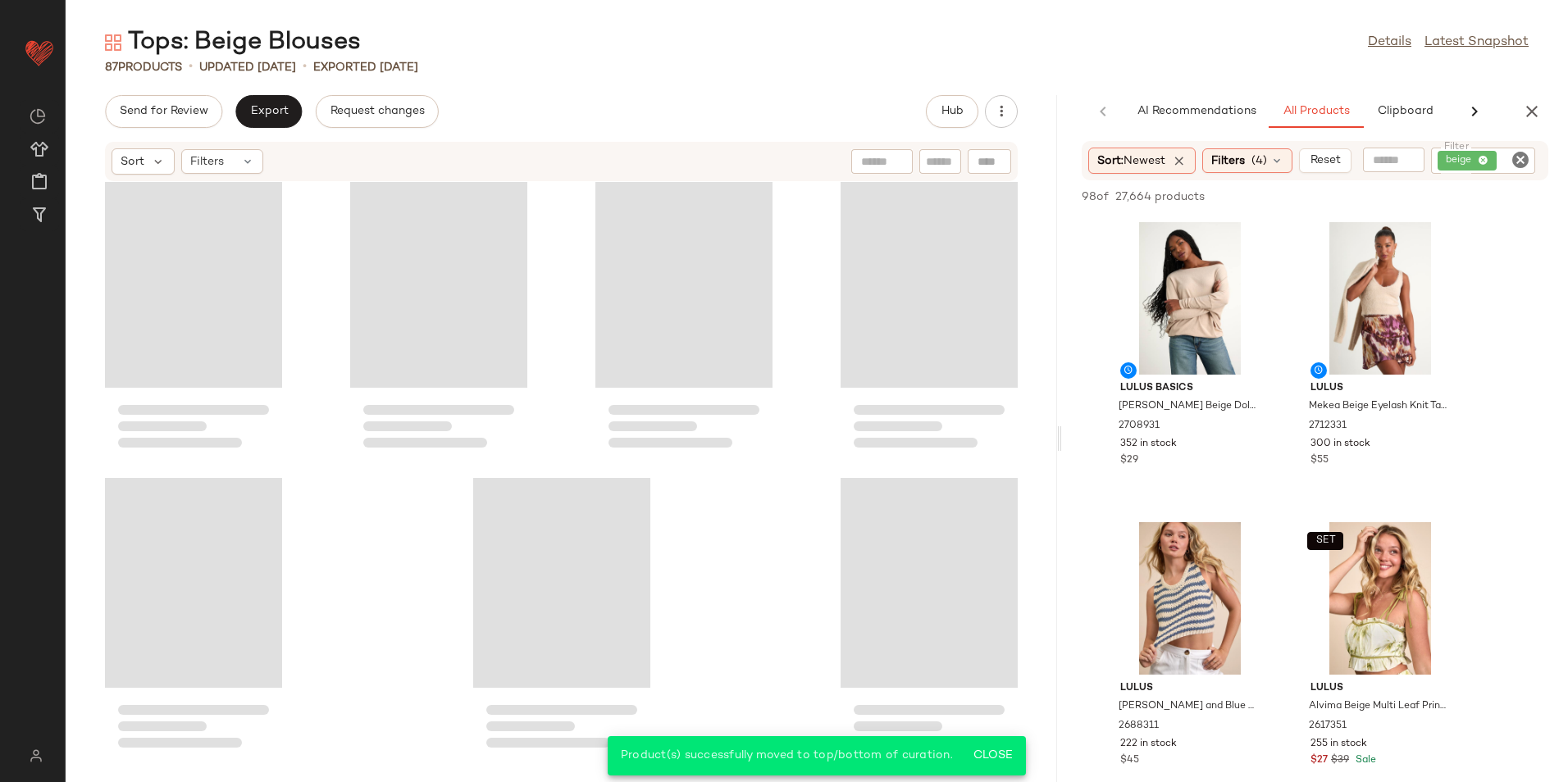
scroll to position [6026, 0]
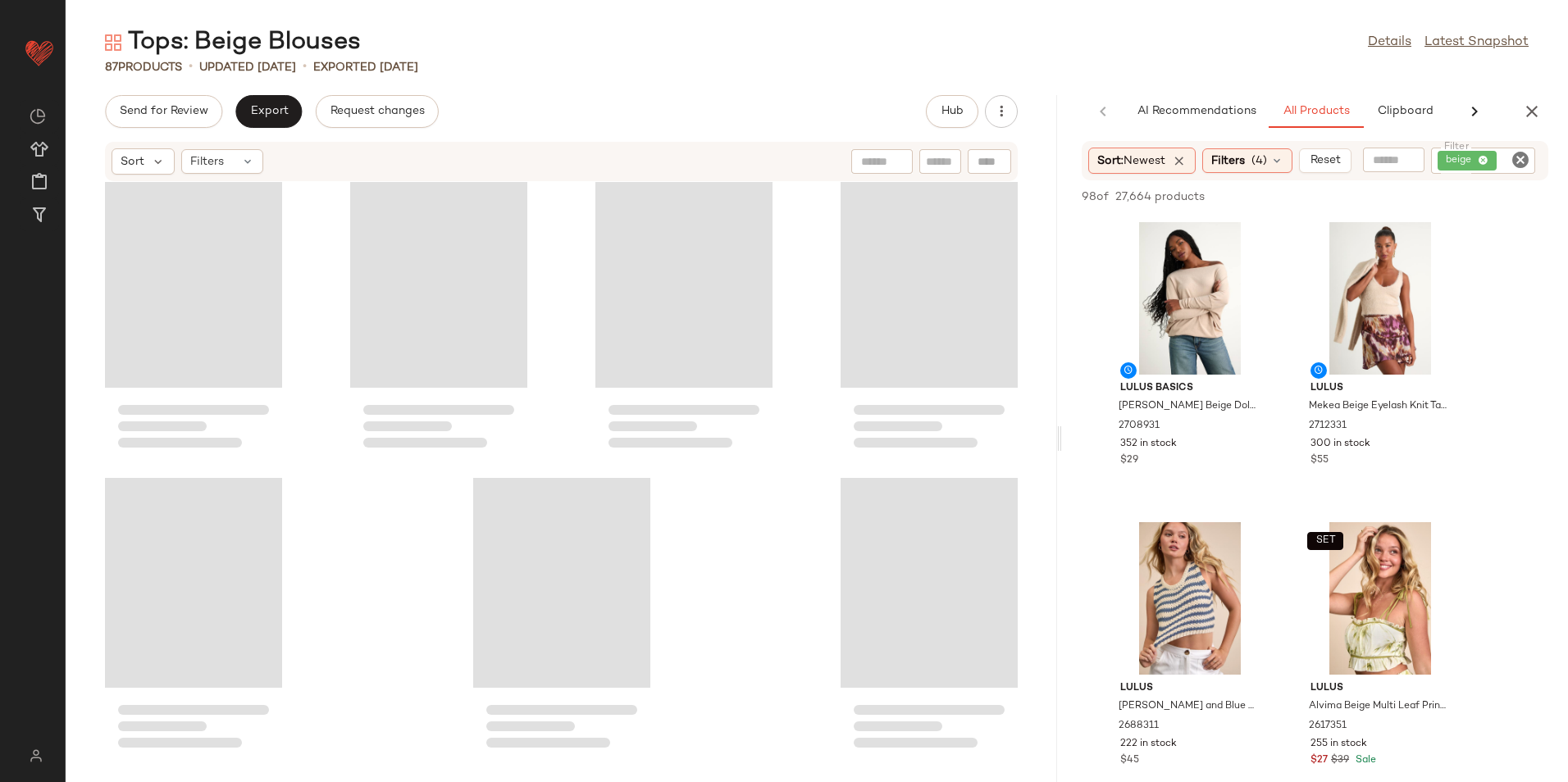
drag, startPoint x: 816, startPoint y: 434, endPoint x: 1224, endPoint y: 444, distance: 408.1
click at [1224, 444] on div "Tops: Beige Blouses Details Latest Snapshot 87 Products • updated [DATE] • Expo…" at bounding box center [816, 404] width 1502 height 756
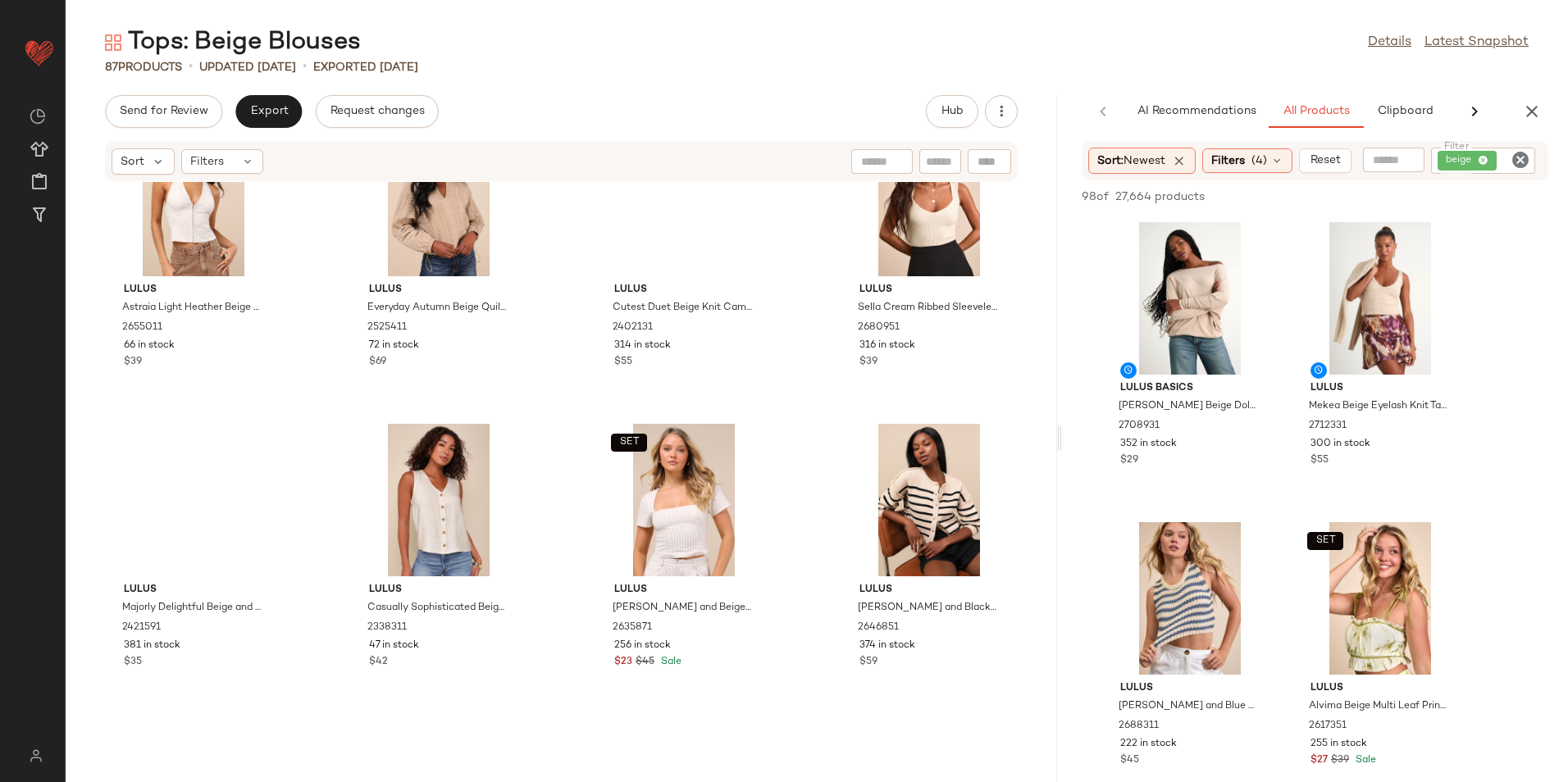
scroll to position [0, 0]
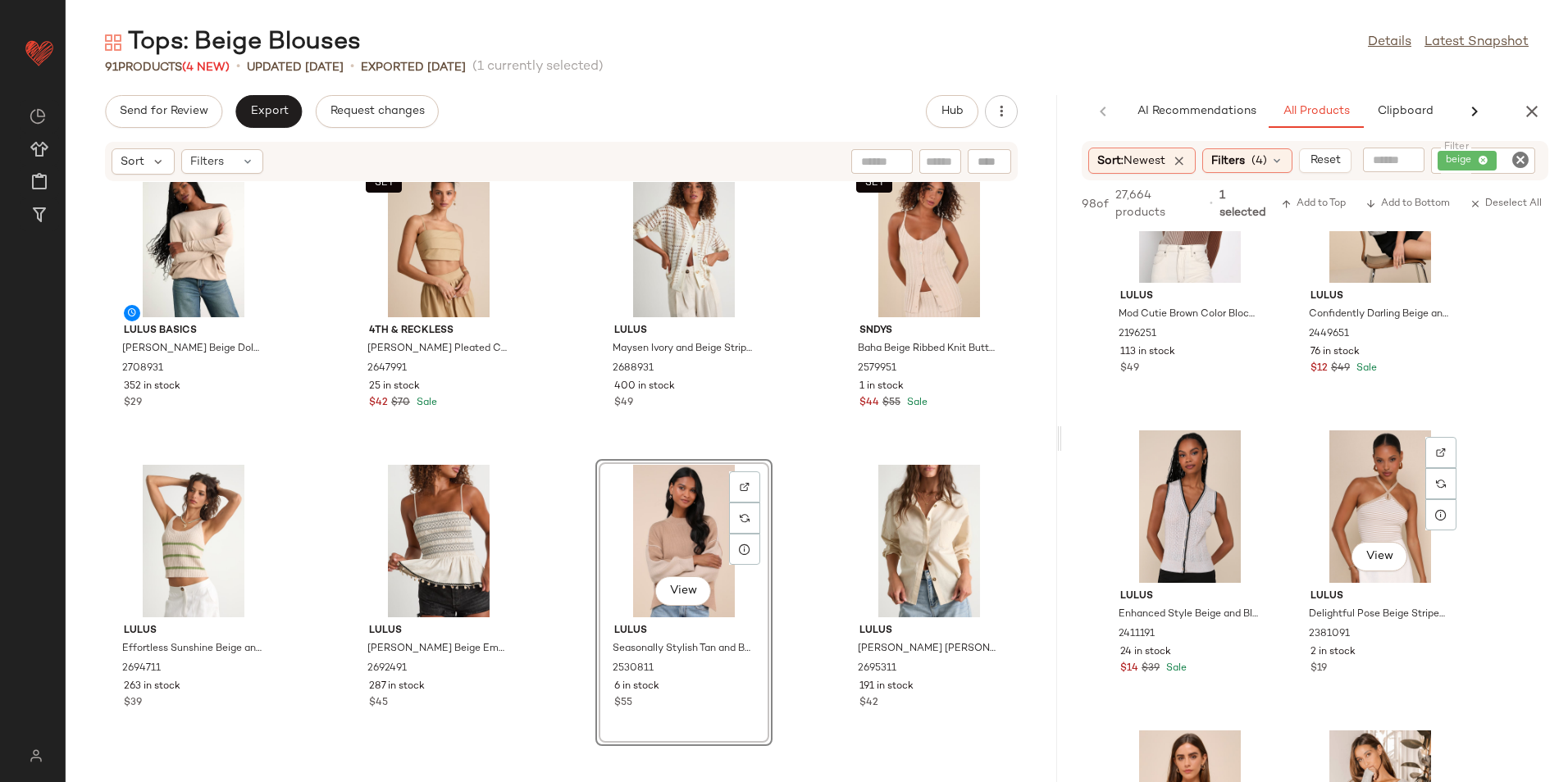
scroll to position [1968, 0]
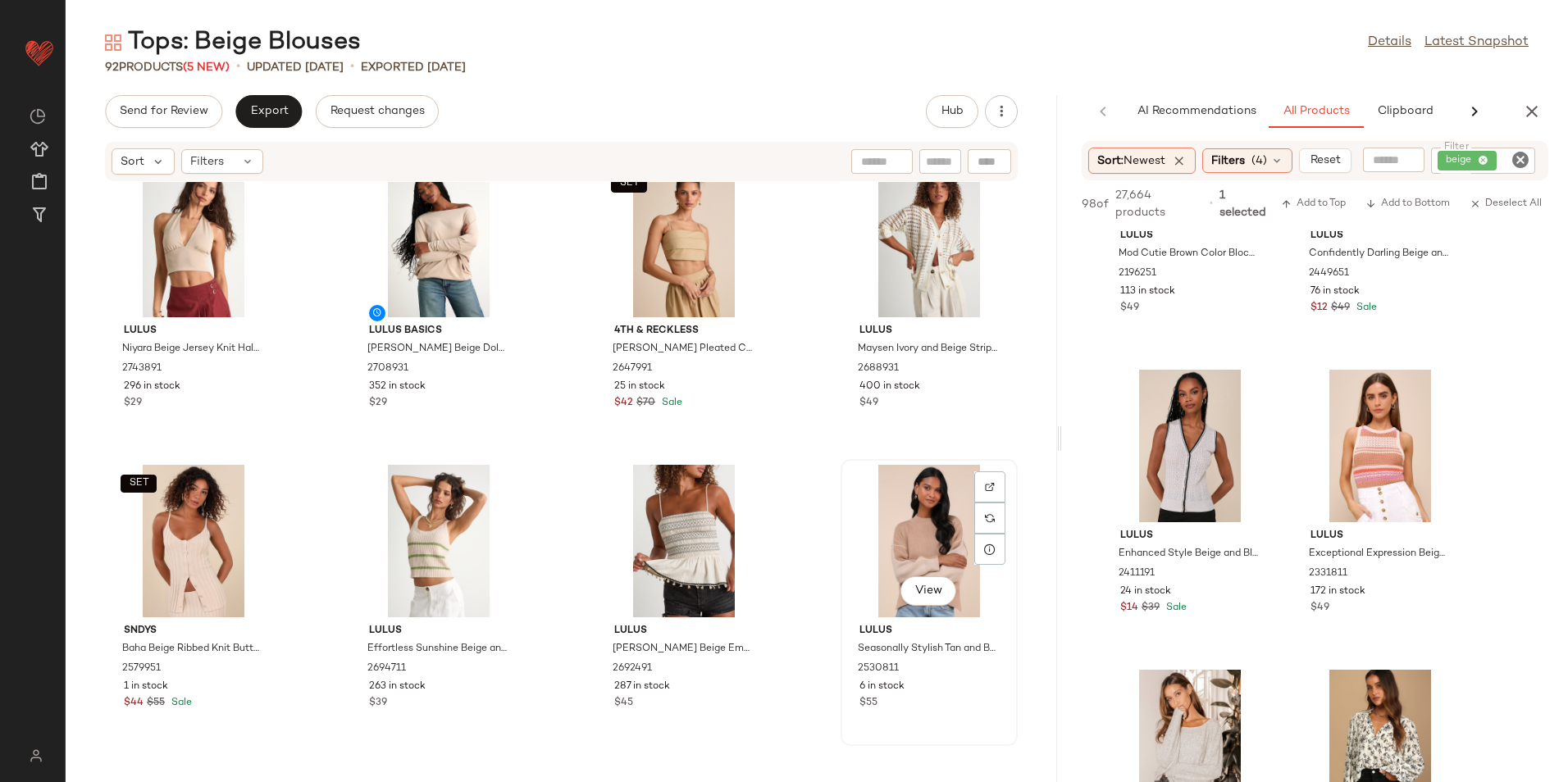
click at [882, 520] on div "View" at bounding box center [929, 541] width 165 height 153
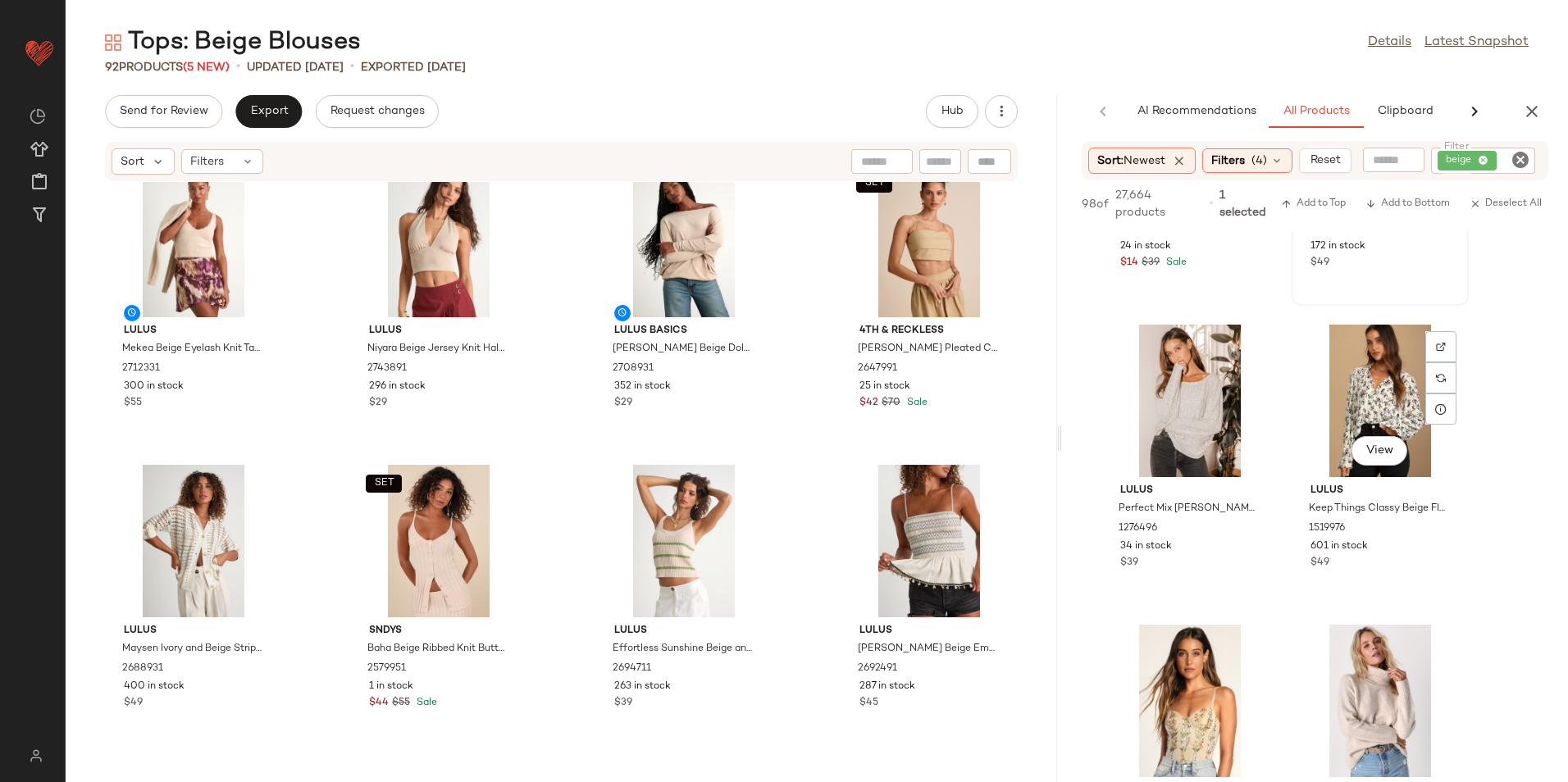
scroll to position [2460, 0]
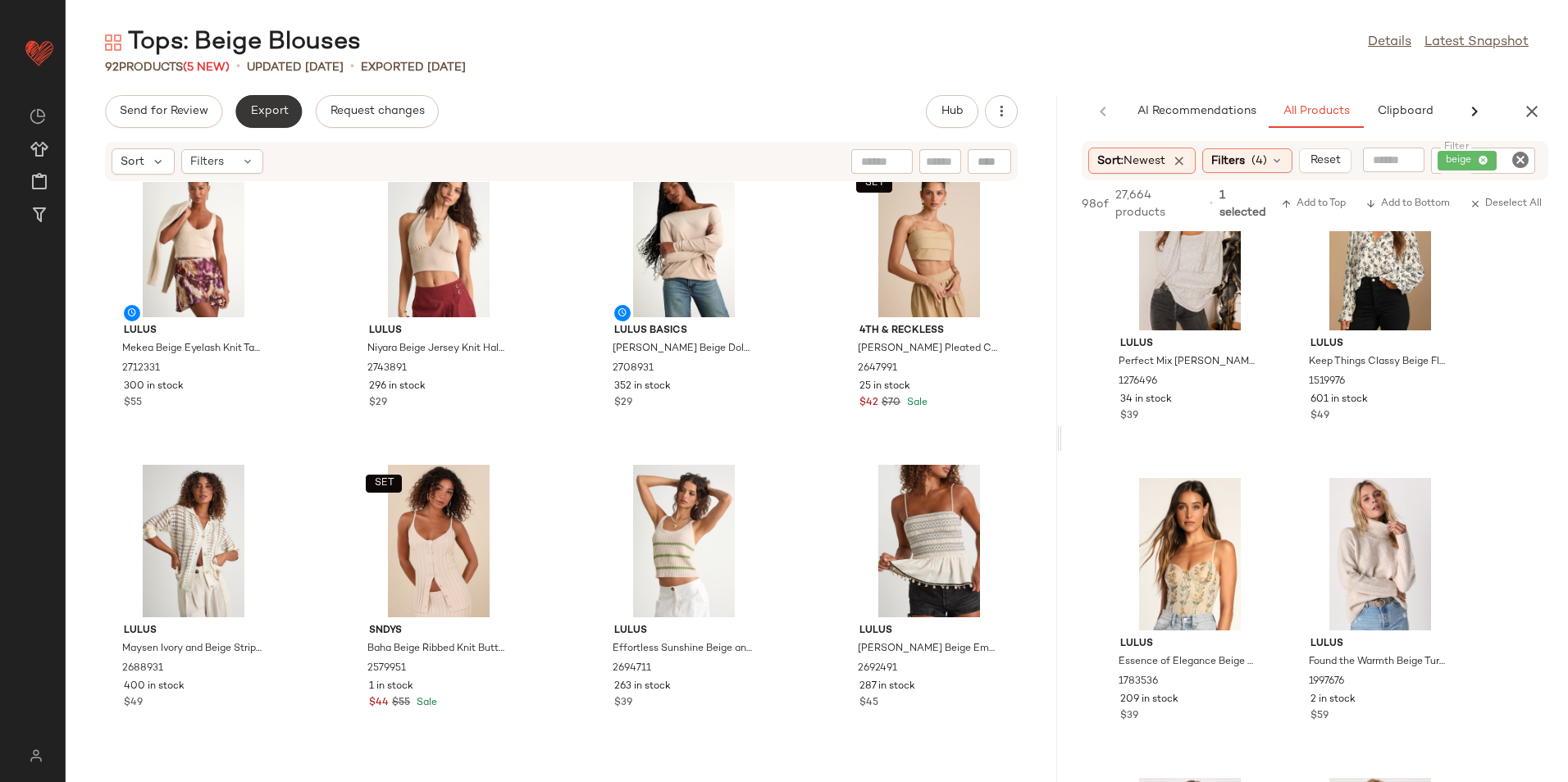
click at [276, 116] on span "Export" at bounding box center [269, 111] width 39 height 13
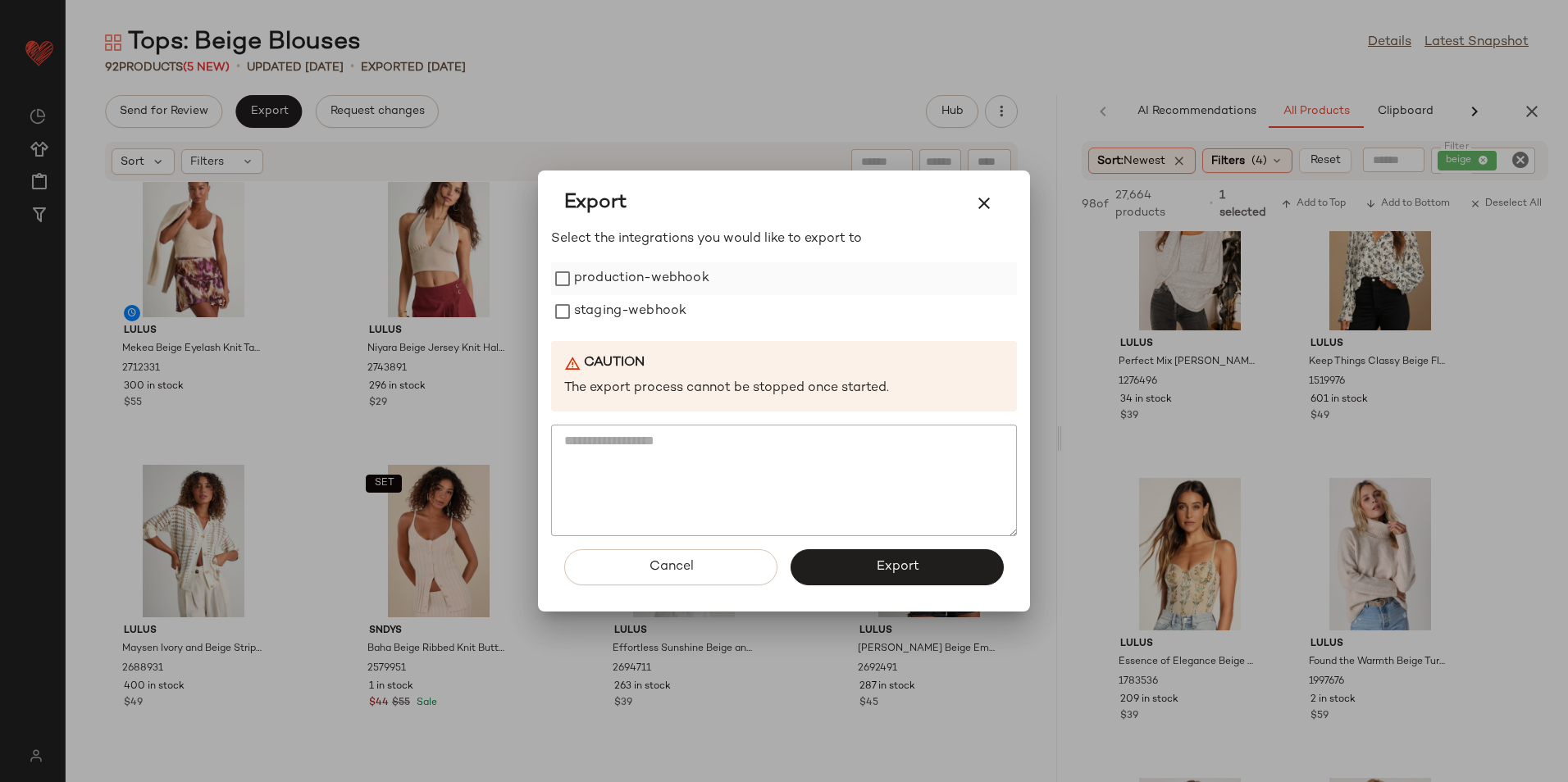
click at [612, 278] on label "production-webhook" at bounding box center [641, 278] width 135 height 33
click at [606, 305] on label "staging-webhook" at bounding box center [629, 311] width 112 height 33
click at [841, 576] on button "Export" at bounding box center [897, 567] width 213 height 36
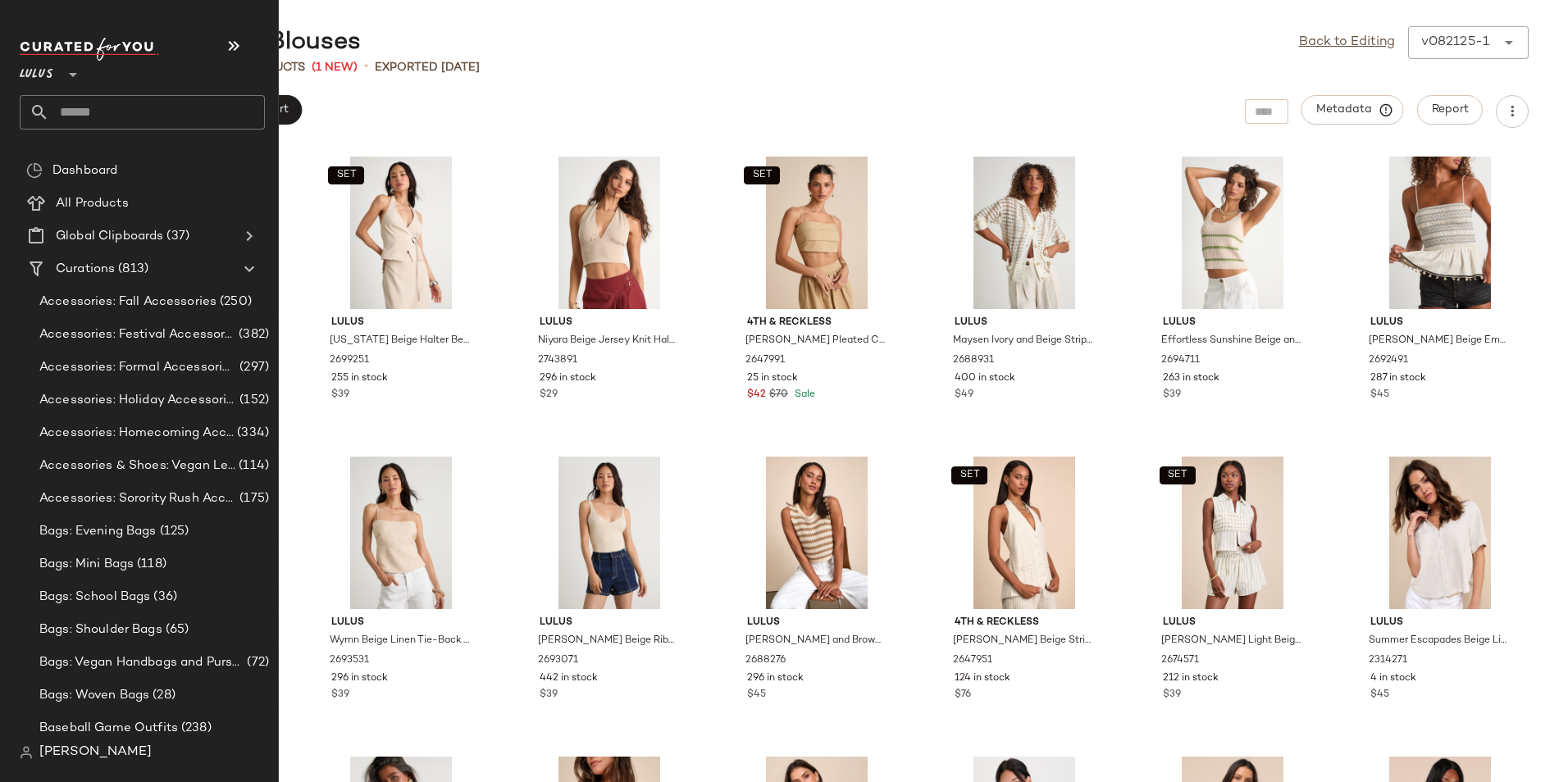
click at [120, 111] on input "text" at bounding box center [157, 112] width 216 height 35
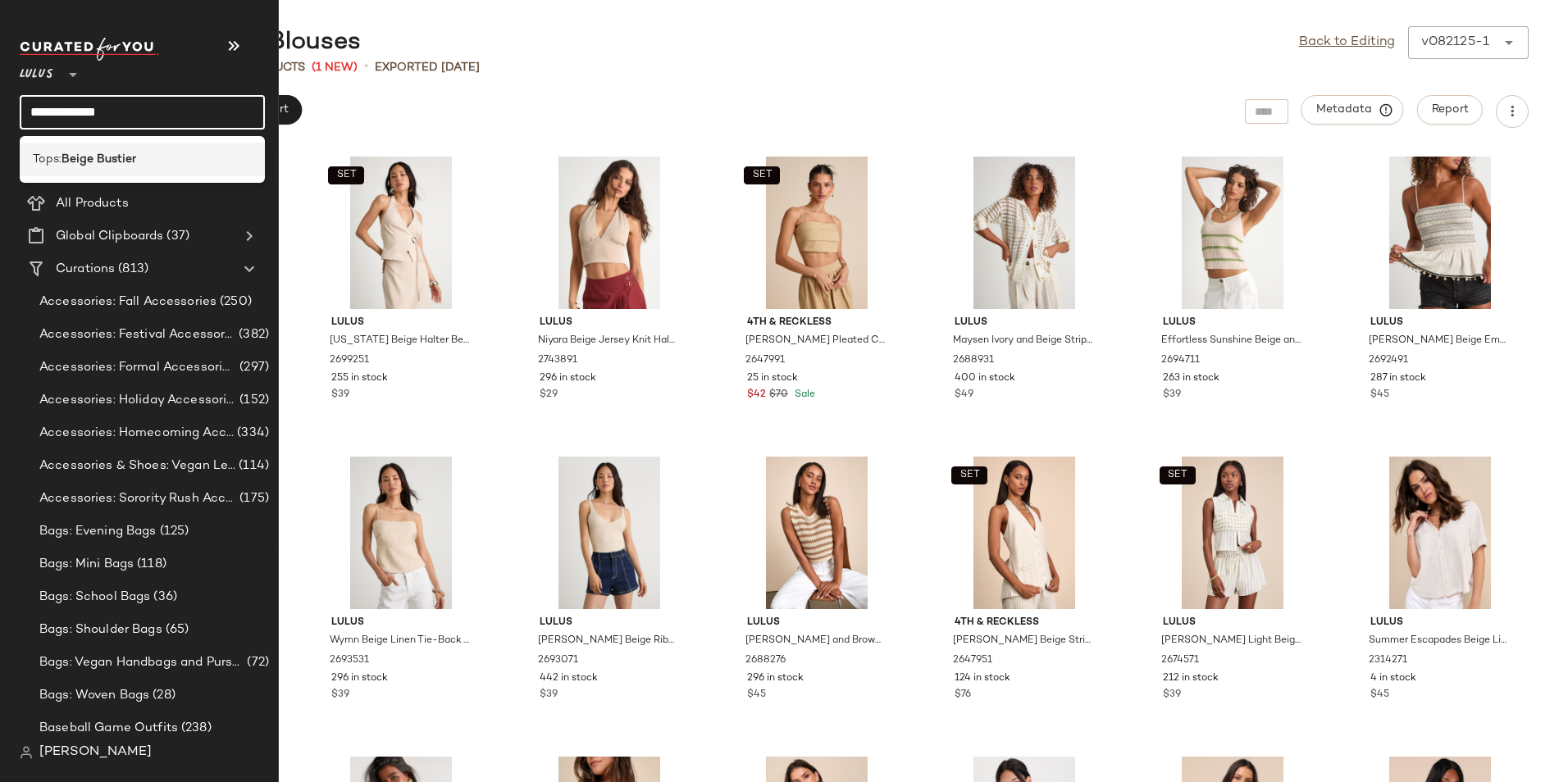
type input "**********"
click at [107, 157] on b "Beige Bustier" at bounding box center [99, 159] width 74 height 17
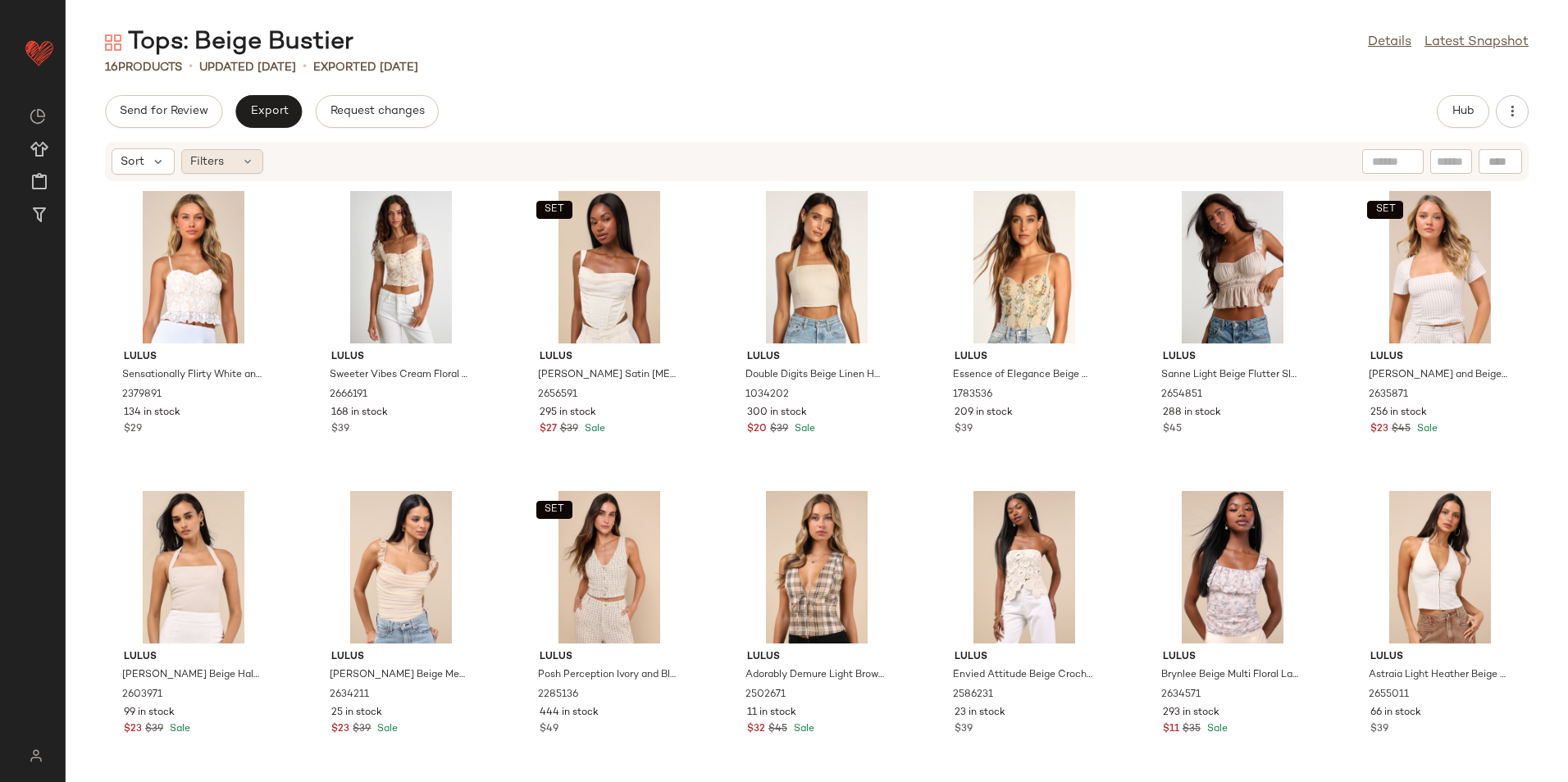
click at [220, 159] on span "Filters" at bounding box center [207, 162] width 34 height 17
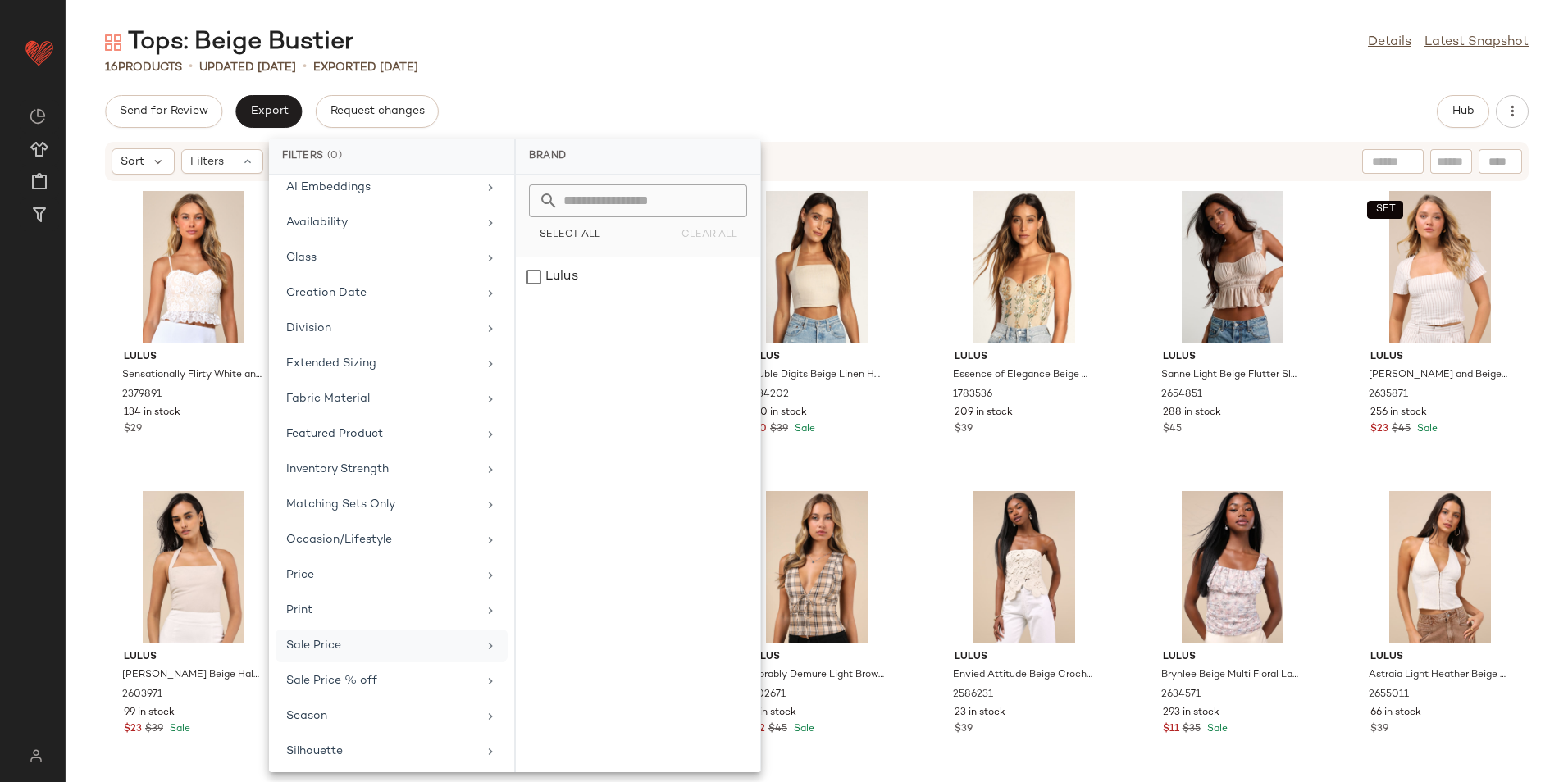
scroll to position [156, 0]
click at [314, 748] on div "Total Inventory" at bounding box center [381, 747] width 191 height 17
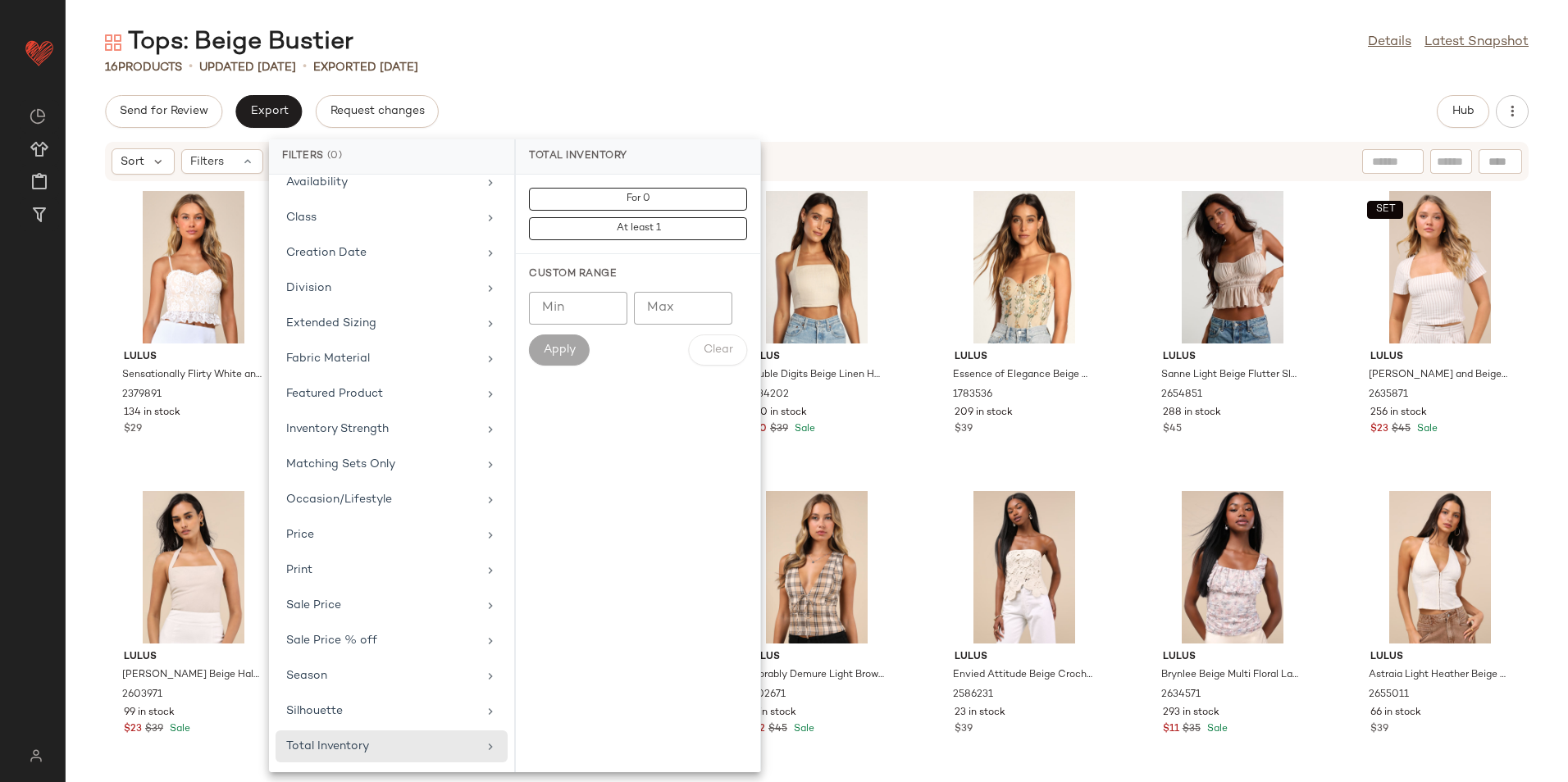
click at [677, 308] on input "Max" at bounding box center [682, 308] width 99 height 33
type input "**"
click at [549, 349] on span "Apply" at bounding box center [559, 350] width 33 height 13
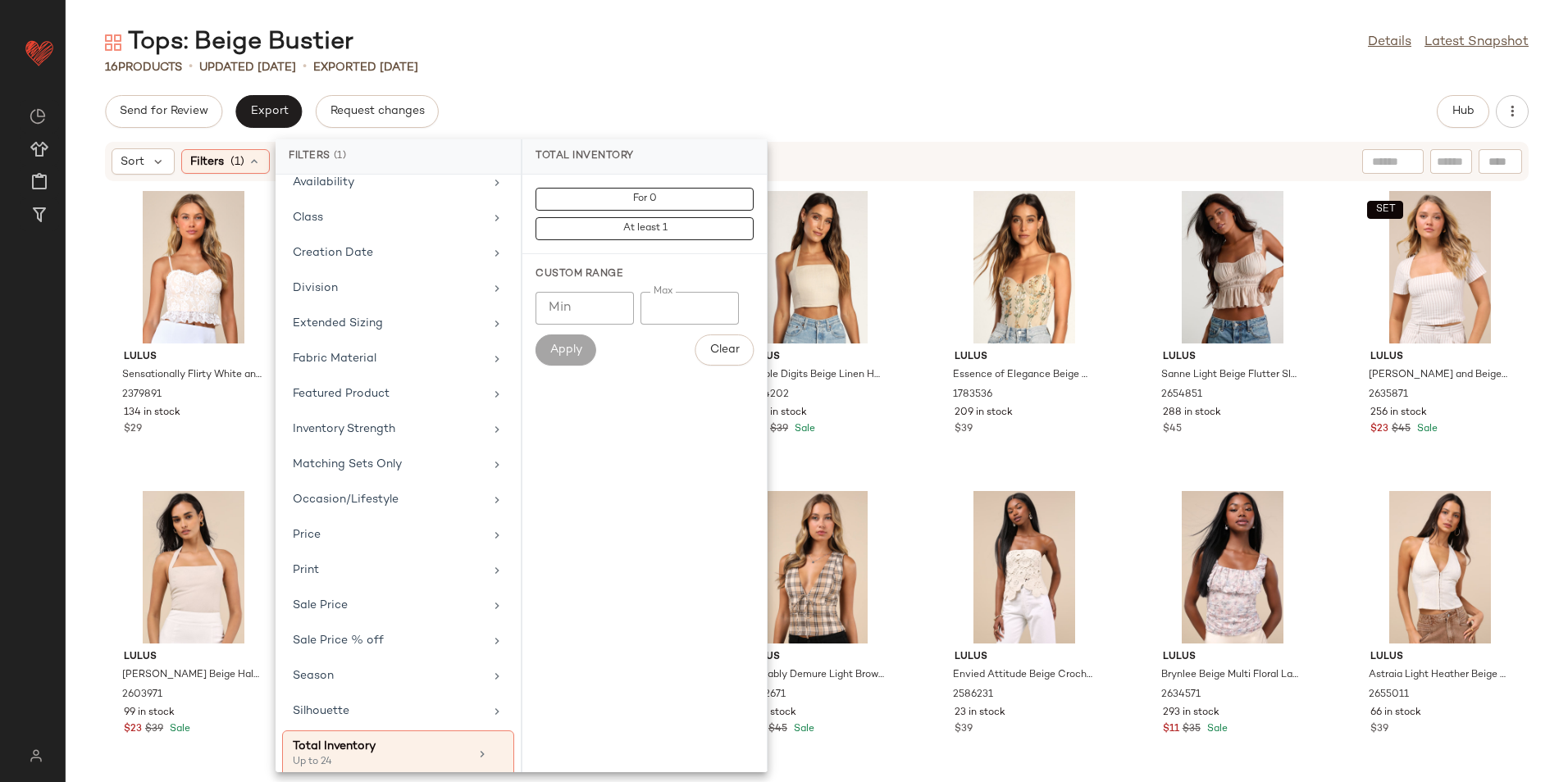
click at [733, 65] on div "16 Products • updated [DATE] • Exported [DATE]" at bounding box center [816, 67] width 1502 height 16
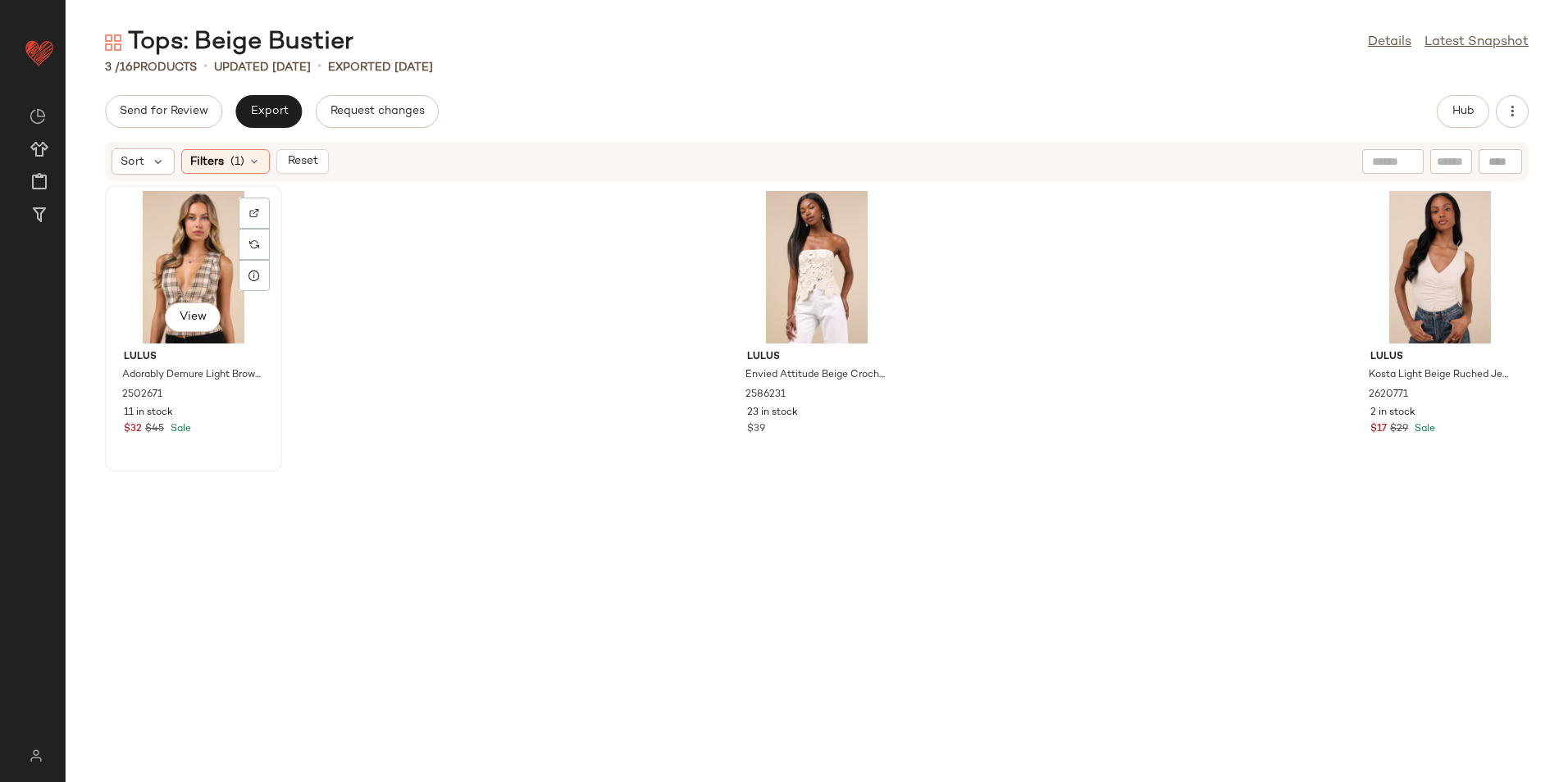
click at [152, 249] on div "View" at bounding box center [193, 267] width 165 height 153
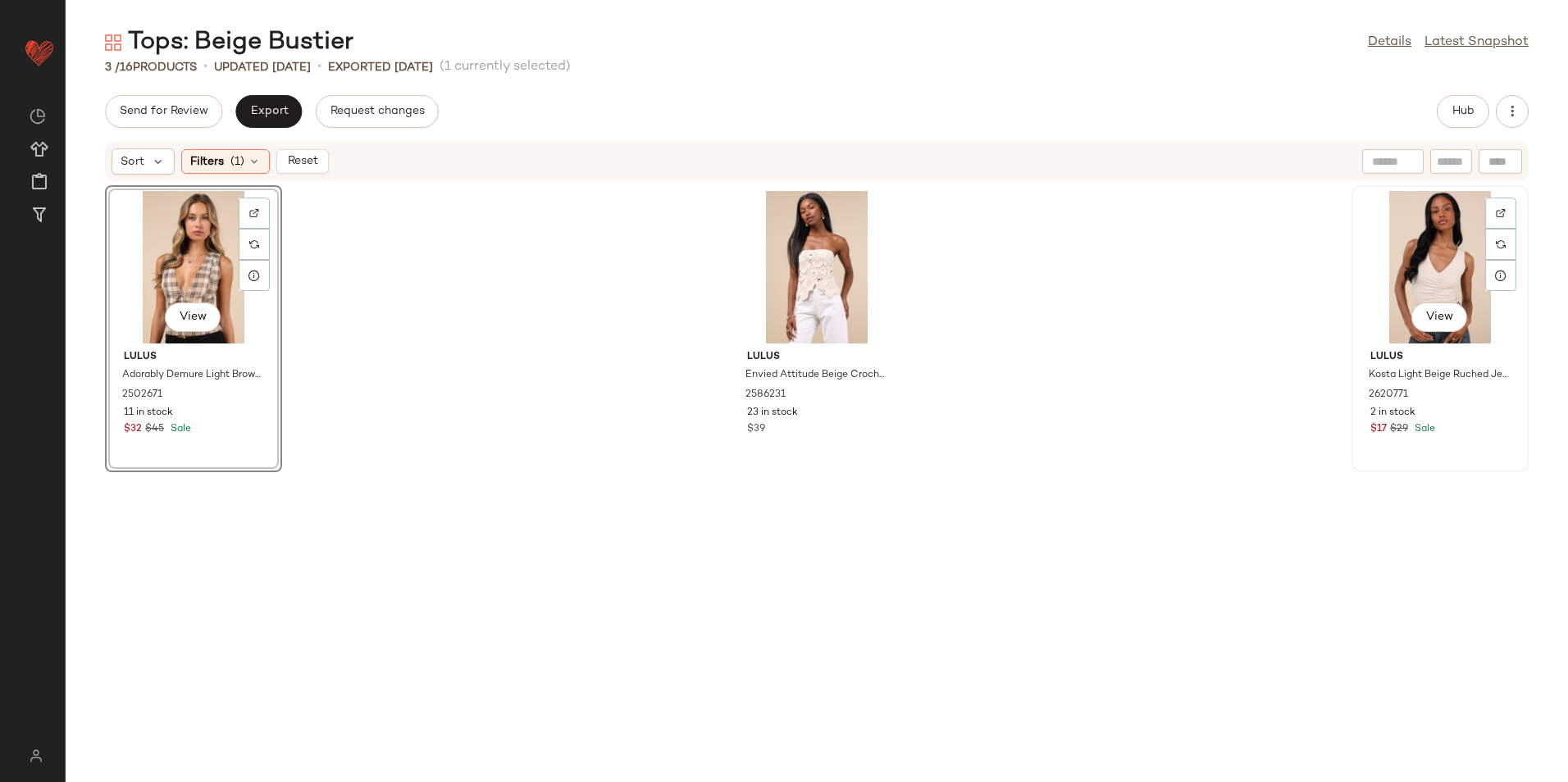
click at [1408, 248] on div "View" at bounding box center [1440, 267] width 165 height 153
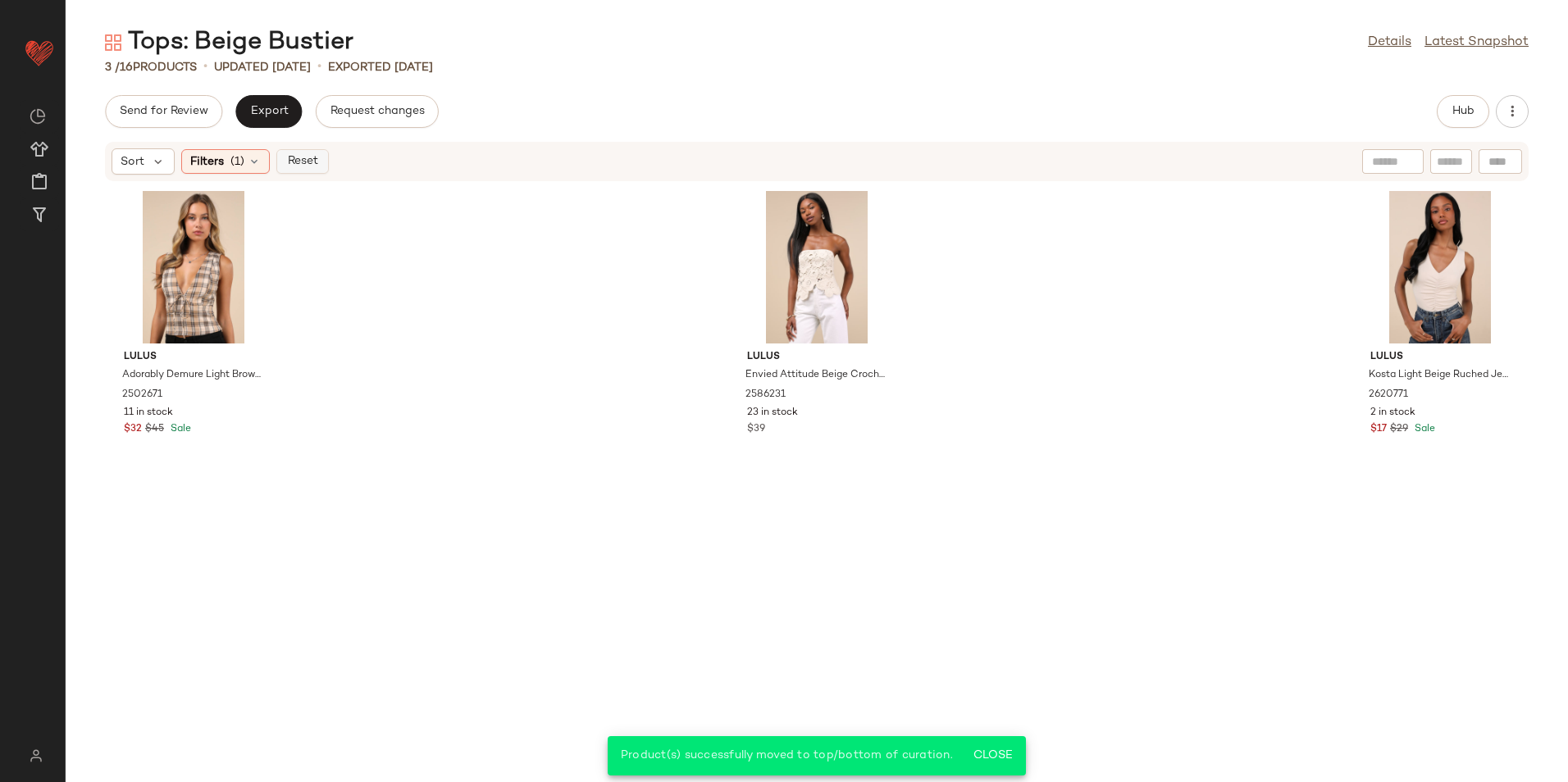
click at [313, 161] on span "Reset" at bounding box center [301, 162] width 31 height 13
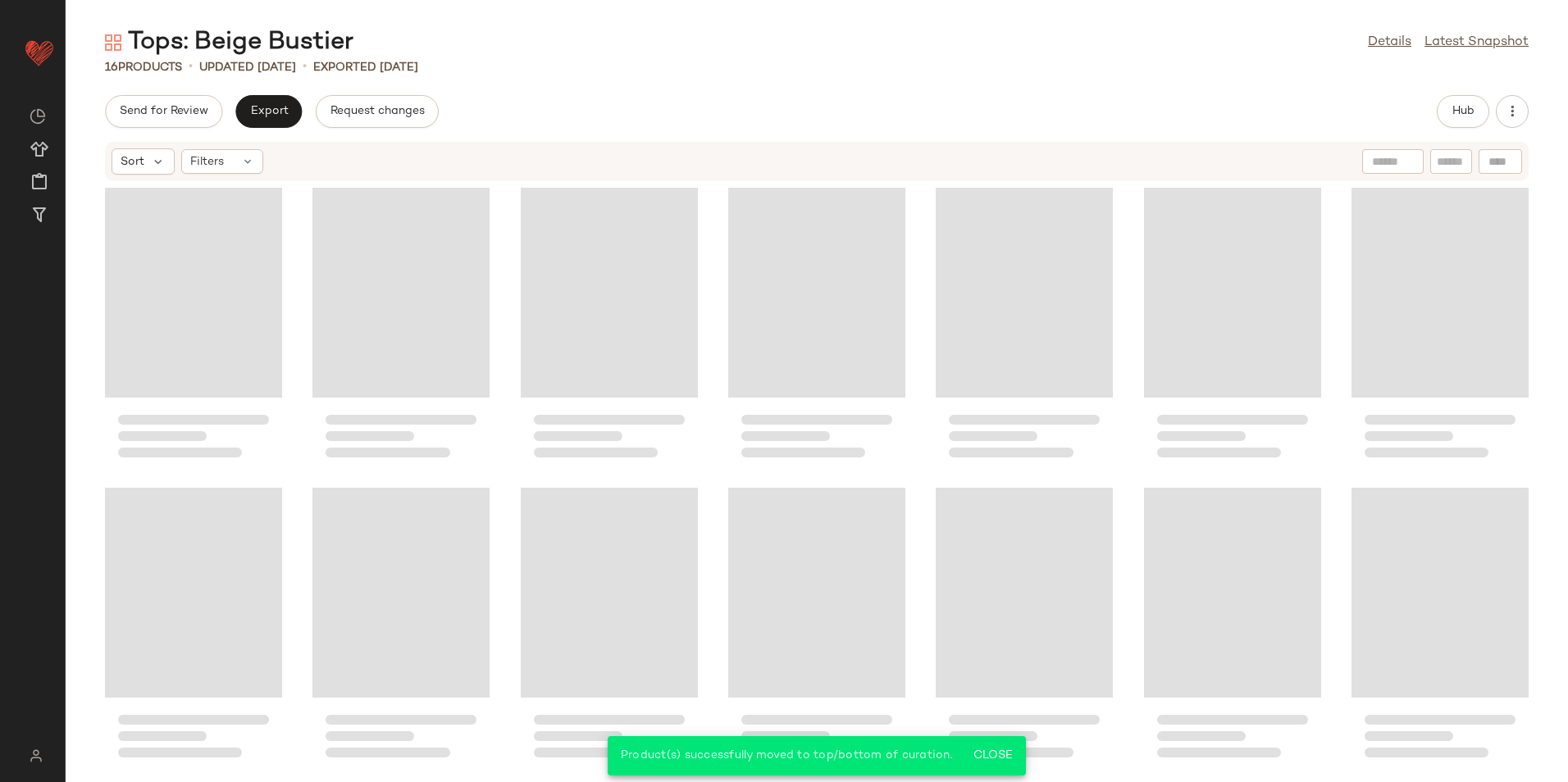
drag, startPoint x: 694, startPoint y: 77, endPoint x: 988, endPoint y: 112, distance: 296.1
click at [695, 77] on div "Tops: Beige Bustier Details Latest Snapshot 16 Products • updated [DATE] • Expo…" at bounding box center [816, 404] width 1502 height 756
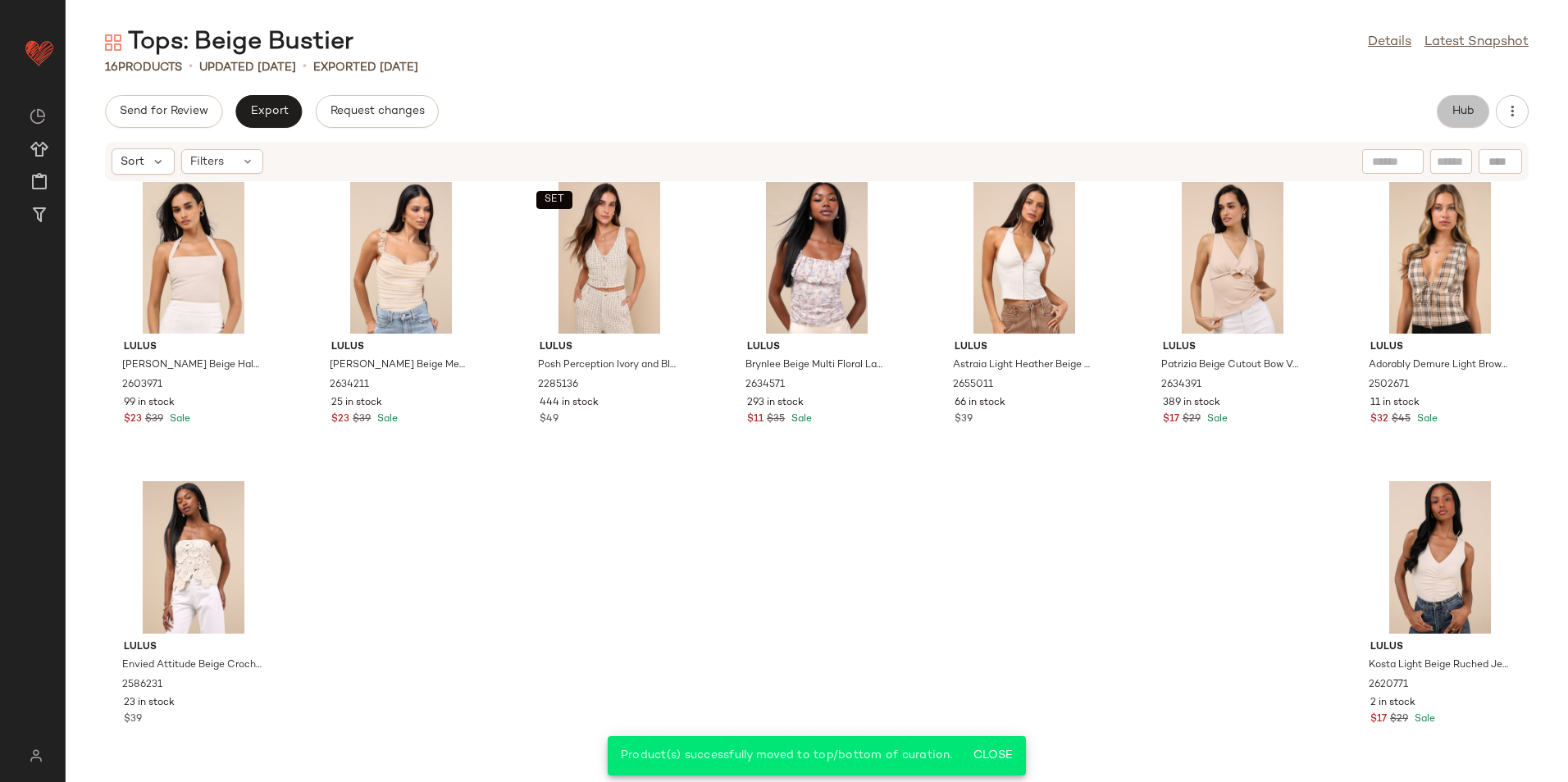
click at [1446, 115] on button "Hub" at bounding box center [1463, 111] width 52 height 33
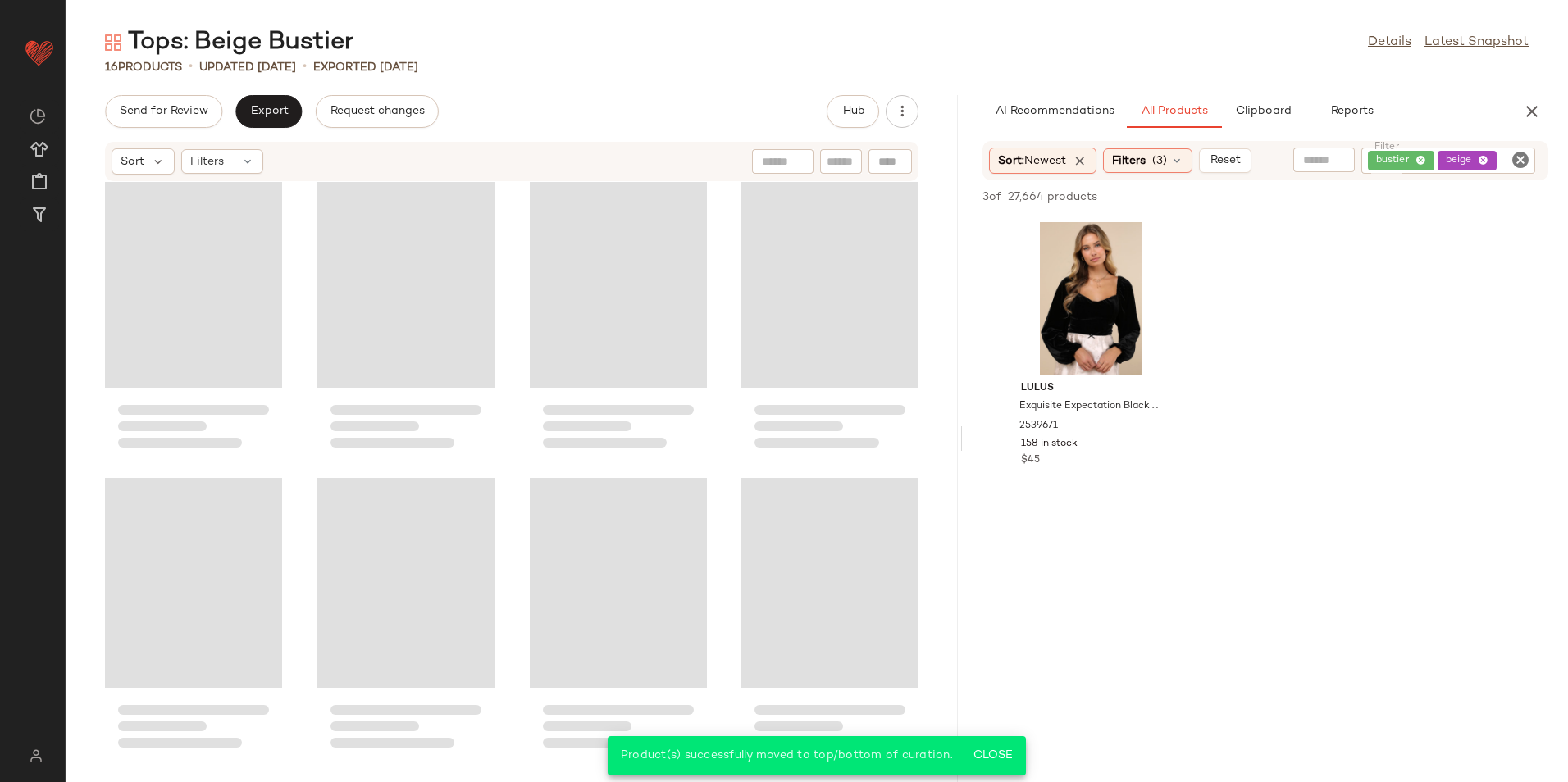
scroll to position [623, 0]
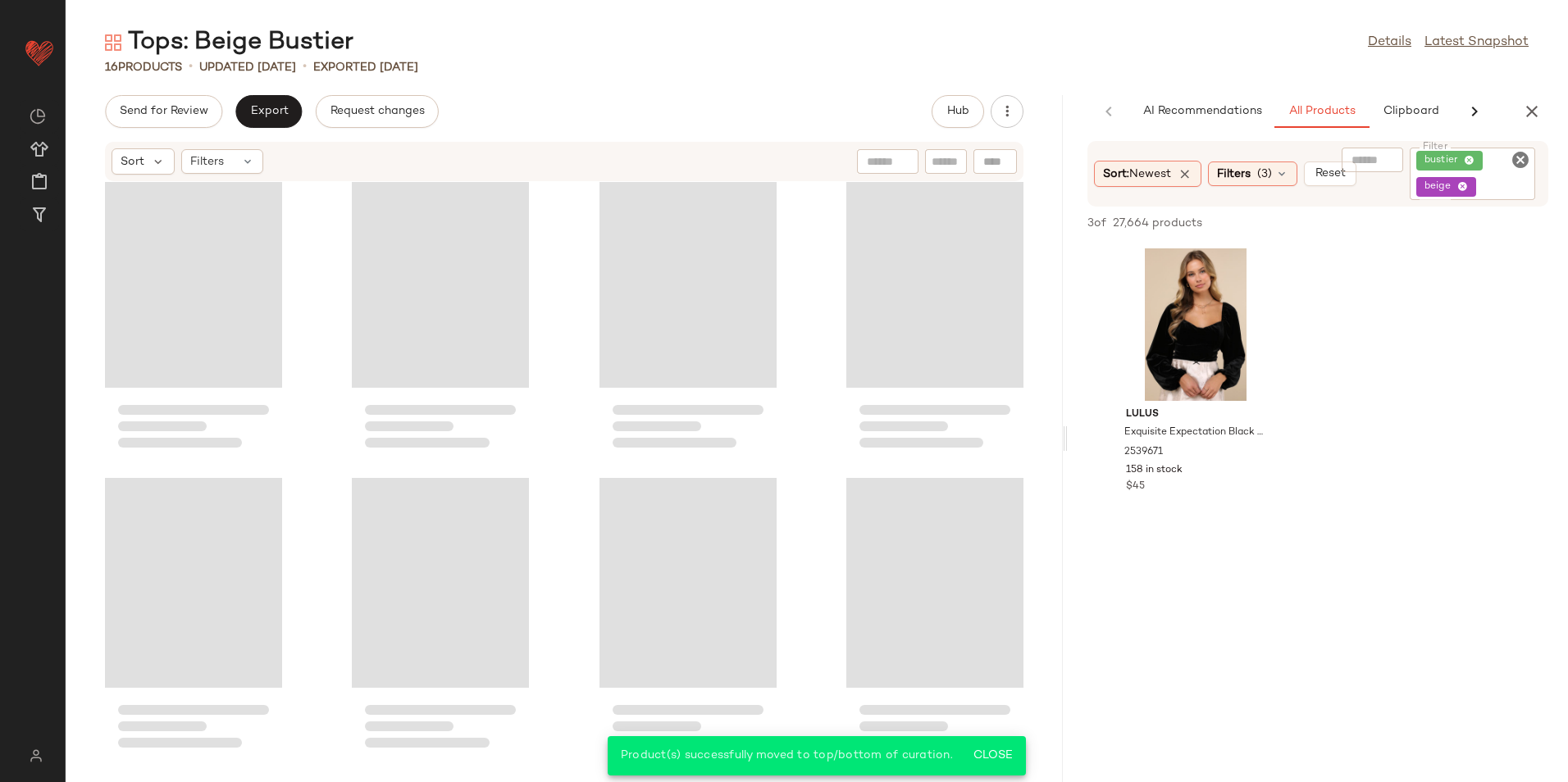
drag, startPoint x: 814, startPoint y: 435, endPoint x: 1162, endPoint y: 426, distance: 348.1
click at [1154, 427] on div "Tops: Beige Bustier Details Latest Snapshot 16 Products • updated [DATE] • Expo…" at bounding box center [816, 404] width 1502 height 756
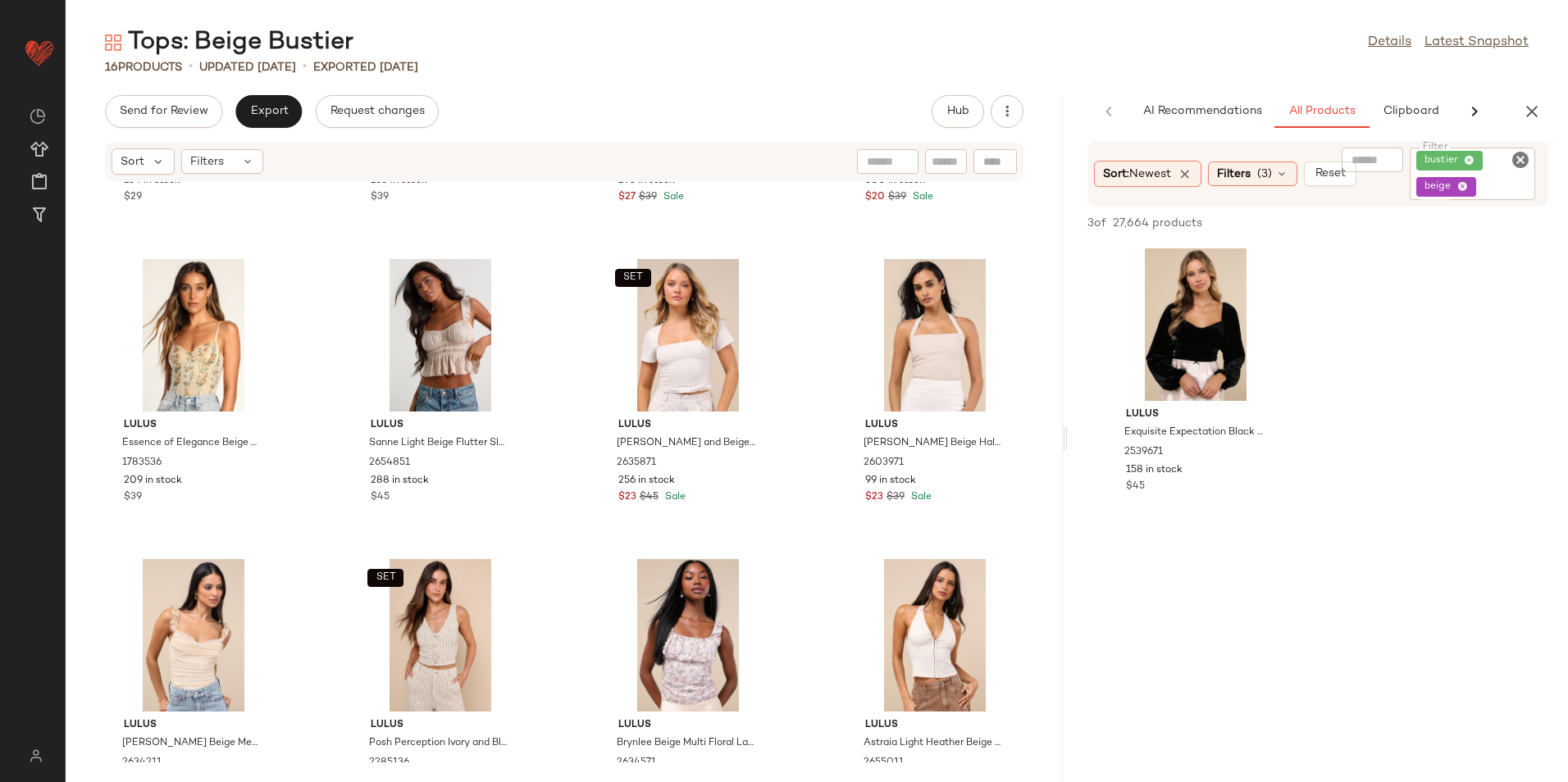
scroll to position [0, 0]
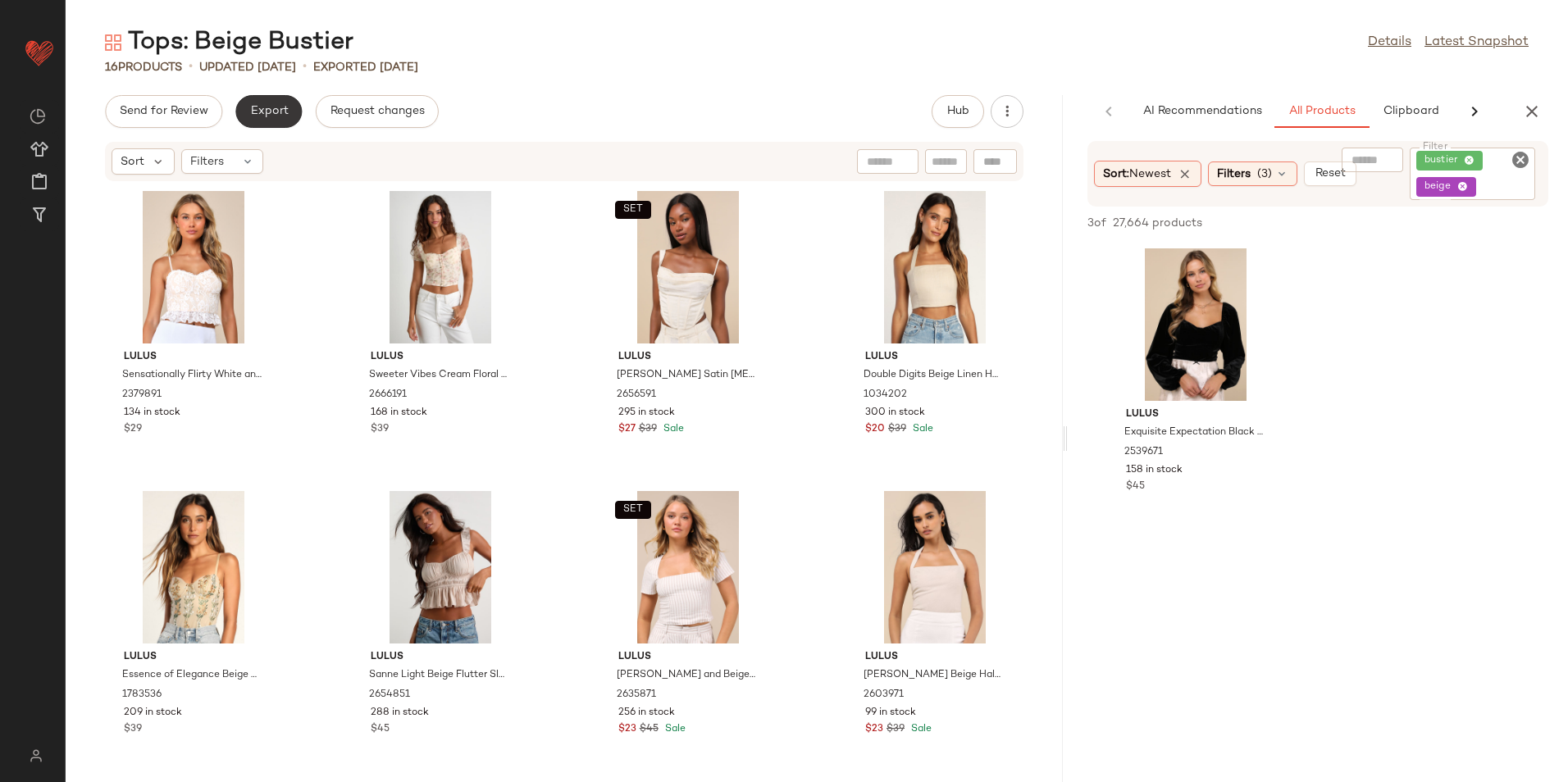
click at [273, 118] on span "Export" at bounding box center [269, 111] width 39 height 13
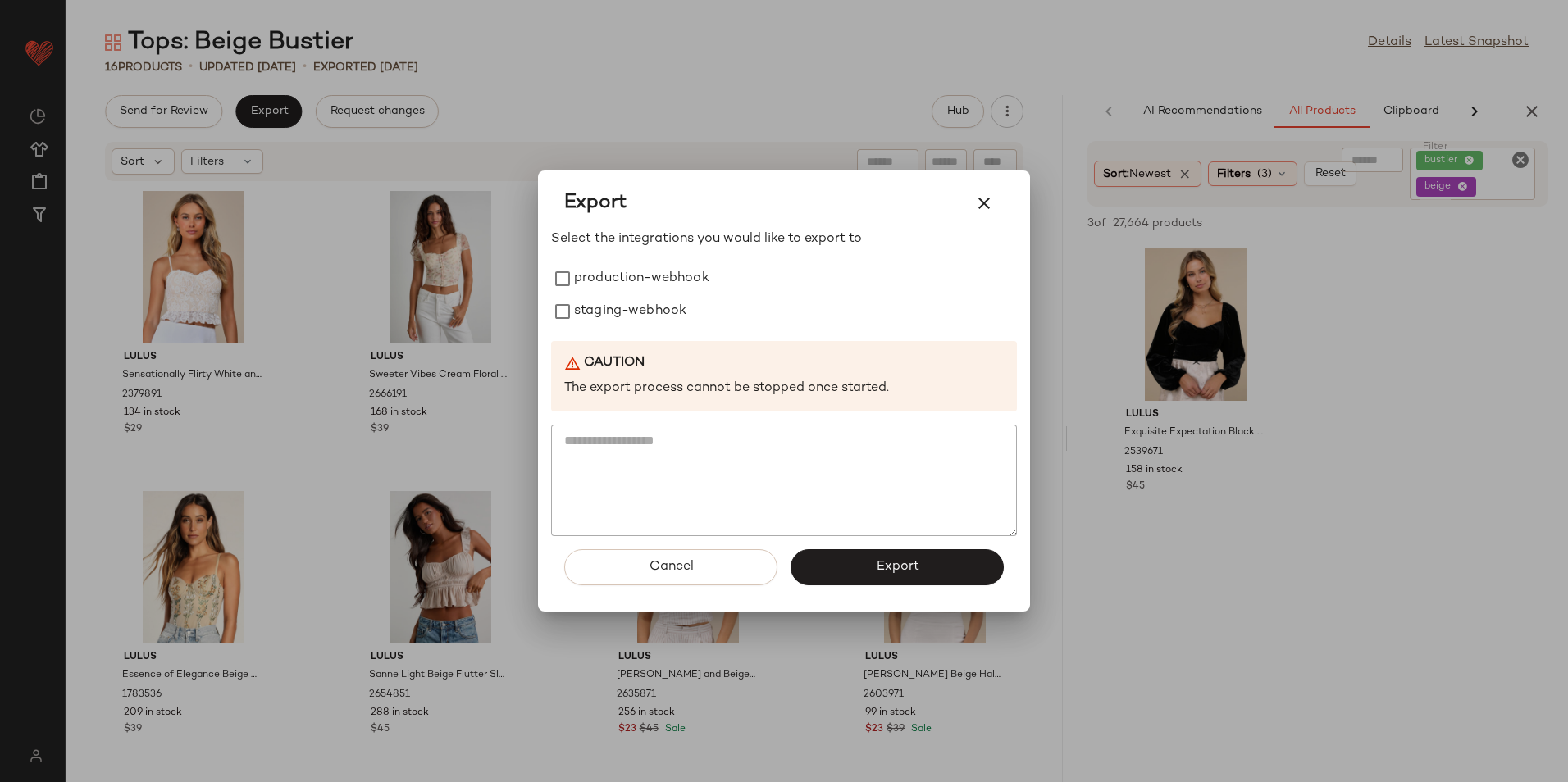
click at [553, 284] on div "Export Select the integrations you would like to export to production-webhook s…" at bounding box center [784, 391] width 492 height 441
click at [878, 562] on span "Export" at bounding box center [897, 567] width 44 height 15
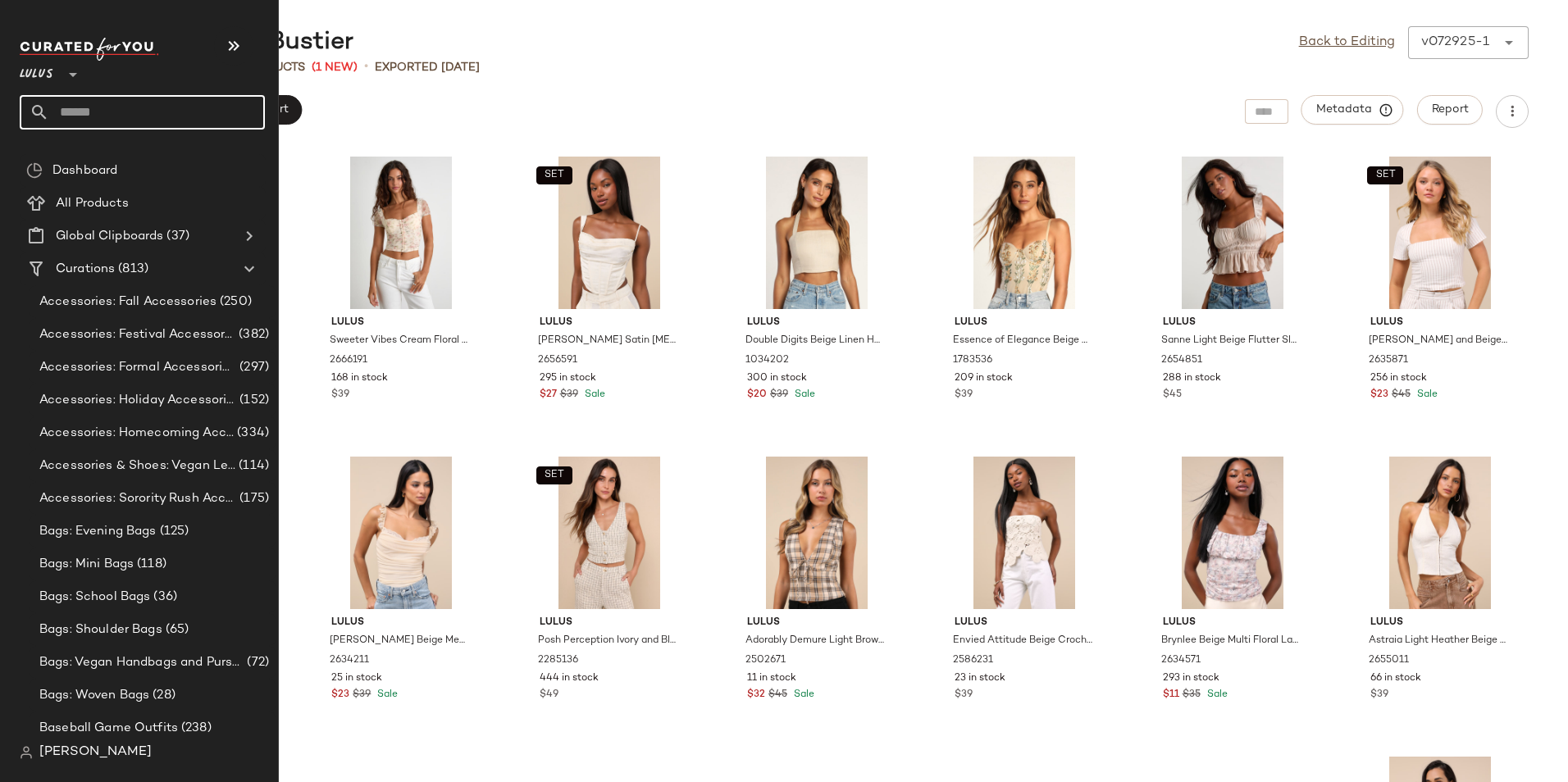
click at [121, 122] on input "text" at bounding box center [157, 112] width 216 height 35
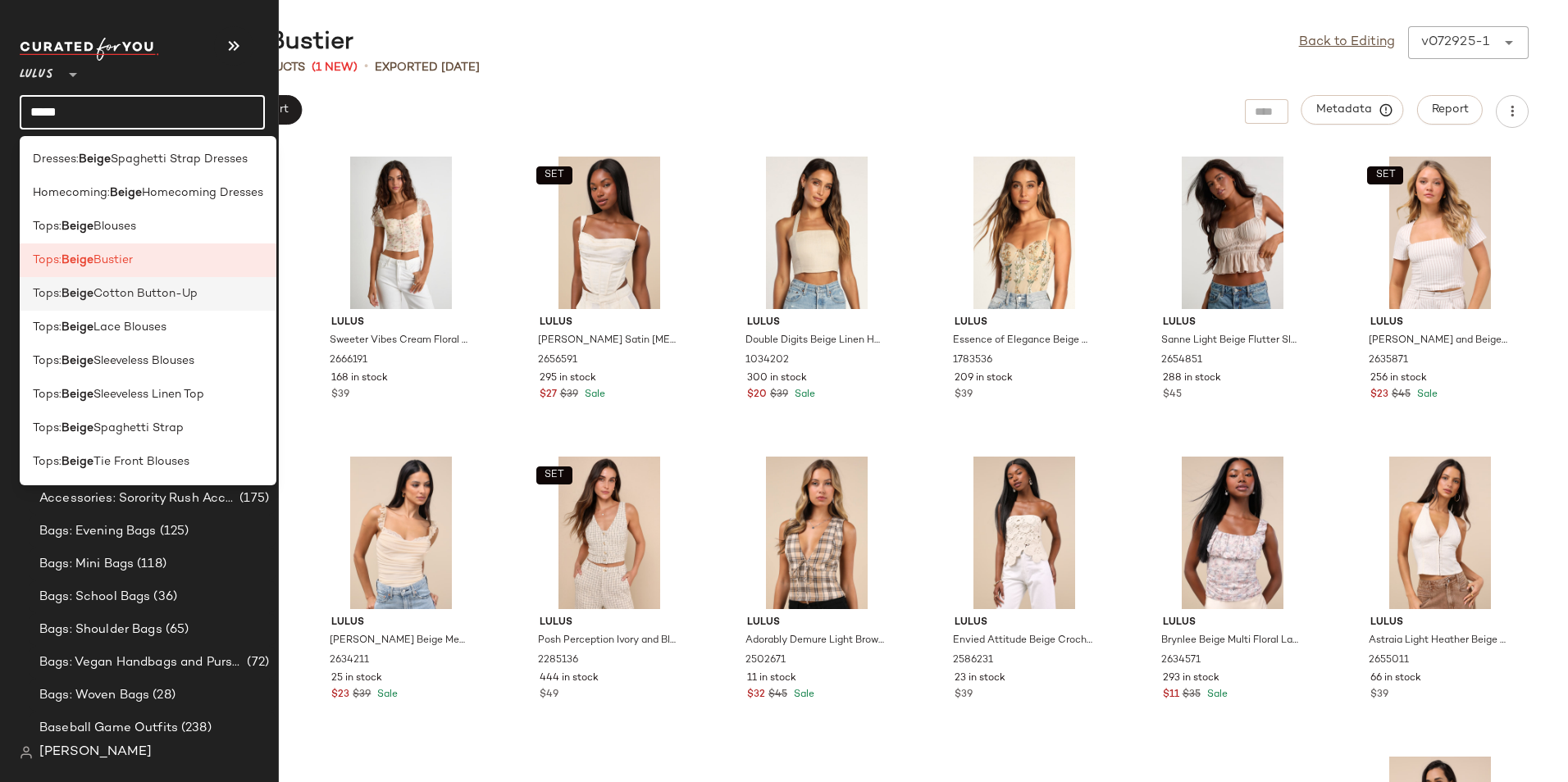
type input "*****"
click at [113, 290] on span "Cotton Button-Up" at bounding box center [145, 294] width 104 height 17
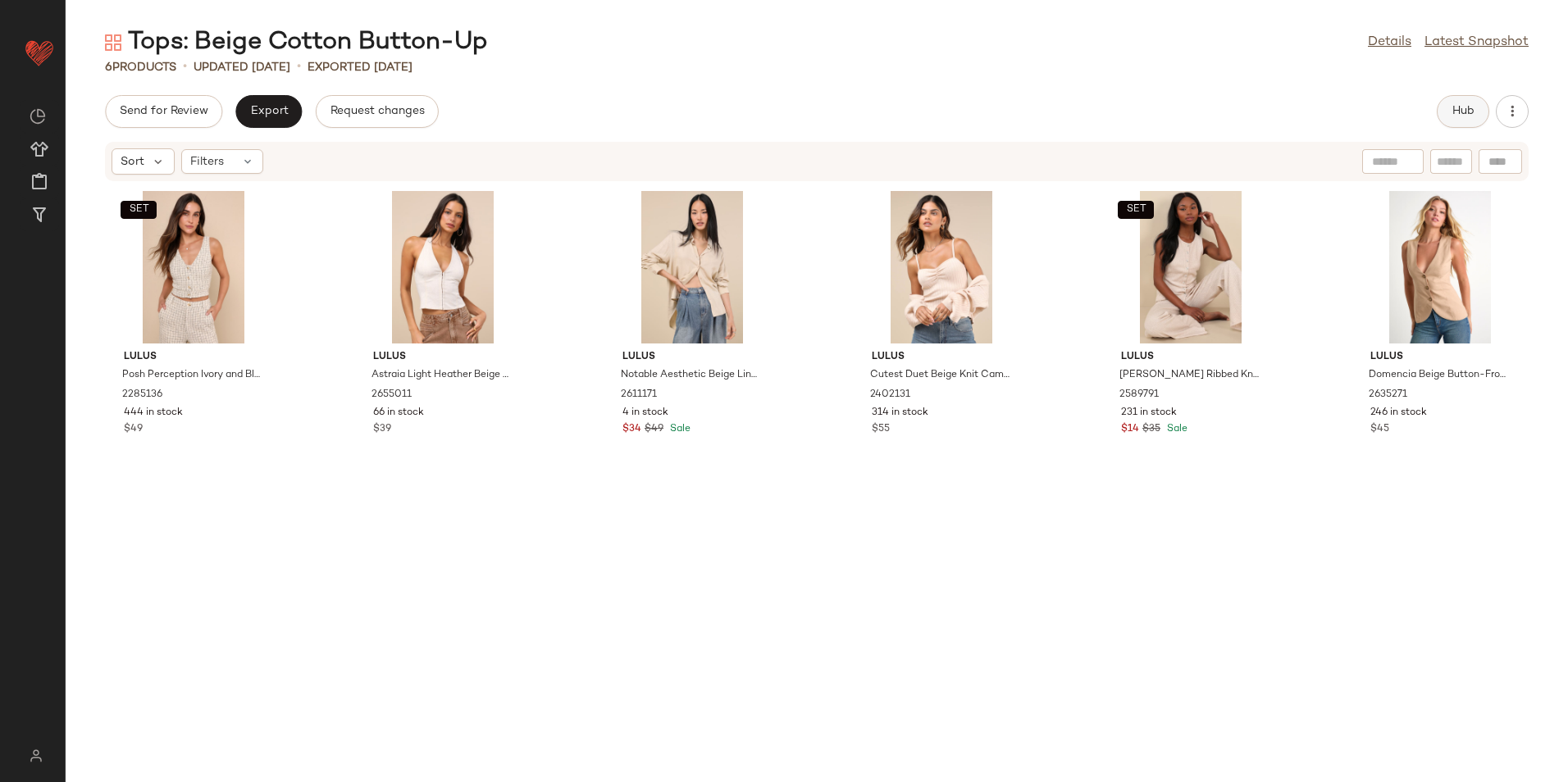
click at [1466, 106] on span "Hub" at bounding box center [1463, 111] width 23 height 13
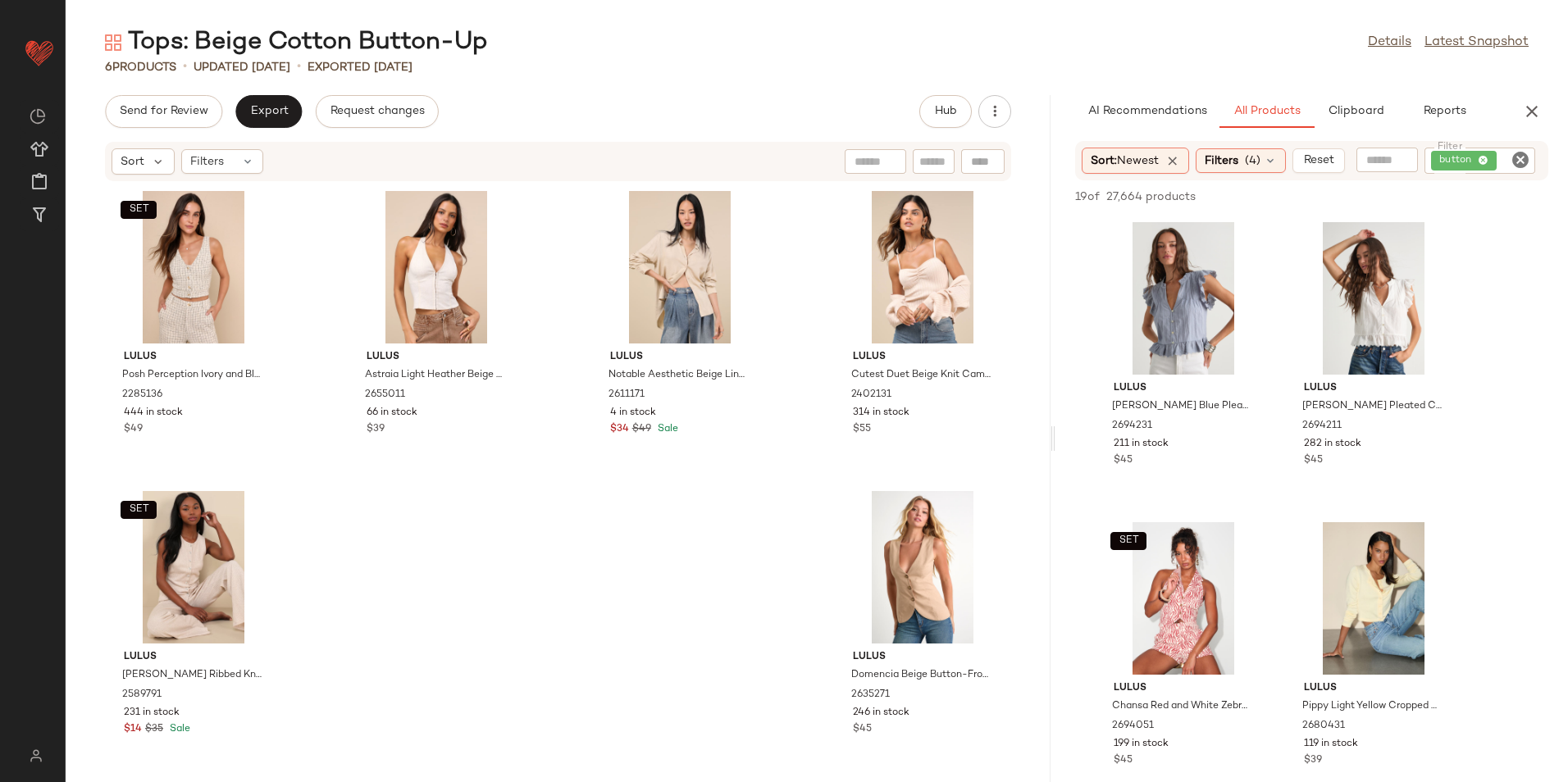
drag, startPoint x: 817, startPoint y: 440, endPoint x: 1101, endPoint y: 451, distance: 284.2
click at [1101, 451] on div "Tops: Beige Cotton Button-Up Details Latest Snapshot 6 Products • updated [DATE…" at bounding box center [816, 404] width 1502 height 756
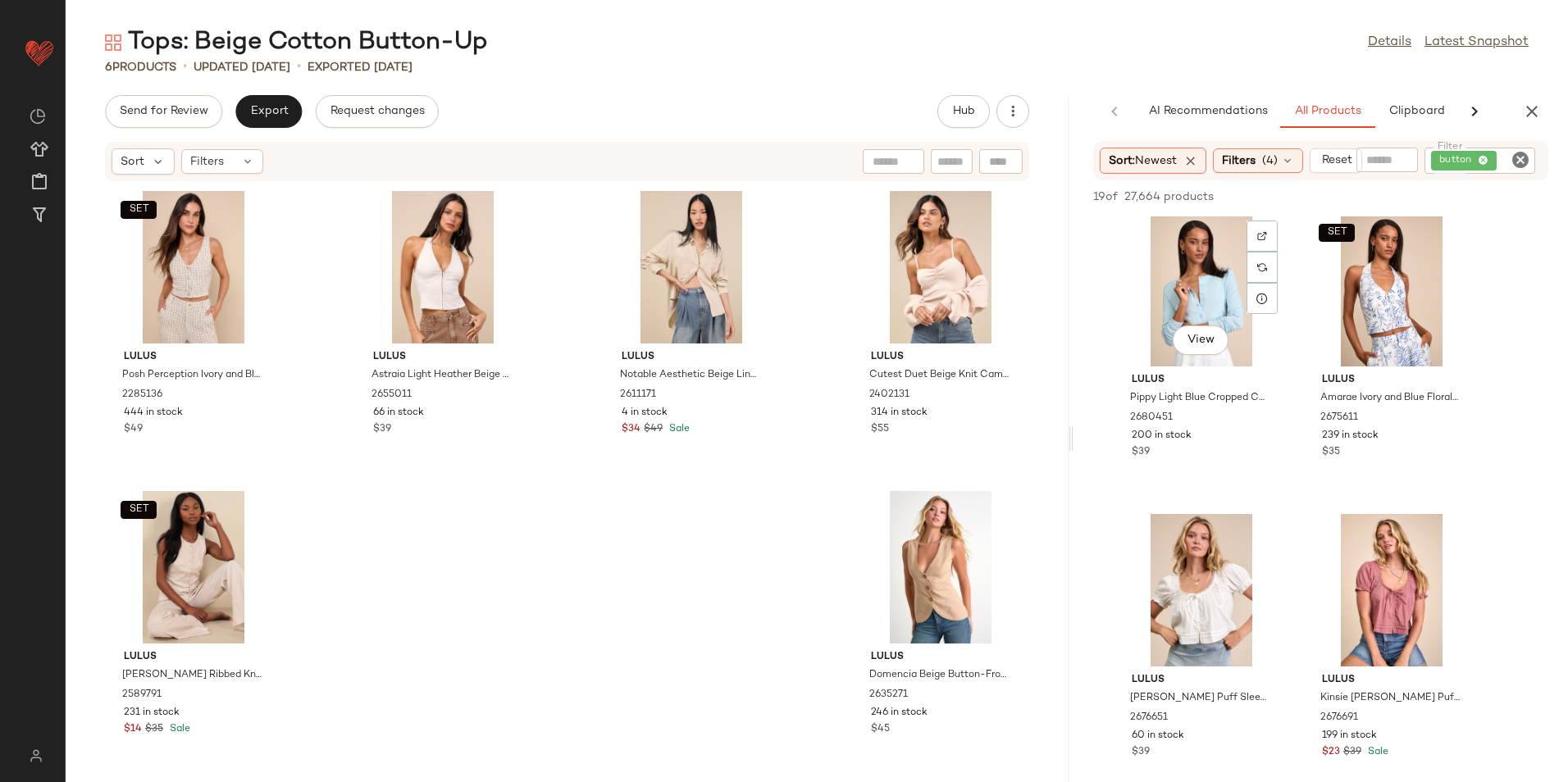
scroll to position [738, 0]
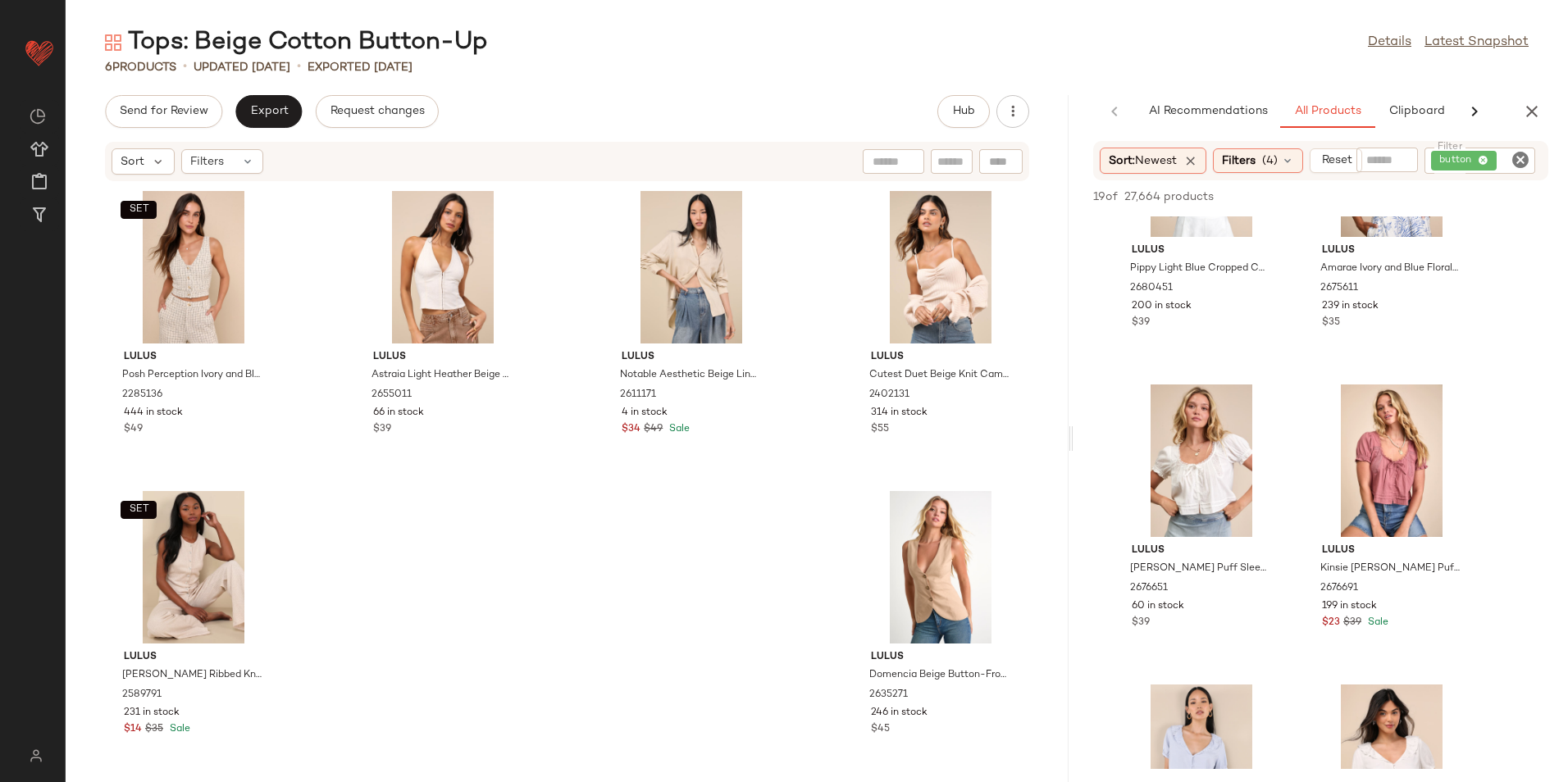
click at [1495, 158] on div "button" at bounding box center [1479, 160] width 110 height 26
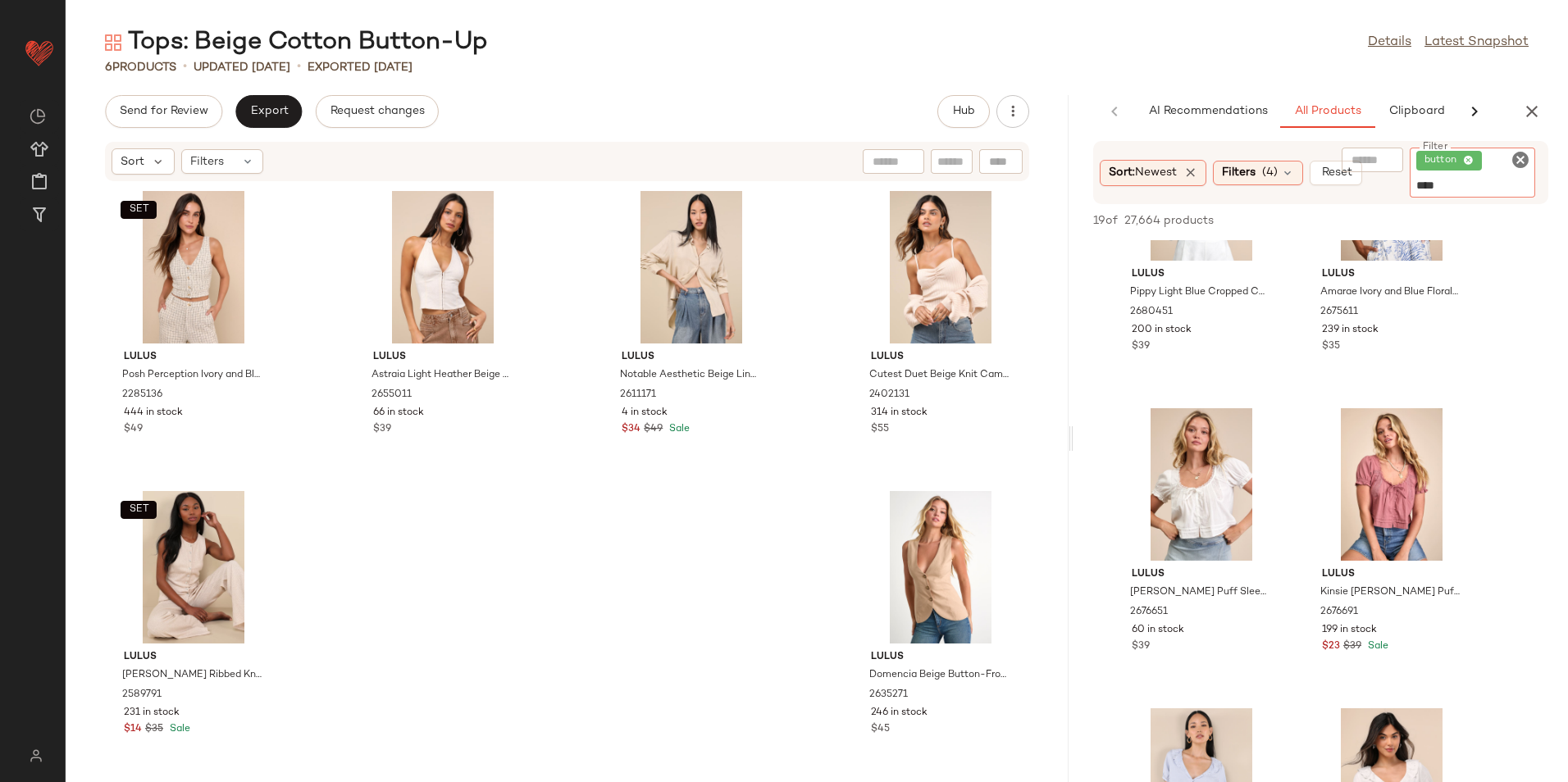
type input "*****"
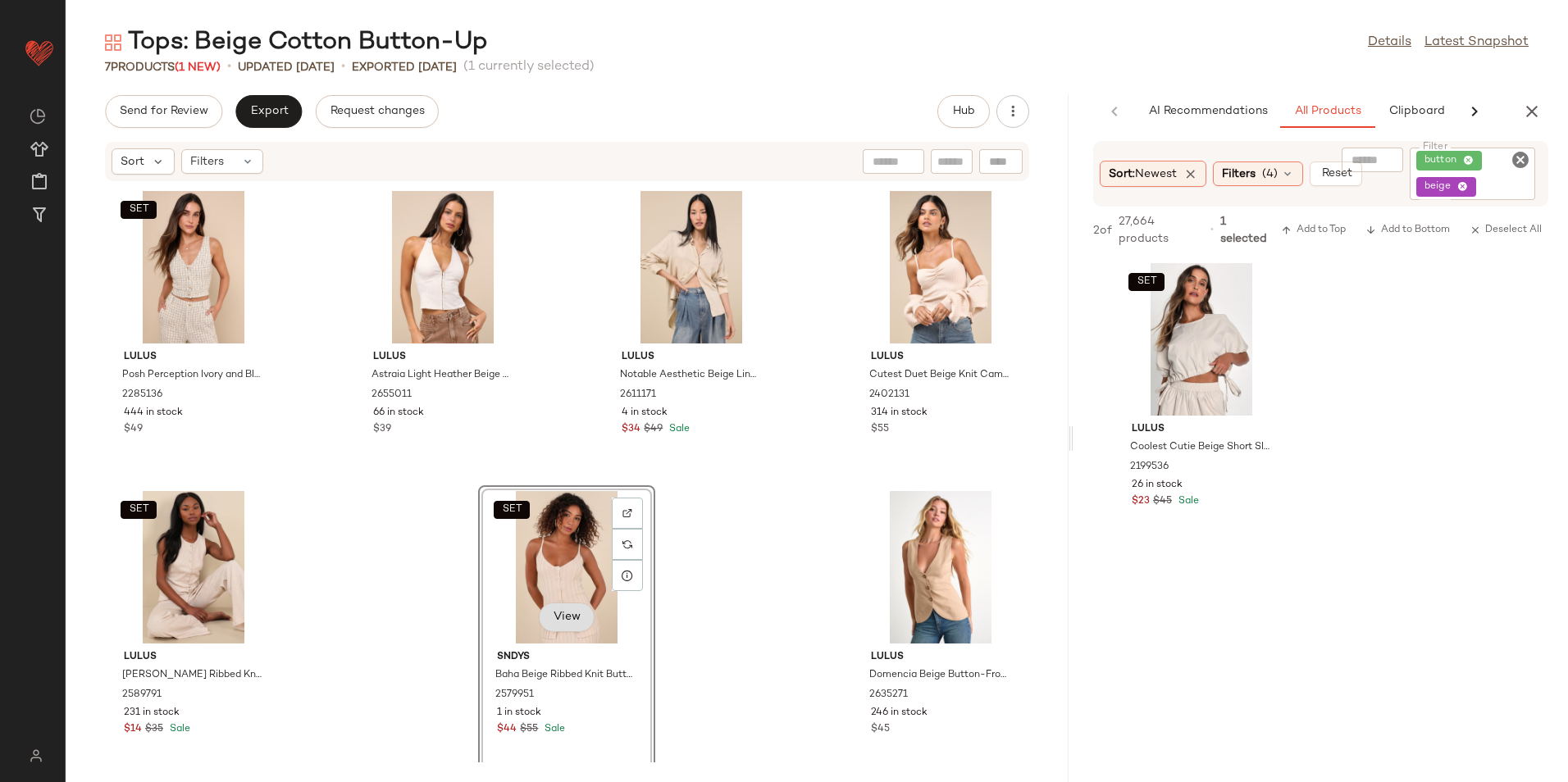
click at [570, 621] on span "View" at bounding box center [565, 618] width 28 height 13
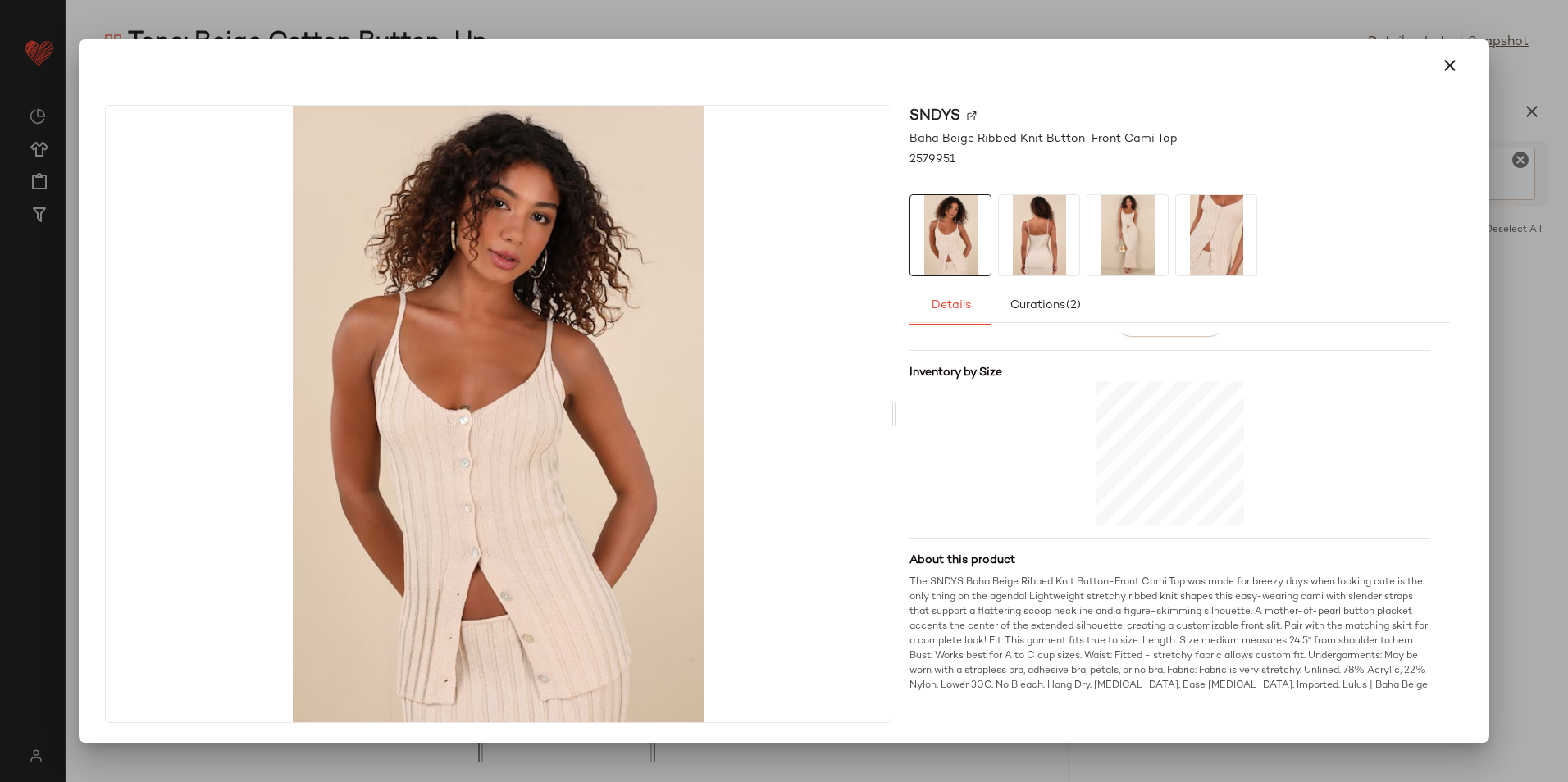
scroll to position [376, 0]
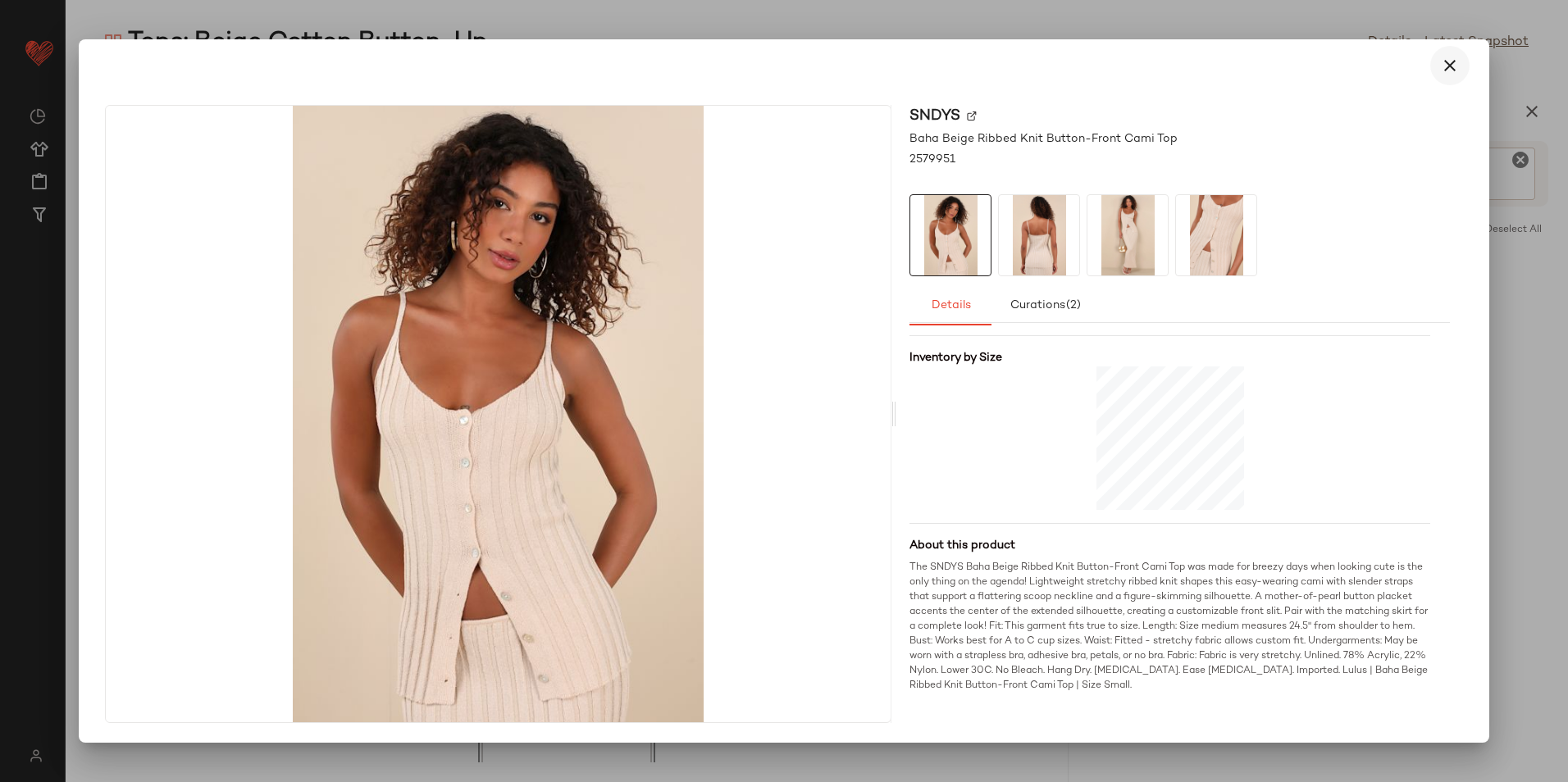
click at [1444, 57] on icon "button" at bounding box center [1449, 65] width 19 height 19
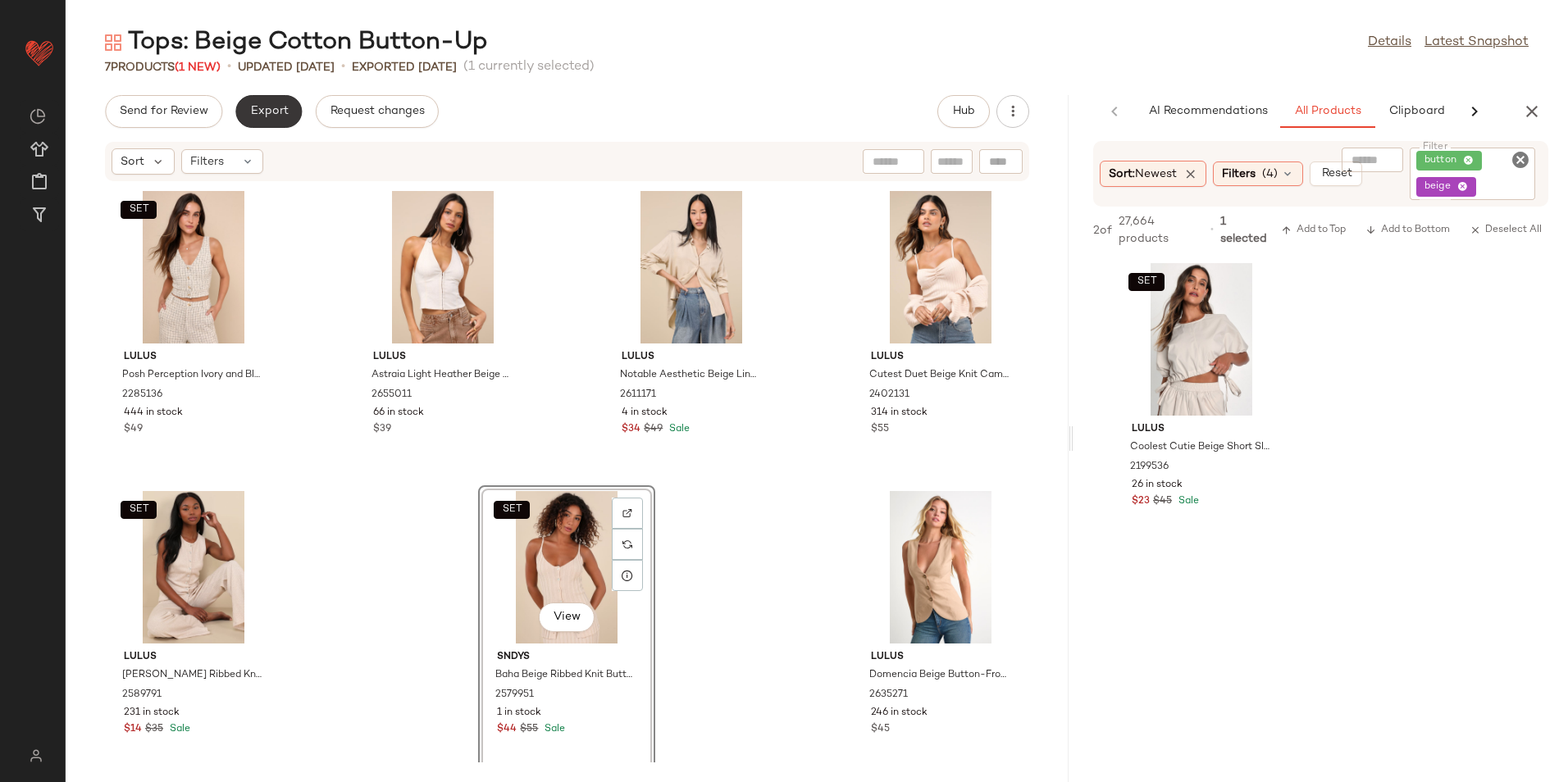
click at [280, 111] on span "Export" at bounding box center [269, 111] width 39 height 13
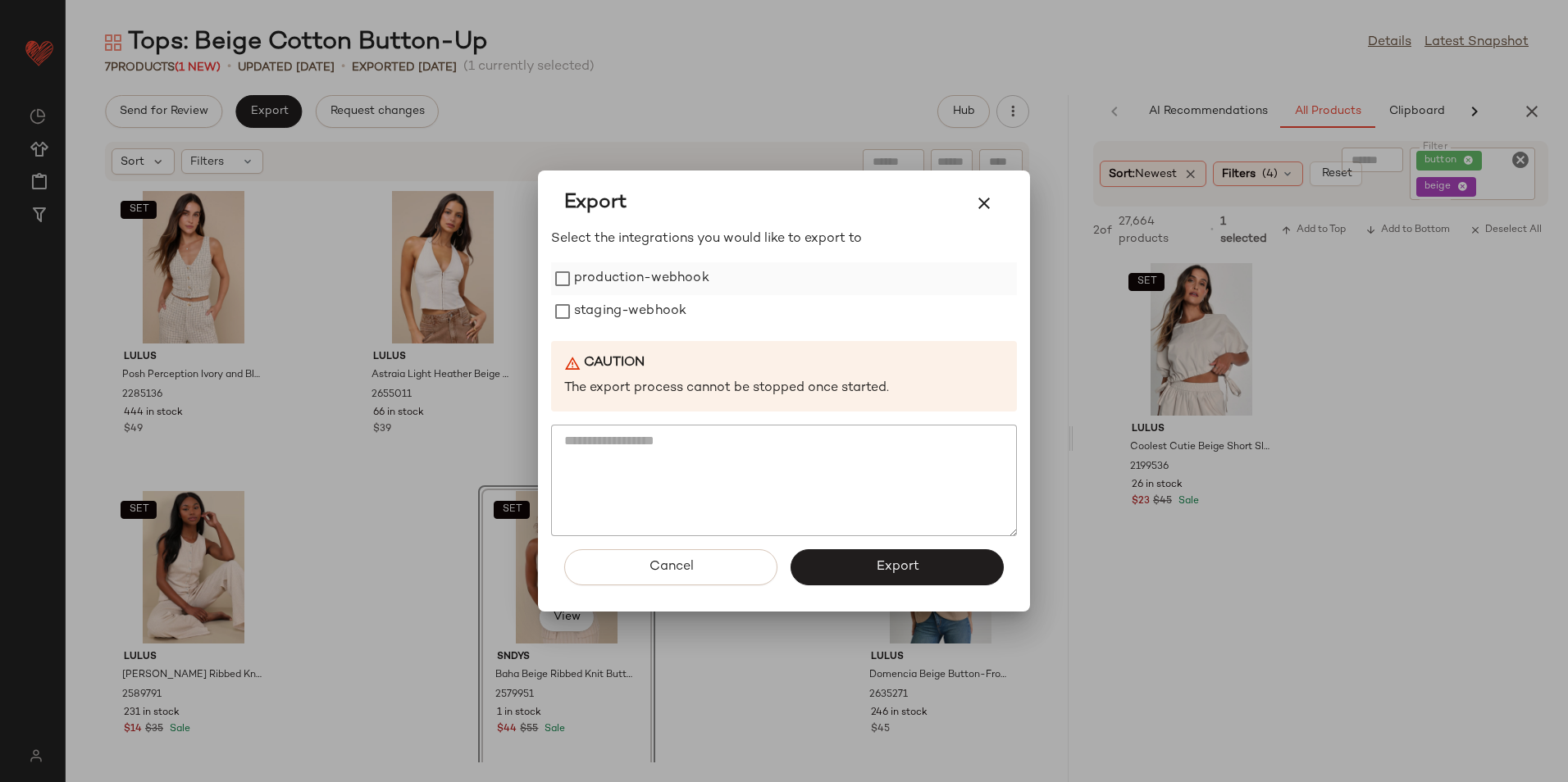
click at [656, 277] on label "production-webhook" at bounding box center [641, 278] width 135 height 33
click at [656, 310] on label "staging-webhook" at bounding box center [629, 311] width 112 height 33
click at [854, 578] on button "Export" at bounding box center [897, 567] width 213 height 36
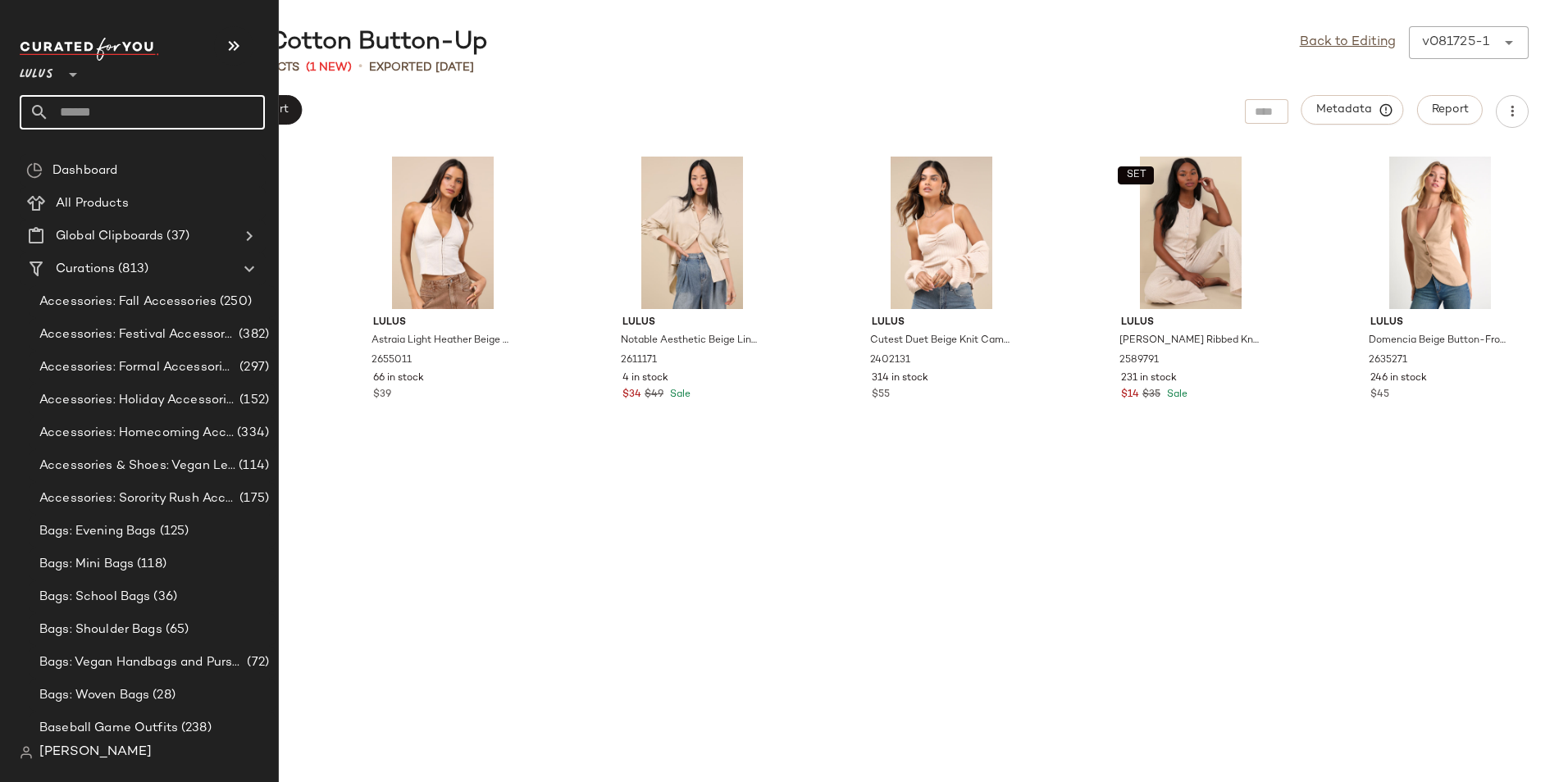
click at [73, 112] on input "text" at bounding box center [157, 112] width 216 height 35
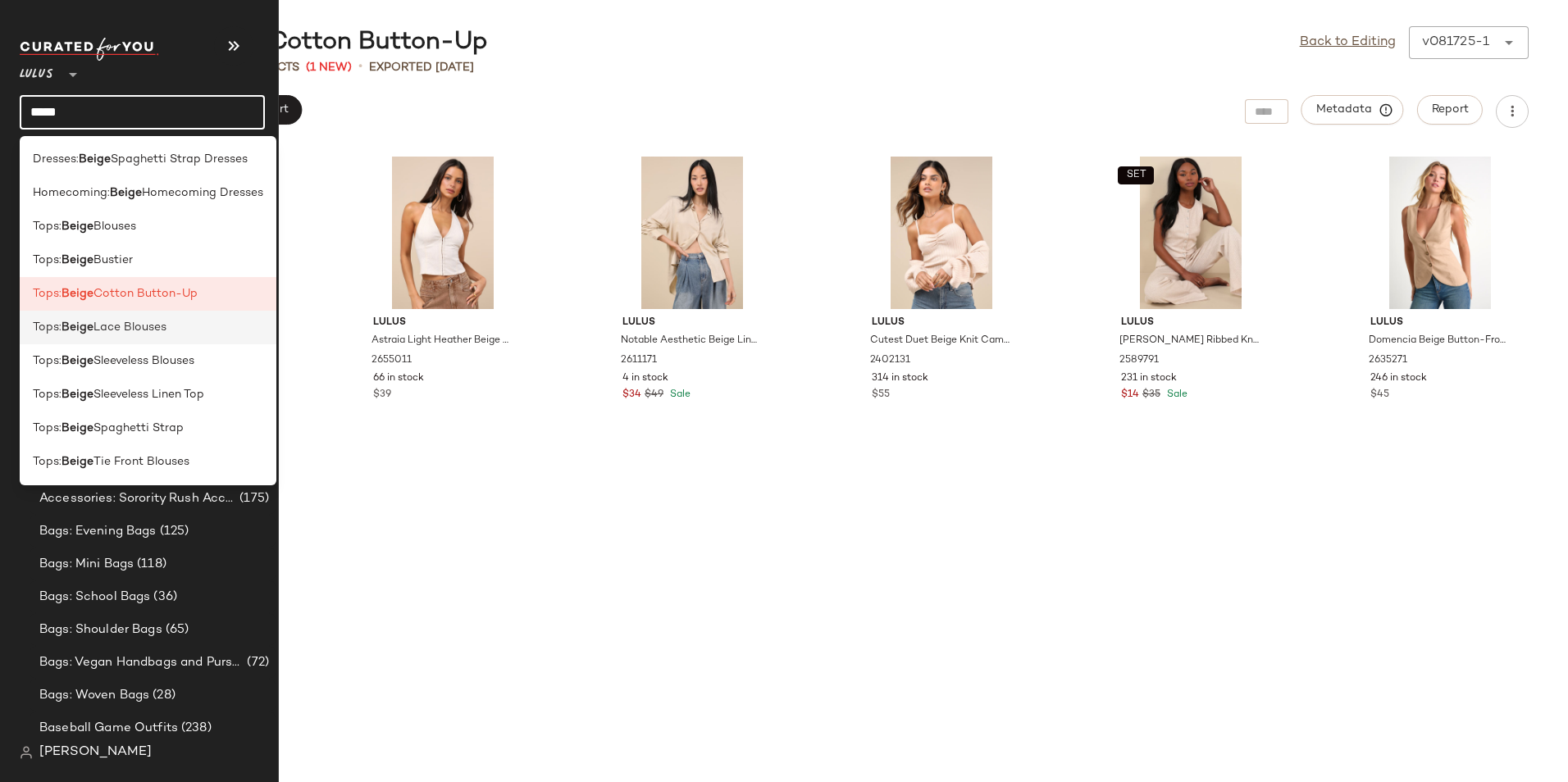
type input "*****"
click at [165, 332] on span "Lace Blouses" at bounding box center [130, 327] width 73 height 17
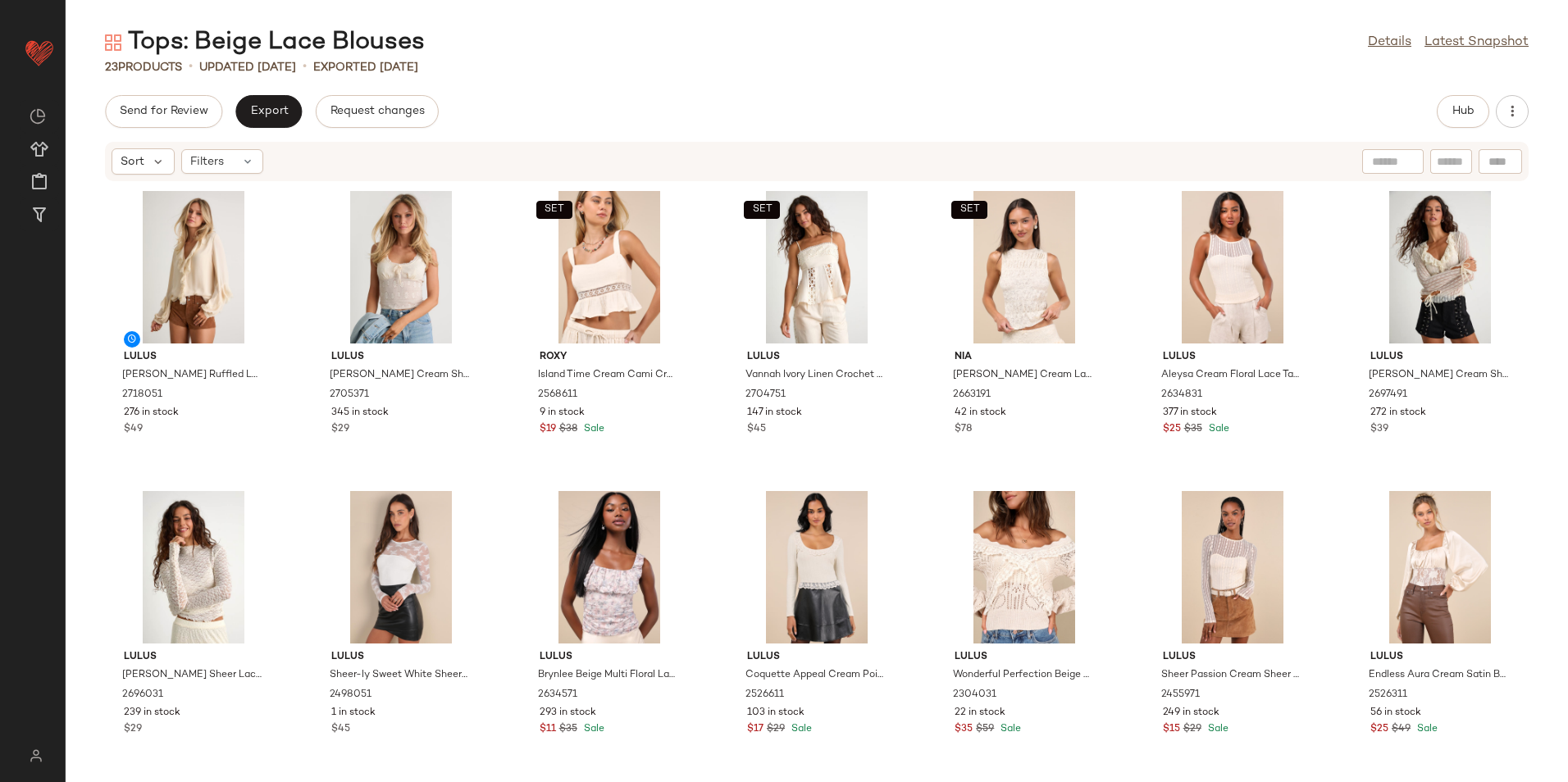
click at [560, 93] on div "Tops: Beige Lace Blouses Details Latest Snapshot 23 Products • updated [DATE] •…" at bounding box center [816, 404] width 1502 height 756
click at [233, 159] on div "Filters" at bounding box center [222, 161] width 82 height 24
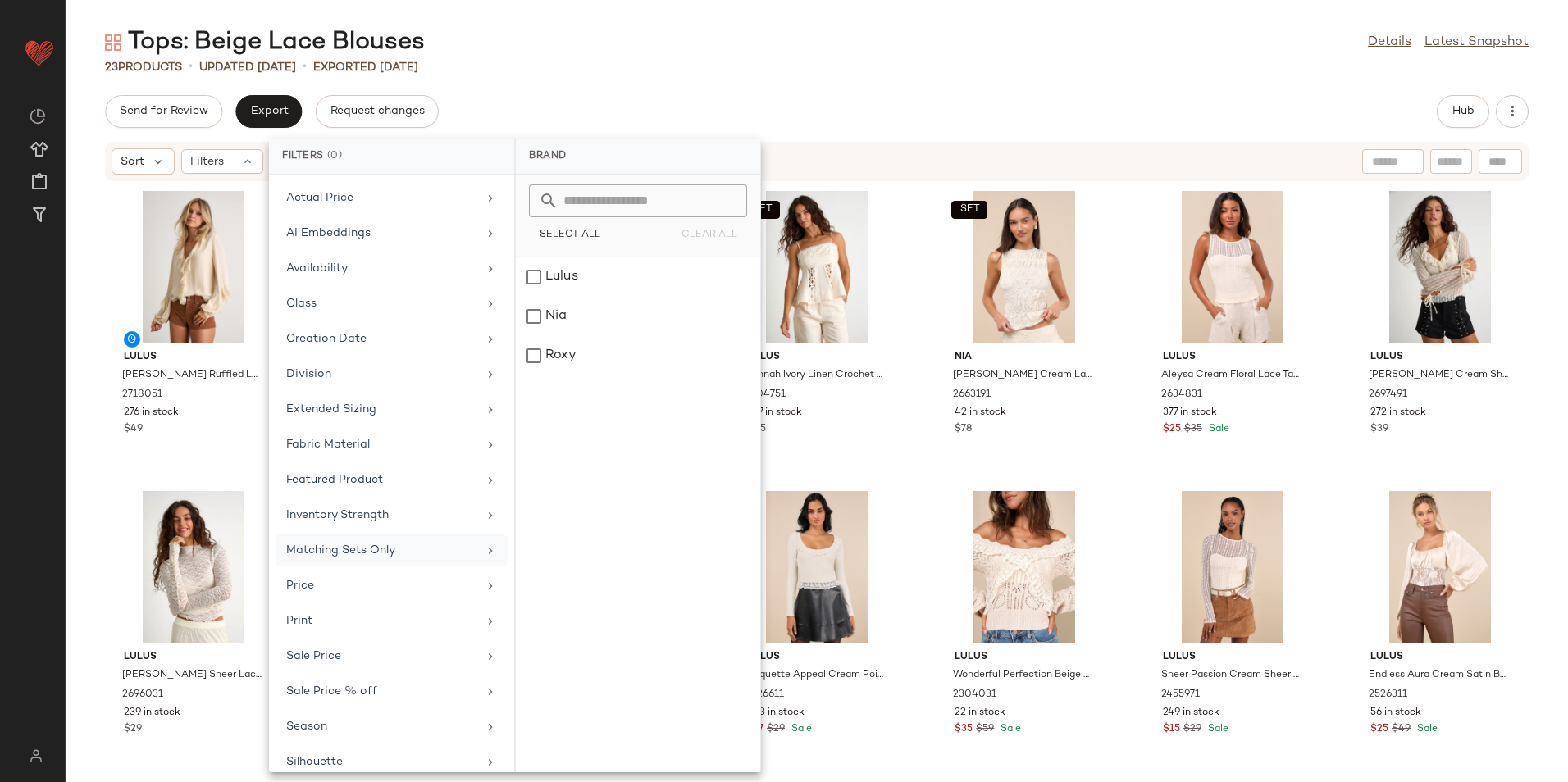
scroll to position [121, 0]
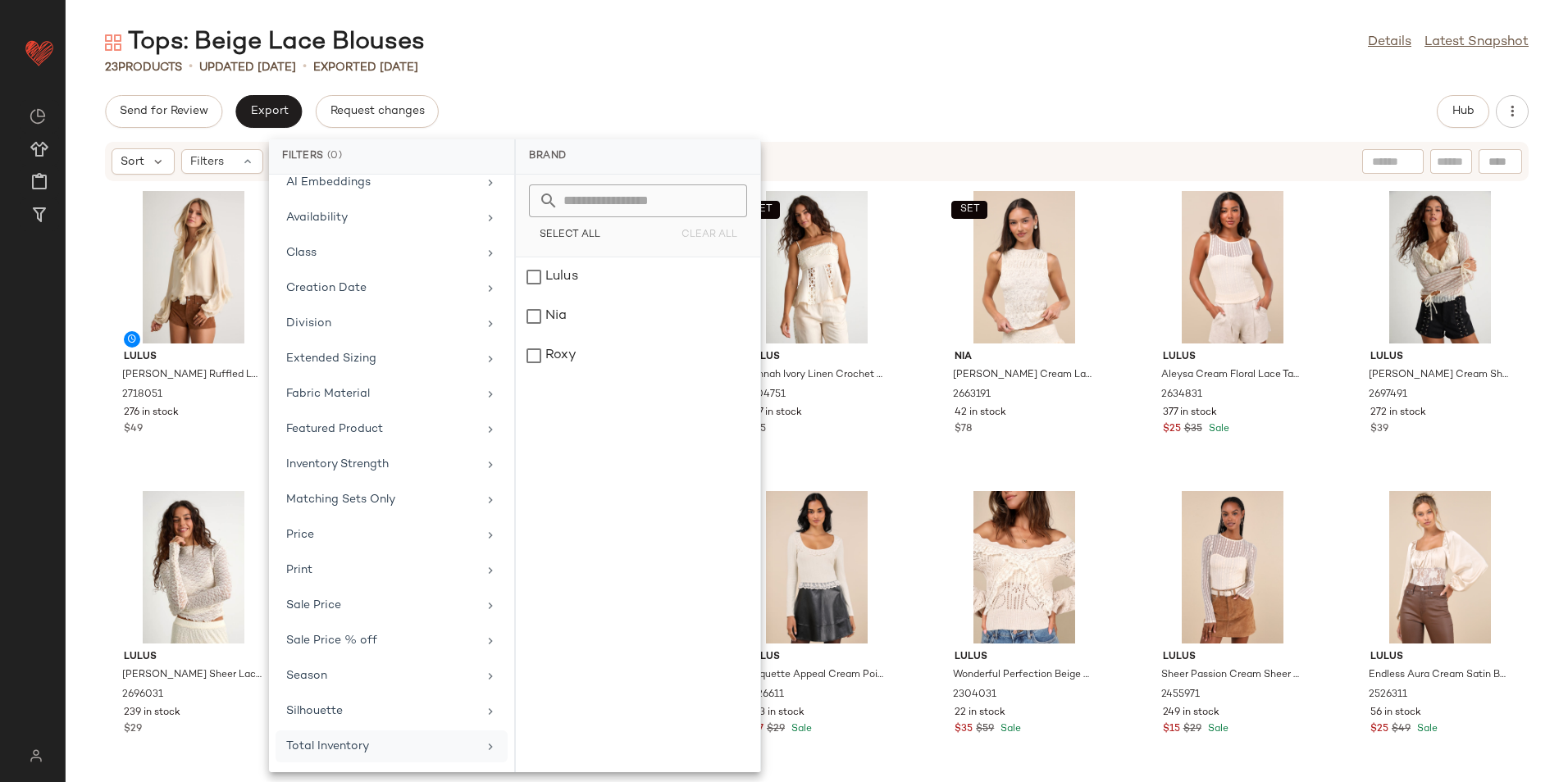
click at [330, 747] on div "Total Inventory" at bounding box center [381, 747] width 191 height 17
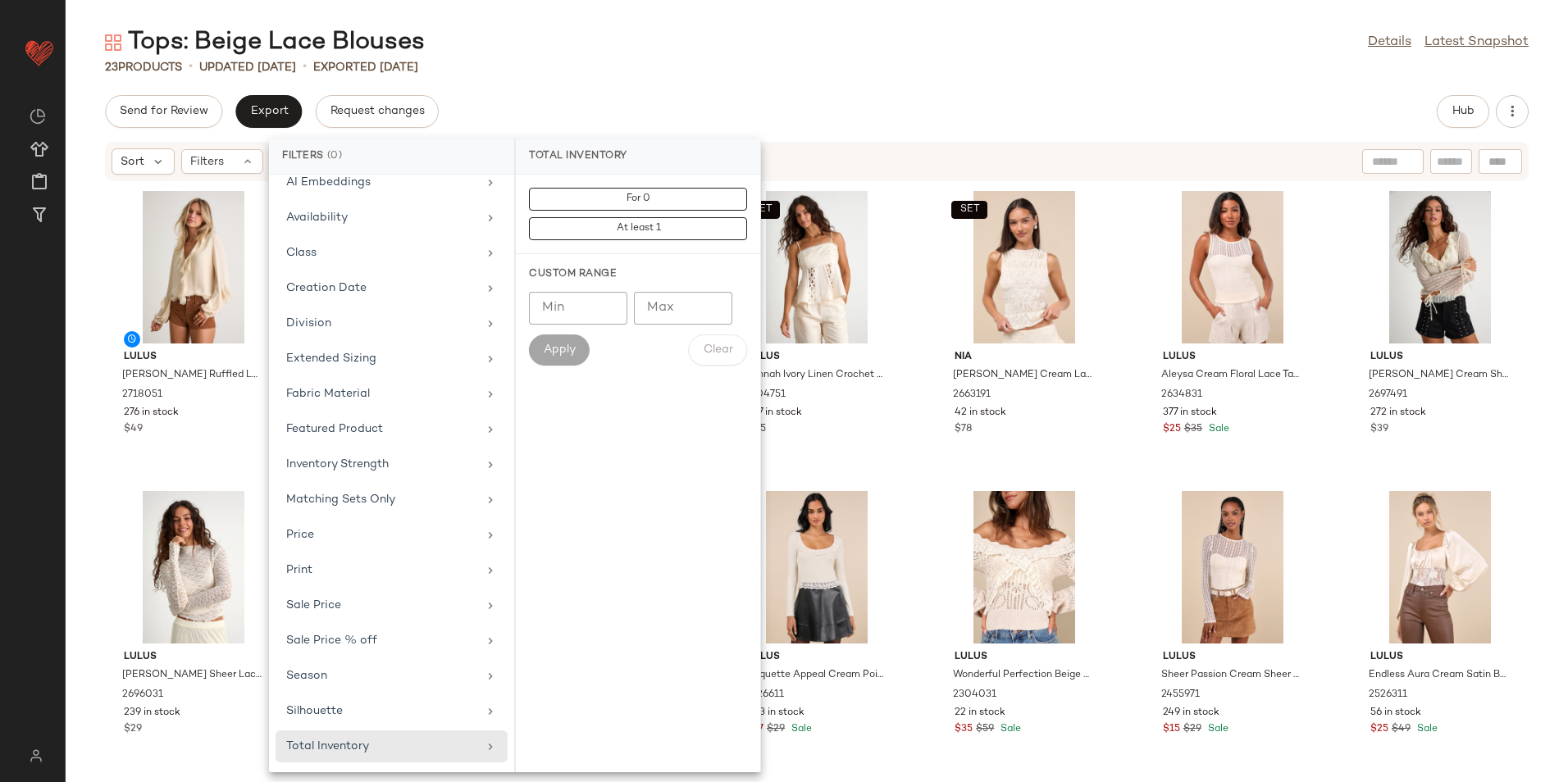
click at [669, 303] on input "Max" at bounding box center [682, 308] width 99 height 33
type input "**"
click at [557, 343] on span "Apply" at bounding box center [559, 350] width 33 height 13
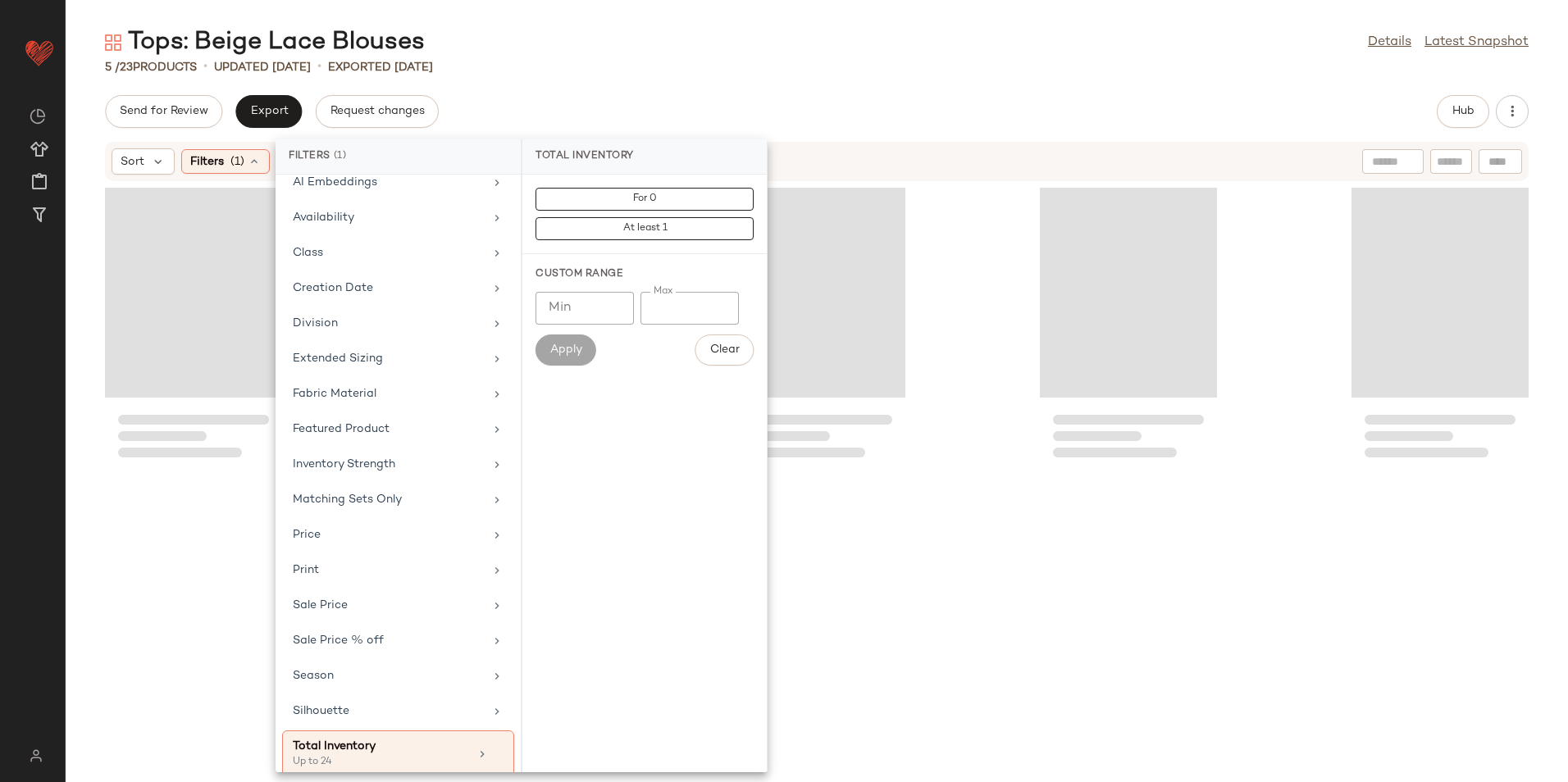
click at [708, 40] on div "Tops: Beige Lace Blouses Details Latest Snapshot" at bounding box center [816, 42] width 1502 height 33
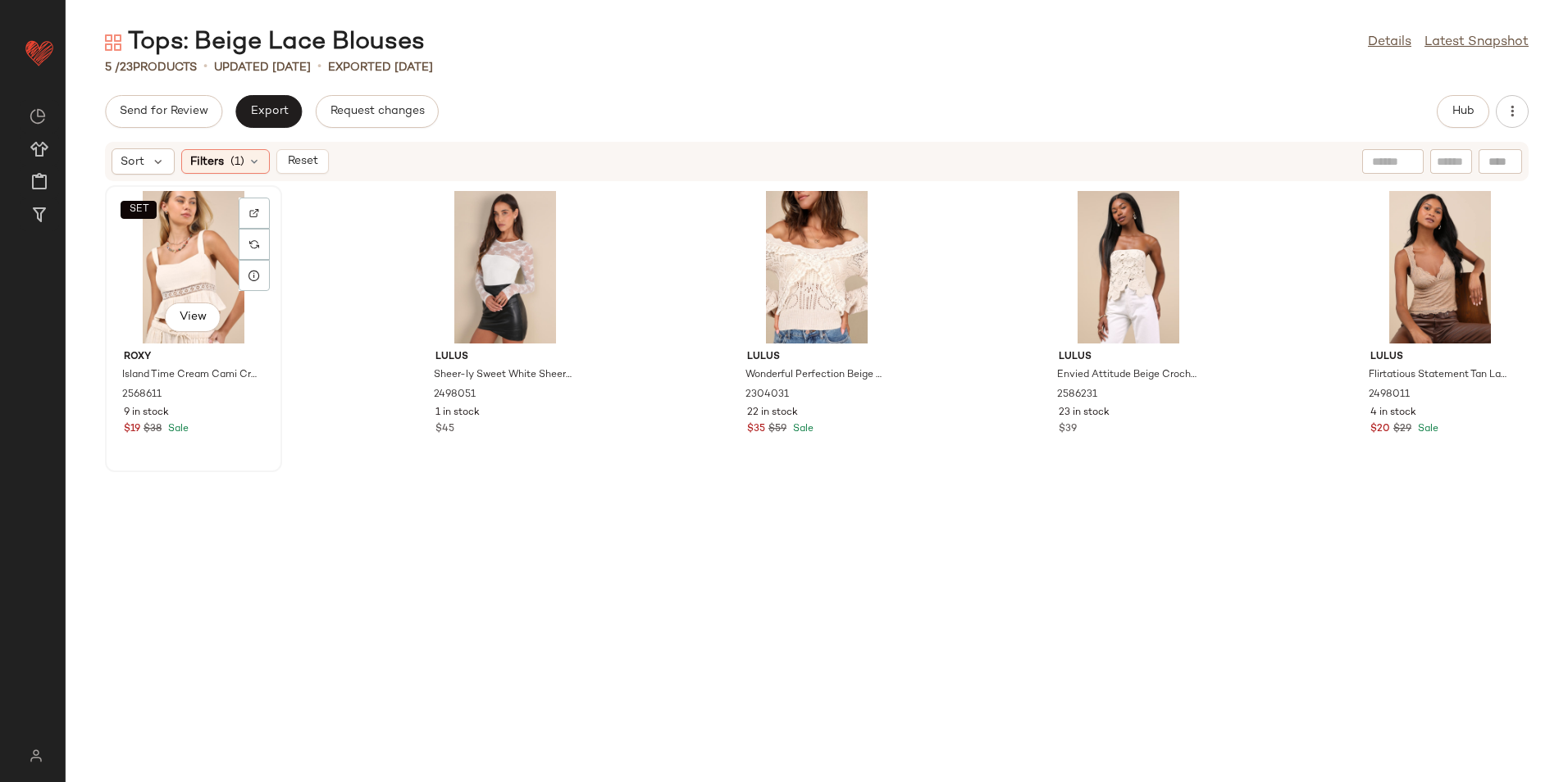
click at [156, 235] on div "SET View" at bounding box center [193, 267] width 165 height 153
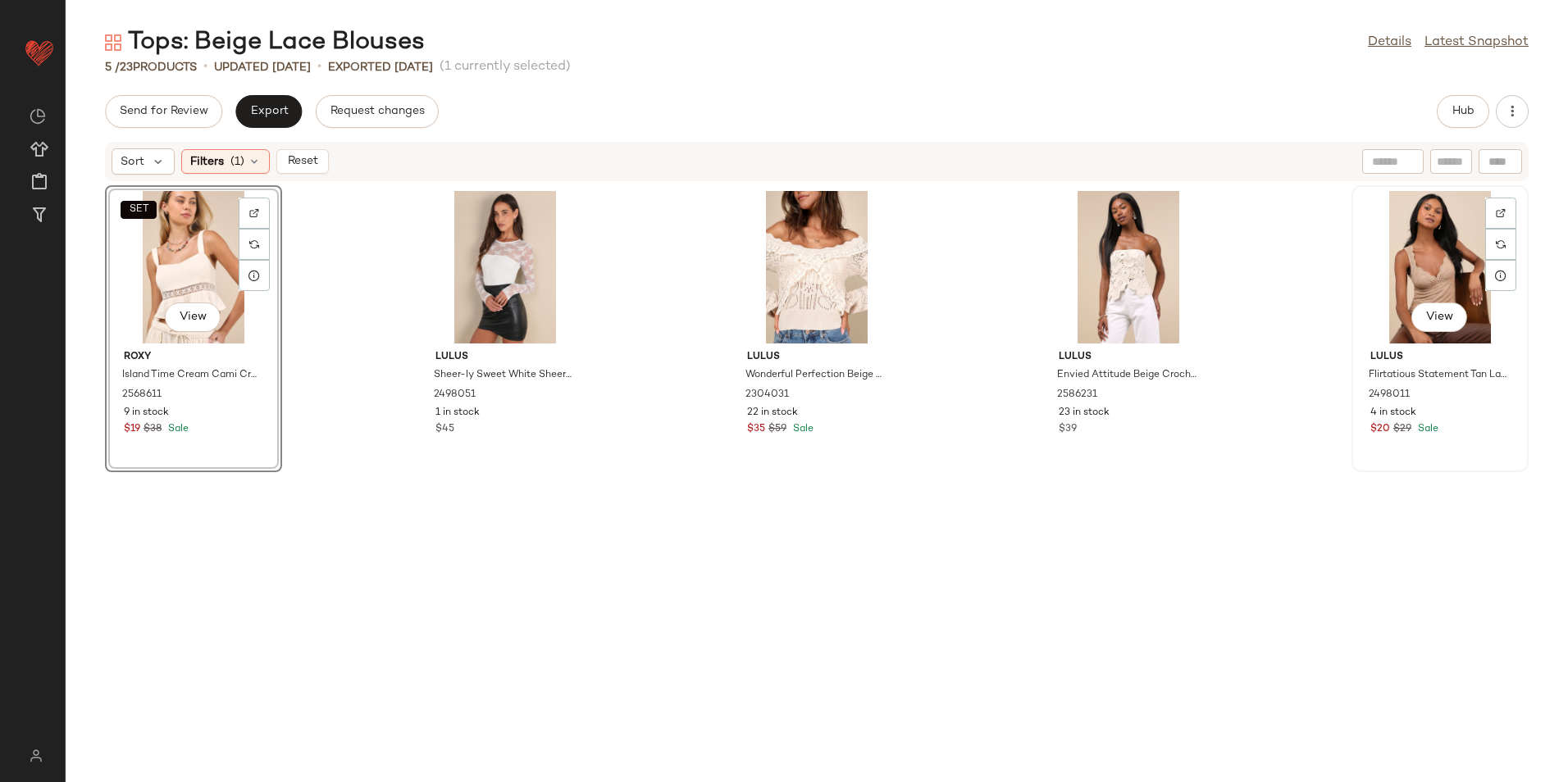
click at [1400, 274] on div "View" at bounding box center [1440, 267] width 165 height 153
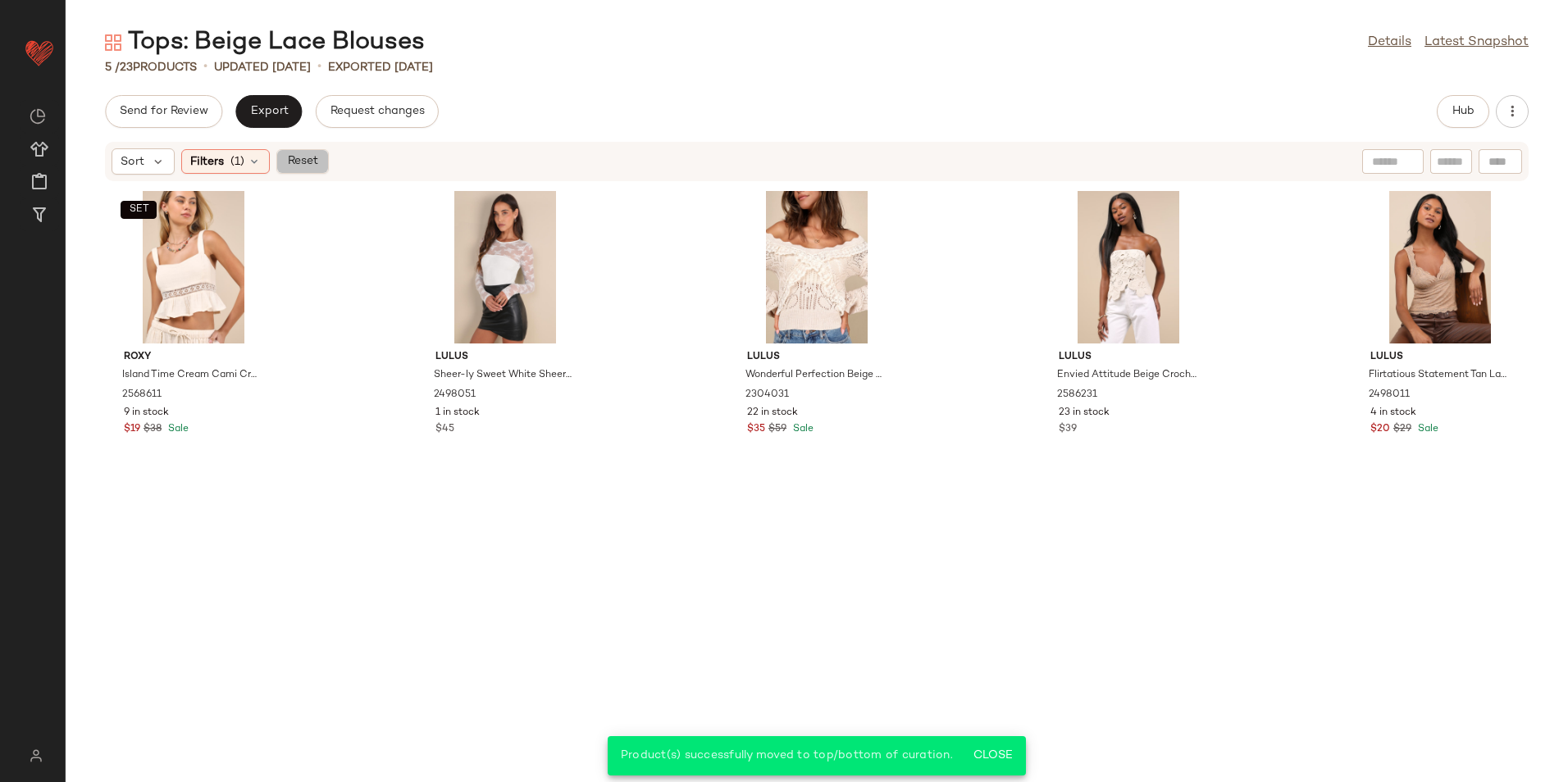
click at [315, 164] on span "Reset" at bounding box center [301, 162] width 31 height 13
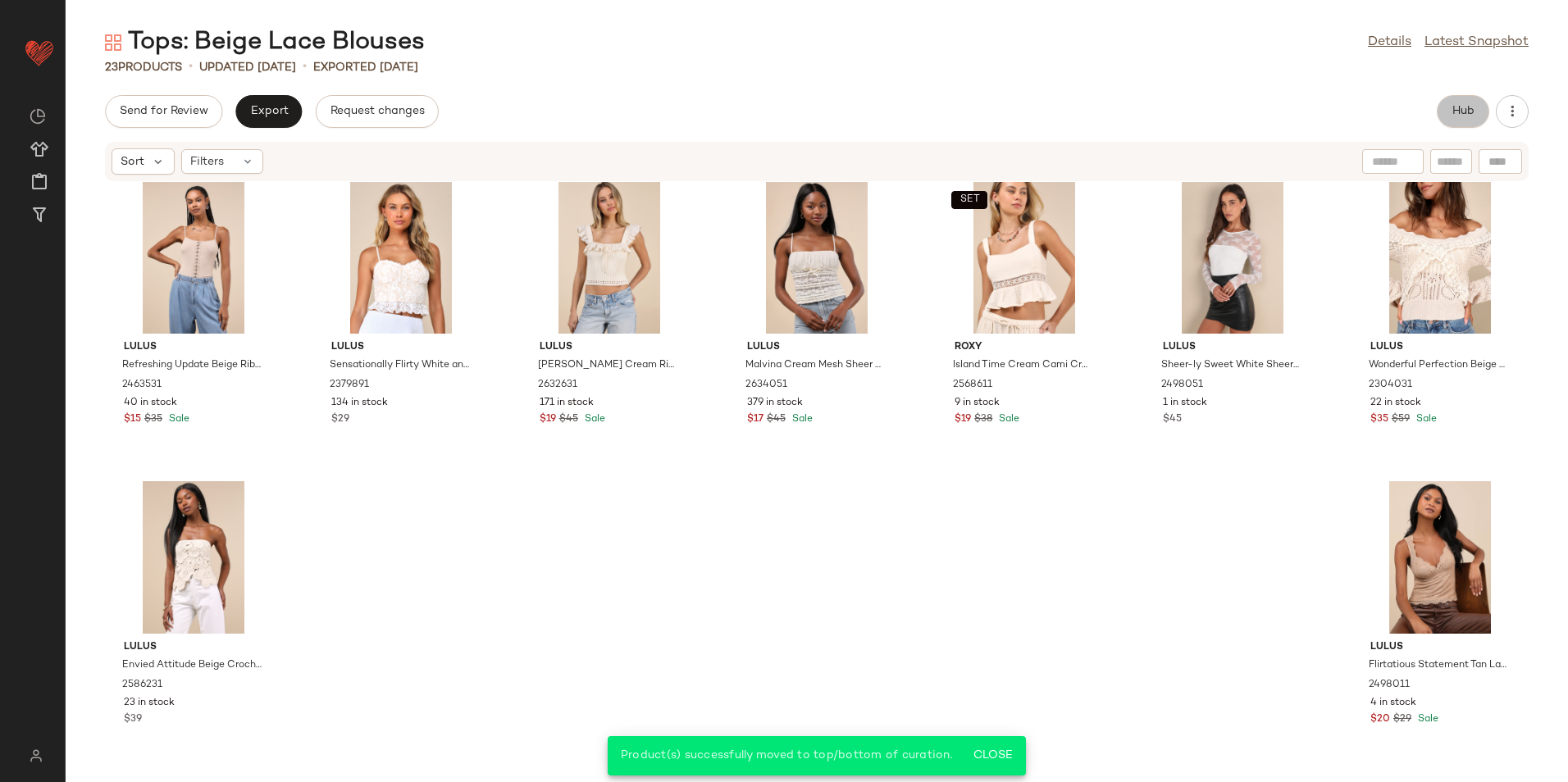
click at [1455, 109] on span "Hub" at bounding box center [1463, 111] width 23 height 13
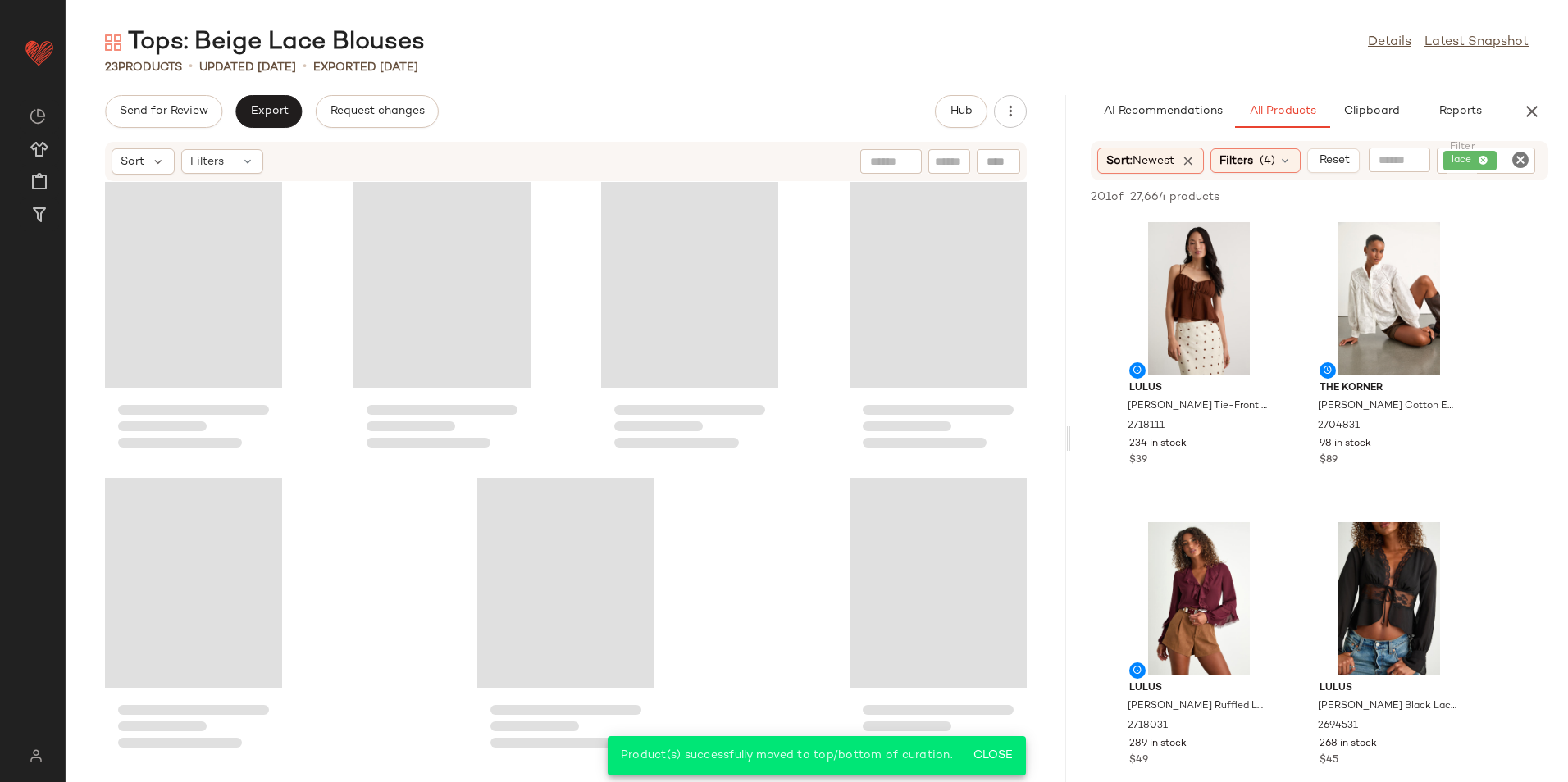
scroll to position [1223, 0]
drag, startPoint x: 816, startPoint y: 438, endPoint x: 1328, endPoint y: 444, distance: 512.0
click at [1331, 445] on div "Tops: Beige Lace Blouses Details Latest Snapshot 23 Products • updated [DATE] •…" at bounding box center [816, 404] width 1502 height 756
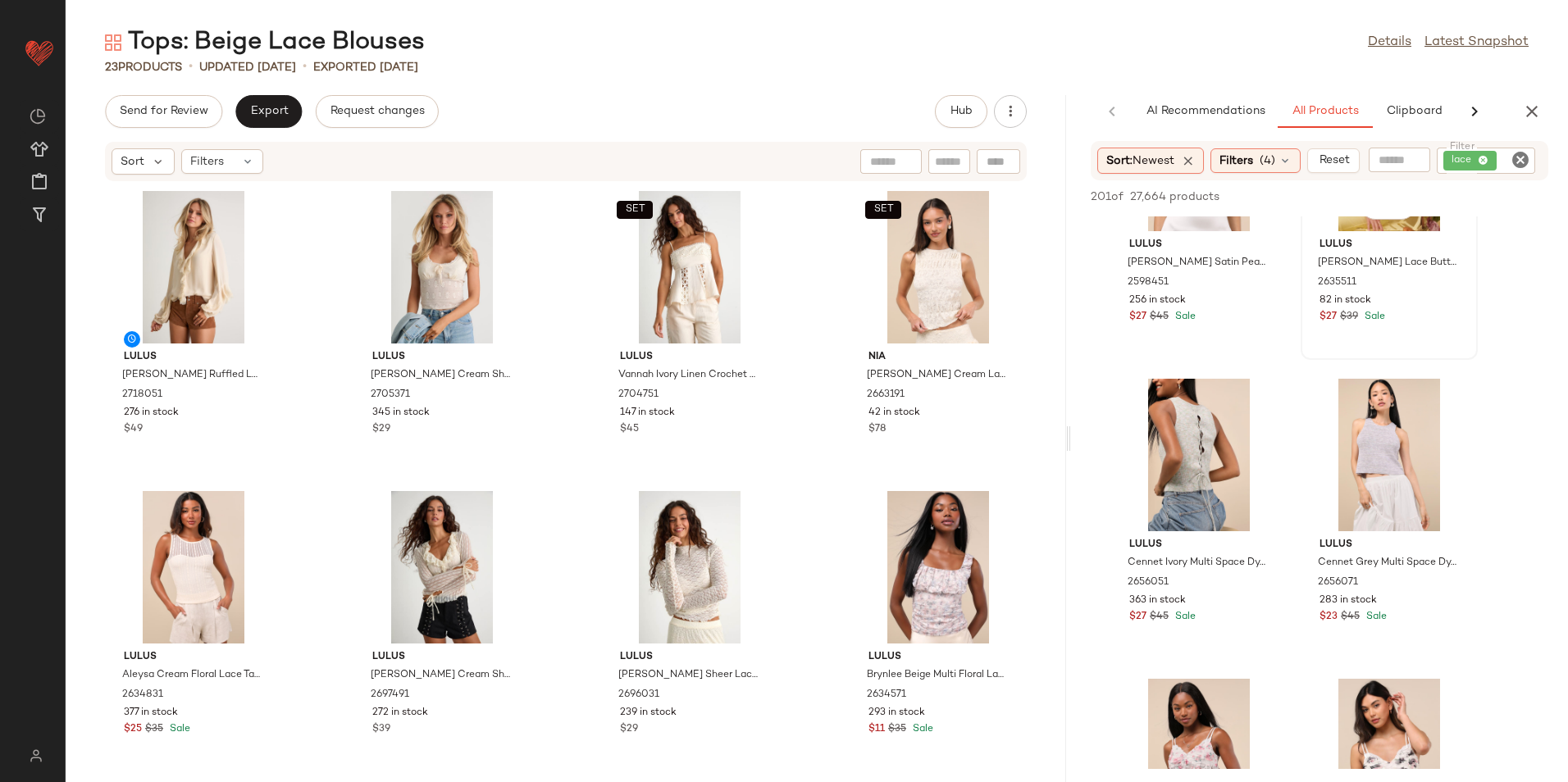
scroll to position [4346, 0]
